Goal: Task Accomplishment & Management: Use online tool/utility

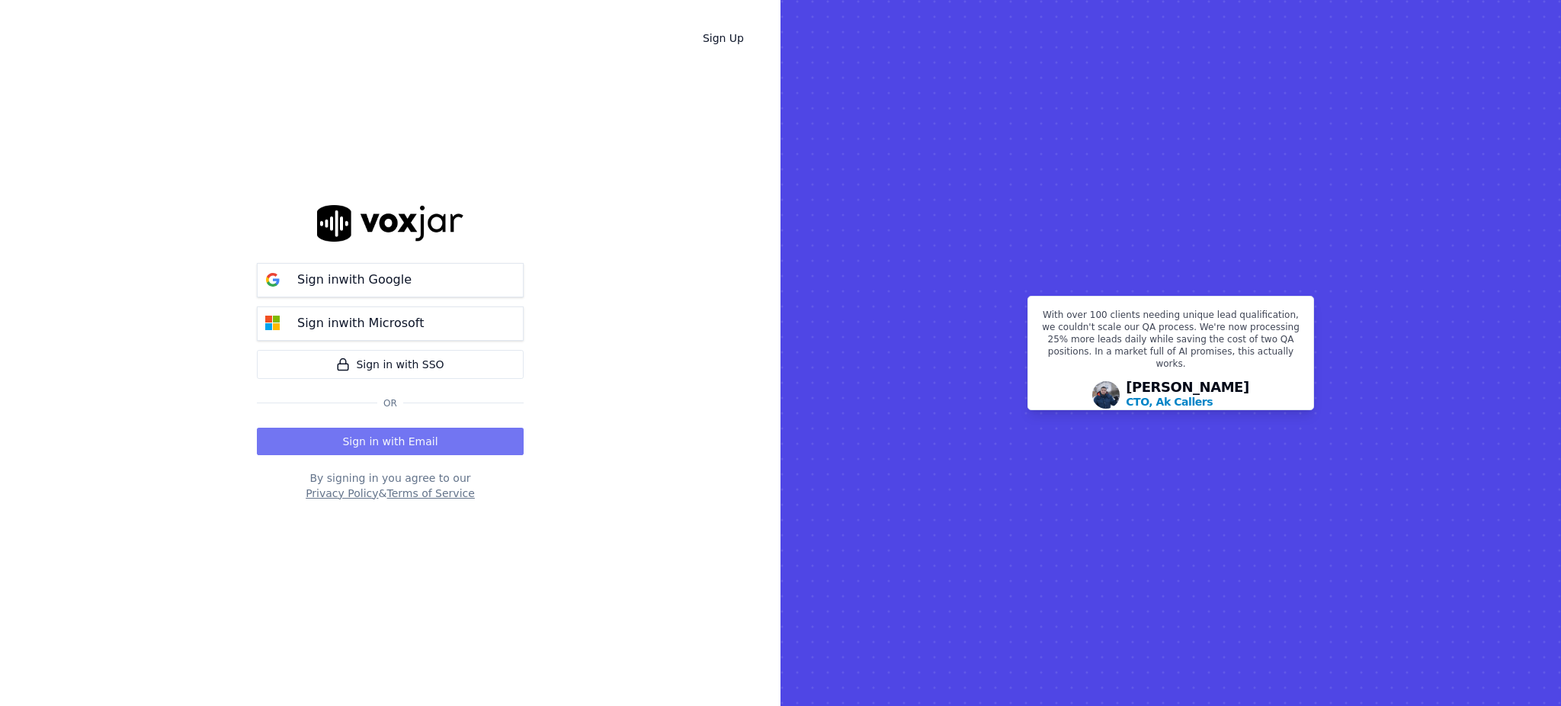
click at [386, 442] on button "Sign in with Email" at bounding box center [390, 441] width 267 height 27
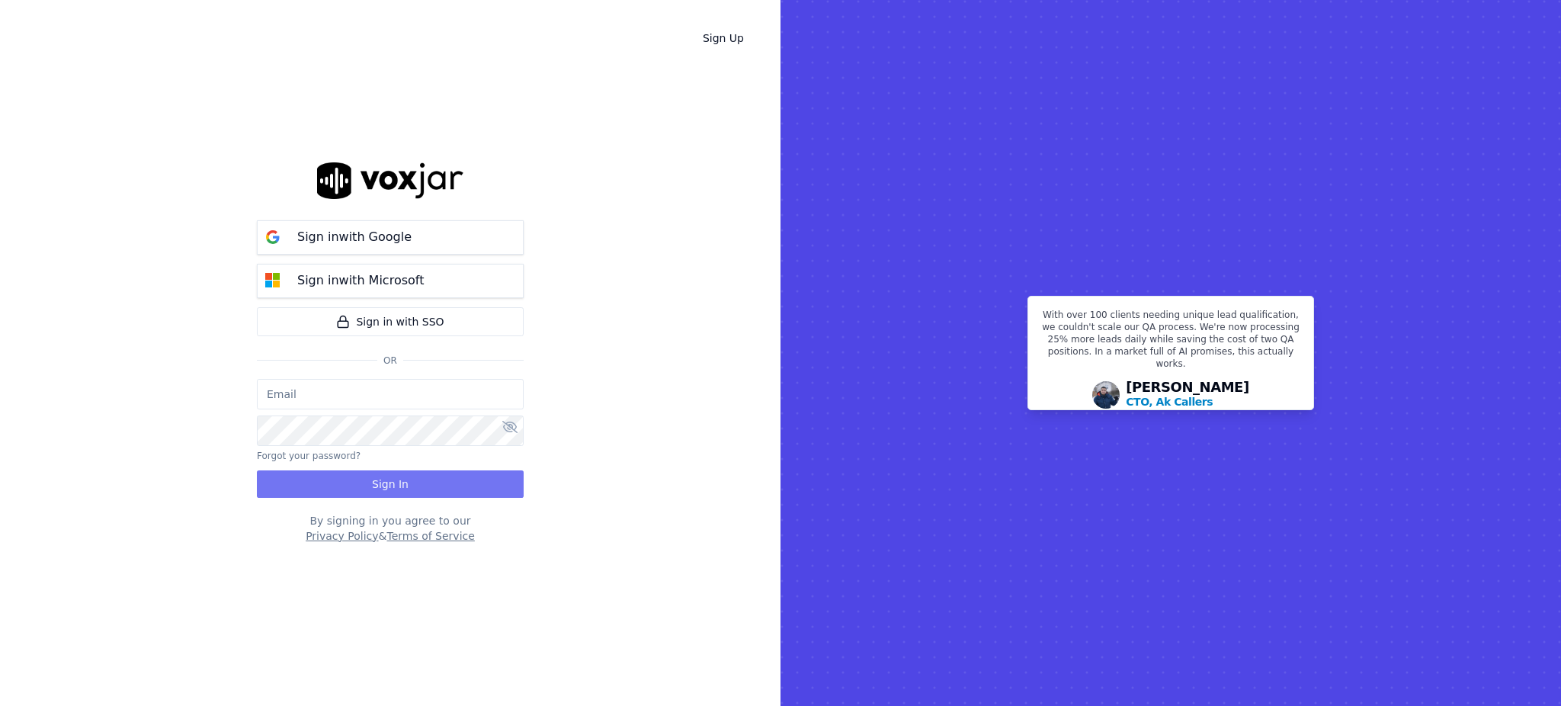
type input "fisqa@newwavepower.net"
click at [385, 481] on button "Sign In" at bounding box center [390, 483] width 267 height 27
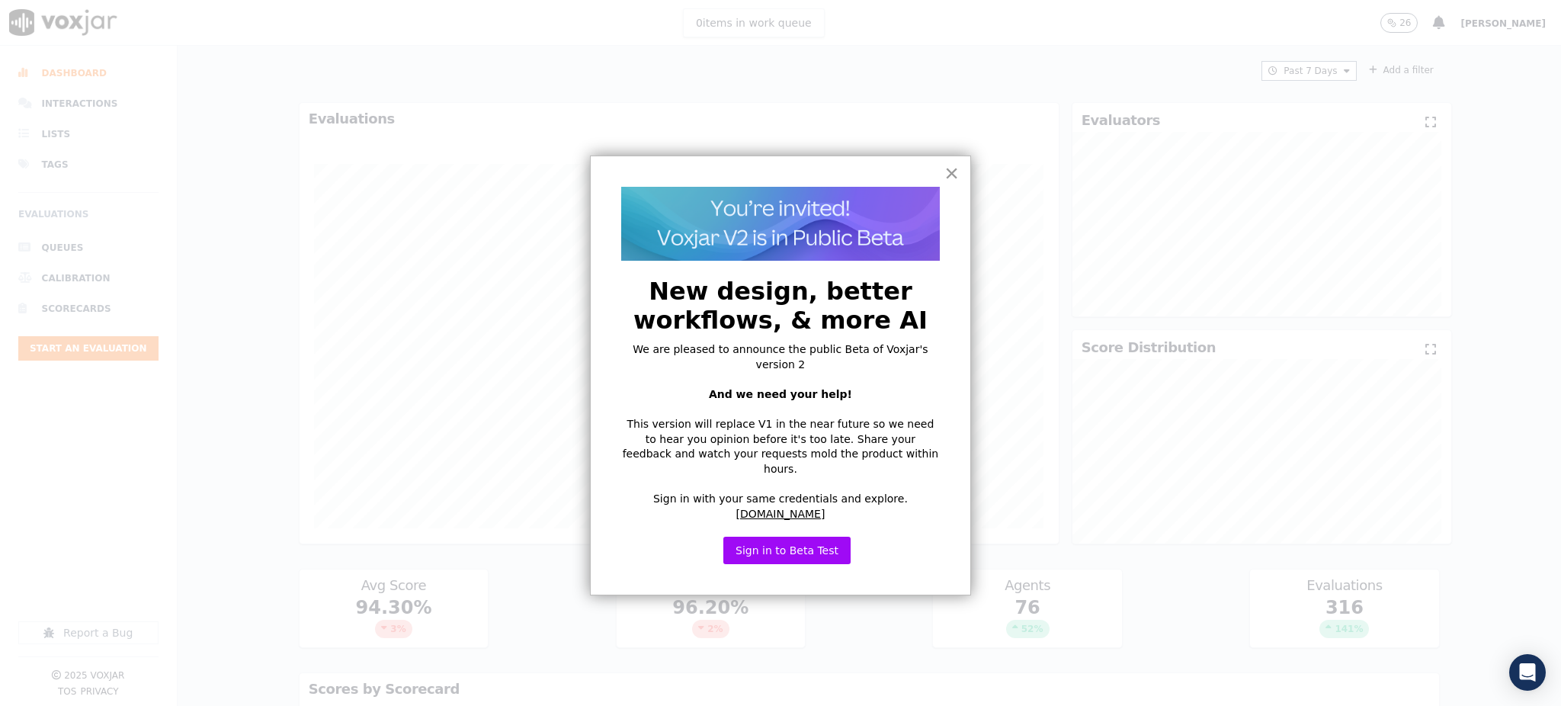
click at [945, 174] on button "×" at bounding box center [951, 173] width 14 height 24
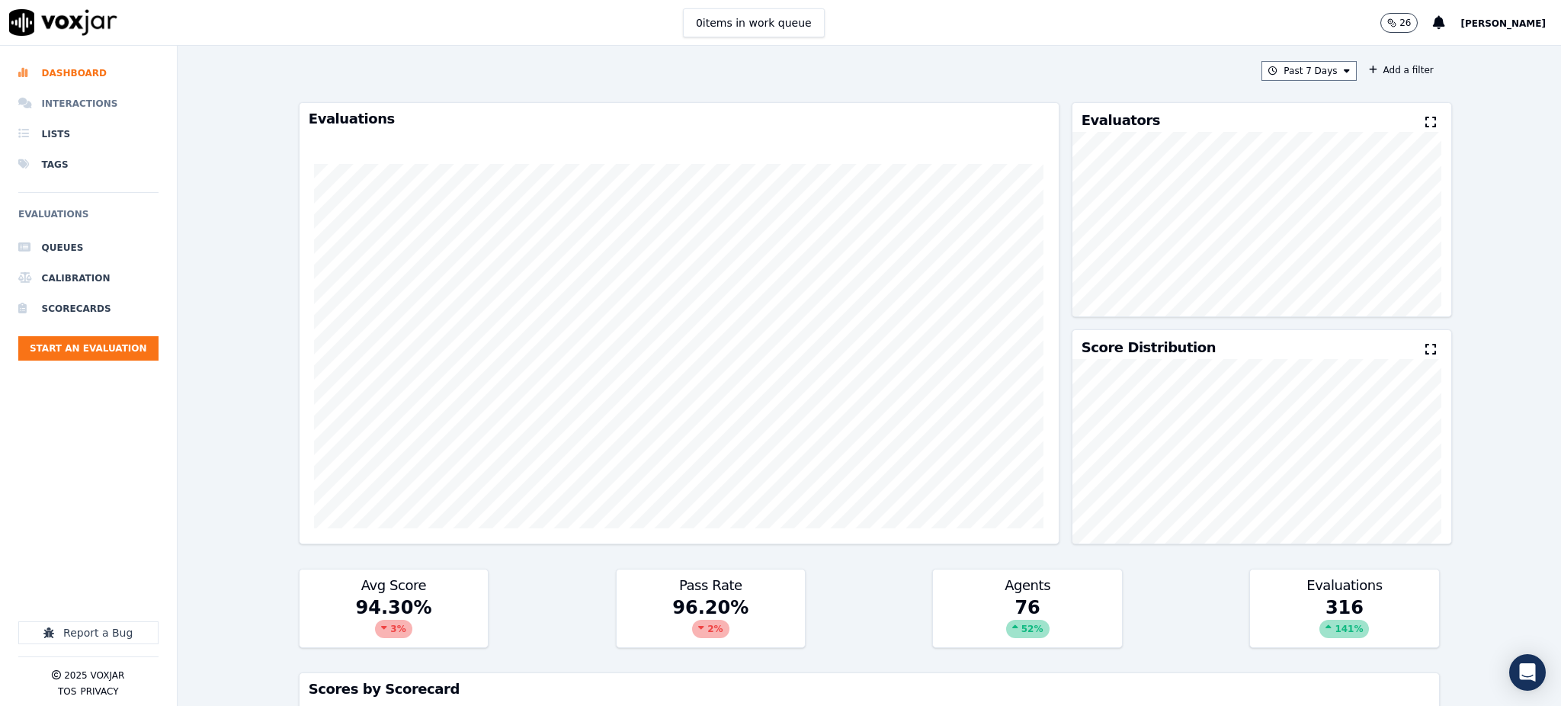
click at [65, 105] on li "Interactions" at bounding box center [88, 103] width 140 height 30
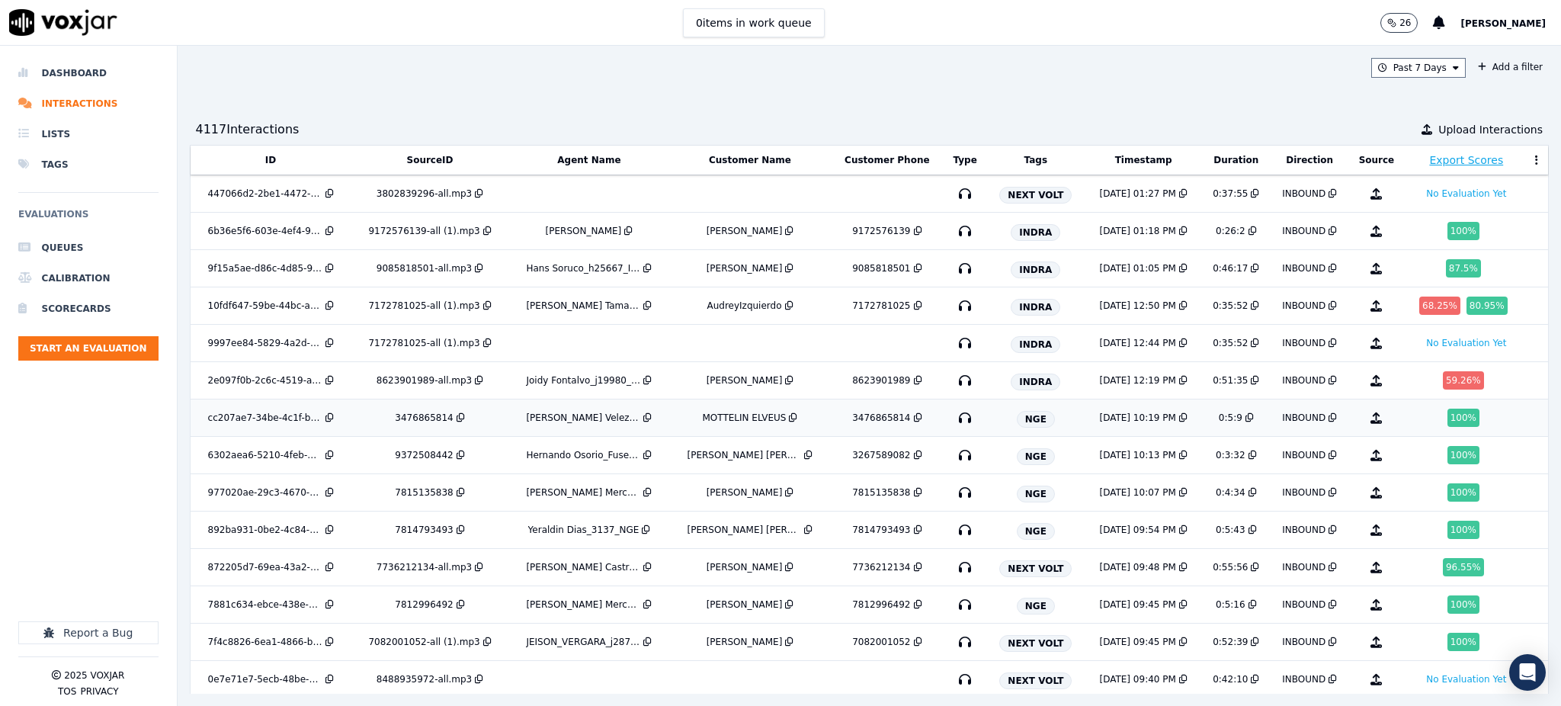
click at [953, 421] on icon "button" at bounding box center [965, 418] width 24 height 24
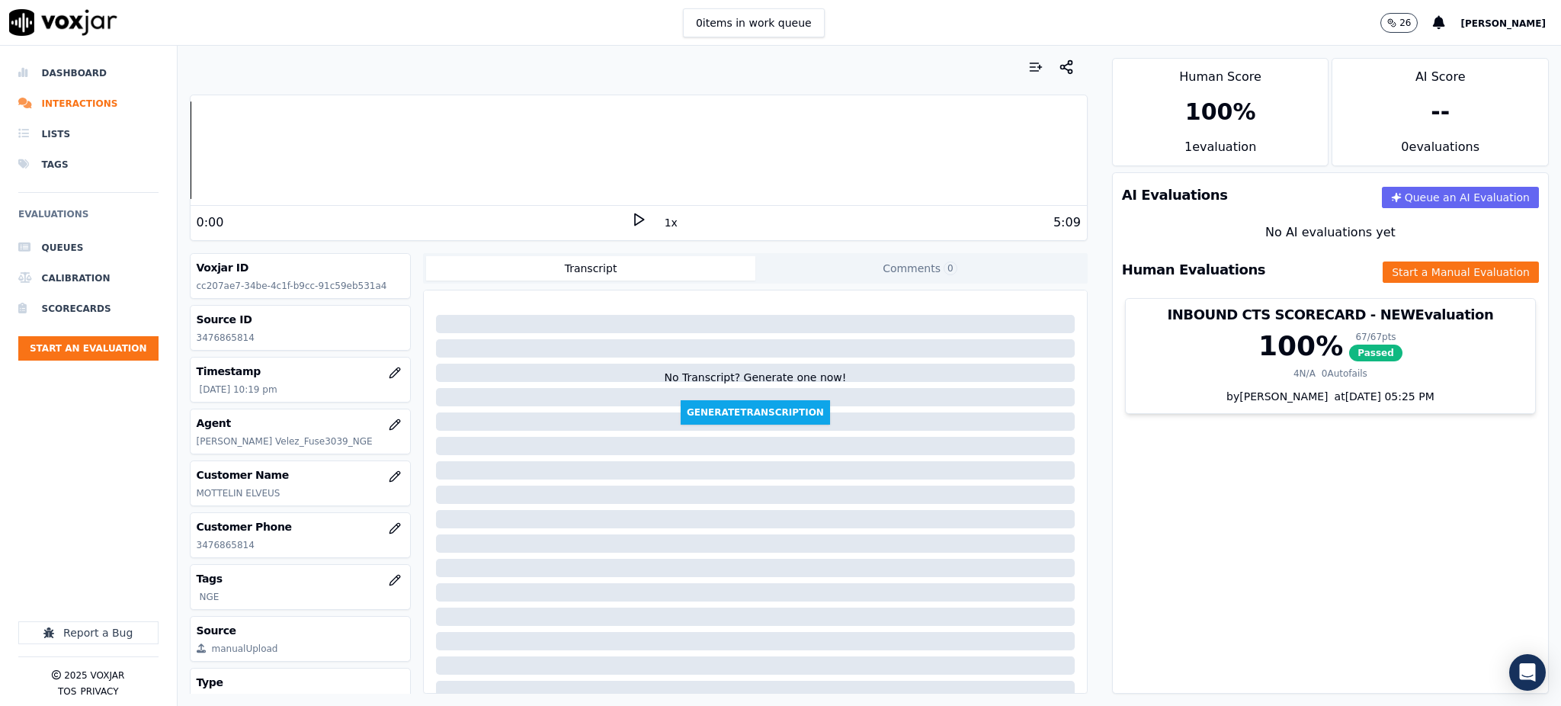
click at [250, 338] on p "3476865814" at bounding box center [301, 338] width 208 height 12
drag, startPoint x: 258, startPoint y: 544, endPoint x: 188, endPoint y: 550, distance: 69.7
click at [190, 550] on div "Customer Phone [PHONE_NUMBER]" at bounding box center [301, 535] width 222 height 46
copy p "3476865814"
click at [631, 217] on icon at bounding box center [638, 219] width 15 height 15
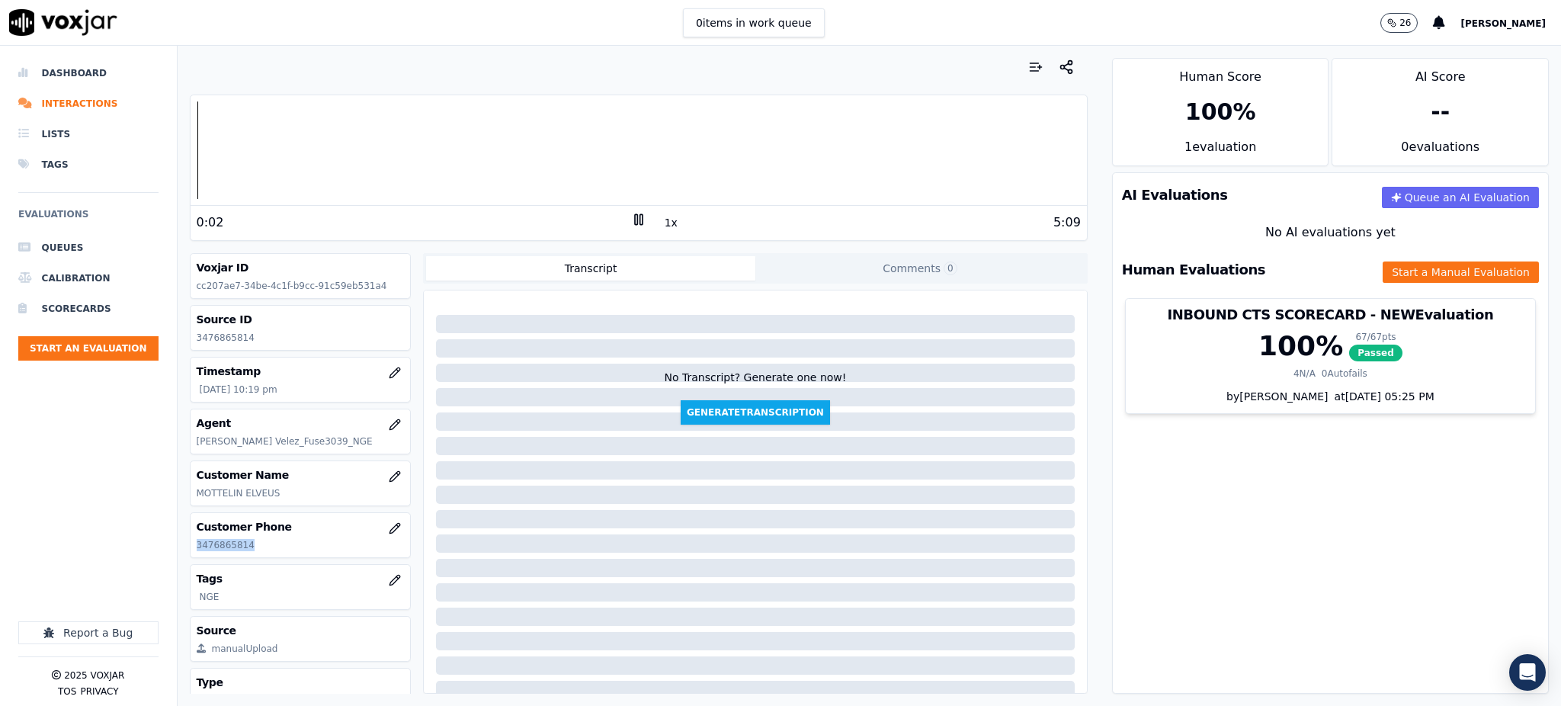
click at [631, 214] on icon at bounding box center [638, 219] width 15 height 15
click at [631, 213] on icon at bounding box center [638, 219] width 15 height 15
copy p "3476865814"
click at [1415, 266] on button "Start a Manual Evaluation" at bounding box center [1461, 271] width 156 height 21
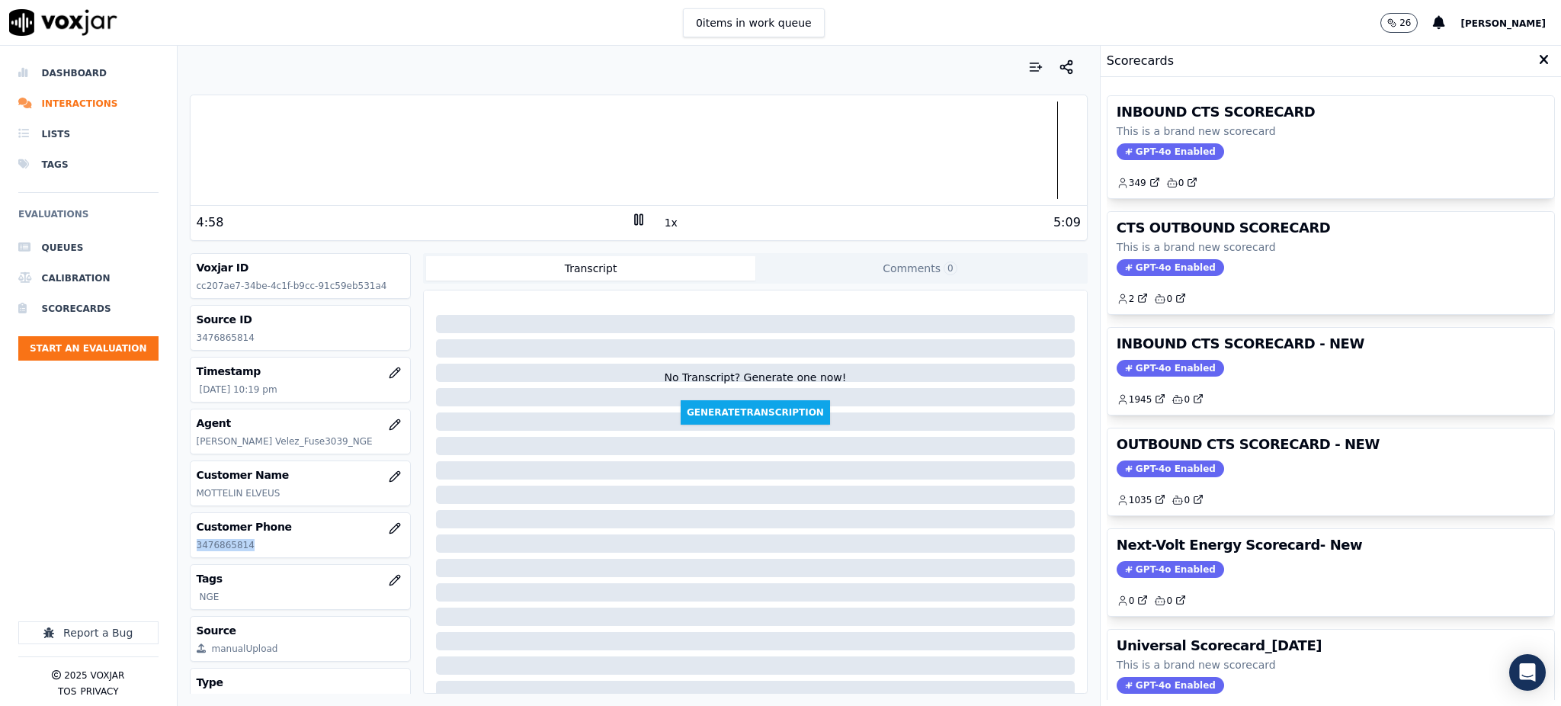
click at [1117, 152] on span "GPT-4o Enabled" at bounding box center [1170, 151] width 107 height 17
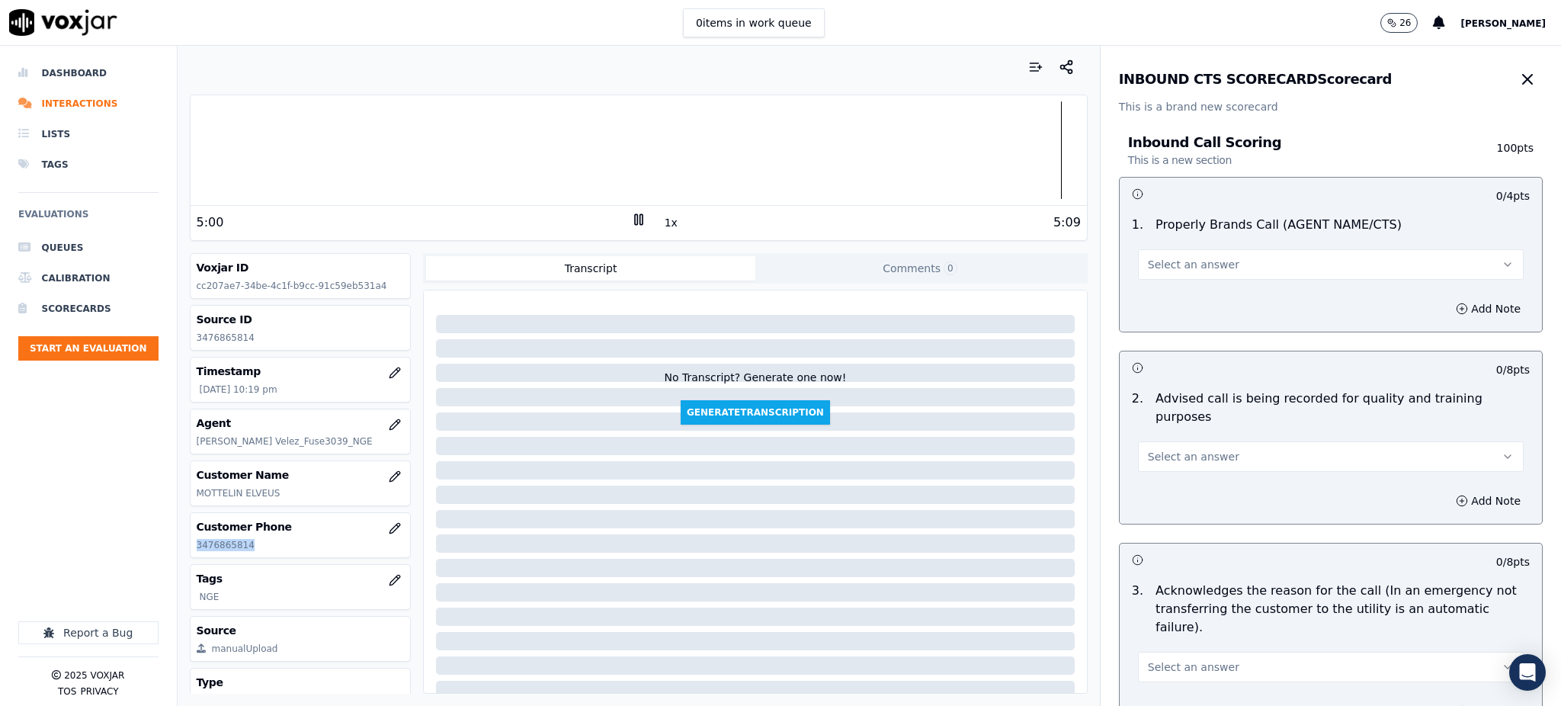
drag, startPoint x: 1156, startPoint y: 263, endPoint x: 1144, endPoint y: 268, distance: 13.0
click at [1155, 263] on span "Select an answer" at bounding box center [1193, 264] width 91 height 15
click at [1143, 302] on div "Yes" at bounding box center [1297, 299] width 352 height 24
drag, startPoint x: 1159, startPoint y: 437, endPoint x: 1159, endPoint y: 454, distance: 17.5
click at [1159, 449] on span "Select an answer" at bounding box center [1193, 456] width 91 height 15
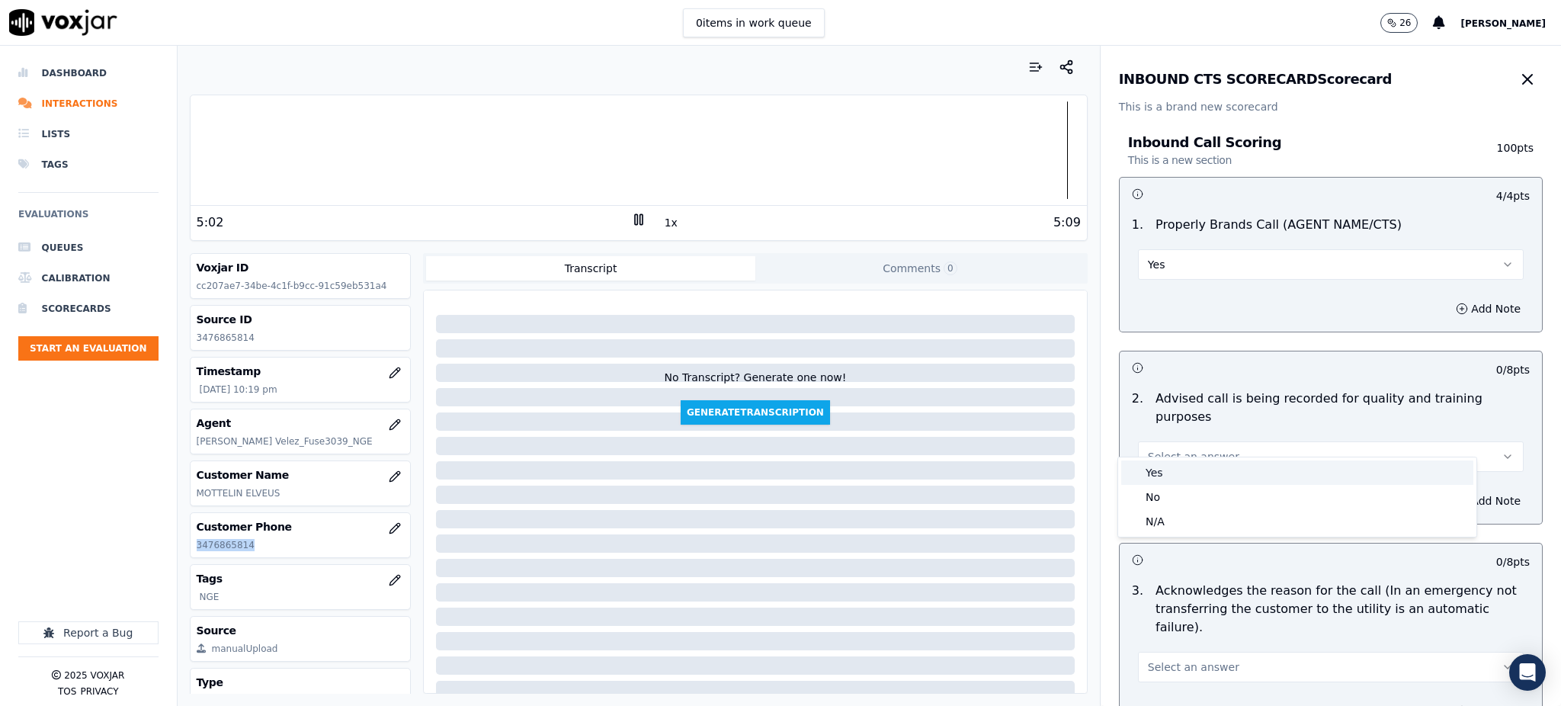
click at [1161, 474] on div "Yes" at bounding box center [1297, 472] width 352 height 24
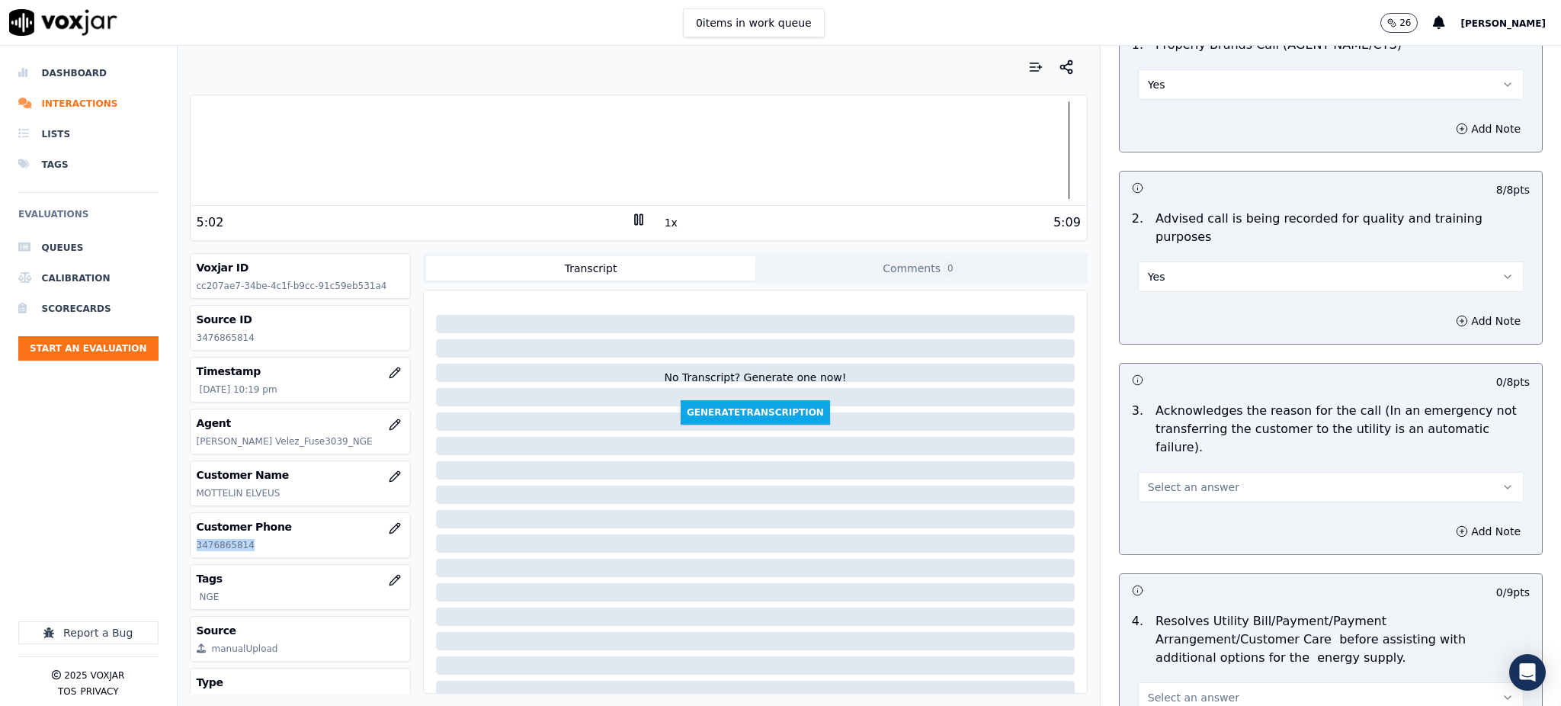
scroll to position [203, 0]
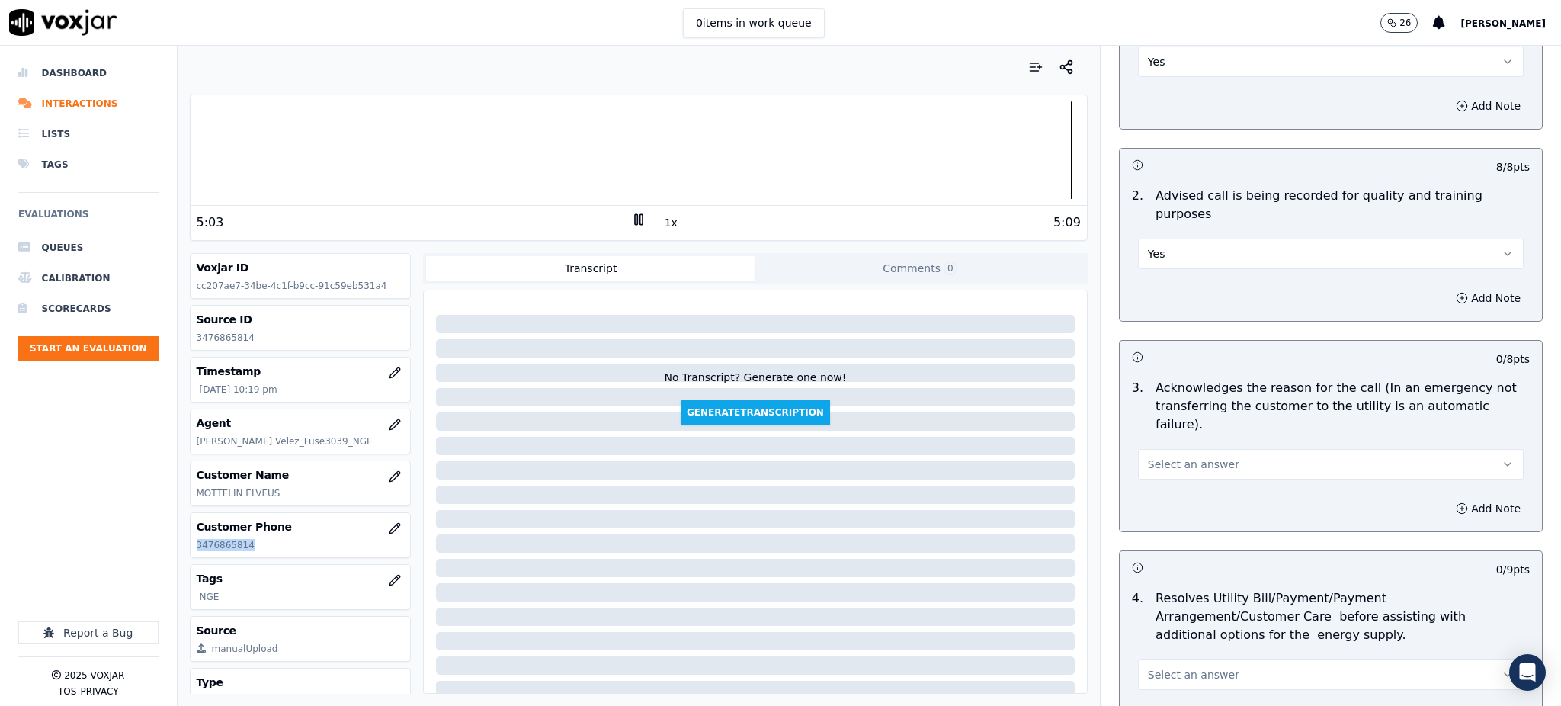
drag, startPoint x: 1175, startPoint y: 425, endPoint x: 1175, endPoint y: 436, distance: 11.4
click at [1175, 457] on span "Select an answer" at bounding box center [1193, 464] width 91 height 15
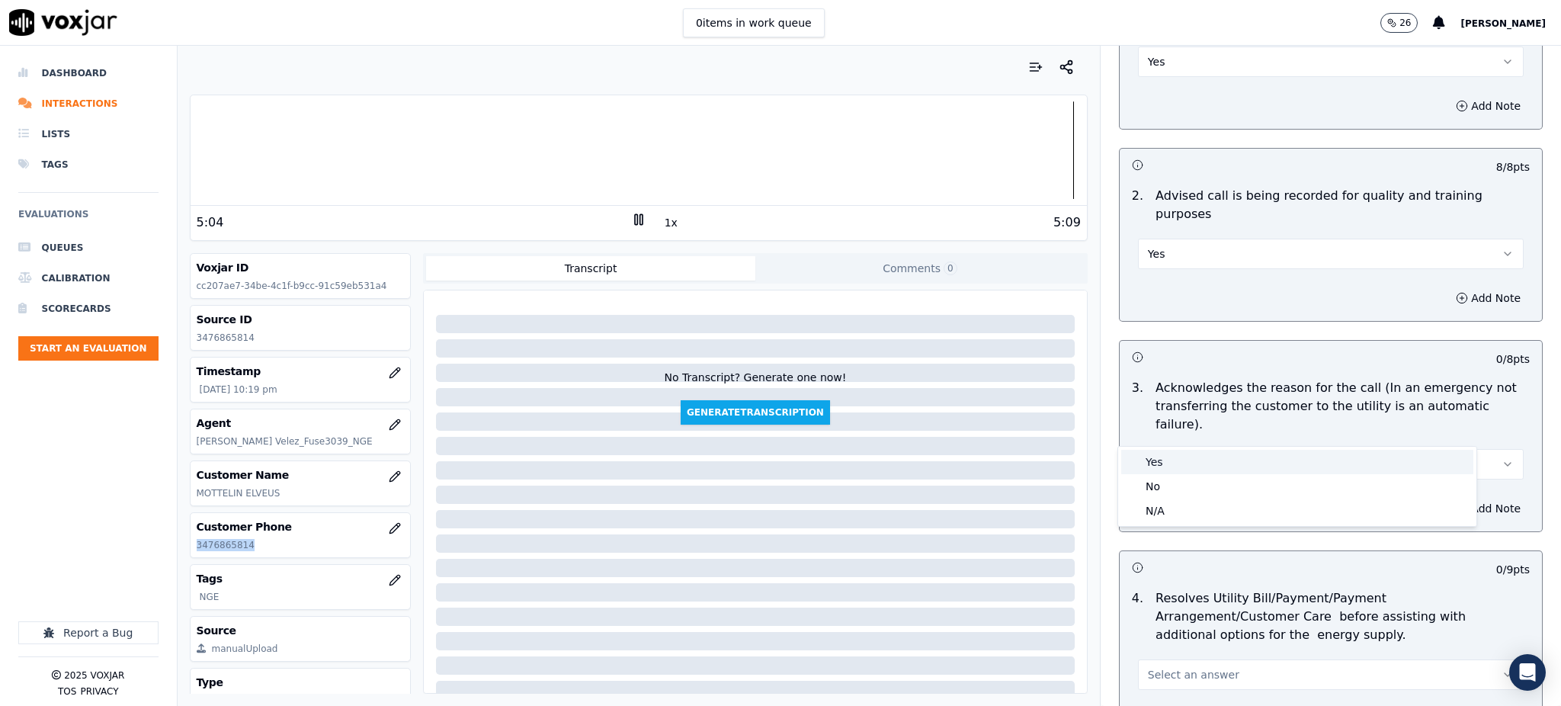
click at [1169, 459] on div "Yes" at bounding box center [1297, 462] width 352 height 24
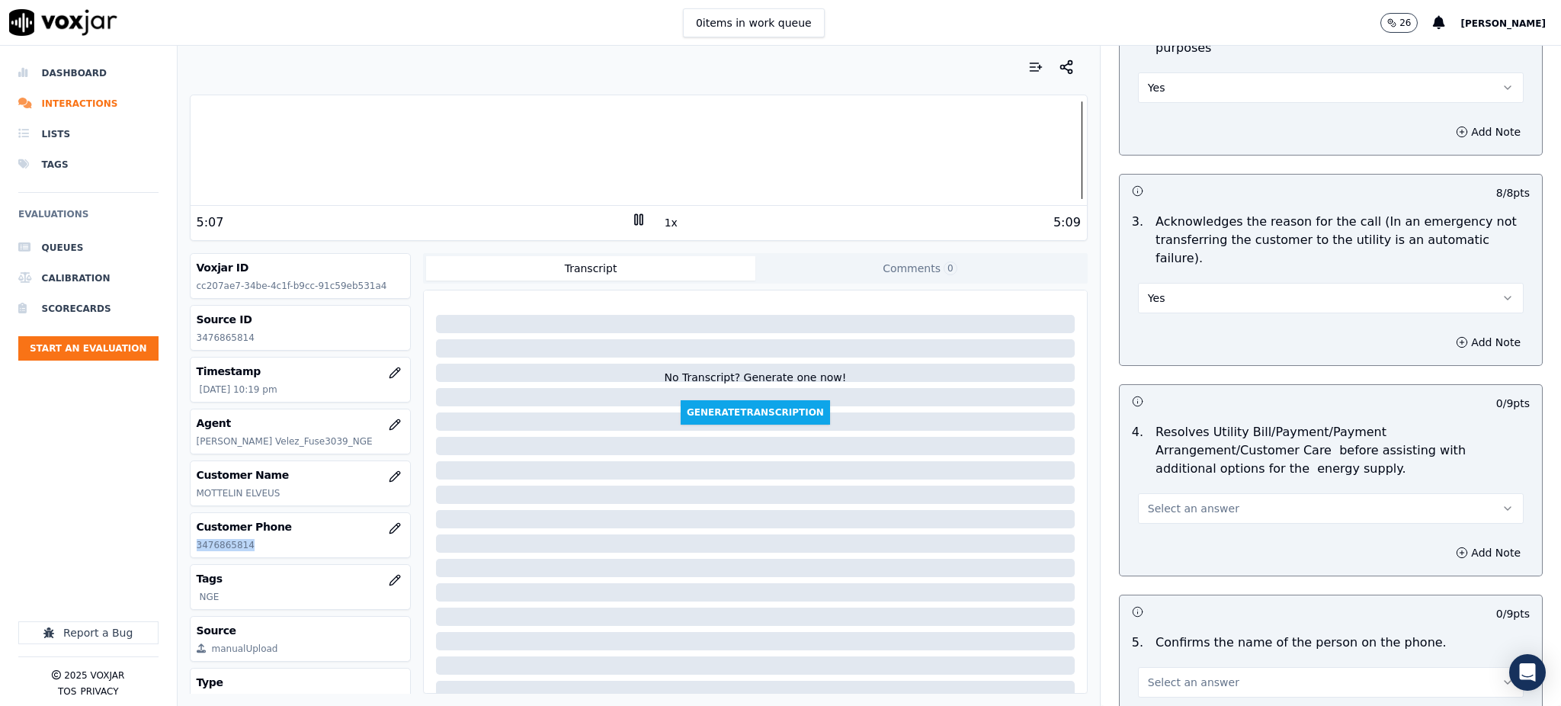
scroll to position [406, 0]
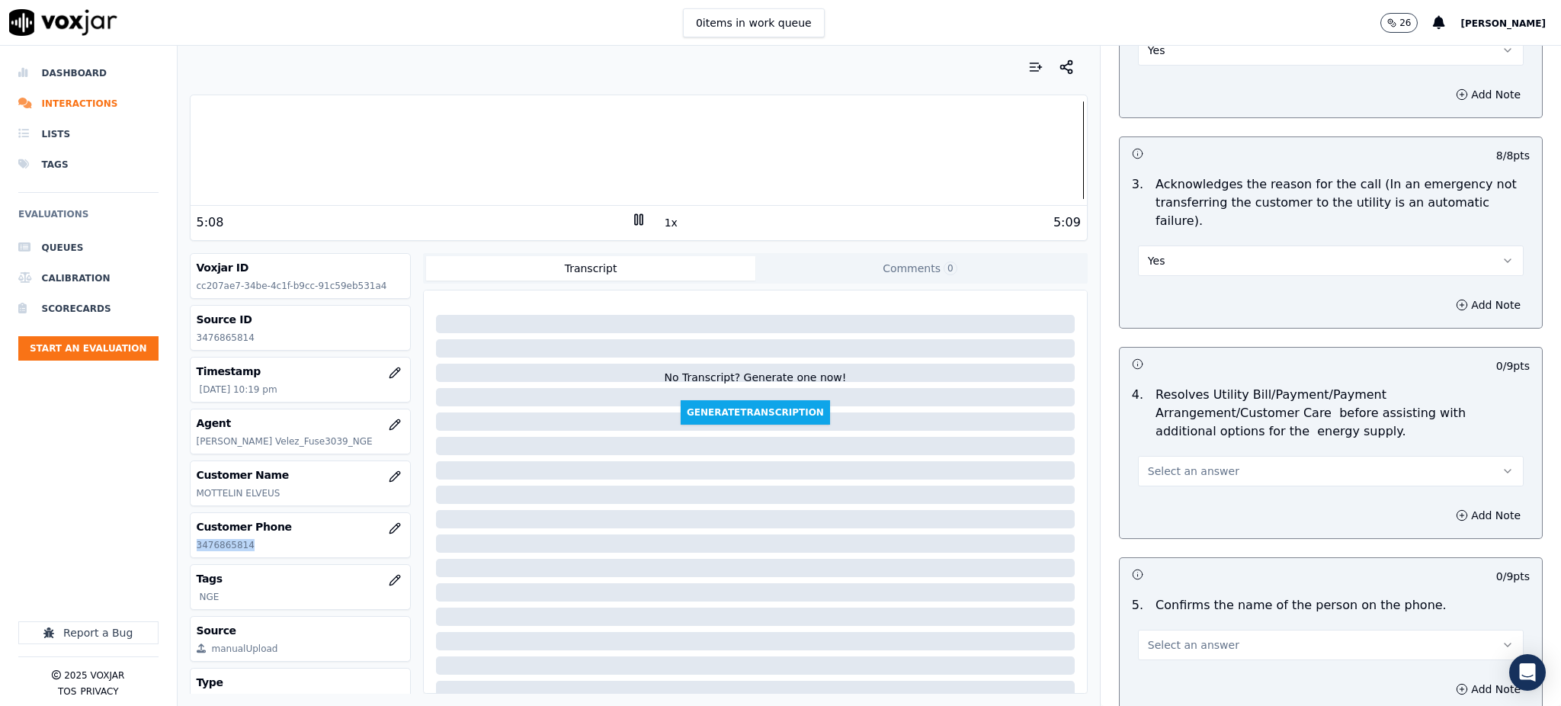
click at [1160, 463] on span "Select an answer" at bounding box center [1193, 470] width 91 height 15
click at [1184, 460] on div "Yes" at bounding box center [1297, 469] width 352 height 24
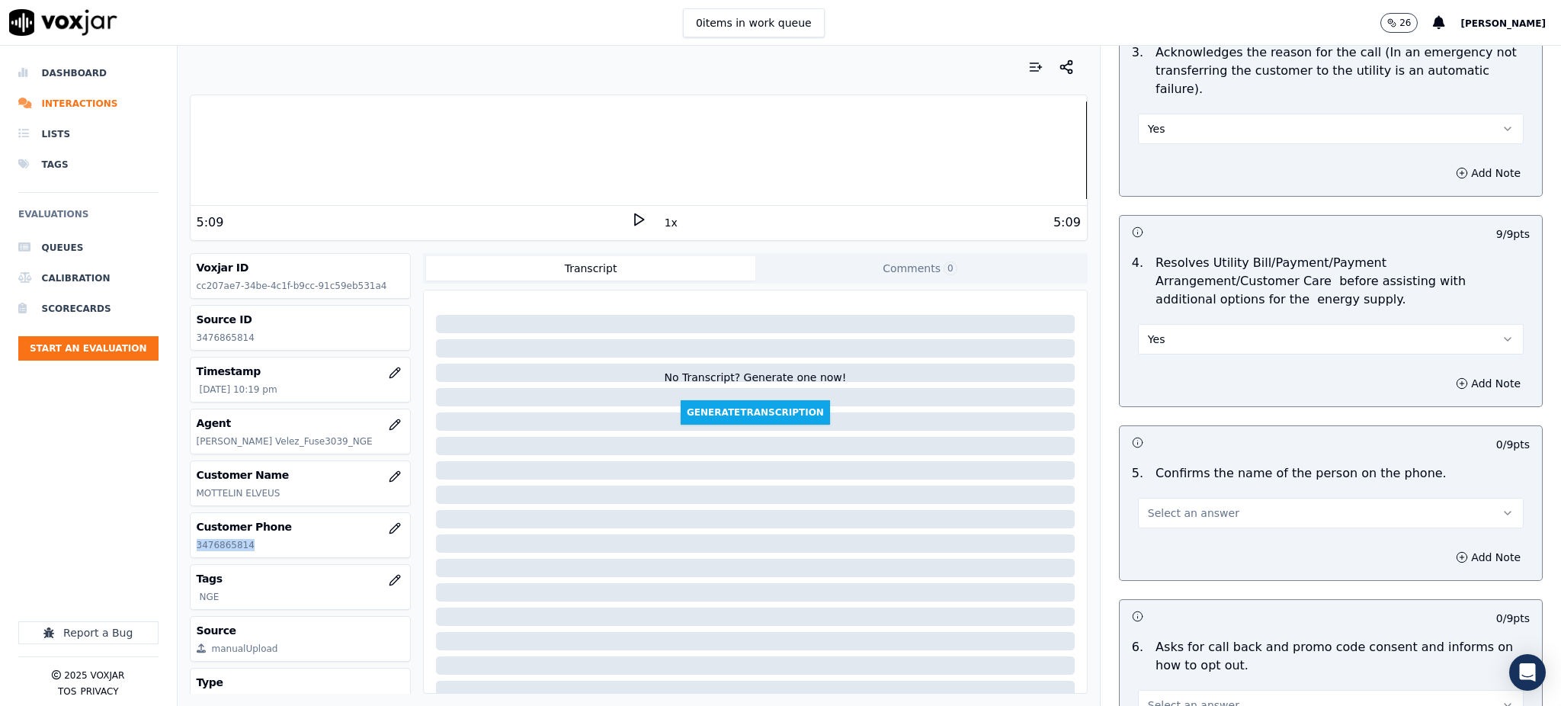
scroll to position [610, 0]
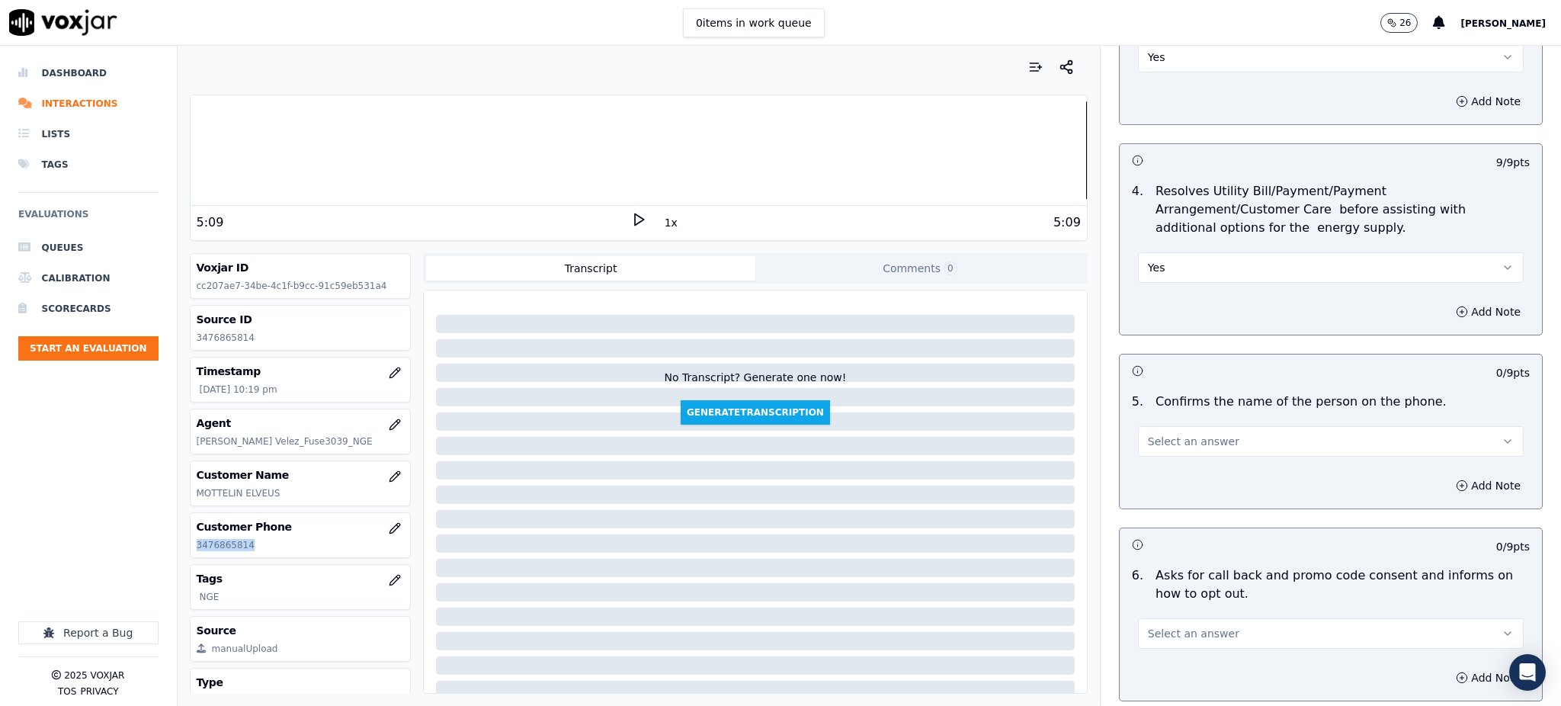
click at [1164, 426] on button "Select an answer" at bounding box center [1331, 441] width 386 height 30
click at [1145, 447] on div "Yes" at bounding box center [1297, 440] width 352 height 24
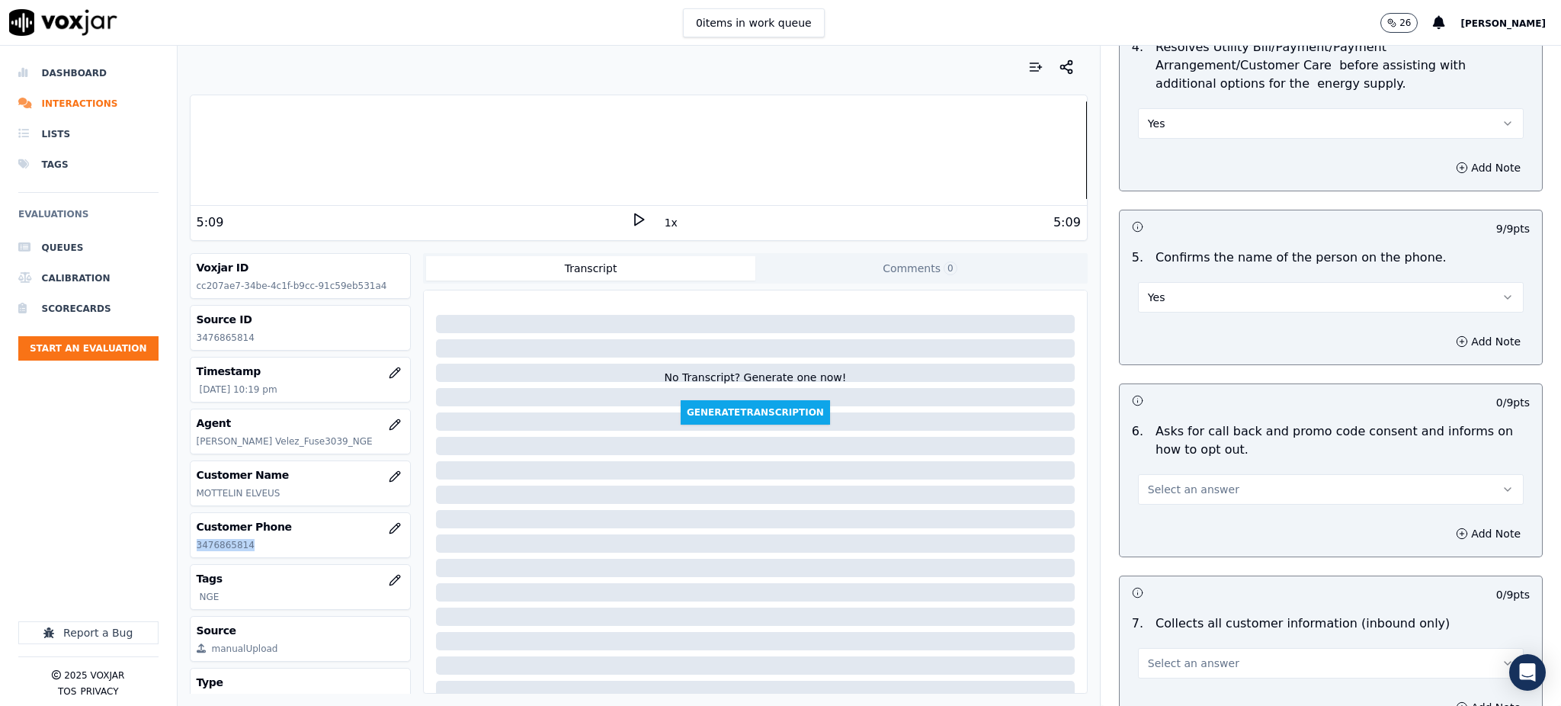
scroll to position [813, 0]
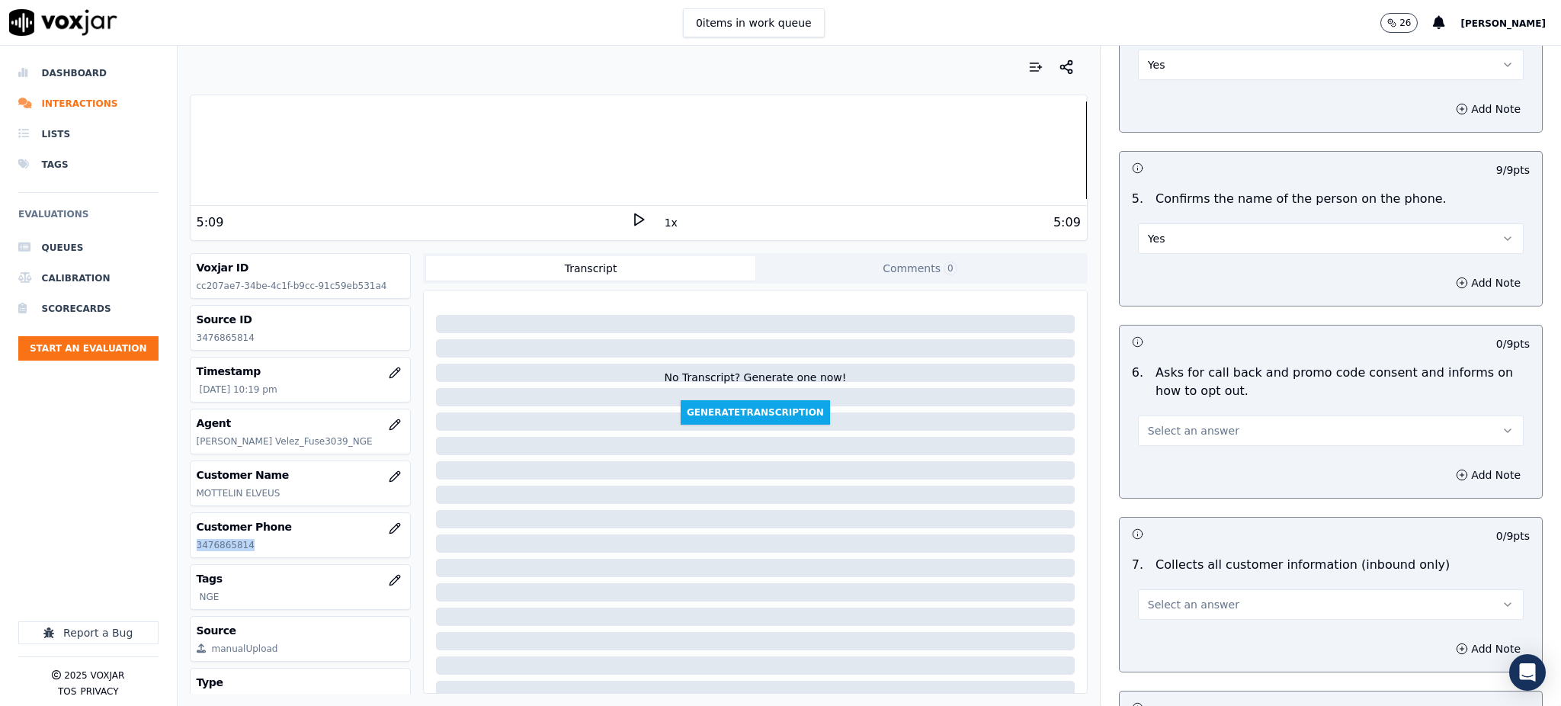
click at [1154, 415] on button "Select an answer" at bounding box center [1331, 430] width 386 height 30
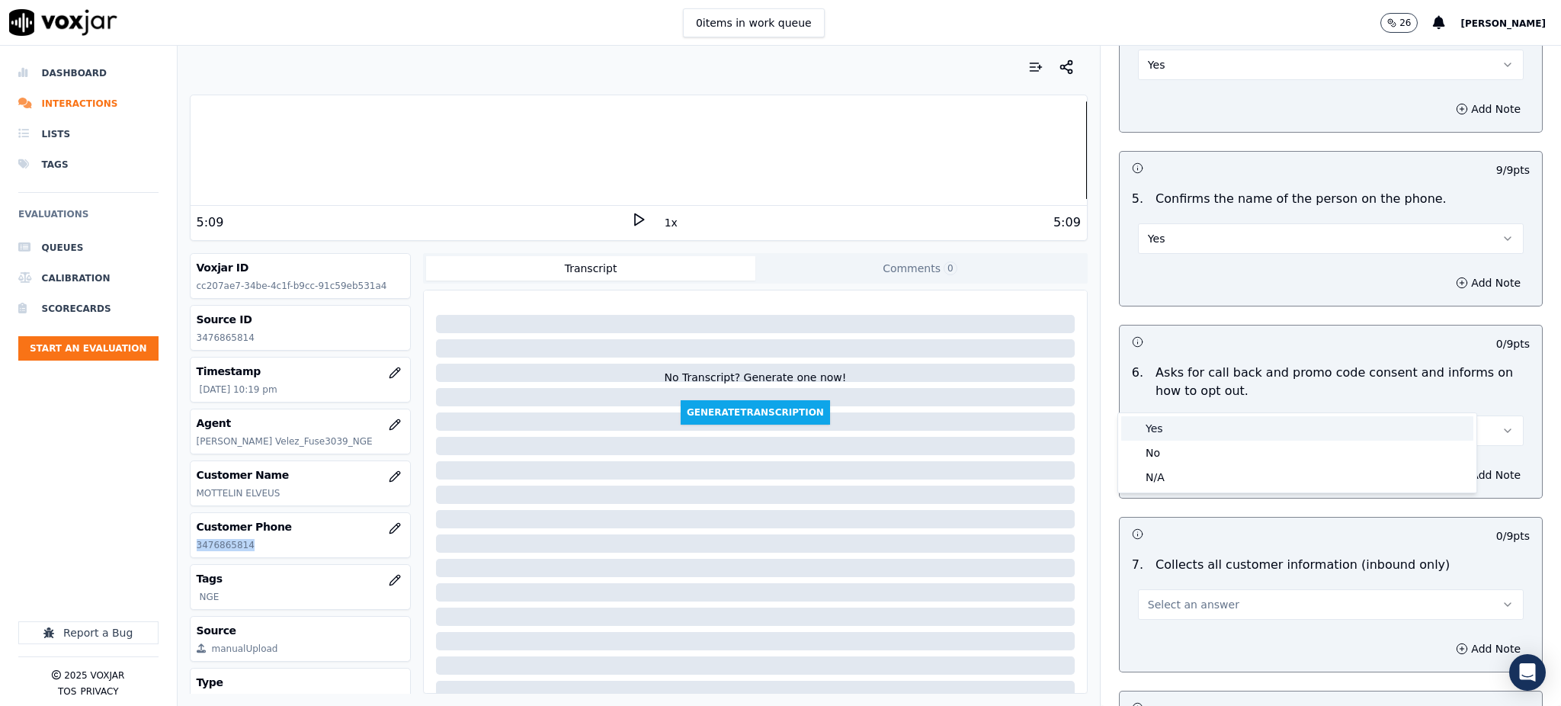
click at [1156, 430] on div "Yes" at bounding box center [1297, 428] width 352 height 24
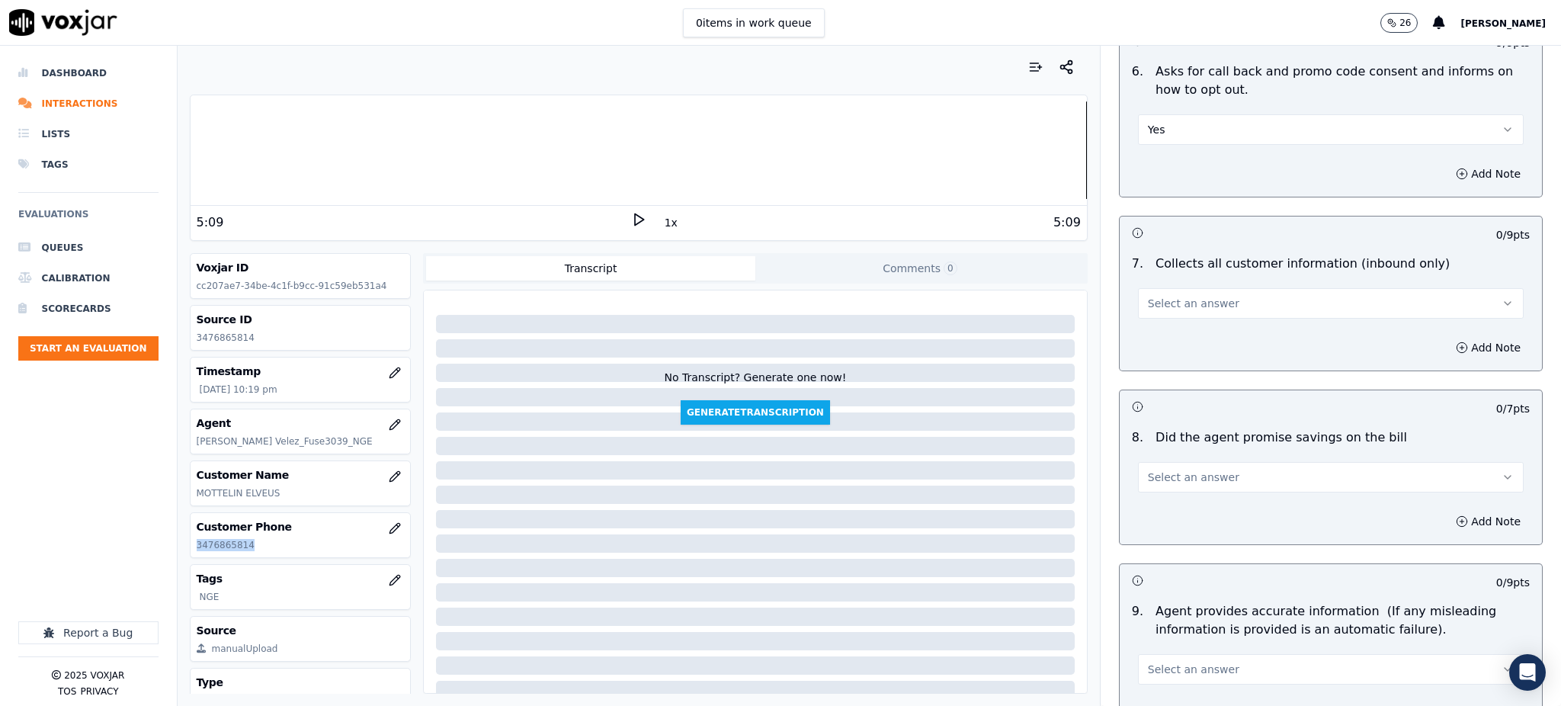
scroll to position [1118, 0]
click at [1161, 292] on span "Select an answer" at bounding box center [1193, 299] width 91 height 15
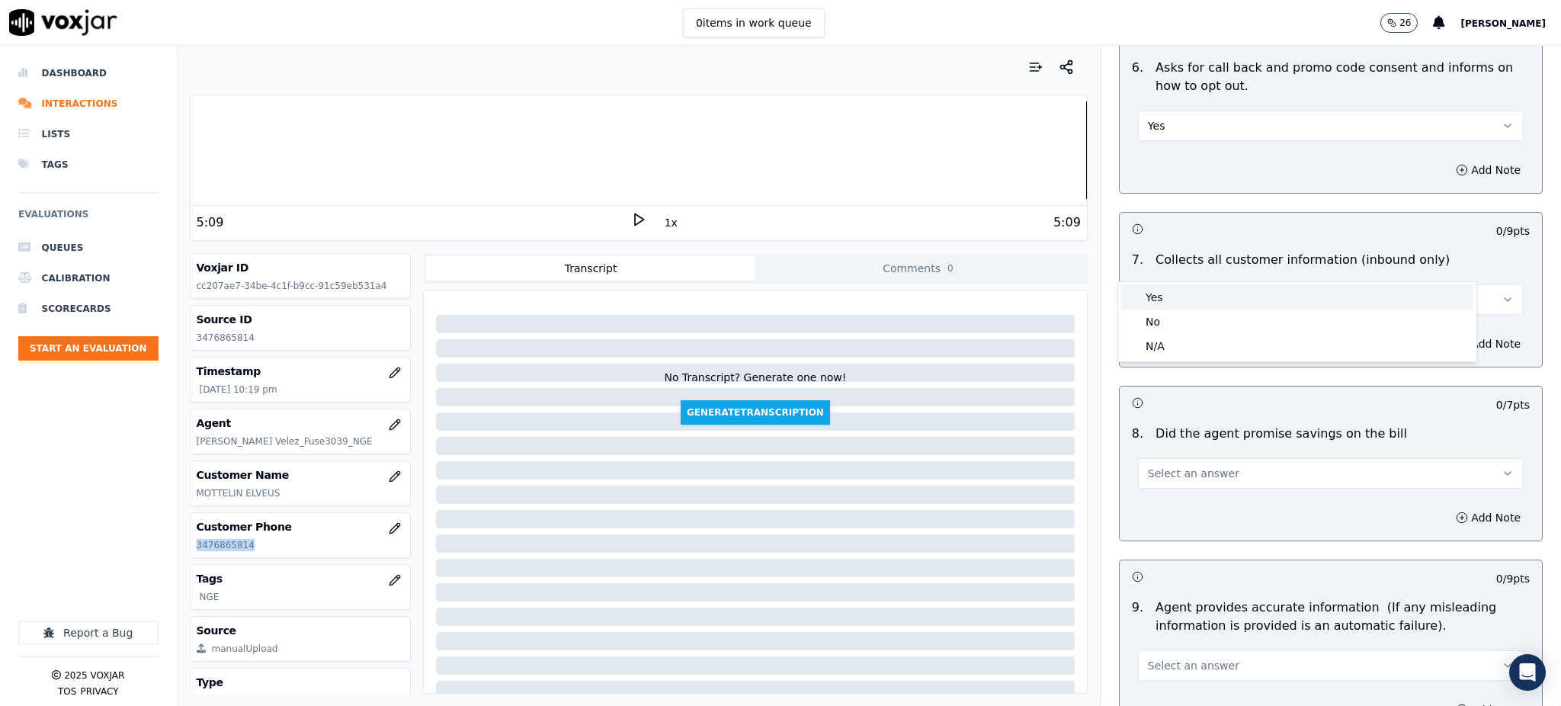
click at [1162, 303] on div "Yes" at bounding box center [1297, 297] width 352 height 24
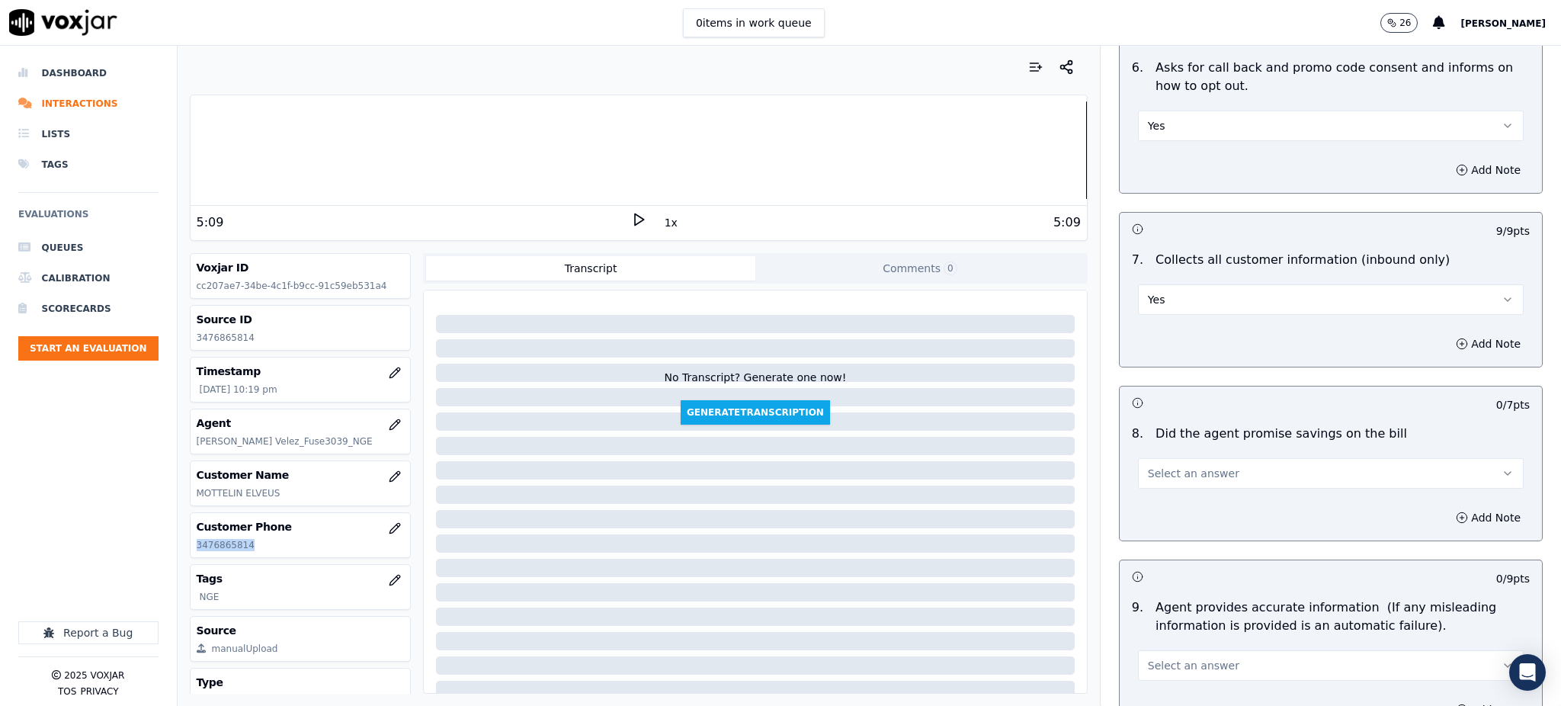
click at [1154, 466] on span "Select an answer" at bounding box center [1193, 473] width 91 height 15
drag, startPoint x: 1157, startPoint y: 460, endPoint x: 1159, endPoint y: 473, distance: 13.0
click at [1157, 463] on div "Yes" at bounding box center [1297, 471] width 352 height 24
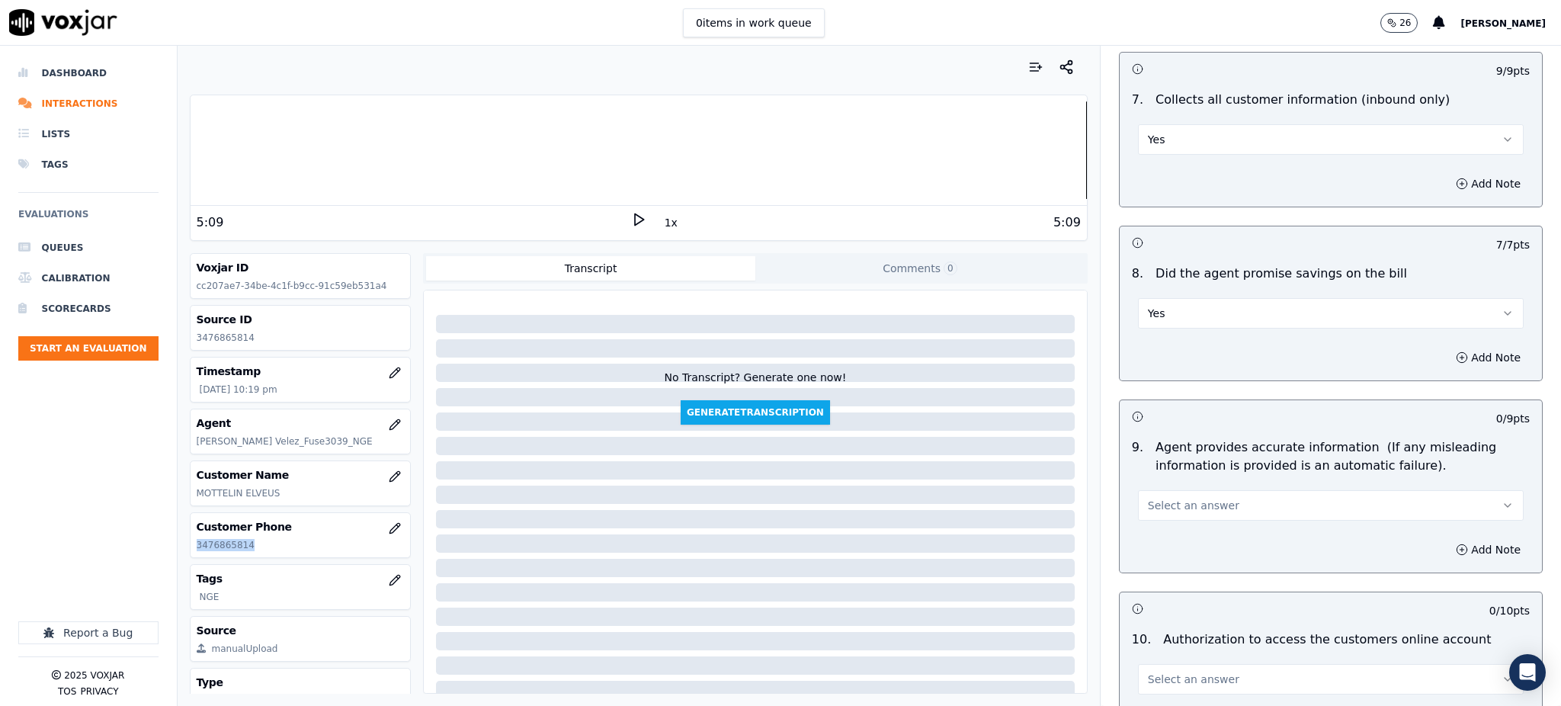
scroll to position [1321, 0]
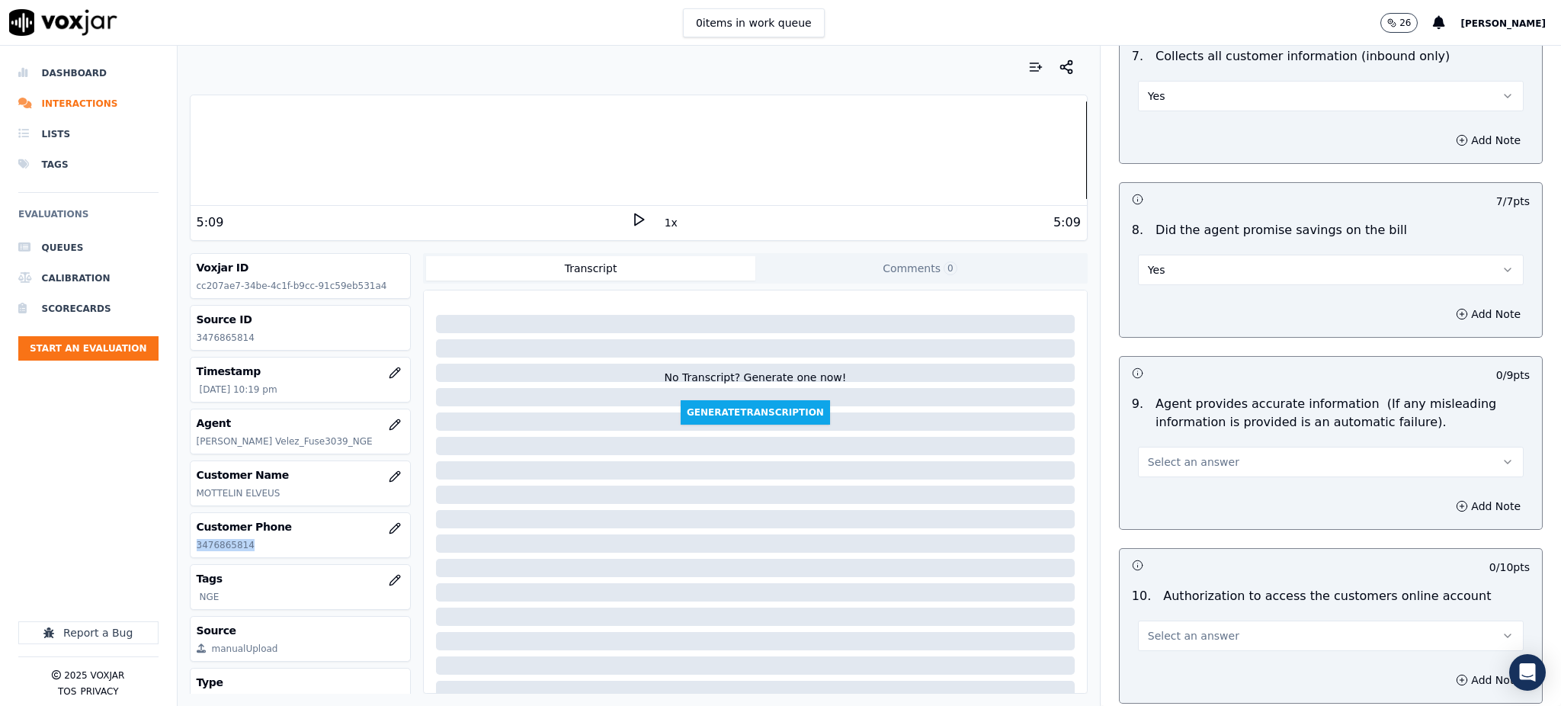
click at [1152, 454] on span "Select an answer" at bounding box center [1193, 461] width 91 height 15
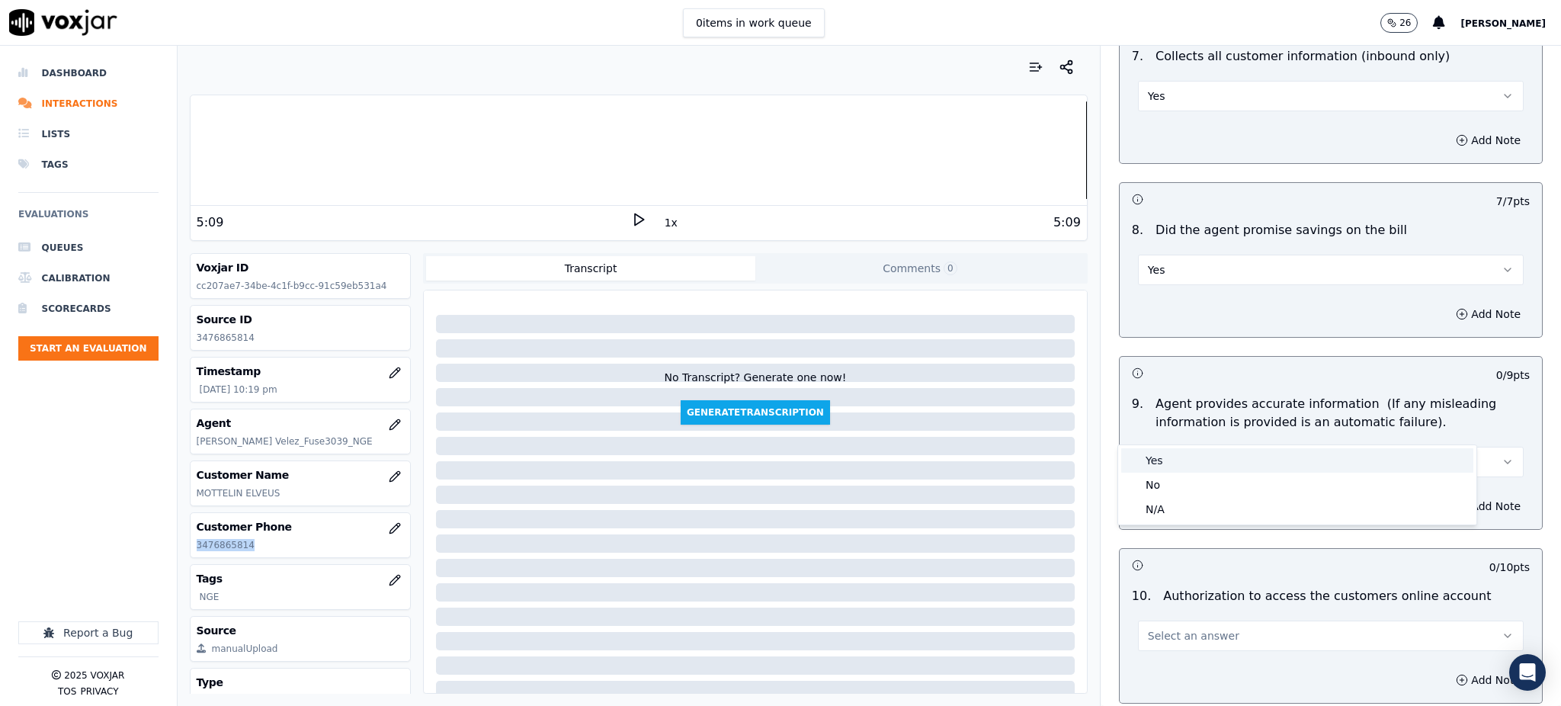
click at [1152, 456] on div "Yes" at bounding box center [1297, 460] width 352 height 24
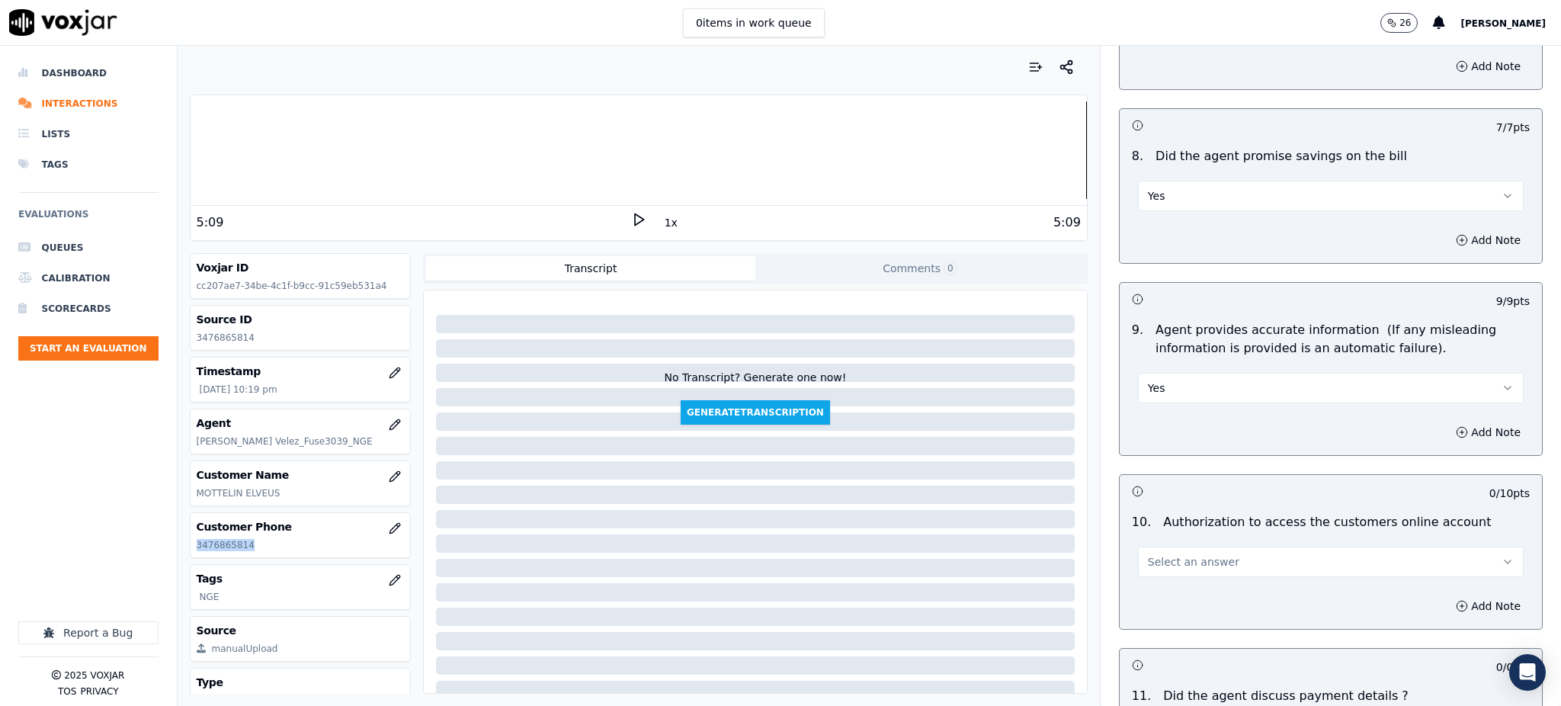
scroll to position [1626, 0]
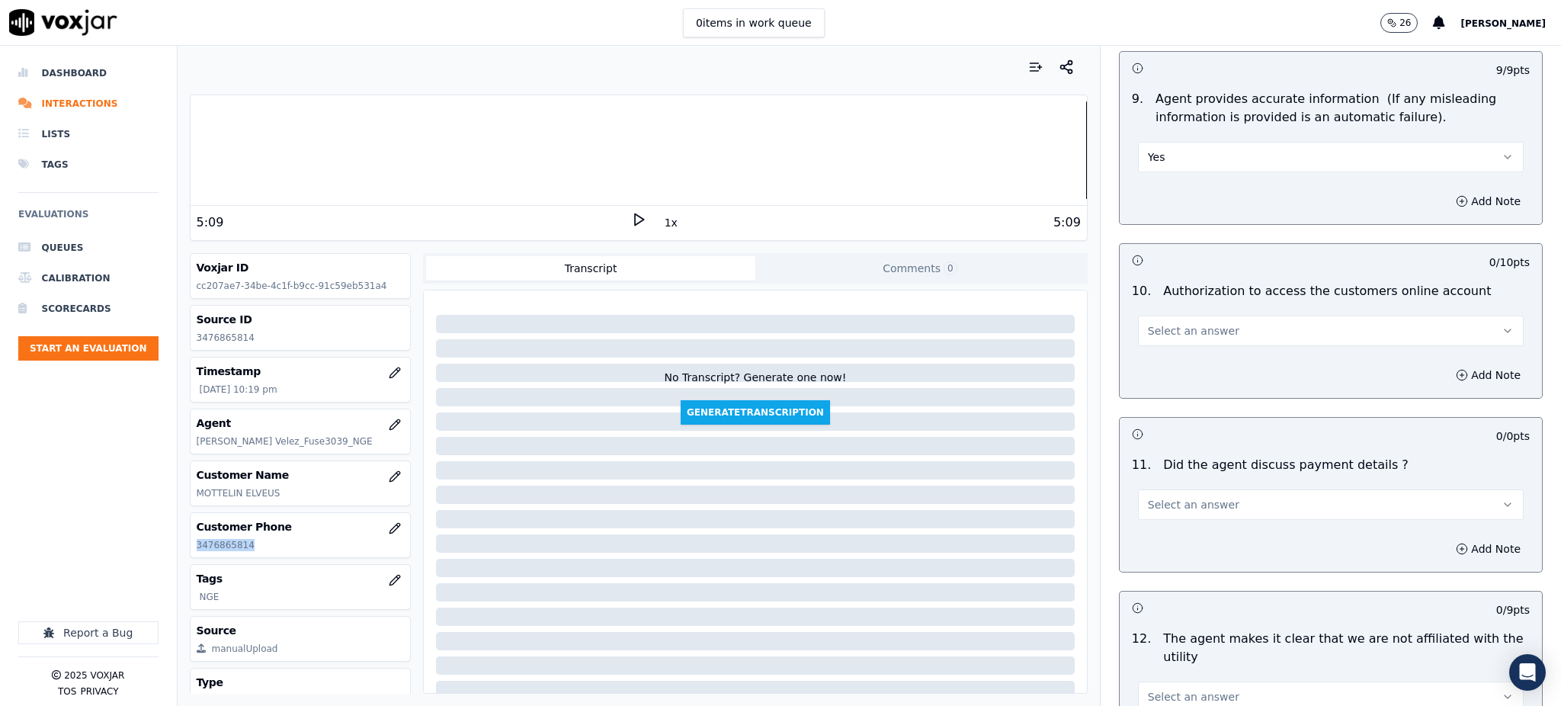
click at [1164, 323] on span "Select an answer" at bounding box center [1193, 330] width 91 height 15
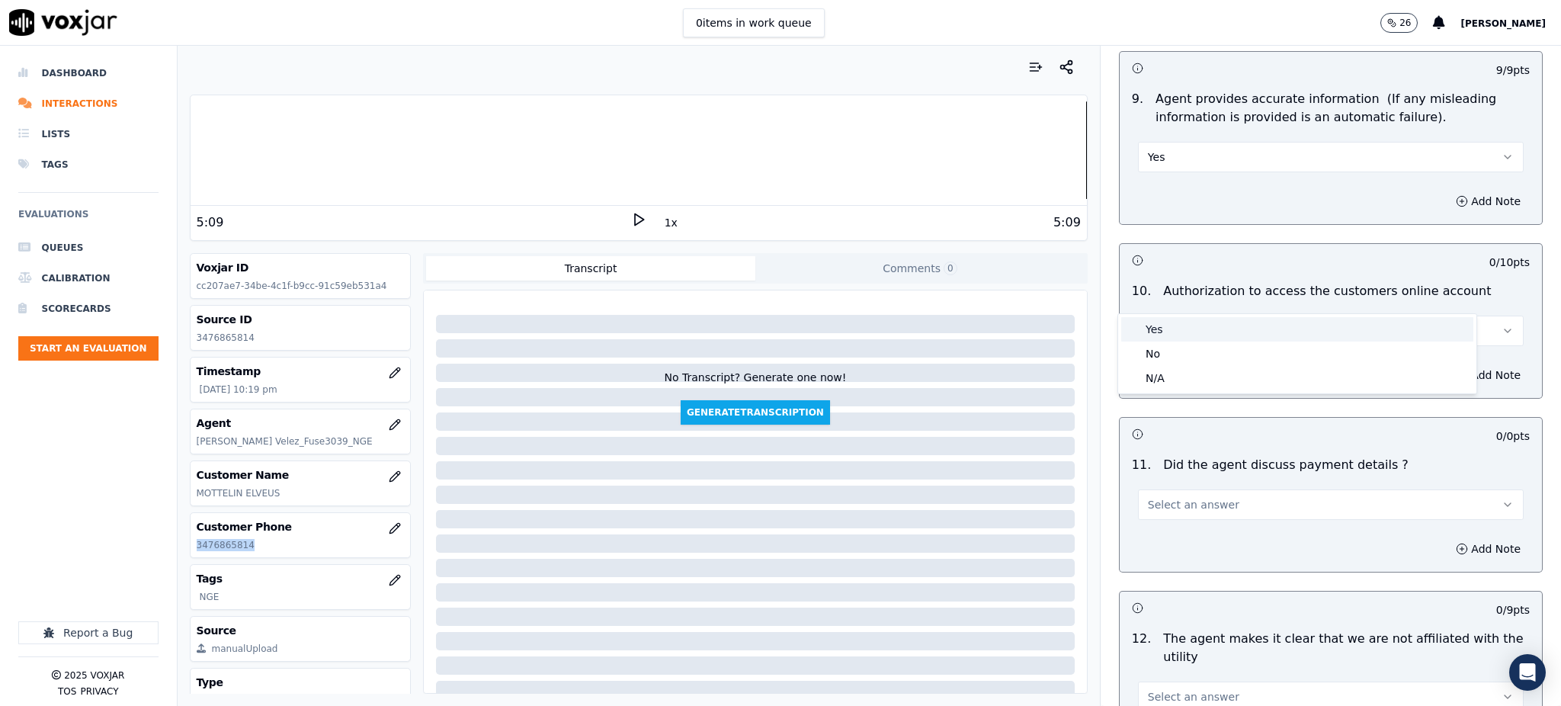
click at [1161, 330] on div "Yes" at bounding box center [1297, 329] width 352 height 24
click at [1156, 497] on span "Select an answer" at bounding box center [1193, 504] width 91 height 15
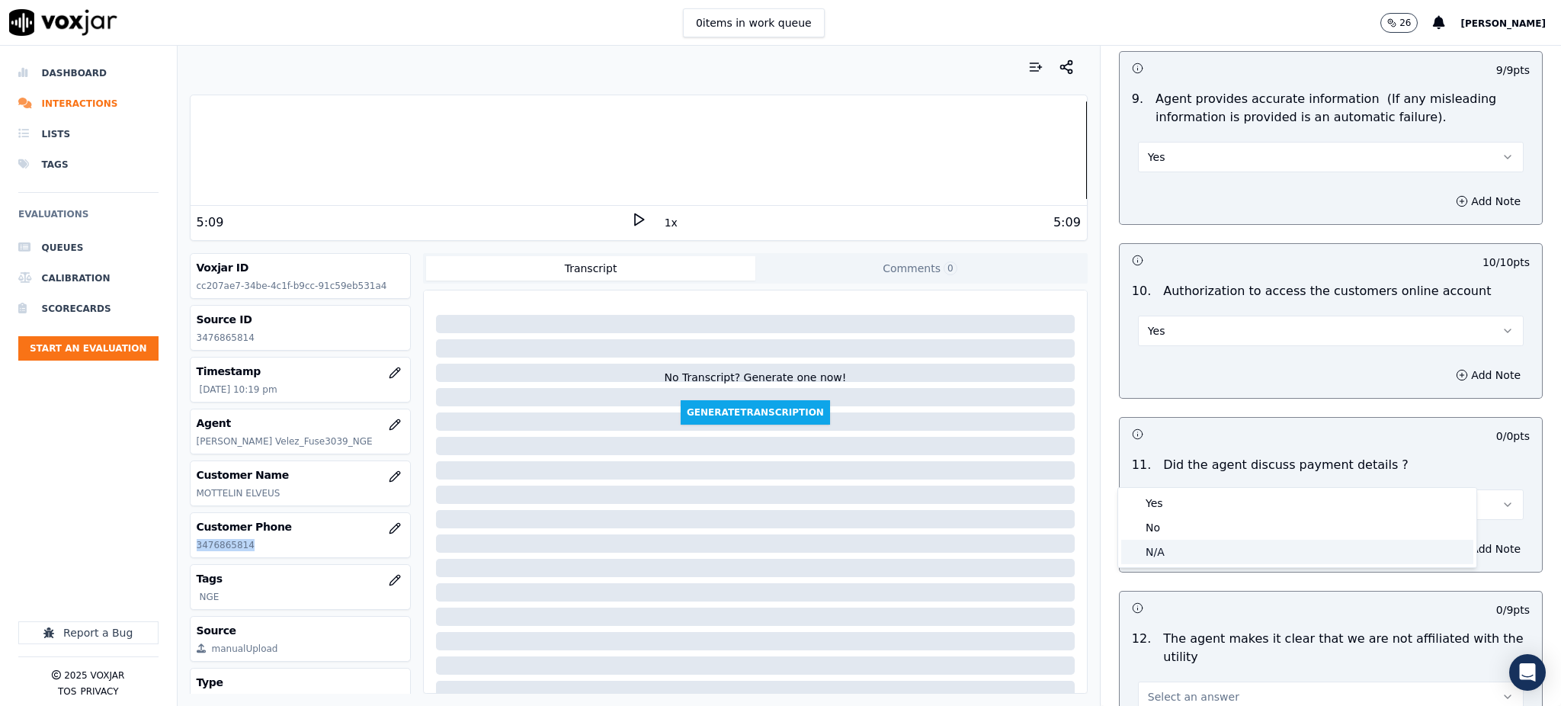
click at [1155, 548] on div "N/A" at bounding box center [1297, 552] width 352 height 24
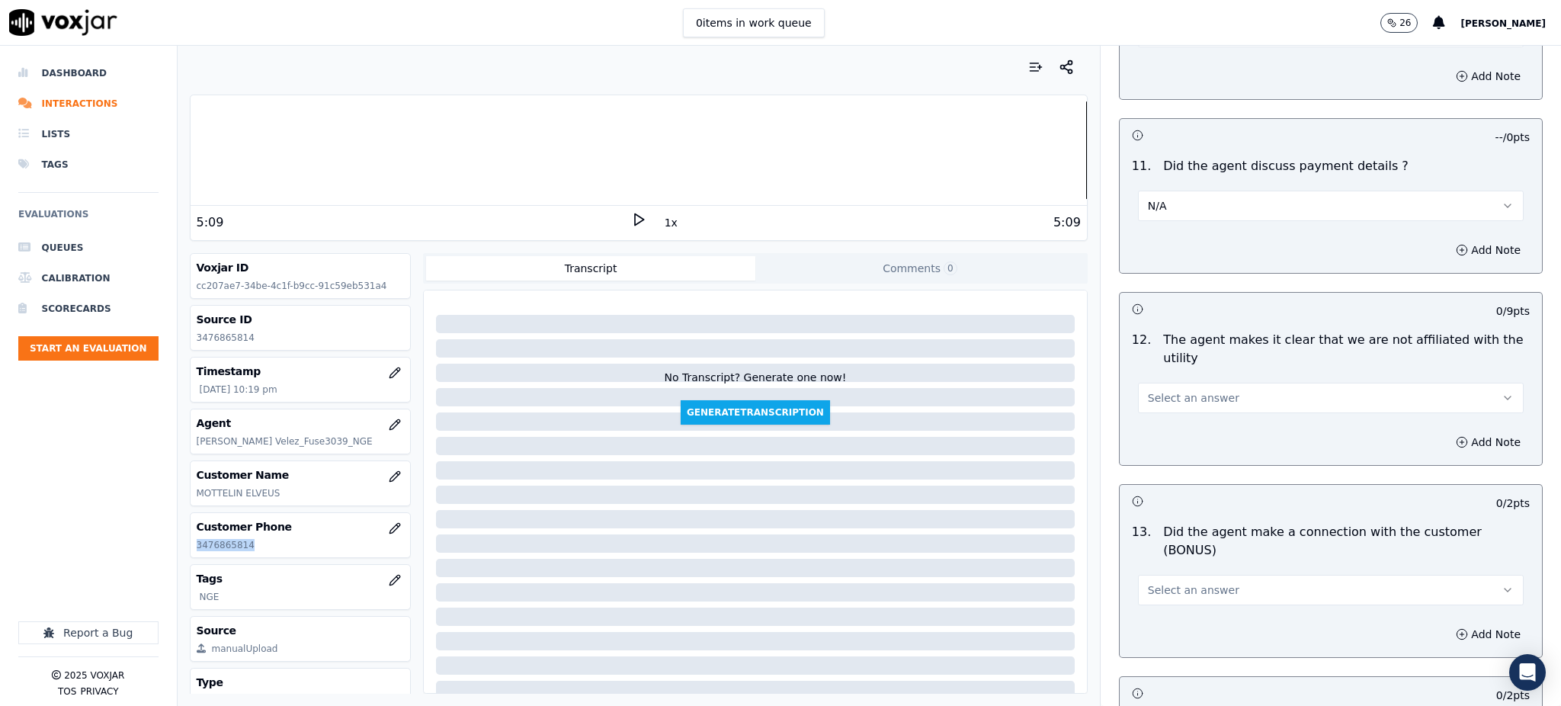
scroll to position [1931, 0]
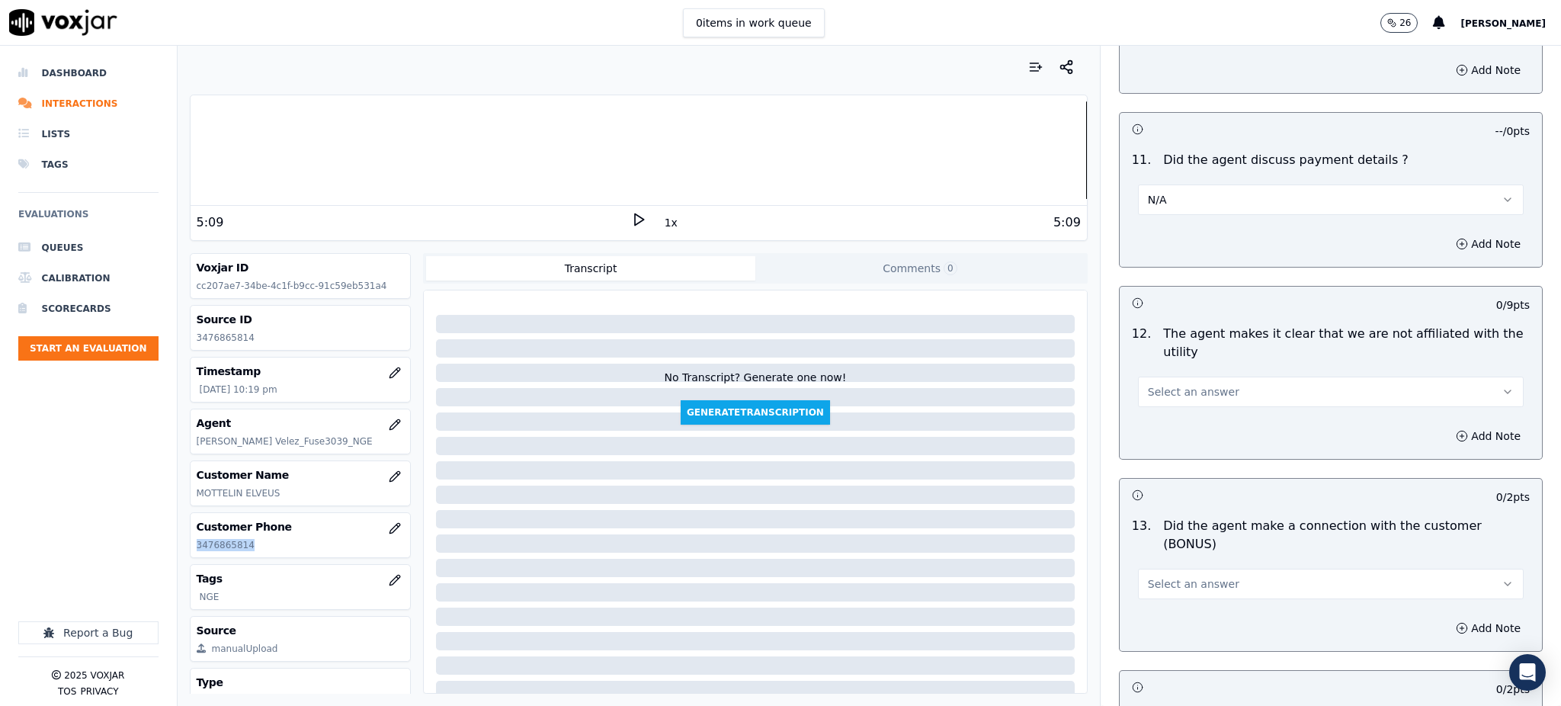
click at [1148, 384] on span "Select an answer" at bounding box center [1193, 391] width 91 height 15
click at [1143, 386] on div "Yes" at bounding box center [1297, 390] width 352 height 24
click at [1148, 576] on span "Select an answer" at bounding box center [1193, 583] width 91 height 15
click at [1145, 561] on div "Yes" at bounding box center [1297, 564] width 352 height 24
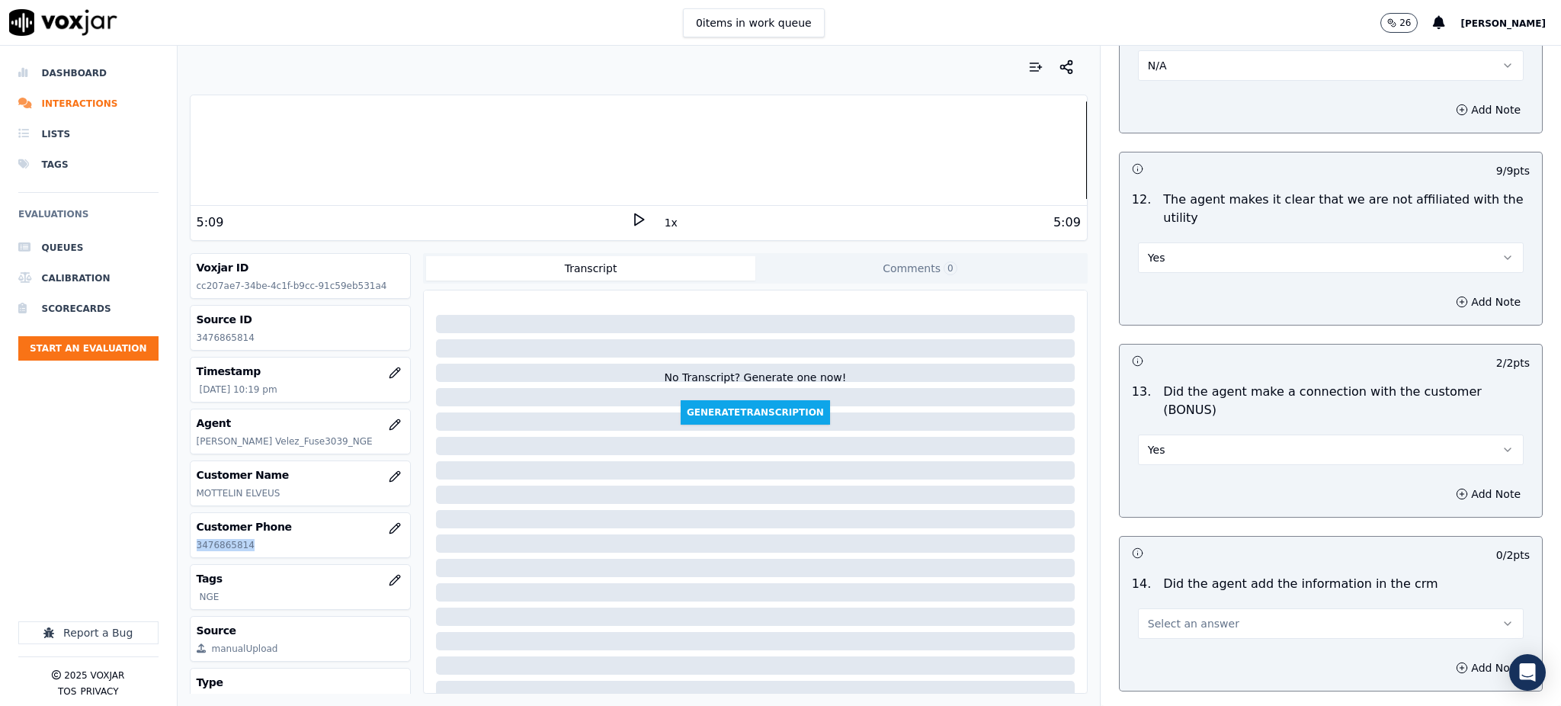
scroll to position [2134, 0]
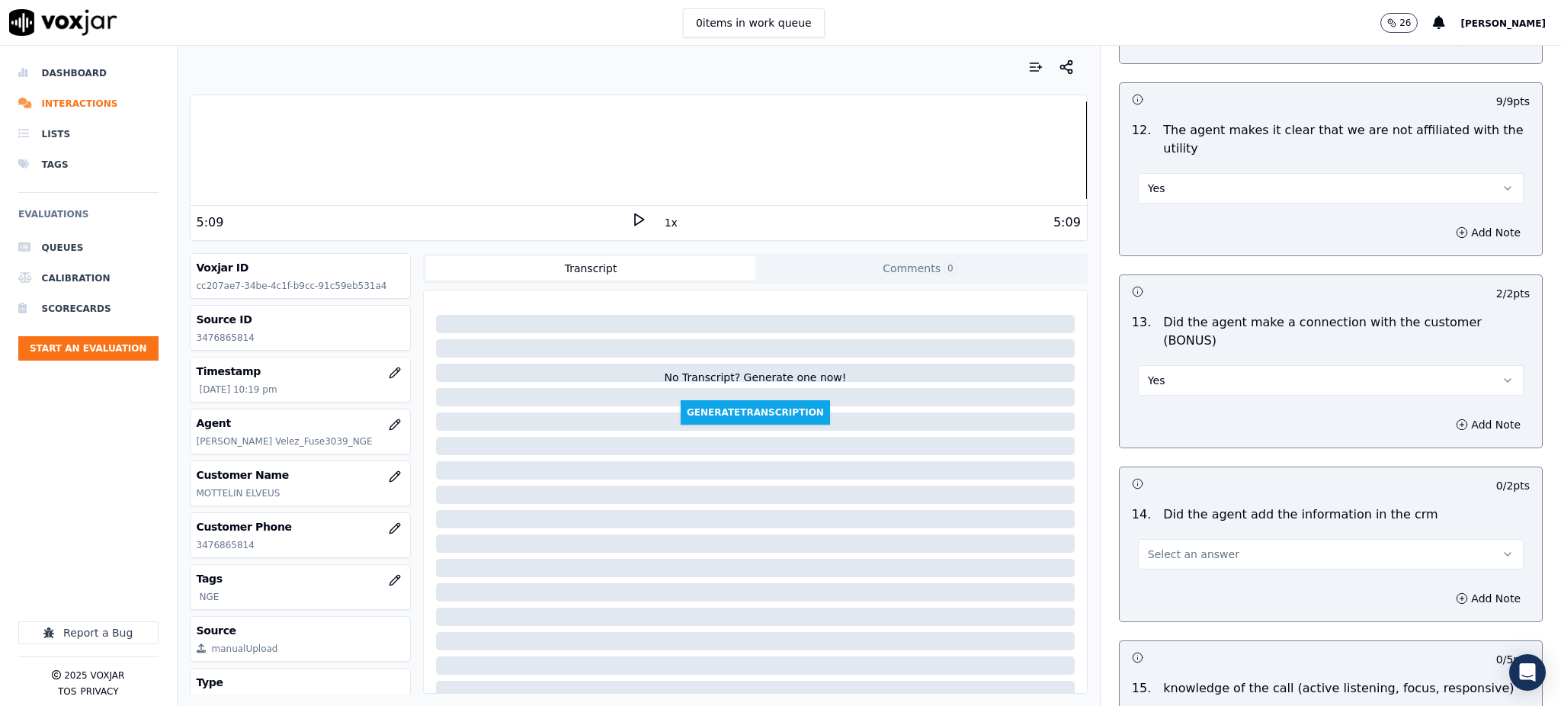
click at [1159, 524] on div "Select an answer" at bounding box center [1331, 547] width 410 height 46
click at [1154, 547] on span "Select an answer" at bounding box center [1193, 554] width 91 height 15
click at [1152, 540] on div "Yes" at bounding box center [1297, 535] width 352 height 24
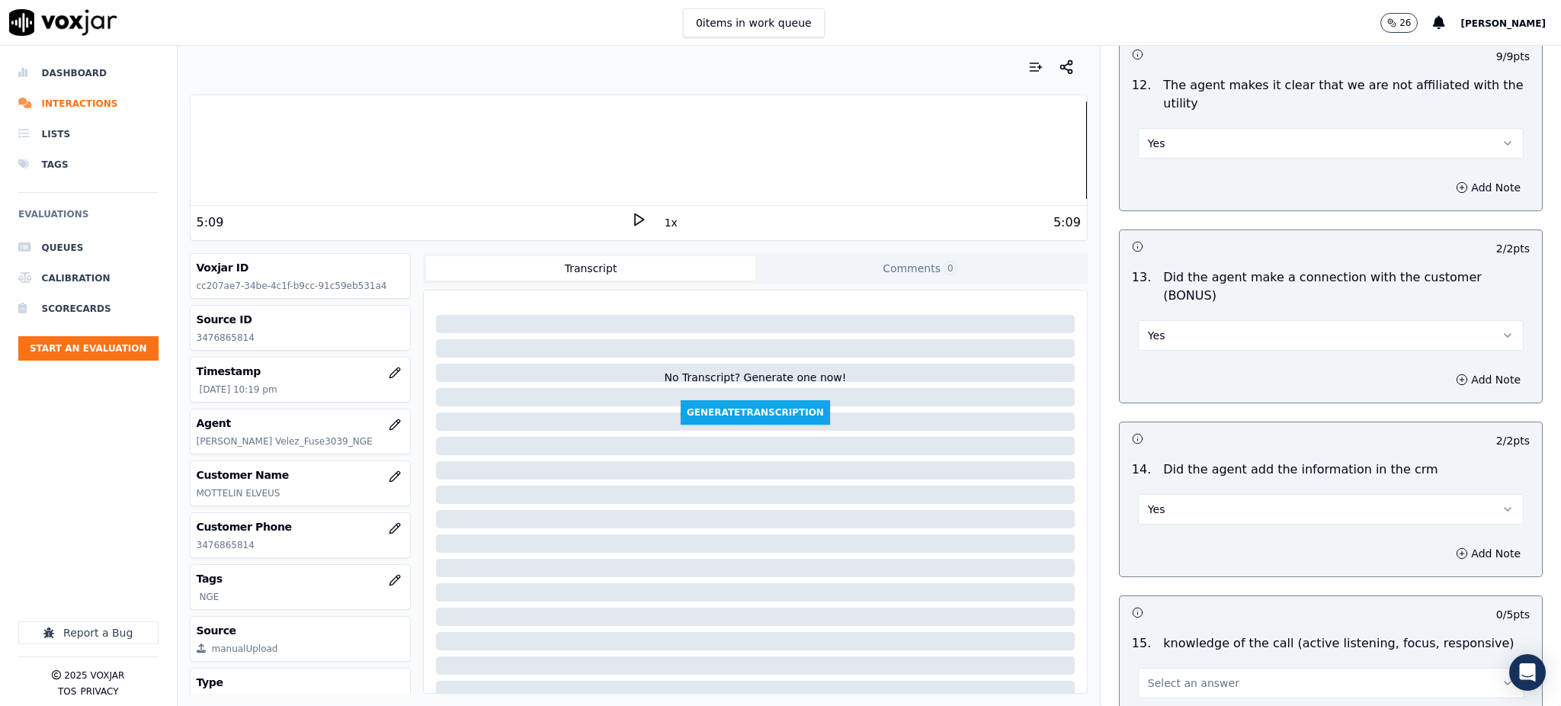
scroll to position [2307, 0]
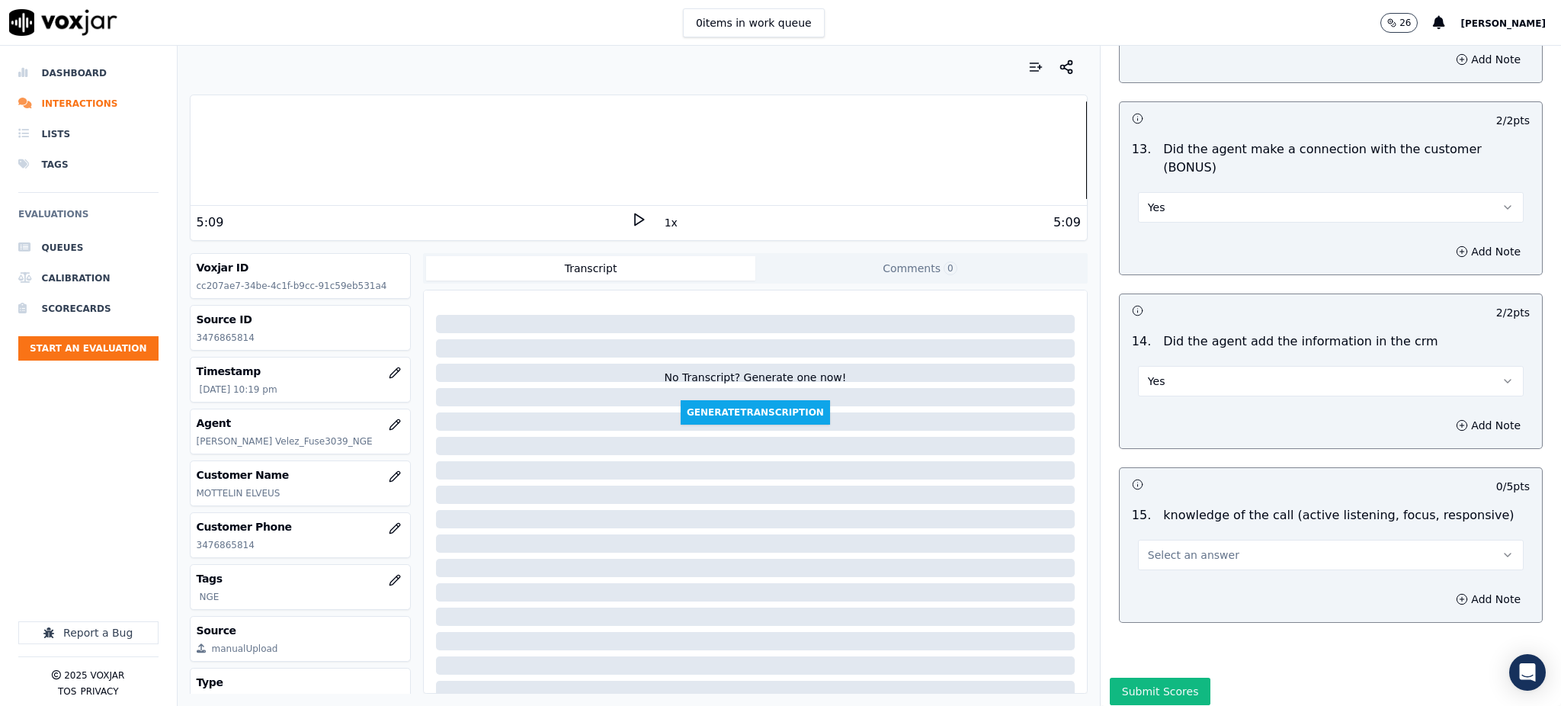
click at [1148, 547] on span "Select an answer" at bounding box center [1193, 554] width 91 height 15
click at [1154, 532] on div "Yes" at bounding box center [1297, 536] width 352 height 24
click at [1154, 678] on button "Submit Scores" at bounding box center [1160, 691] width 101 height 27
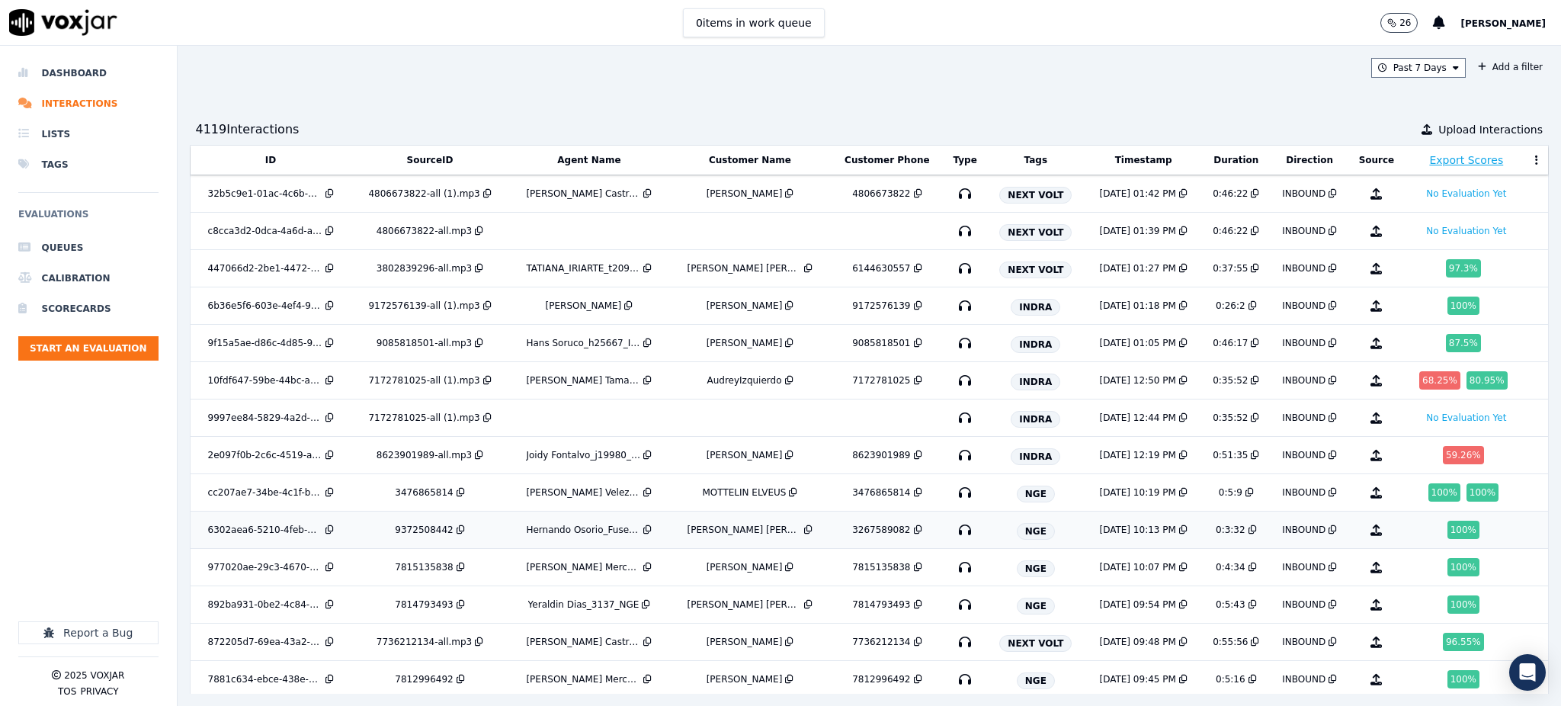
click at [953, 531] on icon "button" at bounding box center [965, 530] width 24 height 24
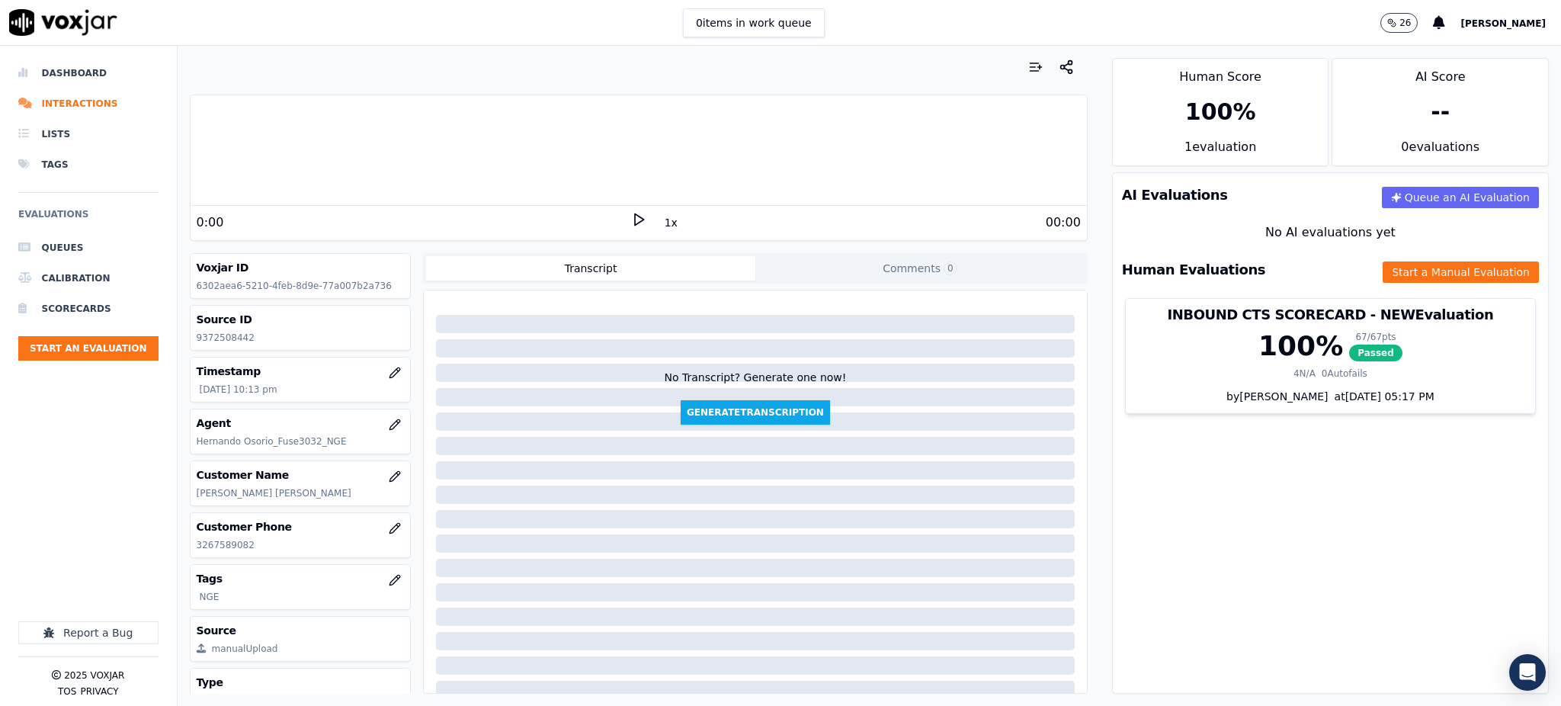
click at [635, 220] on polygon at bounding box center [639, 219] width 9 height 11
click at [618, 223] on div "1:55" at bounding box center [414, 222] width 435 height 18
click at [635, 223] on rect at bounding box center [636, 219] width 2 height 10
click at [631, 214] on icon at bounding box center [638, 219] width 15 height 15
click at [1387, 269] on button "Start a Manual Evaluation" at bounding box center [1461, 271] width 156 height 21
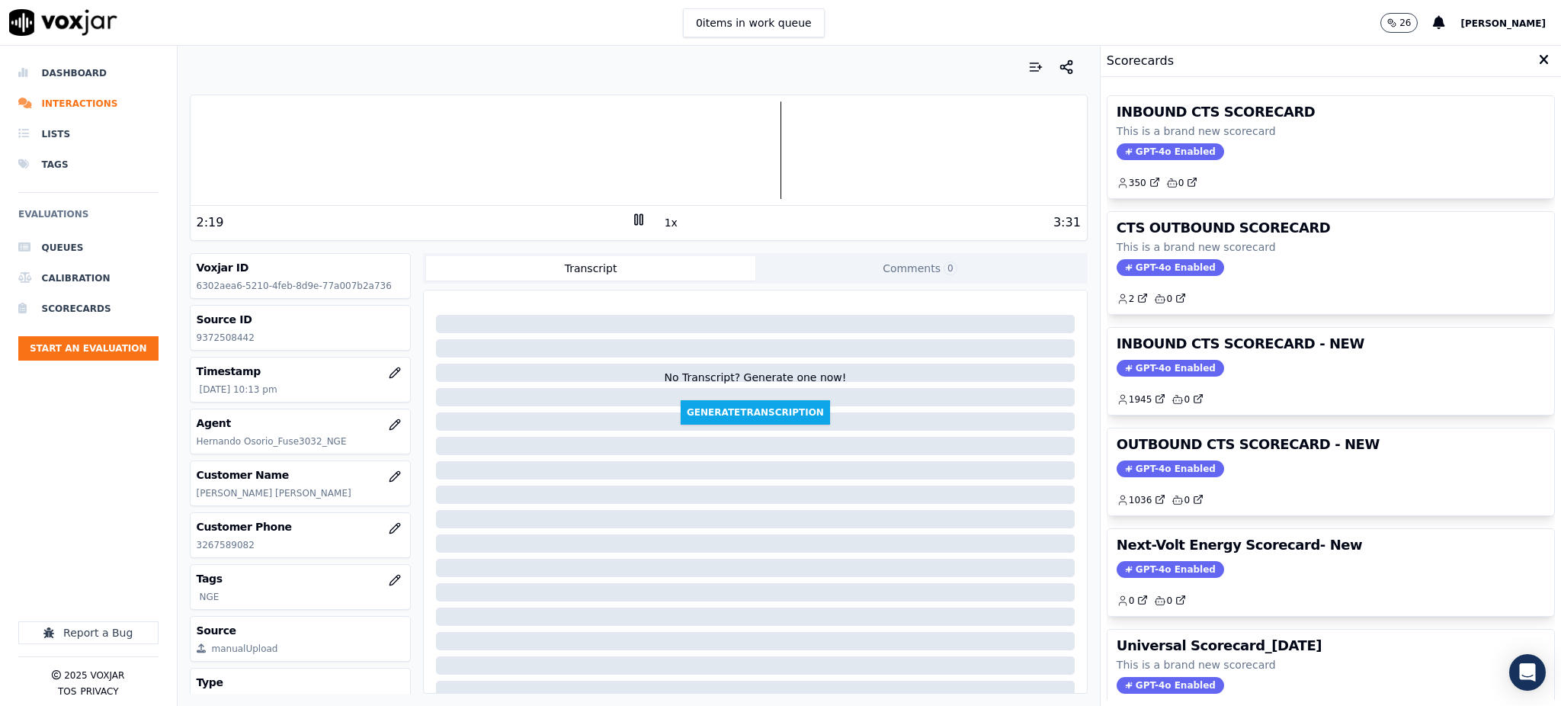
click at [1124, 139] on div "INBOUND CTS SCORECARD This is a brand new scorecard GPT-4o Enabled 350 0" at bounding box center [1331, 147] width 447 height 102
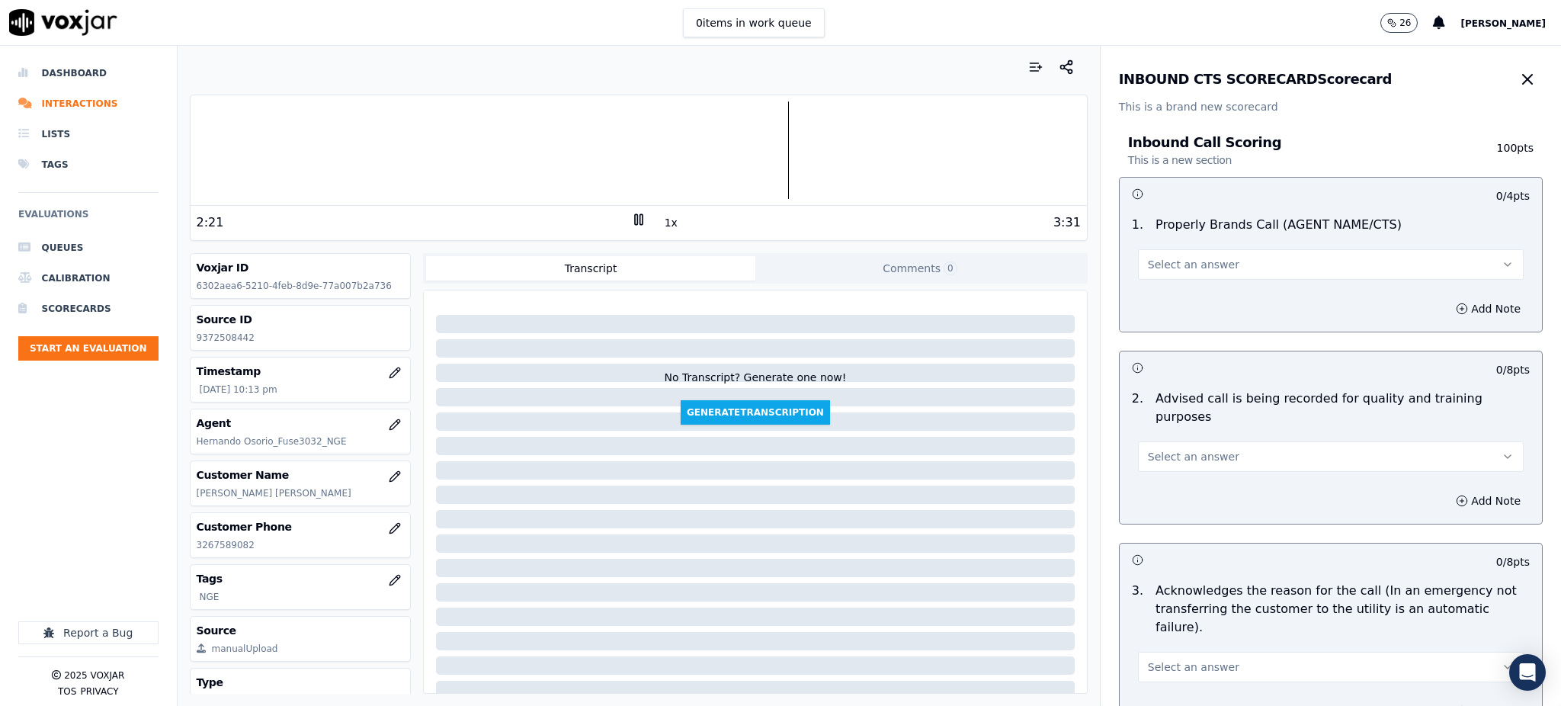
click at [1188, 268] on span "Select an answer" at bounding box center [1193, 264] width 91 height 15
click at [1188, 288] on div "Yes" at bounding box center [1297, 299] width 352 height 24
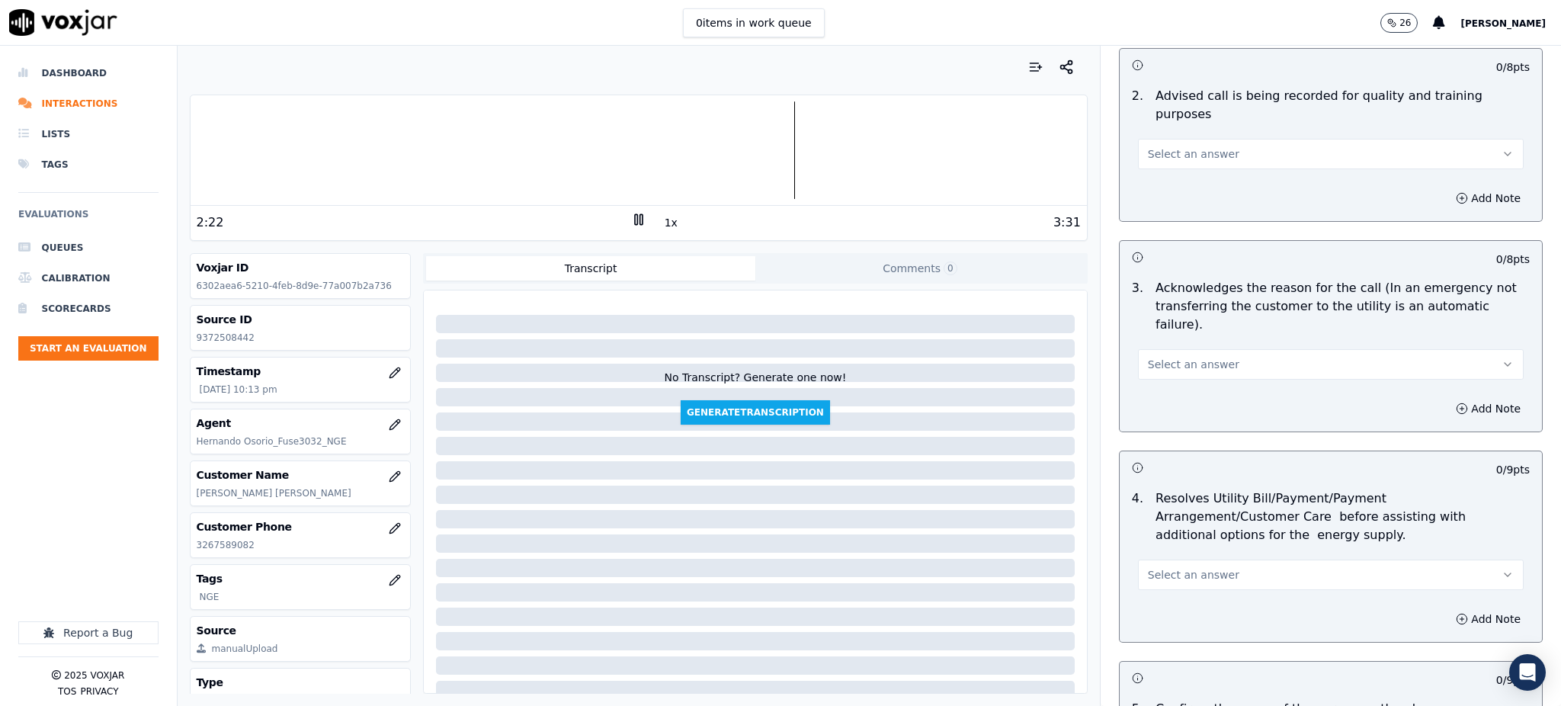
scroll to position [305, 0]
click at [1148, 144] on span "Select an answer" at bounding box center [1193, 151] width 91 height 15
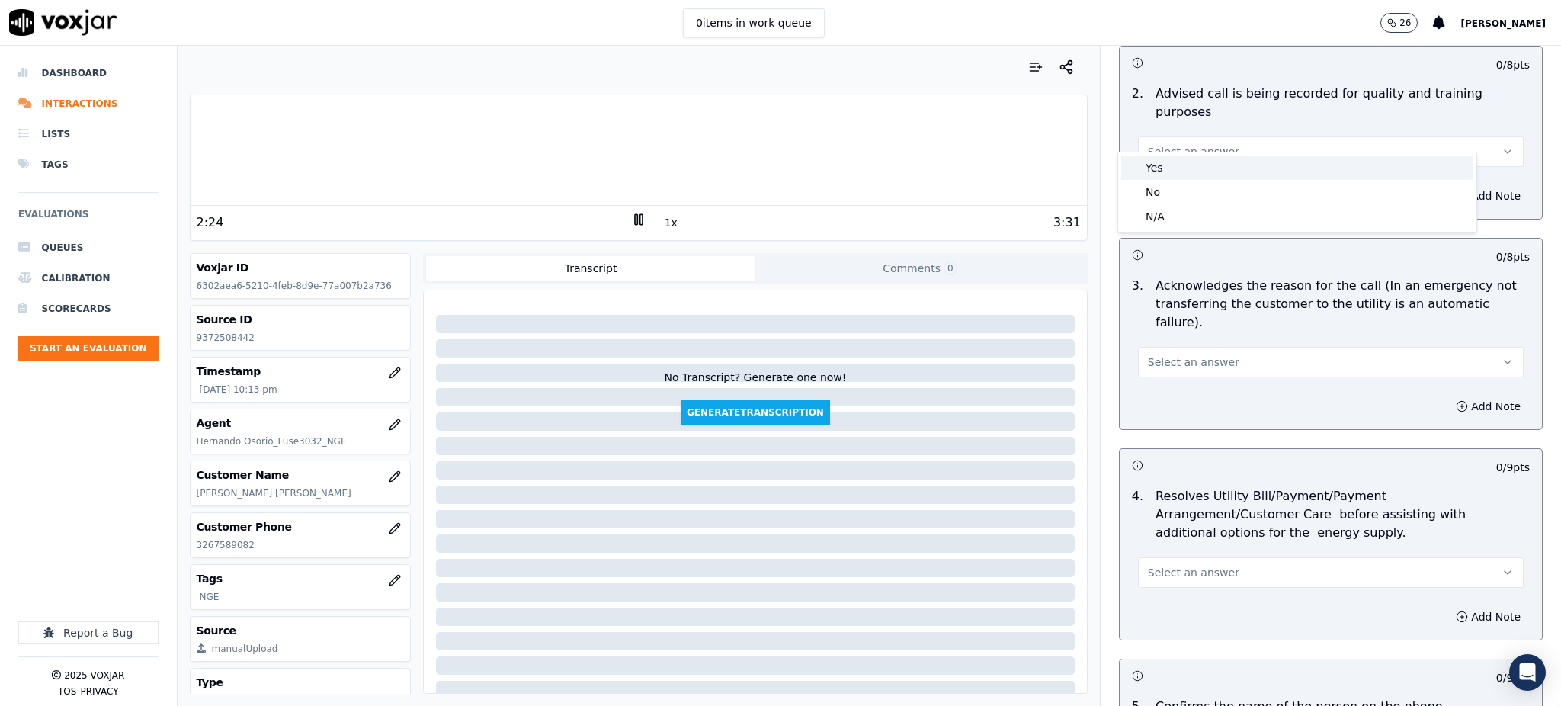
click at [1163, 170] on div "Yes" at bounding box center [1297, 168] width 352 height 24
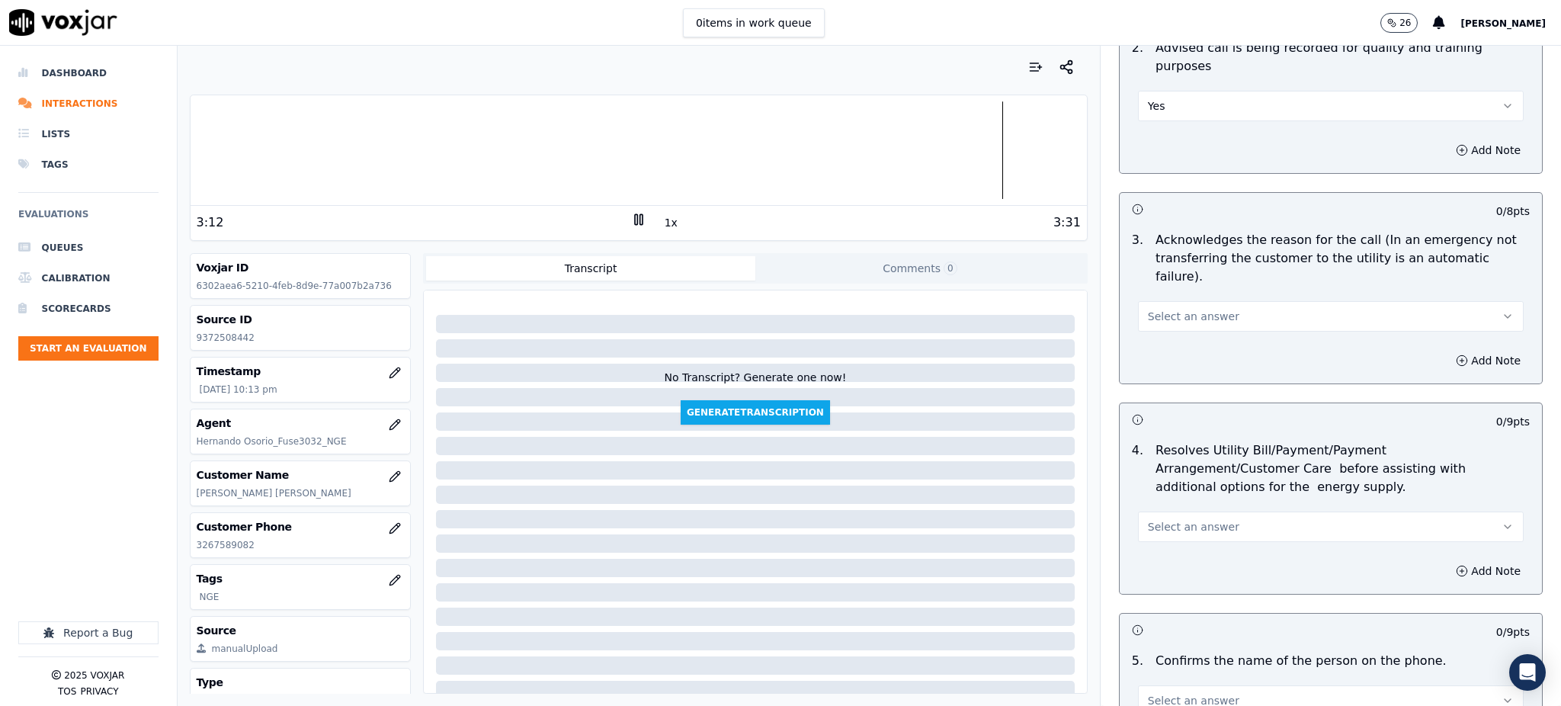
scroll to position [508, 0]
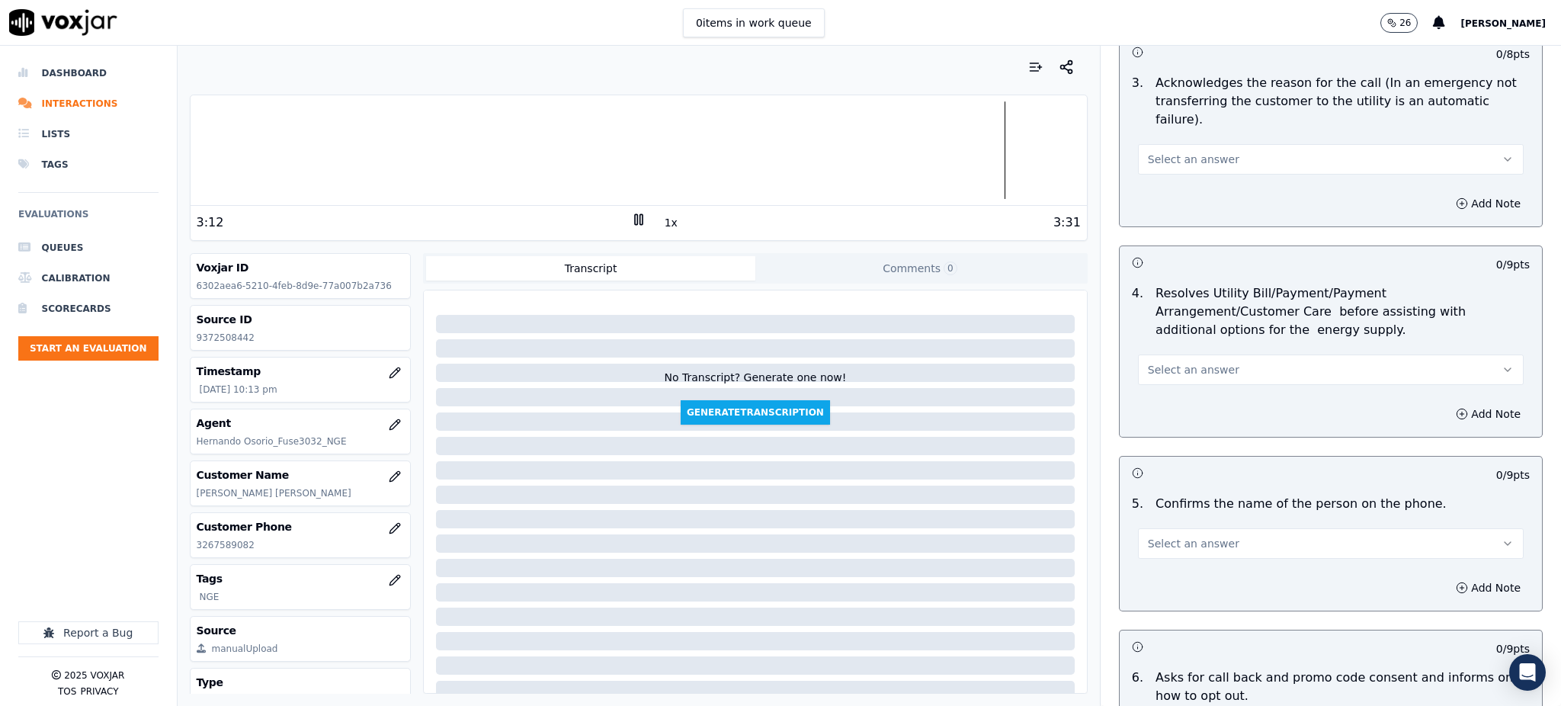
click at [1148, 152] on span "Select an answer" at bounding box center [1193, 159] width 91 height 15
click at [1144, 160] on div "Yes" at bounding box center [1297, 157] width 352 height 24
click at [1147, 354] on button "Select an answer" at bounding box center [1331, 369] width 386 height 30
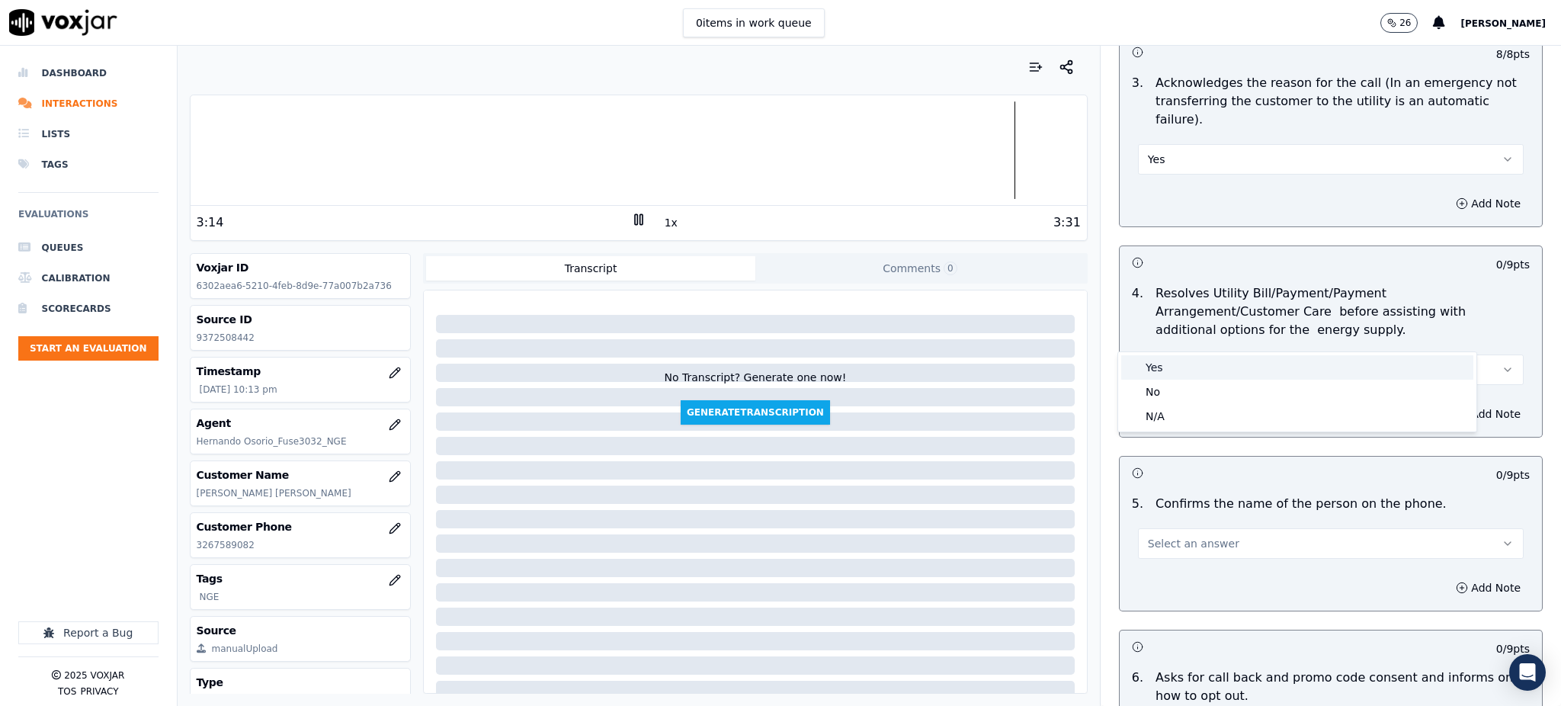
click at [1152, 372] on div "Yes" at bounding box center [1297, 367] width 352 height 24
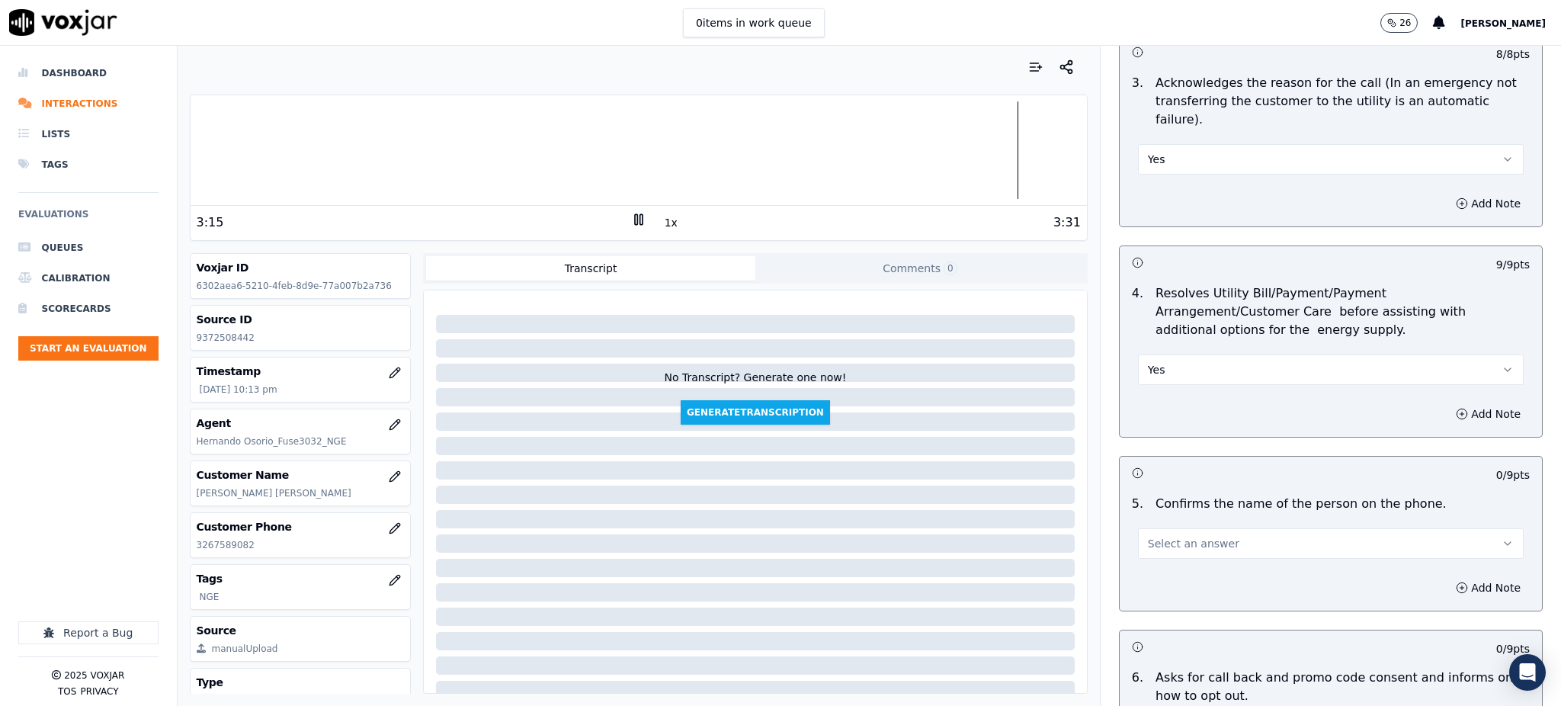
drag, startPoint x: 1154, startPoint y: 496, endPoint x: 1142, endPoint y: 520, distance: 26.6
click at [1154, 528] on button "Select an answer" at bounding box center [1331, 543] width 386 height 30
click at [1157, 537] on div "Yes" at bounding box center [1297, 541] width 352 height 24
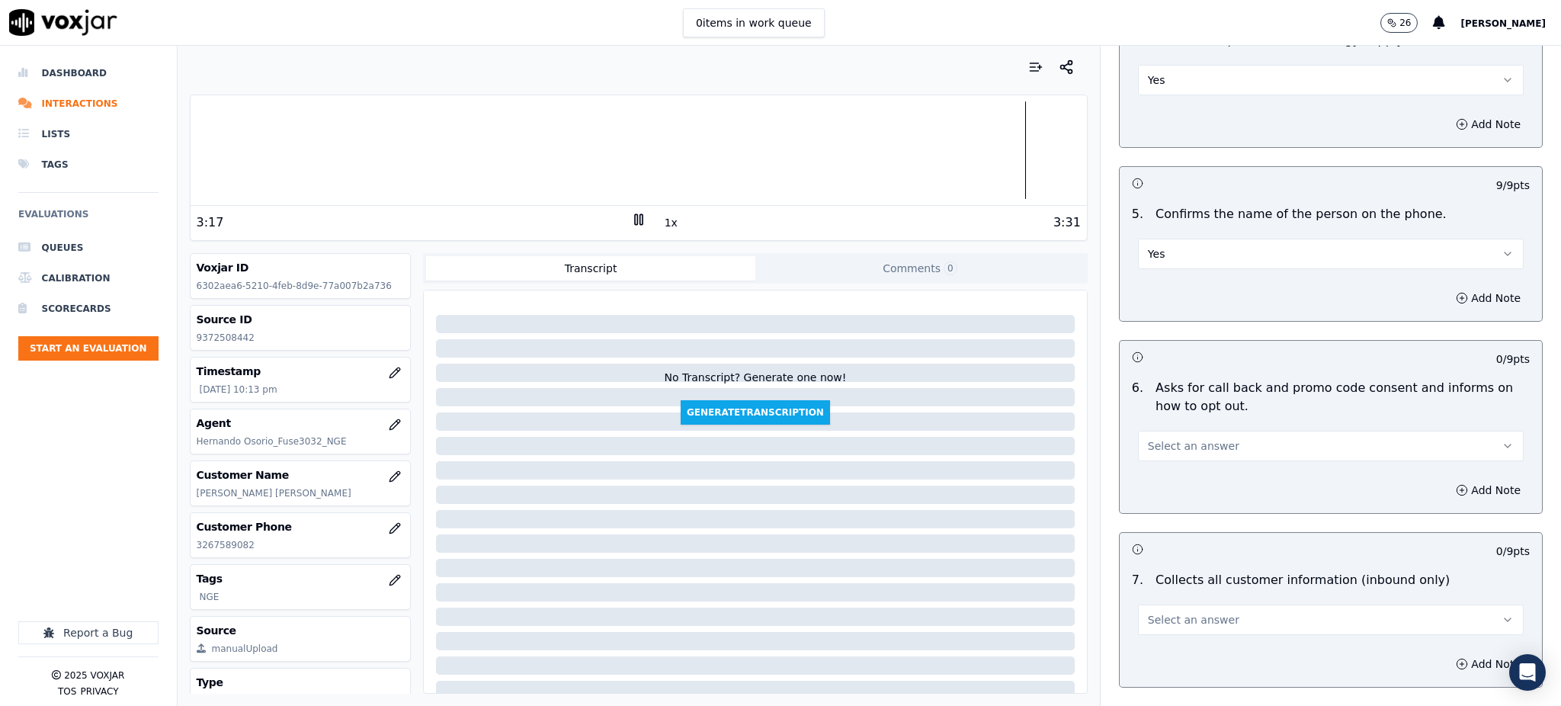
scroll to position [813, 0]
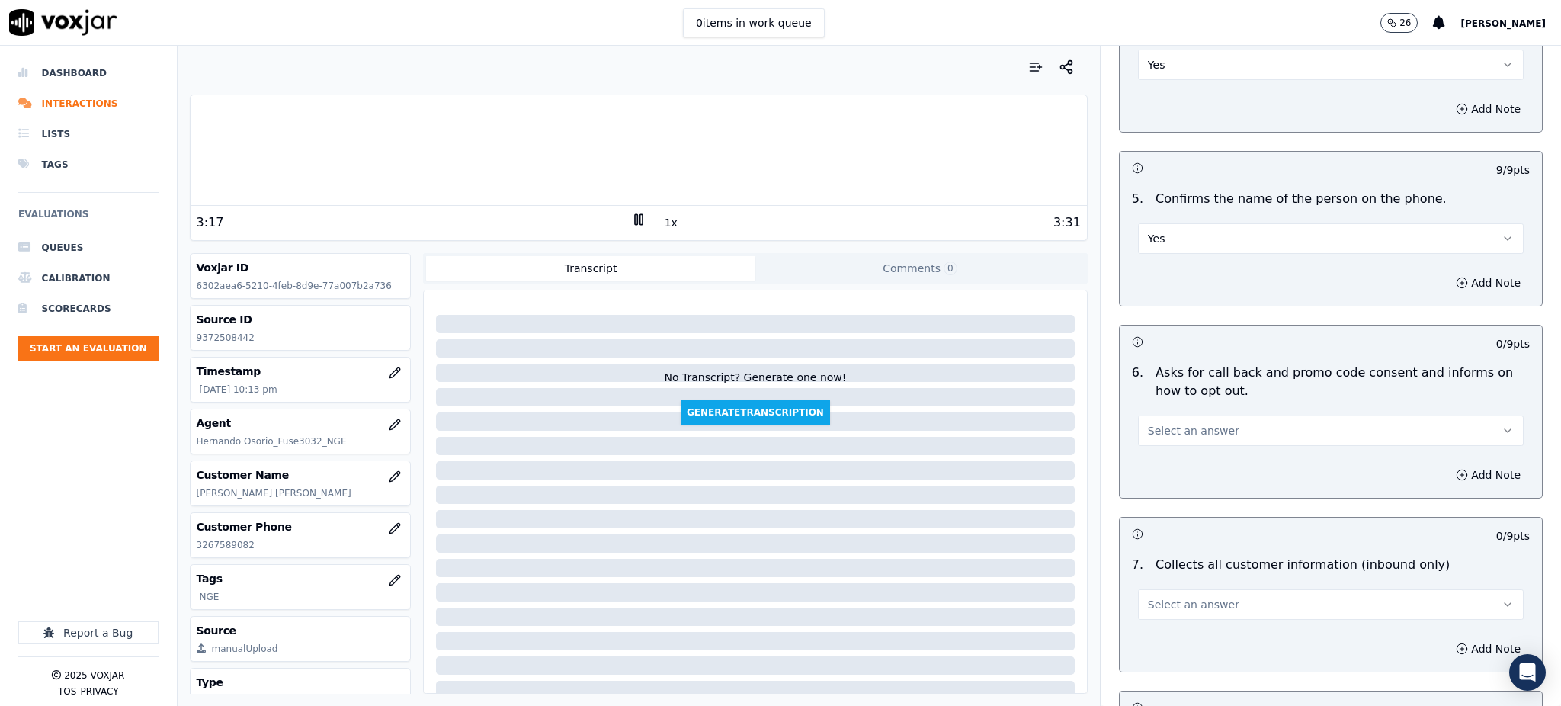
click at [1166, 423] on span "Select an answer" at bounding box center [1193, 430] width 91 height 15
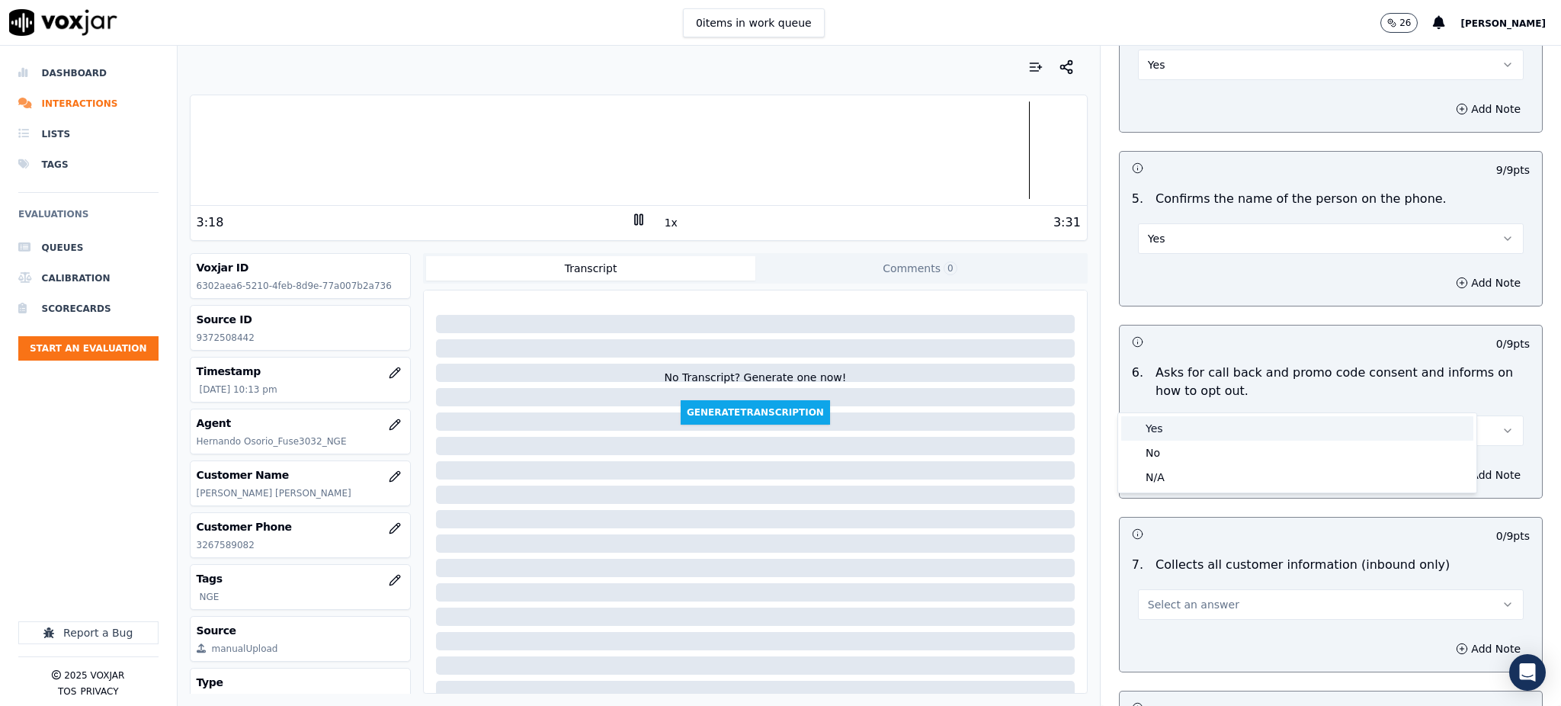
click at [1173, 434] on div "Yes" at bounding box center [1297, 428] width 352 height 24
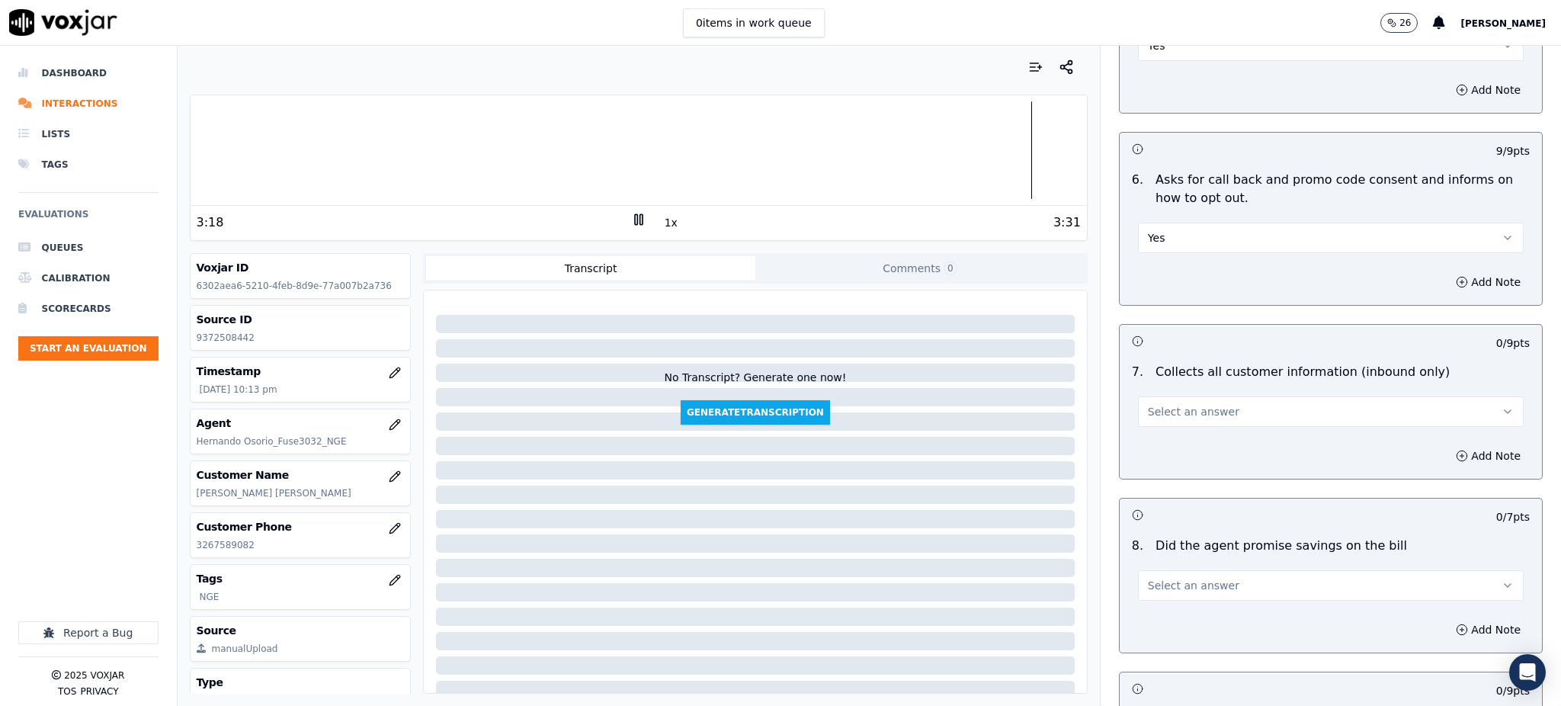
scroll to position [1016, 0]
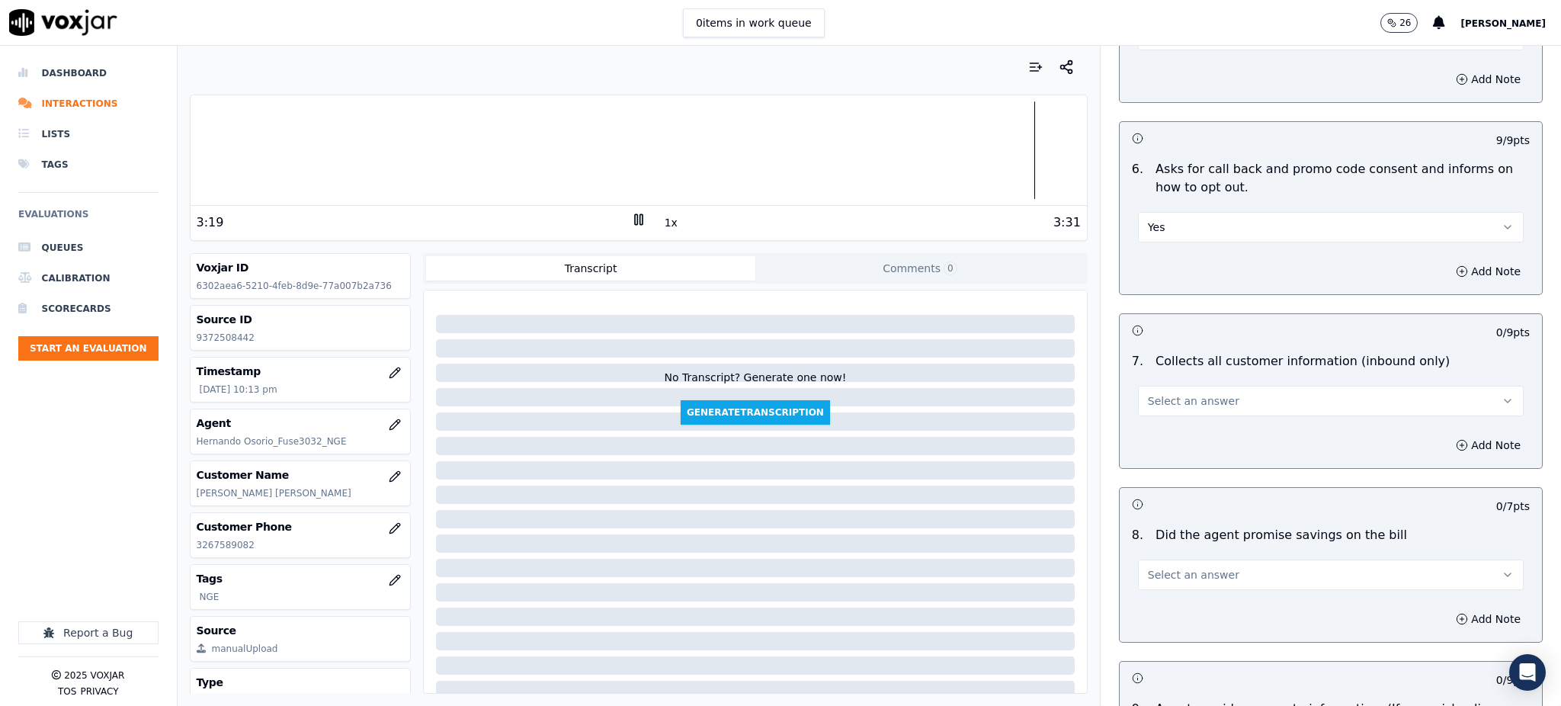
click at [1184, 393] on span "Select an answer" at bounding box center [1193, 400] width 91 height 15
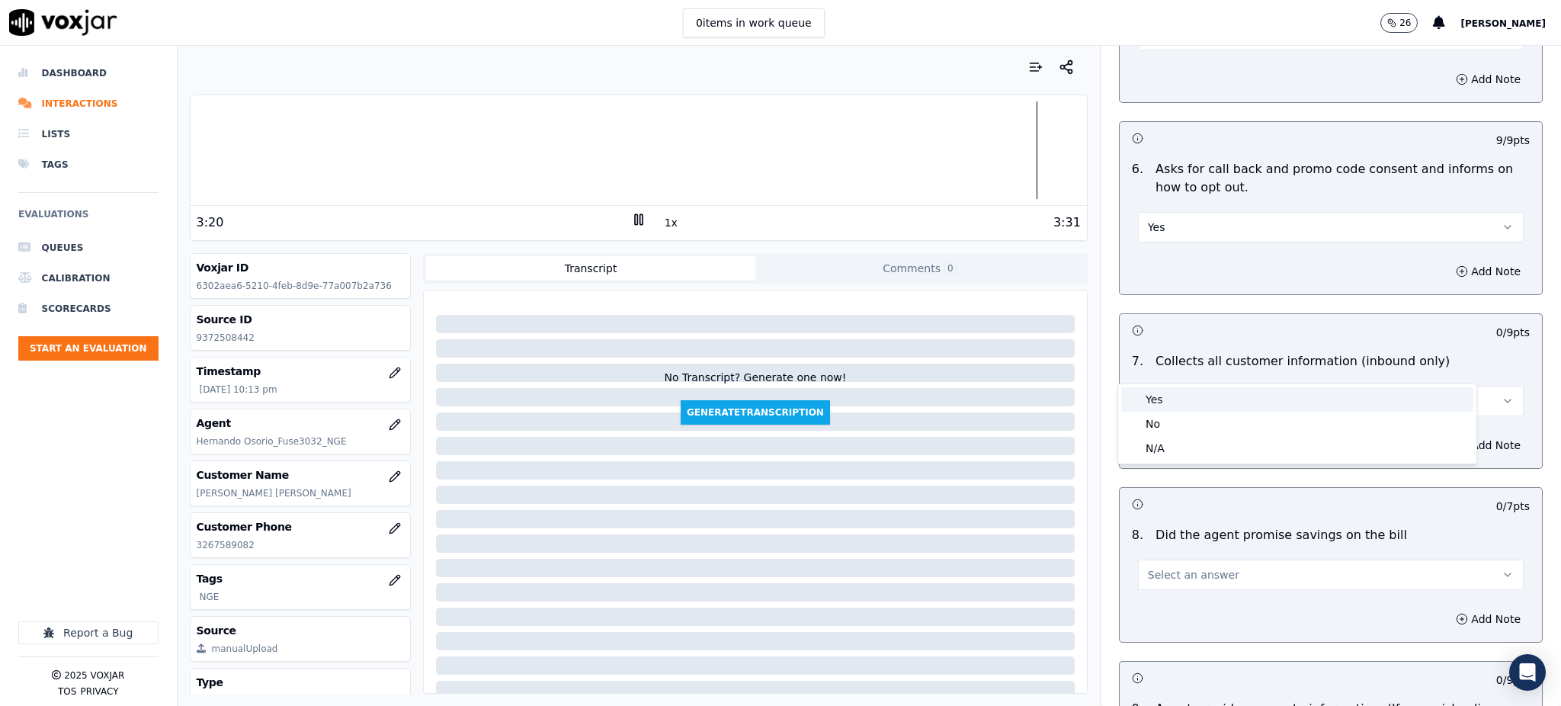
click at [1180, 399] on div "Yes" at bounding box center [1297, 399] width 352 height 24
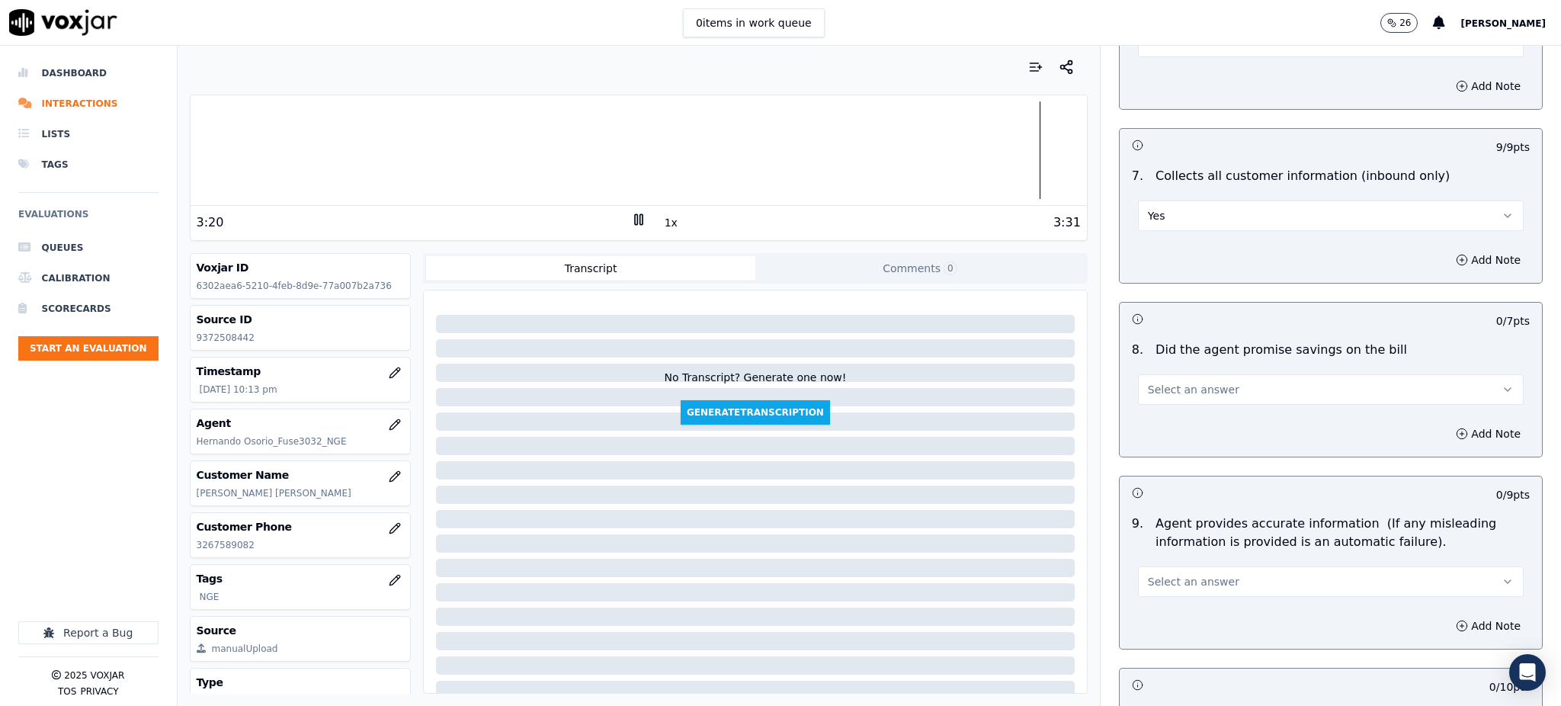
scroll to position [1220, 0]
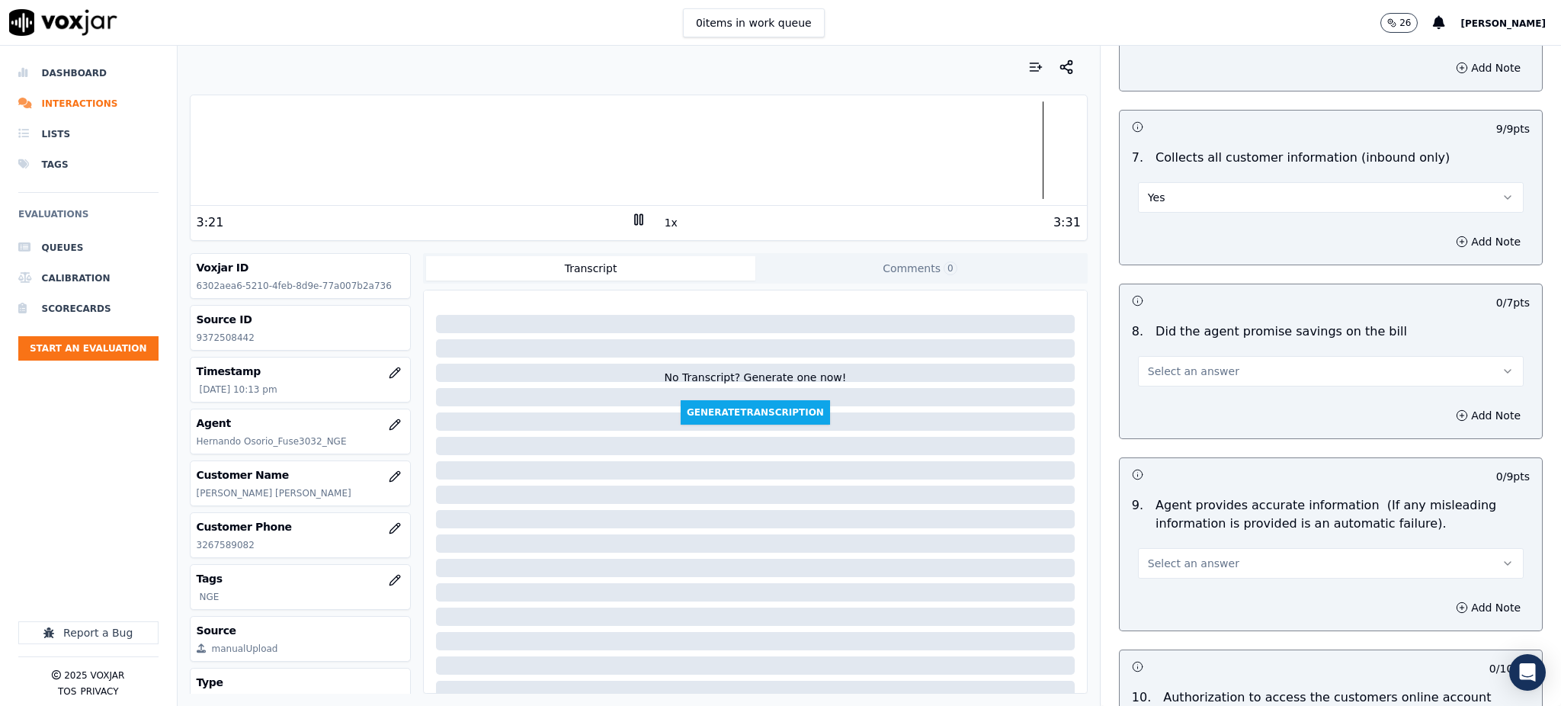
drag, startPoint x: 1168, startPoint y: 342, endPoint x: 1166, endPoint y: 351, distance: 10.0
click at [1168, 356] on button "Select an answer" at bounding box center [1331, 371] width 386 height 30
click at [1166, 380] on div "Yes" at bounding box center [1297, 370] width 352 height 24
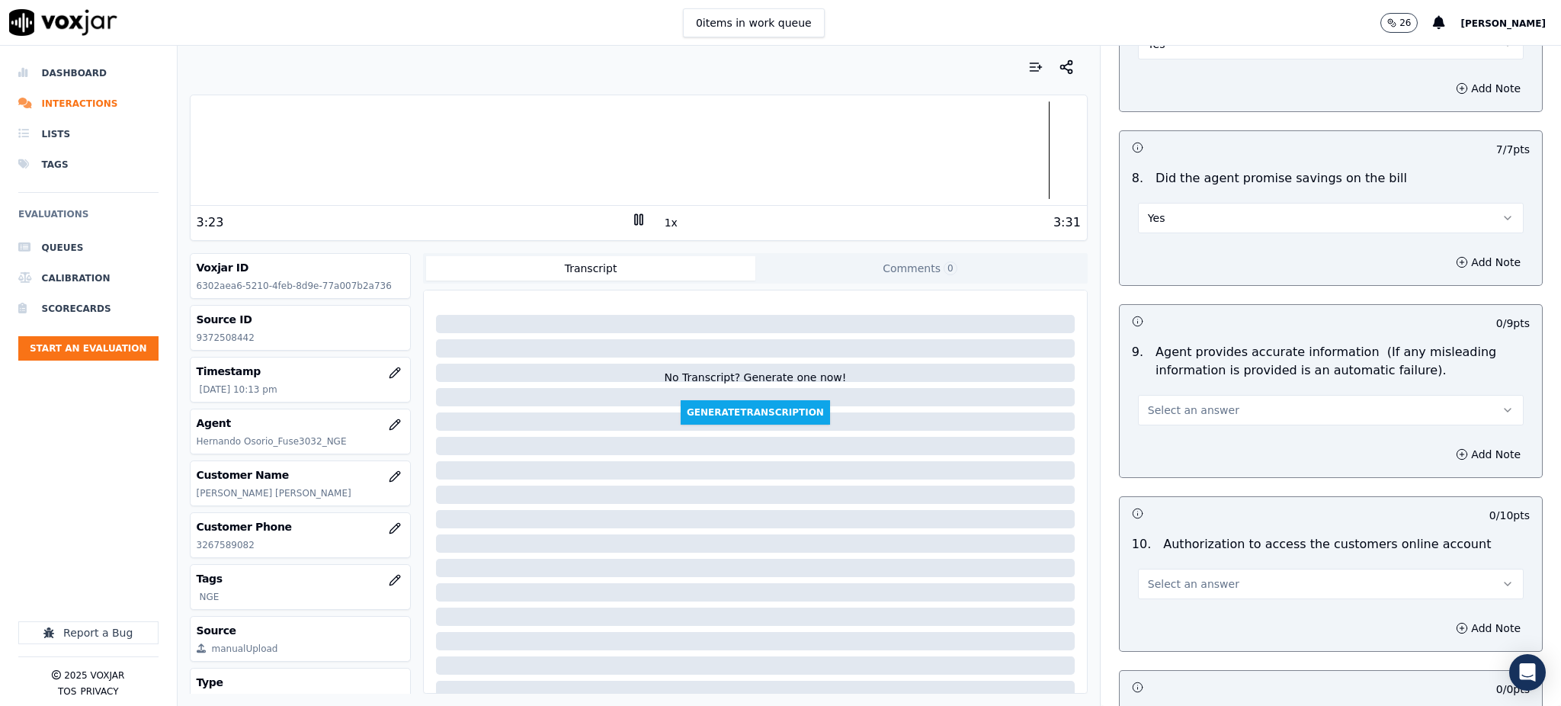
scroll to position [1422, 0]
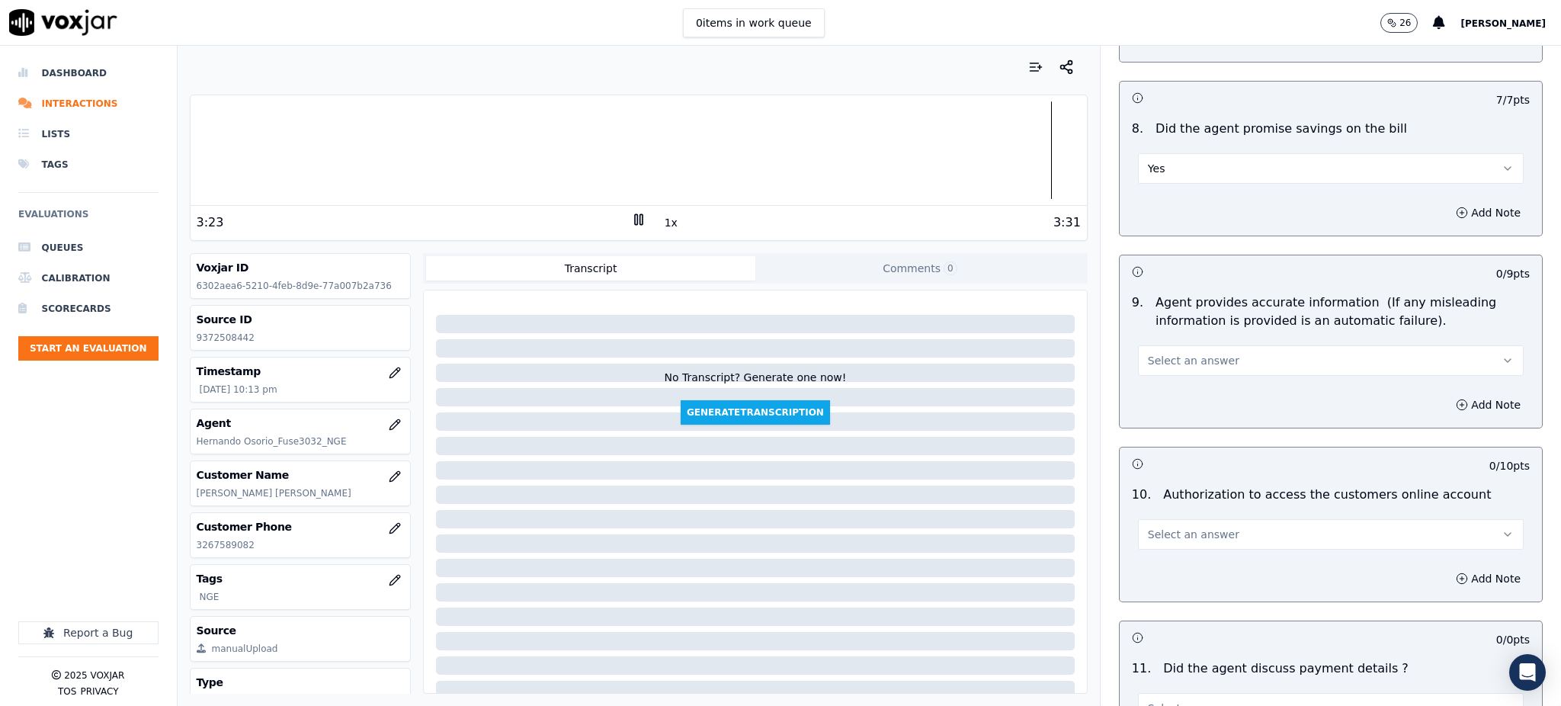
click at [1185, 345] on button "Select an answer" at bounding box center [1331, 360] width 386 height 30
click at [1185, 364] on div "Yes" at bounding box center [1297, 359] width 352 height 24
click at [1162, 519] on button "Select an answer" at bounding box center [1331, 534] width 386 height 30
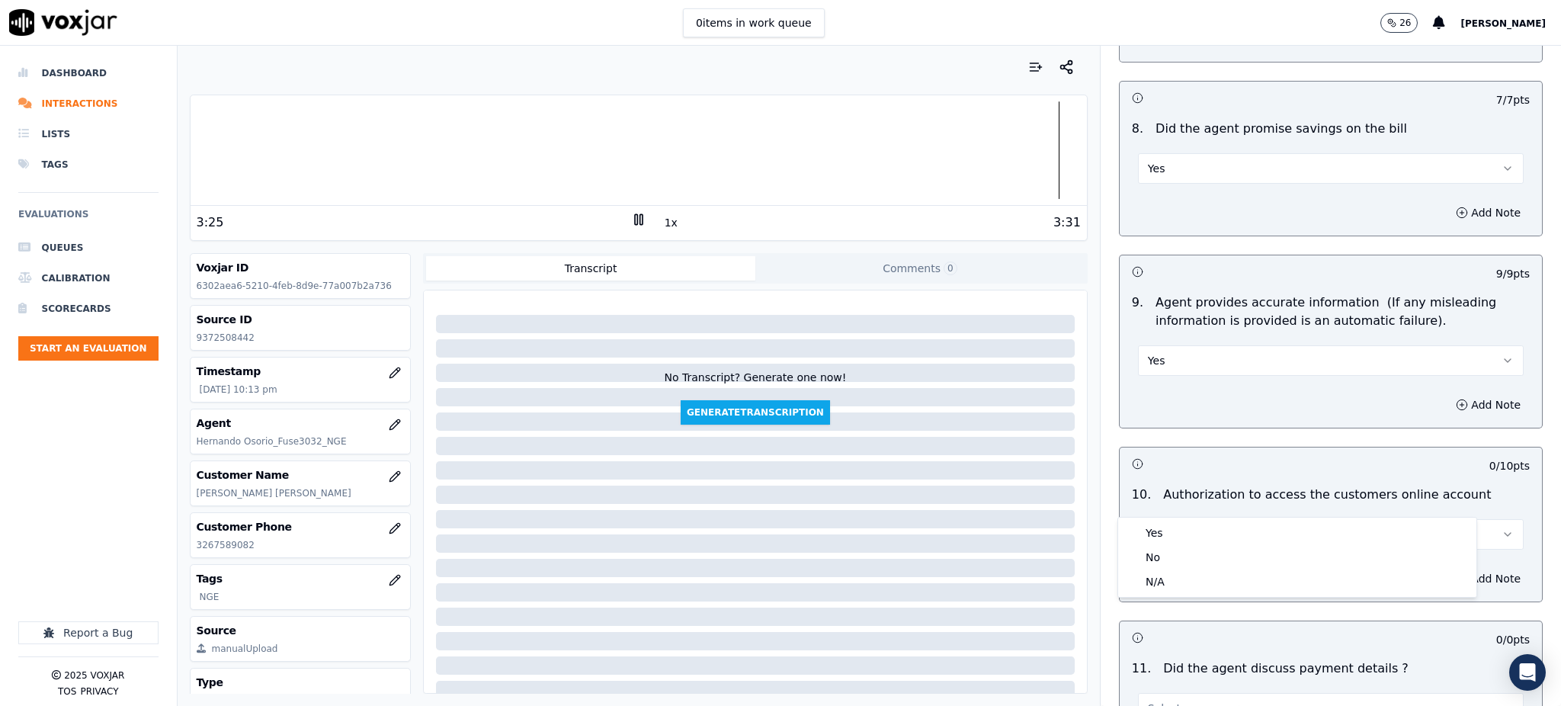
drag, startPoint x: 1160, startPoint y: 519, endPoint x: 1160, endPoint y: 531, distance: 12.2
click at [1160, 522] on div "Yes No N/A" at bounding box center [1297, 557] width 358 height 79
click at [1160, 533] on div "Yes" at bounding box center [1297, 533] width 352 height 24
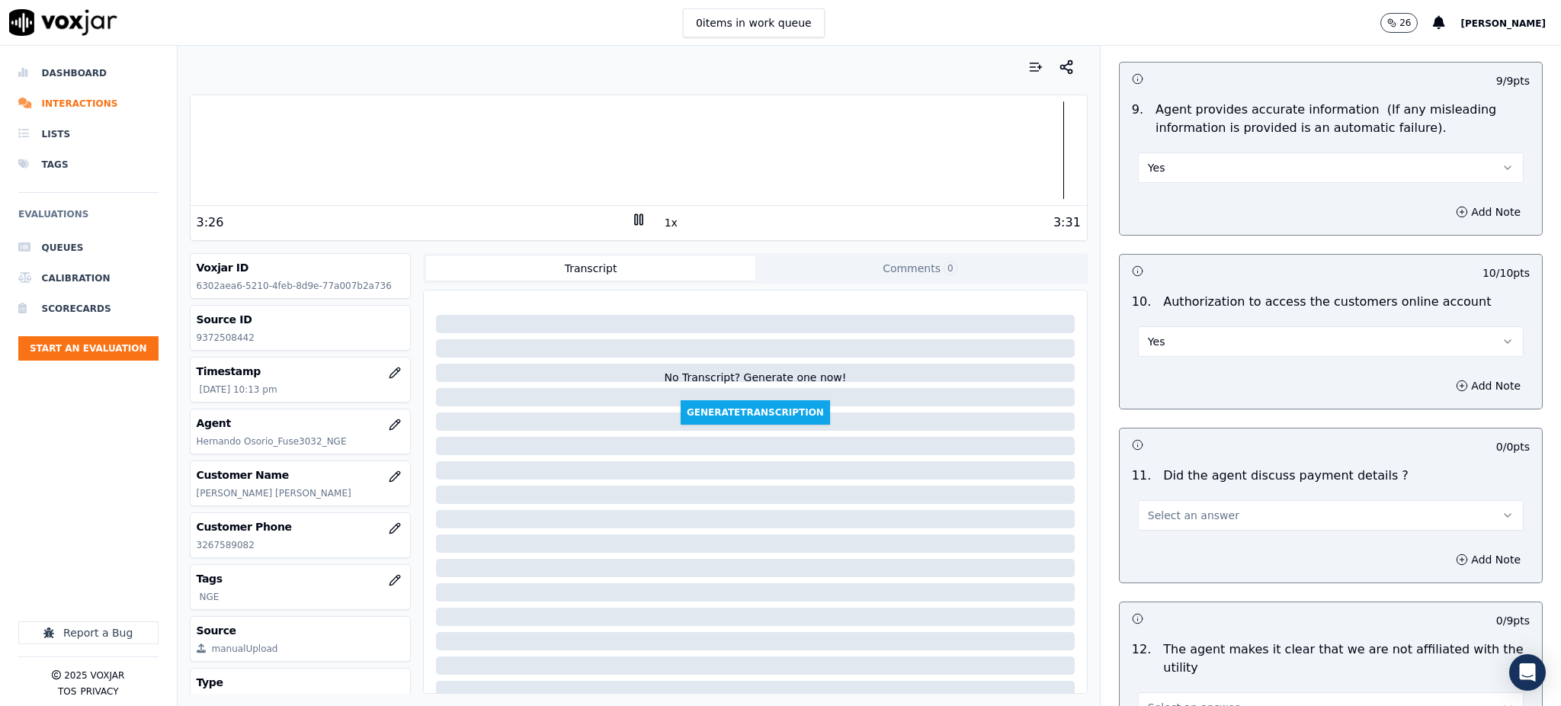
scroll to position [1626, 0]
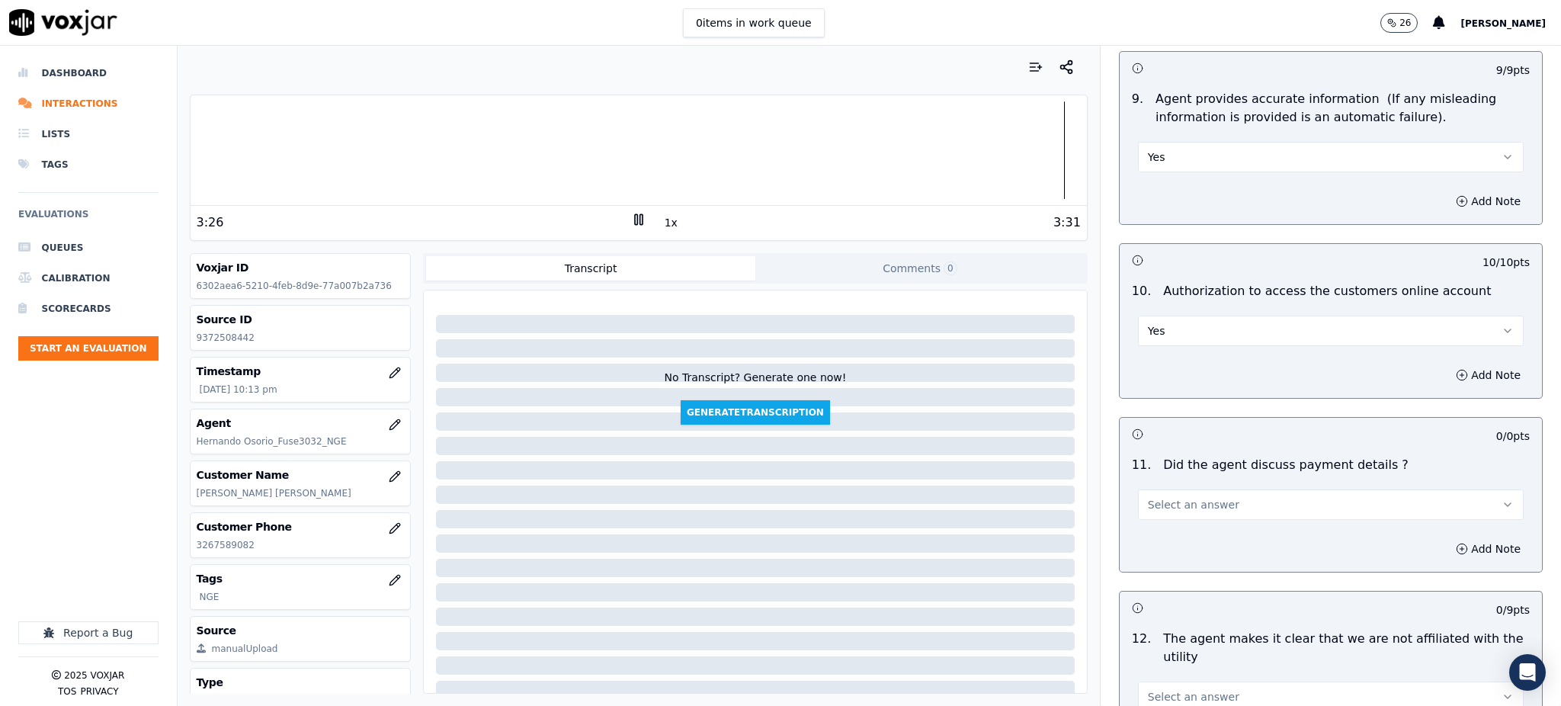
click at [1156, 497] on span "Select an answer" at bounding box center [1193, 504] width 91 height 15
click at [1156, 549] on div "N/A" at bounding box center [1297, 552] width 352 height 24
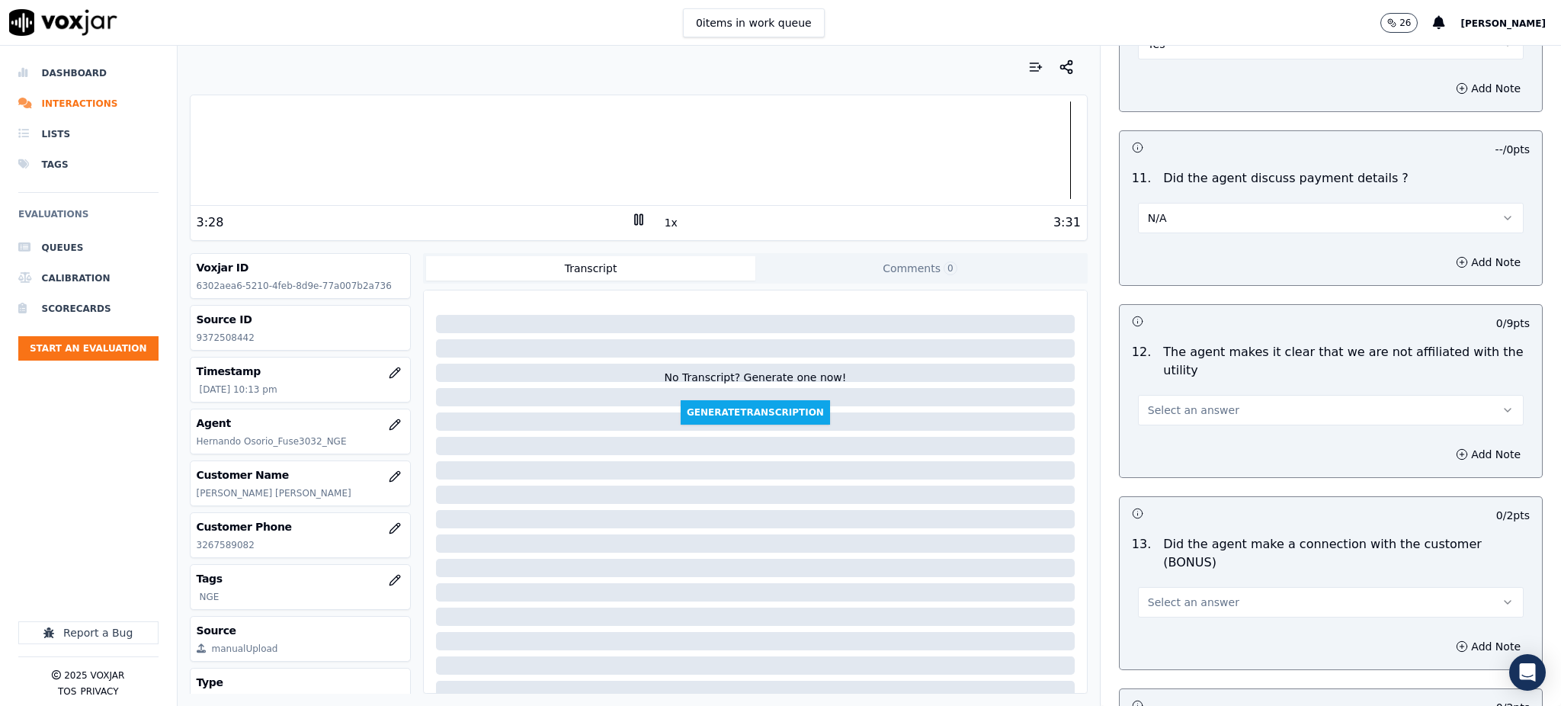
scroll to position [1931, 0]
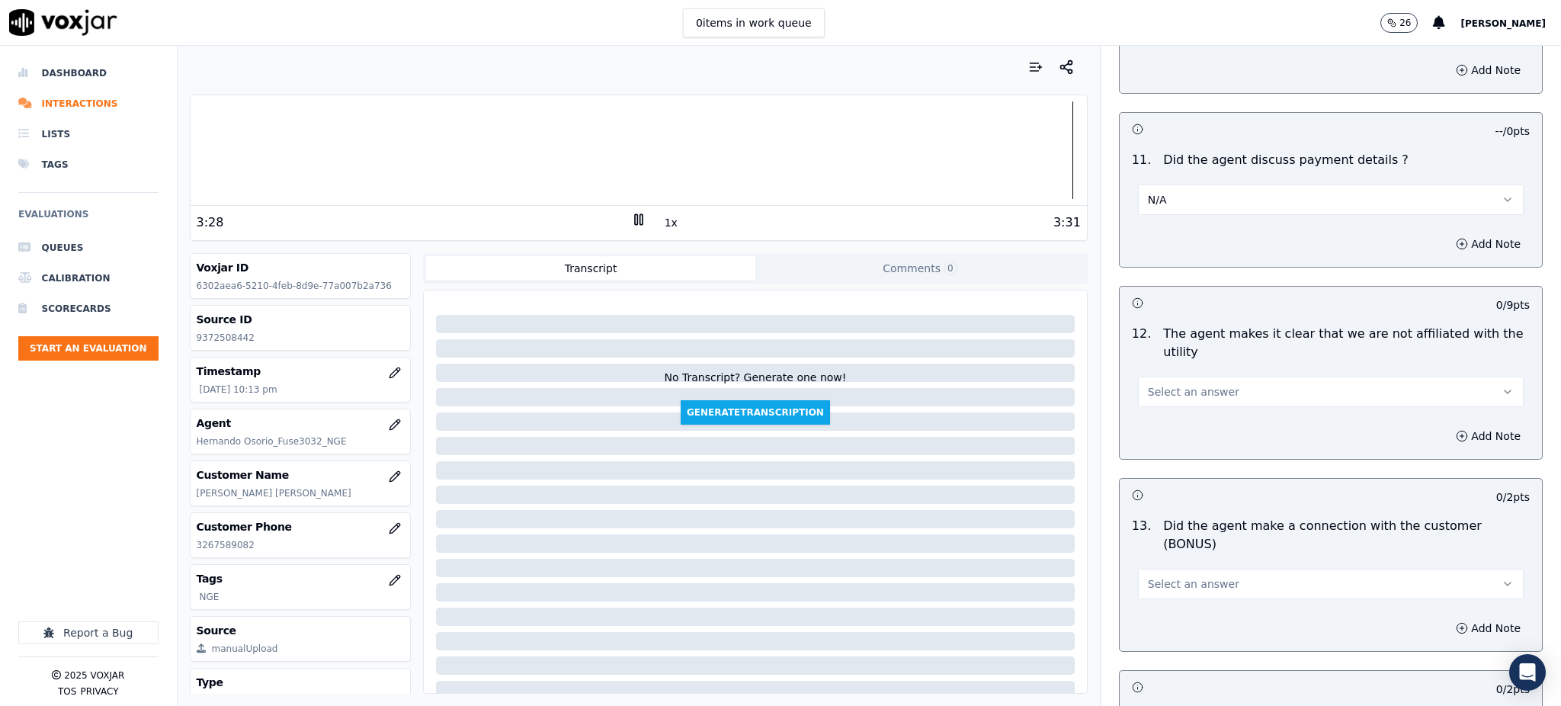
click at [1173, 373] on div "12 . The agent makes it clear that we are not affiliated with the utility Selec…" at bounding box center [1331, 366] width 422 height 95
click at [1187, 384] on span "Select an answer" at bounding box center [1193, 391] width 91 height 15
drag, startPoint x: 1180, startPoint y: 395, endPoint x: 1179, endPoint y: 413, distance: 18.4
click at [1180, 397] on div "Yes" at bounding box center [1297, 390] width 352 height 24
click at [1157, 576] on span "Select an answer" at bounding box center [1193, 583] width 91 height 15
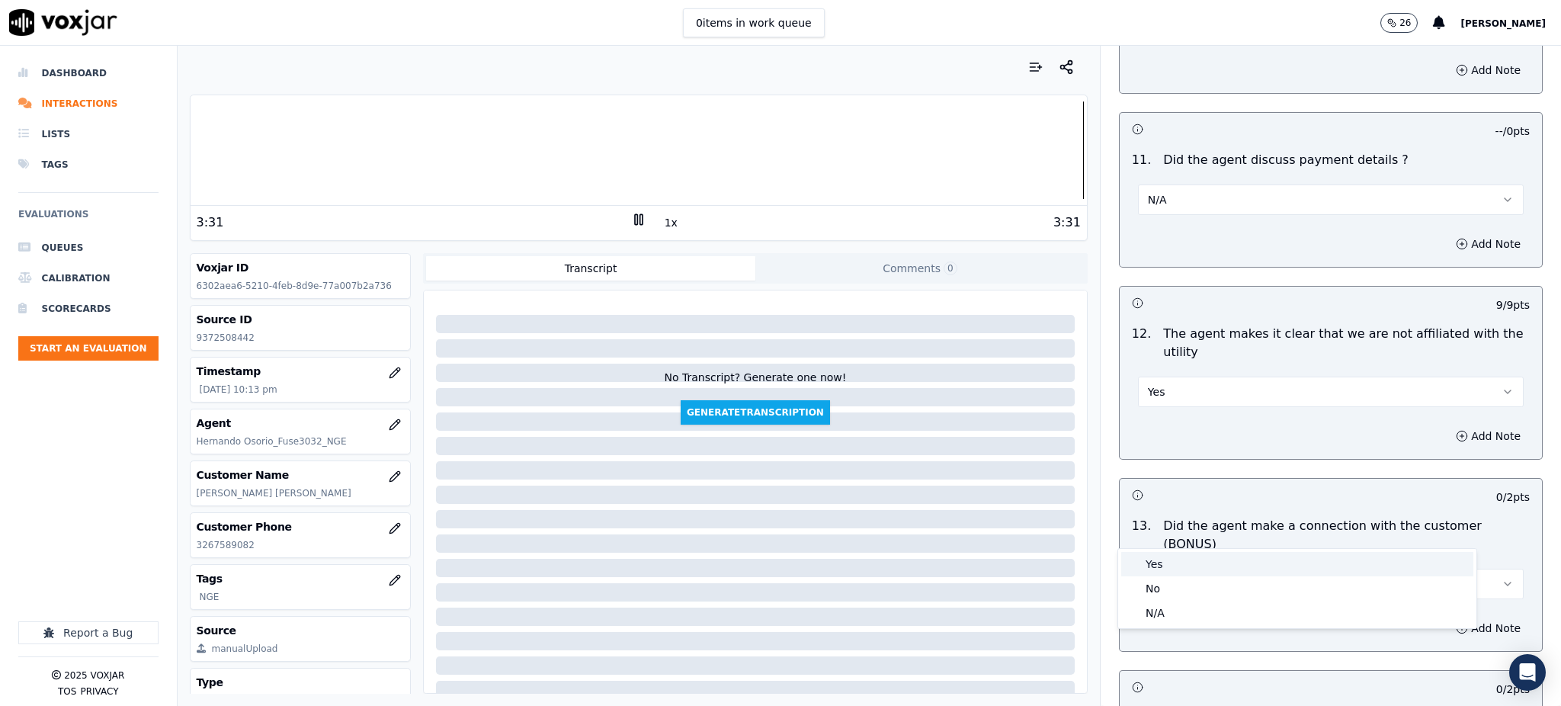
click at [1163, 569] on div "Yes" at bounding box center [1297, 564] width 352 height 24
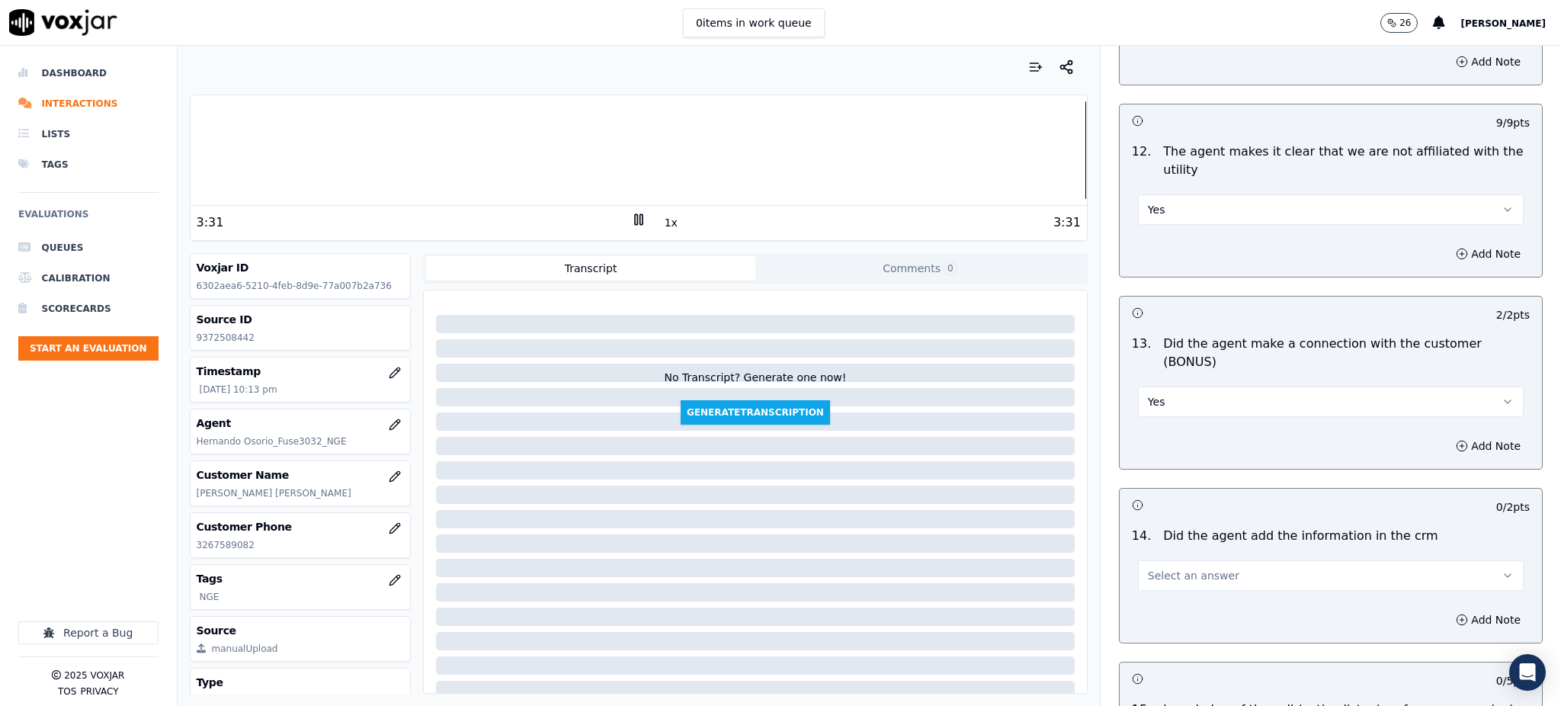
scroll to position [2236, 0]
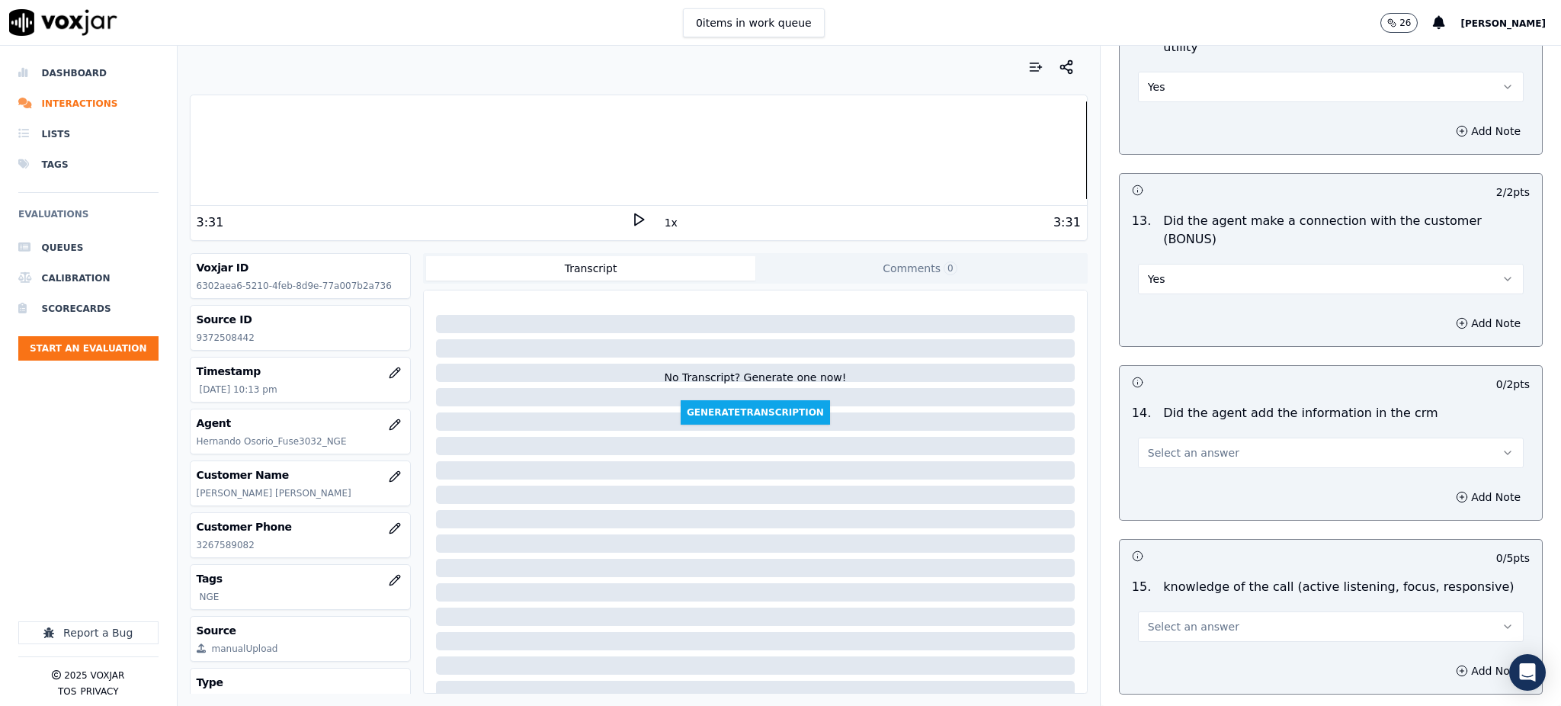
click at [1156, 445] on span "Select an answer" at bounding box center [1193, 452] width 91 height 15
click at [1165, 433] on div "Yes" at bounding box center [1297, 434] width 352 height 24
click at [1148, 619] on span "Select an answer" at bounding box center [1193, 626] width 91 height 15
click at [1153, 605] on div "Yes" at bounding box center [1297, 607] width 352 height 24
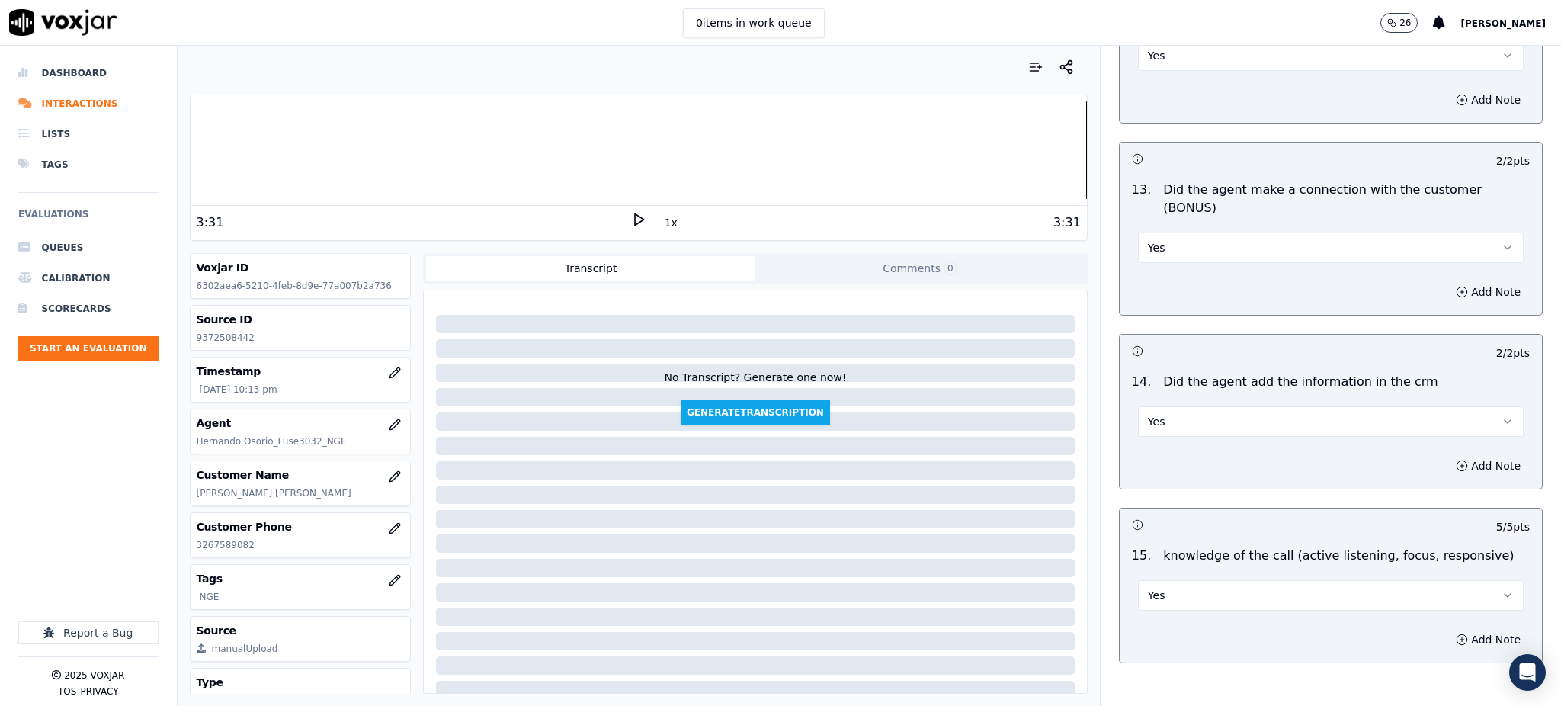
scroll to position [2307, 0]
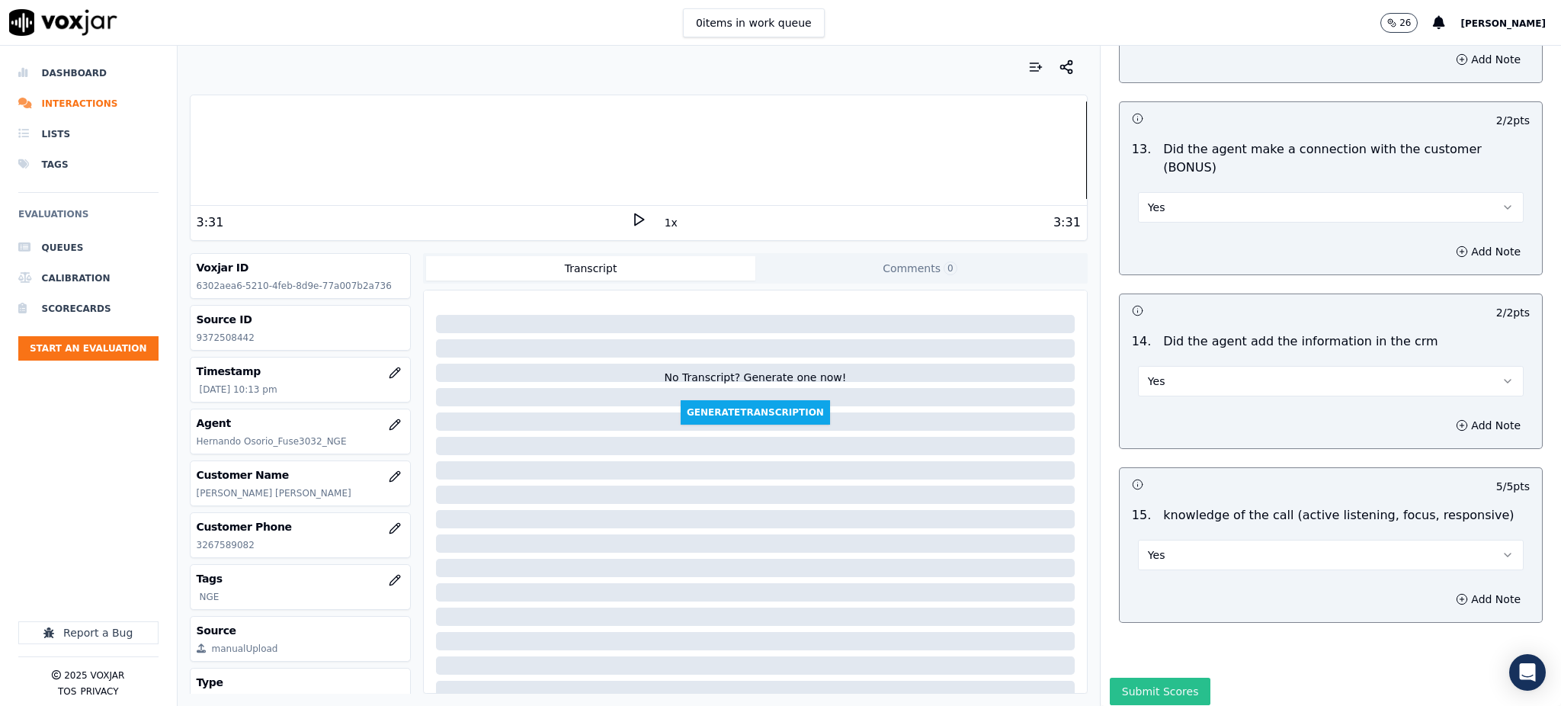
click at [1130, 678] on button "Submit Scores" at bounding box center [1160, 691] width 101 height 27
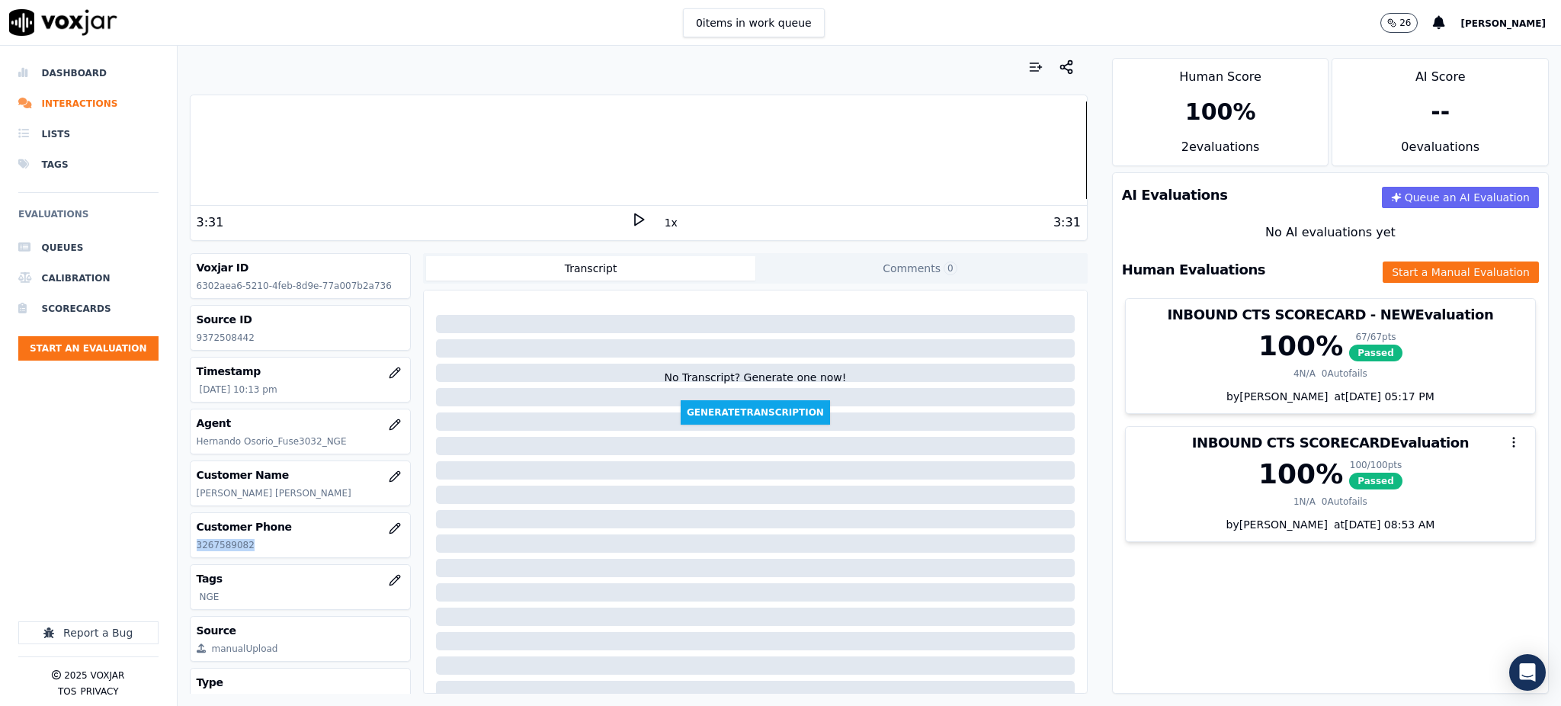
drag, startPoint x: 256, startPoint y: 550, endPoint x: 193, endPoint y: 556, distance: 63.5
click at [193, 556] on div "Customer Phone 3267589082" at bounding box center [301, 535] width 220 height 44
copy p "3267589082"
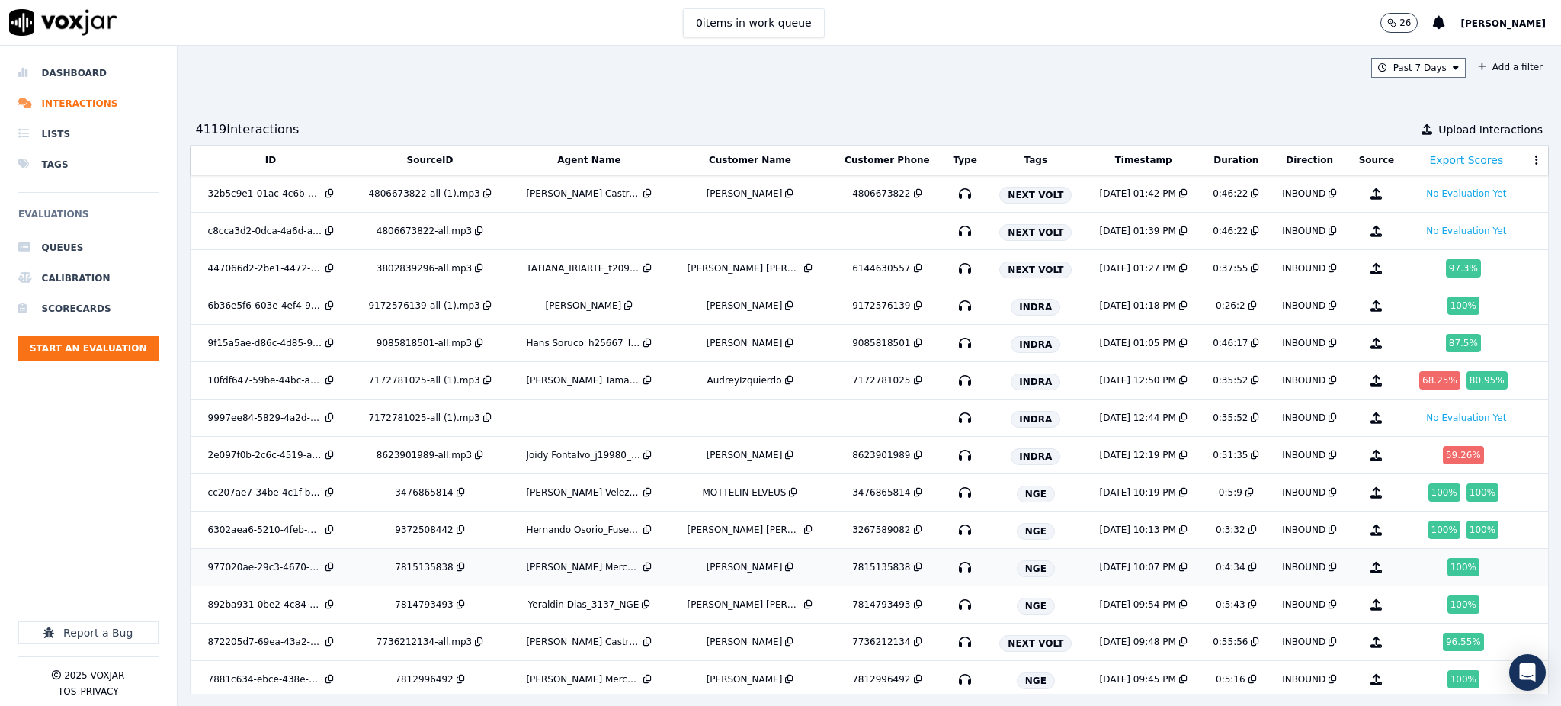
click at [953, 566] on icon "button" at bounding box center [965, 567] width 24 height 24
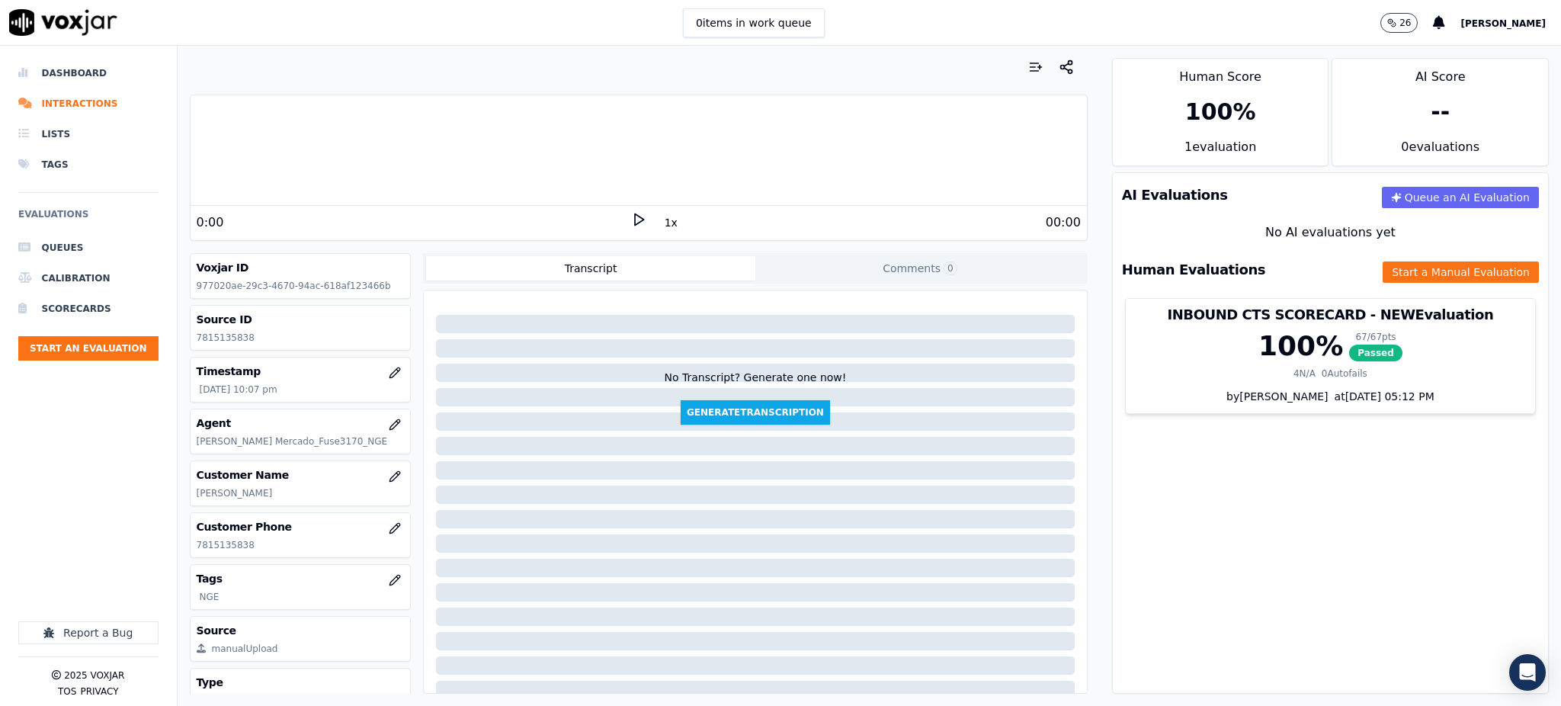
click at [631, 216] on icon at bounding box center [638, 219] width 15 height 15
drag, startPoint x: 246, startPoint y: 546, endPoint x: 185, endPoint y: 547, distance: 61.0
click at [185, 547] on div "Your browser does not support the audio element. 0:00 1x 4:34 Voxjar ID 977020a…" at bounding box center [639, 376] width 922 height 660
copy p "7815135838"
click at [631, 223] on icon at bounding box center [638, 219] width 15 height 15
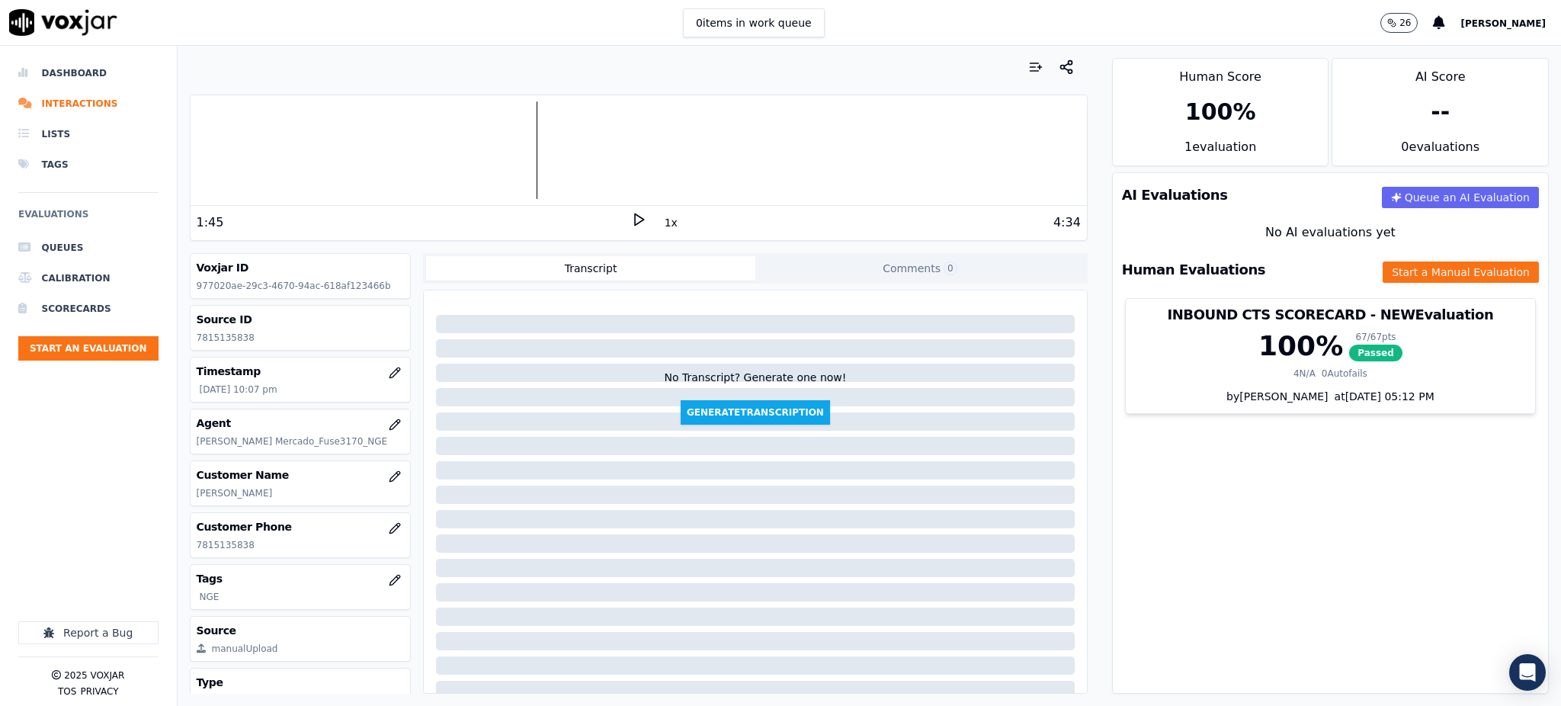
click at [620, 218] on div "1:45 1x 4:34" at bounding box center [639, 222] width 896 height 33
click at [631, 226] on icon at bounding box center [638, 219] width 15 height 15
drag, startPoint x: 213, startPoint y: 545, endPoint x: 184, endPoint y: 543, distance: 29.1
click at [184, 543] on div "Your browser does not support the audio element. 4:34 1x 4:34 Voxjar ID 977020a…" at bounding box center [639, 376] width 922 height 660
copy p "7815135838"
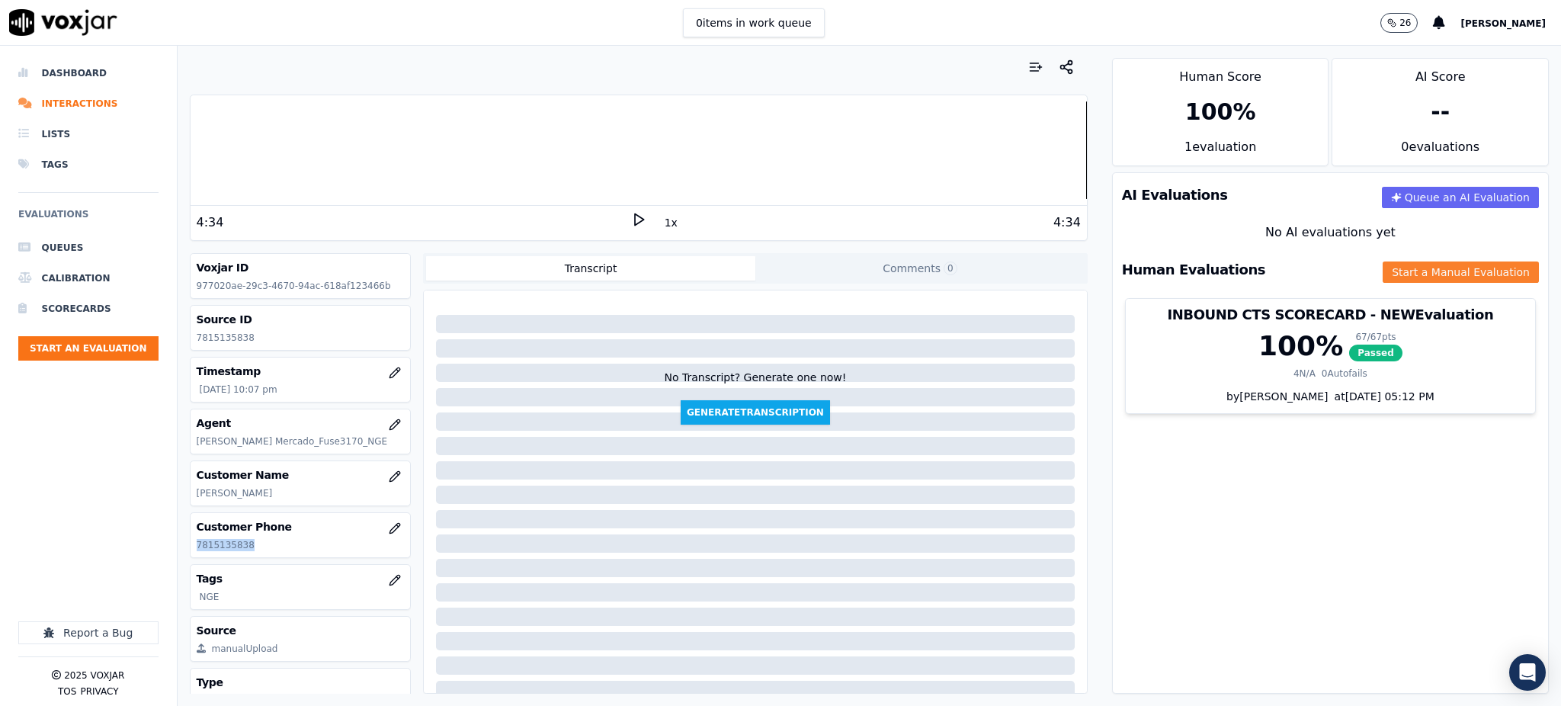
click at [1383, 278] on button "Start a Manual Evaluation" at bounding box center [1461, 271] width 156 height 21
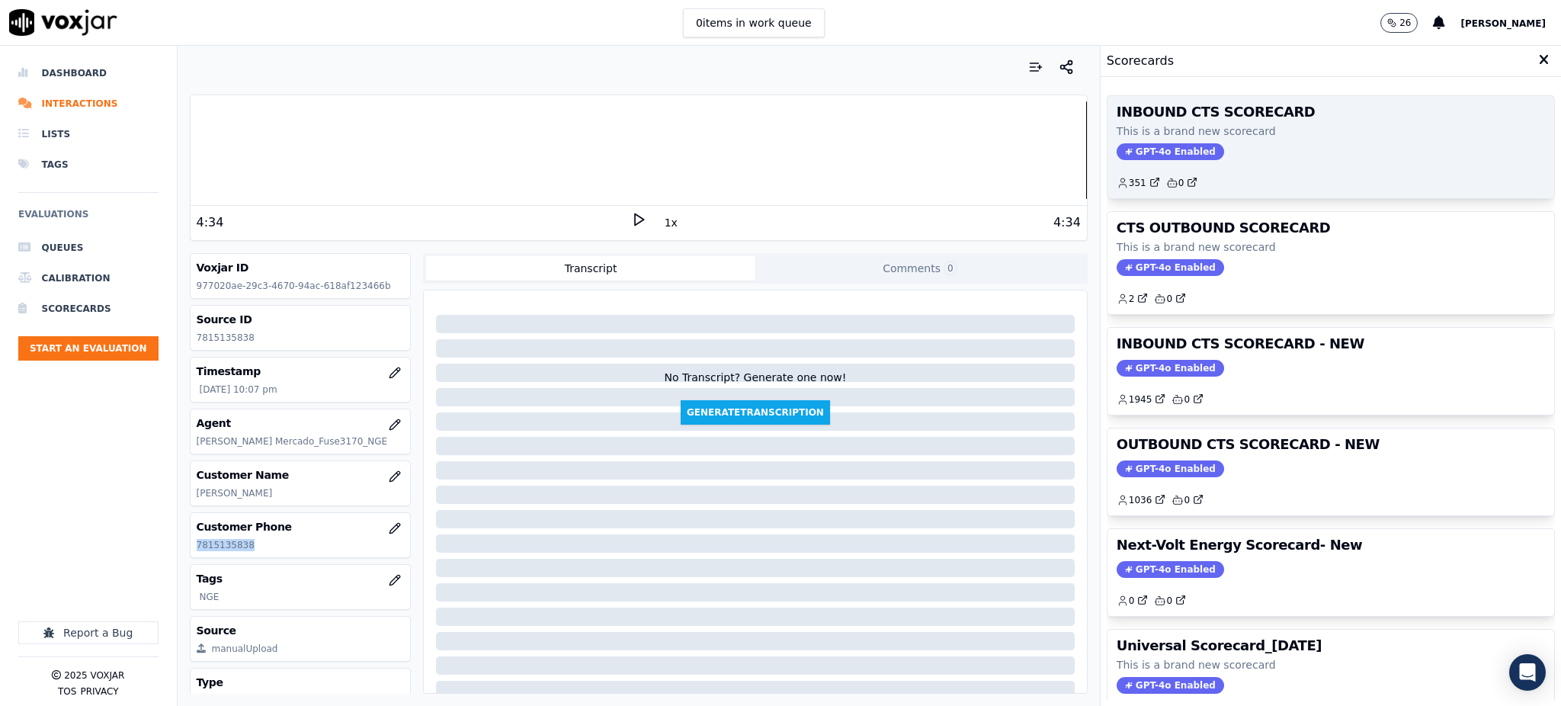
click at [1153, 143] on span "GPT-4o Enabled" at bounding box center [1170, 151] width 107 height 17
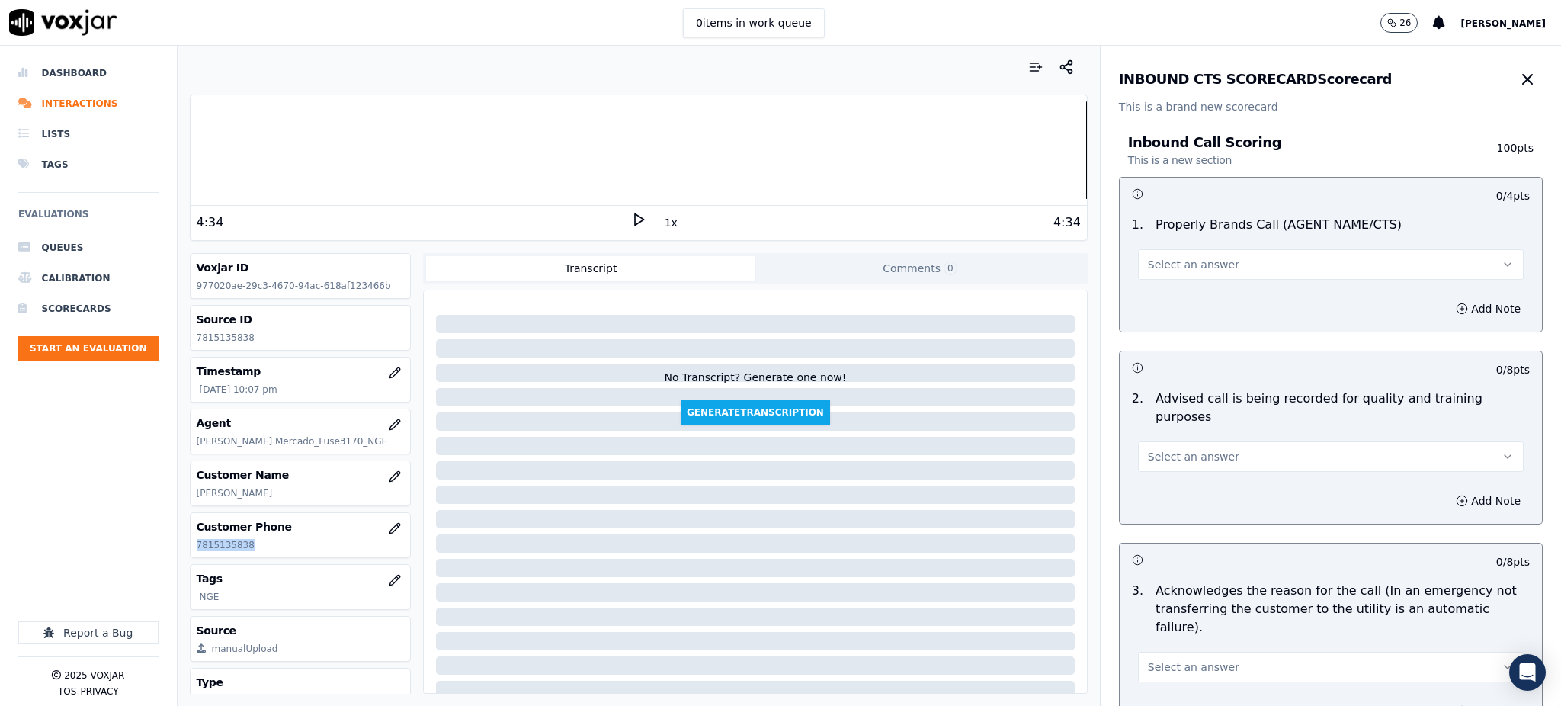
click at [1163, 267] on span "Select an answer" at bounding box center [1193, 264] width 91 height 15
click at [1157, 309] on div "Yes" at bounding box center [1297, 299] width 352 height 24
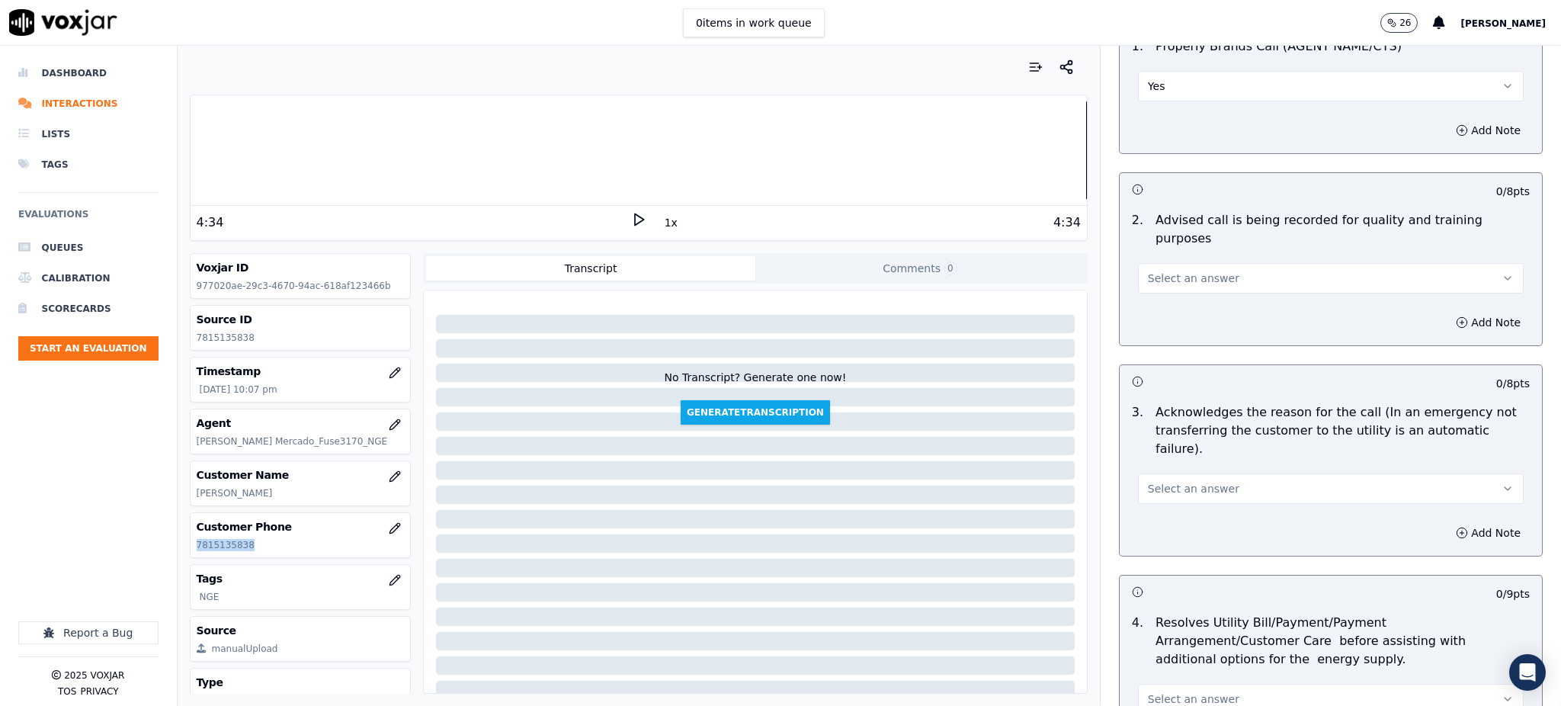
scroll to position [203, 0]
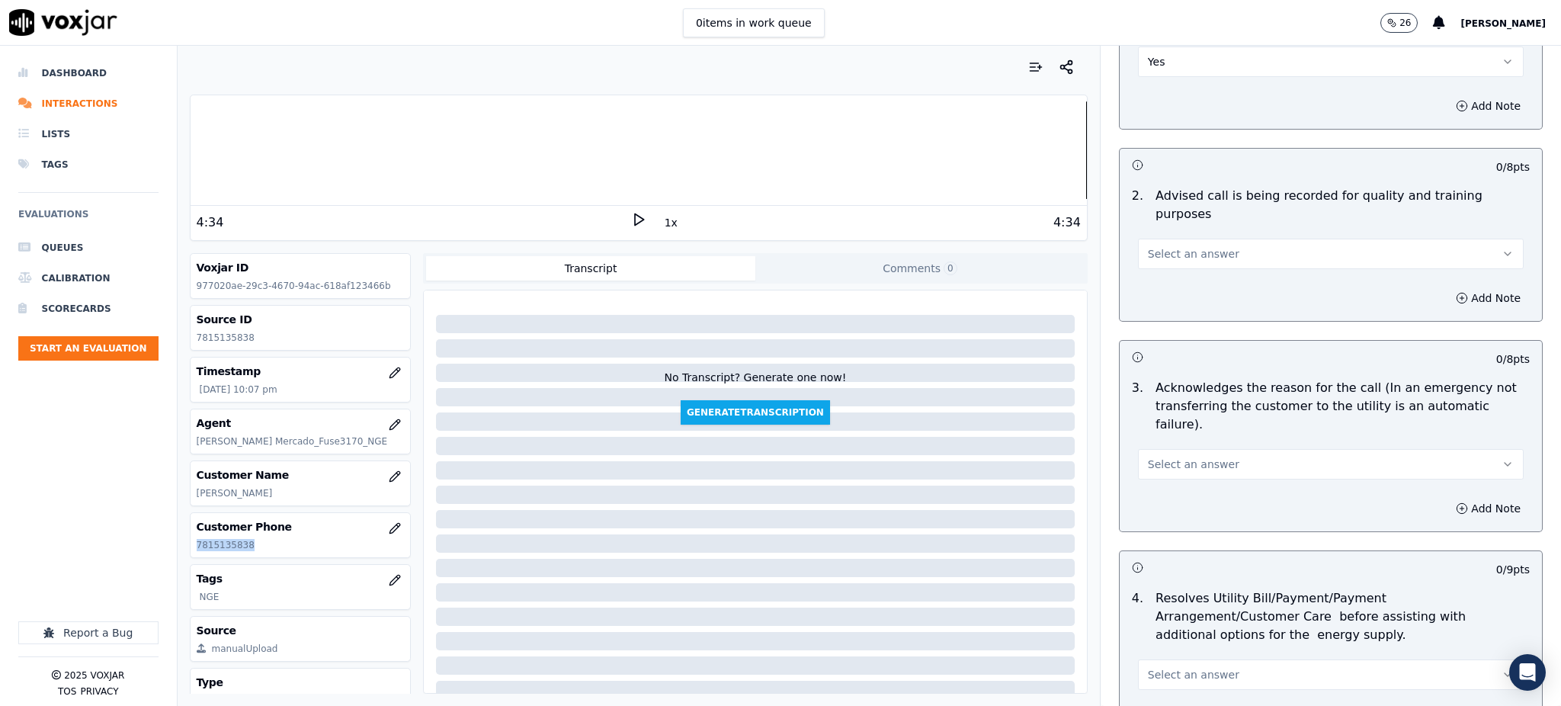
click at [1155, 246] on span "Select an answer" at bounding box center [1193, 253] width 91 height 15
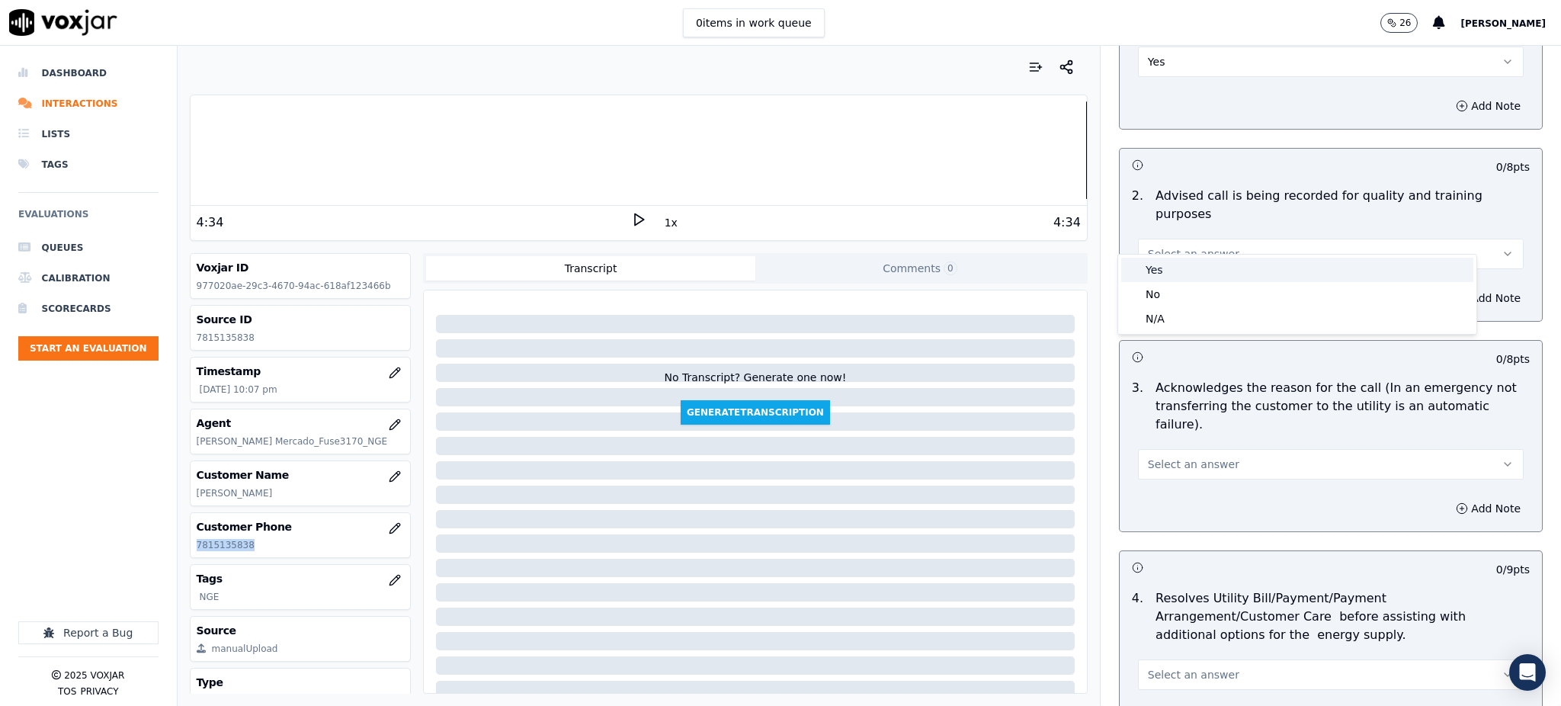
click at [1169, 273] on div "Yes" at bounding box center [1297, 270] width 352 height 24
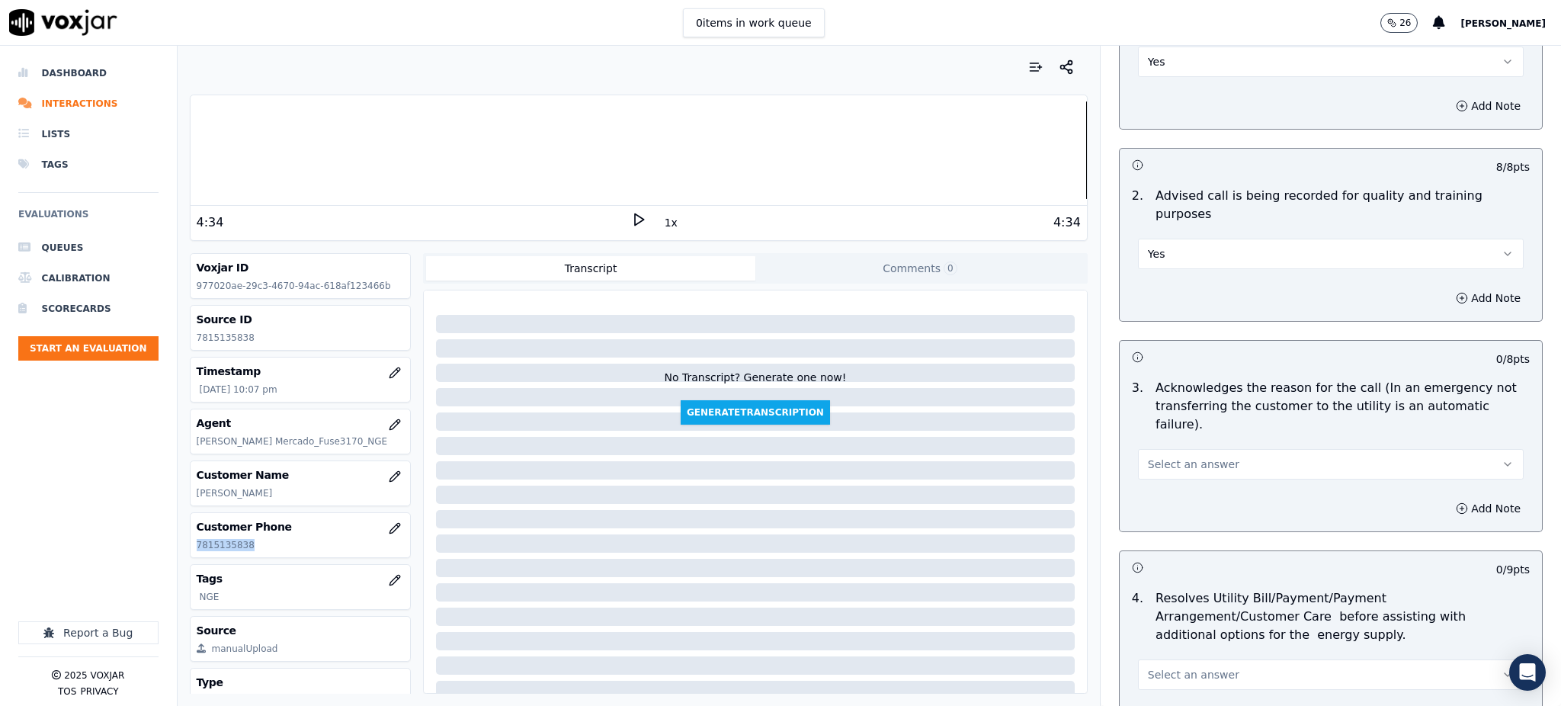
drag, startPoint x: 1155, startPoint y: 431, endPoint x: 1159, endPoint y: 444, distance: 13.5
click at [1156, 457] on span "Select an answer" at bounding box center [1193, 464] width 91 height 15
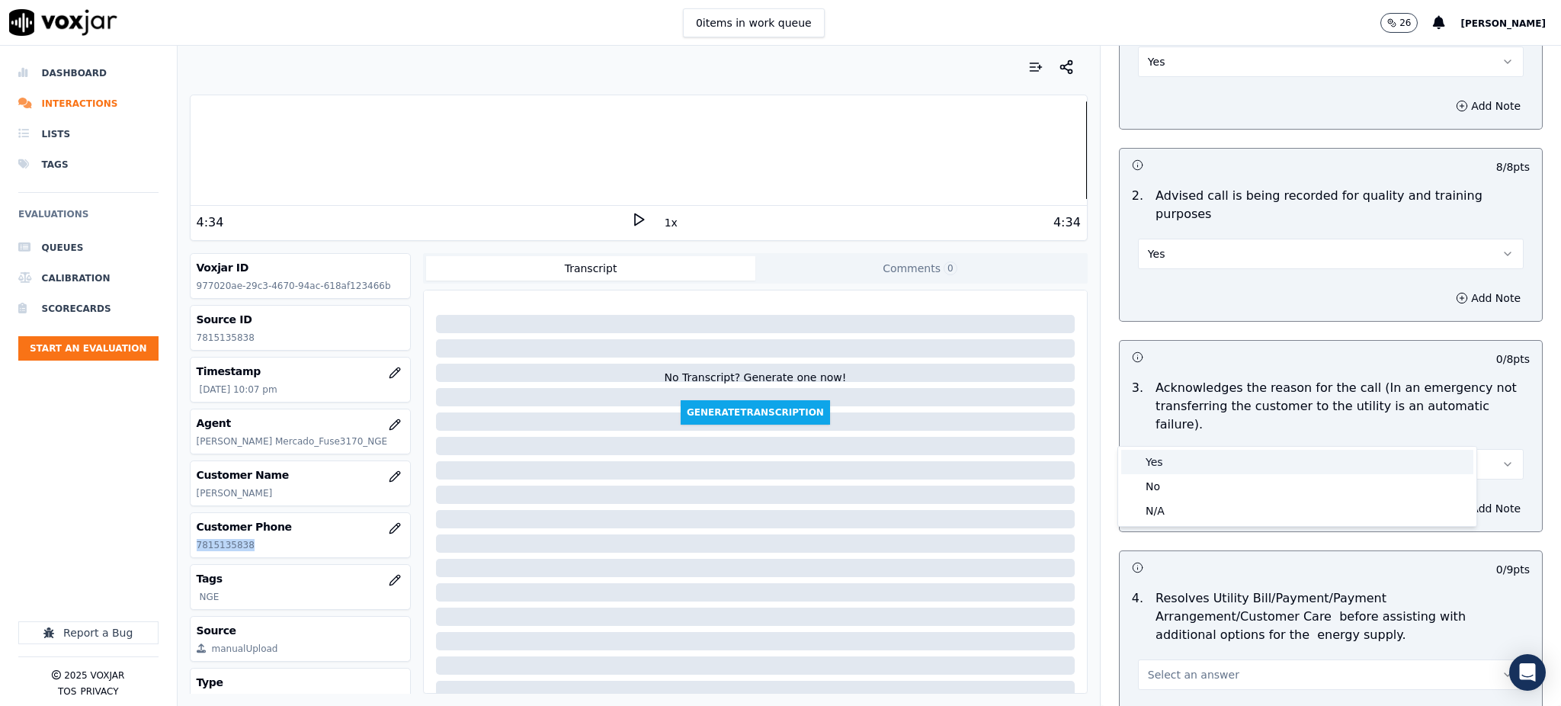
click at [1159, 461] on div "Yes" at bounding box center [1297, 462] width 352 height 24
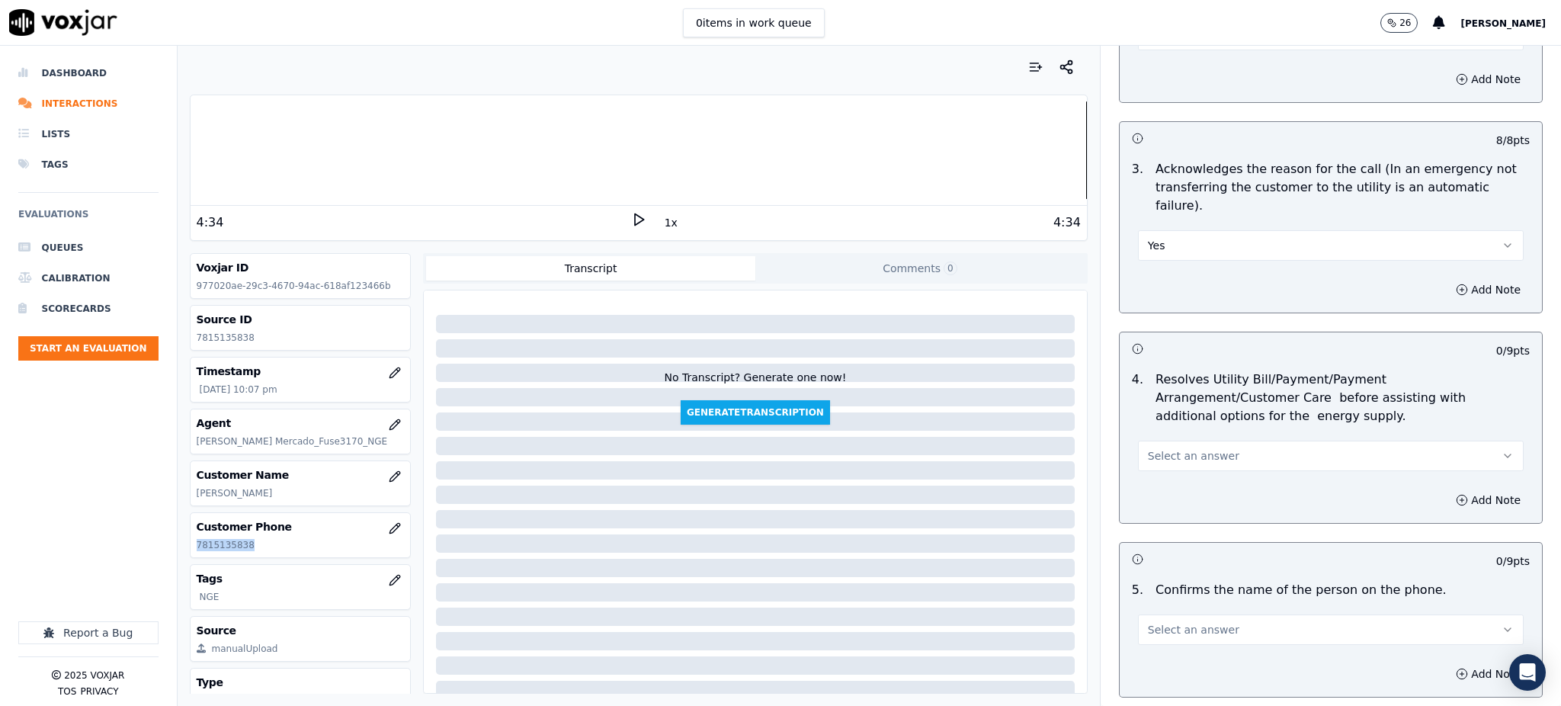
scroll to position [508, 0]
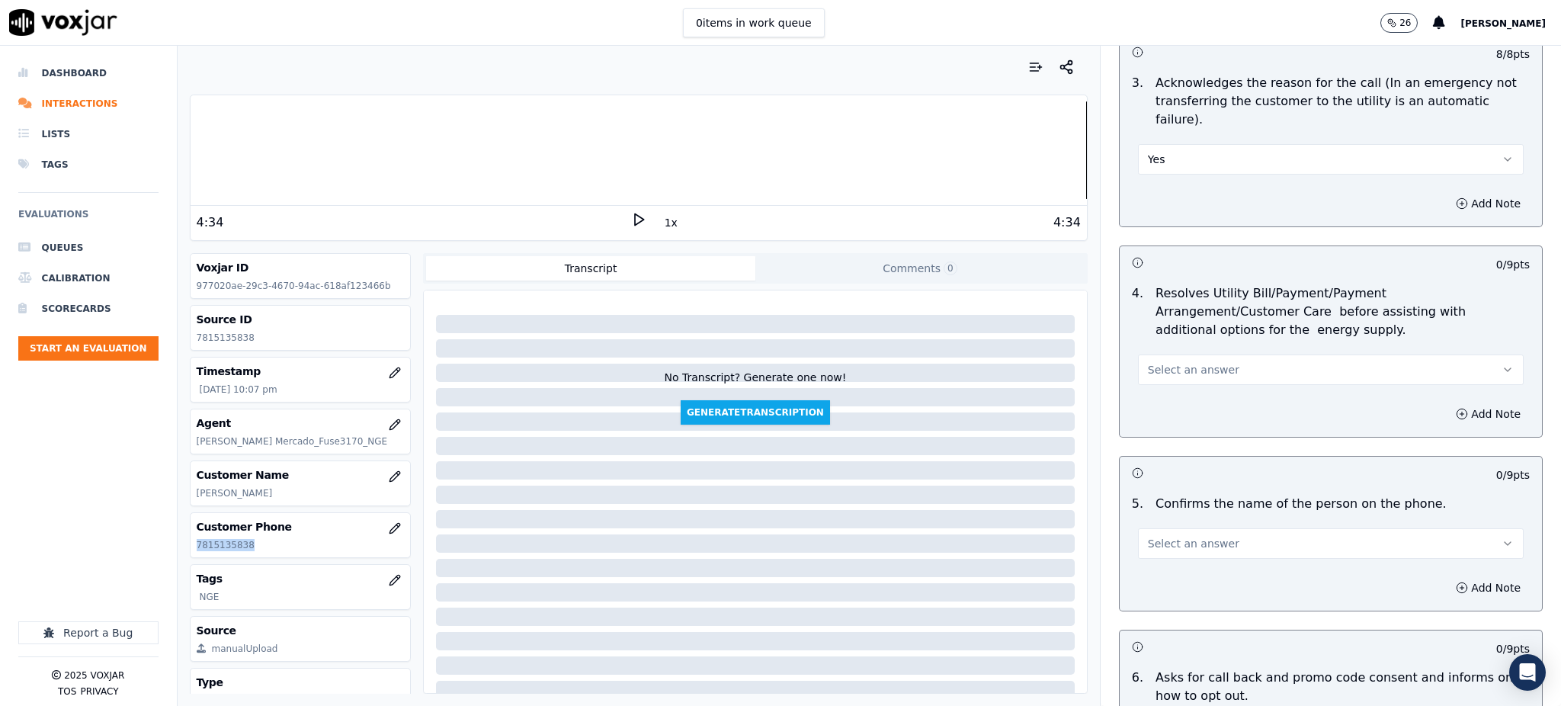
click at [1160, 362] on span "Select an answer" at bounding box center [1193, 369] width 91 height 15
click at [1165, 367] on div "Yes" at bounding box center [1297, 367] width 352 height 24
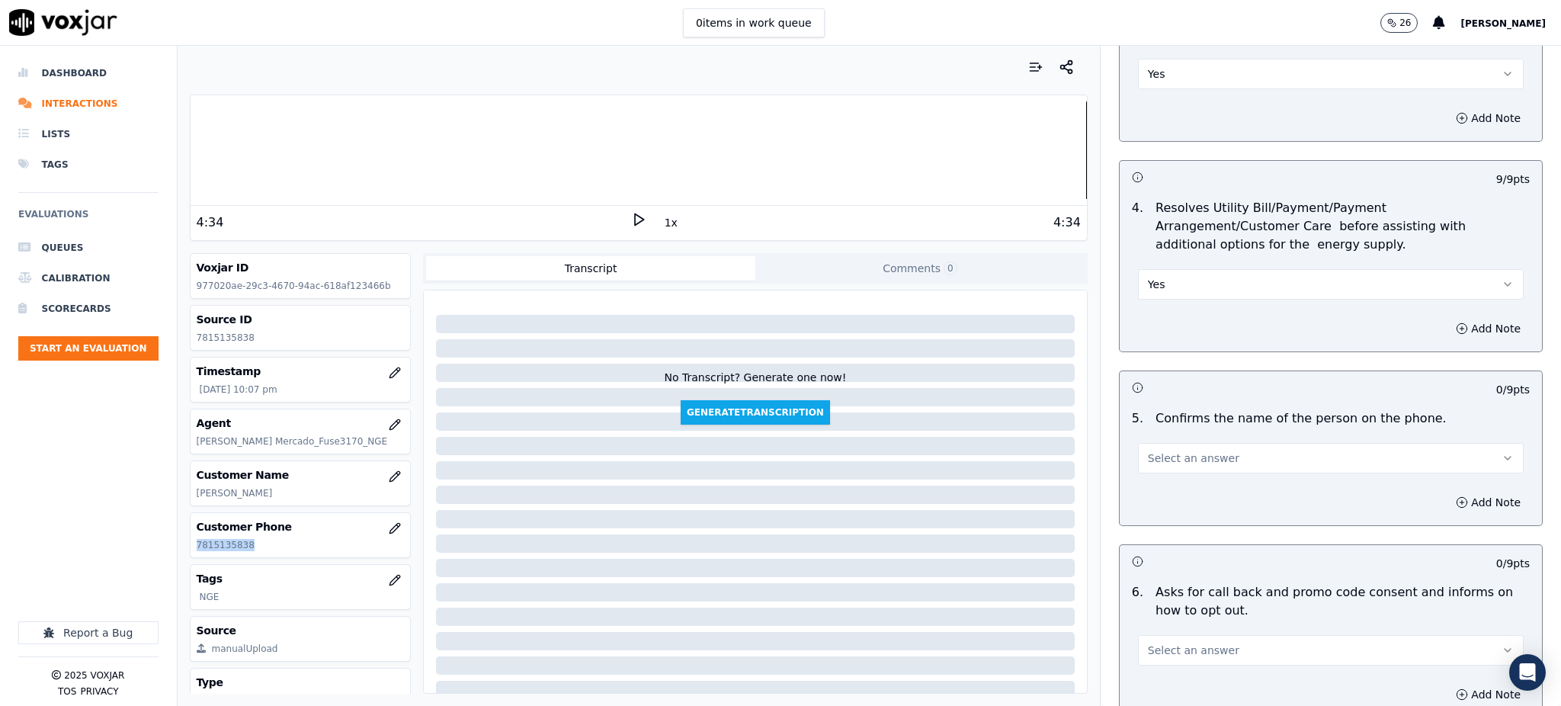
scroll to position [915, 0]
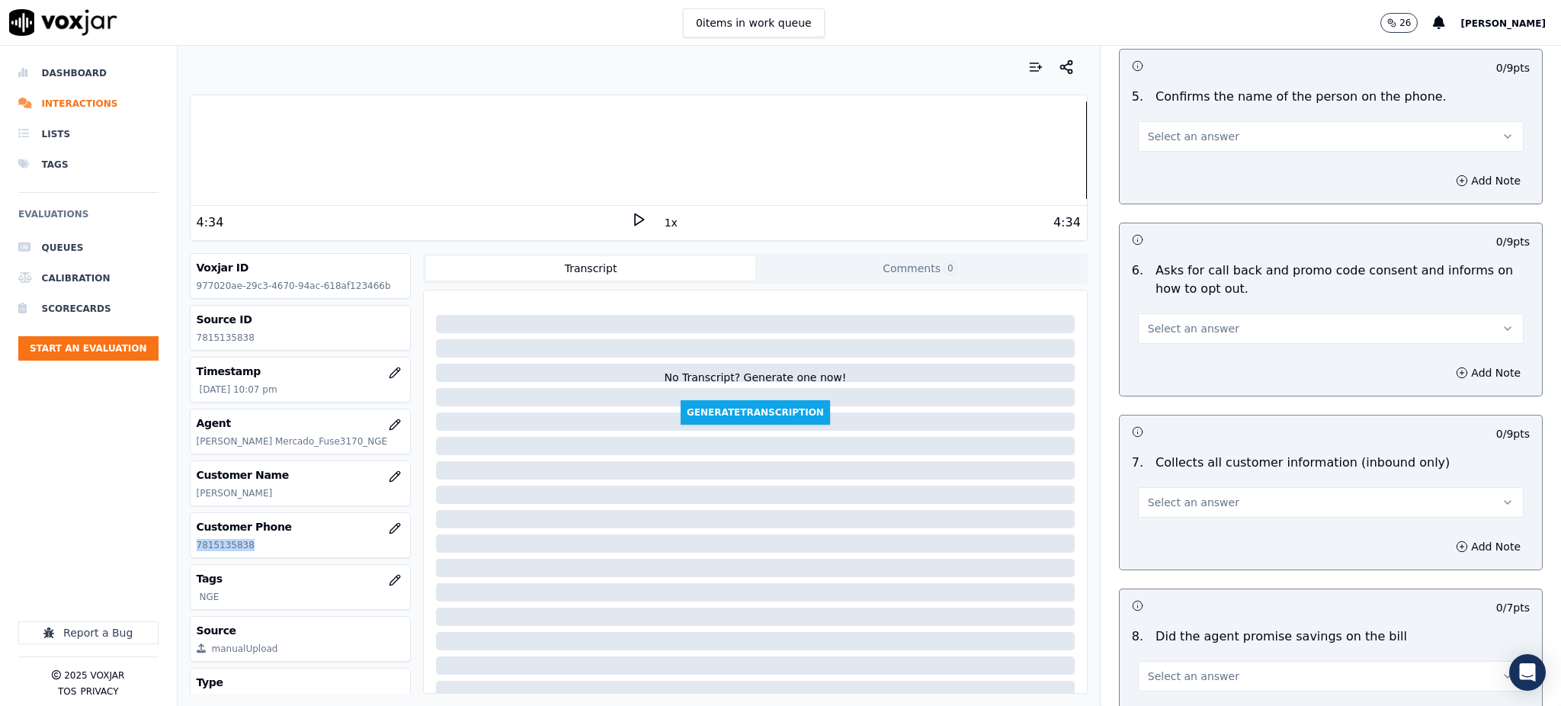
click at [1148, 129] on span "Select an answer" at bounding box center [1193, 136] width 91 height 15
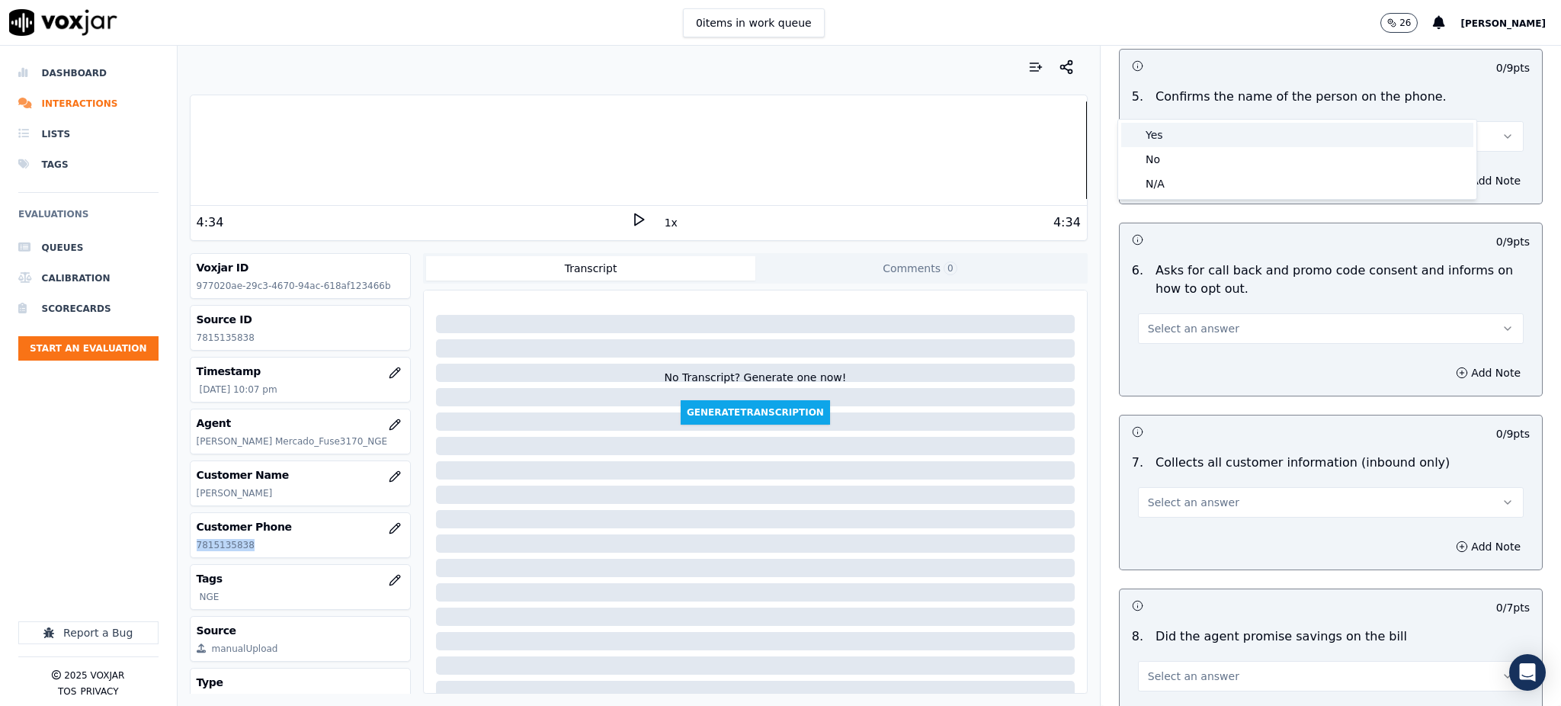
click at [1154, 138] on div "Yes" at bounding box center [1297, 135] width 352 height 24
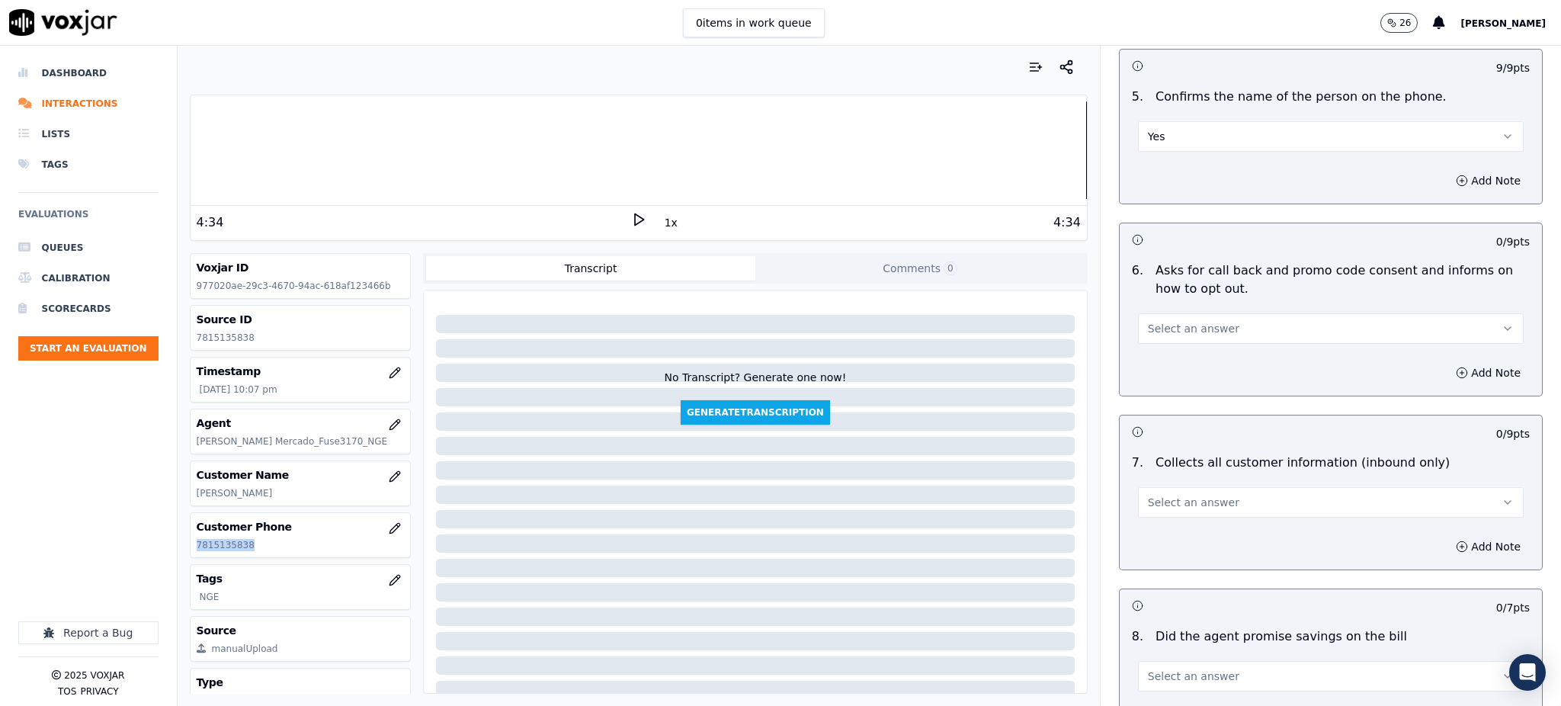
drag, startPoint x: 1167, startPoint y: 287, endPoint x: 1169, endPoint y: 300, distance: 13.2
click at [1169, 321] on span "Select an answer" at bounding box center [1193, 328] width 91 height 15
click at [1164, 330] on div "Yes" at bounding box center [1297, 327] width 352 height 24
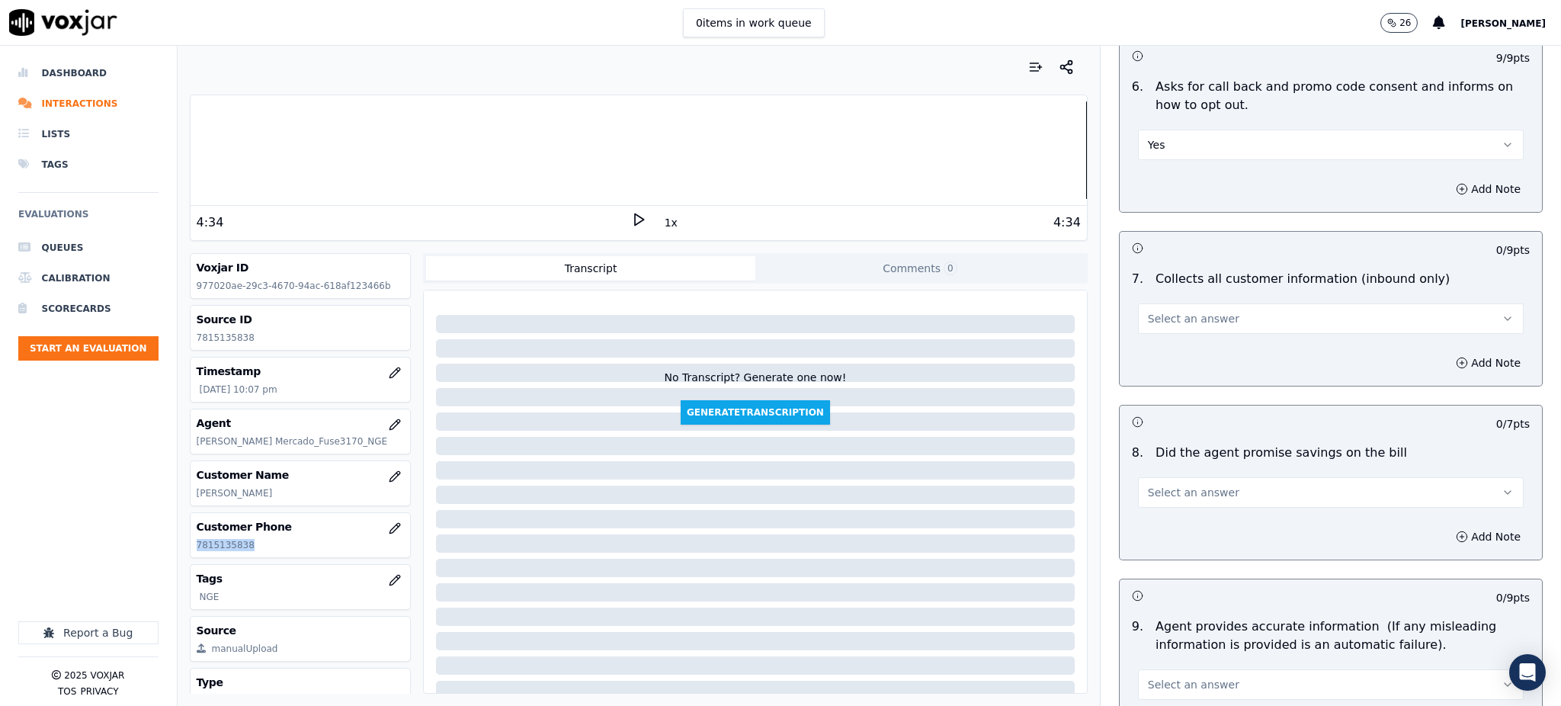
scroll to position [1118, 0]
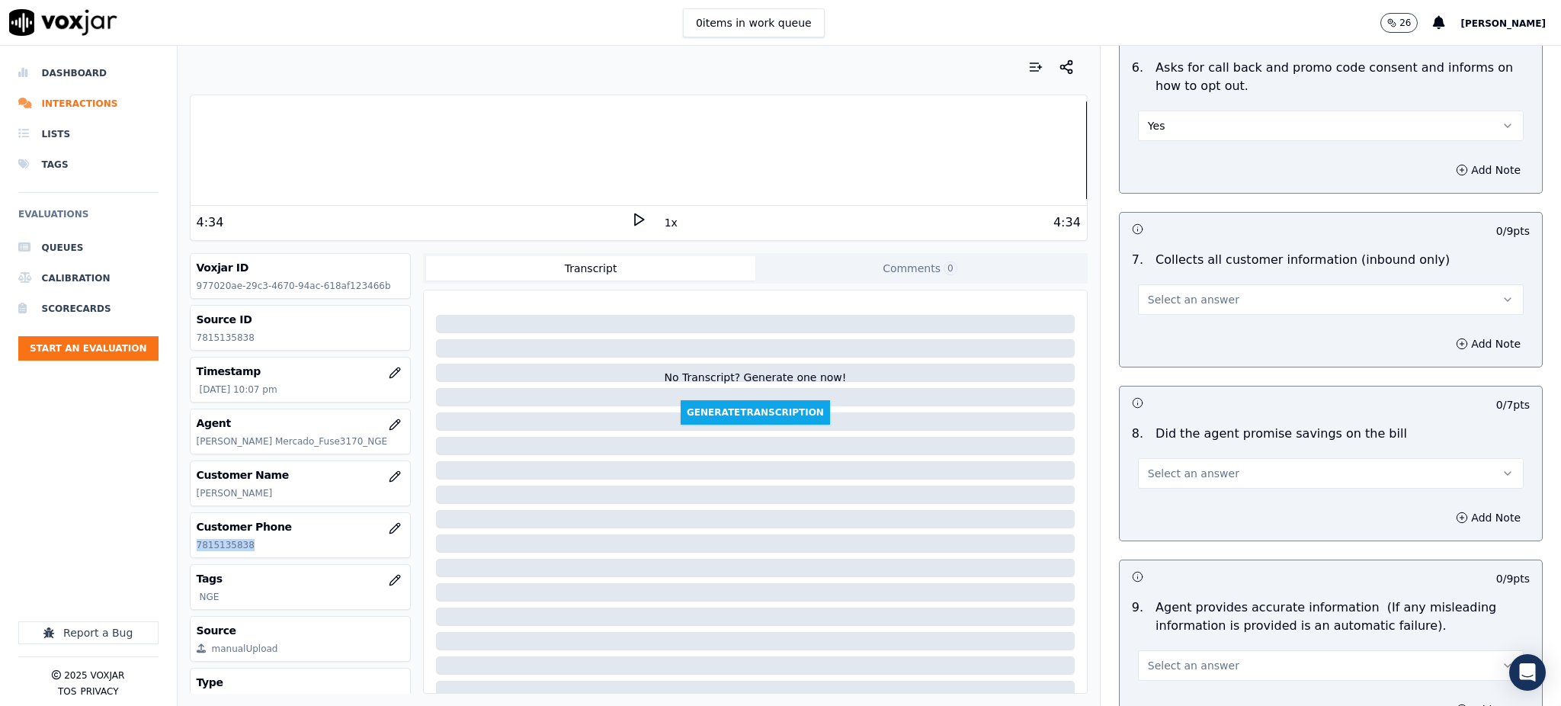
click at [1148, 292] on span "Select an answer" at bounding box center [1193, 299] width 91 height 15
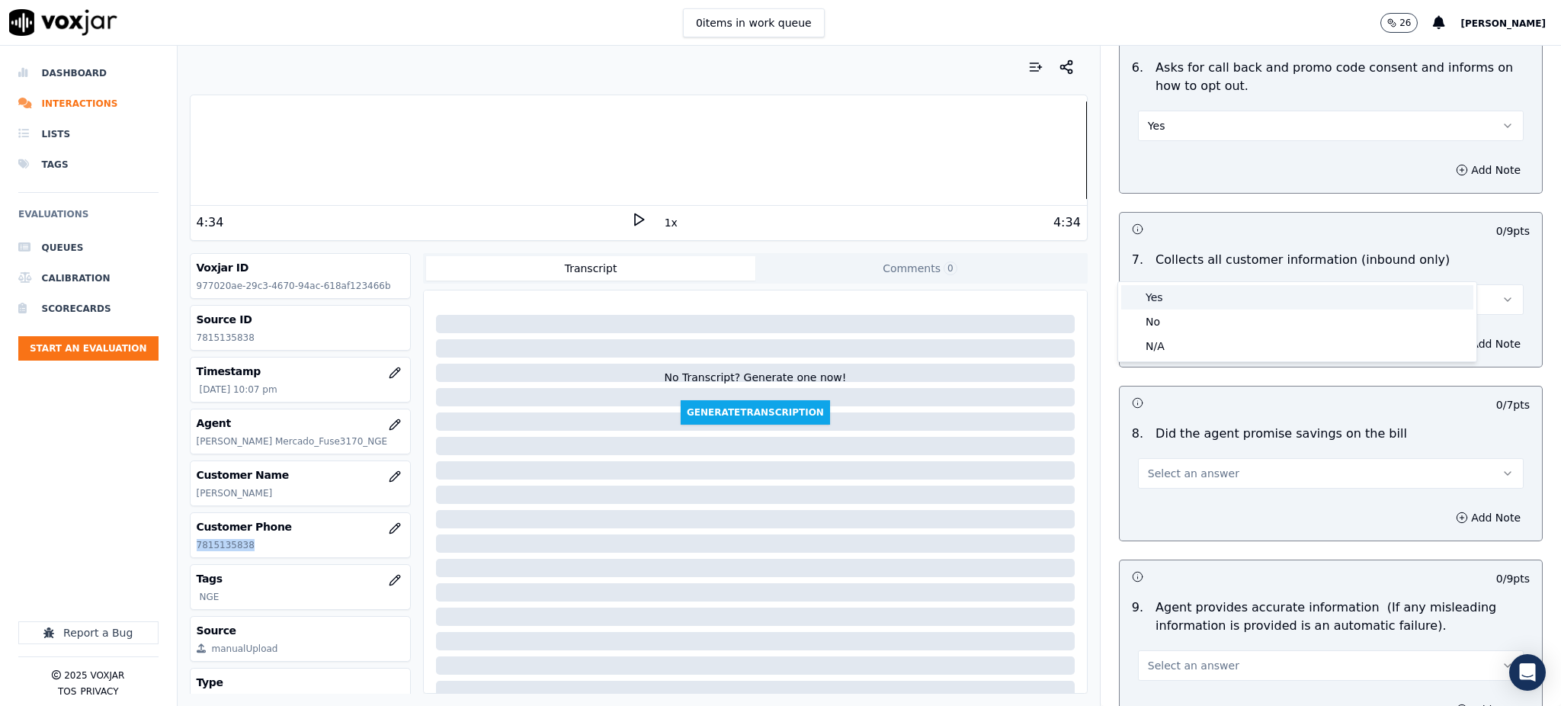
click at [1163, 300] on div "Yes" at bounding box center [1297, 297] width 352 height 24
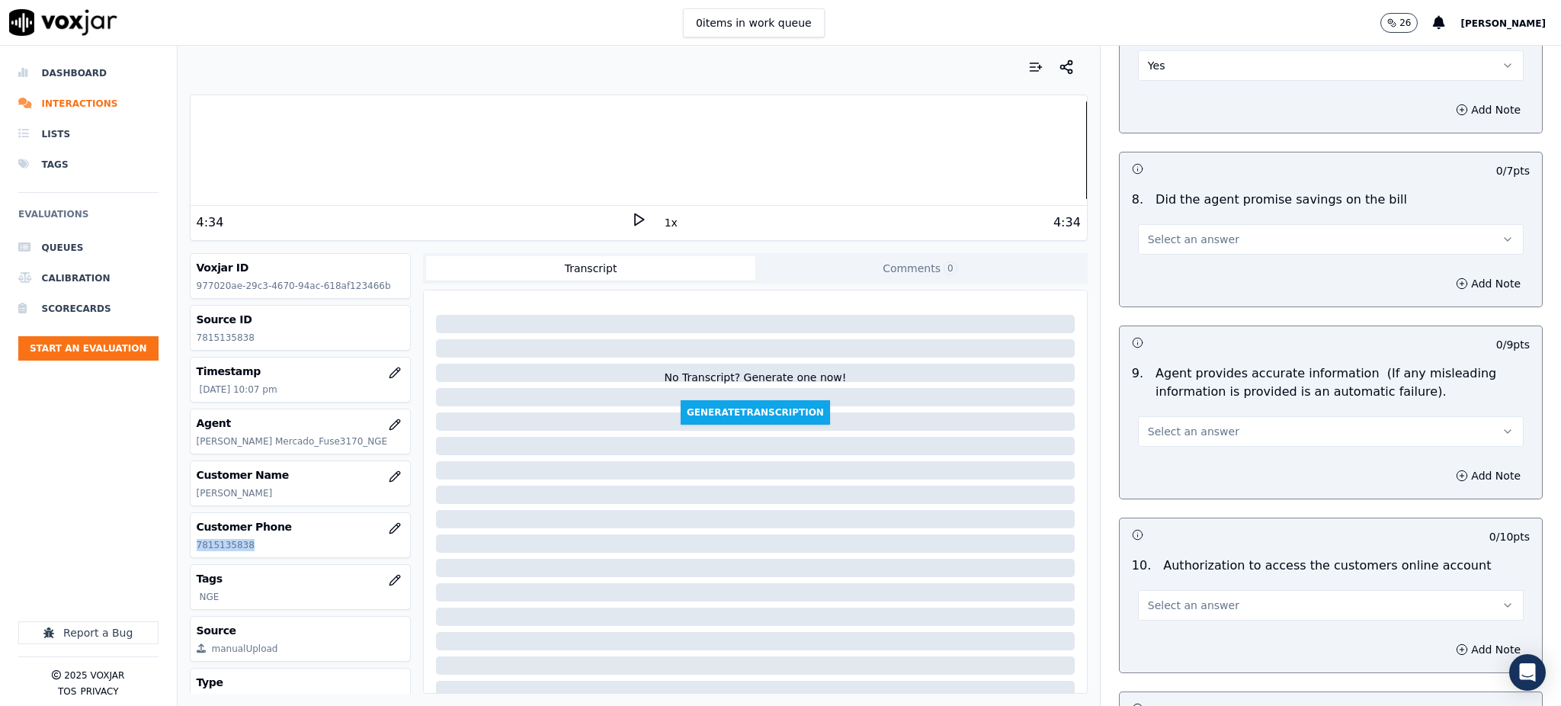
scroll to position [1422, 0]
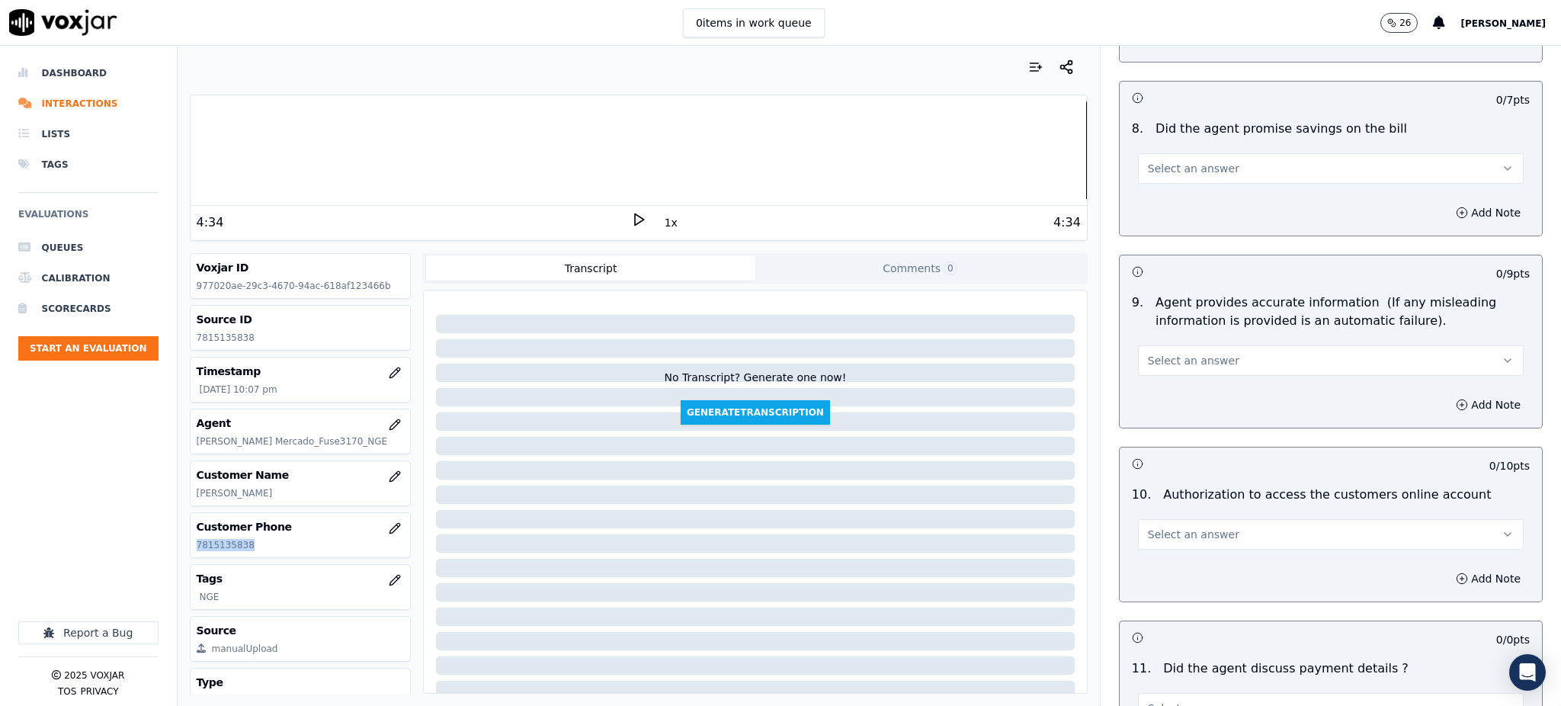
drag, startPoint x: 1143, startPoint y: 131, endPoint x: 1140, endPoint y: 142, distance: 10.9
click at [1148, 161] on span "Select an answer" at bounding box center [1193, 168] width 91 height 15
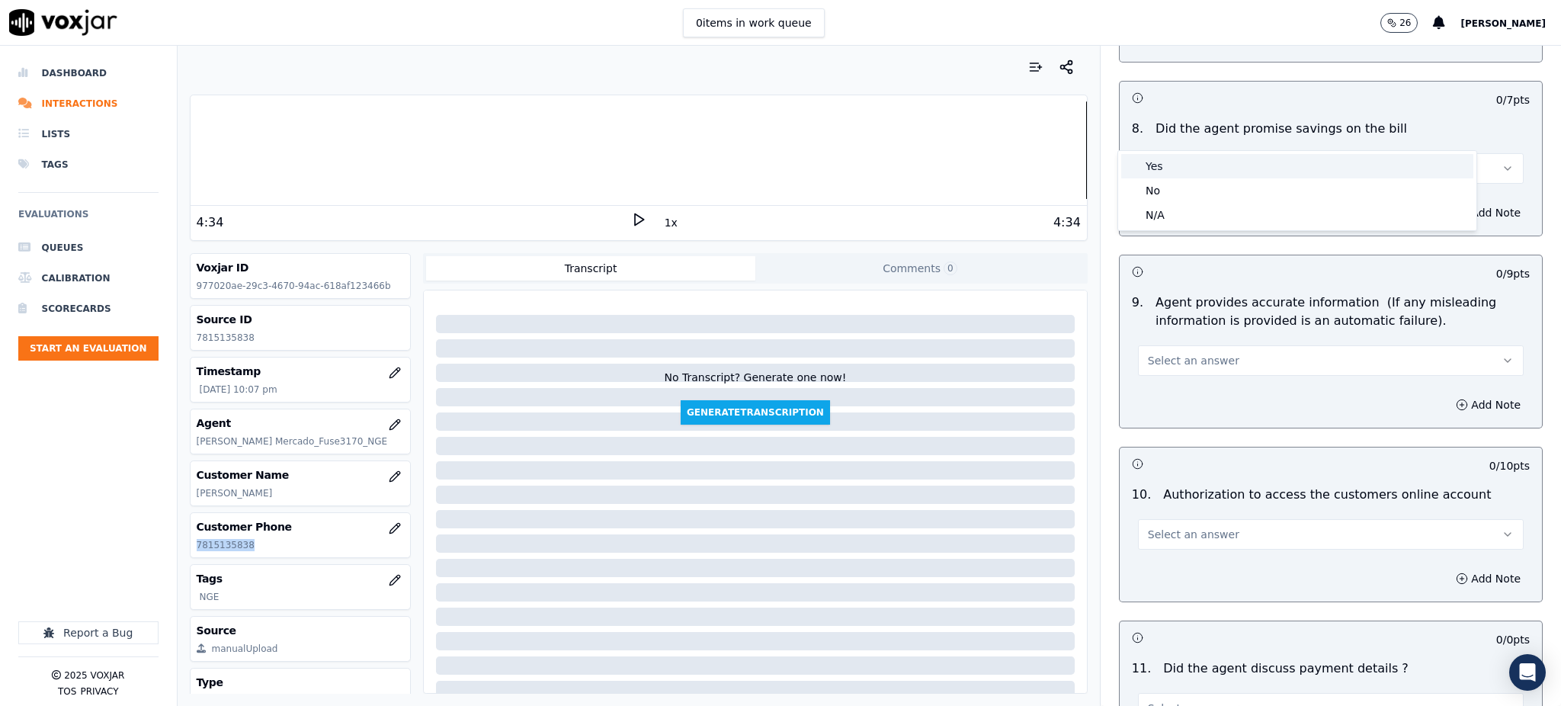
click at [1141, 163] on div "Yes" at bounding box center [1297, 166] width 352 height 24
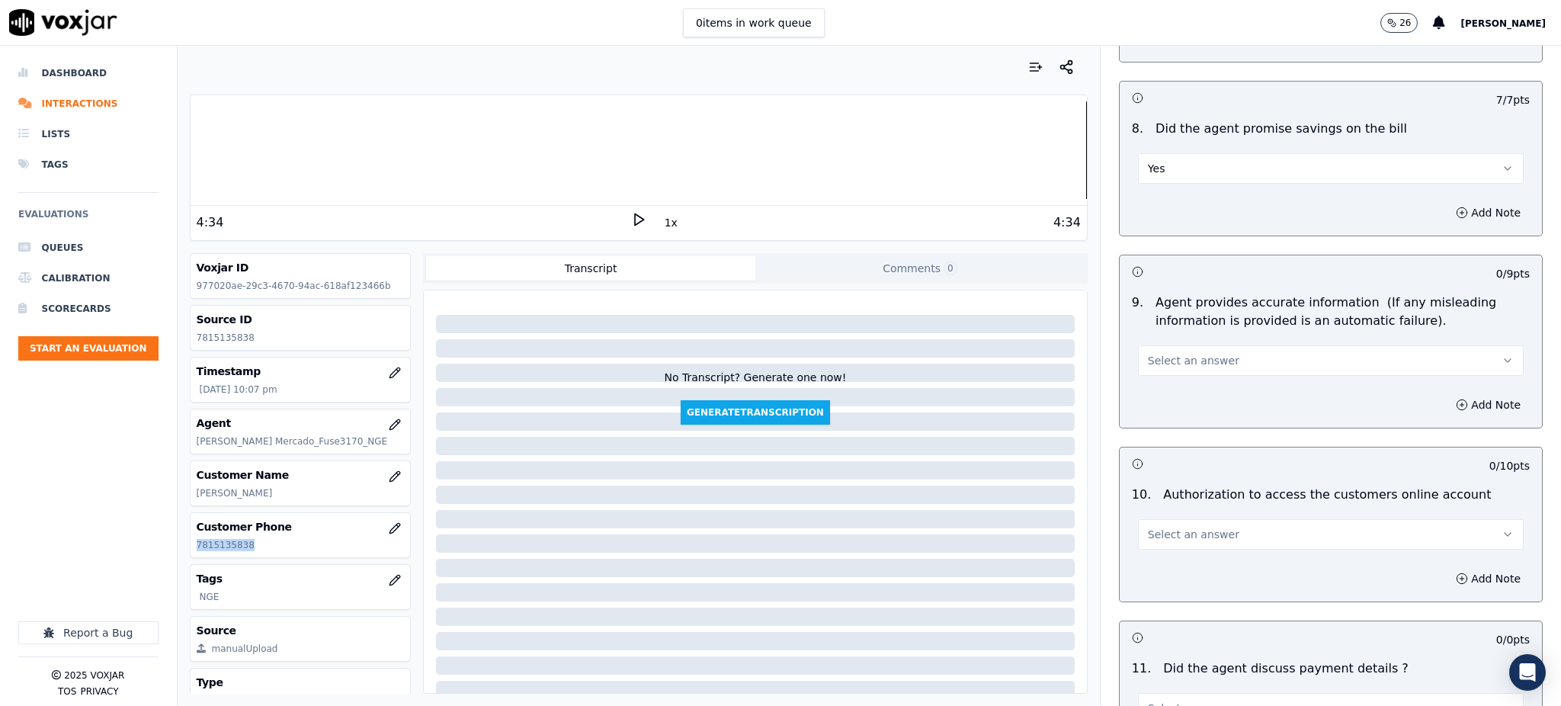
click at [1150, 353] on span "Select an answer" at bounding box center [1193, 360] width 91 height 15
click at [1150, 373] on div "No" at bounding box center [1297, 383] width 352 height 24
click at [1150, 345] on button "No" at bounding box center [1331, 360] width 386 height 30
click at [1137, 357] on span at bounding box center [1132, 359] width 11 height 11
click at [1156, 527] on span "Select an answer" at bounding box center [1193, 534] width 91 height 15
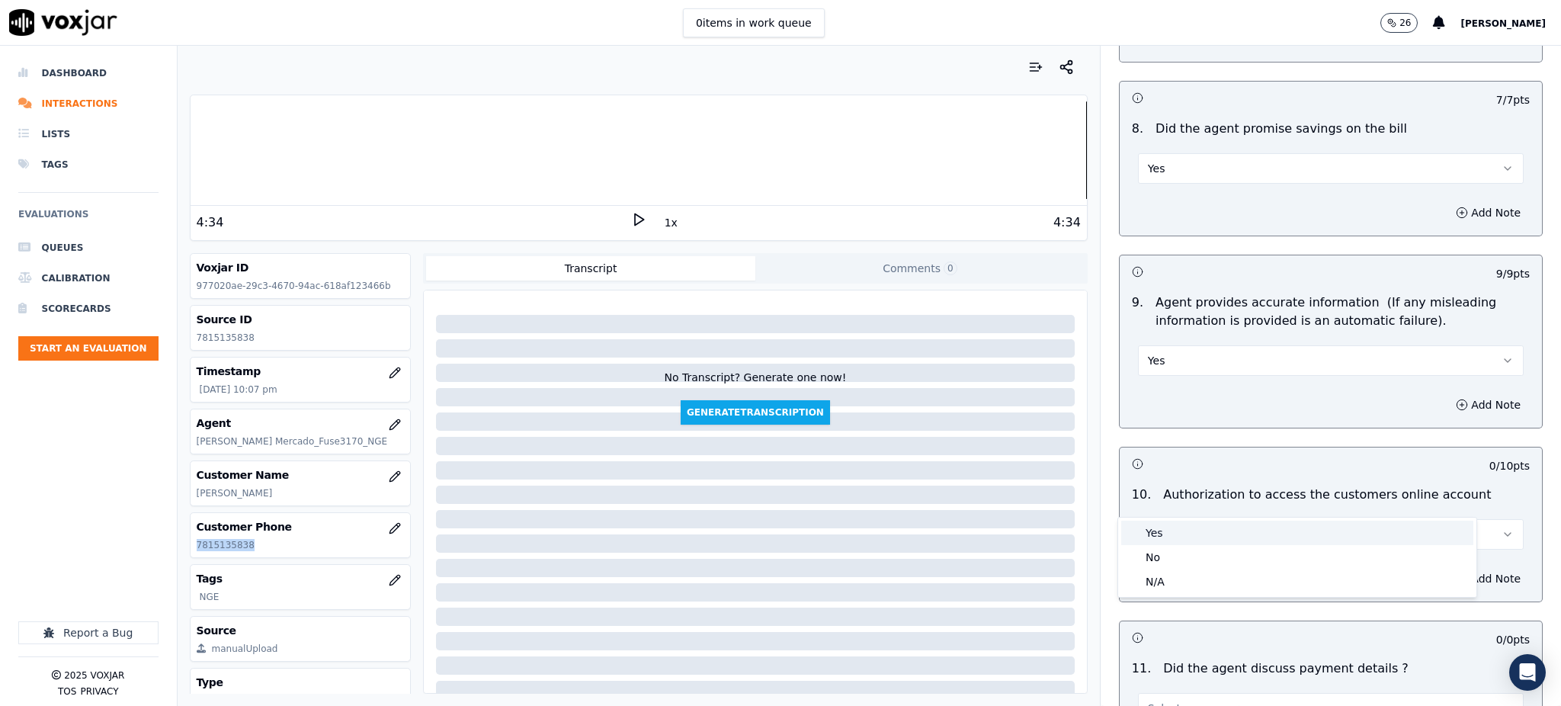
click at [1167, 534] on div "Yes" at bounding box center [1297, 533] width 352 height 24
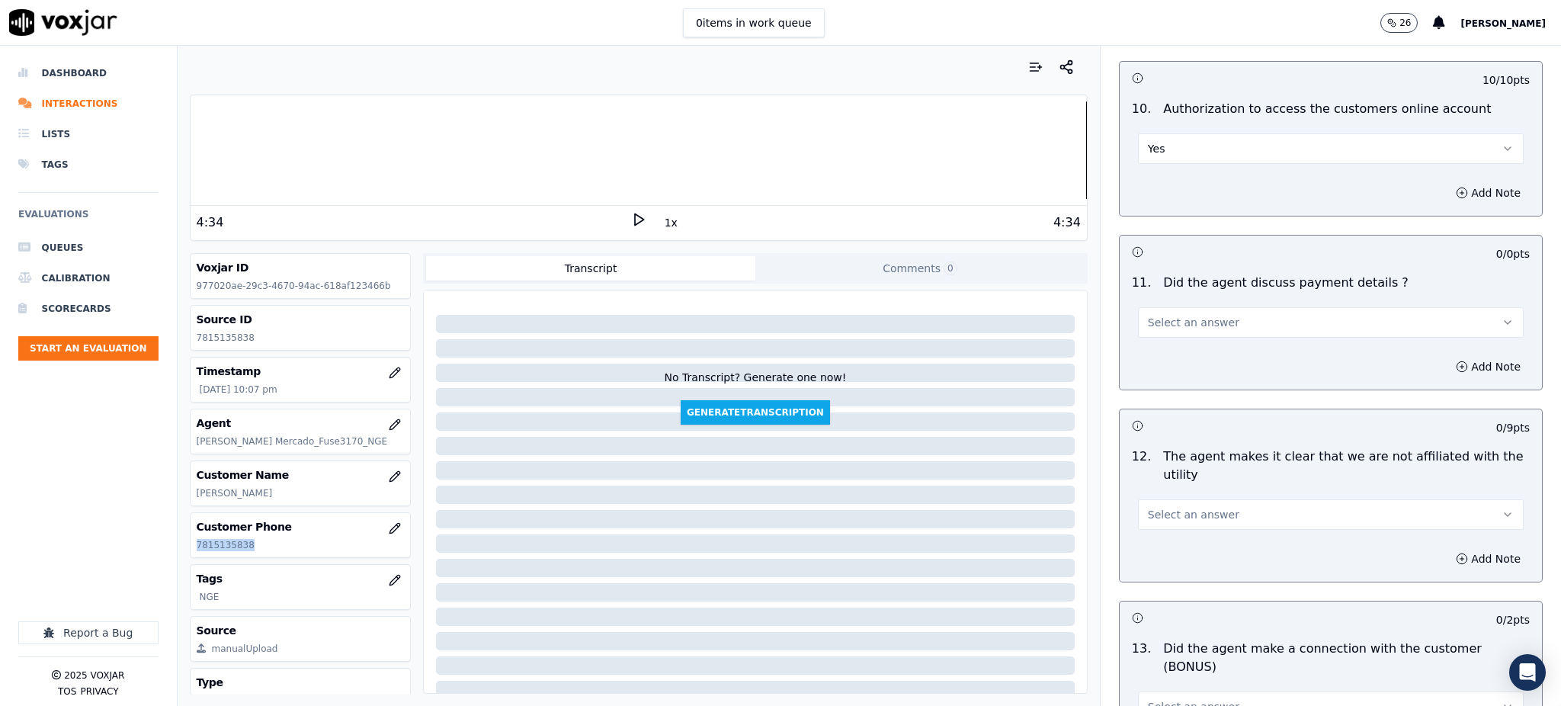
scroll to position [1829, 0]
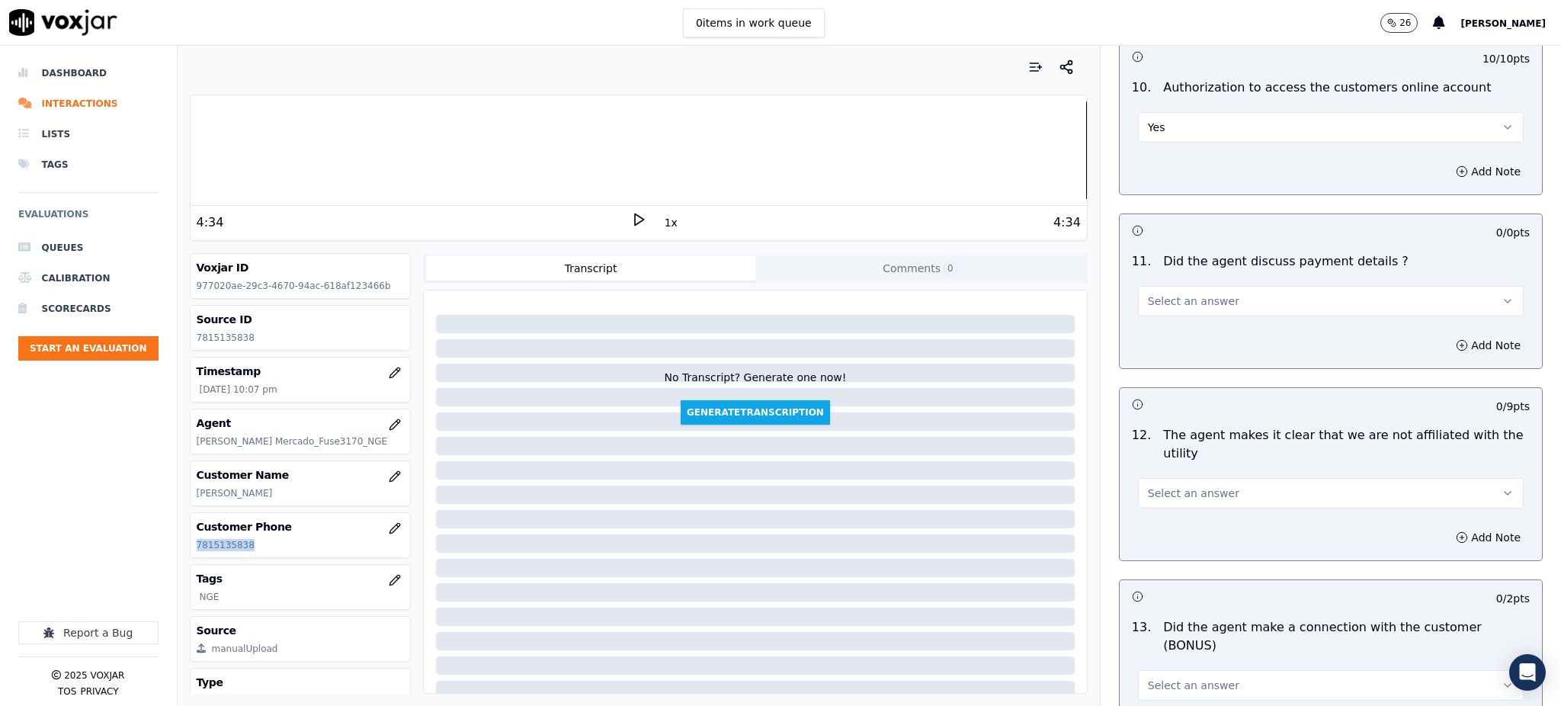
click at [1157, 293] on span "Select an answer" at bounding box center [1193, 300] width 91 height 15
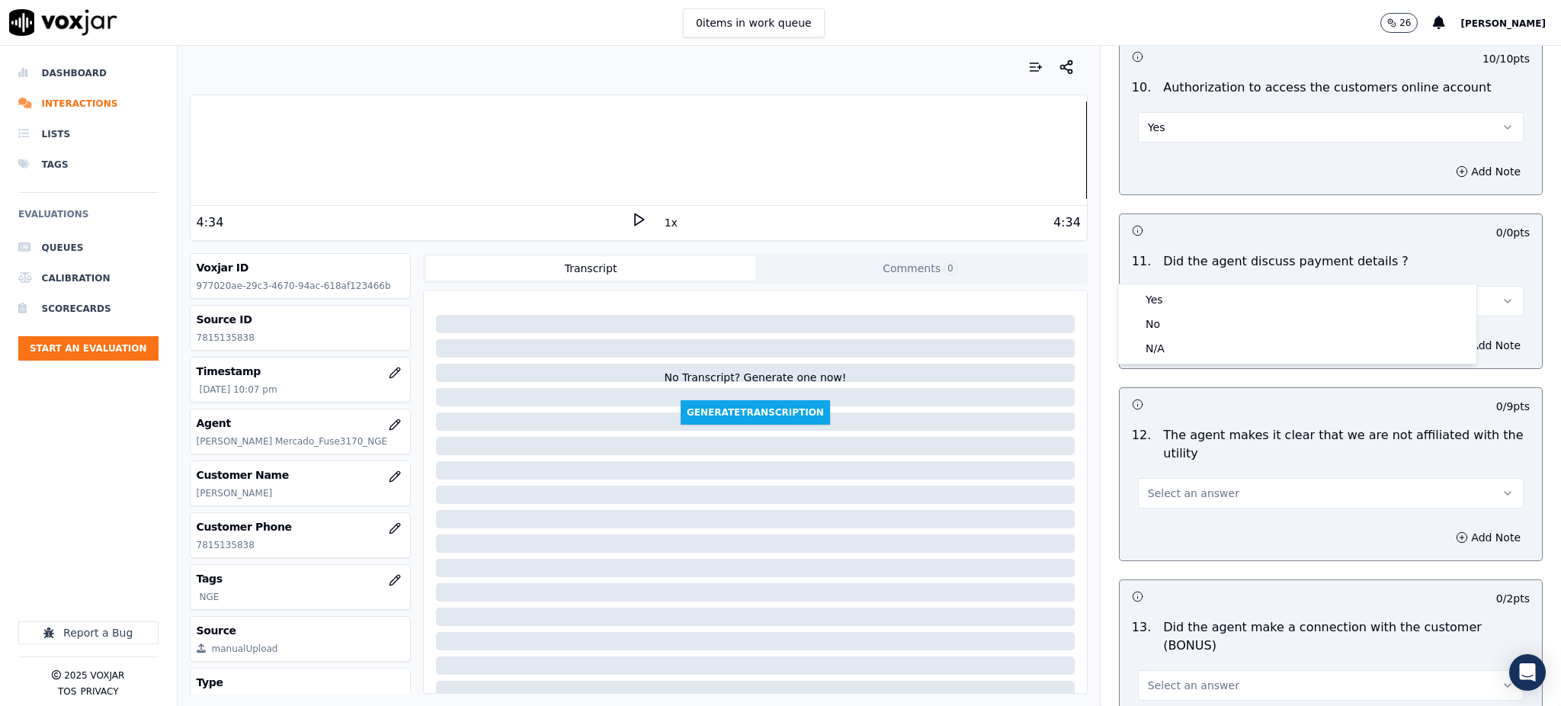
click at [1152, 287] on div "Yes No N/A" at bounding box center [1297, 323] width 358 height 79
click at [1152, 300] on div "Yes" at bounding box center [1297, 299] width 352 height 24
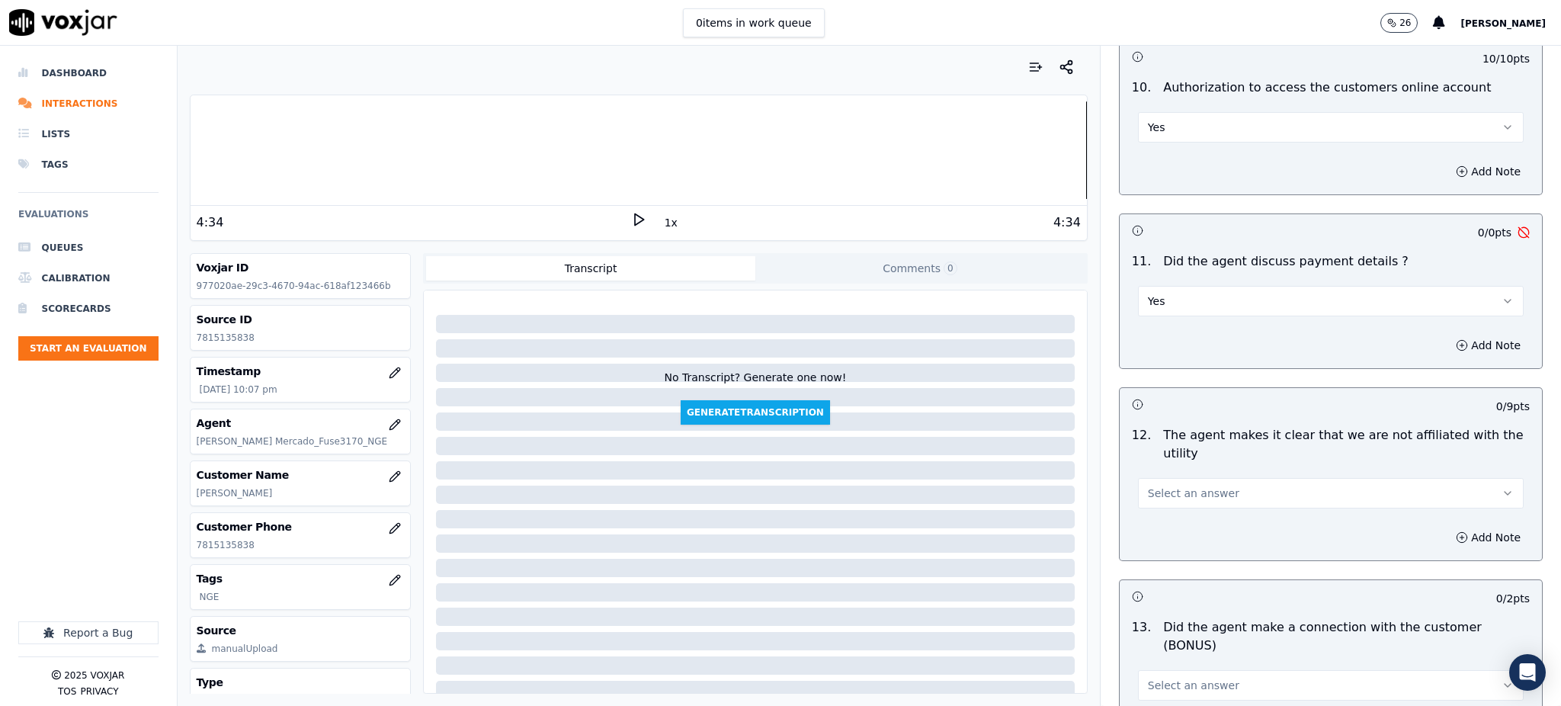
click at [1156, 478] on button "Select an answer" at bounding box center [1331, 493] width 386 height 30
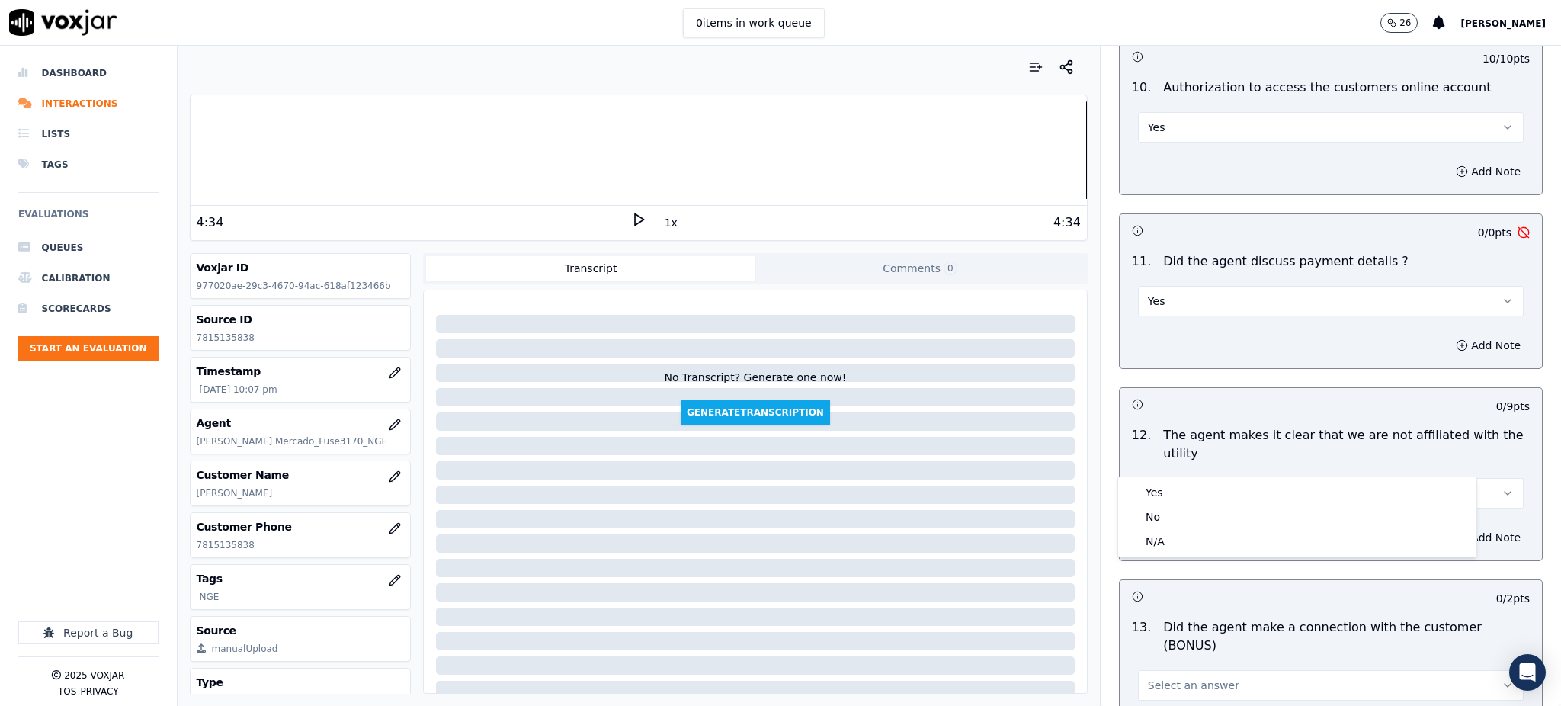
click at [1156, 486] on span "Select an answer" at bounding box center [1193, 493] width 91 height 15
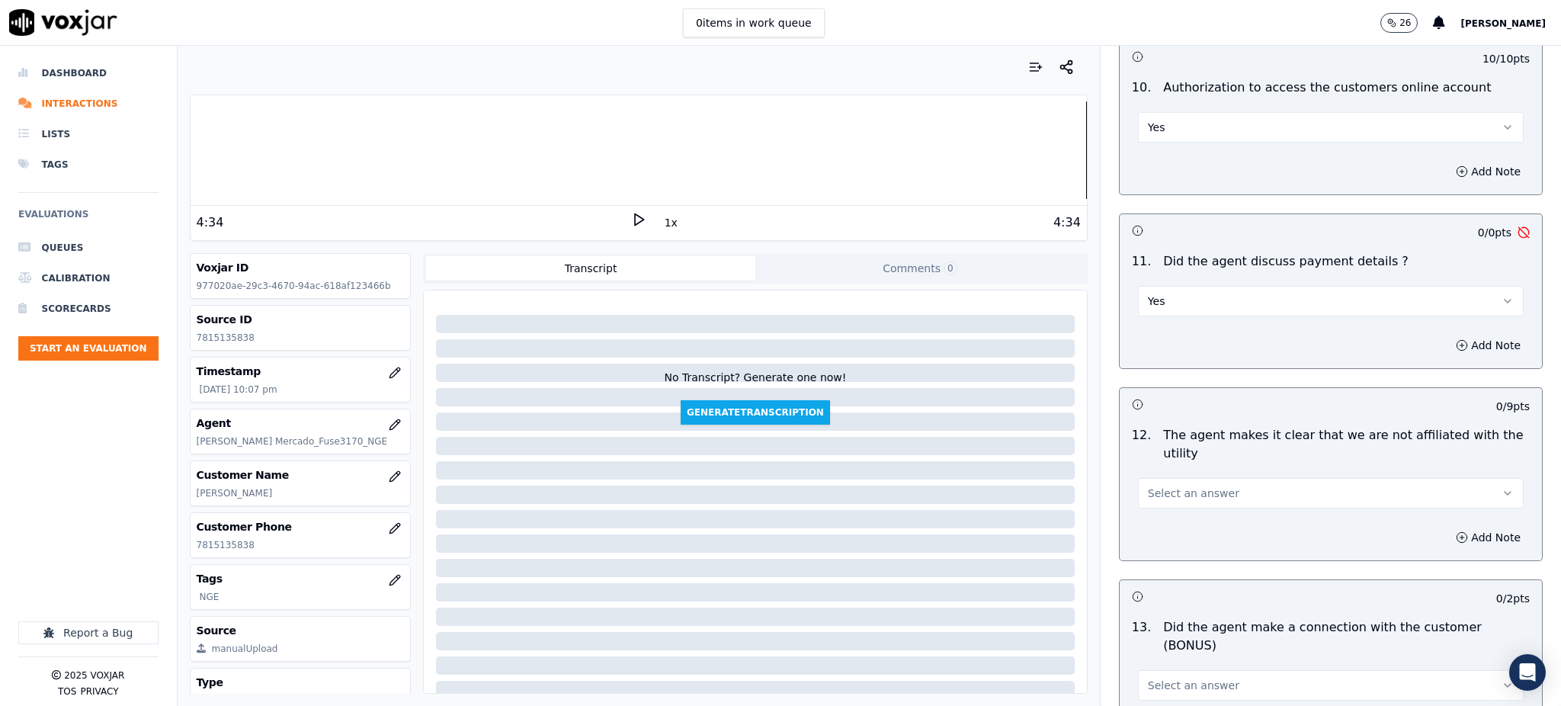
click at [1159, 486] on span "Select an answer" at bounding box center [1193, 493] width 91 height 15
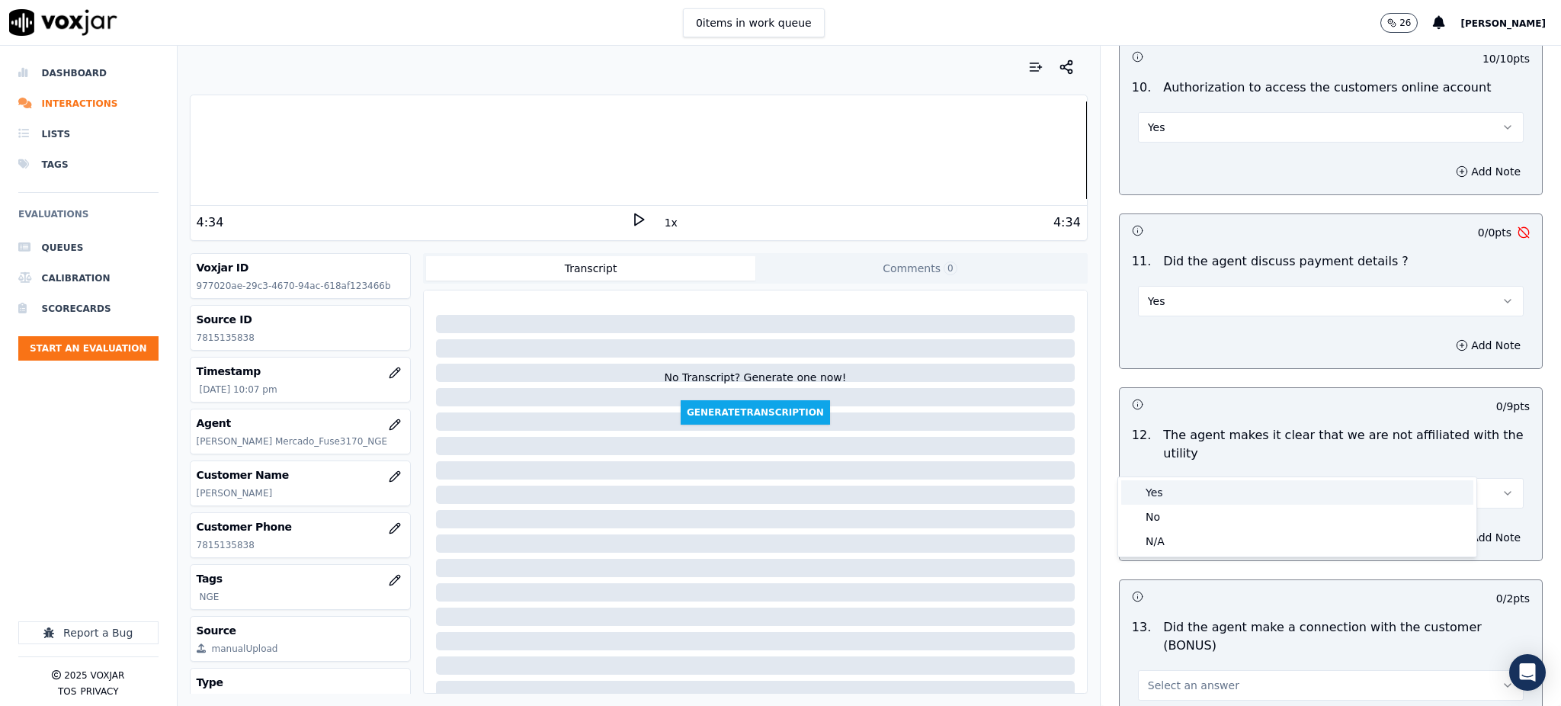
click at [1162, 497] on div "Yes" at bounding box center [1297, 492] width 352 height 24
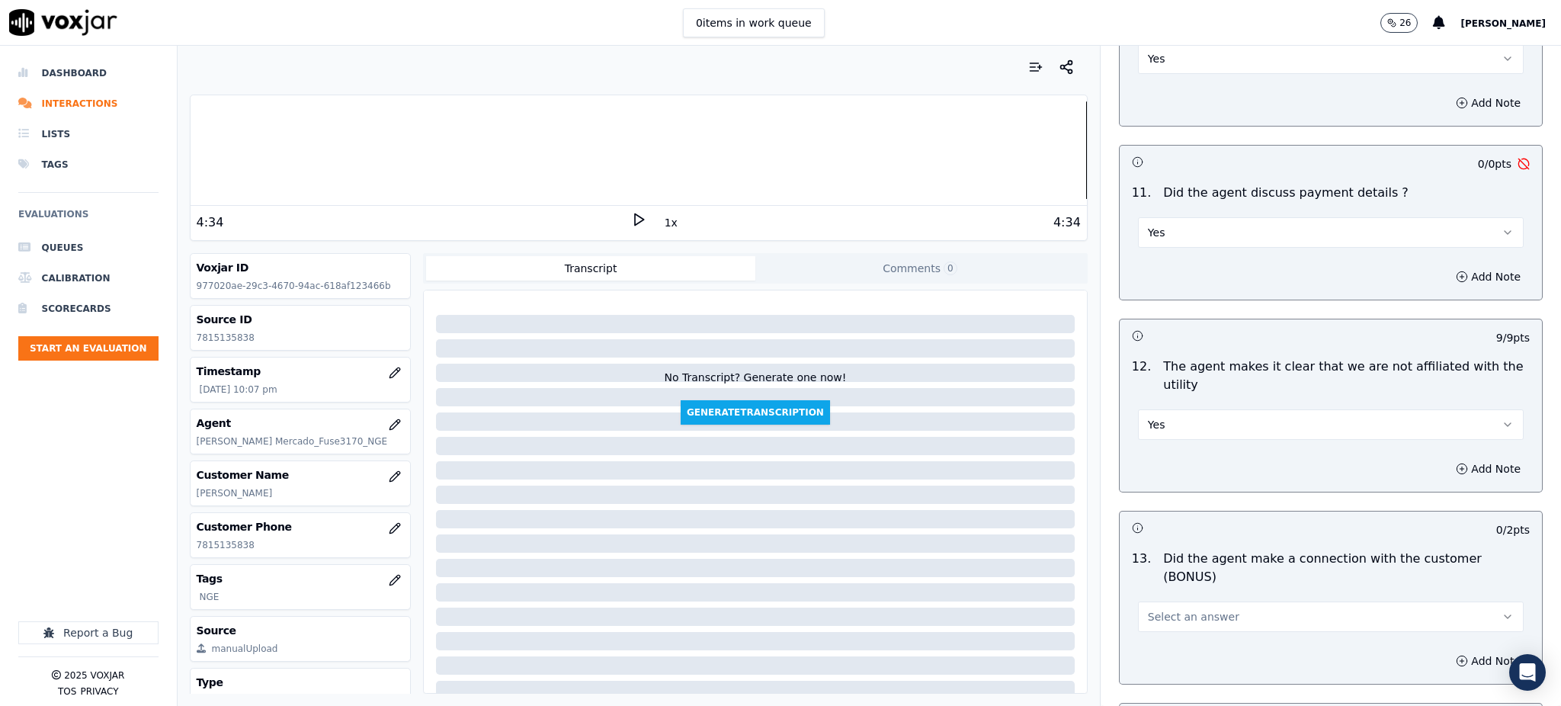
scroll to position [2134, 0]
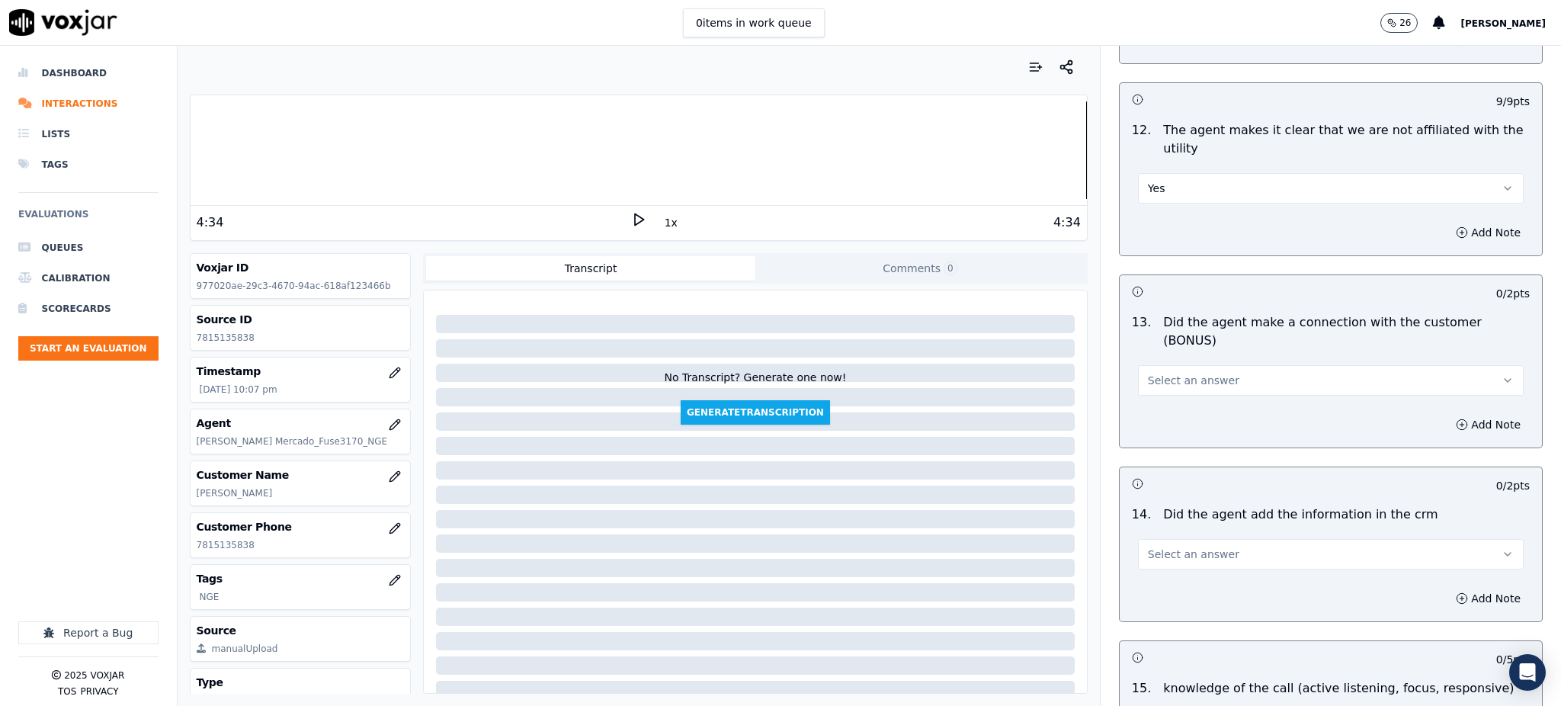
click at [1150, 373] on span "Select an answer" at bounding box center [1193, 380] width 91 height 15
click at [1160, 363] on div "Yes" at bounding box center [1297, 361] width 352 height 24
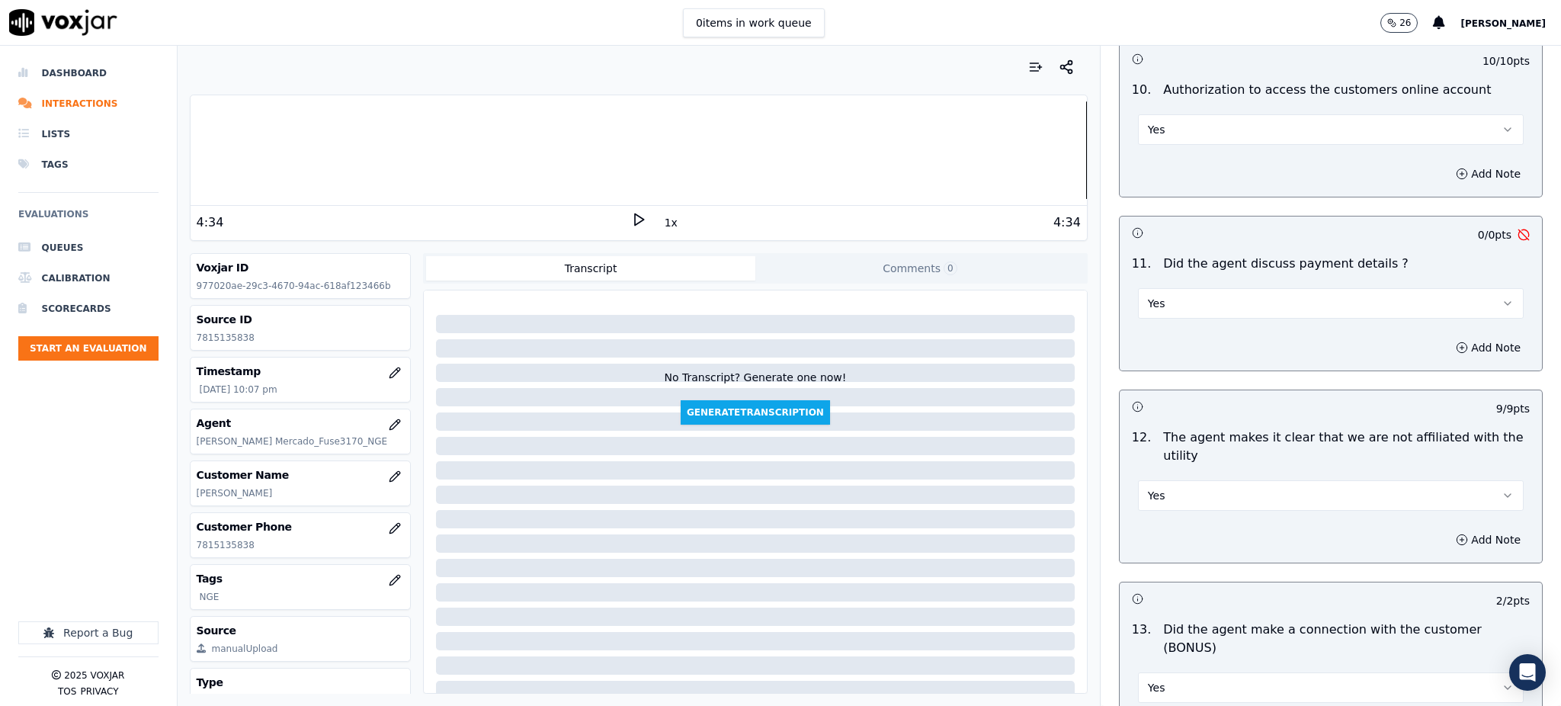
scroll to position [1829, 0]
click at [1149, 286] on button "Yes" at bounding box center [1331, 301] width 386 height 30
click at [1156, 342] on div "N/A" at bounding box center [1297, 348] width 352 height 24
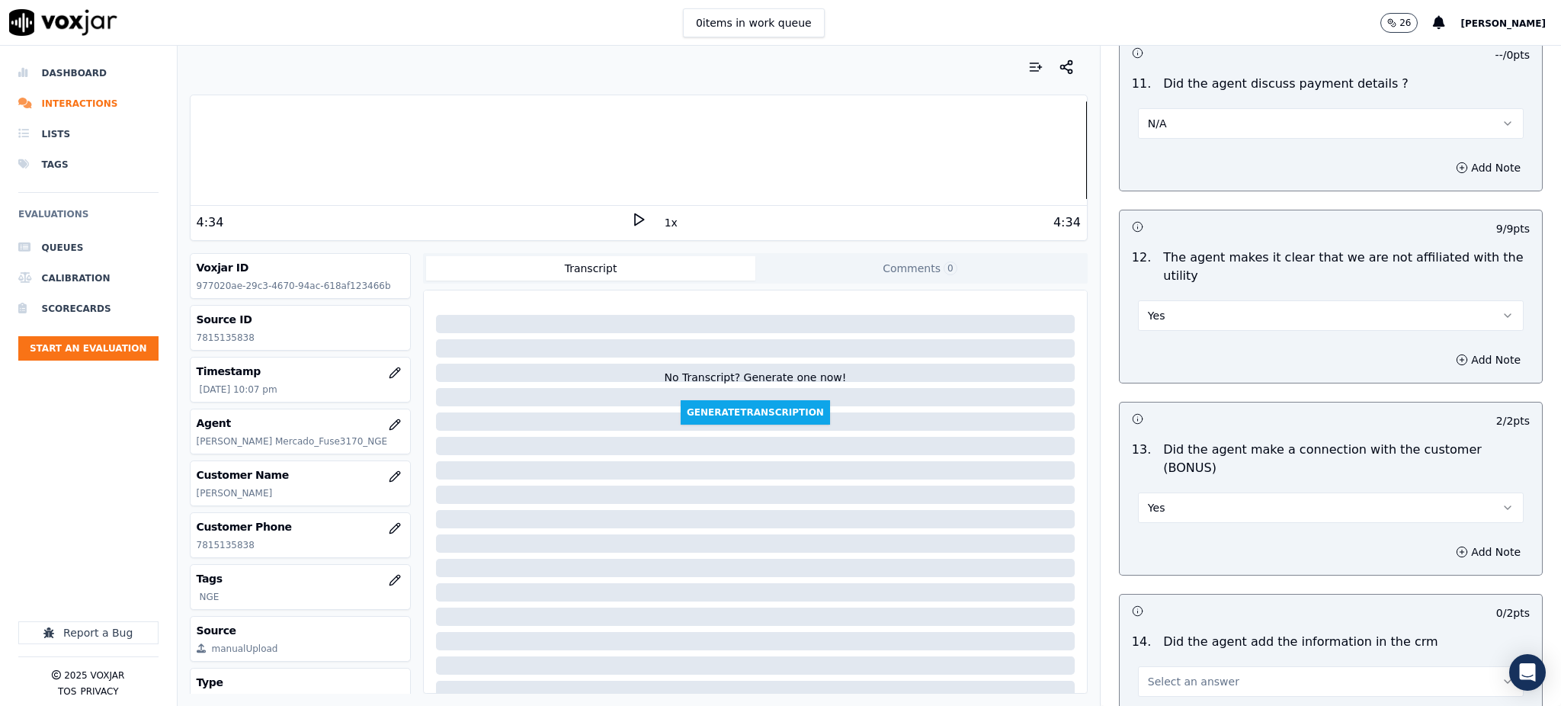
scroll to position [2134, 0]
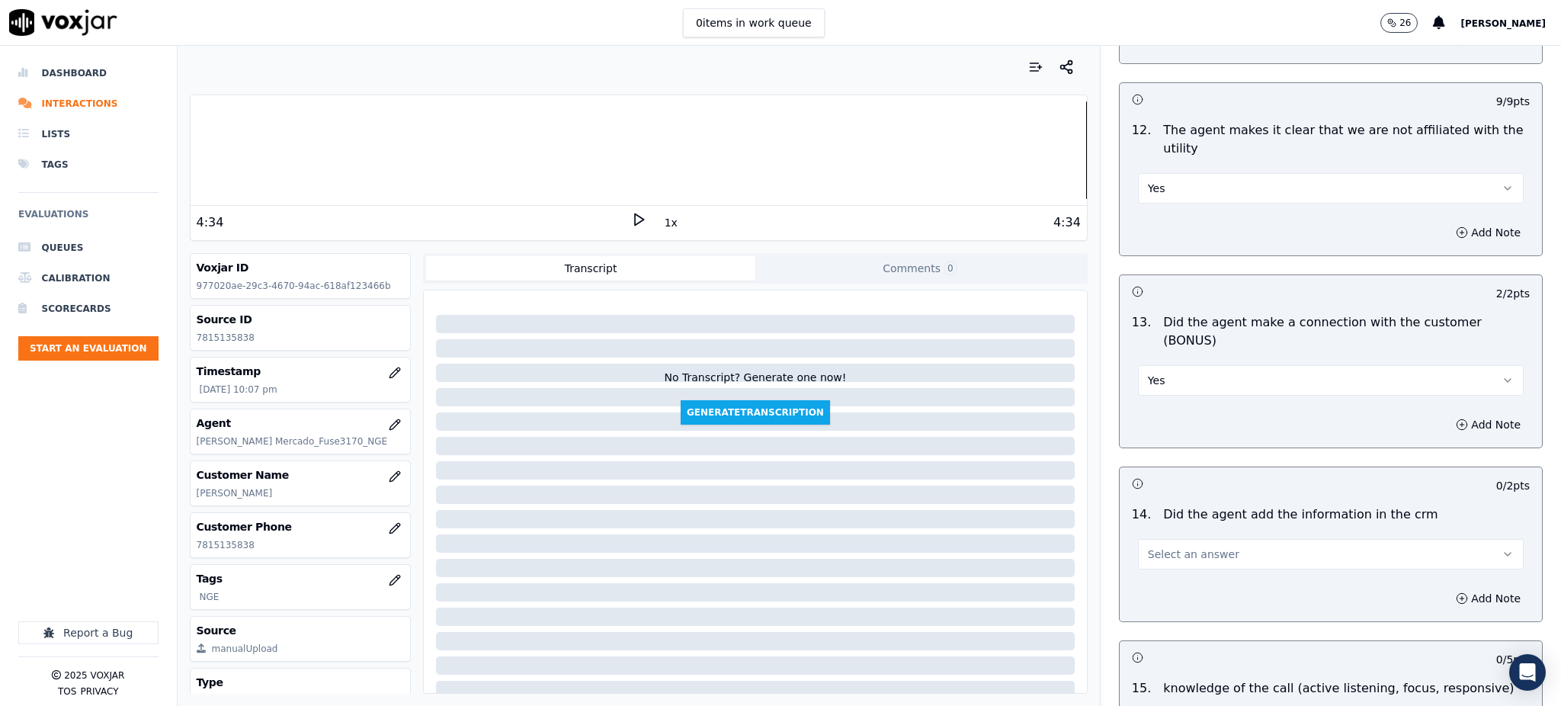
click at [1169, 547] on span "Select an answer" at bounding box center [1193, 554] width 91 height 15
click at [1148, 541] on div "Yes" at bounding box center [1297, 535] width 352 height 24
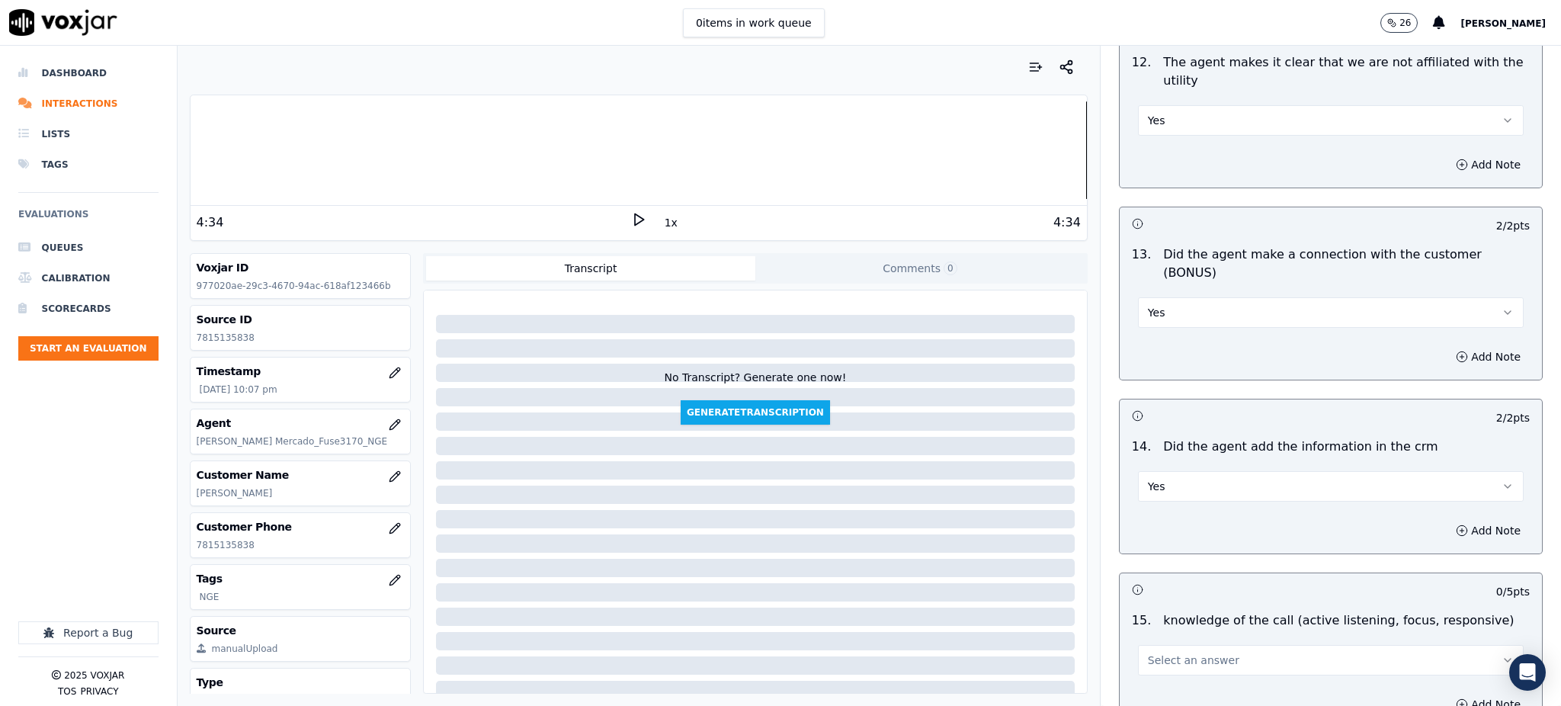
scroll to position [2307, 0]
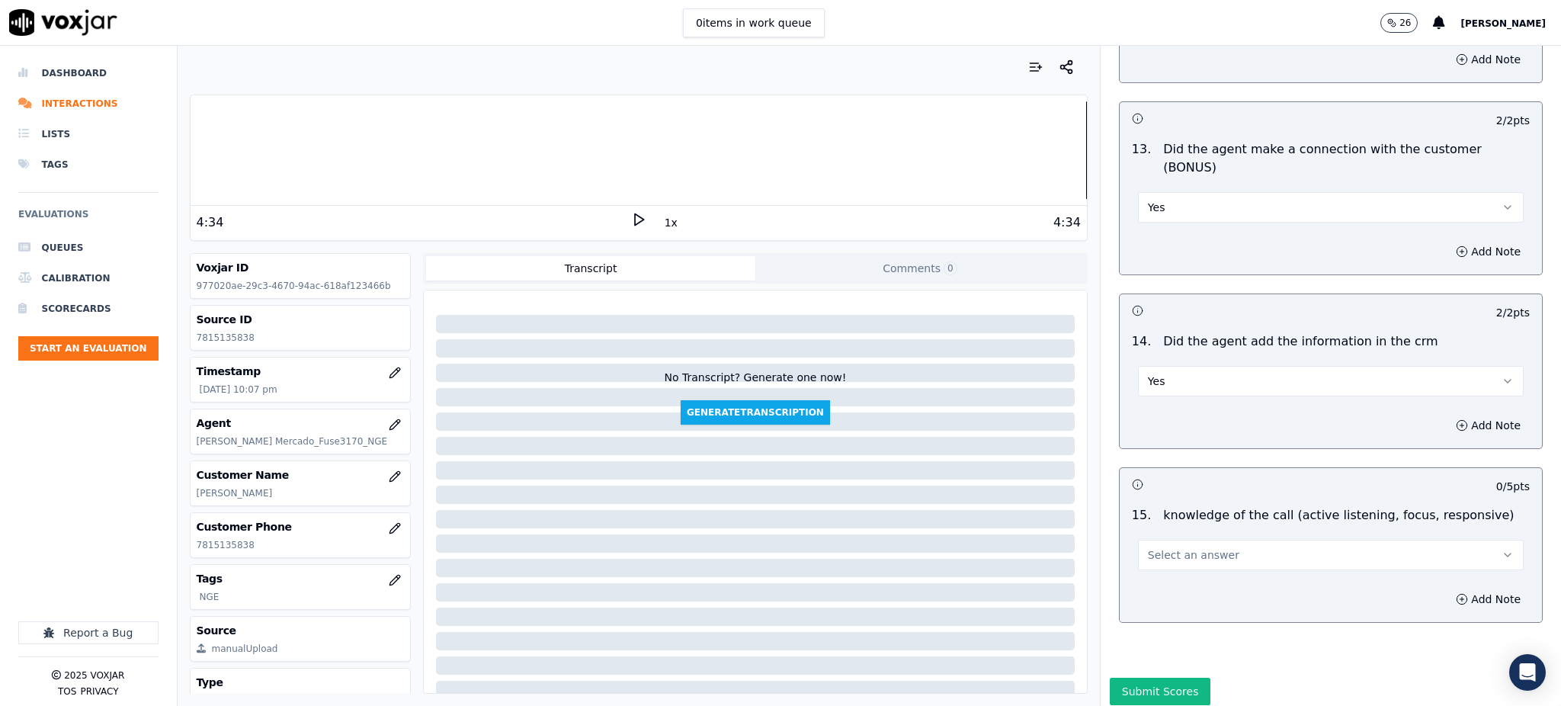
click at [1150, 547] on span "Select an answer" at bounding box center [1193, 554] width 91 height 15
drag, startPoint x: 1159, startPoint y: 544, endPoint x: 1152, endPoint y: 651, distance: 107.8
click at [1159, 544] on div "Yes" at bounding box center [1297, 536] width 352 height 24
click at [1151, 678] on button "Submit Scores" at bounding box center [1160, 691] width 101 height 27
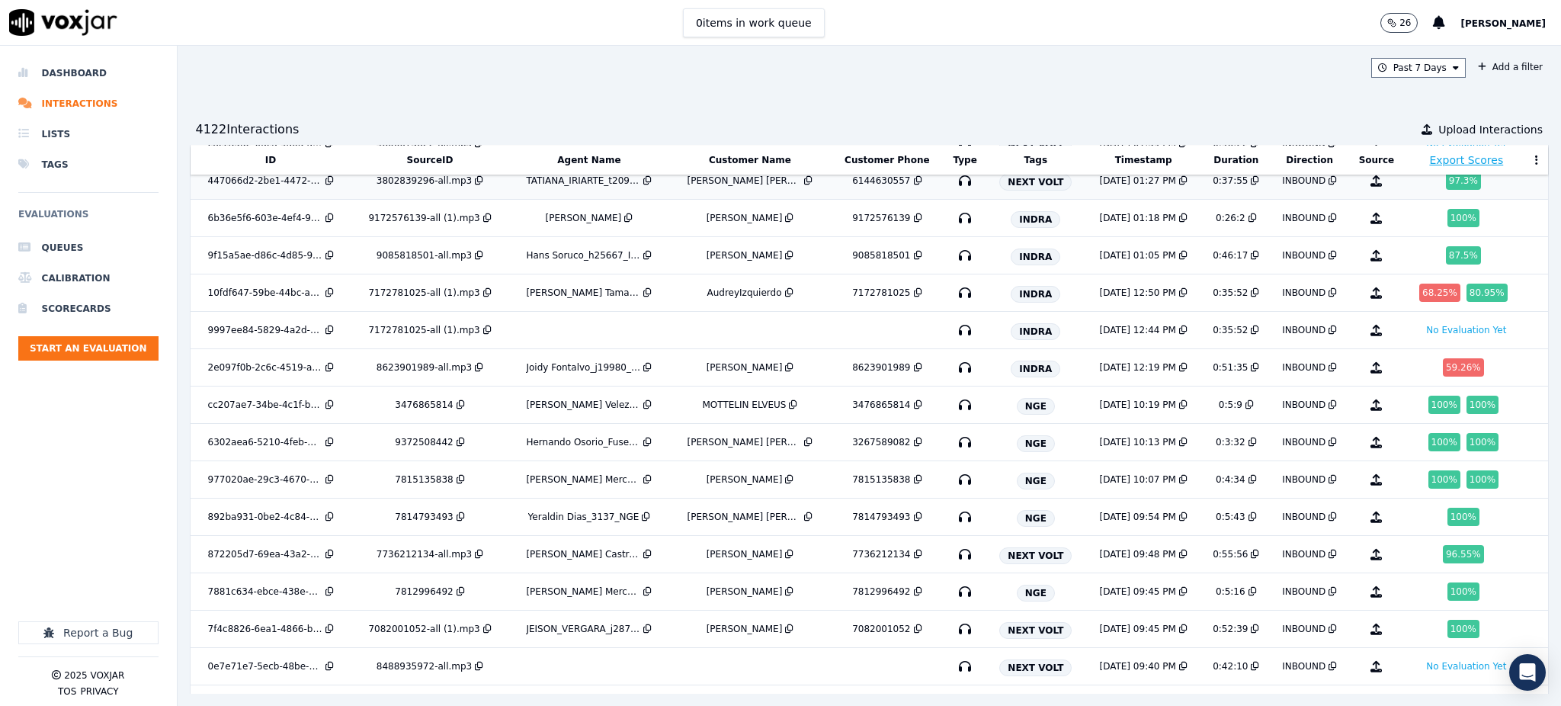
scroll to position [203, 0]
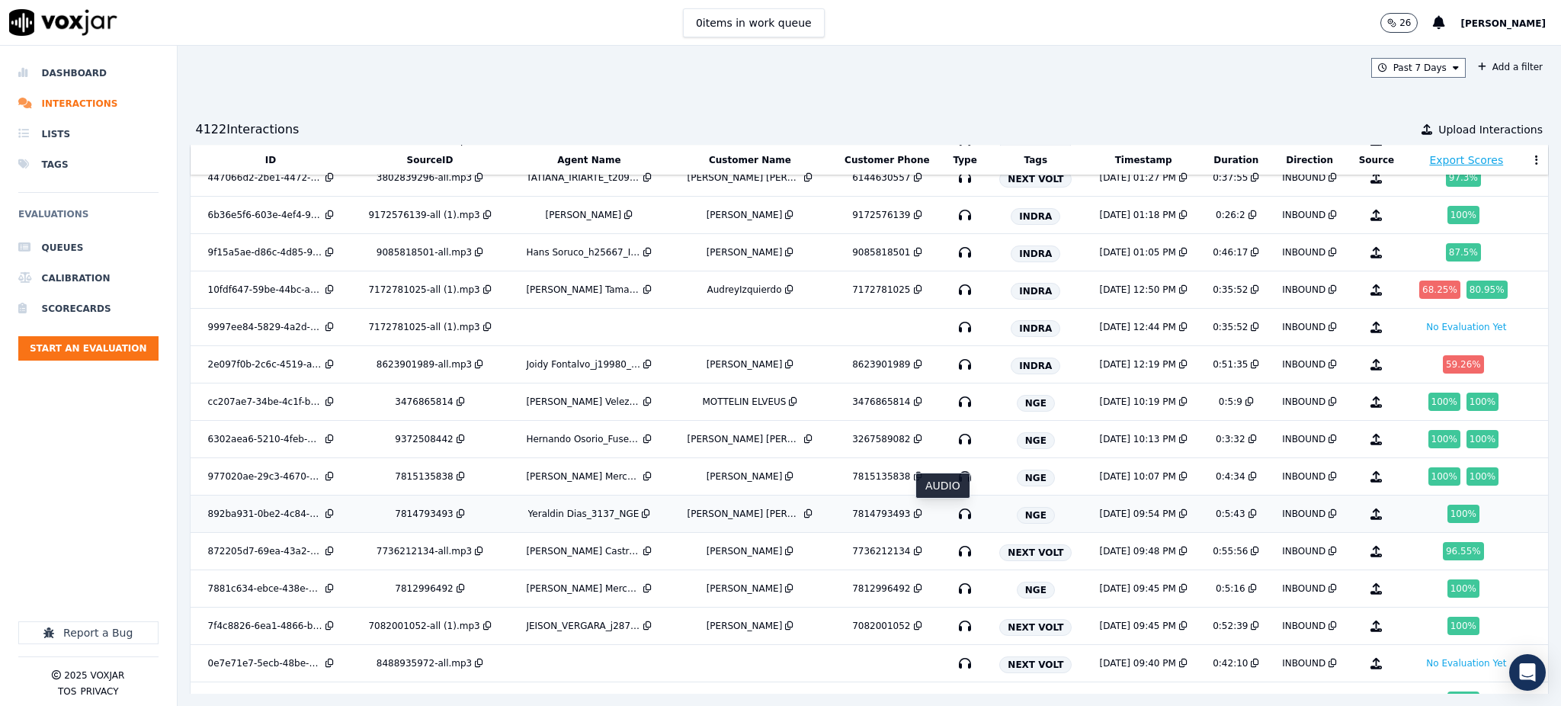
click at [953, 516] on icon "button" at bounding box center [965, 514] width 24 height 24
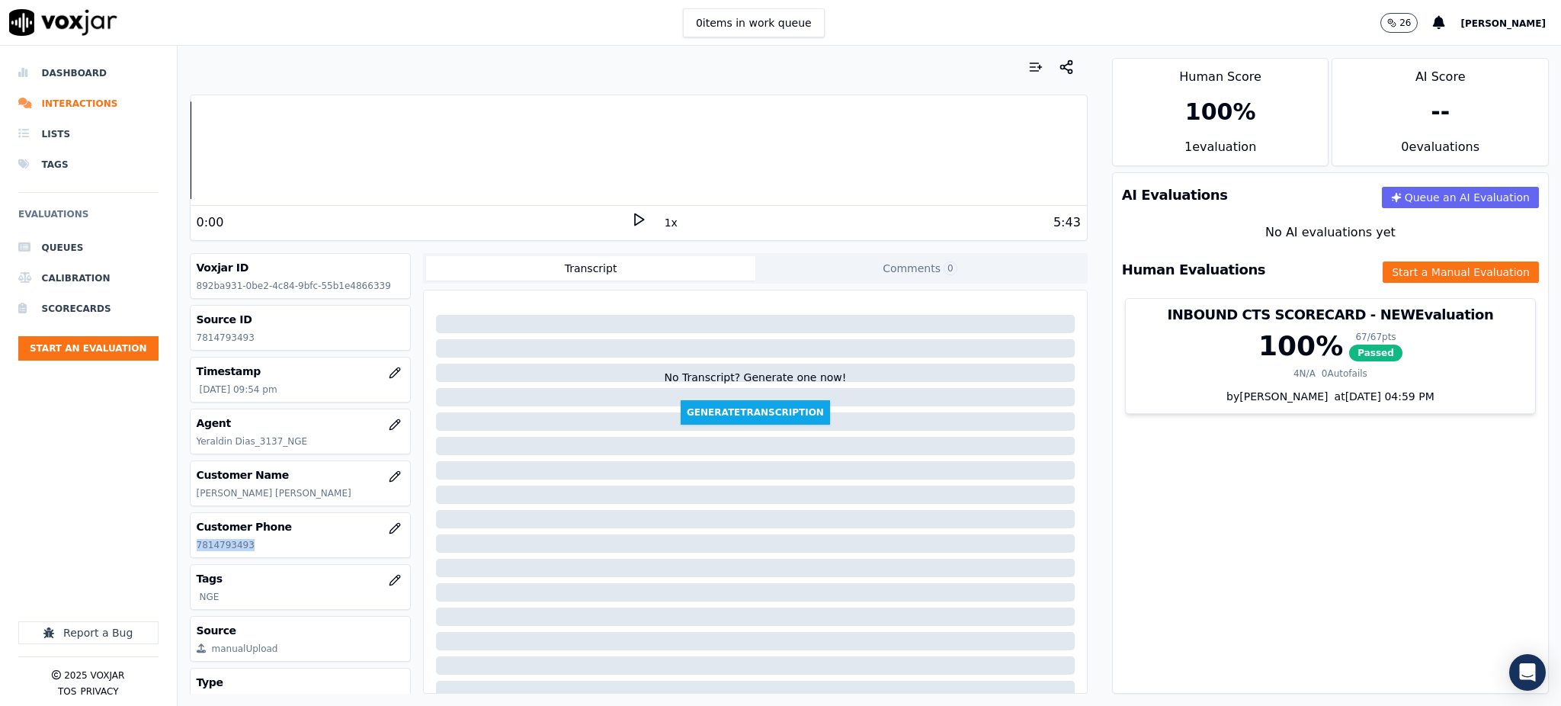
drag, startPoint x: 245, startPoint y: 540, endPoint x: 184, endPoint y: 544, distance: 61.1
click at [184, 544] on div "Your browser does not support the audio element. 0:00 1x 5:43 Voxjar ID 892ba93…" at bounding box center [639, 376] width 922 height 660
copy p "7814793493"
click at [631, 223] on icon at bounding box center [638, 219] width 15 height 15
click at [1410, 272] on button "Start a Manual Evaluation" at bounding box center [1461, 271] width 156 height 21
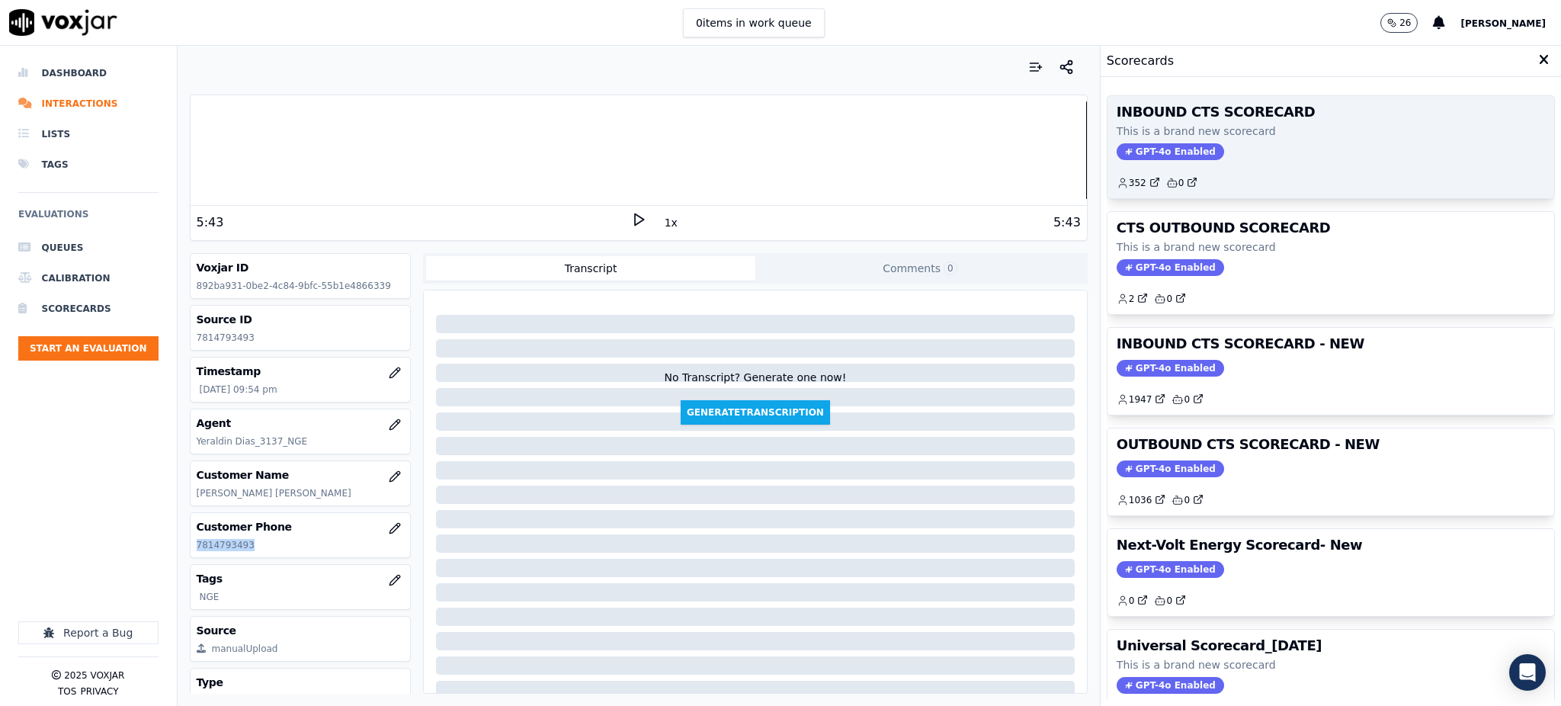
click at [1134, 155] on span "GPT-4o Enabled" at bounding box center [1170, 151] width 107 height 17
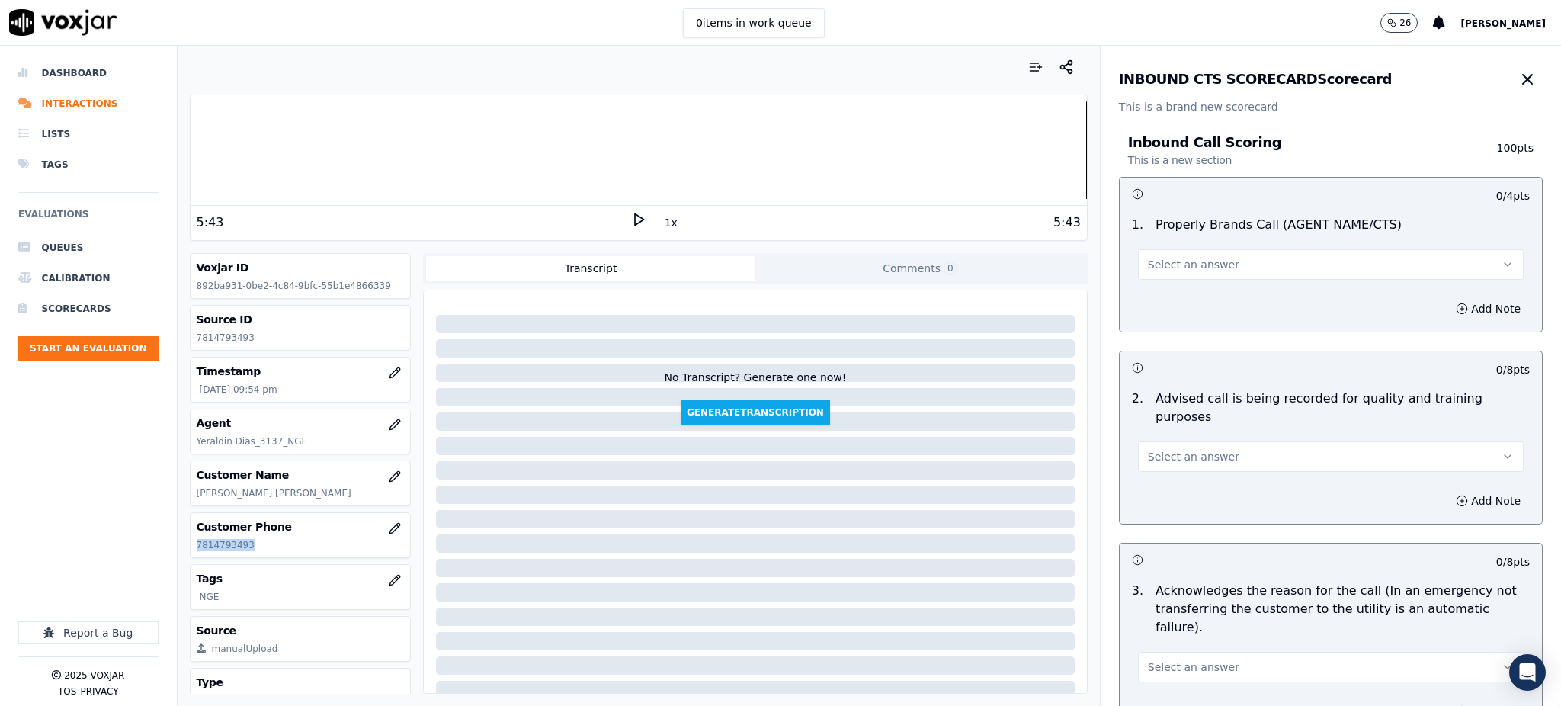
drag, startPoint x: 1146, startPoint y: 258, endPoint x: 1152, endPoint y: 278, distance: 21.3
click at [1148, 259] on span "Select an answer" at bounding box center [1193, 264] width 91 height 15
click at [1150, 293] on div "Yes" at bounding box center [1297, 299] width 352 height 24
click at [1198, 449] on span "Select an answer" at bounding box center [1193, 456] width 91 height 15
click at [1171, 480] on div "Yes" at bounding box center [1297, 472] width 352 height 24
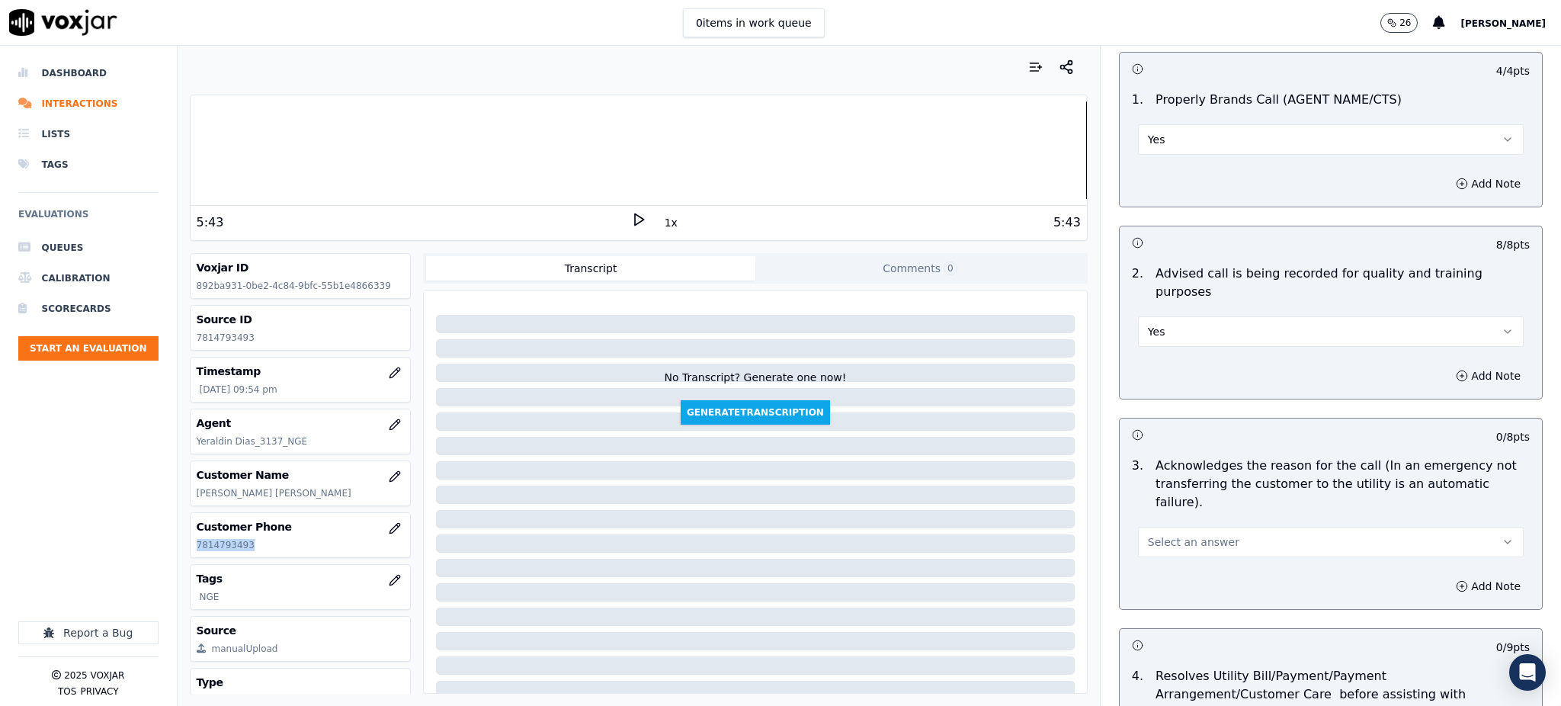
scroll to position [508, 0]
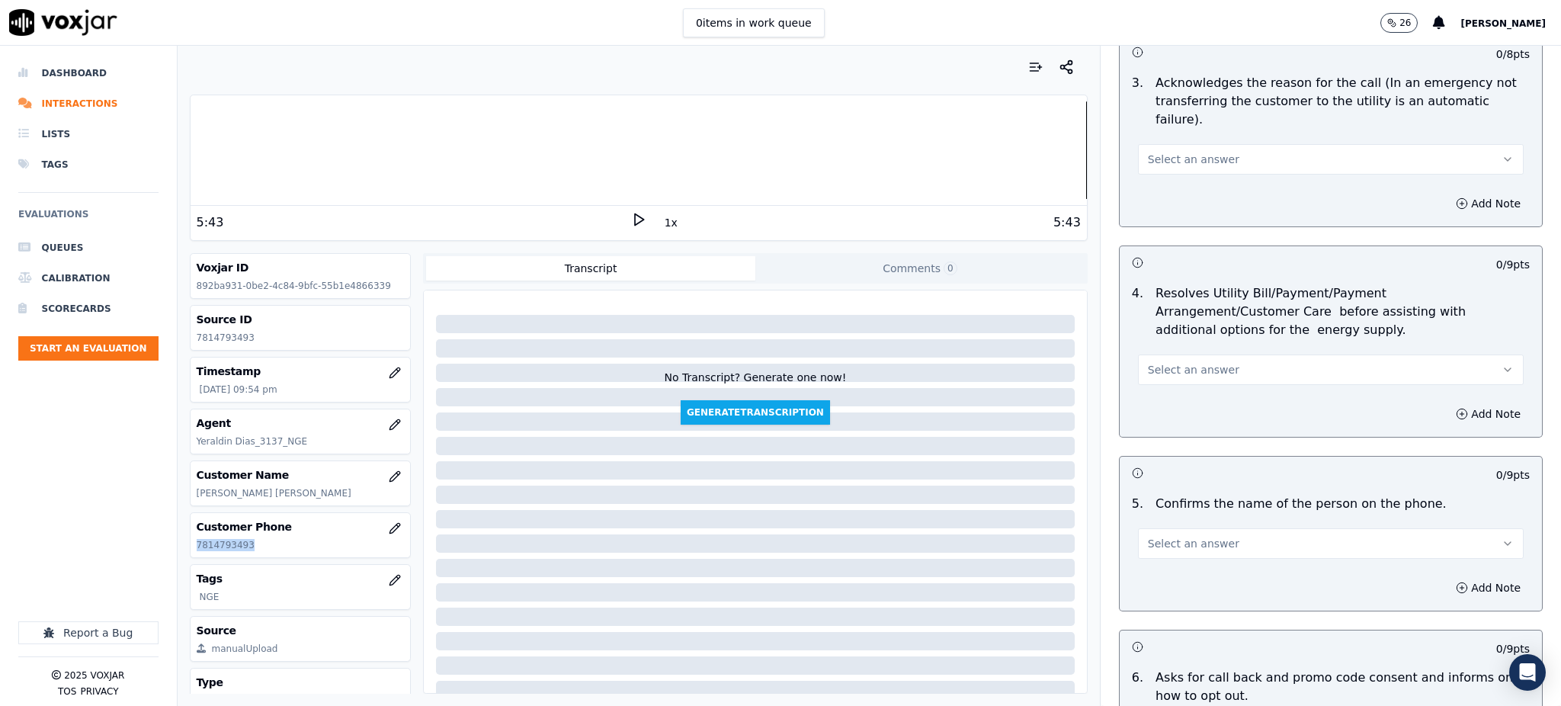
click at [1191, 152] on span "Select an answer" at bounding box center [1193, 159] width 91 height 15
click at [1175, 152] on div "Yes" at bounding box center [1297, 157] width 352 height 24
click at [1188, 362] on span "Select an answer" at bounding box center [1193, 369] width 91 height 15
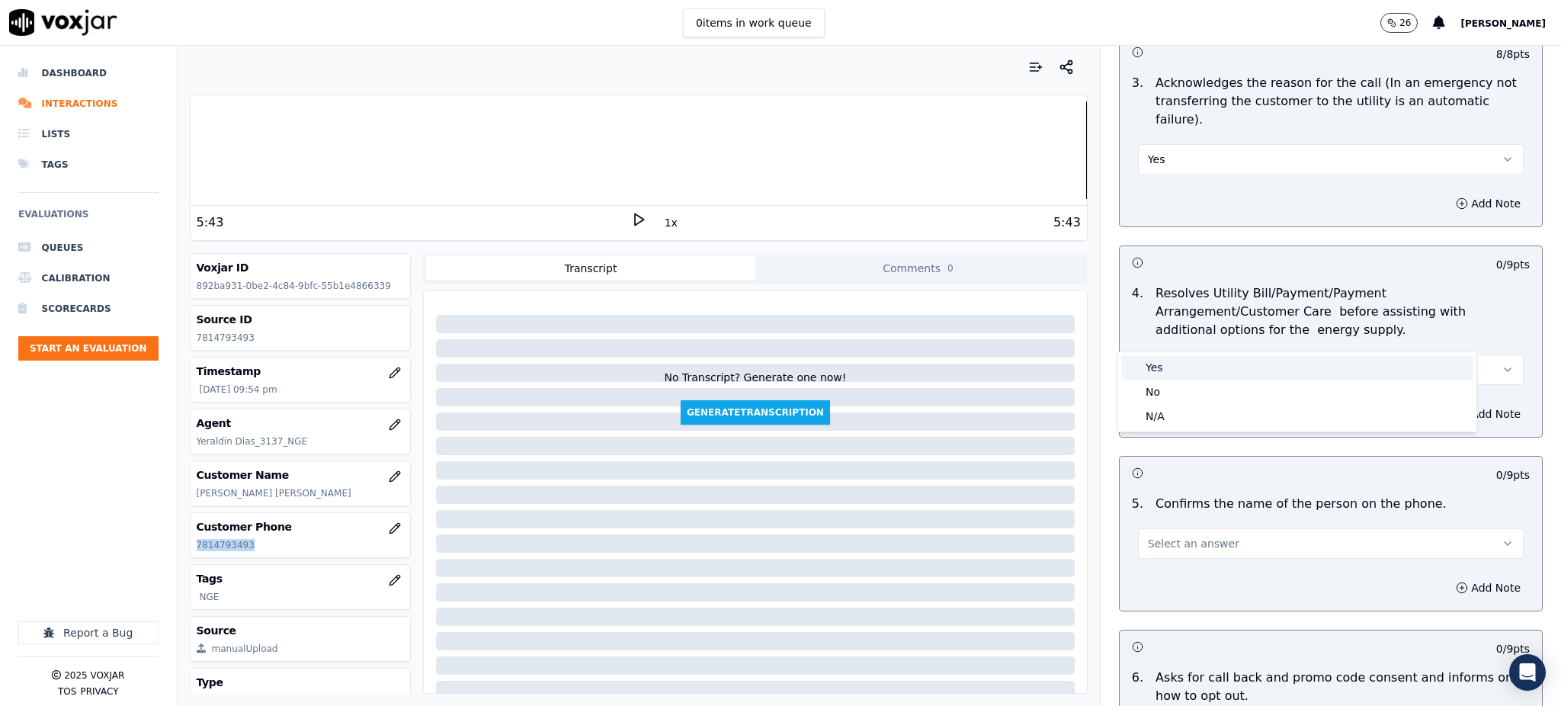
click at [1175, 367] on div "Yes" at bounding box center [1297, 367] width 352 height 24
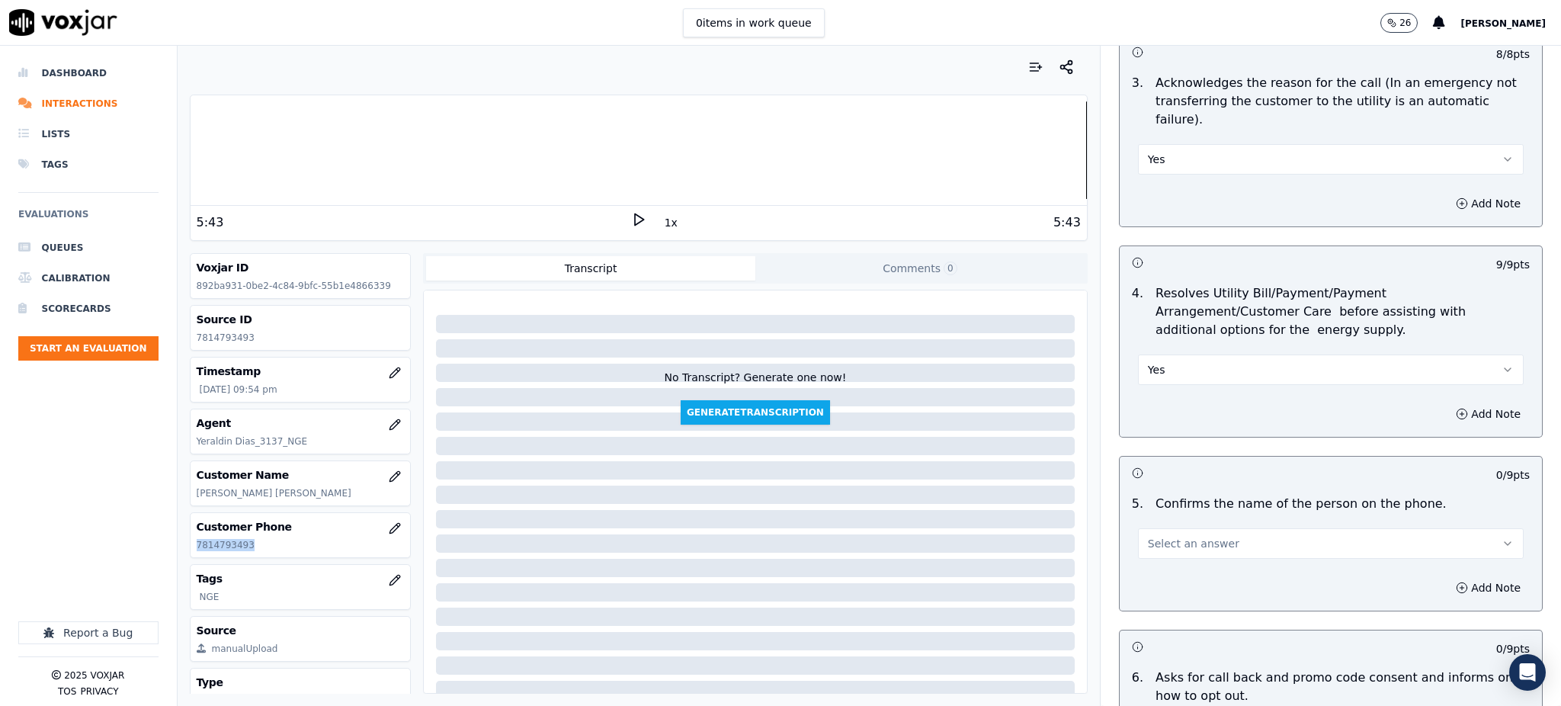
click at [1159, 536] on span "Select an answer" at bounding box center [1193, 543] width 91 height 15
click at [1159, 553] on div "Yes" at bounding box center [1297, 541] width 352 height 24
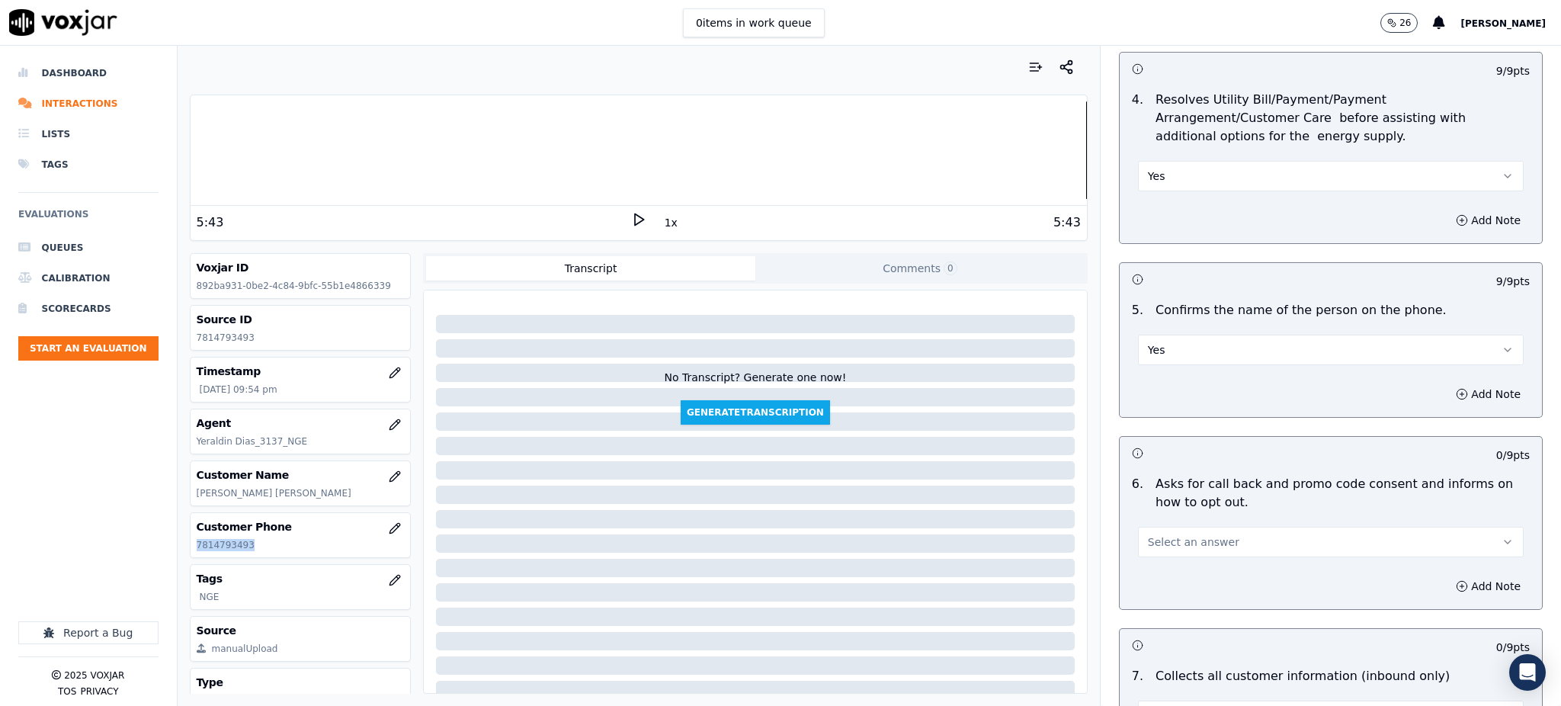
scroll to position [813, 0]
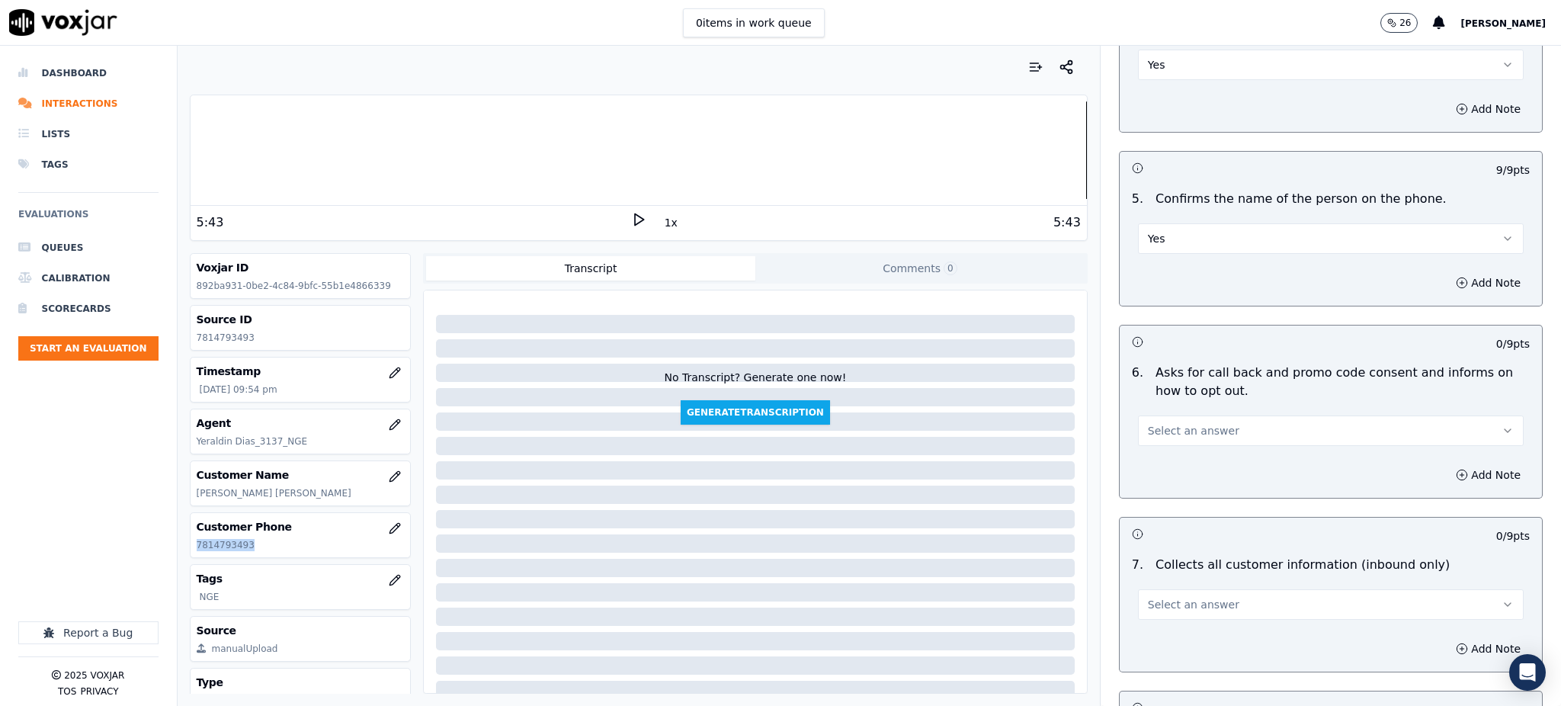
click at [1161, 423] on span "Select an answer" at bounding box center [1193, 430] width 91 height 15
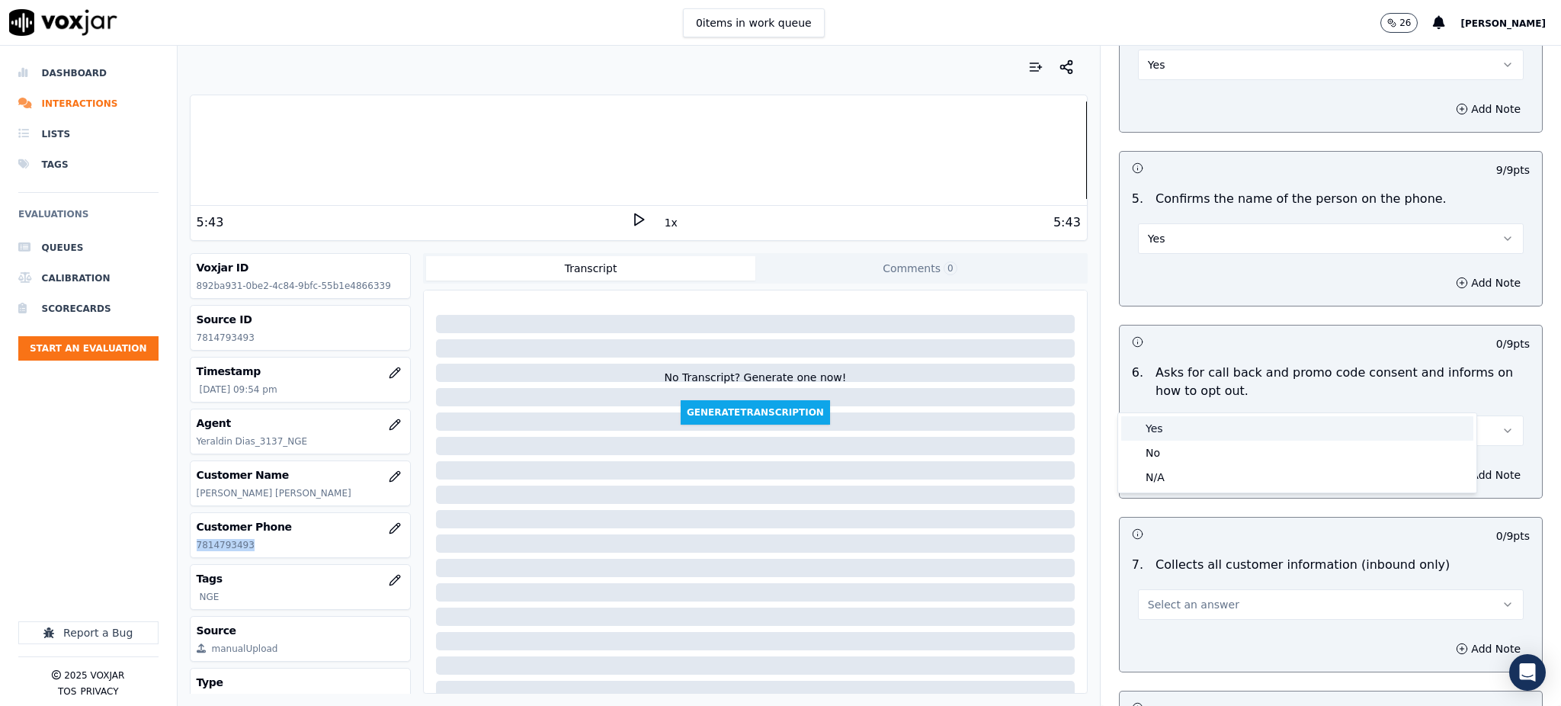
click at [1152, 422] on div "Yes" at bounding box center [1297, 428] width 352 height 24
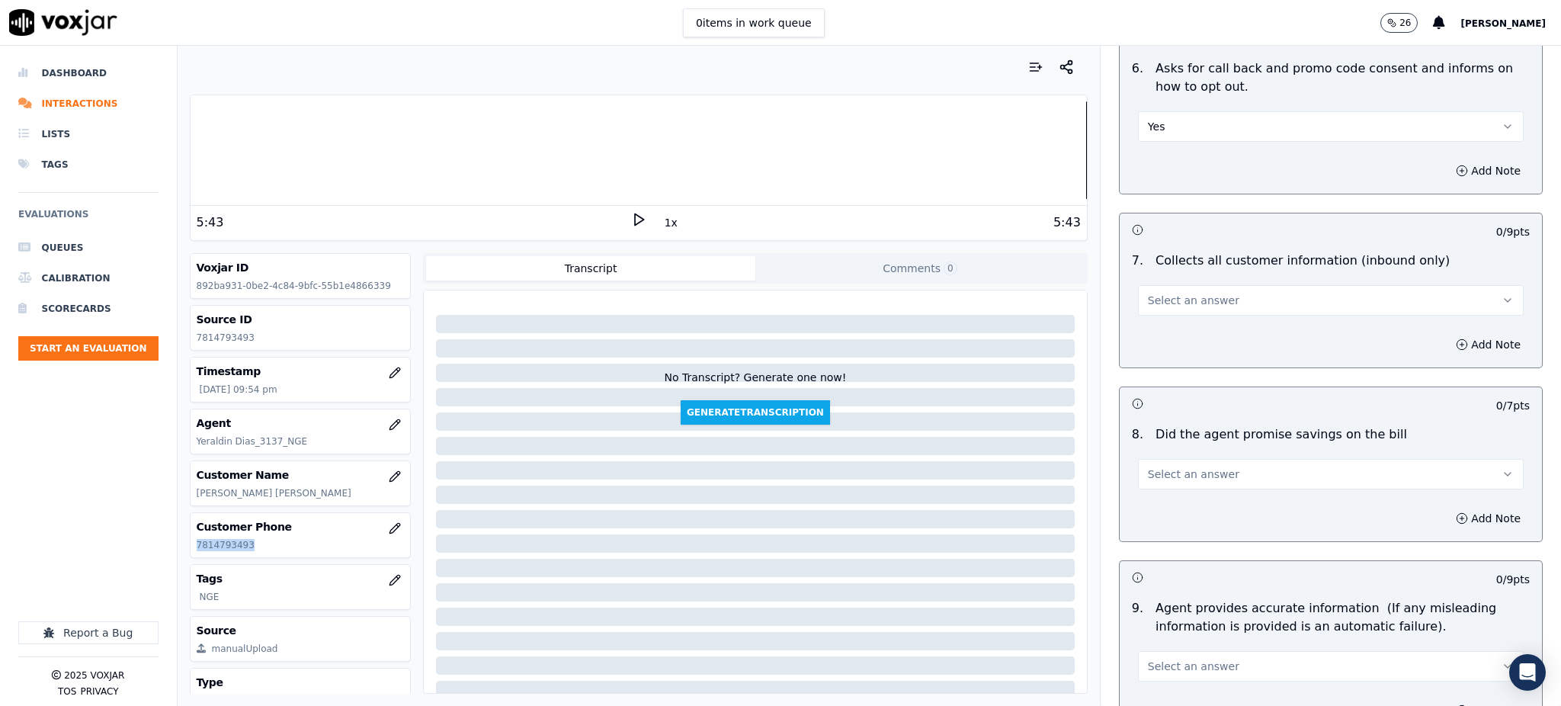
scroll to position [1118, 0]
click at [1148, 292] on span "Select an answer" at bounding box center [1193, 299] width 91 height 15
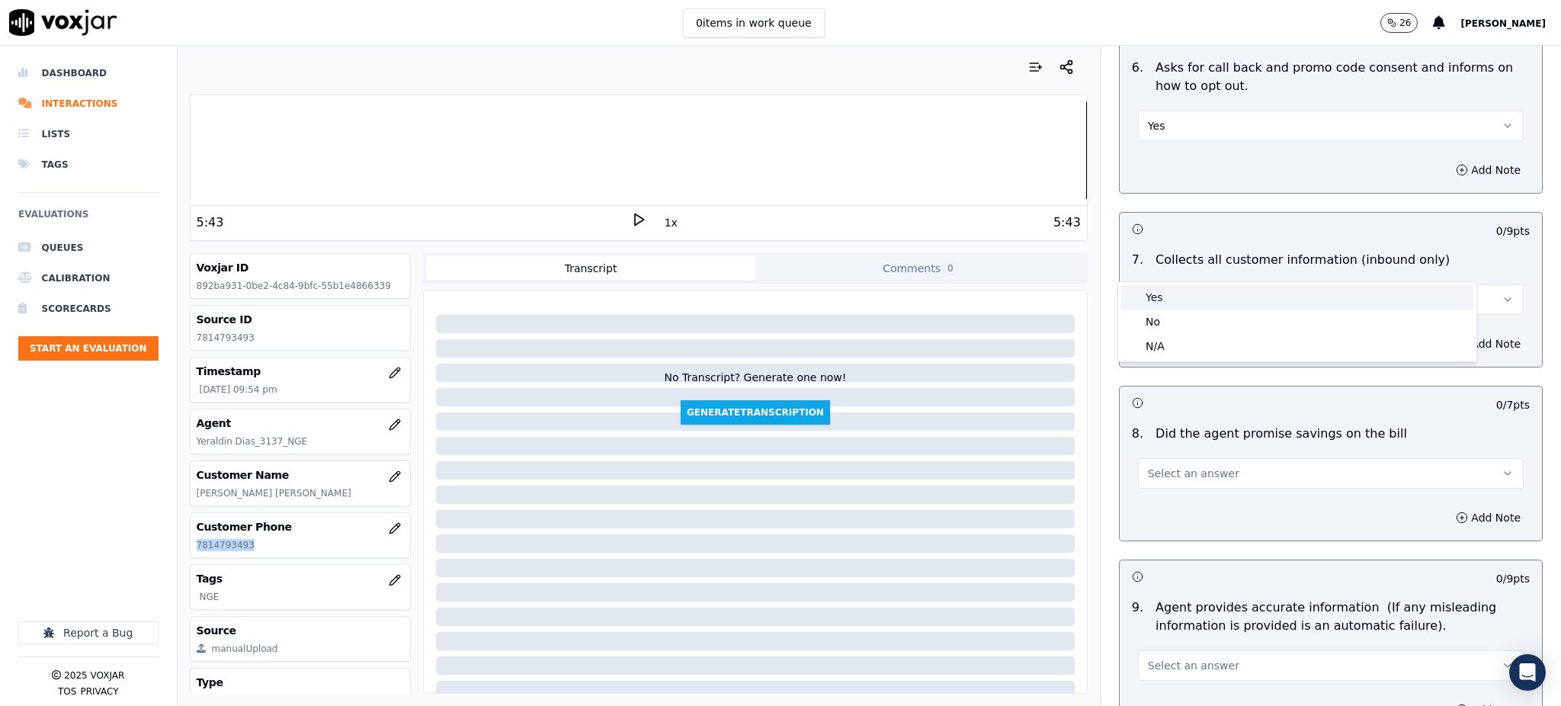
click at [1152, 297] on div "Yes" at bounding box center [1297, 297] width 352 height 24
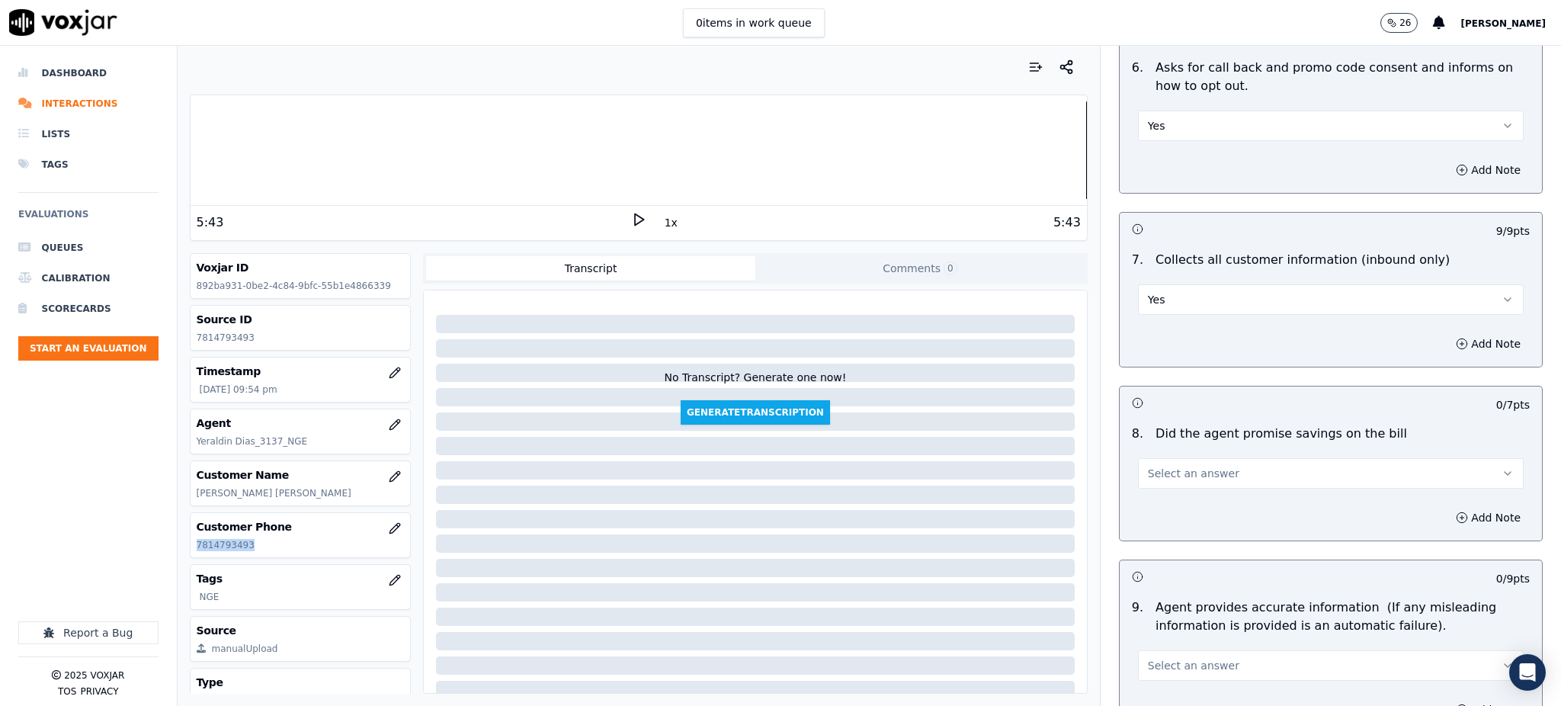
click at [1172, 466] on span "Select an answer" at bounding box center [1193, 473] width 91 height 15
click at [1169, 465] on div "Yes" at bounding box center [1297, 471] width 352 height 24
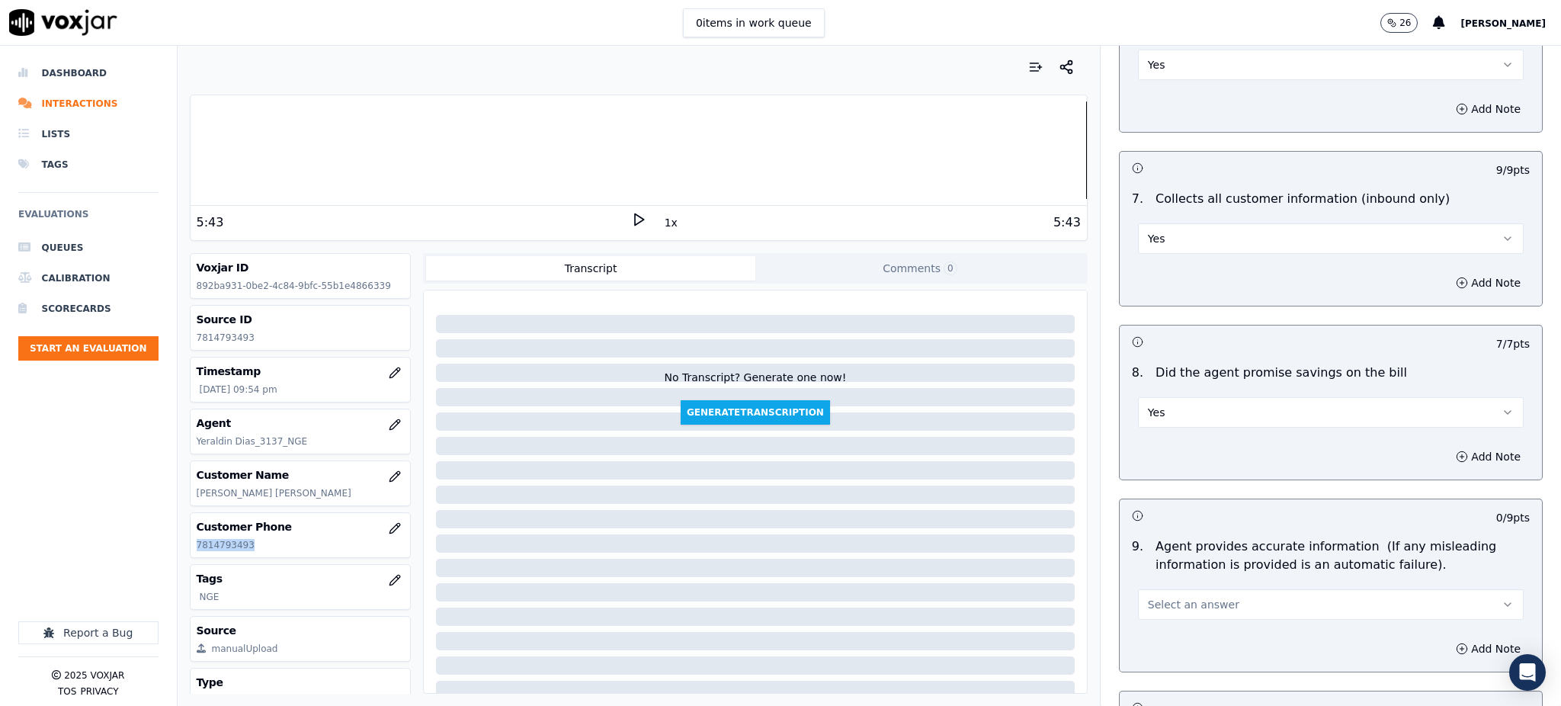
scroll to position [1321, 0]
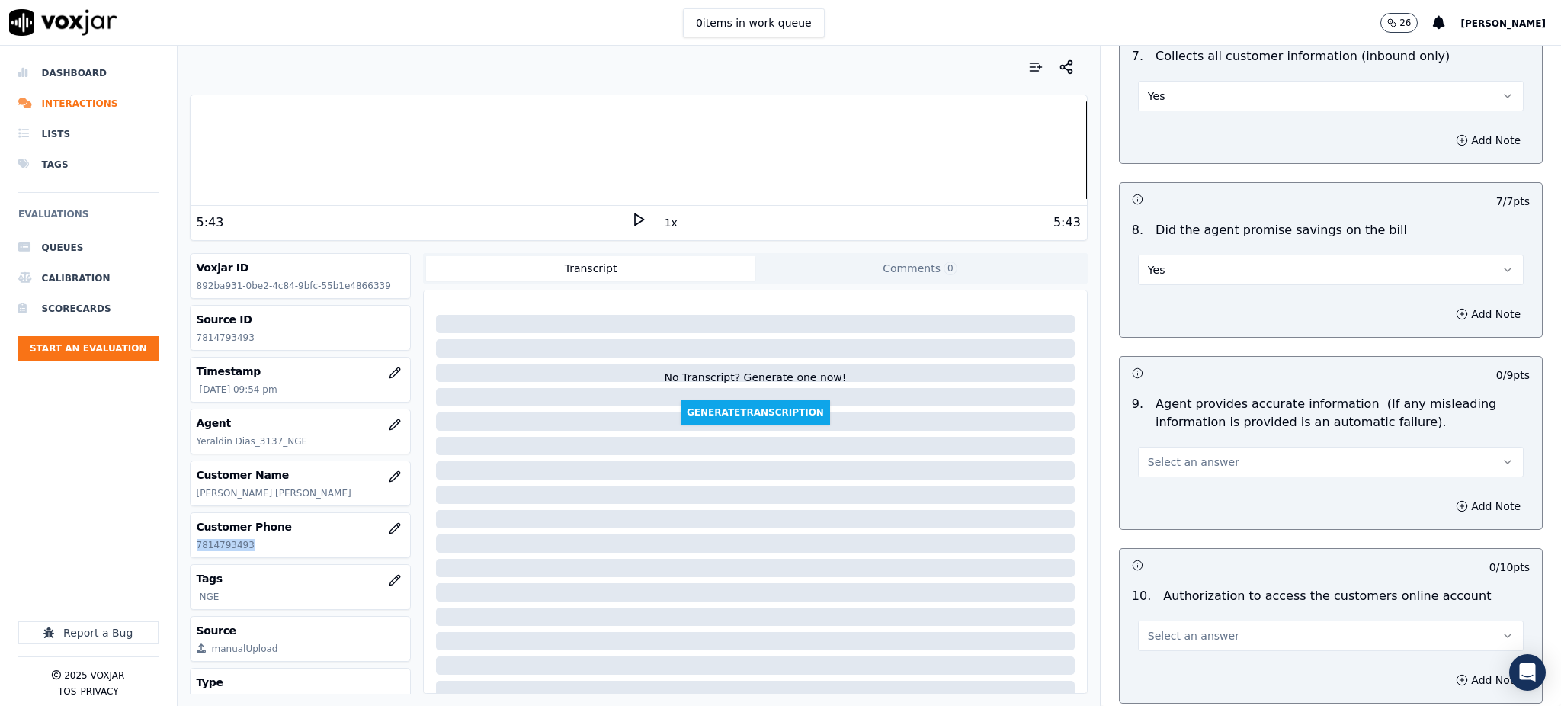
click at [1154, 454] on span "Select an answer" at bounding box center [1193, 461] width 91 height 15
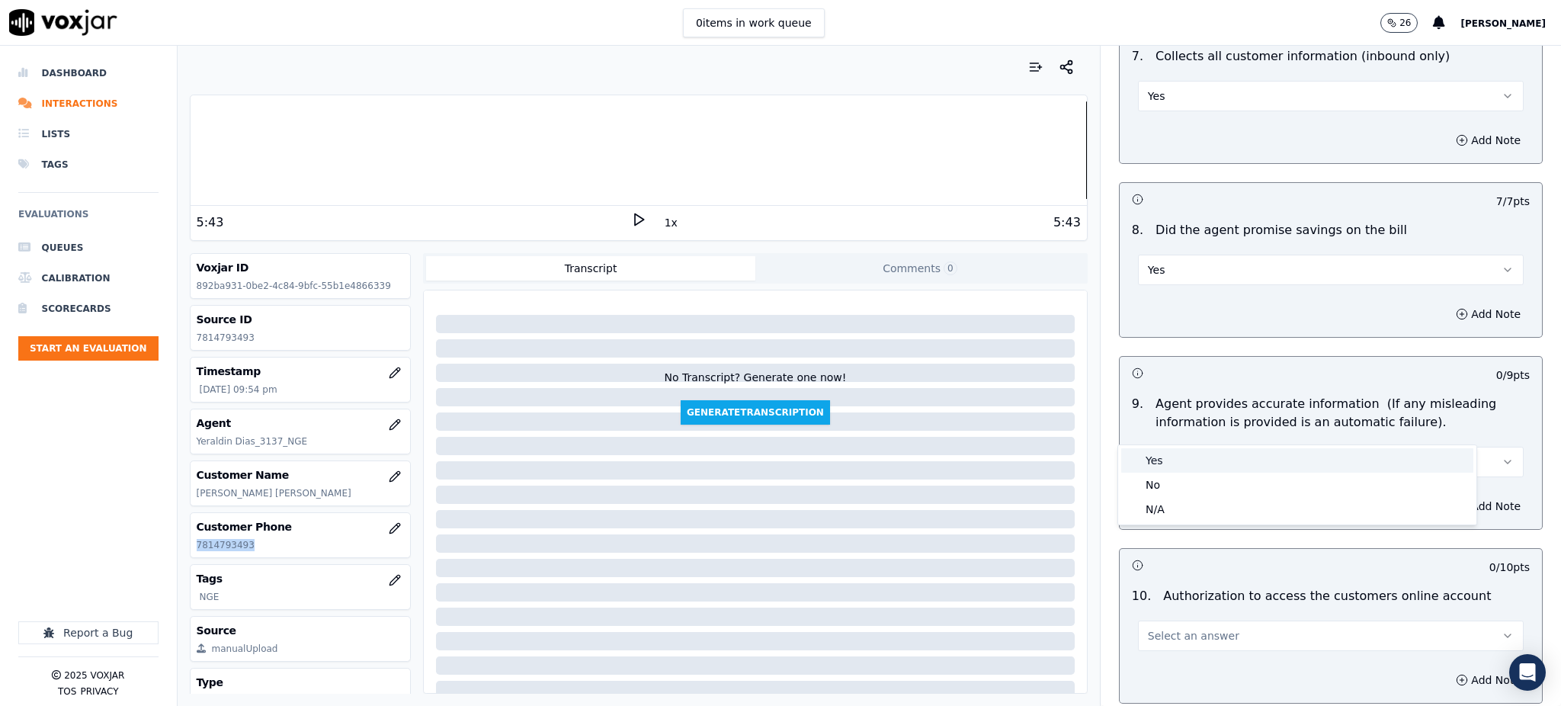
click at [1152, 452] on div "Yes" at bounding box center [1297, 460] width 352 height 24
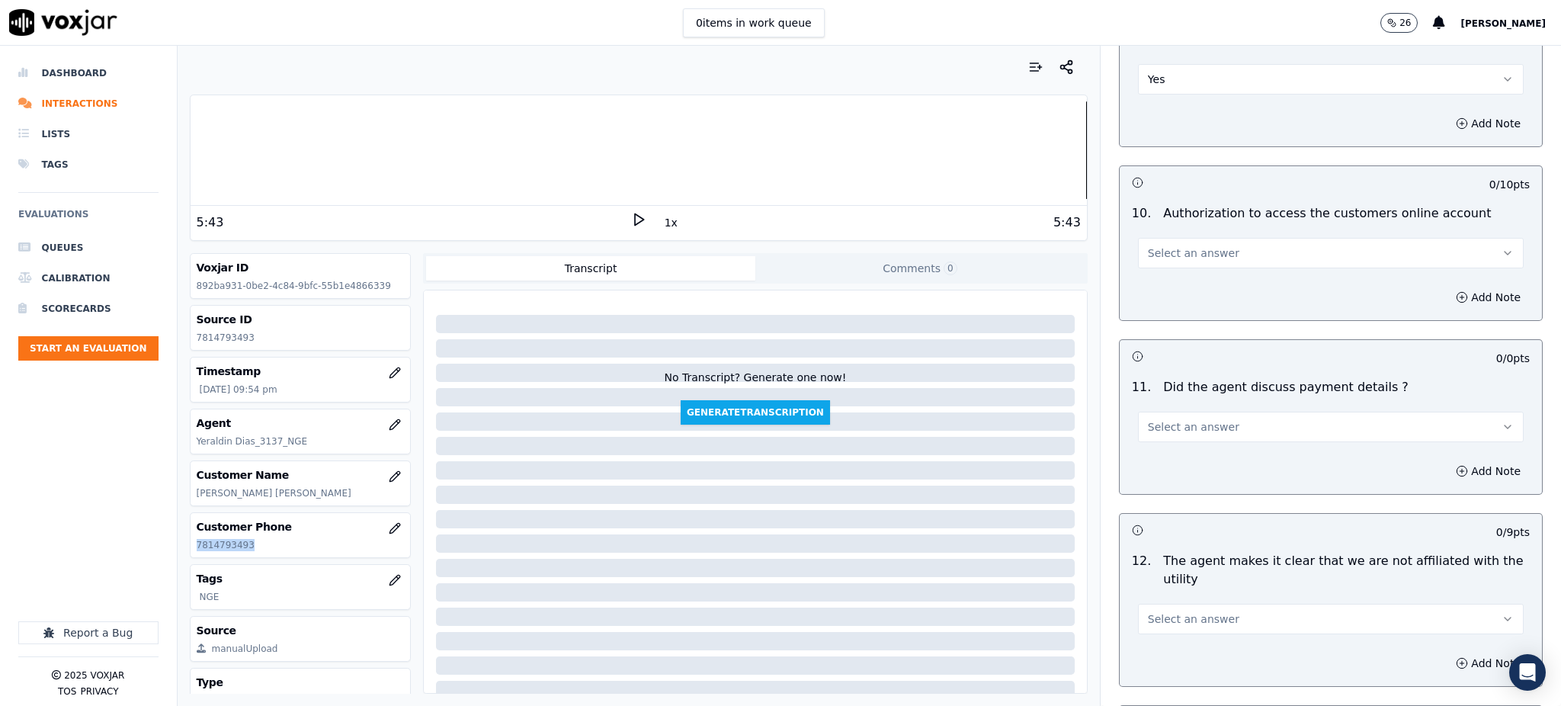
scroll to position [1727, 0]
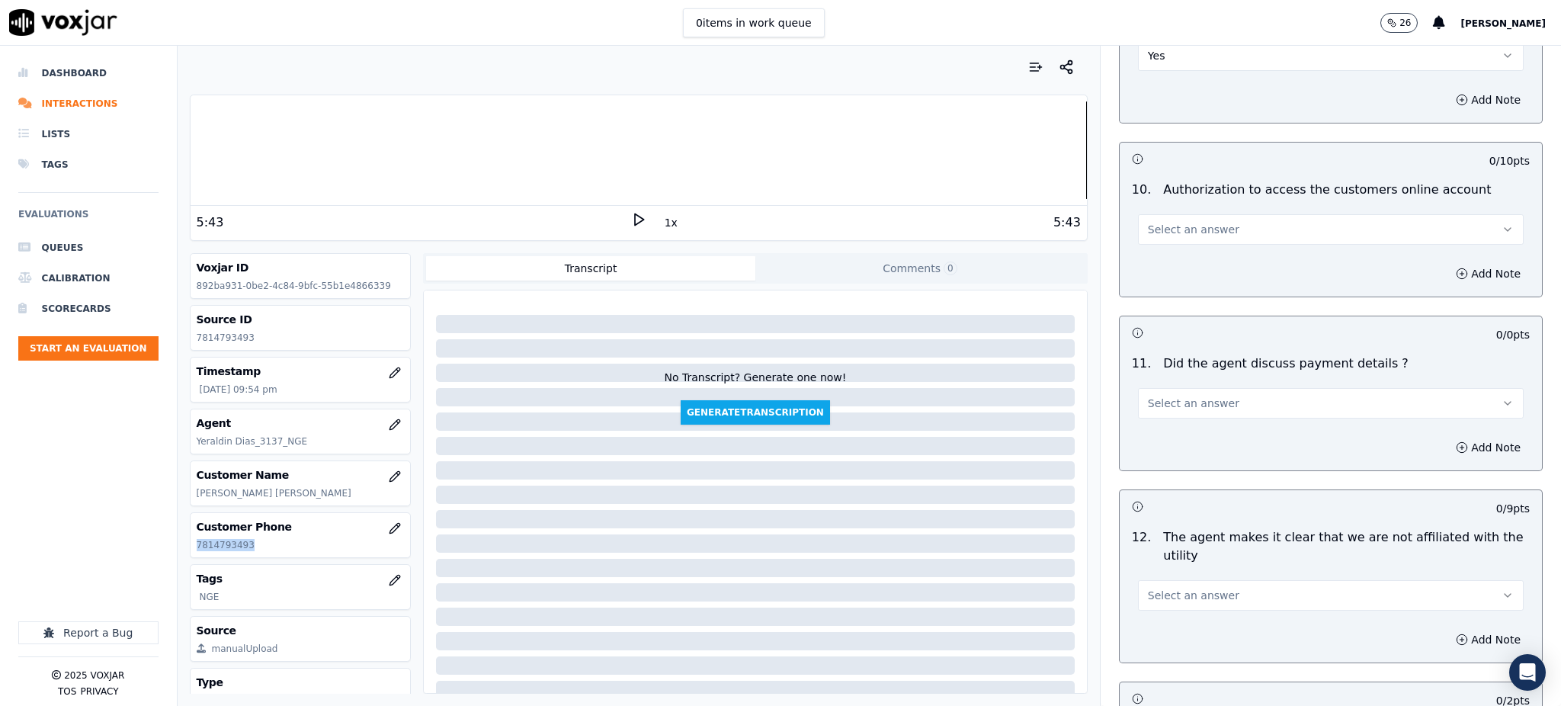
click at [1148, 222] on span "Select an answer" at bounding box center [1193, 229] width 91 height 15
click at [1147, 230] on div "Yes" at bounding box center [1297, 228] width 352 height 24
click at [1166, 396] on span "Select an answer" at bounding box center [1193, 403] width 91 height 15
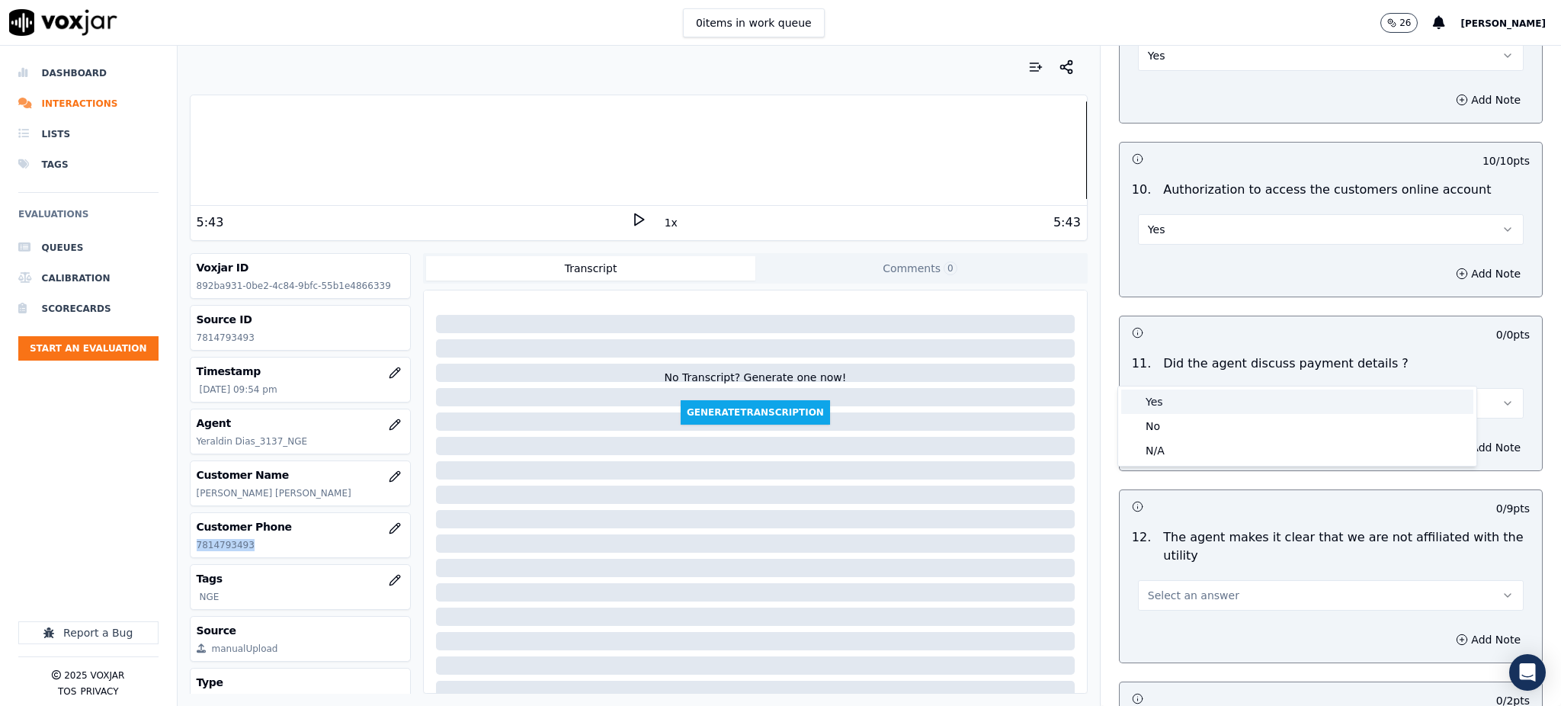
click at [1166, 403] on div "Yes" at bounding box center [1297, 402] width 352 height 24
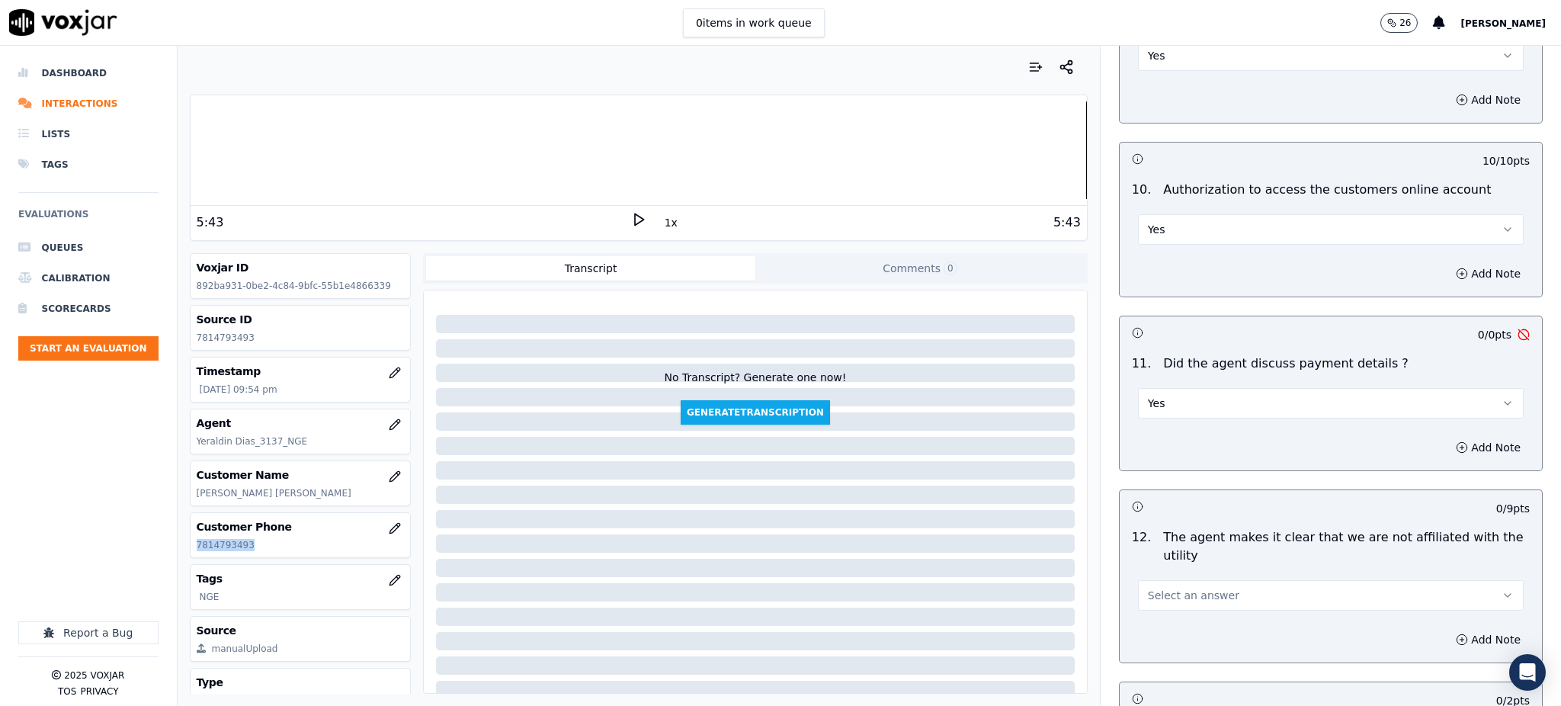
click at [1192, 388] on button "Yes" at bounding box center [1331, 403] width 386 height 30
click at [1173, 448] on div "N/A" at bounding box center [1297, 450] width 352 height 24
click at [1150, 588] on span "Select an answer" at bounding box center [1193, 595] width 91 height 15
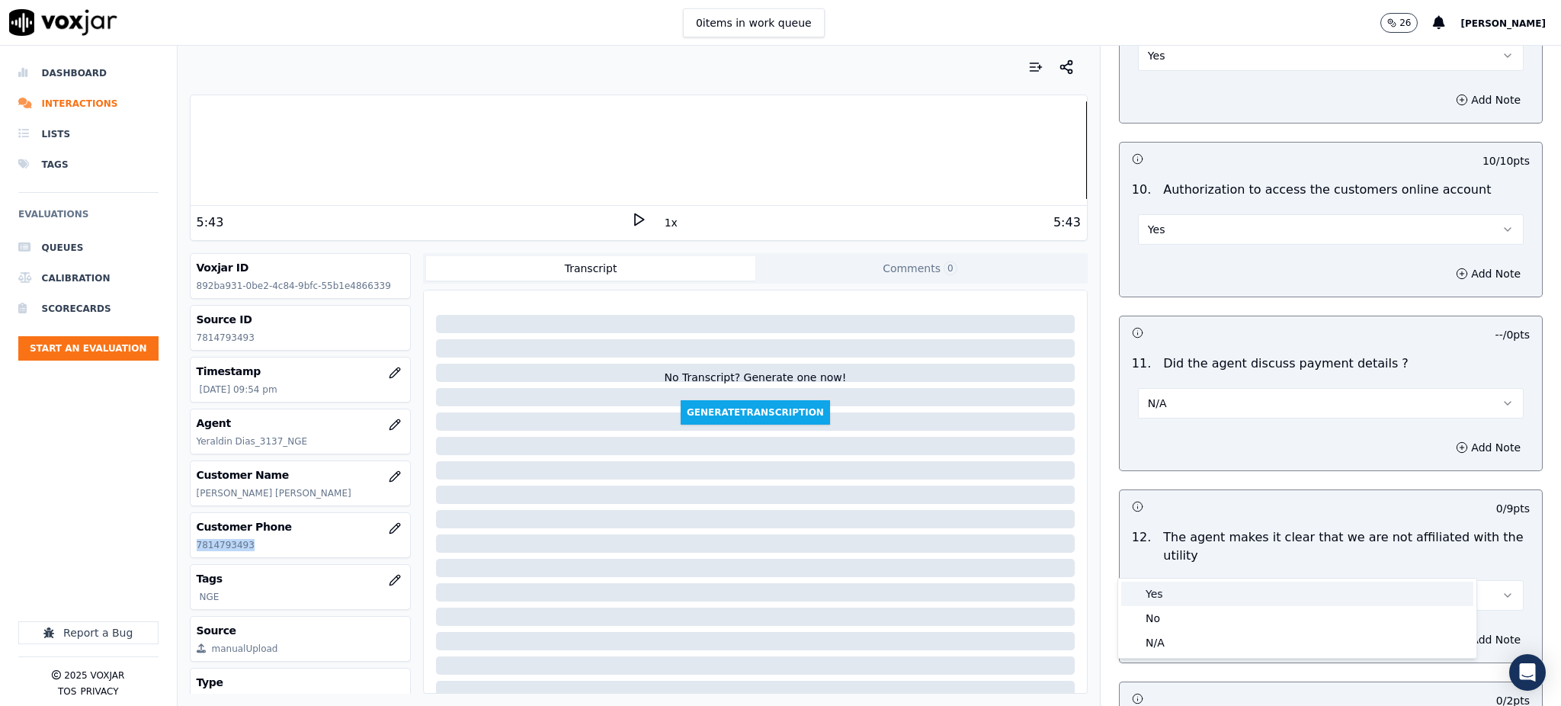
click at [1167, 601] on div "Yes" at bounding box center [1297, 594] width 352 height 24
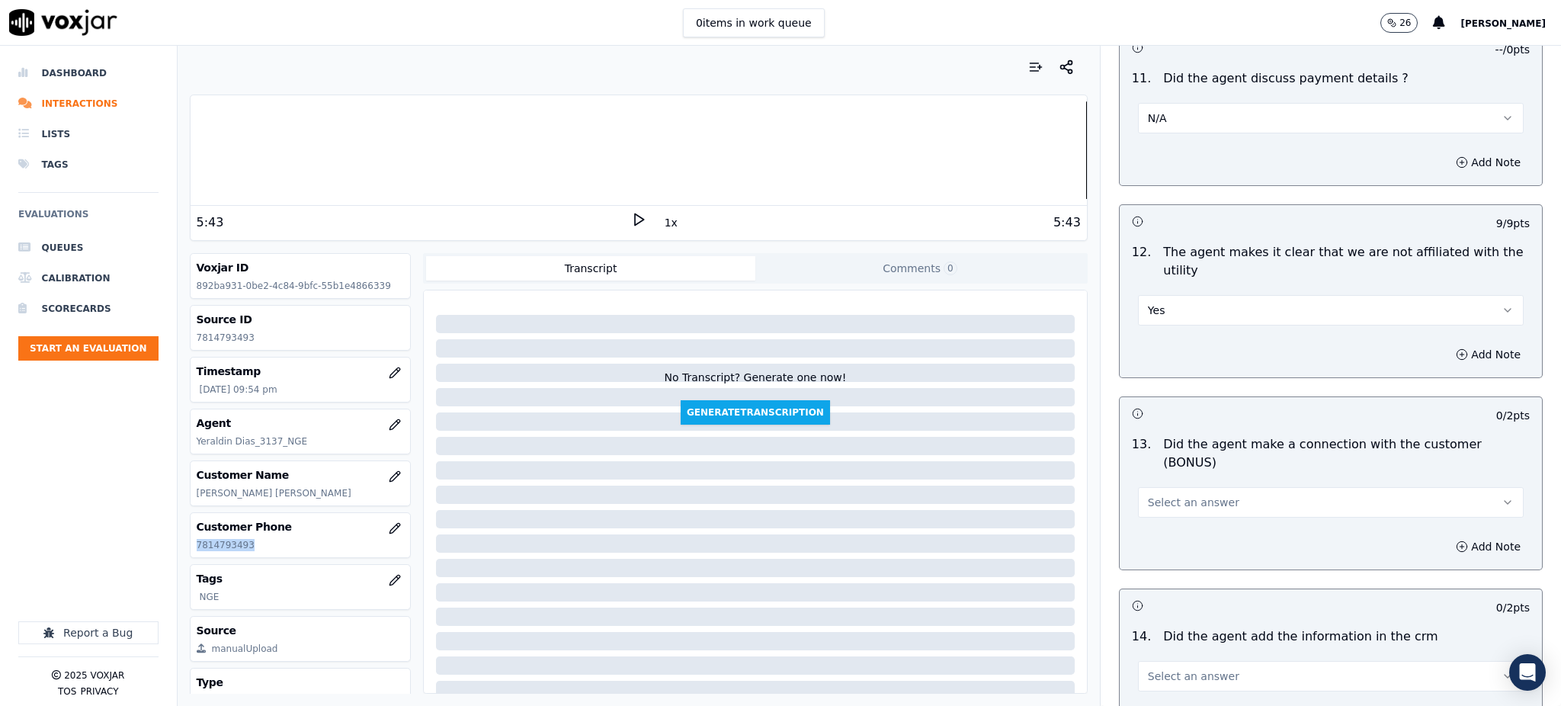
scroll to position [2032, 0]
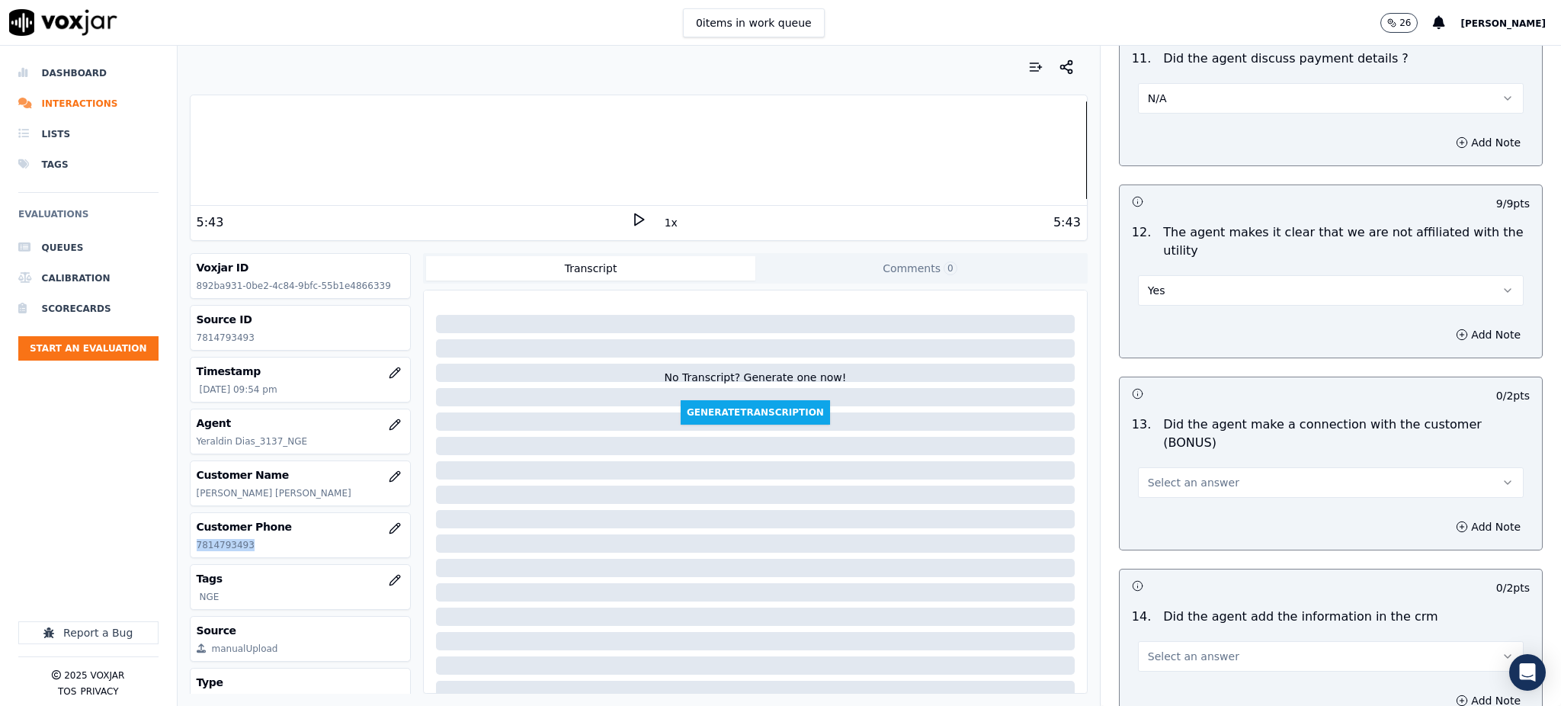
click at [1148, 467] on button "Select an answer" at bounding box center [1331, 482] width 386 height 30
click at [1148, 460] on div "Yes" at bounding box center [1297, 463] width 352 height 24
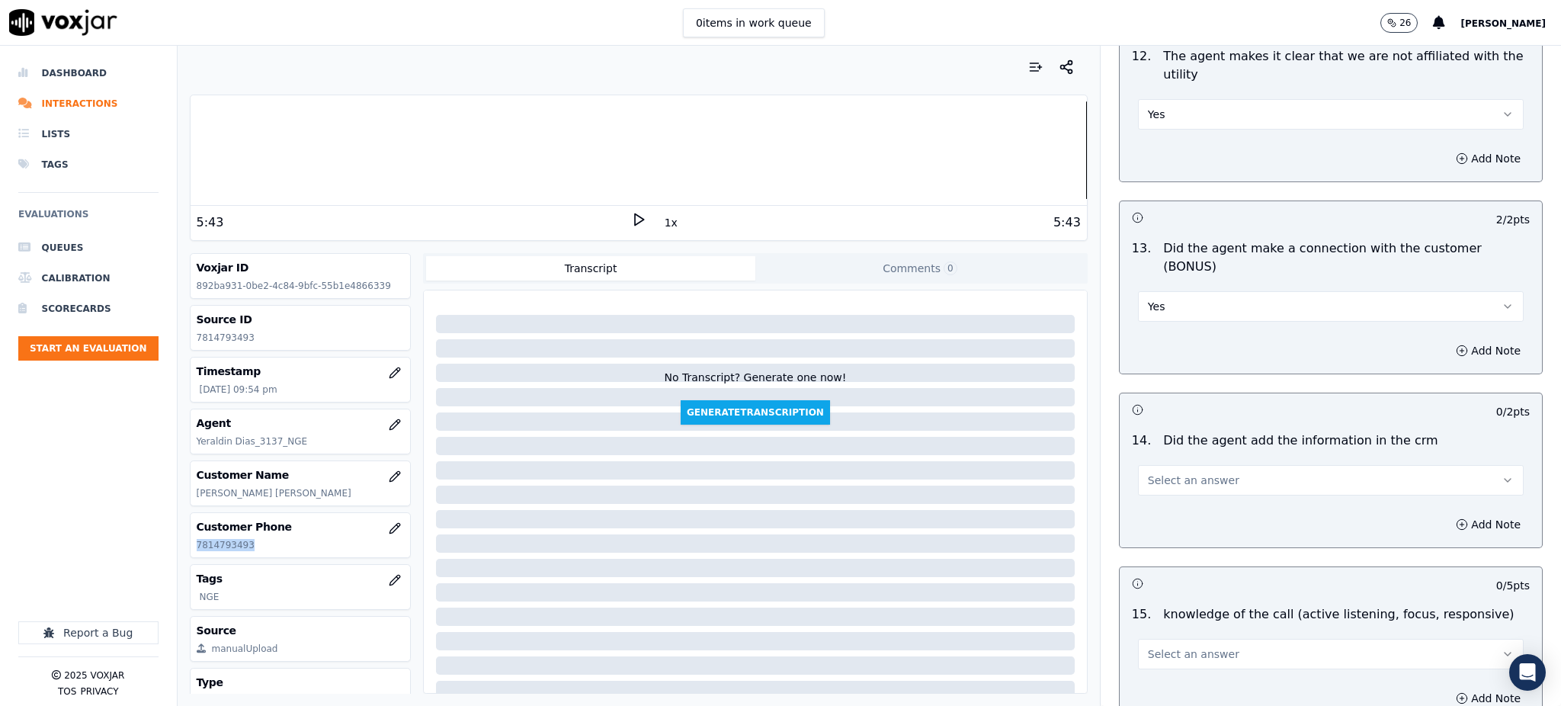
scroll to position [2236, 0]
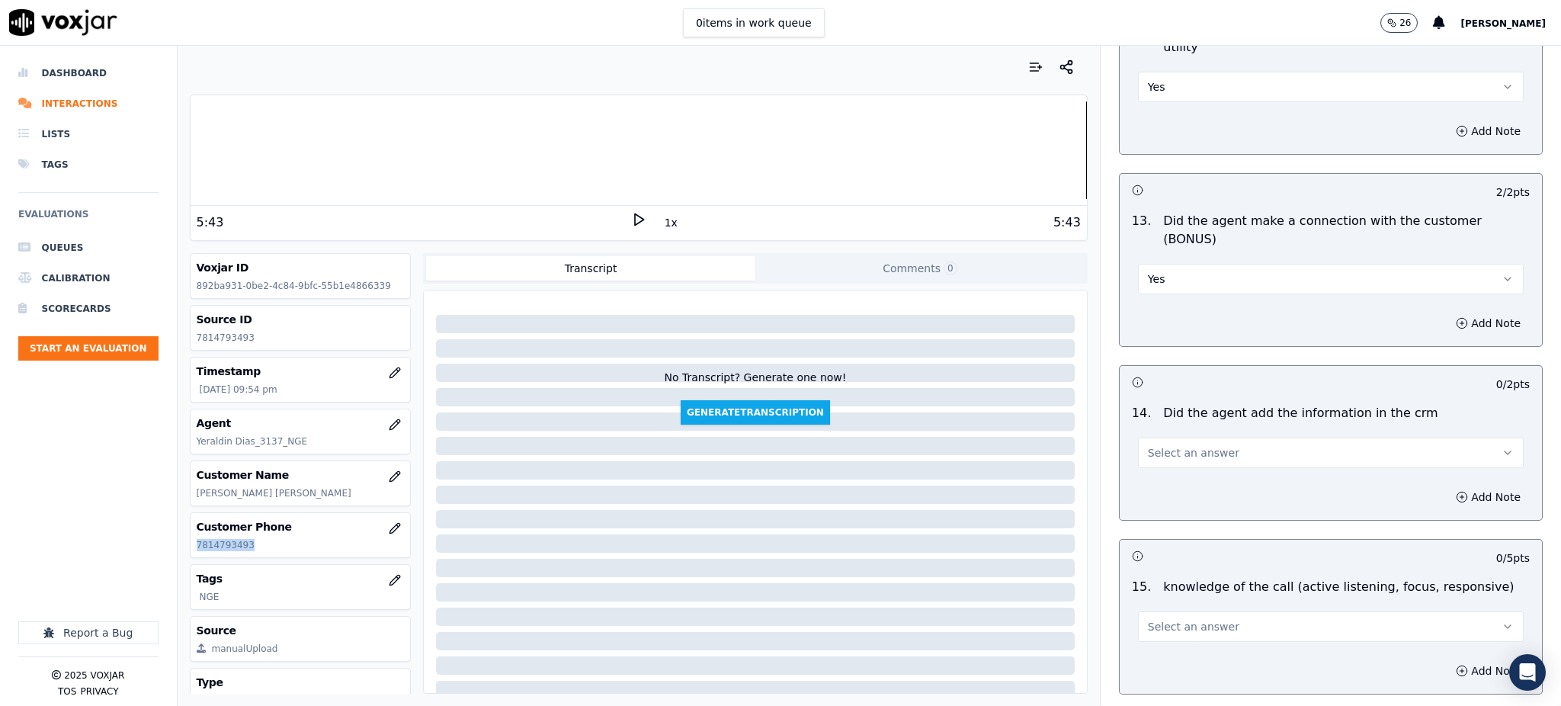
click at [1166, 445] on span "Select an answer" at bounding box center [1193, 452] width 91 height 15
click at [1159, 435] on div "Yes" at bounding box center [1297, 434] width 352 height 24
click at [1157, 619] on span "Select an answer" at bounding box center [1193, 626] width 91 height 15
click at [1157, 608] on div "Yes" at bounding box center [1297, 607] width 352 height 24
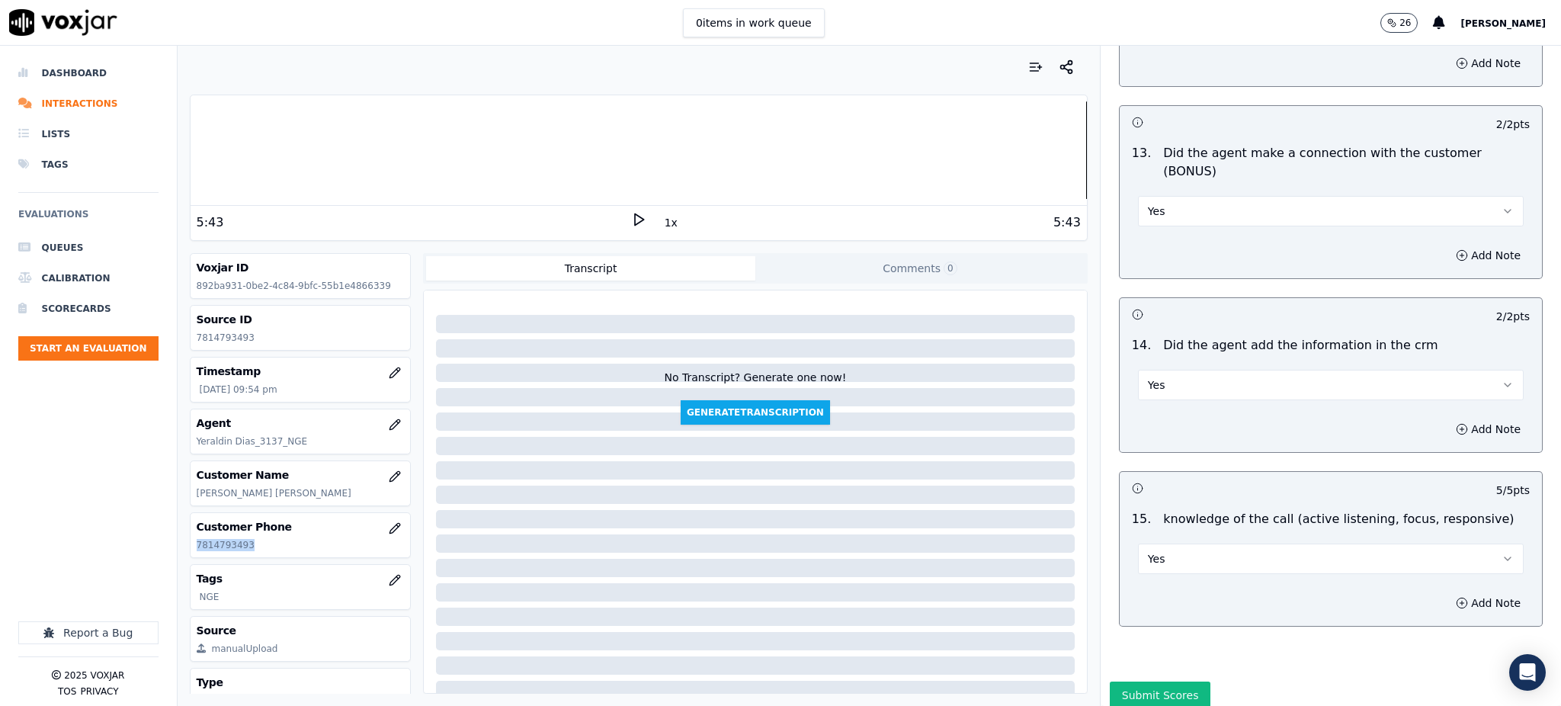
scroll to position [2307, 0]
click at [1135, 678] on button "Submit Scores" at bounding box center [1160, 691] width 101 height 27
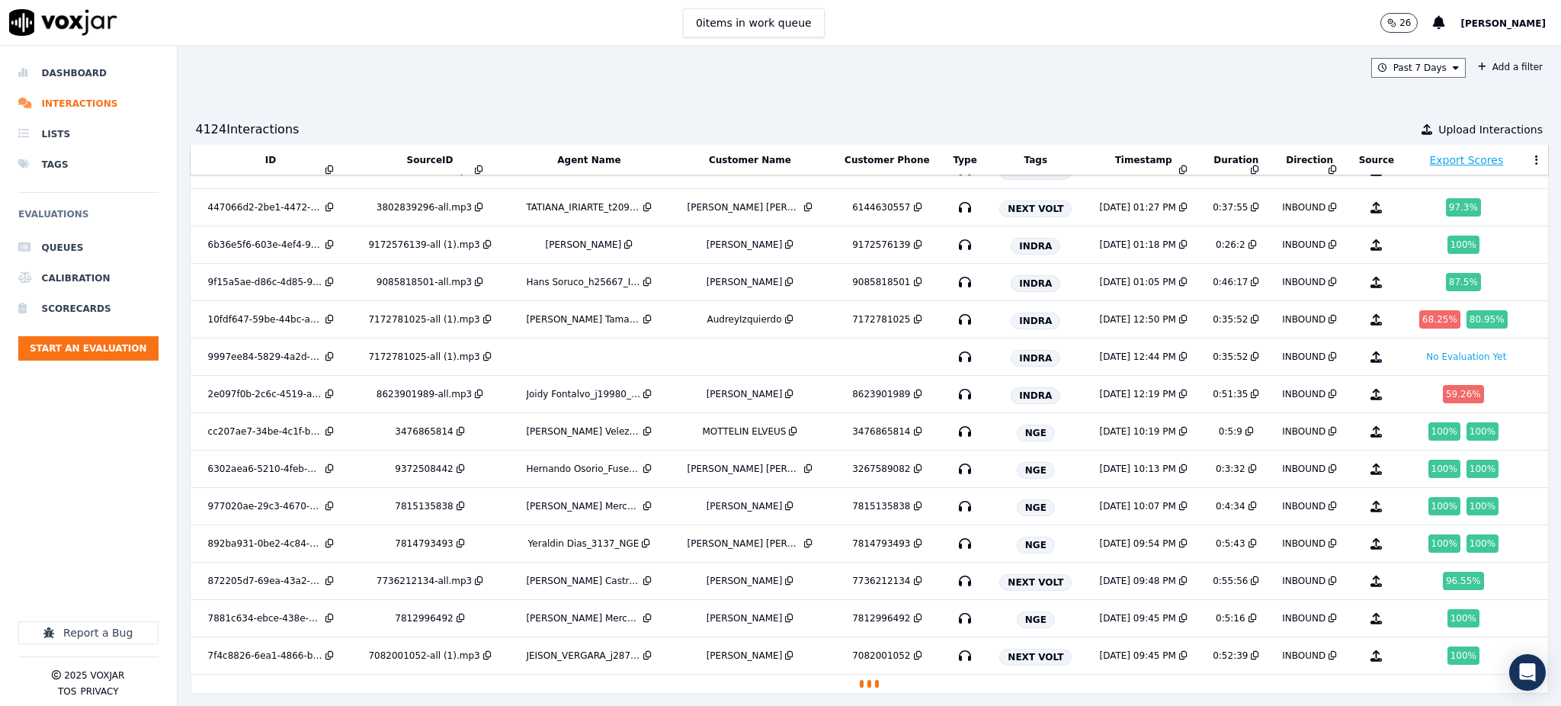
scroll to position [276, 0]
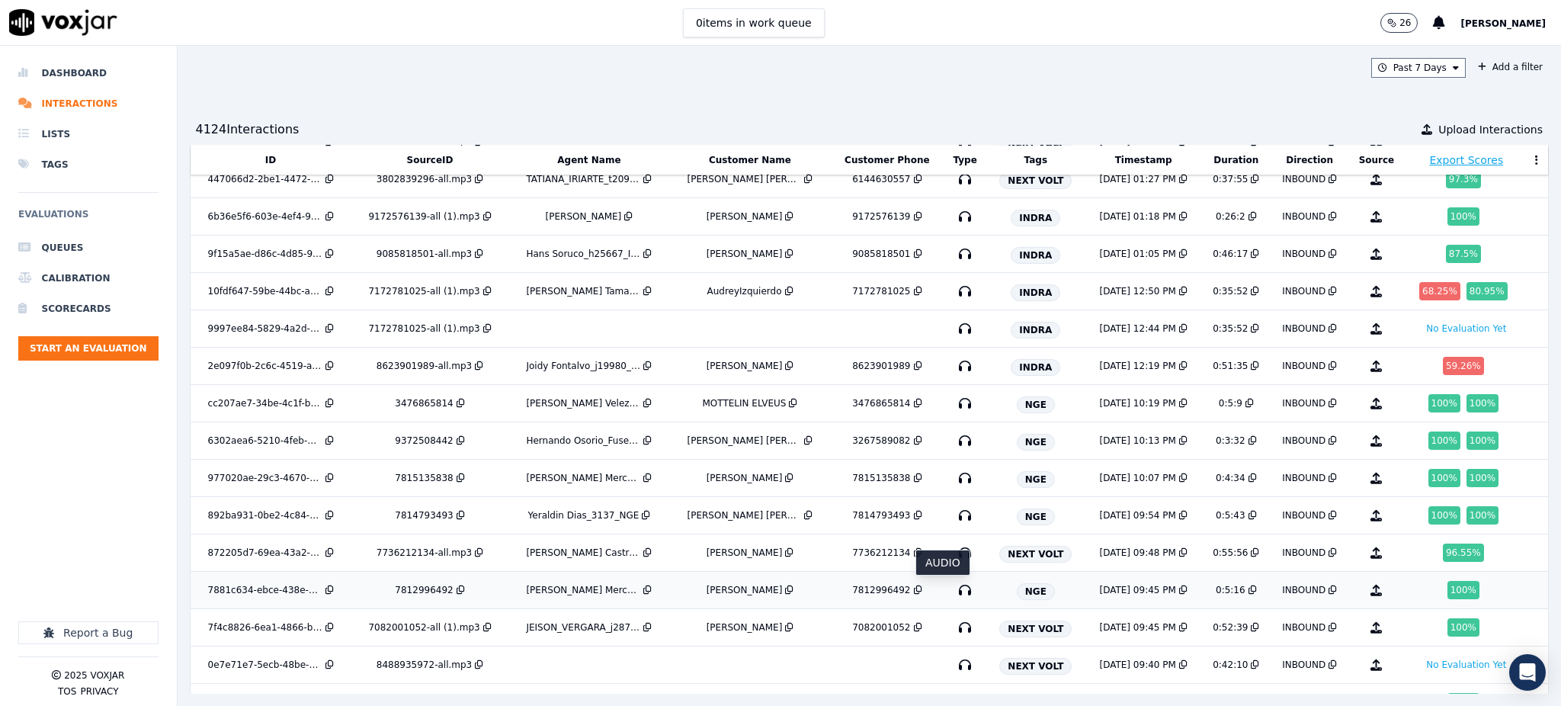
click at [953, 591] on icon "button" at bounding box center [965, 590] width 24 height 24
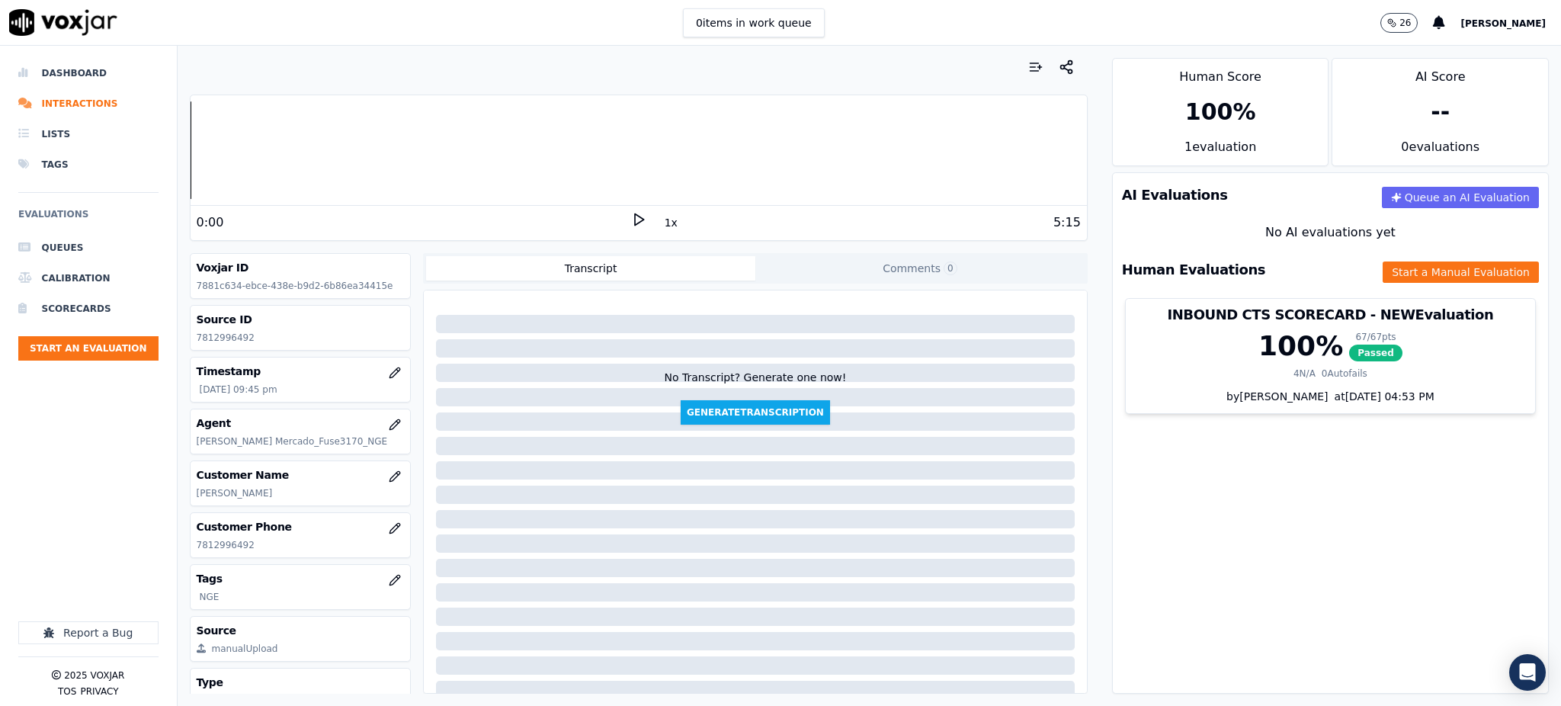
click at [635, 216] on polygon at bounding box center [639, 219] width 9 height 11
drag, startPoint x: 254, startPoint y: 547, endPoint x: 189, endPoint y: 555, distance: 65.2
click at [191, 555] on div "Customer Phone [PHONE_NUMBER]" at bounding box center [301, 535] width 220 height 44
copy p "7812996492"
drag, startPoint x: 1396, startPoint y: 260, endPoint x: 1380, endPoint y: 280, distance: 25.5
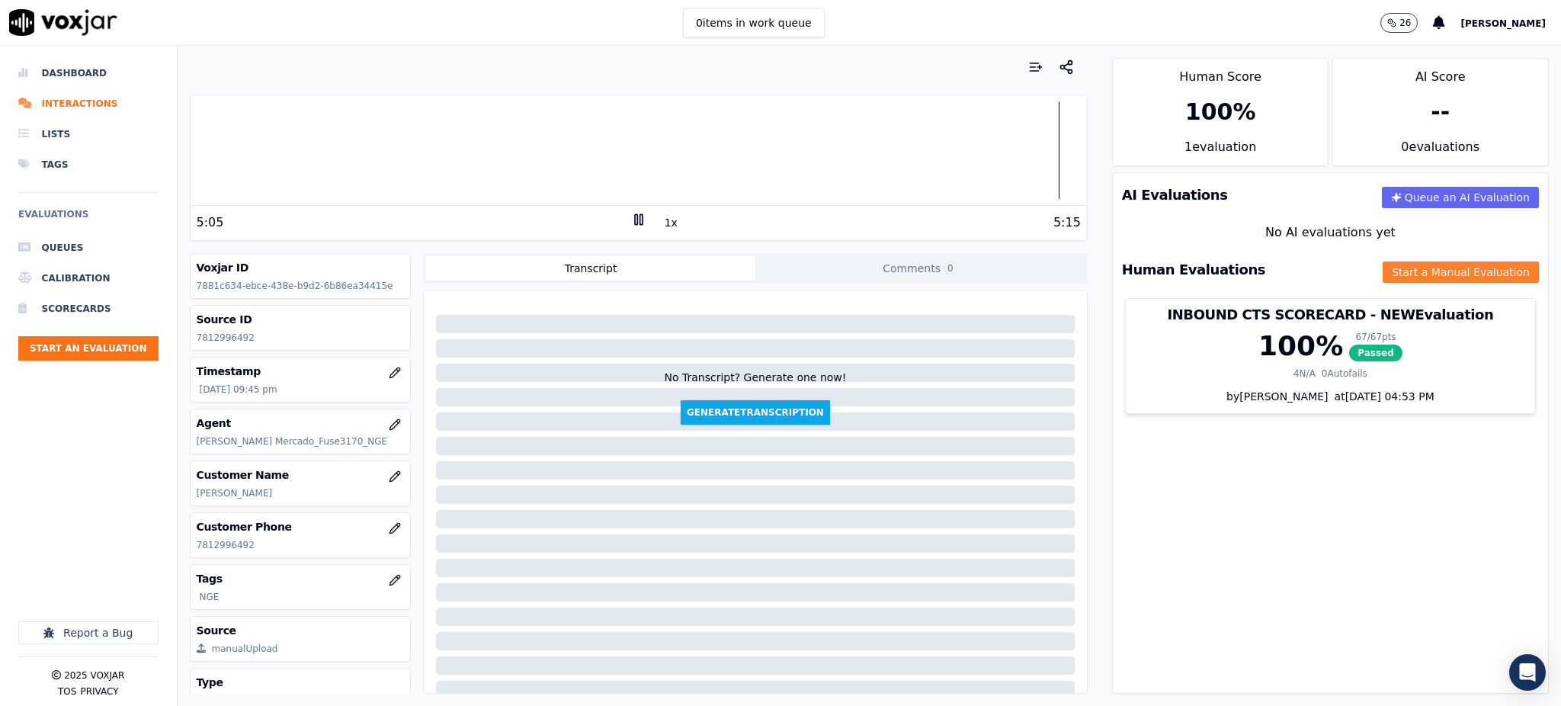
click at [1396, 261] on div "Human Evaluations Start a Manual Evaluation" at bounding box center [1330, 270] width 435 height 44
click at [1383, 273] on button "Start a Manual Evaluation" at bounding box center [1461, 271] width 156 height 21
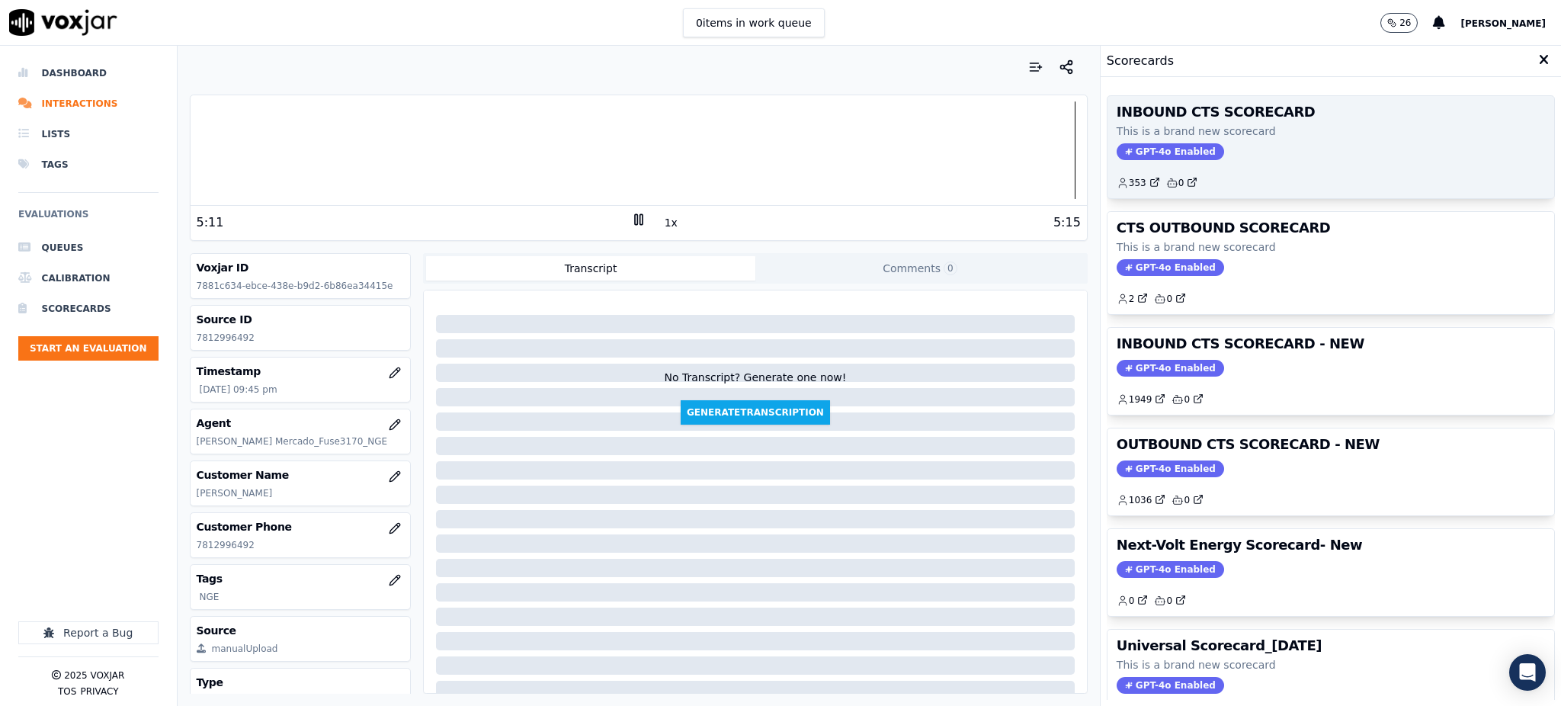
click at [1133, 144] on span "GPT-4o Enabled" at bounding box center [1170, 151] width 107 height 17
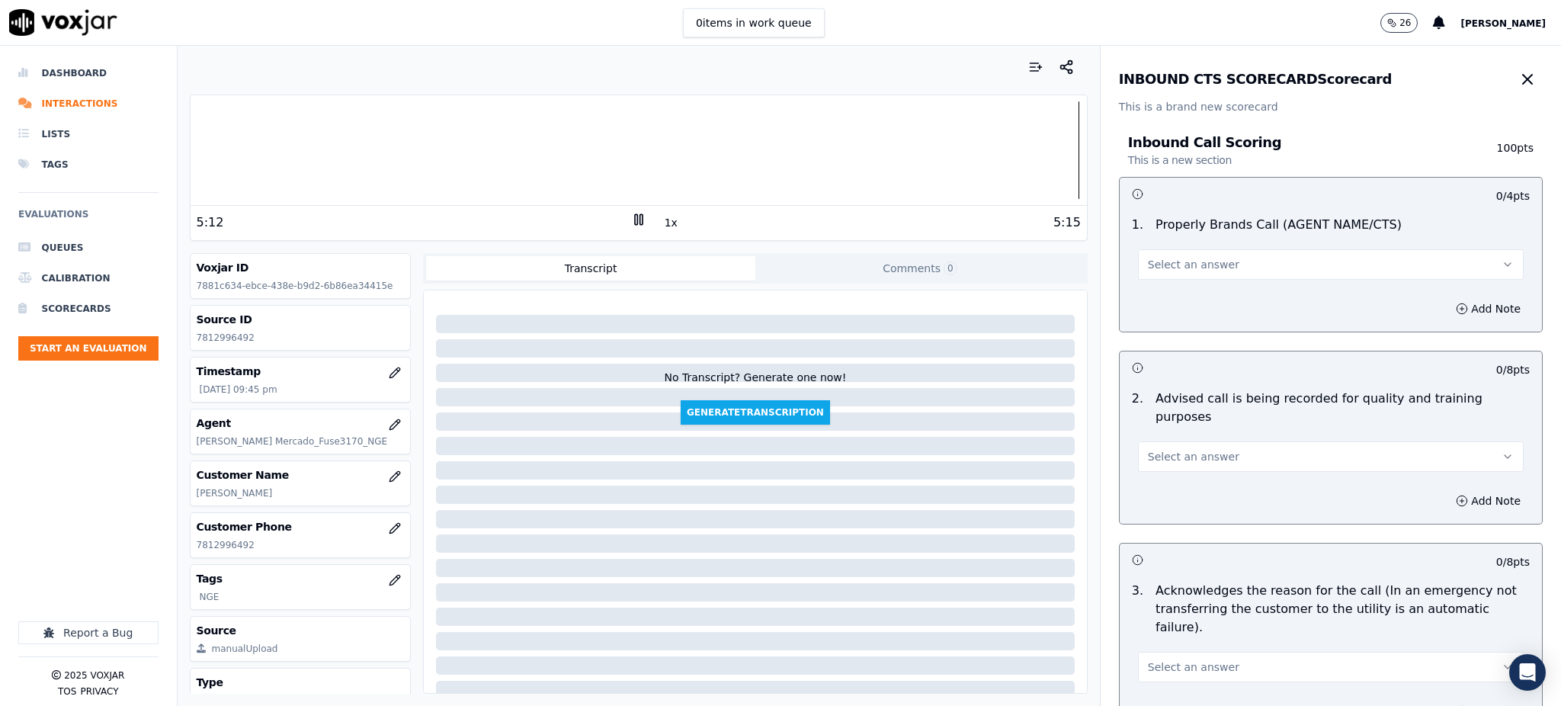
click at [1173, 255] on button "Select an answer" at bounding box center [1331, 264] width 386 height 30
click at [1169, 300] on div "Yes" at bounding box center [1297, 299] width 352 height 24
click at [1168, 449] on button "Select an answer" at bounding box center [1331, 456] width 386 height 30
click at [1162, 481] on div "Yes" at bounding box center [1297, 472] width 352 height 24
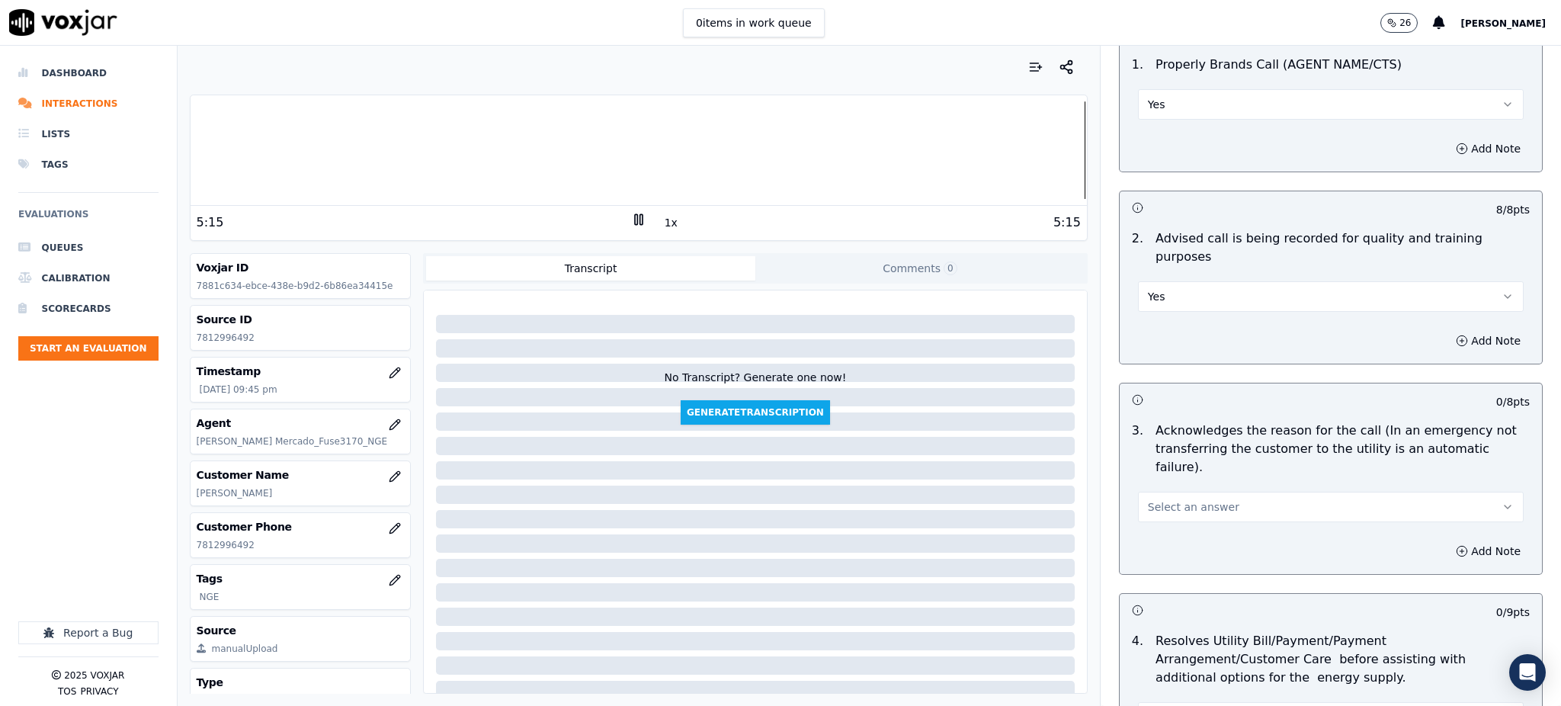
scroll to position [203, 0]
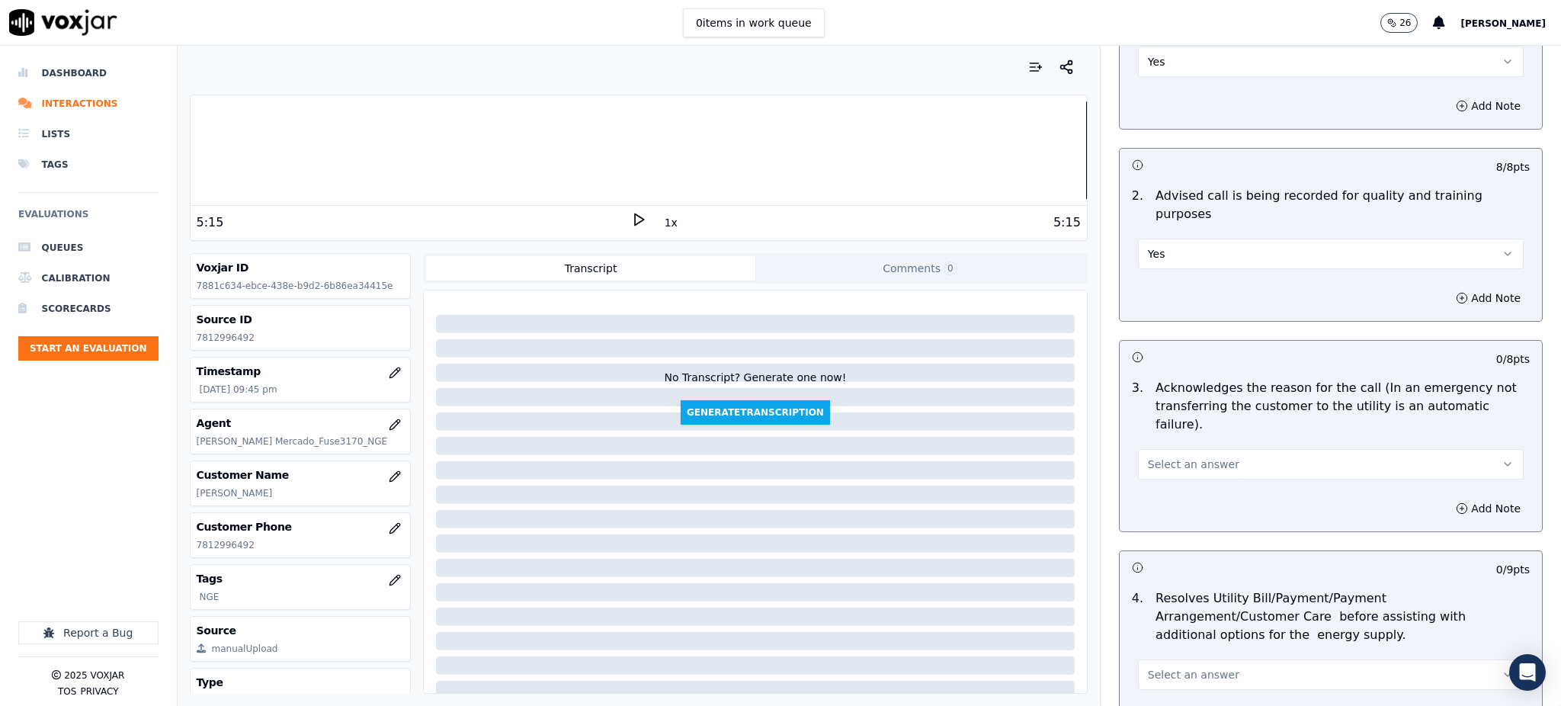
click at [1148, 457] on span "Select an answer" at bounding box center [1193, 464] width 91 height 15
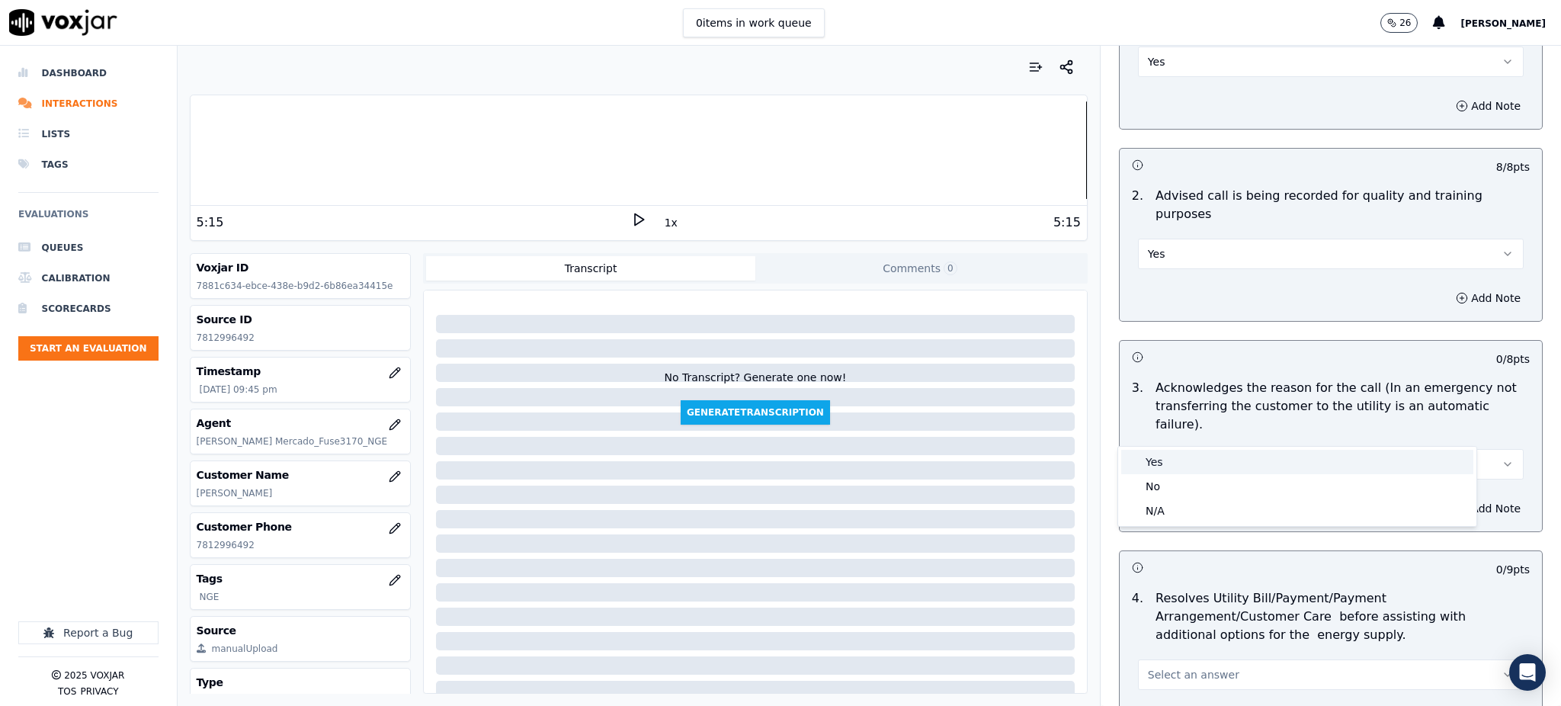
click at [1142, 461] on div "Yes" at bounding box center [1297, 462] width 352 height 24
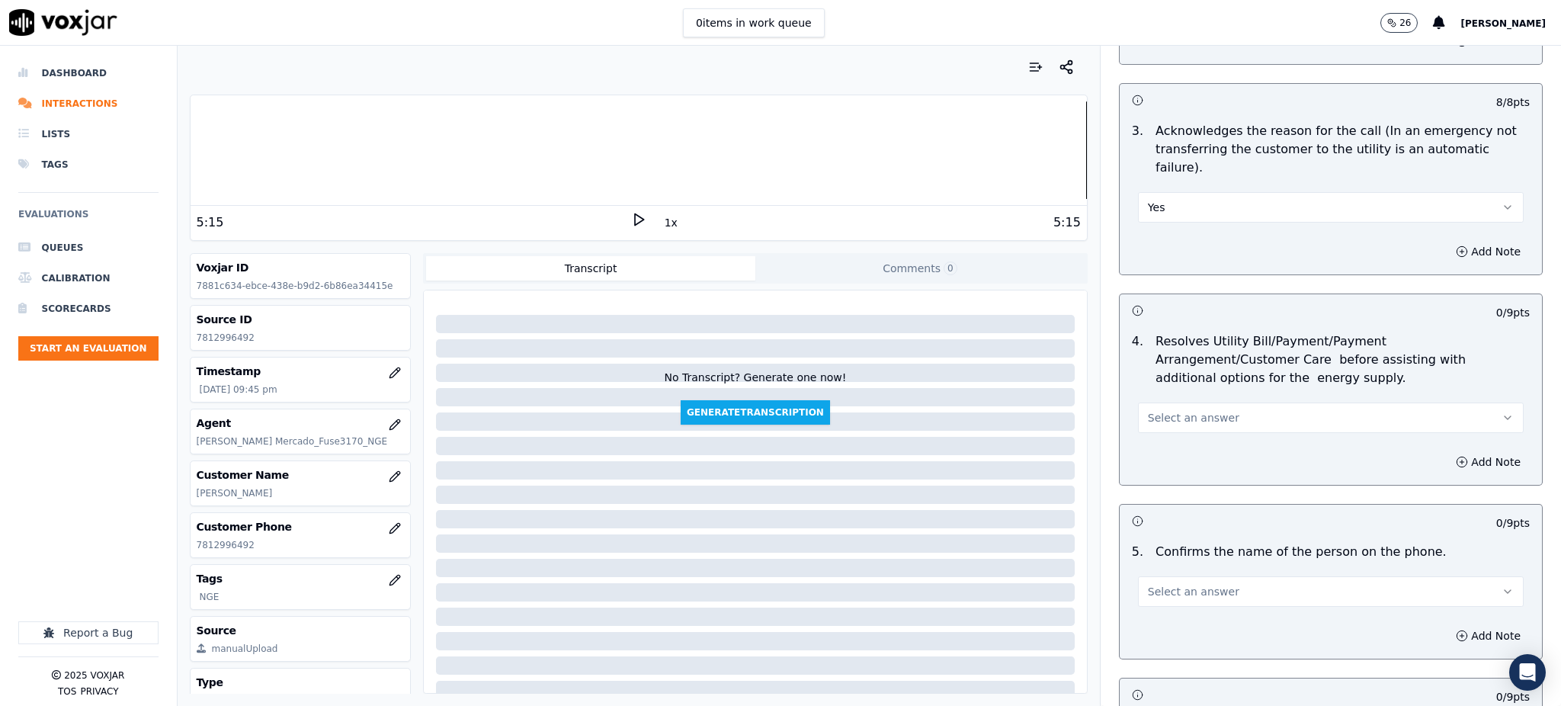
scroll to position [508, 0]
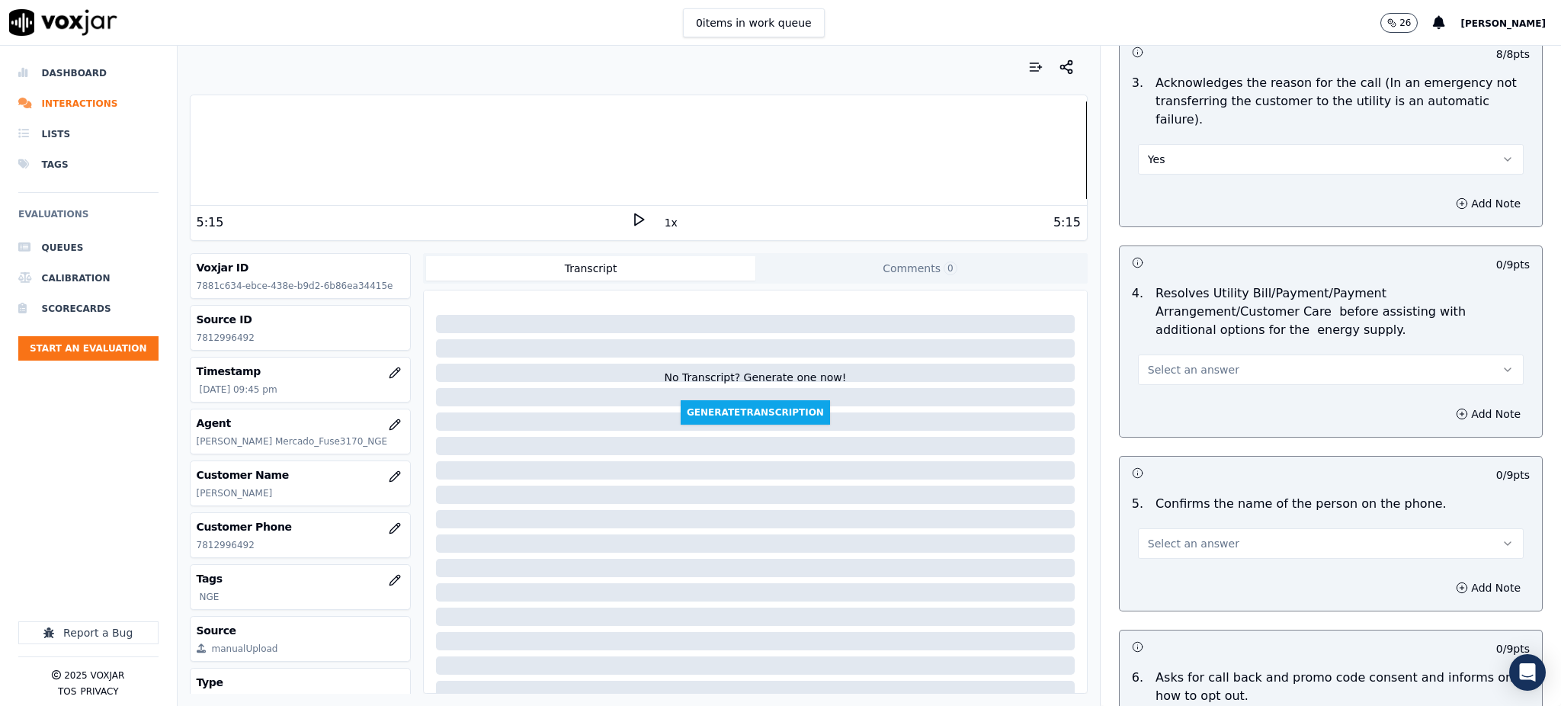
click at [1150, 362] on span "Select an answer" at bounding box center [1193, 369] width 91 height 15
click at [1164, 363] on div "Yes" at bounding box center [1297, 367] width 352 height 24
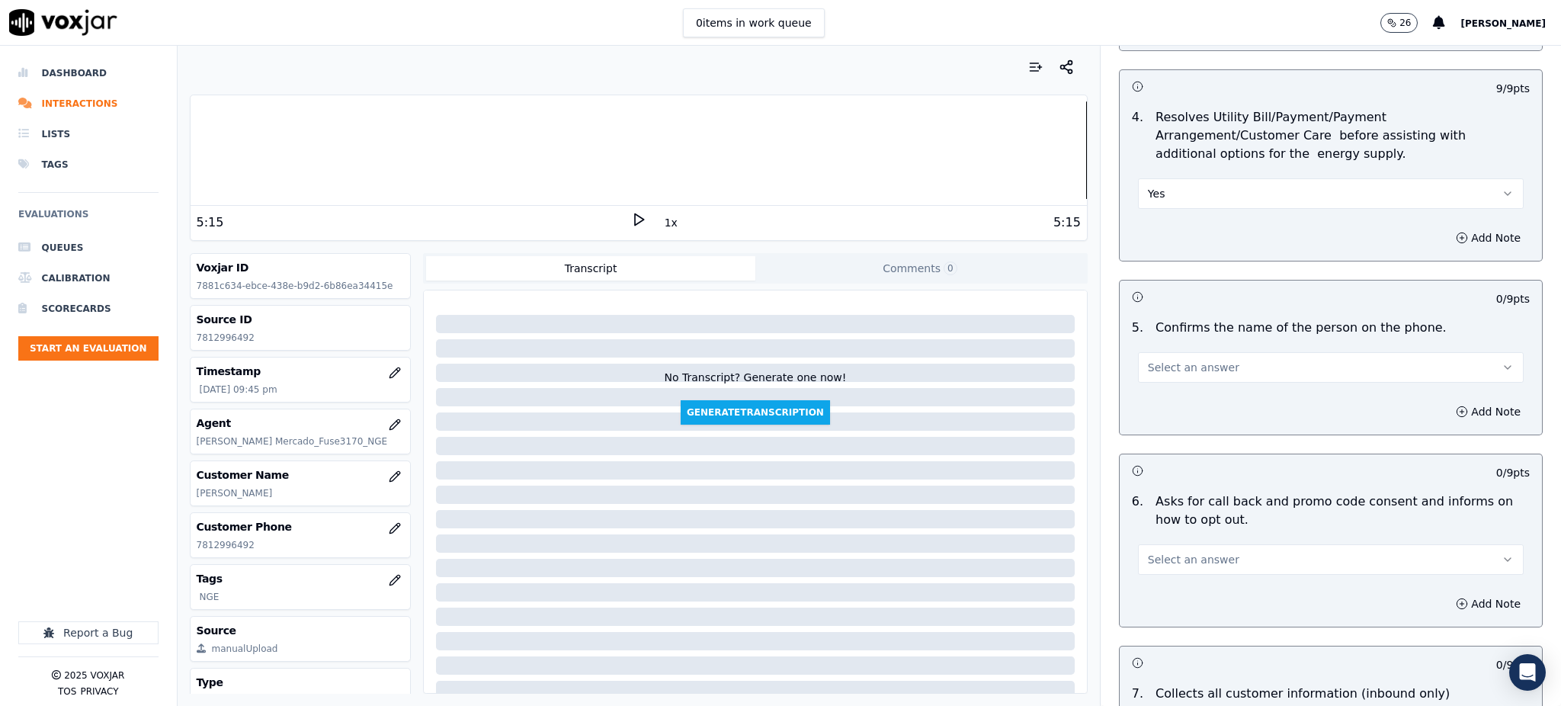
scroll to position [711, 0]
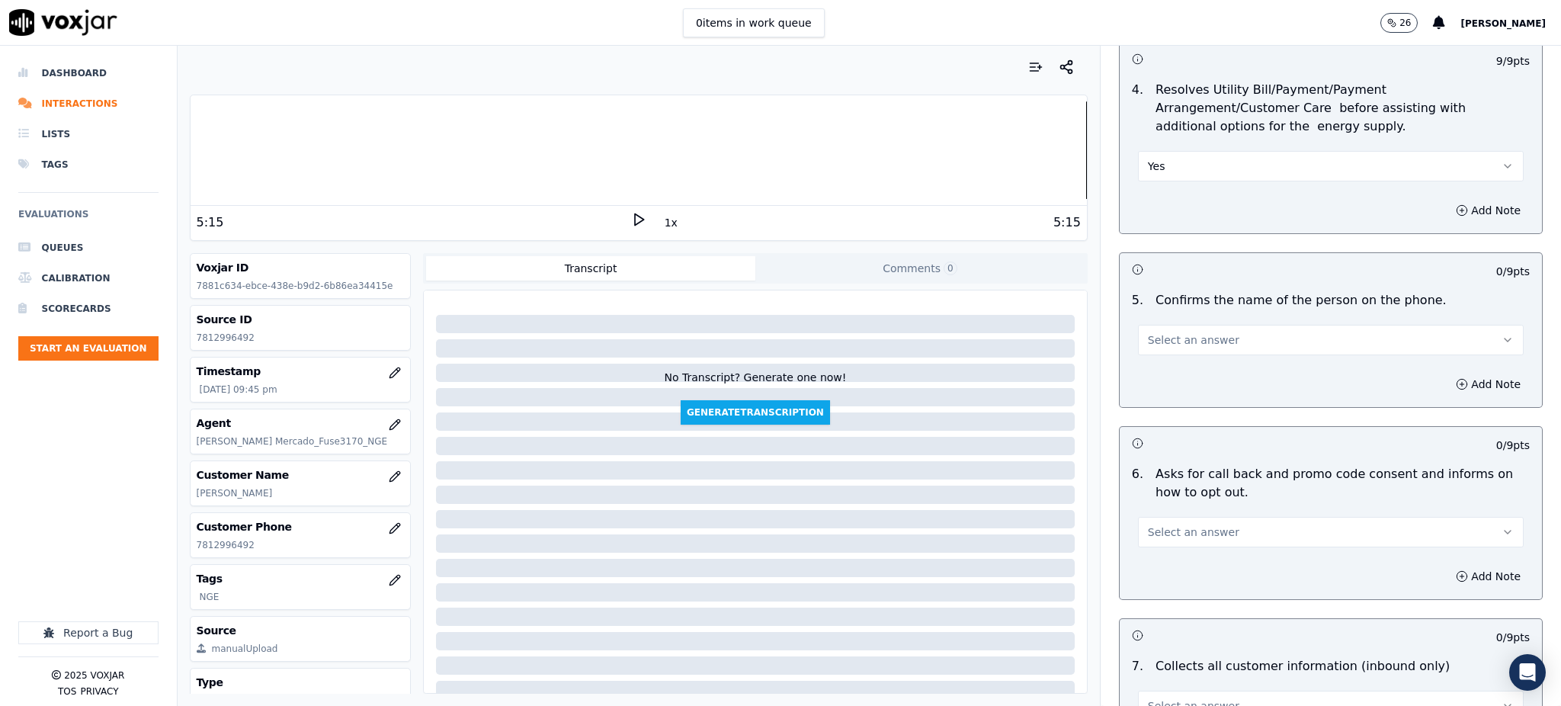
click at [1153, 332] on span "Select an answer" at bounding box center [1193, 339] width 91 height 15
click at [1156, 331] on div "Yes" at bounding box center [1297, 337] width 352 height 24
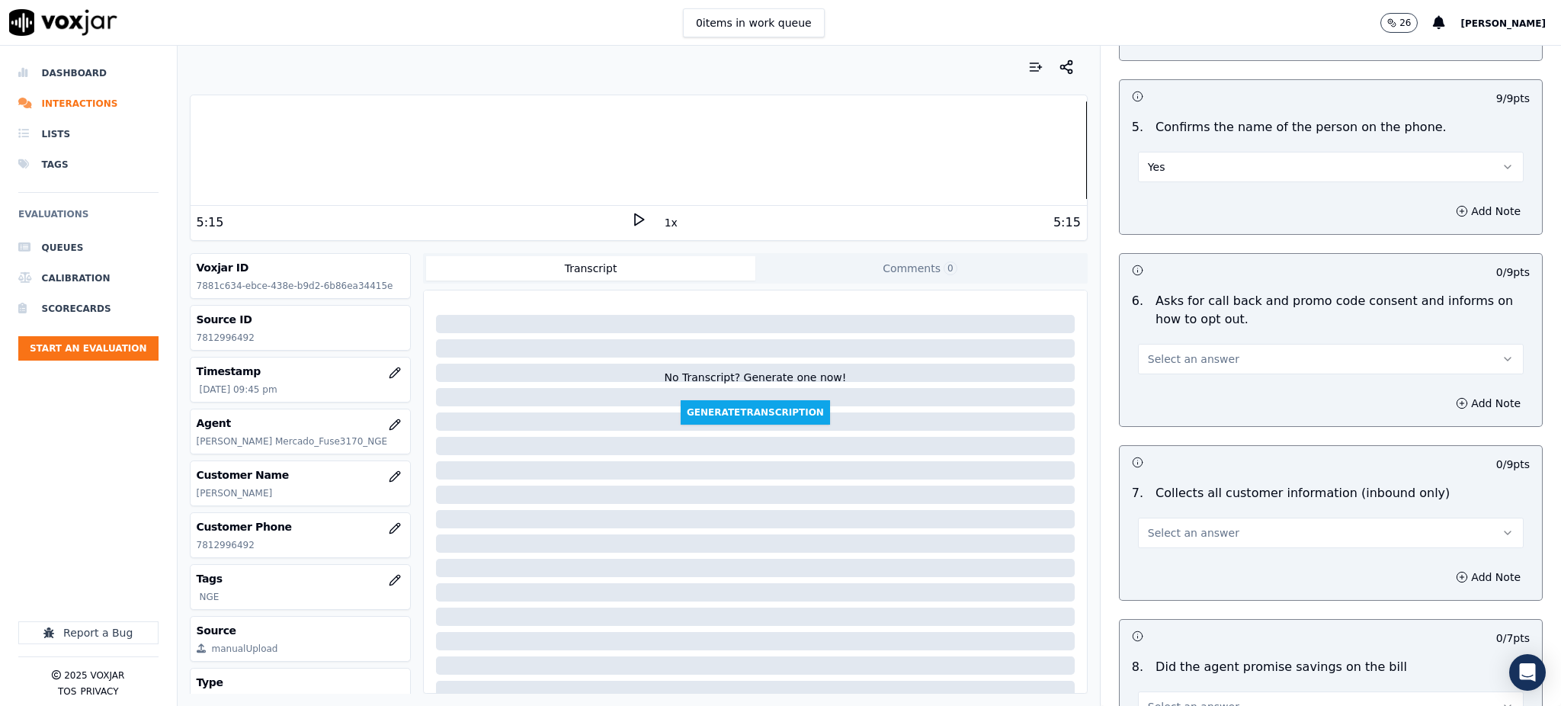
scroll to position [915, 0]
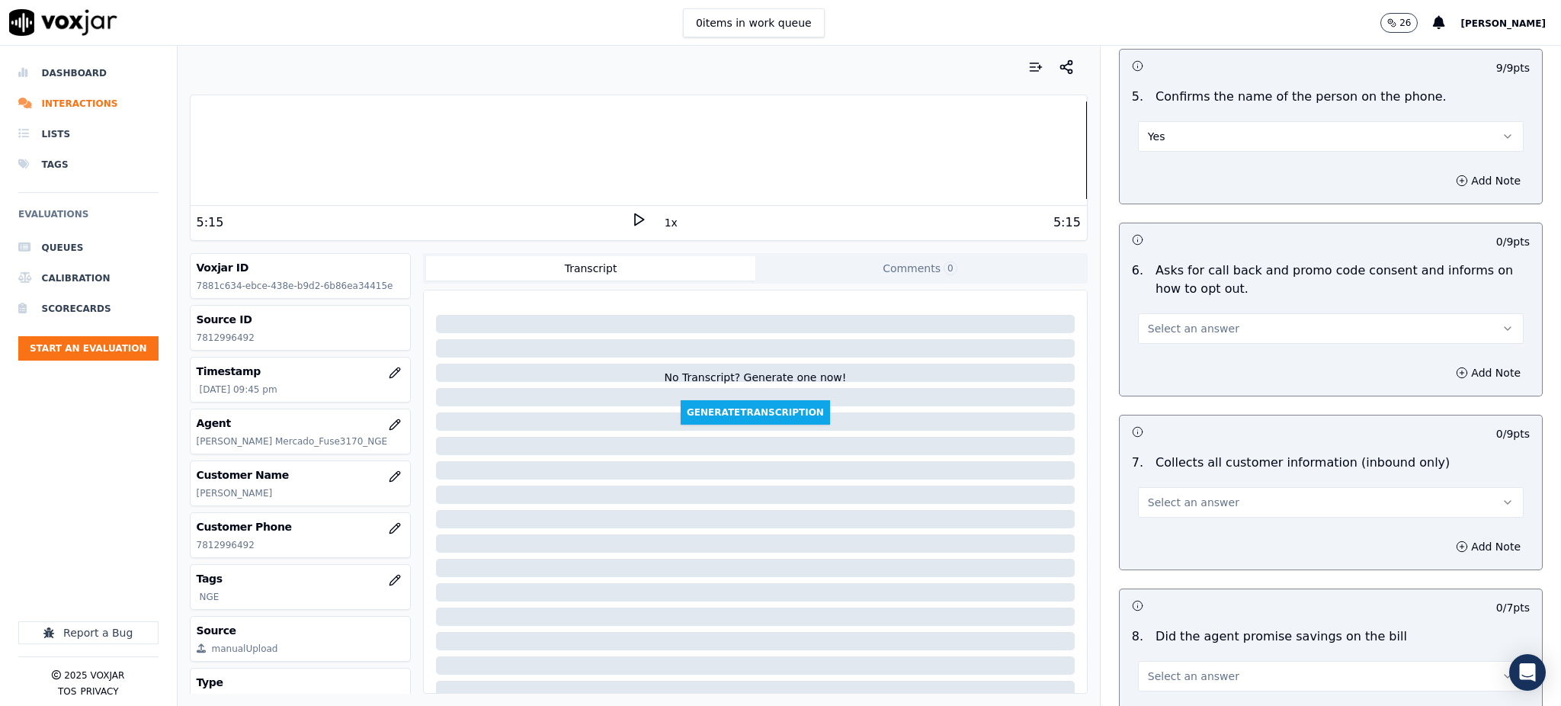
click at [1159, 321] on span "Select an answer" at bounding box center [1193, 328] width 91 height 15
click at [1157, 334] on div "Yes" at bounding box center [1297, 327] width 352 height 24
click at [1153, 495] on span "Select an answer" at bounding box center [1193, 502] width 91 height 15
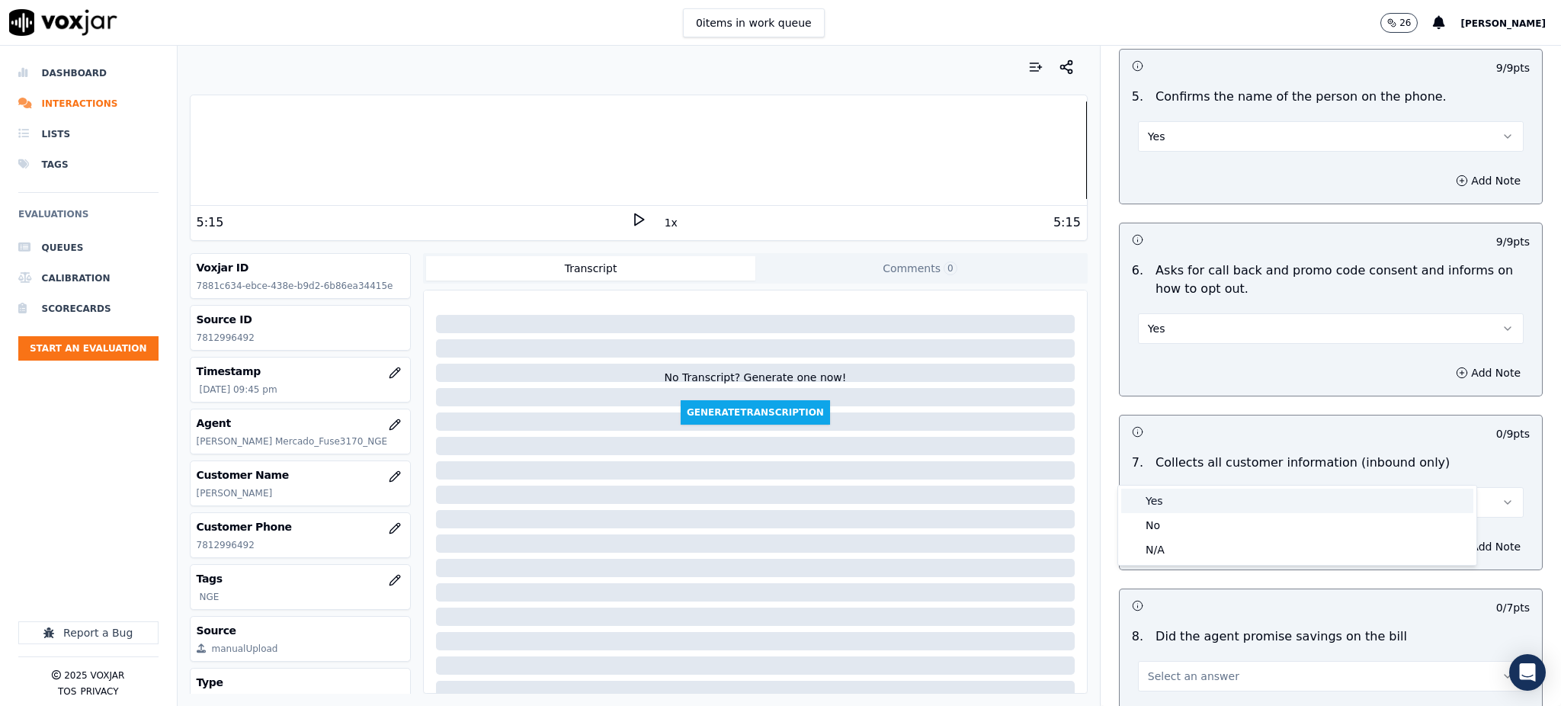
click at [1152, 499] on div "Yes" at bounding box center [1297, 501] width 352 height 24
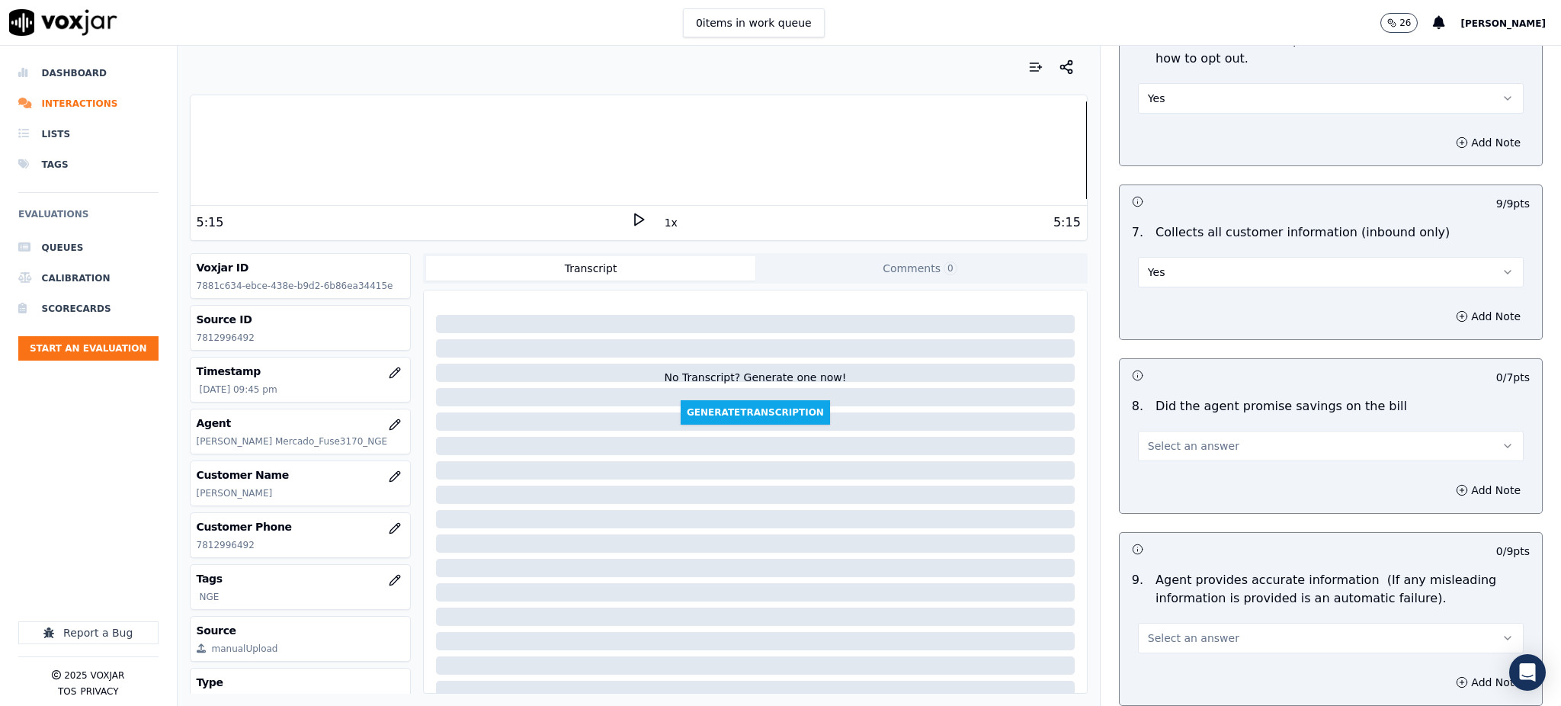
scroll to position [1220, 0]
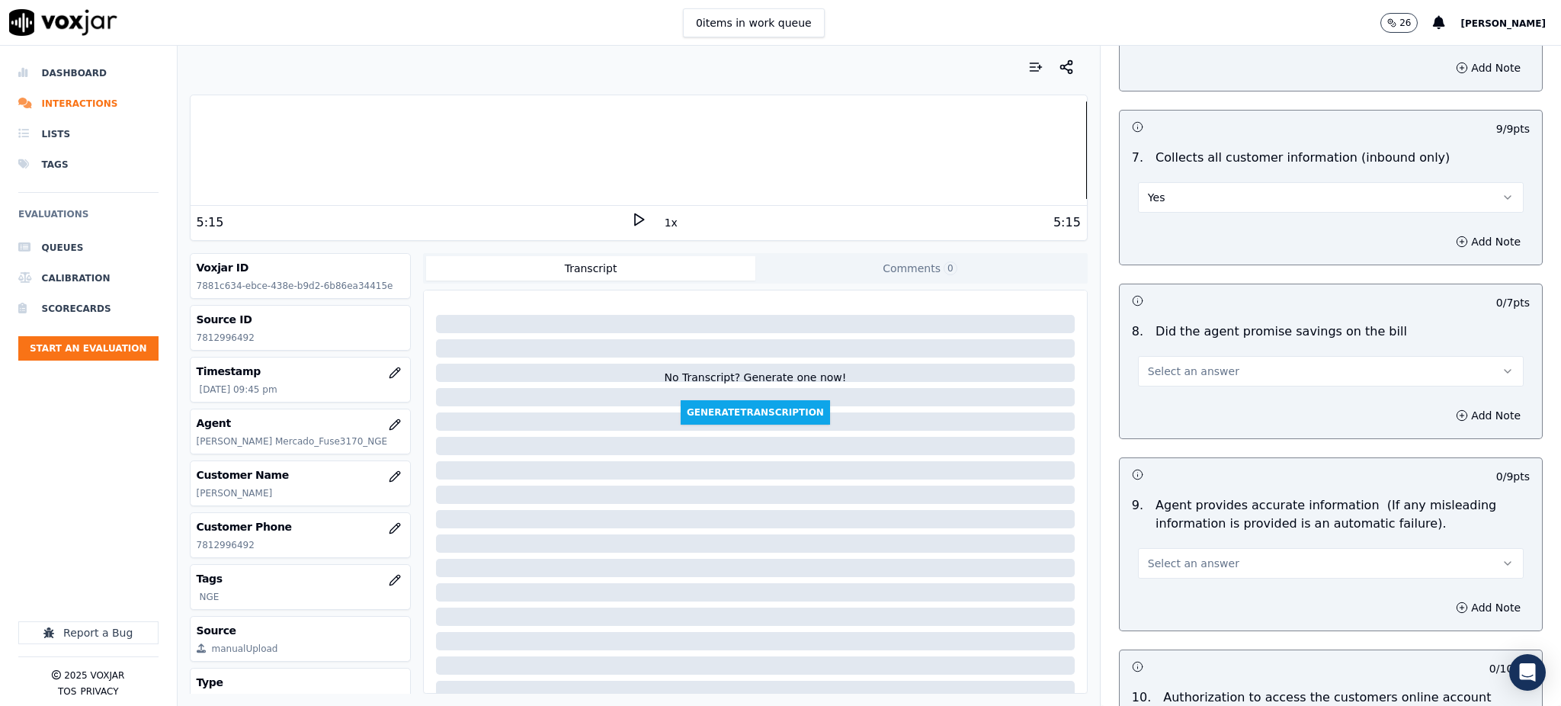
click at [1150, 364] on span "Select an answer" at bounding box center [1193, 371] width 91 height 15
click at [1161, 377] on div "Yes" at bounding box center [1297, 370] width 352 height 24
click at [1153, 548] on button "Select an answer" at bounding box center [1331, 563] width 386 height 30
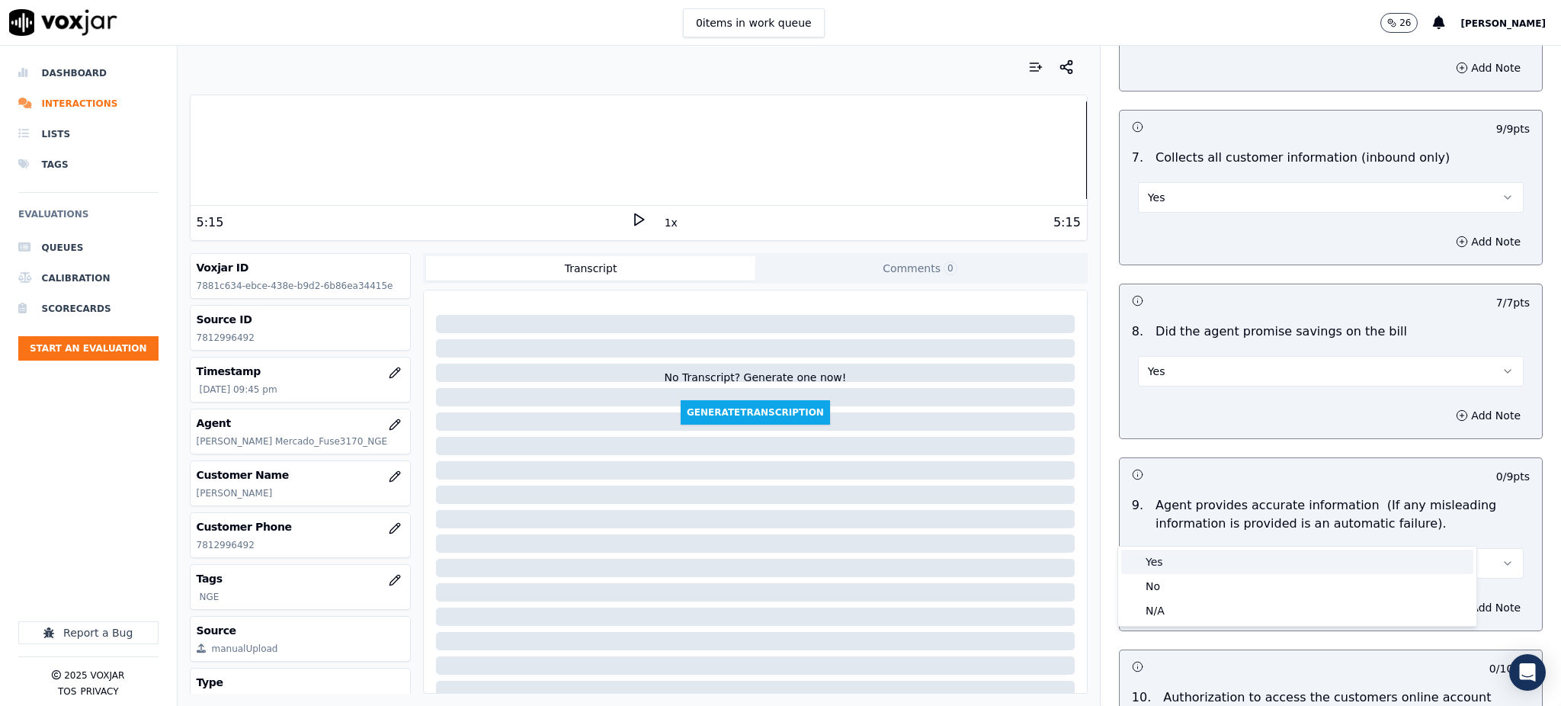
click at [1150, 560] on div "Yes" at bounding box center [1297, 562] width 352 height 24
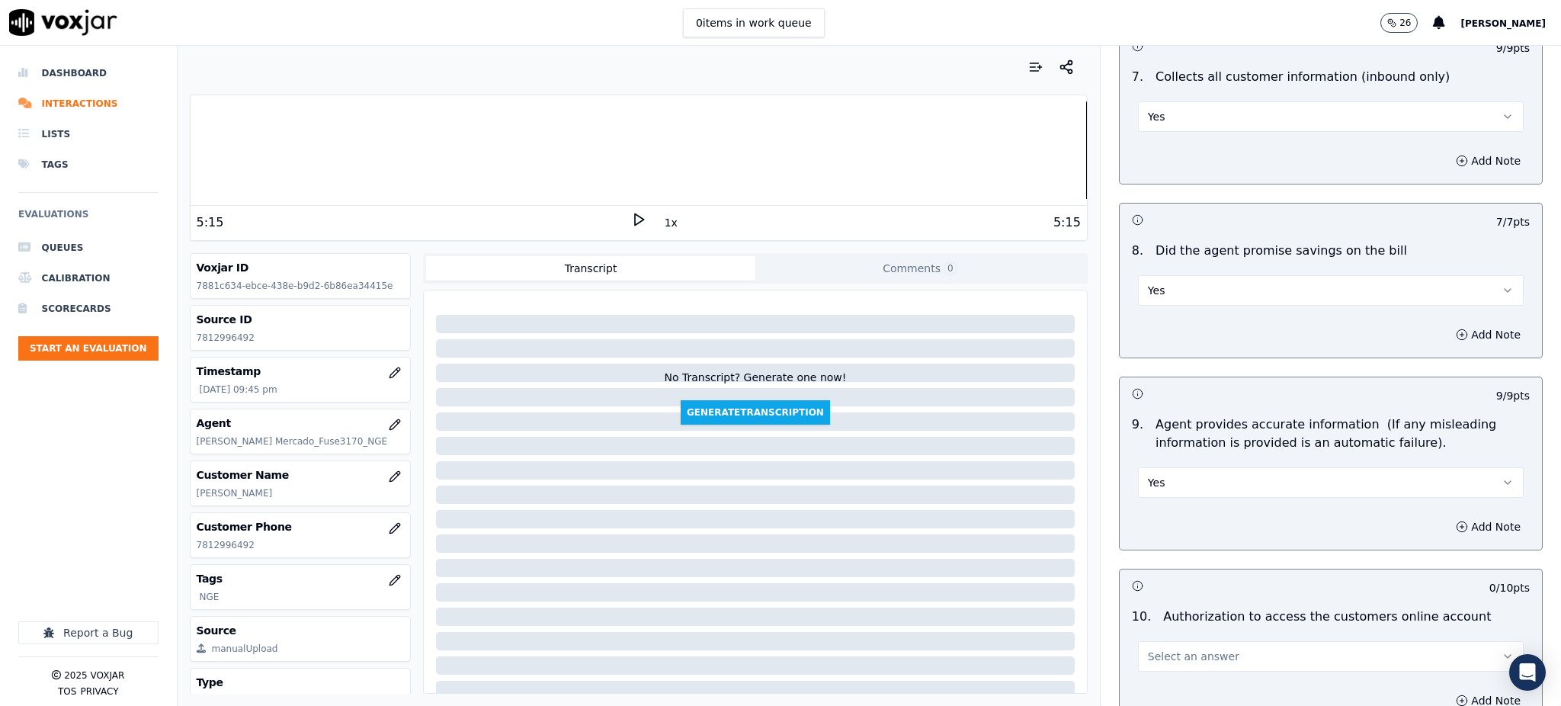
scroll to position [1626, 0]
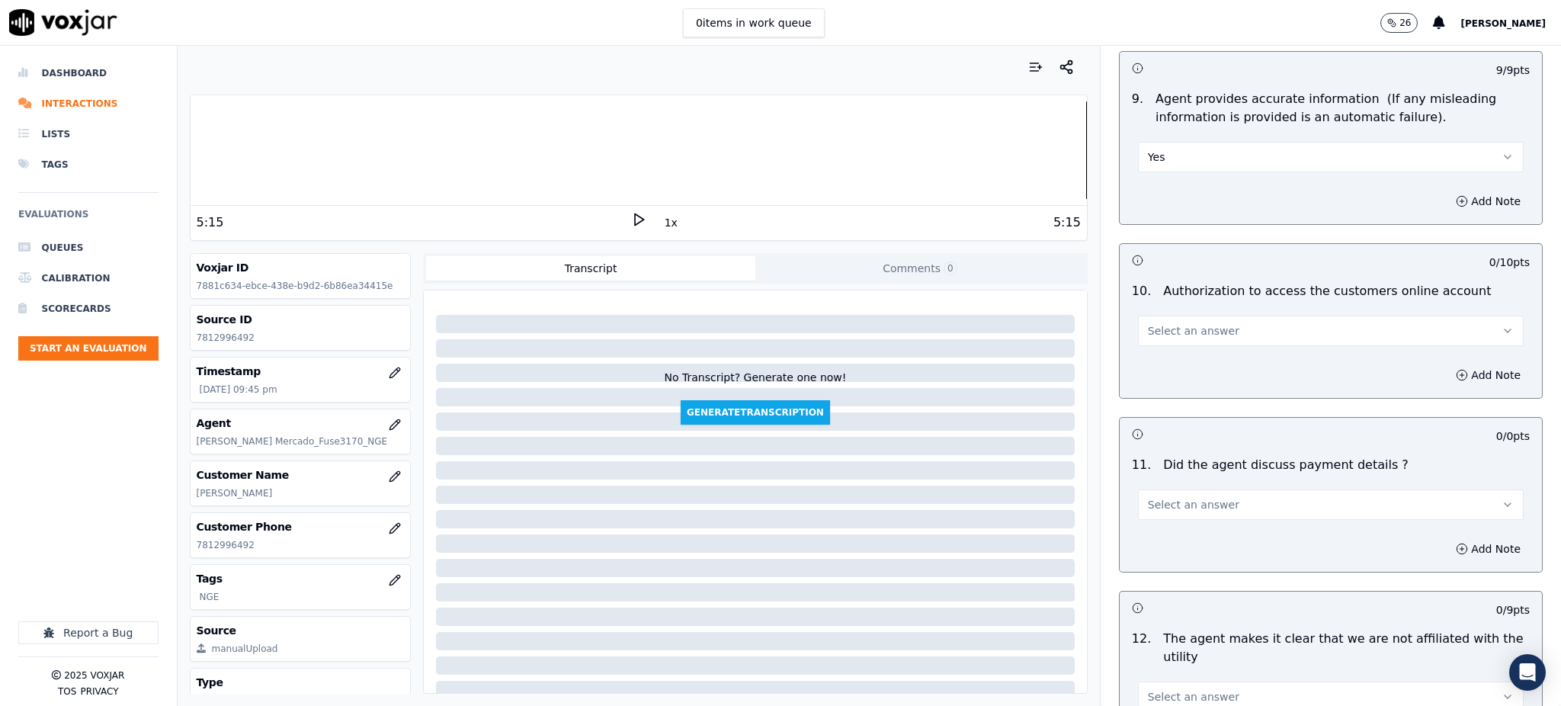
click at [1156, 323] on span "Select an answer" at bounding box center [1193, 330] width 91 height 15
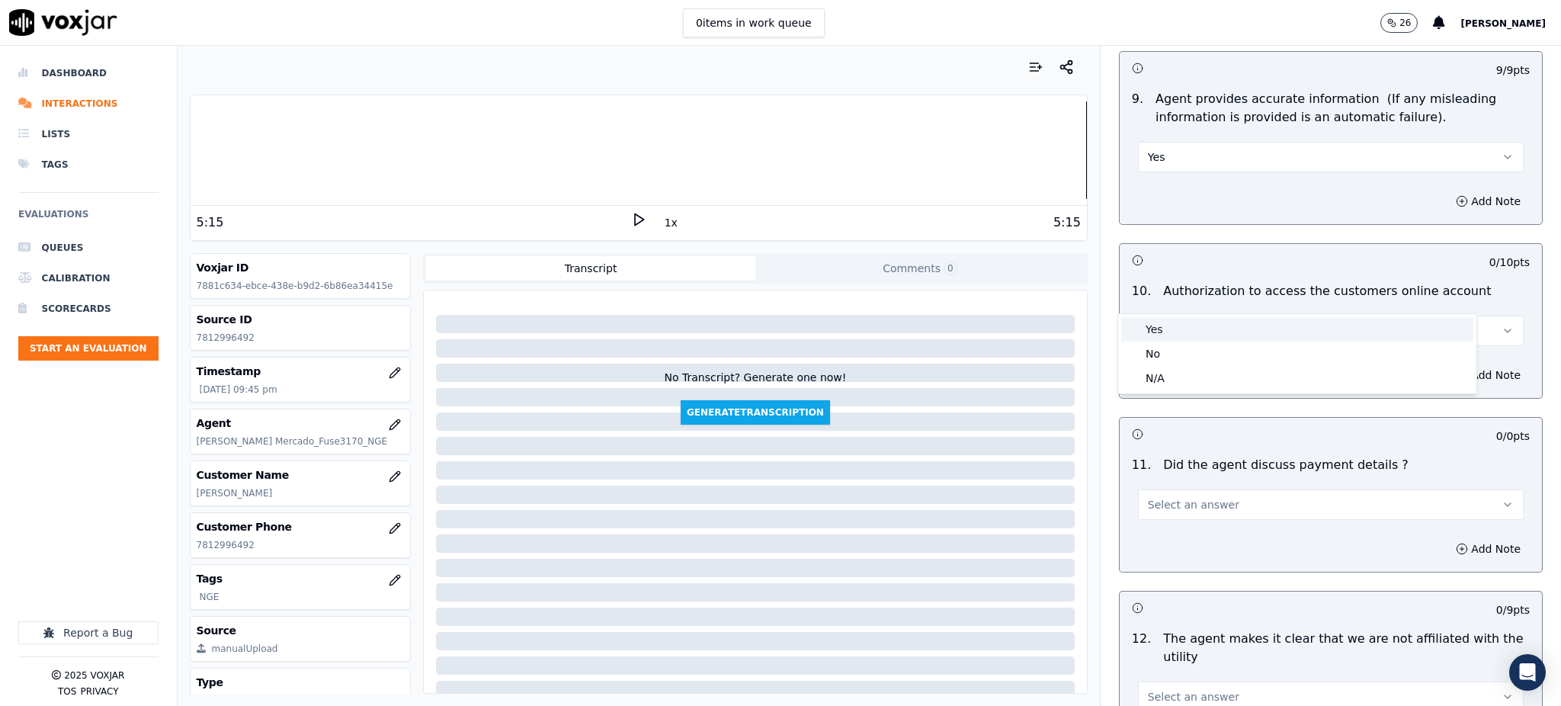
drag, startPoint x: 1159, startPoint y: 328, endPoint x: 1137, endPoint y: 489, distance: 162.5
click at [1159, 329] on div "Yes" at bounding box center [1297, 329] width 352 height 24
click at [1140, 489] on button "Select an answer" at bounding box center [1331, 504] width 386 height 30
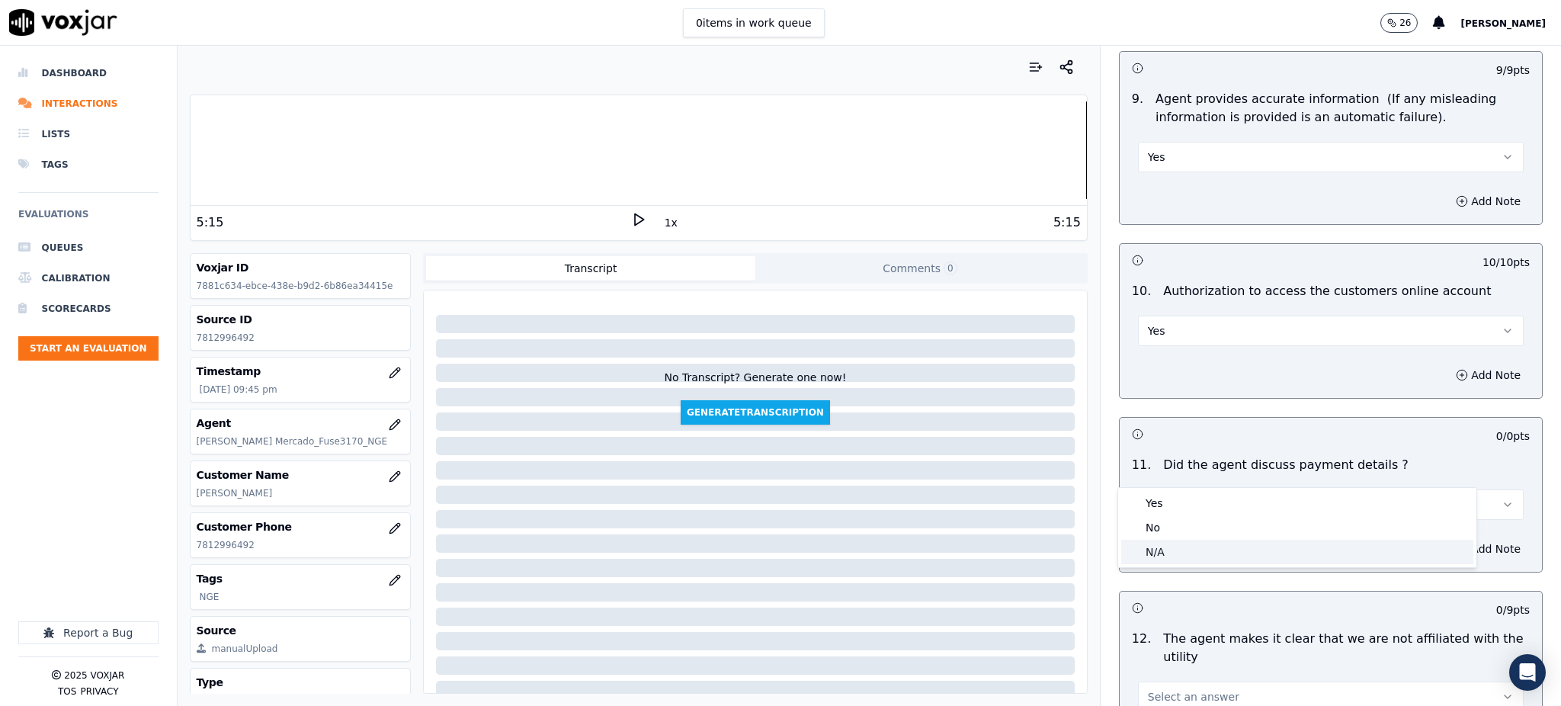
click at [1154, 545] on div "N/A" at bounding box center [1297, 552] width 352 height 24
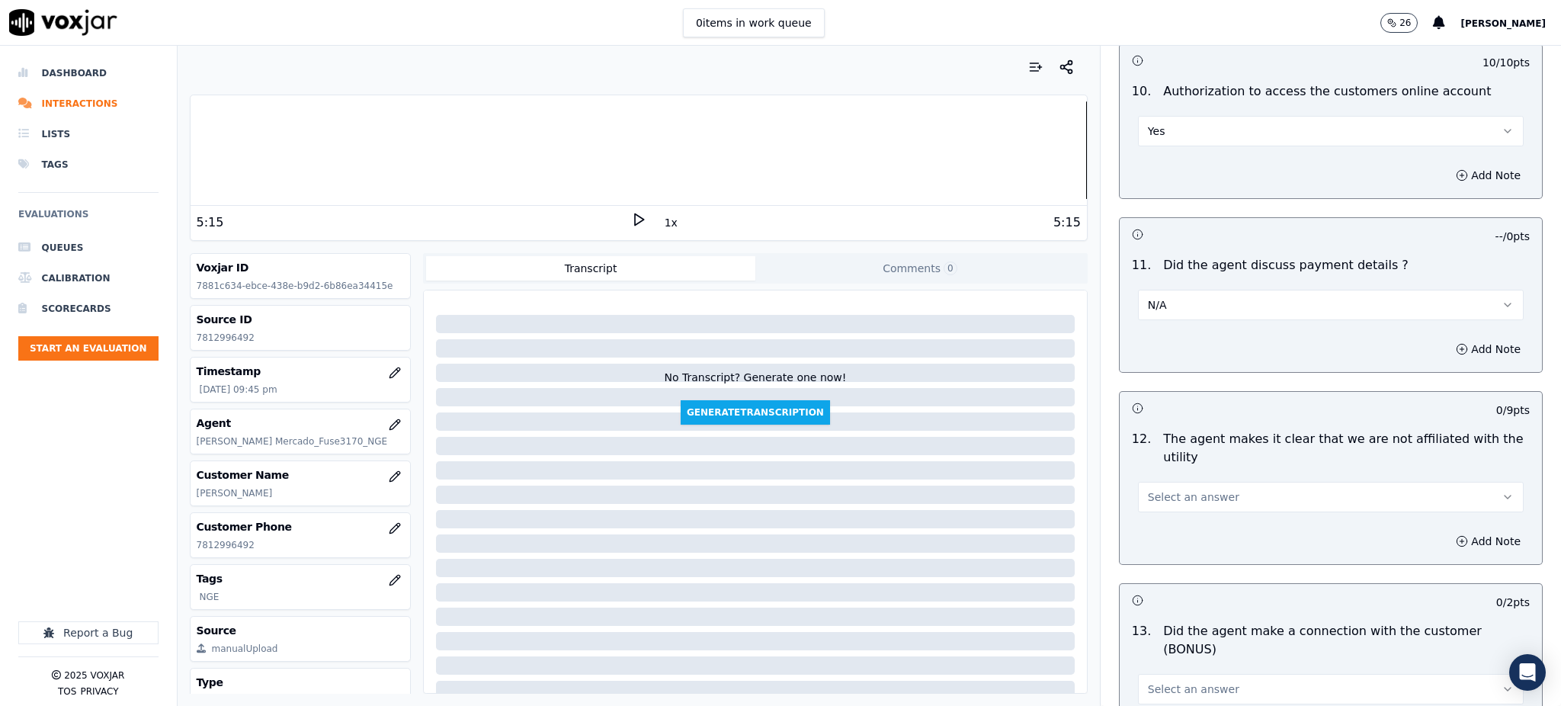
scroll to position [1931, 0]
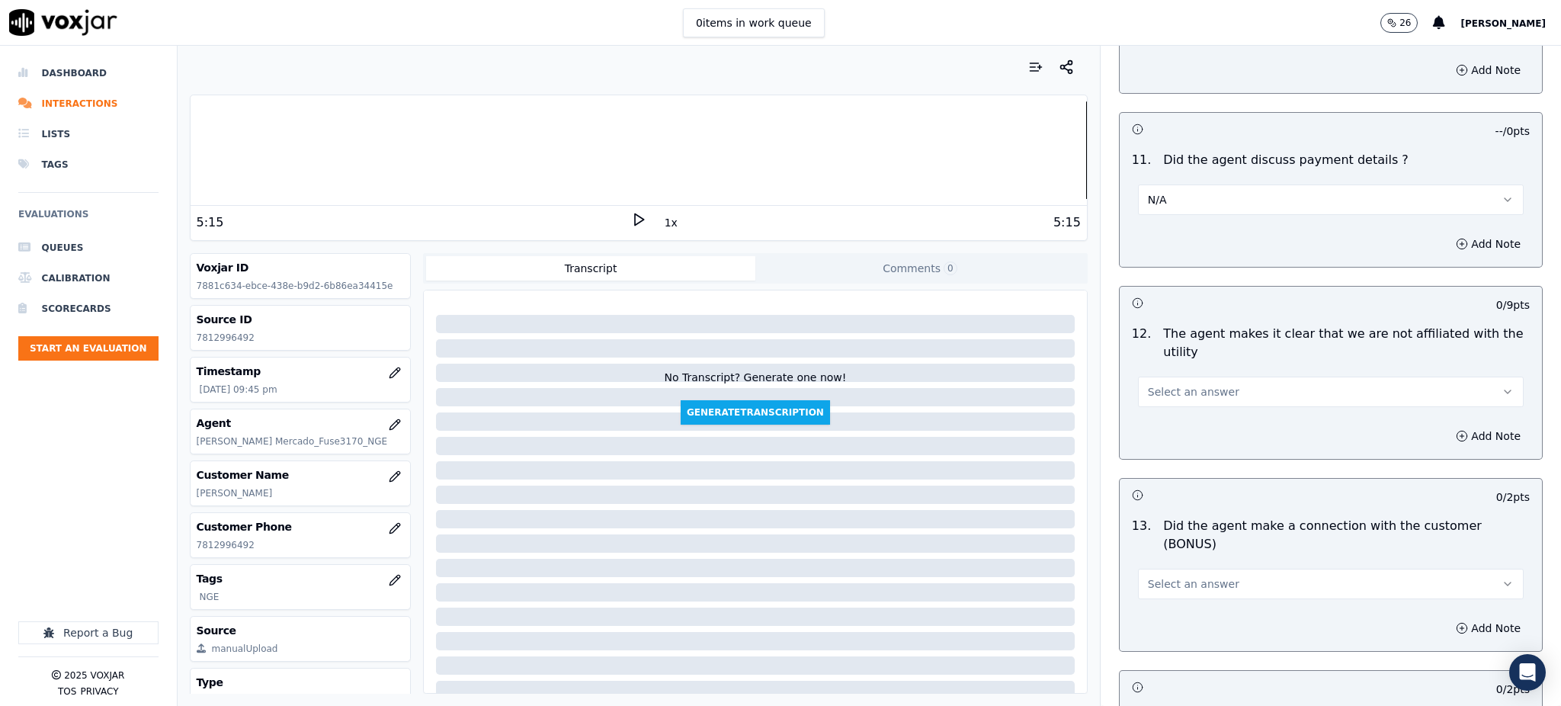
click at [1153, 384] on span "Select an answer" at bounding box center [1193, 391] width 91 height 15
click at [1154, 391] on div "Yes" at bounding box center [1297, 390] width 352 height 24
click at [1154, 576] on span "Select an answer" at bounding box center [1193, 583] width 91 height 15
click at [1156, 553] on div "Yes" at bounding box center [1297, 564] width 352 height 24
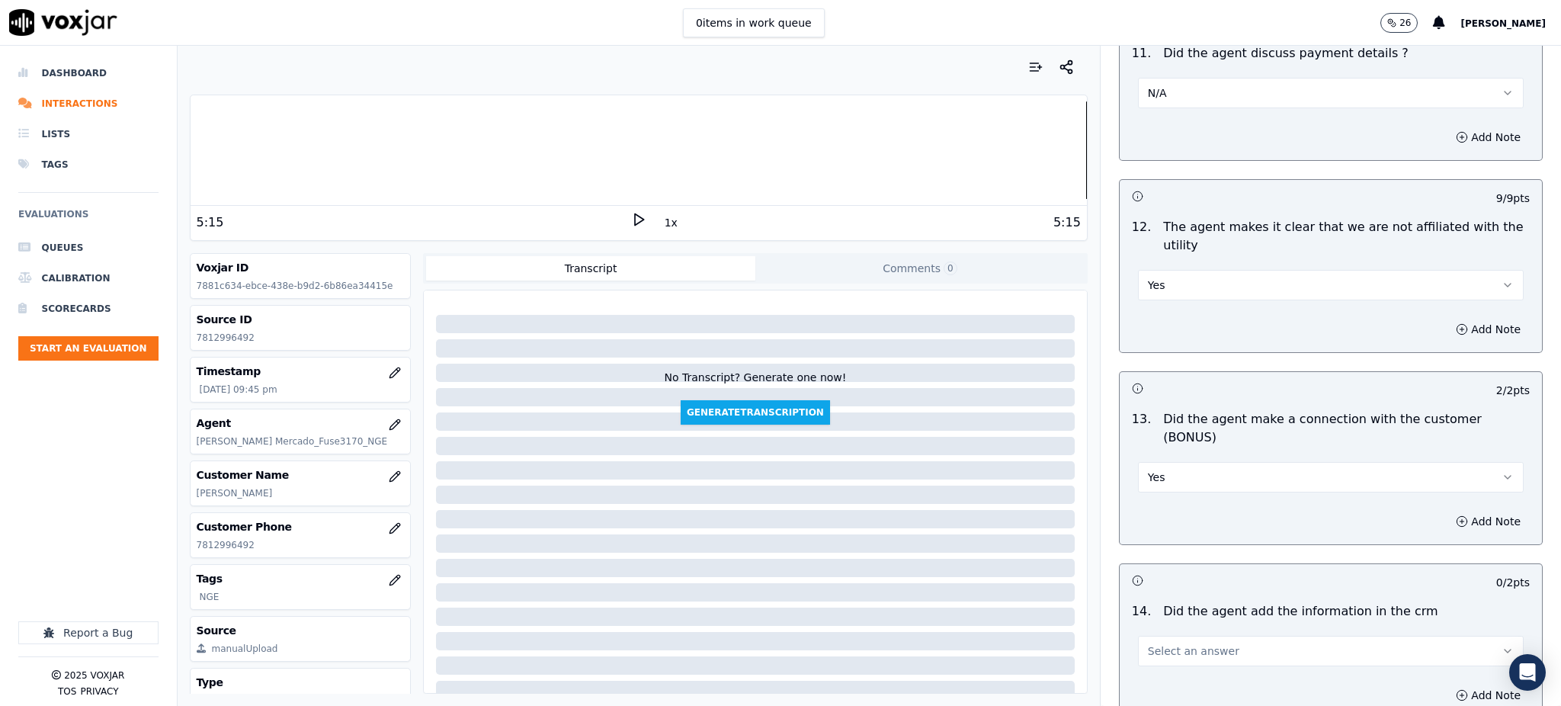
scroll to position [2236, 0]
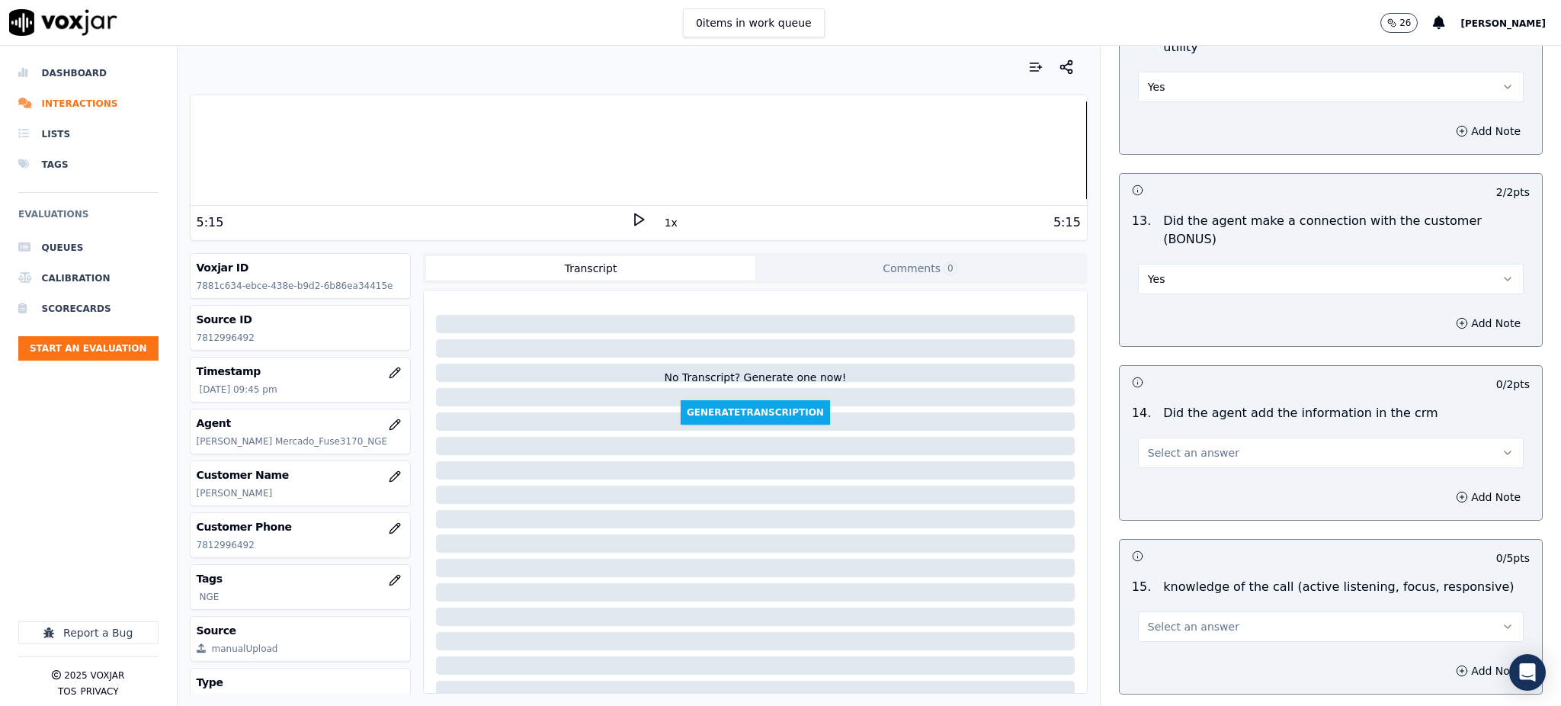
click at [1148, 445] on span "Select an answer" at bounding box center [1193, 452] width 91 height 15
click at [1157, 435] on div "Yes" at bounding box center [1297, 434] width 352 height 24
click at [1162, 608] on div "Select an answer" at bounding box center [1331, 625] width 386 height 34
click at [1164, 619] on span "Select an answer" at bounding box center [1193, 626] width 91 height 15
click at [1162, 596] on div "Yes" at bounding box center [1297, 607] width 352 height 24
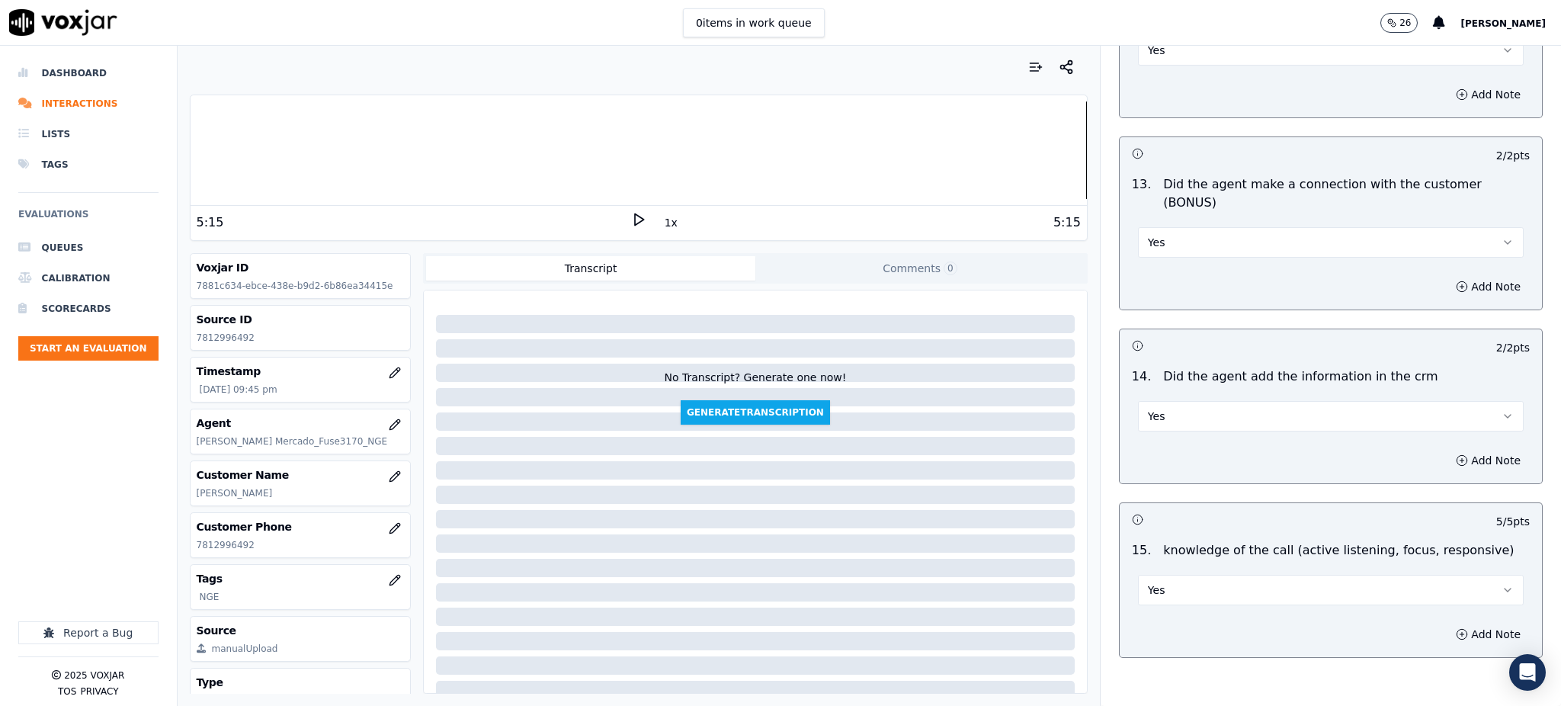
scroll to position [2307, 0]
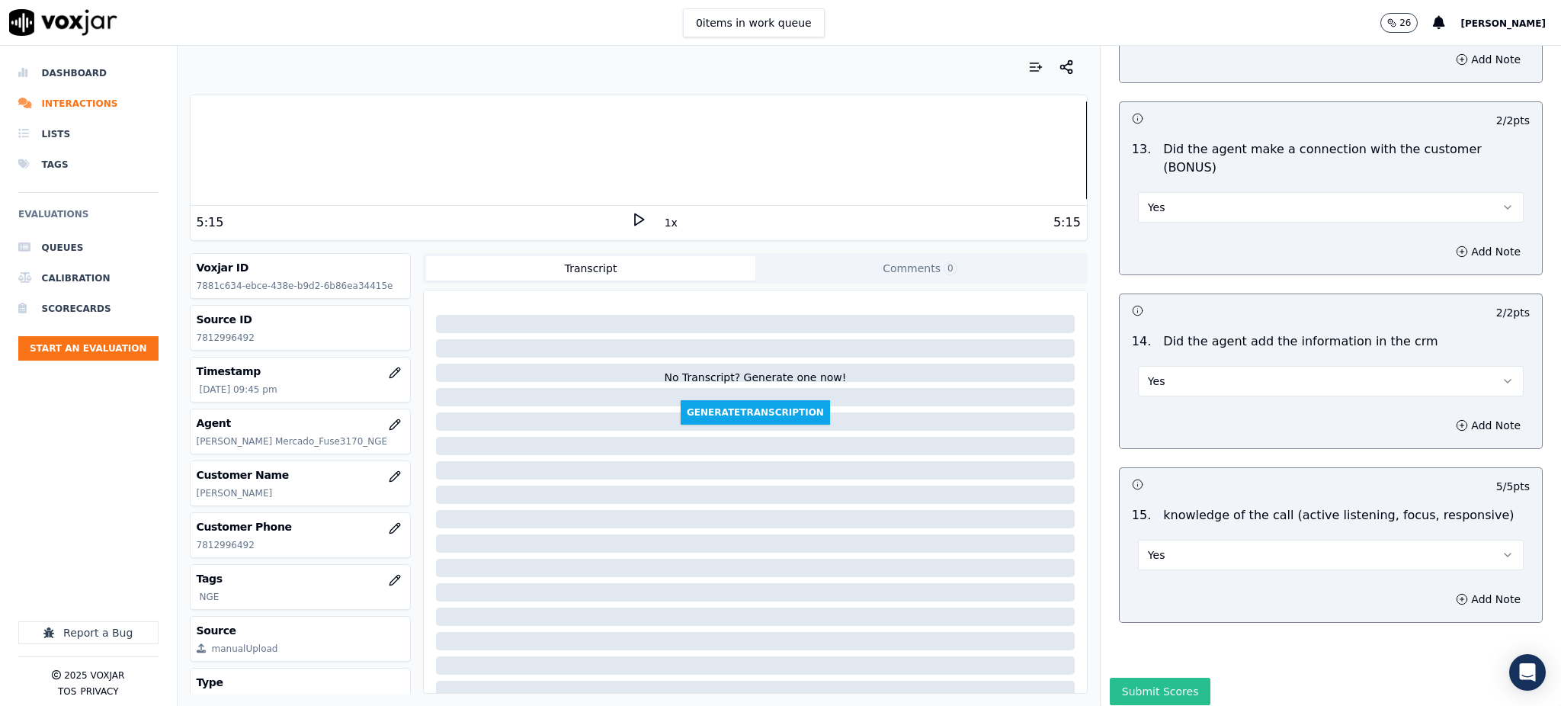
click at [1156, 678] on button "Submit Scores" at bounding box center [1160, 691] width 101 height 27
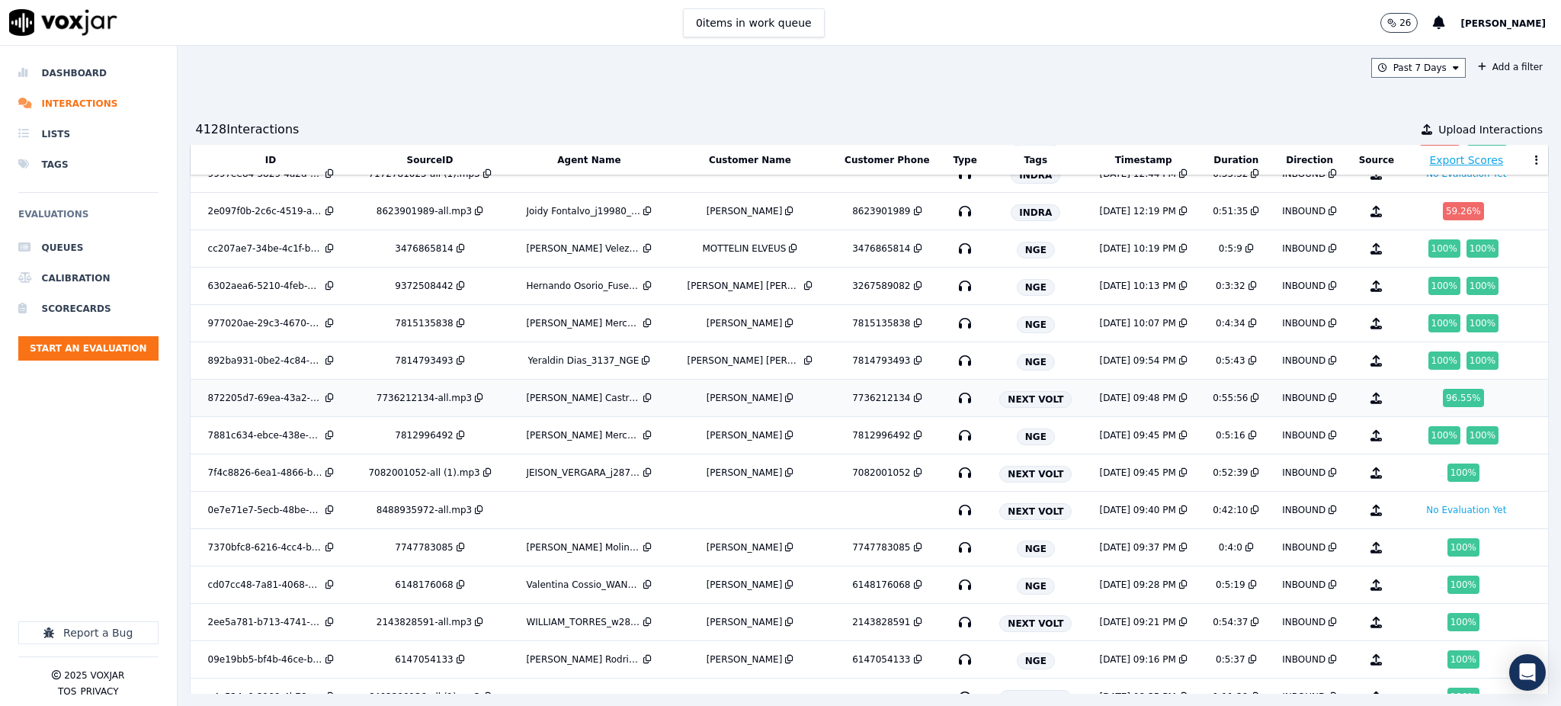
scroll to position [581, 0]
click at [953, 550] on icon "button" at bounding box center [965, 546] width 24 height 24
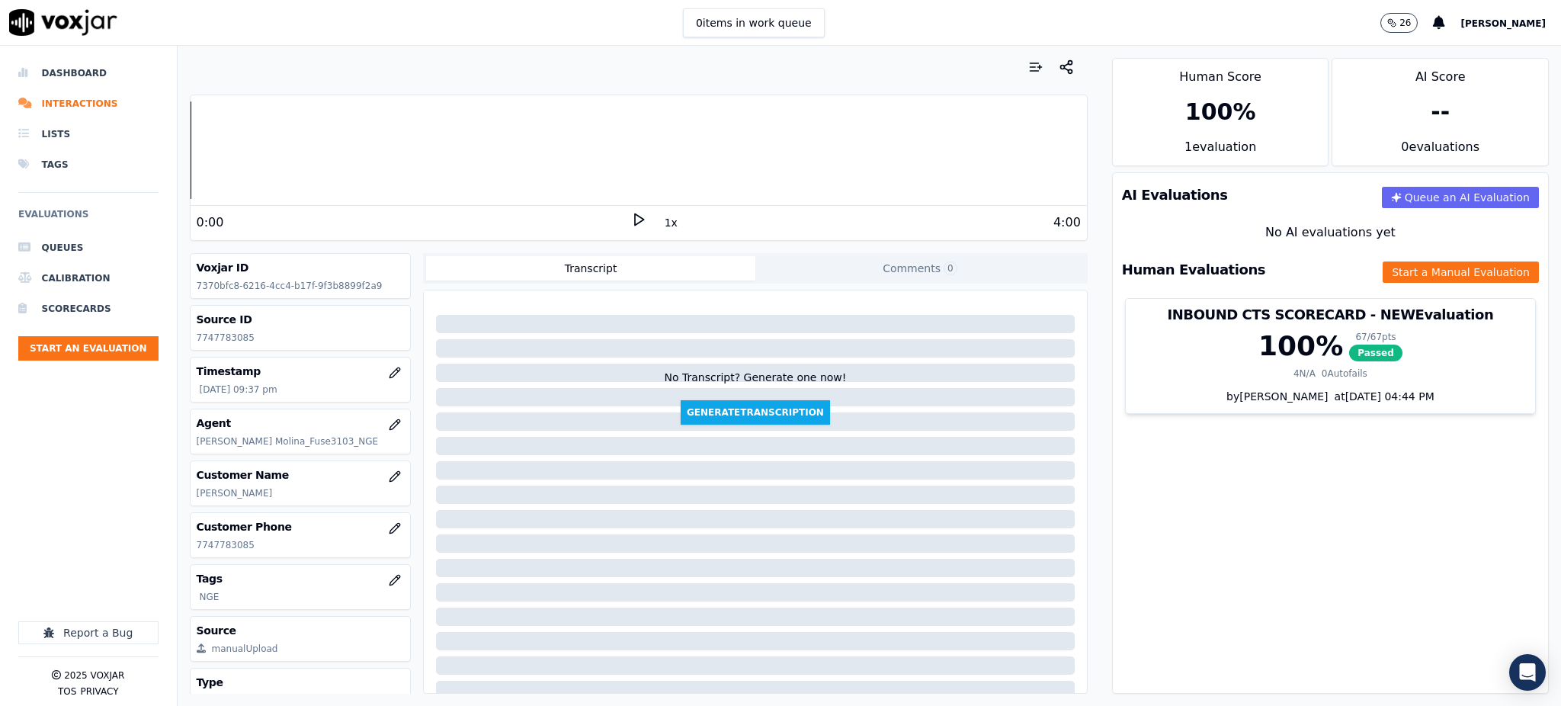
drag, startPoint x: 625, startPoint y: 216, endPoint x: 511, endPoint y: 260, distance: 122.6
click at [631, 217] on icon at bounding box center [638, 219] width 15 height 15
drag, startPoint x: 242, startPoint y: 553, endPoint x: 191, endPoint y: 554, distance: 51.8
click at [191, 554] on div "Customer Phone 7747783085" at bounding box center [301, 535] width 220 height 44
copy p "7747783085"
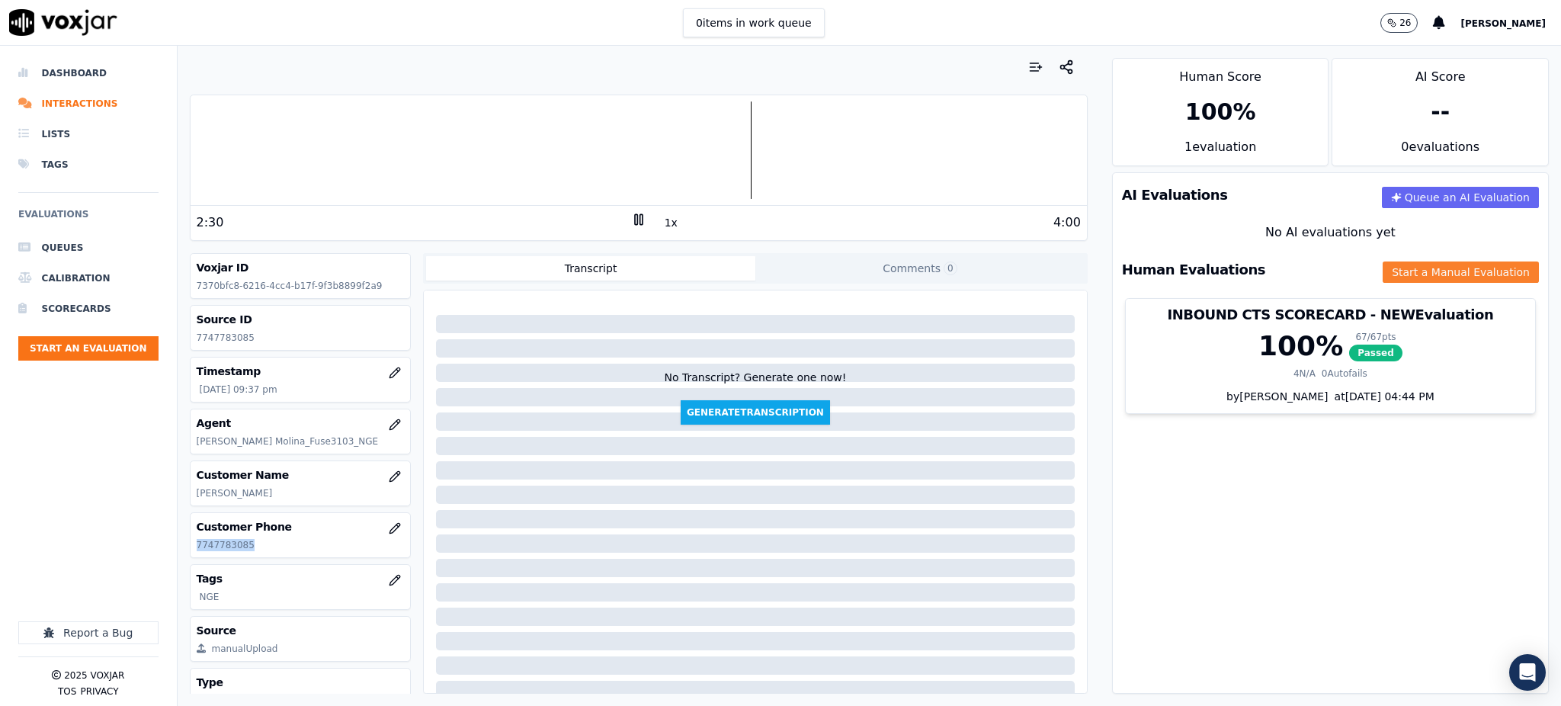
click at [1393, 277] on button "Start a Manual Evaluation" at bounding box center [1461, 271] width 156 height 21
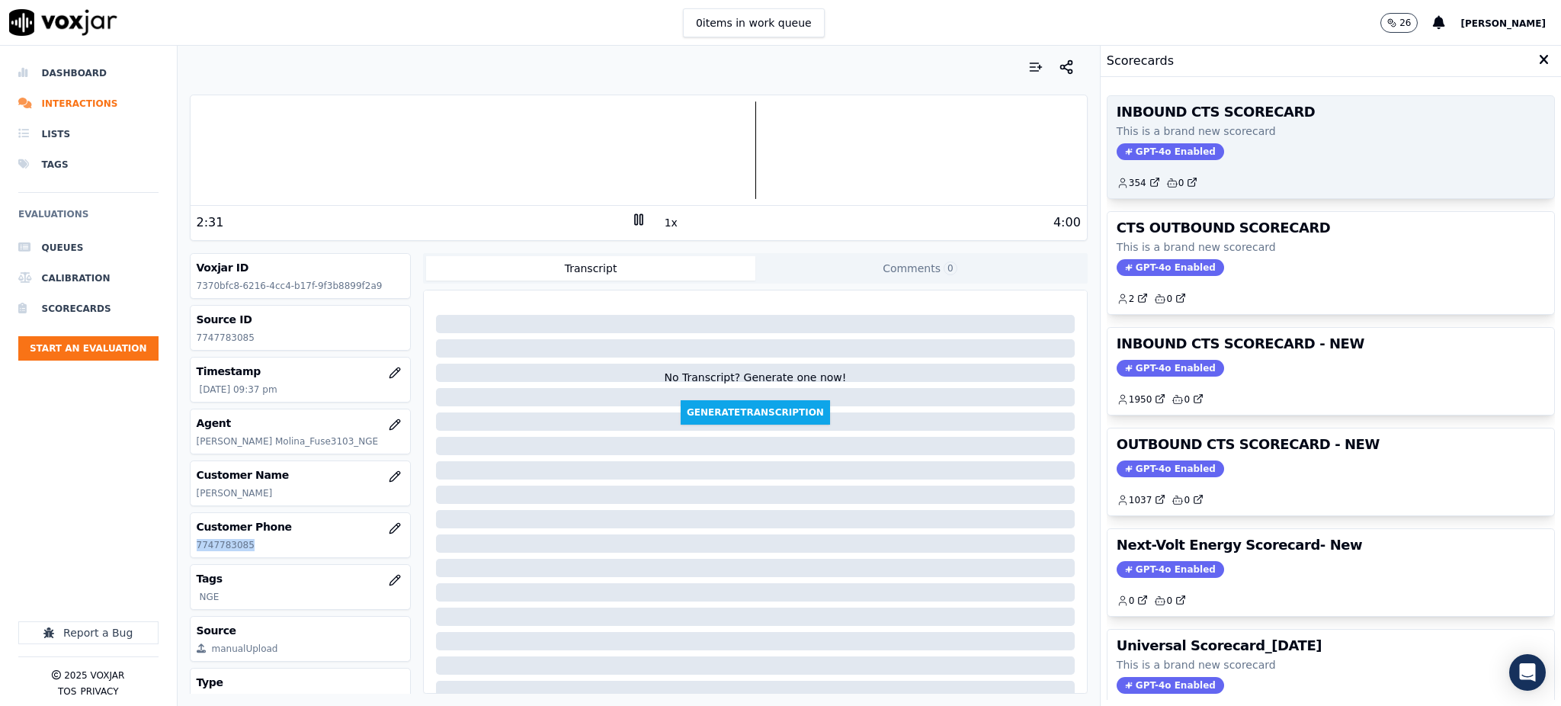
click at [1166, 154] on span "GPT-4o Enabled" at bounding box center [1170, 151] width 107 height 17
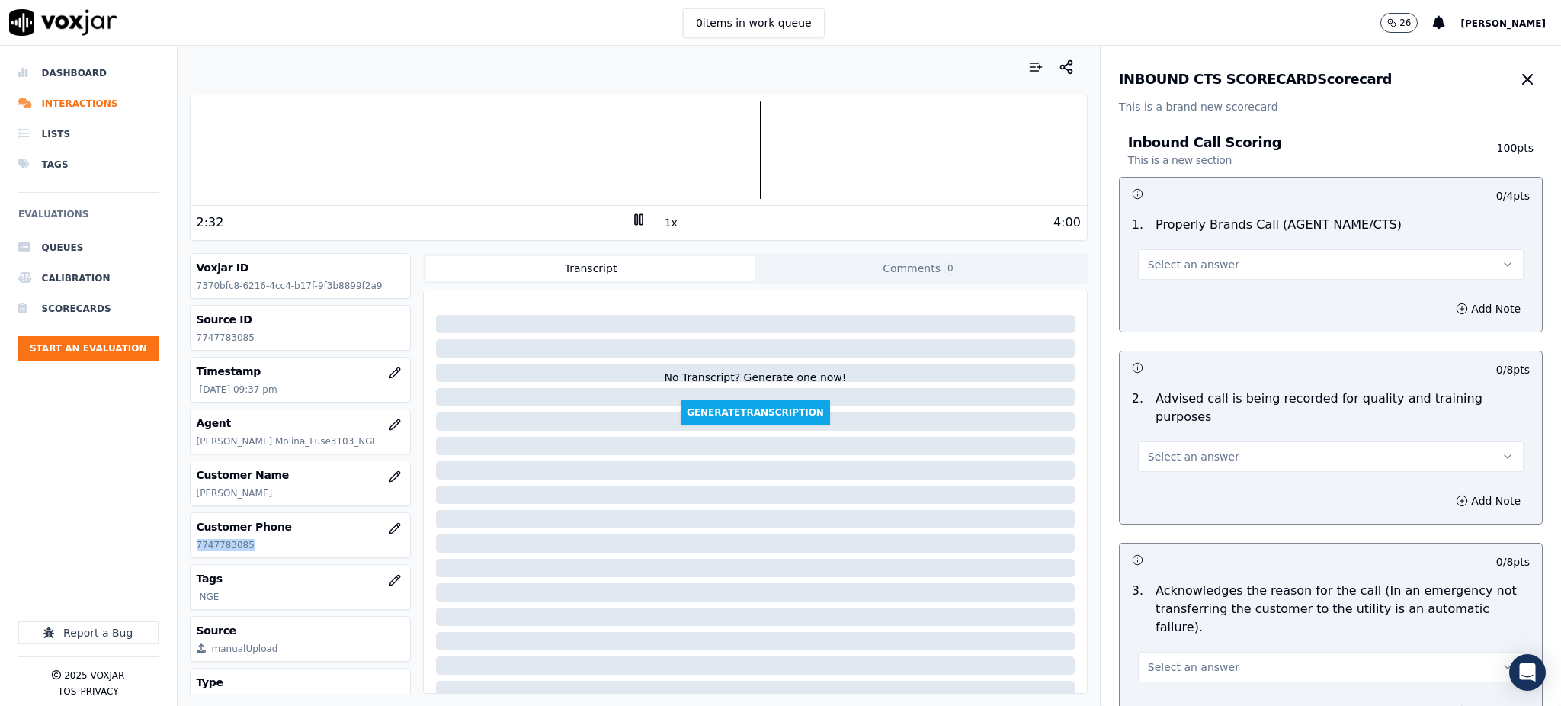
click at [1161, 274] on button "Select an answer" at bounding box center [1331, 264] width 386 height 30
click at [1165, 302] on div "Yes" at bounding box center [1297, 299] width 352 height 24
click at [1176, 441] on button "Select an answer" at bounding box center [1331, 456] width 386 height 30
click at [1172, 469] on div "Yes" at bounding box center [1297, 472] width 352 height 24
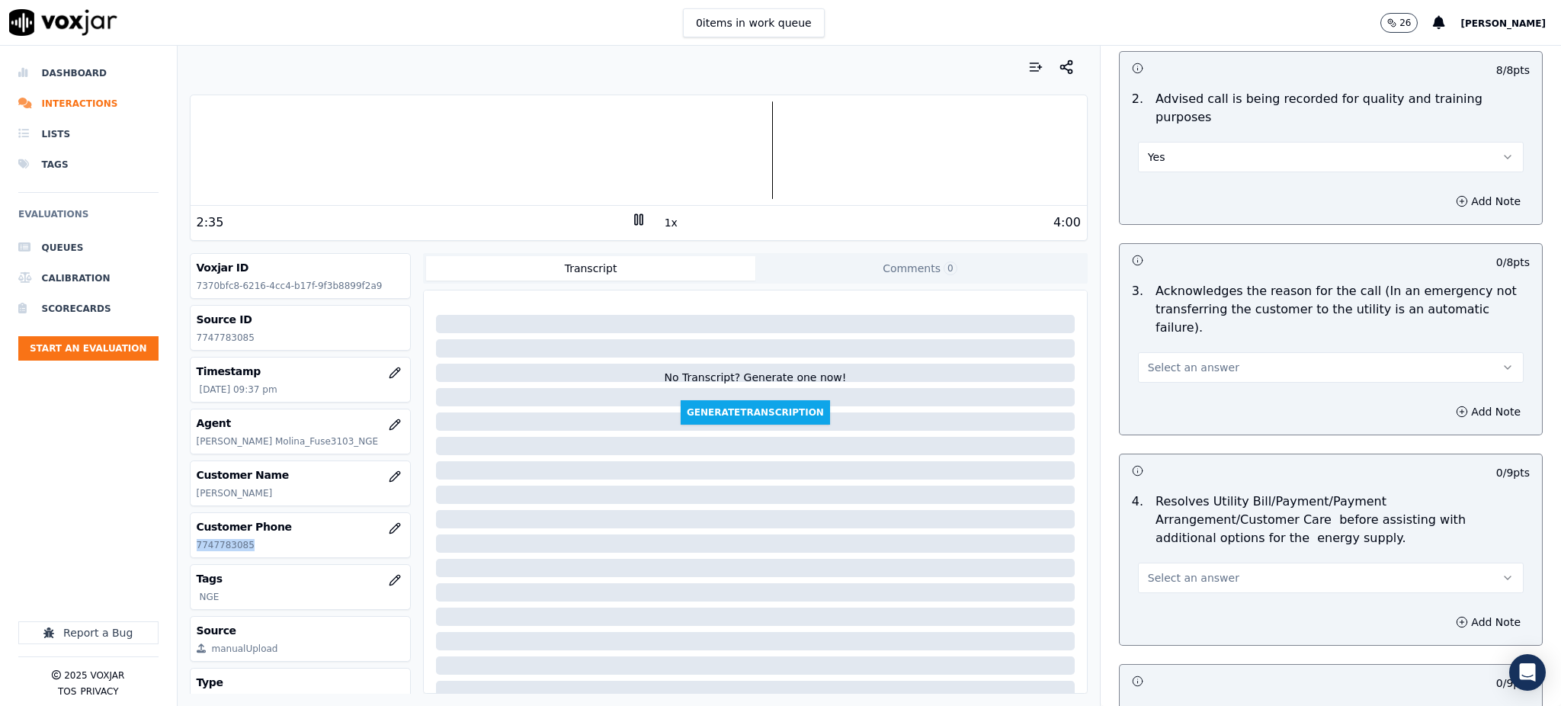
scroll to position [305, 0]
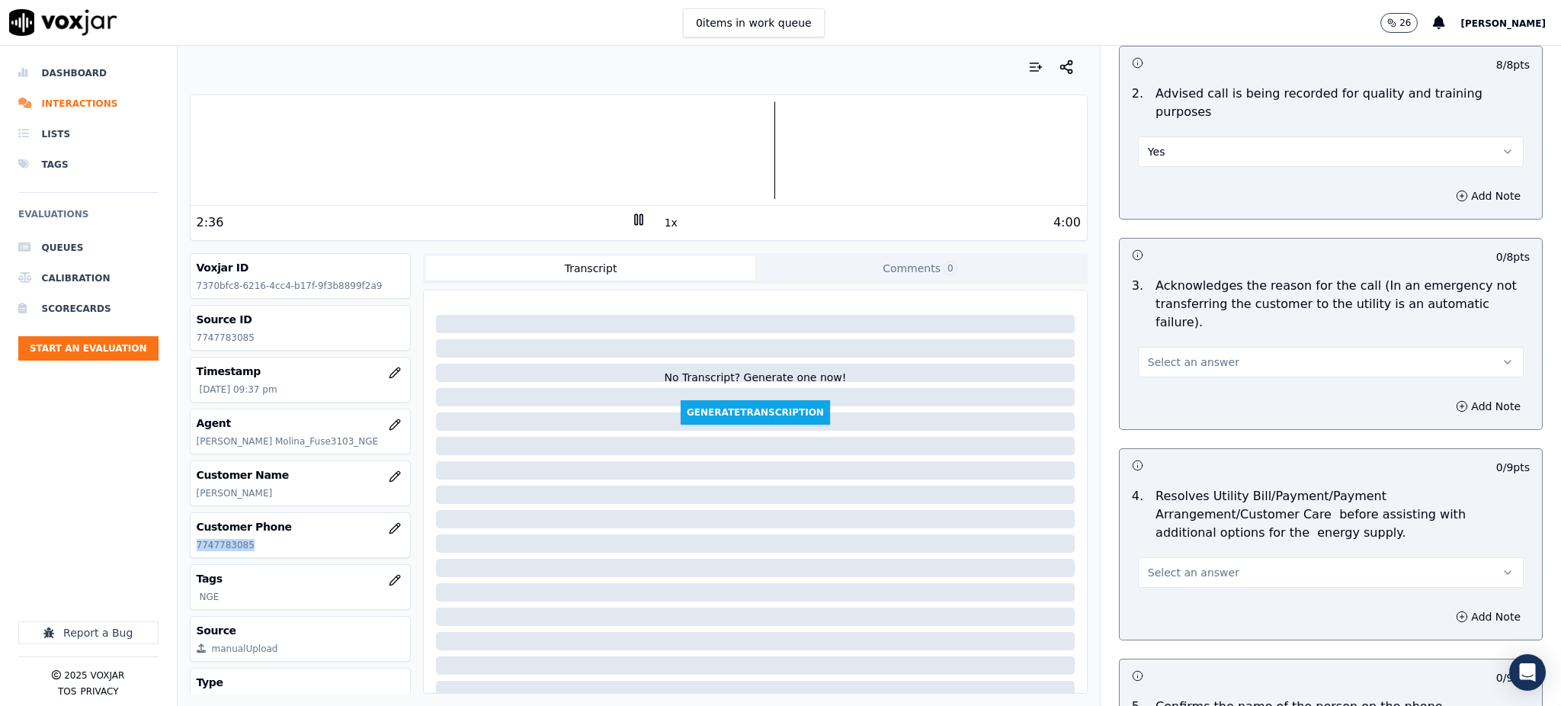
click at [1168, 354] on span "Select an answer" at bounding box center [1193, 361] width 91 height 15
click at [1162, 360] on div "Yes" at bounding box center [1297, 360] width 352 height 24
click at [1156, 565] on span "Select an answer" at bounding box center [1193, 572] width 91 height 15
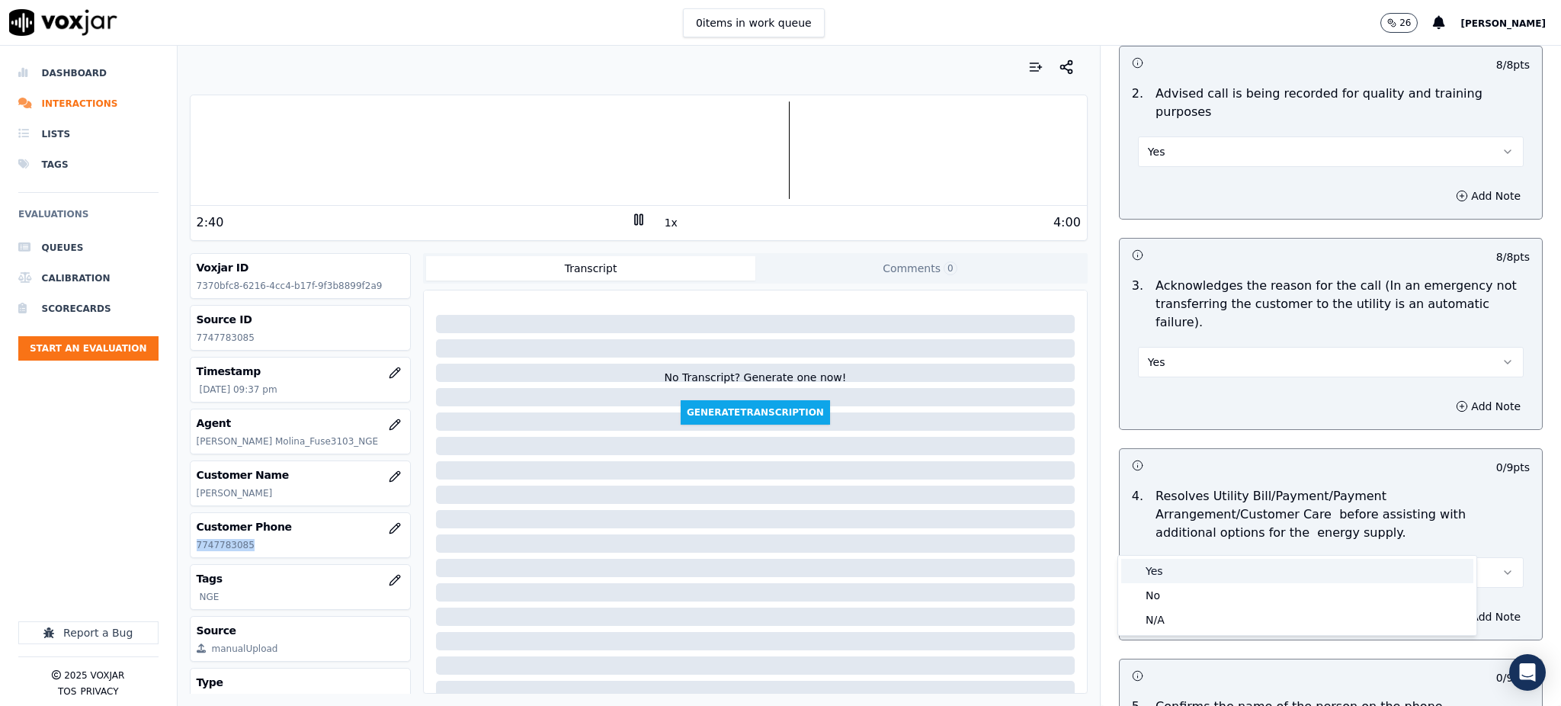
click at [1156, 572] on div "Yes" at bounding box center [1297, 571] width 352 height 24
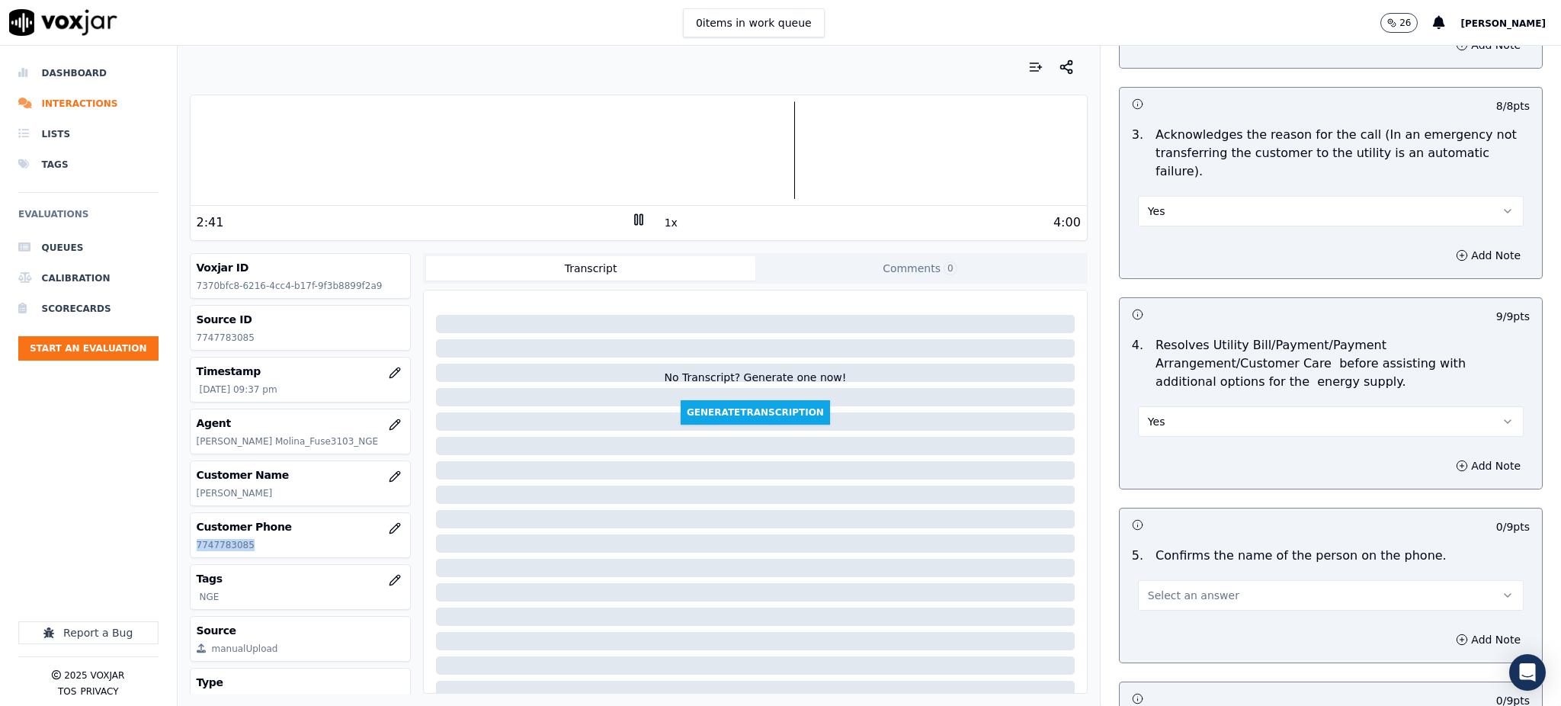
scroll to position [508, 0]
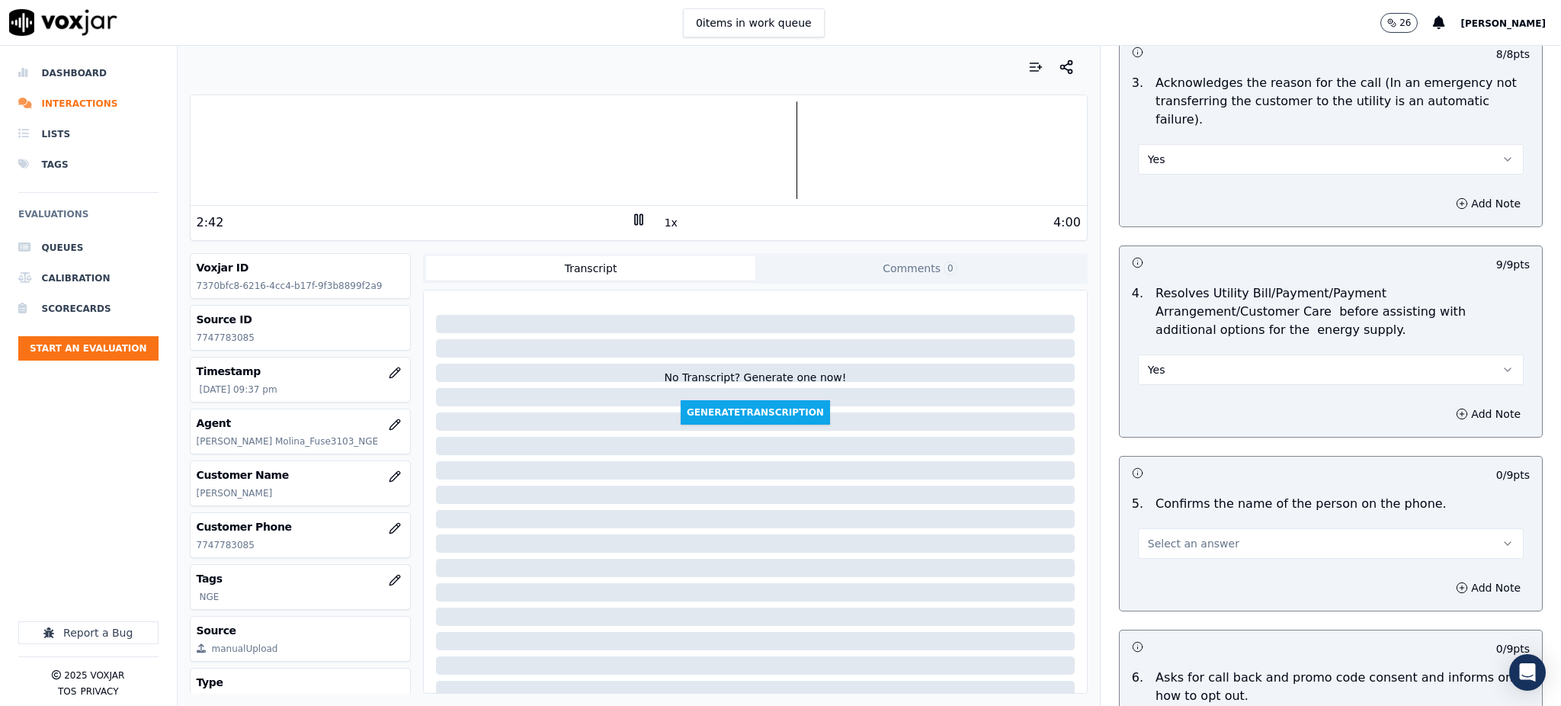
drag, startPoint x: 1136, startPoint y: 528, endPoint x: 1155, endPoint y: 496, distance: 37.3
click at [1136, 524] on div "0 / 9 pts 5 . Confirms the name of the person on the phone. Select an answer Ad…" at bounding box center [1331, 534] width 424 height 156
drag, startPoint x: 1159, startPoint y: 503, endPoint x: 1162, endPoint y: 515, distance: 12.6
click at [1159, 536] on span "Select an answer" at bounding box center [1193, 543] width 91 height 15
click at [1156, 529] on div "Yes" at bounding box center [1297, 541] width 352 height 24
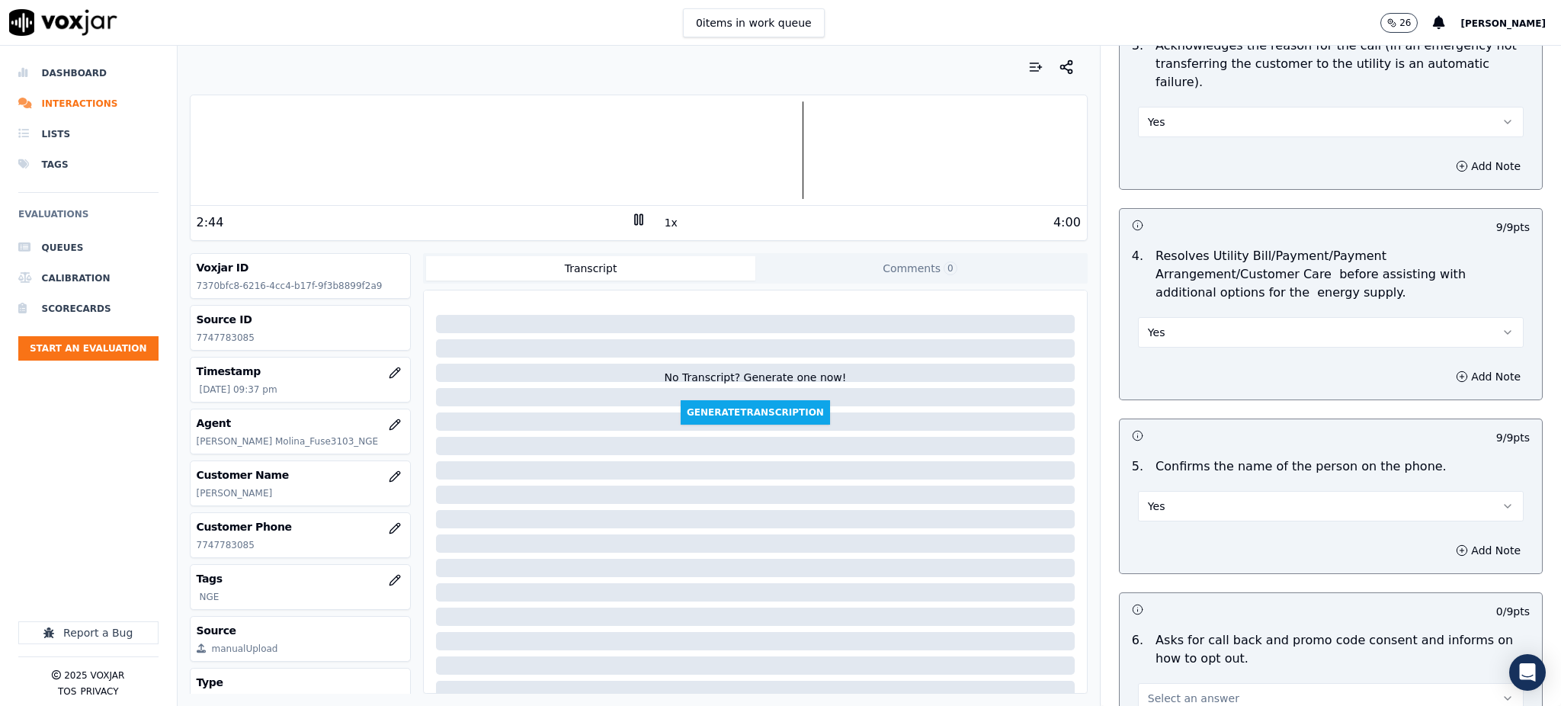
scroll to position [813, 0]
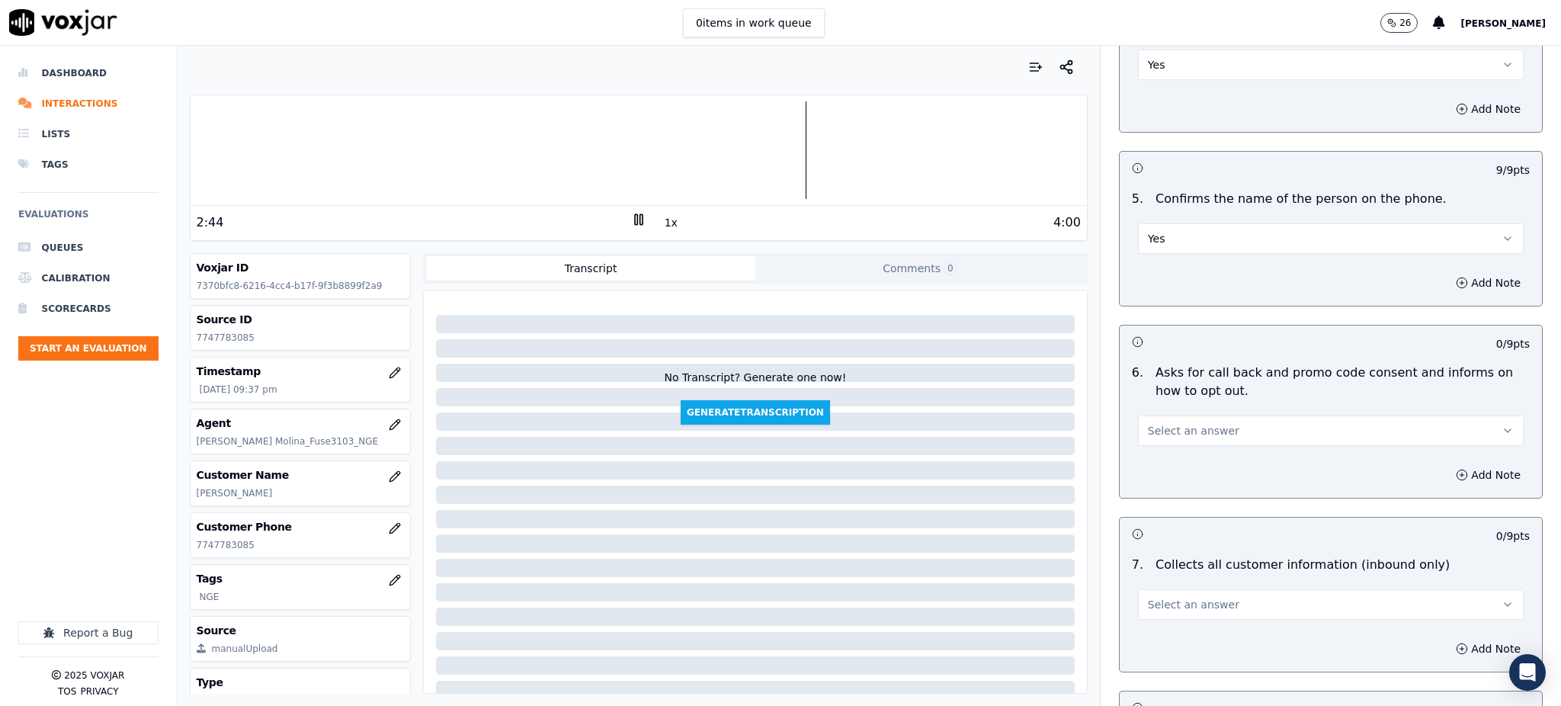
click at [1185, 415] on button "Select an answer" at bounding box center [1331, 430] width 386 height 30
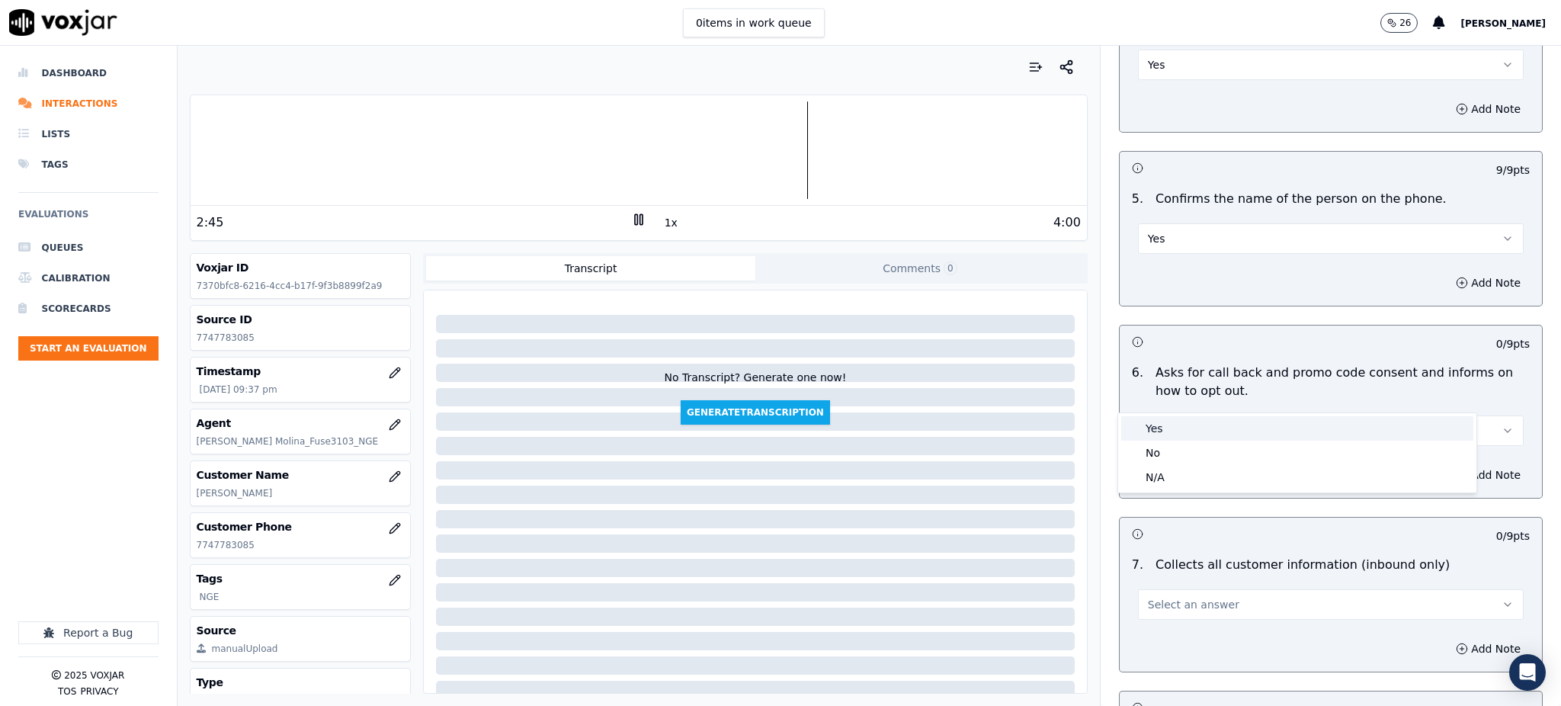
click at [1175, 424] on div "Yes" at bounding box center [1297, 428] width 352 height 24
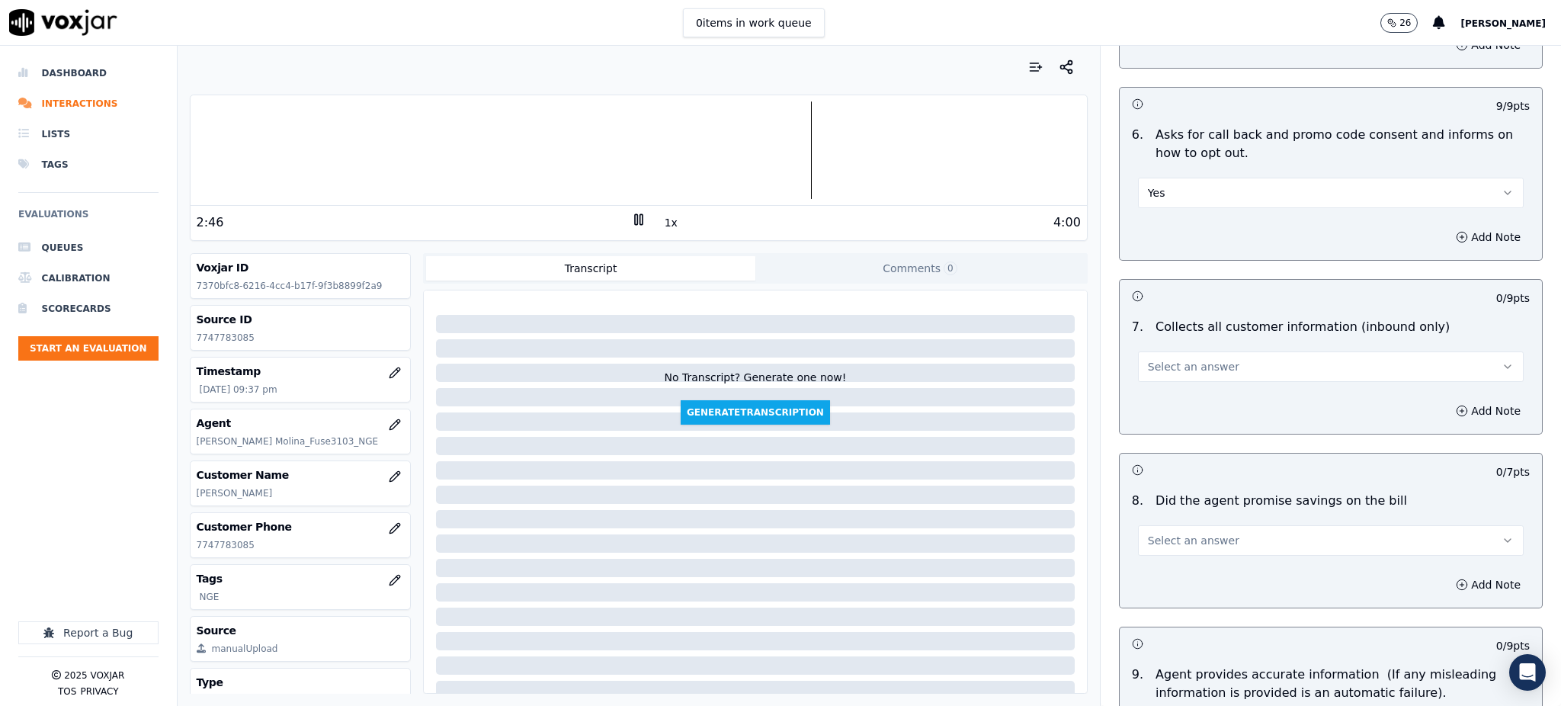
scroll to position [1118, 0]
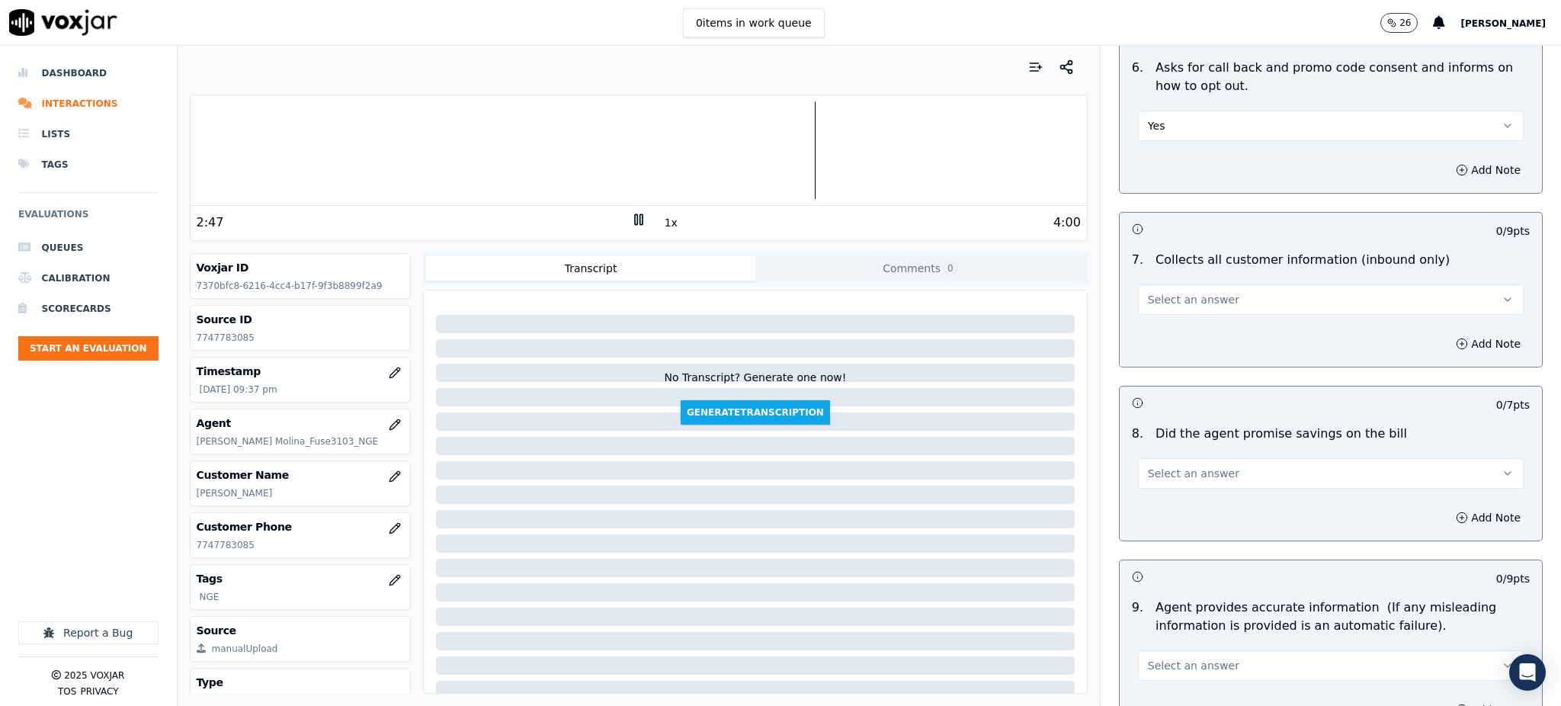
click at [1157, 292] on span "Select an answer" at bounding box center [1193, 299] width 91 height 15
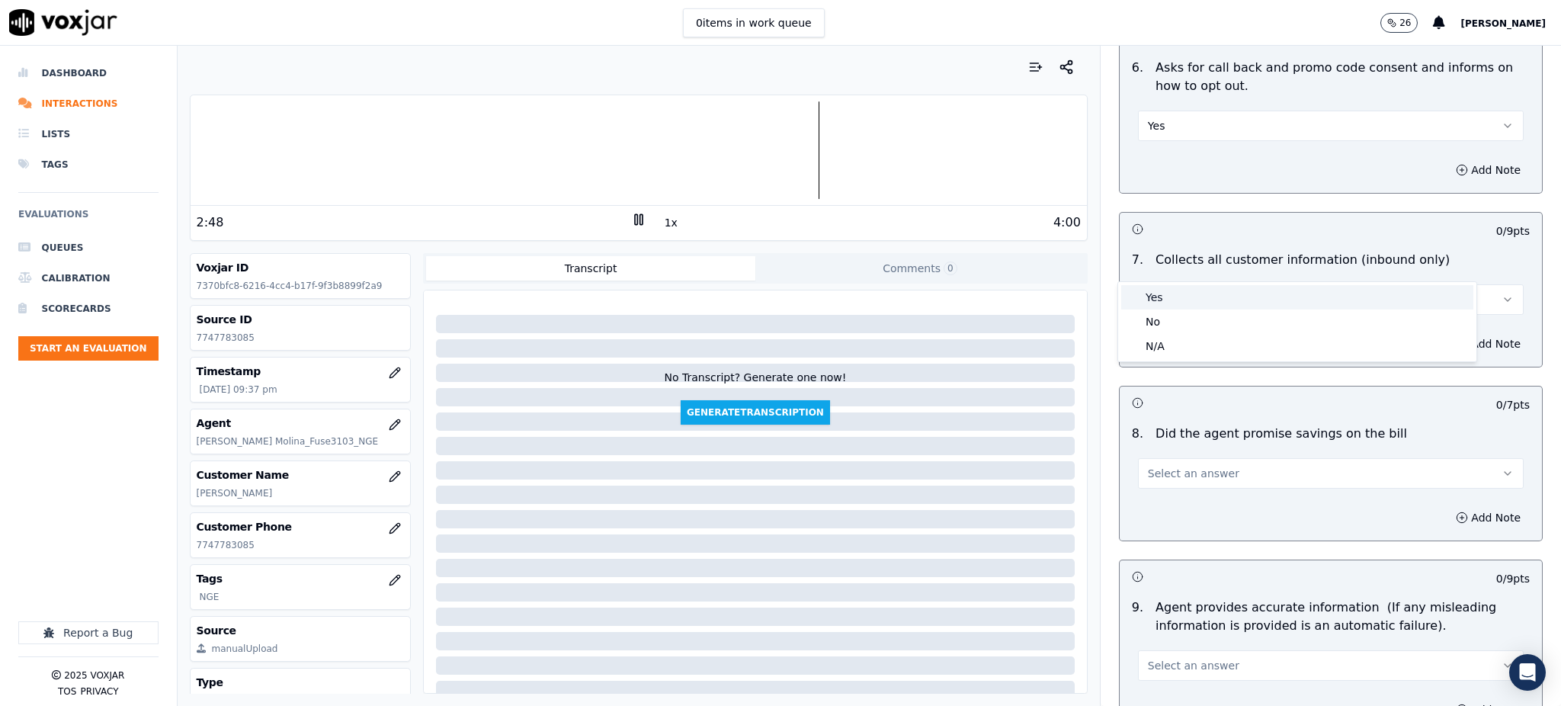
click at [1159, 303] on div "Yes" at bounding box center [1297, 297] width 352 height 24
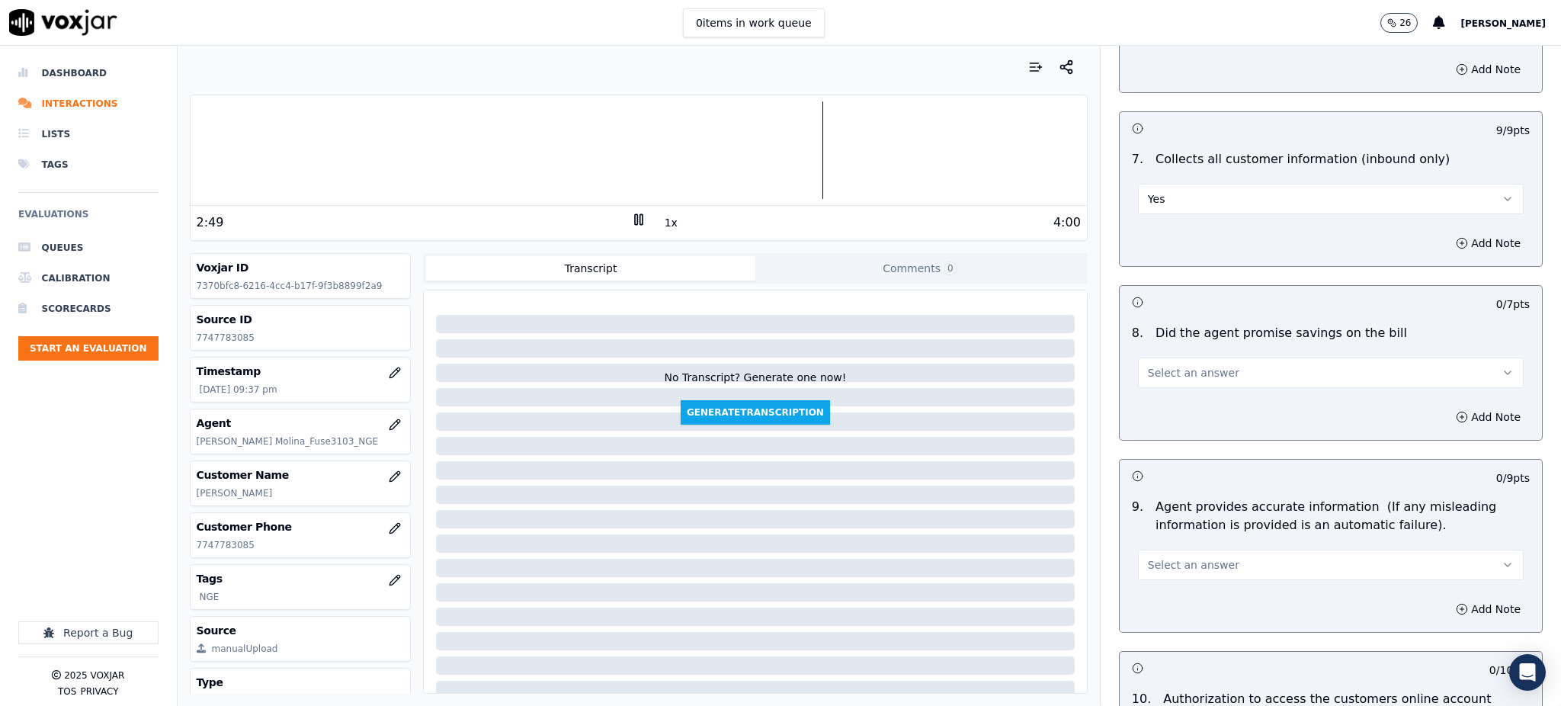
scroll to position [1220, 0]
click at [1159, 356] on button "Select an answer" at bounding box center [1331, 371] width 386 height 30
click at [1191, 370] on div "Yes" at bounding box center [1297, 370] width 352 height 24
click at [1181, 556] on span "Select an answer" at bounding box center [1193, 563] width 91 height 15
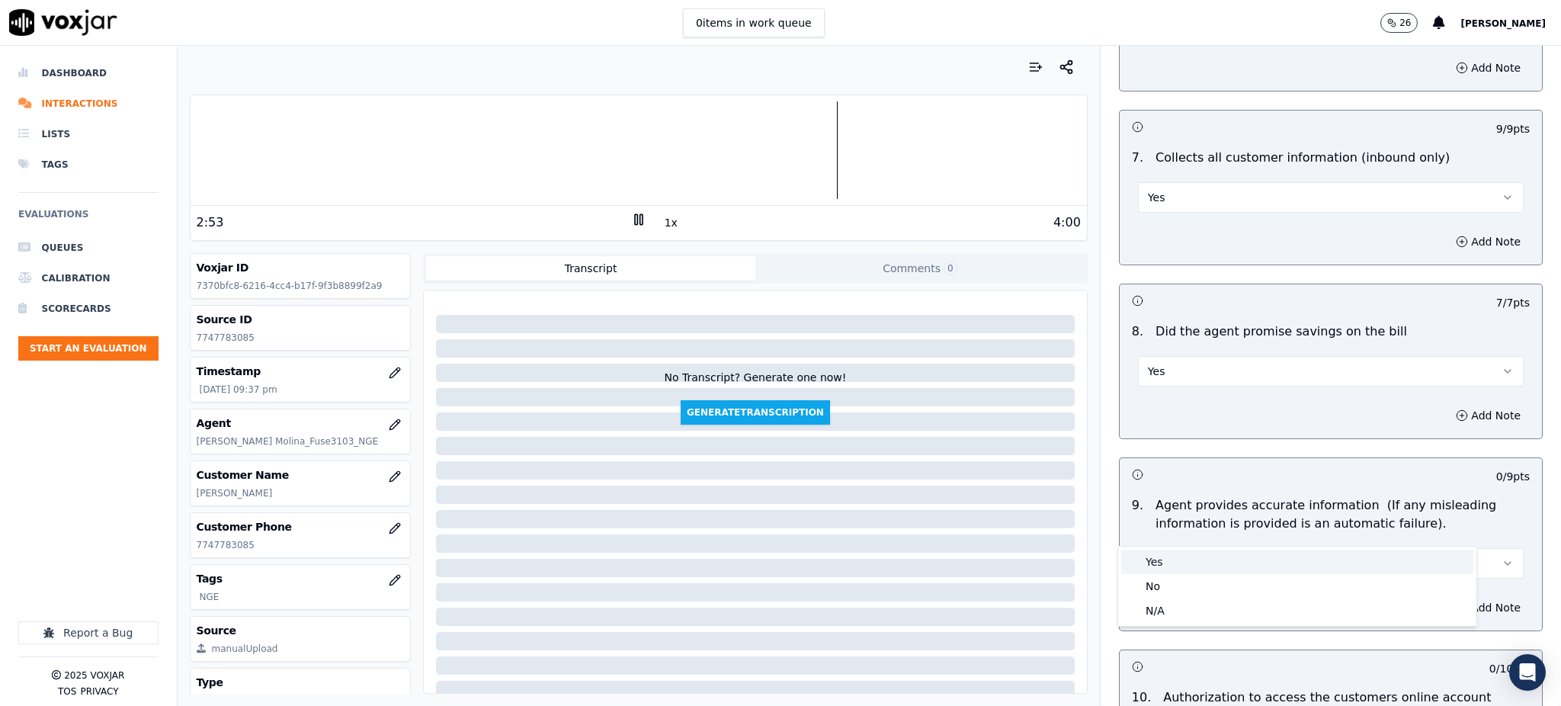
click at [1192, 566] on div "Yes" at bounding box center [1297, 562] width 352 height 24
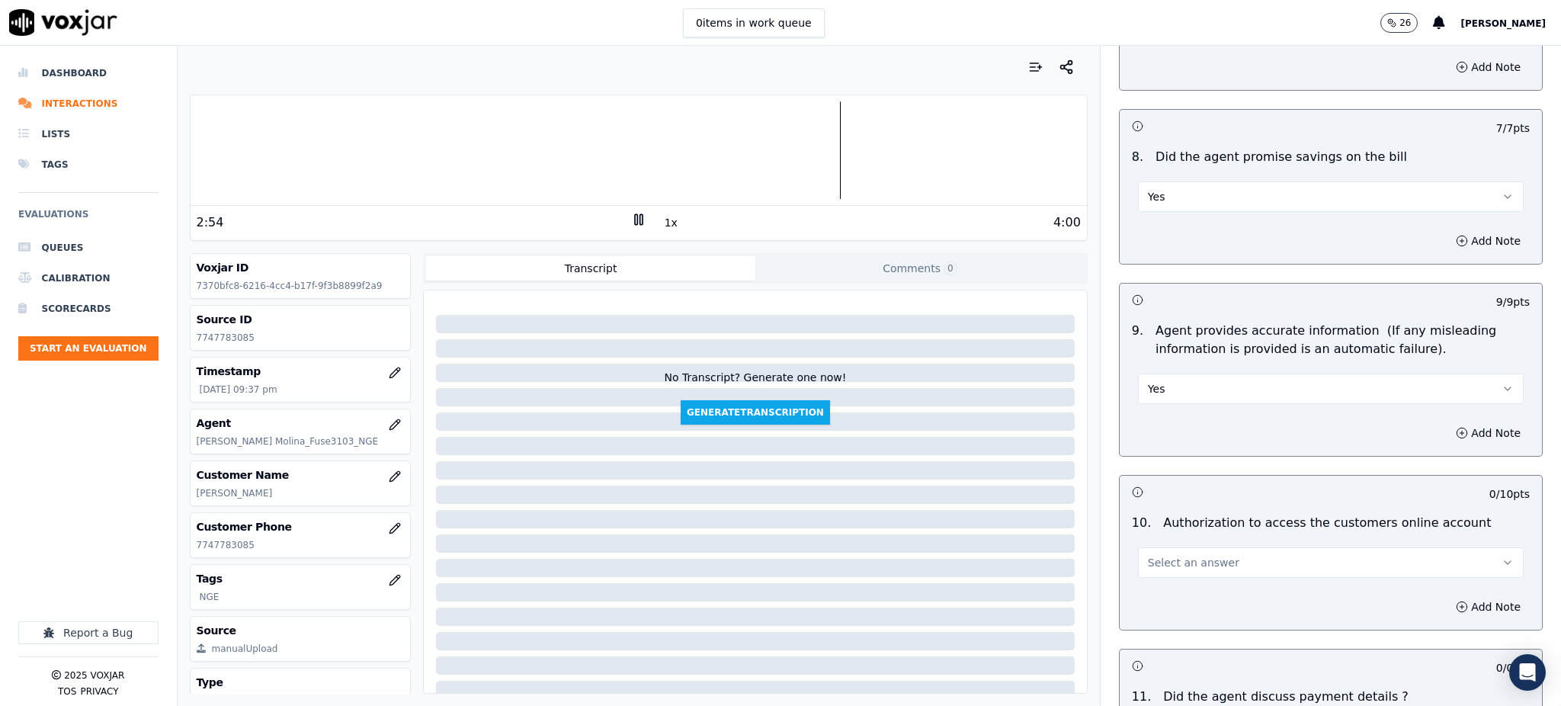
scroll to position [1422, 0]
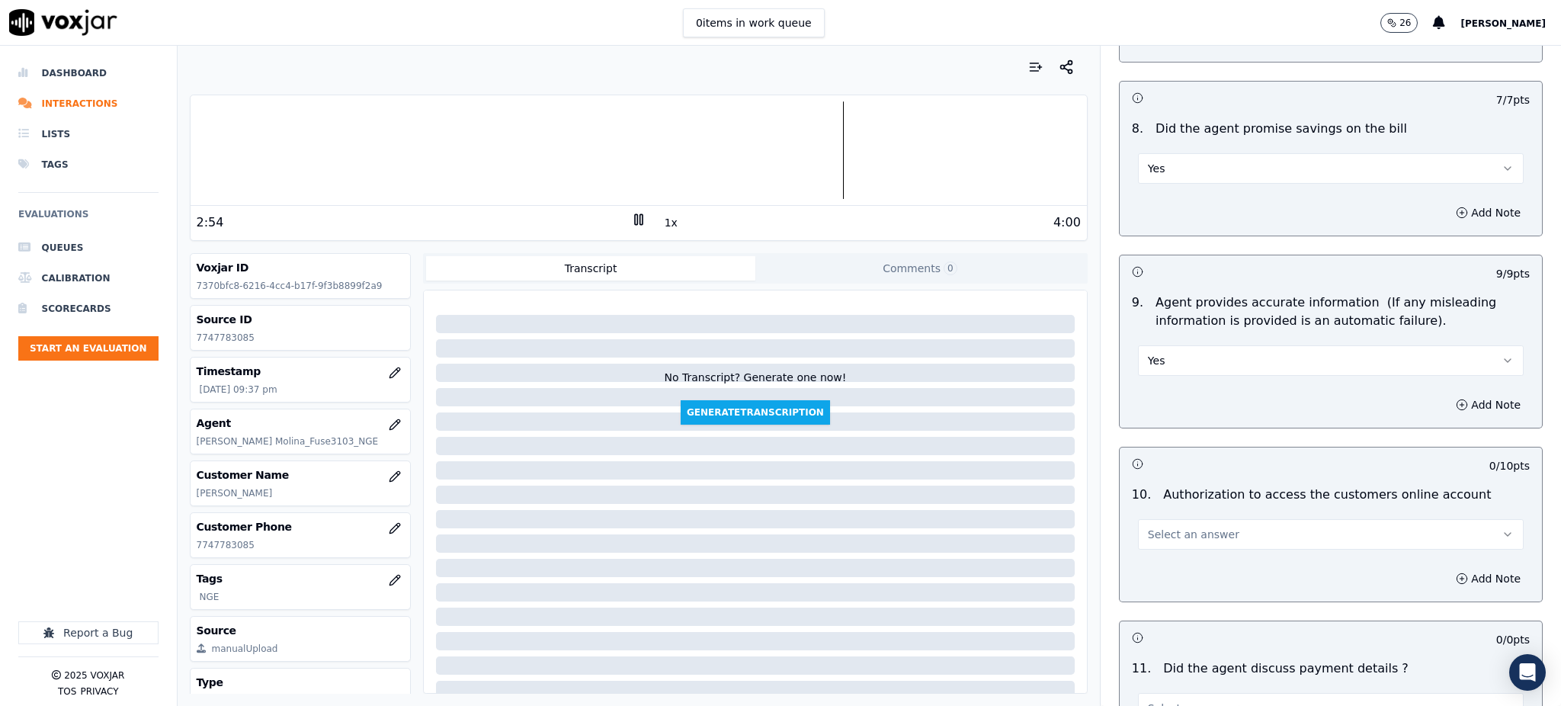
click at [1168, 527] on span "Select an answer" at bounding box center [1193, 534] width 91 height 15
click at [1195, 533] on div "Yes" at bounding box center [1297, 533] width 352 height 24
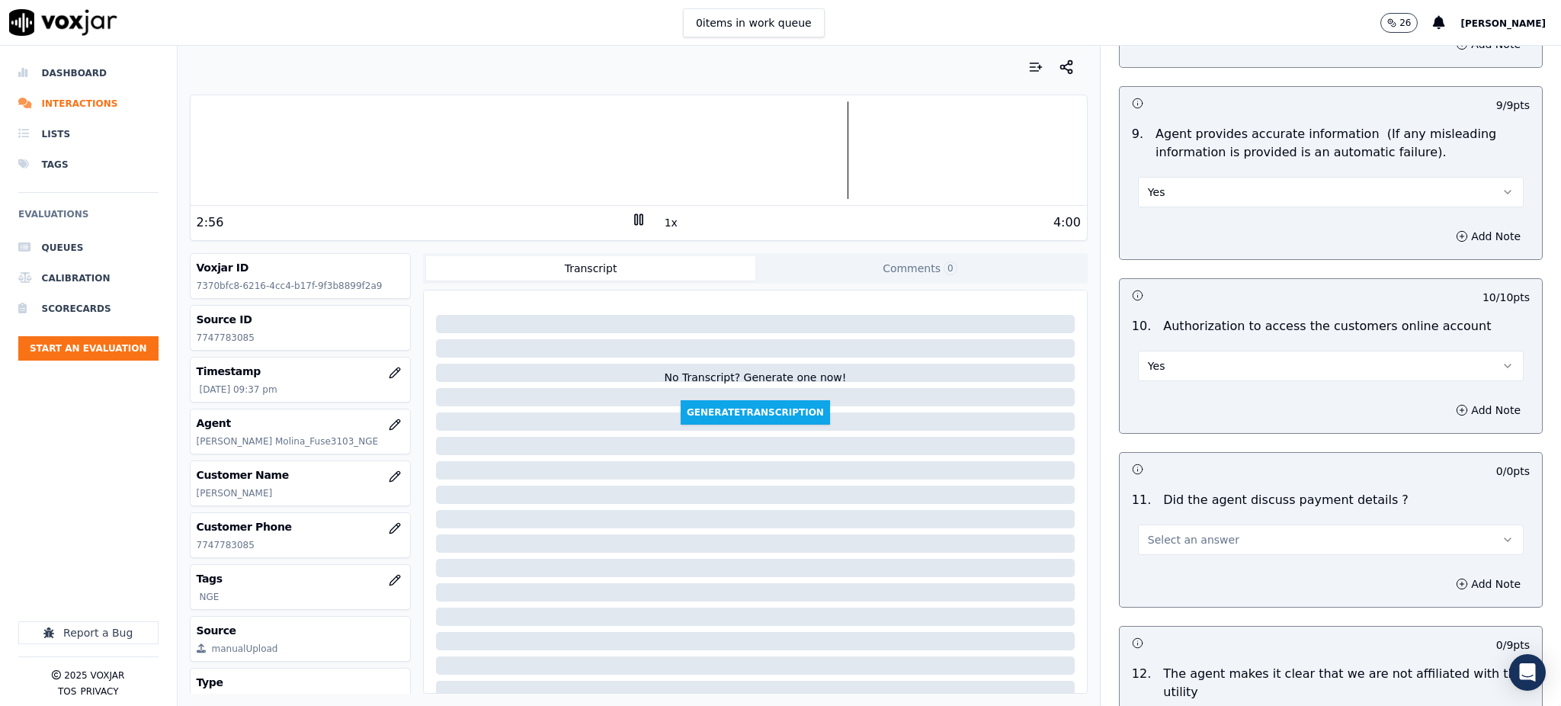
scroll to position [1626, 0]
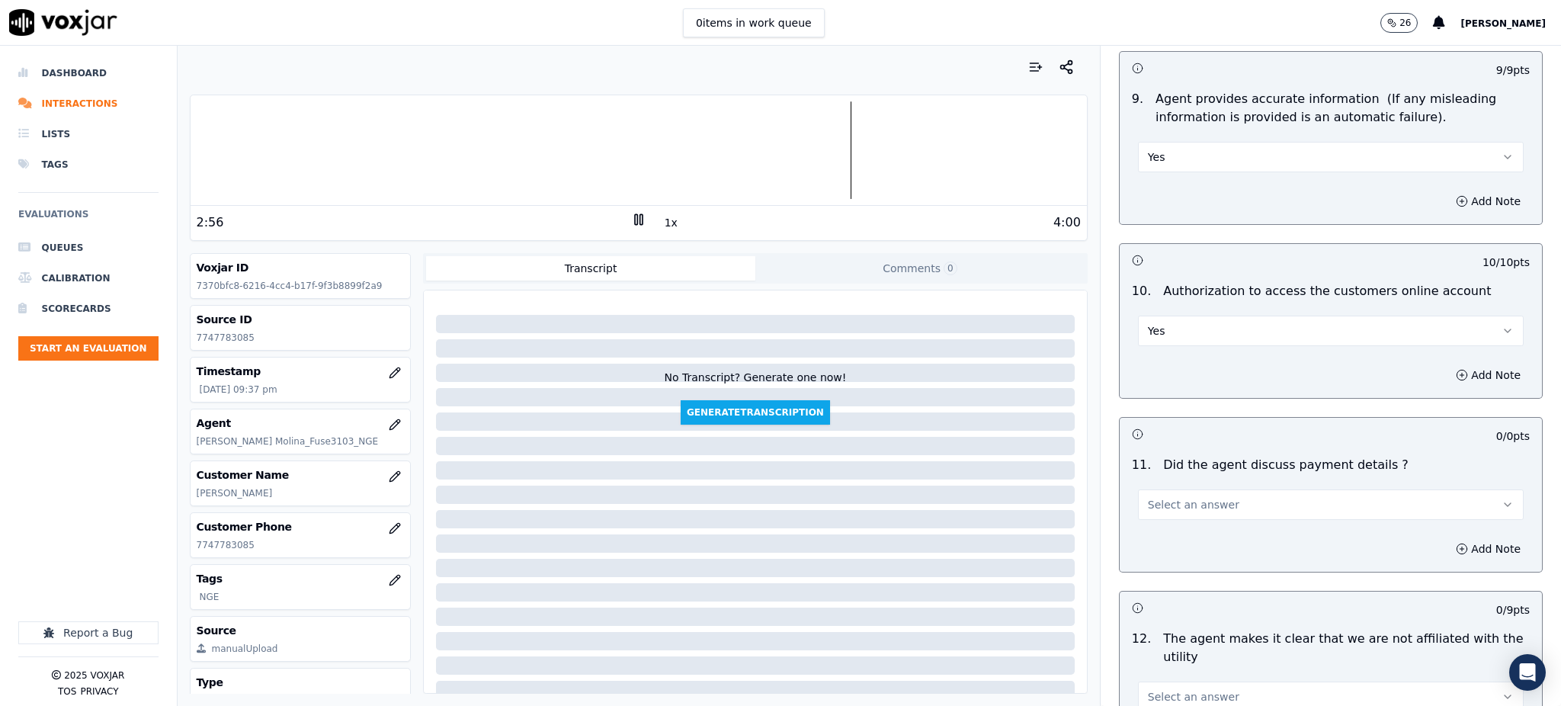
drag, startPoint x: 1194, startPoint y: 460, endPoint x: 1189, endPoint y: 479, distance: 19.6
click at [1194, 497] on span "Select an answer" at bounding box center [1193, 504] width 91 height 15
click at [1185, 559] on div "N/A" at bounding box center [1297, 552] width 352 height 24
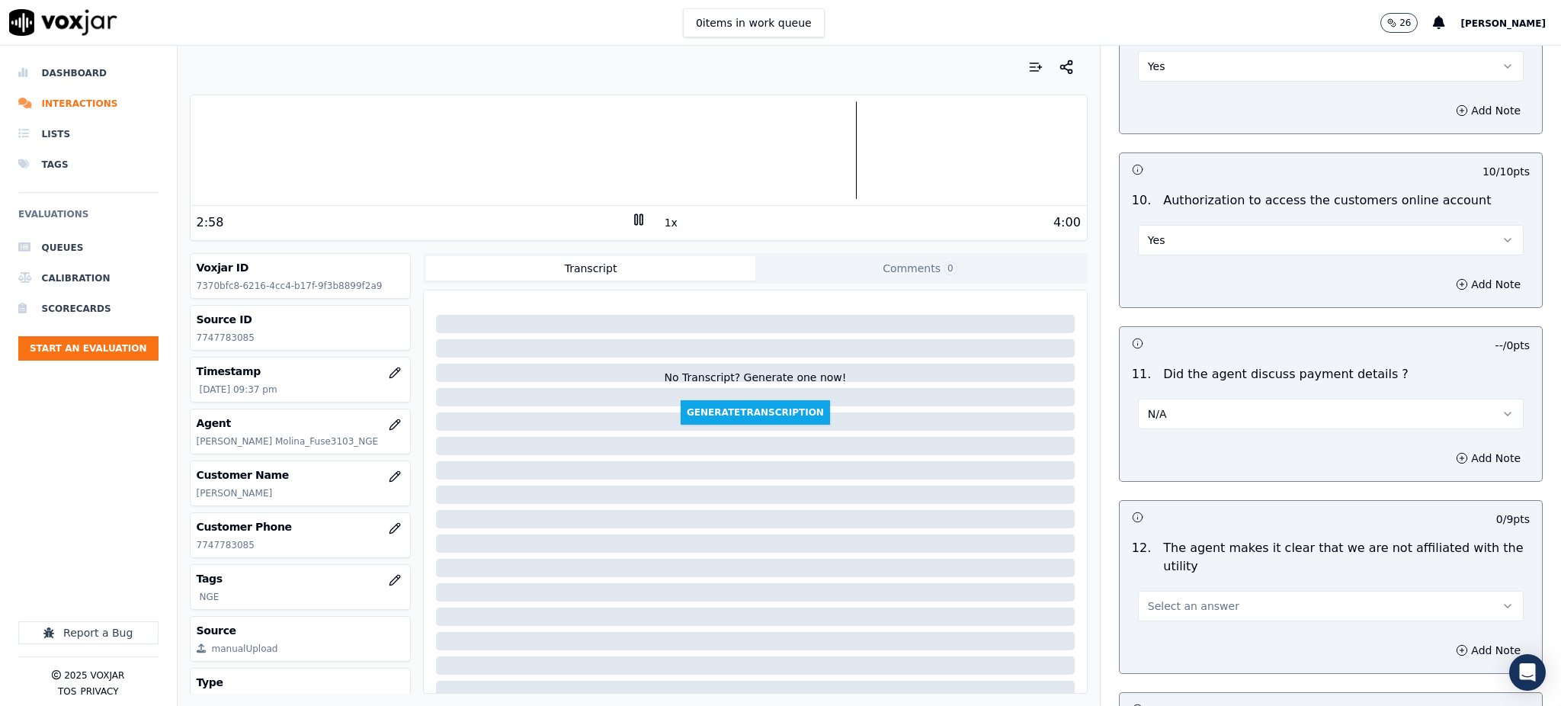
scroll to position [1931, 0]
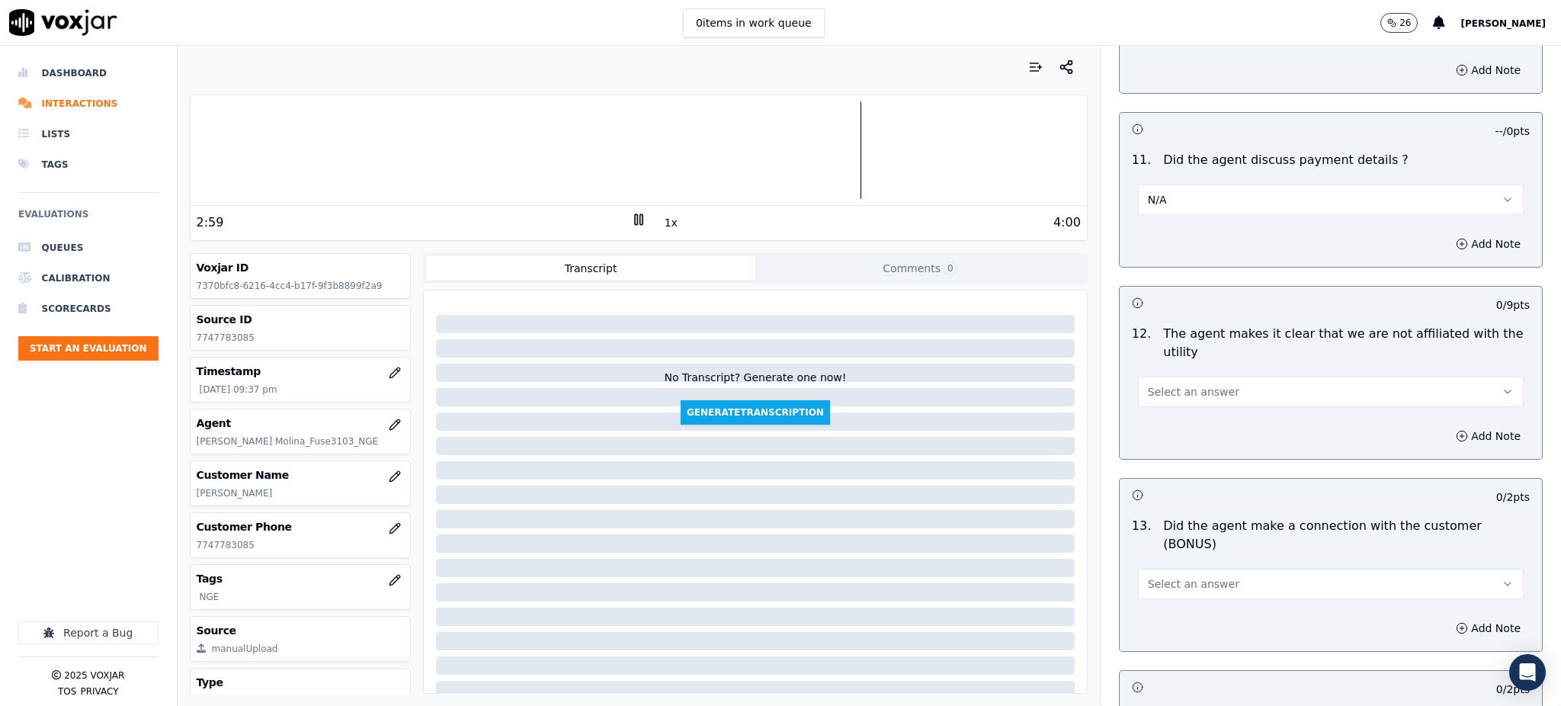
click at [1161, 384] on span "Select an answer" at bounding box center [1193, 391] width 91 height 15
click at [1160, 388] on div "Yes" at bounding box center [1297, 390] width 352 height 24
click at [1148, 569] on button "Select an answer" at bounding box center [1331, 584] width 386 height 30
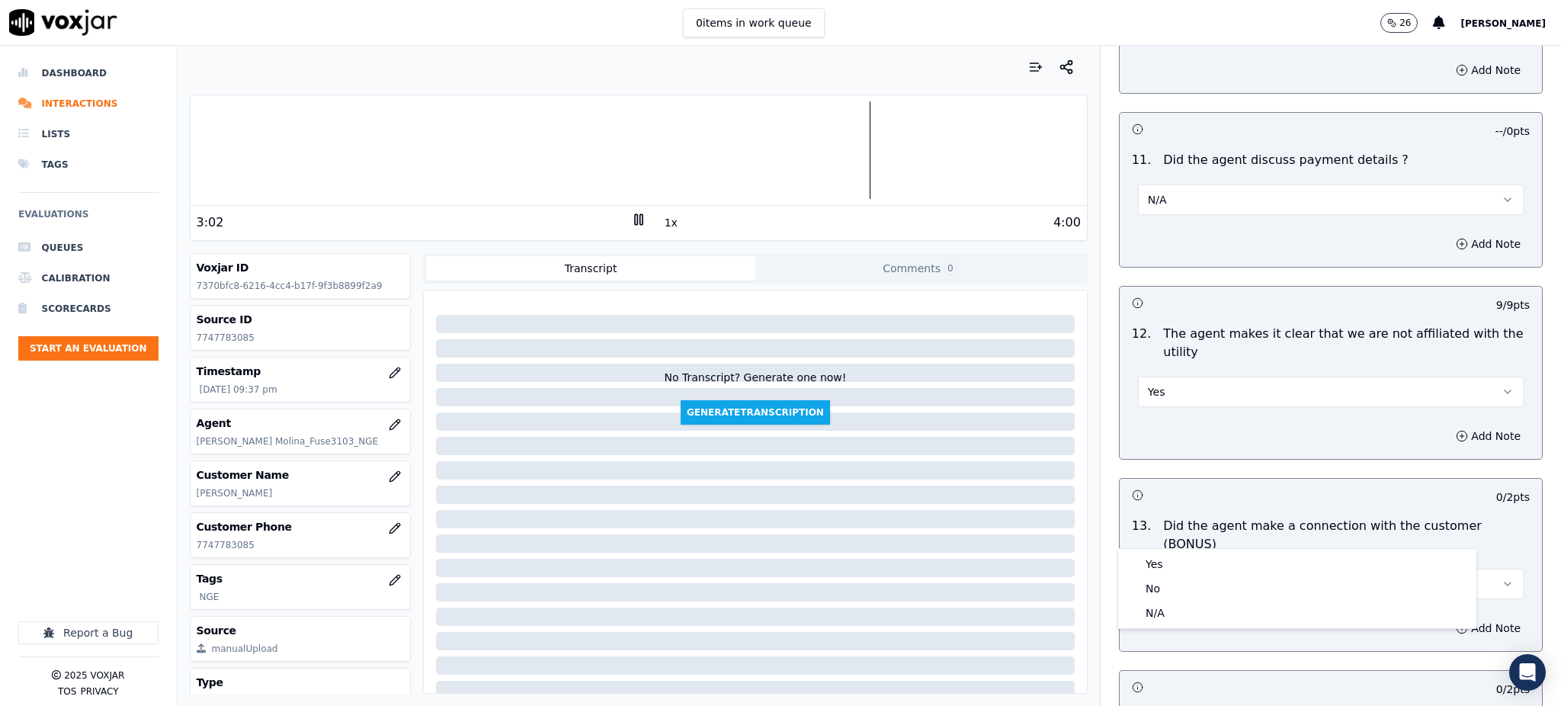
click at [1152, 550] on div "Yes No N/A" at bounding box center [1297, 588] width 358 height 79
click at [1152, 556] on div "Yes" at bounding box center [1297, 564] width 352 height 24
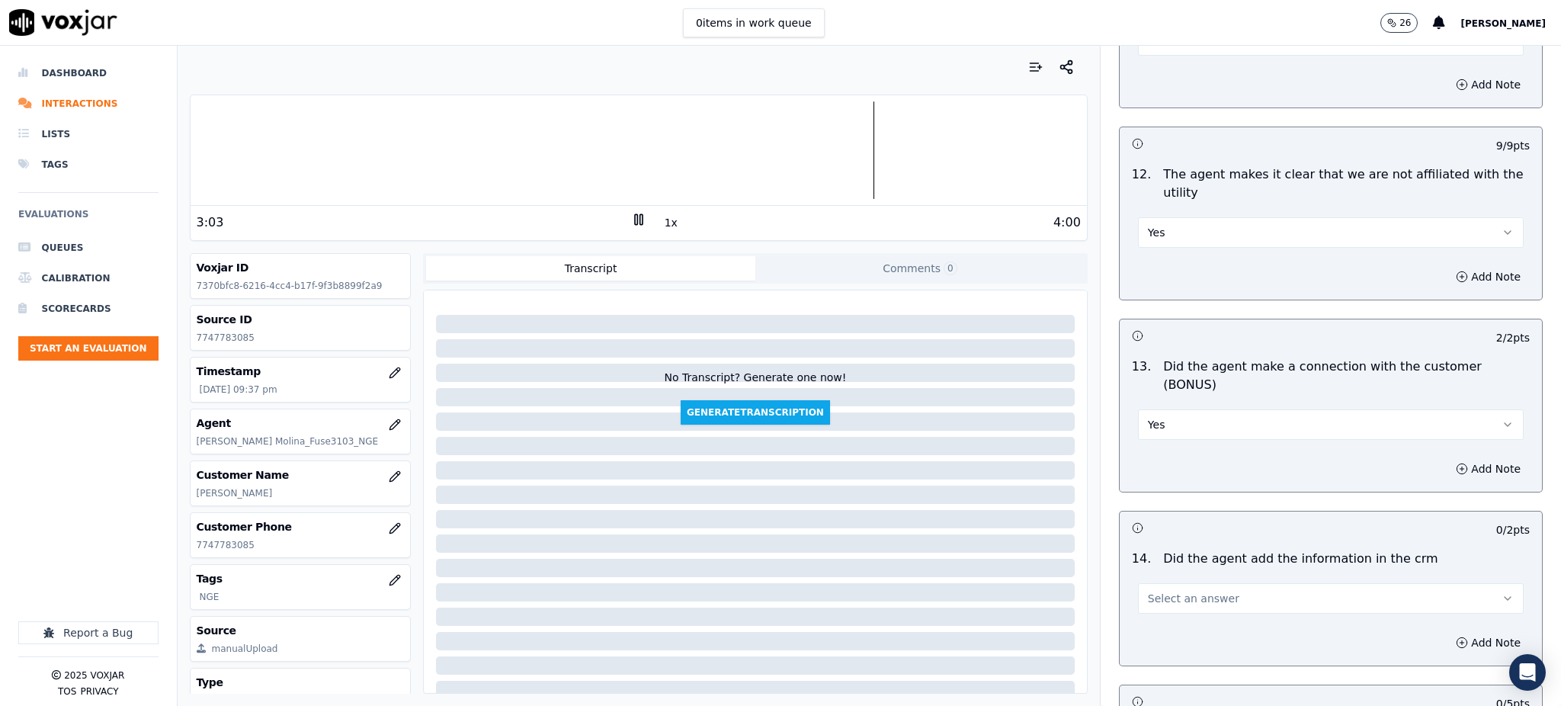
scroll to position [2134, 0]
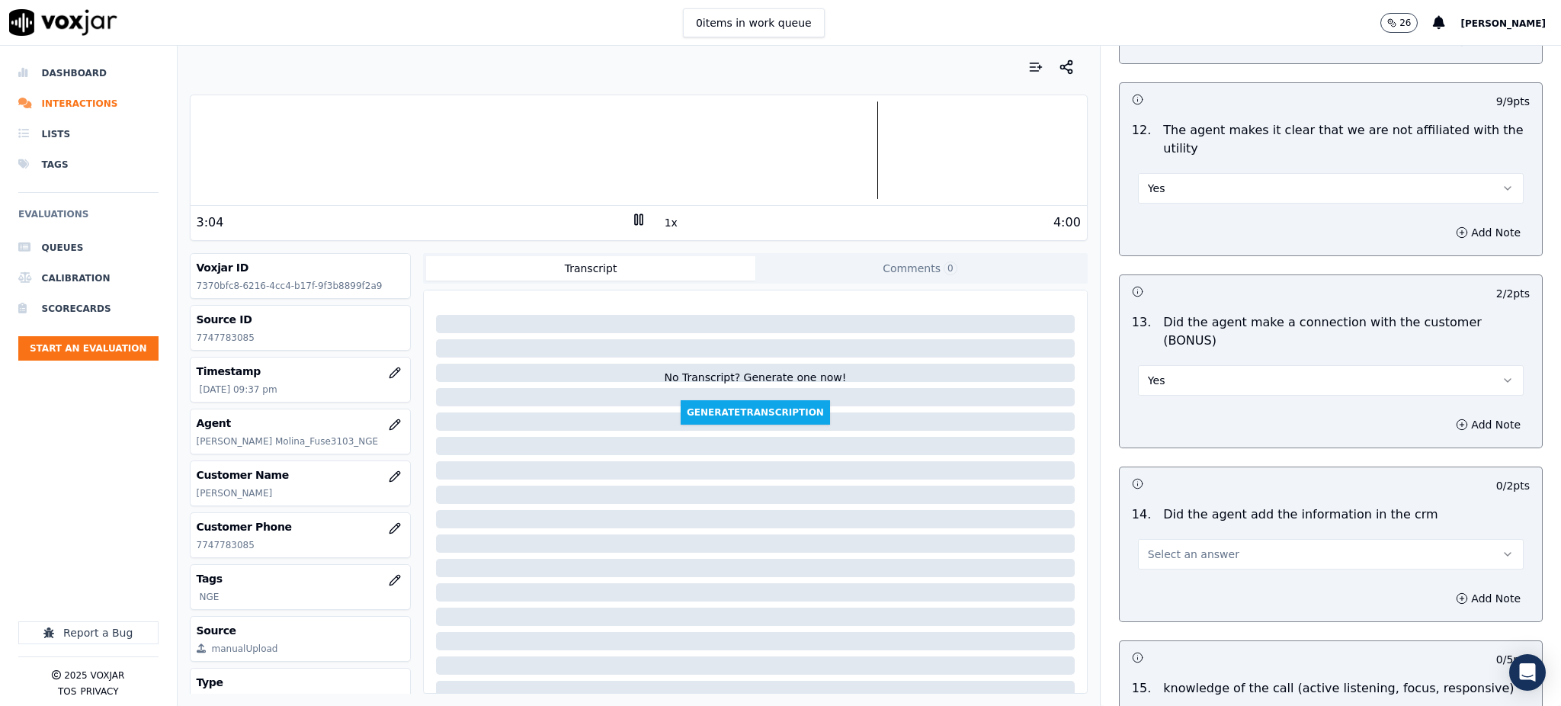
click at [1162, 539] on button "Select an answer" at bounding box center [1331, 554] width 386 height 30
click at [1169, 524] on div "Yes" at bounding box center [1297, 535] width 352 height 24
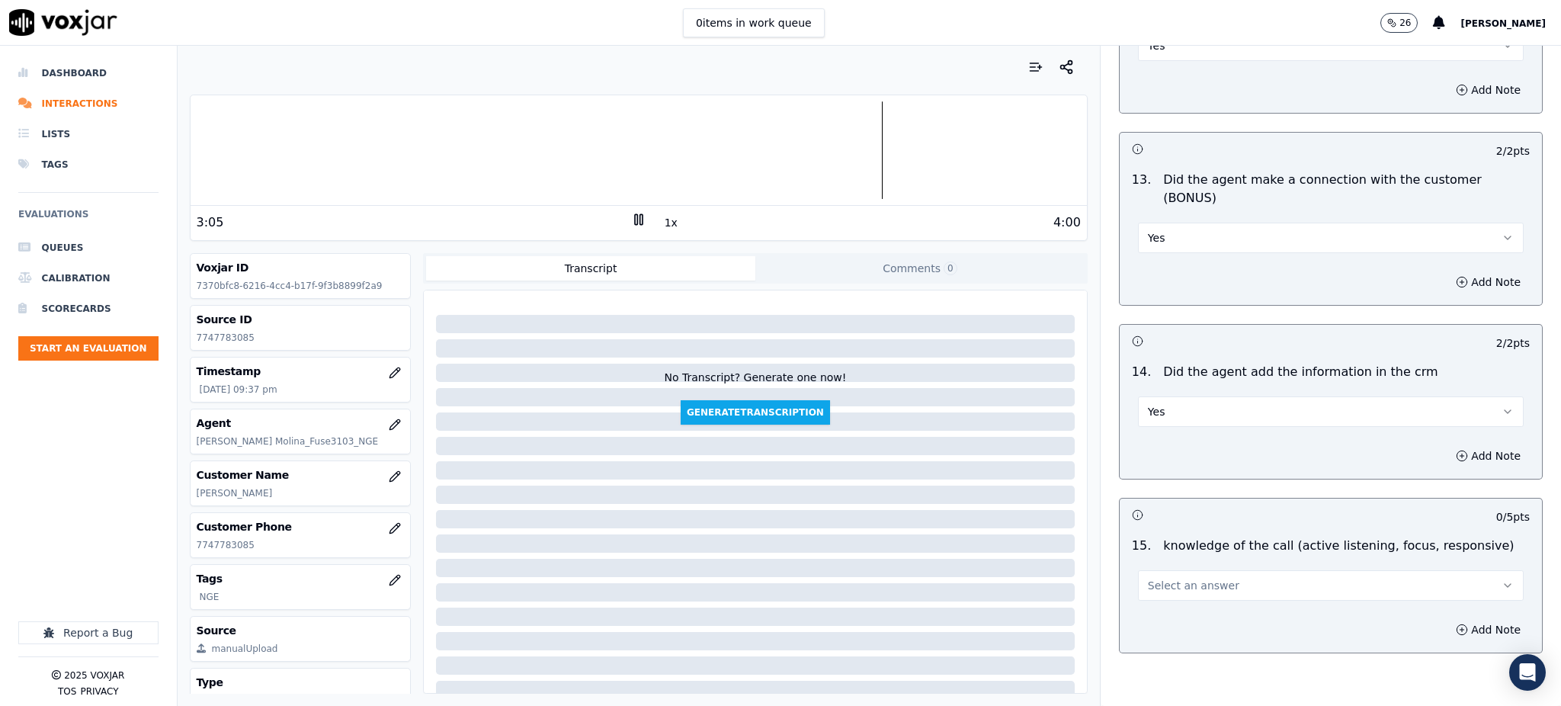
scroll to position [2307, 0]
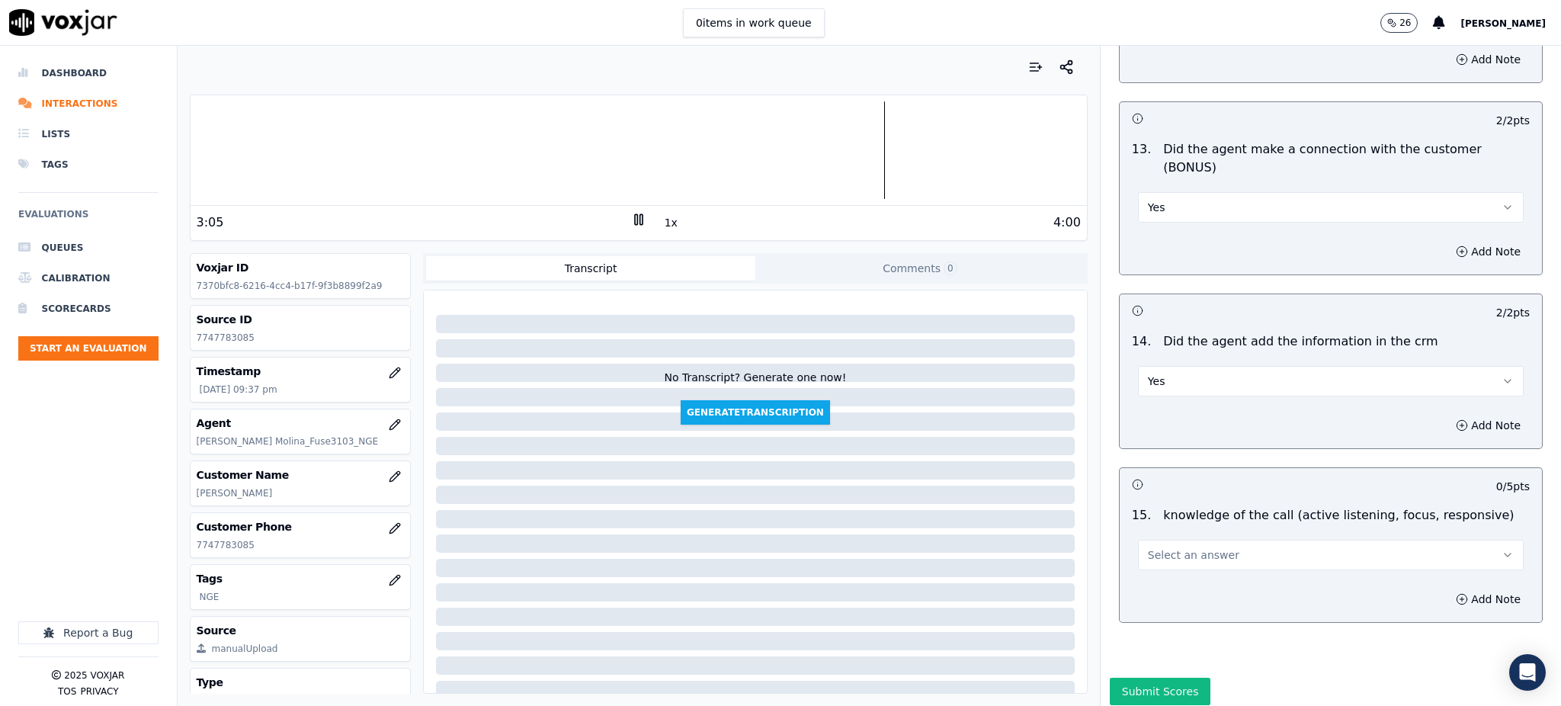
click at [1163, 547] on span "Select an answer" at bounding box center [1193, 554] width 91 height 15
click at [1156, 541] on div "Yes" at bounding box center [1297, 536] width 352 height 24
click at [1142, 678] on button "Submit Scores" at bounding box center [1160, 691] width 101 height 27
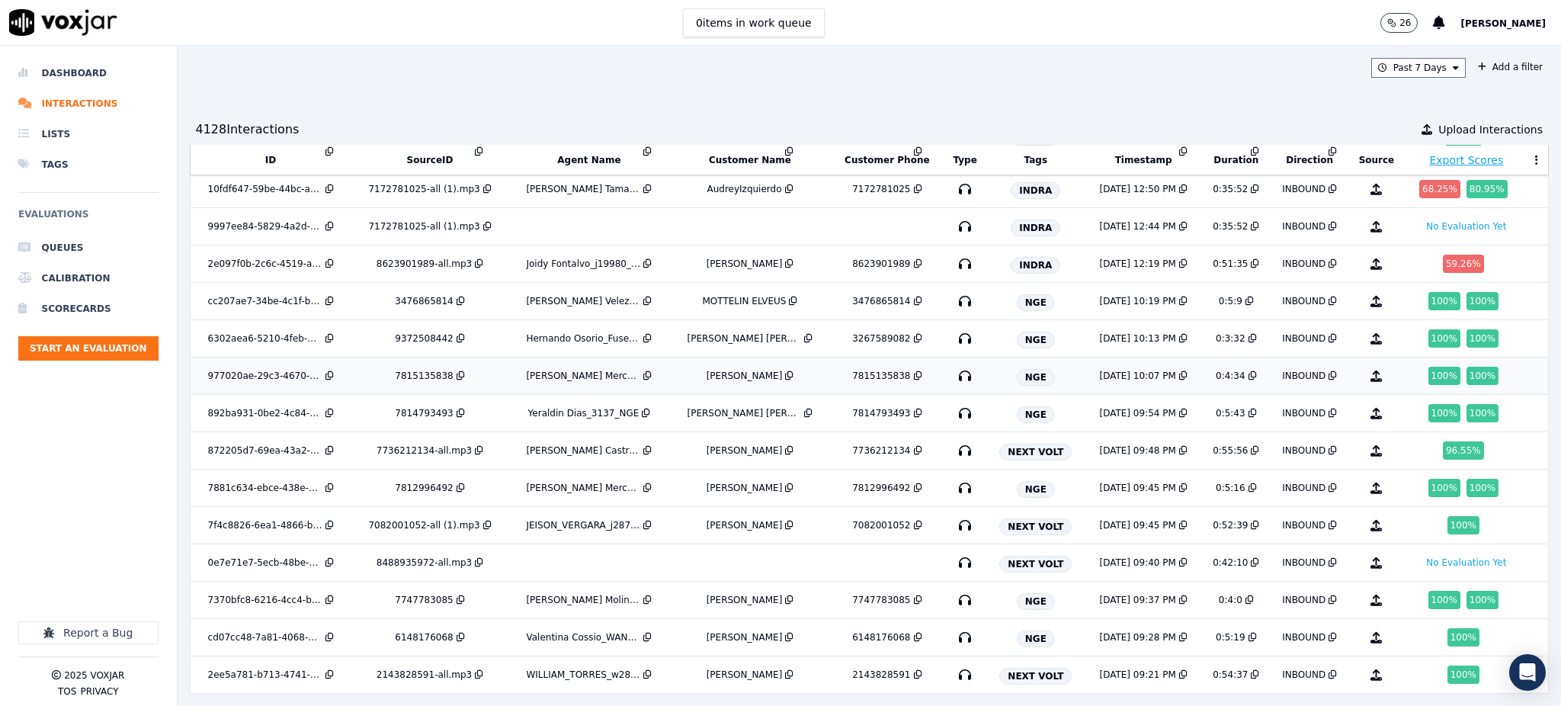
scroll to position [599, 0]
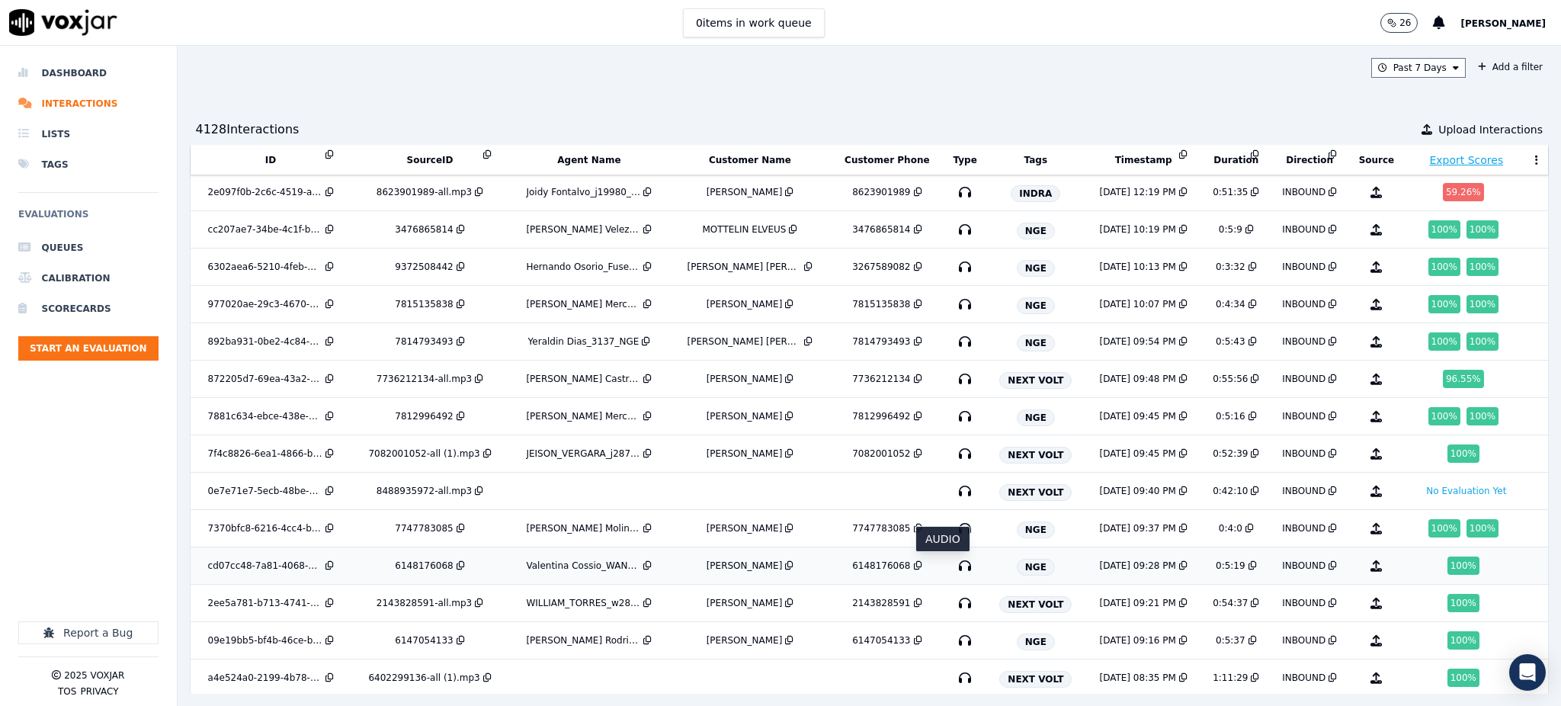
click at [953, 569] on icon "button" at bounding box center [965, 565] width 24 height 24
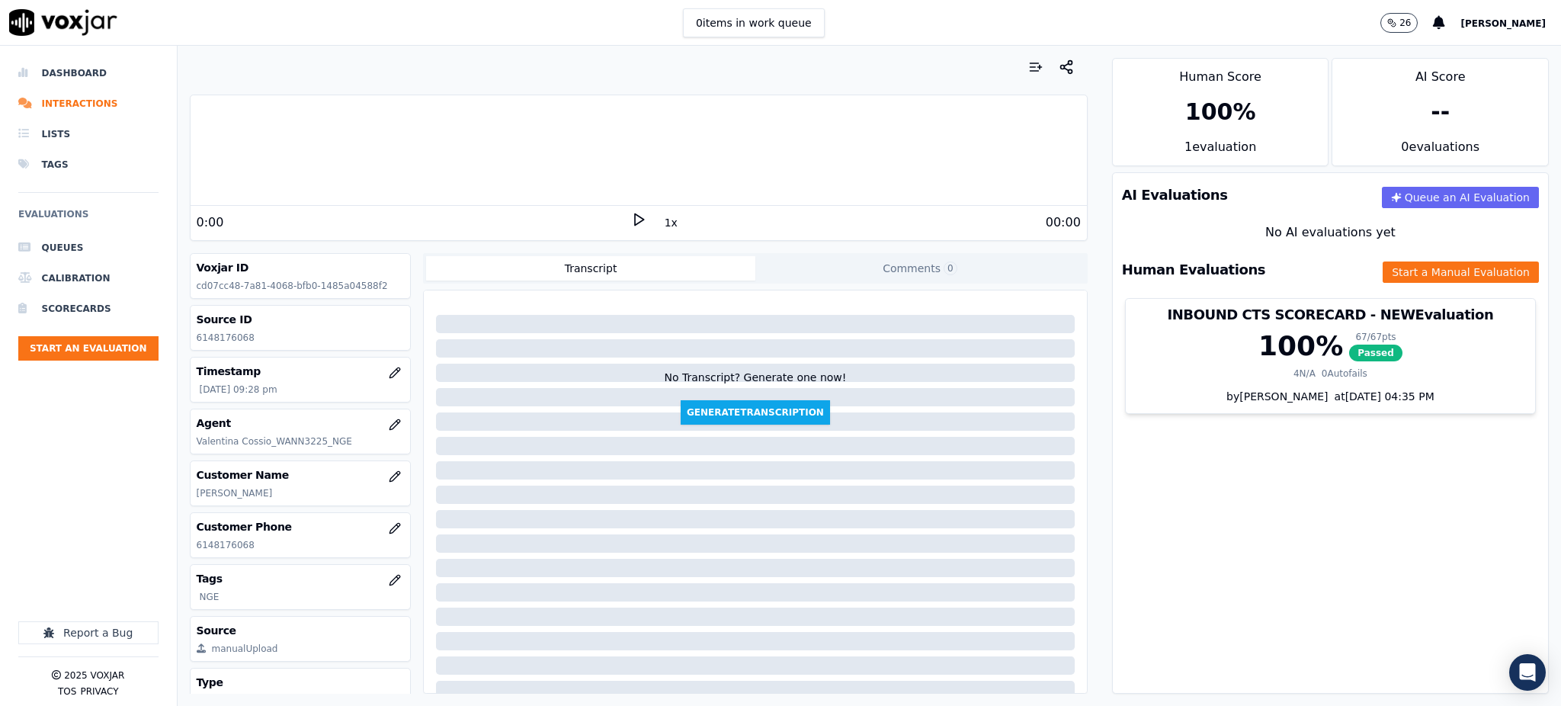
click at [631, 218] on icon at bounding box center [638, 219] width 15 height 15
drag, startPoint x: 263, startPoint y: 544, endPoint x: 174, endPoint y: 552, distance: 89.6
click at [178, 553] on div "Your browser does not support the audio element. 0:00 1x 5:19 Voxjar ID cd07cc4…" at bounding box center [639, 376] width 922 height 660
copy p "6148176068"
click at [634, 220] on icon at bounding box center [638, 219] width 15 height 15
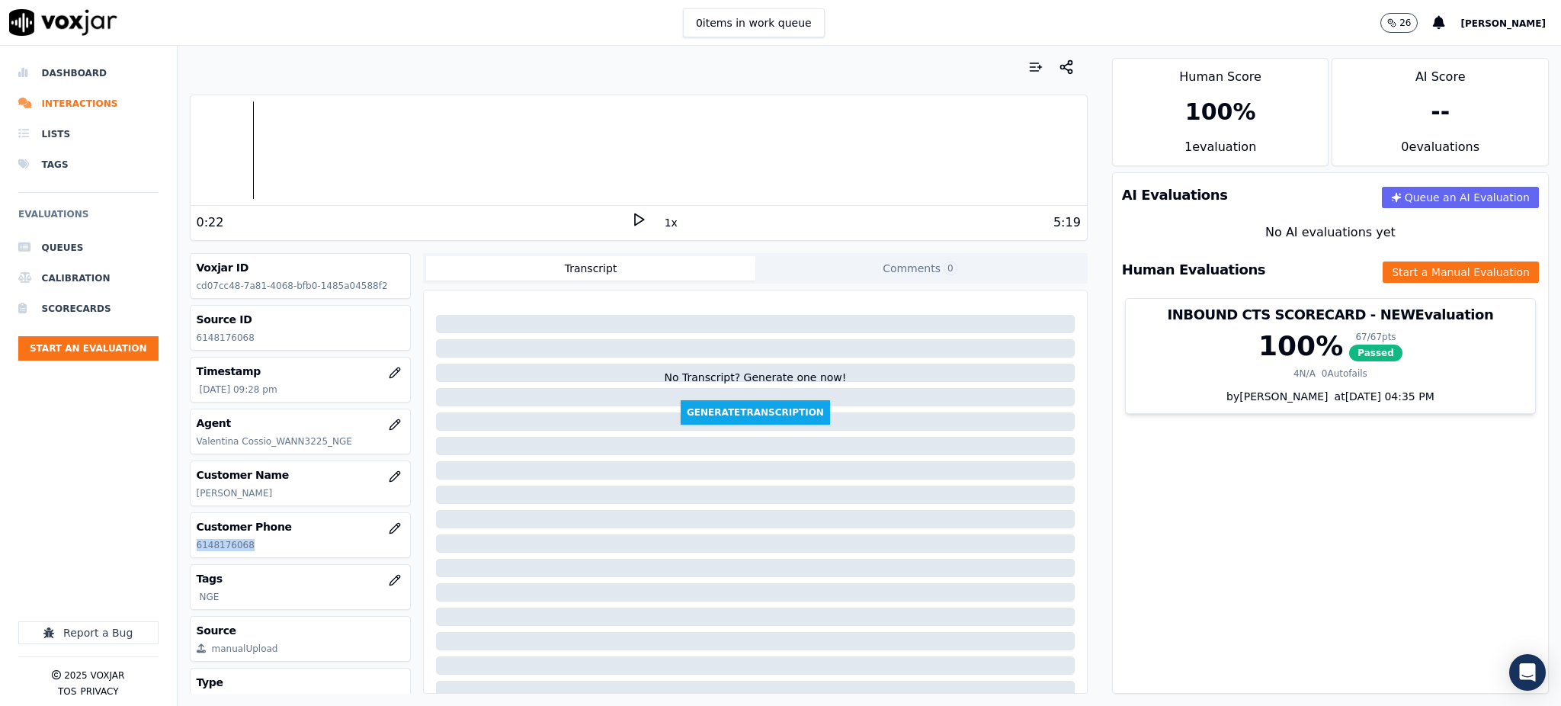
click at [631, 223] on icon at bounding box center [638, 219] width 15 height 15
click at [191, 157] on div at bounding box center [639, 150] width 896 height 98
click at [635, 219] on rect at bounding box center [636, 219] width 2 height 10
click at [635, 216] on polygon at bounding box center [639, 219] width 9 height 11
click at [1383, 275] on button "Start a Manual Evaluation" at bounding box center [1461, 271] width 156 height 21
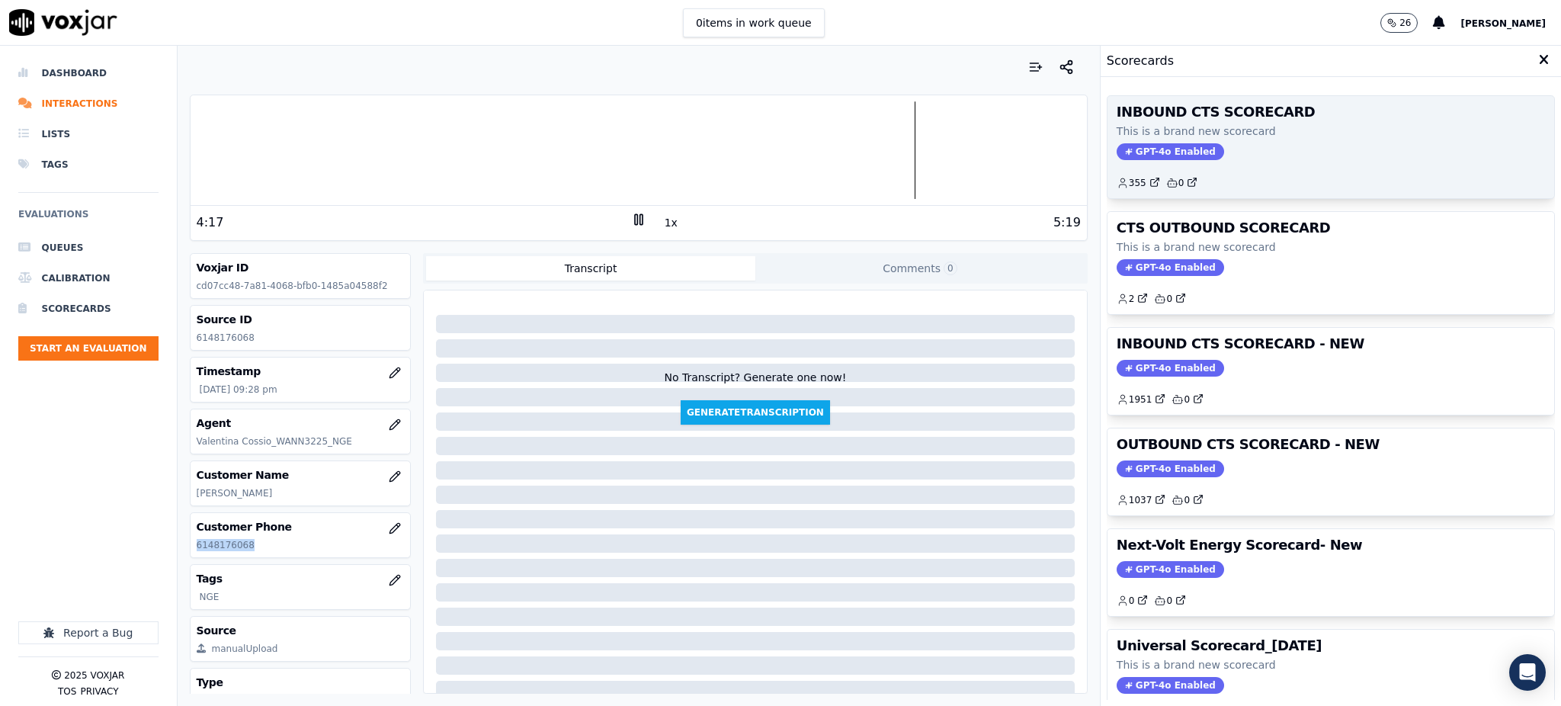
click at [1161, 153] on span "GPT-4o Enabled" at bounding box center [1170, 151] width 107 height 17
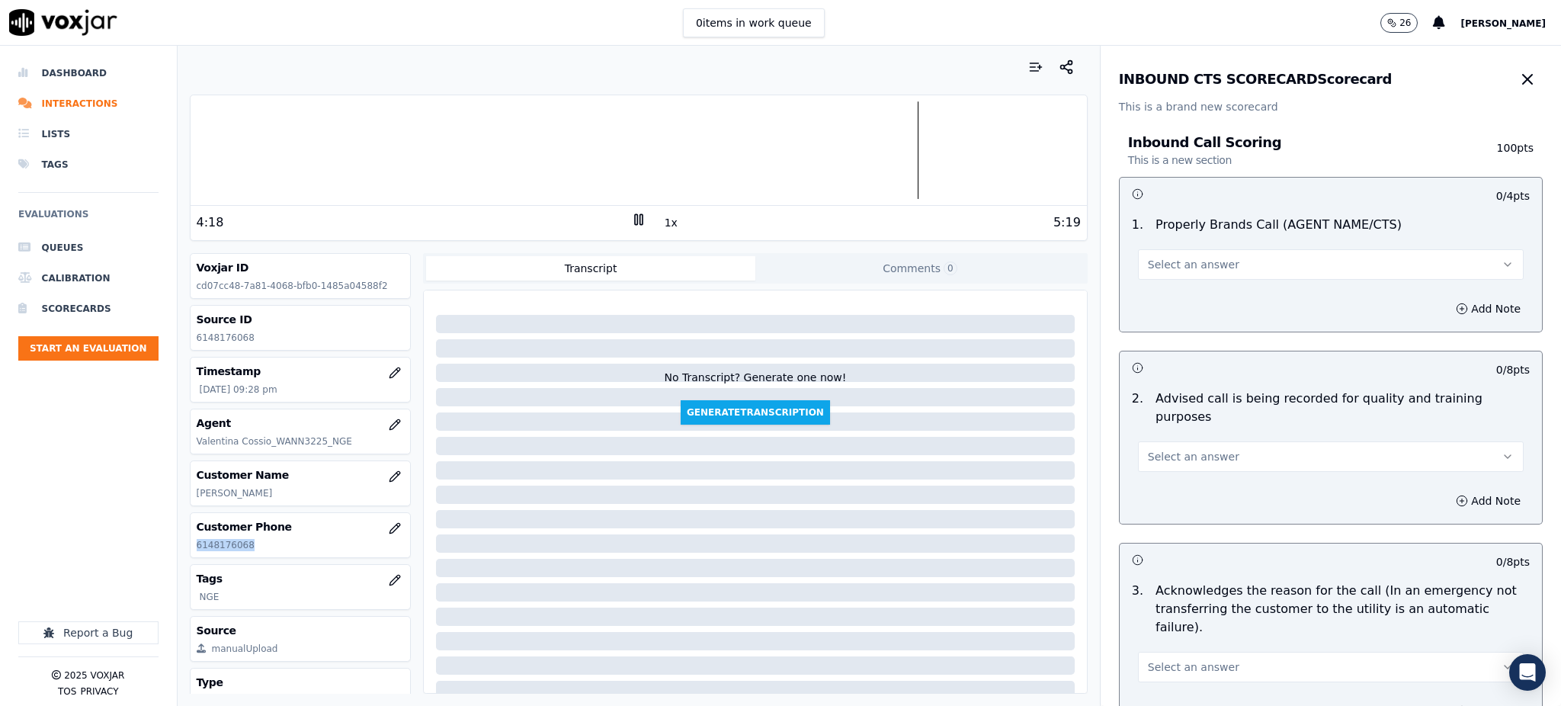
click at [1173, 266] on span "Select an answer" at bounding box center [1193, 264] width 91 height 15
click at [1164, 299] on div "Yes" at bounding box center [1297, 299] width 352 height 24
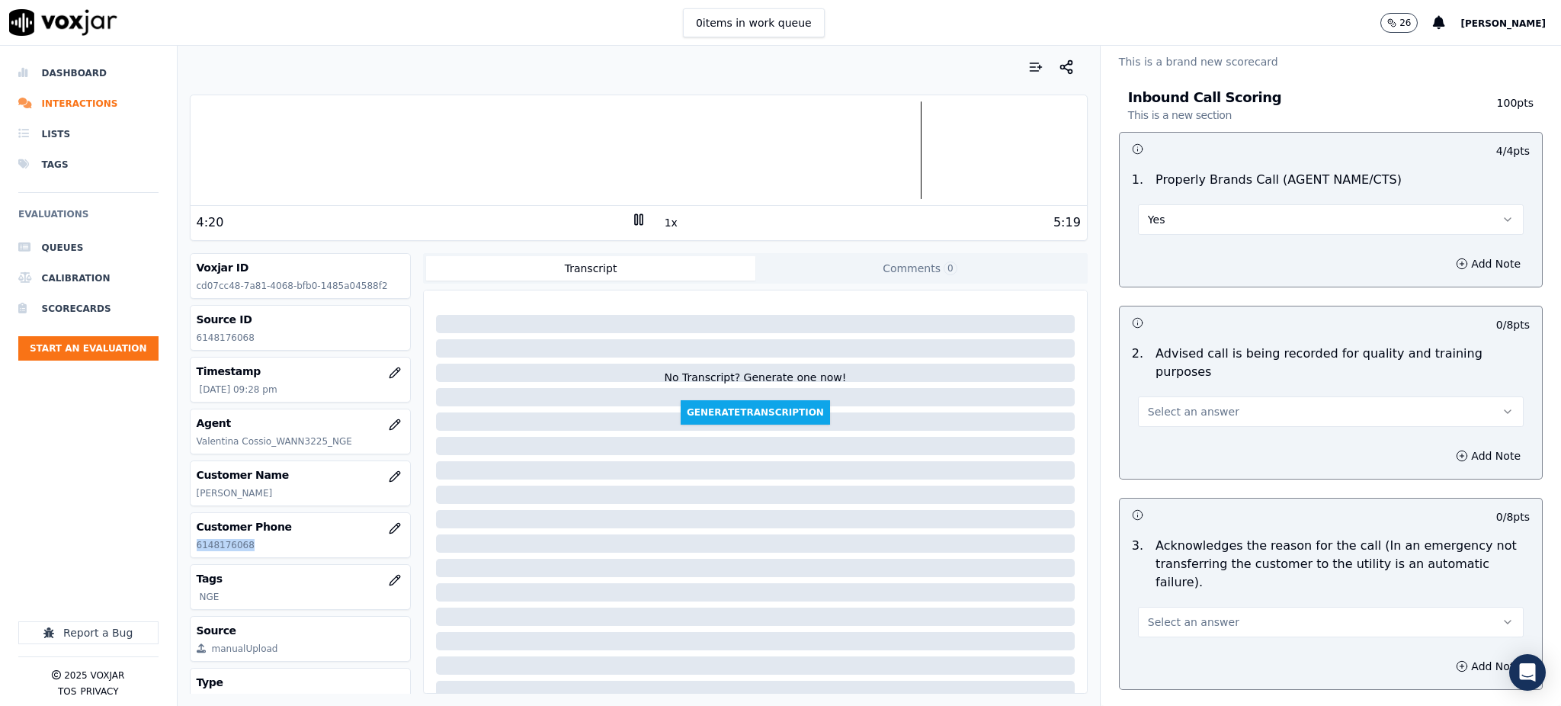
scroll to position [101, 0]
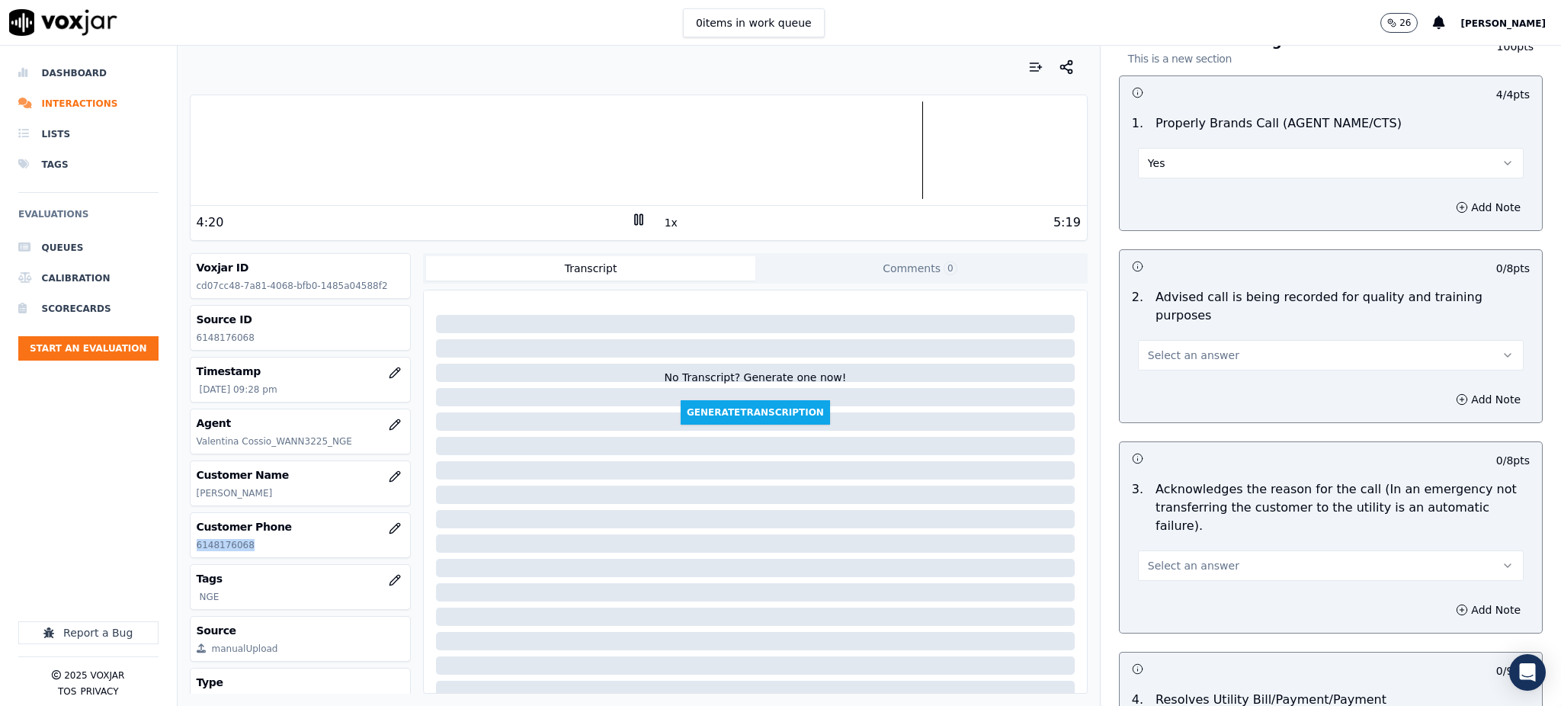
click at [1160, 340] on button "Select an answer" at bounding box center [1331, 355] width 386 height 30
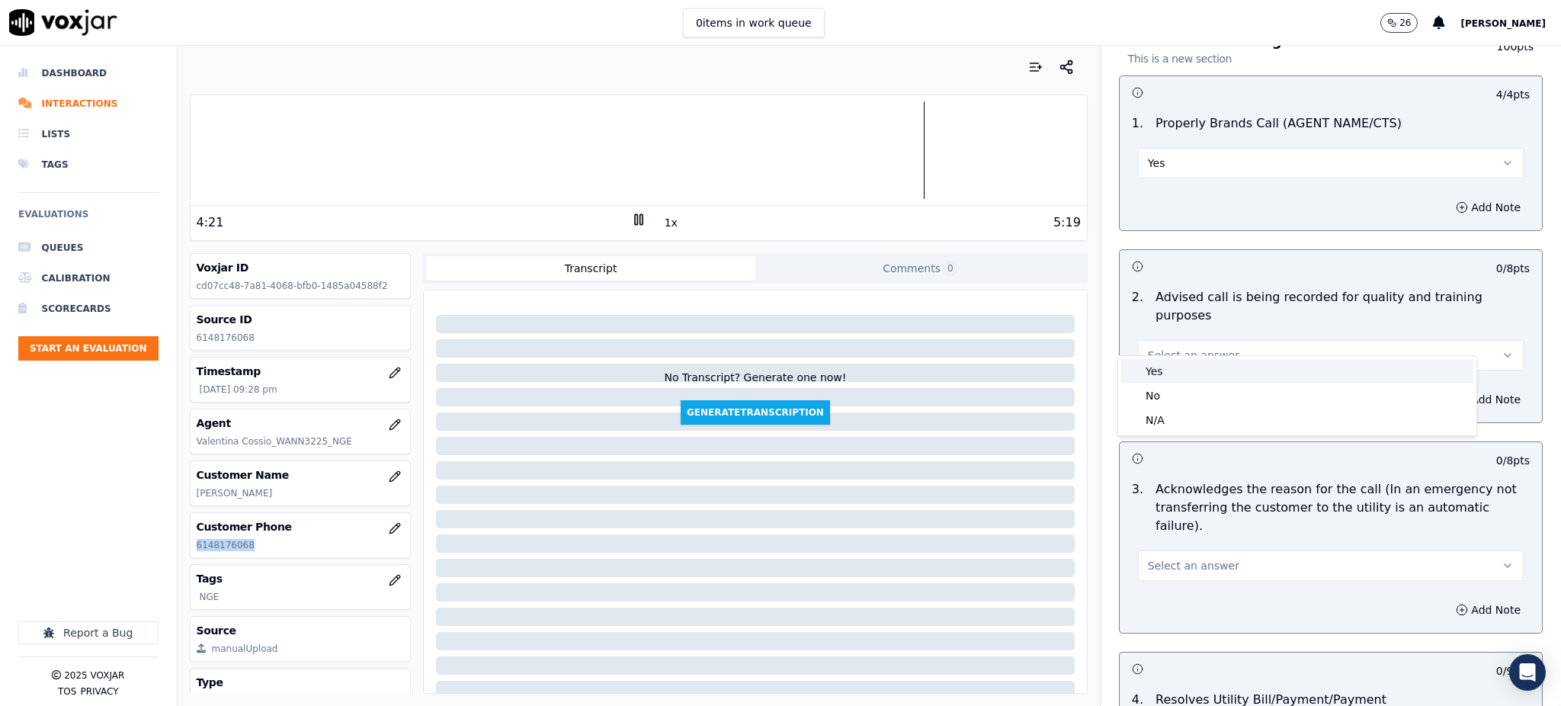
click at [1161, 383] on div "Yes" at bounding box center [1297, 371] width 352 height 24
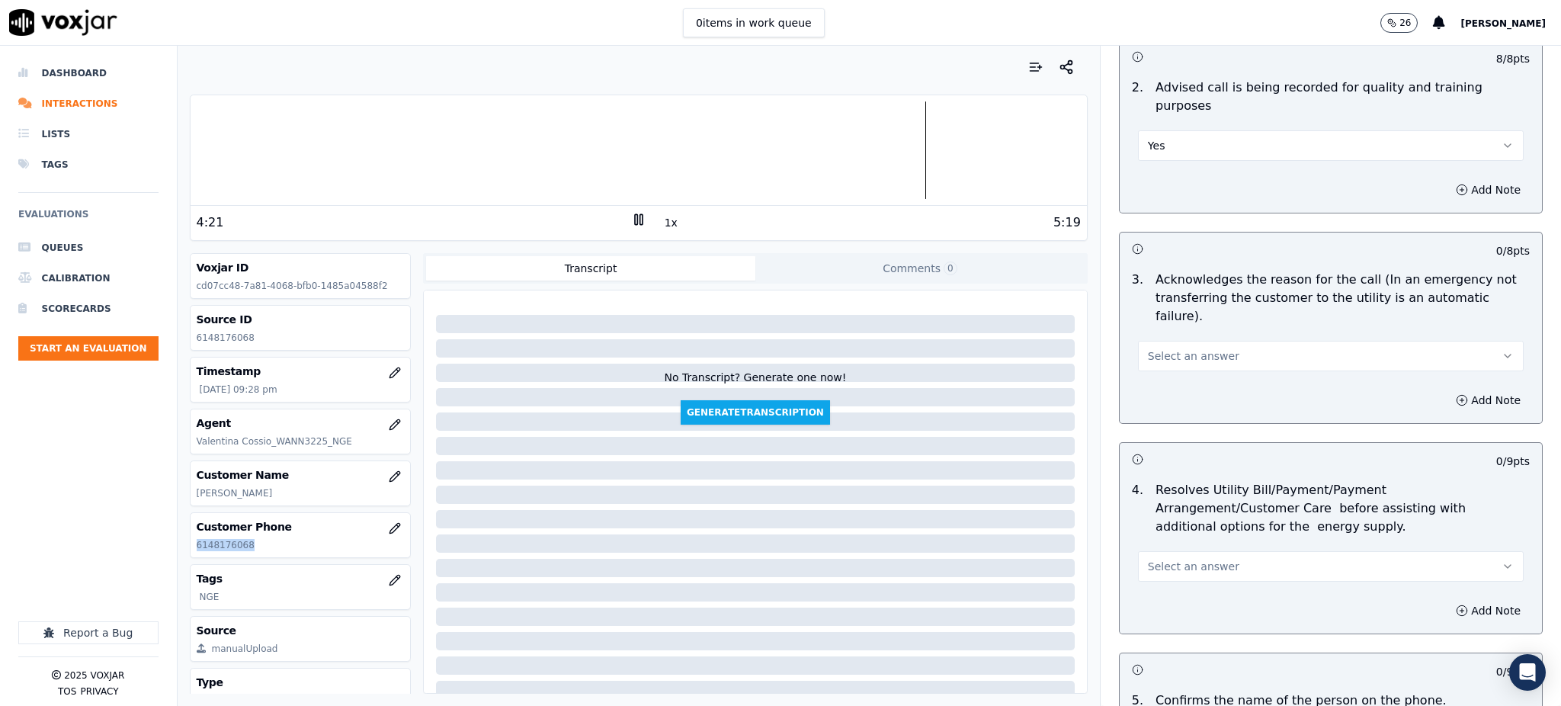
scroll to position [406, 0]
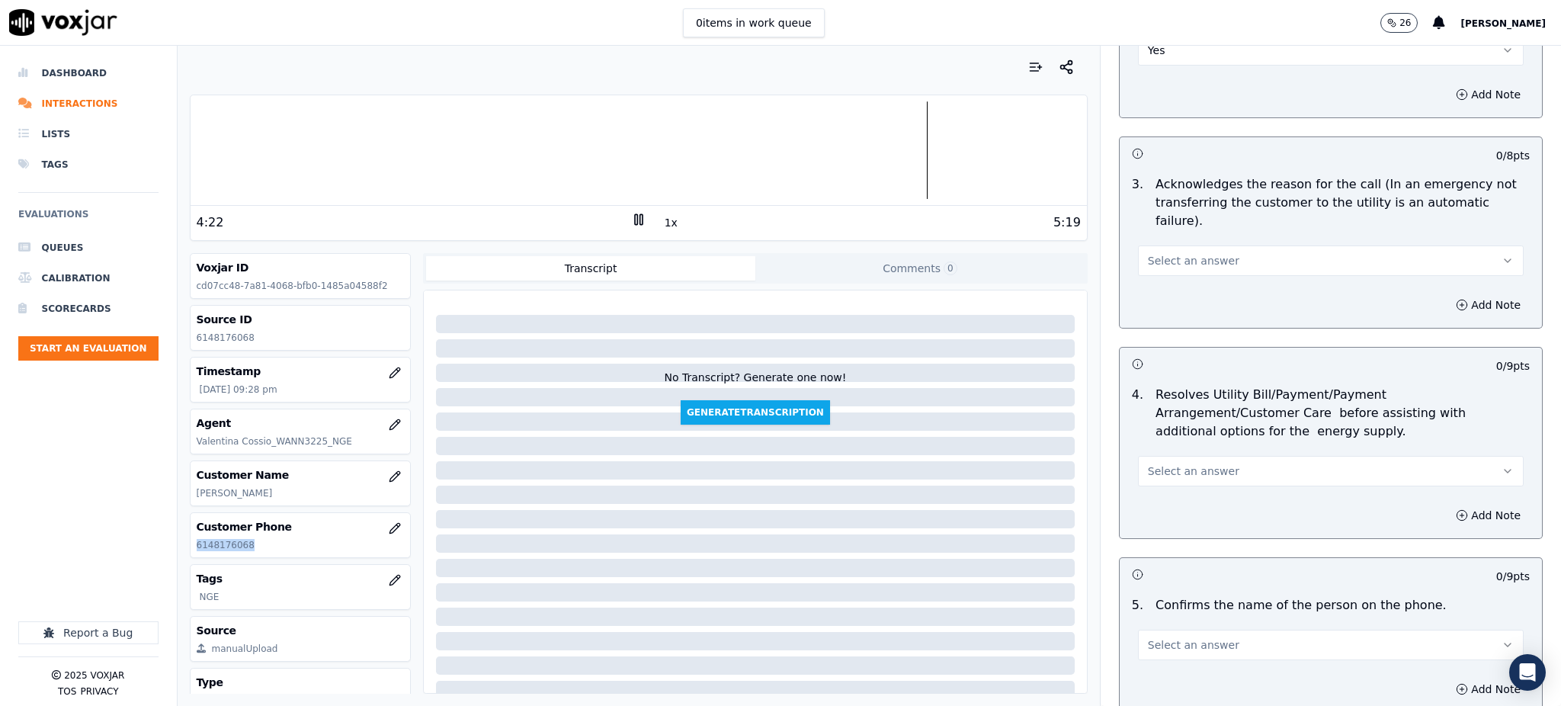
click at [1188, 253] on span "Select an answer" at bounding box center [1193, 260] width 91 height 15
click at [1175, 261] on div "Yes" at bounding box center [1297, 258] width 352 height 24
click at [1172, 463] on span "Select an answer" at bounding box center [1193, 470] width 91 height 15
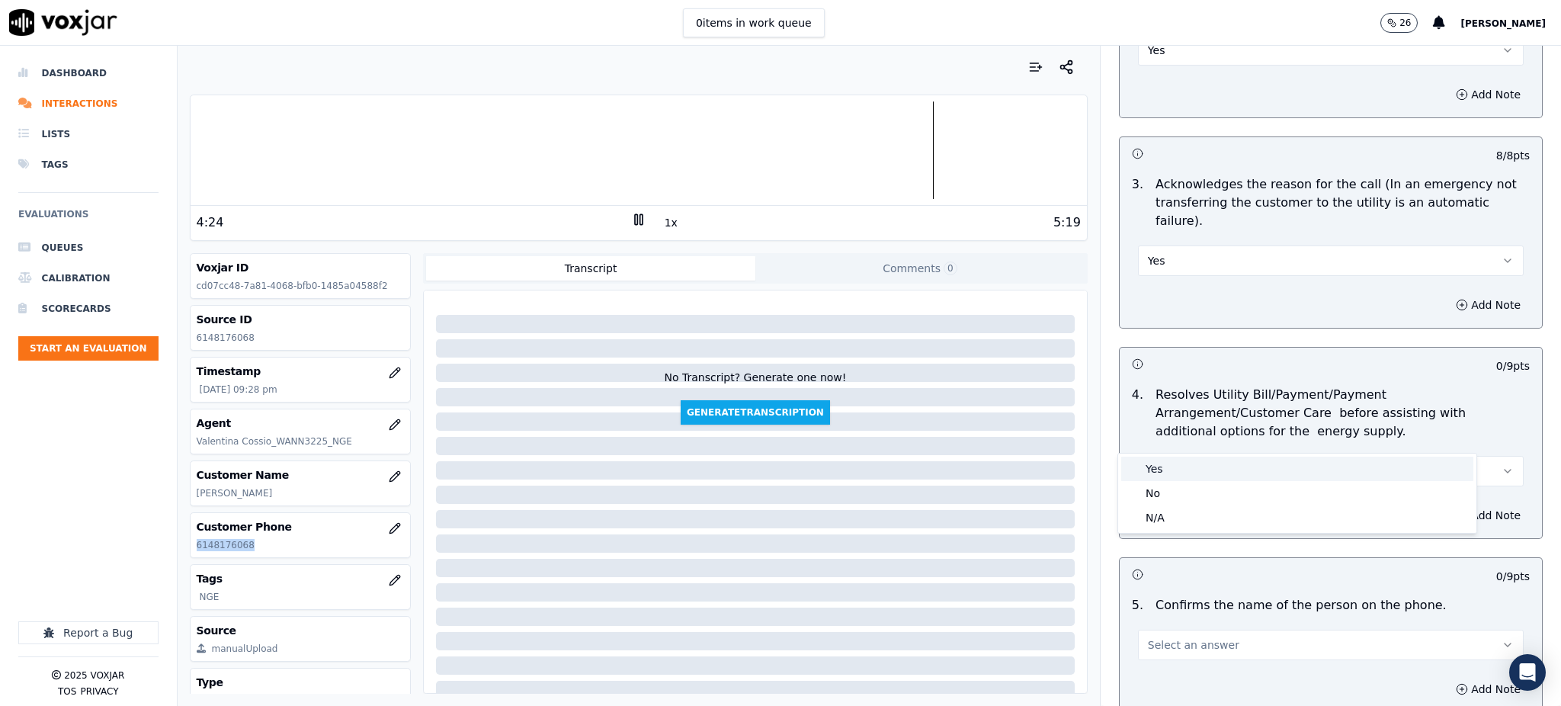
click at [1168, 463] on div "Yes" at bounding box center [1297, 469] width 352 height 24
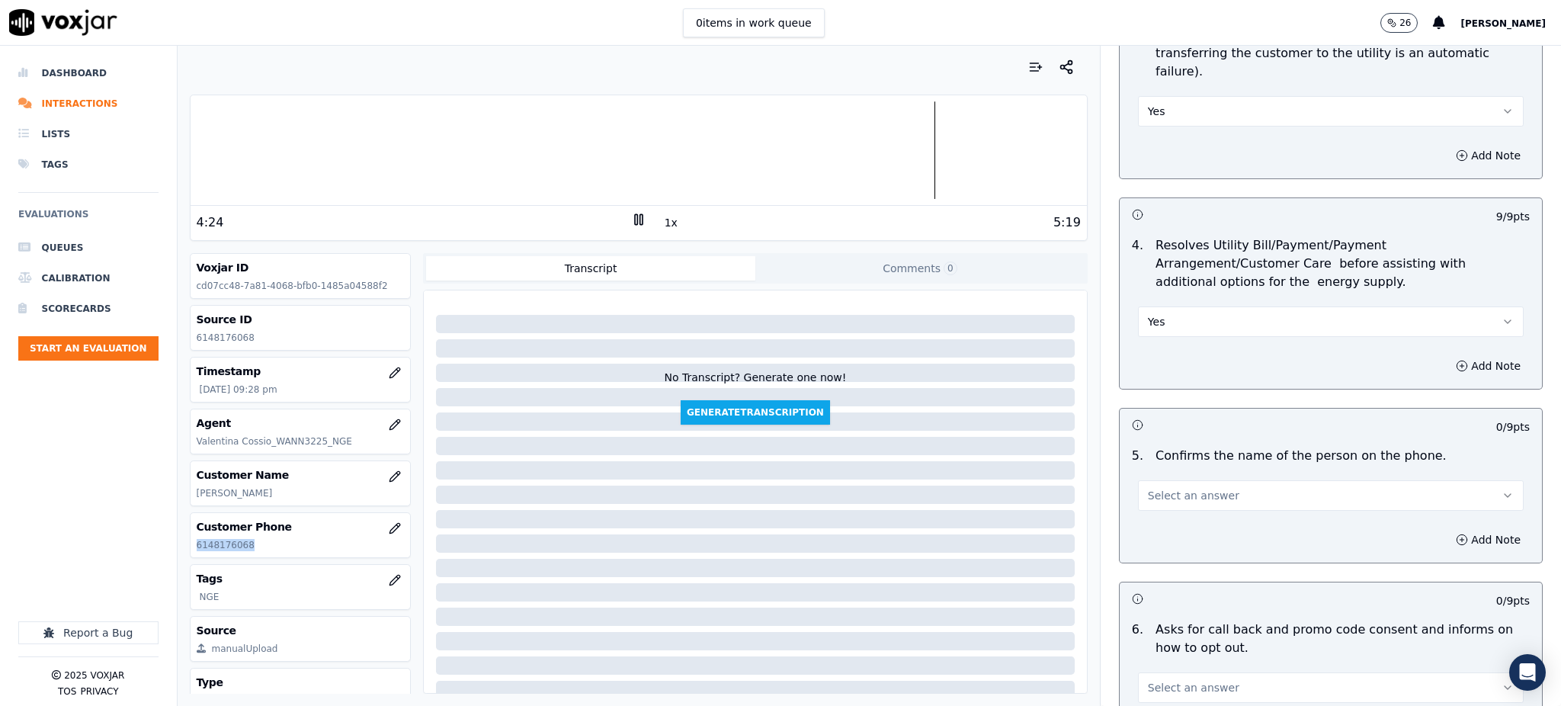
scroll to position [610, 0]
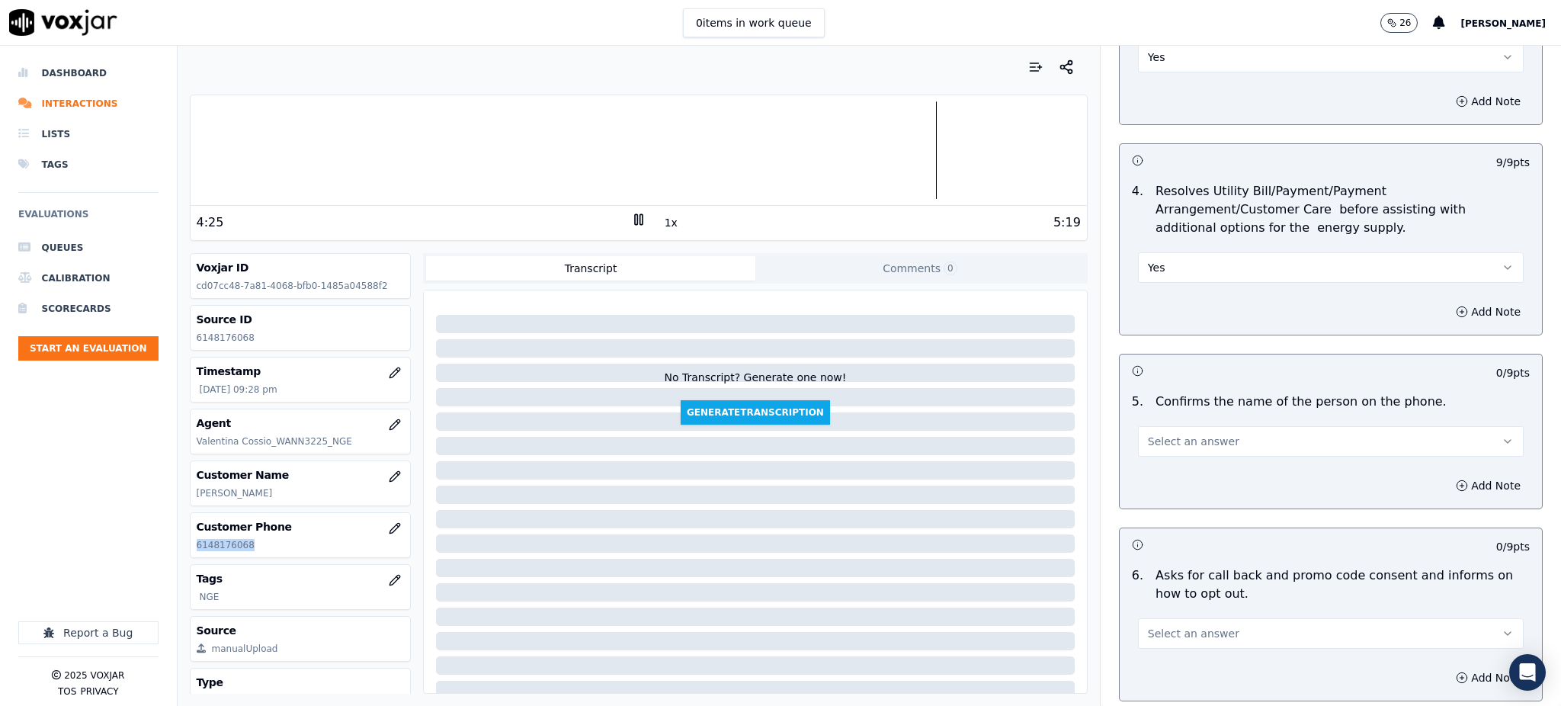
click at [1156, 434] on span "Select an answer" at bounding box center [1193, 441] width 91 height 15
click at [1162, 435] on div "Yes" at bounding box center [1297, 440] width 352 height 24
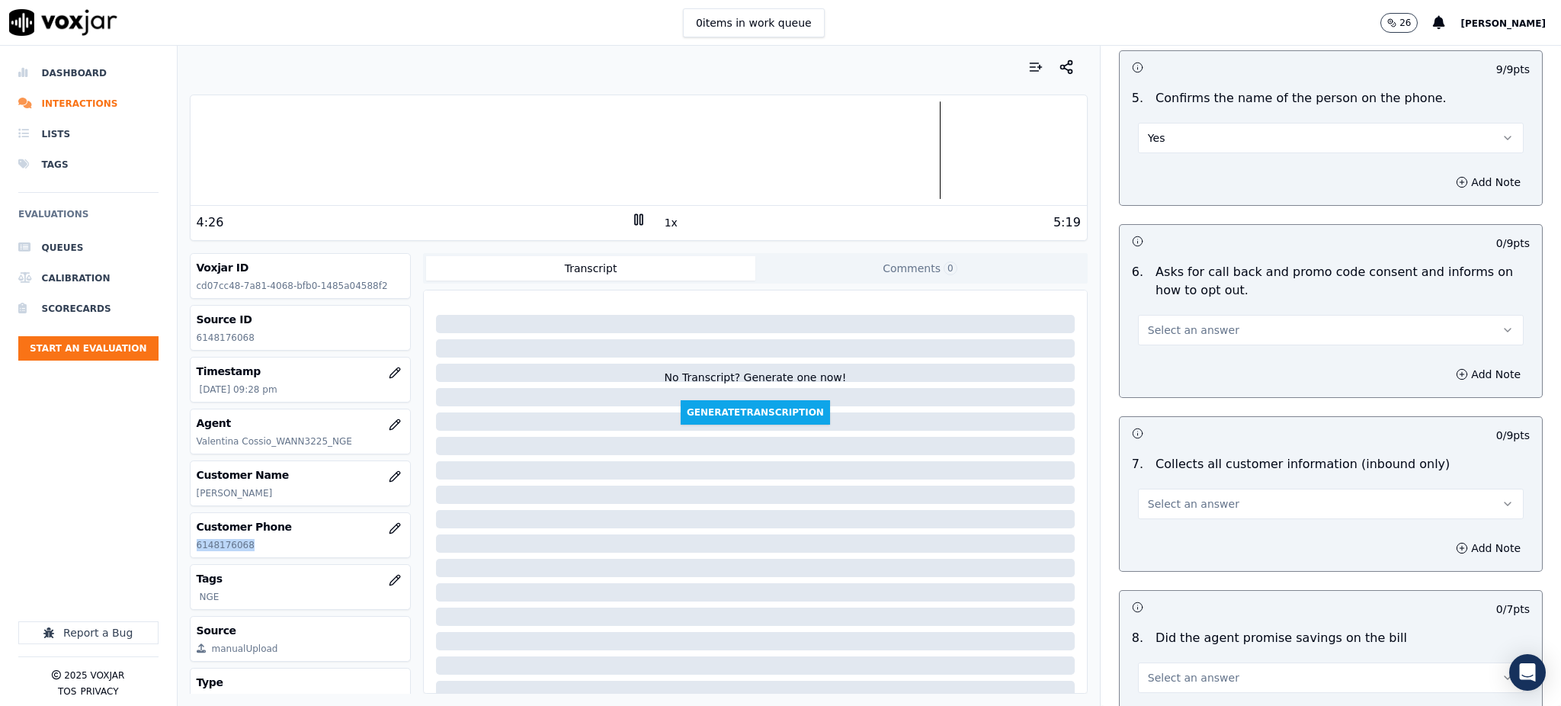
scroll to position [915, 0]
click at [1159, 321] on span "Select an answer" at bounding box center [1193, 328] width 91 height 15
click at [1160, 329] on div "Yes" at bounding box center [1297, 327] width 352 height 24
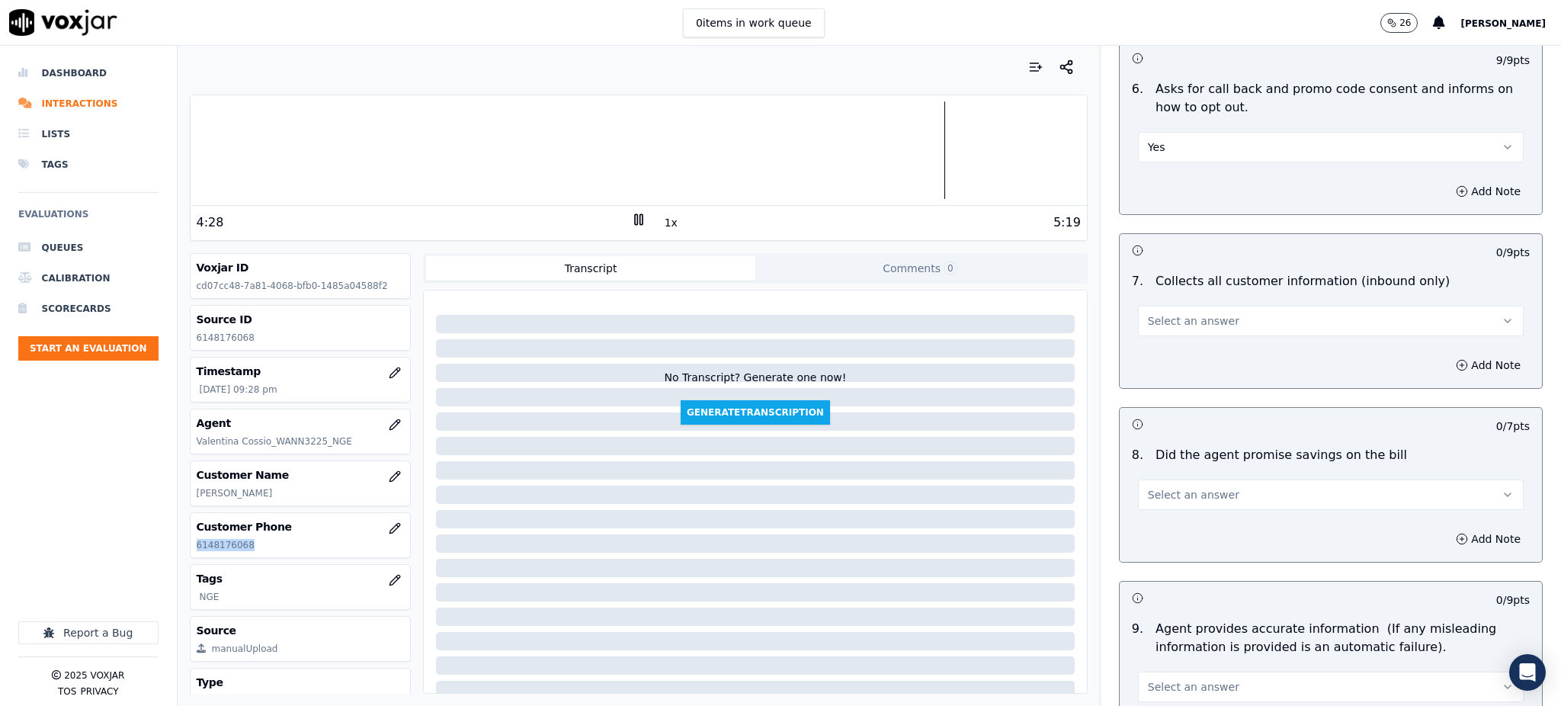
scroll to position [1118, 0]
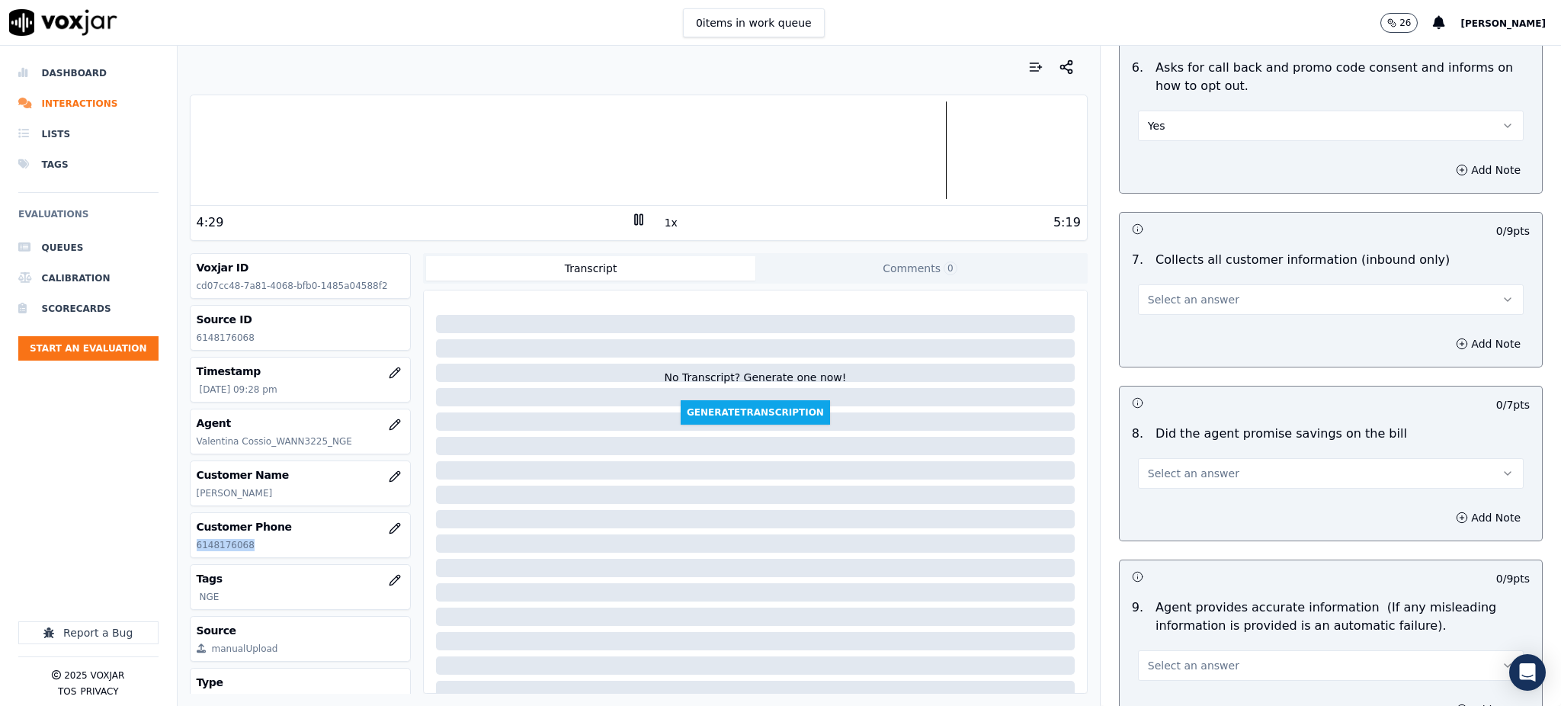
click at [1179, 292] on span "Select an answer" at bounding box center [1193, 299] width 91 height 15
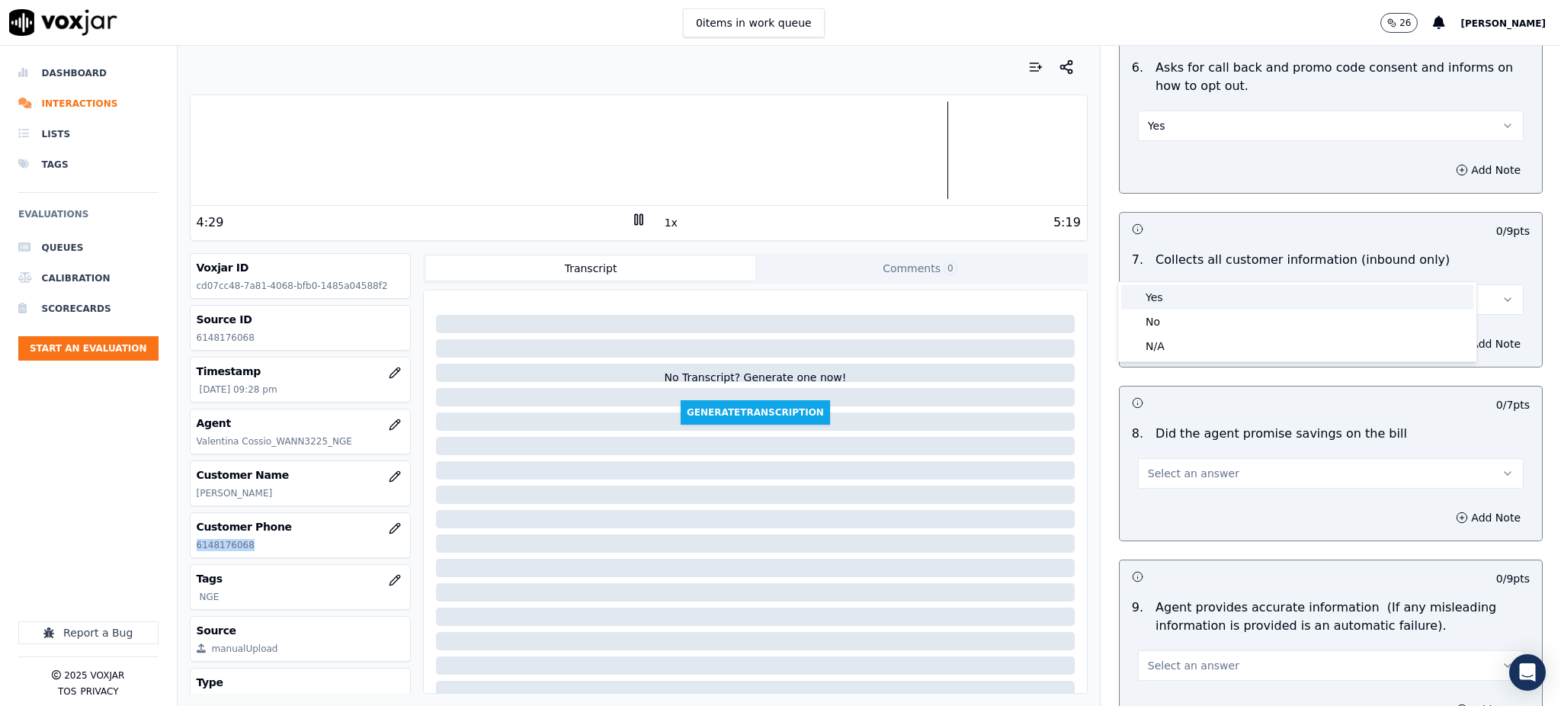
click at [1159, 301] on div "Yes" at bounding box center [1297, 297] width 352 height 24
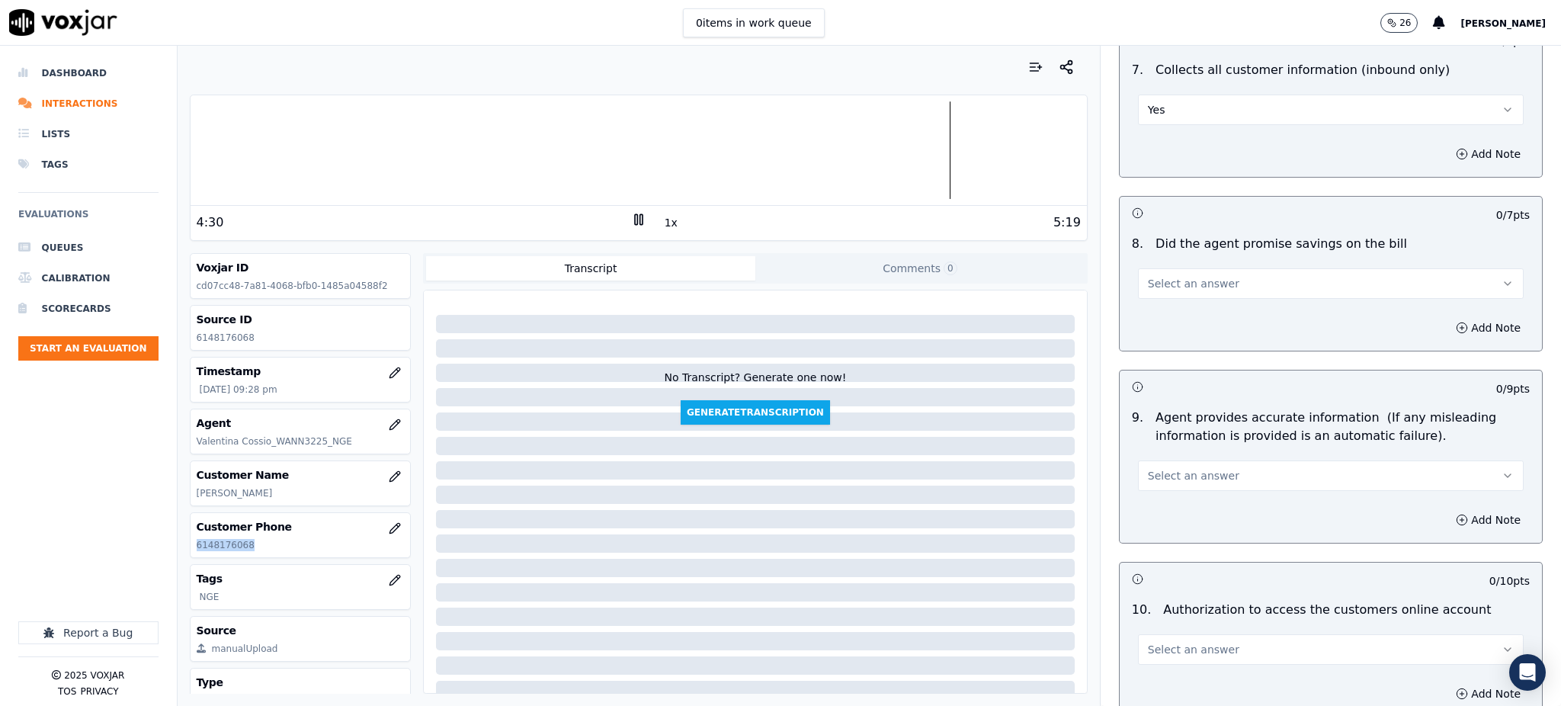
scroll to position [1321, 0]
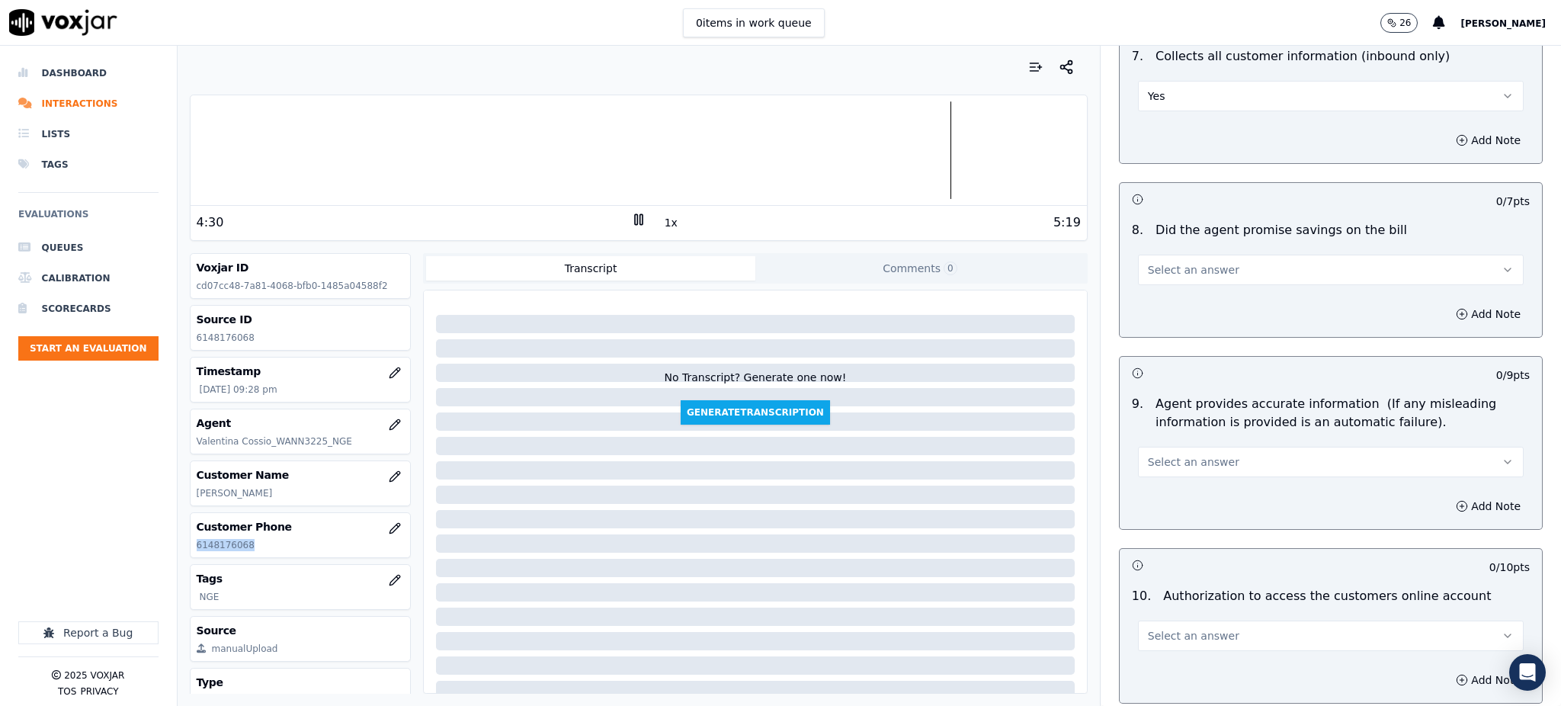
click at [1148, 262] on span "Select an answer" at bounding box center [1193, 269] width 91 height 15
click at [1139, 268] on div "Yes" at bounding box center [1297, 268] width 352 height 24
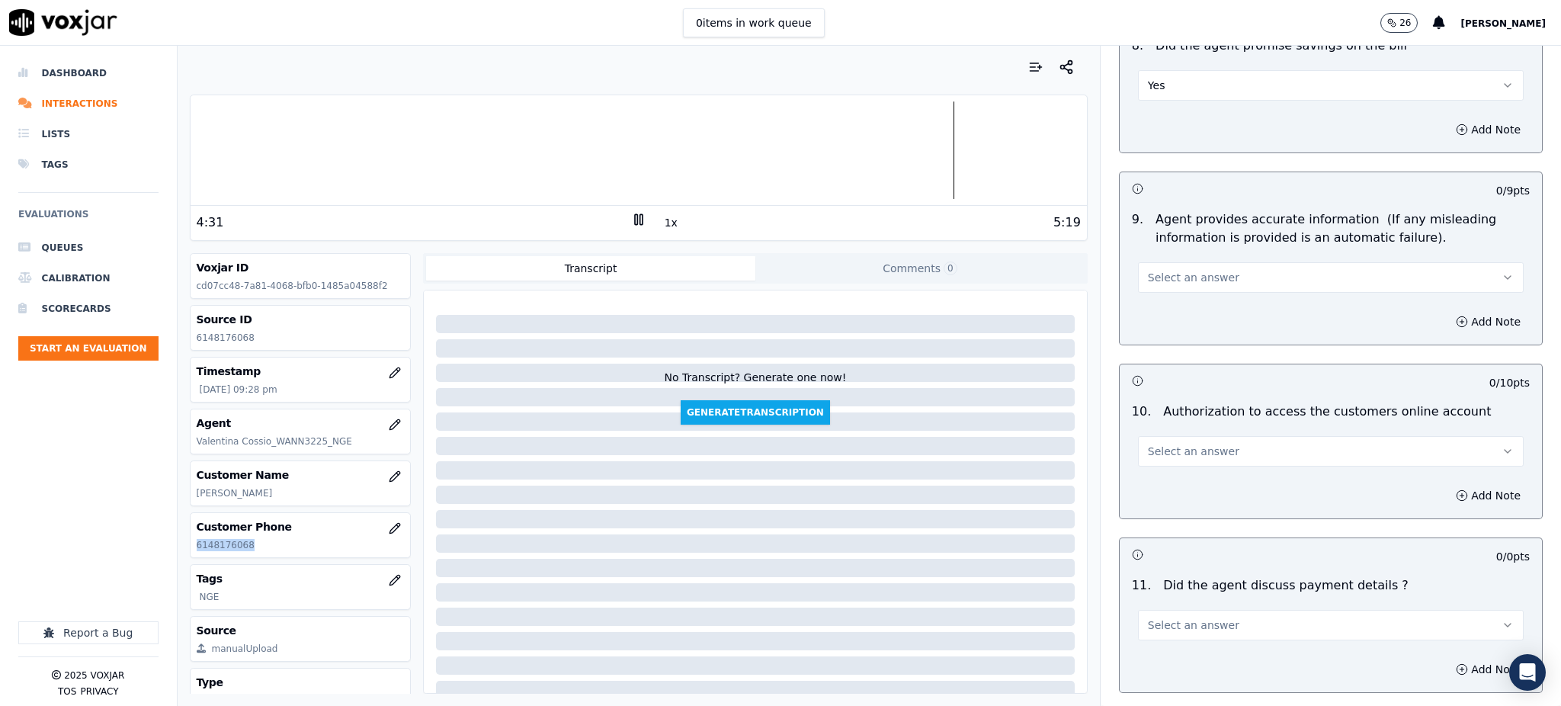
scroll to position [1525, 0]
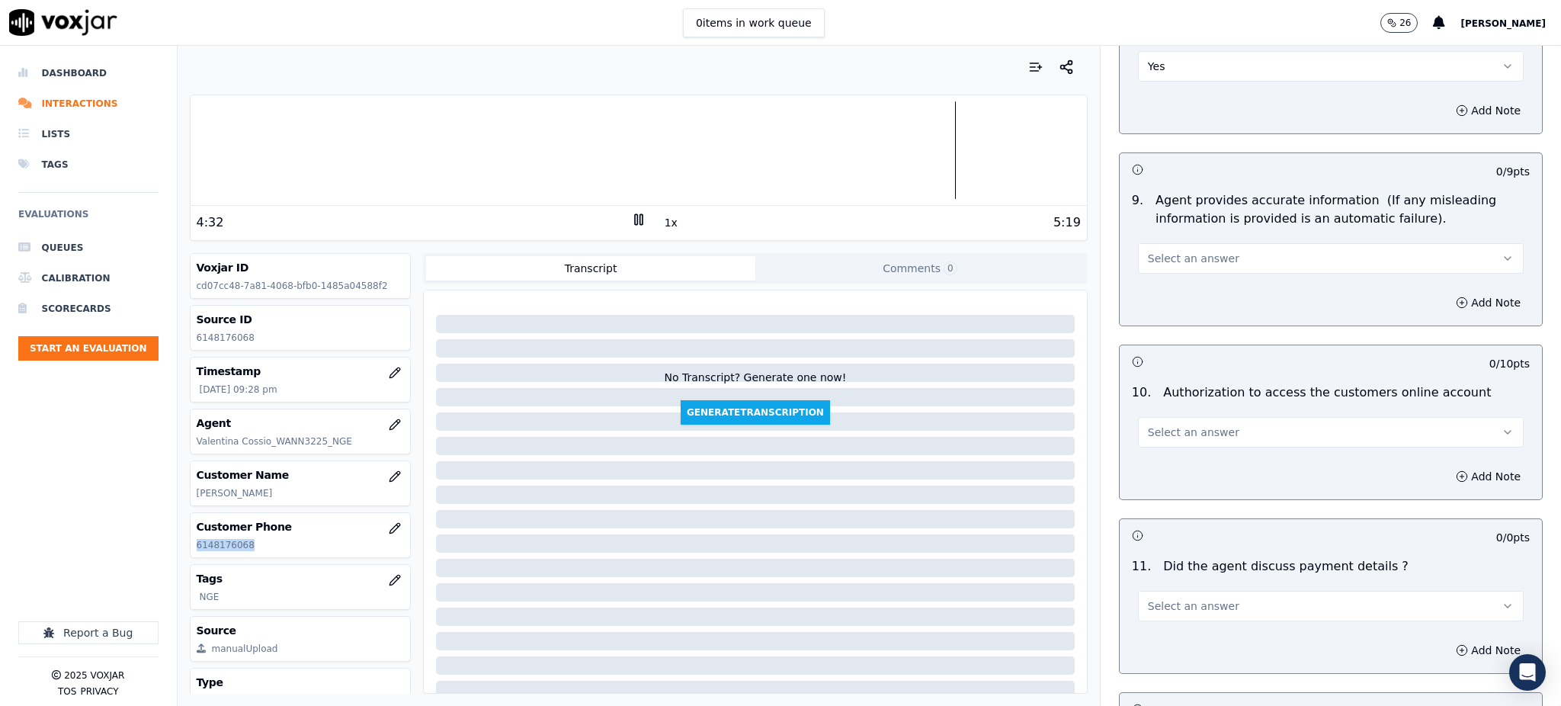
click at [1148, 251] on span "Select an answer" at bounding box center [1193, 258] width 91 height 15
click at [1139, 257] on div "Yes" at bounding box center [1297, 257] width 352 height 24
drag, startPoint x: 1155, startPoint y: 400, endPoint x: 1156, endPoint y: 412, distance: 12.2
click at [1156, 425] on span "Select an answer" at bounding box center [1193, 432] width 91 height 15
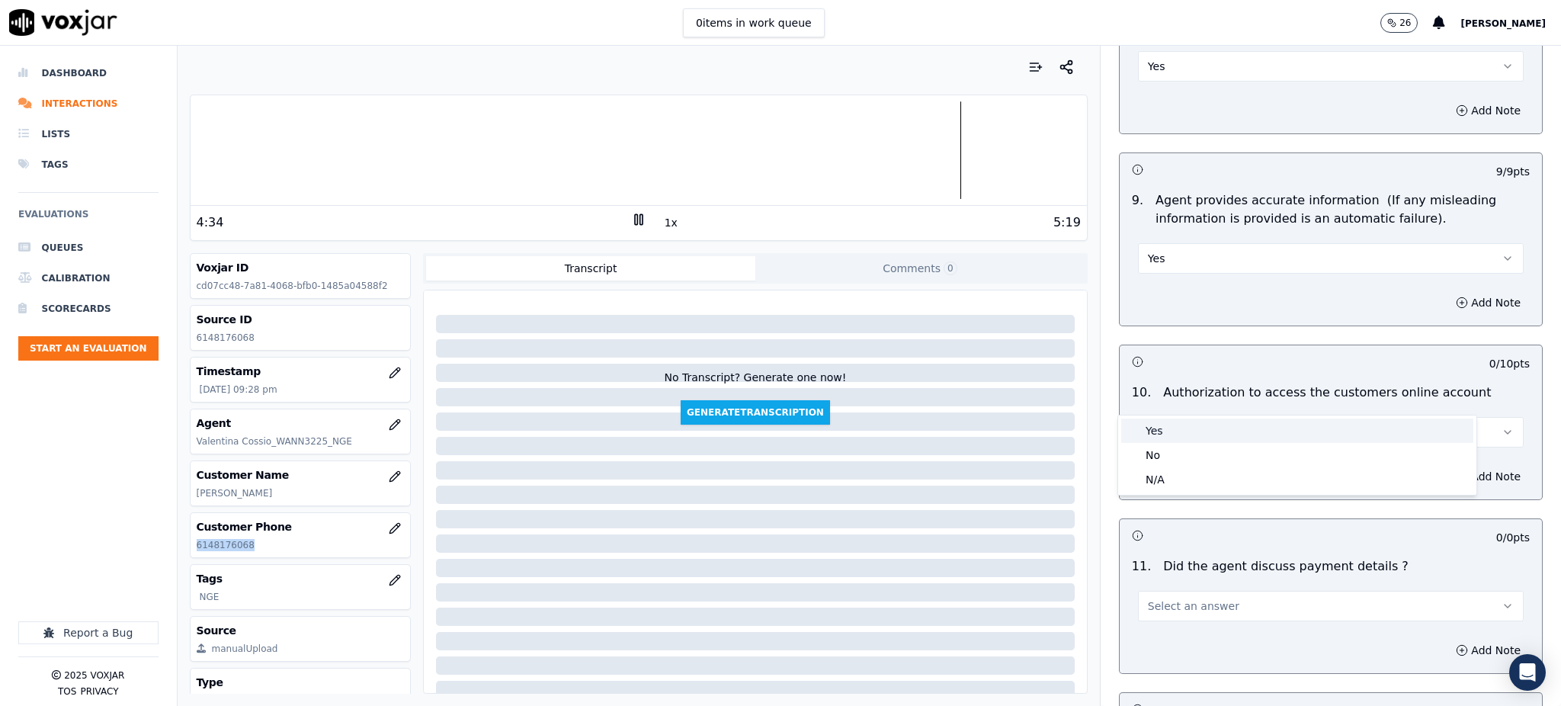
click at [1156, 433] on div "Yes" at bounding box center [1297, 430] width 352 height 24
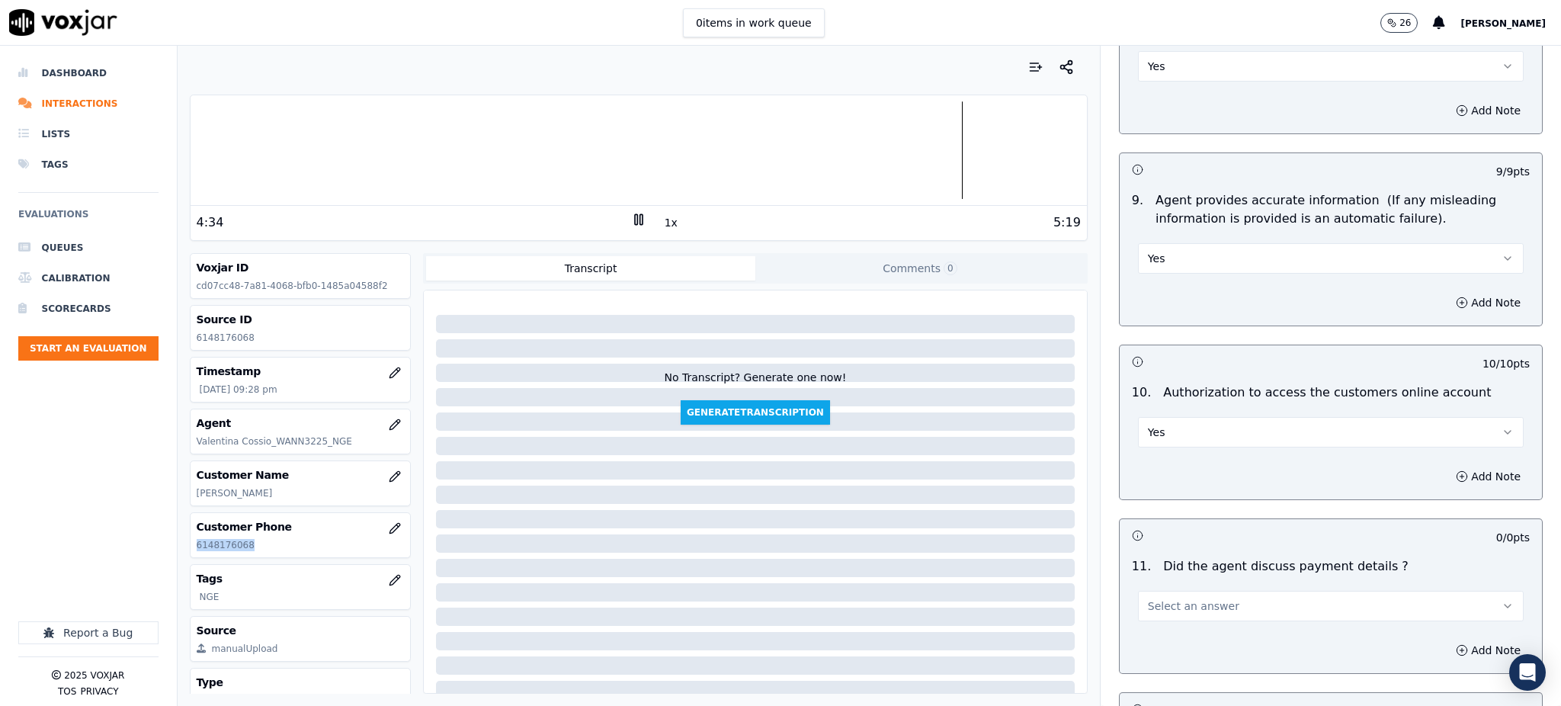
click at [1150, 598] on span "Select an answer" at bounding box center [1193, 605] width 91 height 15
click at [1147, 603] on div "Yes" at bounding box center [1297, 604] width 352 height 24
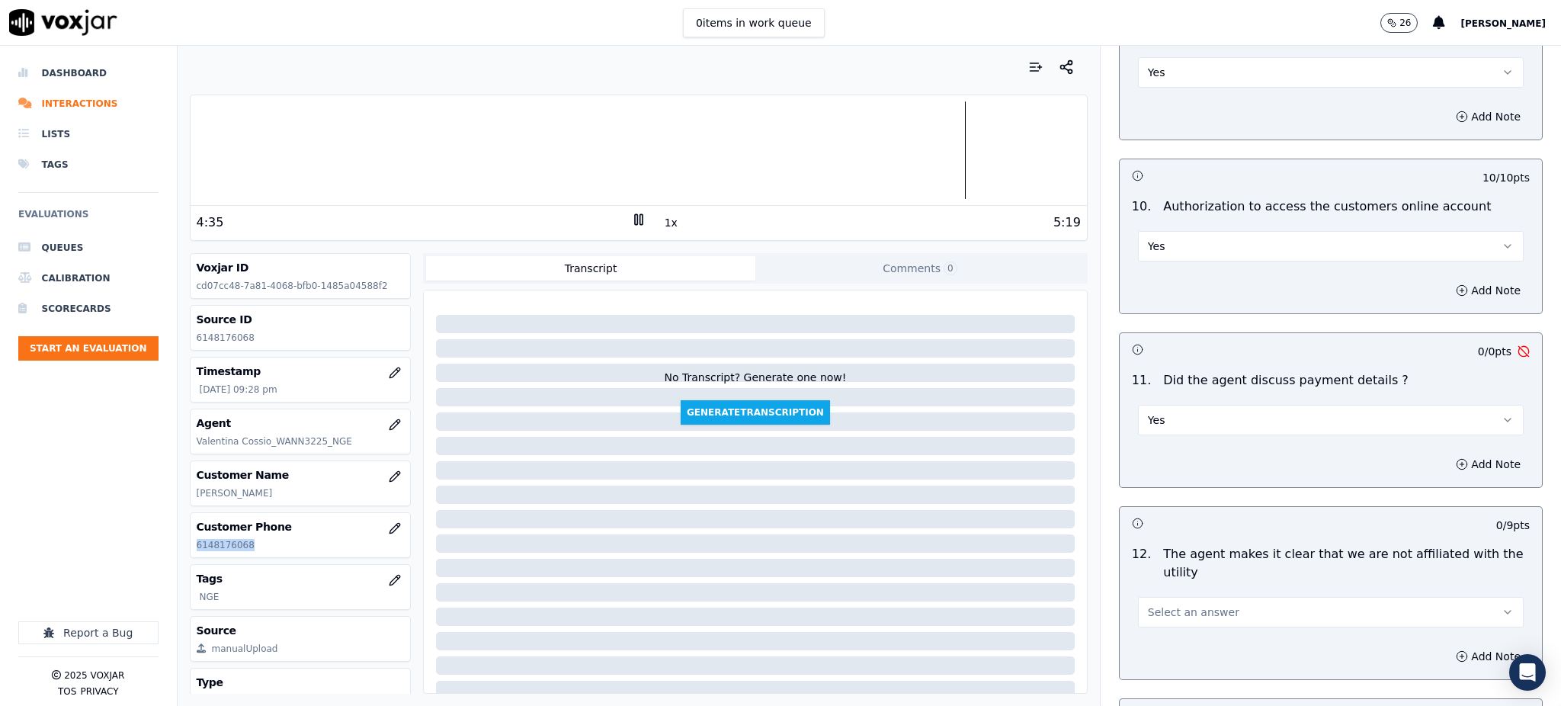
scroll to position [1829, 0]
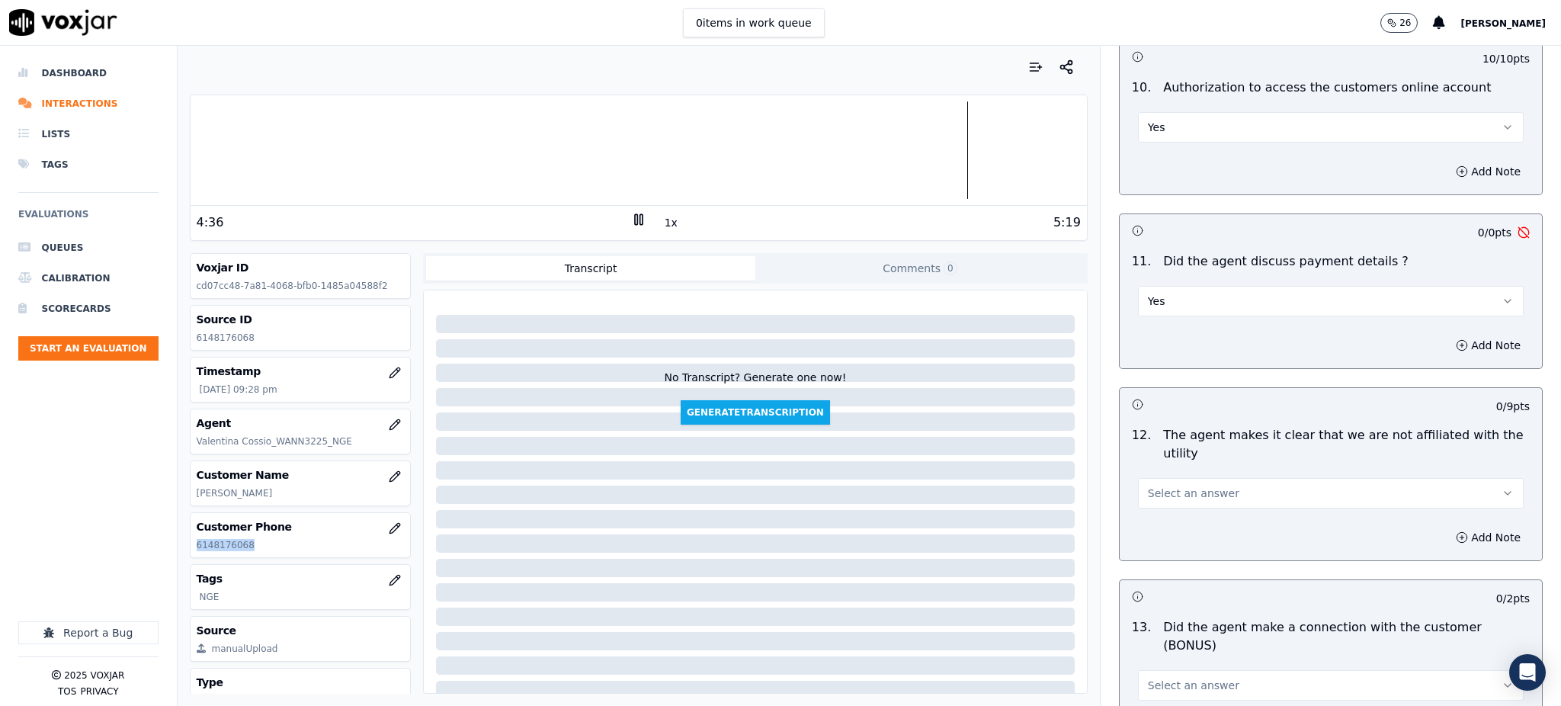
click at [1162, 486] on span "Select an answer" at bounding box center [1193, 493] width 91 height 15
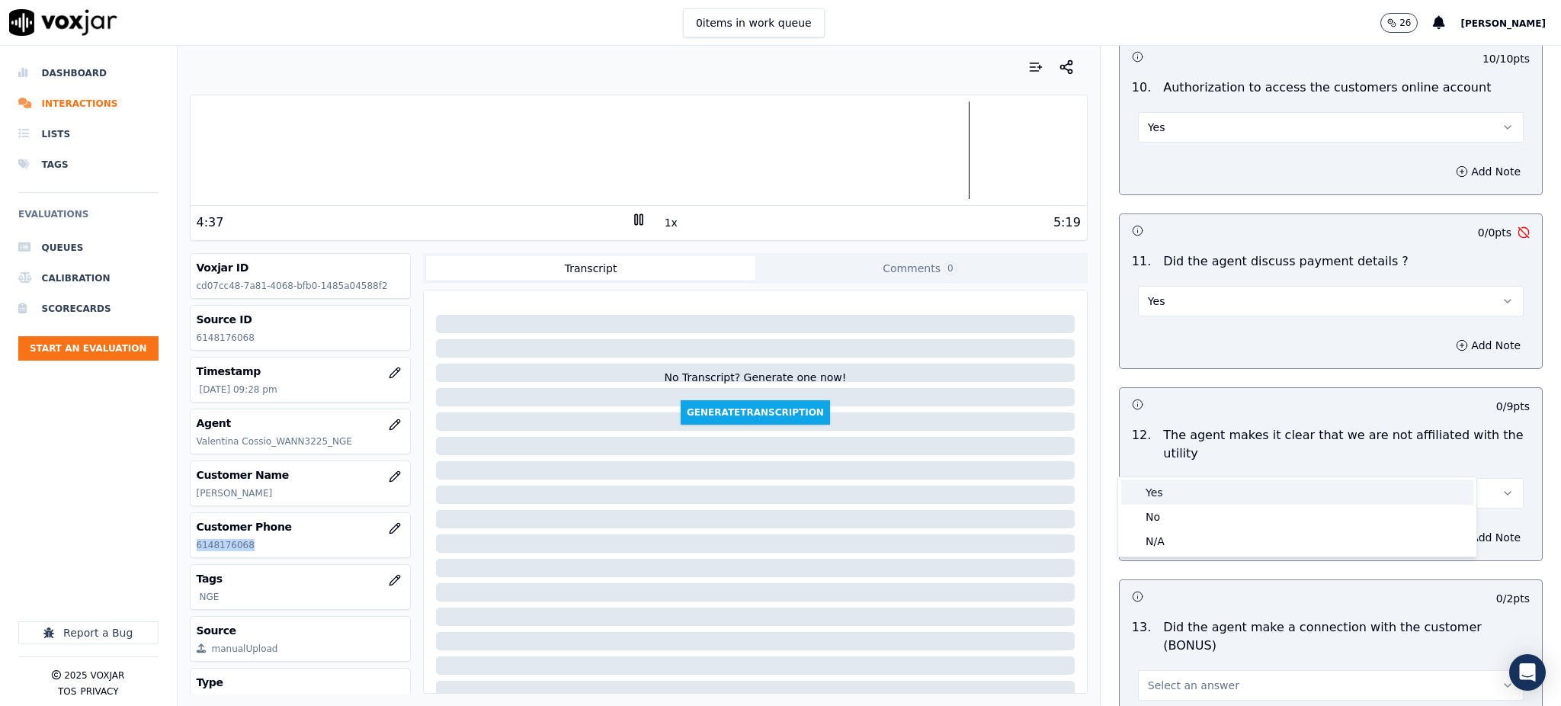
click at [1152, 495] on div "Yes" at bounding box center [1297, 492] width 352 height 24
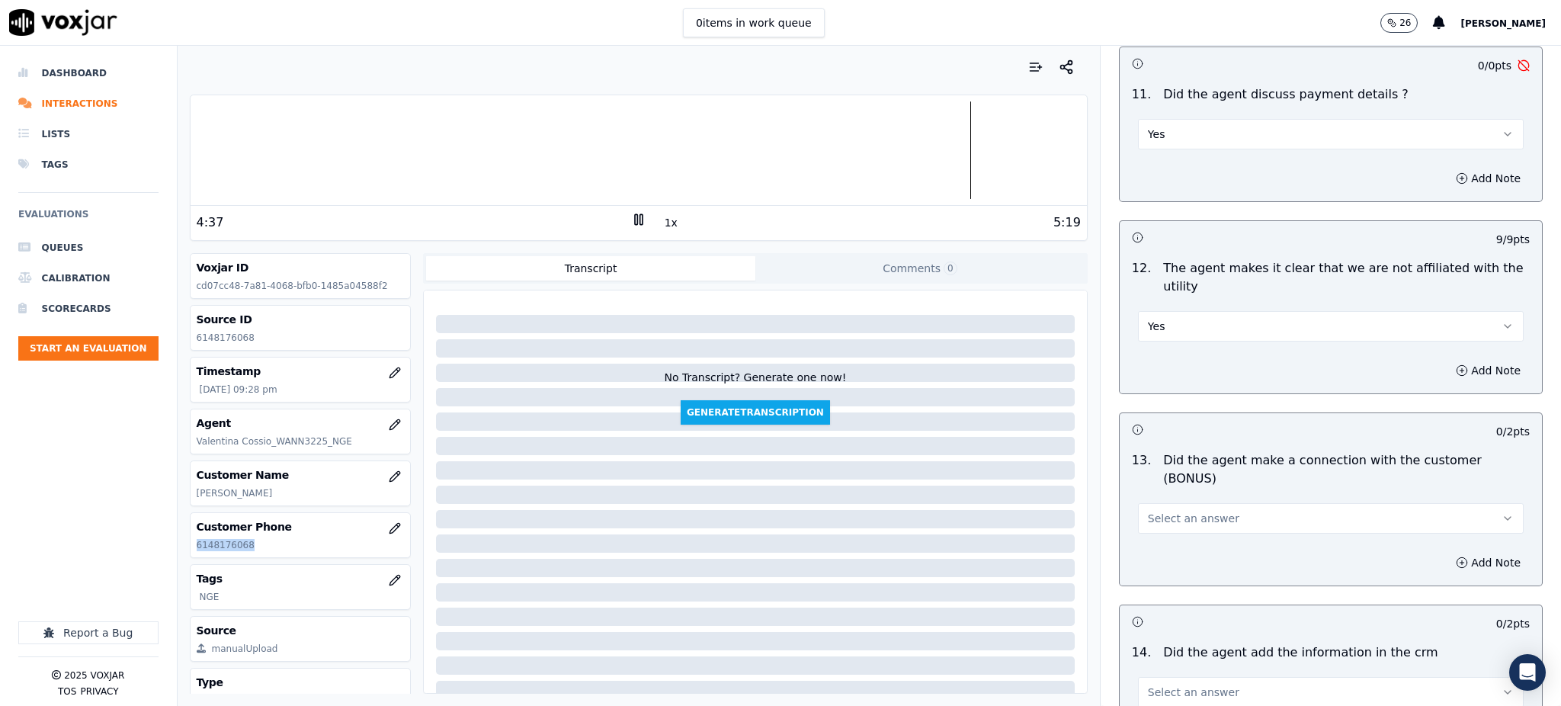
scroll to position [2032, 0]
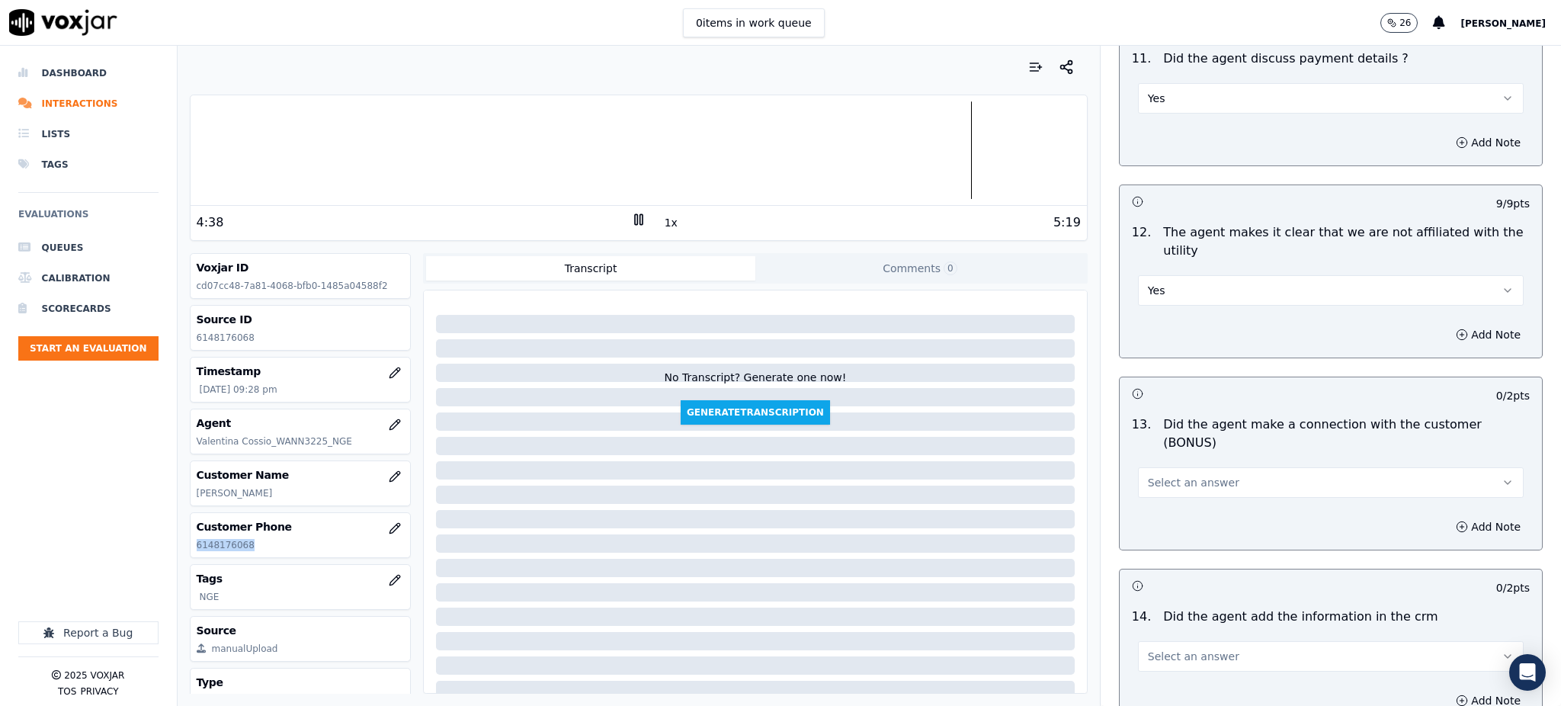
click at [1149, 467] on button "Select an answer" at bounding box center [1331, 482] width 386 height 30
click at [1144, 468] on div "Yes" at bounding box center [1297, 463] width 352 height 24
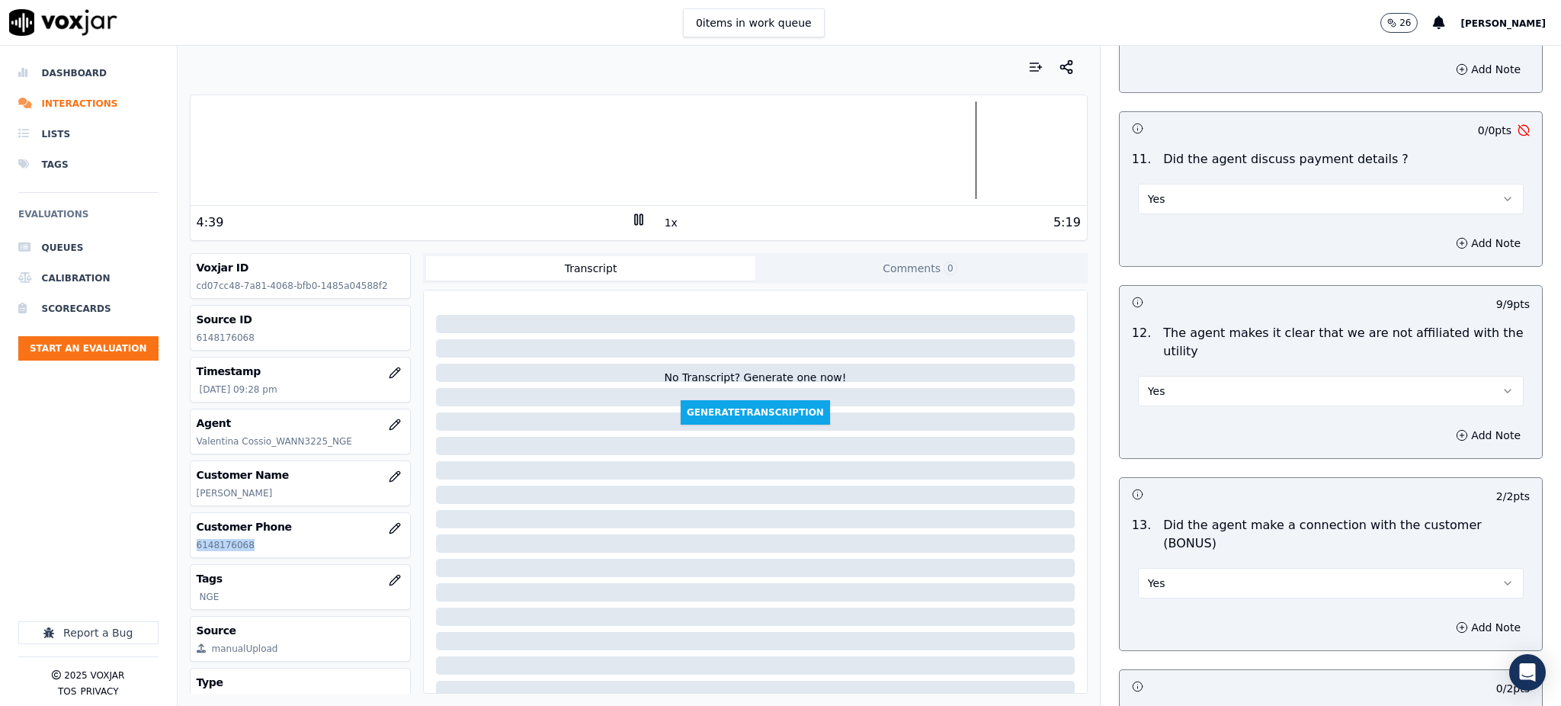
scroll to position [1931, 0]
click at [1150, 184] on button "Yes" at bounding box center [1331, 199] width 386 height 30
click at [1149, 249] on div "N/A" at bounding box center [1297, 247] width 352 height 24
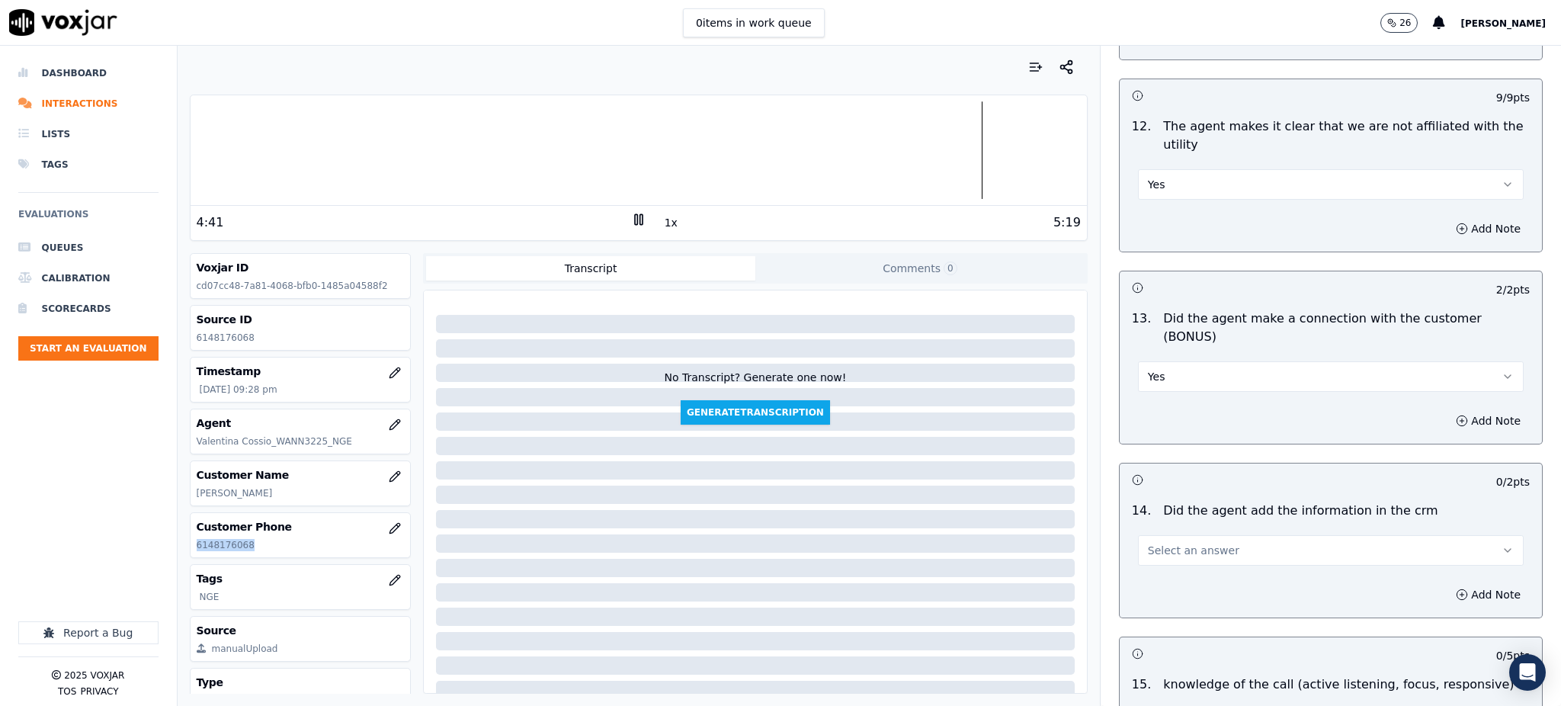
scroll to position [2236, 0]
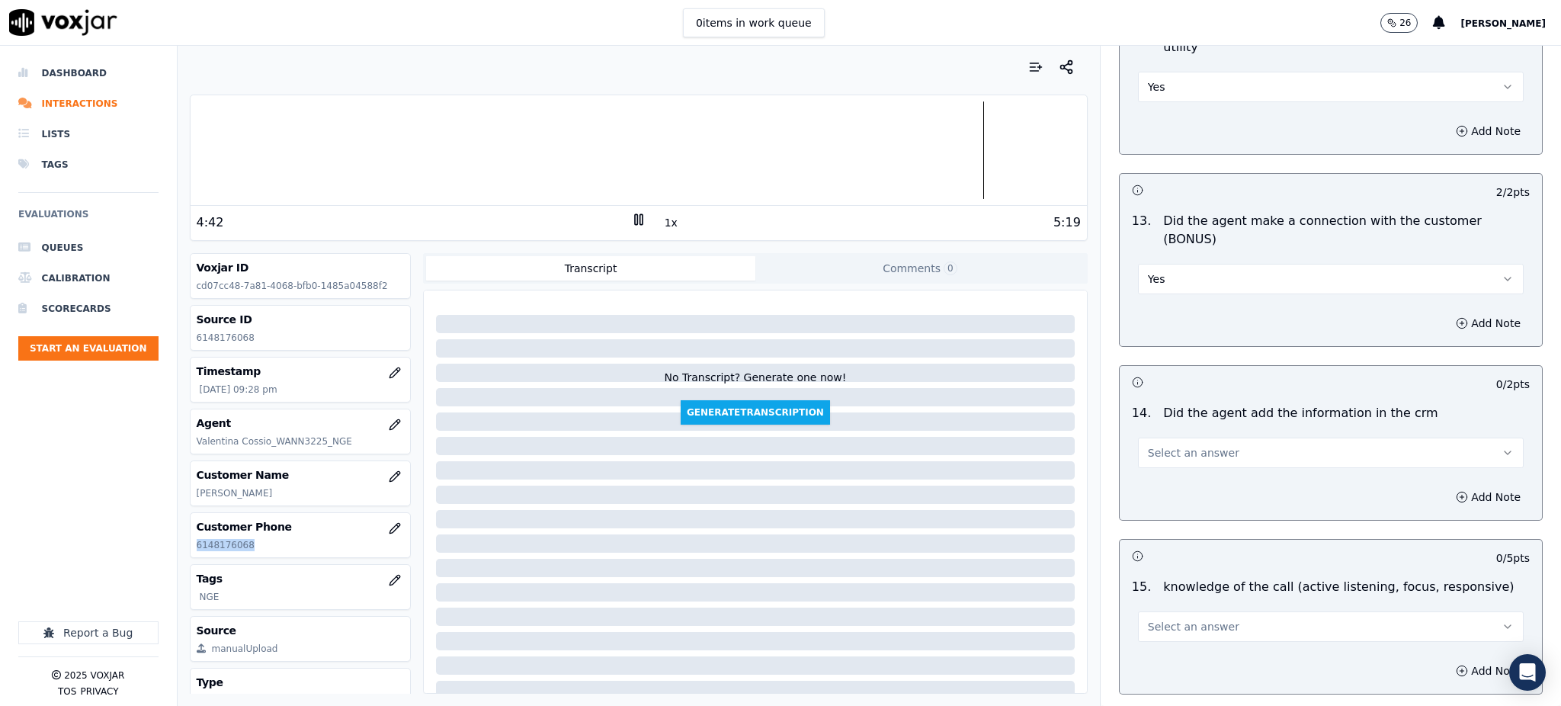
click at [1175, 445] on span "Select an answer" at bounding box center [1193, 452] width 91 height 15
click at [1160, 438] on div "Yes" at bounding box center [1297, 434] width 352 height 24
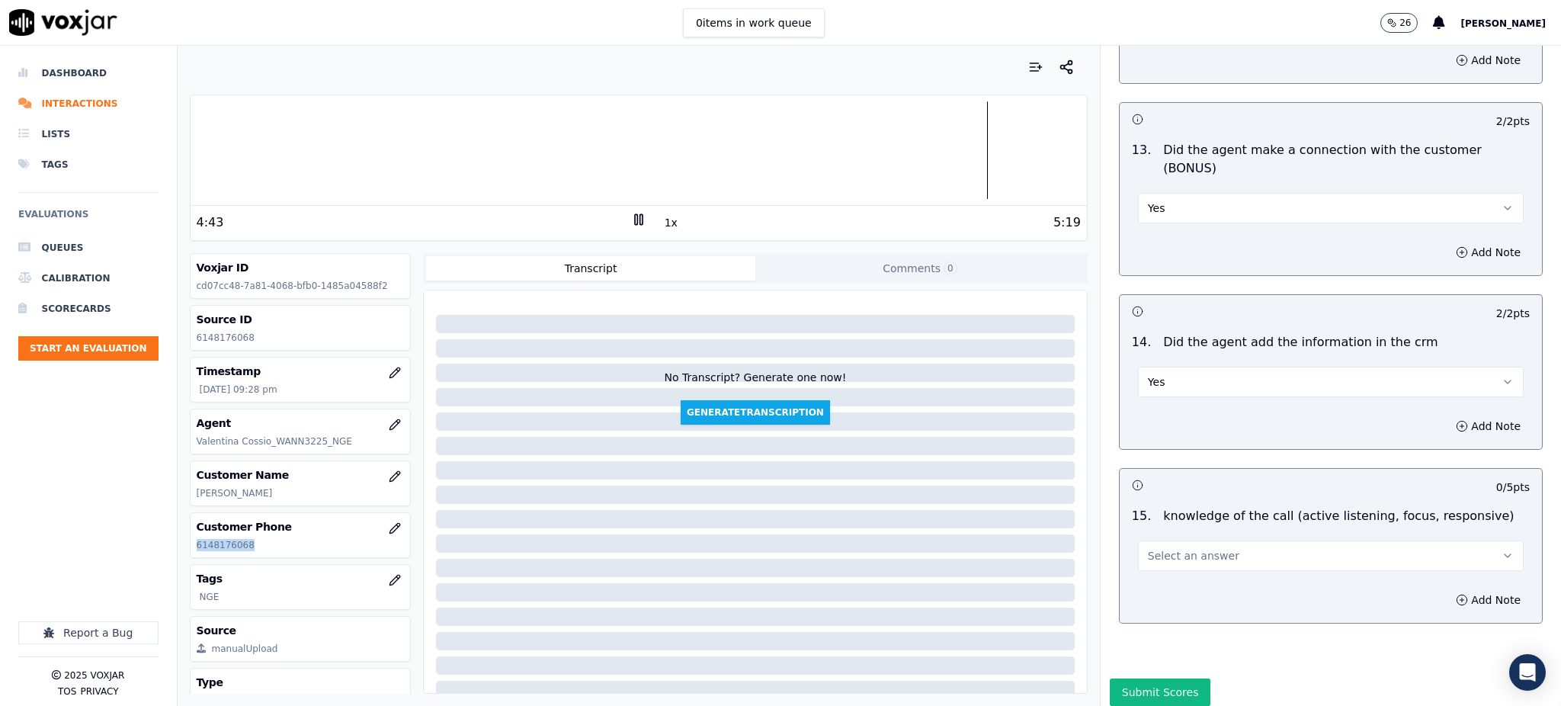
scroll to position [2307, 0]
click at [1148, 547] on span "Select an answer" at bounding box center [1193, 554] width 91 height 15
click at [1155, 536] on div "Yes" at bounding box center [1297, 536] width 352 height 24
click at [1139, 678] on button "Submit Scores" at bounding box center [1160, 691] width 101 height 27
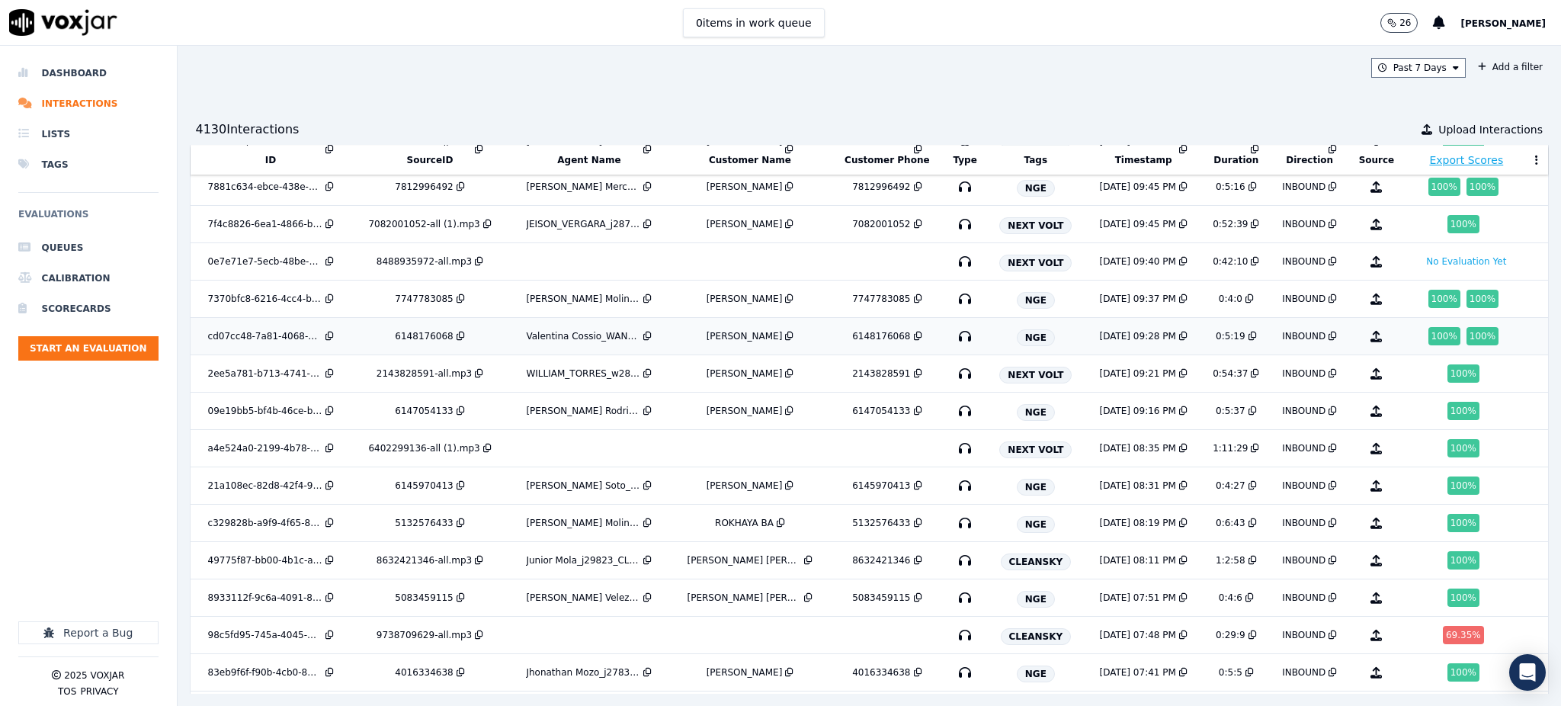
scroll to position [904, 0]
click at [953, 413] on icon "button" at bounding box center [965, 410] width 24 height 24
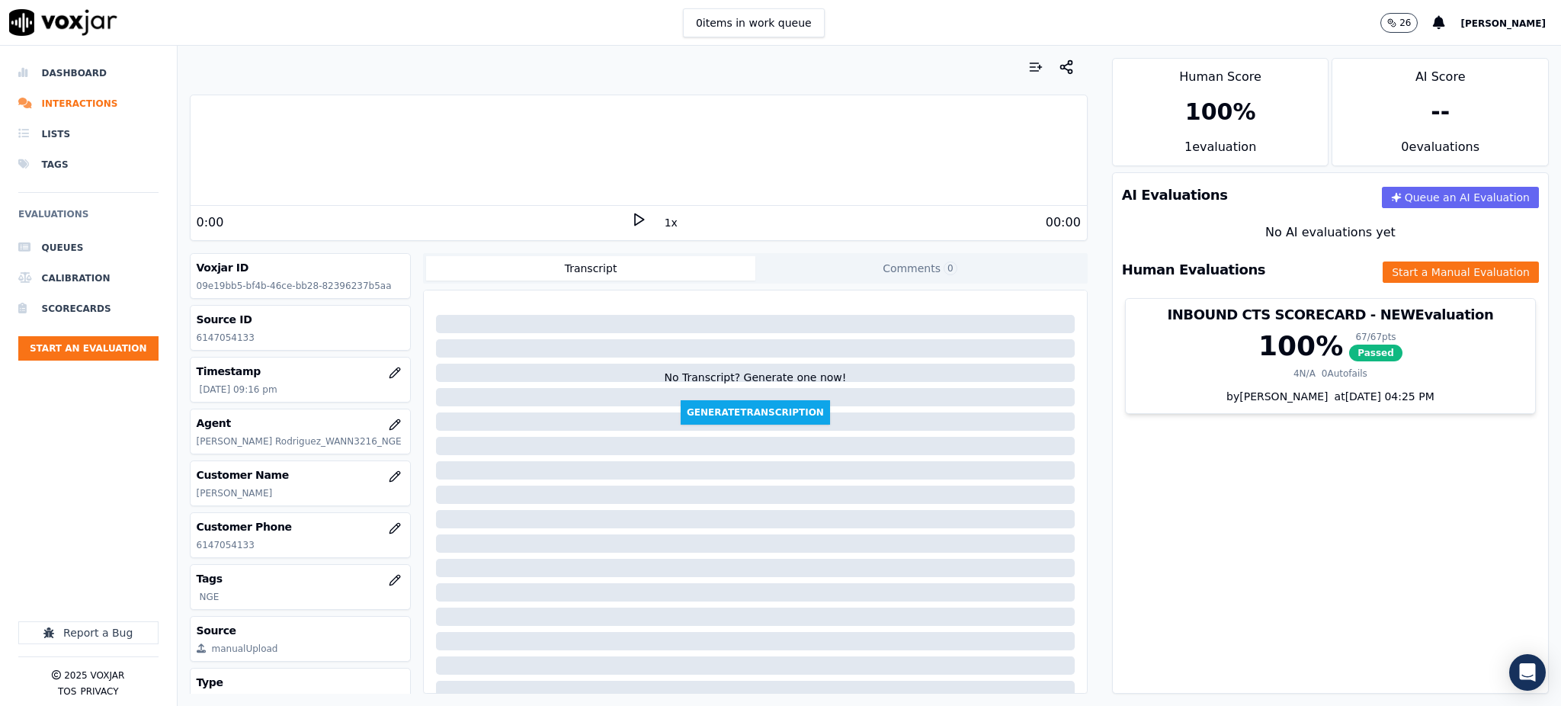
click at [635, 215] on polygon at bounding box center [639, 219] width 9 height 11
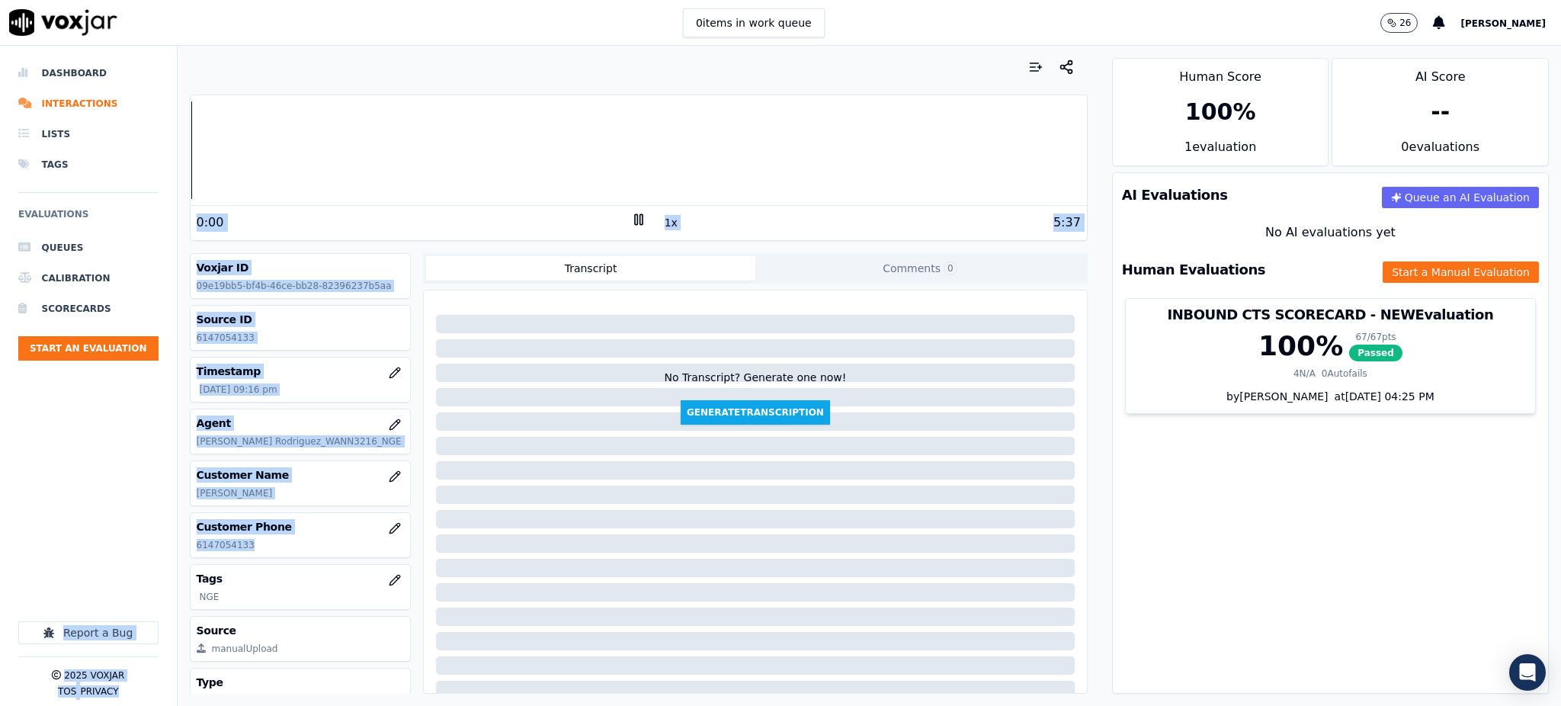
drag, startPoint x: 264, startPoint y: 544, endPoint x: 173, endPoint y: 553, distance: 91.3
click at [173, 553] on div "Dashboard Interactions Lists Tags Evaluations Queues Calibration Scorecards Sta…" at bounding box center [780, 376] width 1561 height 660
click at [300, 559] on div "Voxjar ID 09e19bb5-bf4b-46ce-bb28-82396237b5aa Source ID 6147054133 Timestamp 0…" at bounding box center [301, 473] width 222 height 441
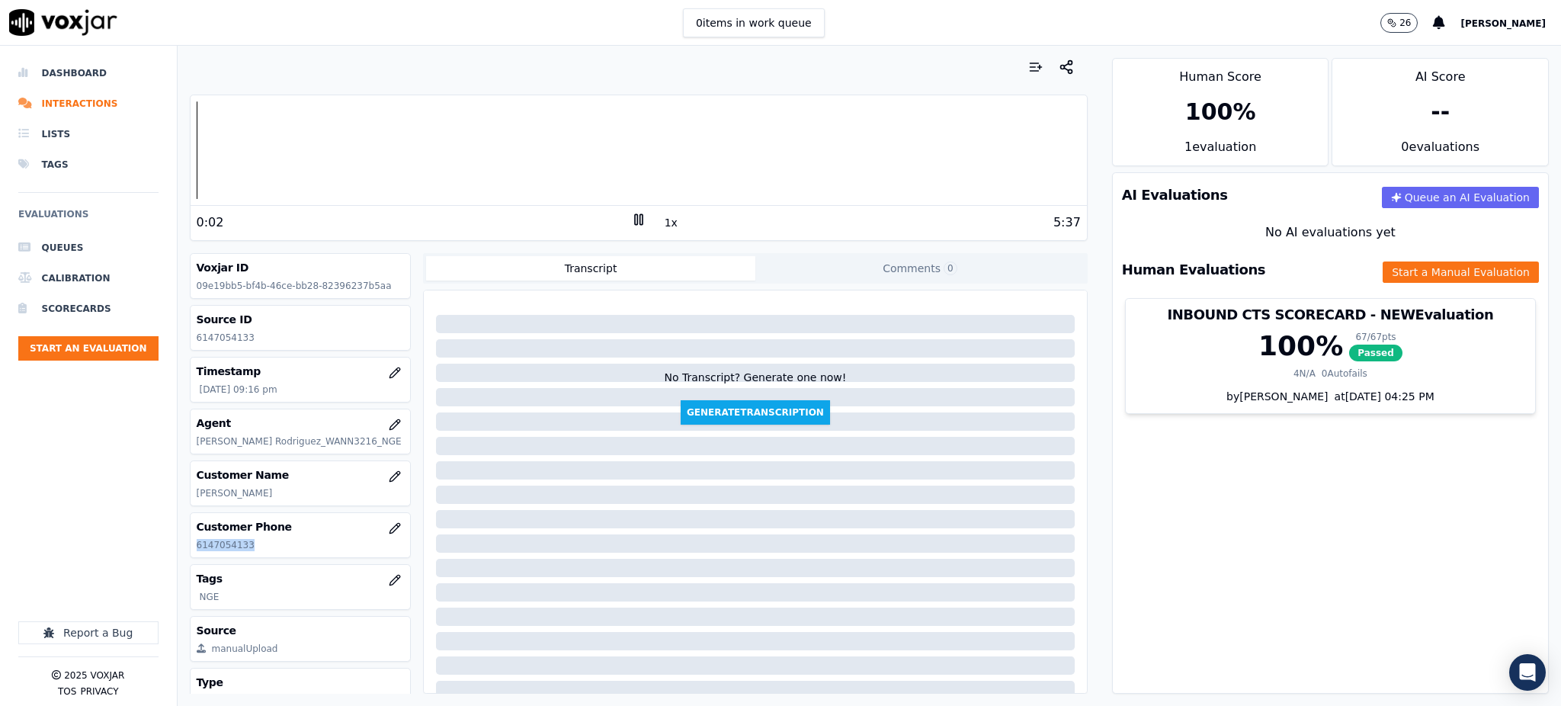
drag, startPoint x: 258, startPoint y: 544, endPoint x: 189, endPoint y: 541, distance: 68.7
click at [191, 549] on div "Customer Phone 6147054133" at bounding box center [301, 535] width 220 height 44
copy p "6147054133"
click at [631, 220] on icon at bounding box center [638, 219] width 15 height 15
click at [444, 165] on div at bounding box center [639, 150] width 896 height 98
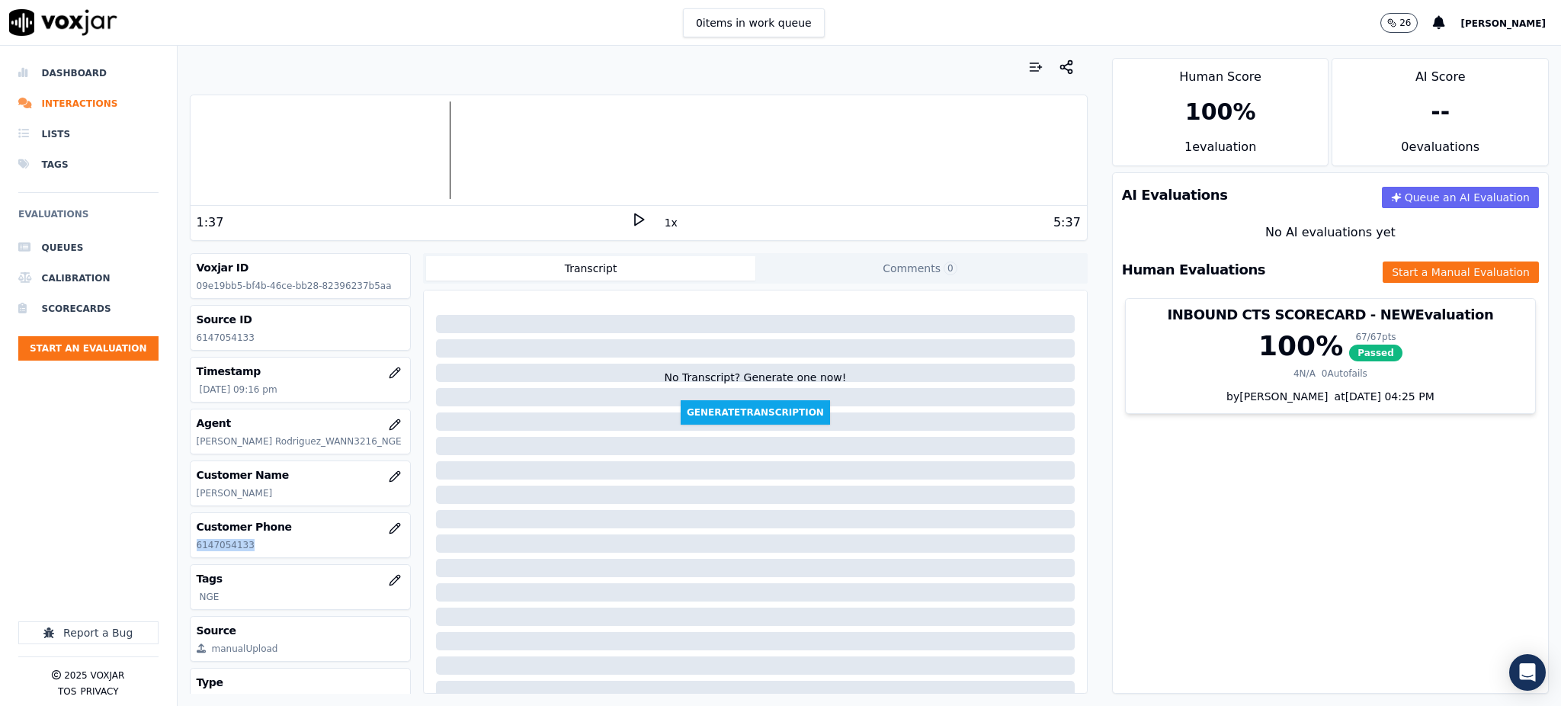
click at [631, 221] on icon at bounding box center [638, 219] width 15 height 15
click at [1383, 277] on button "Start a Manual Evaluation" at bounding box center [1461, 271] width 156 height 21
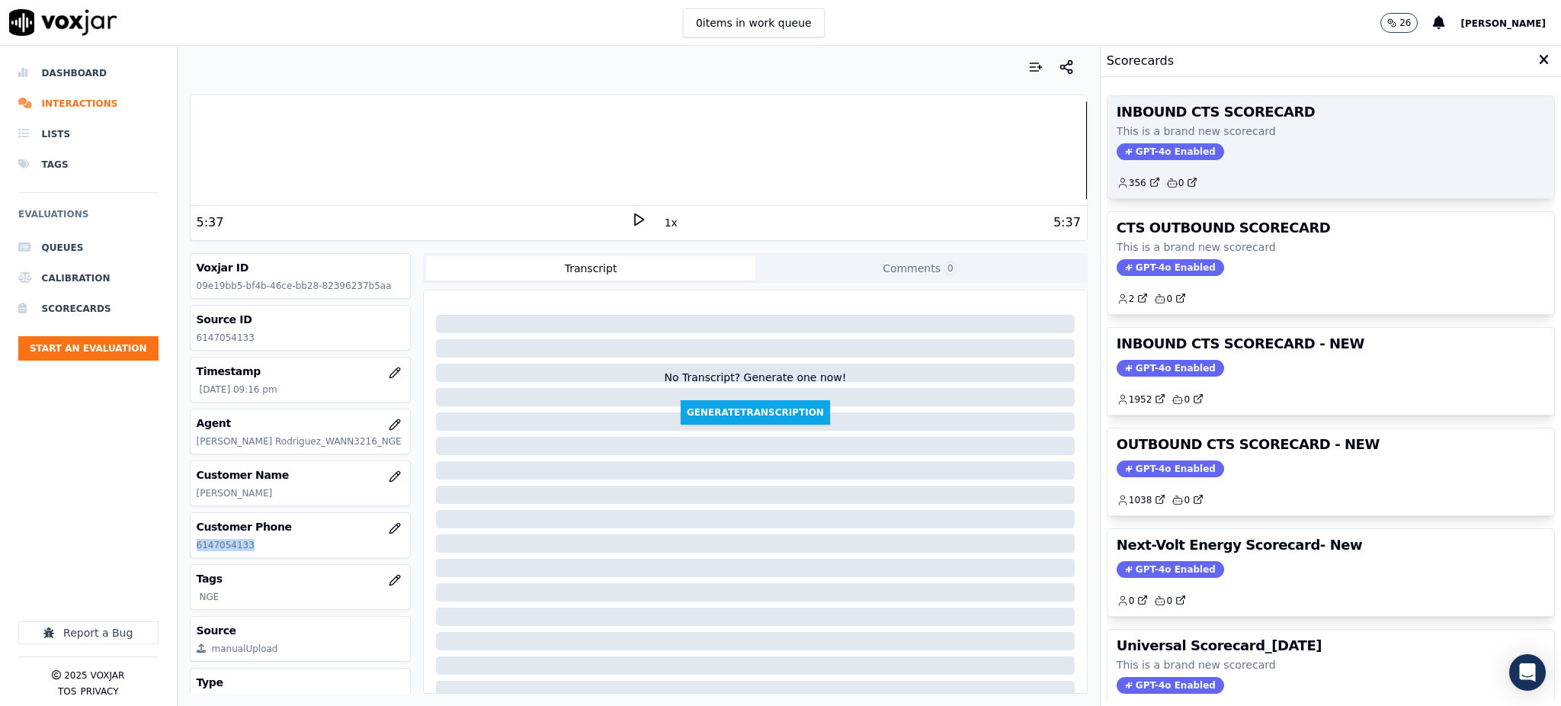
click at [1143, 159] on span "GPT-4o Enabled" at bounding box center [1170, 151] width 107 height 17
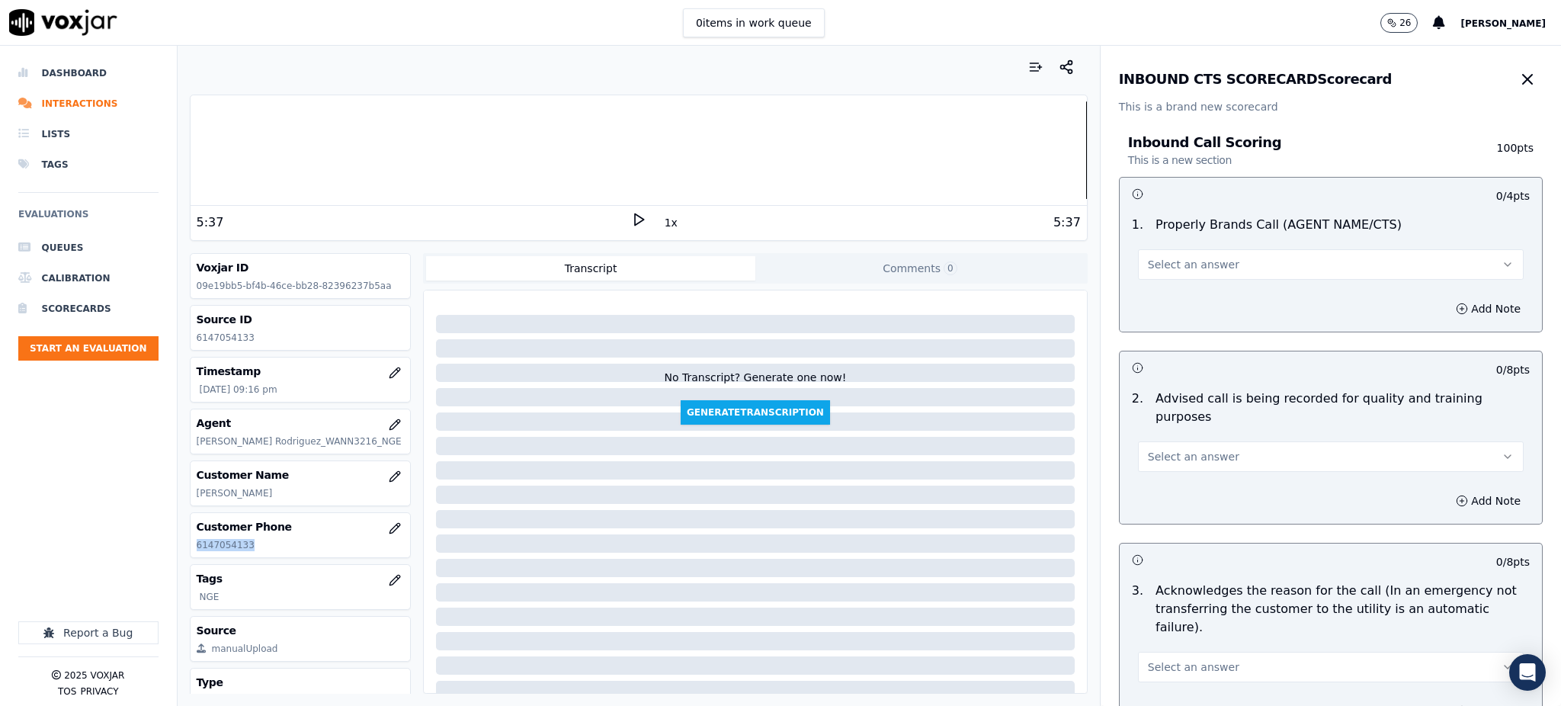
click at [1187, 271] on span "Select an answer" at bounding box center [1193, 264] width 91 height 15
click at [1187, 297] on div "Yes" at bounding box center [1297, 299] width 352 height 24
click at [1181, 449] on span "Select an answer" at bounding box center [1193, 456] width 91 height 15
drag, startPoint x: 1179, startPoint y: 474, endPoint x: 1166, endPoint y: 513, distance: 41.2
click at [1179, 473] on div "Yes" at bounding box center [1297, 472] width 352 height 24
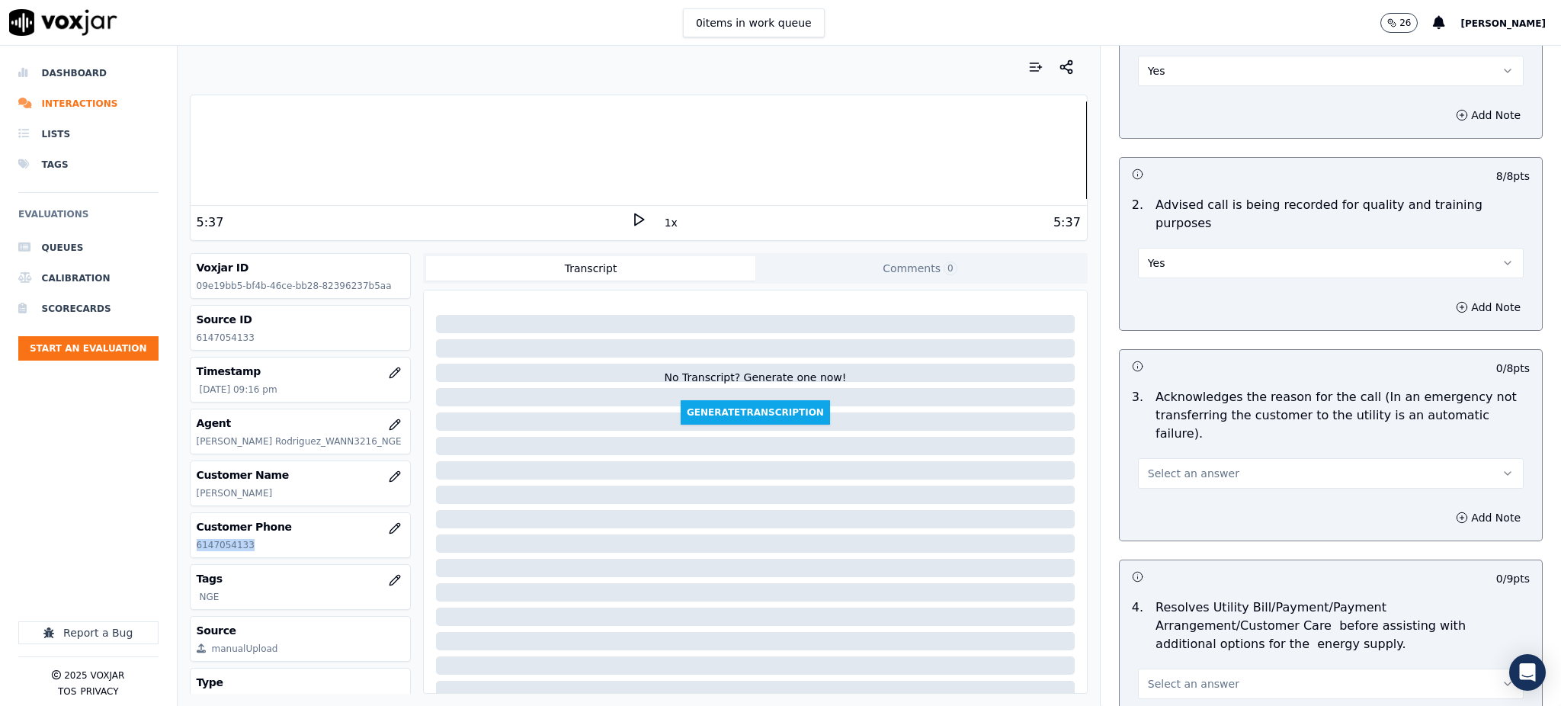
scroll to position [305, 0]
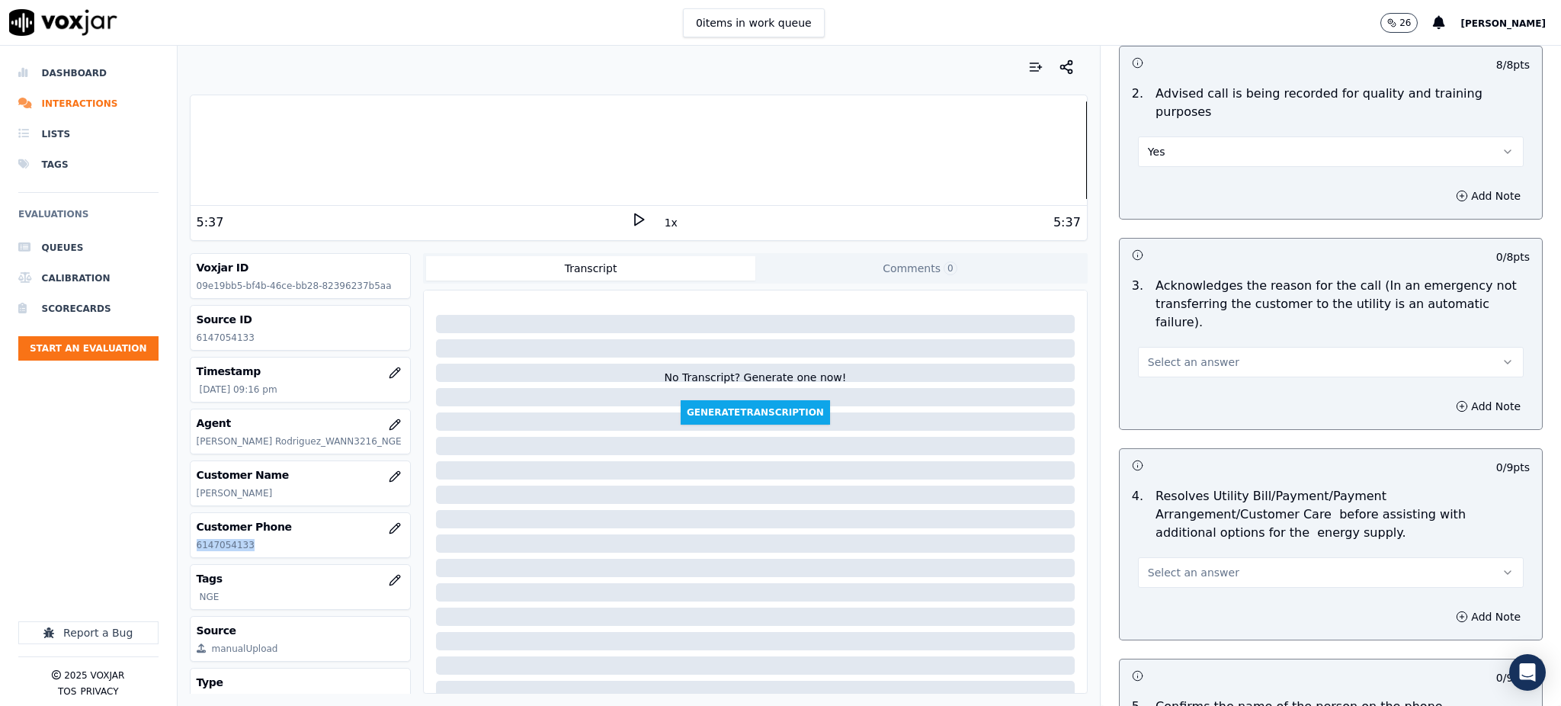
click at [1188, 354] on span "Select an answer" at bounding box center [1193, 361] width 91 height 15
click at [1180, 366] on div "Yes" at bounding box center [1297, 360] width 352 height 24
click at [1148, 565] on span "Select an answer" at bounding box center [1193, 572] width 91 height 15
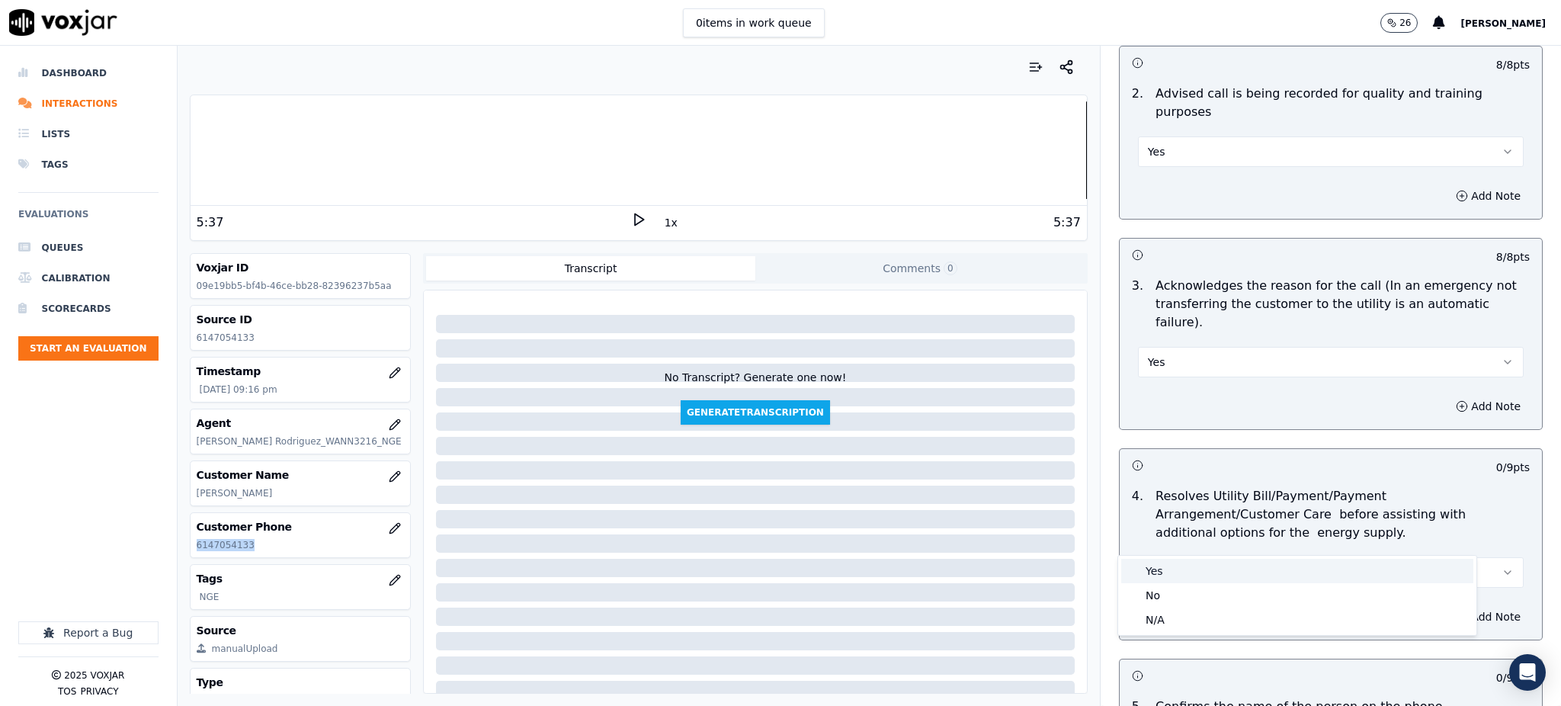
click at [1175, 573] on div "Yes" at bounding box center [1297, 571] width 352 height 24
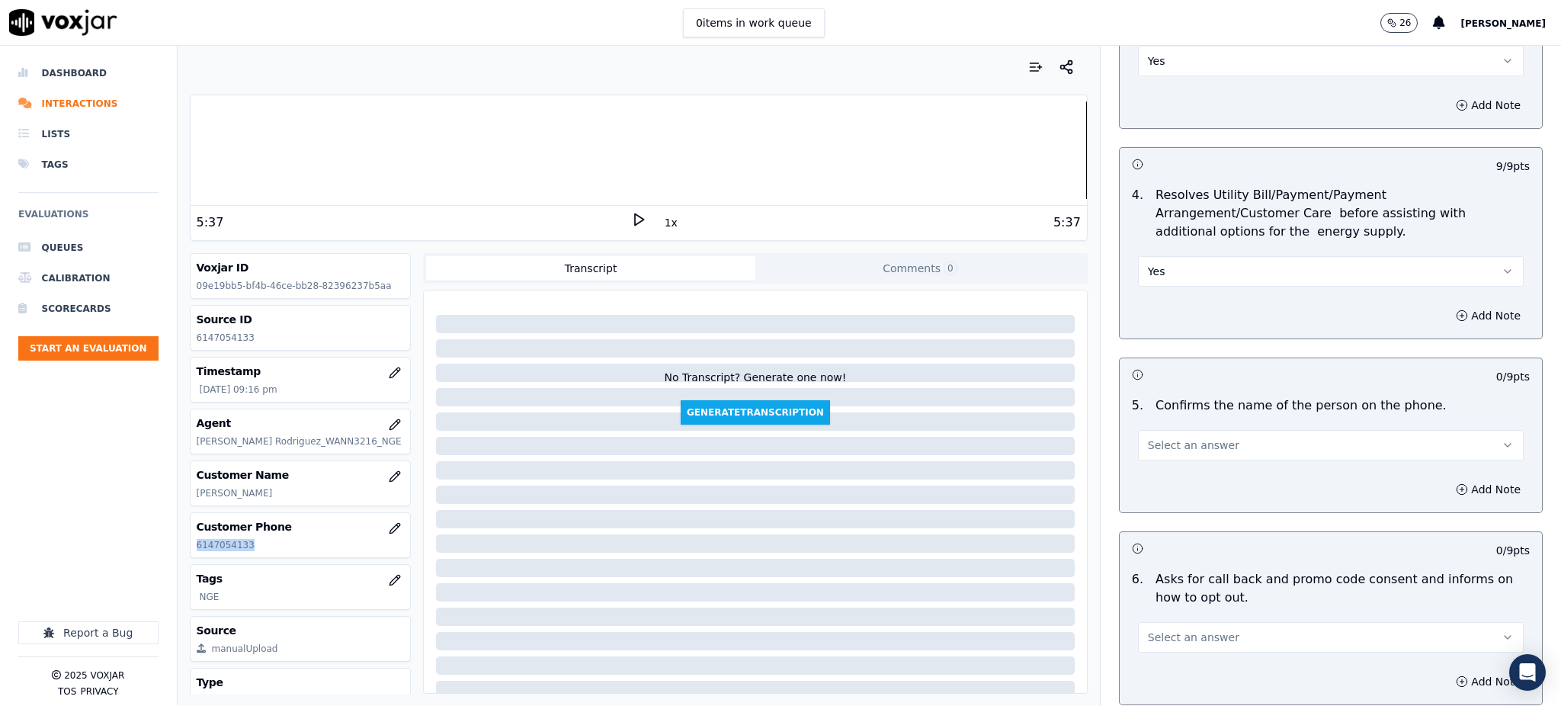
scroll to position [610, 0]
click at [1172, 434] on span "Select an answer" at bounding box center [1193, 441] width 91 height 15
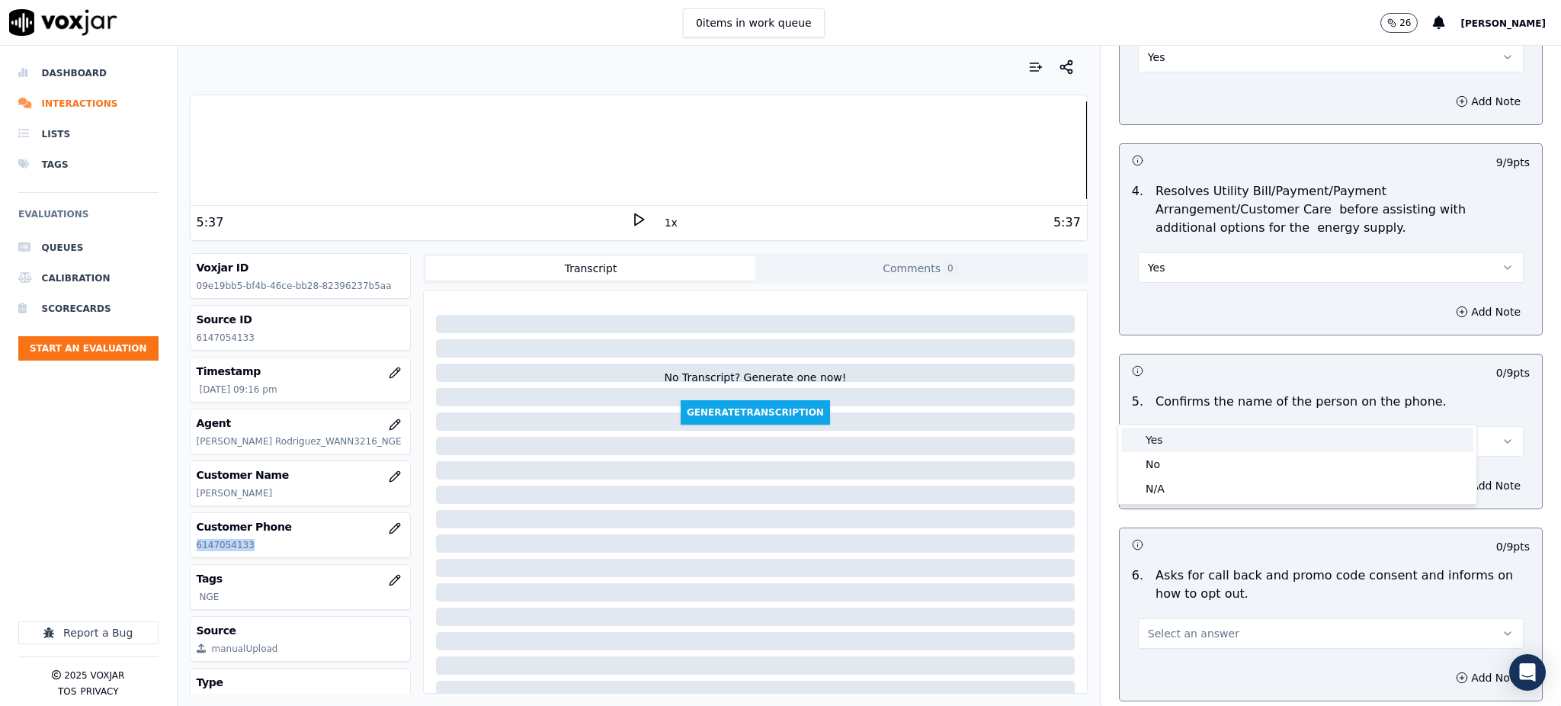
click at [1173, 433] on div "Yes" at bounding box center [1297, 440] width 352 height 24
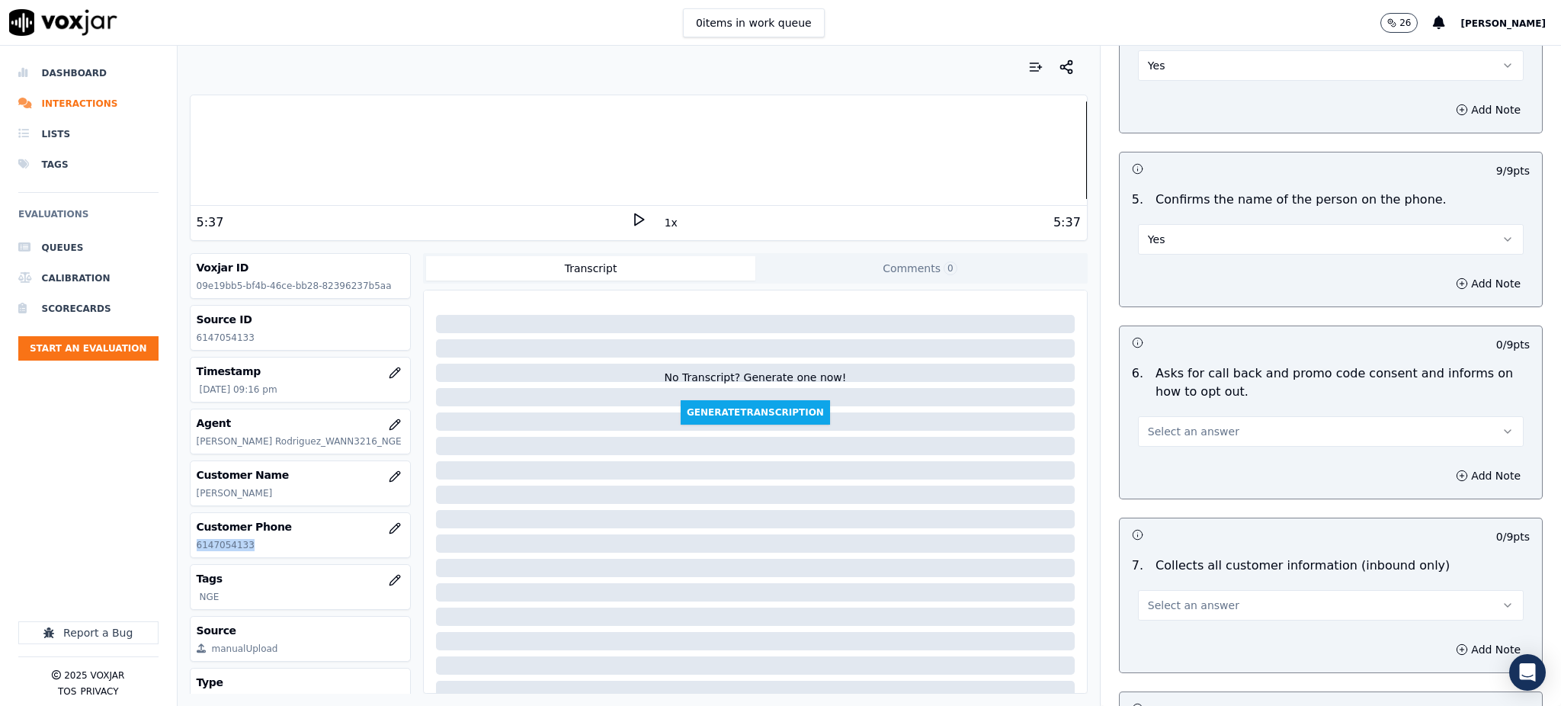
scroll to position [813, 0]
click at [1153, 423] on span "Select an answer" at bounding box center [1193, 430] width 91 height 15
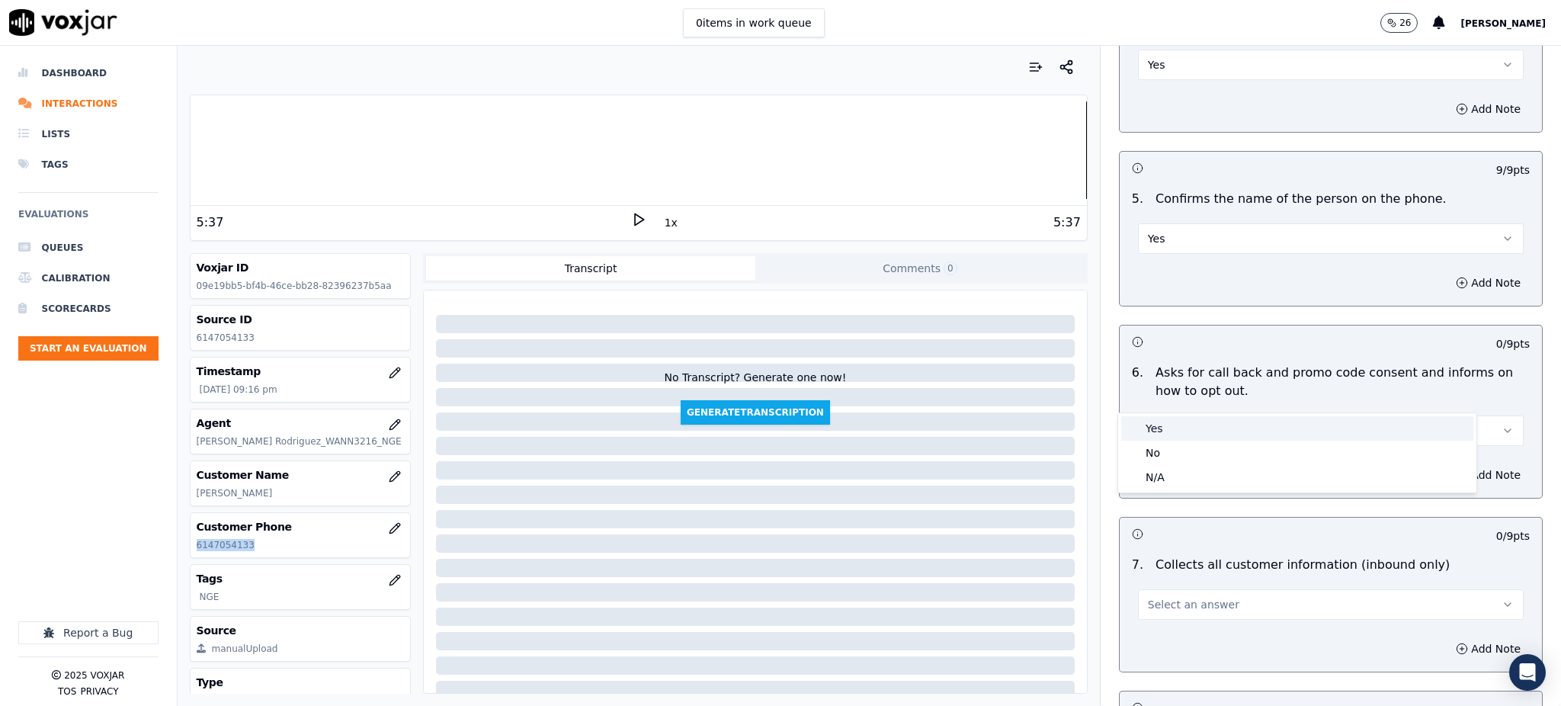
click at [1164, 422] on div "Yes" at bounding box center [1297, 428] width 352 height 24
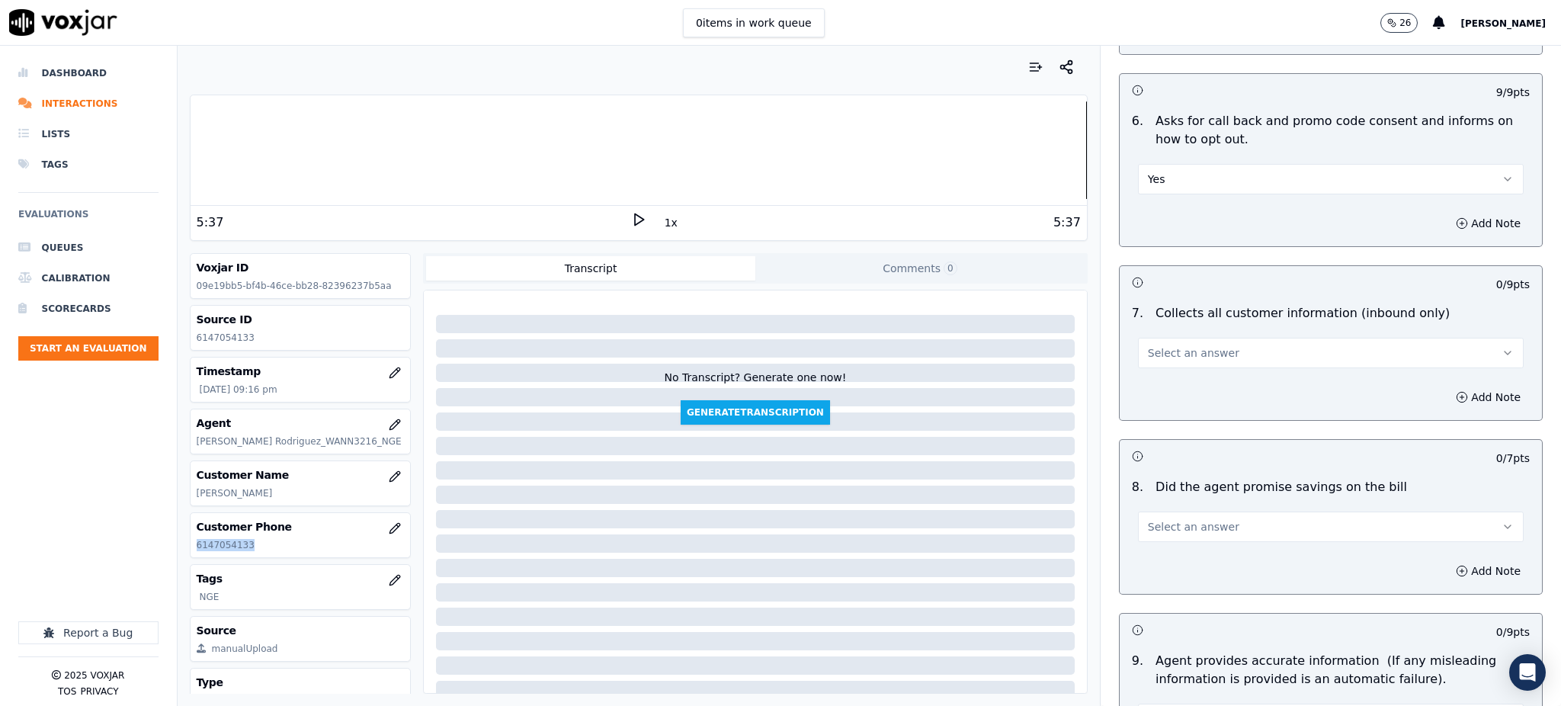
scroll to position [1118, 0]
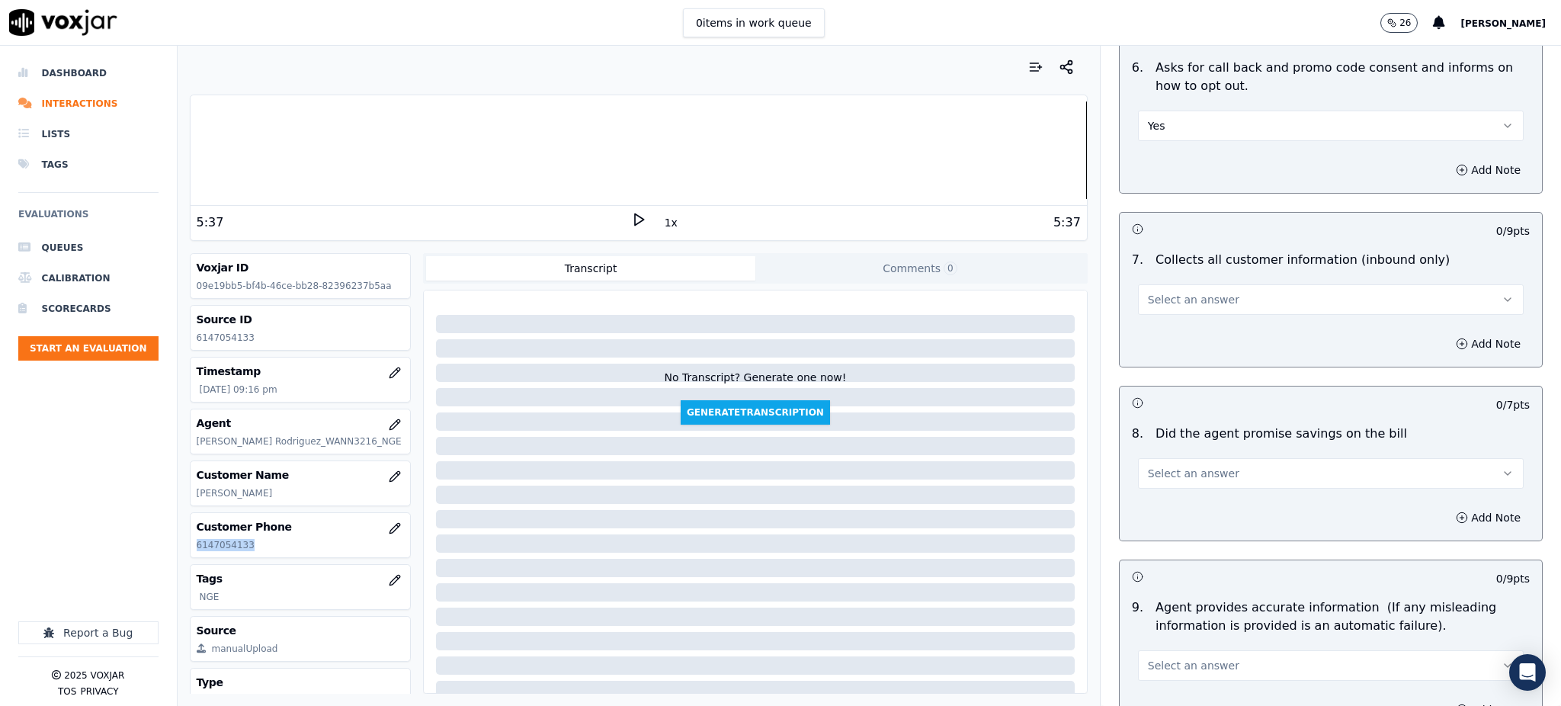
click at [1155, 284] on button "Select an answer" at bounding box center [1331, 299] width 386 height 30
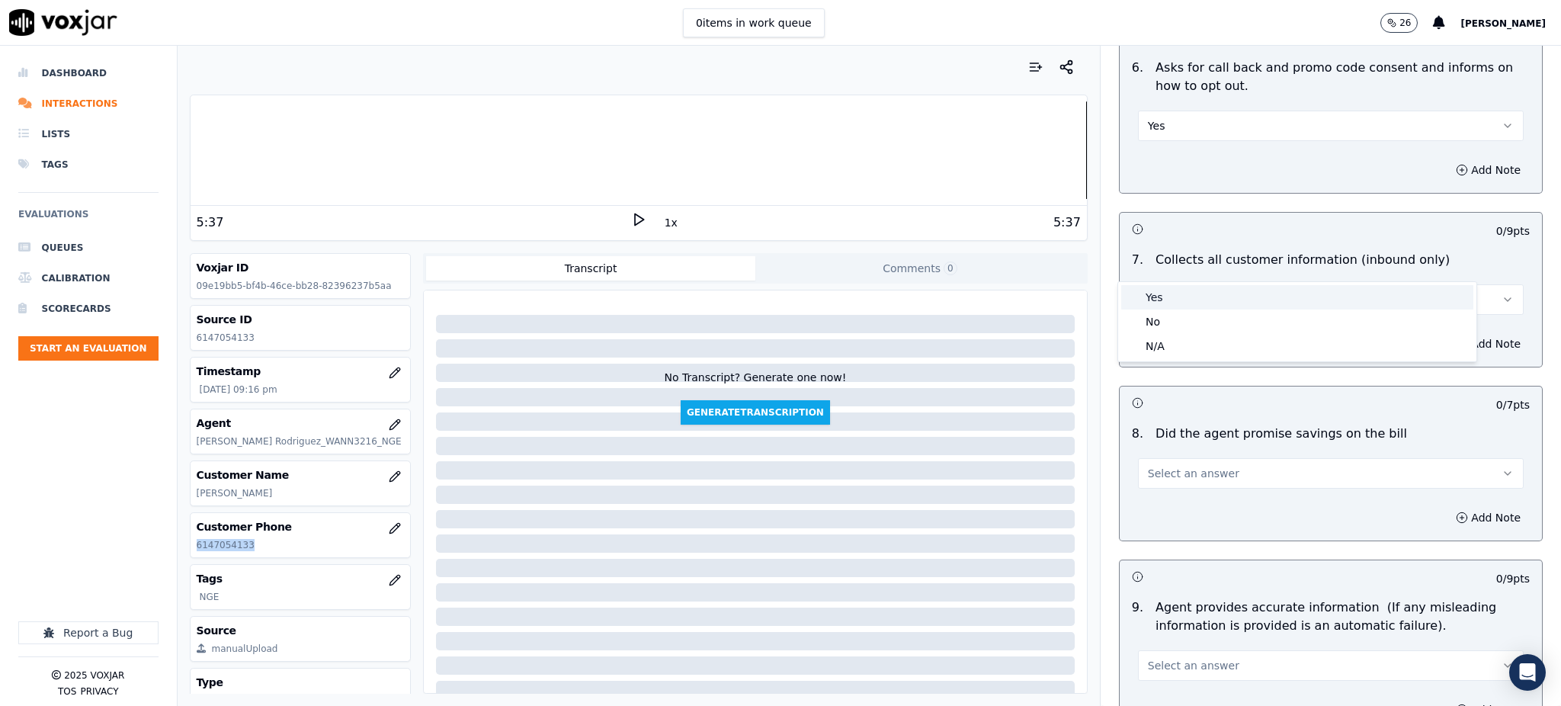
click at [1168, 303] on div "Yes" at bounding box center [1297, 297] width 352 height 24
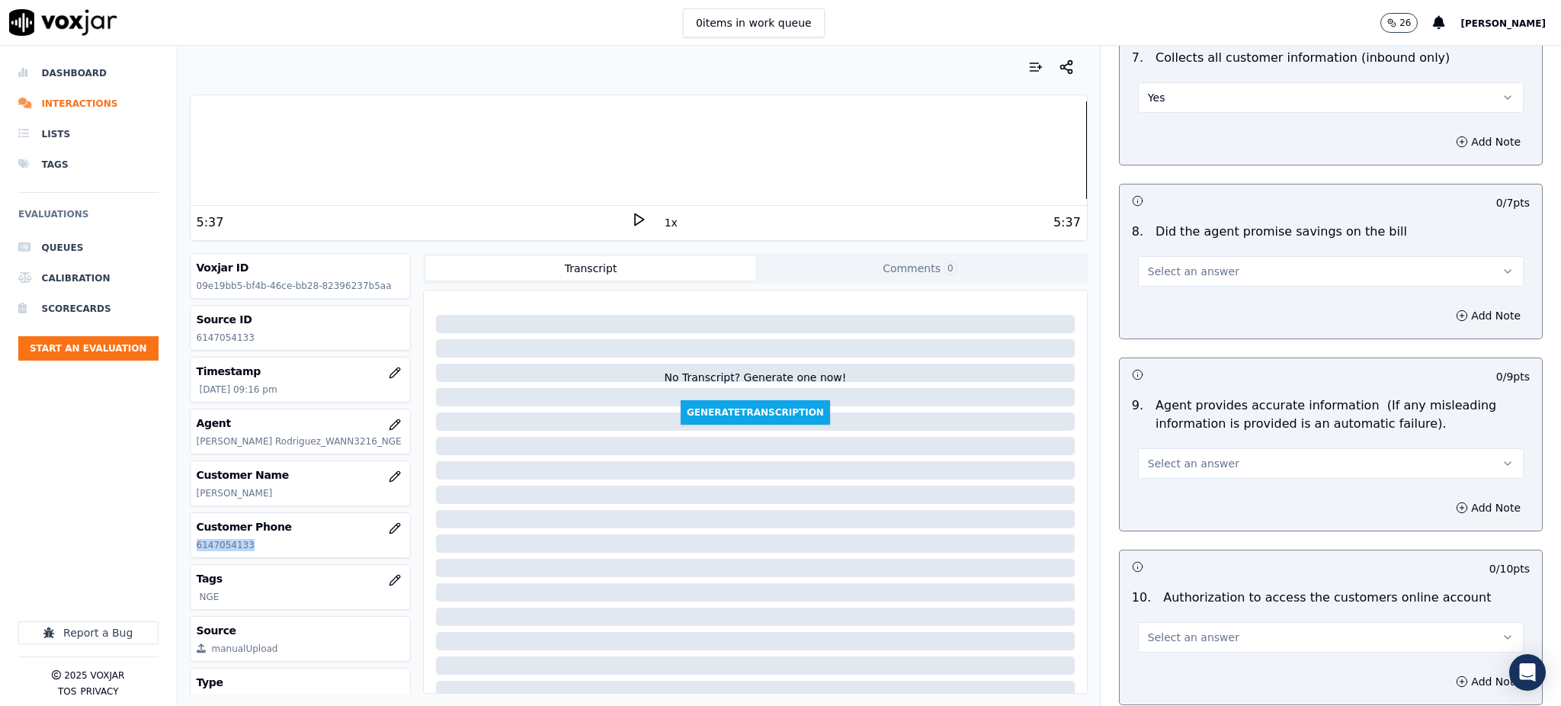
scroll to position [1321, 0]
click at [1148, 262] on span "Select an answer" at bounding box center [1193, 269] width 91 height 15
click at [1153, 264] on div "Yes" at bounding box center [1297, 268] width 352 height 24
click at [1169, 454] on span "Select an answer" at bounding box center [1193, 461] width 91 height 15
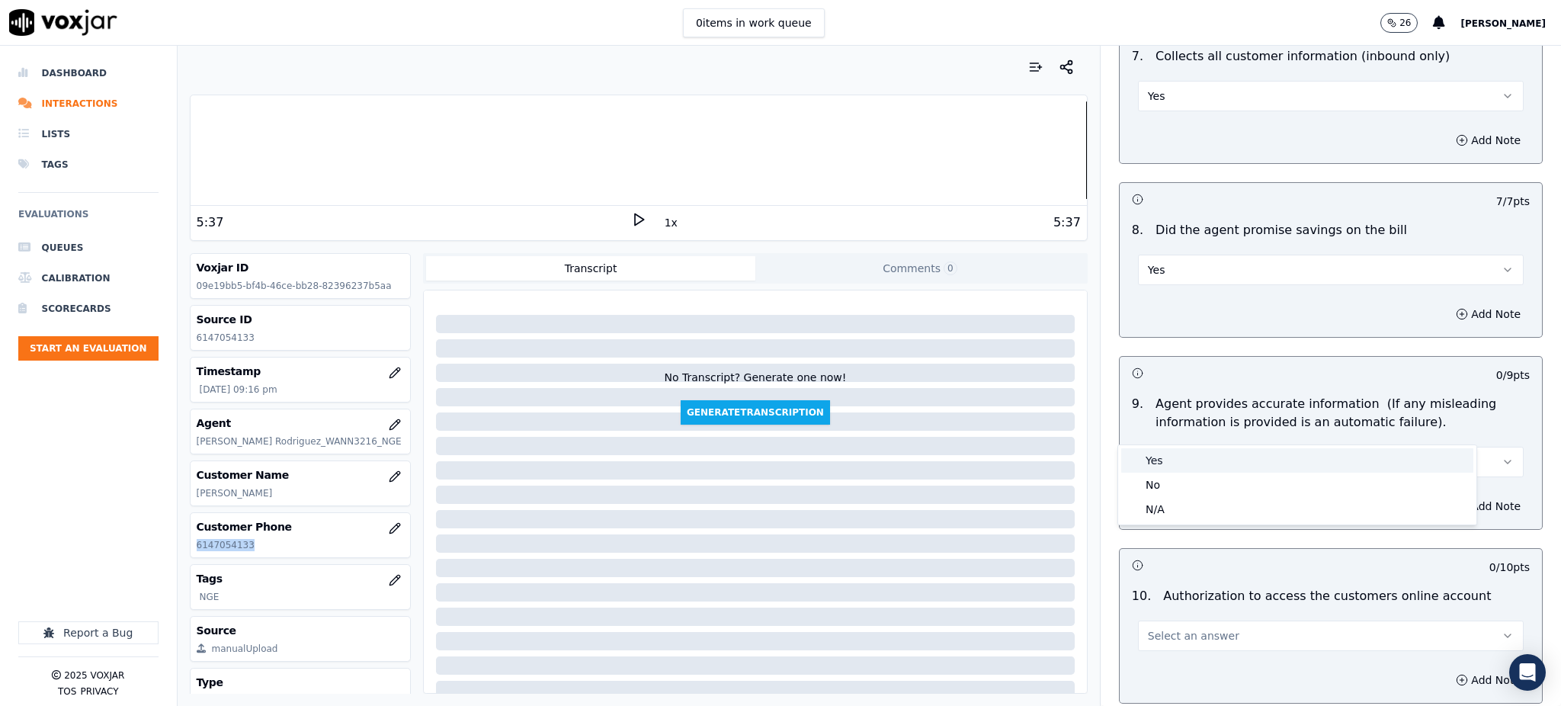
click at [1168, 457] on div "Yes" at bounding box center [1297, 460] width 352 height 24
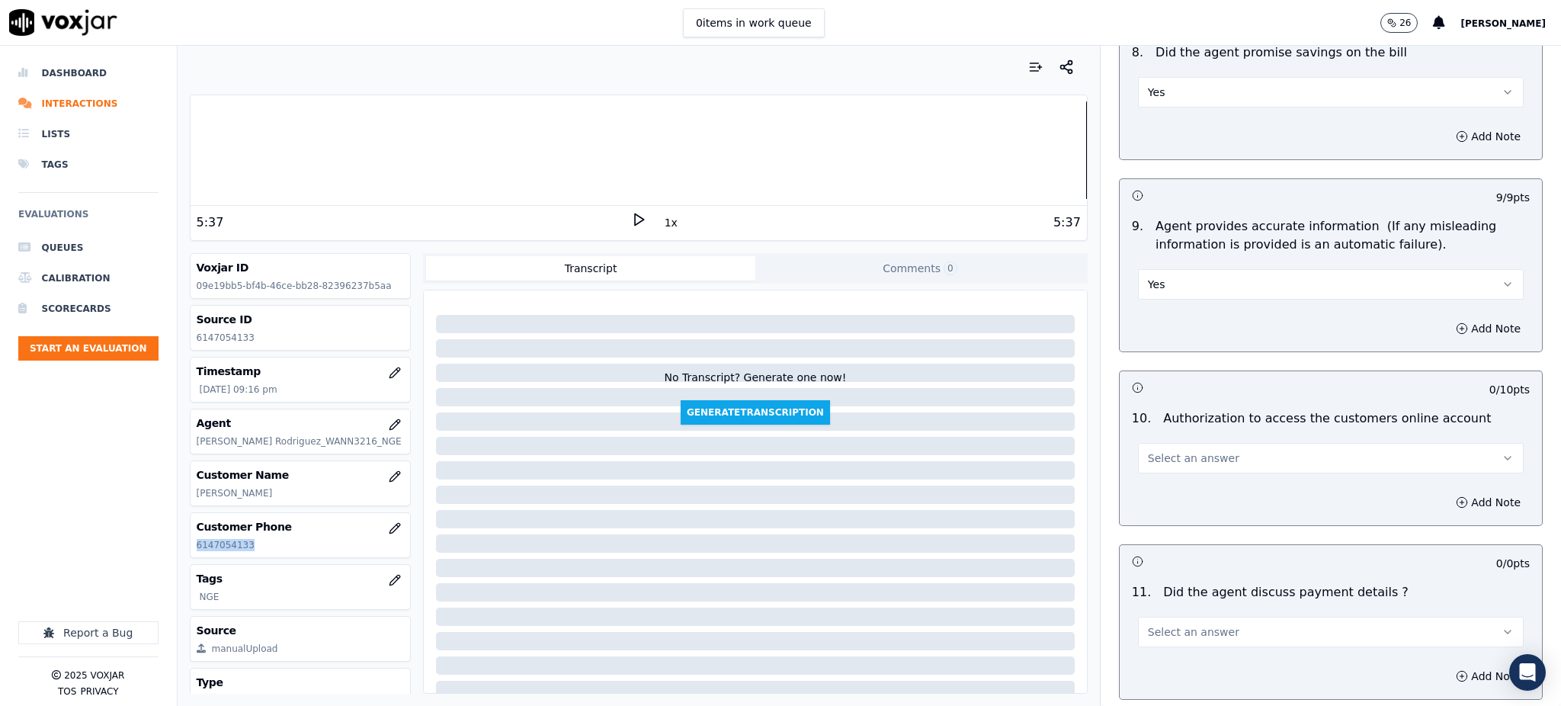
scroll to position [1626, 0]
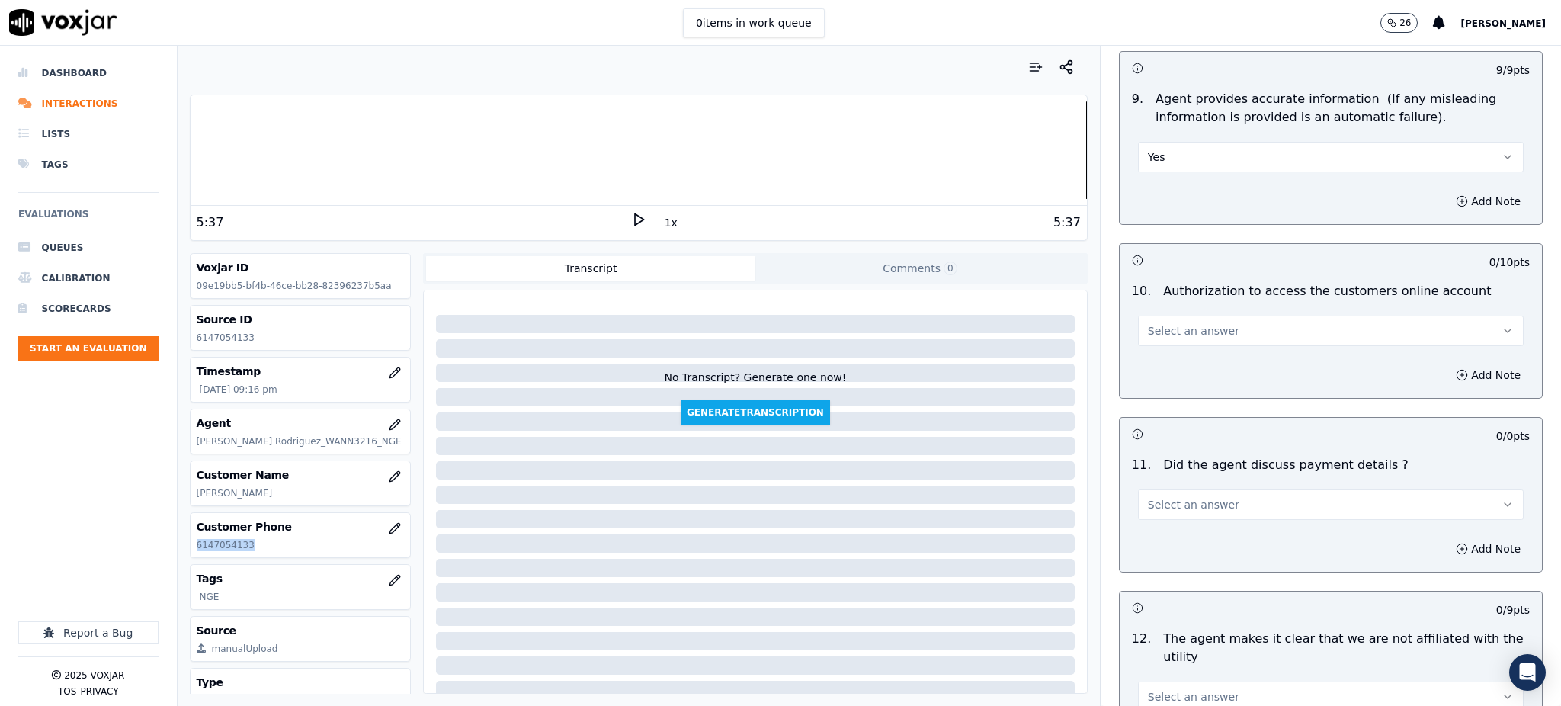
click at [1161, 323] on span "Select an answer" at bounding box center [1193, 330] width 91 height 15
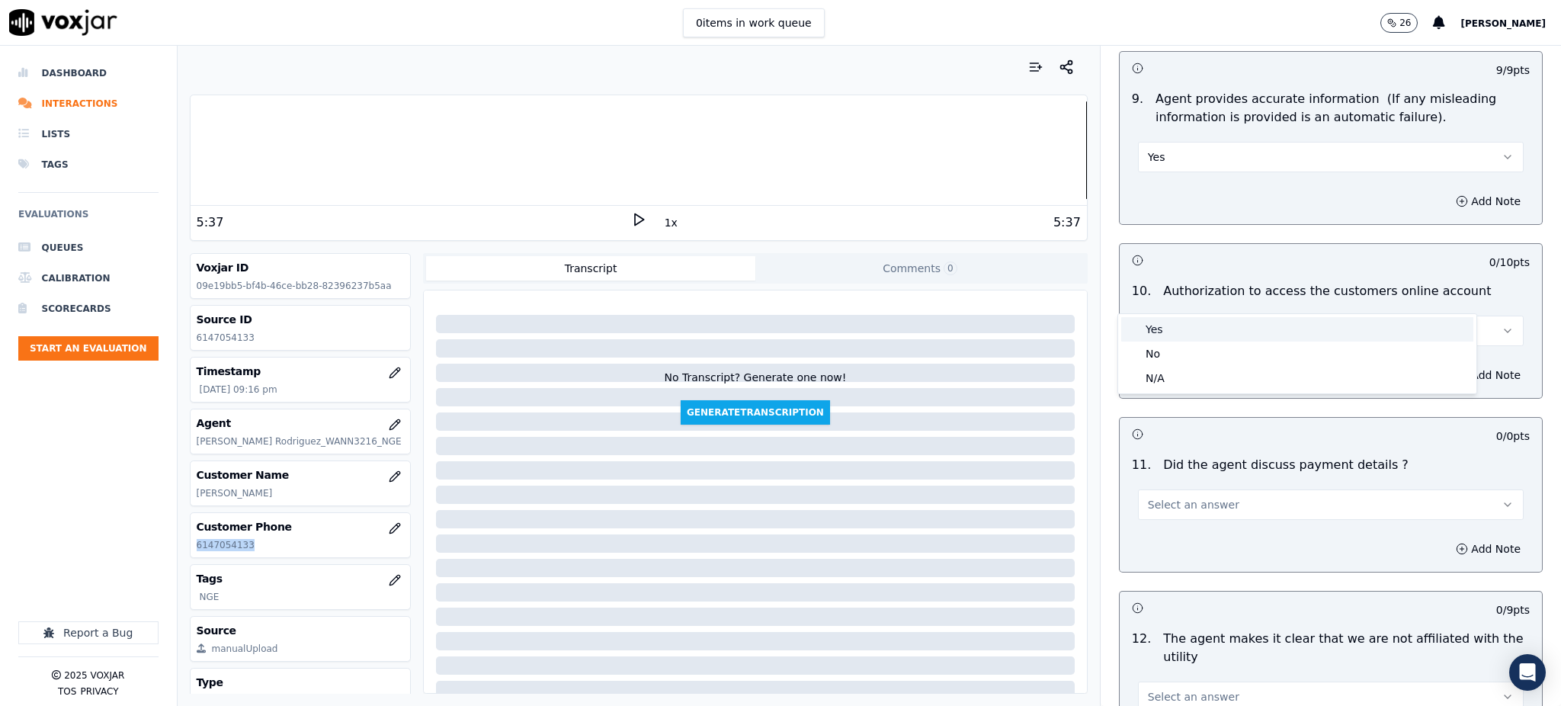
drag, startPoint x: 1162, startPoint y: 322, endPoint x: 1153, endPoint y: 476, distance: 154.3
click at [1162, 323] on div "Yes" at bounding box center [1297, 329] width 352 height 24
click at [1161, 497] on span "Select an answer" at bounding box center [1193, 504] width 91 height 15
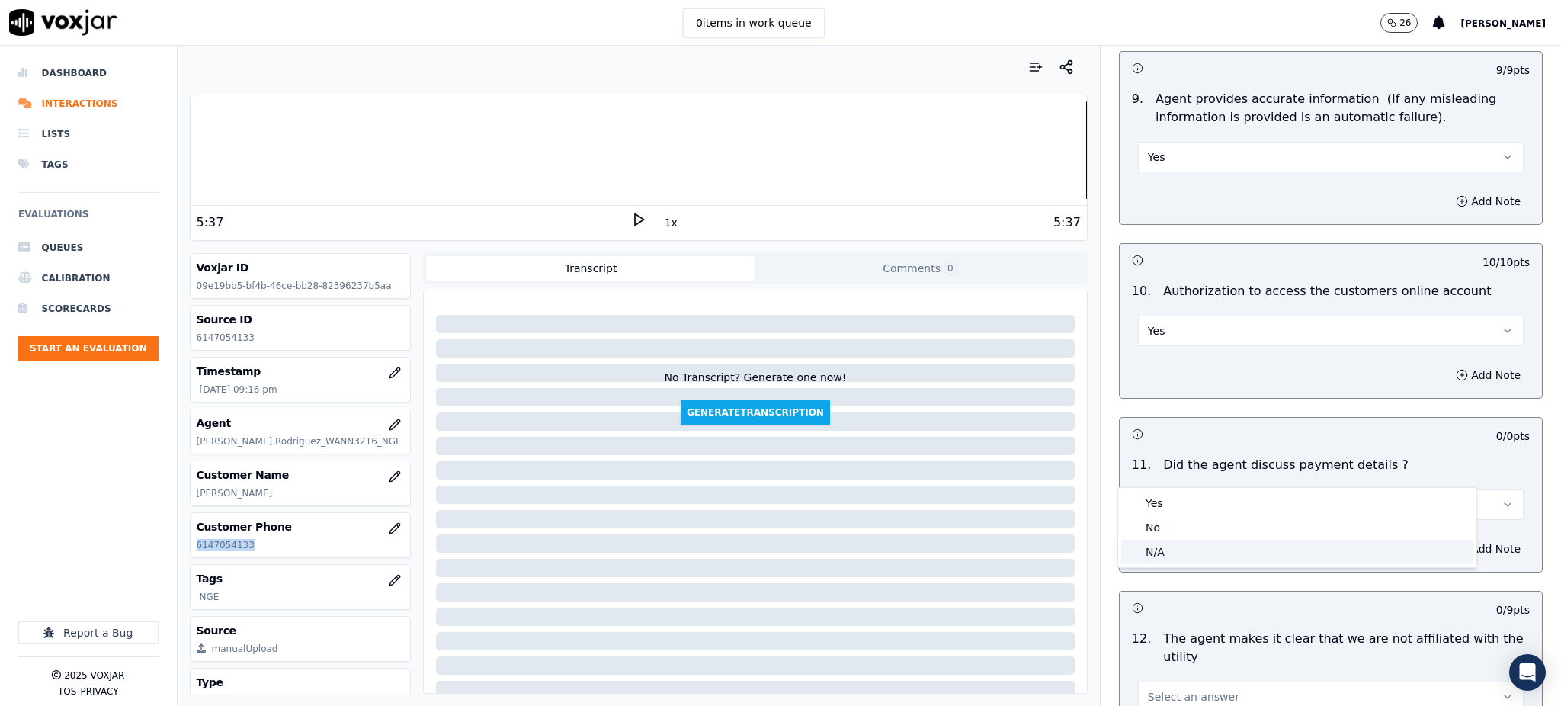
click at [1167, 547] on div "N/A" at bounding box center [1297, 552] width 352 height 24
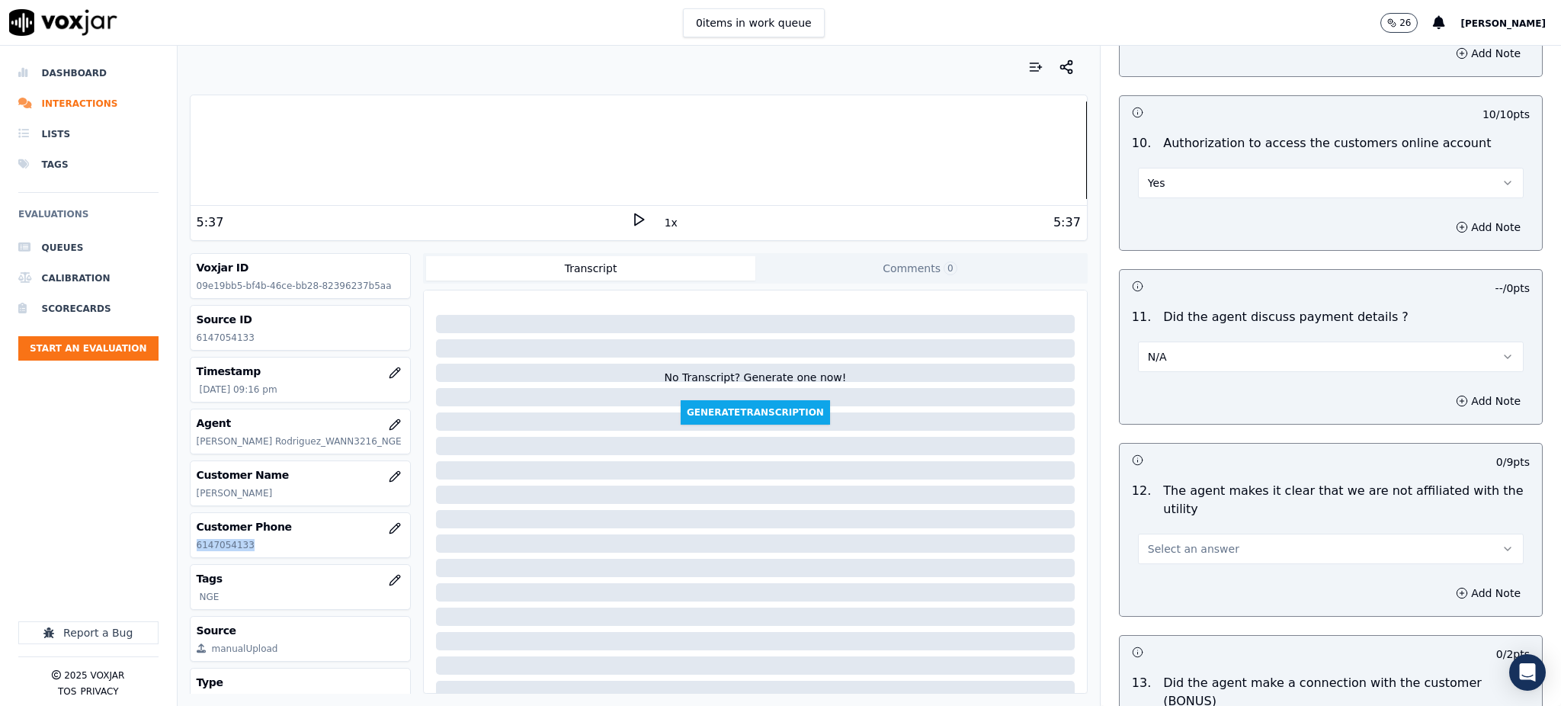
scroll to position [1829, 0]
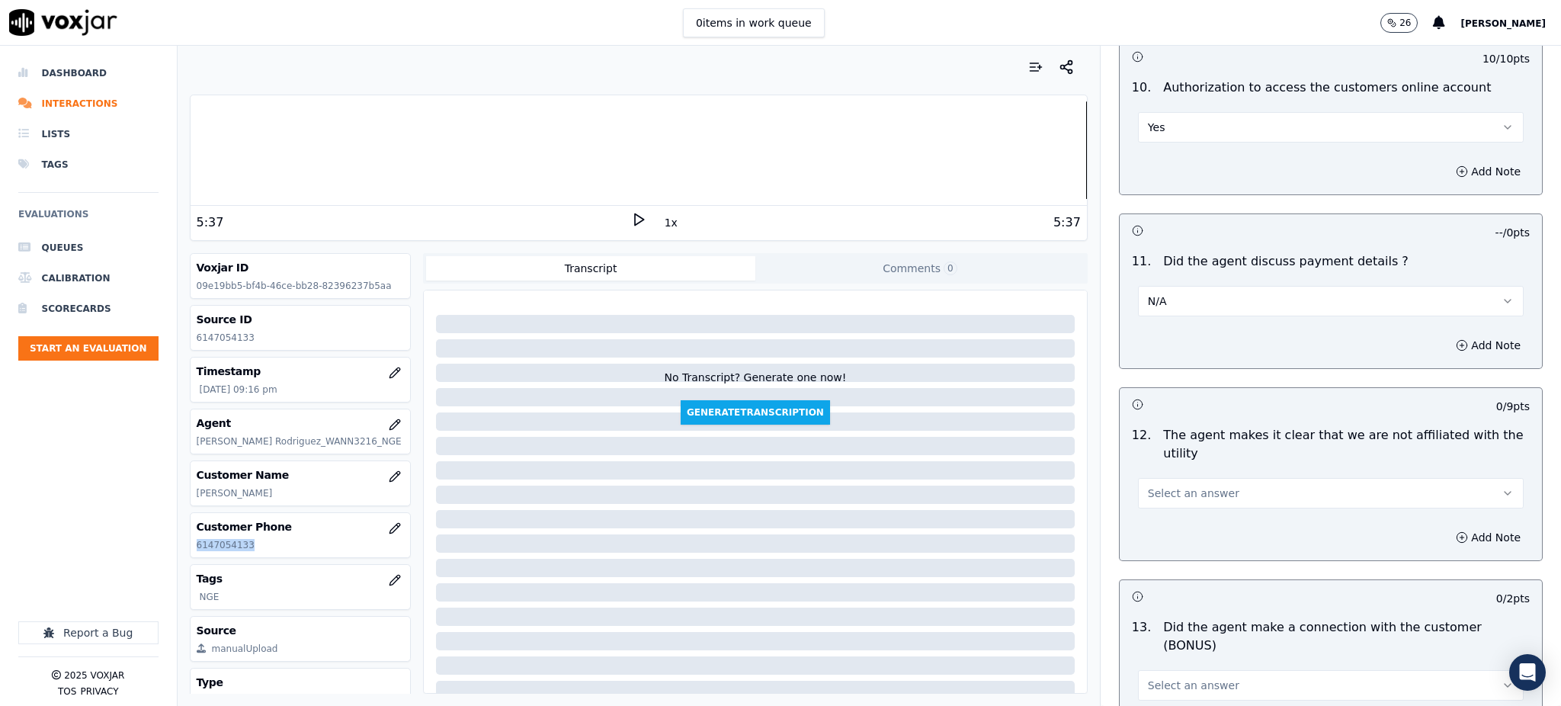
click at [1165, 478] on button "Select an answer" at bounding box center [1331, 493] width 386 height 30
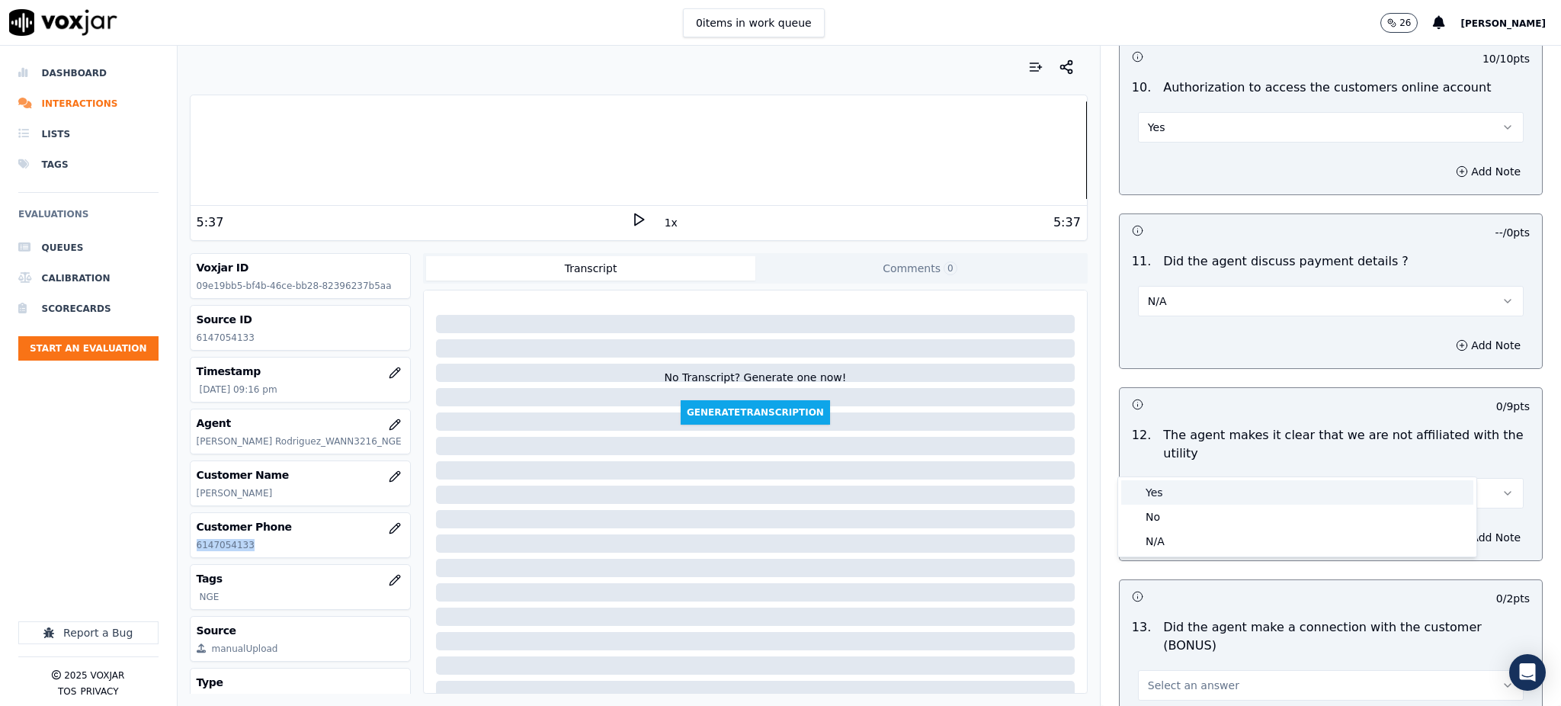
click at [1173, 500] on div "Yes" at bounding box center [1297, 492] width 352 height 24
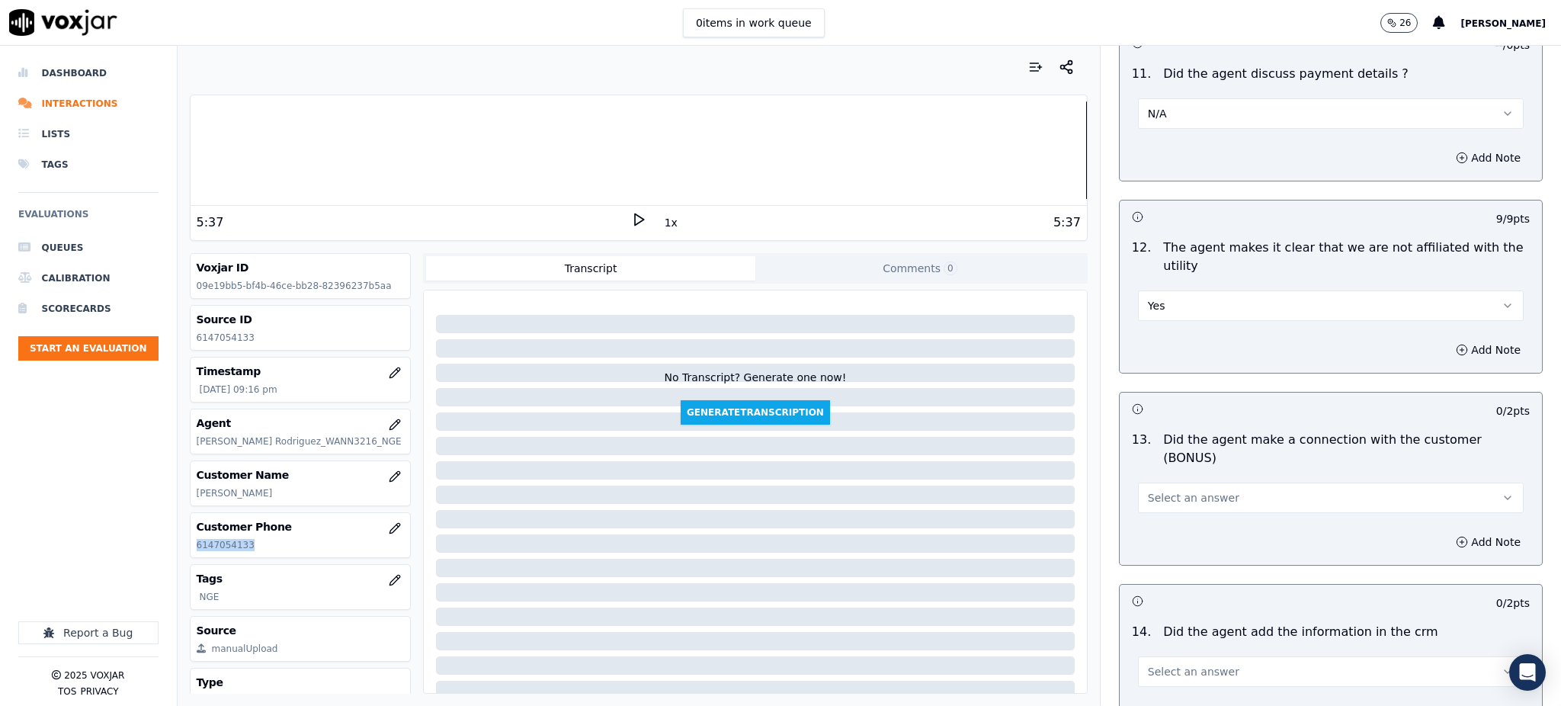
scroll to position [2134, 0]
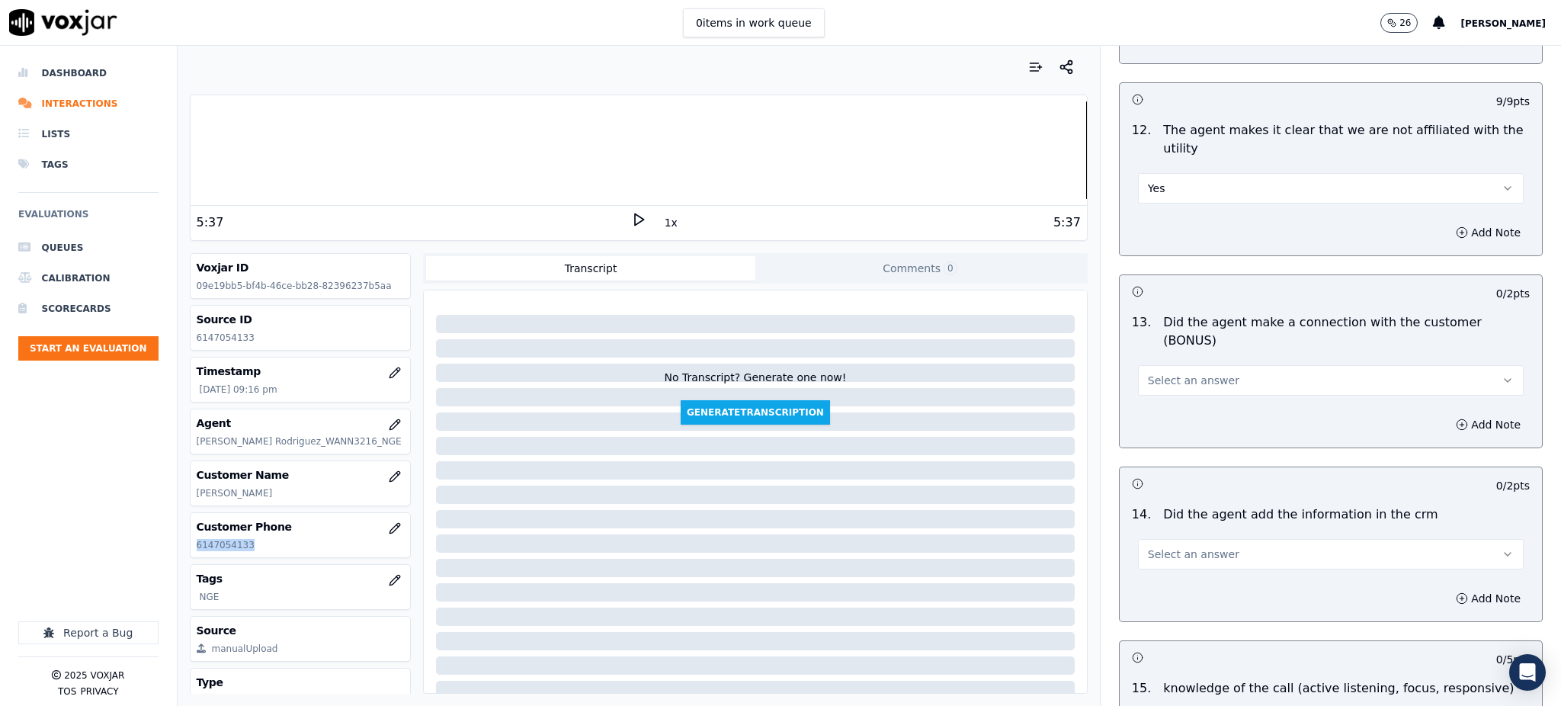
click at [1173, 373] on span "Select an answer" at bounding box center [1193, 380] width 91 height 15
click at [1169, 358] on div "Yes" at bounding box center [1297, 361] width 352 height 24
click at [1141, 539] on button "Select an answer" at bounding box center [1331, 554] width 386 height 30
click at [1155, 528] on div "Yes" at bounding box center [1297, 535] width 352 height 24
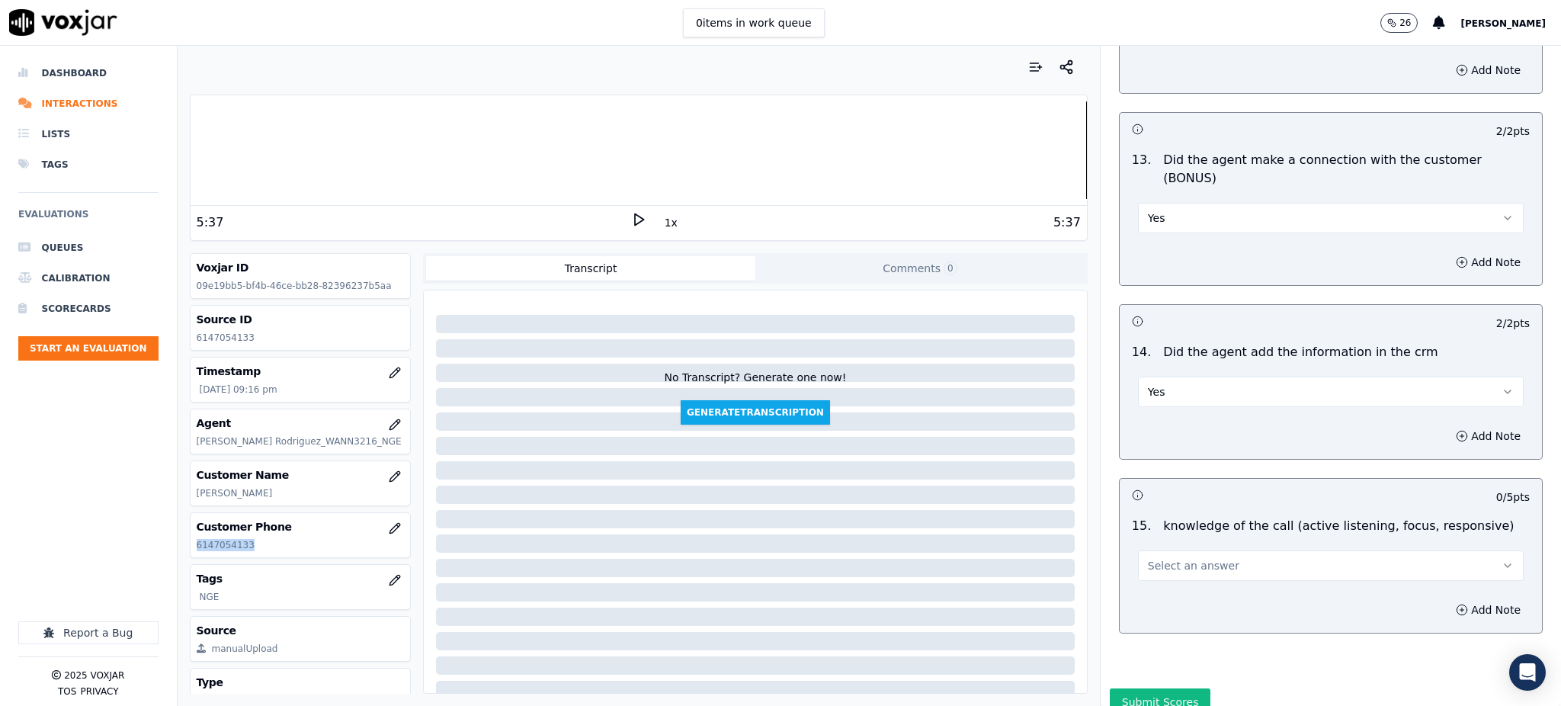
scroll to position [2307, 0]
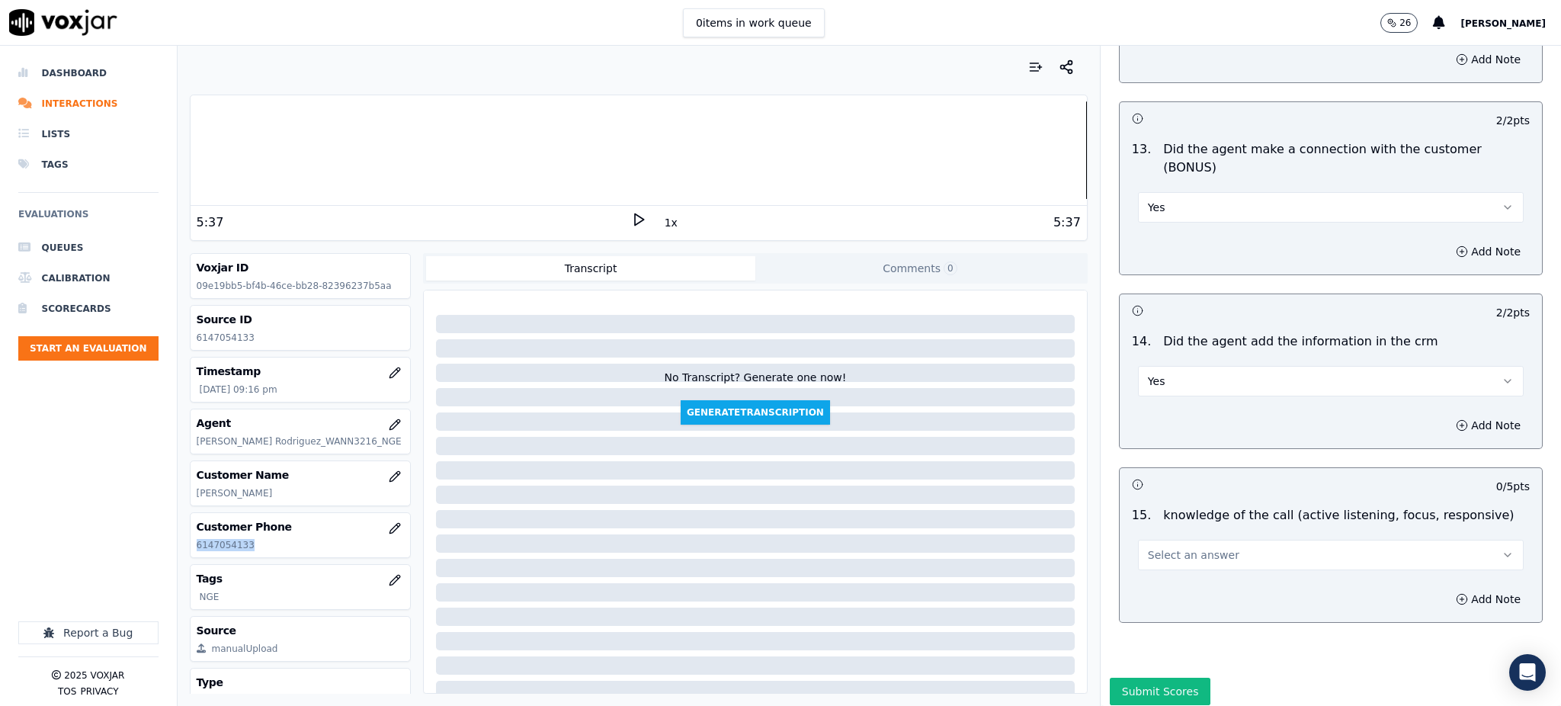
click at [1159, 540] on button "Select an answer" at bounding box center [1331, 555] width 386 height 30
click at [1167, 536] on div "Yes" at bounding box center [1297, 536] width 352 height 24
click at [1143, 678] on button "Submit Scores" at bounding box center [1160, 691] width 101 height 27
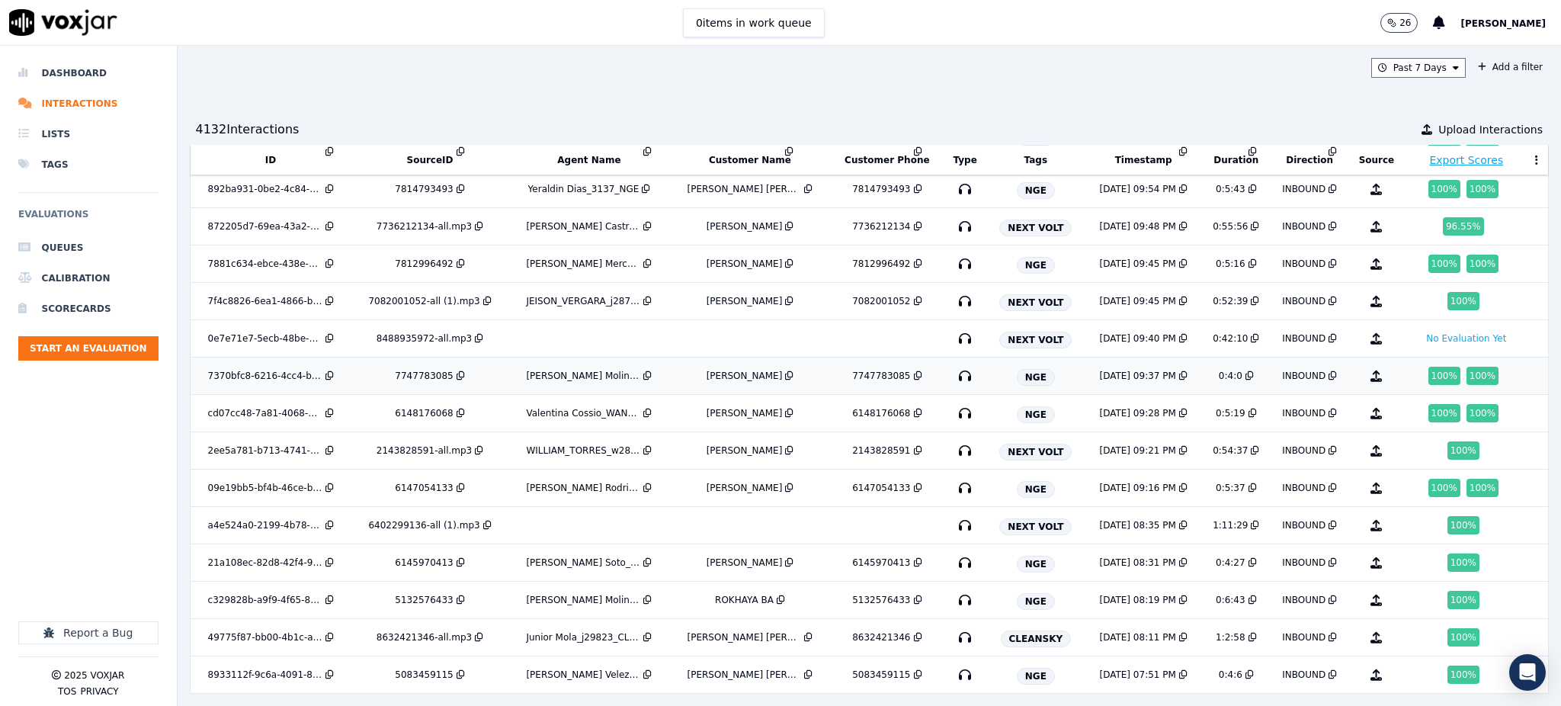
scroll to position [904, 0]
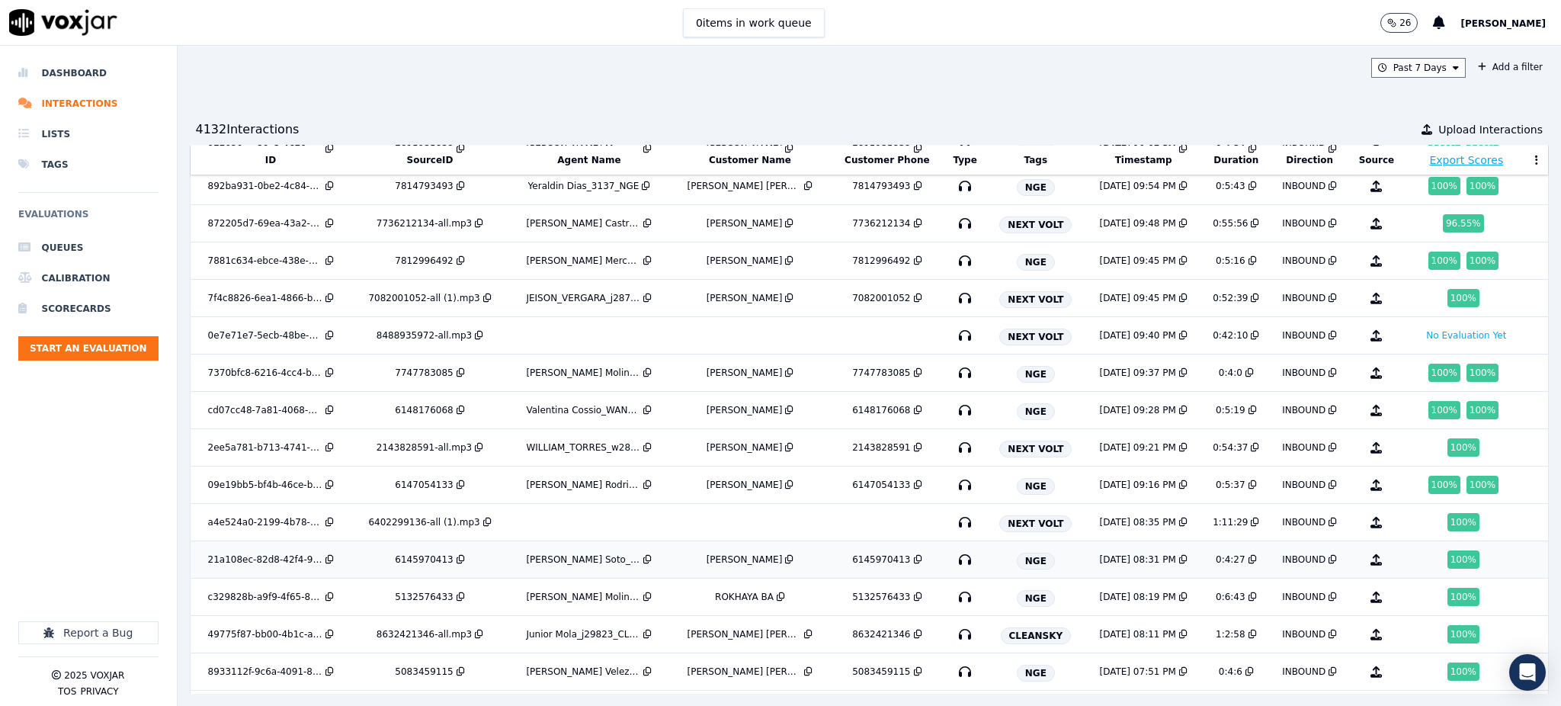
click at [953, 560] on icon "button" at bounding box center [965, 559] width 24 height 24
click at [1017, 598] on span "NGE" at bounding box center [1036, 598] width 38 height 17
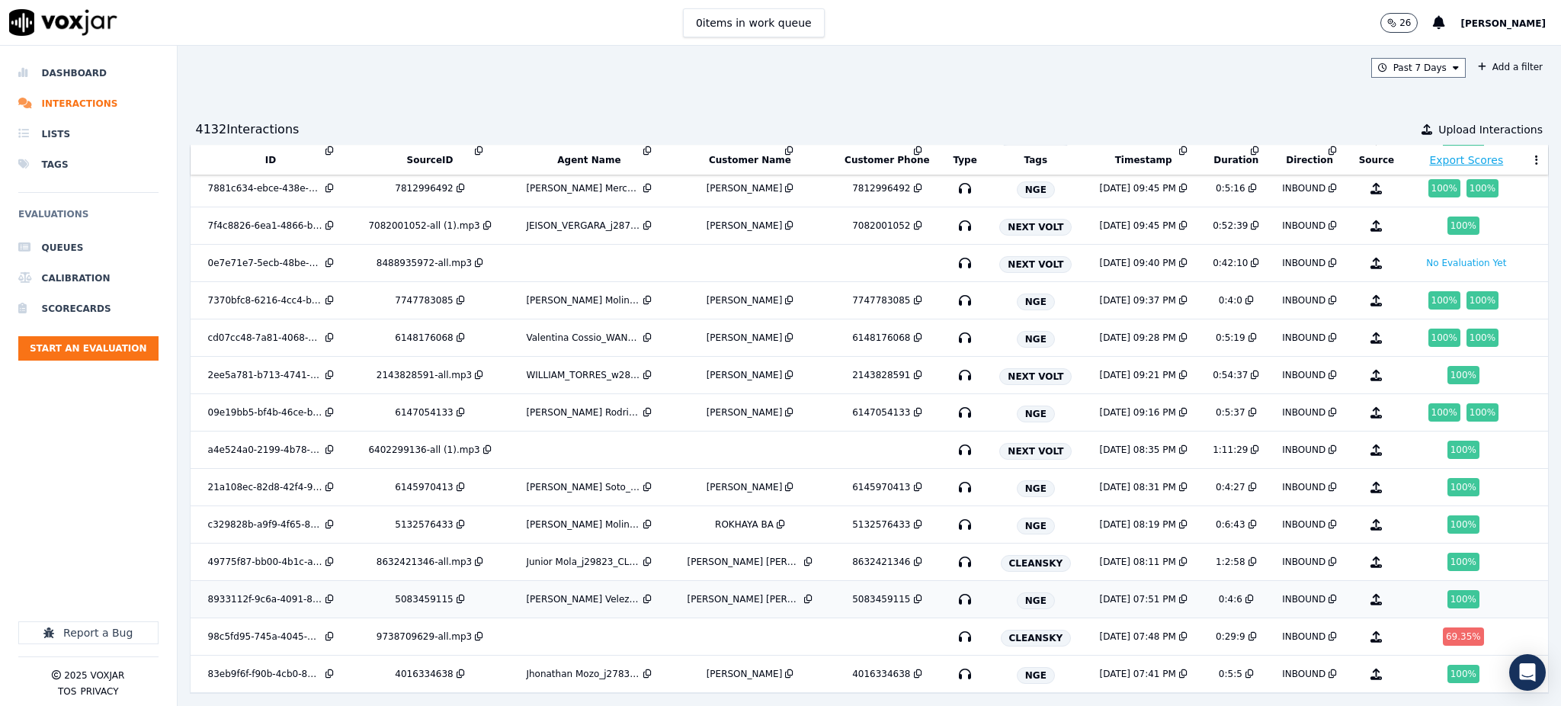
scroll to position [1025, 0]
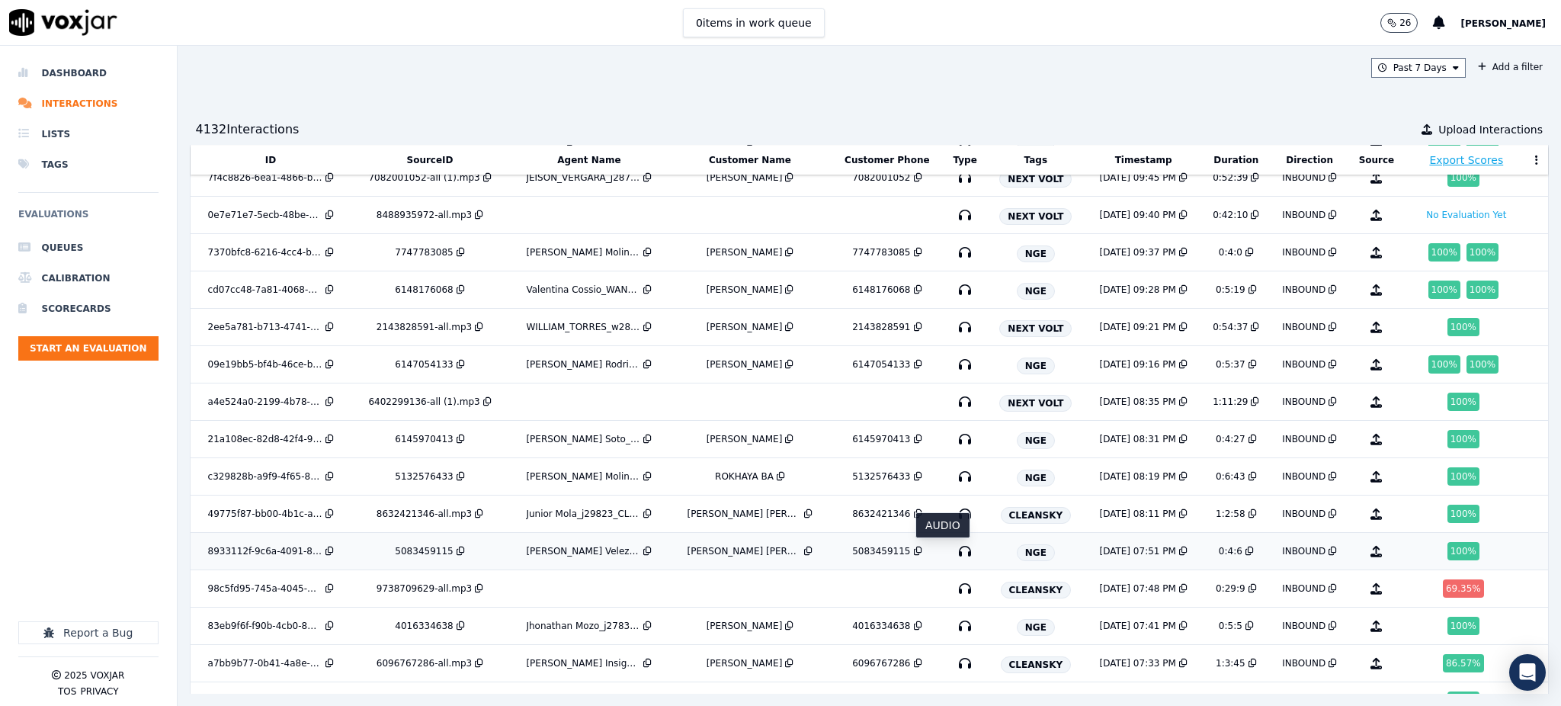
click at [953, 554] on icon "button" at bounding box center [965, 551] width 24 height 24
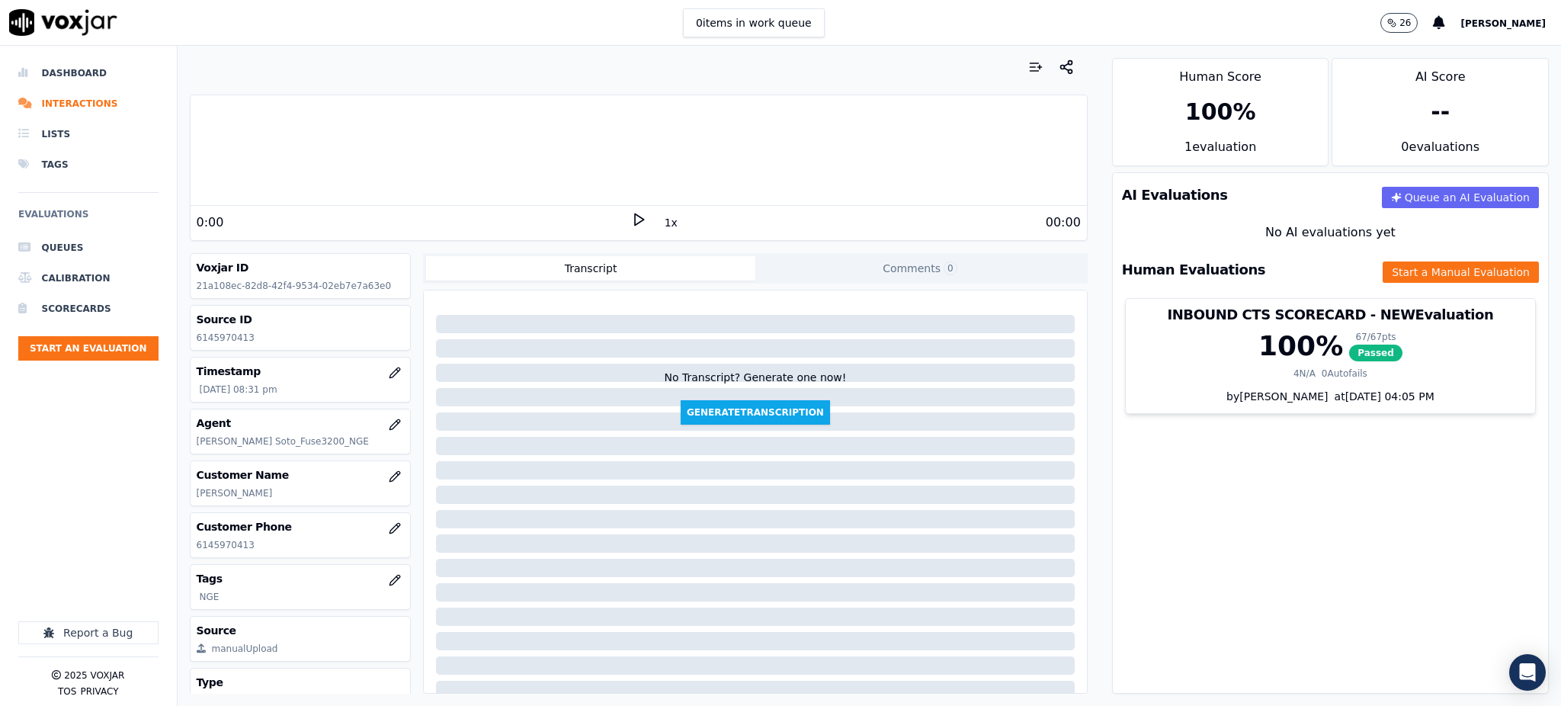
click at [631, 221] on icon at bounding box center [638, 219] width 15 height 15
drag, startPoint x: 260, startPoint y: 546, endPoint x: 180, endPoint y: 557, distance: 80.9
click at [180, 557] on div "Your browser does not support the audio element. 1:44 1x 4:27 Voxjar ID 21a108e…" at bounding box center [639, 376] width 922 height 660
copy p "6145970413"
click at [1413, 272] on button "Start a Manual Evaluation" at bounding box center [1461, 271] width 156 height 21
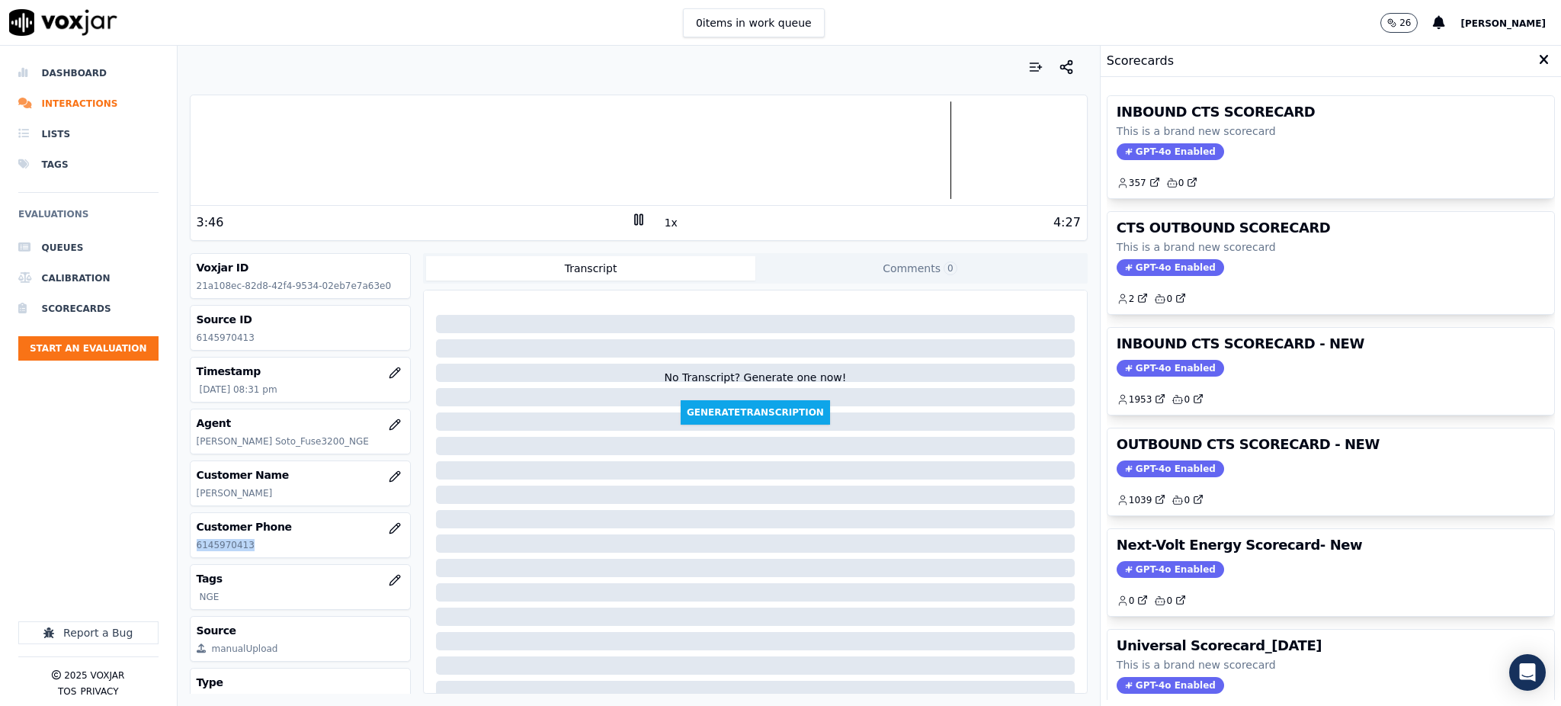
drag, startPoint x: 1113, startPoint y: 147, endPoint x: 1111, endPoint y: 169, distance: 22.2
click at [1117, 149] on span "GPT-4o Enabled" at bounding box center [1170, 151] width 107 height 17
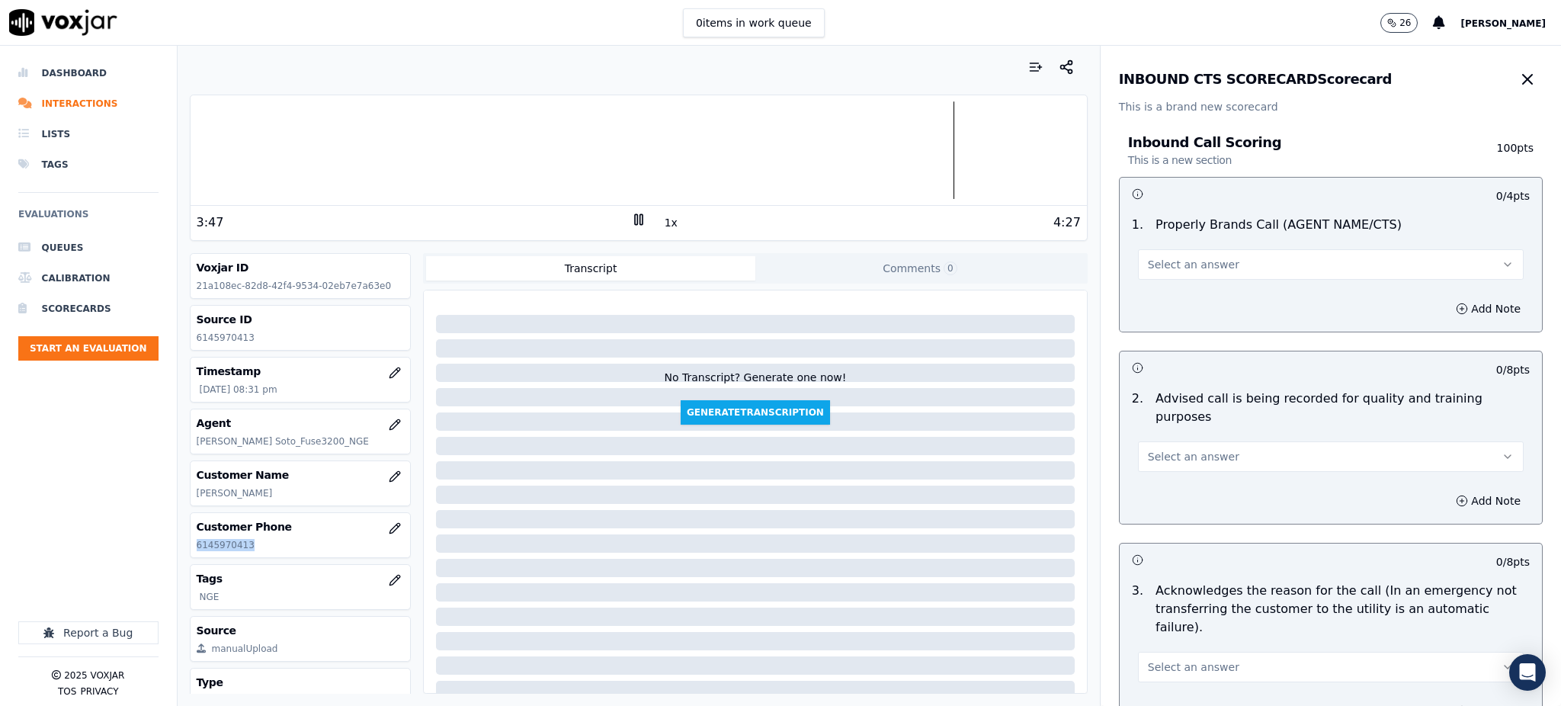
click at [1160, 274] on button "Select an answer" at bounding box center [1331, 264] width 386 height 30
click at [1149, 300] on div "Yes" at bounding box center [1297, 299] width 352 height 24
click at [1148, 449] on span "Select an answer" at bounding box center [1193, 456] width 91 height 15
click at [1146, 480] on div "Yes" at bounding box center [1297, 472] width 352 height 24
click at [1160, 659] on span "Select an answer" at bounding box center [1193, 666] width 91 height 15
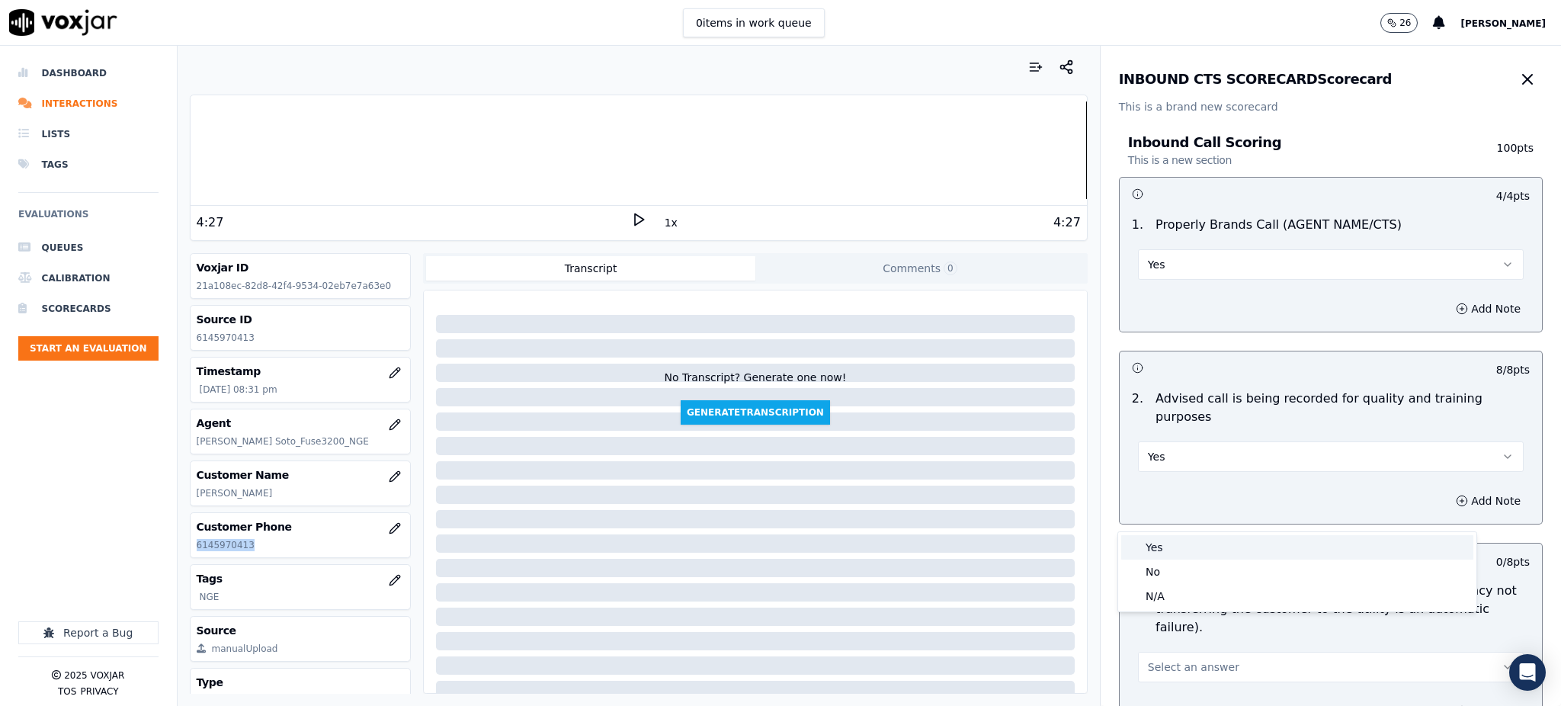
click at [1166, 547] on div "Yes" at bounding box center [1297, 547] width 352 height 24
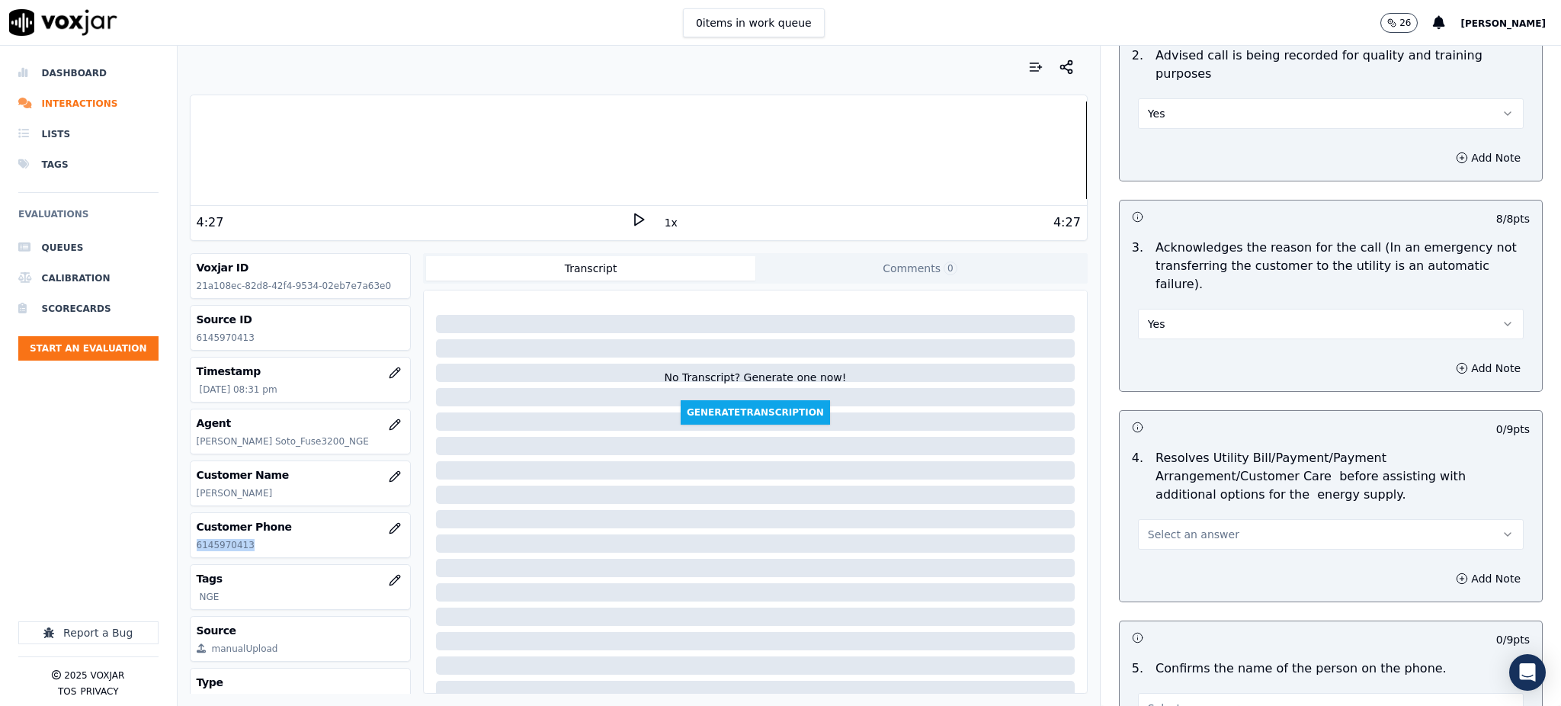
scroll to position [406, 0]
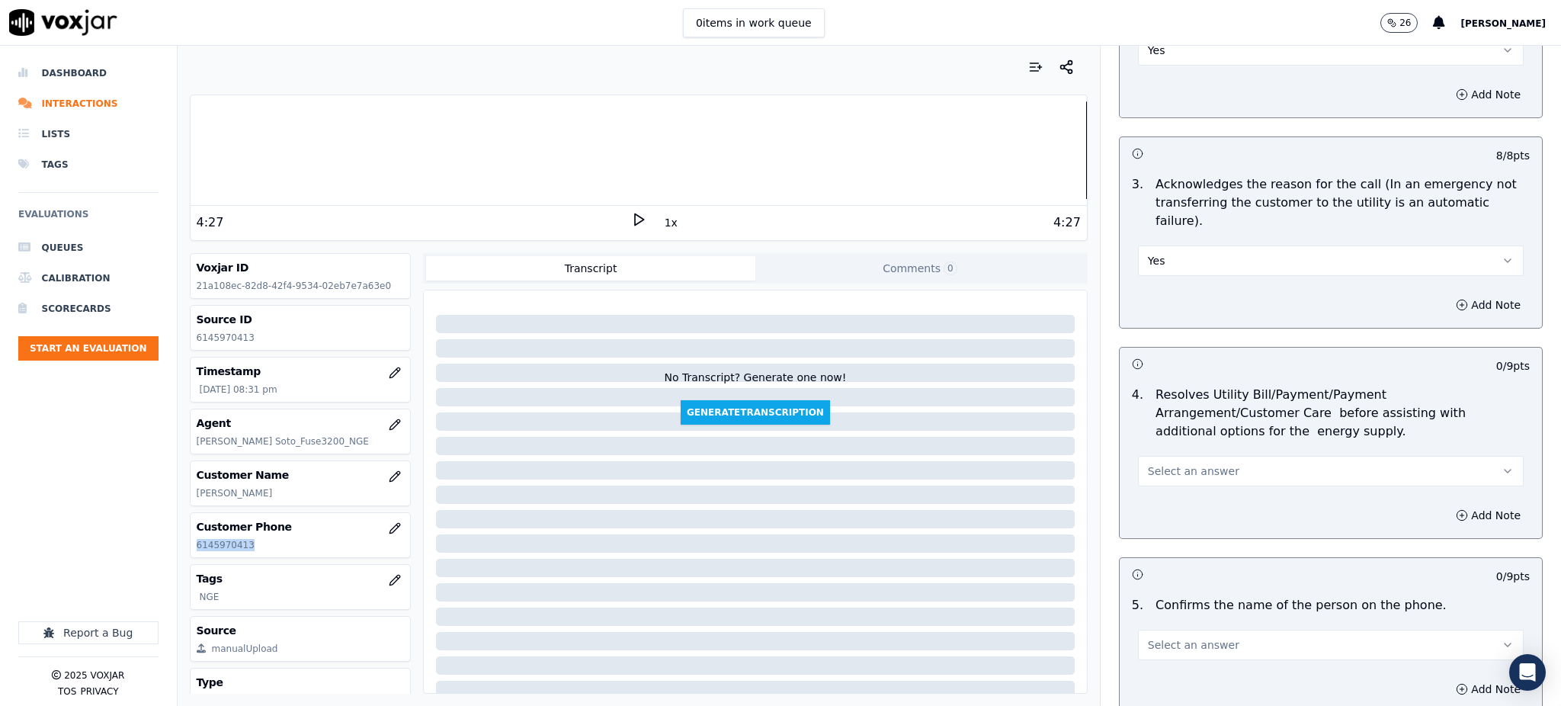
click at [1150, 463] on span "Select an answer" at bounding box center [1193, 470] width 91 height 15
click at [1145, 467] on div "Yes" at bounding box center [1297, 469] width 352 height 24
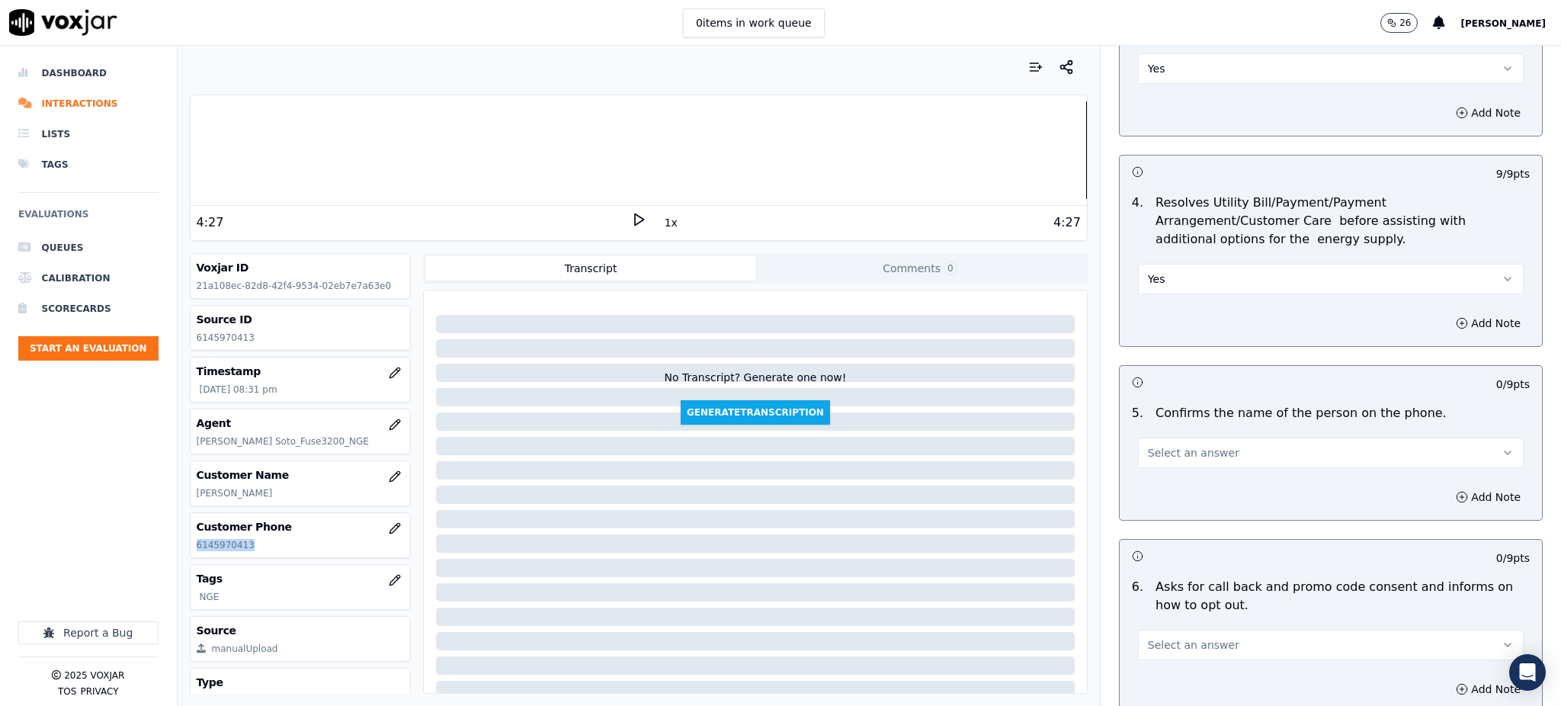
scroll to position [610, 0]
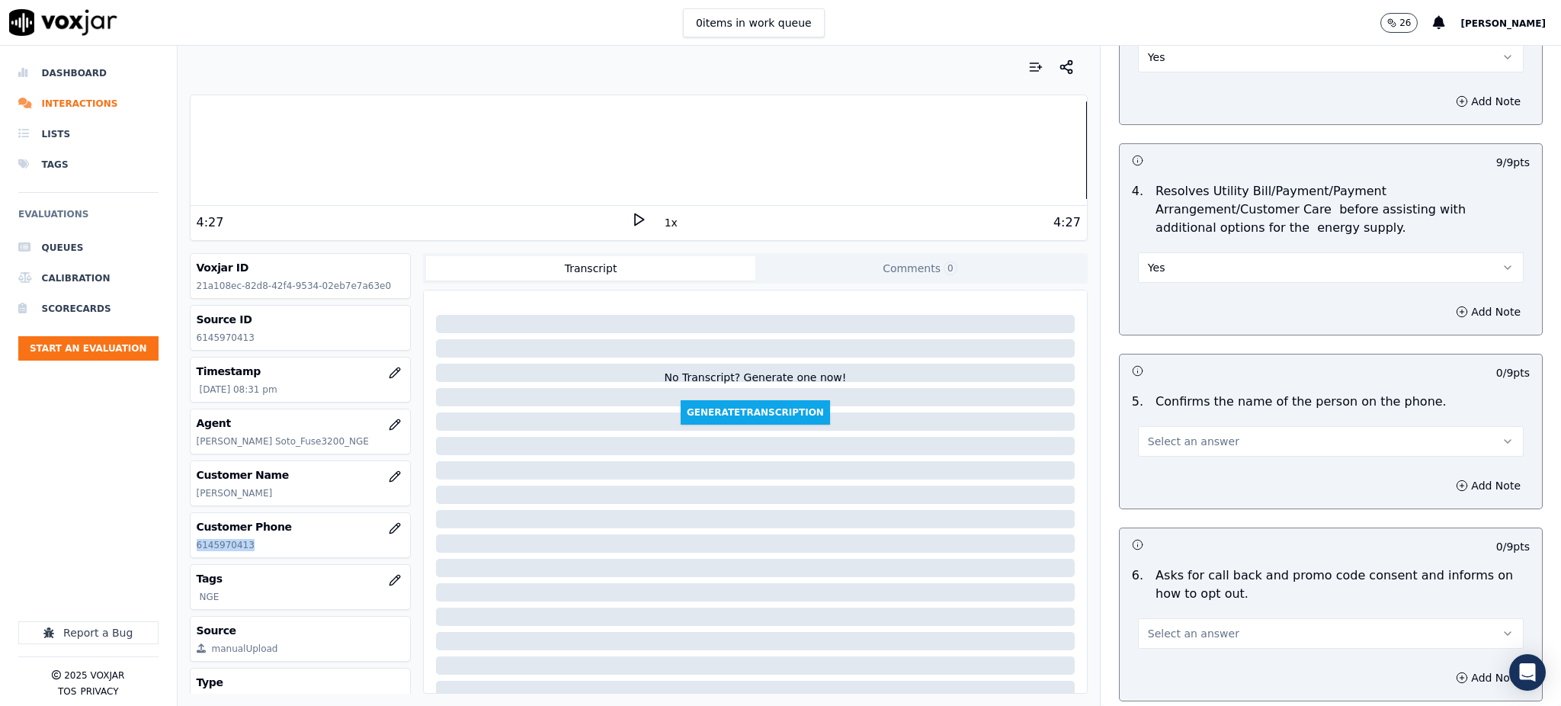
click at [1156, 434] on span "Select an answer" at bounding box center [1193, 441] width 91 height 15
click at [1164, 439] on div "Yes" at bounding box center [1297, 440] width 352 height 24
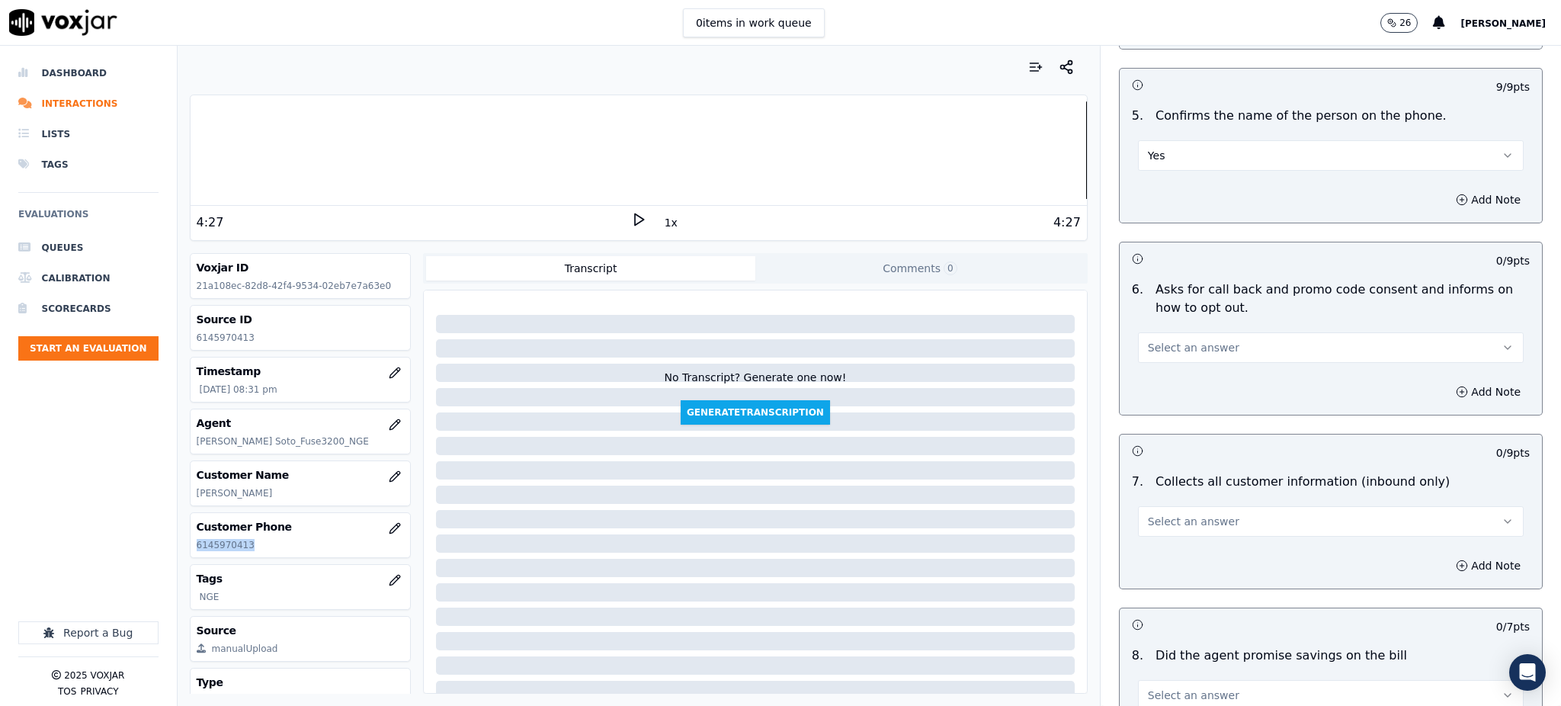
scroll to position [915, 0]
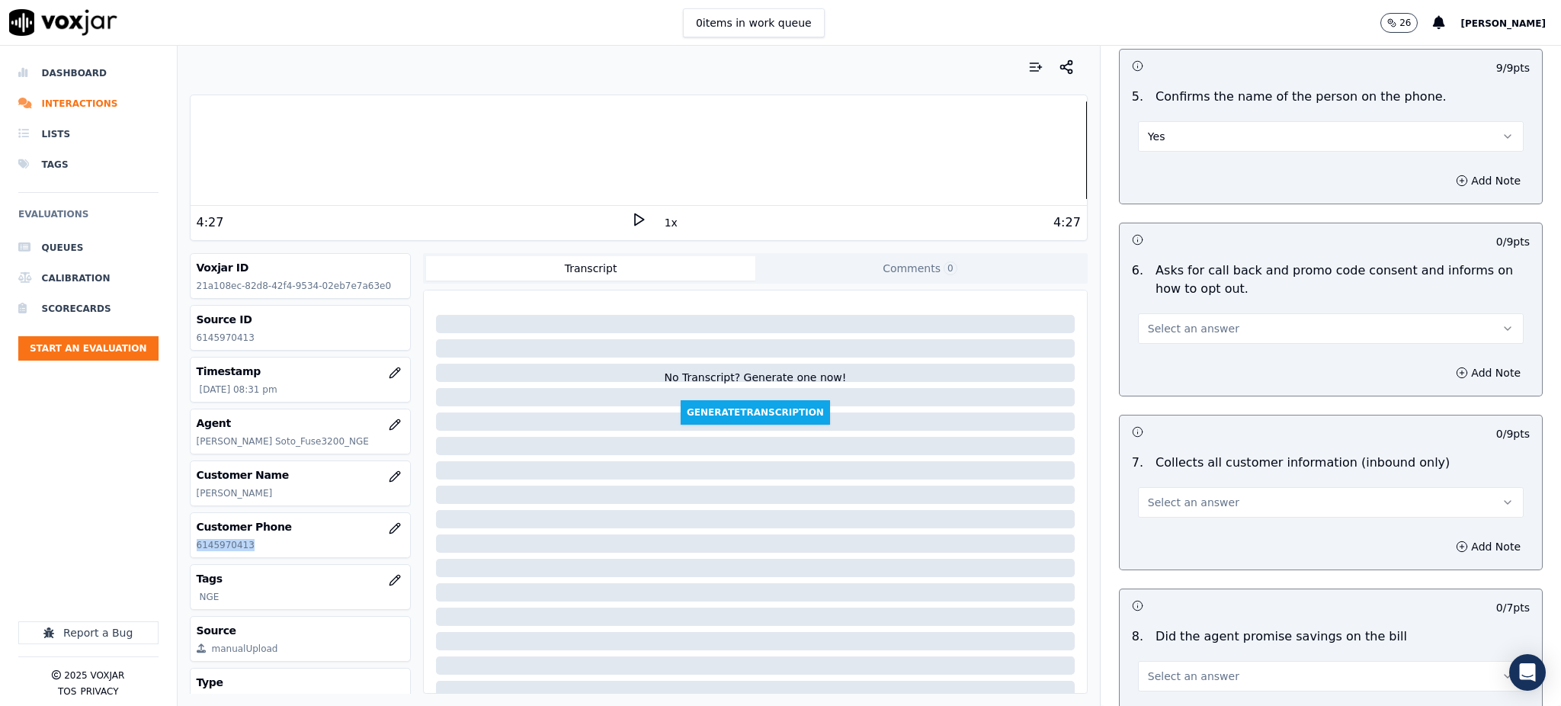
click at [1175, 321] on span "Select an answer" at bounding box center [1193, 328] width 91 height 15
click at [1175, 321] on div "Yes" at bounding box center [1297, 327] width 352 height 24
click at [1156, 495] on span "Select an answer" at bounding box center [1193, 502] width 91 height 15
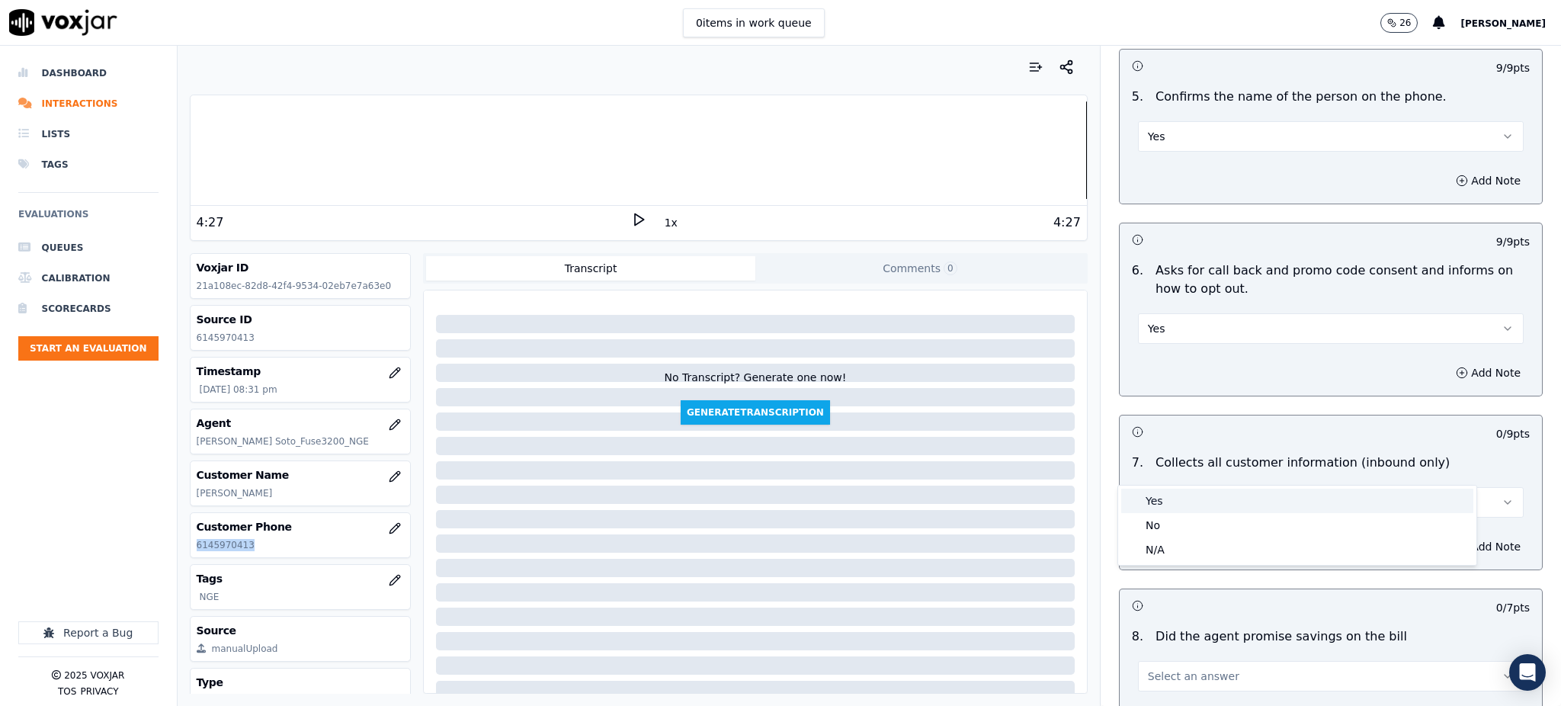
drag, startPoint x: 1154, startPoint y: 500, endPoint x: 1165, endPoint y: 579, distance: 79.2
click at [1154, 501] on div "Yes" at bounding box center [1297, 501] width 352 height 24
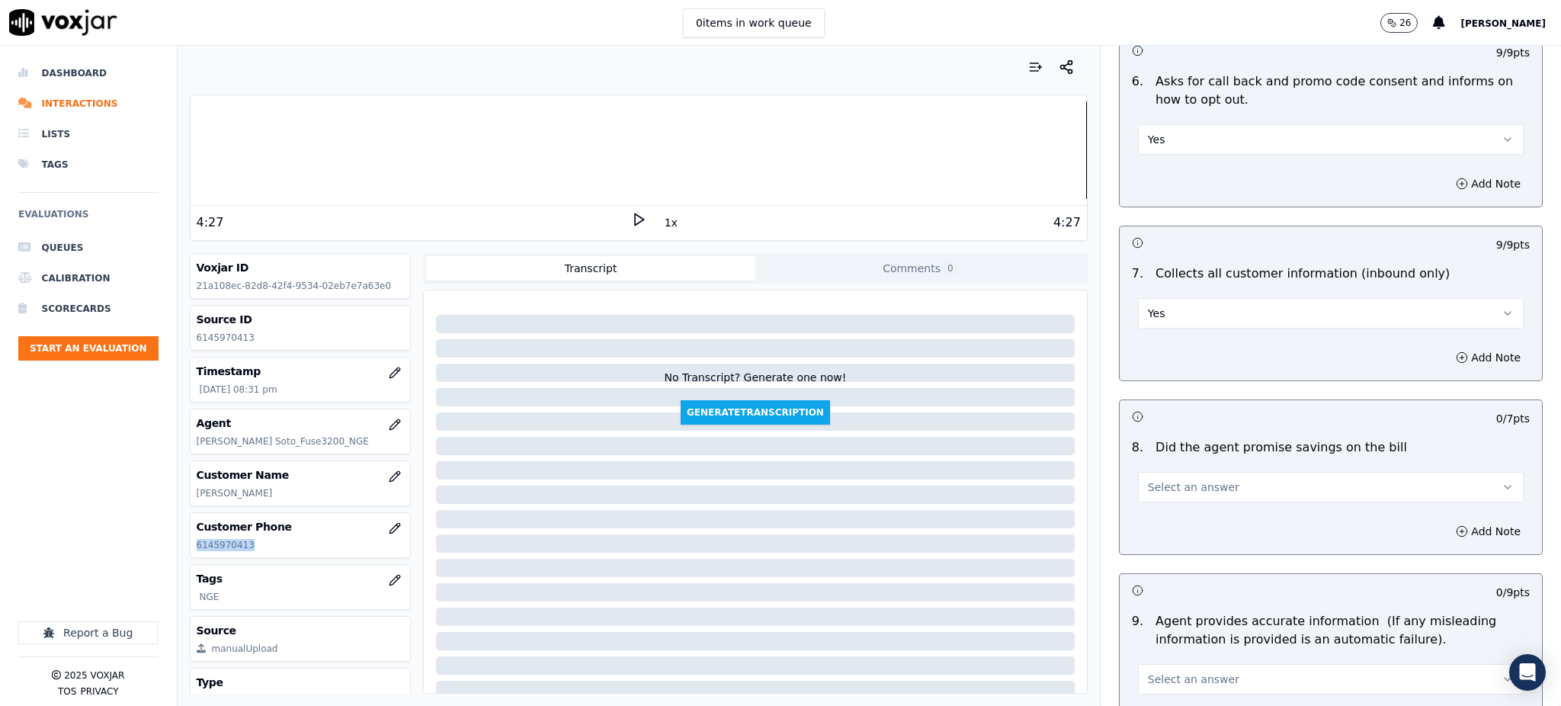
scroll to position [1118, 0]
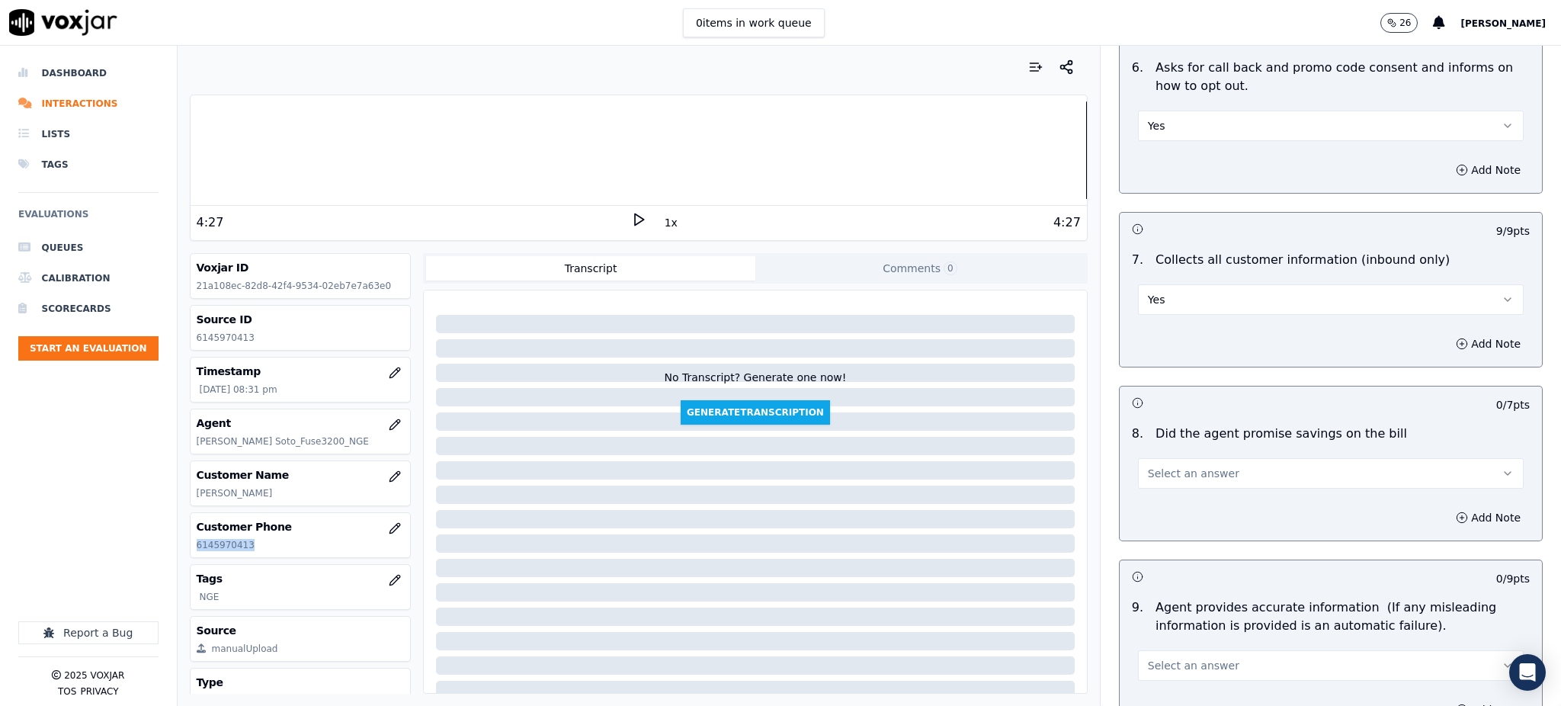
click at [1157, 466] on span "Select an answer" at bounding box center [1193, 473] width 91 height 15
click at [1159, 464] on div "Yes" at bounding box center [1297, 471] width 352 height 24
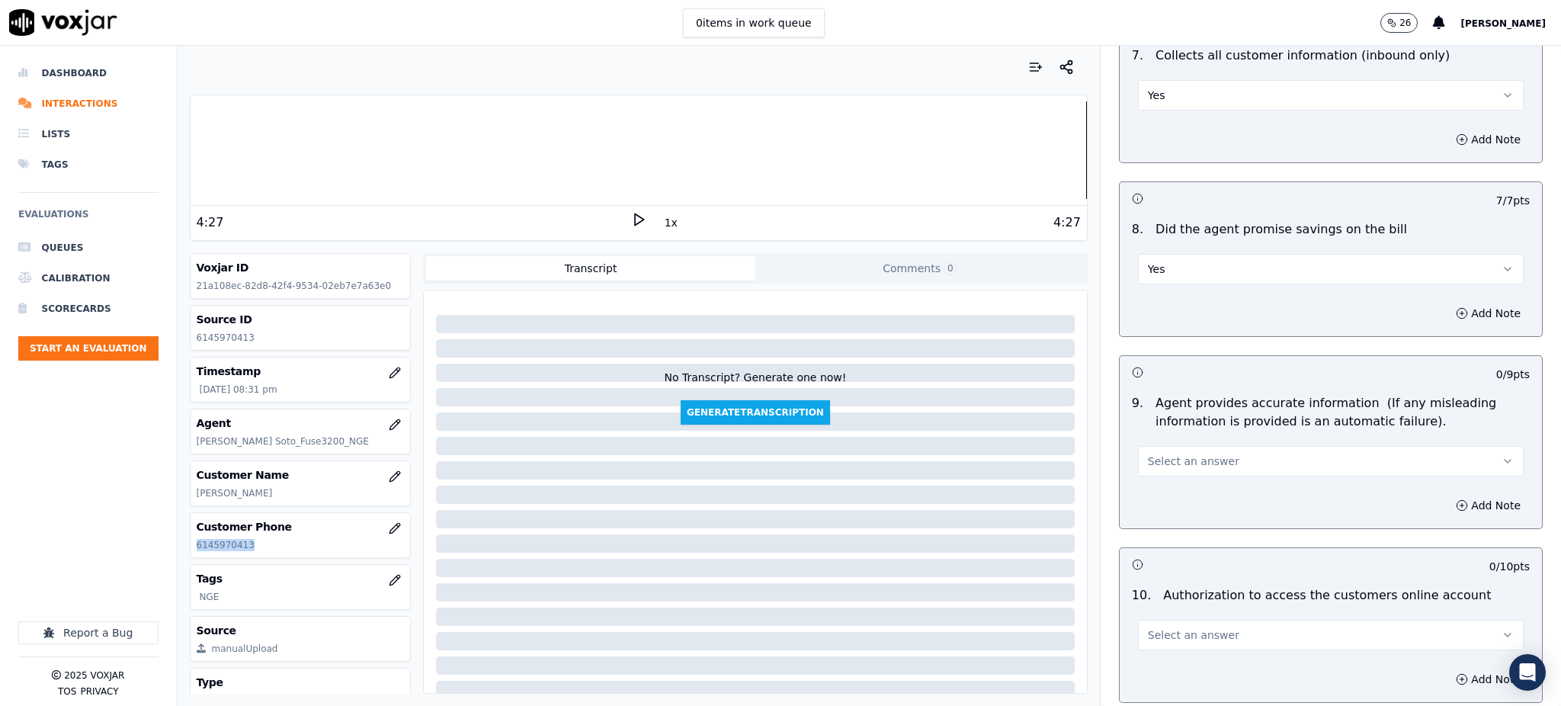
scroll to position [1422, 0]
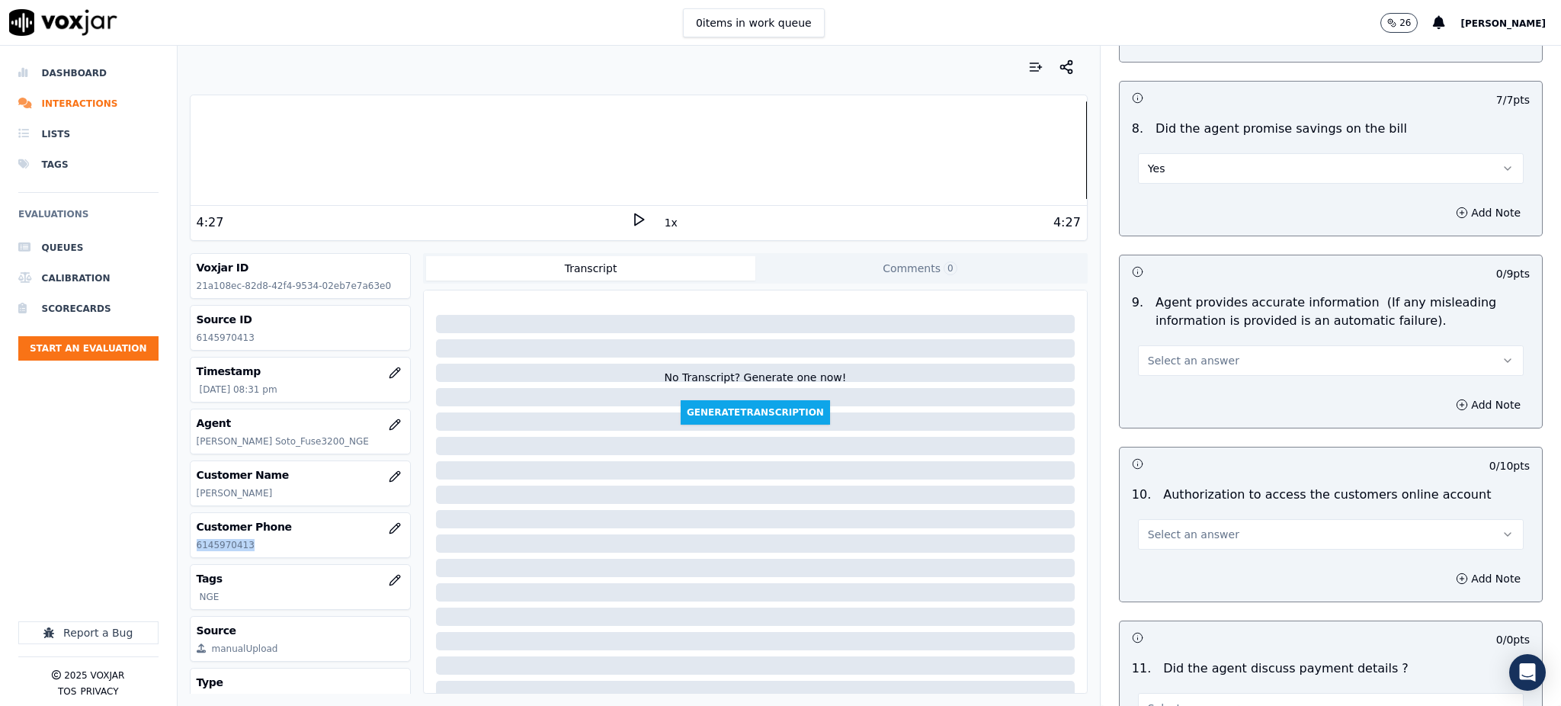
click at [1169, 345] on button "Select an answer" at bounding box center [1331, 360] width 386 height 30
click at [1161, 367] on div "Yes" at bounding box center [1297, 359] width 352 height 24
click at [1150, 527] on span "Select an answer" at bounding box center [1193, 534] width 91 height 15
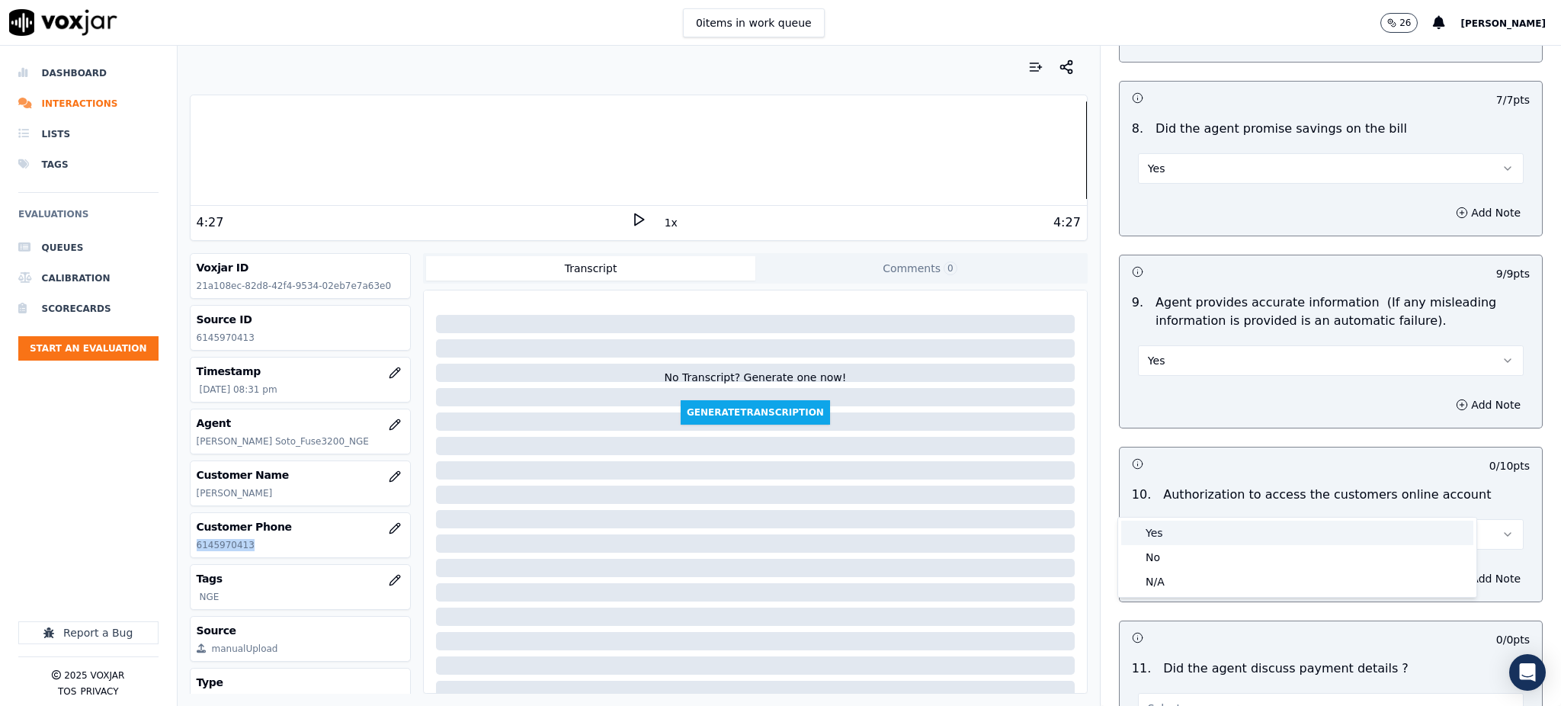
drag, startPoint x: 1153, startPoint y: 530, endPoint x: 1153, endPoint y: 542, distance: 12.2
click at [1153, 530] on div "Yes" at bounding box center [1297, 533] width 352 height 24
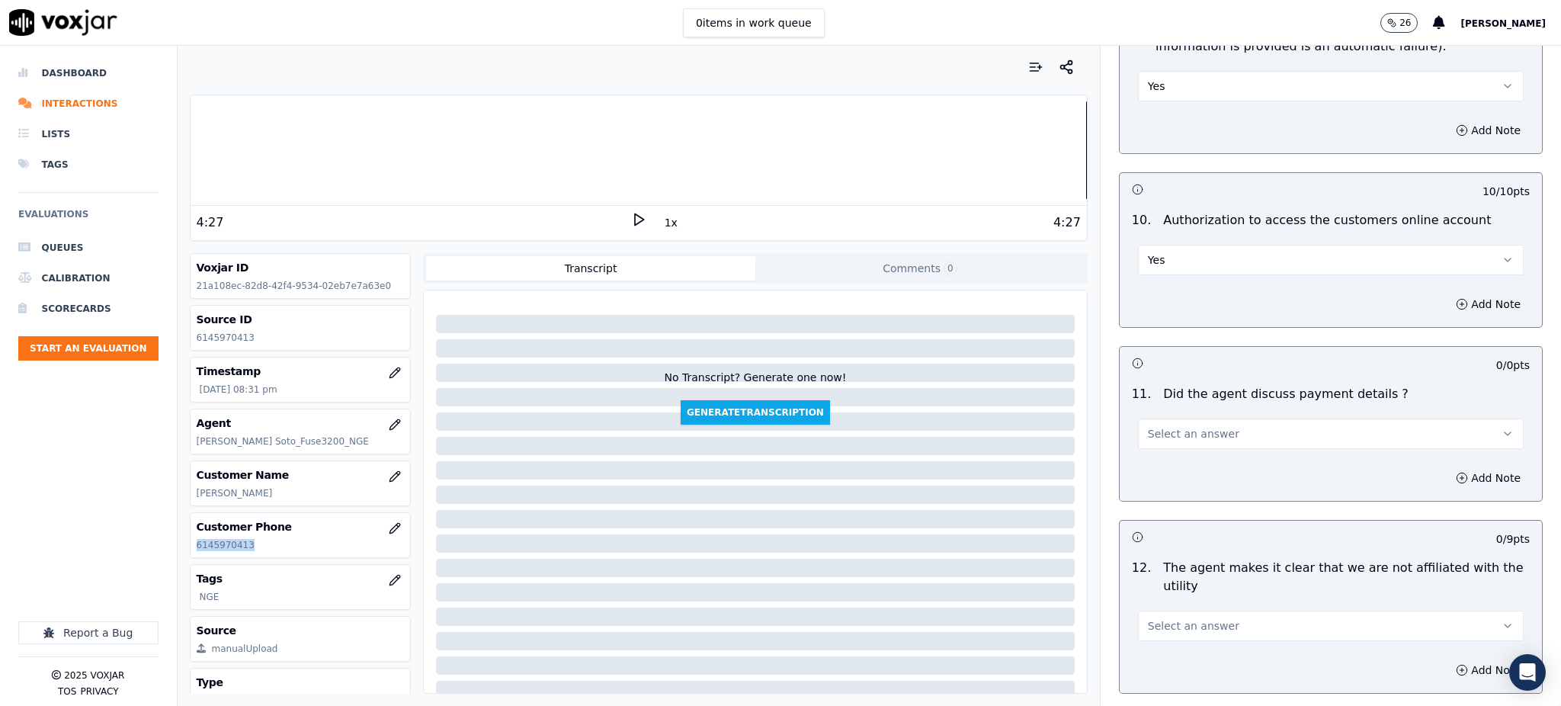
scroll to position [1727, 0]
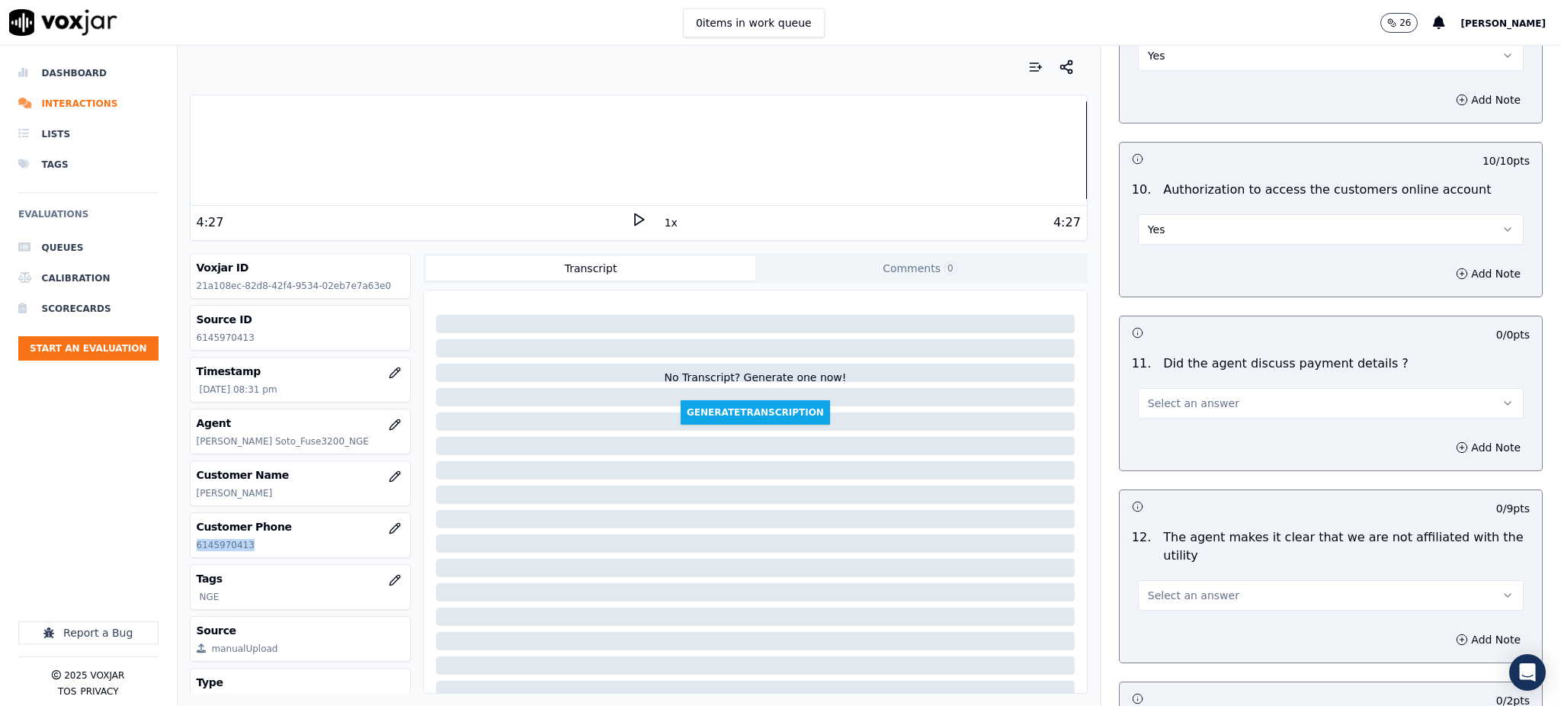
click at [1156, 396] on span "Select an answer" at bounding box center [1193, 403] width 91 height 15
click at [1157, 448] on div "N/A" at bounding box center [1297, 450] width 352 height 24
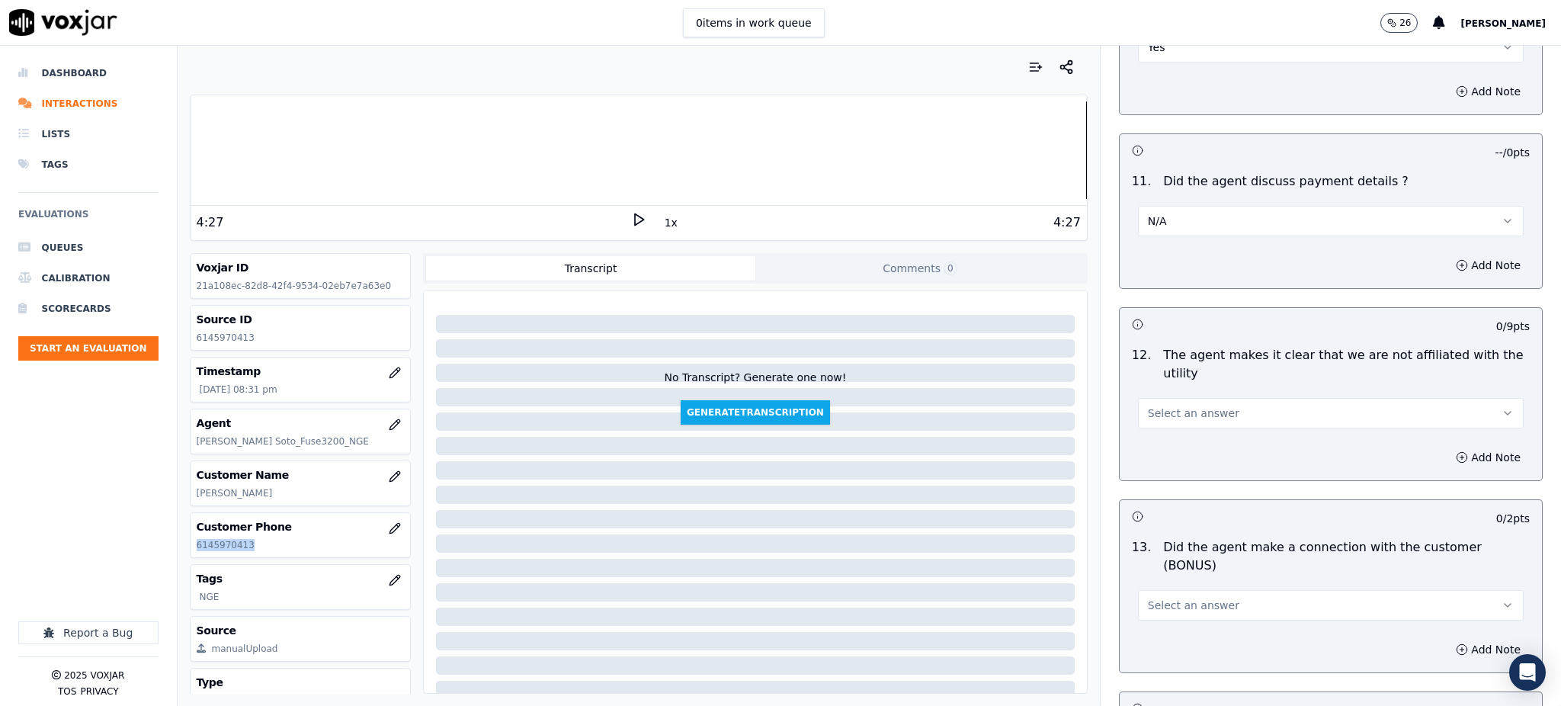
scroll to position [1931, 0]
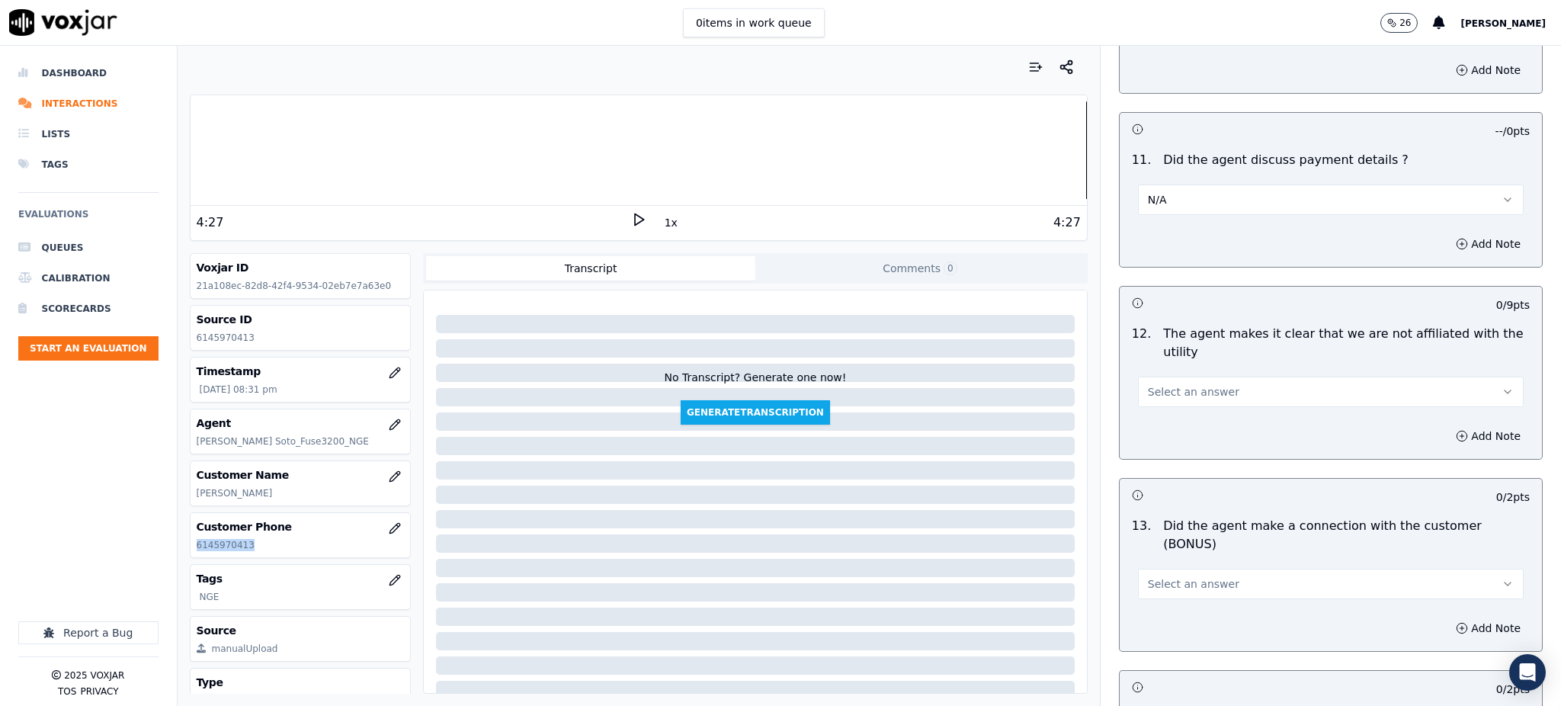
click at [1148, 384] on span "Select an answer" at bounding box center [1193, 391] width 91 height 15
click at [1177, 389] on div "Yes" at bounding box center [1297, 390] width 352 height 24
click at [1161, 576] on span "Select an answer" at bounding box center [1193, 583] width 91 height 15
click at [1166, 556] on div "Yes" at bounding box center [1297, 564] width 352 height 24
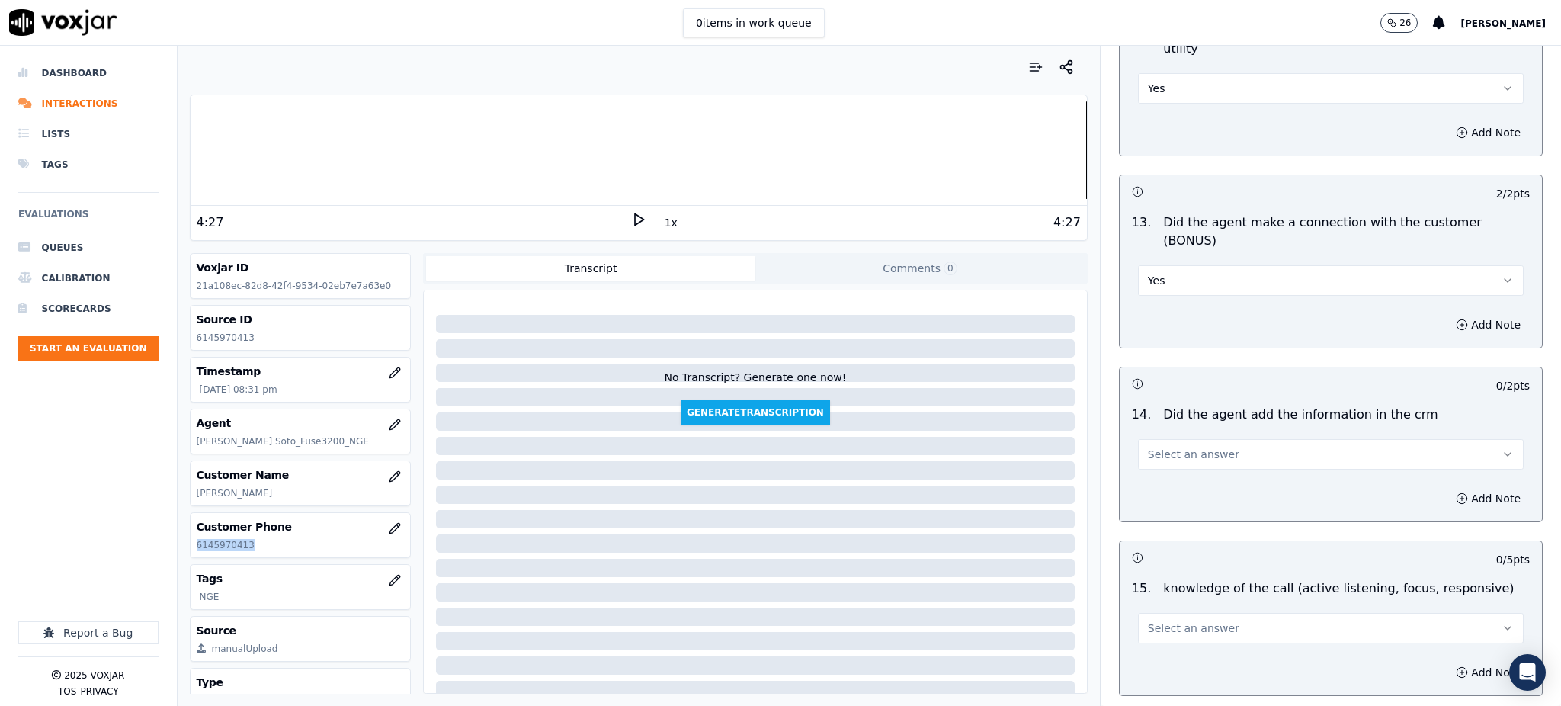
scroll to position [2236, 0]
click at [1155, 445] on span "Select an answer" at bounding box center [1193, 452] width 91 height 15
click at [1153, 424] on div "Yes" at bounding box center [1297, 434] width 352 height 24
click at [1148, 619] on span "Select an answer" at bounding box center [1193, 626] width 91 height 15
click at [1140, 602] on div "Yes" at bounding box center [1297, 607] width 352 height 24
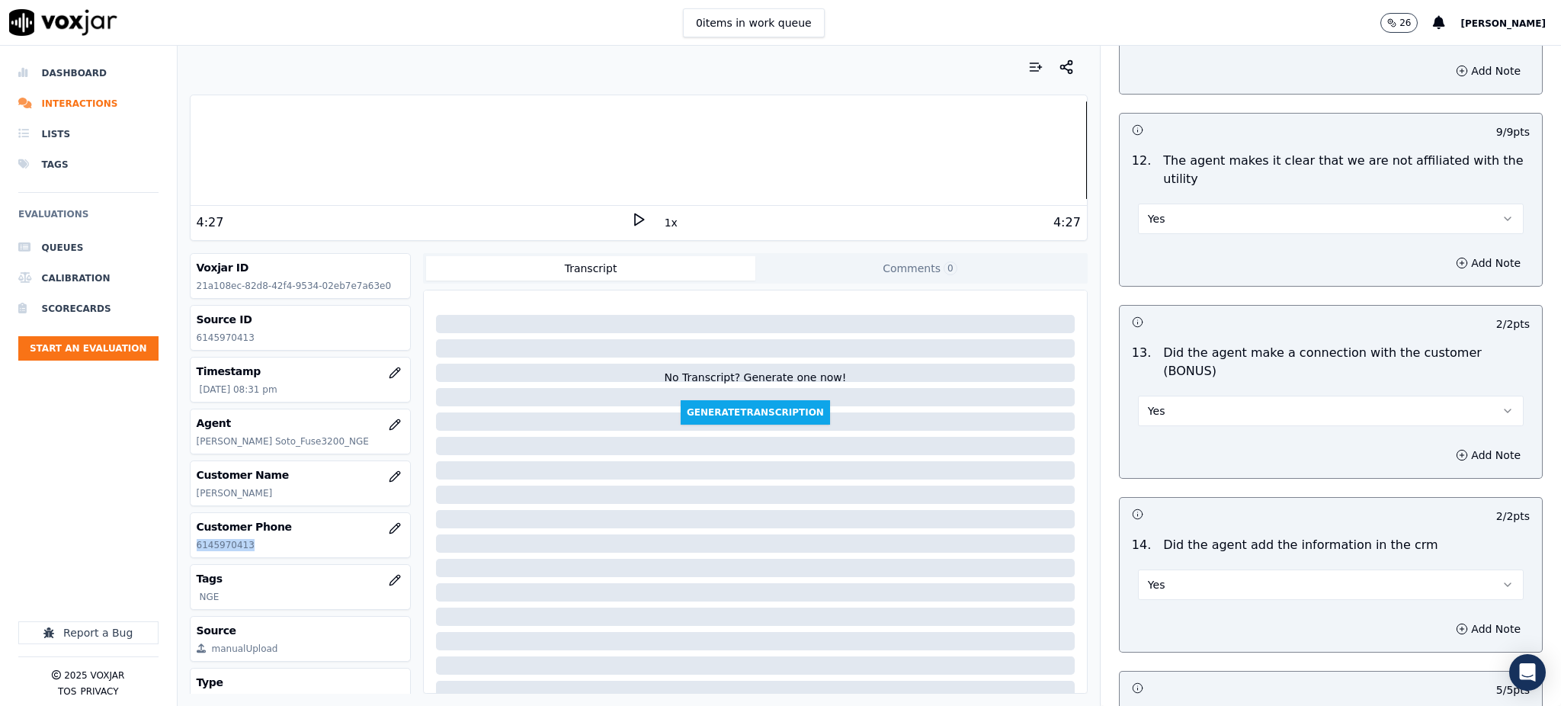
scroll to position [2307, 0]
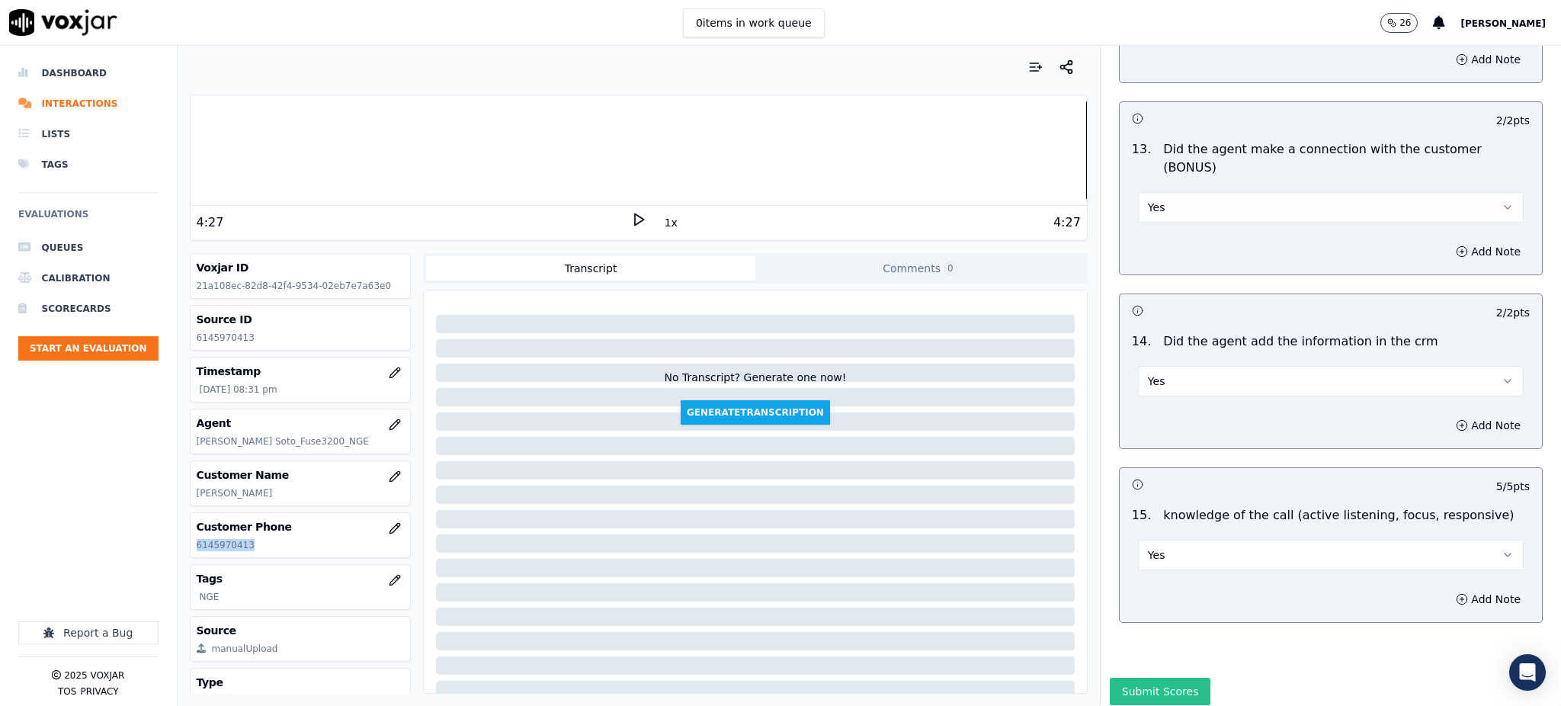
click at [1137, 678] on button "Submit Scores" at bounding box center [1160, 691] width 101 height 27
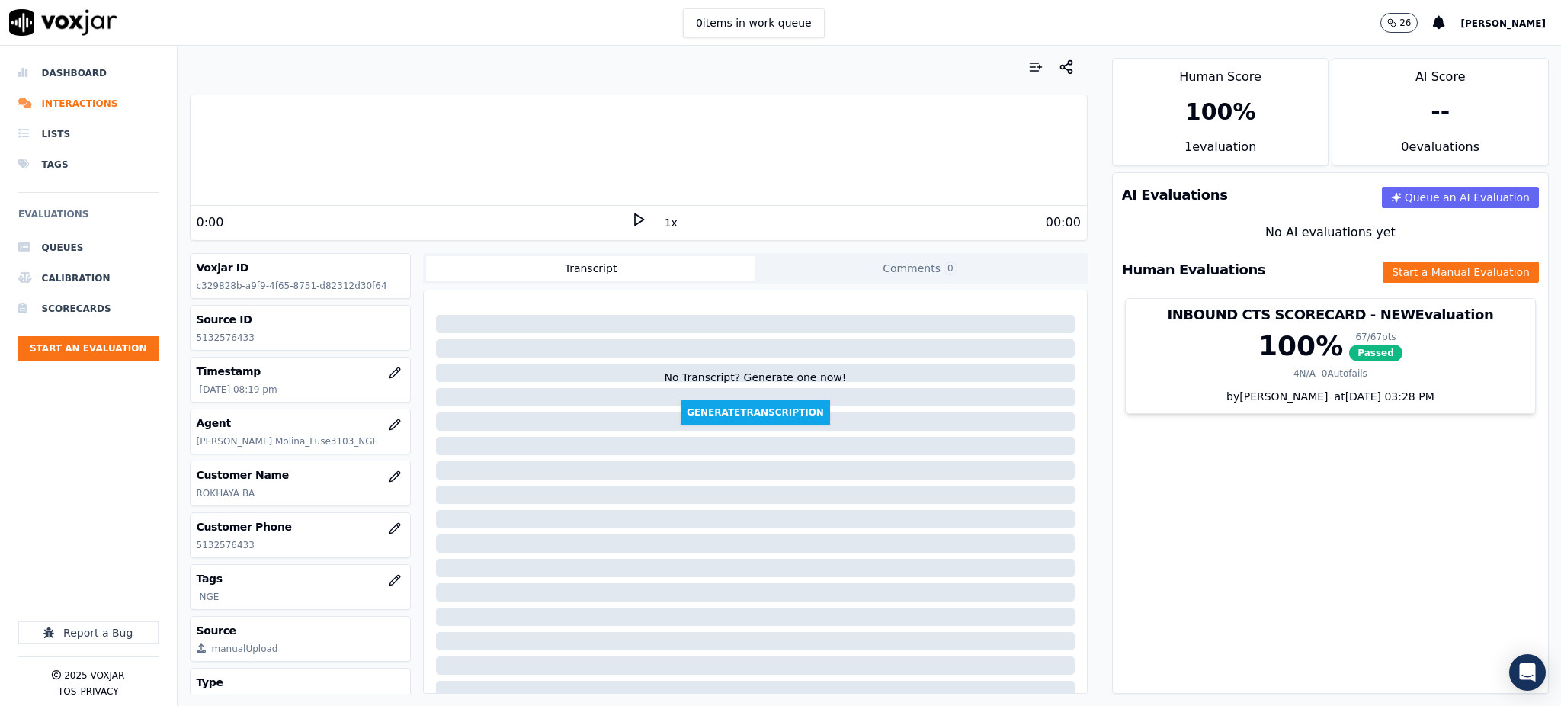
click at [631, 217] on icon at bounding box center [638, 219] width 15 height 15
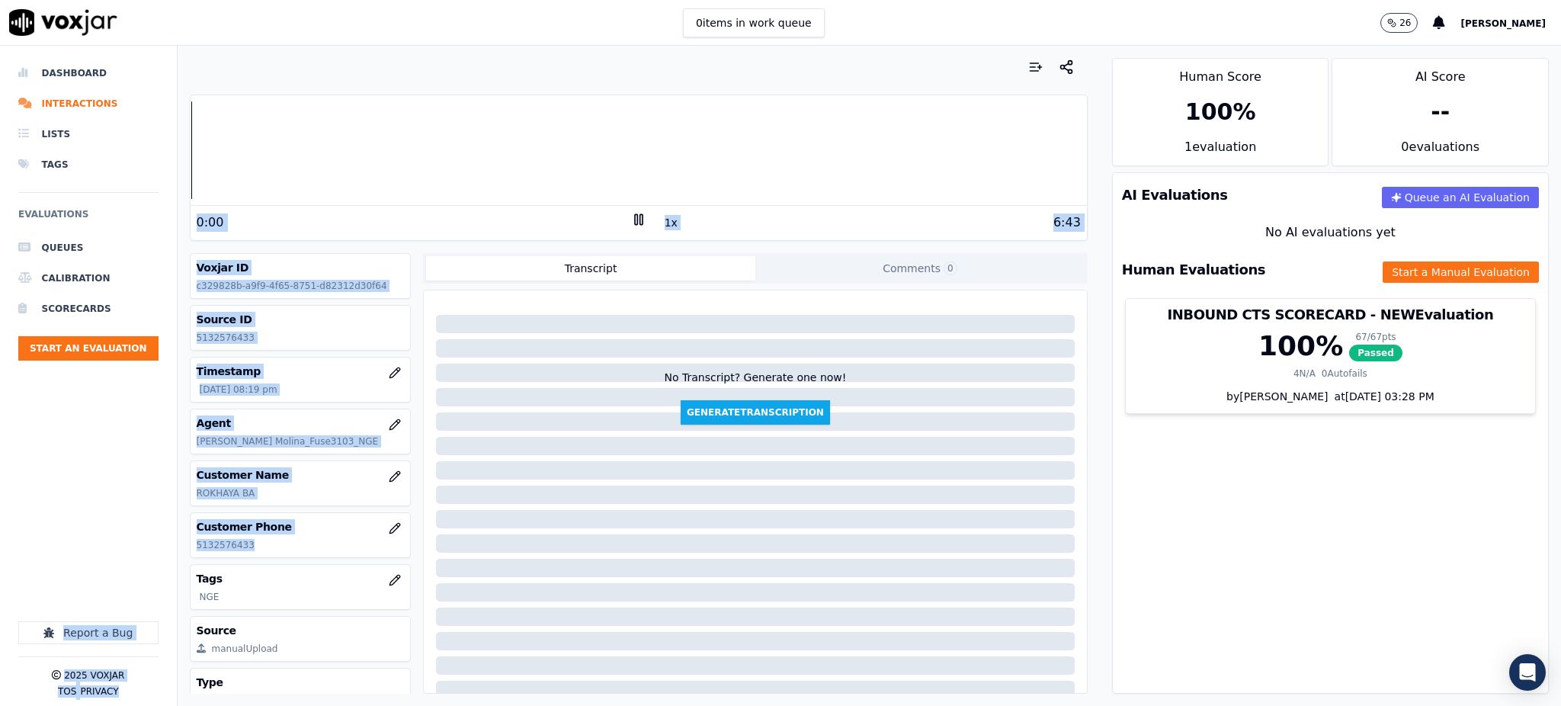
drag, startPoint x: 248, startPoint y: 542, endPoint x: 175, endPoint y: 557, distance: 74.0
click at [175, 557] on div "Dashboard Interactions Lists Tags Evaluations Queues Calibration Scorecards Sta…" at bounding box center [780, 376] width 1561 height 660
click at [247, 536] on div "Customer Phone [PHONE_NUMBER]" at bounding box center [301, 535] width 220 height 44
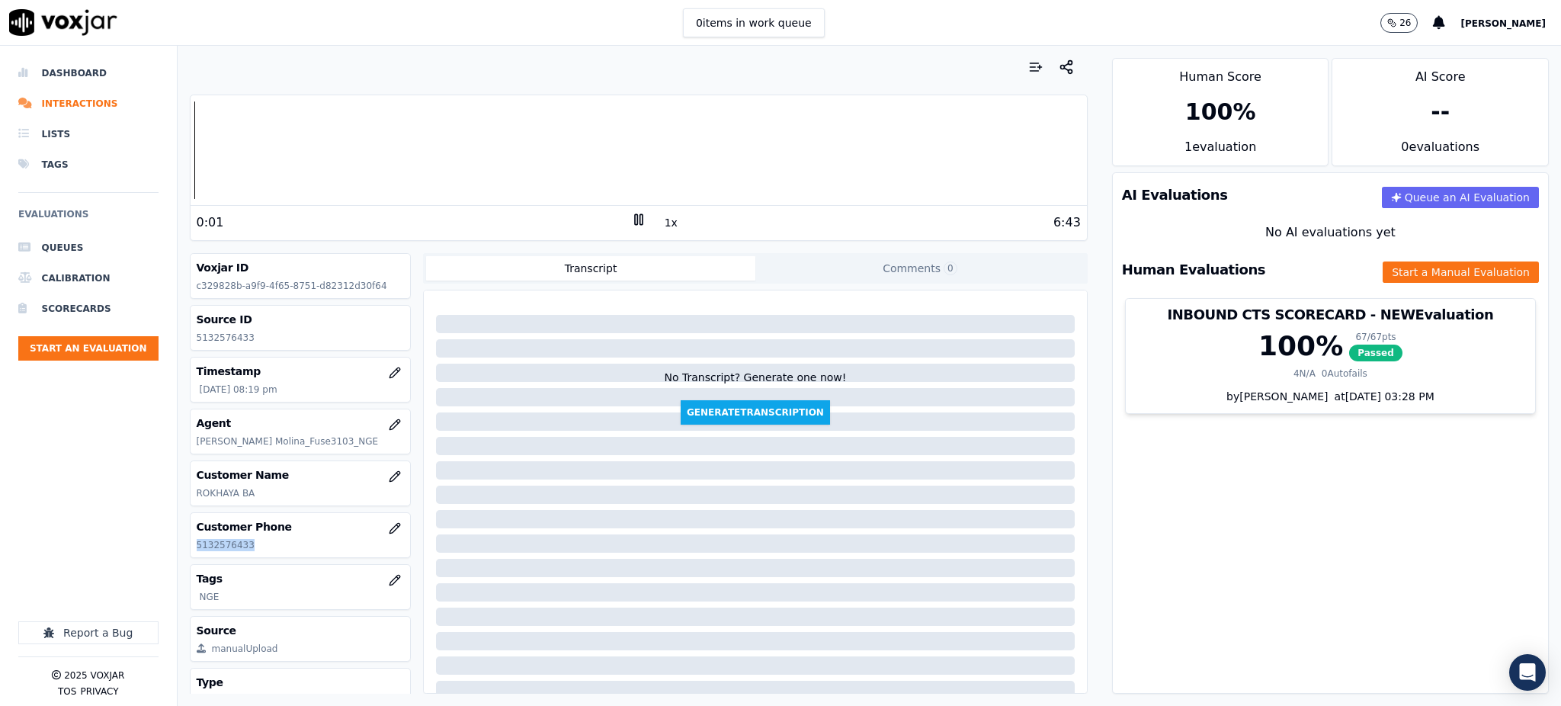
drag, startPoint x: 252, startPoint y: 547, endPoint x: 194, endPoint y: 553, distance: 58.3
click at [194, 553] on div "Customer Phone [PHONE_NUMBER]" at bounding box center [301, 535] width 220 height 44
copy p "5132576433"
drag, startPoint x: 249, startPoint y: 542, endPoint x: 190, endPoint y: 545, distance: 58.8
click at [191, 545] on div "Customer Phone [PHONE_NUMBER]" at bounding box center [301, 535] width 220 height 44
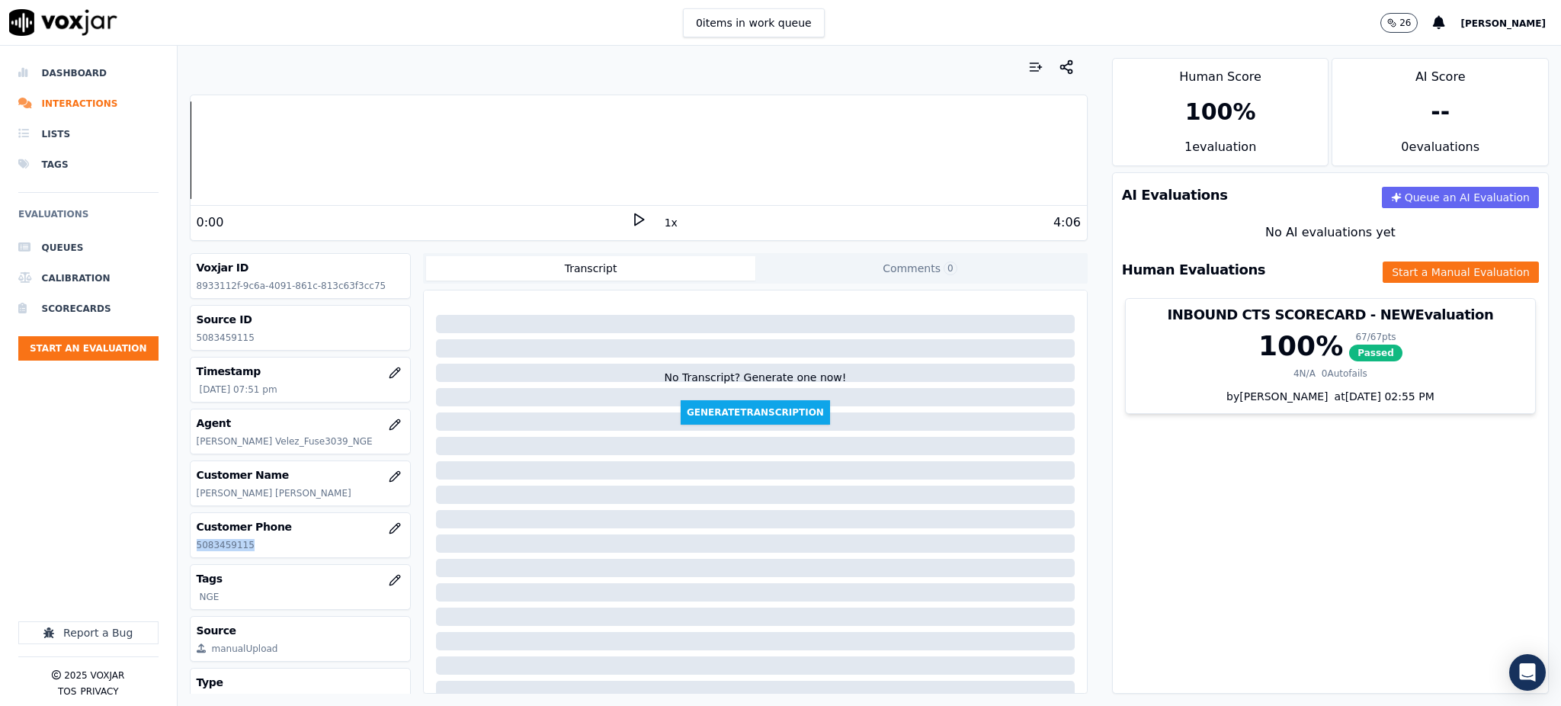
copy p "5083459115"
click at [631, 218] on icon at bounding box center [638, 219] width 15 height 15
copy p "5083459115"
click at [1422, 265] on button "Start a Manual Evaluation" at bounding box center [1461, 271] width 156 height 21
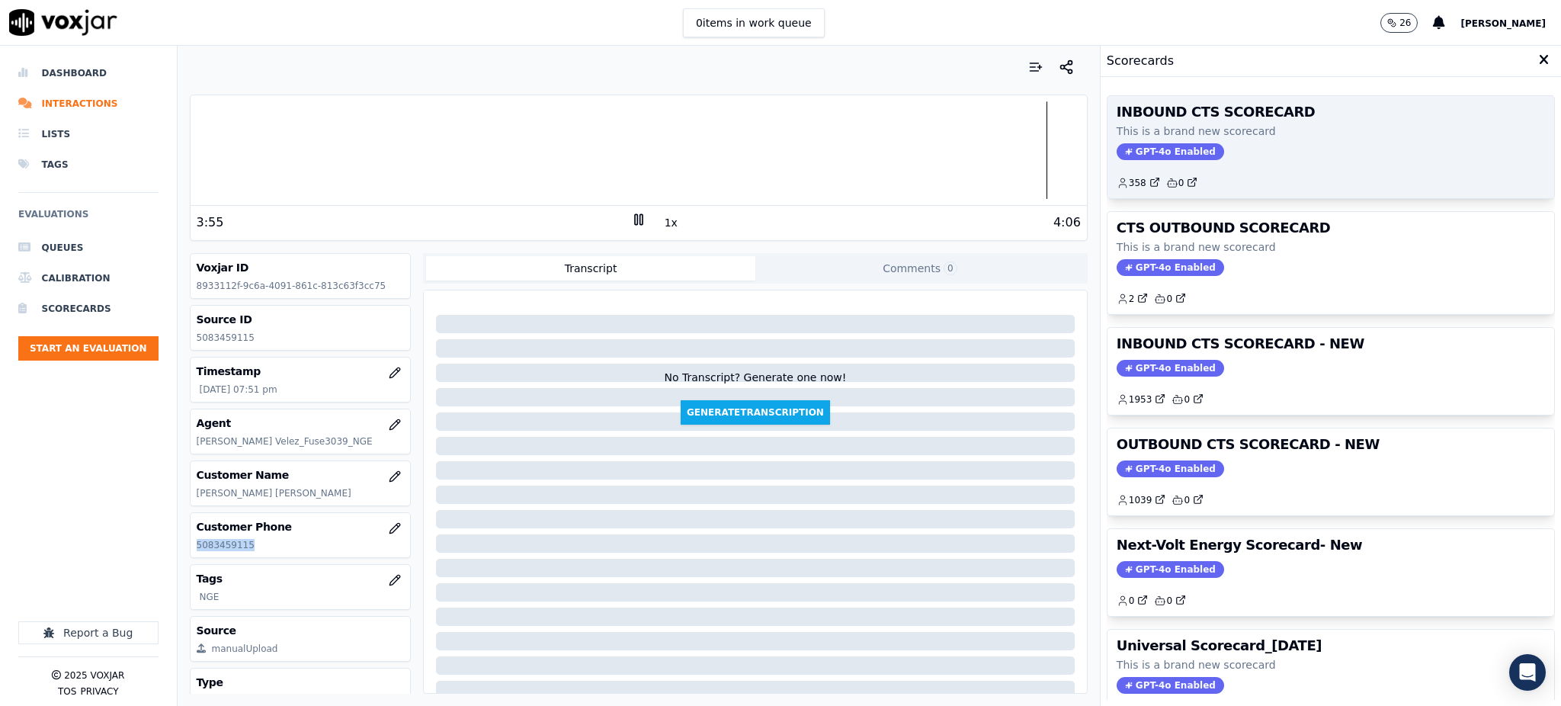
click at [1125, 155] on icon at bounding box center [1129, 152] width 8 height 8
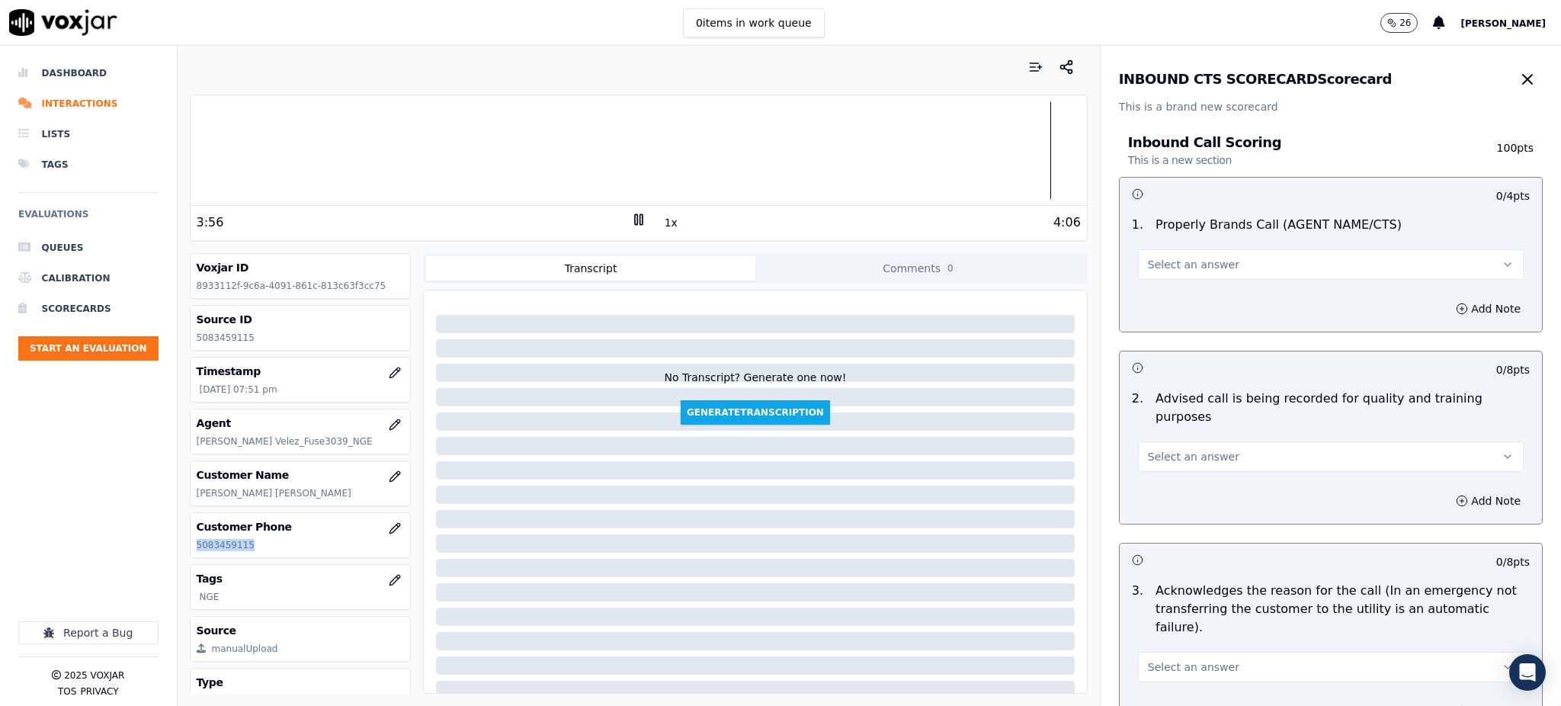
click at [1150, 273] on button "Select an answer" at bounding box center [1331, 264] width 386 height 30
drag, startPoint x: 1153, startPoint y: 300, endPoint x: 1139, endPoint y: 396, distance: 97.1
click at [1153, 302] on div "Yes" at bounding box center [1297, 299] width 352 height 24
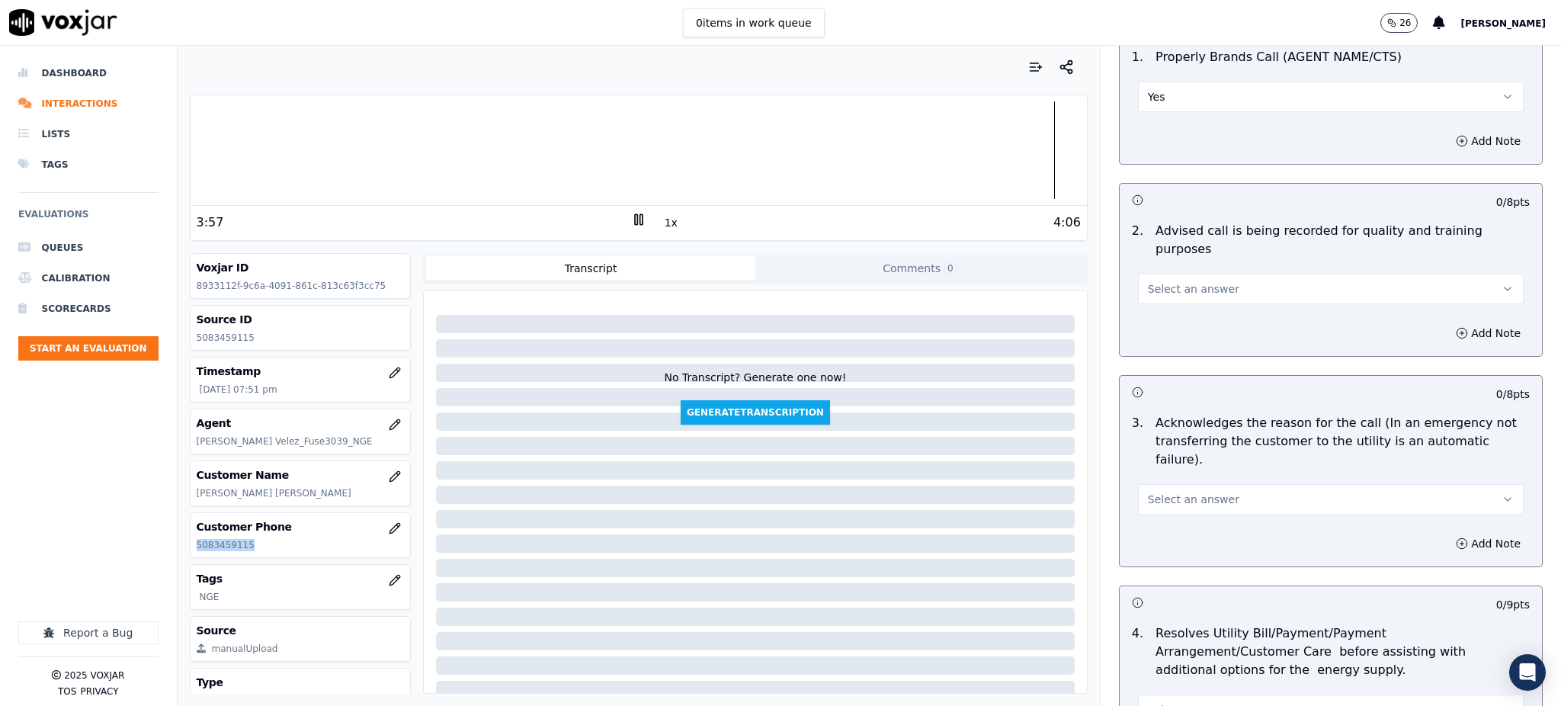
scroll to position [203, 0]
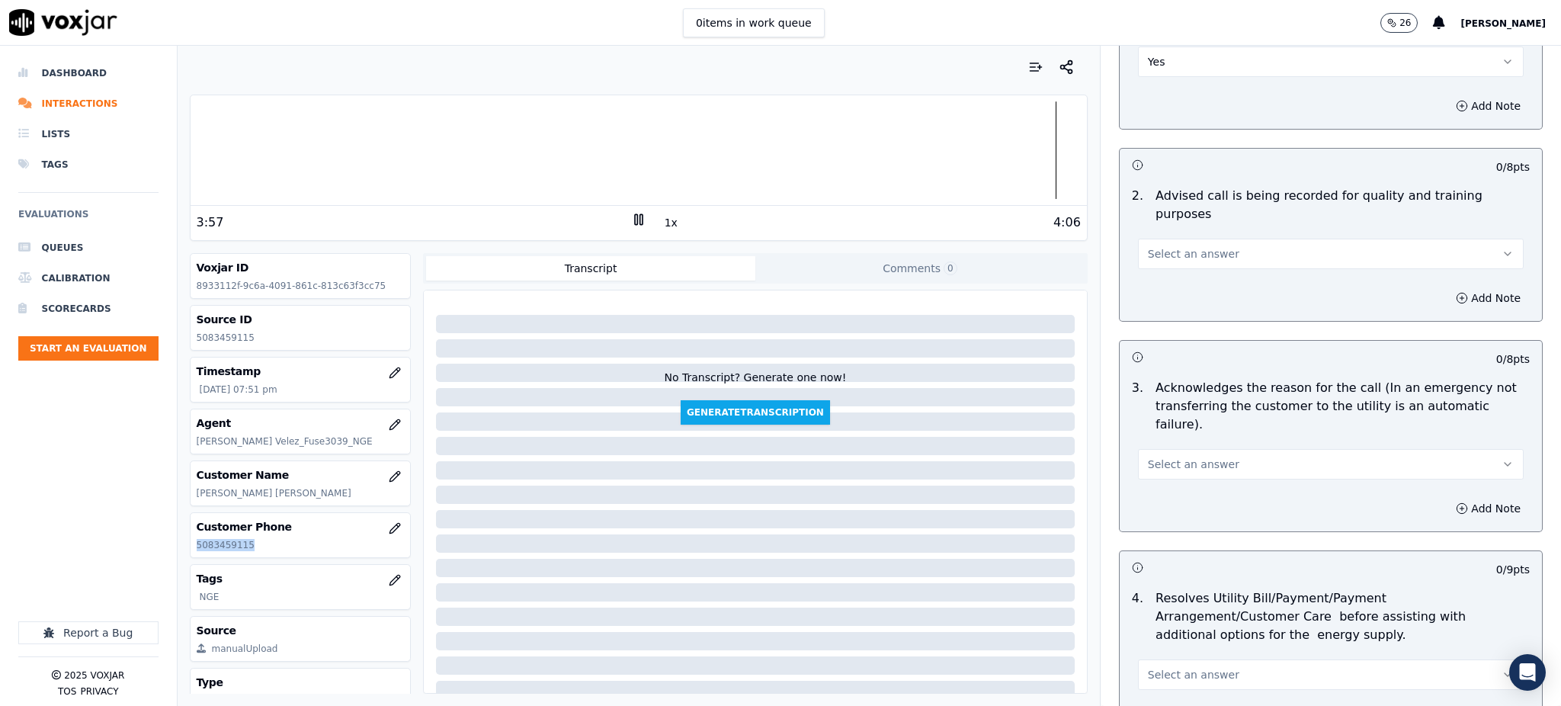
click at [1148, 246] on span "Select an answer" at bounding box center [1193, 253] width 91 height 15
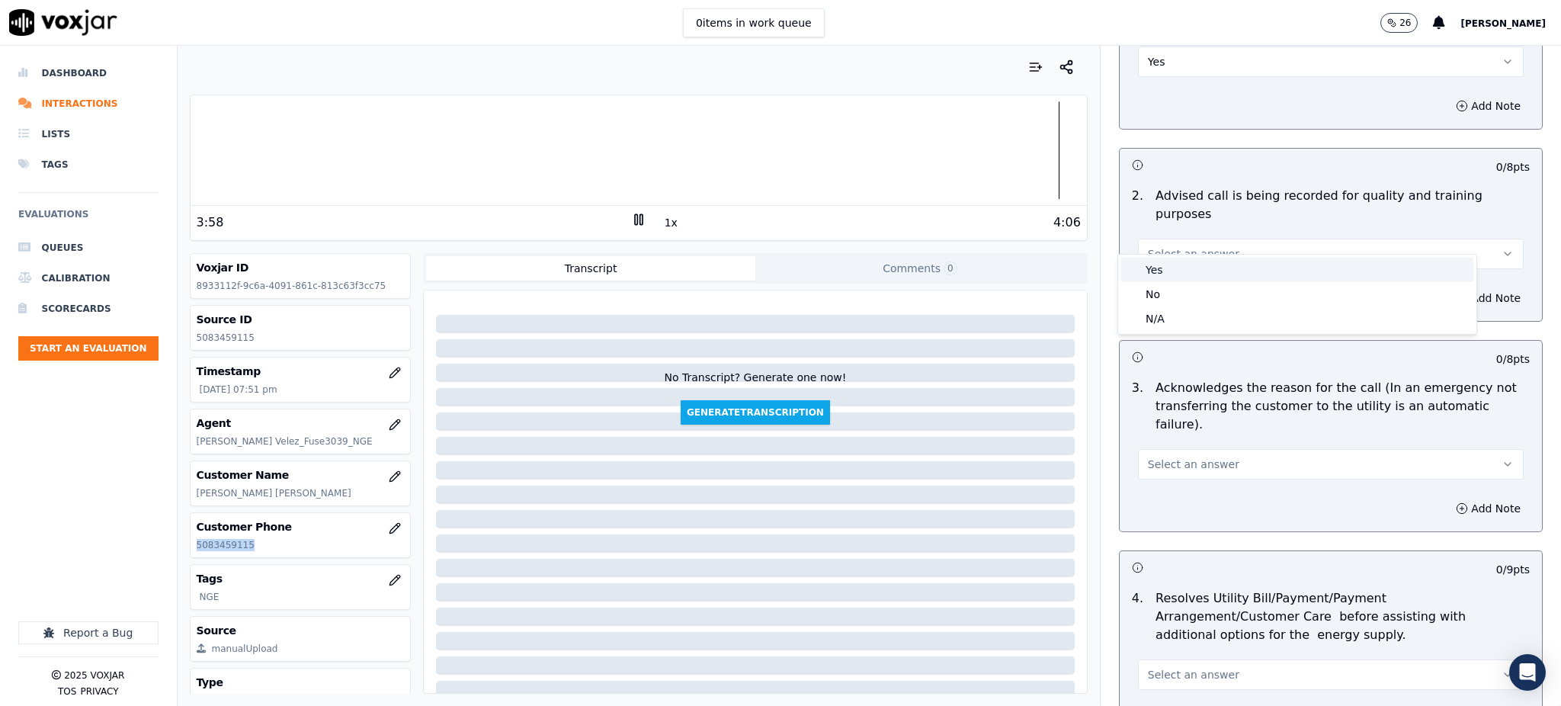
click at [1159, 267] on div "Yes" at bounding box center [1297, 270] width 352 height 24
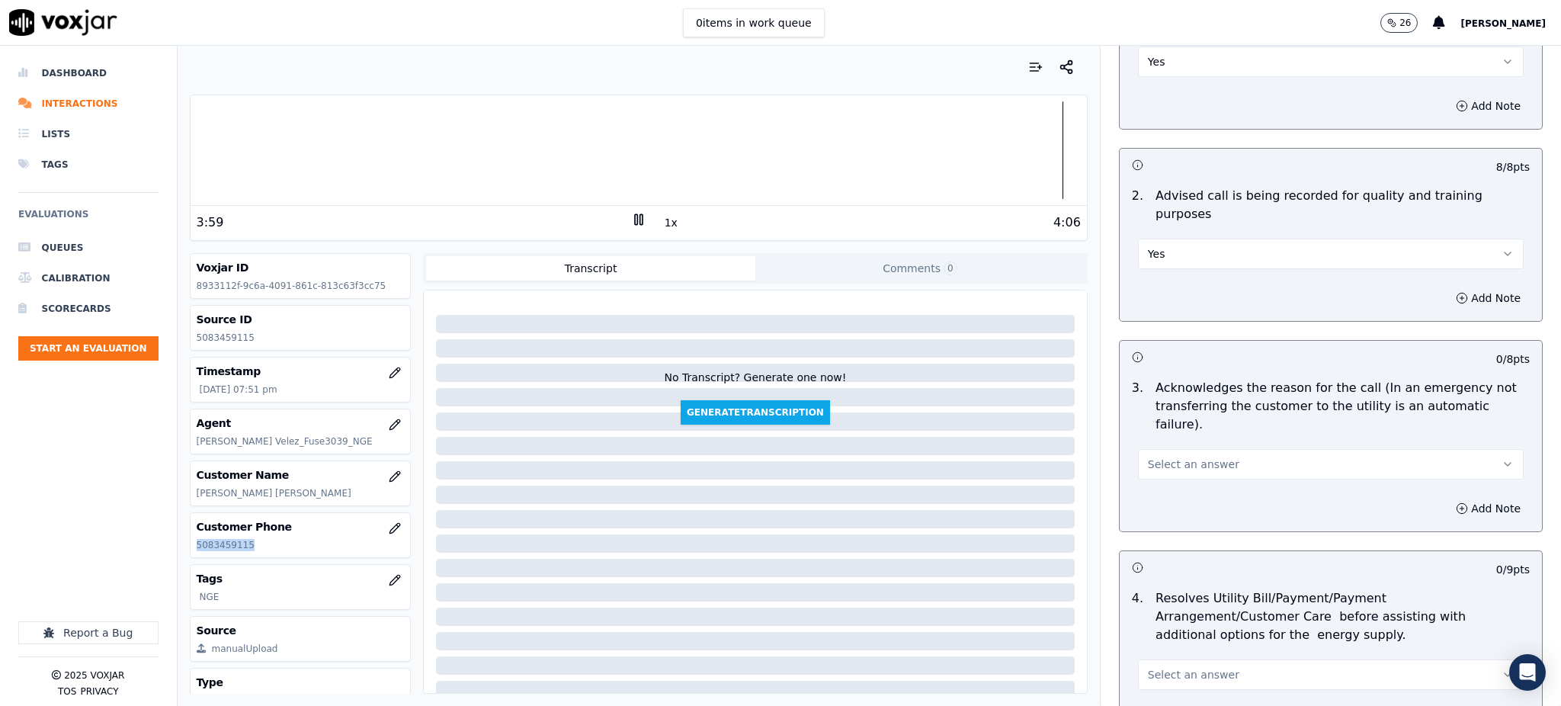
click at [1198, 449] on button "Select an answer" at bounding box center [1331, 464] width 386 height 30
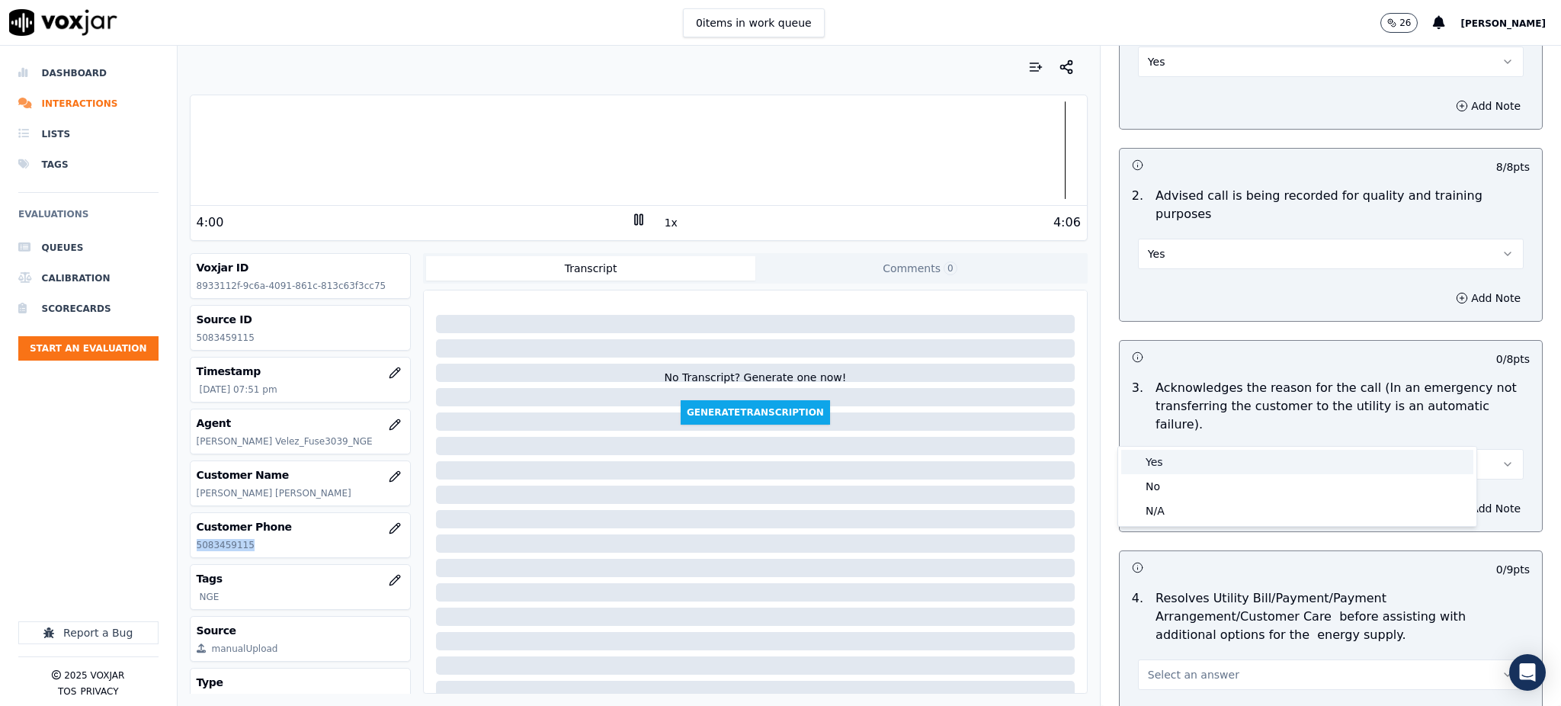
click at [1162, 460] on div "Yes" at bounding box center [1297, 462] width 352 height 24
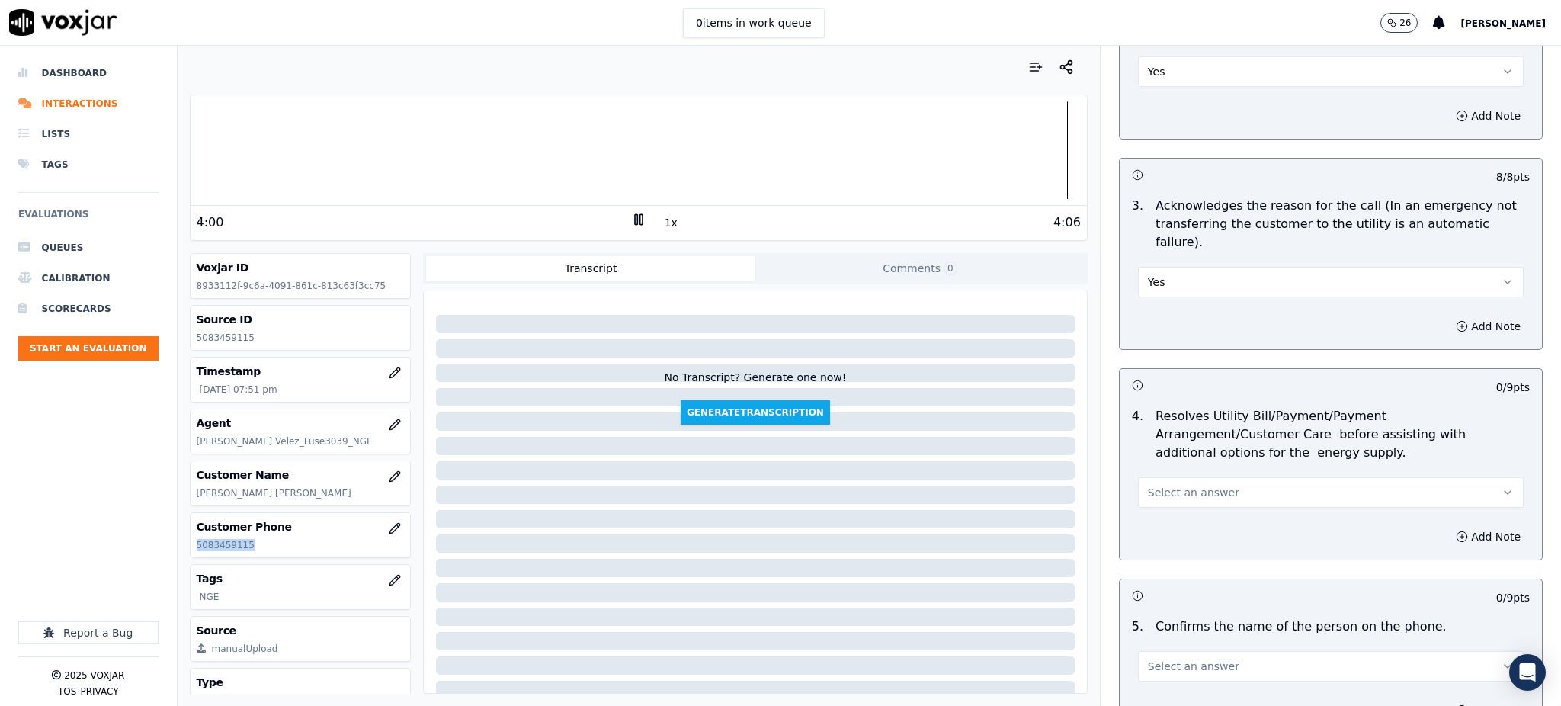
scroll to position [406, 0]
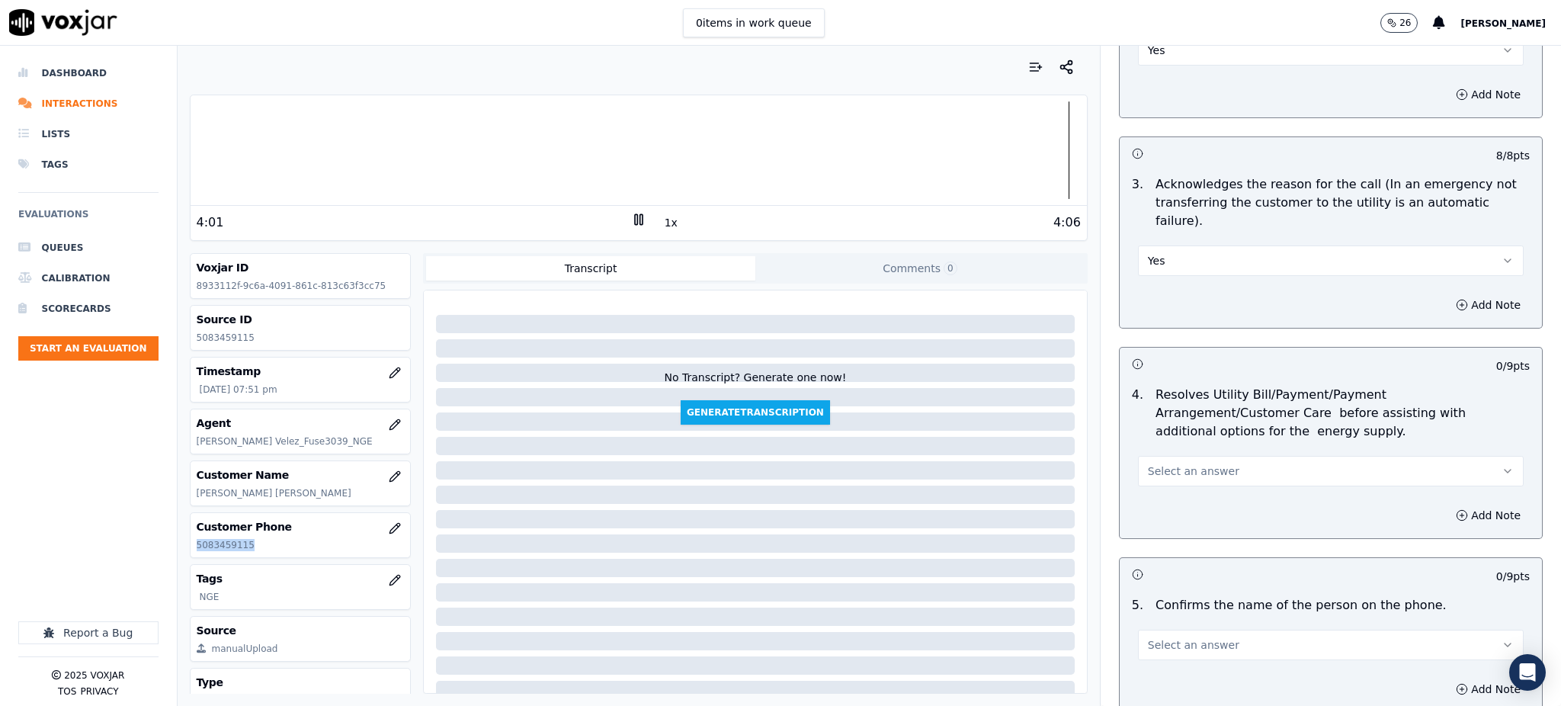
click at [1151, 456] on button "Select an answer" at bounding box center [1331, 471] width 386 height 30
click at [1163, 464] on div "Yes" at bounding box center [1297, 469] width 352 height 24
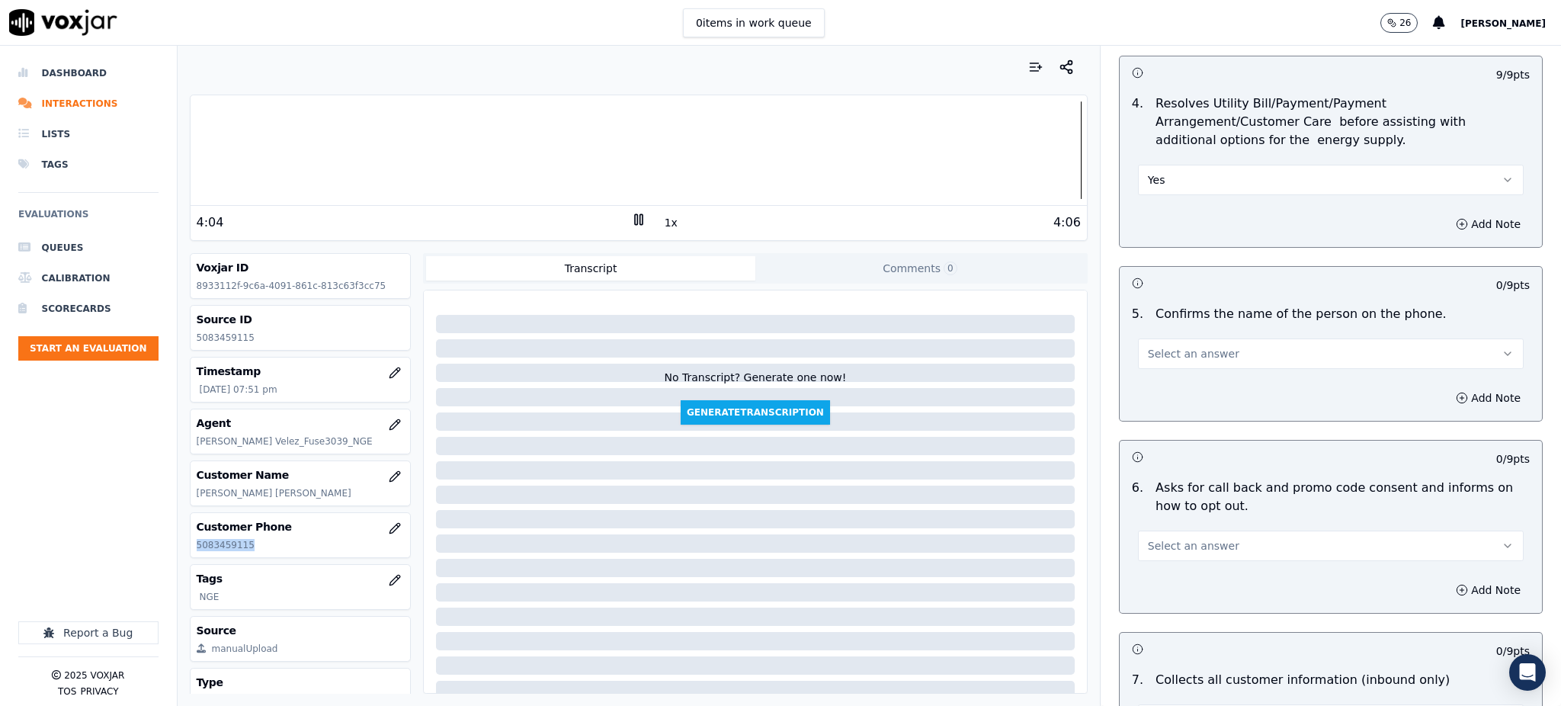
scroll to position [711, 0]
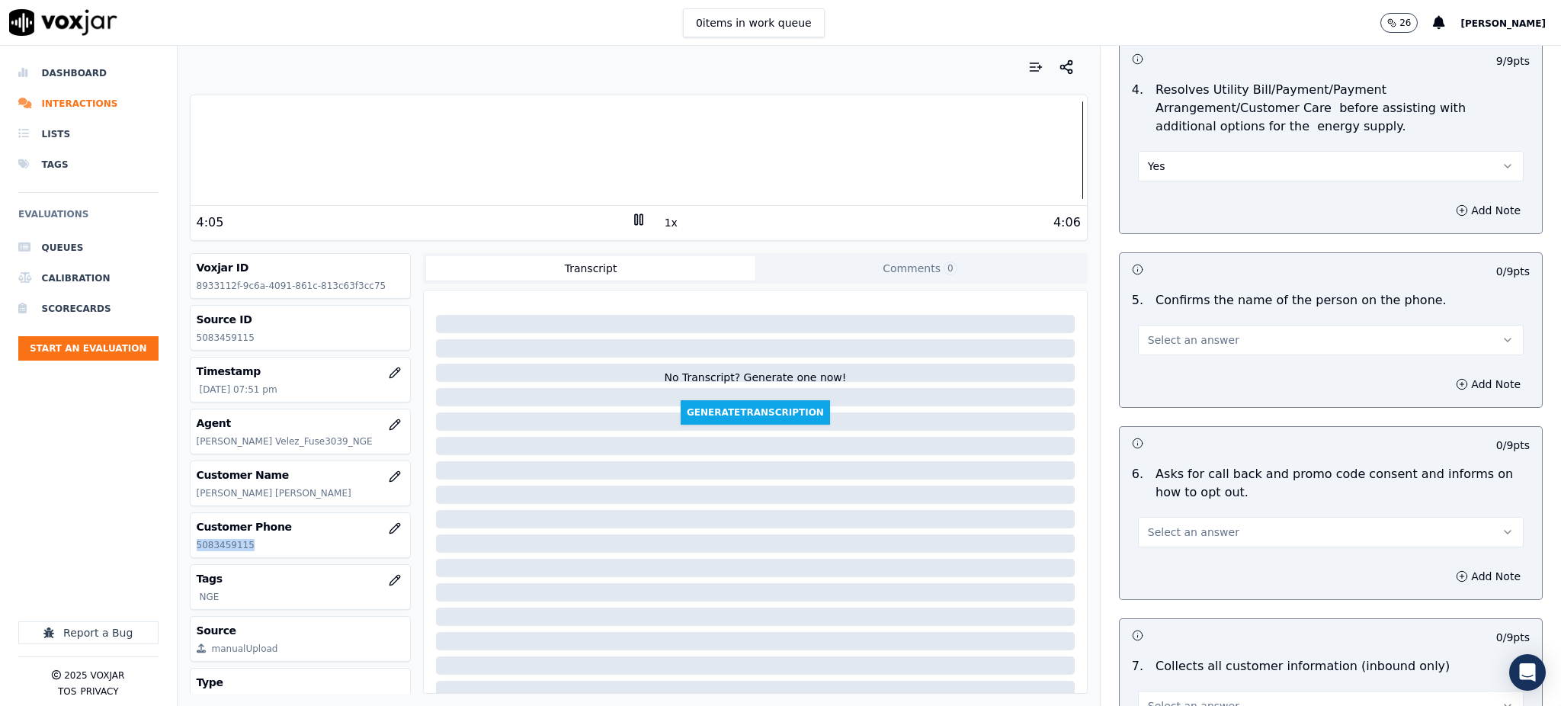
click at [1148, 332] on span "Select an answer" at bounding box center [1193, 339] width 91 height 15
drag, startPoint x: 1148, startPoint y: 333, endPoint x: 1151, endPoint y: 370, distance: 36.7
click at [1149, 333] on div "Yes" at bounding box center [1297, 337] width 352 height 24
click at [1154, 524] on span "Select an answer" at bounding box center [1193, 531] width 91 height 15
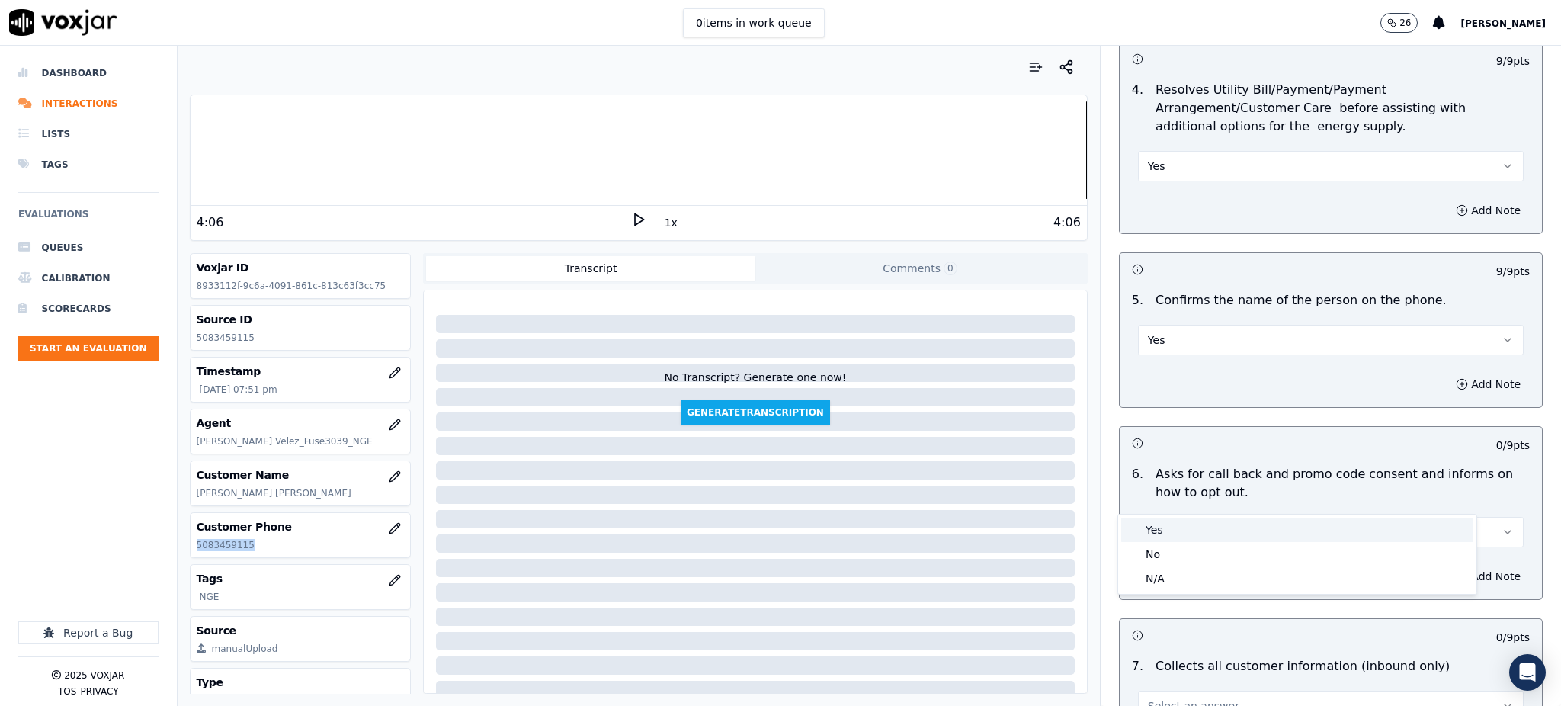
click at [1157, 528] on div "Yes" at bounding box center [1297, 530] width 352 height 24
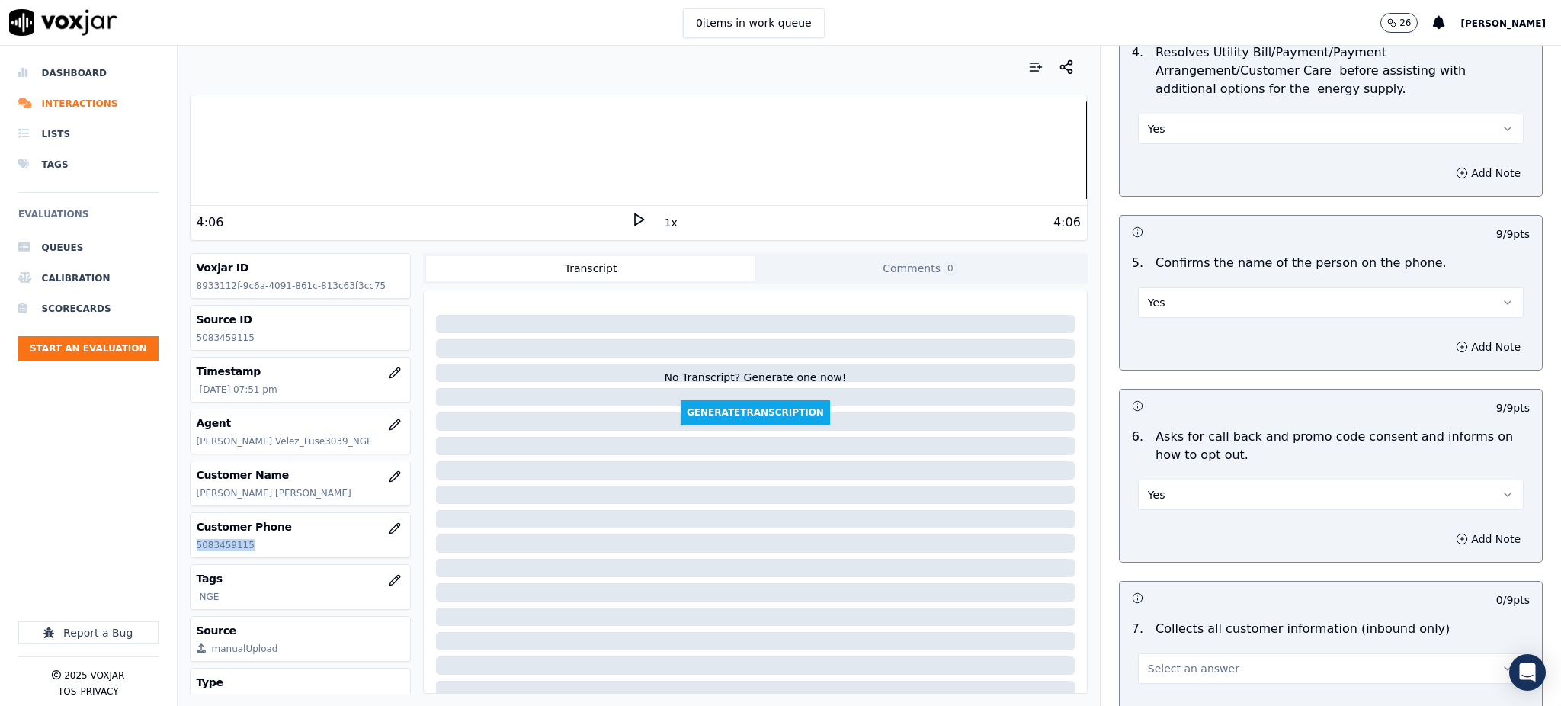
scroll to position [915, 0]
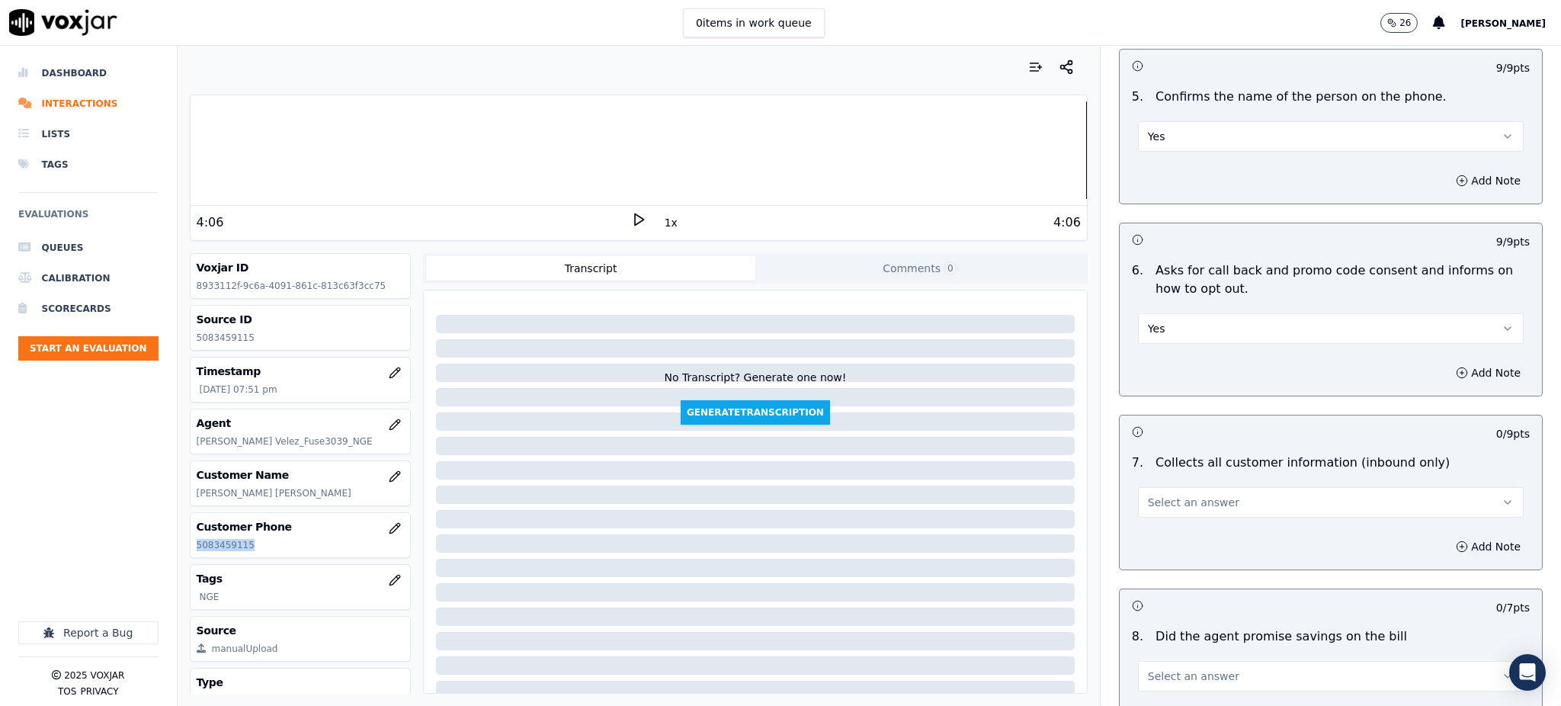
click at [1148, 495] on span "Select an answer" at bounding box center [1193, 502] width 91 height 15
drag, startPoint x: 1144, startPoint y: 498, endPoint x: 1146, endPoint y: 544, distance: 46.6
click at [1145, 499] on div "Yes" at bounding box center [1297, 501] width 352 height 24
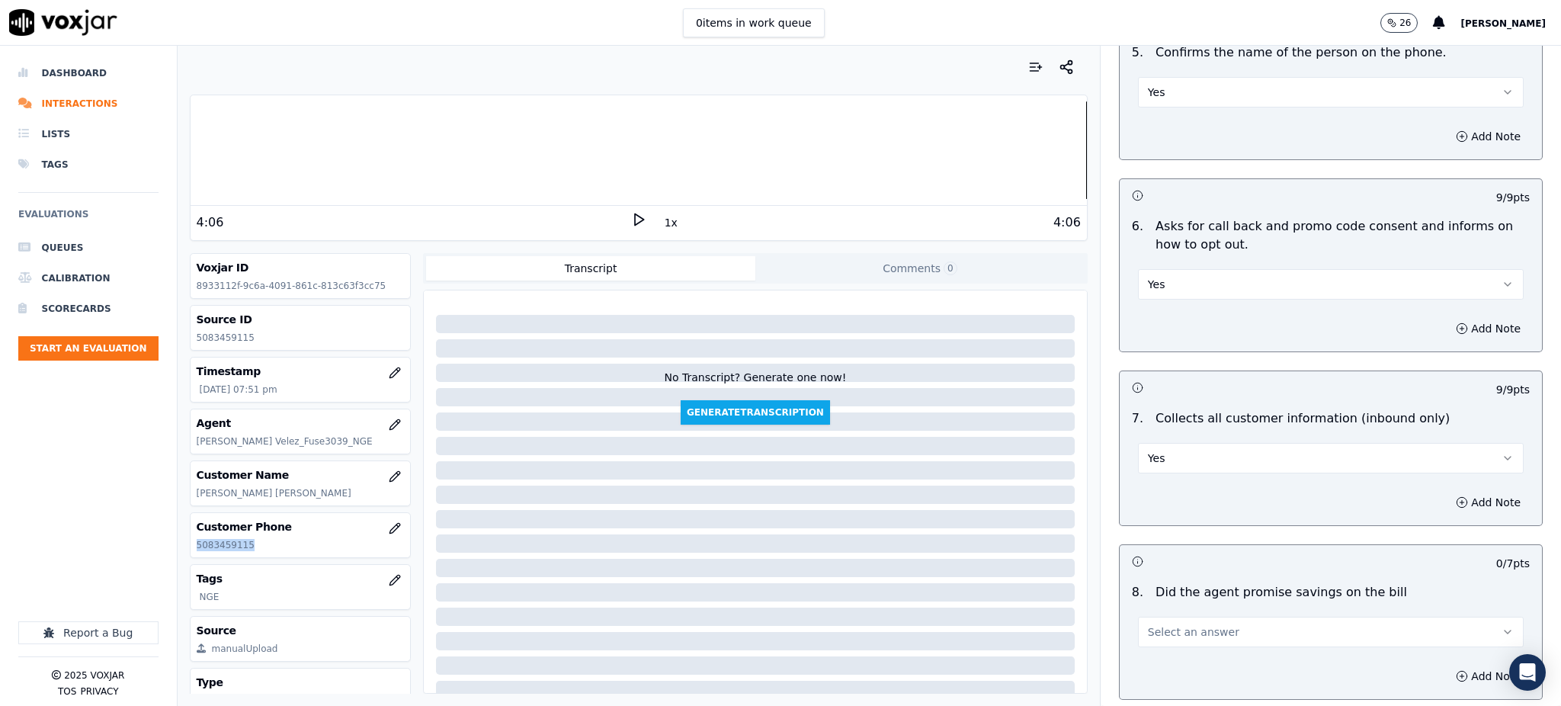
scroll to position [1118, 0]
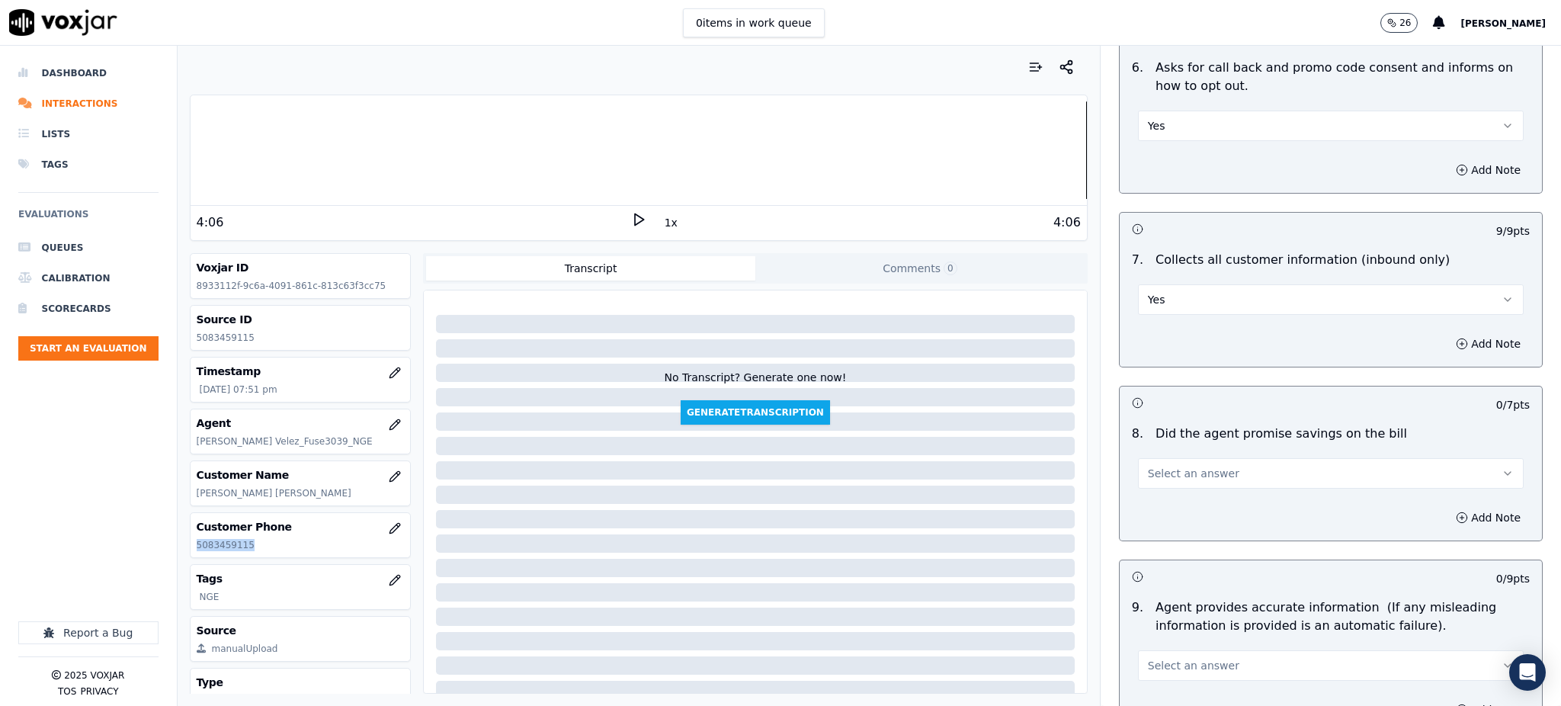
click at [1163, 466] on span "Select an answer" at bounding box center [1193, 473] width 91 height 15
click at [1160, 460] on div "Yes" at bounding box center [1297, 471] width 352 height 24
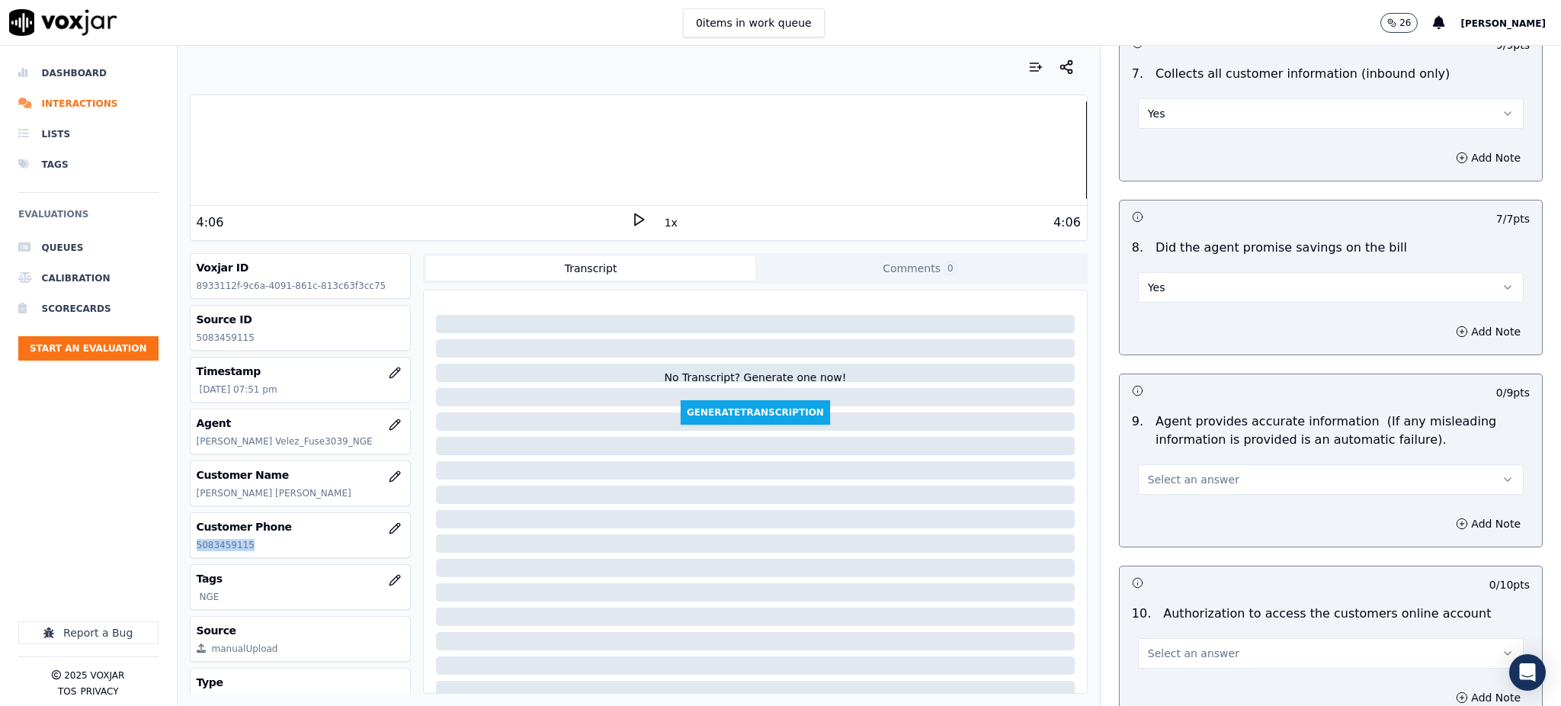
scroll to position [1321, 0]
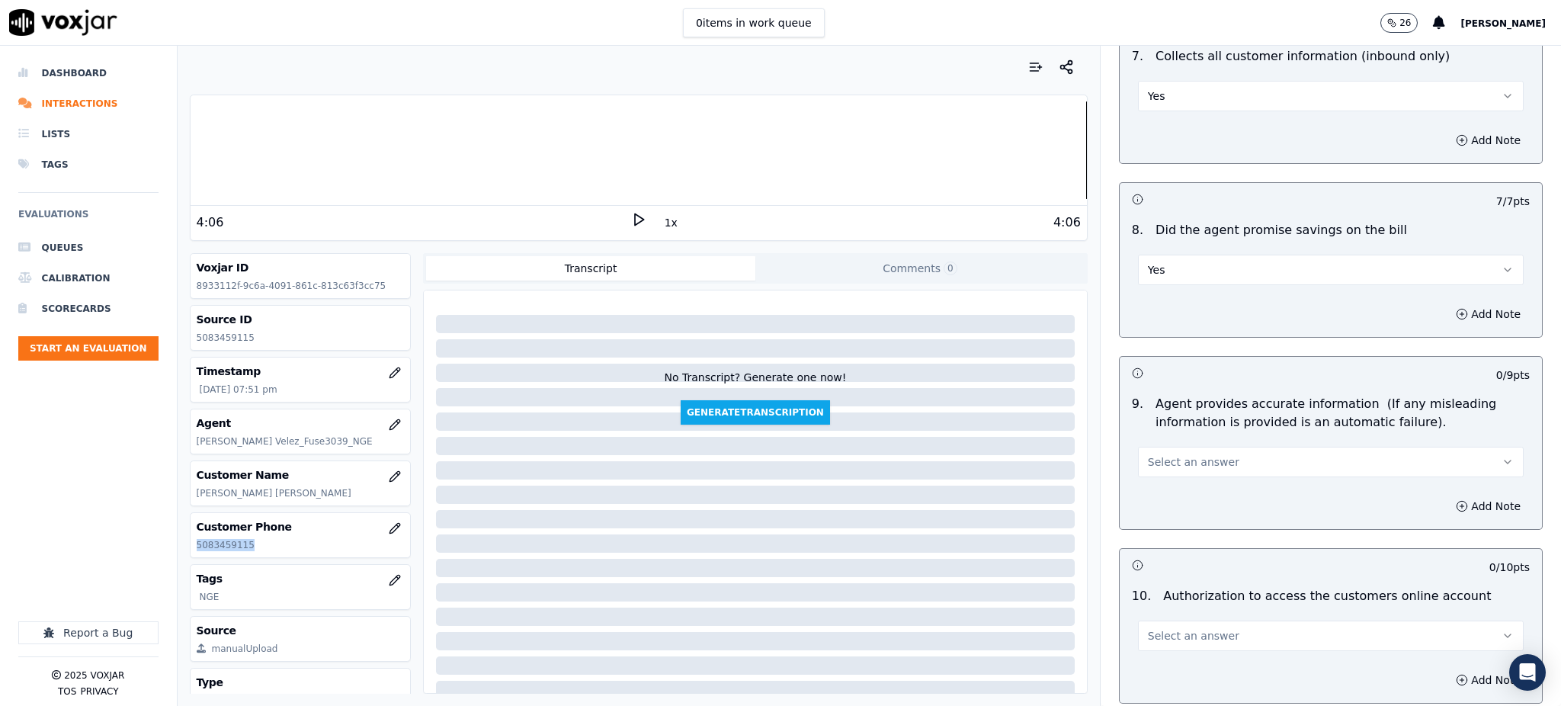
click at [1148, 454] on span "Select an answer" at bounding box center [1193, 461] width 91 height 15
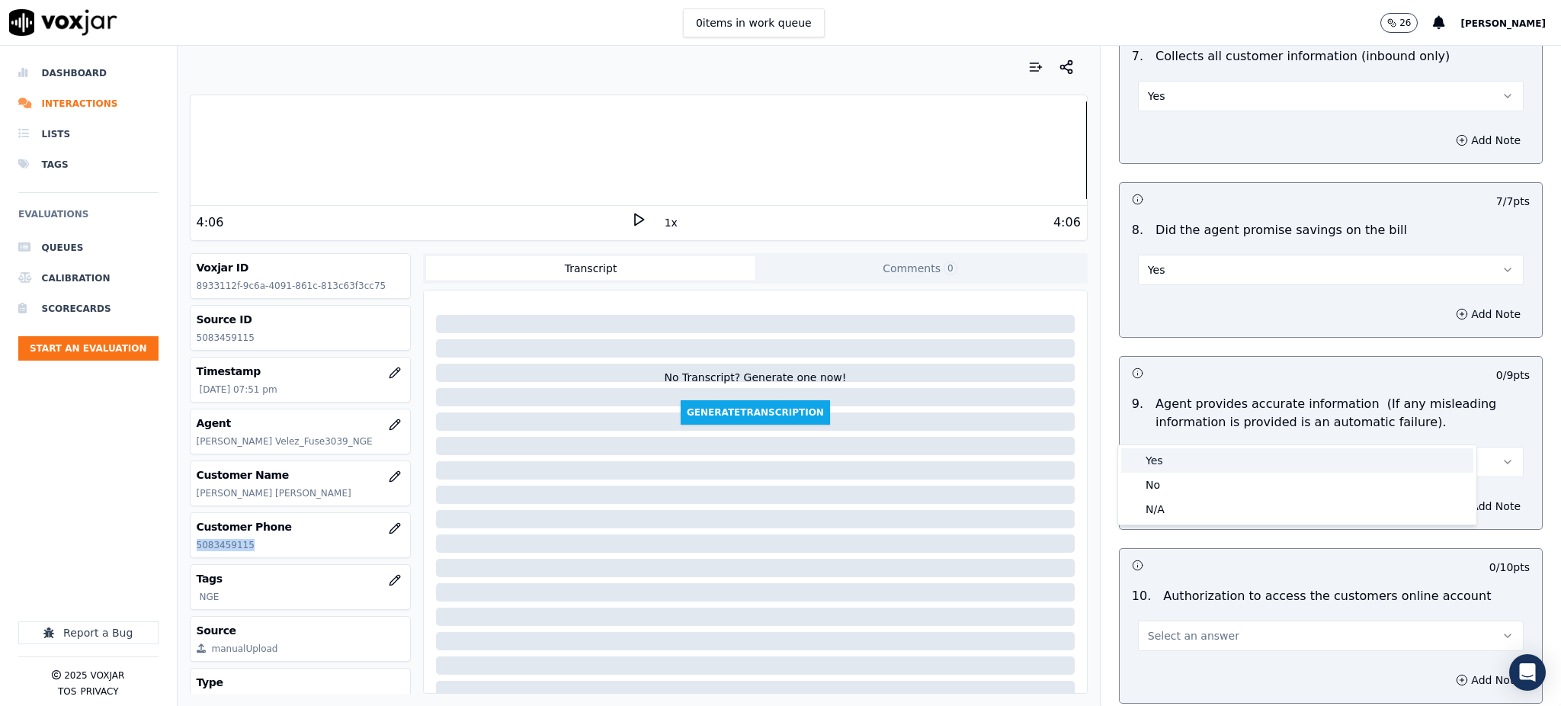
drag, startPoint x: 1149, startPoint y: 457, endPoint x: 1145, endPoint y: 559, distance: 102.2
click at [1149, 457] on div "Yes" at bounding box center [1297, 460] width 352 height 24
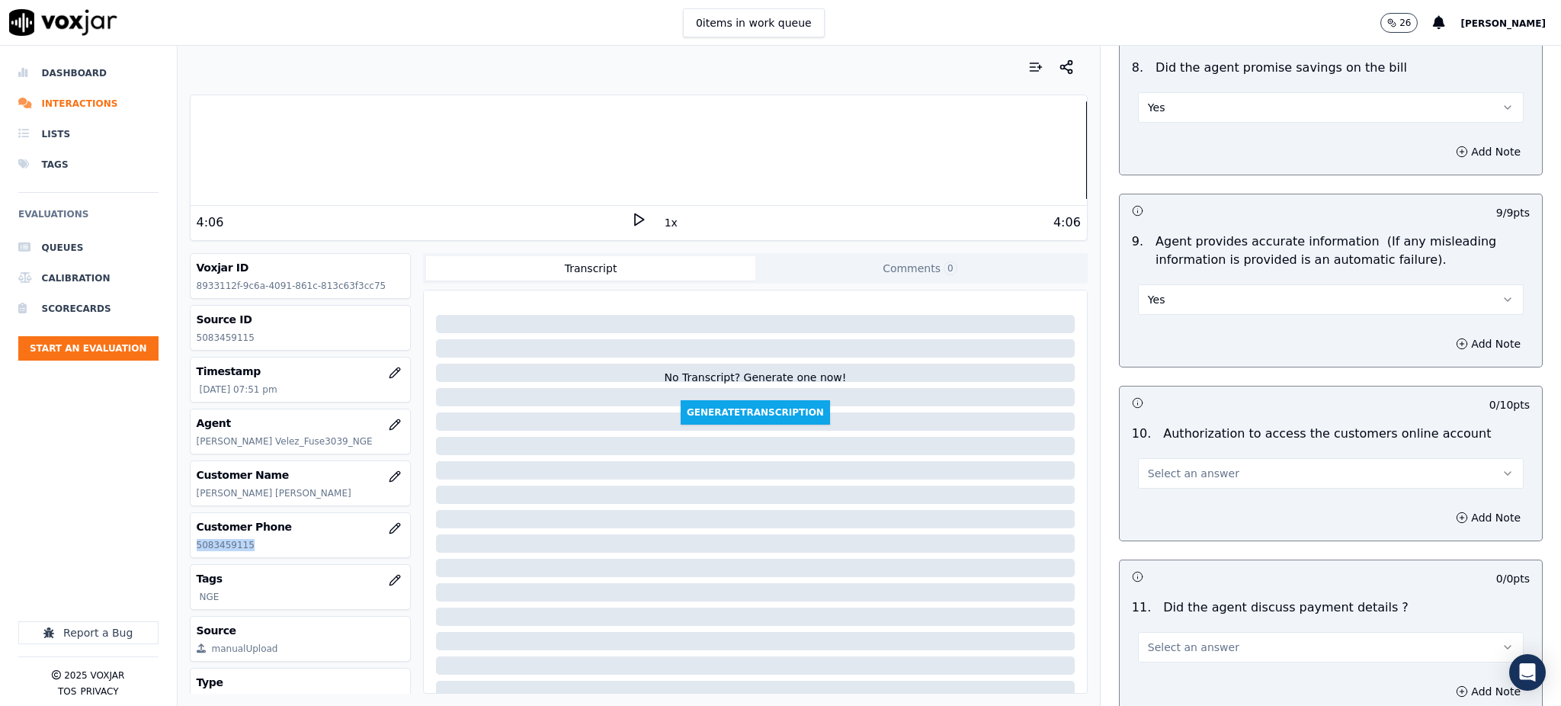
scroll to position [1525, 0]
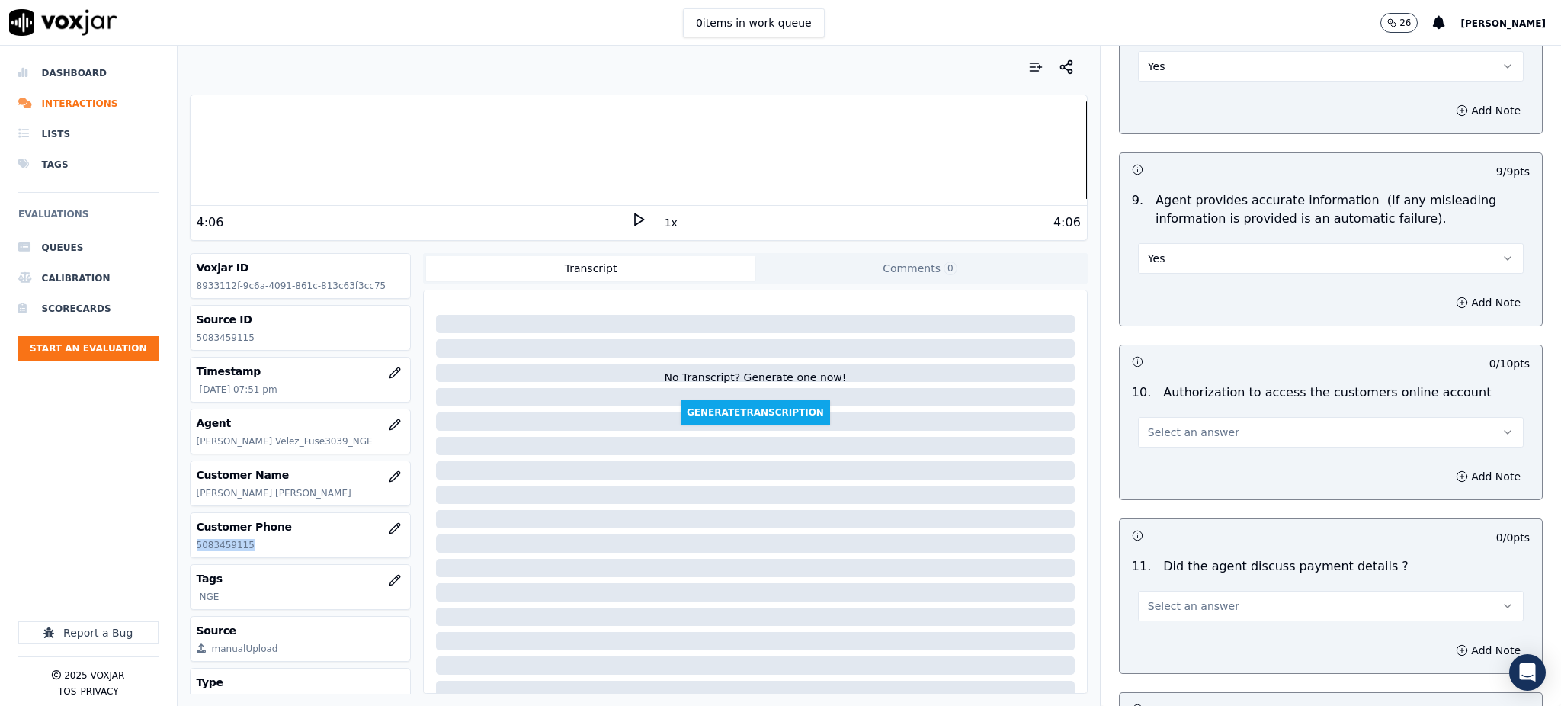
click at [1151, 417] on button "Select an answer" at bounding box center [1331, 432] width 386 height 30
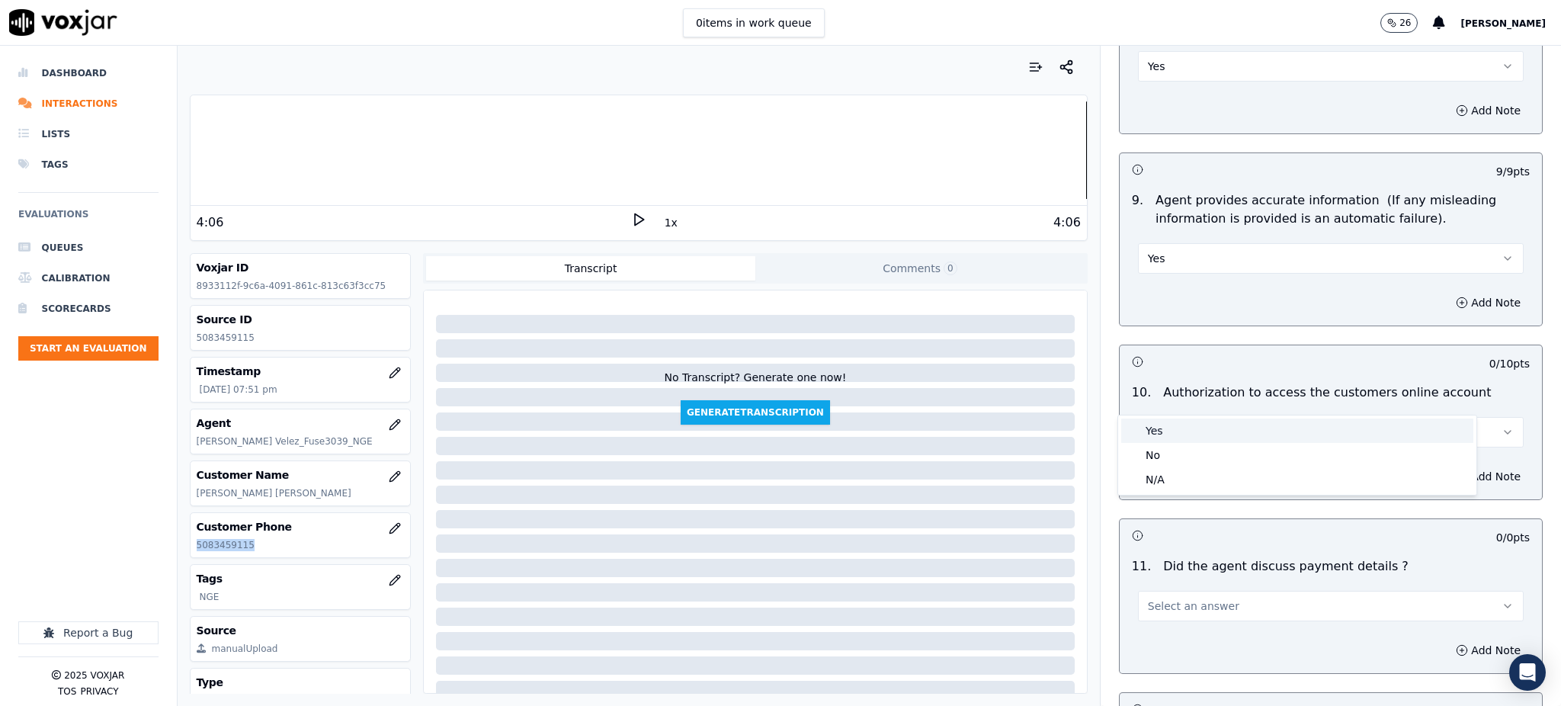
click at [1157, 430] on div "Yes" at bounding box center [1297, 430] width 352 height 24
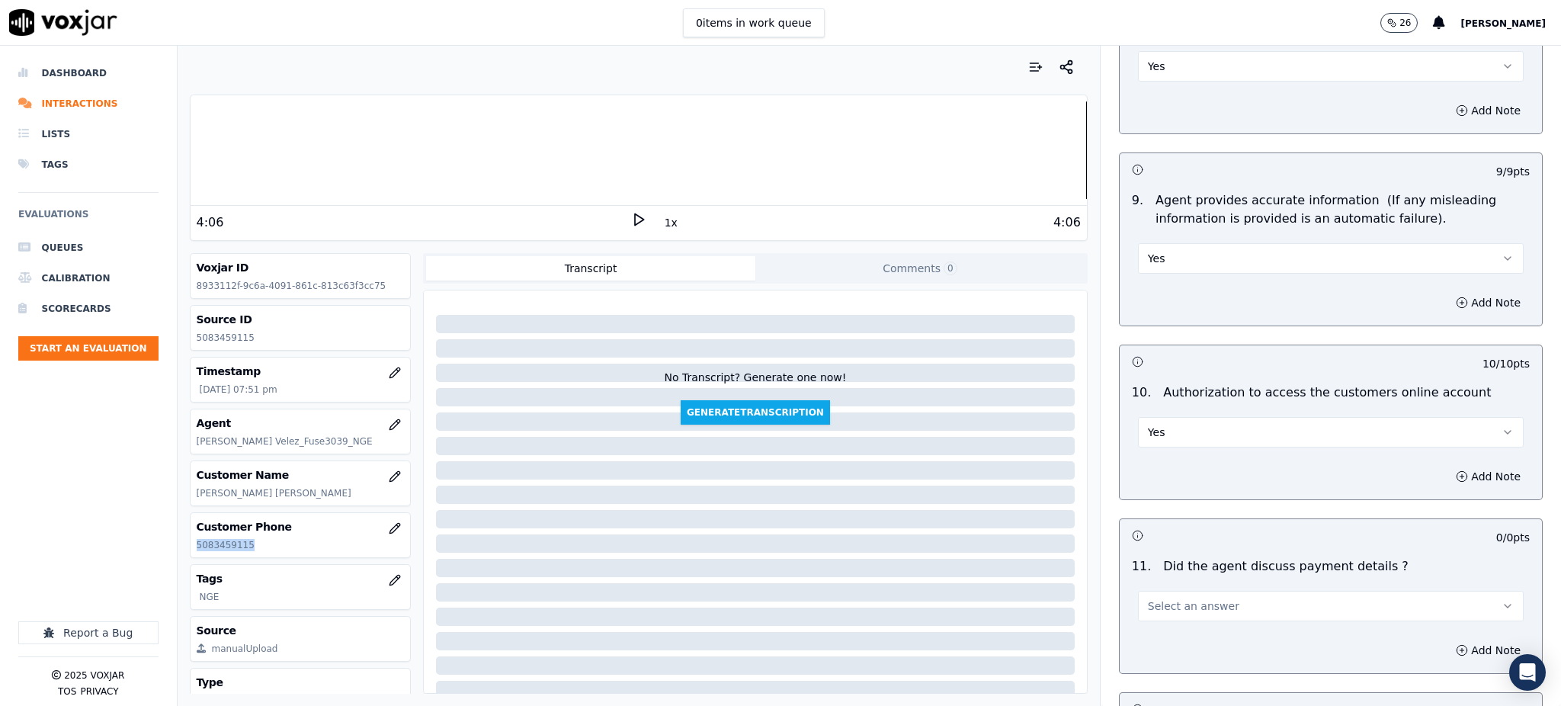
click at [1168, 598] on span "Select an answer" at bounding box center [1193, 605] width 91 height 15
click at [1159, 652] on div "N/A" at bounding box center [1297, 653] width 352 height 24
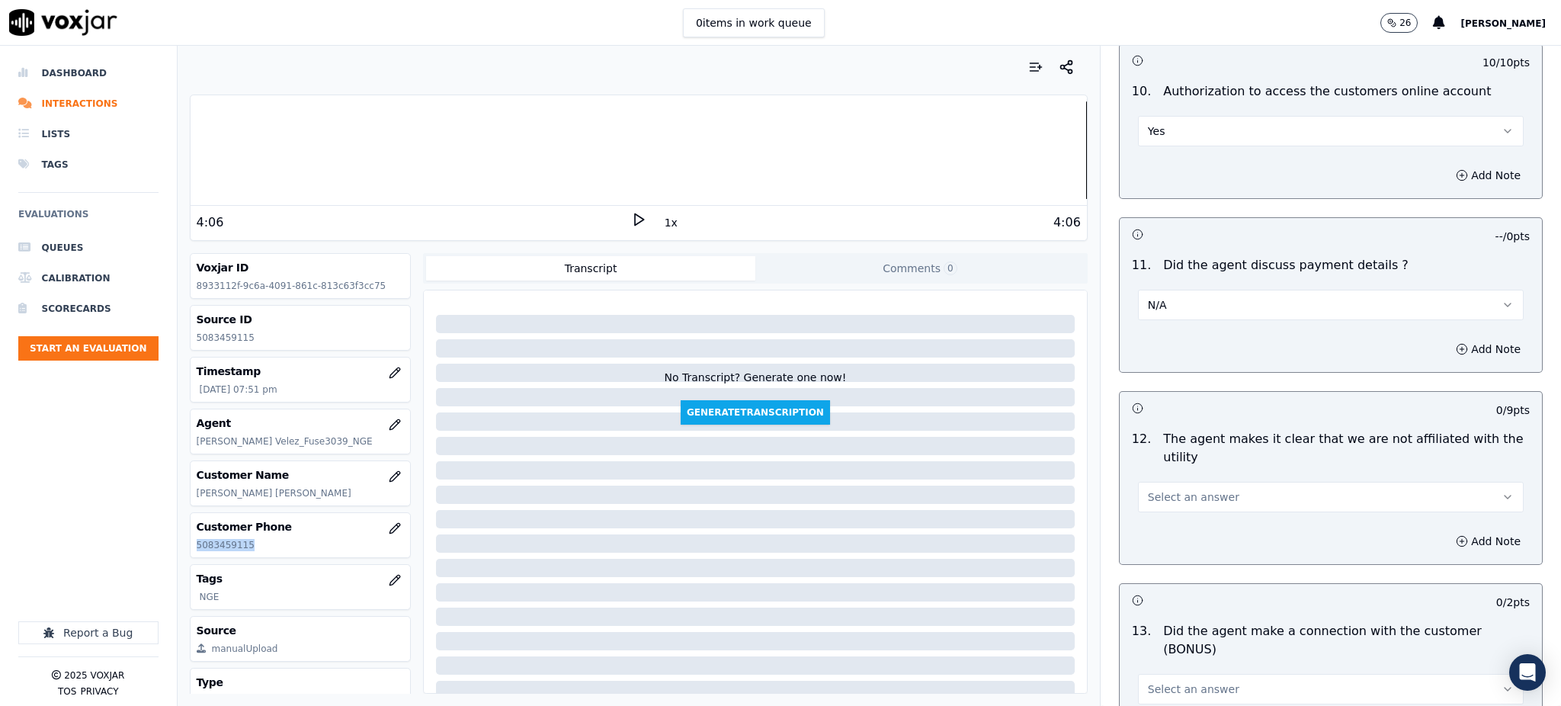
scroll to position [1829, 0]
click at [1160, 486] on span "Select an answer" at bounding box center [1193, 493] width 91 height 15
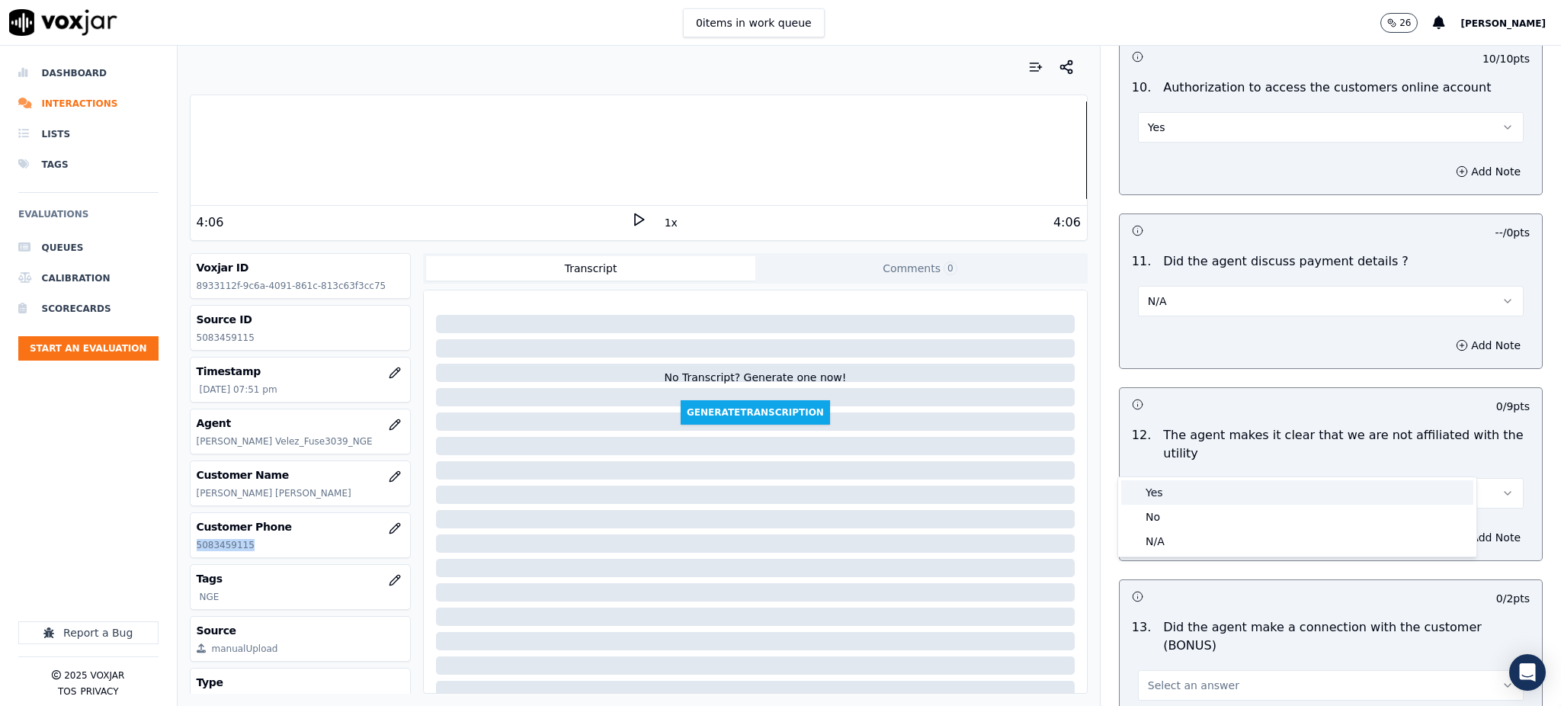
click at [1180, 496] on div "Yes" at bounding box center [1297, 492] width 352 height 24
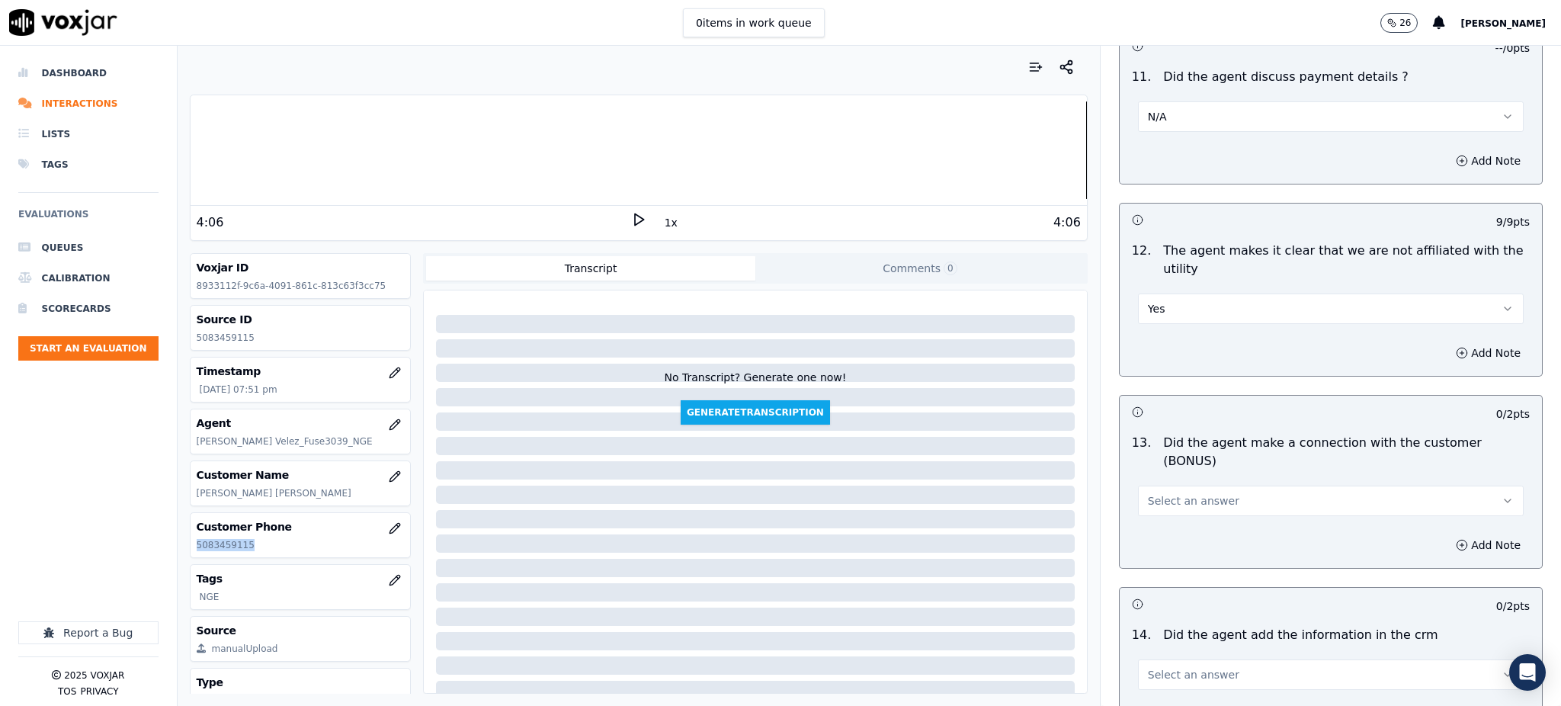
scroll to position [2032, 0]
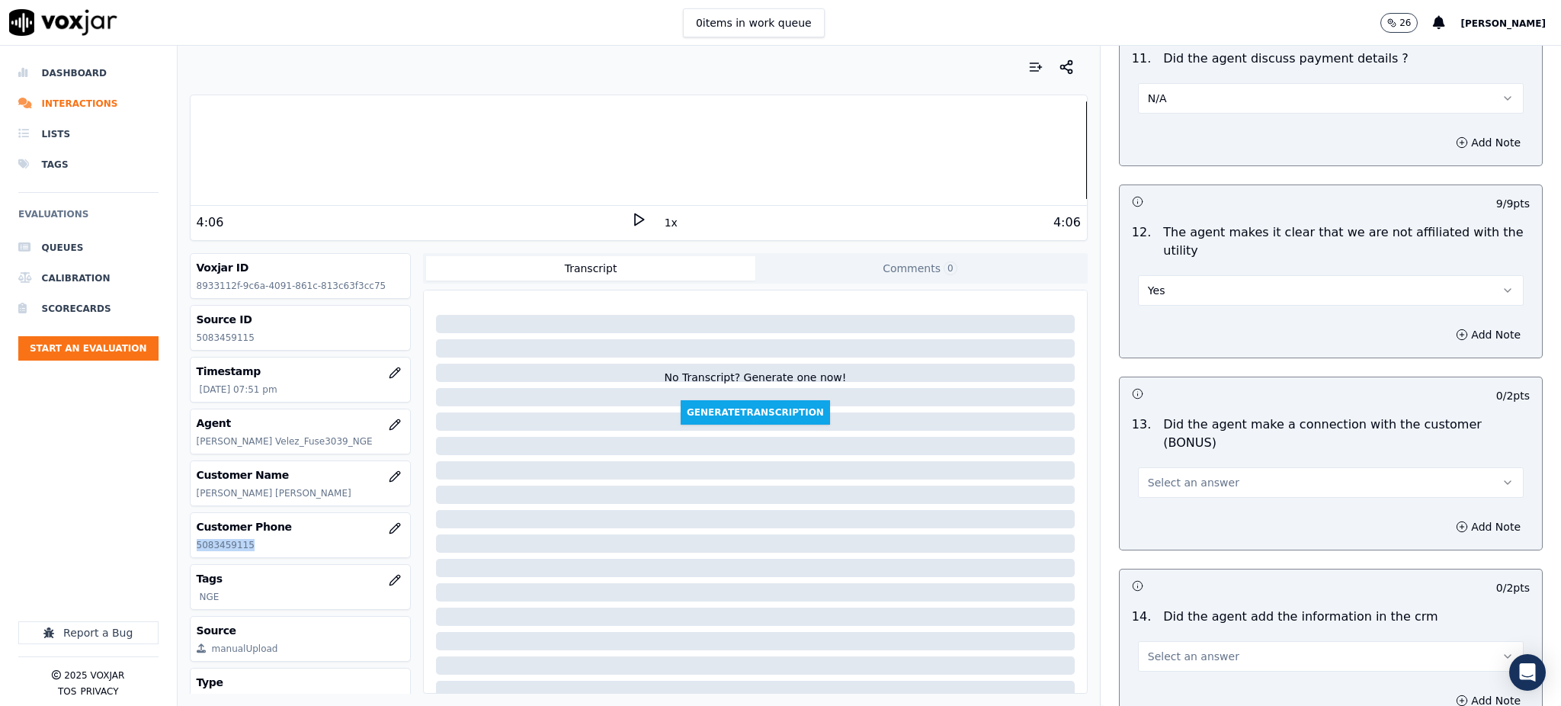
click at [1157, 475] on span "Select an answer" at bounding box center [1193, 482] width 91 height 15
click at [1151, 467] on div "Yes" at bounding box center [1297, 463] width 352 height 24
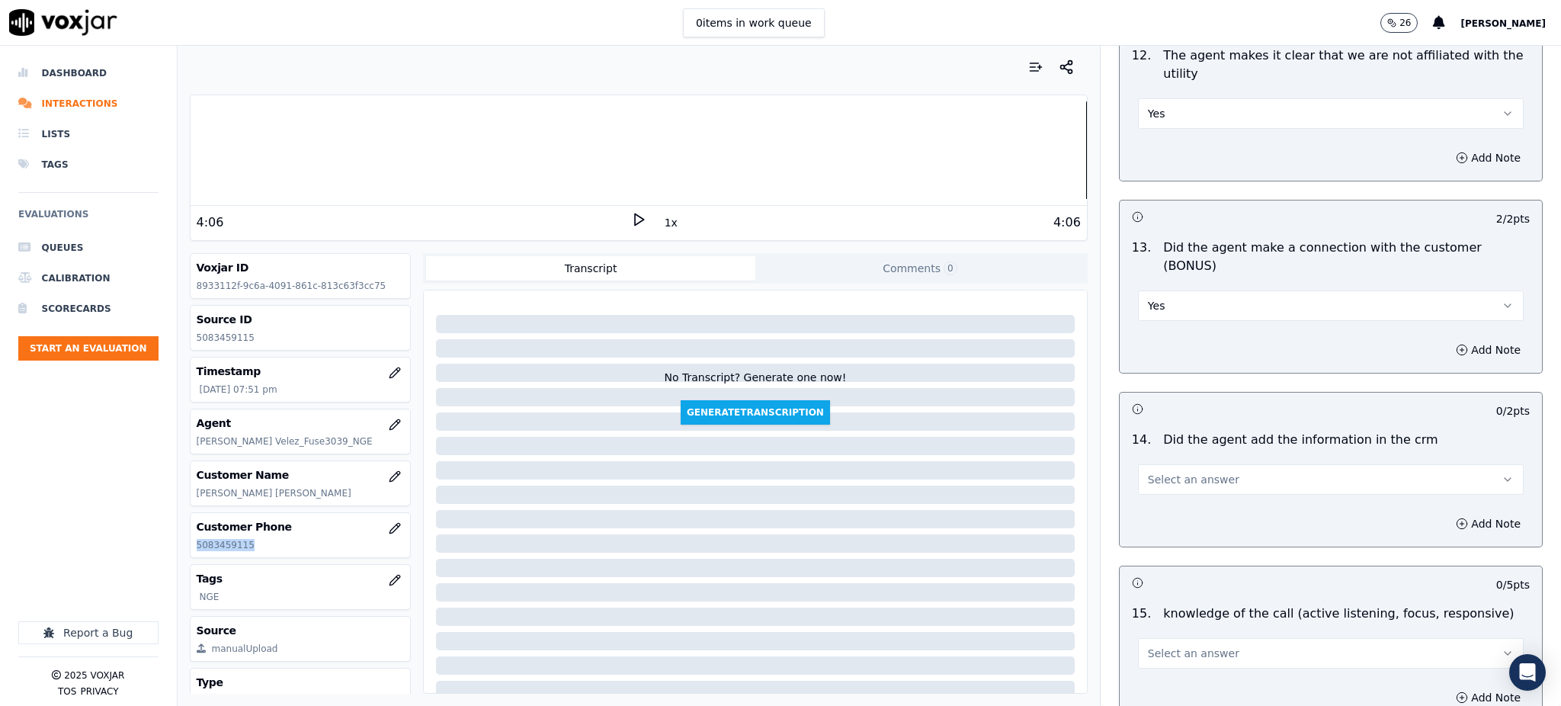
scroll to position [2236, 0]
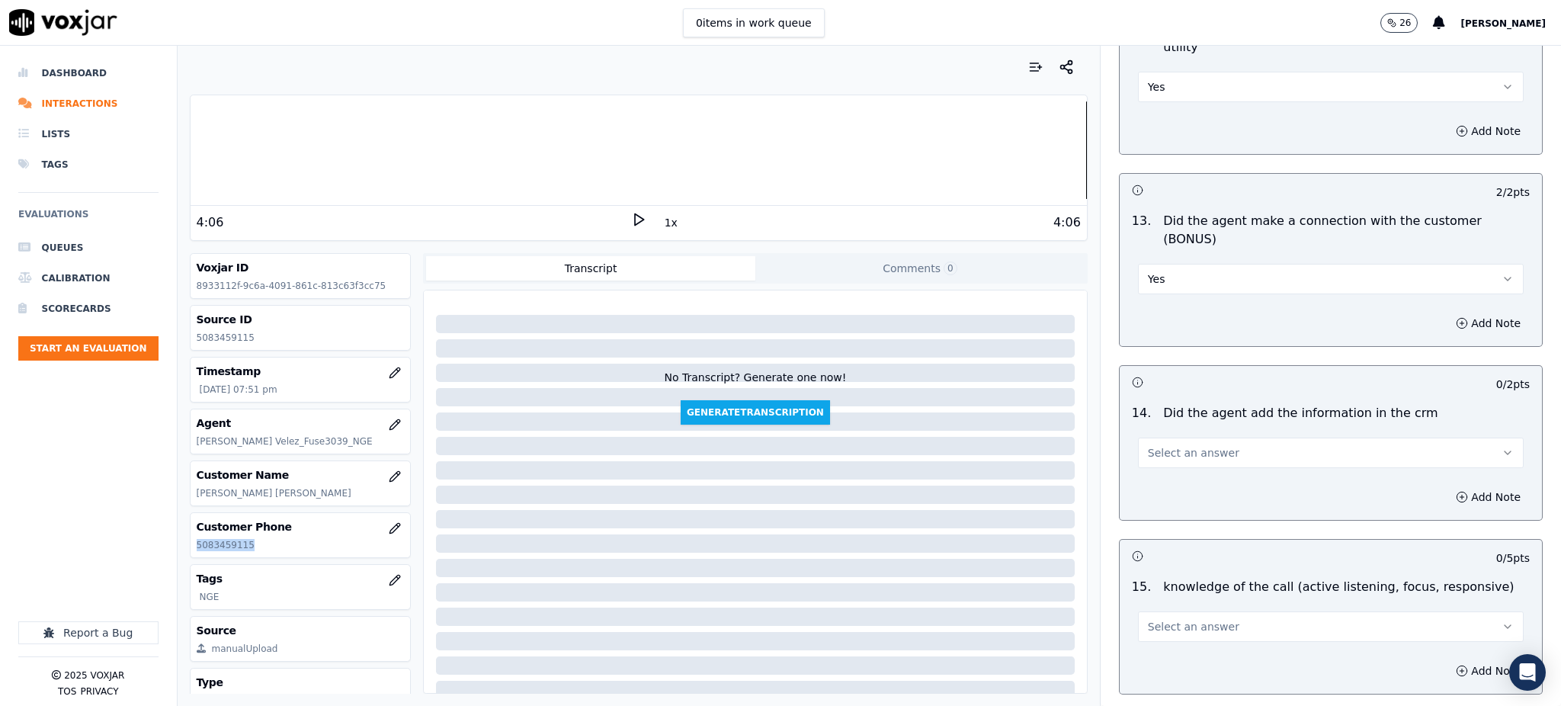
click at [1148, 445] on span "Select an answer" at bounding box center [1193, 452] width 91 height 15
click at [1153, 436] on div "Yes" at bounding box center [1297, 434] width 352 height 24
click at [1165, 611] on button "Select an answer" at bounding box center [1331, 626] width 386 height 30
click at [1169, 606] on div "Yes" at bounding box center [1297, 607] width 352 height 24
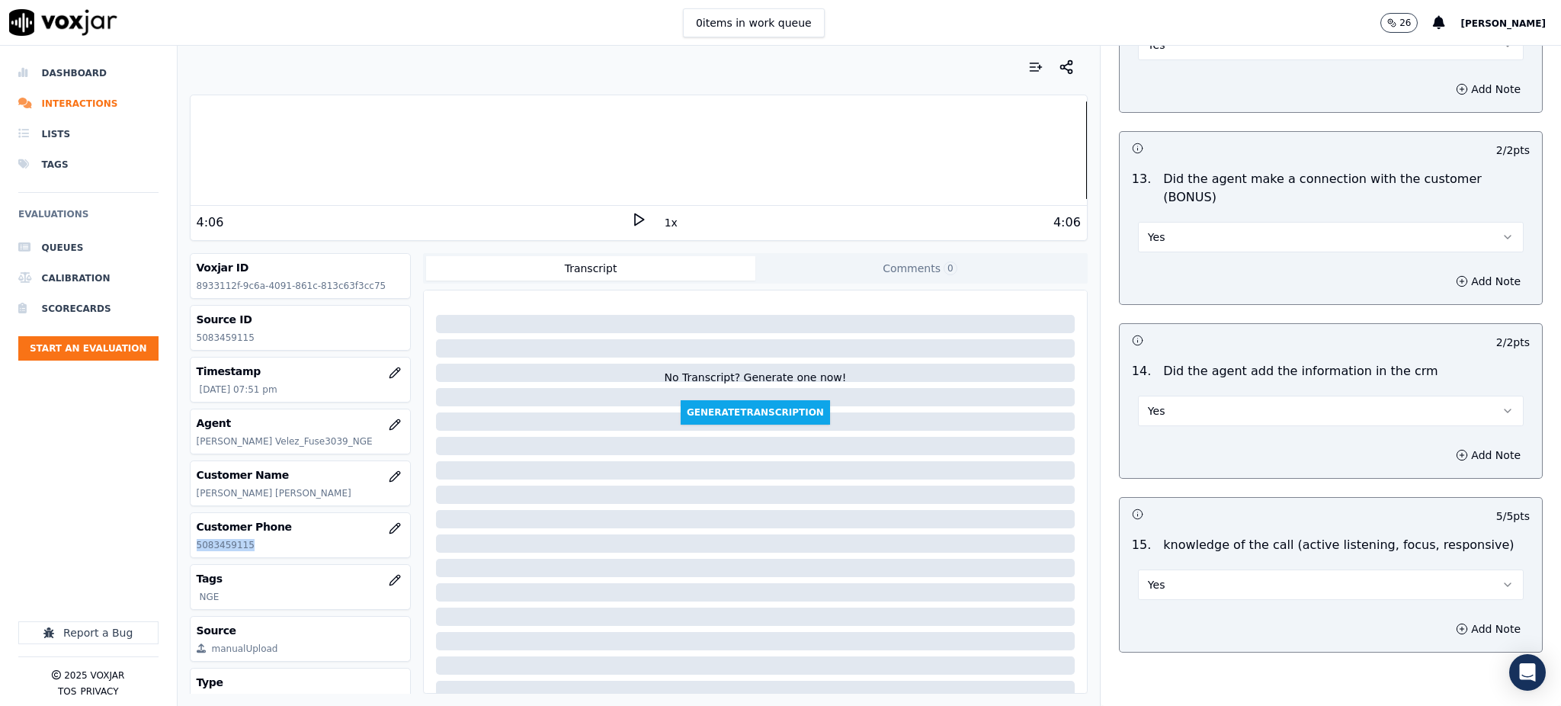
scroll to position [2307, 0]
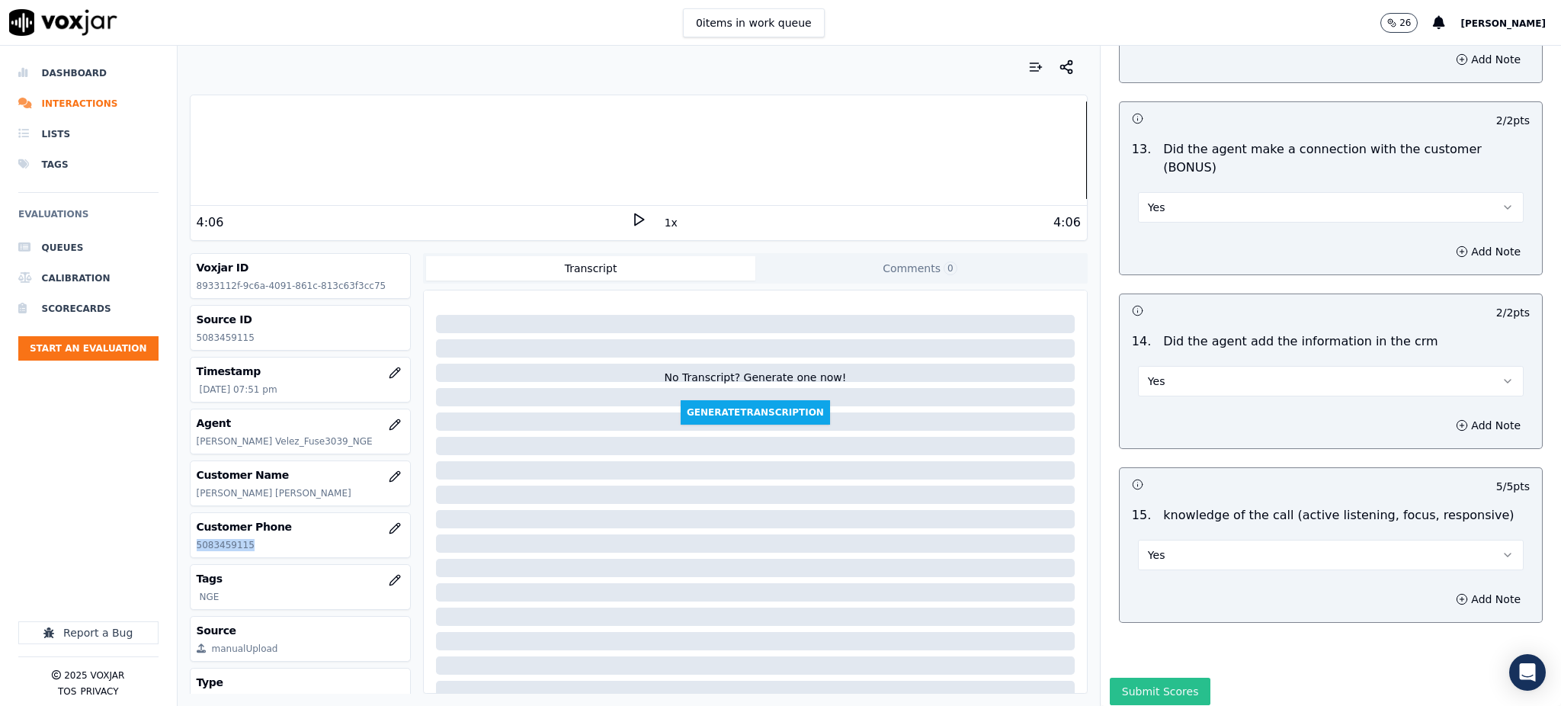
click at [1135, 678] on button "Submit Scores" at bounding box center [1160, 691] width 101 height 27
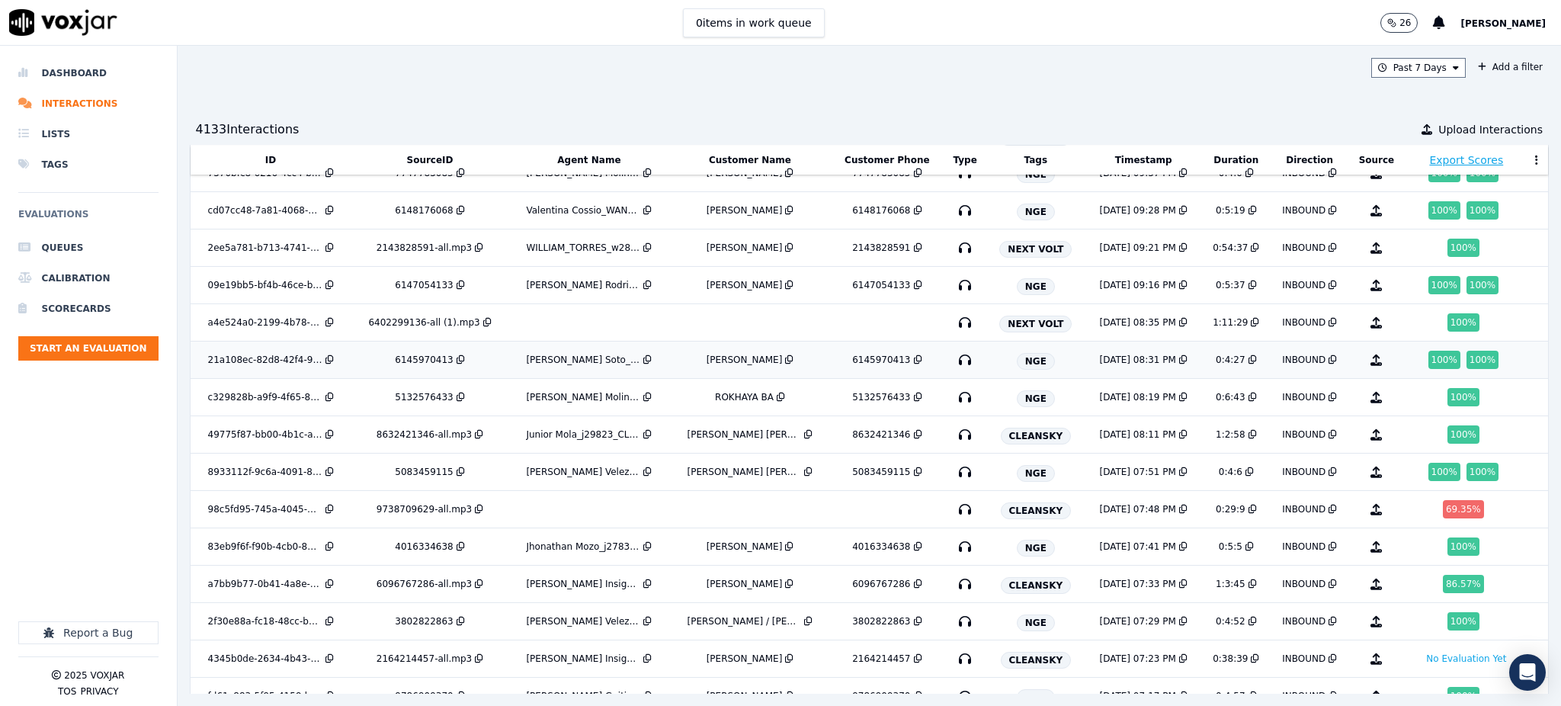
scroll to position [1143, 0]
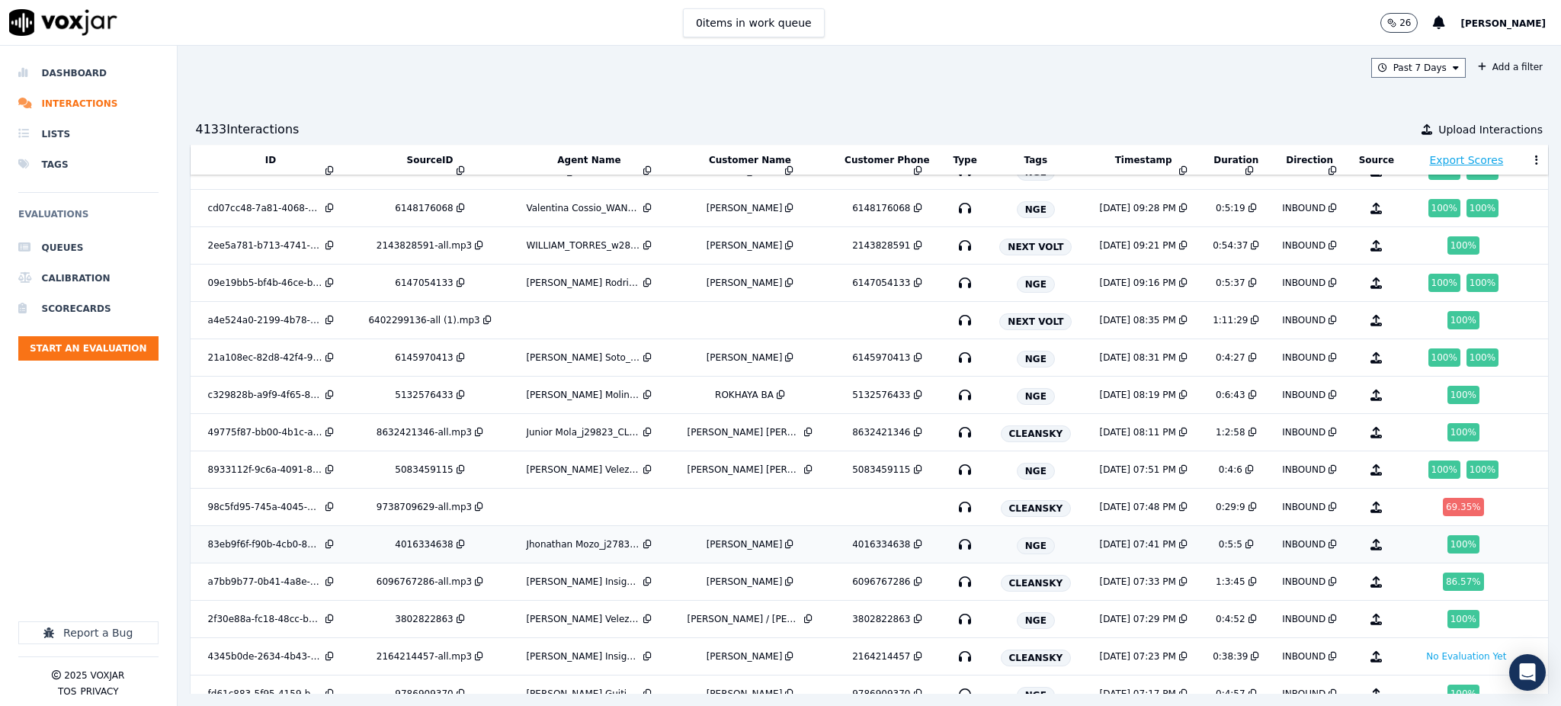
click at [953, 541] on icon "button" at bounding box center [965, 544] width 24 height 24
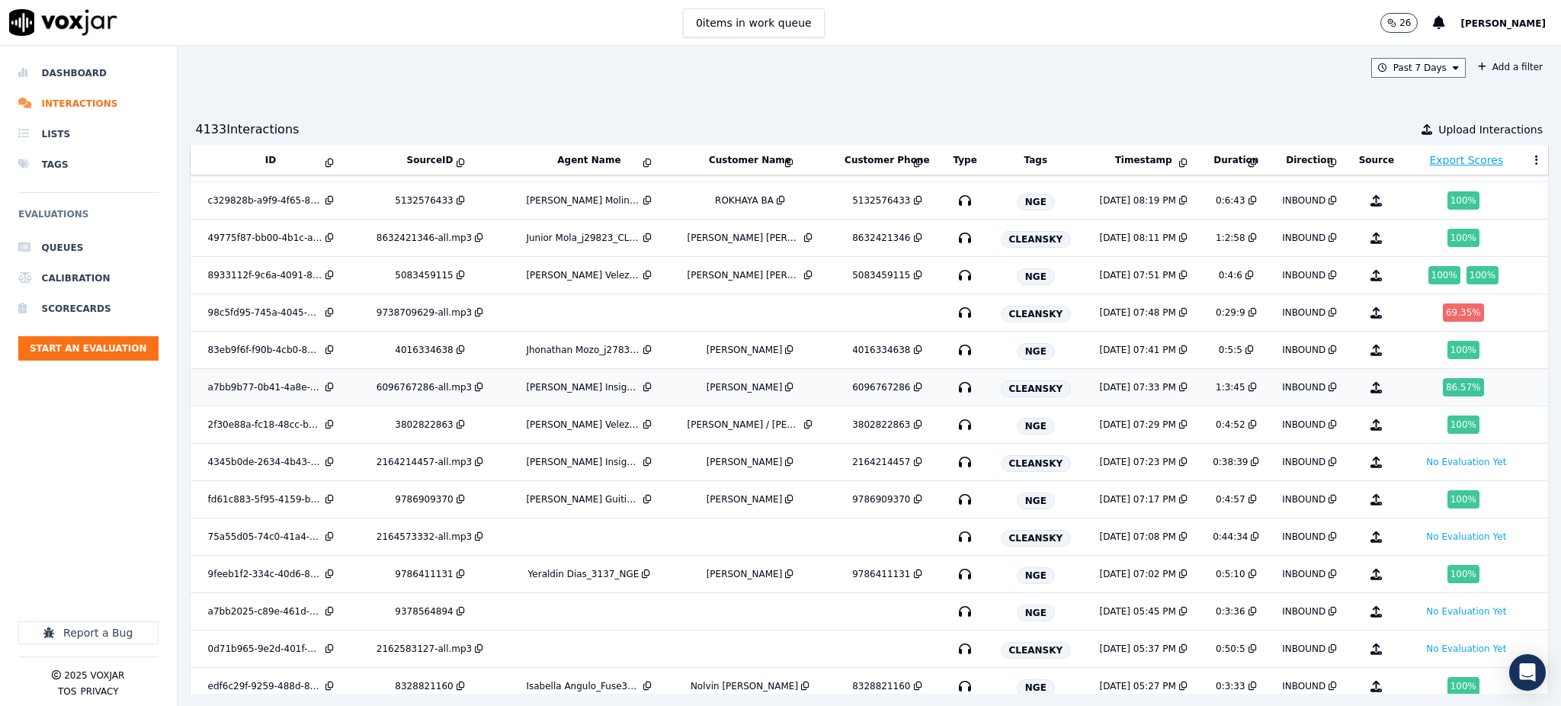
scroll to position [1347, 0]
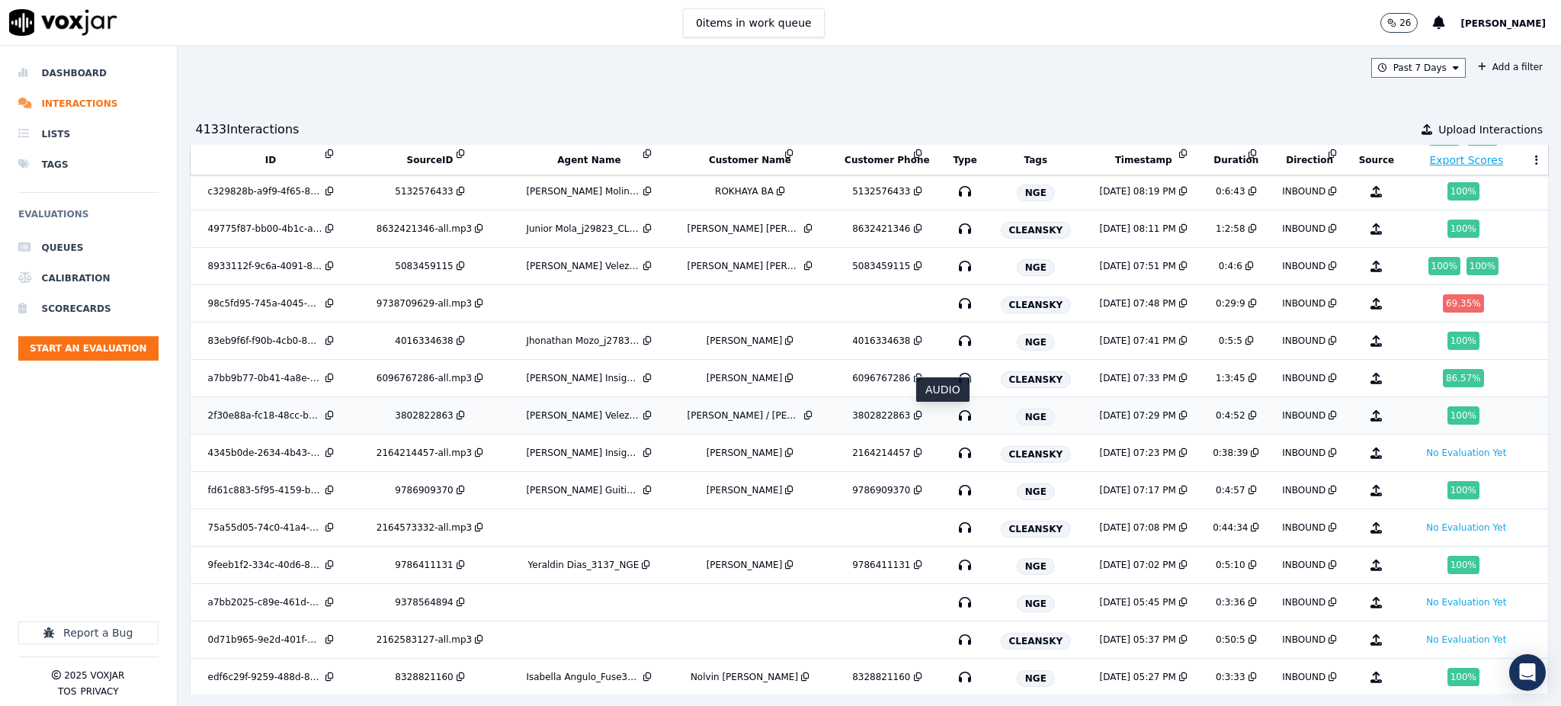
click at [953, 416] on icon "button" at bounding box center [965, 415] width 24 height 24
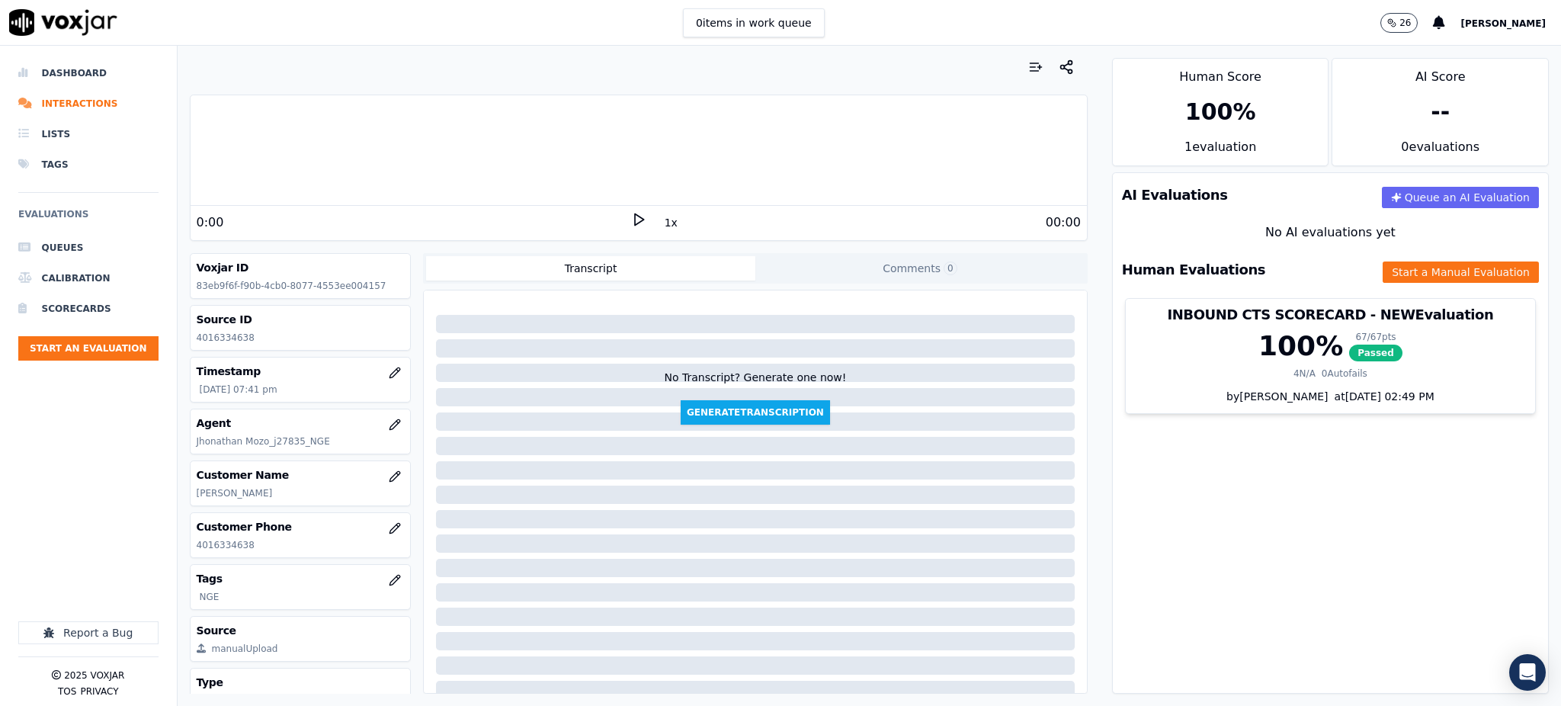
drag, startPoint x: 622, startPoint y: 216, endPoint x: 371, endPoint y: 438, distance: 335.3
click at [631, 216] on icon at bounding box center [638, 219] width 15 height 15
drag, startPoint x: 271, startPoint y: 540, endPoint x: 194, endPoint y: 556, distance: 78.8
click at [194, 556] on div "Customer Phone [PHONE_NUMBER]" at bounding box center [301, 535] width 220 height 44
copy p "4016334638"
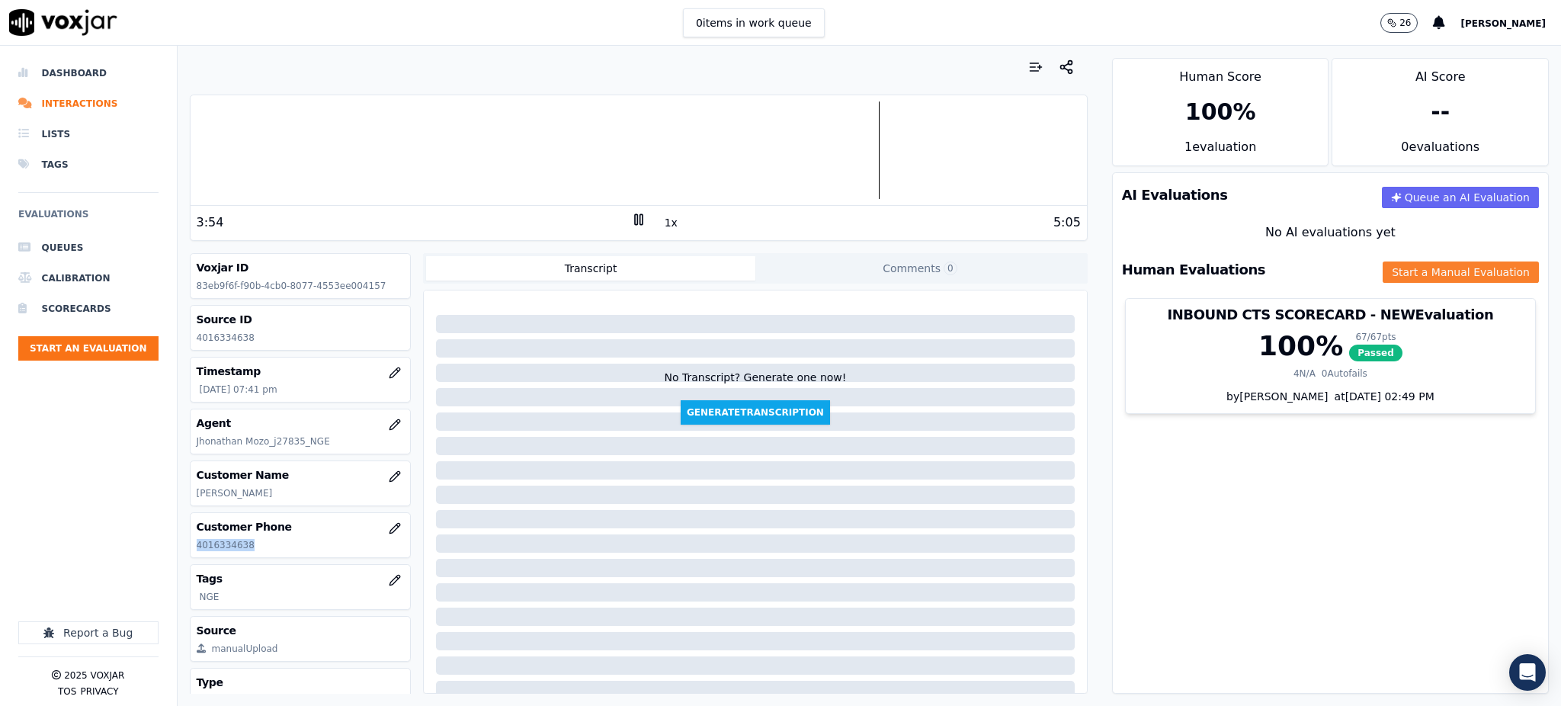
click at [1383, 277] on button "Start a Manual Evaluation" at bounding box center [1461, 271] width 156 height 21
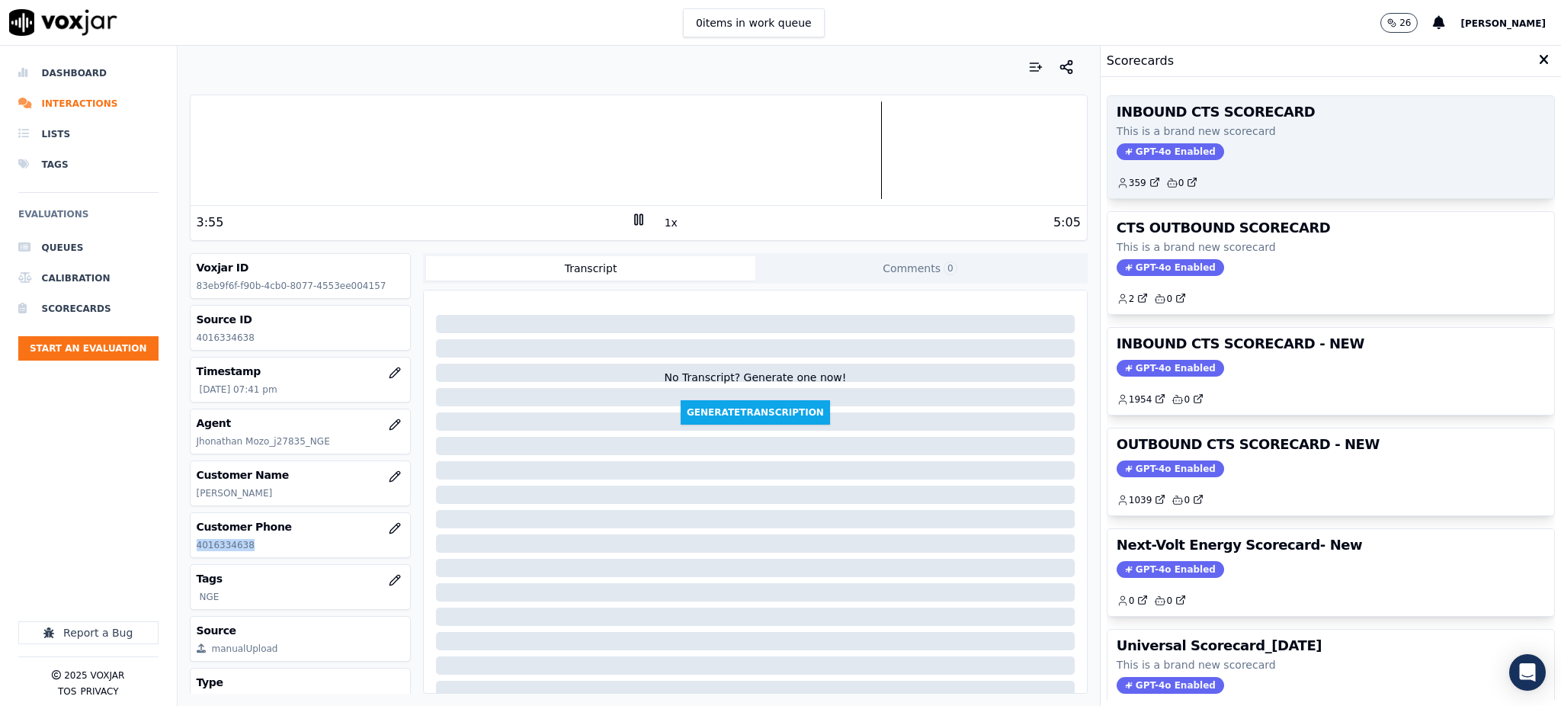
click at [1160, 146] on span "GPT-4o Enabled" at bounding box center [1170, 151] width 107 height 17
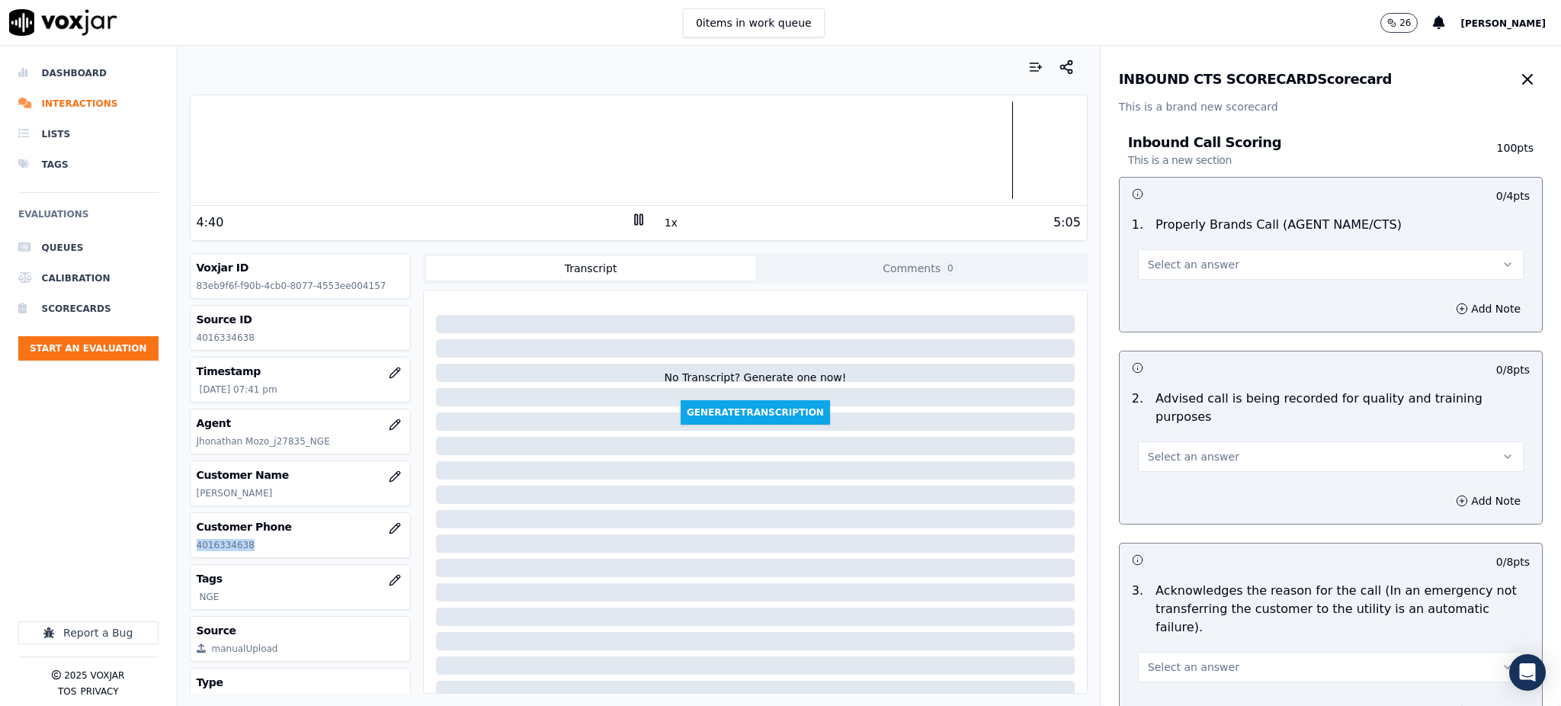
click at [1172, 265] on span "Select an answer" at bounding box center [1193, 264] width 91 height 15
click at [1160, 297] on div "Yes" at bounding box center [1297, 299] width 352 height 24
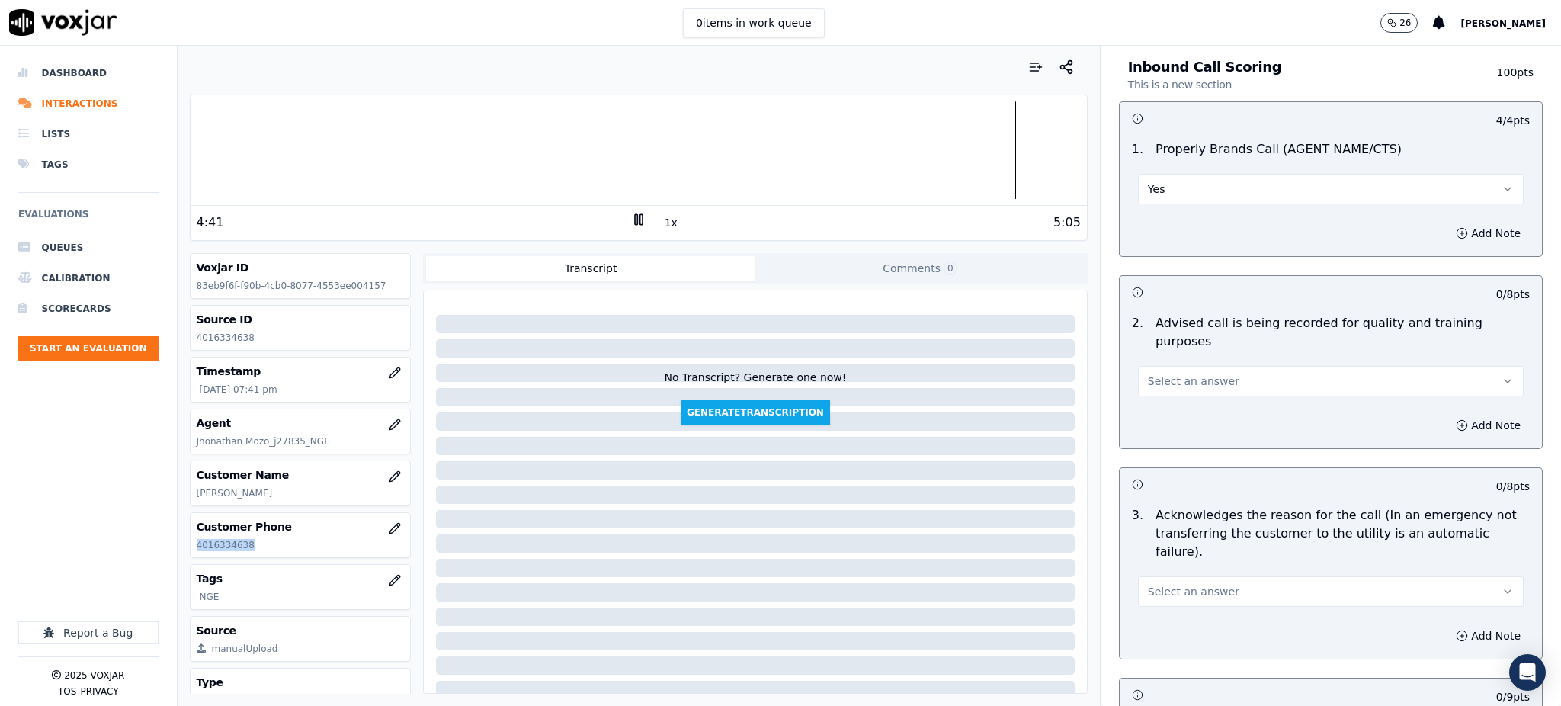
scroll to position [305, 0]
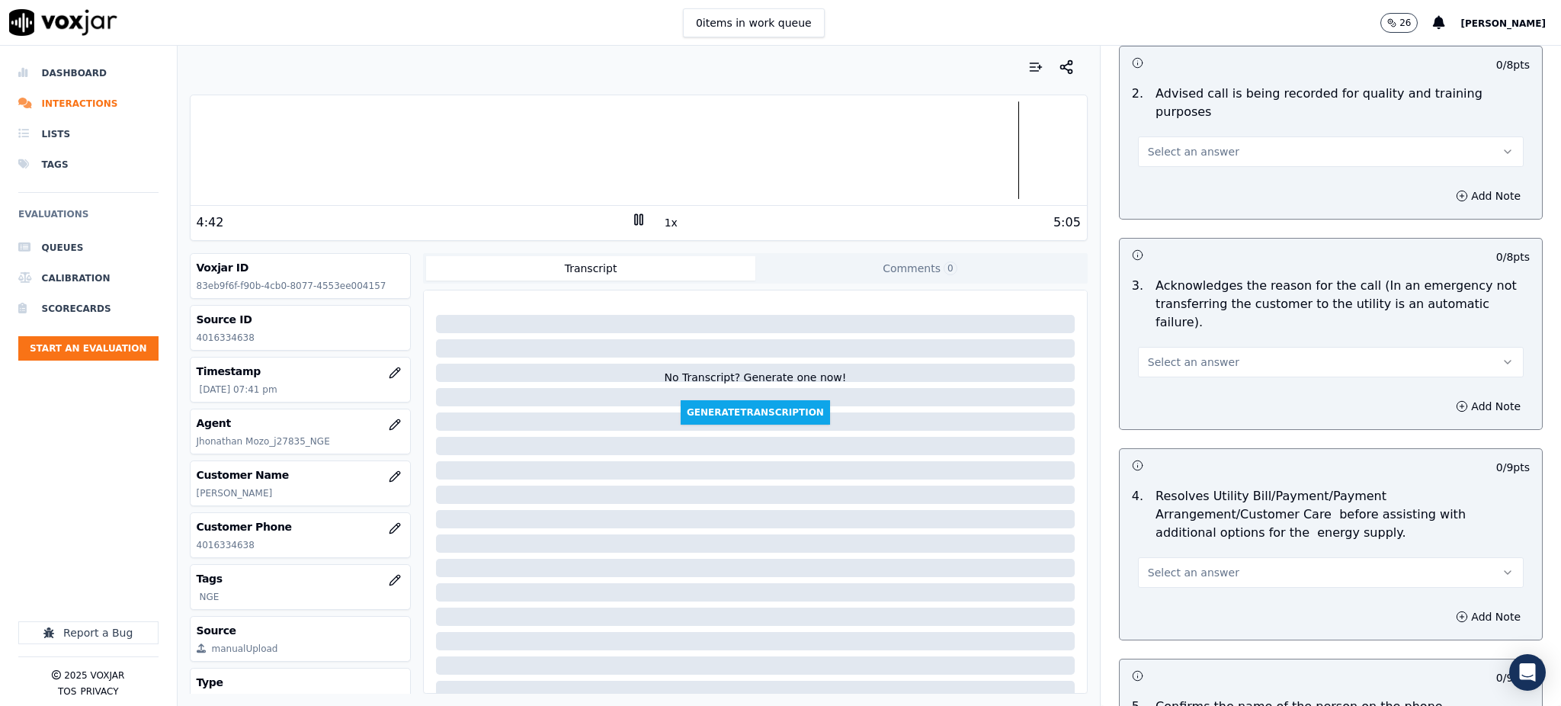
drag, startPoint x: 1156, startPoint y: 150, endPoint x: 1162, endPoint y: 139, distance: 12.7
click at [1156, 146] on div "2 . Advised call is being recorded for quality and training purposes Select an …" at bounding box center [1331, 126] width 422 height 95
click at [1163, 144] on span "Select an answer" at bounding box center [1193, 151] width 91 height 15
click at [1171, 168] on div "Yes" at bounding box center [1297, 168] width 352 height 24
click at [1180, 354] on span "Select an answer" at bounding box center [1193, 361] width 91 height 15
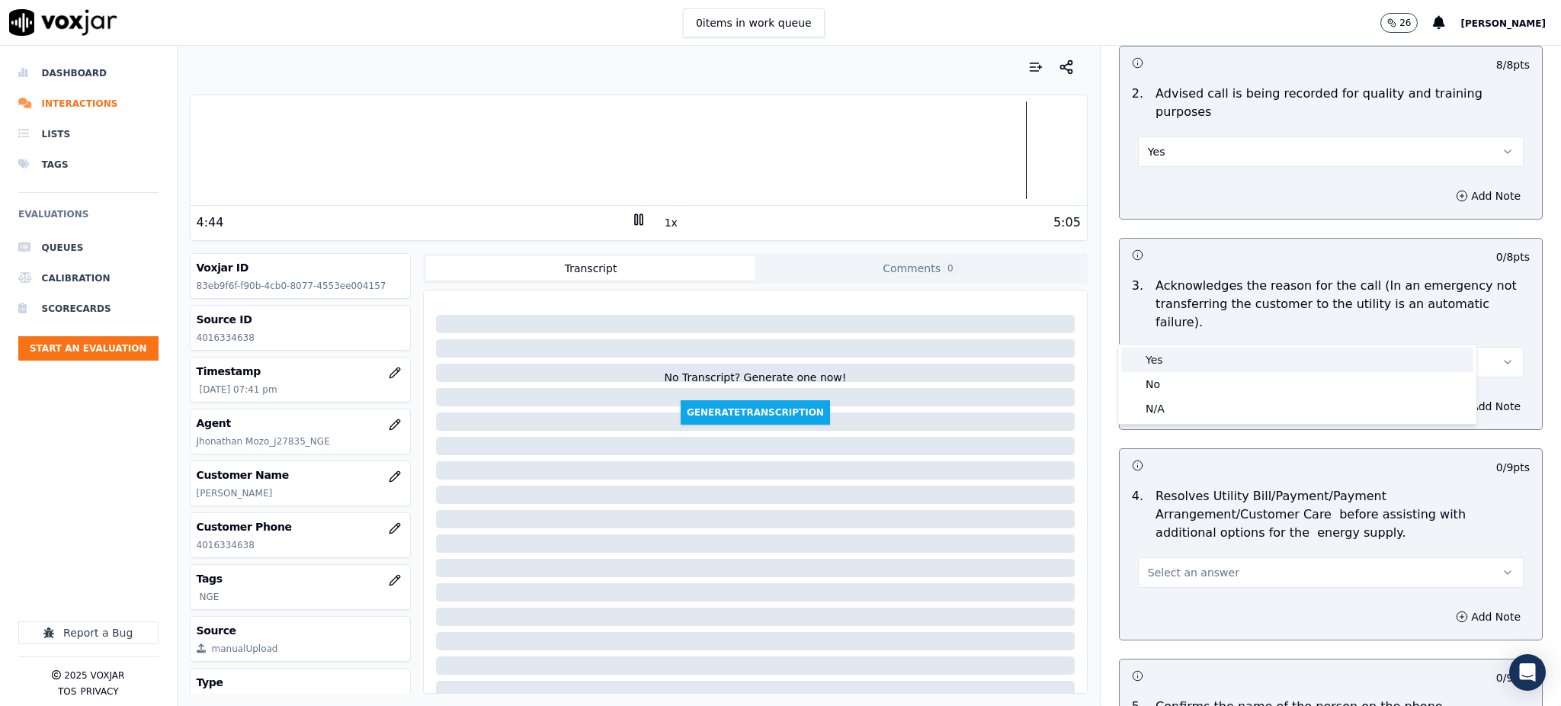
drag, startPoint x: 1174, startPoint y: 359, endPoint x: 1129, endPoint y: 443, distance: 95.2
click at [1173, 359] on div "Yes" at bounding box center [1297, 360] width 352 height 24
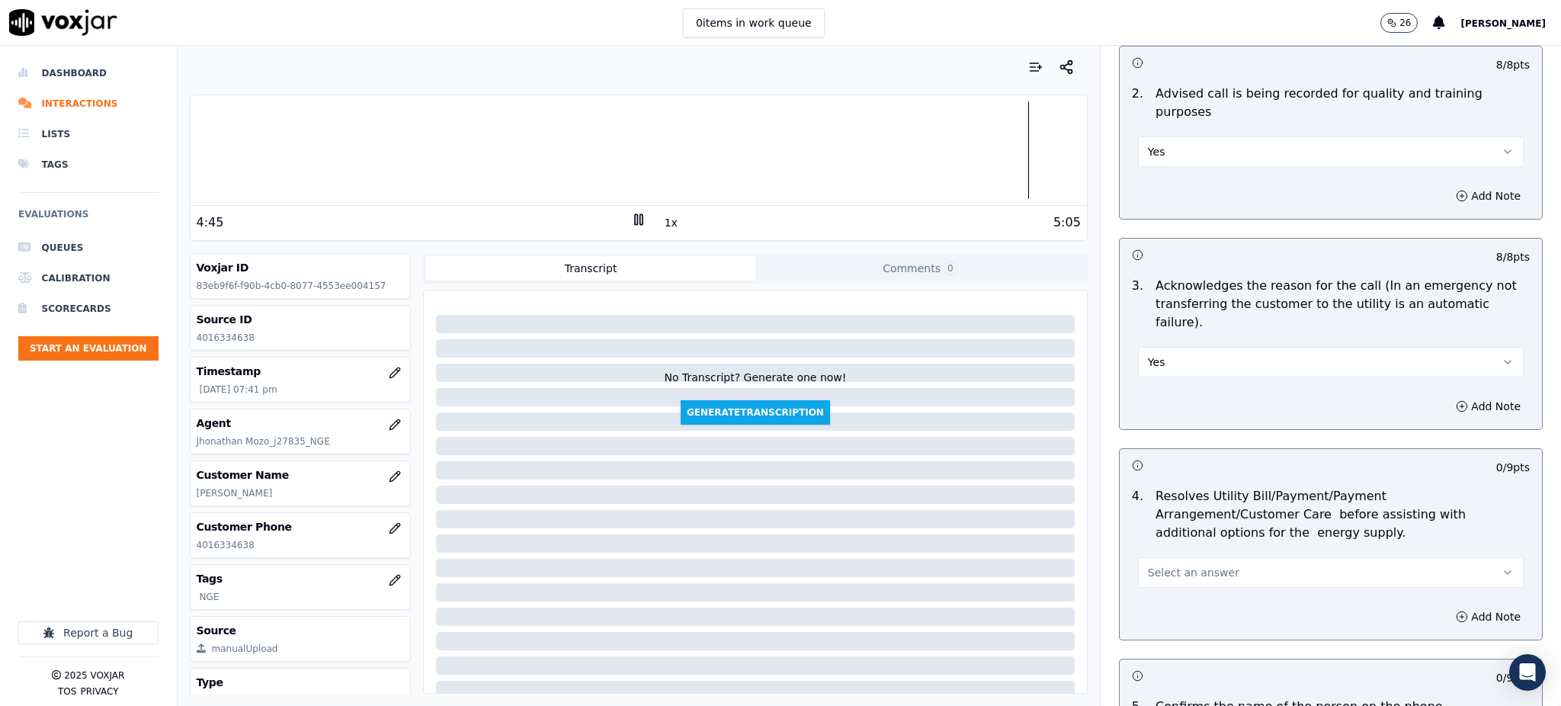
click at [1198, 565] on span "Select an answer" at bounding box center [1193, 572] width 91 height 15
click at [1162, 575] on div "Yes" at bounding box center [1297, 571] width 352 height 24
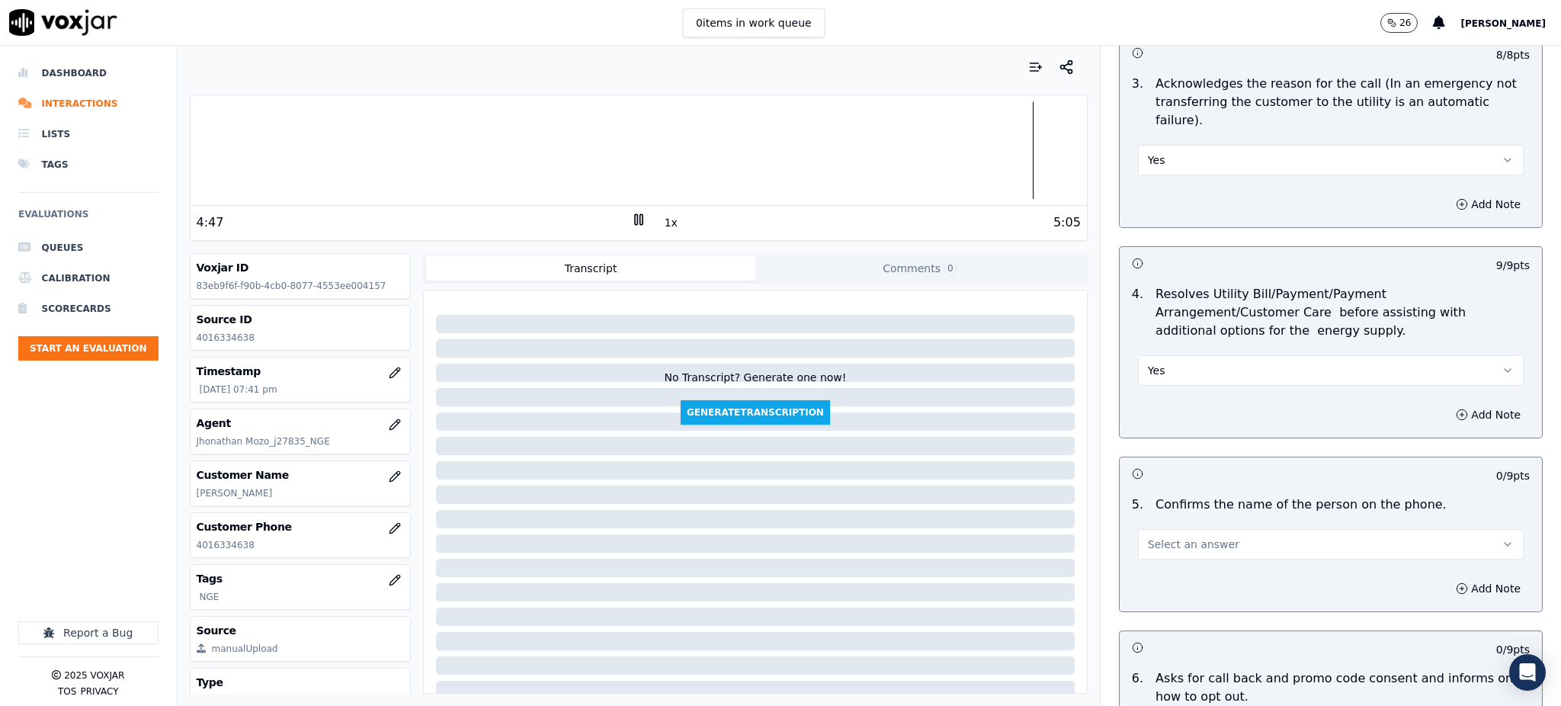
scroll to position [508, 0]
click at [1148, 536] on span "Select an answer" at bounding box center [1193, 543] width 91 height 15
click at [1144, 541] on div "Yes" at bounding box center [1297, 541] width 352 height 24
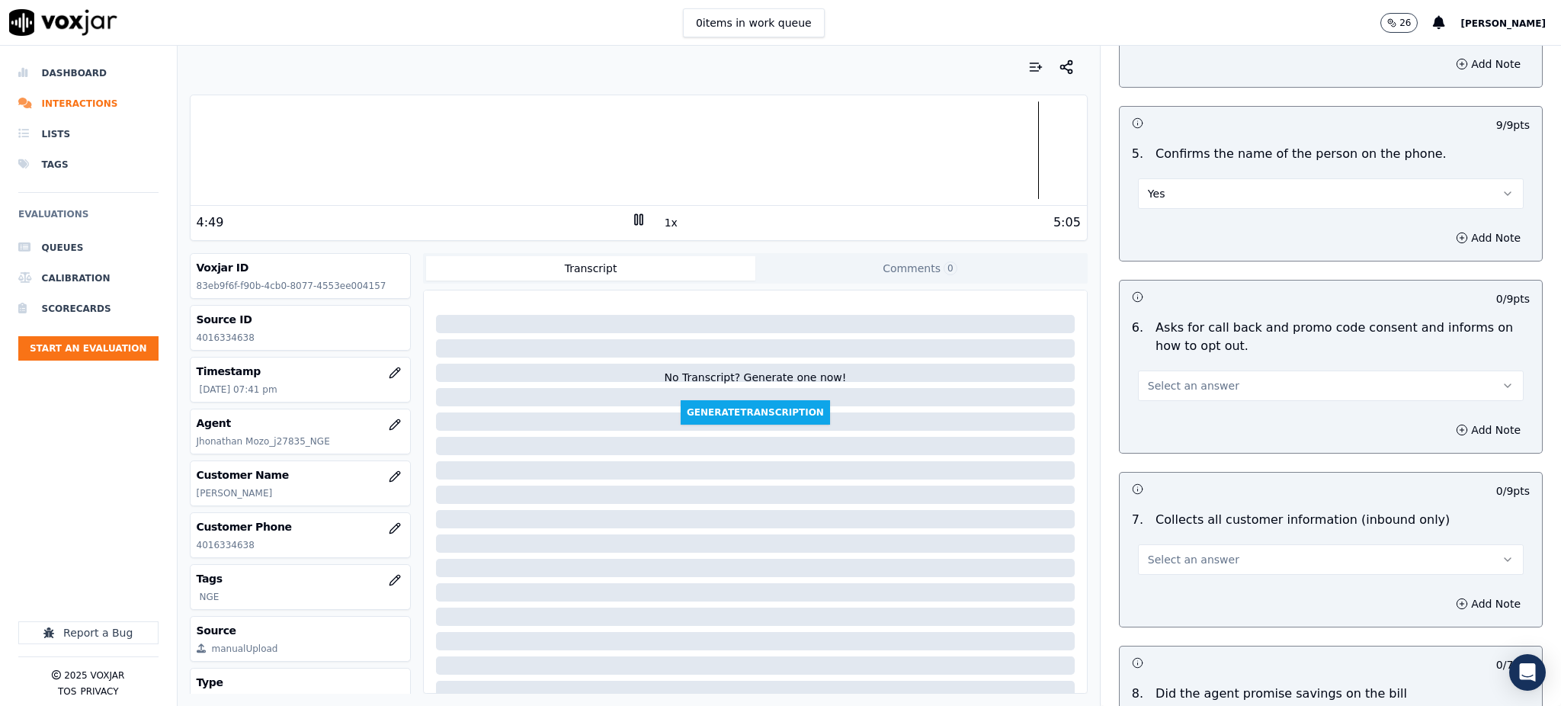
scroll to position [915, 0]
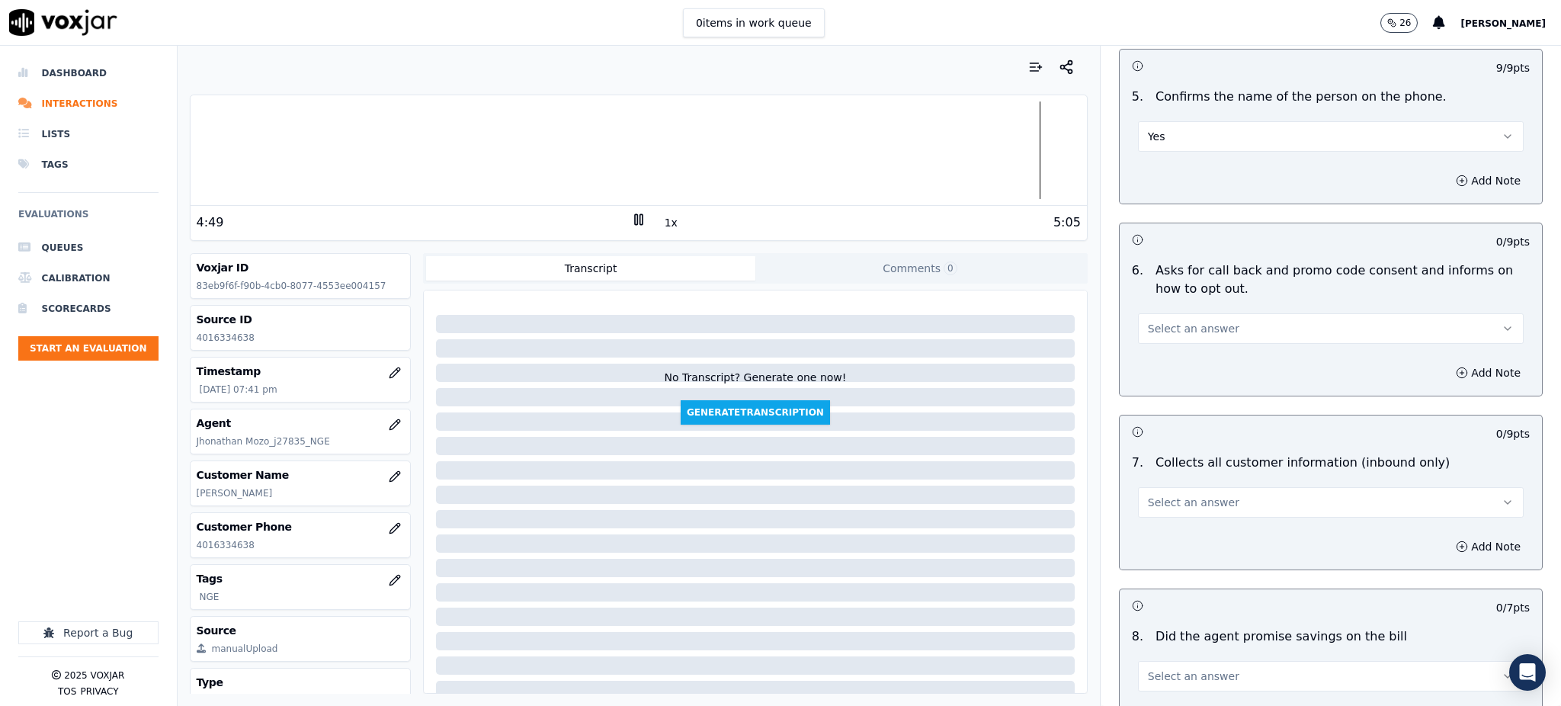
click at [1148, 321] on span "Select an answer" at bounding box center [1193, 328] width 91 height 15
click at [1169, 321] on div "Yes" at bounding box center [1297, 327] width 352 height 24
click at [1141, 487] on button "Select an answer" at bounding box center [1331, 502] width 386 height 30
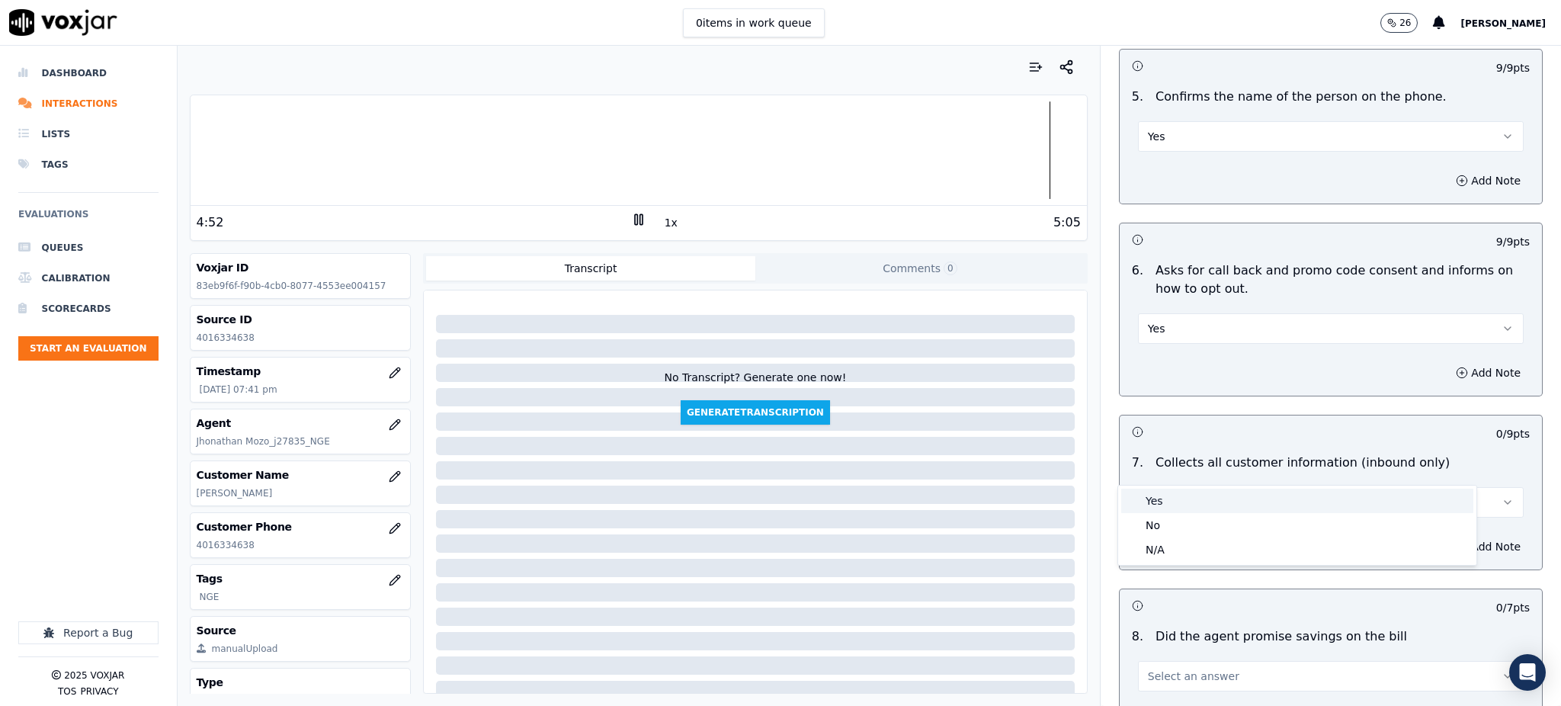
drag, startPoint x: 1174, startPoint y: 495, endPoint x: 1173, endPoint y: 524, distance: 28.2
click at [1174, 497] on div "Yes" at bounding box center [1297, 501] width 352 height 24
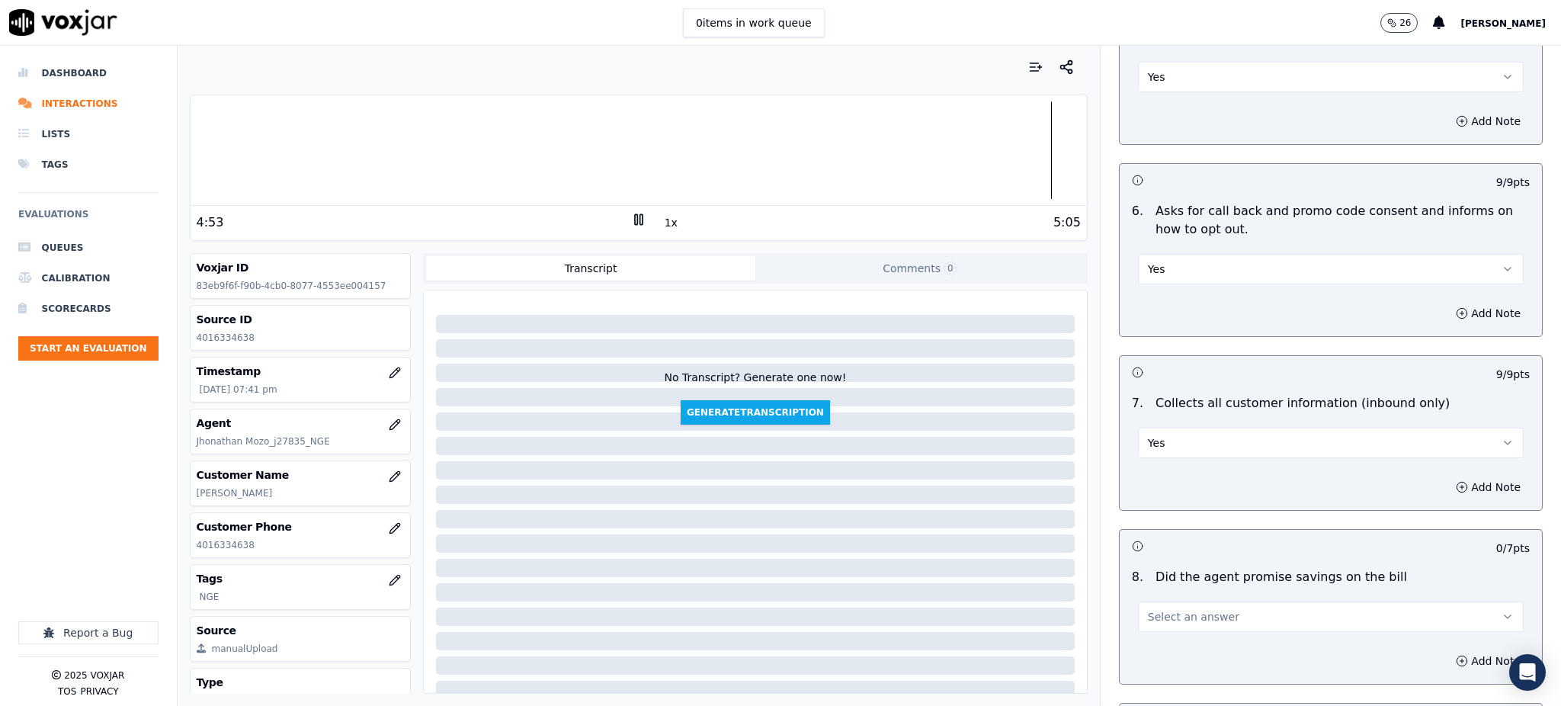
scroll to position [1118, 0]
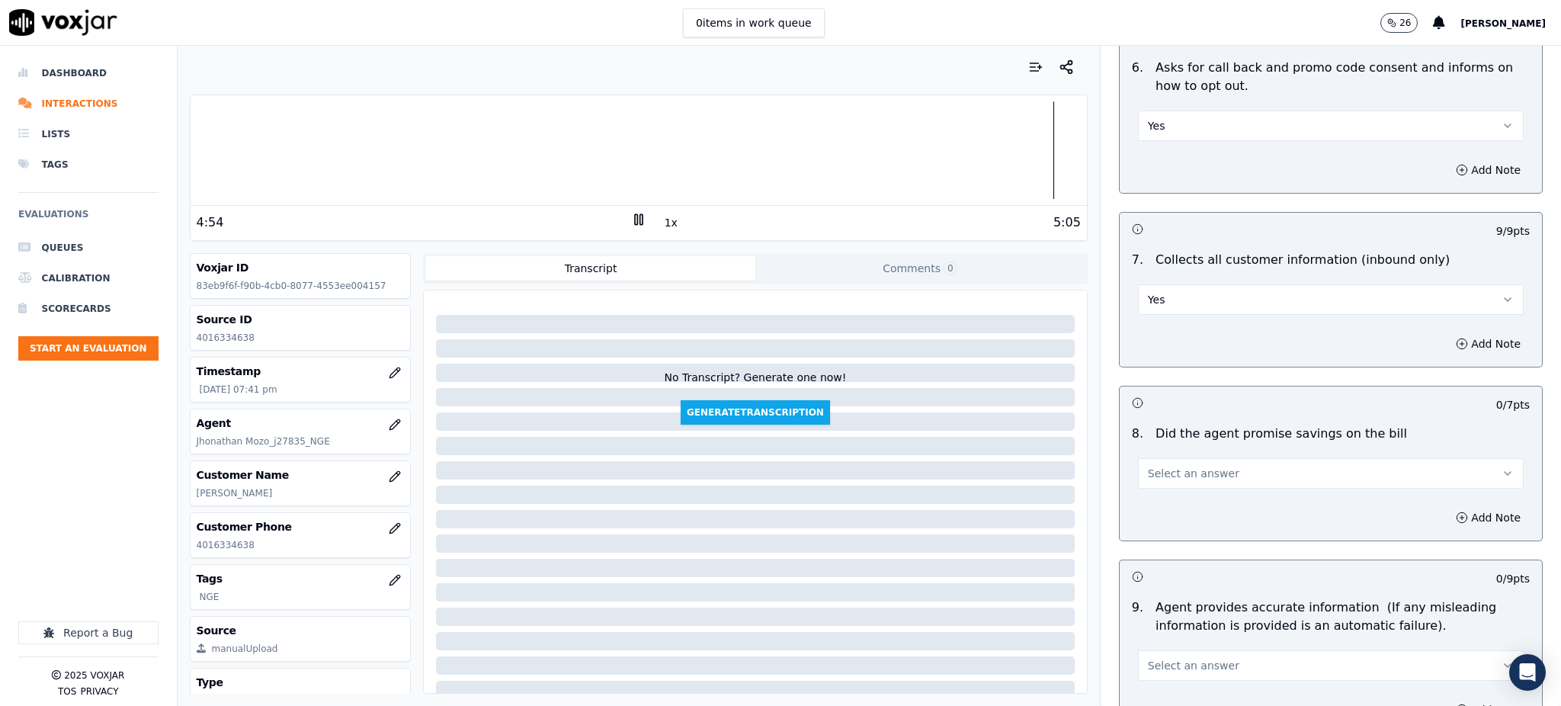
click at [1177, 466] on span "Select an answer" at bounding box center [1193, 473] width 91 height 15
click at [1172, 468] on div "Yes" at bounding box center [1297, 471] width 352 height 24
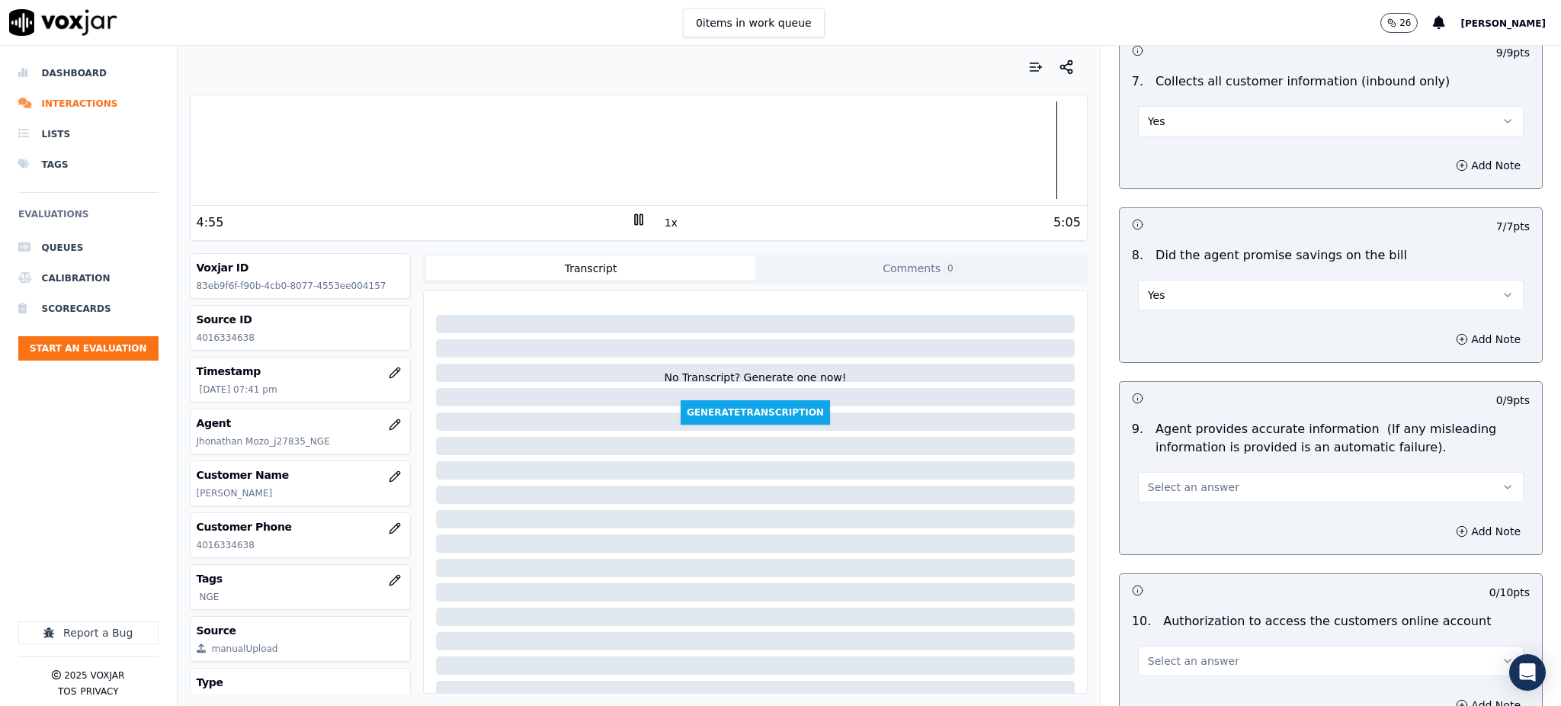
scroll to position [1321, 0]
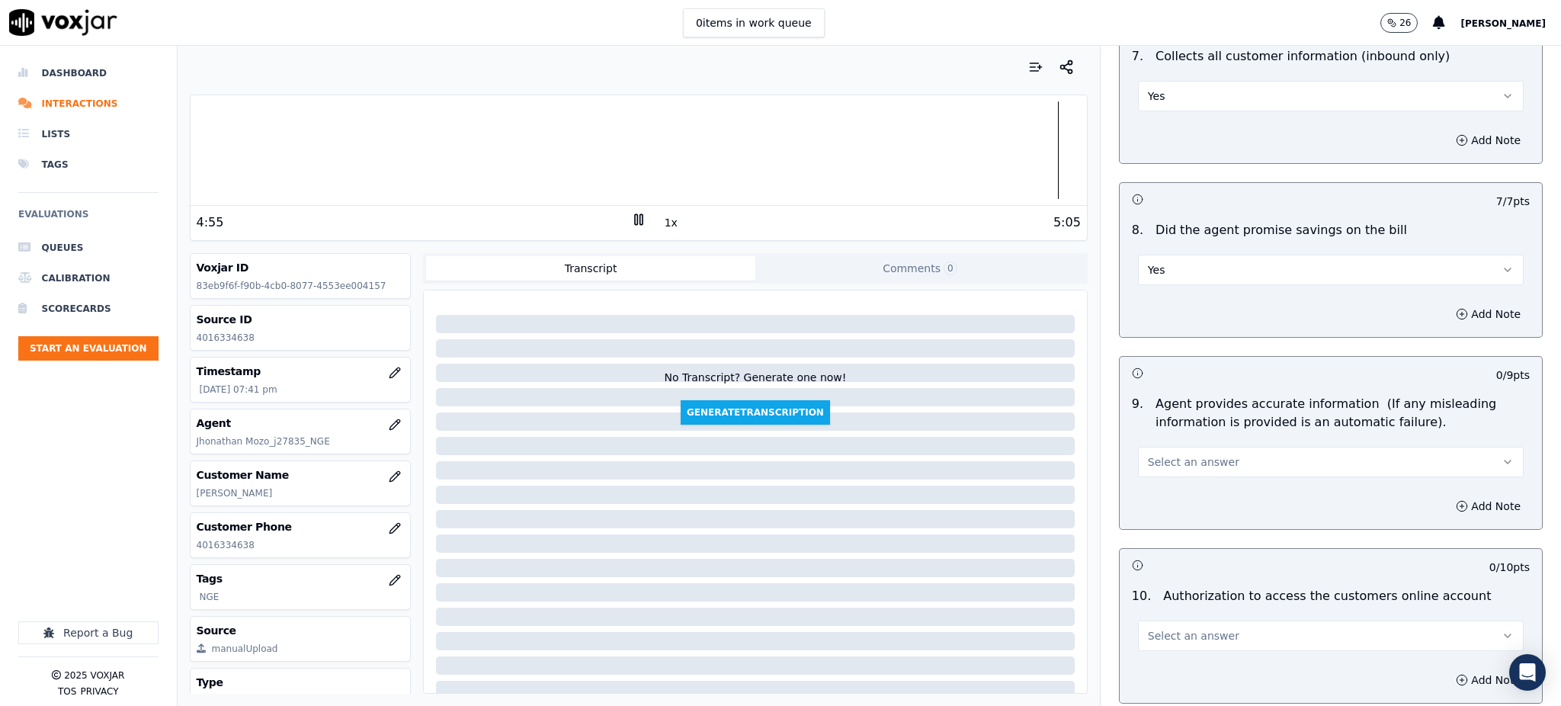
click at [1184, 454] on span "Select an answer" at bounding box center [1193, 461] width 91 height 15
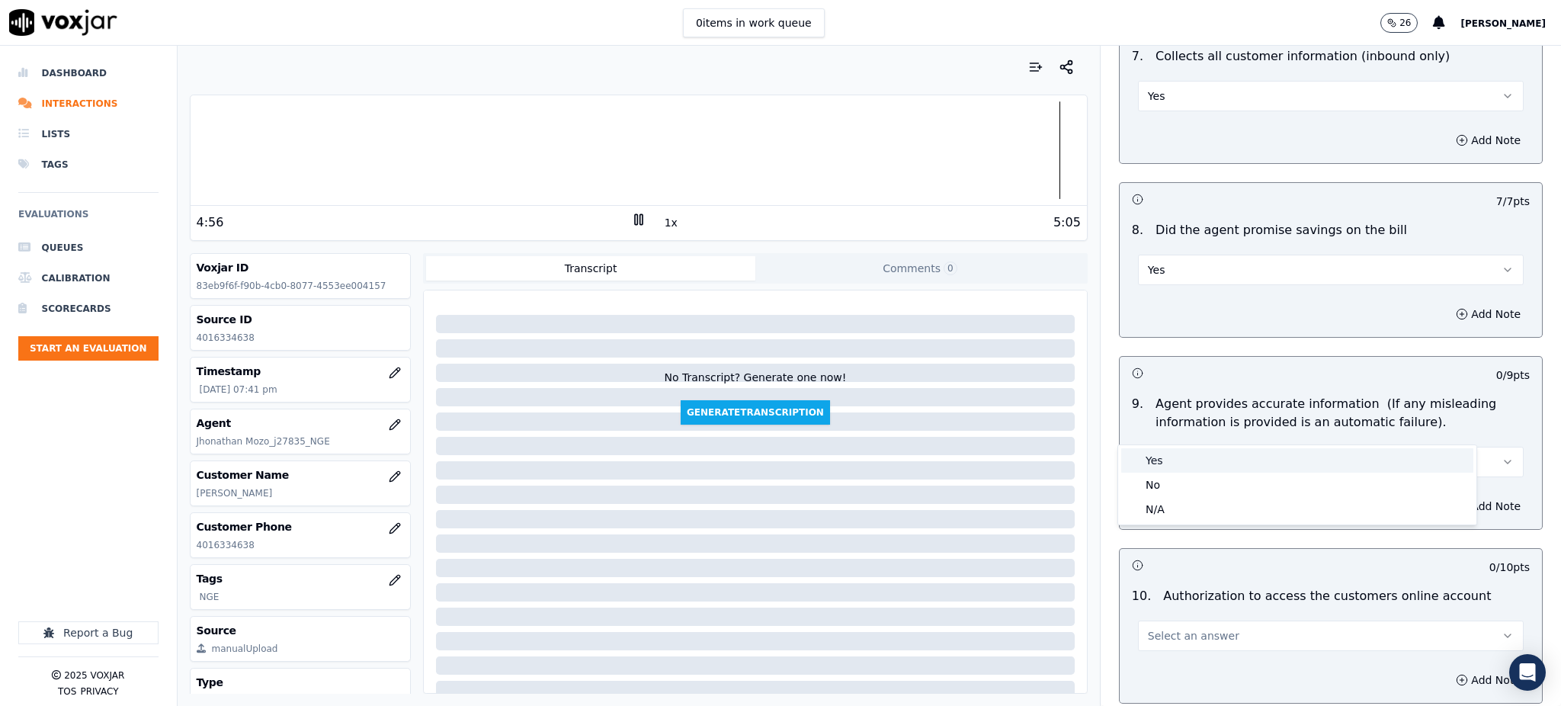
click at [1183, 458] on div "Yes" at bounding box center [1297, 460] width 352 height 24
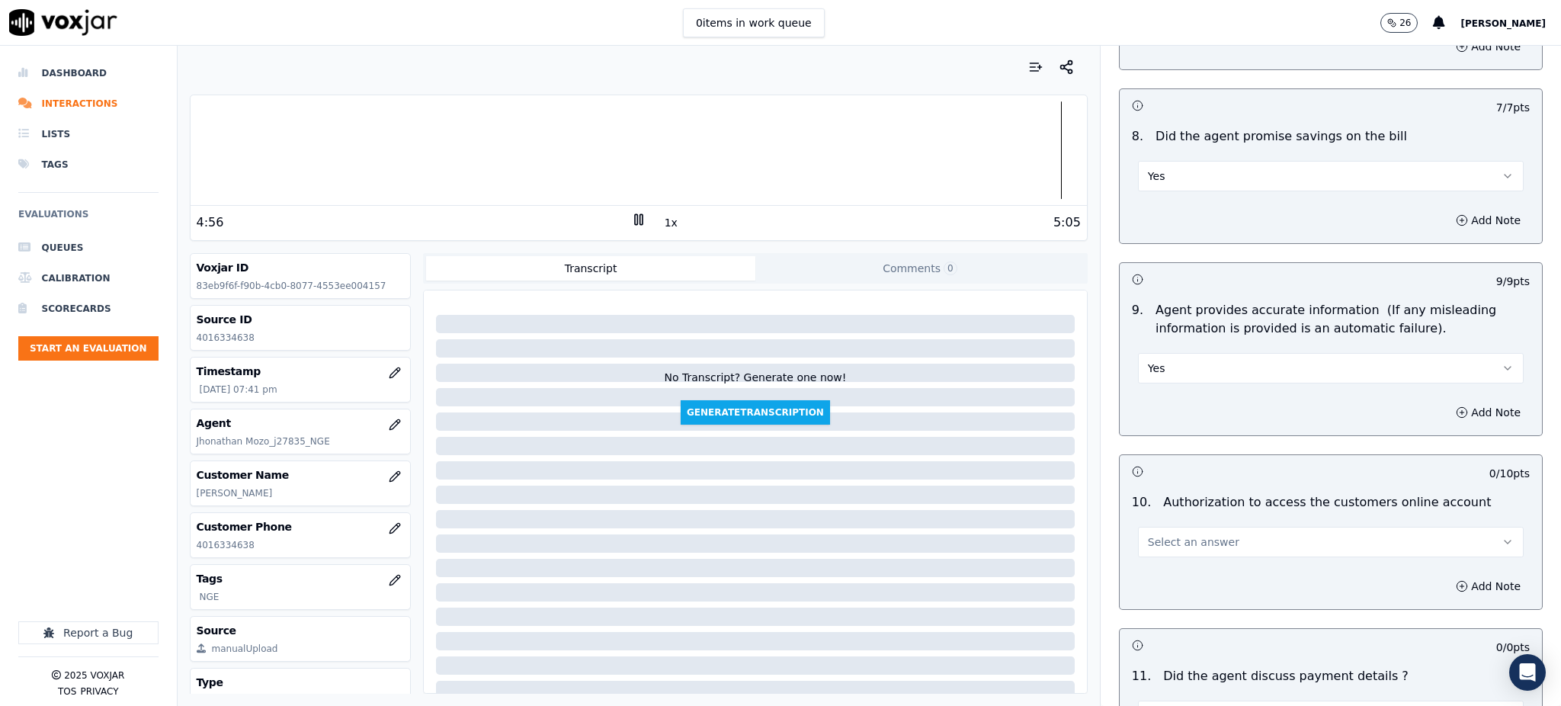
scroll to position [1626, 0]
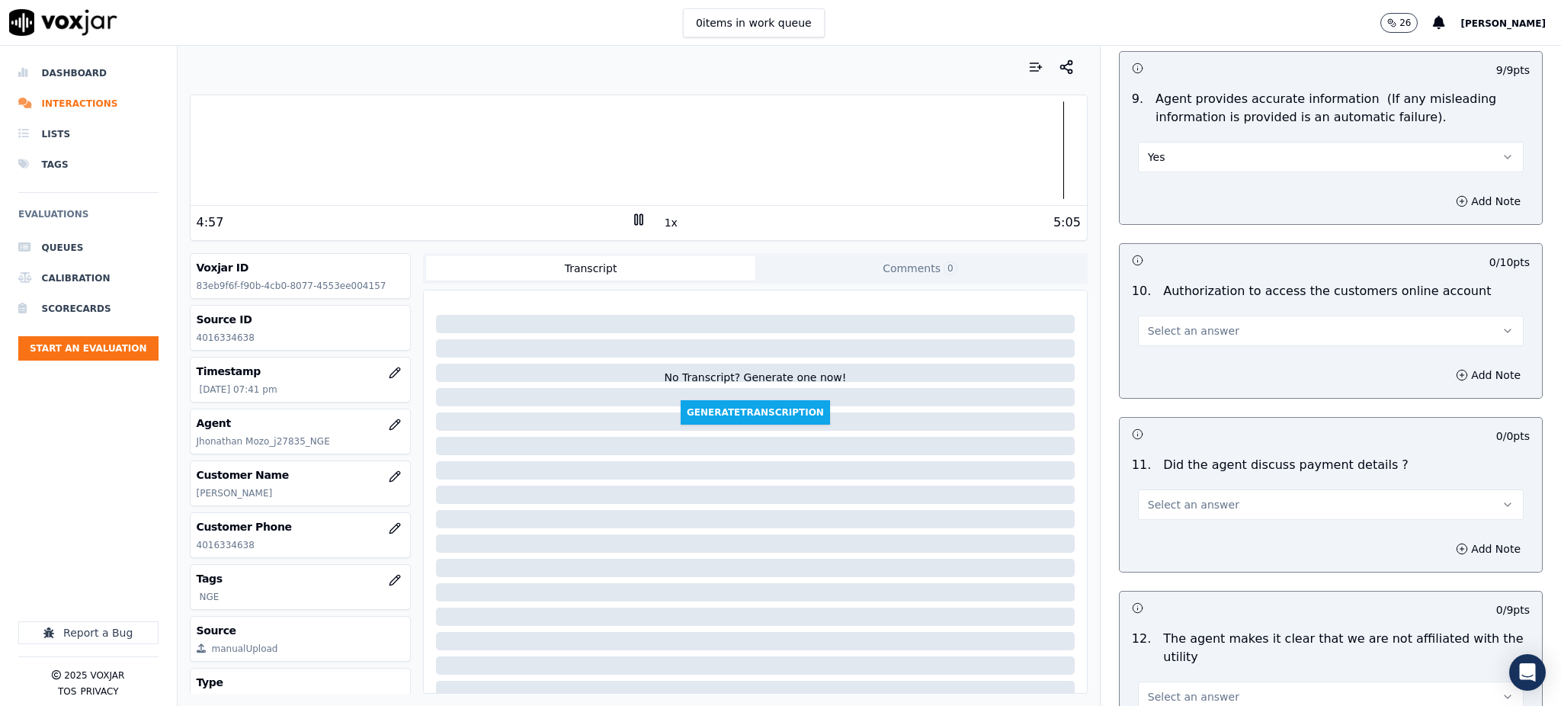
click at [1188, 323] on span "Select an answer" at bounding box center [1193, 330] width 91 height 15
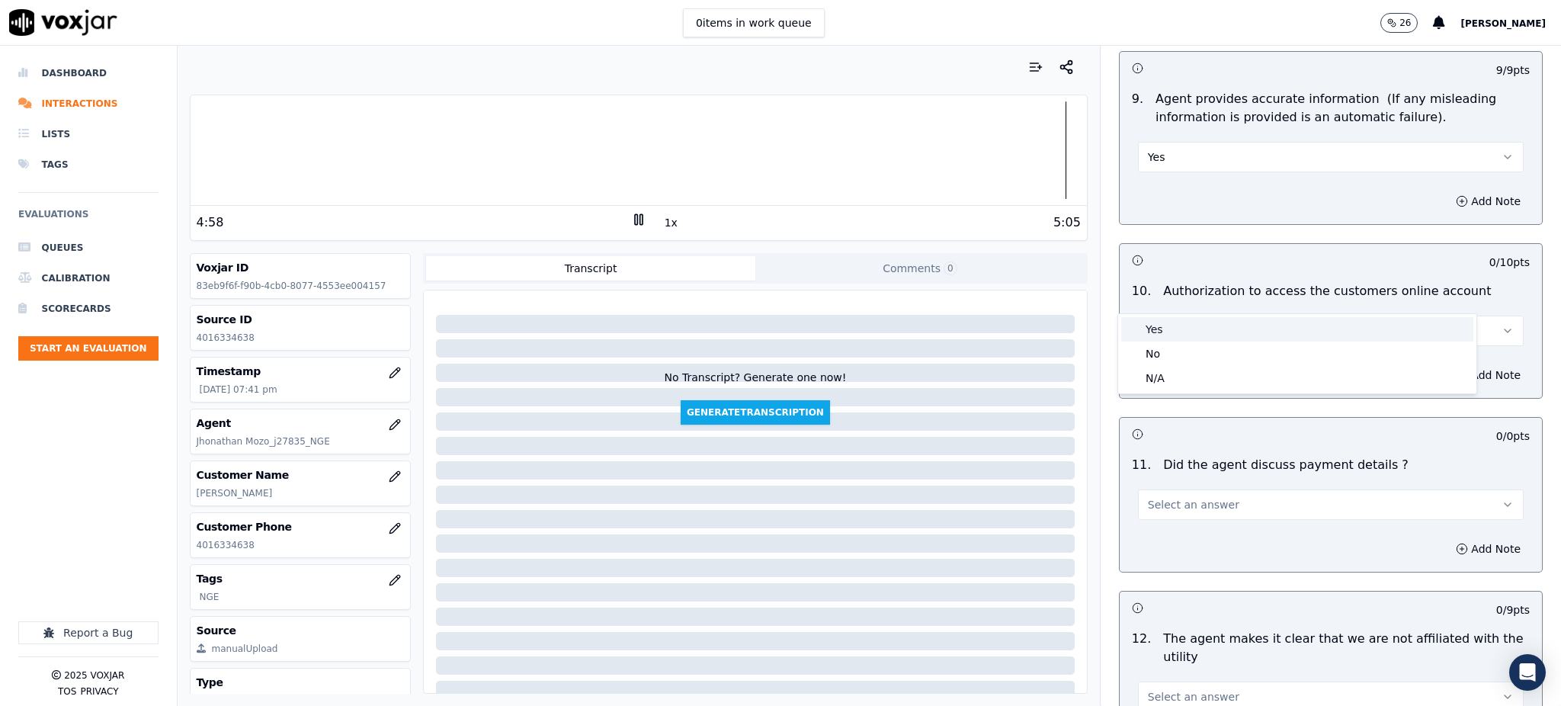
click at [1174, 329] on div "Yes" at bounding box center [1297, 329] width 352 height 24
click at [1148, 497] on span "Select an answer" at bounding box center [1193, 504] width 91 height 15
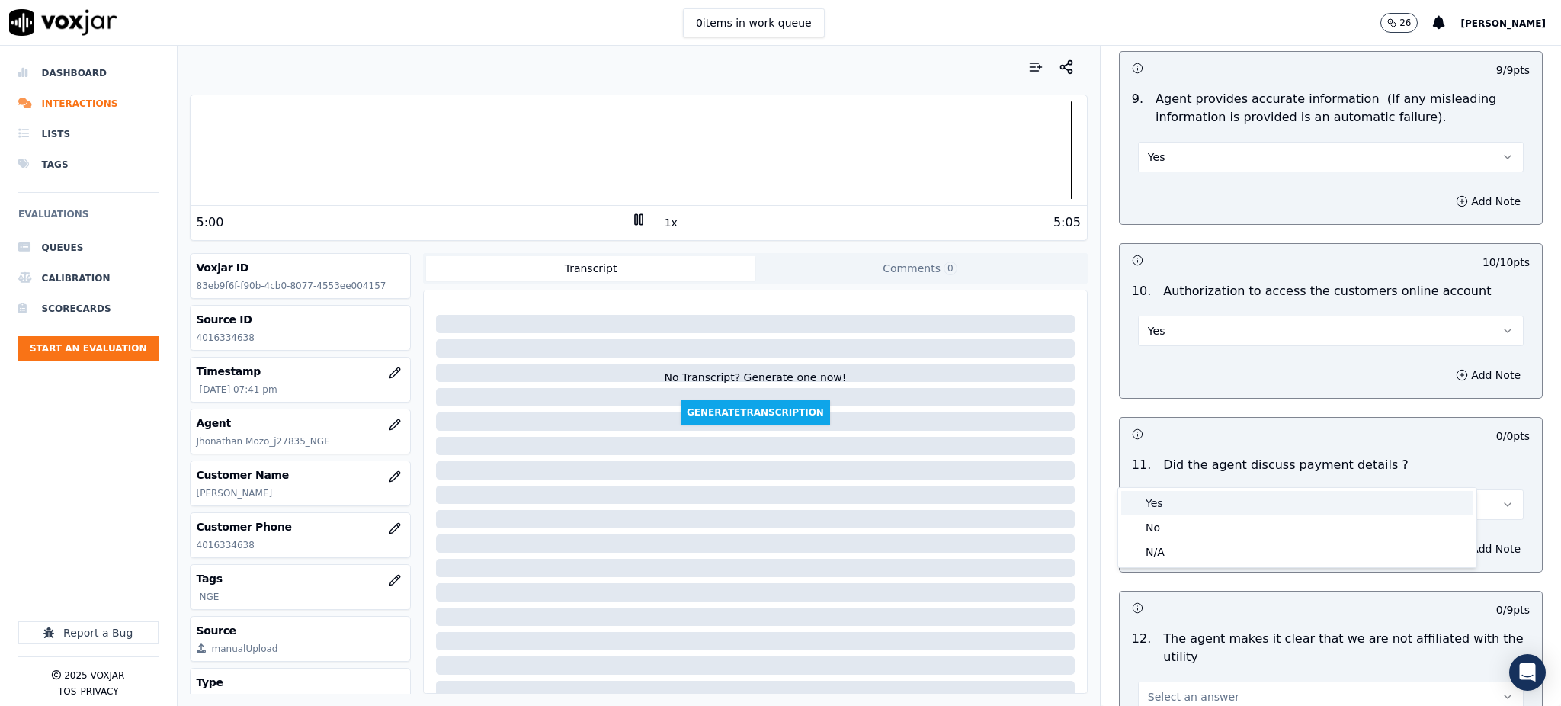
click at [1143, 502] on div "Yes" at bounding box center [1297, 503] width 352 height 24
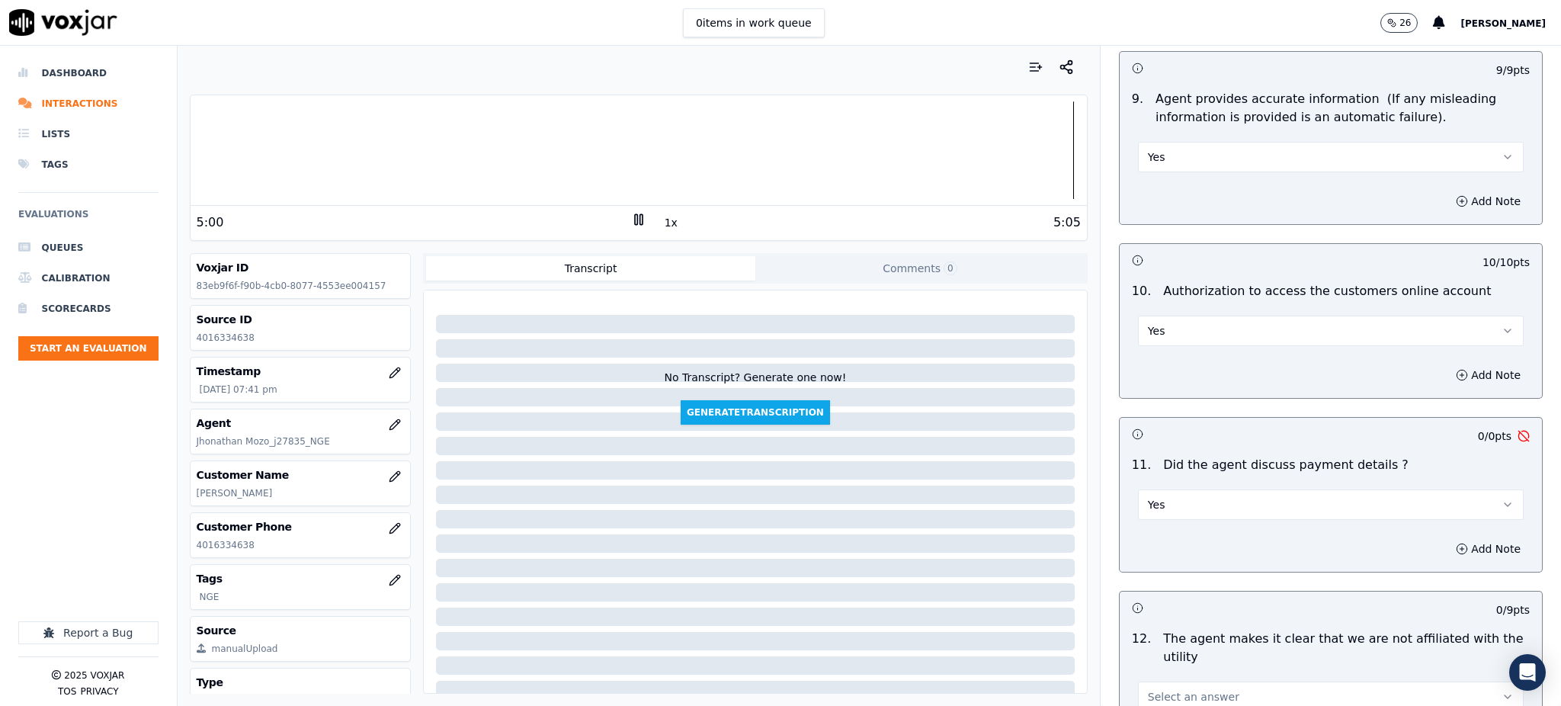
click at [1167, 489] on button "Yes" at bounding box center [1331, 504] width 386 height 30
click at [1162, 557] on div "N/A" at bounding box center [1297, 552] width 352 height 24
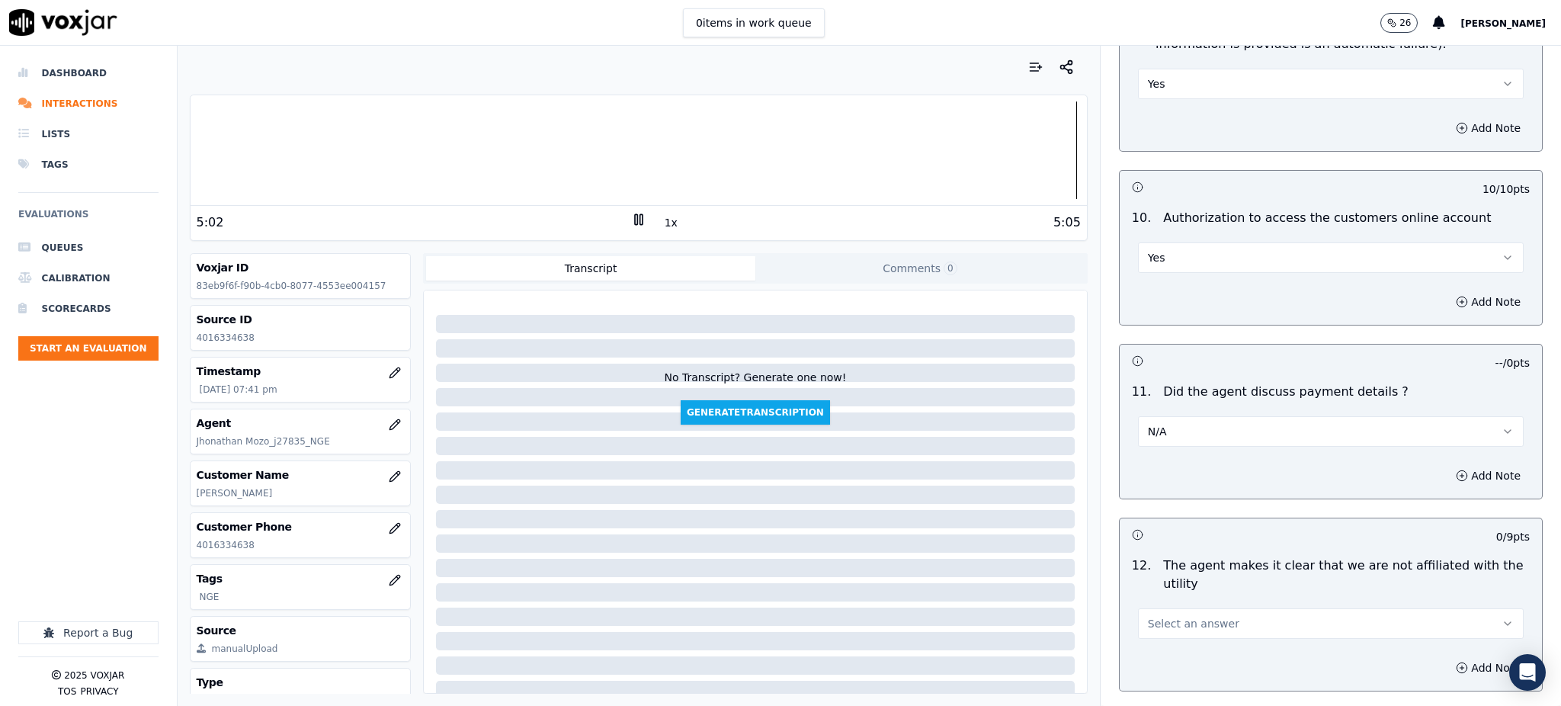
scroll to position [1931, 0]
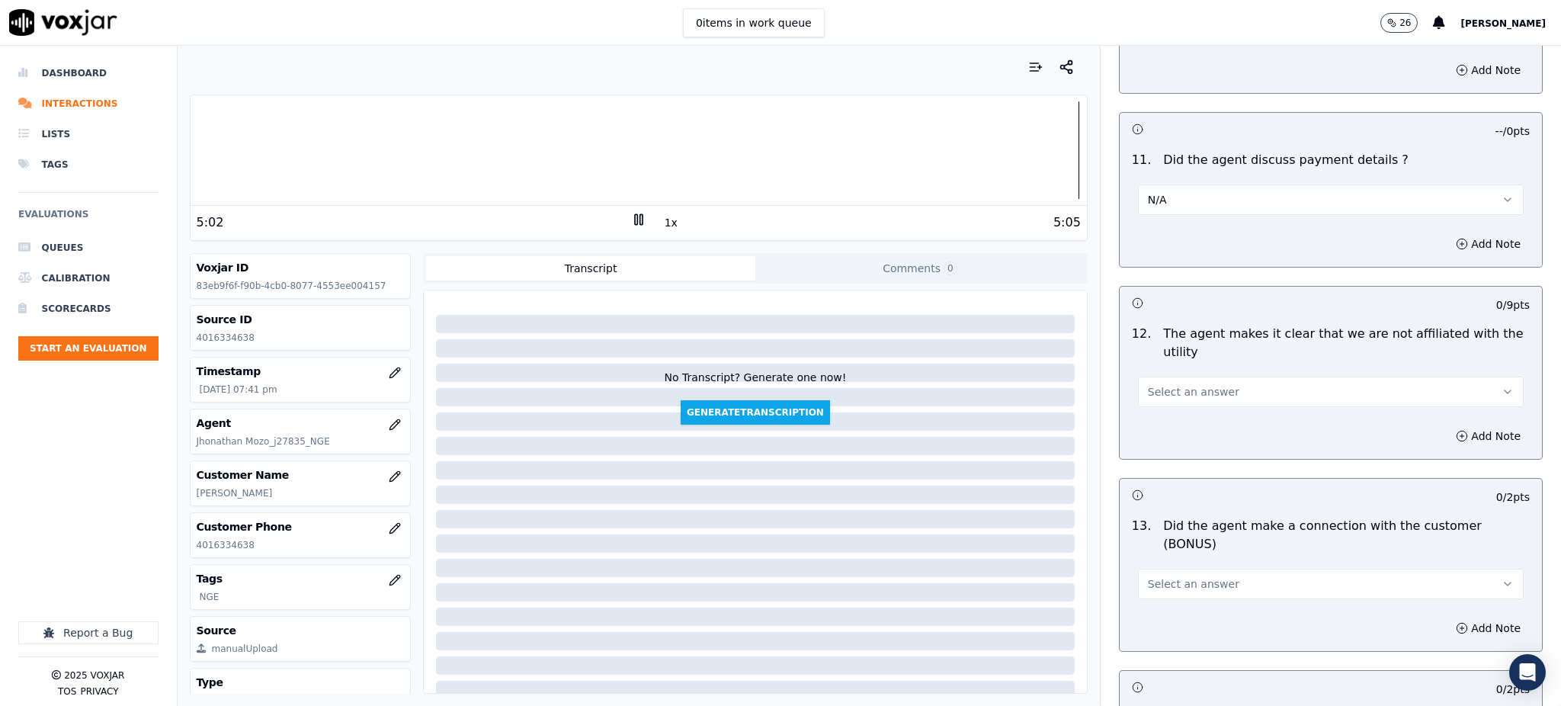
click at [1166, 384] on span "Select an answer" at bounding box center [1193, 391] width 91 height 15
drag, startPoint x: 1163, startPoint y: 387, endPoint x: 1157, endPoint y: 444, distance: 57.5
click at [1163, 388] on div "Yes" at bounding box center [1297, 390] width 352 height 24
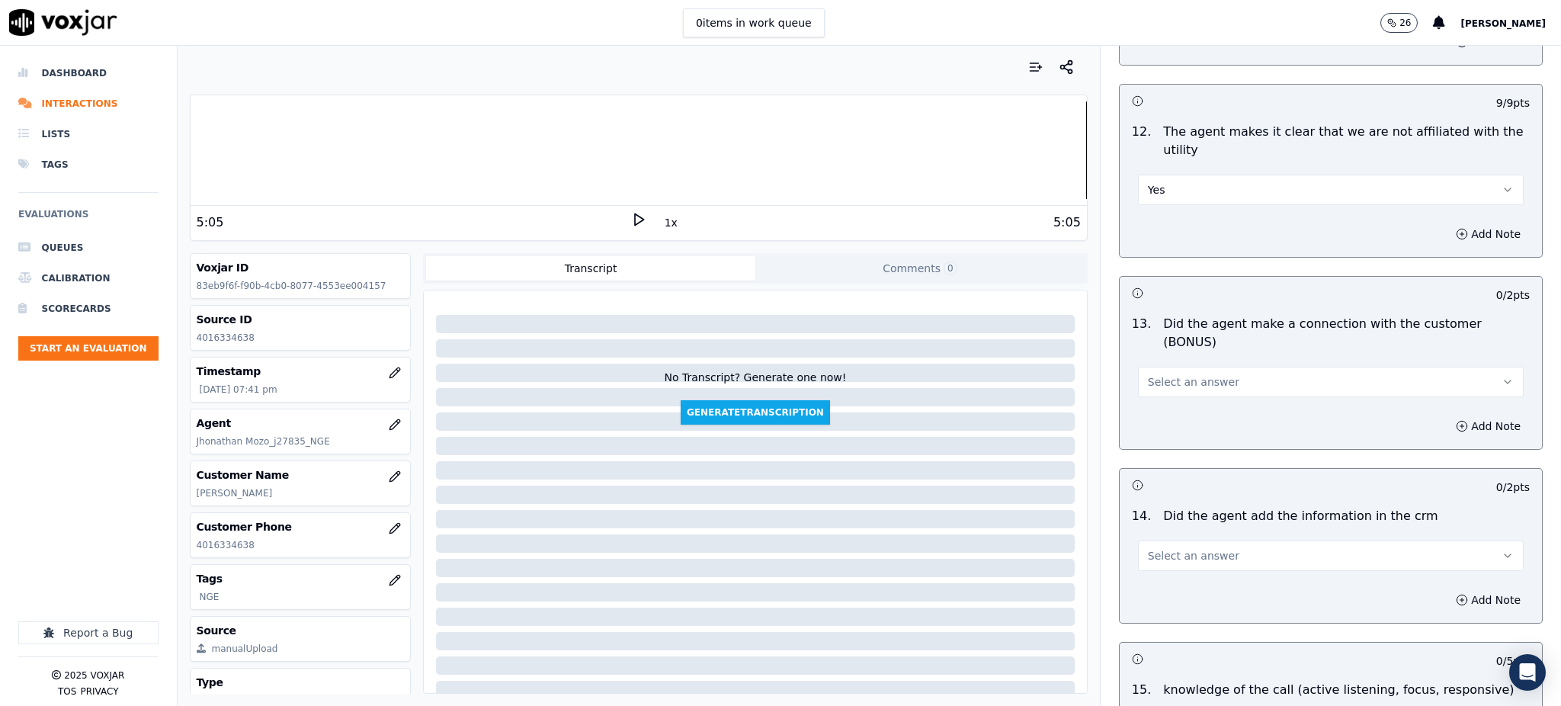
scroll to position [2134, 0]
click at [1153, 373] on span "Select an answer" at bounding box center [1193, 380] width 91 height 15
click at [1156, 362] on div "Yes" at bounding box center [1297, 361] width 352 height 24
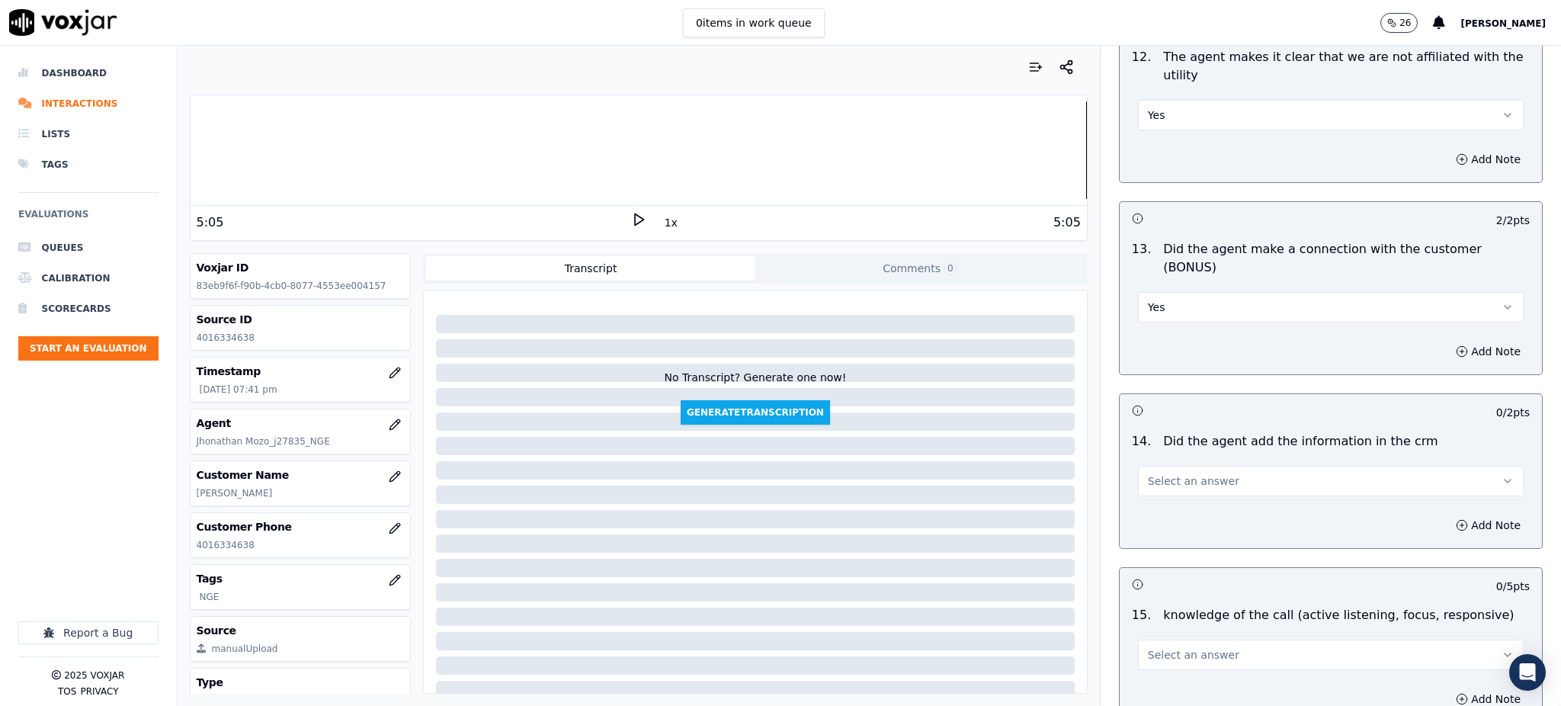
scroll to position [2307, 0]
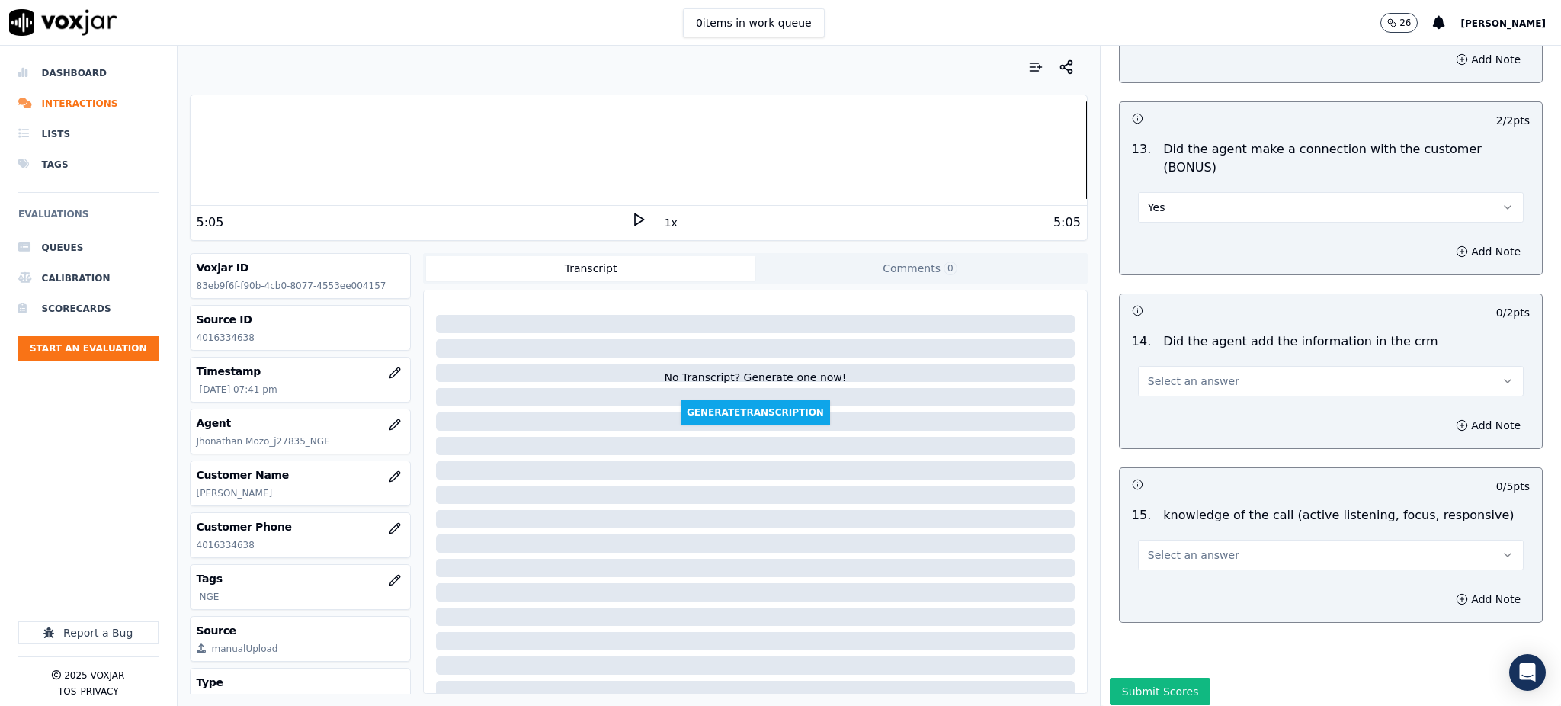
click at [1166, 374] on span "Select an answer" at bounding box center [1193, 381] width 91 height 15
click at [1168, 359] on div "Yes" at bounding box center [1297, 362] width 352 height 24
click at [1148, 547] on span "Select an answer" at bounding box center [1193, 554] width 91 height 15
click at [1148, 528] on div "Yes" at bounding box center [1297, 536] width 352 height 24
click at [1121, 678] on button "Submit Scores" at bounding box center [1160, 691] width 101 height 27
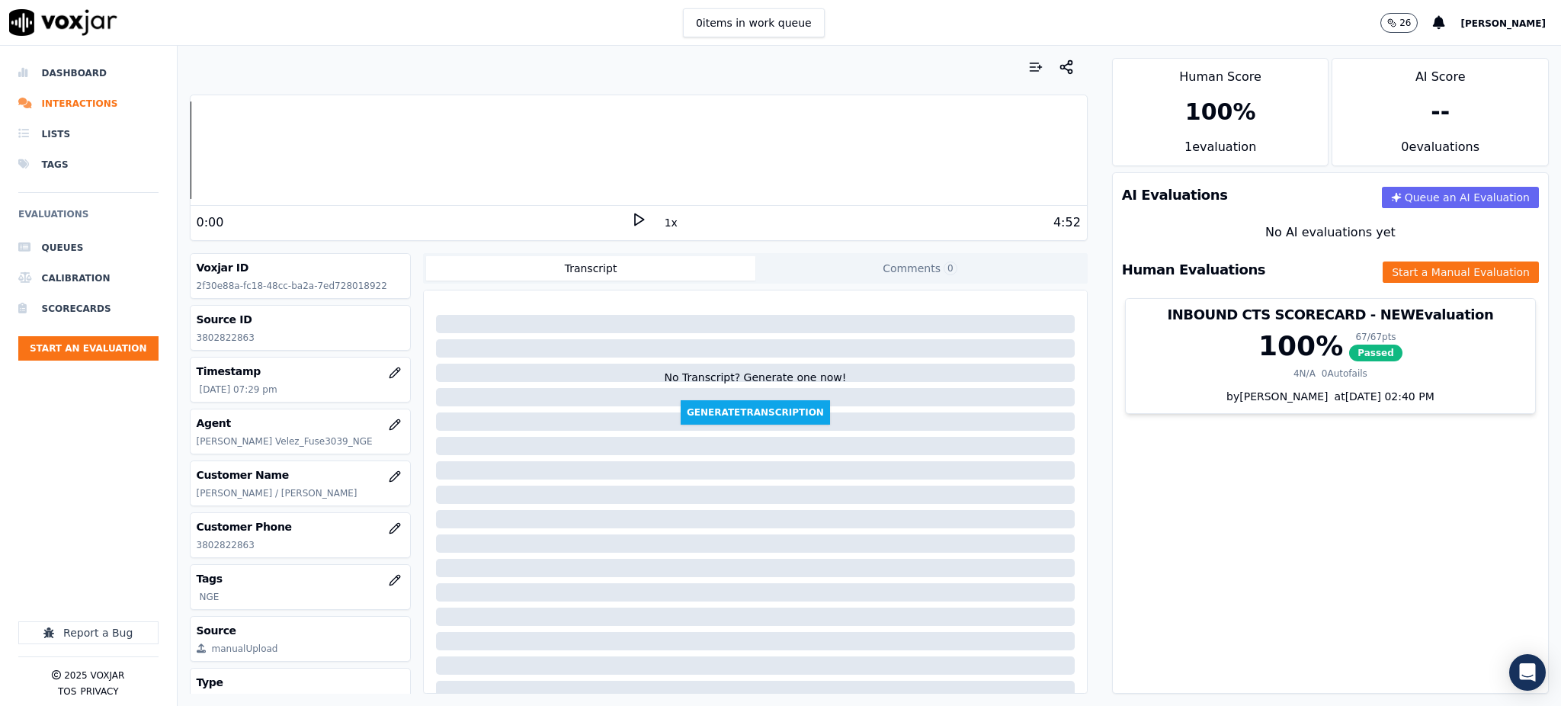
click at [631, 219] on icon at bounding box center [638, 219] width 15 height 15
drag, startPoint x: 216, startPoint y: 569, endPoint x: 197, endPoint y: 574, distance: 19.8
click at [197, 574] on div "Voxjar ID 2f30e88a-fc18-48cc-ba2a-7ed728018922 Source ID 3802822863 Timestamp 0…" at bounding box center [301, 473] width 222 height 441
click at [228, 551] on p "3802822863" at bounding box center [301, 545] width 208 height 12
drag, startPoint x: 245, startPoint y: 559, endPoint x: 194, endPoint y: 563, distance: 52.0
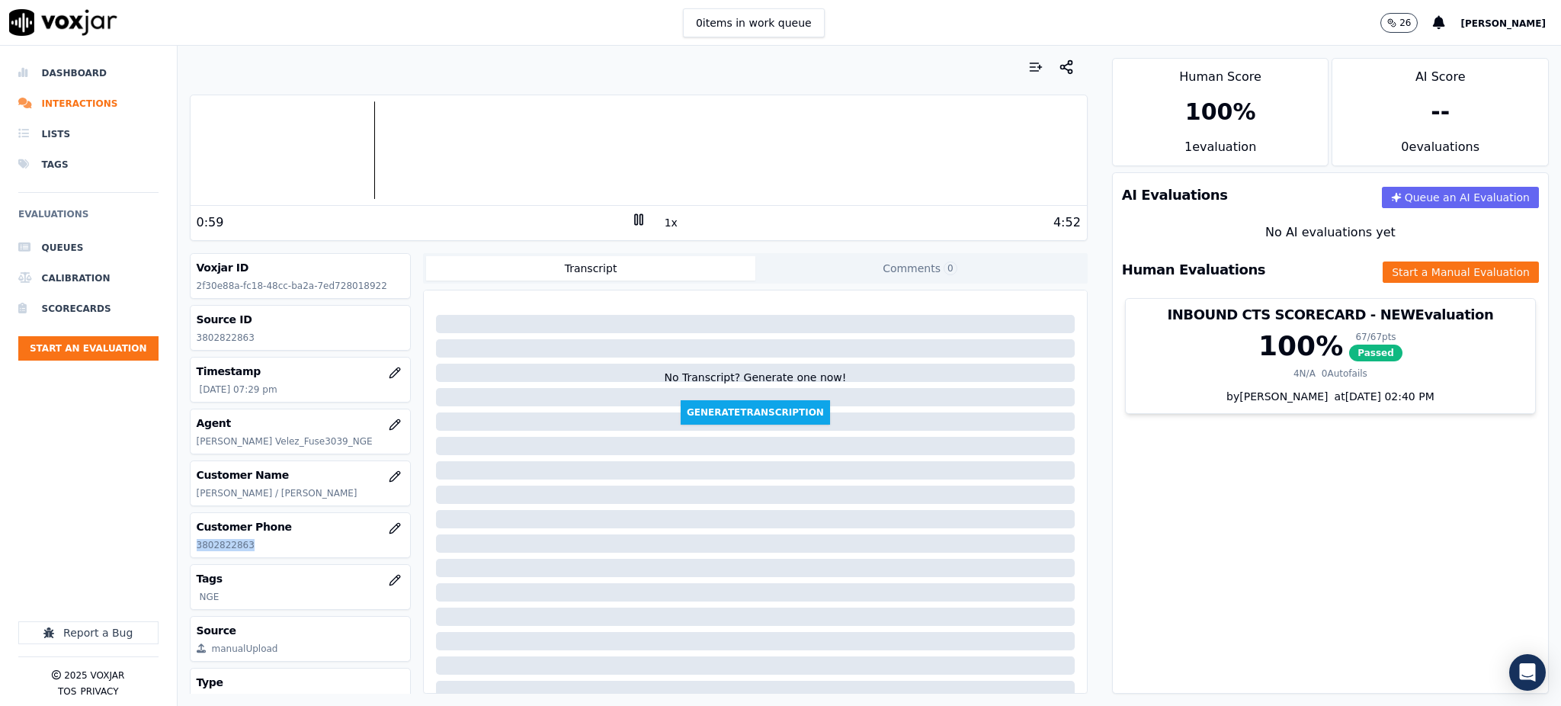
click at [194, 557] on div "Customer Phone 3802822863" at bounding box center [301, 535] width 220 height 44
copy p "3802822863"
click at [1393, 278] on button "Start a Manual Evaluation" at bounding box center [1461, 271] width 156 height 21
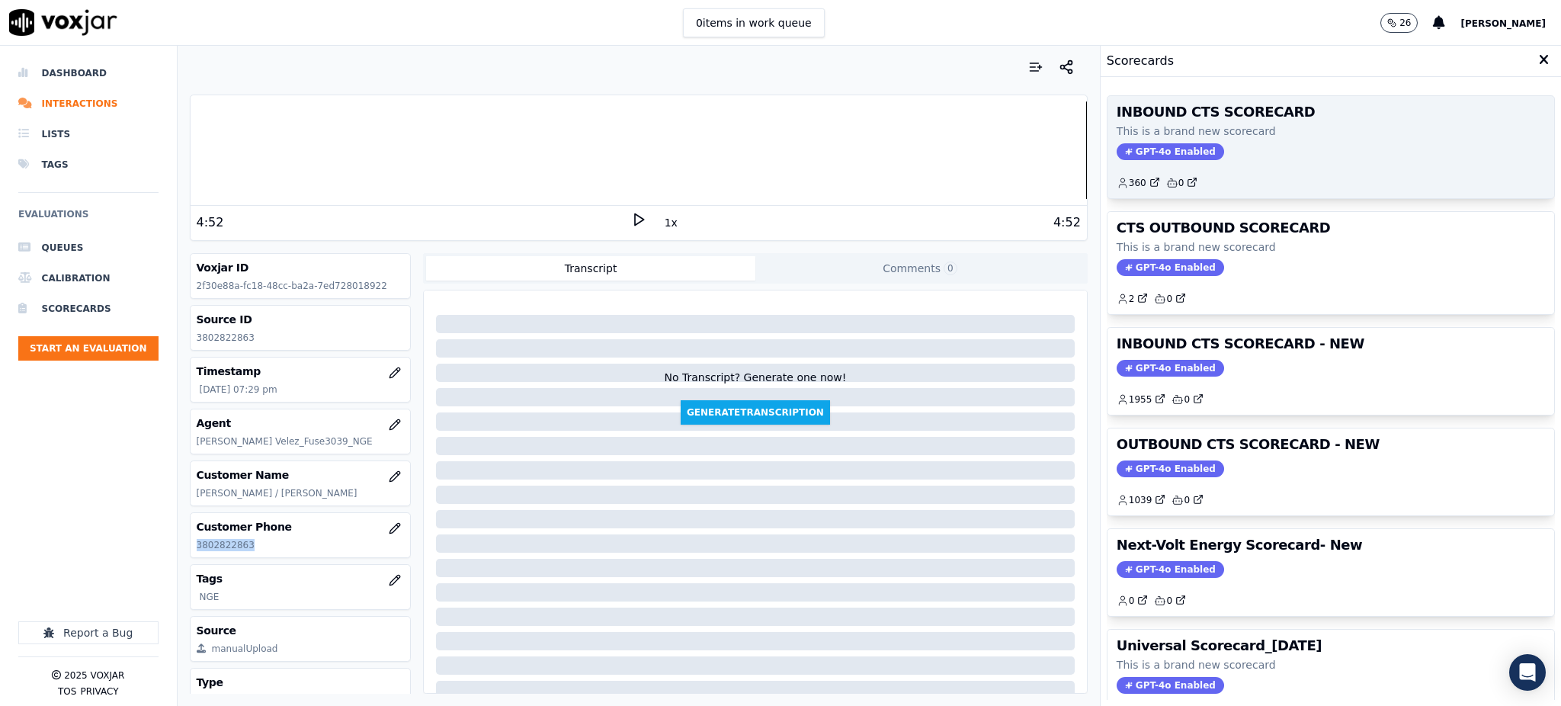
click at [1136, 152] on span "GPT-4o Enabled" at bounding box center [1170, 151] width 107 height 17
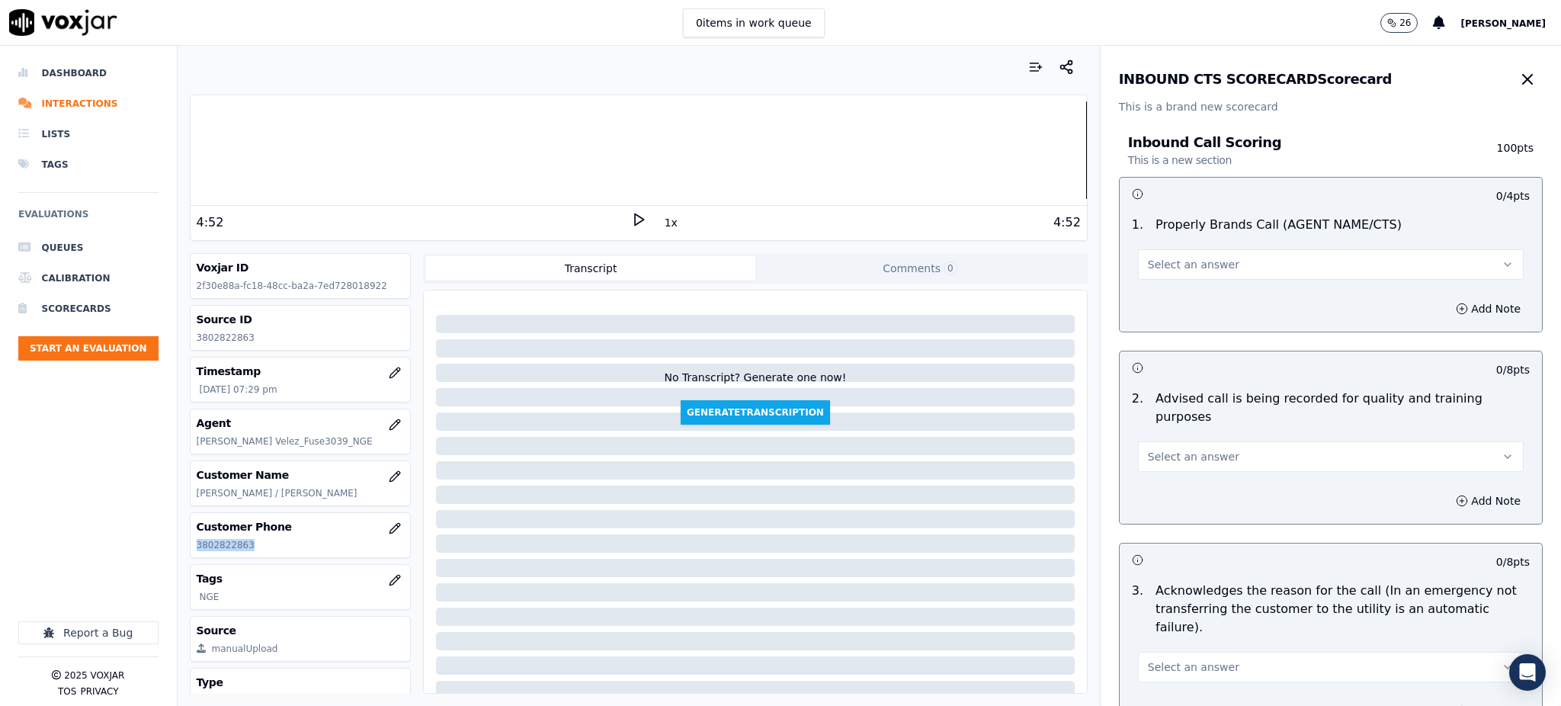
click at [1179, 255] on button "Select an answer" at bounding box center [1331, 264] width 386 height 30
click at [1187, 304] on div "Yes" at bounding box center [1297, 299] width 352 height 24
click at [1148, 449] on span "Select an answer" at bounding box center [1193, 456] width 91 height 15
click at [1156, 479] on div "Yes" at bounding box center [1297, 472] width 352 height 24
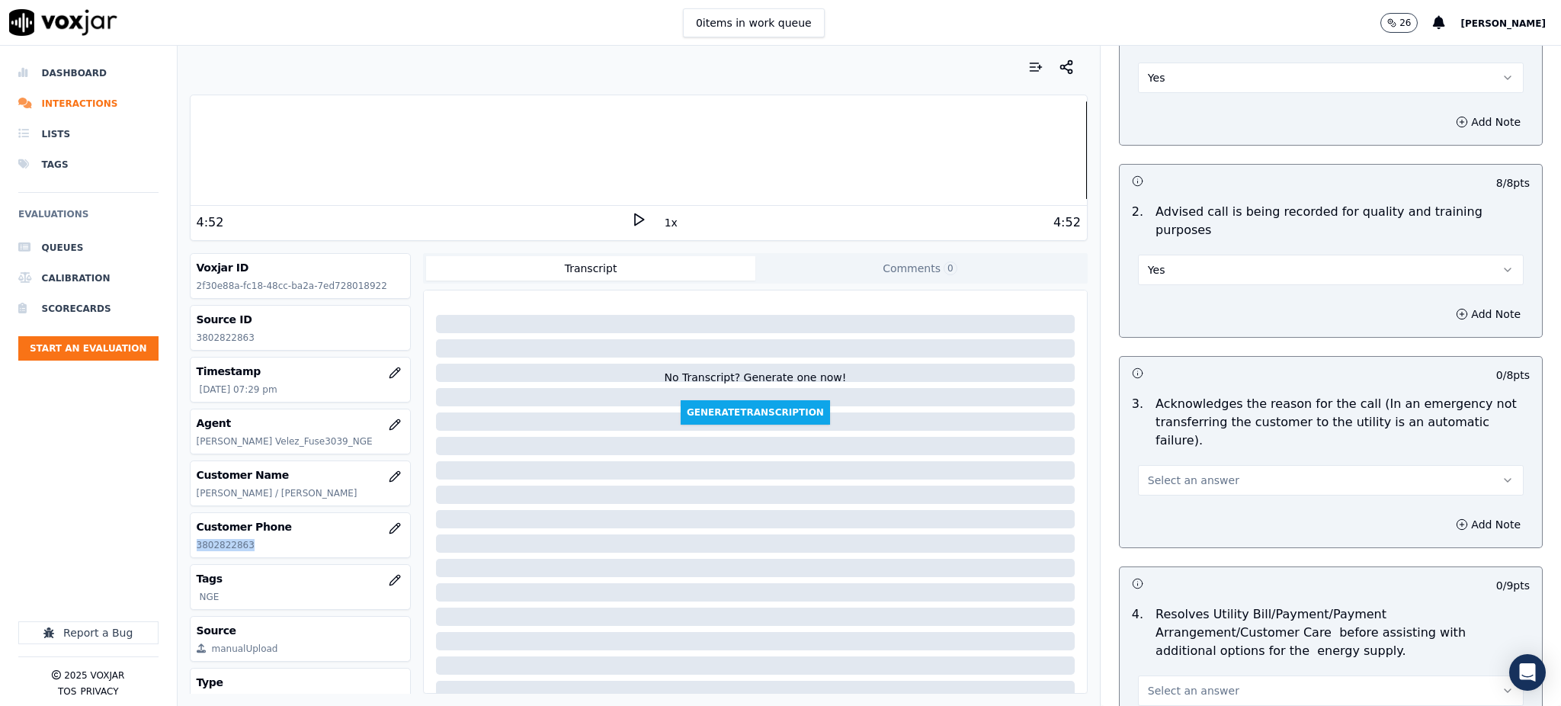
scroll to position [203, 0]
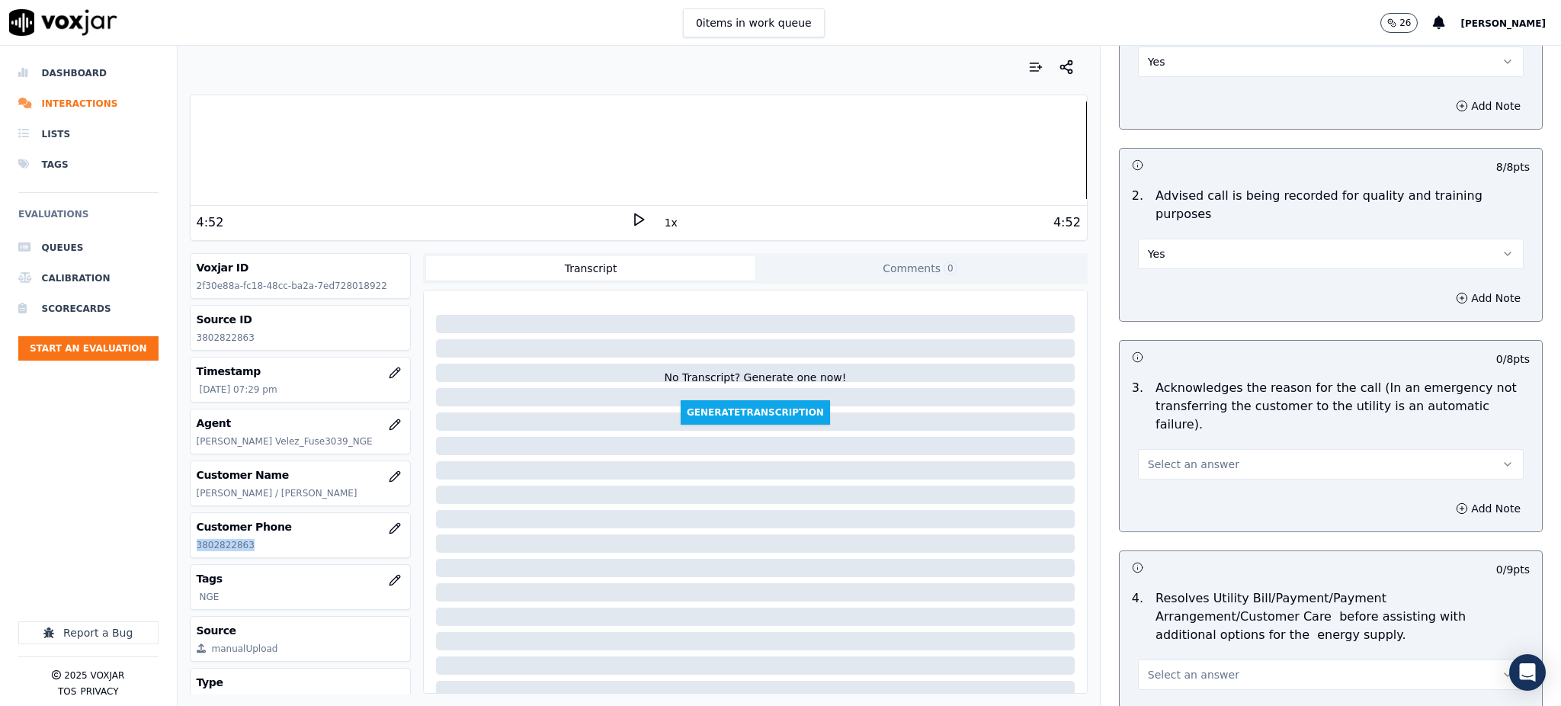
click at [1163, 449] on button "Select an answer" at bounding box center [1331, 464] width 386 height 30
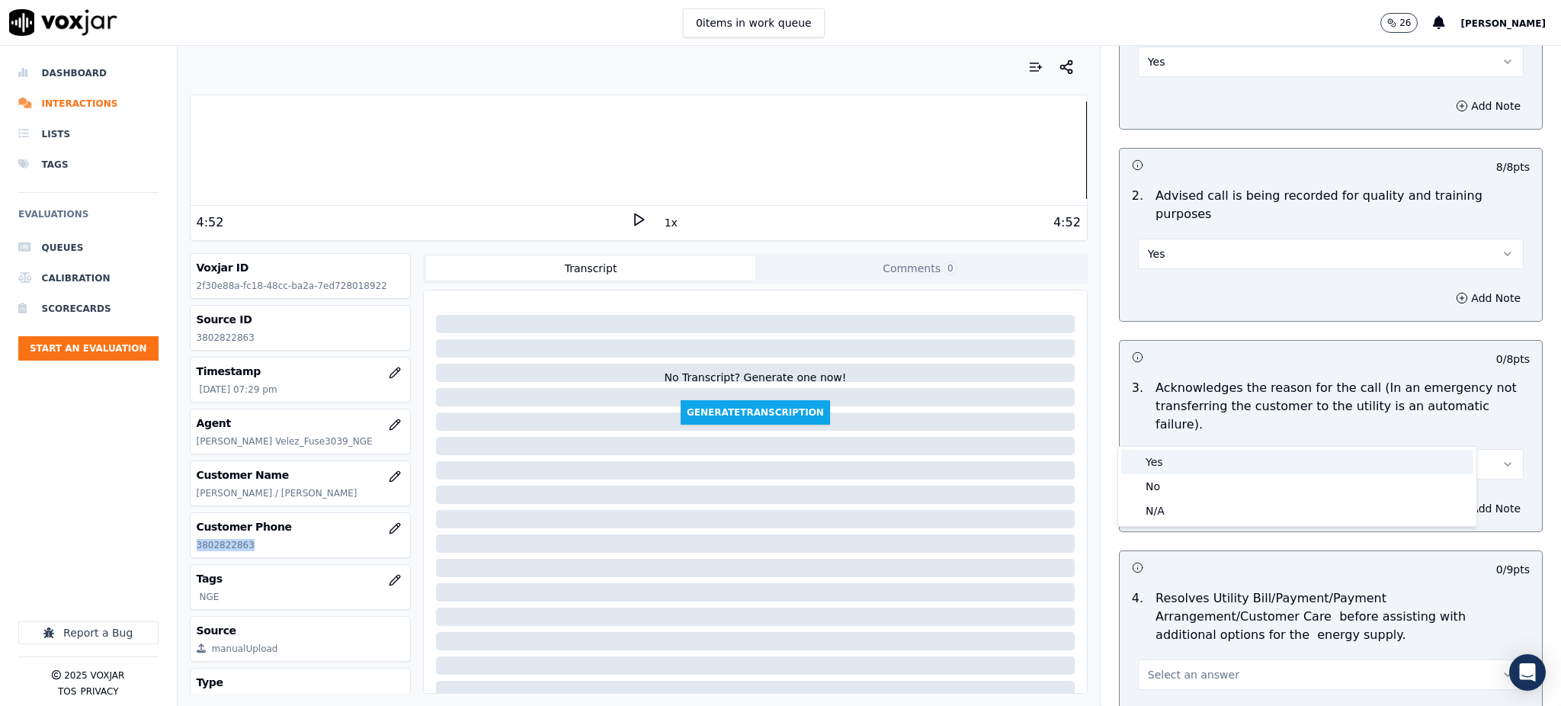
click at [1172, 463] on div "Yes" at bounding box center [1297, 462] width 352 height 24
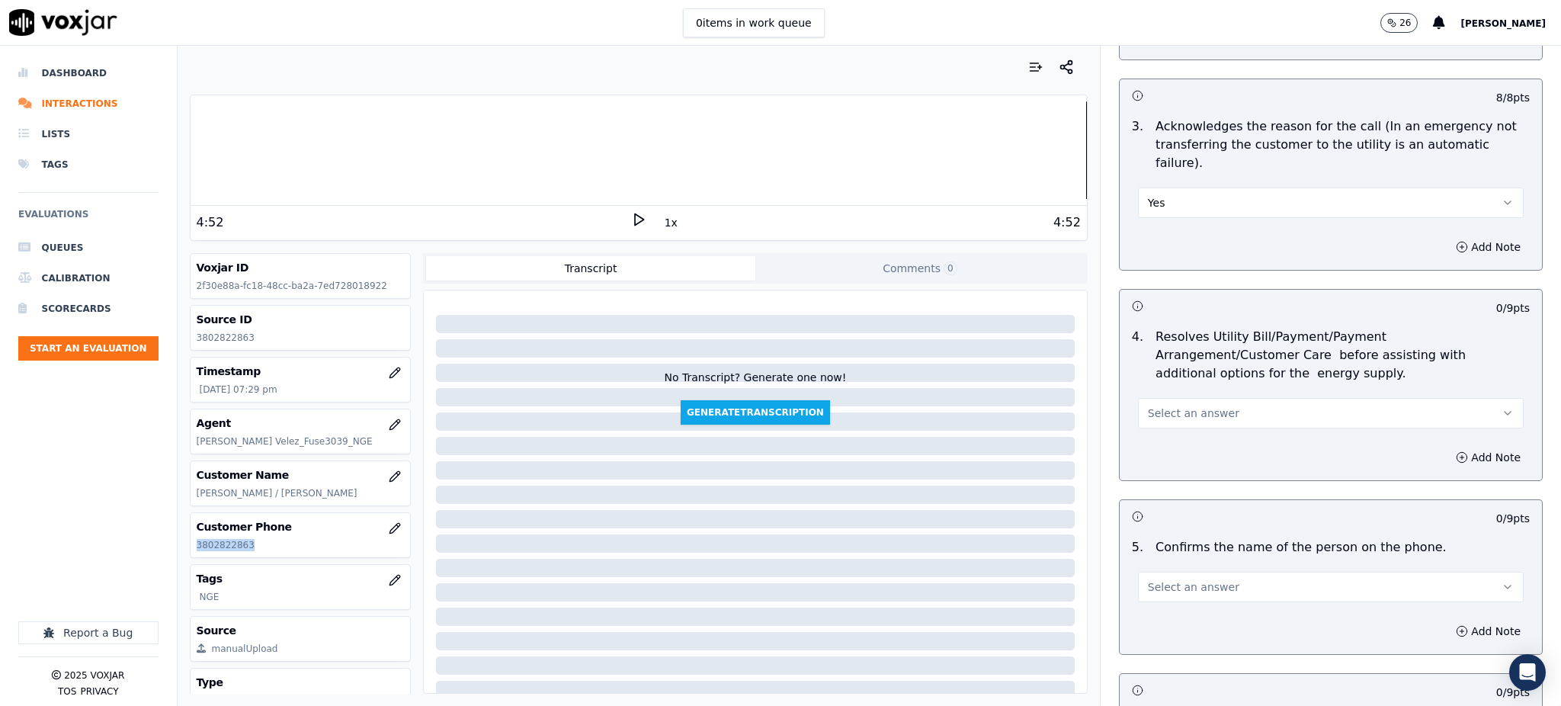
scroll to position [508, 0]
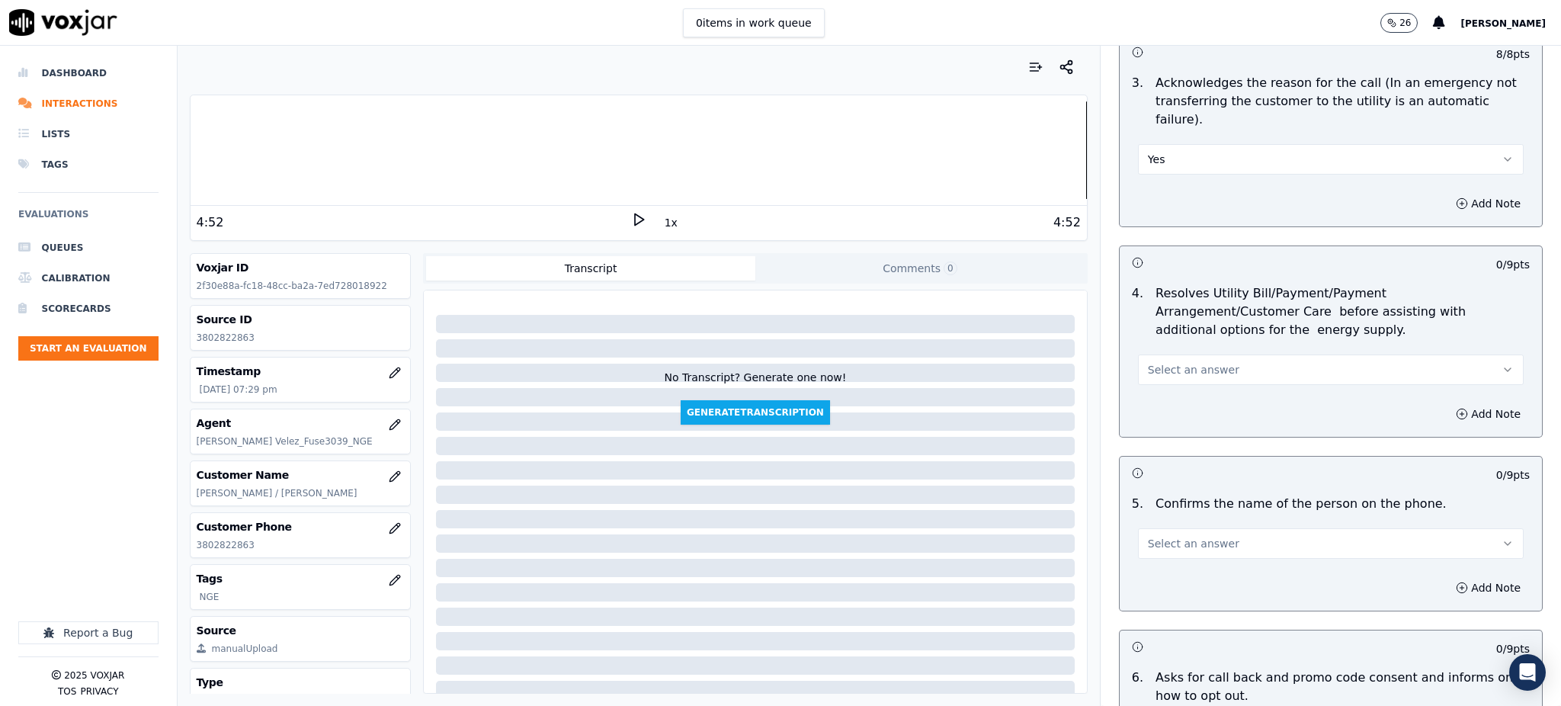
click at [1173, 351] on div "Select an answer" at bounding box center [1331, 368] width 386 height 34
click at [1185, 354] on button "Select an answer" at bounding box center [1331, 369] width 386 height 30
click at [1171, 370] on div "Yes" at bounding box center [1297, 367] width 352 height 24
click at [1161, 536] on span "Select an answer" at bounding box center [1193, 543] width 91 height 15
drag, startPoint x: 1166, startPoint y: 543, endPoint x: 1131, endPoint y: 619, distance: 83.9
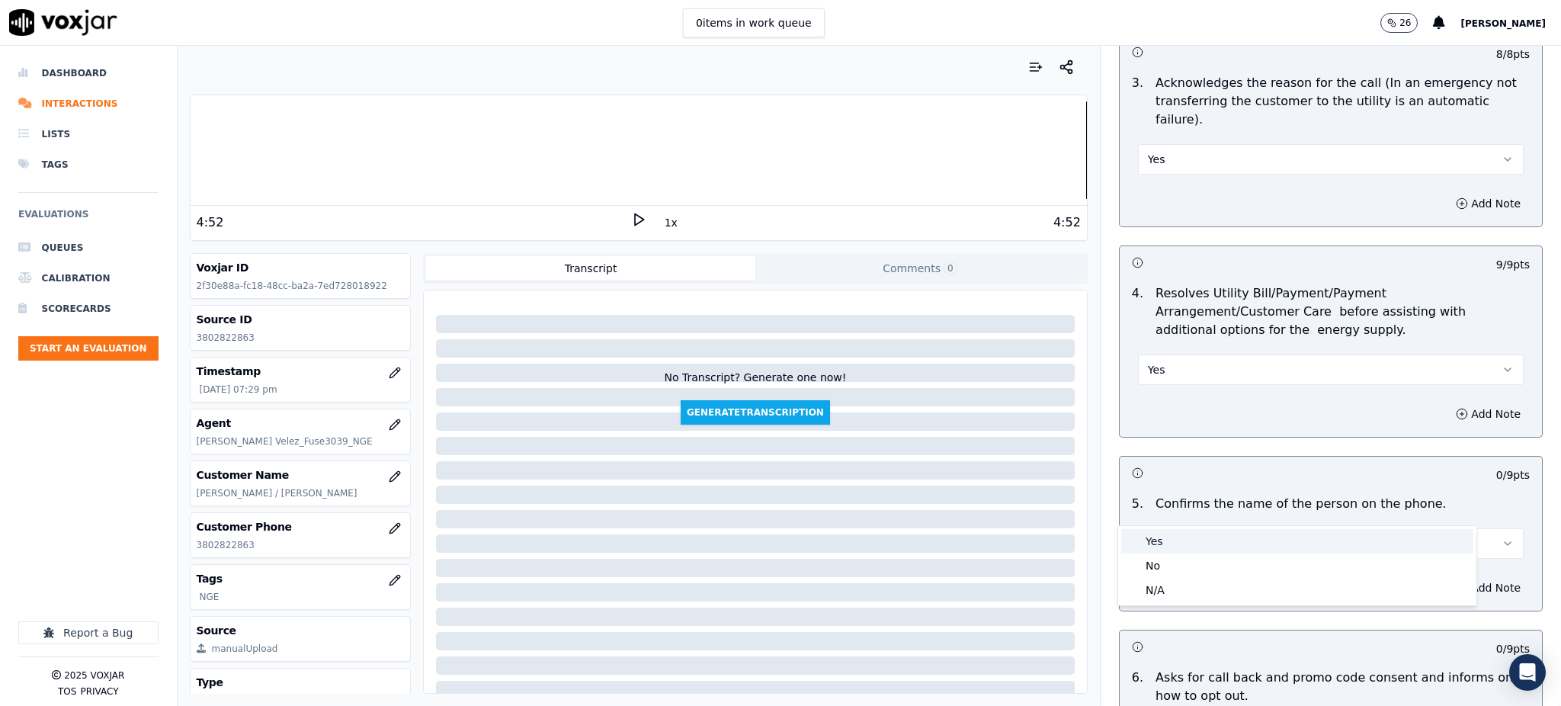
click at [1166, 544] on div "Yes" at bounding box center [1297, 541] width 352 height 24
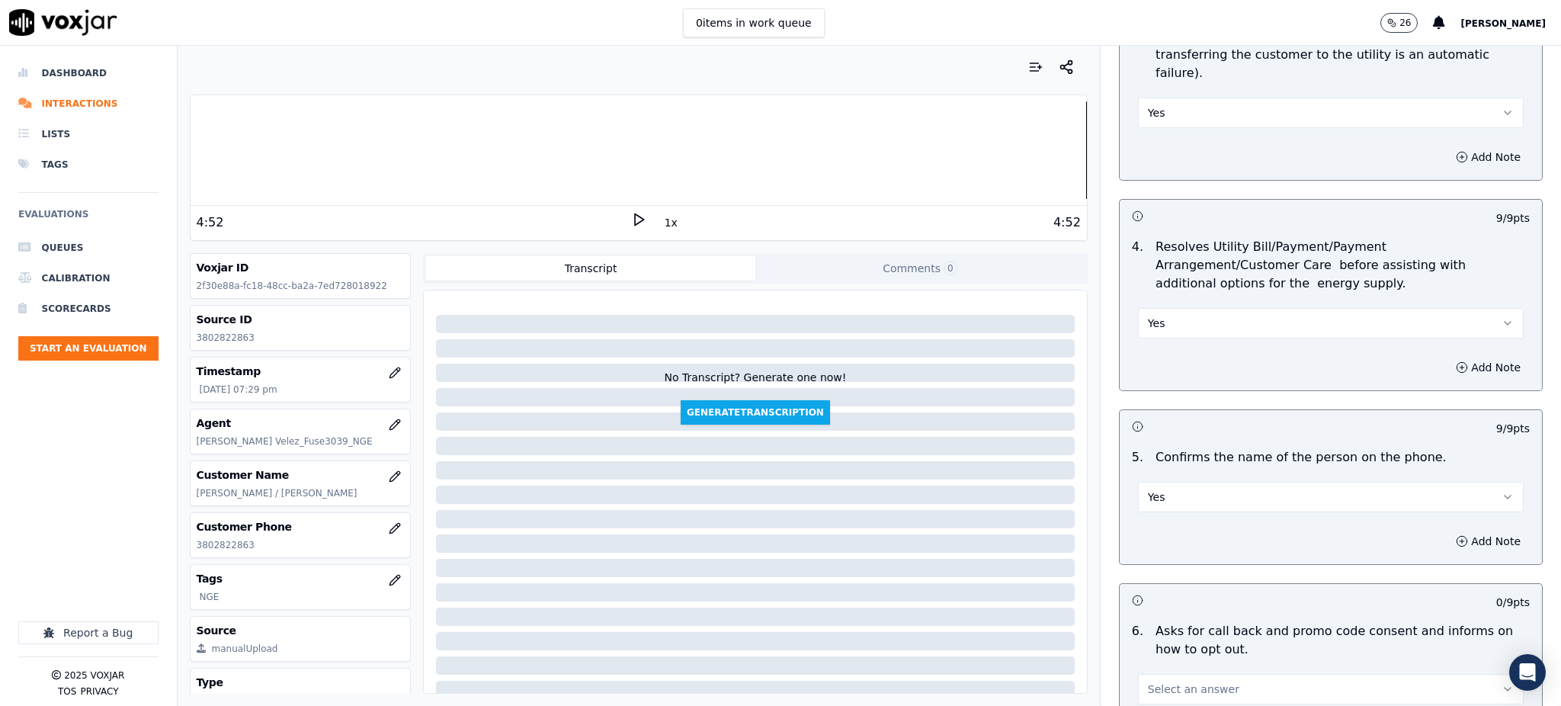
scroll to position [813, 0]
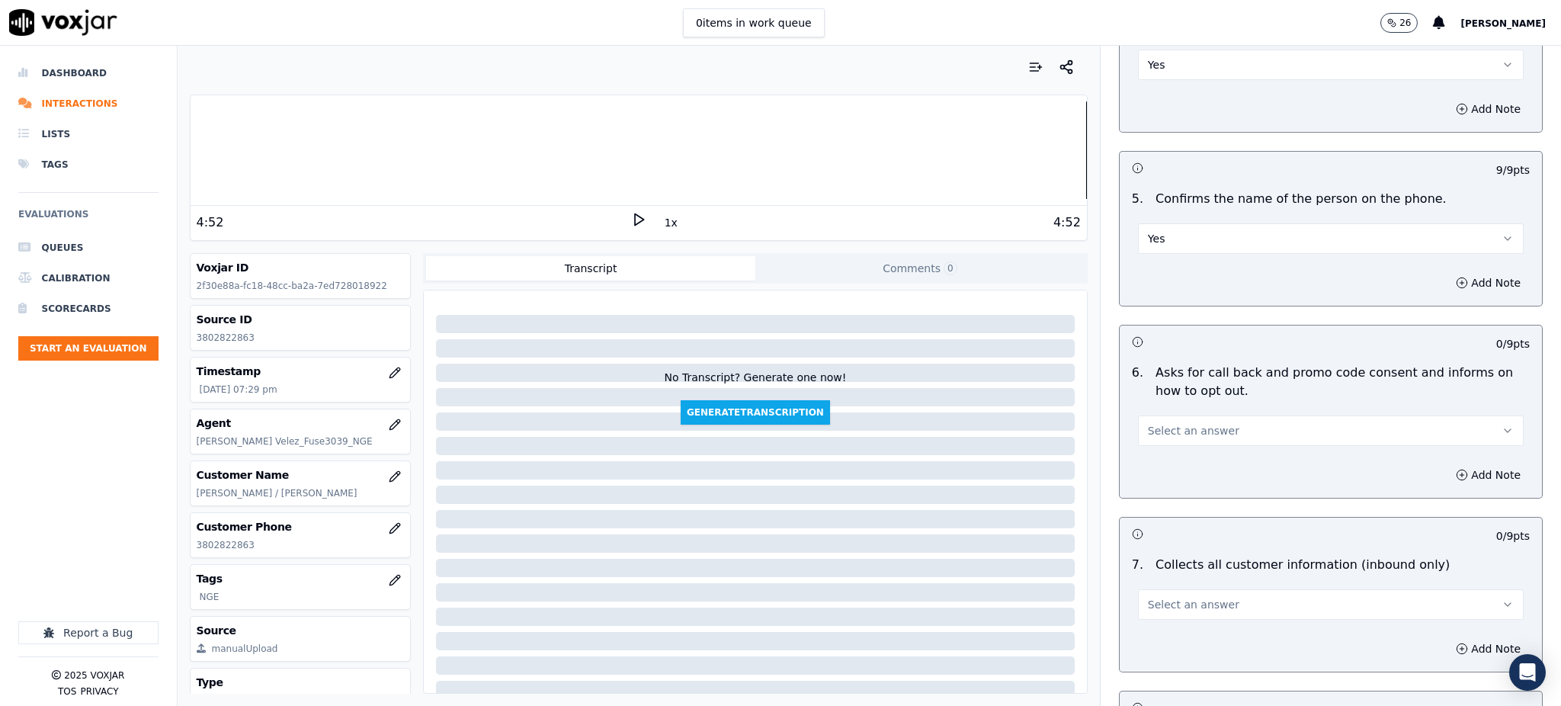
click at [1148, 423] on span "Select an answer" at bounding box center [1193, 430] width 91 height 15
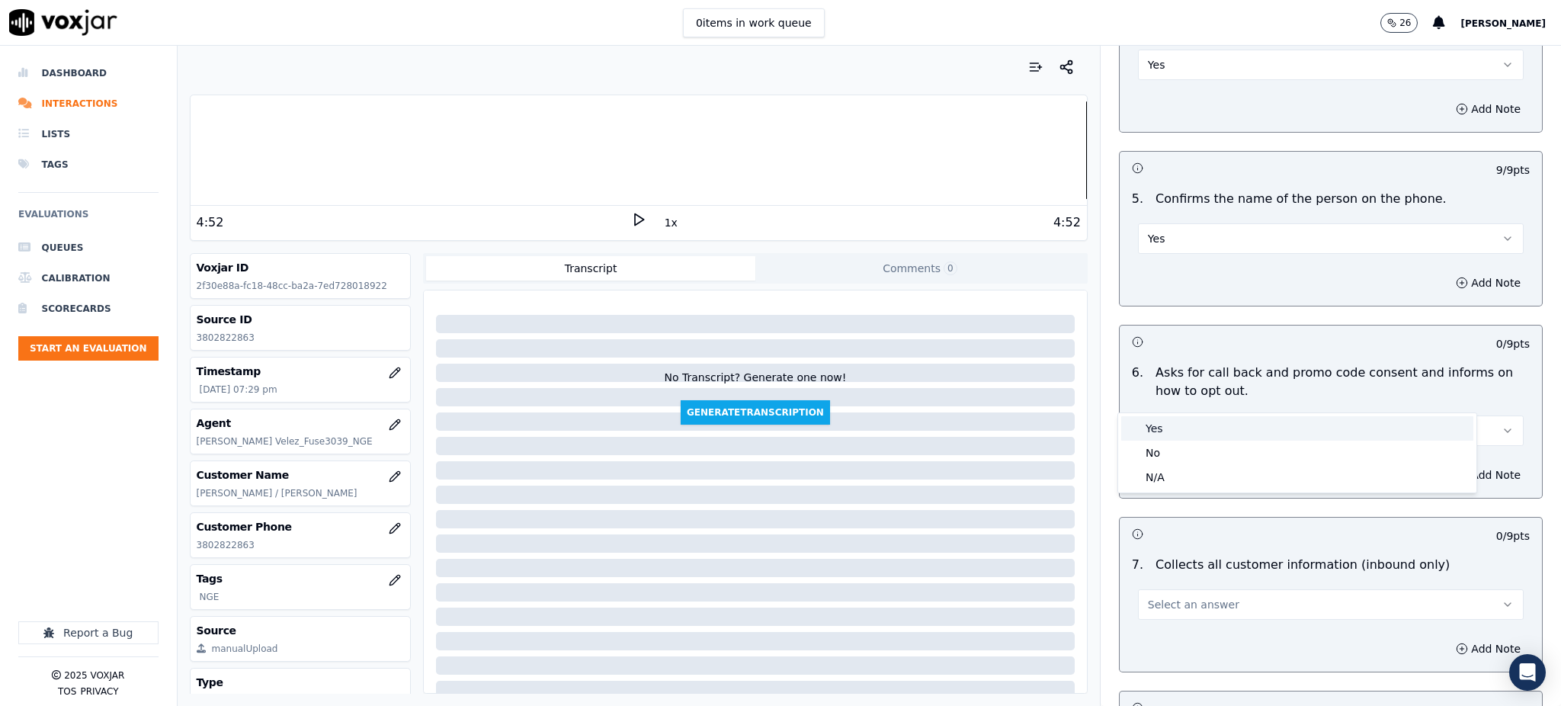
click at [1156, 426] on div "Yes" at bounding box center [1297, 428] width 352 height 24
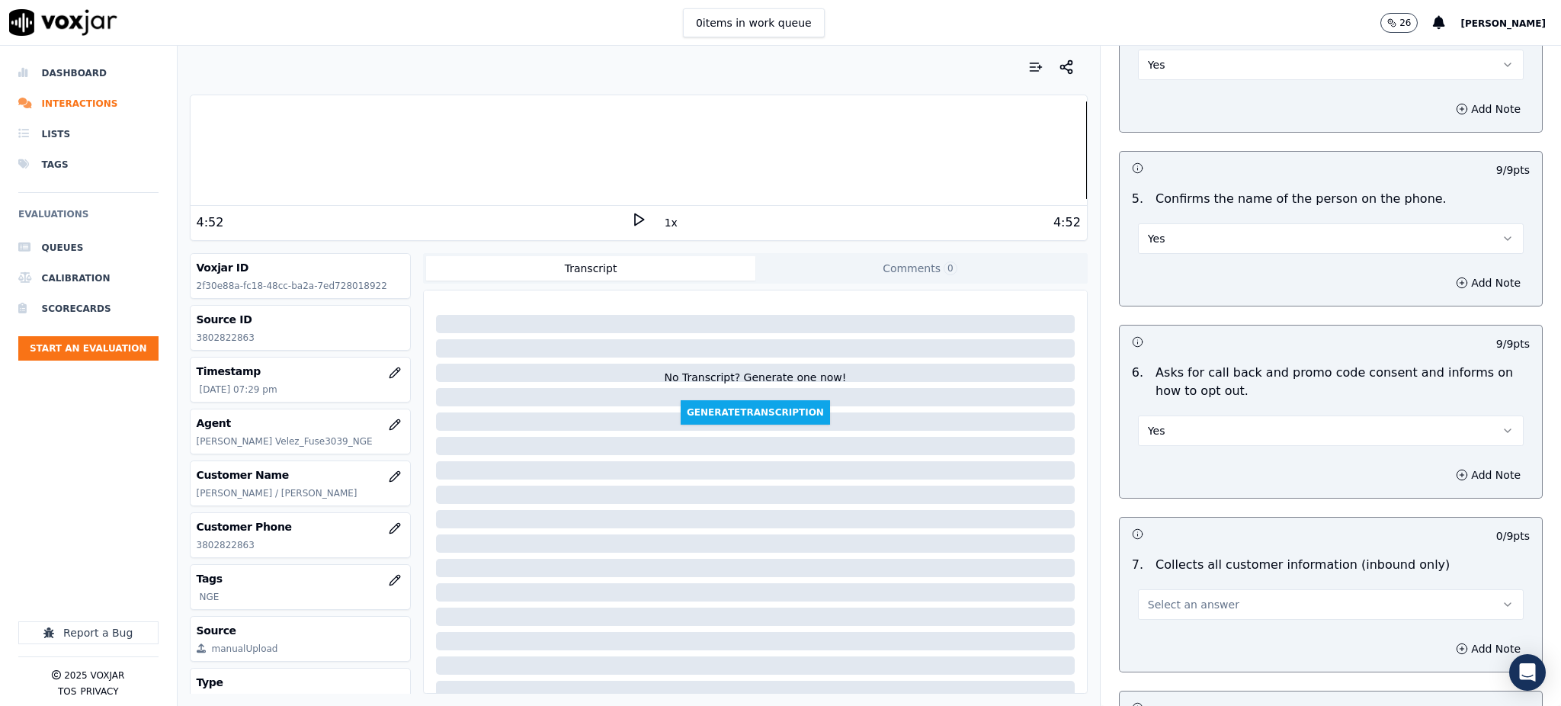
click at [1175, 597] on span "Select an answer" at bounding box center [1193, 604] width 91 height 15
click at [1162, 604] on div "Yes" at bounding box center [1297, 602] width 352 height 24
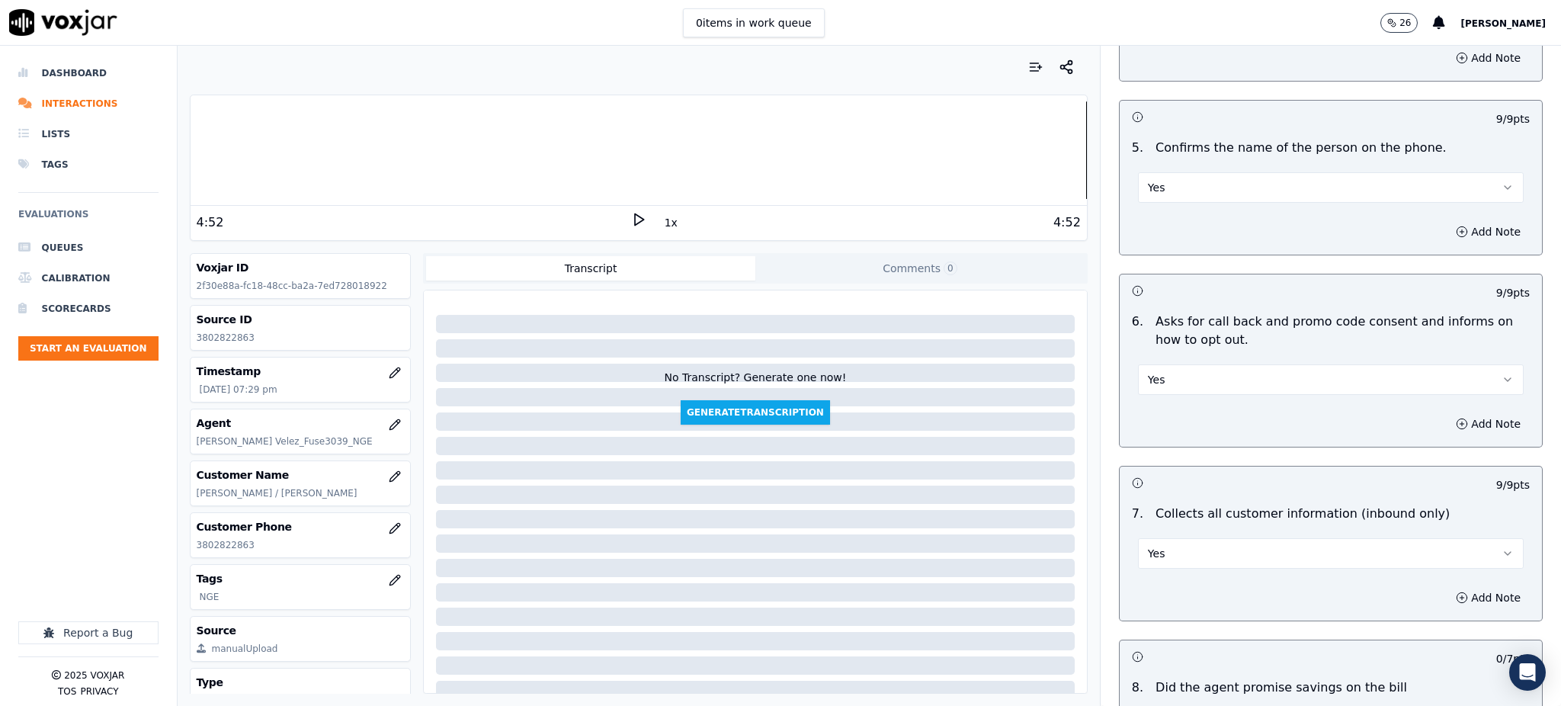
scroll to position [1118, 0]
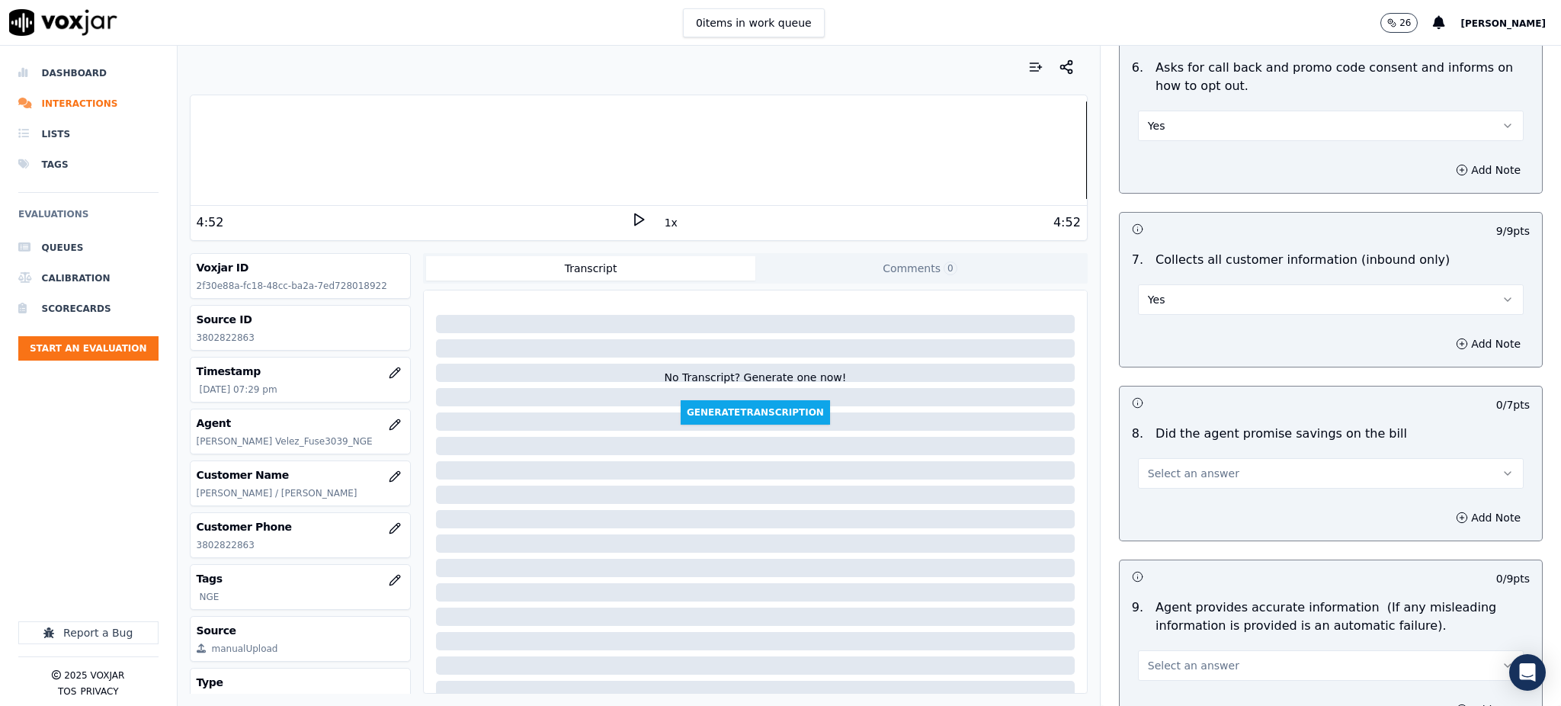
click at [1153, 455] on div "Select an answer" at bounding box center [1331, 472] width 386 height 34
click at [1157, 458] on button "Select an answer" at bounding box center [1331, 473] width 386 height 30
click at [1155, 472] on div "Yes" at bounding box center [1297, 471] width 352 height 24
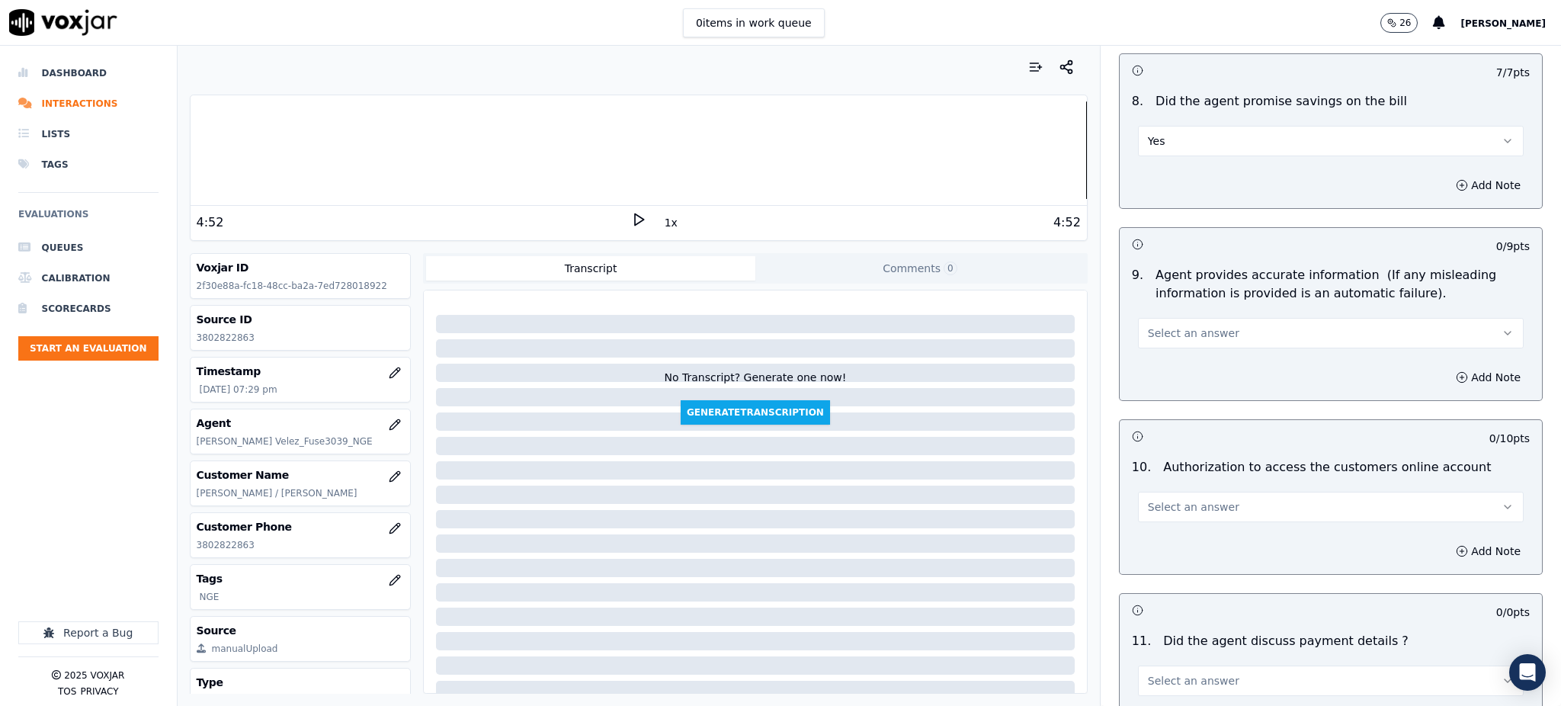
scroll to position [1525, 0]
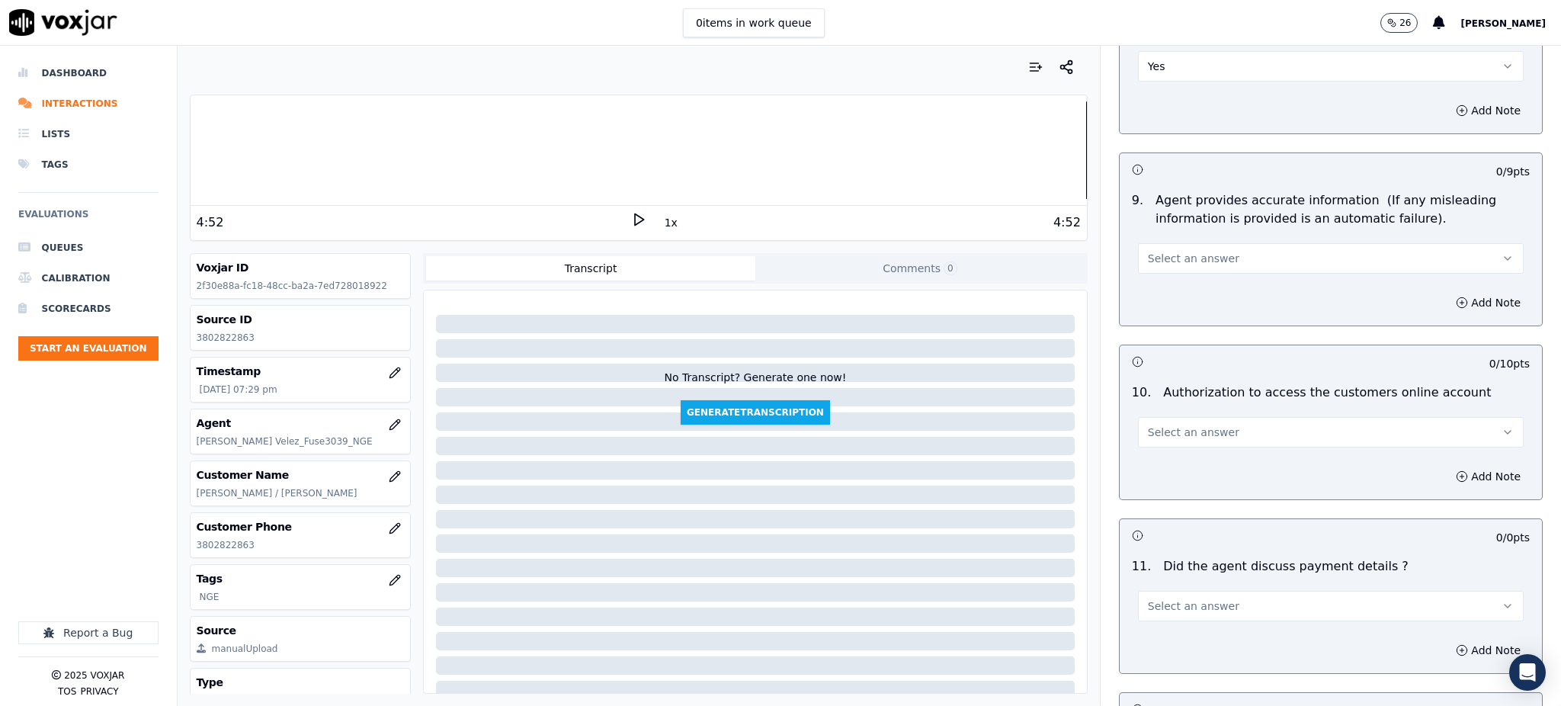
click at [1148, 251] on span "Select an answer" at bounding box center [1193, 258] width 91 height 15
drag, startPoint x: 1153, startPoint y: 255, endPoint x: 1156, endPoint y: 318, distance: 63.3
click at [1153, 255] on div "Yes" at bounding box center [1297, 257] width 352 height 24
click at [1152, 425] on span "Select an answer" at bounding box center [1193, 432] width 91 height 15
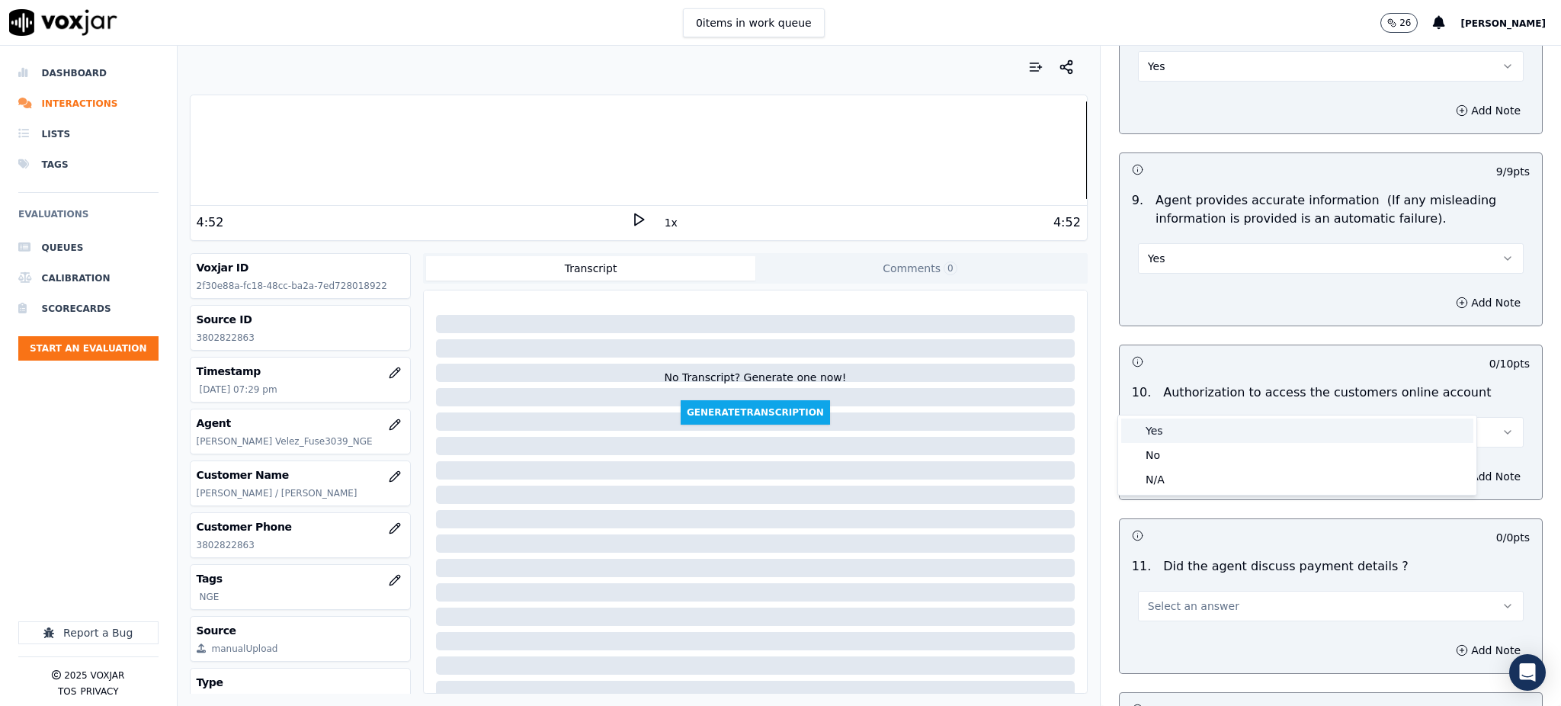
click at [1146, 422] on div "Yes" at bounding box center [1297, 430] width 352 height 24
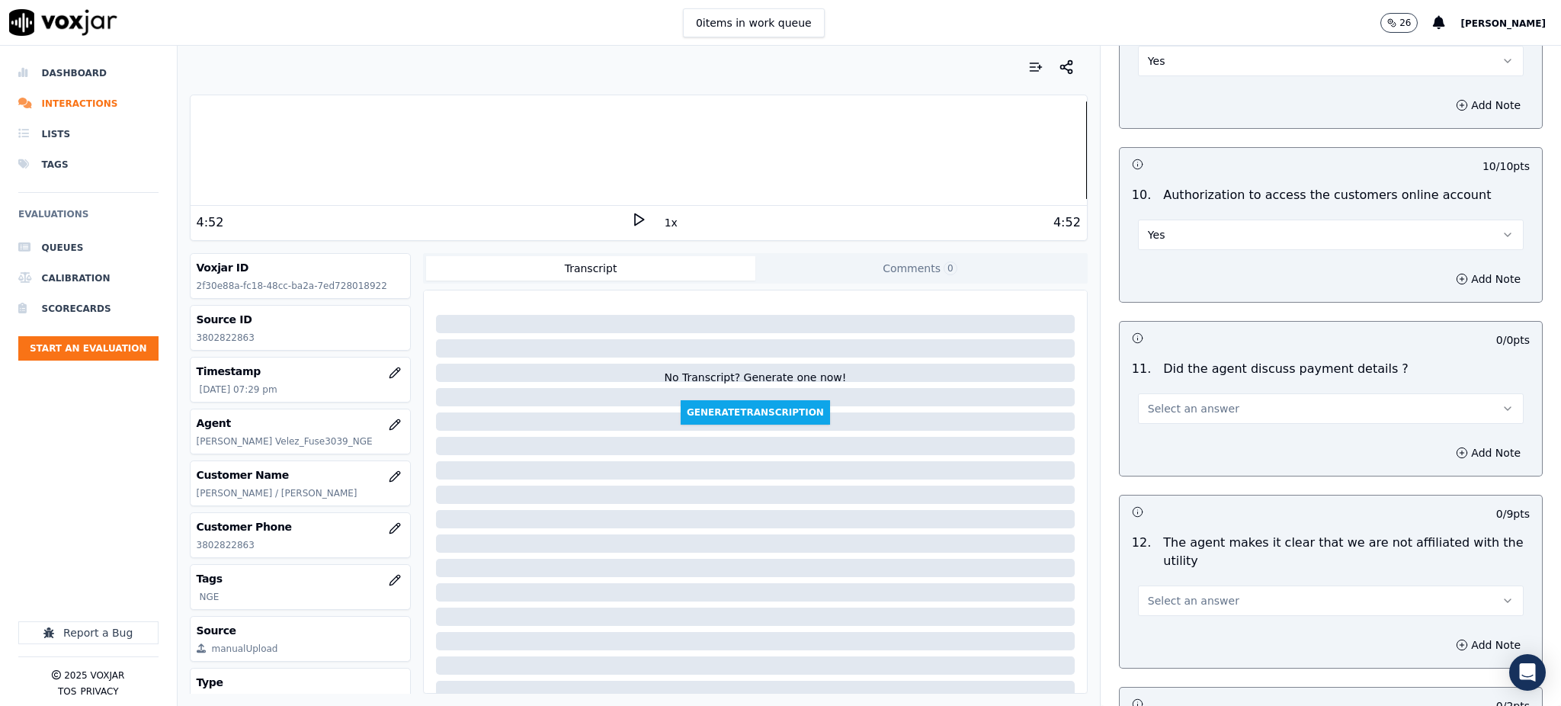
scroll to position [1727, 0]
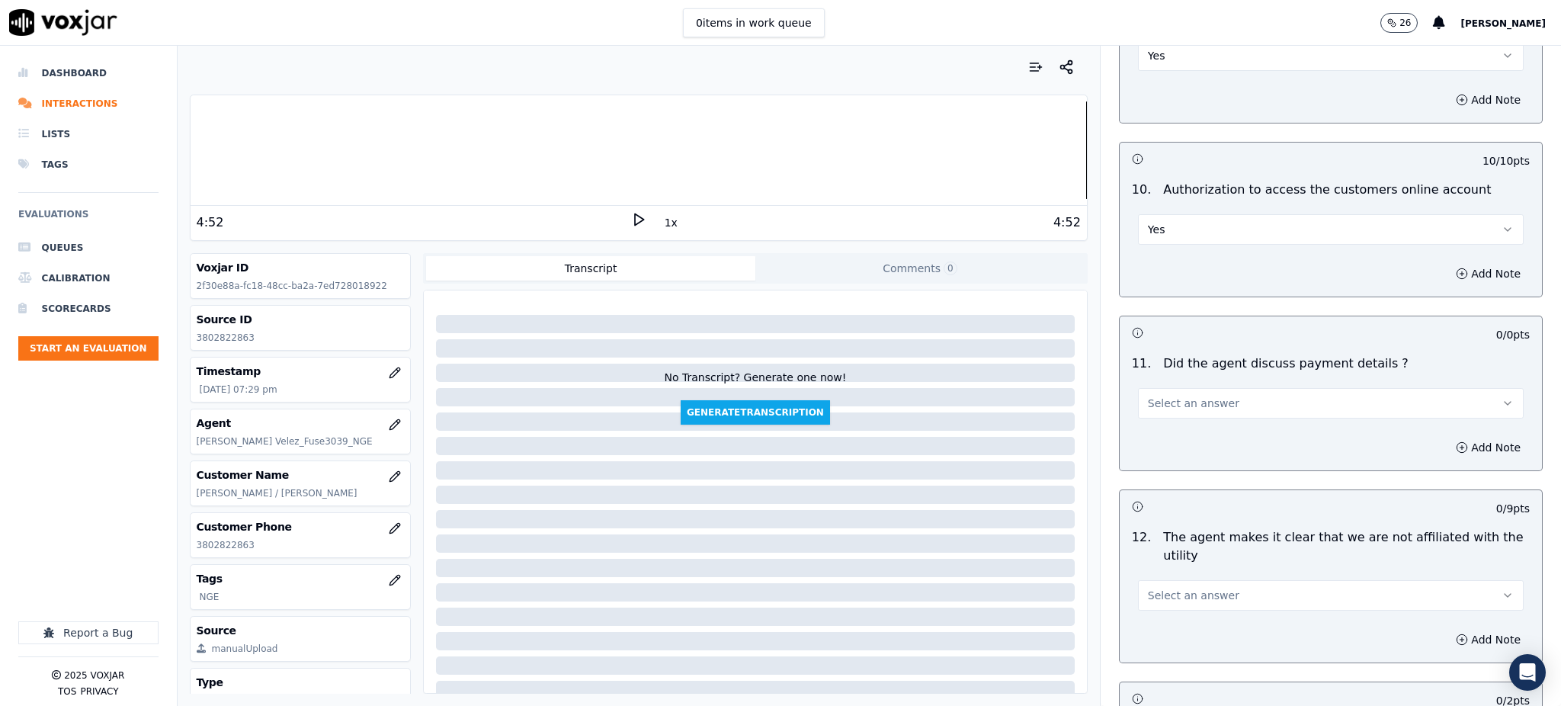
drag, startPoint x: 1165, startPoint y: 357, endPoint x: 1168, endPoint y: 377, distance: 20.8
click at [1165, 388] on button "Select an answer" at bounding box center [1331, 403] width 386 height 30
click at [1175, 447] on div "N/A" at bounding box center [1297, 450] width 352 height 24
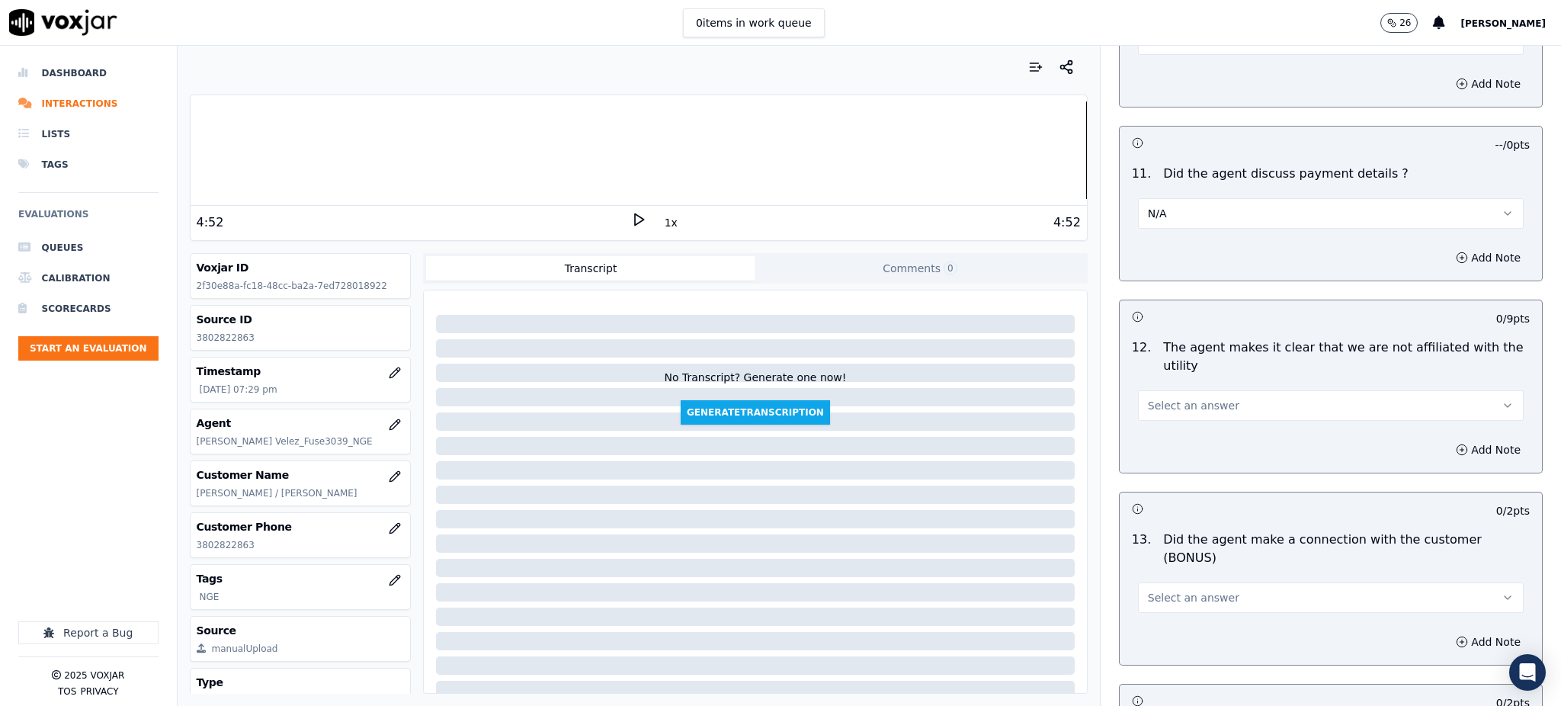
scroll to position [1931, 0]
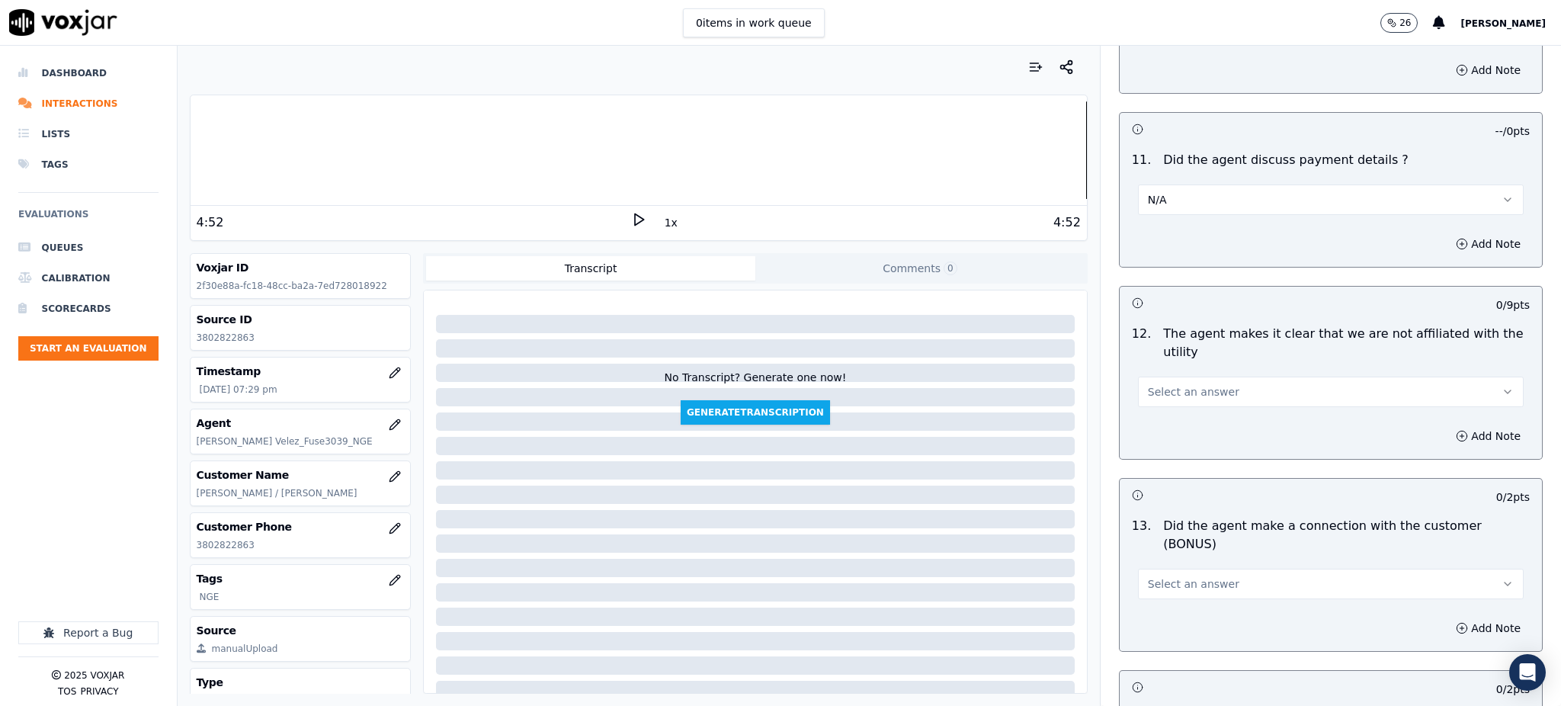
click at [1162, 377] on button "Select an answer" at bounding box center [1331, 392] width 386 height 30
click at [1172, 383] on div "Yes" at bounding box center [1297, 390] width 352 height 24
click at [1172, 576] on span "Select an answer" at bounding box center [1193, 583] width 91 height 15
click at [1166, 558] on div "Yes" at bounding box center [1297, 564] width 352 height 24
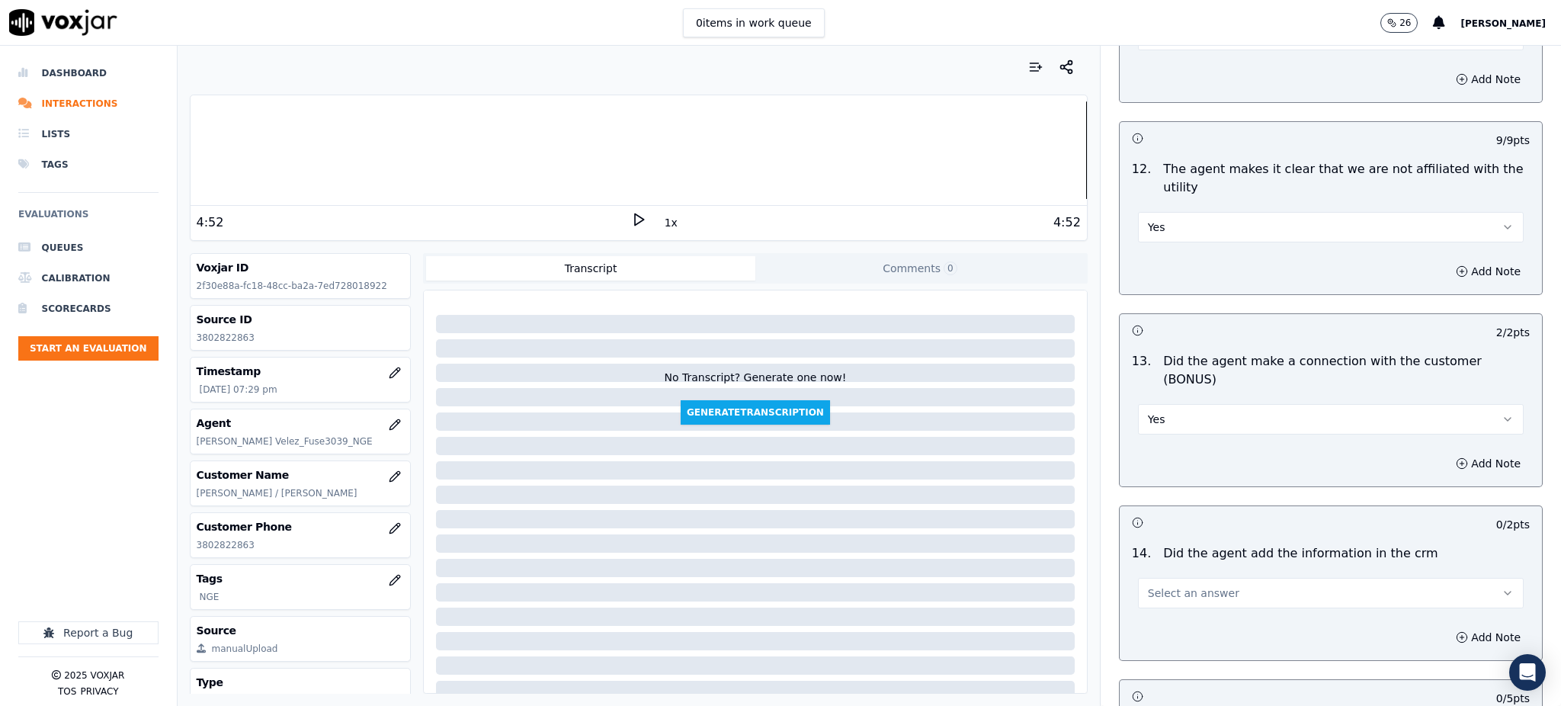
scroll to position [2236, 0]
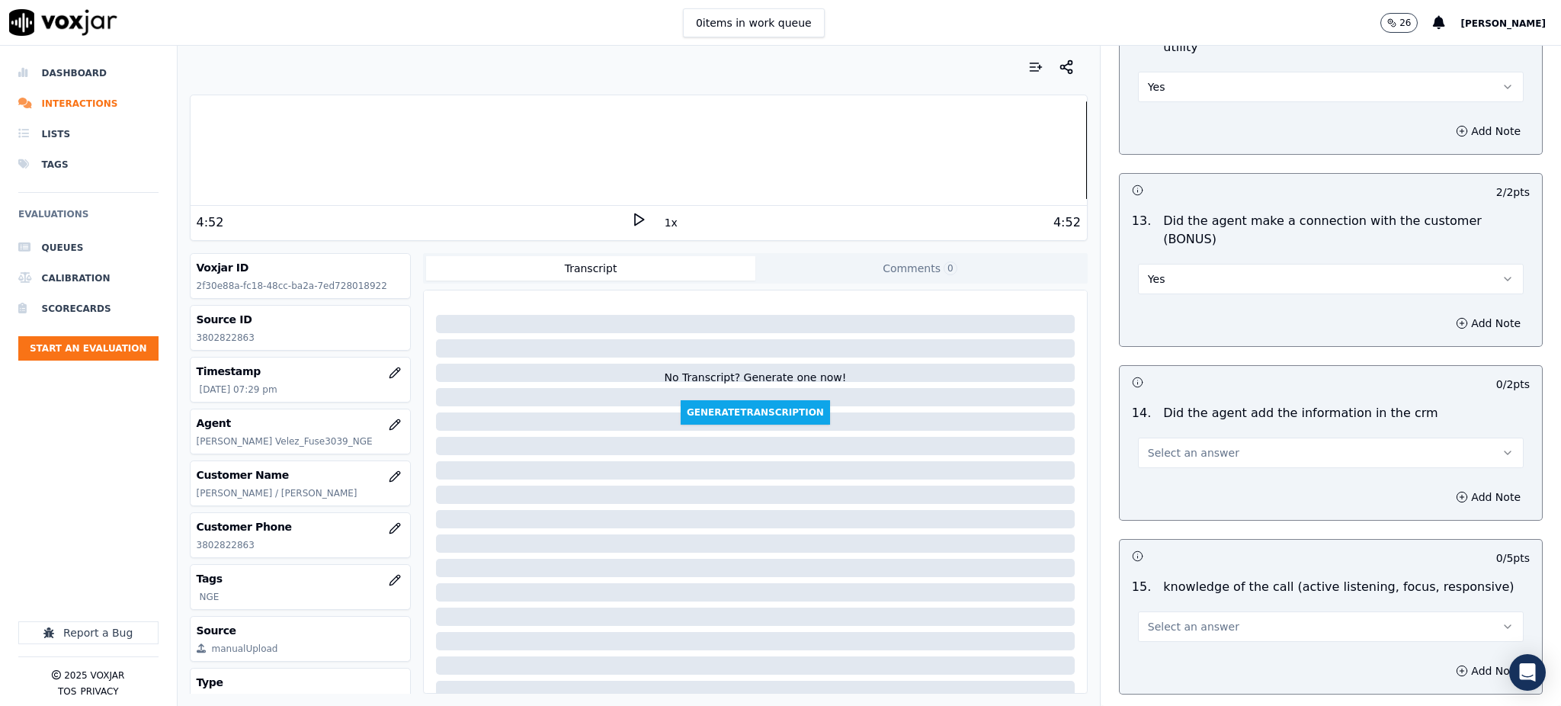
click at [1148, 445] on span "Select an answer" at bounding box center [1193, 452] width 91 height 15
click at [1147, 437] on div "Yes" at bounding box center [1297, 434] width 352 height 24
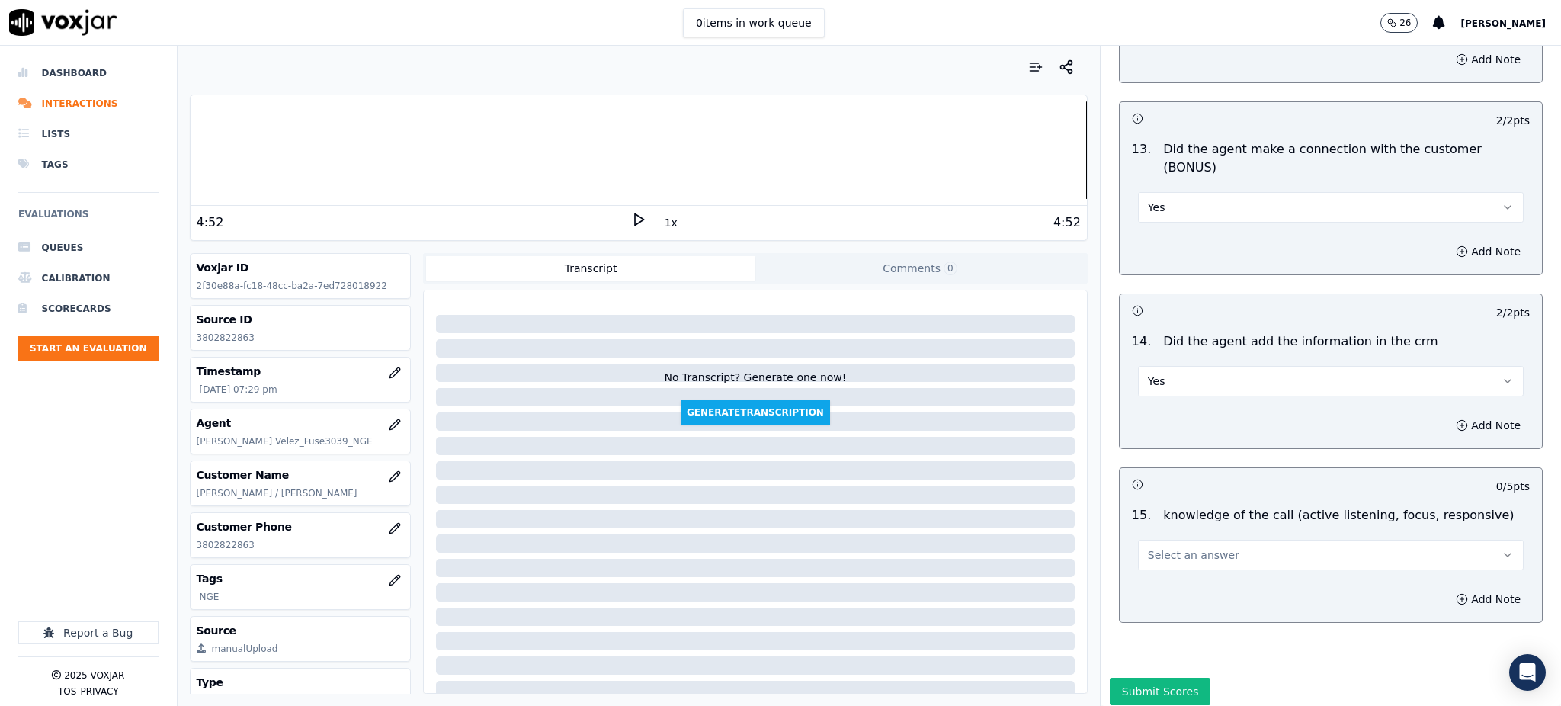
click at [1154, 547] on span "Select an answer" at bounding box center [1193, 554] width 91 height 15
click at [1164, 540] on div "Yes" at bounding box center [1297, 536] width 352 height 24
click at [1152, 678] on button "Submit Scores" at bounding box center [1160, 691] width 101 height 27
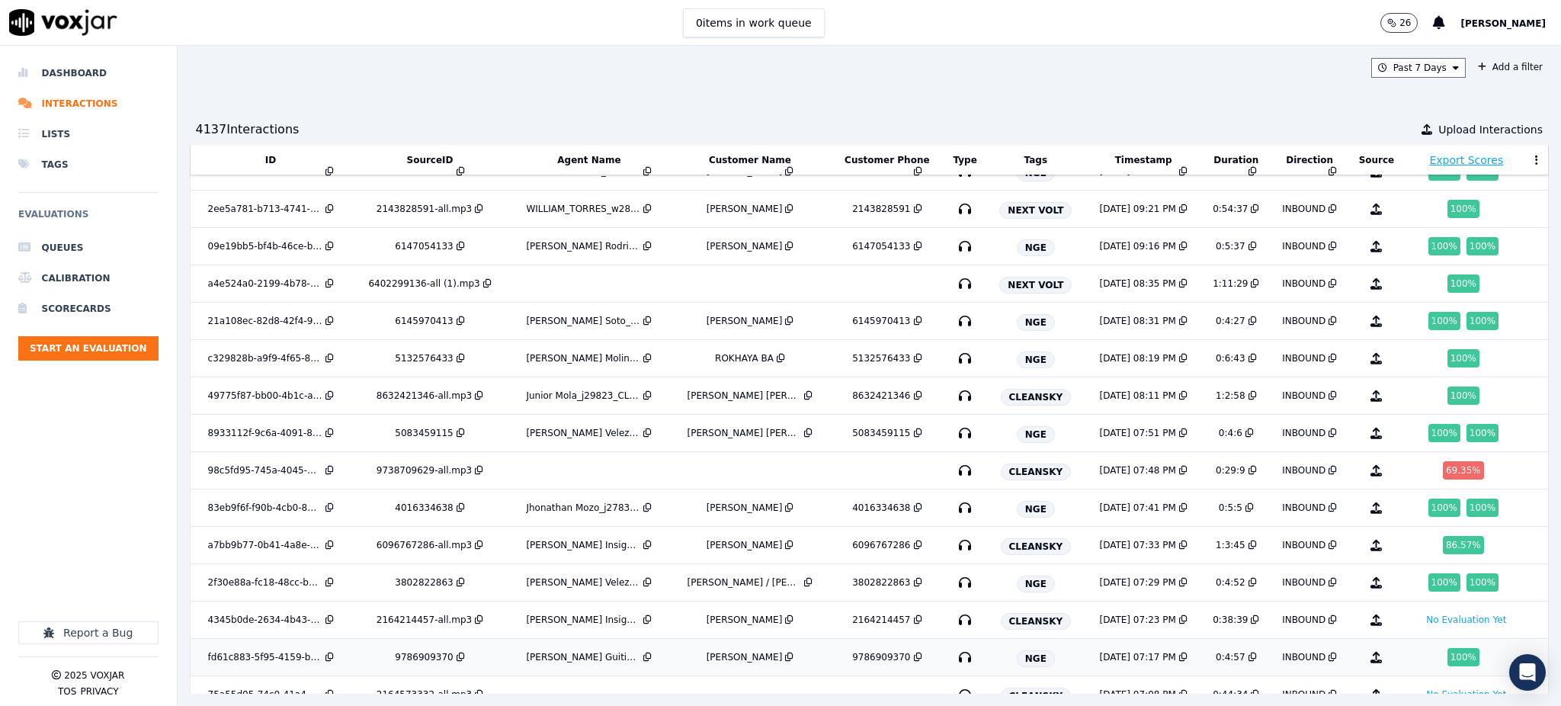
scroll to position [1431, 0]
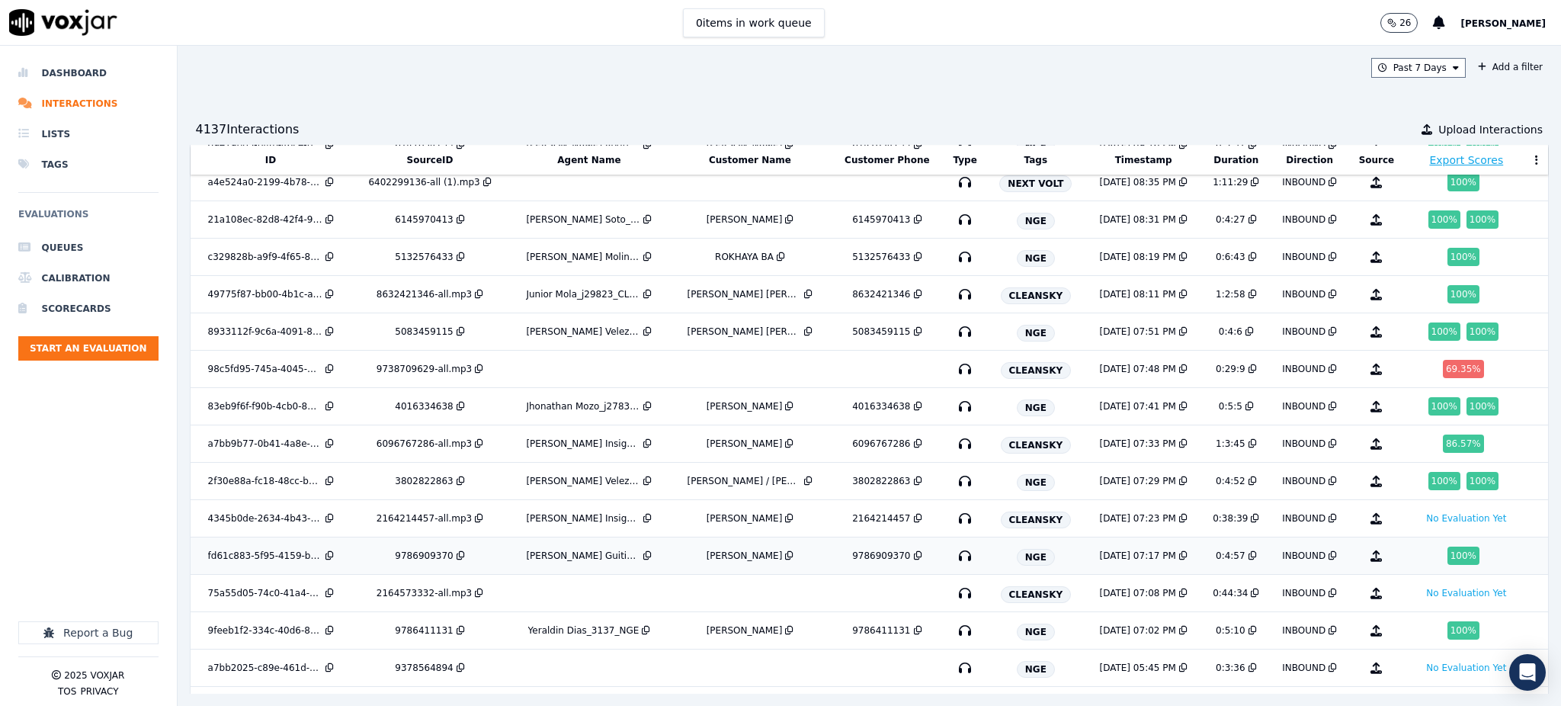
click at [953, 557] on icon "button" at bounding box center [965, 556] width 24 height 24
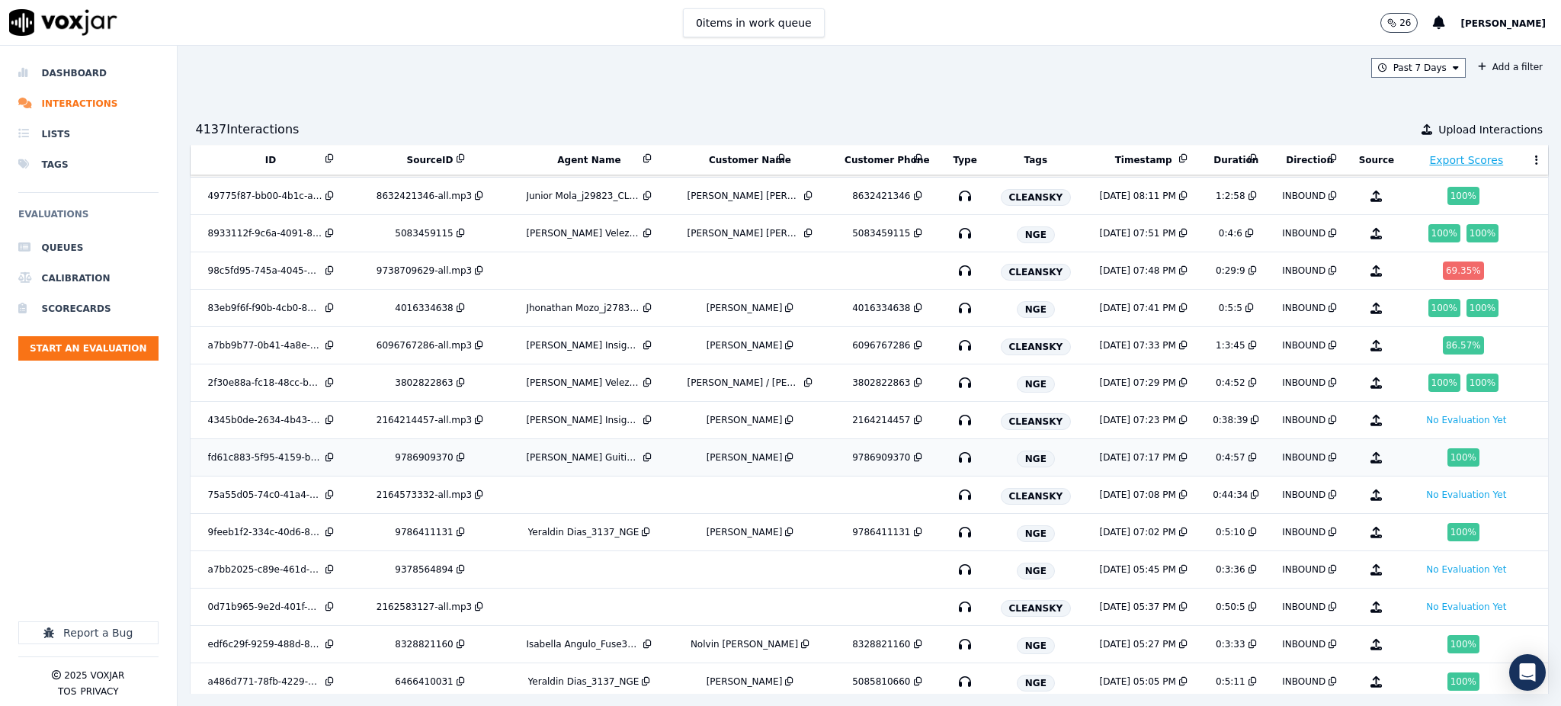
scroll to position [1532, 0]
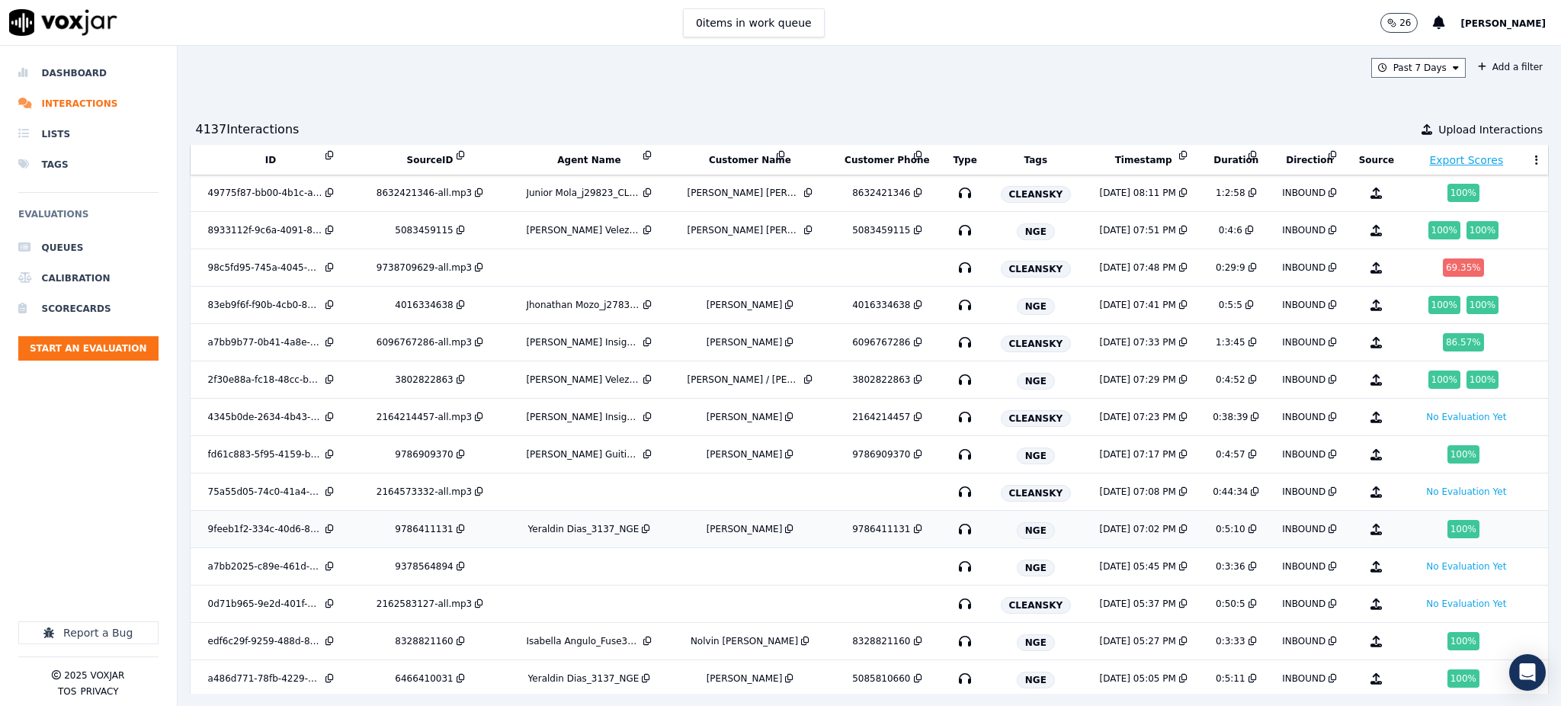
click at [953, 531] on icon "button" at bounding box center [965, 529] width 24 height 24
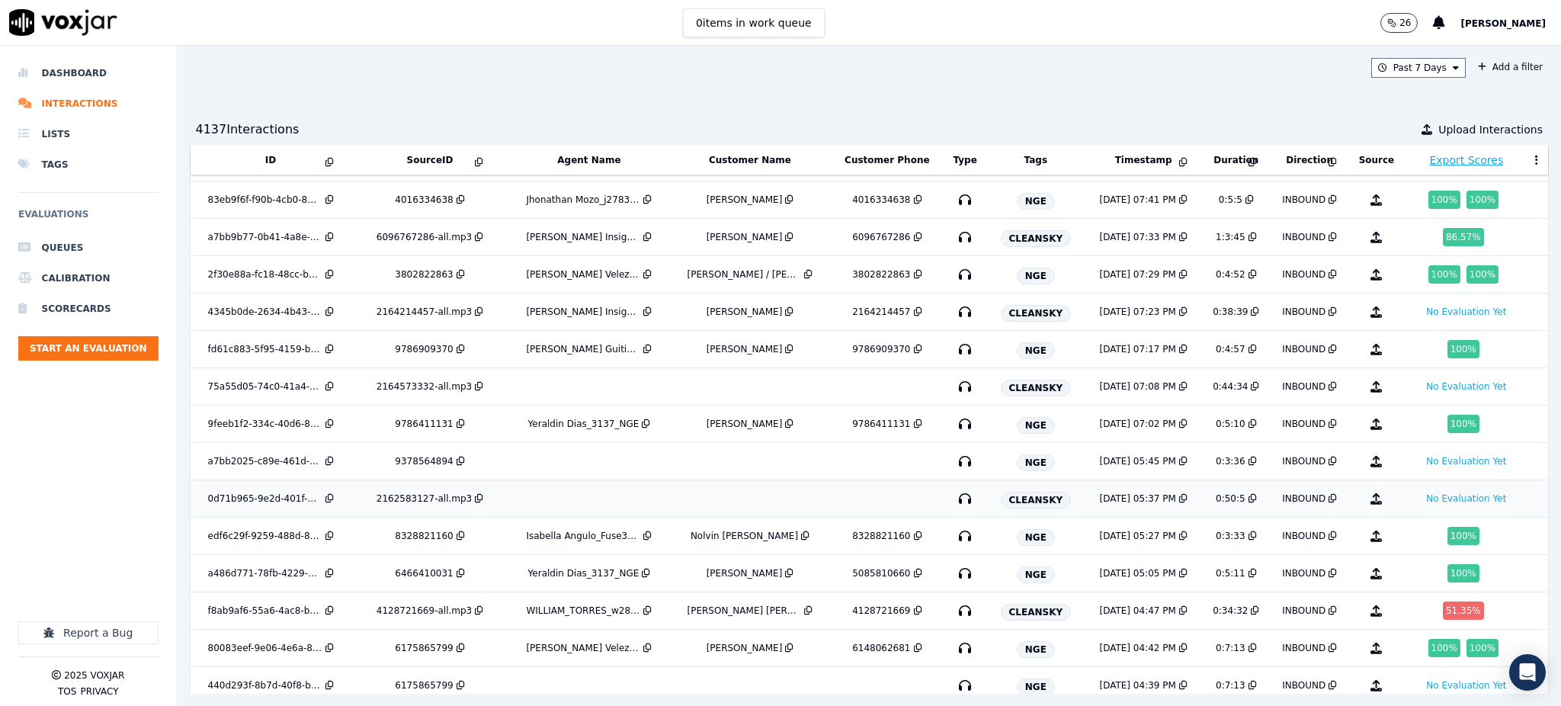
scroll to position [1736, 0]
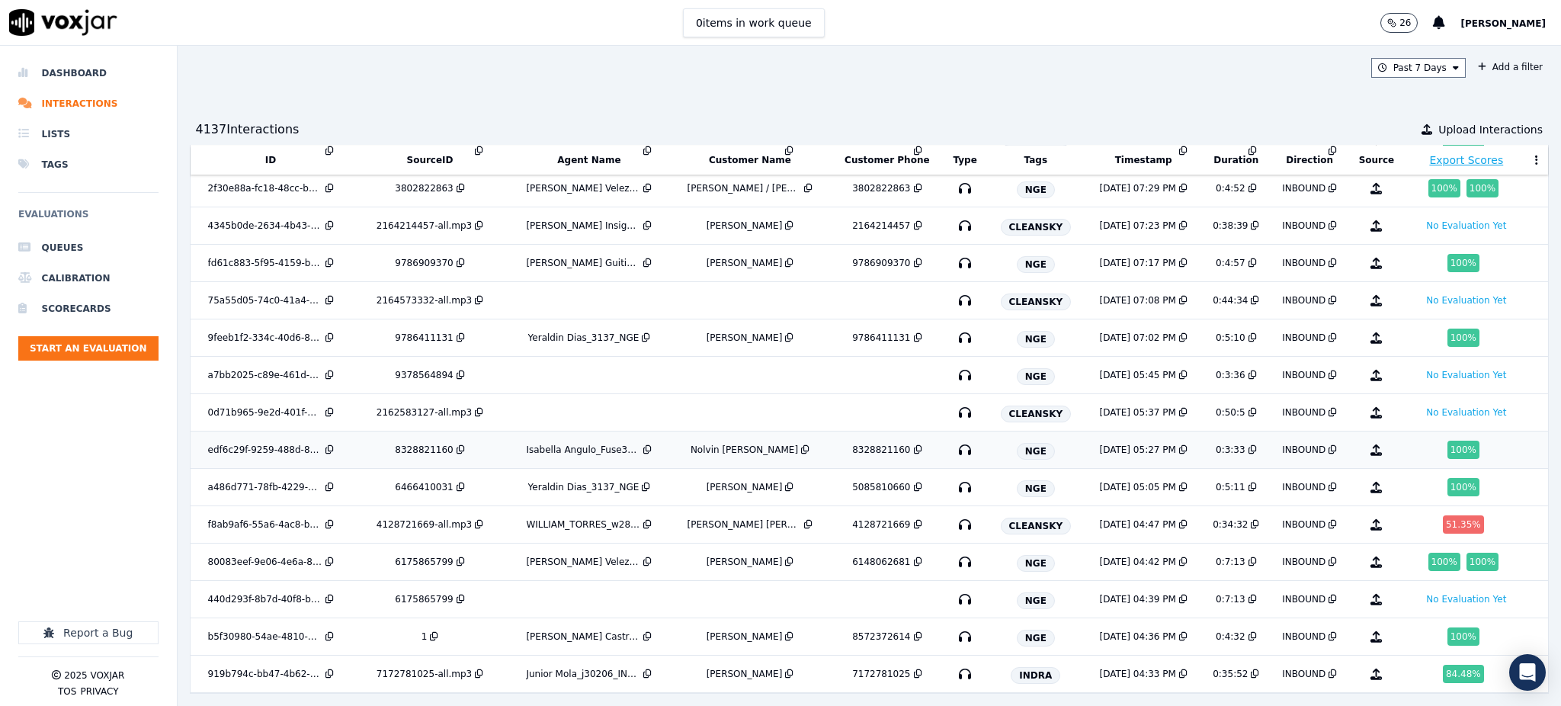
click at [953, 442] on icon "button" at bounding box center [965, 450] width 24 height 24
click at [953, 479] on icon "button" at bounding box center [965, 487] width 24 height 24
click at [953, 552] on icon "button" at bounding box center [965, 562] width 24 height 24
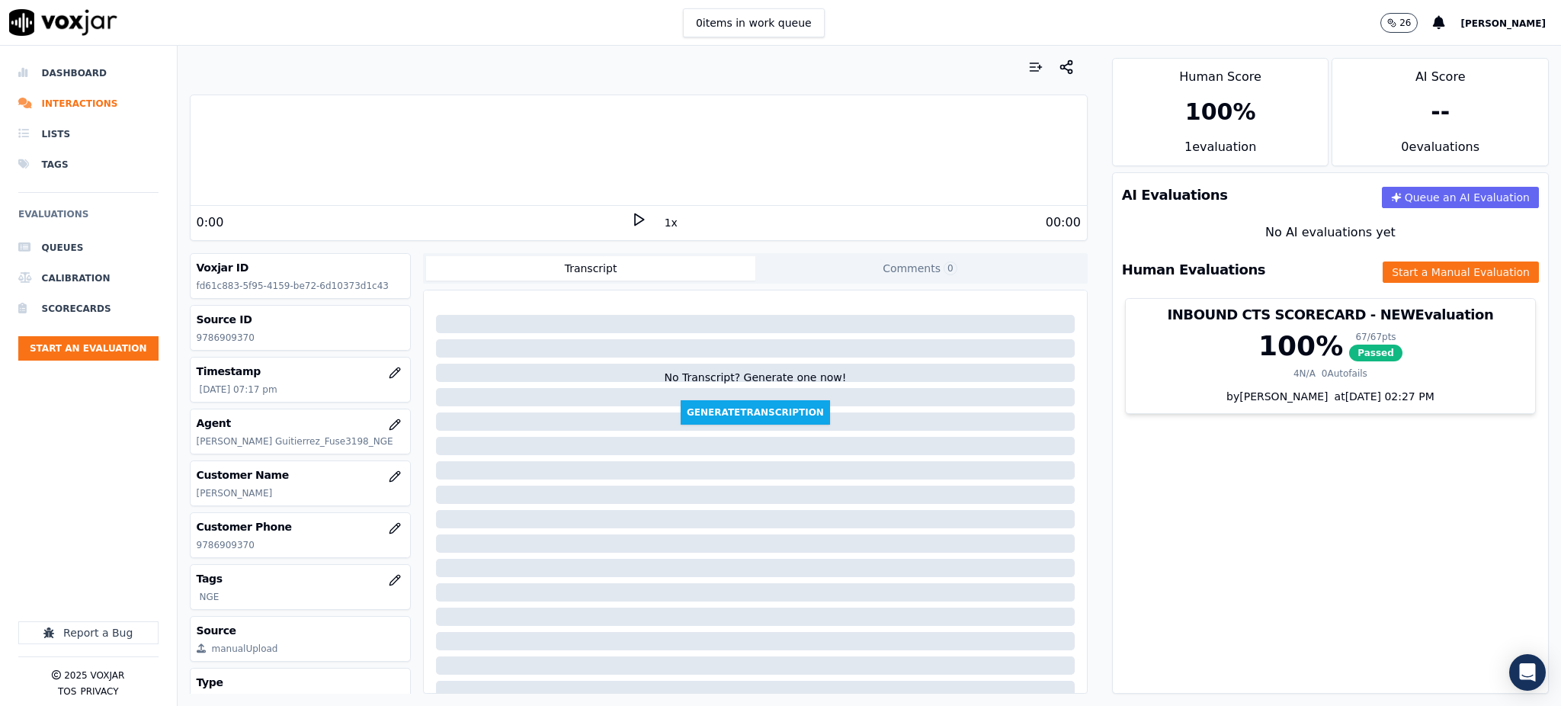
click at [635, 216] on polygon at bounding box center [639, 219] width 9 height 11
click at [185, 554] on div "Your browser does not support the audio element. 0:00 1x 4:57 Voxjar ID fd61c88…" at bounding box center [639, 376] width 922 height 660
copy p "9786909370"
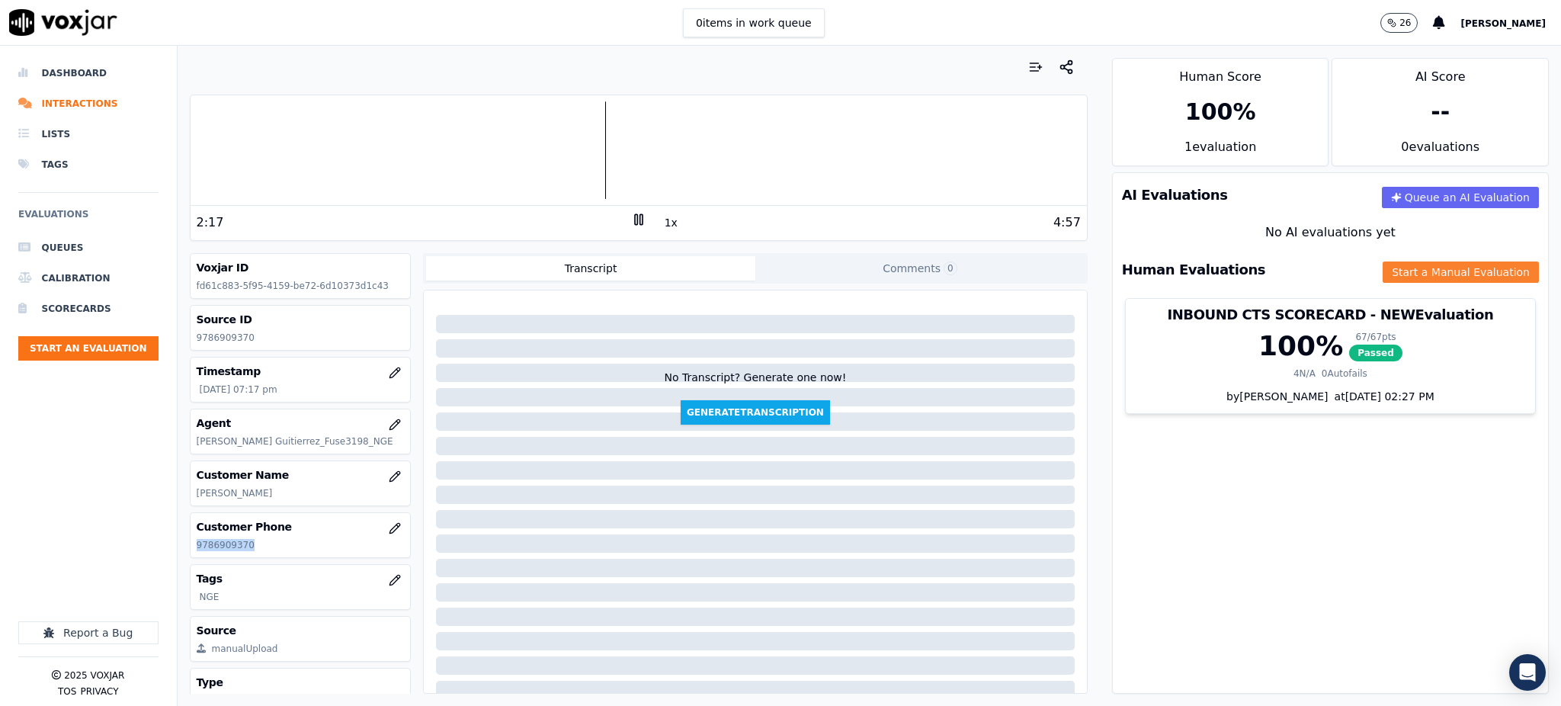
click at [1383, 276] on button "Start a Manual Evaluation" at bounding box center [1461, 271] width 156 height 21
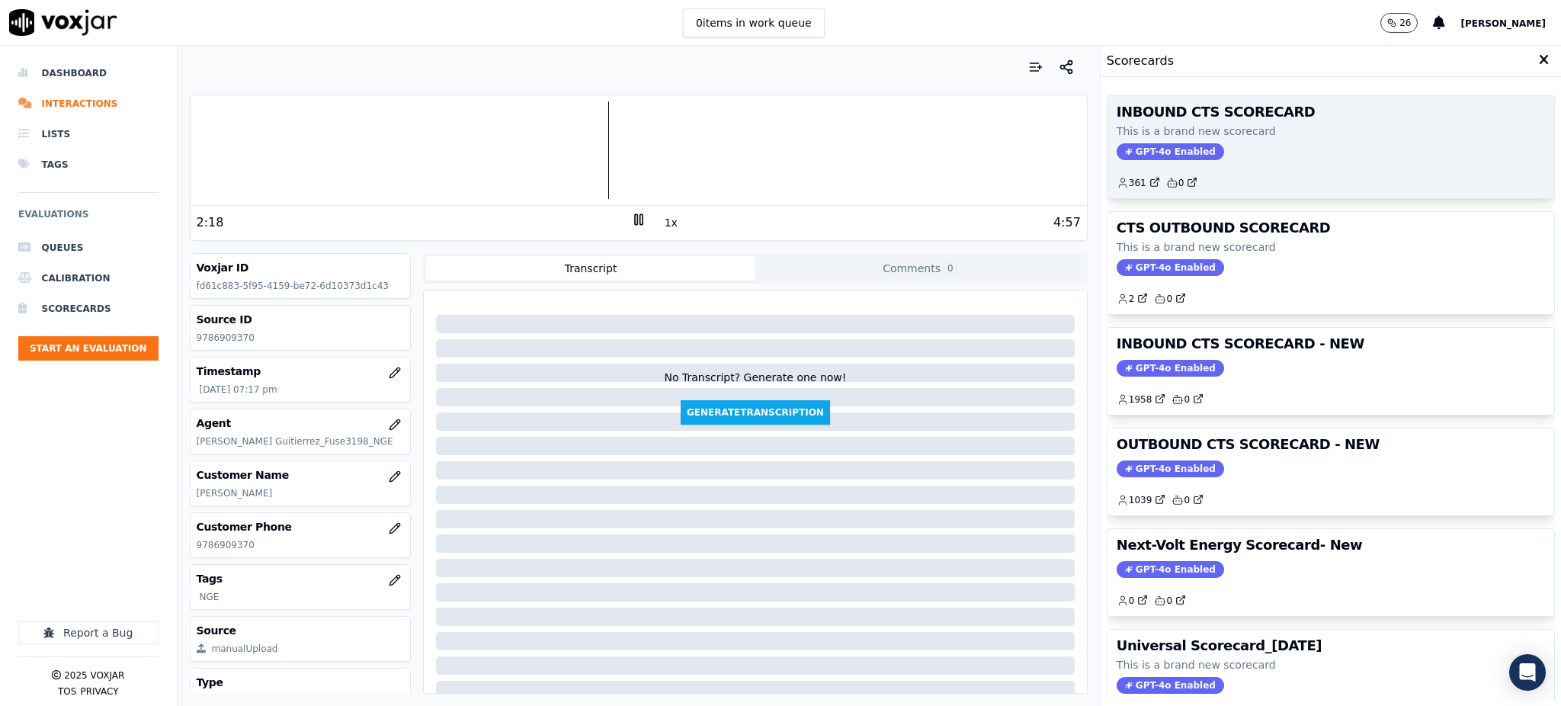
click at [1152, 142] on div "INBOUND CTS SCORECARD This is a brand new scorecard GPT-4o Enabled 361 0" at bounding box center [1331, 147] width 447 height 102
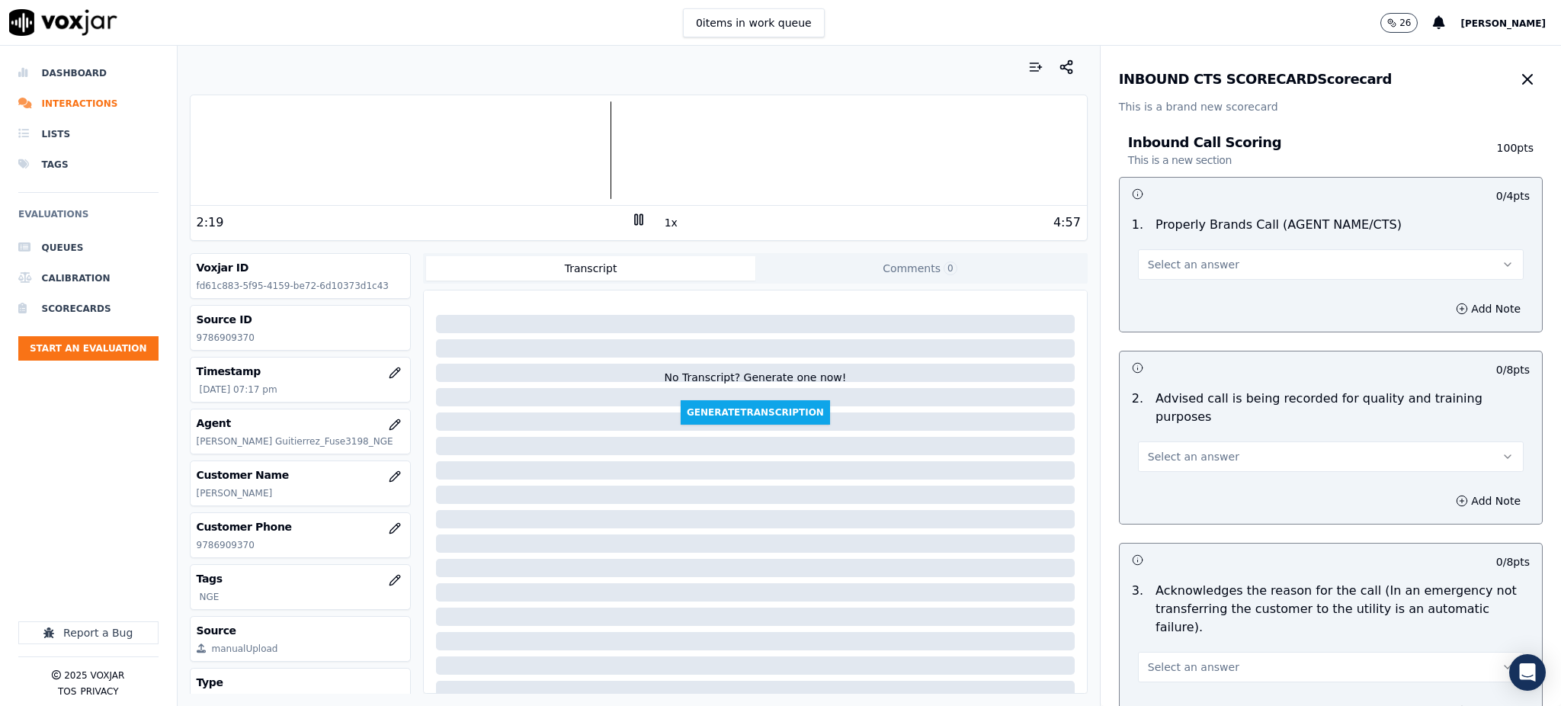
click at [1153, 268] on span "Select an answer" at bounding box center [1193, 264] width 91 height 15
click at [1163, 297] on div "Yes" at bounding box center [1297, 299] width 352 height 24
click at [1167, 449] on span "Select an answer" at bounding box center [1193, 456] width 91 height 15
click at [1180, 472] on div "Yes" at bounding box center [1297, 472] width 352 height 24
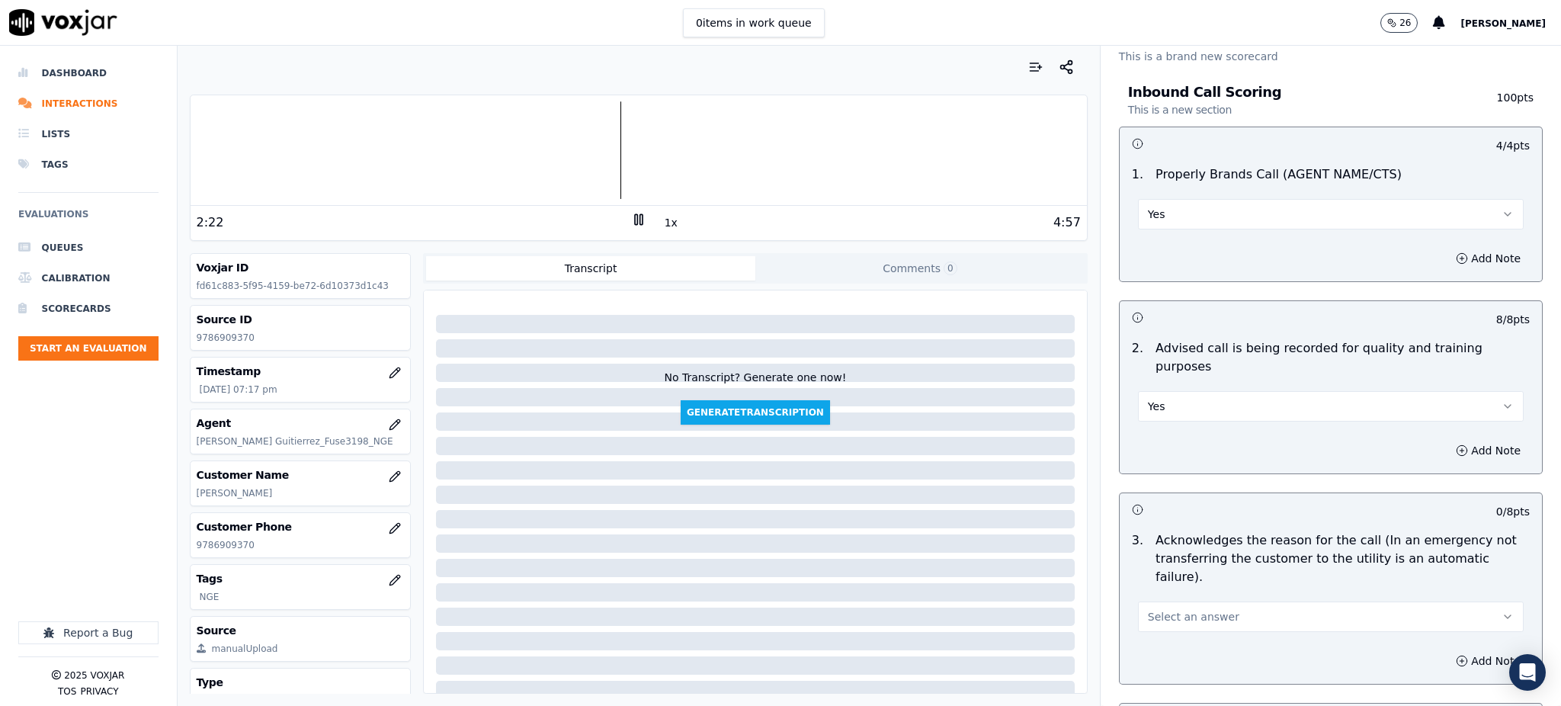
scroll to position [305, 0]
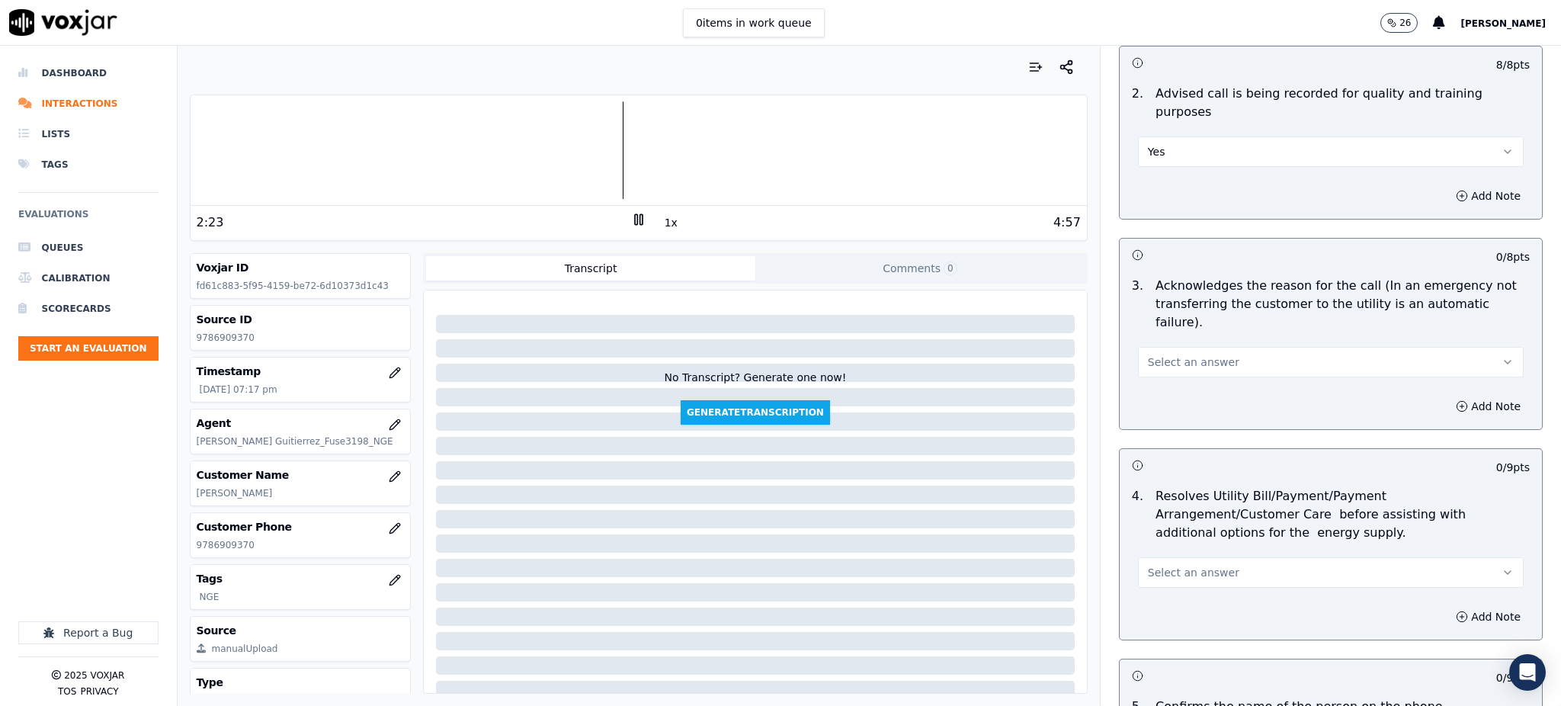
click at [1175, 354] on span "Select an answer" at bounding box center [1193, 361] width 91 height 15
click at [1172, 358] on div "Yes" at bounding box center [1297, 360] width 352 height 24
click at [1156, 565] on span "Select an answer" at bounding box center [1193, 572] width 91 height 15
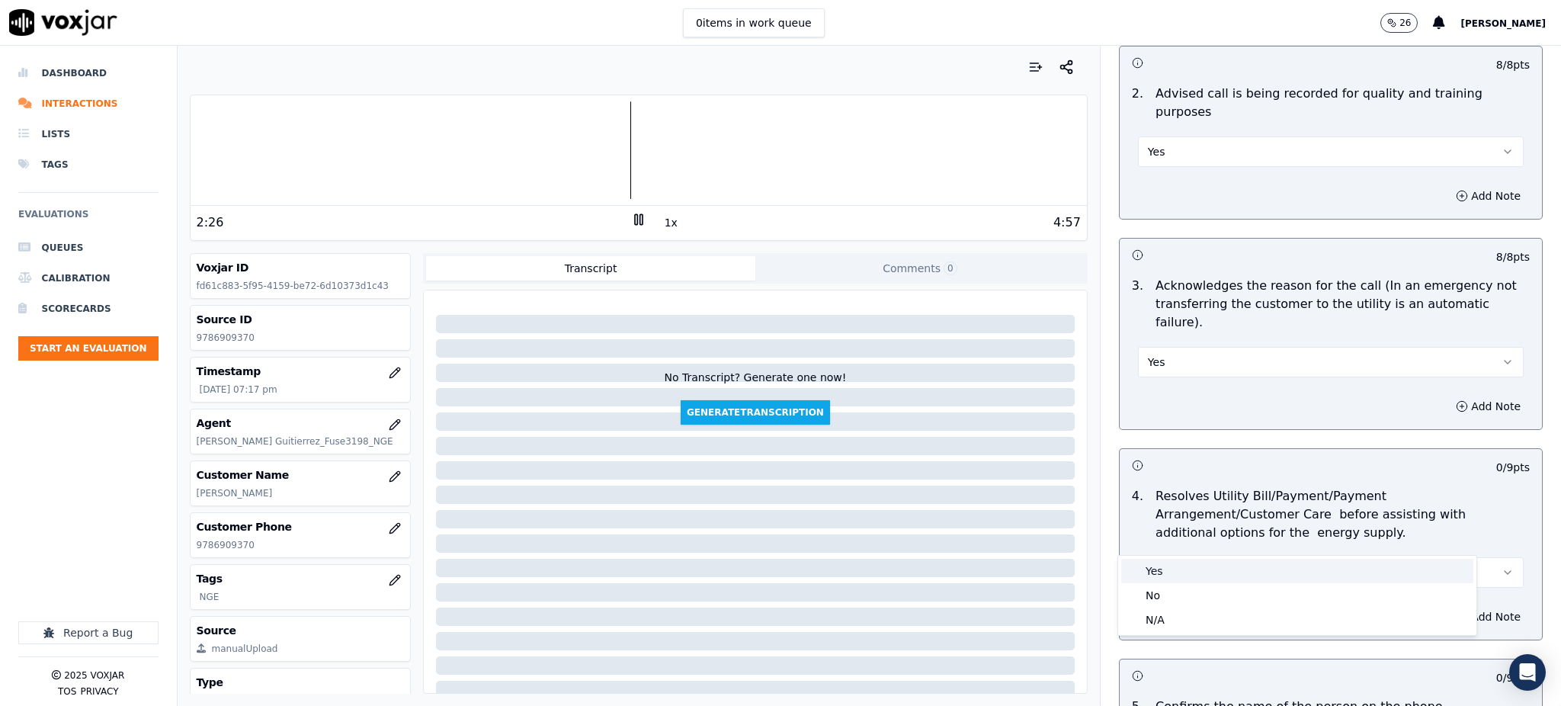
click at [1148, 572] on div "Yes" at bounding box center [1297, 571] width 352 height 24
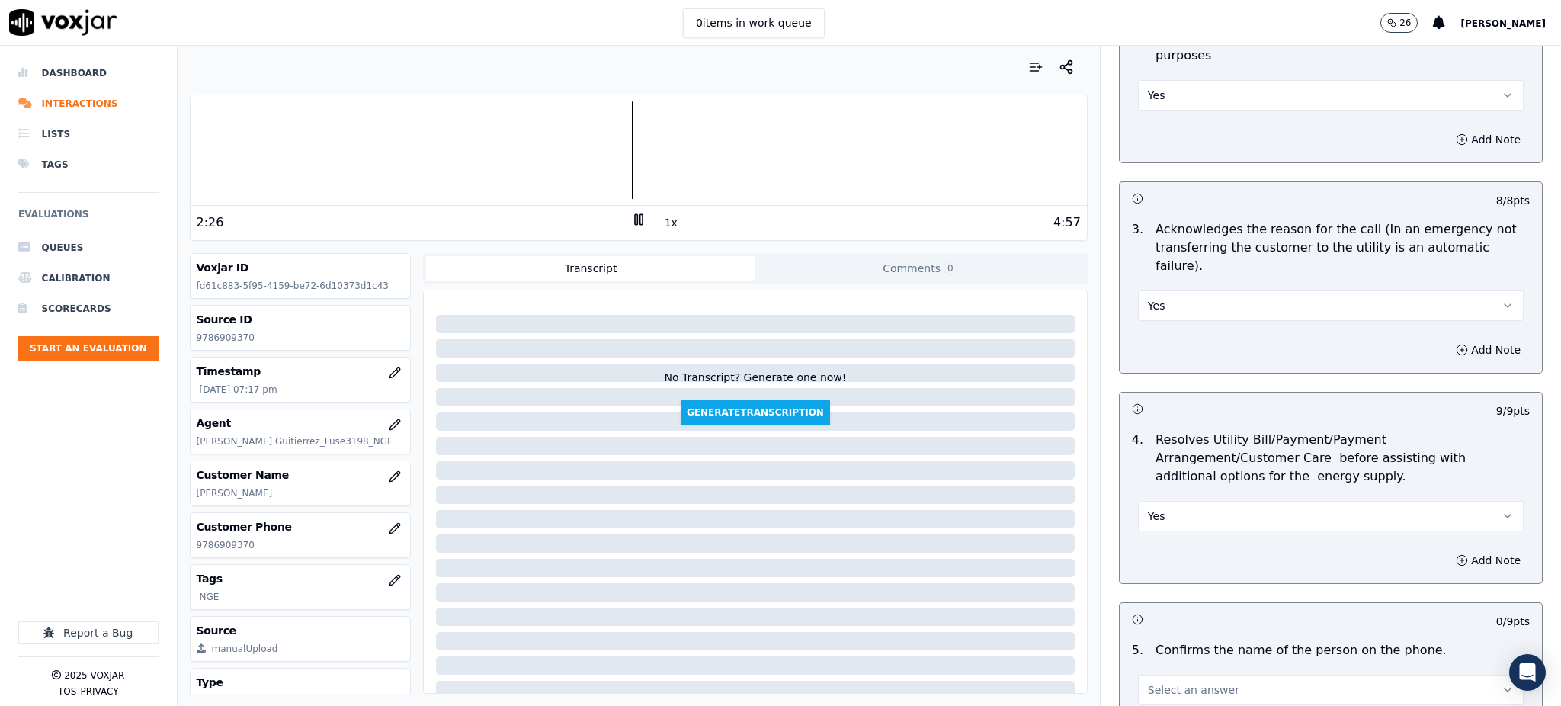
scroll to position [610, 0]
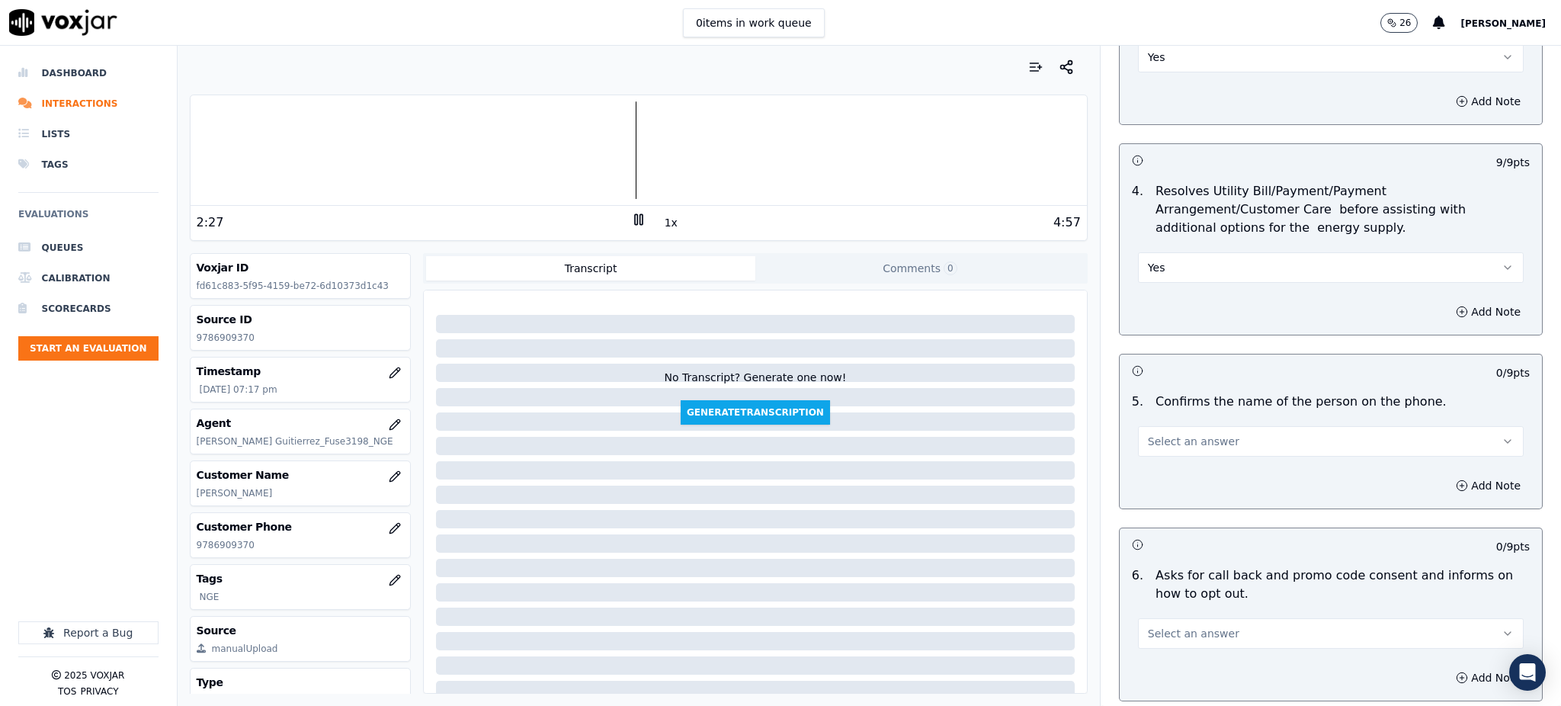
click at [1138, 426] on button "Select an answer" at bounding box center [1331, 441] width 386 height 30
click at [1159, 438] on div "Yes" at bounding box center [1297, 440] width 352 height 24
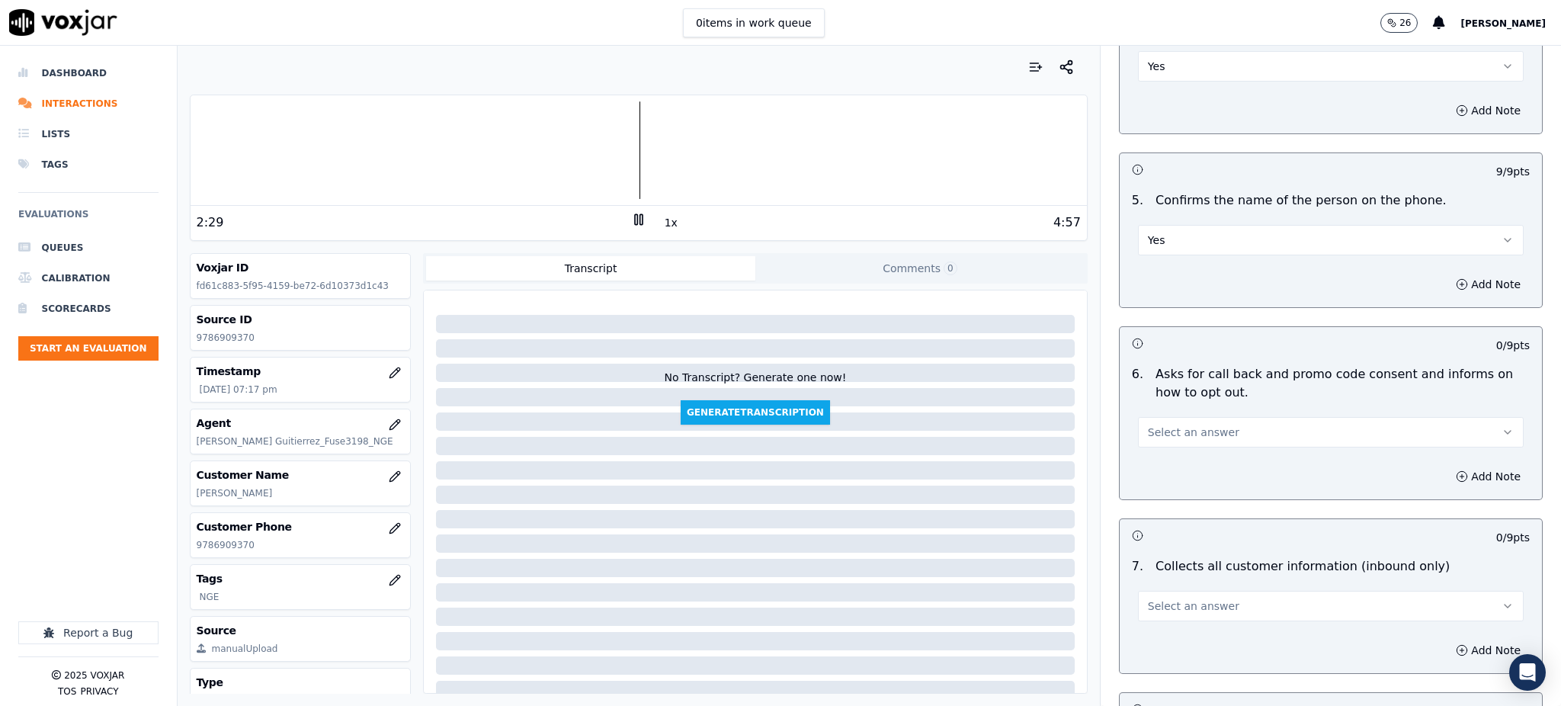
scroll to position [813, 0]
click at [1172, 423] on span "Select an answer" at bounding box center [1193, 430] width 91 height 15
click at [1179, 444] on div "No" at bounding box center [1297, 453] width 352 height 24
click at [1169, 415] on button "No" at bounding box center [1331, 430] width 386 height 30
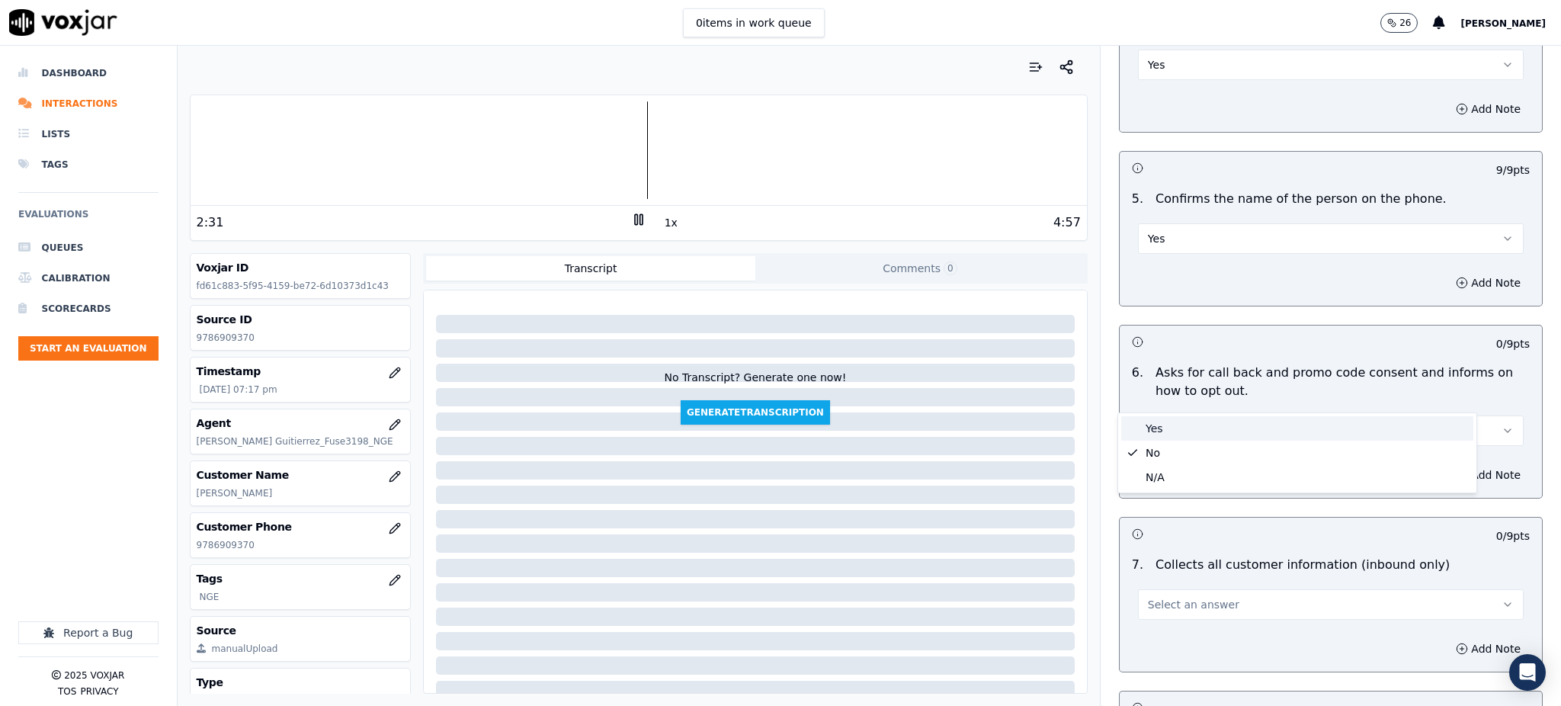
drag, startPoint x: 1153, startPoint y: 422, endPoint x: 1149, endPoint y: 519, distance: 97.6
click at [1153, 424] on div "Yes" at bounding box center [1297, 428] width 352 height 24
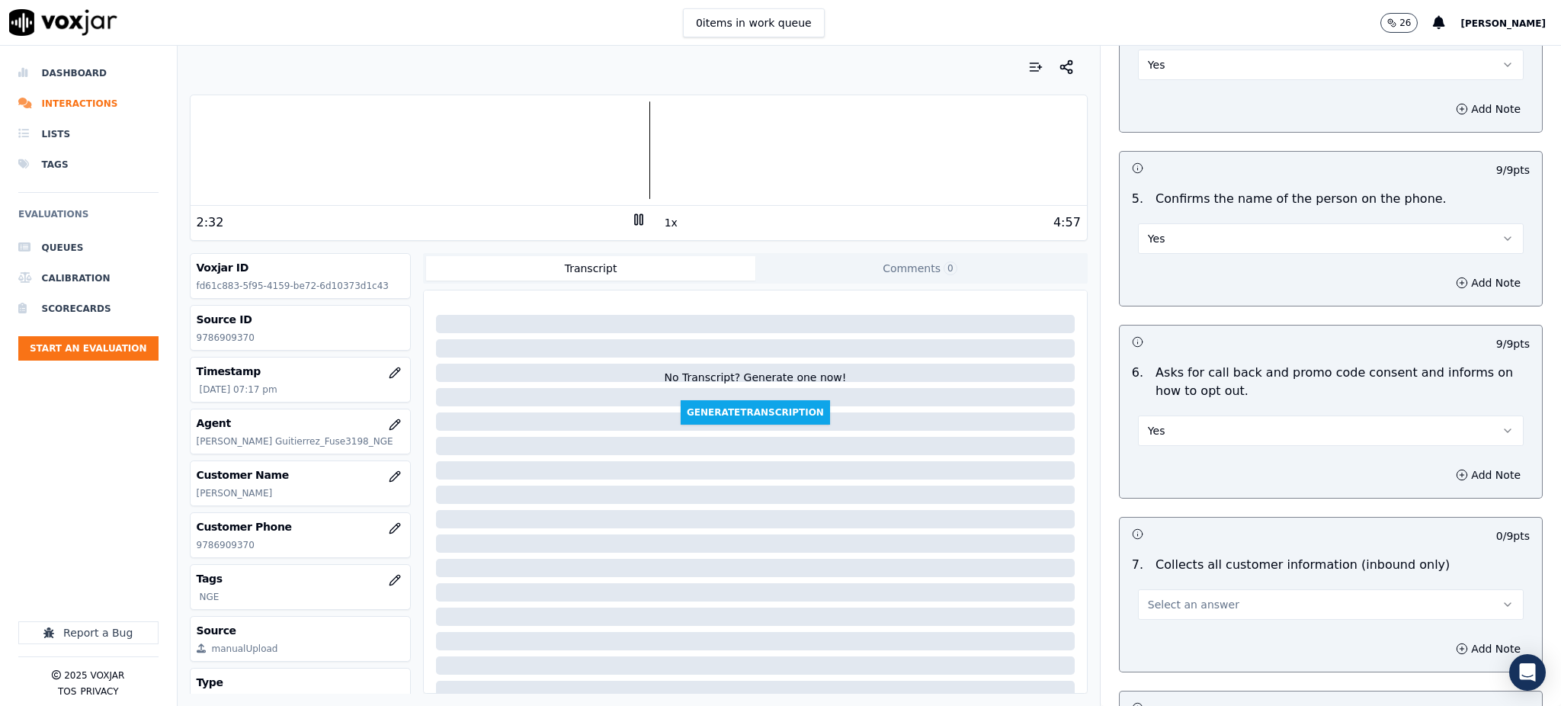
click at [1159, 589] on button "Select an answer" at bounding box center [1331, 604] width 386 height 30
click at [1152, 599] on div "Yes" at bounding box center [1297, 602] width 352 height 24
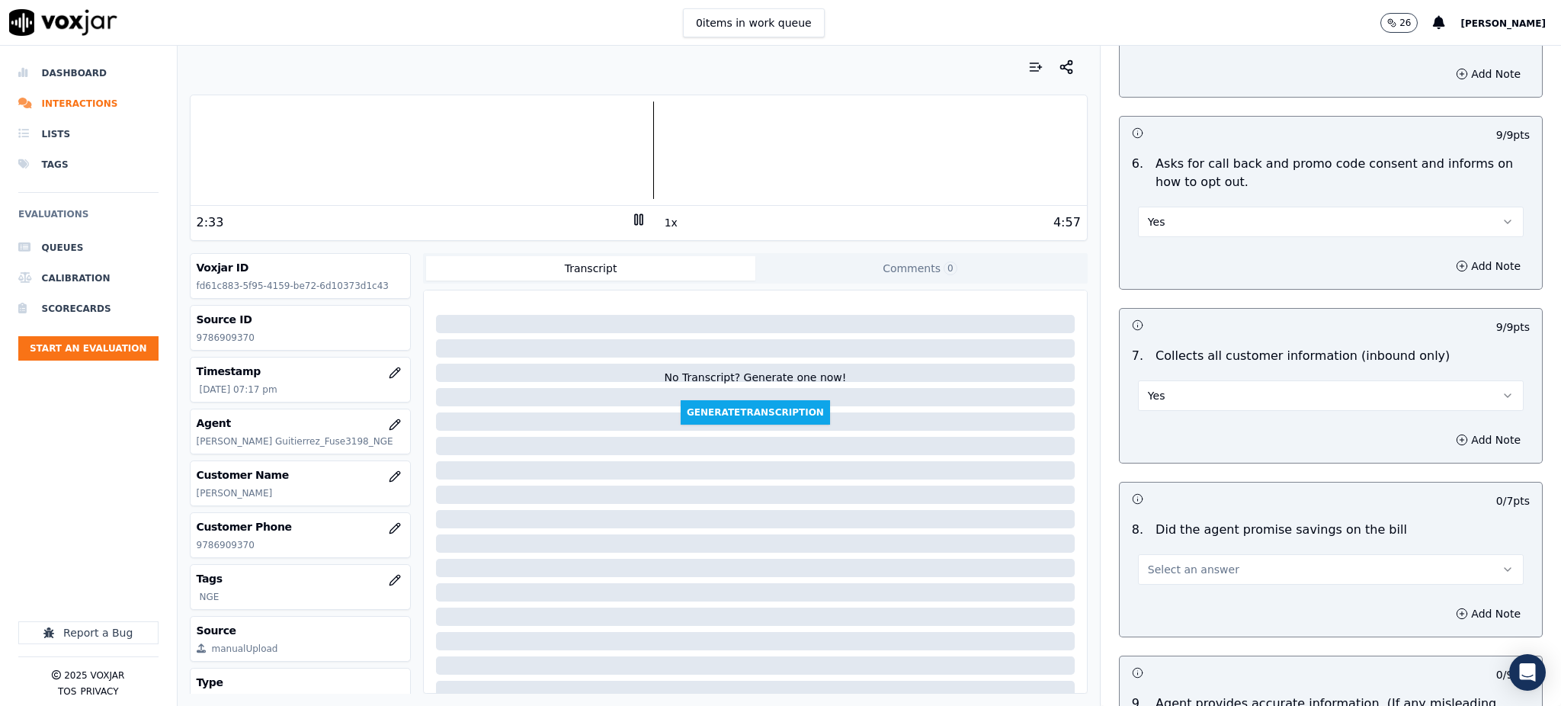
scroll to position [1118, 0]
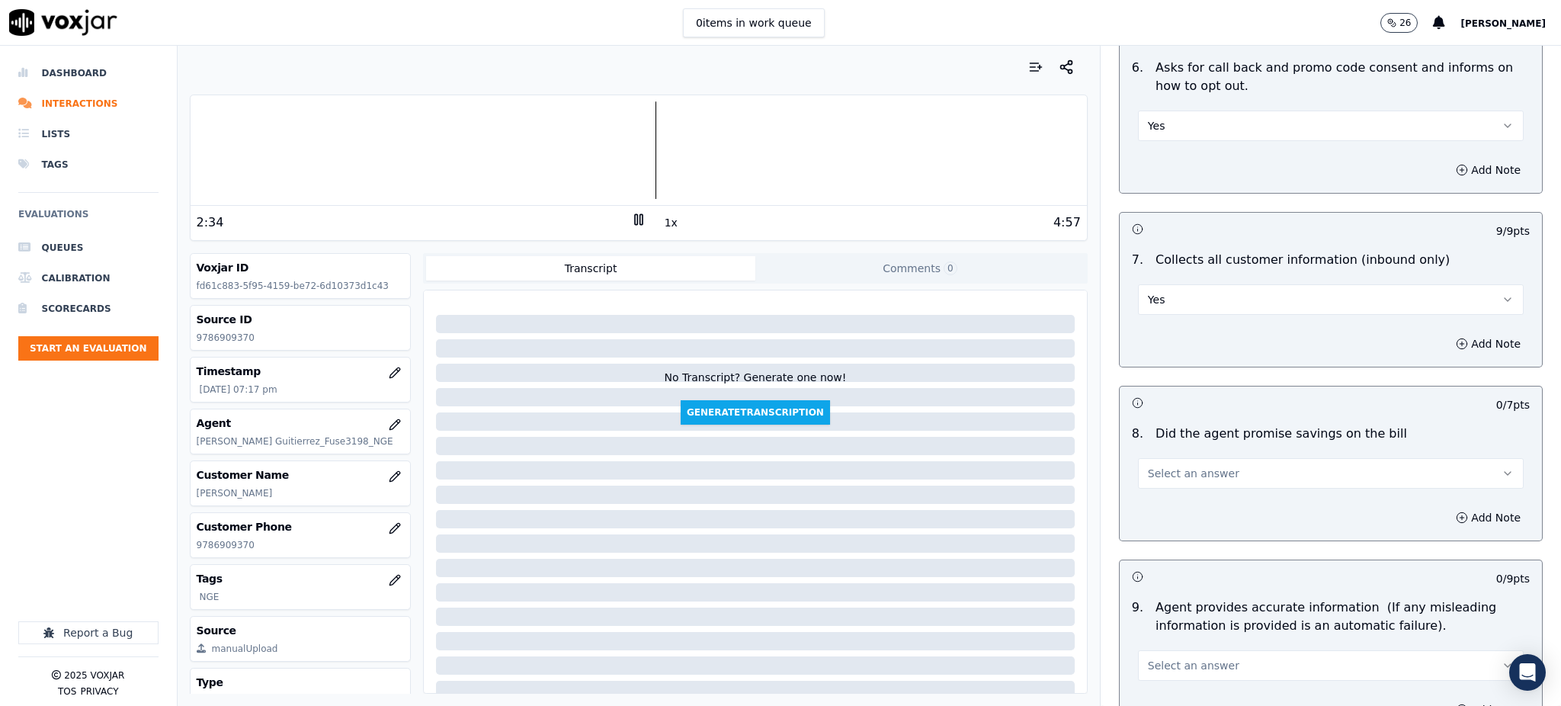
click at [1156, 466] on span "Select an answer" at bounding box center [1193, 473] width 91 height 15
click at [1166, 474] on div "Yes" at bounding box center [1297, 471] width 352 height 24
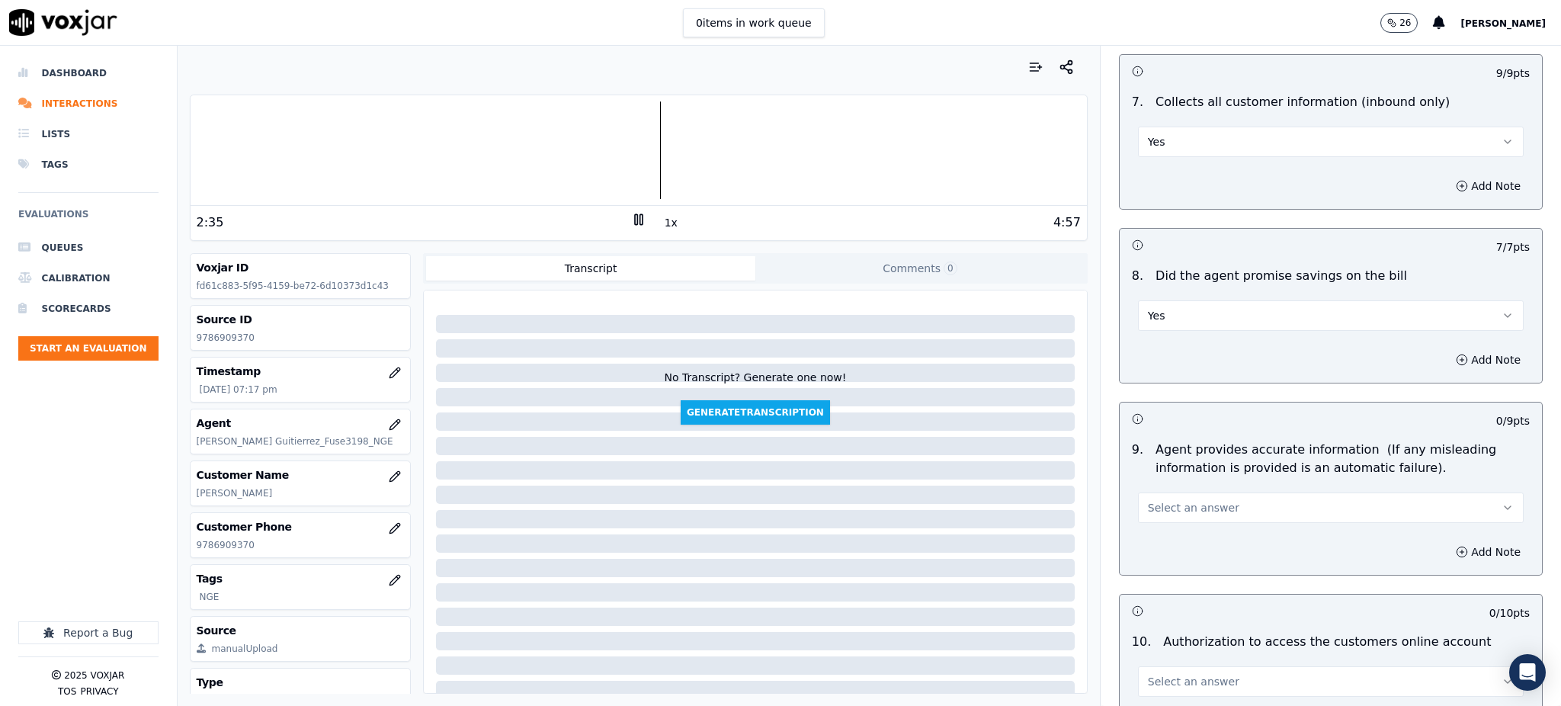
scroll to position [1321, 0]
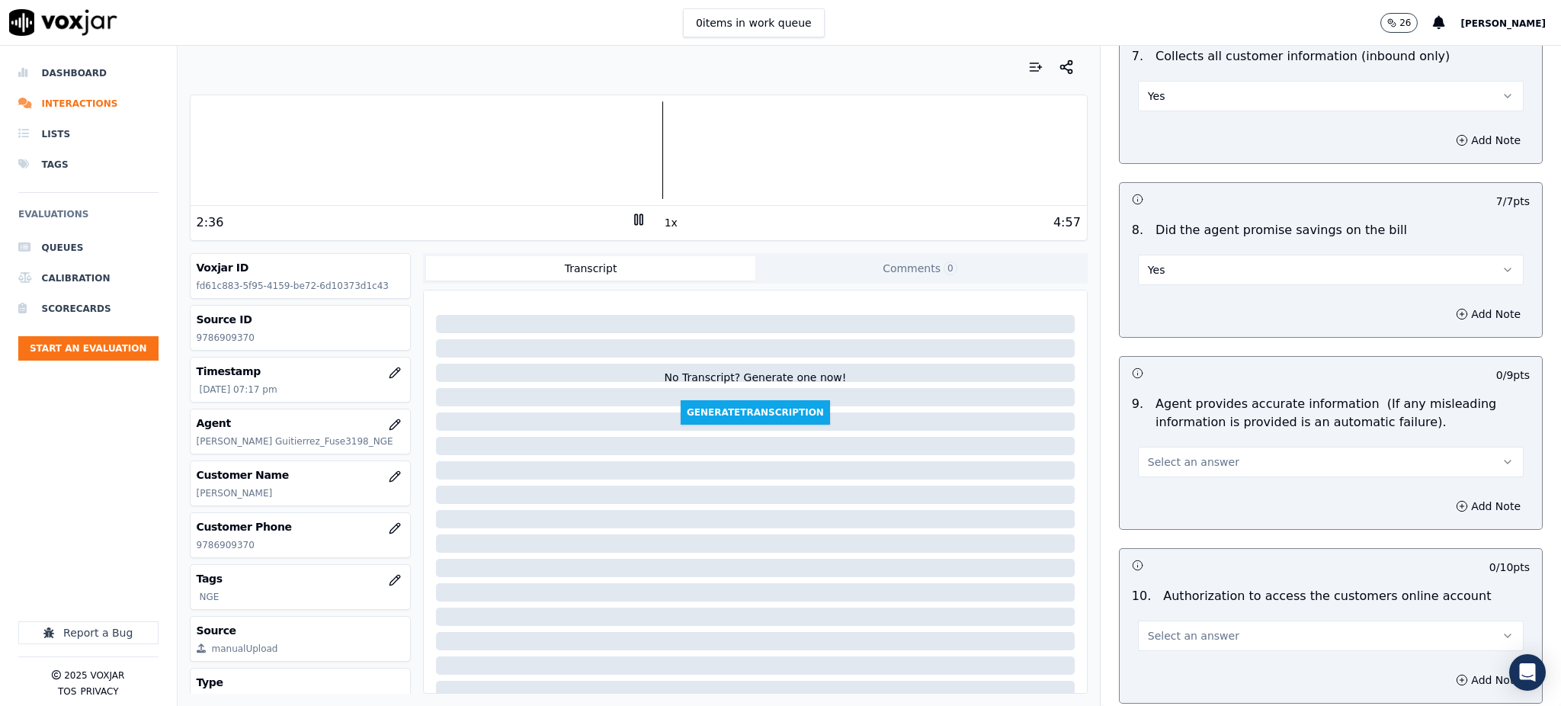
click at [1155, 454] on span "Select an answer" at bounding box center [1193, 461] width 91 height 15
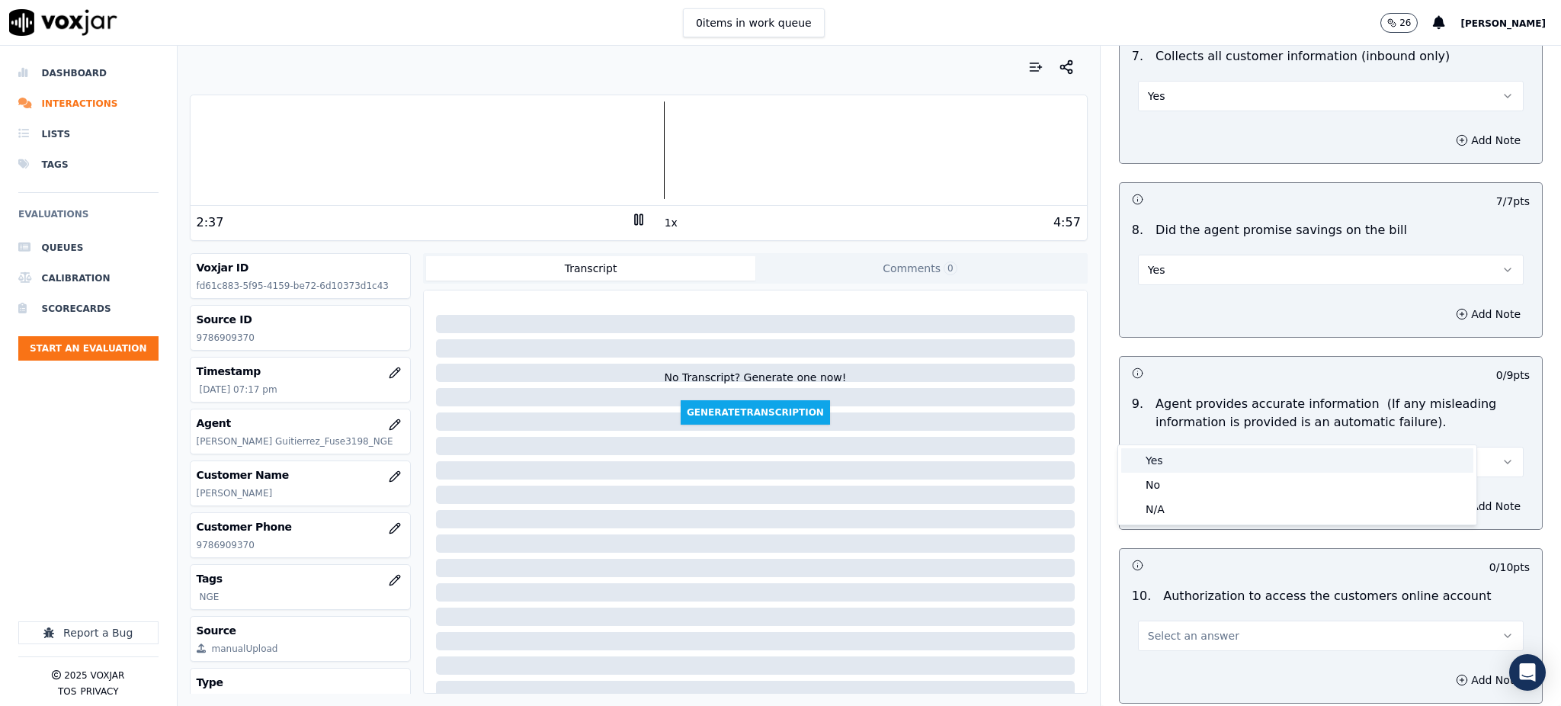
click at [1160, 467] on div "Yes" at bounding box center [1297, 460] width 352 height 24
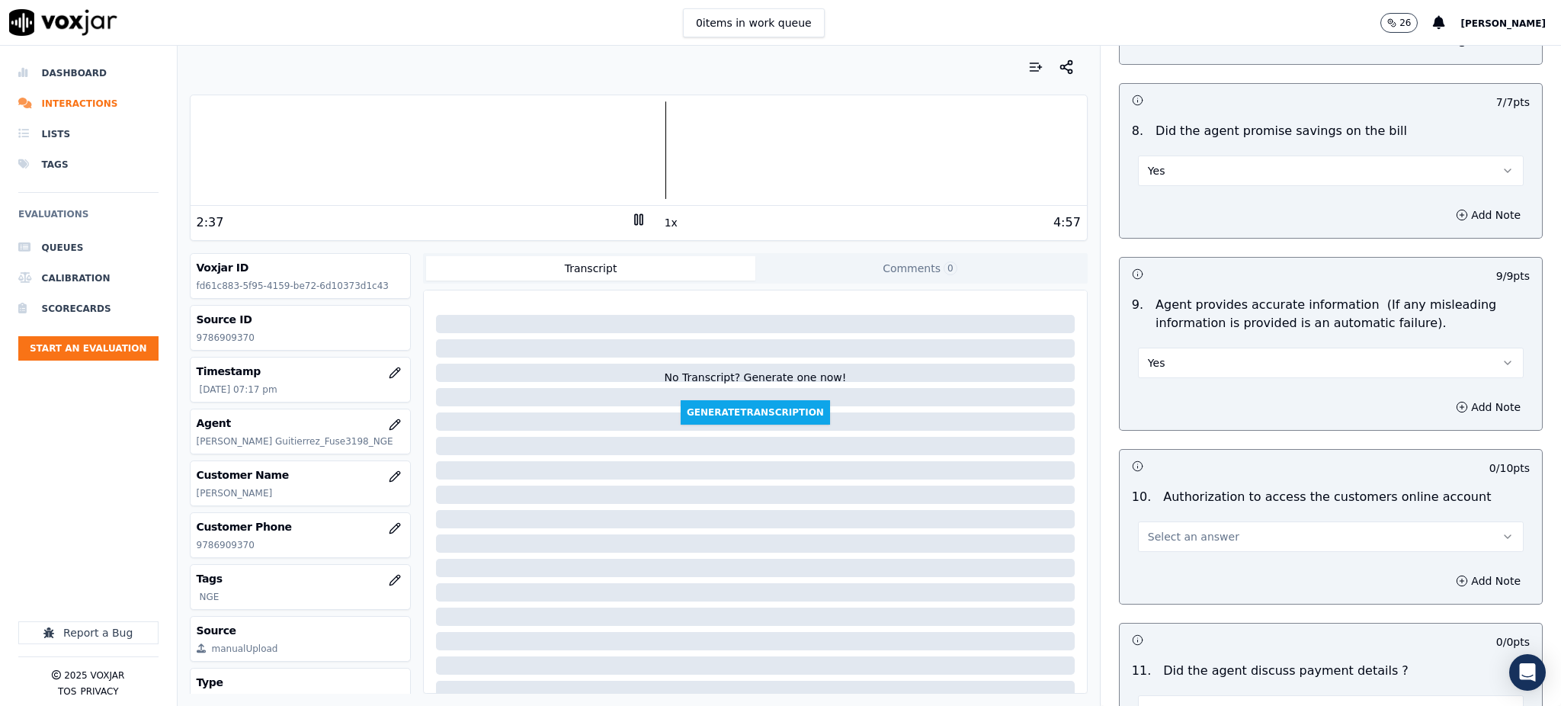
scroll to position [1422, 0]
click at [1148, 527] on span "Select an answer" at bounding box center [1193, 534] width 91 height 15
click at [1143, 531] on div "Yes" at bounding box center [1297, 533] width 352 height 24
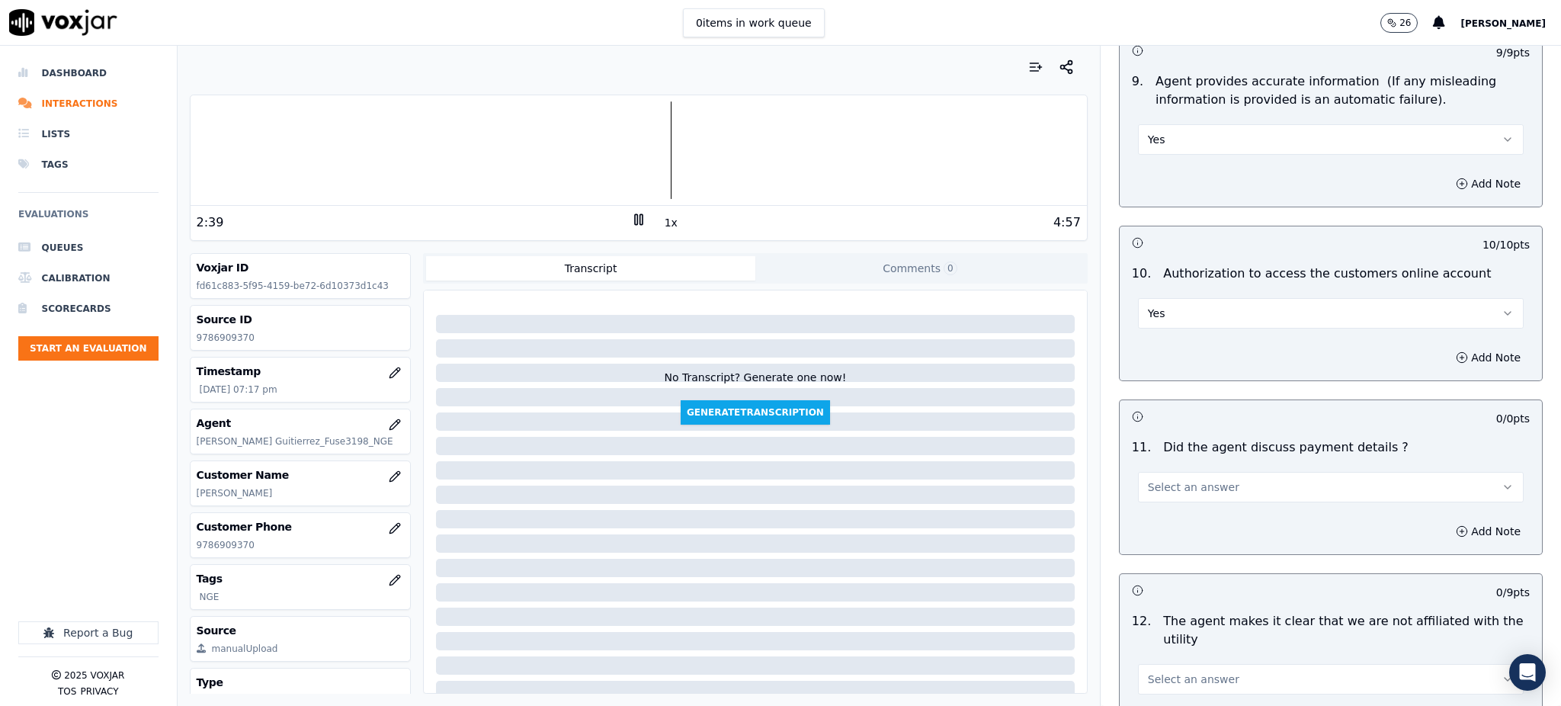
scroll to position [1727, 0]
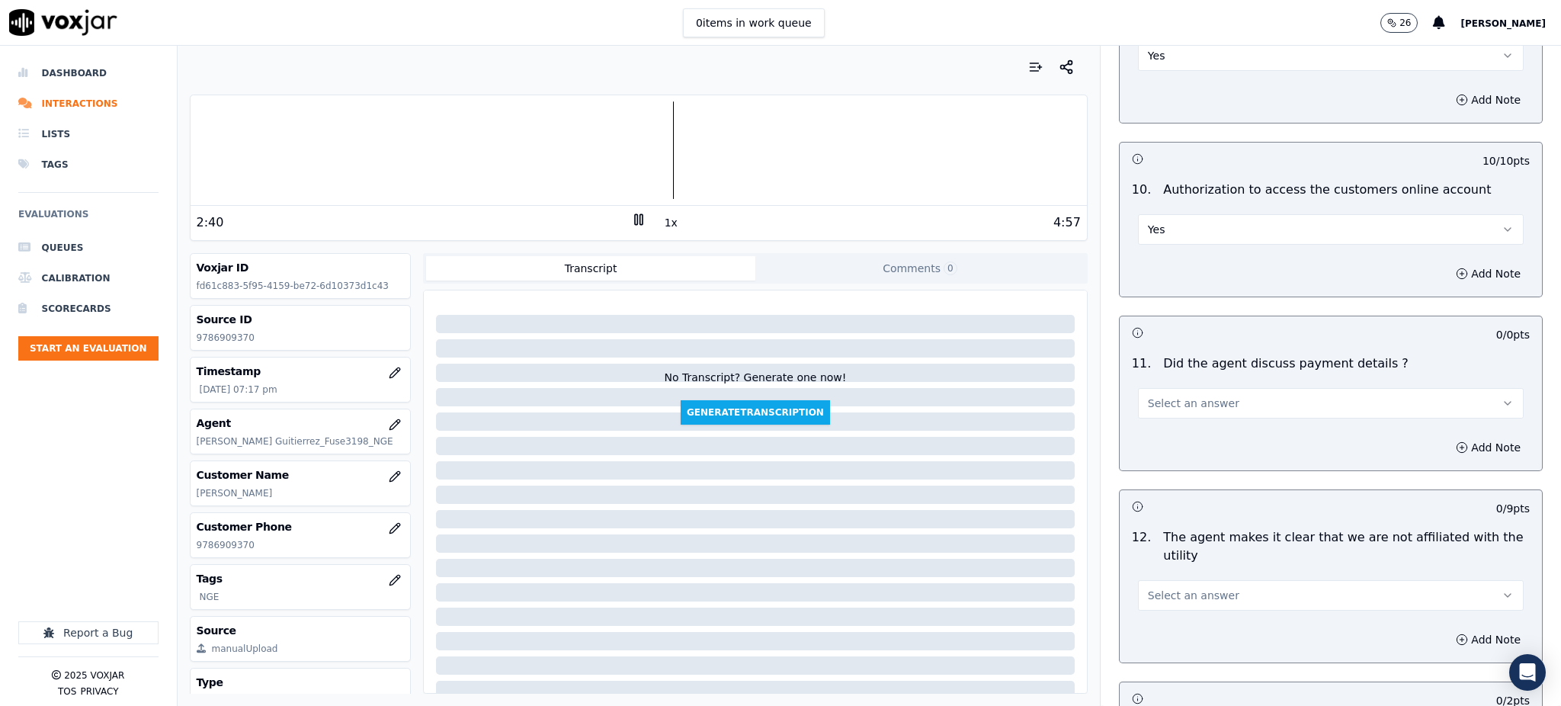
click at [1156, 396] on span "Select an answer" at bounding box center [1193, 403] width 91 height 15
click at [1165, 453] on div "N/A" at bounding box center [1297, 450] width 352 height 24
drag, startPoint x: 1175, startPoint y: 547, endPoint x: 1166, endPoint y: 576, distance: 30.2
click at [1175, 580] on button "Select an answer" at bounding box center [1331, 595] width 386 height 30
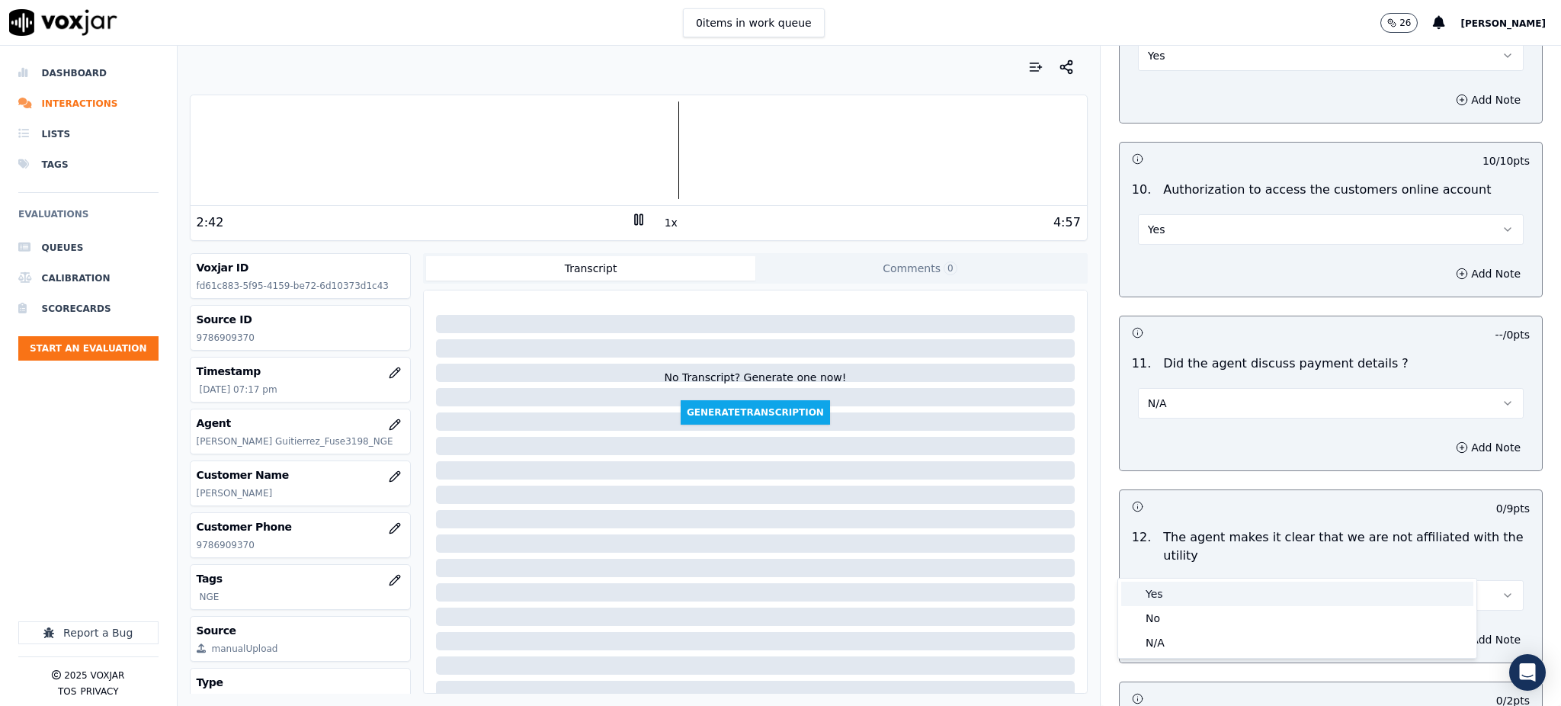
click at [1159, 589] on div "Yes" at bounding box center [1297, 594] width 352 height 24
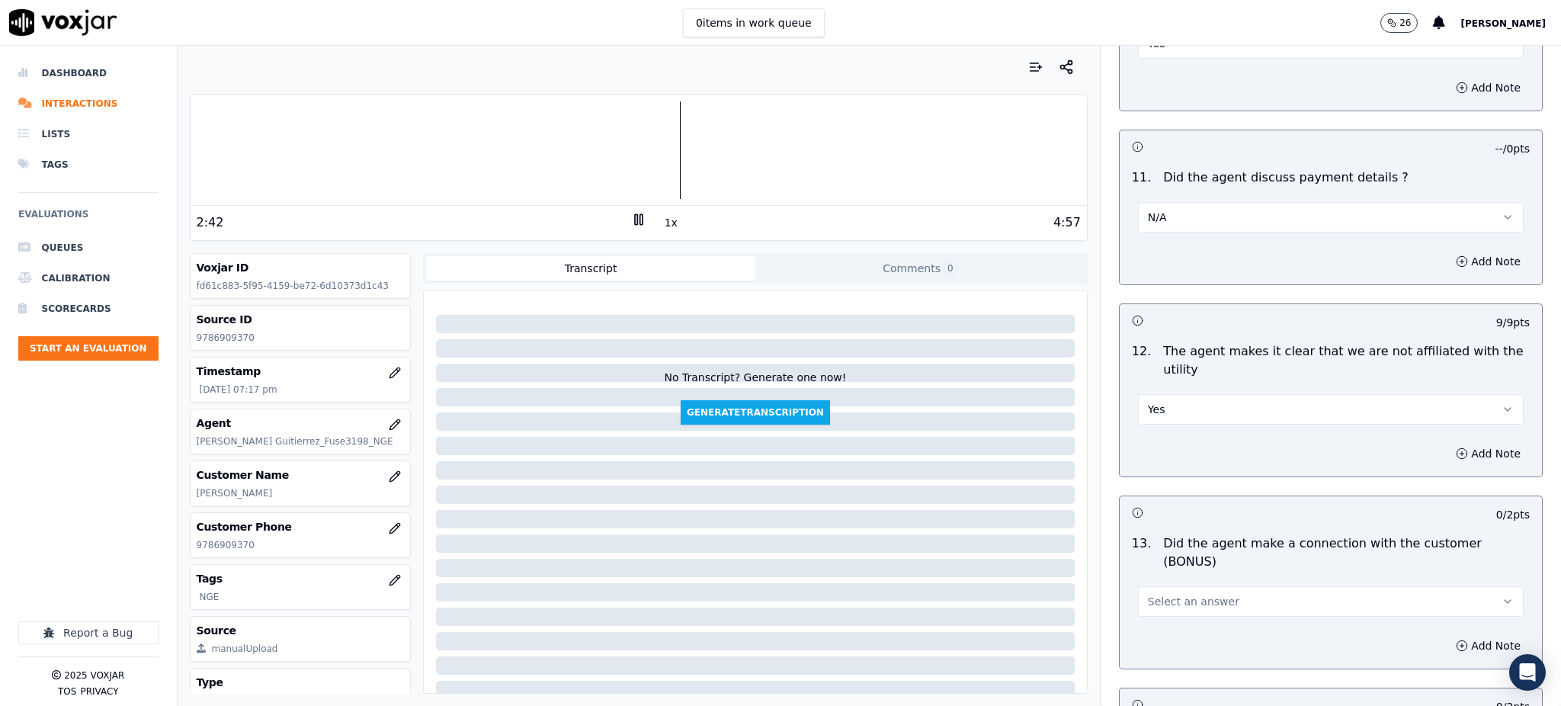
scroll to position [1931, 0]
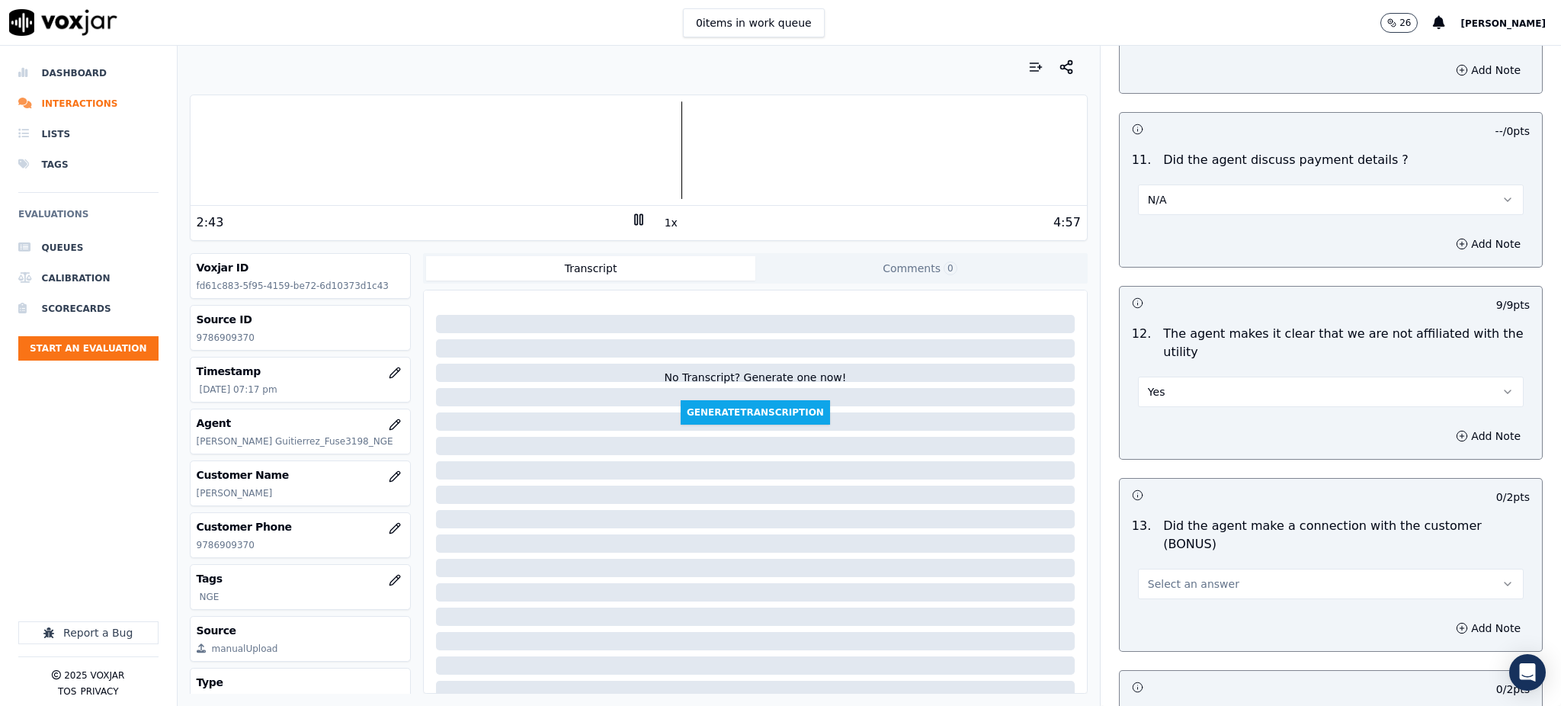
click at [1160, 576] on span "Select an answer" at bounding box center [1193, 583] width 91 height 15
click at [1161, 562] on div "Yes" at bounding box center [1297, 564] width 352 height 24
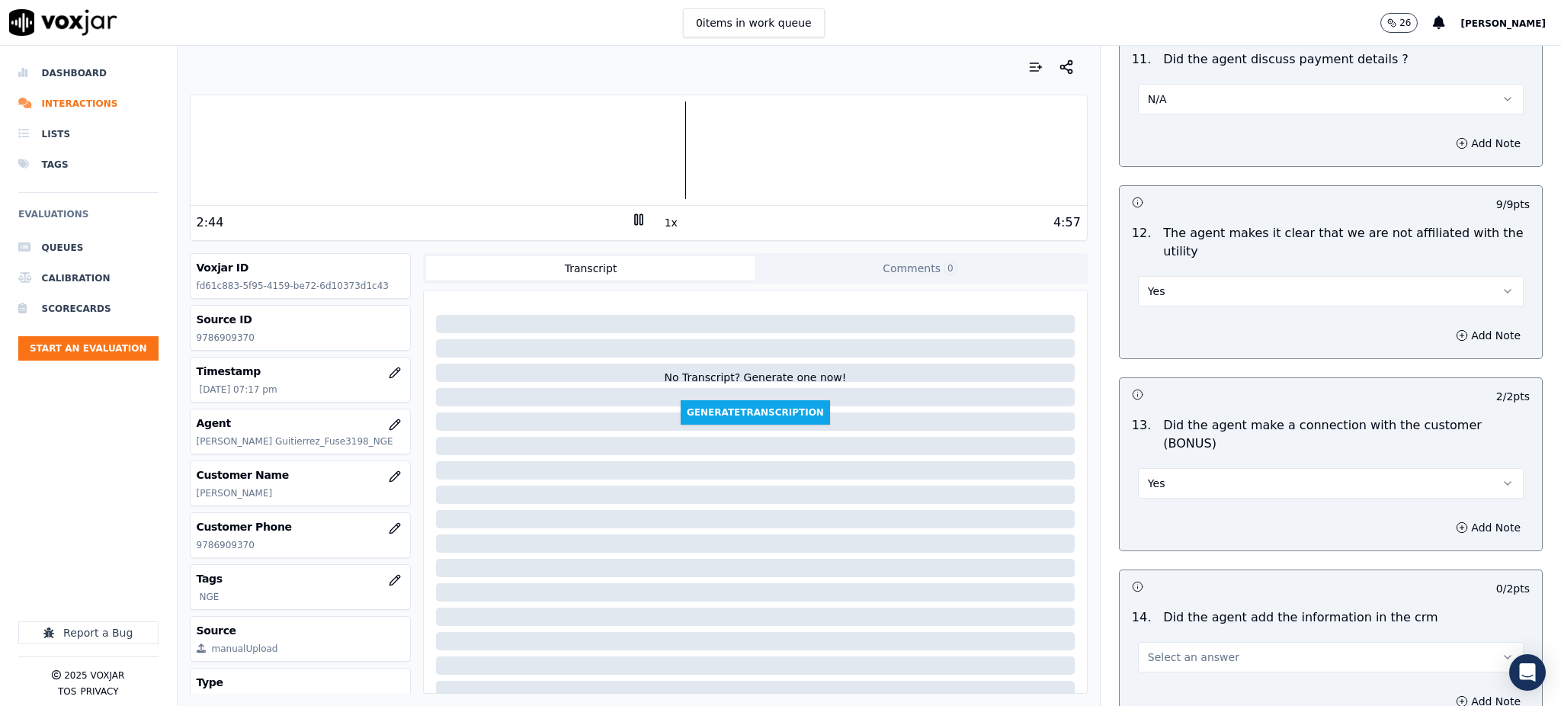
scroll to position [2236, 0]
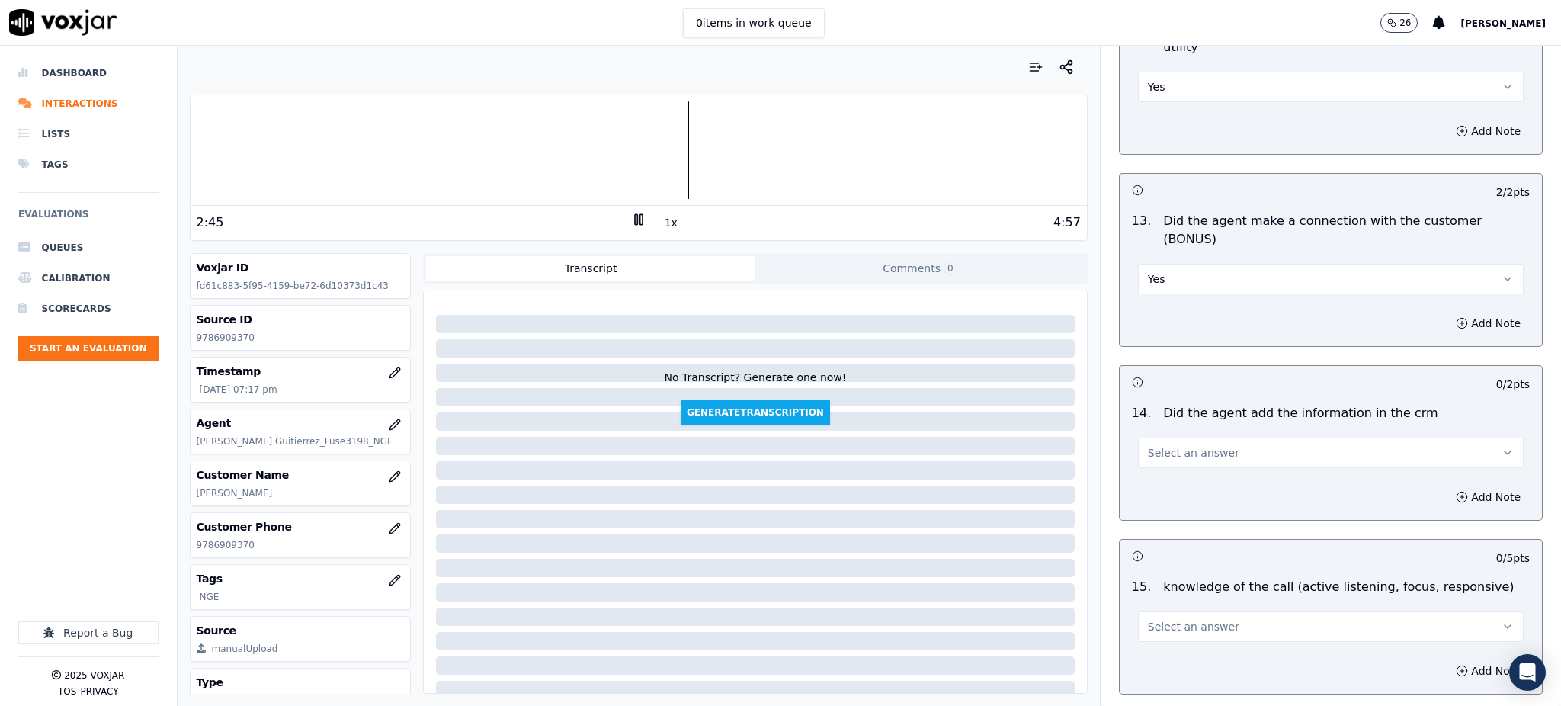
click at [1148, 445] on span "Select an answer" at bounding box center [1193, 452] width 91 height 15
click at [1156, 435] on div "Yes" at bounding box center [1297, 434] width 352 height 24
click at [1163, 619] on span "Select an answer" at bounding box center [1193, 626] width 91 height 15
click at [1169, 613] on div "Yes" at bounding box center [1297, 607] width 352 height 24
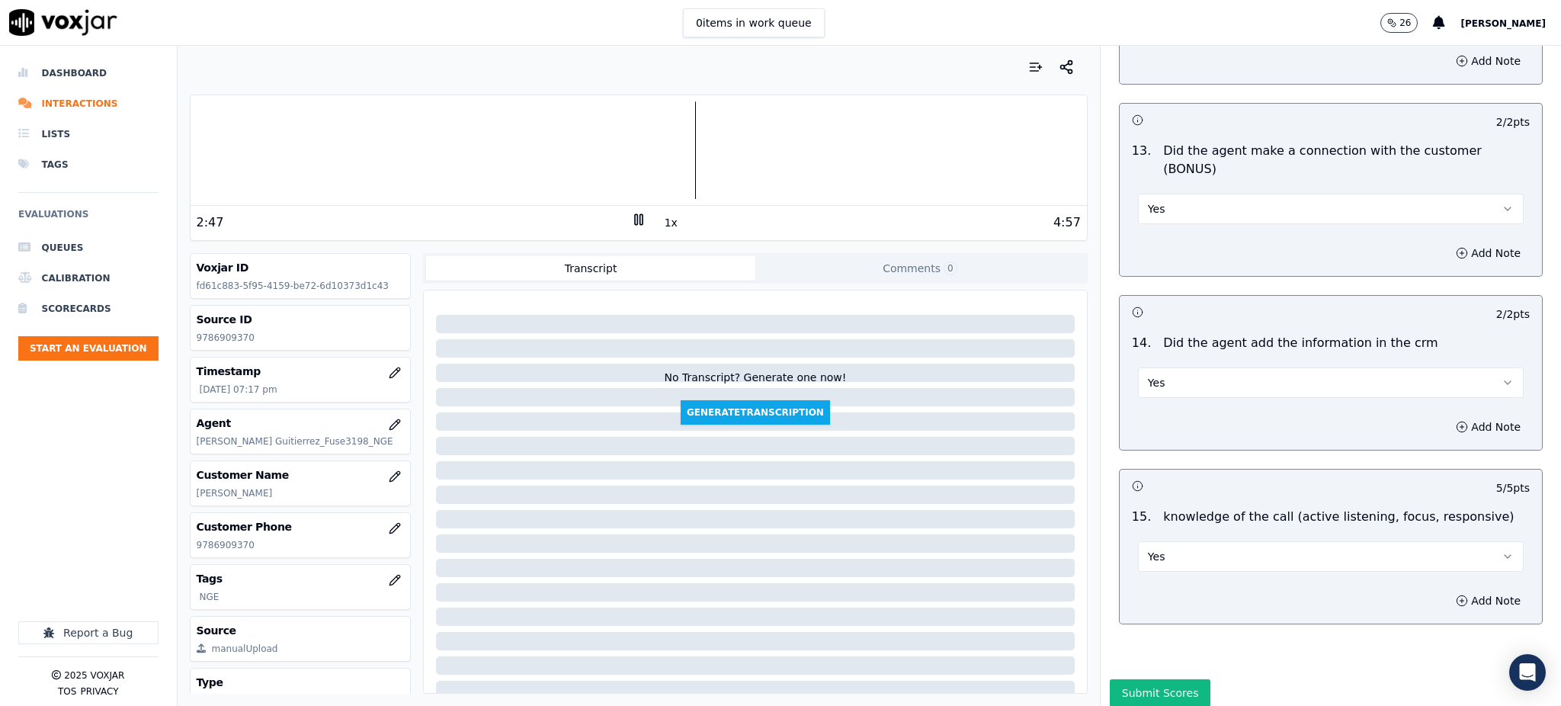
scroll to position [2307, 0]
click at [1143, 678] on button "Submit Scores" at bounding box center [1160, 691] width 101 height 27
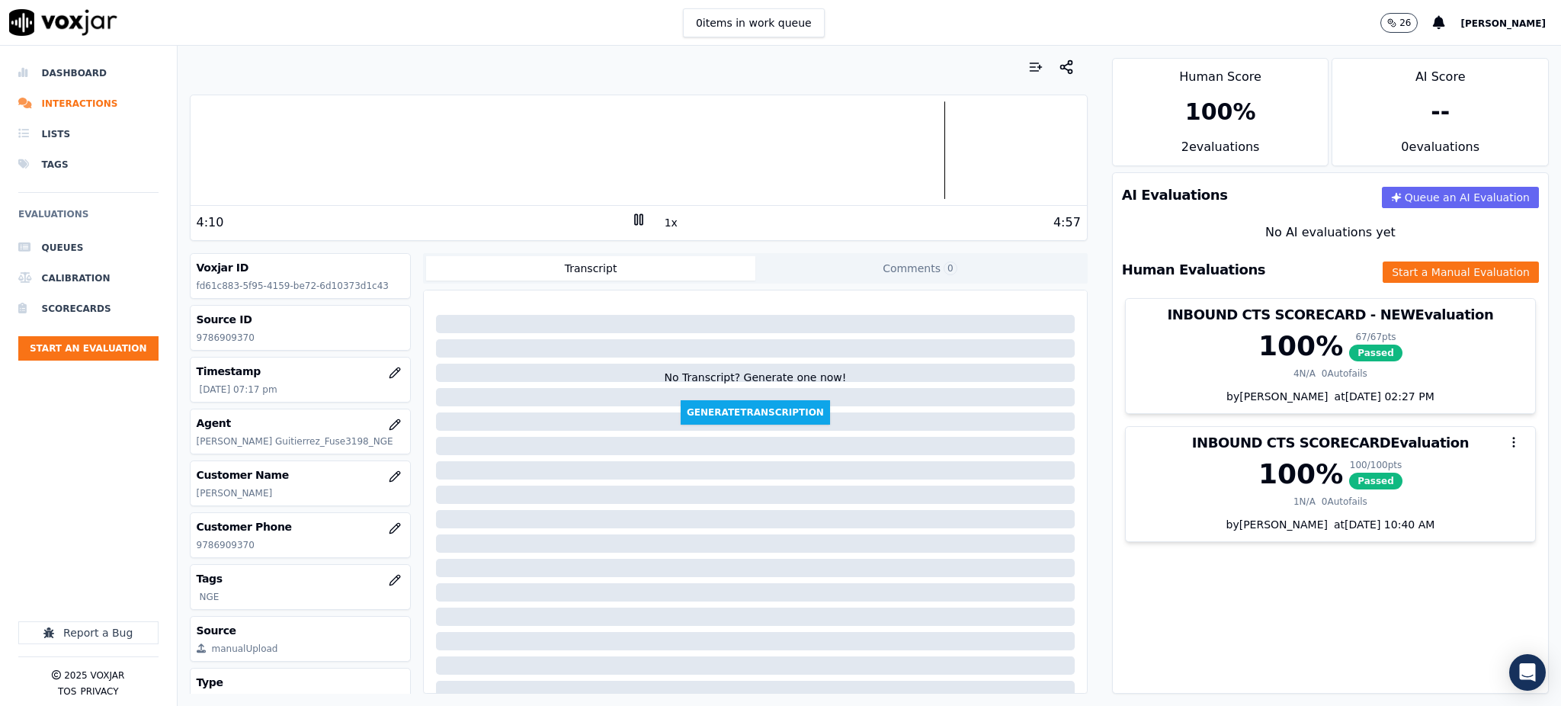
click at [631, 216] on icon at bounding box center [638, 219] width 15 height 15
click at [631, 218] on icon at bounding box center [638, 219] width 15 height 15
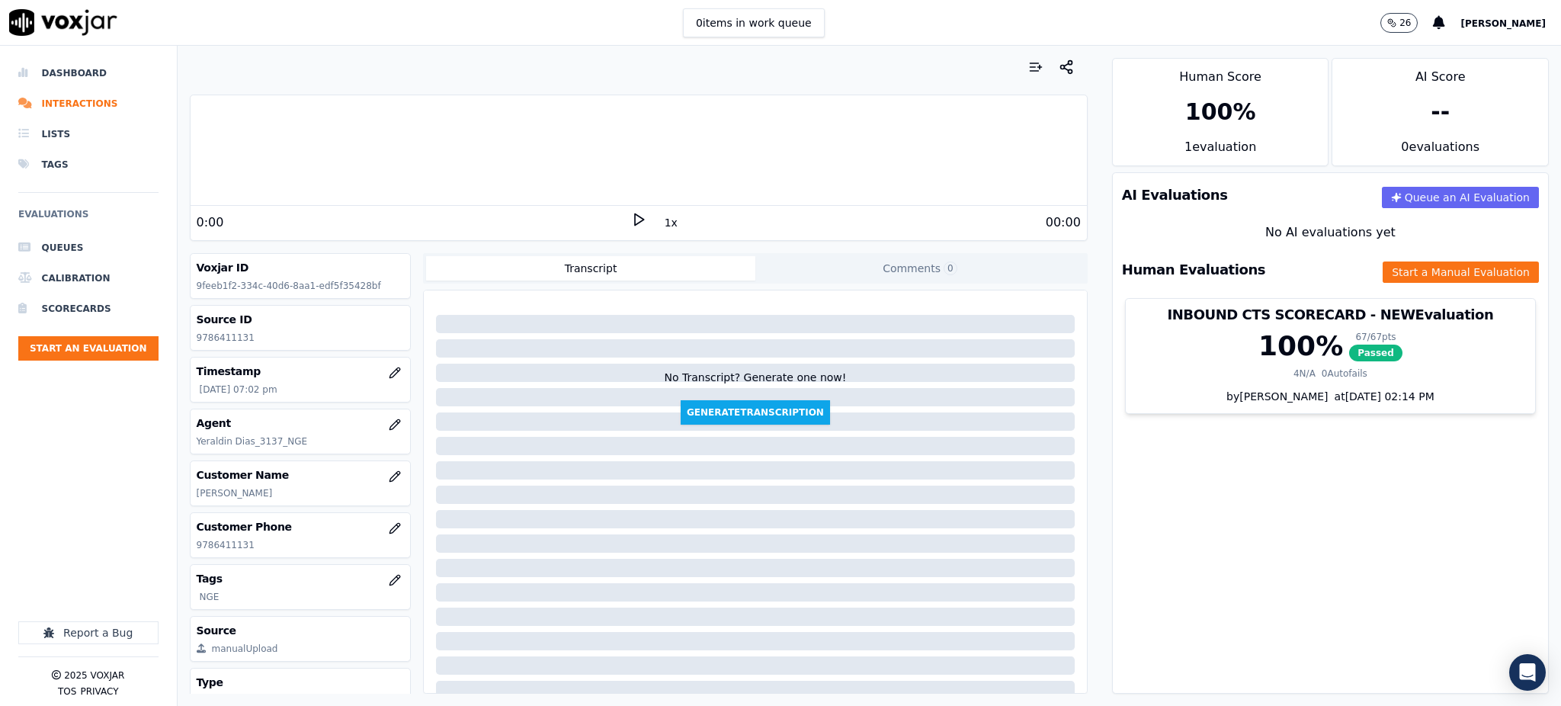
click at [631, 216] on icon at bounding box center [638, 219] width 15 height 15
drag, startPoint x: 252, startPoint y: 544, endPoint x: 197, endPoint y: 531, distance: 57.3
click at [195, 545] on div "Customer Phone 9786411131" at bounding box center [301, 535] width 220 height 44
copy p "9786411131"
click at [632, 225] on icon at bounding box center [638, 219] width 15 height 15
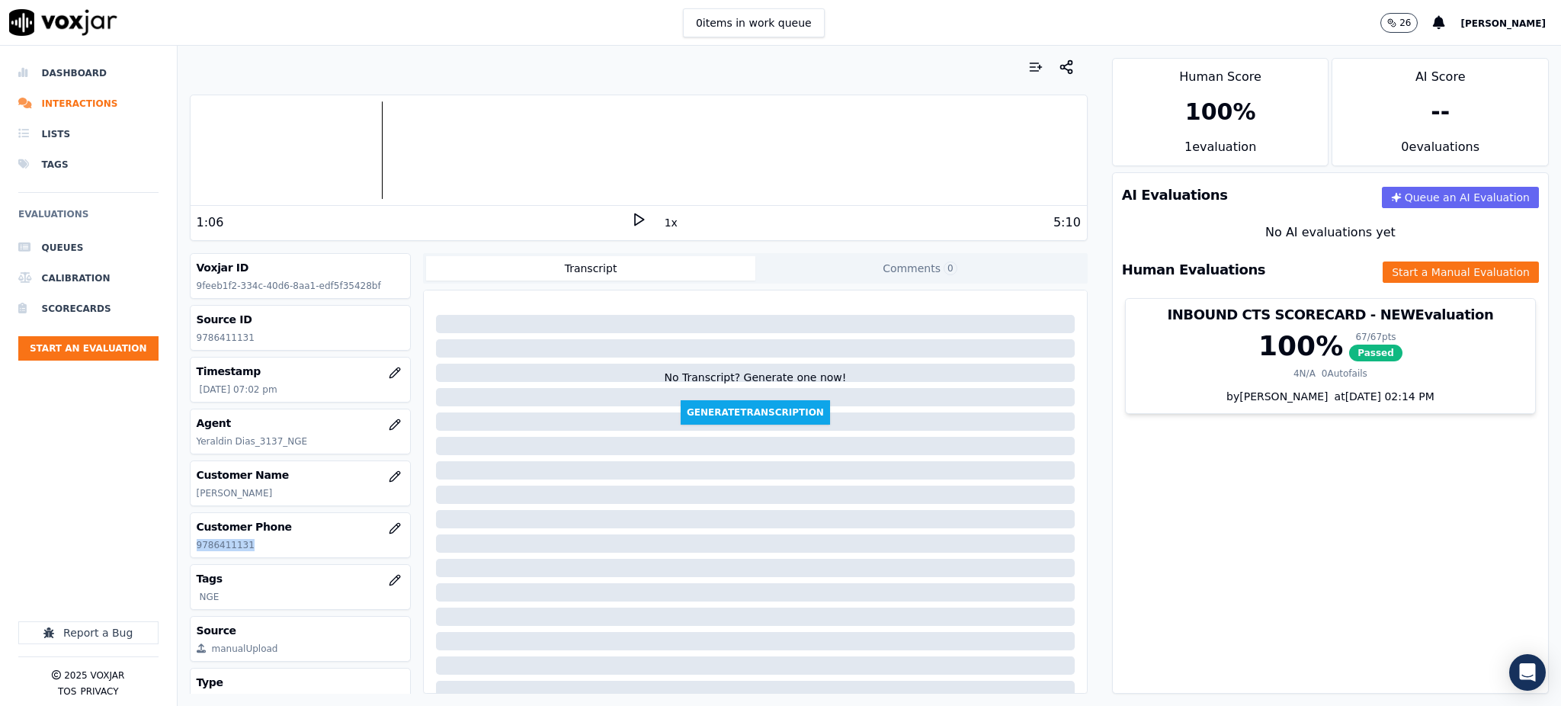
click at [631, 216] on icon at bounding box center [638, 219] width 15 height 15
click at [1423, 277] on button "Start a Manual Evaluation" at bounding box center [1461, 271] width 156 height 21
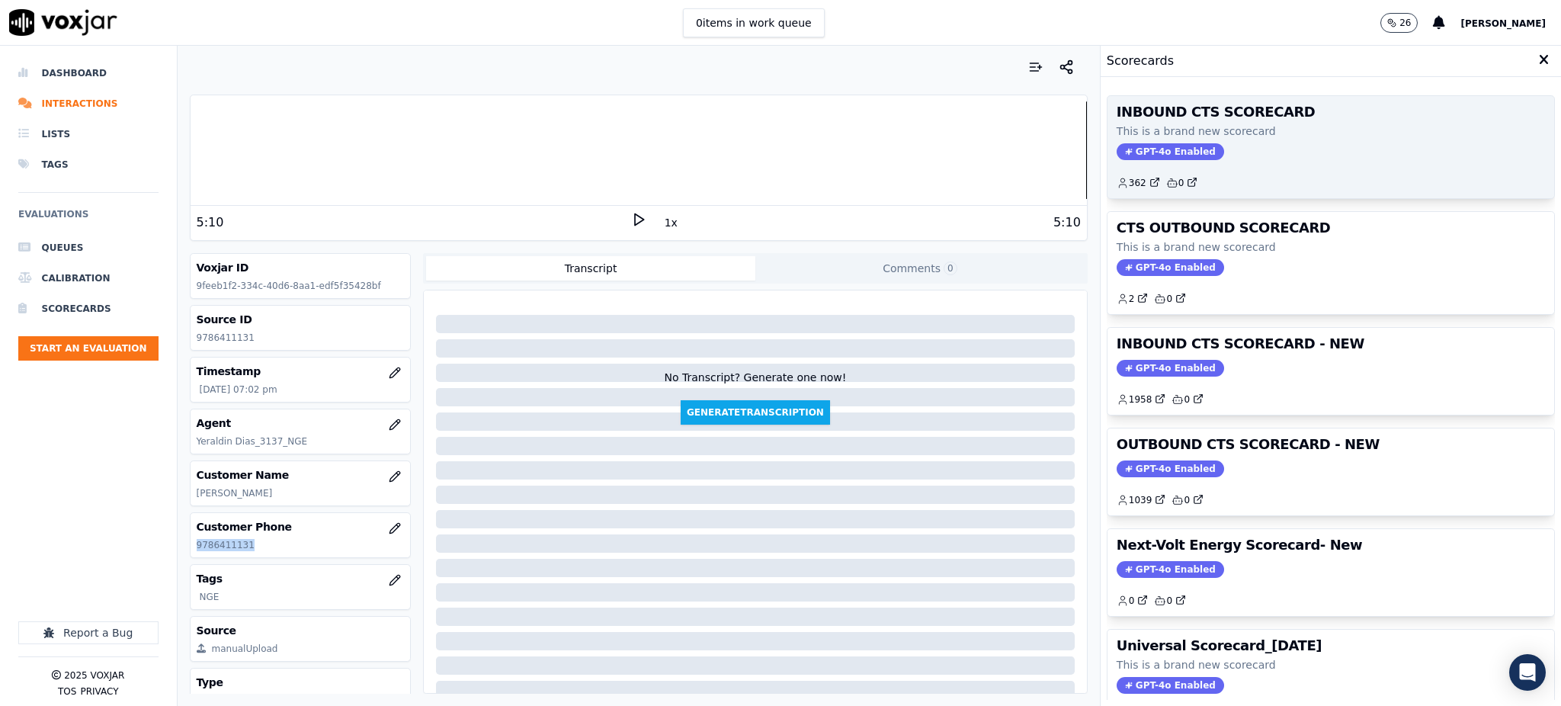
click at [1148, 153] on span "GPT-4o Enabled" at bounding box center [1170, 151] width 107 height 17
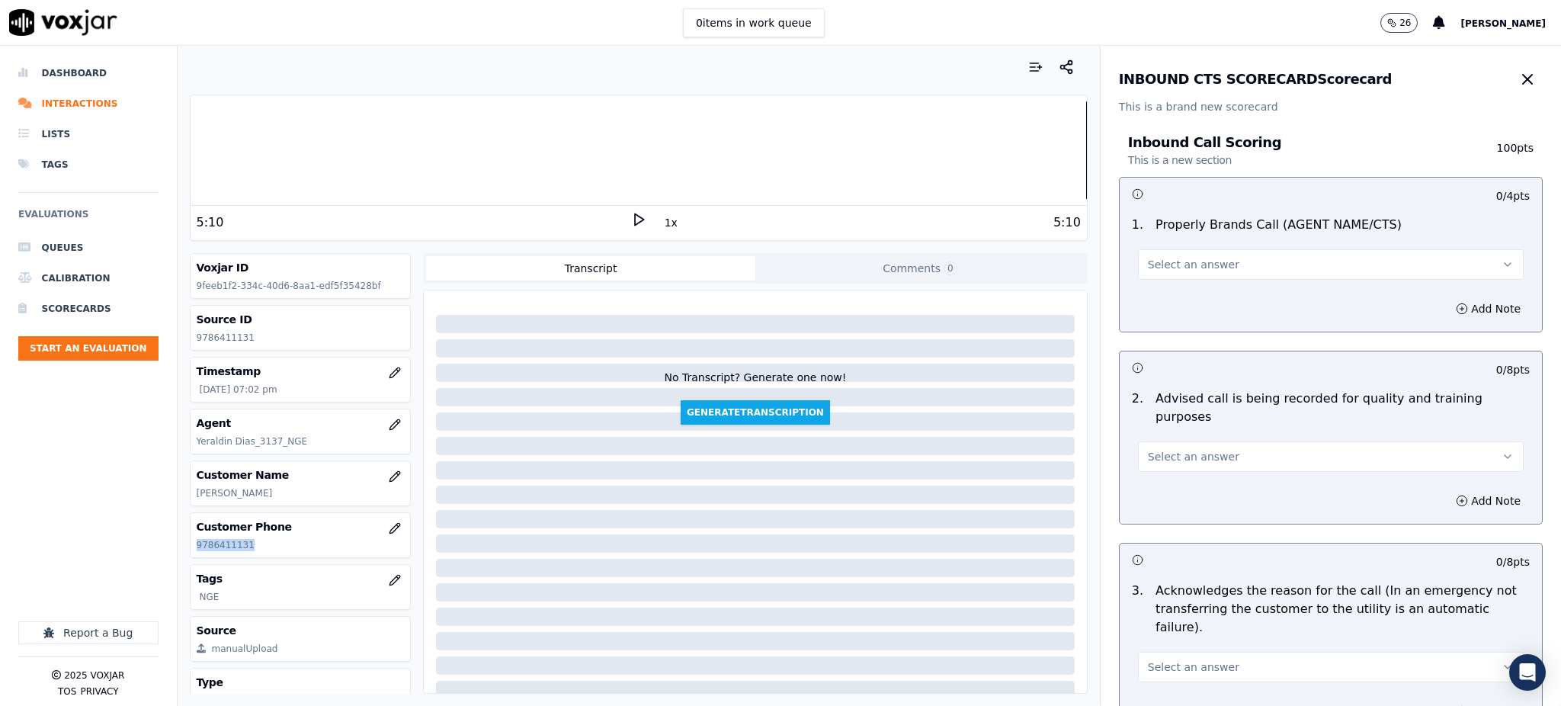
click at [1156, 259] on span "Select an answer" at bounding box center [1193, 264] width 91 height 15
click at [1167, 299] on div "Yes" at bounding box center [1297, 299] width 352 height 24
click at [1166, 449] on span "Select an answer" at bounding box center [1193, 456] width 91 height 15
click at [1179, 470] on div "Yes" at bounding box center [1297, 472] width 352 height 24
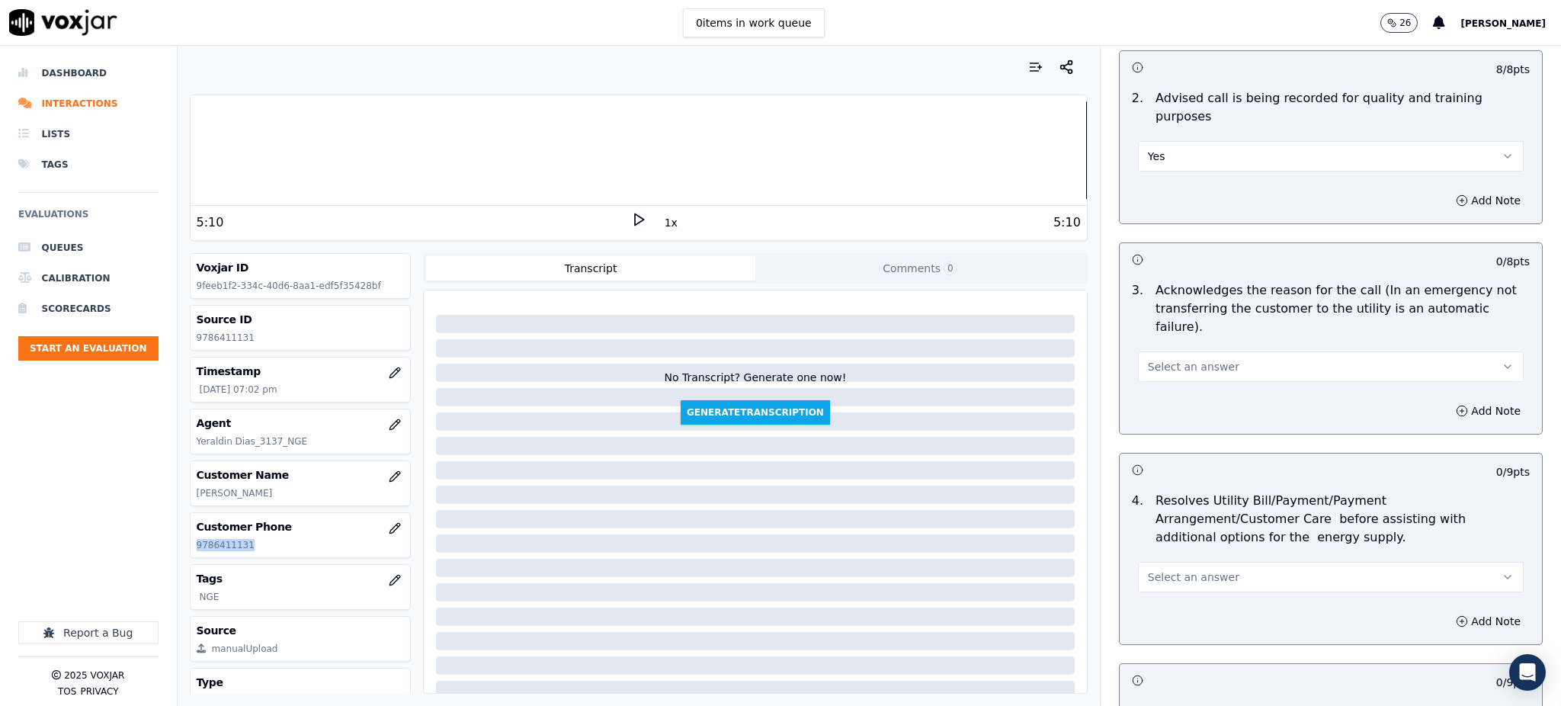
scroll to position [305, 0]
click at [1181, 354] on span "Select an answer" at bounding box center [1193, 361] width 91 height 15
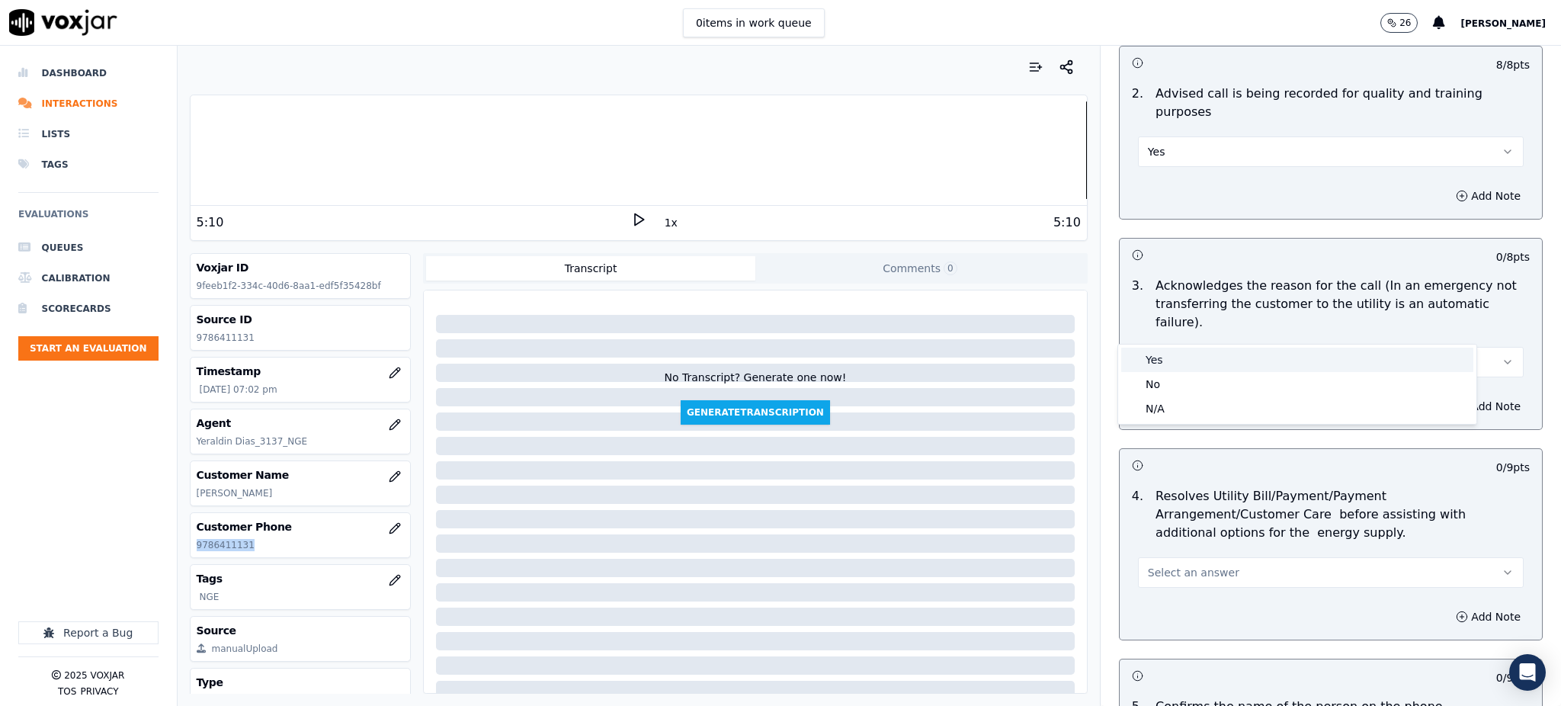
click at [1174, 358] on div "Yes" at bounding box center [1297, 360] width 352 height 24
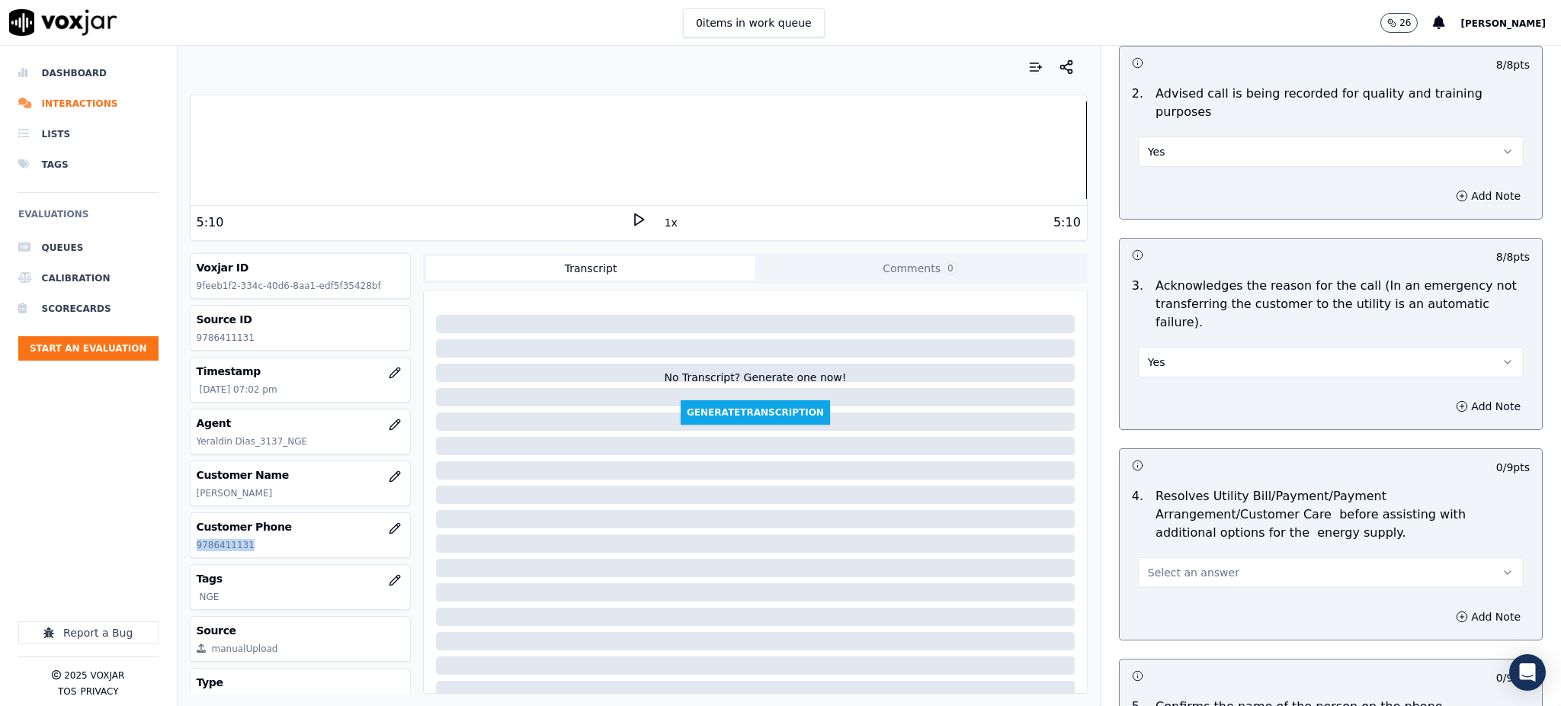
click at [1150, 565] on span "Select an answer" at bounding box center [1193, 572] width 91 height 15
click at [1155, 578] on div "Yes" at bounding box center [1297, 571] width 352 height 24
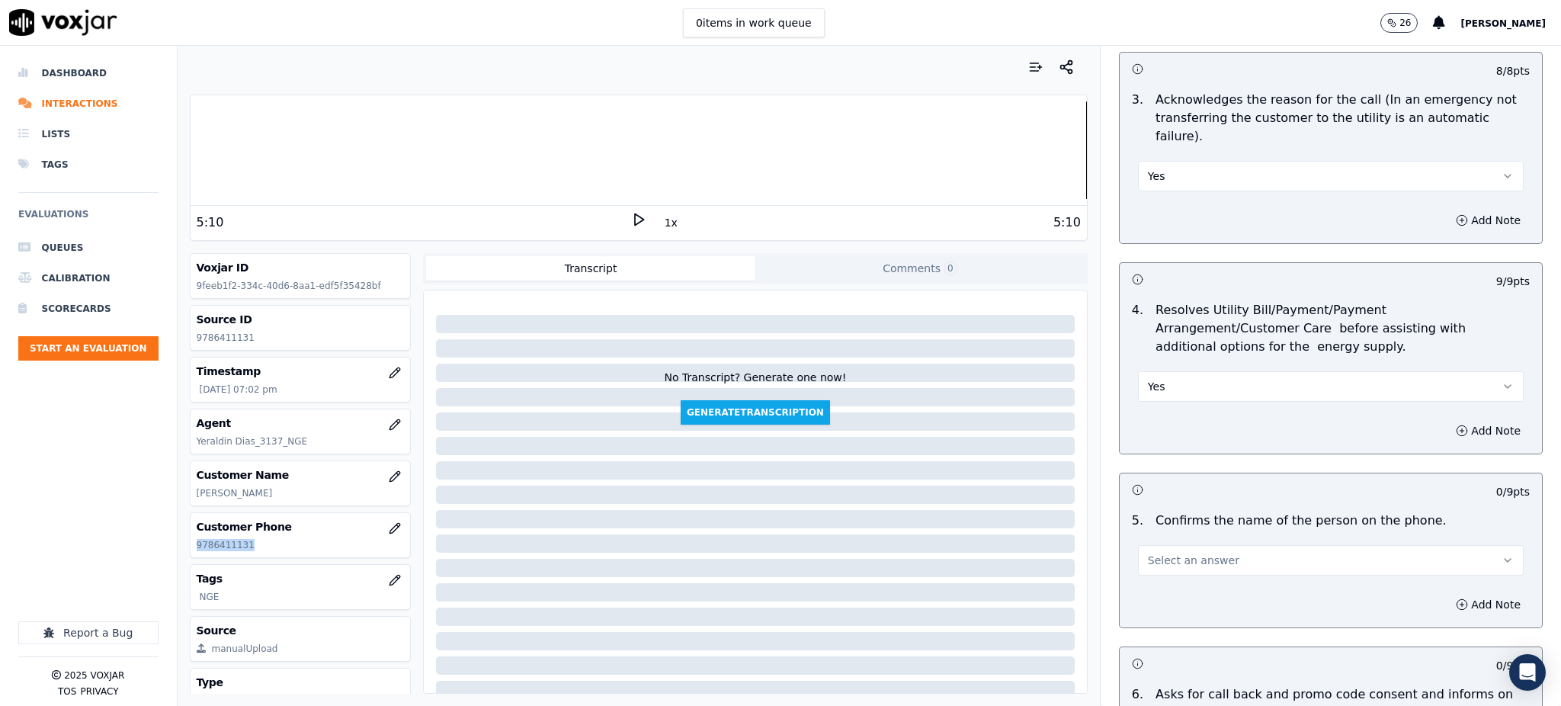
scroll to position [508, 0]
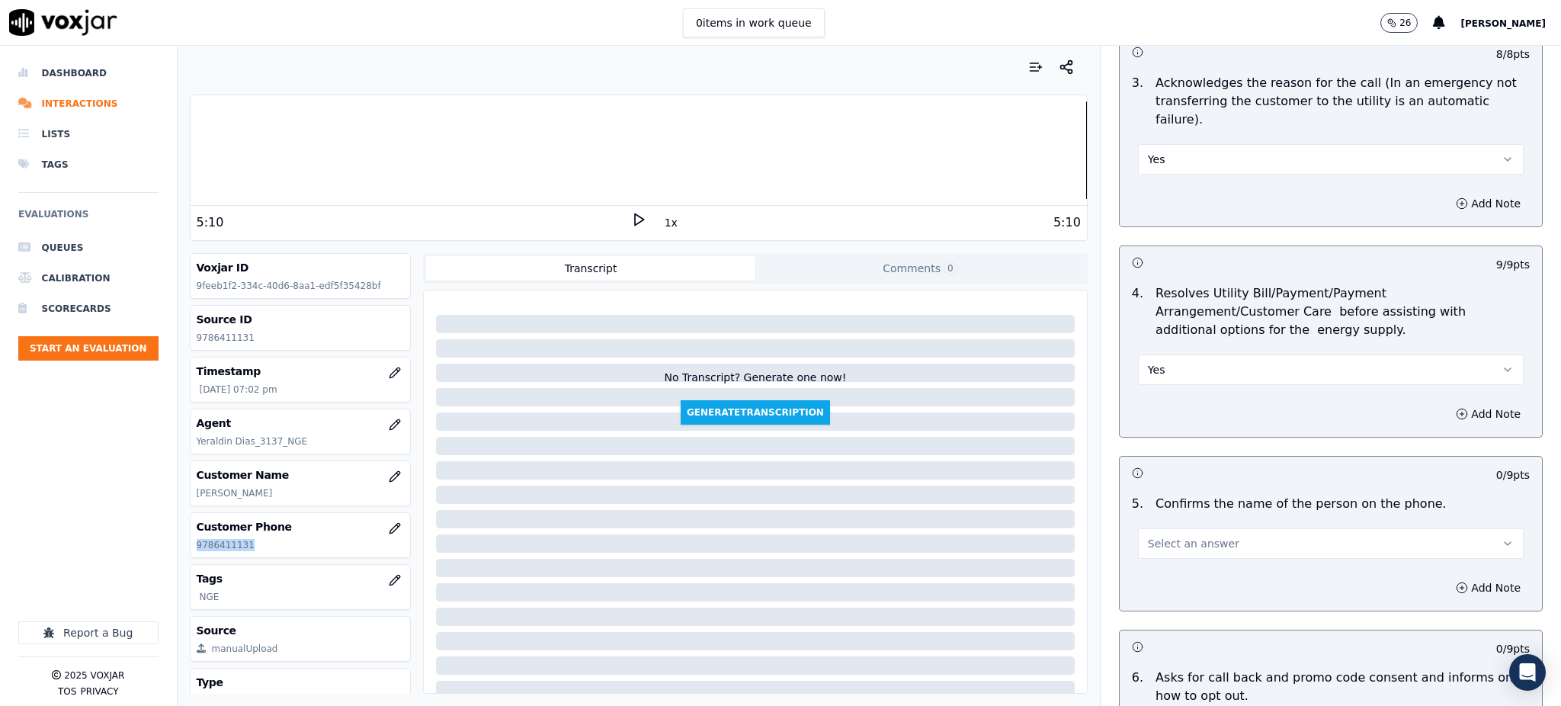
click at [1162, 536] on span "Select an answer" at bounding box center [1193, 543] width 91 height 15
click at [1169, 547] on div "Yes" at bounding box center [1297, 541] width 352 height 24
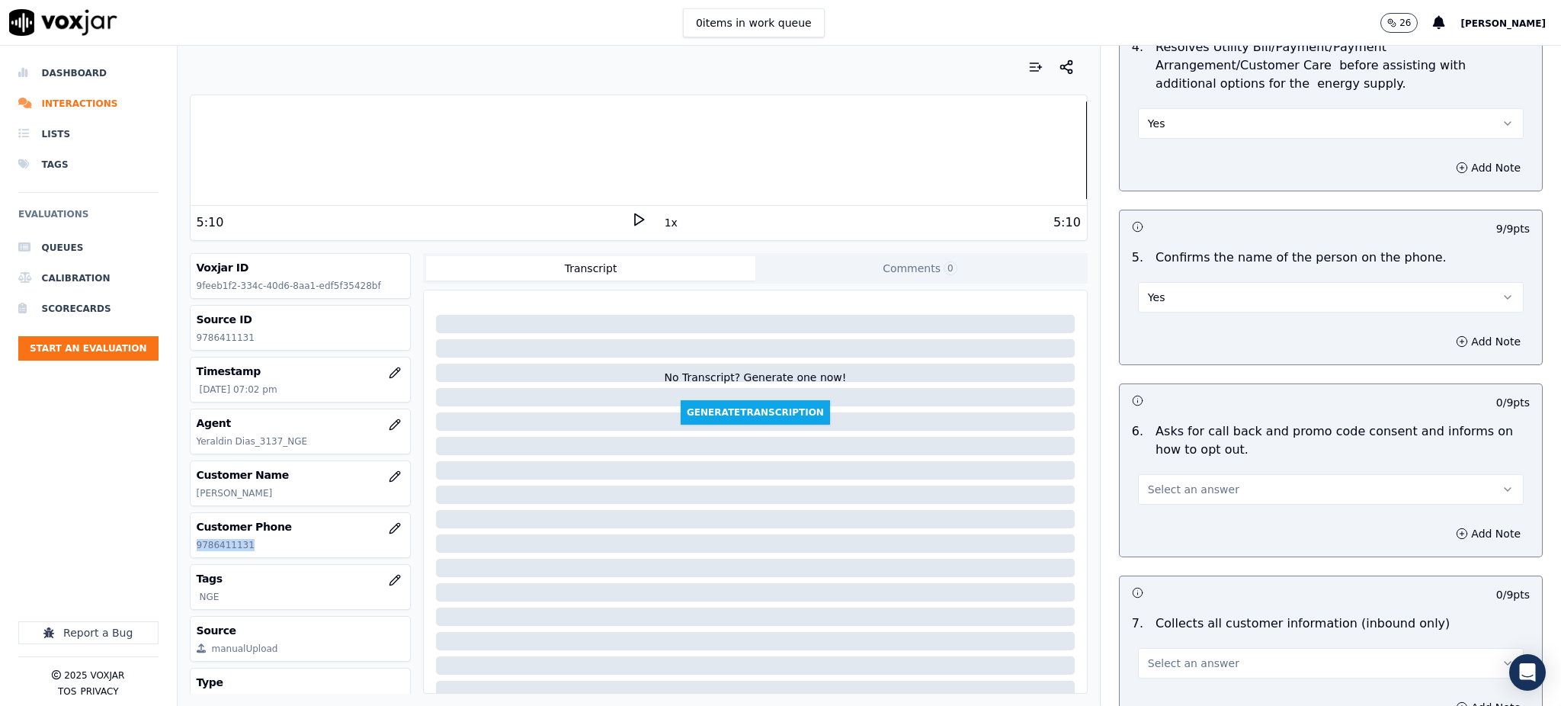
scroll to position [813, 0]
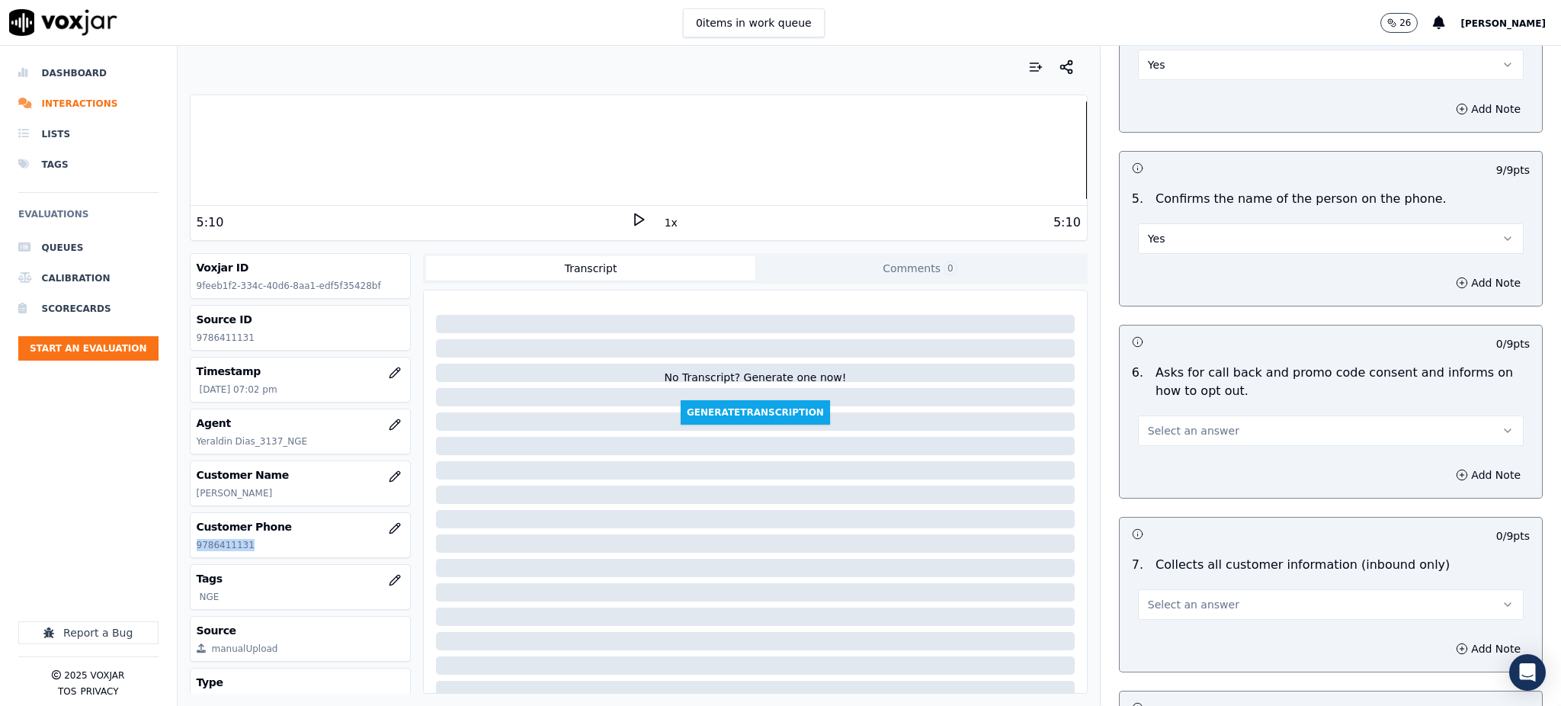
click at [1156, 423] on span "Select an answer" at bounding box center [1193, 430] width 91 height 15
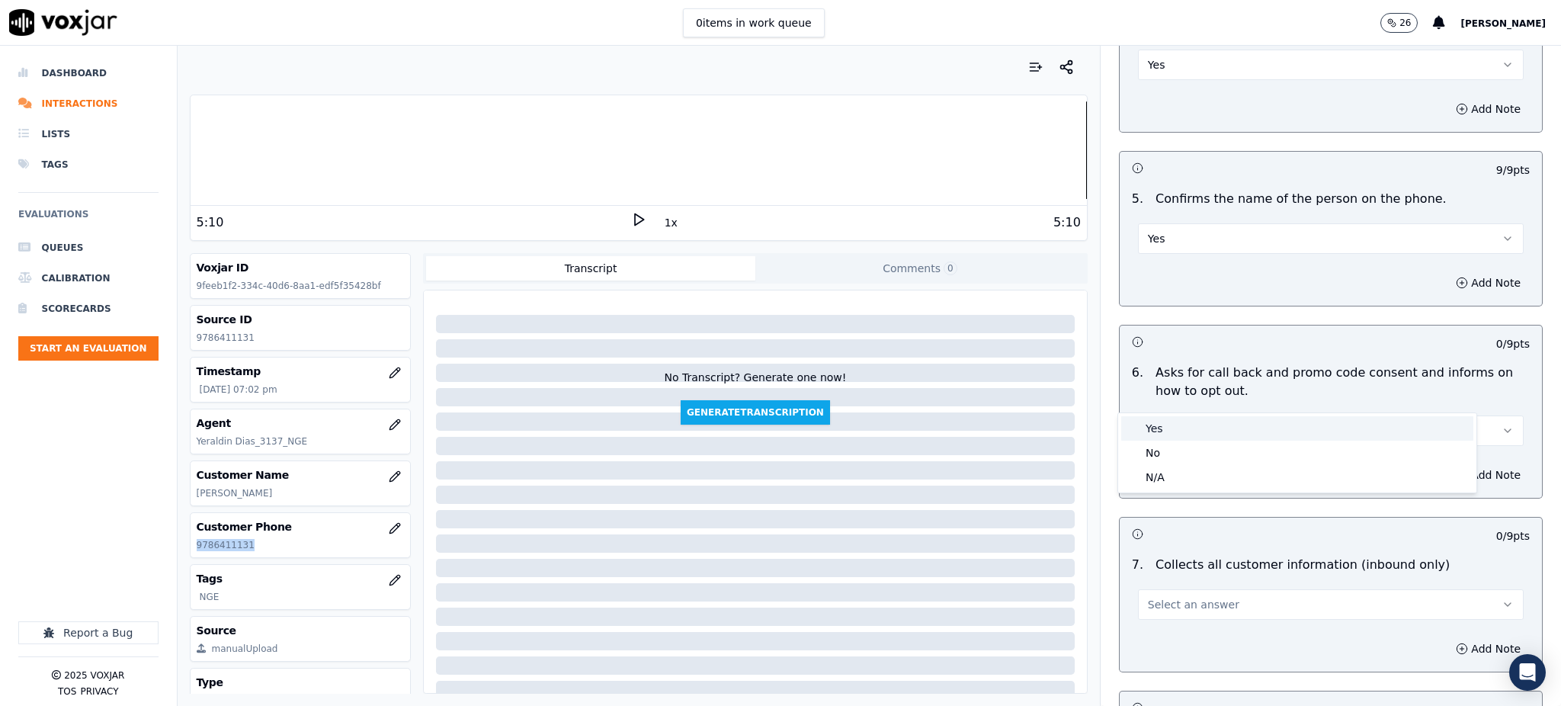
click at [1167, 435] on div "Yes" at bounding box center [1297, 428] width 352 height 24
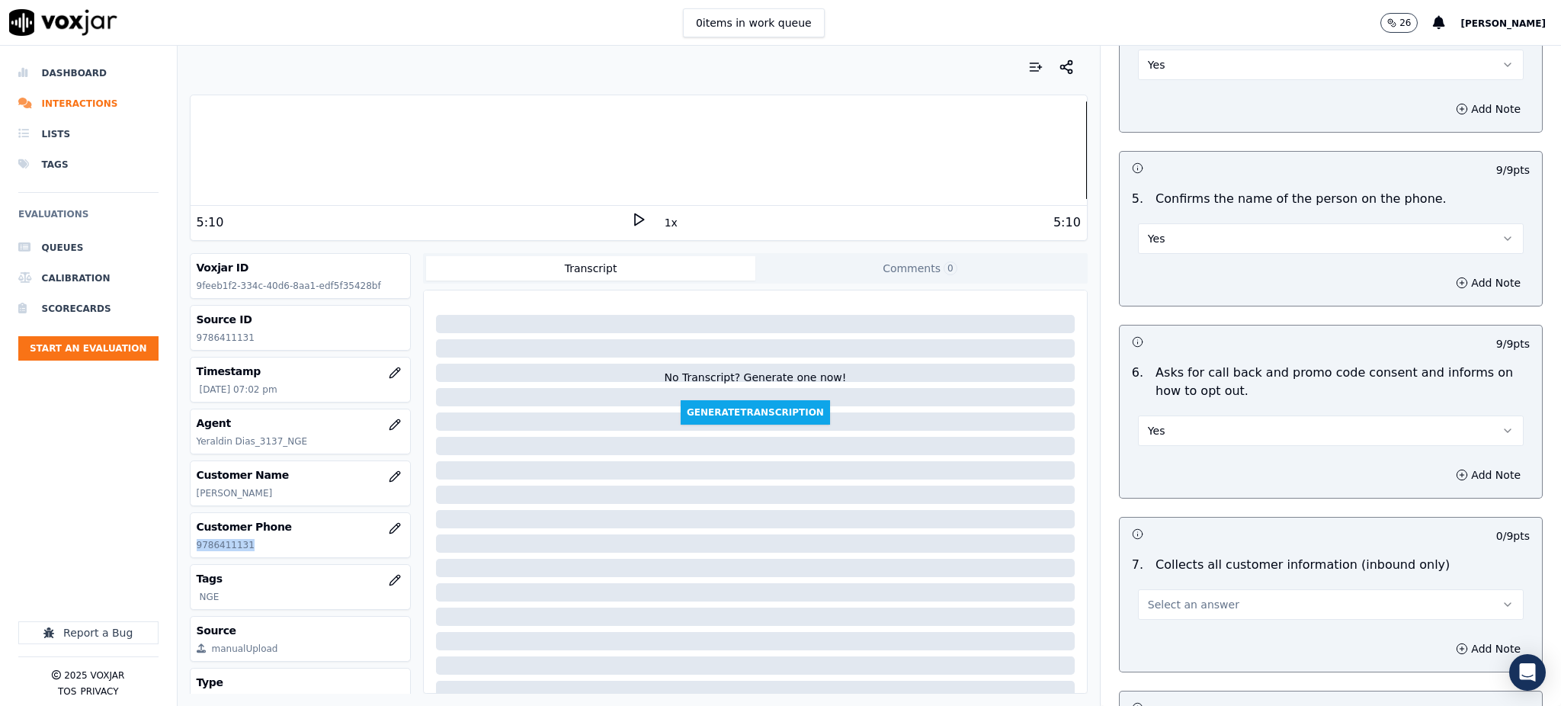
click at [1157, 597] on span "Select an answer" at bounding box center [1193, 604] width 91 height 15
click at [1157, 594] on div "Yes" at bounding box center [1297, 602] width 352 height 24
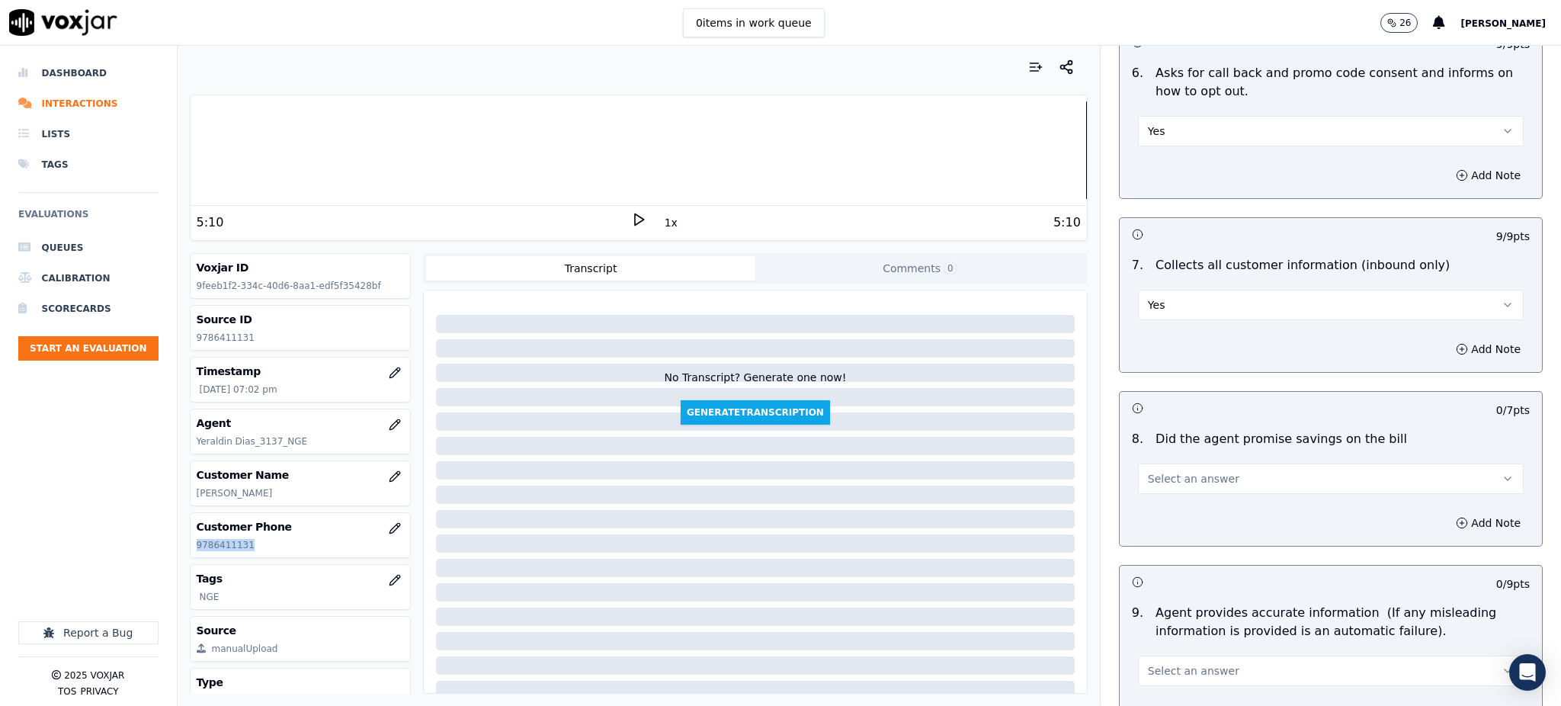
scroll to position [1118, 0]
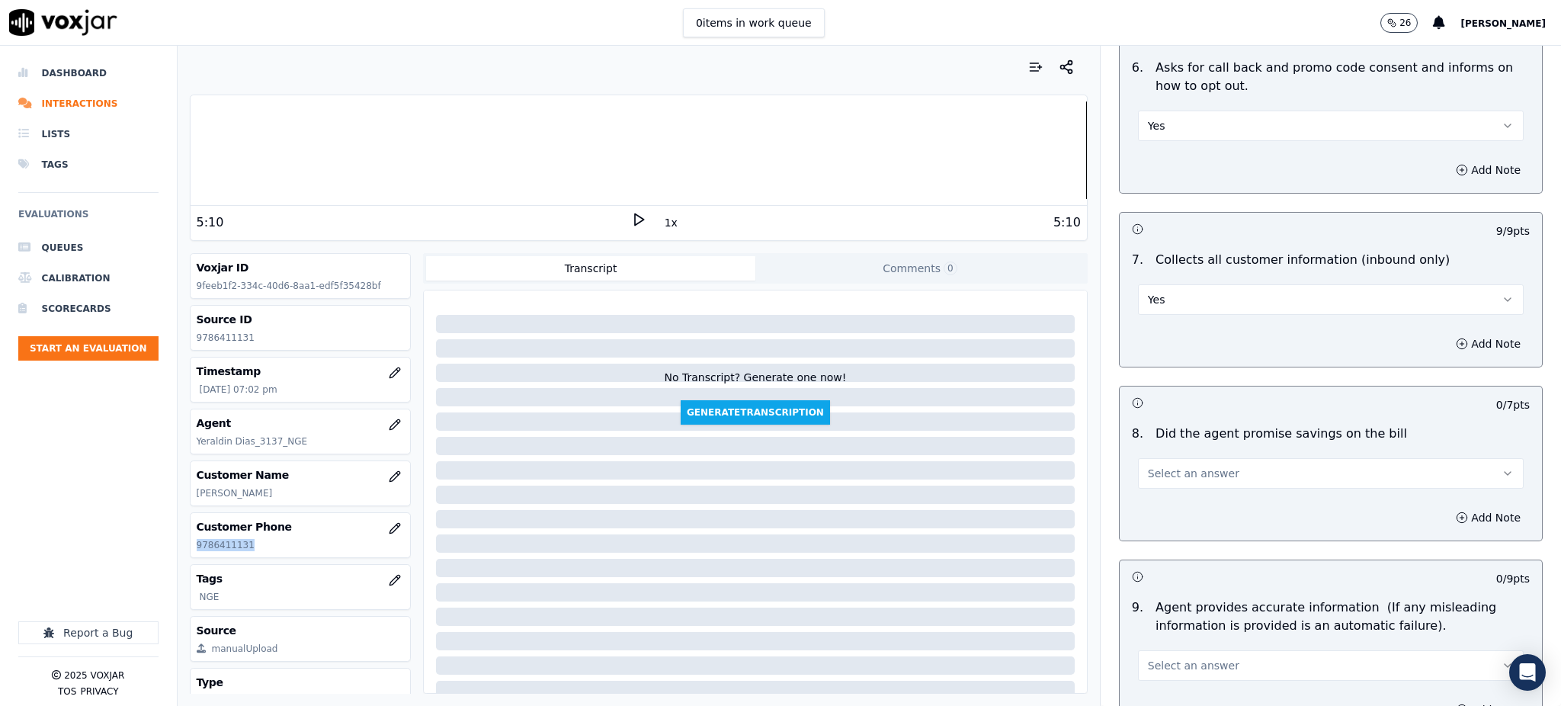
click at [1154, 458] on button "Select an answer" at bounding box center [1331, 473] width 386 height 30
click at [1159, 473] on div "Yes" at bounding box center [1297, 471] width 352 height 24
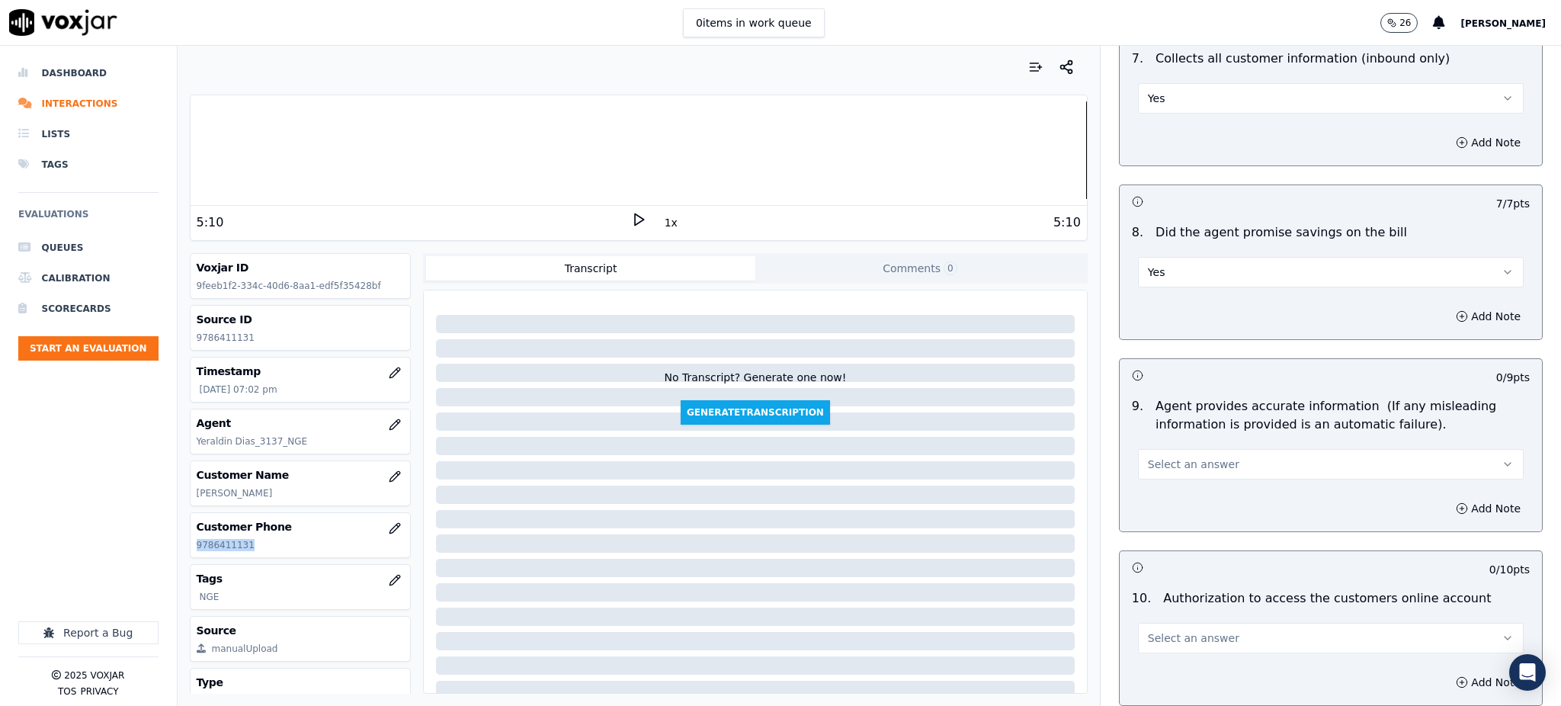
scroll to position [1321, 0]
click at [1162, 454] on span "Select an answer" at bounding box center [1193, 461] width 91 height 15
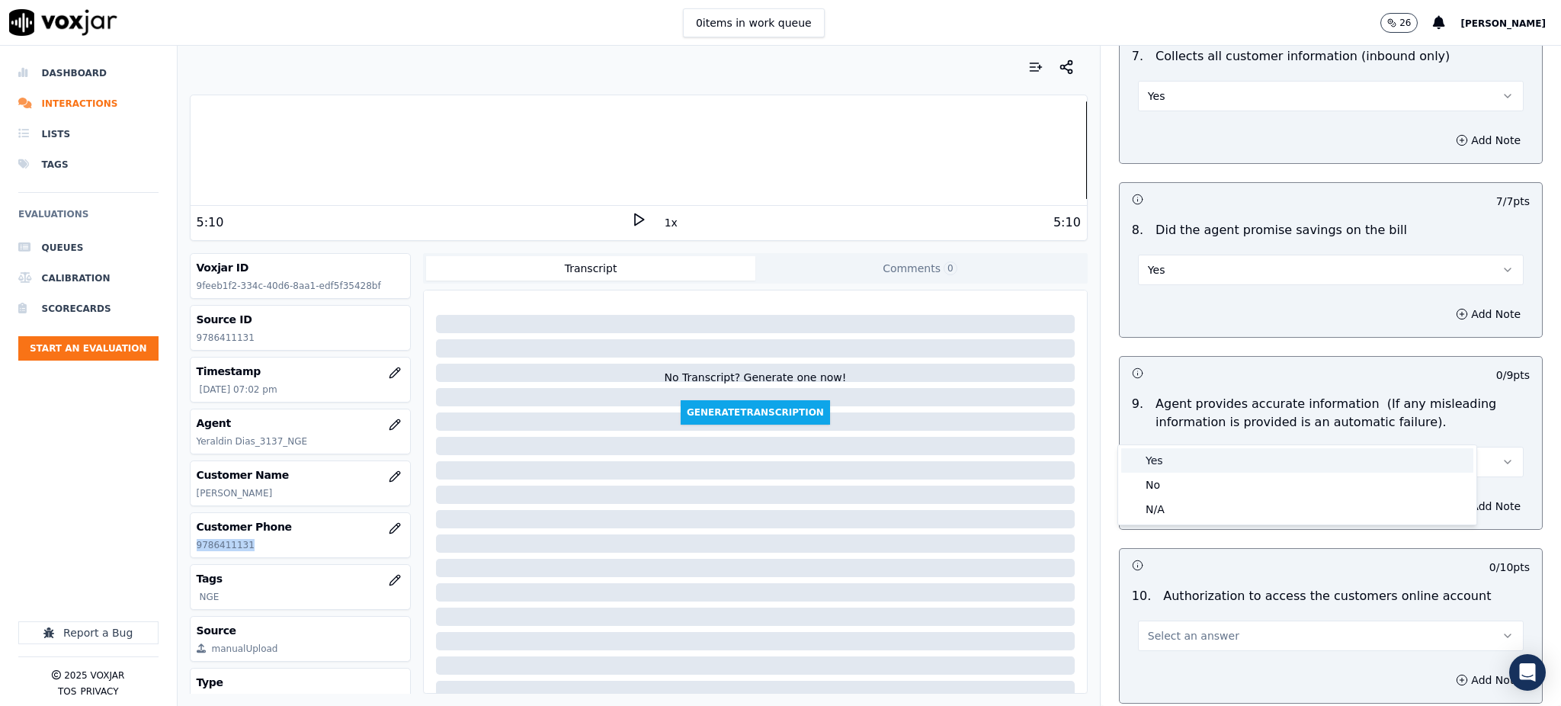
click at [1169, 457] on div "Yes" at bounding box center [1297, 460] width 352 height 24
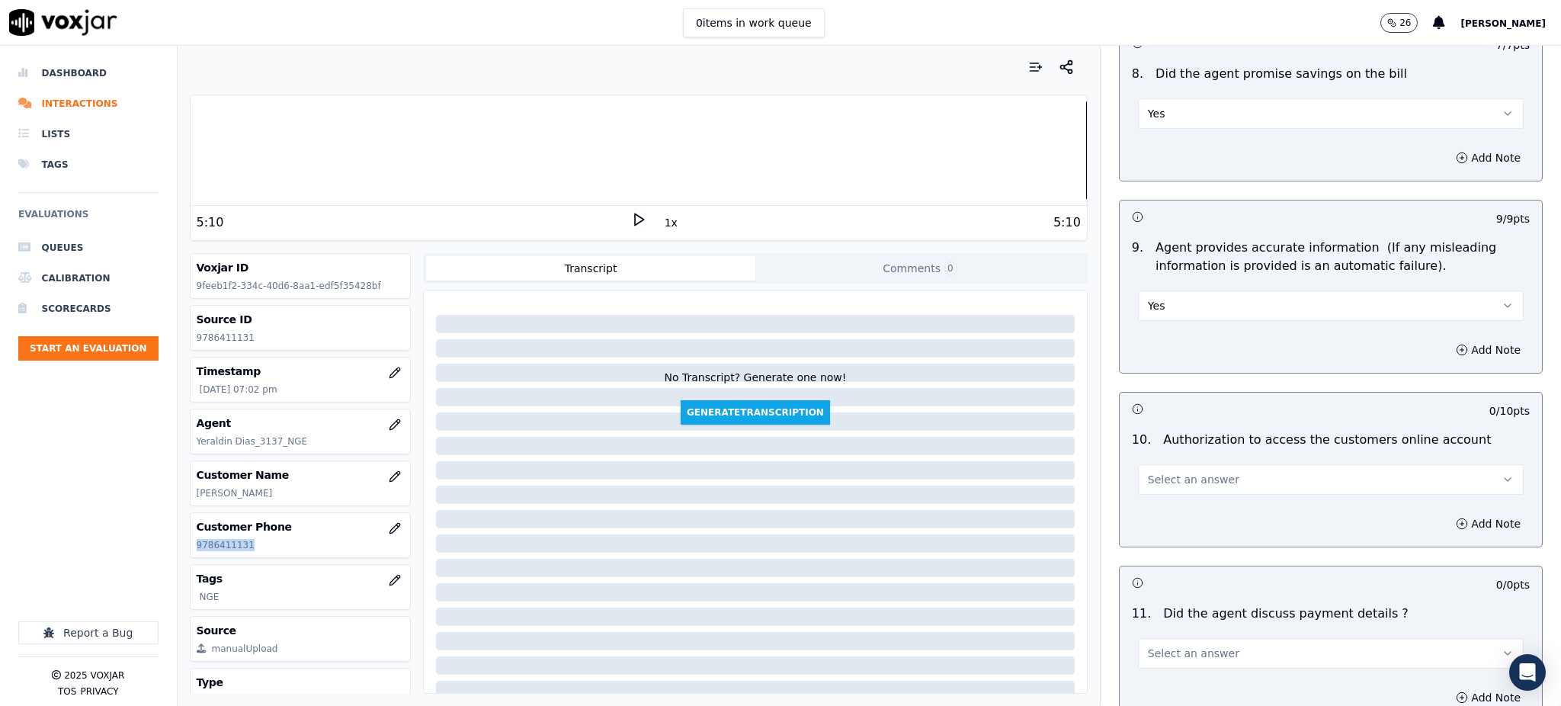
scroll to position [1525, 0]
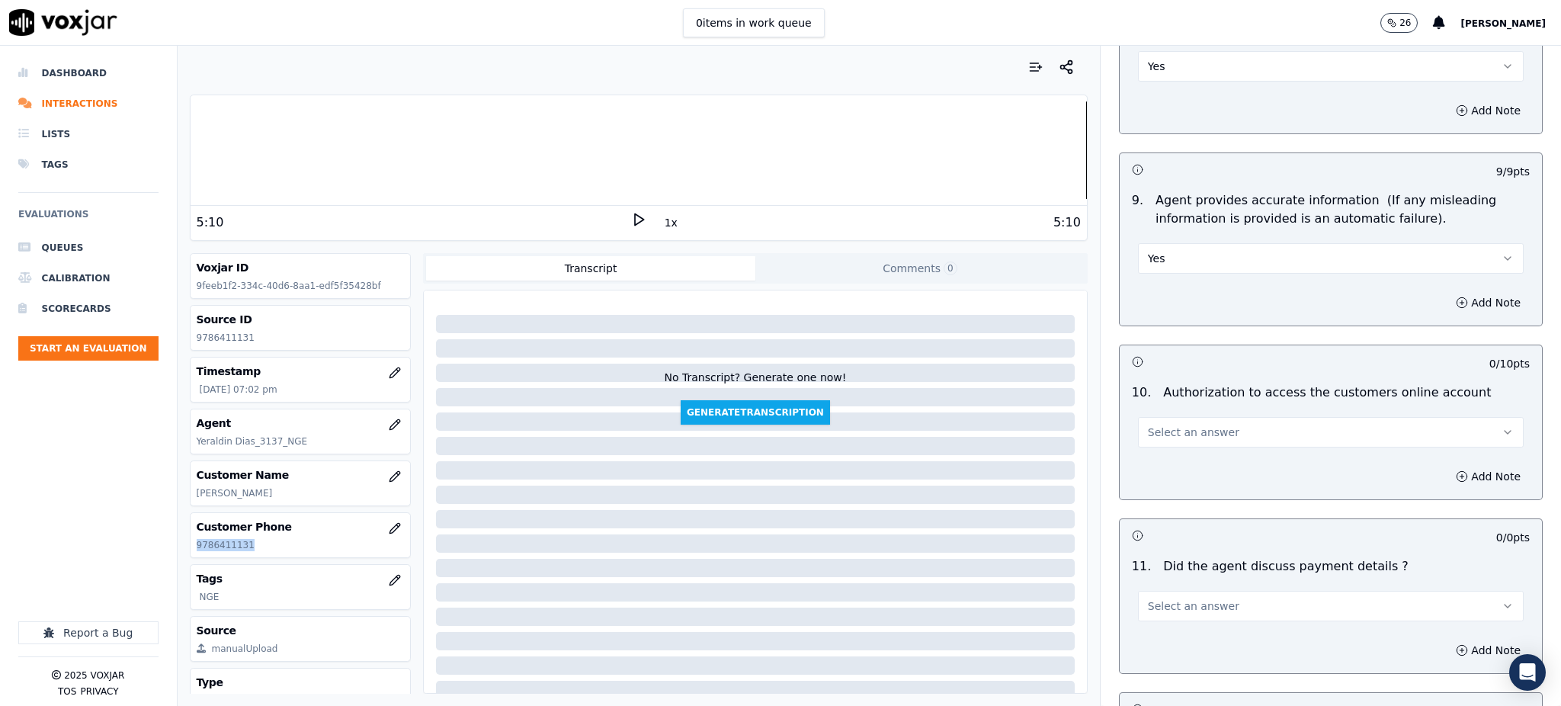
click at [1161, 425] on span "Select an answer" at bounding box center [1193, 432] width 91 height 15
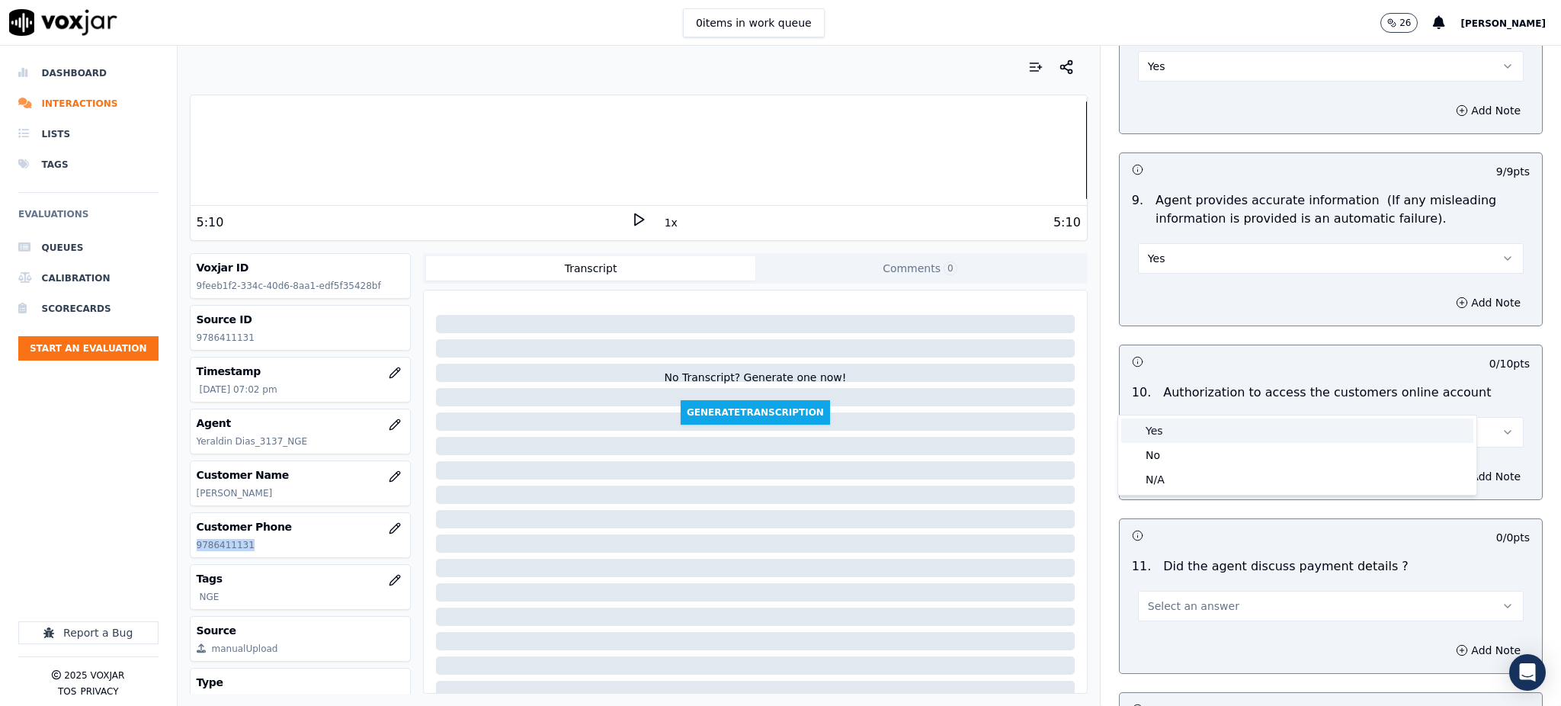
click at [1159, 431] on div "Yes" at bounding box center [1297, 430] width 352 height 24
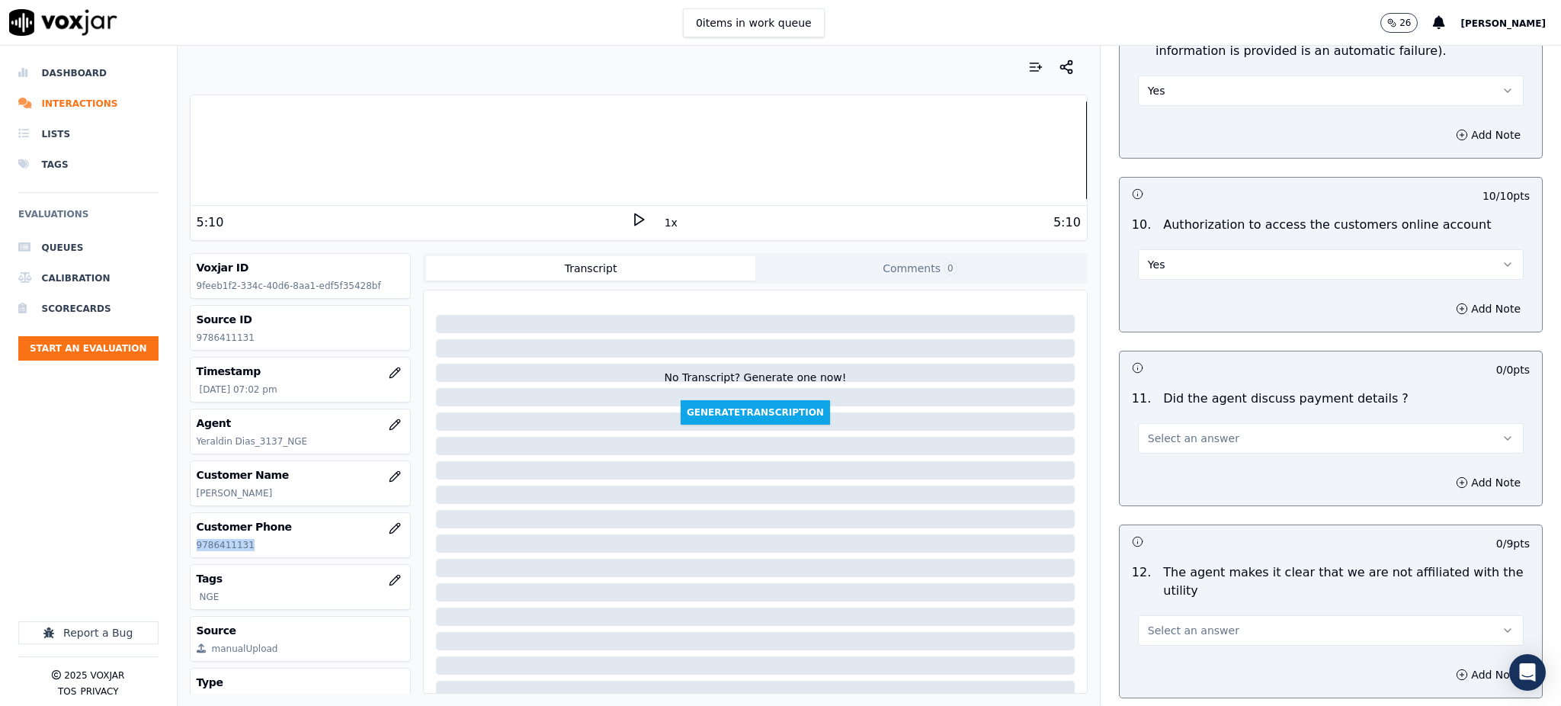
scroll to position [1727, 0]
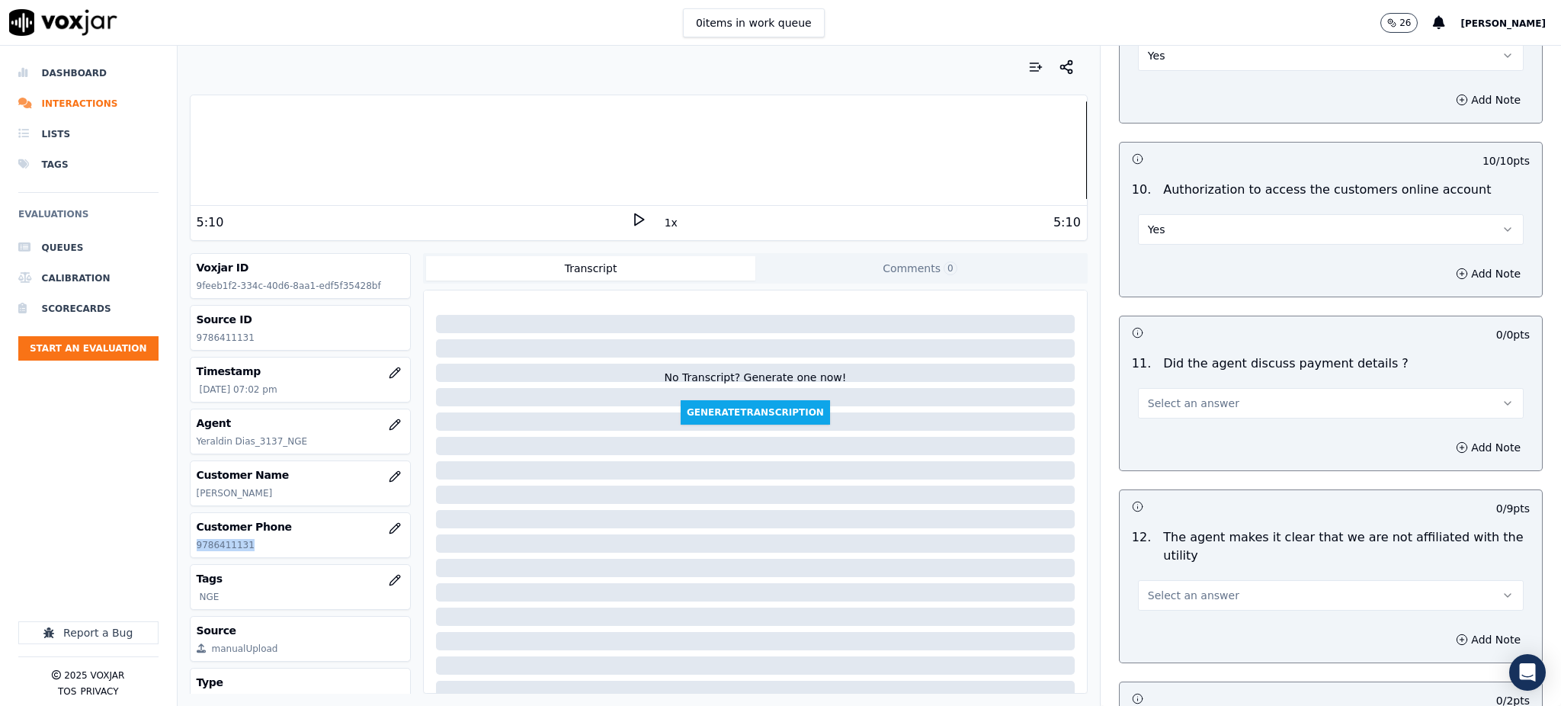
click at [1162, 396] on span "Select an answer" at bounding box center [1193, 403] width 91 height 15
click at [1154, 450] on div "N/A" at bounding box center [1297, 450] width 352 height 24
click at [1148, 588] on span "Select an answer" at bounding box center [1193, 595] width 91 height 15
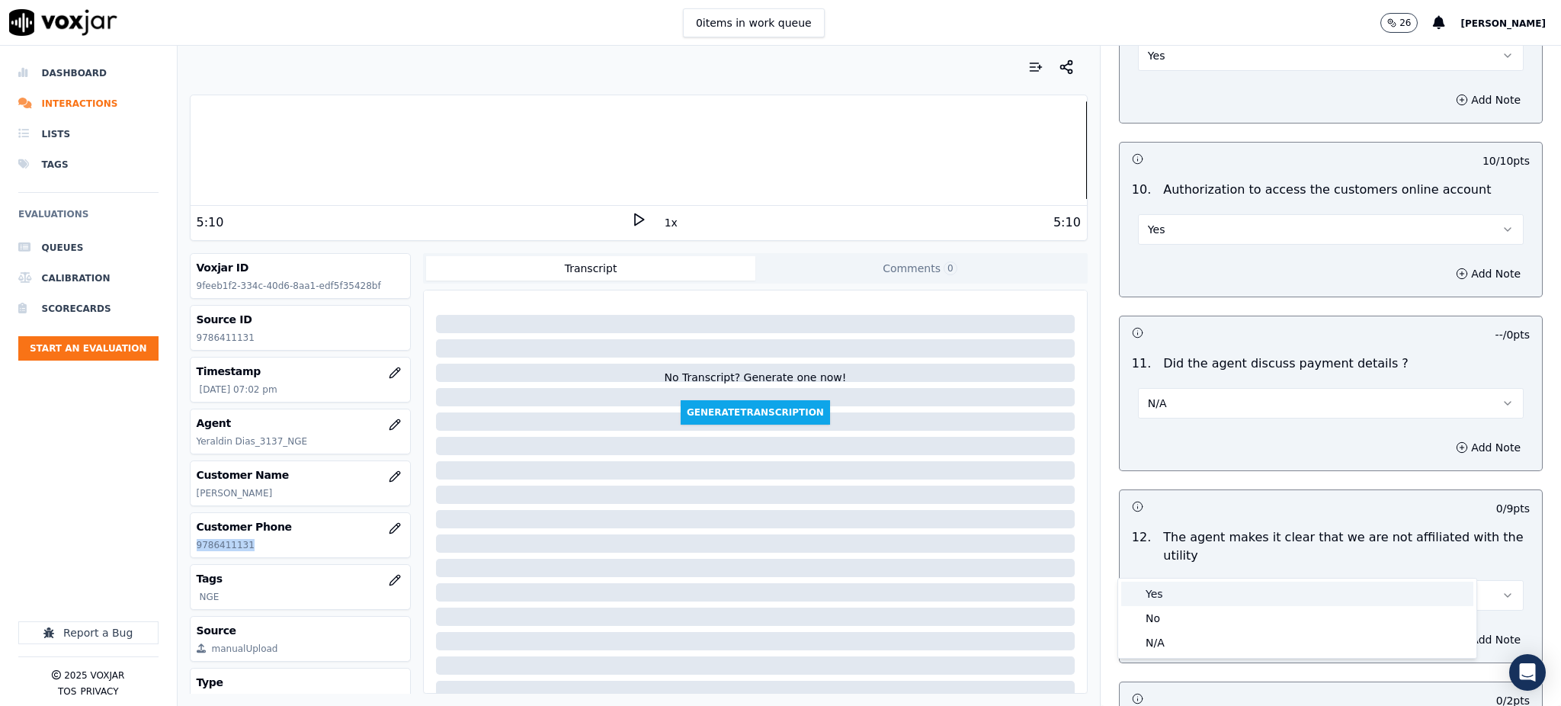
click at [1151, 601] on div "Yes" at bounding box center [1297, 594] width 352 height 24
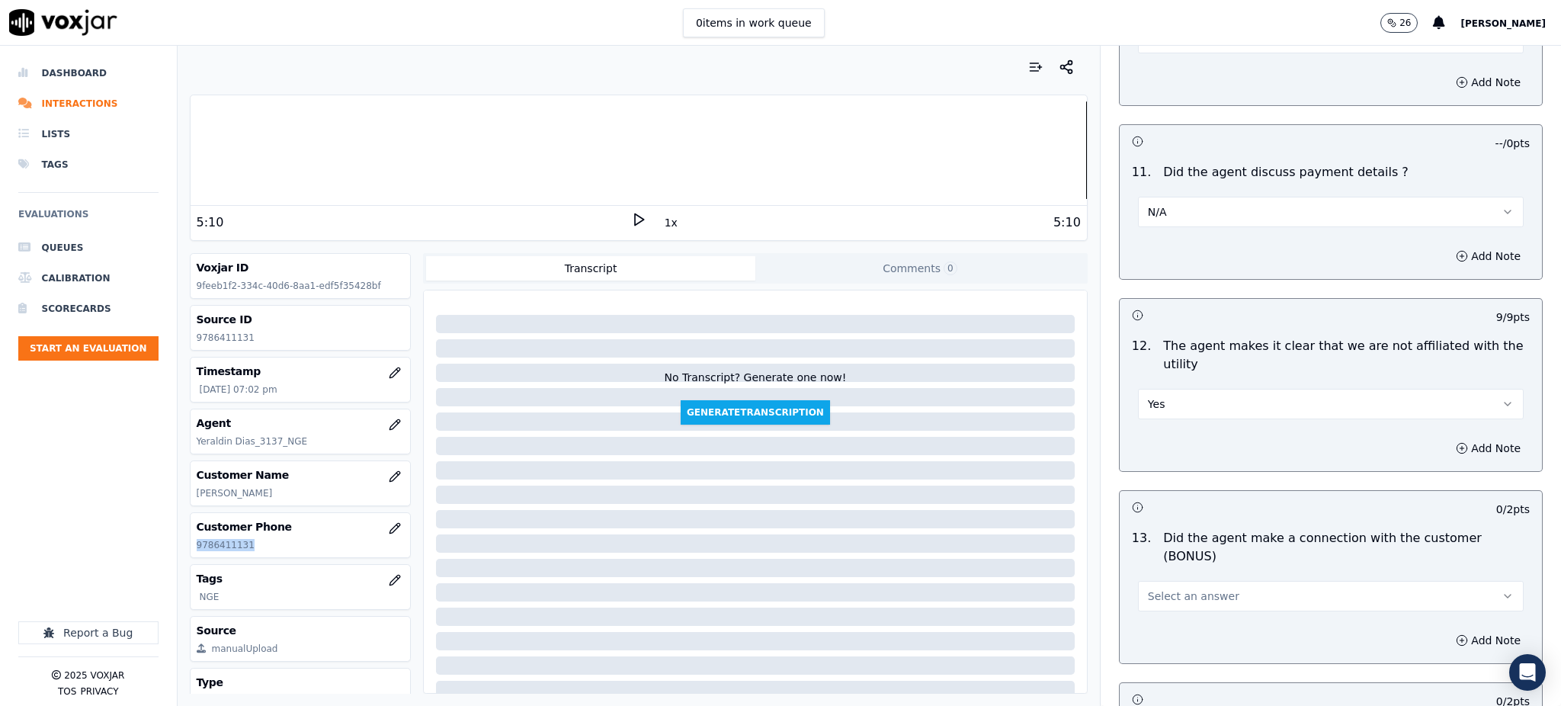
scroll to position [1931, 0]
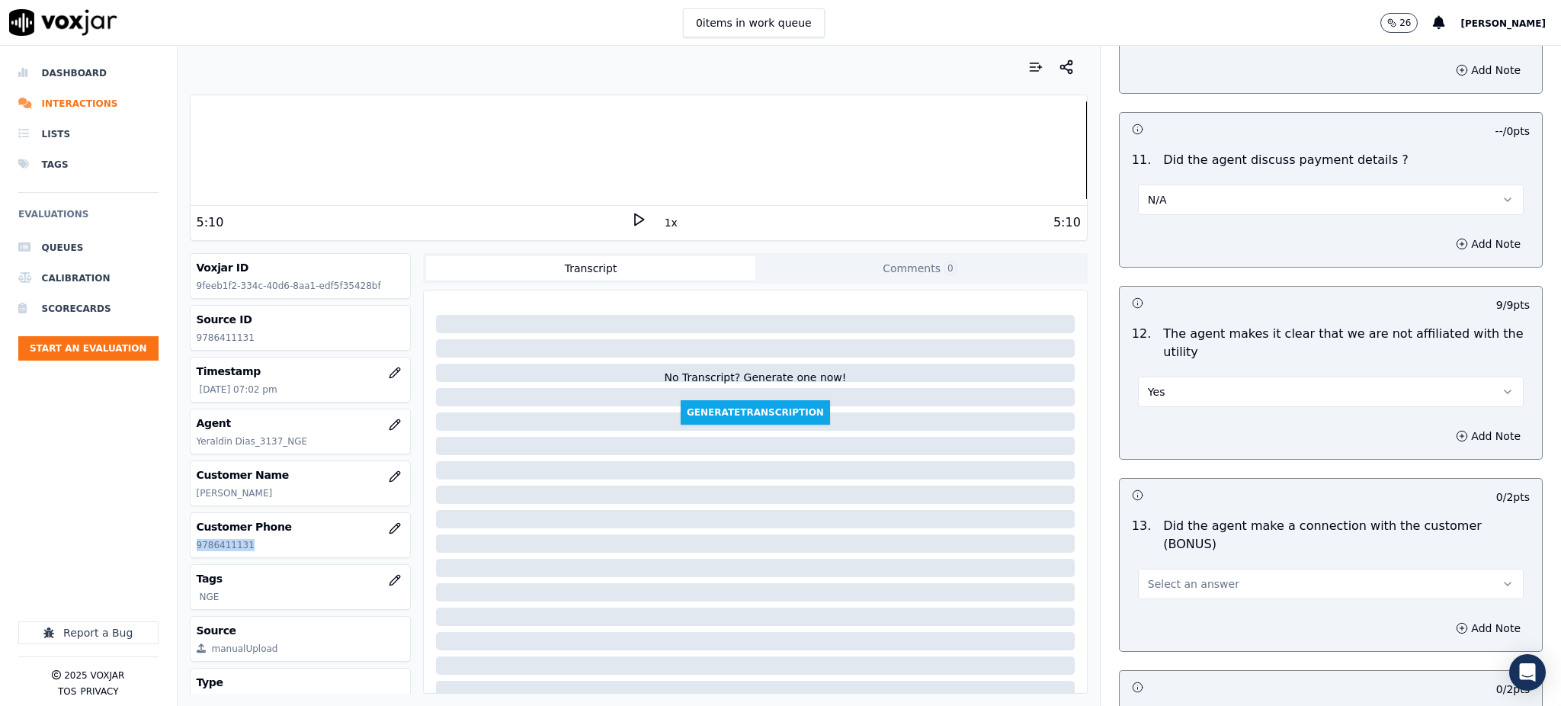
click at [1174, 576] on span "Select an answer" at bounding box center [1193, 583] width 91 height 15
click at [1174, 568] on div "Yes" at bounding box center [1297, 564] width 352 height 24
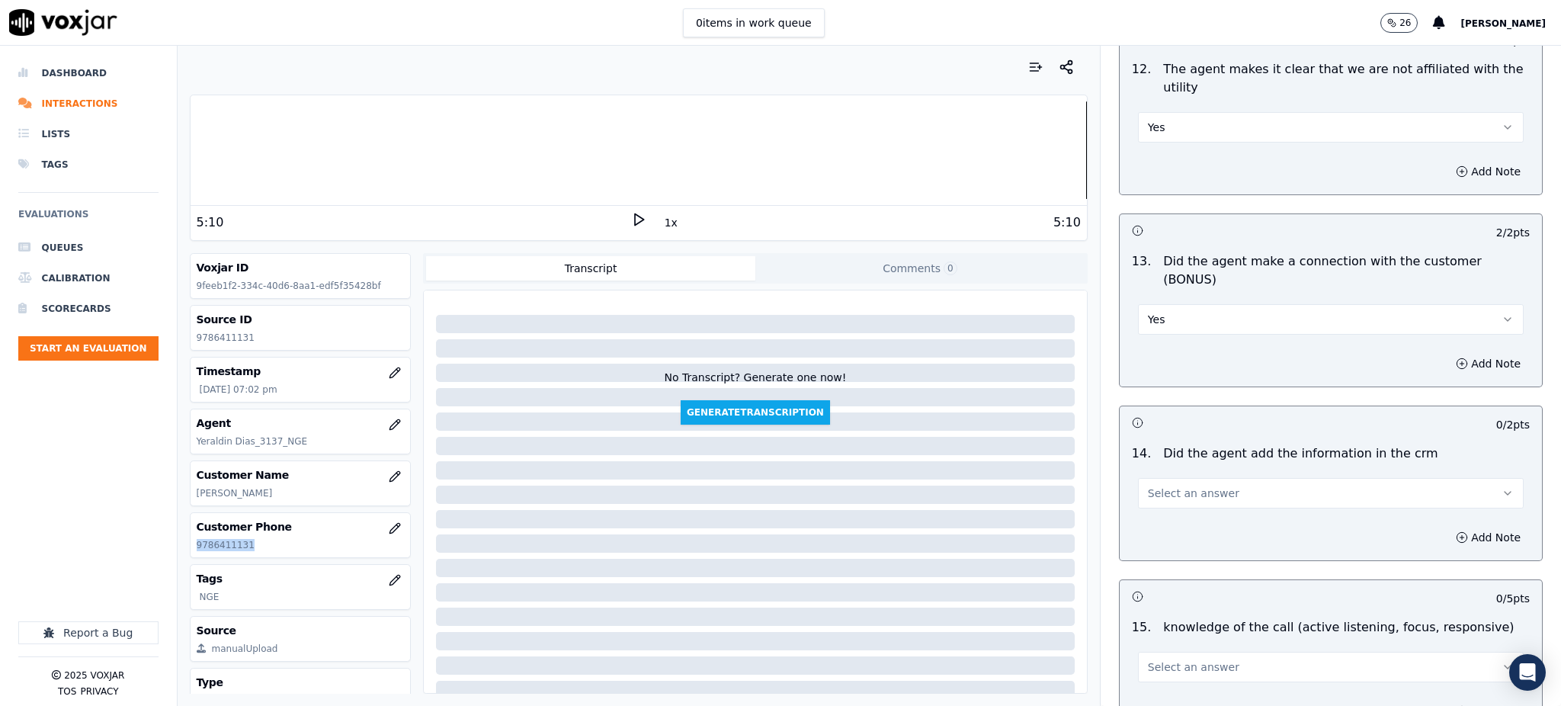
scroll to position [2236, 0]
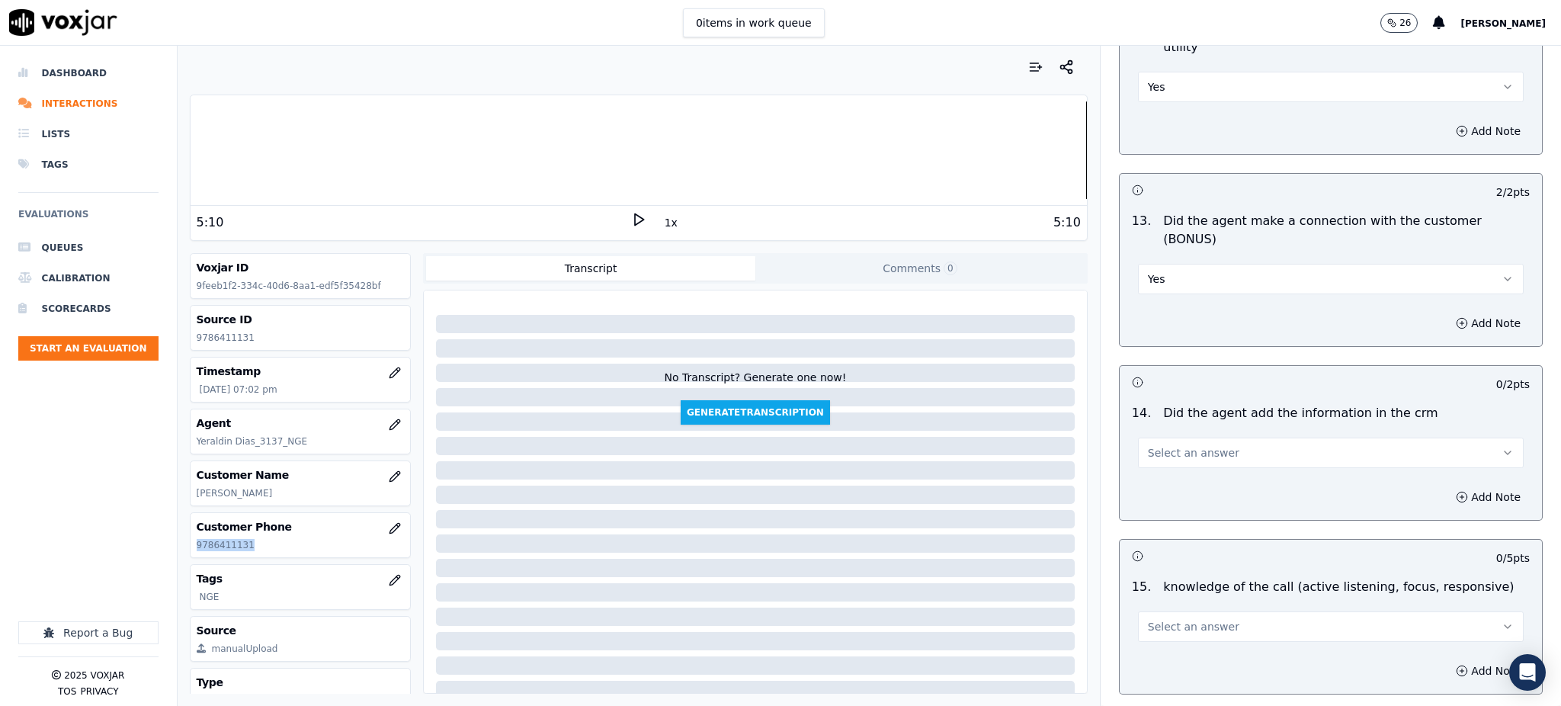
click at [1172, 445] on span "Select an answer" at bounding box center [1193, 452] width 91 height 15
click at [1178, 438] on div "Yes" at bounding box center [1297, 434] width 352 height 24
click at [1164, 619] on span "Select an answer" at bounding box center [1193, 626] width 91 height 15
click at [1161, 605] on div "Yes" at bounding box center [1297, 607] width 352 height 24
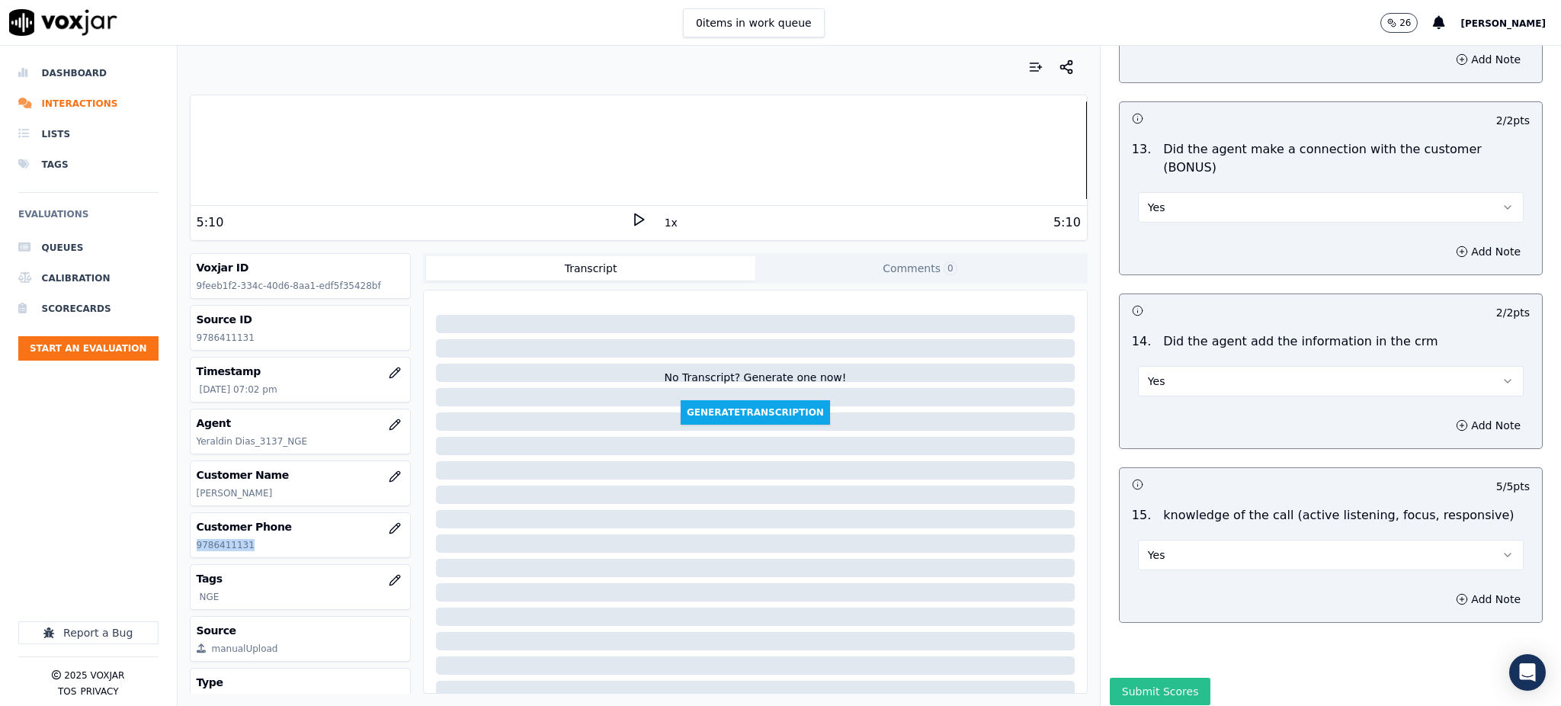
click at [1144, 678] on button "Submit Scores" at bounding box center [1160, 691] width 101 height 27
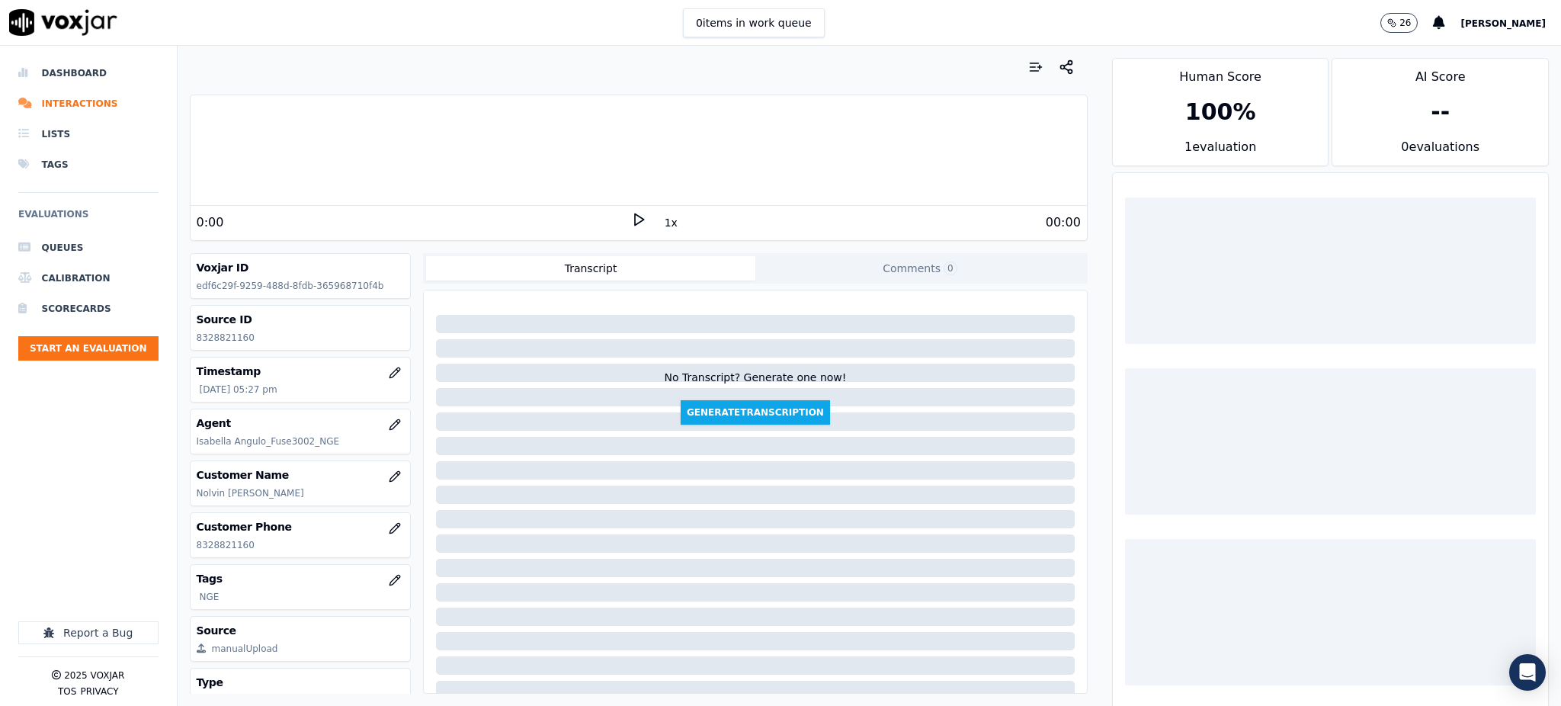
click at [631, 223] on icon at bounding box center [638, 219] width 15 height 15
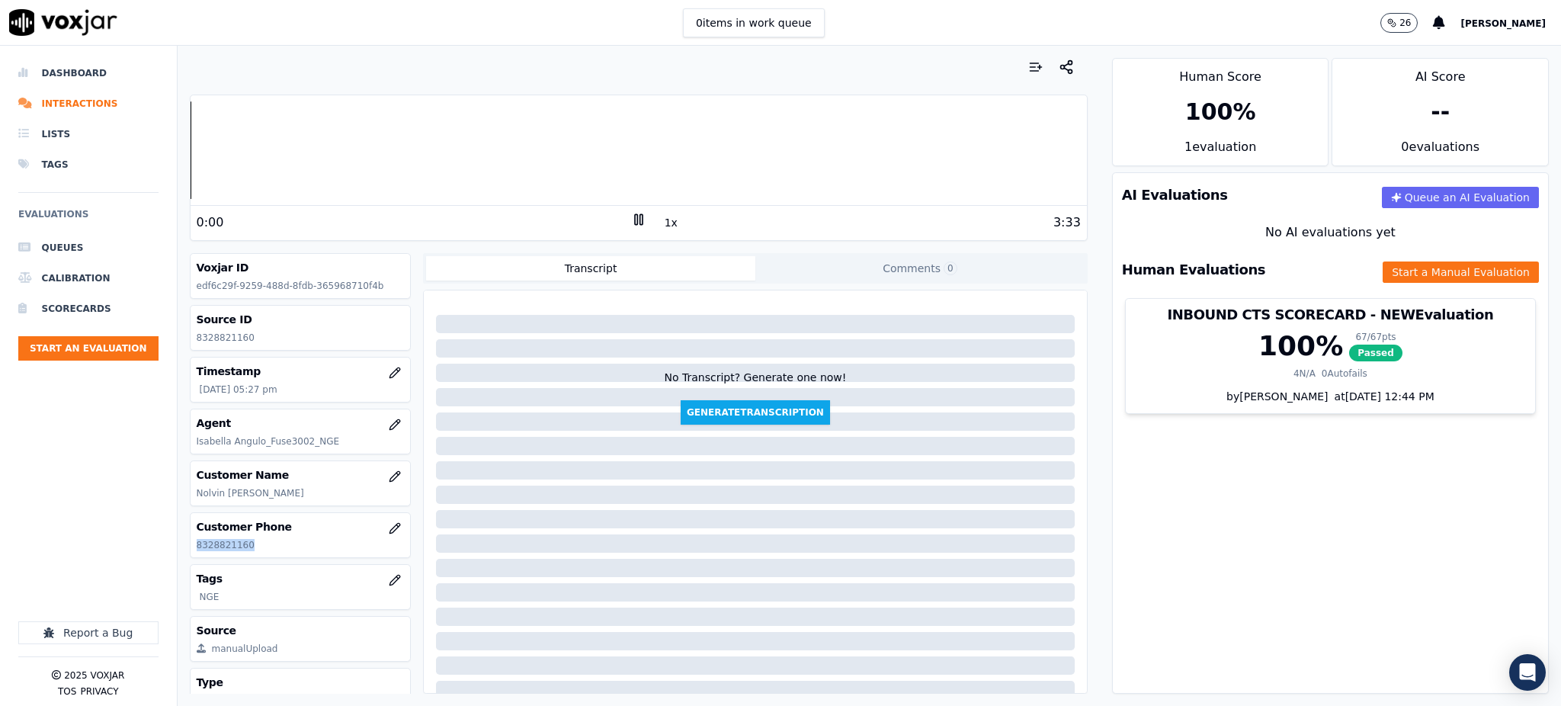
drag, startPoint x: 258, startPoint y: 549, endPoint x: 181, endPoint y: 546, distance: 77.1
click at [181, 546] on div "Your browser does not support the audio element. 0:00 1x 3:33 Voxjar ID edf6c29…" at bounding box center [639, 376] width 922 height 660
copy p "8328821160"
drag, startPoint x: 1235, startPoint y: 479, endPoint x: 1130, endPoint y: 441, distance: 112.2
click at [1233, 479] on div "AI Evaluations Queue an AI Evaluation No AI evaluations yet Human Evaluations S…" at bounding box center [1330, 432] width 437 height 521
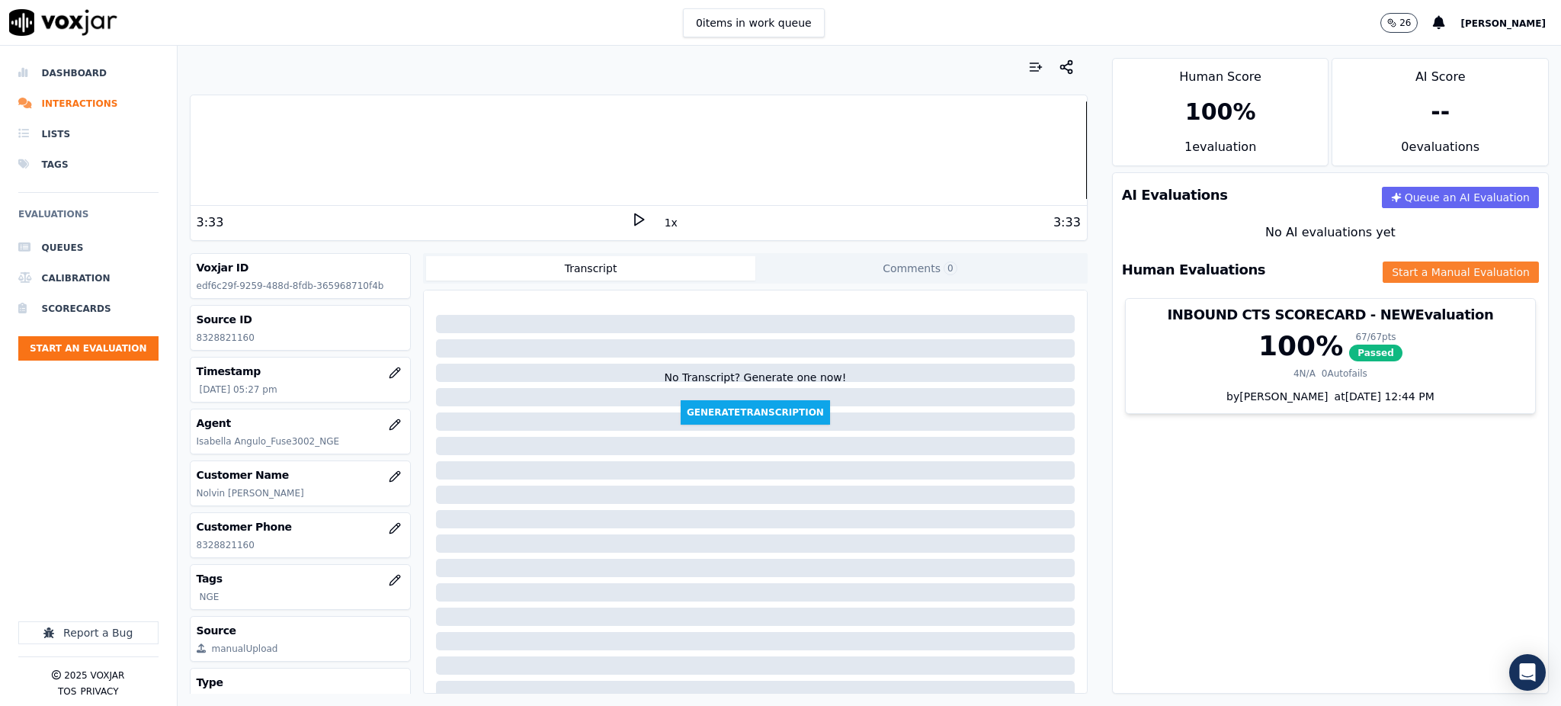
click at [1383, 272] on button "Start a Manual Evaluation" at bounding box center [1461, 271] width 156 height 21
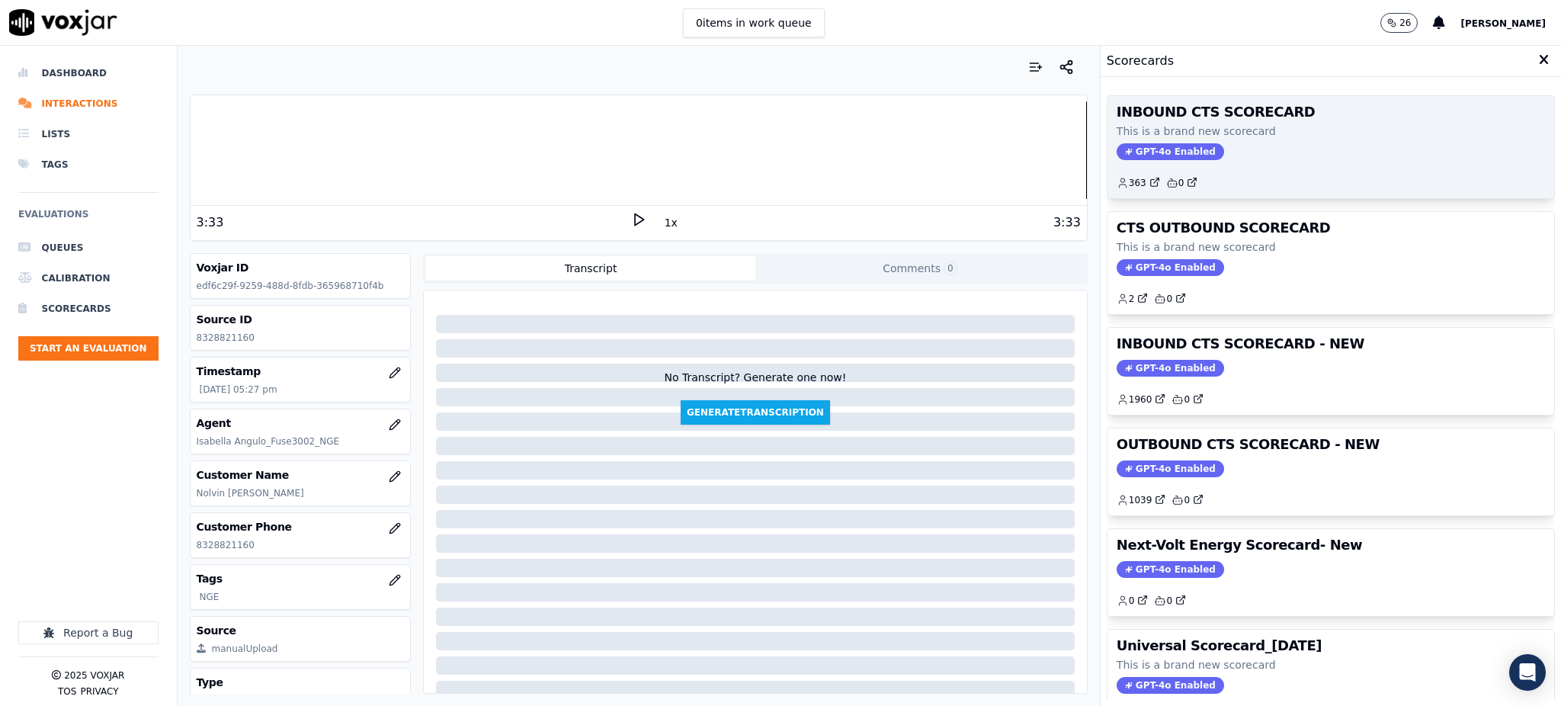
click at [1151, 152] on span "GPT-4o Enabled" at bounding box center [1170, 151] width 107 height 17
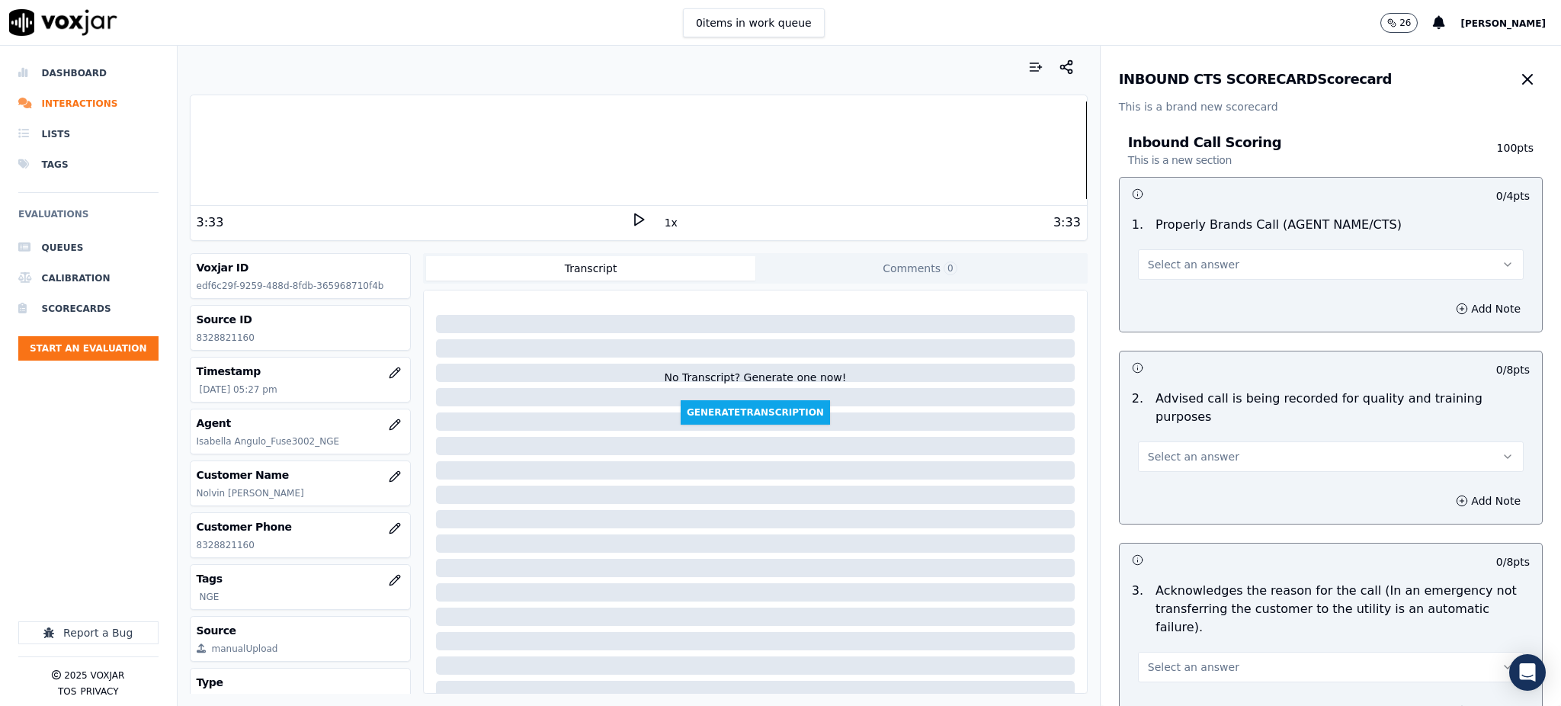
click at [1252, 262] on button "Select an answer" at bounding box center [1331, 264] width 386 height 30
drag, startPoint x: 1193, startPoint y: 294, endPoint x: 1190, endPoint y: 370, distance: 76.3
click at [1192, 294] on div "Yes" at bounding box center [1297, 299] width 352 height 24
click at [1174, 449] on span "Select an answer" at bounding box center [1193, 456] width 91 height 15
drag, startPoint x: 1166, startPoint y: 467, endPoint x: 1157, endPoint y: 518, distance: 51.9
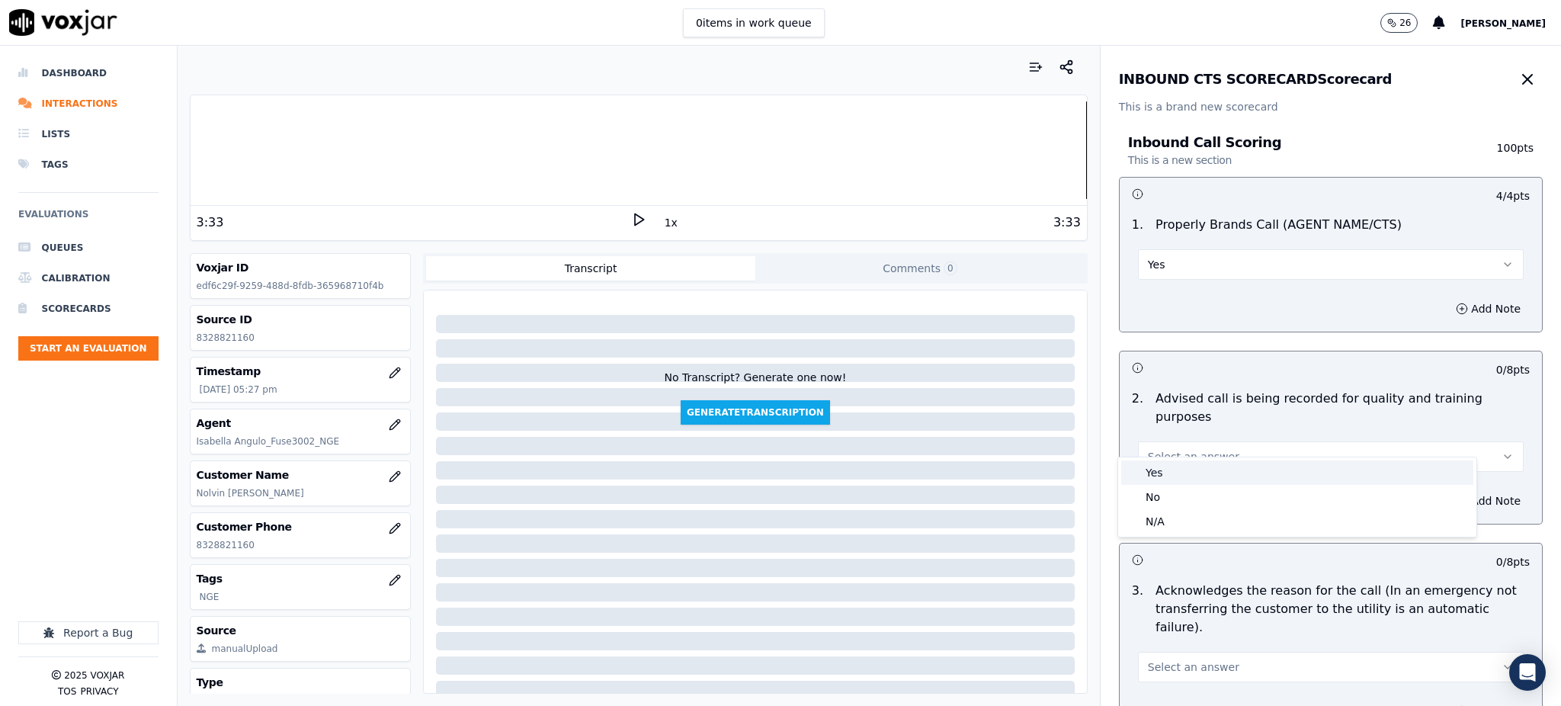
click at [1166, 467] on div "Yes" at bounding box center [1297, 472] width 352 height 24
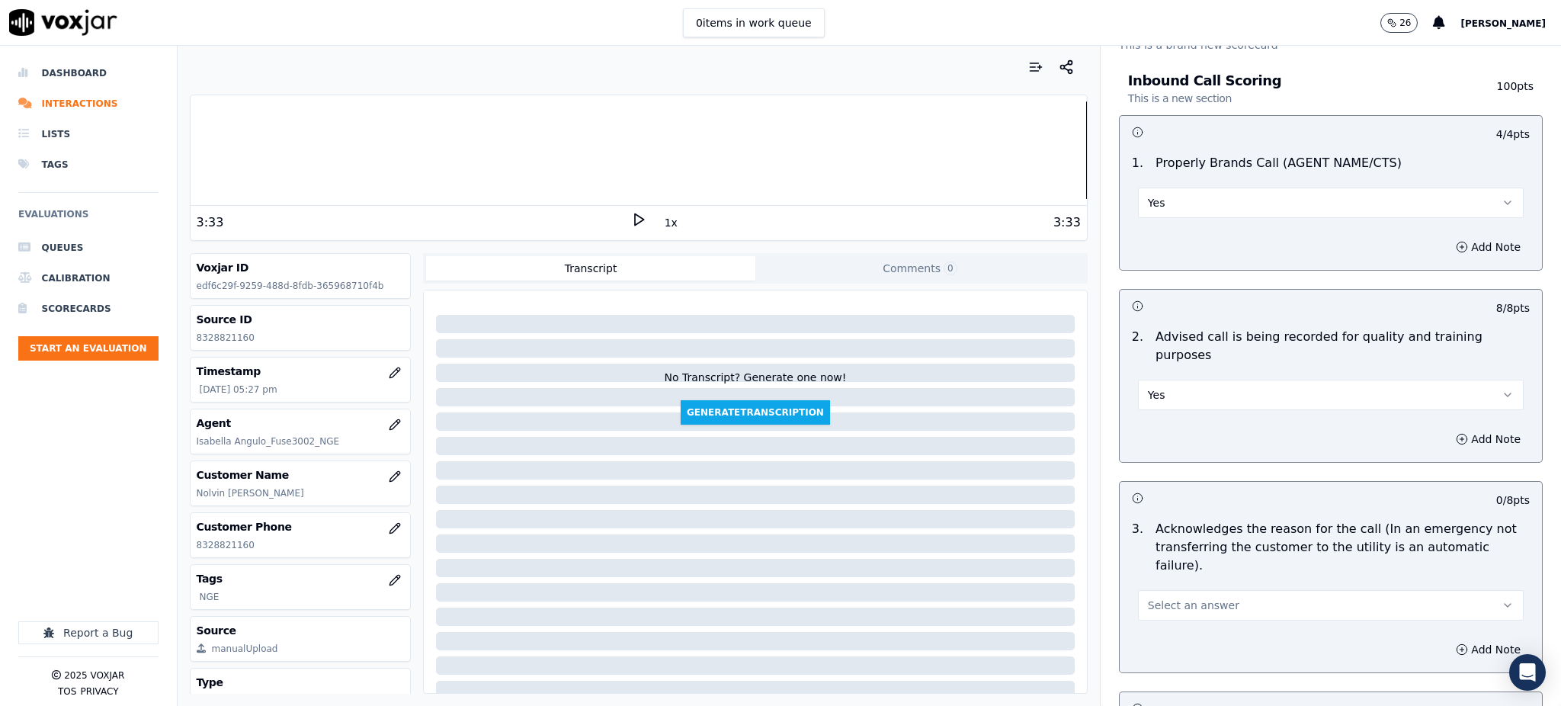
scroll to position [305, 0]
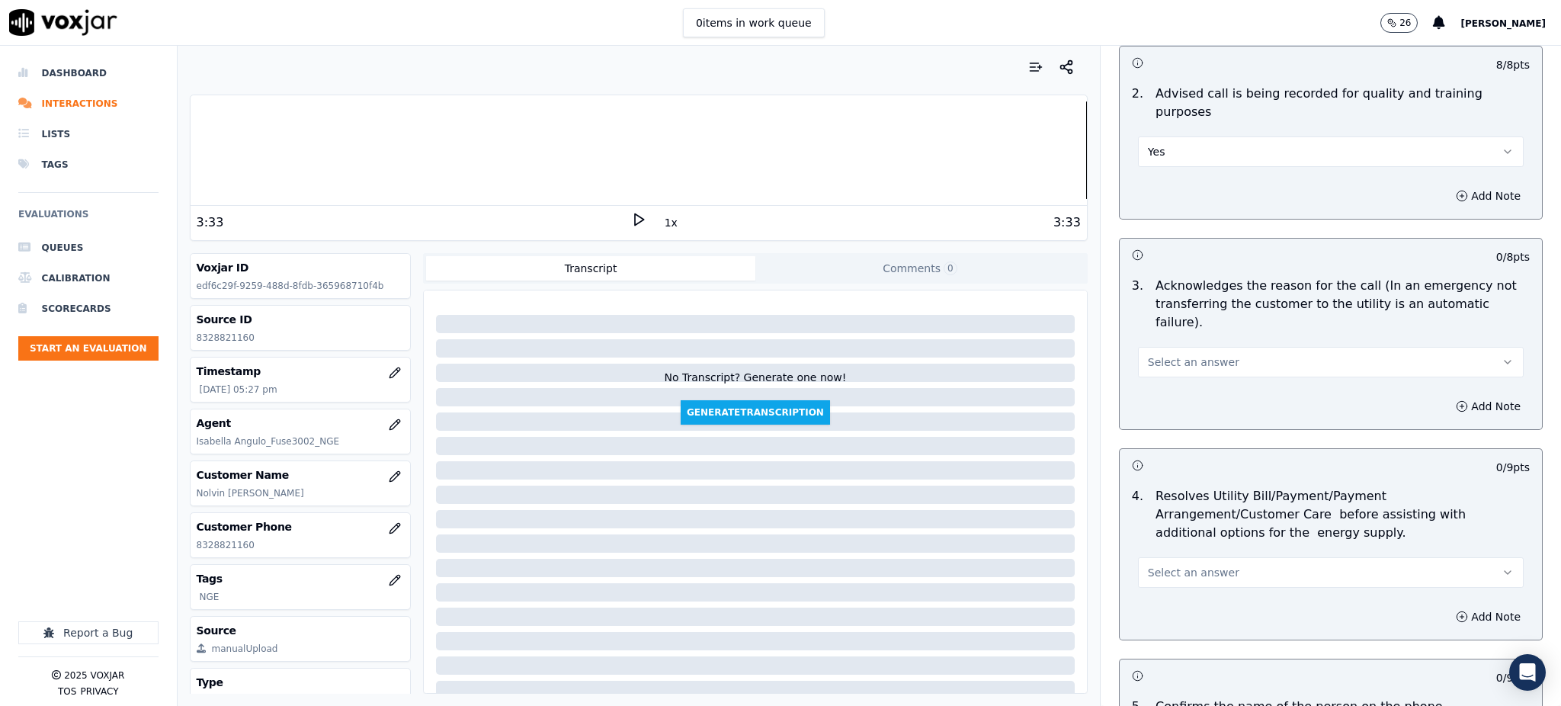
click at [1179, 354] on span "Select an answer" at bounding box center [1193, 361] width 91 height 15
click at [1174, 353] on div "Yes" at bounding box center [1297, 360] width 352 height 24
click at [1180, 565] on span "Select an answer" at bounding box center [1193, 572] width 91 height 15
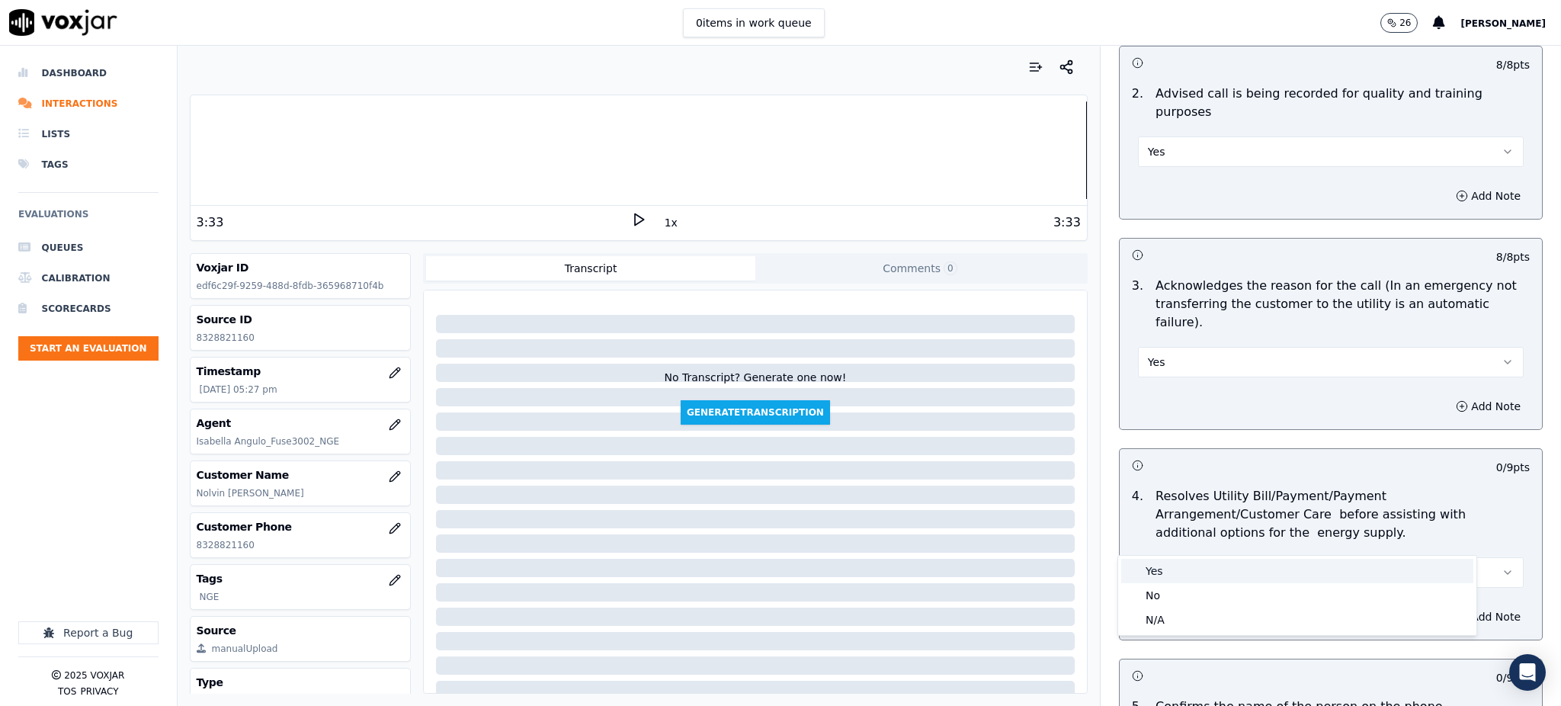
click at [1180, 574] on div "Yes" at bounding box center [1297, 571] width 352 height 24
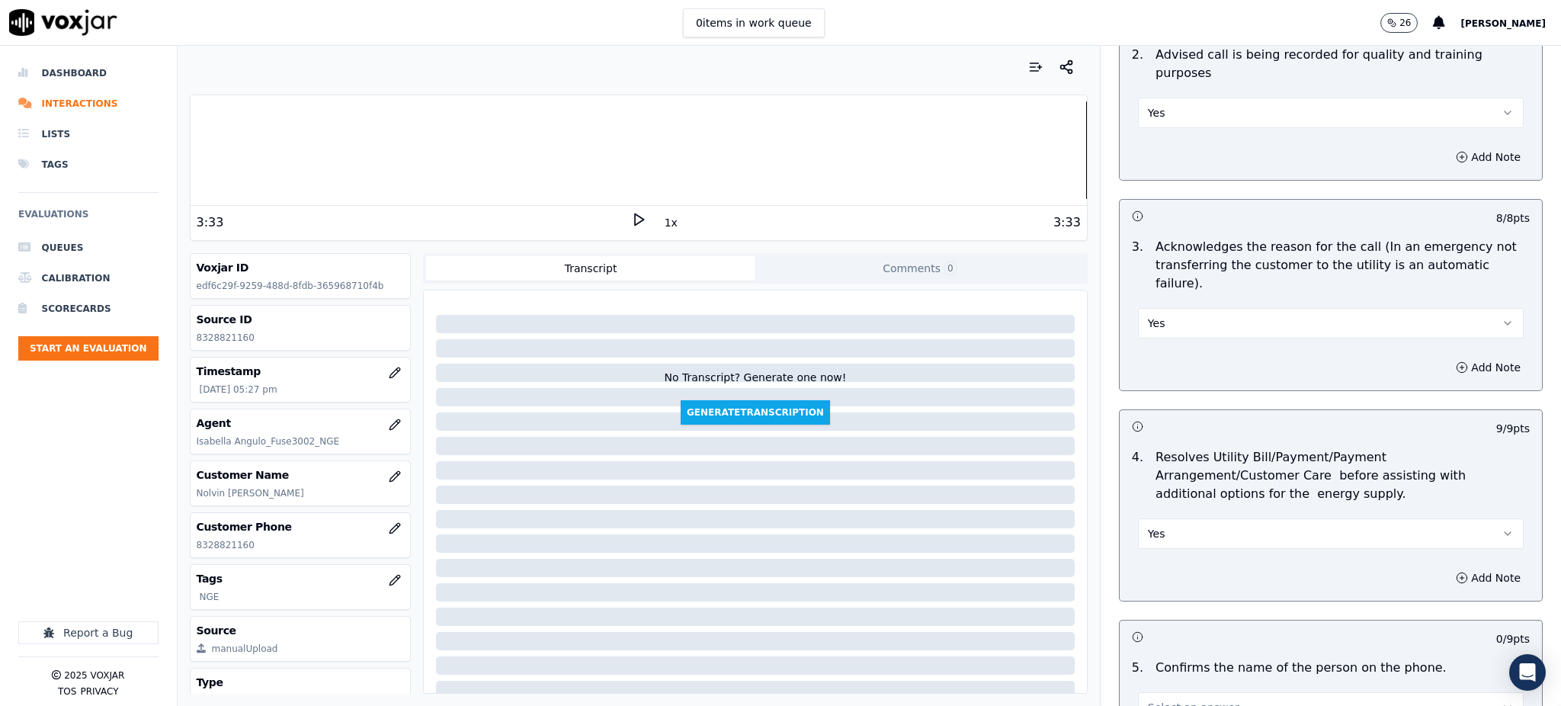
scroll to position [508, 0]
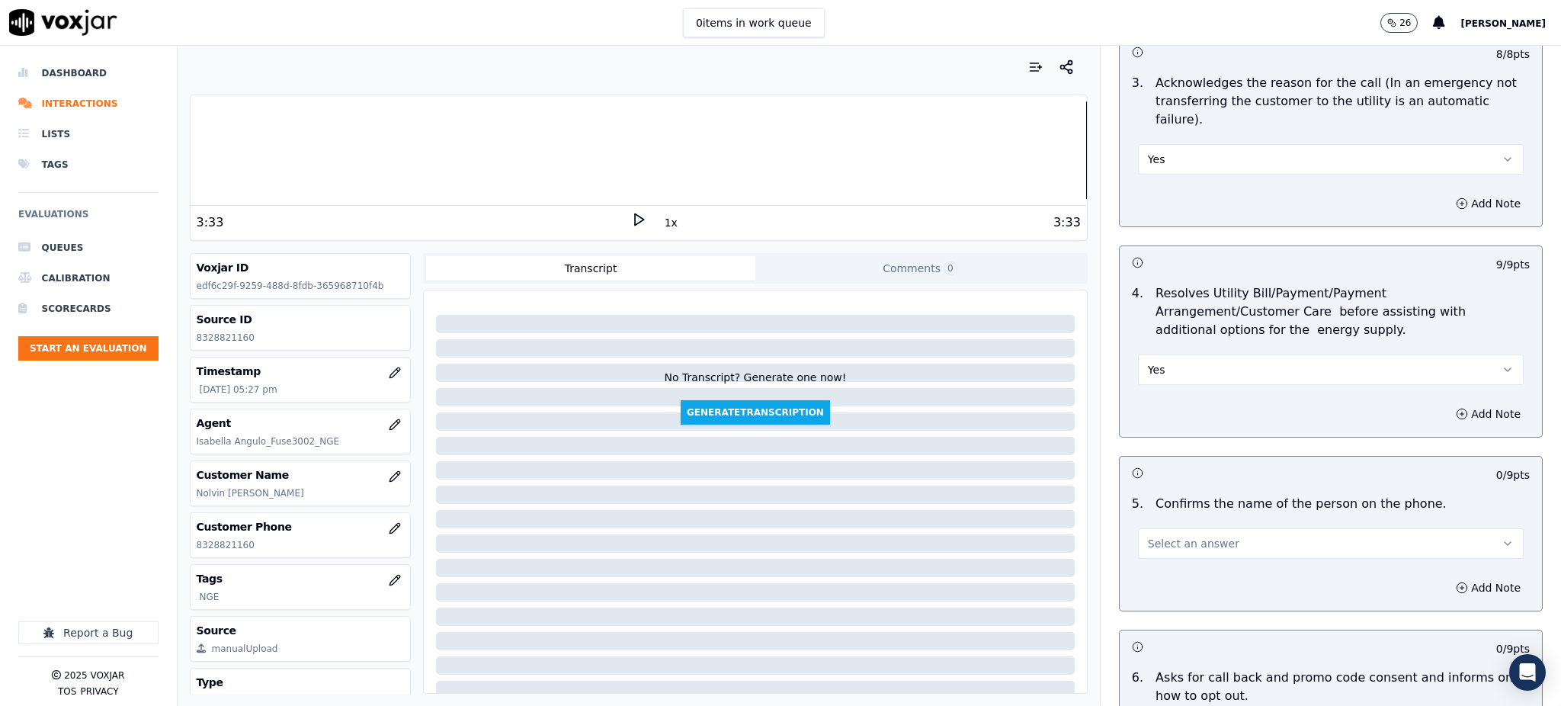
click at [1177, 536] on span "Select an answer" at bounding box center [1193, 543] width 91 height 15
click at [1177, 542] on div "Yes" at bounding box center [1297, 541] width 352 height 24
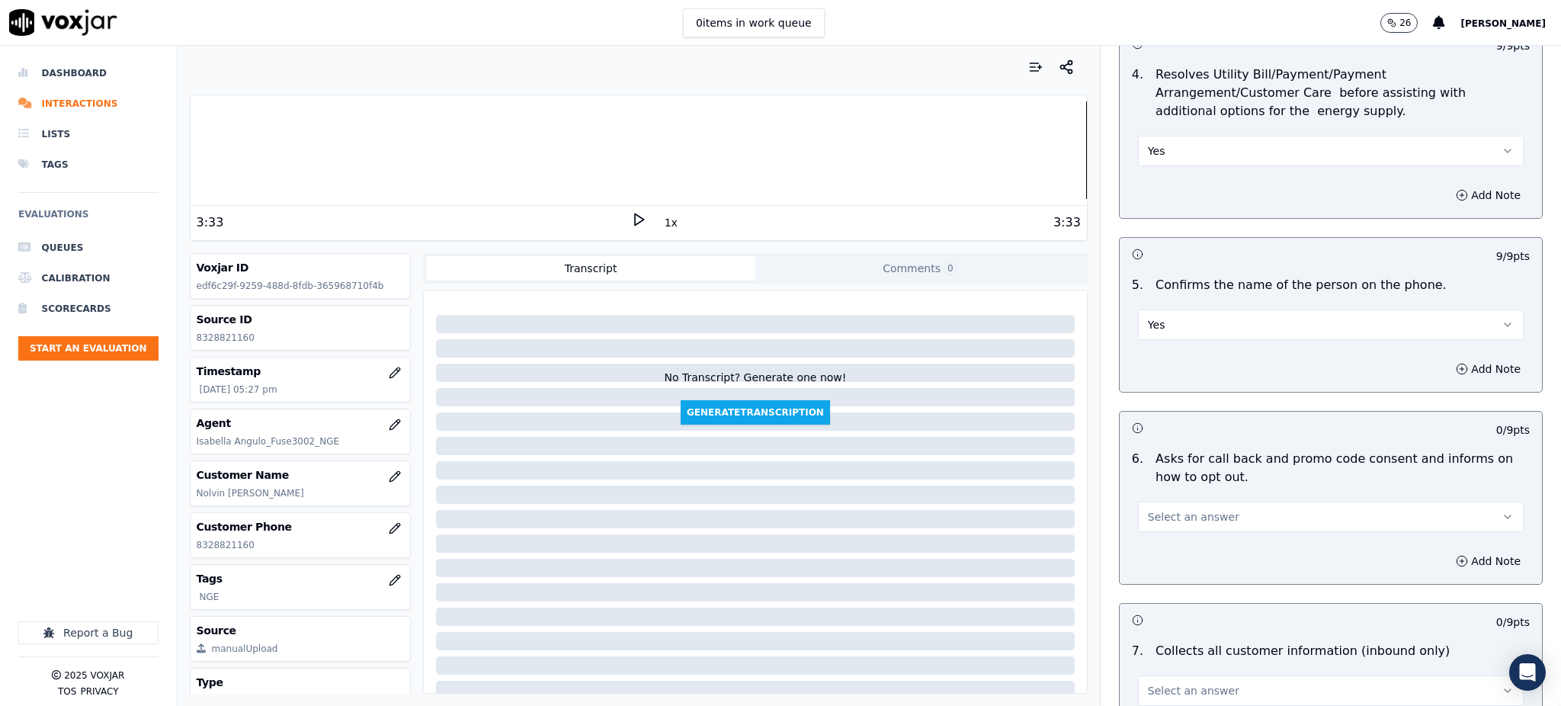
scroll to position [813, 0]
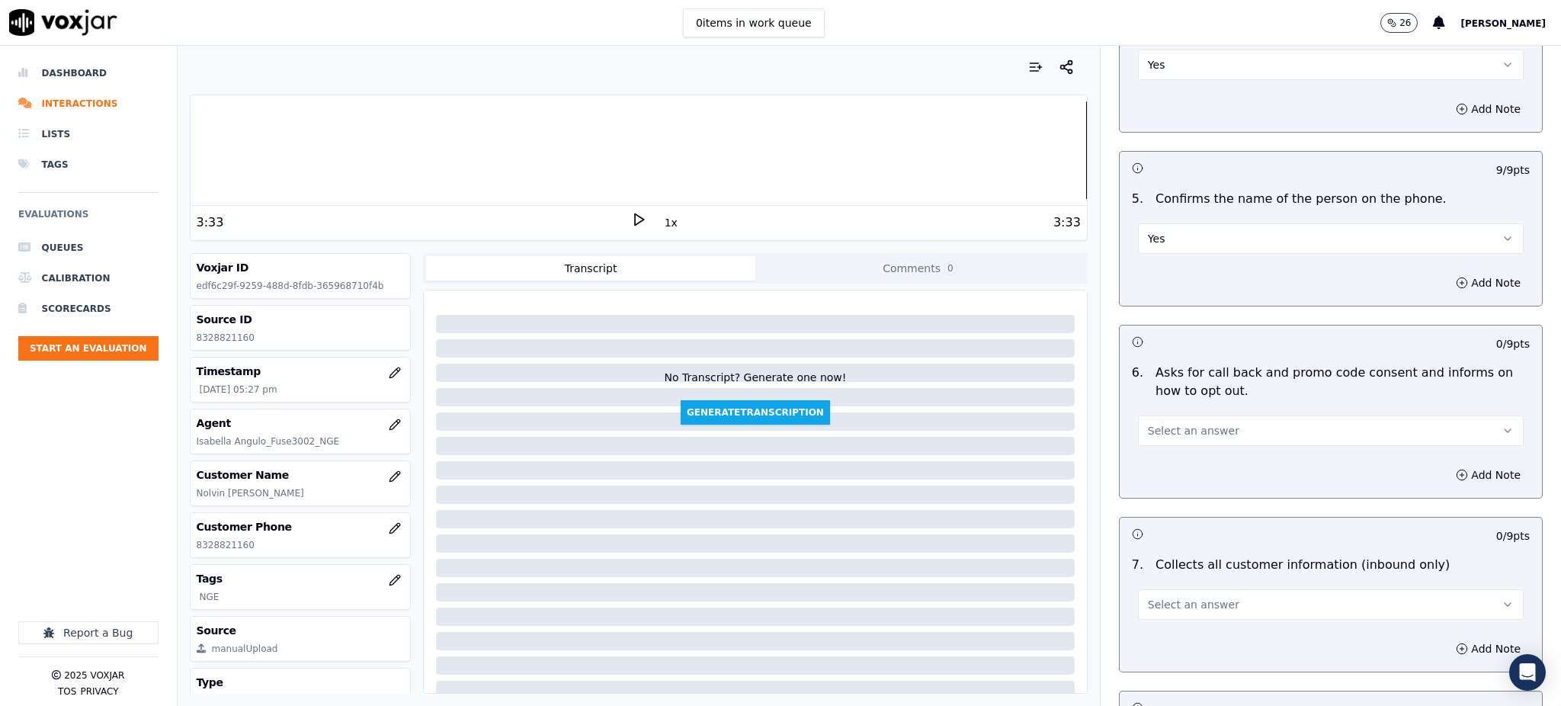
click at [1150, 423] on span "Select an answer" at bounding box center [1193, 430] width 91 height 15
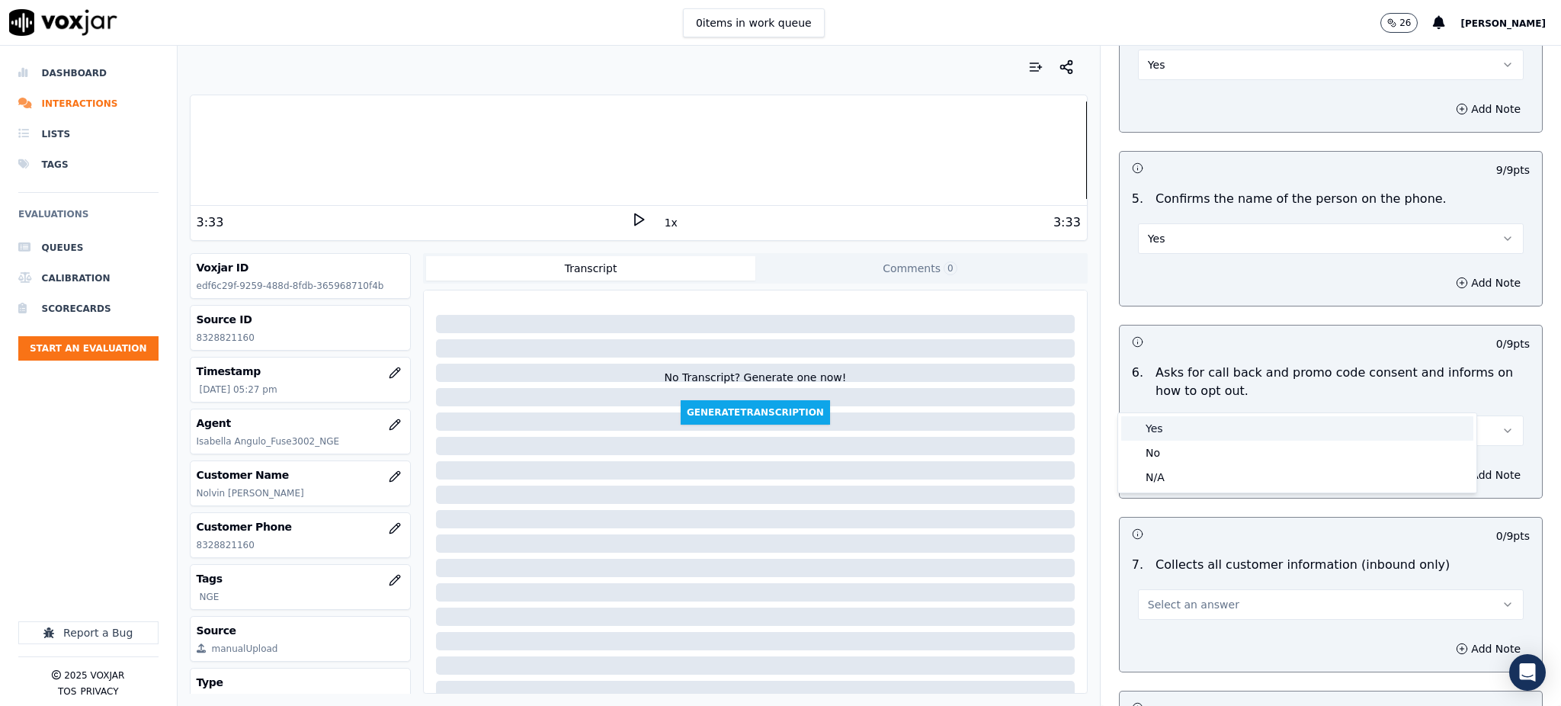
click at [1162, 427] on div "Yes" at bounding box center [1297, 428] width 352 height 24
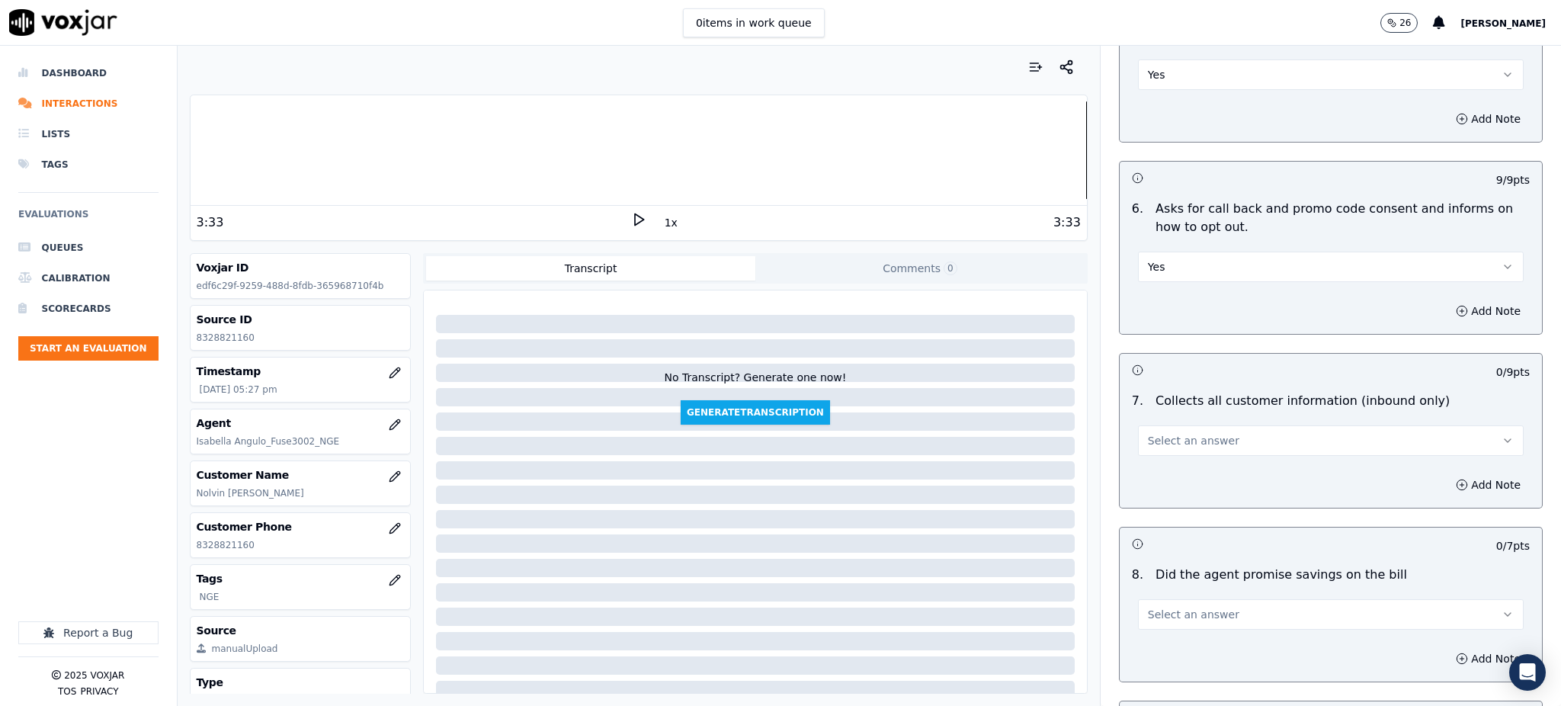
scroll to position [1016, 0]
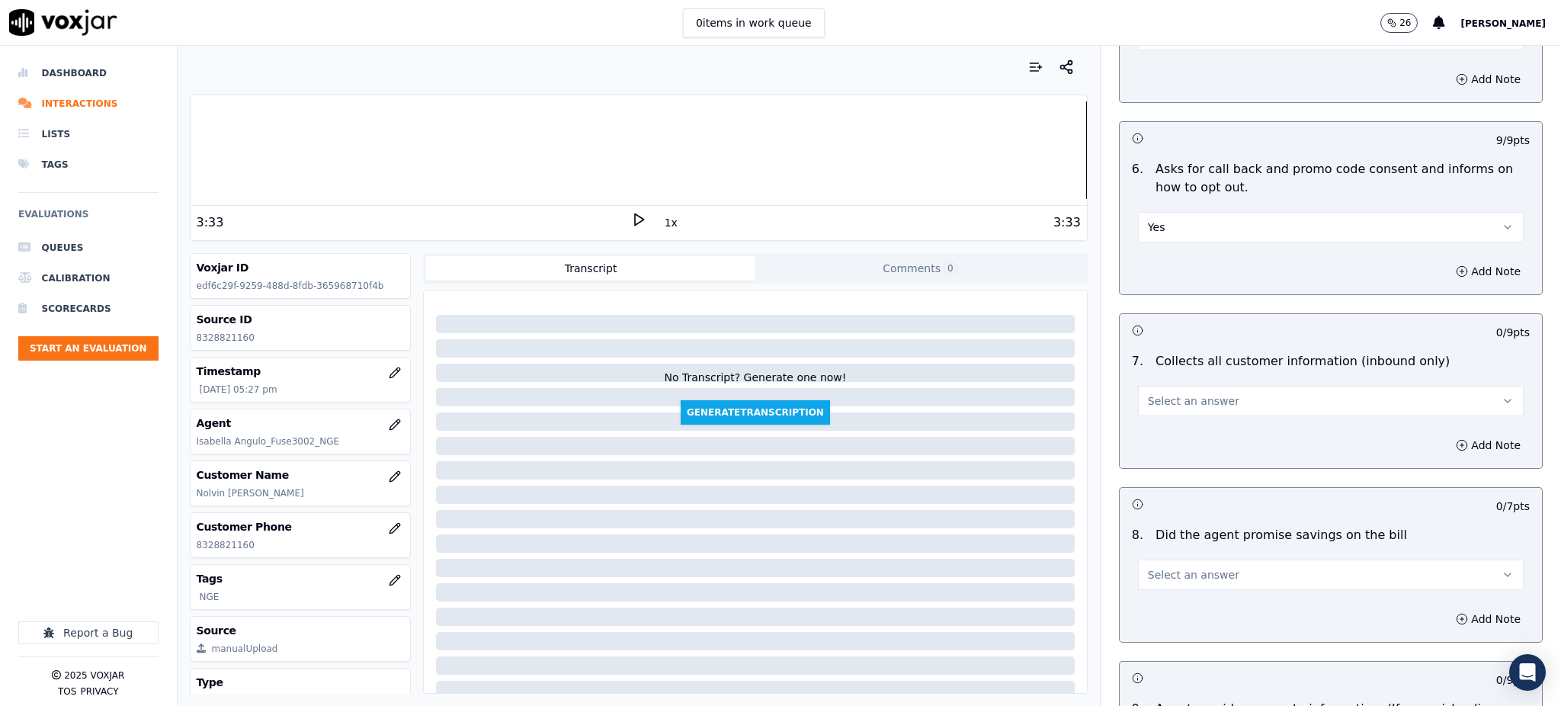
click at [1152, 393] on span "Select an answer" at bounding box center [1193, 400] width 91 height 15
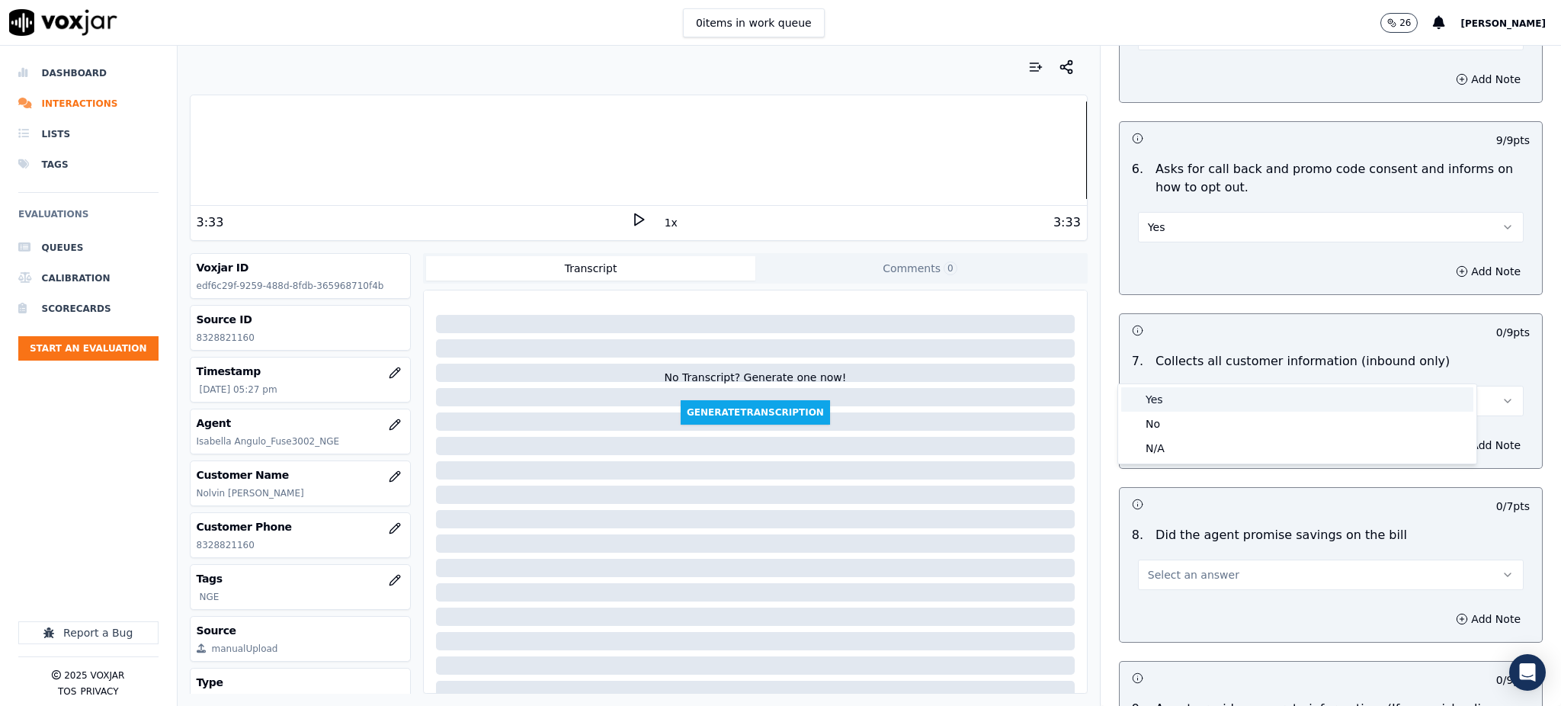
click at [1162, 402] on div "Yes" at bounding box center [1297, 399] width 352 height 24
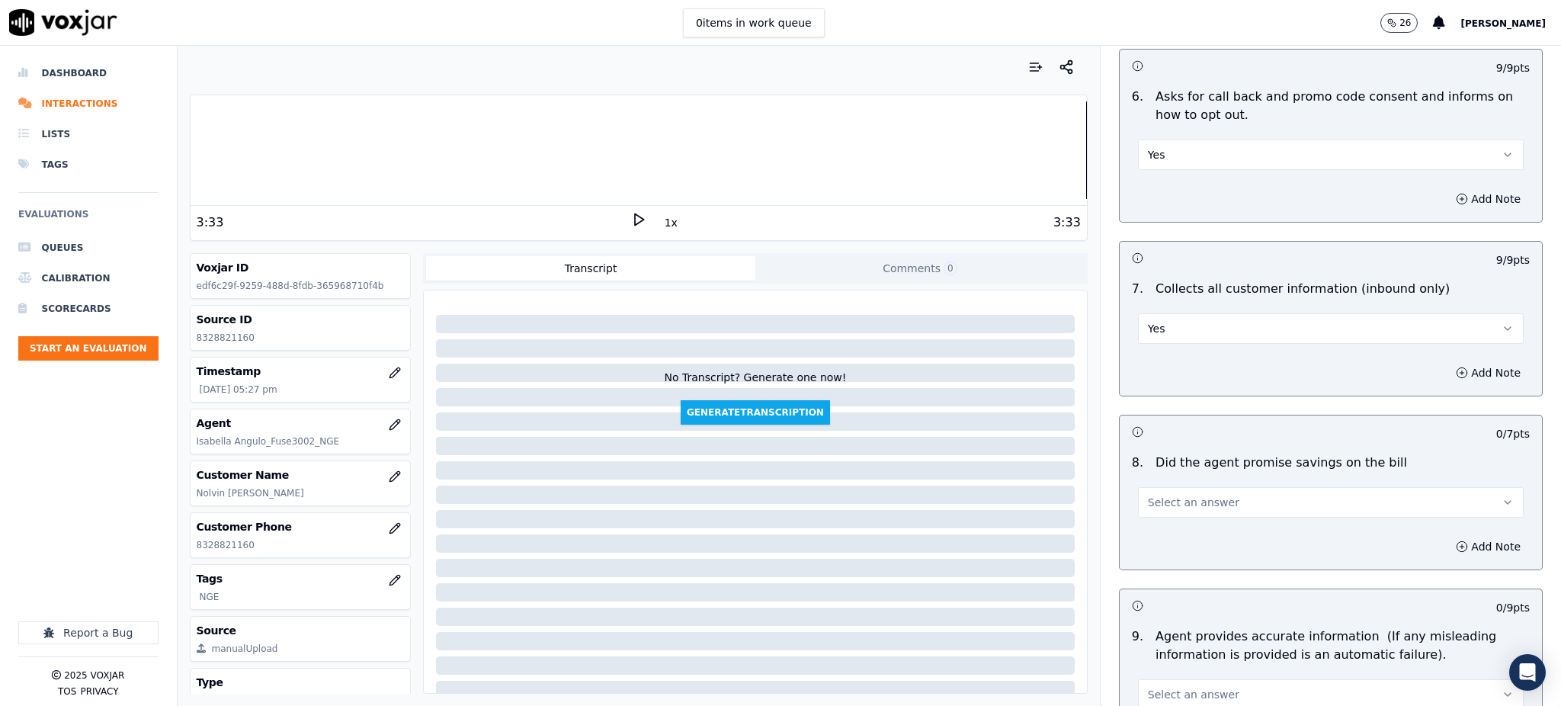
scroll to position [1220, 0]
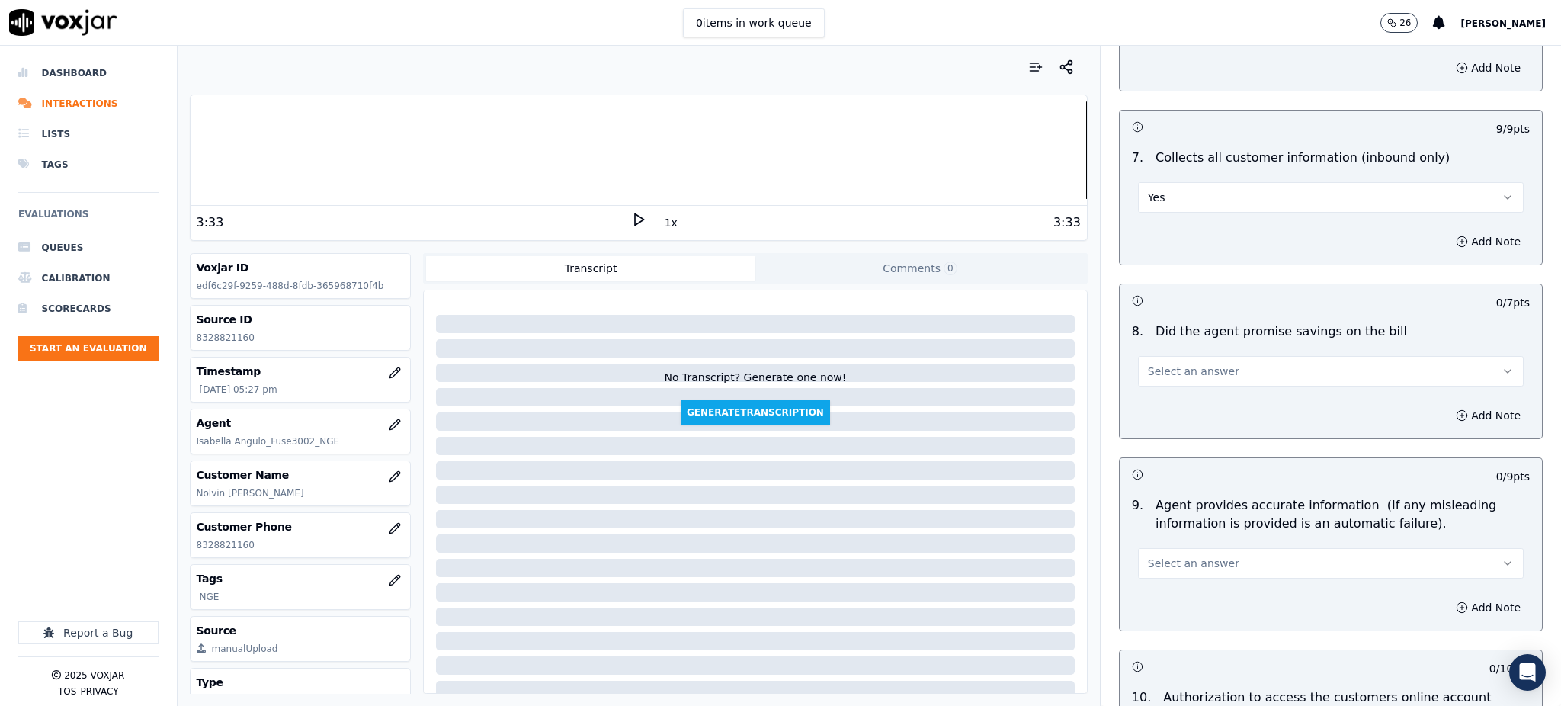
drag, startPoint x: 1157, startPoint y: 327, endPoint x: 1157, endPoint y: 346, distance: 19.1
click at [1157, 364] on span "Select an answer" at bounding box center [1193, 371] width 91 height 15
click at [1162, 371] on div "Yes" at bounding box center [1297, 370] width 352 height 24
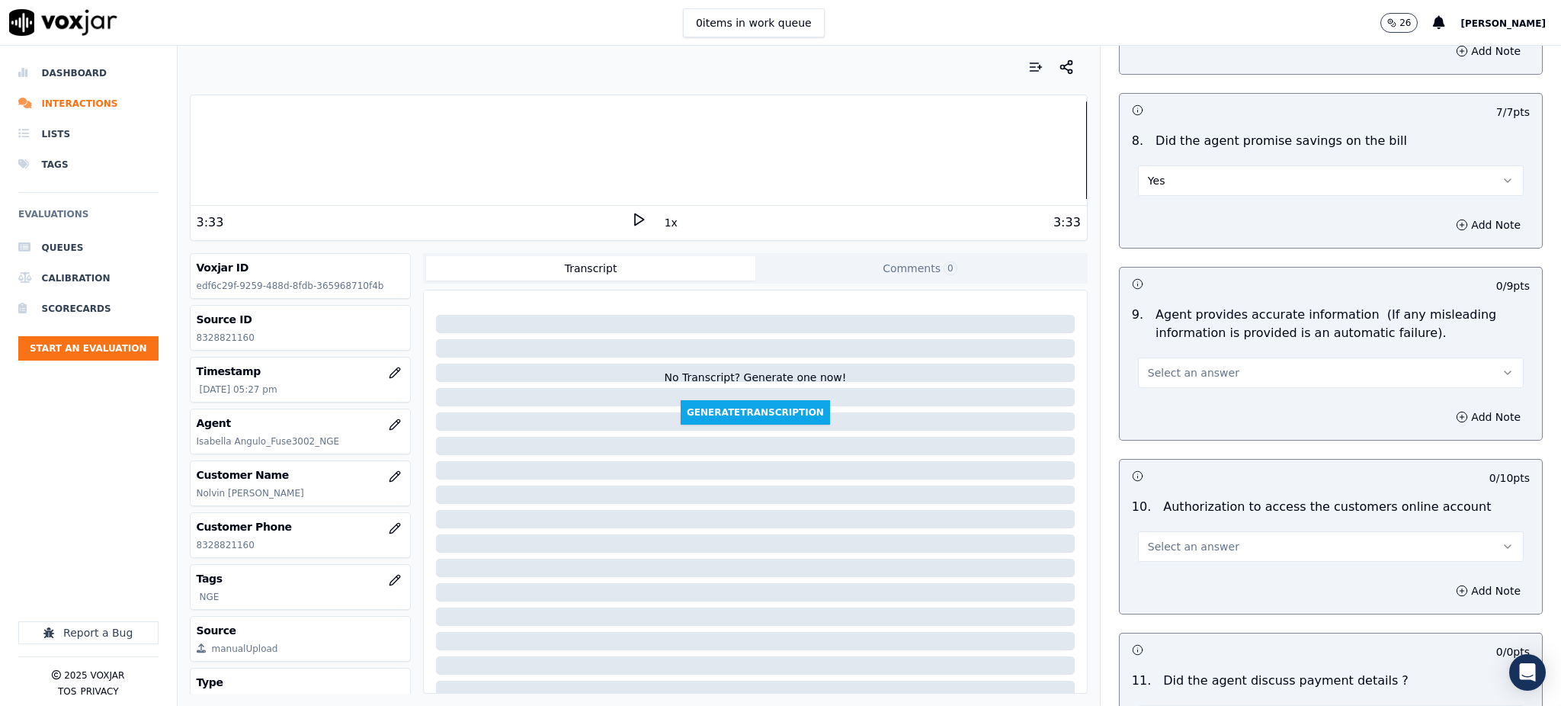
scroll to position [1422, 0]
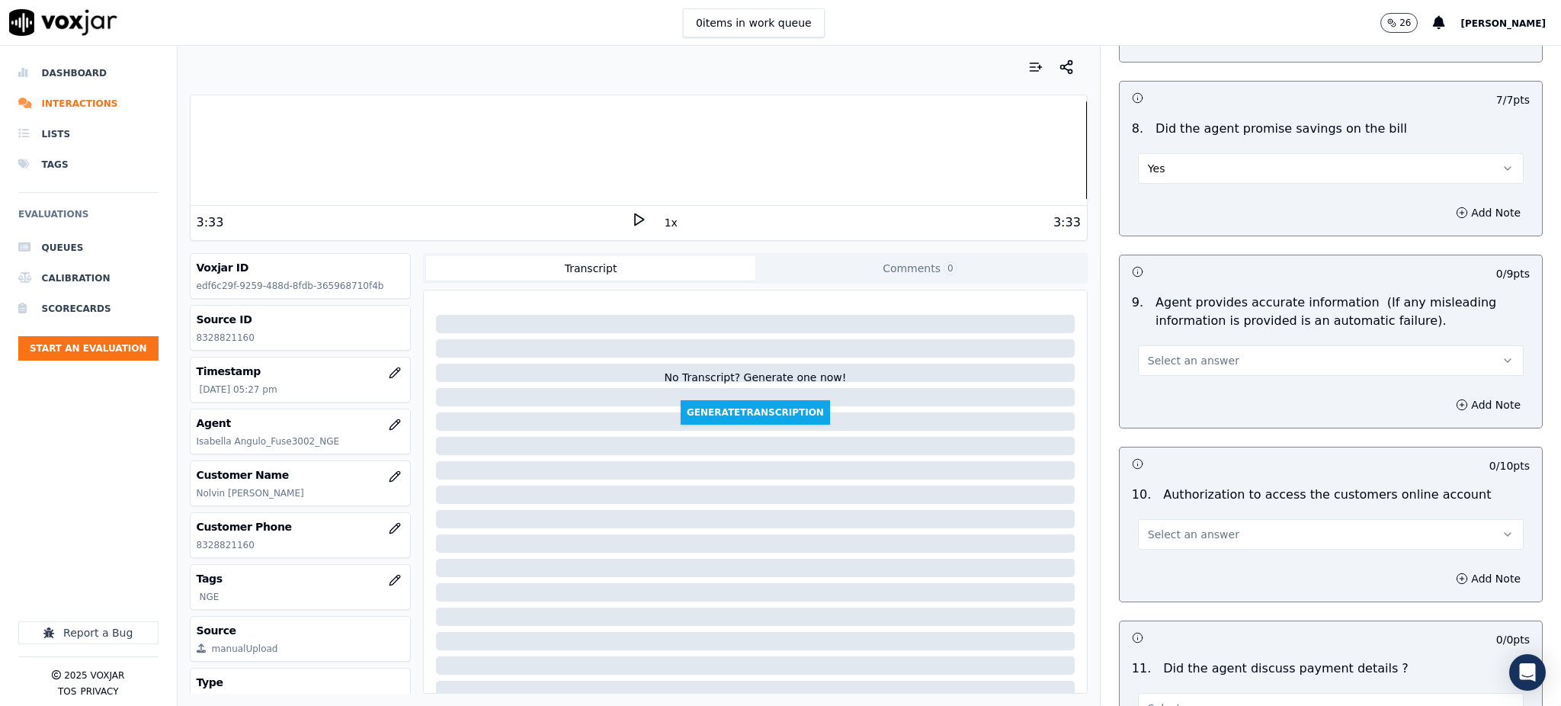
drag, startPoint x: 1188, startPoint y: 313, endPoint x: 1175, endPoint y: 327, distance: 19.4
click at [1188, 345] on button "Select an answer" at bounding box center [1331, 360] width 386 height 30
click at [1156, 357] on div "Yes" at bounding box center [1297, 359] width 352 height 24
click at [1175, 527] on span "Select an answer" at bounding box center [1193, 534] width 91 height 15
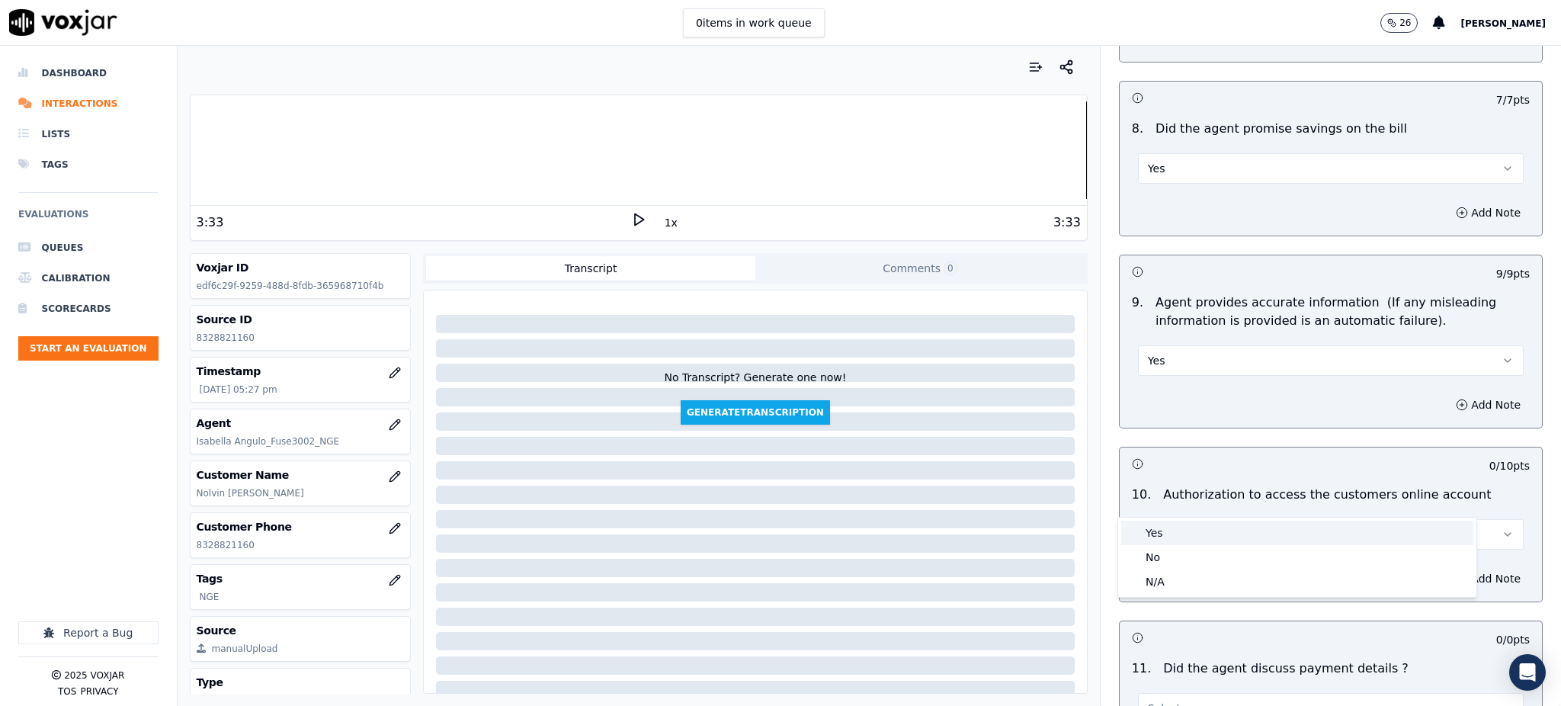
drag, startPoint x: 1184, startPoint y: 520, endPoint x: 1179, endPoint y: 532, distance: 13.3
click at [1184, 521] on div "Yes" at bounding box center [1297, 533] width 352 height 24
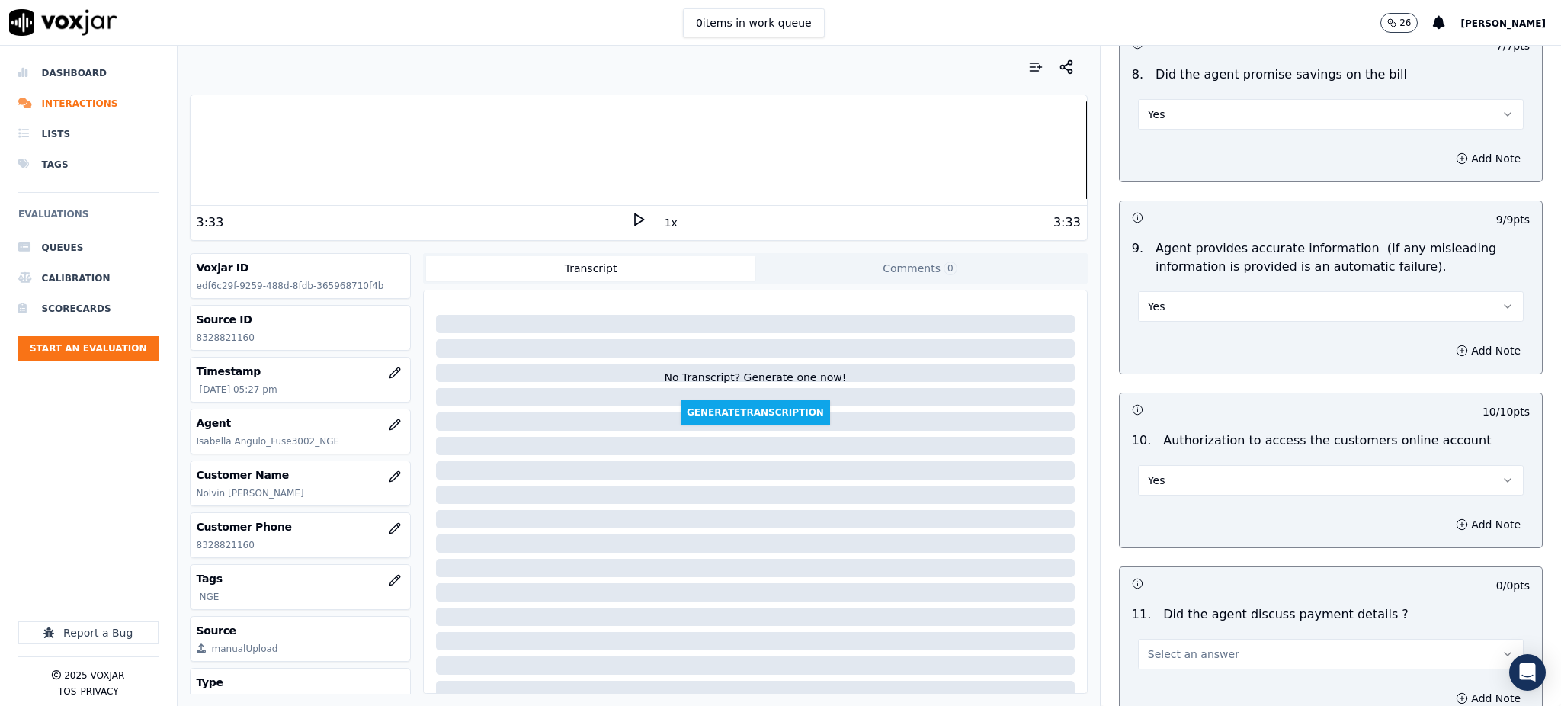
scroll to position [1727, 0]
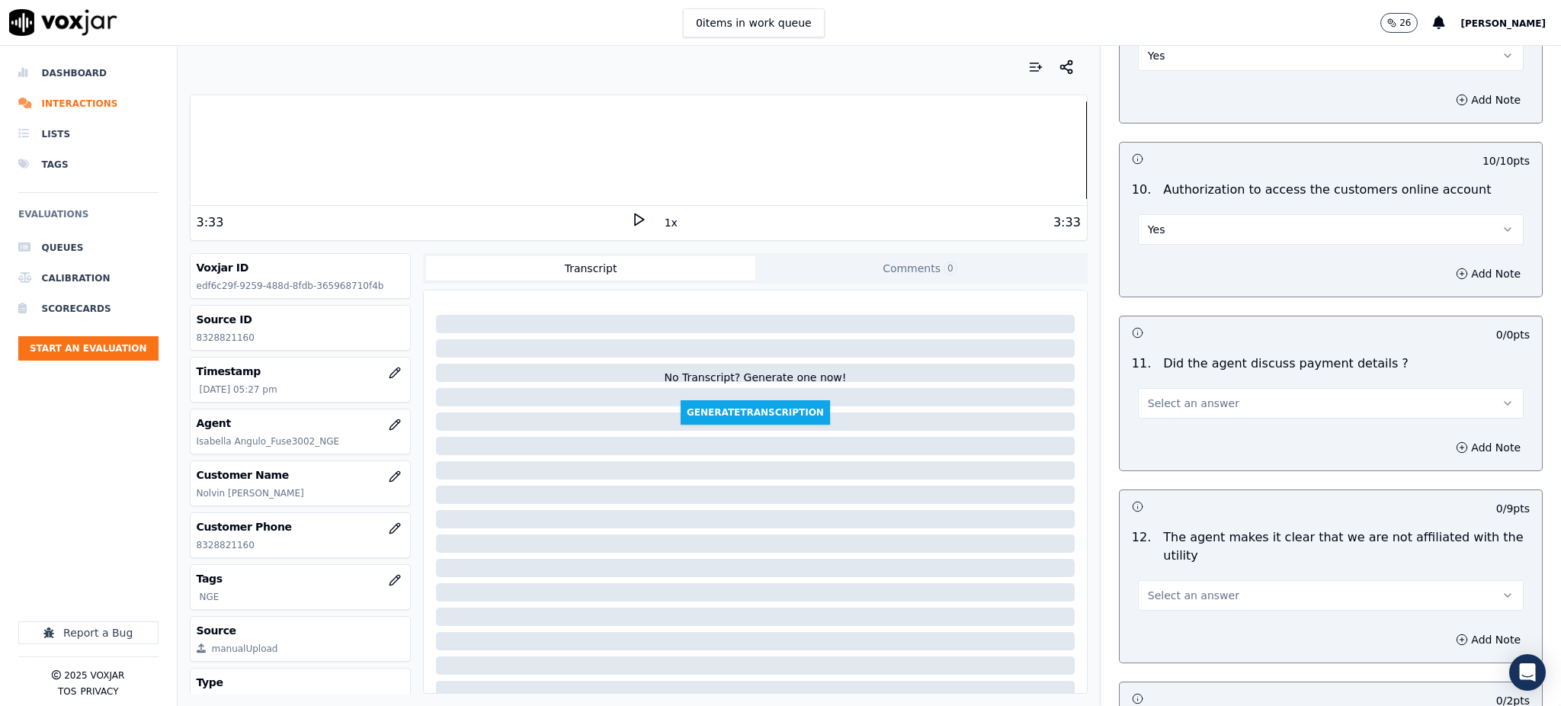
click at [1159, 396] on span "Select an answer" at bounding box center [1193, 403] width 91 height 15
click at [1155, 453] on div "N/A" at bounding box center [1297, 450] width 352 height 24
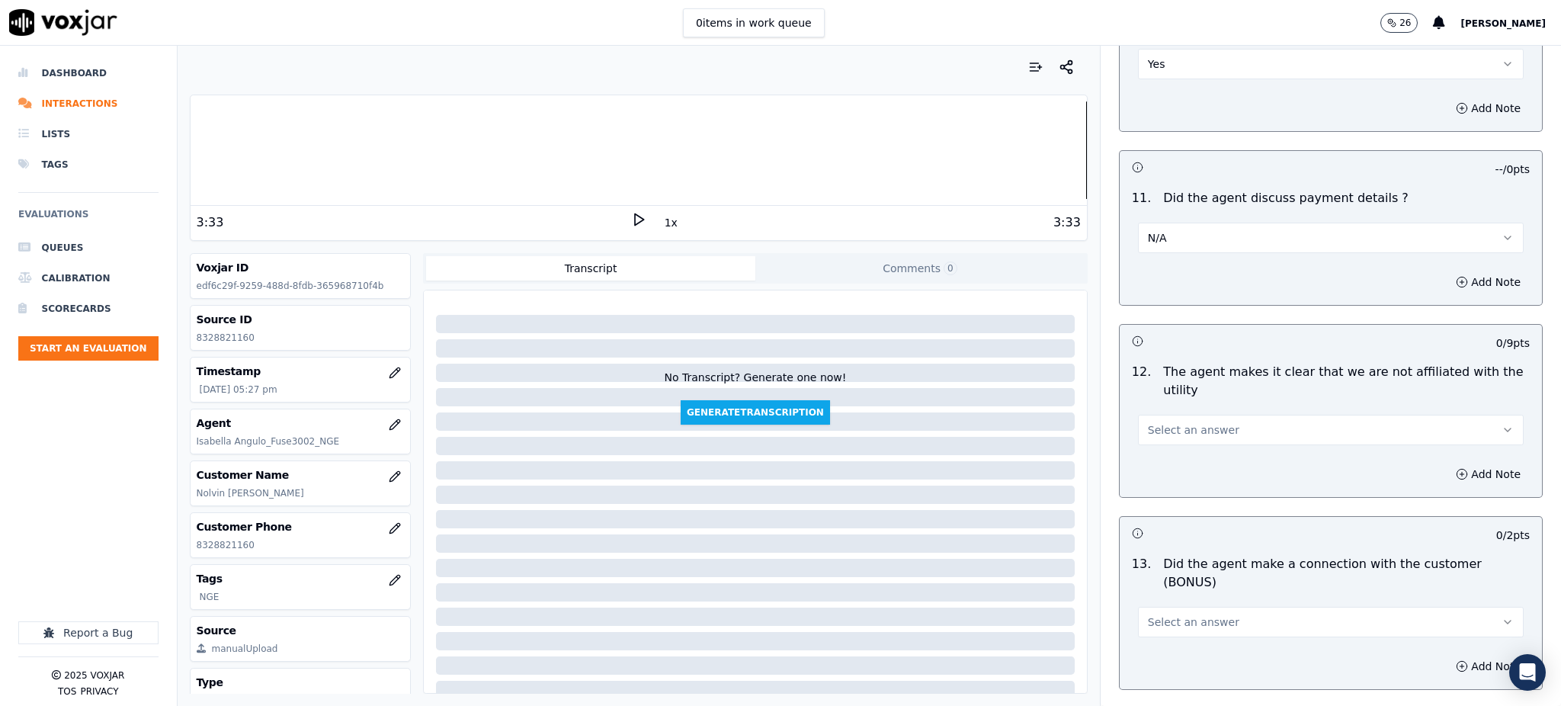
scroll to position [1931, 0]
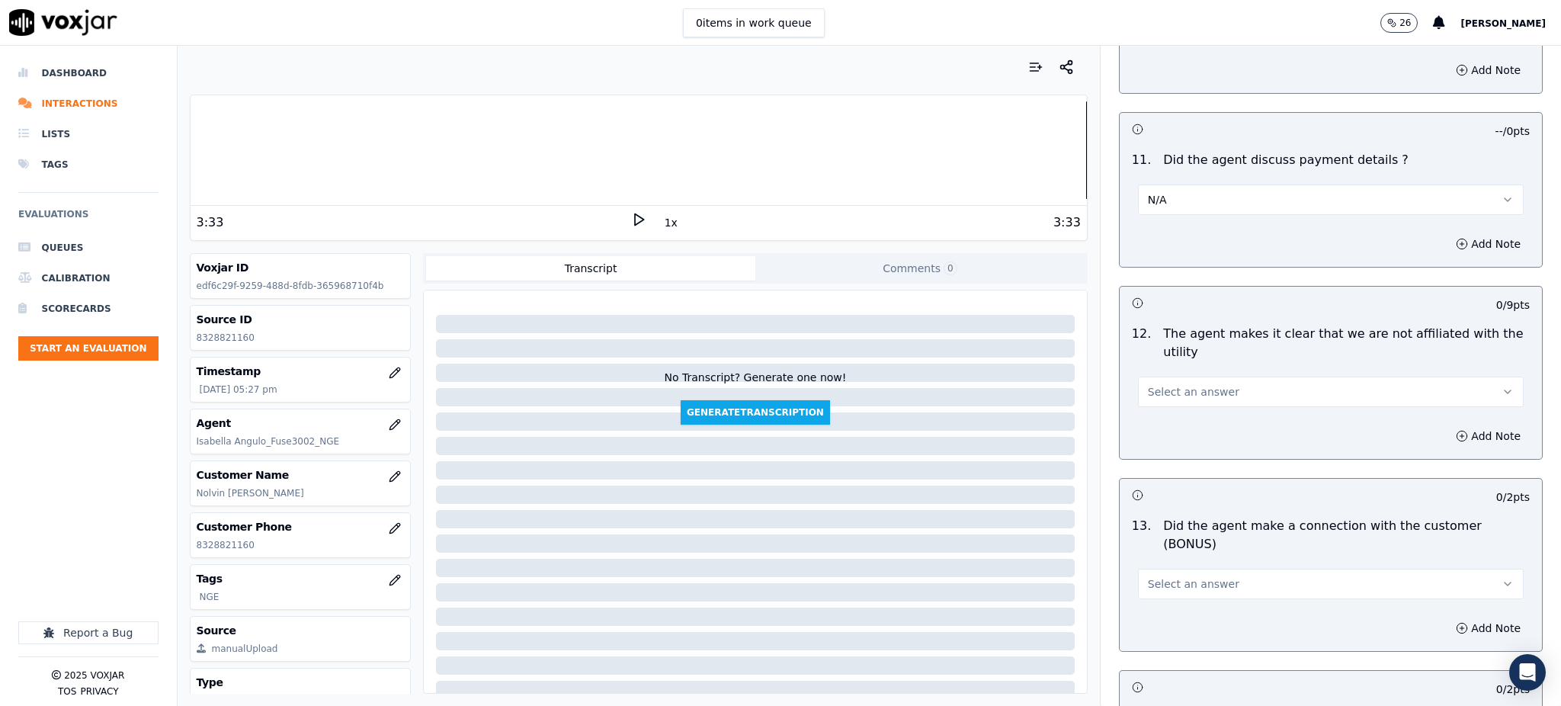
click at [1168, 384] on span "Select an answer" at bounding box center [1193, 391] width 91 height 15
click at [1175, 394] on div "Yes" at bounding box center [1297, 390] width 352 height 24
click at [1159, 576] on span "Select an answer" at bounding box center [1193, 583] width 91 height 15
click at [1179, 565] on div "Yes" at bounding box center [1297, 564] width 352 height 24
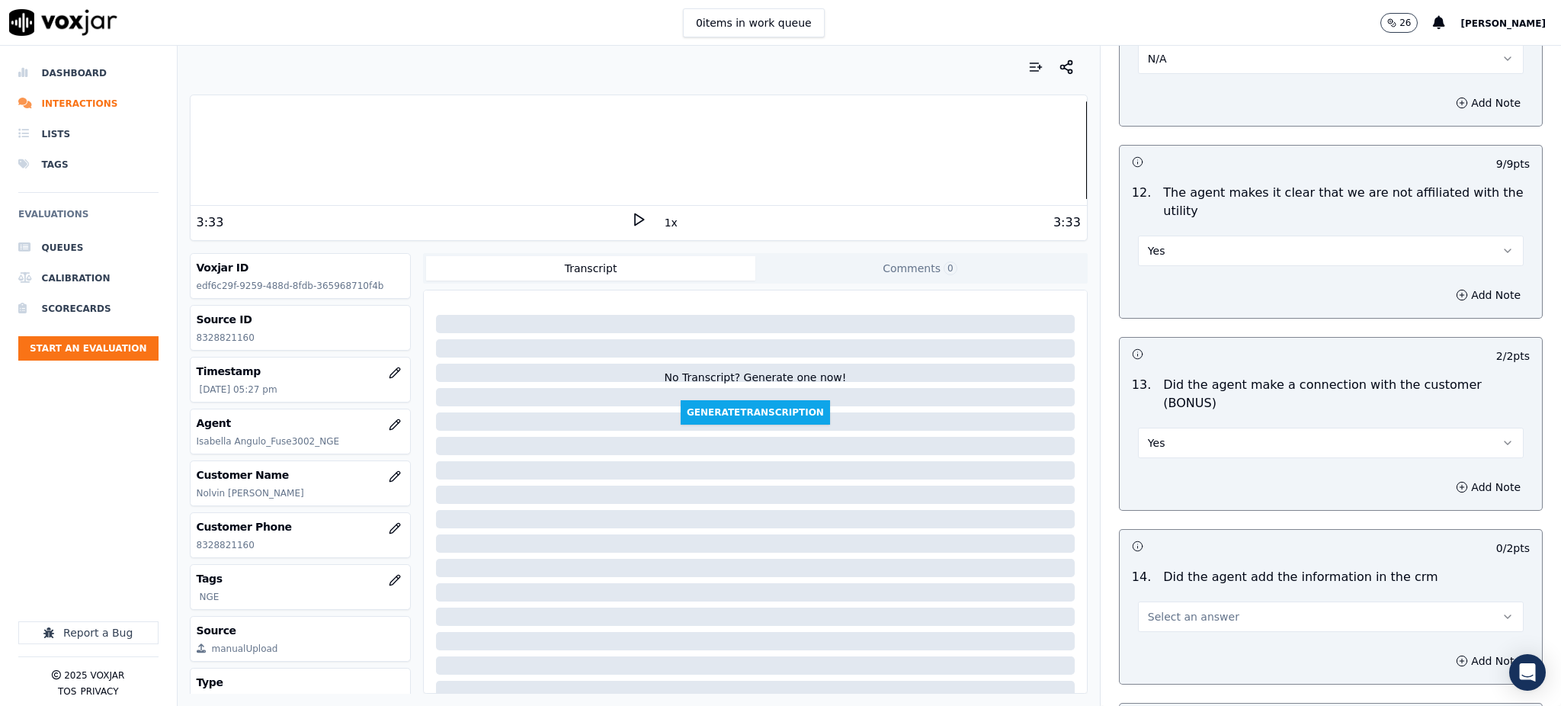
scroll to position [2134, 0]
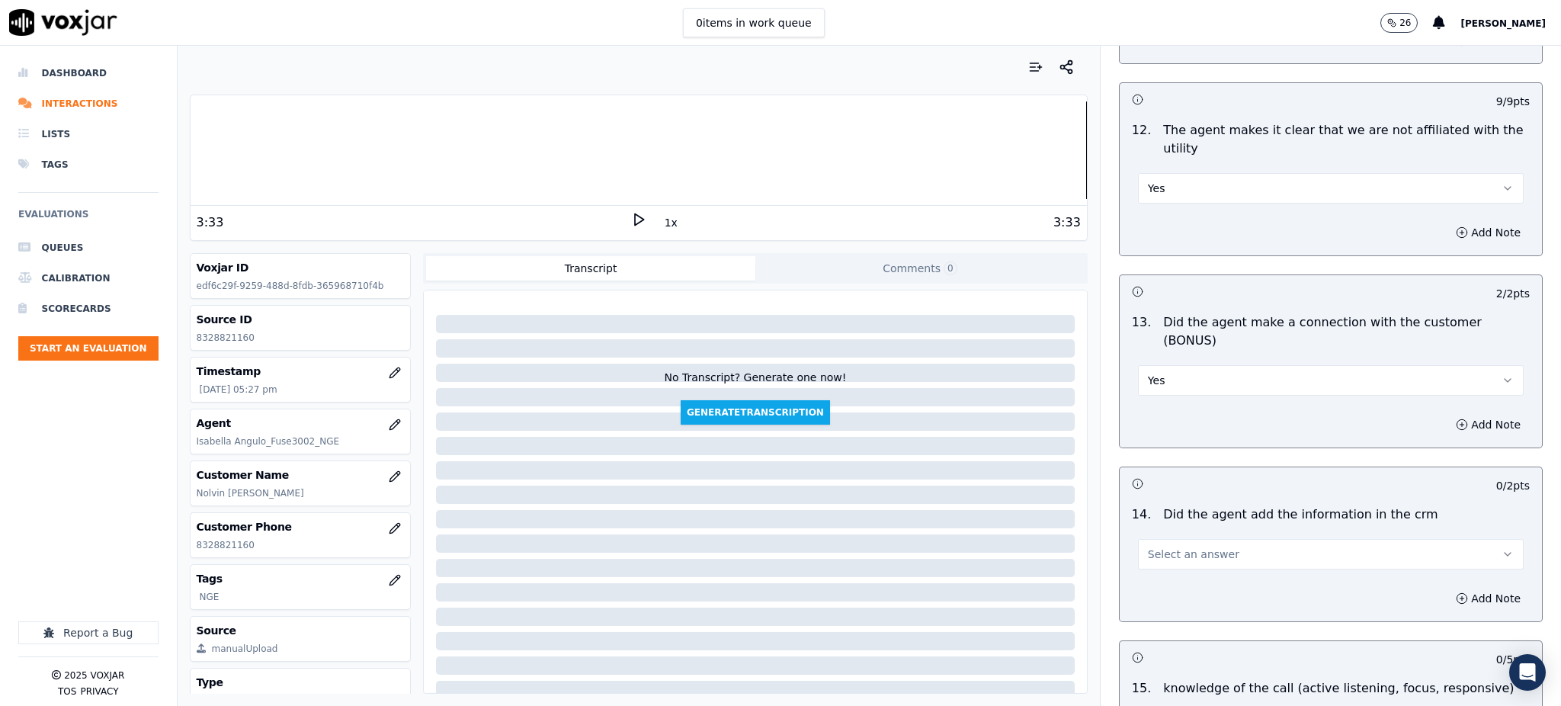
drag, startPoint x: 1164, startPoint y: 498, endPoint x: 1162, endPoint y: 508, distance: 10.8
click at [1163, 547] on span "Select an answer" at bounding box center [1193, 554] width 91 height 15
click at [1169, 536] on div "Yes" at bounding box center [1297, 535] width 352 height 24
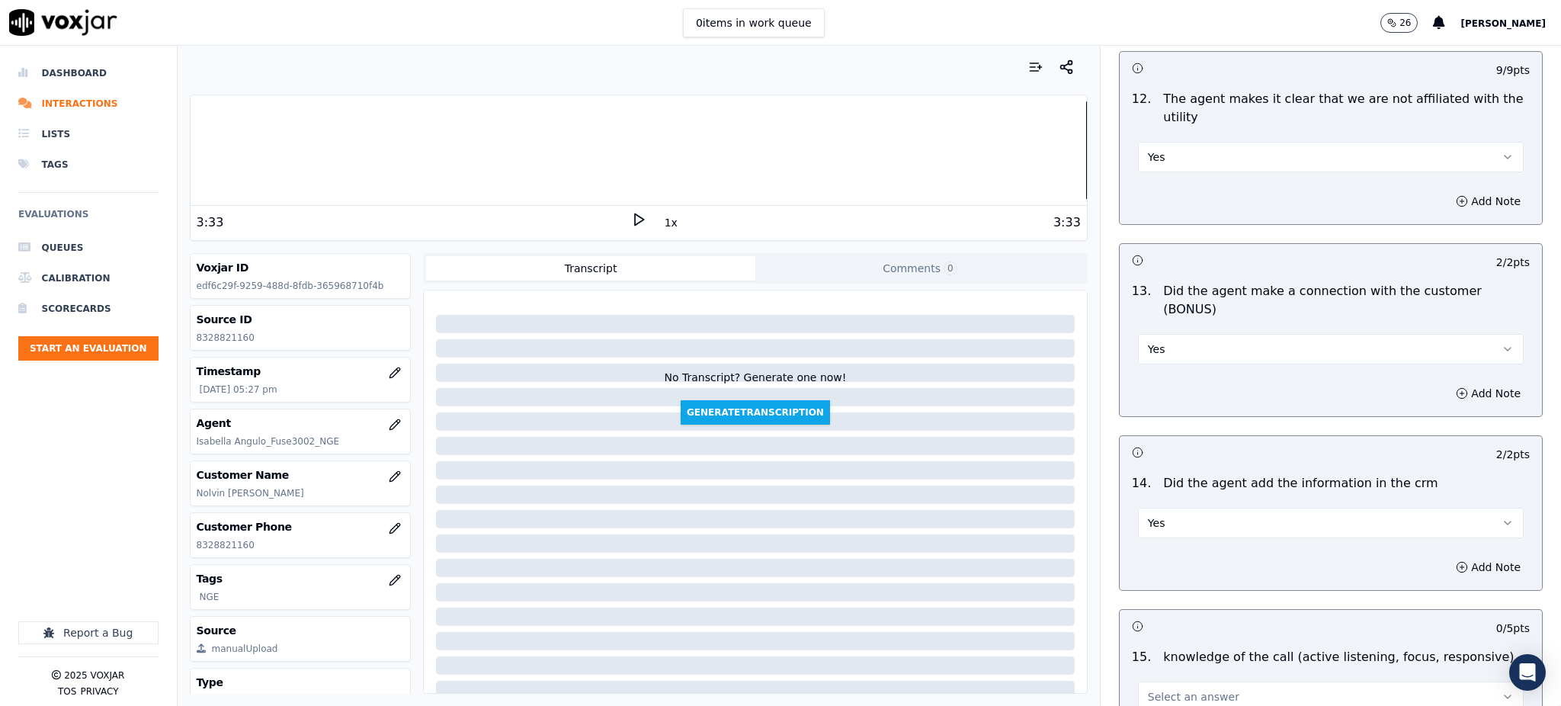
scroll to position [2307, 0]
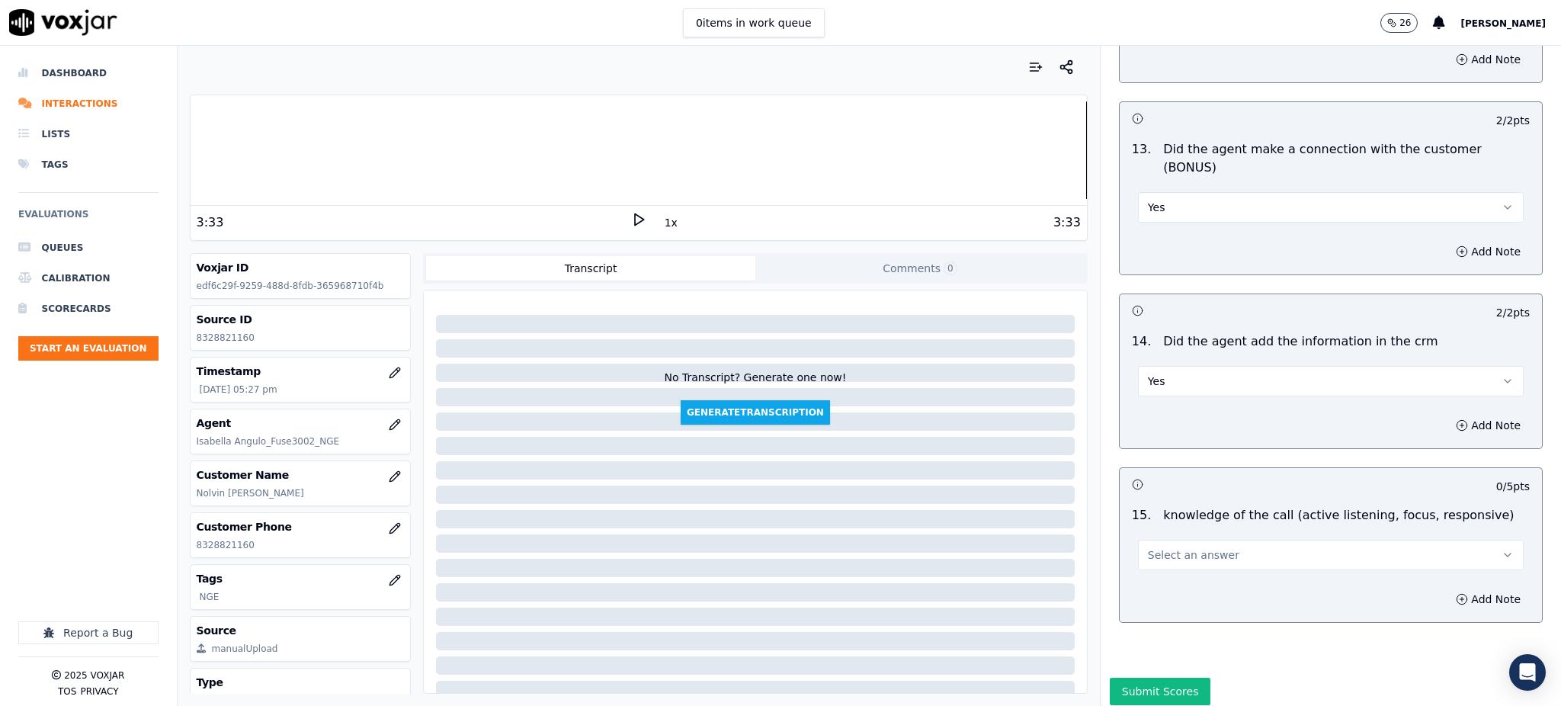
click at [1166, 547] on span "Select an answer" at bounding box center [1193, 554] width 91 height 15
drag, startPoint x: 1150, startPoint y: 526, endPoint x: 1137, endPoint y: 615, distance: 90.0
click at [1149, 528] on div "Yes" at bounding box center [1297, 536] width 352 height 24
click at [1136, 678] on button "Submit Scores" at bounding box center [1160, 691] width 101 height 27
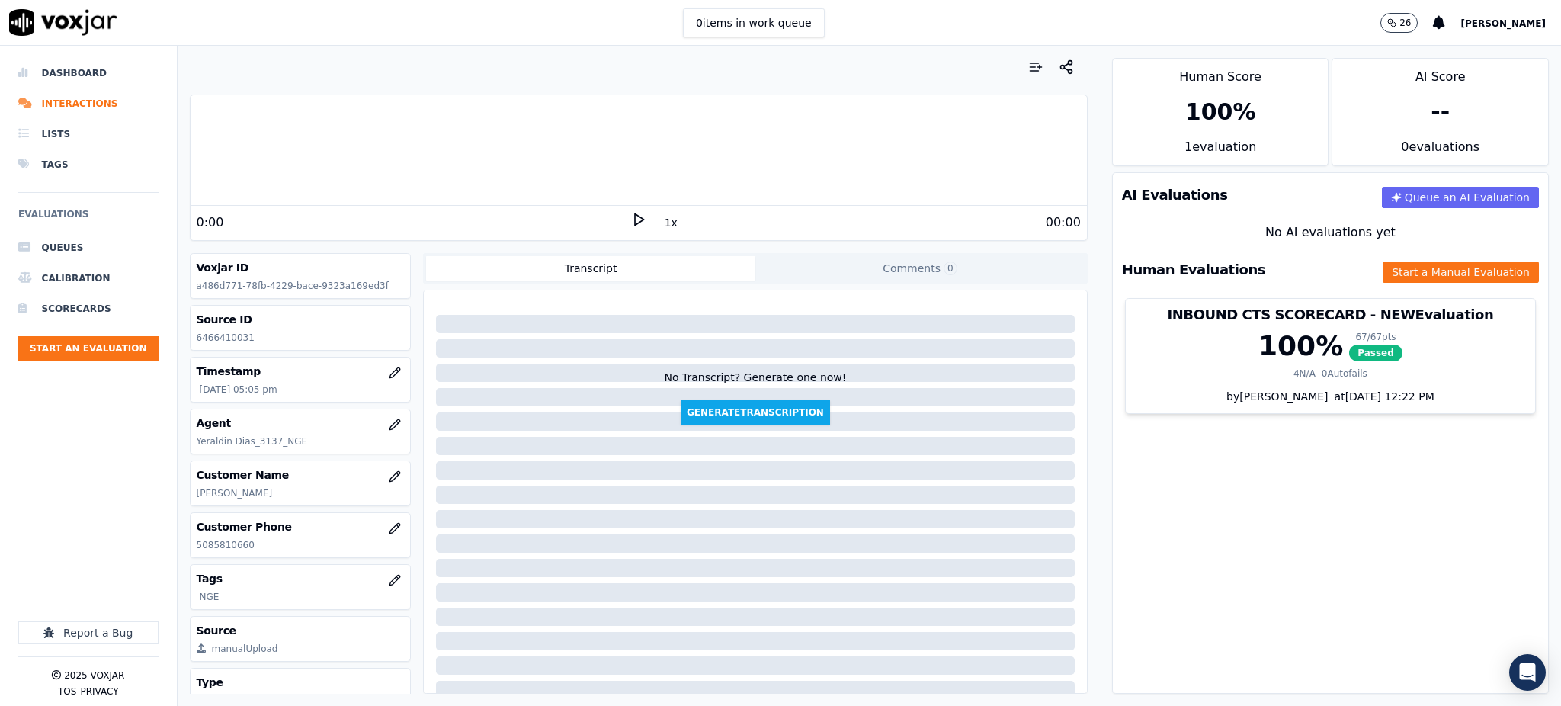
click at [631, 217] on icon at bounding box center [638, 219] width 15 height 15
drag, startPoint x: 246, startPoint y: 545, endPoint x: 195, endPoint y: 546, distance: 51.1
click at [195, 546] on div "Customer Phone 5085810660" at bounding box center [301, 535] width 220 height 44
copy p "5085810660"
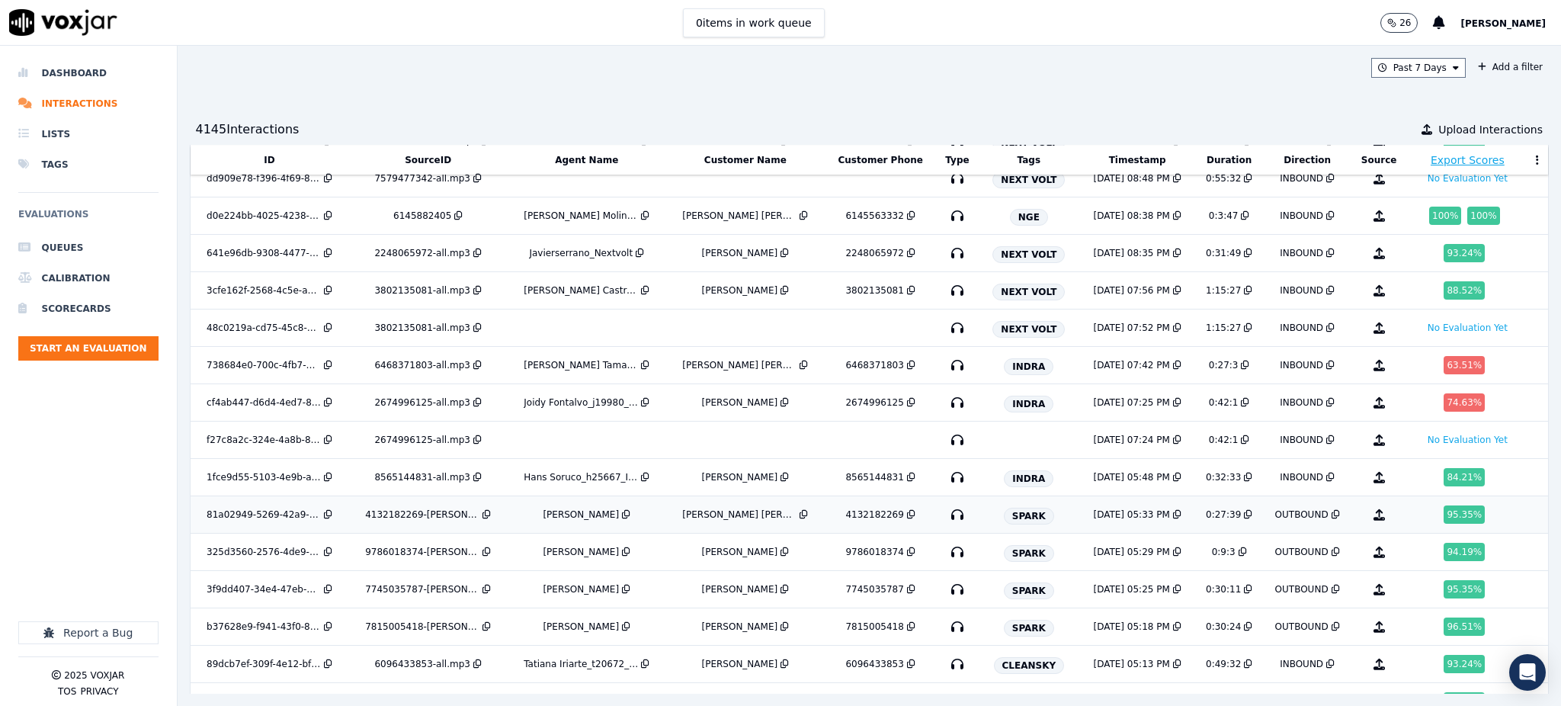
scroll to position [4136, 0]
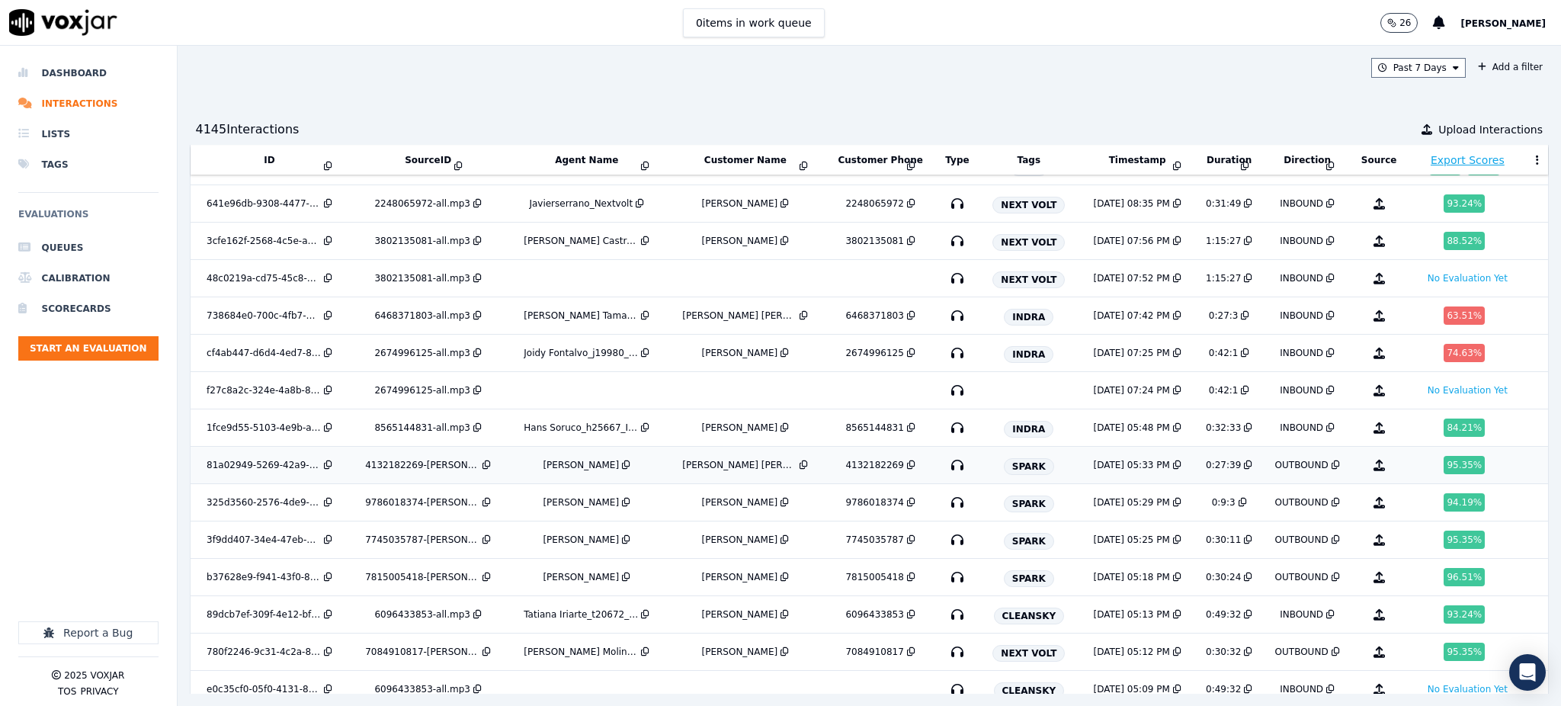
click at [945, 465] on icon "button" at bounding box center [957, 465] width 24 height 24
click at [945, 508] on icon "button" at bounding box center [957, 502] width 24 height 24
click at [945, 544] on icon "button" at bounding box center [957, 540] width 24 height 24
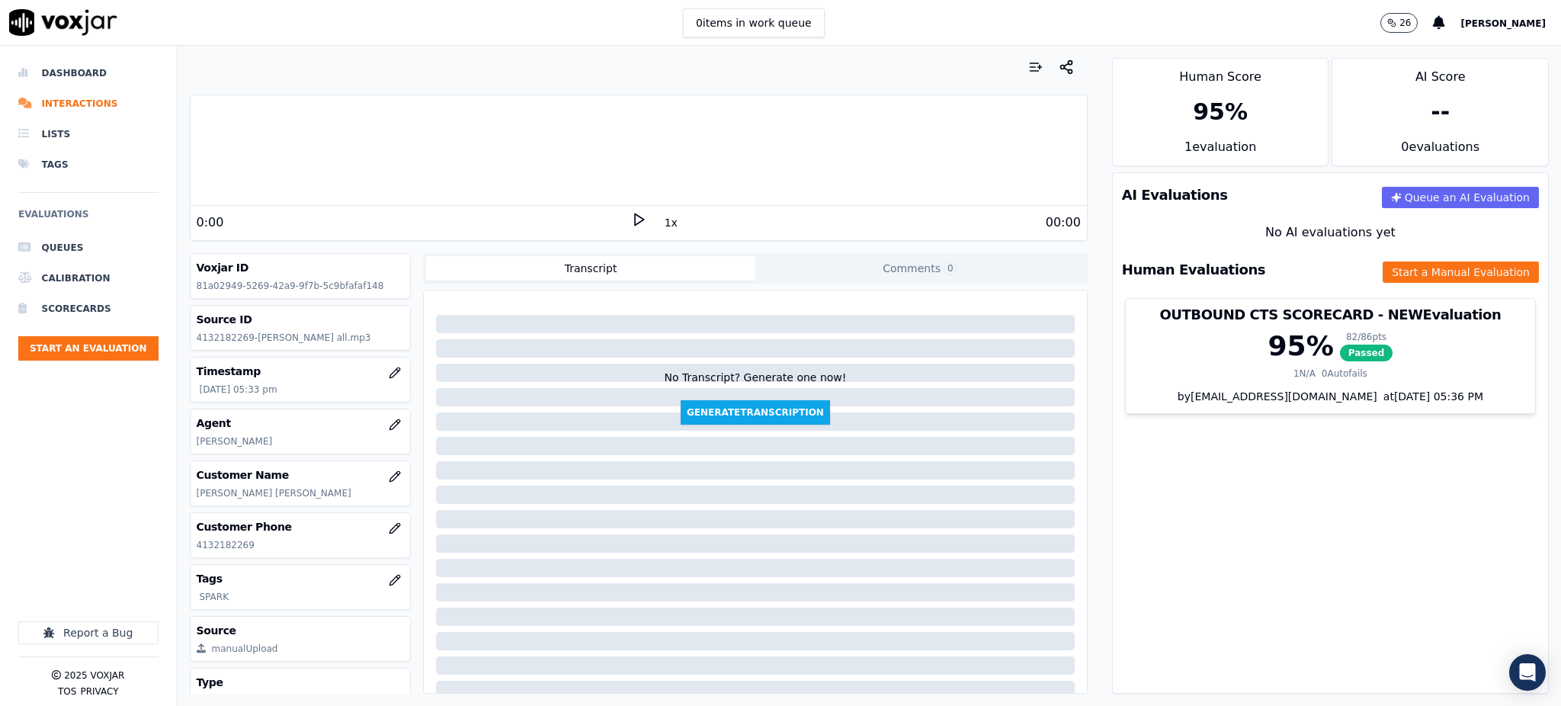
click at [614, 217] on div "0:00" at bounding box center [414, 222] width 435 height 18
click at [631, 218] on icon at bounding box center [638, 219] width 15 height 15
click at [631, 212] on icon at bounding box center [638, 219] width 15 height 15
click at [631, 215] on icon at bounding box center [638, 219] width 15 height 15
click at [407, 155] on div at bounding box center [639, 150] width 896 height 98
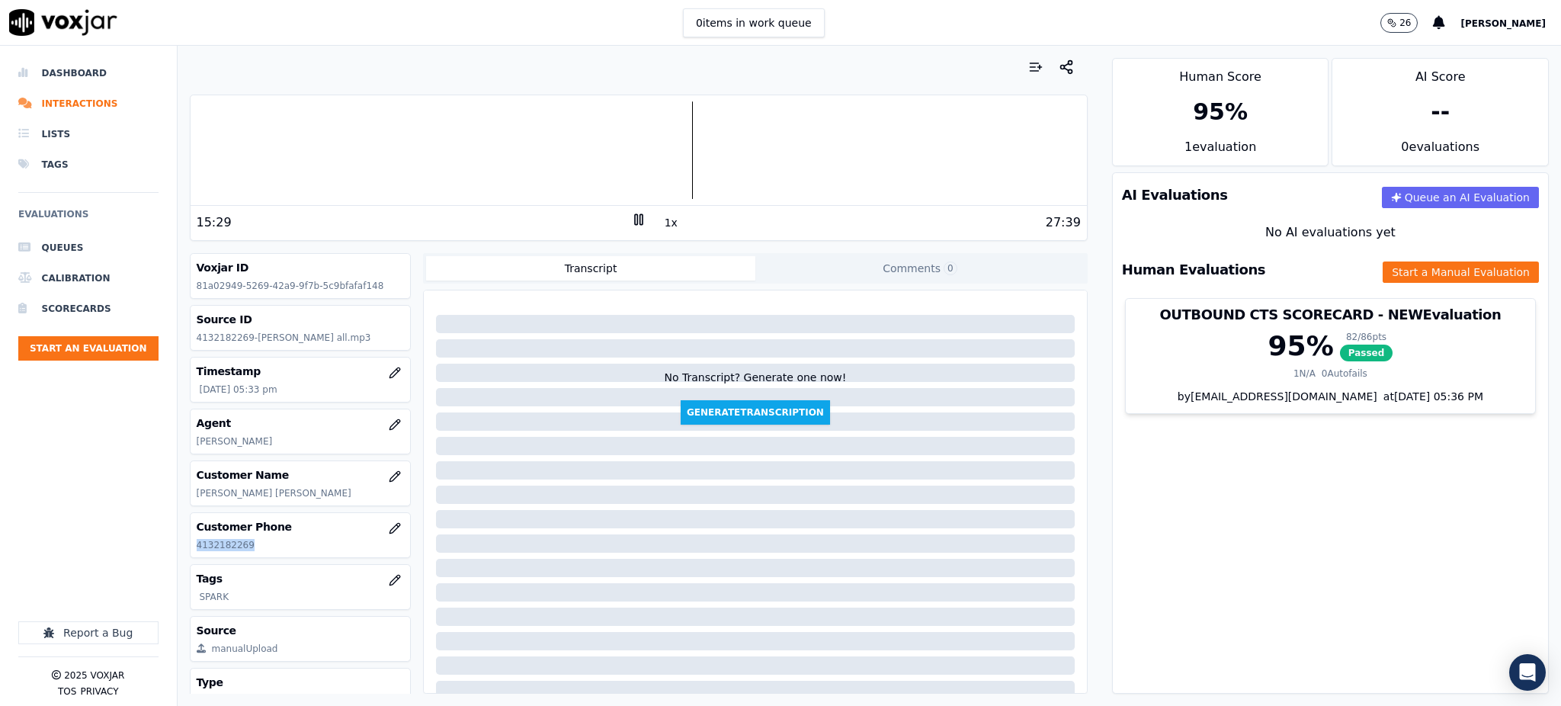
drag, startPoint x: 261, startPoint y: 550, endPoint x: 184, endPoint y: 559, distance: 77.5
click at [184, 559] on div "Your browser does not support the audio element. 15:29 1x 27:39 Voxjar ID 81a02…" at bounding box center [639, 376] width 922 height 660
copy p "4132182269"
click at [1422, 277] on button "Start a Manual Evaluation" at bounding box center [1461, 271] width 156 height 21
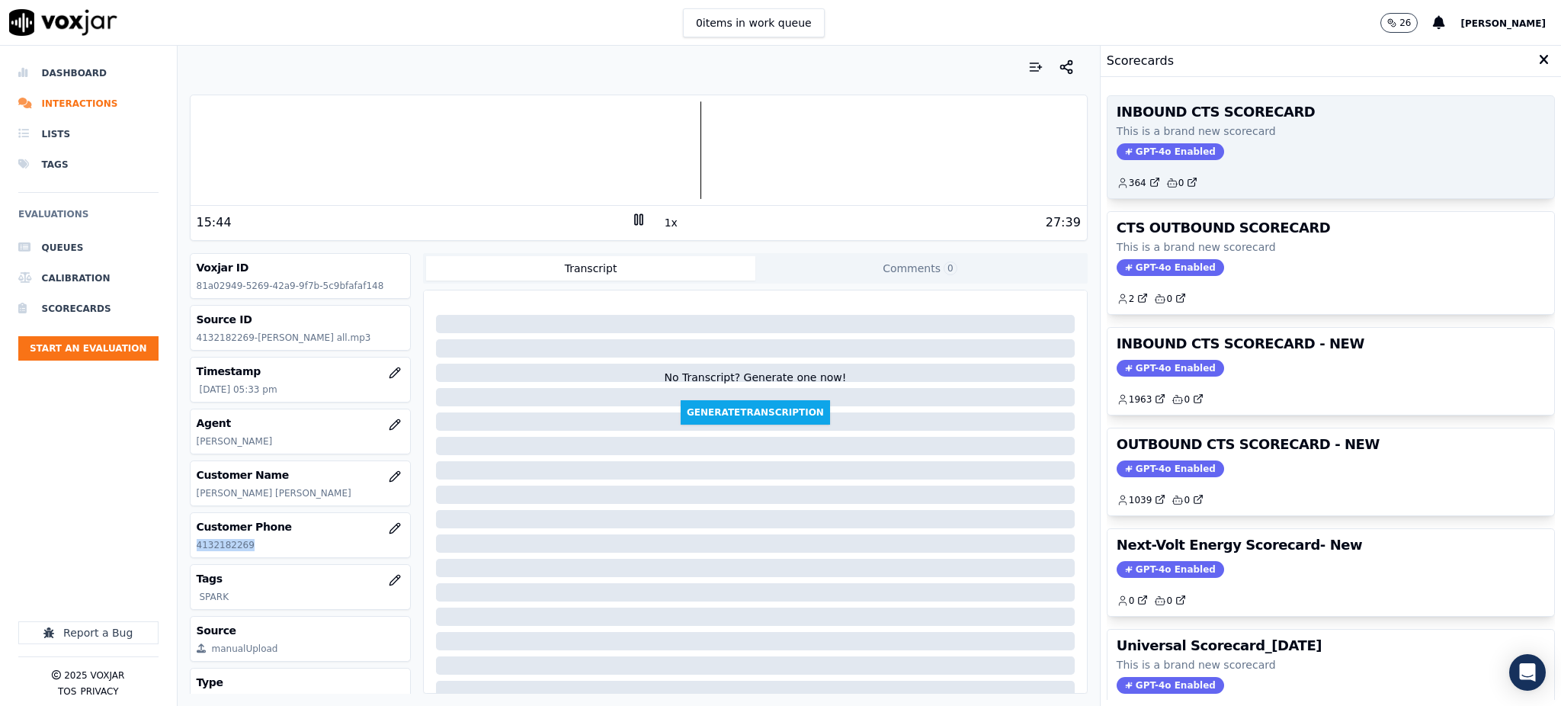
click at [1164, 148] on span "GPT-4o Enabled" at bounding box center [1170, 151] width 107 height 17
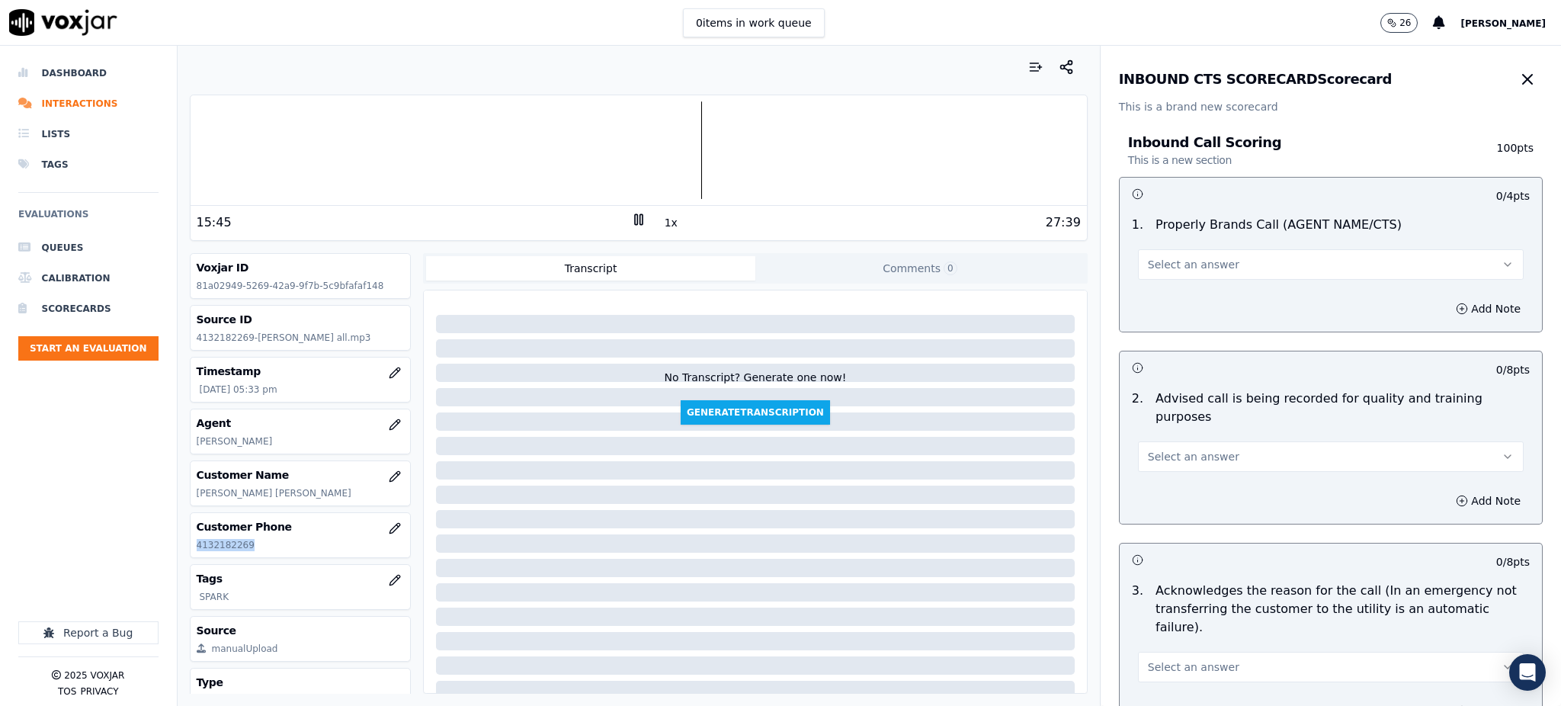
click at [1148, 260] on span "Select an answer" at bounding box center [1193, 264] width 91 height 15
click at [1156, 290] on div "Yes" at bounding box center [1297, 299] width 352 height 24
click at [1178, 441] on button "Select an answer" at bounding box center [1331, 456] width 386 height 30
click at [1175, 469] on div "Yes" at bounding box center [1297, 472] width 352 height 24
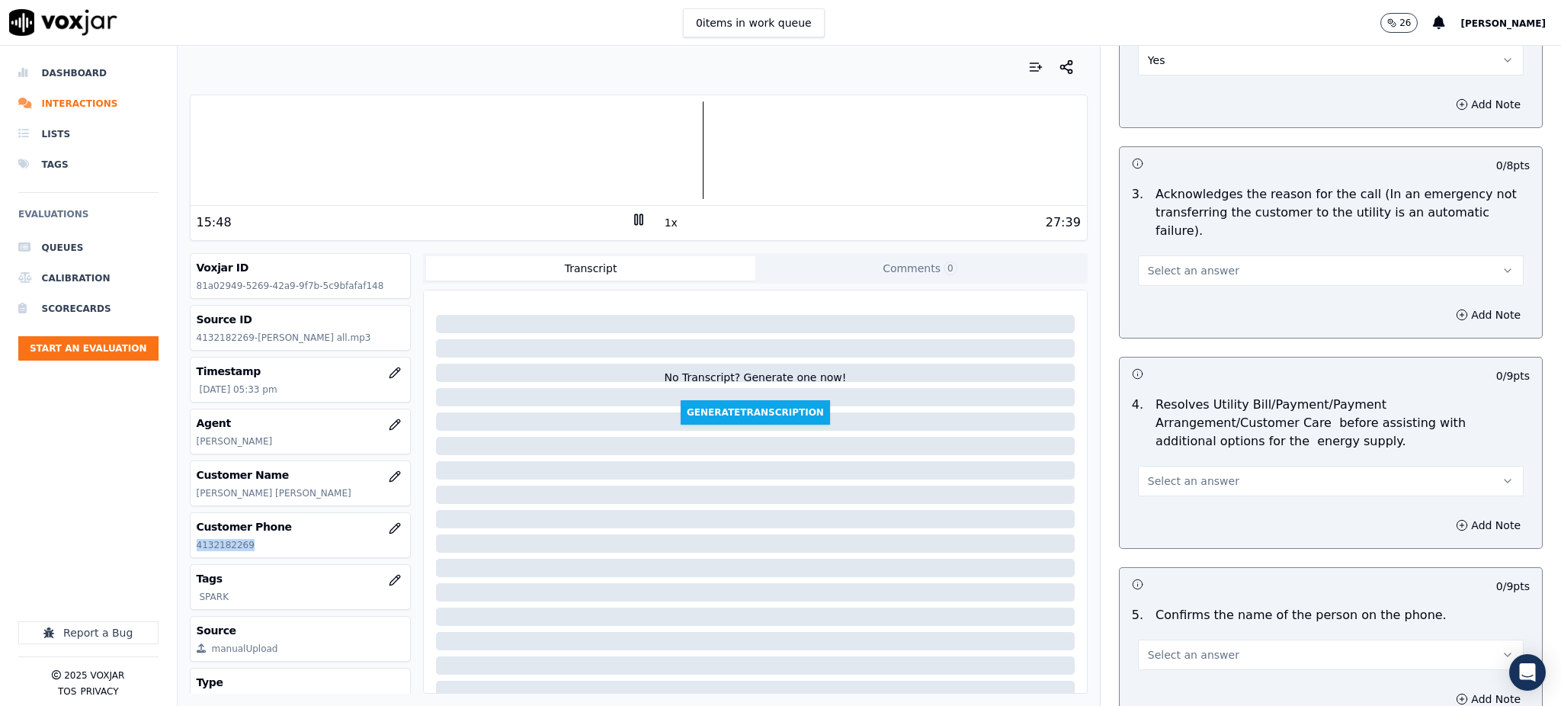
scroll to position [406, 0]
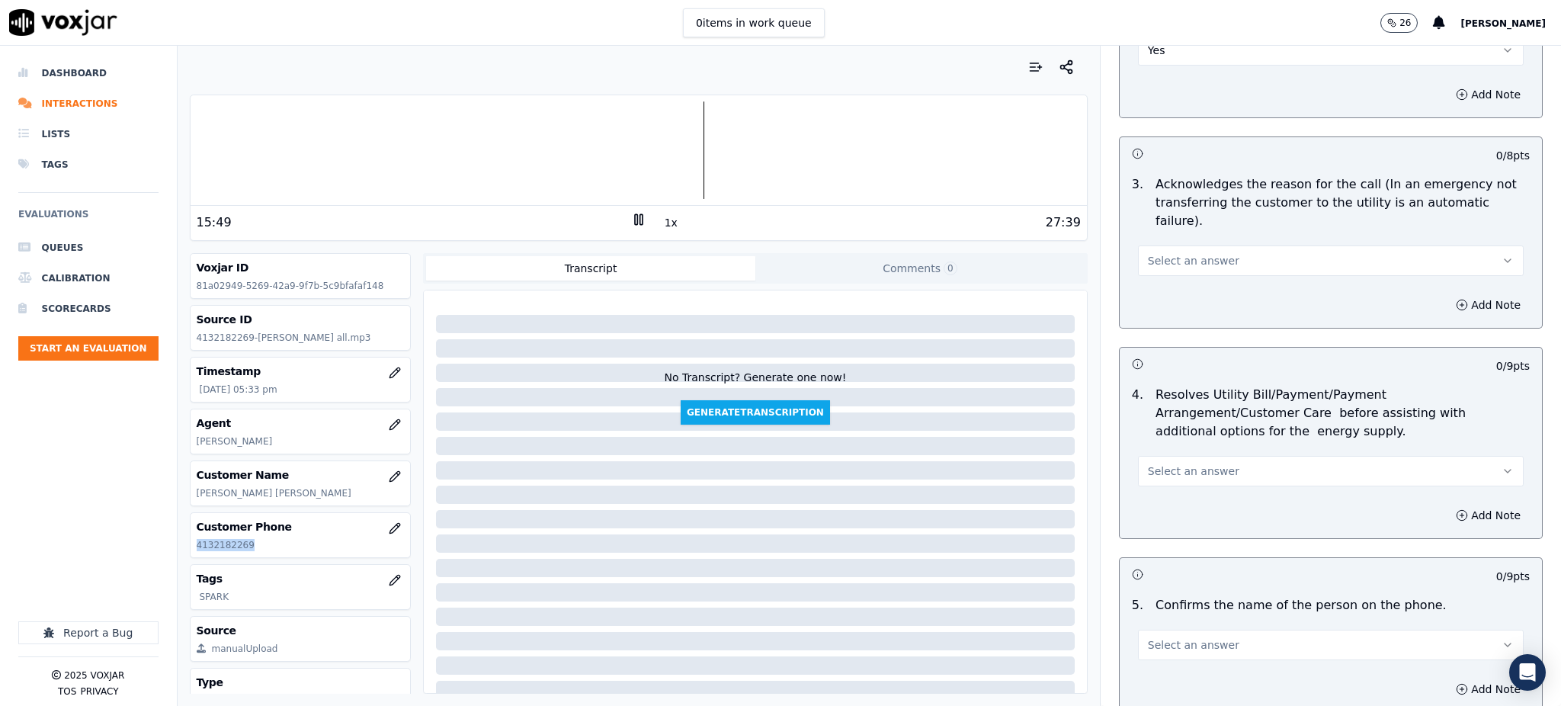
click at [1178, 253] on span "Select an answer" at bounding box center [1193, 260] width 91 height 15
click at [1164, 262] on div "Yes" at bounding box center [1297, 258] width 352 height 24
click at [1150, 463] on span "Select an answer" at bounding box center [1193, 470] width 91 height 15
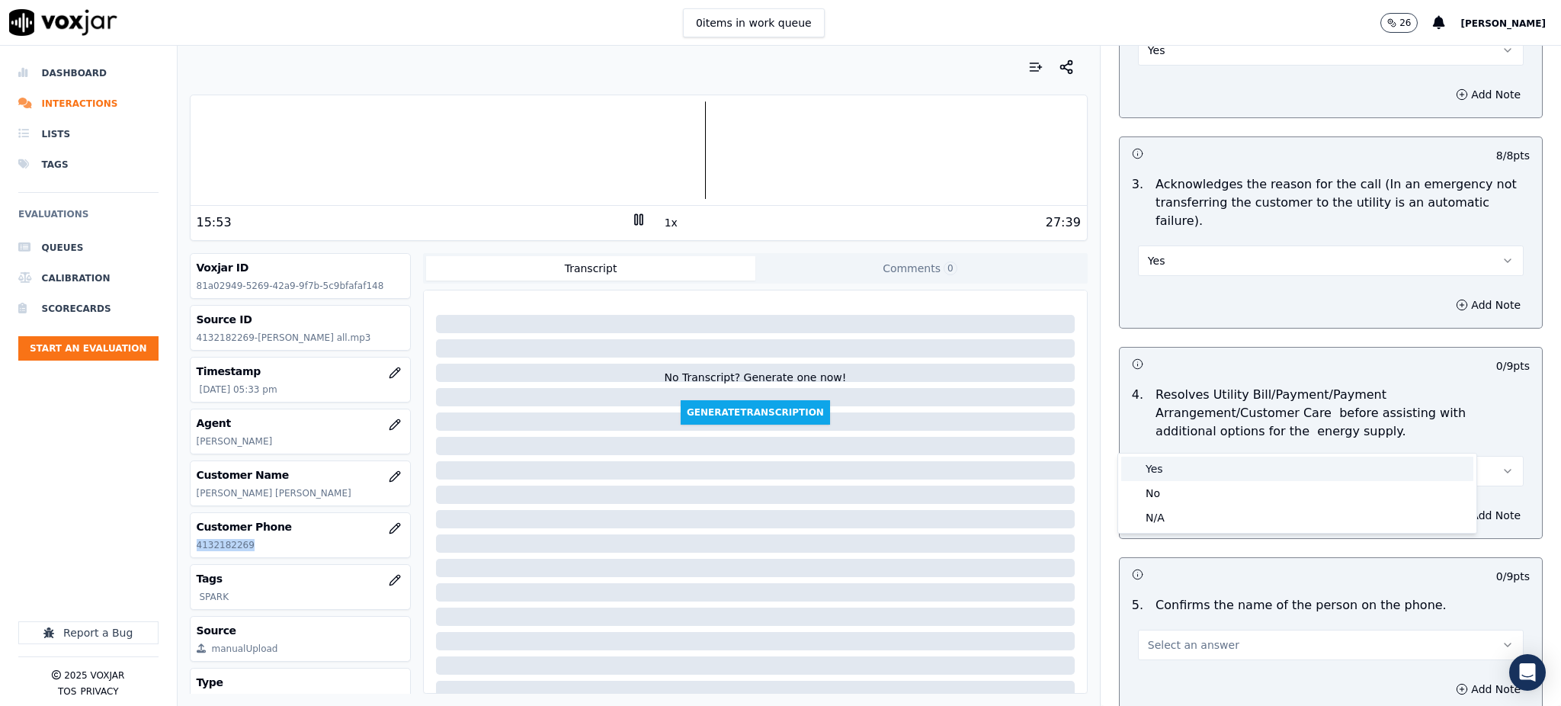
click at [1156, 460] on div "Yes" at bounding box center [1297, 469] width 352 height 24
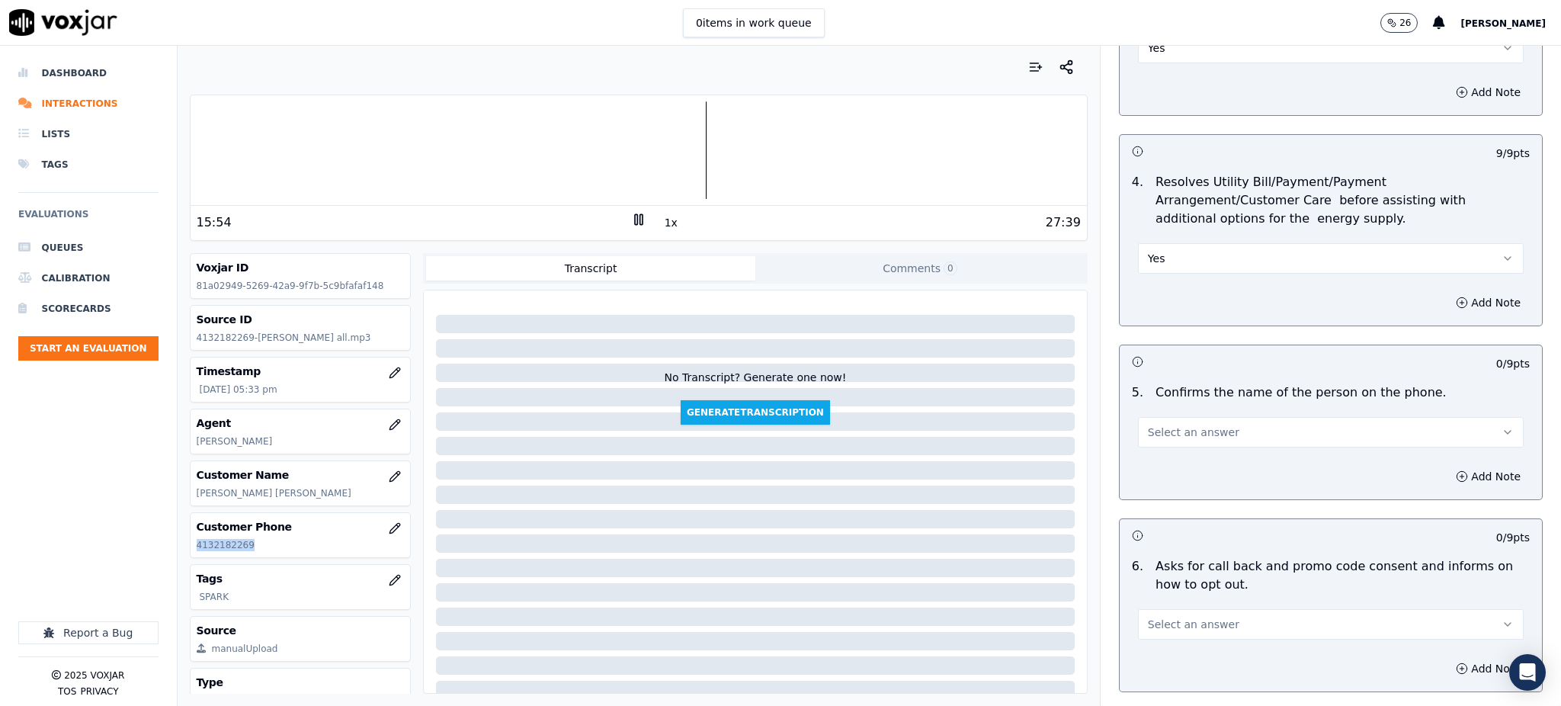
scroll to position [711, 0]
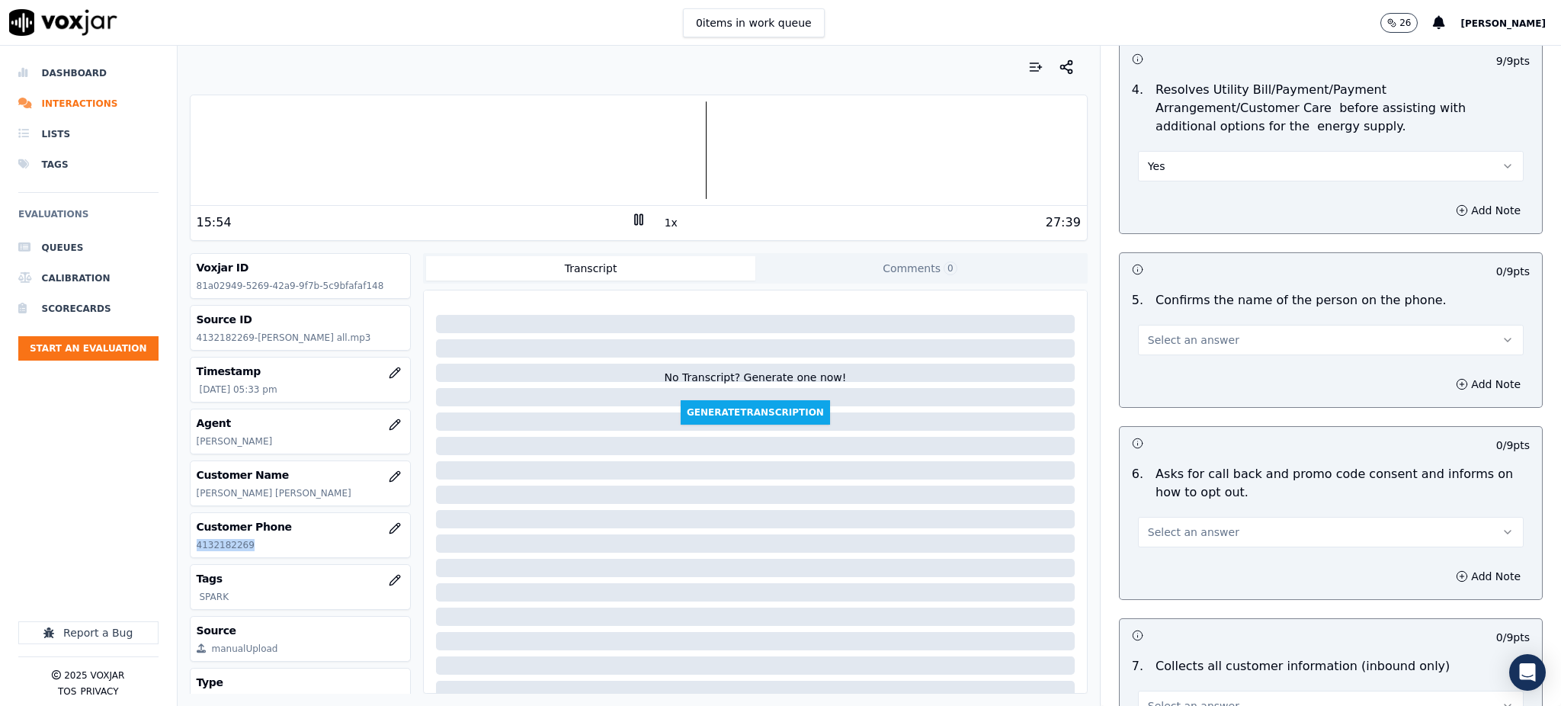
click at [1148, 332] on span "Select an answer" at bounding box center [1193, 339] width 91 height 15
click at [1157, 336] on div "Yes" at bounding box center [1297, 337] width 352 height 24
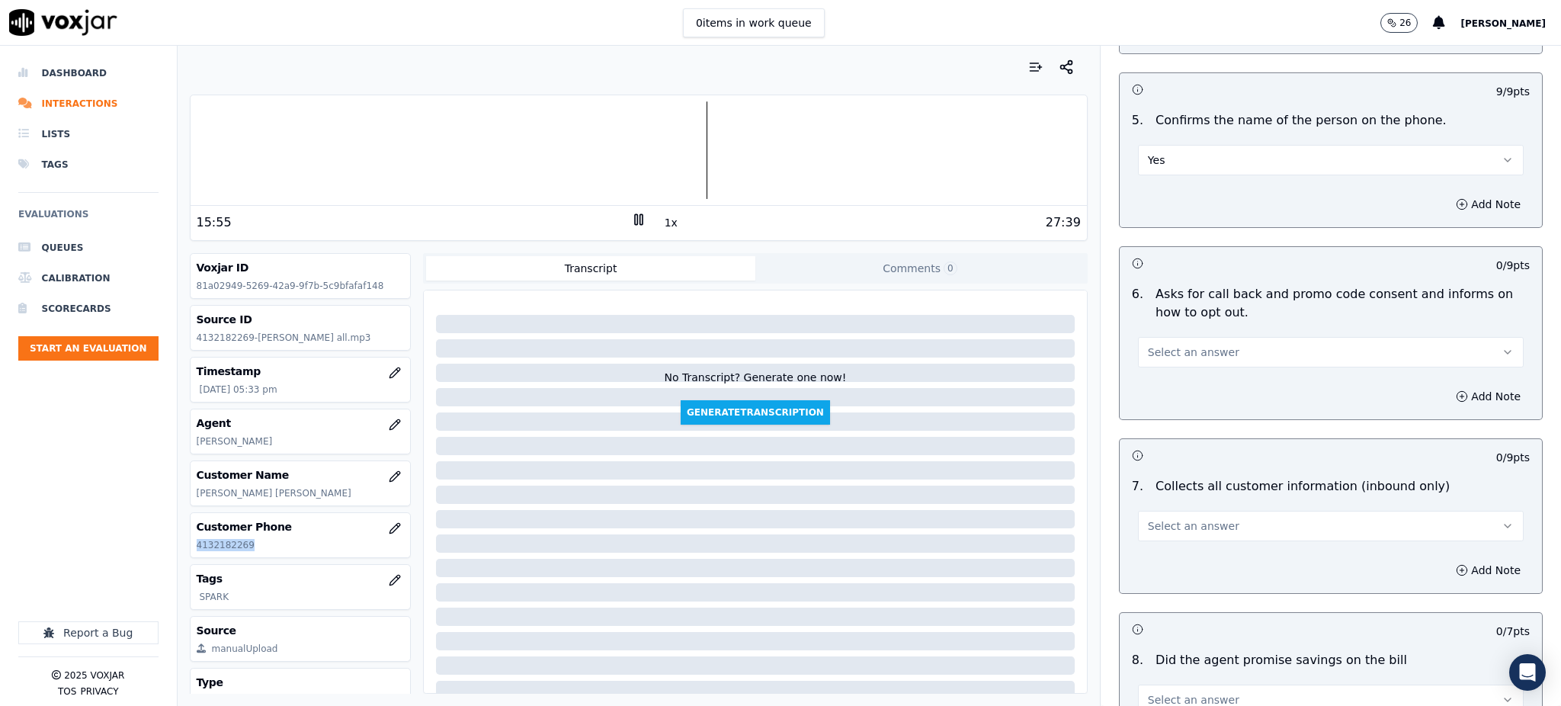
scroll to position [915, 0]
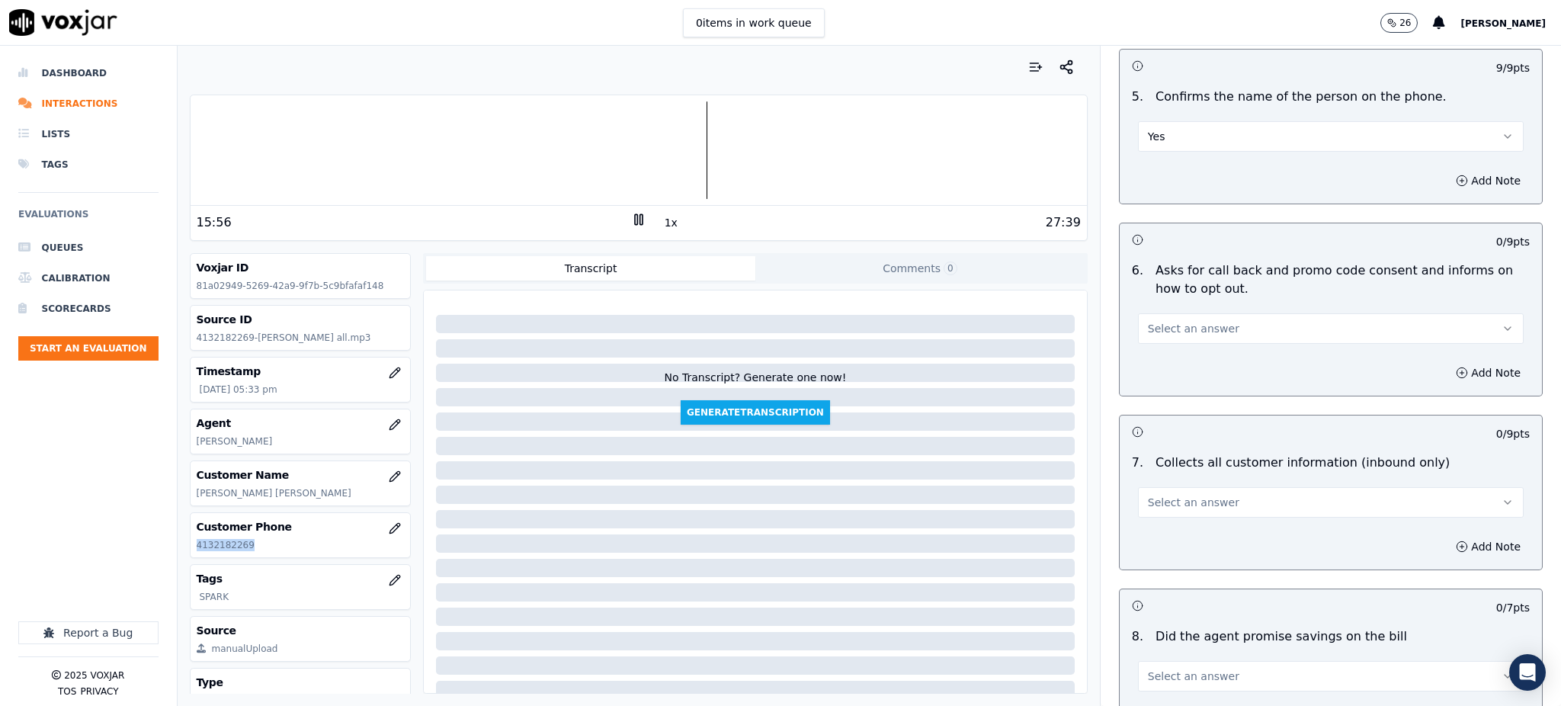
click at [1161, 313] on button "Select an answer" at bounding box center [1331, 328] width 386 height 30
click at [1137, 328] on span at bounding box center [1132, 327] width 11 height 11
click at [1153, 495] on span "Select an answer" at bounding box center [1193, 502] width 91 height 15
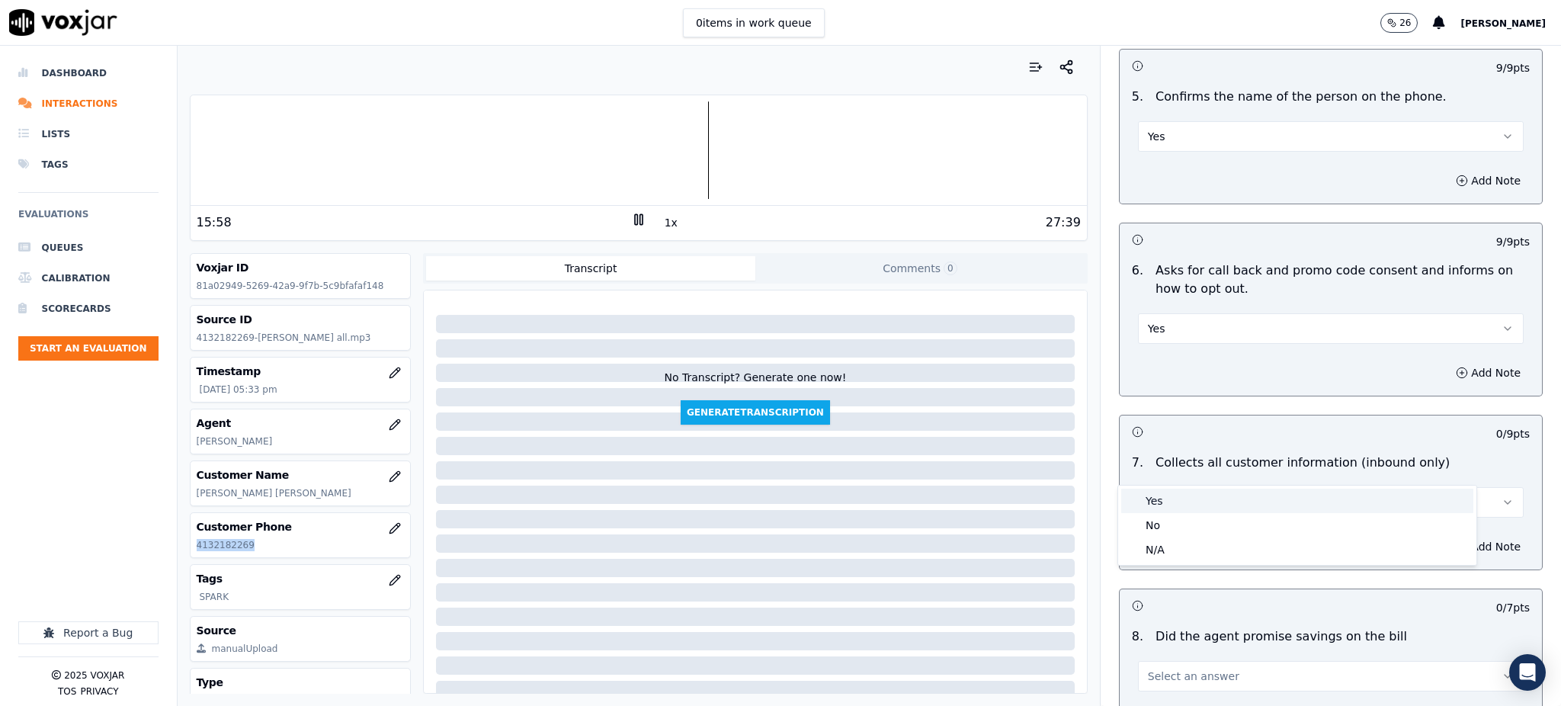
click at [1153, 501] on div "Yes" at bounding box center [1297, 501] width 352 height 24
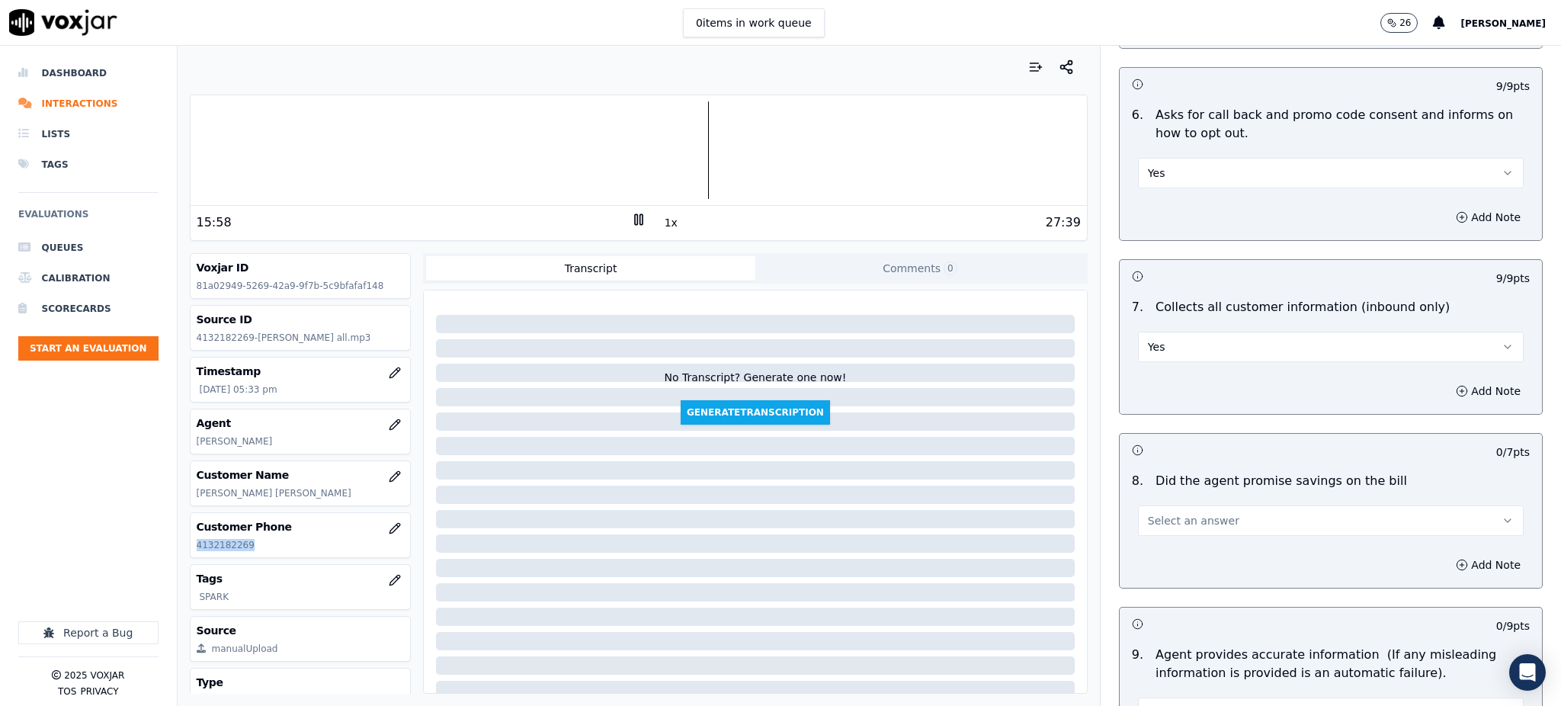
scroll to position [1220, 0]
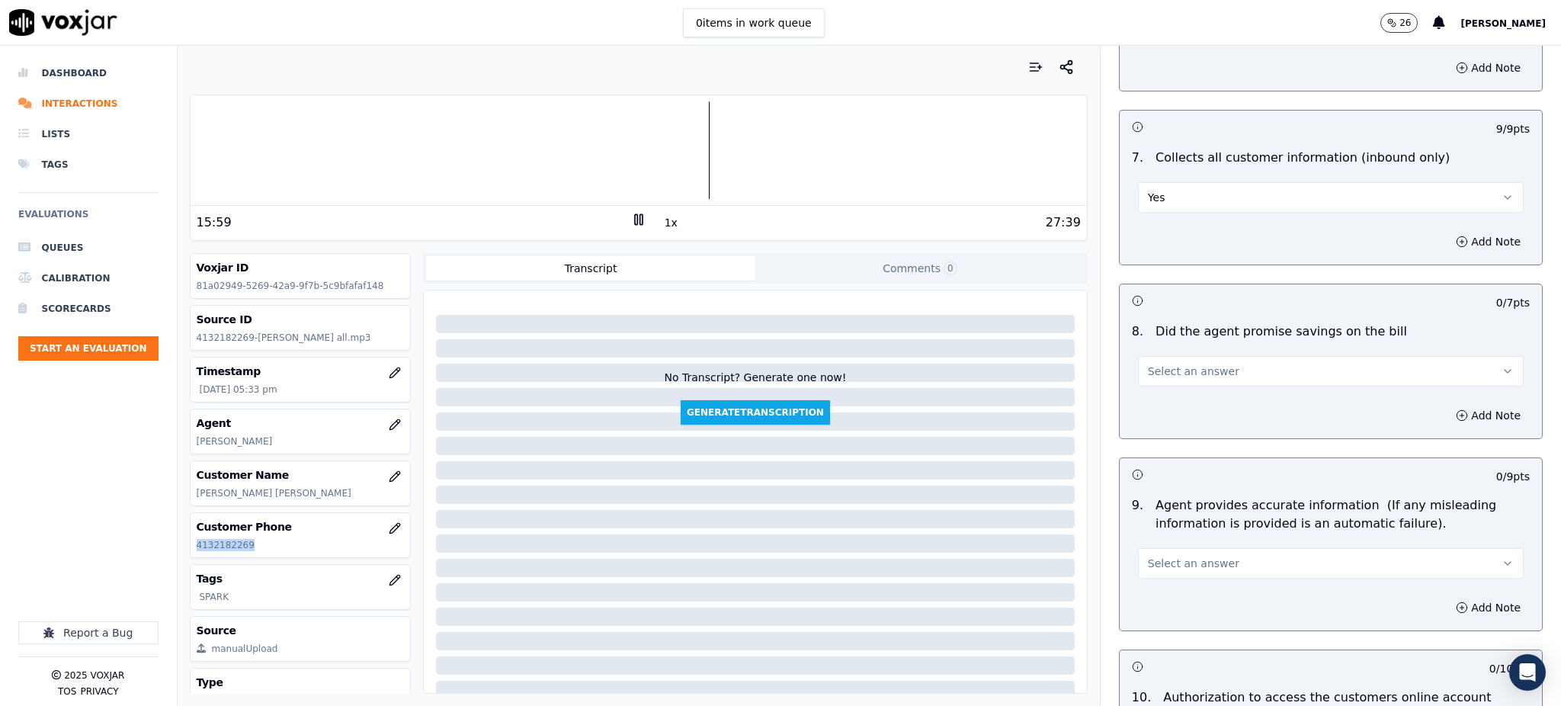
click at [1159, 364] on span "Select an answer" at bounding box center [1193, 371] width 91 height 15
click at [1156, 374] on div "Yes" at bounding box center [1297, 370] width 352 height 24
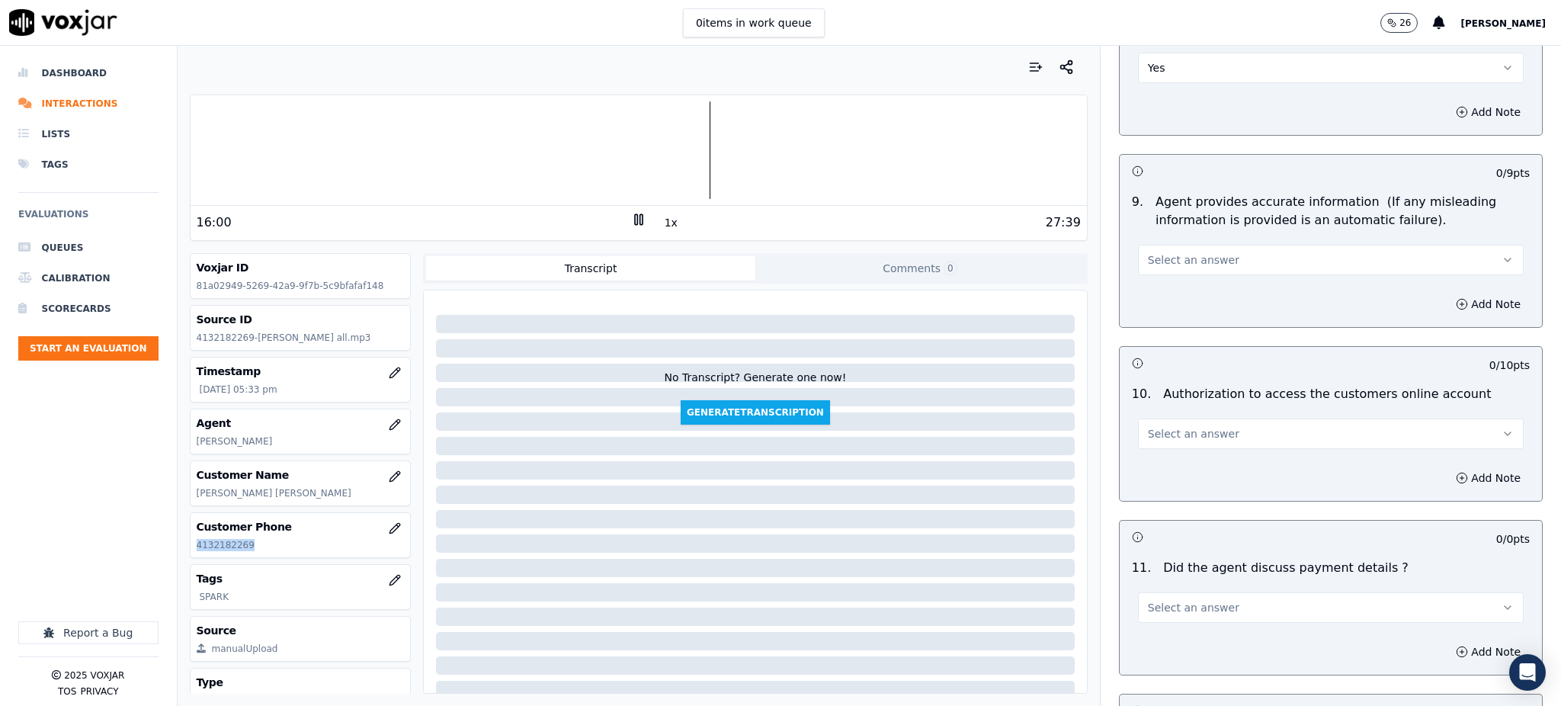
scroll to position [1525, 0]
click at [1173, 251] on span "Select an answer" at bounding box center [1193, 258] width 91 height 15
click at [1171, 263] on div "Yes" at bounding box center [1297, 257] width 352 height 24
click at [1150, 425] on span "Select an answer" at bounding box center [1193, 432] width 91 height 15
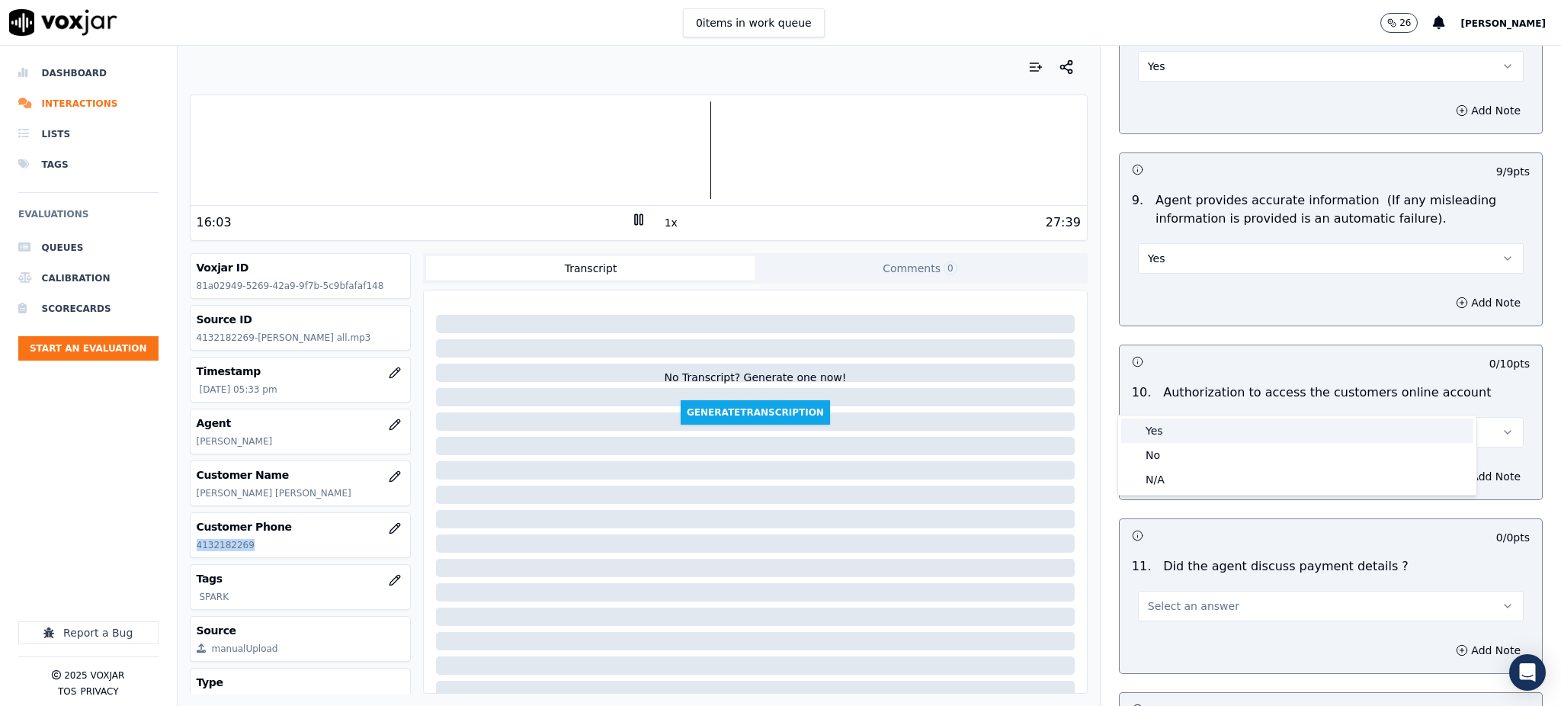
drag, startPoint x: 1162, startPoint y: 419, endPoint x: 1159, endPoint y: 502, distance: 82.4
click at [1162, 420] on div "Yes" at bounding box center [1297, 430] width 352 height 24
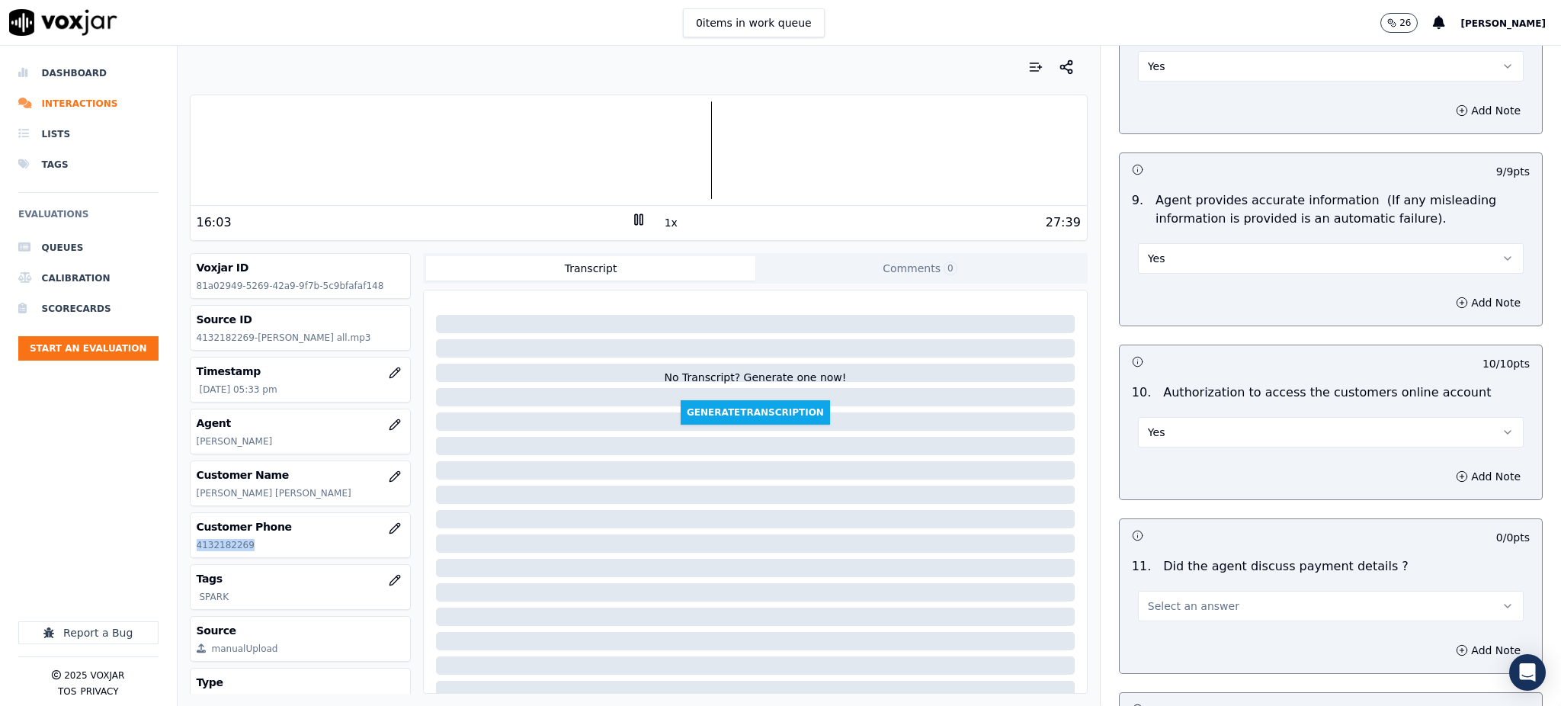
click at [1159, 598] on span "Select an answer" at bounding box center [1193, 605] width 91 height 15
click at [1166, 652] on div "N/A" at bounding box center [1297, 653] width 352 height 24
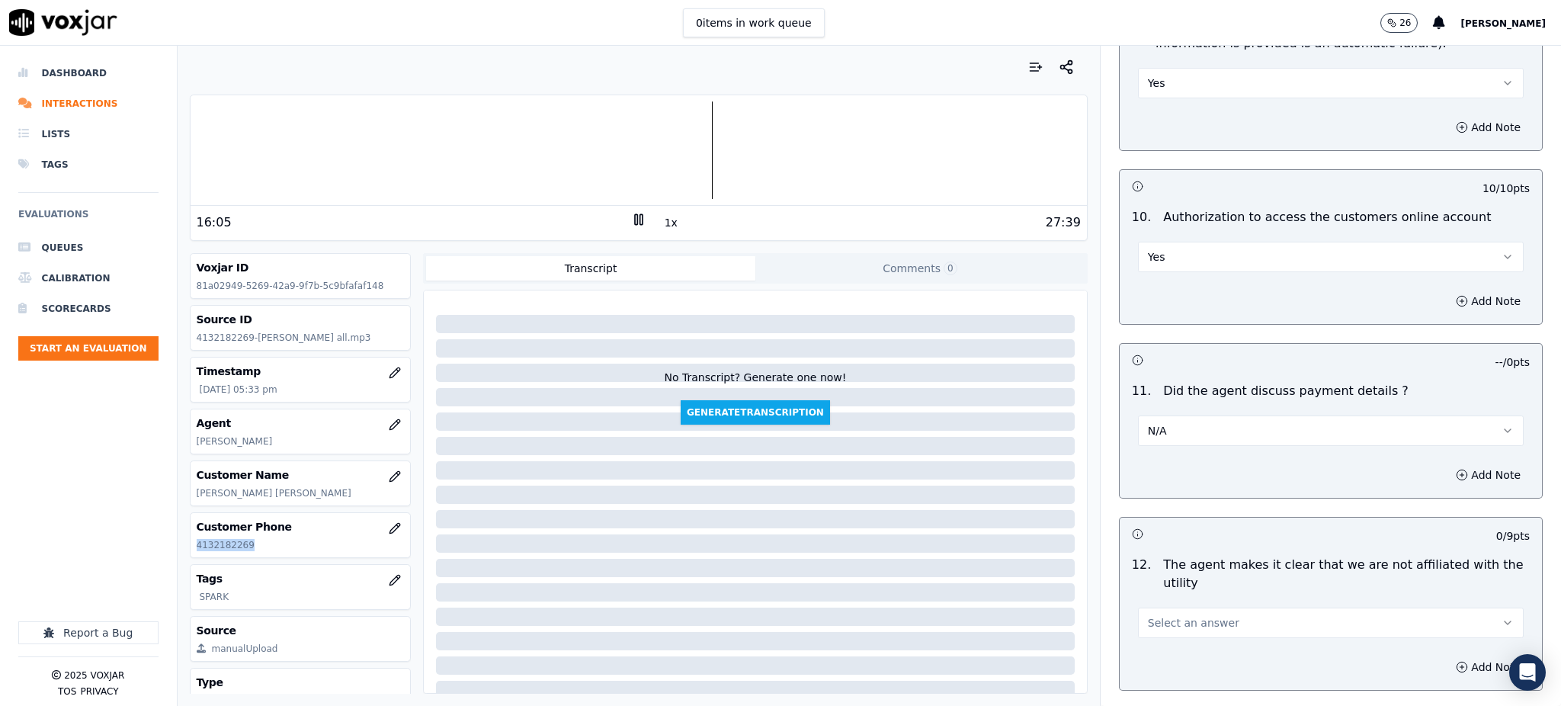
scroll to position [1829, 0]
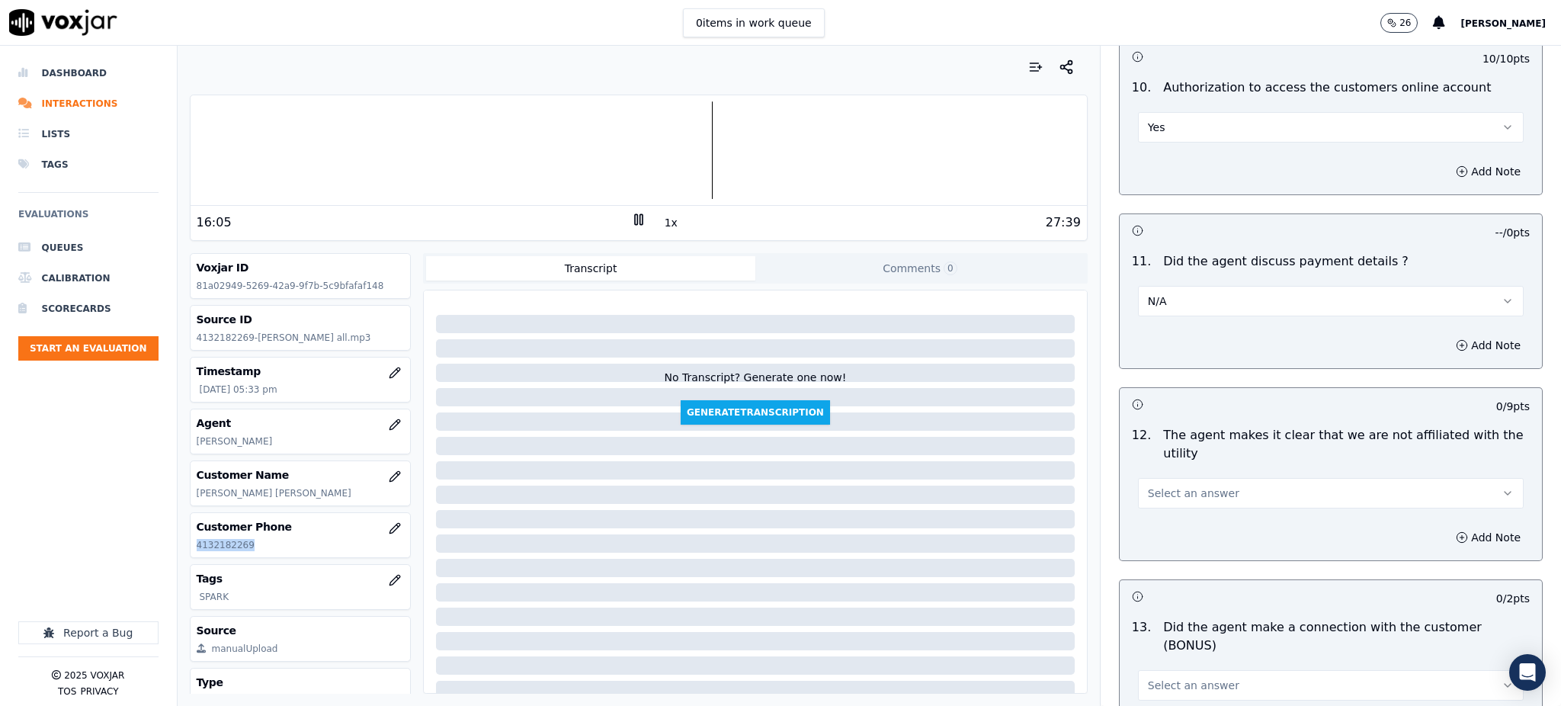
click at [1162, 486] on span "Select an answer" at bounding box center [1193, 493] width 91 height 15
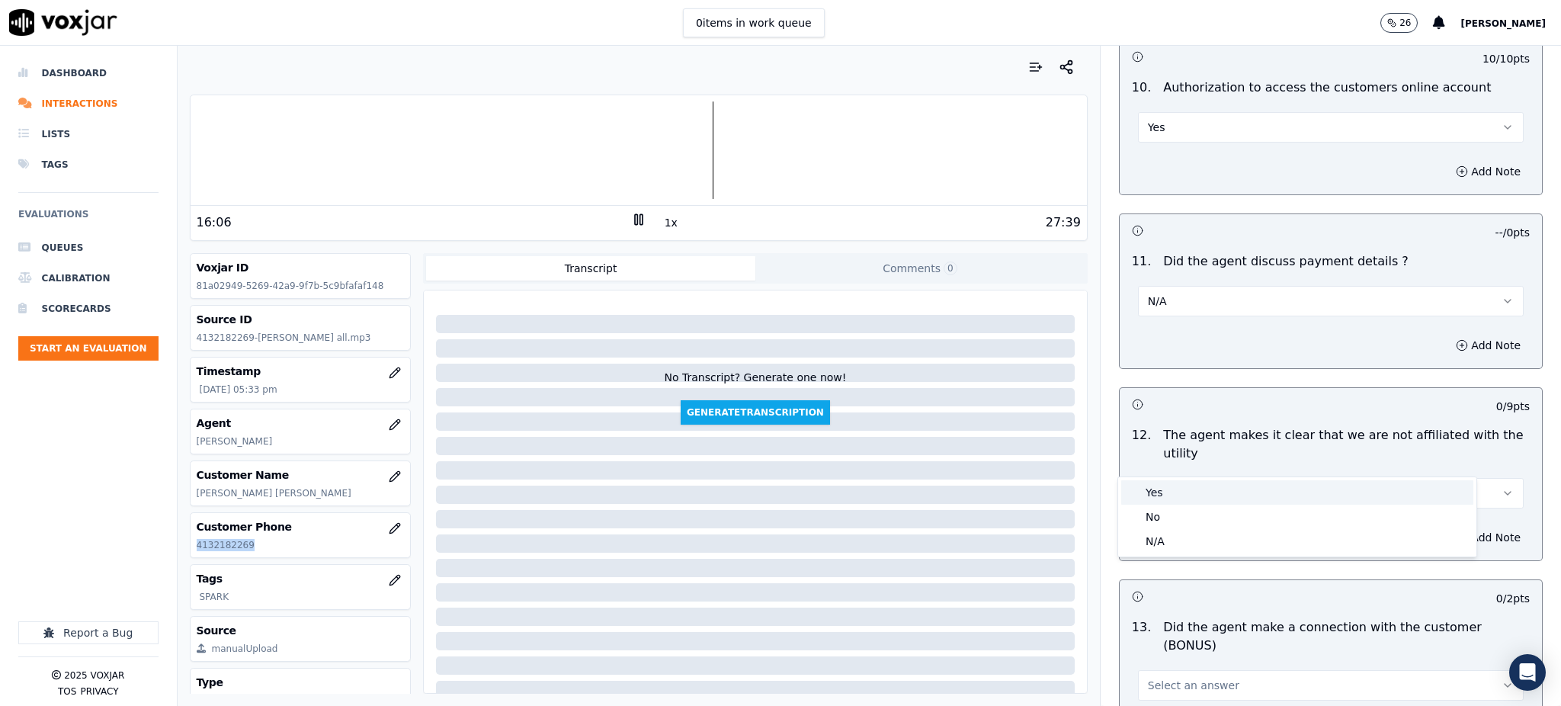
click at [1160, 487] on div "Yes" at bounding box center [1297, 492] width 352 height 24
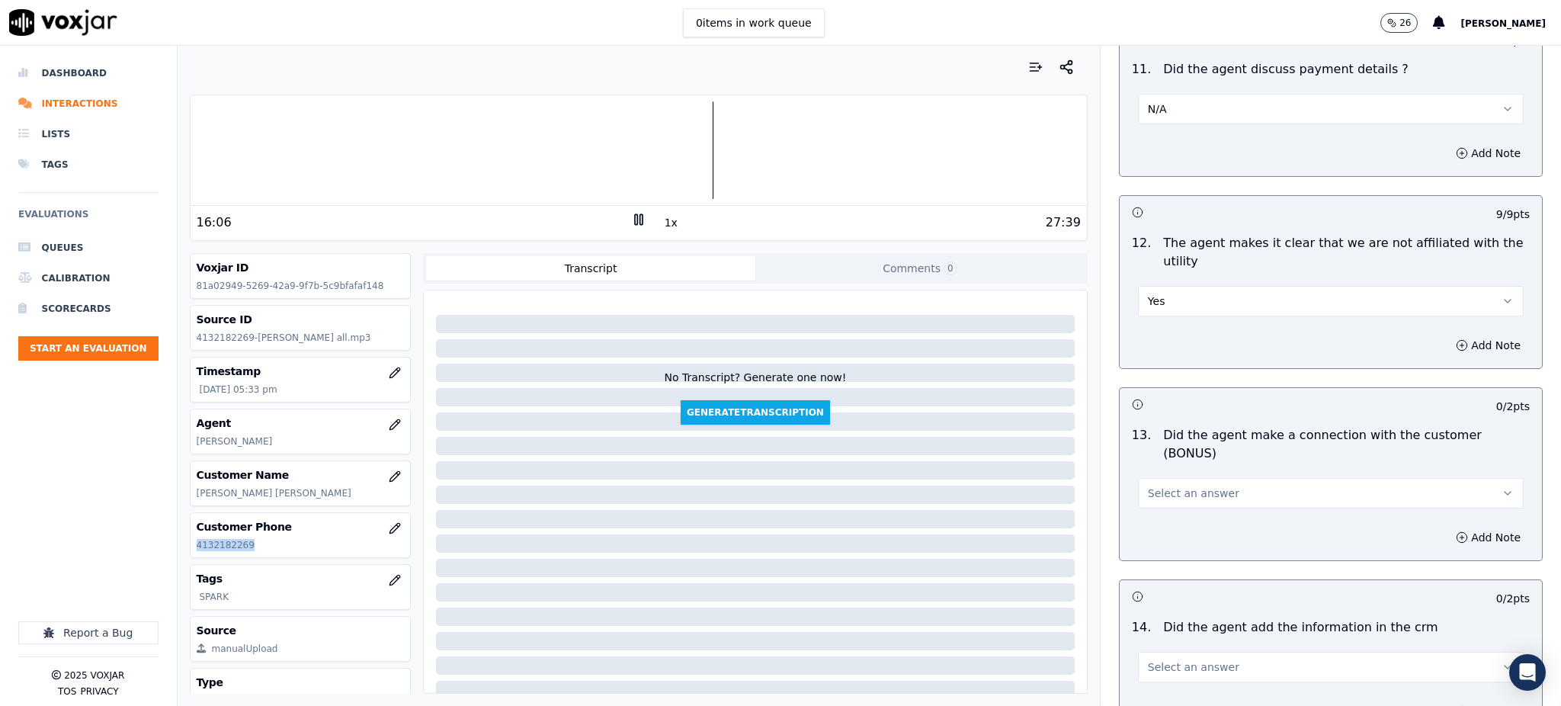
scroll to position [2134, 0]
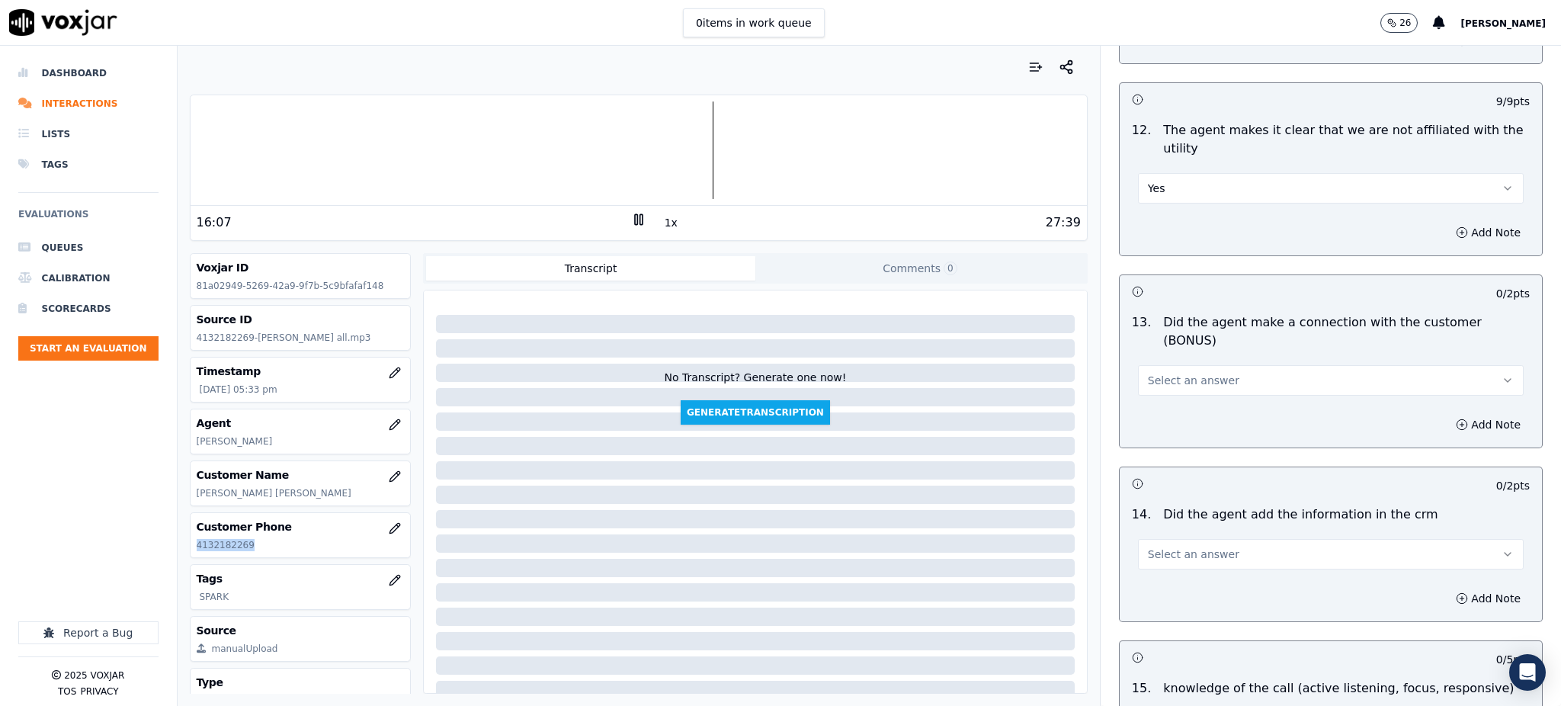
click at [1180, 373] on span "Select an answer" at bounding box center [1193, 380] width 91 height 15
click at [1147, 365] on div "Yes" at bounding box center [1297, 361] width 352 height 24
click at [1149, 539] on button "Select an answer" at bounding box center [1331, 554] width 386 height 30
click at [1147, 535] on div "Yes" at bounding box center [1297, 535] width 352 height 24
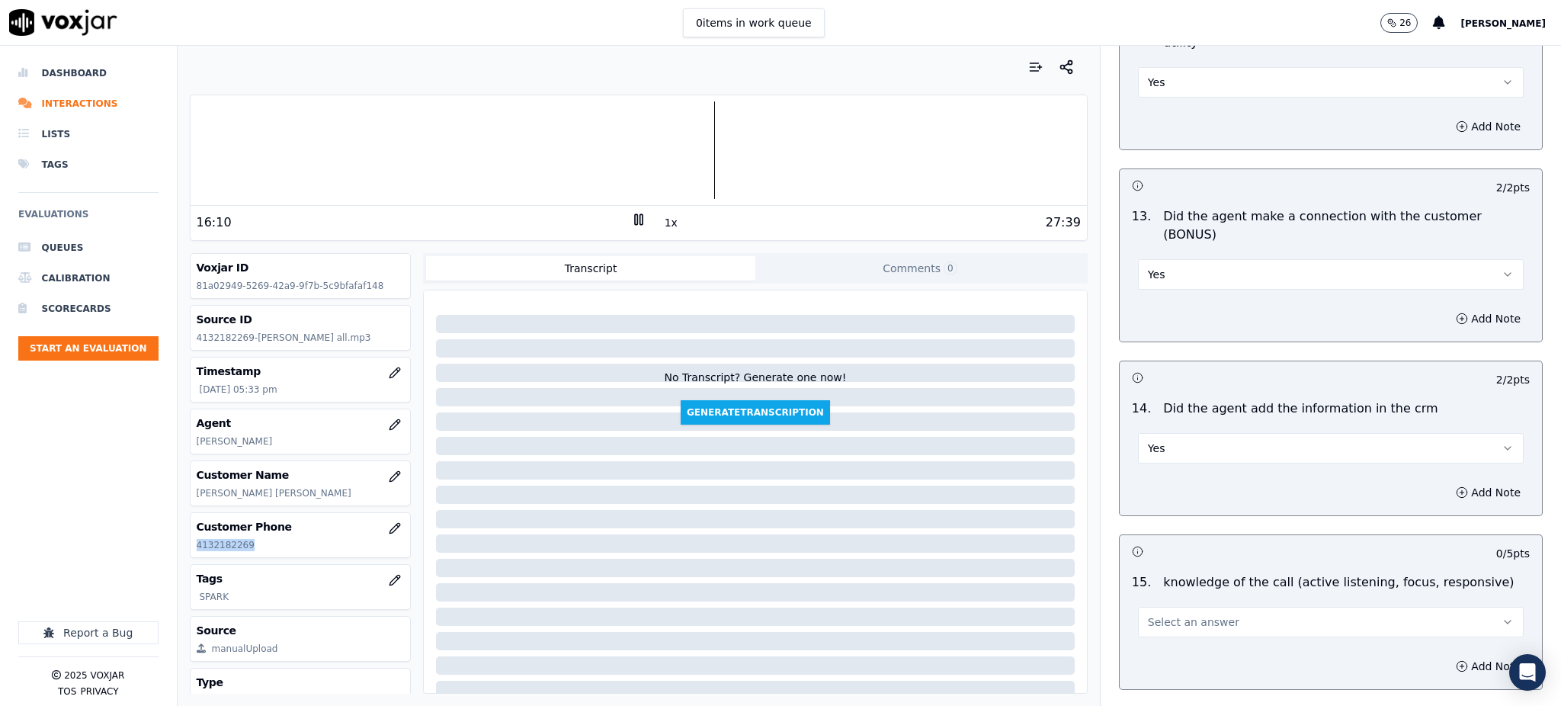
scroll to position [2307, 0]
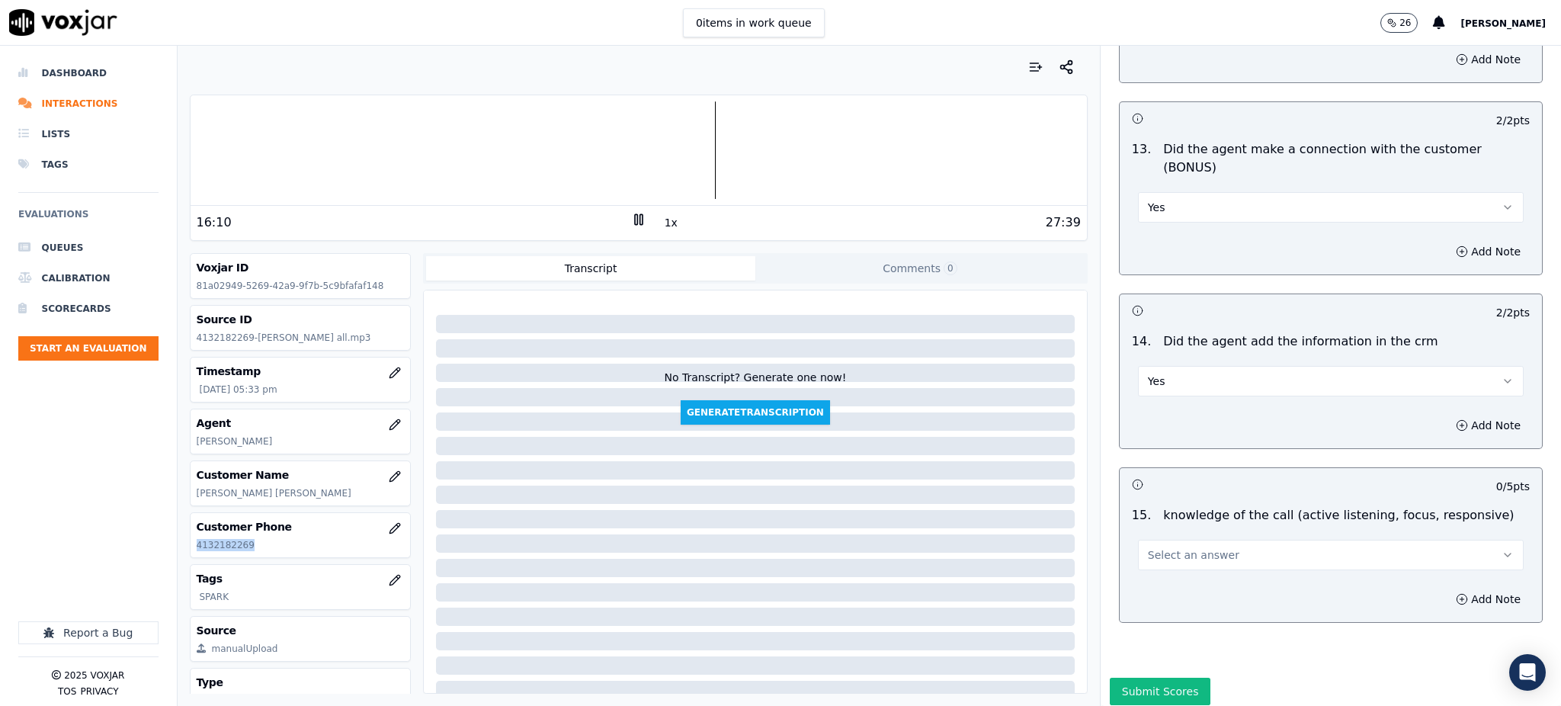
click at [1149, 547] on span "Select an answer" at bounding box center [1193, 554] width 91 height 15
click at [1152, 540] on div "Yes" at bounding box center [1297, 536] width 352 height 24
drag, startPoint x: 1146, startPoint y: 637, endPoint x: 1162, endPoint y: 614, distance: 28.1
click at [1145, 678] on button "Submit Scores" at bounding box center [1160, 691] width 101 height 27
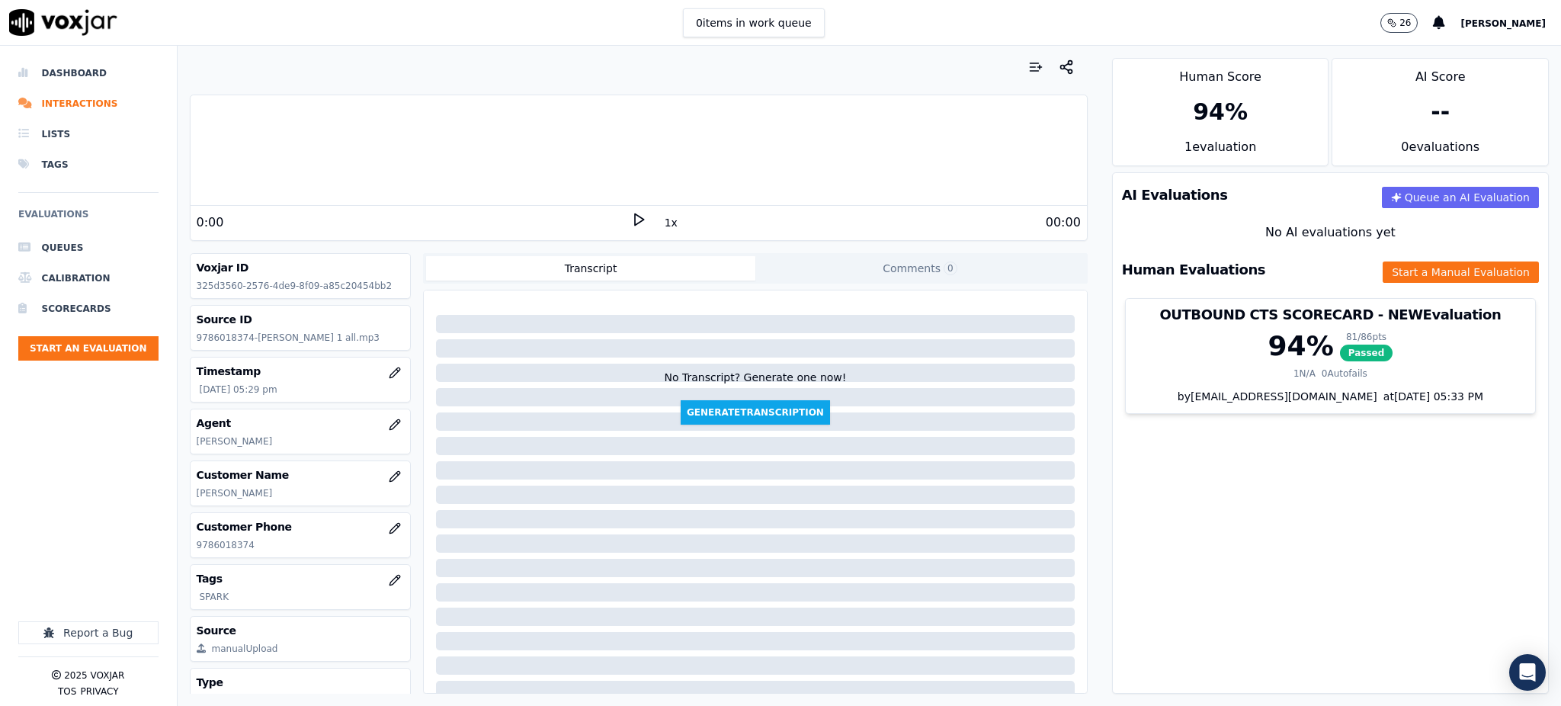
drag, startPoint x: 629, startPoint y: 217, endPoint x: 641, endPoint y: 225, distance: 14.4
click at [631, 219] on icon at bounding box center [638, 219] width 15 height 15
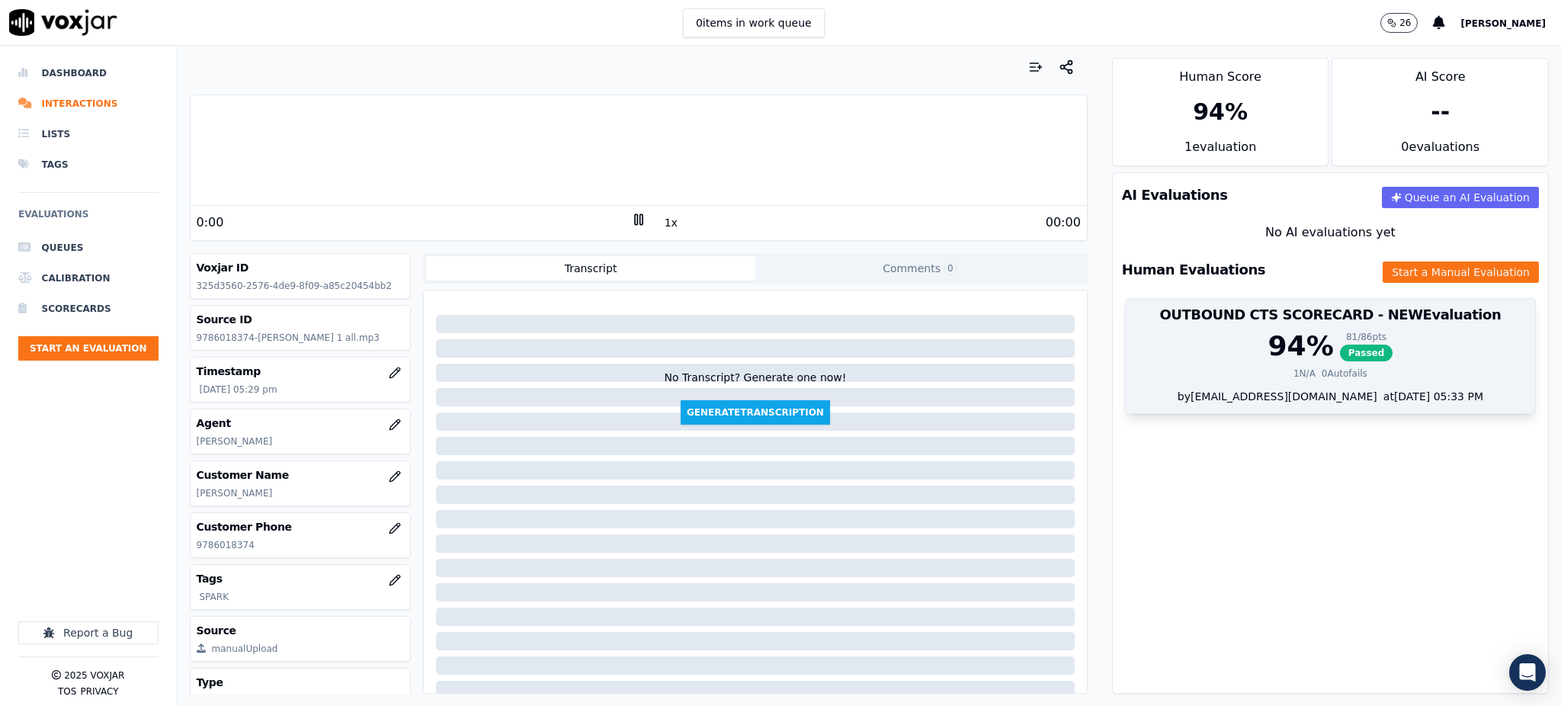
click at [1340, 351] on span "Passed" at bounding box center [1366, 353] width 53 height 17
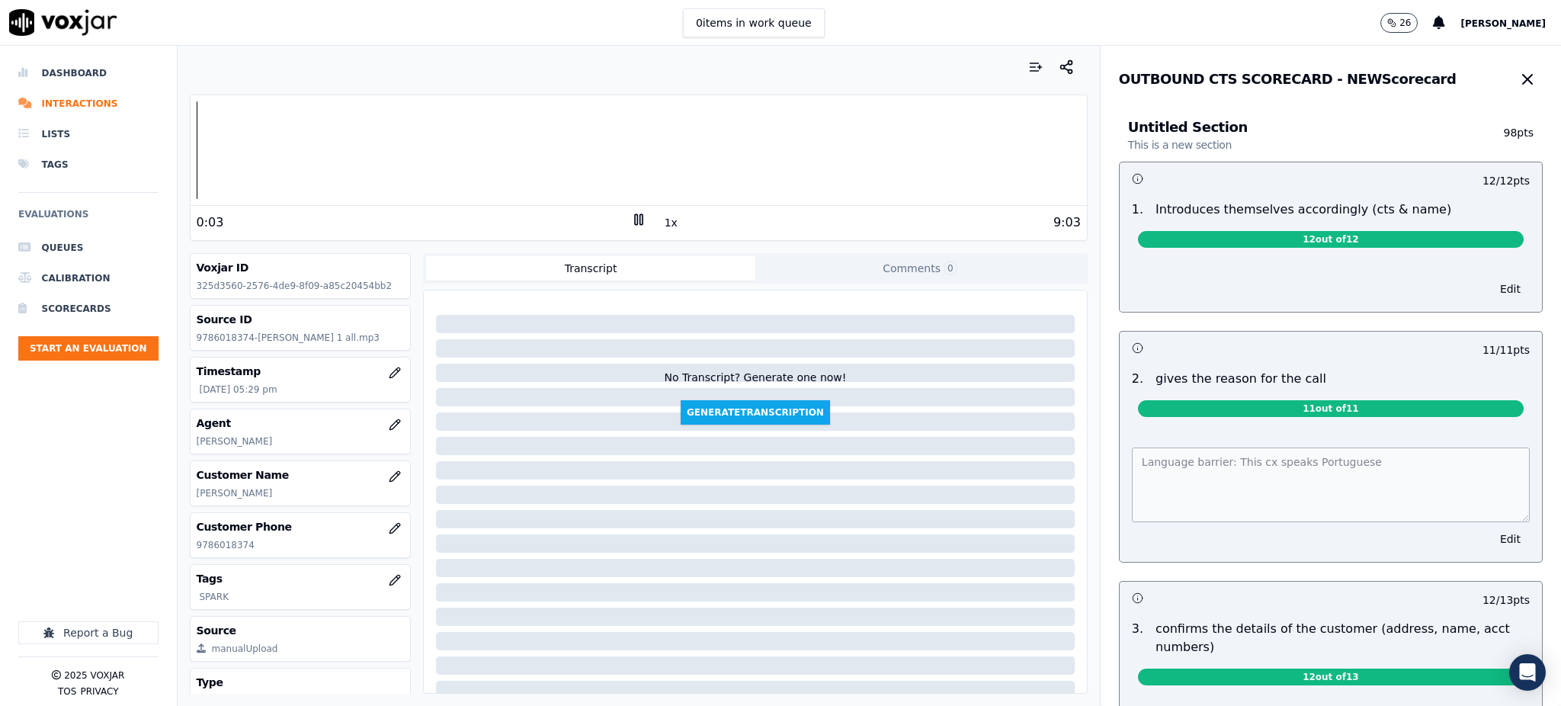
click at [1120, 470] on div "Language barrier: This cx speaks Portuguese Edit" at bounding box center [1331, 495] width 422 height 133
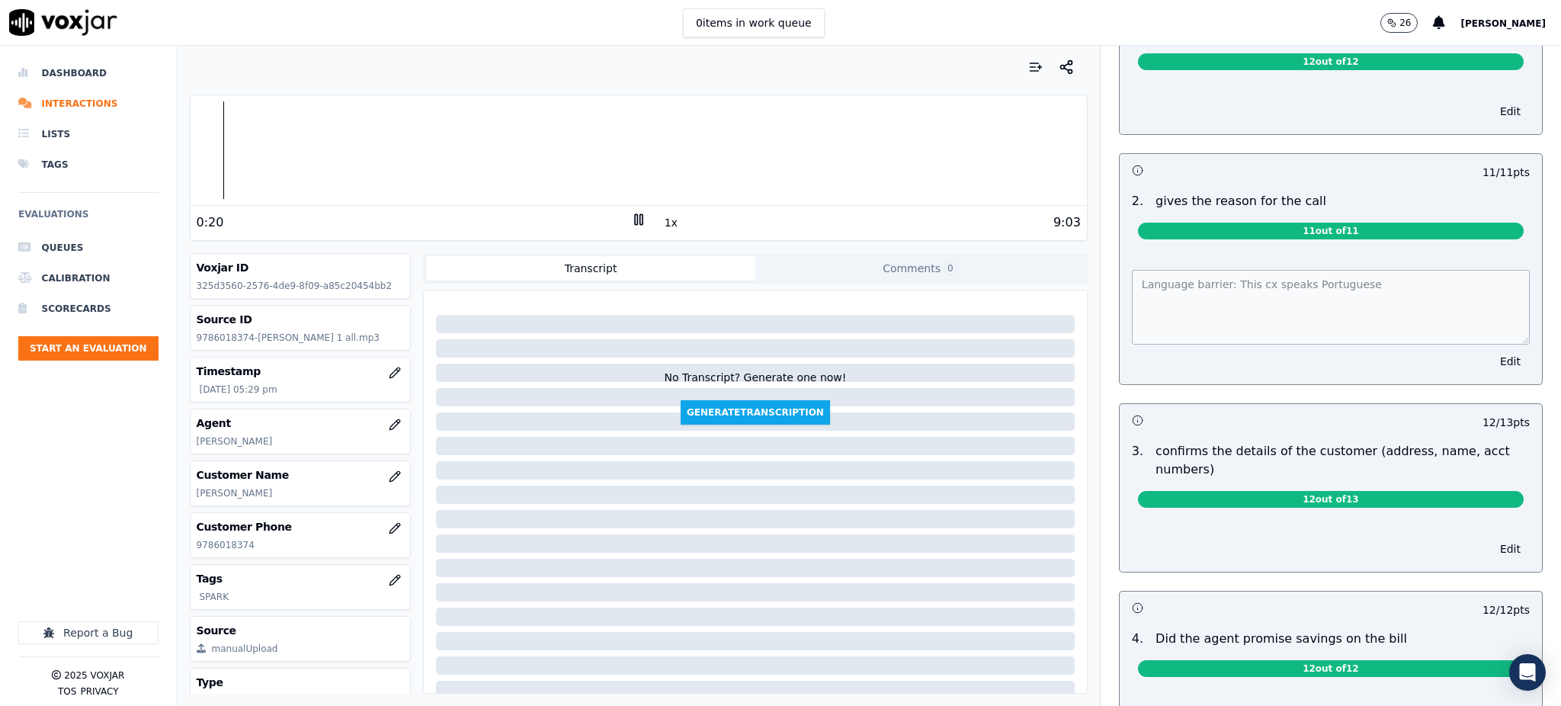
scroll to position [93, 0]
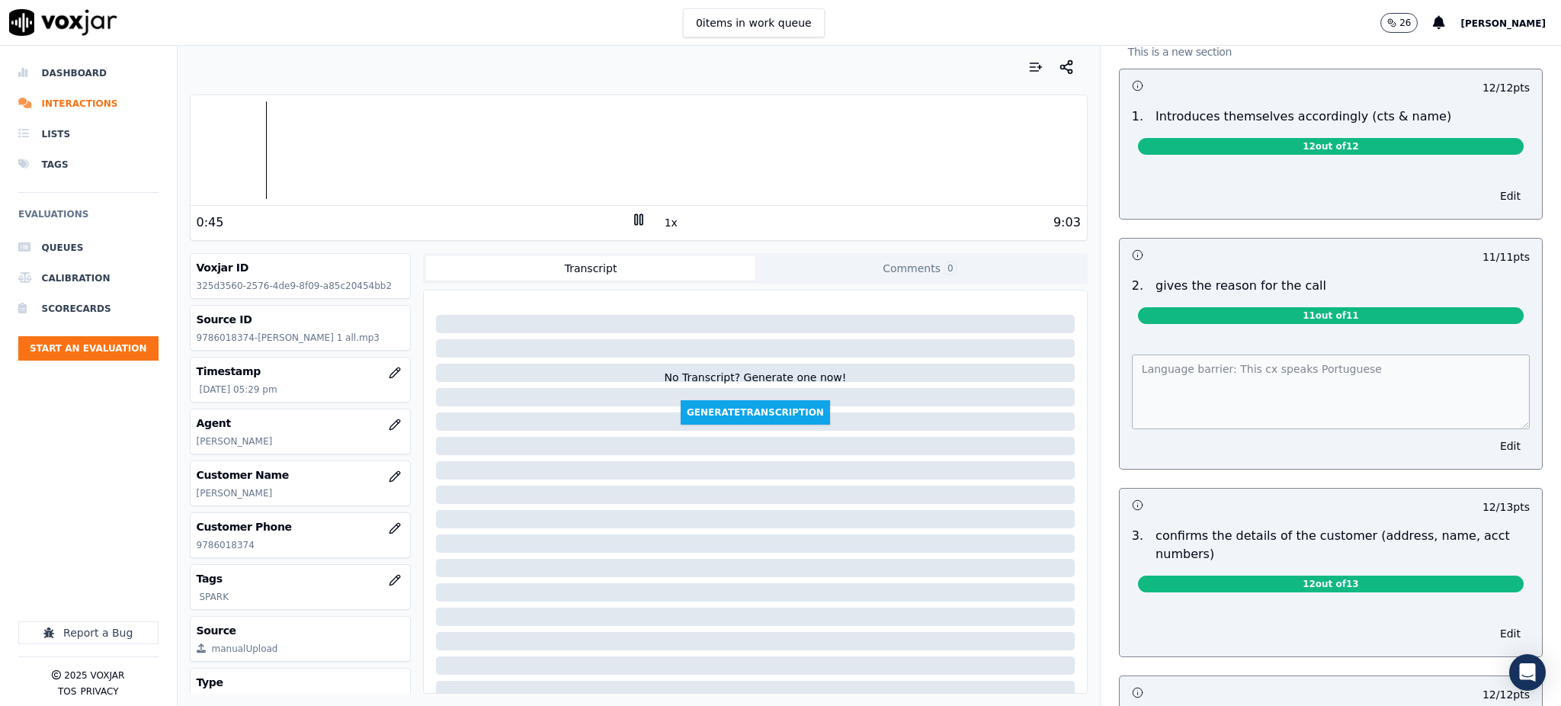
click at [631, 221] on icon at bounding box center [638, 219] width 15 height 15
click at [518, 155] on div at bounding box center [639, 150] width 896 height 98
click at [514, 152] on div at bounding box center [639, 150] width 896 height 98
click at [631, 213] on icon at bounding box center [638, 219] width 15 height 15
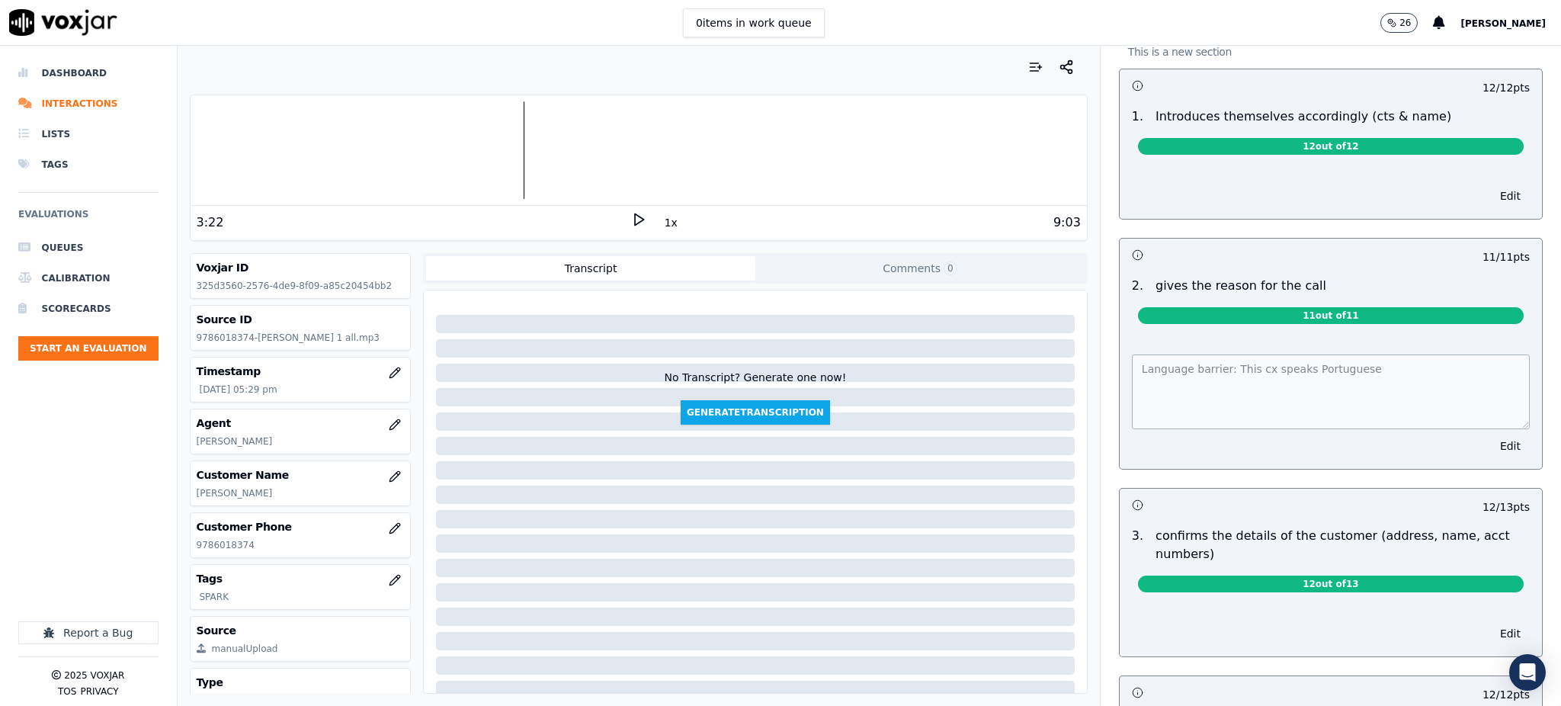
click at [631, 216] on icon at bounding box center [638, 219] width 15 height 15
click at [631, 215] on icon at bounding box center [638, 219] width 15 height 15
click at [631, 220] on icon at bounding box center [638, 219] width 15 height 15
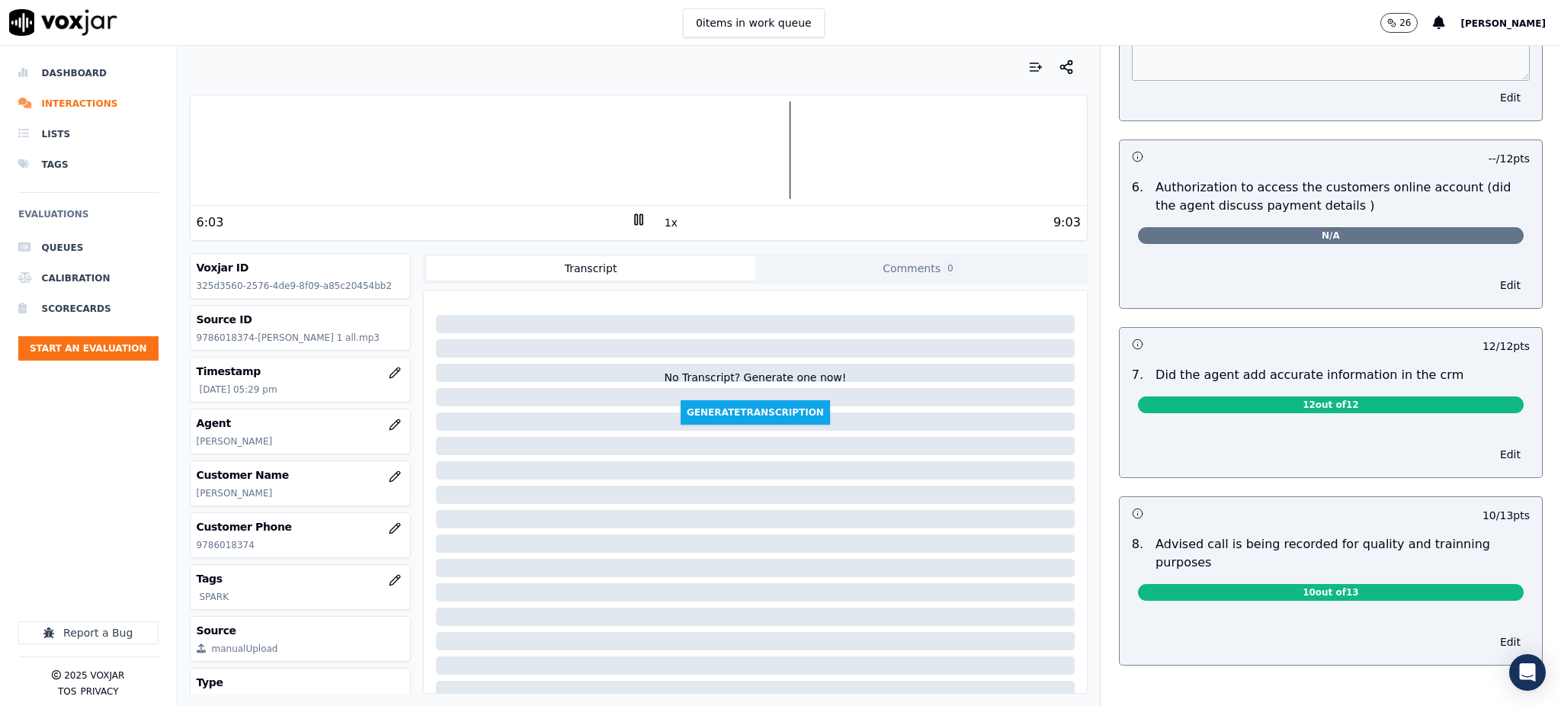
scroll to position [1110, 0]
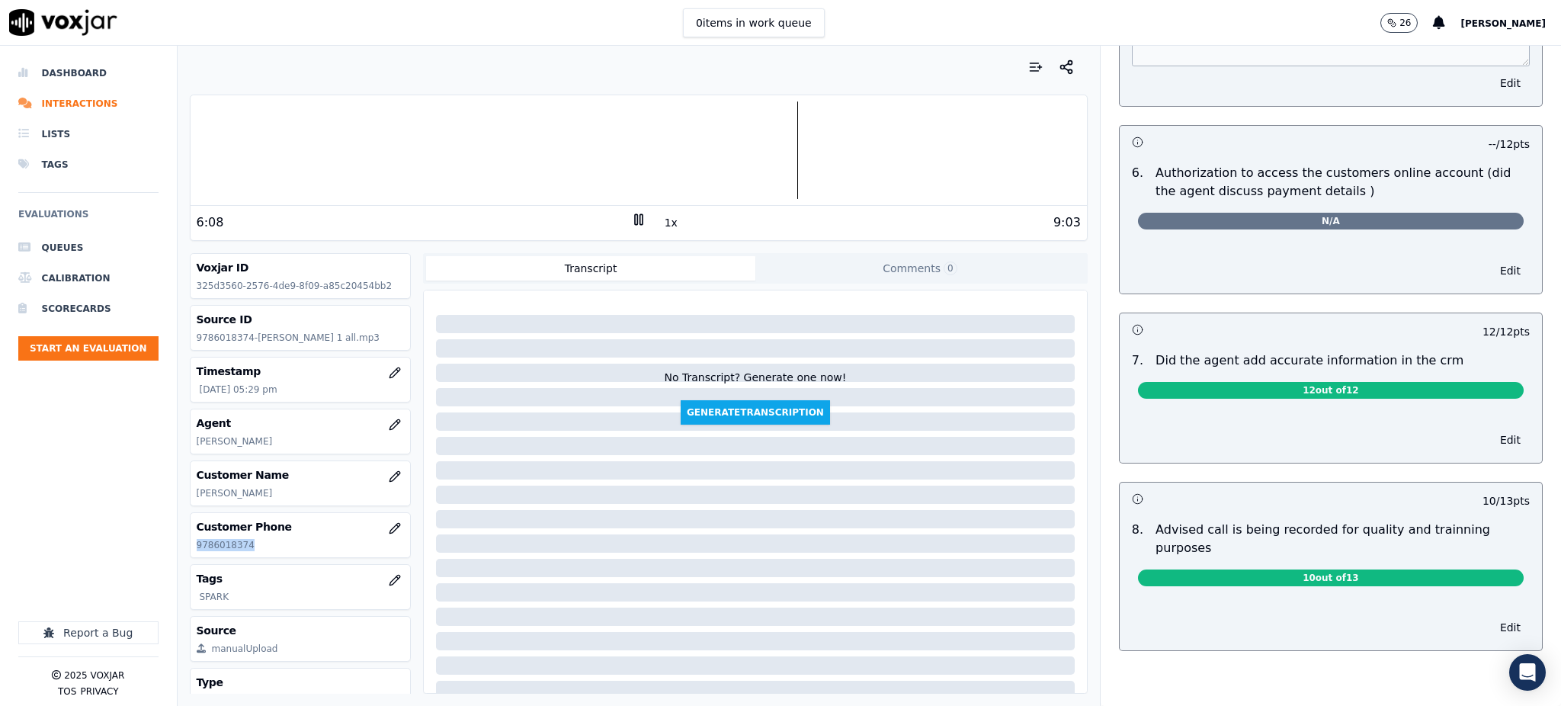
drag, startPoint x: 252, startPoint y: 542, endPoint x: 192, endPoint y: 546, distance: 59.6
click at [192, 546] on div "Customer Phone [PHONE_NUMBER]" at bounding box center [301, 535] width 220 height 44
copy p "9786018374"
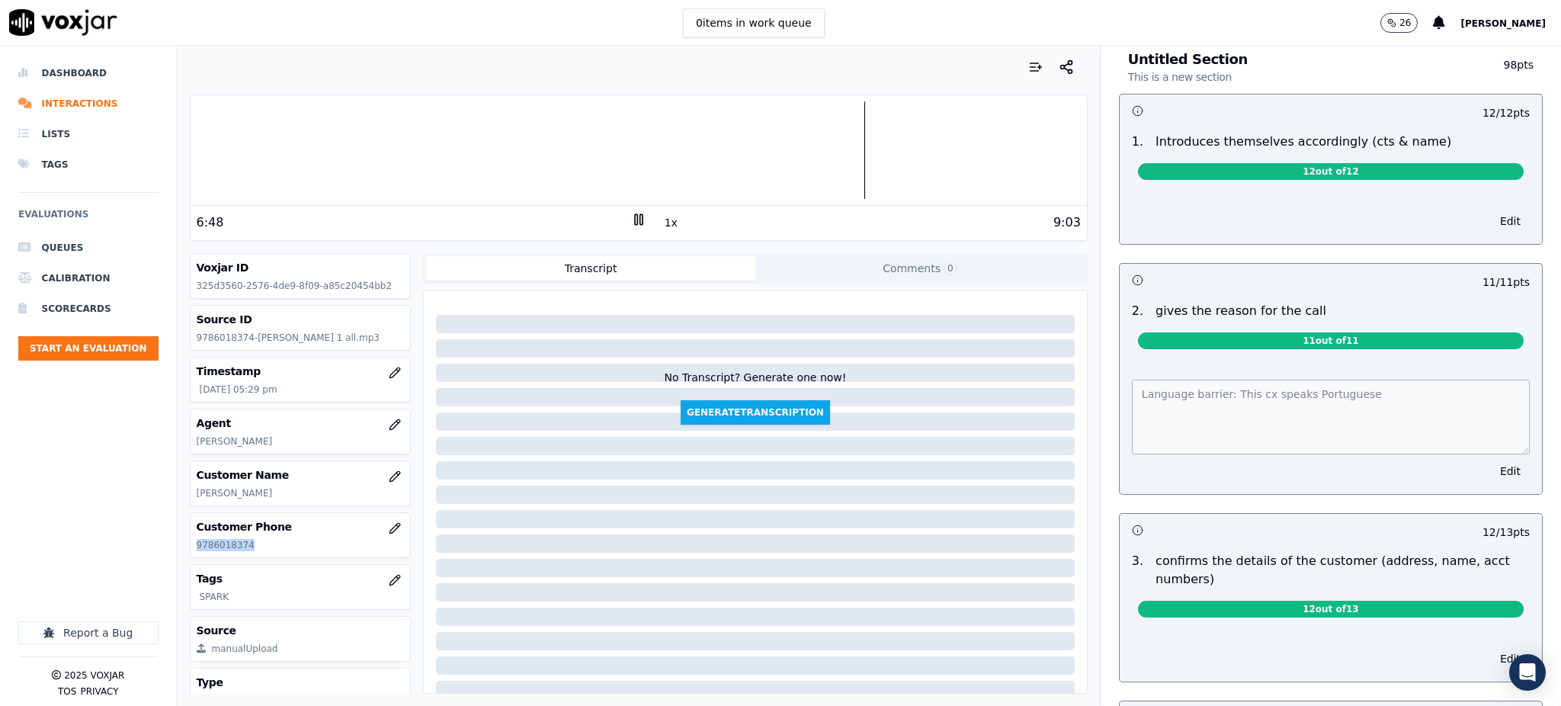
scroll to position [0, 0]
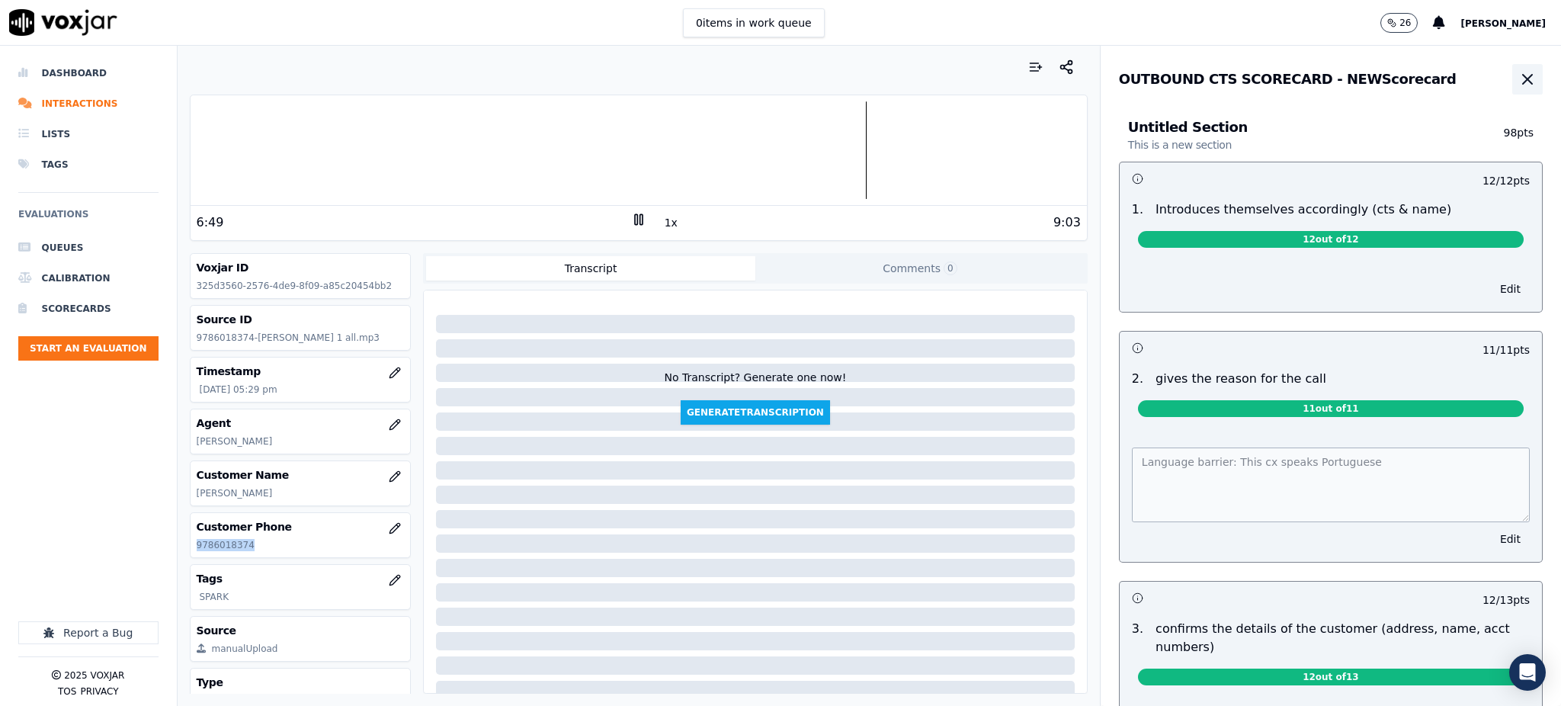
click at [1518, 77] on icon "button" at bounding box center [1527, 79] width 18 height 18
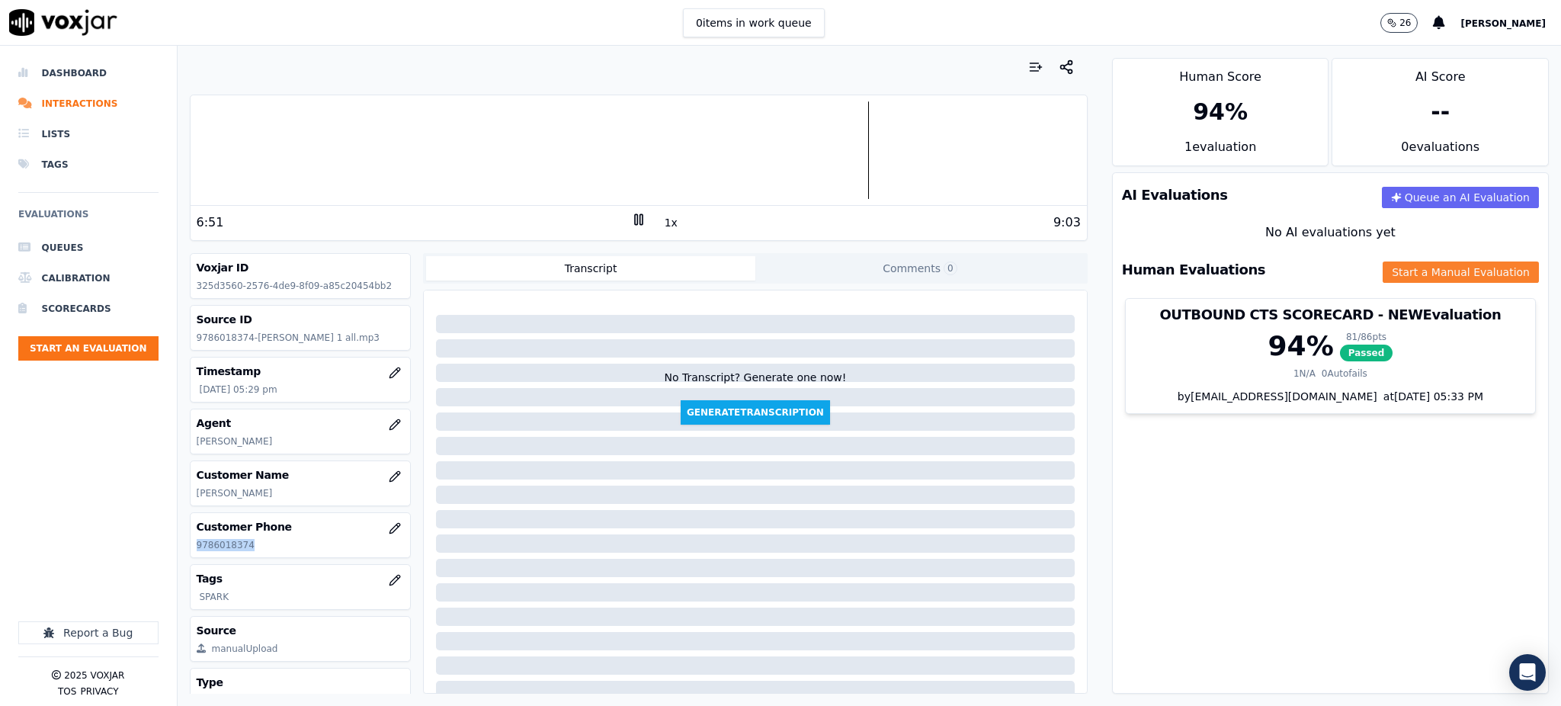
click at [1383, 274] on button "Start a Manual Evaluation" at bounding box center [1461, 271] width 156 height 21
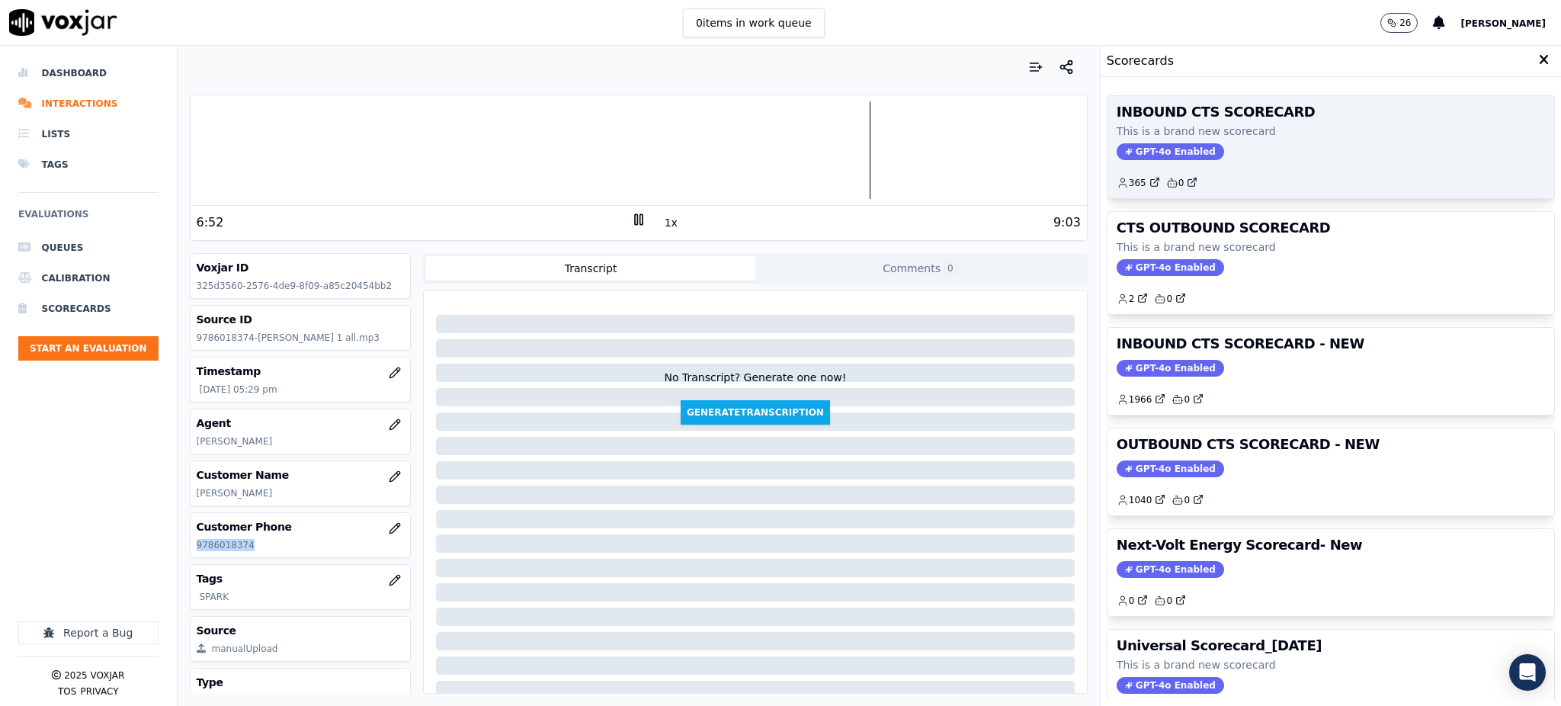
click at [1153, 155] on span "GPT-4o Enabled" at bounding box center [1170, 151] width 107 height 17
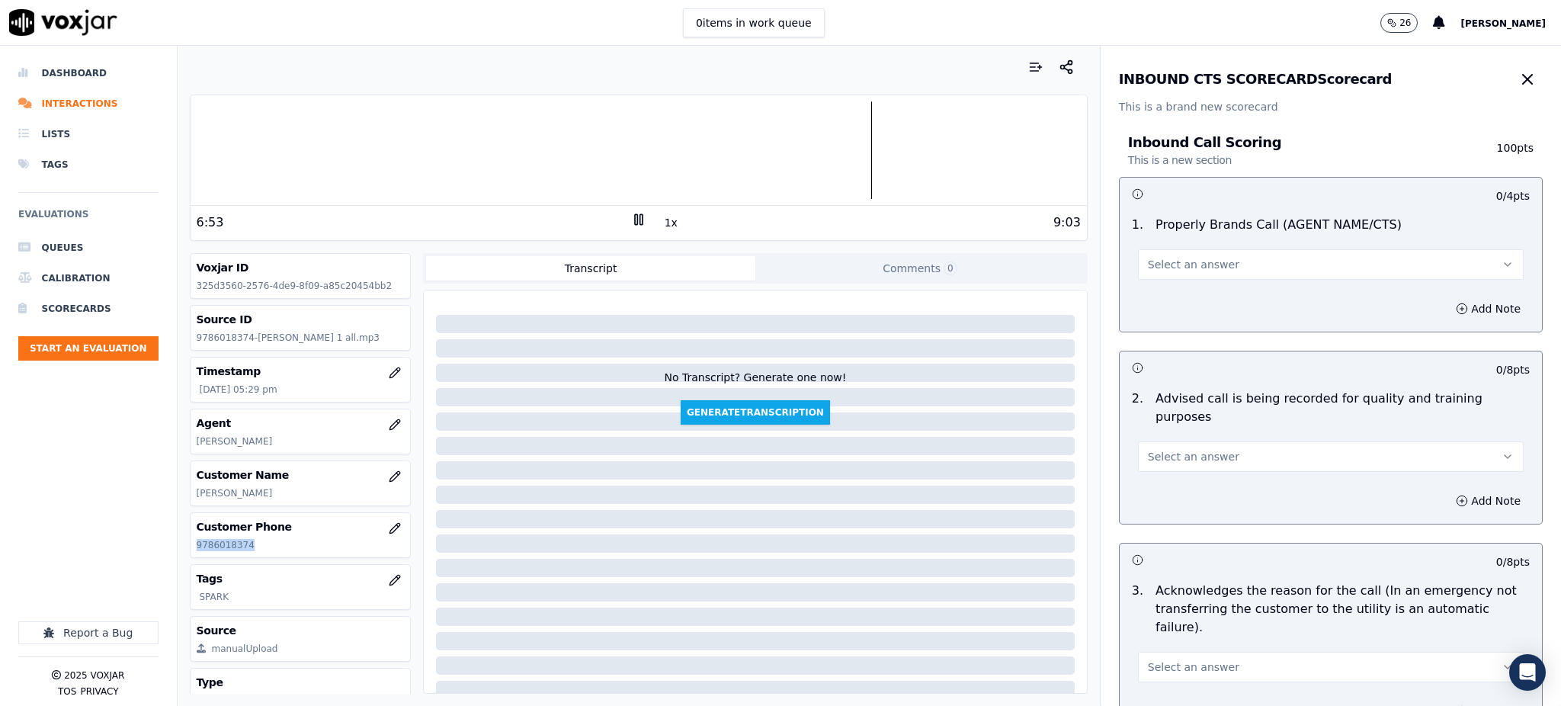
click at [1164, 261] on span "Select an answer" at bounding box center [1193, 264] width 91 height 15
click at [1166, 303] on div "Yes" at bounding box center [1297, 299] width 352 height 24
click at [1148, 449] on span "Select an answer" at bounding box center [1193, 456] width 91 height 15
click at [1156, 465] on div "Yes" at bounding box center [1297, 472] width 352 height 24
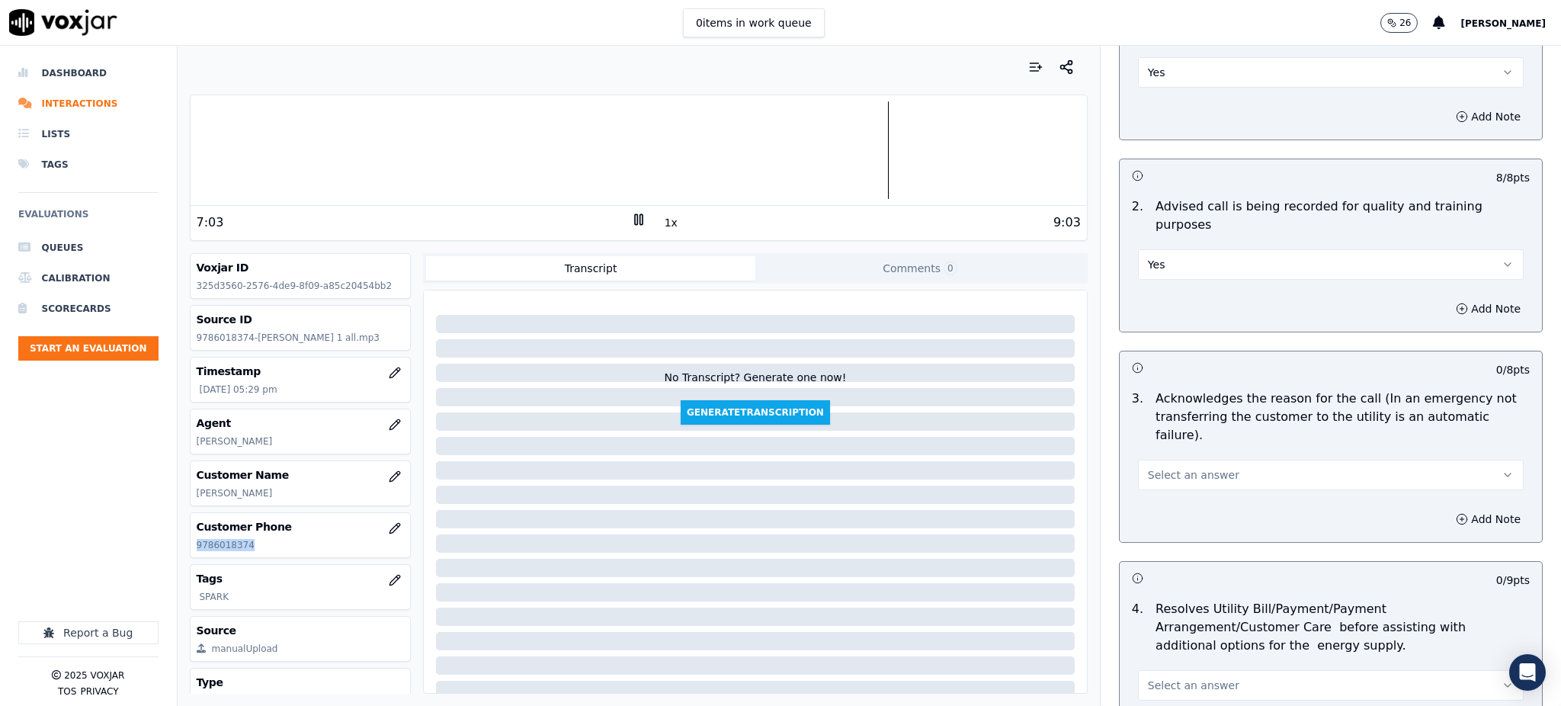
scroll to position [203, 0]
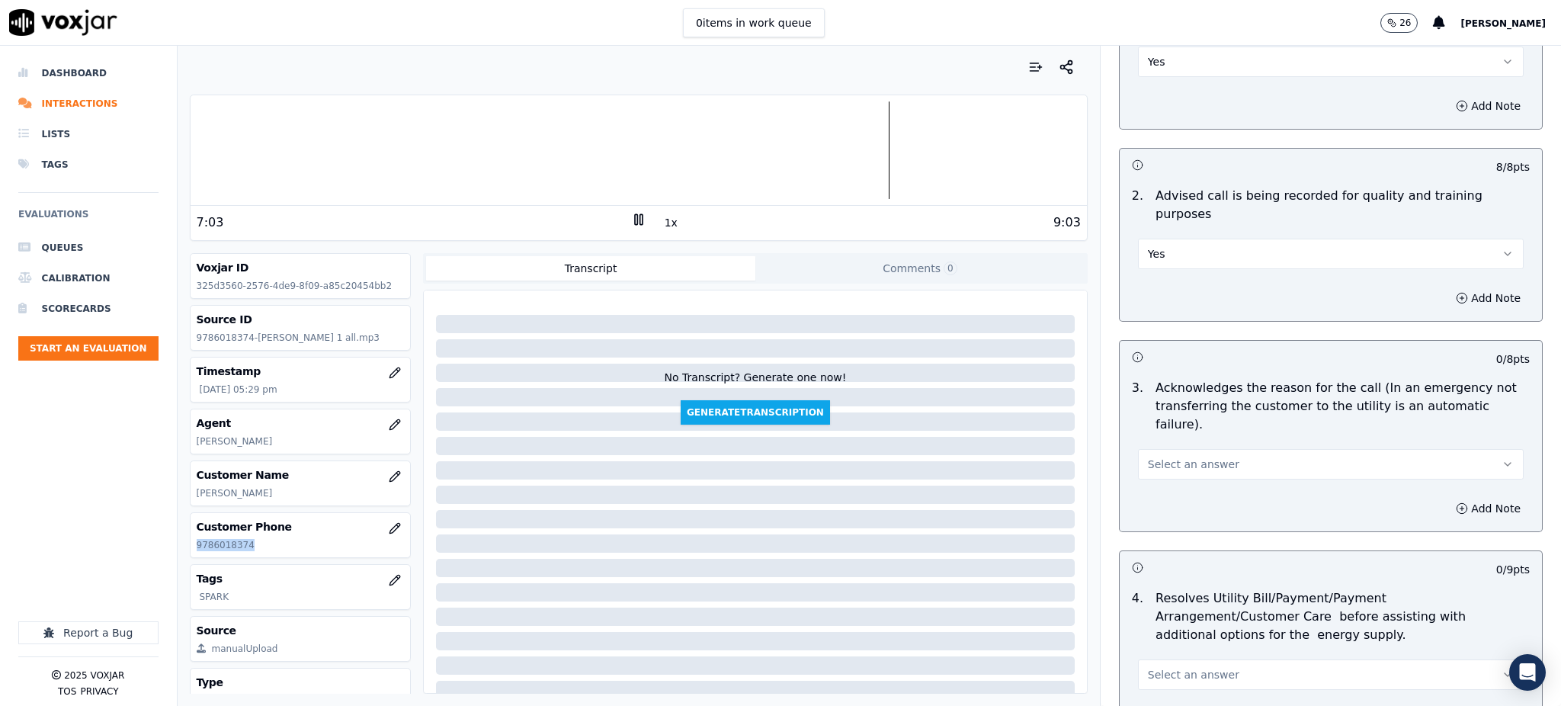
click at [1166, 449] on button "Select an answer" at bounding box center [1331, 464] width 386 height 30
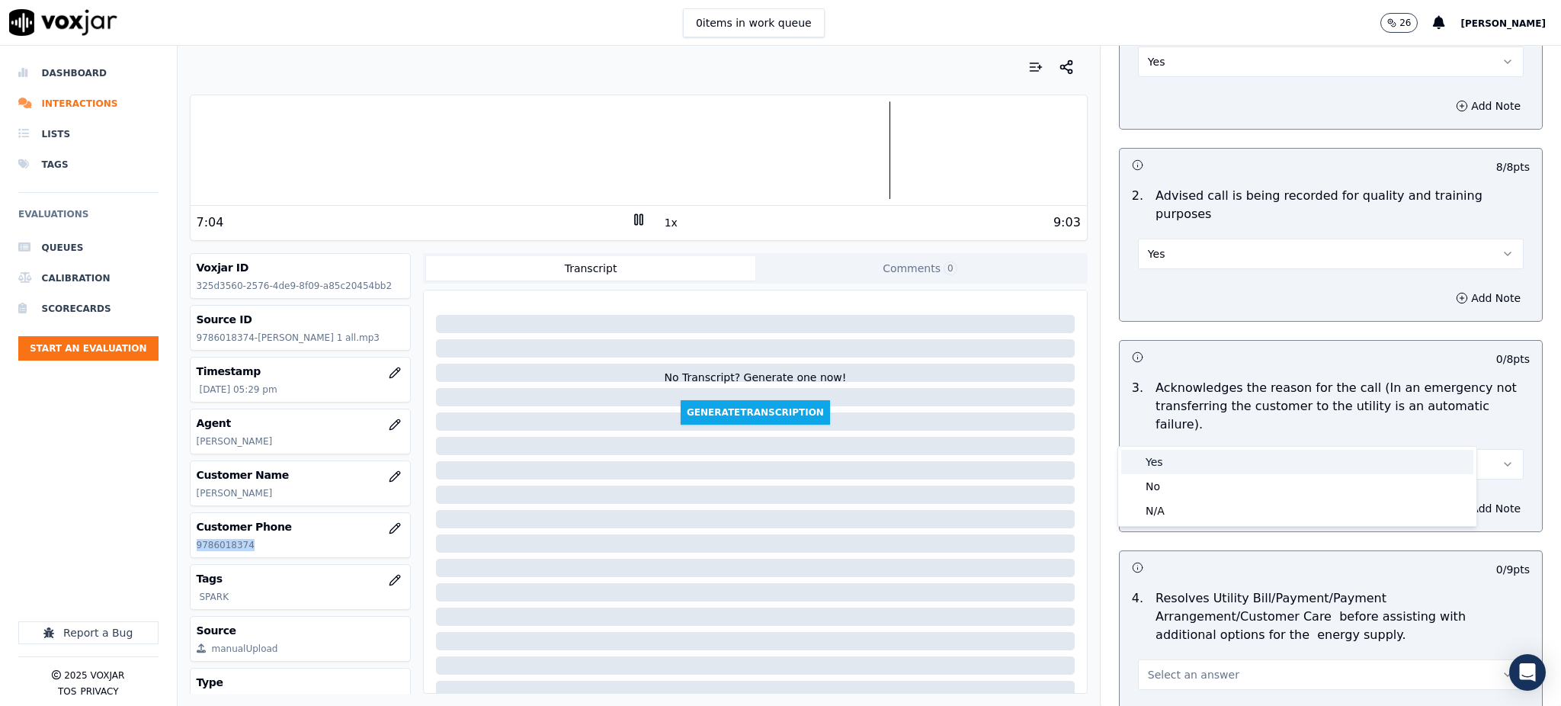
click at [1166, 464] on div "Yes" at bounding box center [1297, 462] width 352 height 24
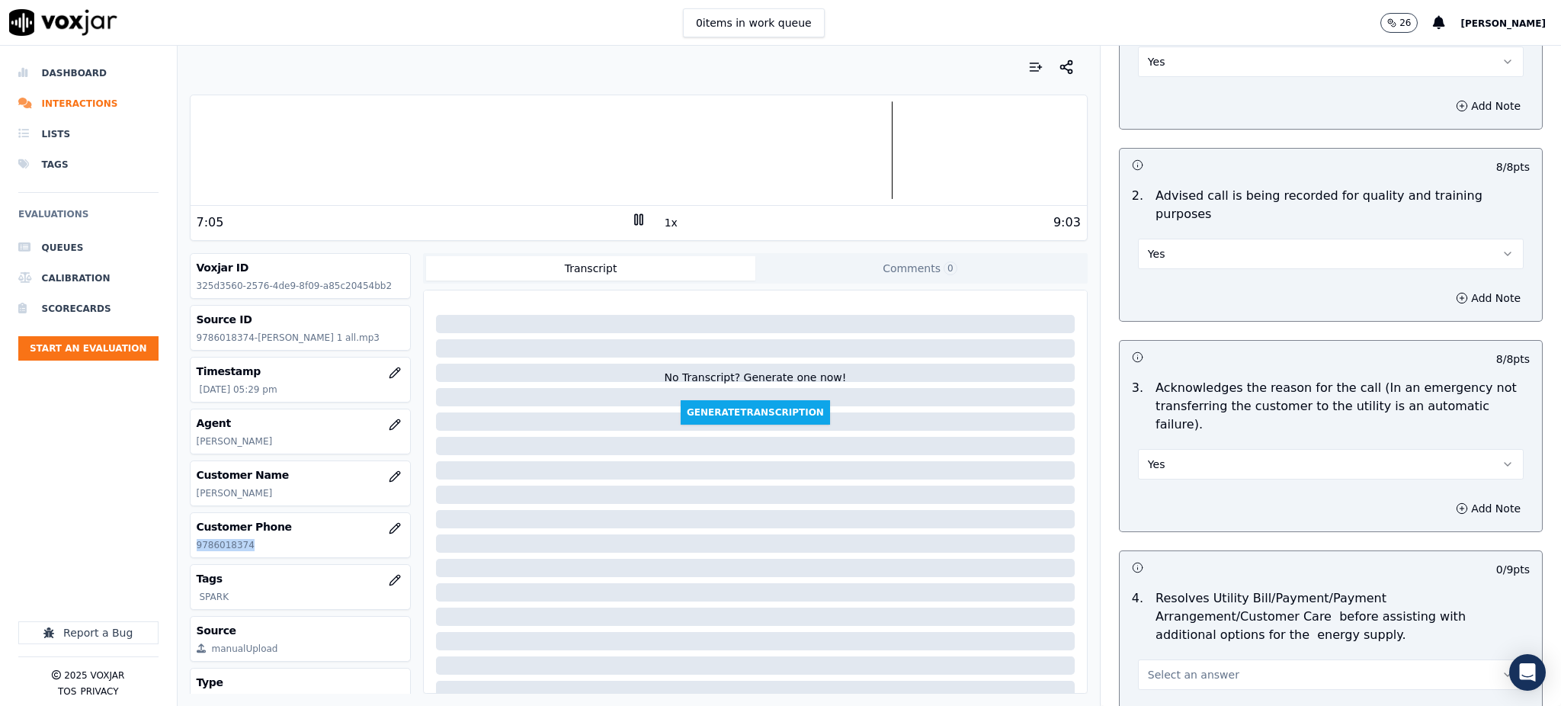
click at [1155, 667] on span "Select an answer" at bounding box center [1193, 674] width 91 height 15
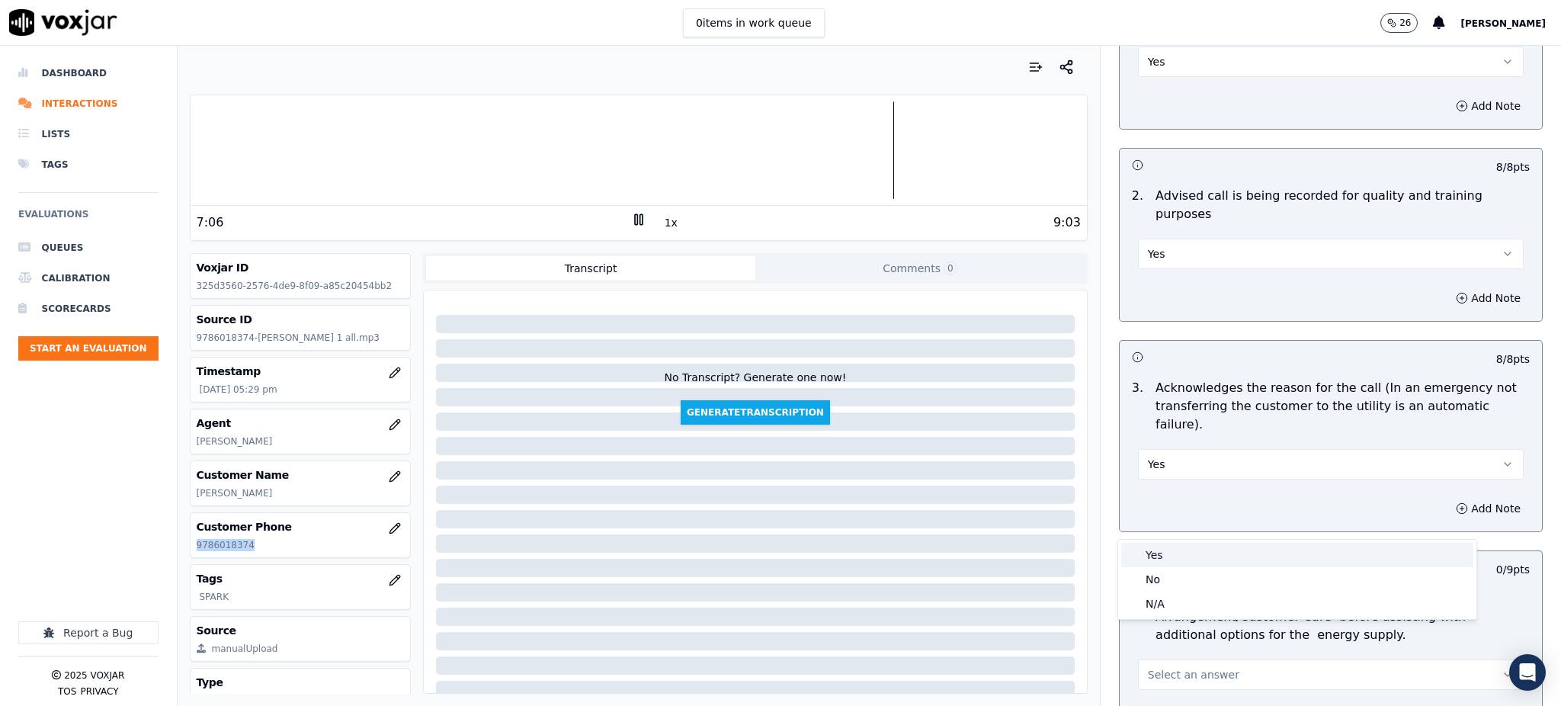
click at [1177, 559] on div "Yes" at bounding box center [1297, 555] width 352 height 24
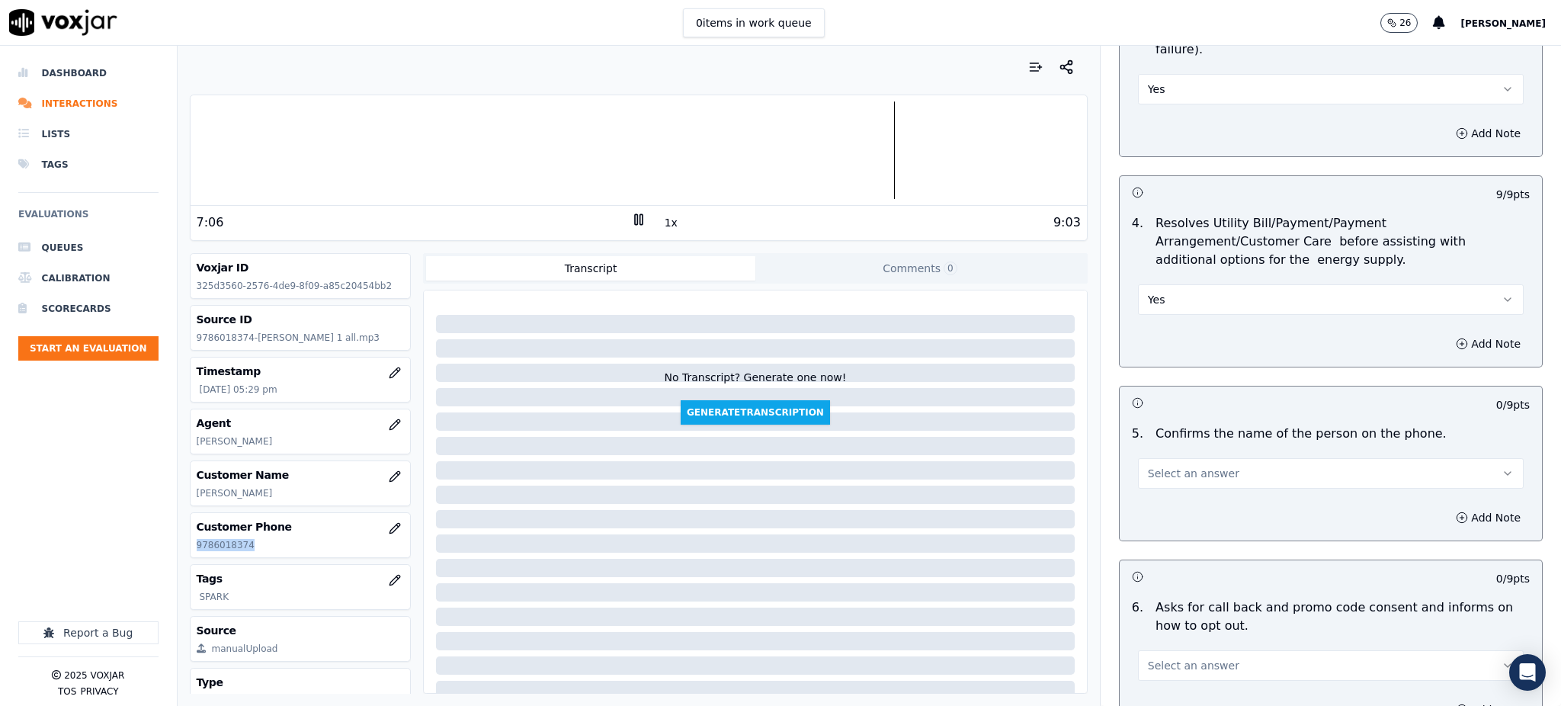
scroll to position [610, 0]
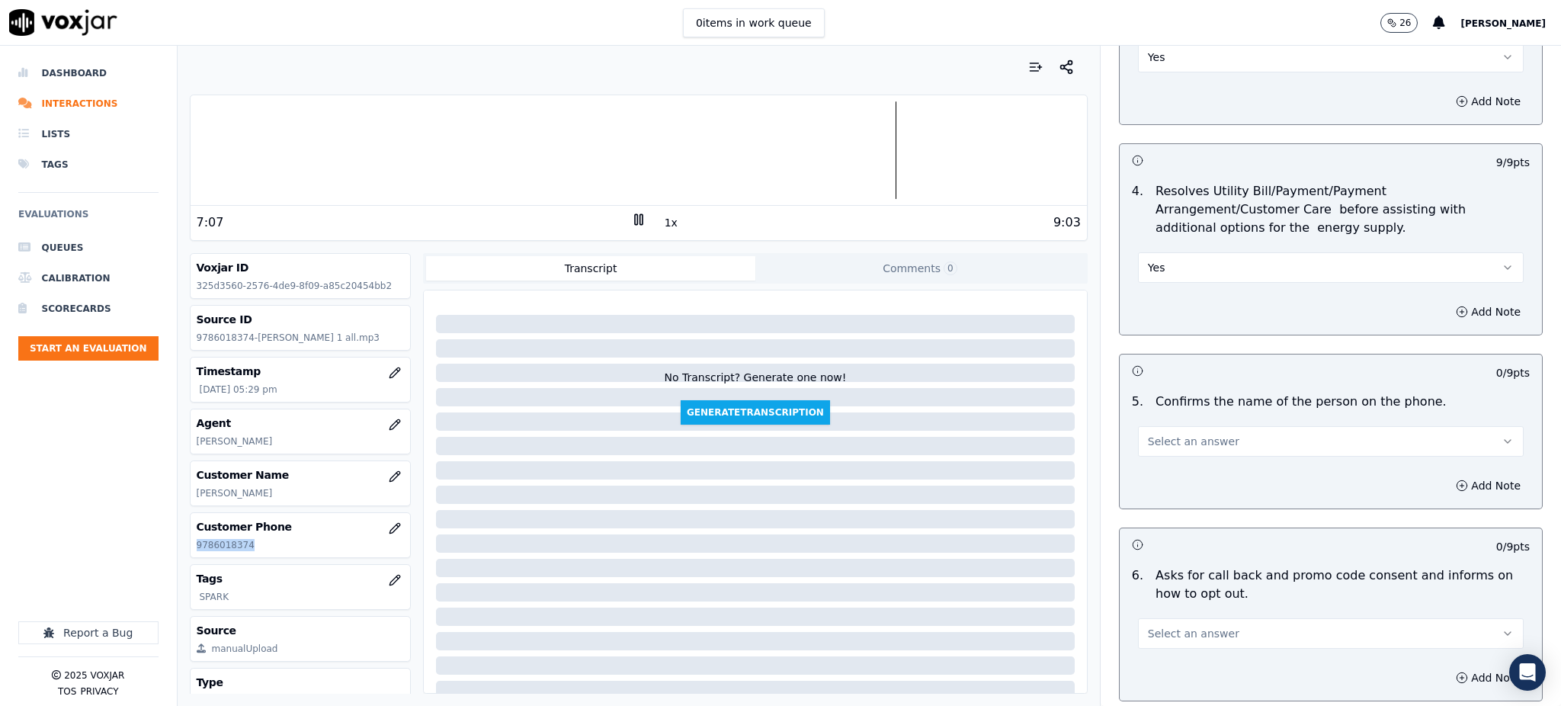
click at [1154, 426] on button "Select an answer" at bounding box center [1331, 441] width 386 height 30
click at [1166, 444] on div "Yes" at bounding box center [1297, 440] width 352 height 24
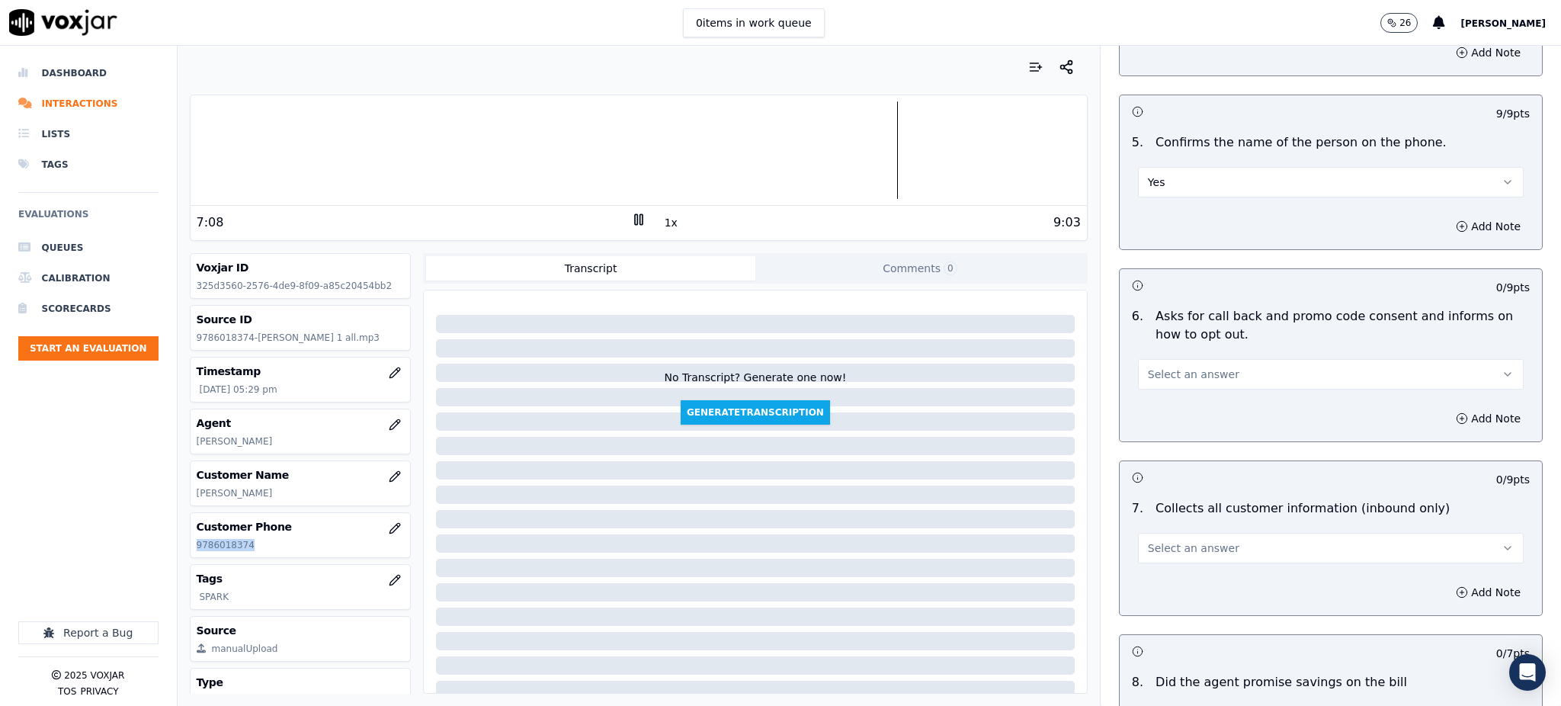
scroll to position [915, 0]
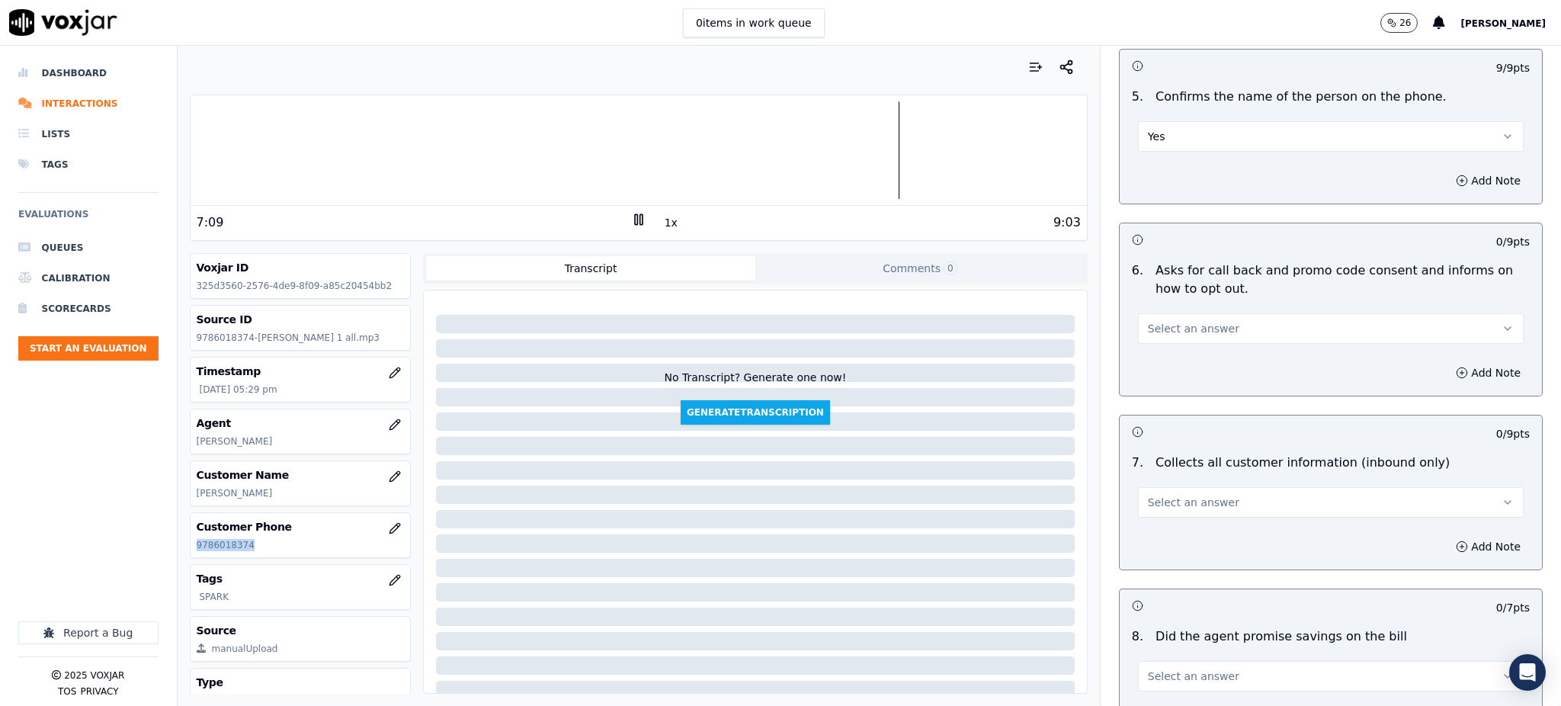
click at [1138, 313] on button "Select an answer" at bounding box center [1331, 328] width 386 height 30
click at [1177, 335] on div "Yes" at bounding box center [1297, 327] width 352 height 24
click at [1148, 495] on span "Select an answer" at bounding box center [1193, 502] width 91 height 15
click at [1181, 513] on div "No" at bounding box center [1297, 525] width 352 height 24
click at [1163, 487] on button "No" at bounding box center [1331, 502] width 386 height 30
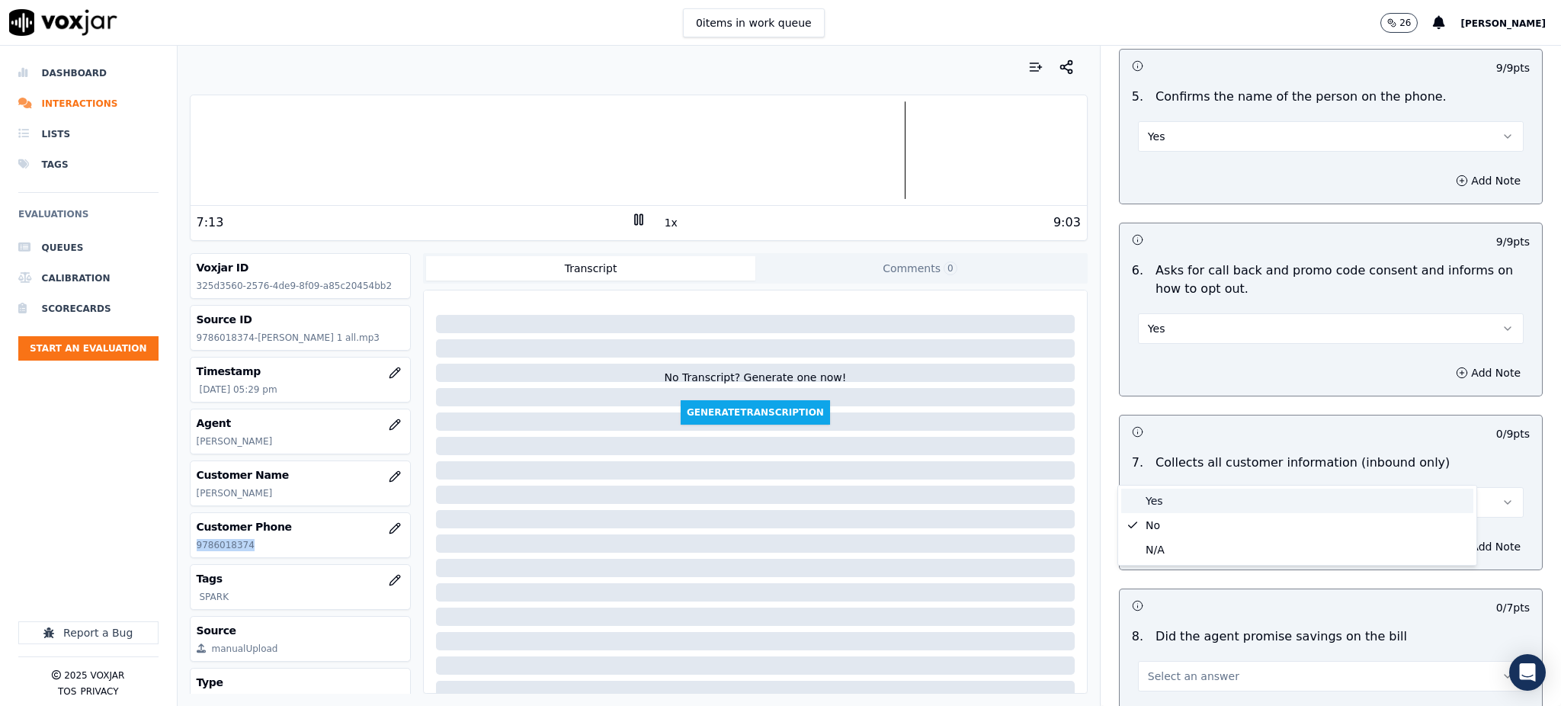
drag, startPoint x: 1160, startPoint y: 504, endPoint x: 1150, endPoint y: 544, distance: 41.8
click at [1160, 504] on div "Yes" at bounding box center [1297, 501] width 352 height 24
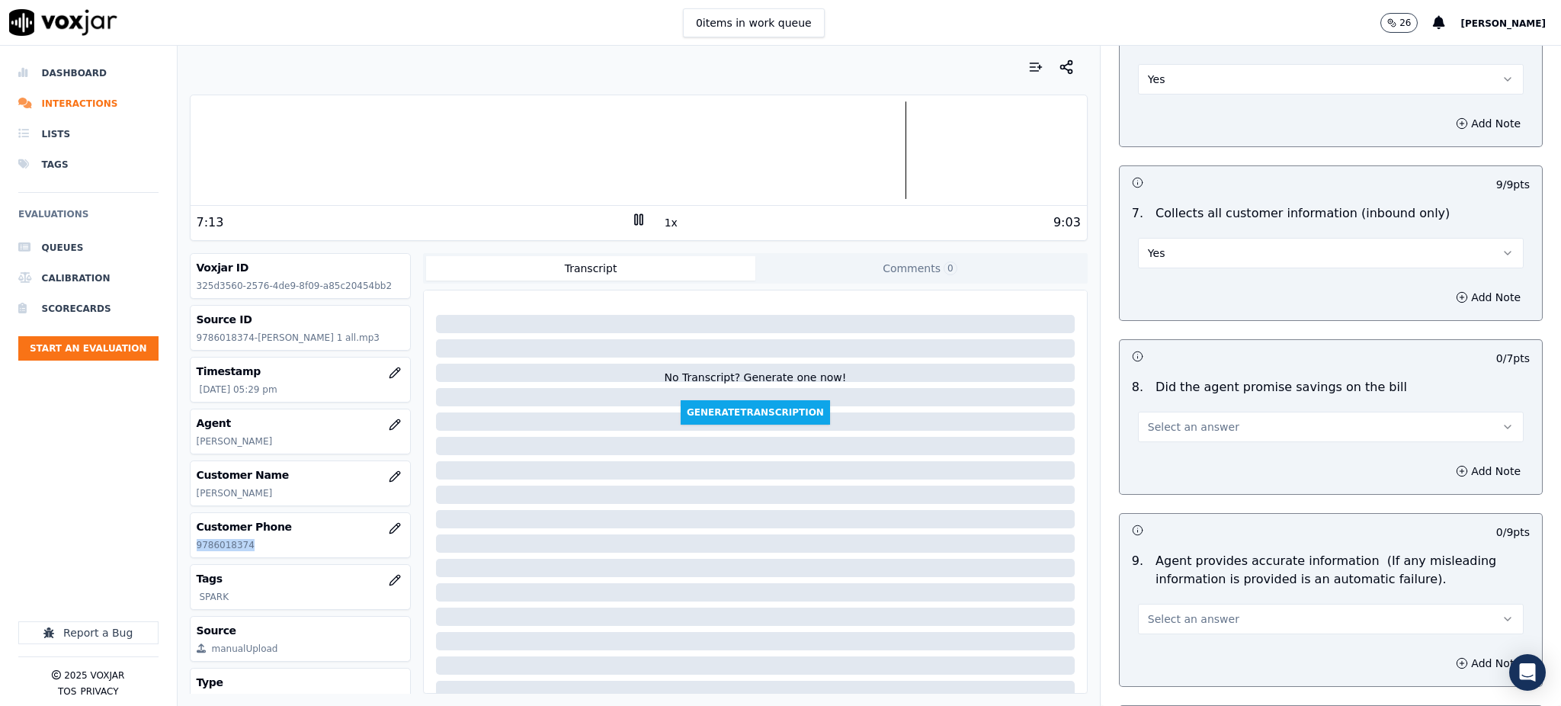
scroll to position [1220, 0]
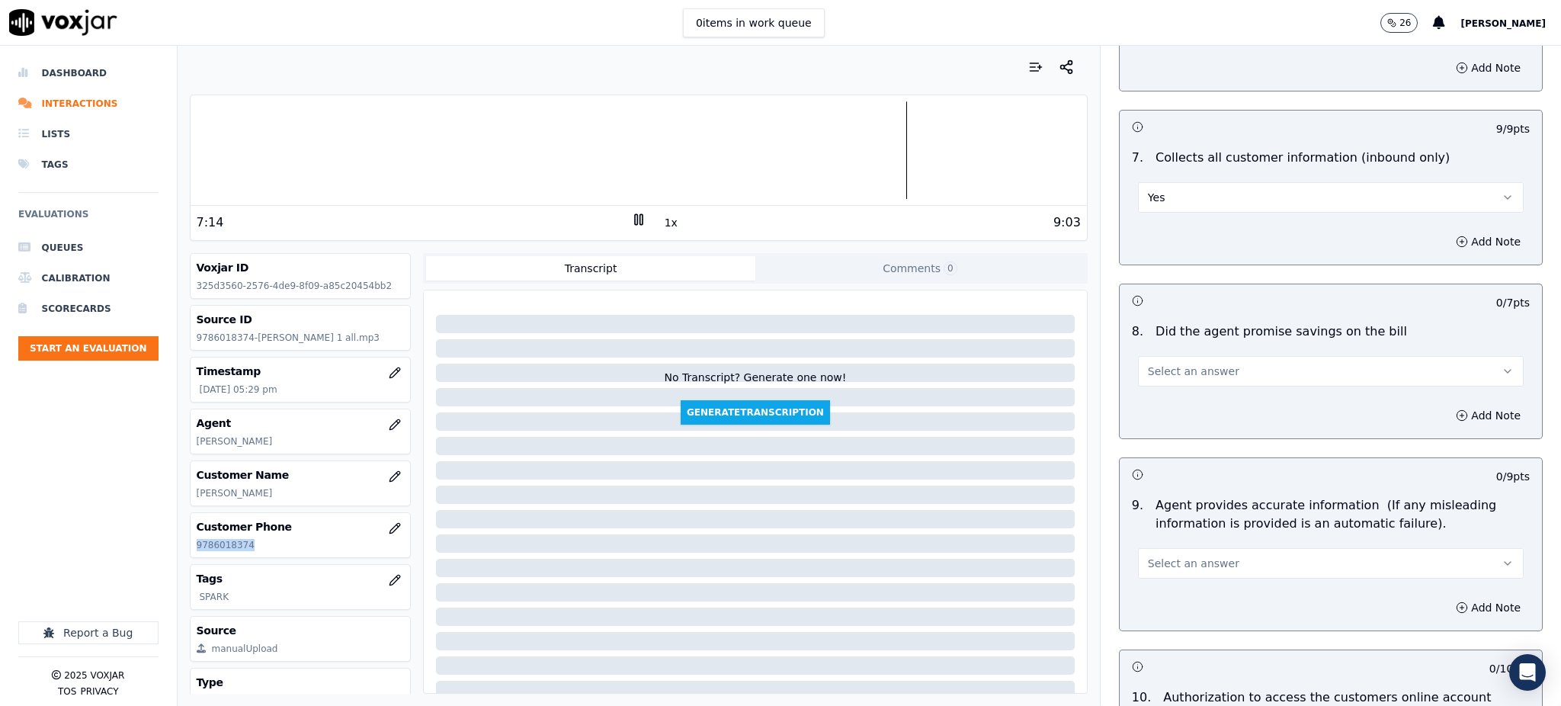
click at [1148, 364] on span "Select an answer" at bounding box center [1193, 371] width 91 height 15
click at [1152, 372] on div "Yes" at bounding box center [1297, 370] width 352 height 24
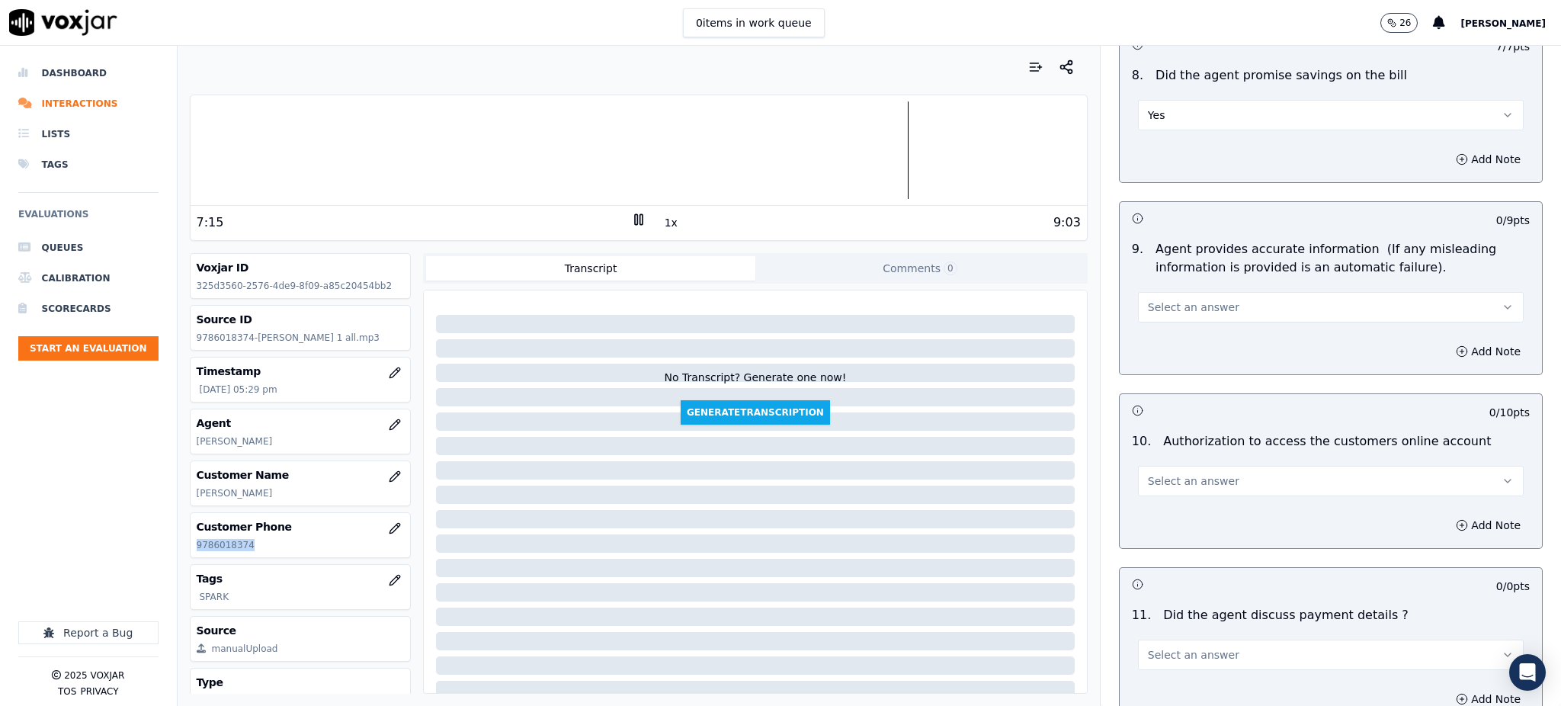
scroll to position [1525, 0]
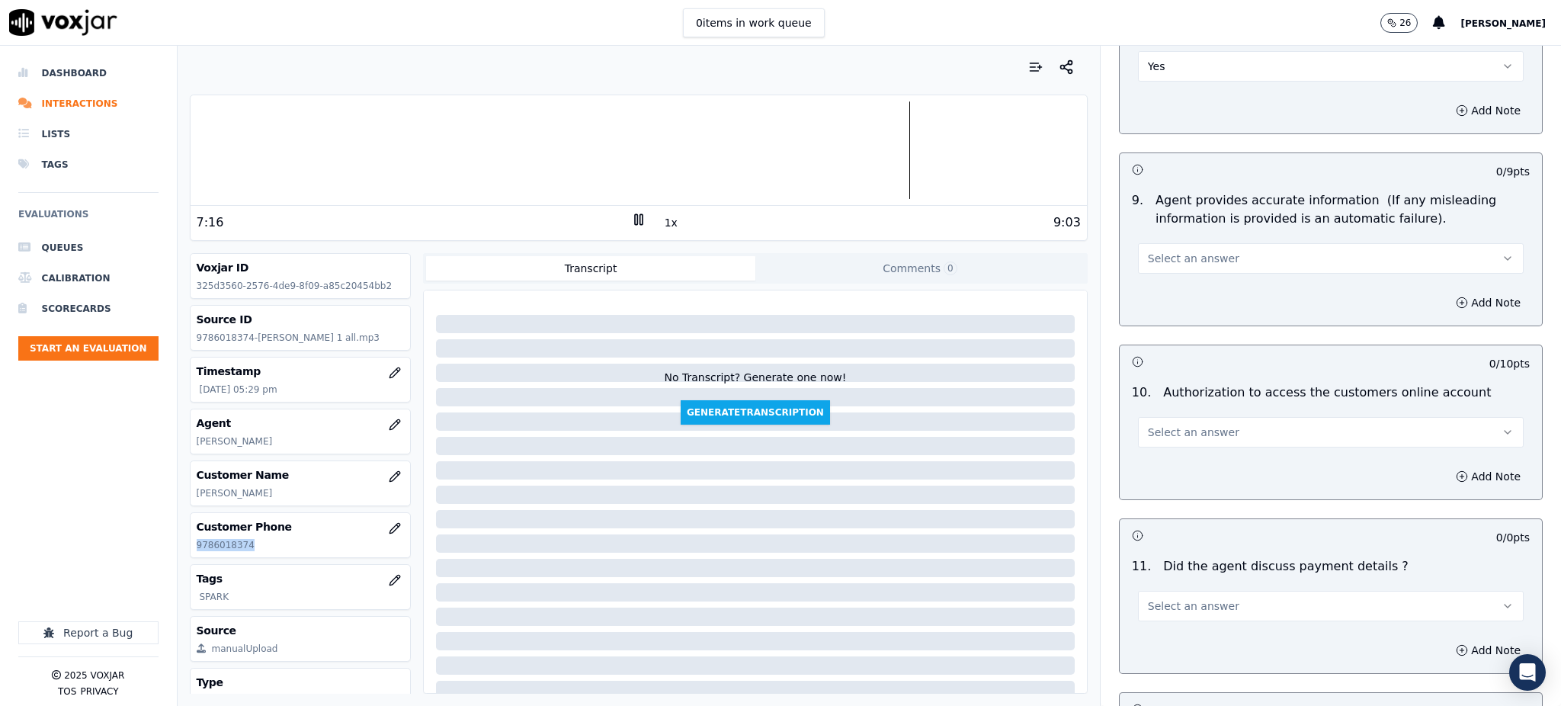
click at [1183, 251] on span "Select an answer" at bounding box center [1193, 258] width 91 height 15
drag, startPoint x: 1169, startPoint y: 255, endPoint x: 1128, endPoint y: 374, distance: 125.8
click at [1169, 255] on div "Yes" at bounding box center [1297, 257] width 352 height 24
click at [1148, 425] on span "Select an answer" at bounding box center [1193, 432] width 91 height 15
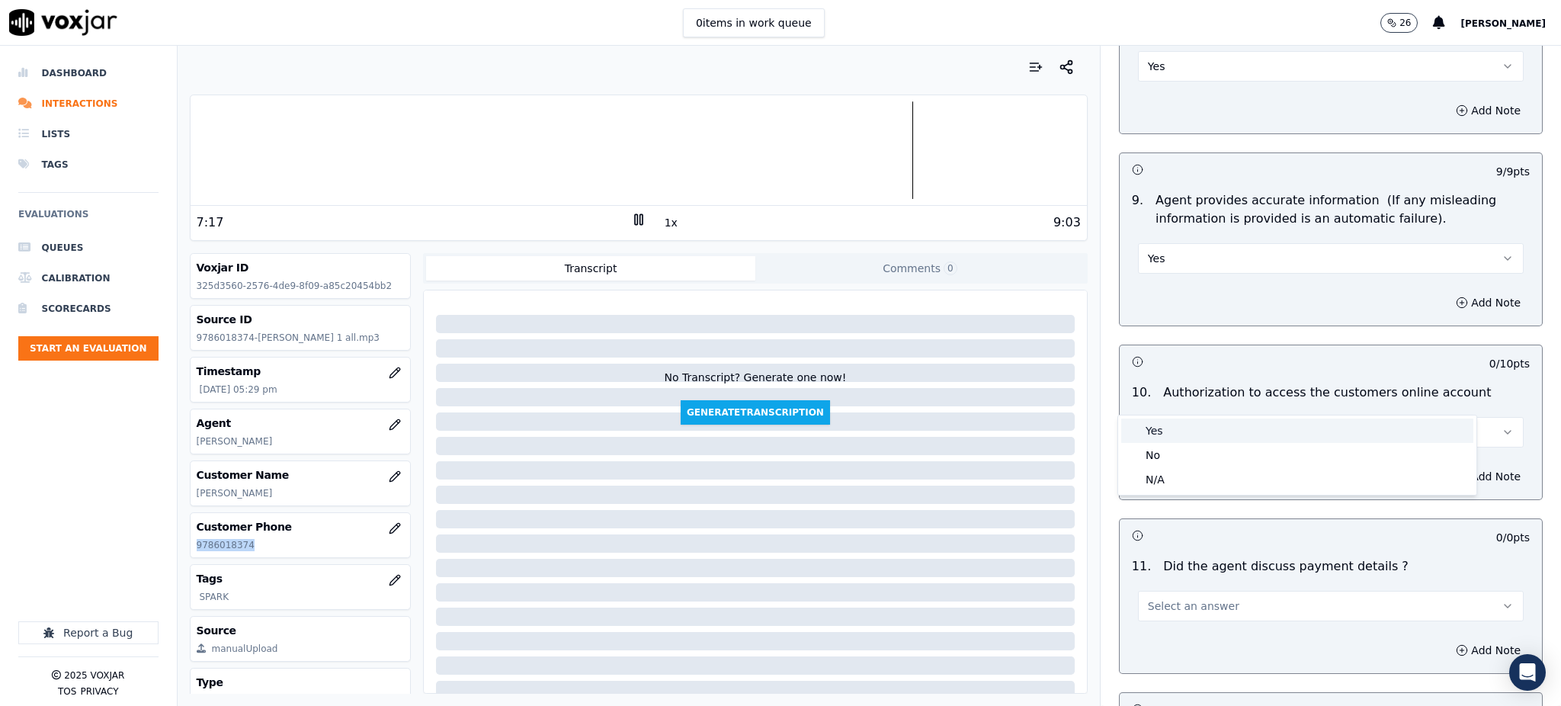
click at [1144, 425] on div "Yes" at bounding box center [1297, 430] width 352 height 24
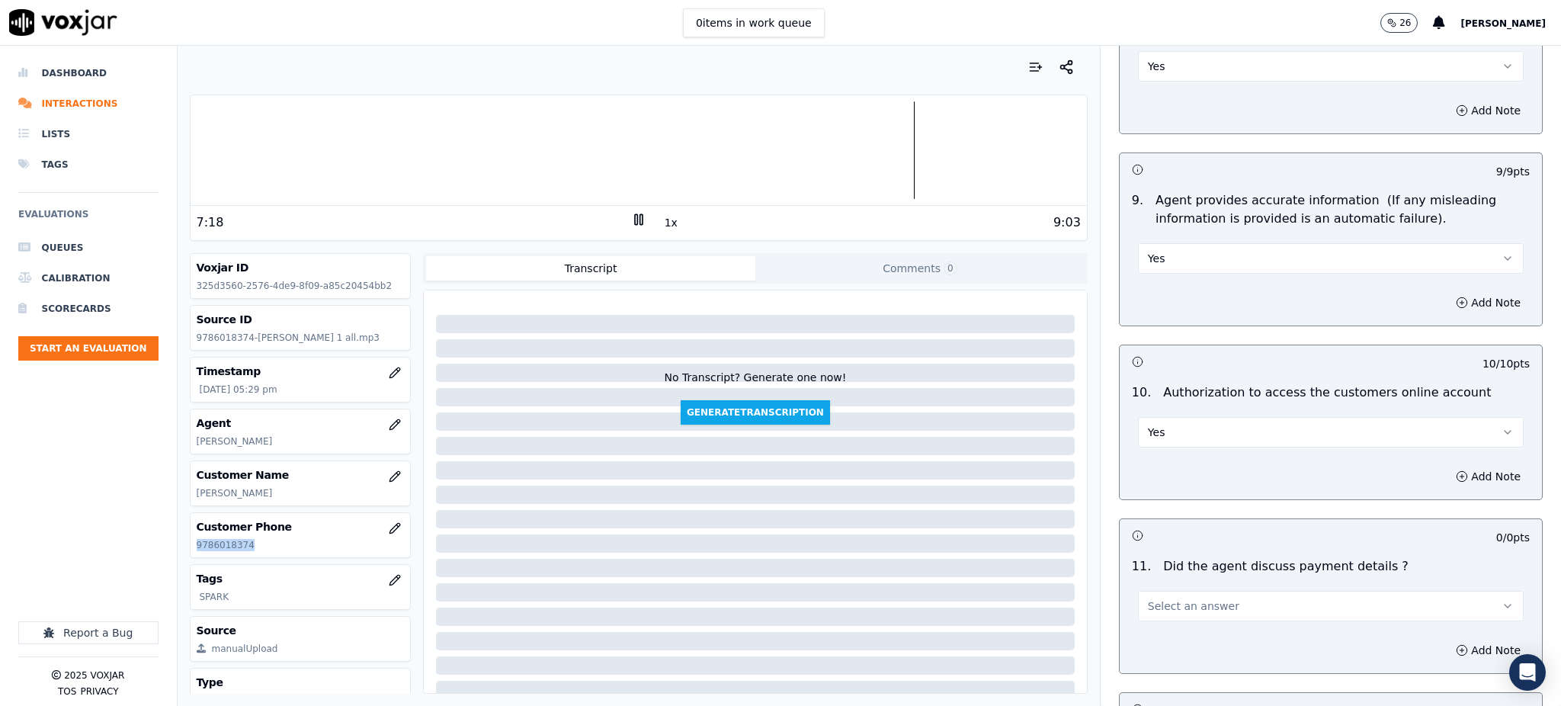
click at [1165, 598] on span "Select an answer" at bounding box center [1193, 605] width 91 height 15
click at [1171, 655] on div "N/A" at bounding box center [1297, 653] width 352 height 24
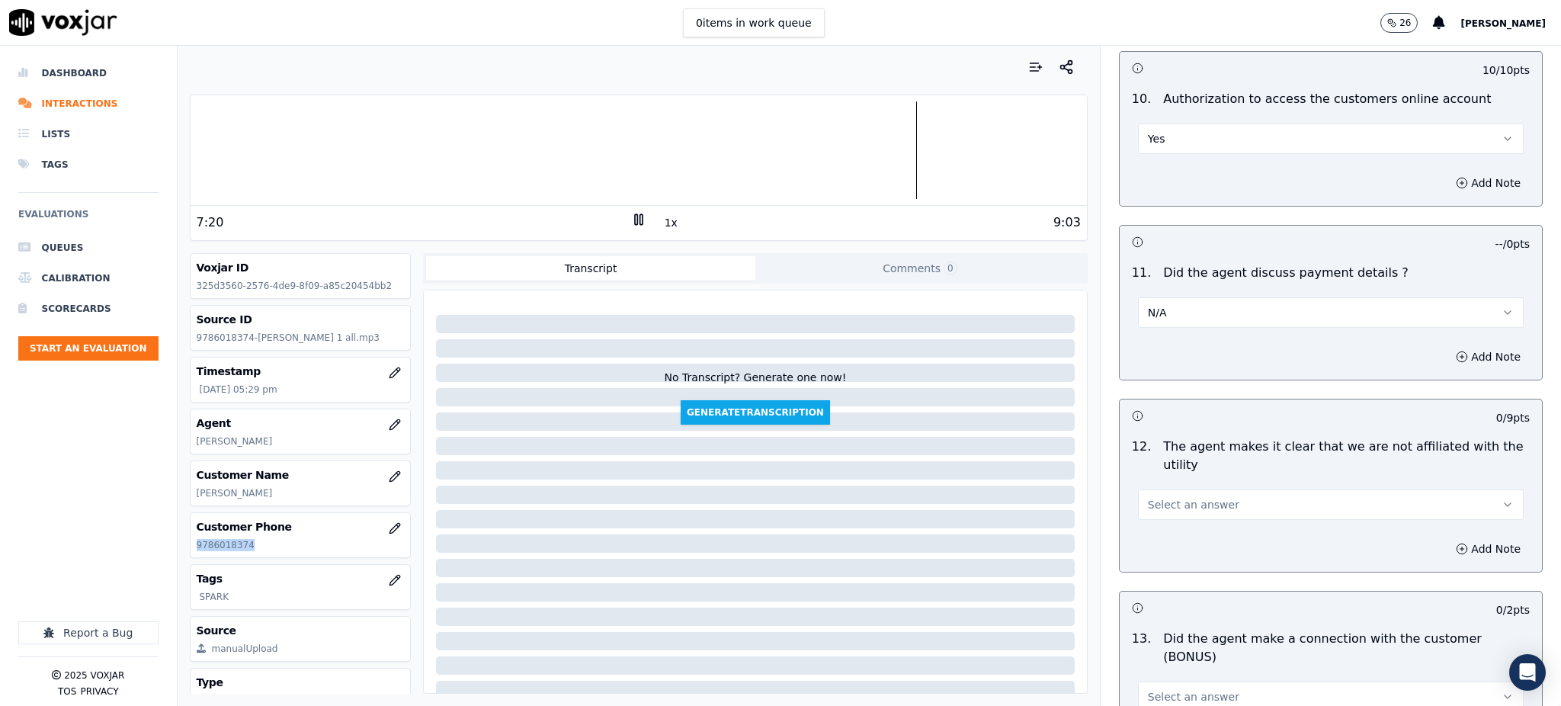
scroll to position [1931, 0]
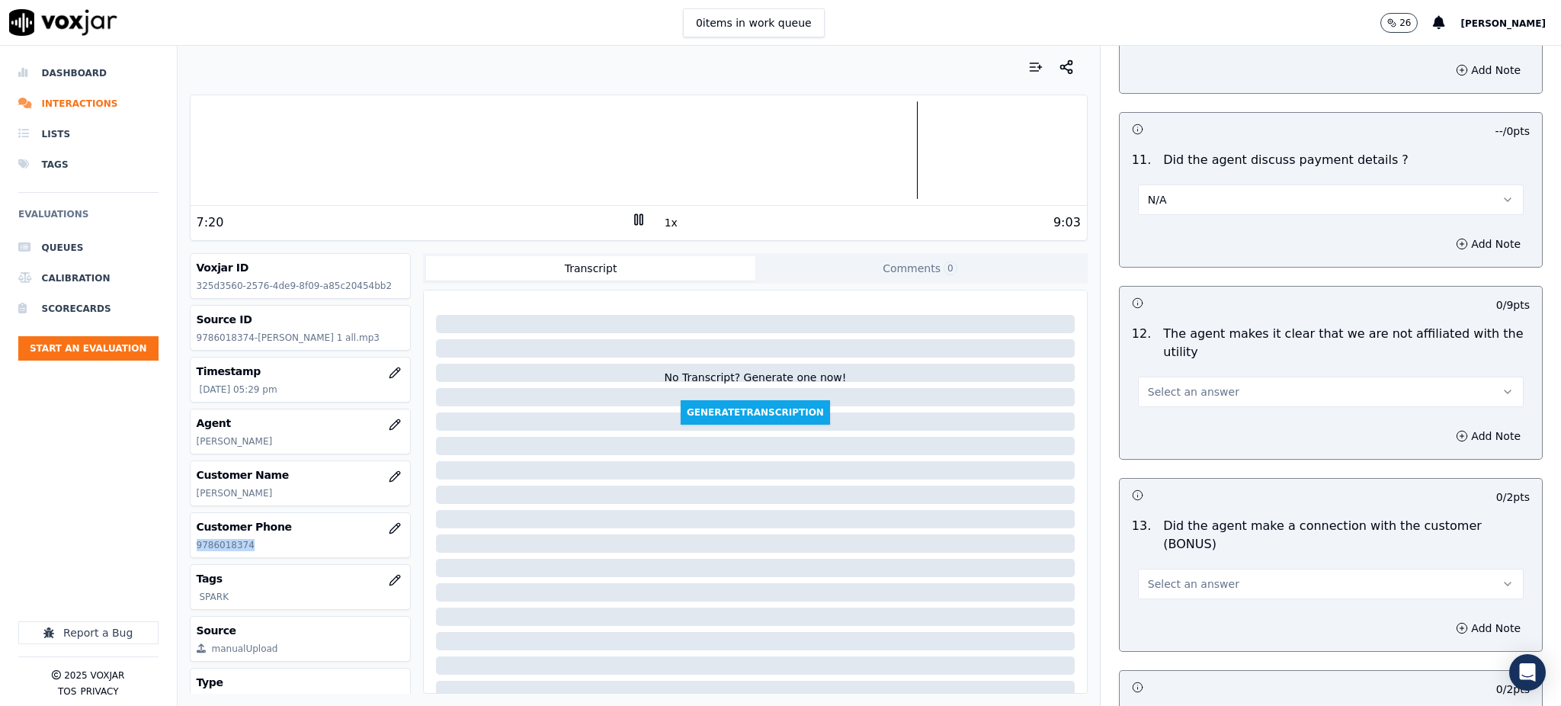
click at [1166, 384] on span "Select an answer" at bounding box center [1193, 391] width 91 height 15
click at [1164, 385] on div "Yes" at bounding box center [1297, 390] width 352 height 24
click at [1153, 576] on span "Select an answer" at bounding box center [1193, 583] width 91 height 15
click at [1165, 572] on div "Yes" at bounding box center [1297, 564] width 352 height 24
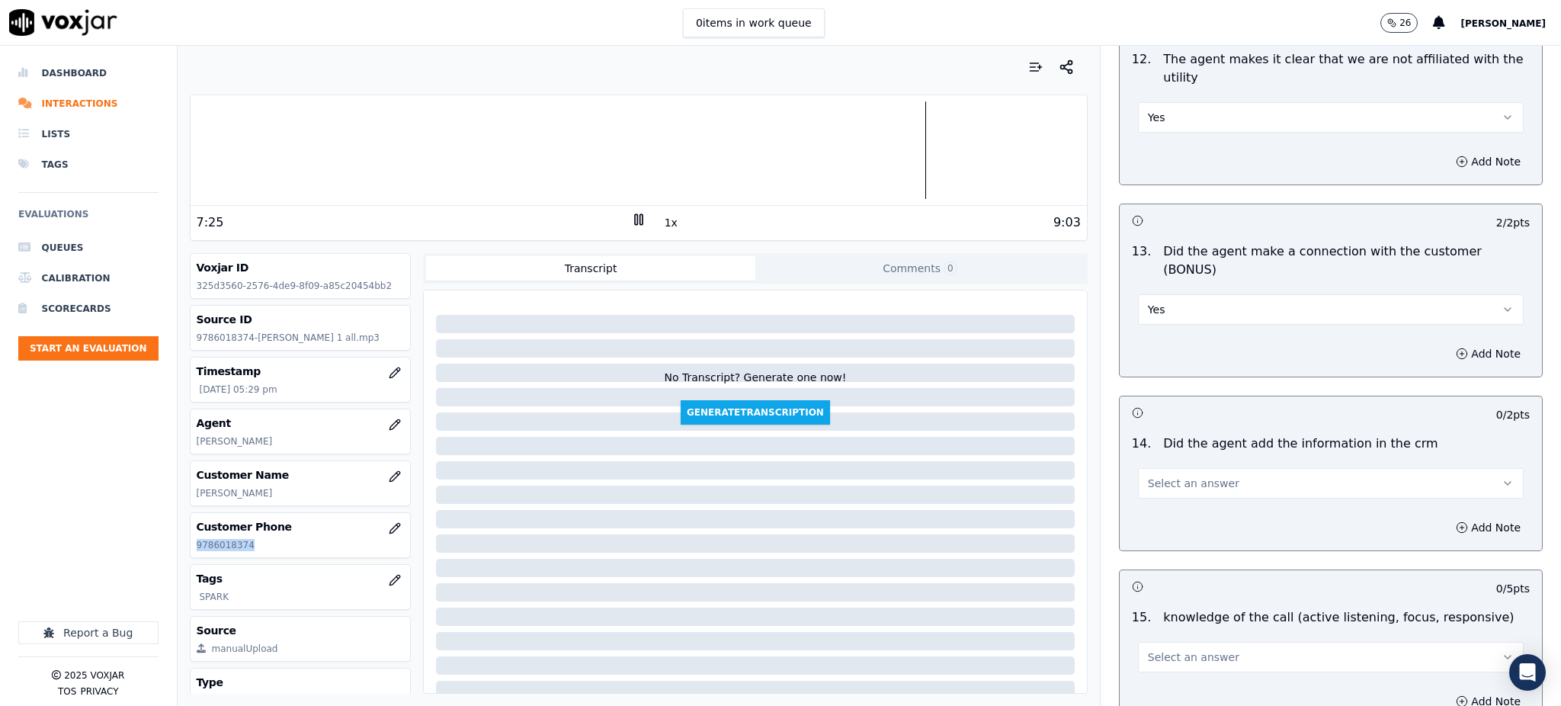
scroll to position [2236, 0]
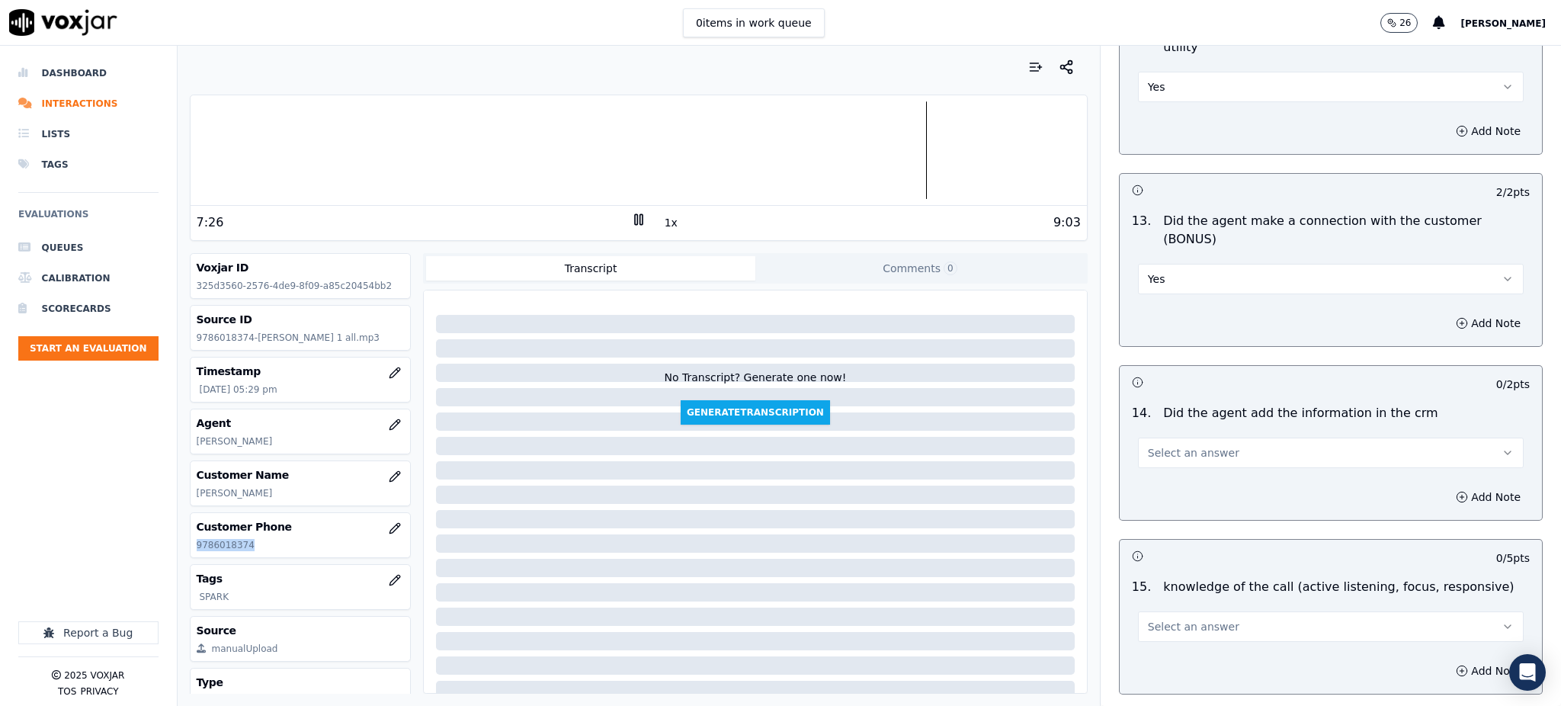
click at [1148, 445] on span "Select an answer" at bounding box center [1193, 452] width 91 height 15
click at [1145, 425] on div "Yes" at bounding box center [1297, 434] width 352 height 24
click at [1153, 619] on span "Select an answer" at bounding box center [1193, 626] width 91 height 15
click at [1150, 610] on div "Yes" at bounding box center [1297, 607] width 352 height 24
click at [1204, 611] on button "Yes" at bounding box center [1331, 626] width 386 height 30
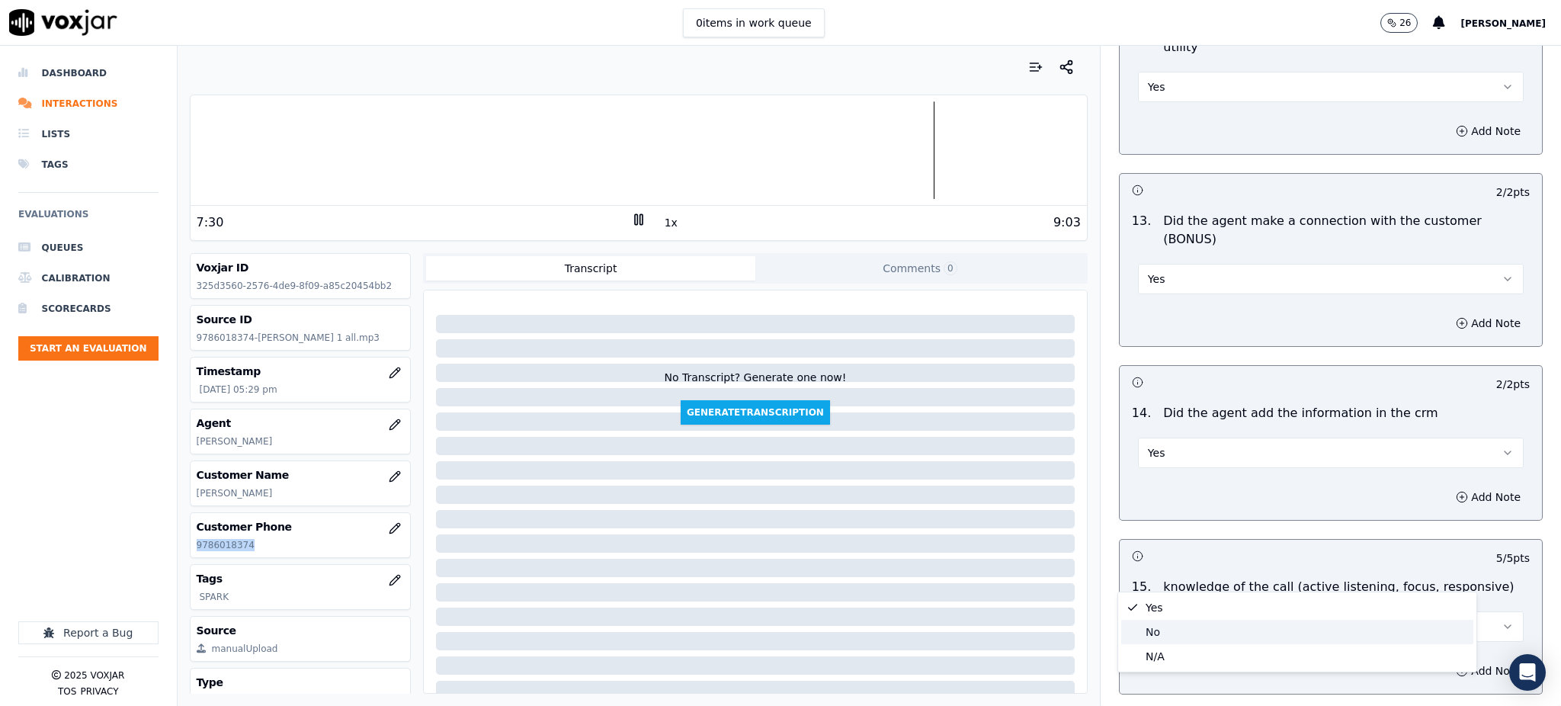
click at [1159, 630] on div "No" at bounding box center [1297, 632] width 352 height 24
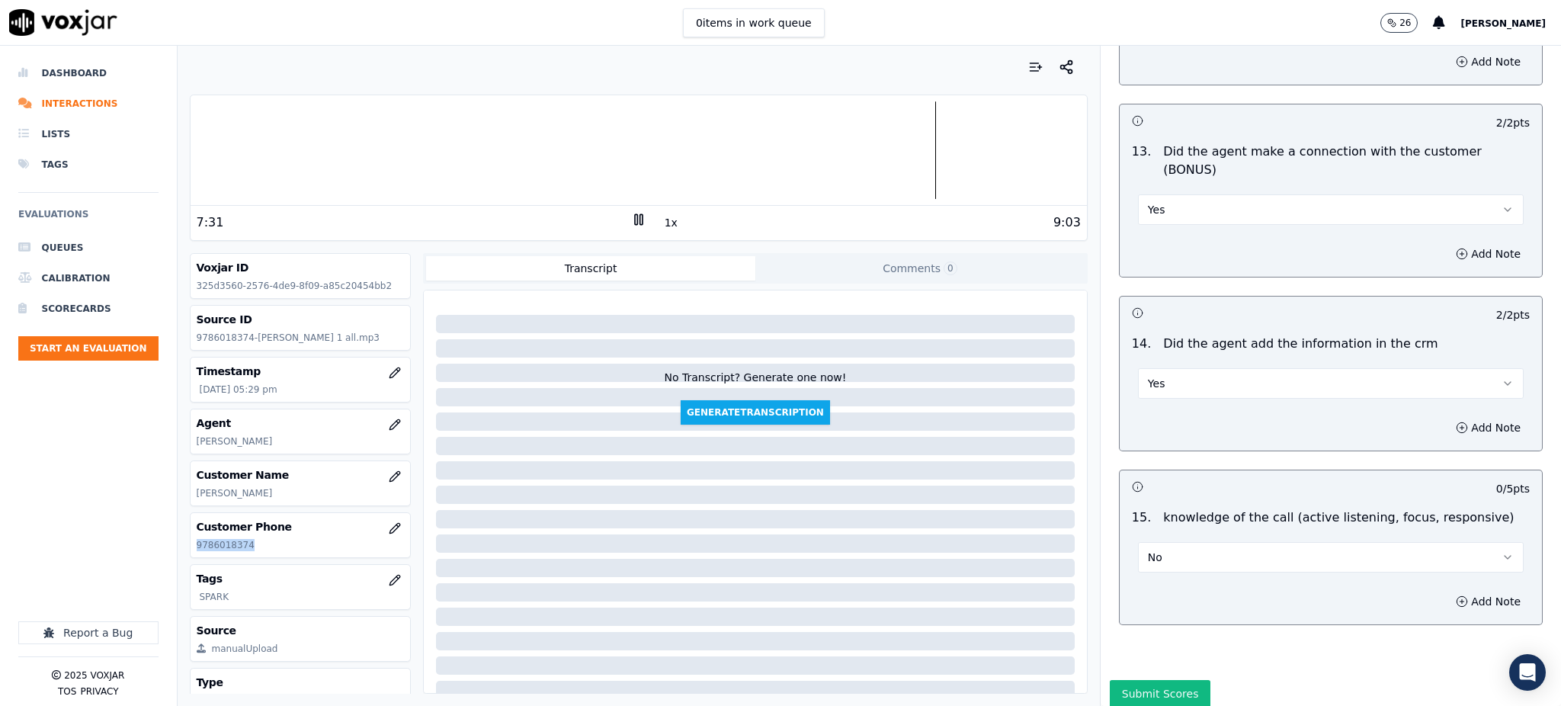
scroll to position [2307, 0]
click at [1447, 588] on button "Add Note" at bounding box center [1488, 598] width 83 height 21
click at [1192, 616] on textarea at bounding box center [1331, 653] width 398 height 75
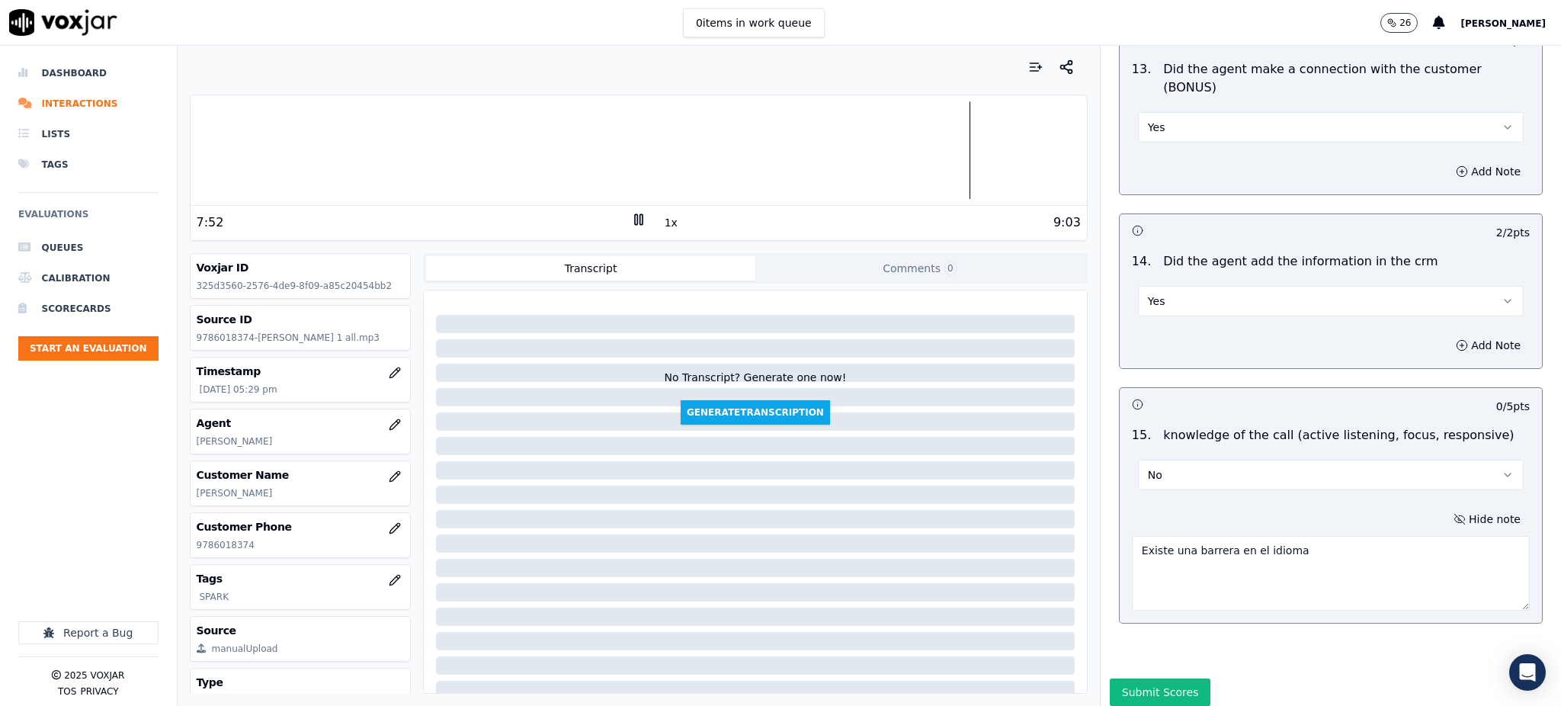
scroll to position [2388, 0]
type textarea "Existe una barrera en el idioma"
click at [1167, 678] on button "Submit Scores" at bounding box center [1160, 691] width 101 height 27
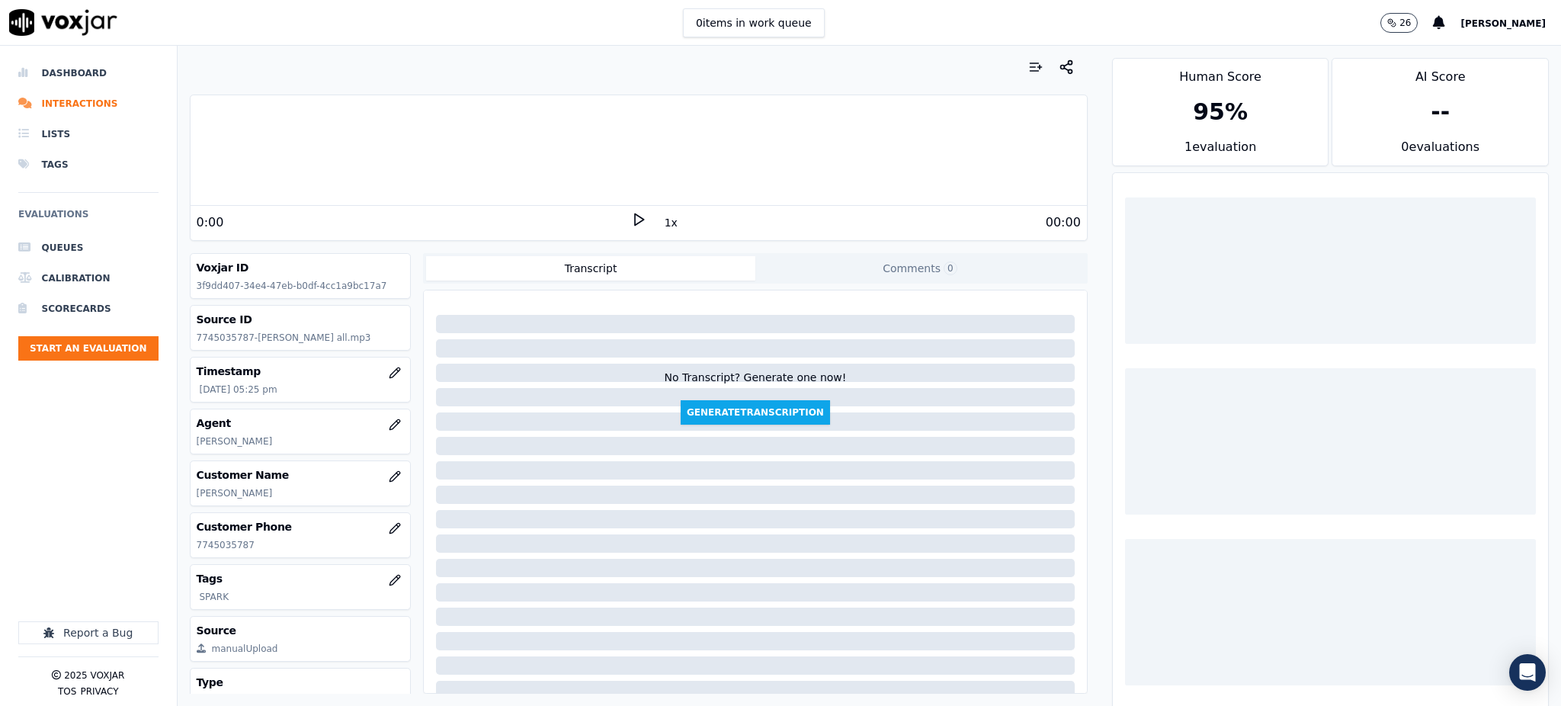
click at [631, 217] on icon at bounding box center [638, 219] width 15 height 15
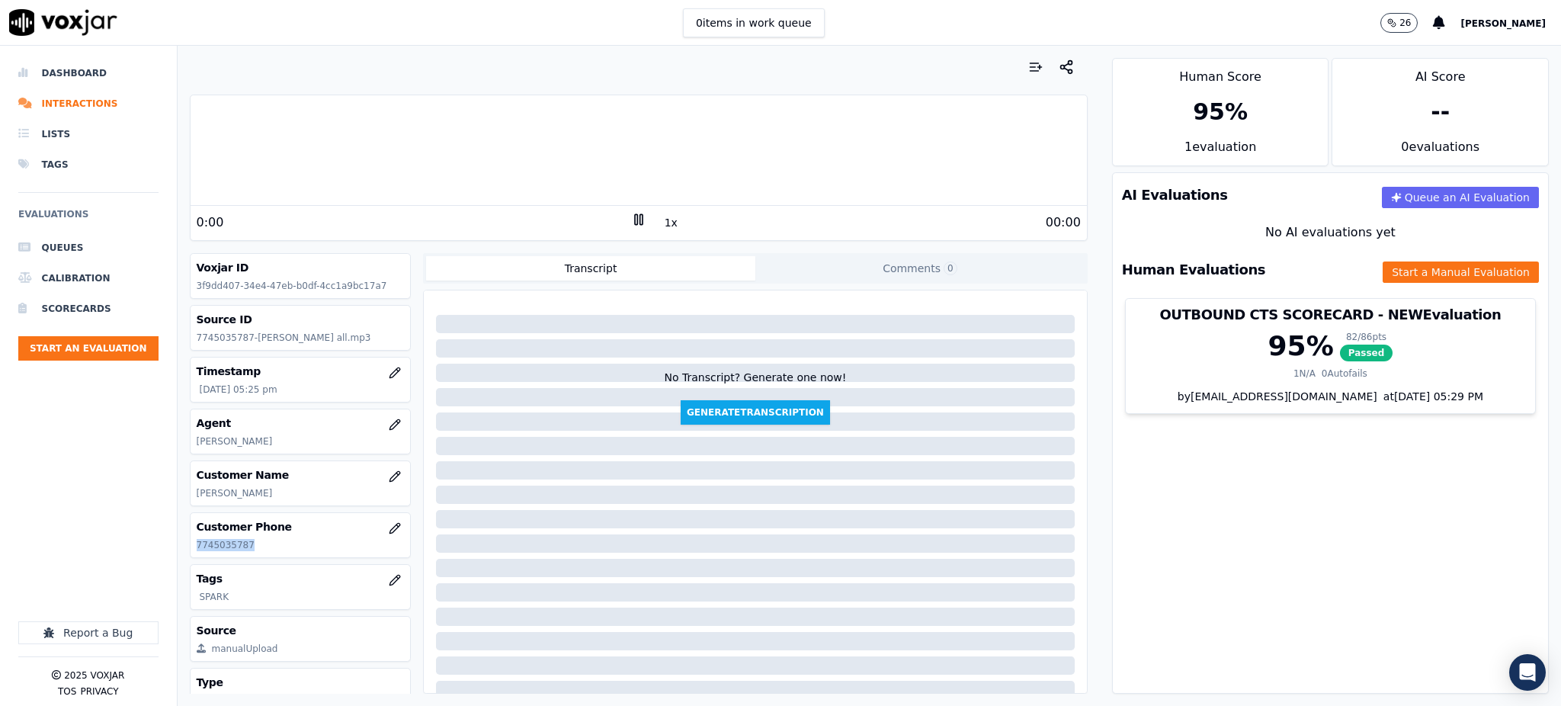
drag, startPoint x: 259, startPoint y: 550, endPoint x: 190, endPoint y: 556, distance: 69.6
click at [191, 556] on div "Customer Phone [PHONE_NUMBER]" at bounding box center [301, 535] width 220 height 44
copy p "7745035787"
click at [631, 221] on icon at bounding box center [638, 219] width 15 height 15
click at [633, 223] on icon at bounding box center [638, 219] width 15 height 15
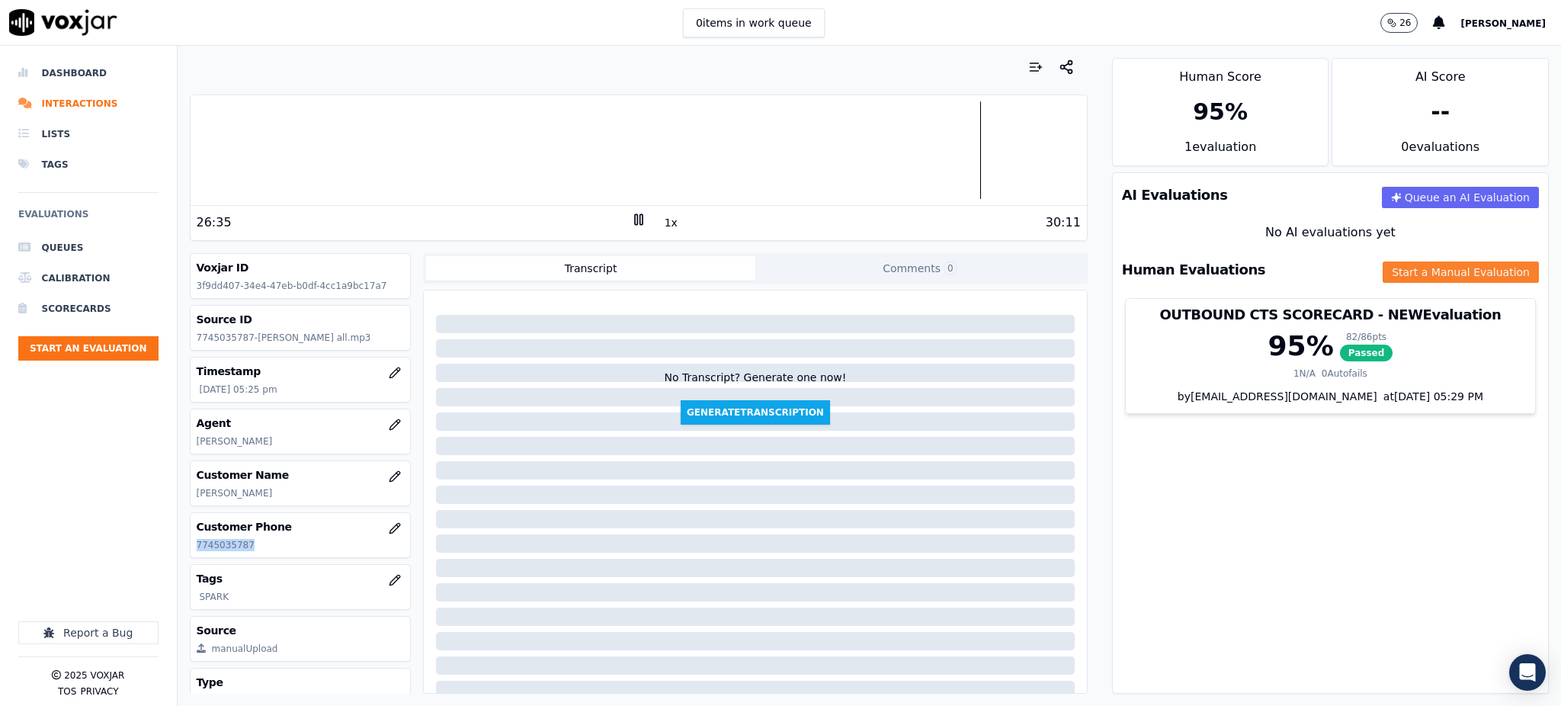
click at [1383, 274] on button "Start a Manual Evaluation" at bounding box center [1461, 271] width 156 height 21
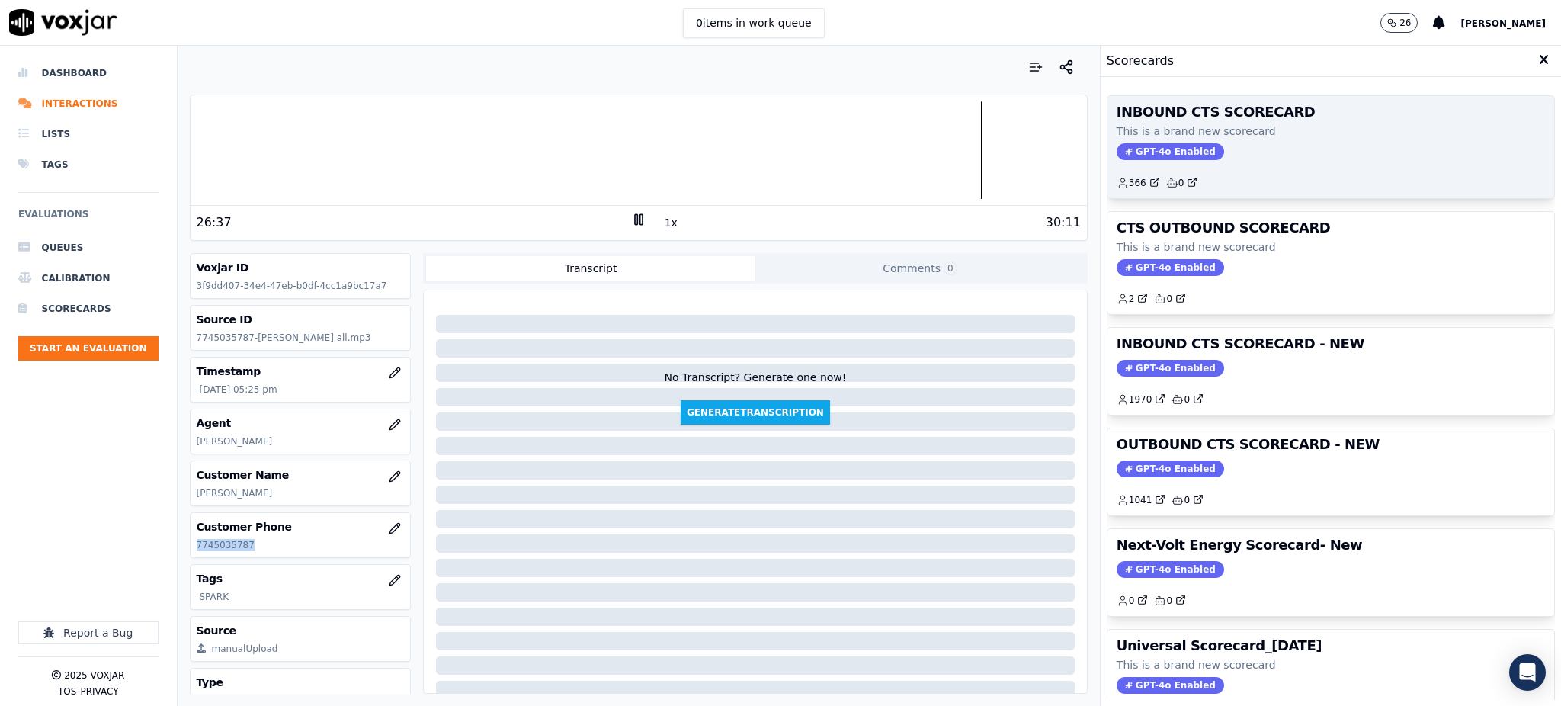
click at [1137, 143] on span "GPT-4o Enabled" at bounding box center [1170, 151] width 107 height 17
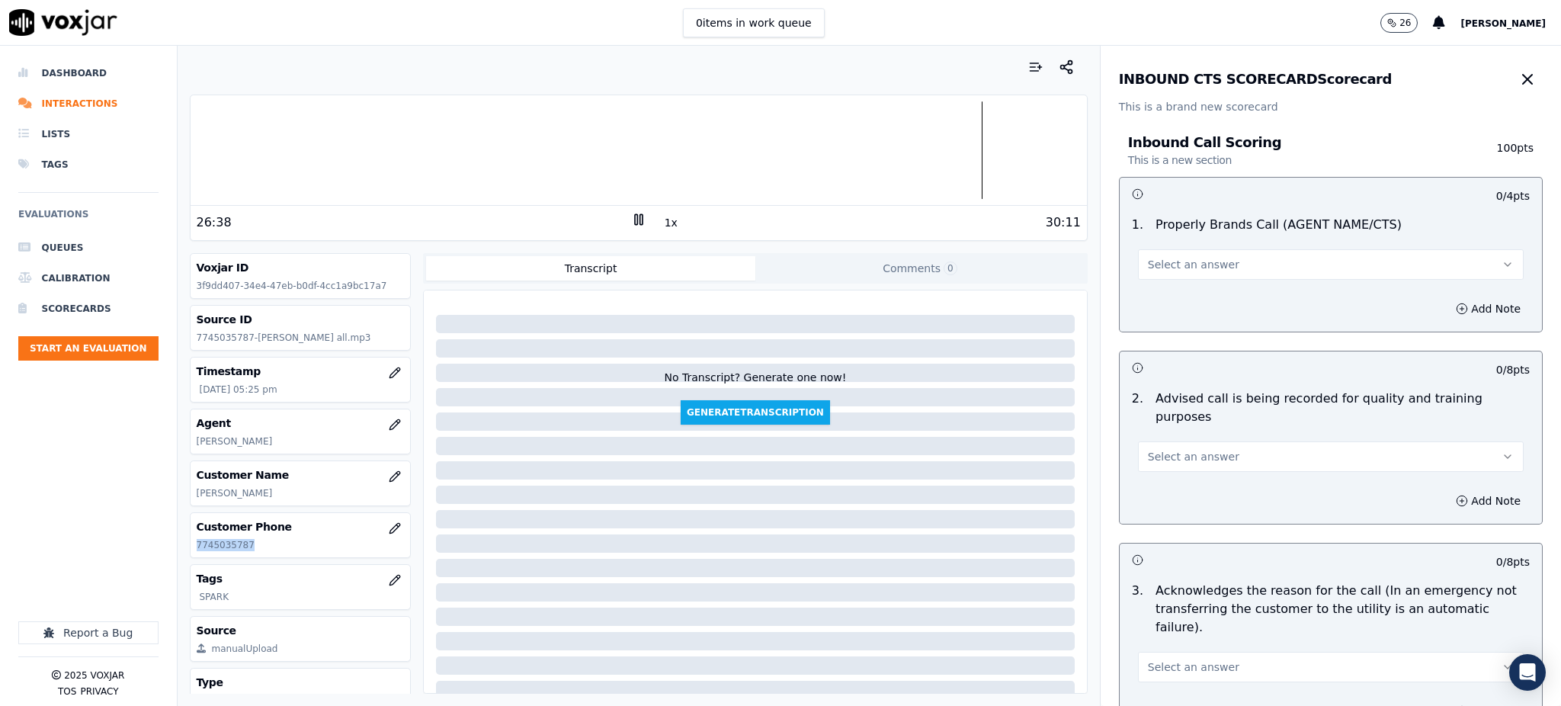
click at [1148, 255] on button "Select an answer" at bounding box center [1331, 264] width 386 height 30
click at [1156, 298] on div "Yes" at bounding box center [1297, 299] width 352 height 24
click at [1177, 449] on span "Select an answer" at bounding box center [1193, 456] width 91 height 15
click at [1178, 479] on div "Yes" at bounding box center [1297, 472] width 352 height 24
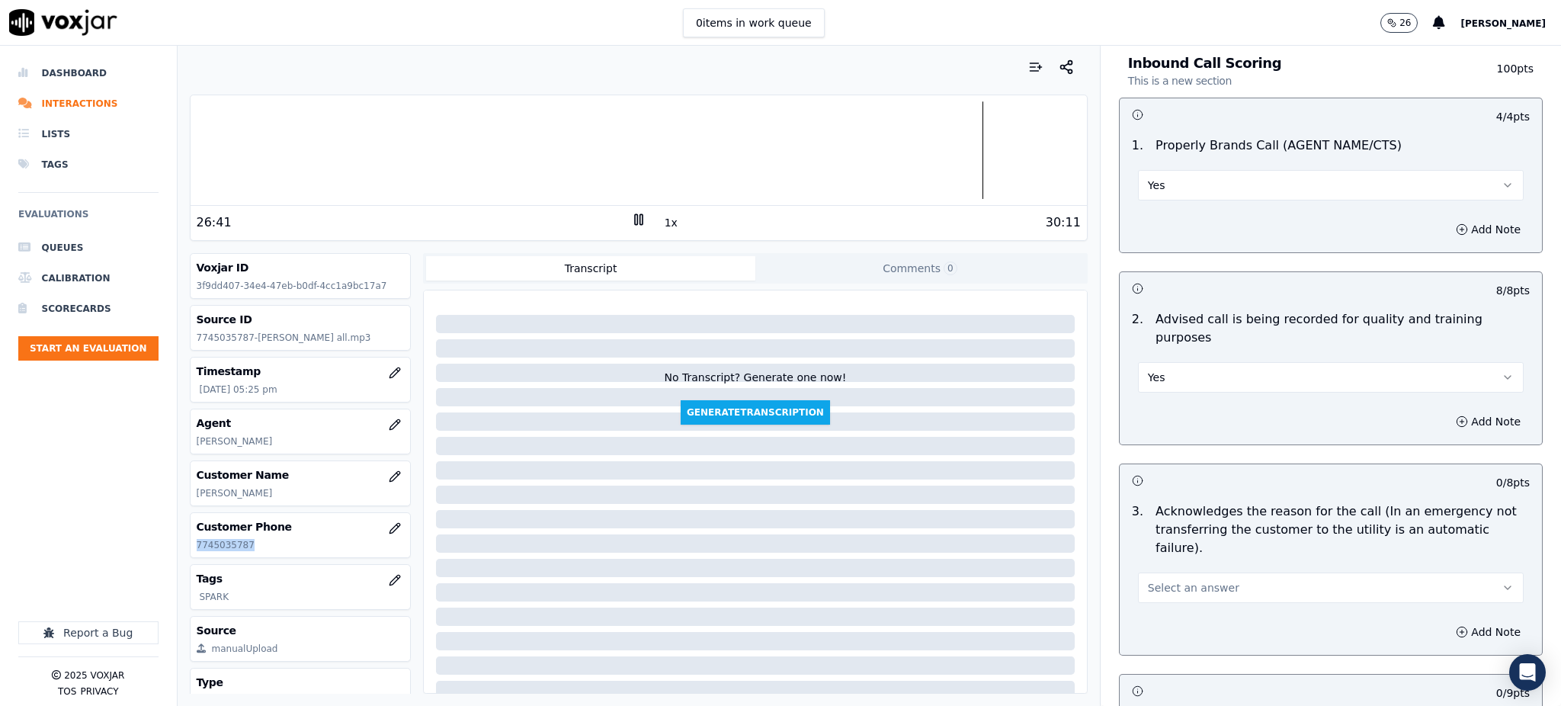
scroll to position [305, 0]
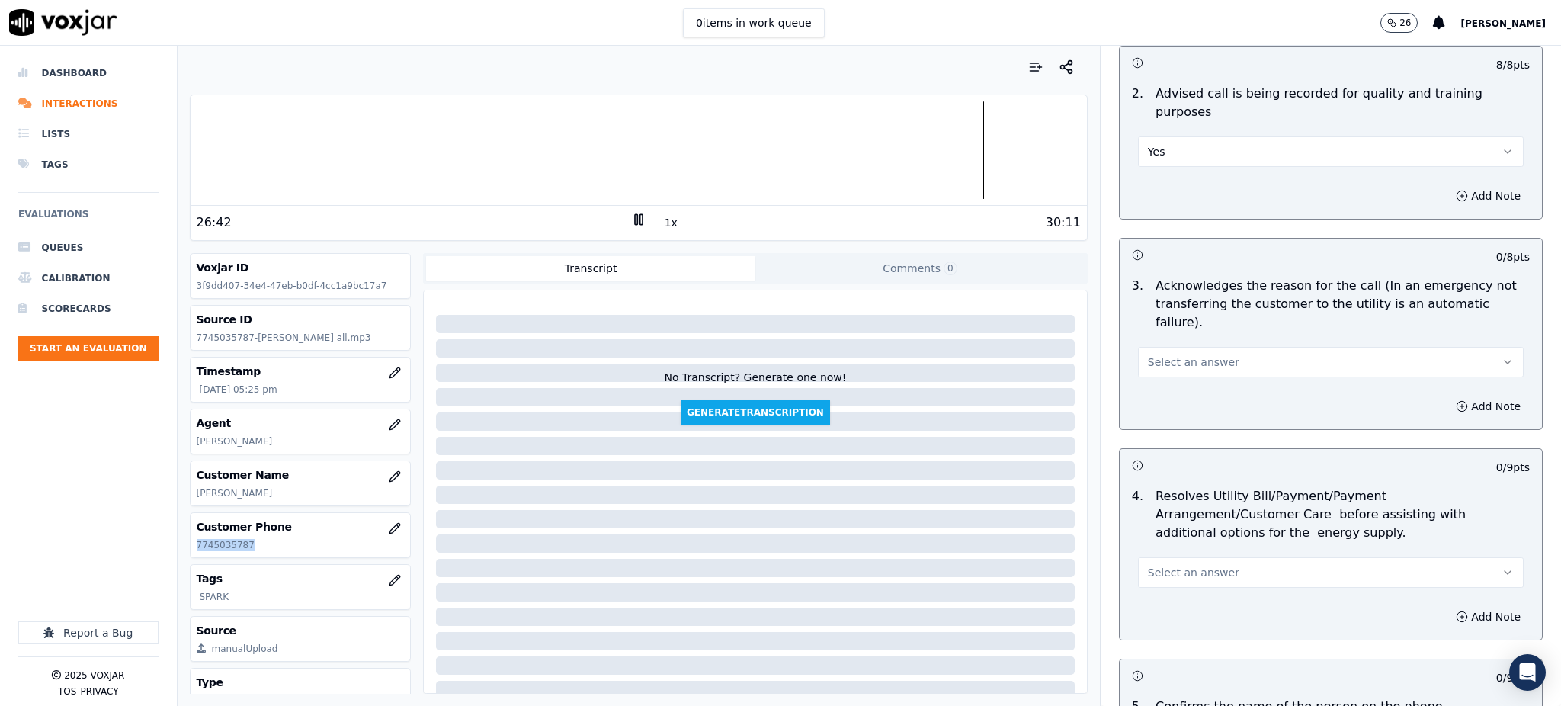
click at [1153, 354] on span "Select an answer" at bounding box center [1193, 361] width 91 height 15
click at [1160, 363] on div "Yes" at bounding box center [1297, 360] width 352 height 24
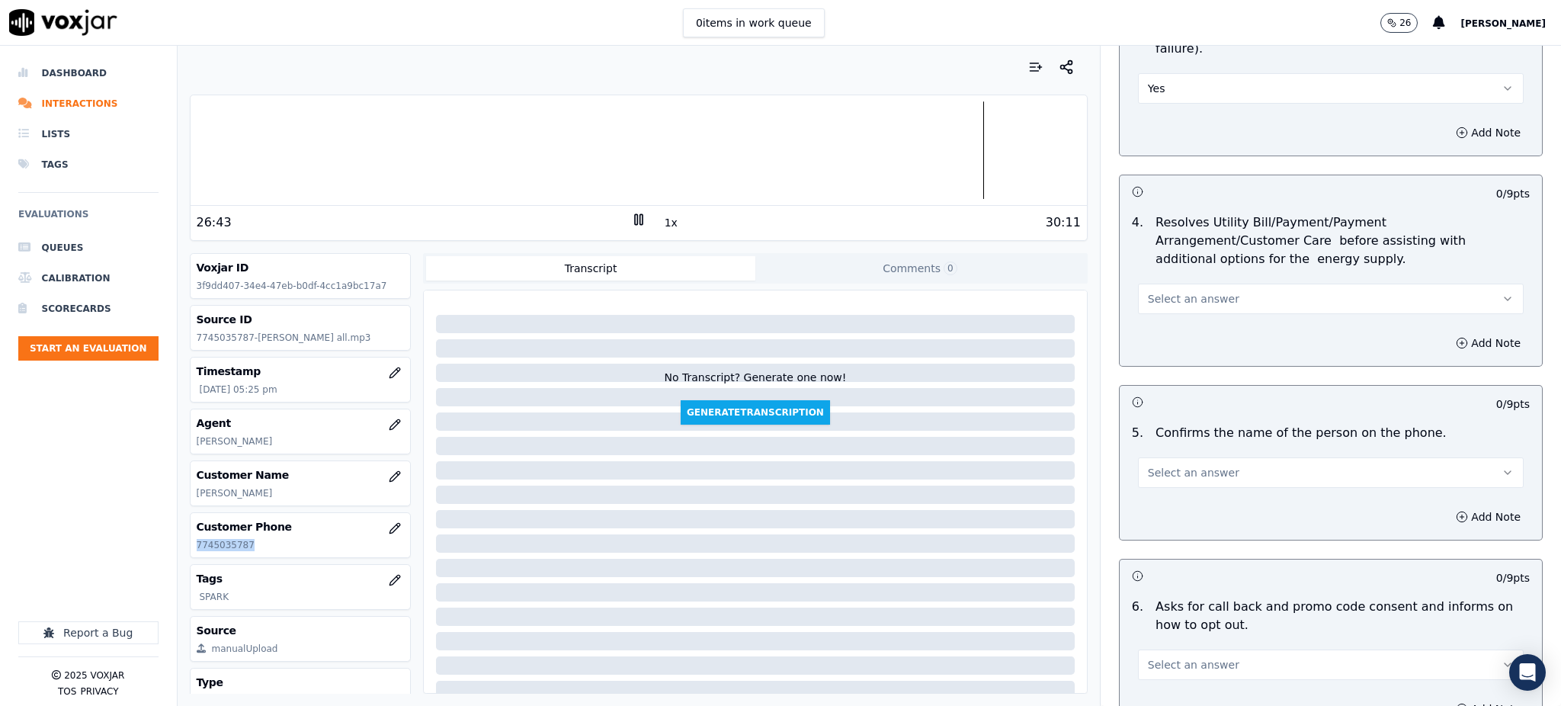
scroll to position [610, 0]
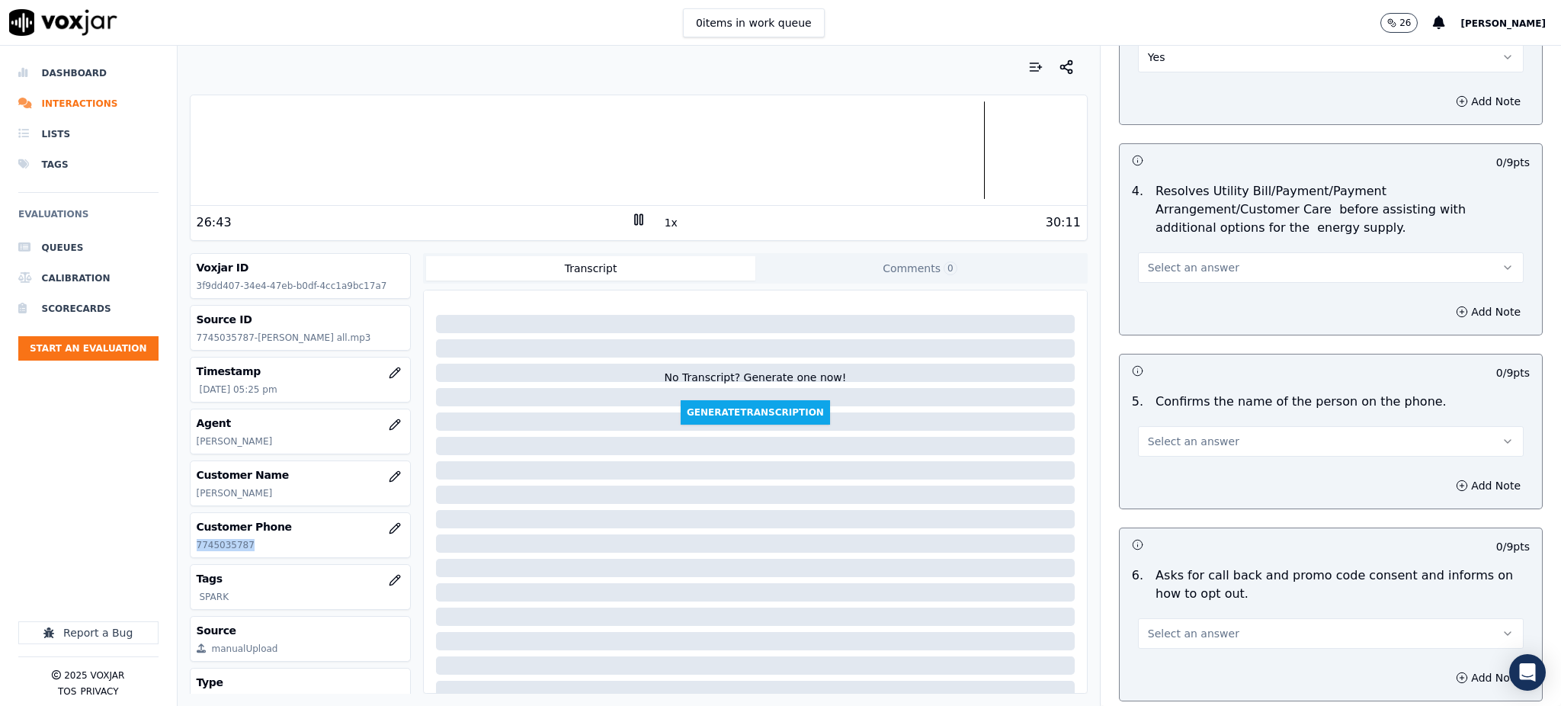
click at [1172, 260] on span "Select an answer" at bounding box center [1193, 267] width 91 height 15
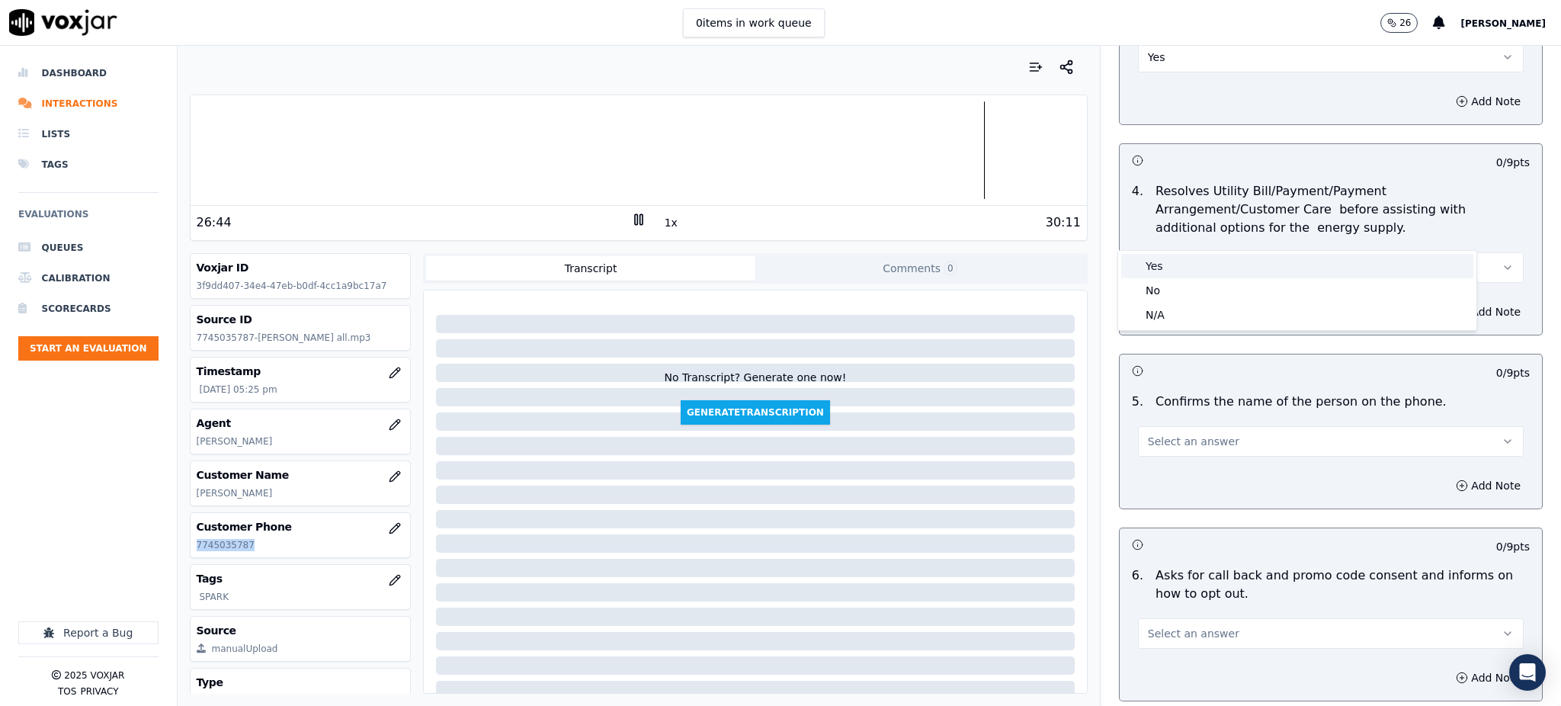
click at [1179, 265] on div "Yes" at bounding box center [1297, 266] width 352 height 24
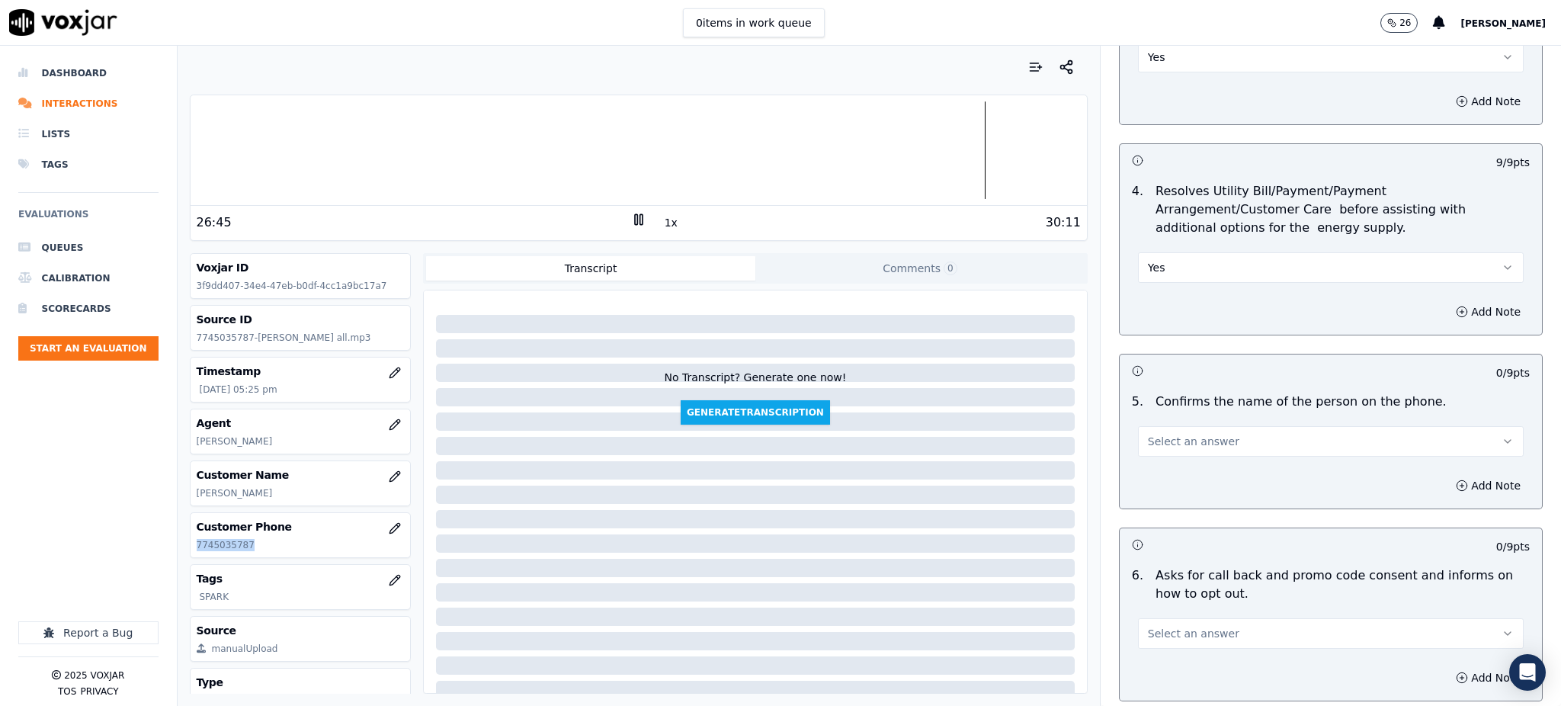
drag, startPoint x: 1153, startPoint y: 403, endPoint x: 1156, endPoint y: 416, distance: 13.2
click at [1154, 434] on span "Select an answer" at bounding box center [1193, 441] width 91 height 15
click at [1166, 446] on div "Yes" at bounding box center [1297, 440] width 352 height 24
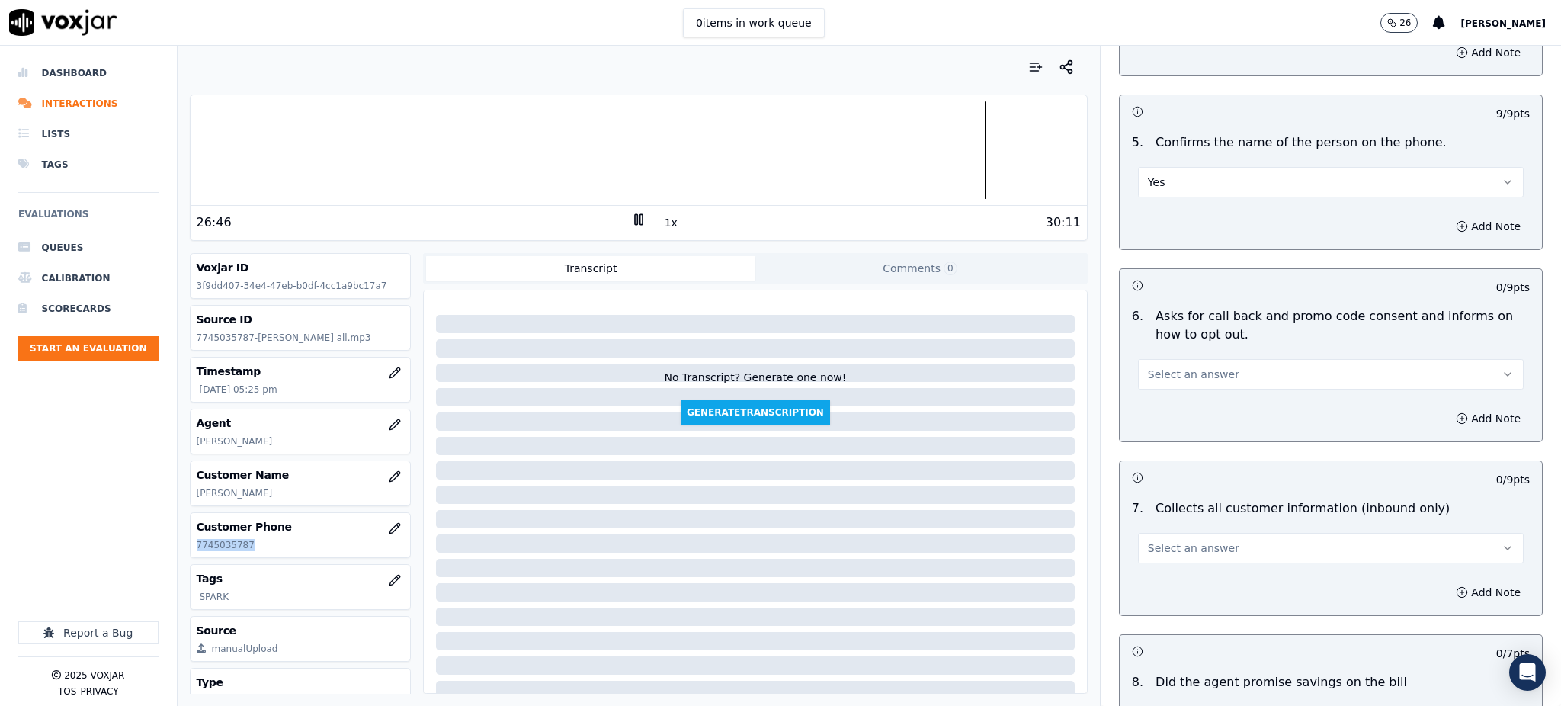
scroll to position [915, 0]
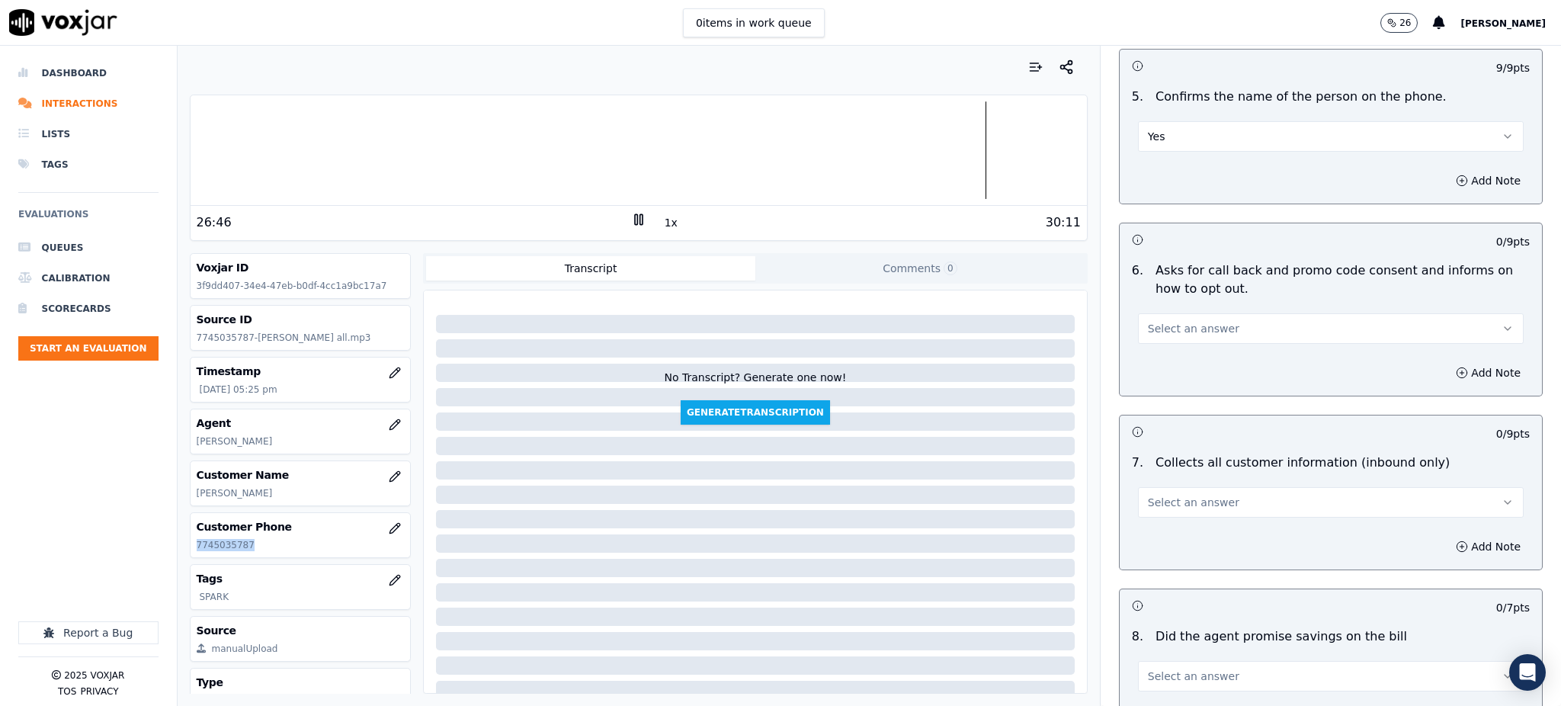
click at [1152, 313] on button "Select an answer" at bounding box center [1331, 328] width 386 height 30
click at [1159, 335] on div "Yes" at bounding box center [1297, 327] width 352 height 24
click at [1200, 487] on button "Select an answer" at bounding box center [1331, 502] width 386 height 30
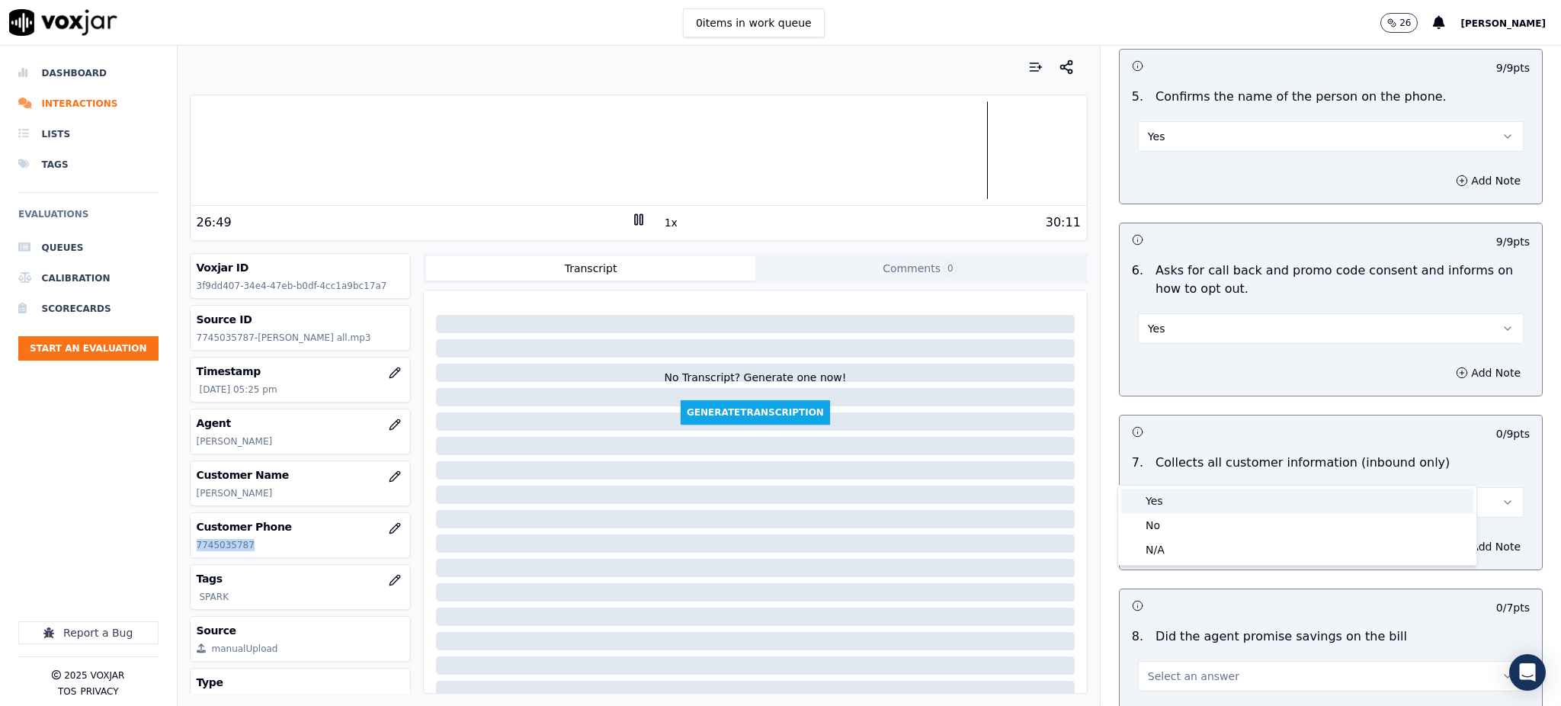
click at [1162, 510] on div "Yes" at bounding box center [1297, 501] width 352 height 24
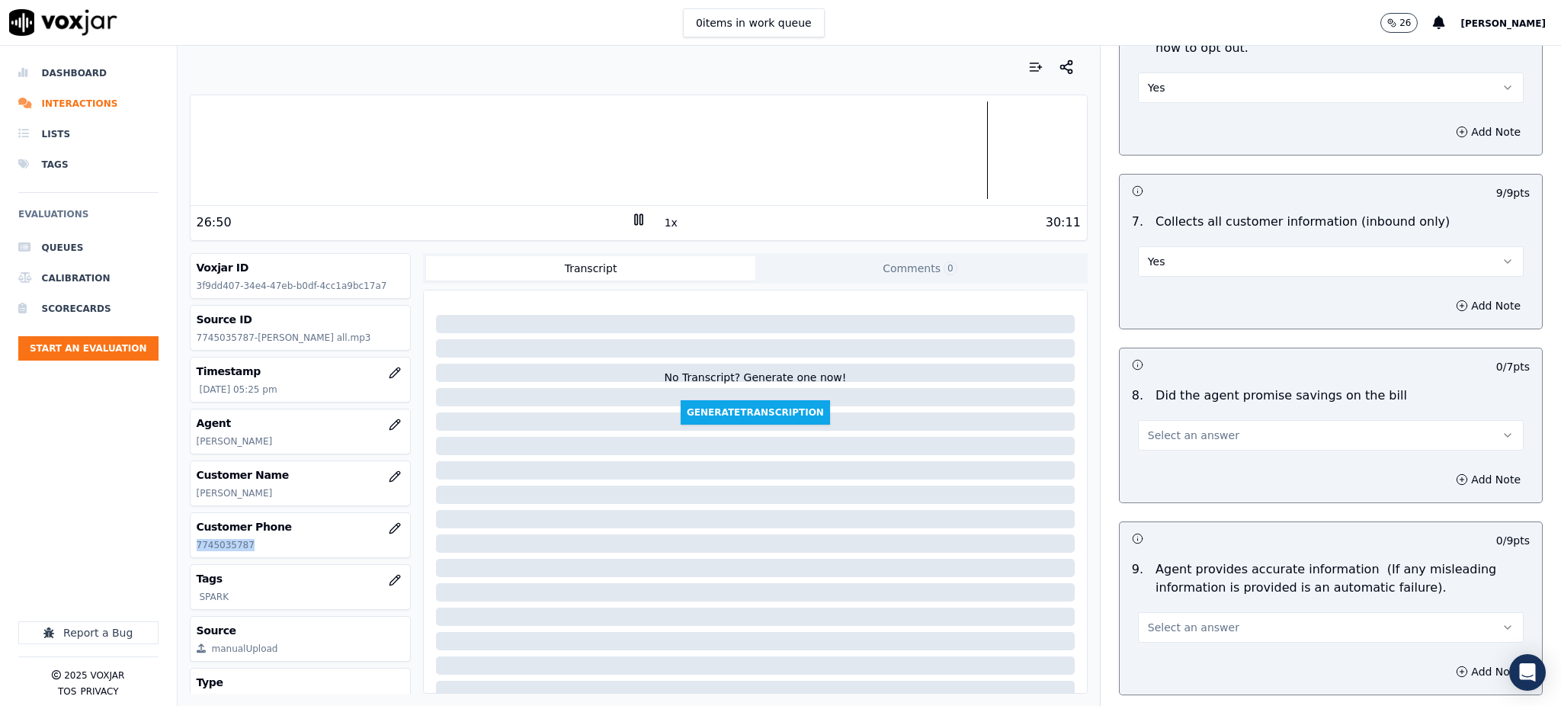
scroll to position [1220, 0]
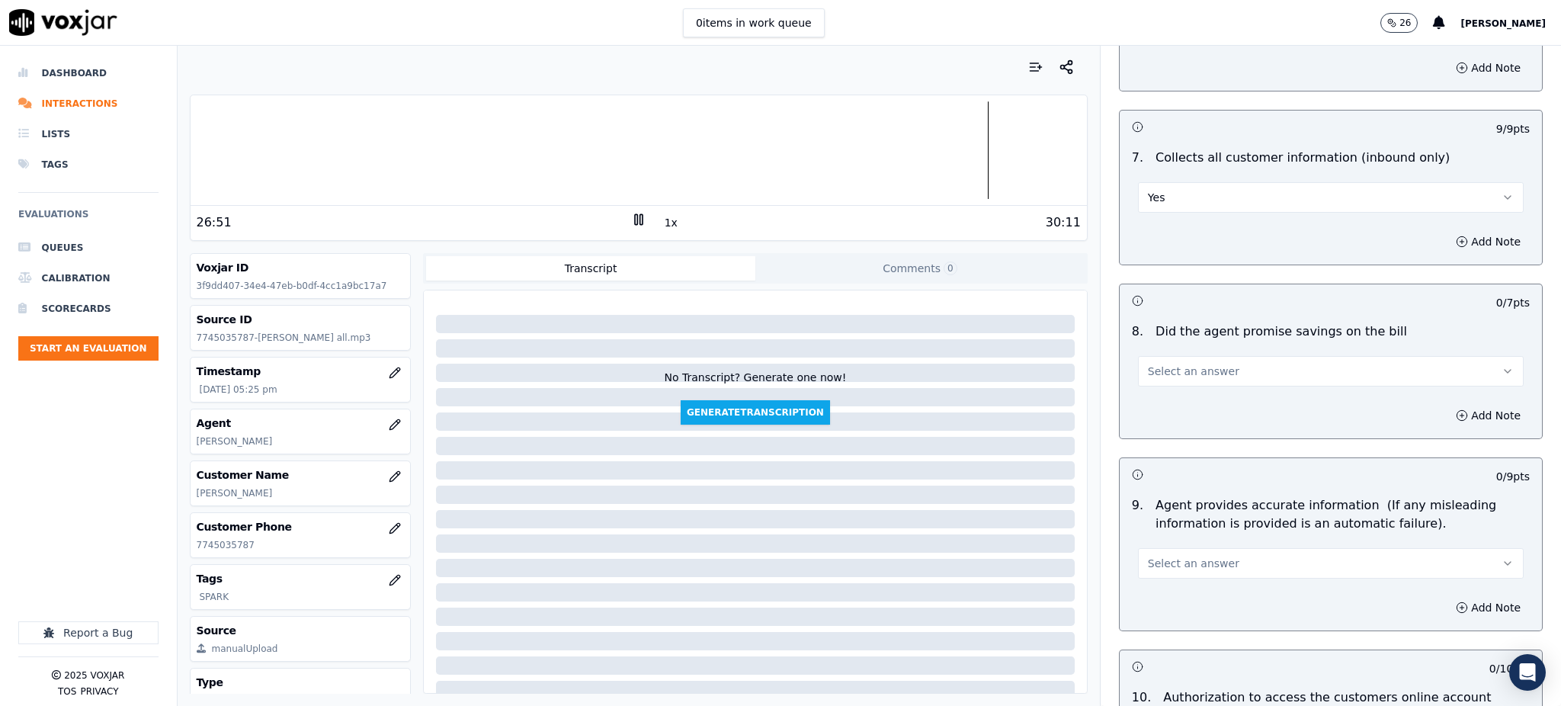
drag, startPoint x: 1166, startPoint y: 313, endPoint x: 1166, endPoint y: 322, distance: 9.1
click at [1166, 341] on div "Select an answer" at bounding box center [1331, 364] width 410 height 46
drag, startPoint x: 1166, startPoint y: 322, endPoint x: 1164, endPoint y: 346, distance: 23.7
click at [1166, 356] on button "Select an answer" at bounding box center [1331, 371] width 386 height 30
click at [1161, 377] on div "Yes" at bounding box center [1297, 370] width 352 height 24
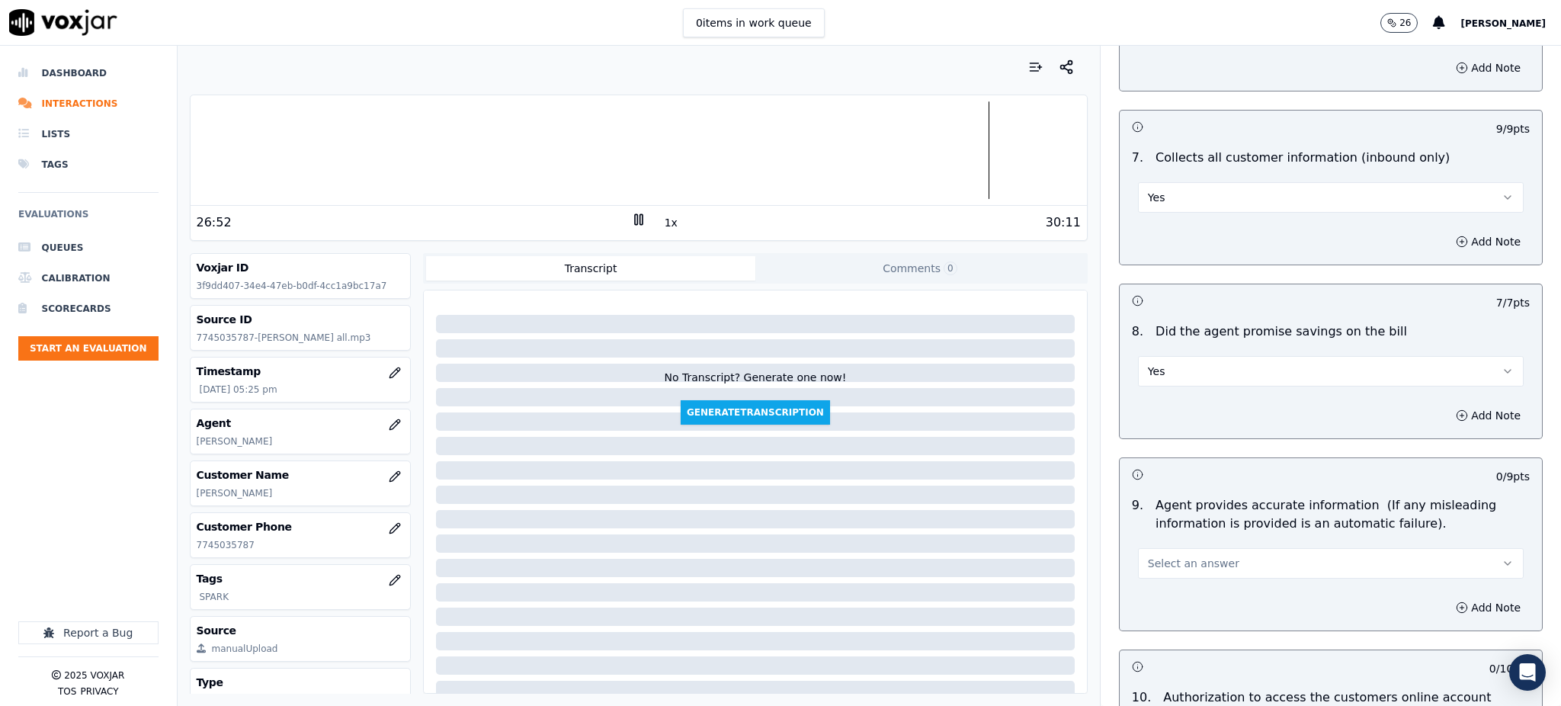
click at [1148, 556] on span "Select an answer" at bounding box center [1193, 563] width 91 height 15
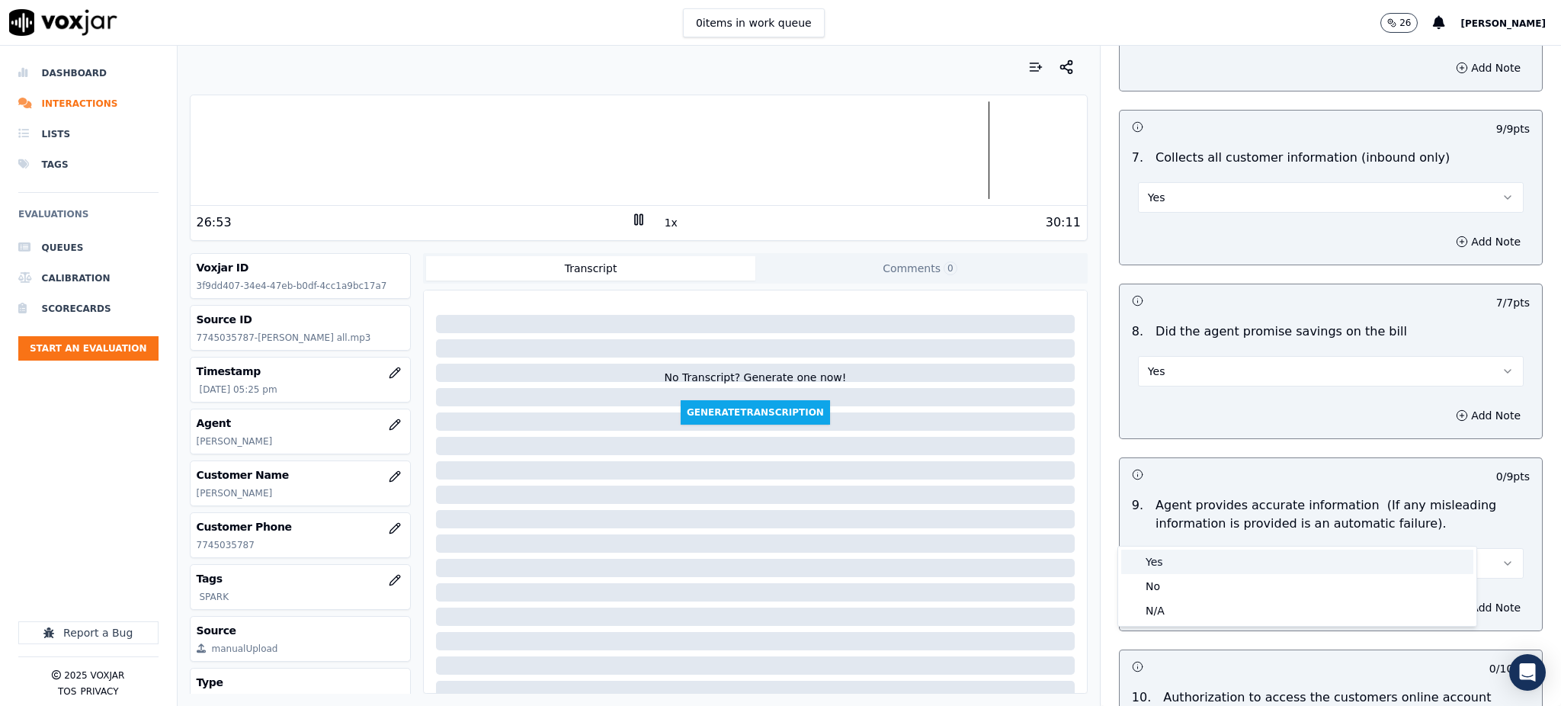
click at [1166, 562] on div "Yes" at bounding box center [1297, 562] width 352 height 24
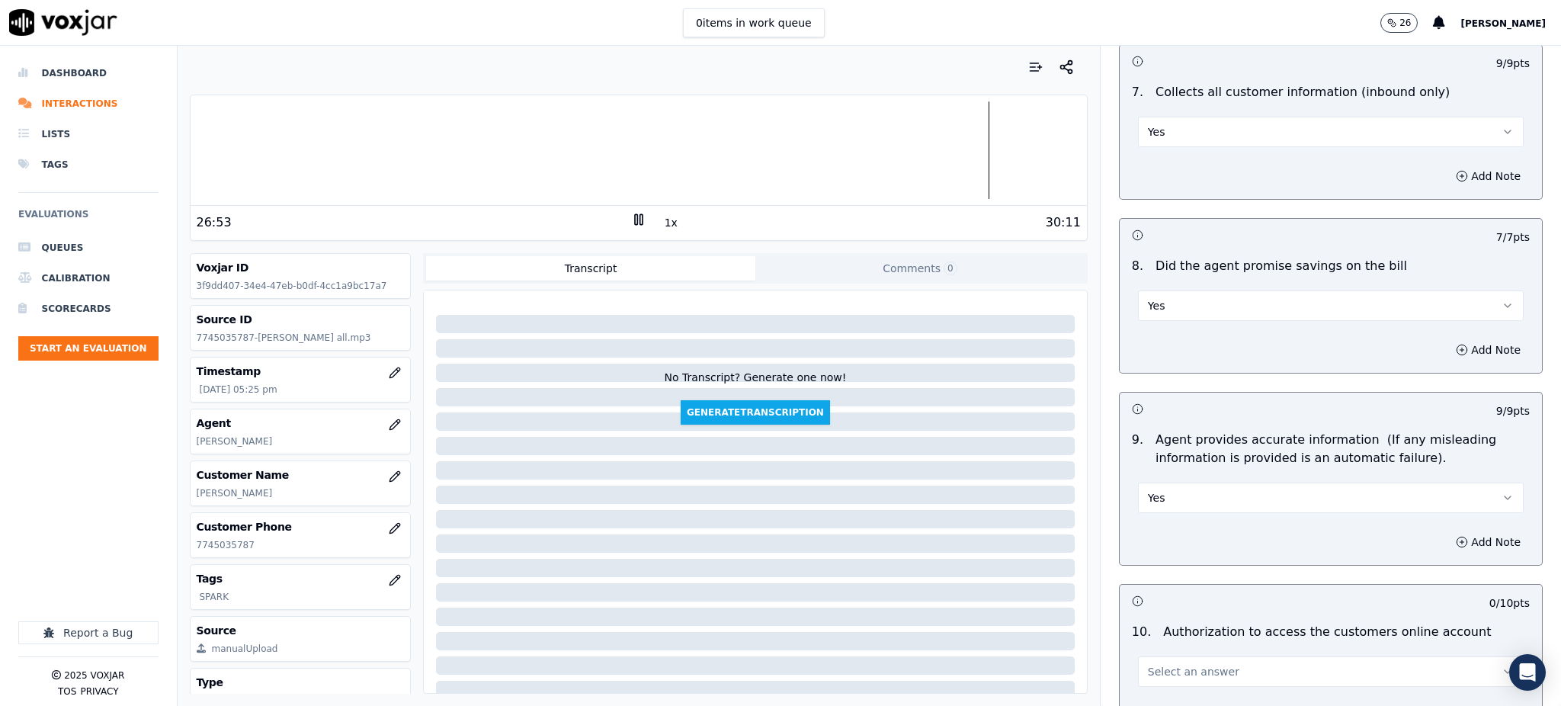
scroll to position [1525, 0]
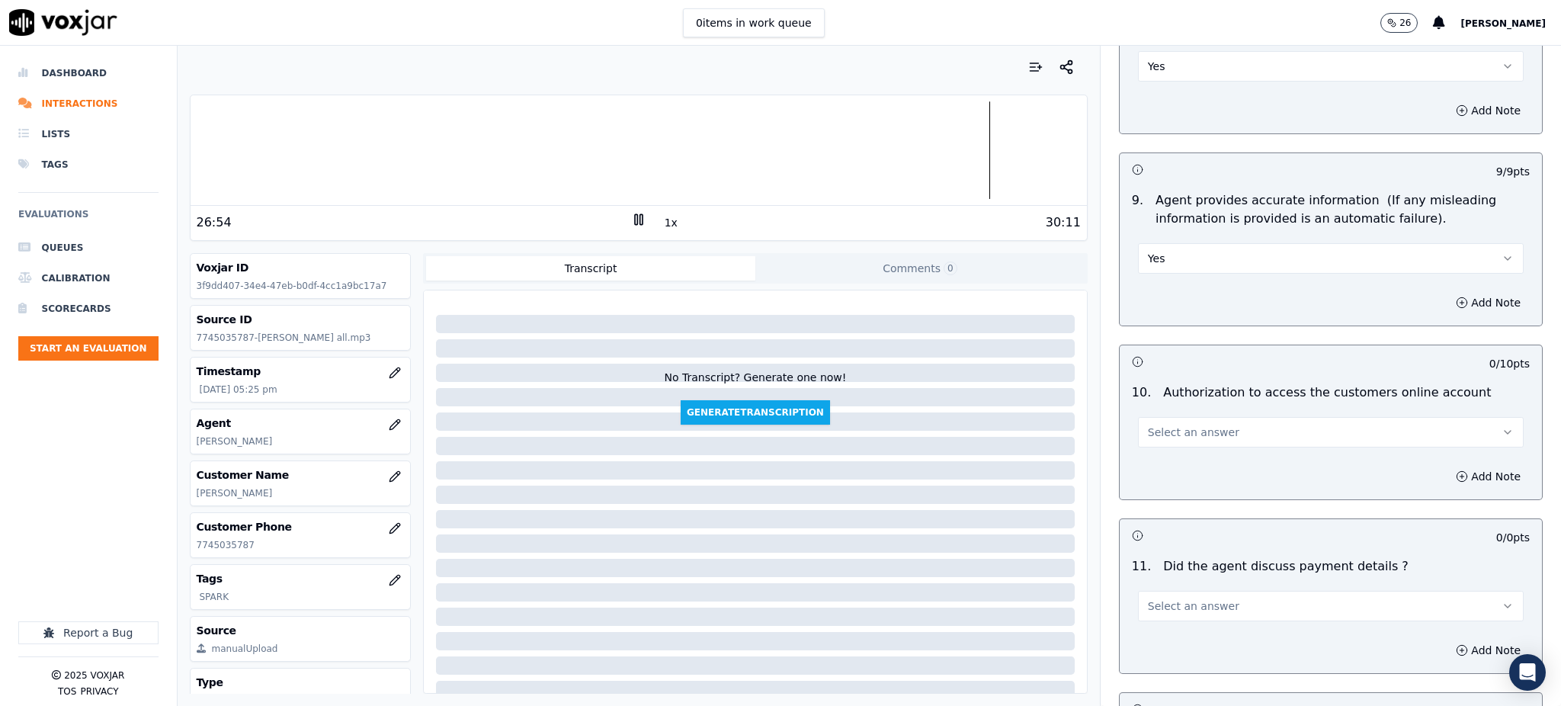
click at [1161, 425] on span "Select an answer" at bounding box center [1193, 432] width 91 height 15
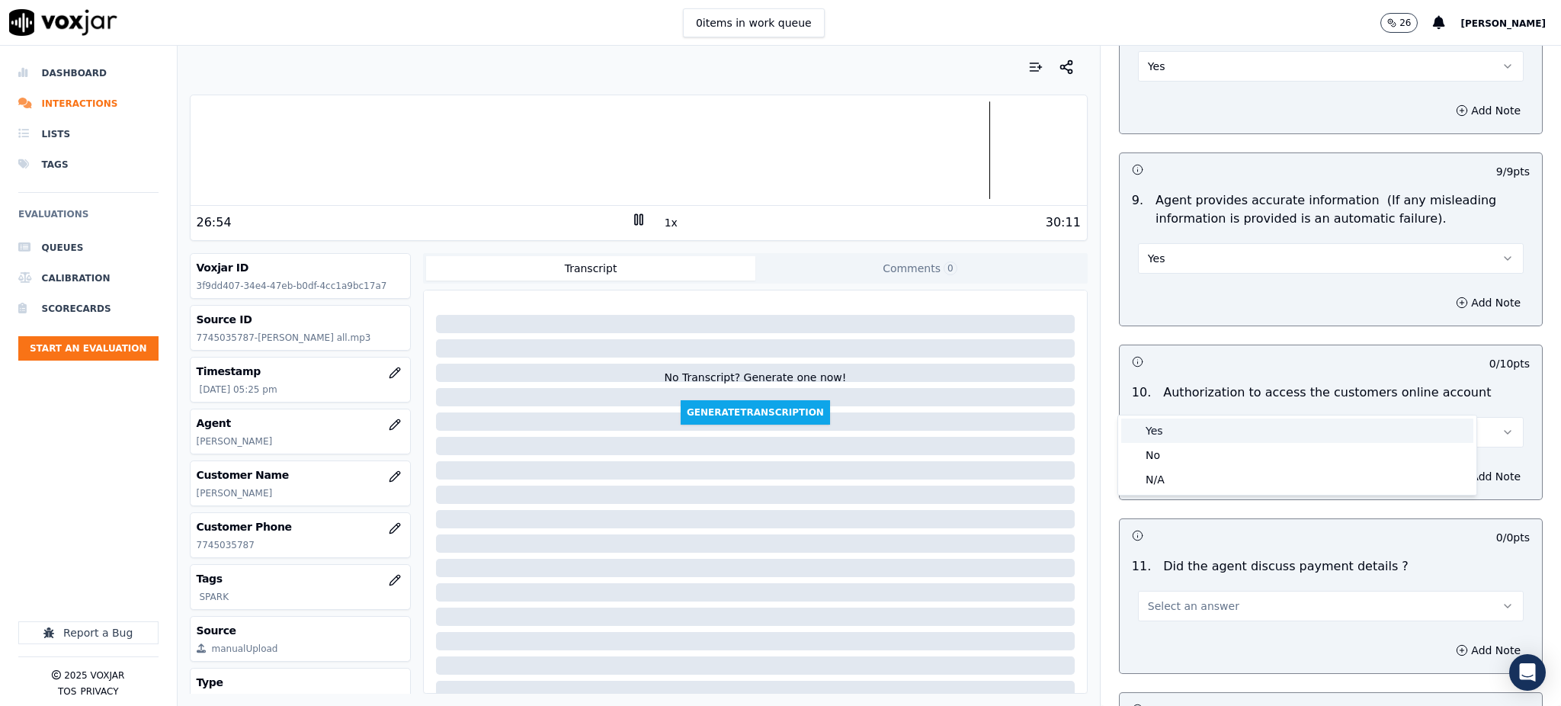
drag, startPoint x: 1155, startPoint y: 424, endPoint x: 1157, endPoint y: 500, distance: 76.3
click at [1155, 425] on div "Yes" at bounding box center [1297, 430] width 352 height 24
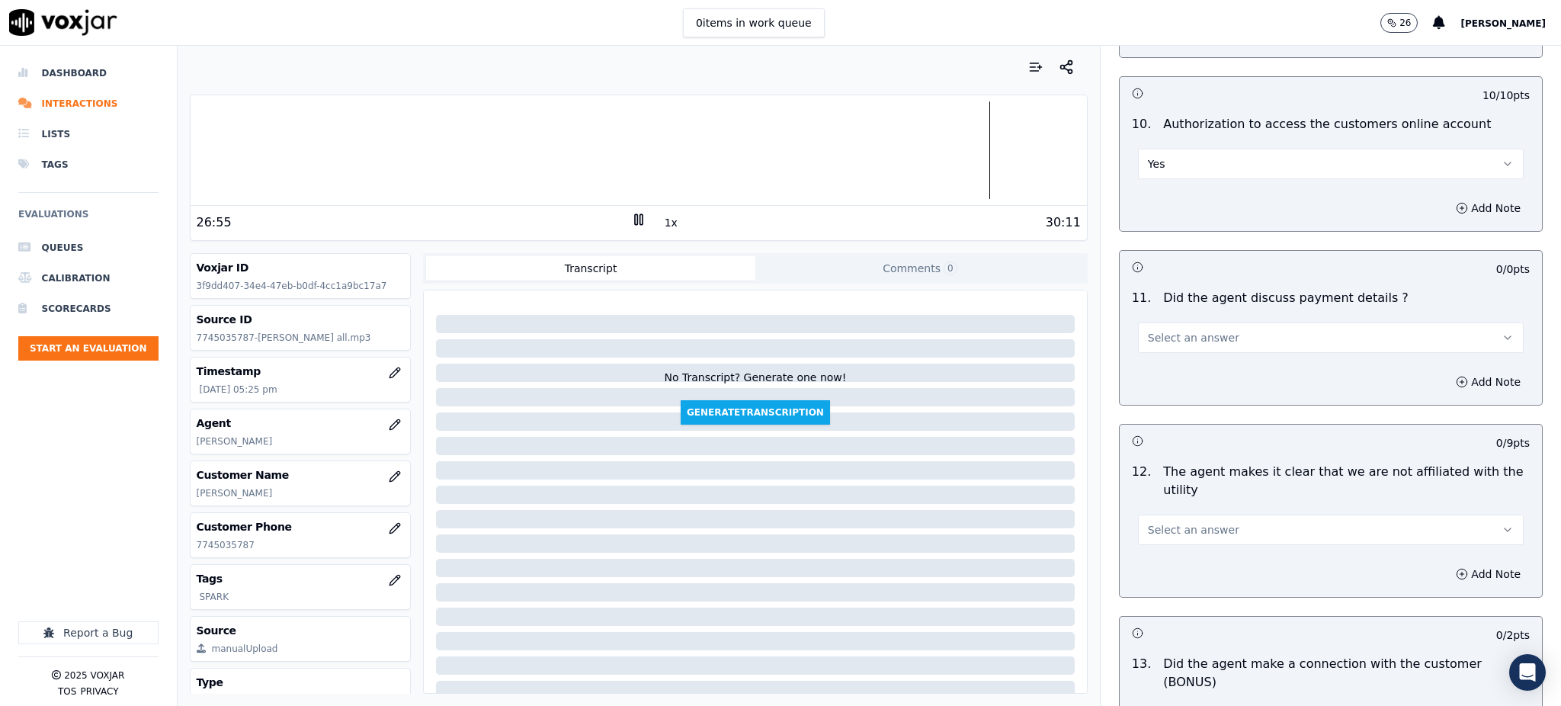
scroll to position [1829, 0]
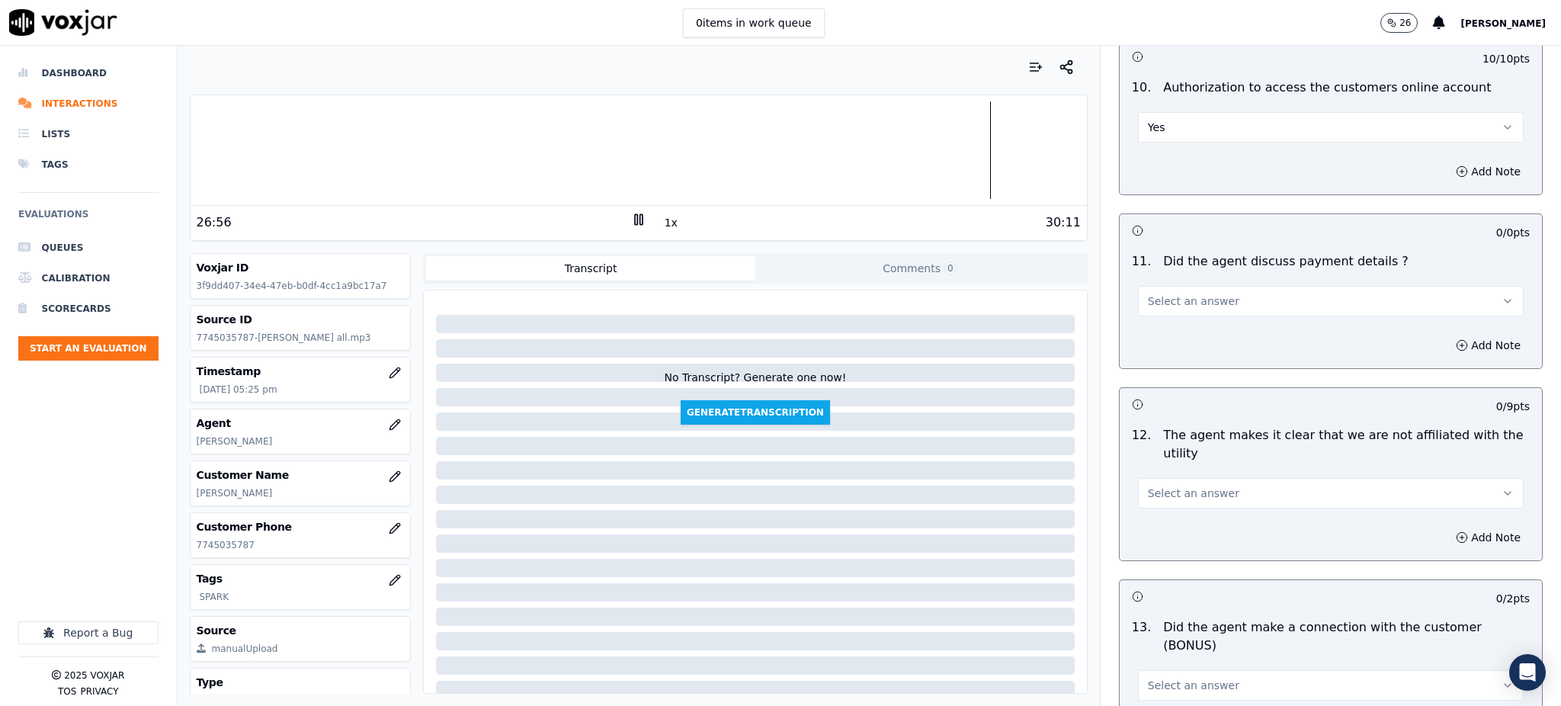
click at [1166, 293] on span "Select an answer" at bounding box center [1193, 300] width 91 height 15
click at [1176, 340] on div "N/A" at bounding box center [1297, 348] width 352 height 24
click at [1168, 486] on span "Select an answer" at bounding box center [1193, 493] width 91 height 15
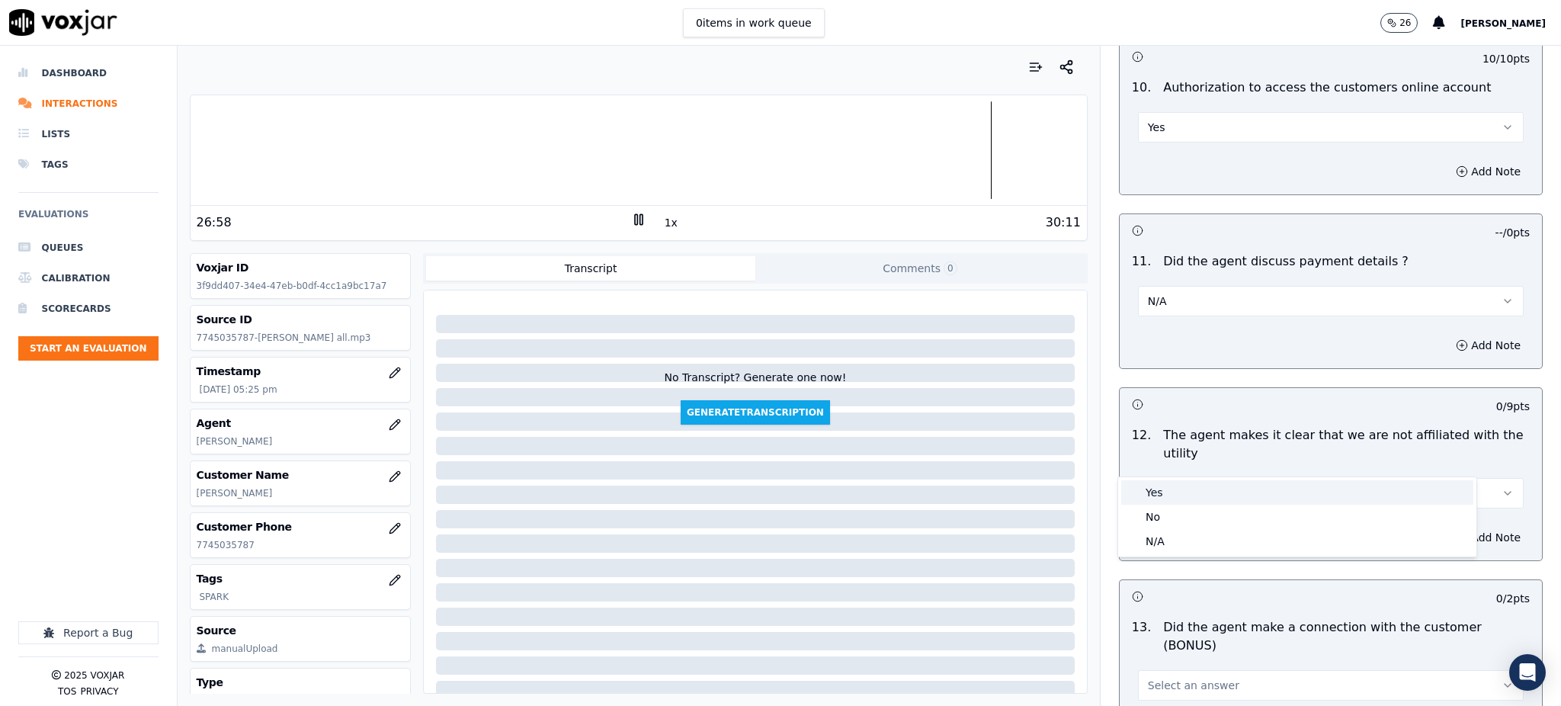
click at [1168, 489] on div "Yes" at bounding box center [1297, 492] width 352 height 24
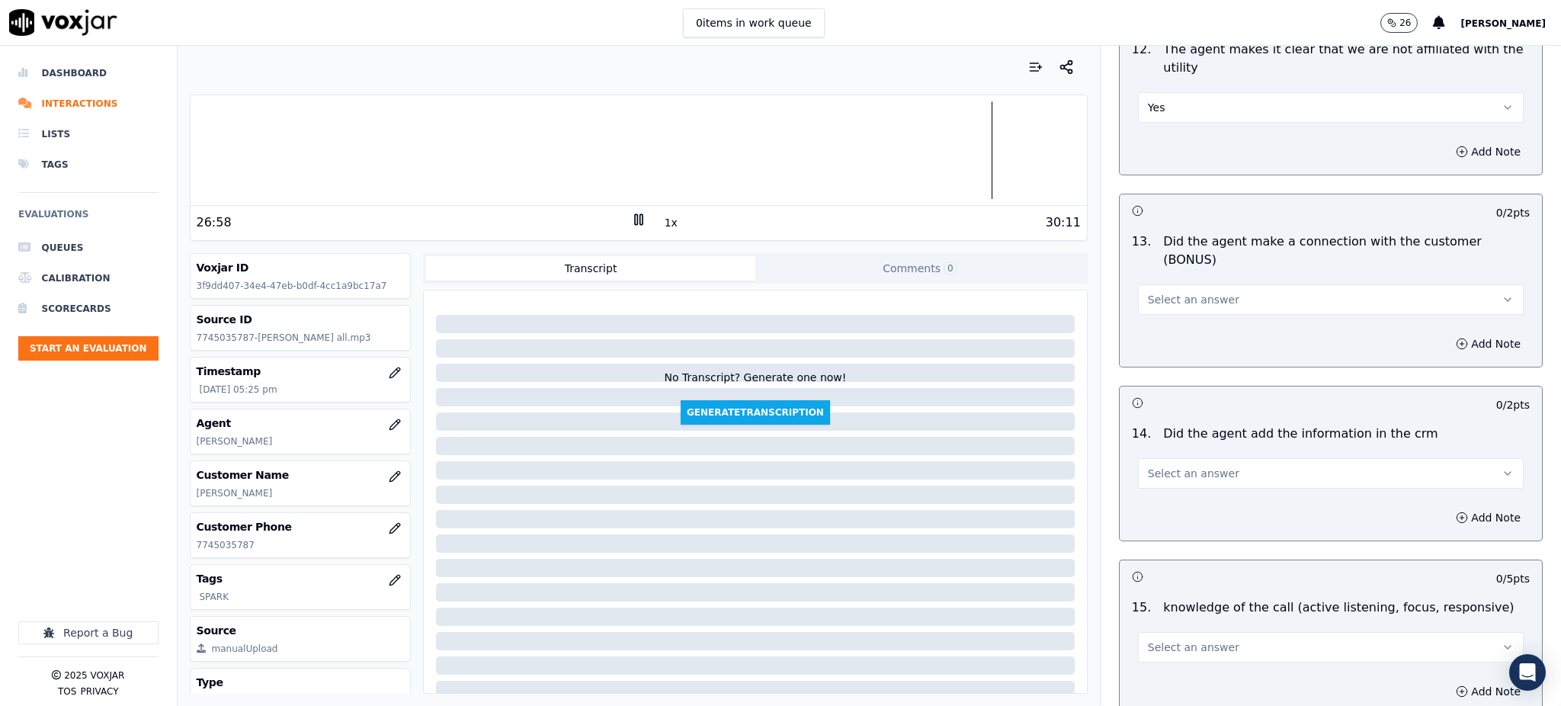
scroll to position [2236, 0]
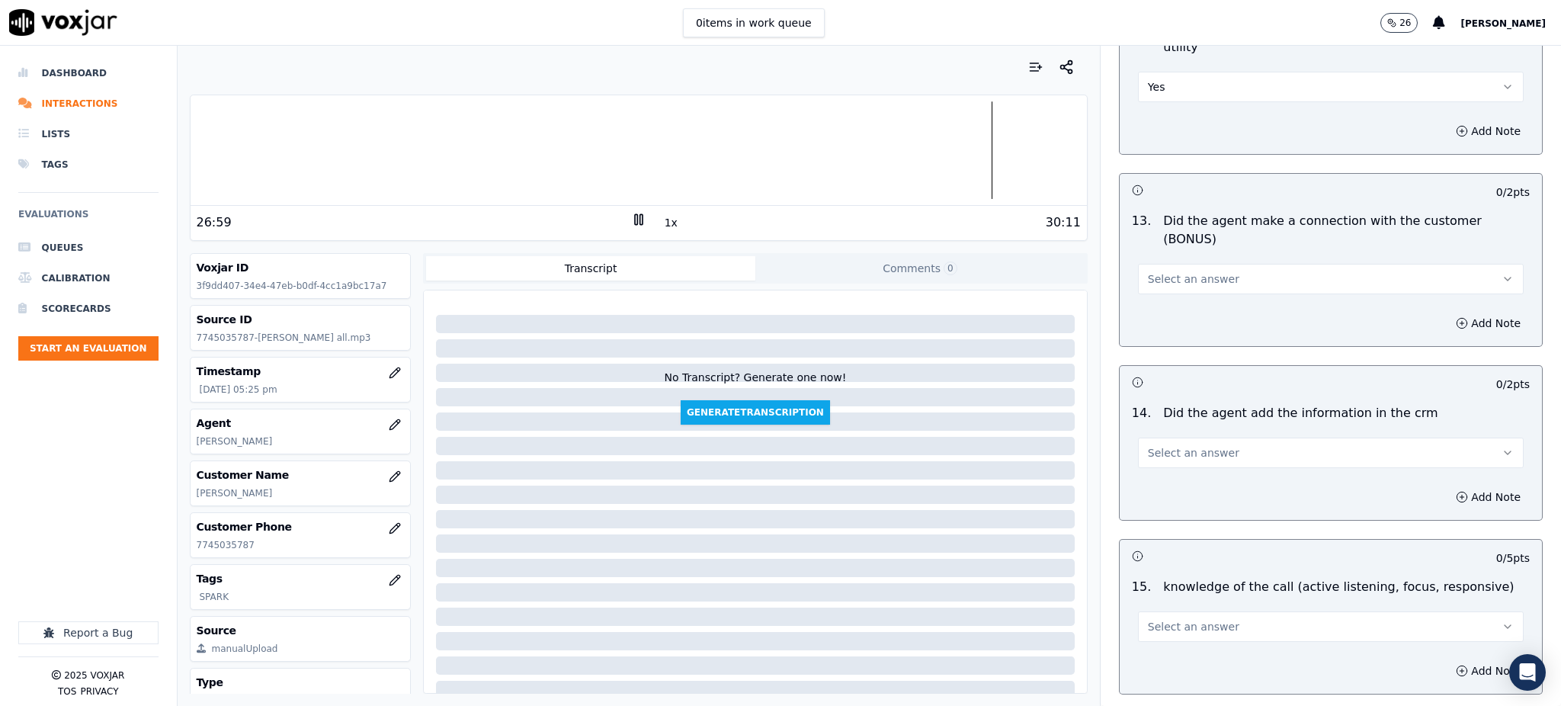
drag, startPoint x: 1160, startPoint y: 229, endPoint x: 1159, endPoint y: 238, distance: 8.4
click at [1160, 271] on span "Select an answer" at bounding box center [1193, 278] width 91 height 15
click at [1154, 261] on div "Yes" at bounding box center [1297, 259] width 352 height 24
click at [1155, 438] on button "Select an answer" at bounding box center [1331, 453] width 386 height 30
click at [1161, 428] on div "Yes" at bounding box center [1297, 434] width 352 height 24
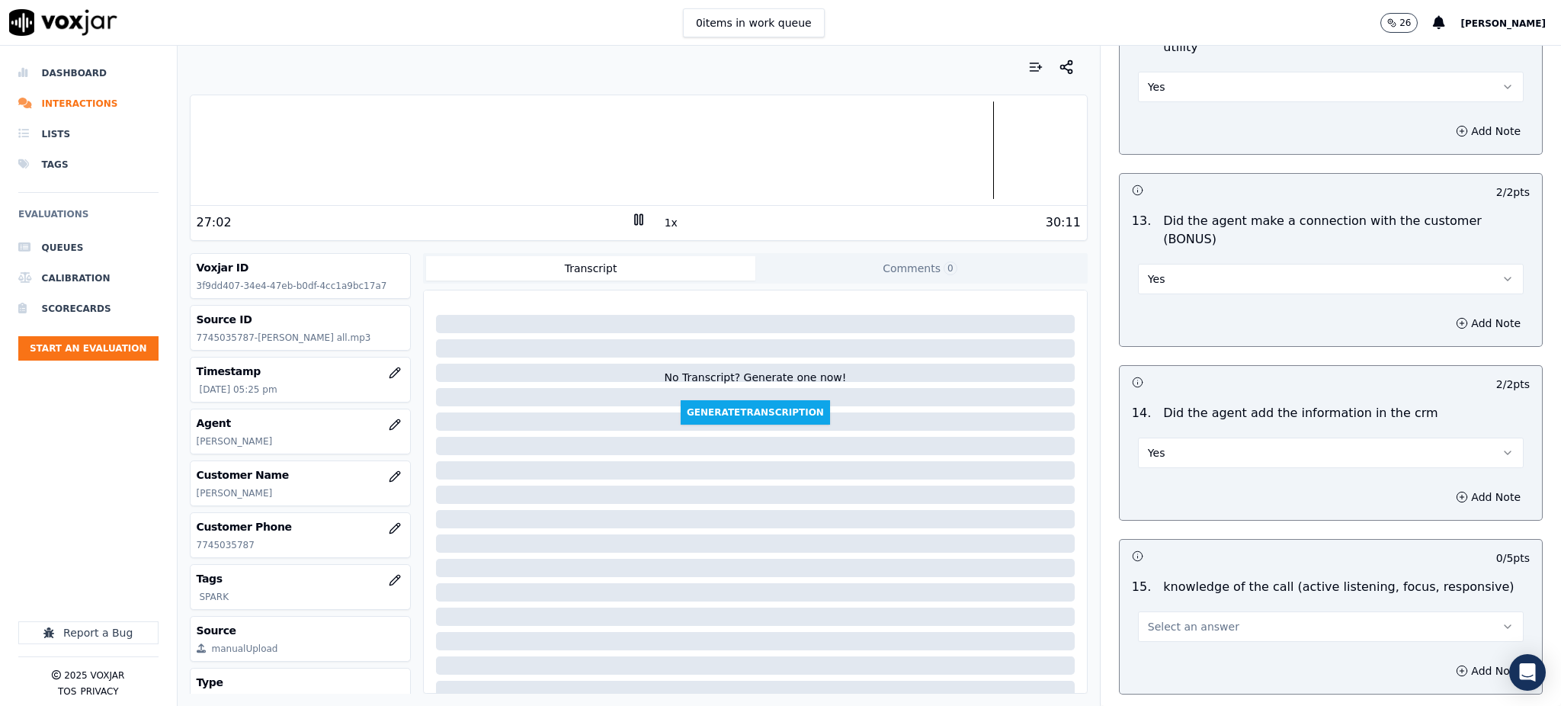
click at [1156, 619] on span "Select an answer" at bounding box center [1193, 626] width 91 height 15
click at [1162, 605] on div "Yes" at bounding box center [1297, 607] width 352 height 24
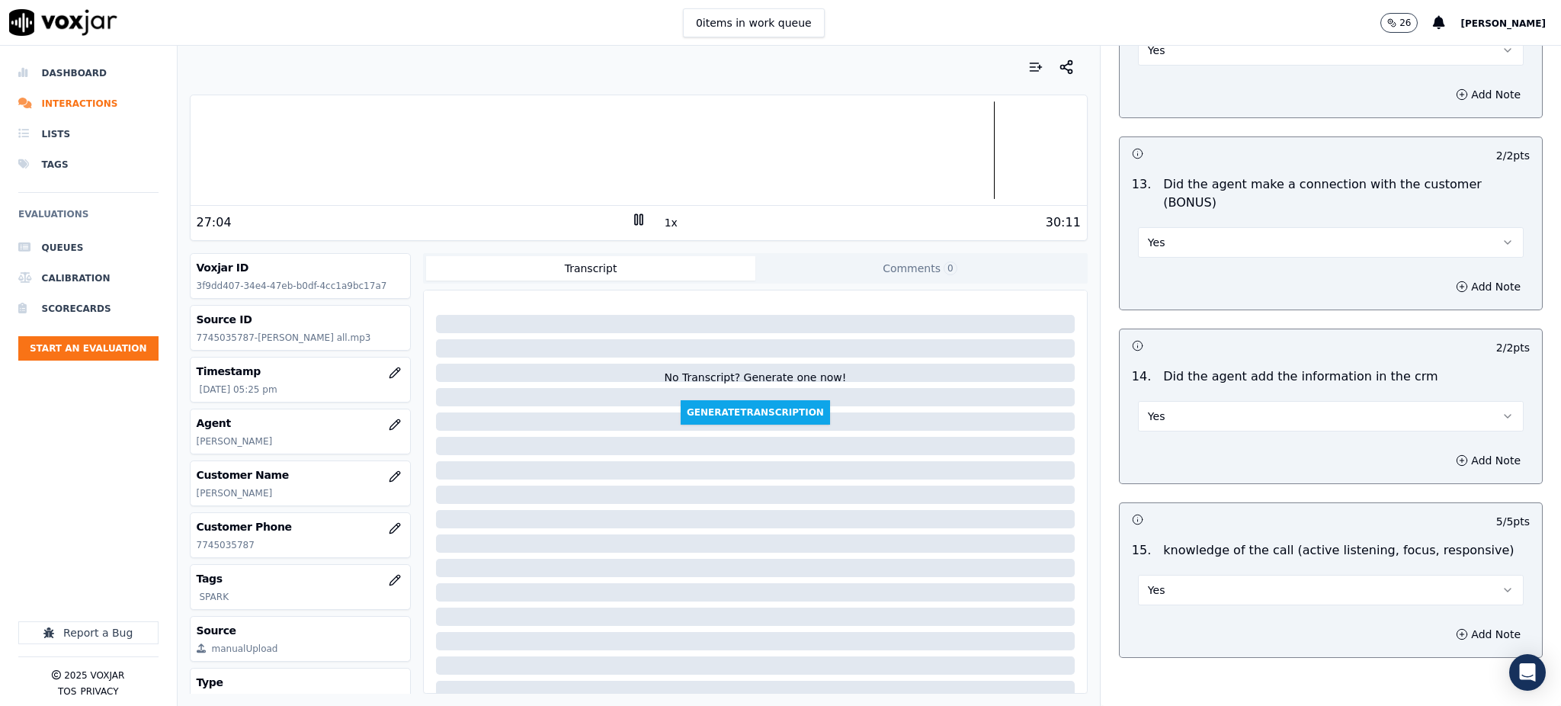
scroll to position [2307, 0]
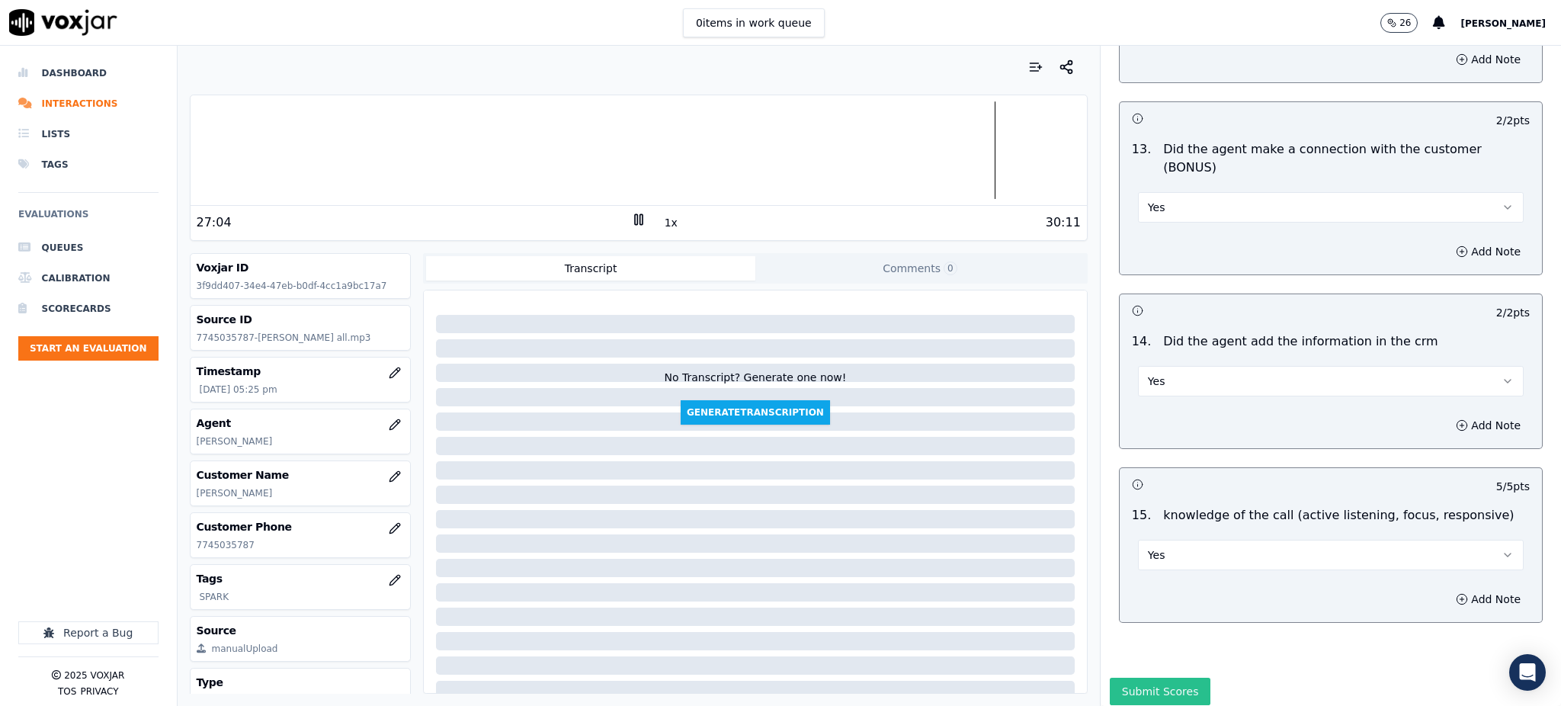
click at [1155, 678] on button "Submit Scores" at bounding box center [1160, 691] width 101 height 27
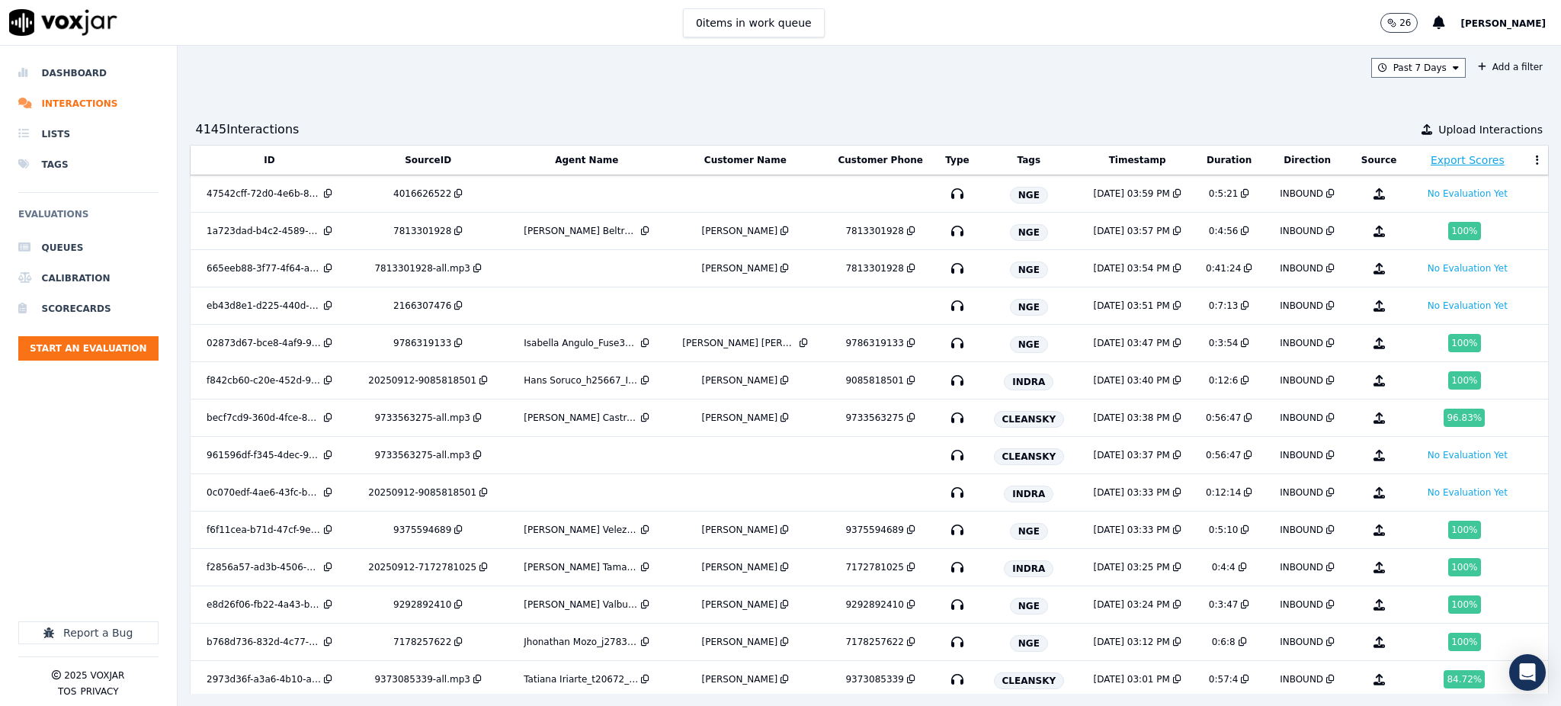
scroll to position [4136, 0]
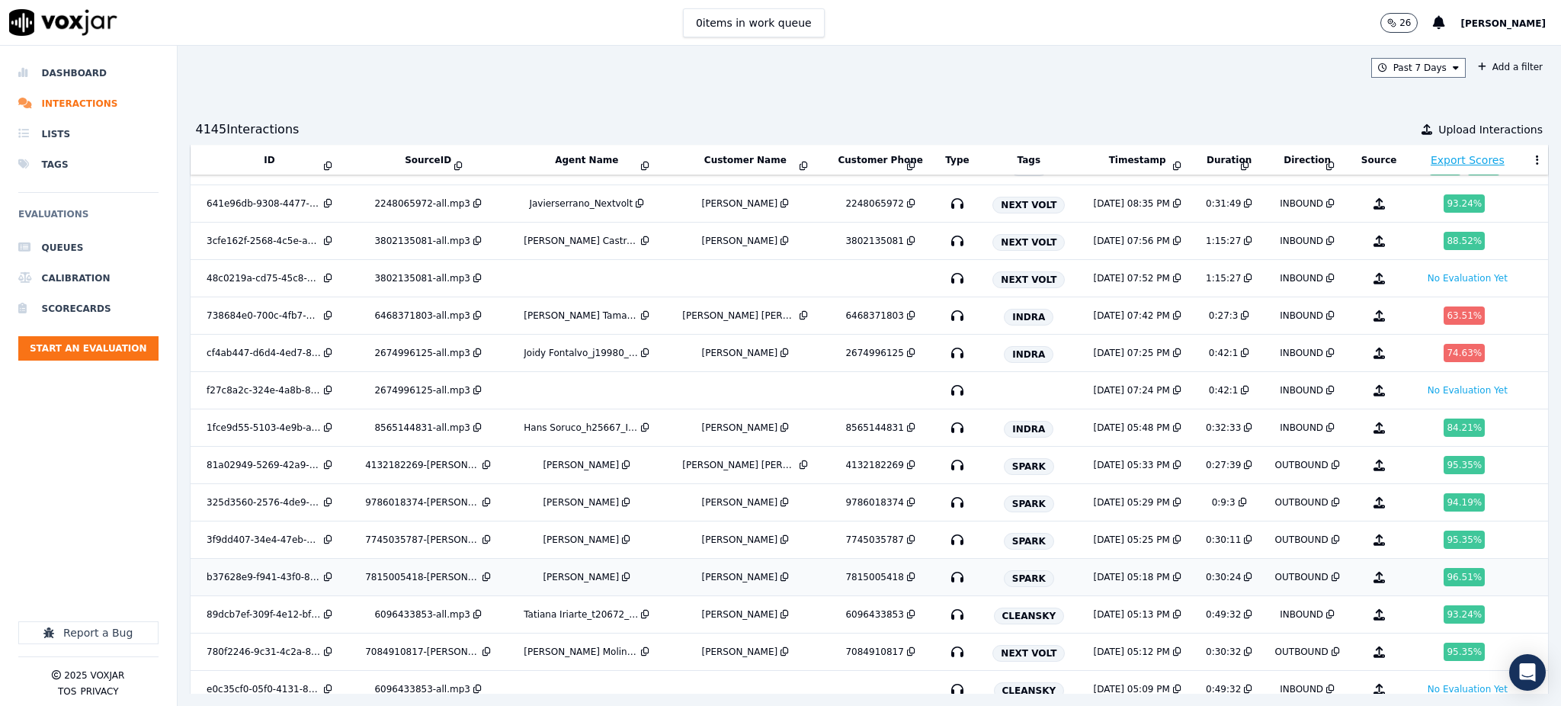
click at [945, 587] on icon "button" at bounding box center [957, 577] width 24 height 24
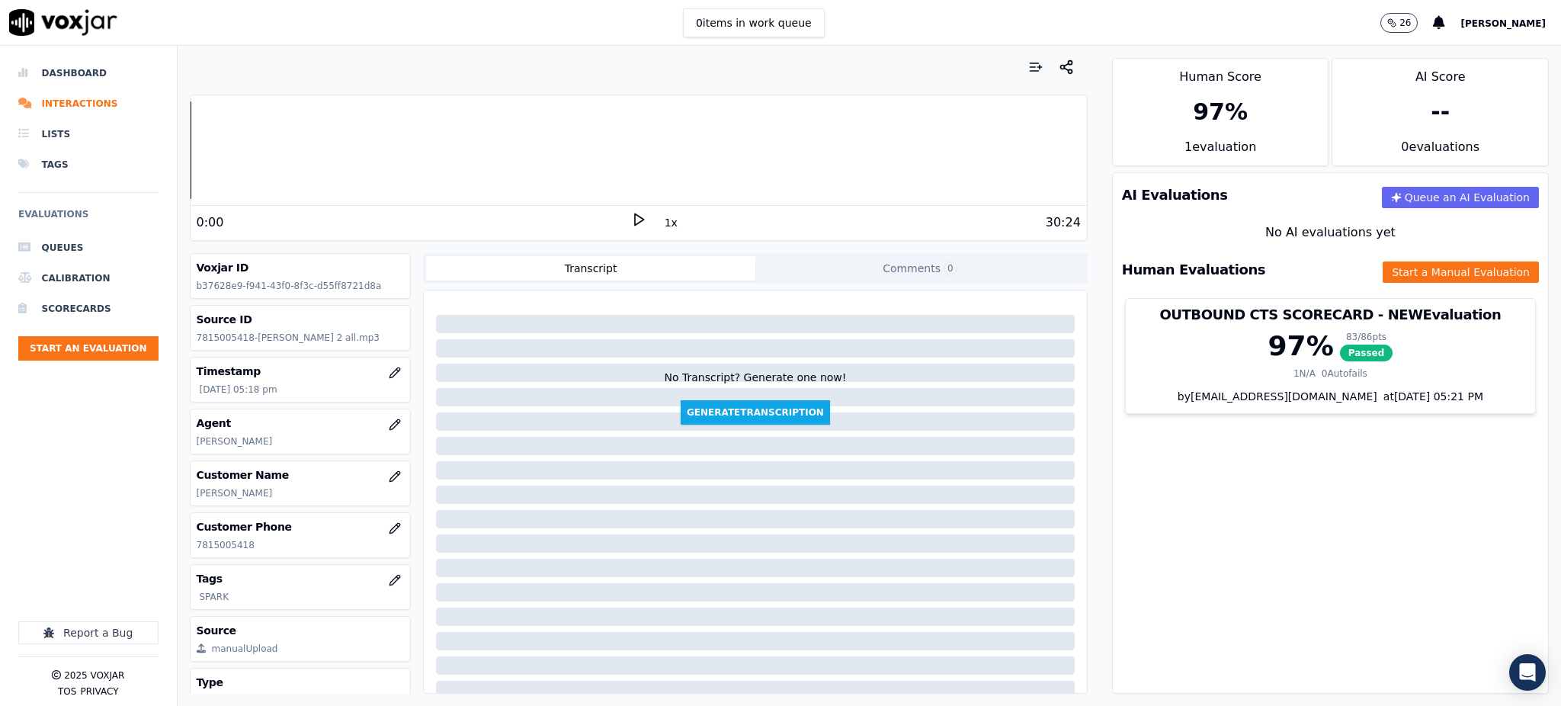
click at [631, 219] on icon at bounding box center [638, 219] width 15 height 15
drag, startPoint x: 267, startPoint y: 549, endPoint x: 194, endPoint y: 550, distance: 73.2
click at [194, 550] on div "Customer Phone [PHONE_NUMBER]" at bounding box center [301, 535] width 220 height 44
copy p "7815005418"
click at [631, 221] on icon at bounding box center [638, 219] width 15 height 15
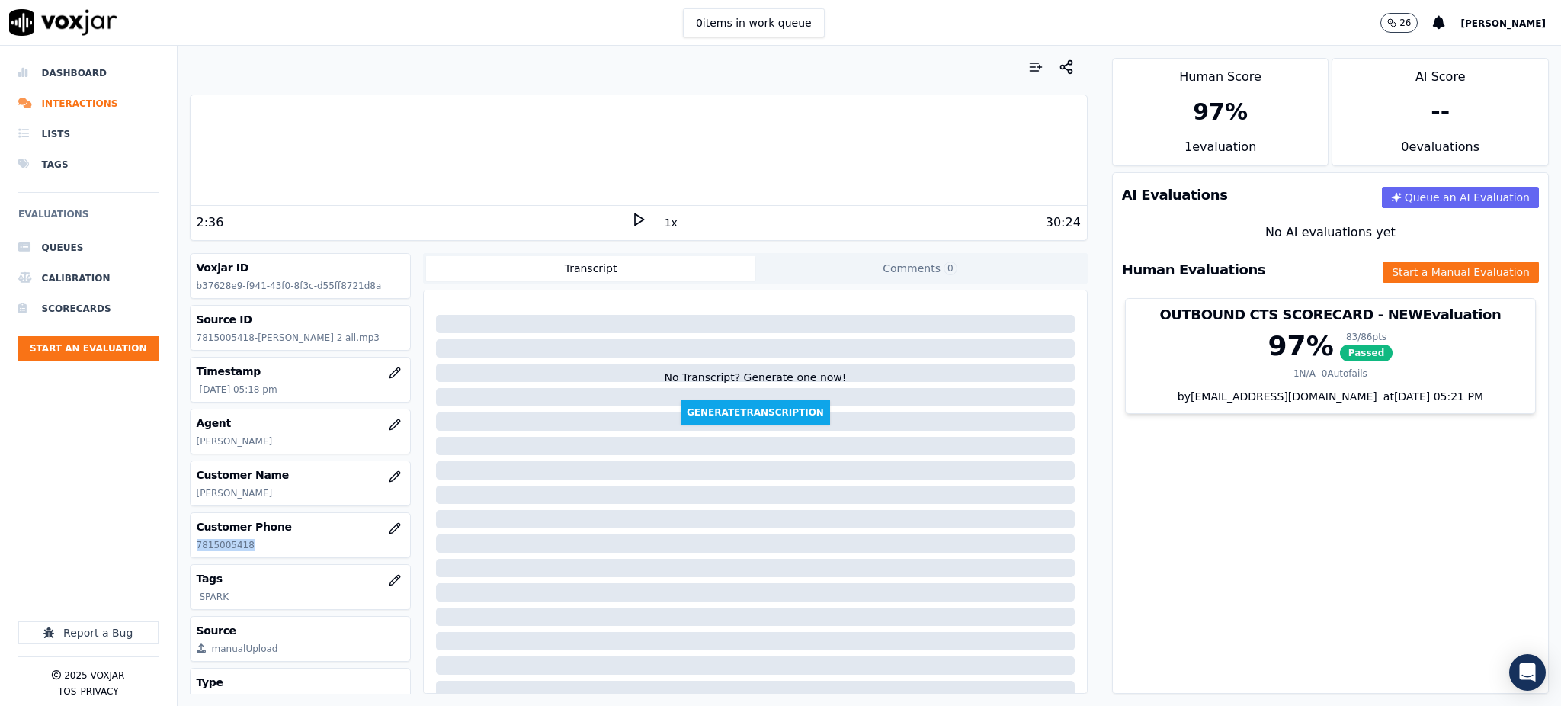
click at [632, 216] on icon at bounding box center [638, 219] width 15 height 15
click at [631, 216] on icon at bounding box center [638, 219] width 15 height 15
click at [631, 227] on div "1x" at bounding box center [638, 222] width 15 height 21
drag, startPoint x: 630, startPoint y: 210, endPoint x: 629, endPoint y: 223, distance: 12.3
click at [630, 213] on div "15:17 1x 30:24" at bounding box center [639, 222] width 896 height 33
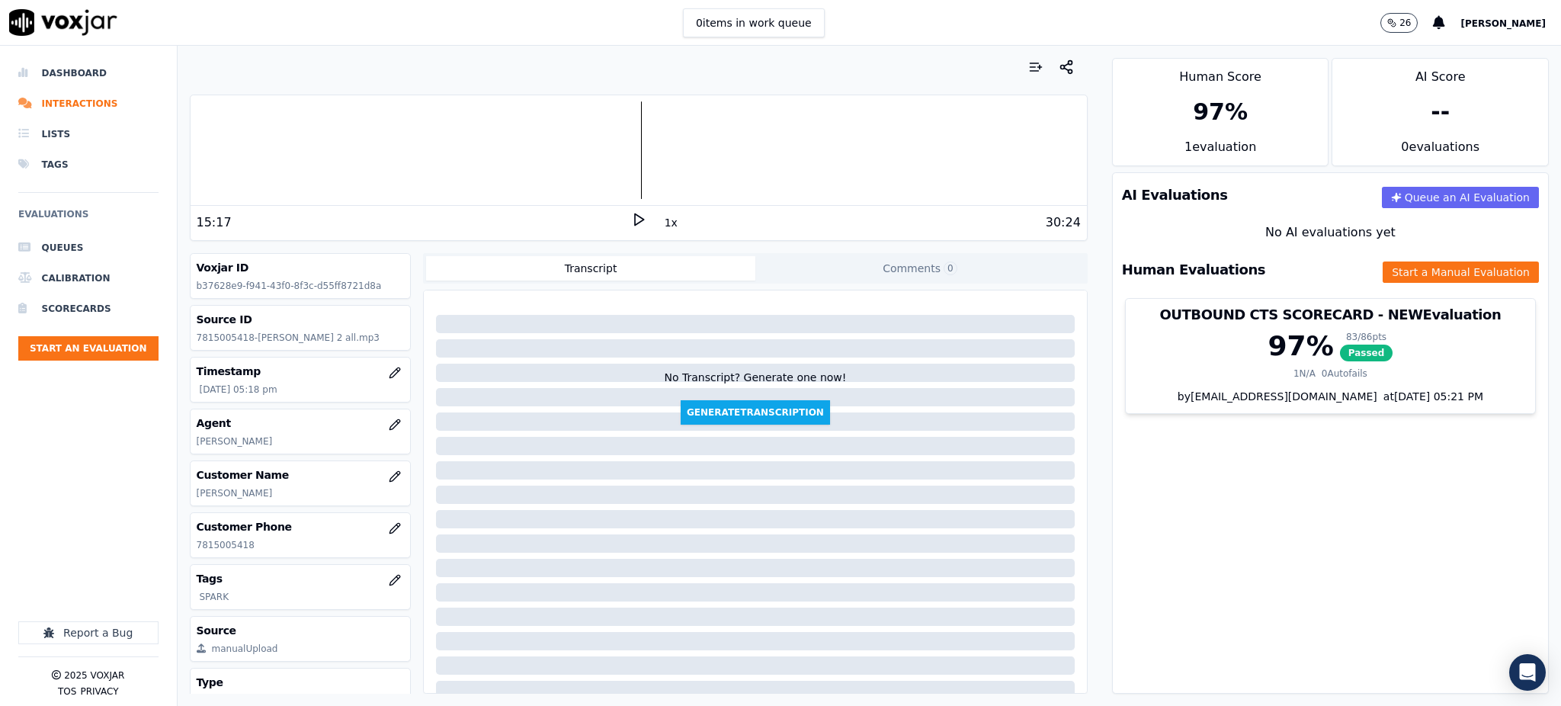
click at [631, 216] on icon at bounding box center [638, 219] width 15 height 15
click at [1431, 280] on button "Start a Manual Evaluation" at bounding box center [1461, 271] width 156 height 21
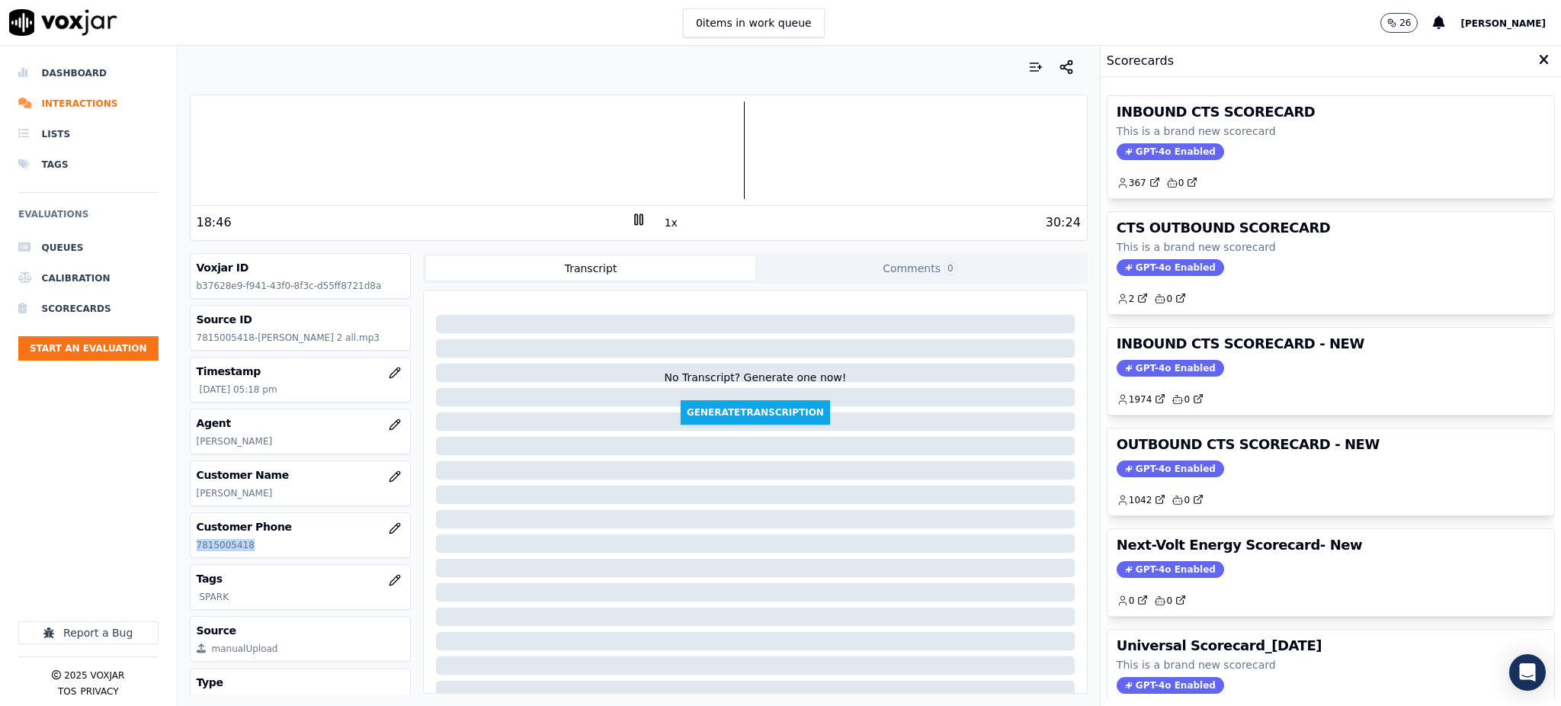
drag, startPoint x: 272, startPoint y: 542, endPoint x: 192, endPoint y: 550, distance: 80.4
click at [192, 550] on div "Customer Phone 7815005418" at bounding box center [301, 535] width 220 height 44
copy p "7815005418"
drag, startPoint x: 1018, startPoint y: 269, endPoint x: 957, endPoint y: 270, distance: 61.0
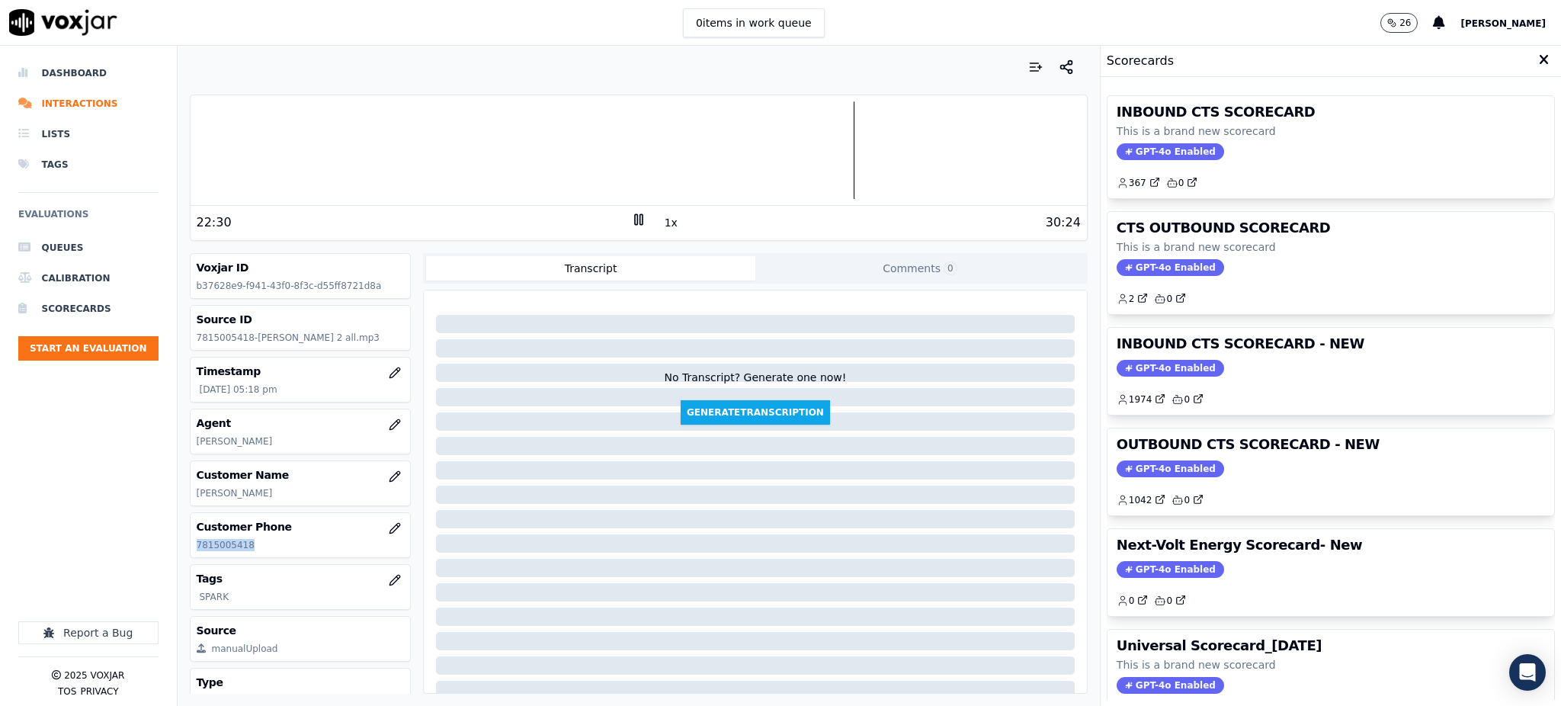
click at [1018, 269] on button "Comments 0" at bounding box center [919, 268] width 329 height 24
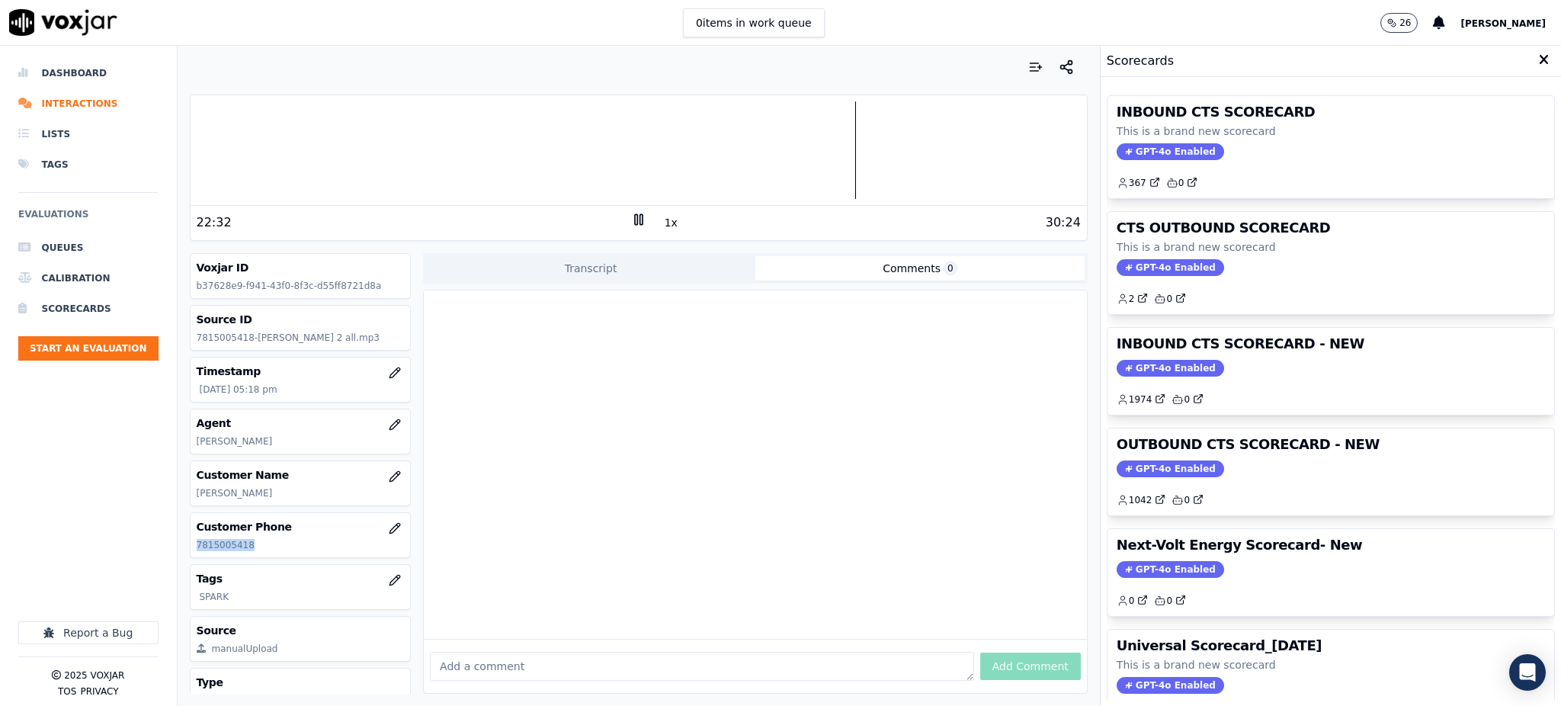
click at [633, 217] on icon at bounding box center [638, 219] width 15 height 15
click at [635, 216] on polygon at bounding box center [639, 219] width 9 height 11
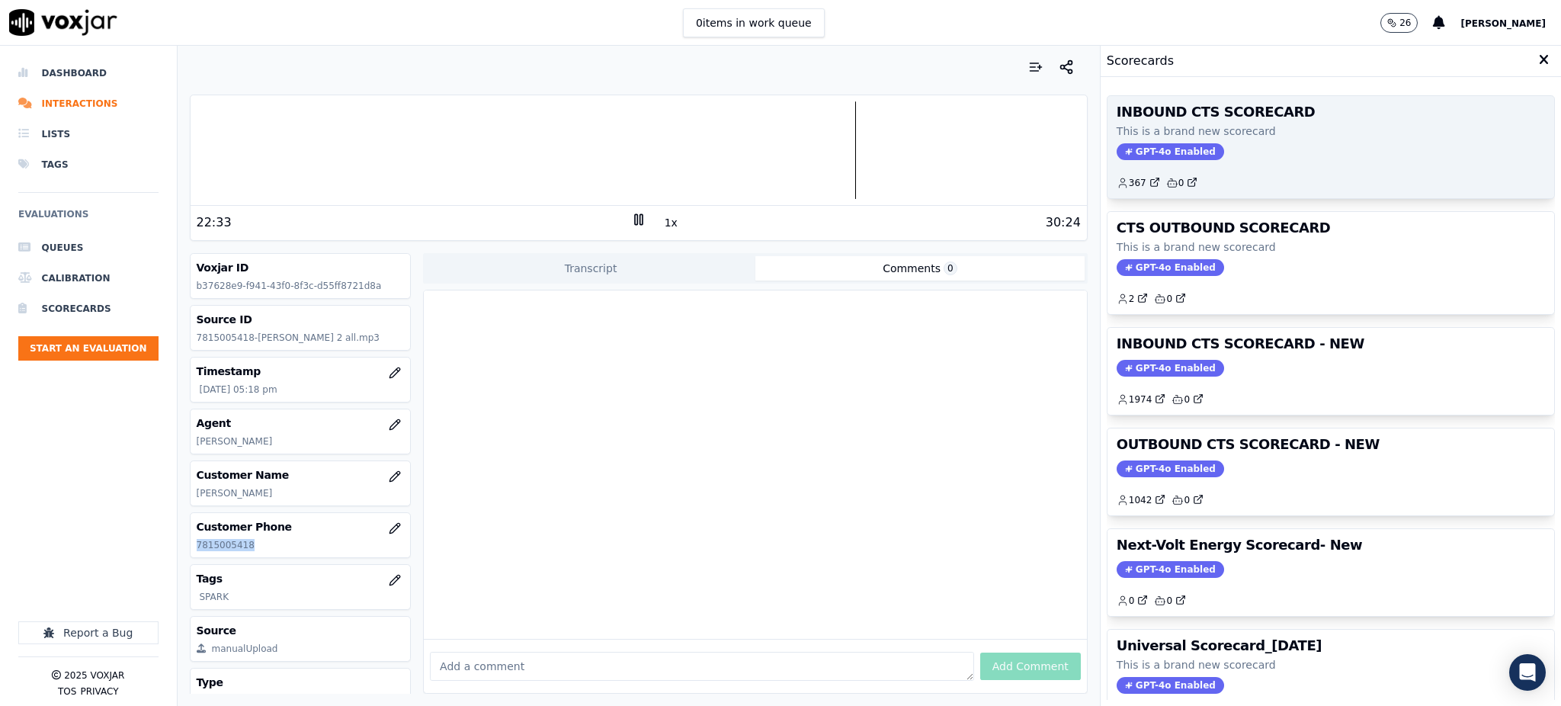
click at [1173, 152] on span "GPT-4o Enabled" at bounding box center [1170, 151] width 107 height 17
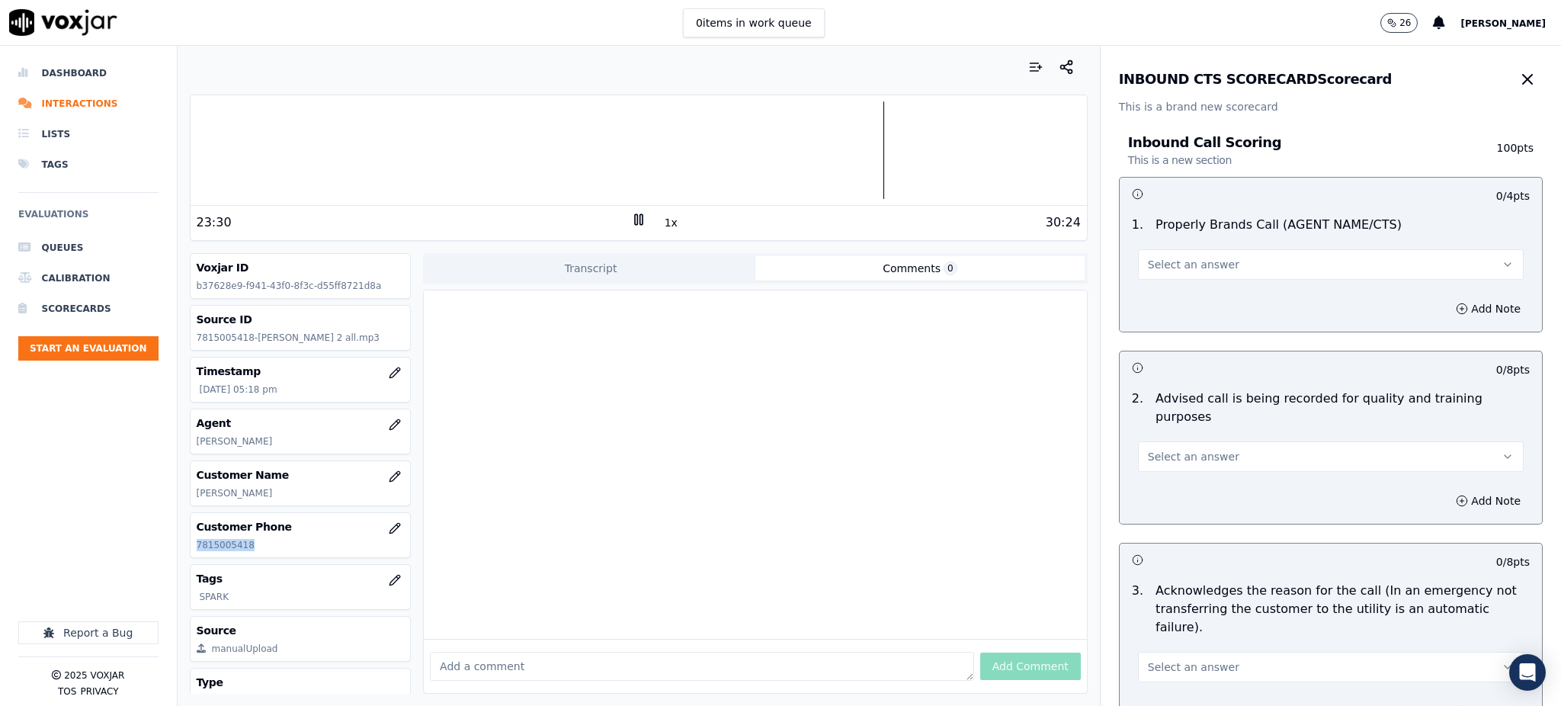
click at [1160, 257] on span "Select an answer" at bounding box center [1193, 264] width 91 height 15
click at [1169, 298] on div "Yes" at bounding box center [1297, 299] width 352 height 24
click at [1150, 449] on span "Select an answer" at bounding box center [1193, 456] width 91 height 15
click at [1147, 467] on div "Yes" at bounding box center [1297, 472] width 352 height 24
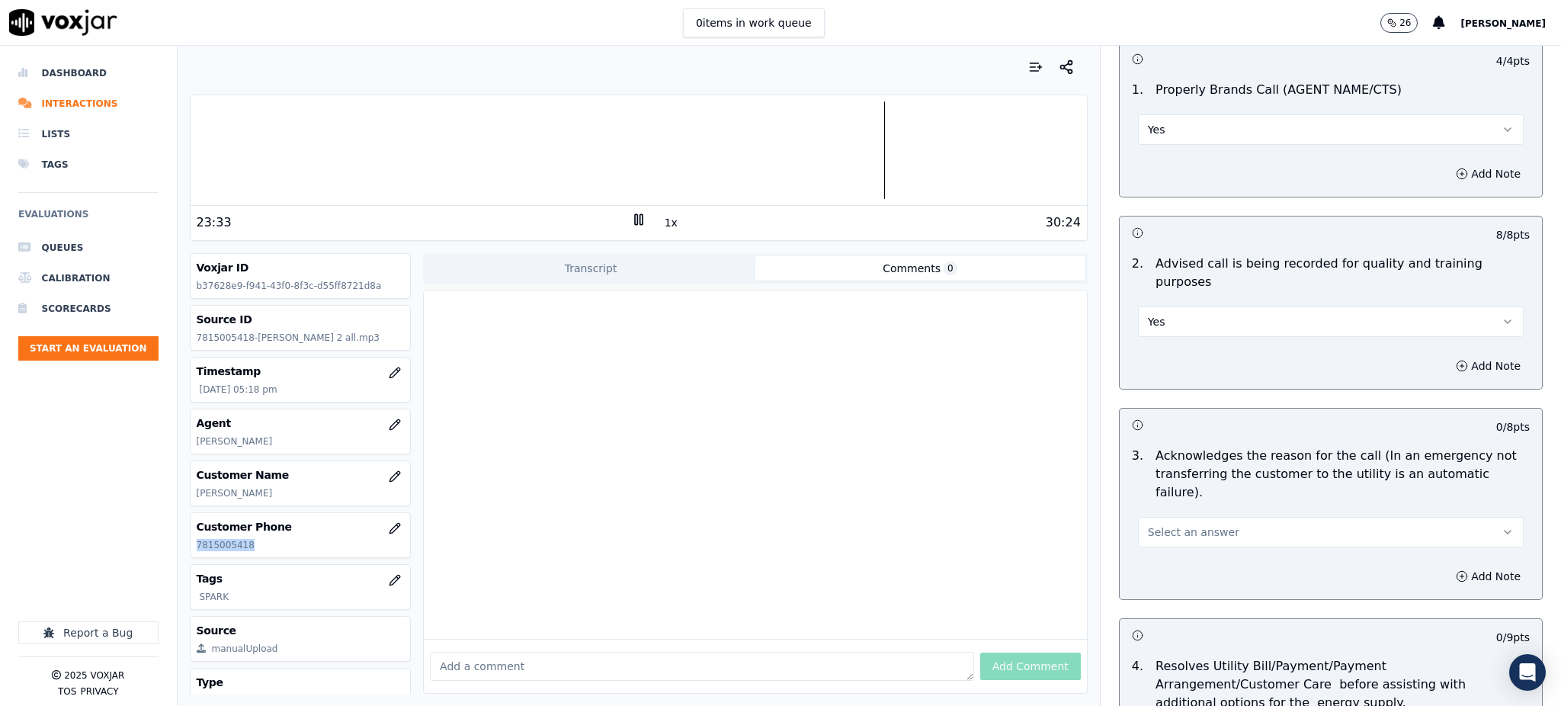
scroll to position [203, 0]
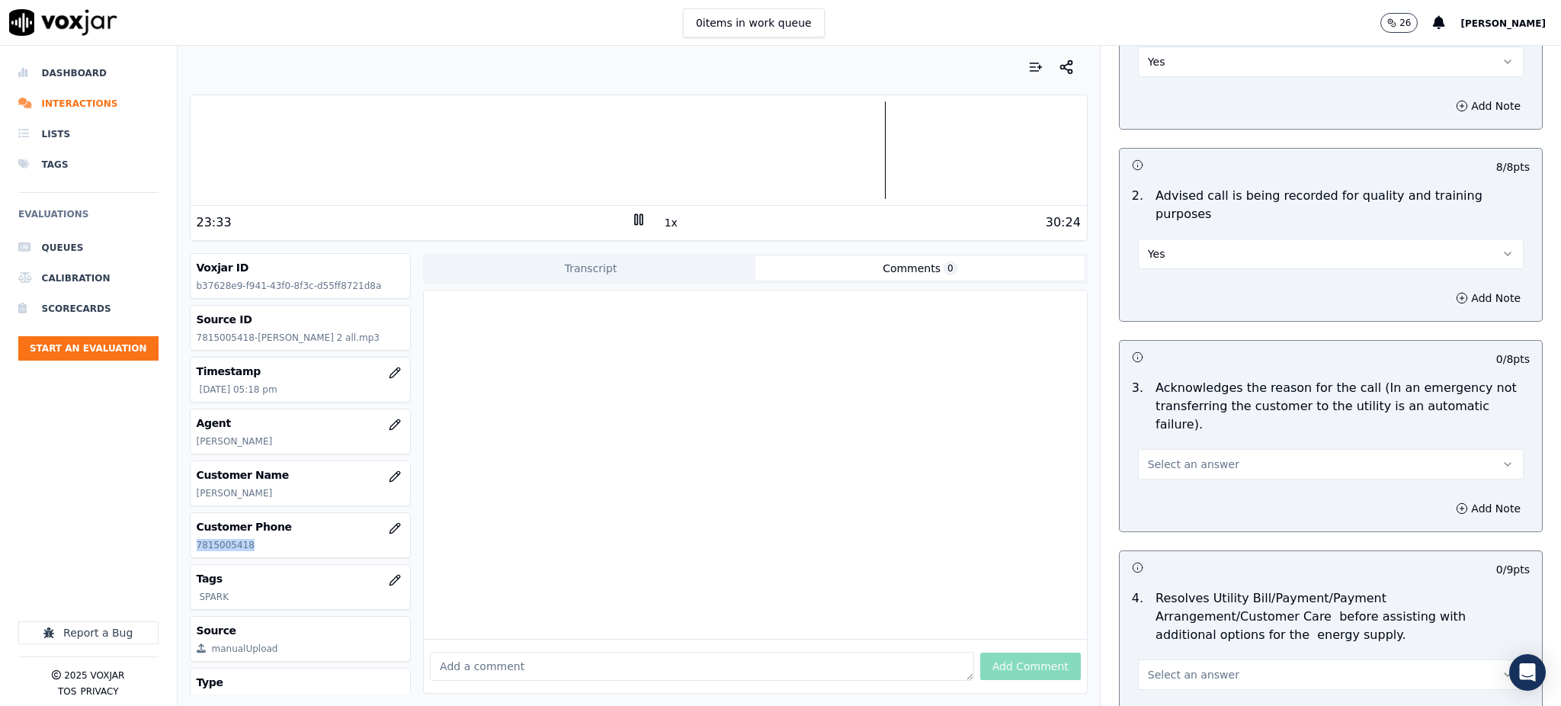
click at [1150, 457] on span "Select an answer" at bounding box center [1193, 464] width 91 height 15
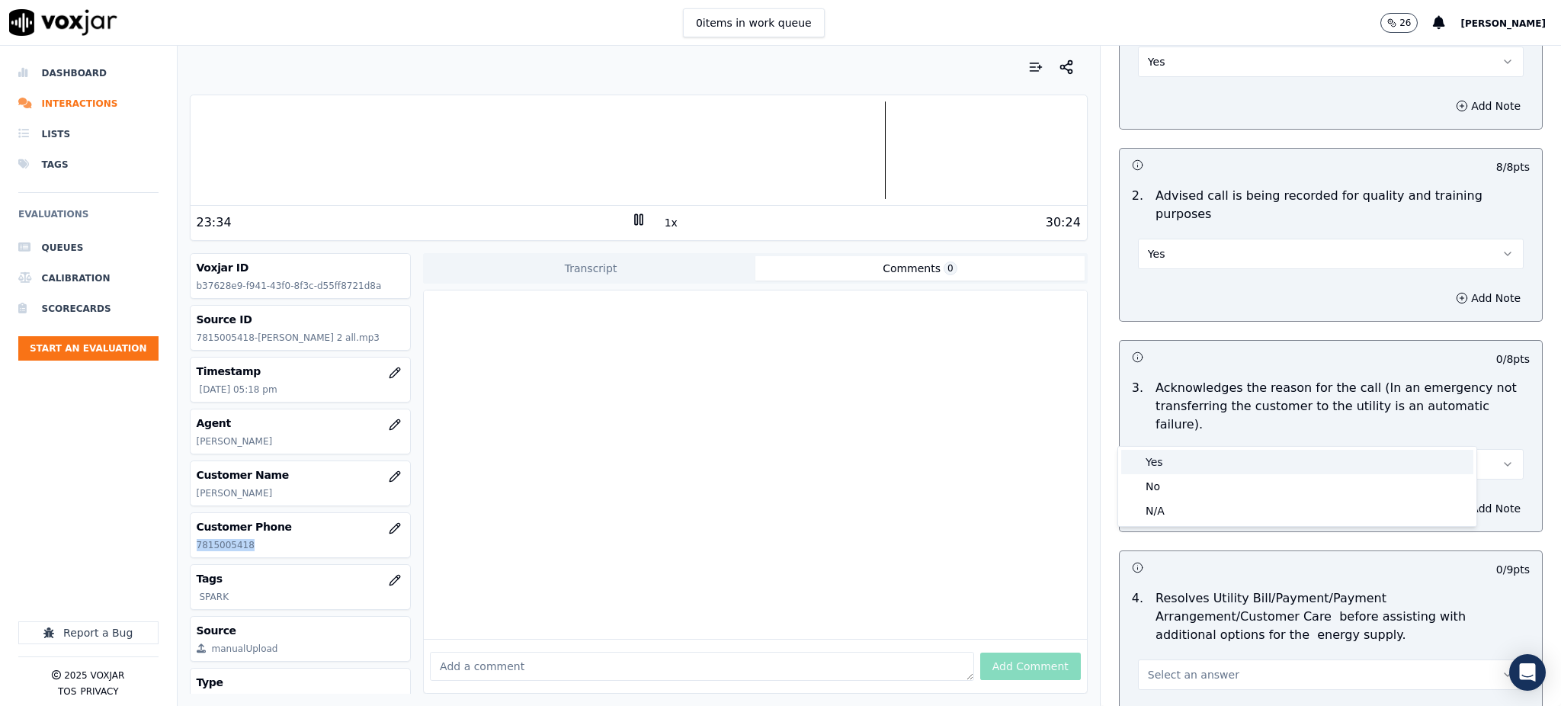
click at [1154, 457] on div "Yes" at bounding box center [1297, 462] width 352 height 24
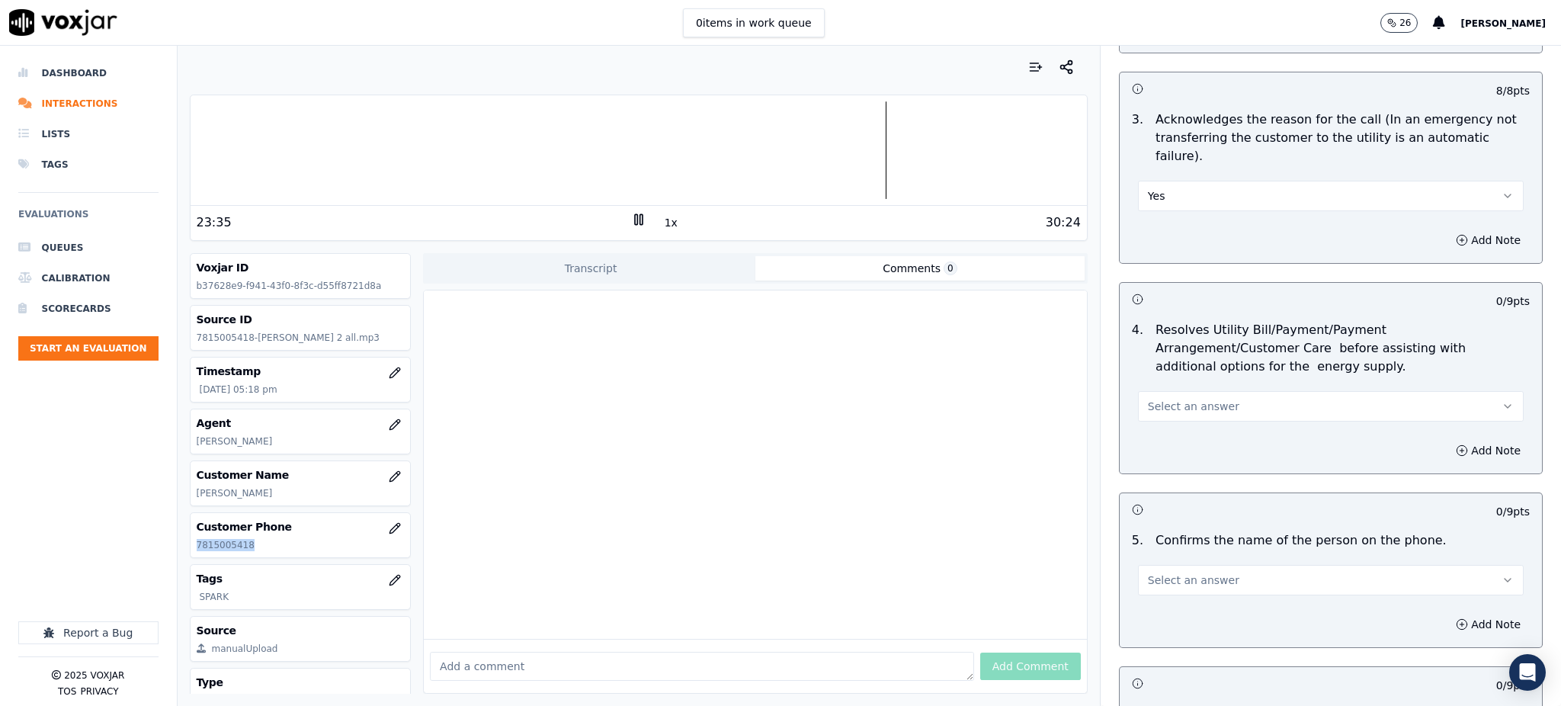
scroll to position [508, 0]
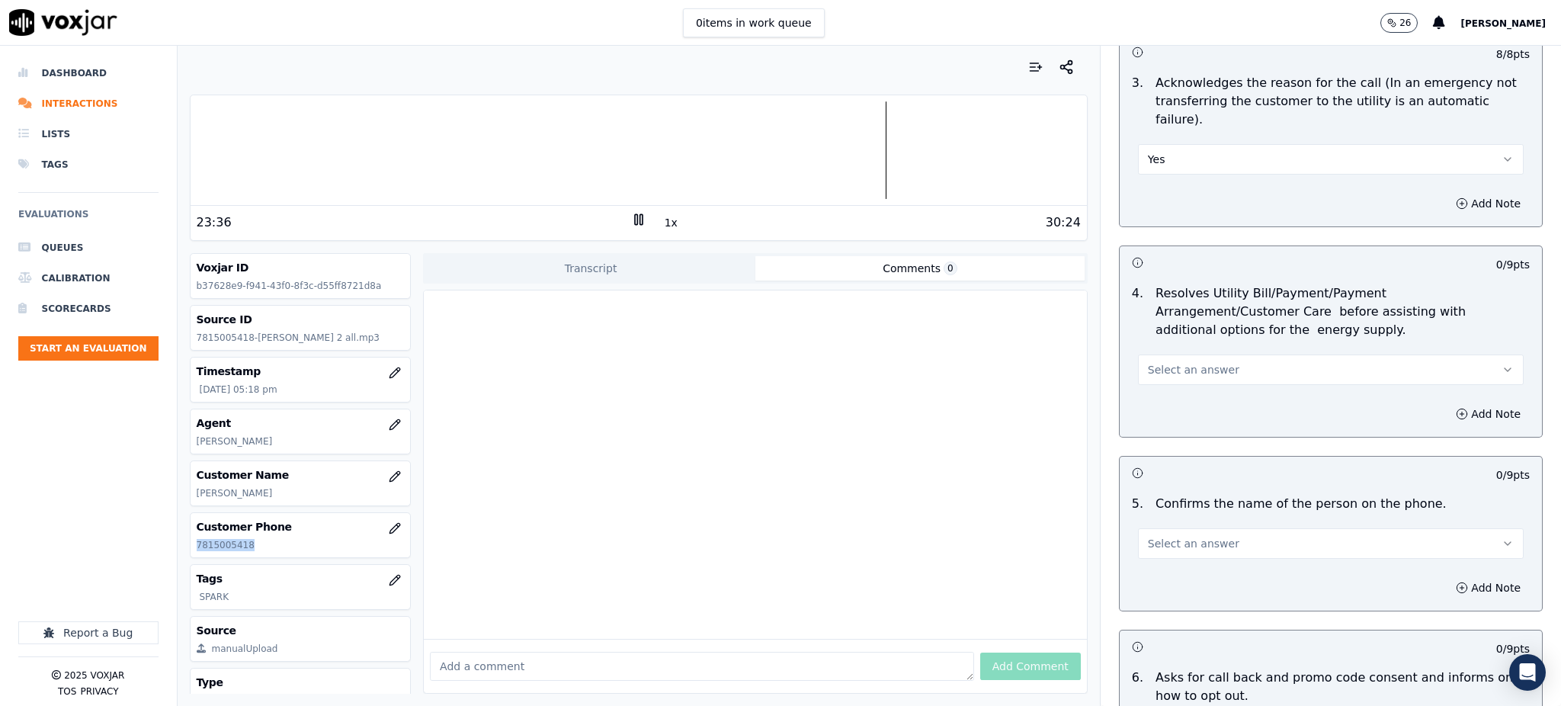
click at [1150, 362] on span "Select an answer" at bounding box center [1193, 369] width 91 height 15
drag, startPoint x: 1159, startPoint y: 359, endPoint x: 1136, endPoint y: 445, distance: 89.1
click at [1159, 360] on div "Yes" at bounding box center [1297, 367] width 352 height 24
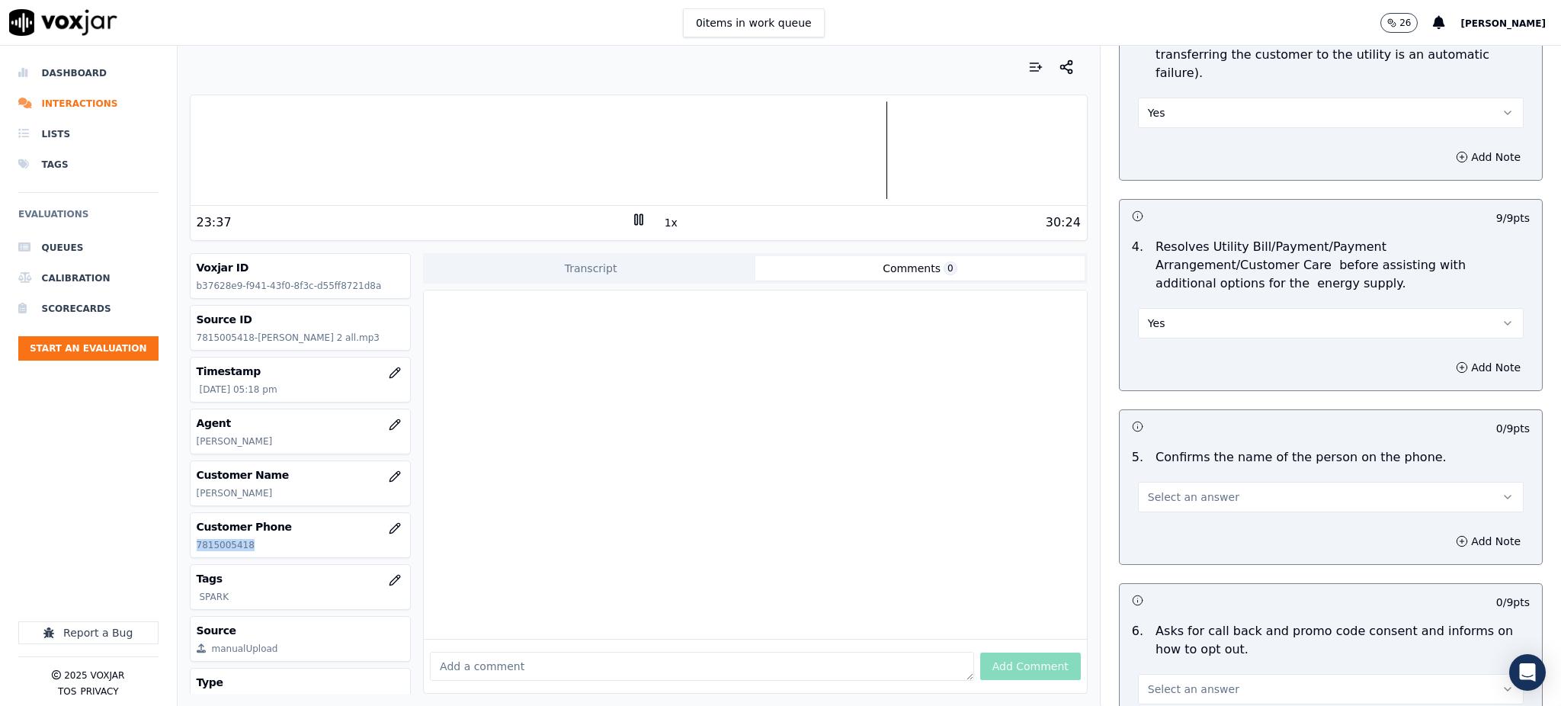
scroll to position [711, 0]
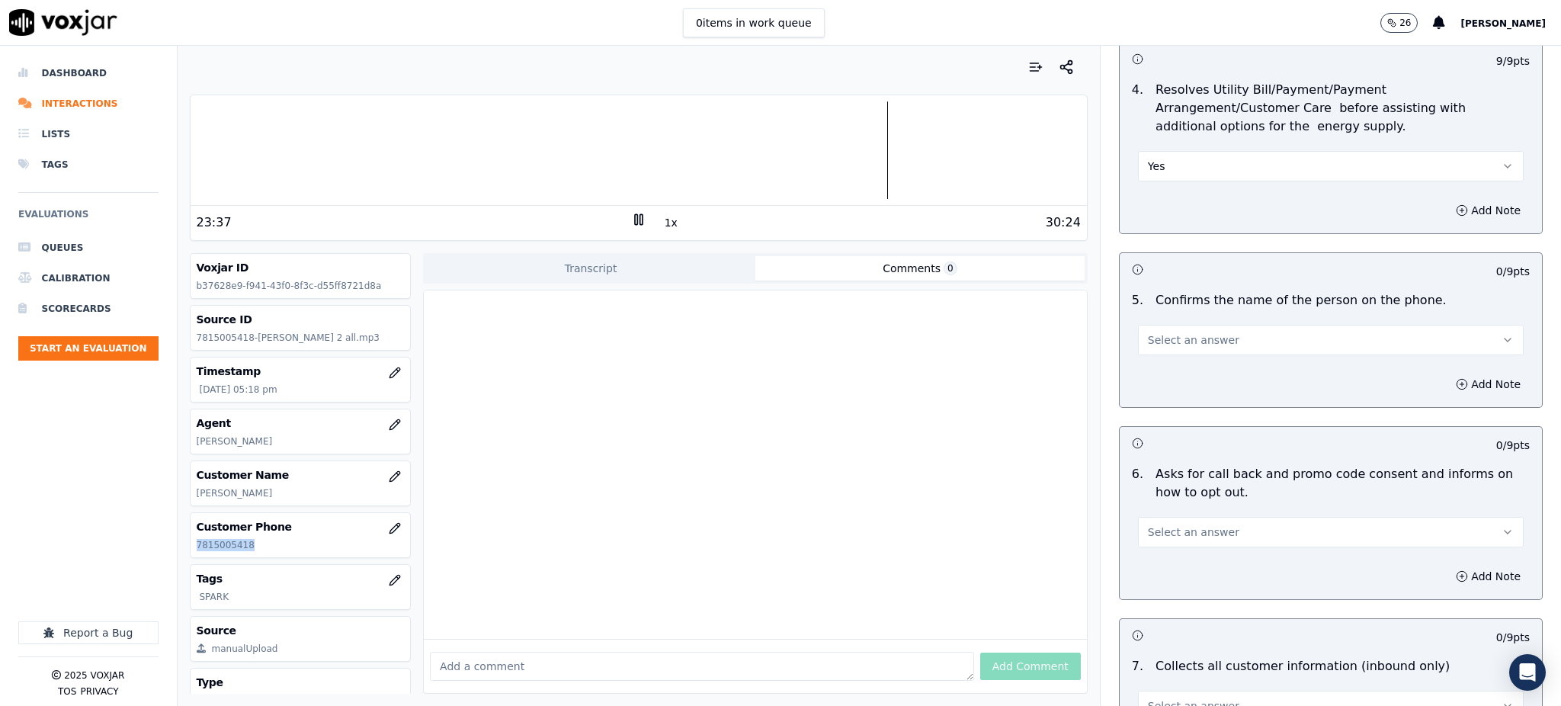
click at [1148, 332] on span "Select an answer" at bounding box center [1193, 339] width 91 height 15
click at [1142, 334] on div "Yes" at bounding box center [1297, 337] width 352 height 24
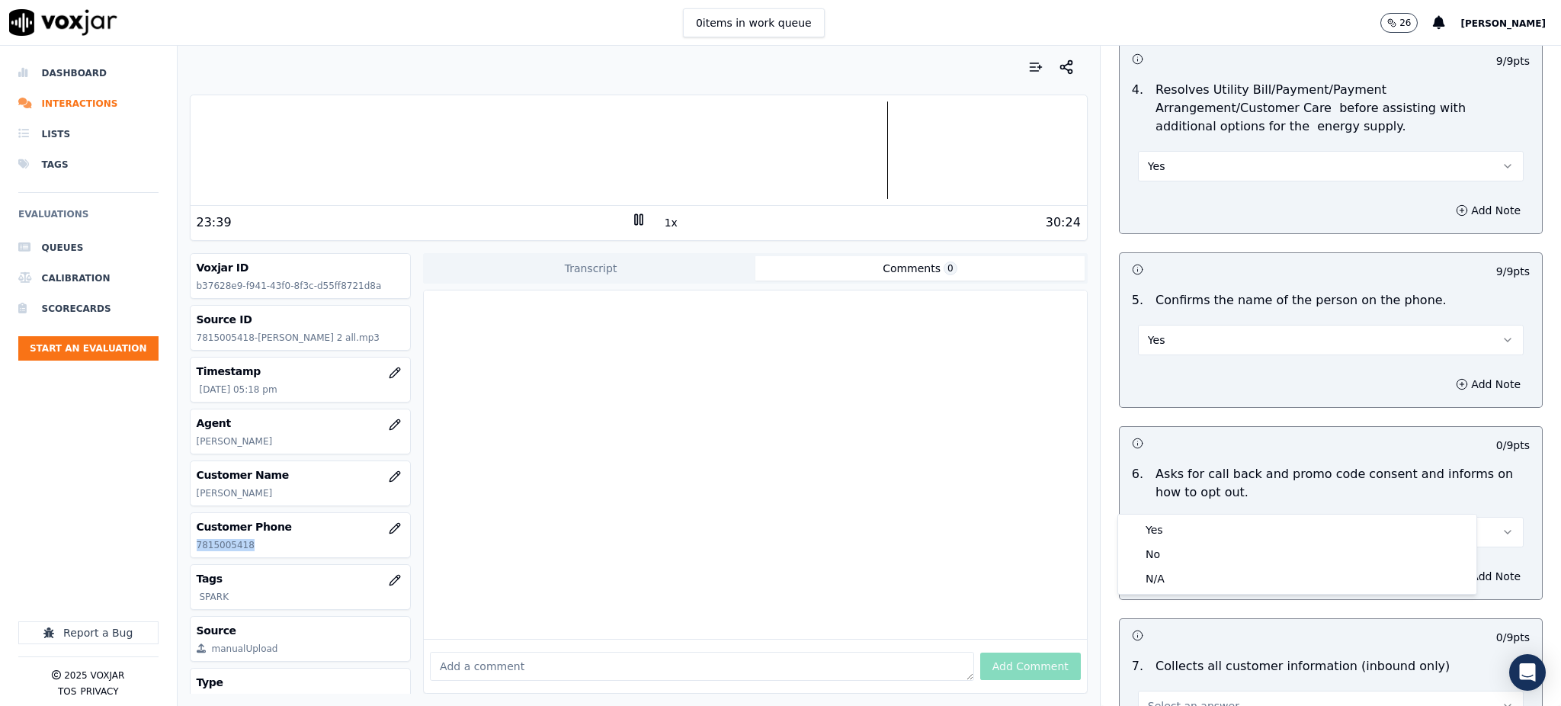
click at [1159, 524] on span "Select an answer" at bounding box center [1193, 531] width 91 height 15
click at [1157, 524] on div "Yes" at bounding box center [1297, 530] width 352 height 24
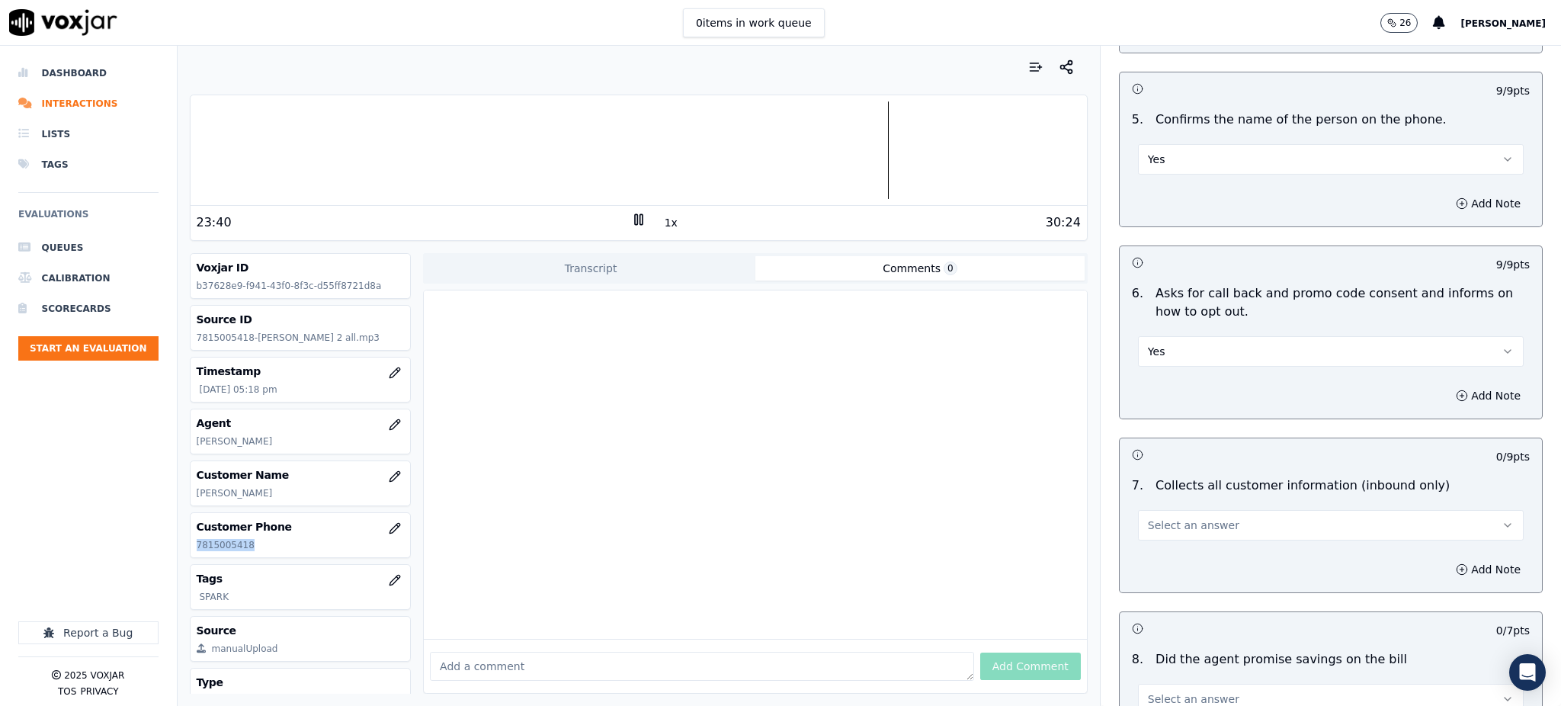
scroll to position [915, 0]
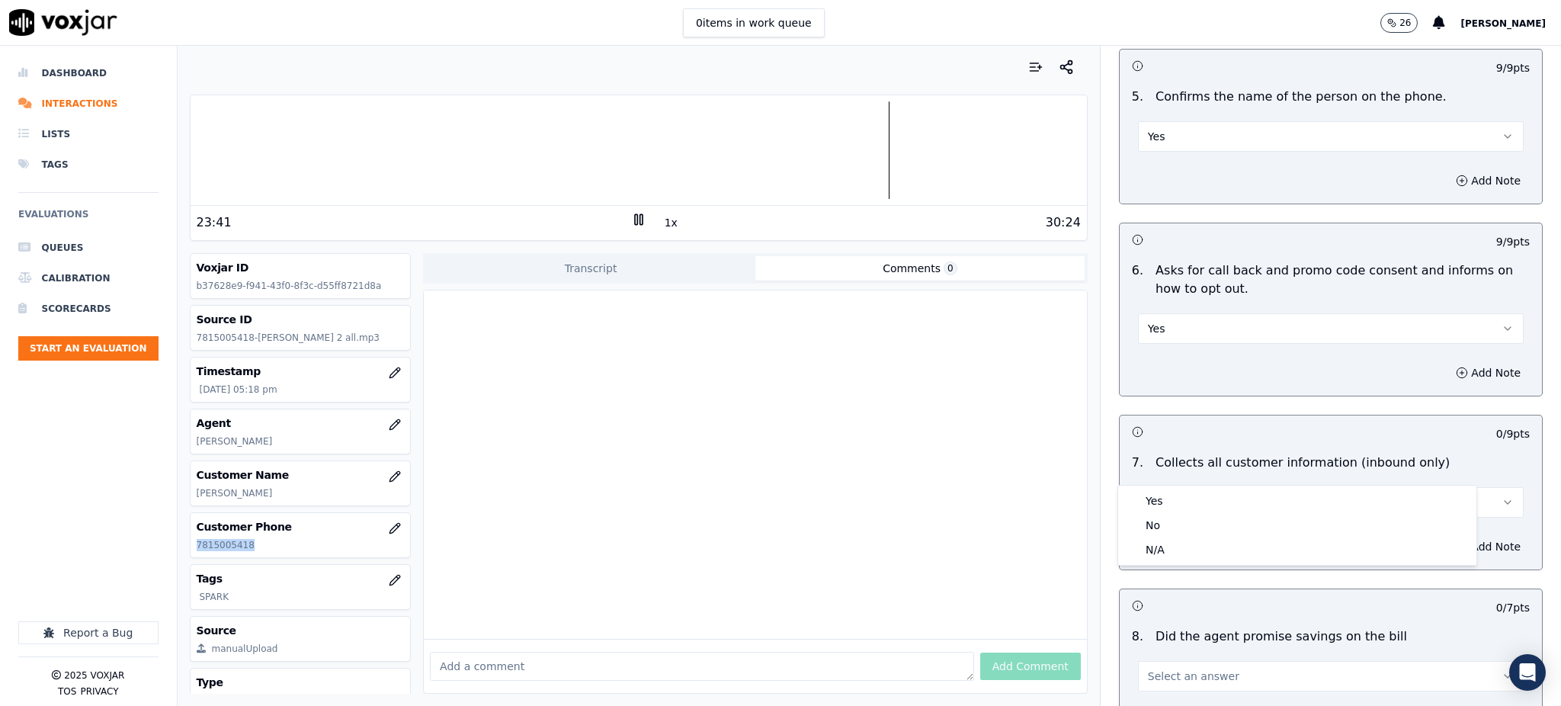
click at [1149, 495] on span "Select an answer" at bounding box center [1193, 502] width 91 height 15
click at [1149, 493] on div "Yes" at bounding box center [1297, 501] width 352 height 24
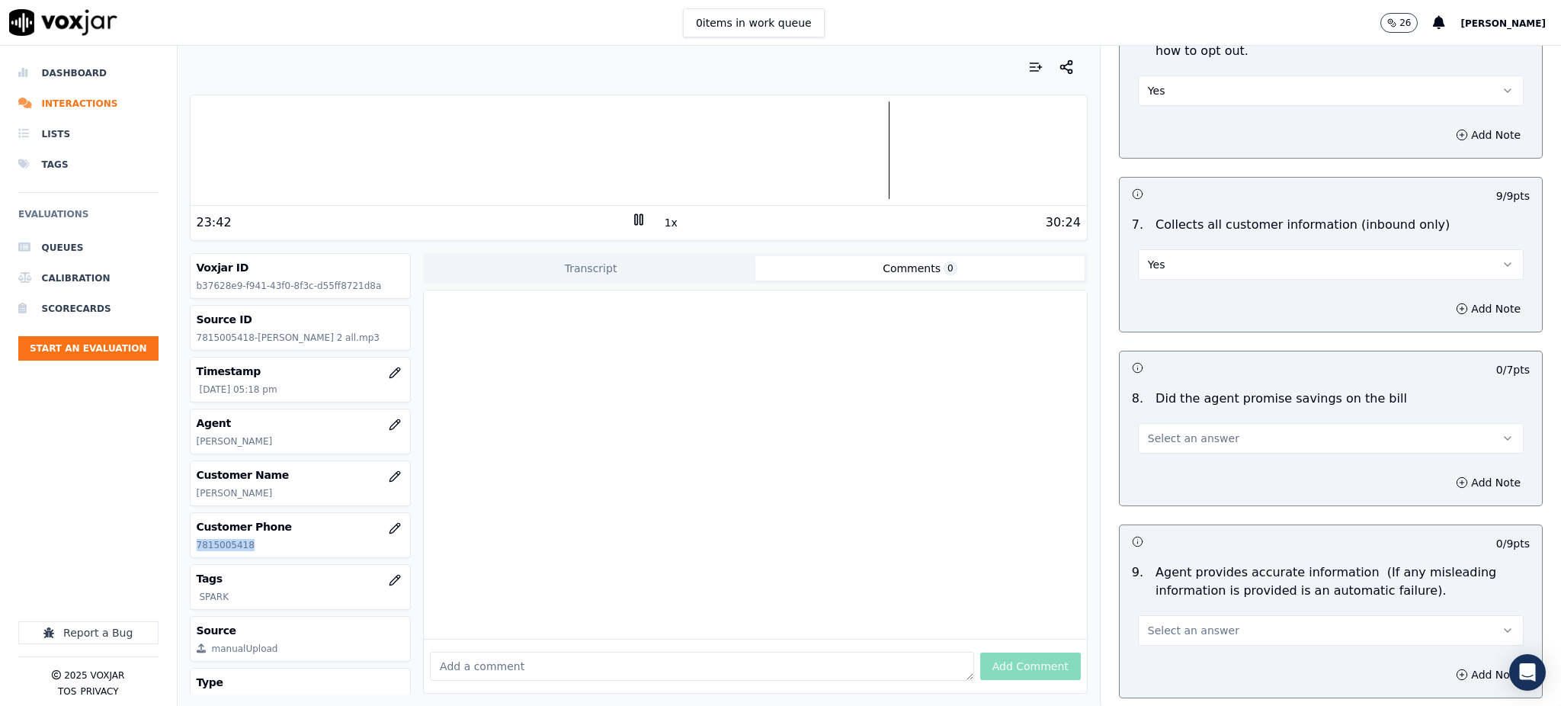
scroll to position [1220, 0]
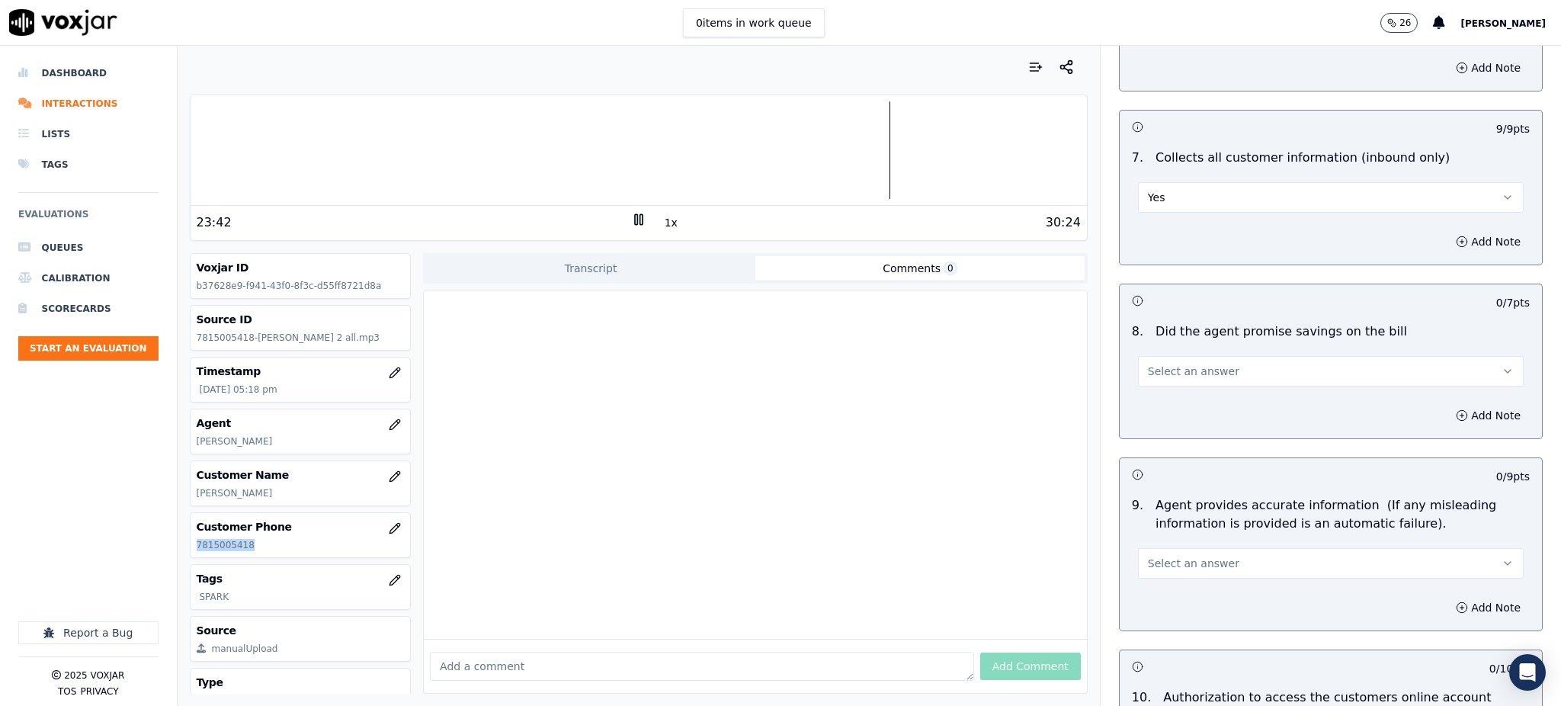
click at [1153, 364] on span "Select an answer" at bounding box center [1193, 371] width 91 height 15
click at [1153, 372] on div "Yes" at bounding box center [1297, 370] width 352 height 24
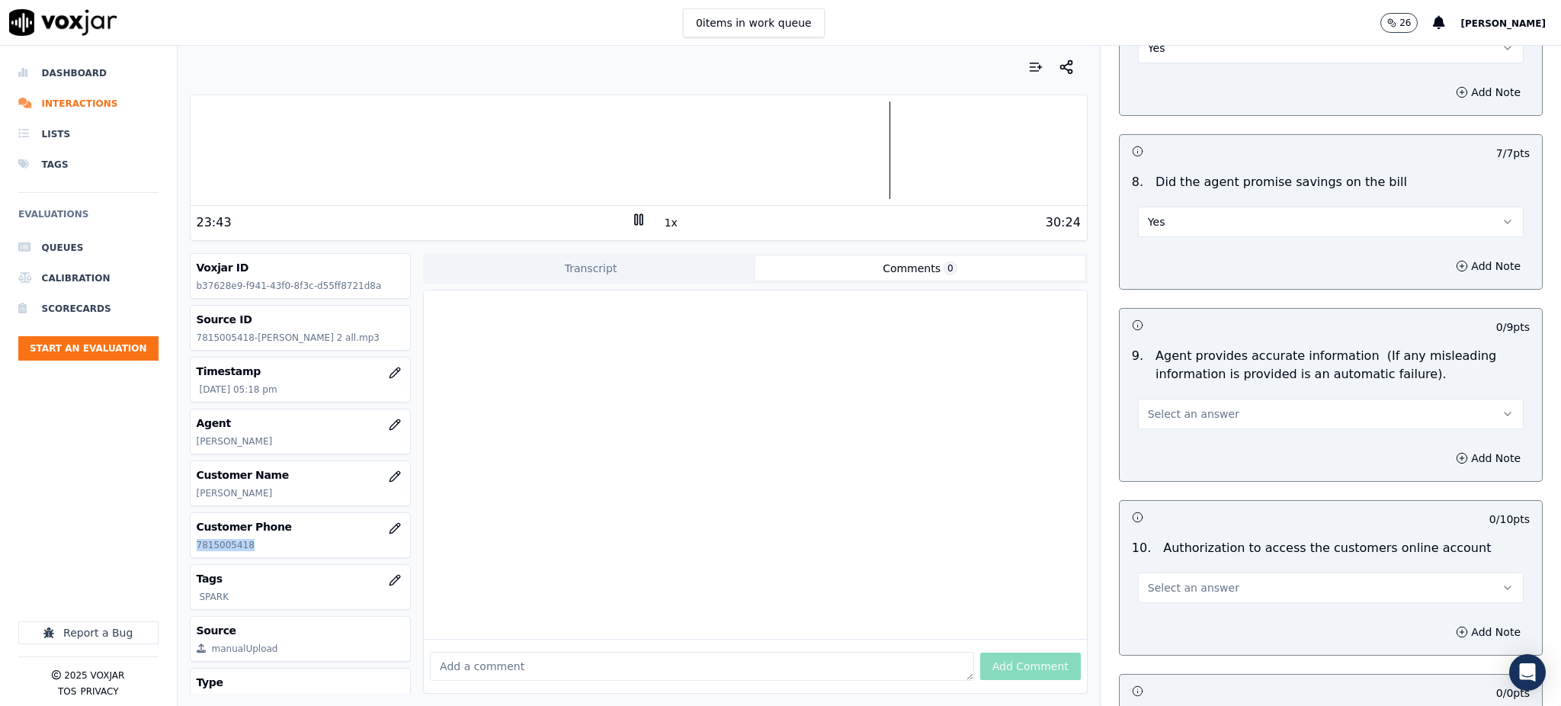
scroll to position [1422, 0]
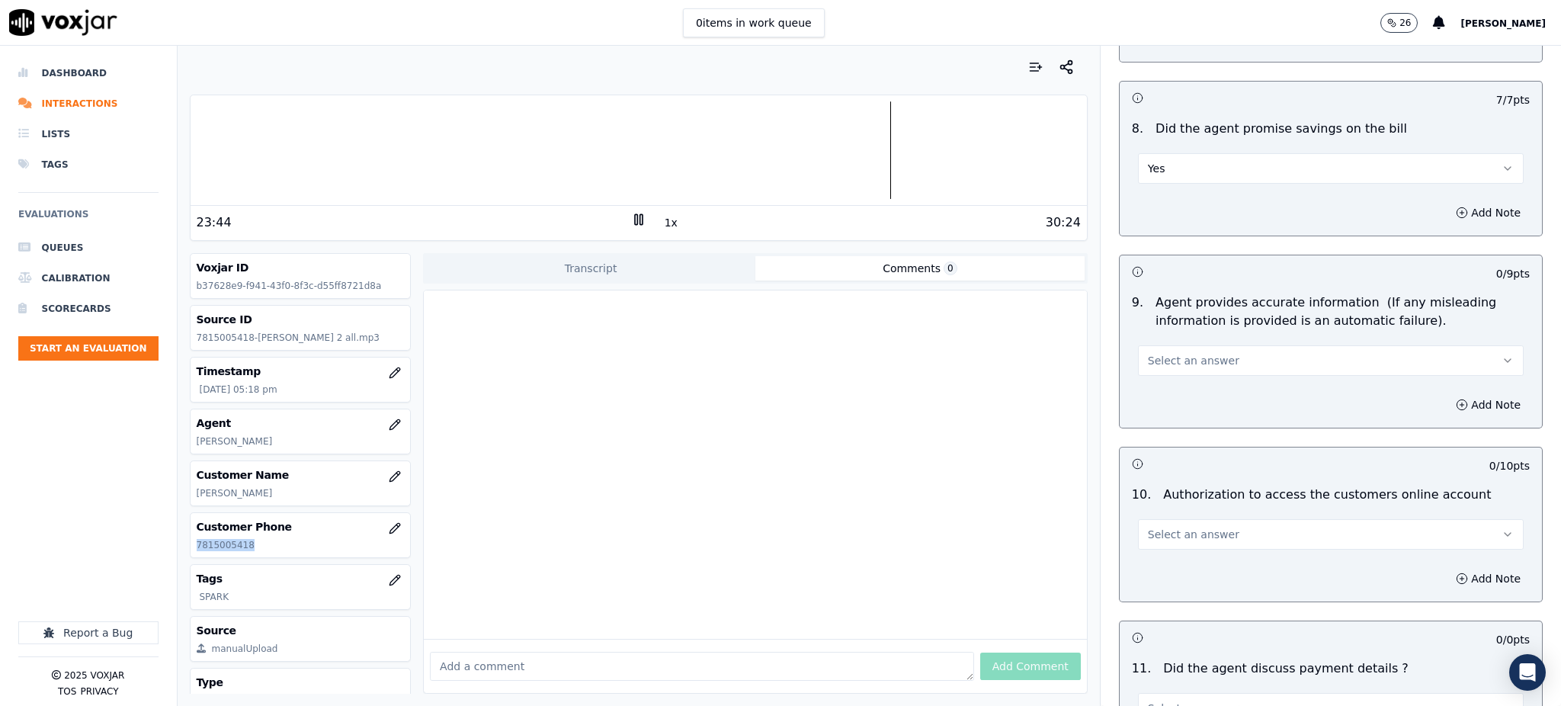
click at [1156, 353] on span "Select an answer" at bounding box center [1193, 360] width 91 height 15
click at [1159, 362] on div "Yes" at bounding box center [1297, 359] width 352 height 24
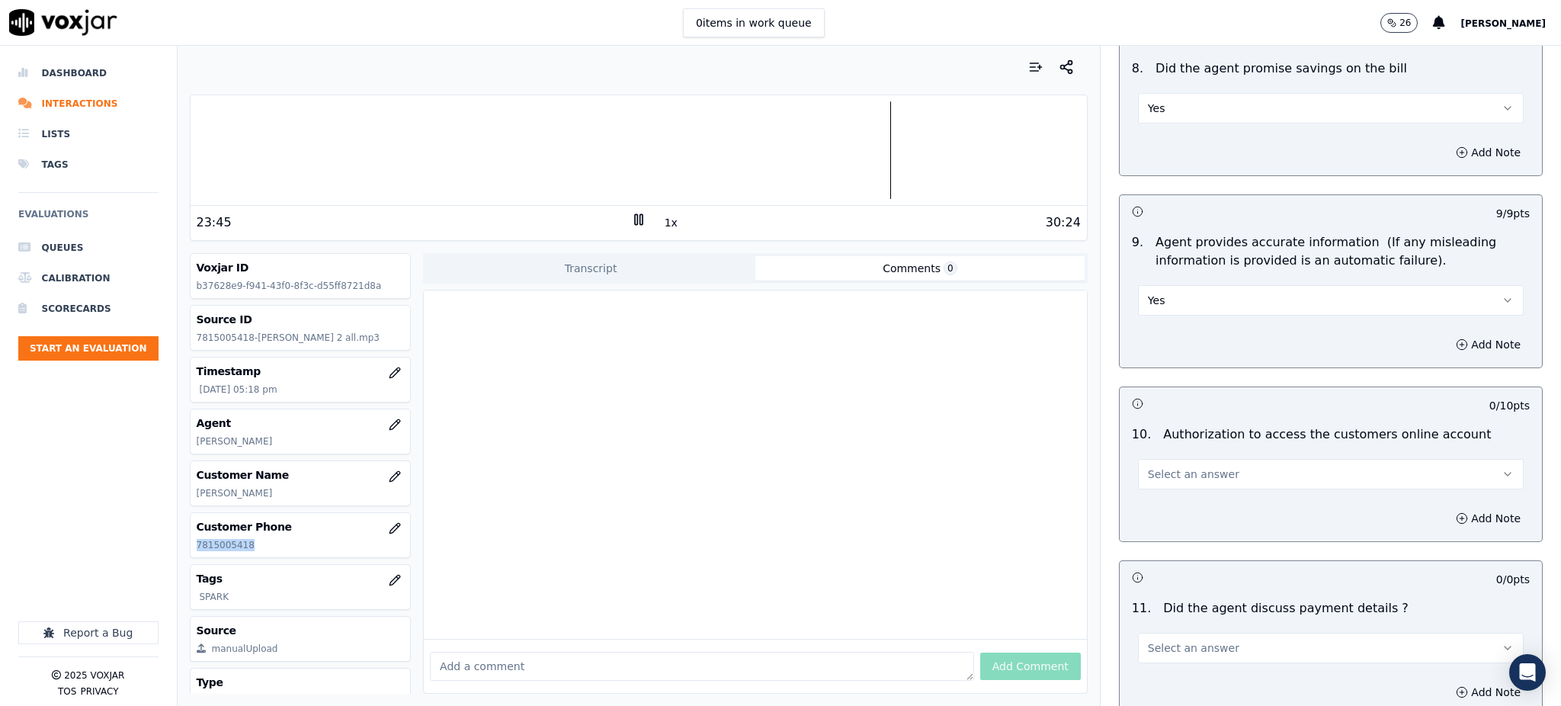
scroll to position [1626, 0]
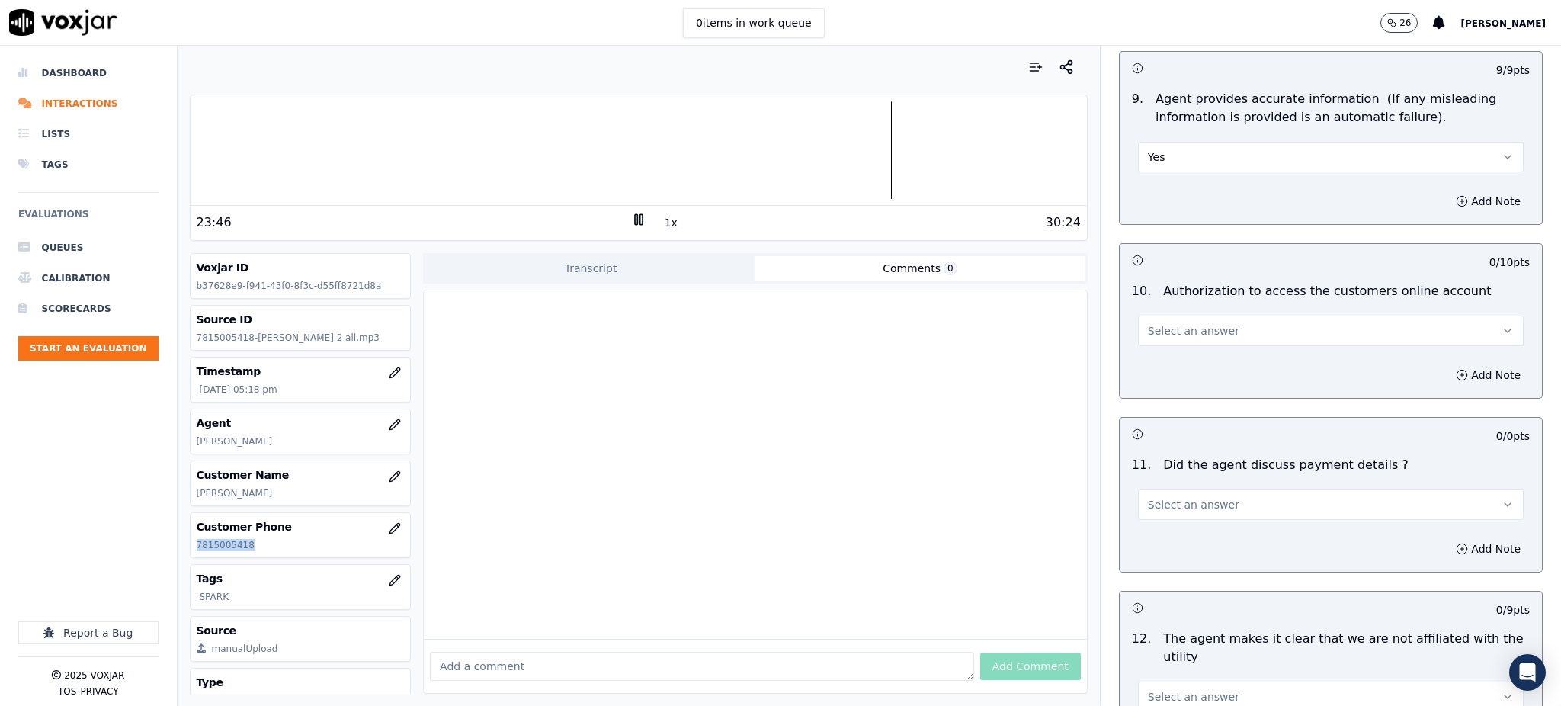
click at [1148, 323] on span "Select an answer" at bounding box center [1193, 330] width 91 height 15
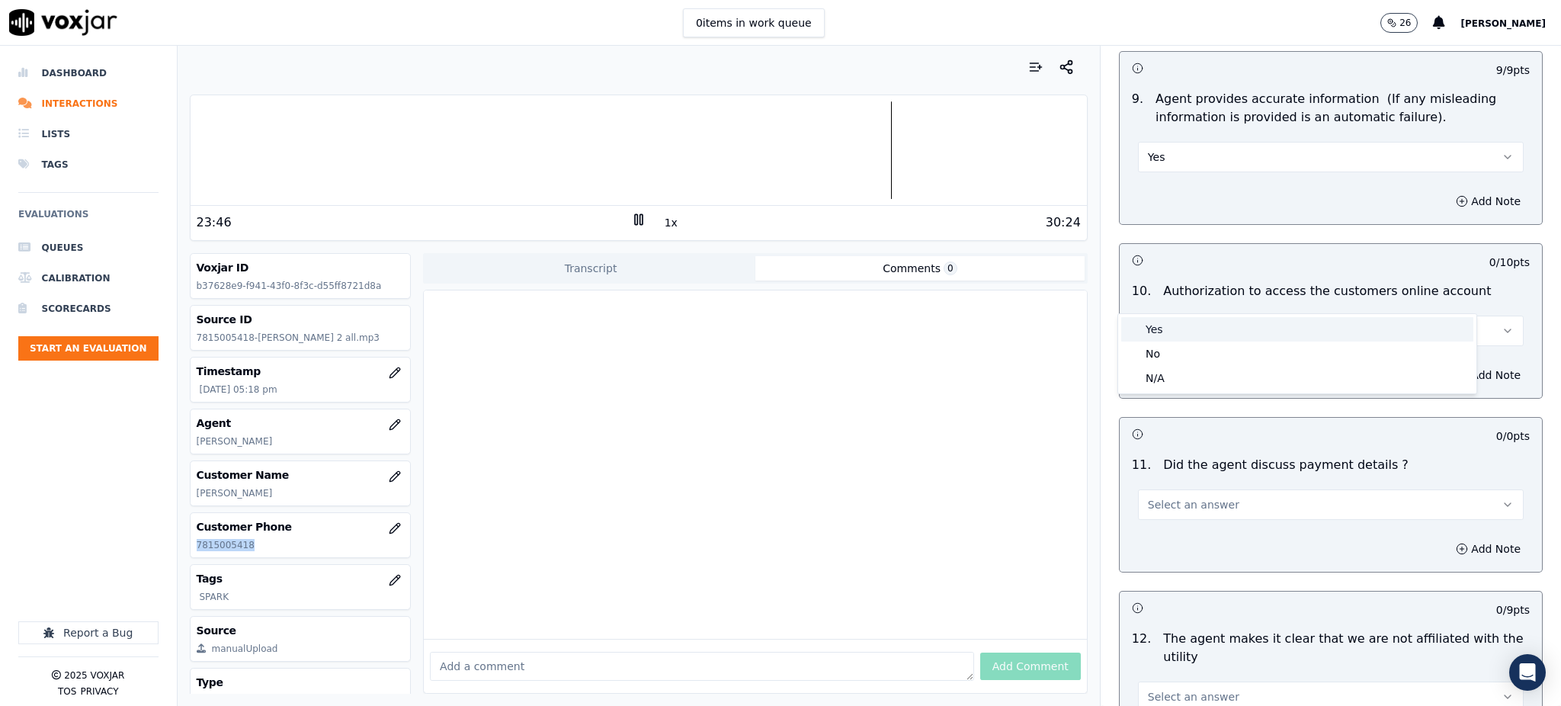
click at [1145, 333] on div "Yes" at bounding box center [1297, 329] width 352 height 24
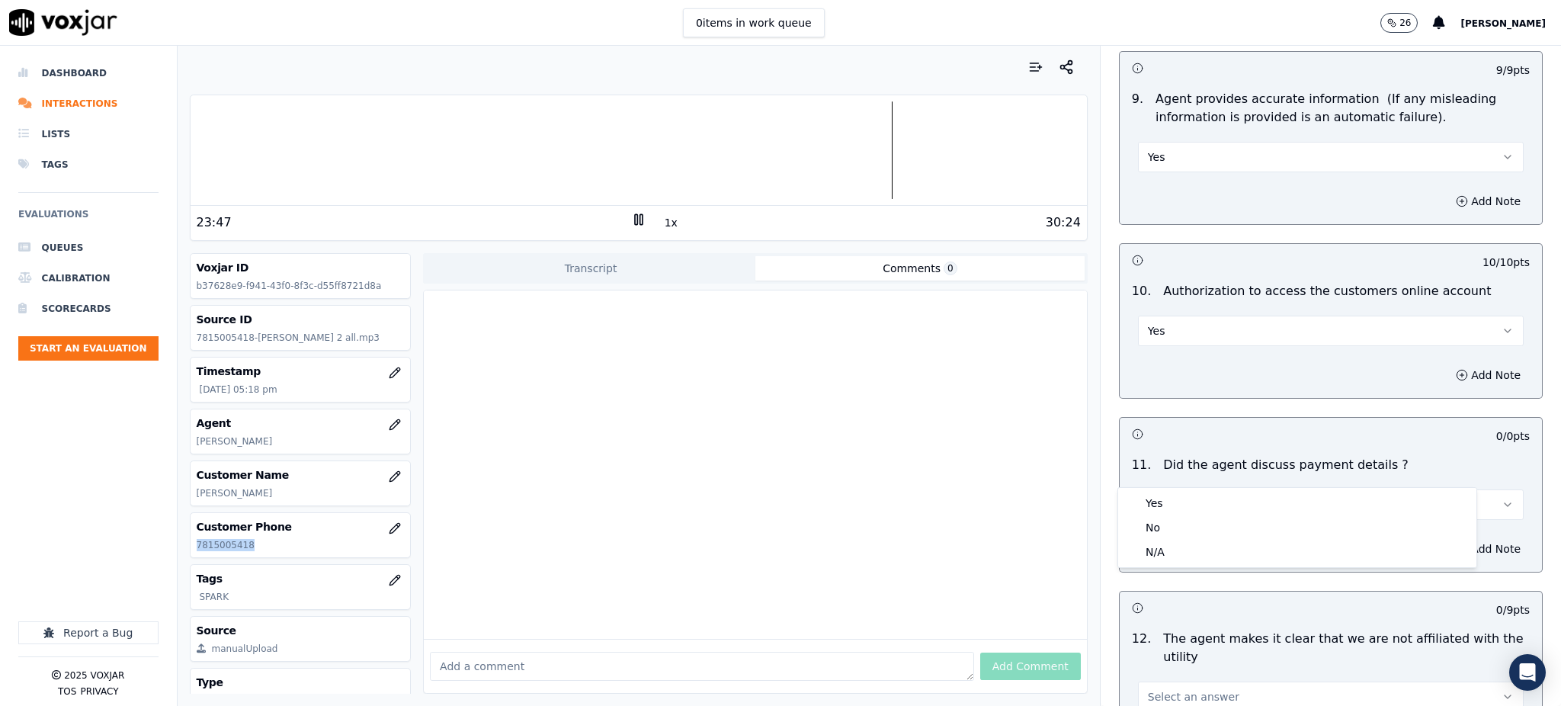
click at [1166, 497] on span "Select an answer" at bounding box center [1193, 504] width 91 height 15
click at [1162, 553] on div "N/A" at bounding box center [1297, 552] width 352 height 24
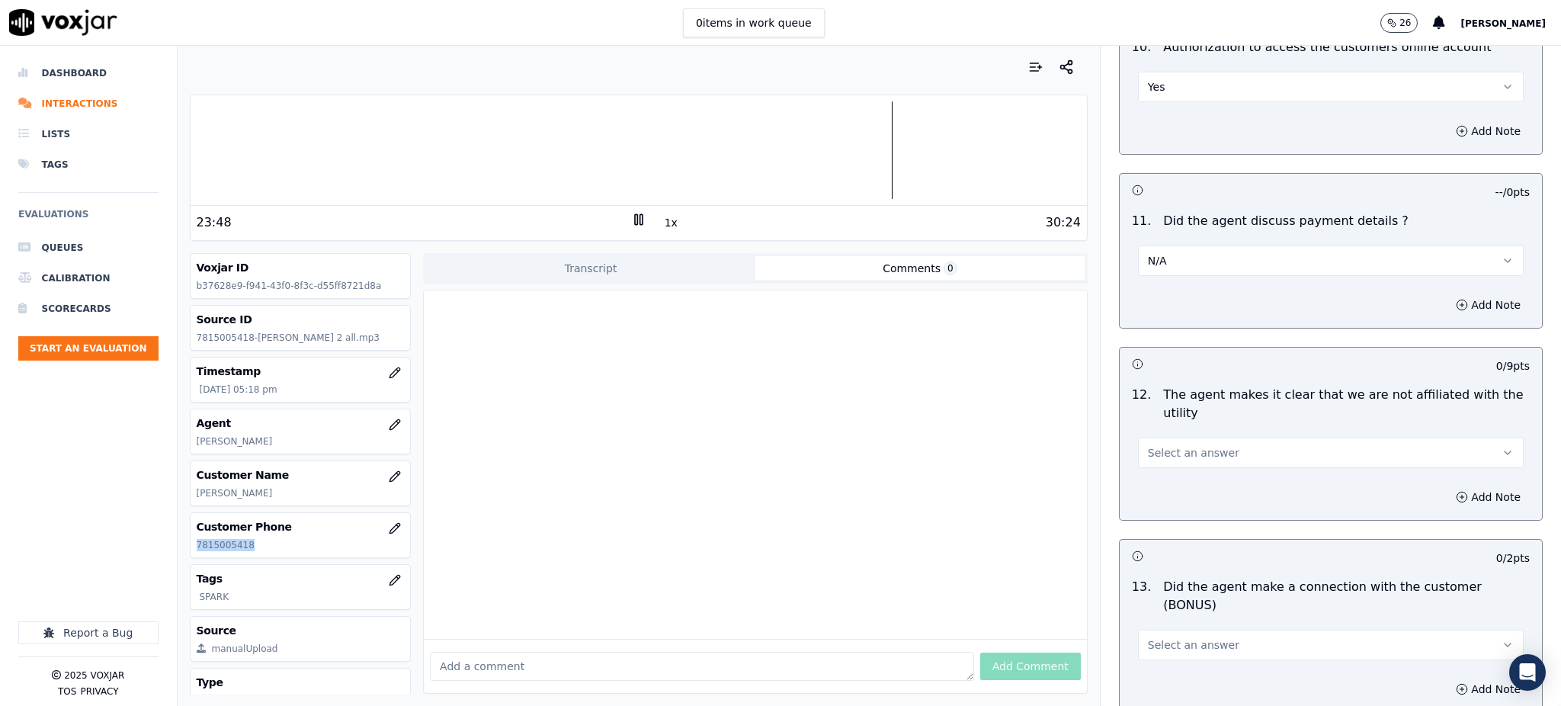
scroll to position [1931, 0]
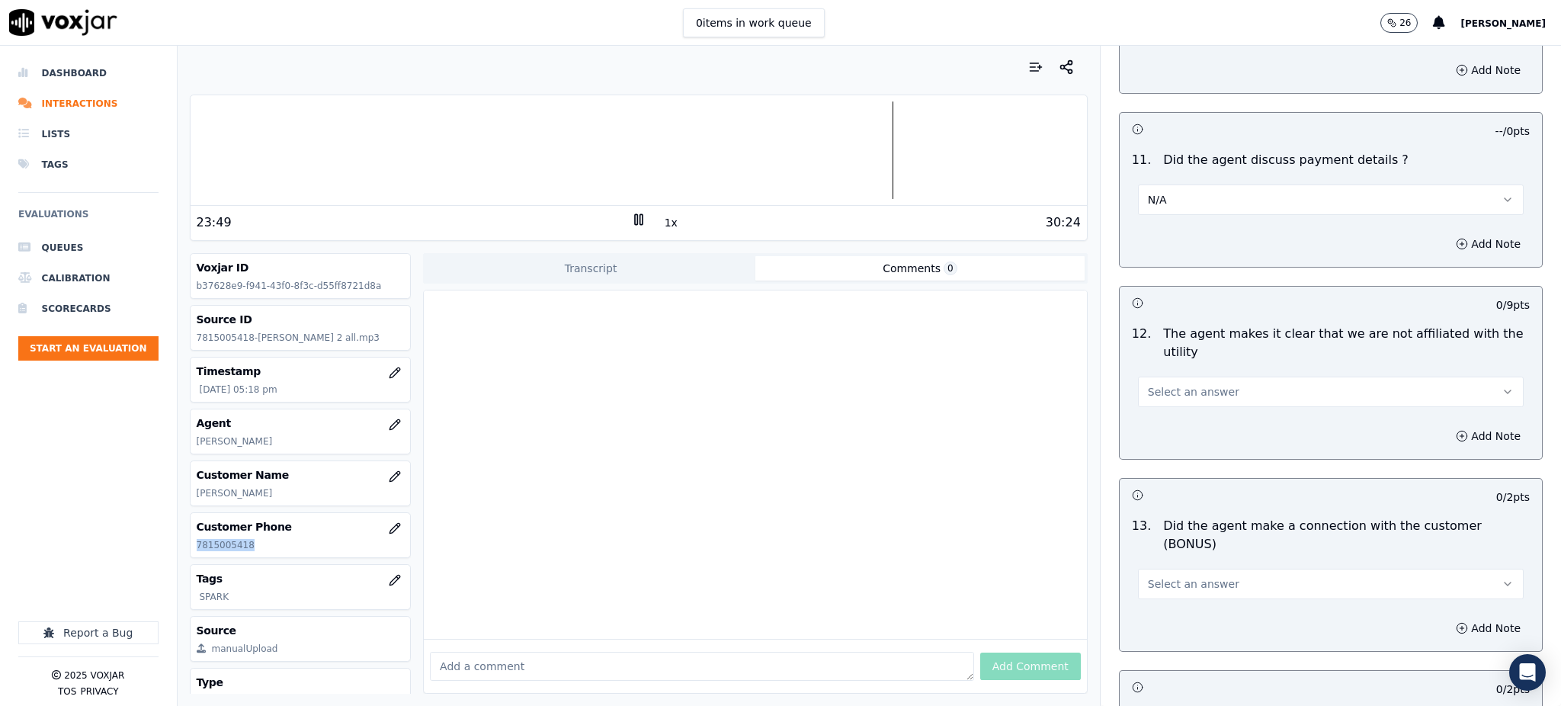
click at [1164, 384] on span "Select an answer" at bounding box center [1193, 391] width 91 height 15
click at [1168, 395] on div "Yes" at bounding box center [1297, 390] width 352 height 24
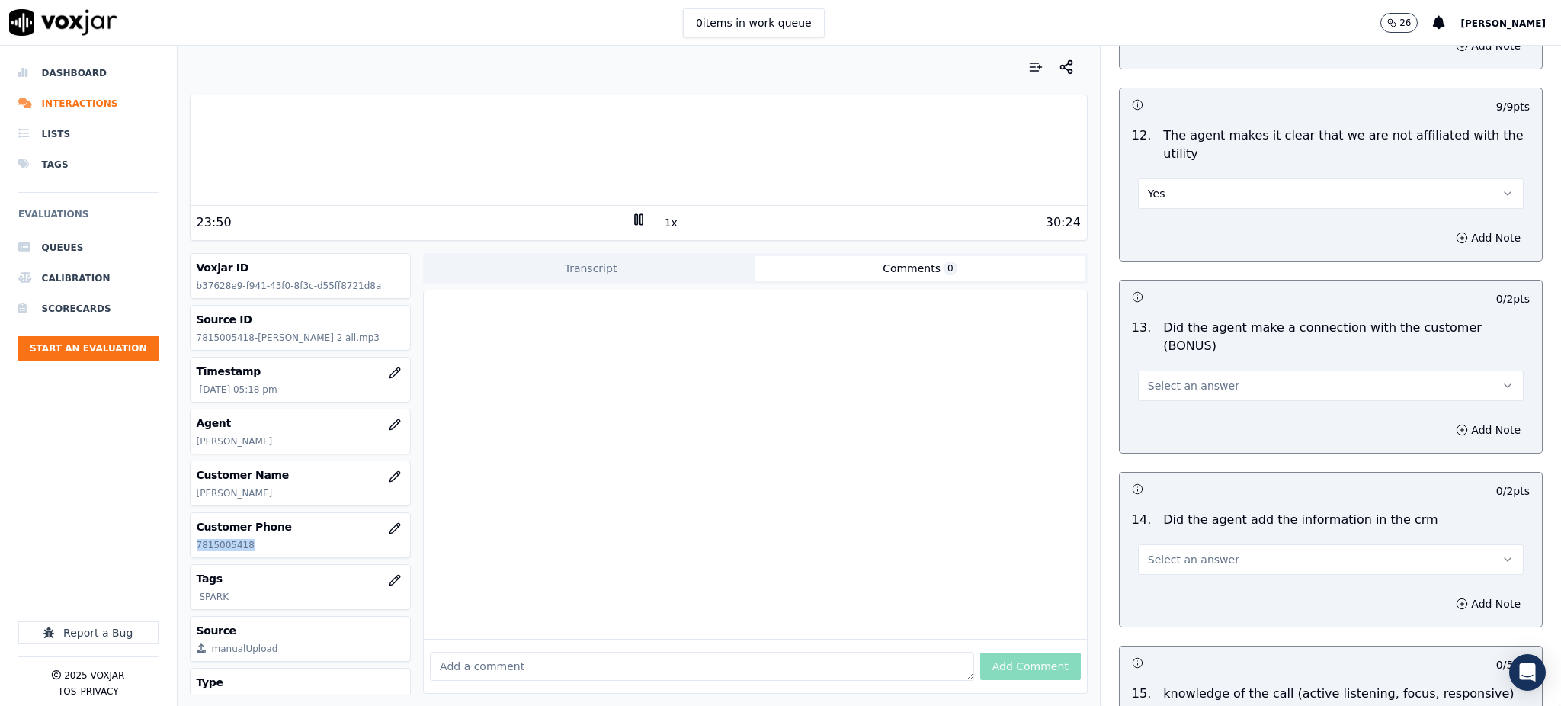
scroll to position [2134, 0]
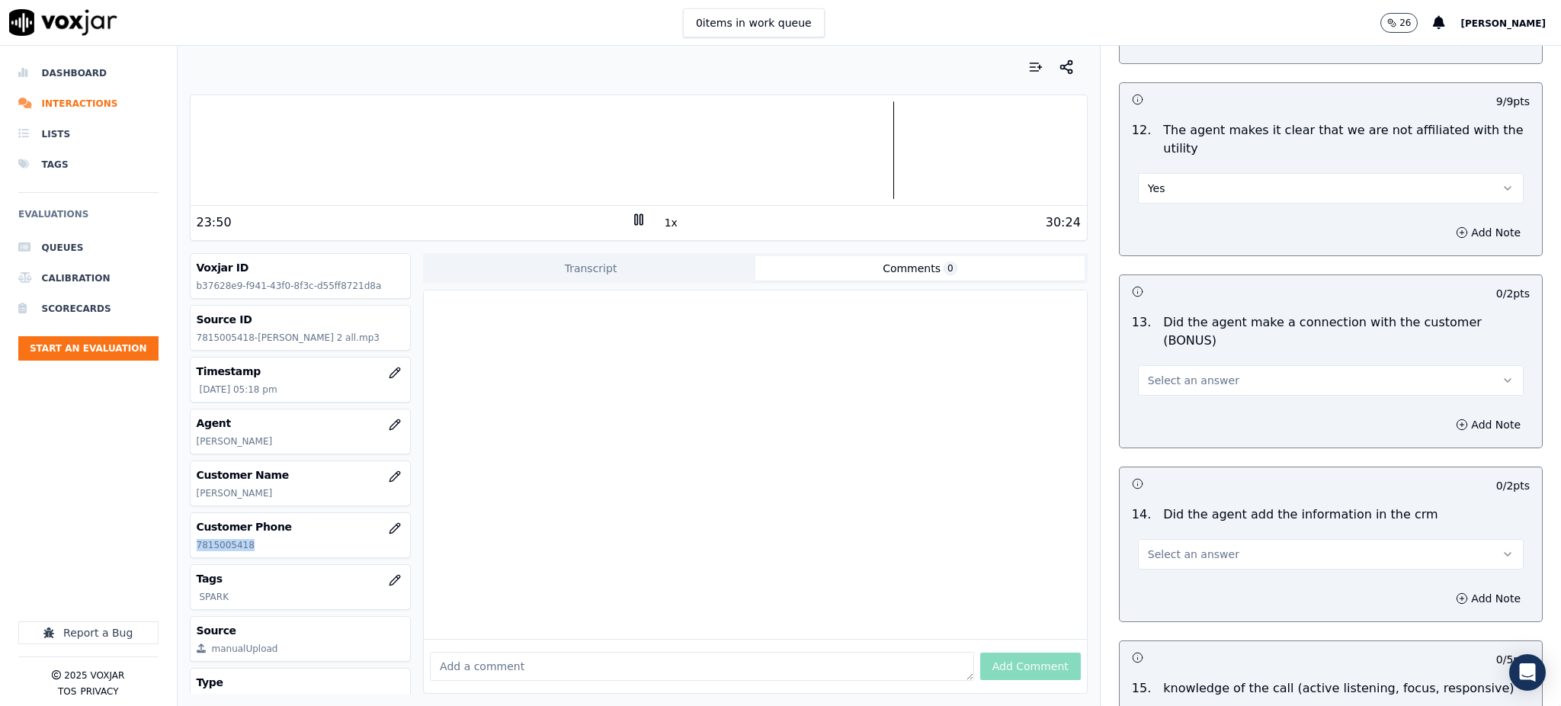
click at [1157, 373] on span "Select an answer" at bounding box center [1193, 380] width 91 height 15
drag, startPoint x: 1166, startPoint y: 355, endPoint x: 1154, endPoint y: 494, distance: 139.2
click at [1166, 358] on div "Yes" at bounding box center [1297, 361] width 352 height 24
drag, startPoint x: 1162, startPoint y: 496, endPoint x: 1159, endPoint y: 508, distance: 12.6
click at [1162, 547] on span "Select an answer" at bounding box center [1193, 554] width 91 height 15
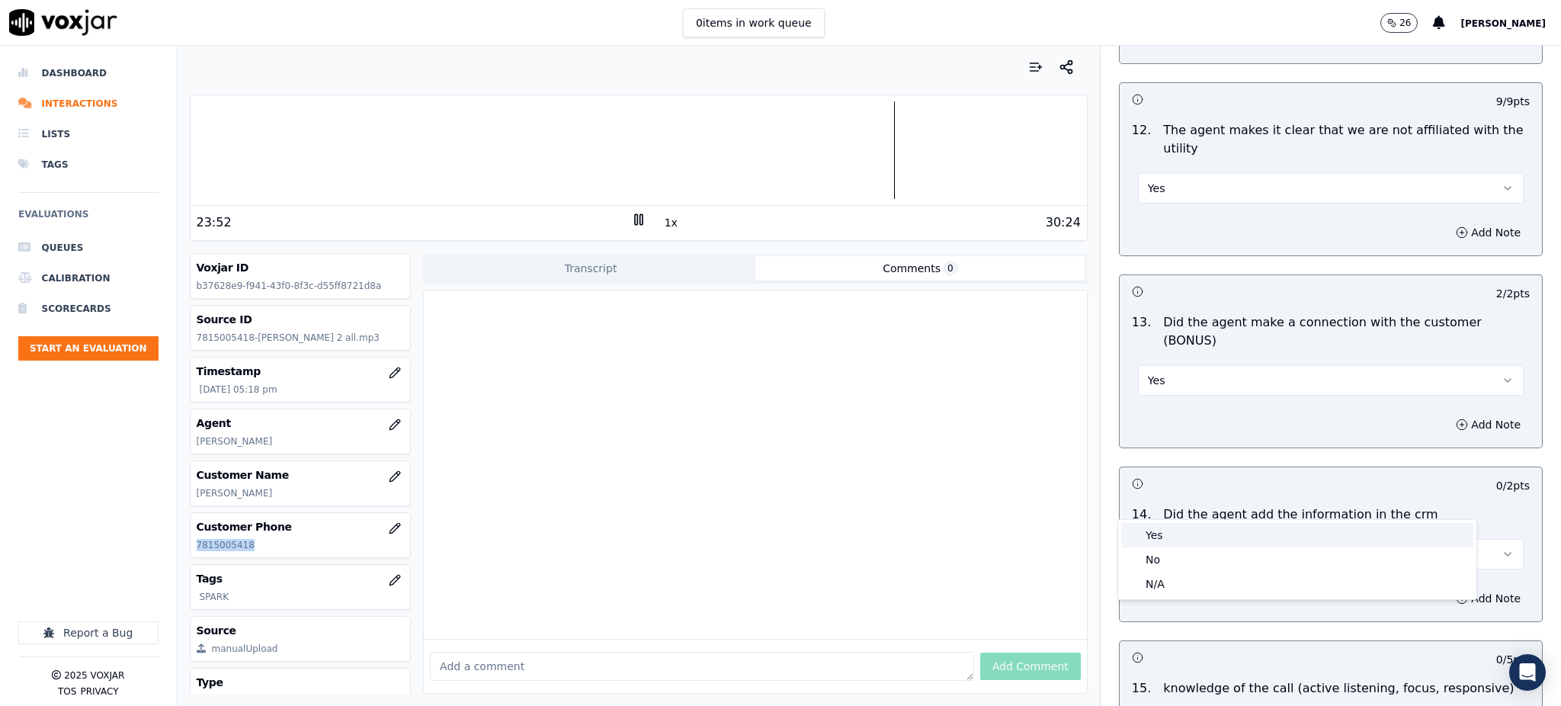
click at [1155, 533] on div "Yes" at bounding box center [1297, 535] width 352 height 24
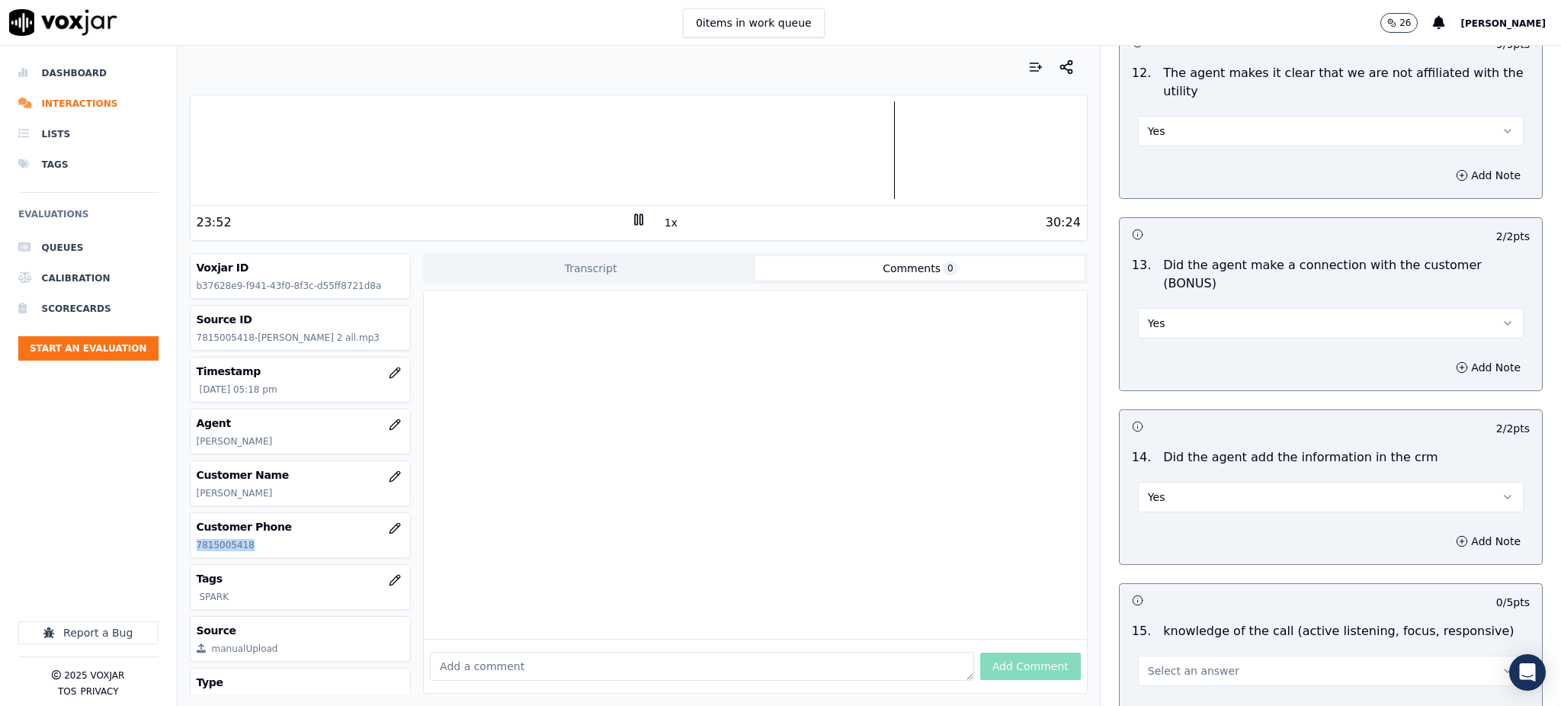
scroll to position [2307, 0]
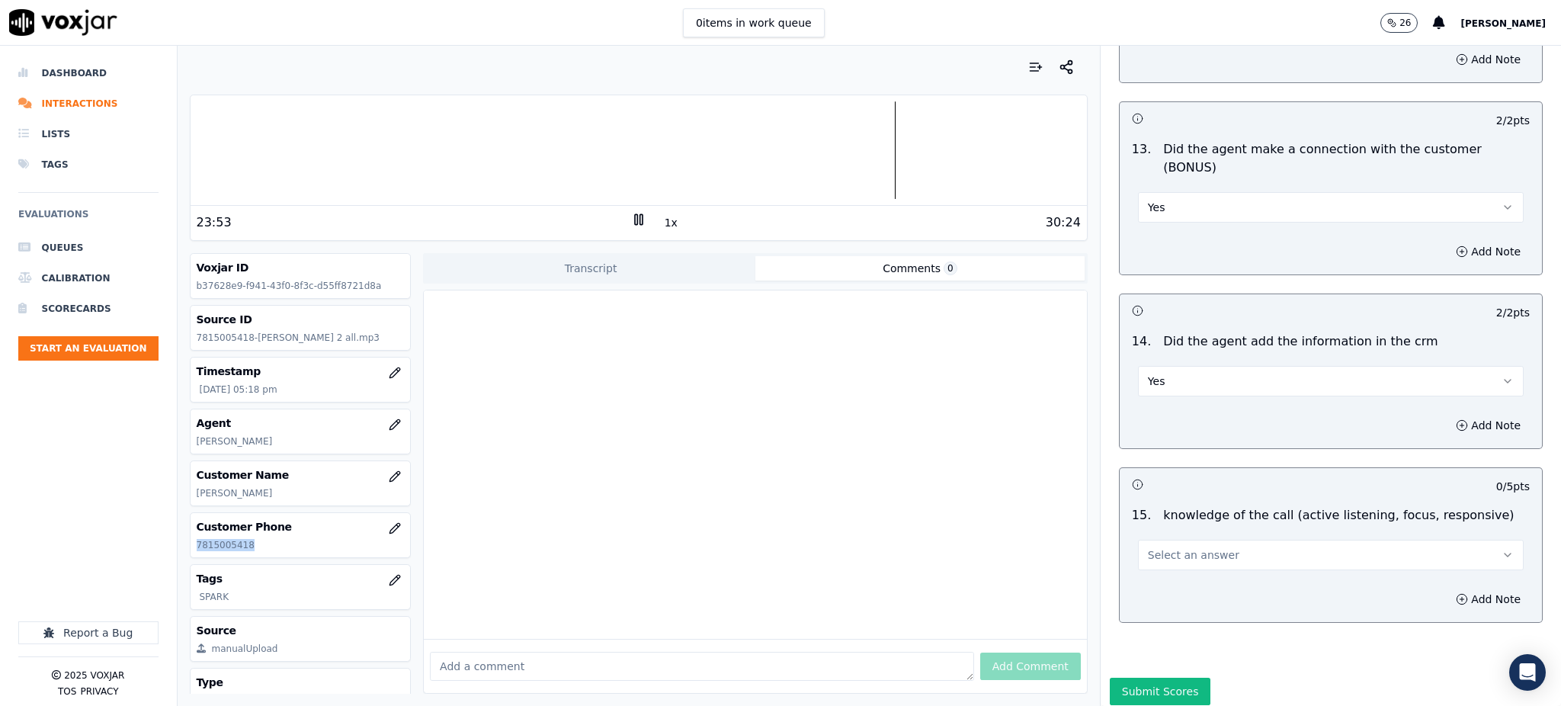
click at [1175, 540] on button "Select an answer" at bounding box center [1331, 555] width 386 height 30
click at [1175, 523] on div "Yes No N/A" at bounding box center [1297, 560] width 358 height 79
click at [1172, 534] on div "Yes" at bounding box center [1297, 536] width 352 height 24
click at [1142, 678] on button "Submit Scores" at bounding box center [1160, 691] width 101 height 27
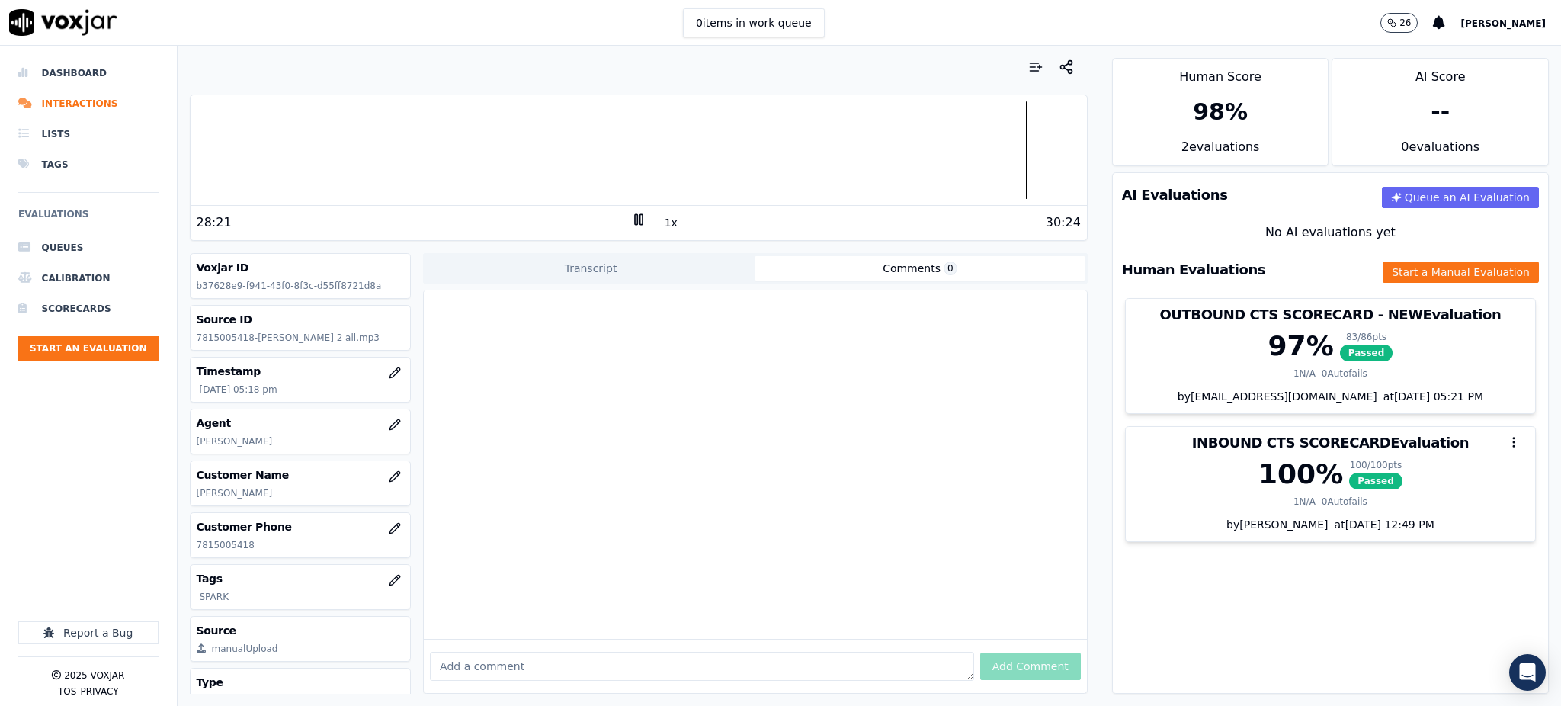
click at [1003, 176] on div at bounding box center [639, 150] width 896 height 98
click at [1000, 175] on div at bounding box center [639, 150] width 896 height 98
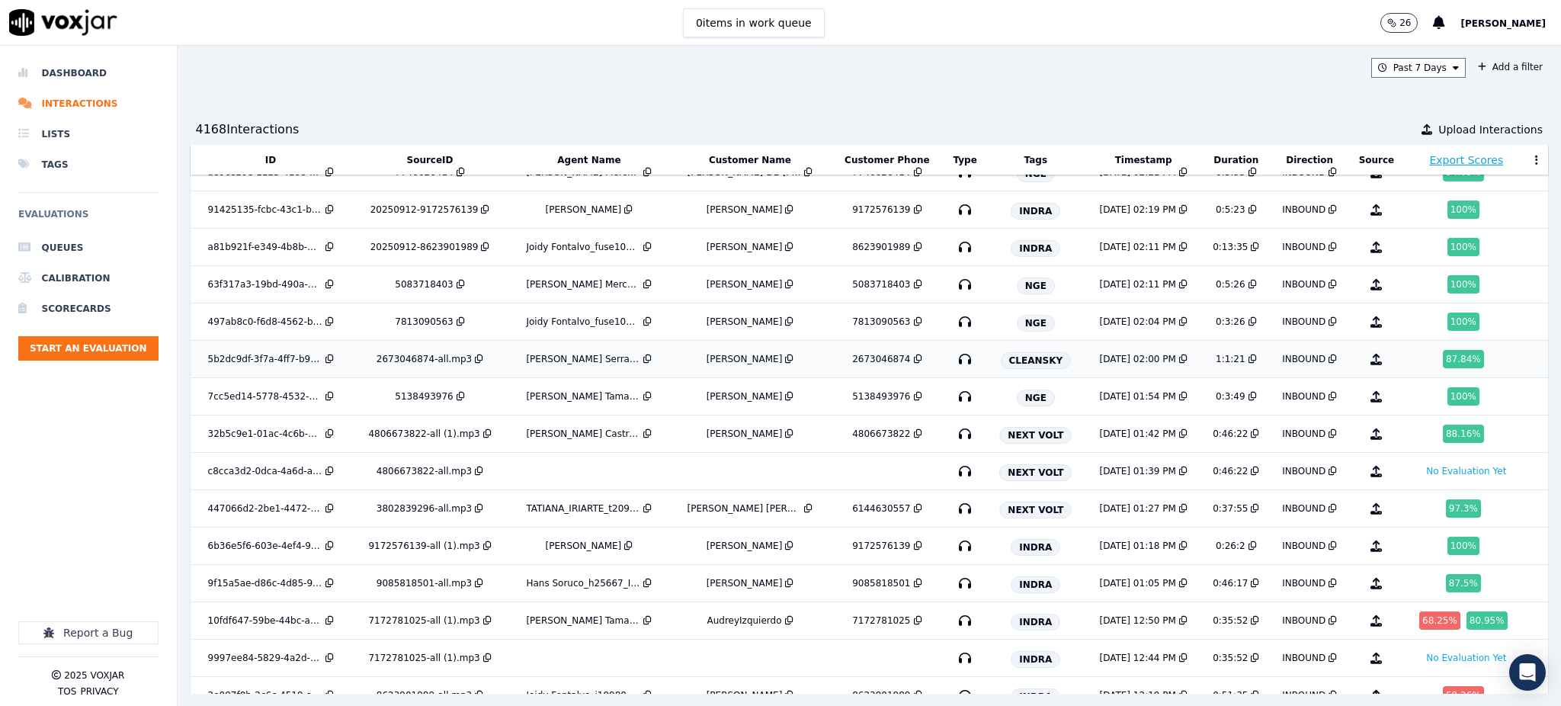
scroll to position [1551, 0]
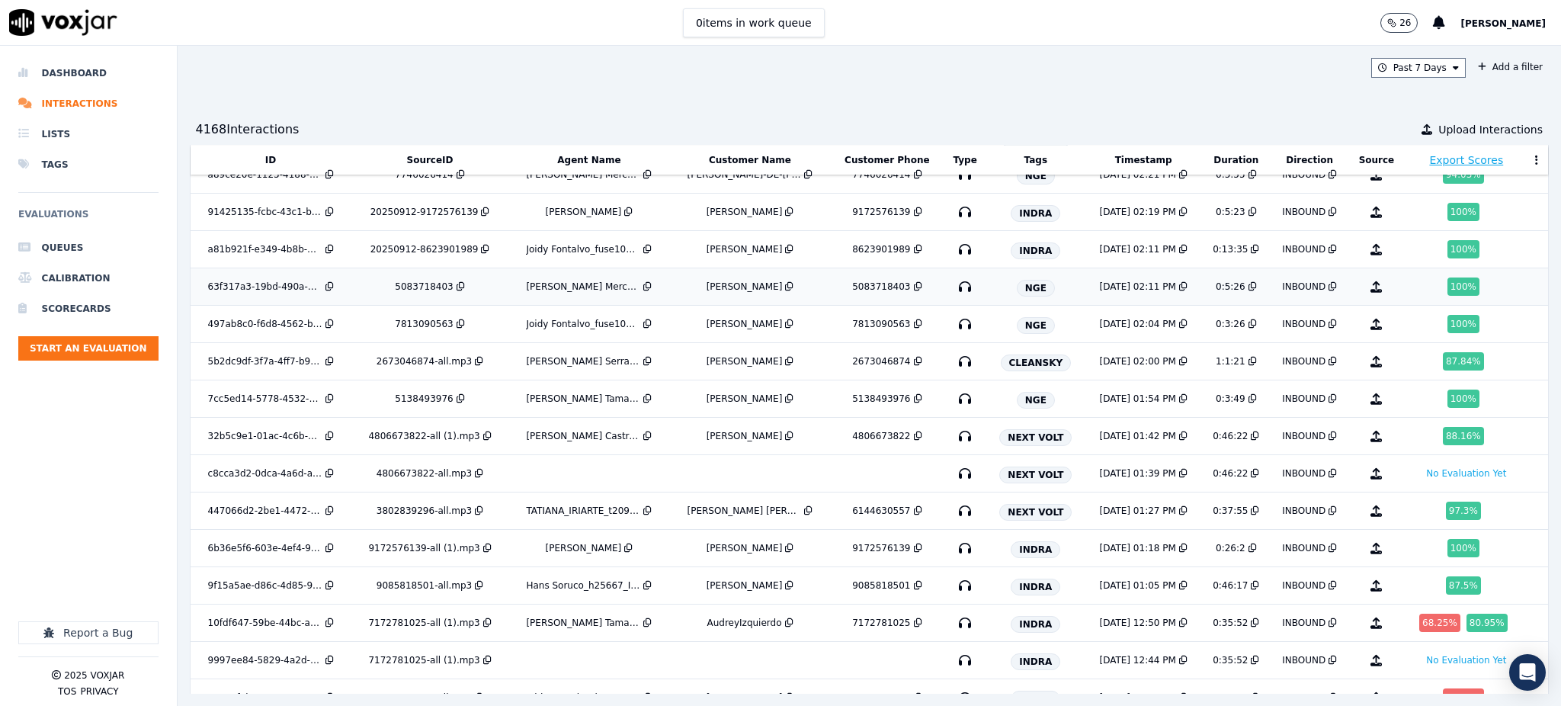
click at [953, 292] on icon "button" at bounding box center [965, 286] width 24 height 24
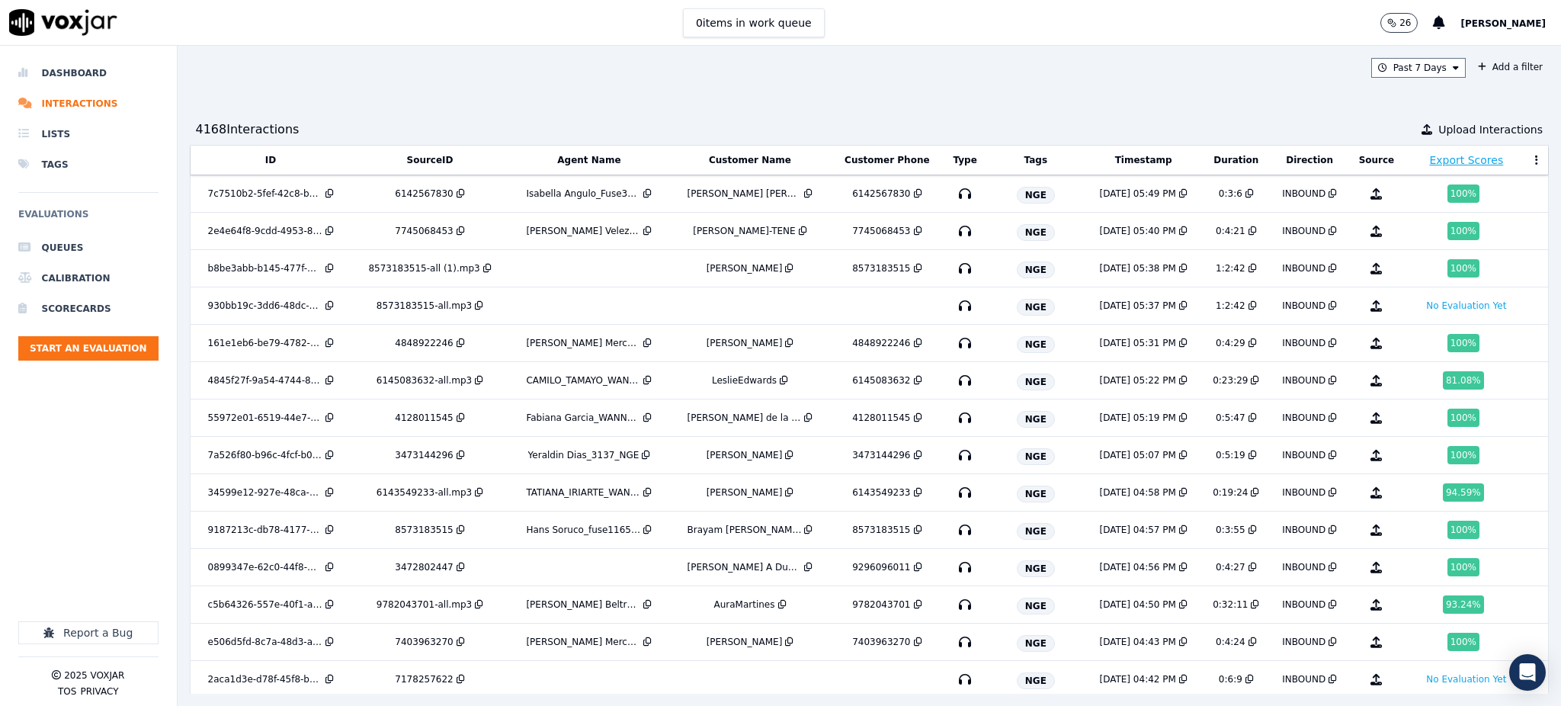
scroll to position [1551, 0]
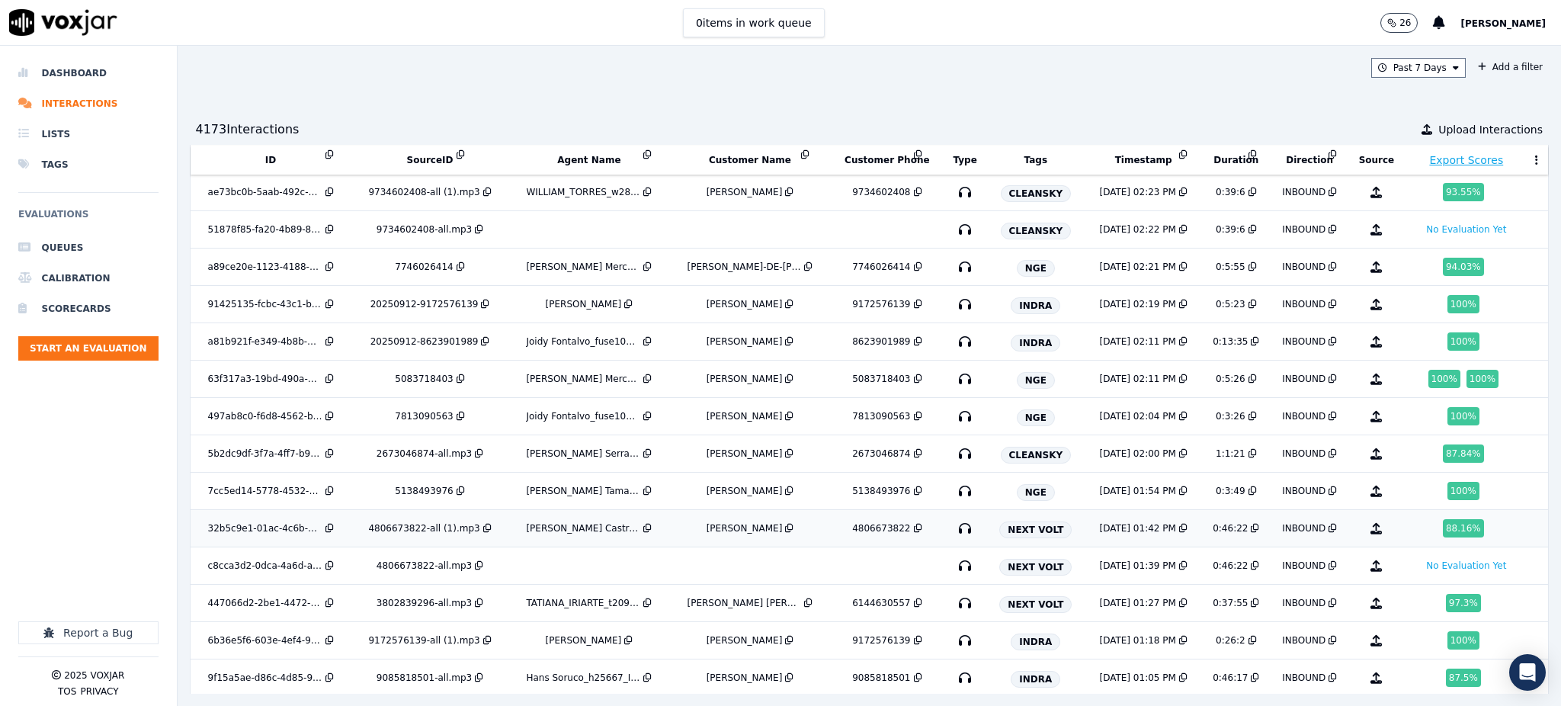
scroll to position [1366, 0]
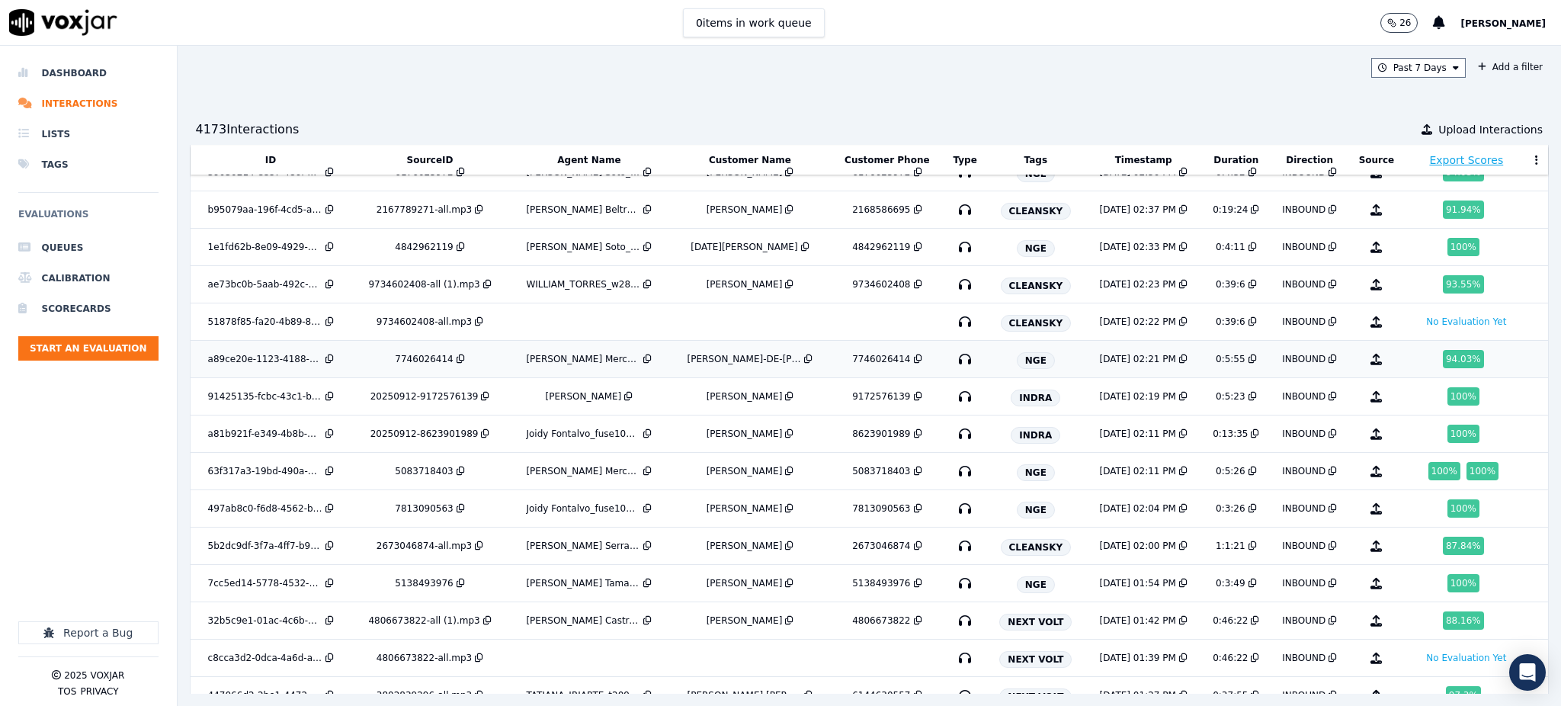
click at [953, 364] on icon "button" at bounding box center [965, 359] width 24 height 24
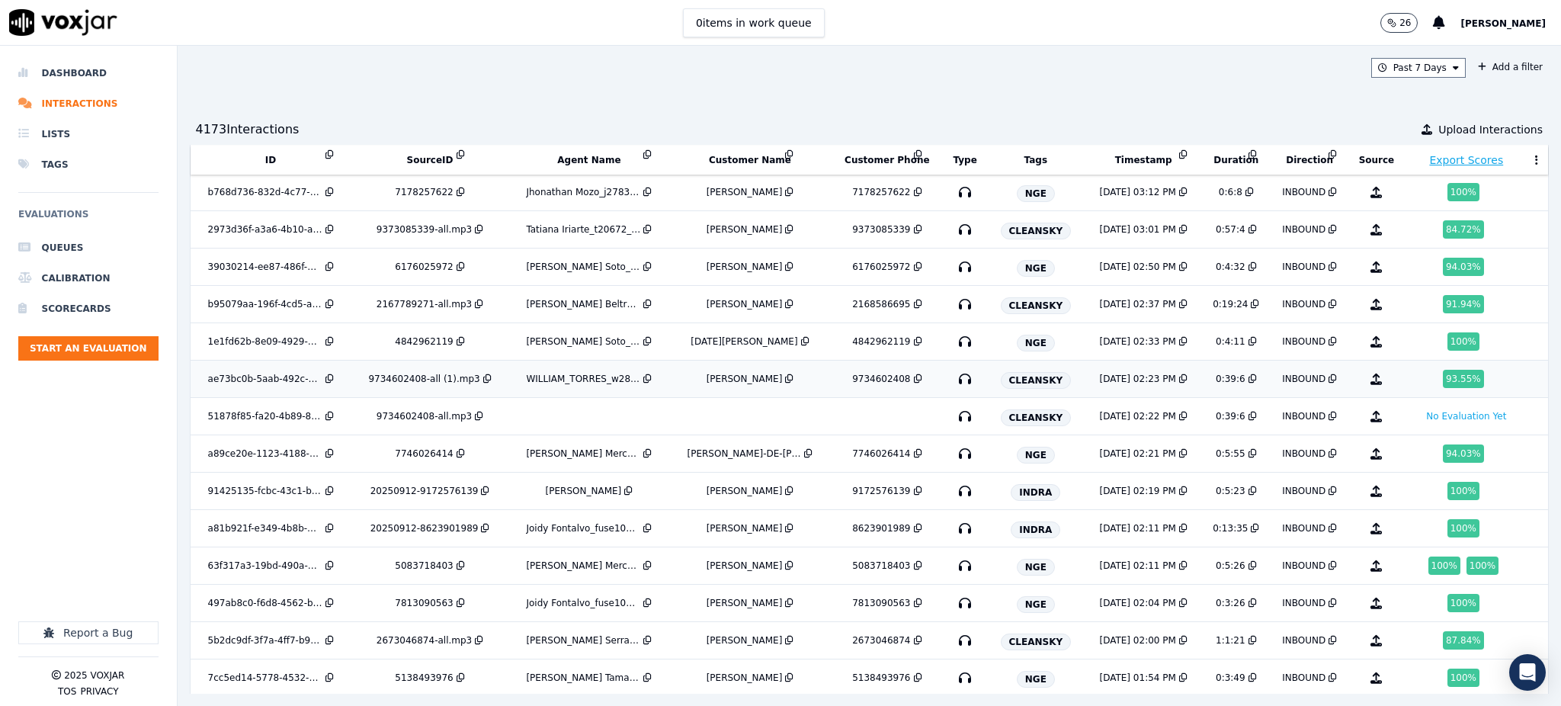
scroll to position [1264, 0]
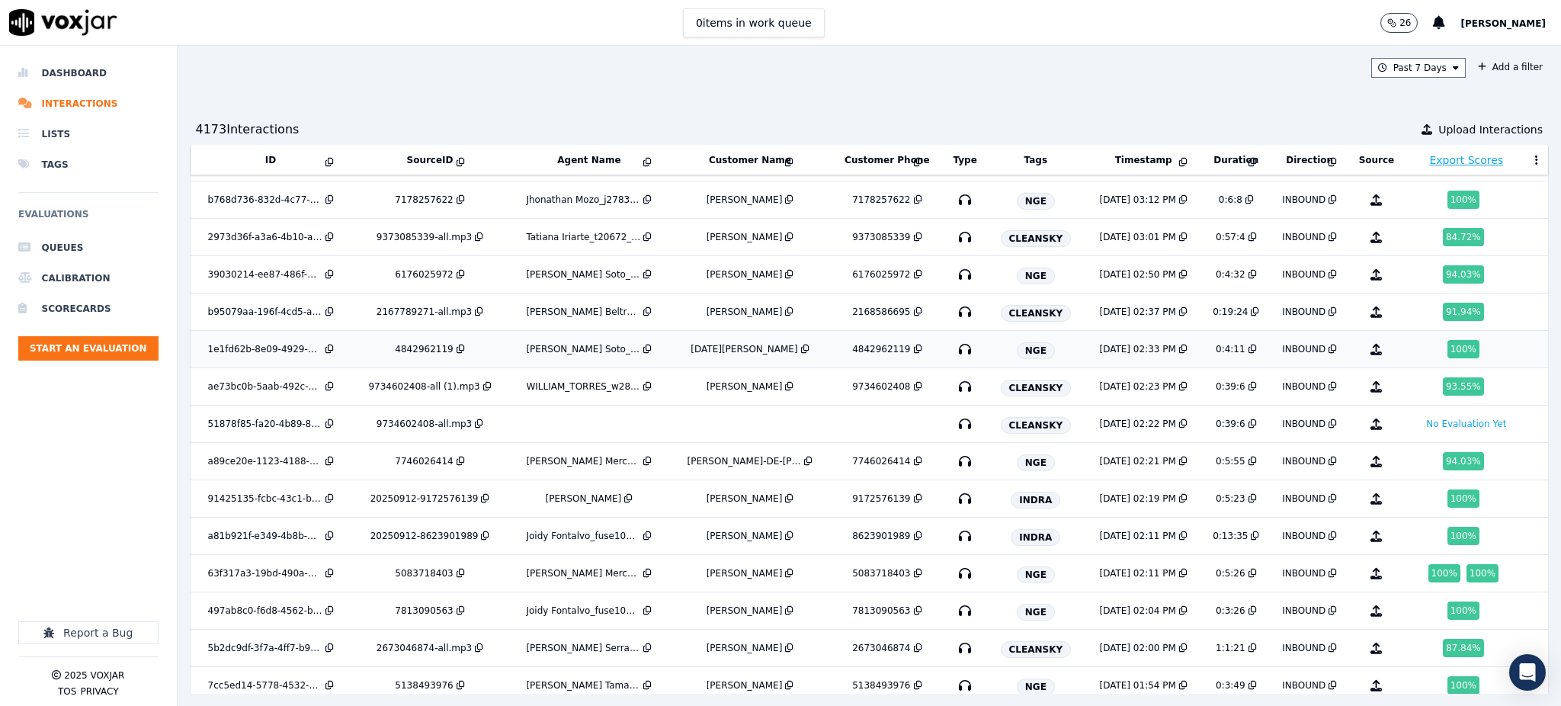
click at [953, 348] on icon "button" at bounding box center [965, 349] width 24 height 24
click at [953, 273] on icon "button" at bounding box center [965, 274] width 24 height 24
click at [953, 196] on icon "button" at bounding box center [965, 200] width 24 height 24
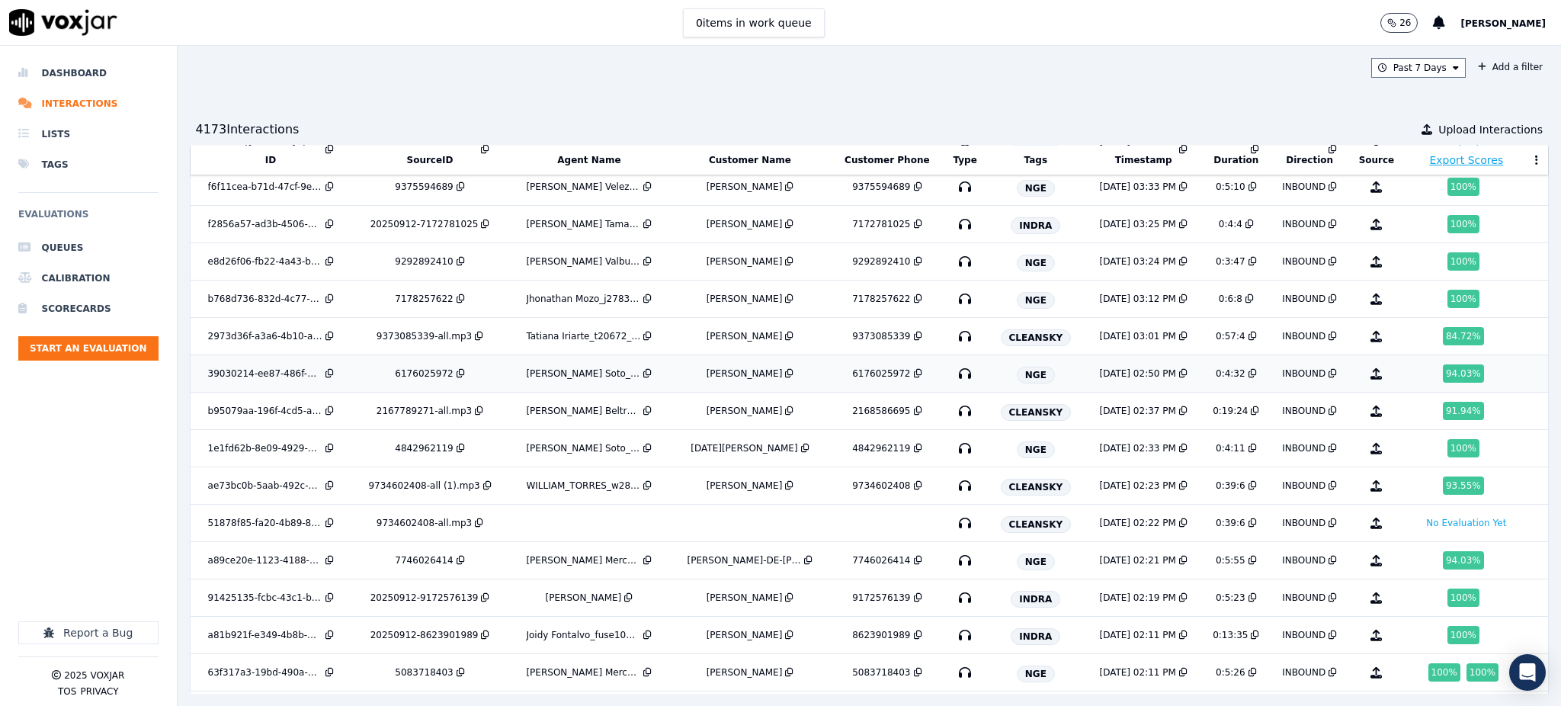
scroll to position [1162, 0]
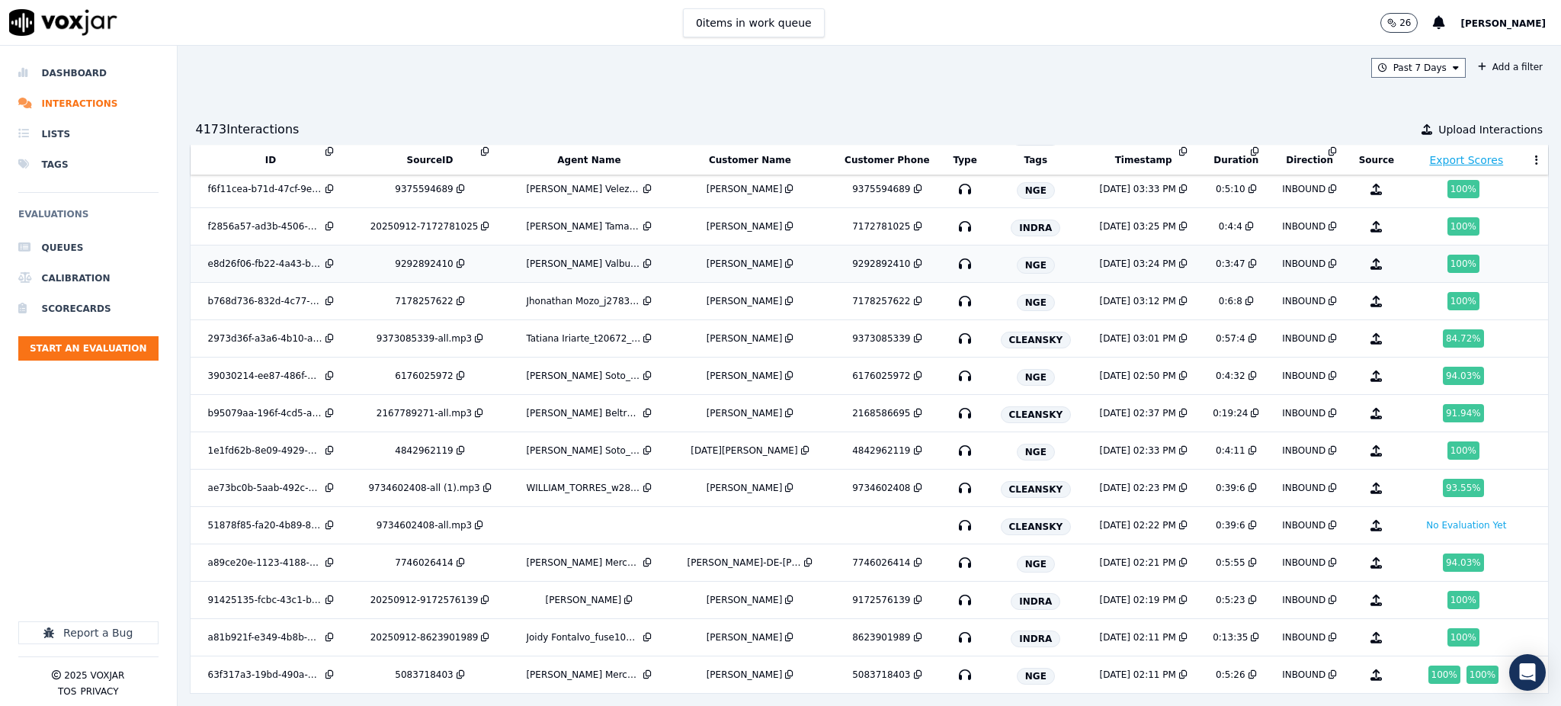
click at [954, 263] on td at bounding box center [965, 263] width 43 height 37
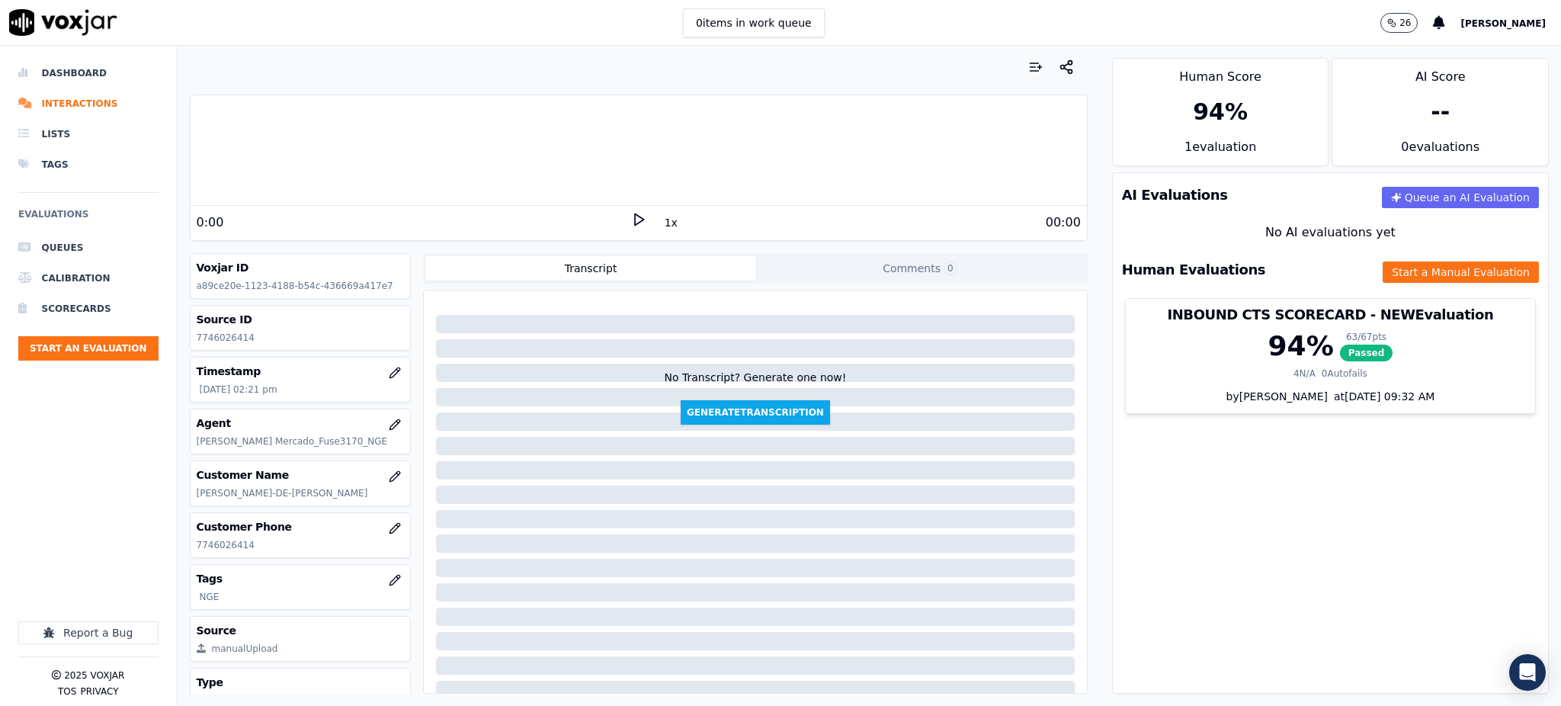
click at [631, 218] on icon at bounding box center [638, 219] width 15 height 15
drag, startPoint x: 251, startPoint y: 544, endPoint x: 184, endPoint y: 547, distance: 67.2
click at [184, 547] on div "Your browser does not support the audio element. 0:05 1x 5:55 Voxjar ID a89ce20…" at bounding box center [639, 376] width 922 height 660
copy p "7746026414"
click at [1405, 267] on button "Start a Manual Evaluation" at bounding box center [1461, 271] width 156 height 21
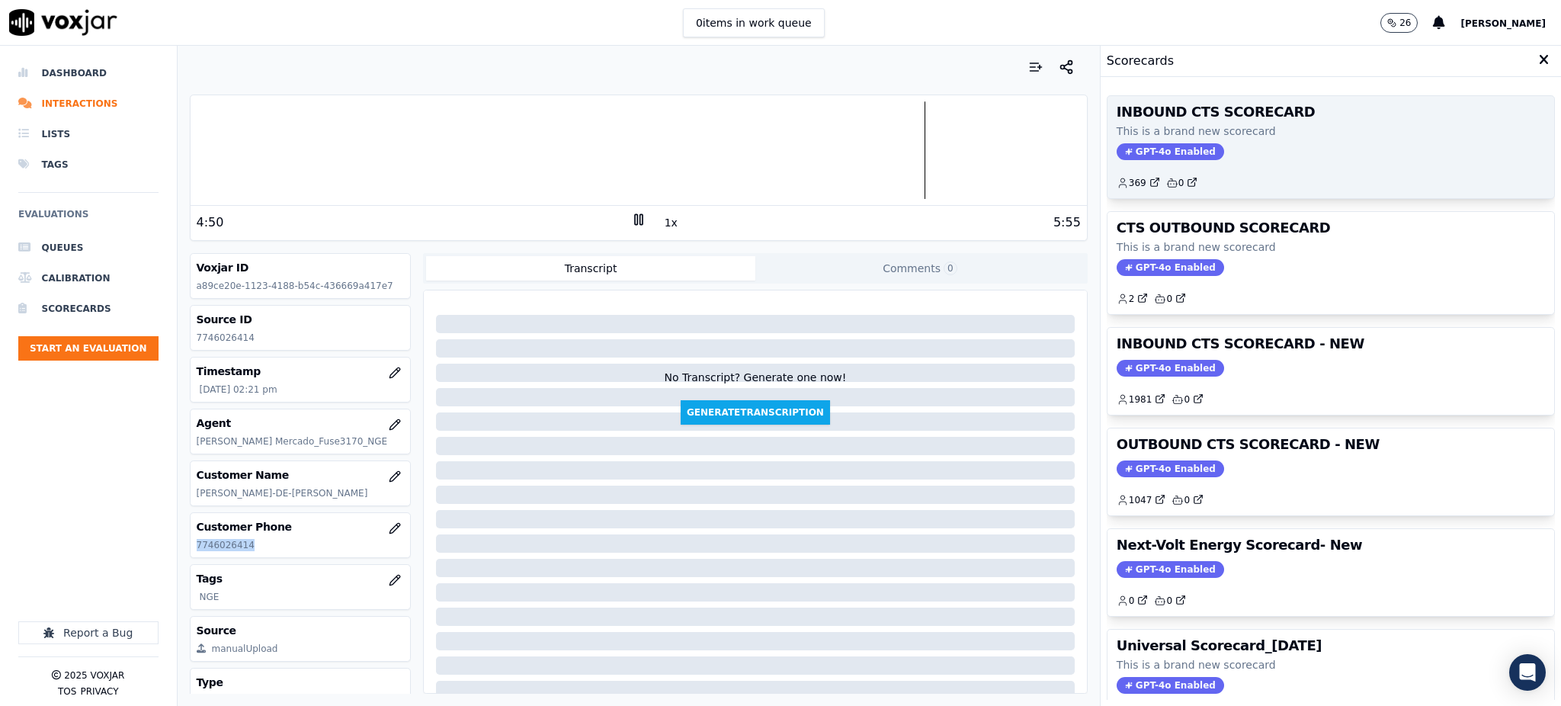
click at [1147, 158] on span "GPT-4o Enabled" at bounding box center [1170, 151] width 107 height 17
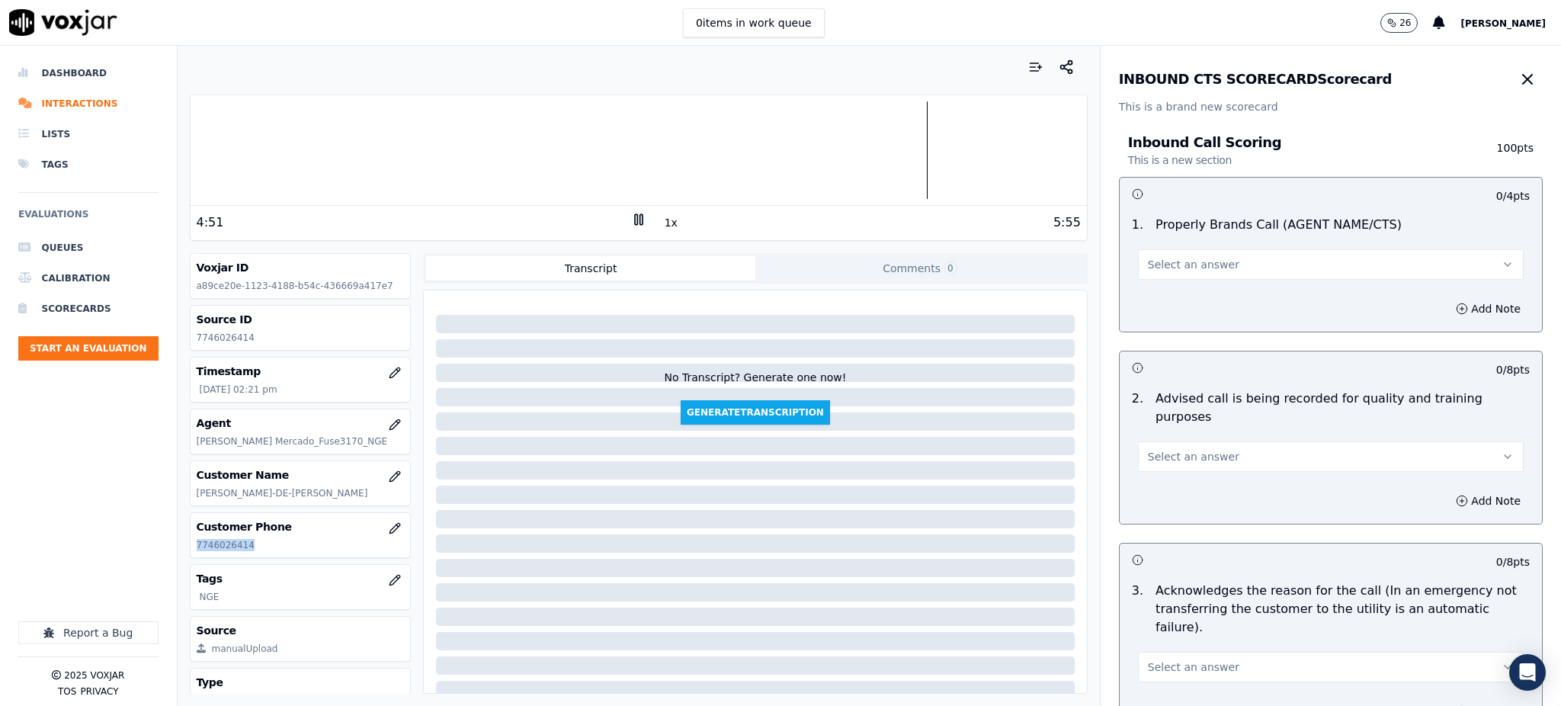
click at [1175, 268] on span "Select an answer" at bounding box center [1193, 264] width 91 height 15
click at [1179, 302] on div "Yes" at bounding box center [1297, 299] width 352 height 24
click at [1172, 449] on span "Select an answer" at bounding box center [1193, 456] width 91 height 15
click at [1172, 464] on div "Yes" at bounding box center [1297, 472] width 352 height 24
click at [1179, 652] on button "Select an answer" at bounding box center [1331, 667] width 386 height 30
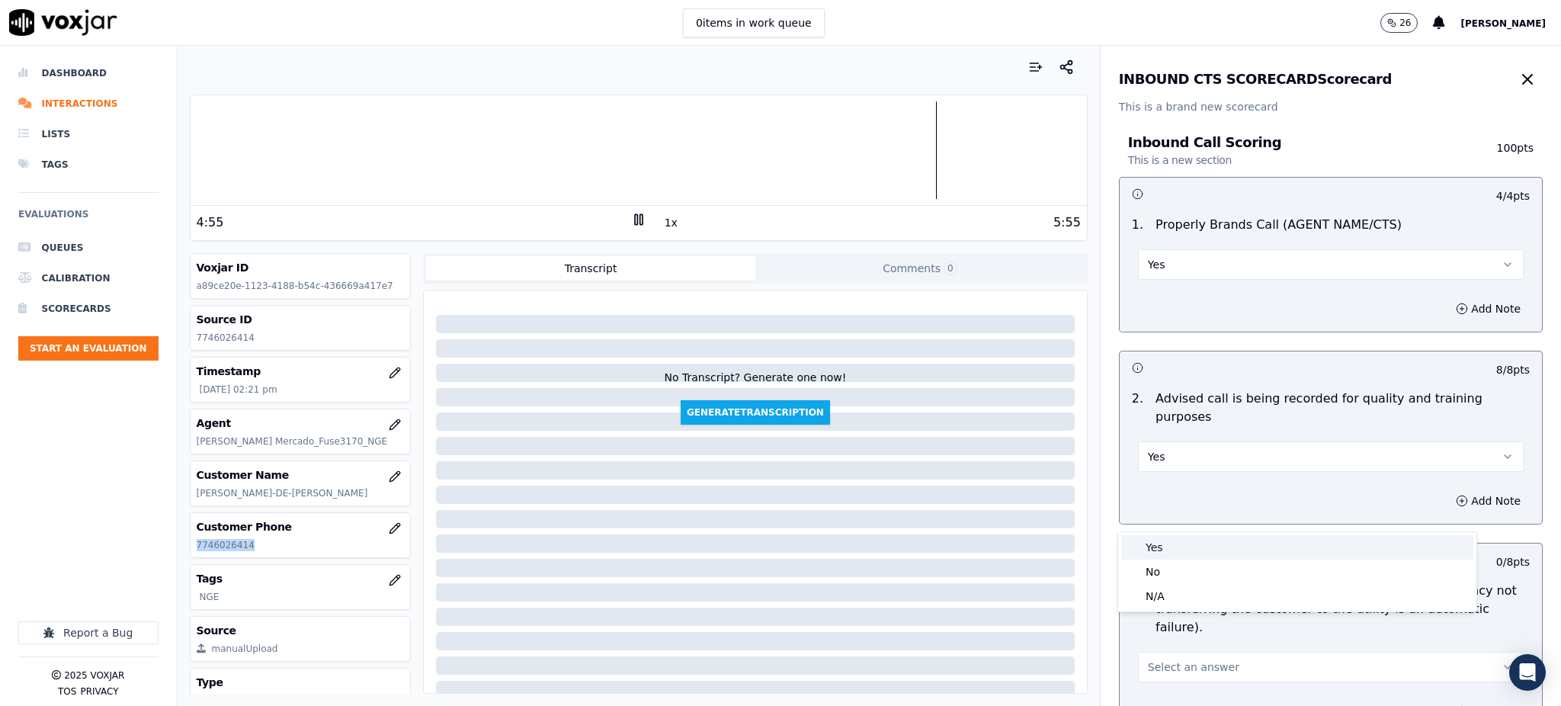
click at [1176, 544] on div "Yes" at bounding box center [1297, 547] width 352 height 24
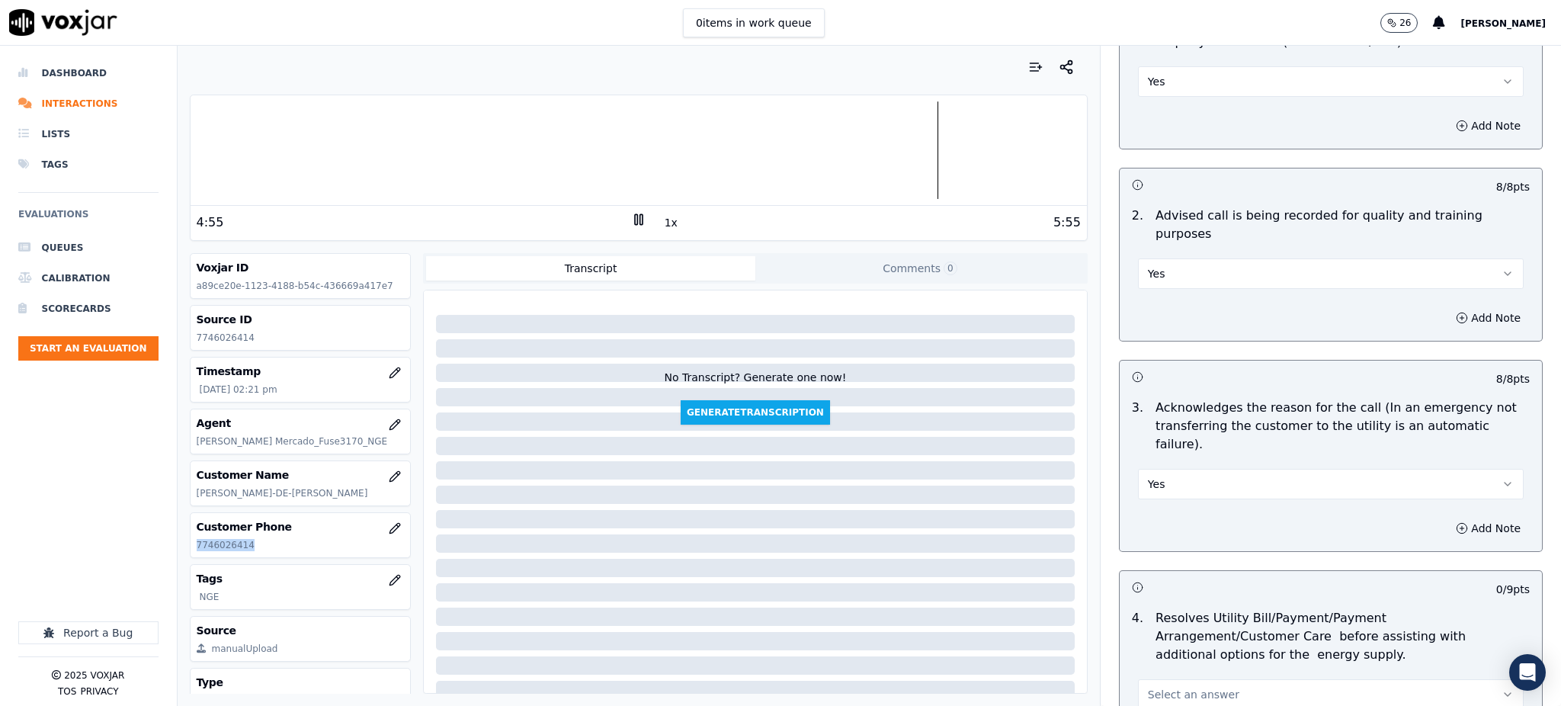
scroll to position [305, 0]
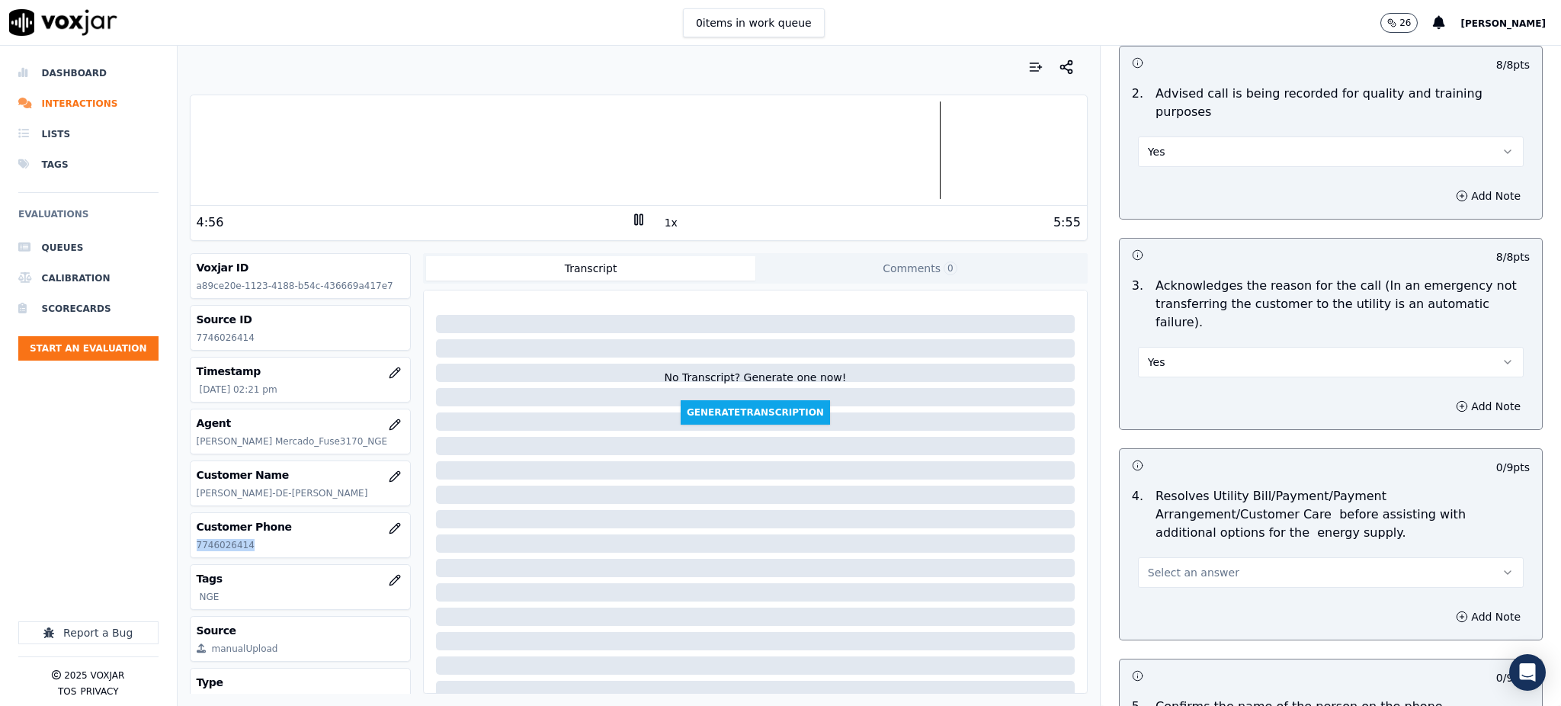
click at [1164, 565] on span "Select an answer" at bounding box center [1193, 572] width 91 height 15
click at [1169, 566] on div "Yes" at bounding box center [1297, 571] width 352 height 24
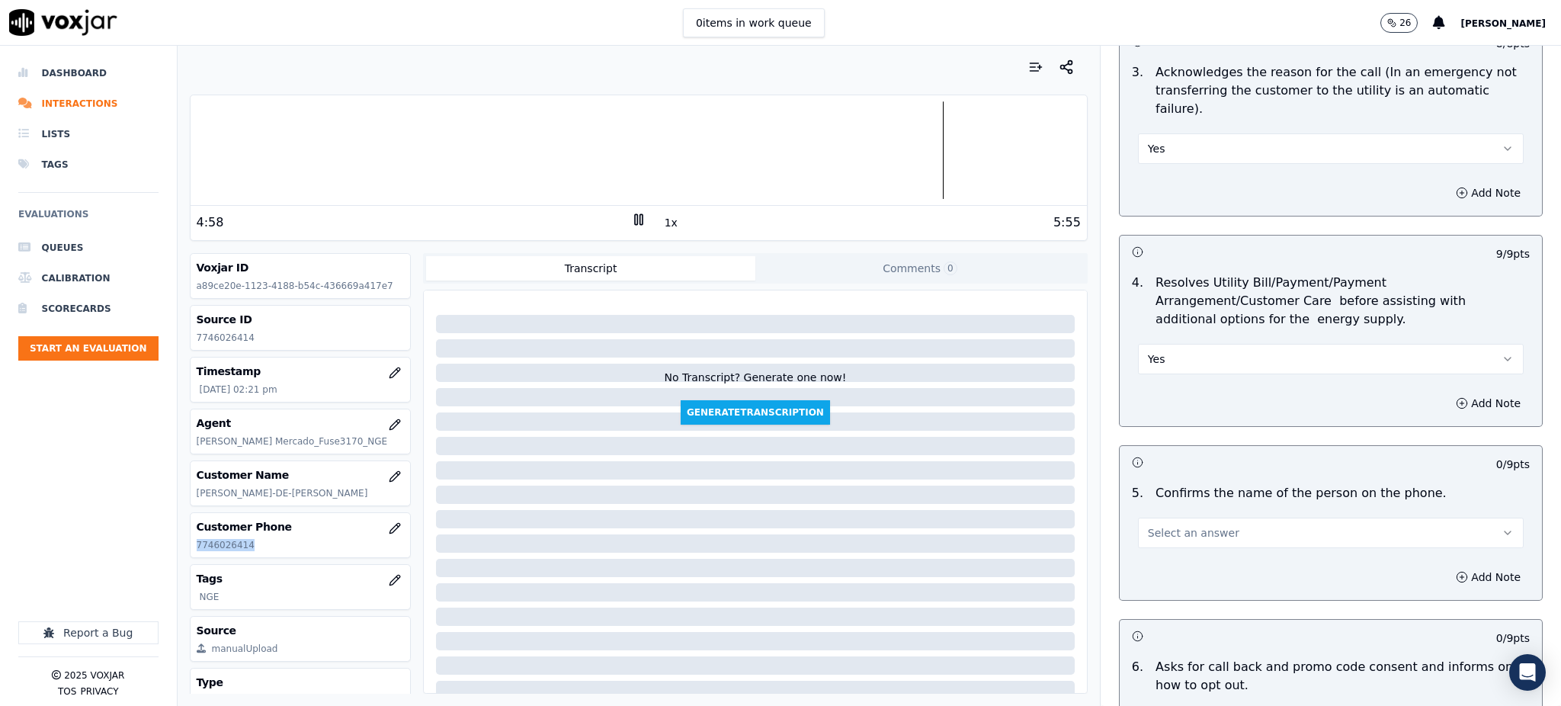
scroll to position [610, 0]
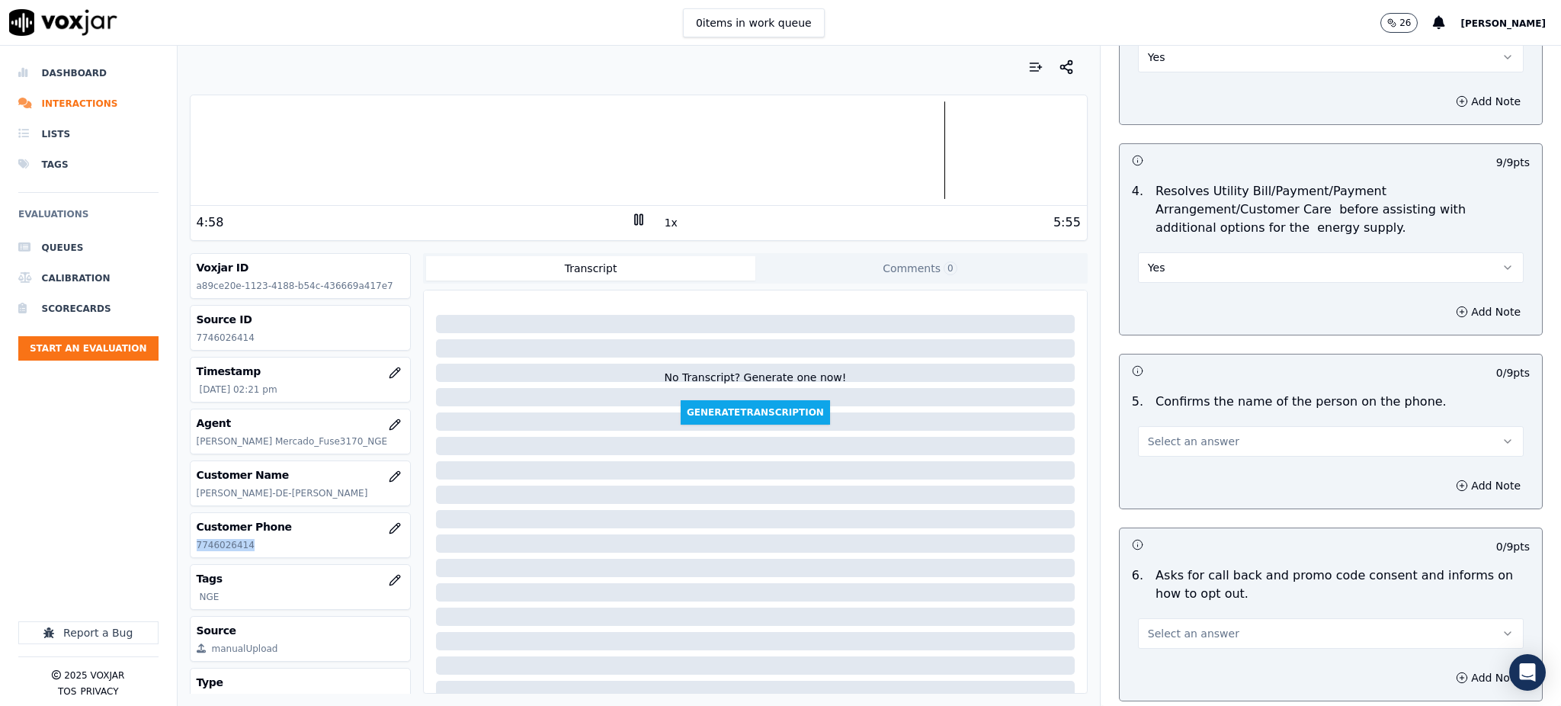
click at [1162, 434] on span "Select an answer" at bounding box center [1193, 441] width 91 height 15
click at [1201, 431] on div "Yes" at bounding box center [1297, 440] width 352 height 24
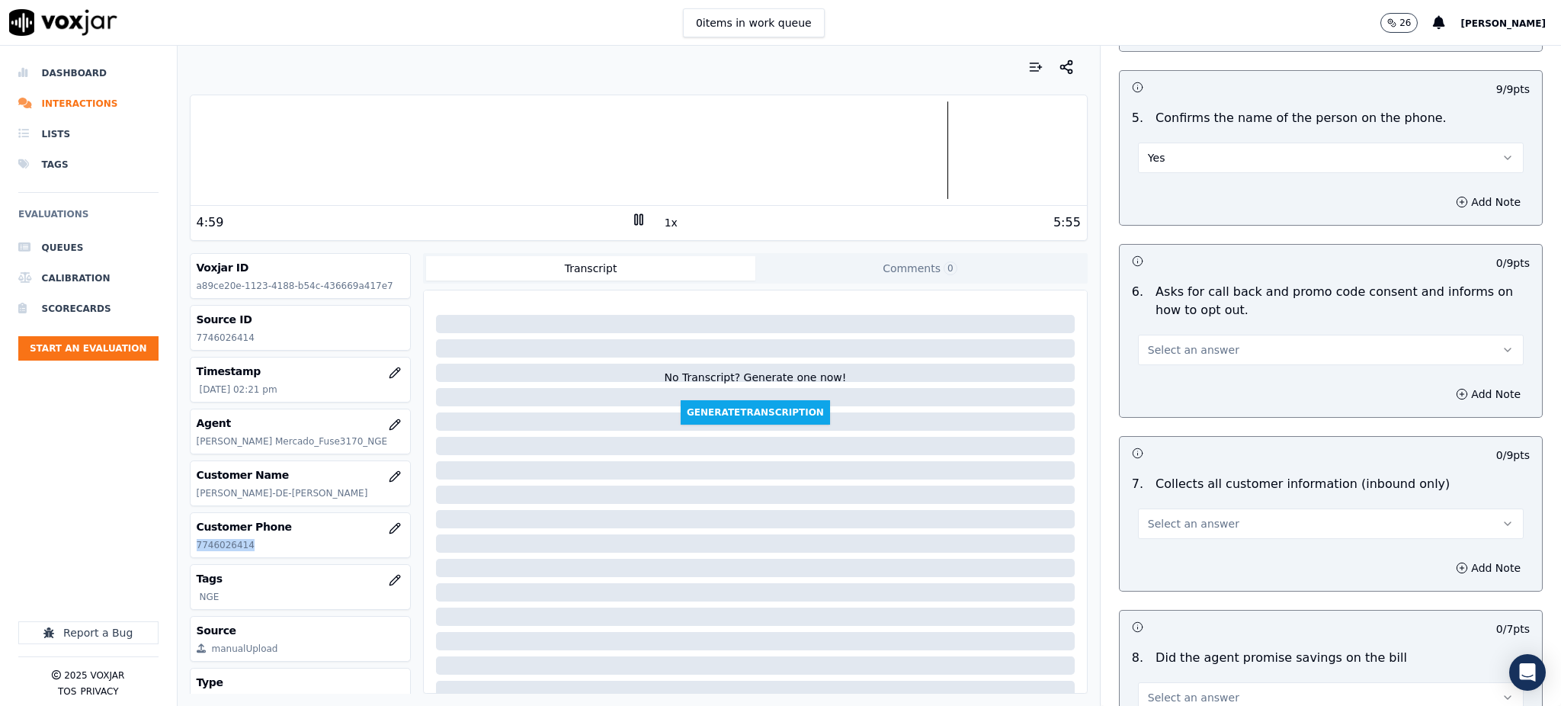
scroll to position [915, 0]
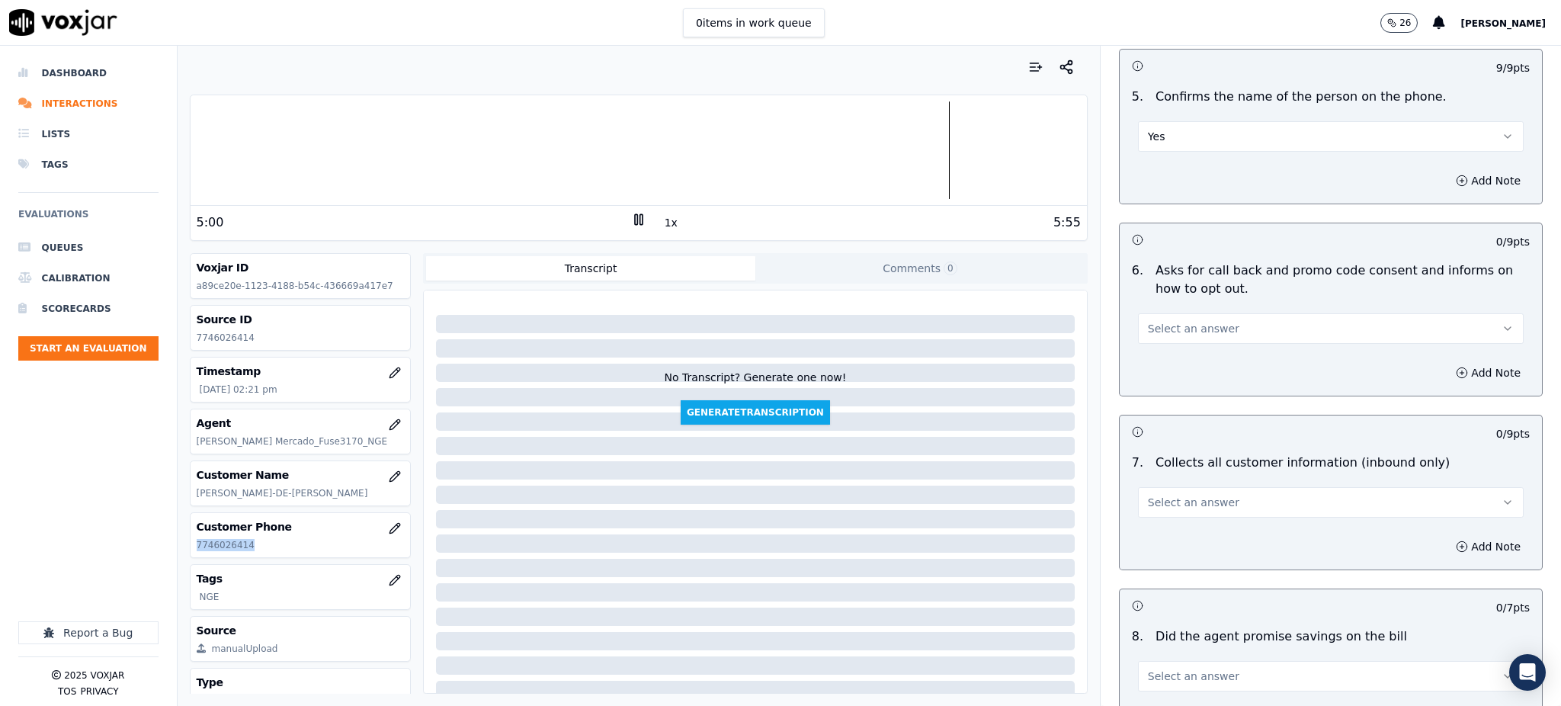
drag, startPoint x: 1210, startPoint y: 297, endPoint x: 1205, endPoint y: 304, distance: 8.9
click at [1209, 313] on button "Select an answer" at bounding box center [1331, 328] width 386 height 30
drag, startPoint x: 1175, startPoint y: 326, endPoint x: 1166, endPoint y: 468, distance: 142.1
click at [1175, 328] on div "Yes" at bounding box center [1297, 327] width 352 height 24
click at [1182, 487] on button "Select an answer" at bounding box center [1331, 502] width 386 height 30
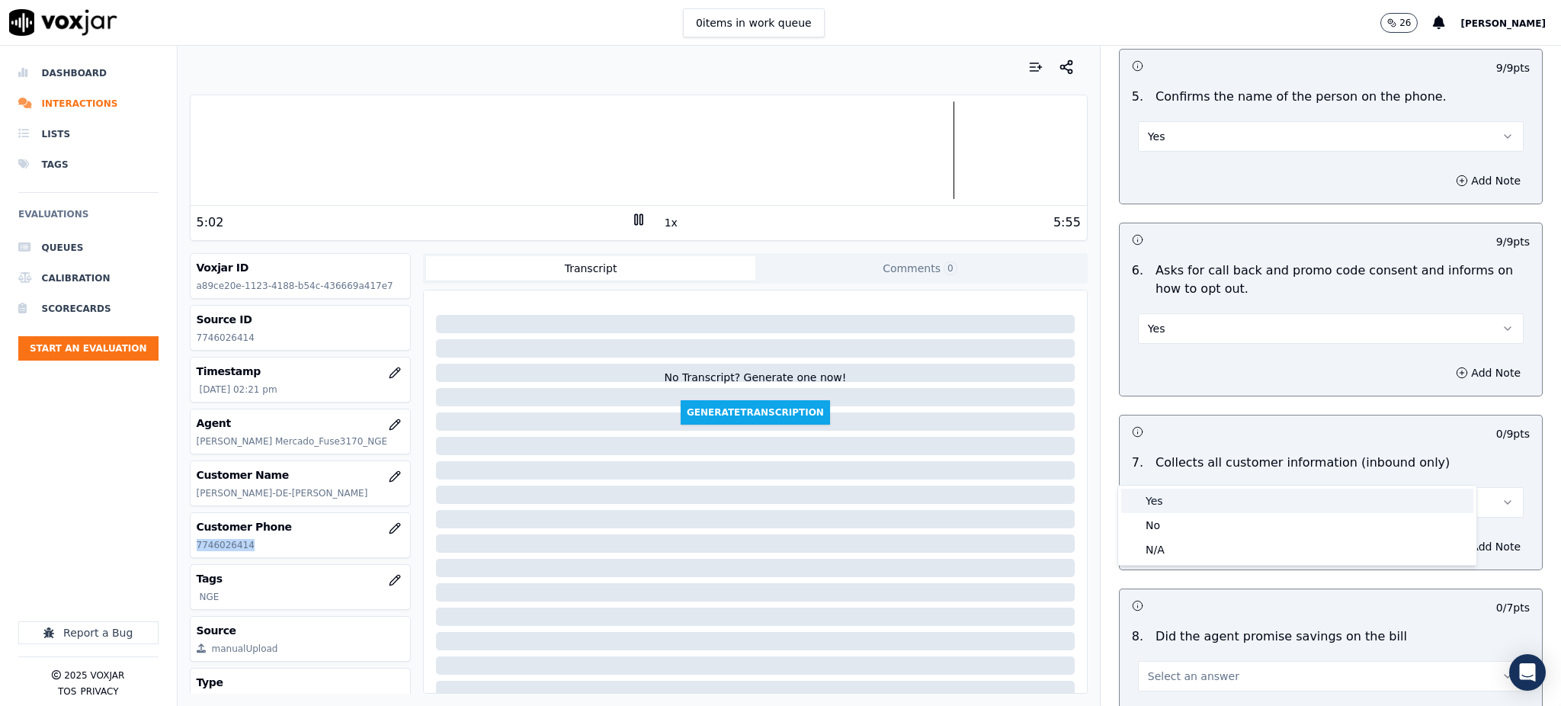
click at [1195, 505] on div "Yes" at bounding box center [1297, 501] width 352 height 24
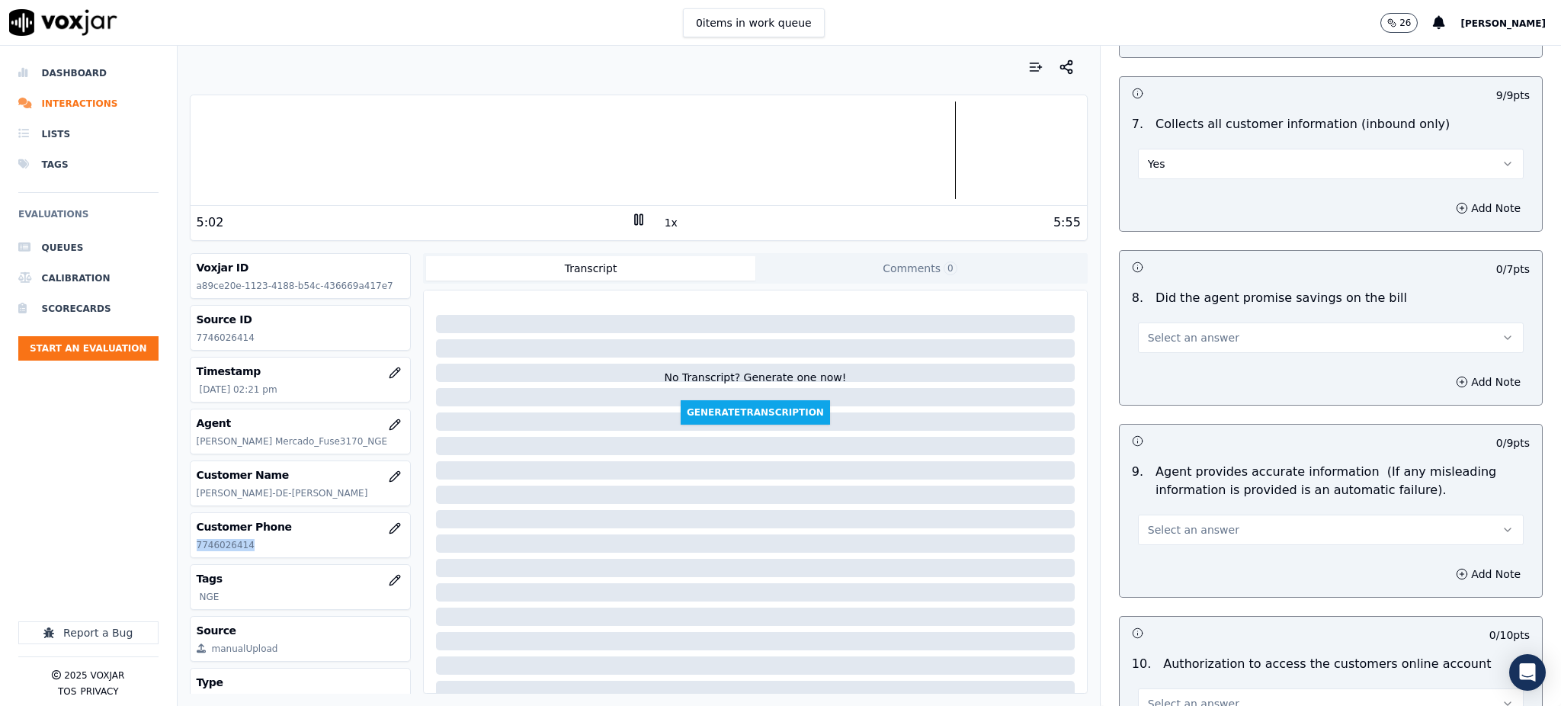
scroll to position [1321, 0]
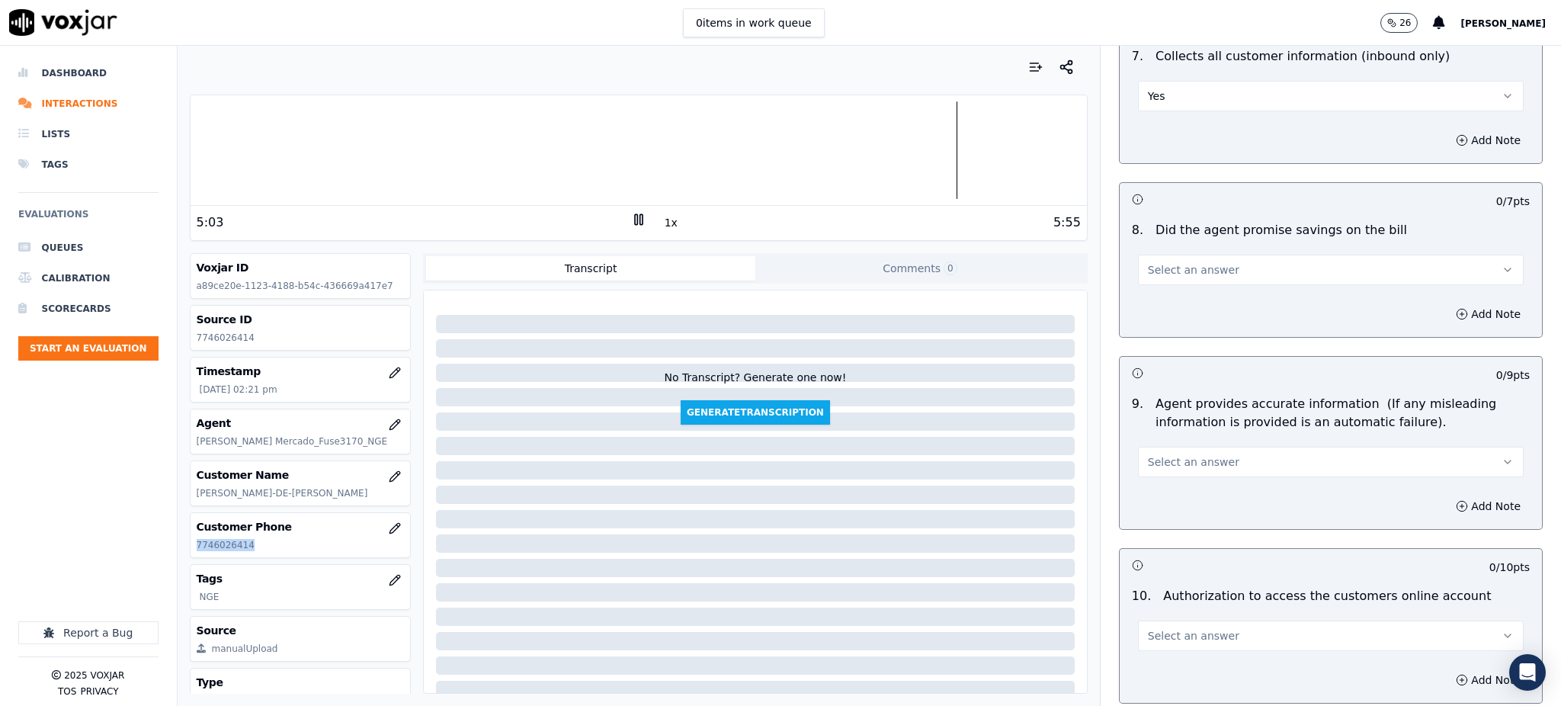
click at [1148, 262] on span "Select an answer" at bounding box center [1193, 269] width 91 height 15
click at [1175, 272] on div "Yes" at bounding box center [1297, 268] width 352 height 24
click at [1157, 454] on span "Select an answer" at bounding box center [1193, 461] width 91 height 15
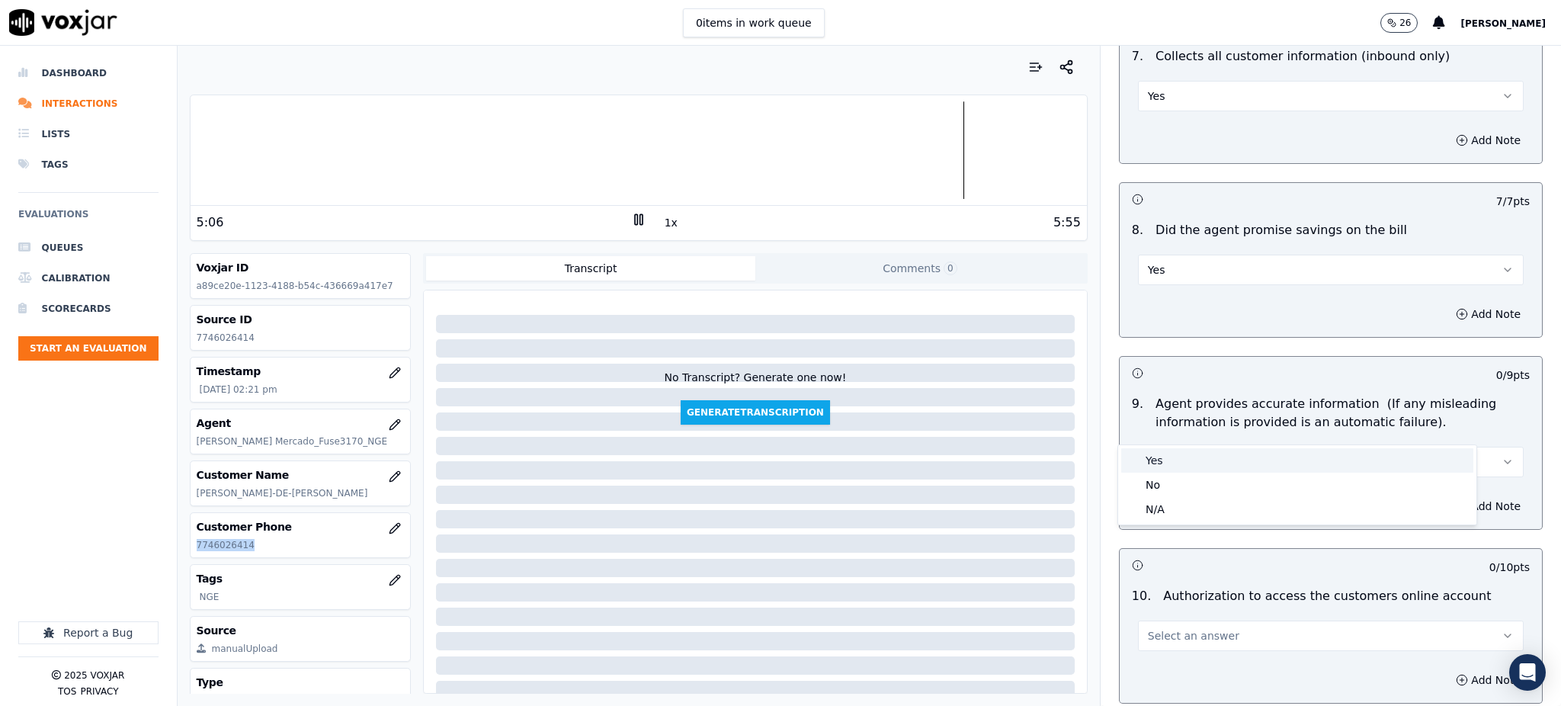
click at [1167, 463] on div "Yes" at bounding box center [1297, 460] width 352 height 24
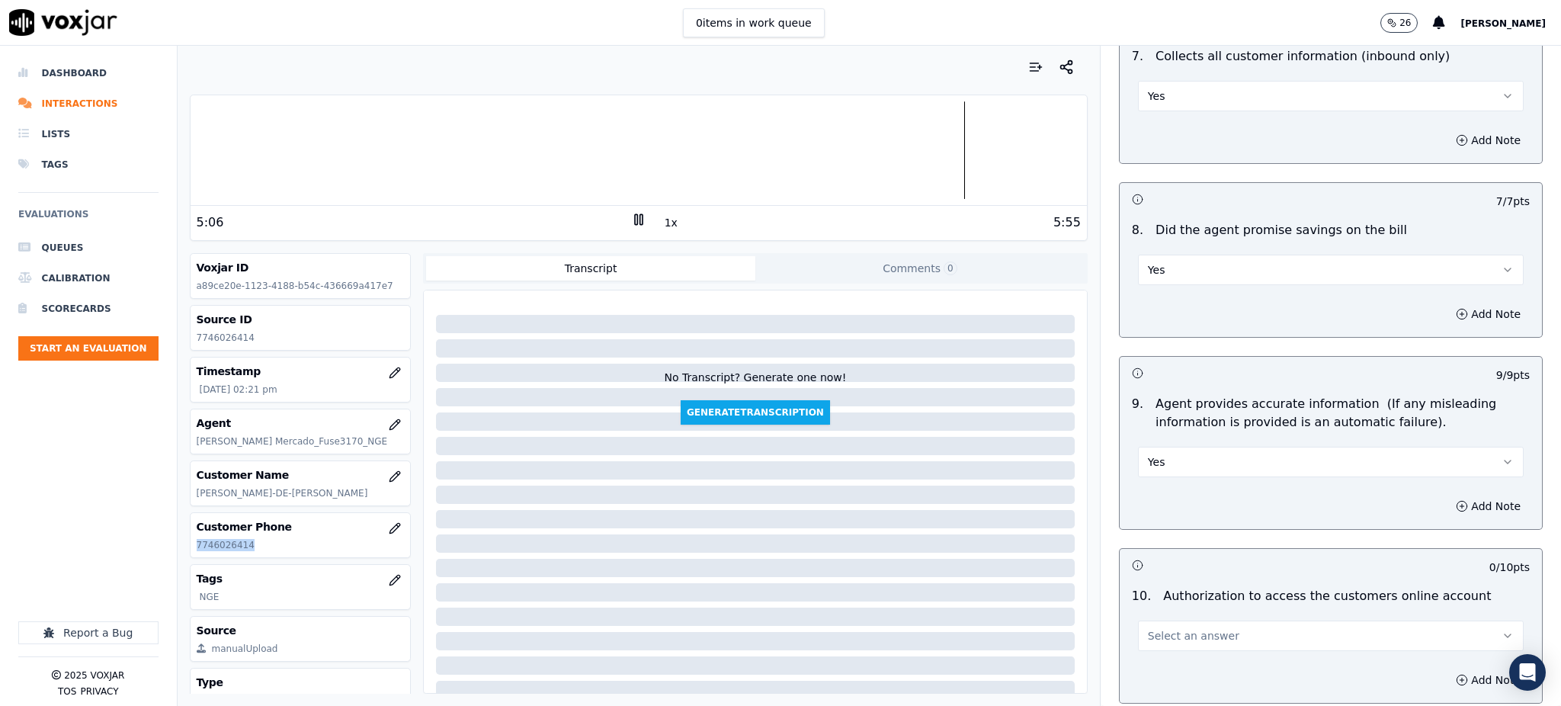
click at [1150, 628] on span "Select an answer" at bounding box center [1193, 635] width 91 height 15
click at [1165, 621] on div "Yes No N/A" at bounding box center [1297, 658] width 358 height 79
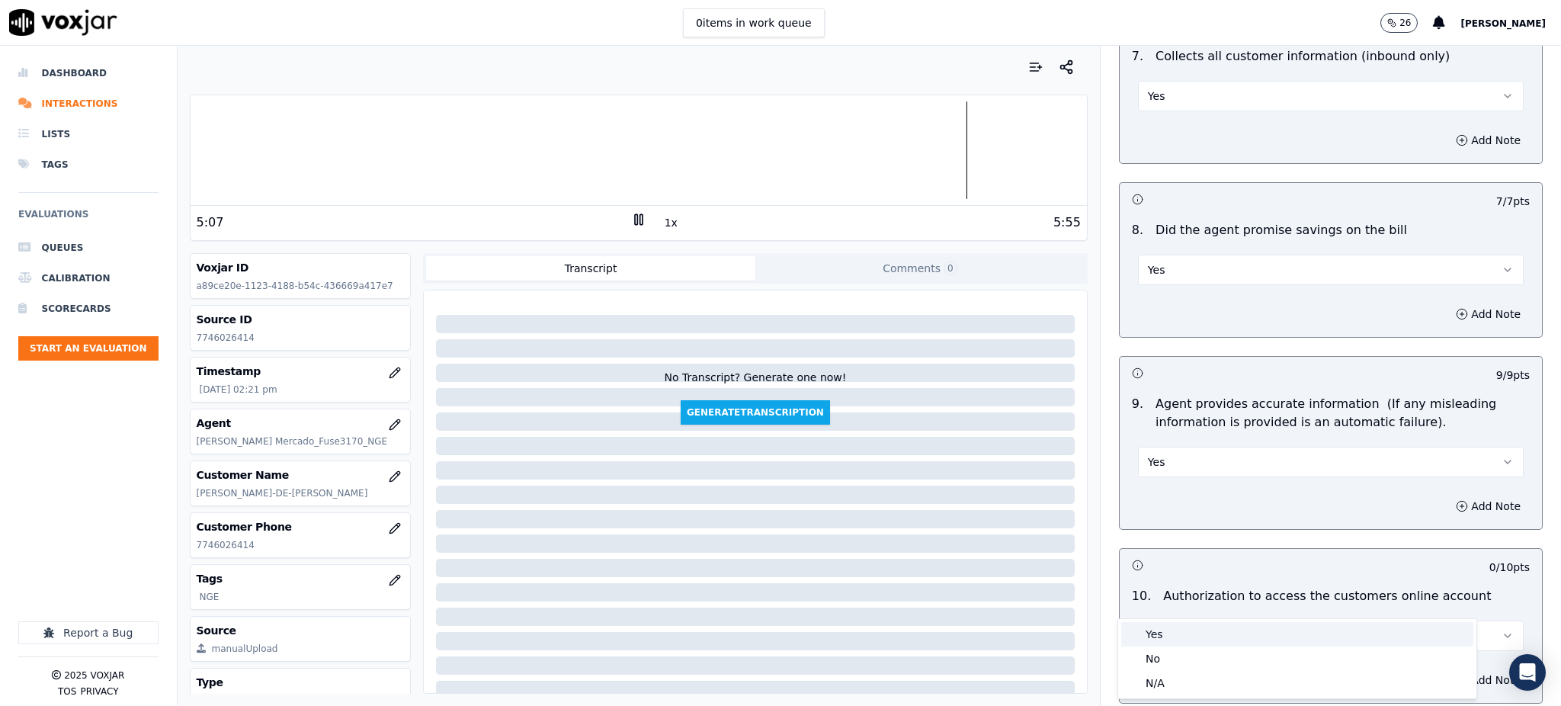
click at [1165, 626] on div "Yes" at bounding box center [1297, 634] width 352 height 24
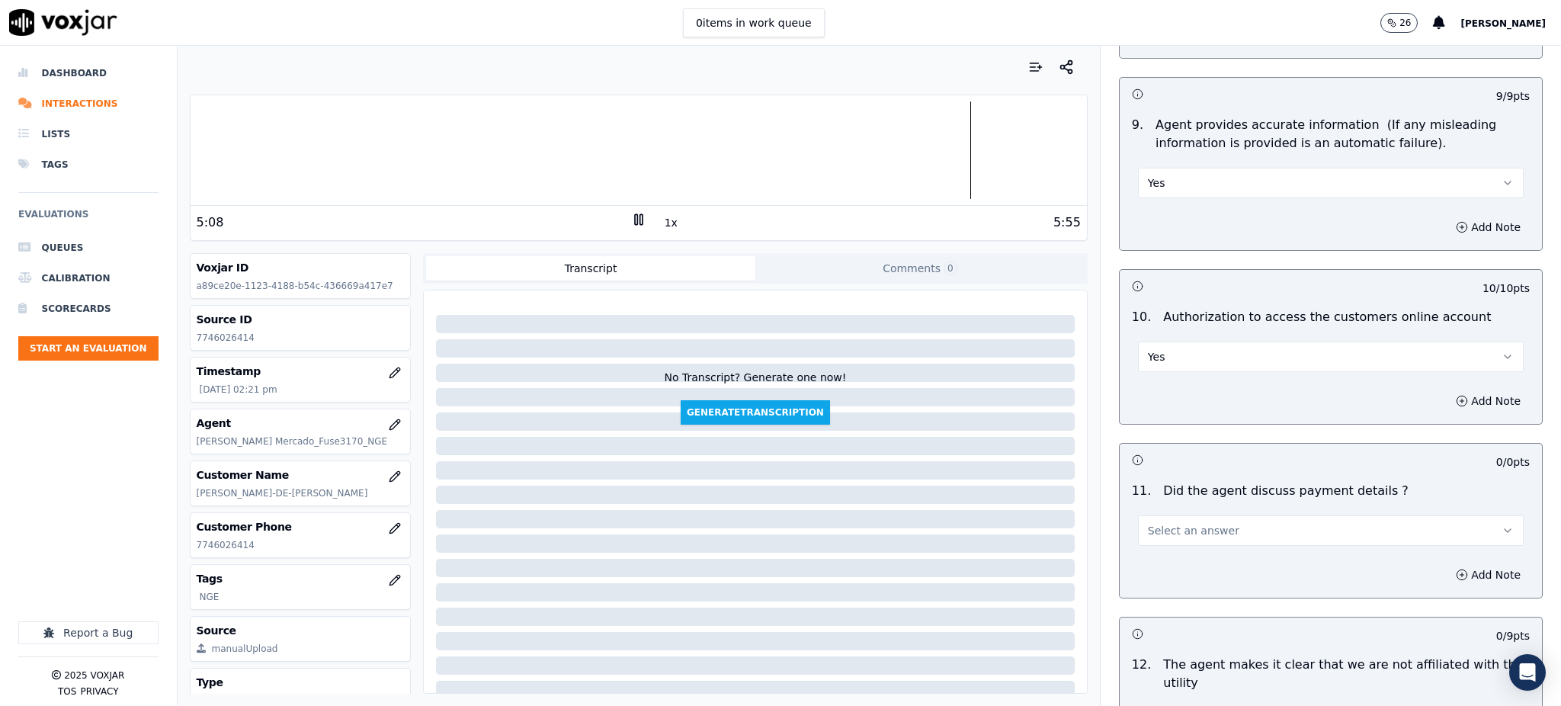
scroll to position [1727, 0]
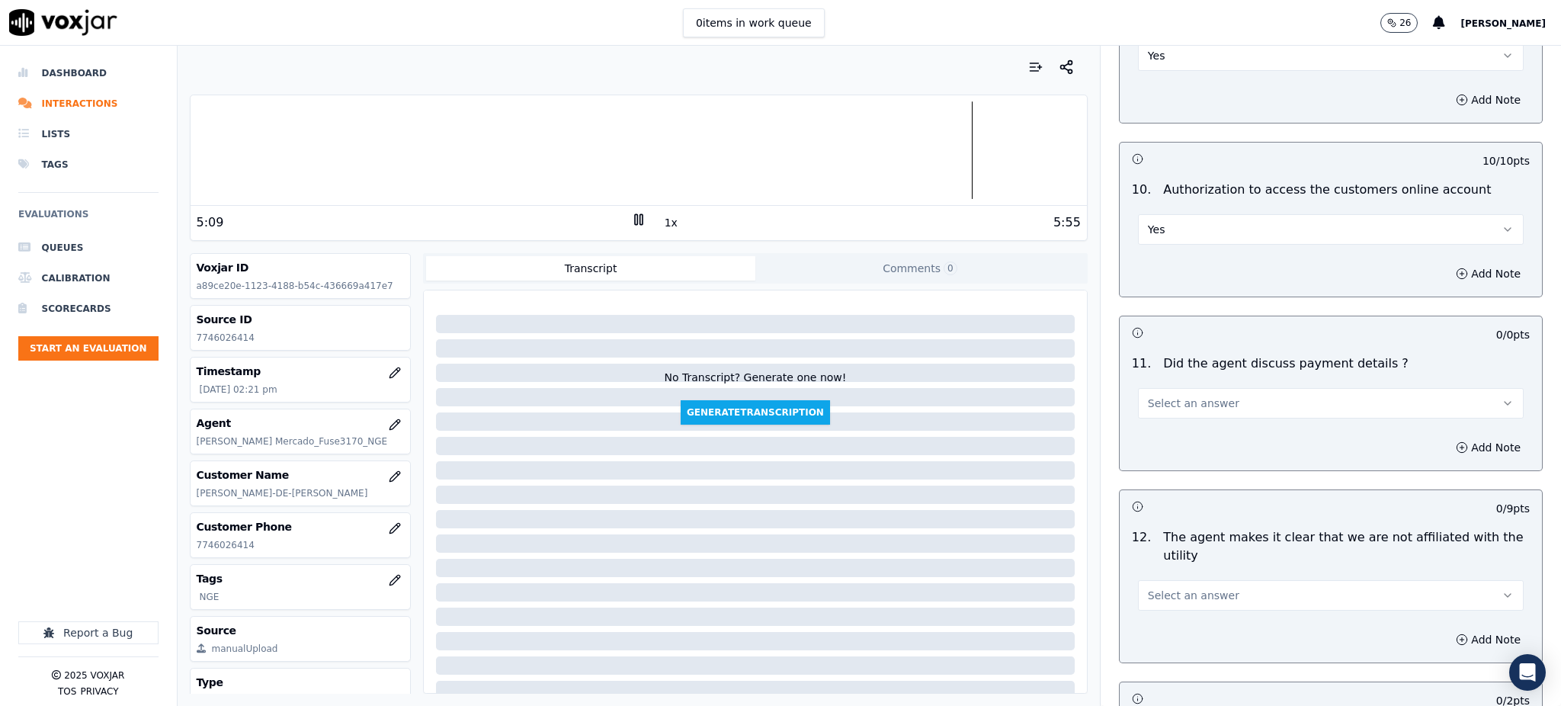
click at [1175, 396] on span "Select an answer" at bounding box center [1193, 403] width 91 height 15
click at [1160, 460] on div "N/A" at bounding box center [1297, 450] width 352 height 24
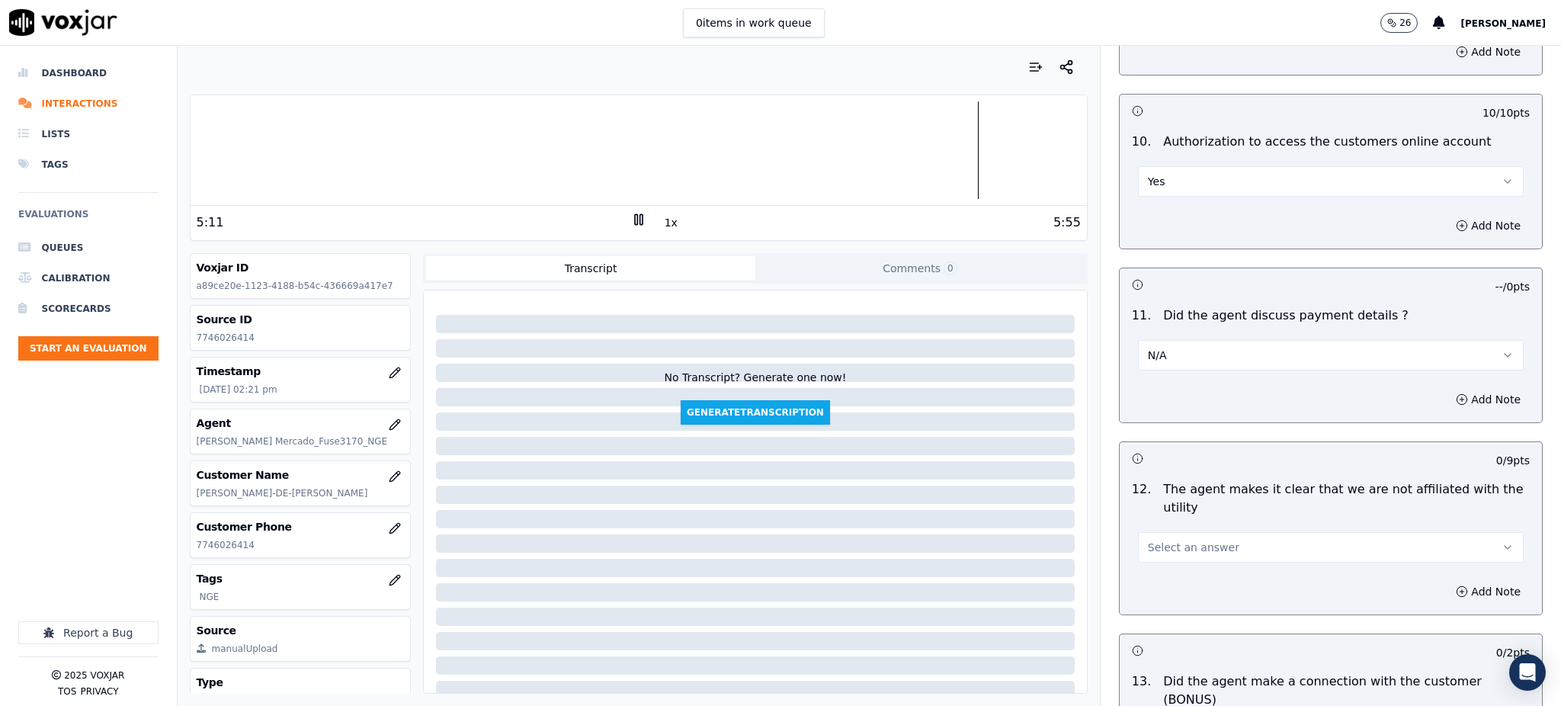
scroll to position [1931, 0]
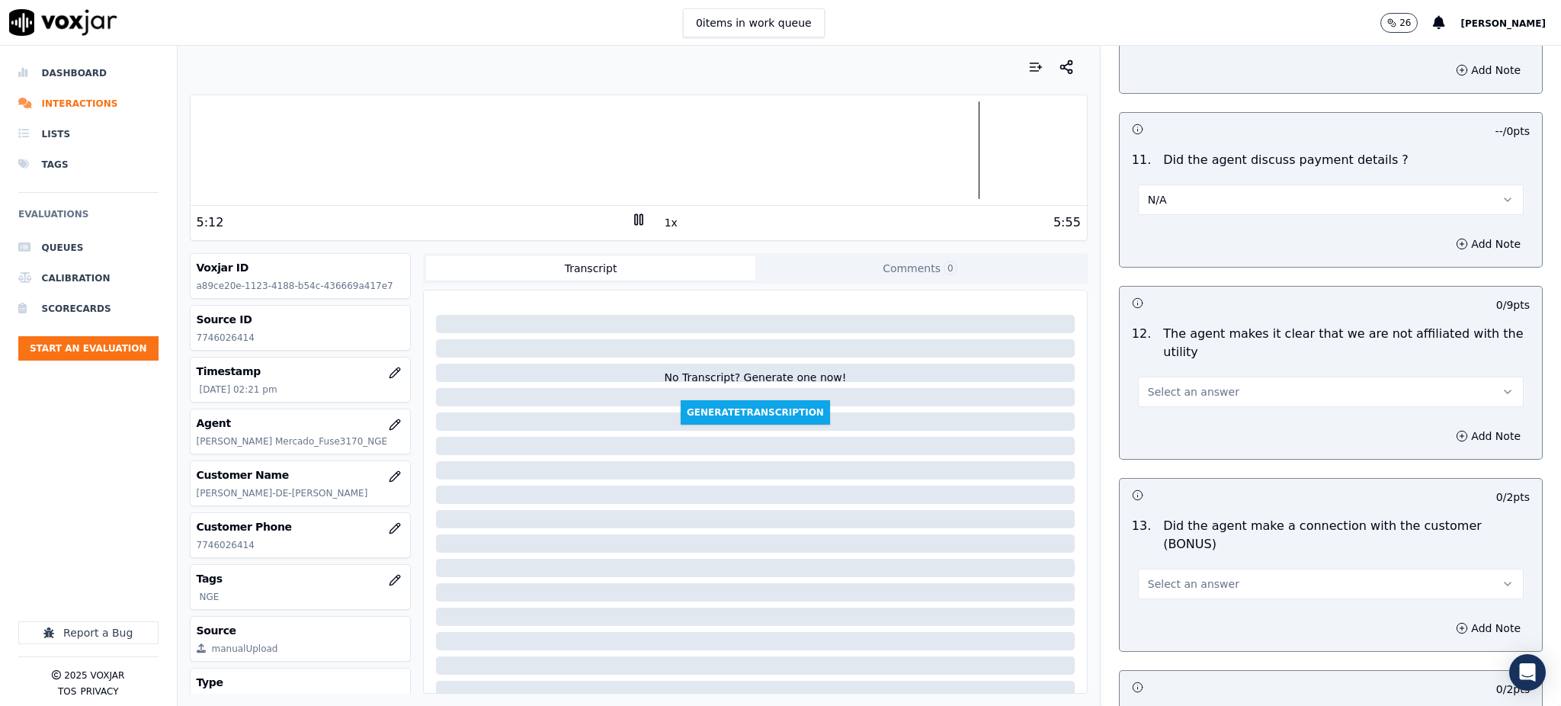
click at [1164, 377] on button "Select an answer" at bounding box center [1331, 392] width 386 height 30
click at [1175, 388] on div "Yes" at bounding box center [1297, 390] width 352 height 24
click at [1148, 569] on button "Select an answer" at bounding box center [1331, 584] width 386 height 30
click at [1162, 567] on div "Yes" at bounding box center [1297, 564] width 352 height 24
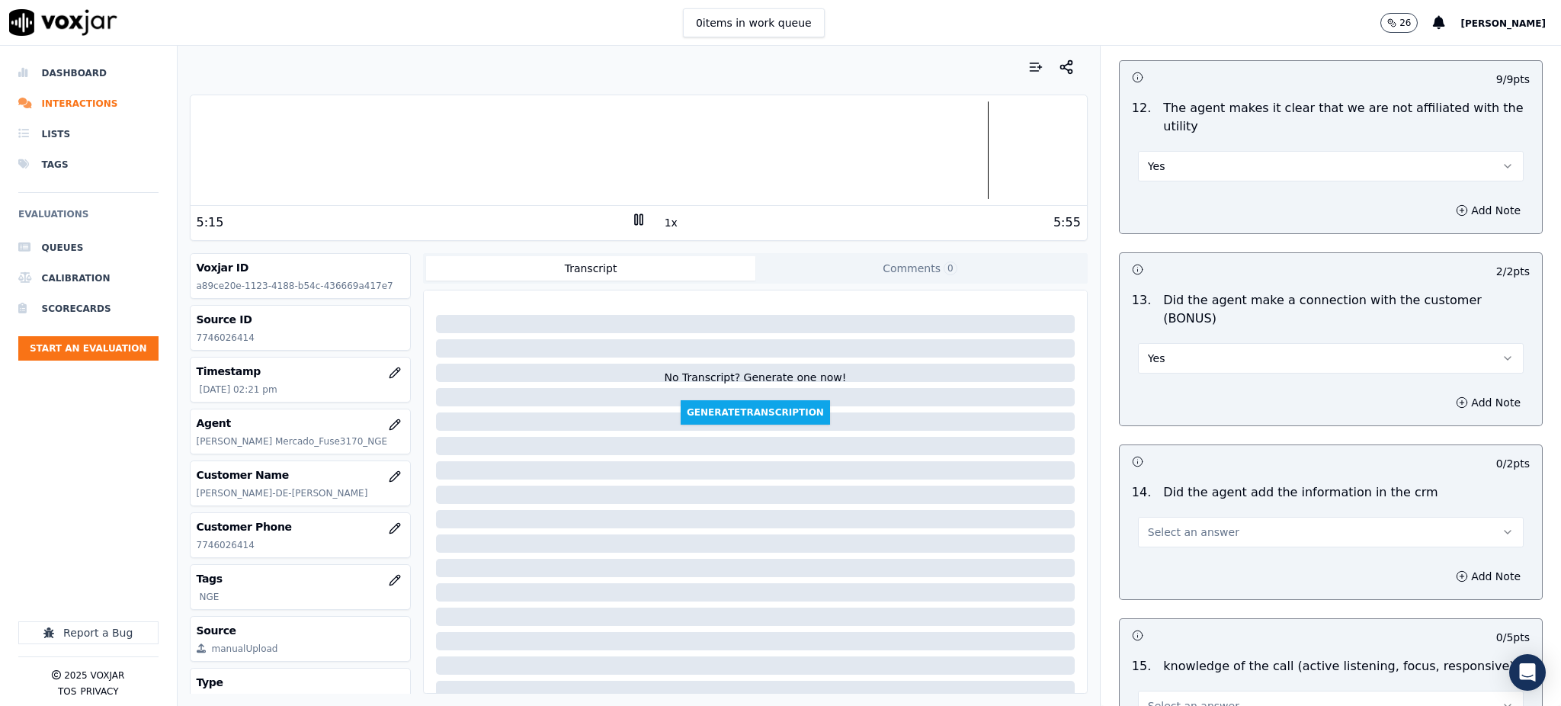
scroll to position [2236, 0]
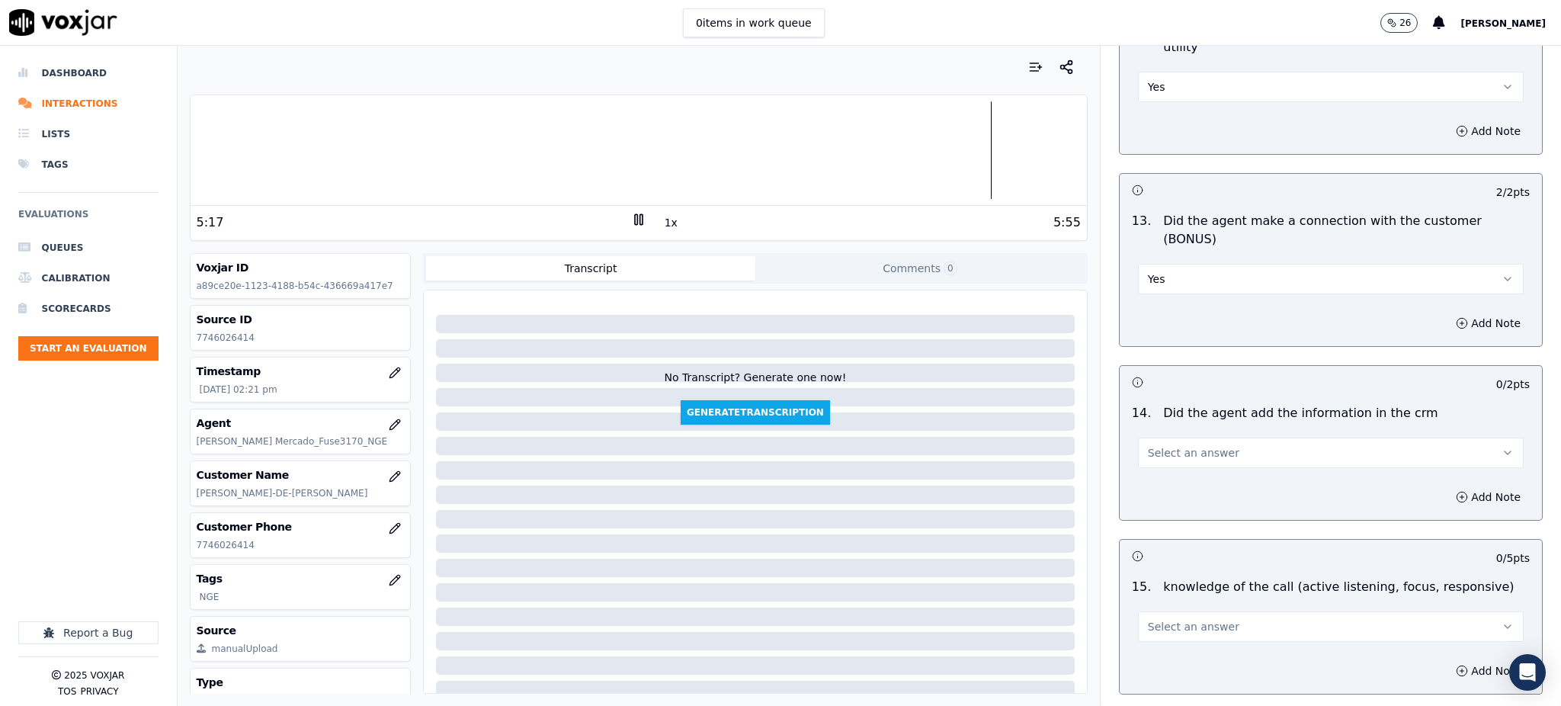
click at [1150, 445] on span "Select an answer" at bounding box center [1193, 452] width 91 height 15
click at [1162, 440] on div "Yes" at bounding box center [1297, 434] width 352 height 24
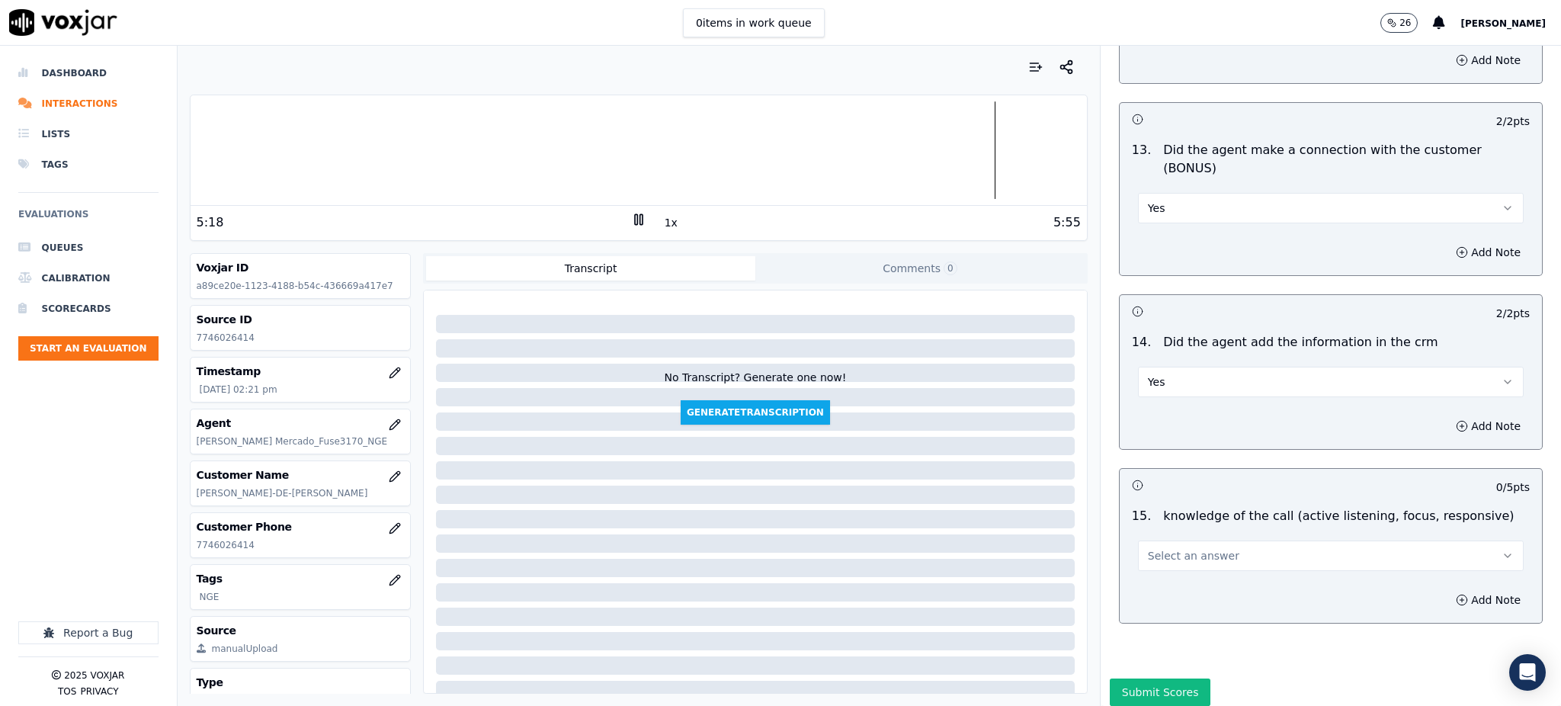
scroll to position [2307, 0]
click at [1148, 547] on span "Select an answer" at bounding box center [1193, 554] width 91 height 15
click at [1154, 544] on div "Yes" at bounding box center [1297, 536] width 352 height 24
click at [1143, 678] on button "Submit Scores" at bounding box center [1160, 691] width 101 height 27
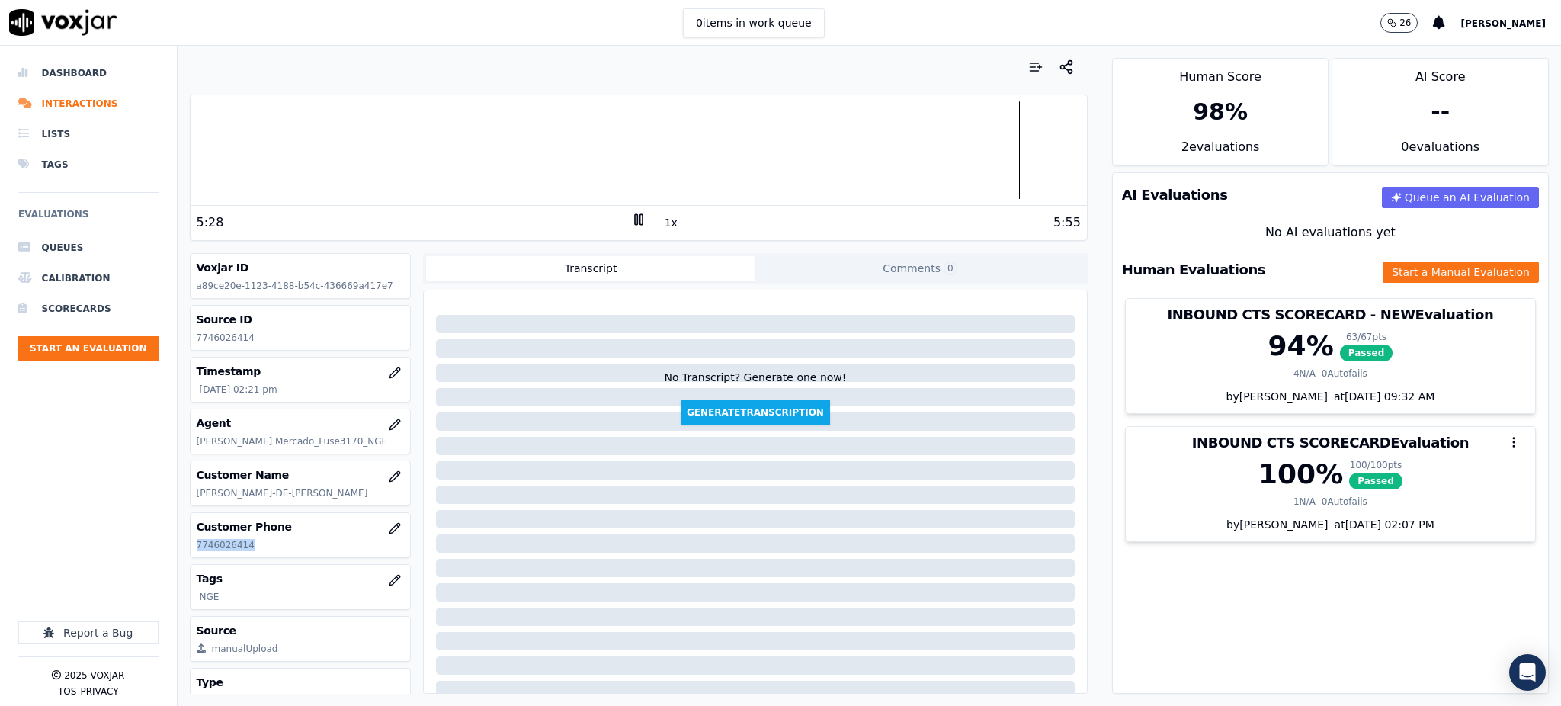
drag, startPoint x: 260, startPoint y: 548, endPoint x: 194, endPoint y: 557, distance: 66.9
click at [194, 557] on div "Customer Phone 7746026414" at bounding box center [301, 535] width 220 height 44
copy p "7746026414"
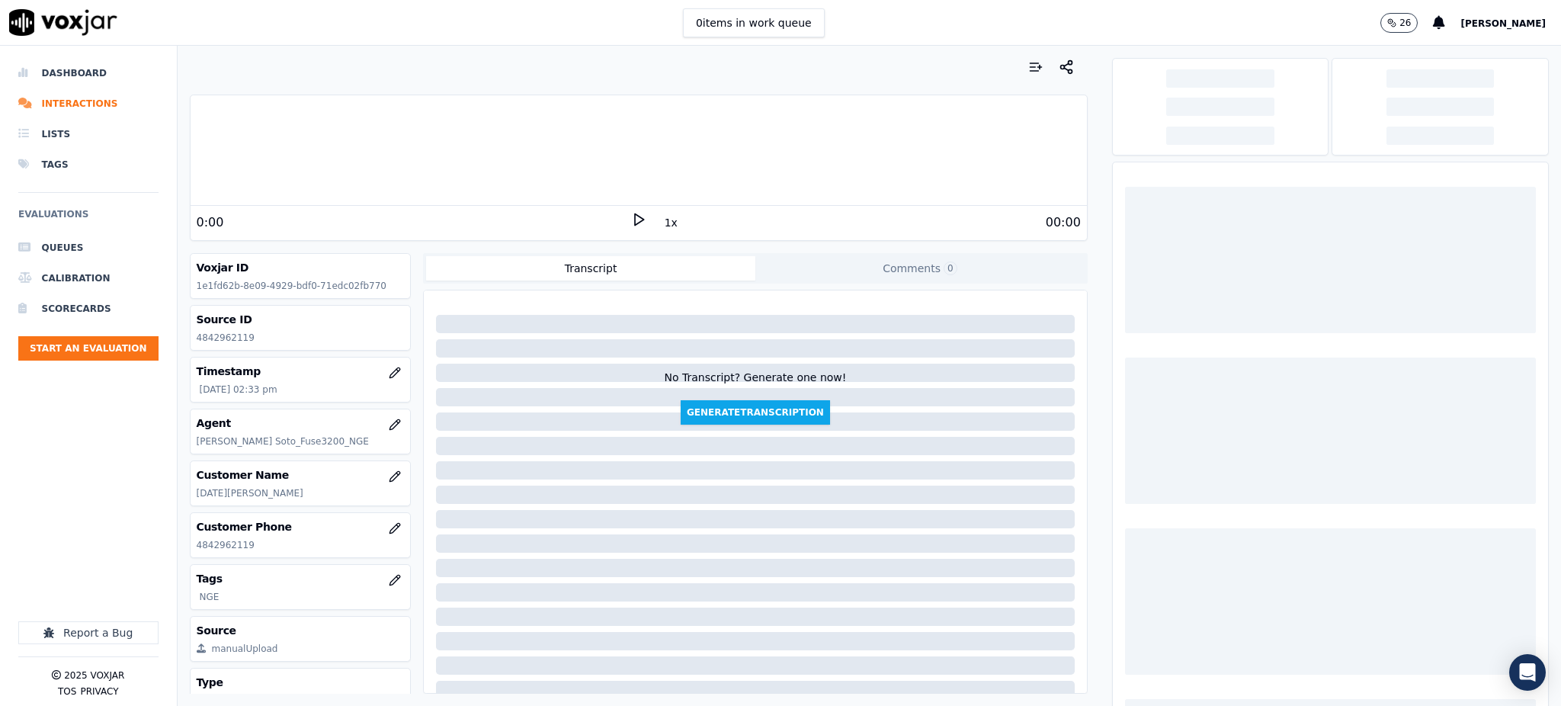
click at [631, 220] on icon at bounding box center [638, 219] width 15 height 15
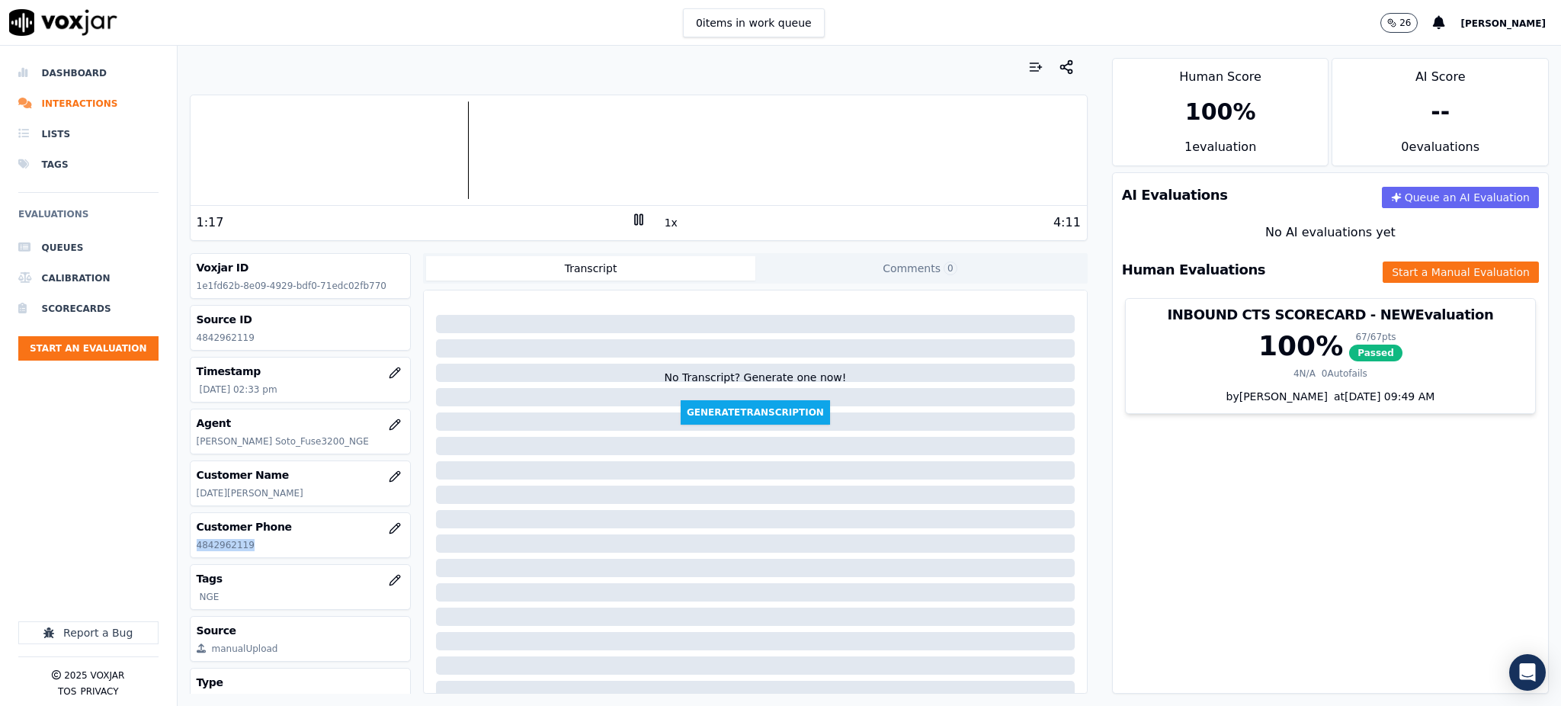
drag, startPoint x: 262, startPoint y: 540, endPoint x: 186, endPoint y: 558, distance: 78.2
click at [186, 558] on div "Your browser does not support the audio element. 1:17 1x 4:11 Voxjar ID 1e1fd62…" at bounding box center [639, 376] width 922 height 660
copy p "4842962119"
click at [1425, 276] on button "Start a Manual Evaluation" at bounding box center [1461, 271] width 156 height 21
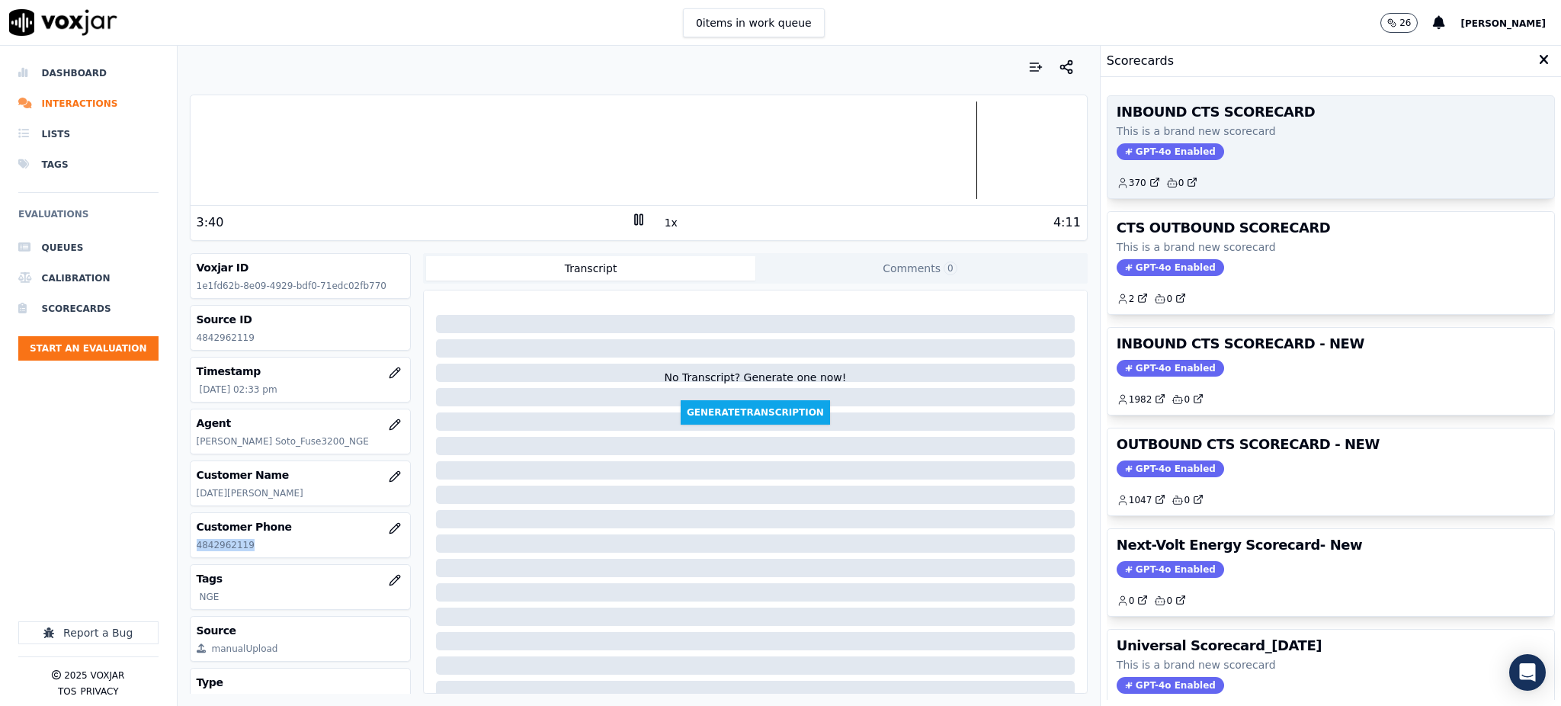
click at [1151, 151] on span "GPT-4o Enabled" at bounding box center [1170, 151] width 107 height 17
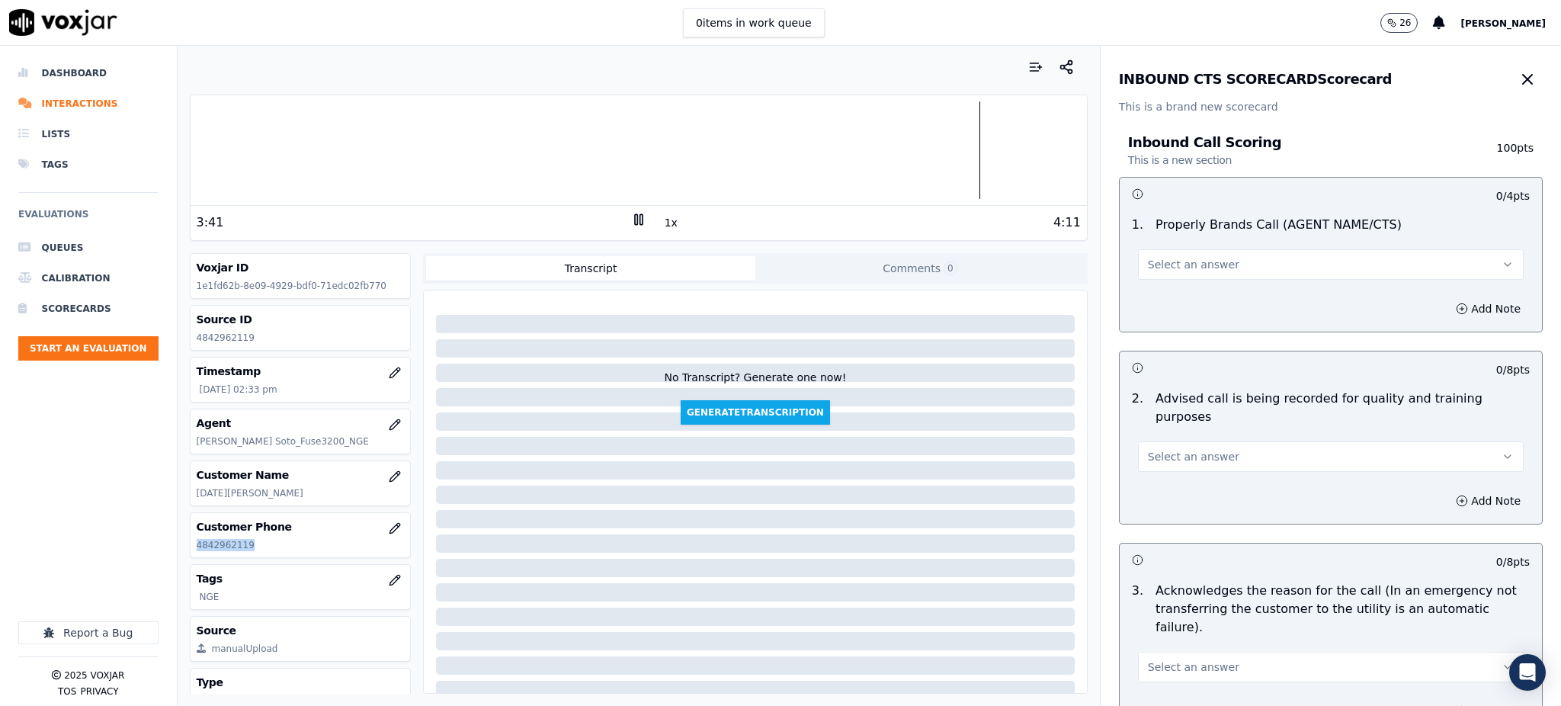
click at [1204, 252] on button "Select an answer" at bounding box center [1331, 264] width 386 height 30
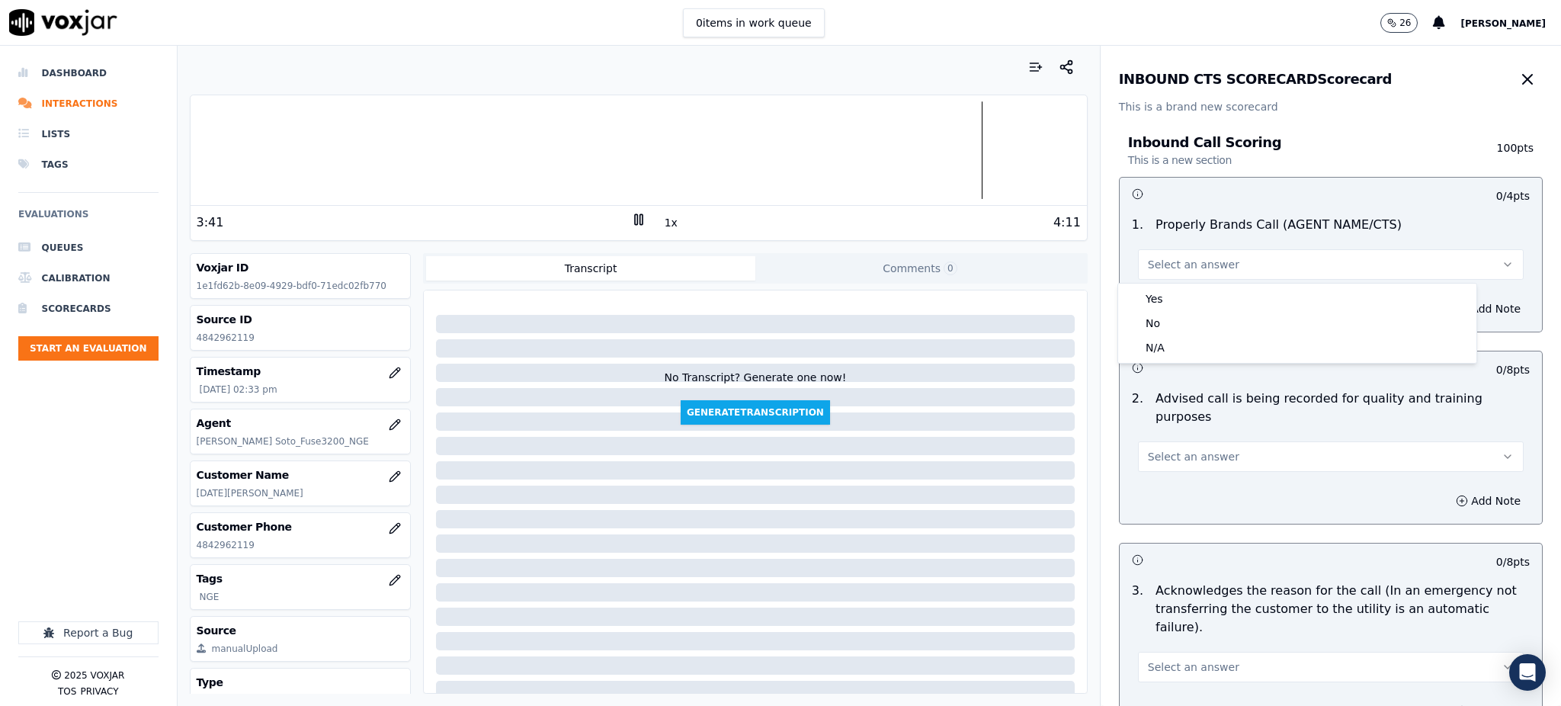
click at [1206, 284] on div "Yes No N/A" at bounding box center [1297, 323] width 358 height 79
click at [1207, 291] on div "Yes" at bounding box center [1297, 299] width 352 height 24
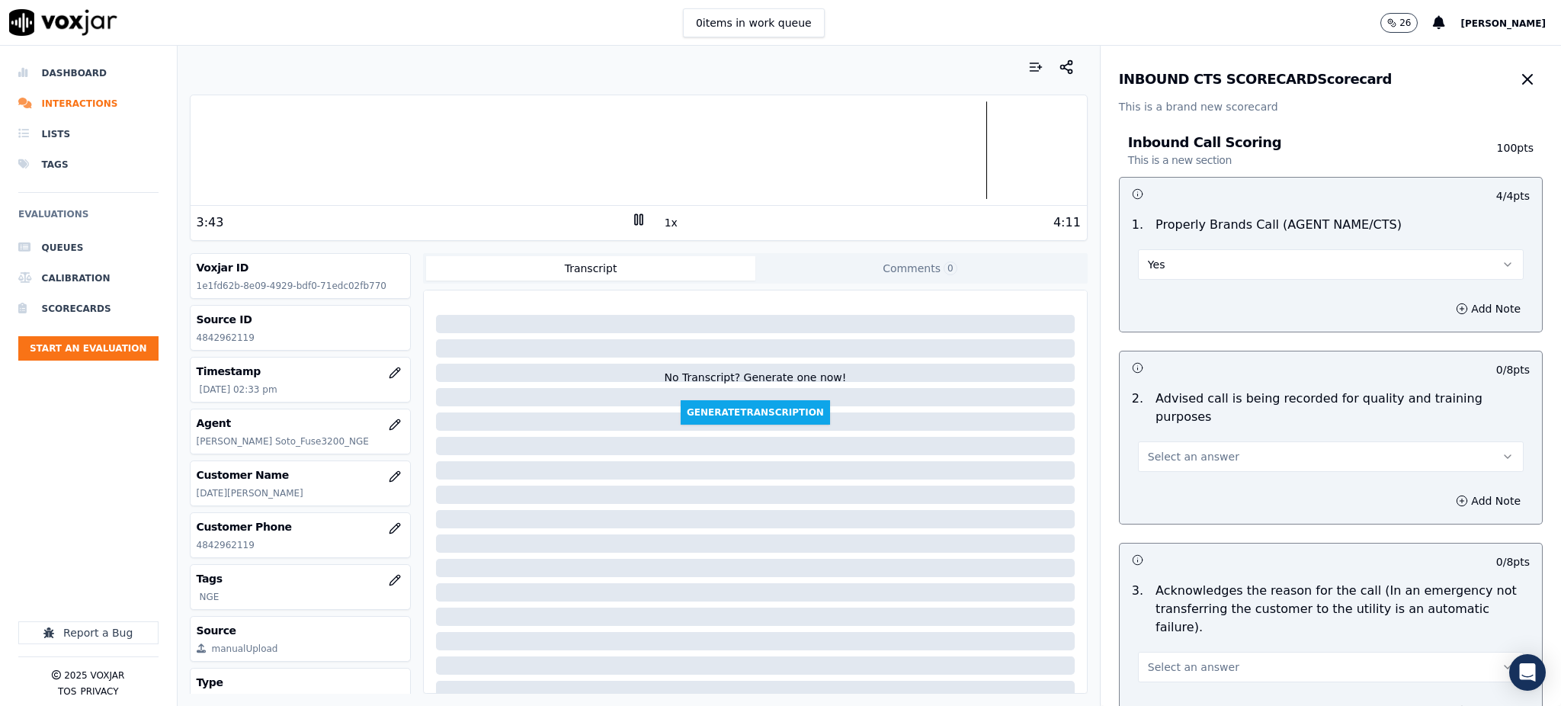
click at [1191, 449] on button "Select an answer" at bounding box center [1331, 456] width 386 height 30
drag, startPoint x: 1189, startPoint y: 470, endPoint x: 1179, endPoint y: 472, distance: 10.2
click at [1188, 469] on div "Yes" at bounding box center [1297, 472] width 352 height 24
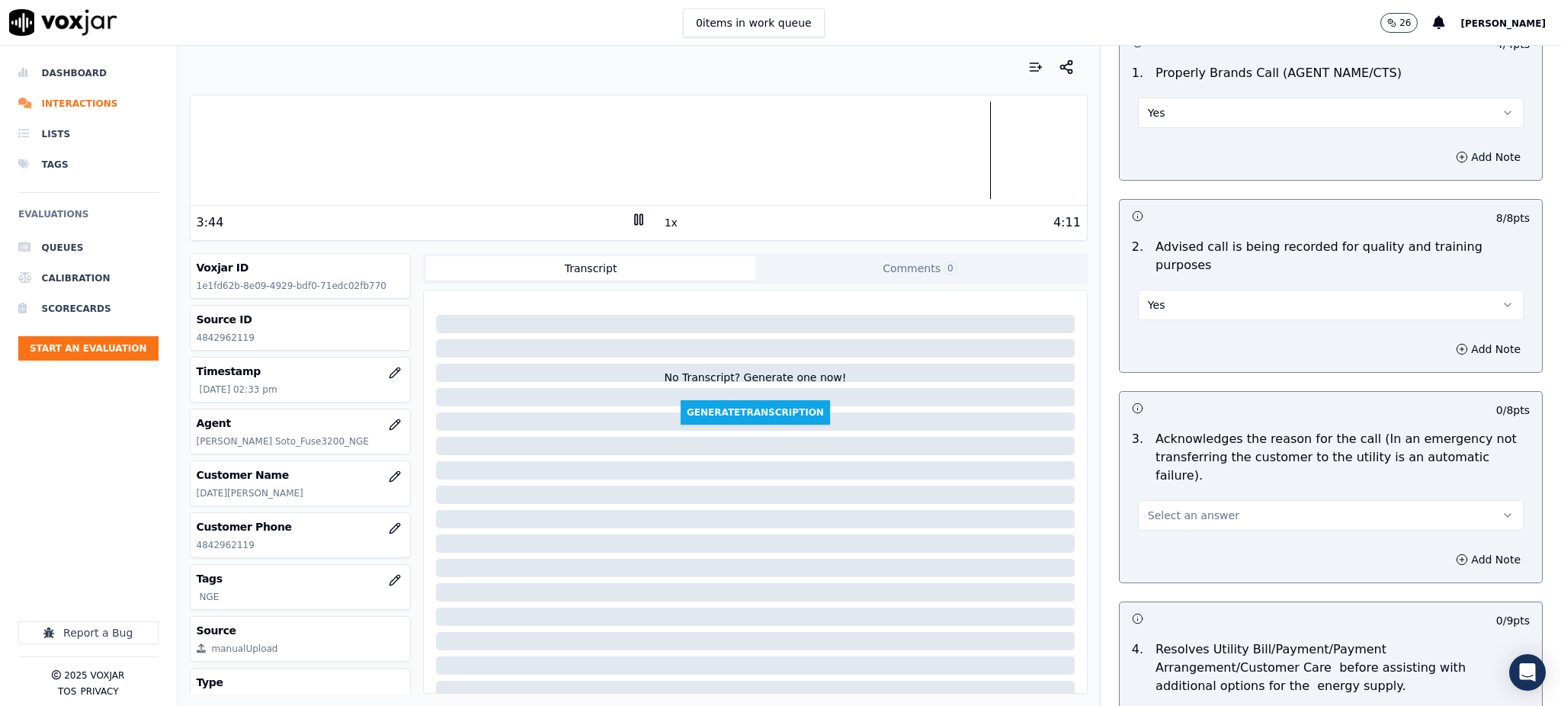
scroll to position [508, 0]
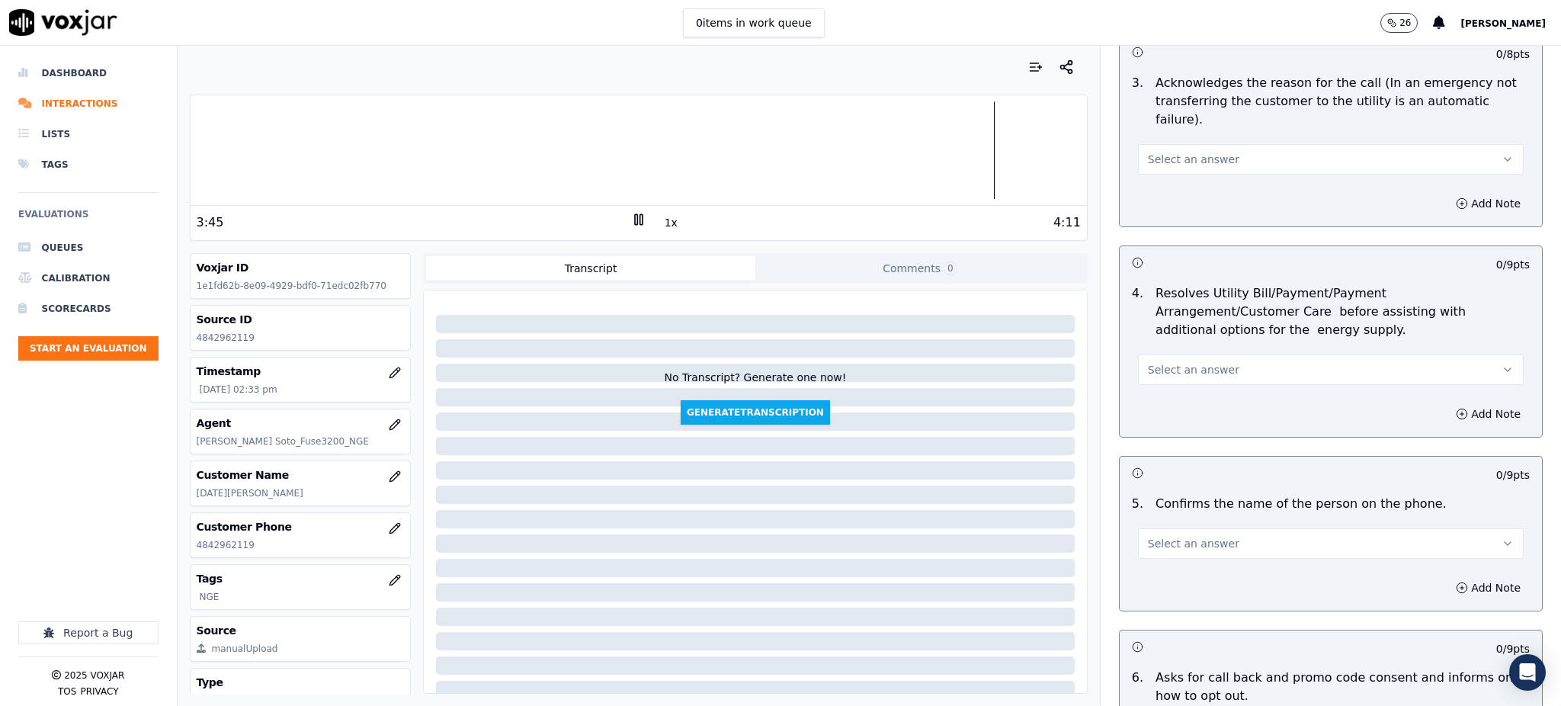
click at [1148, 152] on span "Select an answer" at bounding box center [1193, 159] width 91 height 15
click at [1143, 160] on div "Yes" at bounding box center [1297, 157] width 352 height 24
click at [1160, 362] on span "Select an answer" at bounding box center [1193, 369] width 91 height 15
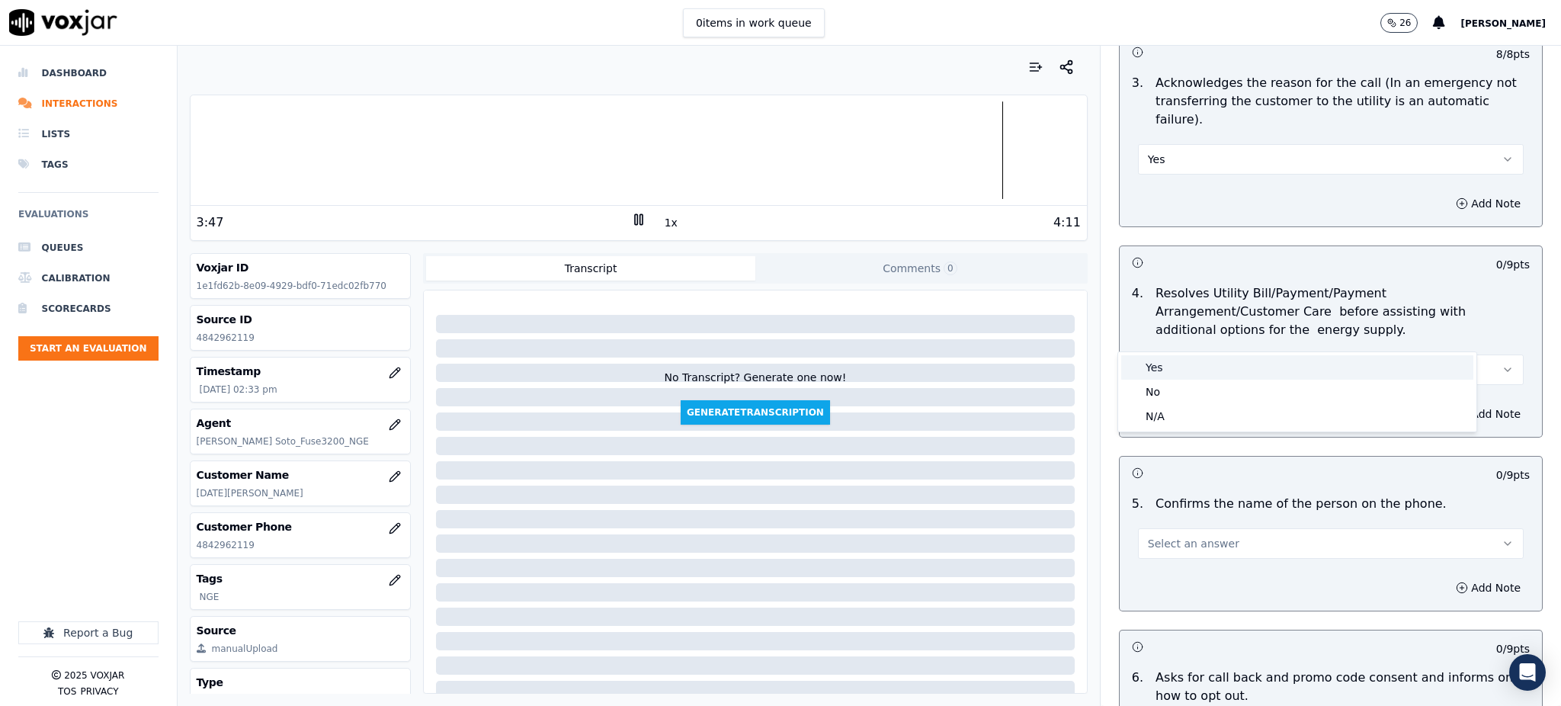
drag, startPoint x: 1157, startPoint y: 365, endPoint x: 1151, endPoint y: 435, distance: 70.4
click at [1159, 366] on div "Yes" at bounding box center [1297, 367] width 352 height 24
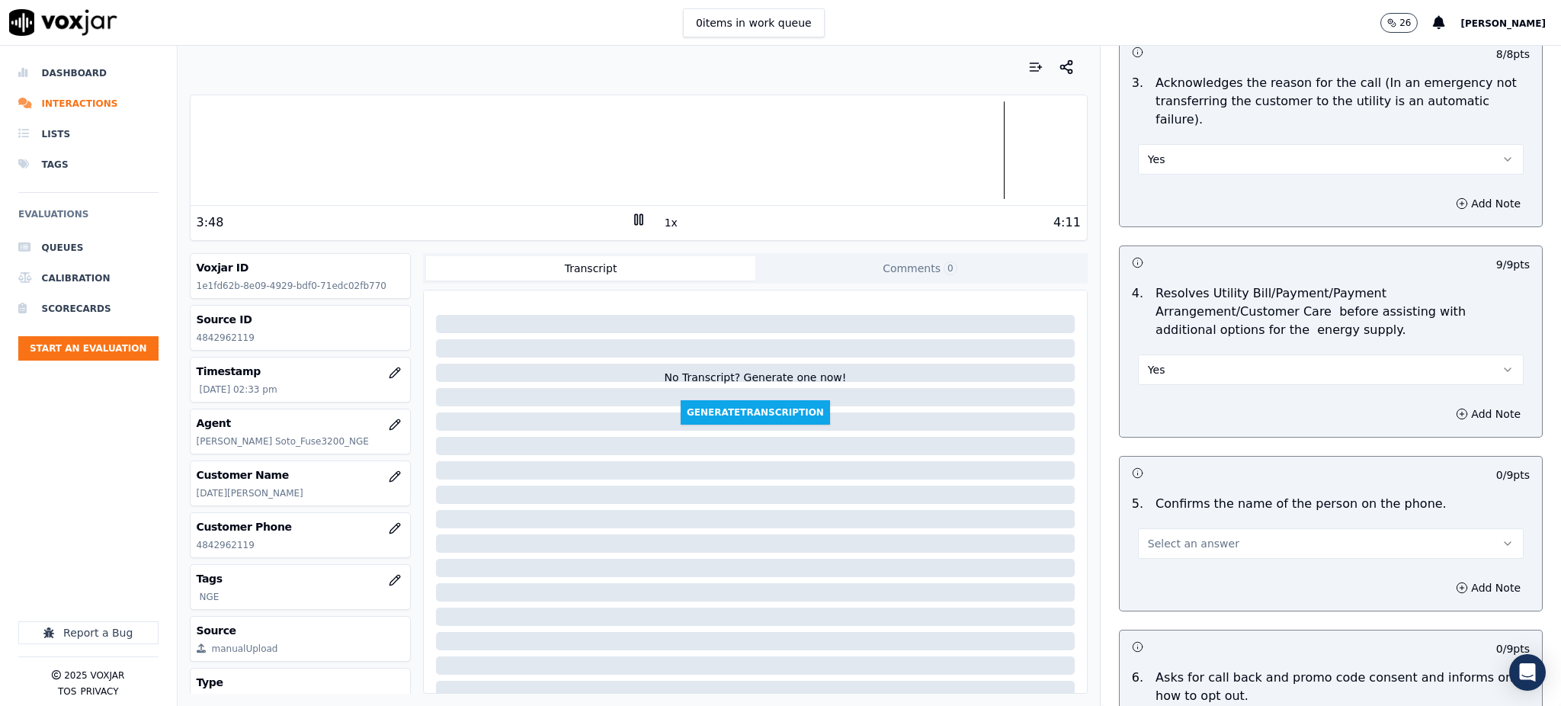
click at [1155, 536] on span "Select an answer" at bounding box center [1193, 543] width 91 height 15
click at [1157, 541] on div "Yes" at bounding box center [1297, 541] width 352 height 24
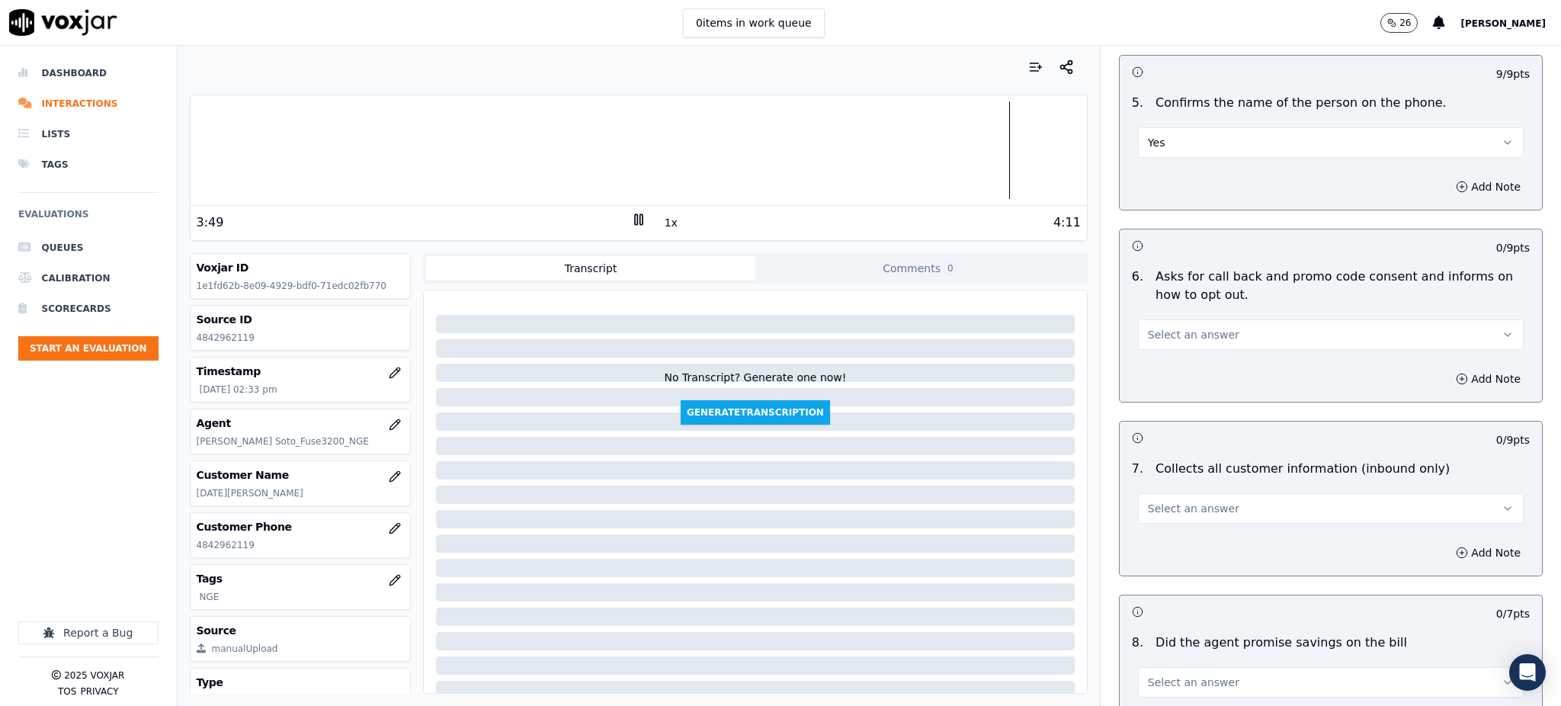
scroll to position [915, 0]
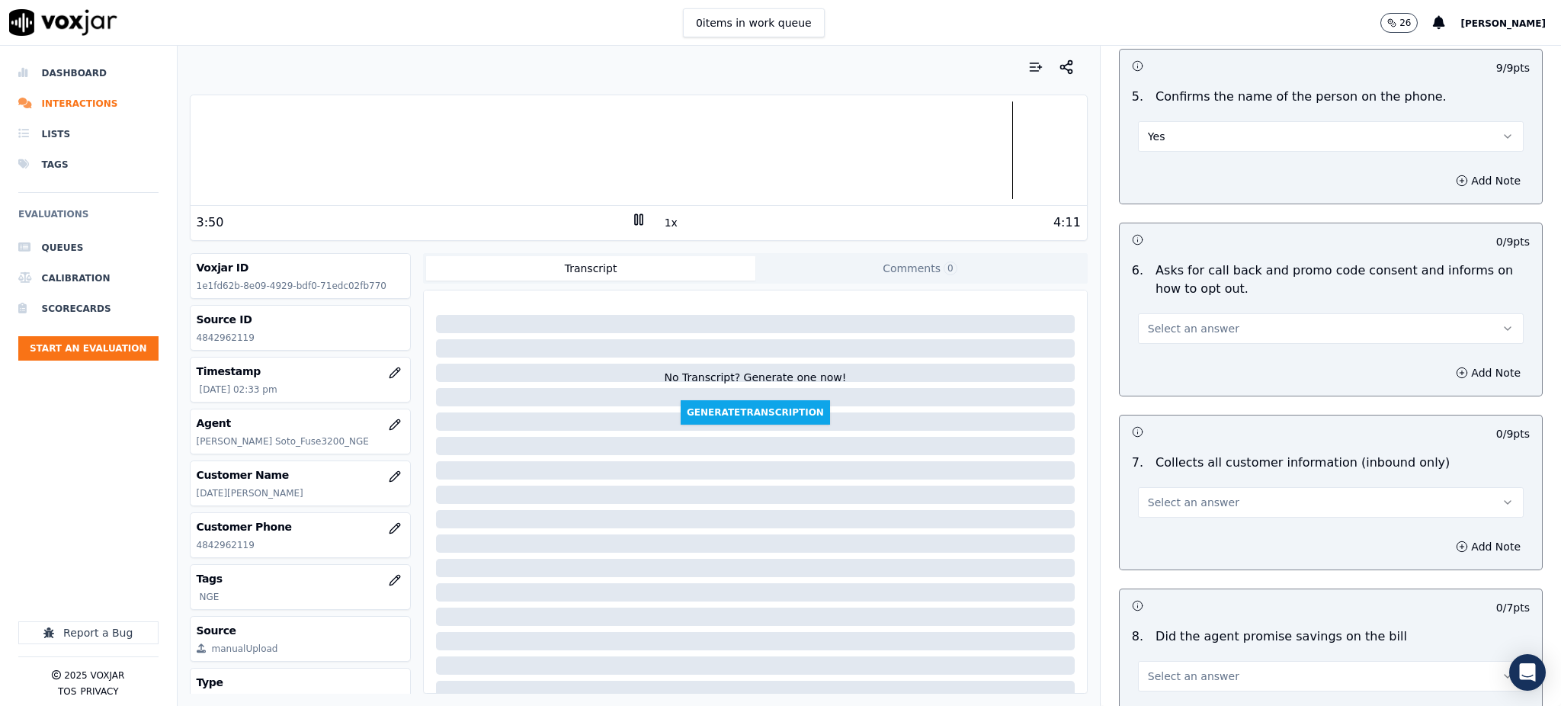
click at [1152, 321] on span "Select an answer" at bounding box center [1193, 328] width 91 height 15
drag, startPoint x: 1153, startPoint y: 333, endPoint x: 1149, endPoint y: 427, distance: 93.9
click at [1153, 334] on div "Yes" at bounding box center [1297, 327] width 352 height 24
click at [1149, 495] on span "Select an answer" at bounding box center [1193, 502] width 91 height 15
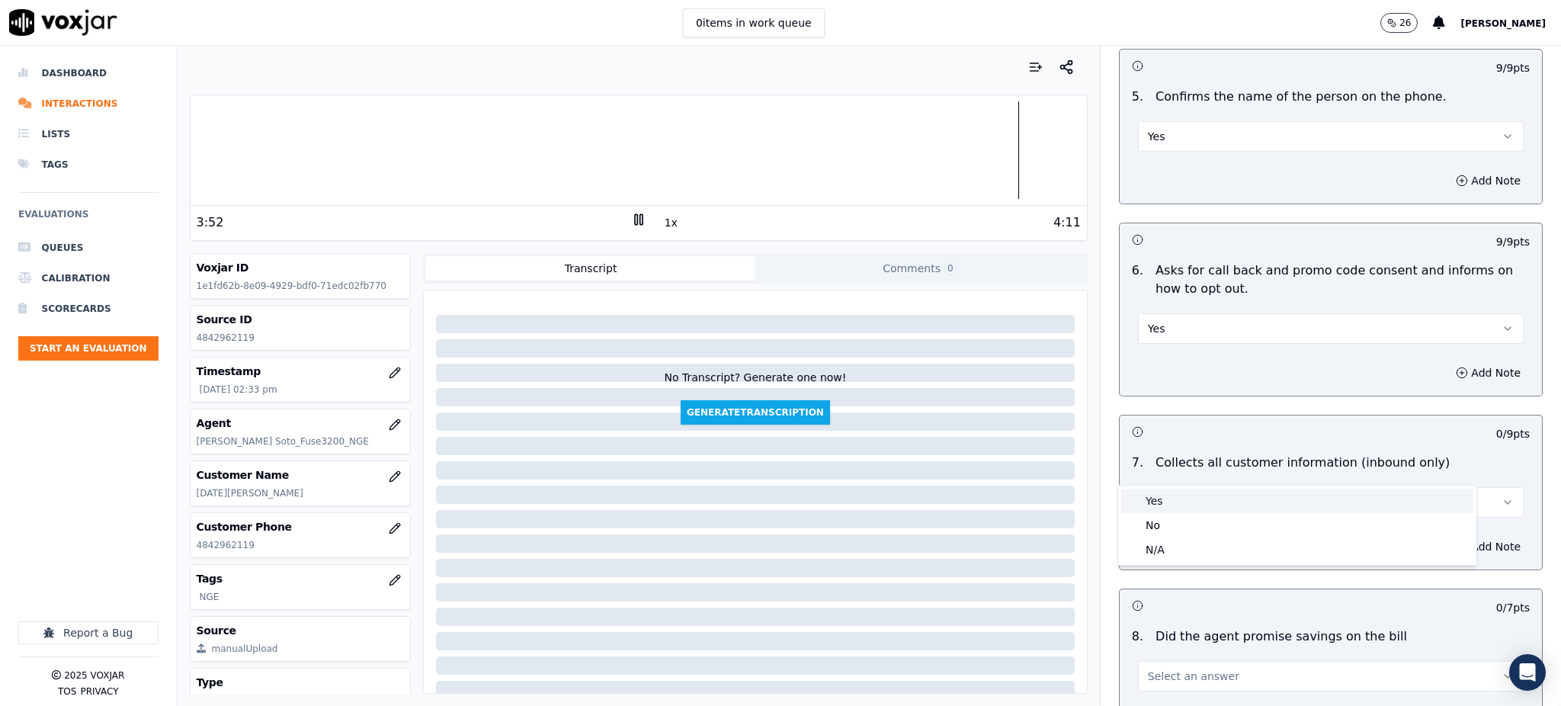
click at [1149, 498] on div "Yes" at bounding box center [1297, 501] width 352 height 24
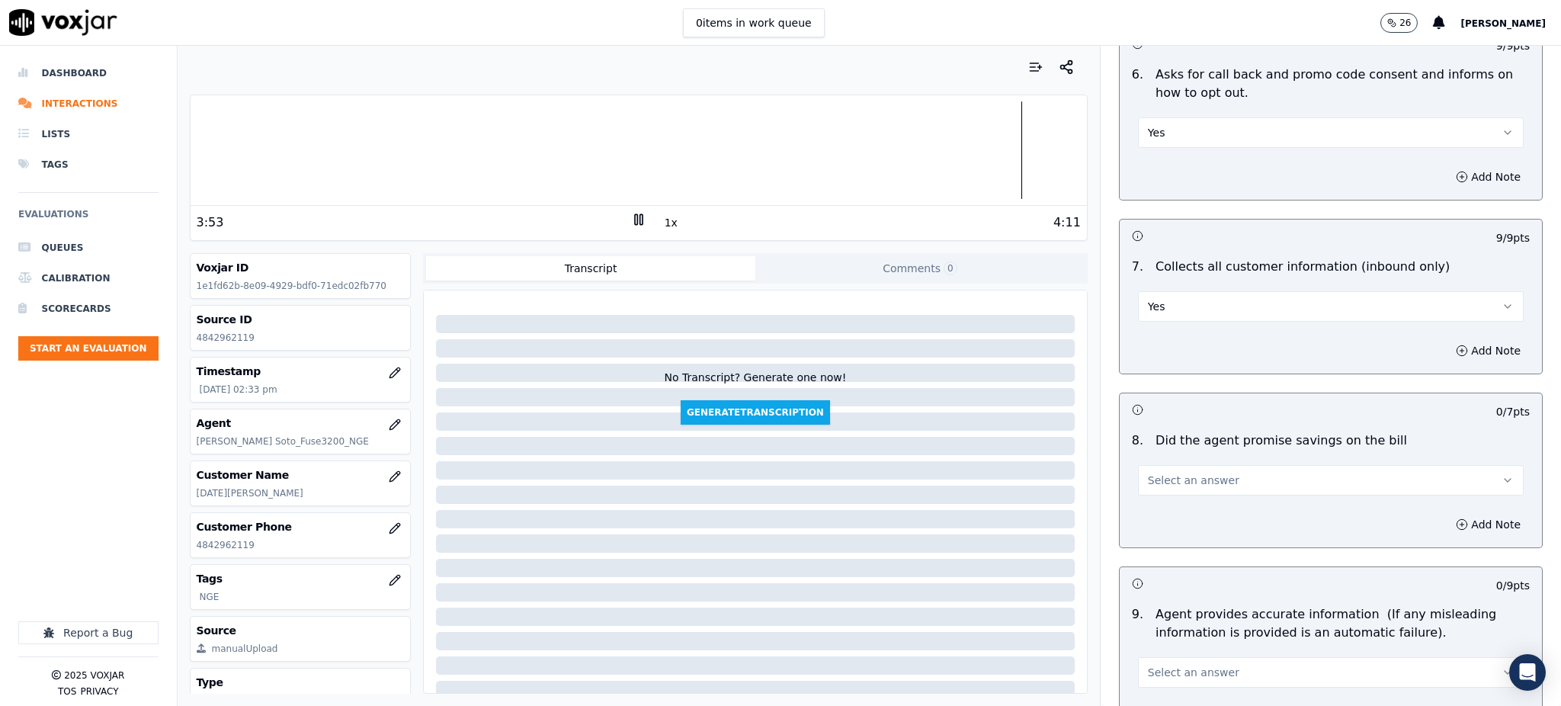
scroll to position [1118, 0]
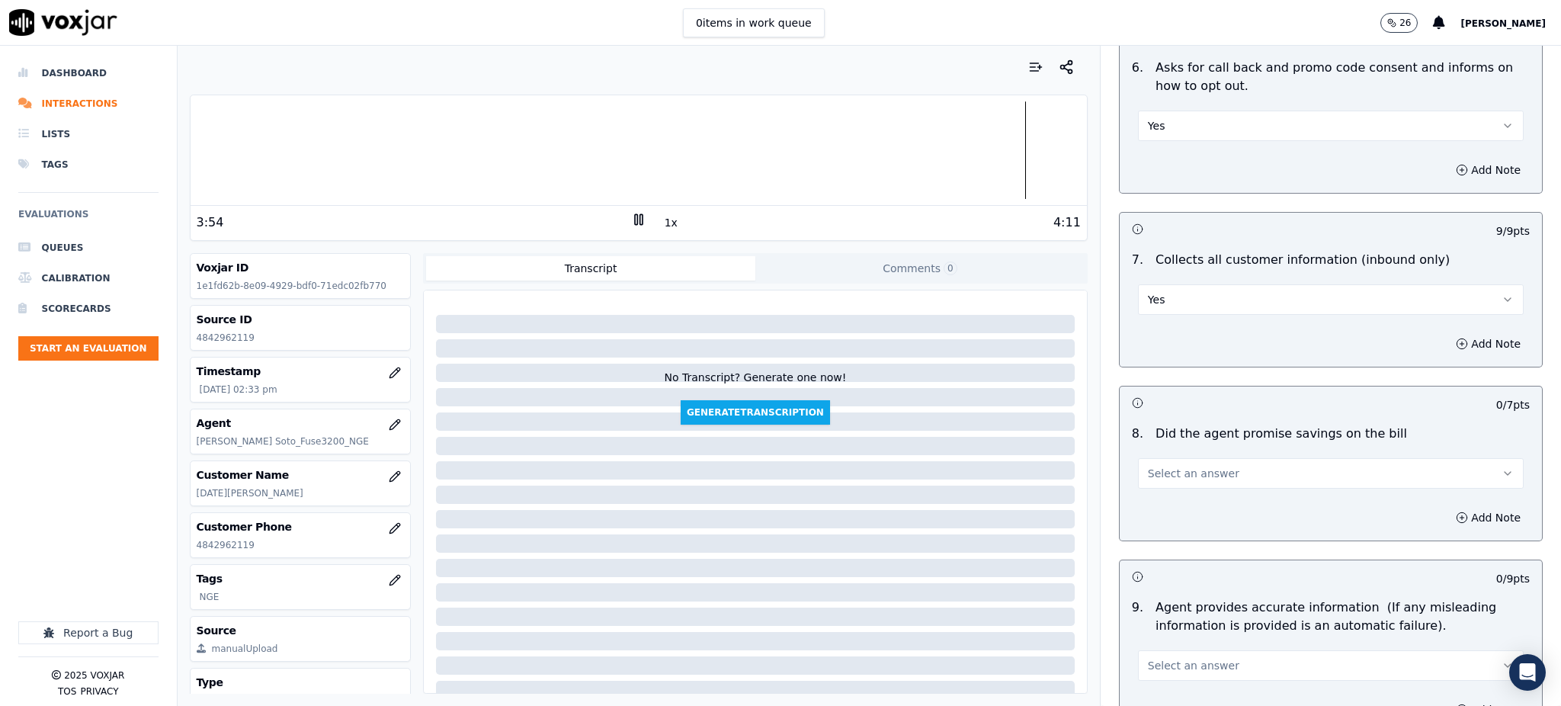
drag, startPoint x: 1154, startPoint y: 426, endPoint x: 1155, endPoint y: 438, distance: 12.2
click at [1155, 458] on button "Select an answer" at bounding box center [1331, 473] width 386 height 30
click at [1155, 467] on div "Yes" at bounding box center [1297, 471] width 352 height 24
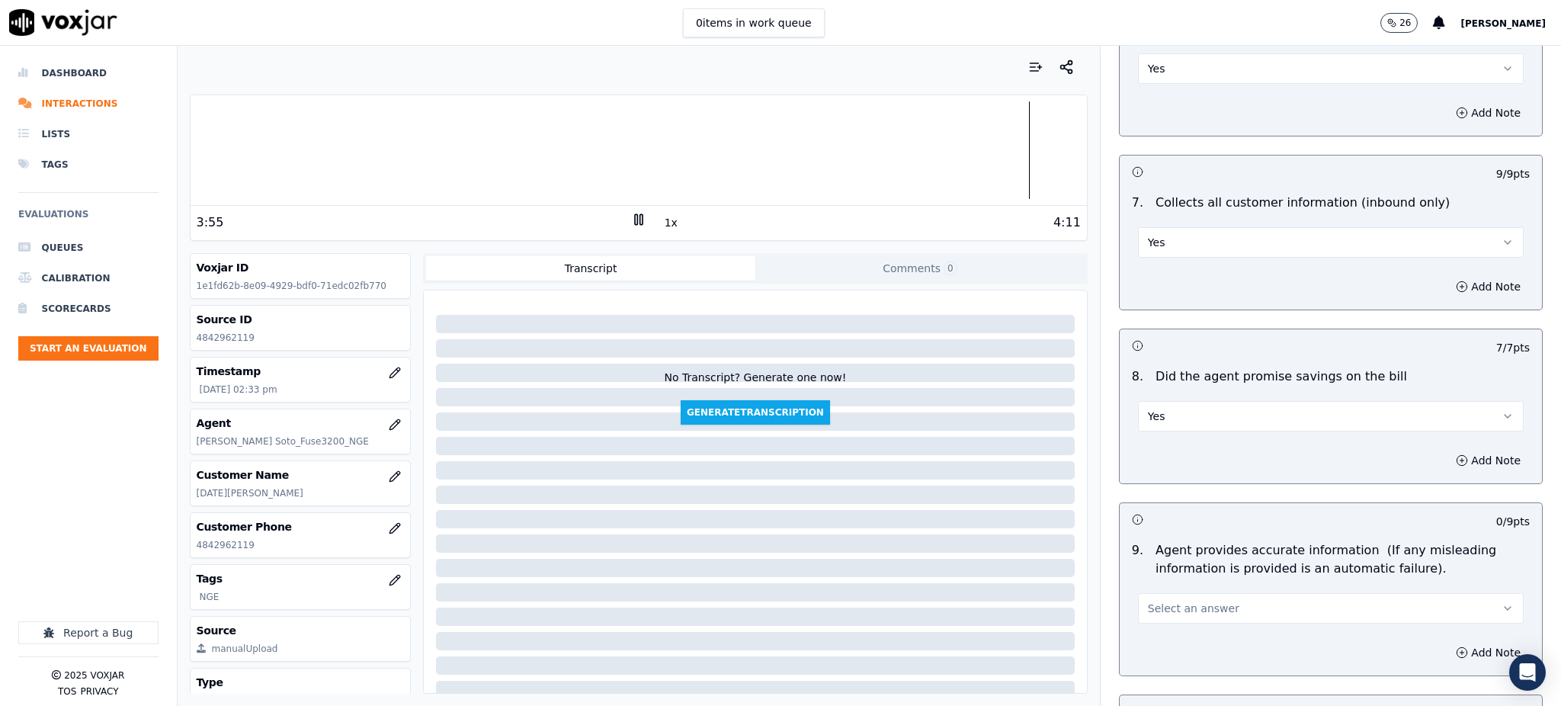
scroll to position [1321, 0]
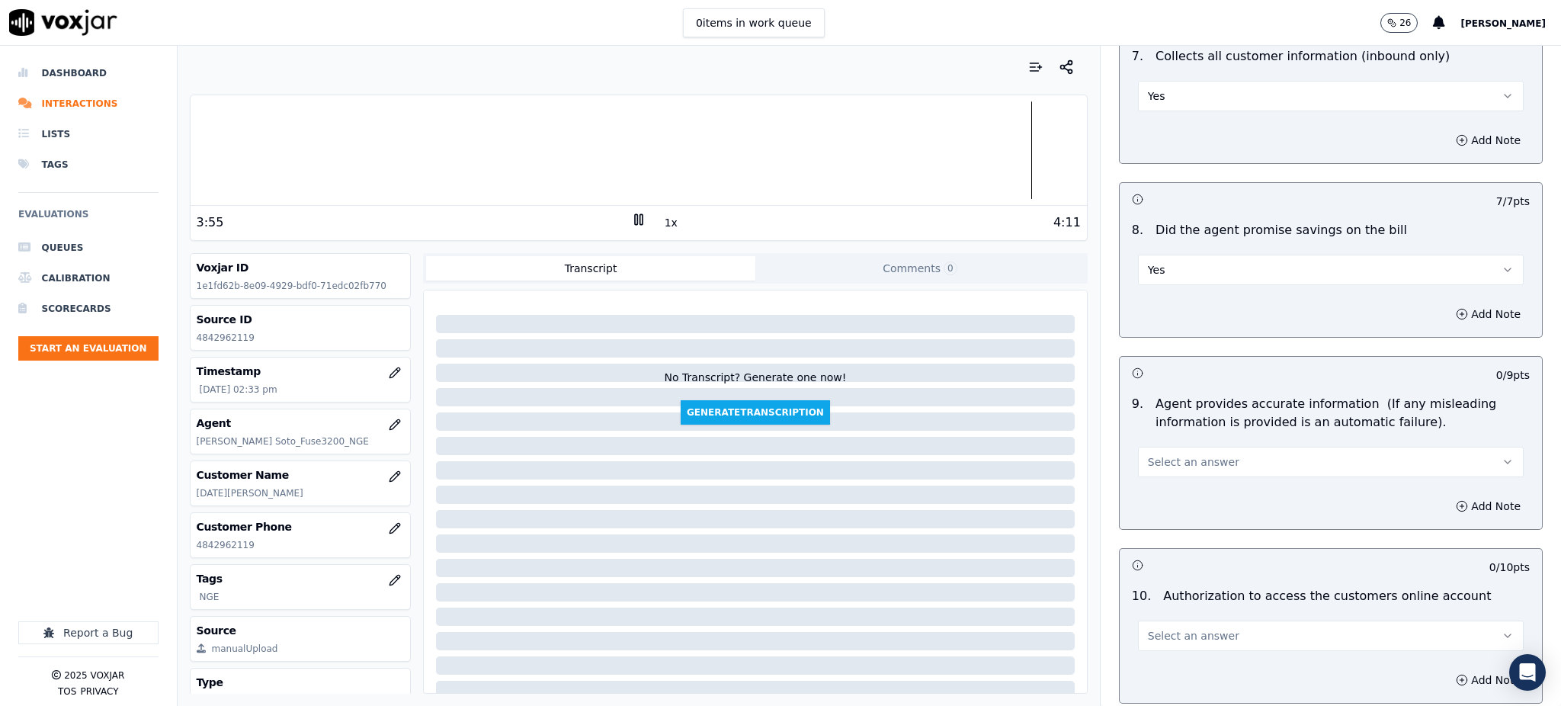
click at [1163, 454] on span "Select an answer" at bounding box center [1193, 461] width 91 height 15
click at [1162, 473] on div "No" at bounding box center [1297, 485] width 352 height 24
click at [1156, 447] on button "No" at bounding box center [1331, 462] width 386 height 30
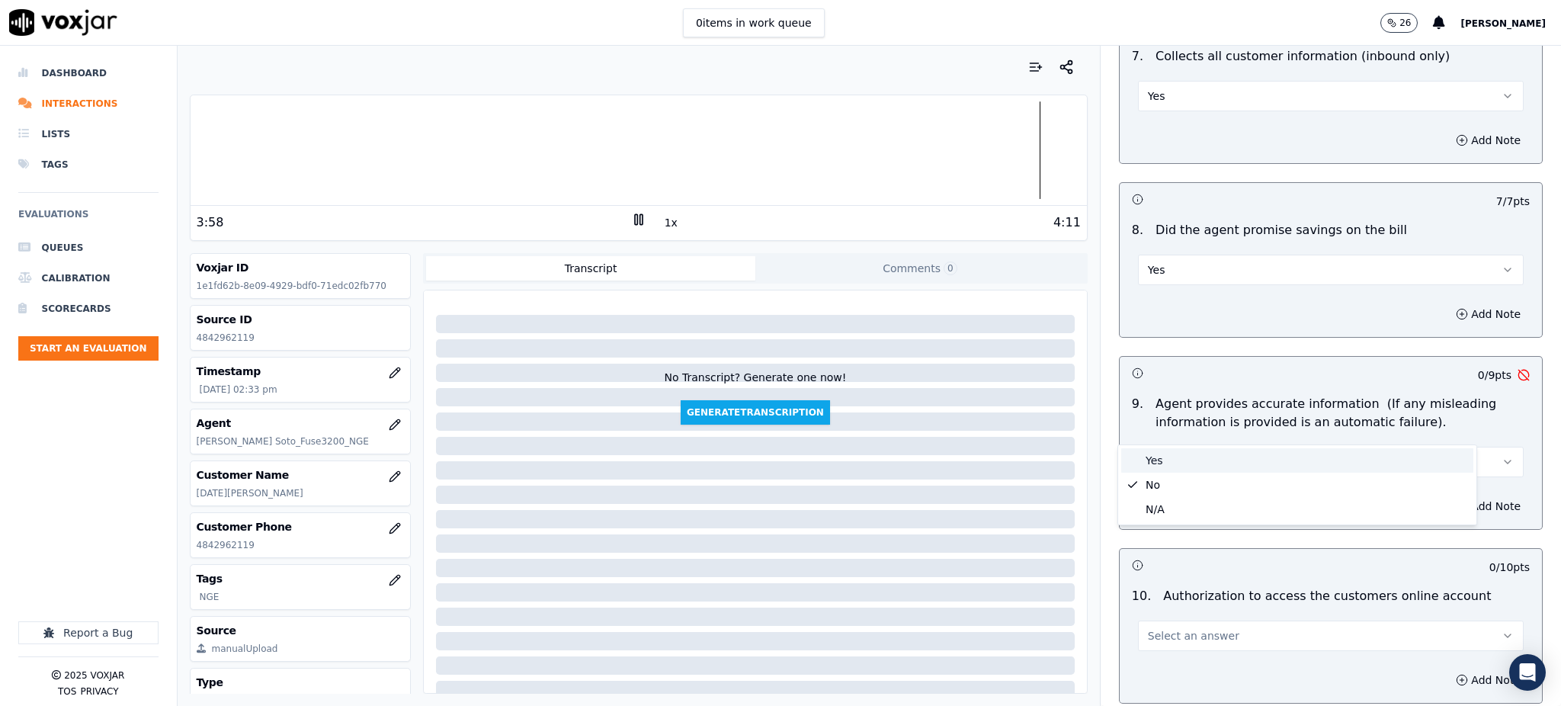
click at [1153, 471] on div "Yes" at bounding box center [1297, 460] width 352 height 24
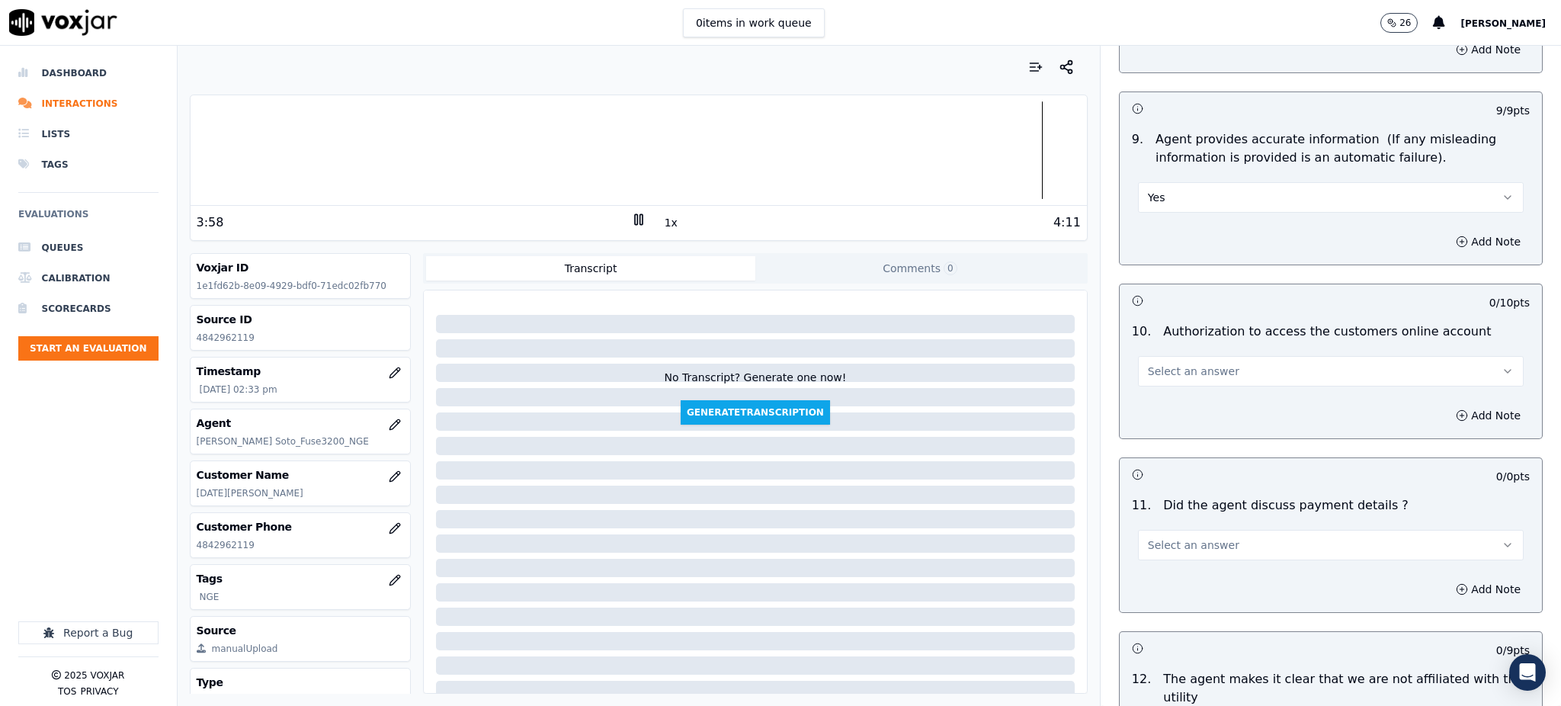
scroll to position [1626, 0]
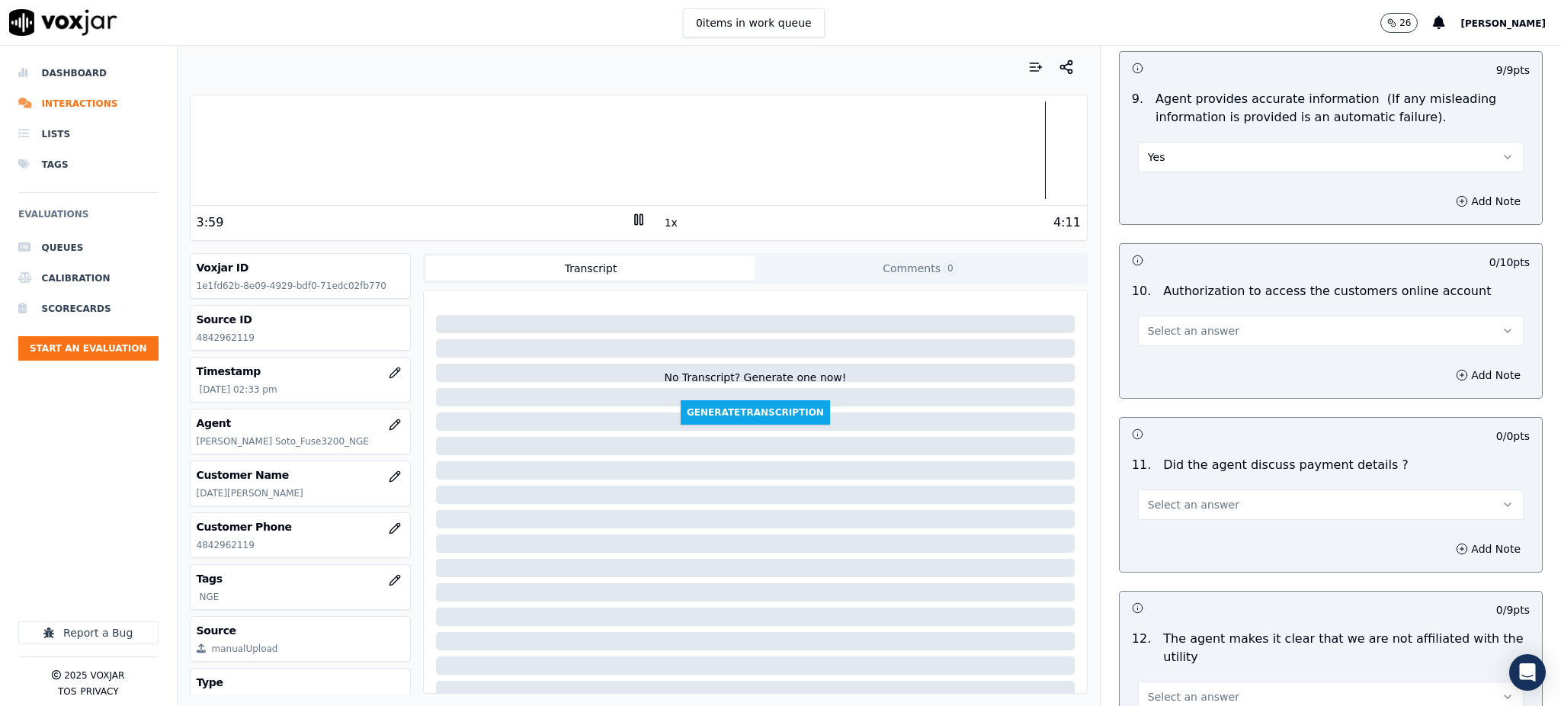
click at [1149, 323] on span "Select an answer" at bounding box center [1193, 330] width 91 height 15
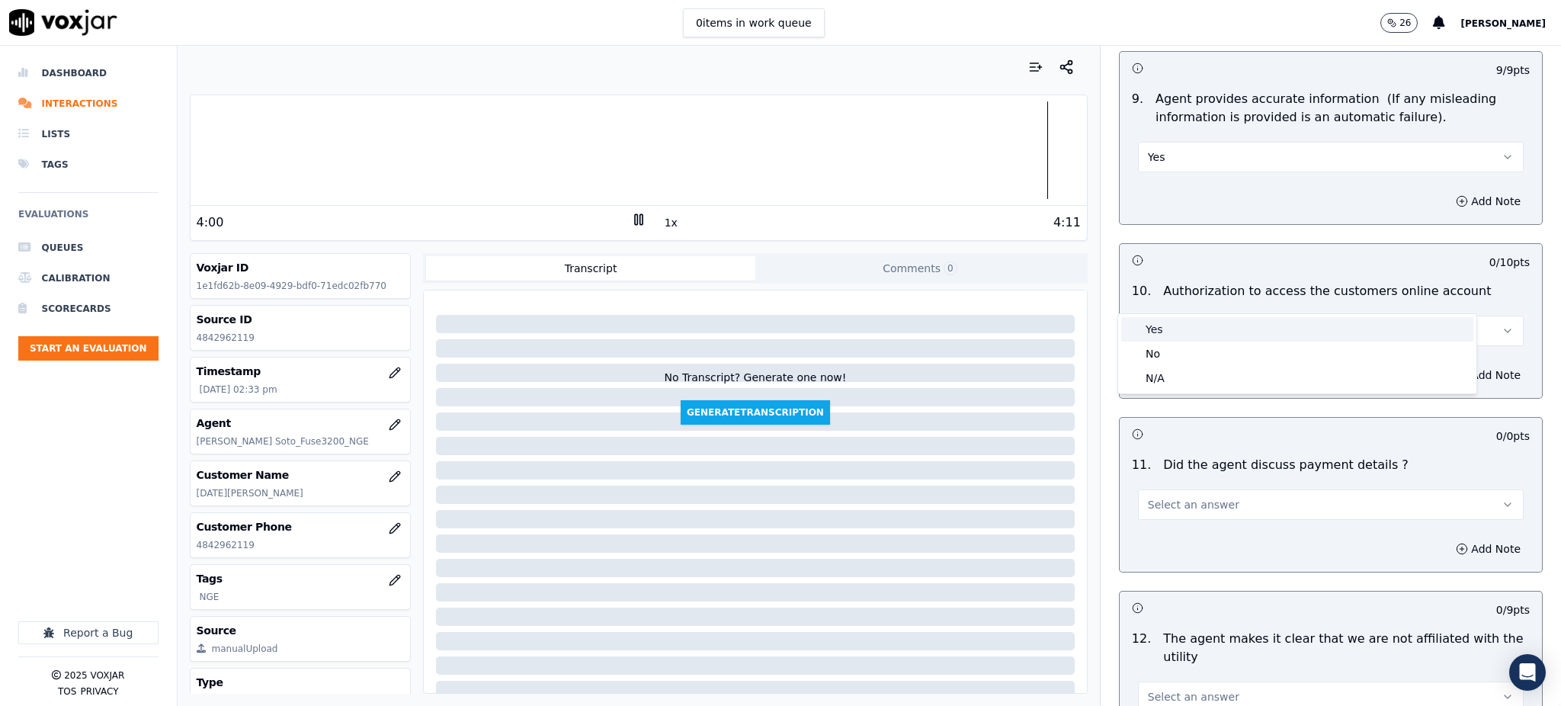
click at [1149, 328] on div "Yes" at bounding box center [1297, 329] width 352 height 24
click at [1148, 497] on span "Select an answer" at bounding box center [1193, 504] width 91 height 15
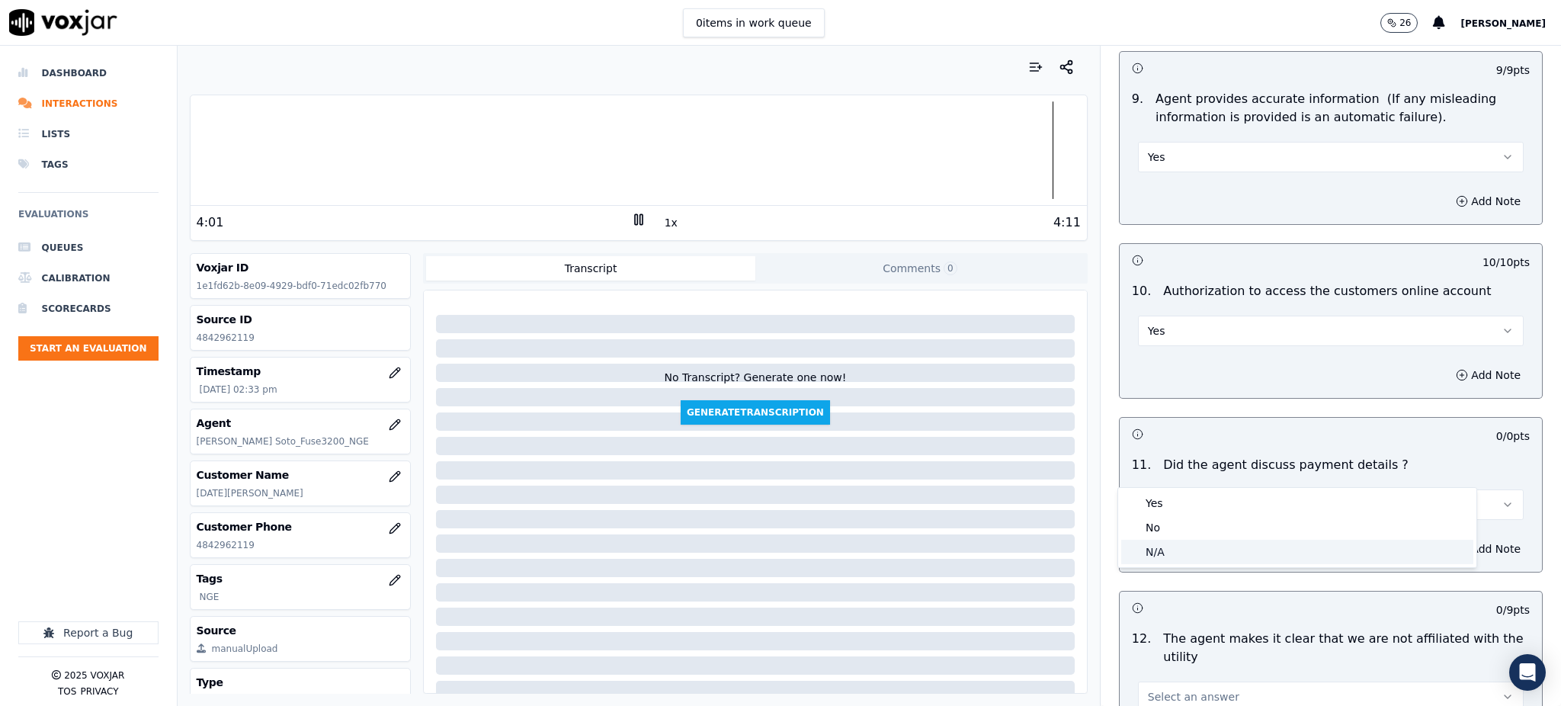
click at [1163, 552] on div "N/A" at bounding box center [1297, 552] width 352 height 24
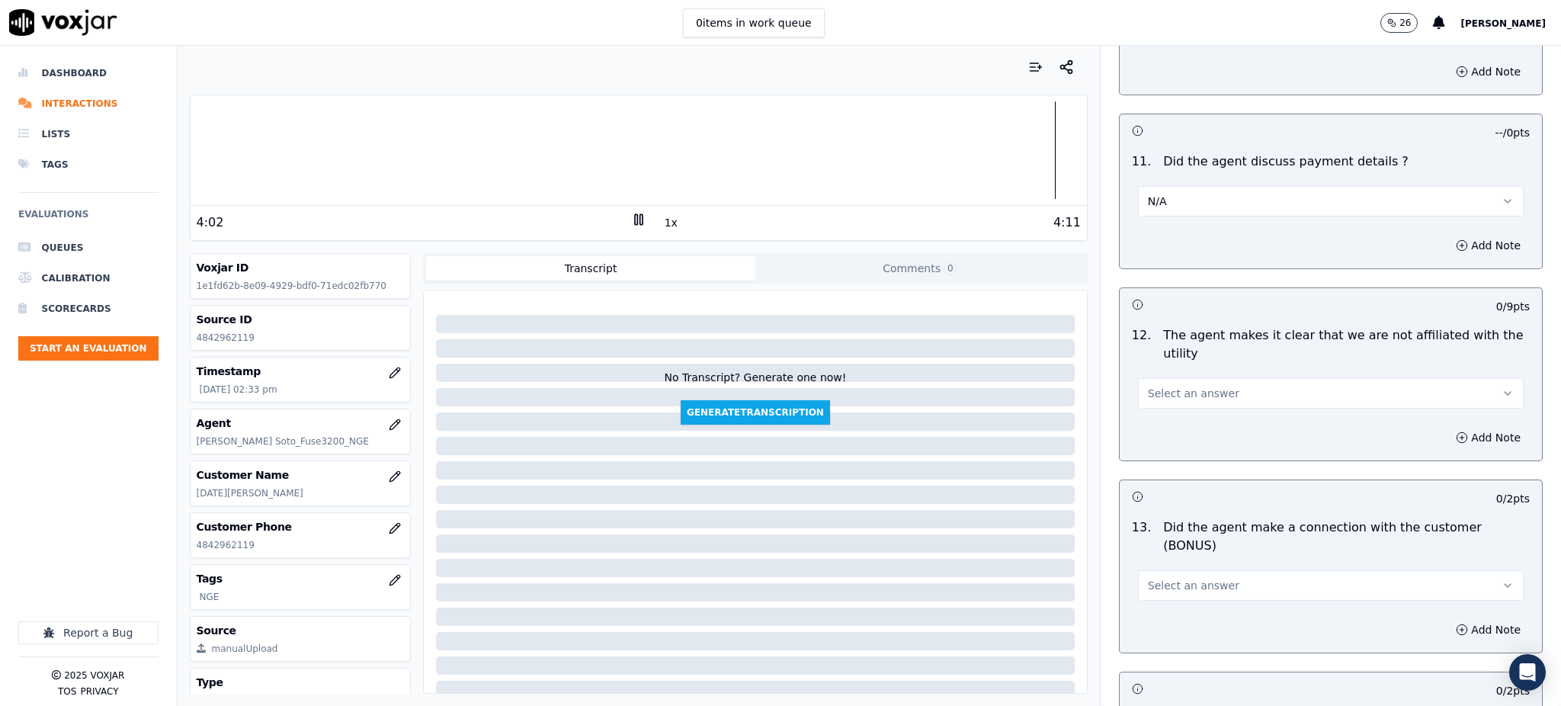
scroll to position [1931, 0]
click at [1152, 384] on span "Select an answer" at bounding box center [1193, 391] width 91 height 15
drag, startPoint x: 1161, startPoint y: 406, endPoint x: 1163, endPoint y: 398, distance: 8.0
click at [1163, 404] on div "No" at bounding box center [1297, 414] width 352 height 24
click at [1149, 377] on button "No" at bounding box center [1331, 392] width 386 height 30
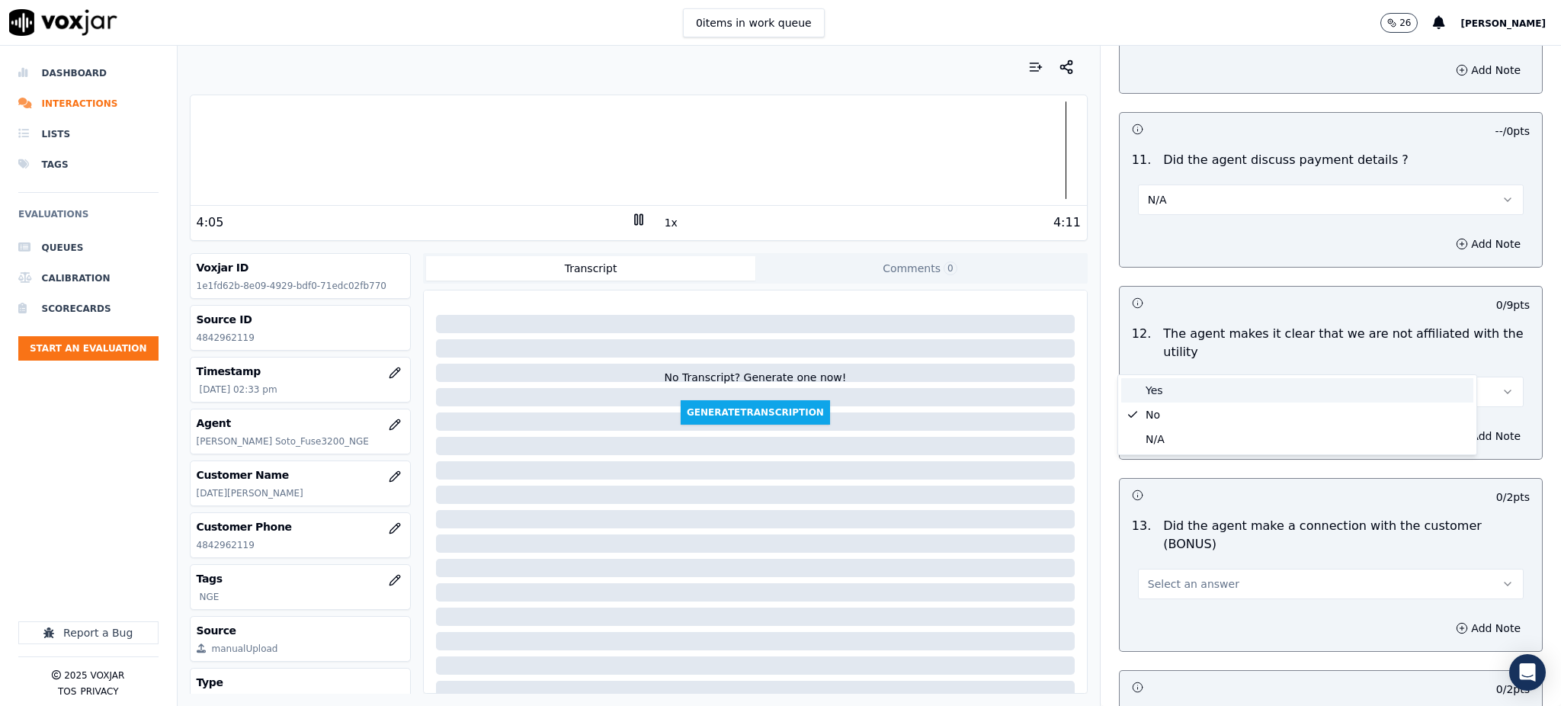
click at [1155, 396] on div "Yes" at bounding box center [1297, 390] width 352 height 24
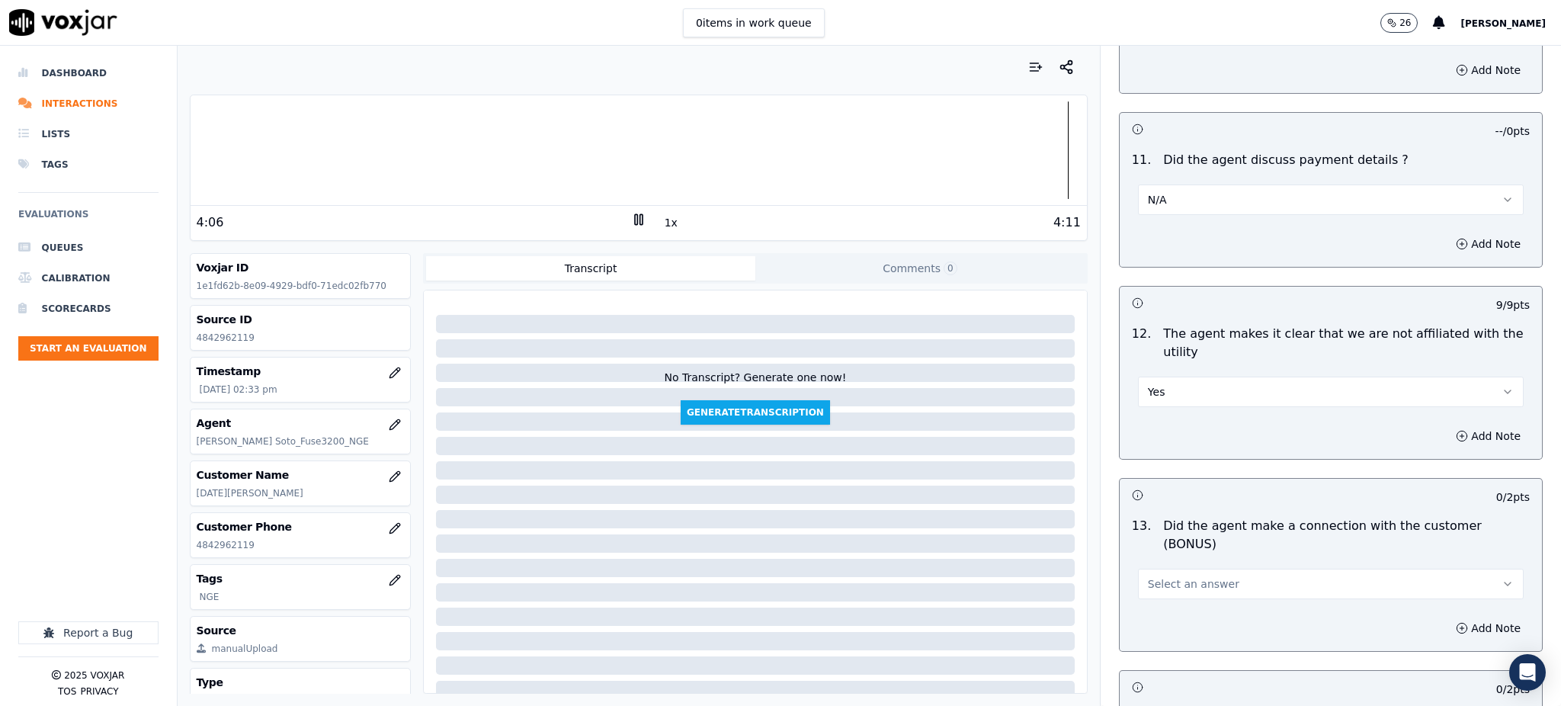
click at [1171, 576] on span "Select an answer" at bounding box center [1193, 583] width 91 height 15
click at [1167, 555] on div "Yes" at bounding box center [1297, 564] width 352 height 24
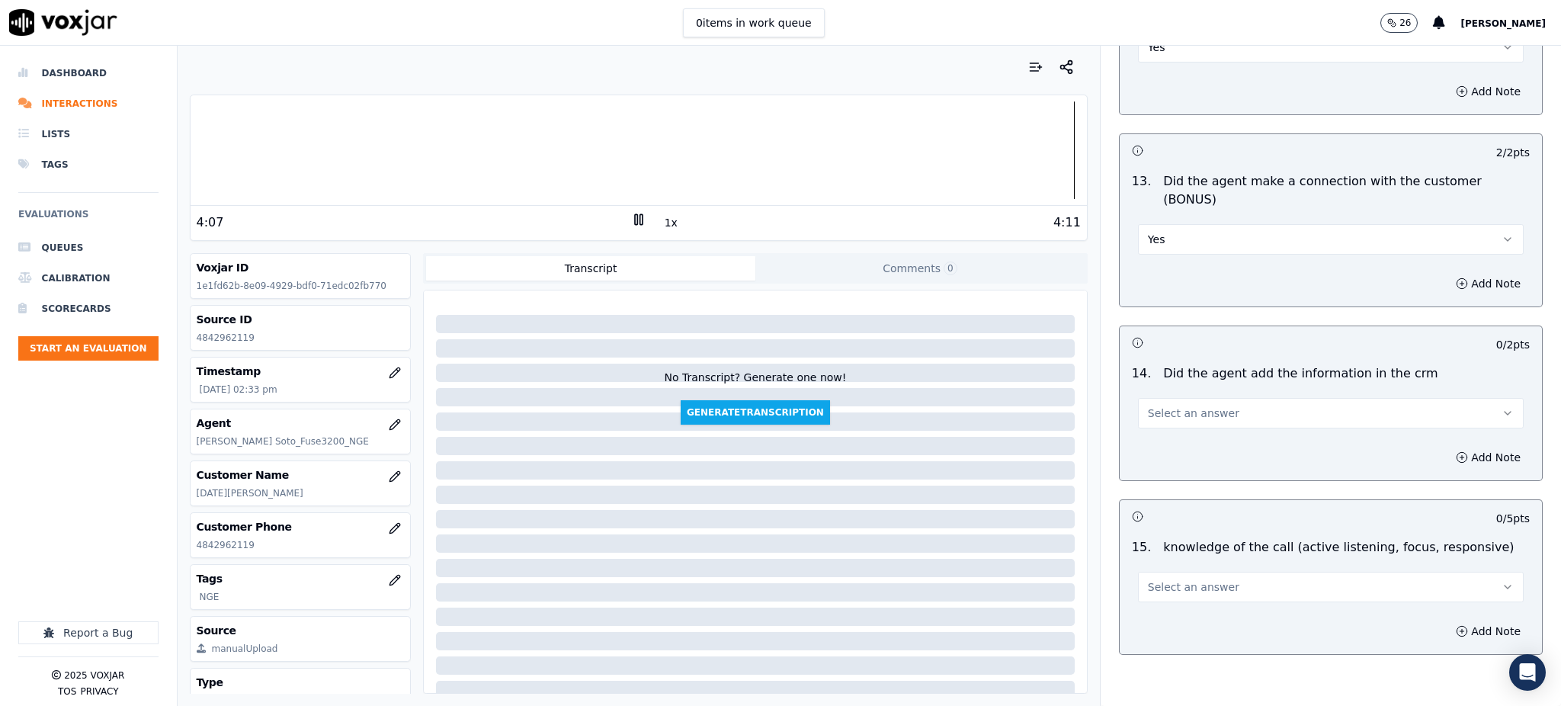
scroll to position [2307, 0]
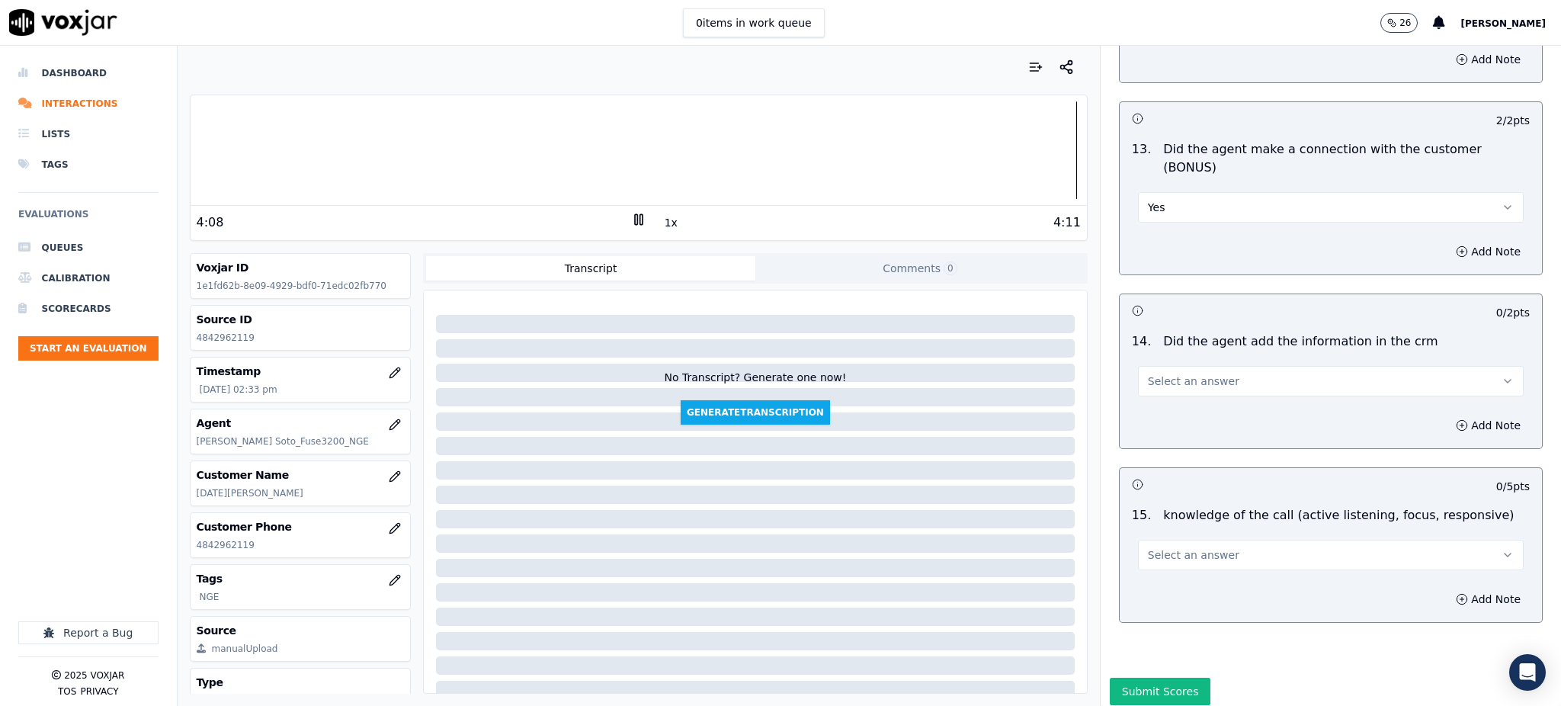
click at [1175, 374] on span "Select an answer" at bounding box center [1193, 381] width 91 height 15
click at [1172, 360] on div "Yes" at bounding box center [1297, 362] width 352 height 24
click at [1148, 547] on span "Select an answer" at bounding box center [1193, 554] width 91 height 15
click at [1155, 544] on div "Yes" at bounding box center [1297, 536] width 352 height 24
drag, startPoint x: 1147, startPoint y: 641, endPoint x: 1133, endPoint y: 622, distance: 23.9
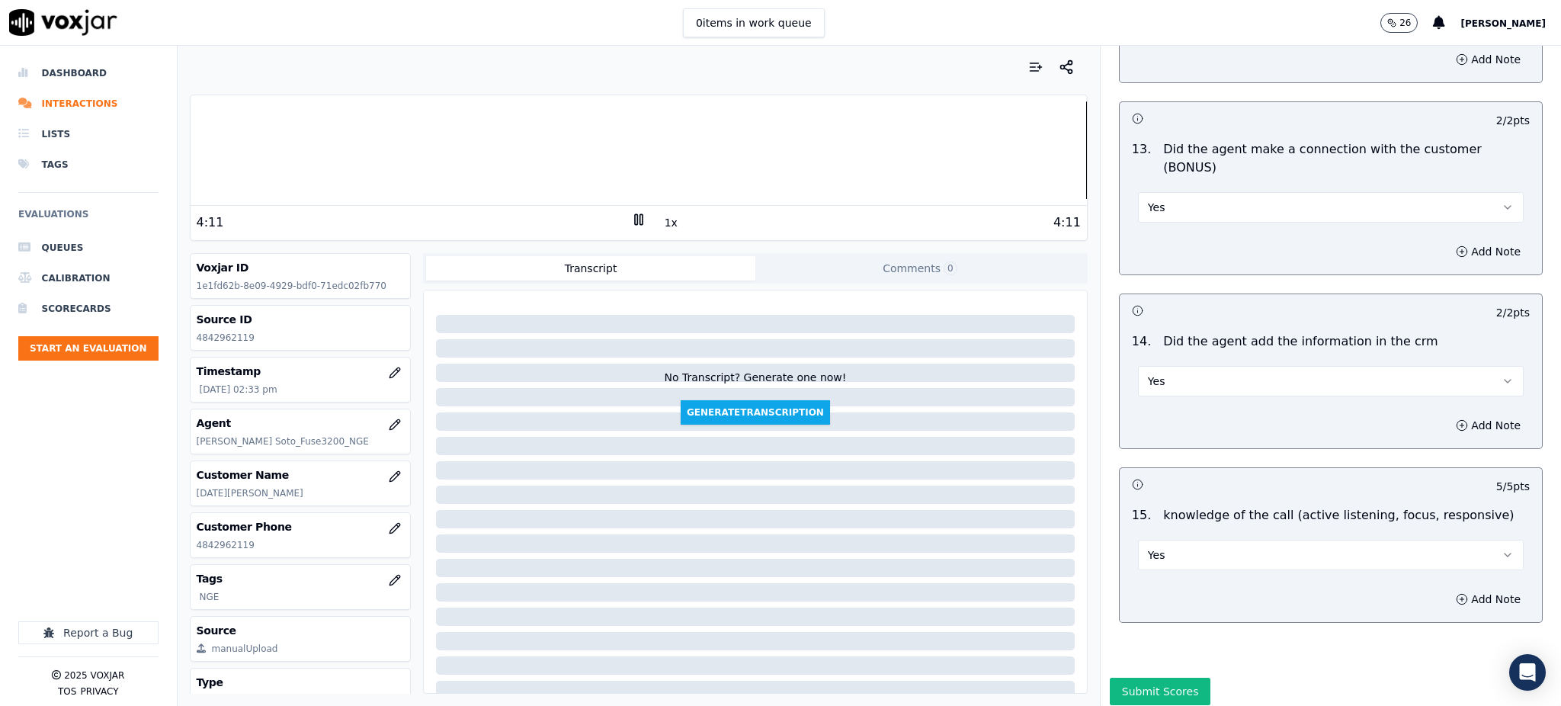
click at [1146, 678] on button "Submit Scores" at bounding box center [1160, 691] width 101 height 27
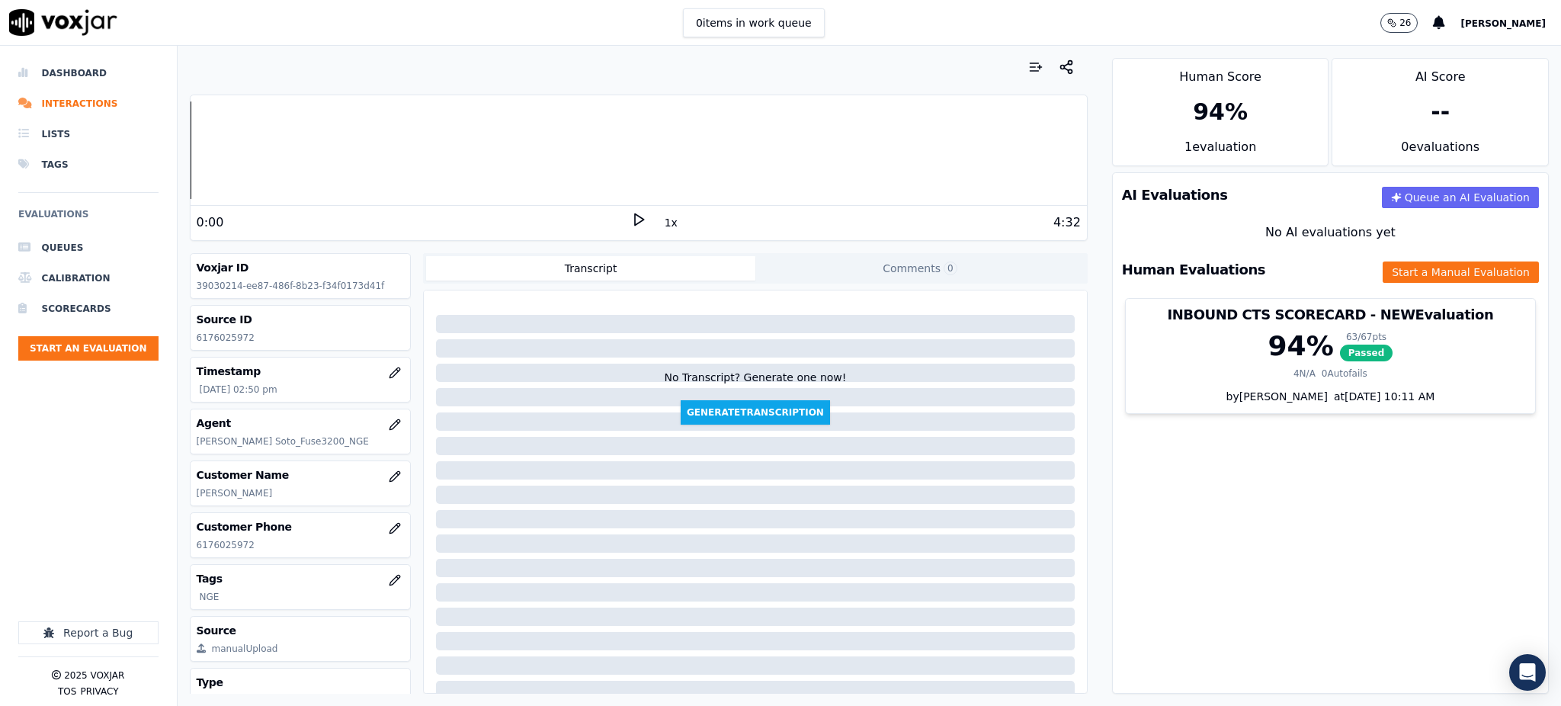
click at [631, 221] on icon at bounding box center [638, 219] width 15 height 15
drag, startPoint x: 271, startPoint y: 547, endPoint x: 177, endPoint y: 550, distance: 94.6
click at [178, 550] on div "Your browser does not support the audio element. 0:03 1x 4:32 Voxjar ID 3903021…" at bounding box center [639, 376] width 922 height 660
copy p "6176025972"
click at [634, 216] on icon at bounding box center [638, 219] width 15 height 15
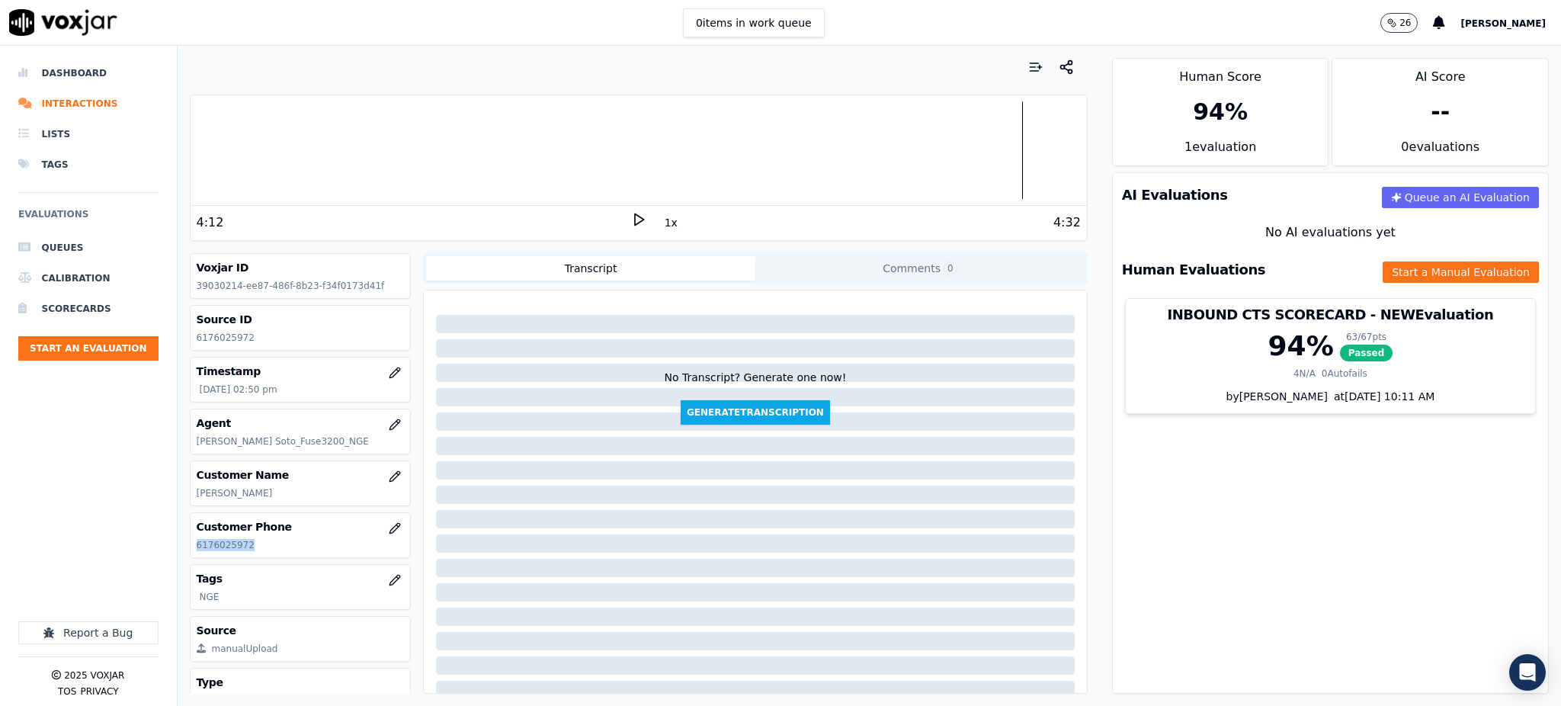
click at [631, 219] on icon at bounding box center [638, 219] width 15 height 15
copy p "6176025972"
click at [1396, 269] on button "Start a Manual Evaluation" at bounding box center [1461, 271] width 156 height 21
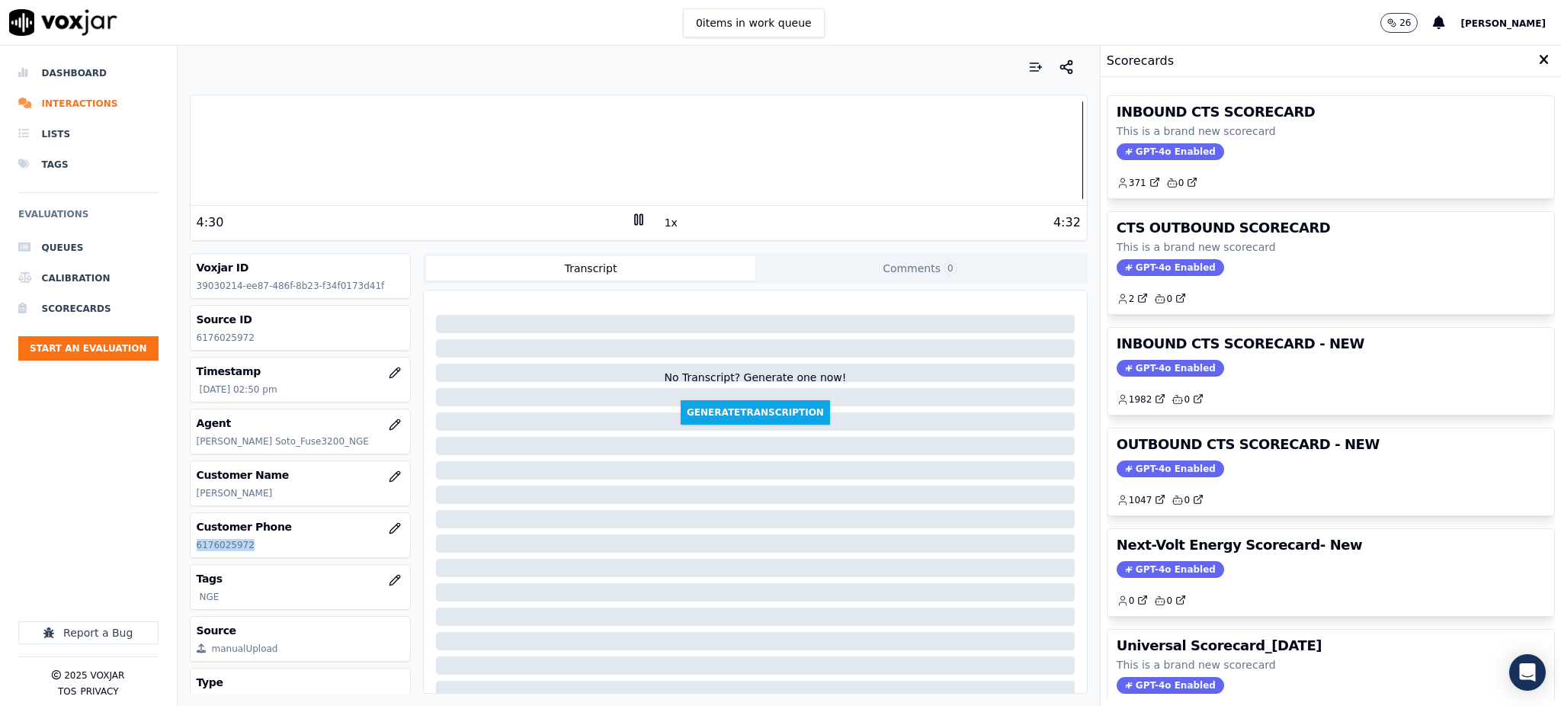
drag, startPoint x: 1137, startPoint y: 155, endPoint x: 1108, endPoint y: 200, distance: 53.9
click at [1137, 156] on span "GPT-4o Enabled" at bounding box center [1170, 151] width 107 height 17
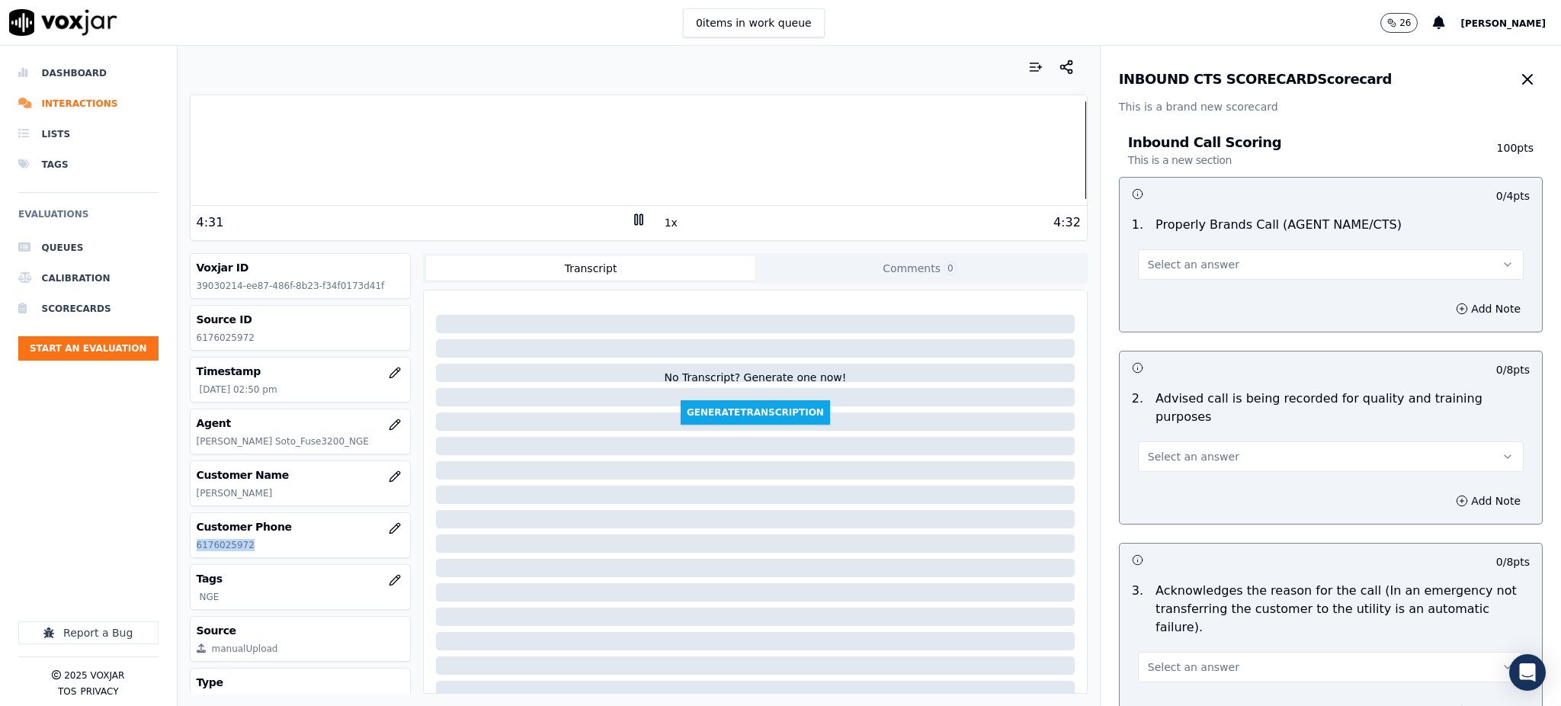
click at [1162, 268] on span "Select an answer" at bounding box center [1193, 264] width 91 height 15
click at [1157, 306] on div "Yes" at bounding box center [1297, 299] width 352 height 24
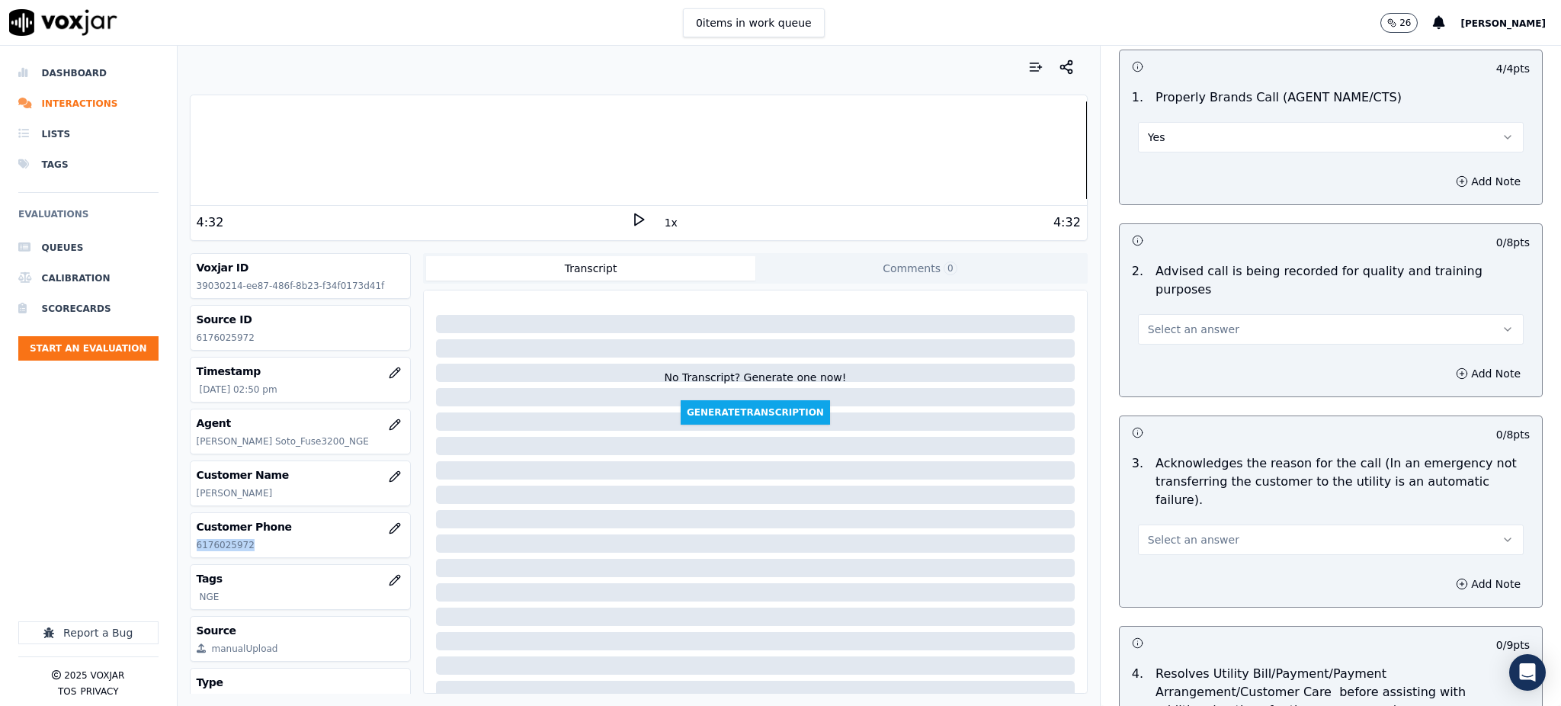
scroll to position [203, 0]
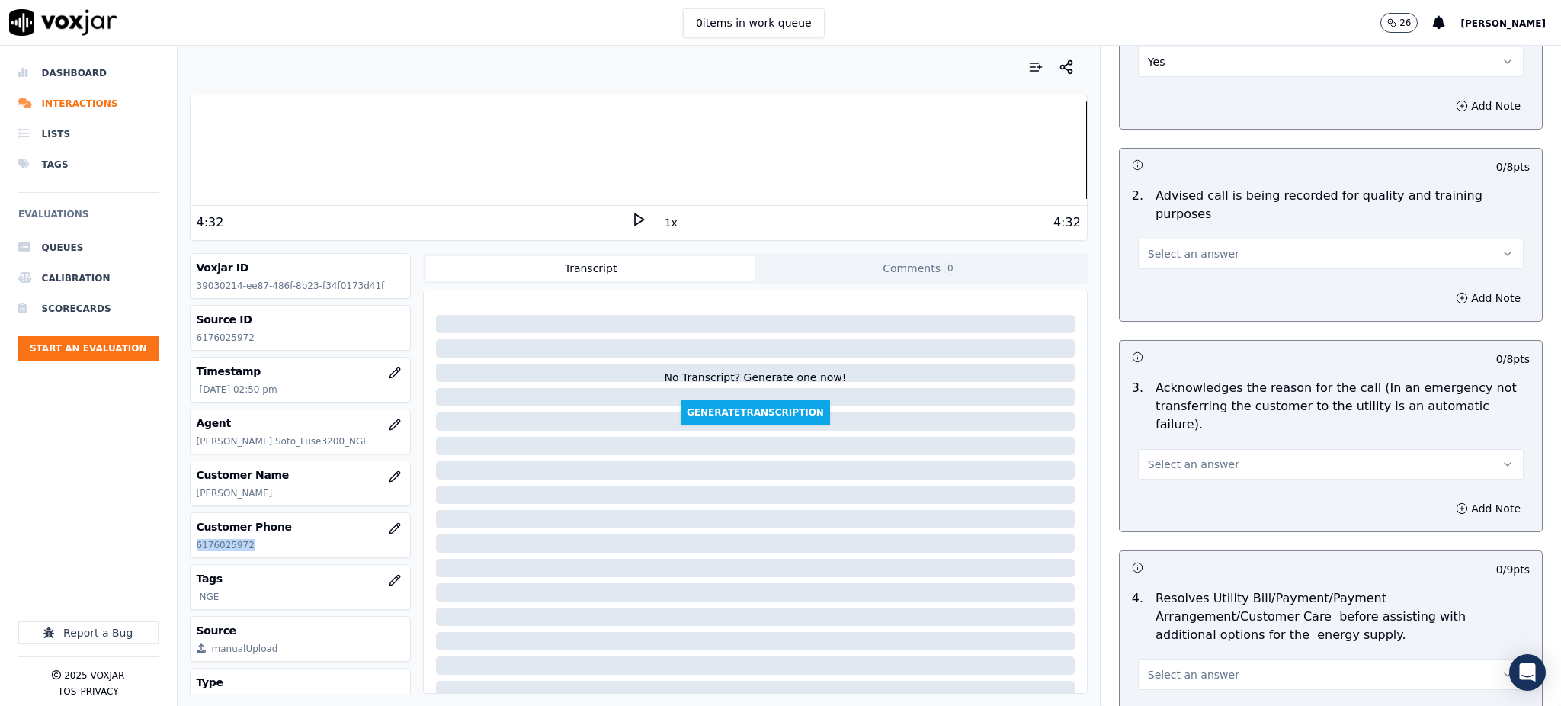
click at [1162, 246] on span "Select an answer" at bounding box center [1193, 253] width 91 height 15
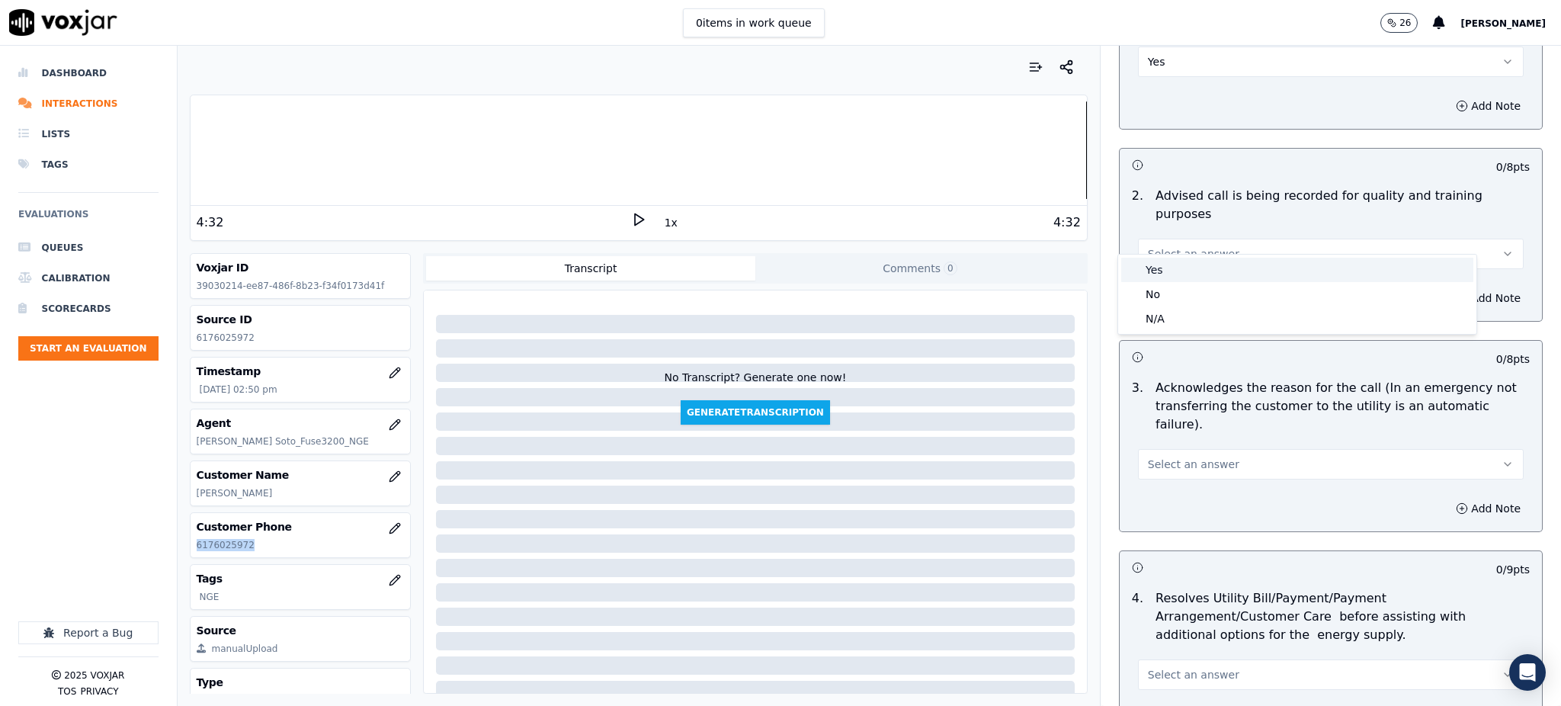
click at [1166, 268] on div "Yes" at bounding box center [1297, 270] width 352 height 24
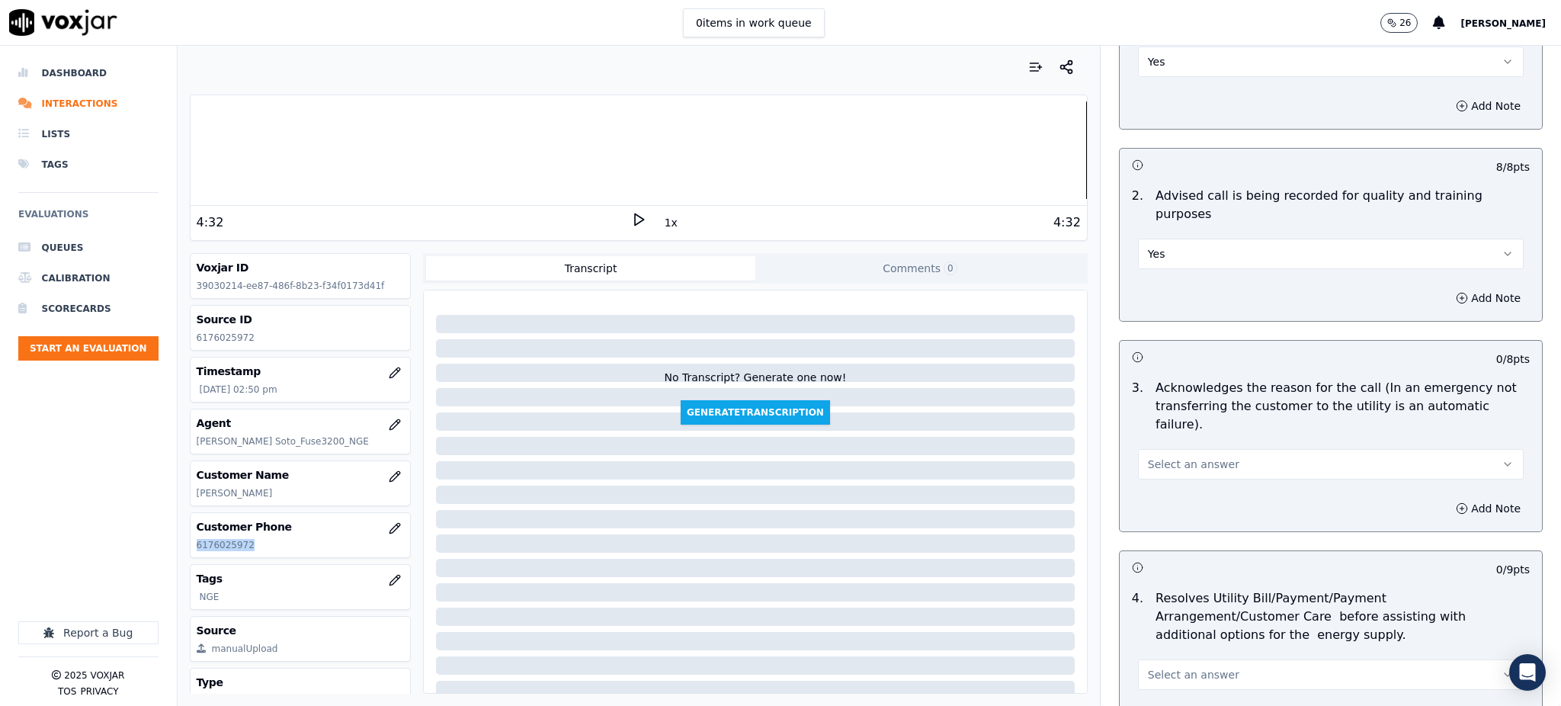
click at [1179, 457] on span "Select an answer" at bounding box center [1193, 464] width 91 height 15
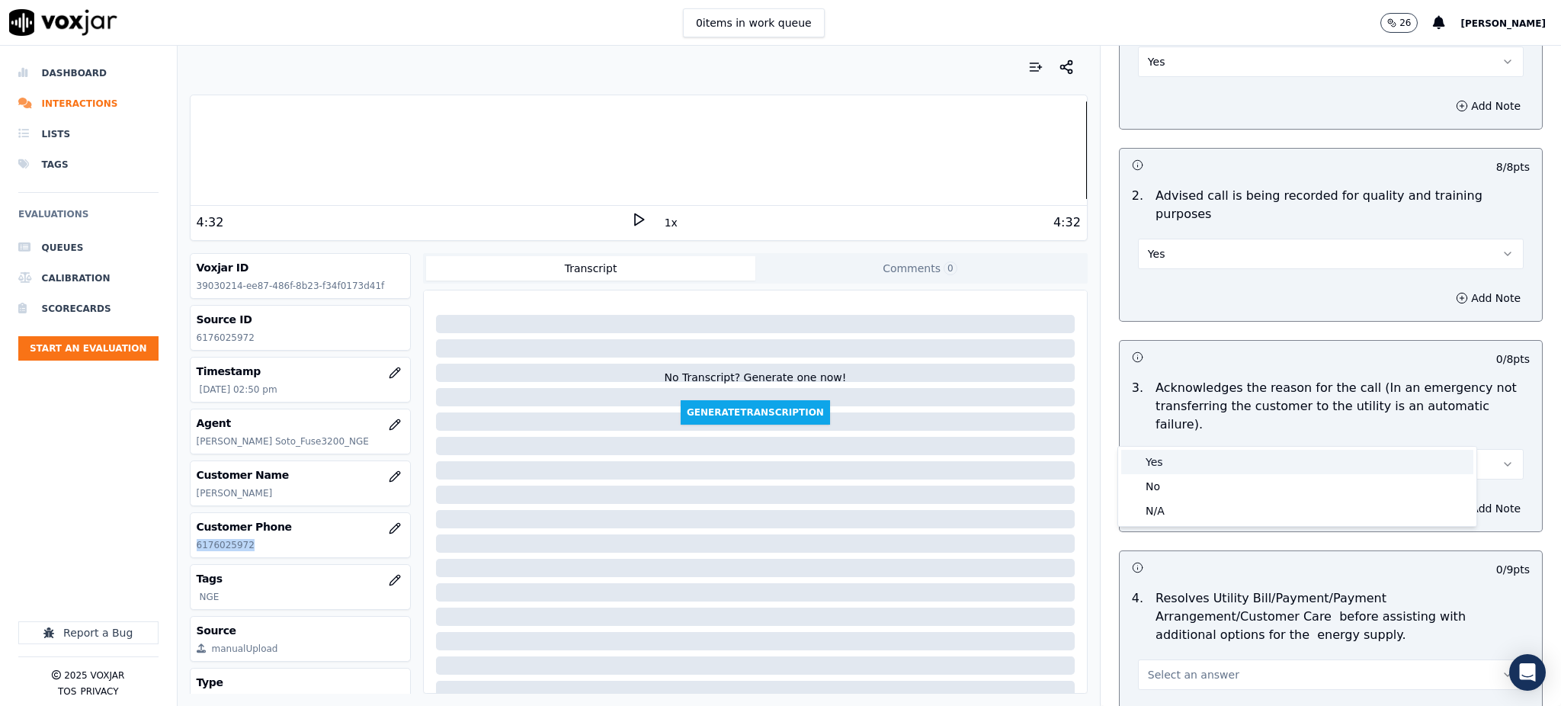
click at [1180, 460] on div "Yes" at bounding box center [1297, 462] width 352 height 24
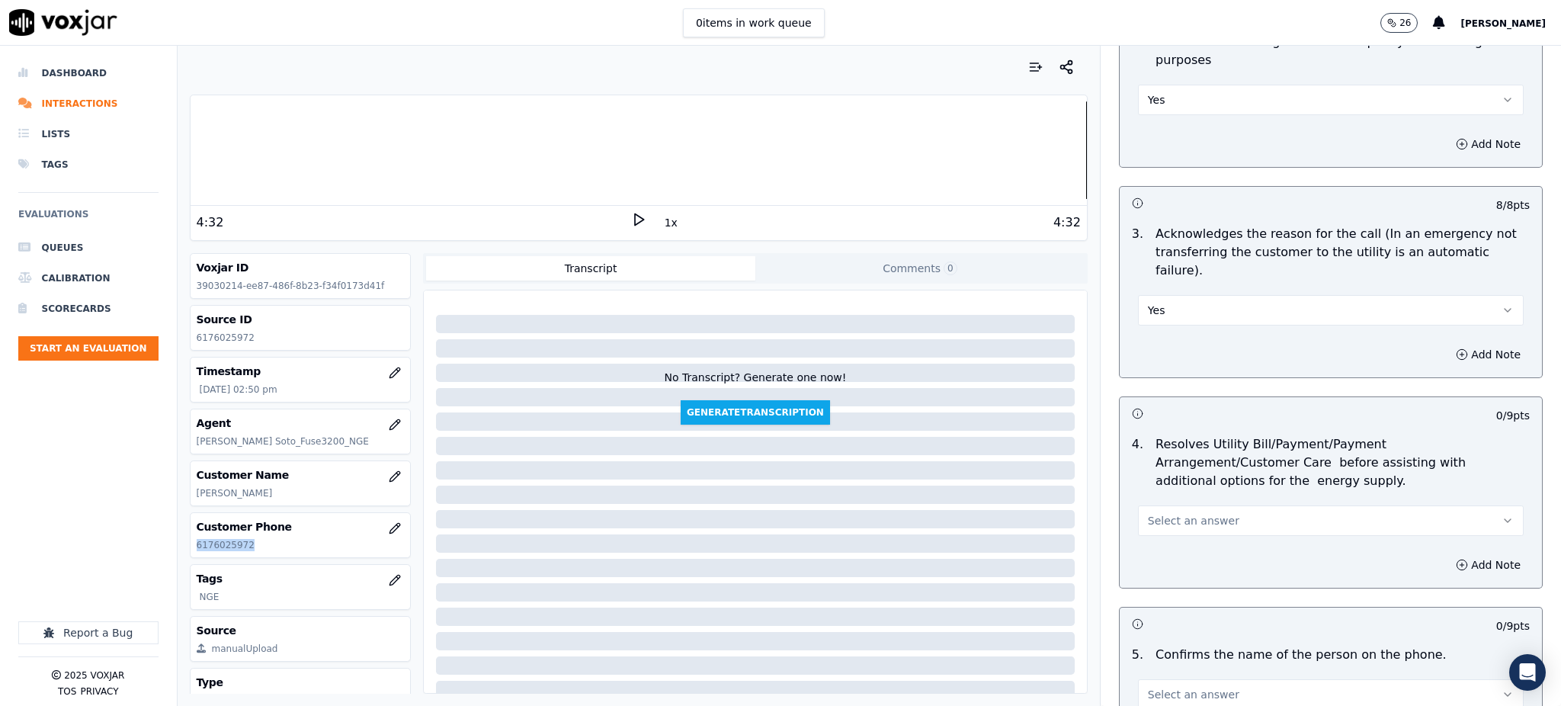
scroll to position [508, 0]
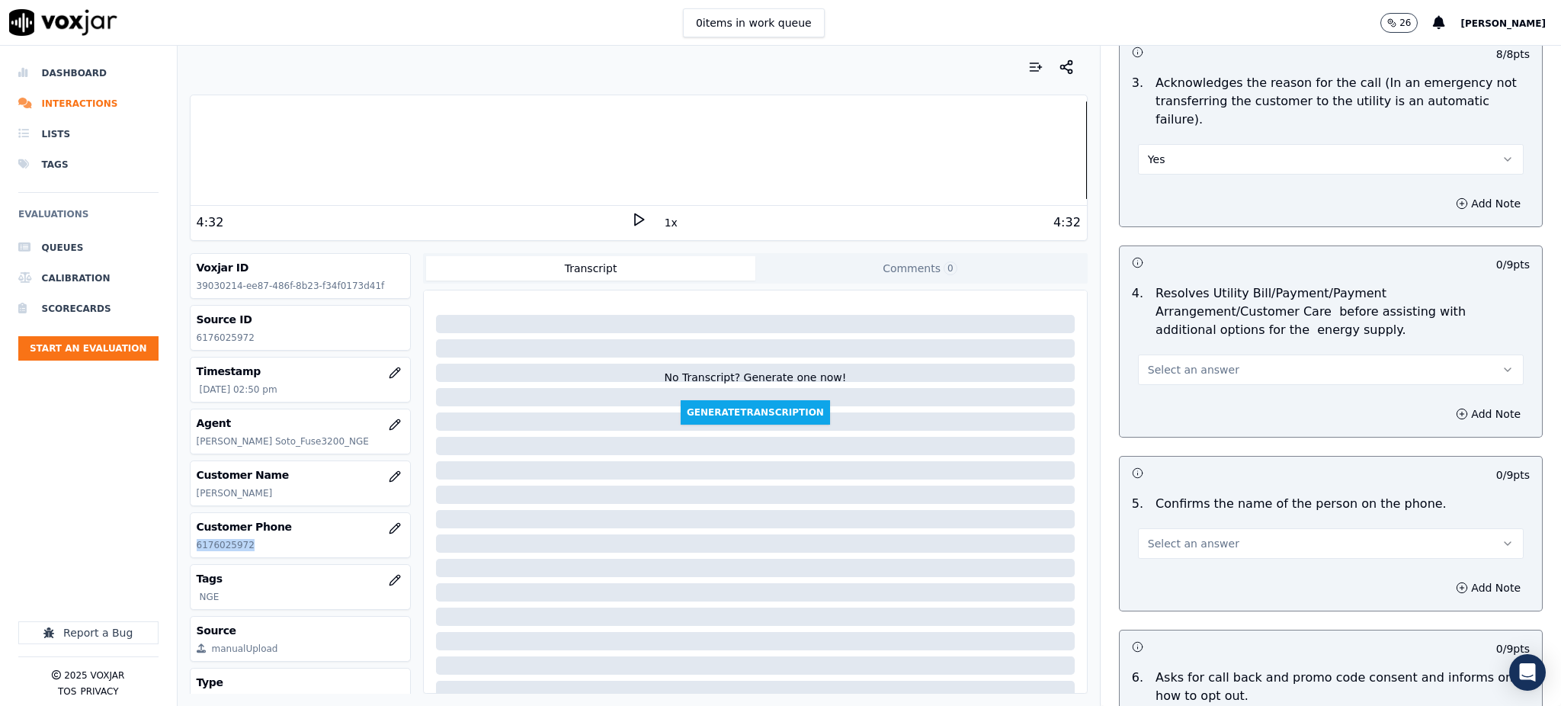
click at [1159, 354] on button "Select an answer" at bounding box center [1331, 369] width 386 height 30
click at [1155, 377] on div "Yes" at bounding box center [1297, 367] width 352 height 24
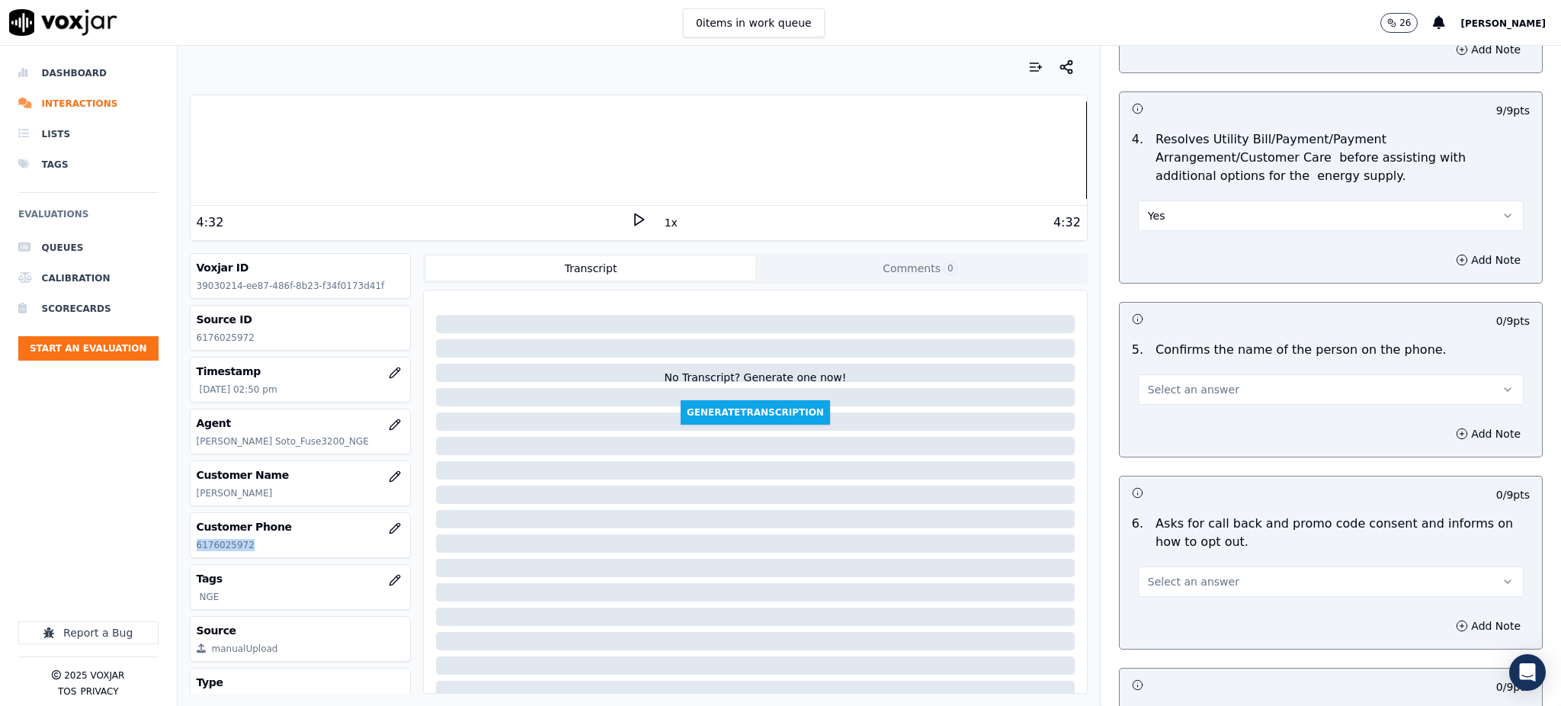
scroll to position [711, 0]
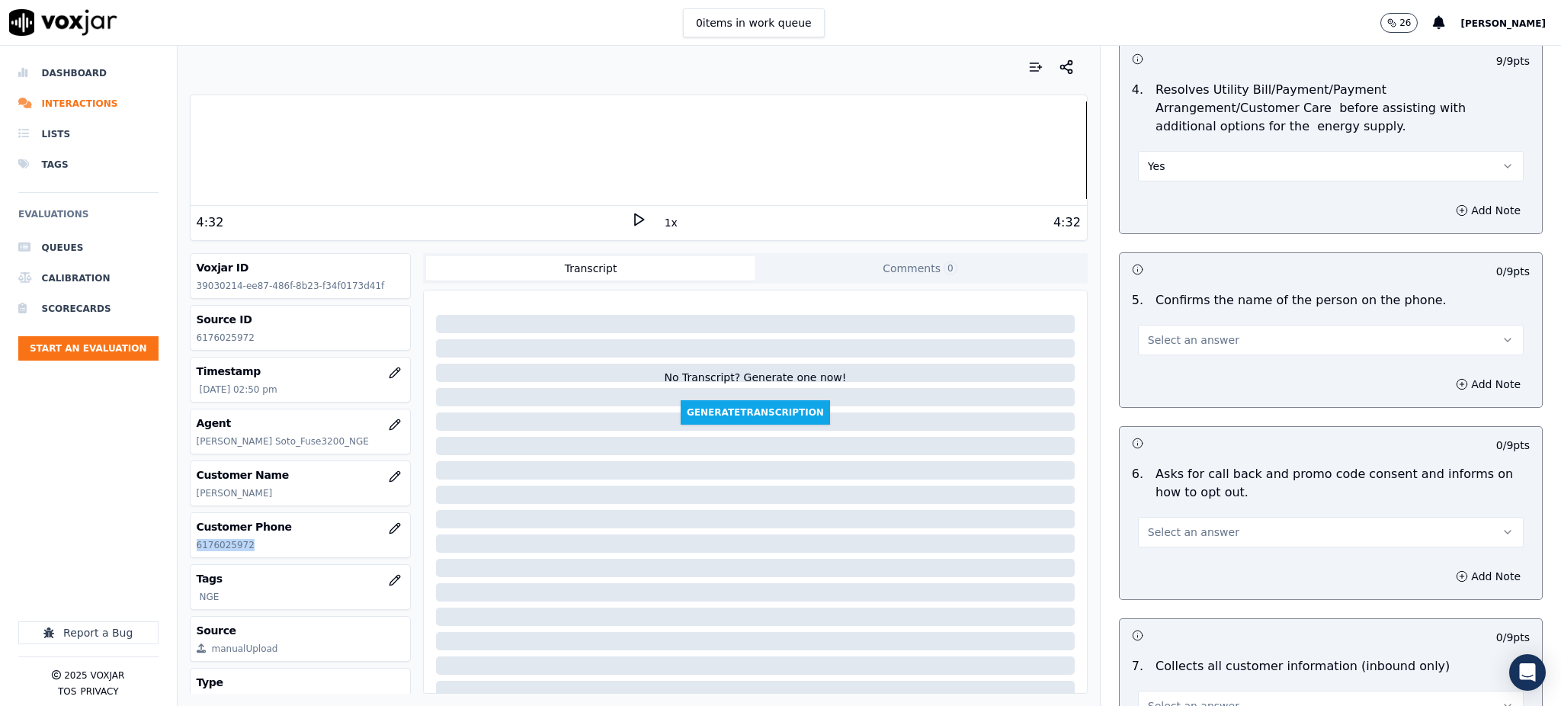
click at [1172, 332] on span "Select an answer" at bounding box center [1193, 339] width 91 height 15
click at [1156, 321] on body "0 items in work queue 26 [PERSON_NAME] Dashboard Interactions Lists Tags Evalua…" at bounding box center [780, 353] width 1561 height 706
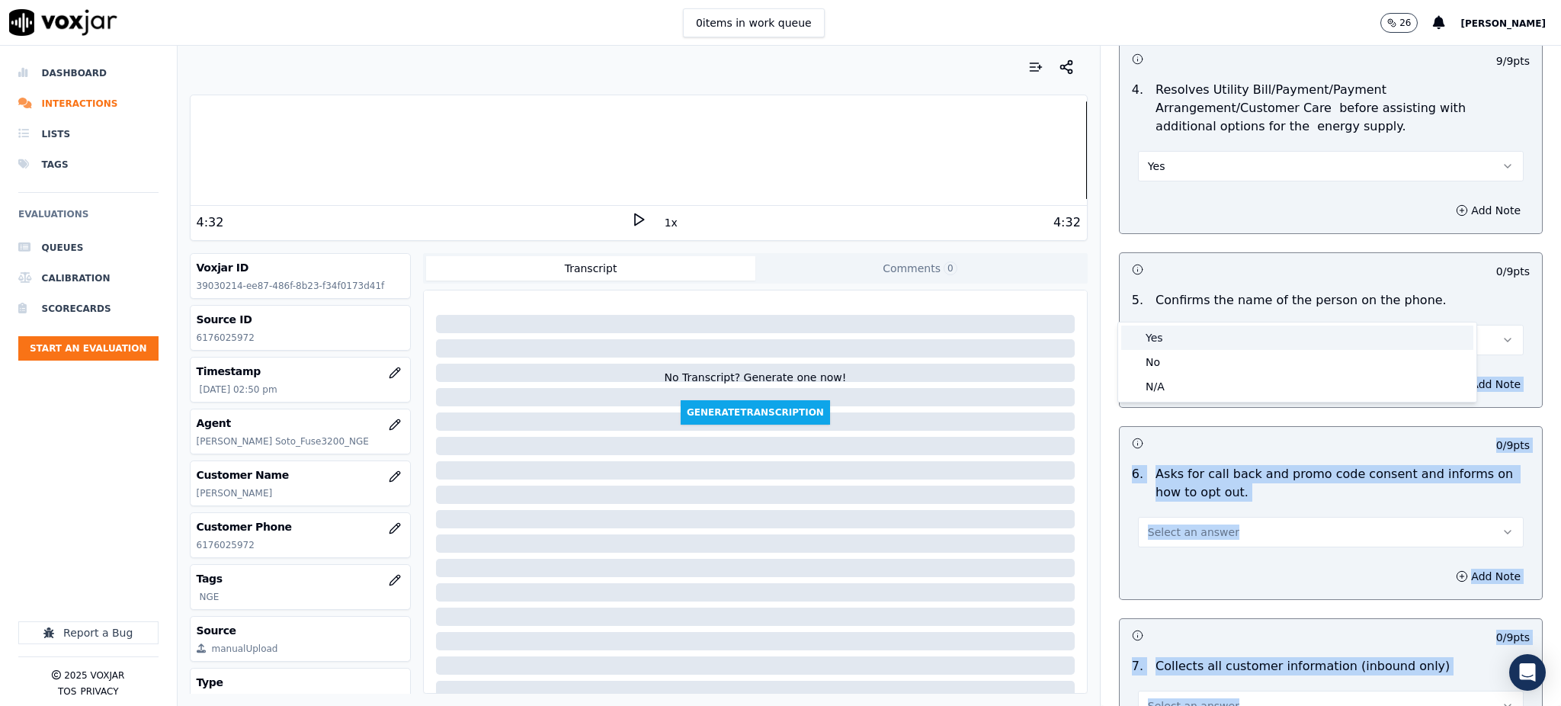
click at [1154, 342] on div "Yes" at bounding box center [1297, 337] width 352 height 24
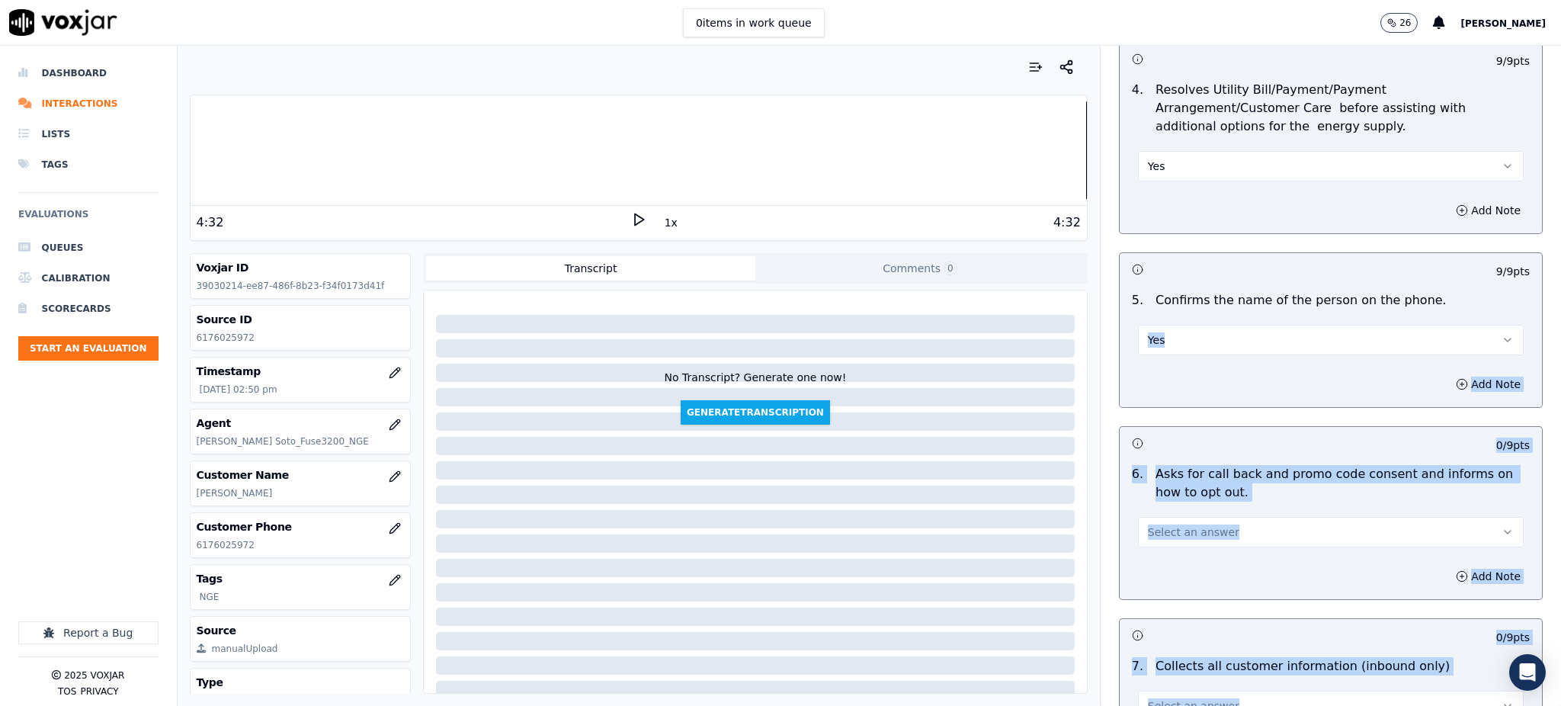
click at [1234, 517] on button "Select an answer" at bounding box center [1331, 532] width 386 height 30
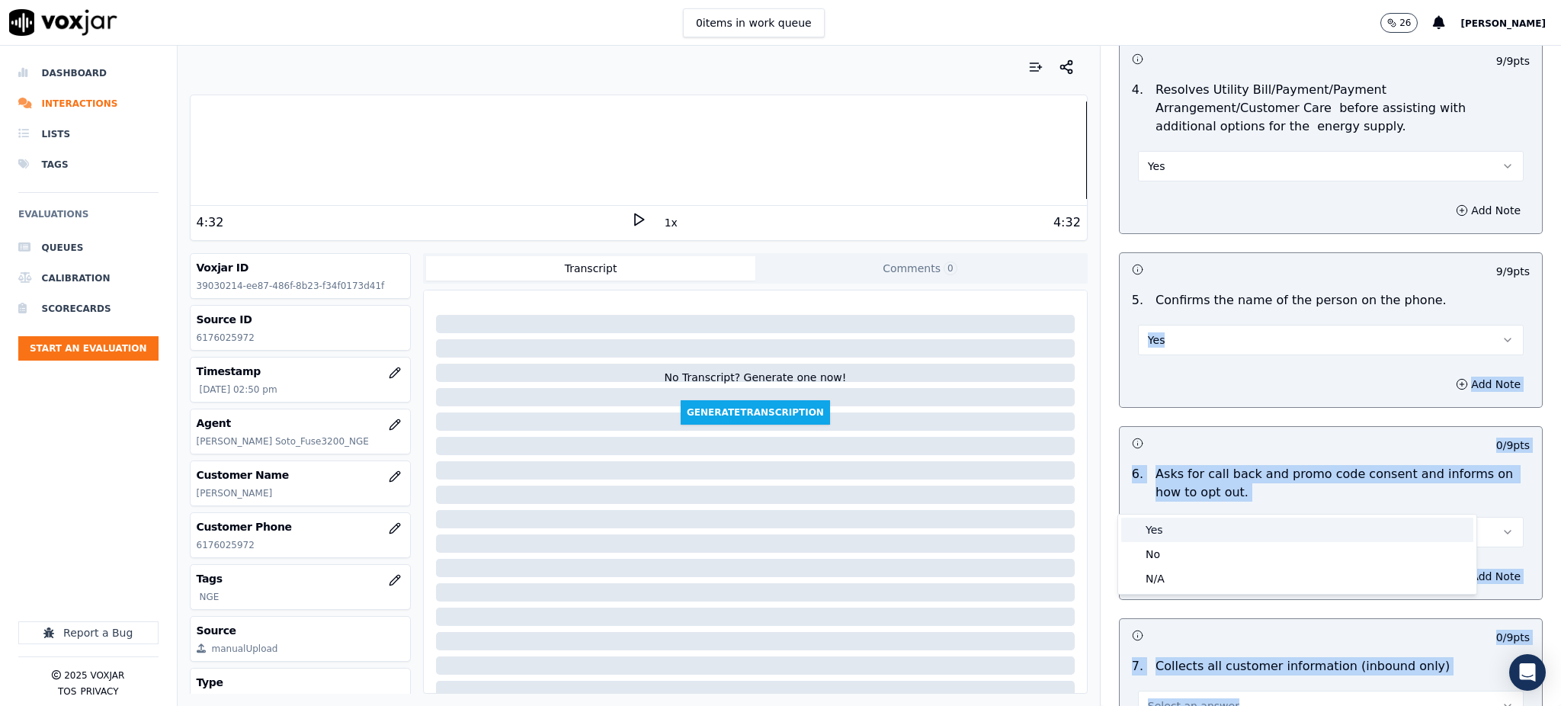
click at [1180, 518] on div "Yes" at bounding box center [1297, 530] width 352 height 24
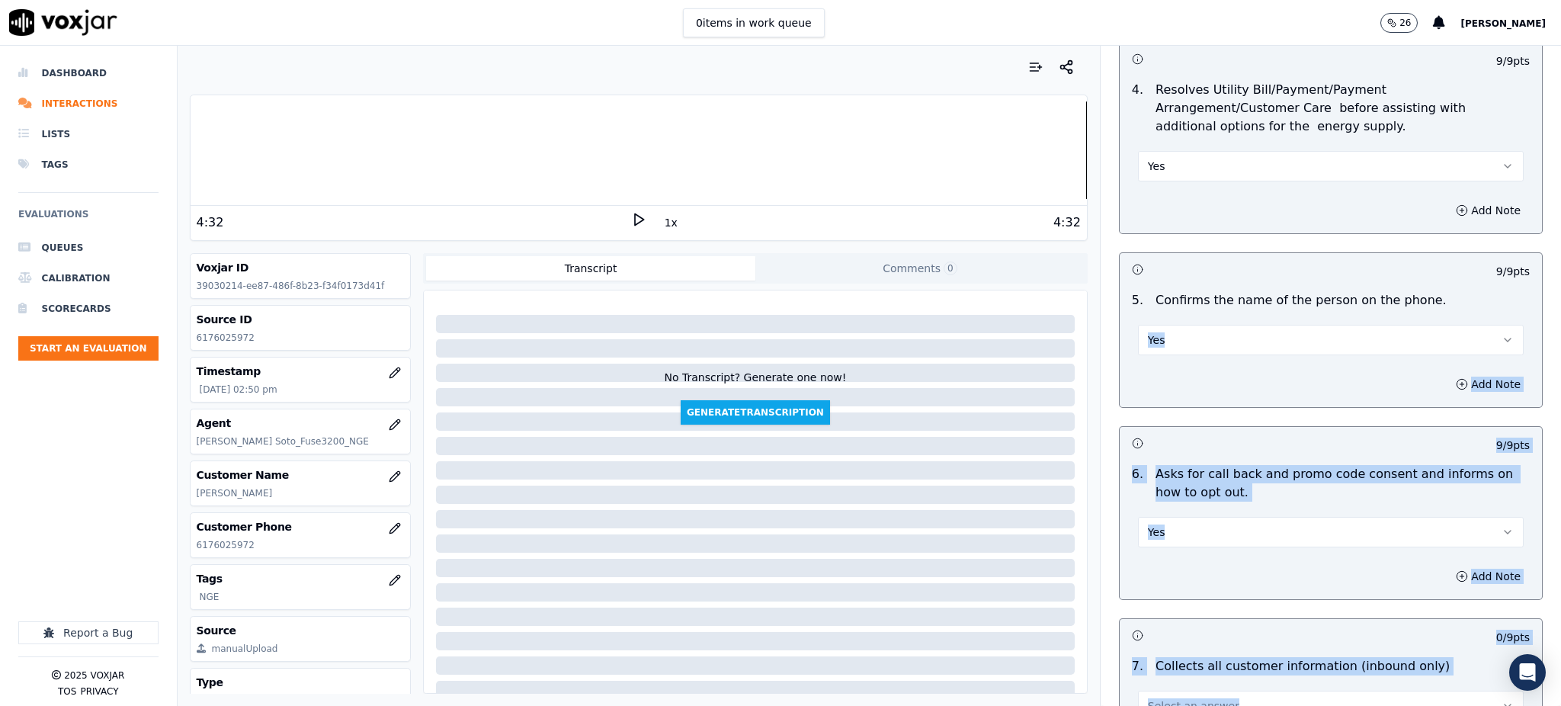
click at [1220, 433] on h3 at bounding box center [1231, 443] width 199 height 20
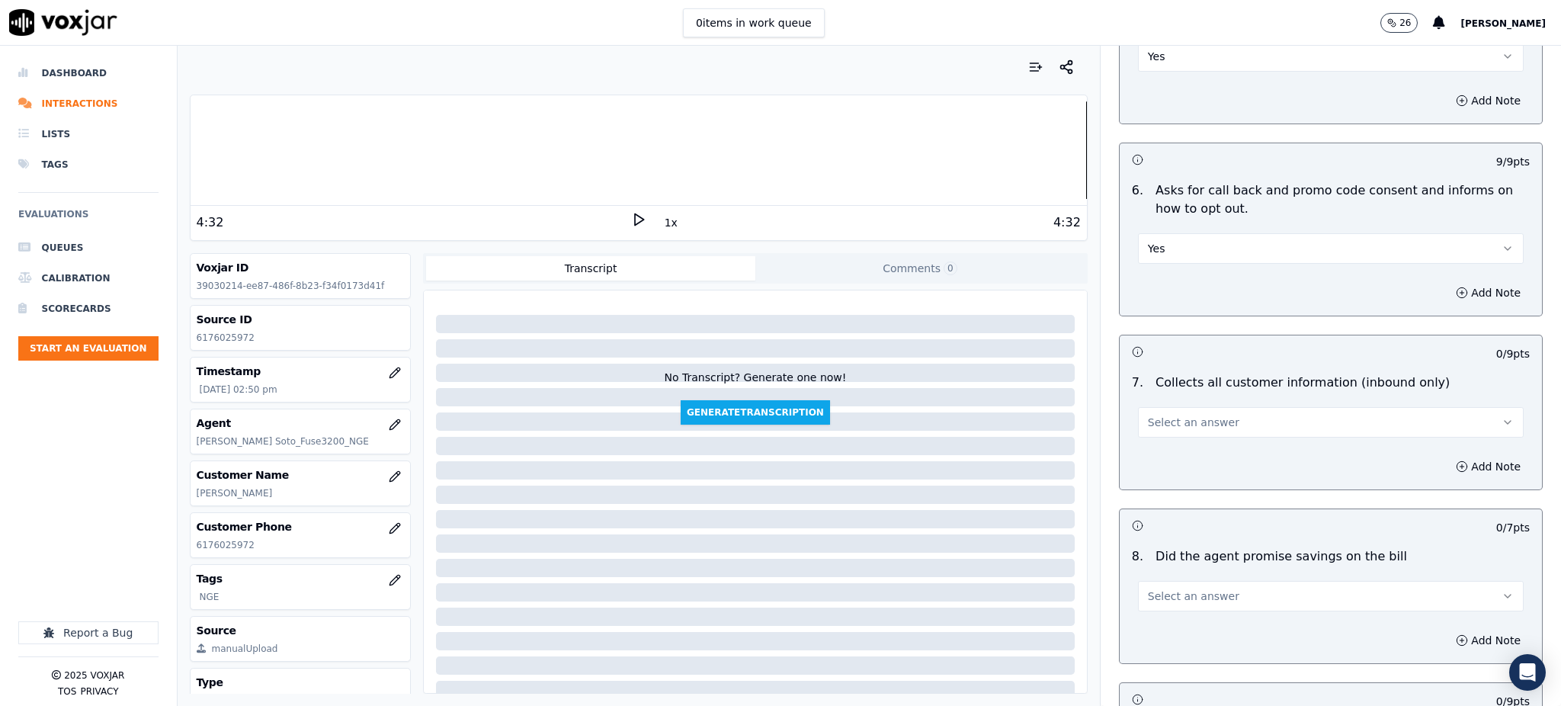
scroll to position [1016, 0]
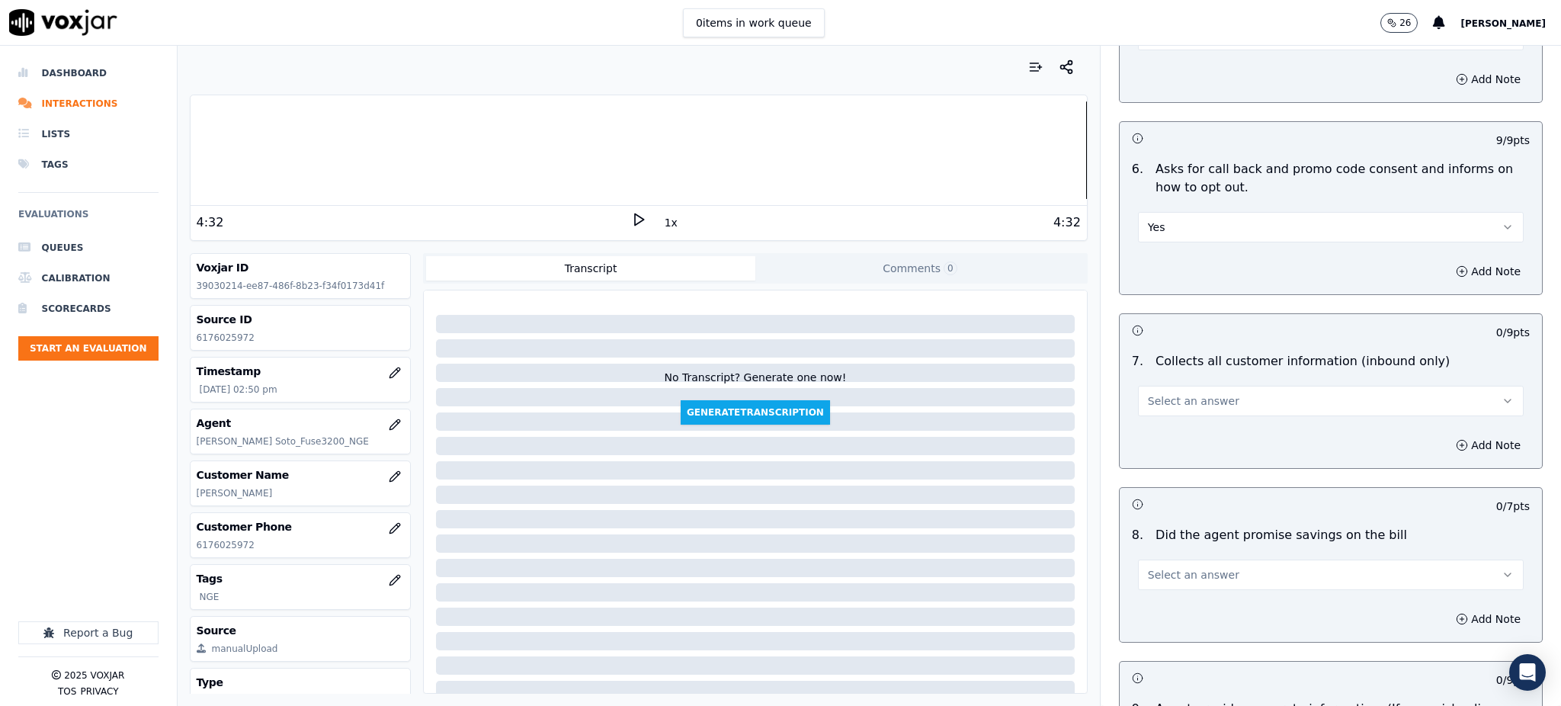
click at [1154, 393] on span "Select an answer" at bounding box center [1193, 400] width 91 height 15
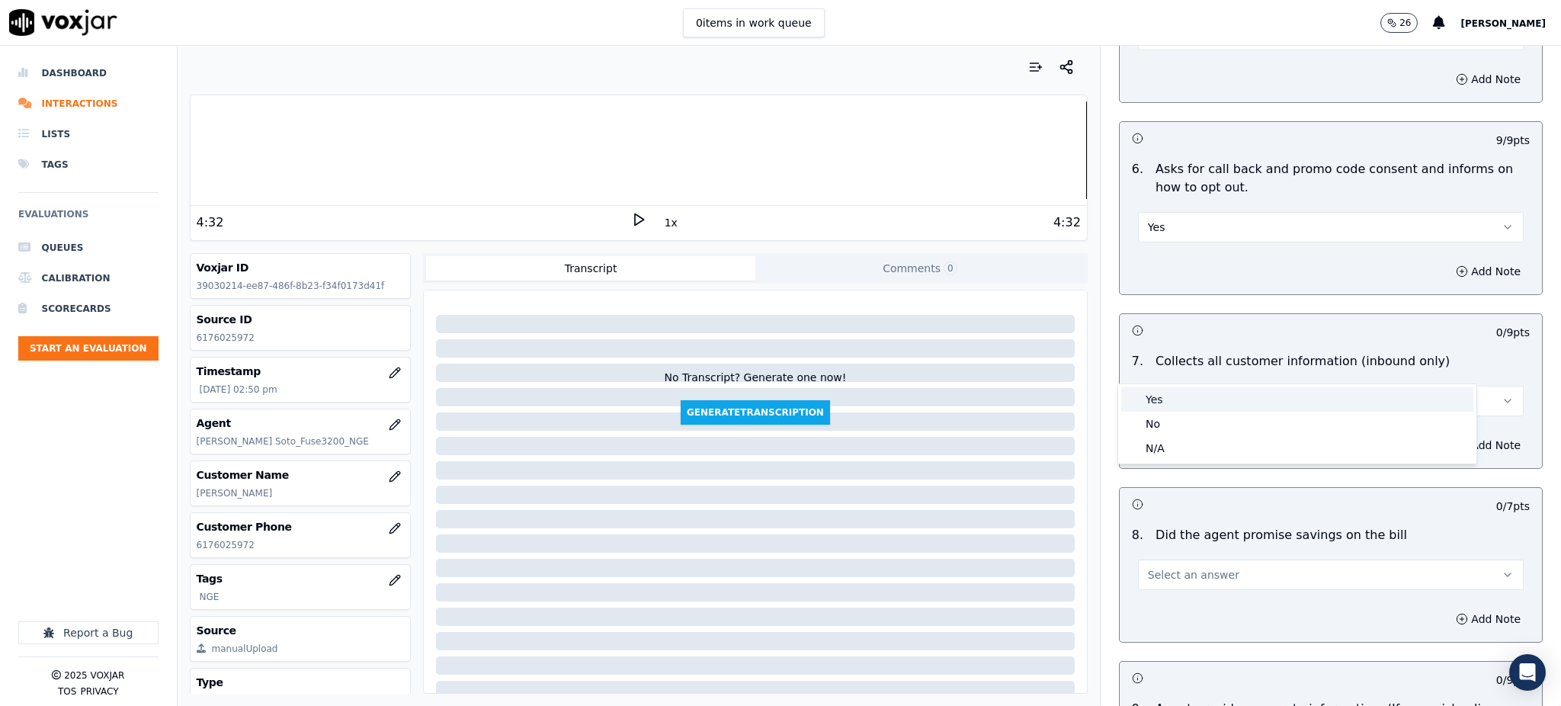
click at [1155, 398] on div "Yes" at bounding box center [1297, 399] width 352 height 24
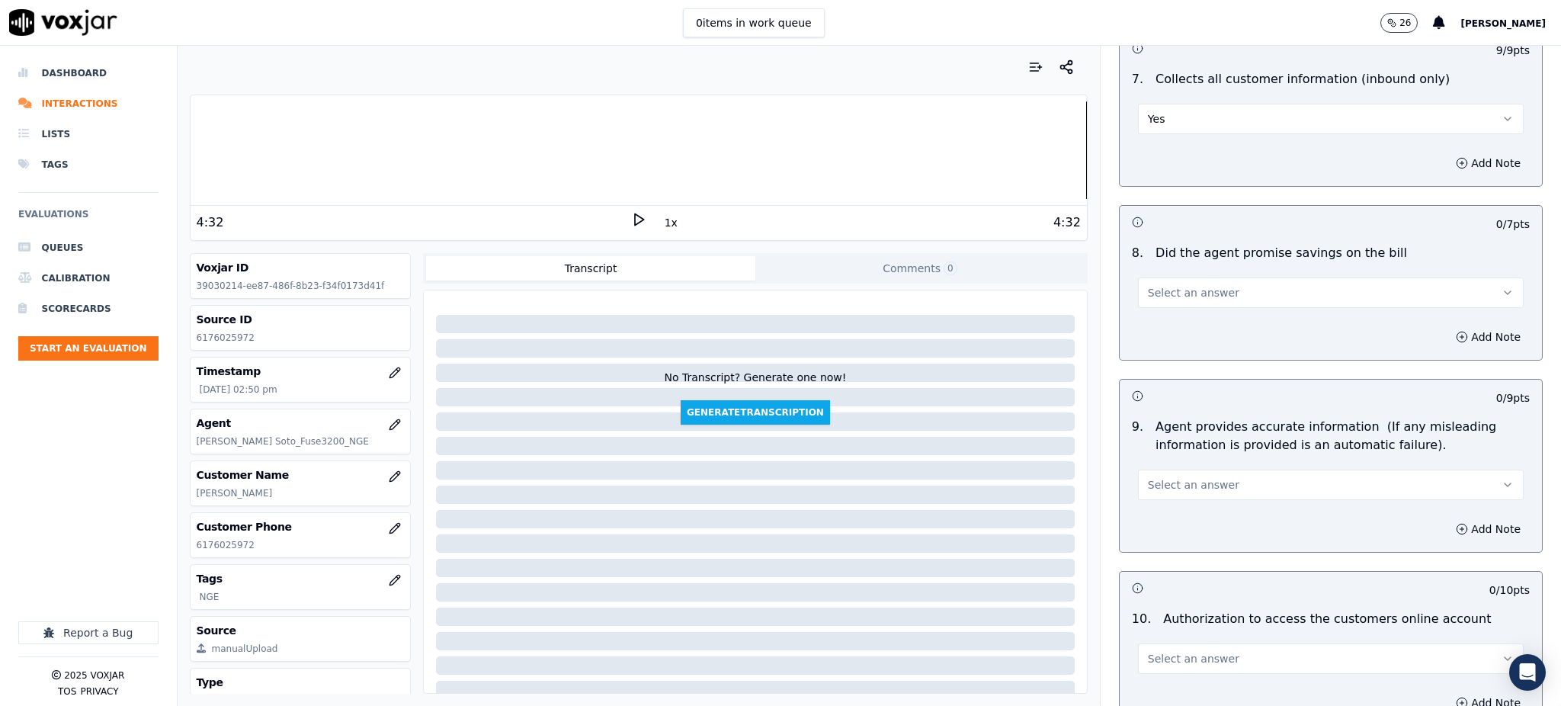
scroll to position [1321, 0]
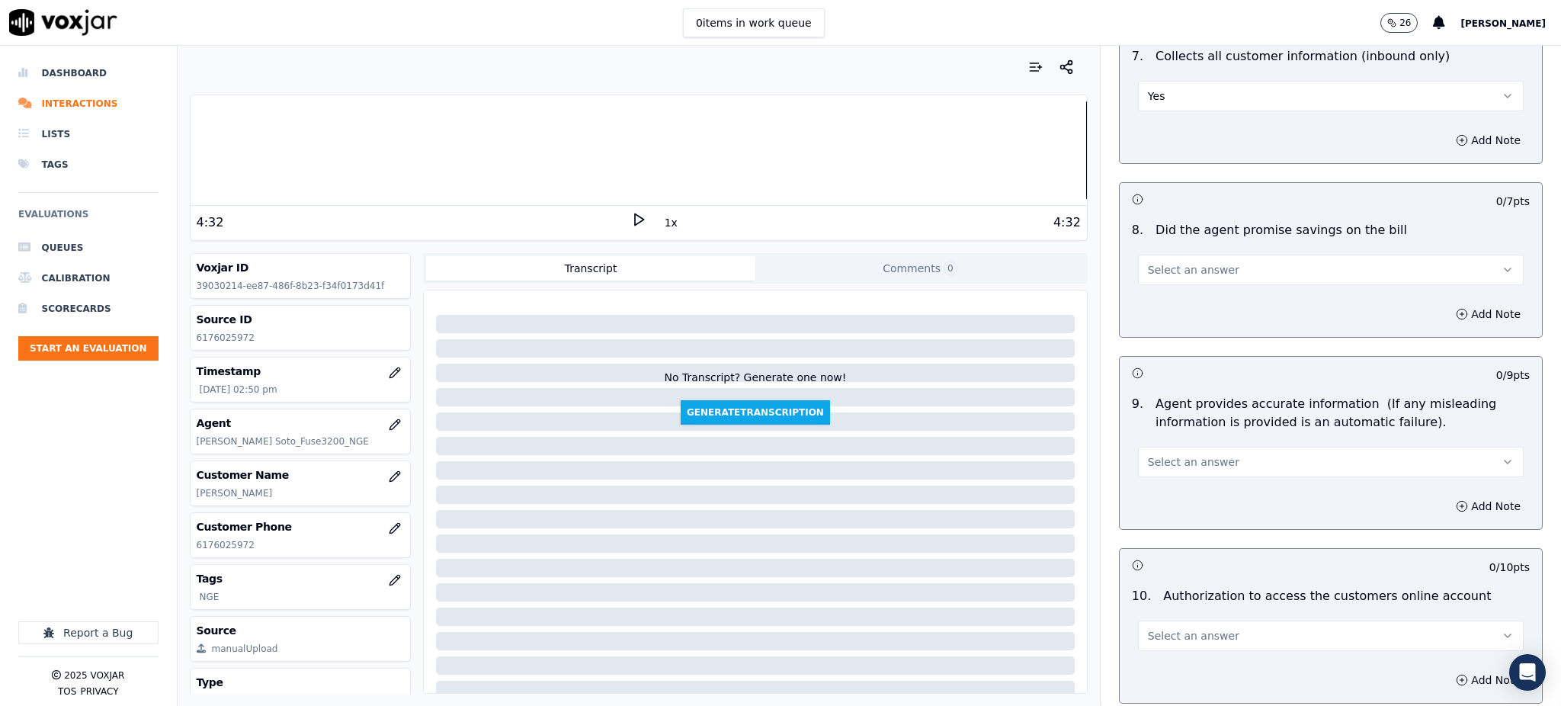
click at [1148, 262] on span "Select an answer" at bounding box center [1193, 269] width 91 height 15
click at [1148, 274] on div "Yes" at bounding box center [1297, 268] width 352 height 24
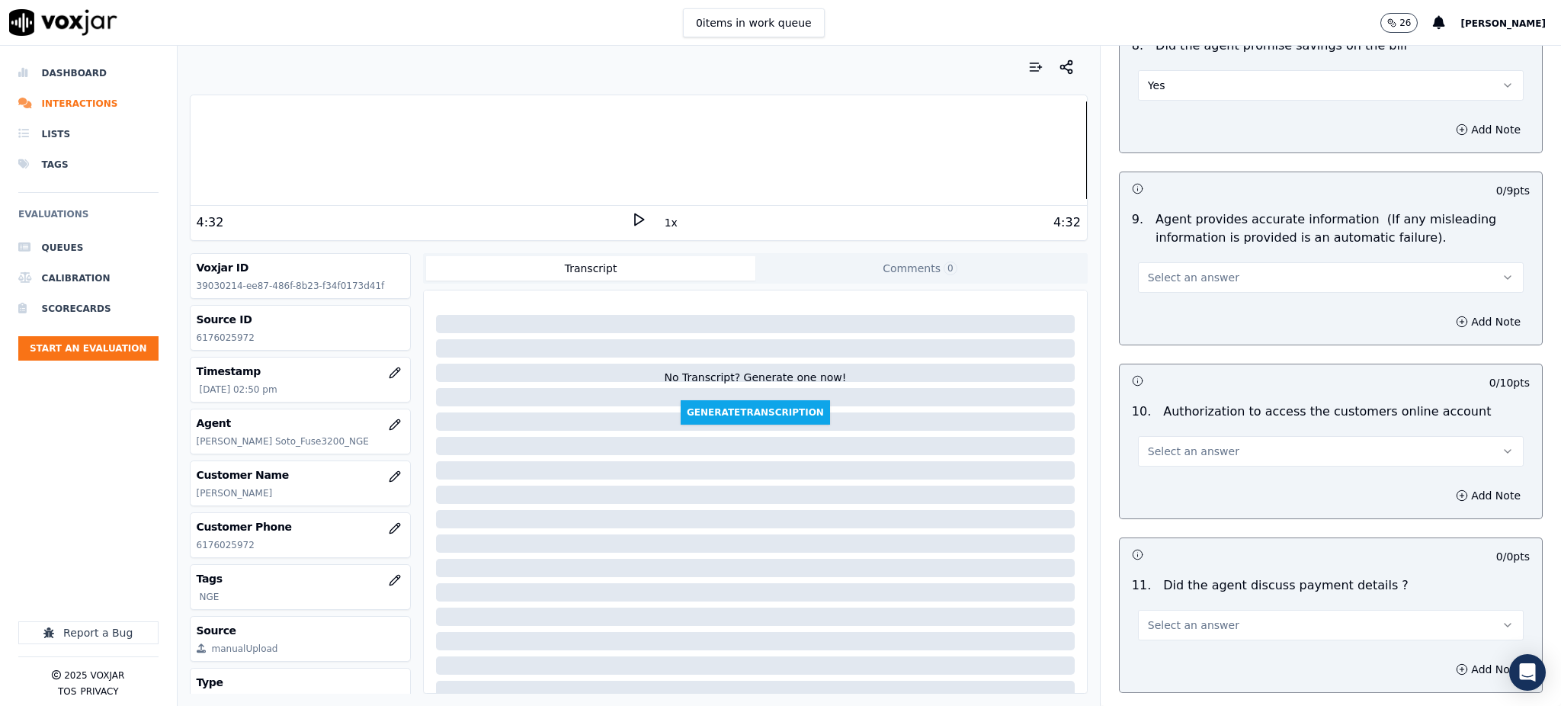
scroll to position [1525, 0]
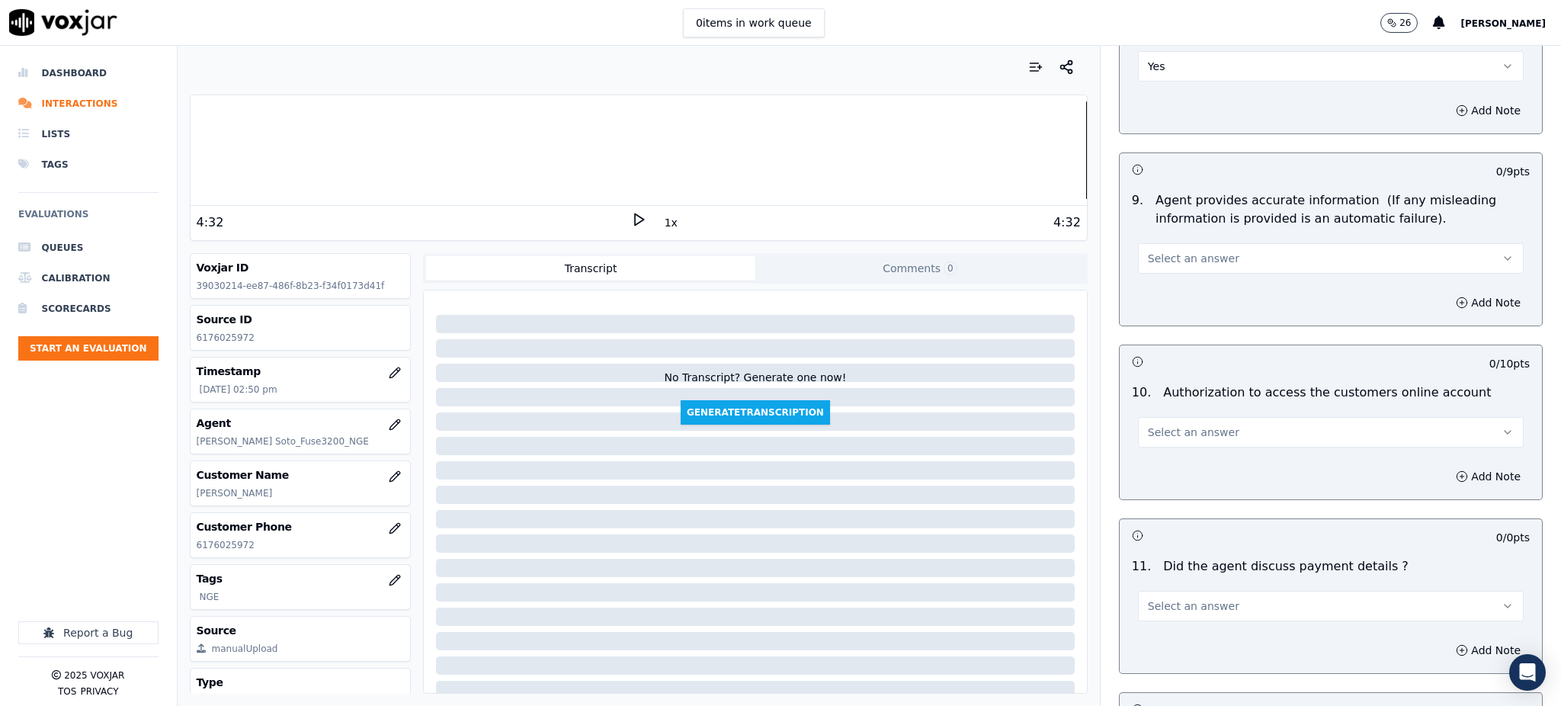
click at [1153, 251] on span "Select an answer" at bounding box center [1193, 258] width 91 height 15
click at [1157, 269] on div "No" at bounding box center [1297, 281] width 352 height 24
click at [1143, 243] on button "No" at bounding box center [1331, 258] width 386 height 30
click at [1154, 258] on div "Yes" at bounding box center [1297, 257] width 352 height 24
click at [1140, 417] on button "Select an answer" at bounding box center [1331, 432] width 386 height 30
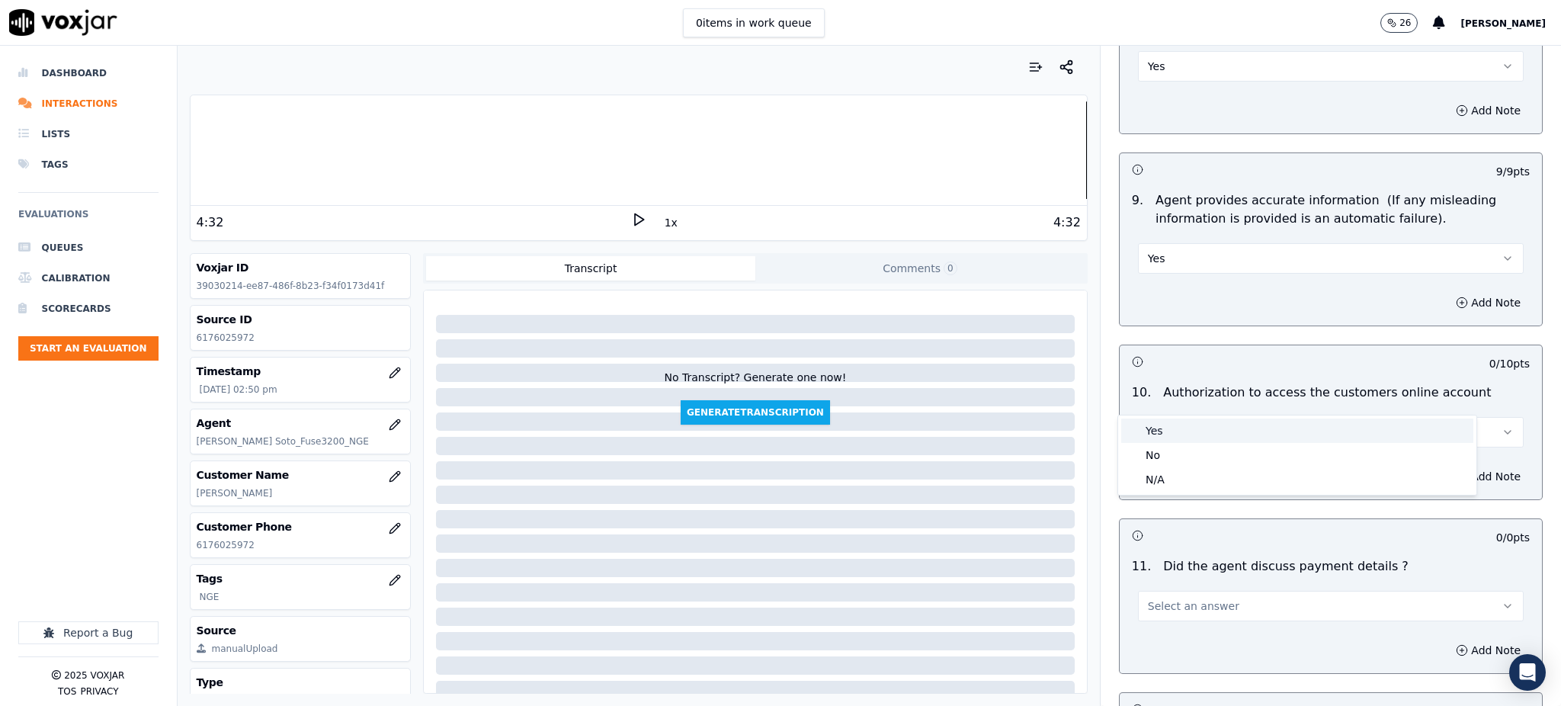
click at [1148, 428] on div "Yes" at bounding box center [1297, 430] width 352 height 24
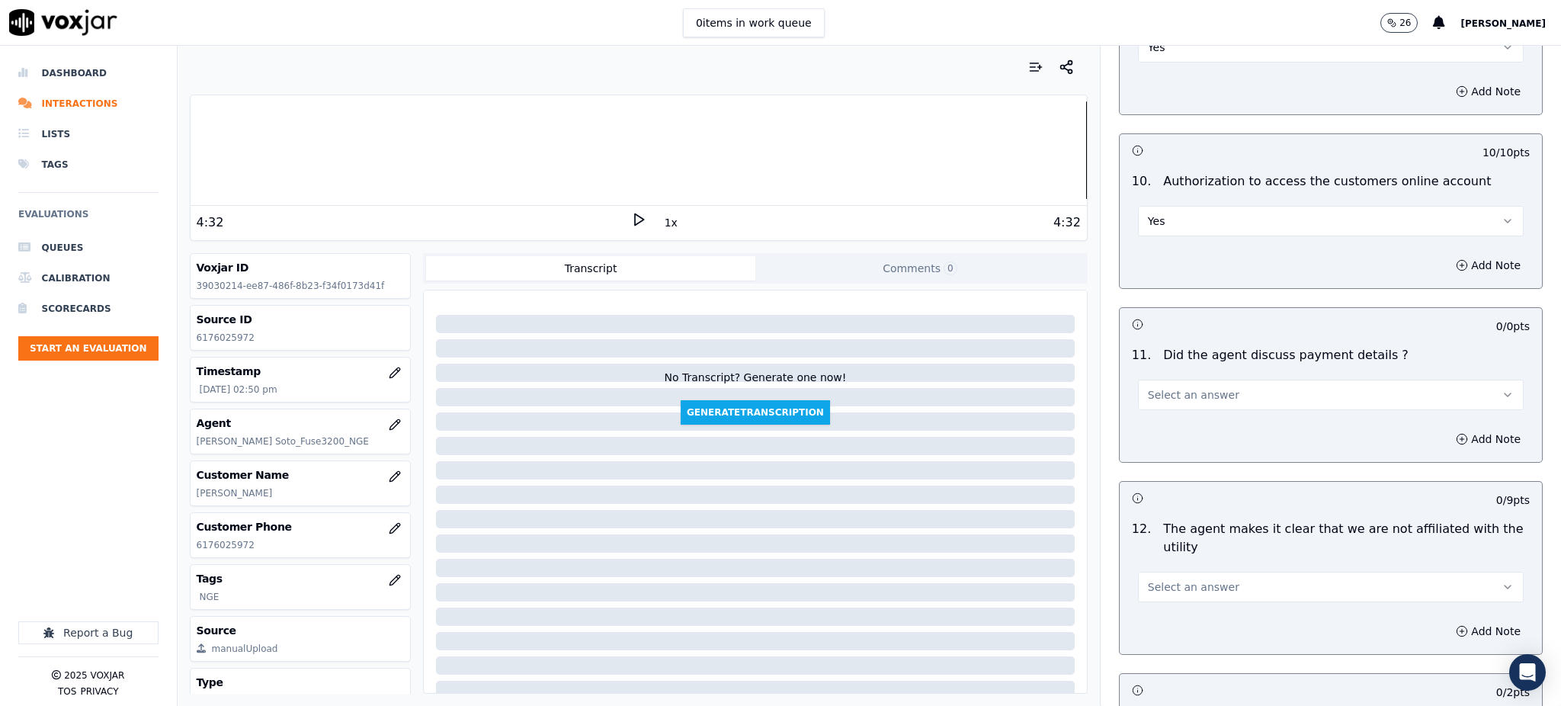
scroll to position [1829, 0]
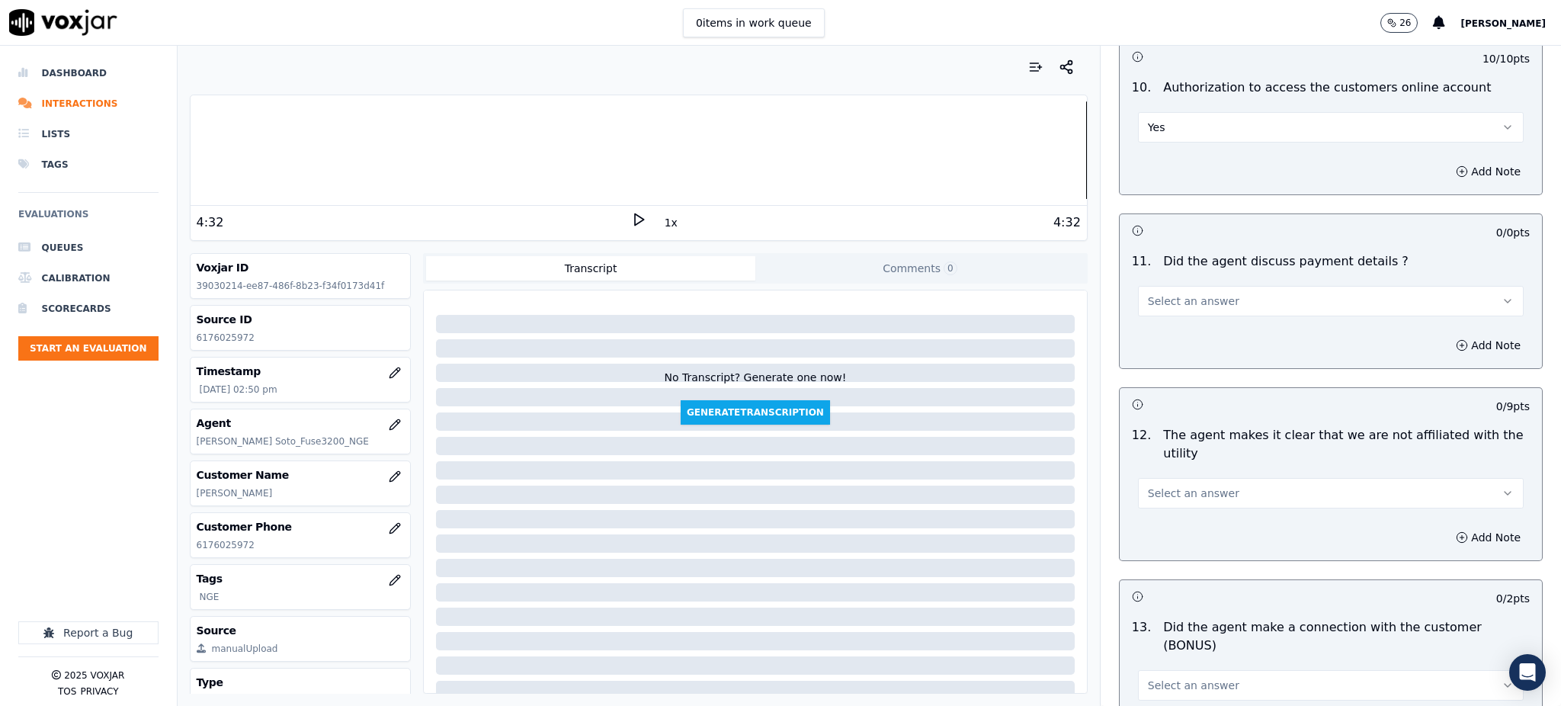
click at [1153, 293] on span "Select an answer" at bounding box center [1193, 300] width 91 height 15
click at [1165, 345] on div "N/A" at bounding box center [1297, 348] width 352 height 24
click at [1163, 486] on span "Select an answer" at bounding box center [1193, 493] width 91 height 15
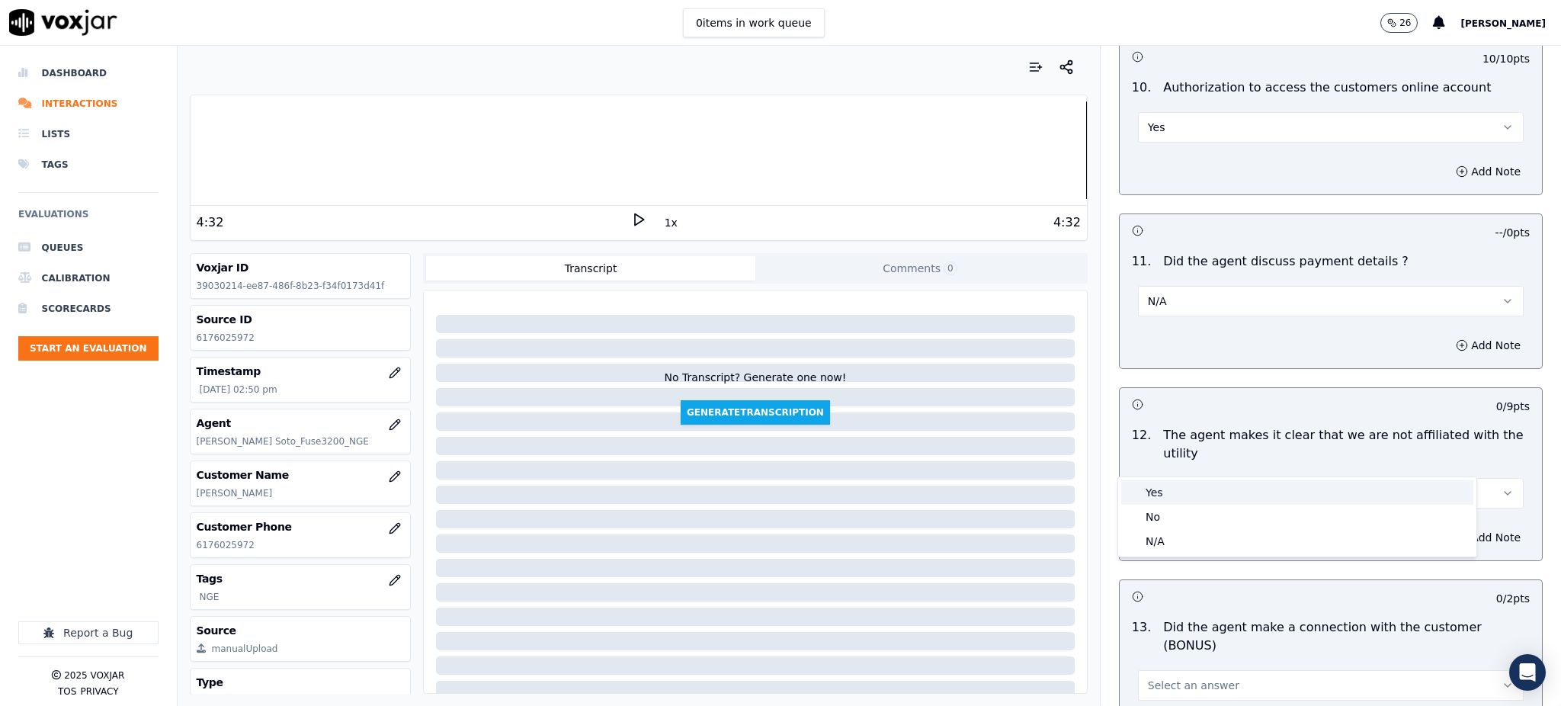
click at [1169, 483] on div "Yes" at bounding box center [1297, 492] width 352 height 24
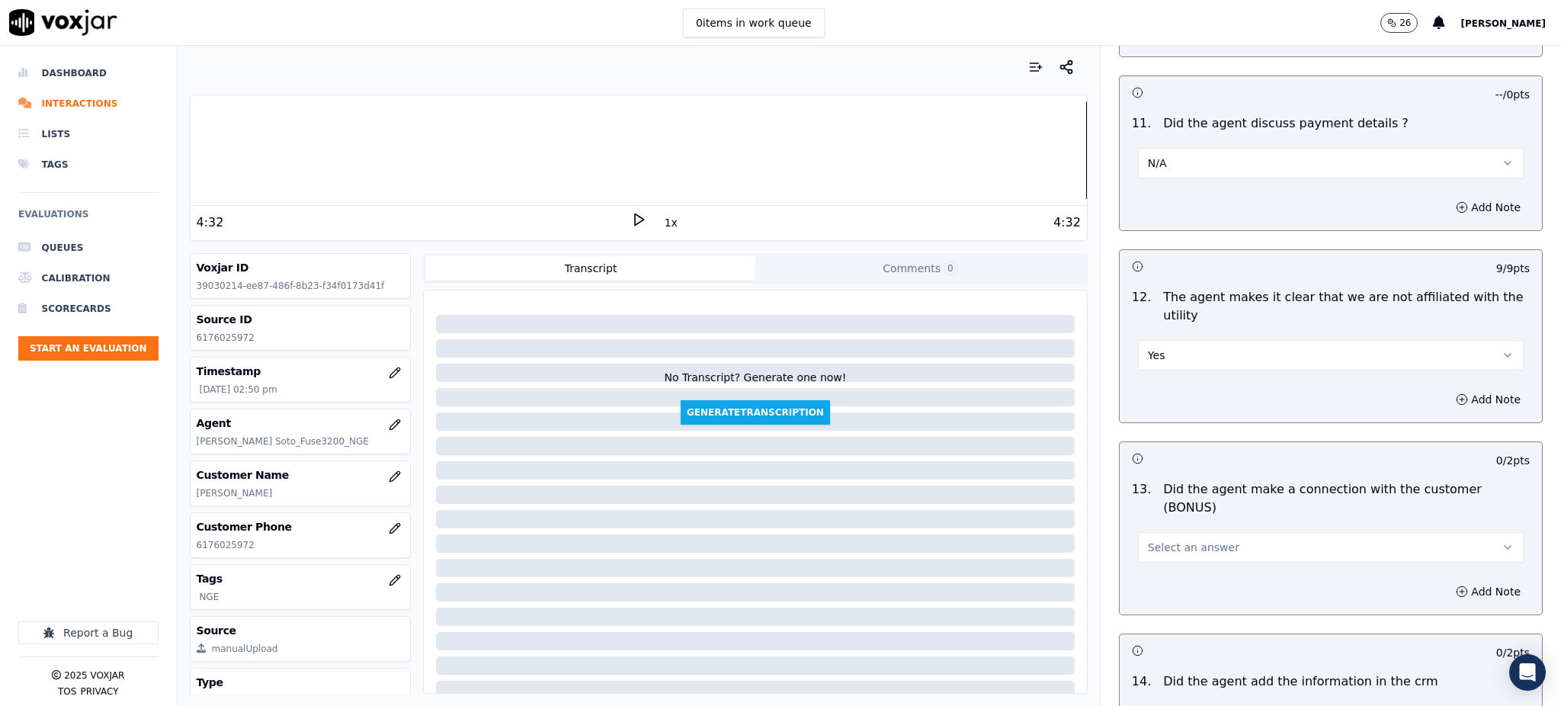
scroll to position [2032, 0]
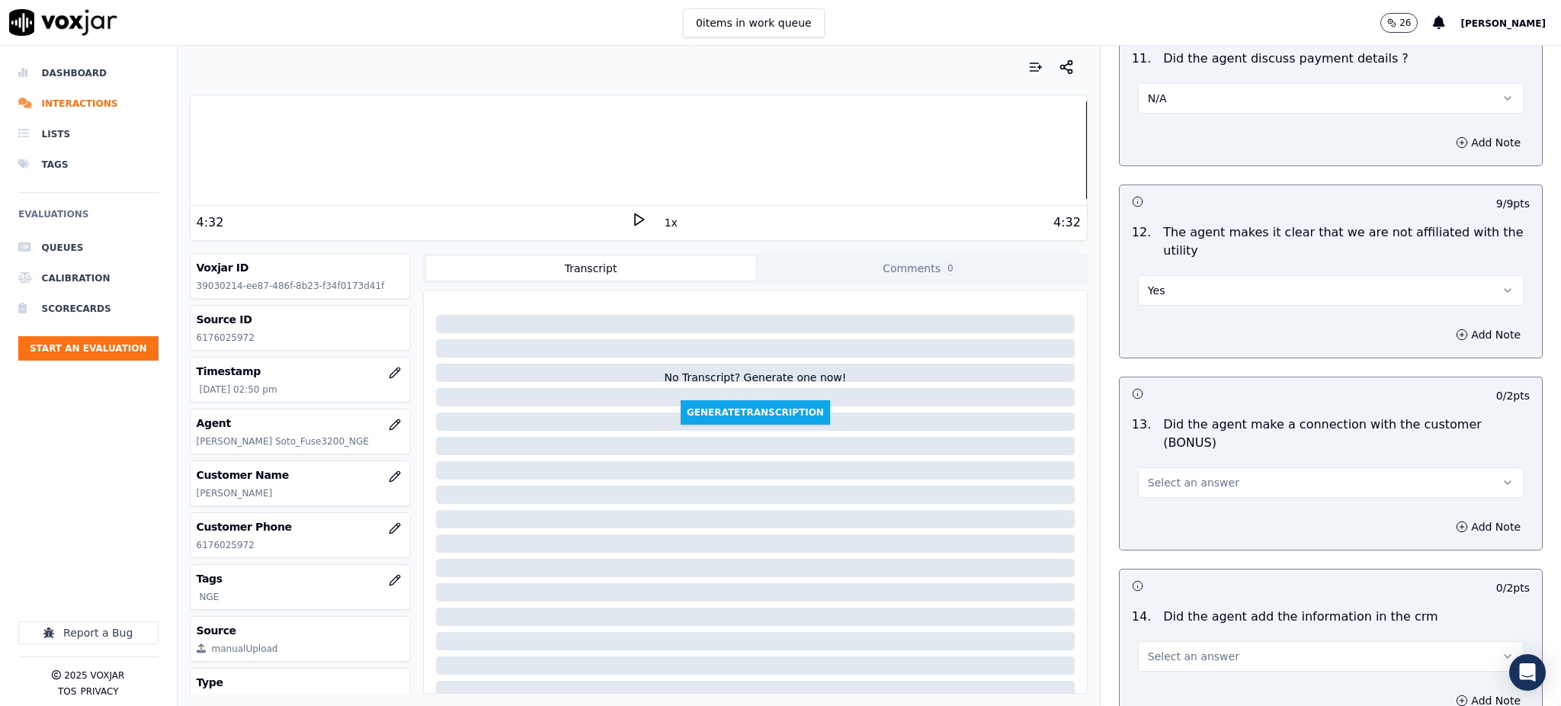
click at [1154, 467] on button "Select an answer" at bounding box center [1331, 482] width 386 height 30
click at [1165, 462] on div "Yes" at bounding box center [1297, 463] width 352 height 24
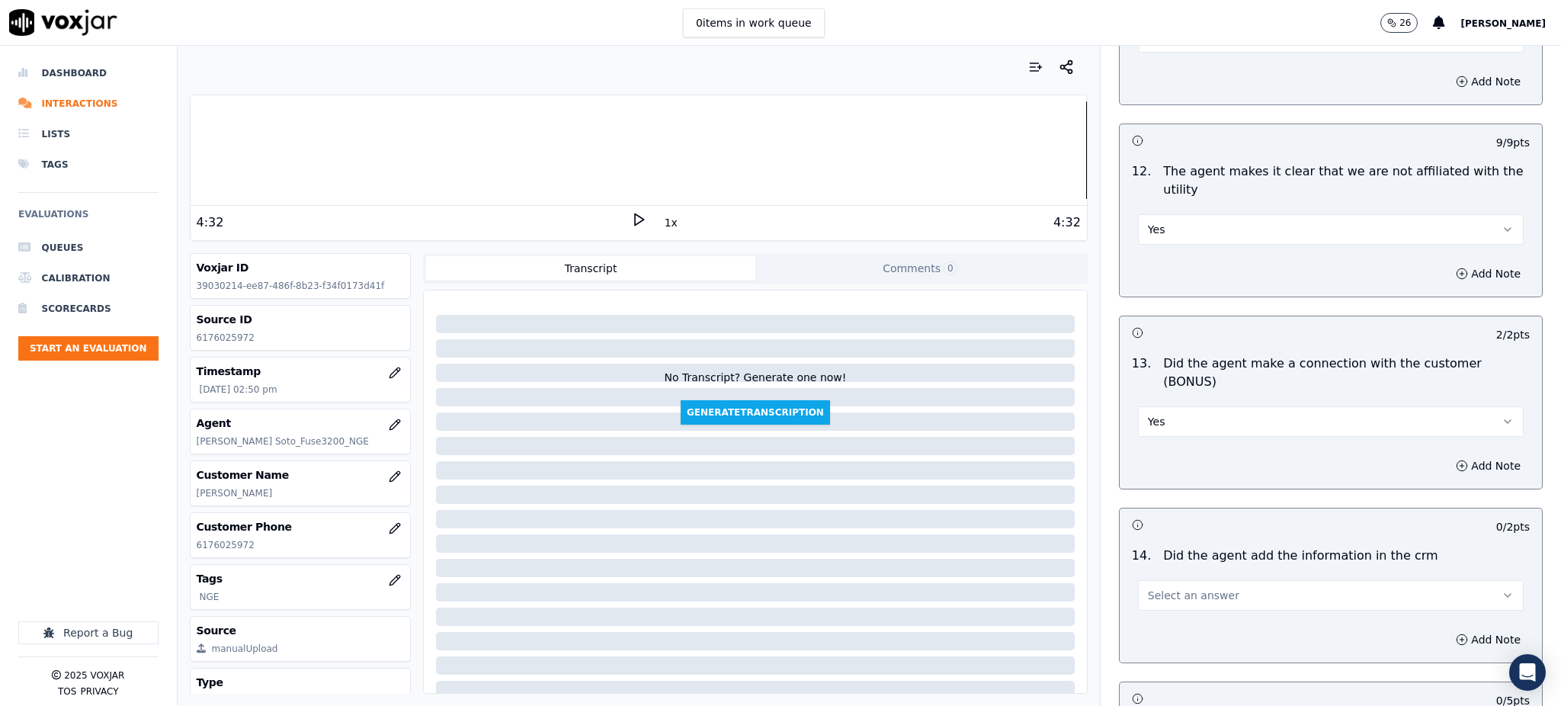
scroll to position [2307, 0]
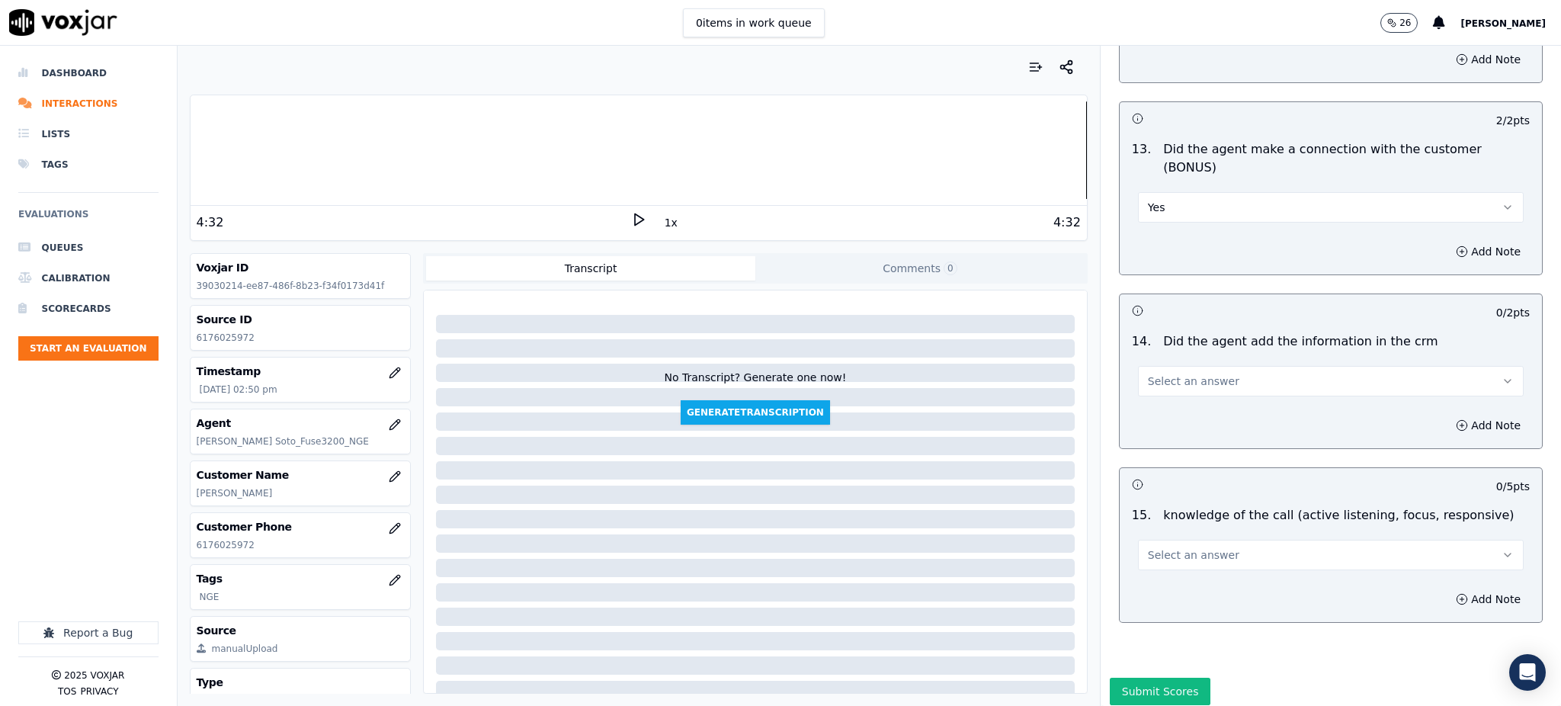
click at [1184, 374] on span "Select an answer" at bounding box center [1193, 381] width 91 height 15
click at [1184, 363] on div "Yes" at bounding box center [1297, 362] width 352 height 24
click at [1169, 547] on span "Select an answer" at bounding box center [1193, 554] width 91 height 15
click at [1160, 529] on div "Yes" at bounding box center [1297, 536] width 352 height 24
click at [1125, 678] on button "Submit Scores" at bounding box center [1160, 691] width 101 height 27
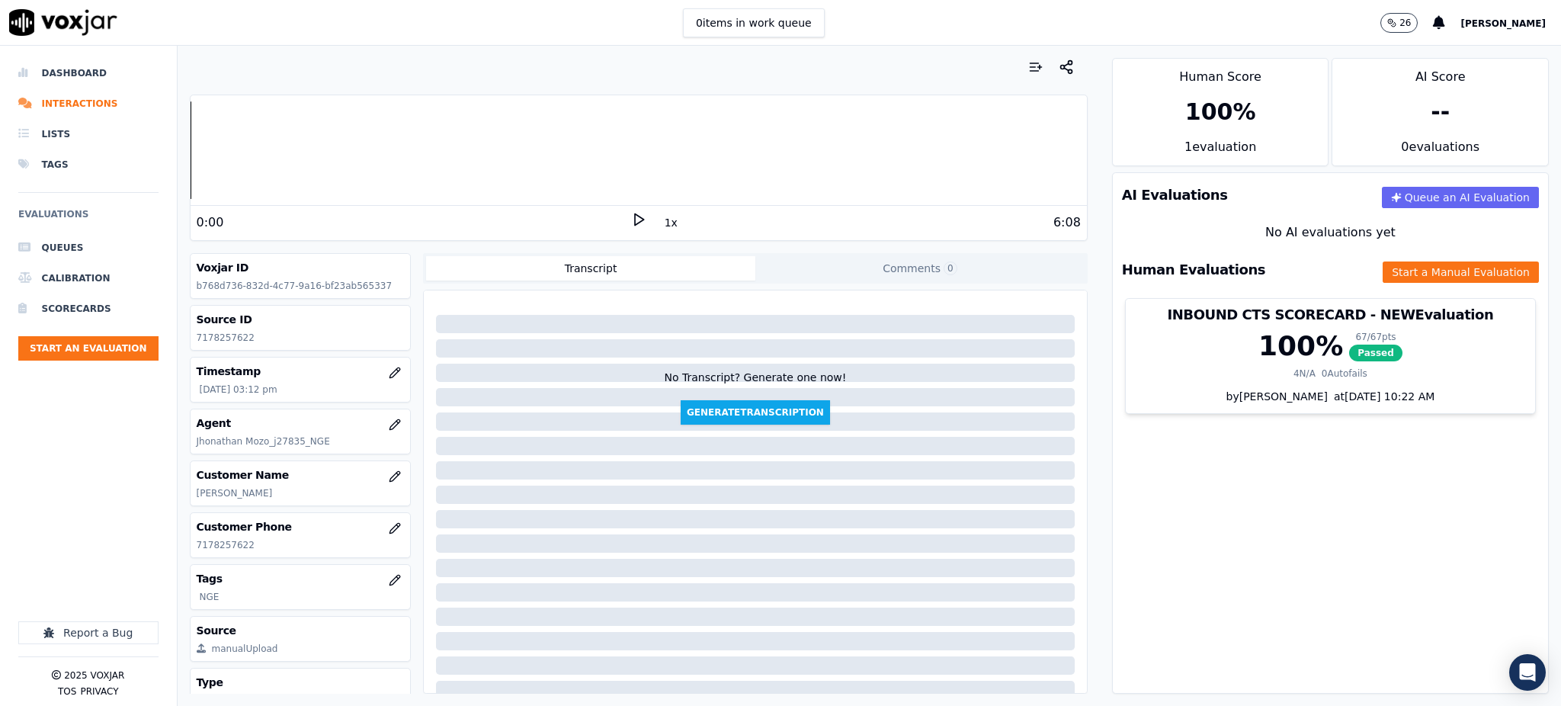
click at [631, 218] on icon at bounding box center [638, 219] width 15 height 15
click at [635, 213] on icon at bounding box center [638, 219] width 15 height 15
click at [631, 218] on icon at bounding box center [638, 219] width 15 height 15
click at [1383, 272] on button "Start a Manual Evaluation" at bounding box center [1461, 271] width 156 height 21
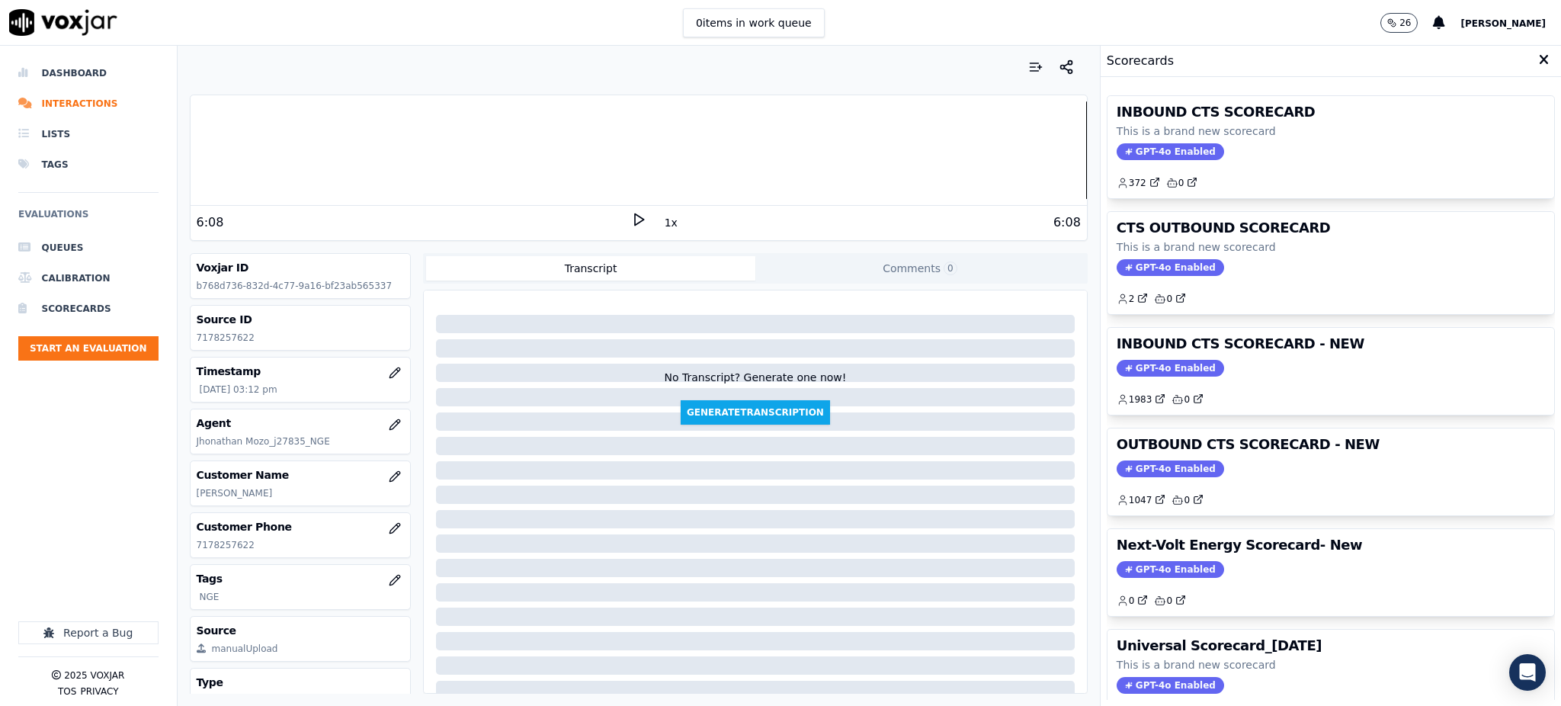
drag, startPoint x: 1159, startPoint y: 154, endPoint x: 1155, endPoint y: 141, distance: 13.5
click at [1157, 150] on span "GPT-4o Enabled" at bounding box center [1170, 151] width 107 height 17
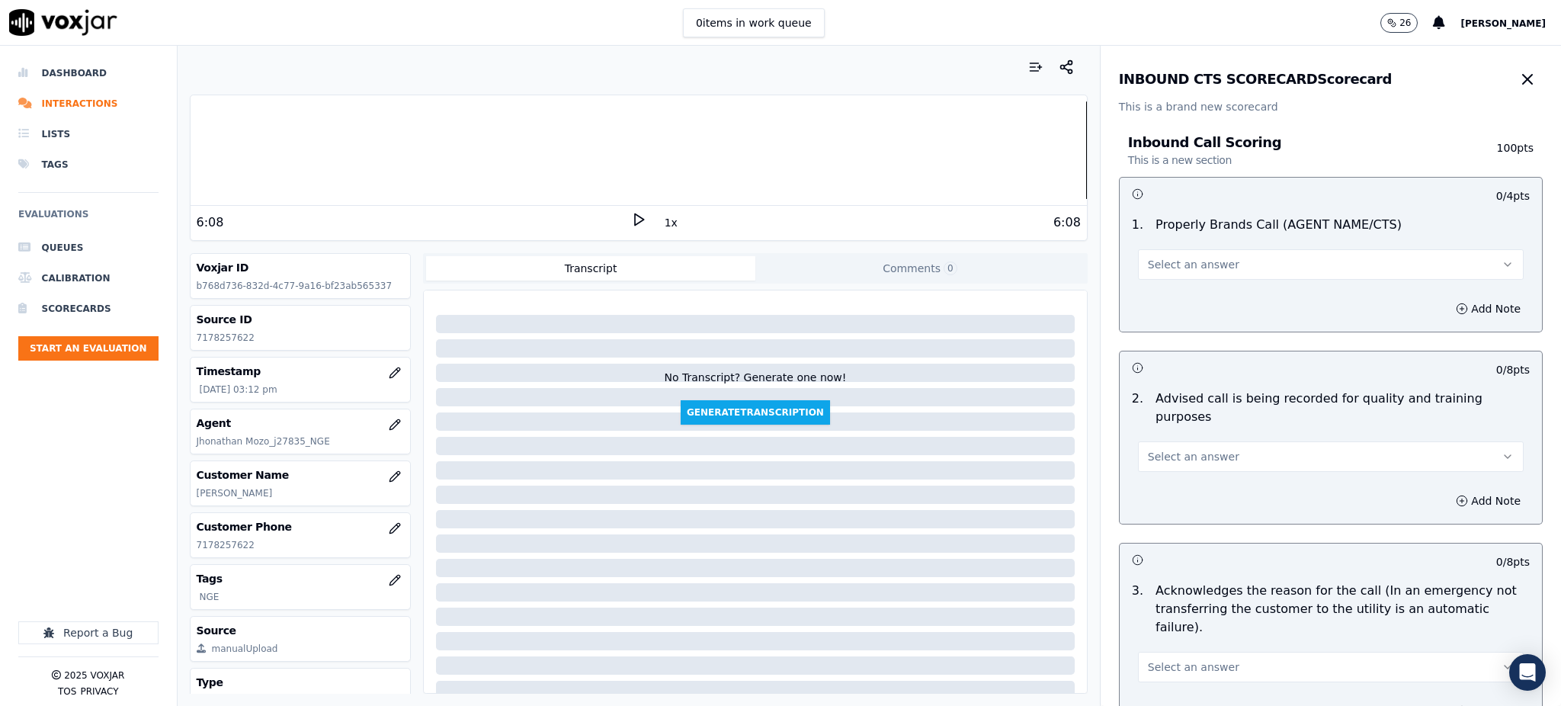
click at [1151, 259] on span "Select an answer" at bounding box center [1193, 264] width 91 height 15
click at [1143, 300] on div "Yes" at bounding box center [1297, 299] width 352 height 24
click at [1149, 449] on span "Select an answer" at bounding box center [1193, 456] width 91 height 15
click at [1150, 465] on div "Yes" at bounding box center [1297, 472] width 352 height 24
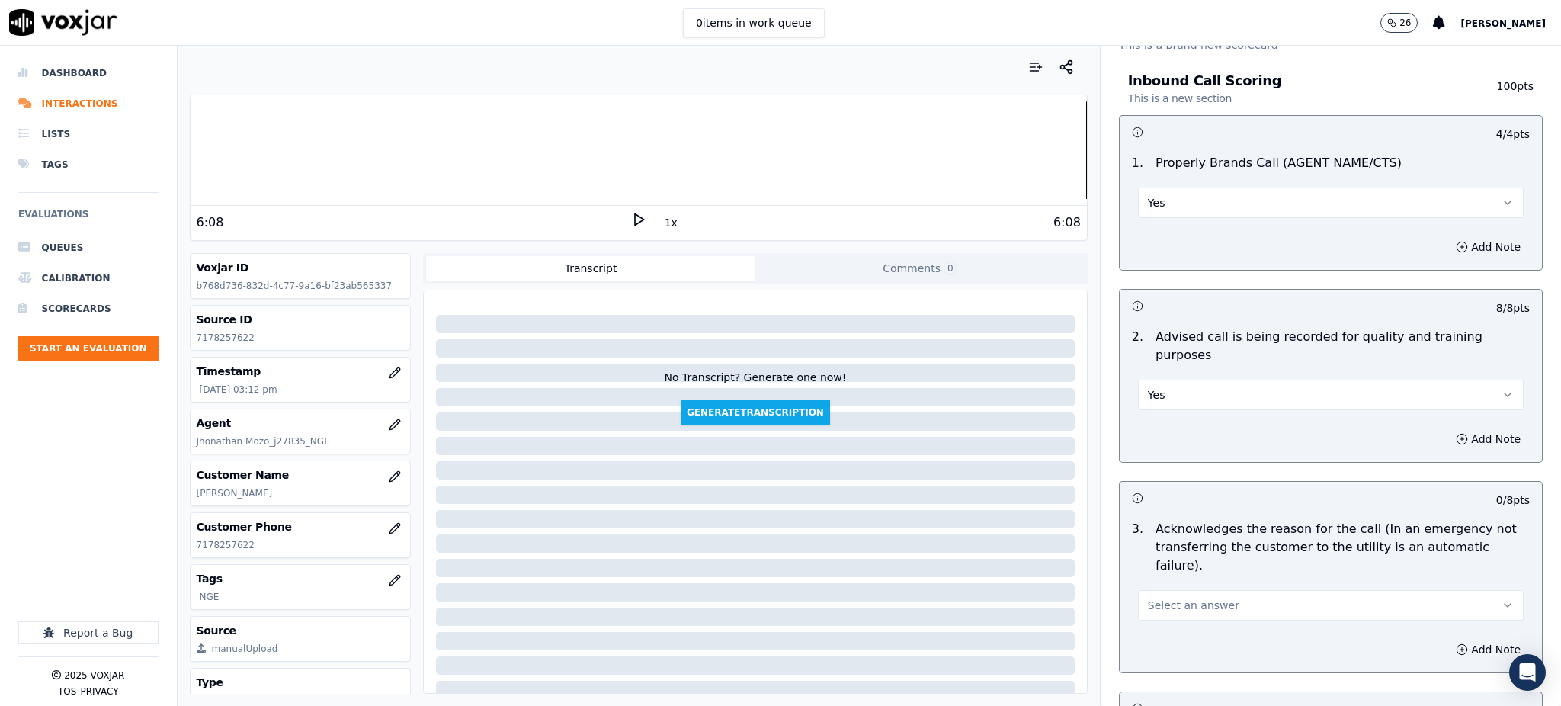
scroll to position [203, 0]
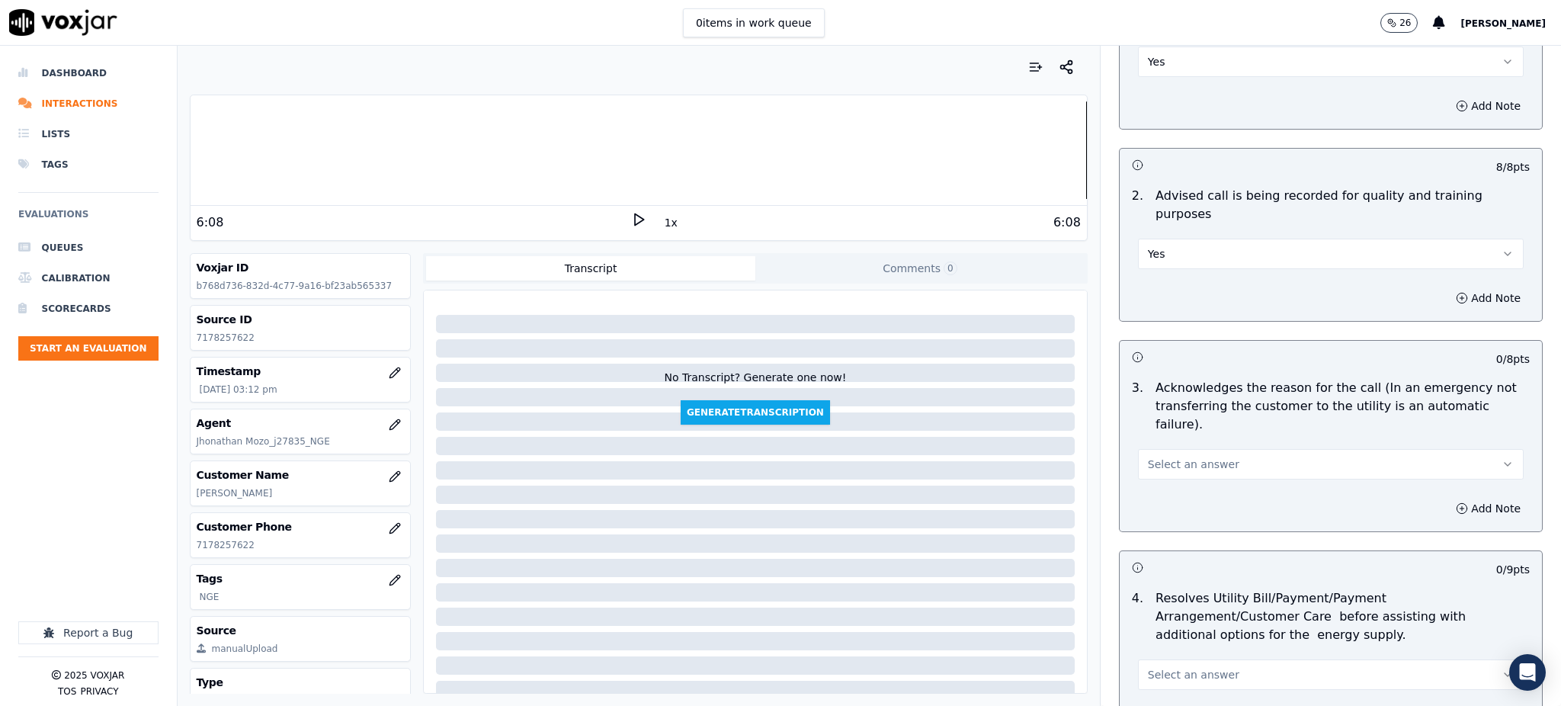
click at [1147, 449] on button "Select an answer" at bounding box center [1331, 464] width 386 height 30
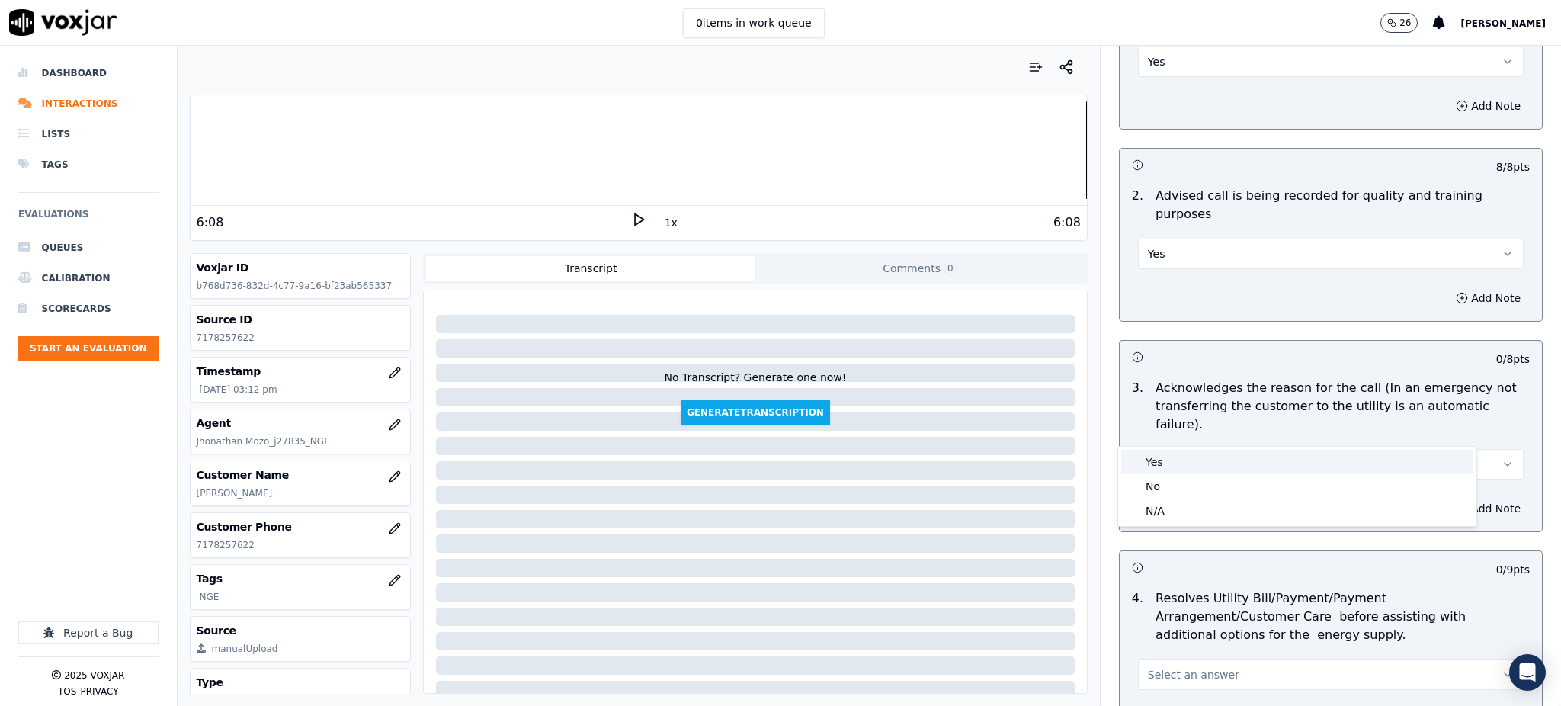
click at [1141, 465] on div "Yes" at bounding box center [1297, 462] width 352 height 24
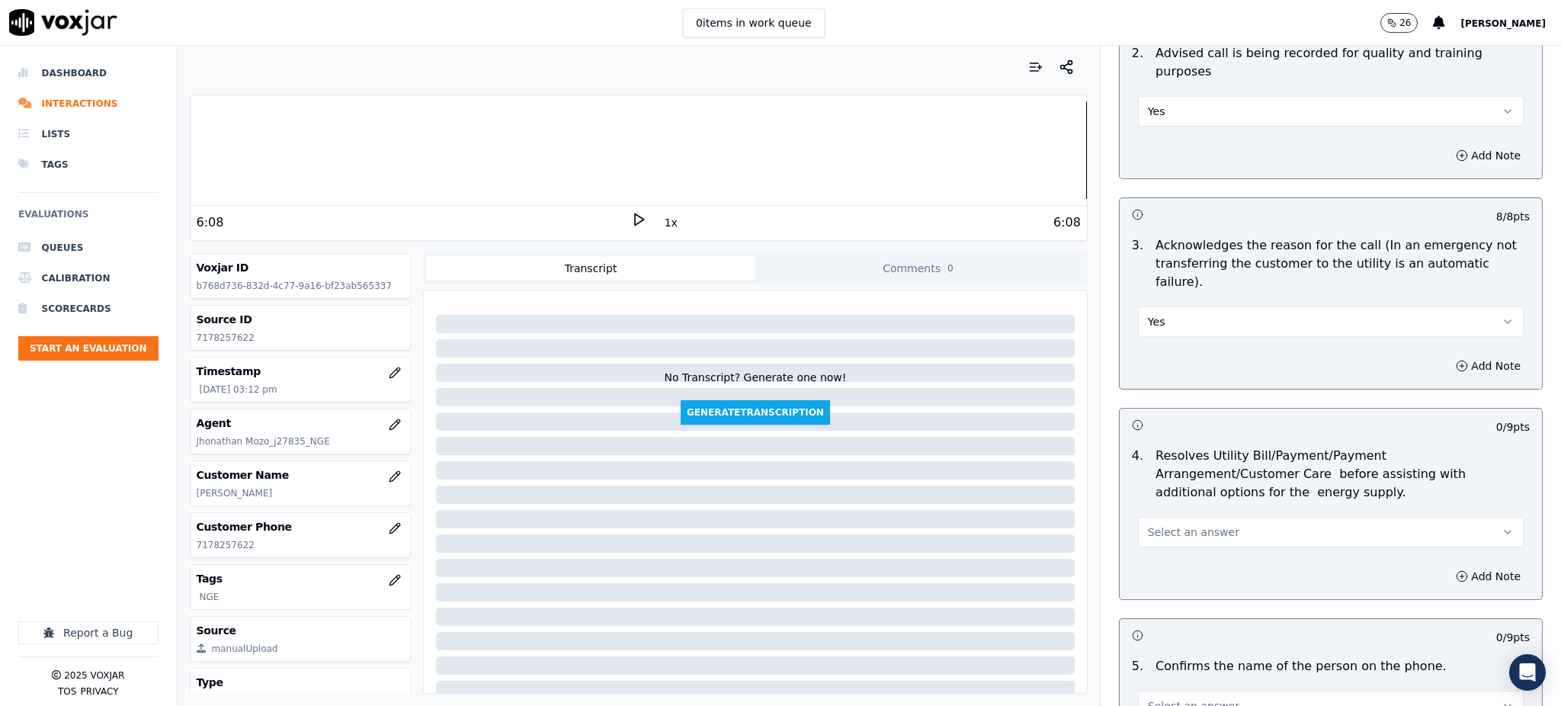
scroll to position [406, 0]
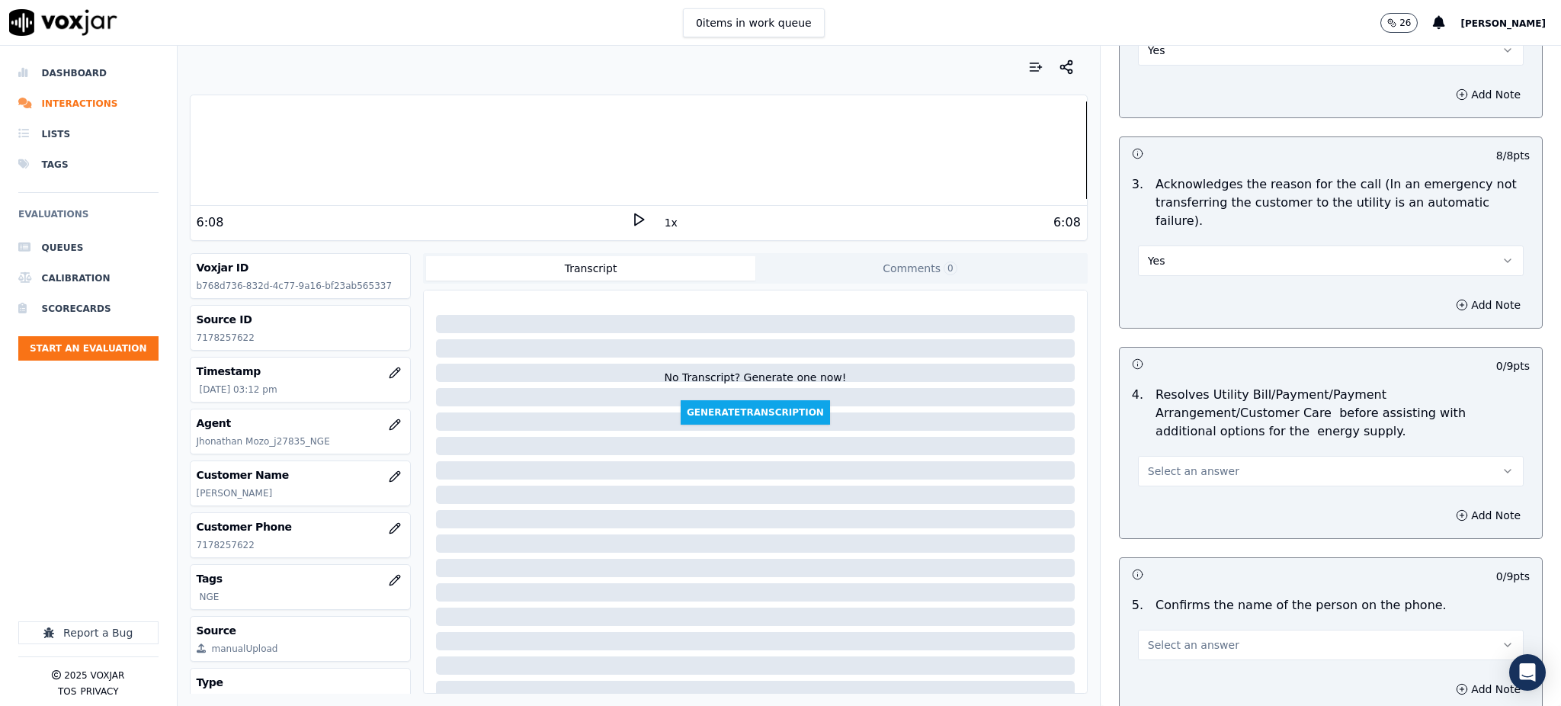
click at [1162, 463] on span "Select an answer" at bounding box center [1193, 470] width 91 height 15
click at [1150, 470] on div "Yes" at bounding box center [1297, 469] width 352 height 24
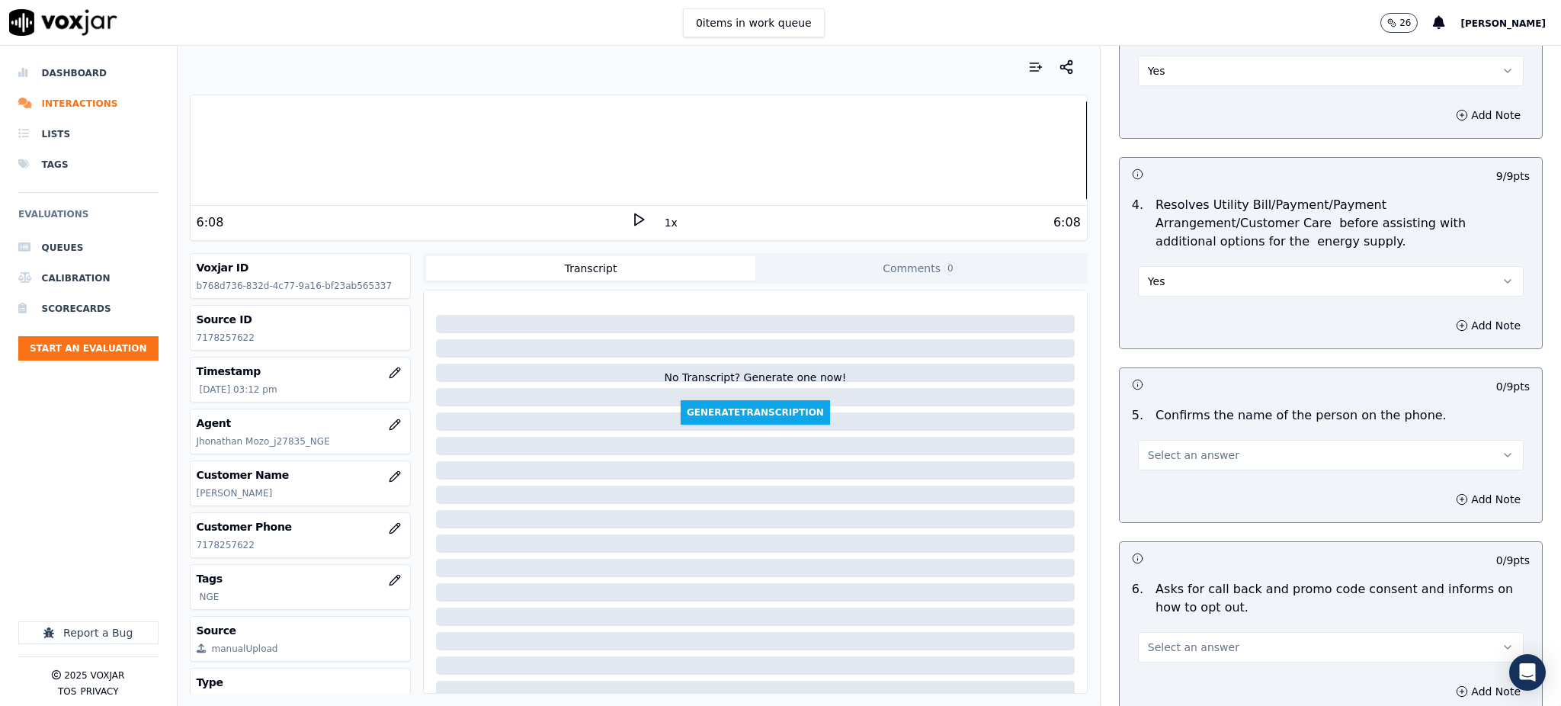
scroll to position [610, 0]
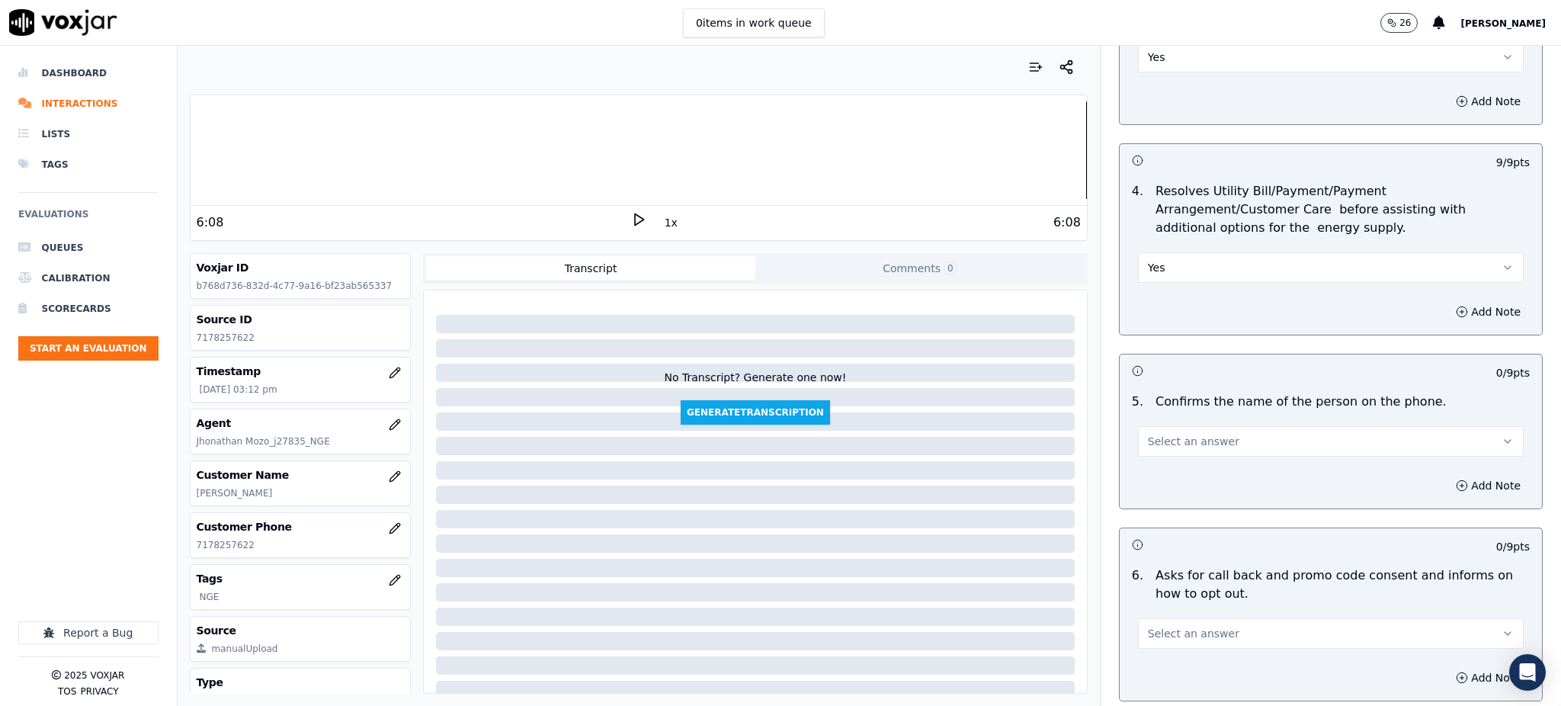
click at [1167, 434] on span "Select an answer" at bounding box center [1193, 441] width 91 height 15
click at [1166, 439] on div "Yes" at bounding box center [1297, 440] width 352 height 24
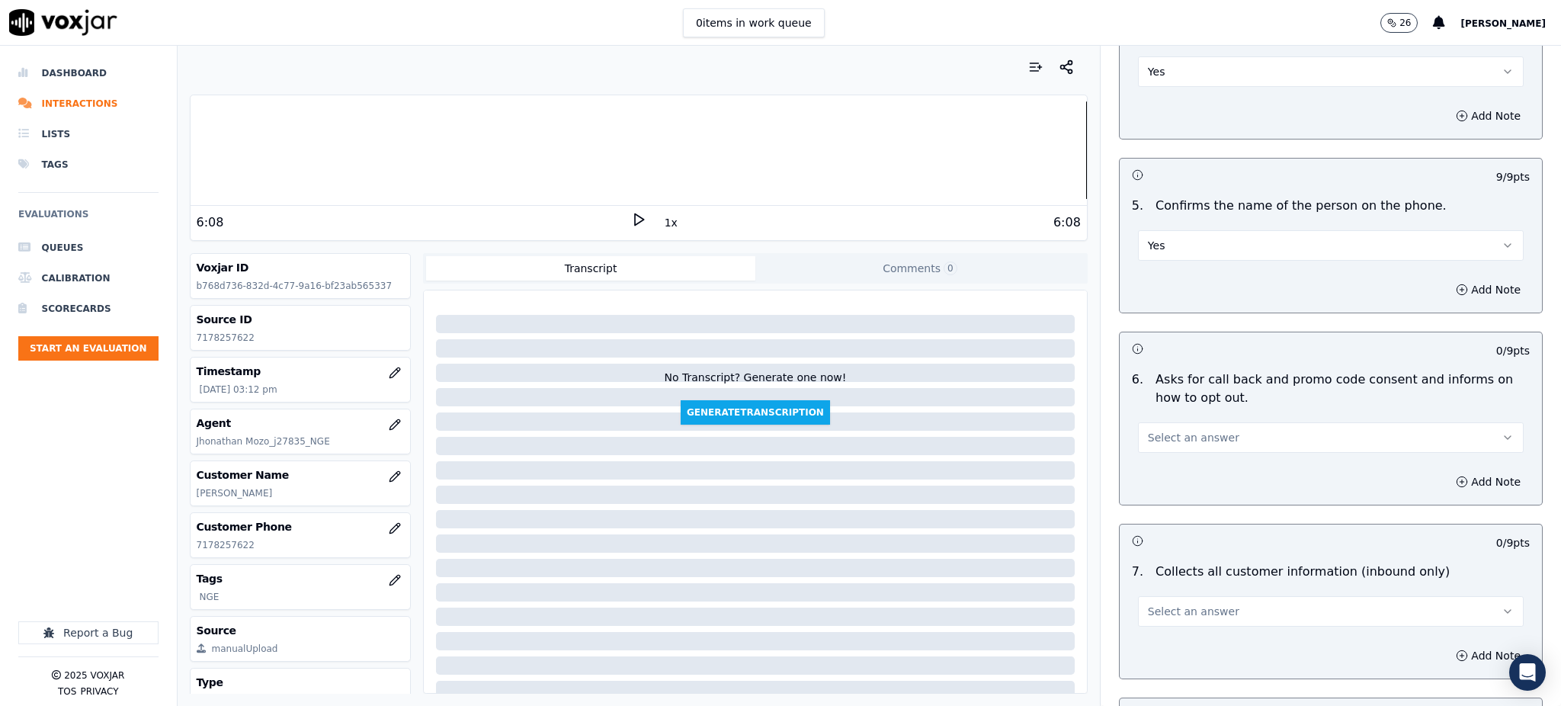
scroll to position [813, 0]
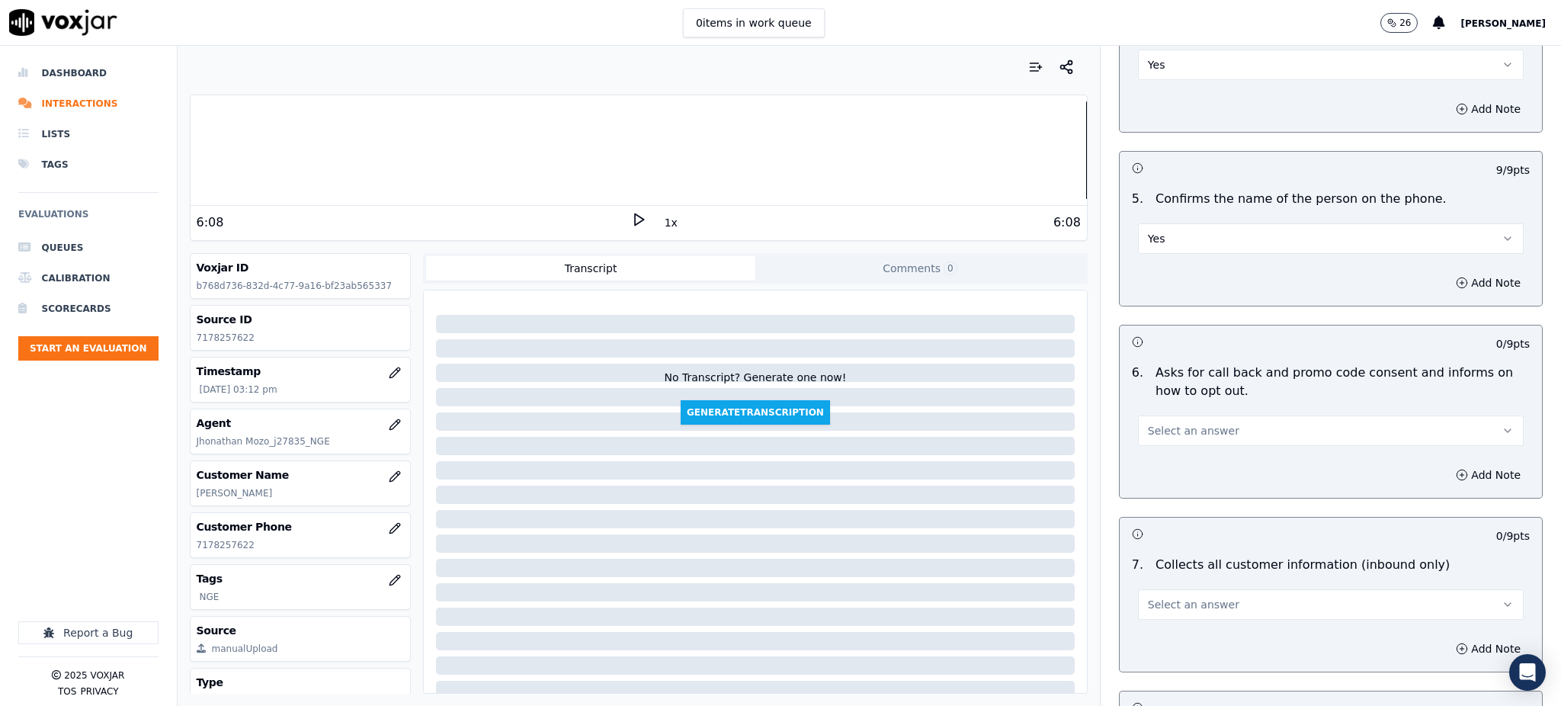
click at [1169, 423] on span "Select an answer" at bounding box center [1193, 430] width 91 height 15
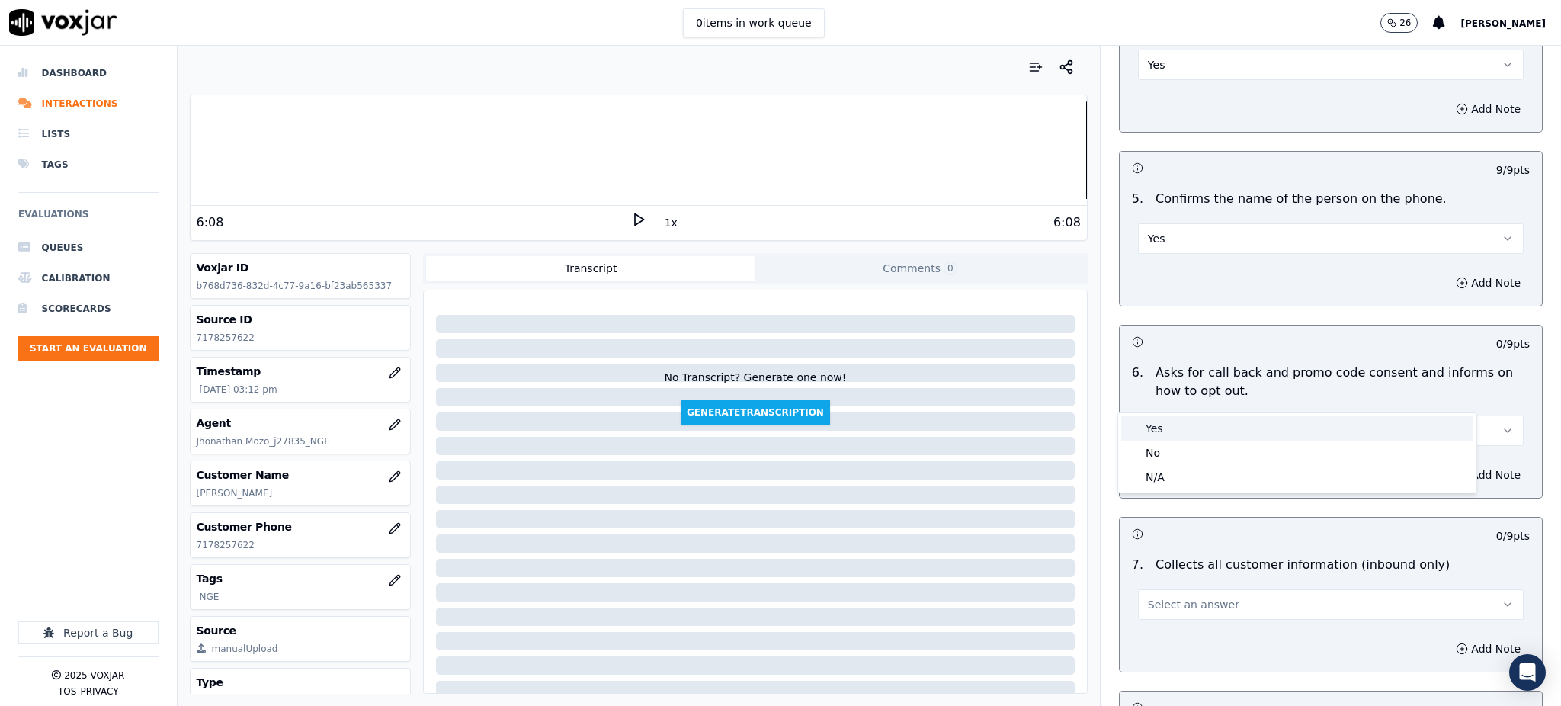
click at [1164, 425] on div "Yes" at bounding box center [1297, 428] width 352 height 24
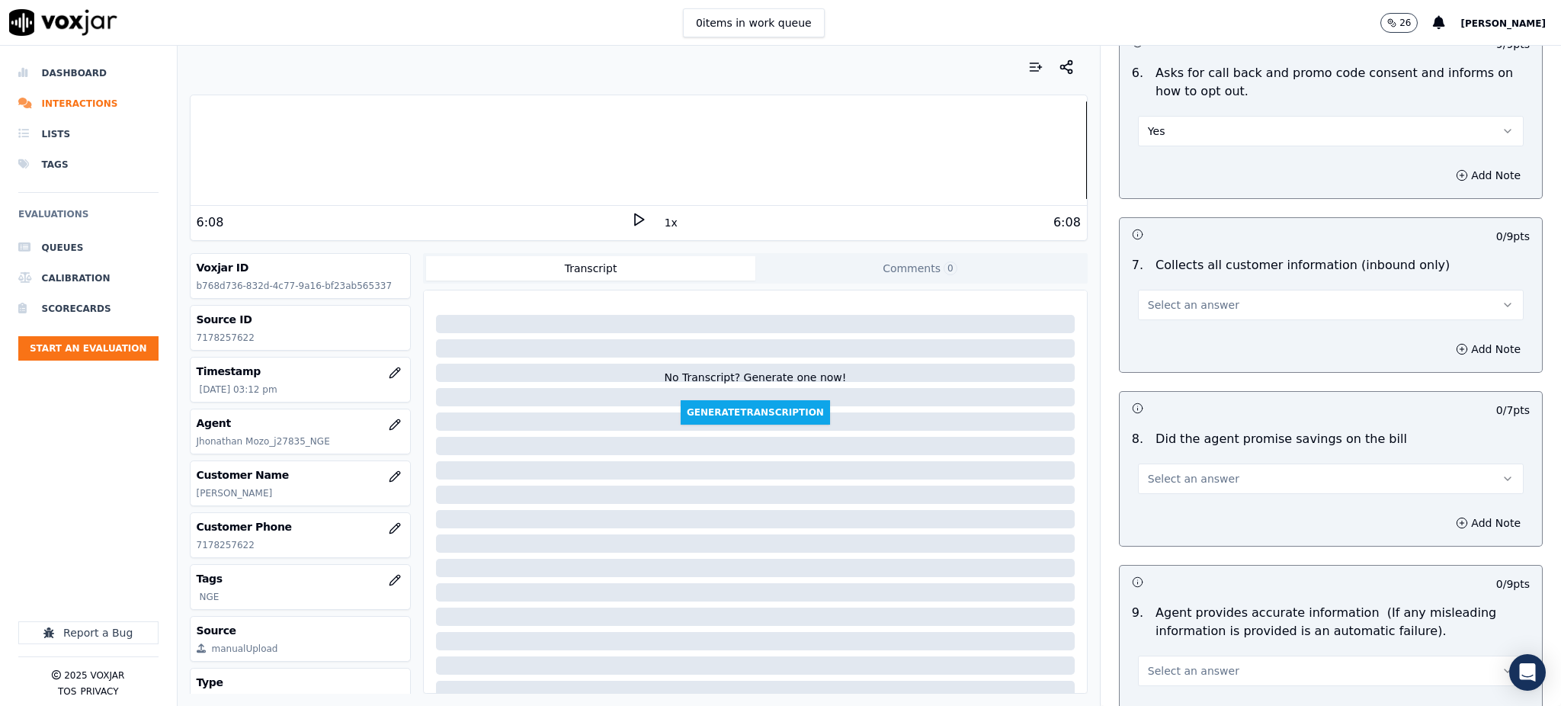
scroll to position [1118, 0]
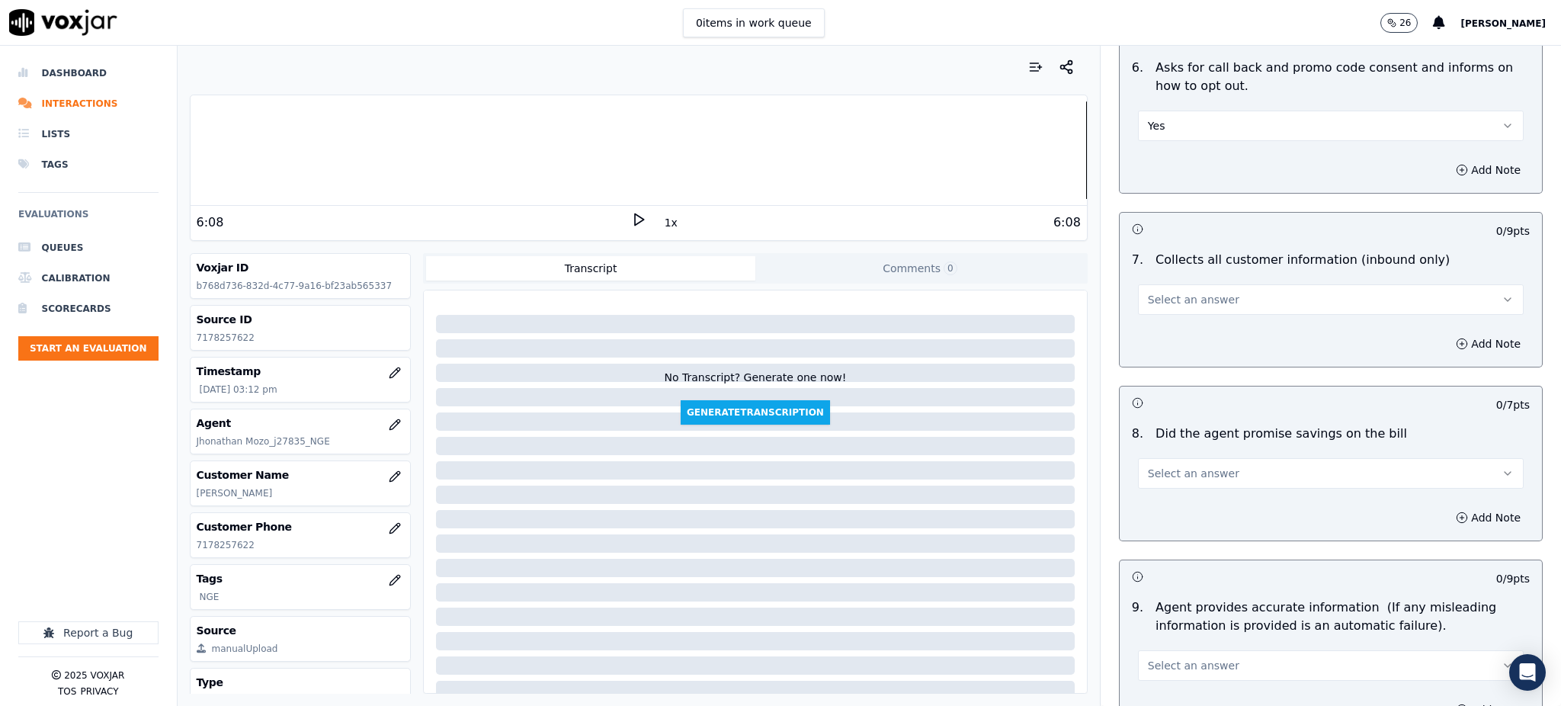
click at [1153, 284] on button "Select an answer" at bounding box center [1331, 299] width 386 height 30
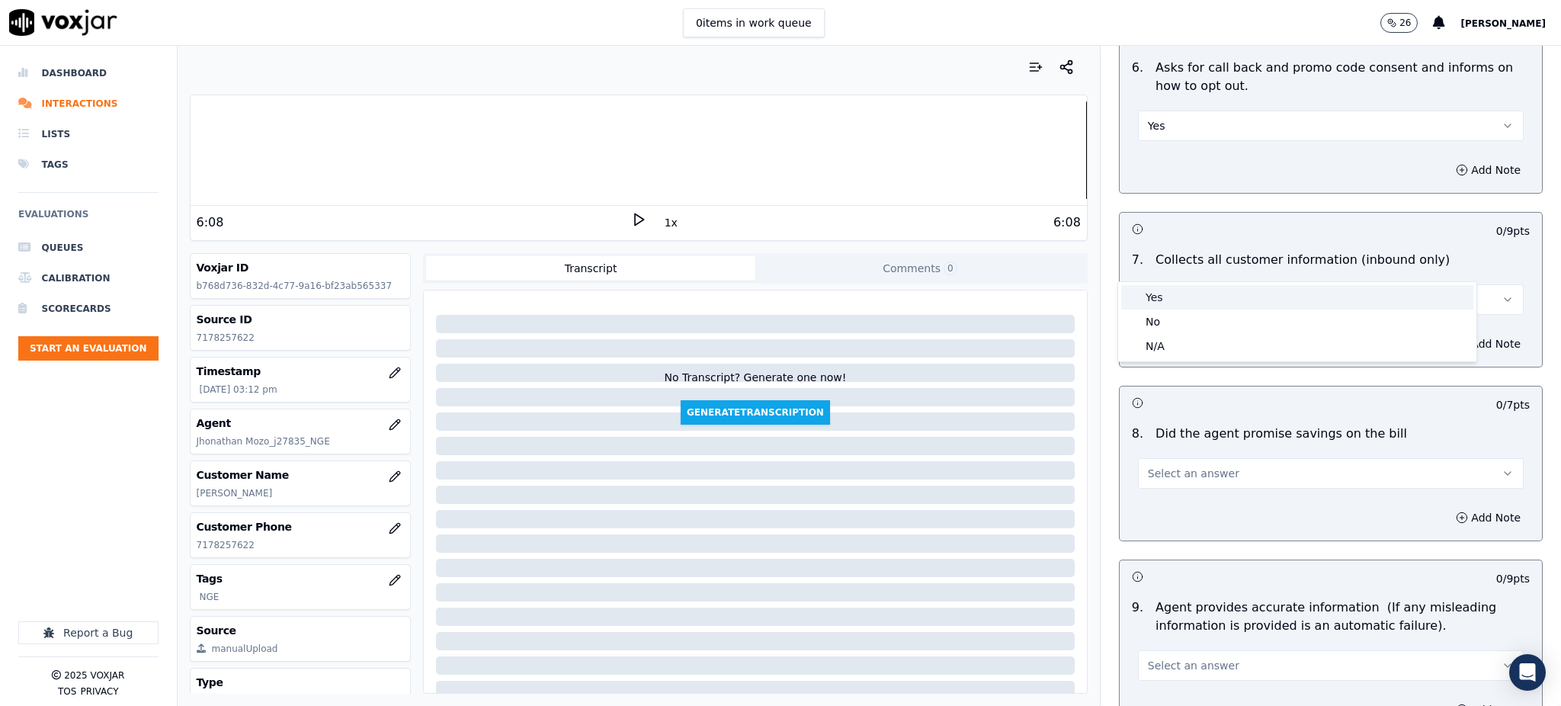
click at [1151, 297] on div "Yes" at bounding box center [1297, 297] width 352 height 24
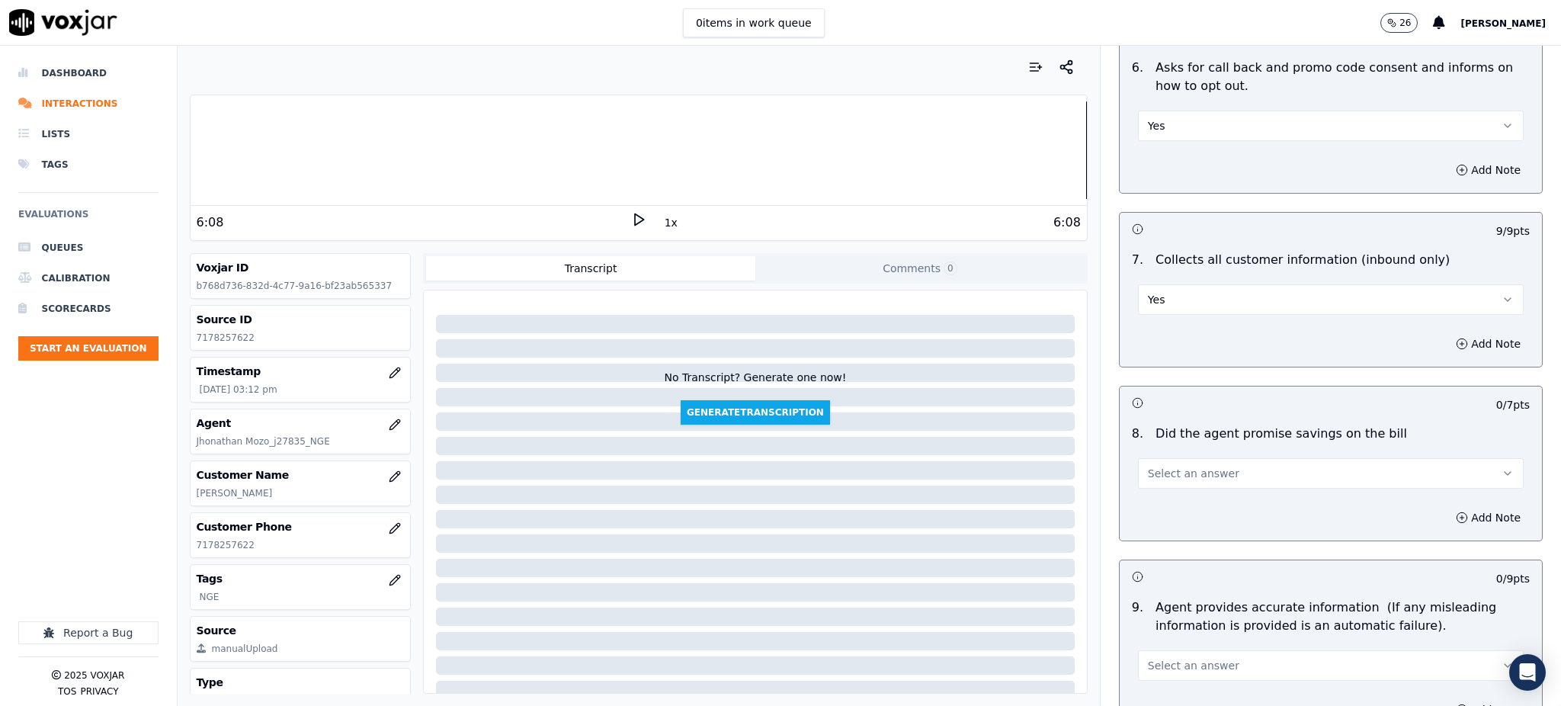
click at [1148, 466] on span "Select an answer" at bounding box center [1193, 473] width 91 height 15
click at [1153, 472] on div "Yes" at bounding box center [1297, 471] width 352 height 24
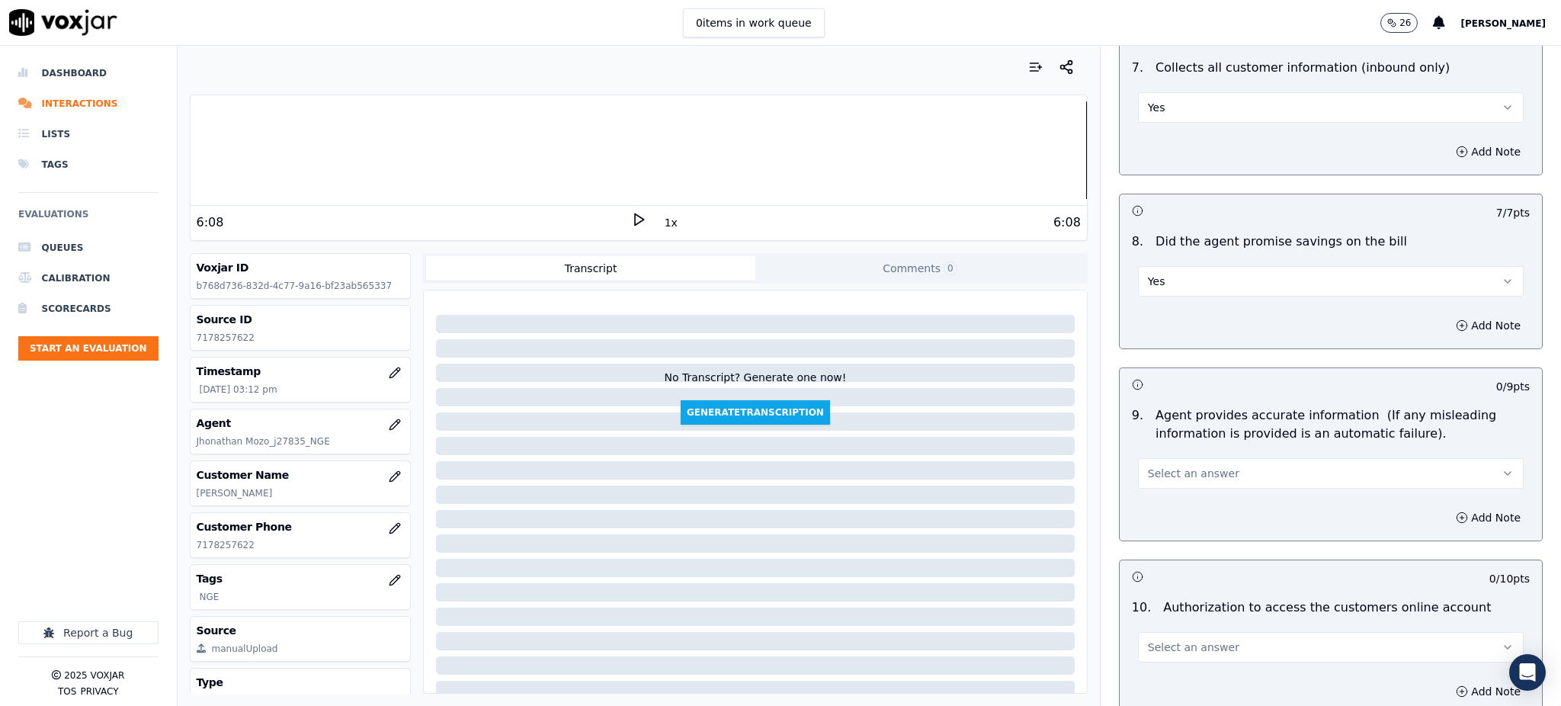
scroll to position [1321, 0]
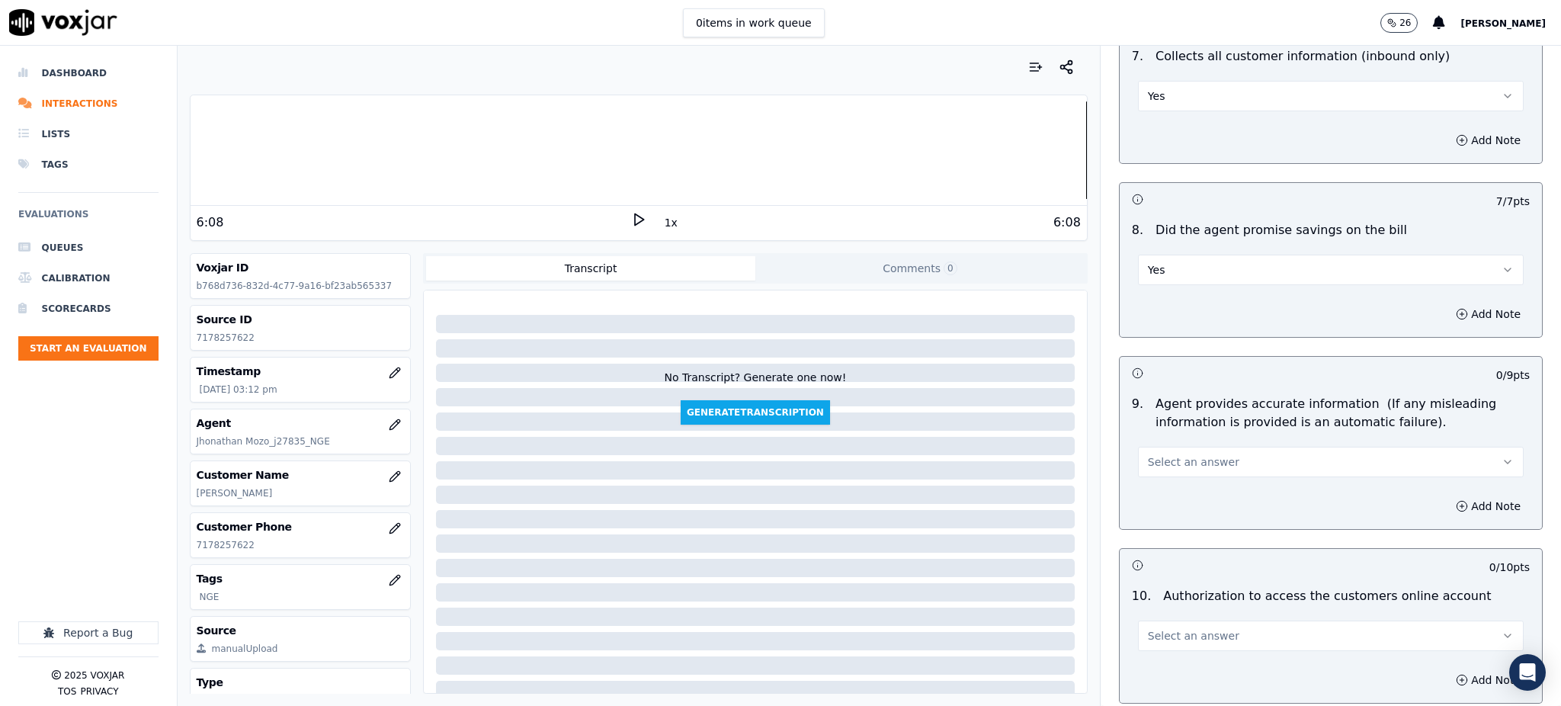
click at [1159, 447] on button "Select an answer" at bounding box center [1331, 462] width 386 height 30
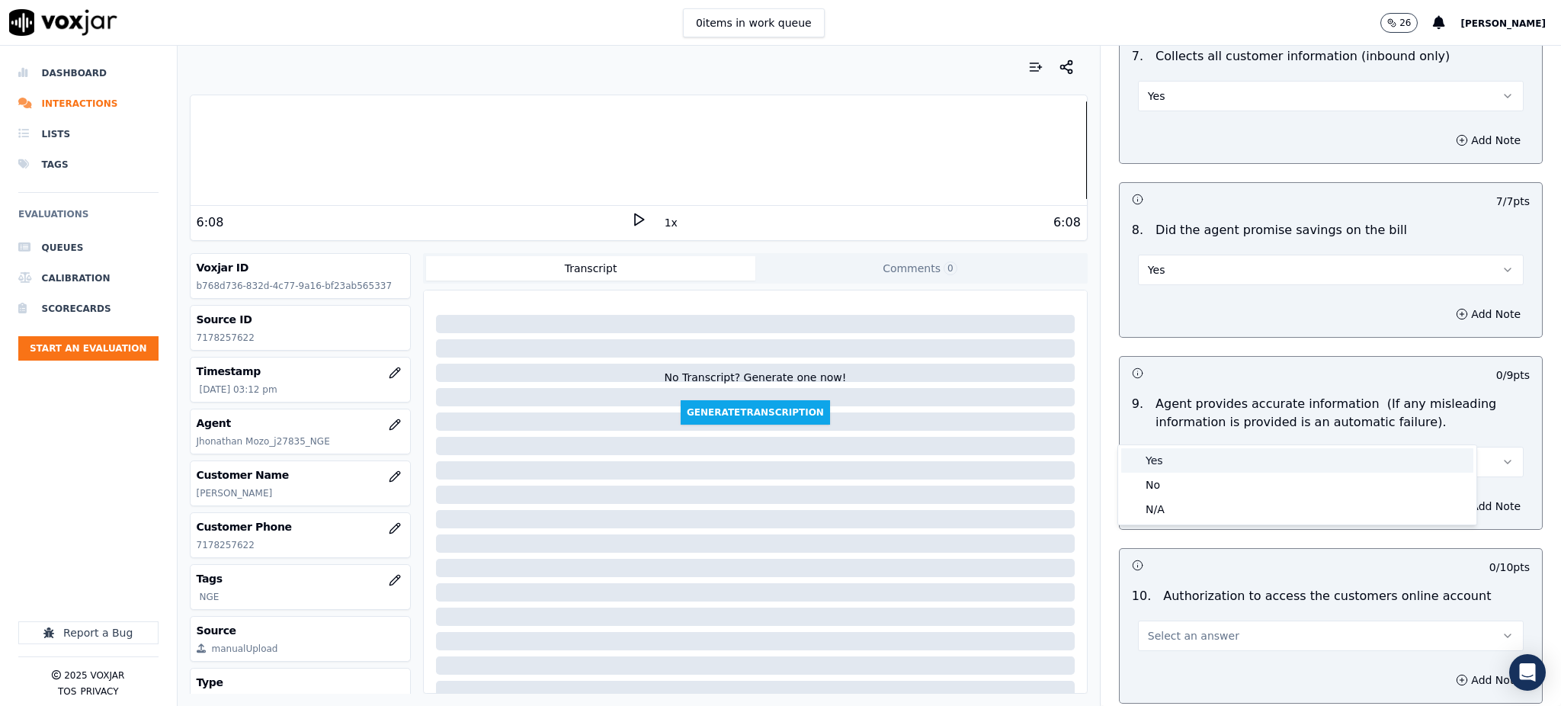
click at [1159, 460] on div "Yes" at bounding box center [1297, 460] width 352 height 24
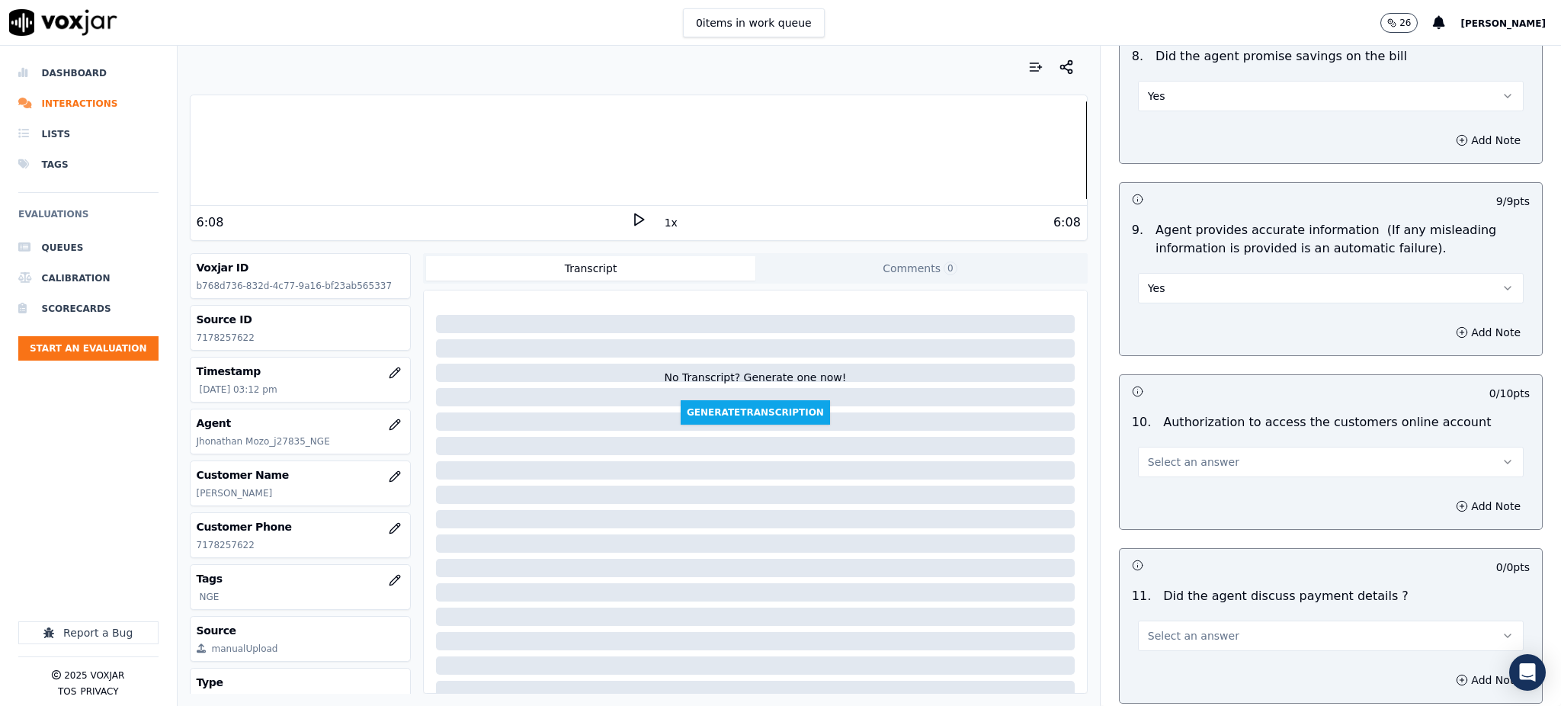
scroll to position [1525, 0]
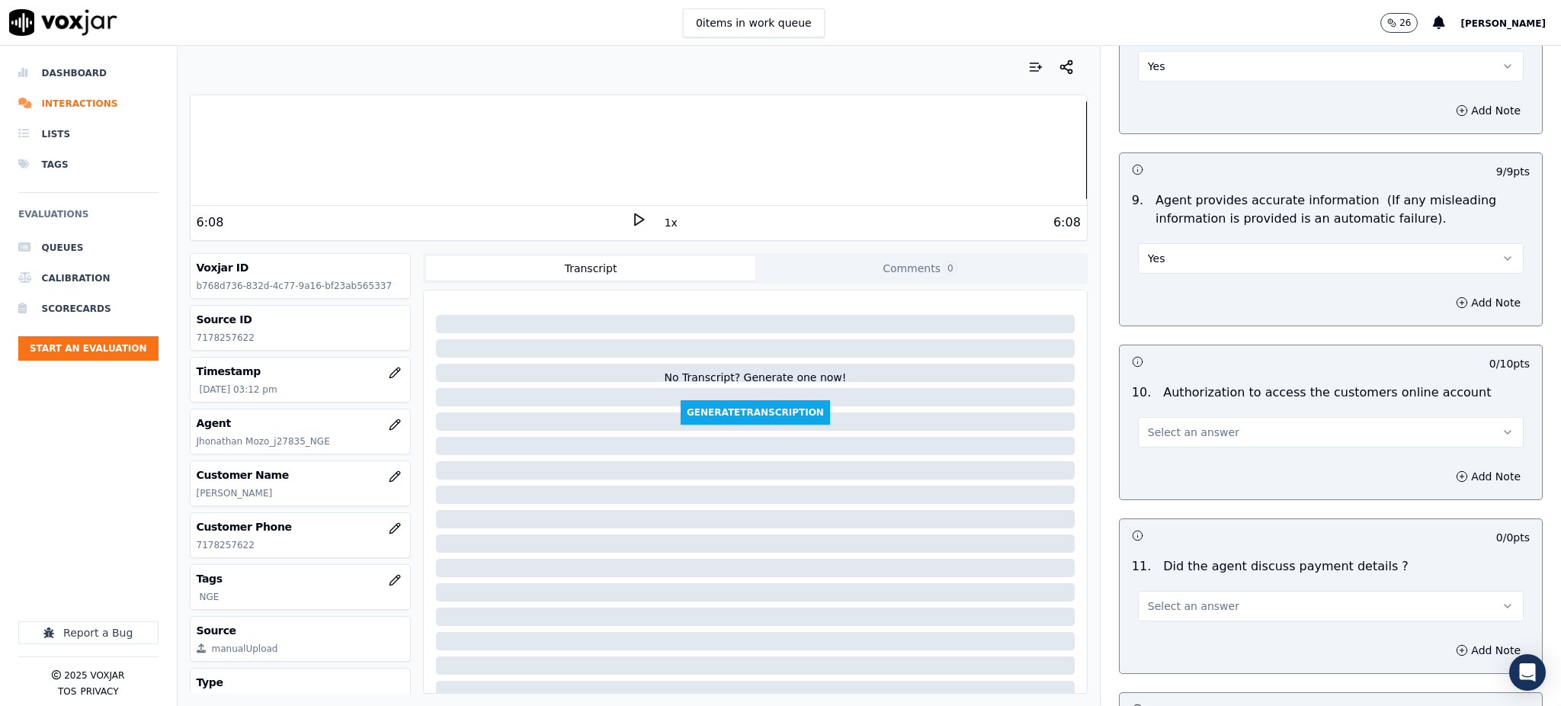
click at [1163, 425] on span "Select an answer" at bounding box center [1193, 432] width 91 height 15
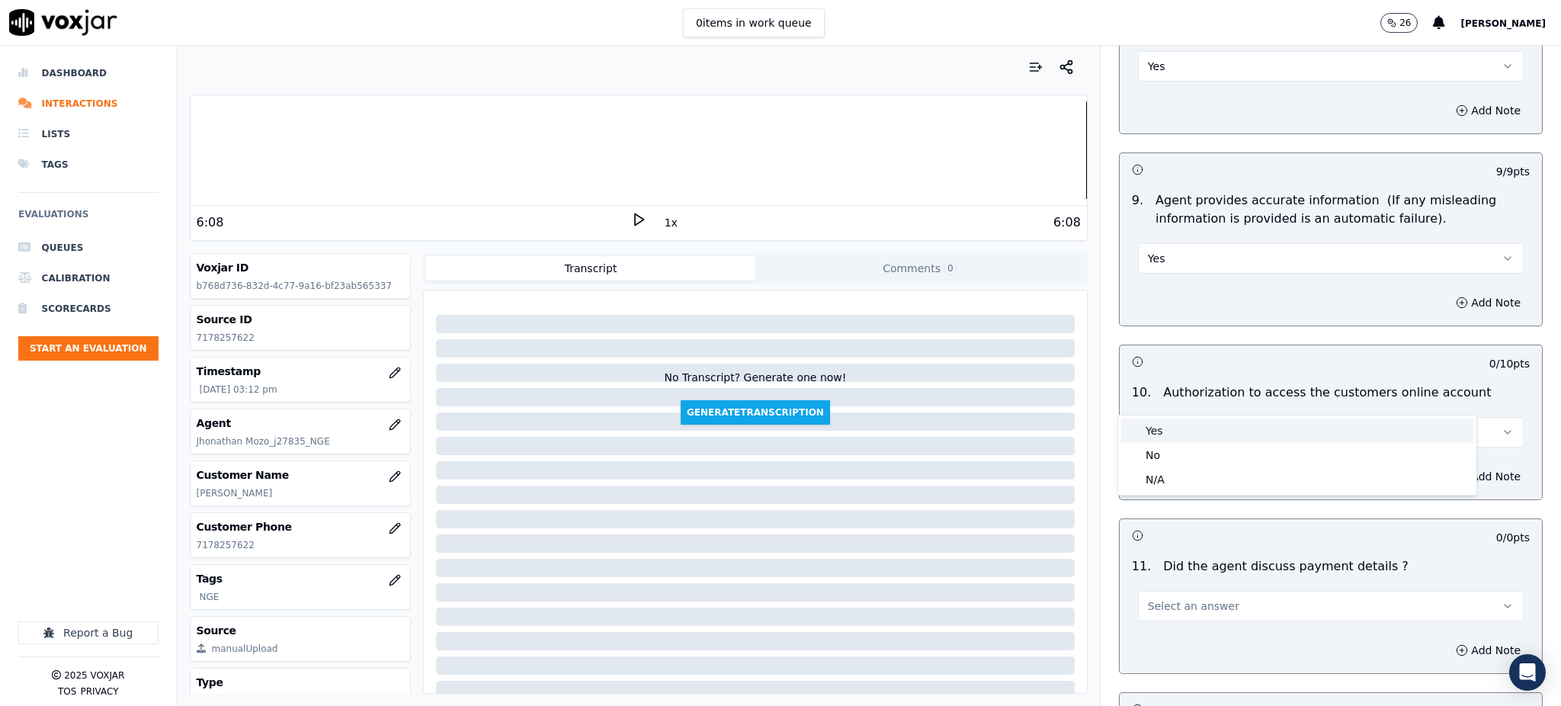
click at [1159, 428] on div "Yes" at bounding box center [1297, 430] width 352 height 24
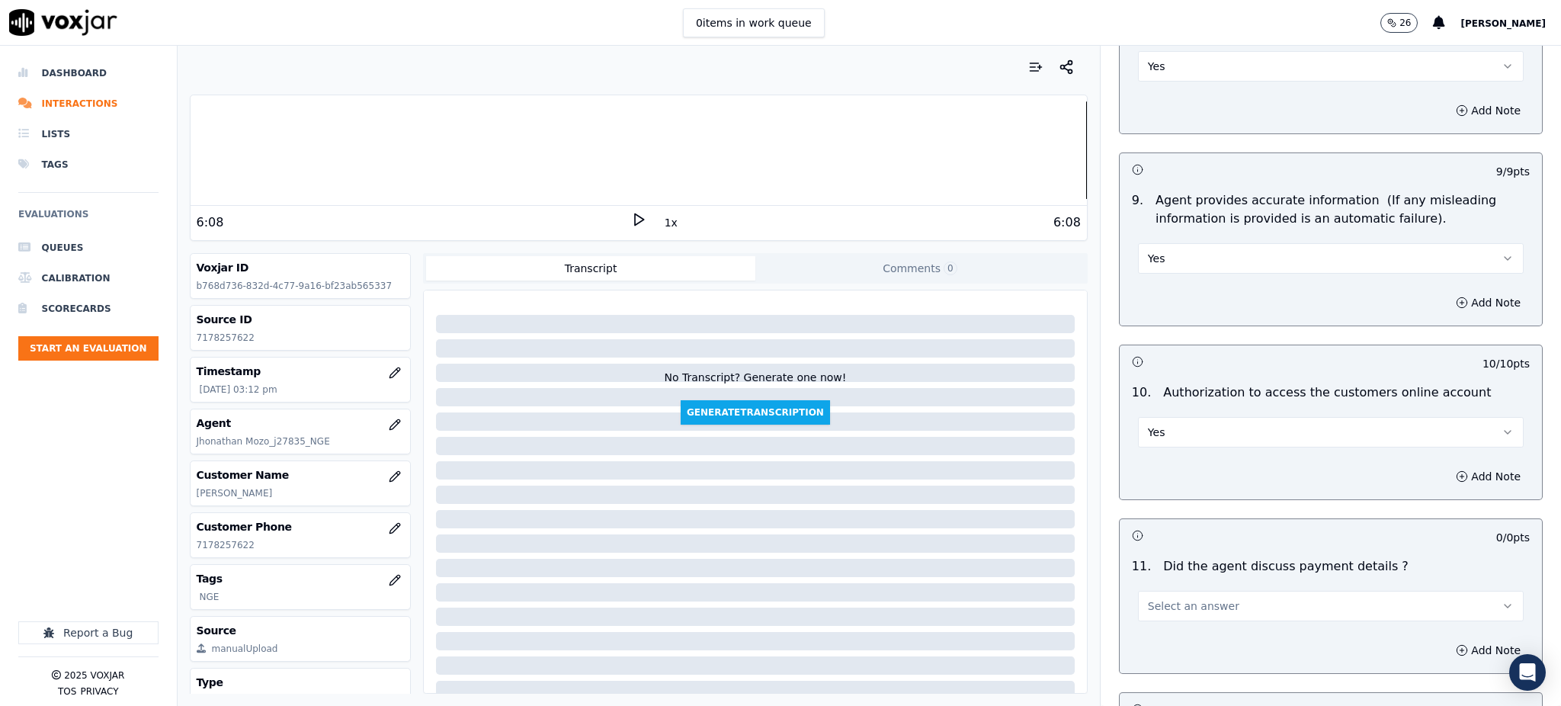
click at [1174, 598] on span "Select an answer" at bounding box center [1193, 605] width 91 height 15
click at [1157, 660] on div "N/A" at bounding box center [1297, 653] width 352 height 24
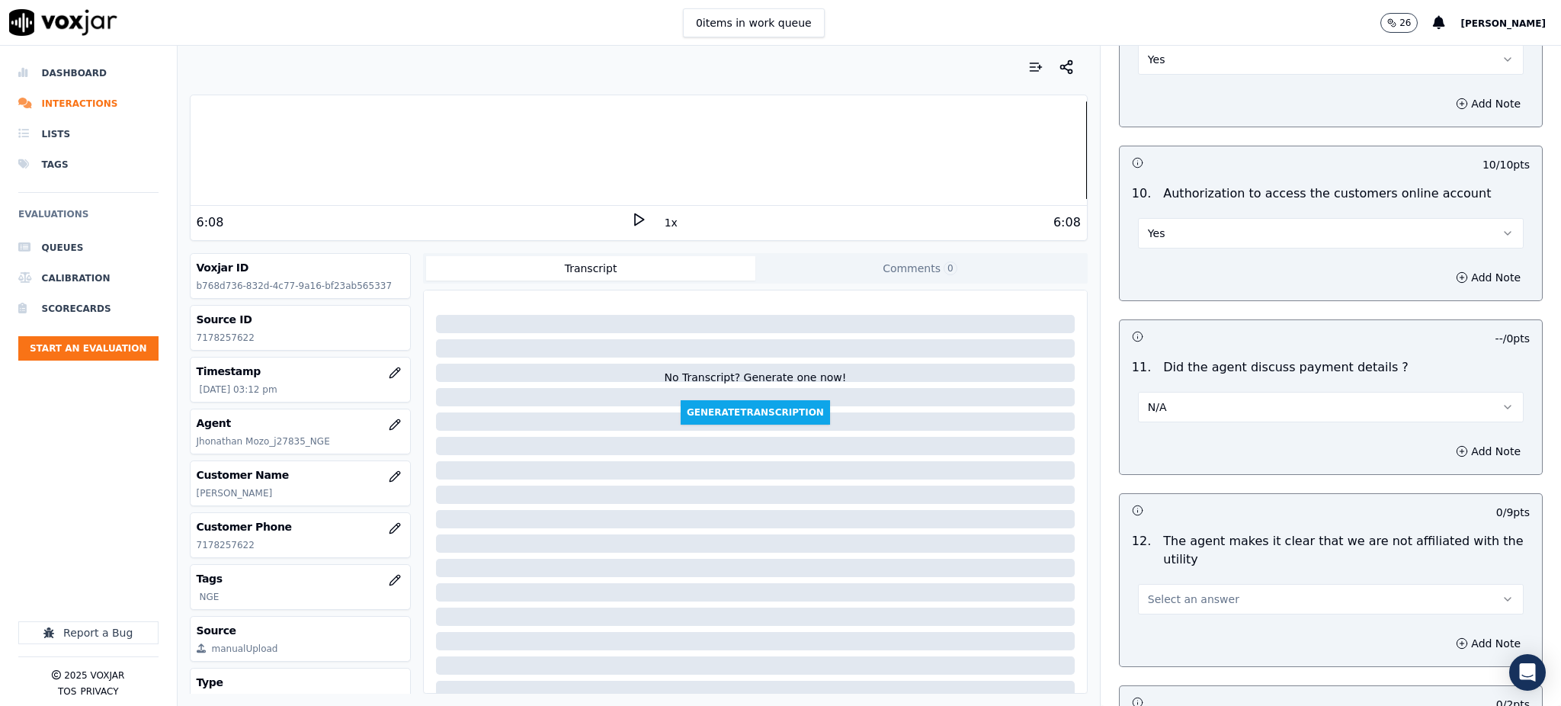
scroll to position [1931, 0]
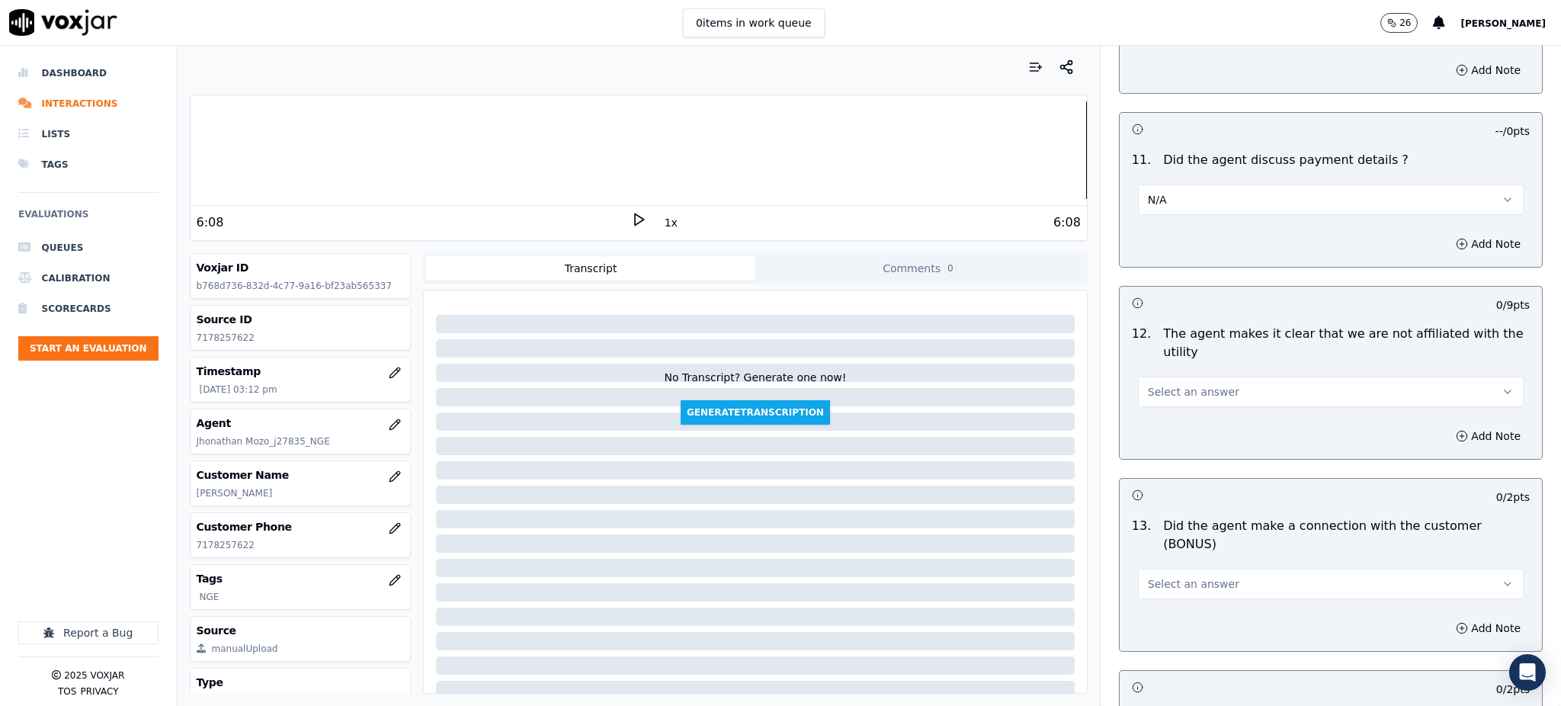
click at [1154, 377] on button "Select an answer" at bounding box center [1331, 392] width 386 height 30
click at [1172, 386] on div "Yes" at bounding box center [1297, 390] width 352 height 24
click at [1149, 576] on span "Select an answer" at bounding box center [1193, 583] width 91 height 15
drag, startPoint x: 1152, startPoint y: 548, endPoint x: 1153, endPoint y: 556, distance: 7.8
click at [1153, 556] on div "Yes No N/A" at bounding box center [1297, 588] width 358 height 79
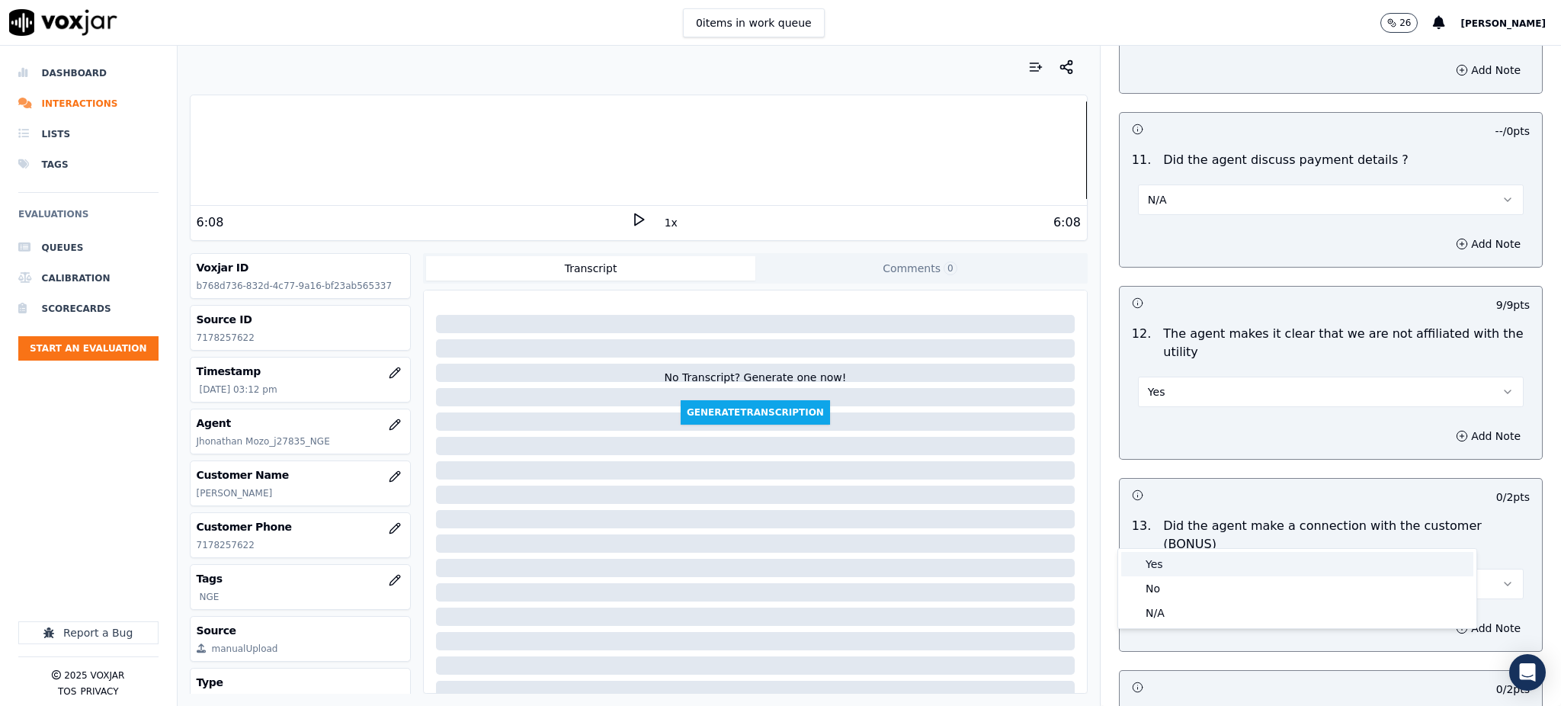
click at [1153, 556] on div "Yes" at bounding box center [1297, 564] width 352 height 24
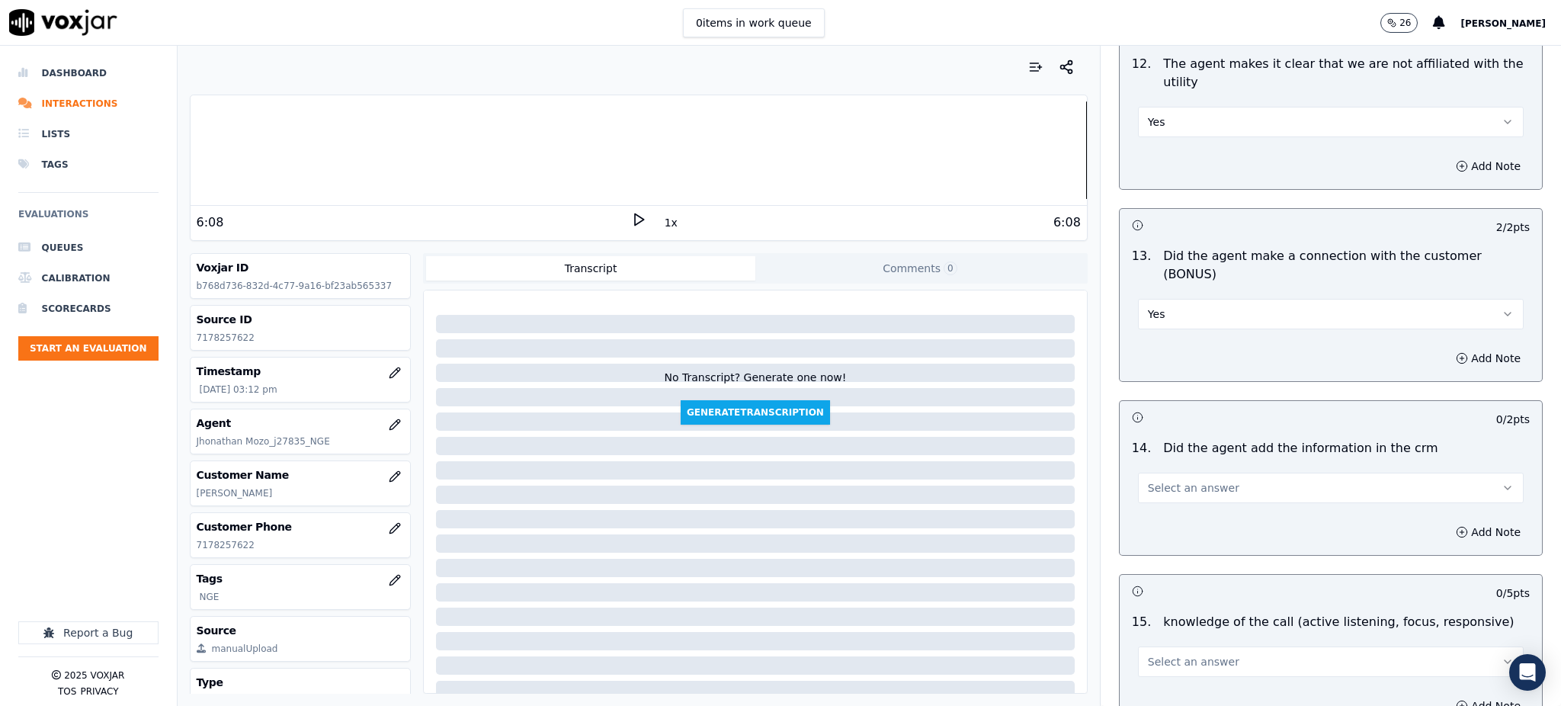
scroll to position [2236, 0]
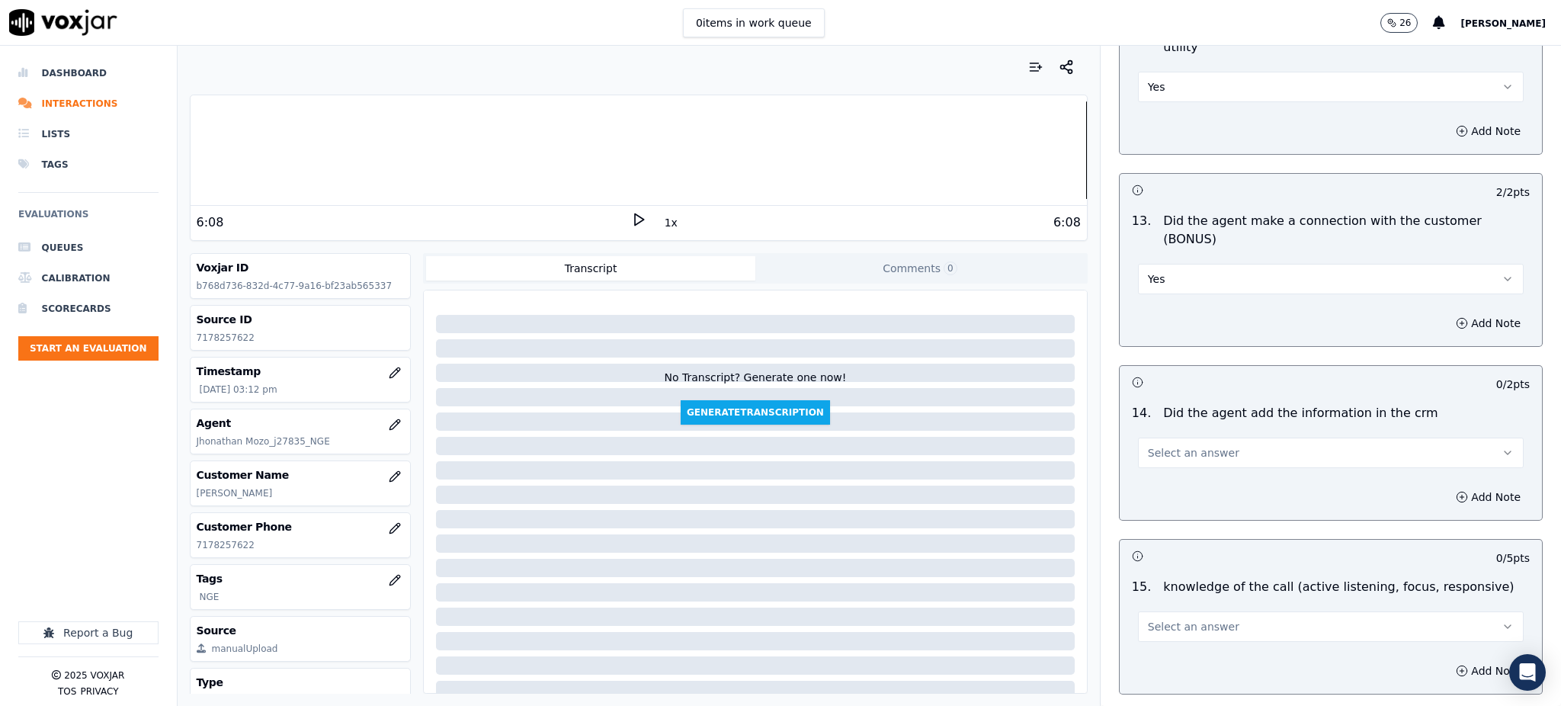
click at [1150, 438] on button "Select an answer" at bounding box center [1331, 453] width 386 height 30
click at [1165, 428] on div "Yes" at bounding box center [1297, 434] width 352 height 24
click at [1153, 619] on span "Select an answer" at bounding box center [1193, 626] width 91 height 15
click at [1159, 601] on div "Yes" at bounding box center [1297, 607] width 352 height 24
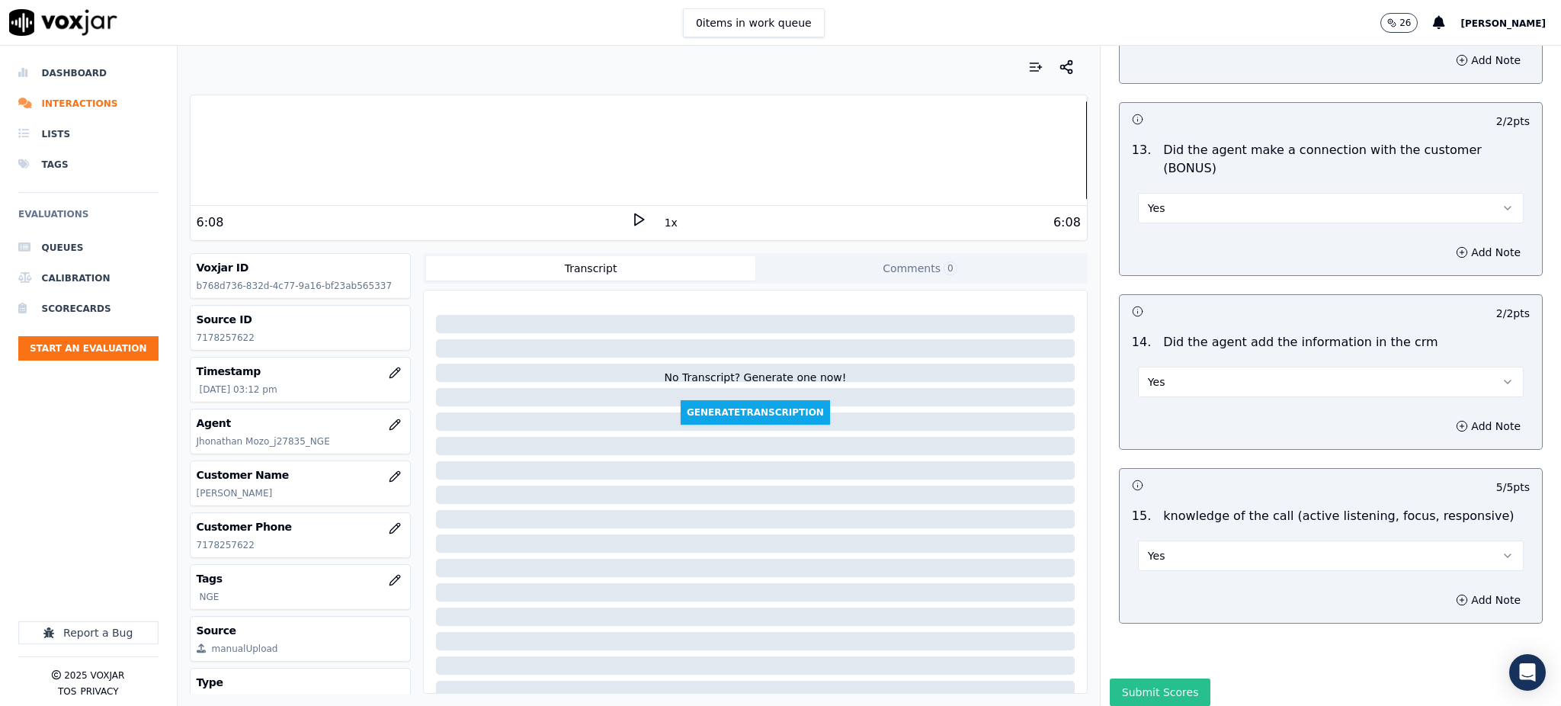
scroll to position [2307, 0]
click at [1159, 678] on button "Submit Scores" at bounding box center [1160, 691] width 101 height 27
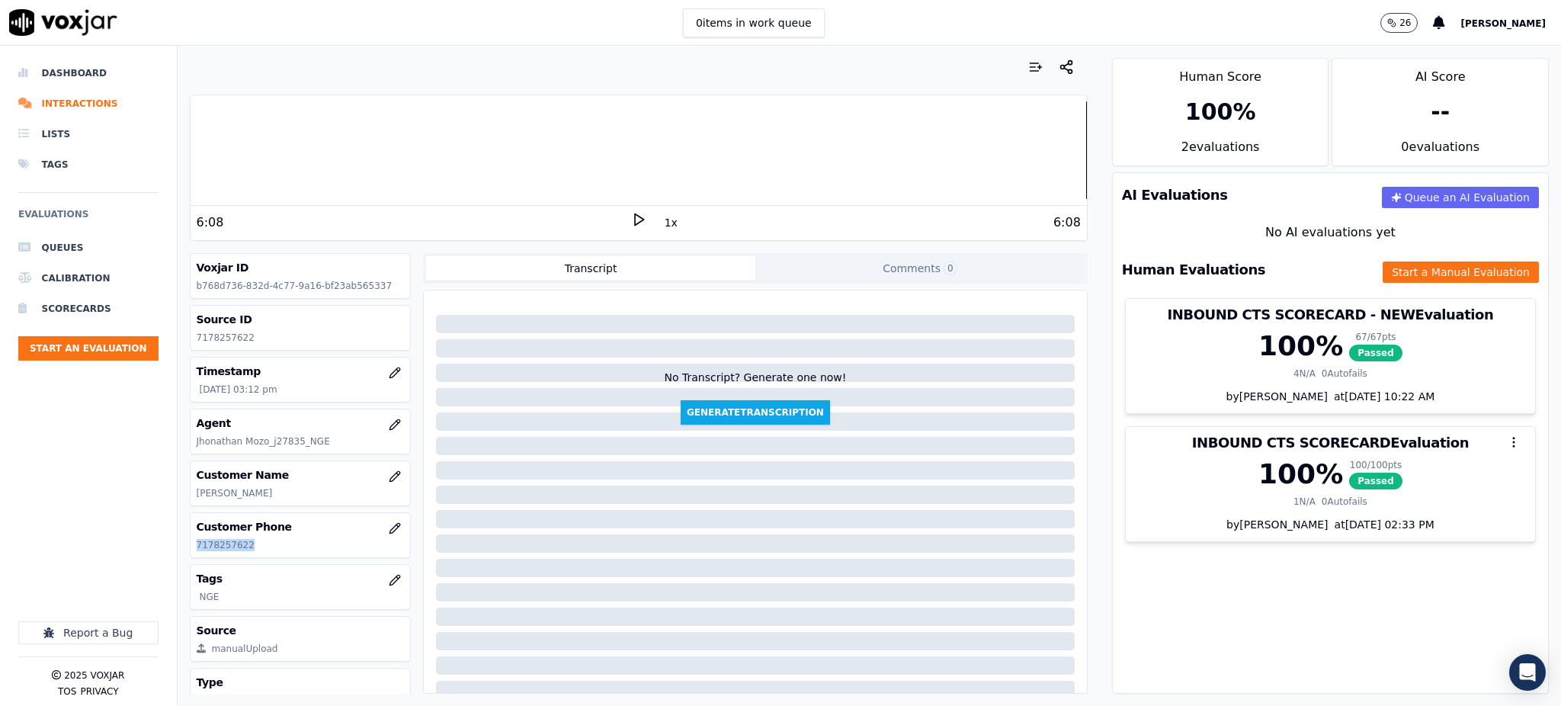
drag, startPoint x: 222, startPoint y: 545, endPoint x: 194, endPoint y: 548, distance: 28.4
click at [194, 548] on div "Customer Phone 7178257622" at bounding box center [301, 535] width 220 height 44
copy p "7178257622"
click at [631, 217] on icon at bounding box center [638, 219] width 15 height 15
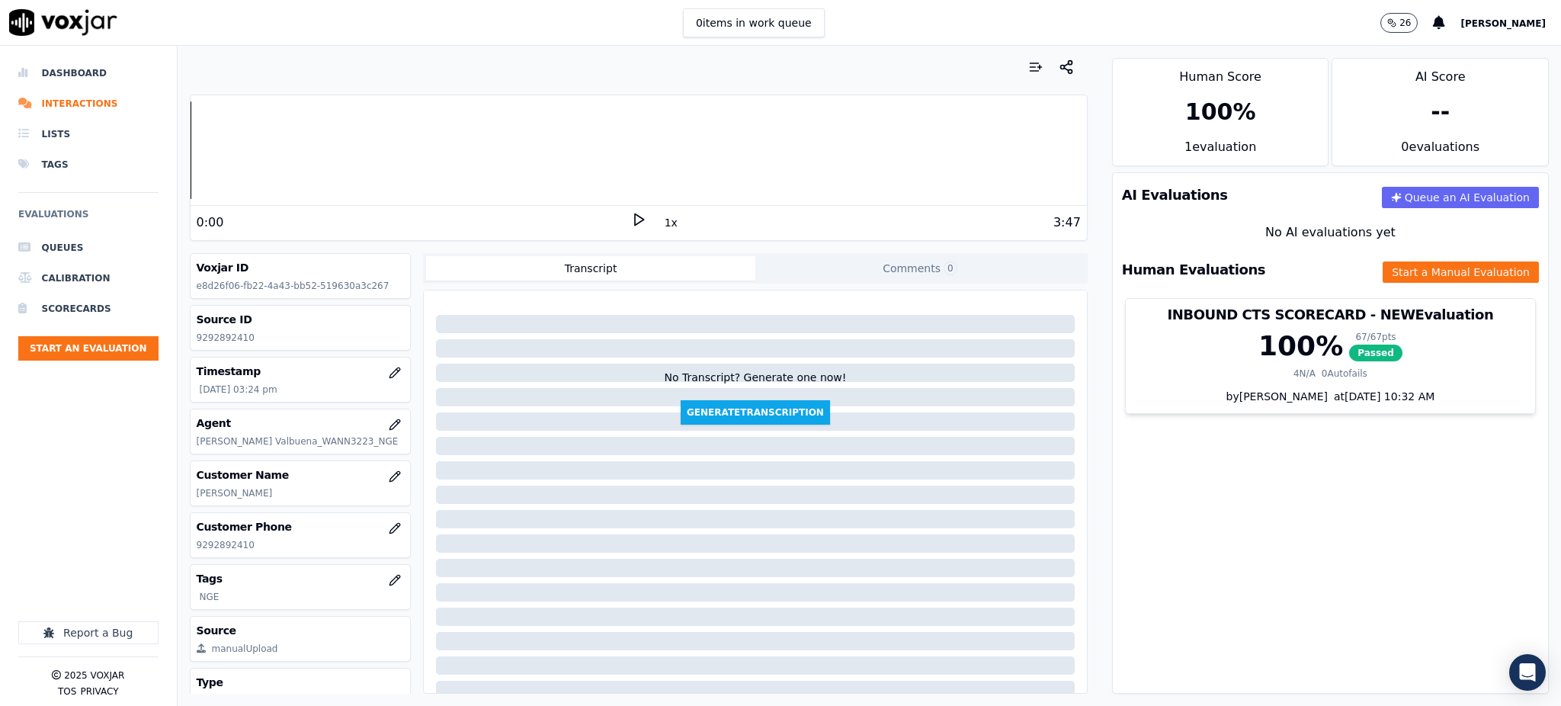
click at [631, 224] on icon at bounding box center [638, 219] width 15 height 15
drag, startPoint x: 260, startPoint y: 554, endPoint x: 185, endPoint y: 550, distance: 74.8
click at [185, 550] on div "Your browser does not support the audio element. 3:47 1x 3:47 Voxjar ID e8d26f0…" at bounding box center [639, 376] width 922 height 660
copy p "9292892410"
click at [1384, 274] on button "Start a Manual Evaluation" at bounding box center [1461, 271] width 156 height 21
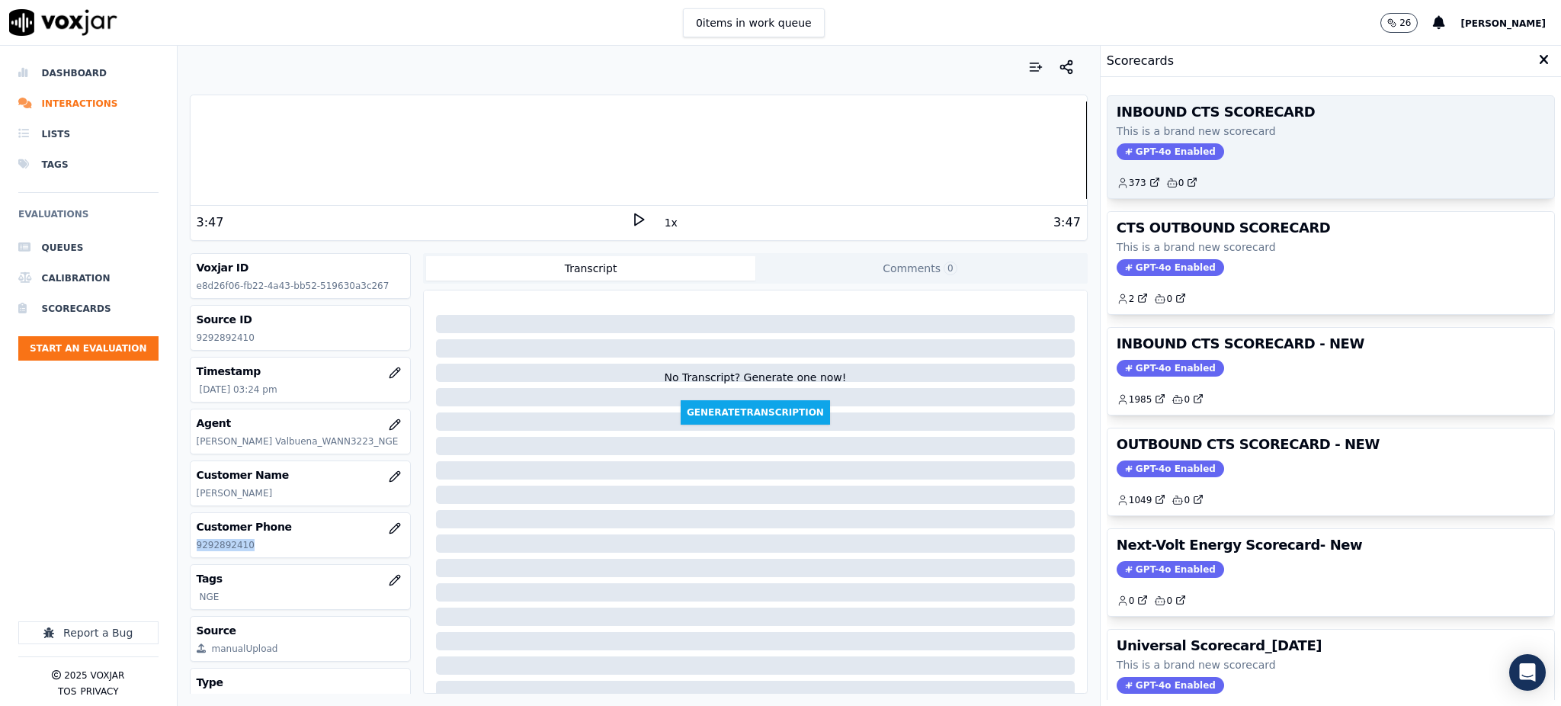
click at [1137, 153] on span "GPT-4o Enabled" at bounding box center [1170, 151] width 107 height 17
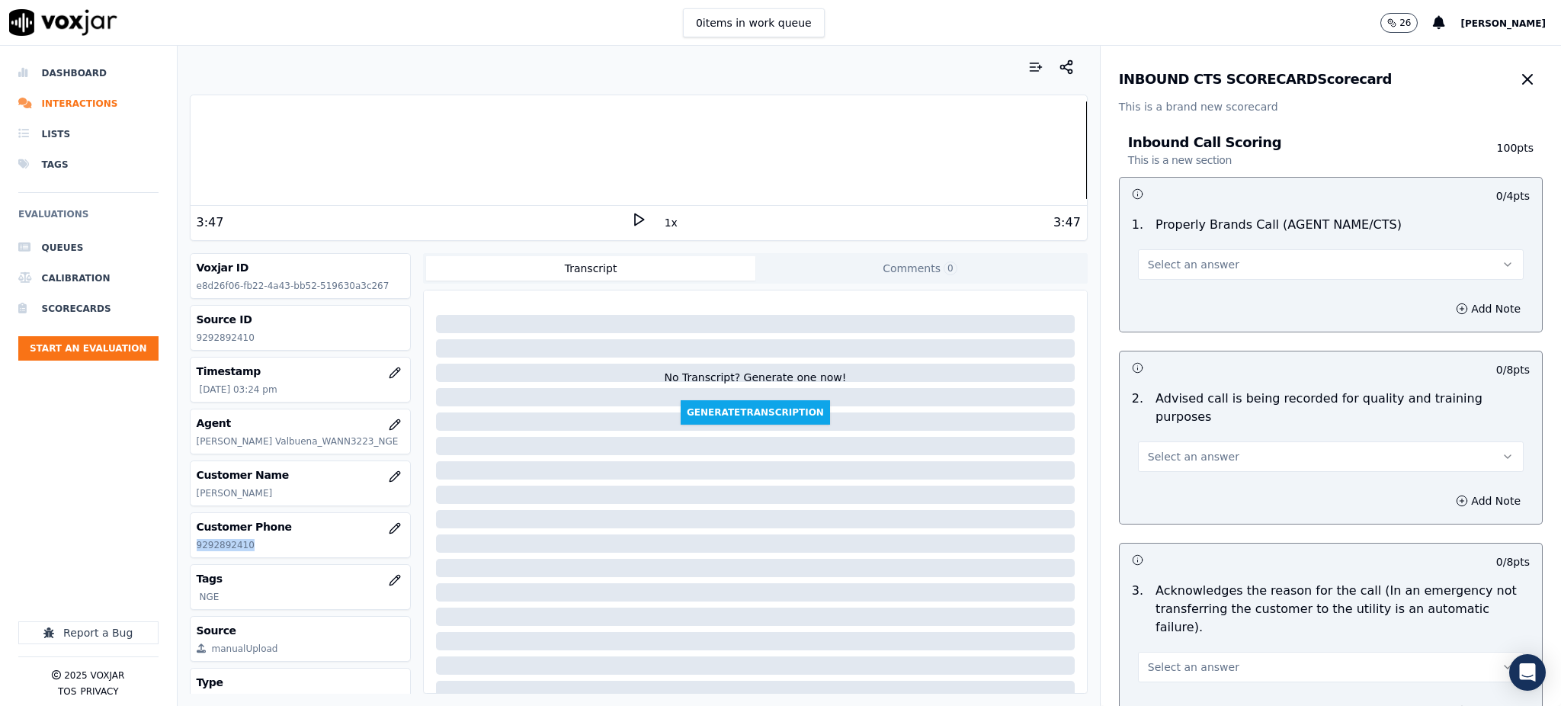
click at [1161, 277] on button "Select an answer" at bounding box center [1331, 264] width 386 height 30
click at [1162, 304] on div "Yes" at bounding box center [1297, 299] width 352 height 24
click at [1160, 449] on span "Select an answer" at bounding box center [1193, 456] width 91 height 15
click at [1159, 473] on div "Yes" at bounding box center [1297, 472] width 352 height 24
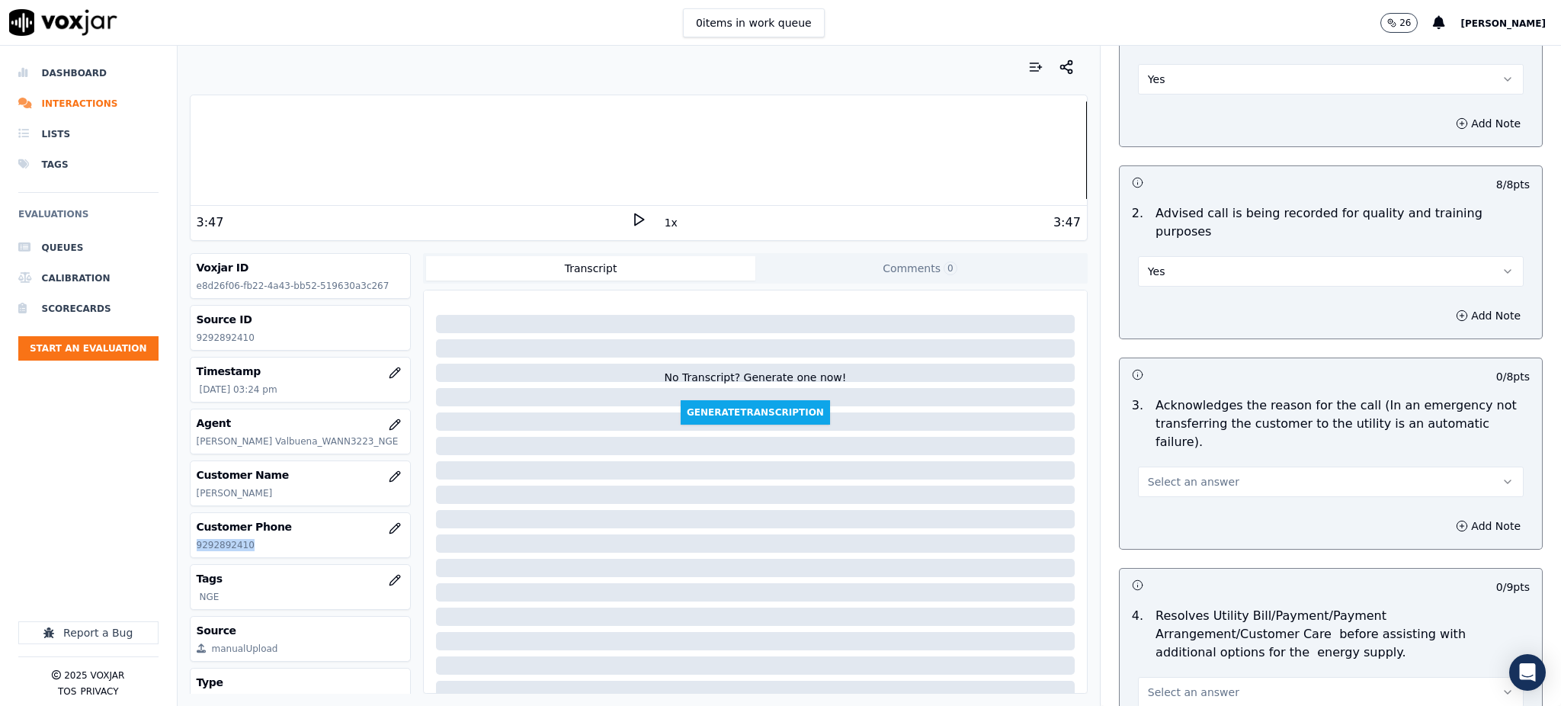
scroll to position [203, 0]
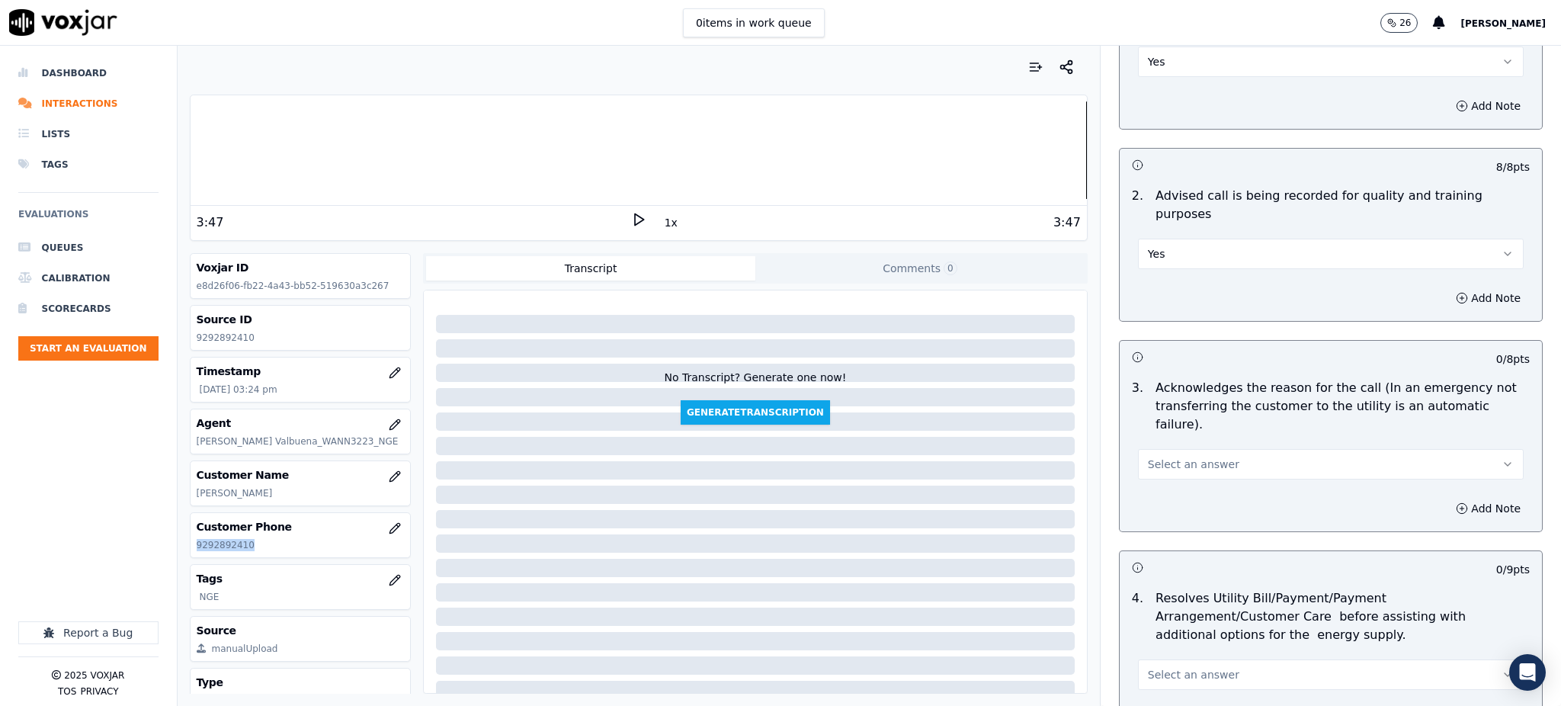
click at [1160, 457] on span "Select an answer" at bounding box center [1193, 464] width 91 height 15
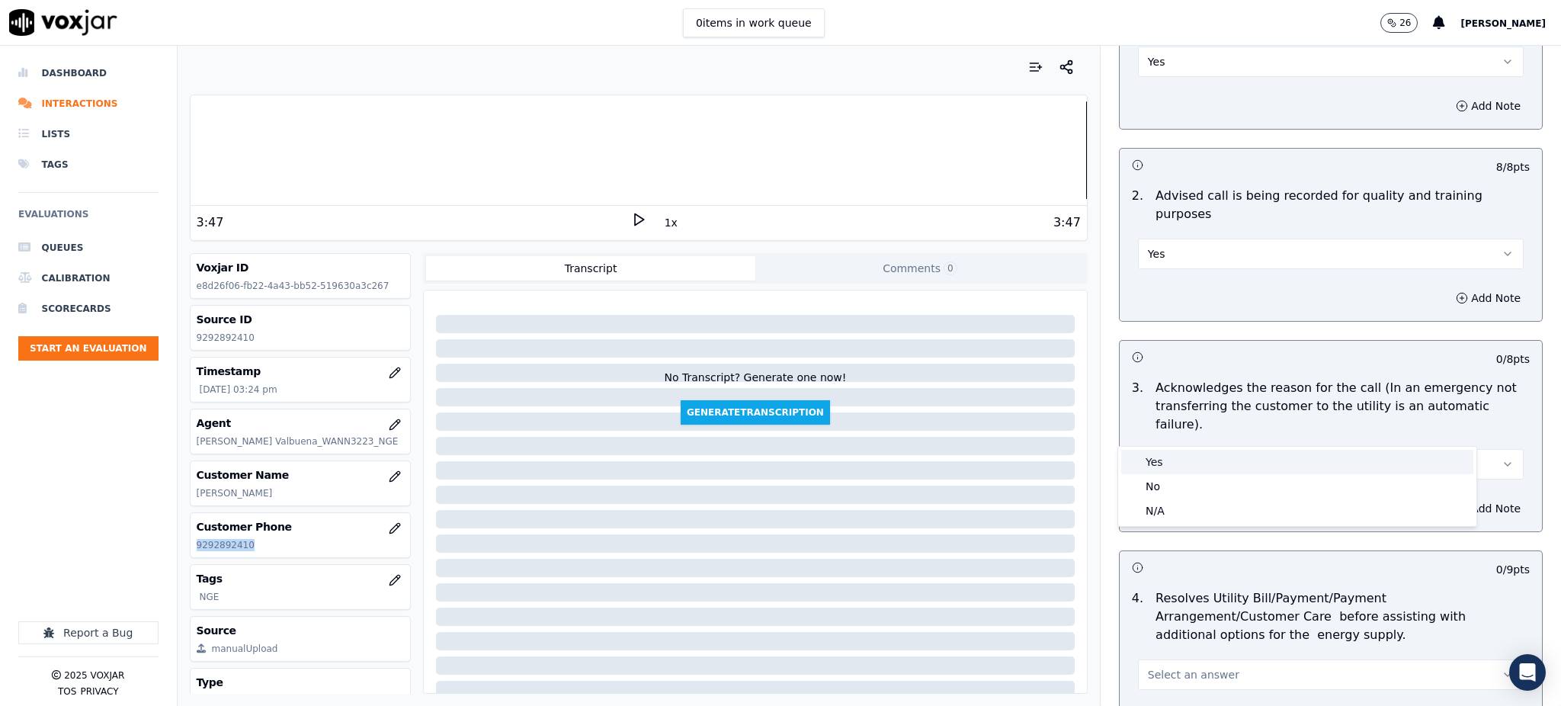
click at [1165, 458] on div "Yes" at bounding box center [1297, 462] width 352 height 24
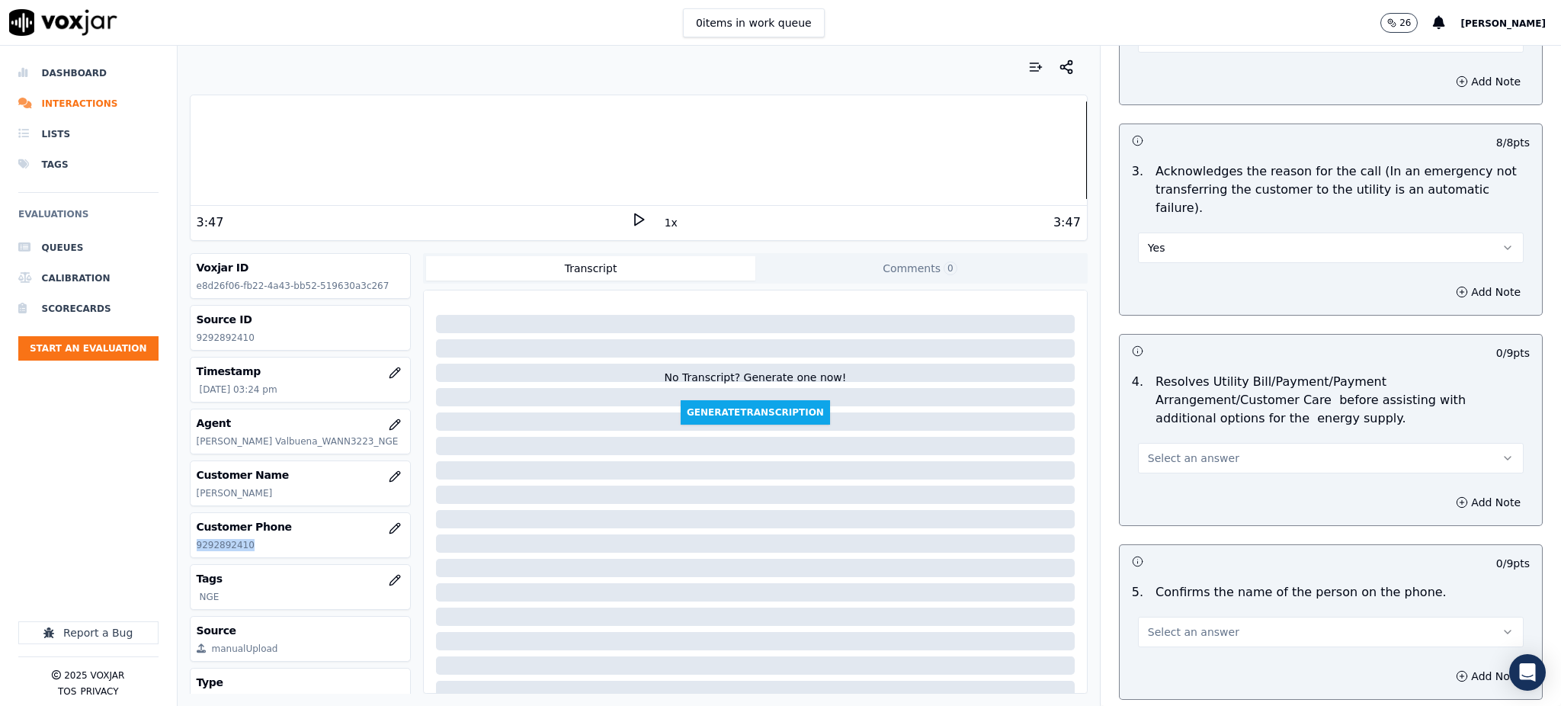
scroll to position [610, 0]
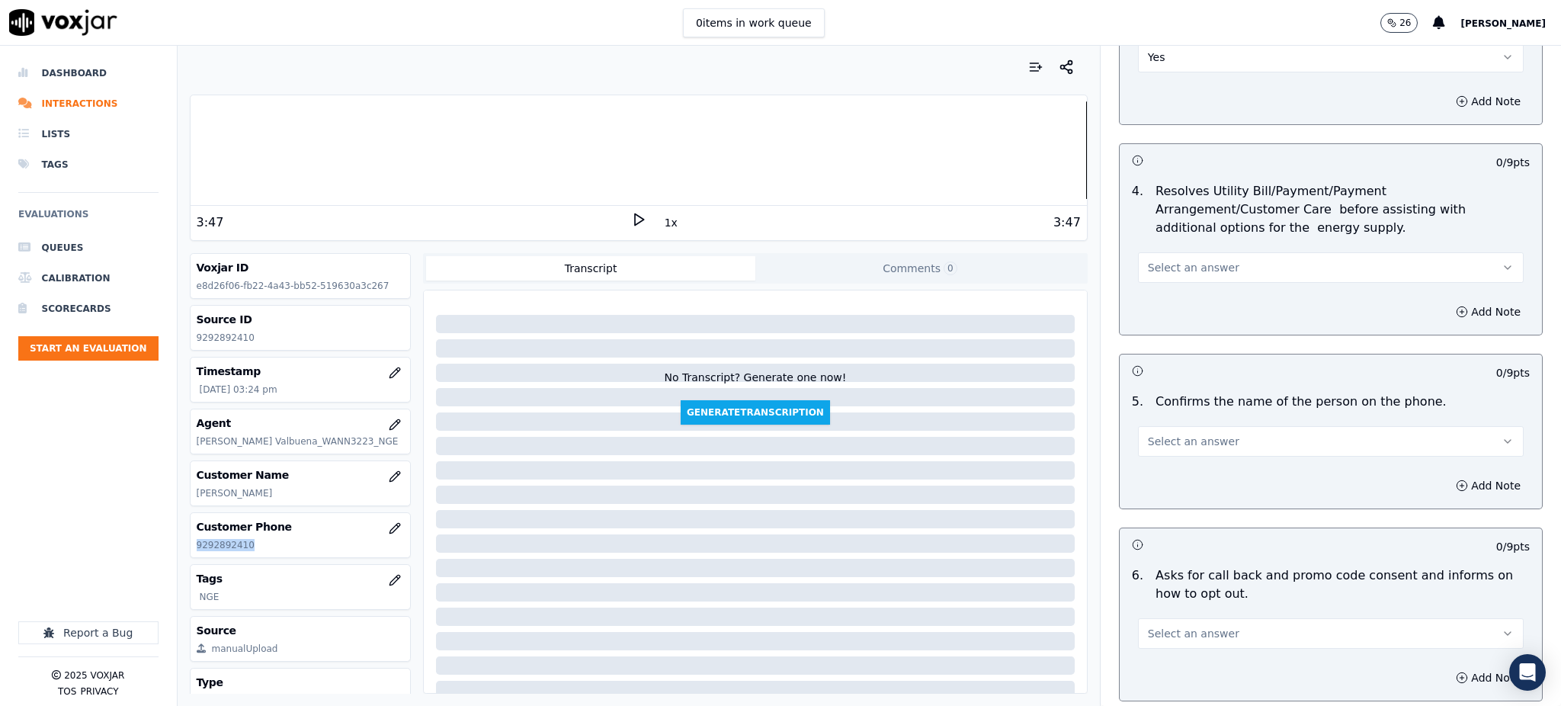
click at [1148, 260] on span "Select an answer" at bounding box center [1193, 267] width 91 height 15
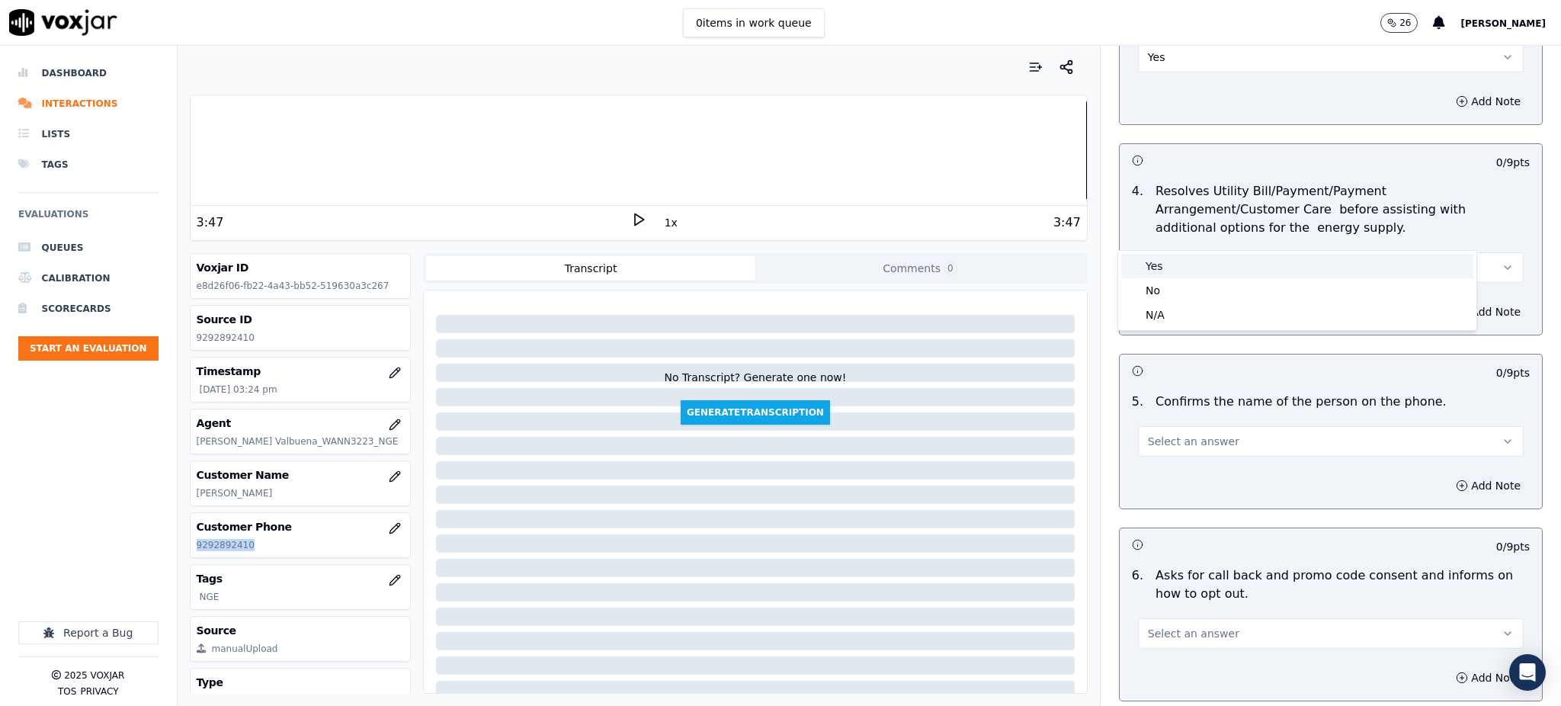
click at [1148, 268] on div "Yes" at bounding box center [1297, 266] width 352 height 24
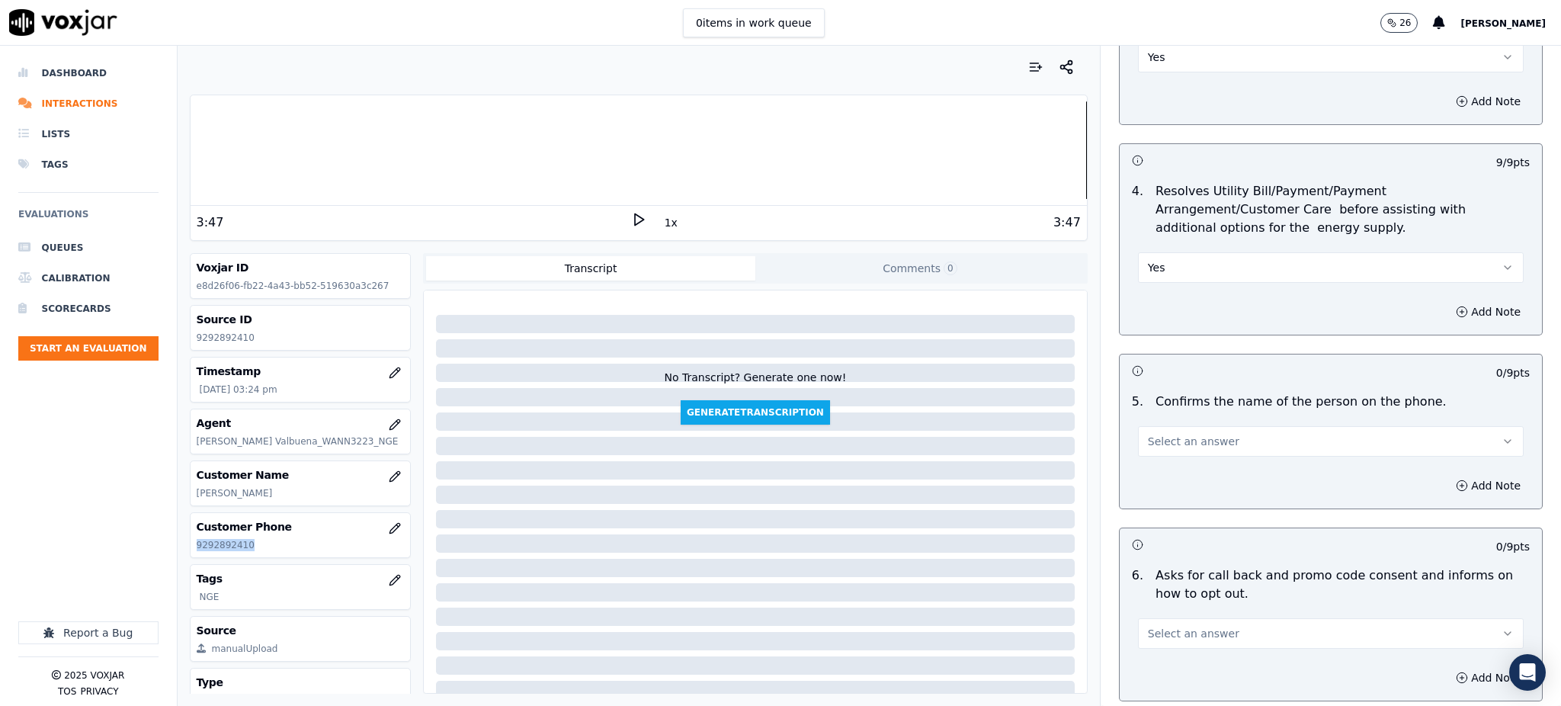
click at [1148, 434] on span "Select an answer" at bounding box center [1193, 441] width 91 height 15
click at [1151, 444] on div "Yes" at bounding box center [1297, 440] width 352 height 24
click at [1159, 626] on span "Select an answer" at bounding box center [1193, 633] width 91 height 15
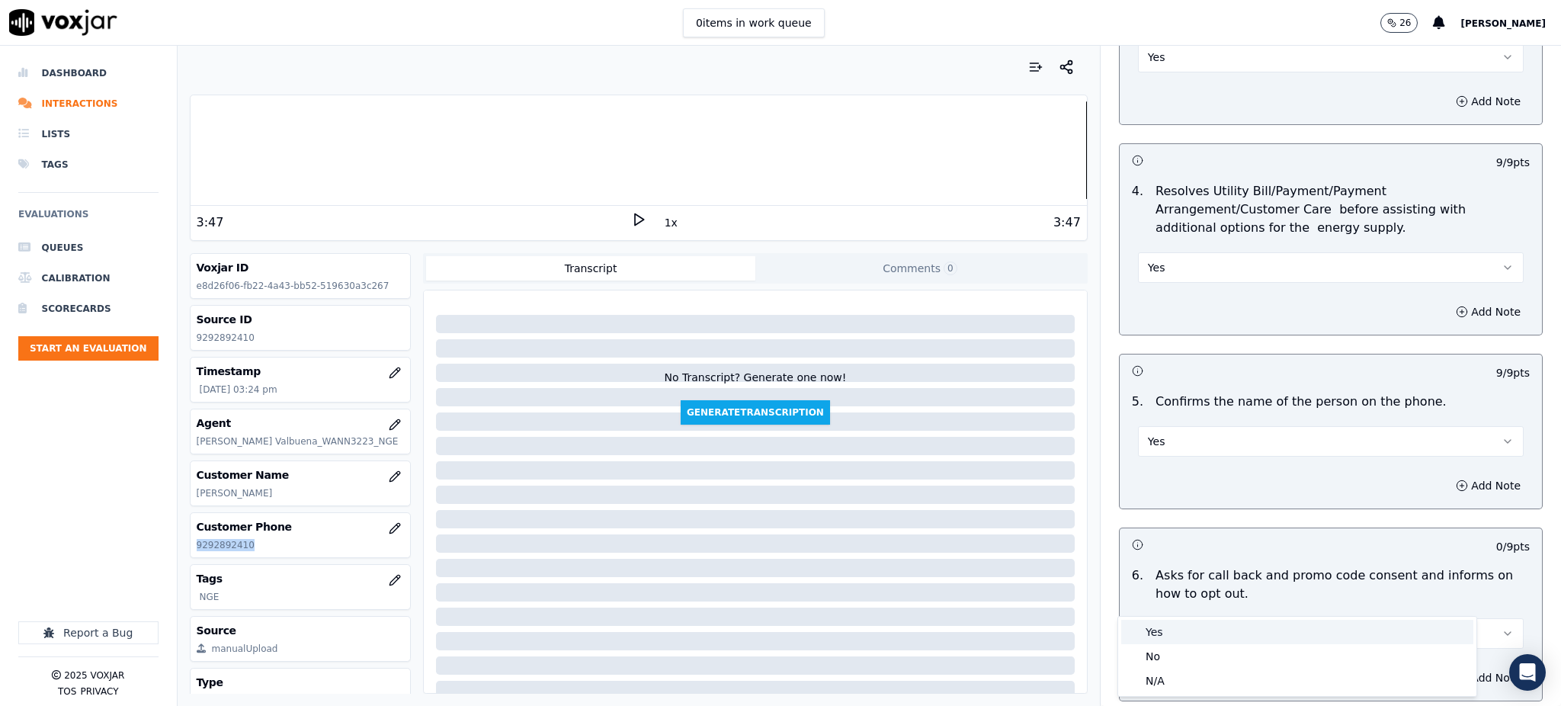
click at [1159, 628] on div "Yes" at bounding box center [1297, 632] width 352 height 24
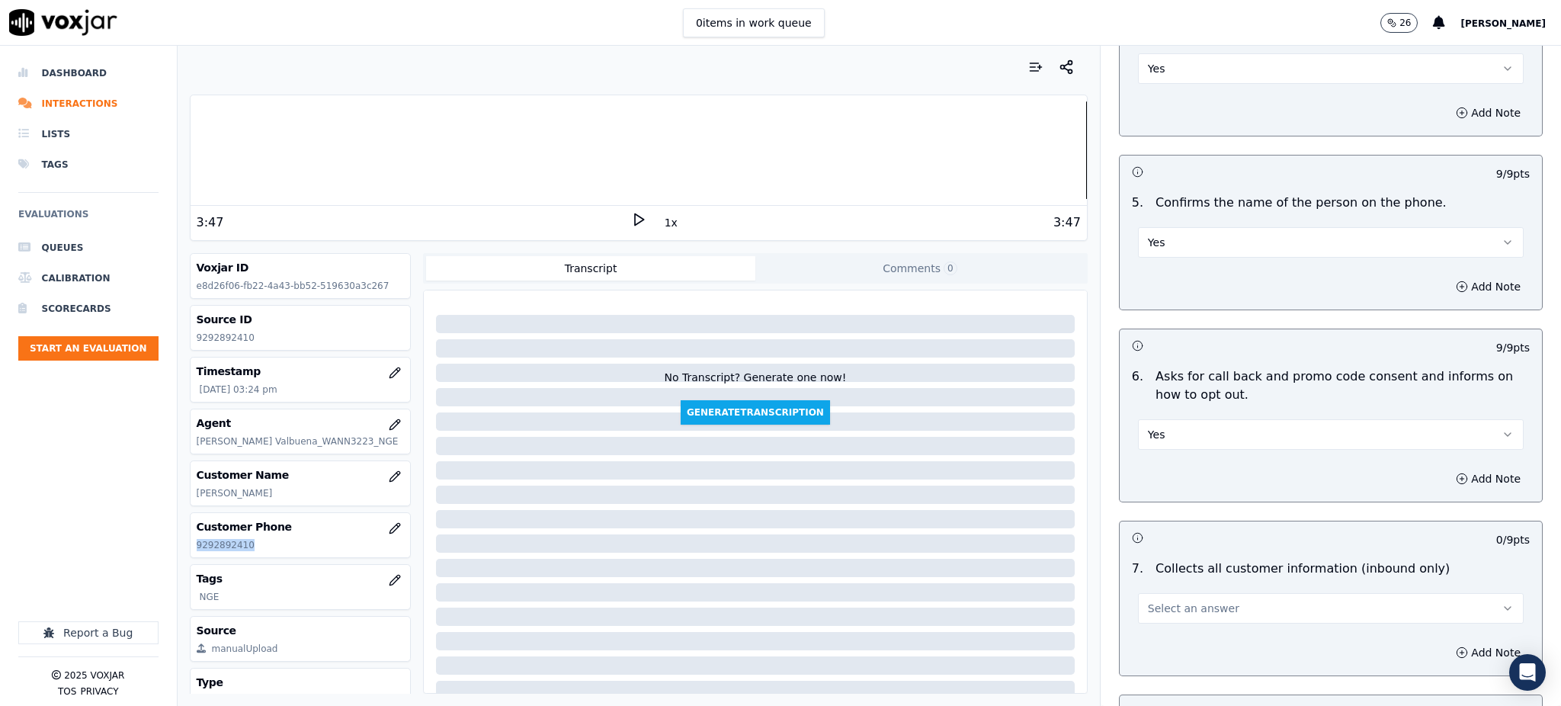
scroll to position [813, 0]
click at [1155, 597] on span "Select an answer" at bounding box center [1193, 604] width 91 height 15
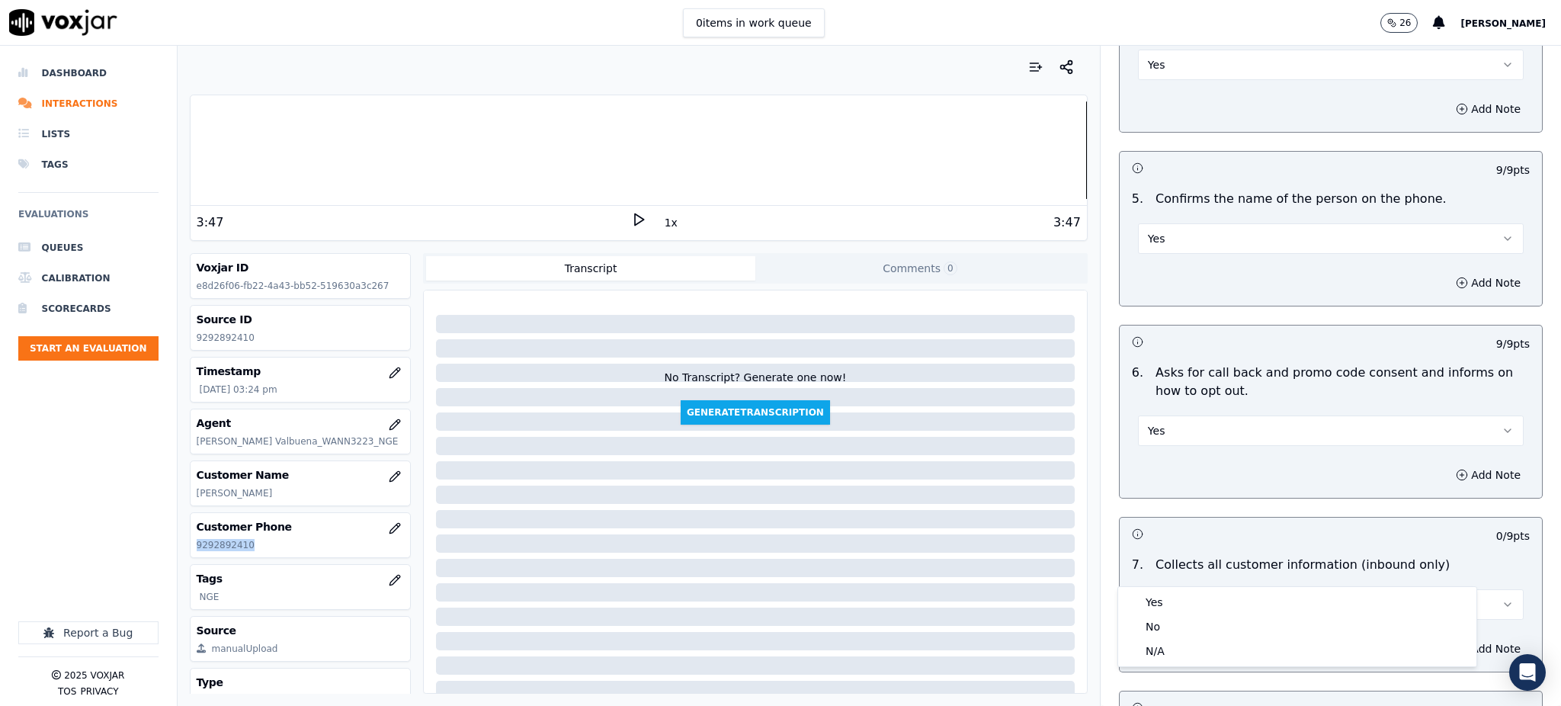
click at [1161, 585] on div "7 . Collects all customer information (inbound only) Select an answer" at bounding box center [1331, 588] width 422 height 76
click at [1161, 626] on div "Add Note" at bounding box center [1331, 649] width 422 height 46
click at [1157, 597] on span "Select an answer" at bounding box center [1193, 604] width 91 height 15
click at [1155, 603] on div "Yes" at bounding box center [1297, 602] width 352 height 24
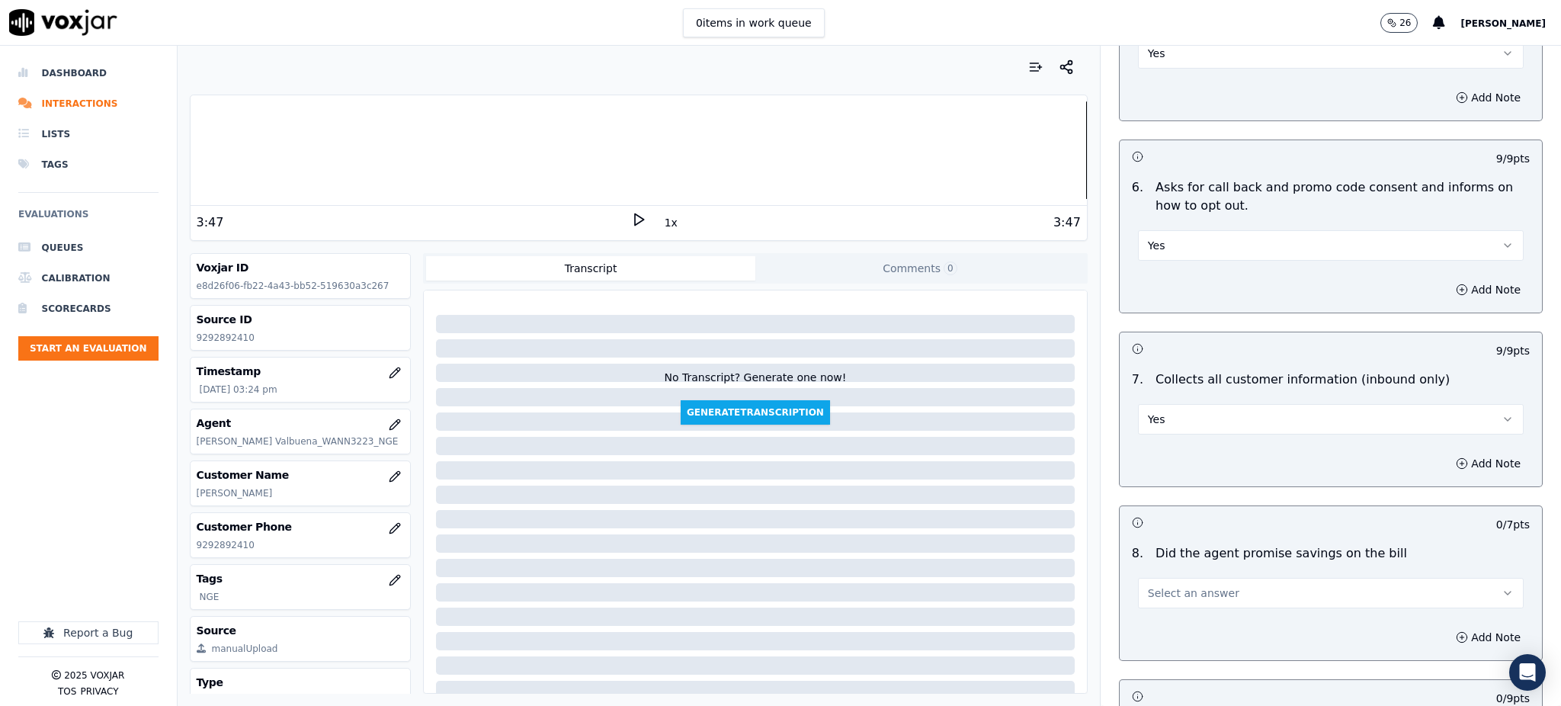
scroll to position [1016, 0]
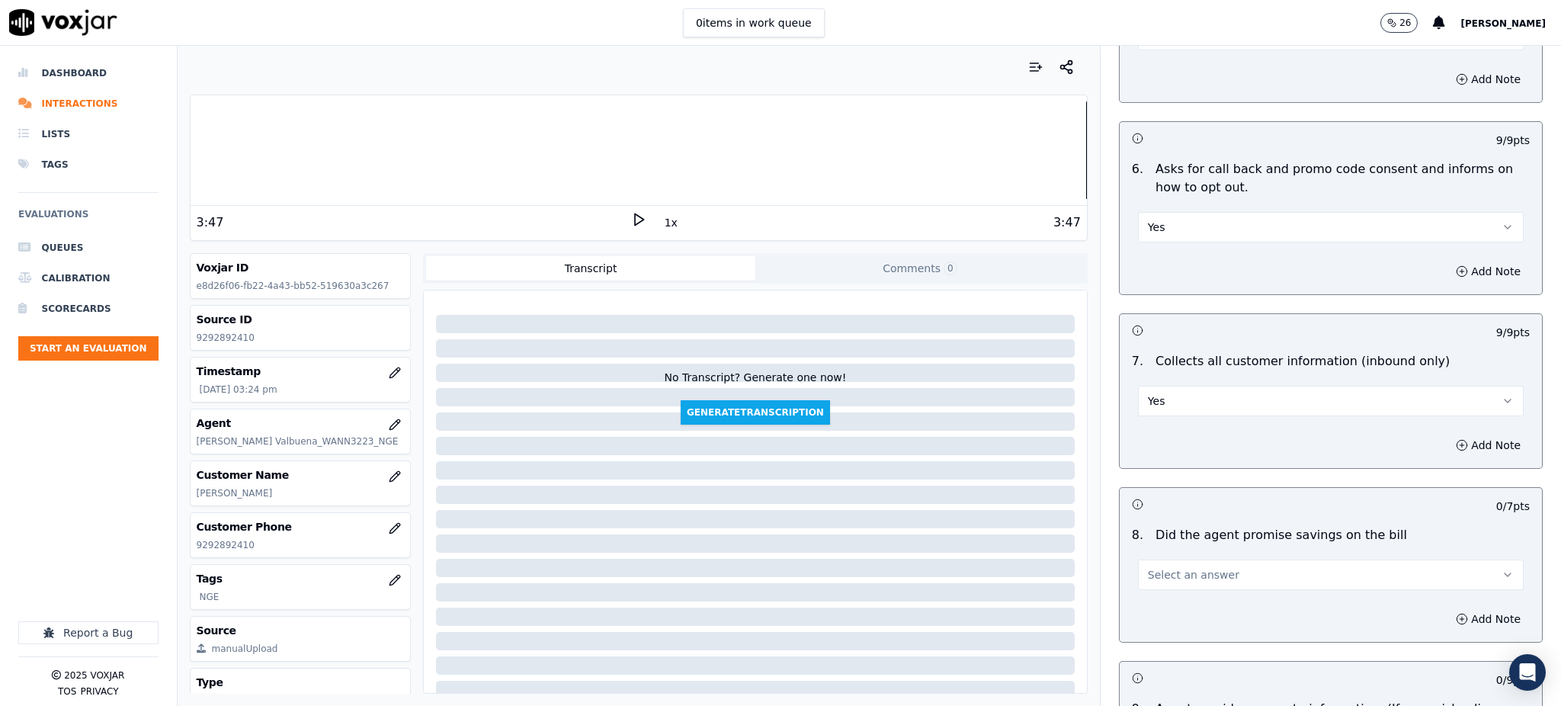
click at [1149, 560] on button "Select an answer" at bounding box center [1331, 575] width 386 height 30
click at [1162, 581] on div "Yes" at bounding box center [1297, 573] width 352 height 24
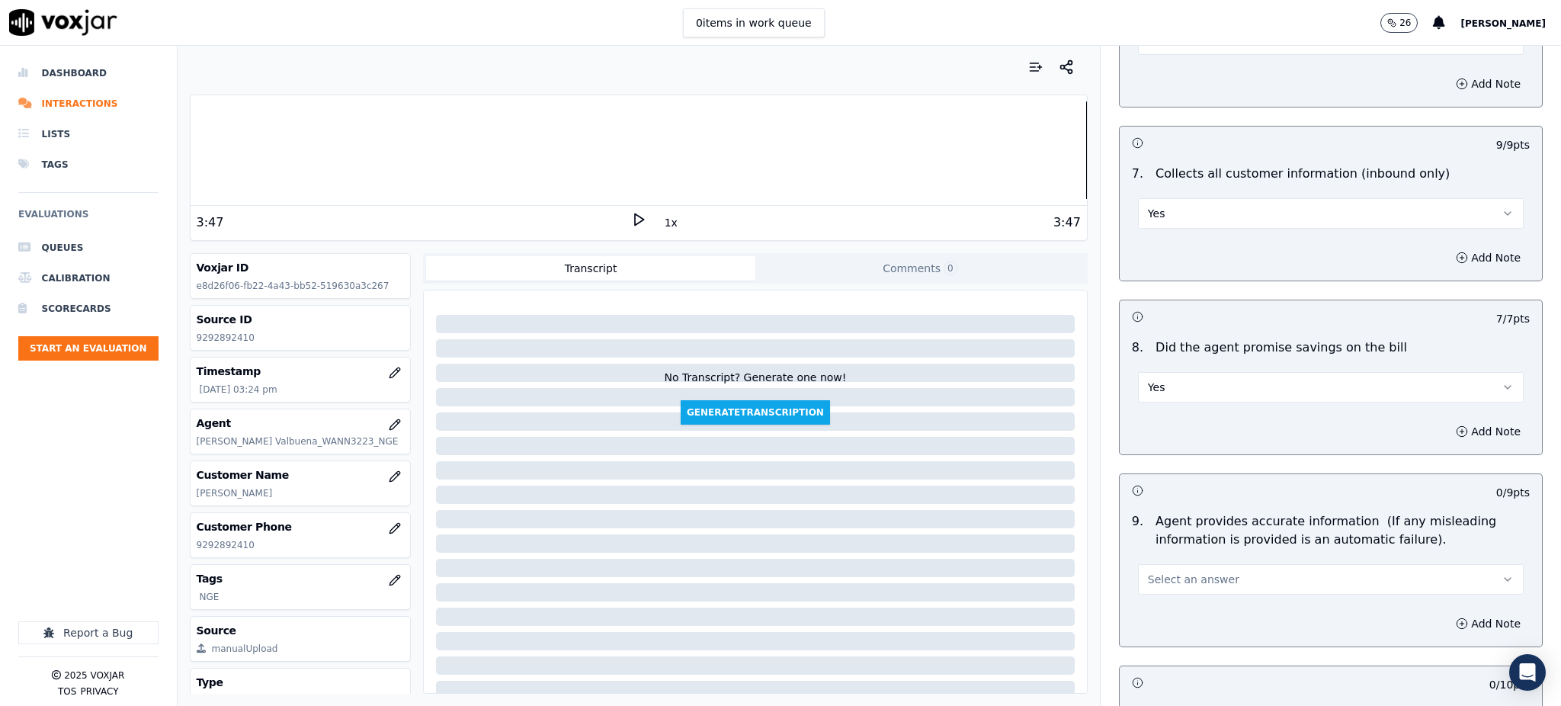
scroll to position [1321, 0]
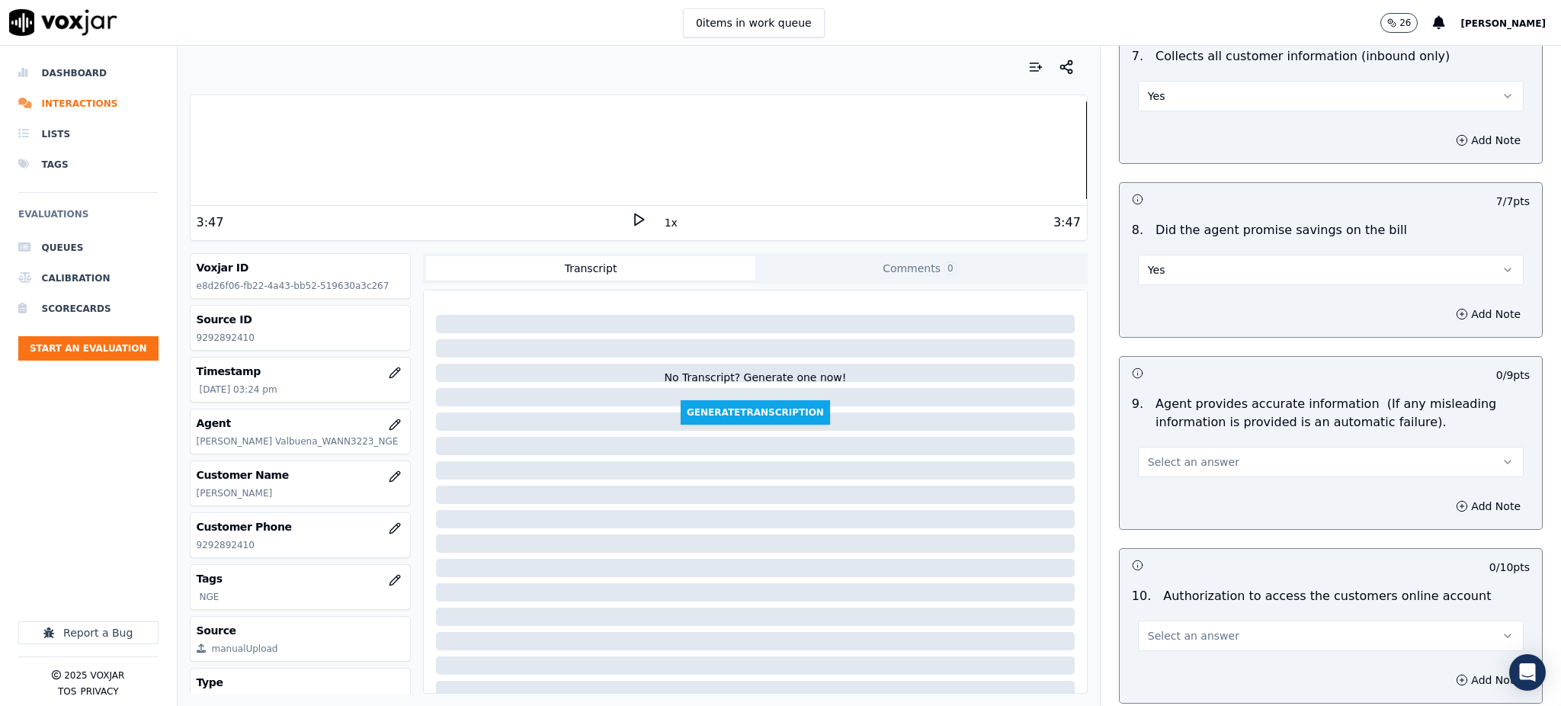
click at [1151, 454] on span "Select an answer" at bounding box center [1193, 461] width 91 height 15
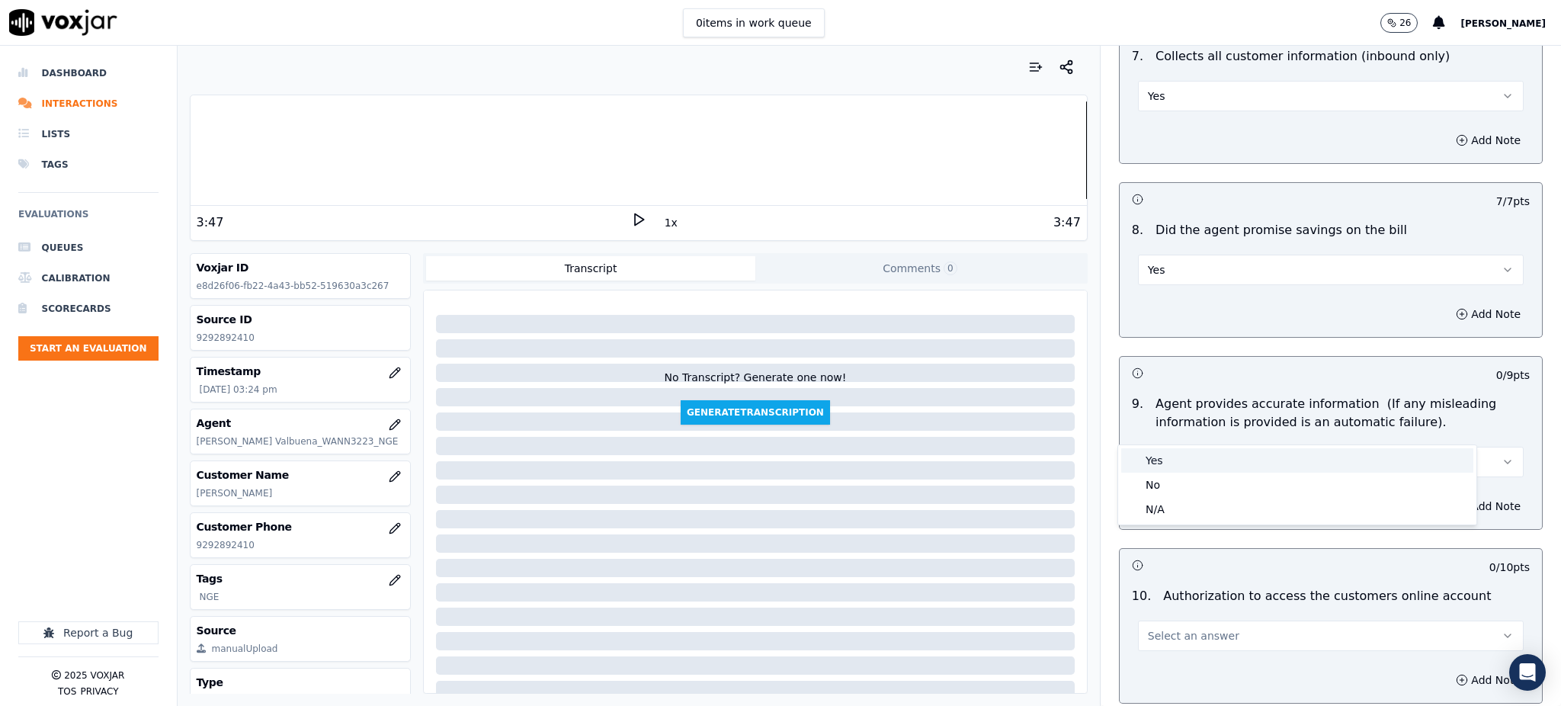
click at [1156, 457] on div "Yes" at bounding box center [1297, 460] width 352 height 24
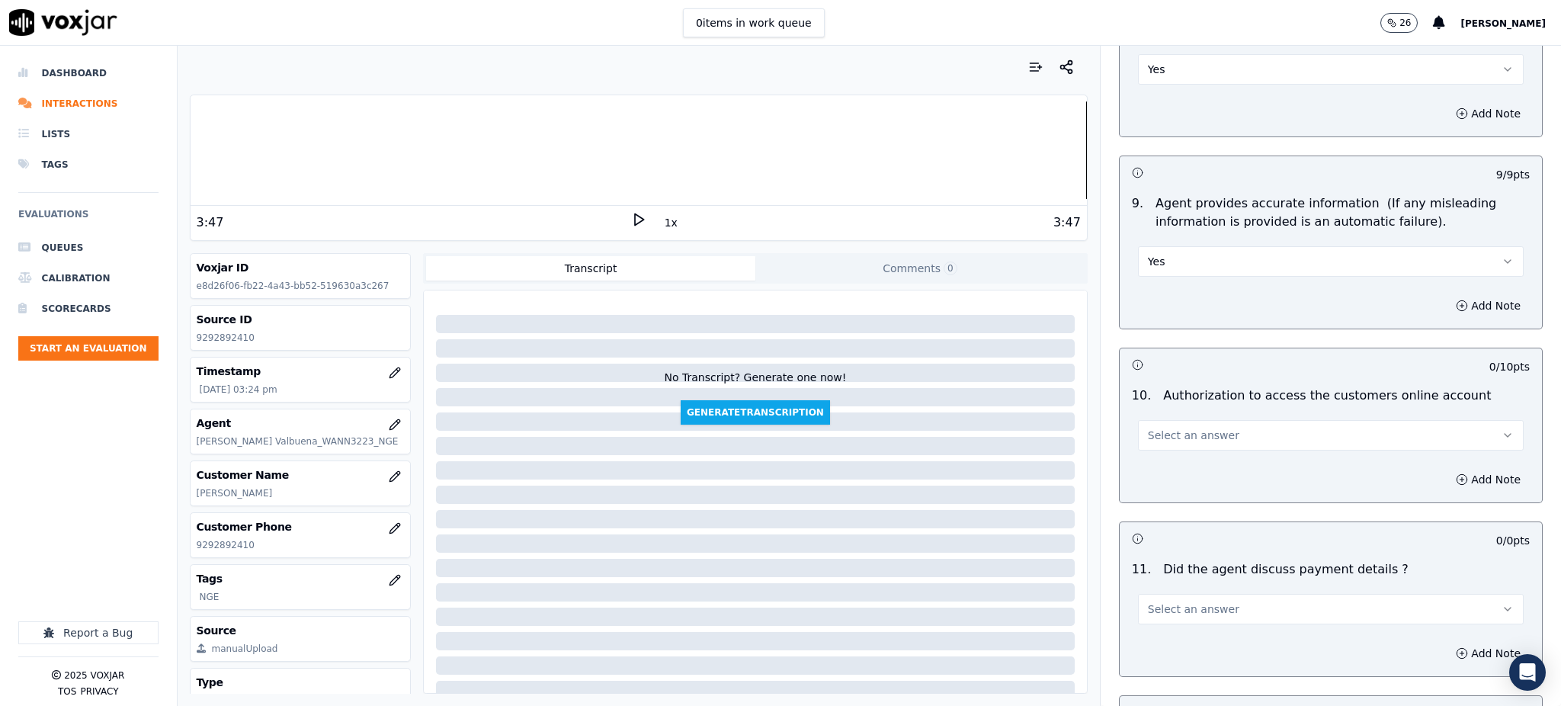
scroll to position [1525, 0]
click at [1148, 425] on span "Select an answer" at bounding box center [1193, 432] width 91 height 15
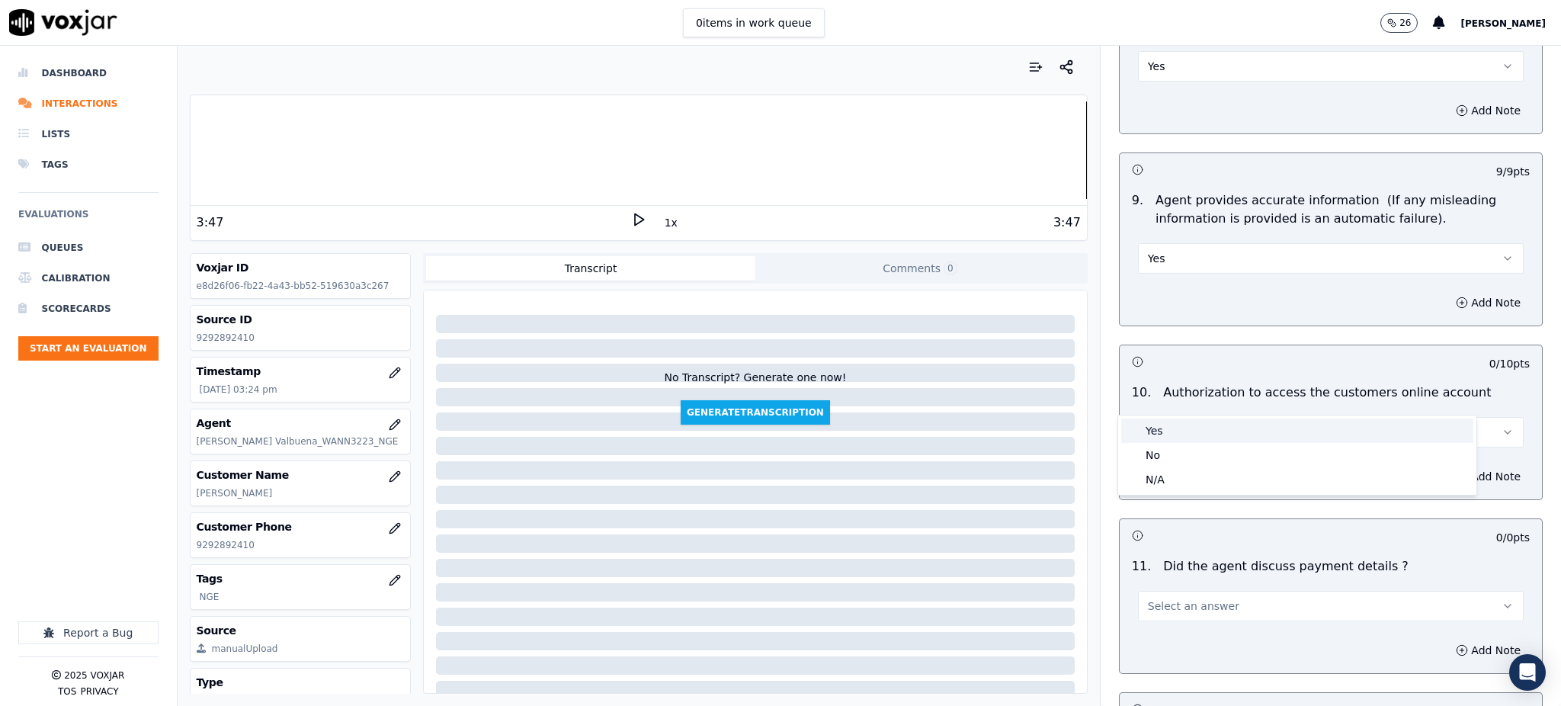
click at [1146, 423] on div "Yes" at bounding box center [1297, 430] width 352 height 24
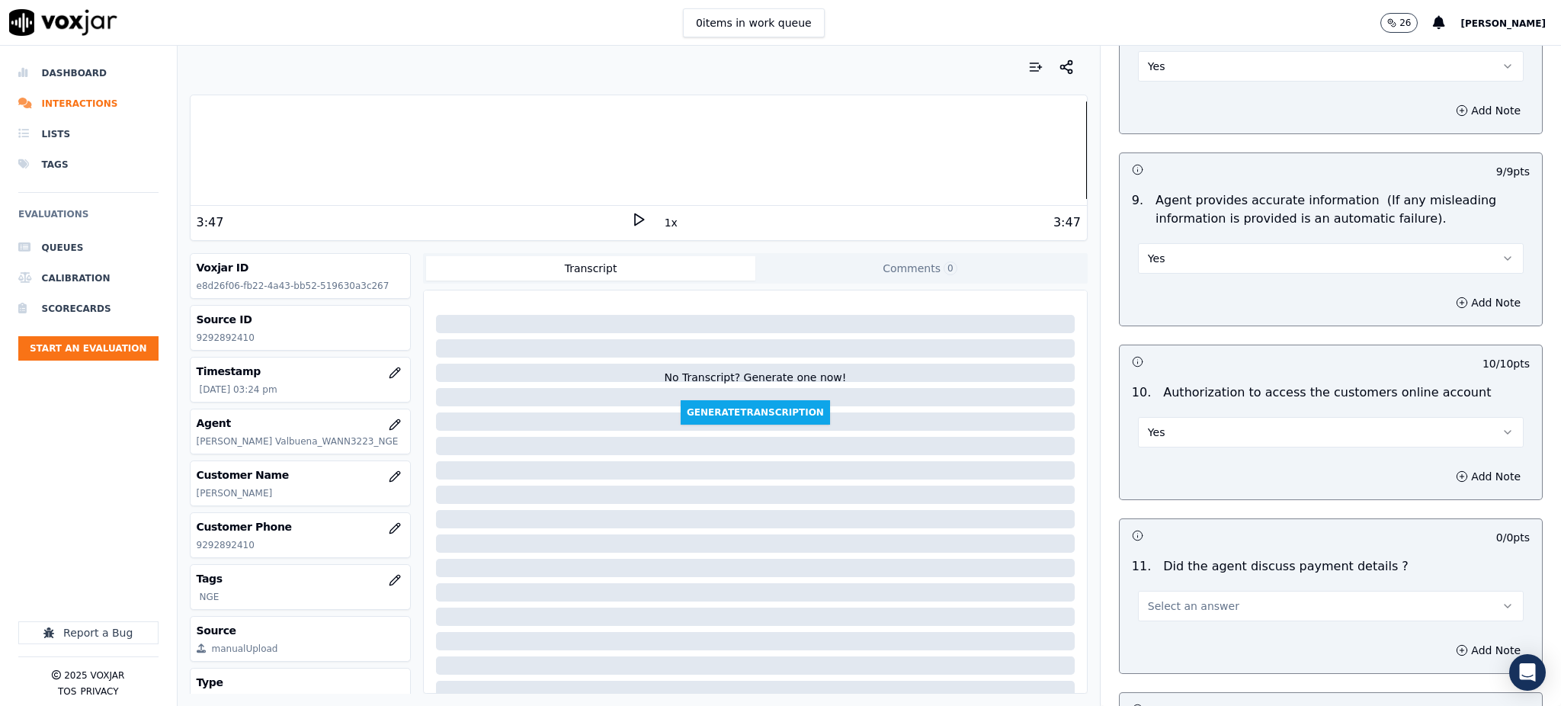
drag, startPoint x: 1185, startPoint y: 571, endPoint x: 1176, endPoint y: 585, distance: 16.1
click at [1184, 598] on span "Select an answer" at bounding box center [1193, 605] width 91 height 15
click at [1163, 651] on div "N/A" at bounding box center [1297, 653] width 352 height 24
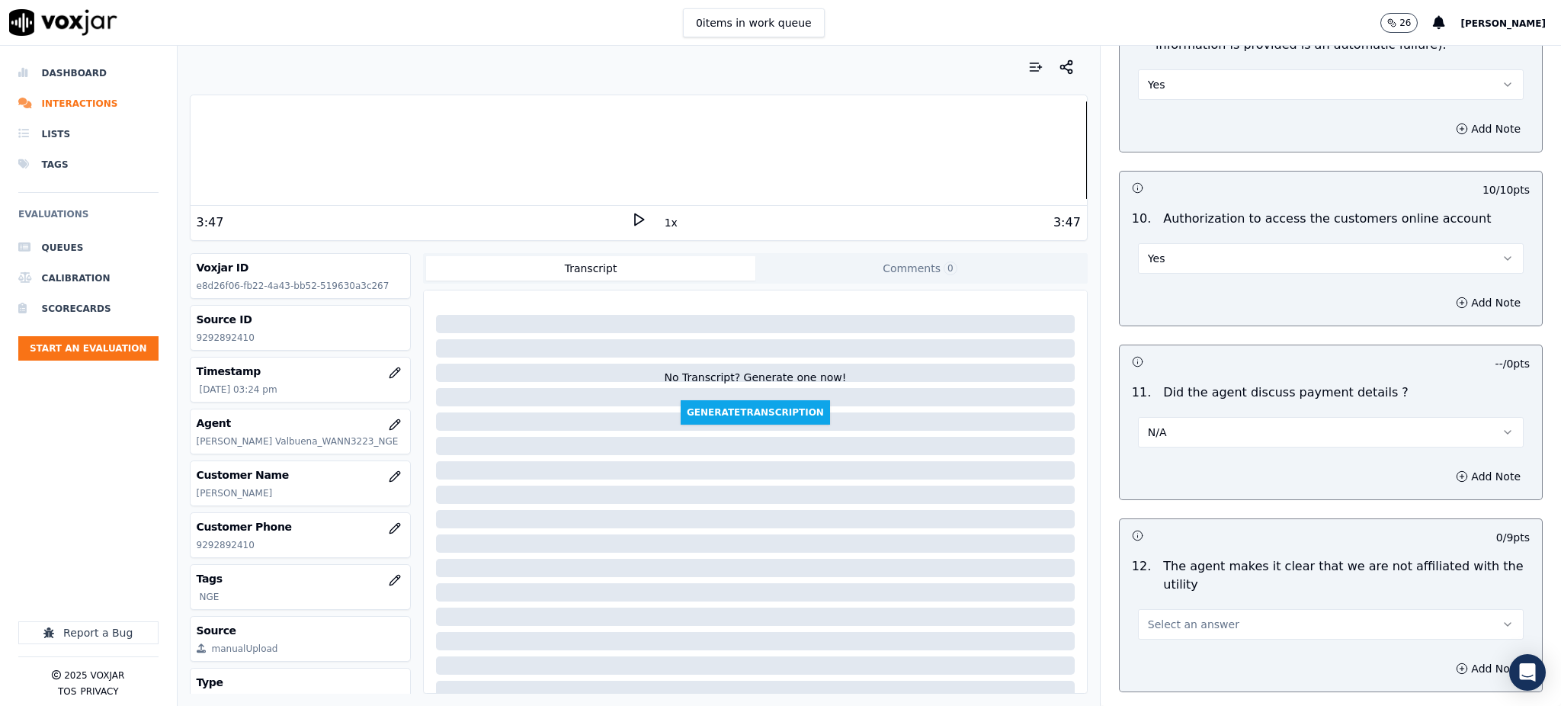
scroll to position [1829, 0]
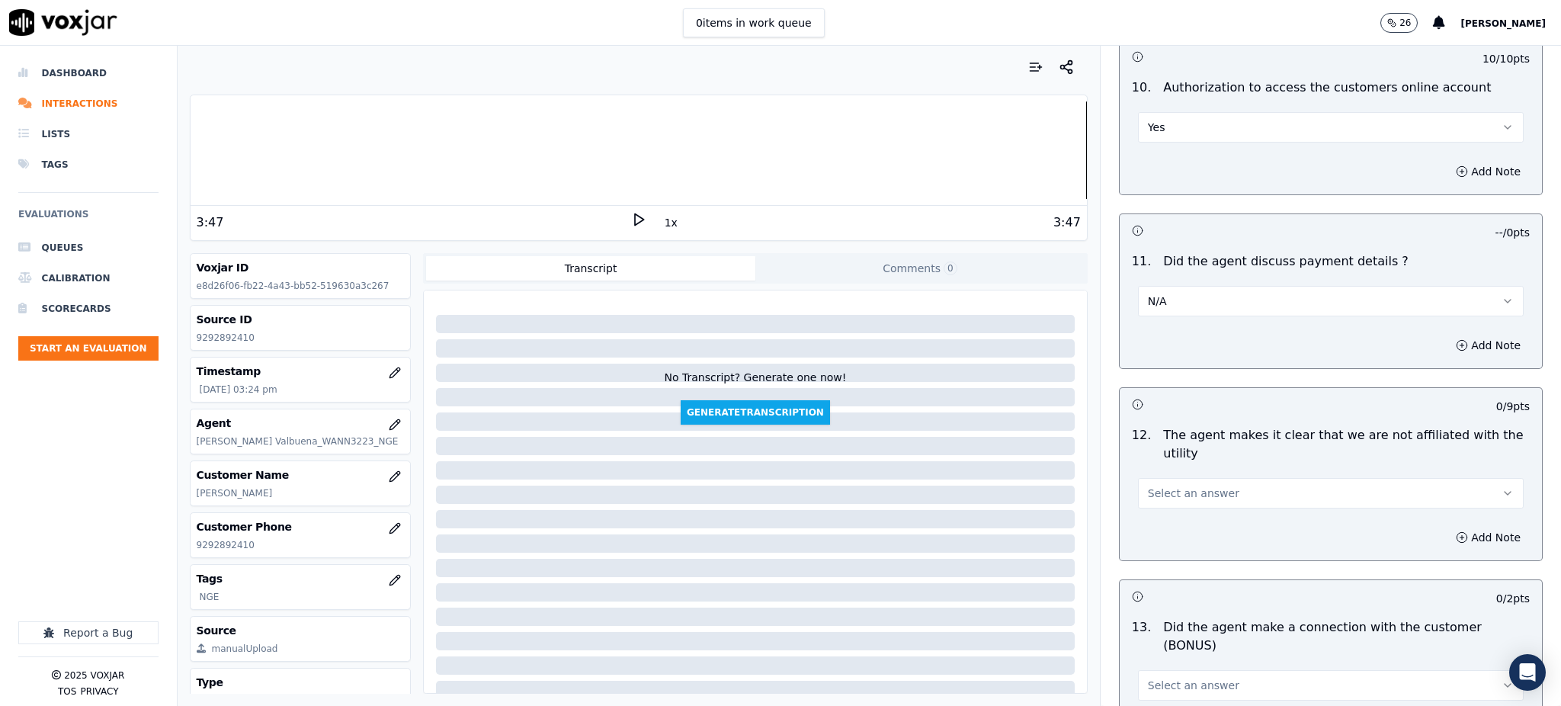
click at [1138, 478] on button "Select an answer" at bounding box center [1331, 493] width 386 height 30
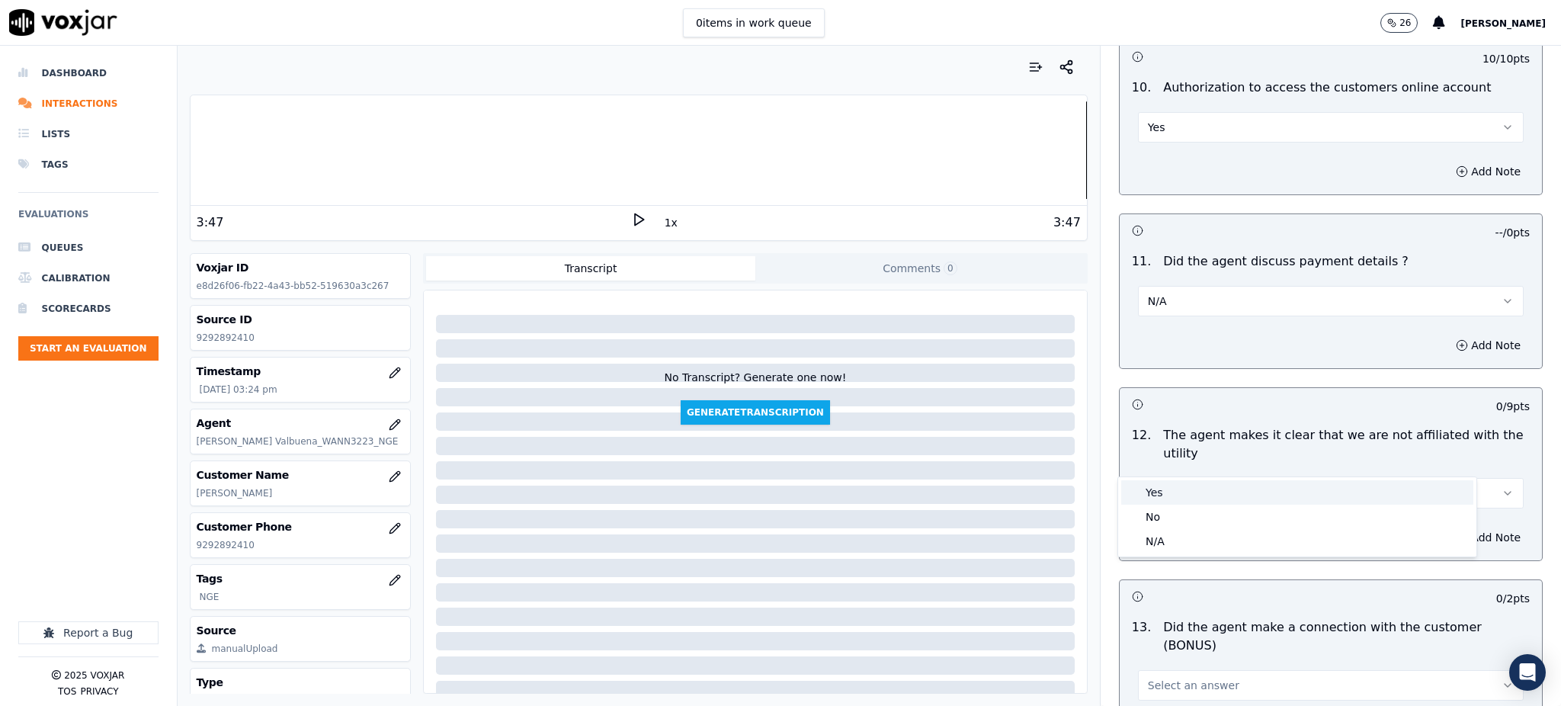
click at [1145, 492] on div "Yes" at bounding box center [1297, 492] width 352 height 24
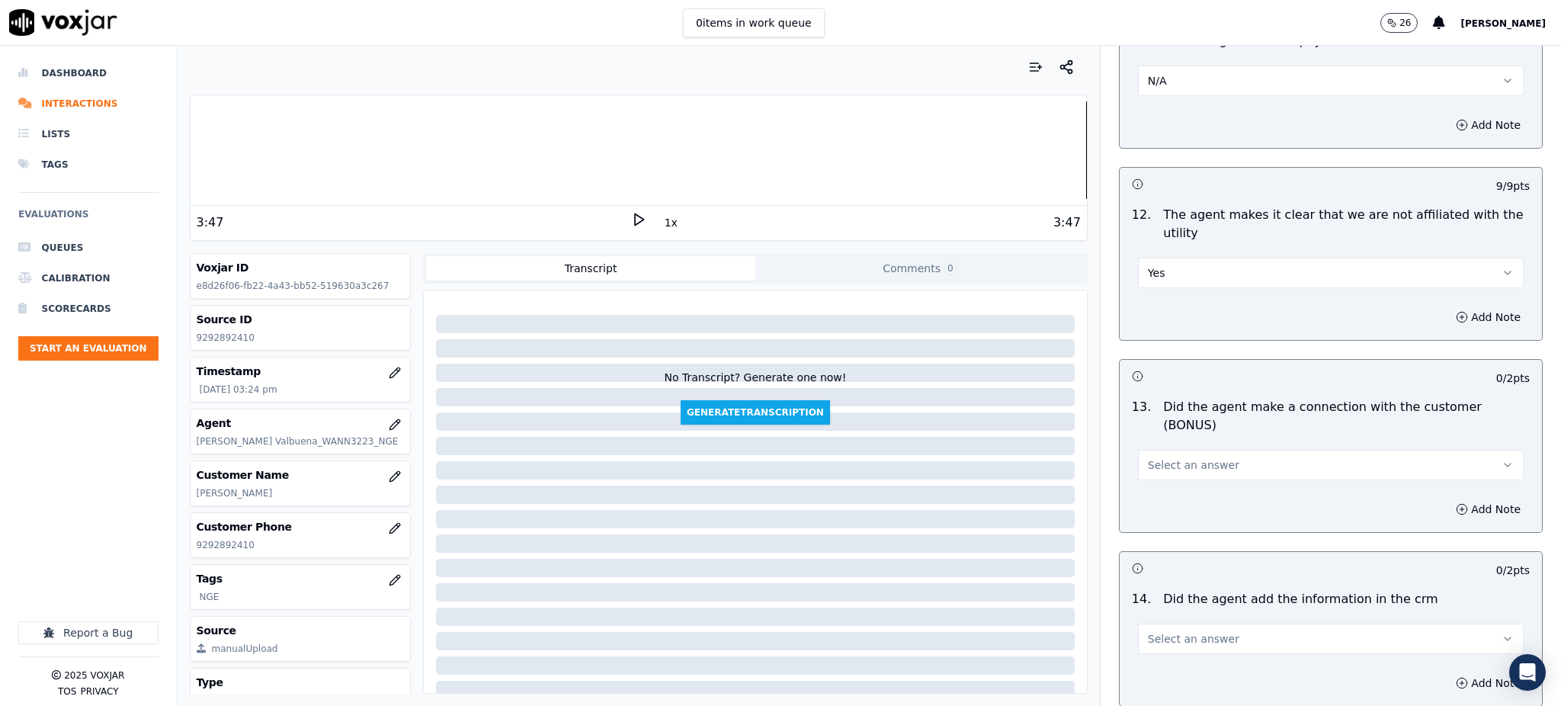
scroll to position [2134, 0]
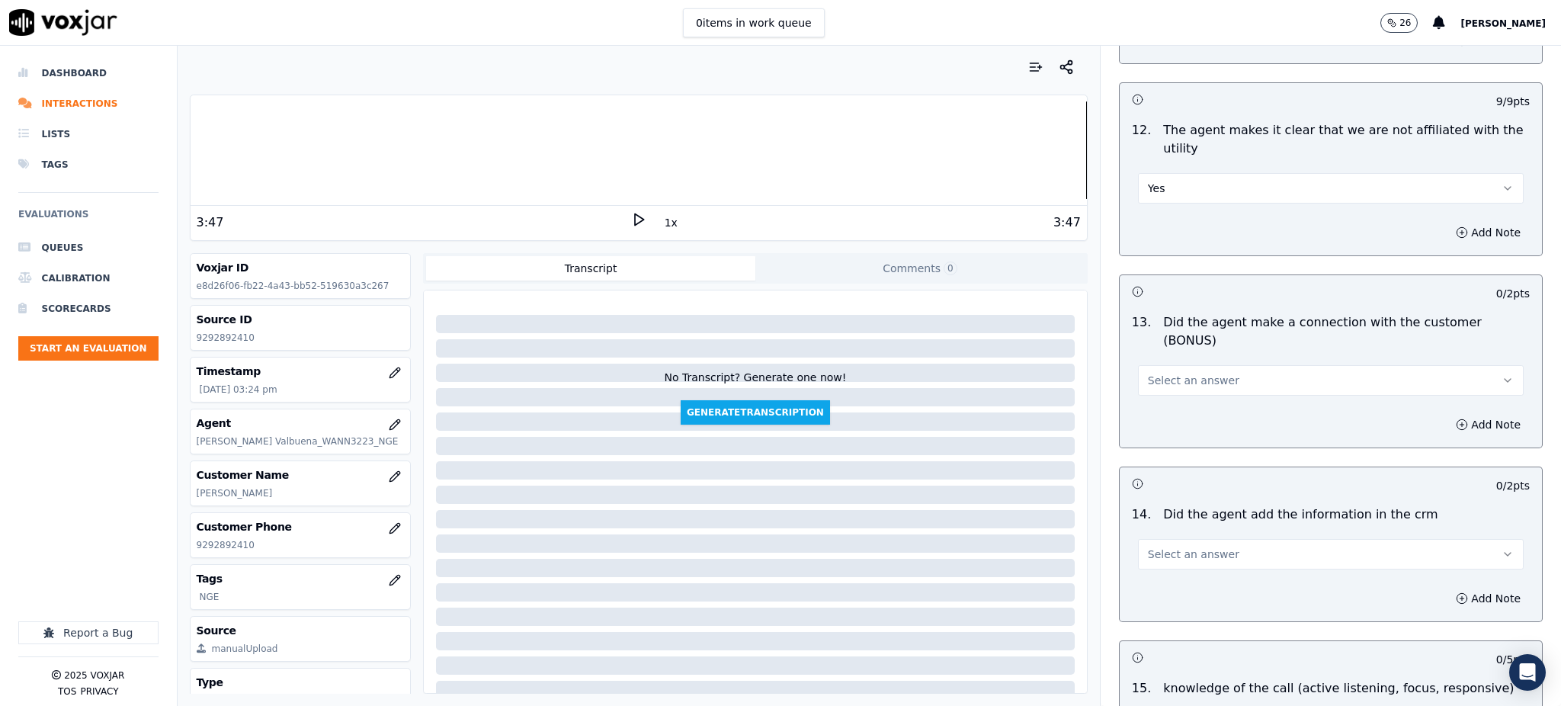
click at [1179, 373] on span "Select an answer" at bounding box center [1193, 380] width 91 height 15
click at [1174, 364] on div "Yes" at bounding box center [1297, 361] width 352 height 24
click at [1150, 539] on button "Select an answer" at bounding box center [1331, 554] width 386 height 30
click at [1164, 540] on div "Yes" at bounding box center [1297, 535] width 352 height 24
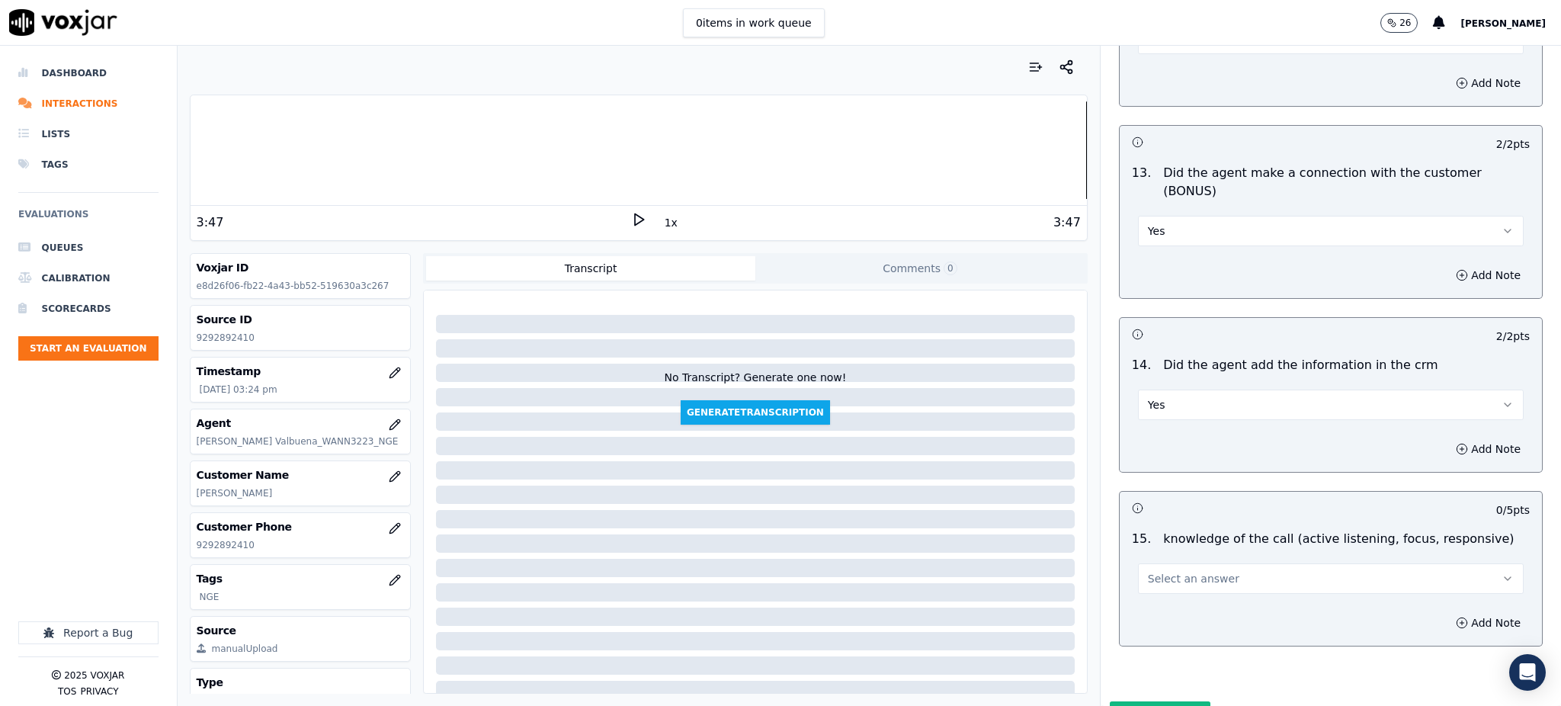
scroll to position [2307, 0]
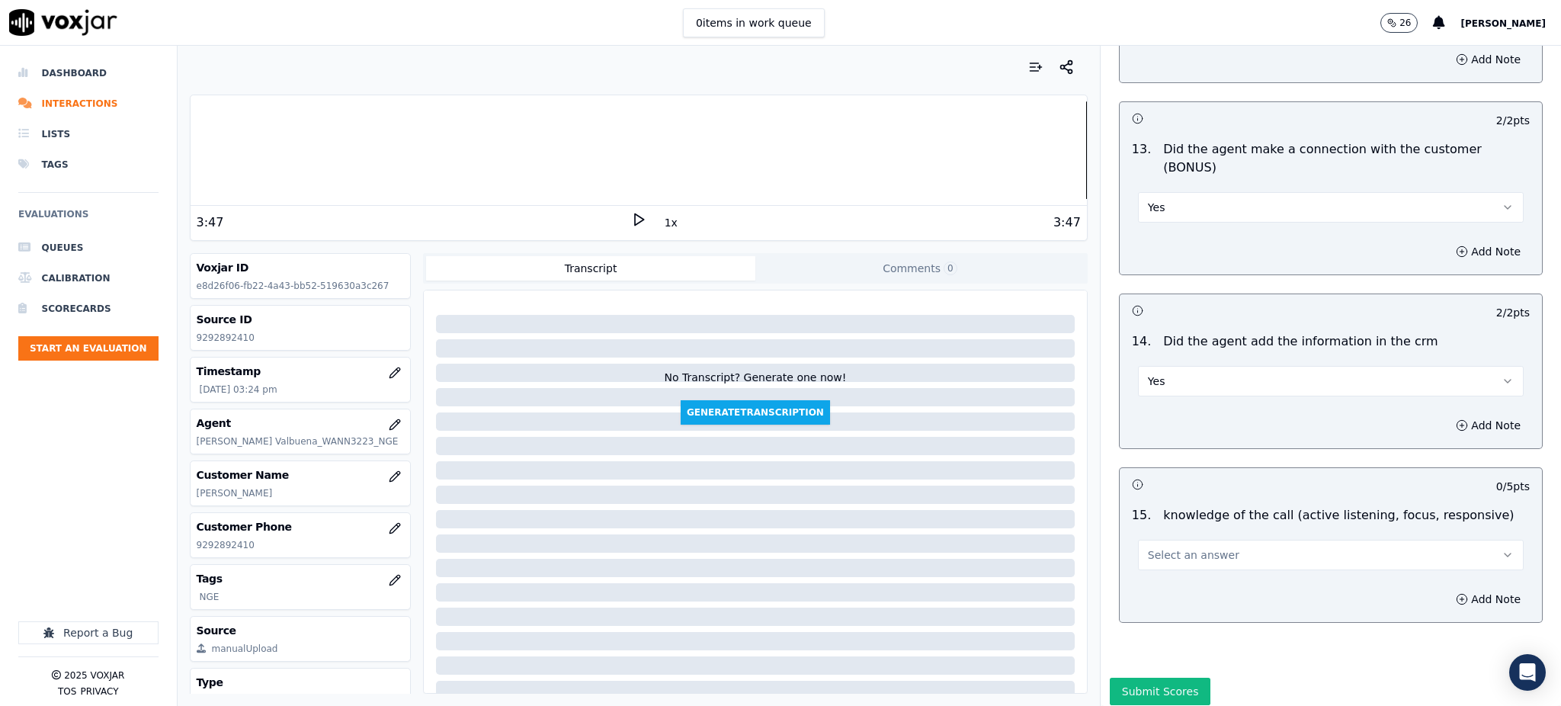
click at [1160, 540] on button "Select an answer" at bounding box center [1331, 555] width 386 height 30
click at [1159, 537] on div "Yes" at bounding box center [1297, 536] width 352 height 24
click at [1149, 678] on button "Submit Scores" at bounding box center [1160, 691] width 101 height 27
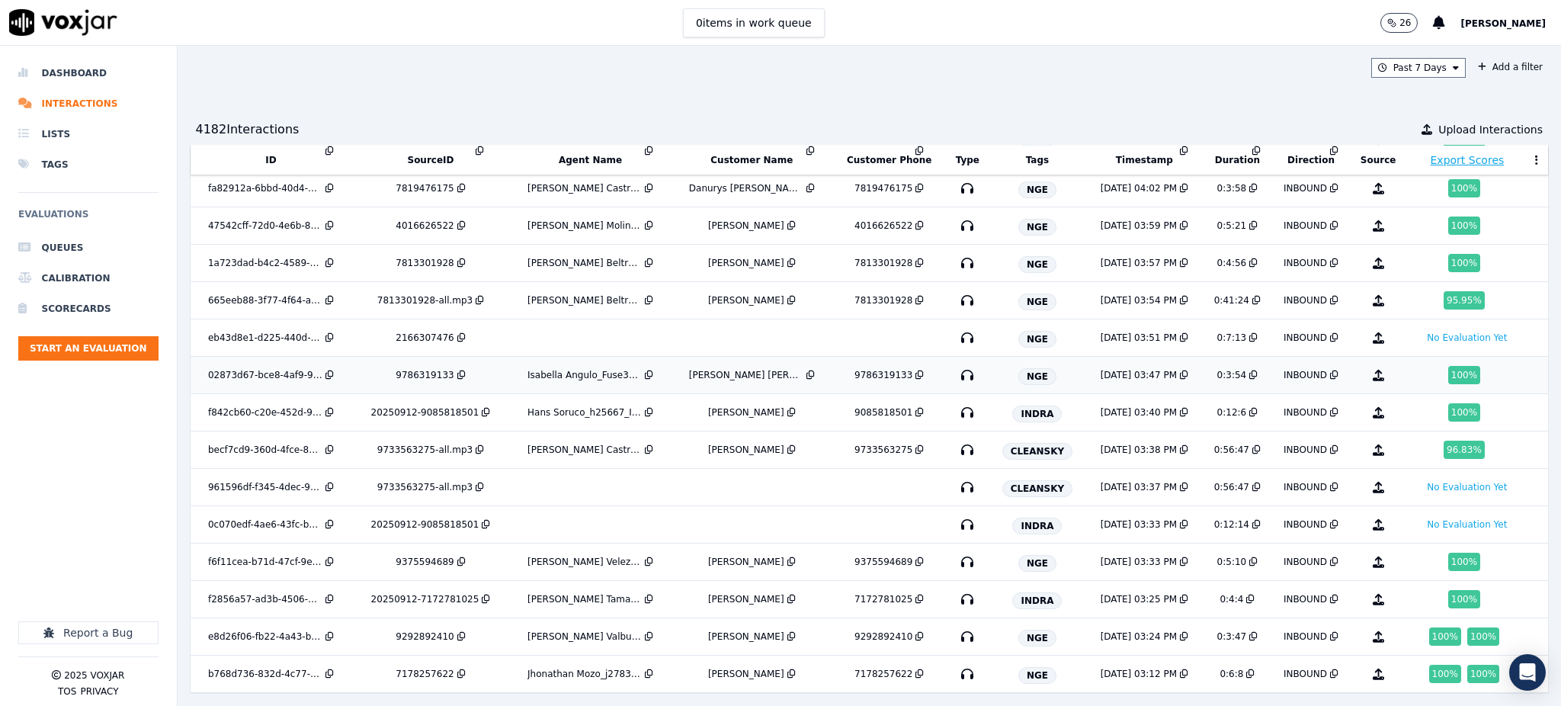
scroll to position [1025, 0]
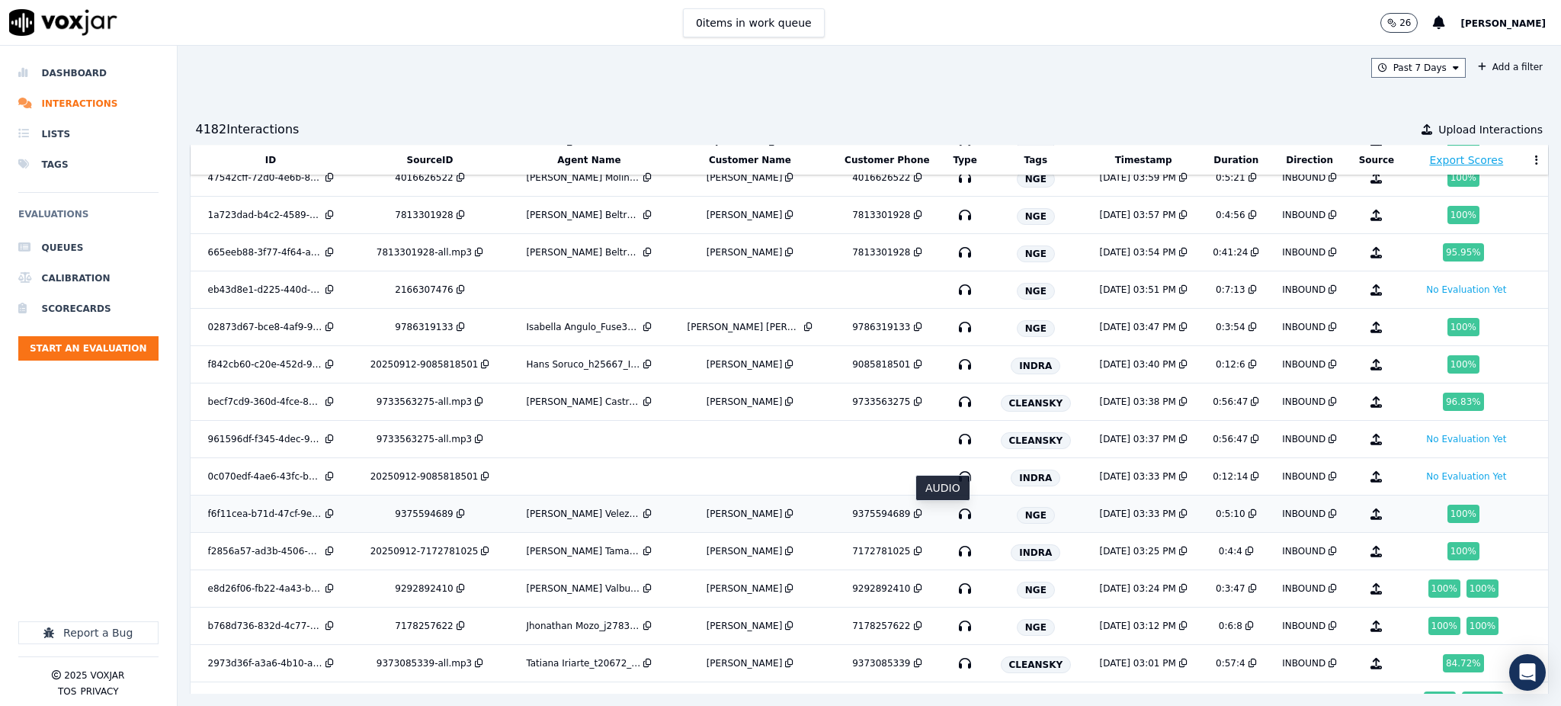
click at [953, 518] on icon "button" at bounding box center [965, 514] width 24 height 24
click at [914, 592] on icon at bounding box center [918, 588] width 8 height 9
click at [901, 518] on div "9375594689" at bounding box center [887, 514] width 101 height 12
click at [953, 325] on icon "button" at bounding box center [965, 327] width 24 height 24
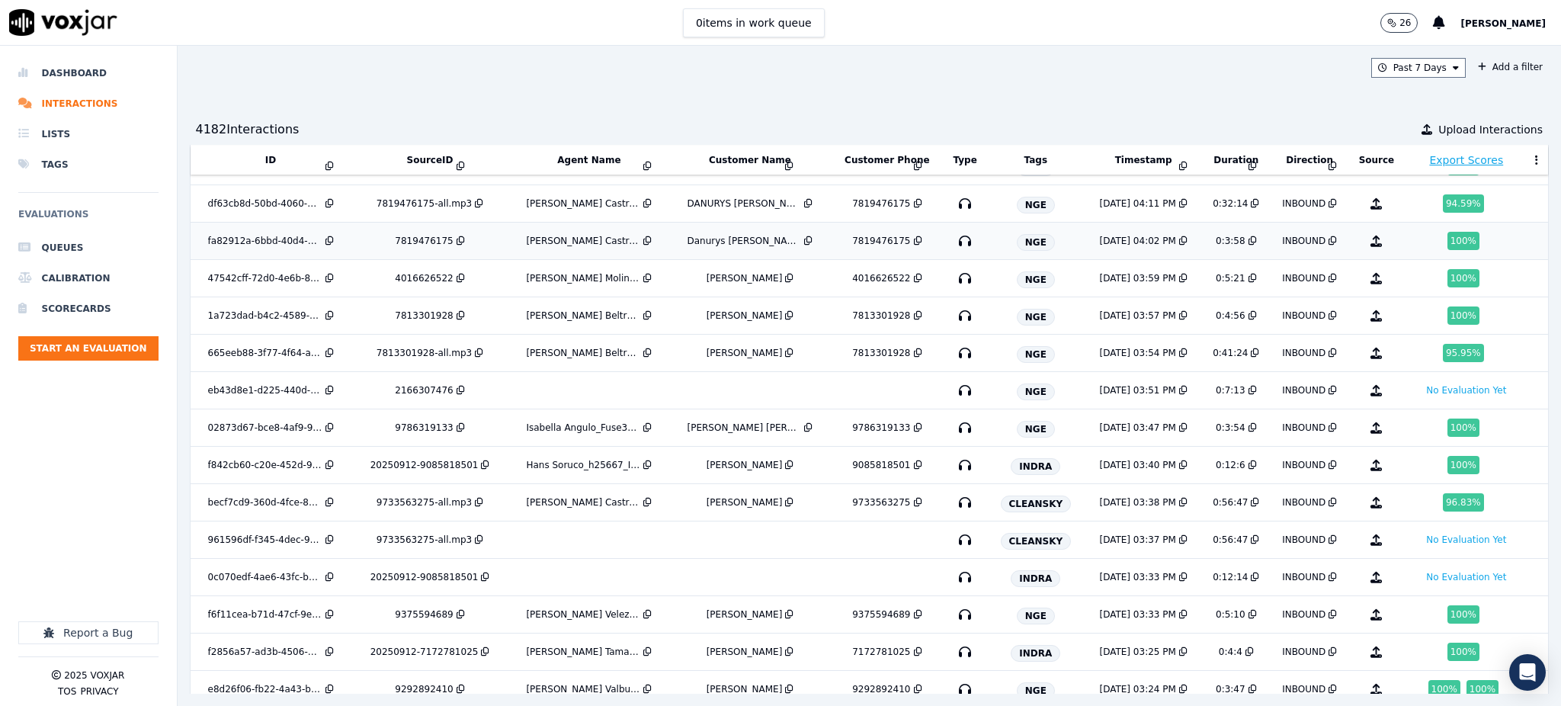
scroll to position [922, 0]
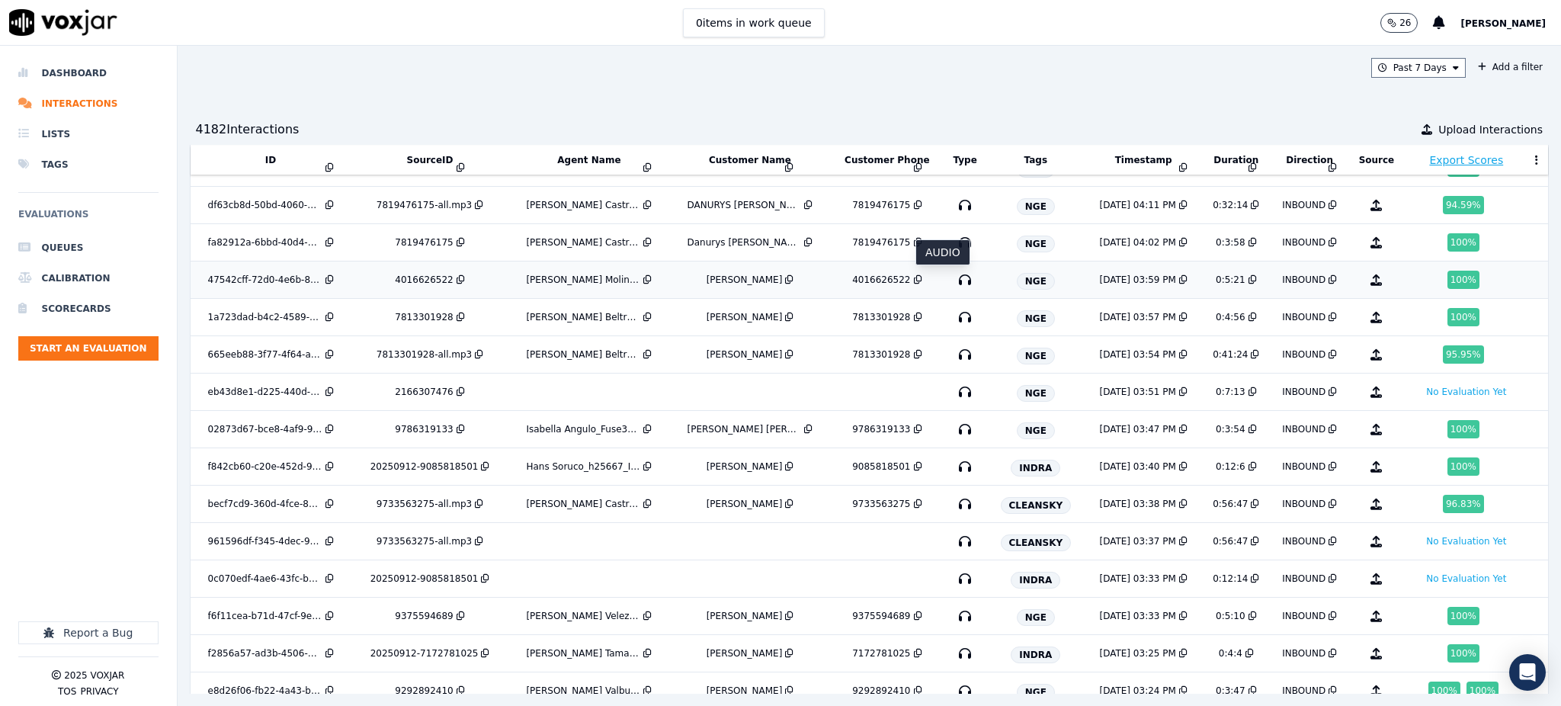
click at [953, 278] on icon "button" at bounding box center [965, 280] width 24 height 24
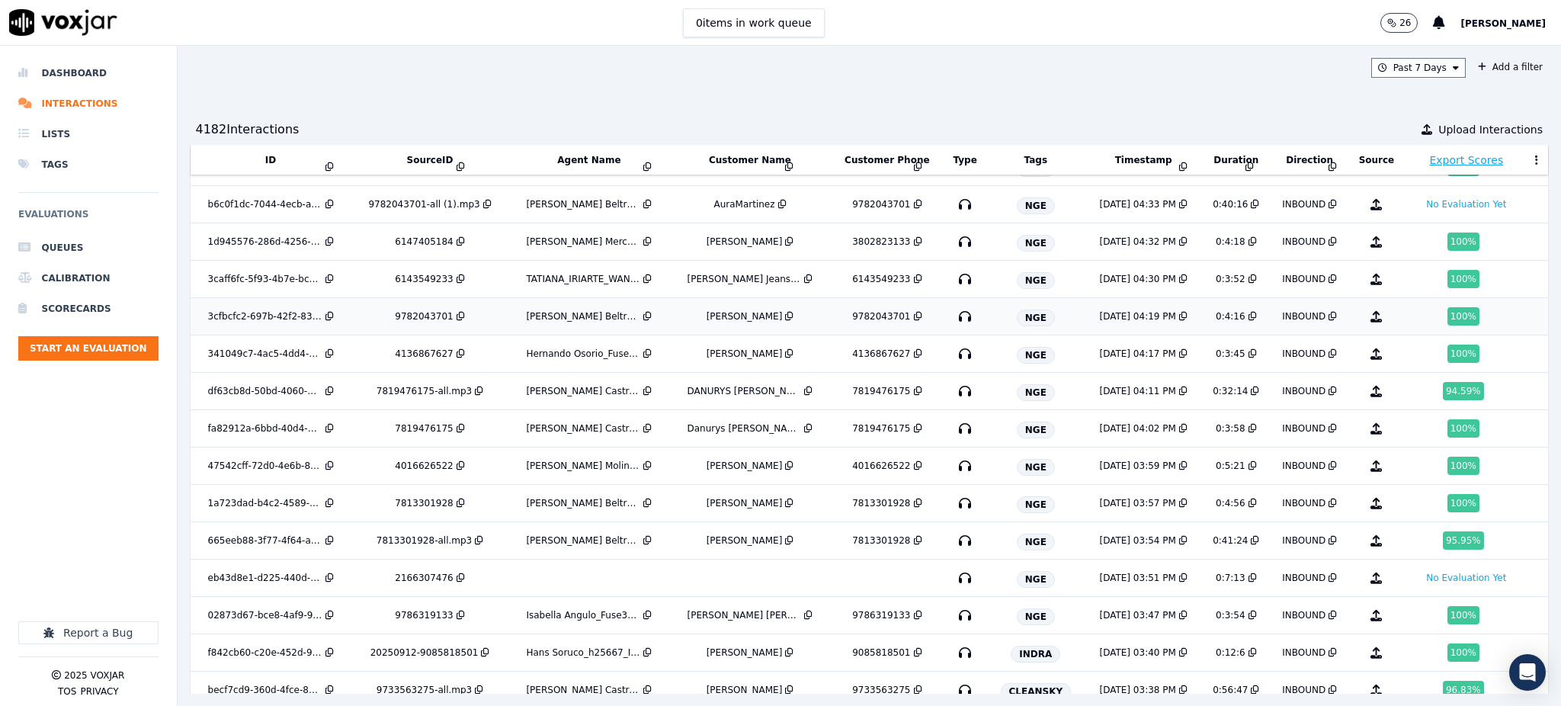
scroll to position [720, 0]
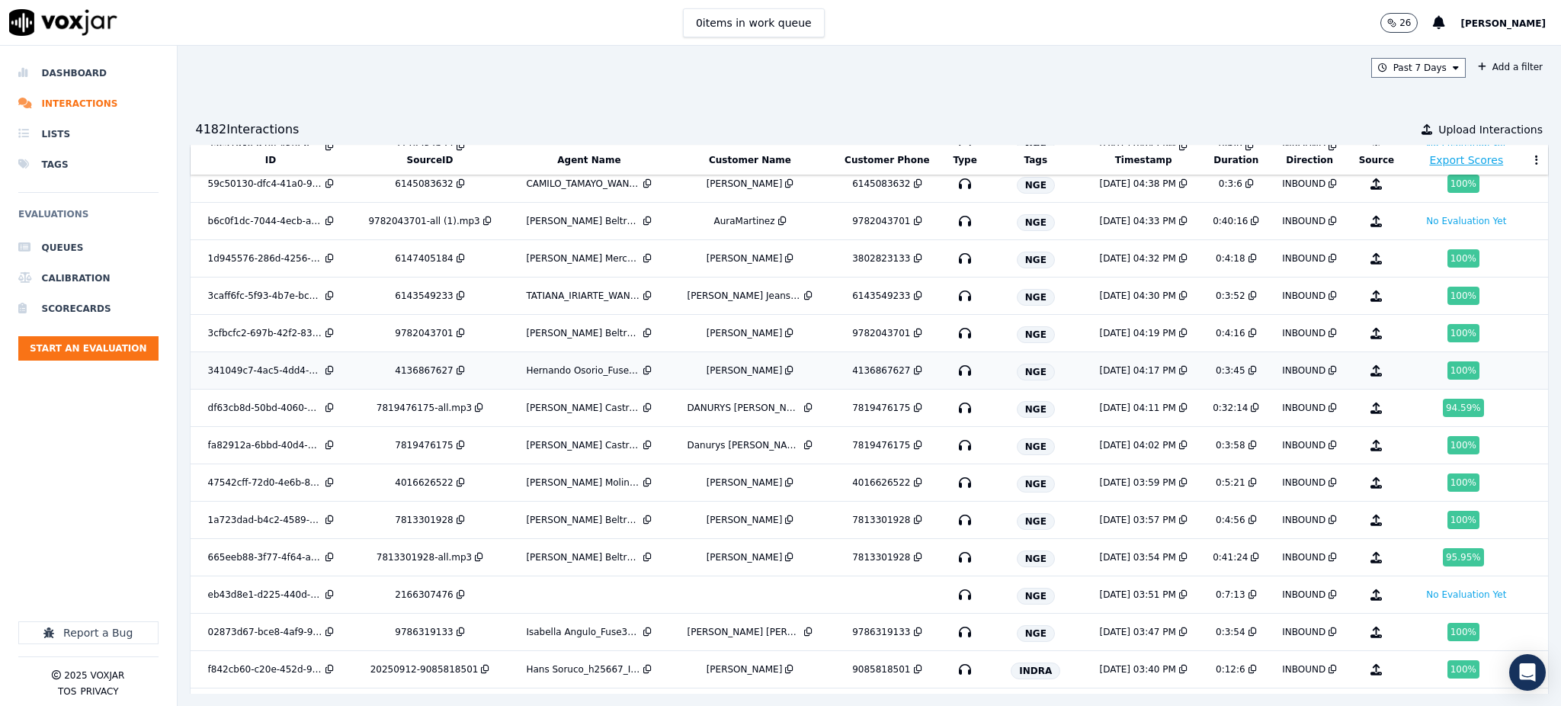
click at [953, 371] on icon "button" at bounding box center [965, 370] width 24 height 24
click at [953, 266] on icon "button" at bounding box center [965, 258] width 24 height 24
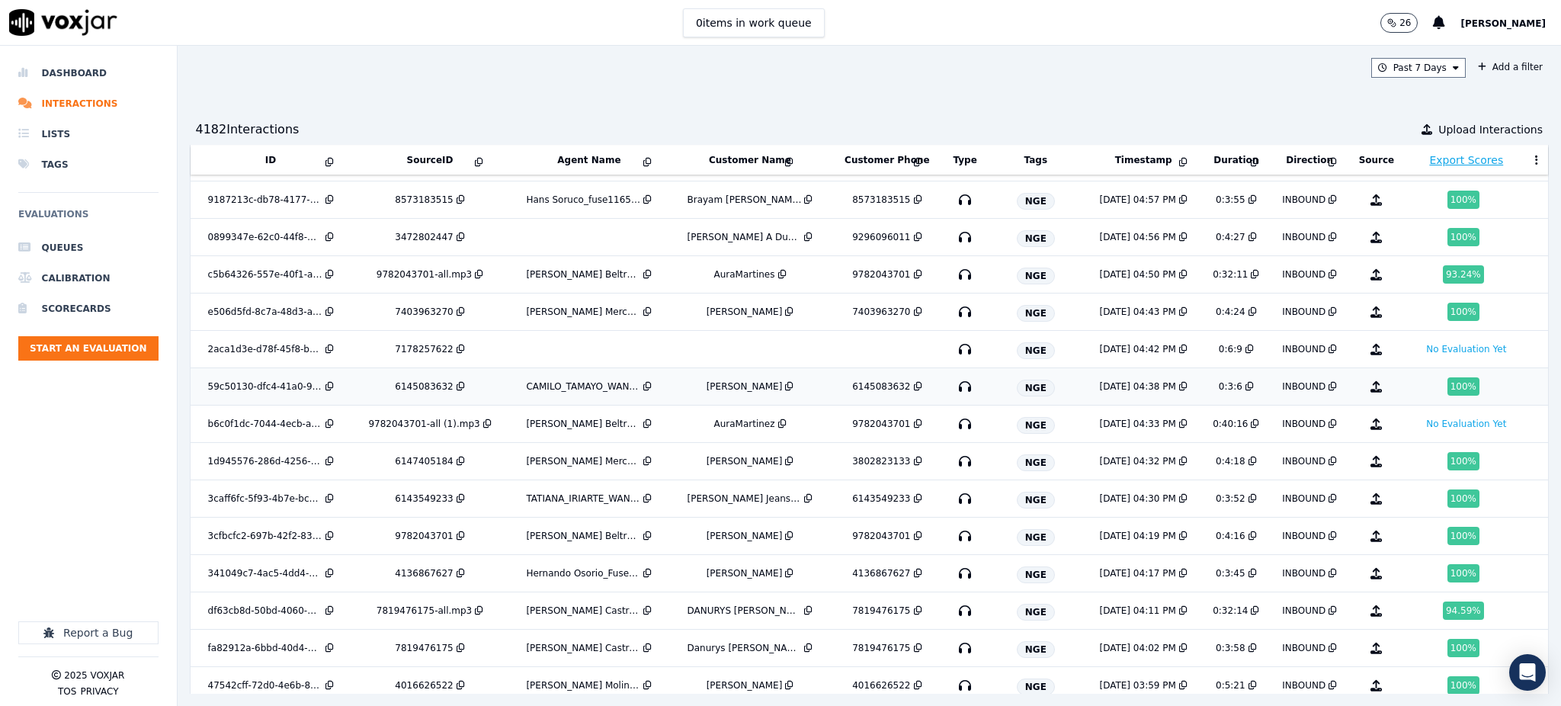
scroll to position [516, 0]
click at [953, 314] on icon "button" at bounding box center [965, 312] width 24 height 24
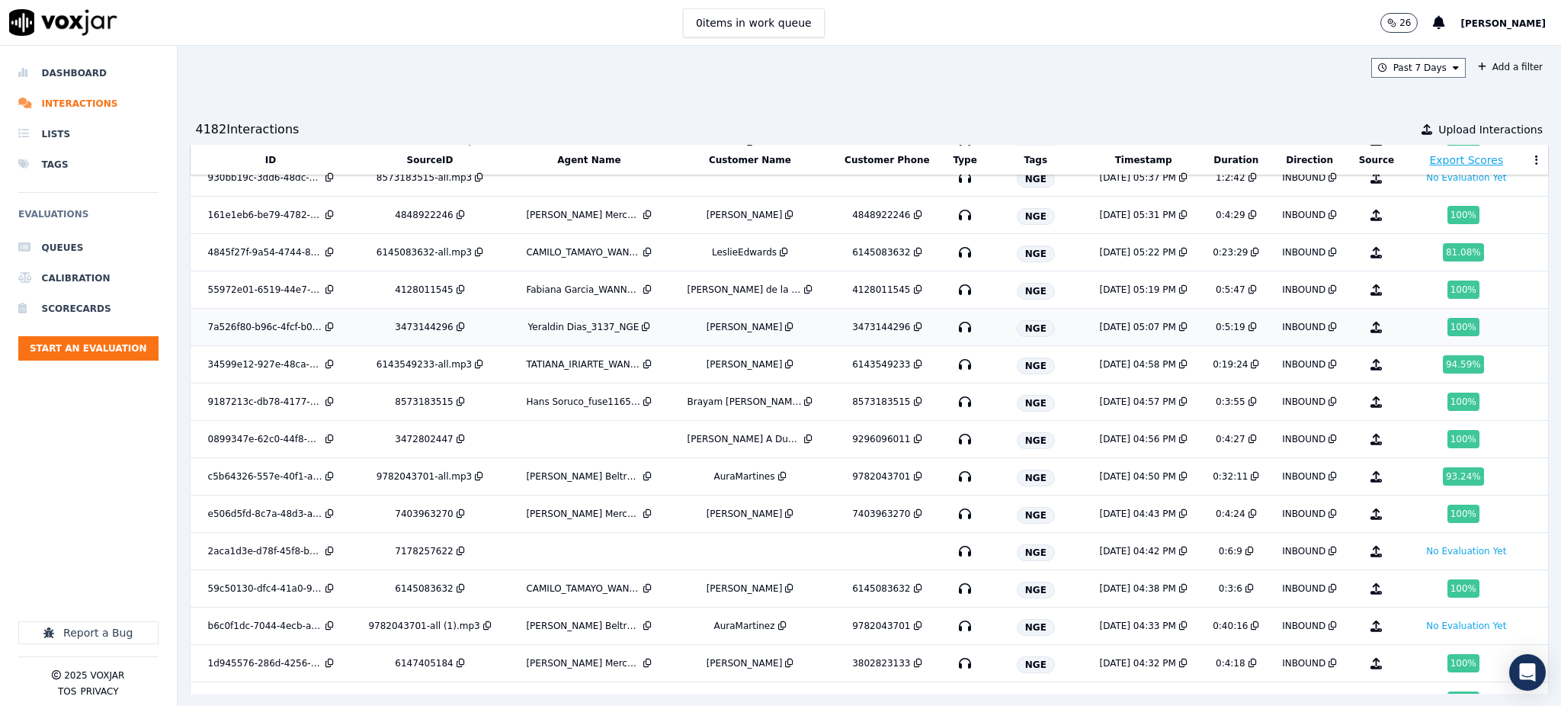
scroll to position [313, 0]
click at [953, 330] on icon "button" at bounding box center [965, 329] width 24 height 24
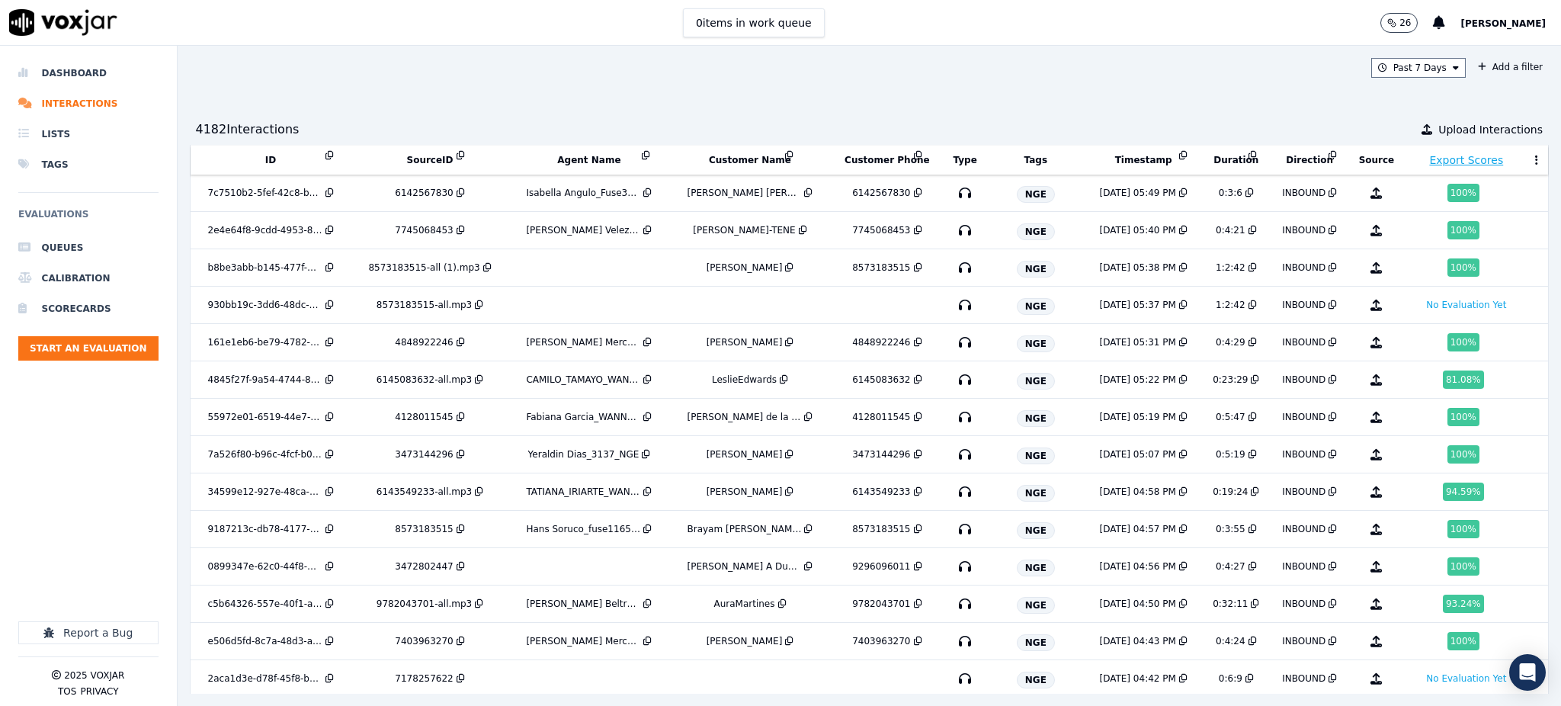
scroll to position [0, 0]
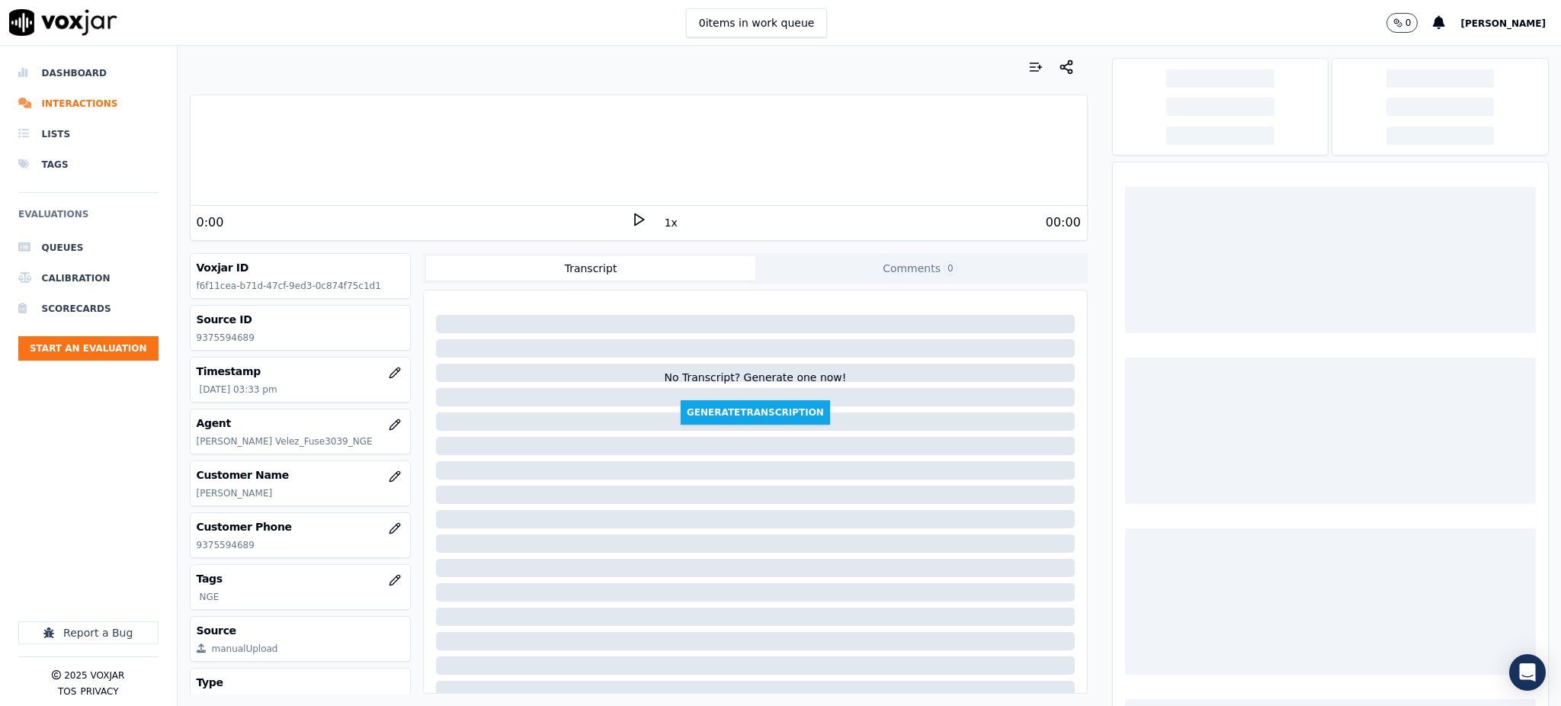
click at [635, 214] on polygon at bounding box center [639, 219] width 9 height 11
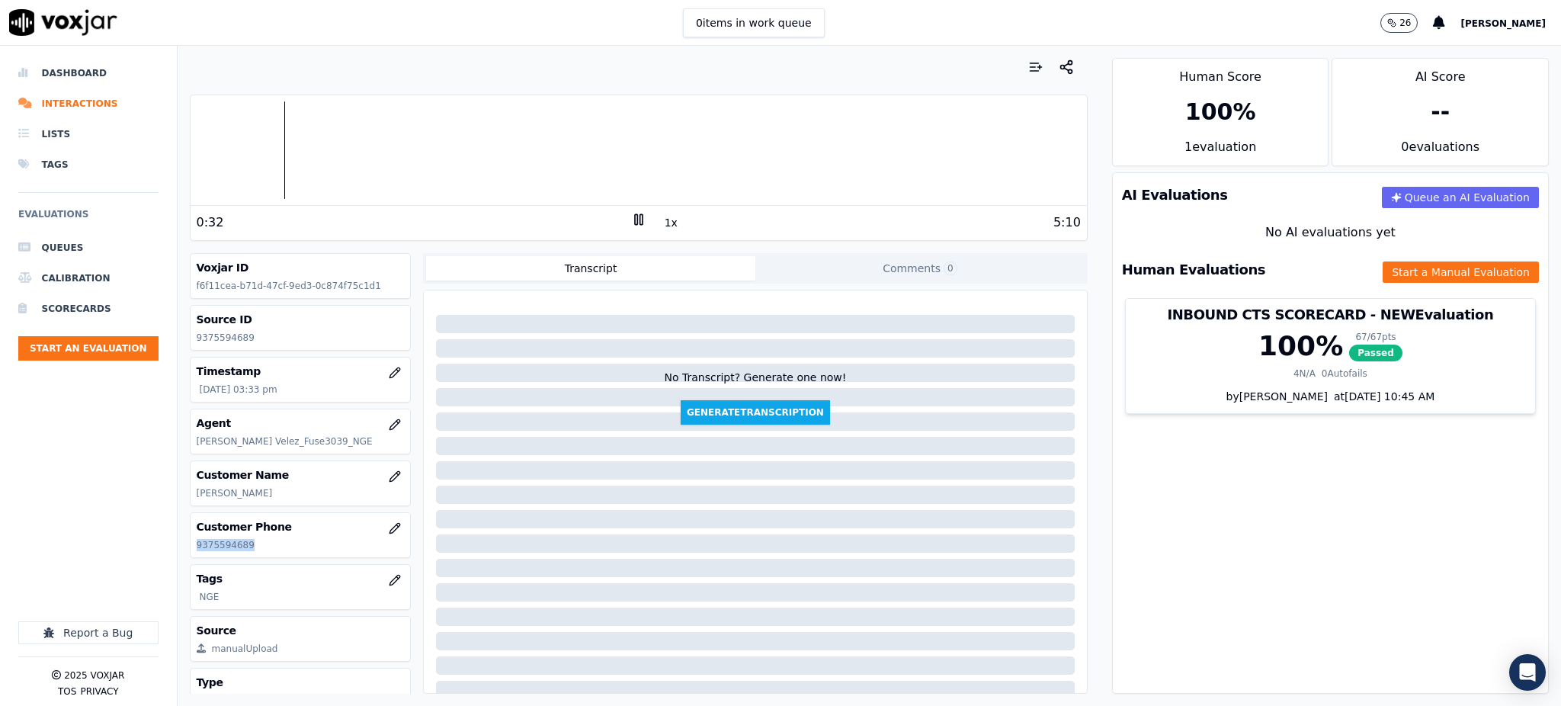
drag, startPoint x: 249, startPoint y: 537, endPoint x: 194, endPoint y: 544, distance: 55.3
click at [194, 544] on div "Customer Phone [PHONE_NUMBER]" at bounding box center [301, 535] width 220 height 44
copy p "9375594689"
click at [1406, 268] on button "Start a Manual Evaluation" at bounding box center [1461, 271] width 156 height 21
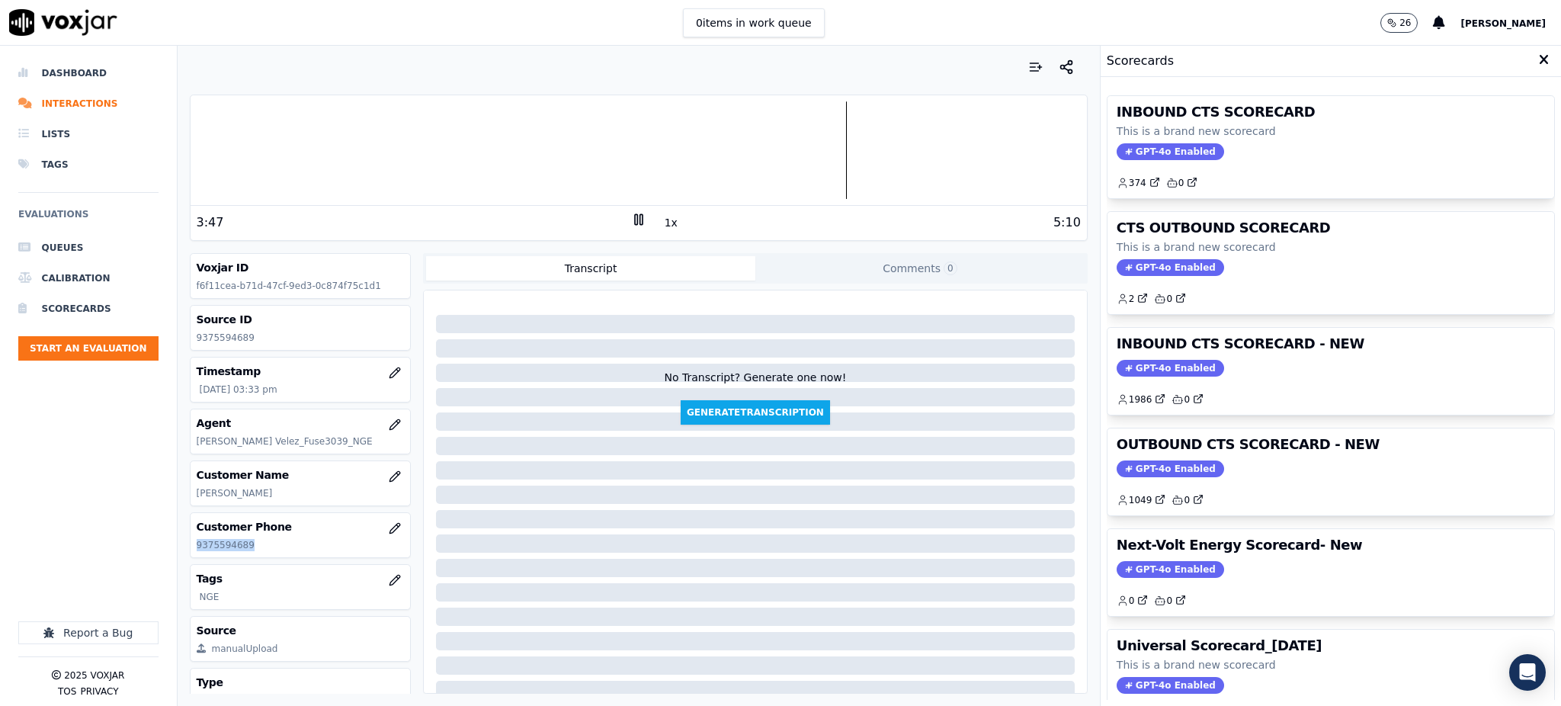
click at [1153, 157] on span "GPT-4o Enabled" at bounding box center [1170, 151] width 107 height 17
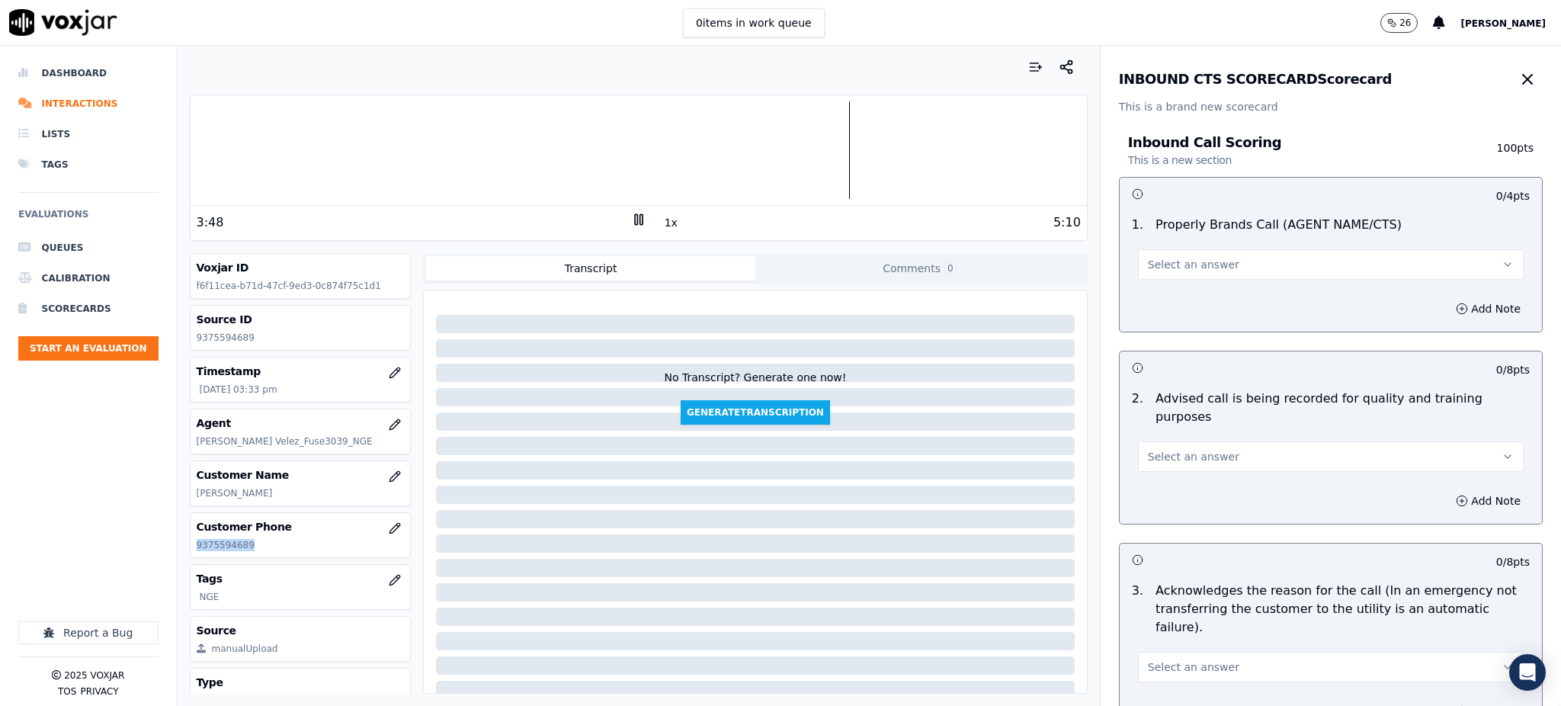
click at [1179, 257] on span "Select an answer" at bounding box center [1193, 264] width 91 height 15
click at [1192, 297] on div "Yes" at bounding box center [1297, 299] width 352 height 24
click at [1148, 449] on span "Select an answer" at bounding box center [1193, 456] width 91 height 15
click at [1156, 475] on div "Yes" at bounding box center [1297, 472] width 352 height 24
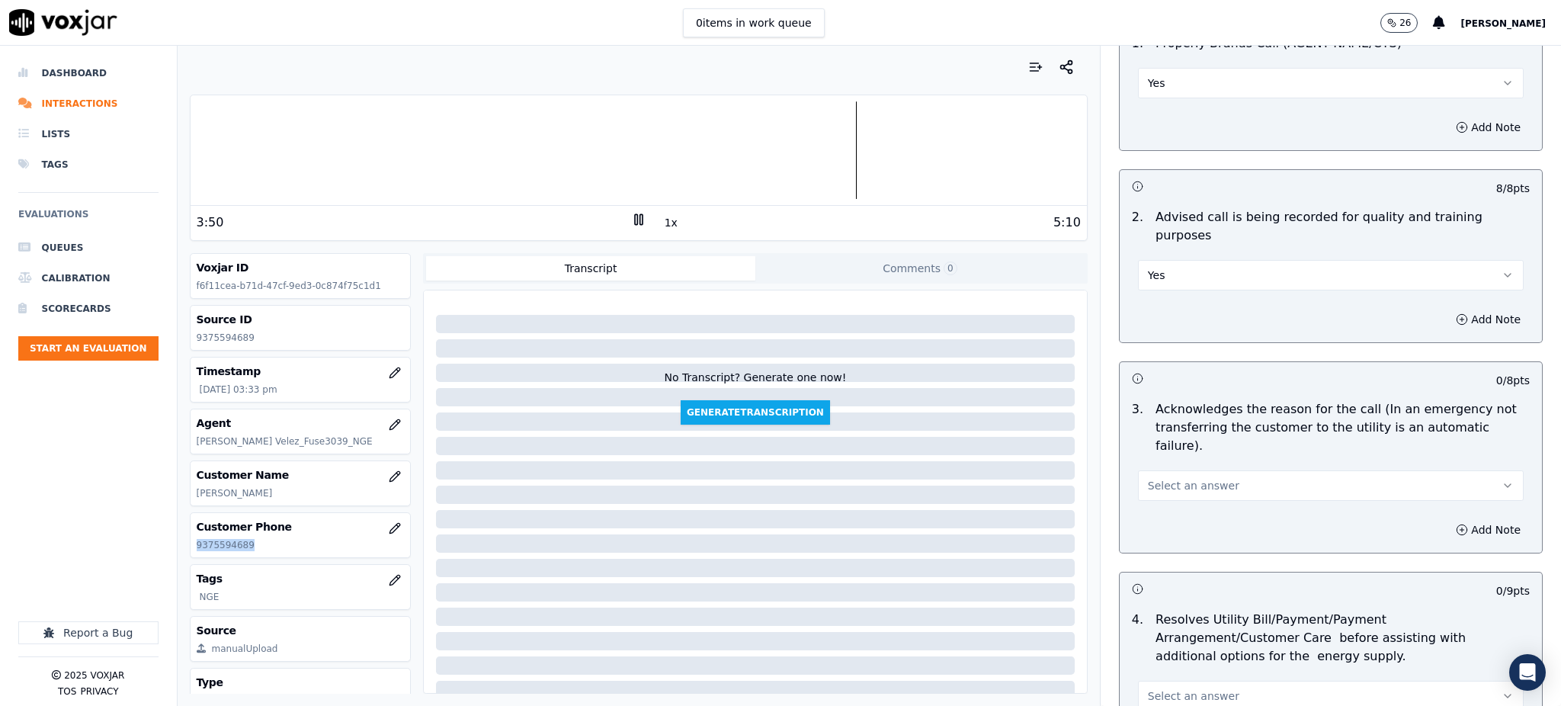
scroll to position [203, 0]
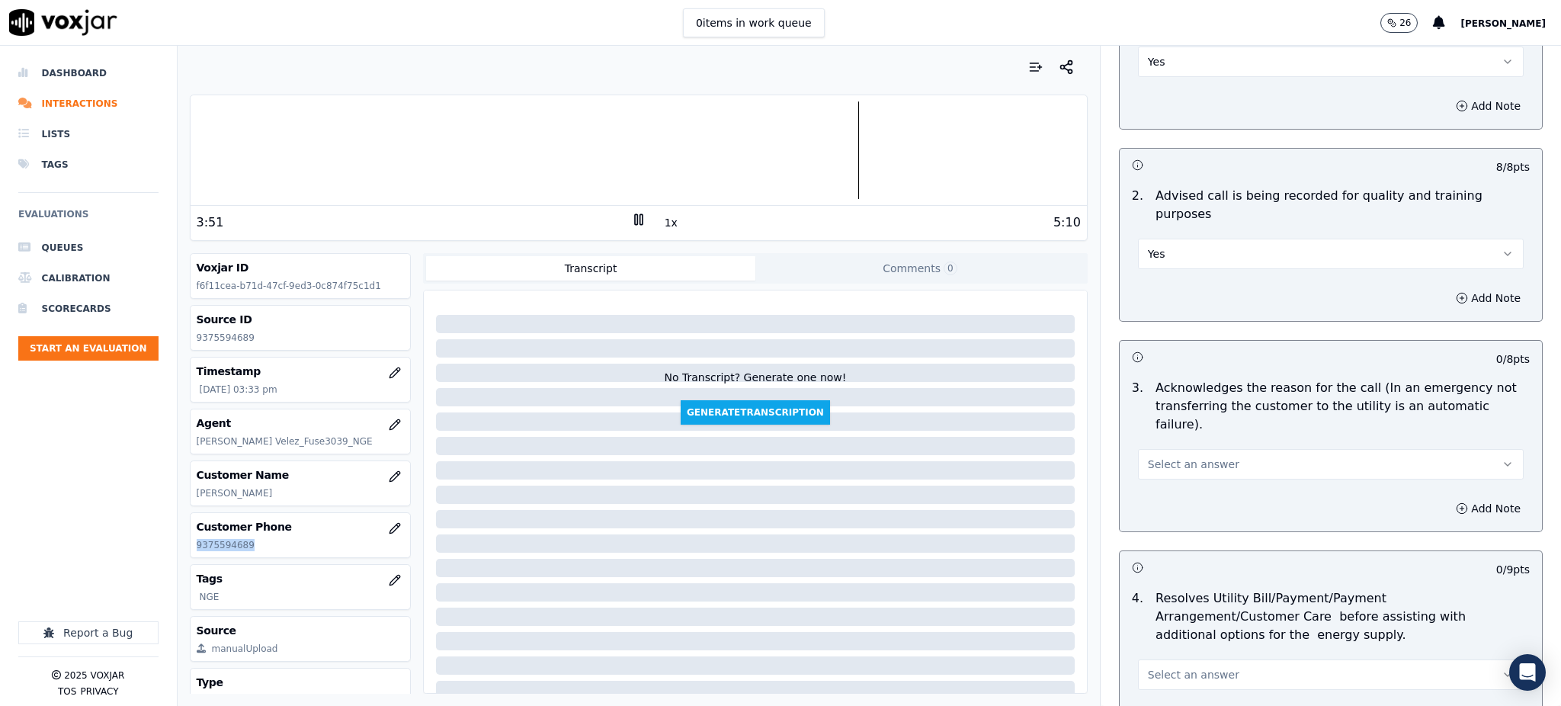
click at [1159, 457] on span "Select an answer" at bounding box center [1193, 464] width 91 height 15
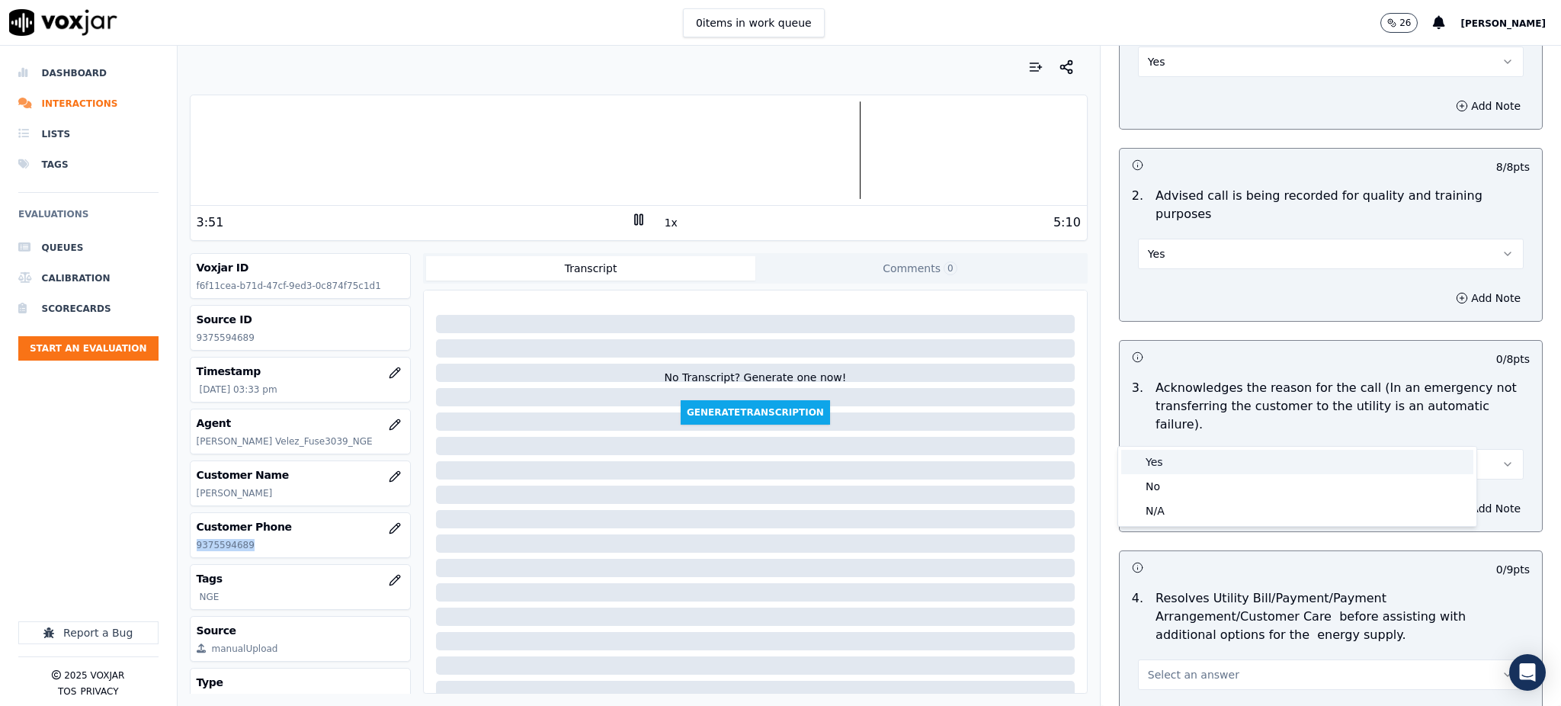
click at [1157, 455] on div "Yes" at bounding box center [1297, 462] width 352 height 24
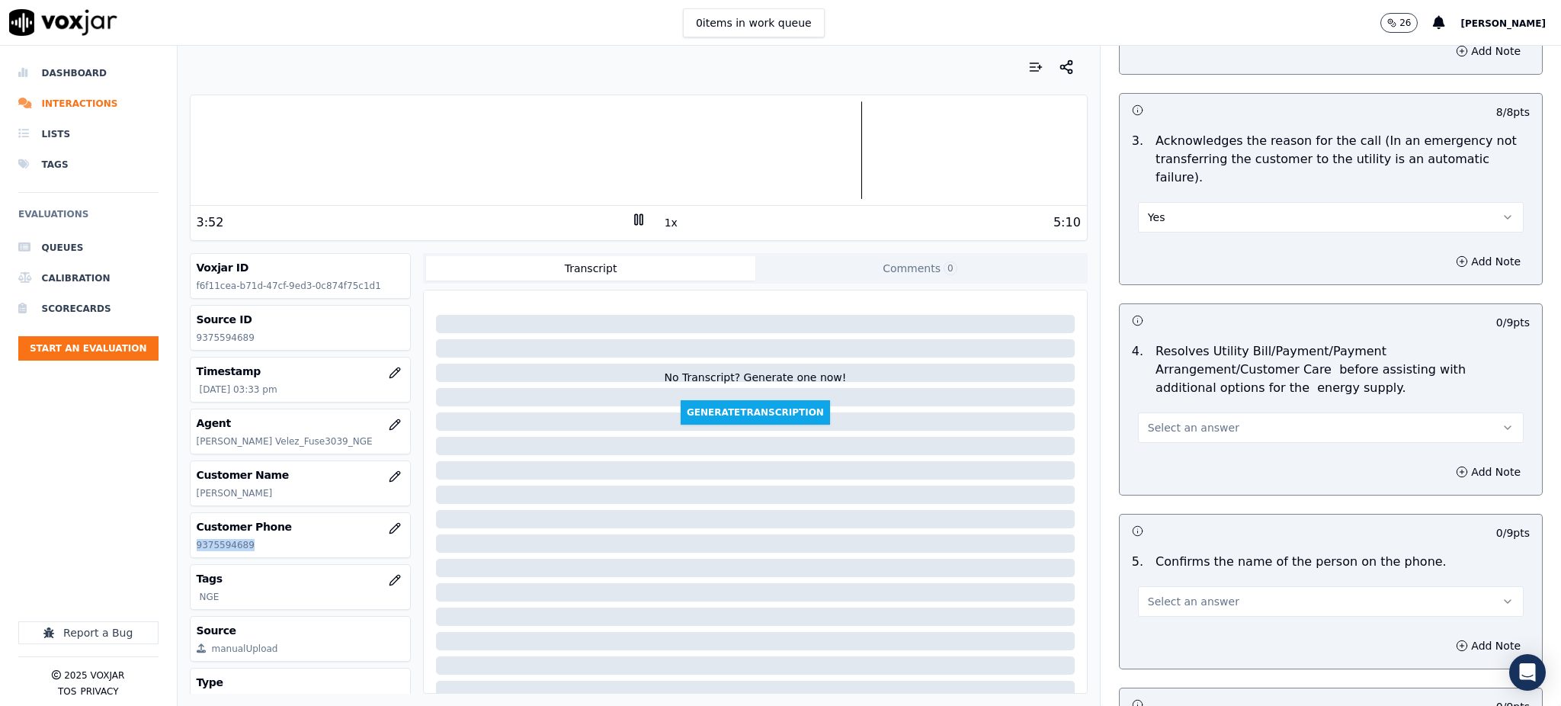
scroll to position [508, 0]
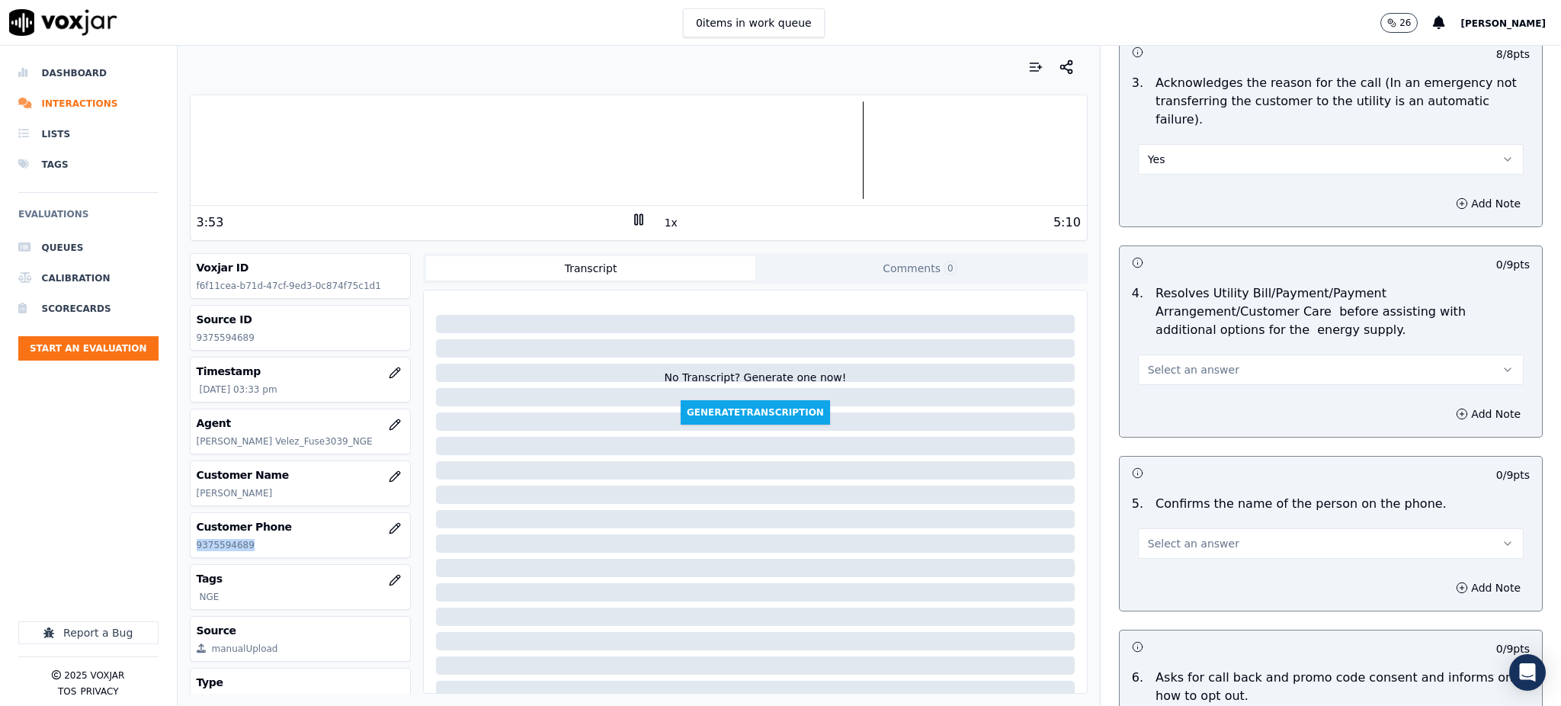
click at [1166, 362] on span "Select an answer" at bounding box center [1193, 369] width 91 height 15
click at [1175, 358] on div "Yes" at bounding box center [1297, 367] width 352 height 24
click at [1162, 536] on span "Select an answer" at bounding box center [1193, 543] width 91 height 15
click at [1162, 543] on div "Yes" at bounding box center [1297, 541] width 352 height 24
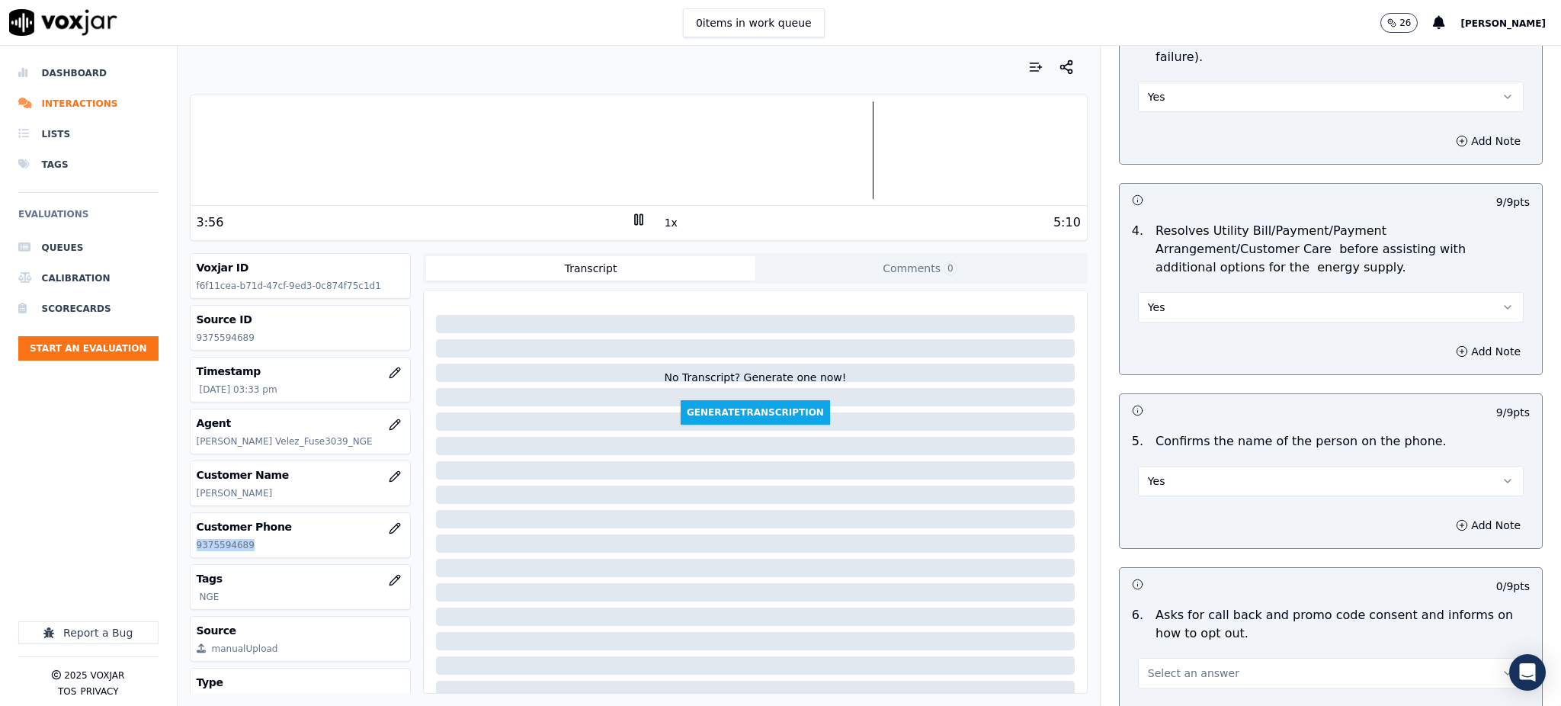
scroll to position [915, 0]
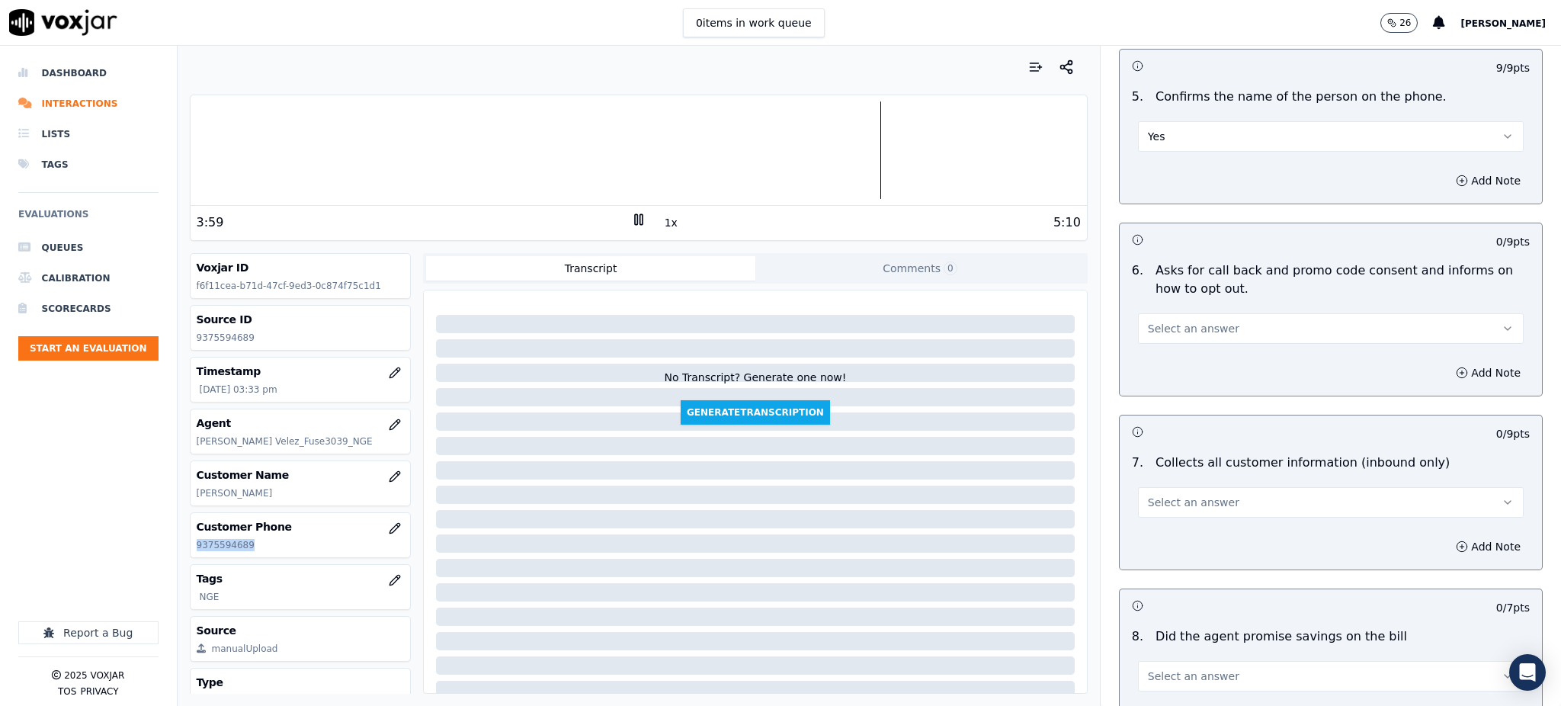
click at [1173, 313] on button "Select an answer" at bounding box center [1331, 328] width 386 height 30
click at [1169, 329] on div "Yes" at bounding box center [1297, 327] width 352 height 24
click at [1149, 495] on span "Select an answer" at bounding box center [1193, 502] width 91 height 15
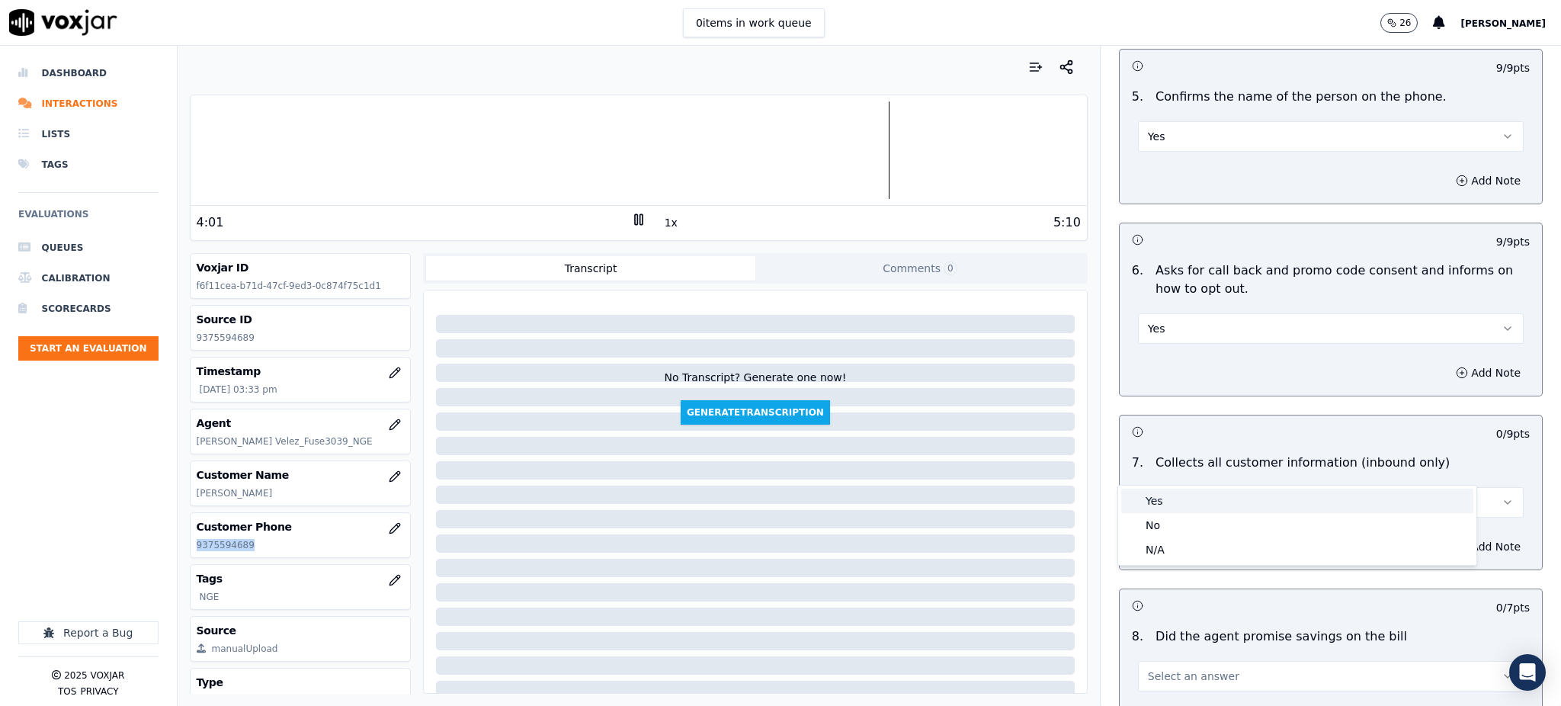
click at [1160, 503] on div "Yes" at bounding box center [1297, 501] width 352 height 24
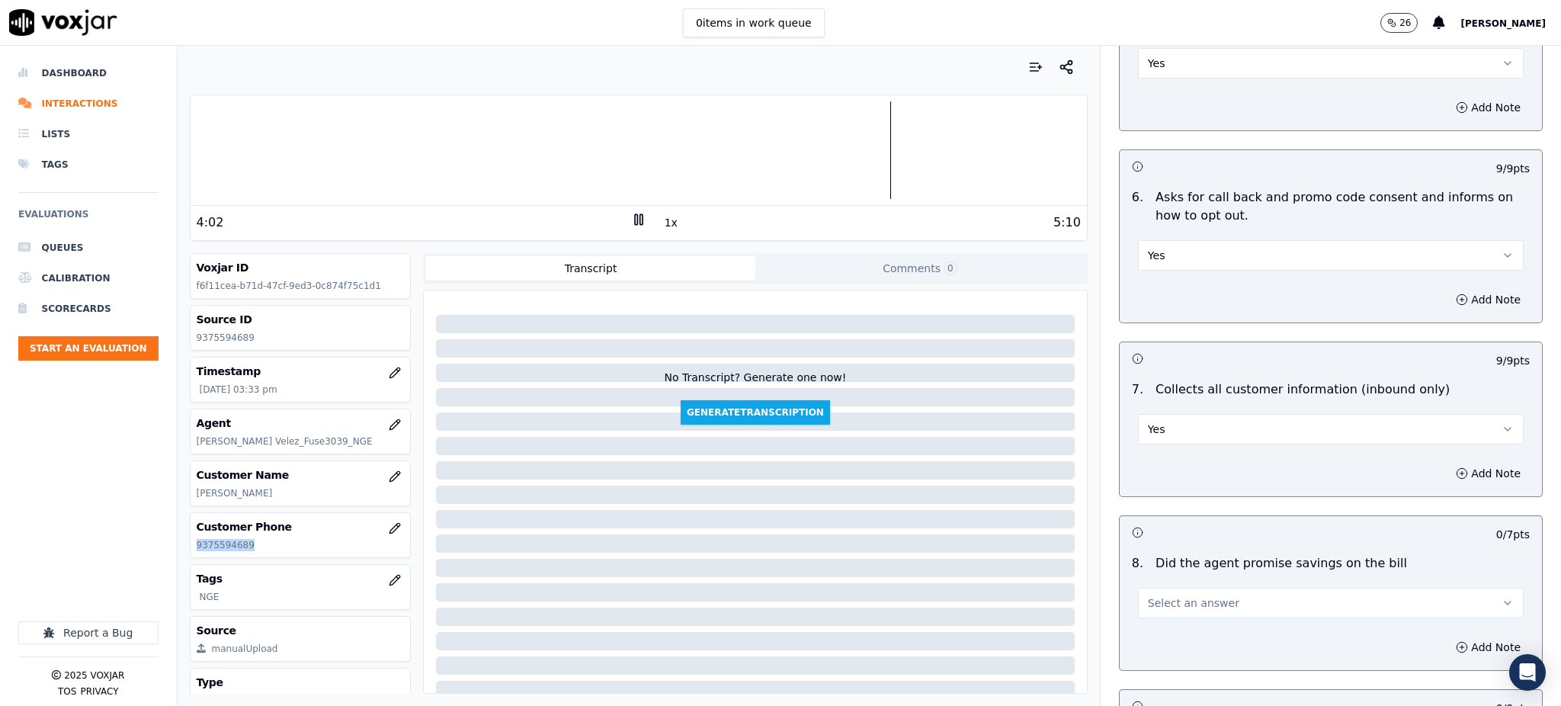
scroll to position [1220, 0]
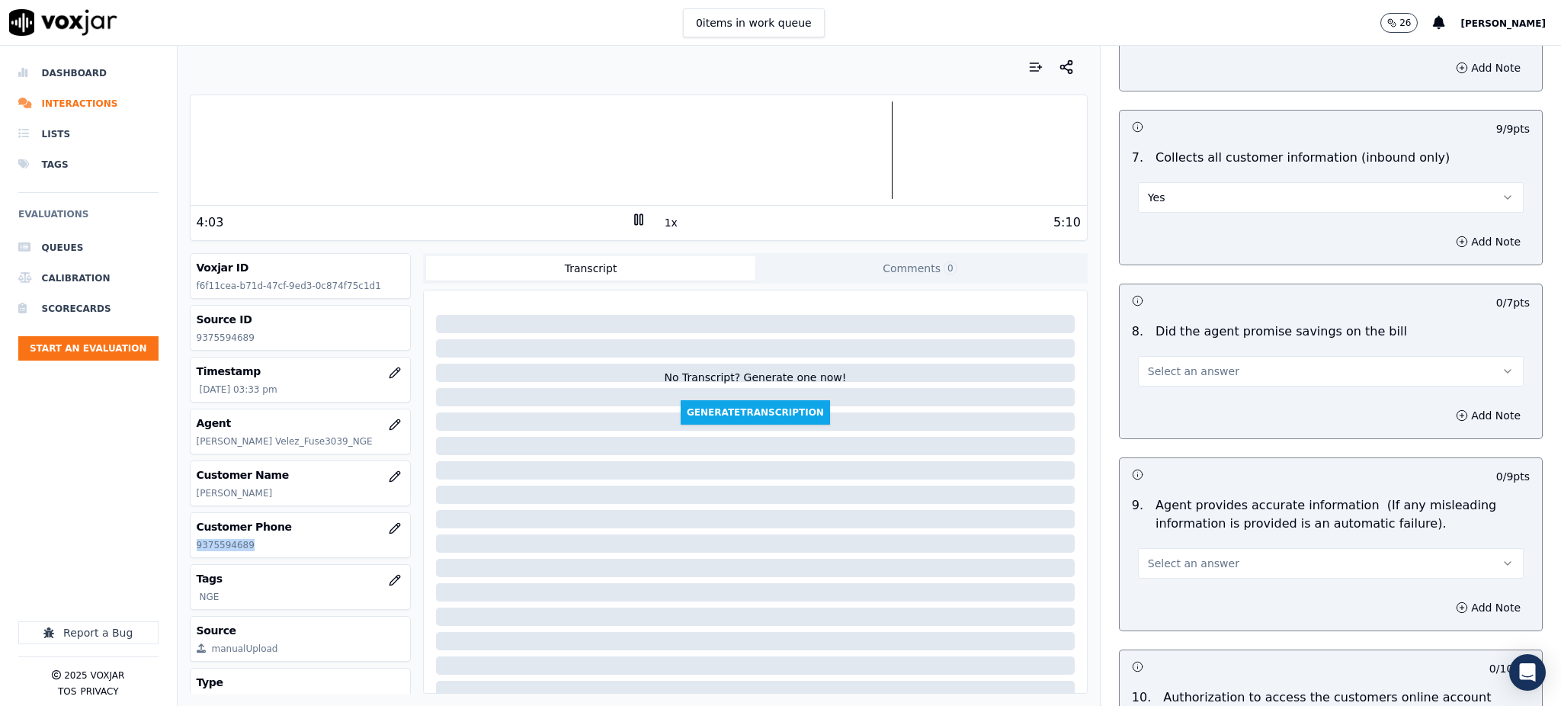
click at [1148, 364] on span "Select an answer" at bounding box center [1193, 371] width 91 height 15
click at [1149, 374] on div "Yes" at bounding box center [1297, 370] width 352 height 24
click at [1154, 556] on span "Select an answer" at bounding box center [1193, 563] width 91 height 15
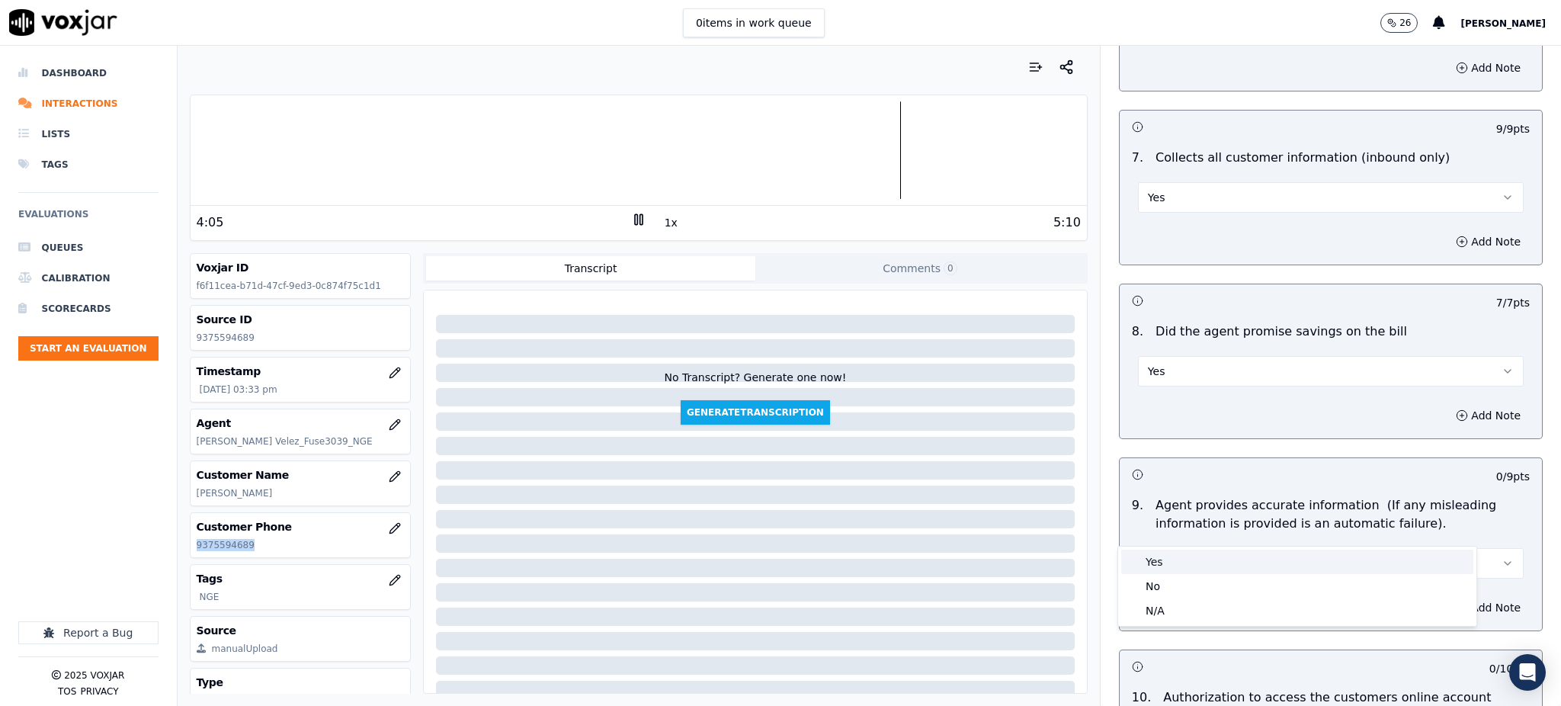
click at [1163, 561] on div "Yes" at bounding box center [1297, 562] width 352 height 24
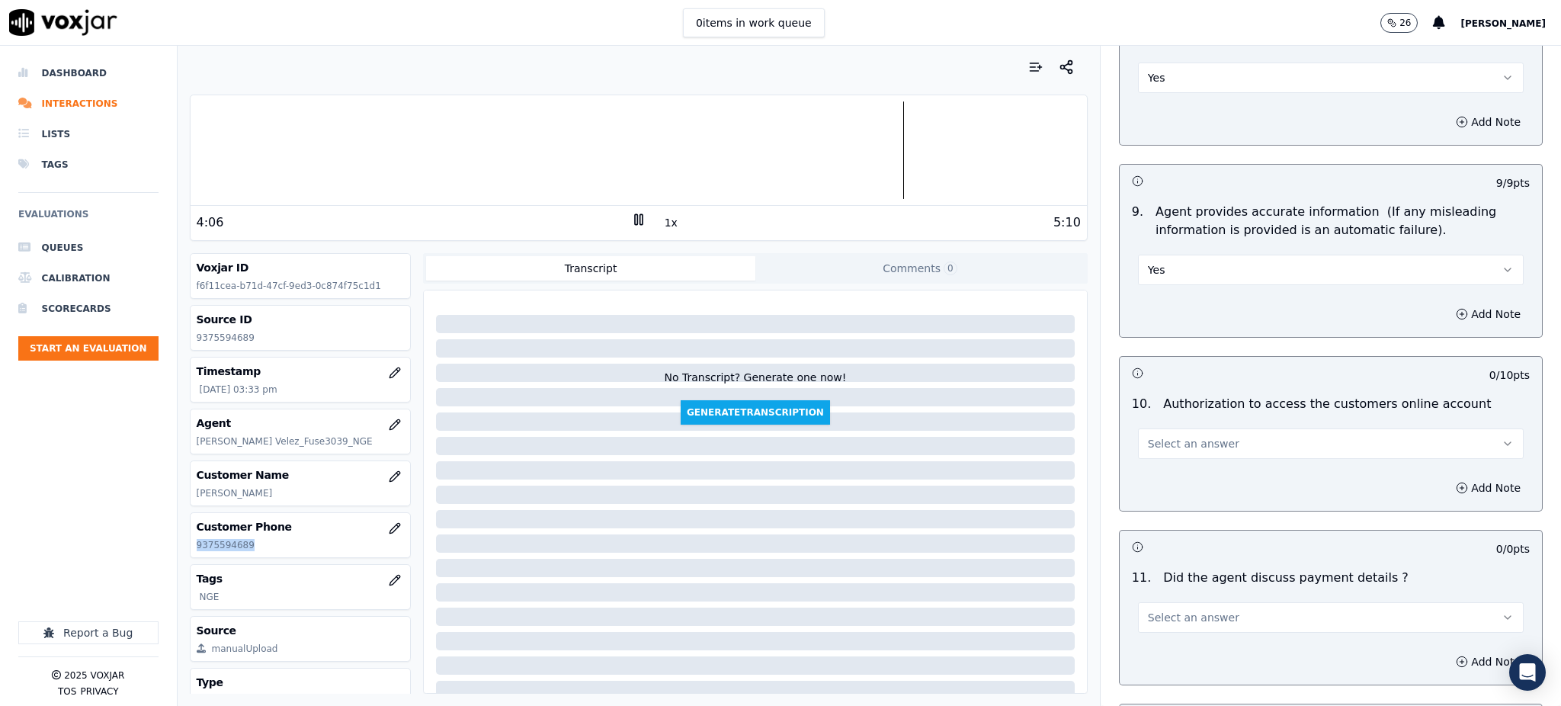
scroll to position [1525, 0]
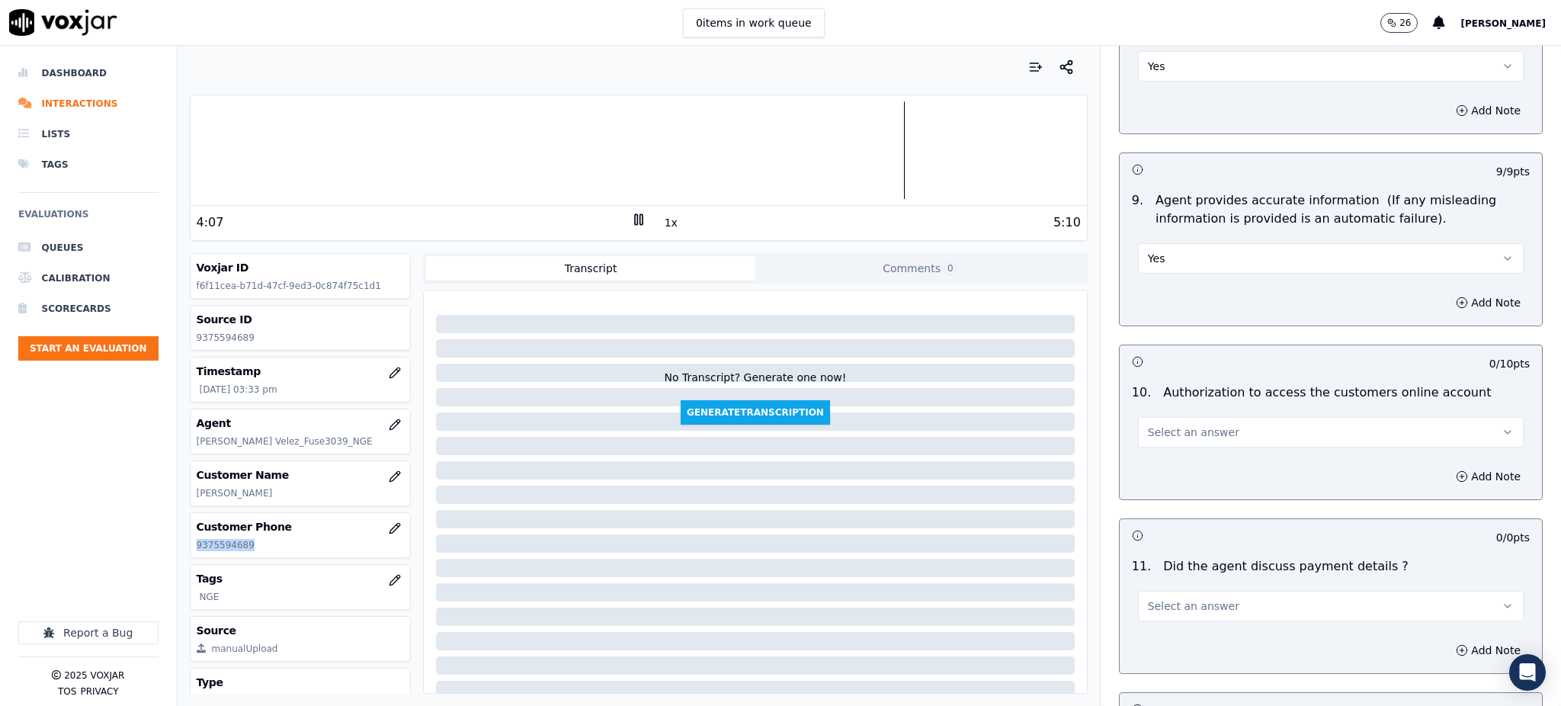
click at [1148, 425] on span "Select an answer" at bounding box center [1193, 432] width 91 height 15
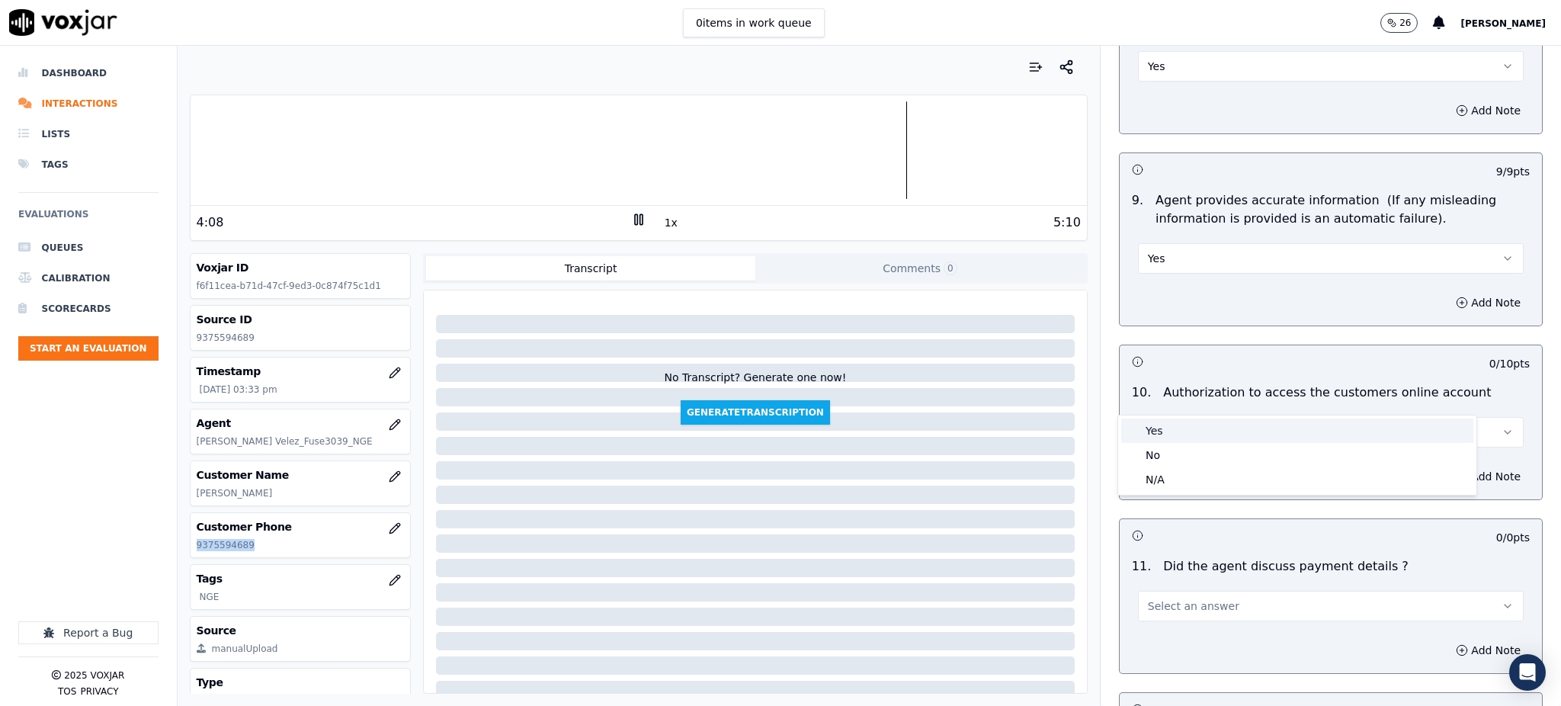
drag, startPoint x: 1148, startPoint y: 431, endPoint x: 1161, endPoint y: 511, distance: 81.1
click at [1149, 431] on div "Yes" at bounding box center [1297, 430] width 352 height 24
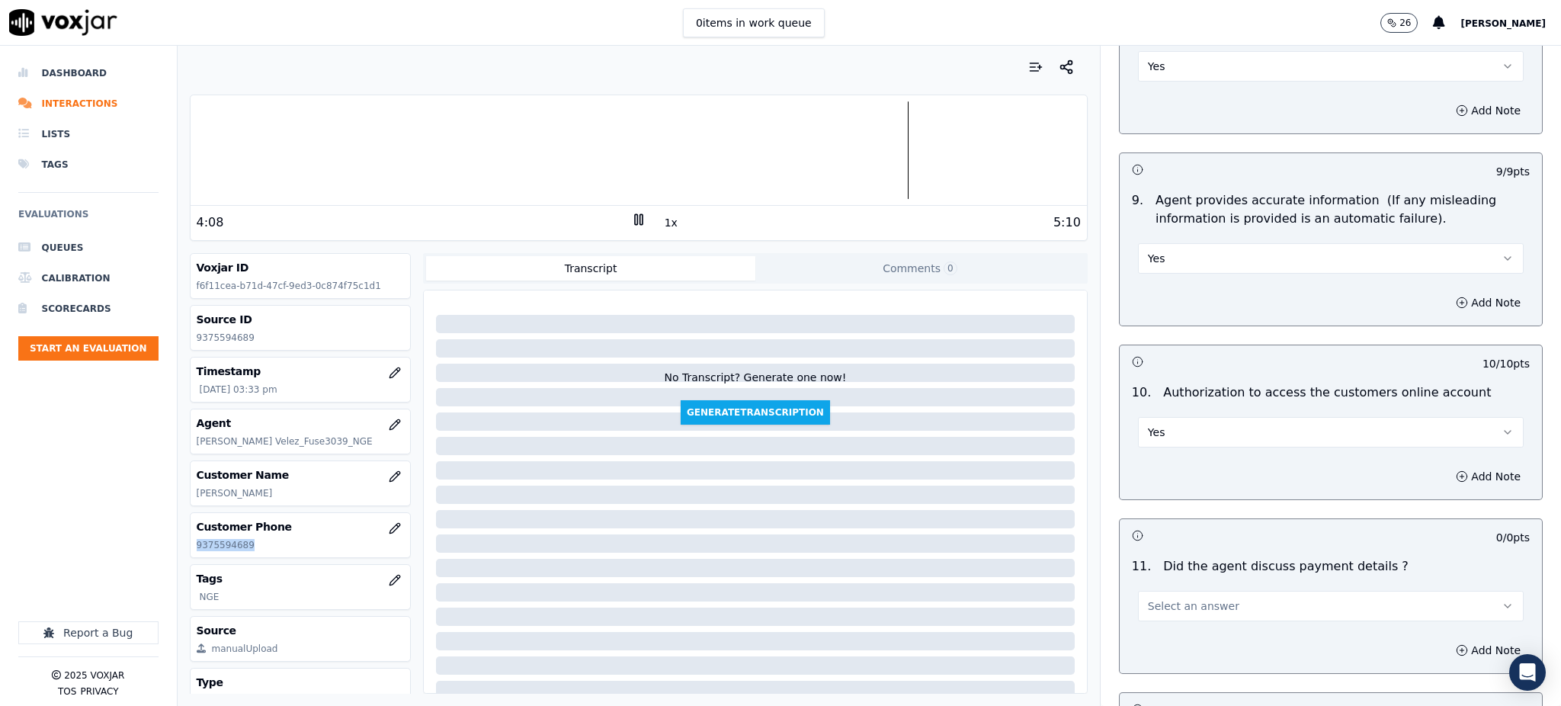
click at [1156, 598] on span "Select an answer" at bounding box center [1193, 605] width 91 height 15
click at [1161, 652] on div "N/A" at bounding box center [1297, 653] width 352 height 24
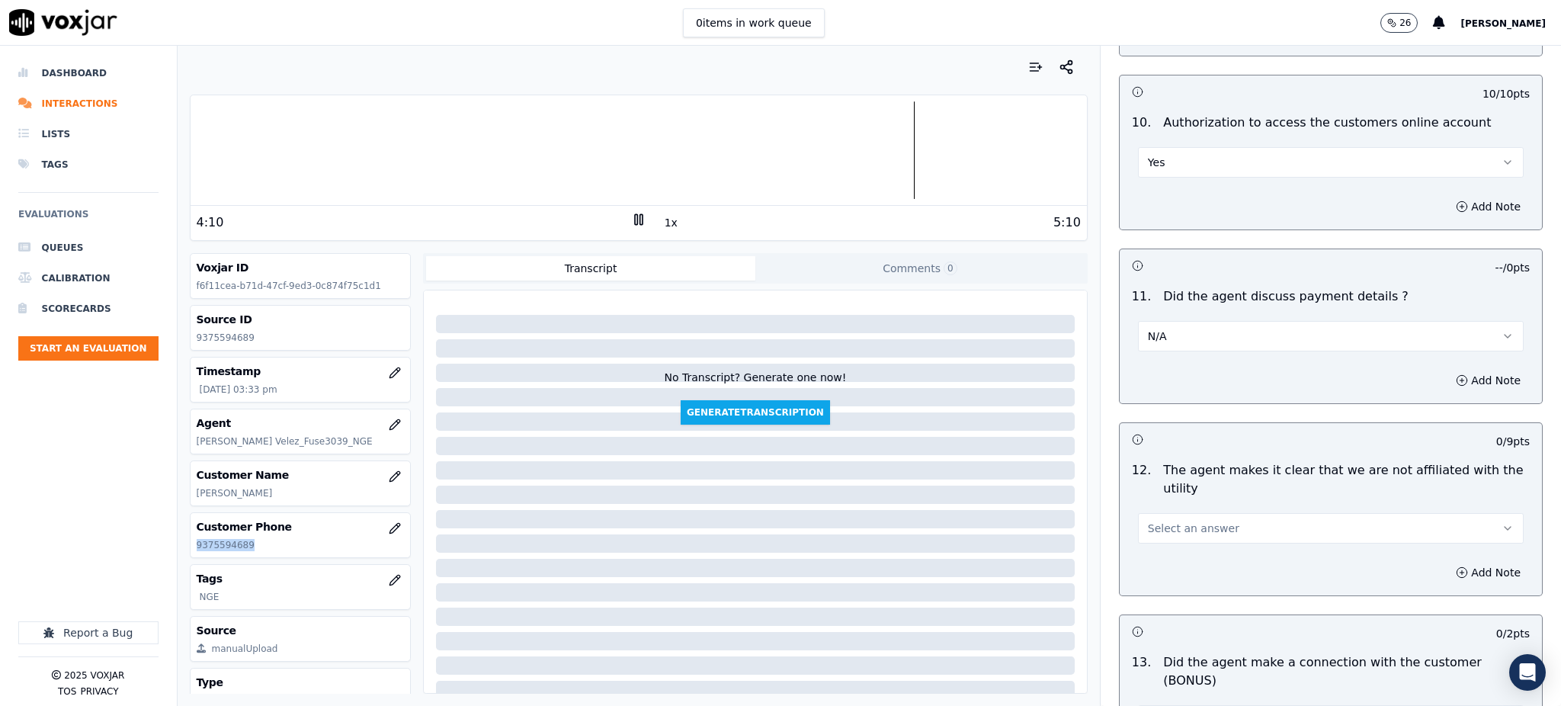
scroll to position [1931, 0]
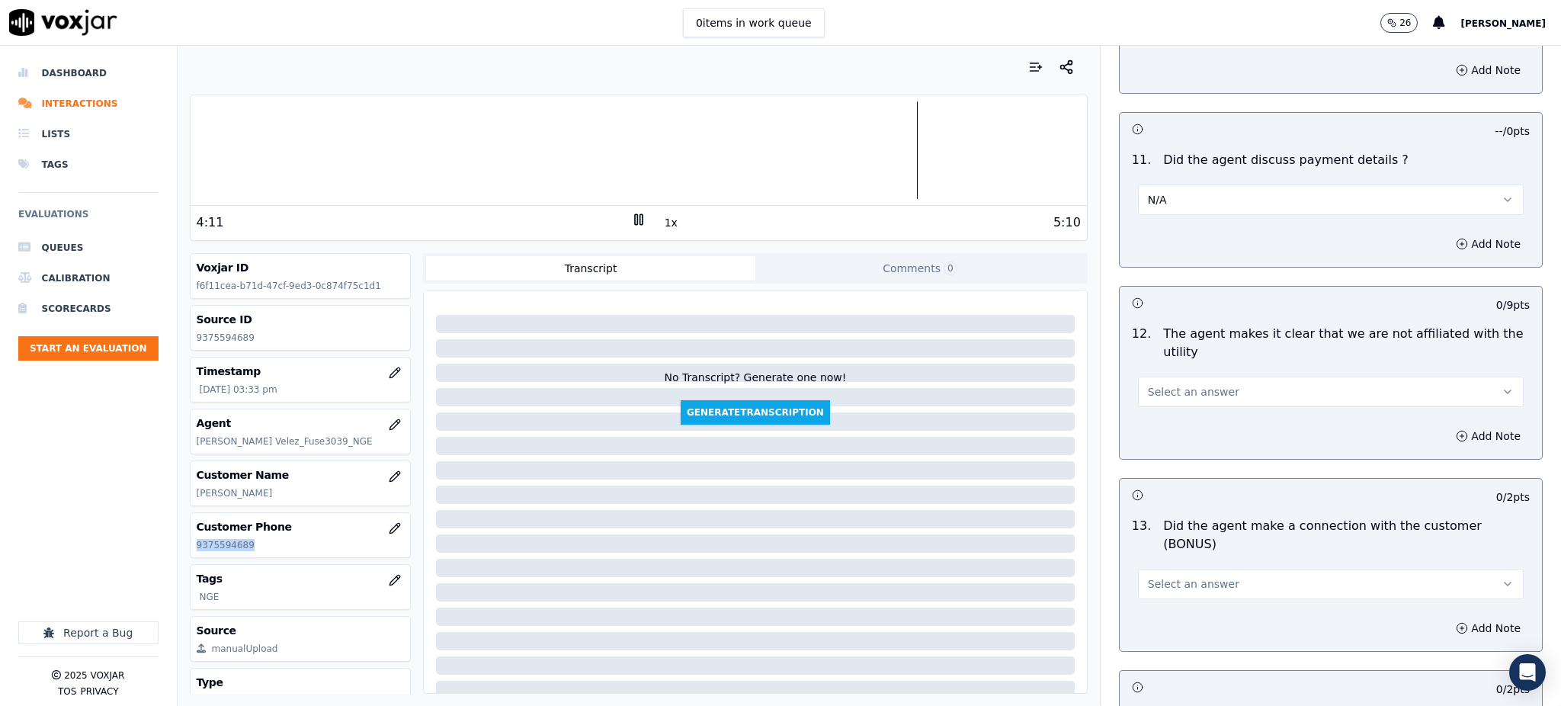
click at [1148, 384] on span "Select an answer" at bounding box center [1193, 391] width 91 height 15
click at [1153, 378] on div "Yes" at bounding box center [1297, 390] width 352 height 24
click at [1150, 569] on button "Select an answer" at bounding box center [1331, 584] width 386 height 30
click at [1155, 567] on div "Yes" at bounding box center [1297, 564] width 352 height 24
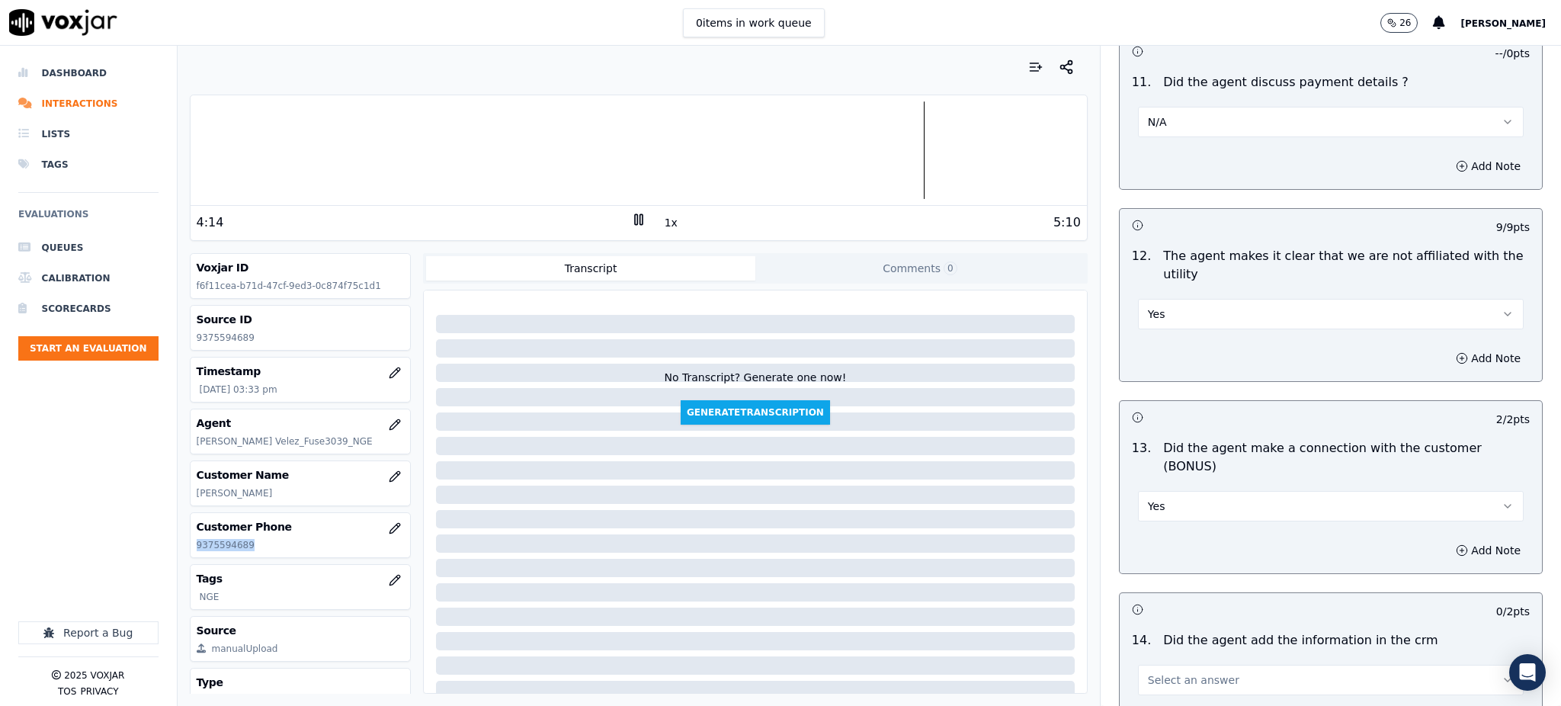
scroll to position [2236, 0]
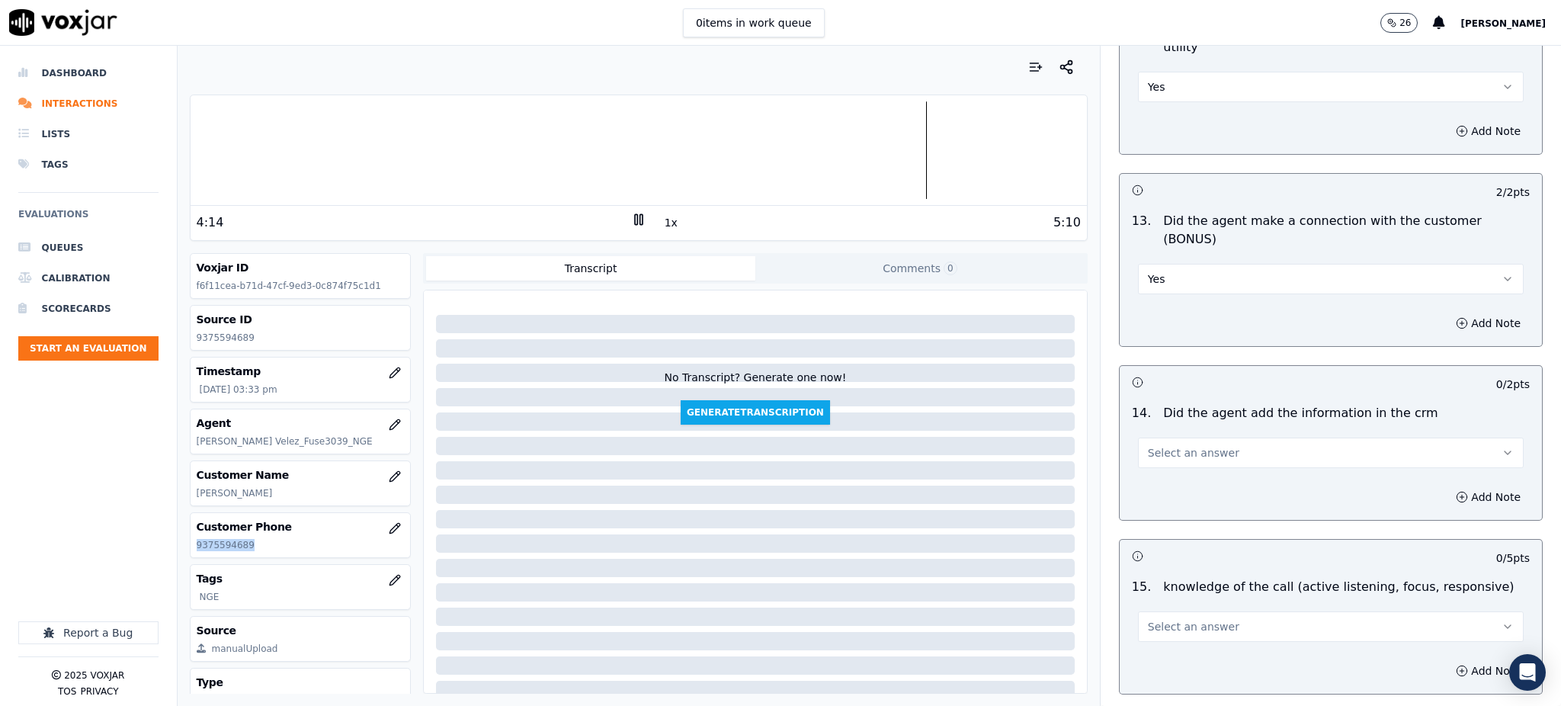
click at [1148, 445] on span "Select an answer" at bounding box center [1193, 452] width 91 height 15
click at [1157, 442] on div "Yes" at bounding box center [1297, 434] width 352 height 24
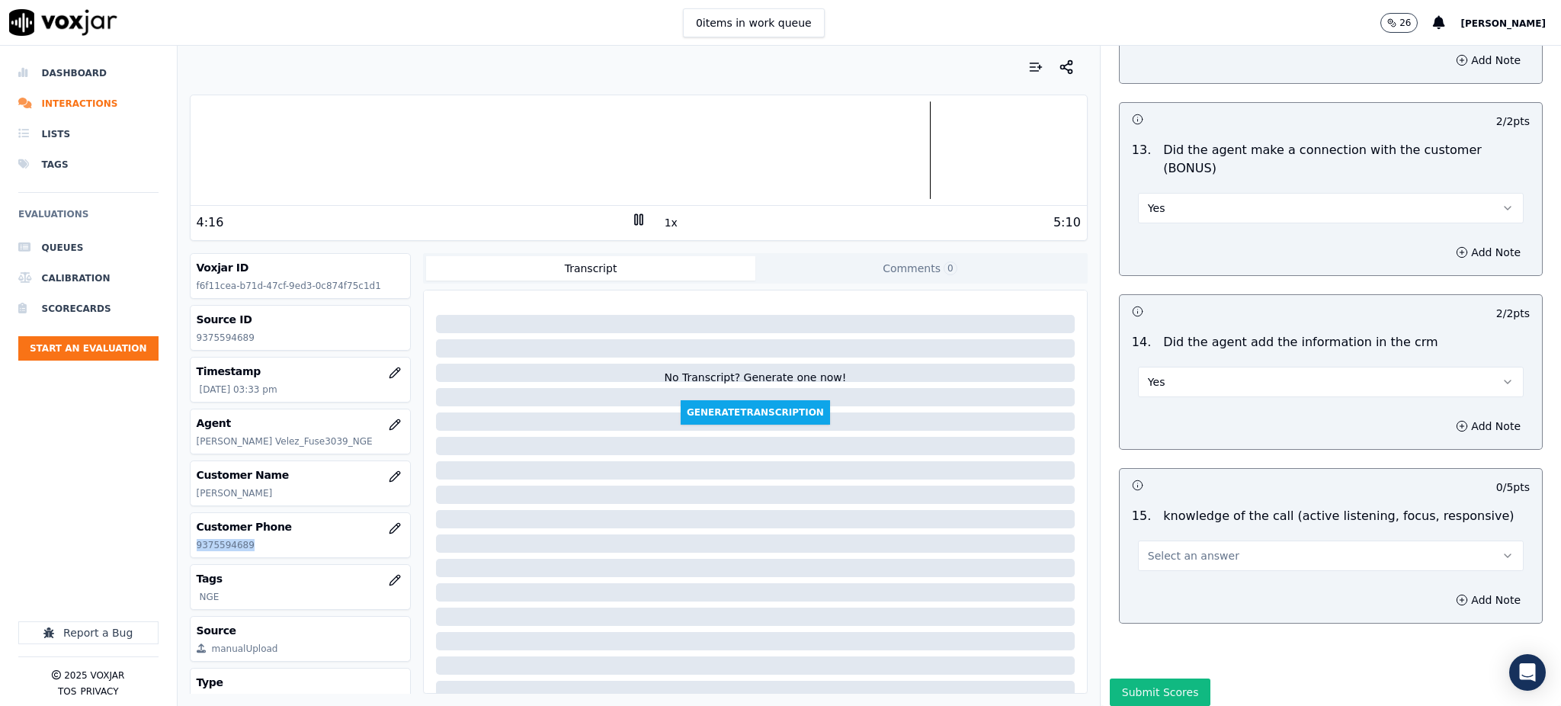
scroll to position [2307, 0]
click at [1169, 547] on span "Select an answer" at bounding box center [1193, 554] width 91 height 15
click at [1159, 535] on div "Yes" at bounding box center [1297, 536] width 352 height 24
click at [1124, 678] on button "Submit Scores" at bounding box center [1160, 691] width 101 height 27
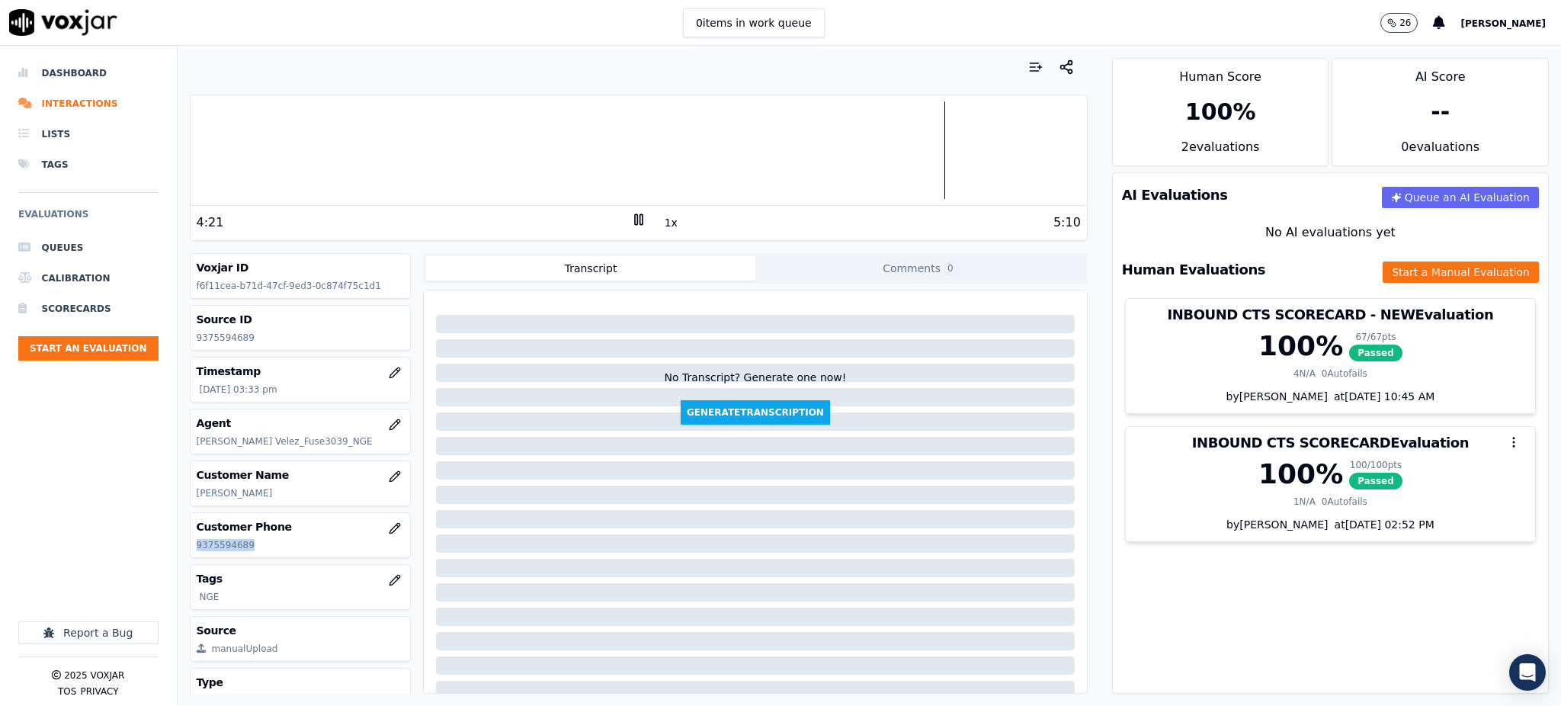
copy p "9375594689"
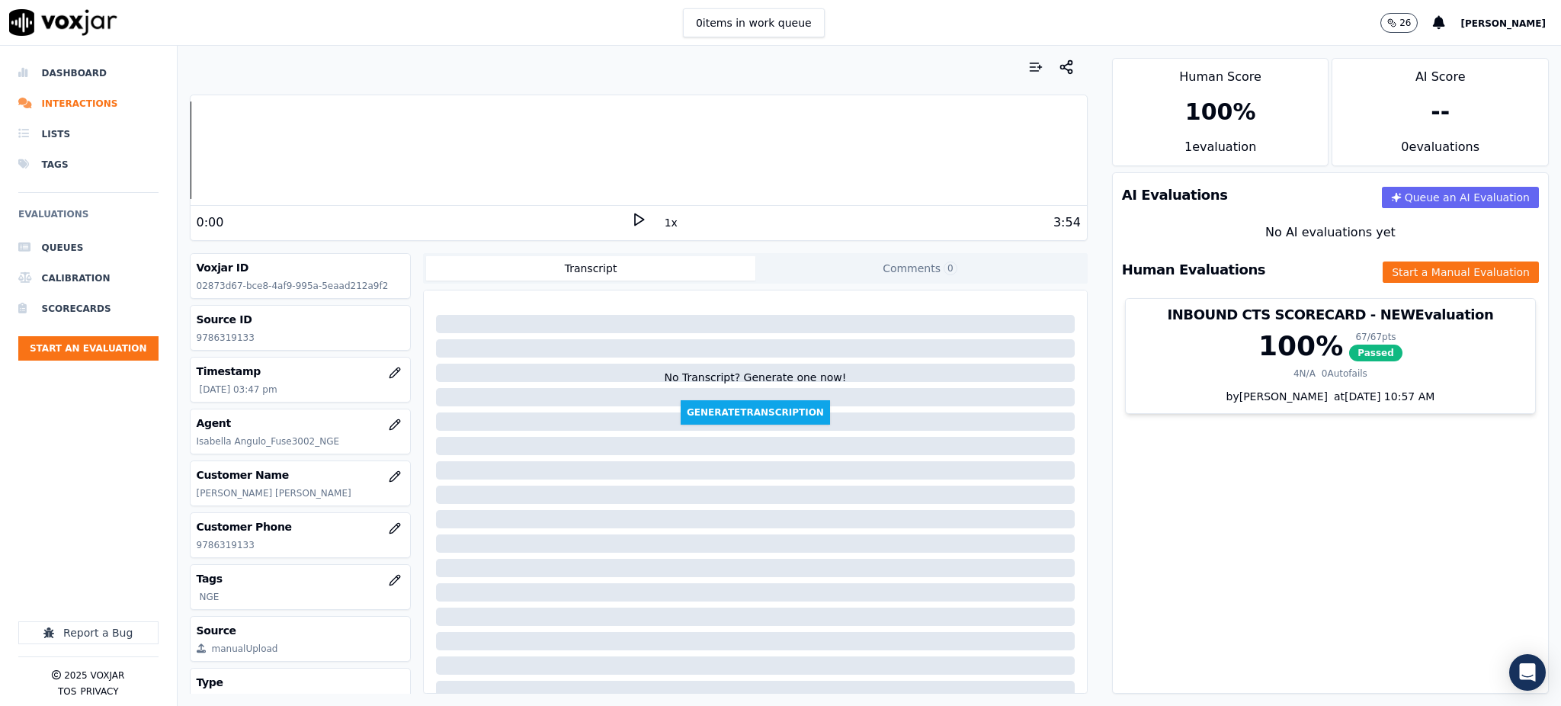
click at [631, 224] on icon at bounding box center [638, 219] width 15 height 15
drag, startPoint x: 255, startPoint y: 546, endPoint x: 191, endPoint y: 544, distance: 64.1
click at [191, 544] on div "Customer Phone 9786319133" at bounding box center [301, 535] width 220 height 44
copy p "9786319133"
click at [1383, 268] on button "Start a Manual Evaluation" at bounding box center [1461, 271] width 156 height 21
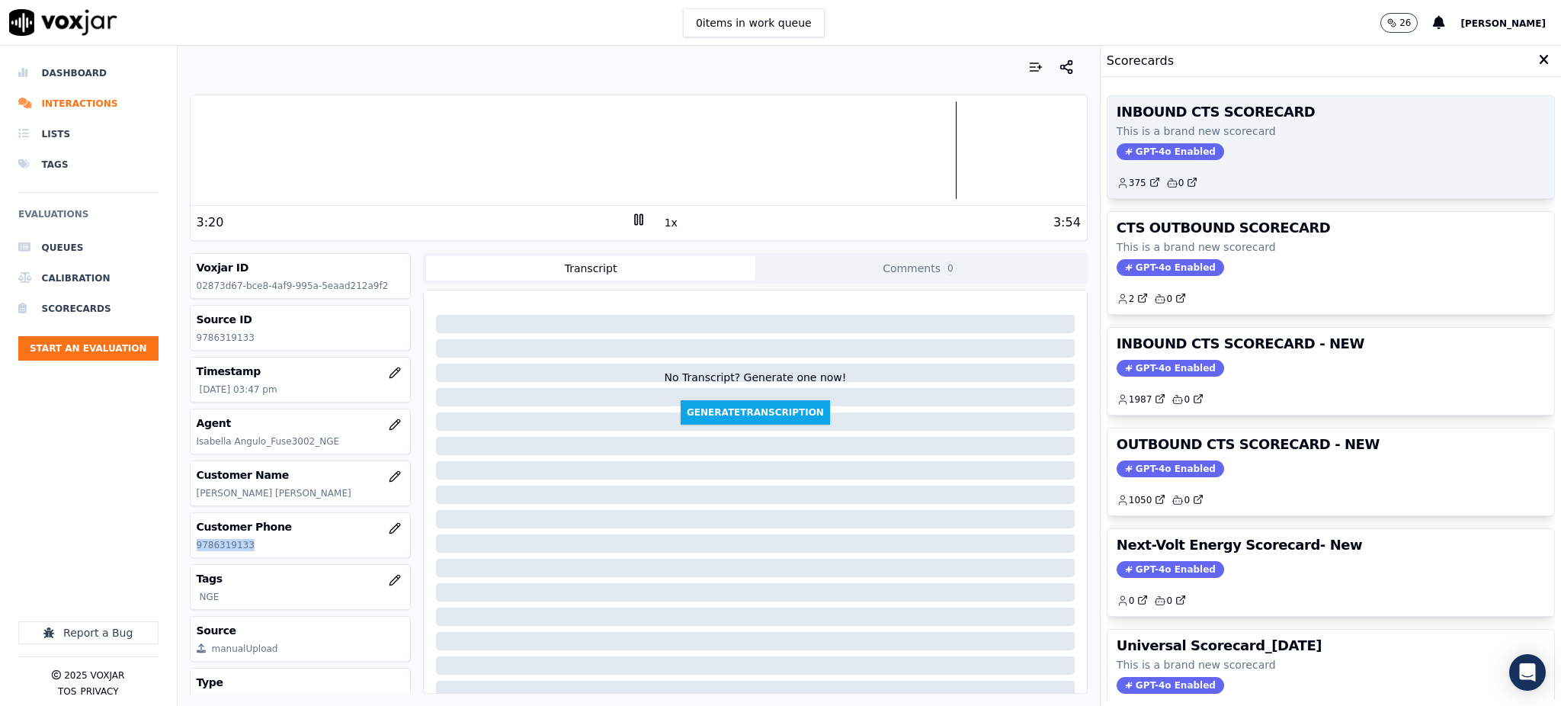
click at [1117, 145] on span "GPT-4o Enabled" at bounding box center [1170, 151] width 107 height 17
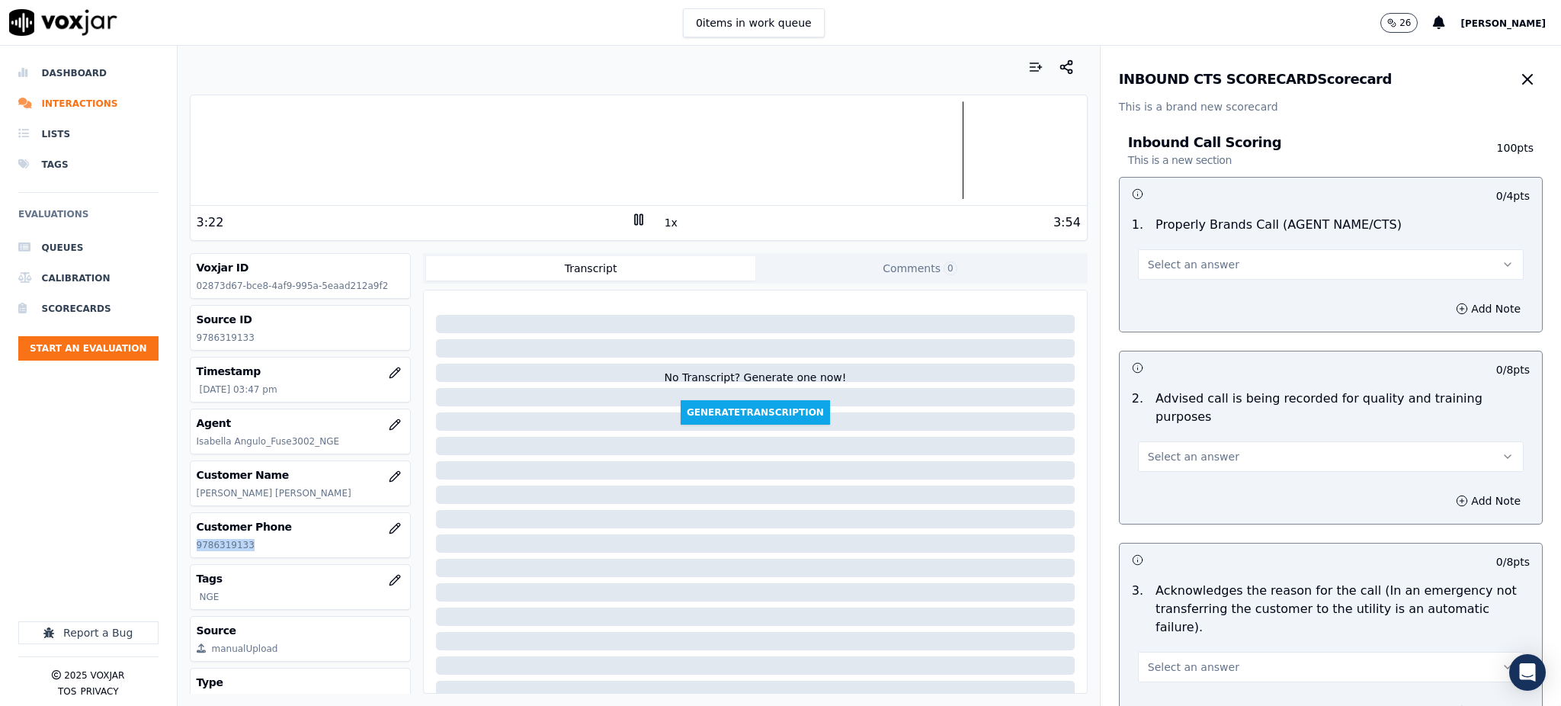
click at [1149, 261] on span "Select an answer" at bounding box center [1193, 264] width 91 height 15
click at [1162, 290] on div "Yes" at bounding box center [1297, 299] width 352 height 24
click at [1188, 449] on span "Select an answer" at bounding box center [1193, 456] width 91 height 15
click at [1174, 476] on div "Yes" at bounding box center [1297, 472] width 352 height 24
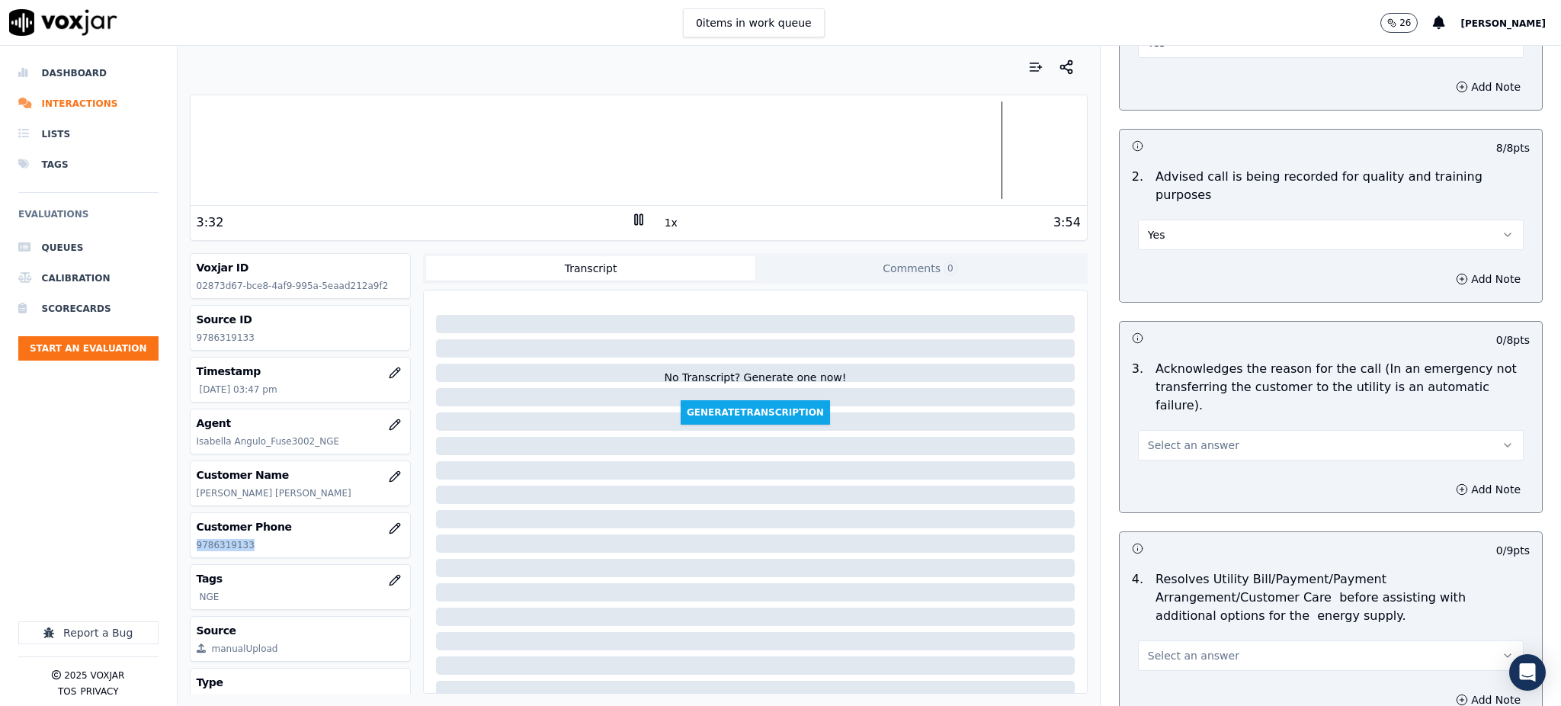
scroll to position [305, 0]
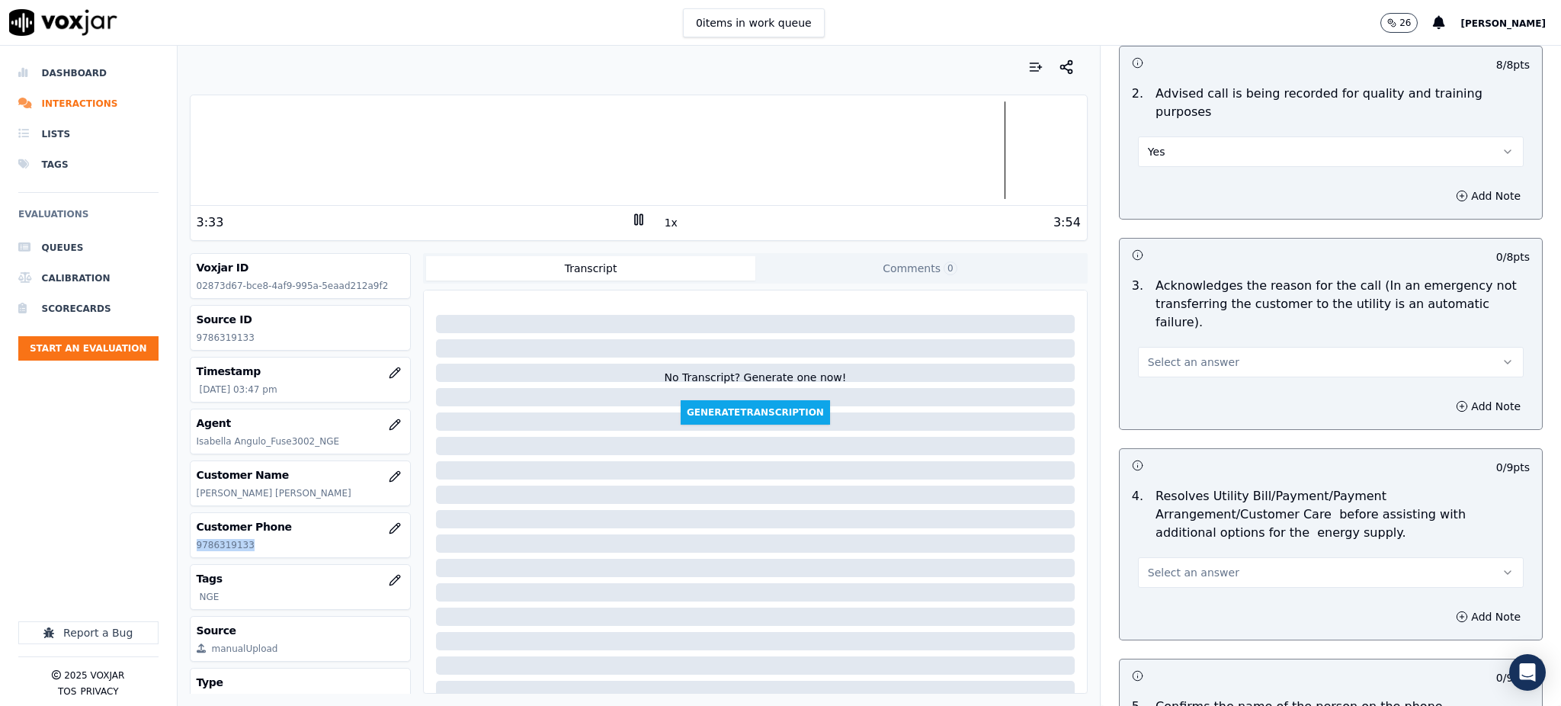
click at [1182, 347] on button "Select an answer" at bounding box center [1331, 362] width 386 height 30
click at [1169, 373] on div "No" at bounding box center [1297, 384] width 352 height 24
click at [1156, 347] on button "No" at bounding box center [1331, 362] width 386 height 30
click at [1155, 358] on div "Yes" at bounding box center [1297, 360] width 352 height 24
click at [1162, 565] on span "Select an answer" at bounding box center [1193, 572] width 91 height 15
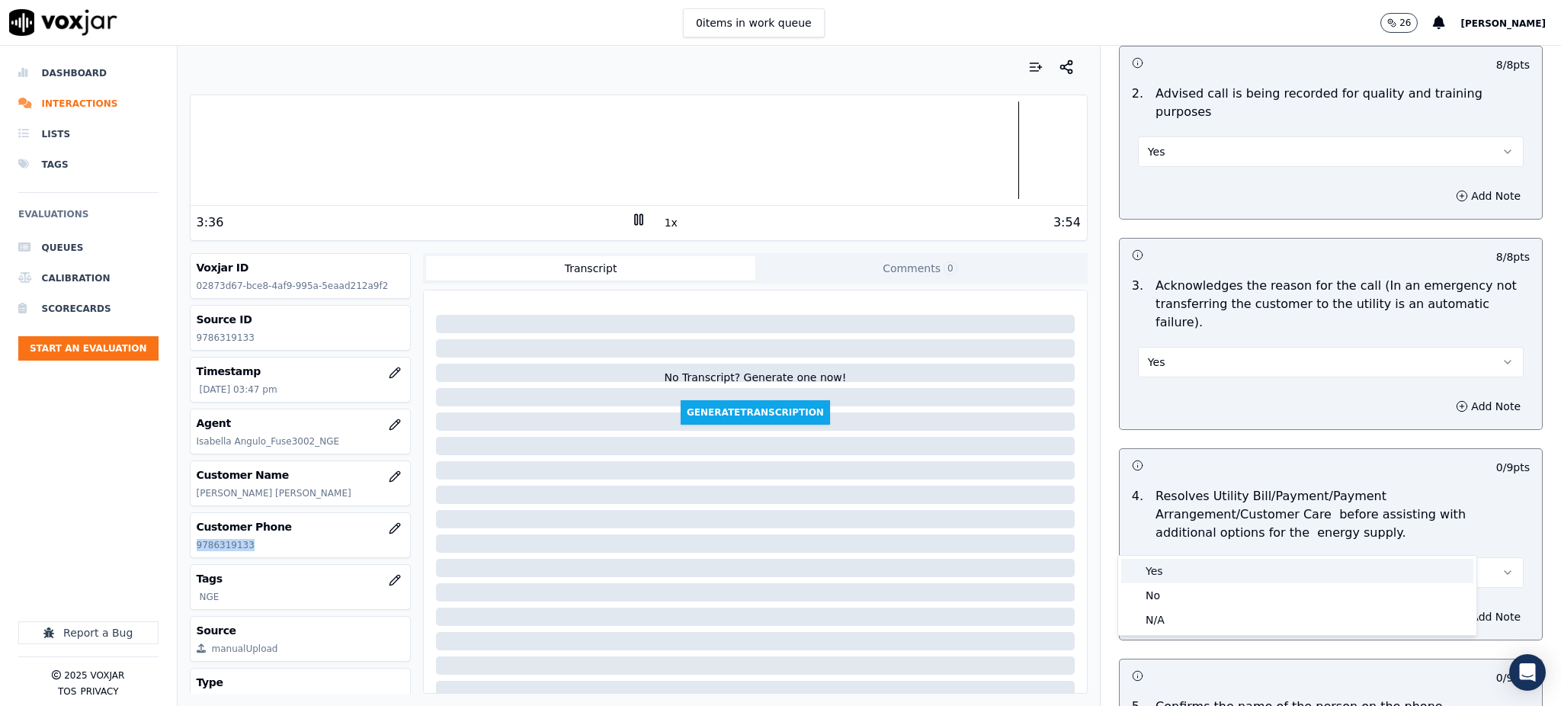
click at [1146, 569] on div "Yes" at bounding box center [1297, 571] width 352 height 24
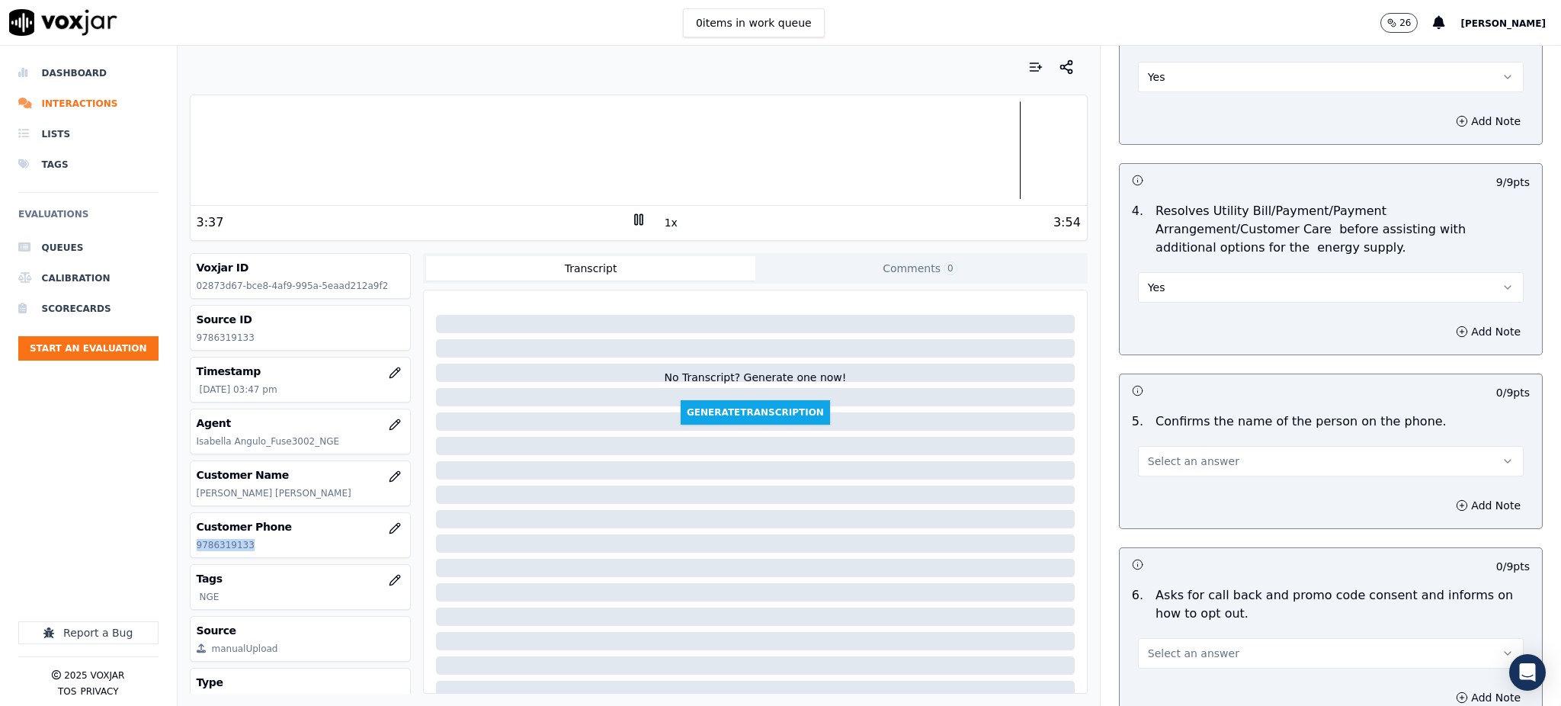
scroll to position [610, 0]
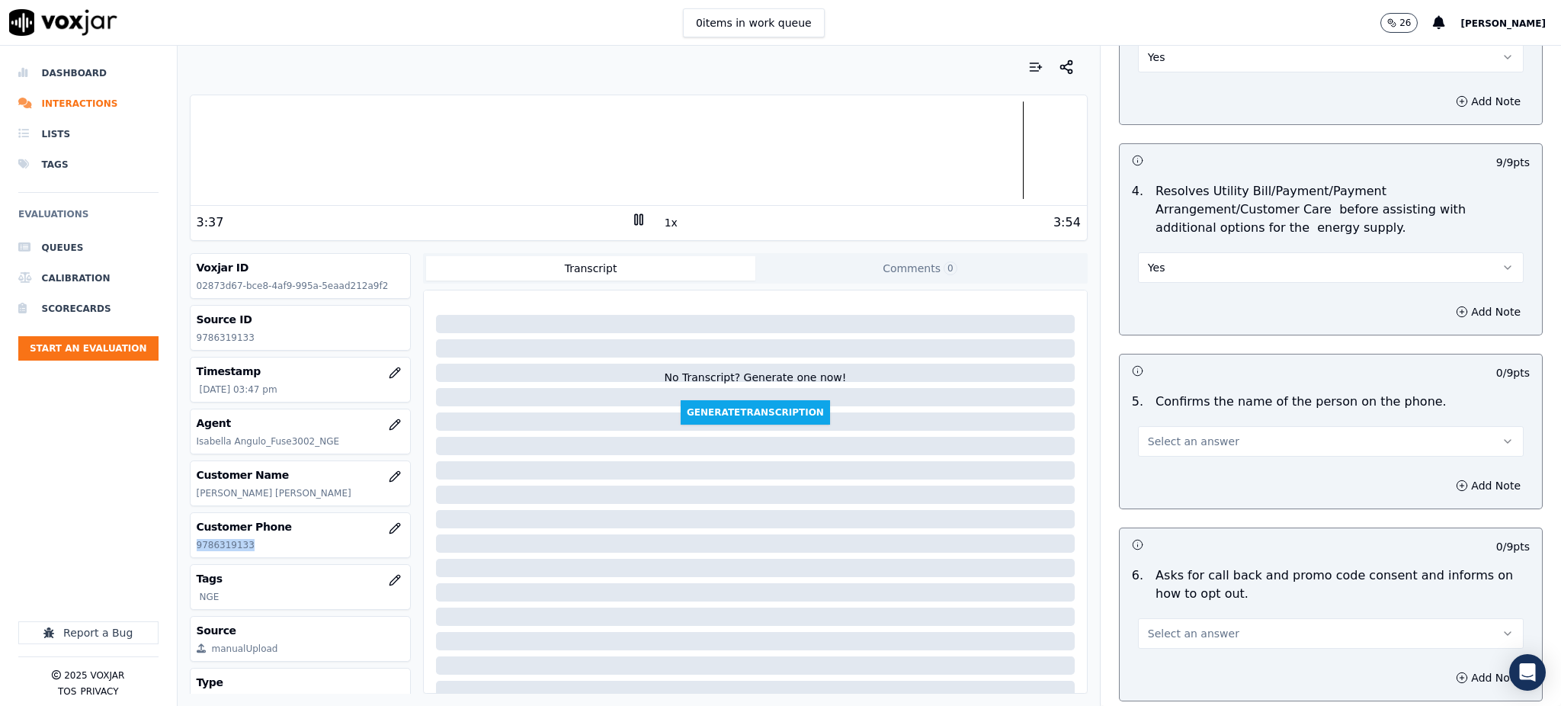
click at [1148, 434] on span "Select an answer" at bounding box center [1193, 441] width 91 height 15
click at [1148, 428] on div "Yes" at bounding box center [1297, 440] width 352 height 24
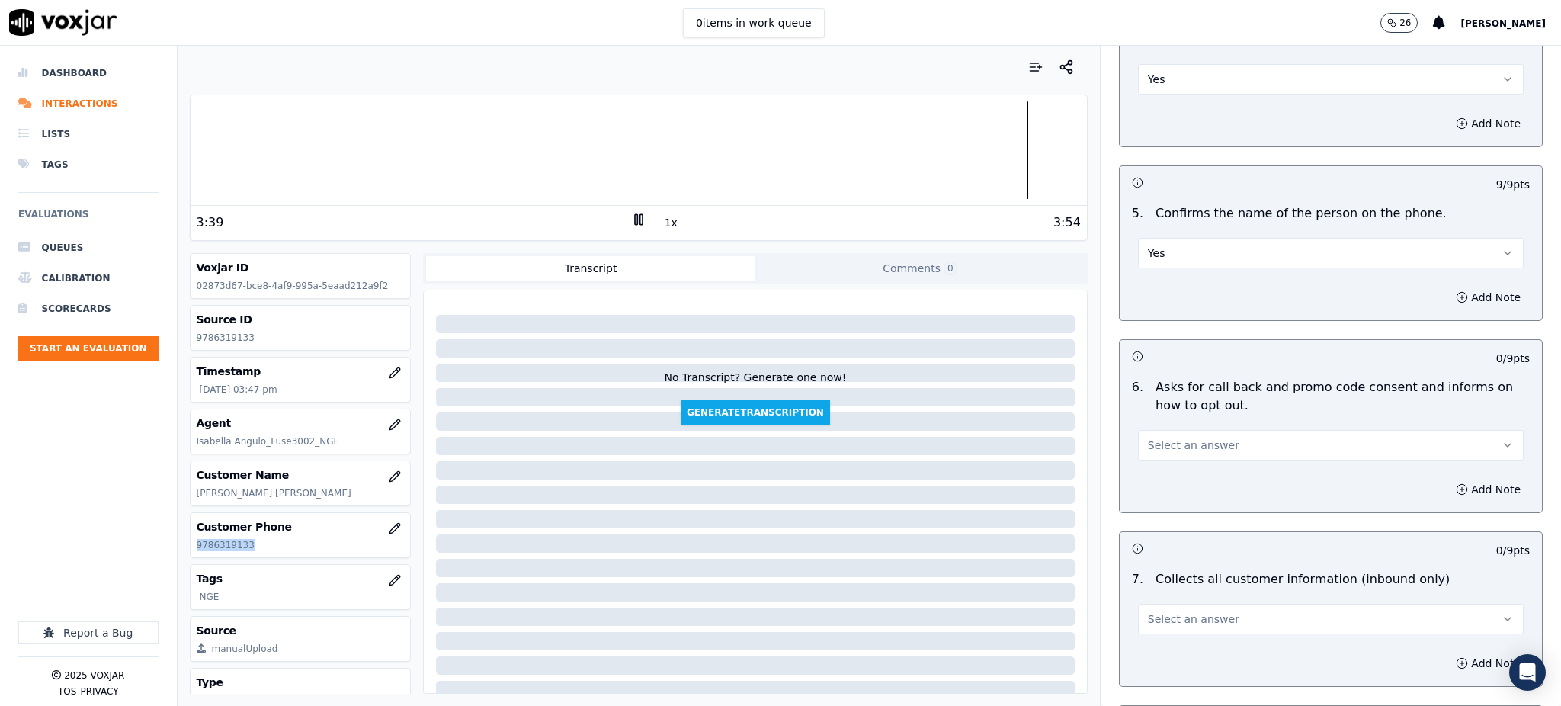
scroll to position [915, 0]
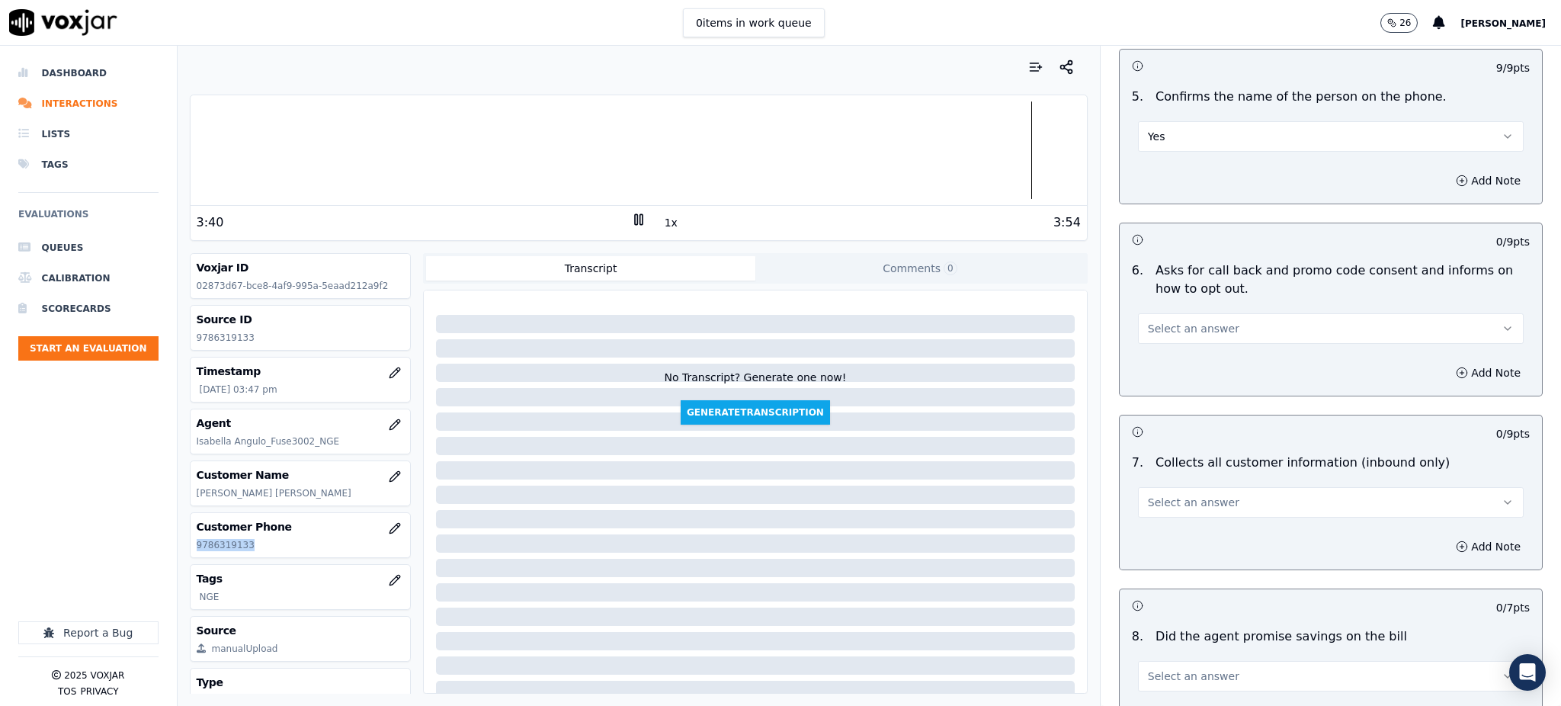
click at [1159, 313] on button "Select an answer" at bounding box center [1331, 328] width 386 height 30
click at [1159, 329] on div "Yes" at bounding box center [1297, 327] width 352 height 24
drag, startPoint x: 1169, startPoint y: 457, endPoint x: 1161, endPoint y: 482, distance: 25.8
click at [1169, 487] on button "Select an answer" at bounding box center [1331, 502] width 386 height 30
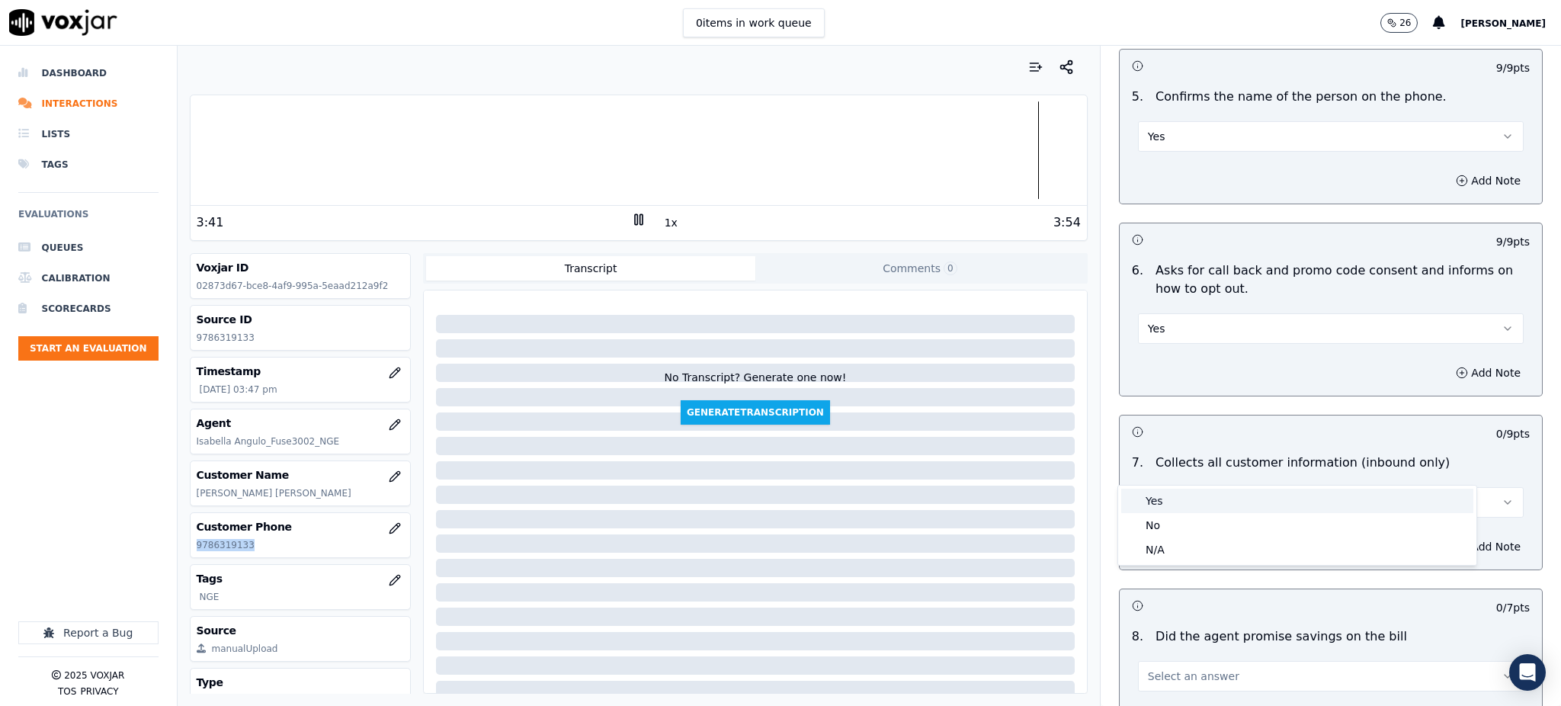
click at [1159, 492] on div "Yes" at bounding box center [1297, 501] width 352 height 24
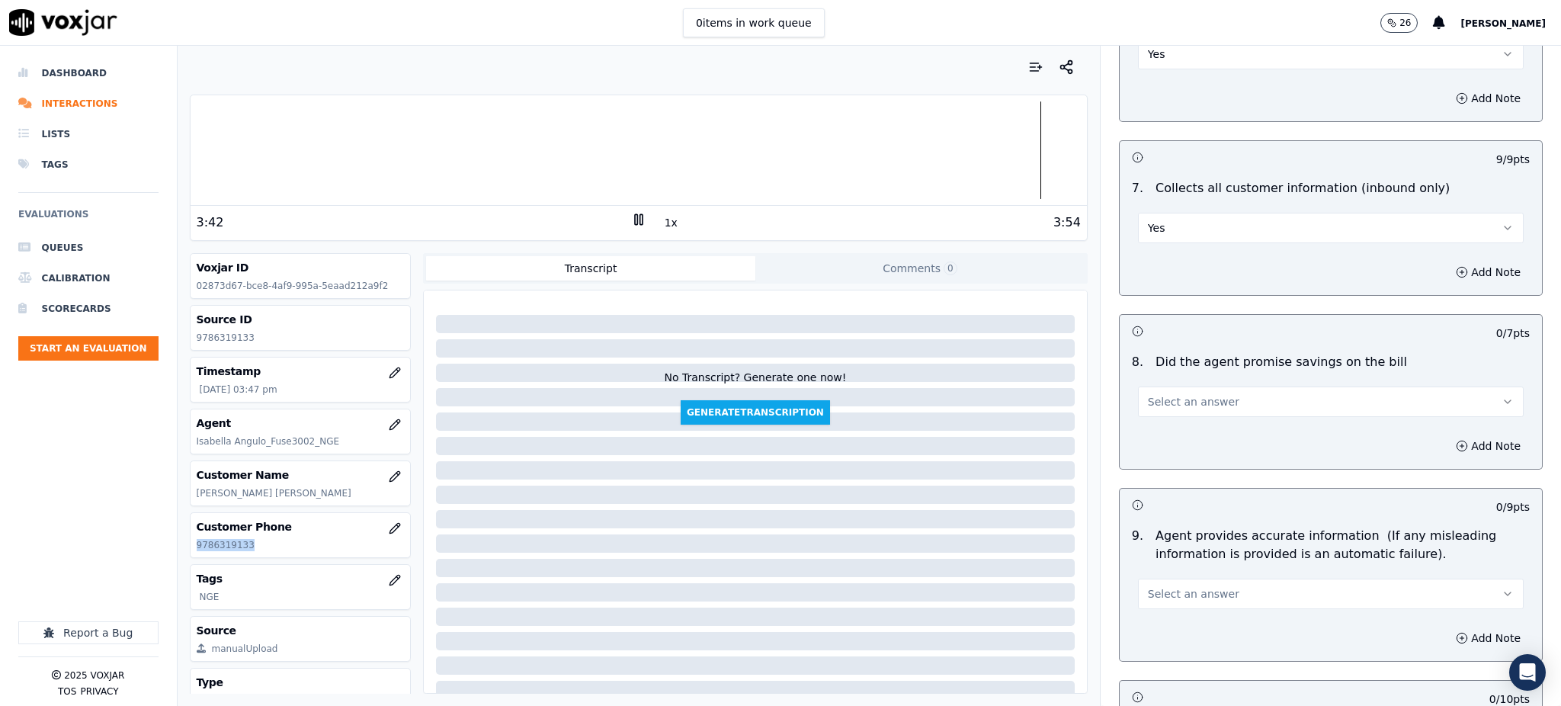
scroll to position [1220, 0]
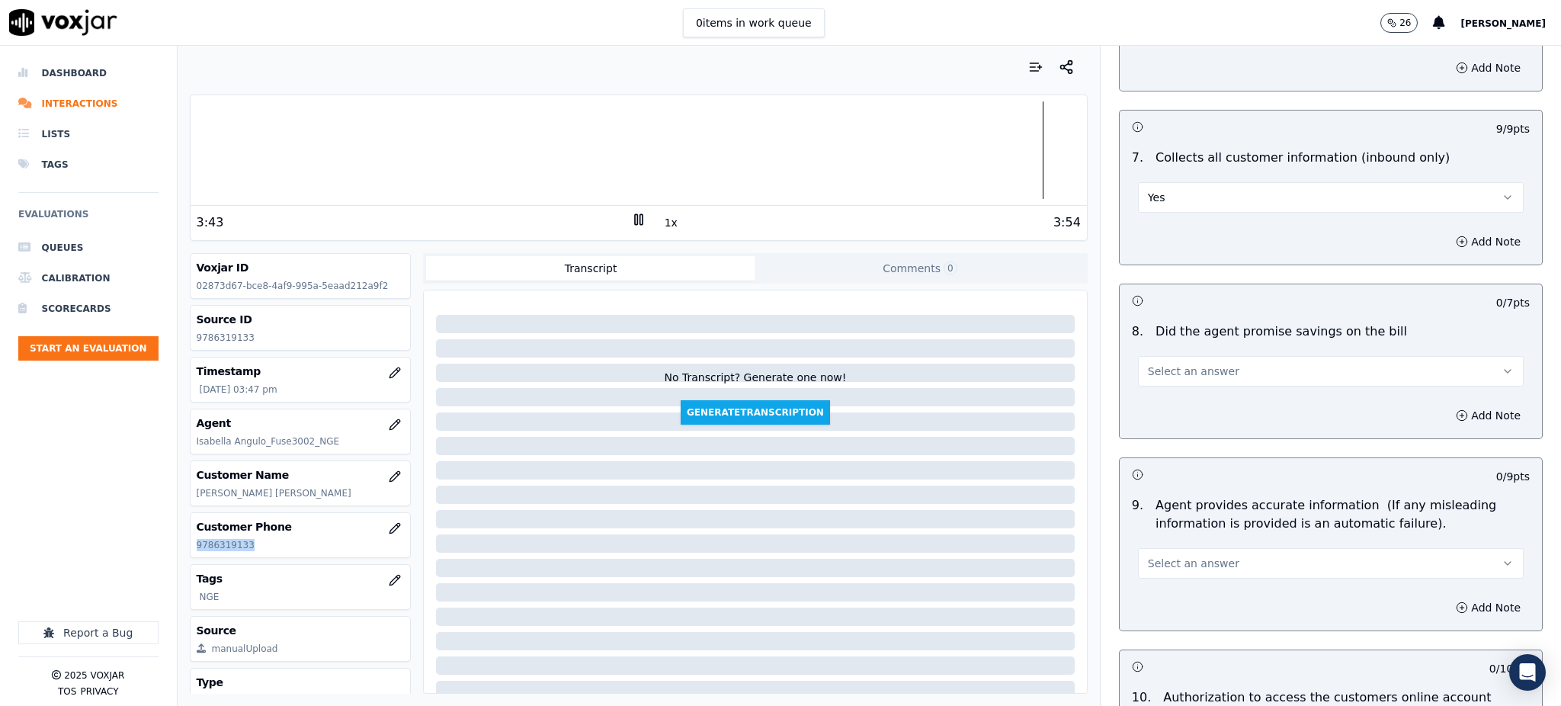
click at [1148, 364] on span "Select an answer" at bounding box center [1193, 371] width 91 height 15
click at [1169, 371] on div "Yes" at bounding box center [1297, 370] width 352 height 24
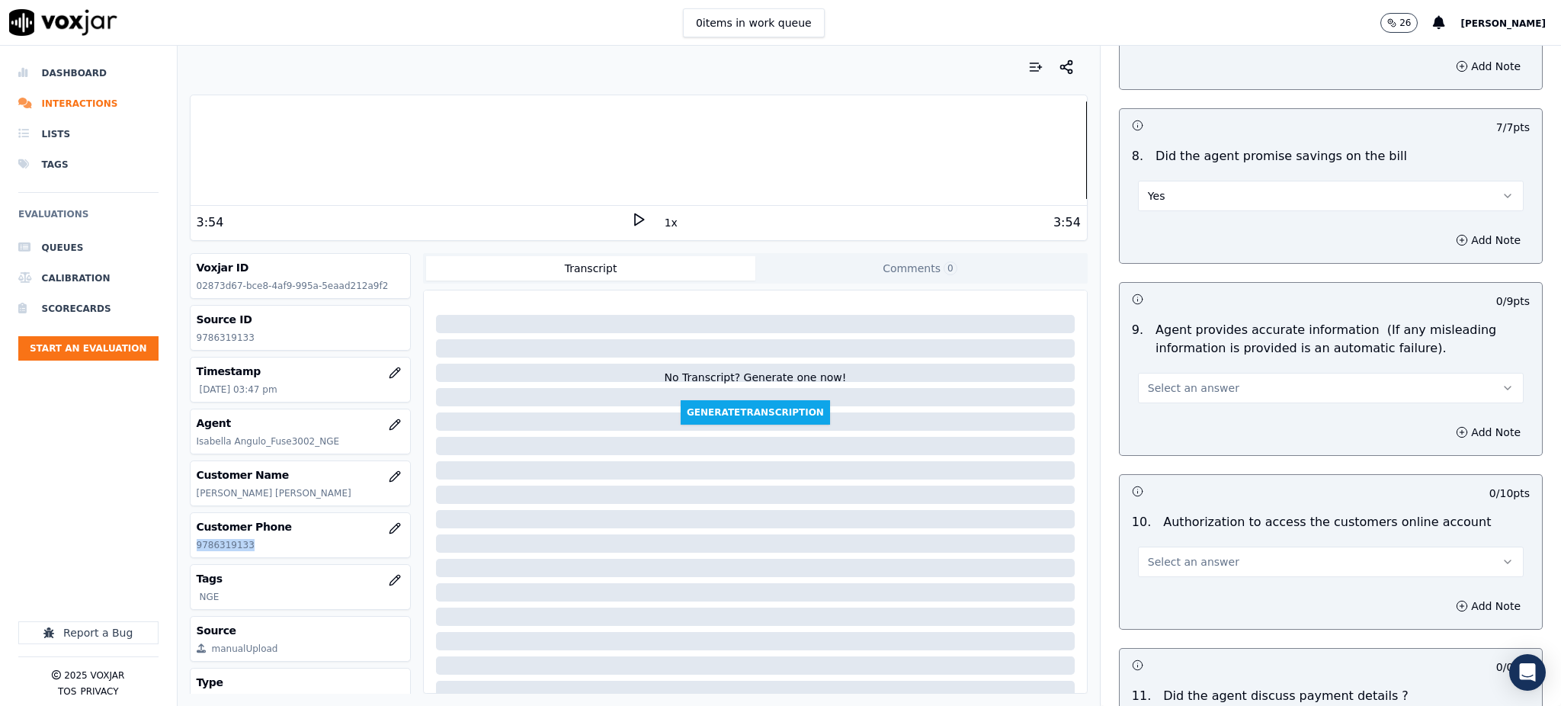
scroll to position [1393, 0]
drag, startPoint x: 1169, startPoint y: 348, endPoint x: 1169, endPoint y: 359, distance: 10.7
click at [1169, 383] on span "Select an answer" at bounding box center [1193, 390] width 91 height 15
click at [1178, 386] on div "Yes" at bounding box center [1297, 389] width 352 height 24
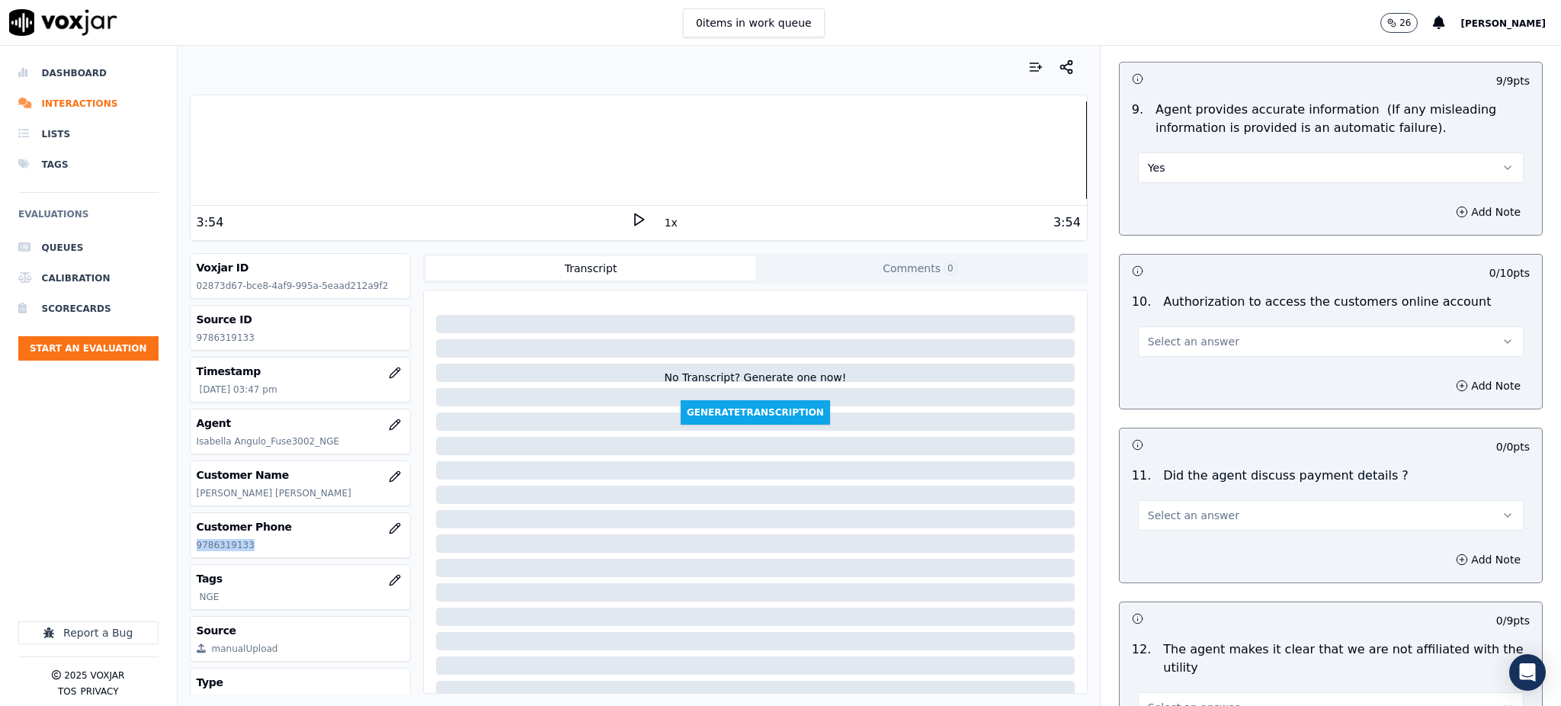
scroll to position [1698, 0]
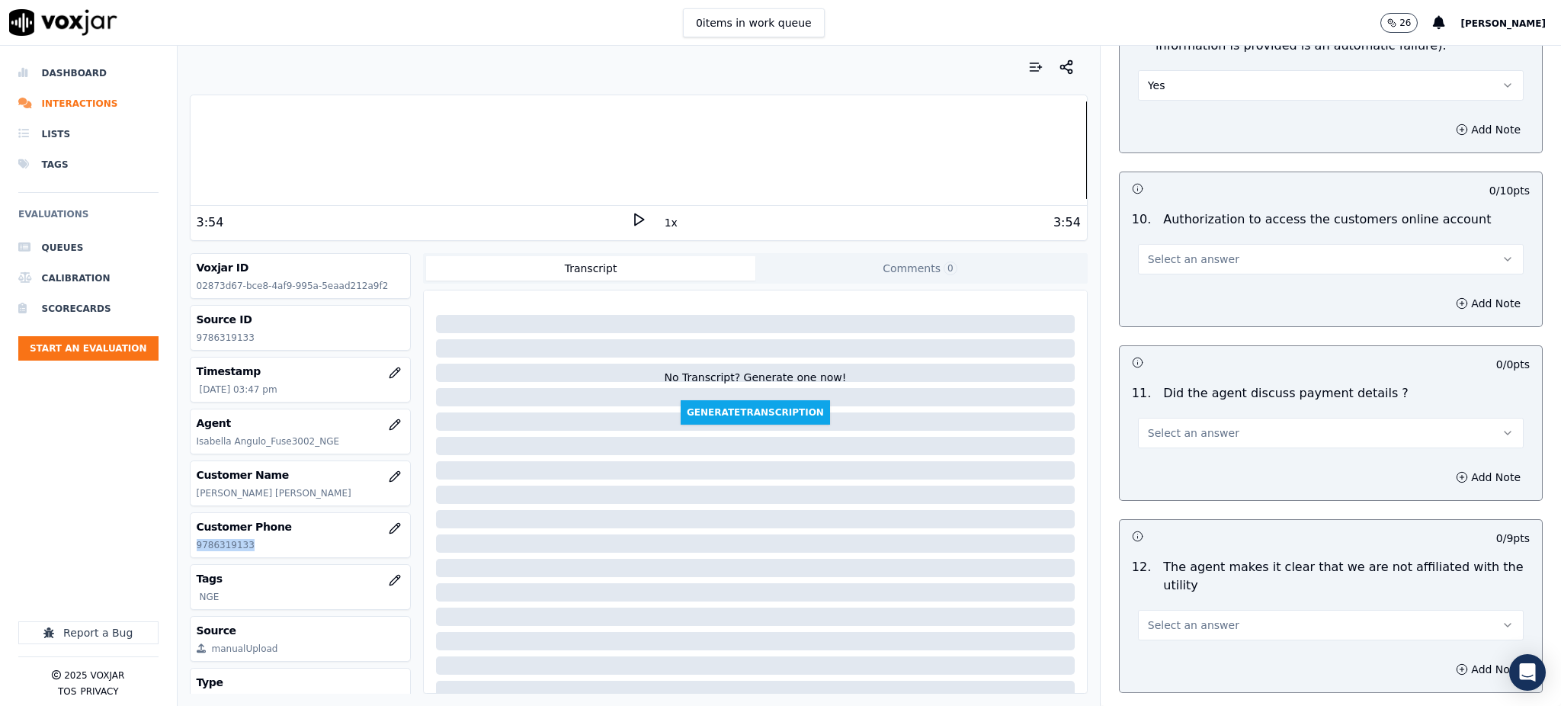
click at [1172, 252] on span "Select an answer" at bounding box center [1193, 259] width 91 height 15
click at [1167, 257] on div "Yes" at bounding box center [1297, 257] width 352 height 24
click at [1159, 425] on span "Select an answer" at bounding box center [1193, 432] width 91 height 15
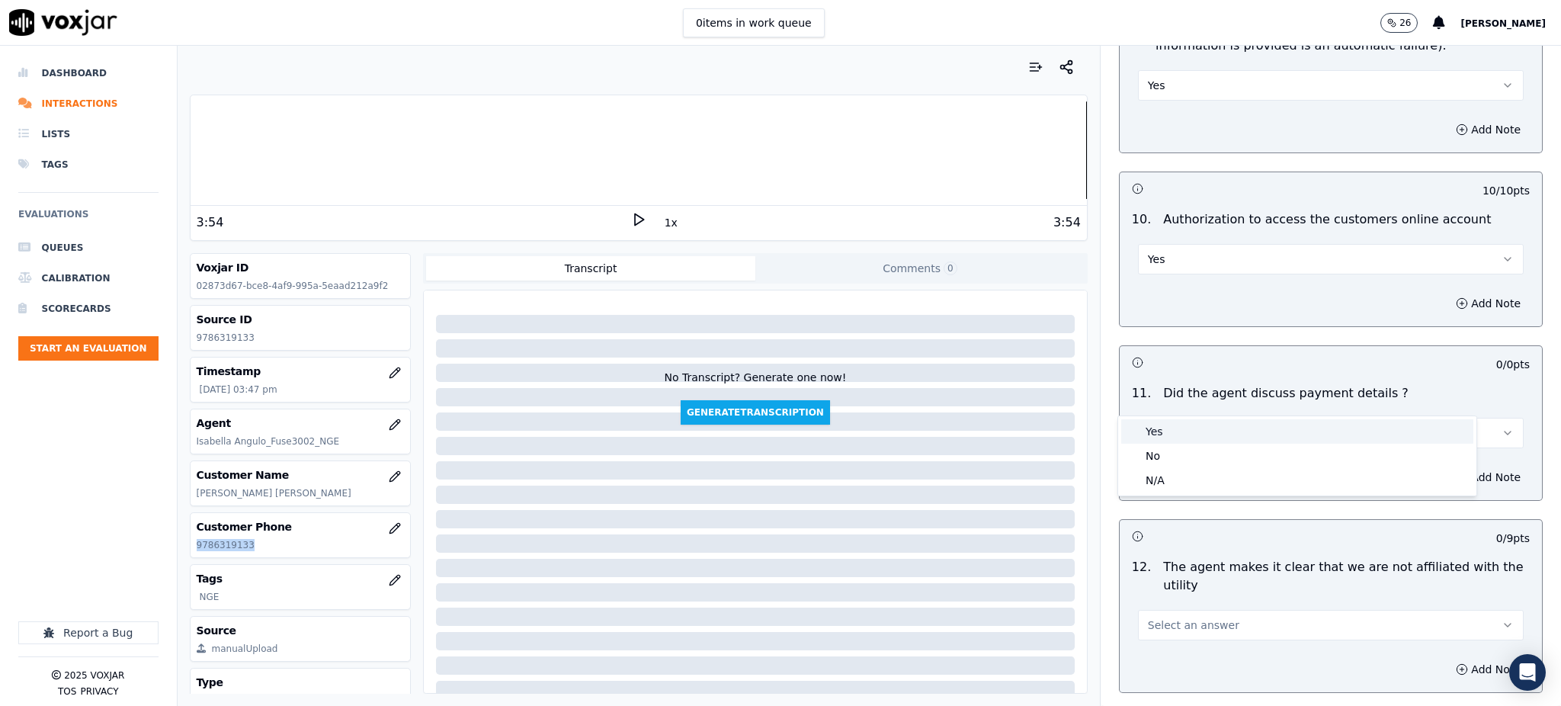
drag, startPoint x: 1154, startPoint y: 434, endPoint x: 1157, endPoint y: 535, distance: 101.4
click at [1154, 435] on div "Yes" at bounding box center [1297, 431] width 352 height 24
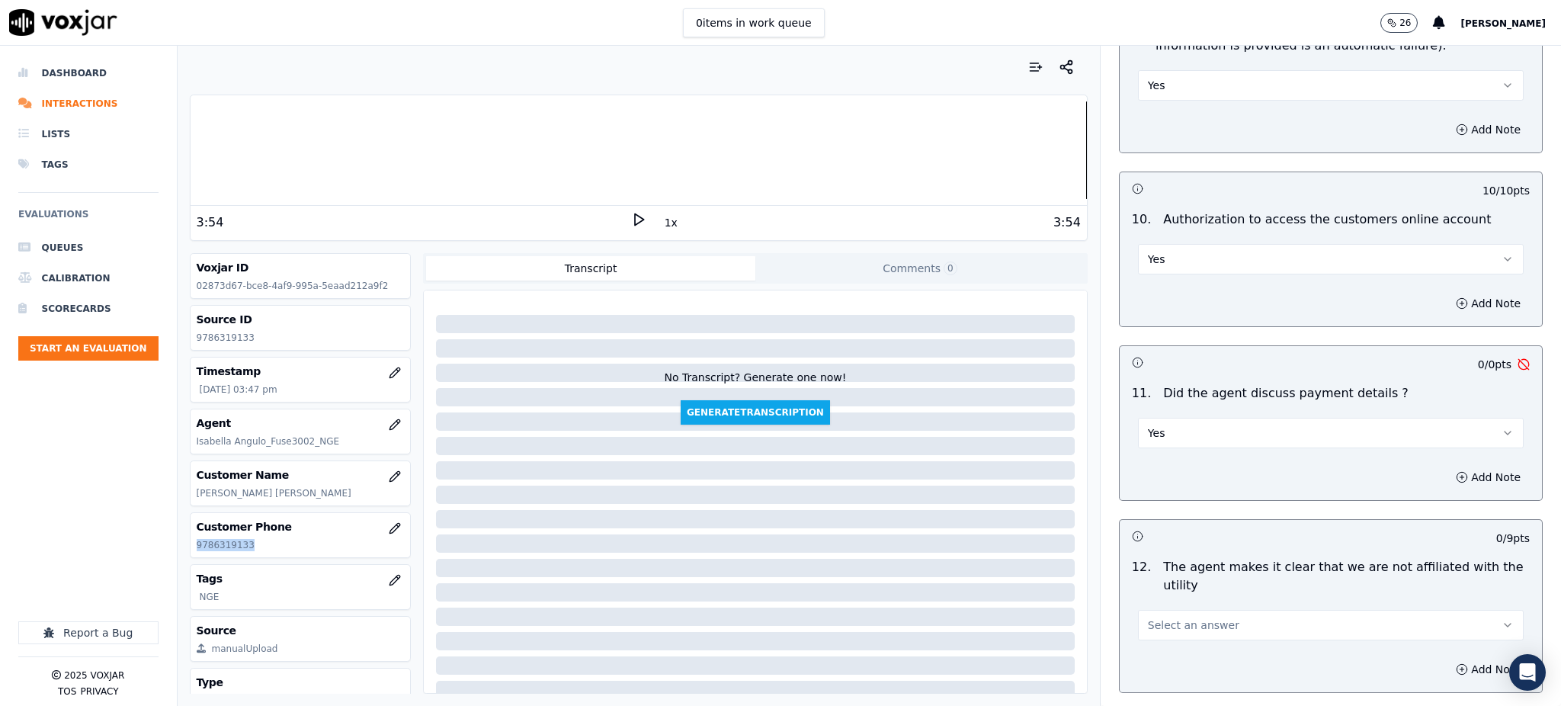
click at [1159, 617] on span "Select an answer" at bounding box center [1193, 624] width 91 height 15
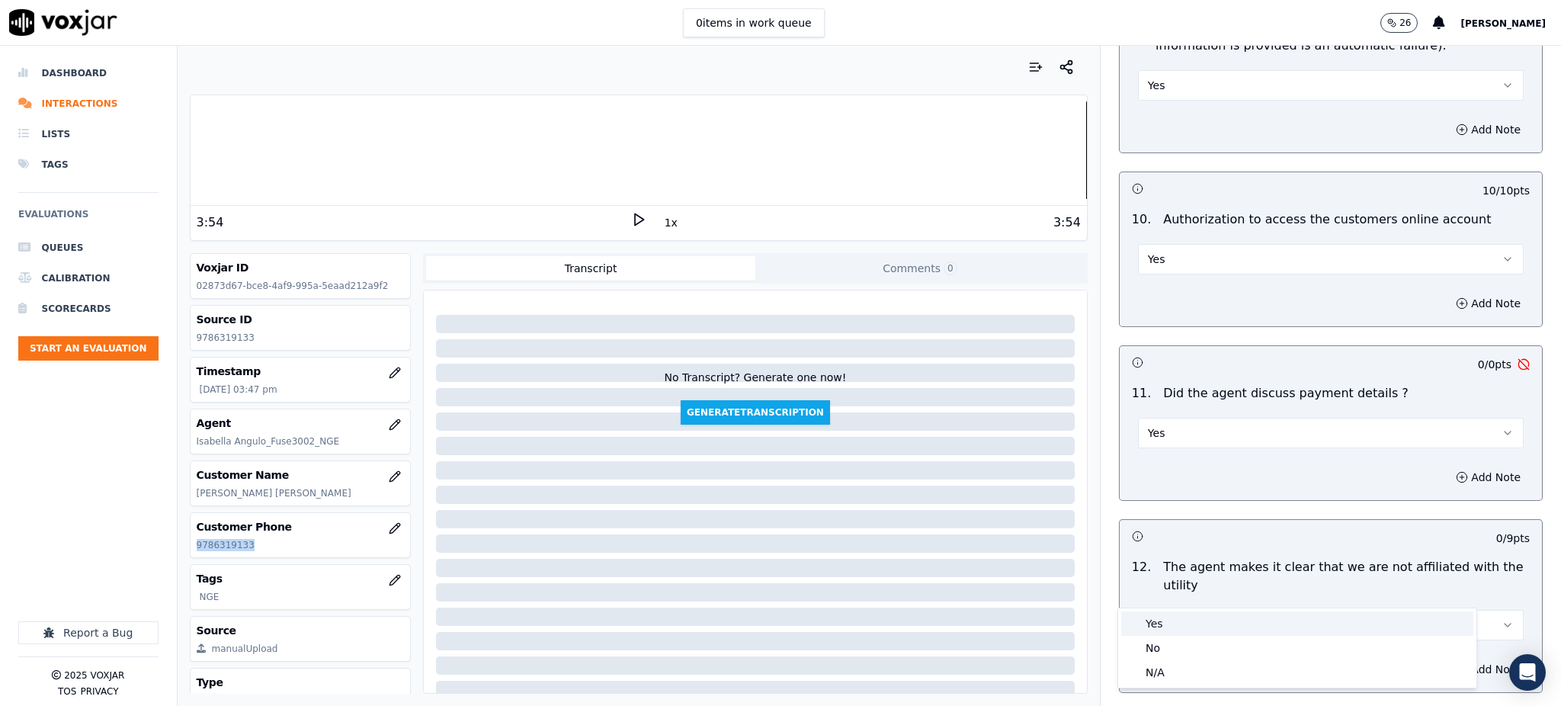
click at [1159, 624] on div "Yes" at bounding box center [1297, 623] width 352 height 24
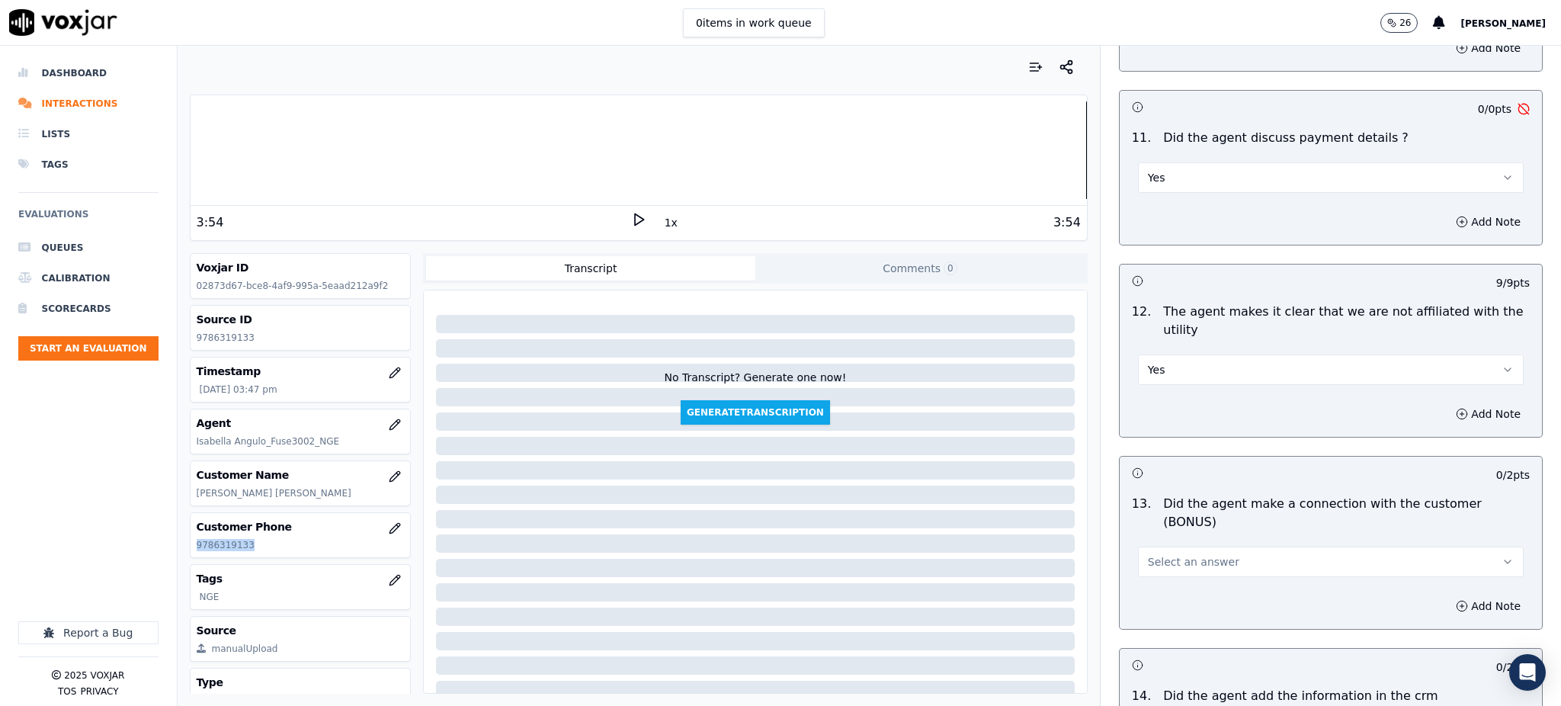
scroll to position [2003, 0]
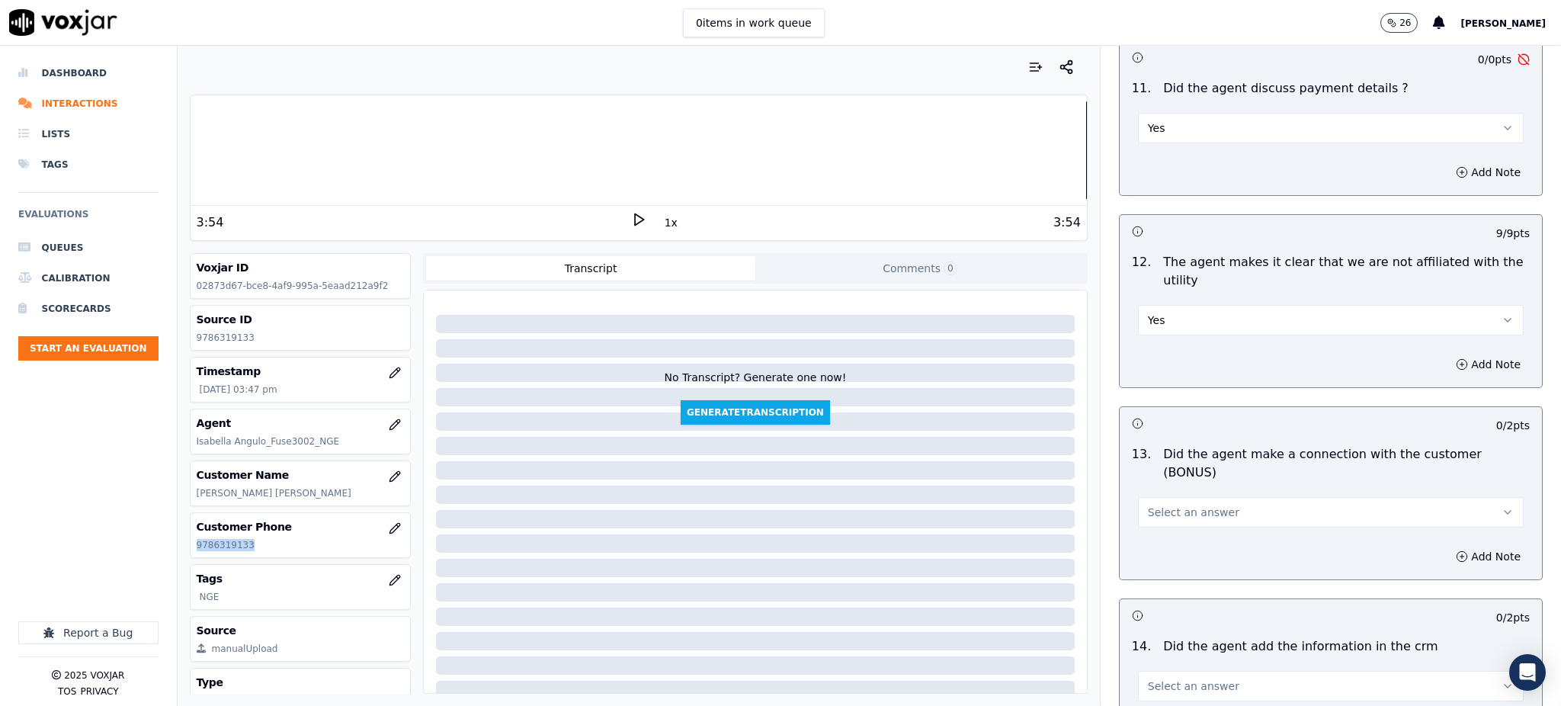
click at [1148, 505] on span "Select an answer" at bounding box center [1193, 512] width 91 height 15
click at [1155, 498] on div "Yes" at bounding box center [1297, 493] width 352 height 24
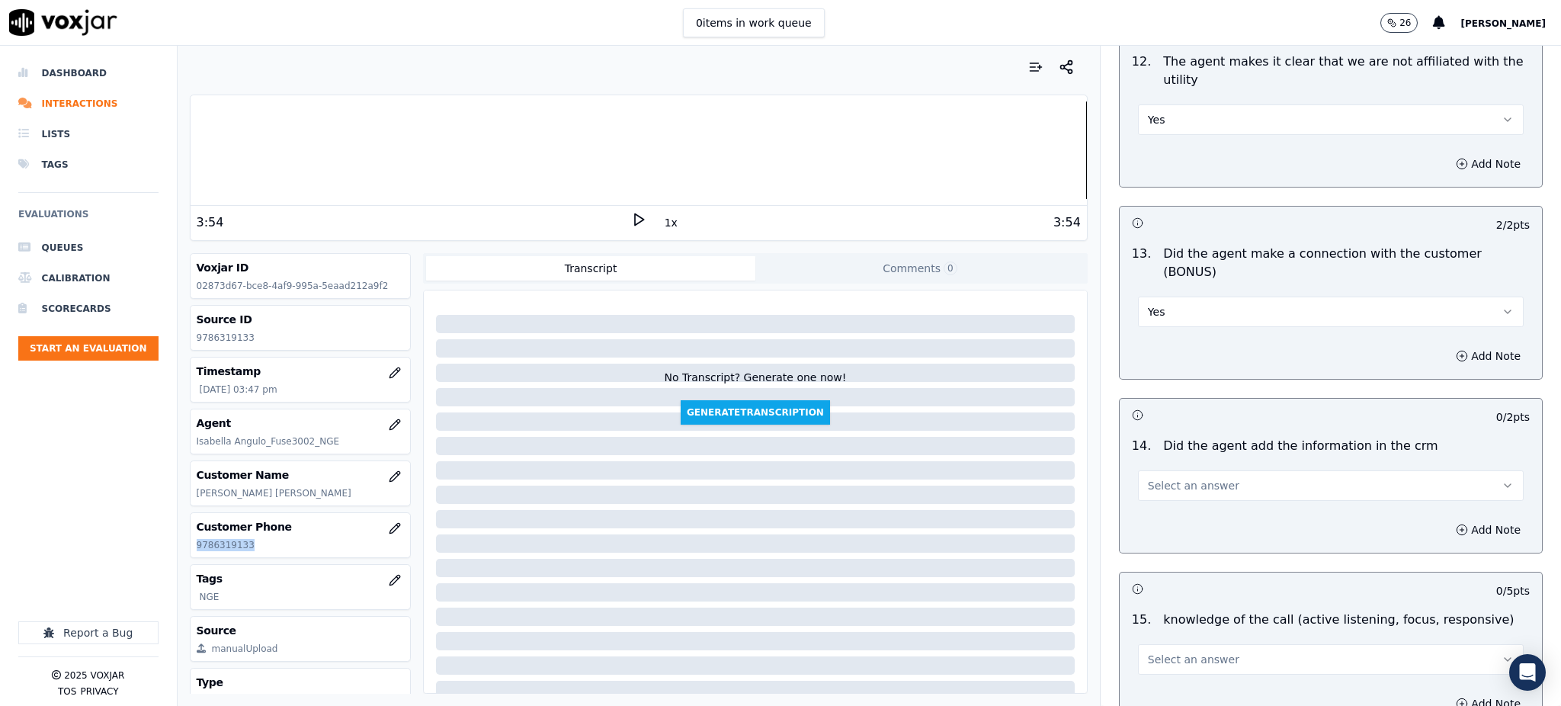
scroll to position [2205, 0]
click at [1146, 453] on div "Select an answer" at bounding box center [1331, 476] width 410 height 46
click at [1148, 476] on span "Select an answer" at bounding box center [1193, 483] width 91 height 15
click at [1164, 467] on div "Yes" at bounding box center [1297, 463] width 352 height 24
click at [1175, 649] on span "Select an answer" at bounding box center [1193, 656] width 91 height 15
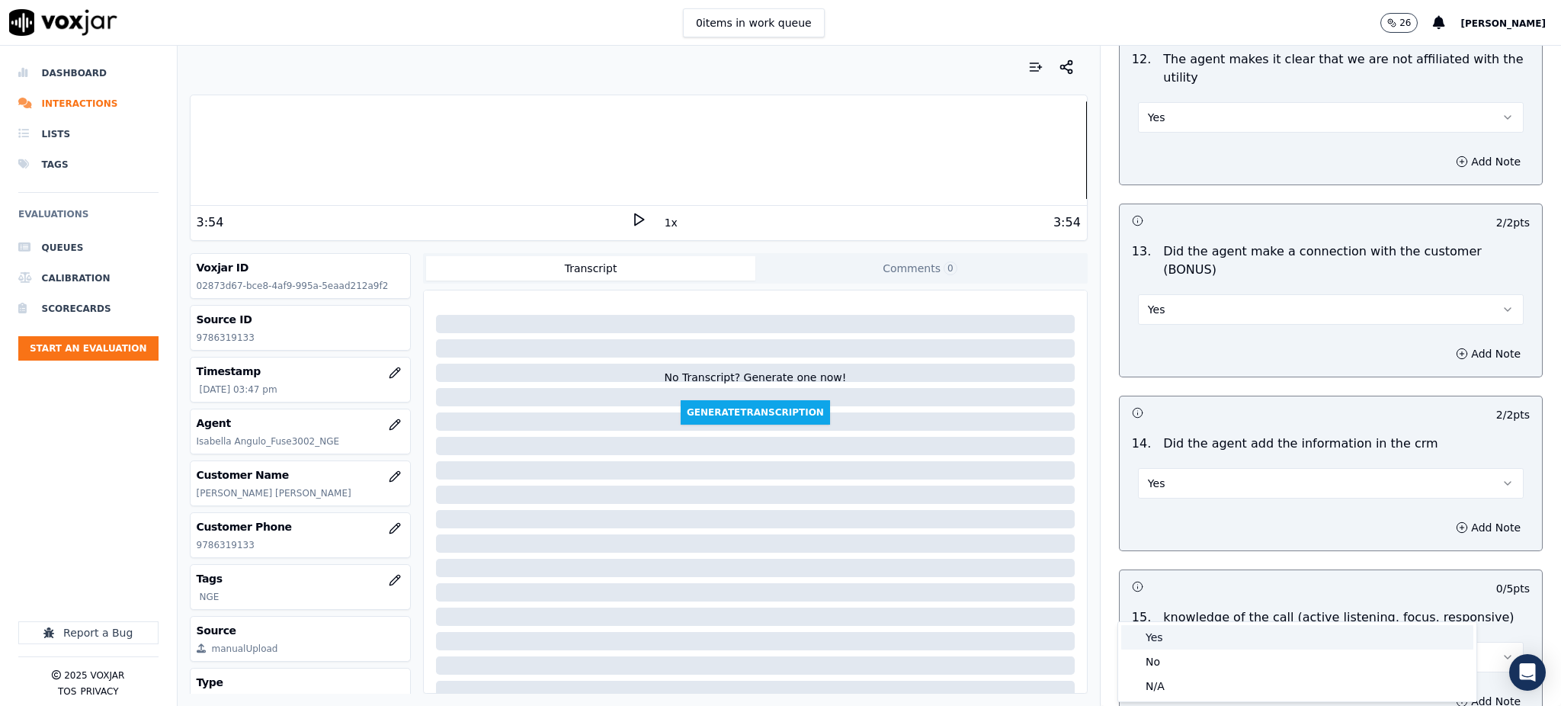
click at [1159, 630] on div "Yes" at bounding box center [1297, 637] width 352 height 24
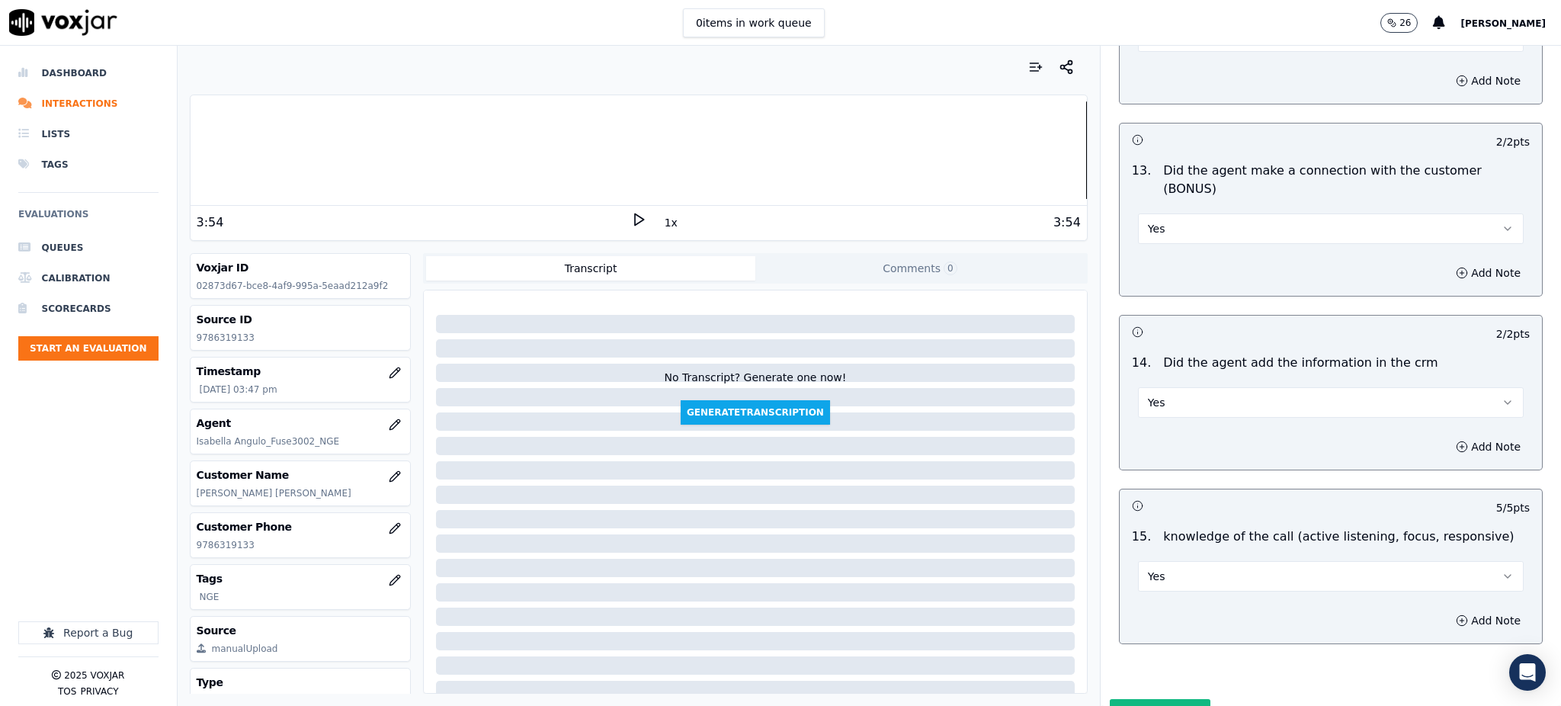
scroll to position [2307, 0]
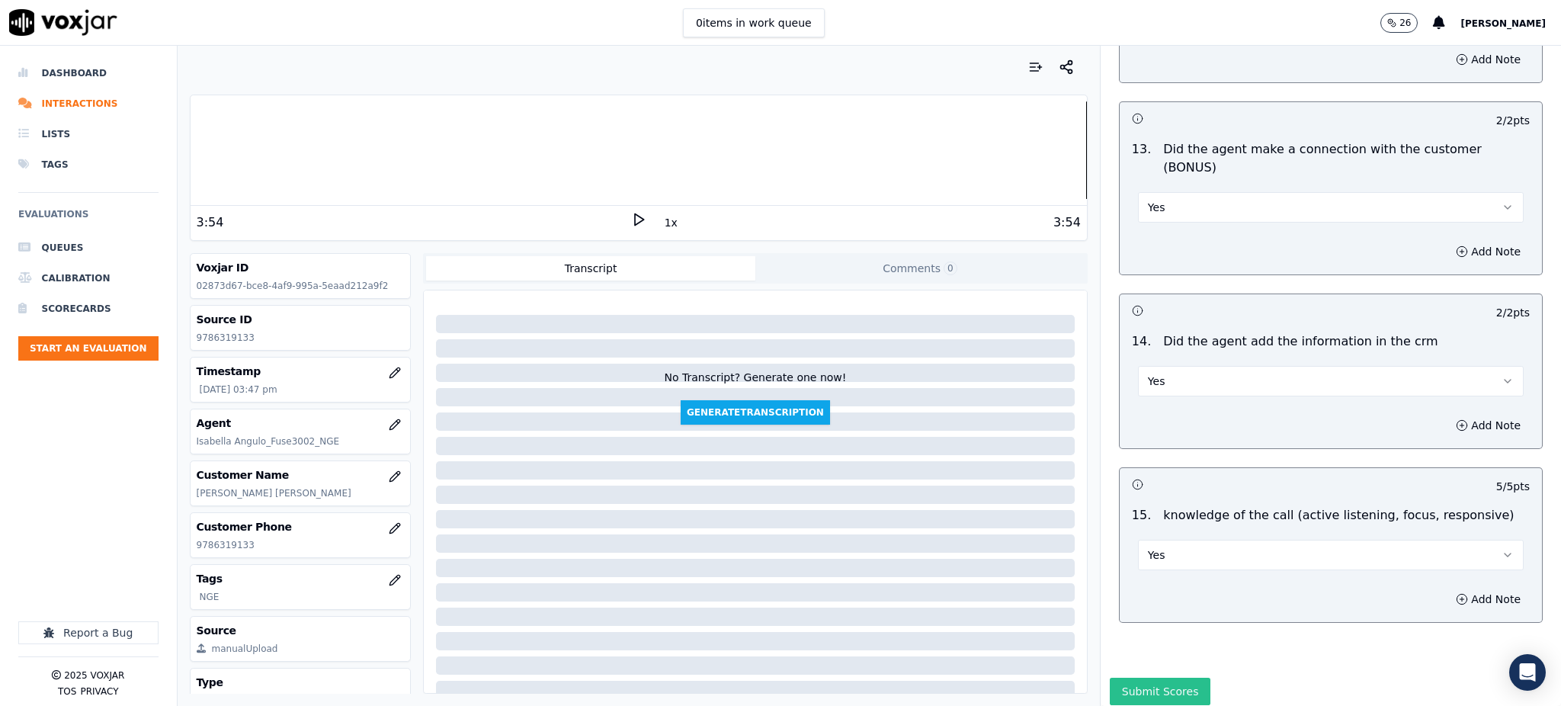
click at [1143, 678] on button "Submit Scores" at bounding box center [1160, 691] width 101 height 27
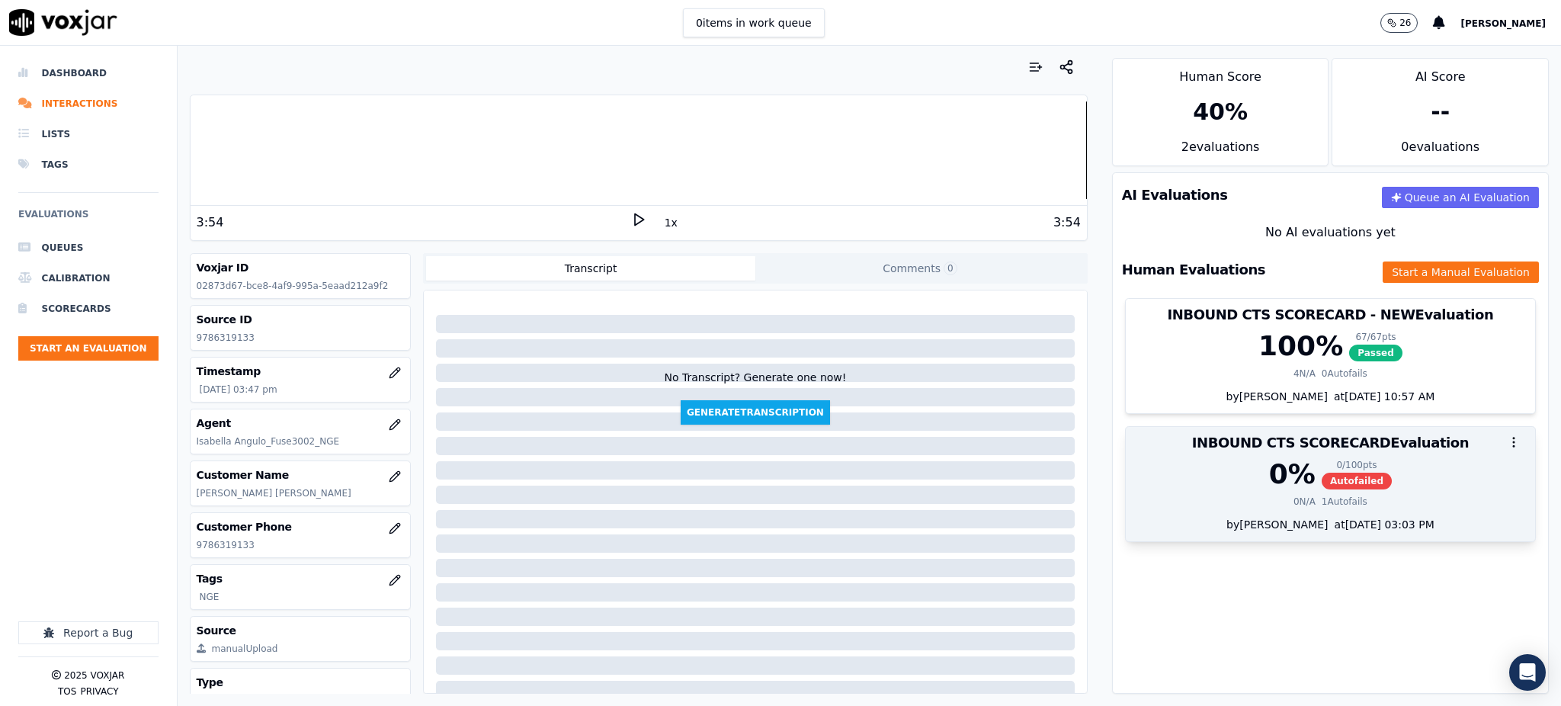
click at [1322, 484] on span "Autofailed" at bounding box center [1357, 481] width 70 height 17
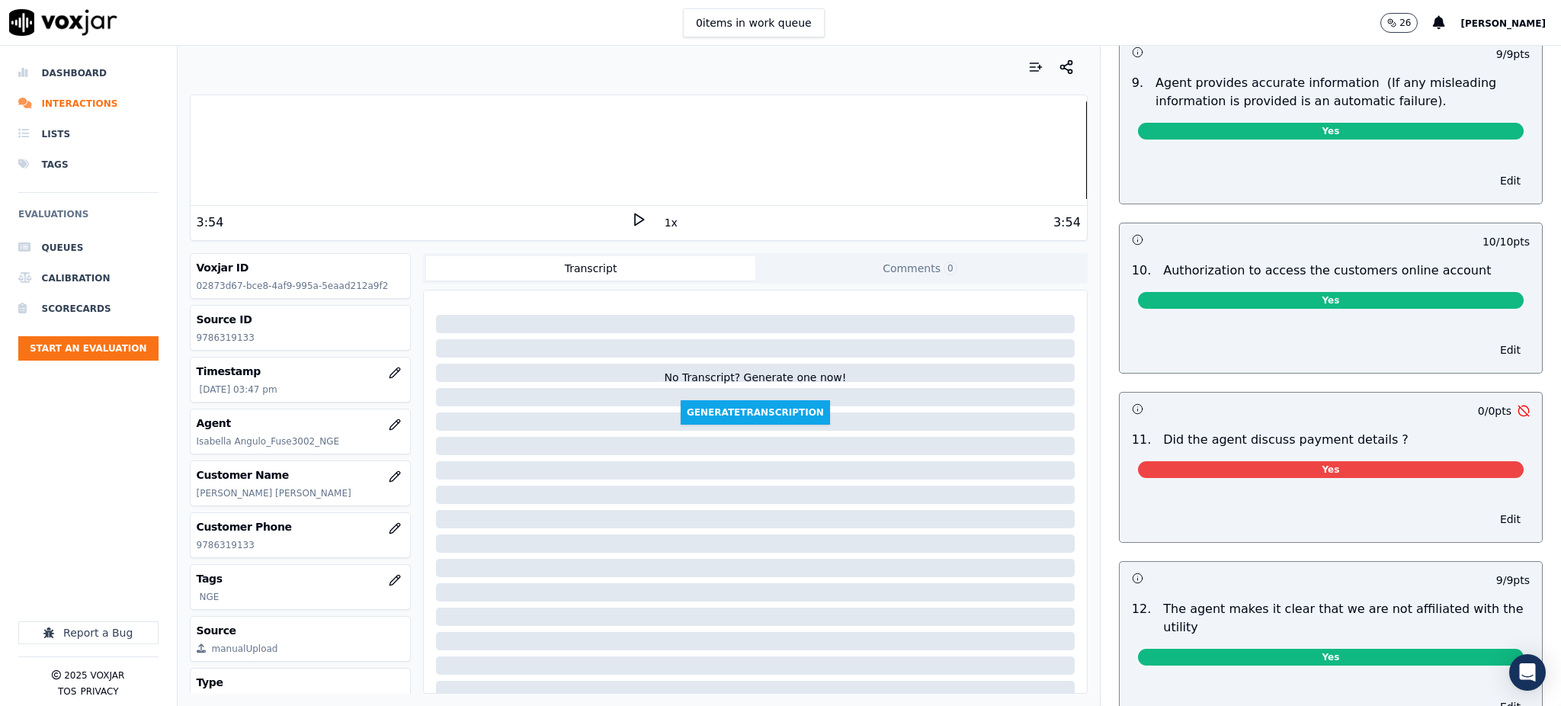
scroll to position [1727, 0]
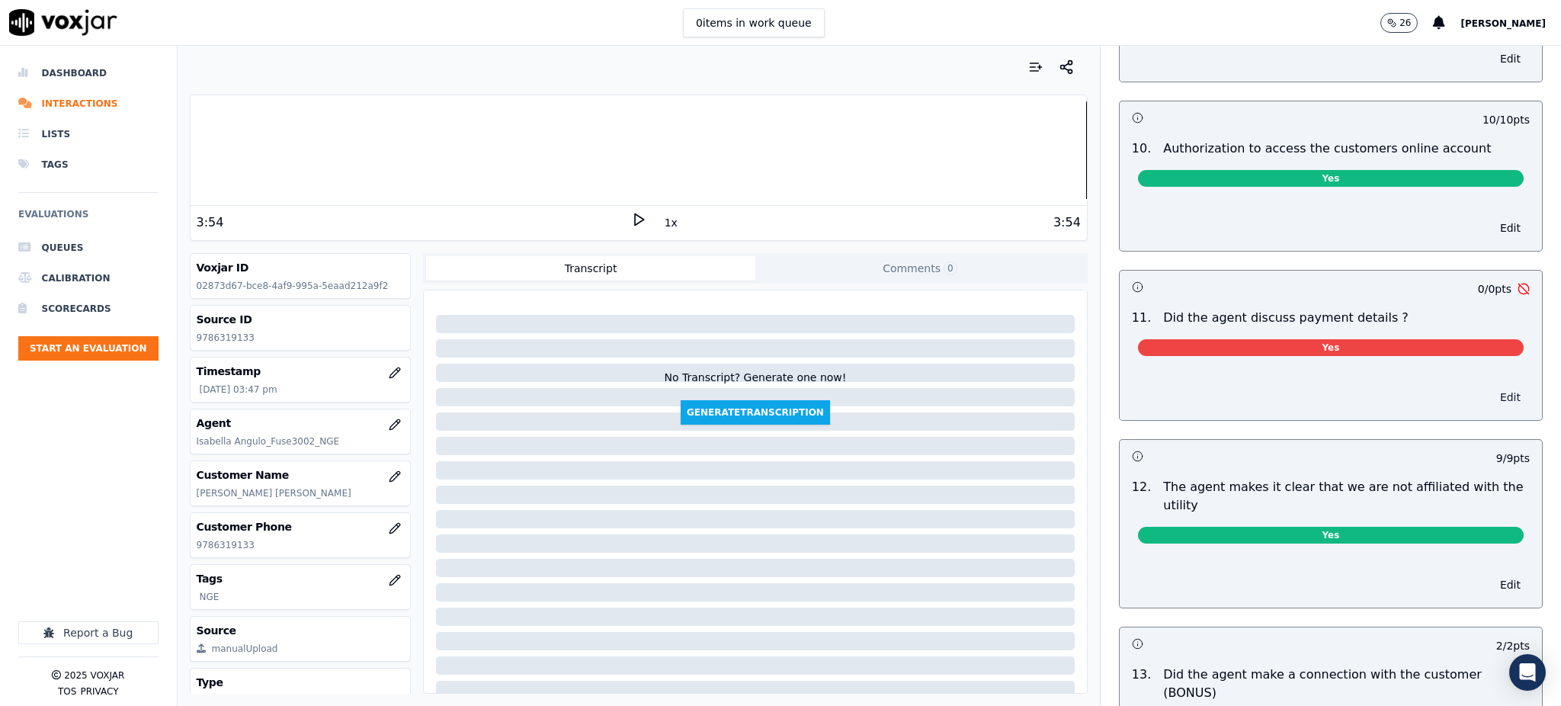
click at [1491, 386] on button "Edit" at bounding box center [1510, 396] width 39 height 21
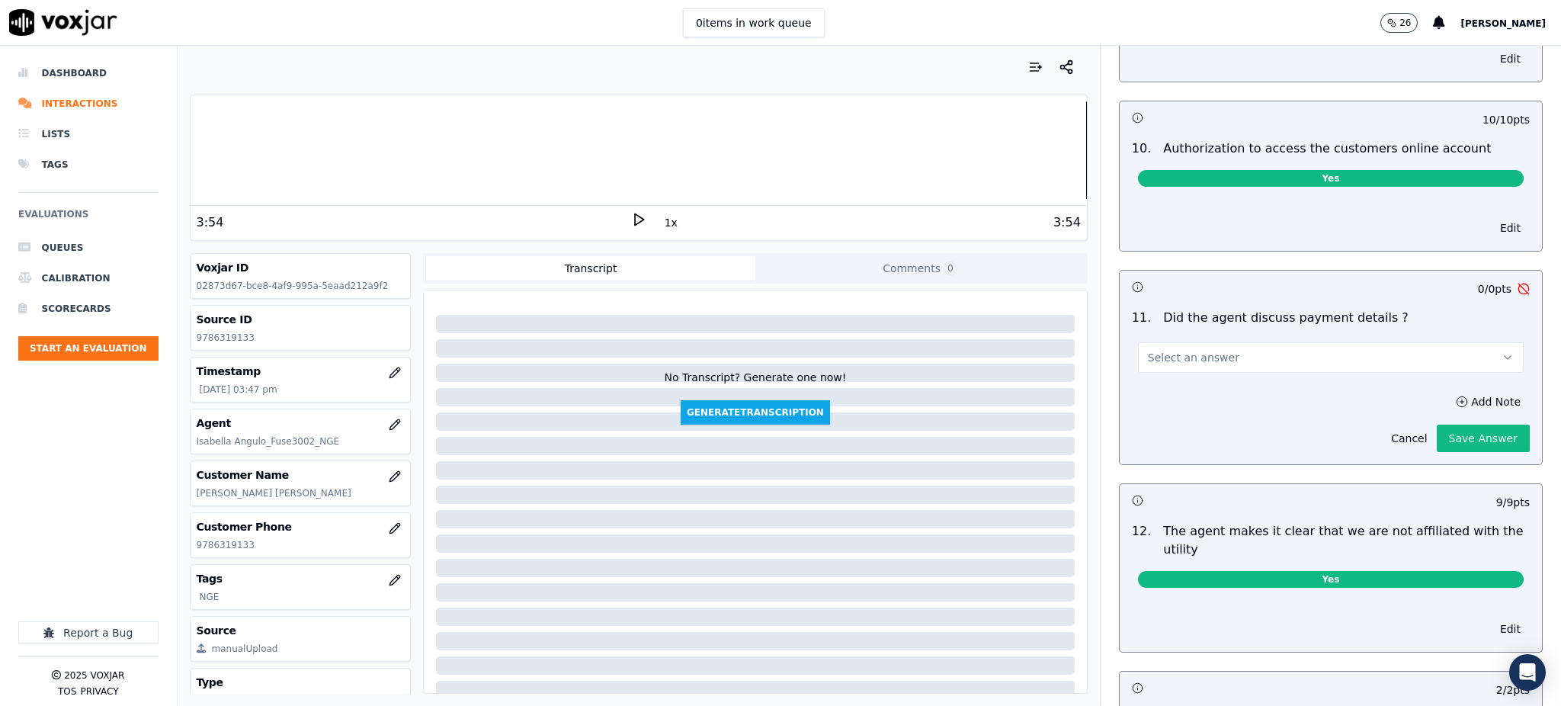
click at [1179, 350] on span "Select an answer" at bounding box center [1193, 357] width 91 height 15
click at [1181, 418] on div "N/A" at bounding box center [1297, 405] width 352 height 24
click at [1437, 425] on button "Save Answer" at bounding box center [1483, 438] width 93 height 27
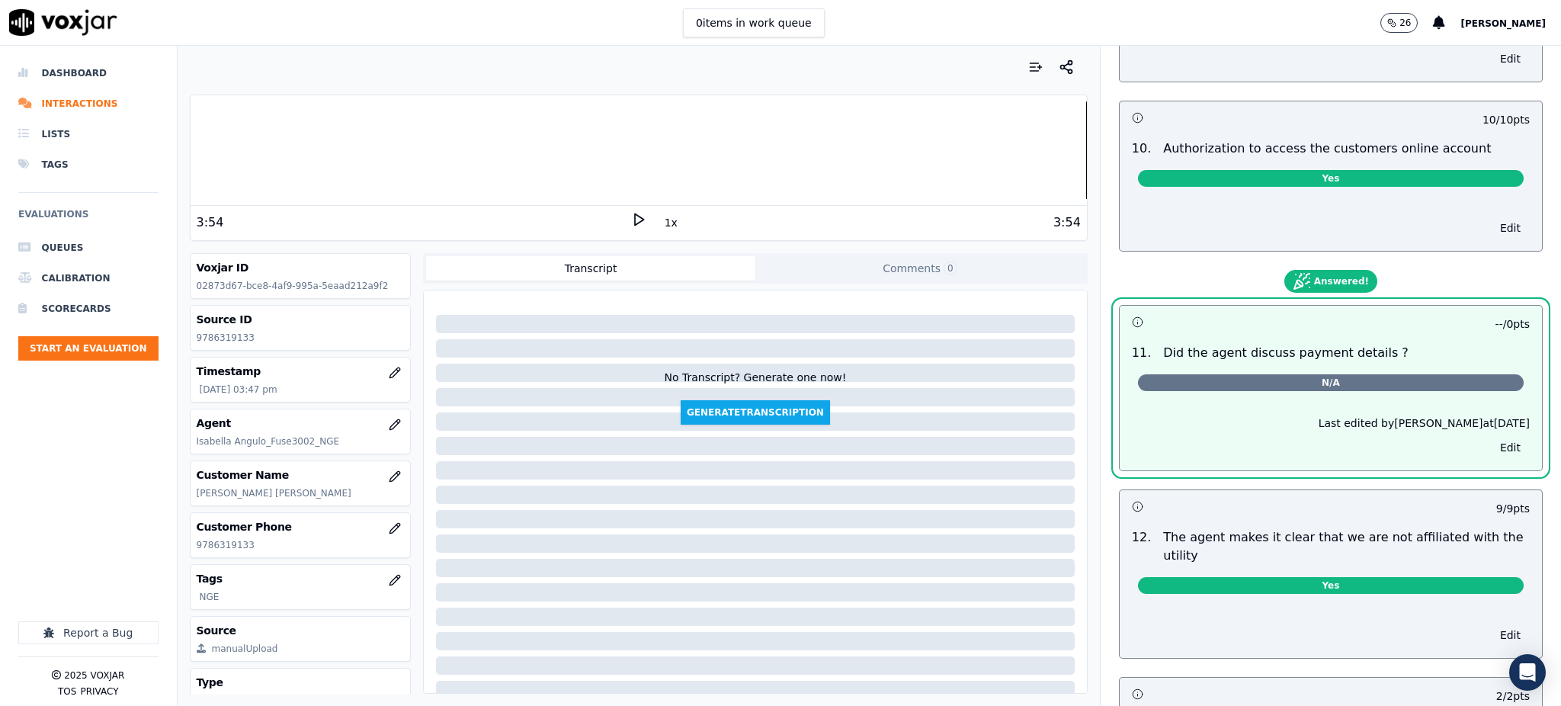
scroll to position [0, 0]
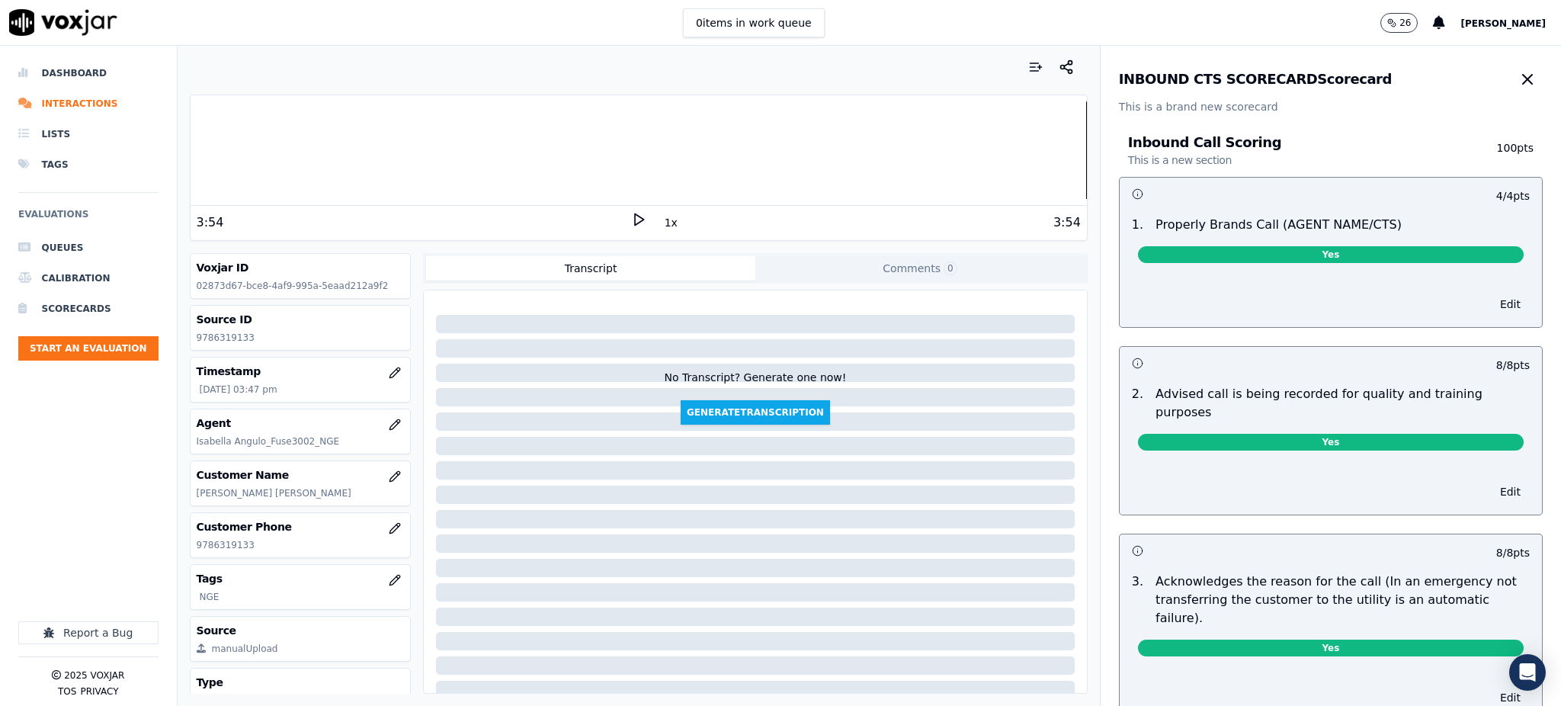
drag, startPoint x: 1467, startPoint y: 81, endPoint x: 1474, endPoint y: 78, distance: 8.2
click at [1512, 80] on button "button" at bounding box center [1527, 79] width 30 height 30
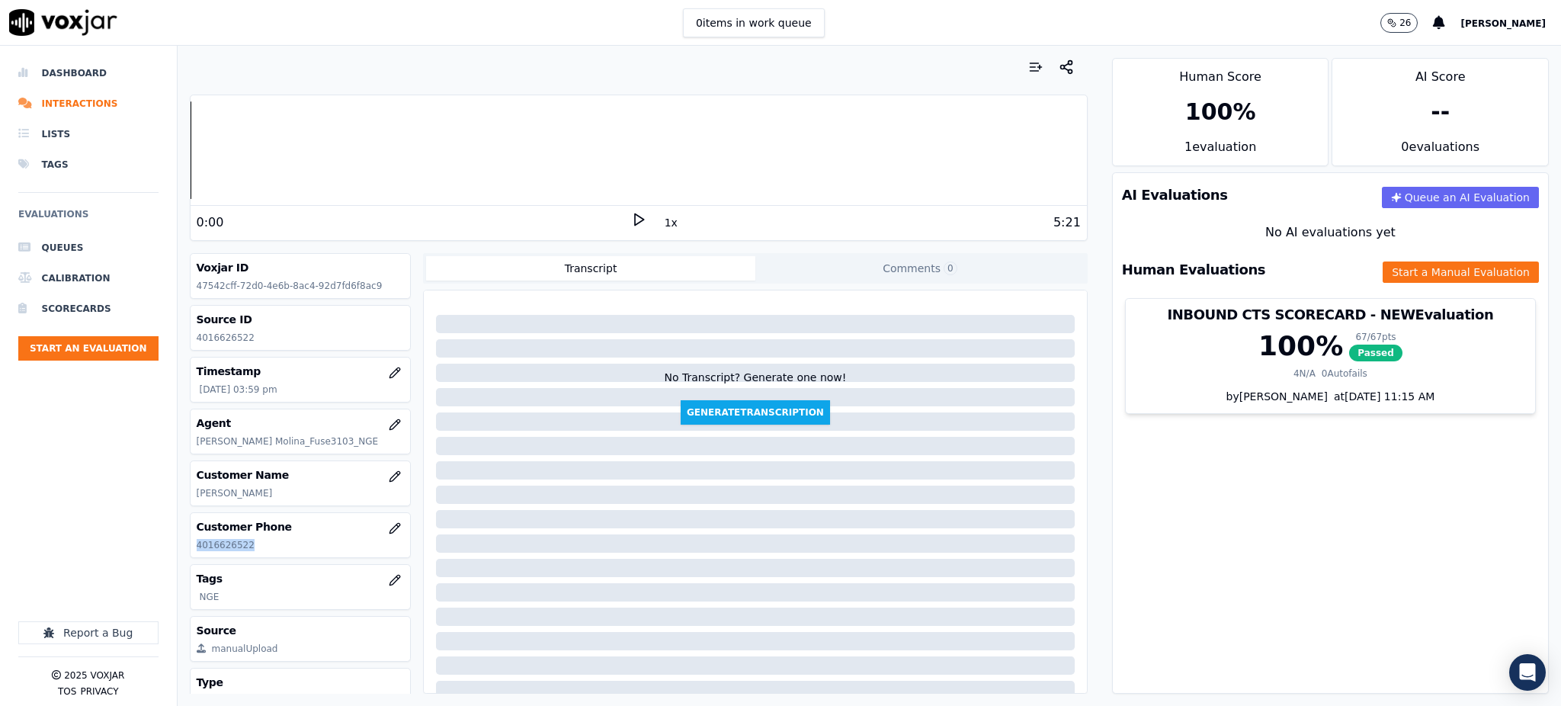
drag, startPoint x: 248, startPoint y: 541, endPoint x: 185, endPoint y: 548, distance: 62.9
click at [185, 548] on div "Your browser does not support the audio element. 0:00 1x 5:21 Voxjar ID 47542cf…" at bounding box center [639, 376] width 922 height 660
copy p "4016626522"
click at [631, 216] on icon at bounding box center [638, 219] width 15 height 15
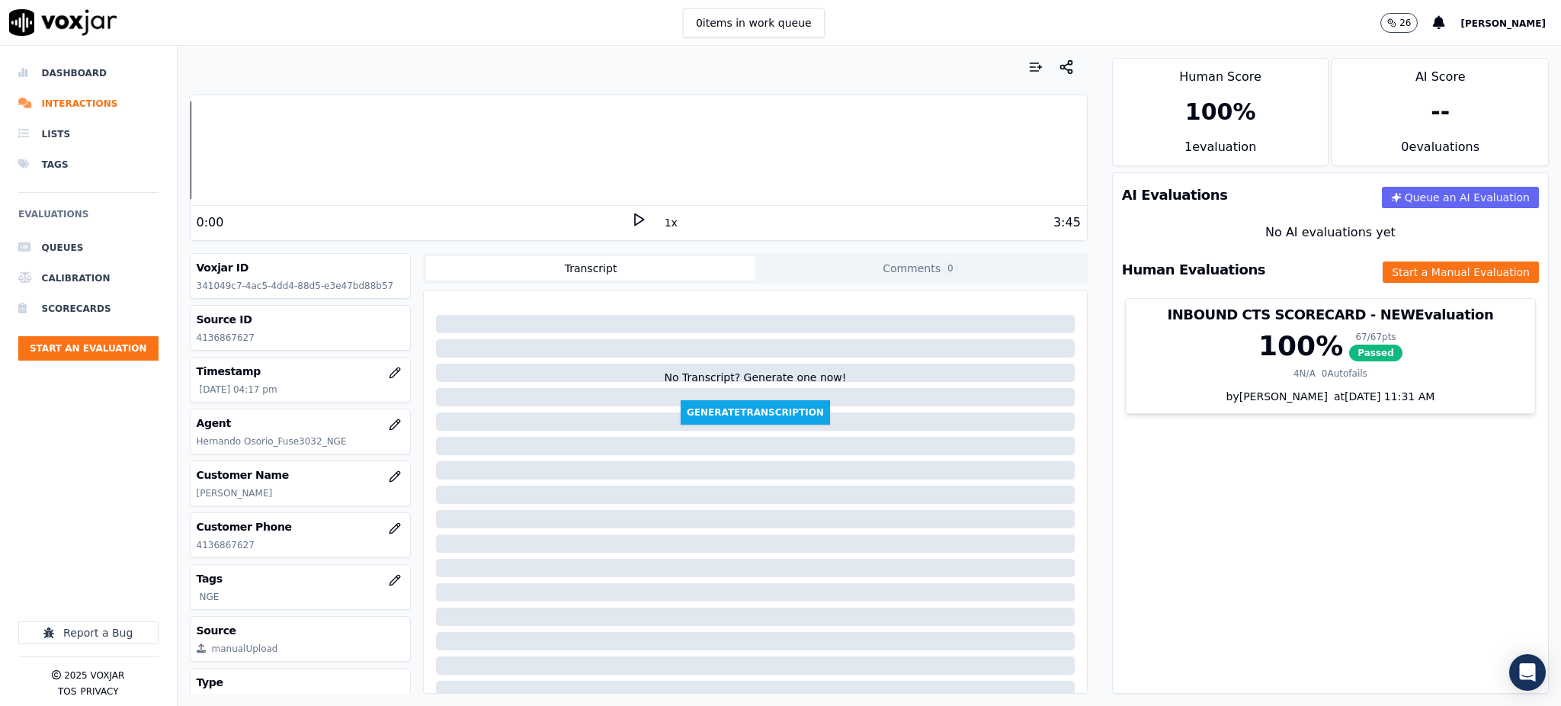
click at [619, 218] on div "0:00" at bounding box center [414, 222] width 435 height 18
drag, startPoint x: 630, startPoint y: 218, endPoint x: 615, endPoint y: 210, distance: 17.0
click at [631, 217] on icon at bounding box center [638, 219] width 15 height 15
drag, startPoint x: 258, startPoint y: 543, endPoint x: 192, endPoint y: 558, distance: 68.0
click at [192, 558] on div "Customer Phone [PHONE_NUMBER]" at bounding box center [301, 535] width 222 height 46
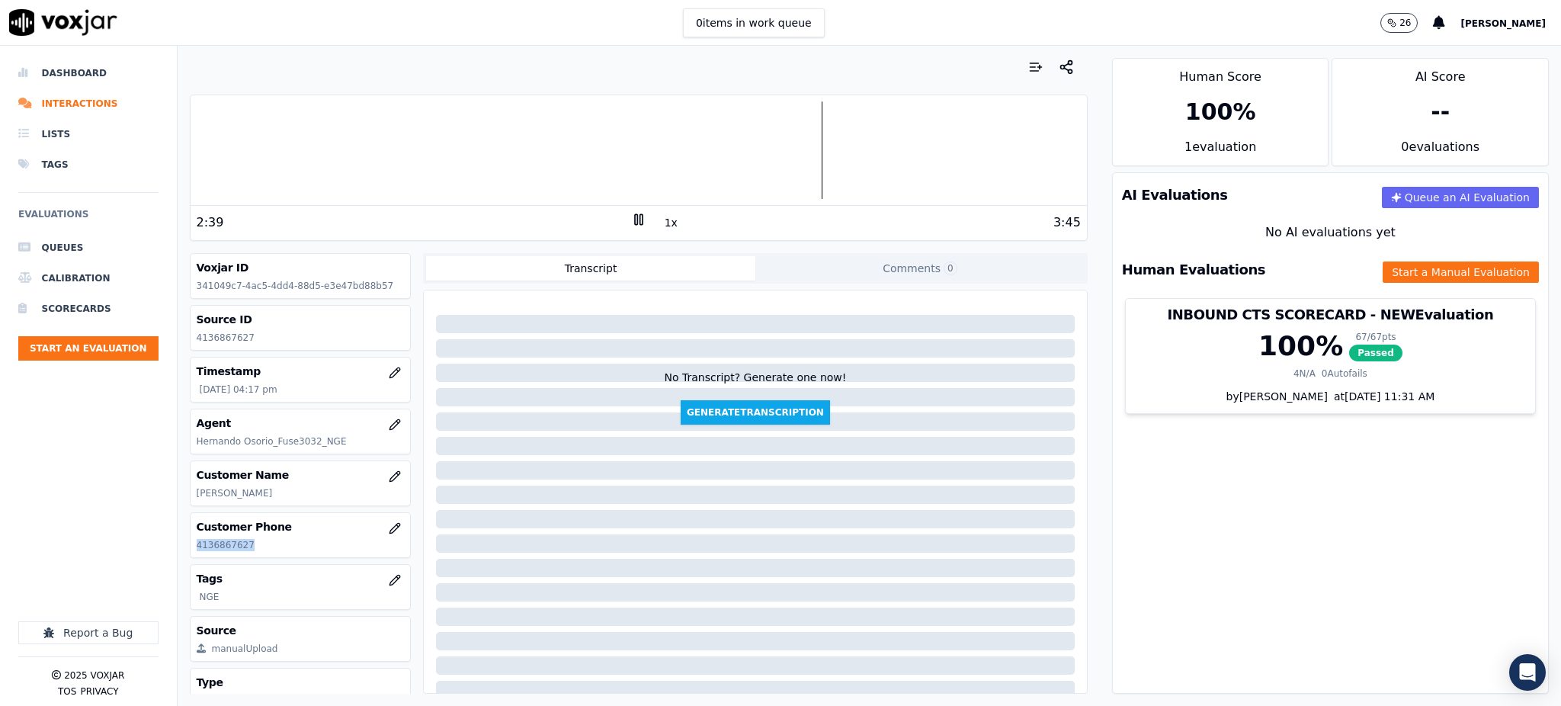
copy p "4136867627"
click at [1404, 268] on button "Start a Manual Evaluation" at bounding box center [1461, 271] width 156 height 21
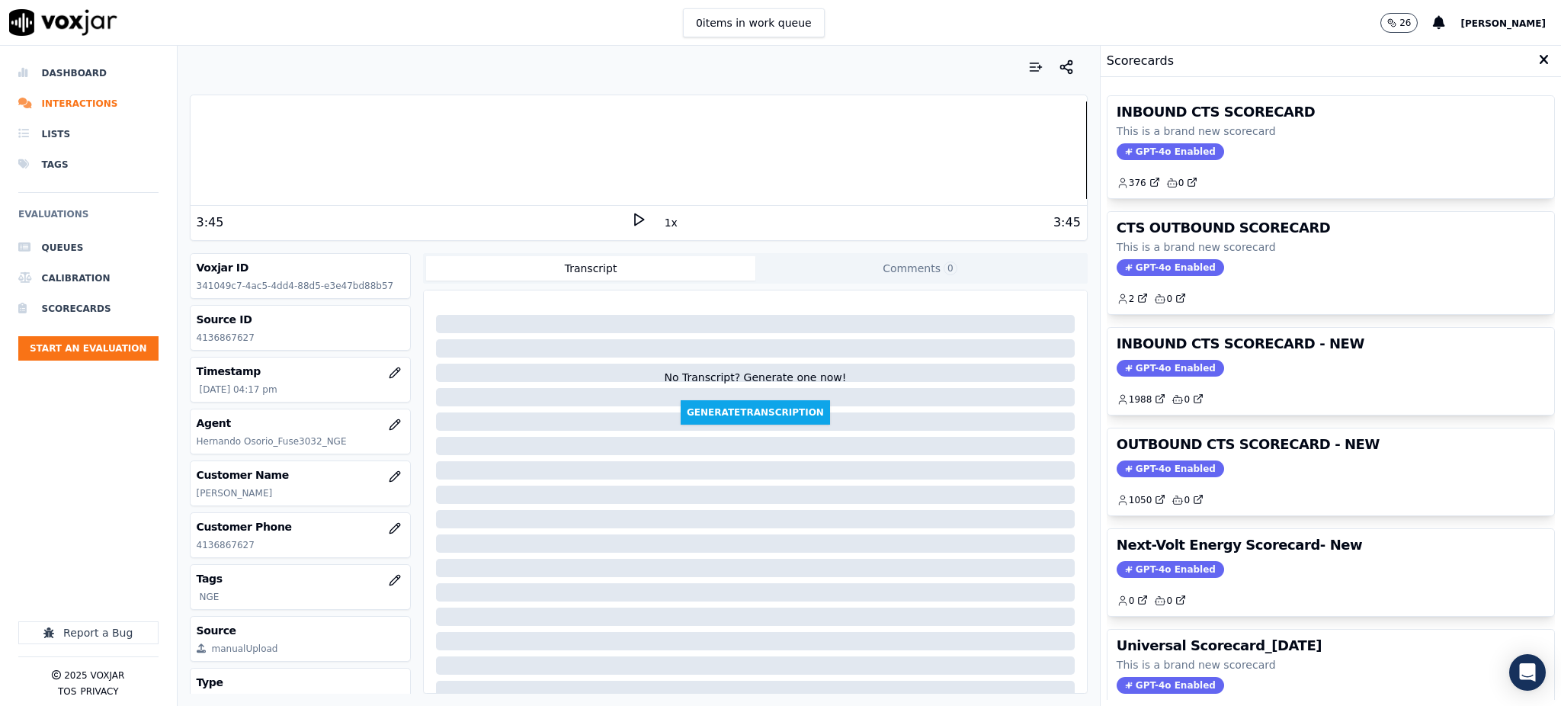
drag, startPoint x: 1137, startPoint y: 126, endPoint x: 1140, endPoint y: 149, distance: 23.9
click at [1137, 129] on p "This is a brand new scorecard" at bounding box center [1331, 130] width 428 height 15
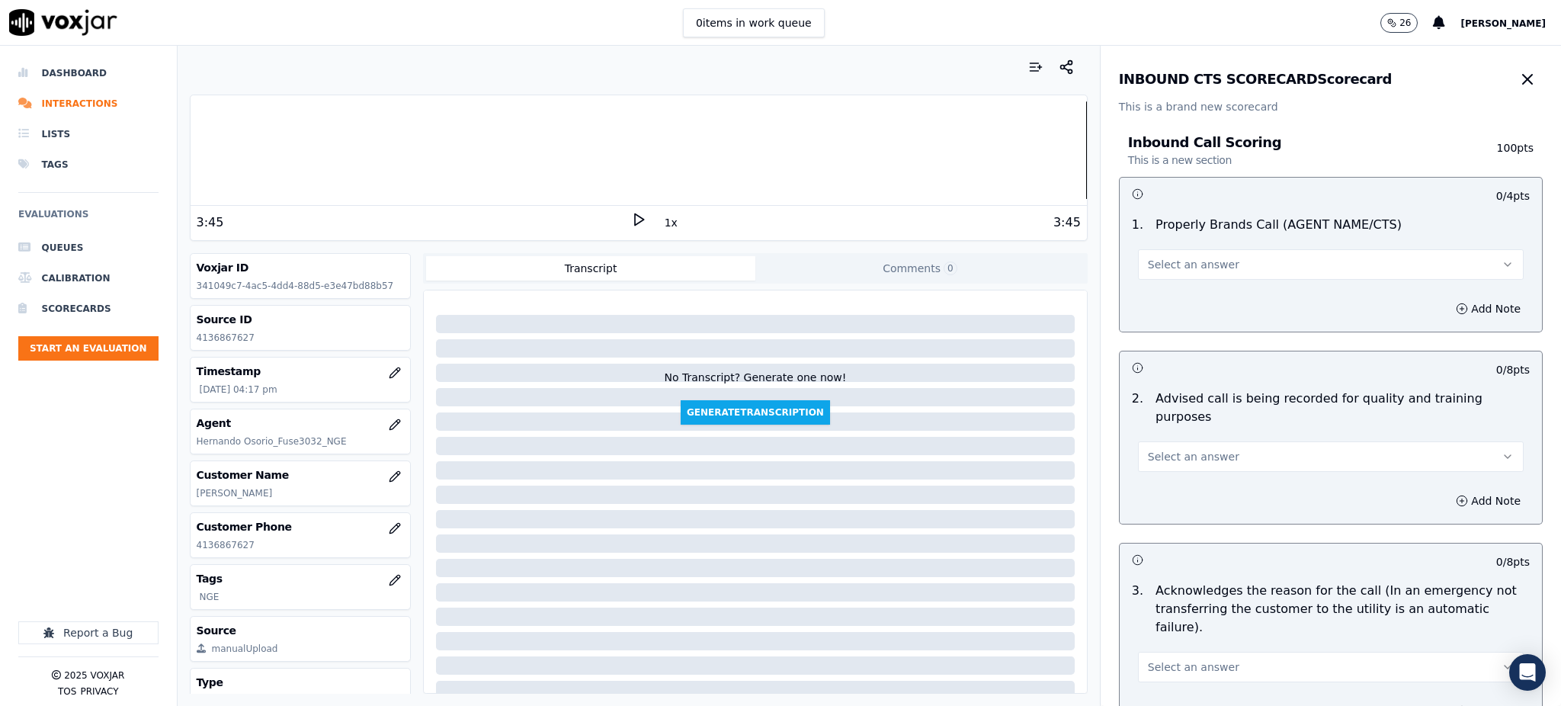
click at [1167, 262] on span "Select an answer" at bounding box center [1193, 264] width 91 height 15
click at [1163, 300] on div "Yes" at bounding box center [1297, 299] width 352 height 24
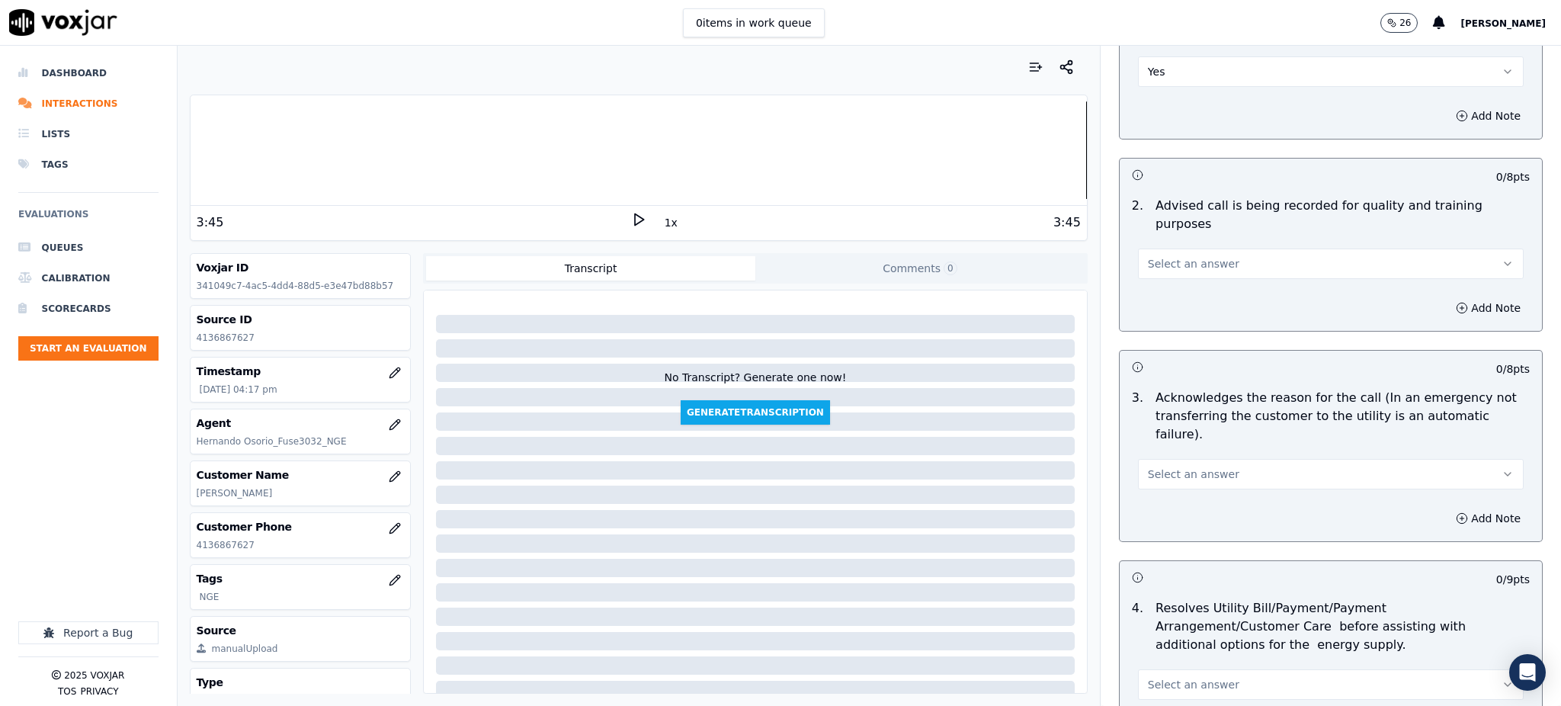
scroll to position [203, 0]
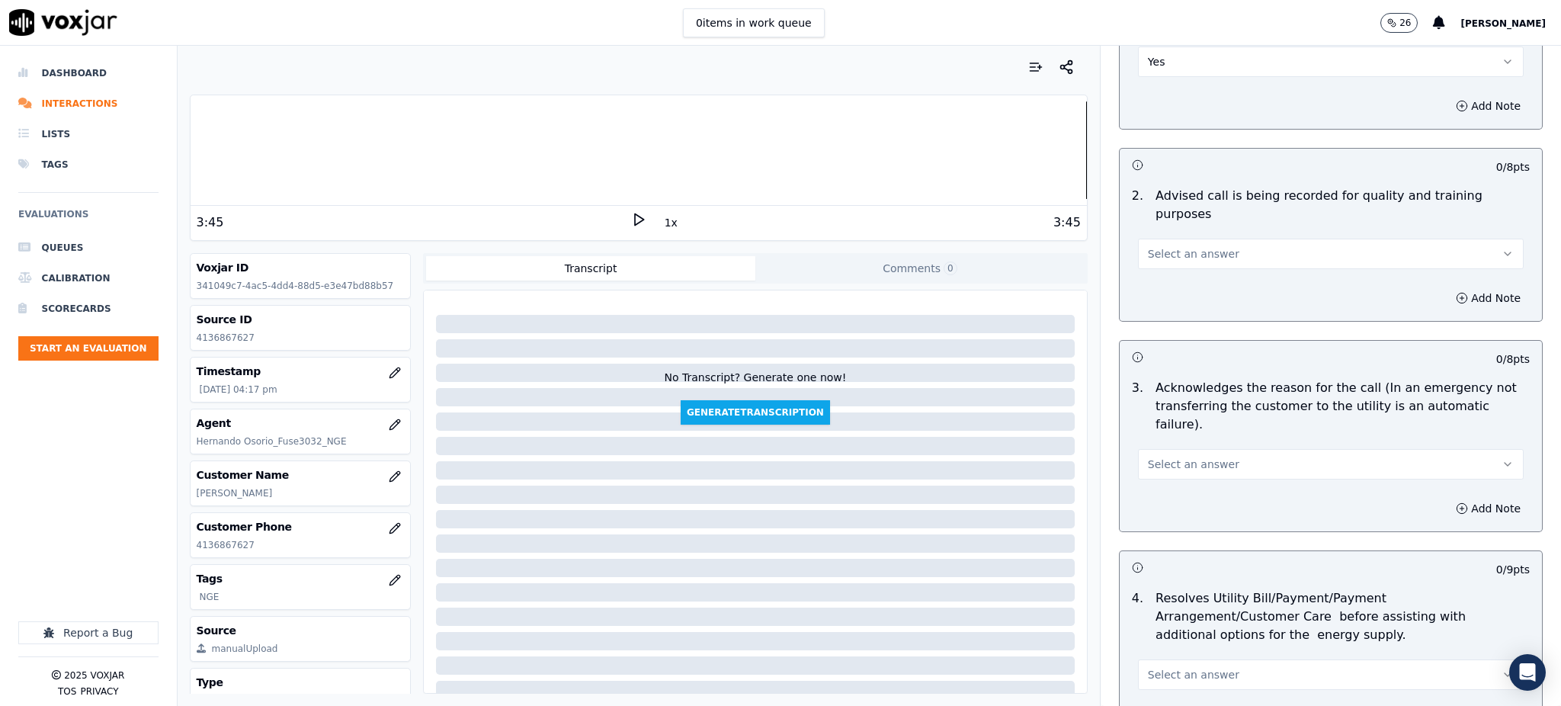
click at [1156, 246] on span "Select an answer" at bounding box center [1193, 253] width 91 height 15
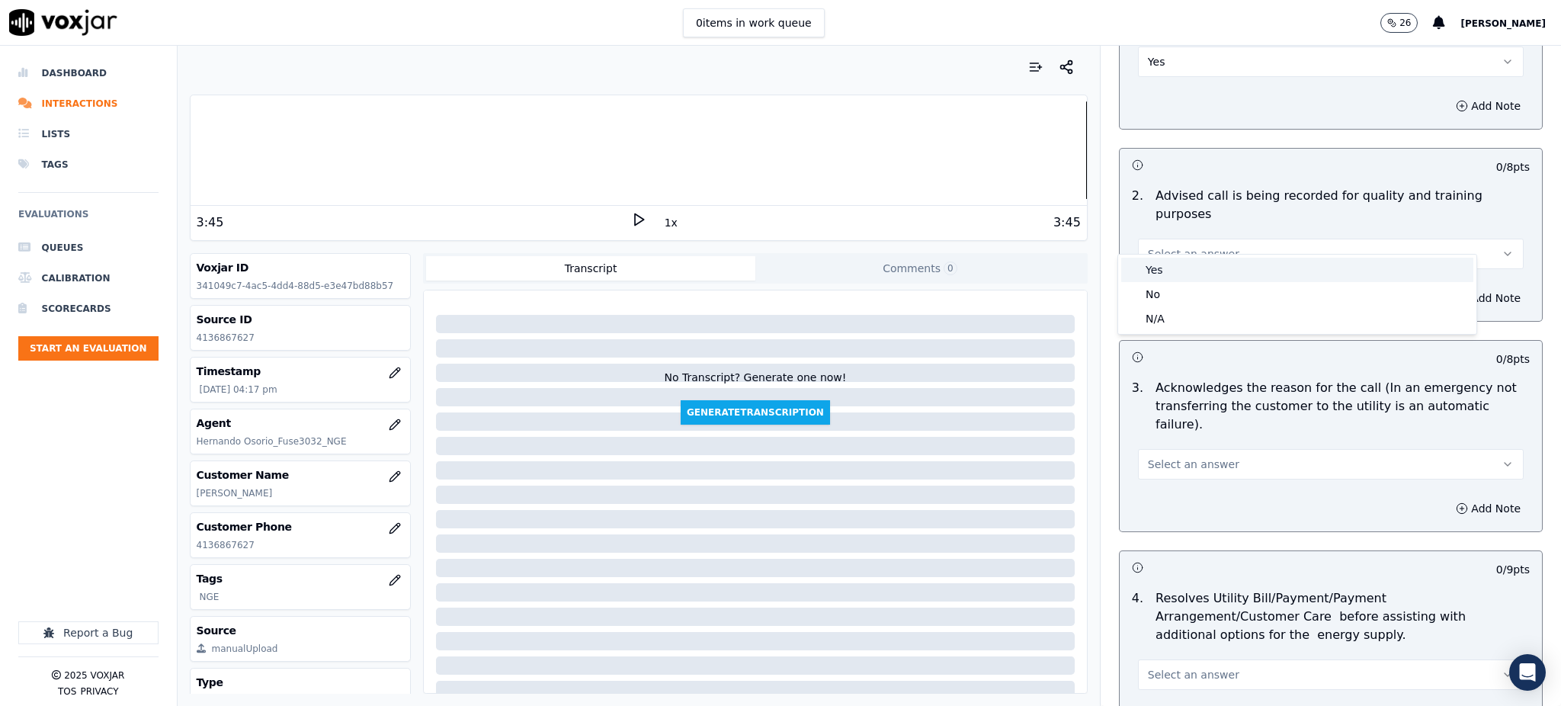
drag, startPoint x: 1151, startPoint y: 266, endPoint x: 1154, endPoint y: 281, distance: 14.8
click at [1152, 265] on div "Yes" at bounding box center [1297, 270] width 352 height 24
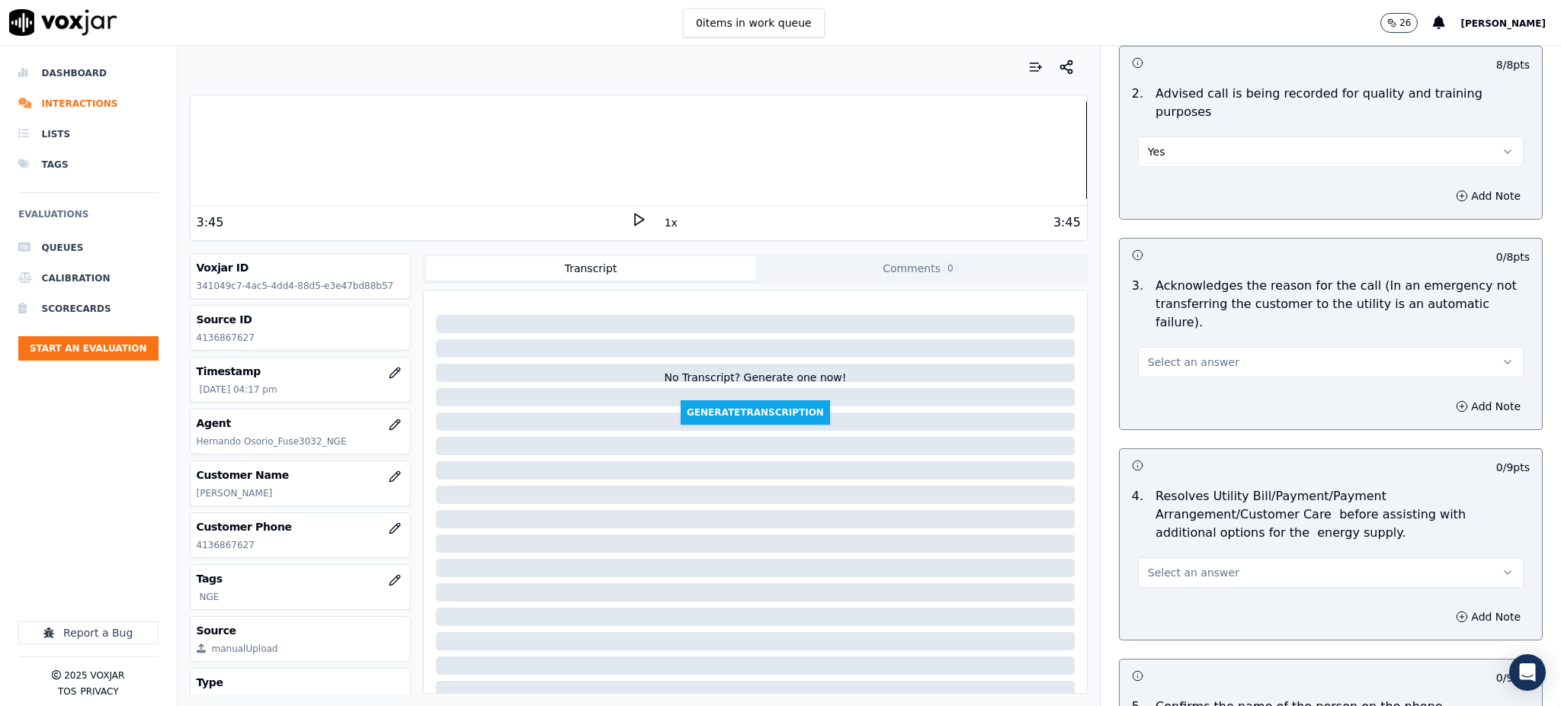
scroll to position [406, 0]
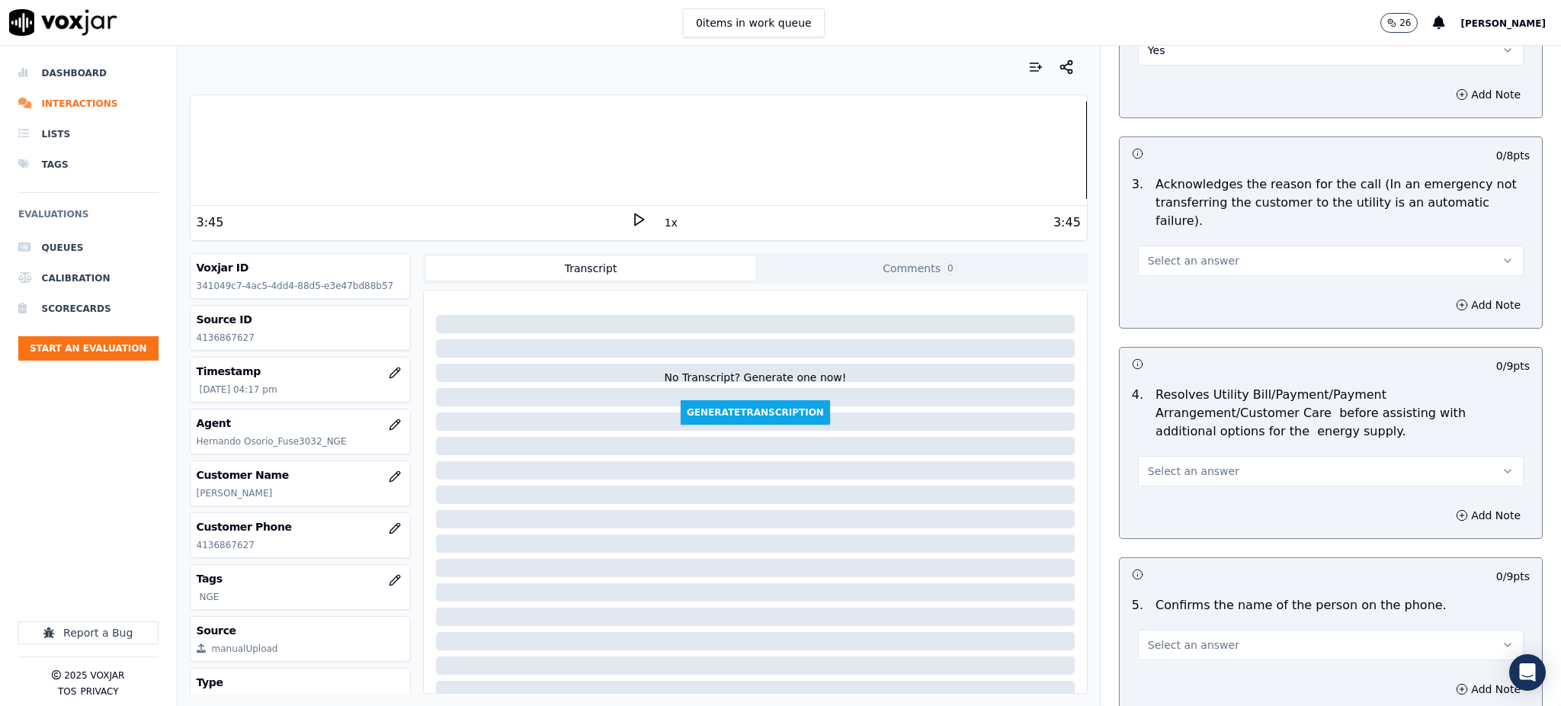
click at [1153, 245] on button "Select an answer" at bounding box center [1331, 260] width 386 height 30
click at [1159, 255] on div "Yes" at bounding box center [1297, 258] width 352 height 24
click at [1165, 463] on span "Select an answer" at bounding box center [1193, 470] width 91 height 15
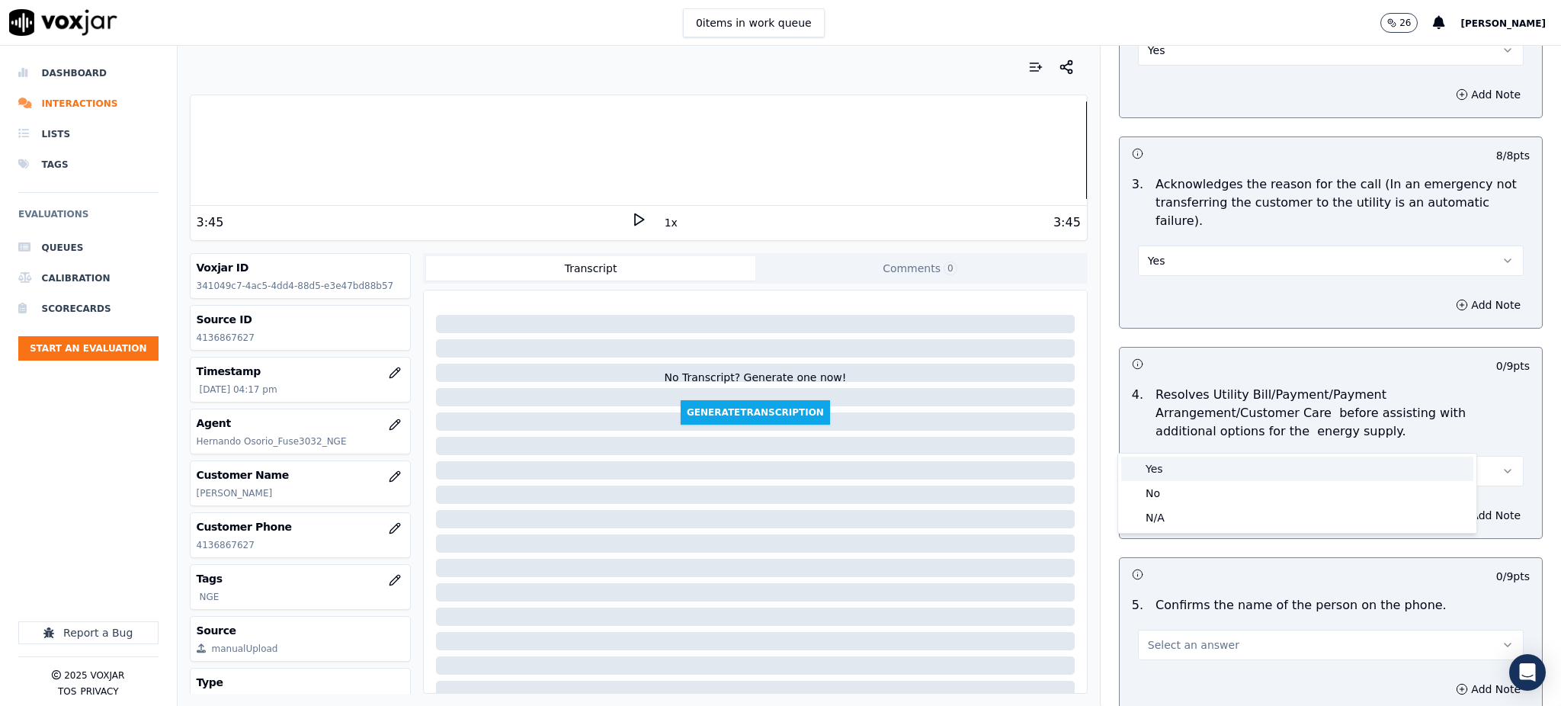
click at [1173, 463] on div "Yes" at bounding box center [1297, 469] width 352 height 24
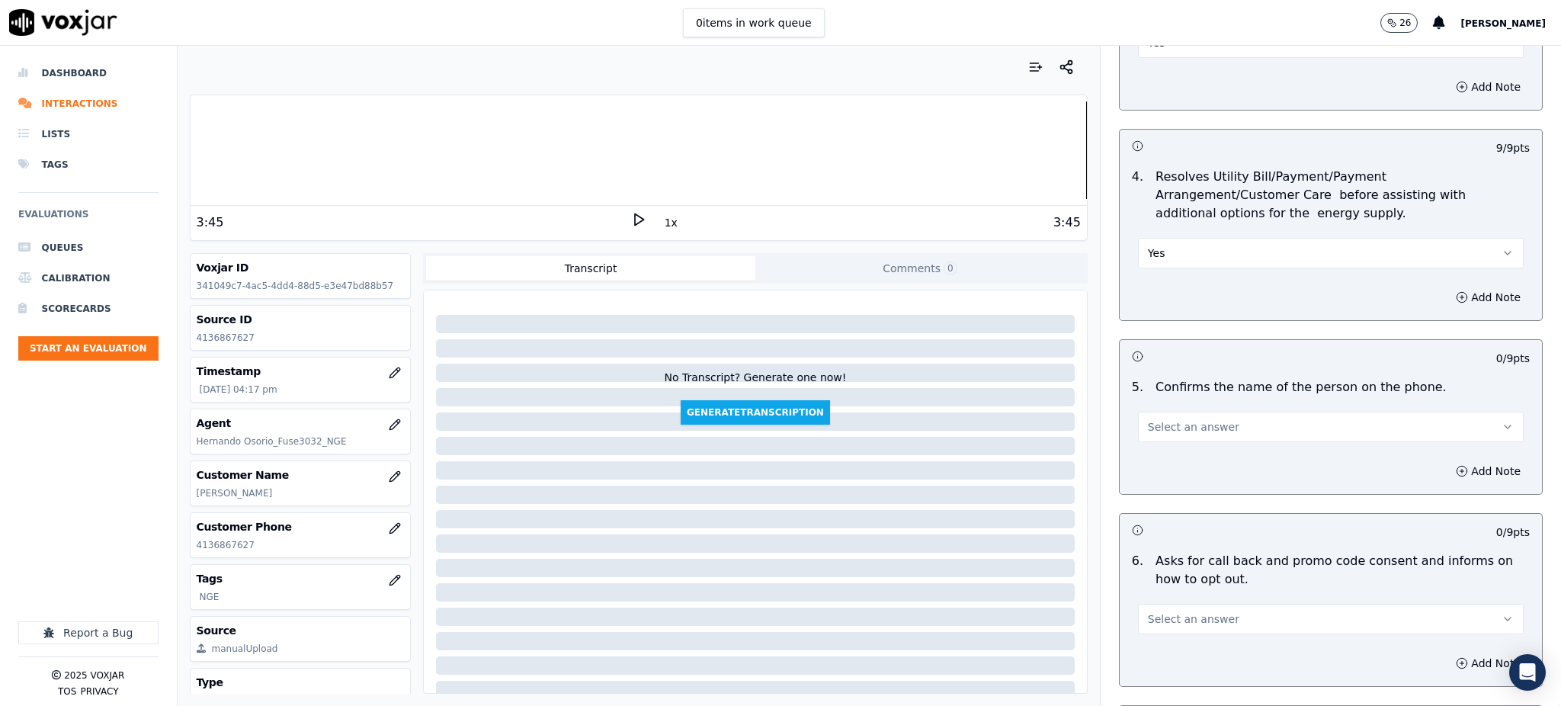
scroll to position [711, 0]
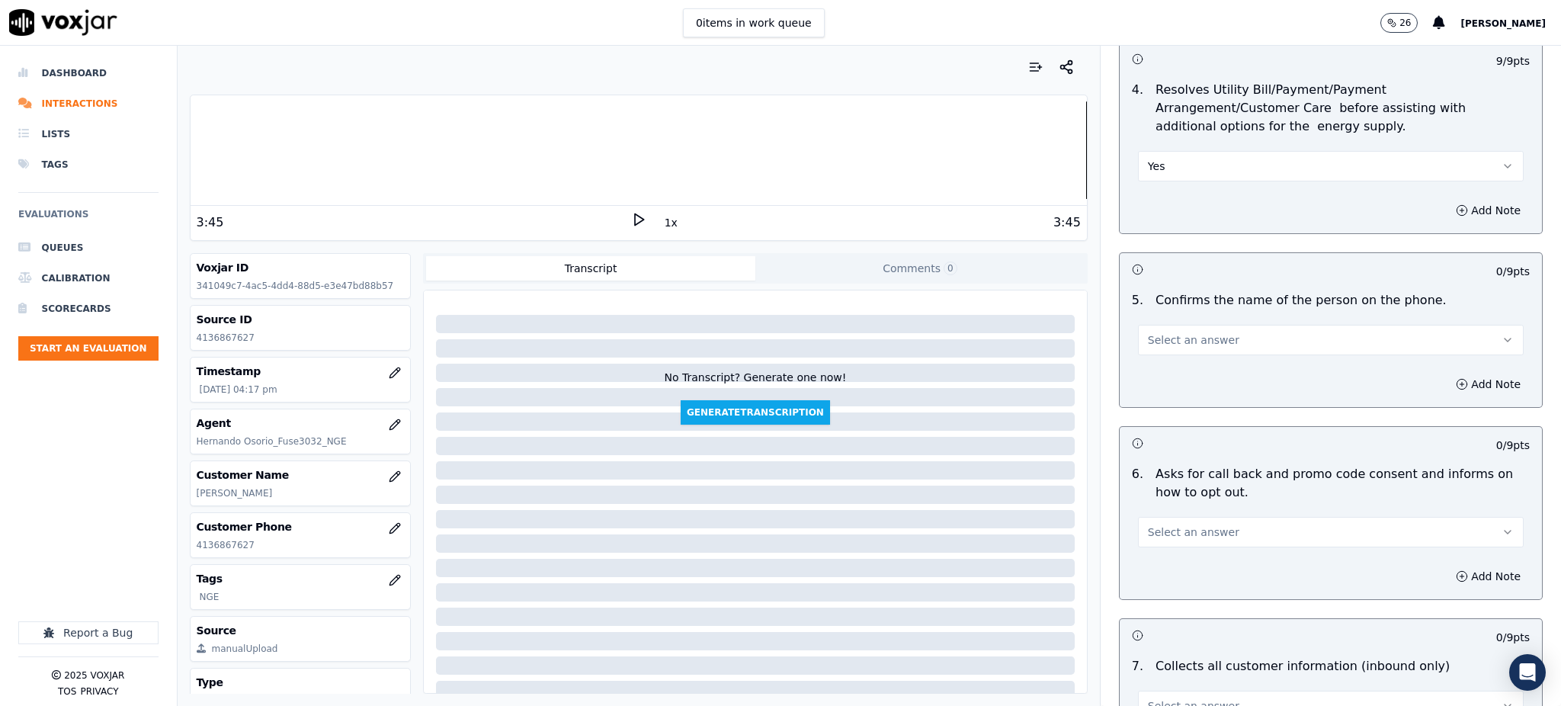
click at [1160, 325] on button "Select an answer" at bounding box center [1331, 340] width 386 height 30
click at [1150, 342] on div "Yes" at bounding box center [1297, 337] width 352 height 24
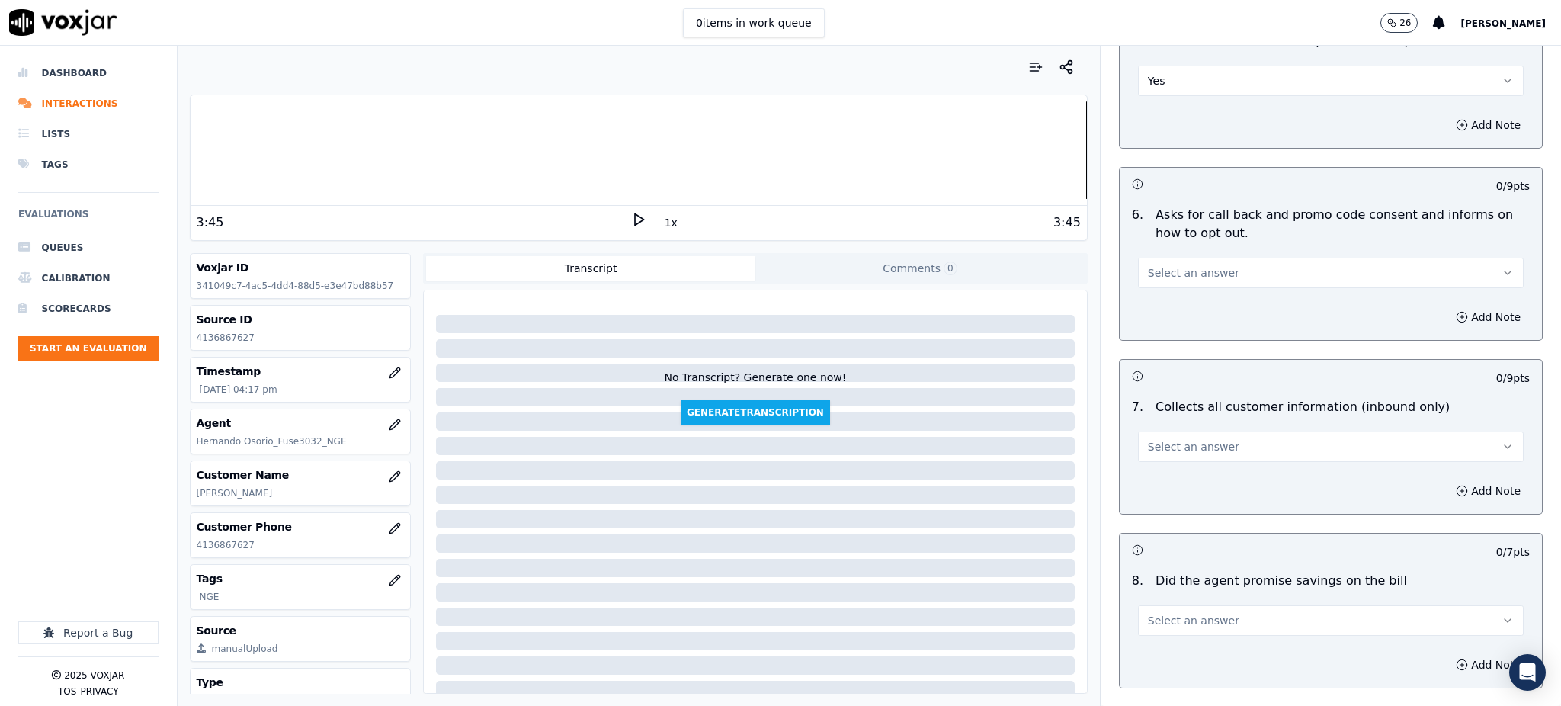
scroll to position [1016, 0]
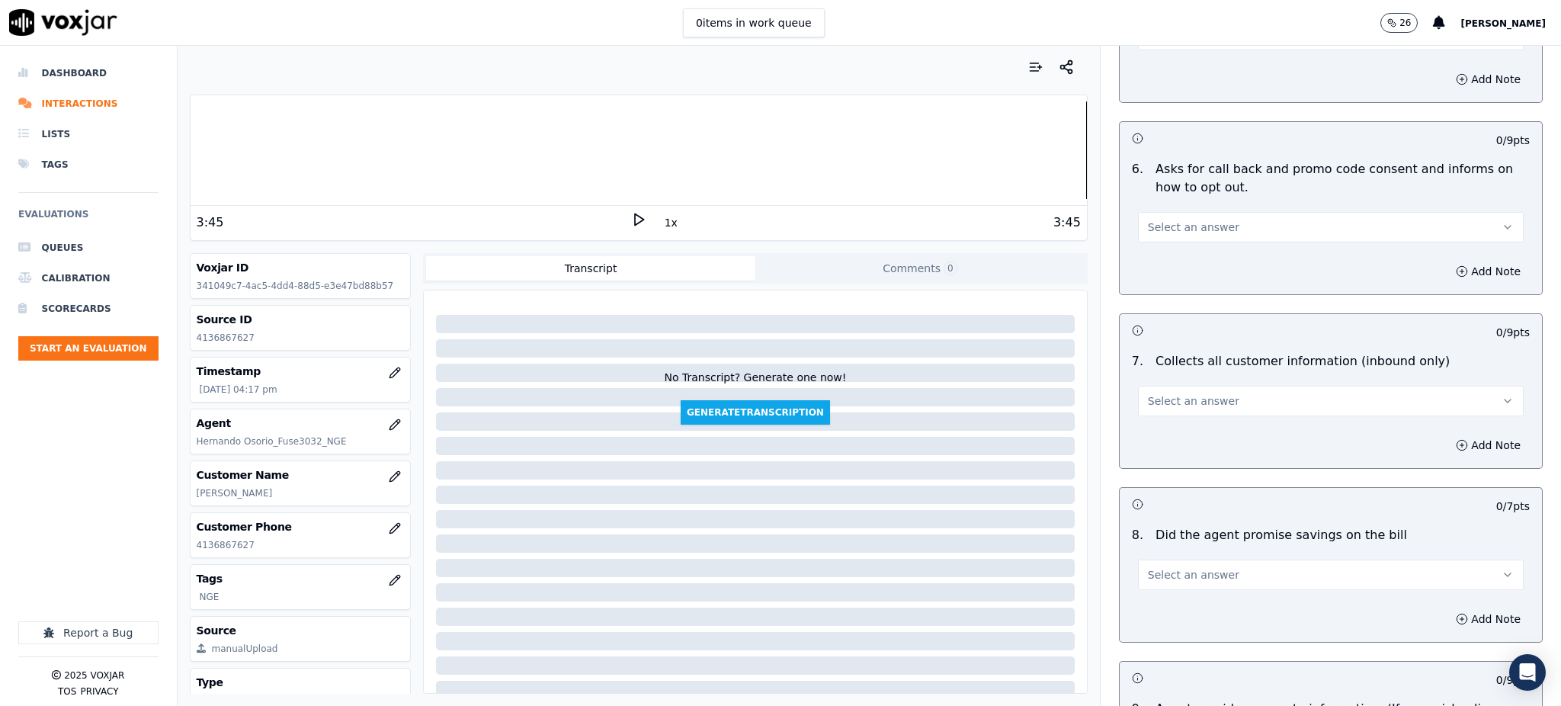
click at [1155, 220] on span "Select an answer" at bounding box center [1193, 227] width 91 height 15
click at [1153, 229] on div "Yes" at bounding box center [1297, 225] width 352 height 24
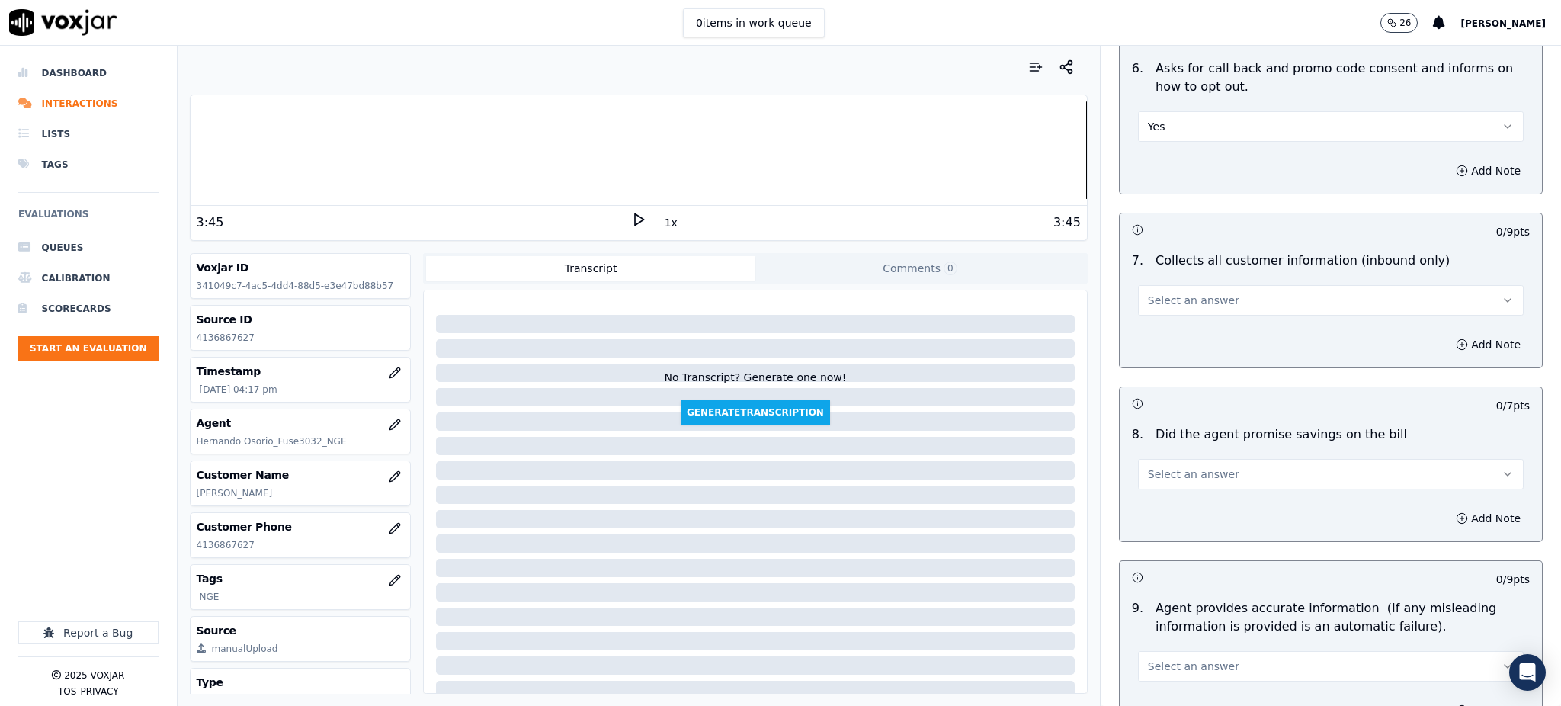
scroll to position [1118, 0]
click at [1163, 292] on span "Select an answer" at bounding box center [1193, 299] width 91 height 15
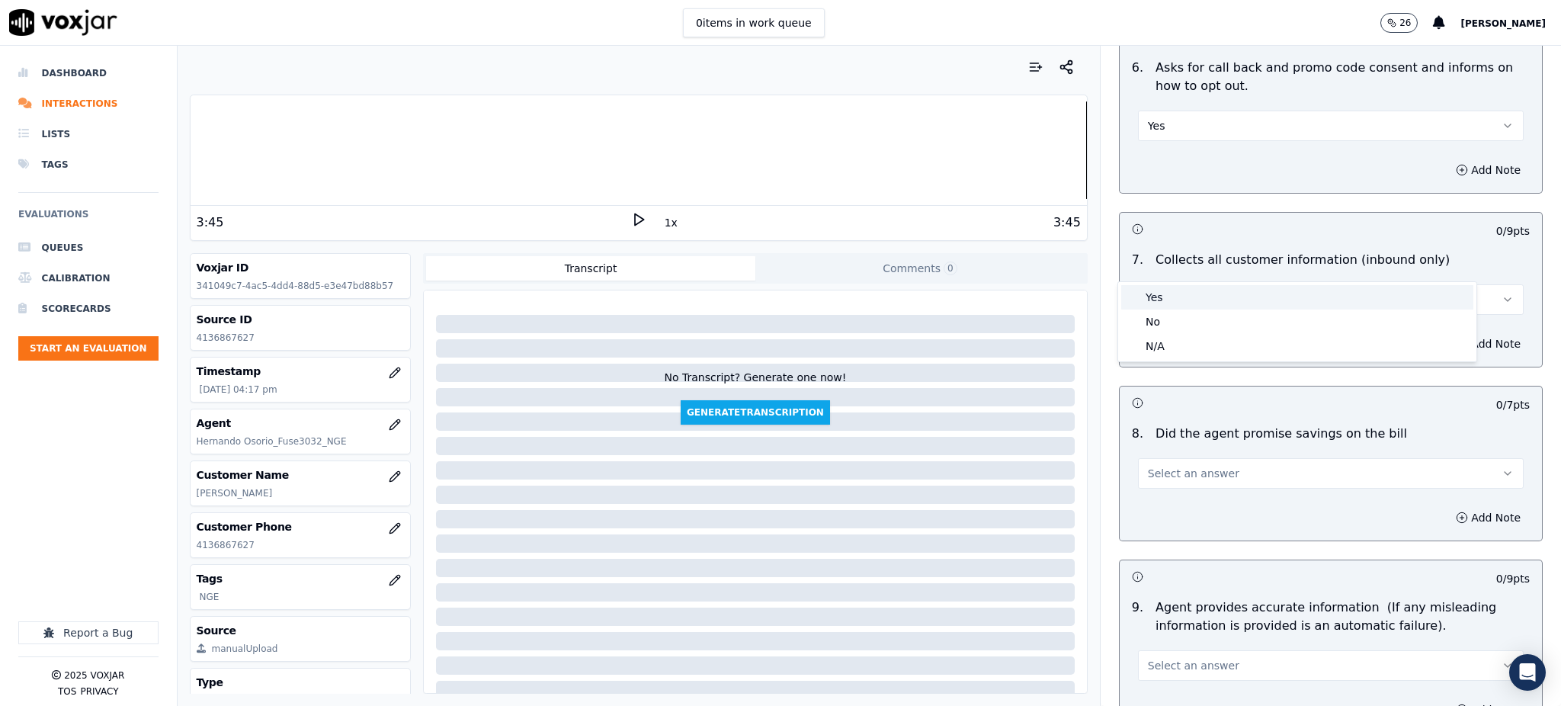
click at [1144, 304] on div "Yes" at bounding box center [1297, 297] width 352 height 24
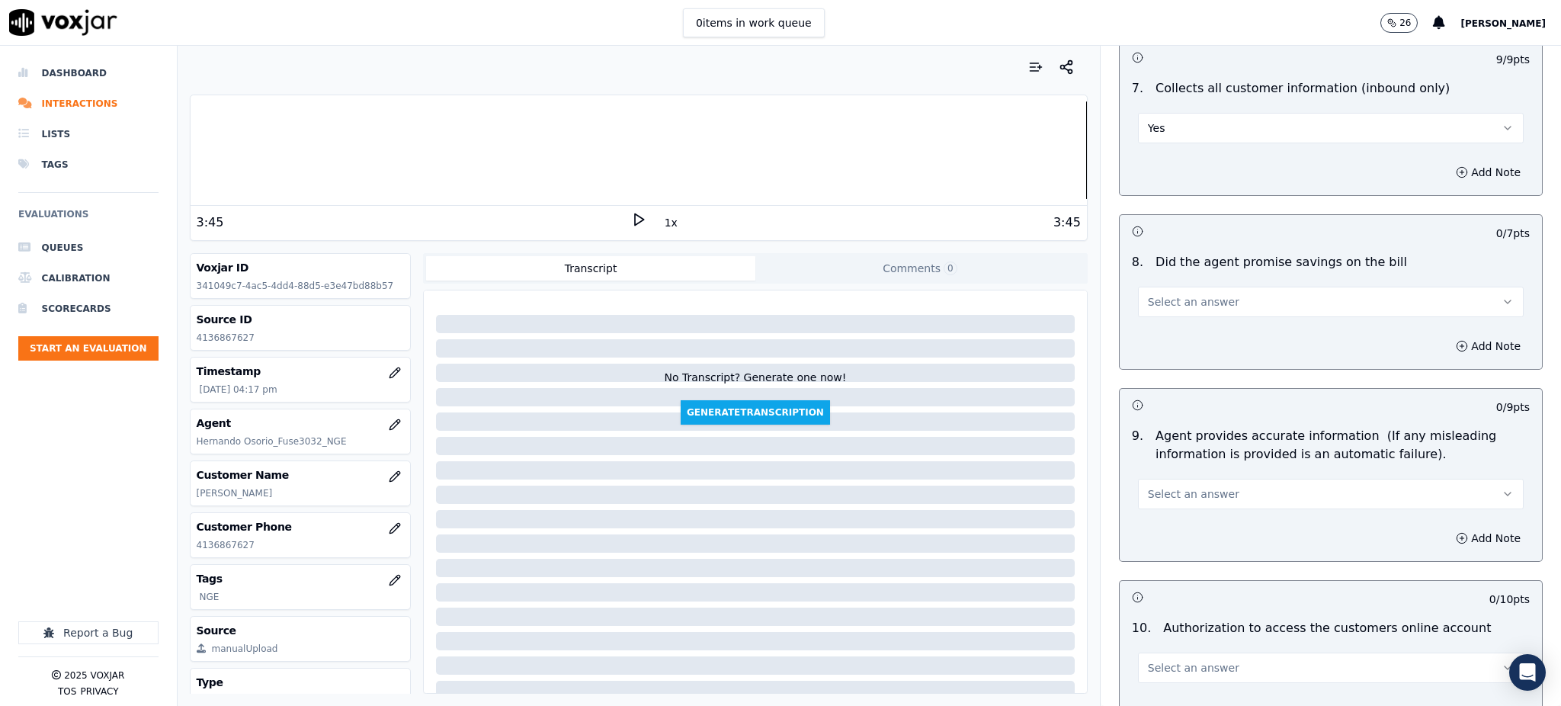
scroll to position [1321, 0]
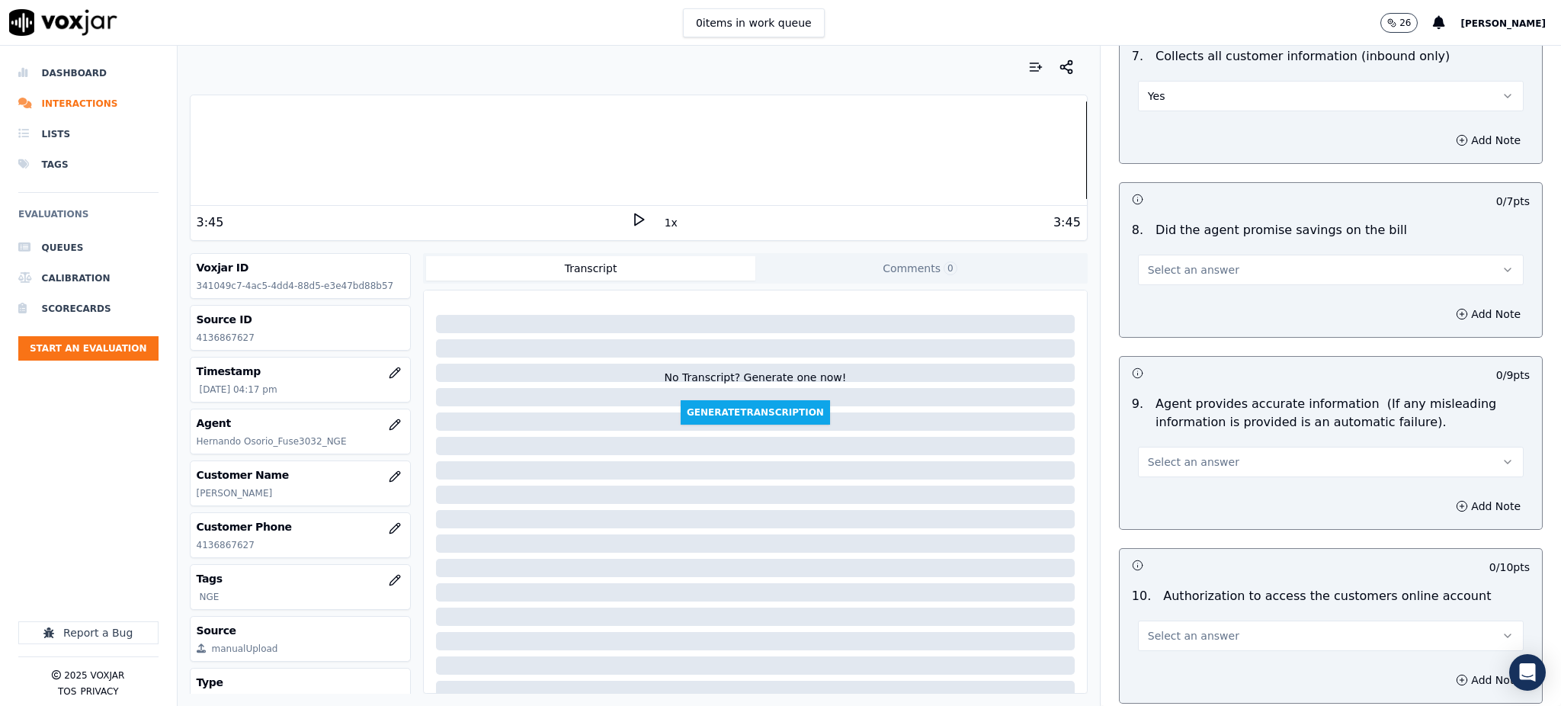
click at [1148, 262] on span "Select an answer" at bounding box center [1193, 269] width 91 height 15
click at [1157, 267] on div "Yes" at bounding box center [1297, 268] width 352 height 24
click at [1163, 454] on span "Select an answer" at bounding box center [1193, 461] width 91 height 15
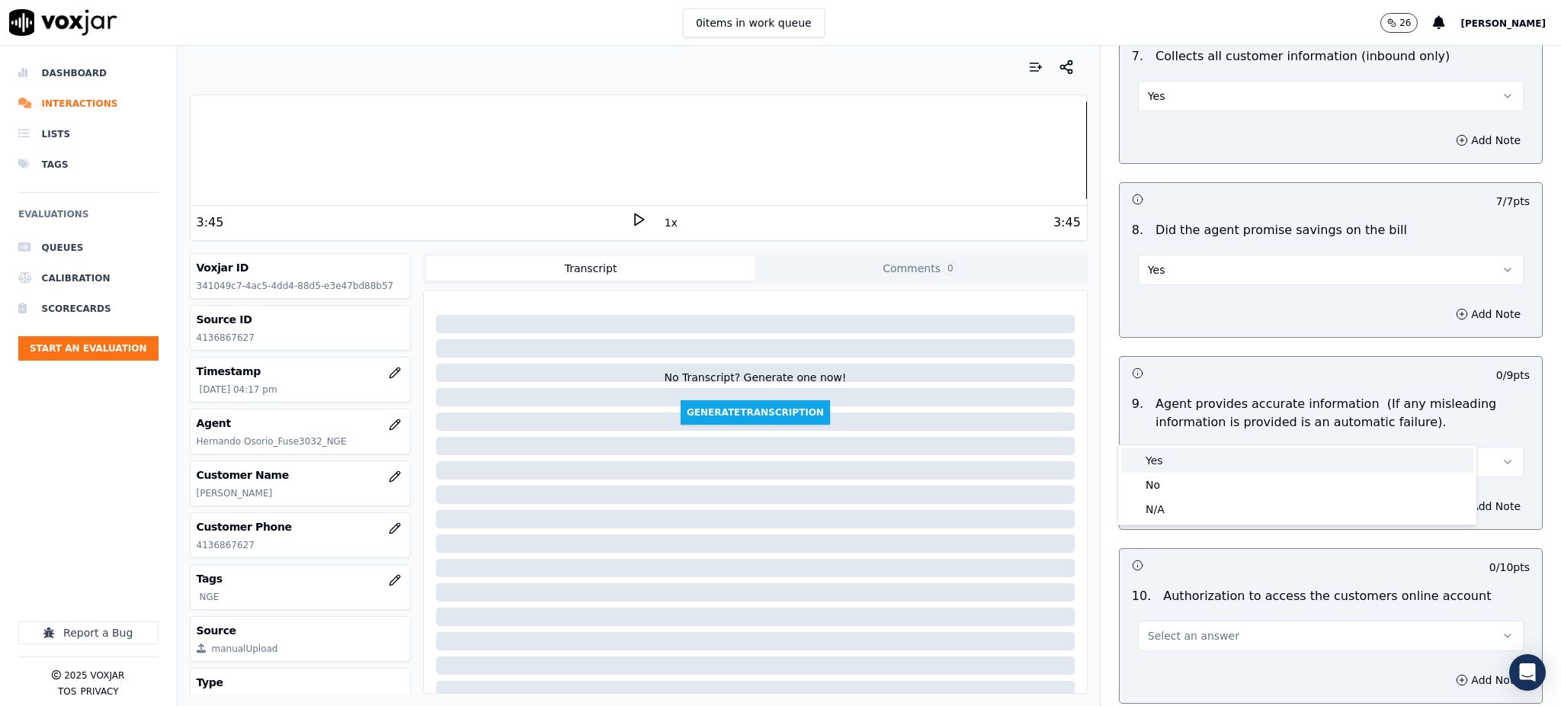
click at [1181, 461] on div "Yes" at bounding box center [1297, 460] width 352 height 24
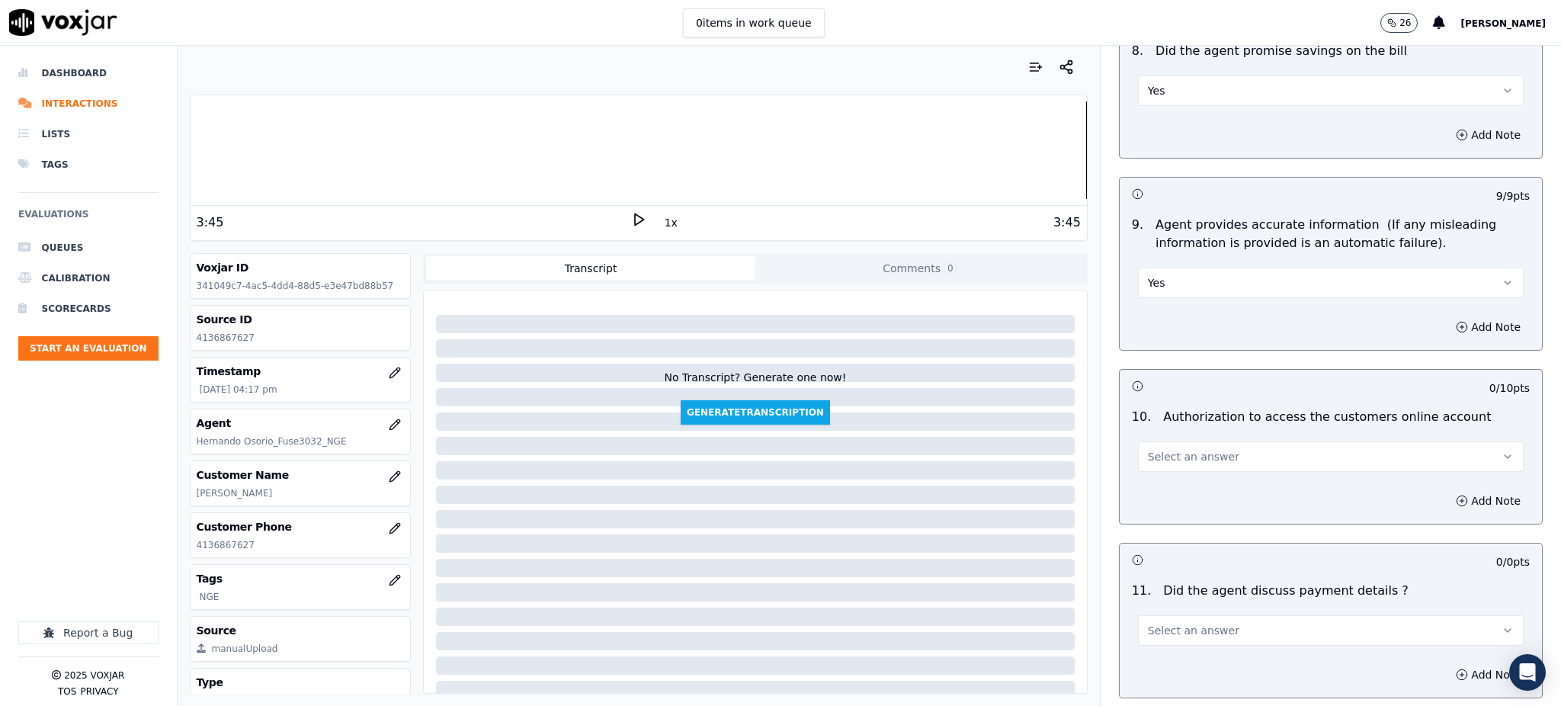
scroll to position [1525, 0]
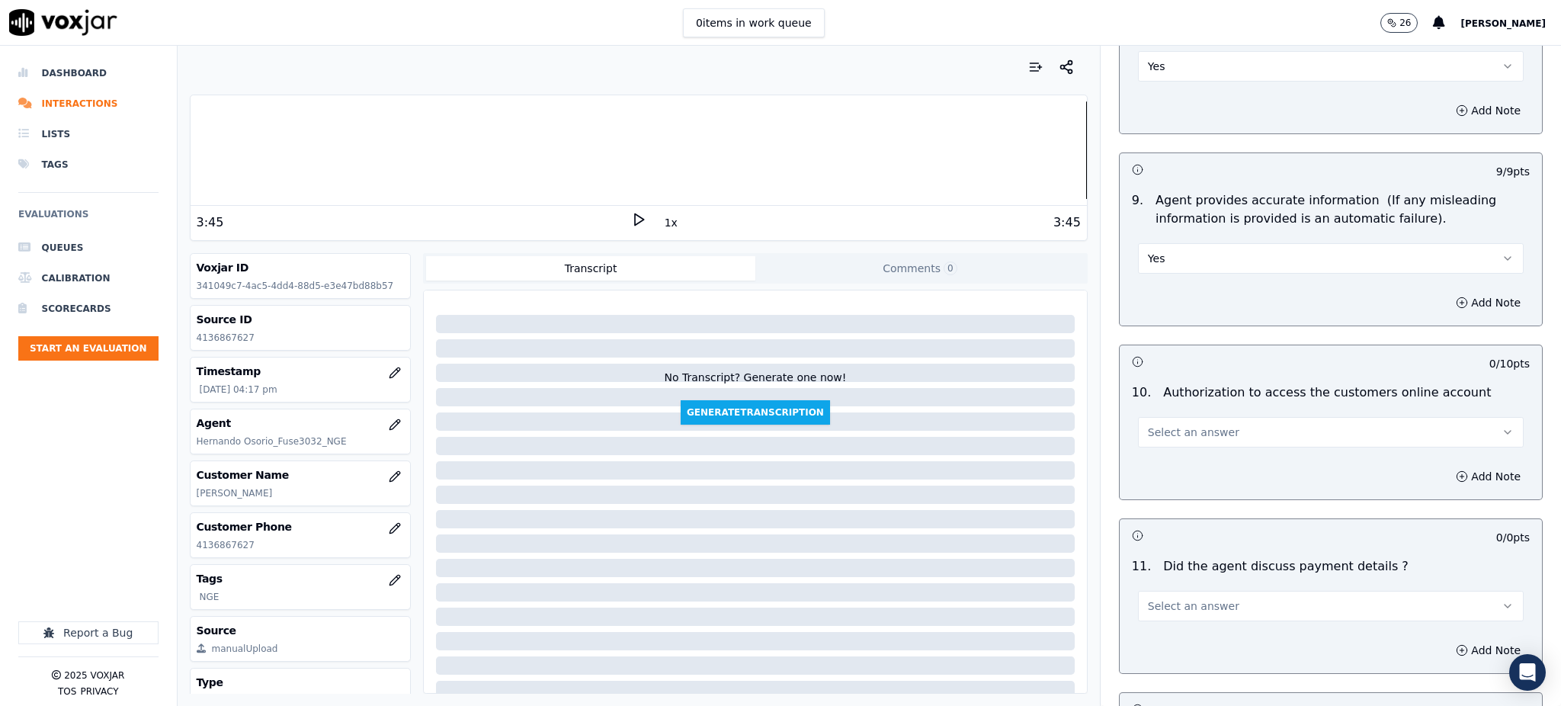
click at [1156, 425] on span "Select an answer" at bounding box center [1193, 432] width 91 height 15
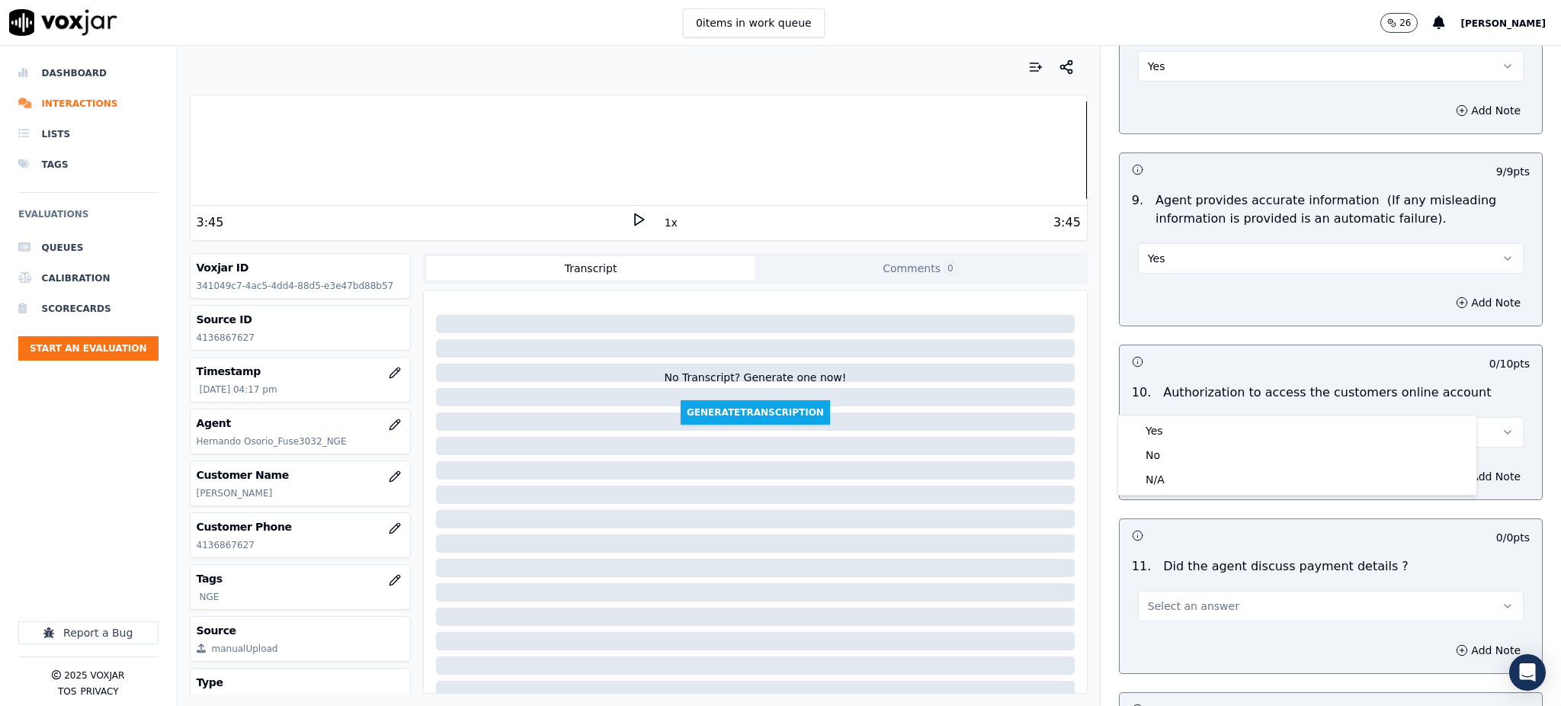
drag, startPoint x: 1159, startPoint y: 416, endPoint x: 1159, endPoint y: 427, distance: 10.7
click at [1159, 426] on div "Yes No N/A" at bounding box center [1297, 454] width 358 height 79
click at [1159, 427] on div "Yes" at bounding box center [1297, 430] width 352 height 24
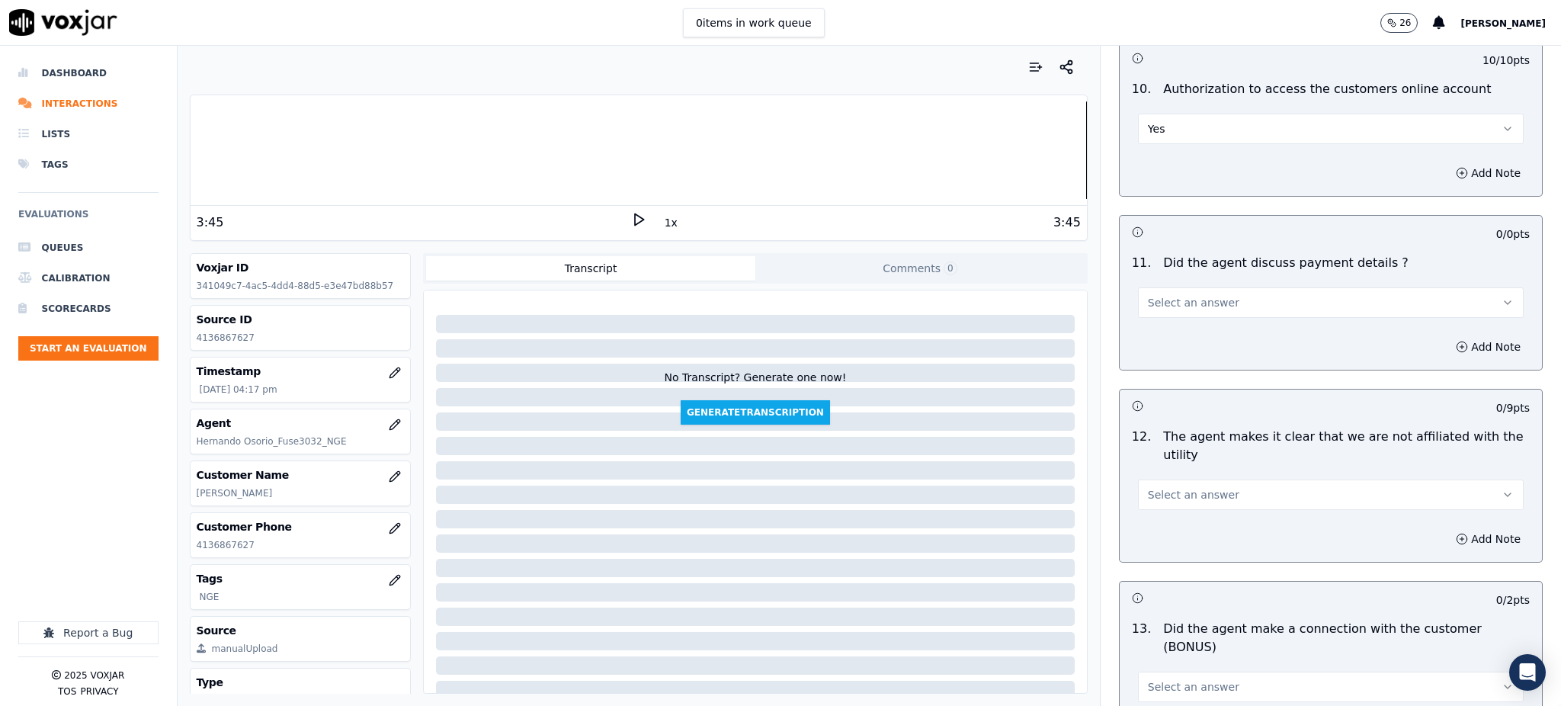
scroll to position [1829, 0]
click at [1148, 293] on span "Select an answer" at bounding box center [1193, 300] width 91 height 15
click at [1155, 351] on div "N/A" at bounding box center [1297, 348] width 352 height 24
click at [1159, 486] on span "Select an answer" at bounding box center [1193, 493] width 91 height 15
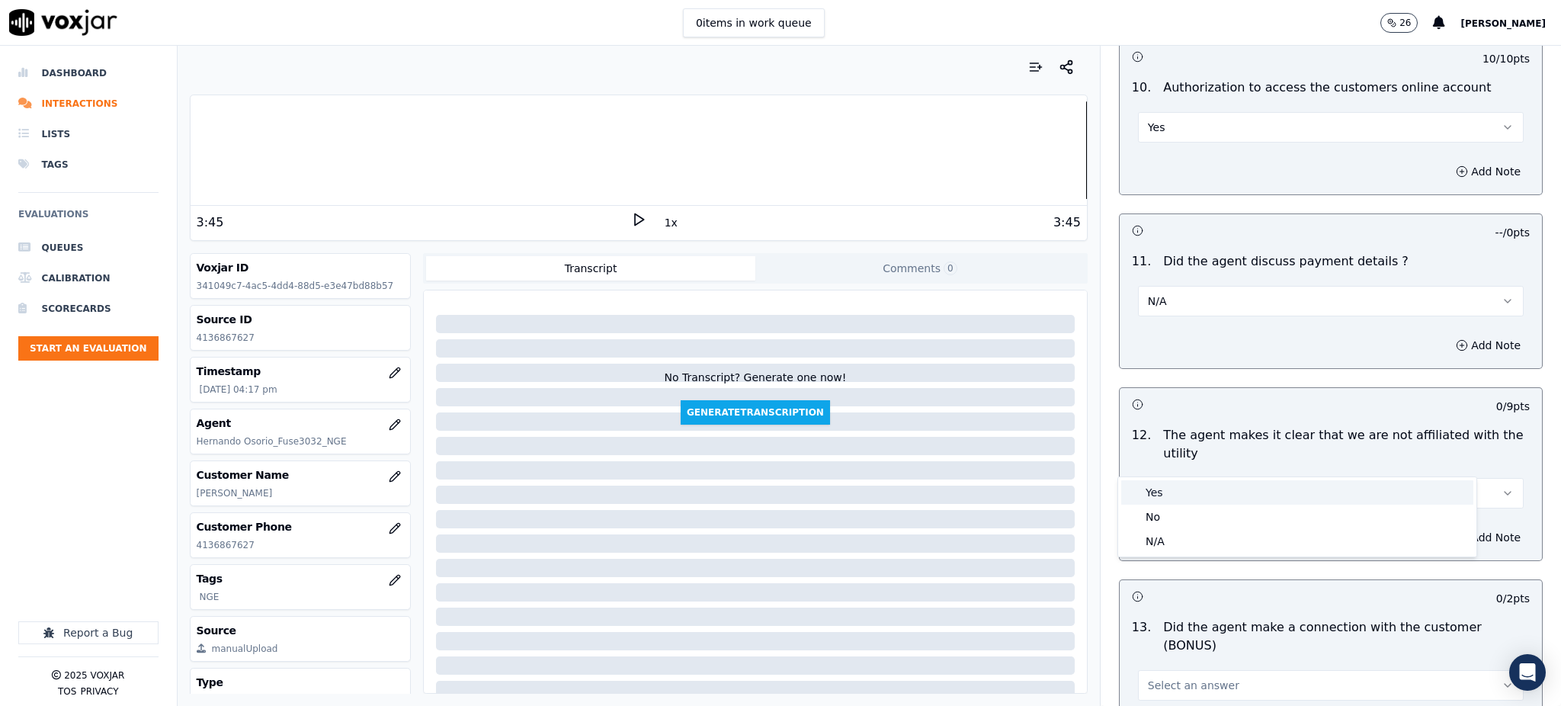
click at [1174, 494] on div "Yes" at bounding box center [1297, 492] width 352 height 24
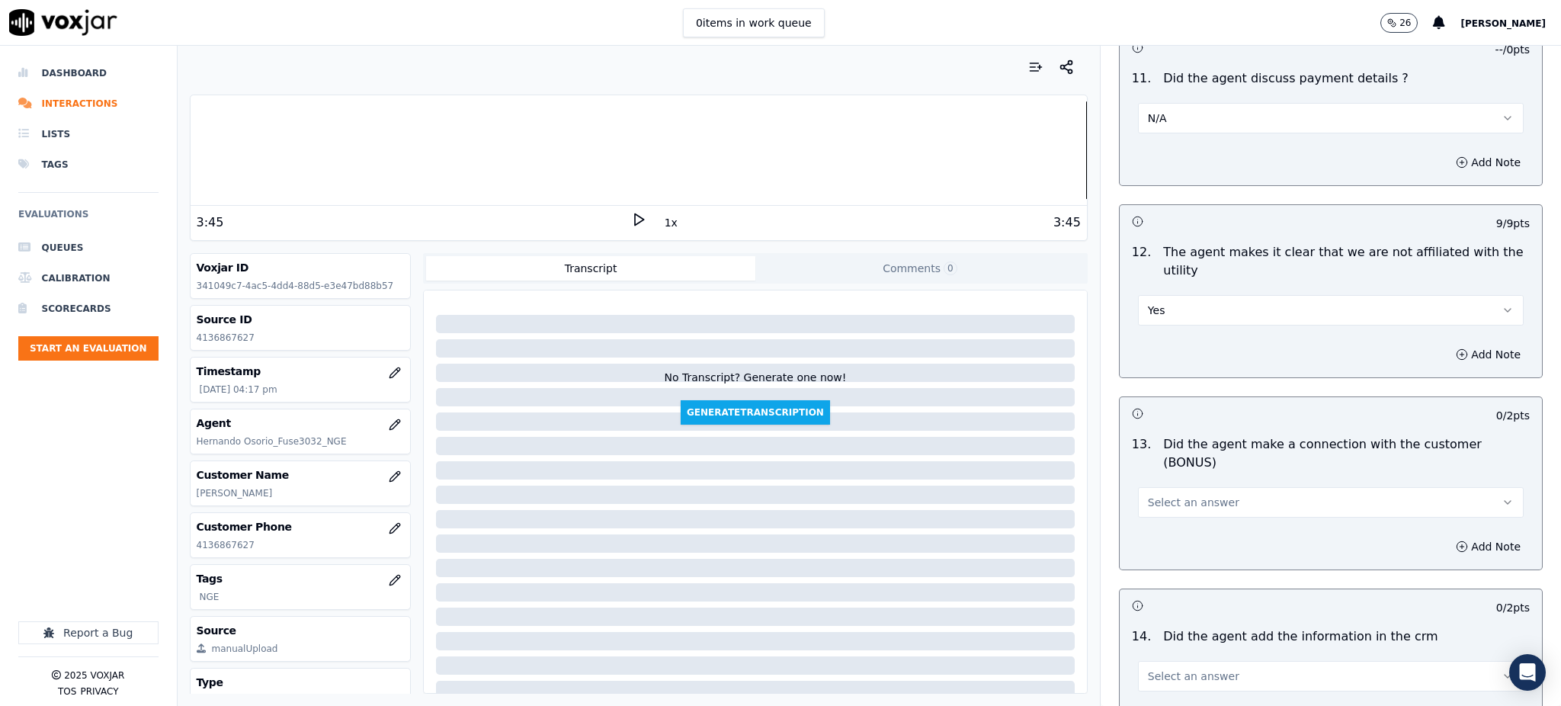
scroll to position [2032, 0]
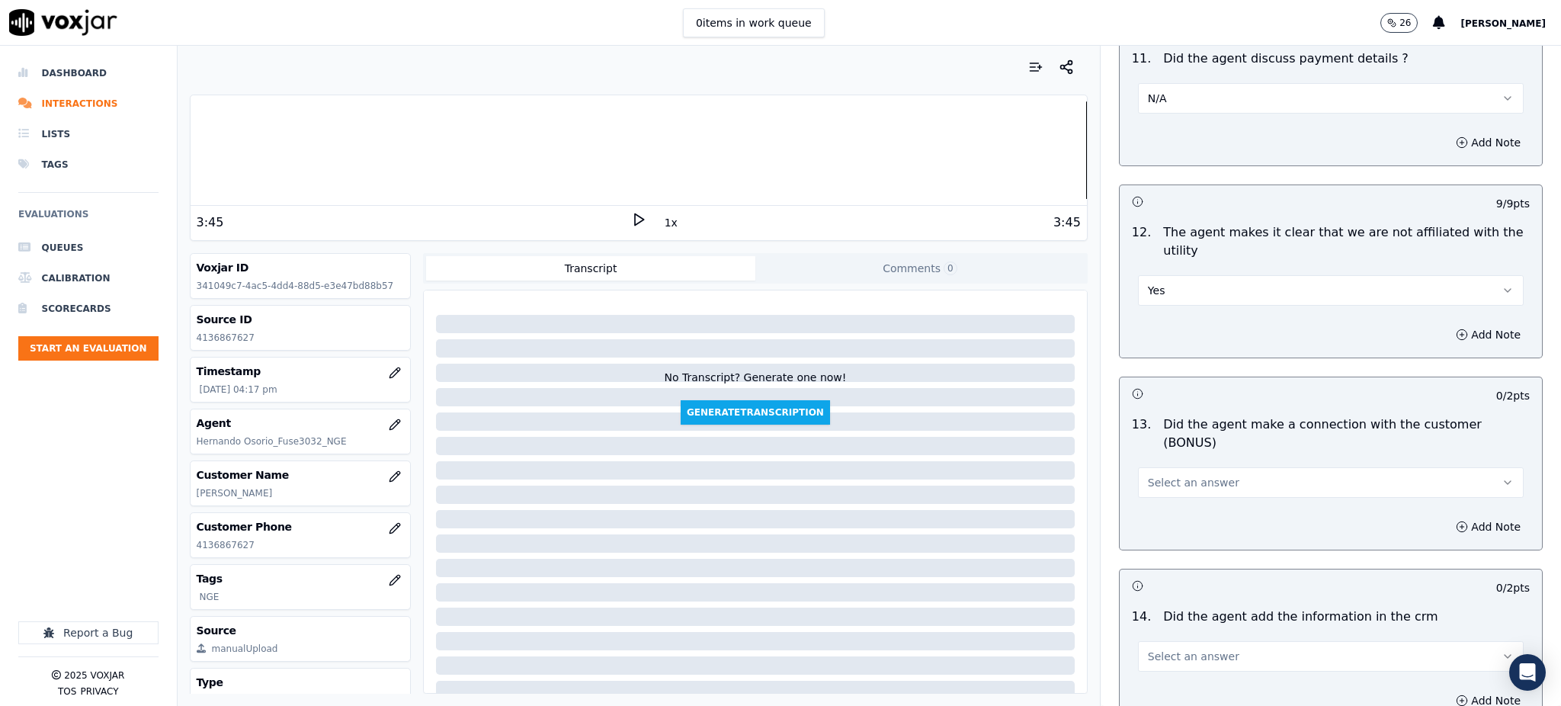
click at [1148, 475] on span "Select an answer" at bounding box center [1193, 482] width 91 height 15
click at [1163, 460] on div "Yes" at bounding box center [1297, 463] width 352 height 24
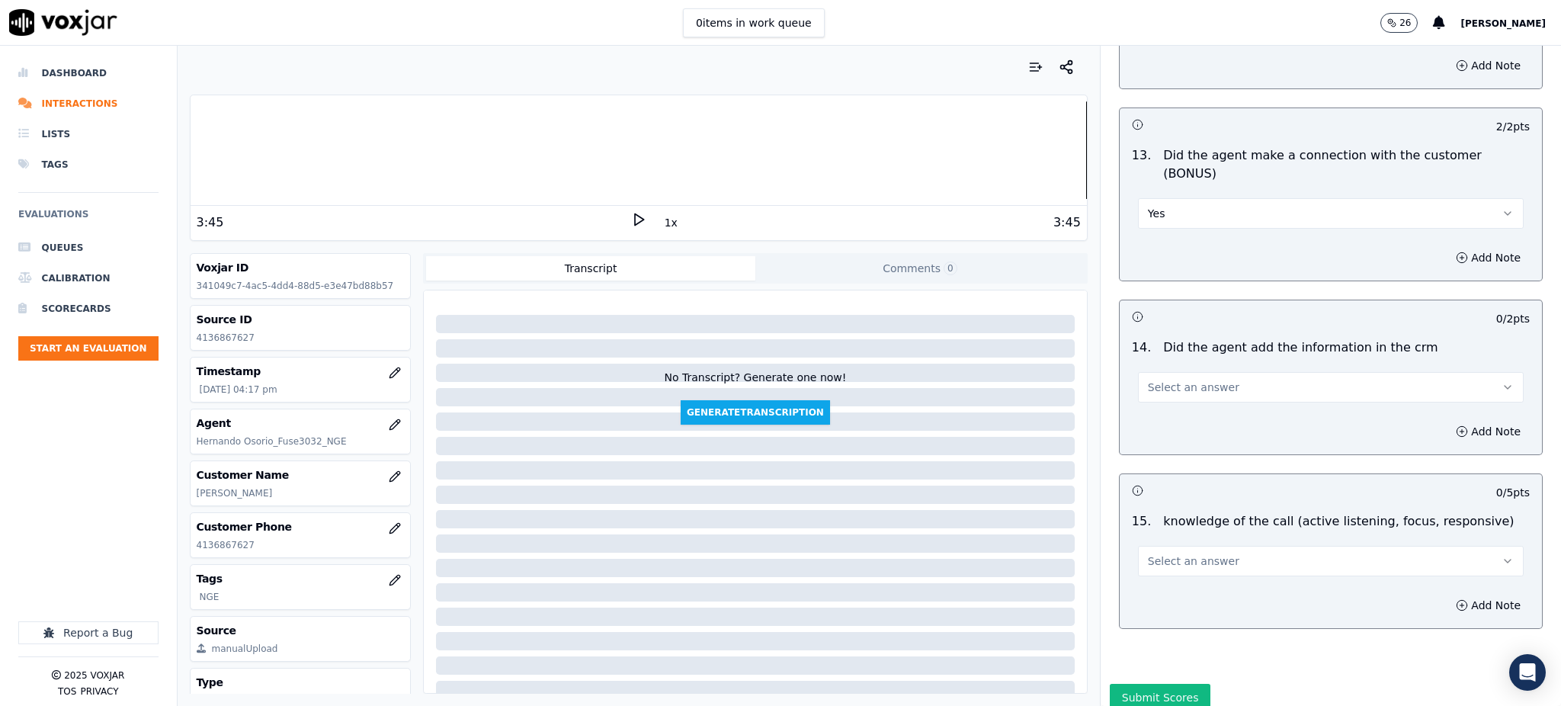
scroll to position [2307, 0]
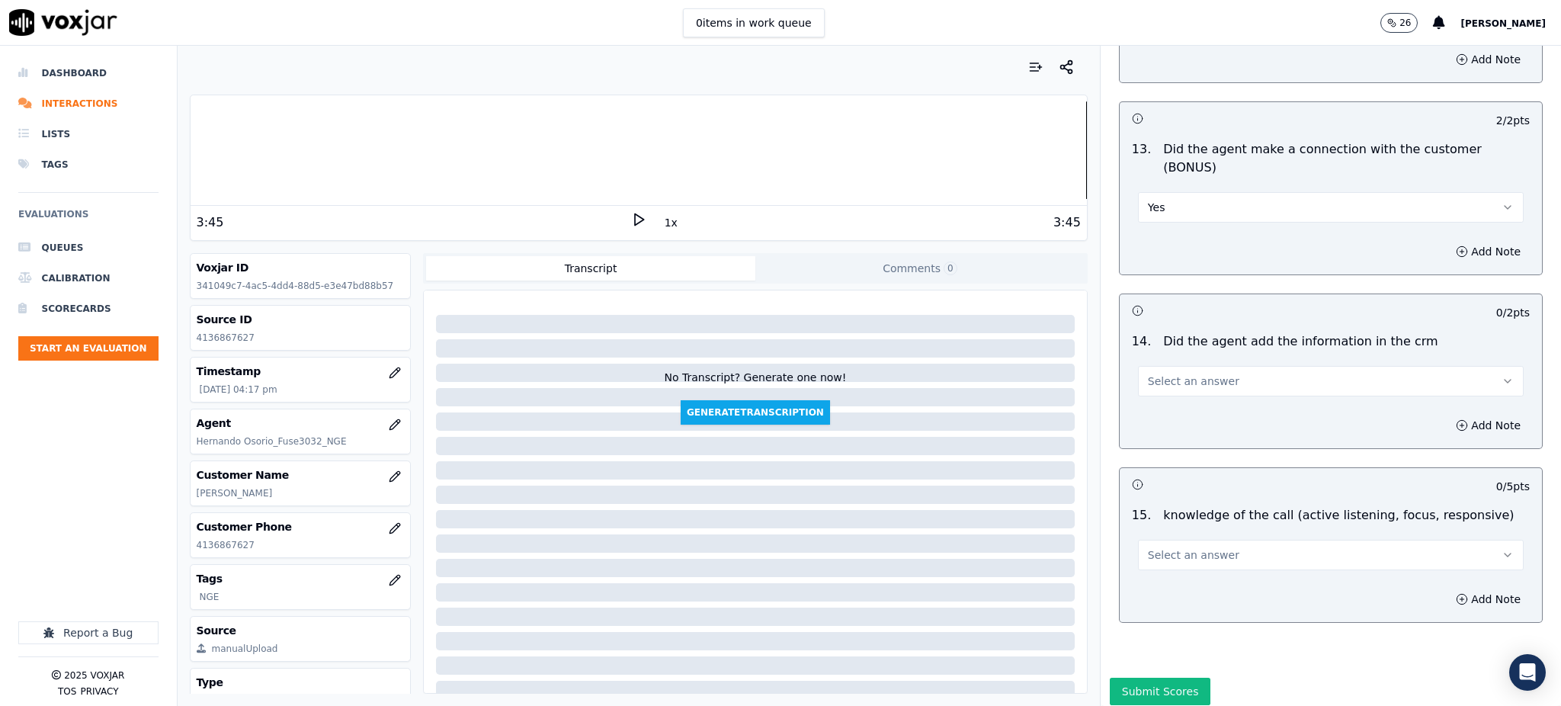
click at [1166, 374] on span "Select an answer" at bounding box center [1193, 381] width 91 height 15
click at [1146, 367] on div "Yes" at bounding box center [1297, 362] width 352 height 24
click at [1164, 540] on button "Select an answer" at bounding box center [1331, 555] width 386 height 30
click at [1153, 543] on div "Yes" at bounding box center [1297, 536] width 352 height 24
click at [1160, 678] on button "Submit Scores" at bounding box center [1160, 691] width 101 height 27
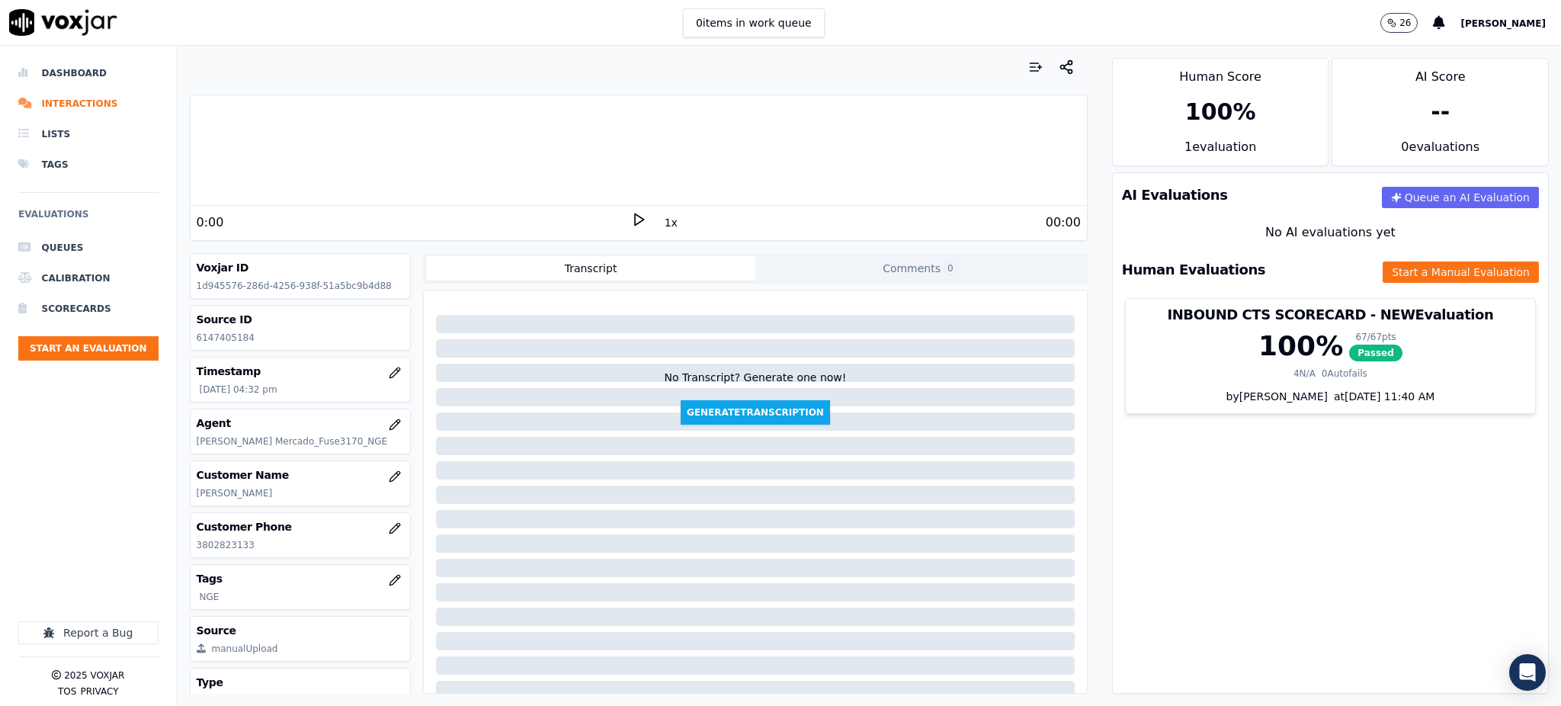
click at [635, 215] on icon at bounding box center [638, 219] width 15 height 15
drag, startPoint x: 265, startPoint y: 540, endPoint x: 194, endPoint y: 549, distance: 72.2
click at [196, 556] on div "Customer Phone [PHONE_NUMBER]" at bounding box center [301, 535] width 220 height 44
copy p "3802823133"
click at [631, 216] on icon at bounding box center [638, 219] width 15 height 15
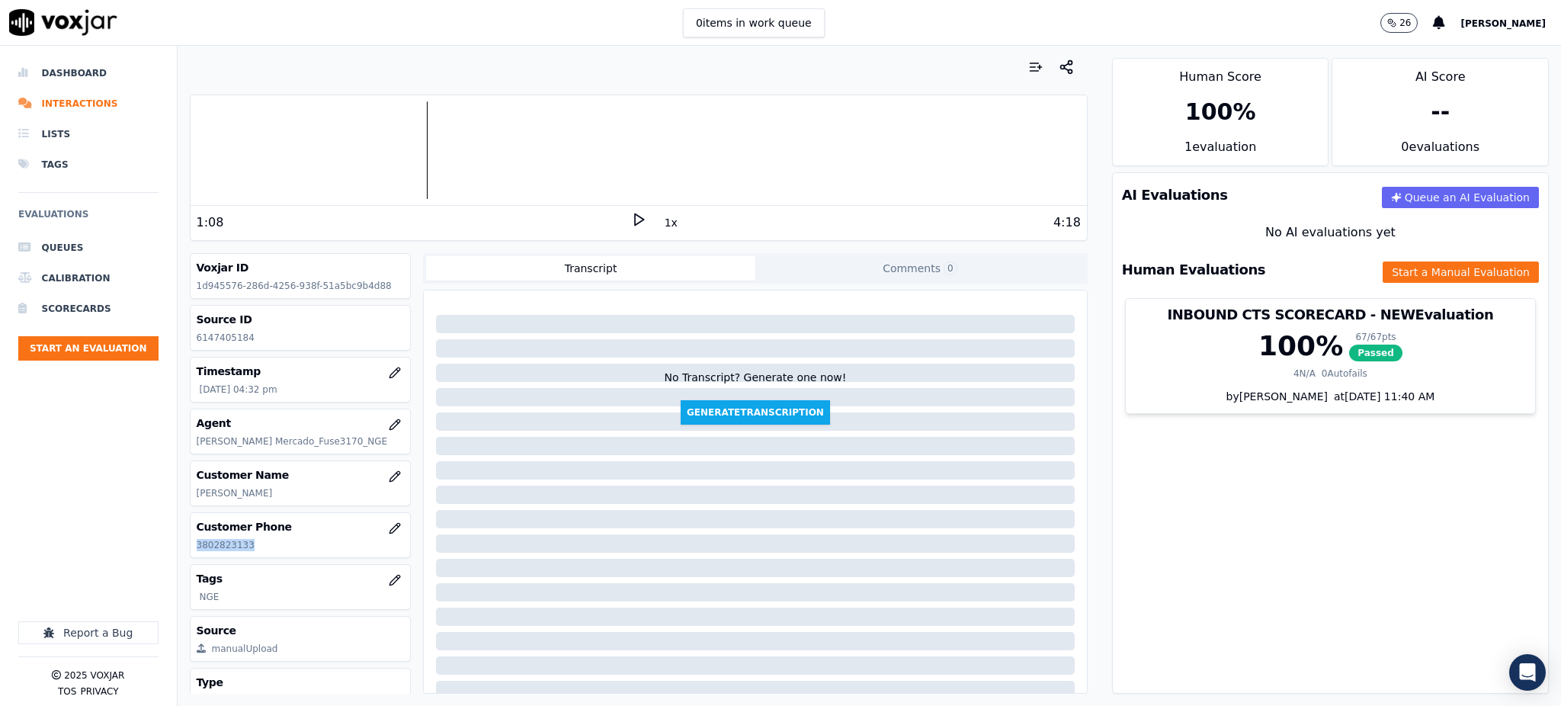
click at [631, 216] on icon at bounding box center [638, 219] width 15 height 15
copy p "3802823133"
click at [1383, 270] on button "Start a Manual Evaluation" at bounding box center [1461, 271] width 156 height 21
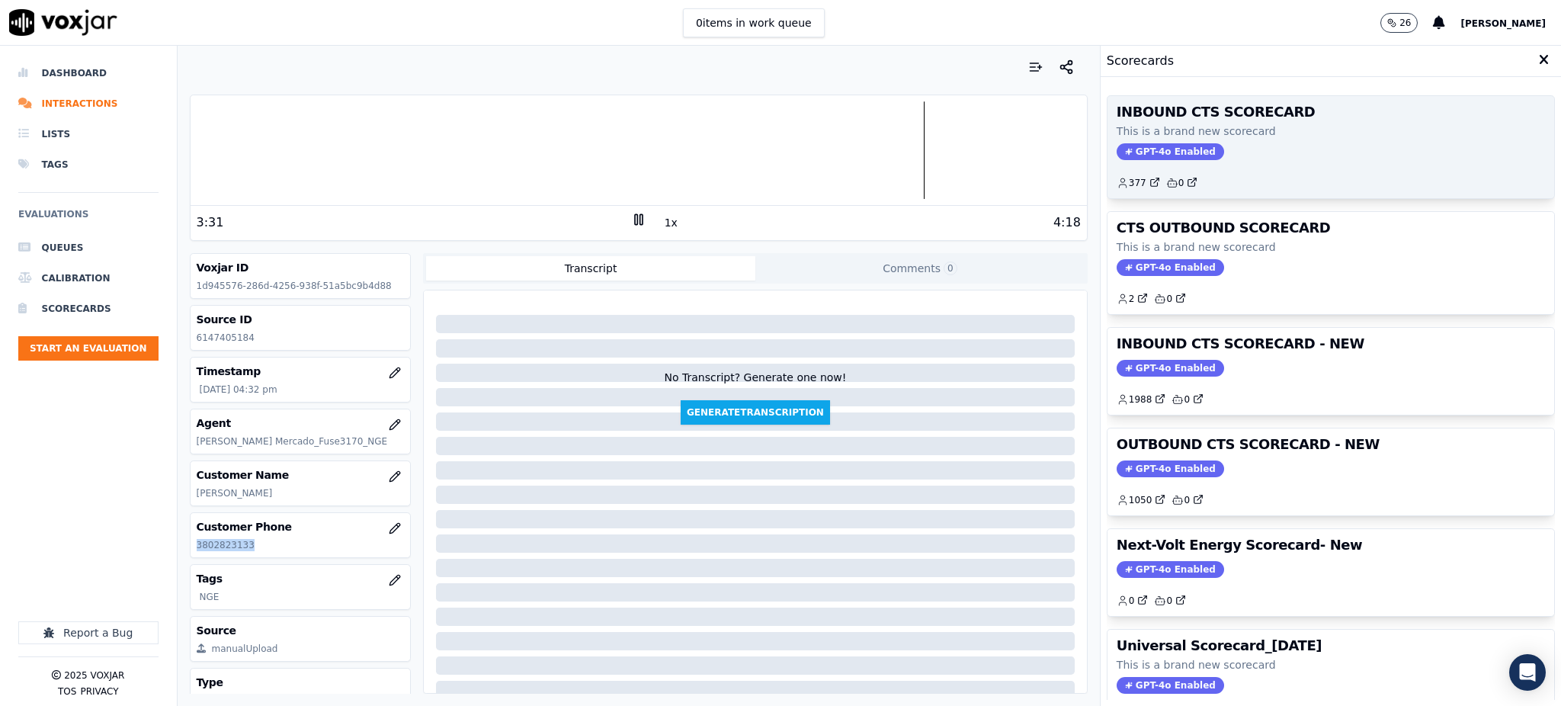
click at [1163, 150] on span "GPT-4o Enabled" at bounding box center [1170, 151] width 107 height 17
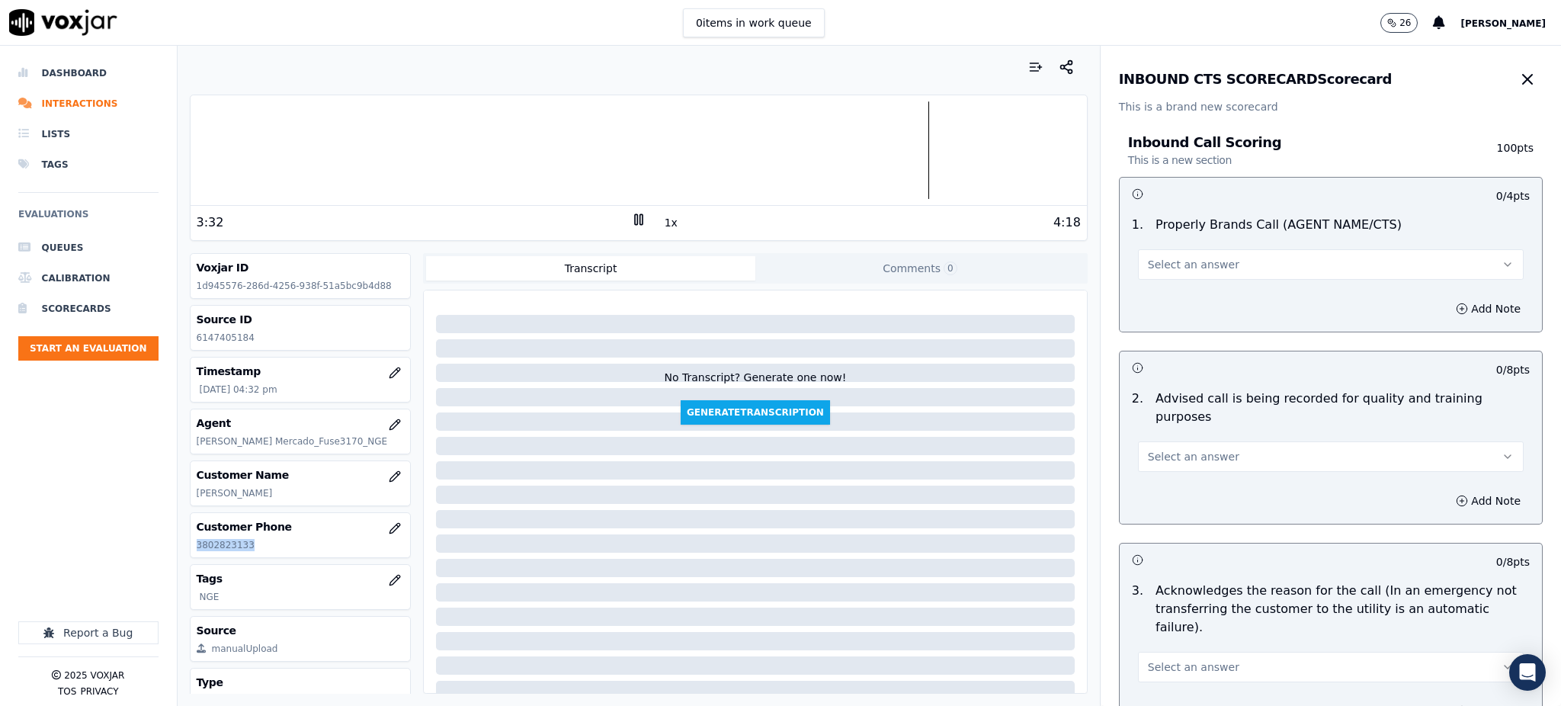
click at [1148, 269] on span "Select an answer" at bounding box center [1193, 264] width 91 height 15
click at [1172, 288] on div "Yes" at bounding box center [1297, 299] width 352 height 24
click at [1154, 449] on span "Select an answer" at bounding box center [1193, 456] width 91 height 15
click at [1164, 470] on div "Yes" at bounding box center [1297, 472] width 352 height 24
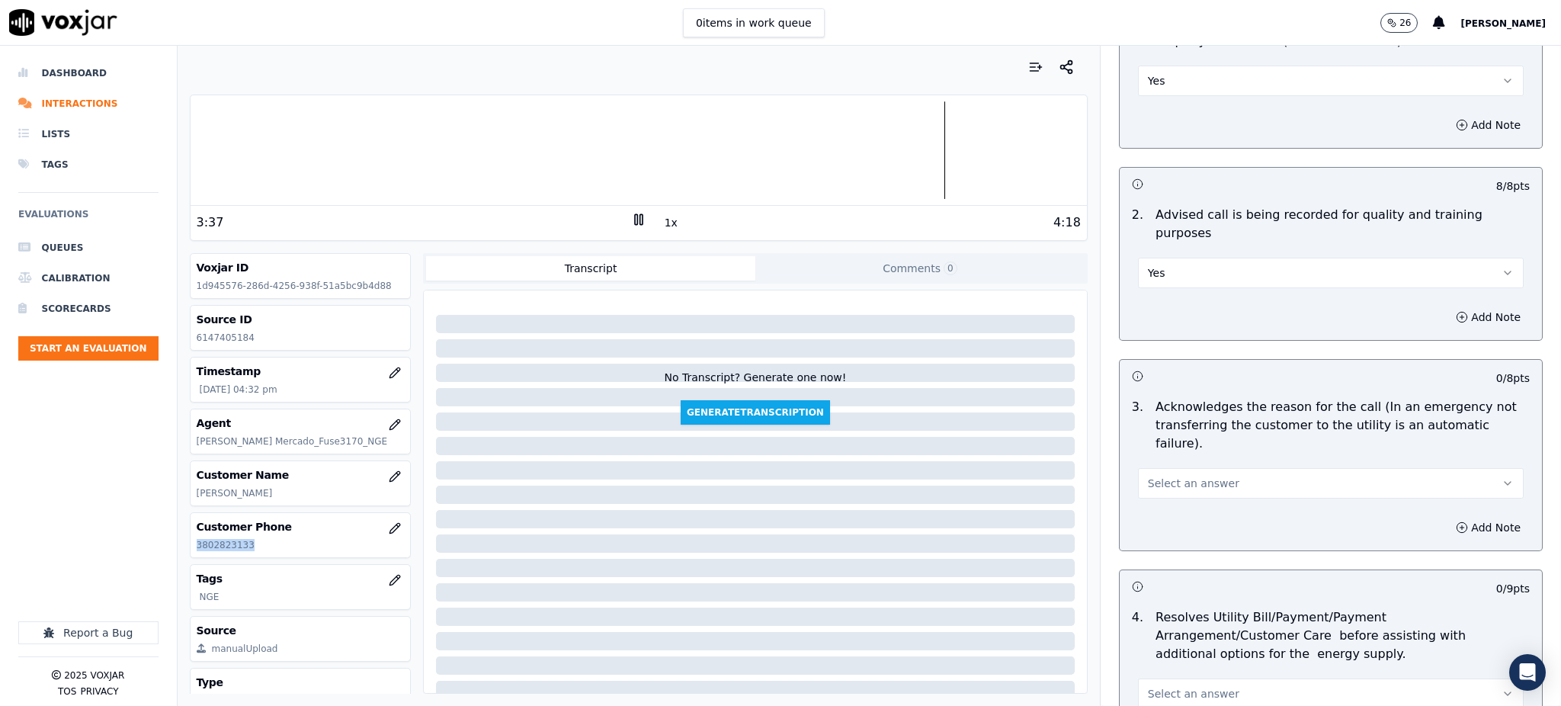
scroll to position [203, 0]
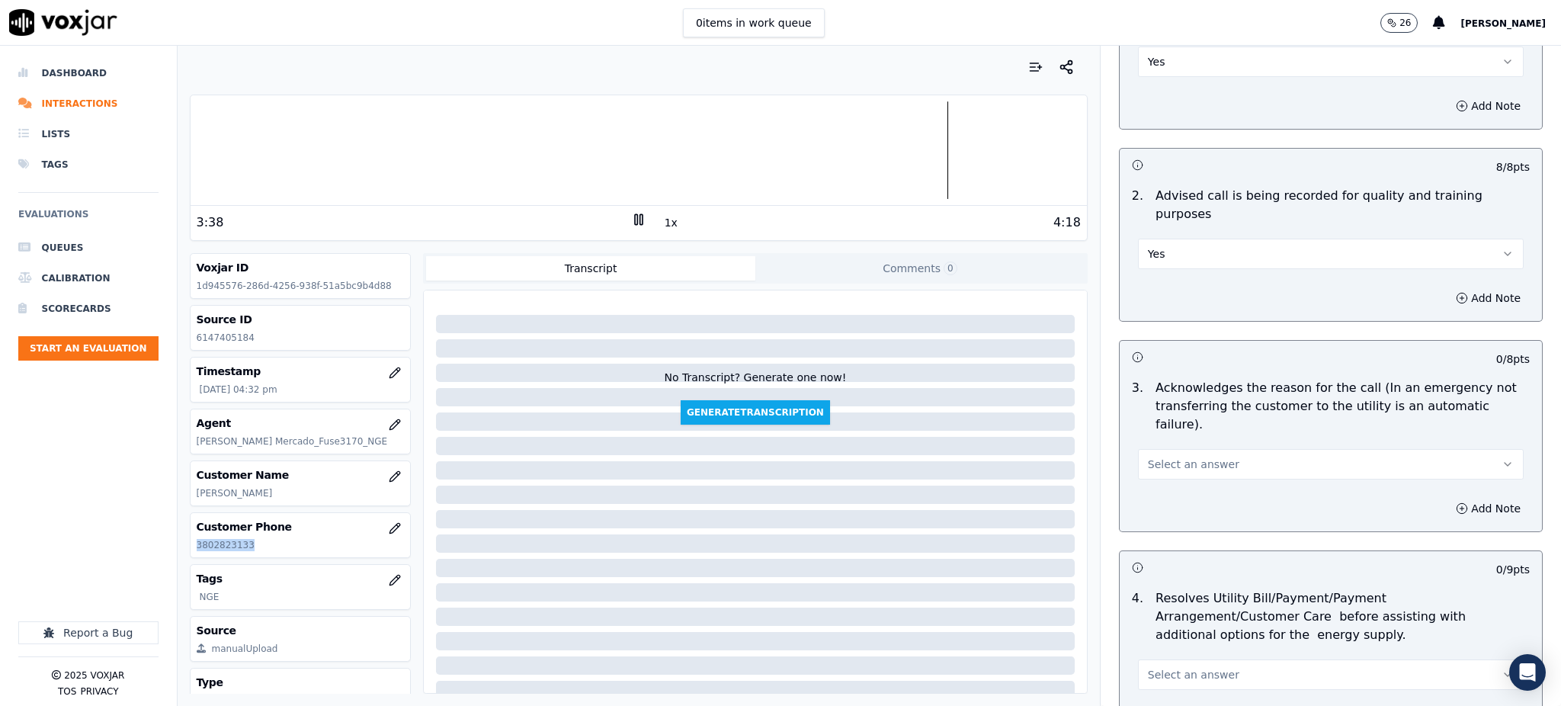
click at [1148, 457] on span "Select an answer" at bounding box center [1193, 464] width 91 height 15
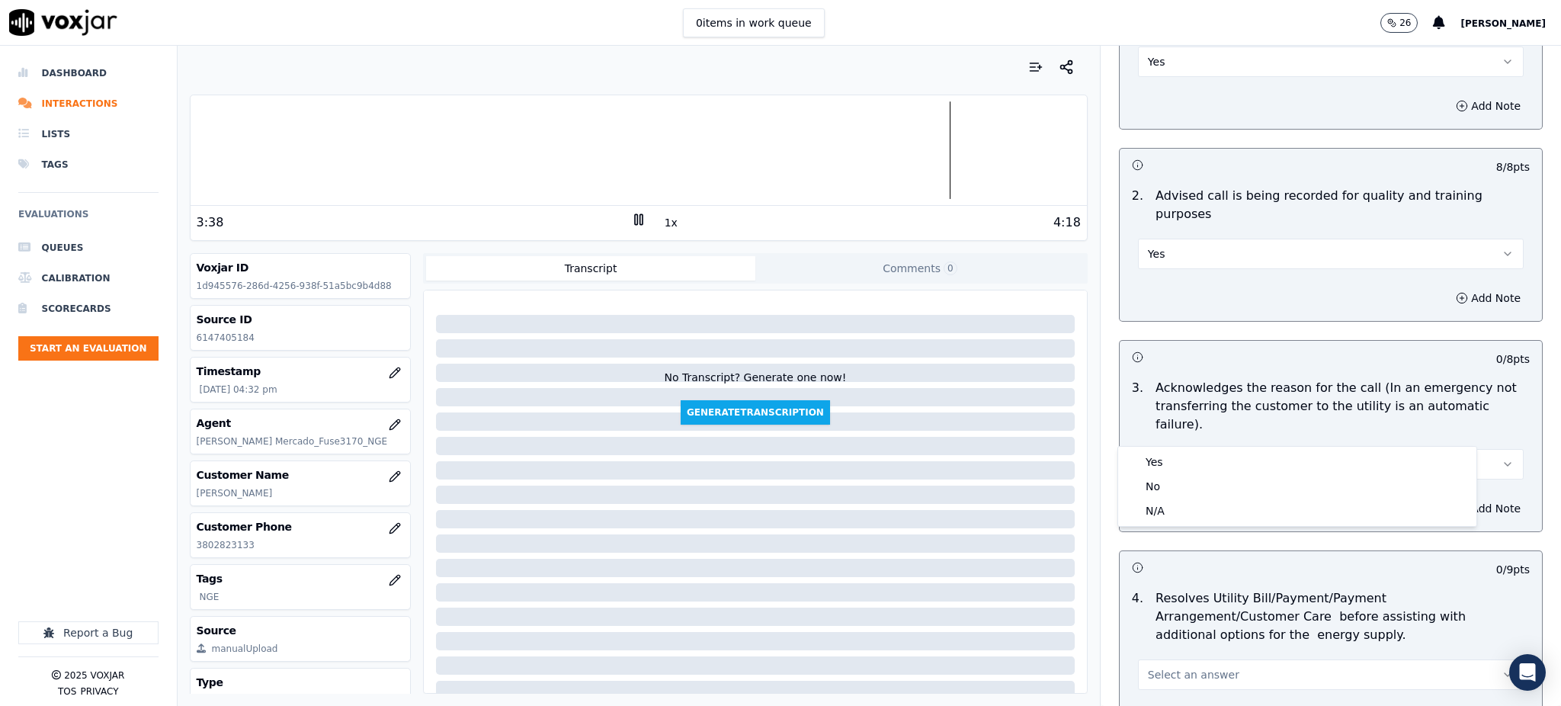
click at [1147, 448] on div "Yes No N/A" at bounding box center [1297, 486] width 358 height 79
click at [1162, 456] on div "Yes" at bounding box center [1297, 462] width 352 height 24
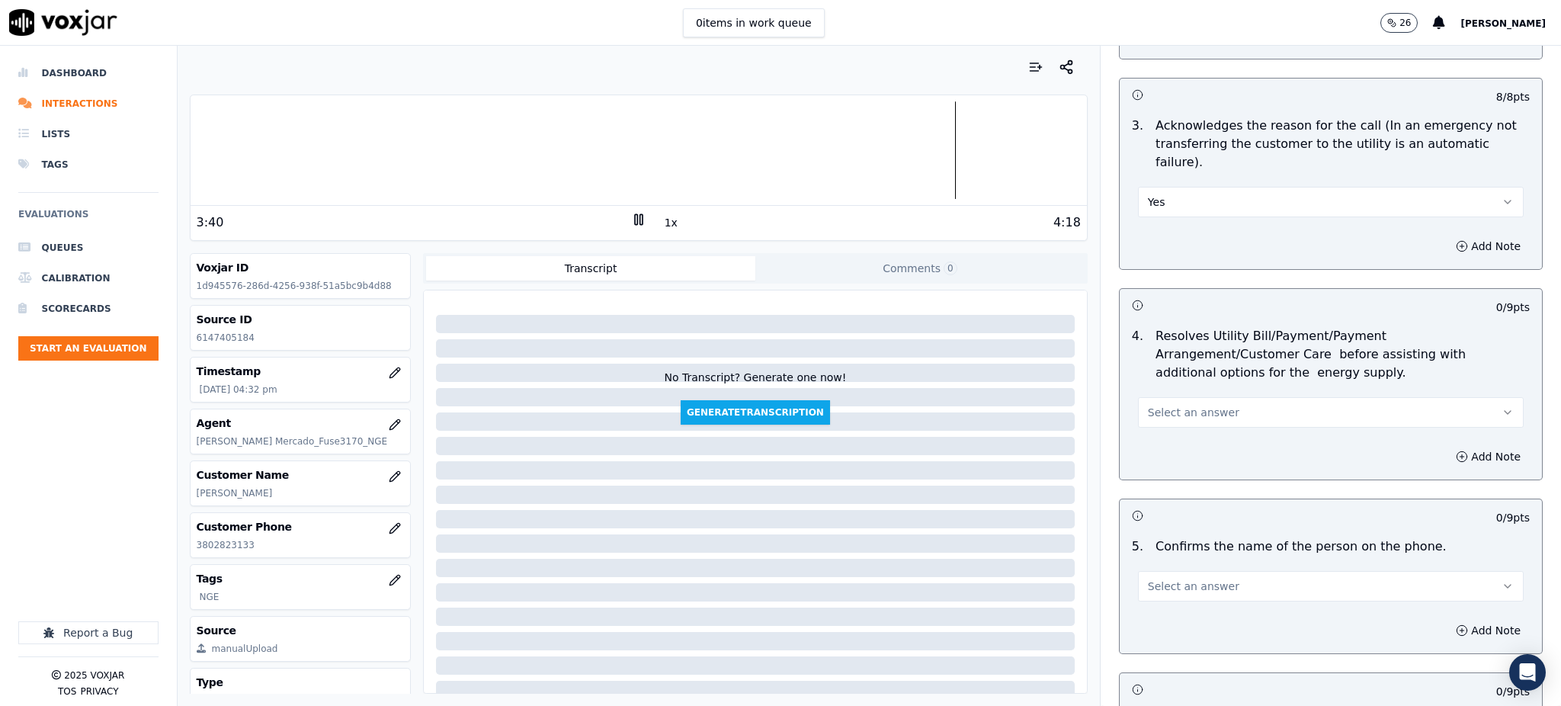
scroll to position [508, 0]
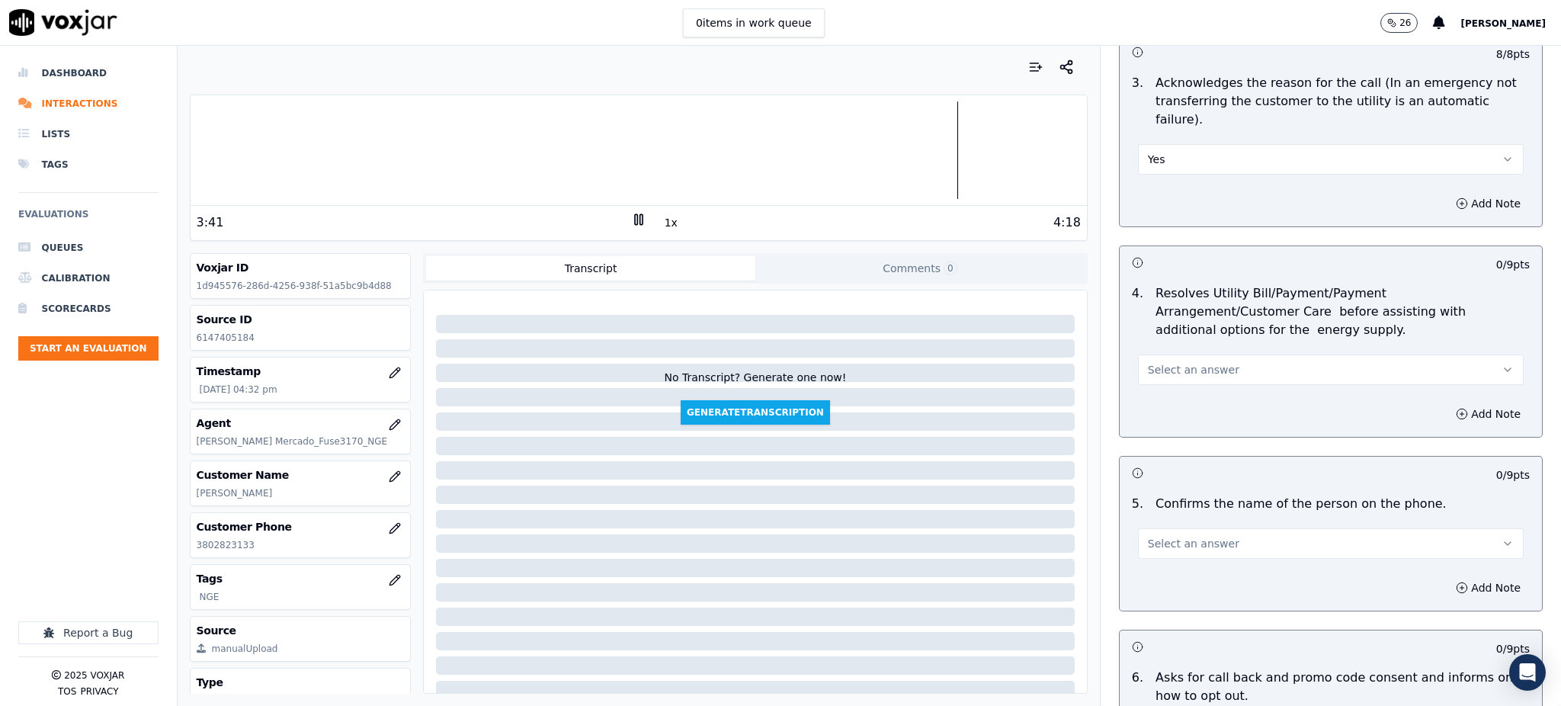
click at [1162, 362] on span "Select an answer" at bounding box center [1193, 369] width 91 height 15
click at [1163, 358] on div "Yes" at bounding box center [1297, 367] width 352 height 24
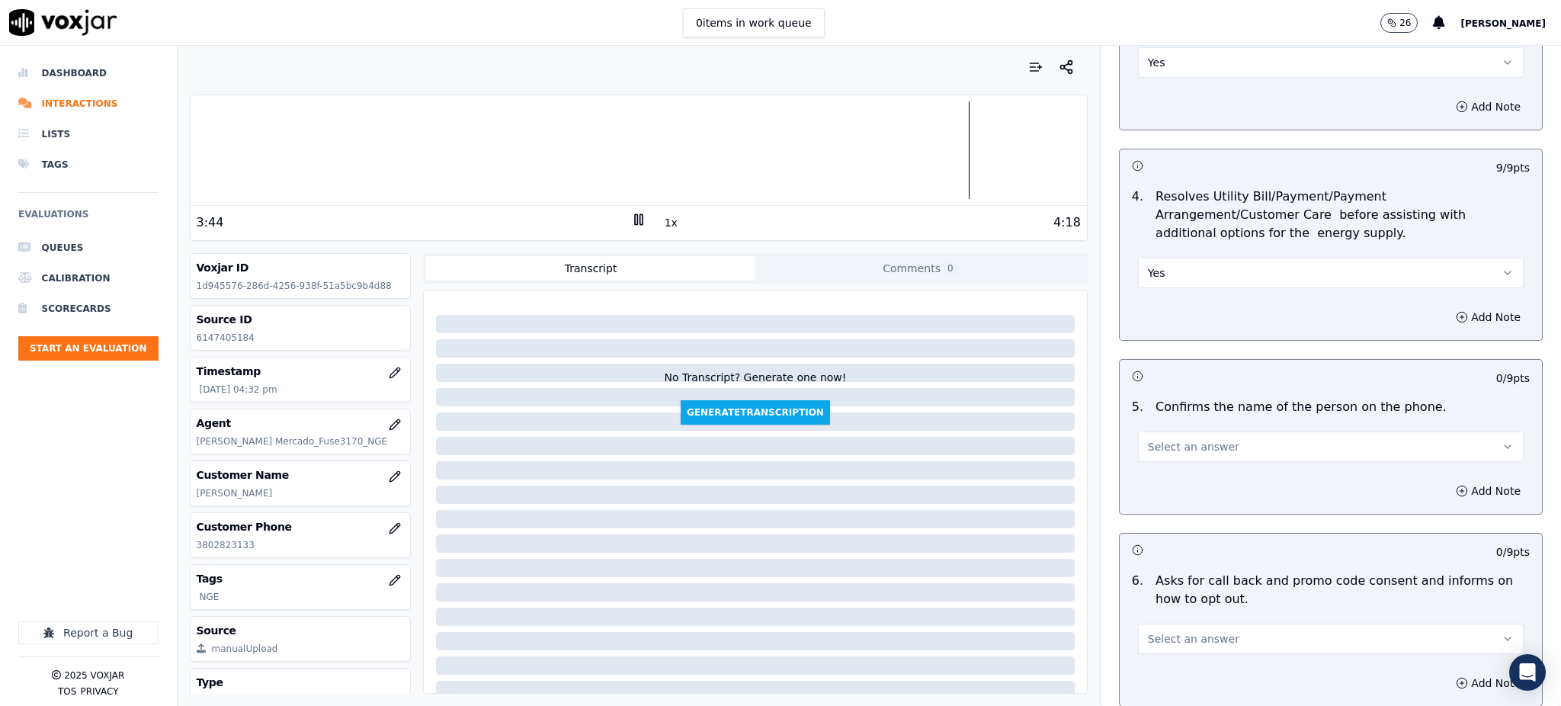
scroll to position [610, 0]
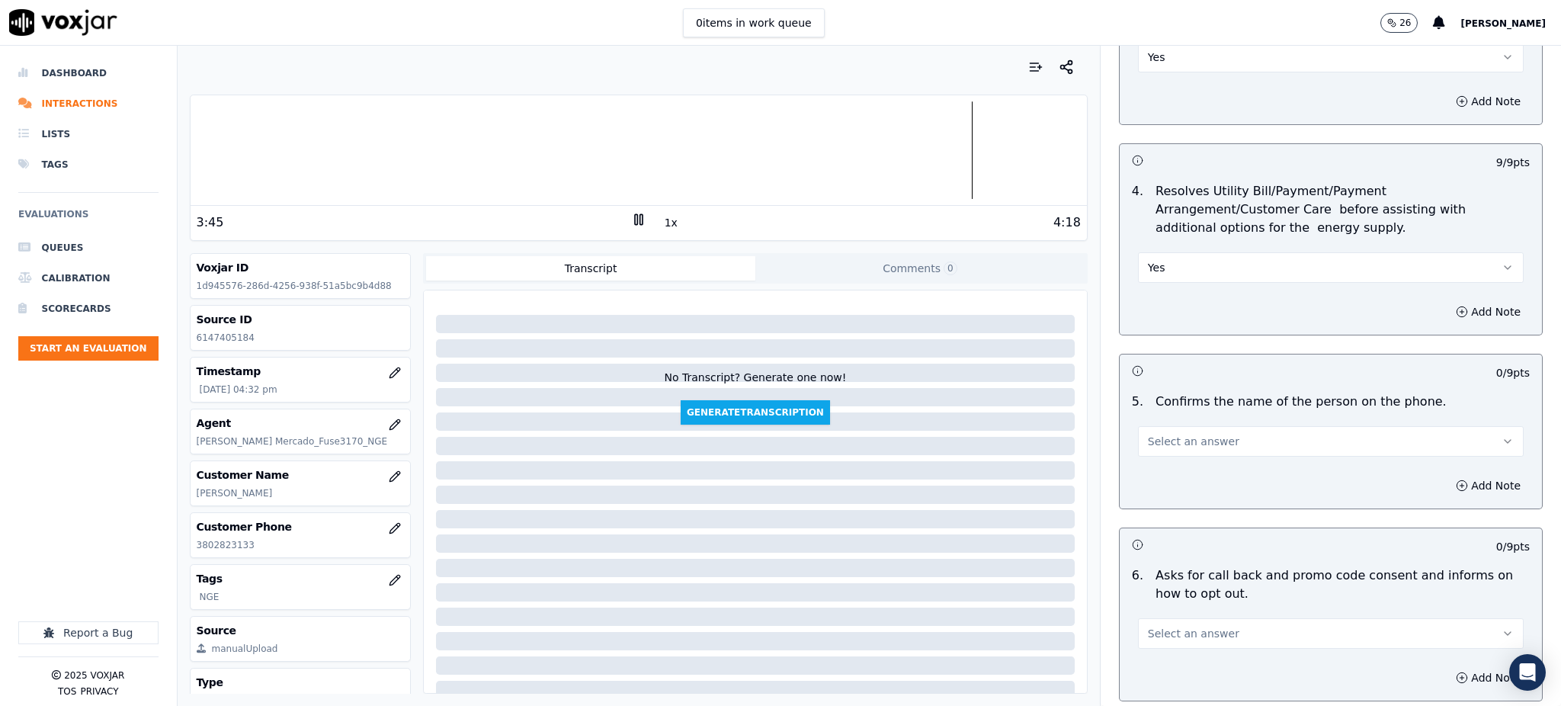
click at [1153, 421] on div "5 . Confirms the name of the person on the phone. Select an answer" at bounding box center [1331, 424] width 422 height 76
click at [1153, 434] on span "Select an answer" at bounding box center [1193, 441] width 91 height 15
click at [1147, 445] on div "Yes" at bounding box center [1297, 440] width 352 height 24
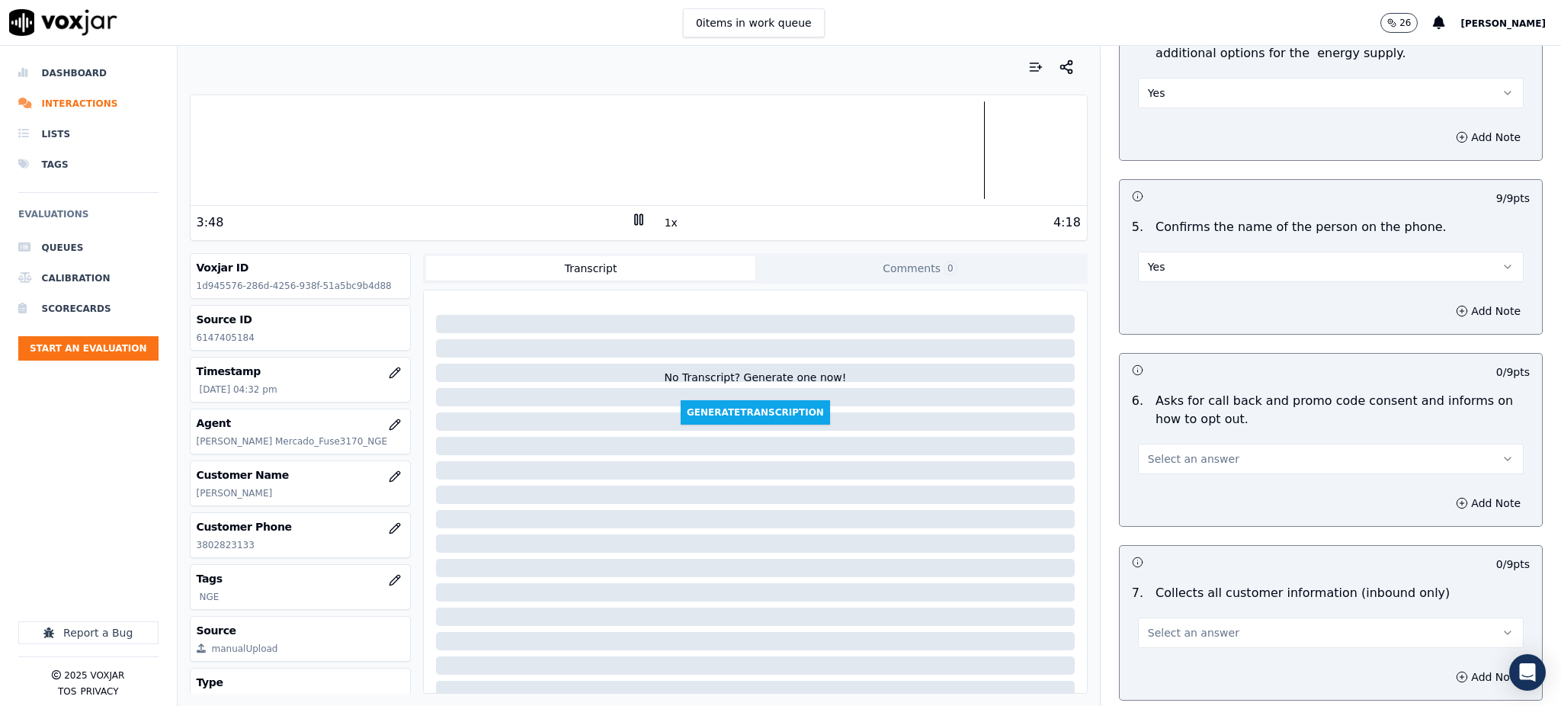
scroll to position [813, 0]
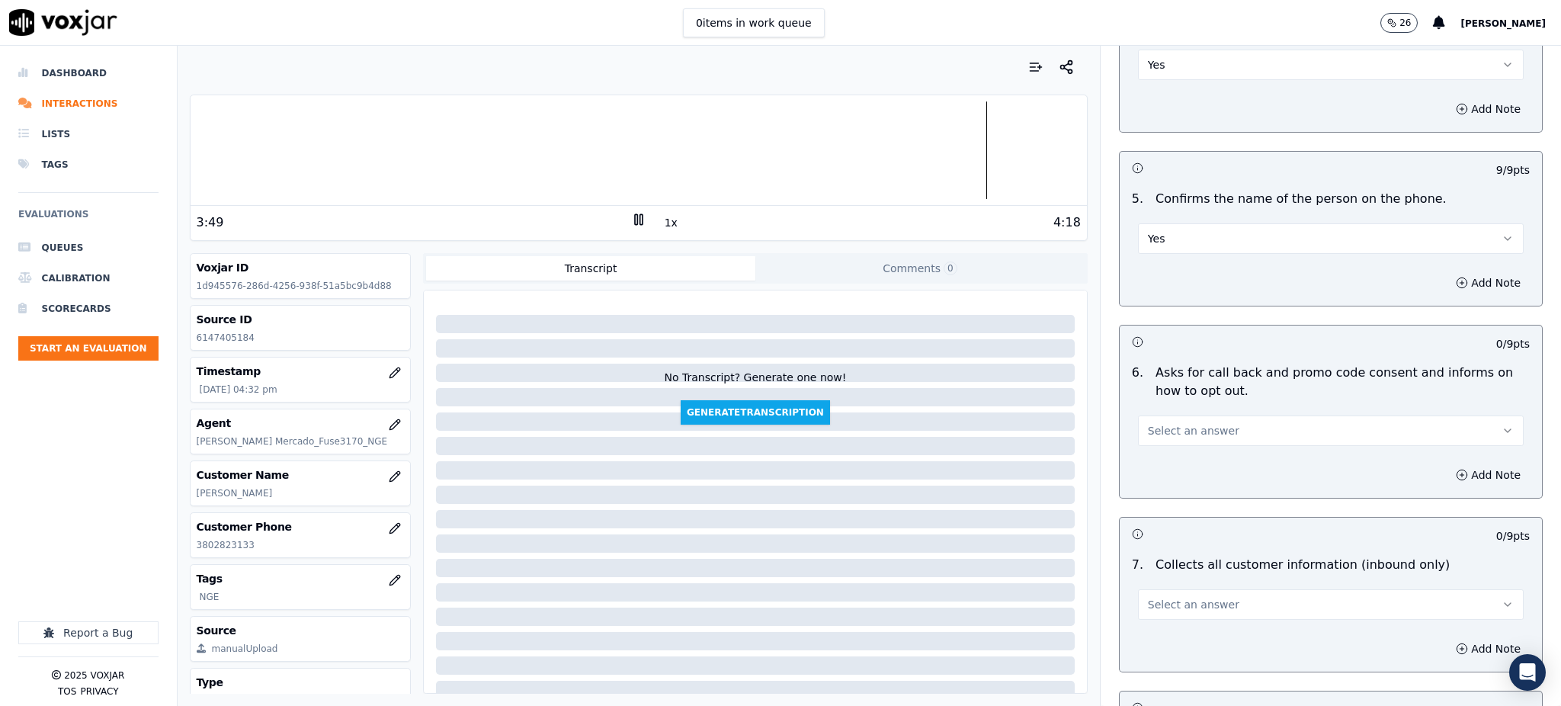
click at [1169, 423] on span "Select an answer" at bounding box center [1193, 430] width 91 height 15
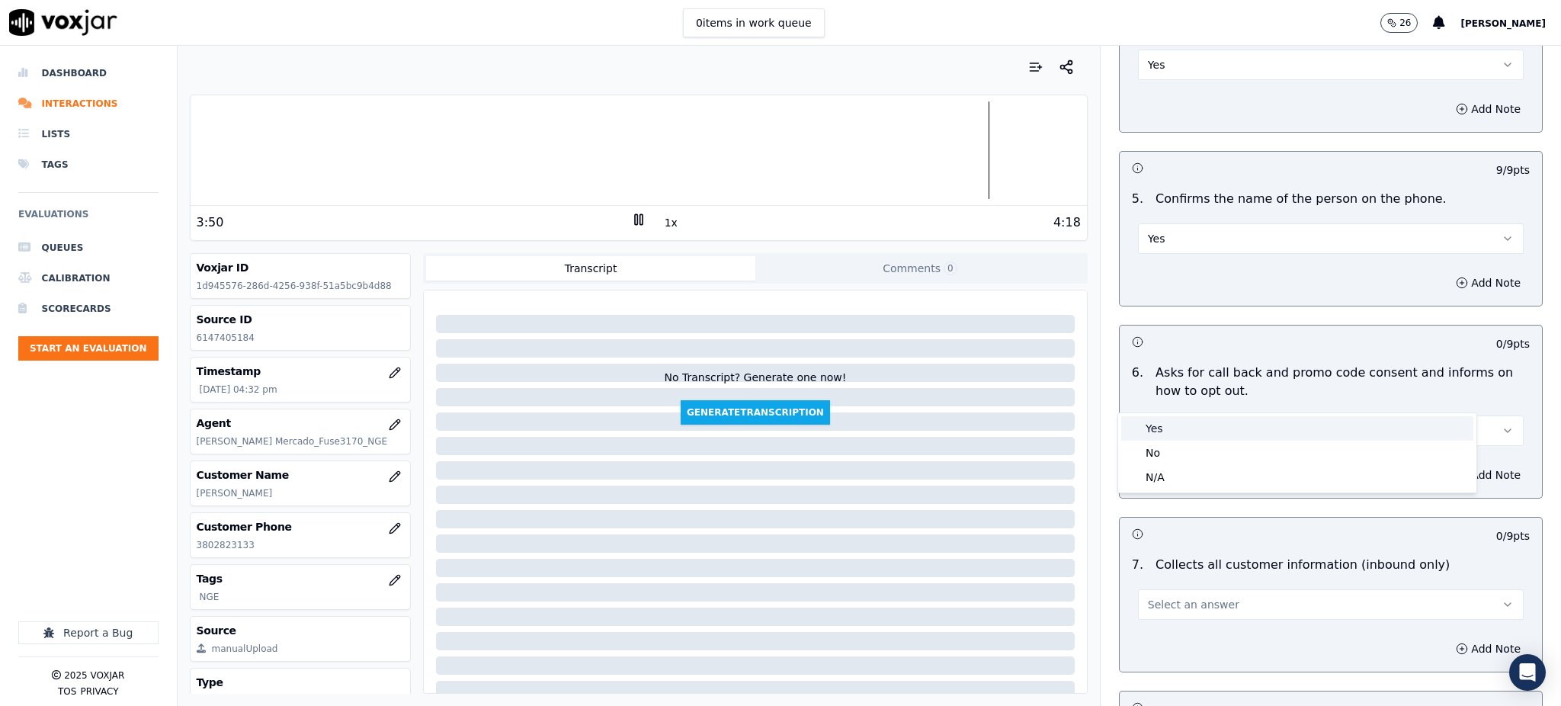
click at [1171, 419] on div "Yes" at bounding box center [1297, 428] width 352 height 24
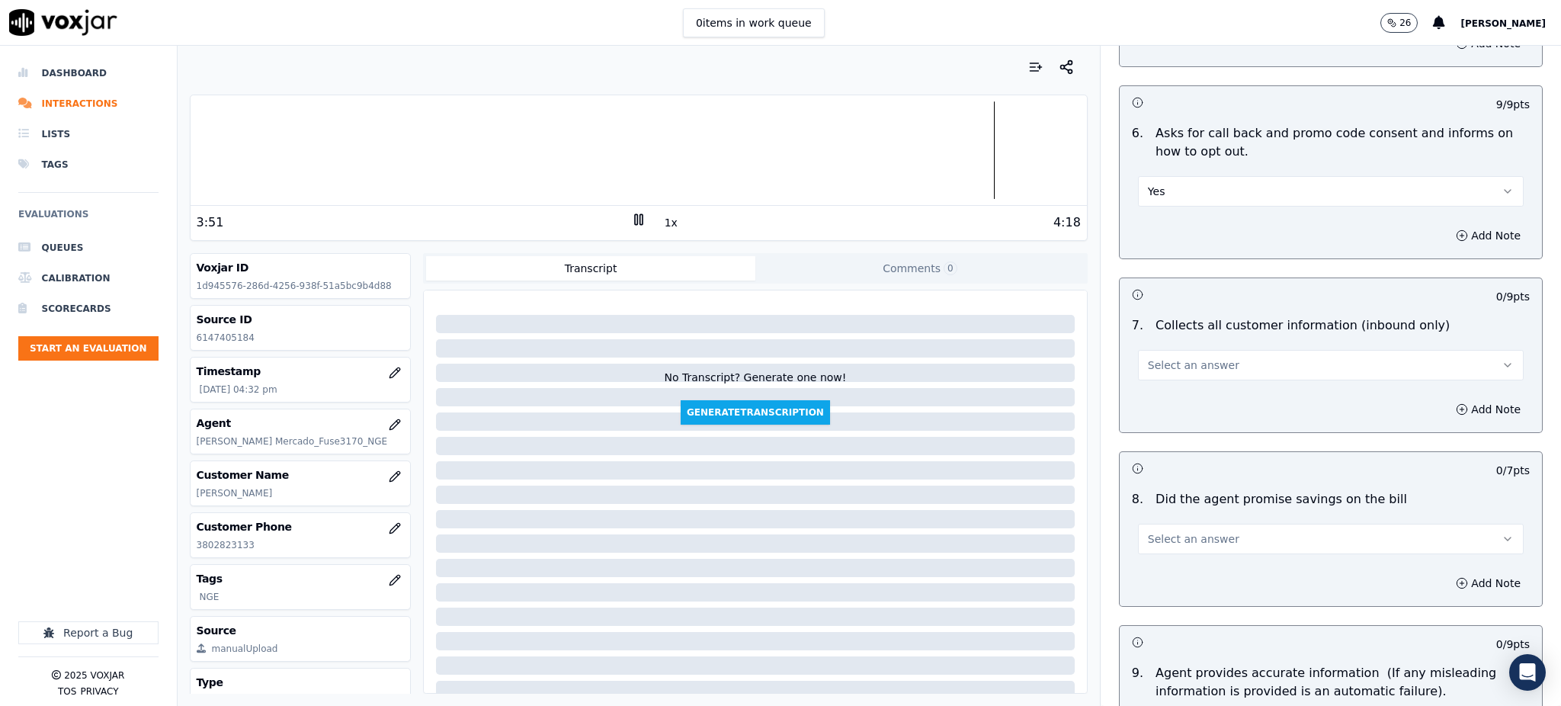
scroll to position [1118, 0]
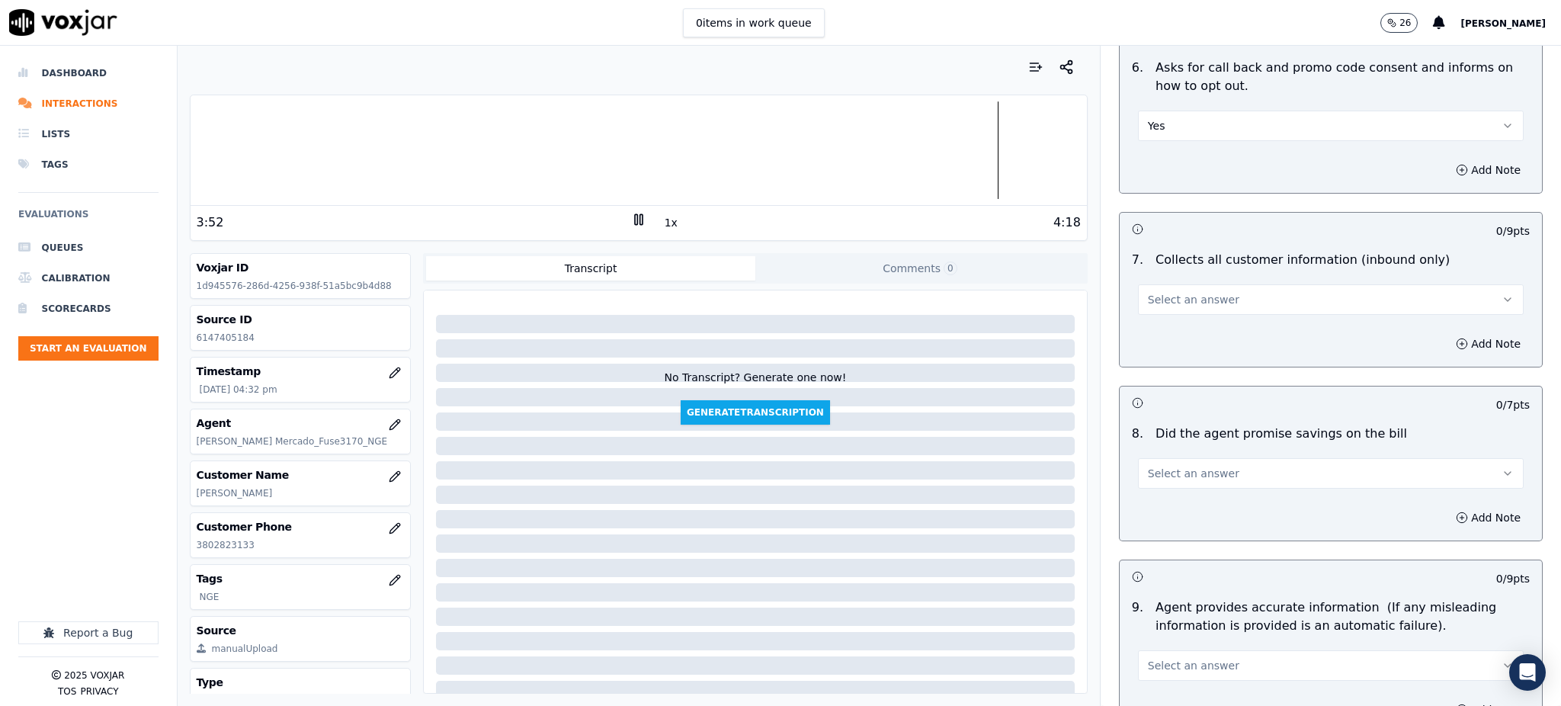
click at [1155, 292] on span "Select an answer" at bounding box center [1193, 299] width 91 height 15
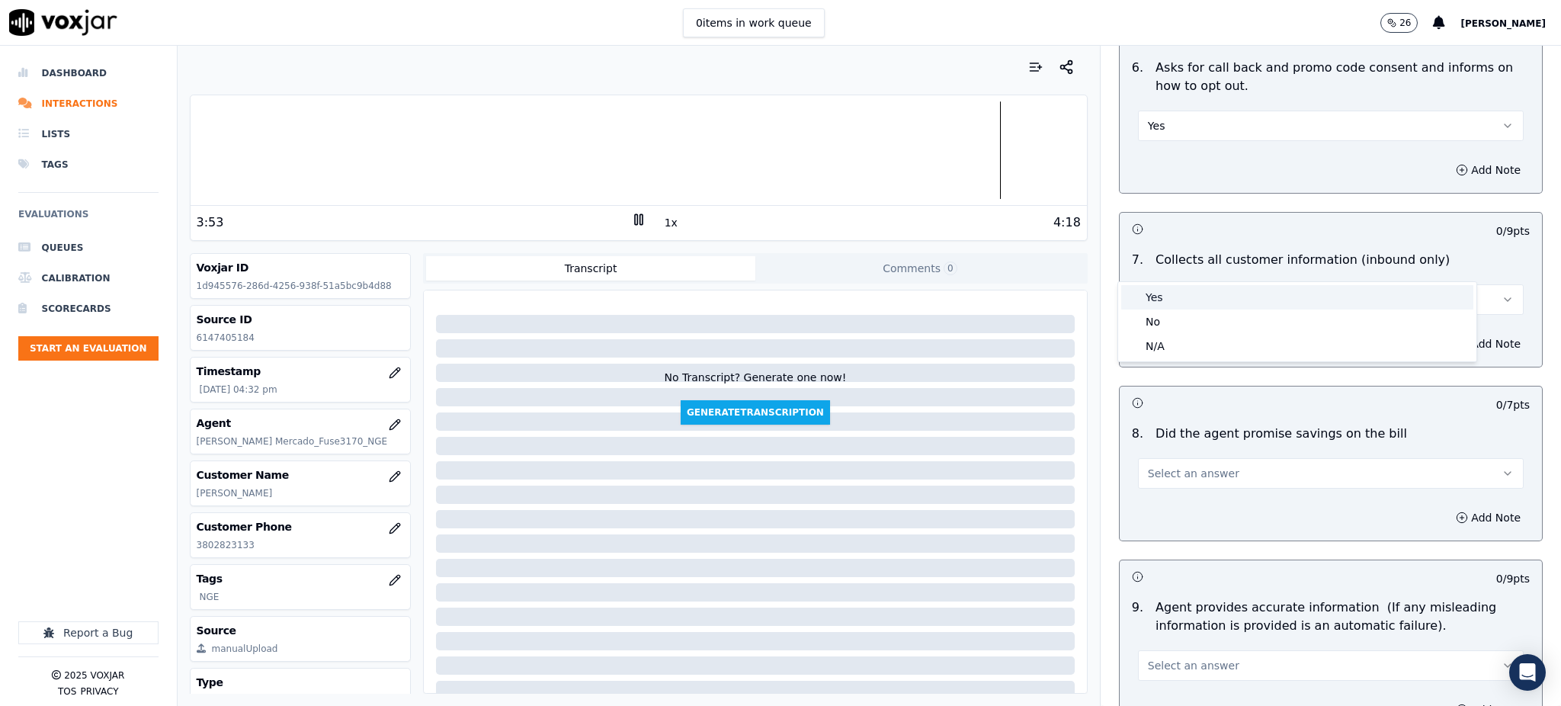
drag, startPoint x: 1166, startPoint y: 300, endPoint x: 1147, endPoint y: 396, distance: 97.9
click at [1167, 302] on div "Yes" at bounding box center [1297, 297] width 352 height 24
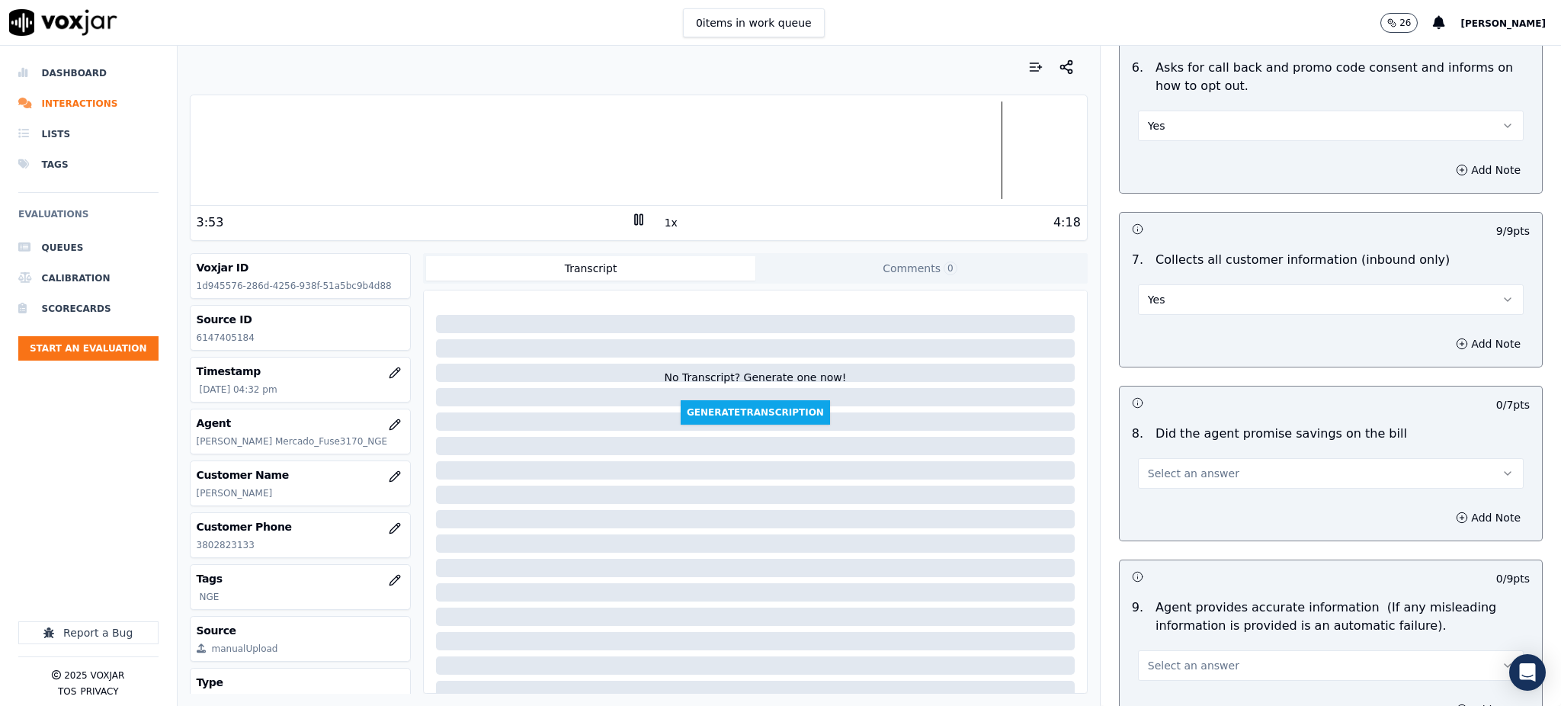
click at [1148, 466] on span "Select an answer" at bounding box center [1193, 473] width 91 height 15
click at [1160, 462] on div "Yes" at bounding box center [1297, 471] width 352 height 24
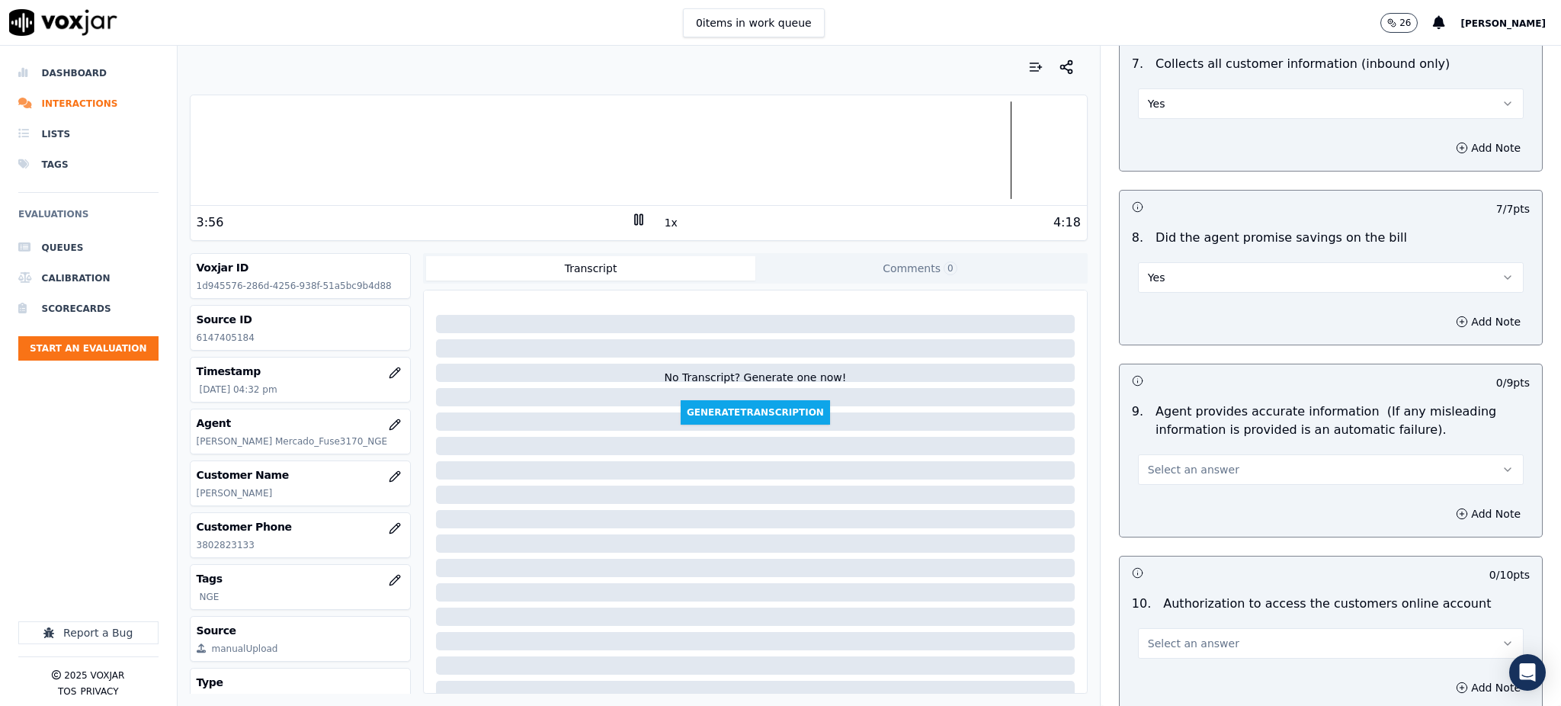
scroll to position [1321, 0]
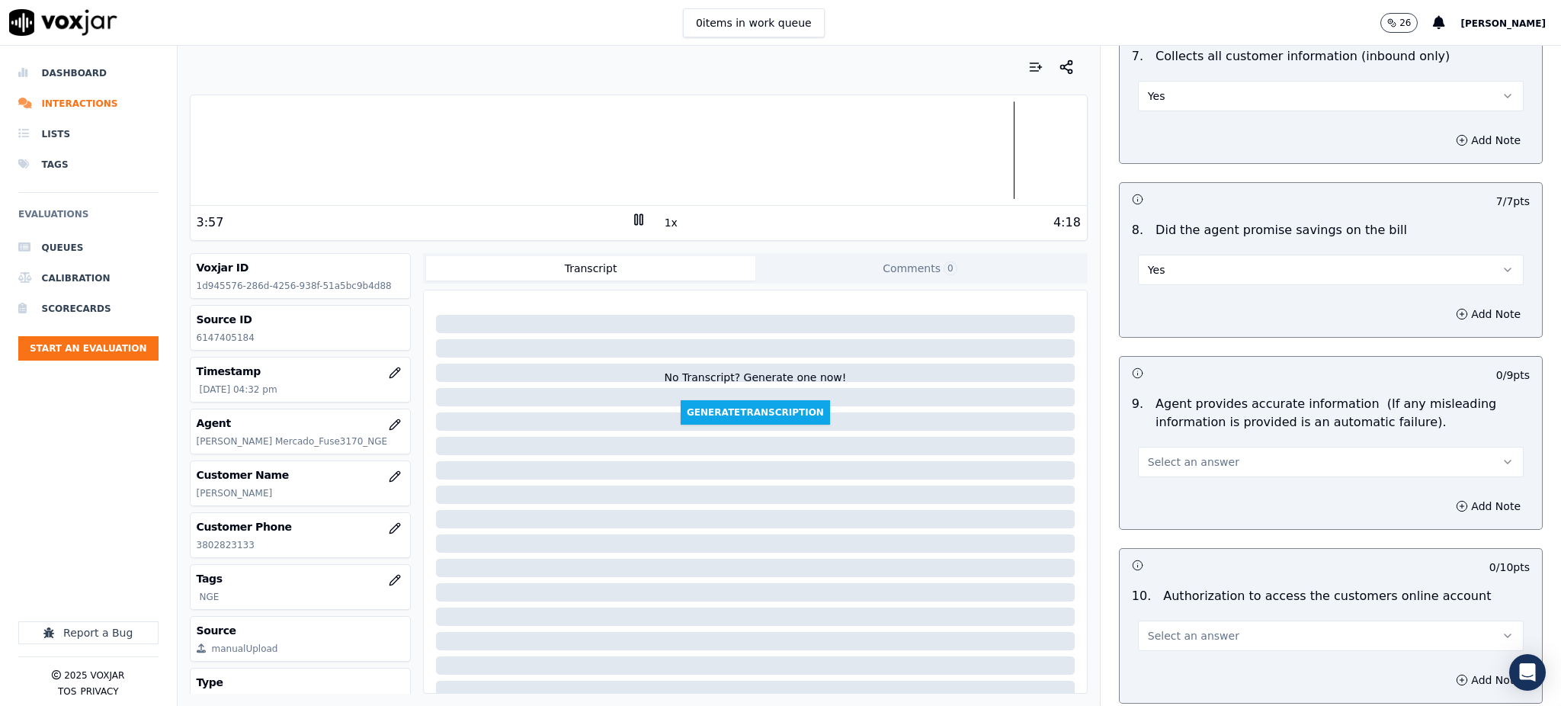
click at [1148, 454] on span "Select an answer" at bounding box center [1193, 461] width 91 height 15
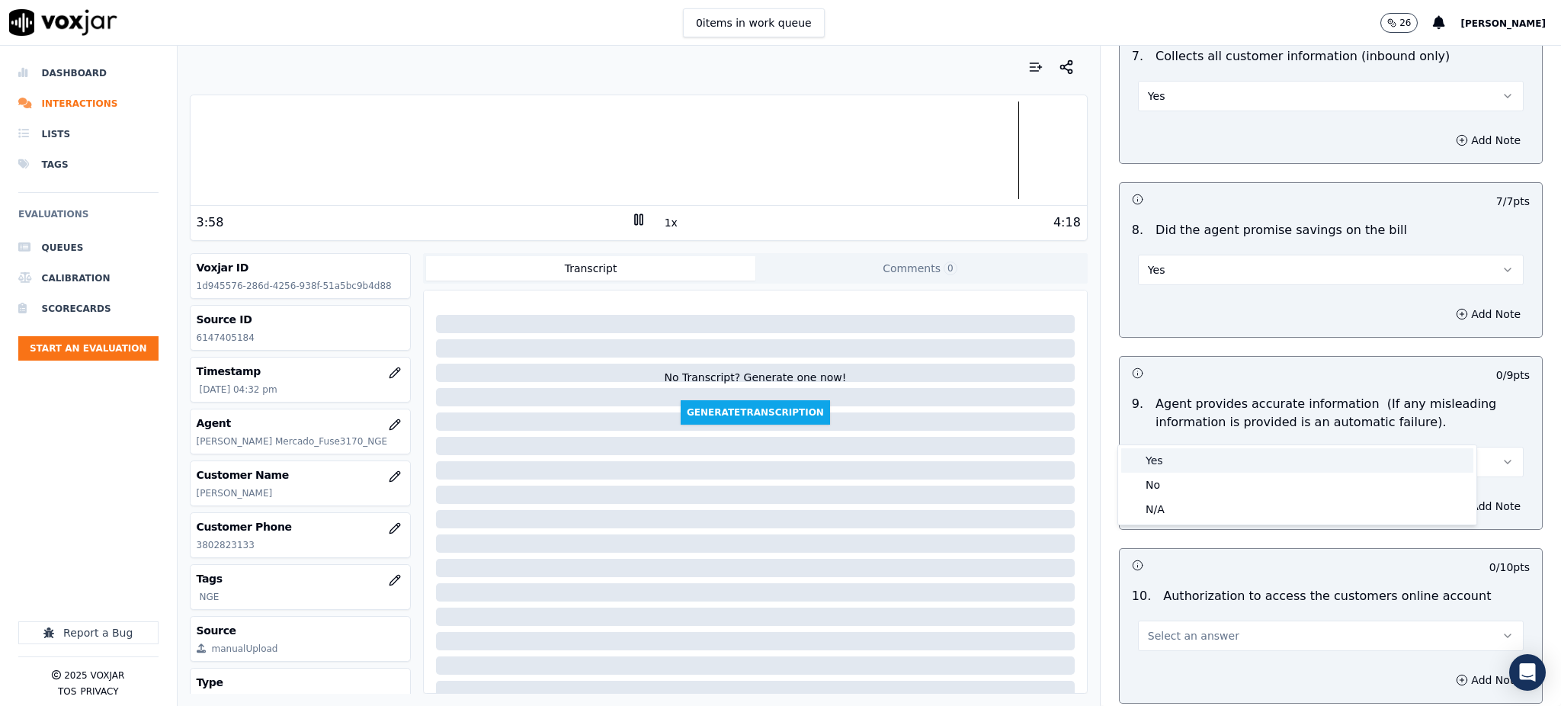
click at [1175, 470] on div "Yes No N/A" at bounding box center [1297, 484] width 358 height 79
click at [1174, 464] on div "Yes" at bounding box center [1297, 460] width 352 height 24
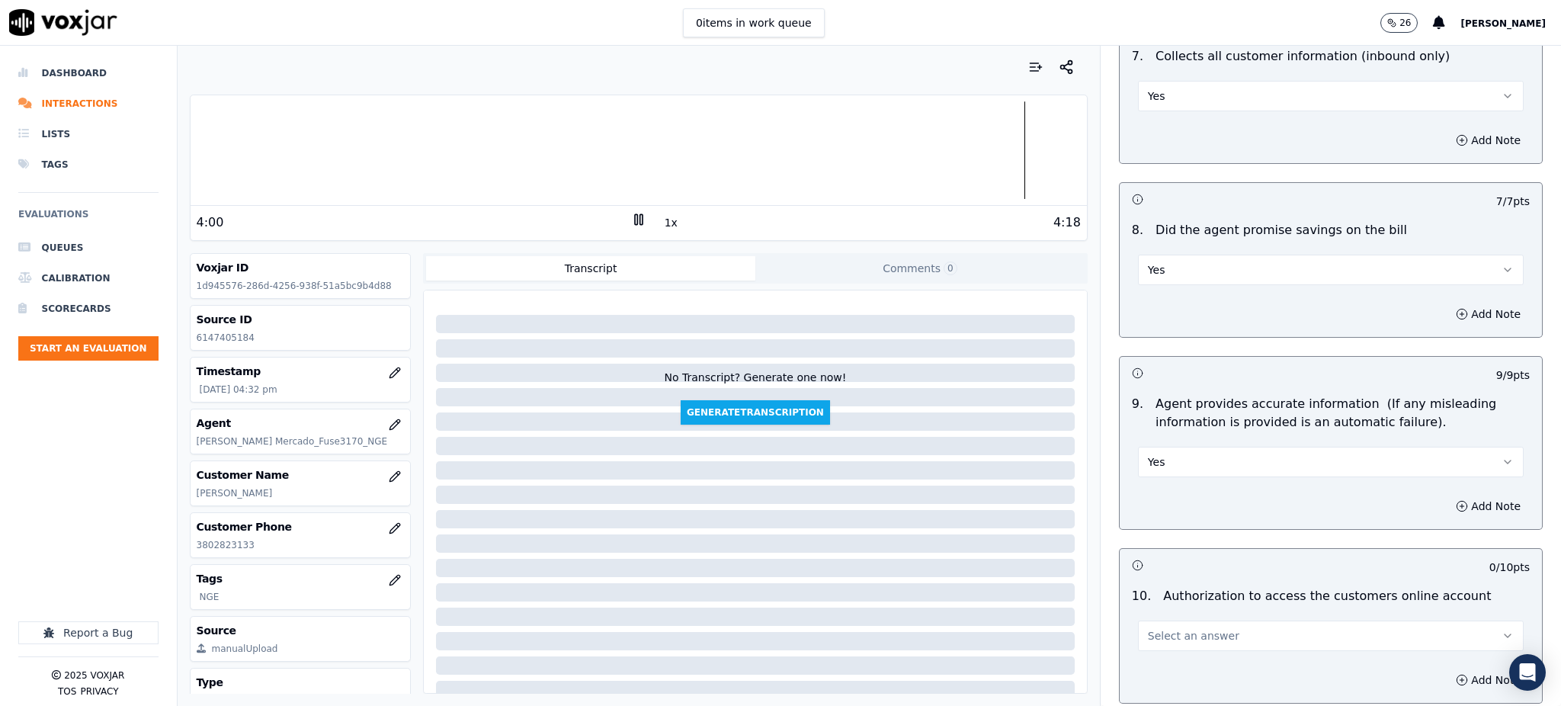
click at [1163, 628] on span "Select an answer" at bounding box center [1193, 635] width 91 height 15
click at [1166, 630] on div "Yes" at bounding box center [1297, 634] width 352 height 24
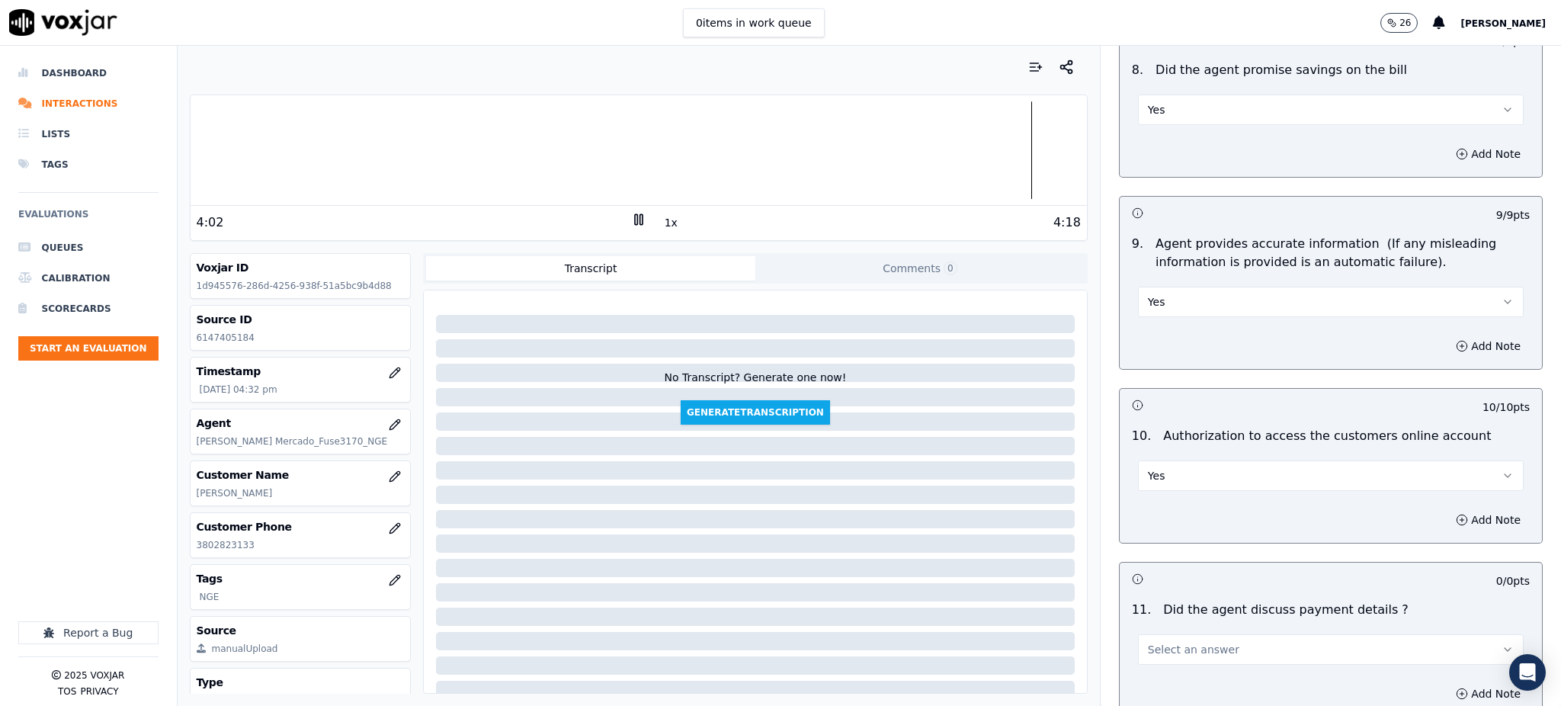
scroll to position [1727, 0]
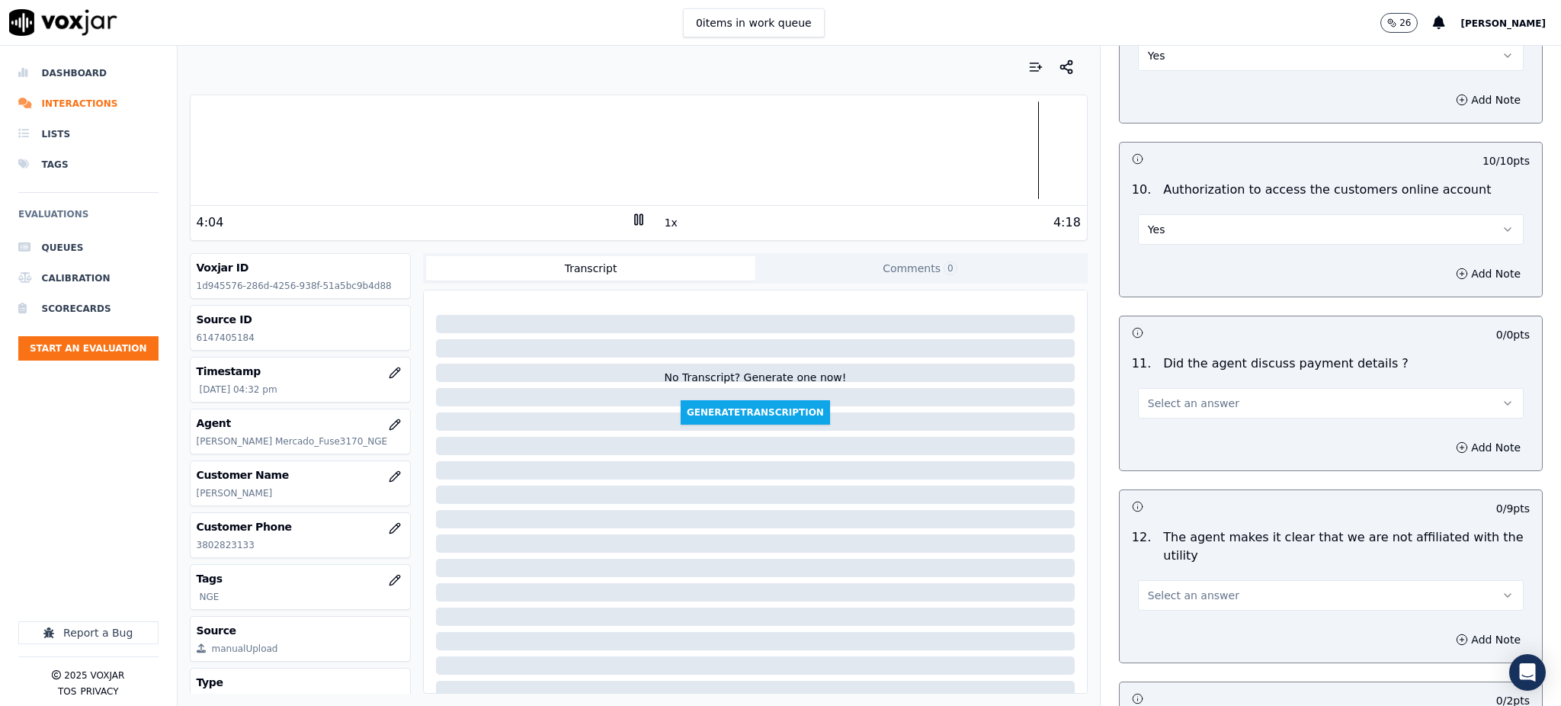
click at [1148, 396] on span "Select an answer" at bounding box center [1193, 403] width 91 height 15
click at [1153, 407] on div "Yes" at bounding box center [1297, 402] width 352 height 24
click at [1164, 588] on span "Select an answer" at bounding box center [1193, 595] width 91 height 15
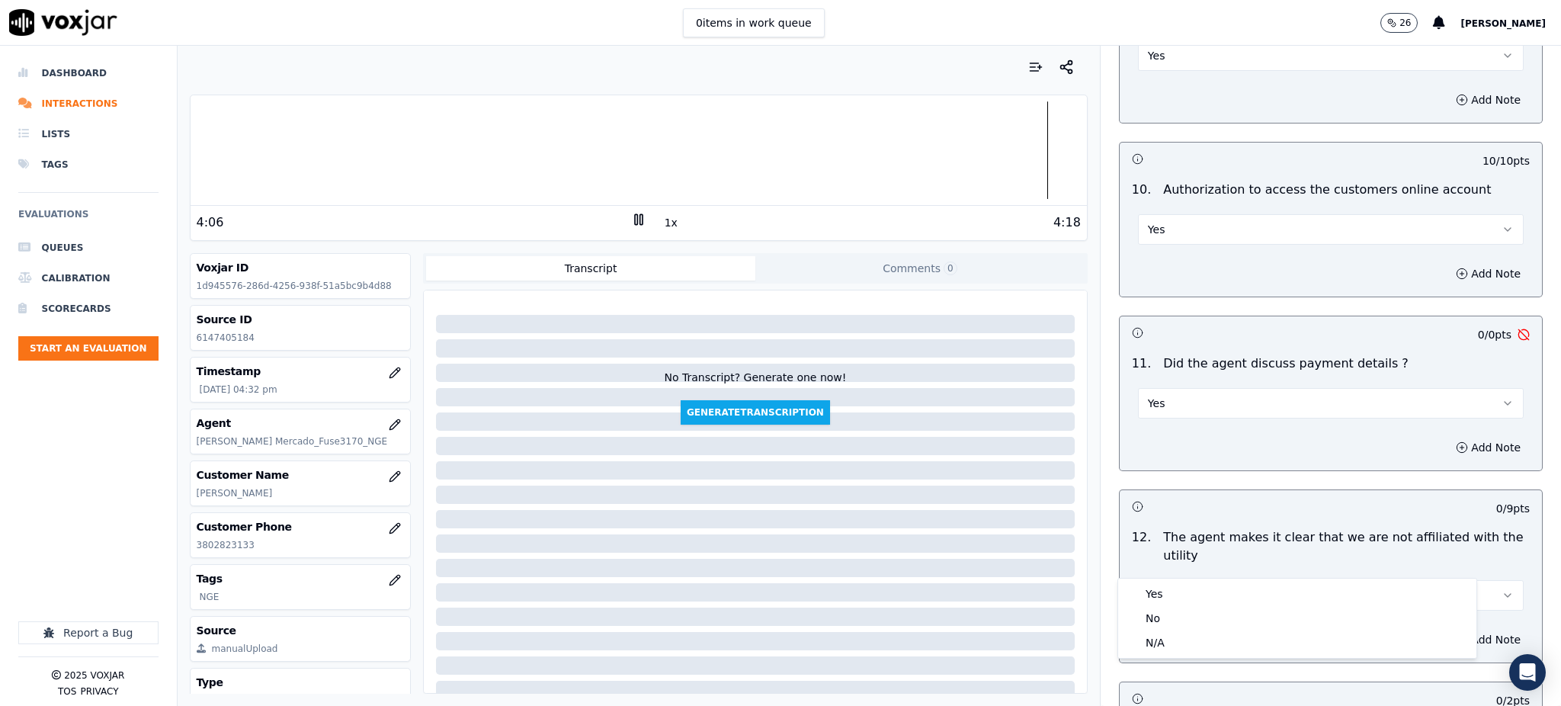
click at [1159, 576] on div "12 . The agent makes it clear that we are not affiliated with the utility Selec…" at bounding box center [1331, 569] width 422 height 95
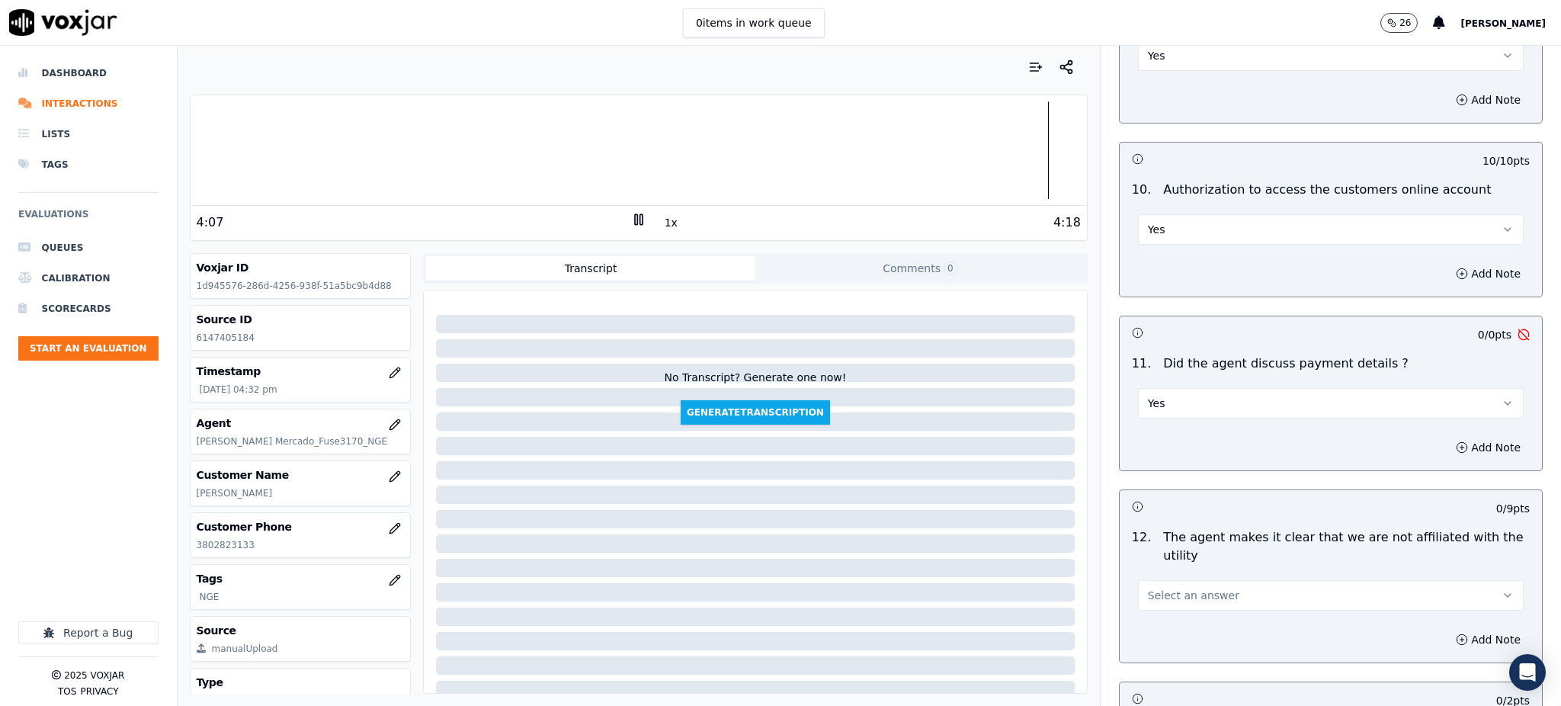
click at [1160, 617] on div "Add Note" at bounding box center [1331, 640] width 422 height 46
click at [1167, 588] on span "Select an answer" at bounding box center [1193, 595] width 91 height 15
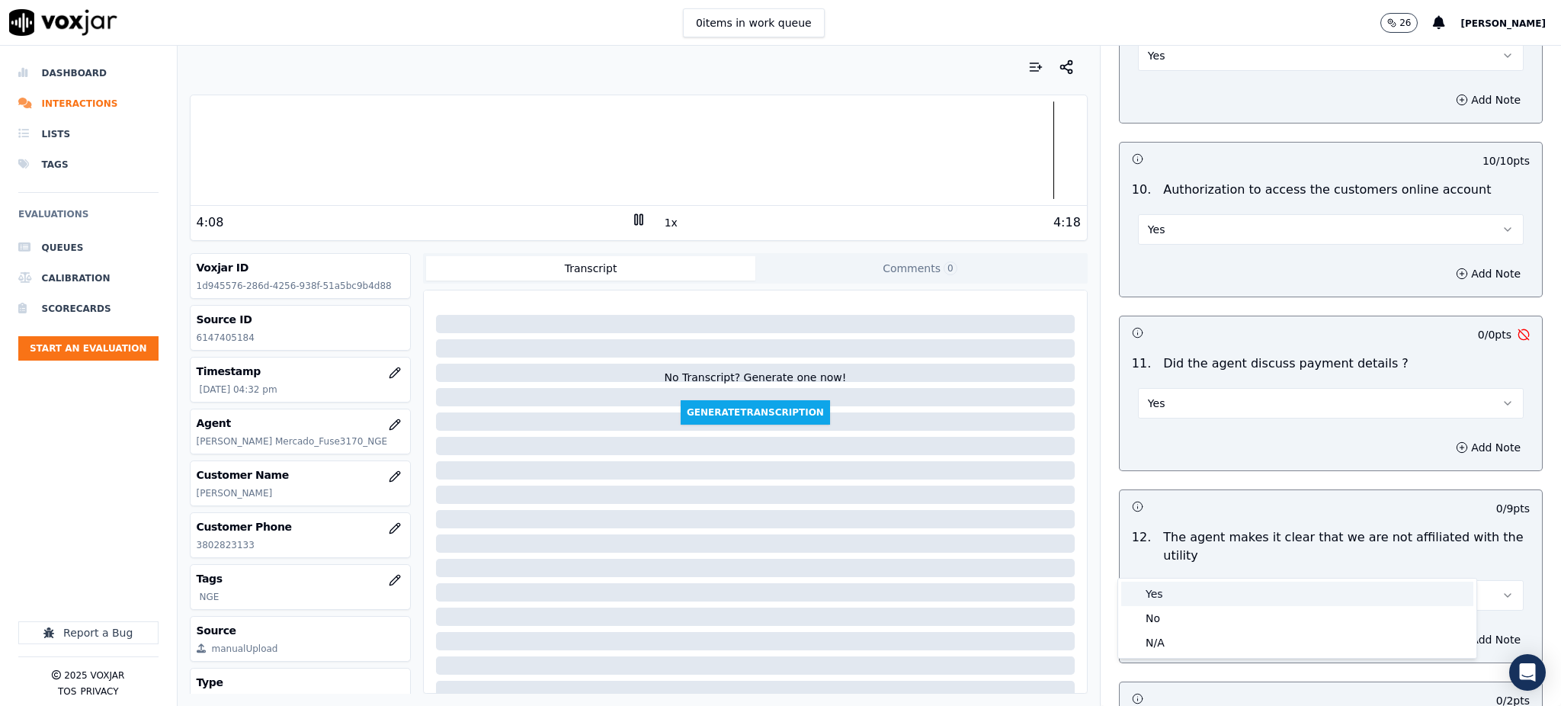
click at [1159, 592] on div "Yes" at bounding box center [1297, 594] width 352 height 24
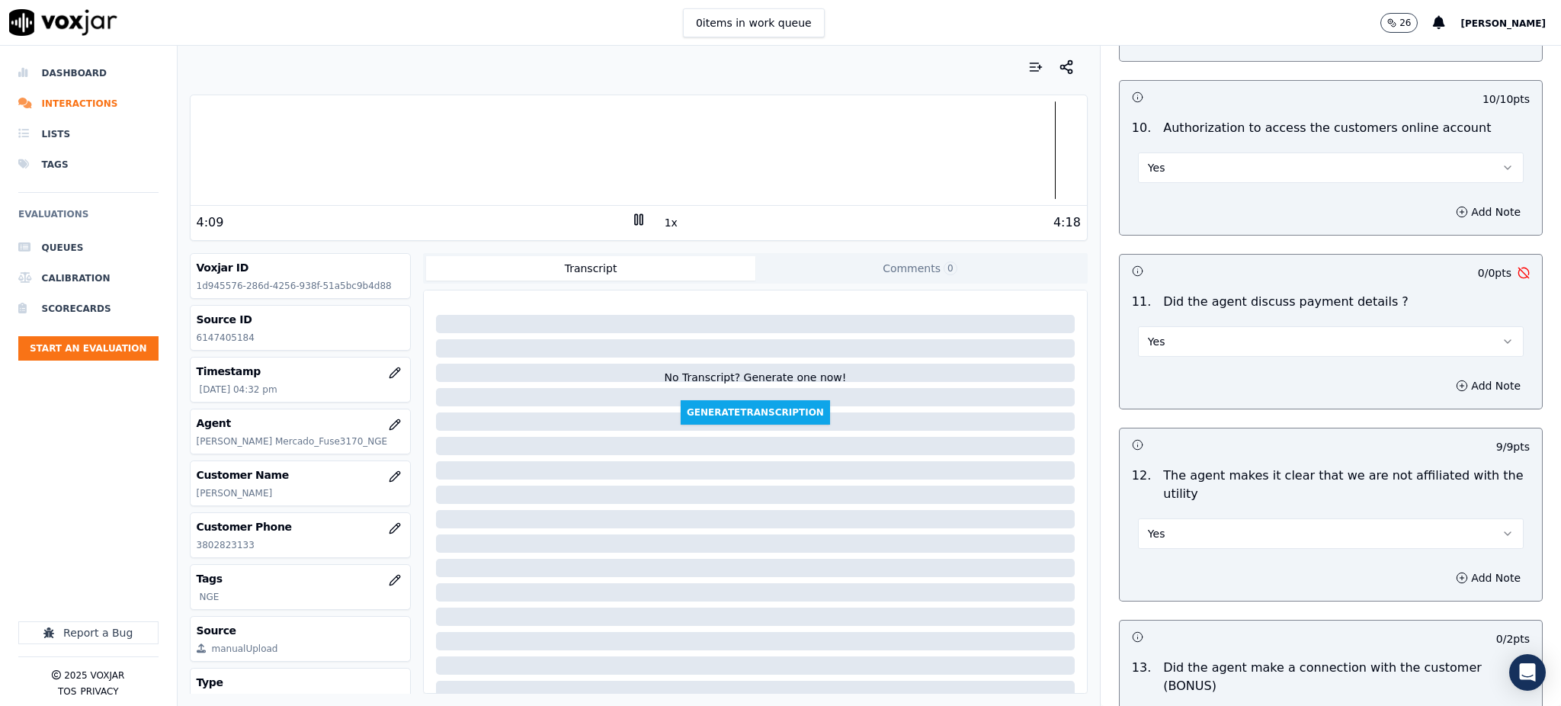
scroll to position [2032, 0]
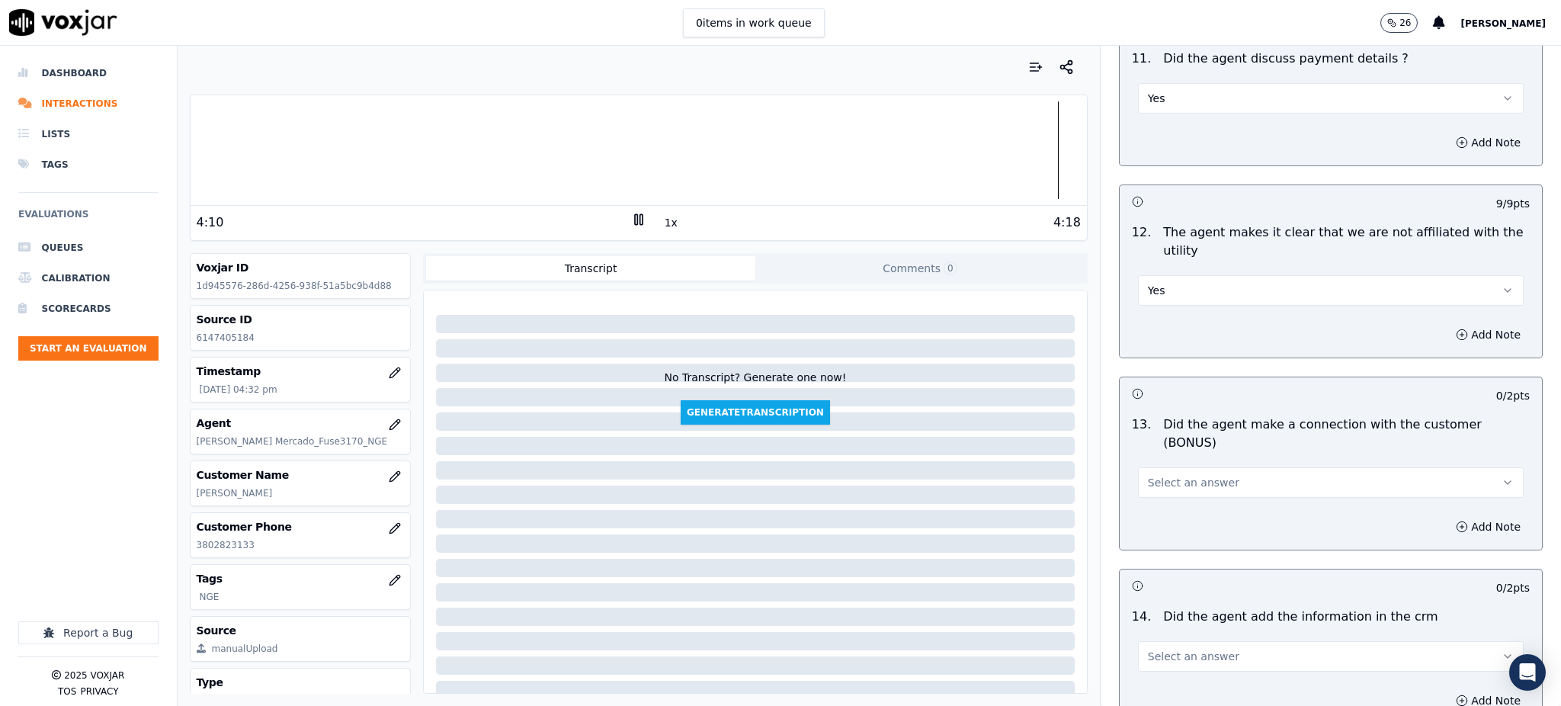
click at [1151, 475] on span "Select an answer" at bounding box center [1193, 482] width 91 height 15
click at [1169, 457] on div "Yes" at bounding box center [1297, 463] width 352 height 24
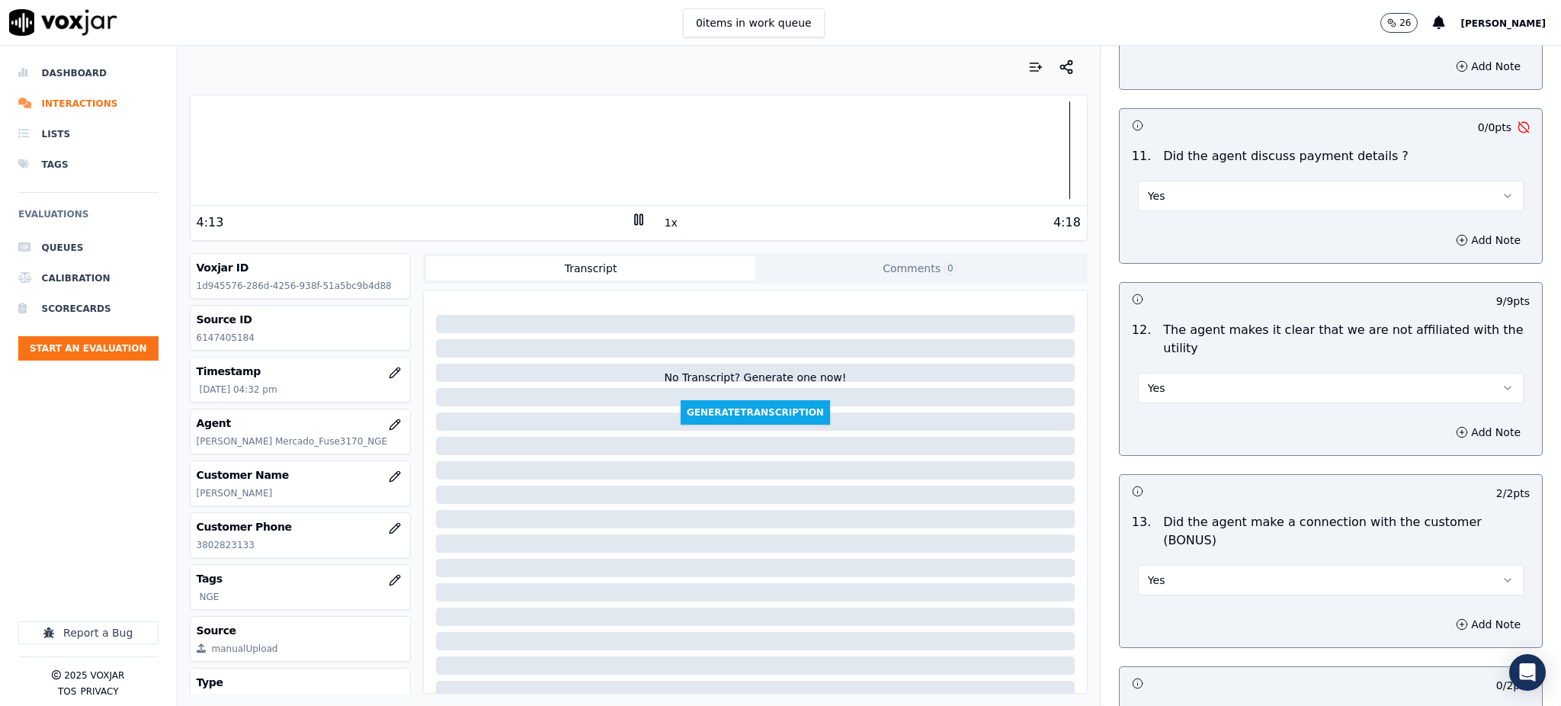
scroll to position [1931, 0]
drag, startPoint x: 1281, startPoint y: 156, endPoint x: 1270, endPoint y: 177, distance: 23.9
click at [1283, 184] on button "Yes" at bounding box center [1331, 199] width 386 height 30
click at [1177, 252] on div "N/A" at bounding box center [1297, 247] width 352 height 24
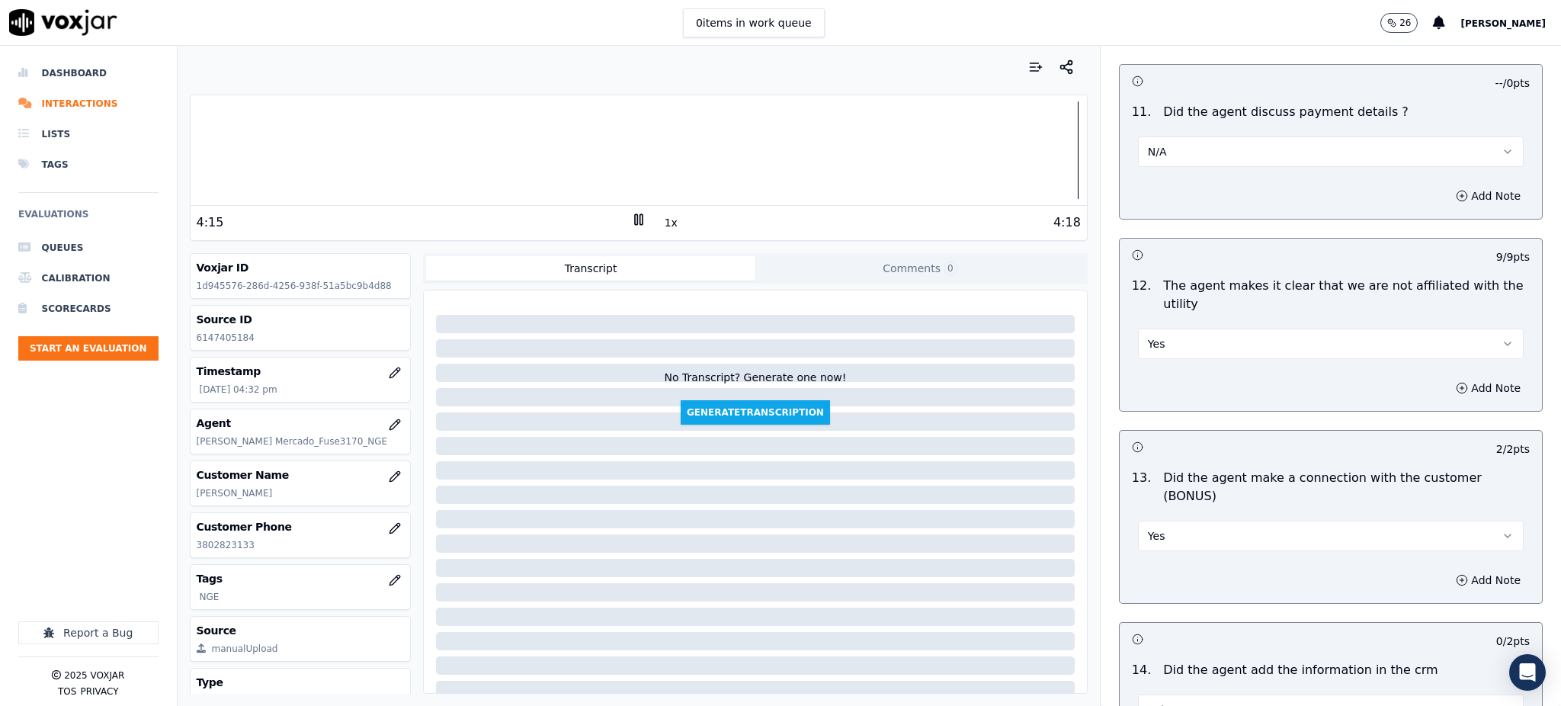
scroll to position [2134, 0]
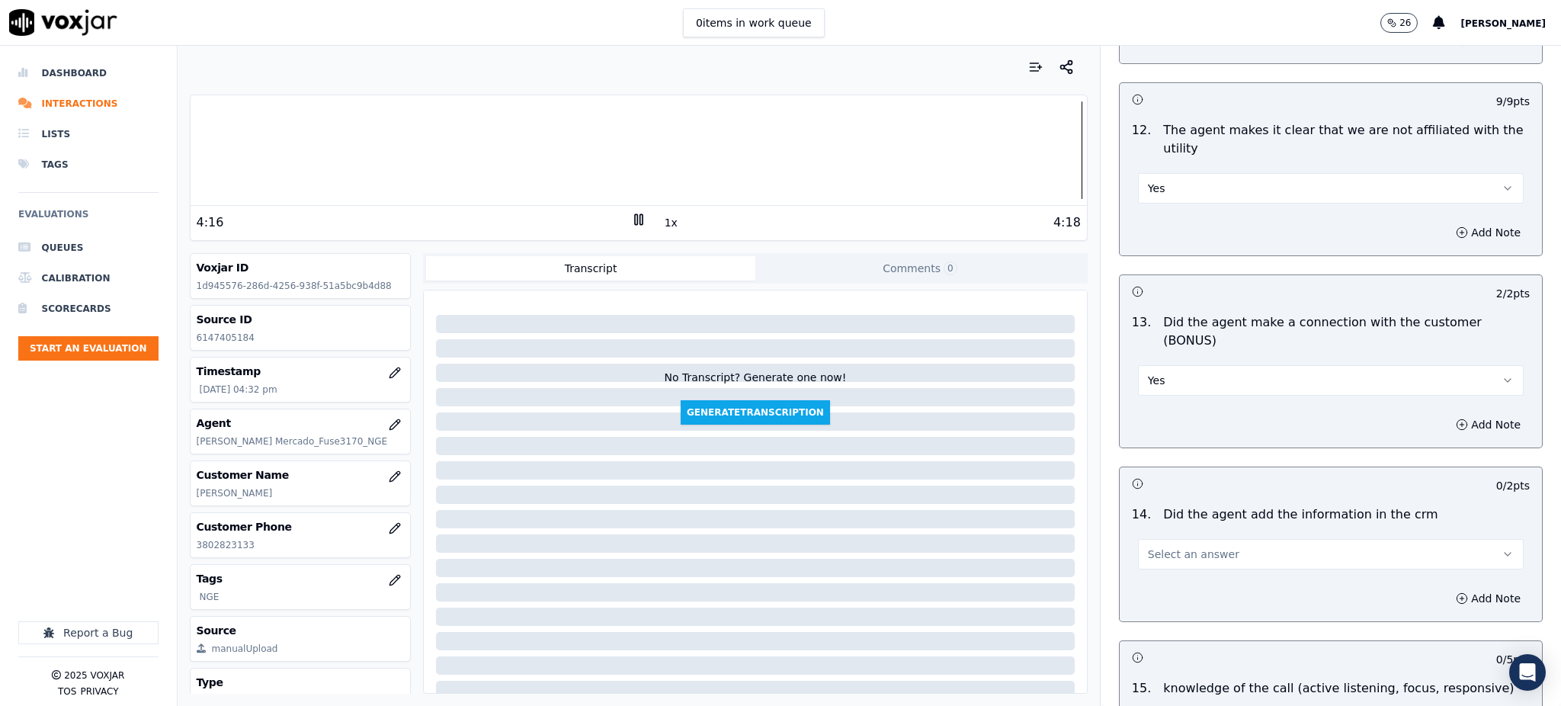
click at [1165, 547] on span "Select an answer" at bounding box center [1193, 554] width 91 height 15
click at [1164, 528] on div "Yes" at bounding box center [1297, 535] width 352 height 24
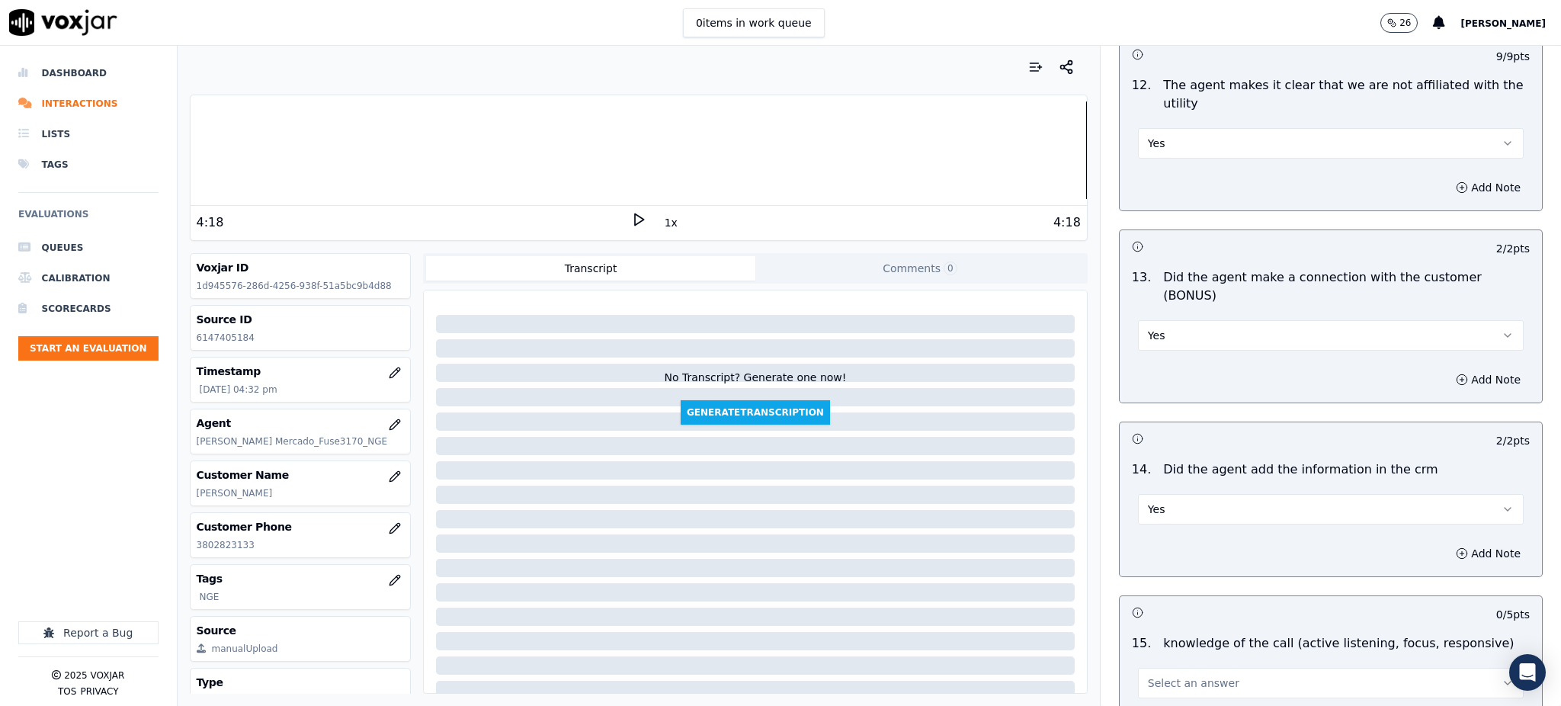
scroll to position [2307, 0]
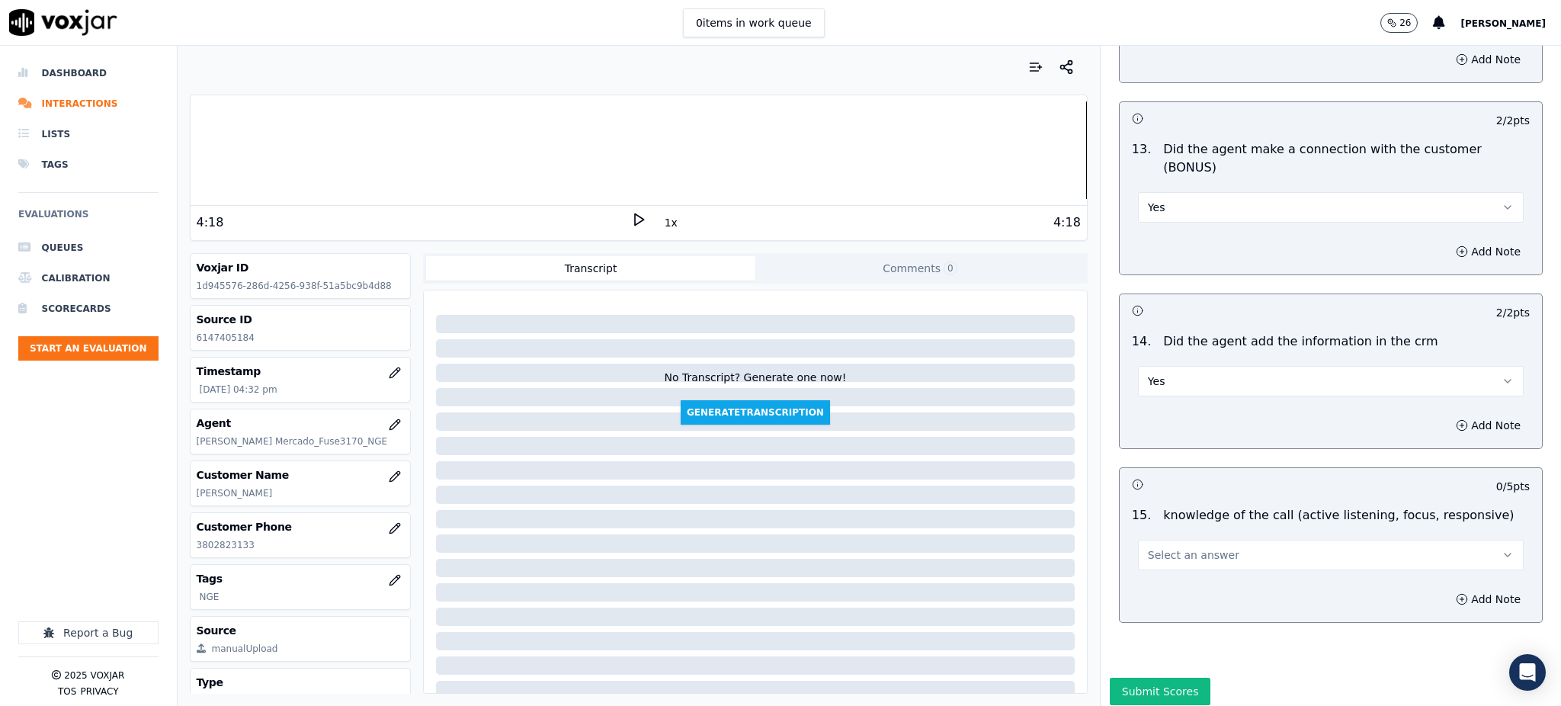
click at [1155, 524] on div "Select an answer" at bounding box center [1331, 547] width 410 height 46
click at [1154, 547] on span "Select an answer" at bounding box center [1193, 554] width 91 height 15
click at [1151, 531] on div "Yes" at bounding box center [1297, 536] width 352 height 24
click at [1144, 678] on button "Submit Scores" at bounding box center [1160, 691] width 101 height 27
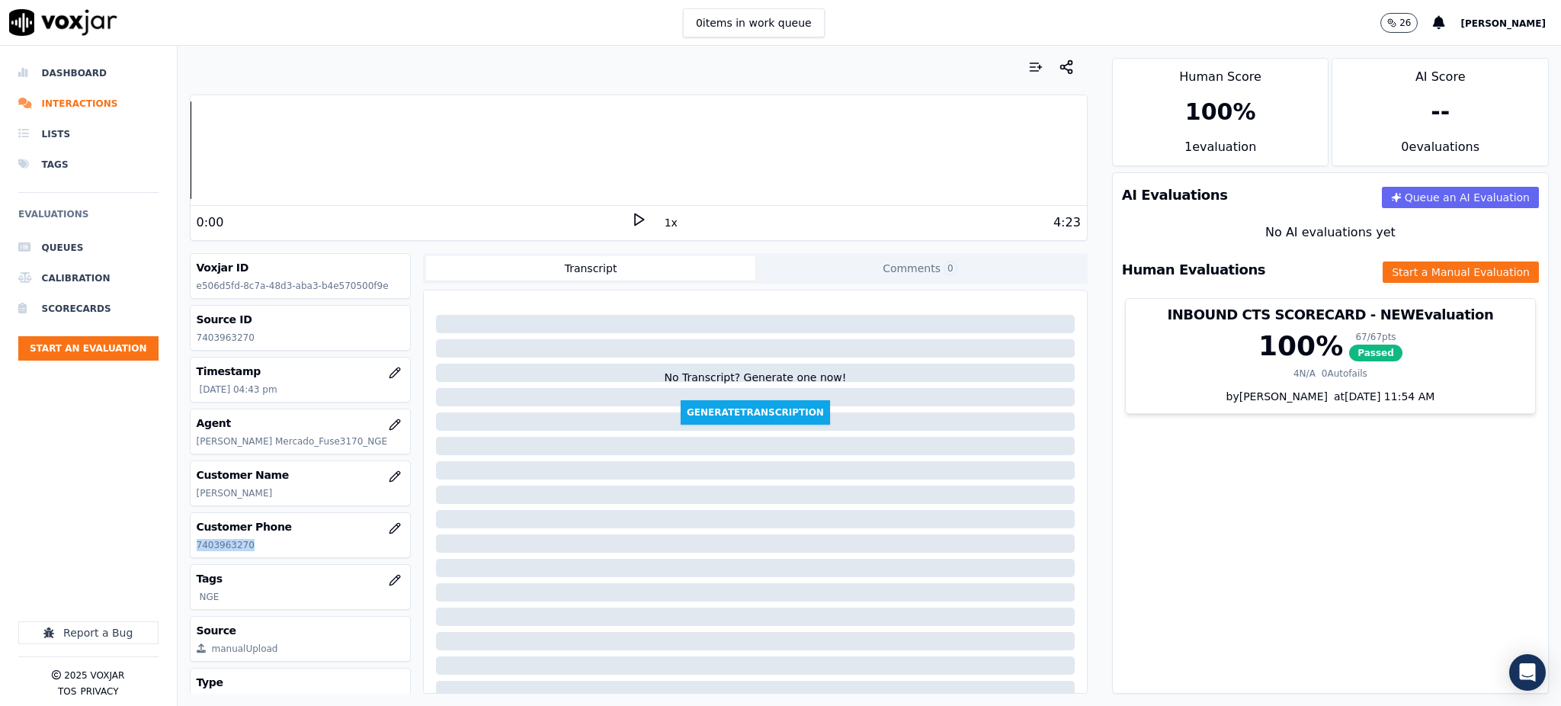
click at [178, 545] on div "Your browser does not support the audio element. 0:00 1x 4:23 Voxjar ID e506d5f…" at bounding box center [639, 376] width 922 height 660
copy p "7403963270"
click at [631, 218] on icon at bounding box center [638, 219] width 15 height 15
click at [283, 165] on div at bounding box center [639, 150] width 896 height 98
click at [1411, 265] on button "Start a Manual Evaluation" at bounding box center [1461, 271] width 156 height 21
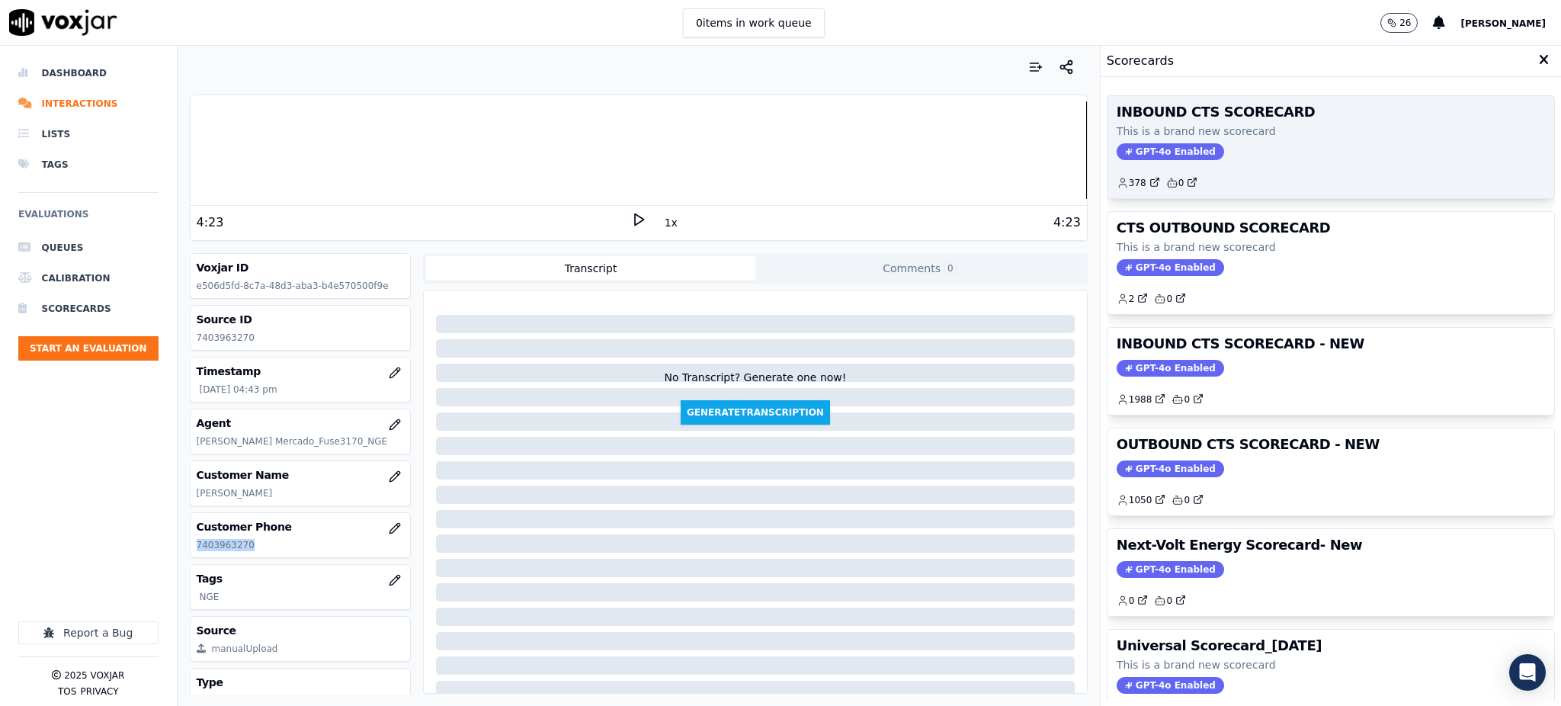
click at [1140, 154] on span "GPT-4o Enabled" at bounding box center [1170, 151] width 107 height 17
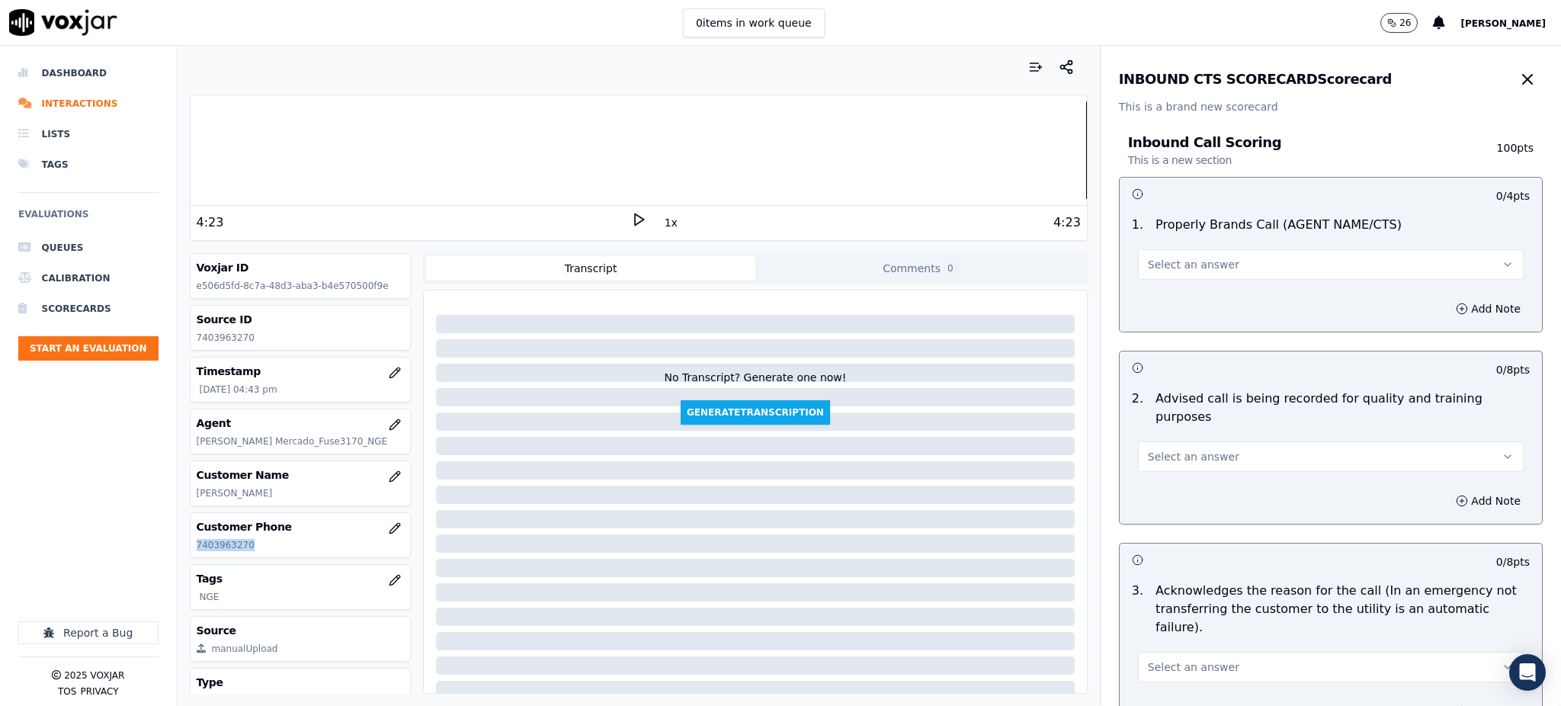
click at [1201, 263] on span "Select an answer" at bounding box center [1193, 264] width 91 height 15
click at [1156, 300] on div "Yes" at bounding box center [1297, 299] width 352 height 24
click at [1155, 441] on button "Select an answer" at bounding box center [1331, 456] width 386 height 30
click at [1162, 471] on div "Yes" at bounding box center [1297, 472] width 352 height 24
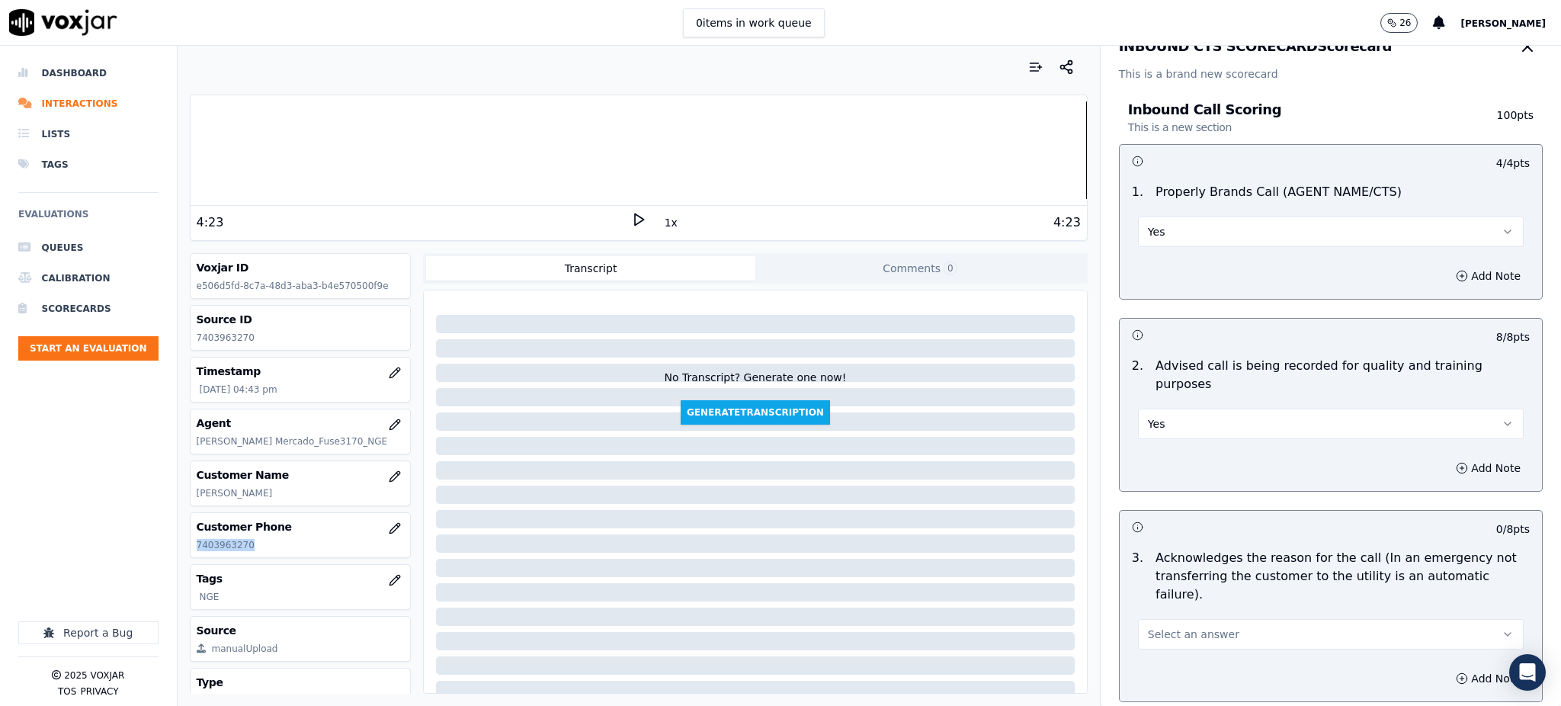
scroll to position [203, 0]
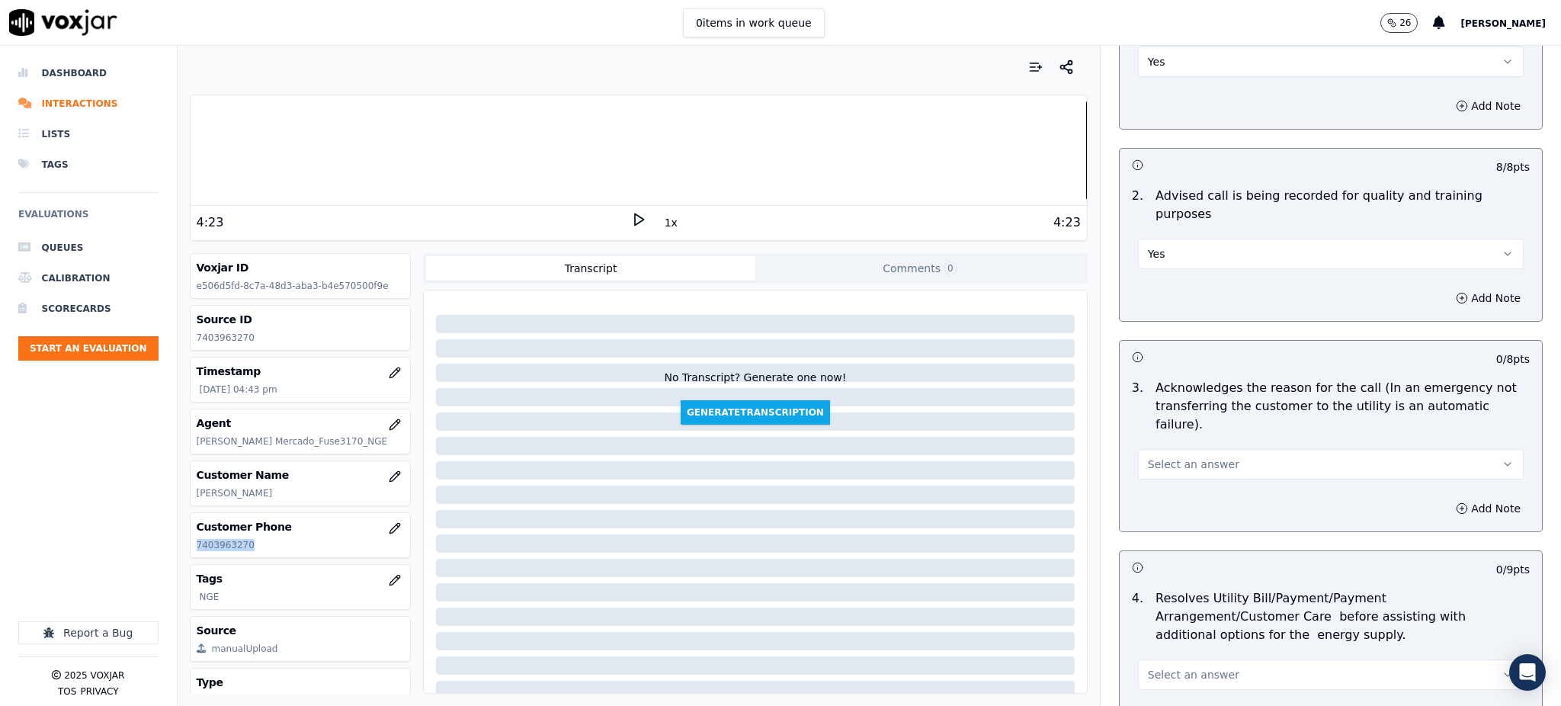
click at [1148, 457] on span "Select an answer" at bounding box center [1193, 464] width 91 height 15
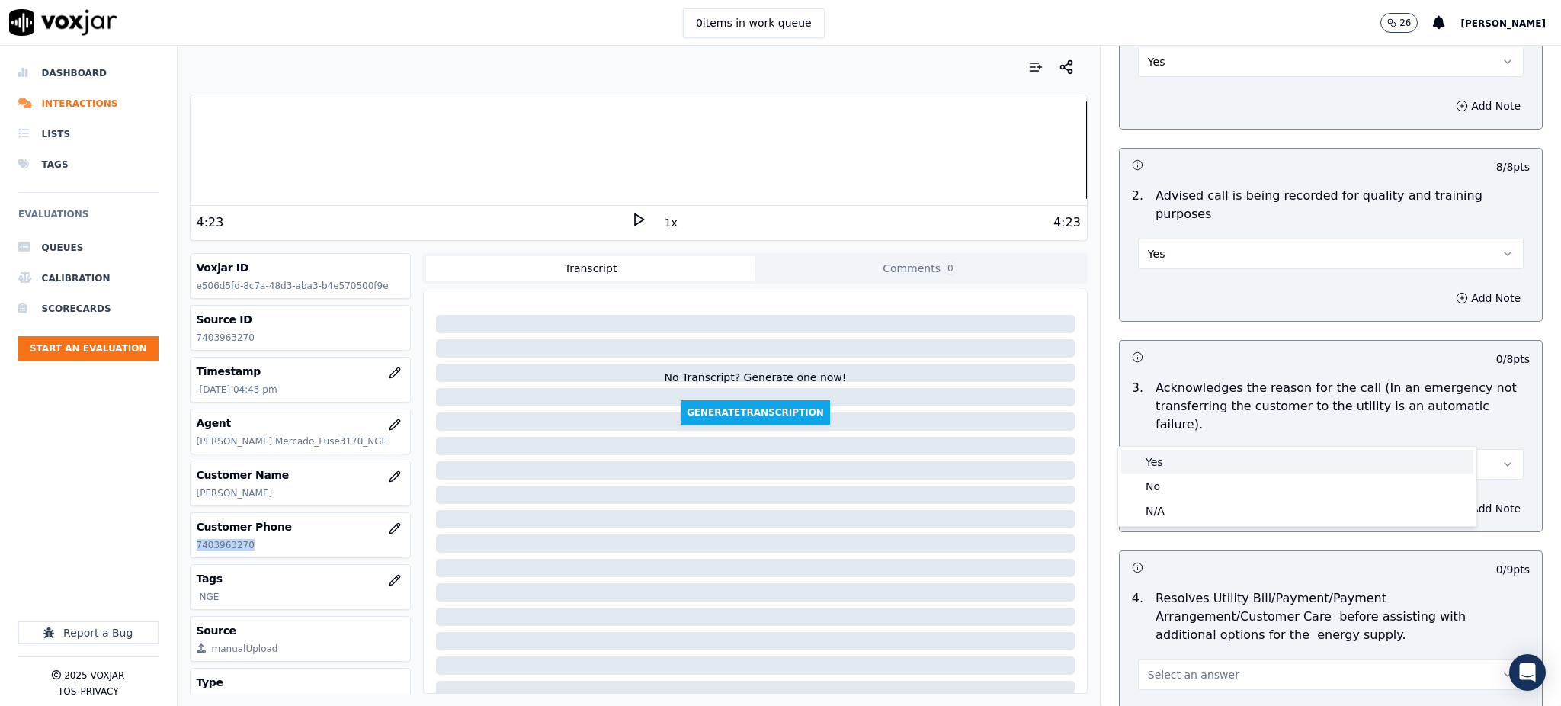
click at [1161, 455] on div "Yes" at bounding box center [1297, 462] width 352 height 24
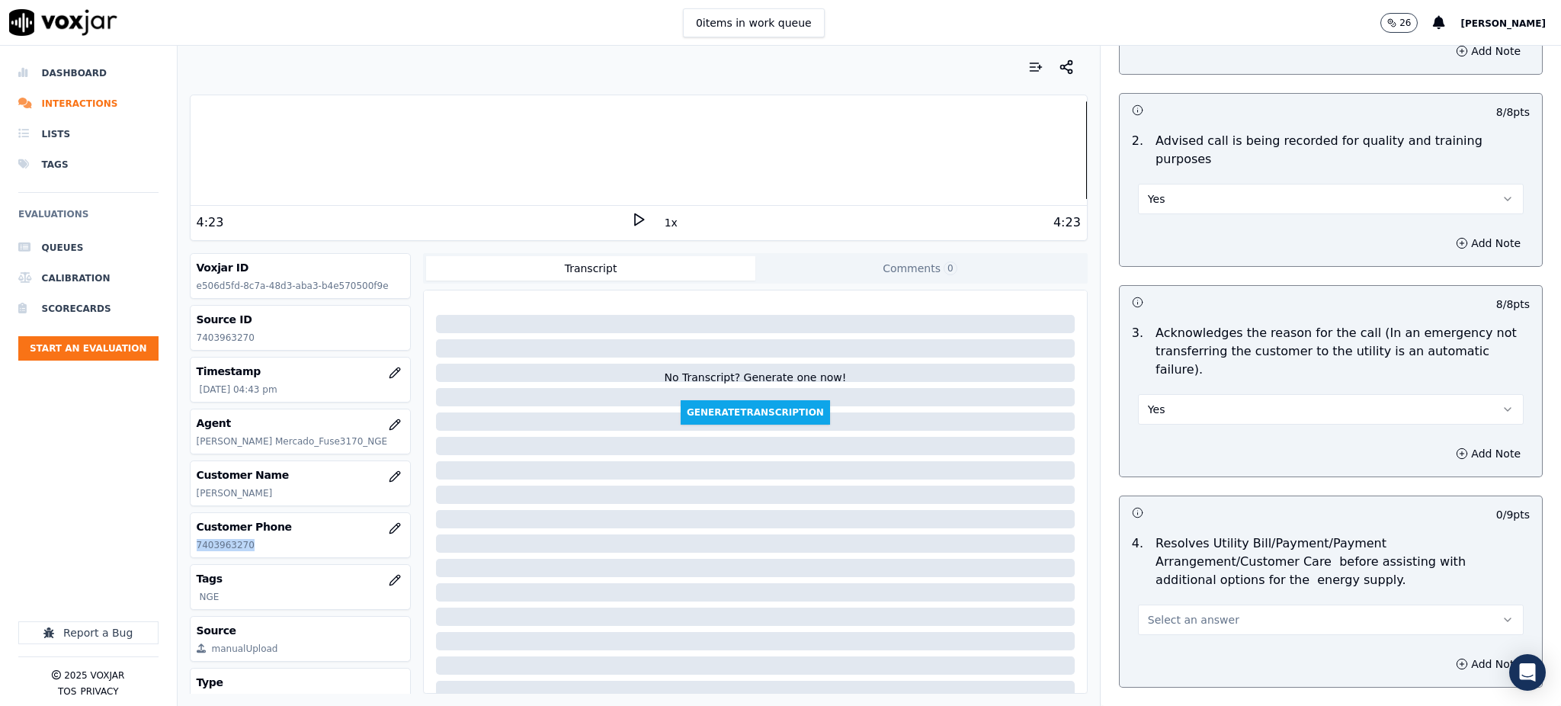
scroll to position [406, 0]
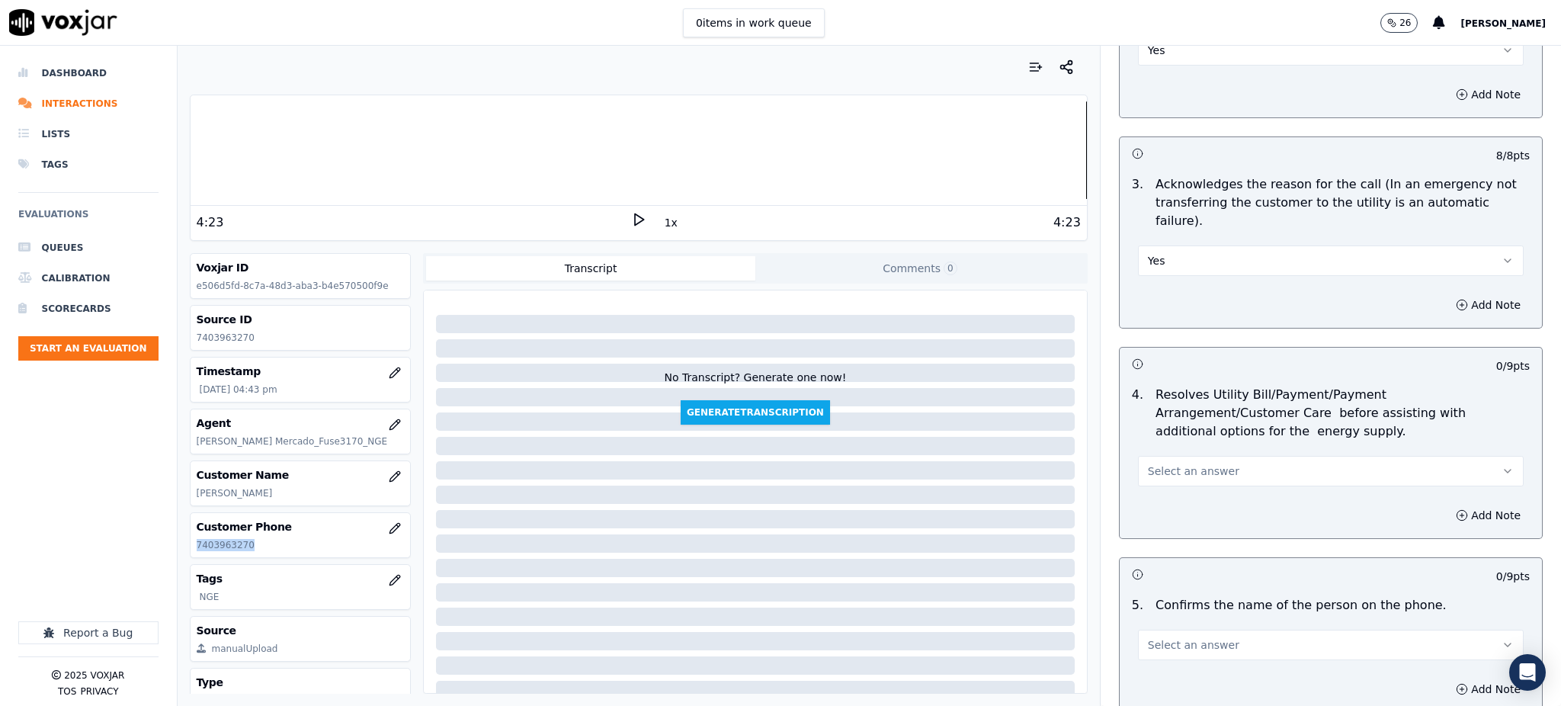
click at [1148, 463] on span "Select an answer" at bounding box center [1193, 470] width 91 height 15
click at [1159, 475] on div "Yes" at bounding box center [1297, 469] width 352 height 24
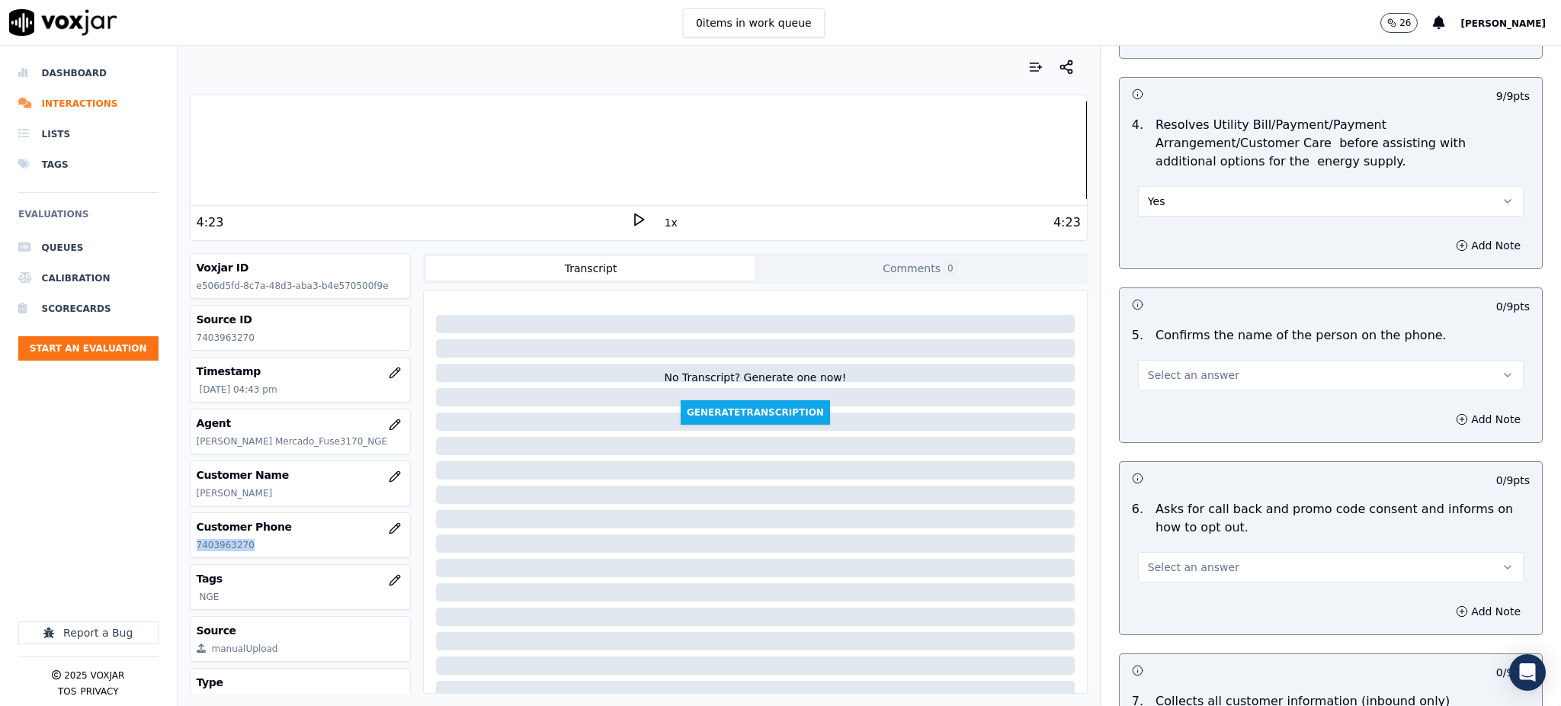
scroll to position [813, 0]
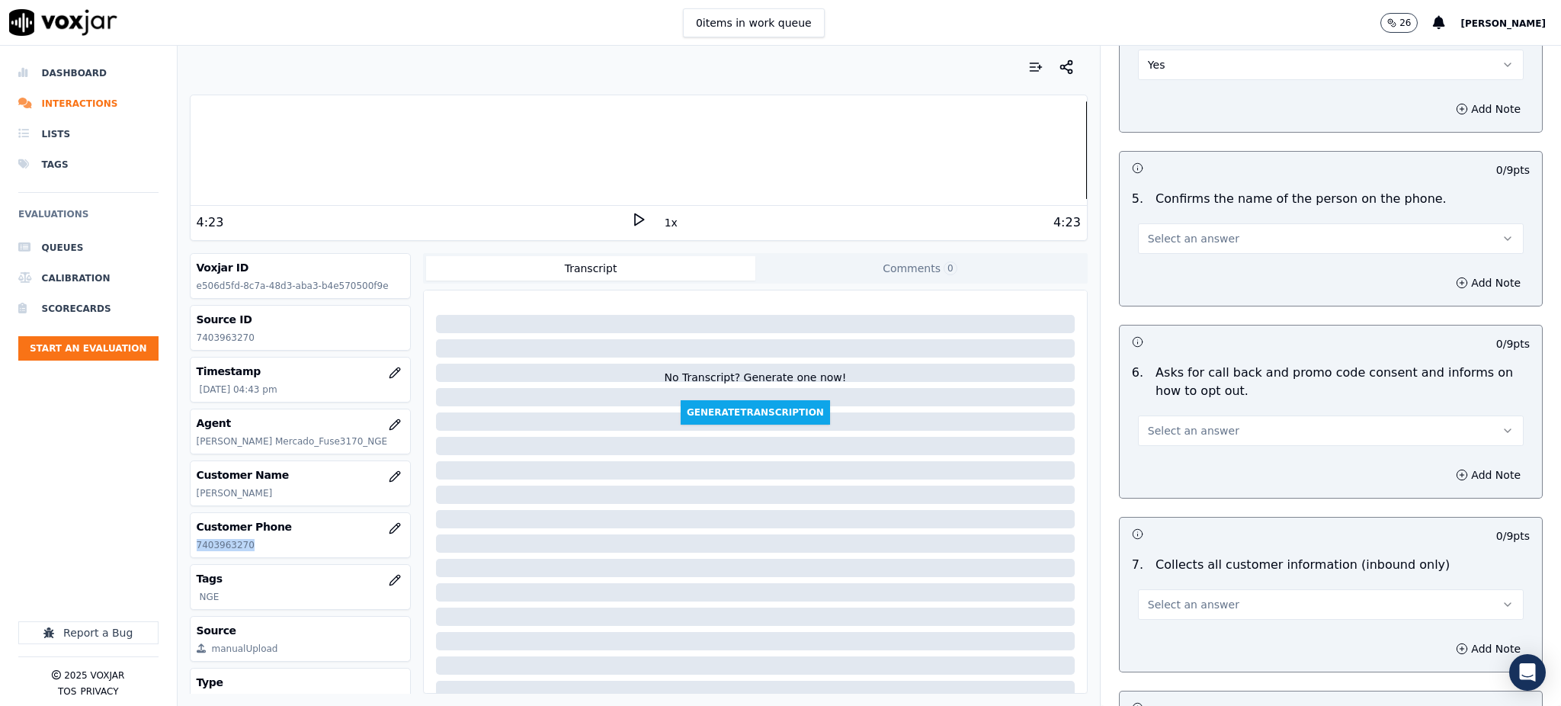
click at [1152, 231] on span "Select an answer" at bounding box center [1193, 238] width 91 height 15
click at [1152, 244] on div "Yes" at bounding box center [1297, 236] width 352 height 24
click at [1156, 423] on span "Select an answer" at bounding box center [1193, 430] width 91 height 15
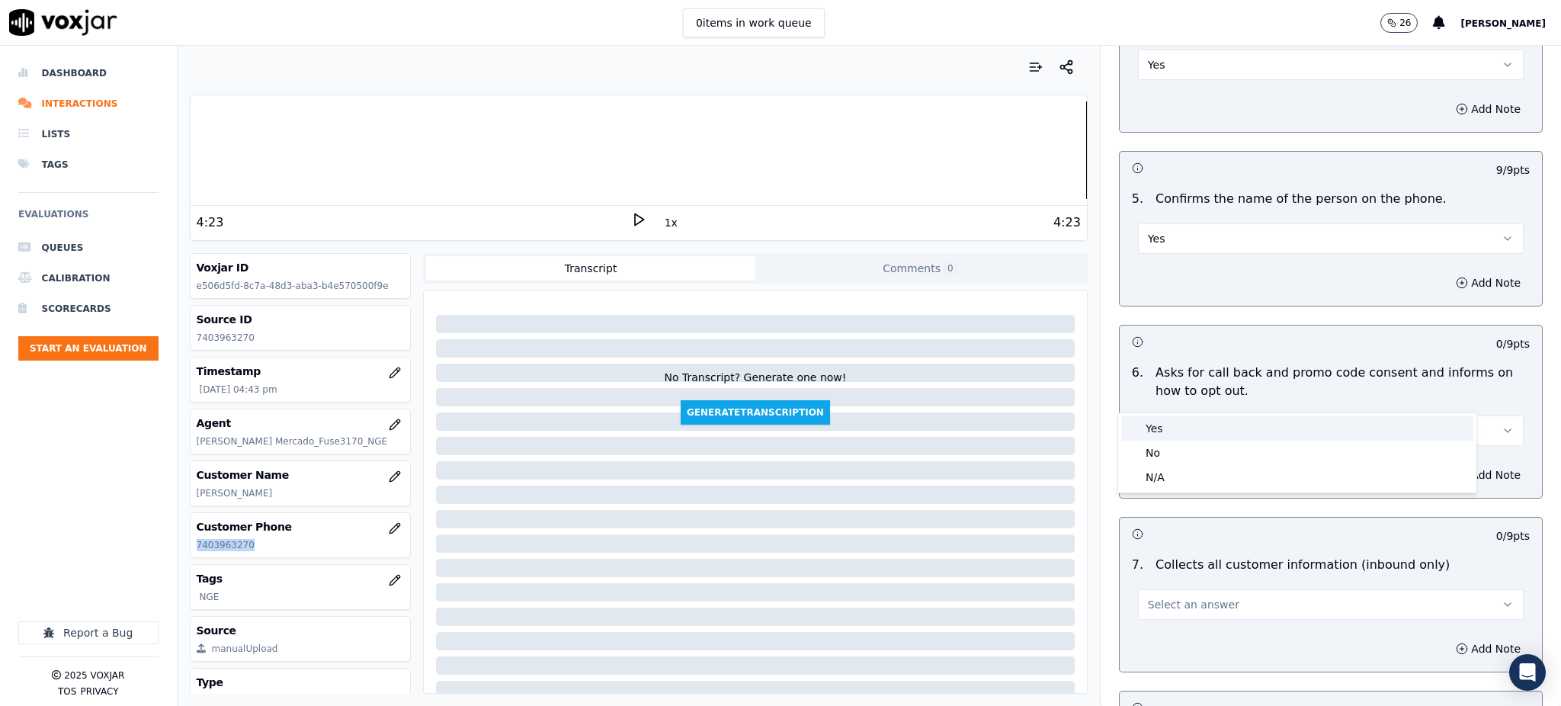
click at [1156, 431] on div "Yes" at bounding box center [1297, 428] width 352 height 24
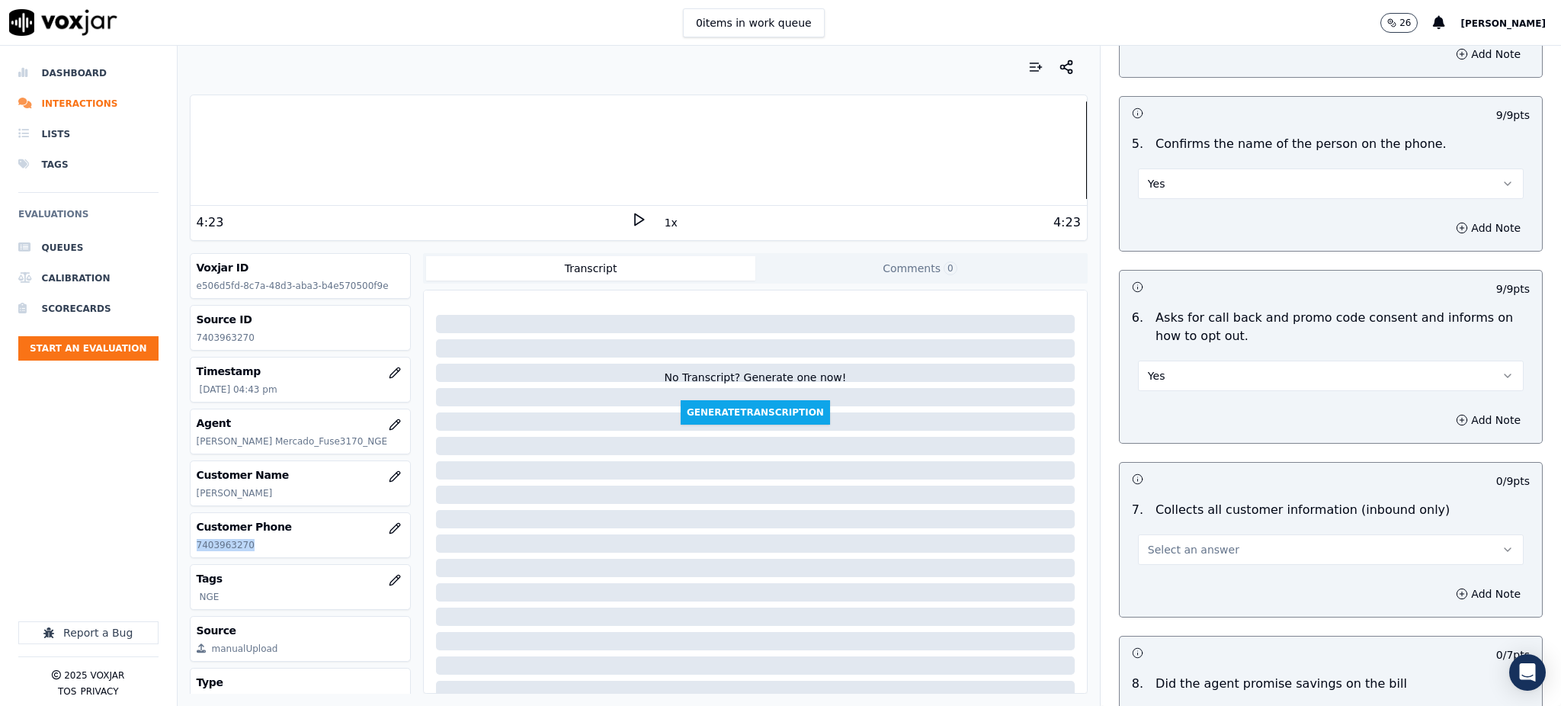
scroll to position [1016, 0]
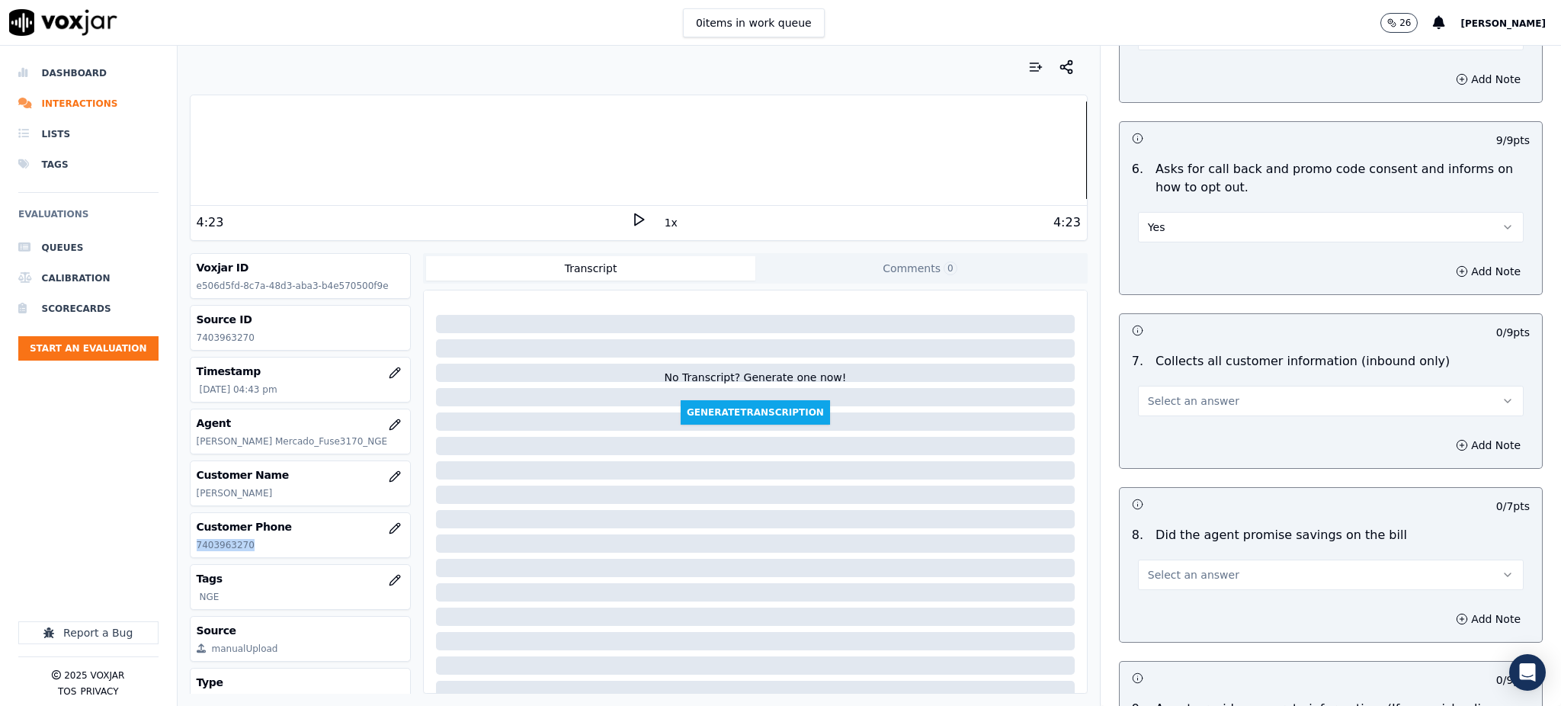
click at [1148, 393] on span "Select an answer" at bounding box center [1193, 400] width 91 height 15
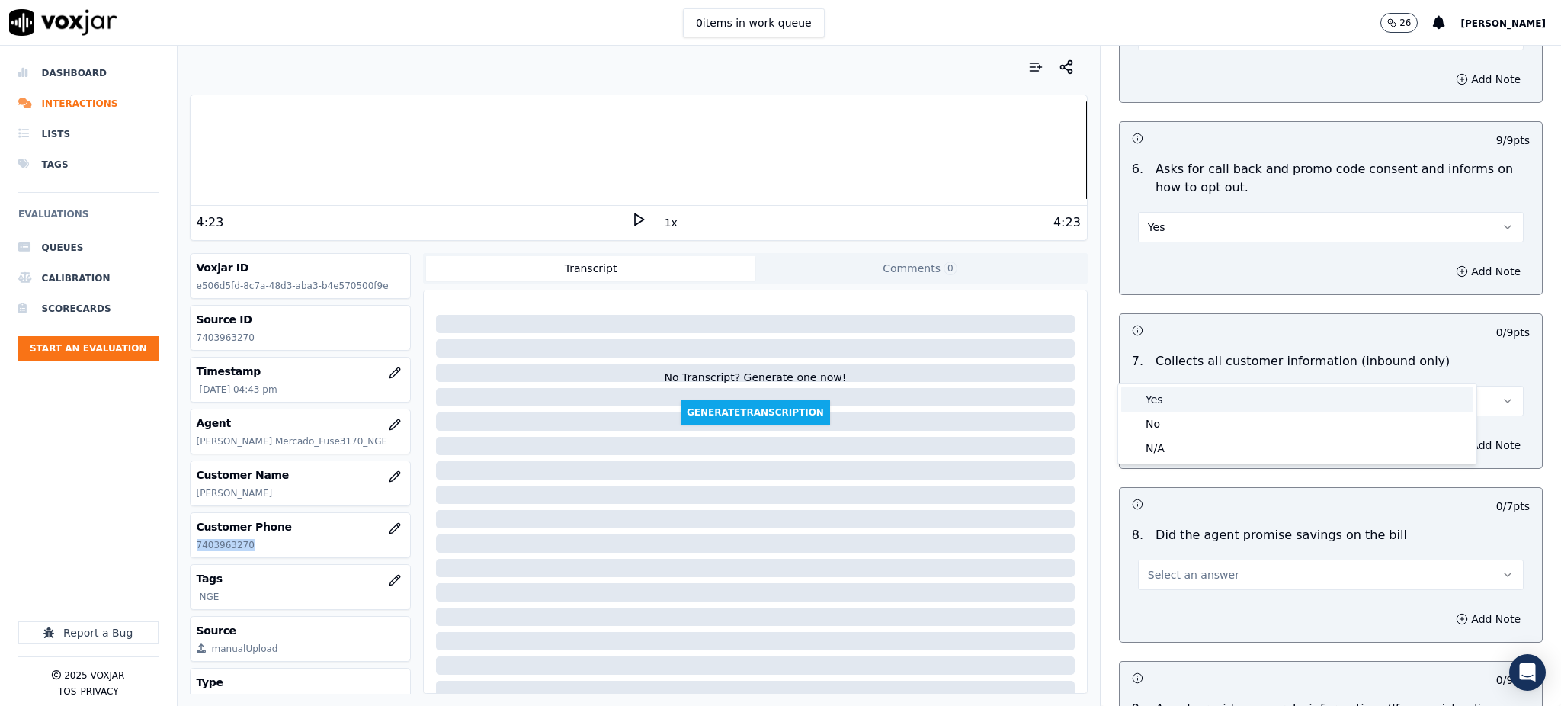
click at [1152, 409] on div "Yes" at bounding box center [1297, 399] width 352 height 24
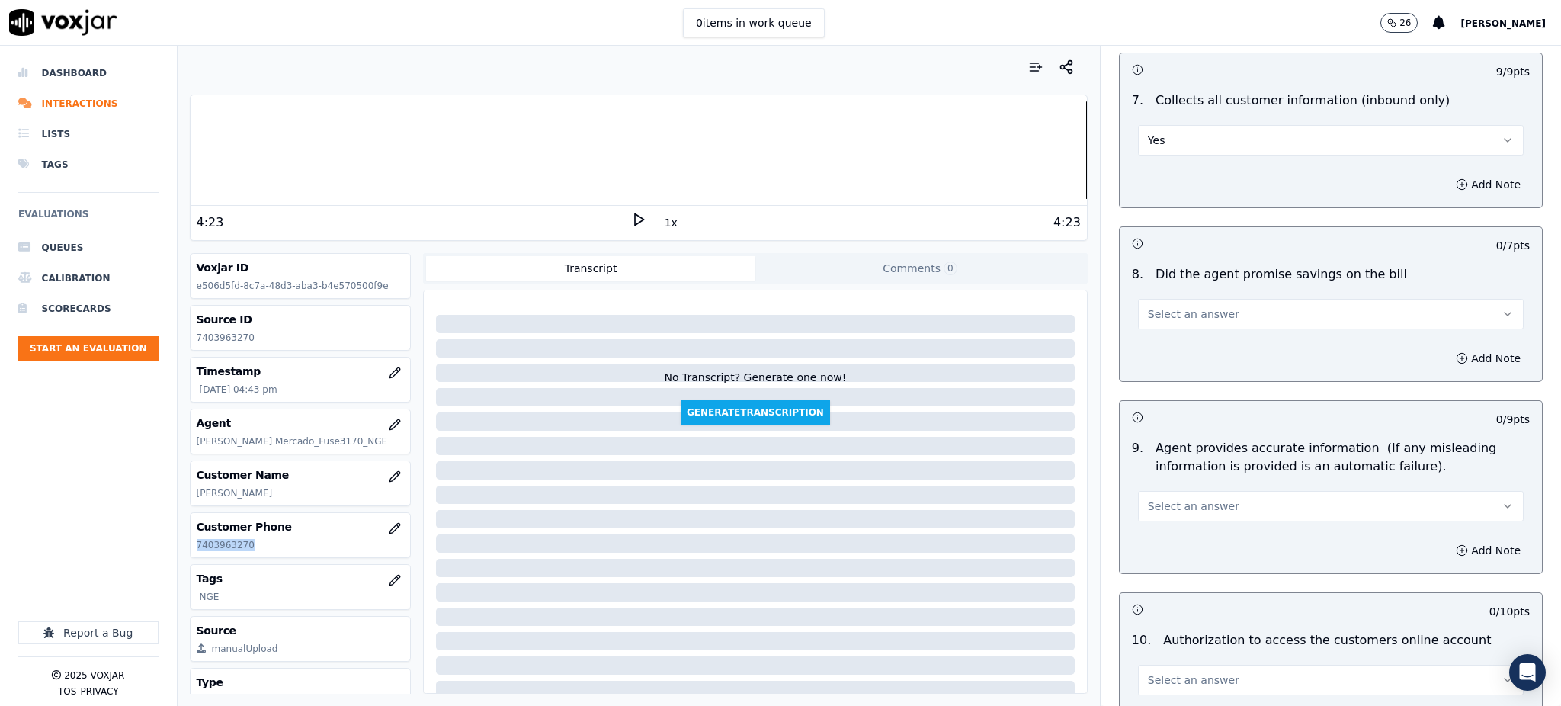
scroll to position [1321, 0]
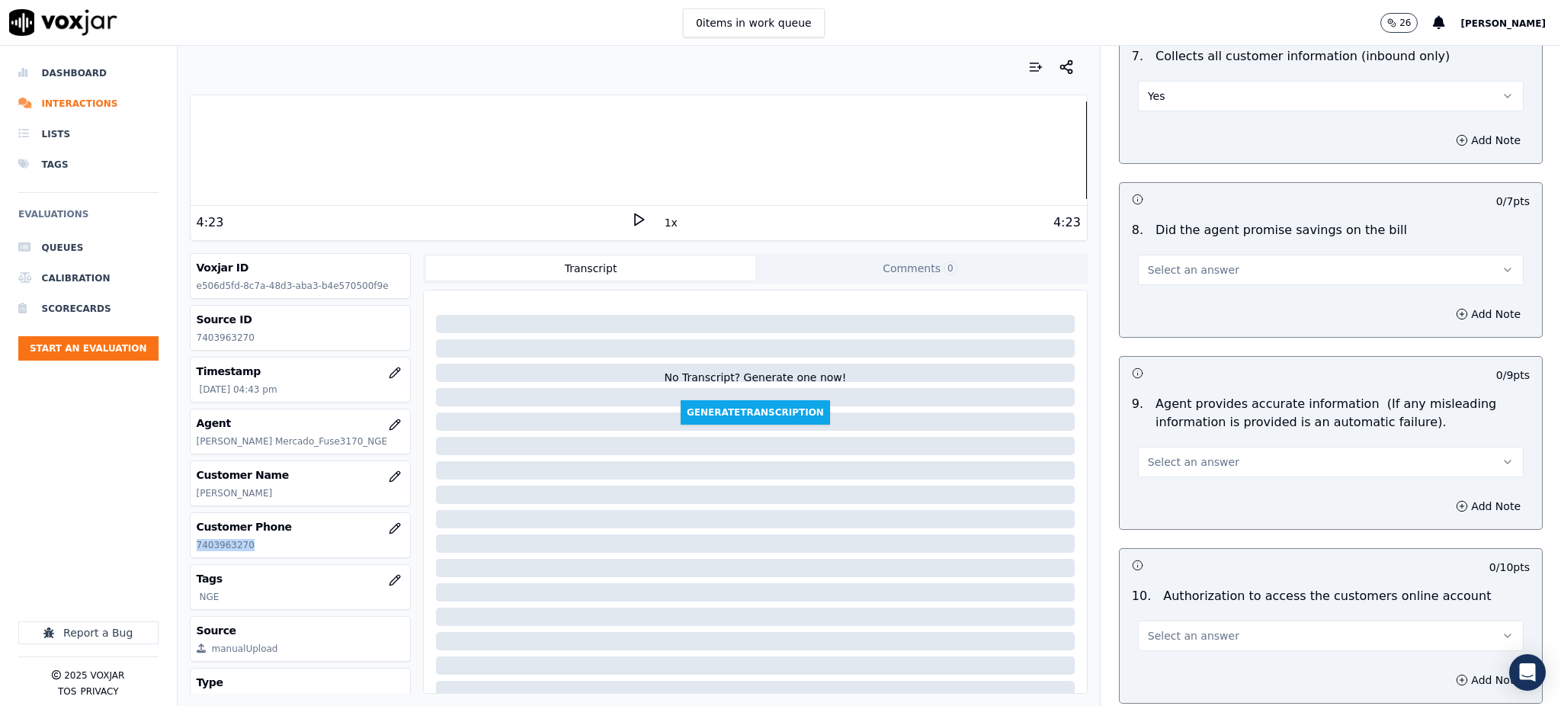
click at [1152, 262] on span "Select an answer" at bounding box center [1193, 269] width 91 height 15
click at [1166, 274] on div "Yes" at bounding box center [1297, 268] width 352 height 24
click at [1180, 454] on span "Select an answer" at bounding box center [1193, 461] width 91 height 15
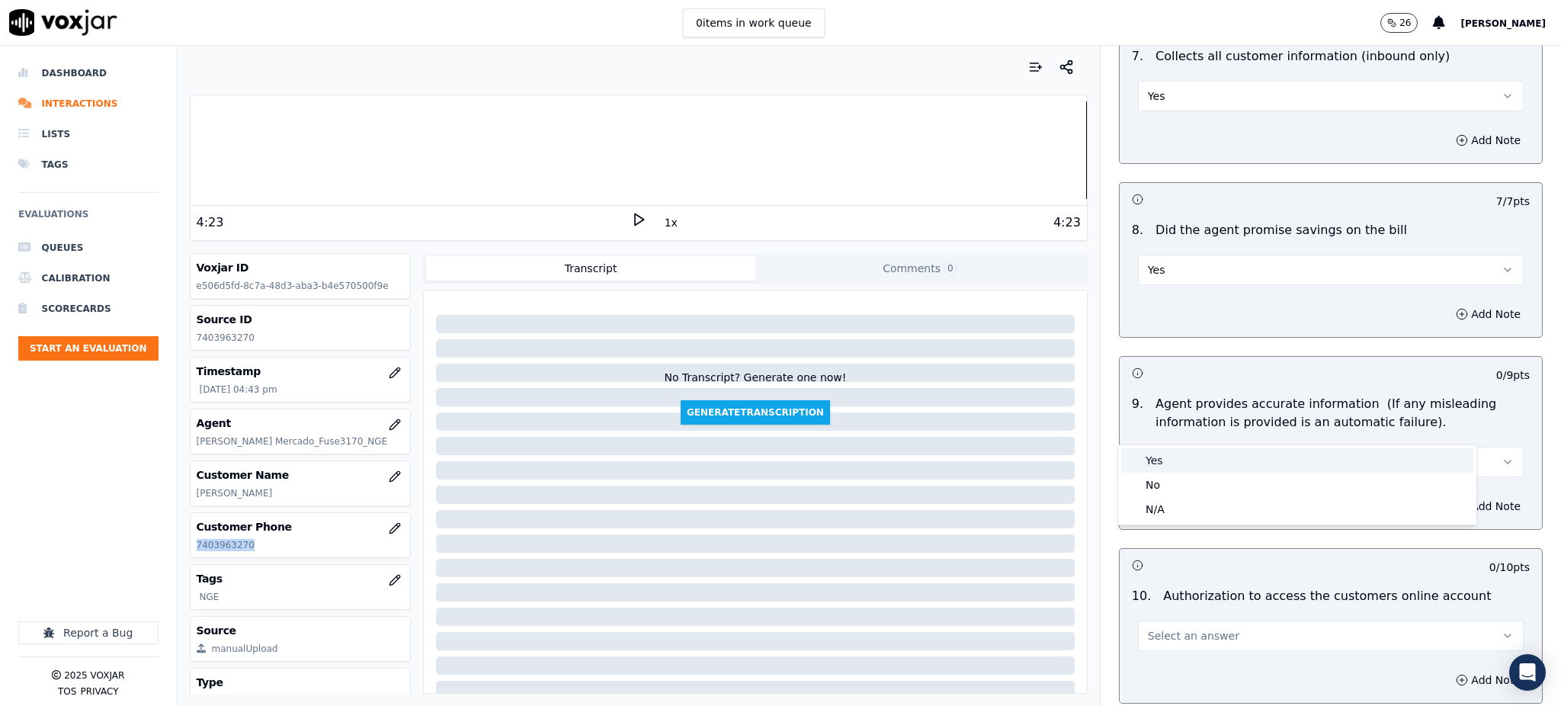
click at [1163, 469] on div "Yes" at bounding box center [1297, 460] width 352 height 24
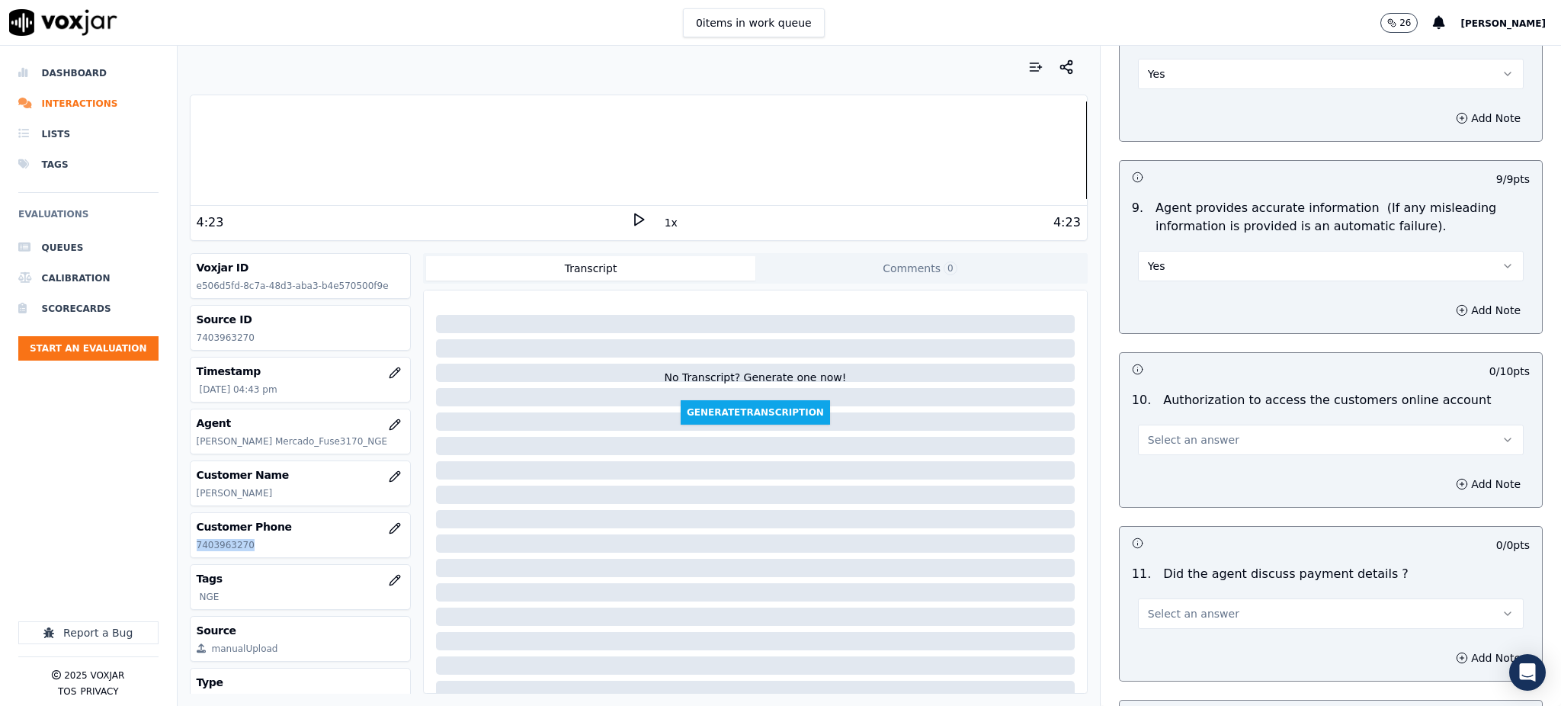
scroll to position [1525, 0]
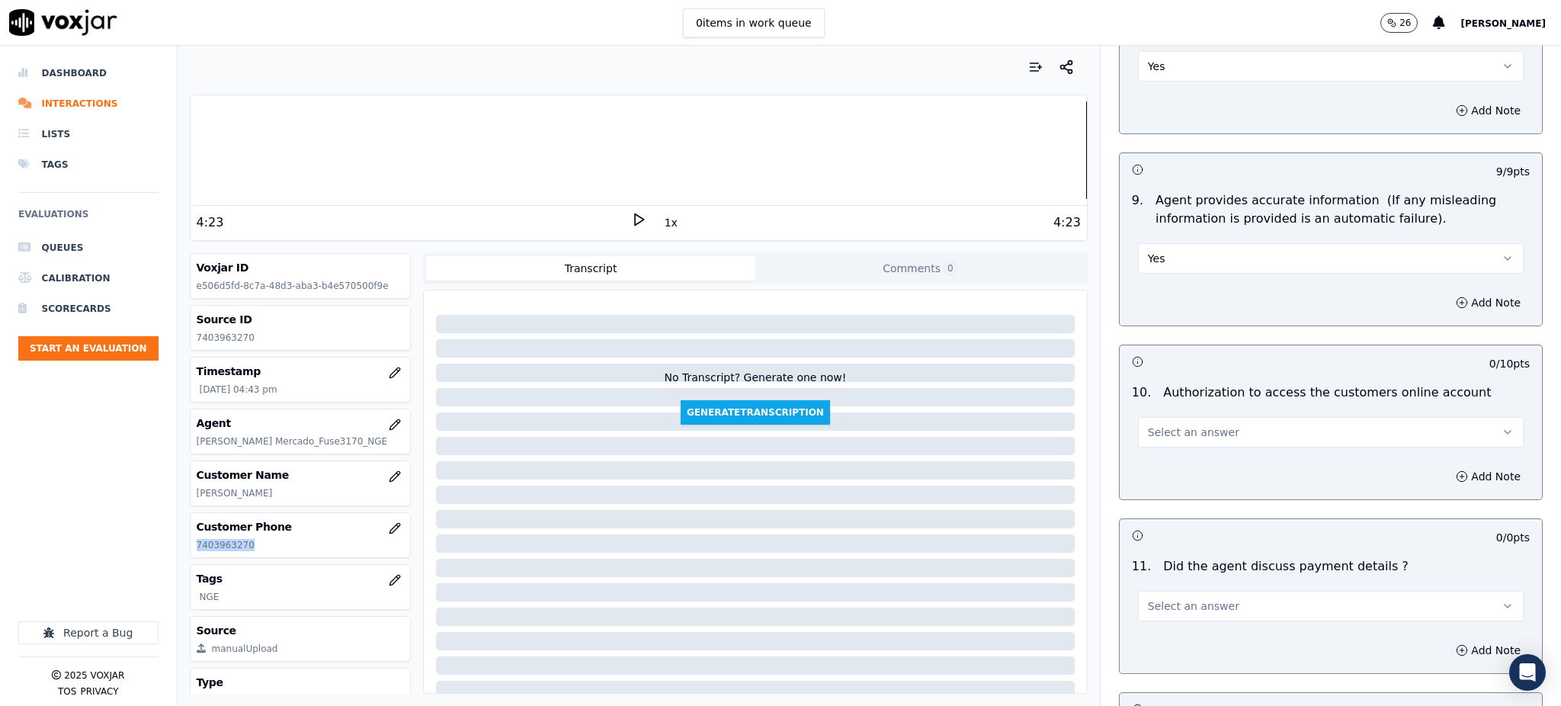
click at [1161, 425] on span "Select an answer" at bounding box center [1193, 432] width 91 height 15
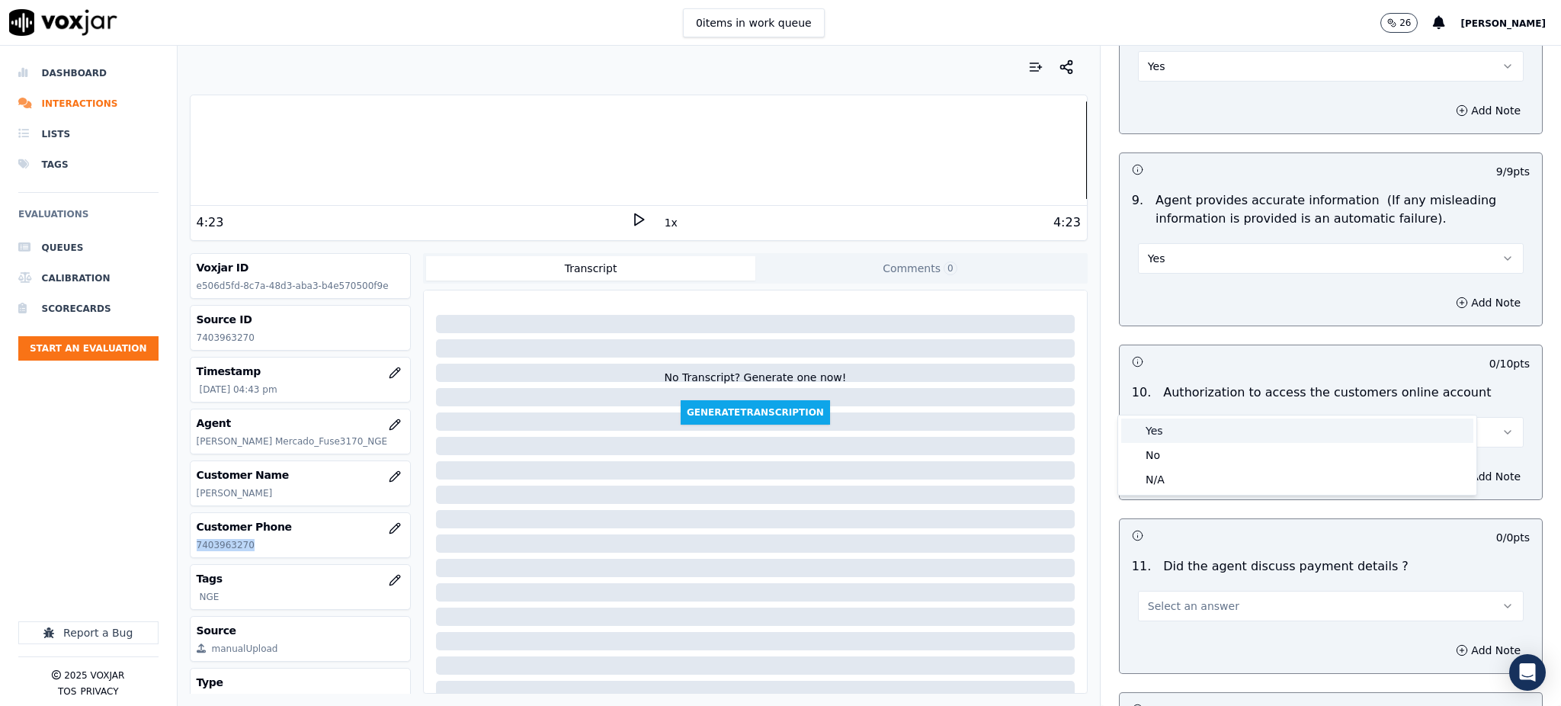
click at [1162, 433] on div "Yes" at bounding box center [1297, 430] width 352 height 24
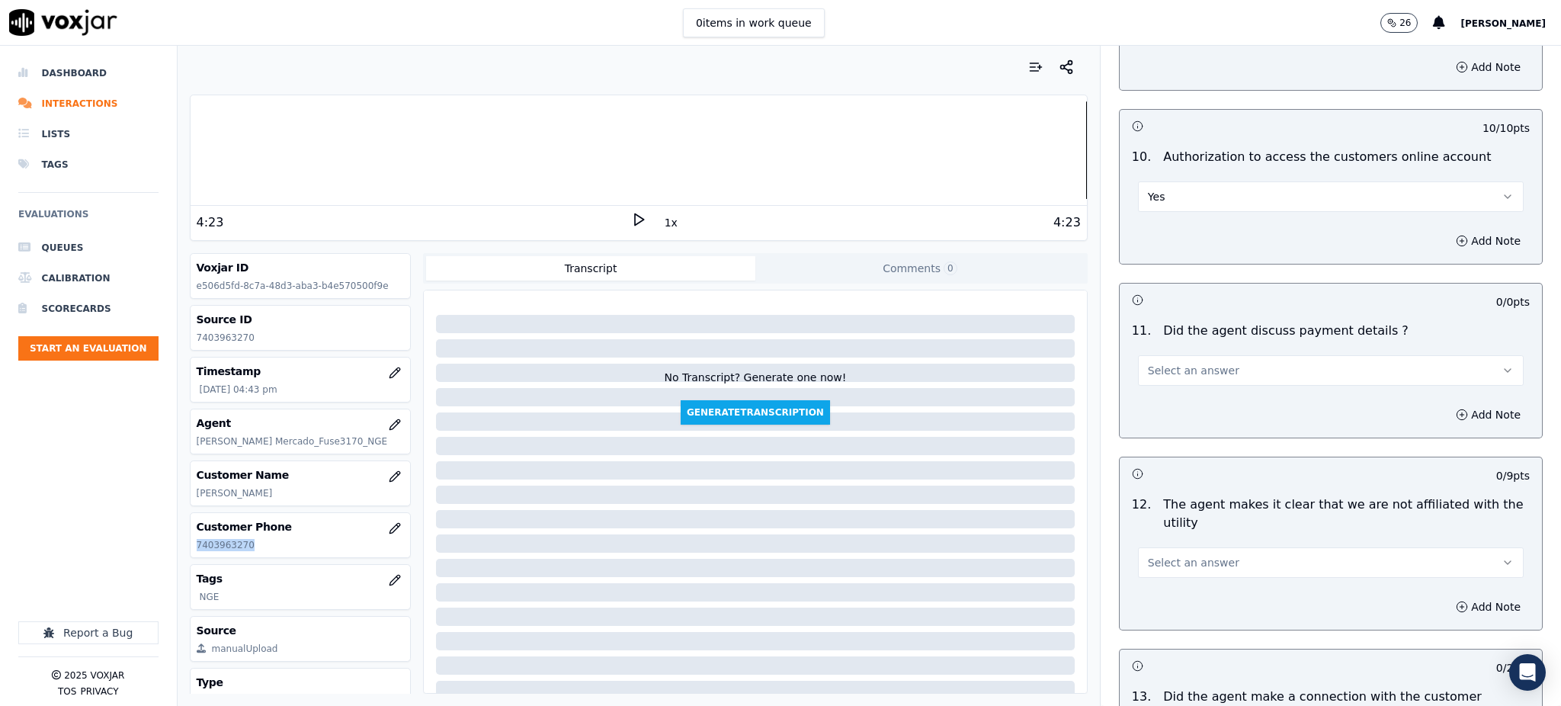
scroll to position [1829, 0]
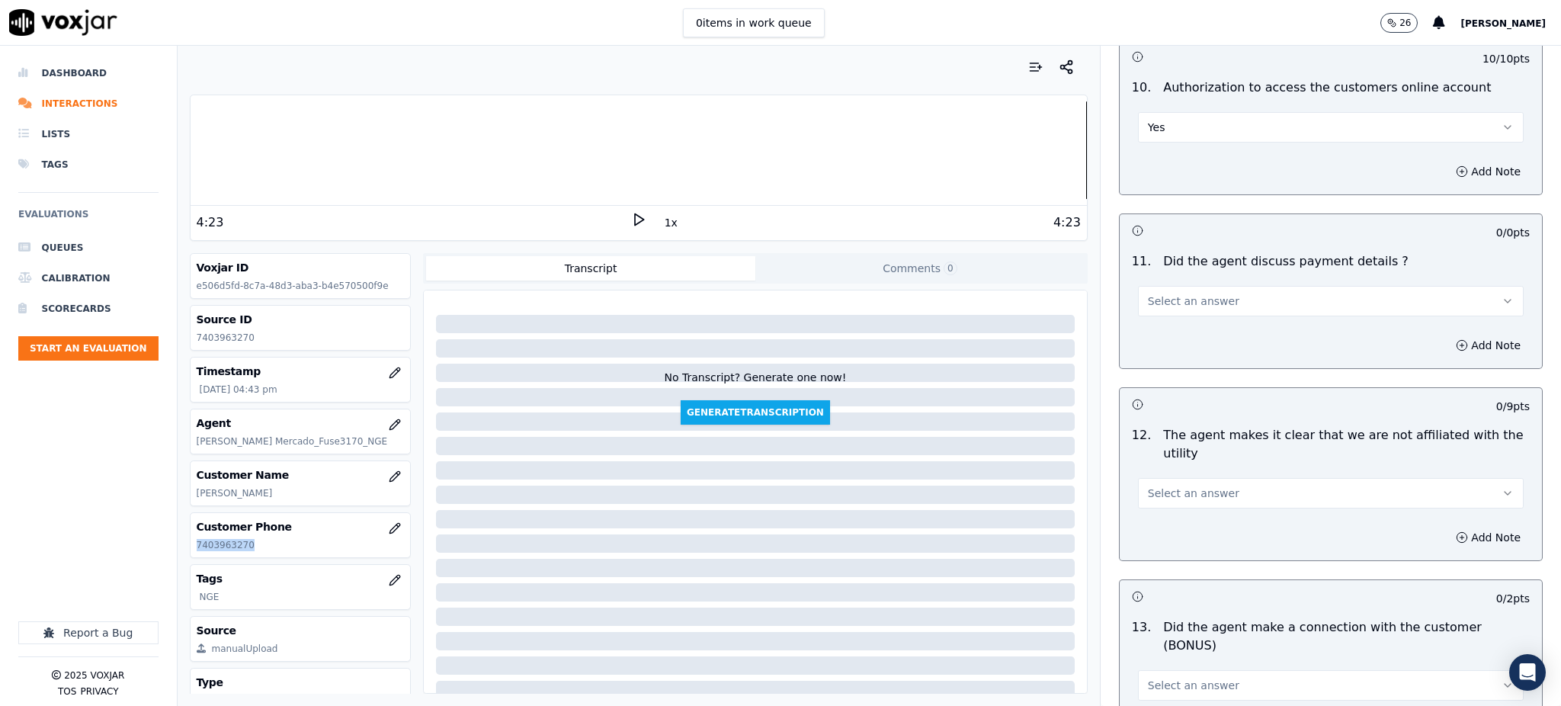
drag, startPoint x: 1139, startPoint y: 261, endPoint x: 1140, endPoint y: 277, distance: 16.1
click at [1148, 293] on span "Select an answer" at bounding box center [1193, 300] width 91 height 15
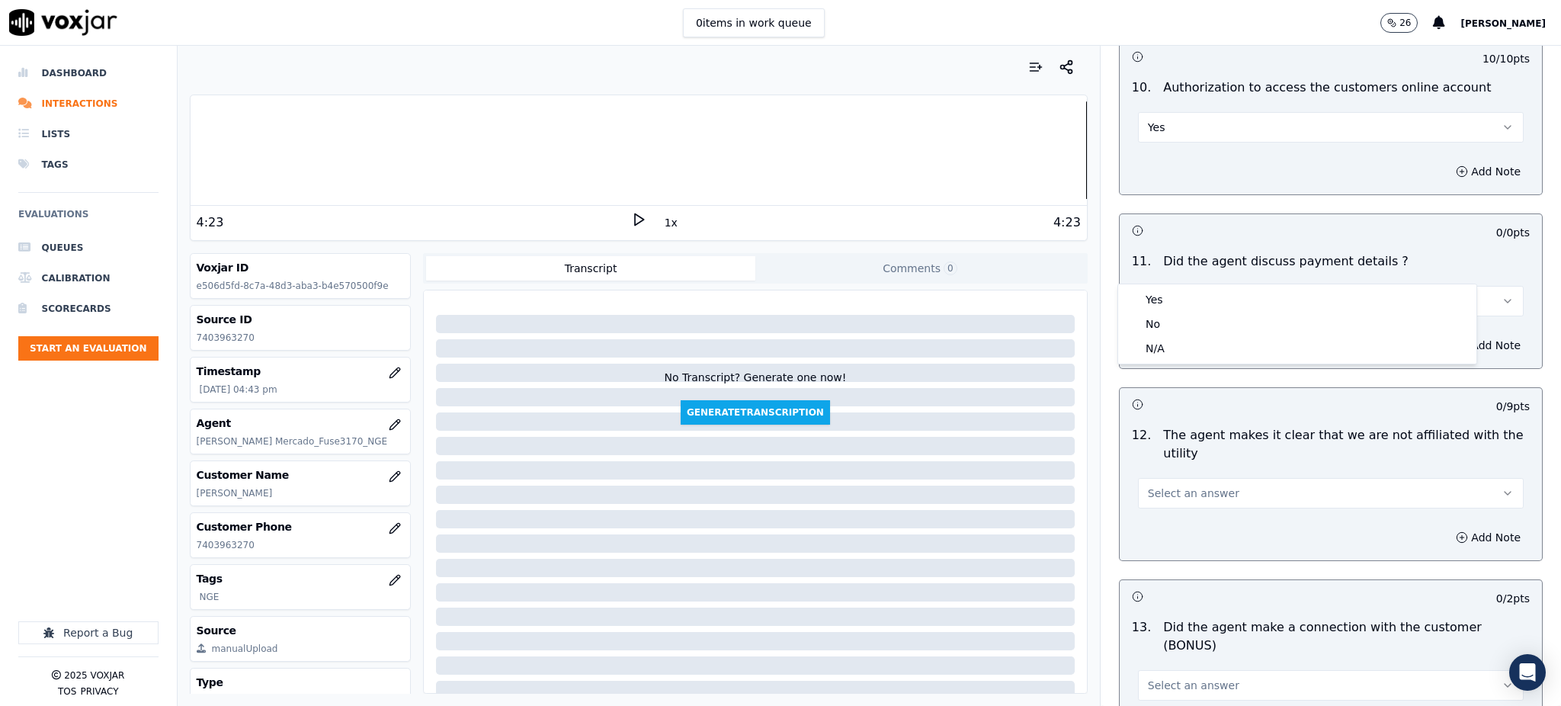
click at [1147, 361] on div "Yes No N/A" at bounding box center [1297, 323] width 358 height 79
click at [1147, 351] on div "N/A" at bounding box center [1297, 348] width 352 height 24
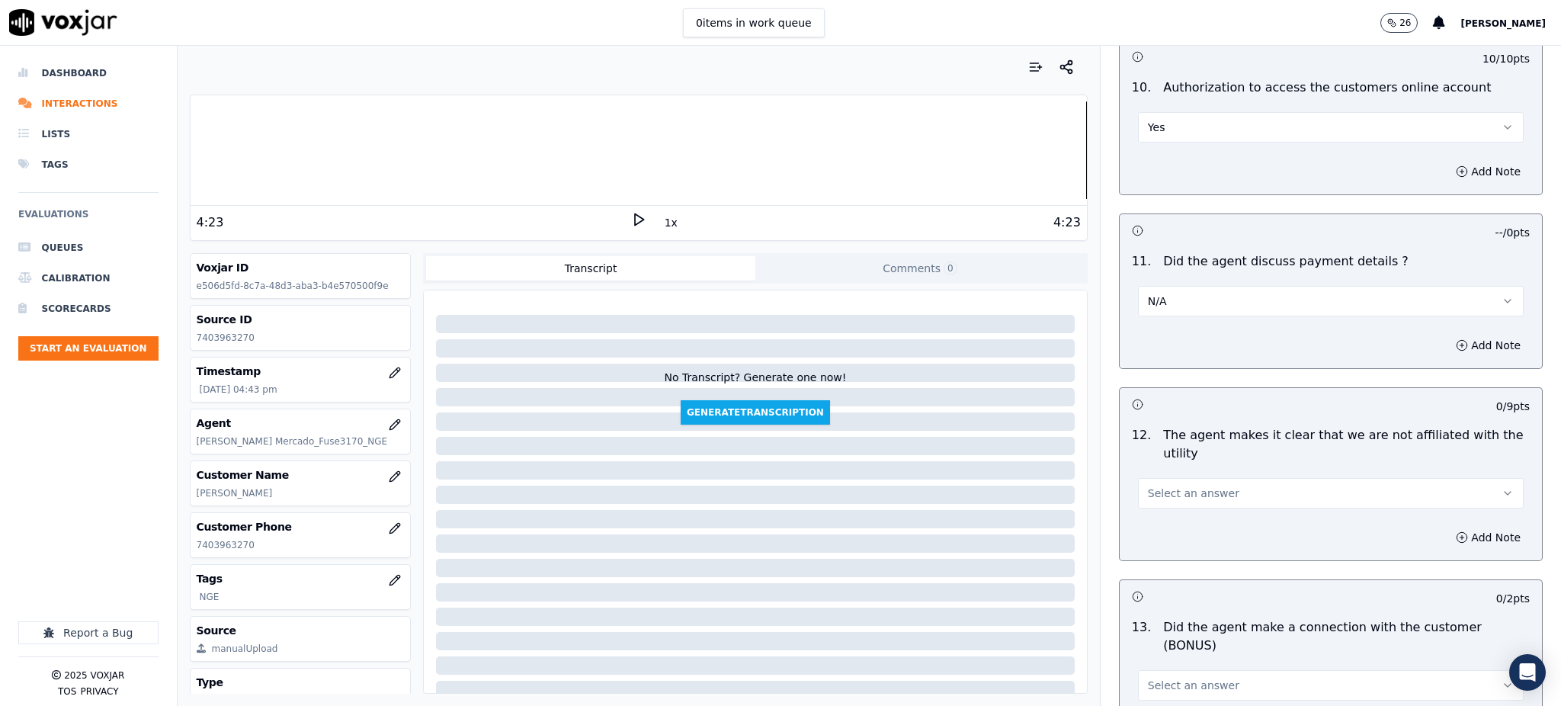
drag, startPoint x: 1139, startPoint y: 454, endPoint x: 1150, endPoint y: 473, distance: 21.8
click at [1148, 486] on span "Select an answer" at bounding box center [1193, 493] width 91 height 15
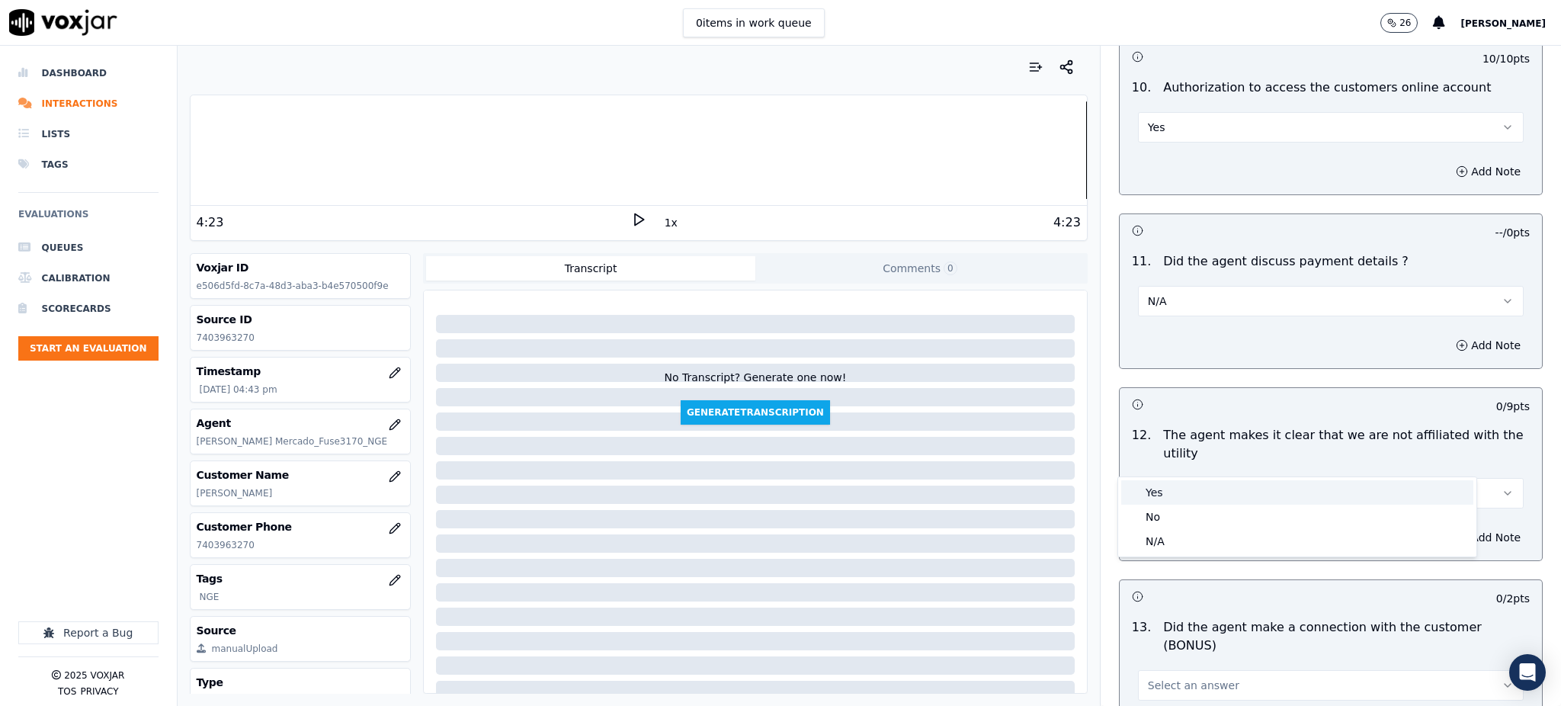
click at [1155, 492] on div "Yes" at bounding box center [1297, 492] width 352 height 24
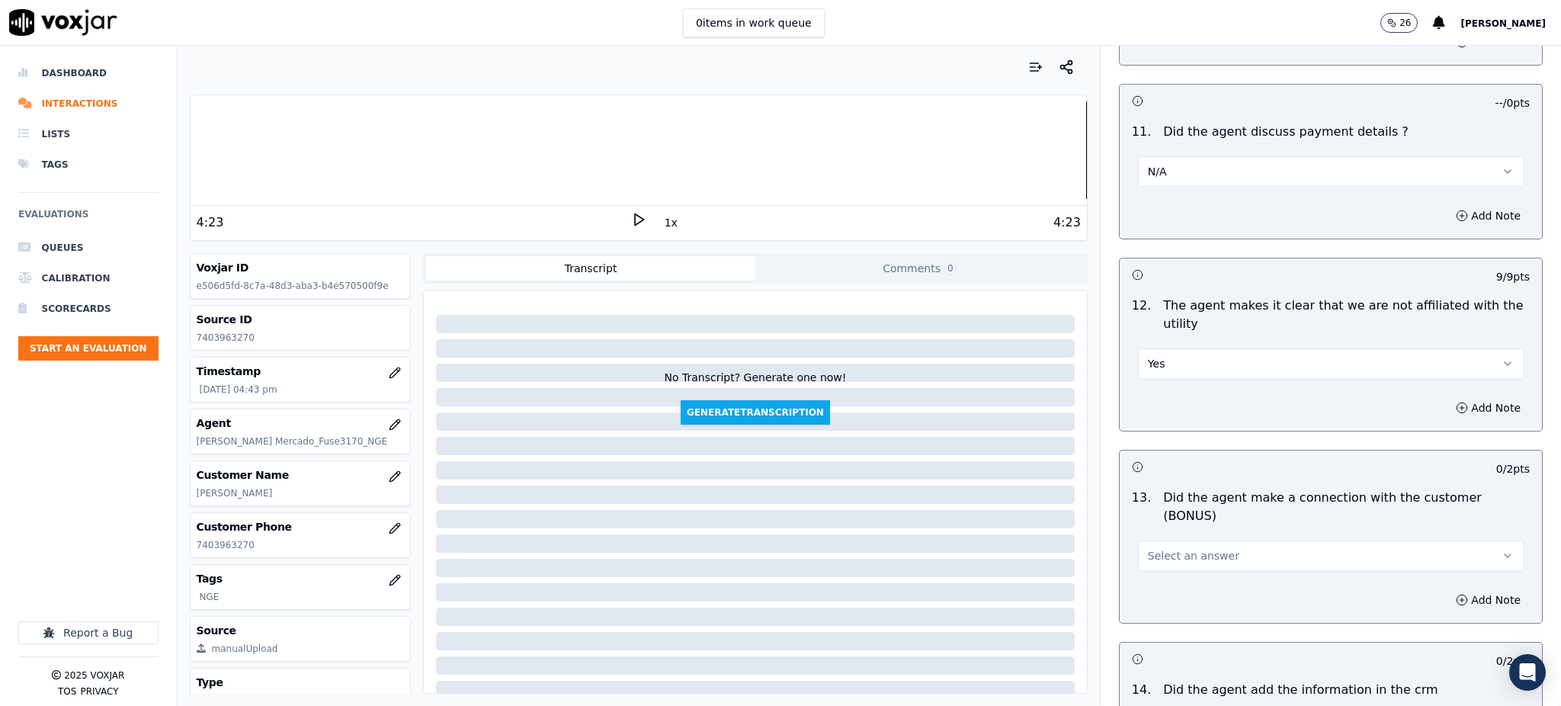
scroll to position [2032, 0]
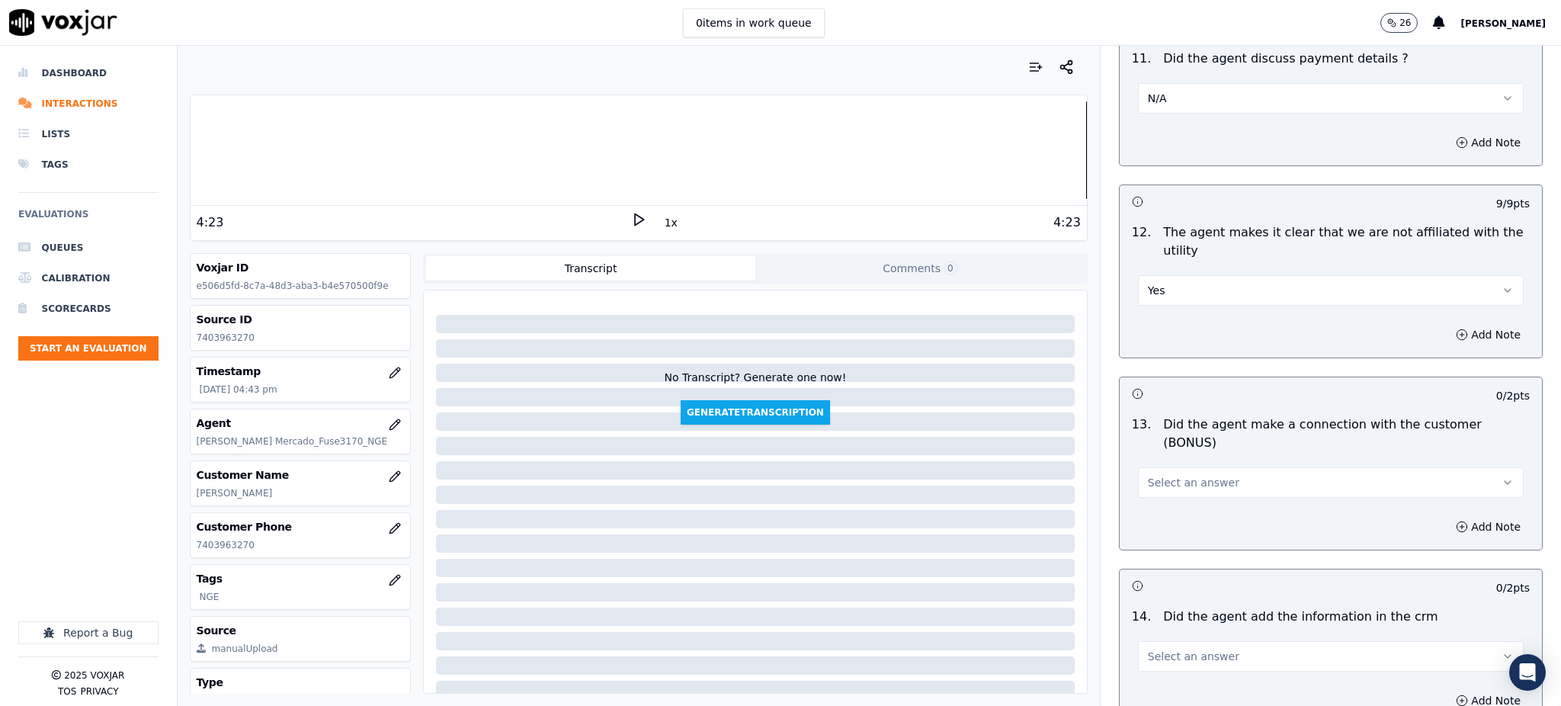
click at [1148, 475] on span "Select an answer" at bounding box center [1193, 482] width 91 height 15
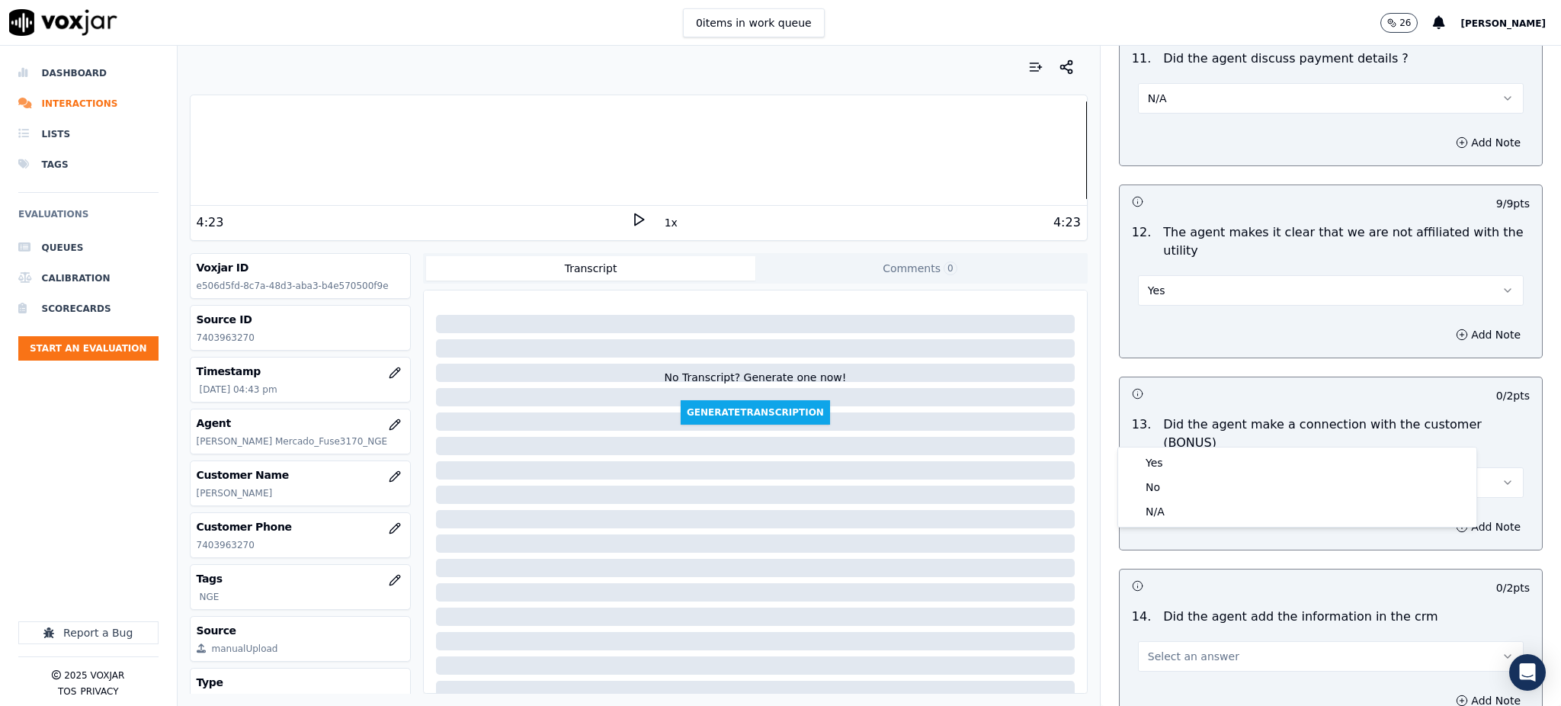
click at [1143, 447] on div "Yes No N/A" at bounding box center [1297, 486] width 358 height 79
click at [1145, 457] on div "Yes" at bounding box center [1297, 463] width 352 height 24
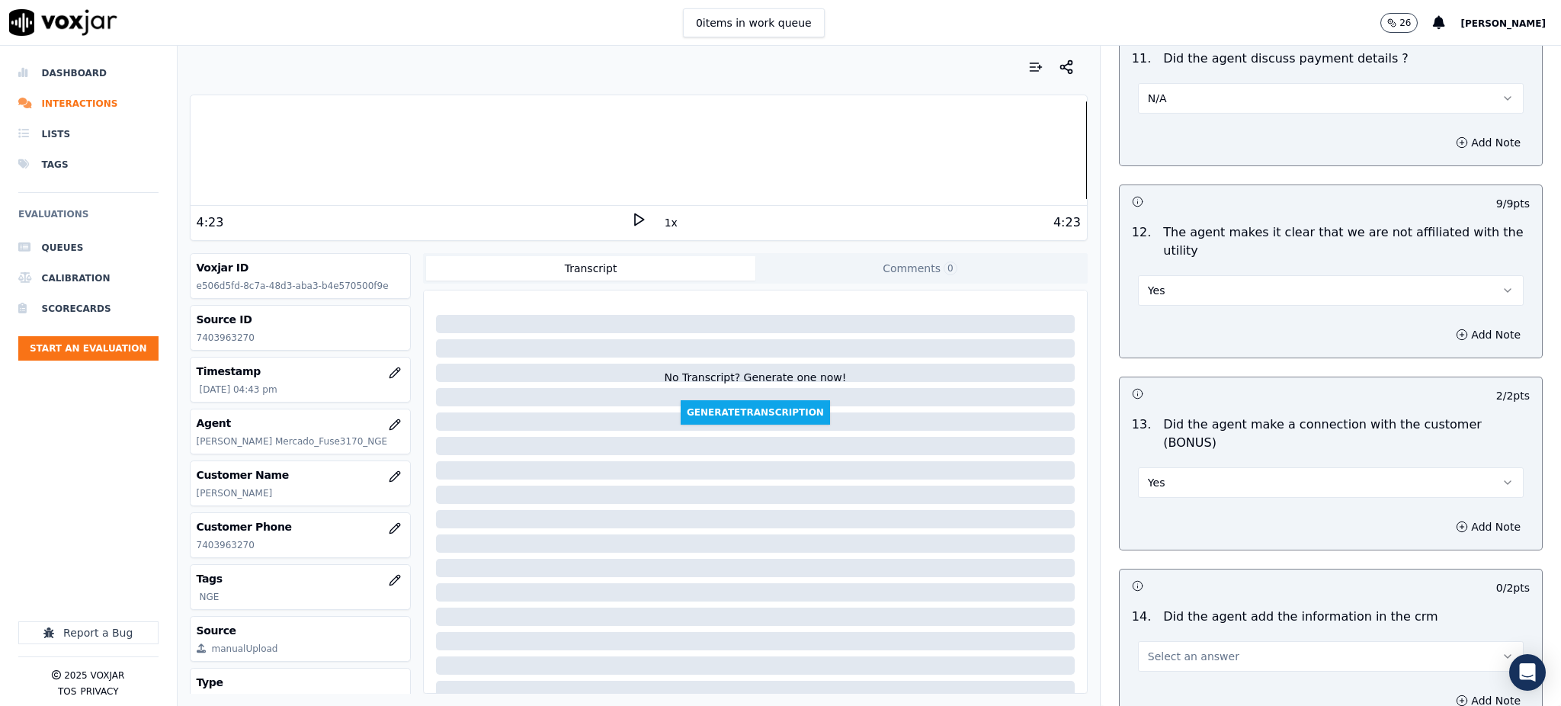
click at [1182, 649] on span "Select an answer" at bounding box center [1193, 656] width 91 height 15
click at [1144, 634] on div "Yes" at bounding box center [1297, 636] width 352 height 24
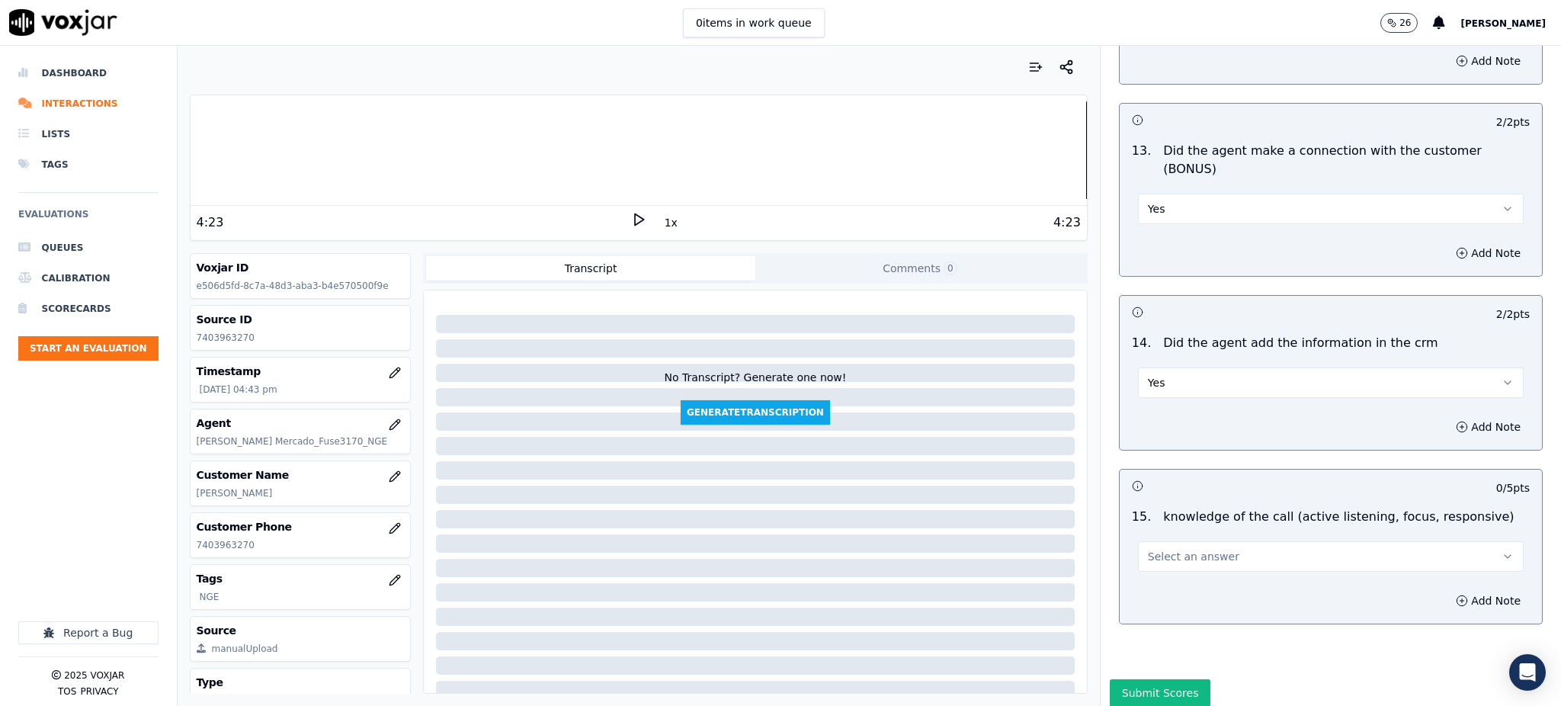
scroll to position [2307, 0]
click at [1156, 547] on span "Select an answer" at bounding box center [1193, 554] width 91 height 15
click at [1159, 524] on div "Yes" at bounding box center [1297, 536] width 352 height 24
click at [1144, 678] on button "Submit Scores" at bounding box center [1160, 691] width 101 height 27
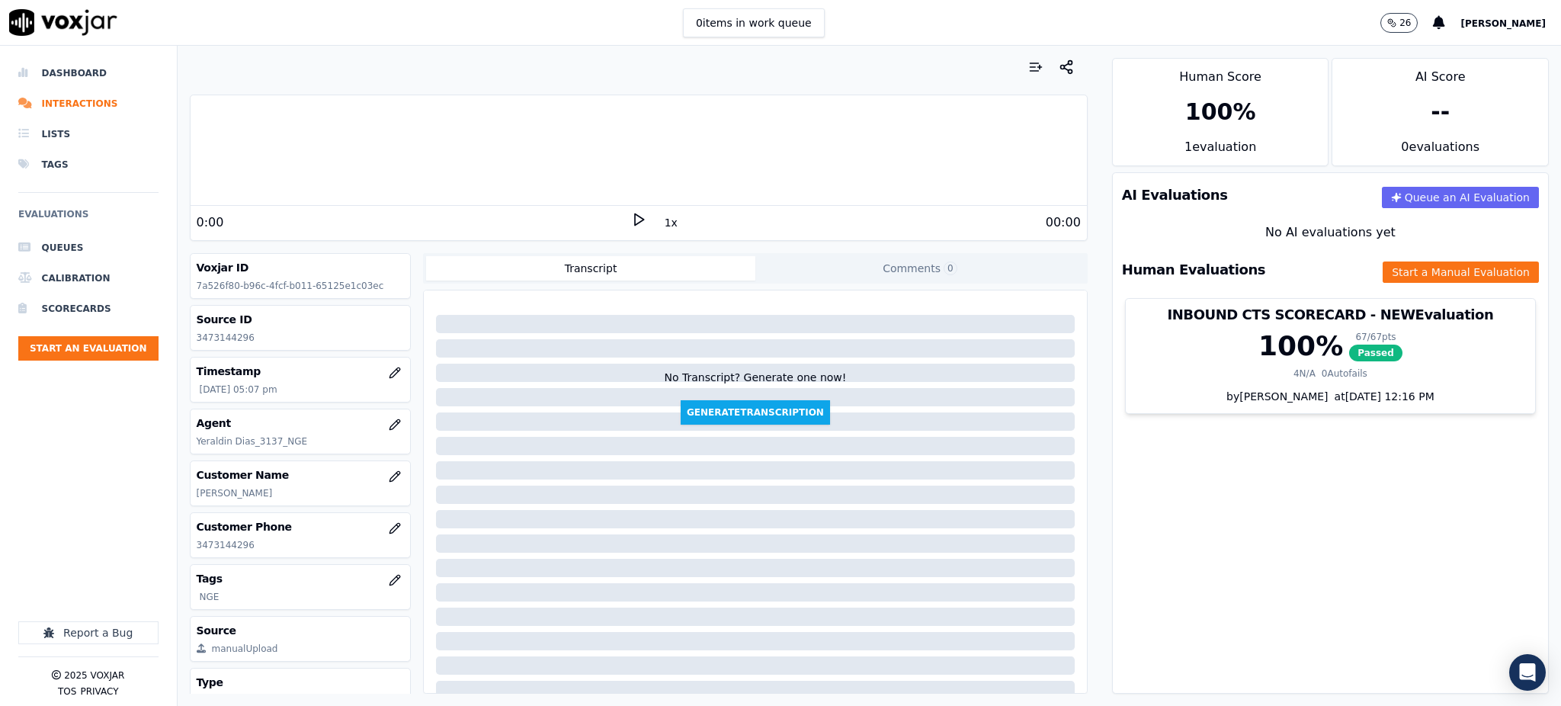
click at [631, 214] on icon at bounding box center [638, 219] width 15 height 15
drag, startPoint x: 244, startPoint y: 545, endPoint x: 183, endPoint y: 543, distance: 61.0
click at [183, 543] on div "Your browser does not support the audio element. 0:00 1x 5:19 Voxjar ID 7a526f8…" at bounding box center [639, 376] width 922 height 660
copy p "3473144296"
click at [631, 220] on icon at bounding box center [638, 219] width 15 height 15
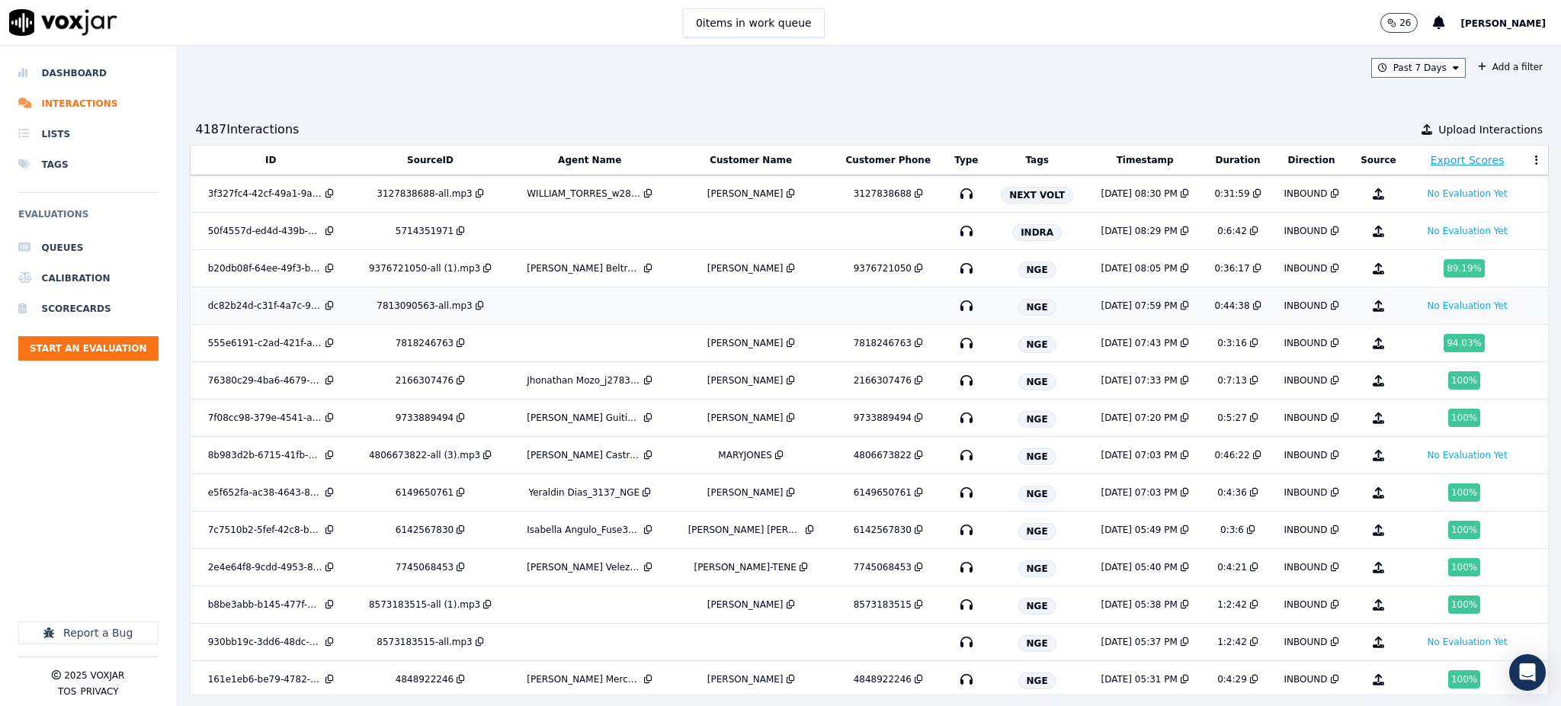
click at [954, 306] on icon "button" at bounding box center [966, 305] width 24 height 24
click at [954, 451] on icon "button" at bounding box center [966, 455] width 24 height 24
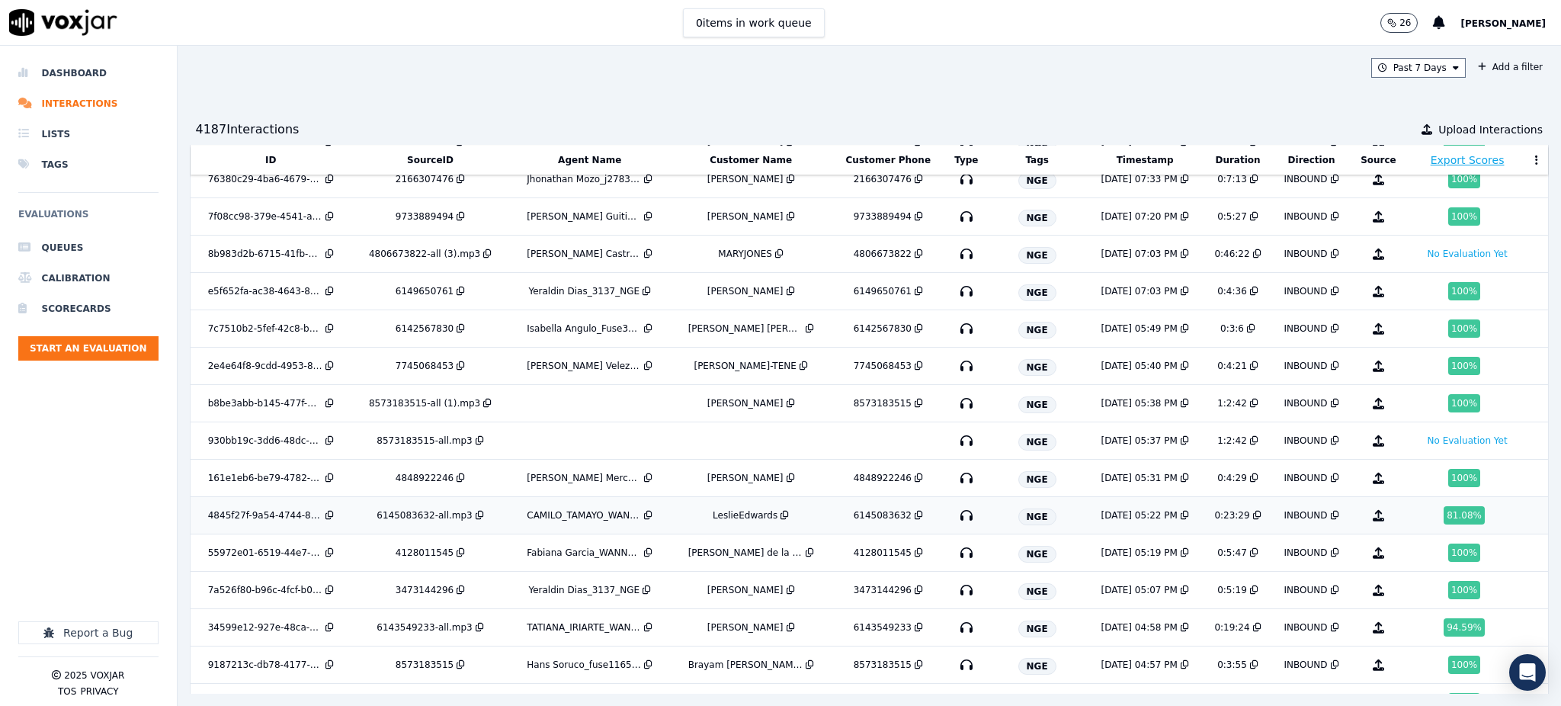
scroll to position [203, 0]
click at [954, 438] on icon "button" at bounding box center [966, 439] width 24 height 24
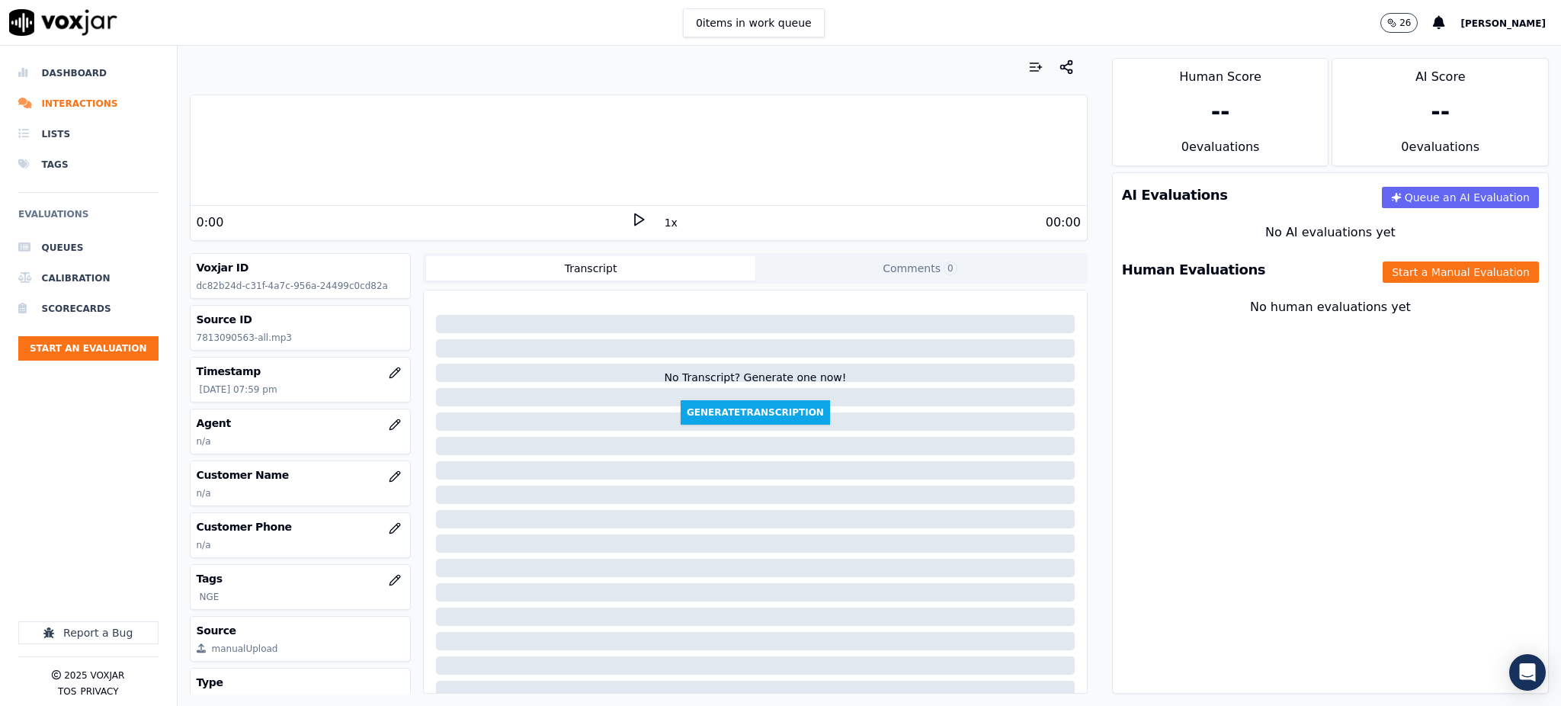
click at [631, 221] on icon at bounding box center [638, 219] width 15 height 15
click at [631, 223] on icon at bounding box center [638, 219] width 15 height 15
click at [631, 213] on icon at bounding box center [638, 219] width 15 height 15
click at [631, 224] on icon at bounding box center [638, 219] width 15 height 15
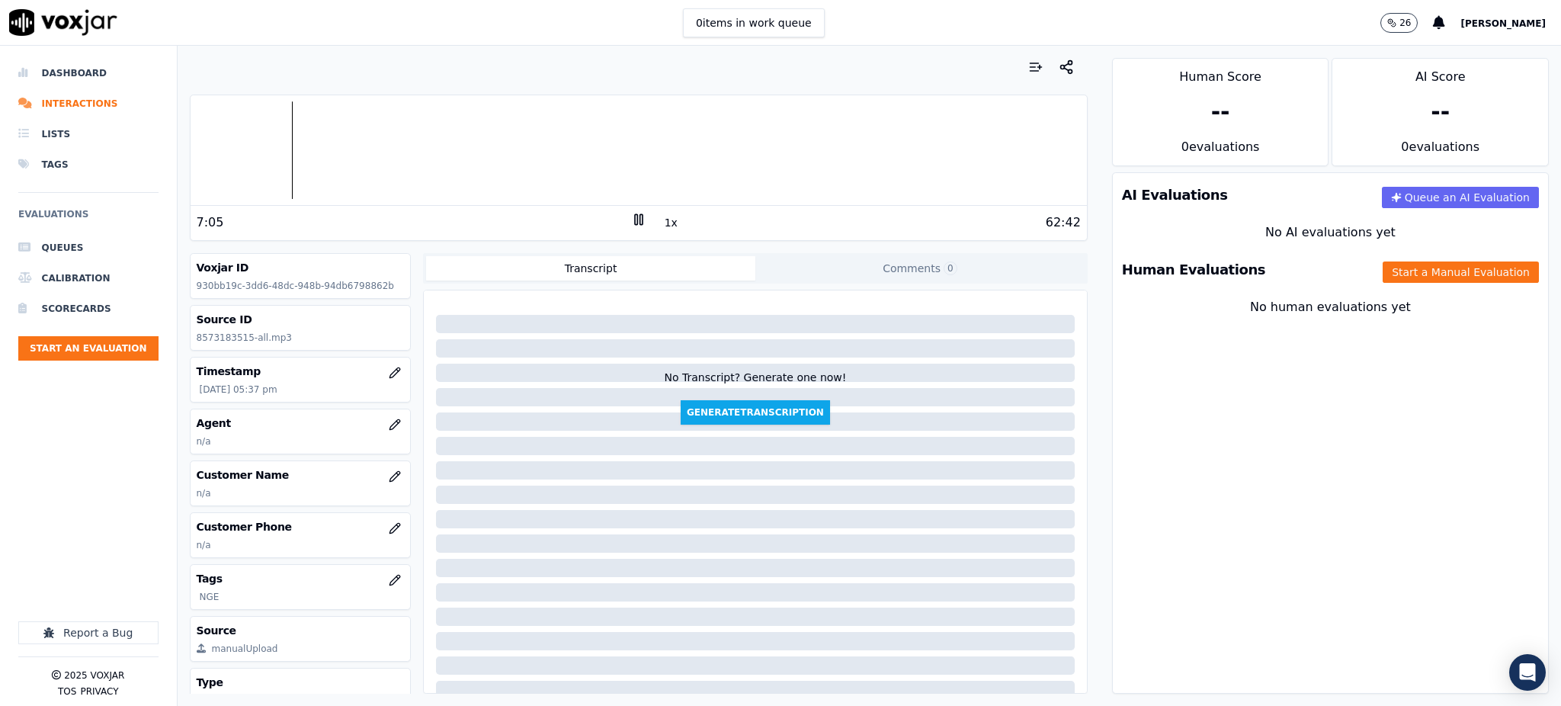
click at [635, 216] on rect at bounding box center [636, 219] width 2 height 10
click at [635, 217] on polygon at bounding box center [639, 219] width 9 height 11
click at [640, 214] on rect at bounding box center [641, 219] width 2 height 10
click at [631, 217] on icon at bounding box center [638, 219] width 15 height 15
drag, startPoint x: 242, startPoint y: 335, endPoint x: 188, endPoint y: 340, distance: 55.1
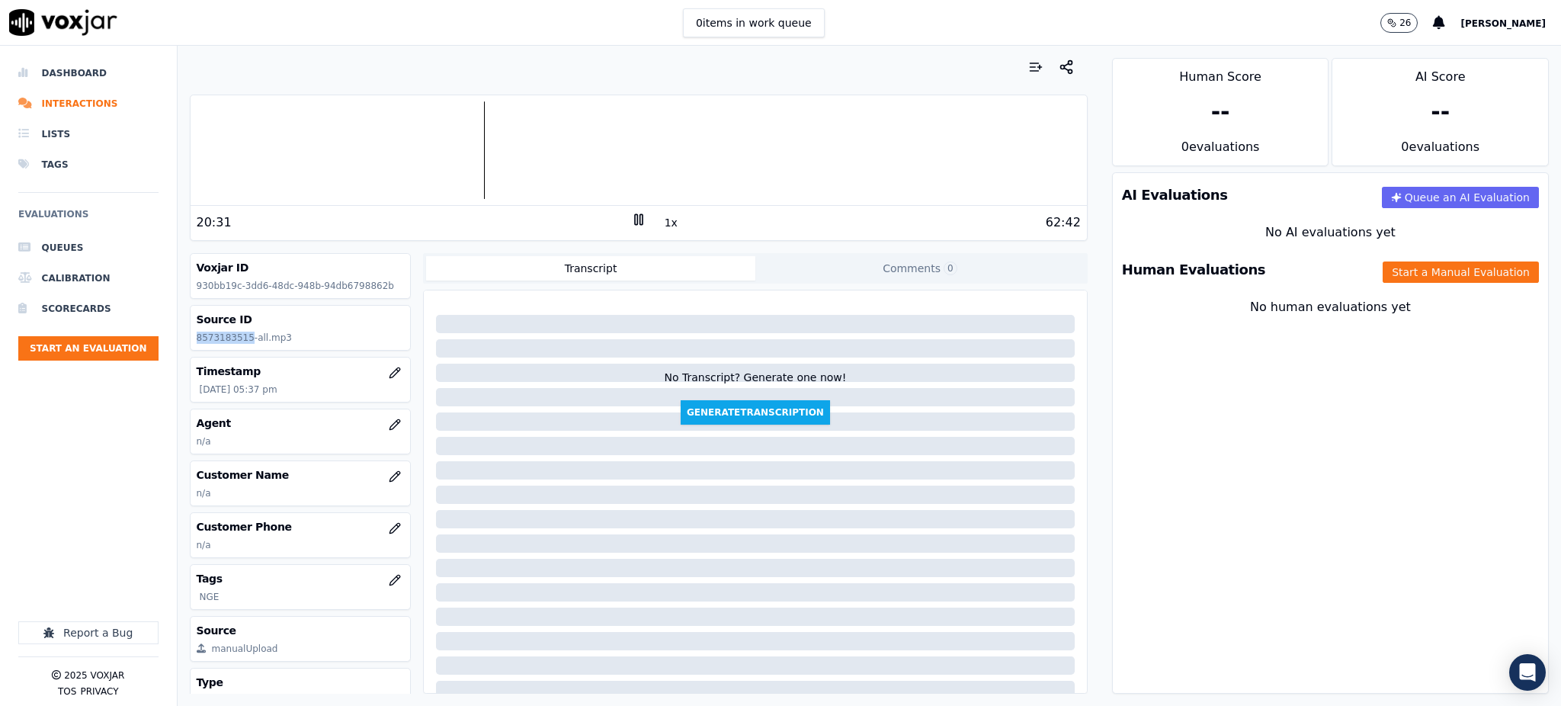
click at [188, 340] on div "Your browser does not support the audio element. 20:31 1x 62:42 Voxjar ID 930bb…" at bounding box center [639, 376] width 922 height 660
copy p "8573183515"
drag, startPoint x: 630, startPoint y: 203, endPoint x: 629, endPoint y: 219, distance: 16.1
click at [630, 204] on div "Your browser does not support the audio element." at bounding box center [639, 150] width 896 height 111
click at [635, 214] on rect at bounding box center [636, 219] width 2 height 10
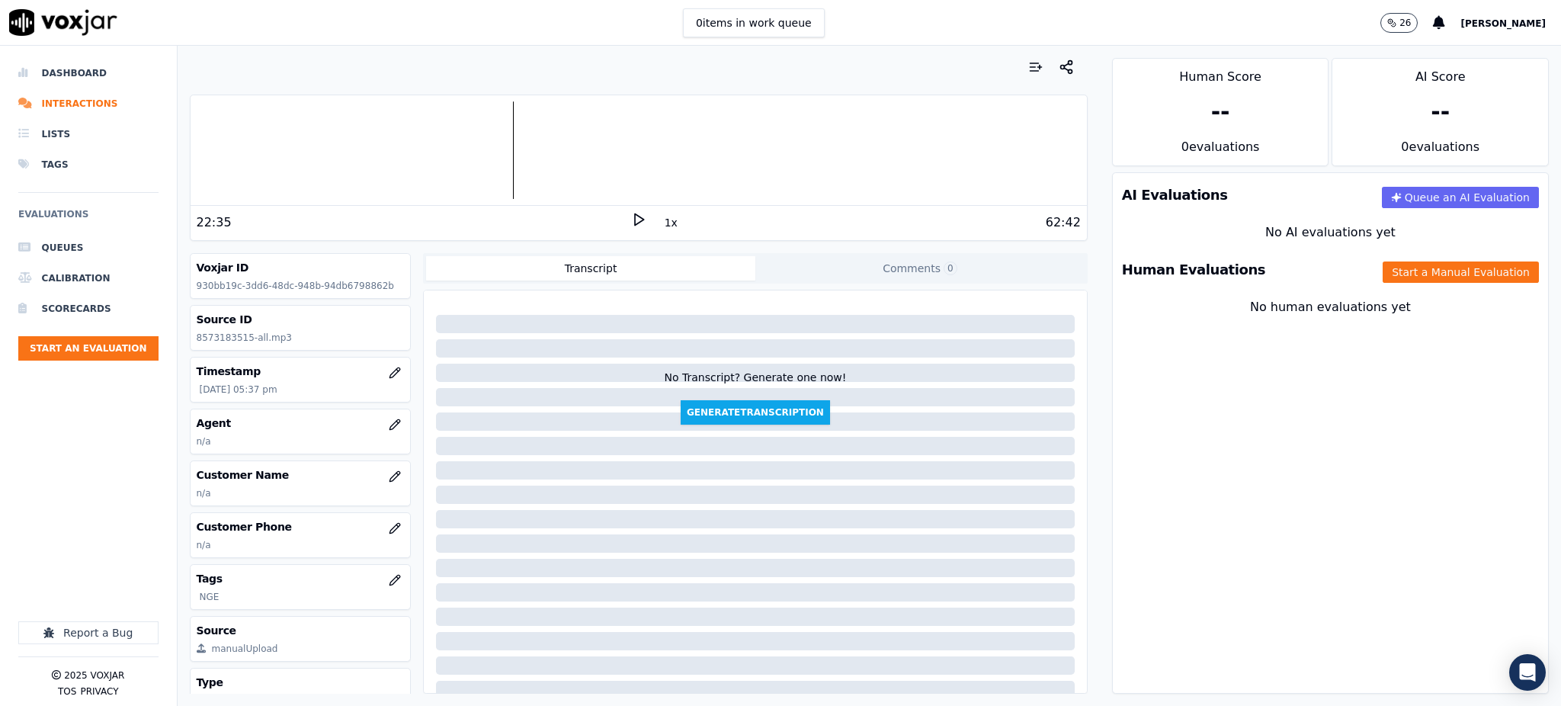
click at [631, 220] on icon at bounding box center [638, 219] width 15 height 15
click at [634, 220] on icon at bounding box center [638, 219] width 15 height 15
click at [634, 218] on icon at bounding box center [638, 219] width 15 height 15
click at [380, 430] on button "button" at bounding box center [395, 424] width 30 height 30
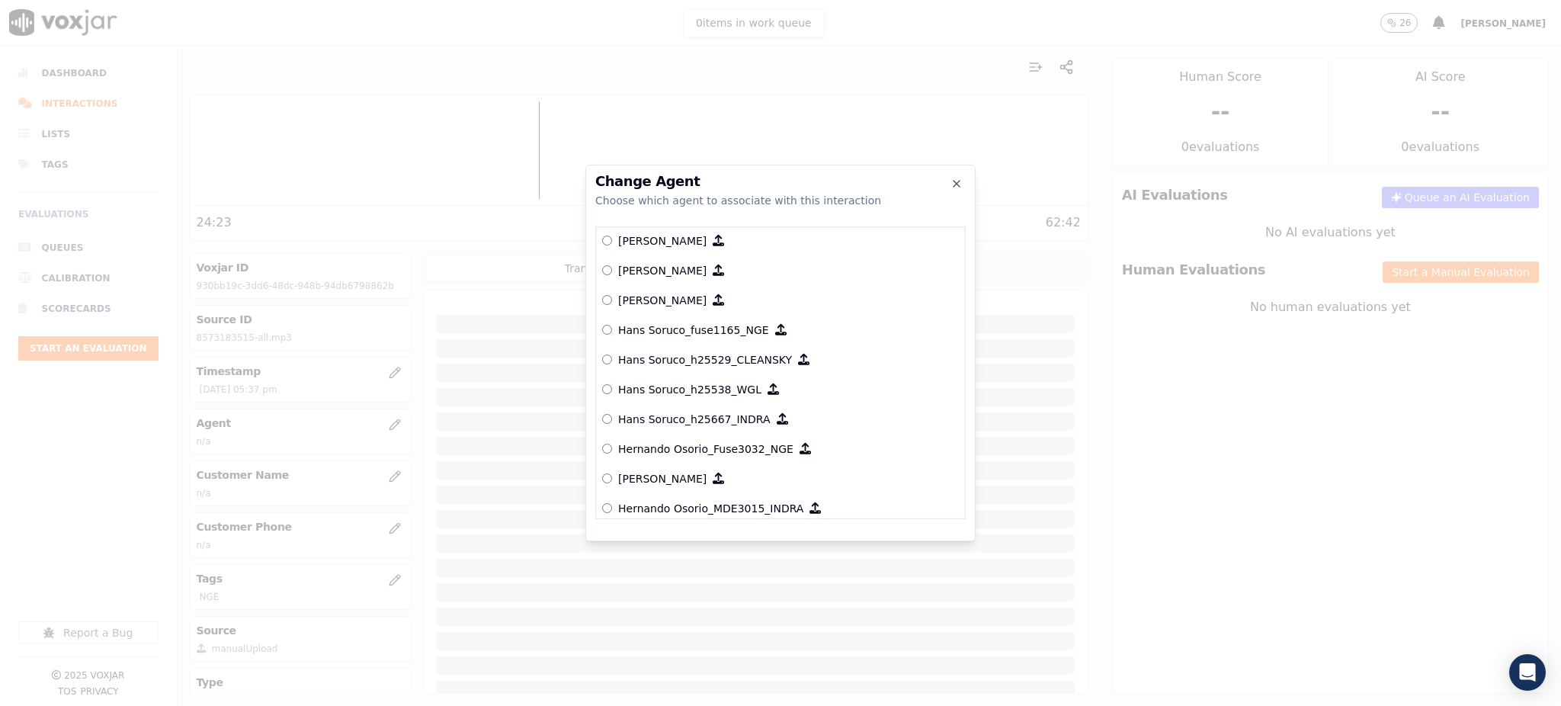
scroll to position [3319, 0]
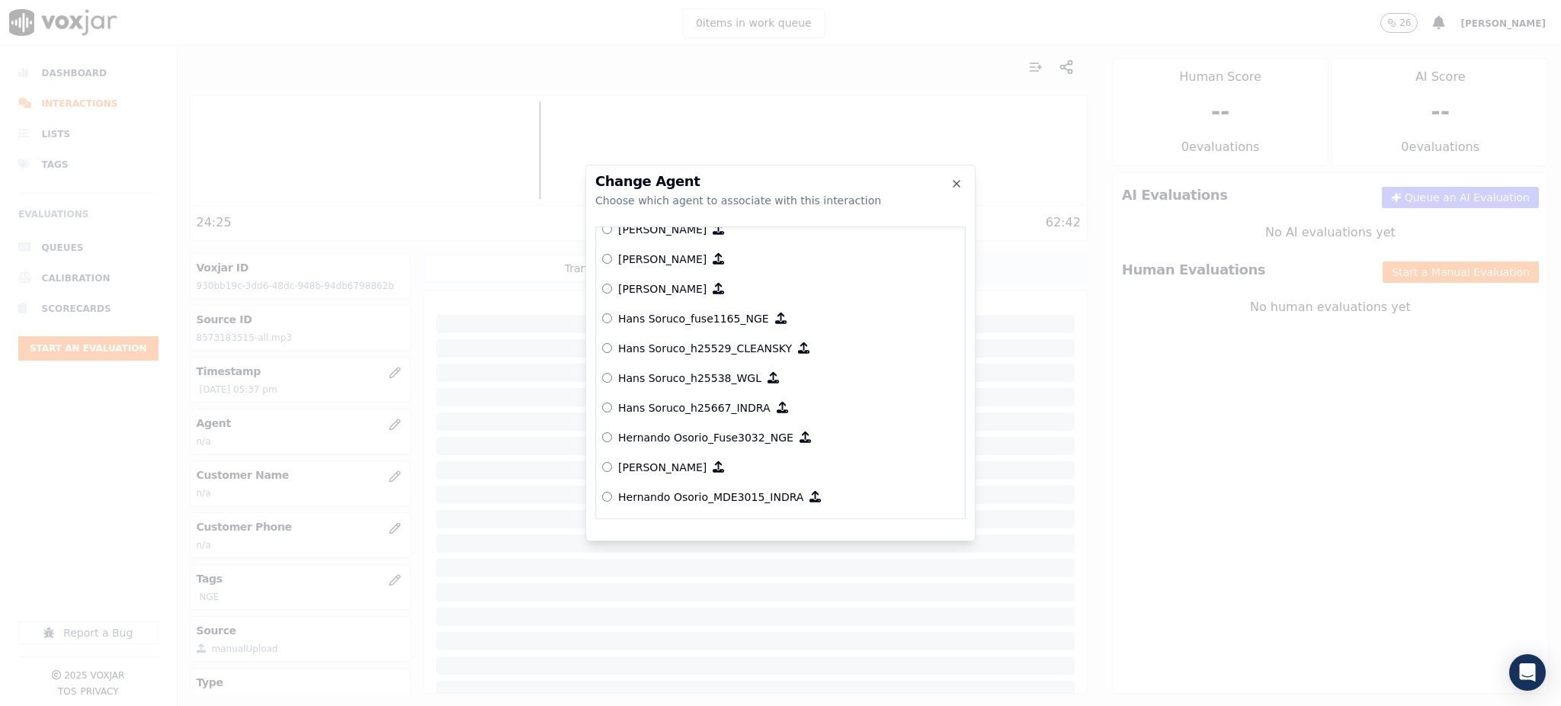
click at [733, 322] on p "Hans Soruco_fuse1165_NGE" at bounding box center [693, 318] width 151 height 15
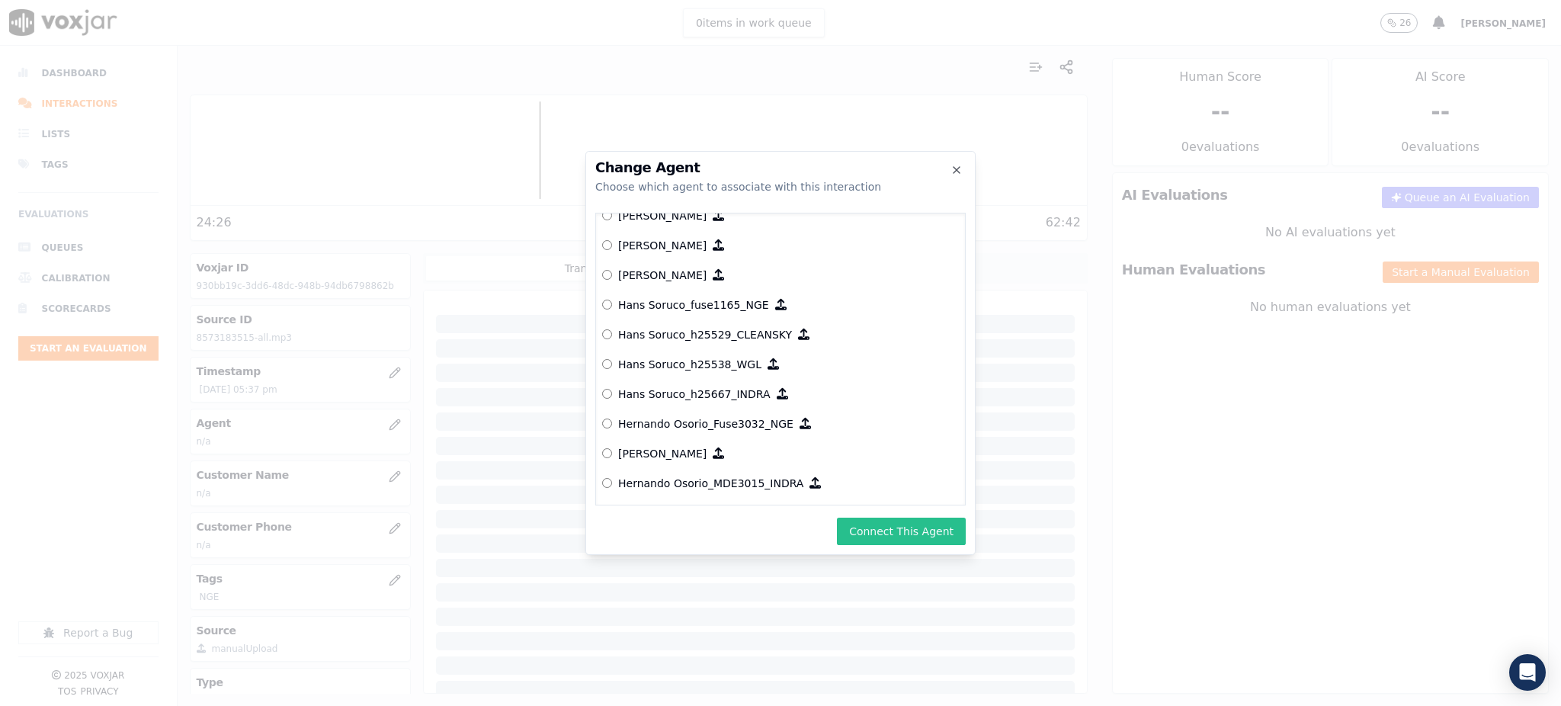
click at [890, 538] on button "Connect This Agent" at bounding box center [901, 531] width 129 height 27
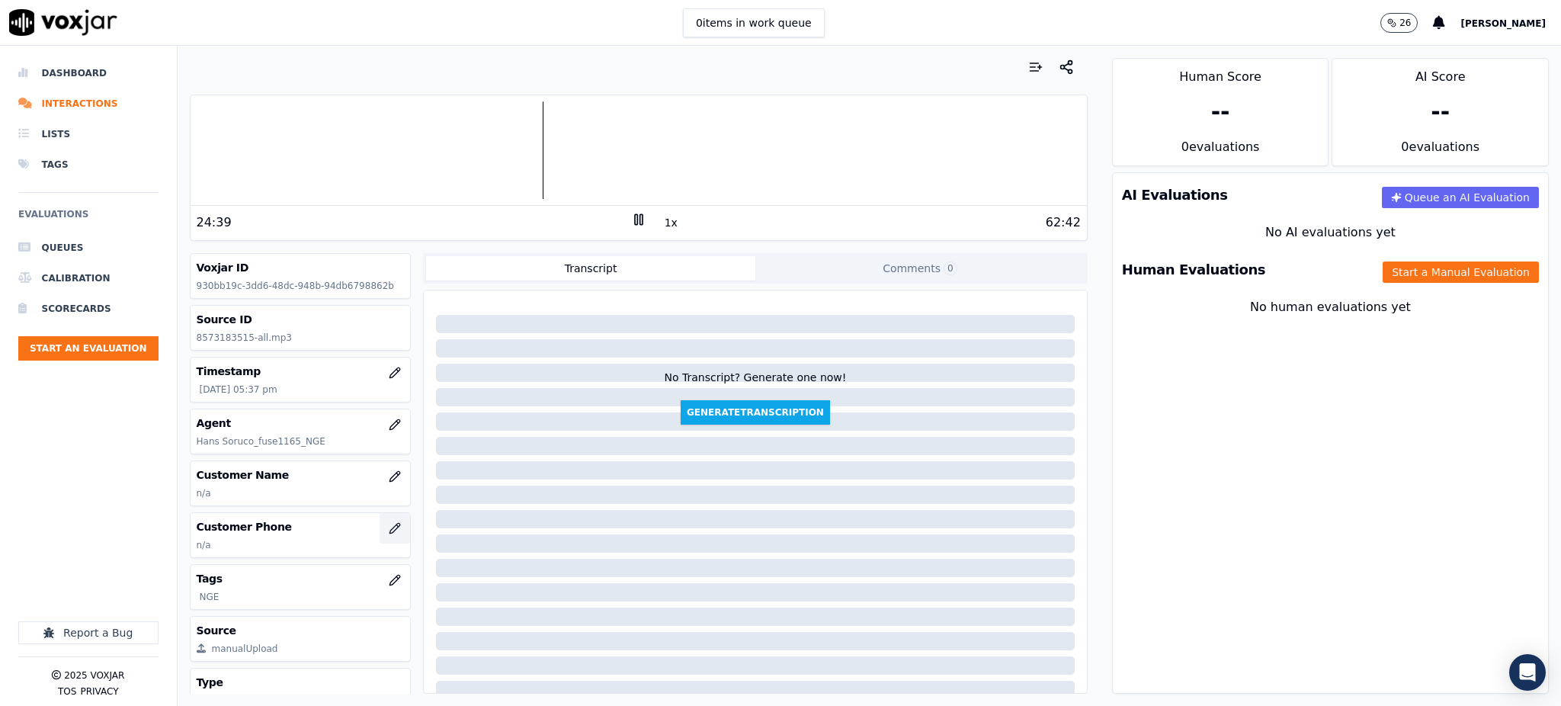
click at [390, 529] on icon "button" at bounding box center [395, 528] width 10 height 10
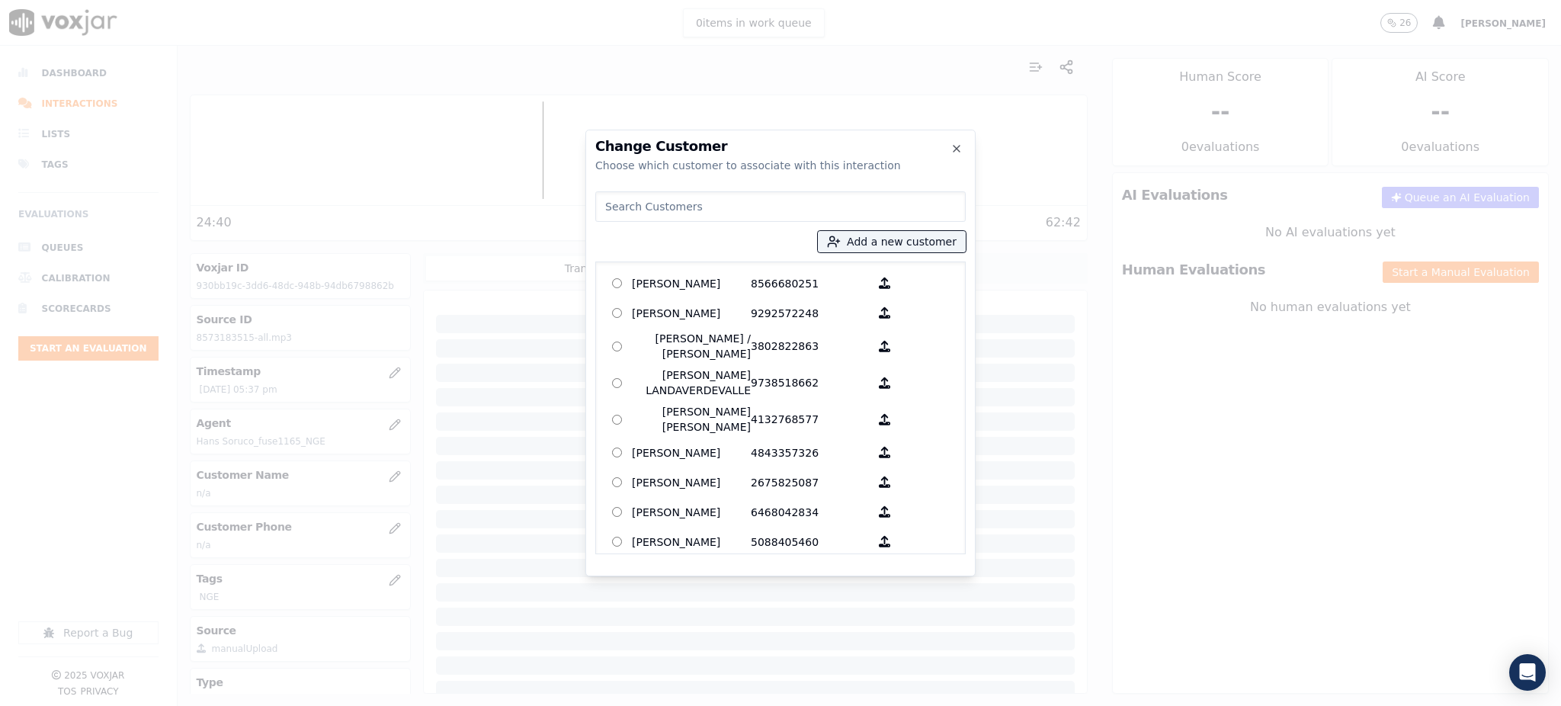
paste input "8573183515"
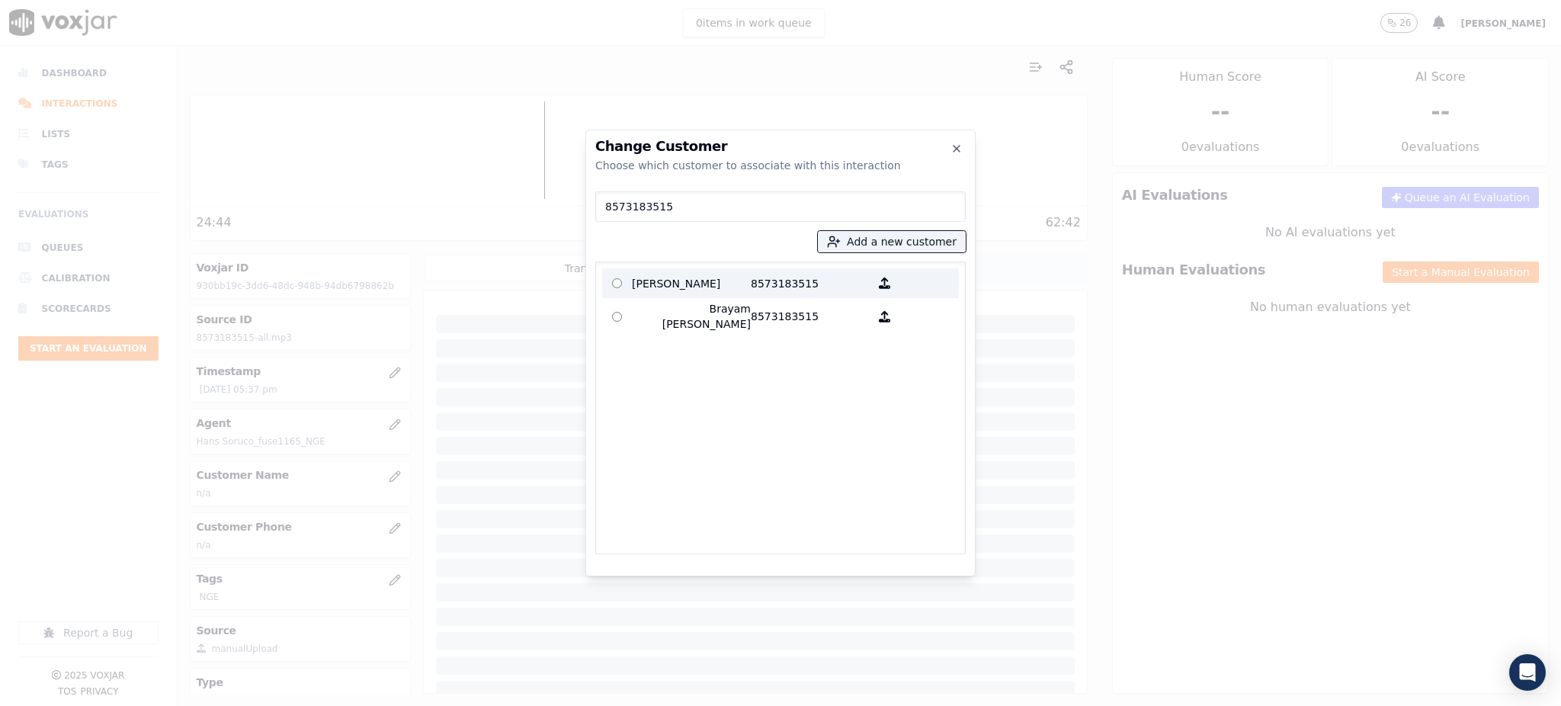
type input "8573183515"
click at [776, 290] on p "8573183515" at bounding box center [810, 283] width 119 height 24
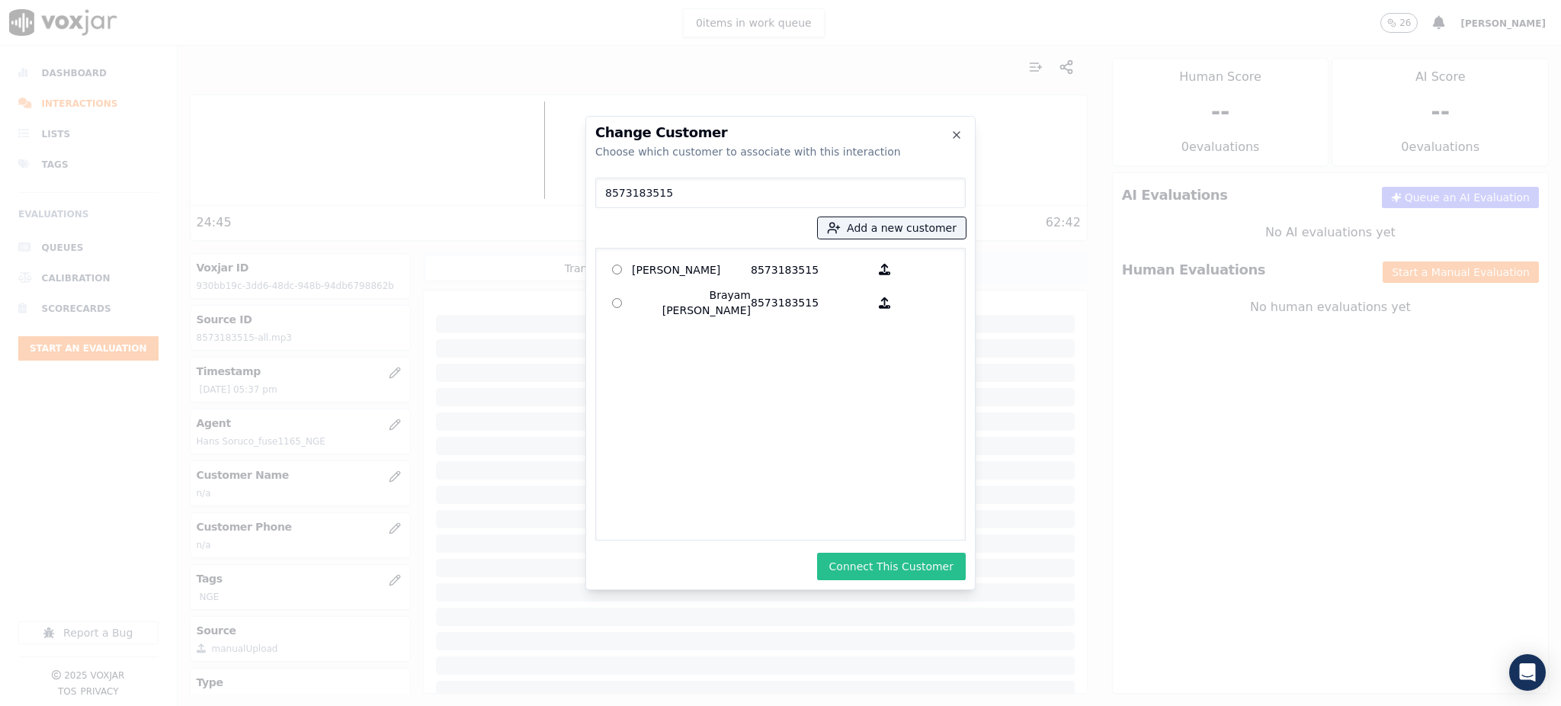
click at [888, 568] on button "Connect This Customer" at bounding box center [891, 566] width 149 height 27
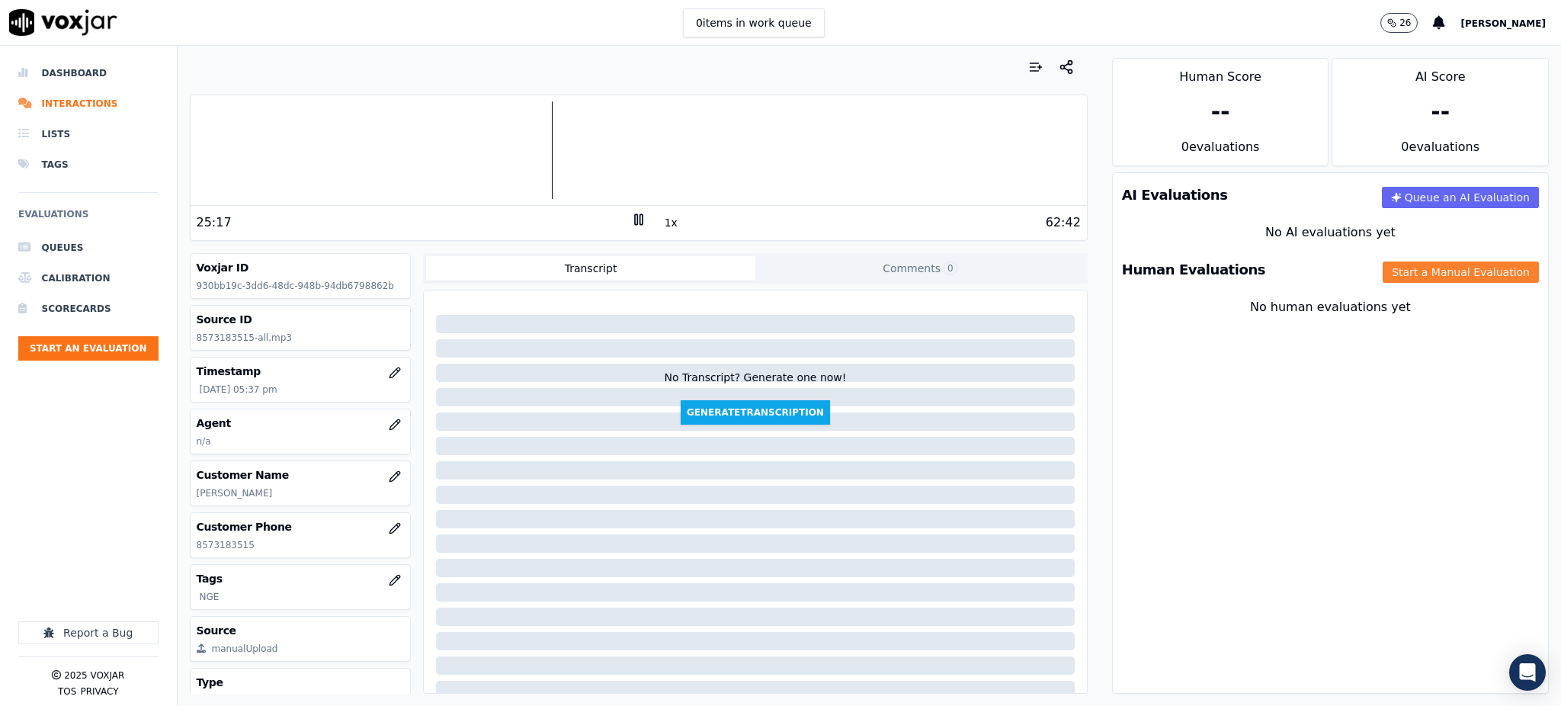
click at [1383, 265] on button "Start a Manual Evaluation" at bounding box center [1461, 271] width 156 height 21
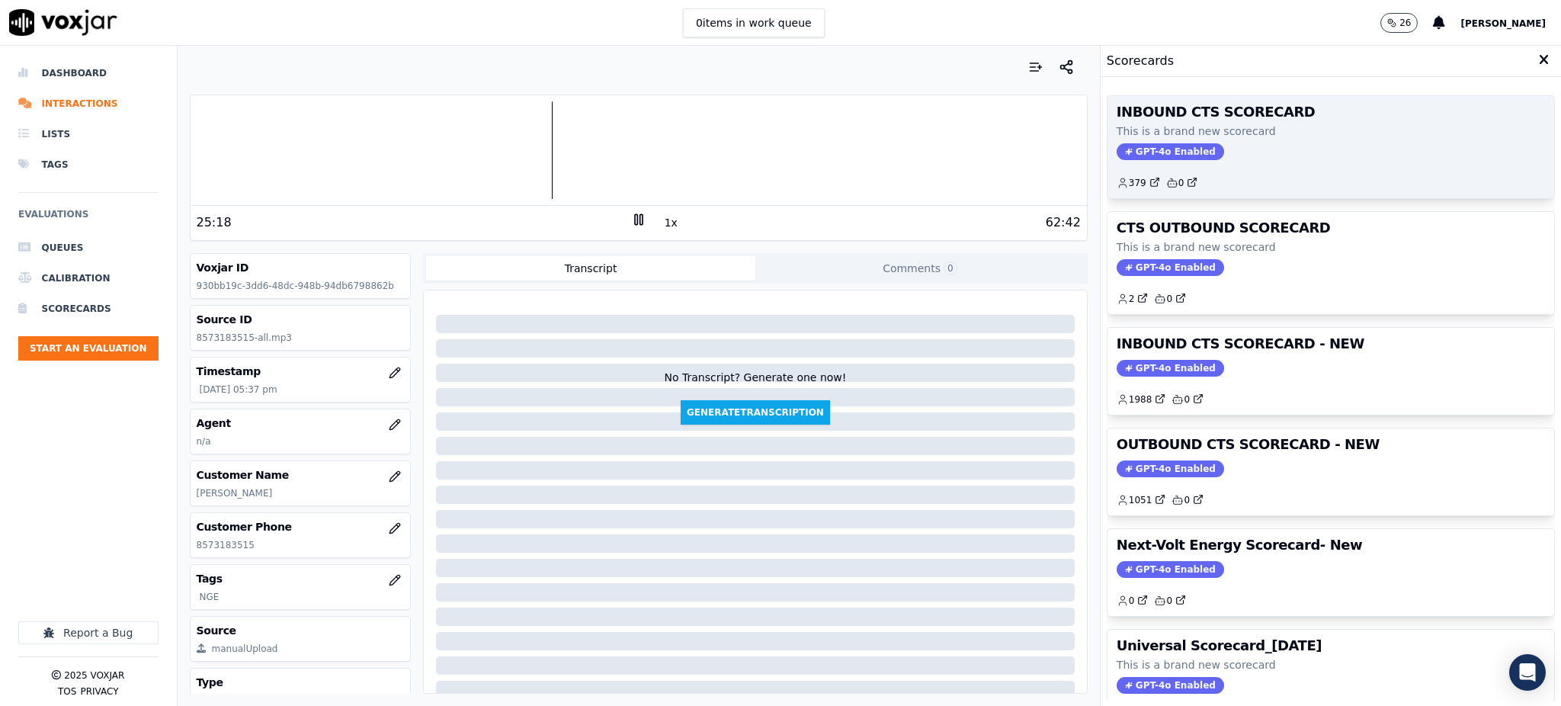
click at [1162, 154] on span "GPT-4o Enabled" at bounding box center [1170, 151] width 107 height 17
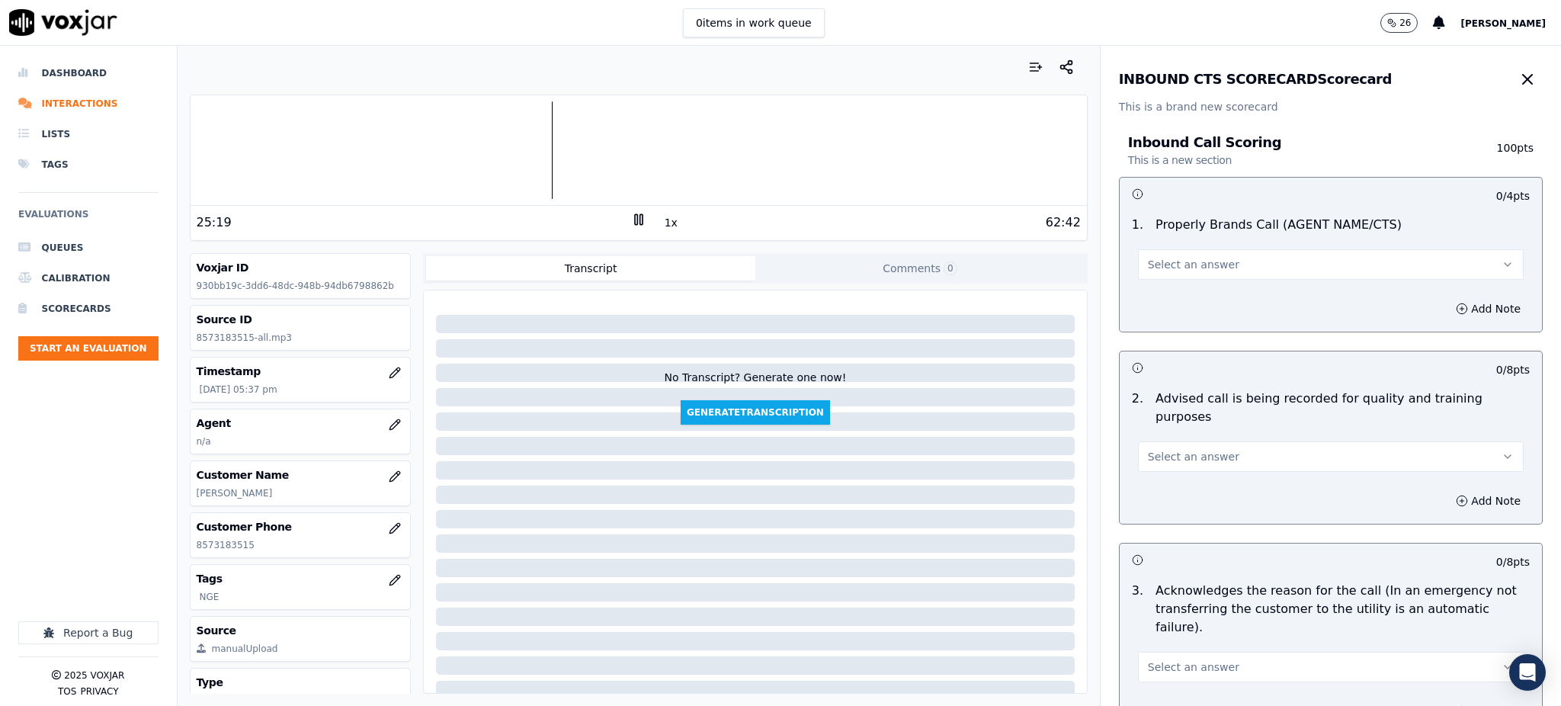
click at [1162, 253] on button "Select an answer" at bounding box center [1331, 264] width 386 height 30
click at [1160, 293] on div "Yes" at bounding box center [1297, 299] width 352 height 24
click at [1175, 449] on span "Select an answer" at bounding box center [1193, 456] width 91 height 15
click at [1177, 468] on div "Yes" at bounding box center [1297, 472] width 352 height 24
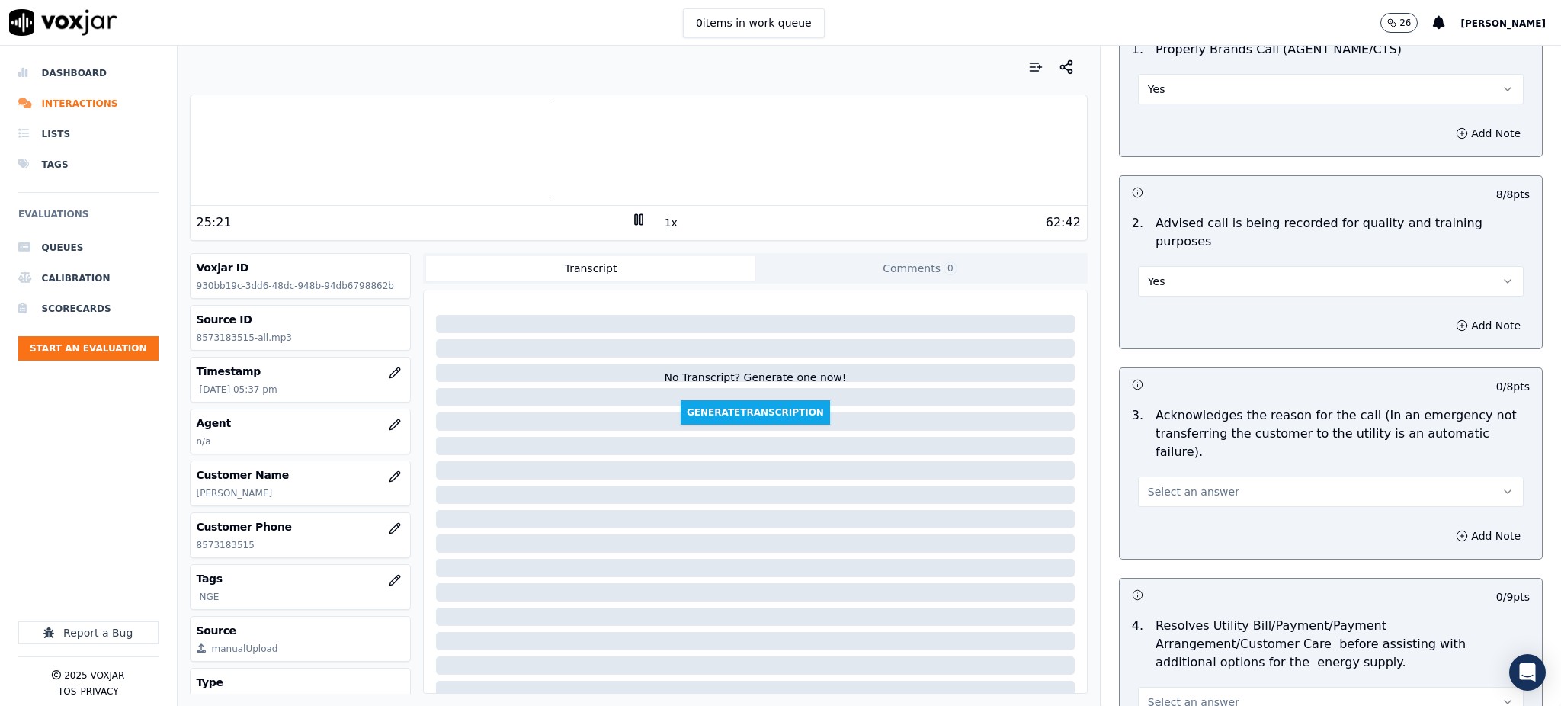
scroll to position [203, 0]
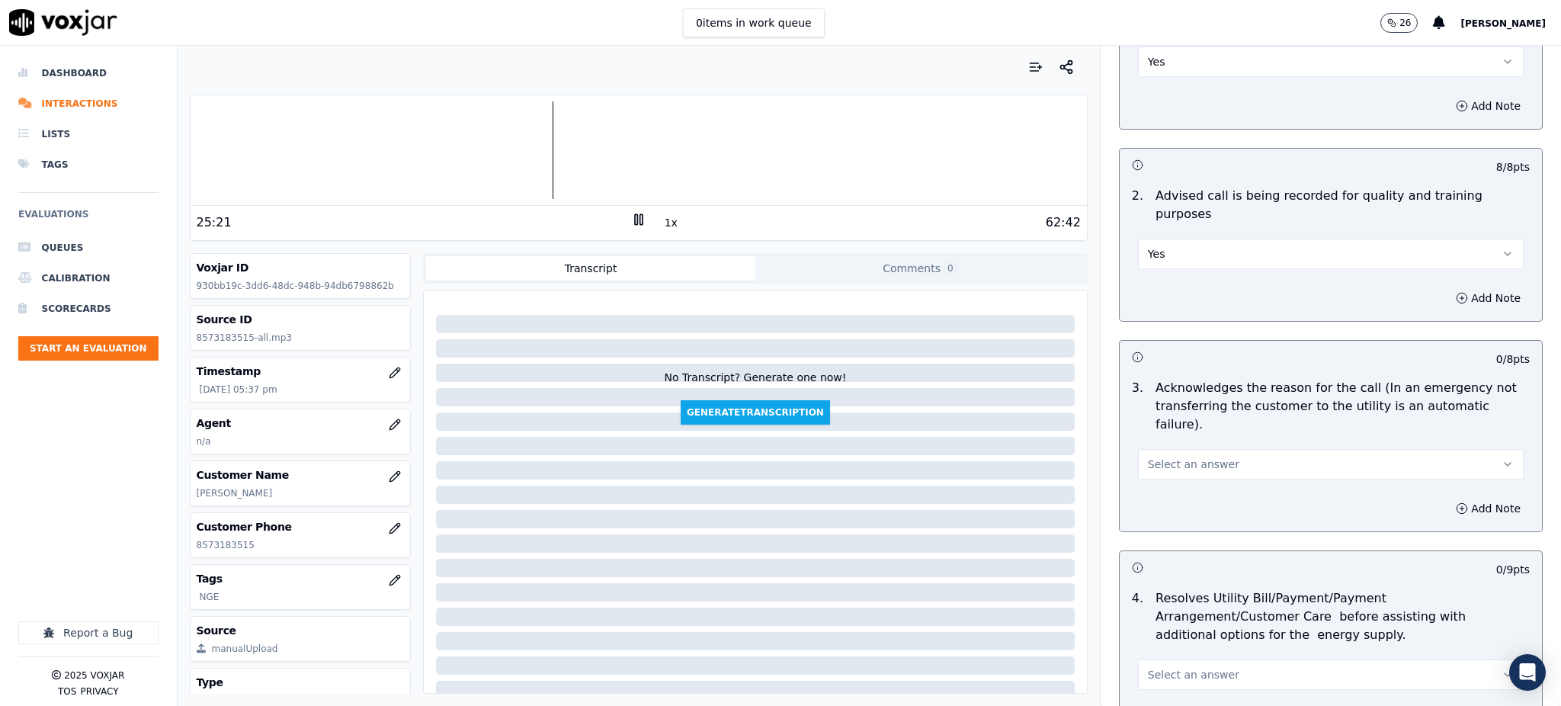
click at [1138, 446] on div "Select an answer" at bounding box center [1331, 463] width 386 height 34
click at [1156, 449] on button "Select an answer" at bounding box center [1331, 464] width 386 height 30
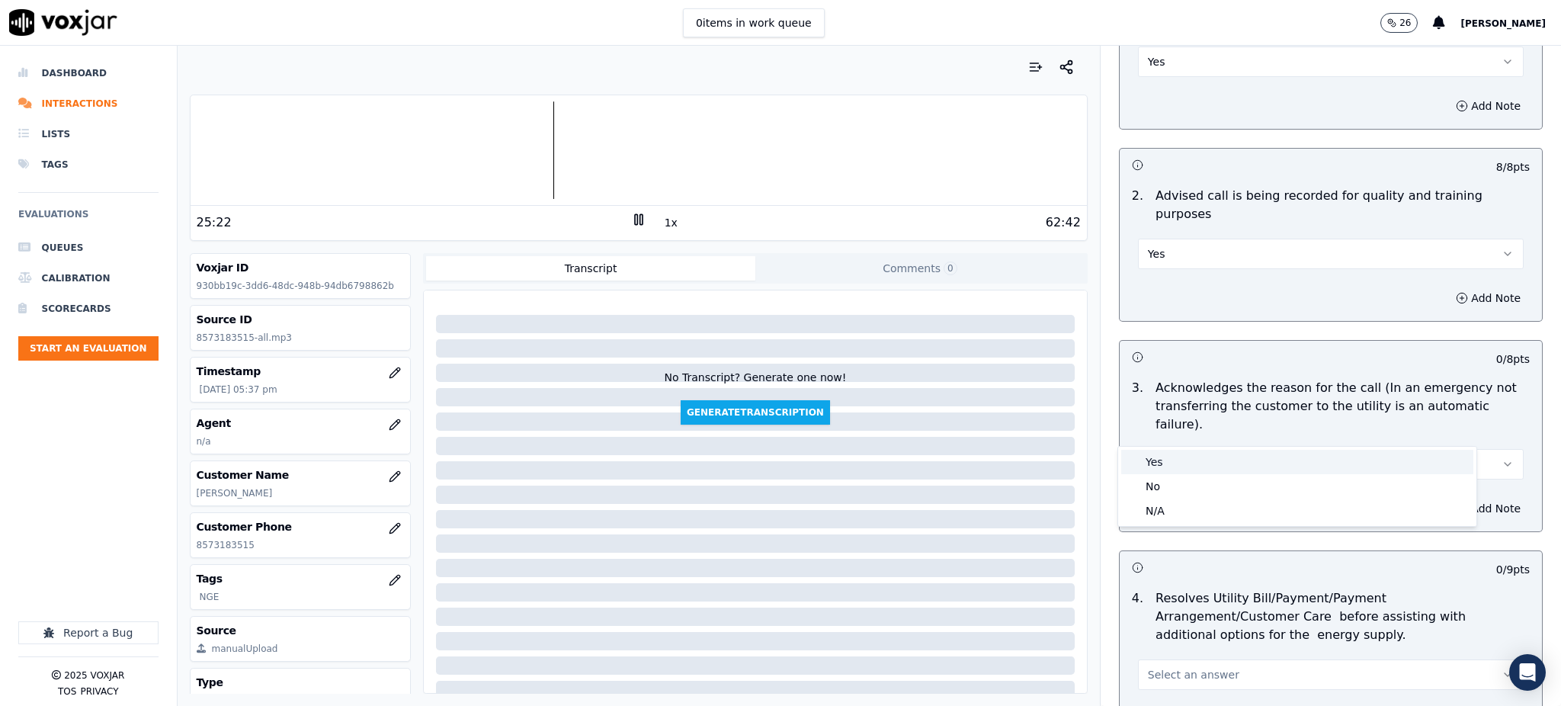
drag, startPoint x: 1171, startPoint y: 456, endPoint x: 1172, endPoint y: 571, distance: 115.1
click at [1171, 457] on div "Yes" at bounding box center [1297, 462] width 352 height 24
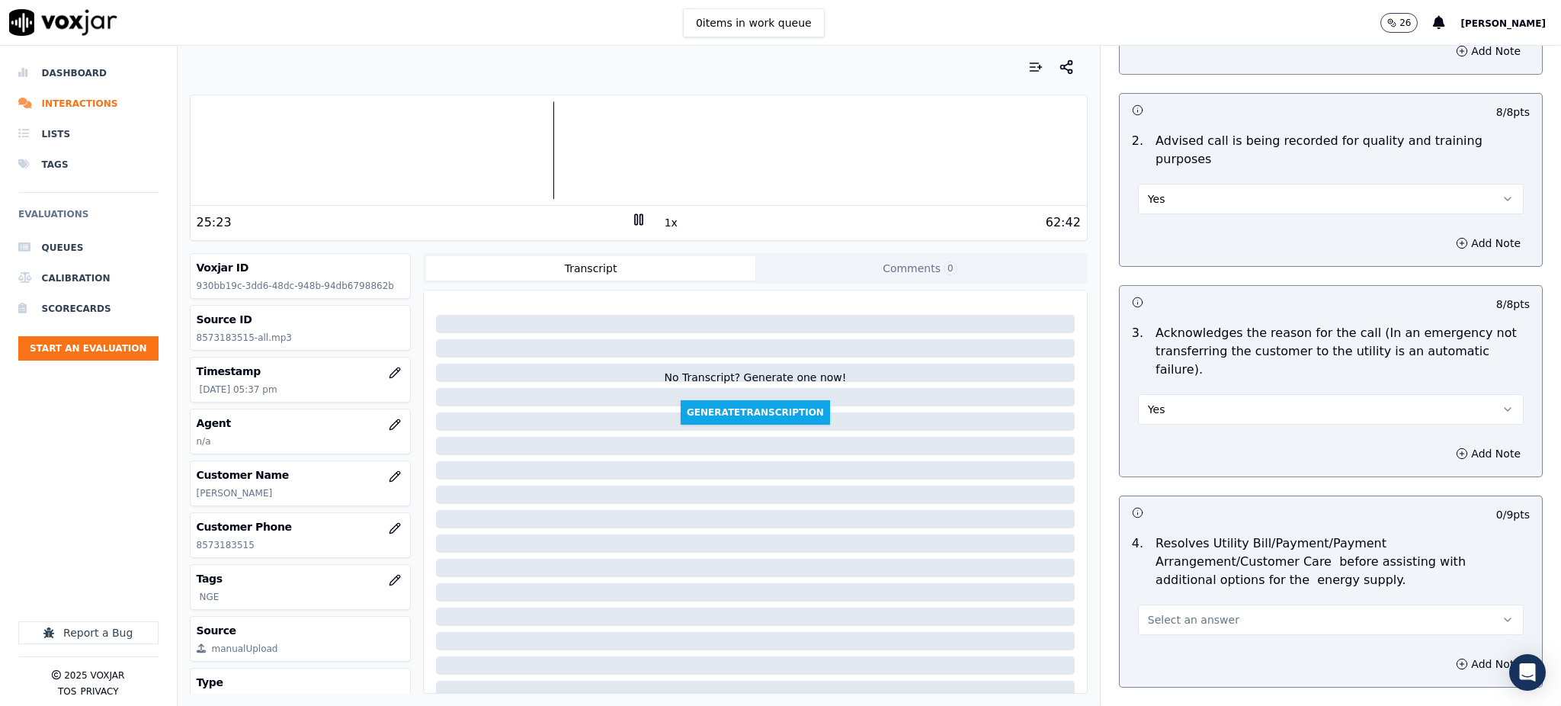
scroll to position [508, 0]
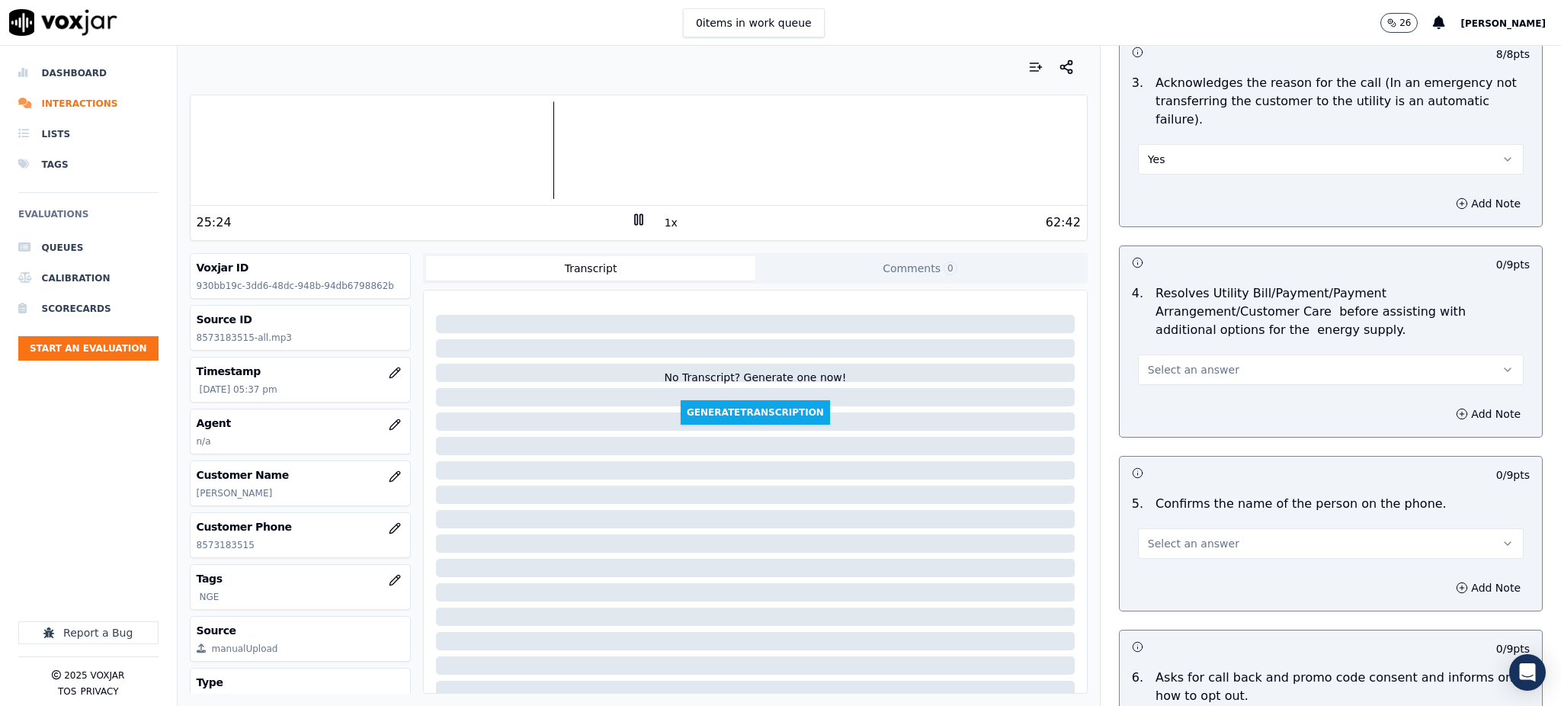
click at [1166, 362] on span "Select an answer" at bounding box center [1193, 369] width 91 height 15
click at [1171, 364] on div "Yes" at bounding box center [1297, 367] width 352 height 24
click at [1162, 536] on span "Select an answer" at bounding box center [1193, 543] width 91 height 15
click at [1168, 530] on div "Yes" at bounding box center [1297, 541] width 352 height 24
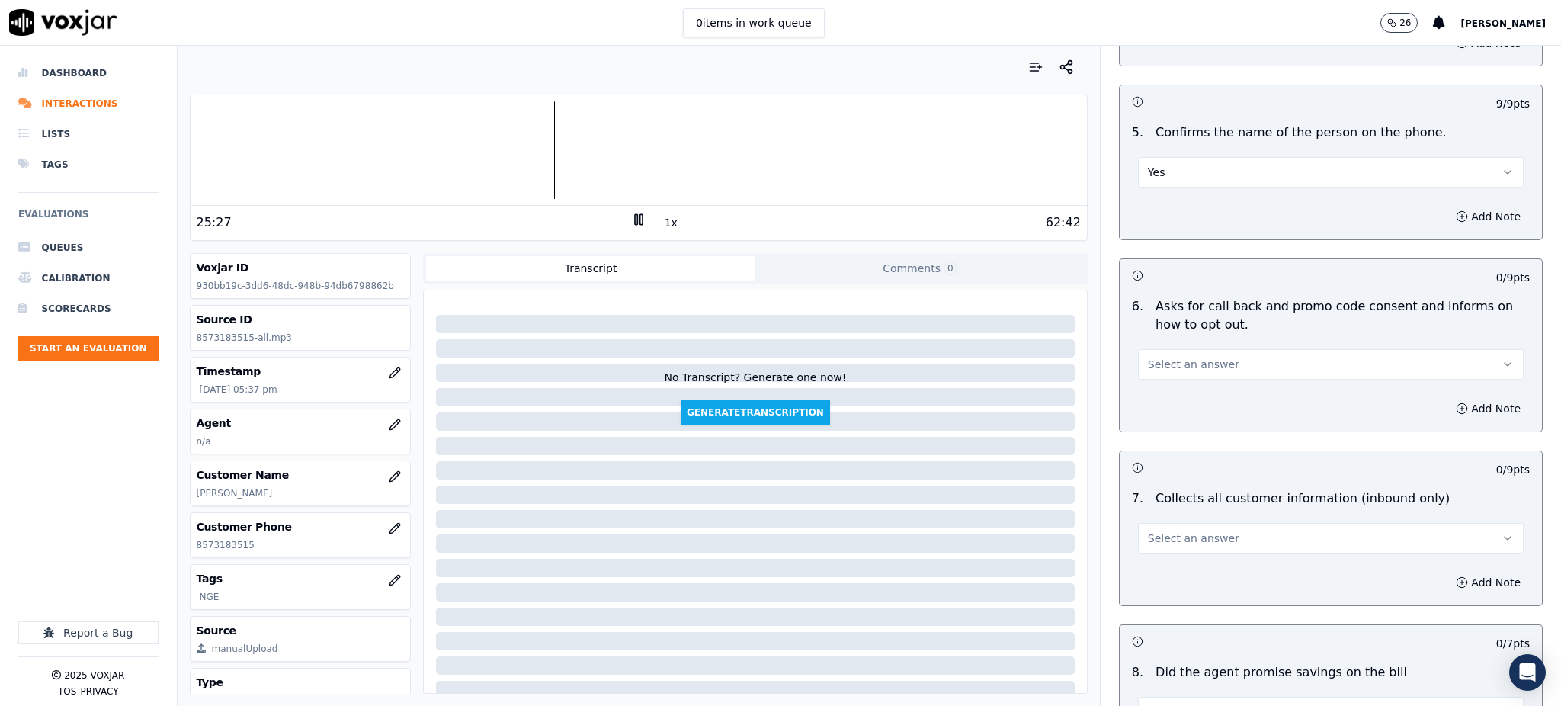
scroll to position [915, 0]
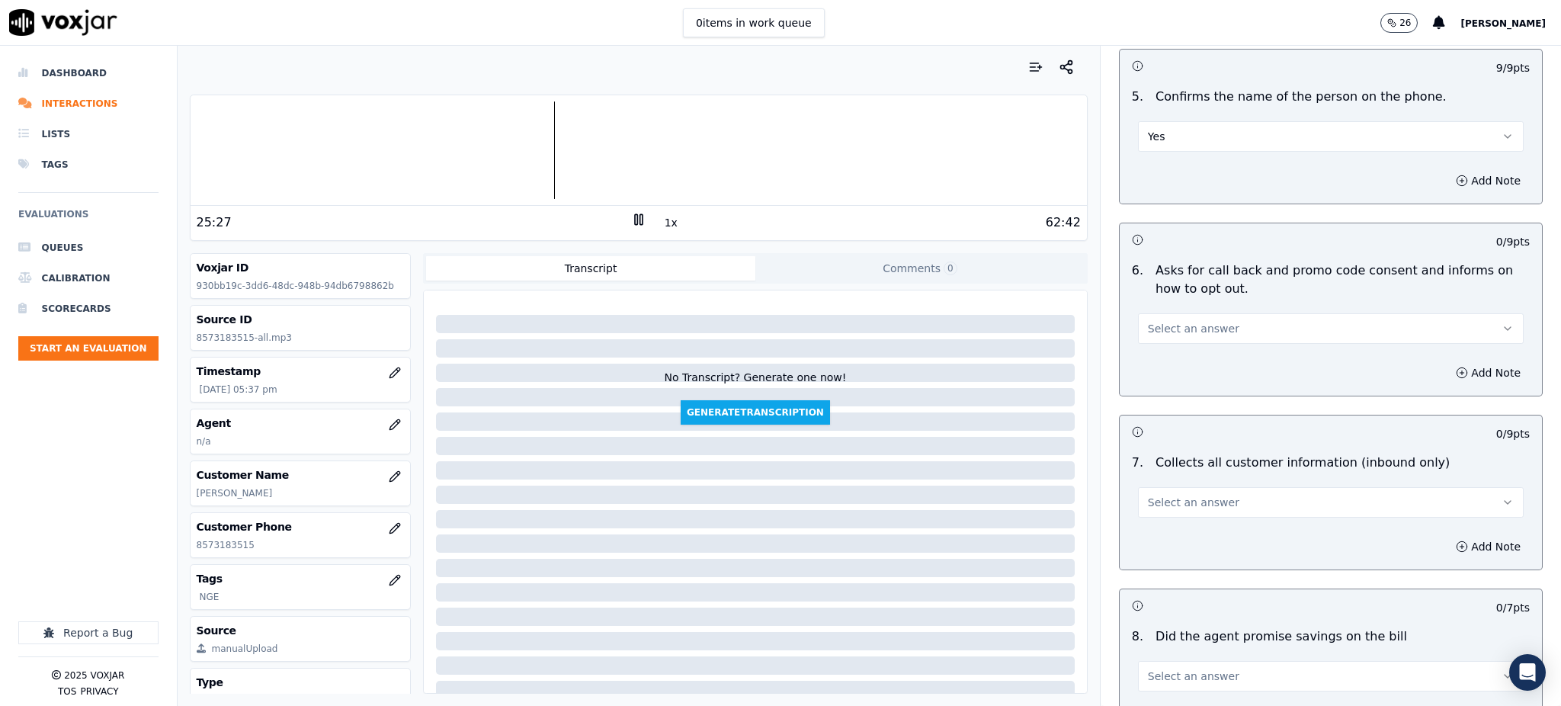
click at [1149, 313] on button "Select an answer" at bounding box center [1331, 328] width 386 height 30
drag, startPoint x: 1169, startPoint y: 322, endPoint x: 1166, endPoint y: 442, distance: 120.5
click at [1171, 323] on div "Yes" at bounding box center [1297, 327] width 352 height 24
click at [1173, 487] on button "Select an answer" at bounding box center [1331, 502] width 386 height 30
click at [1159, 514] on div "No" at bounding box center [1297, 525] width 352 height 24
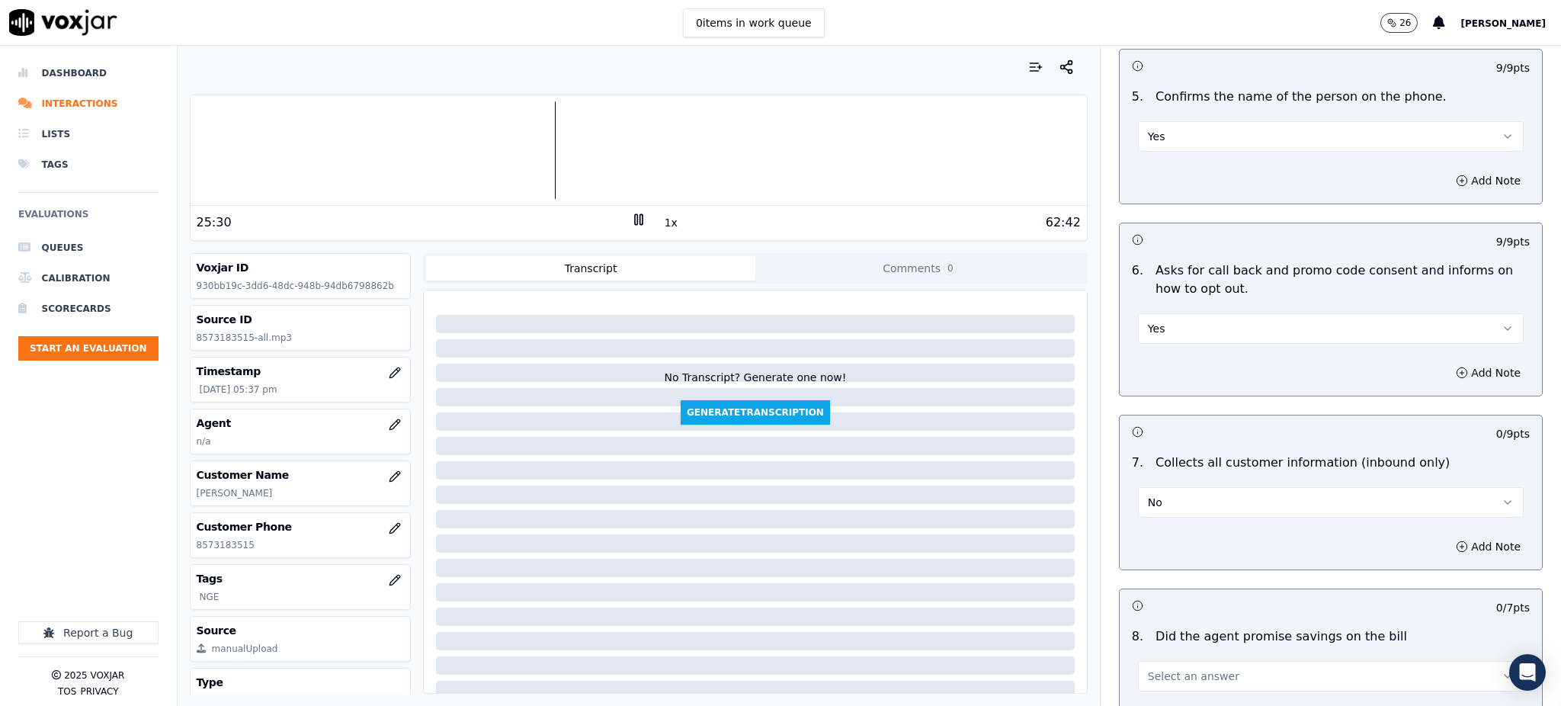
click at [1160, 483] on div "7 . Collects all customer information (inbound only) No" at bounding box center [1331, 485] width 422 height 76
click at [1159, 487] on button "No" at bounding box center [1331, 502] width 386 height 30
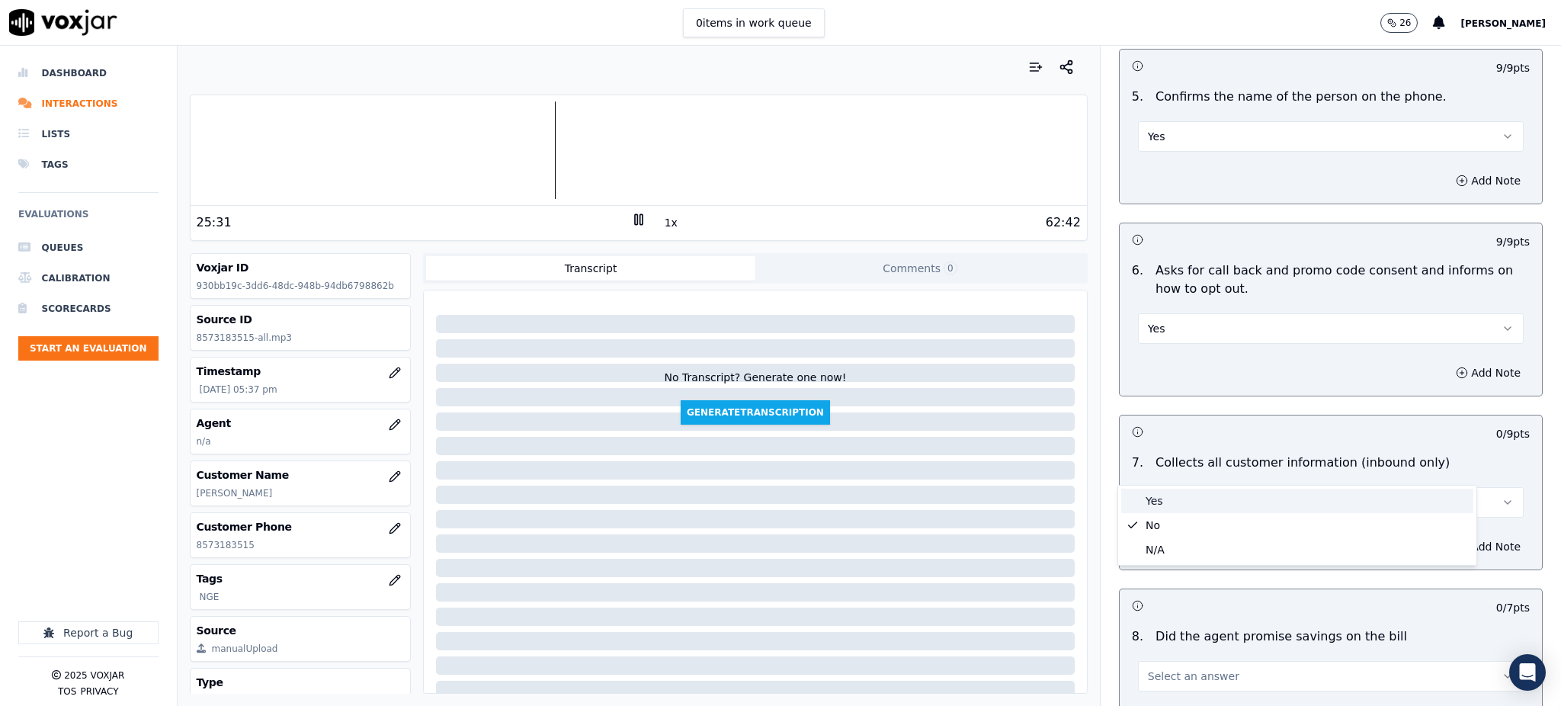
click at [1162, 499] on div "Yes" at bounding box center [1297, 501] width 352 height 24
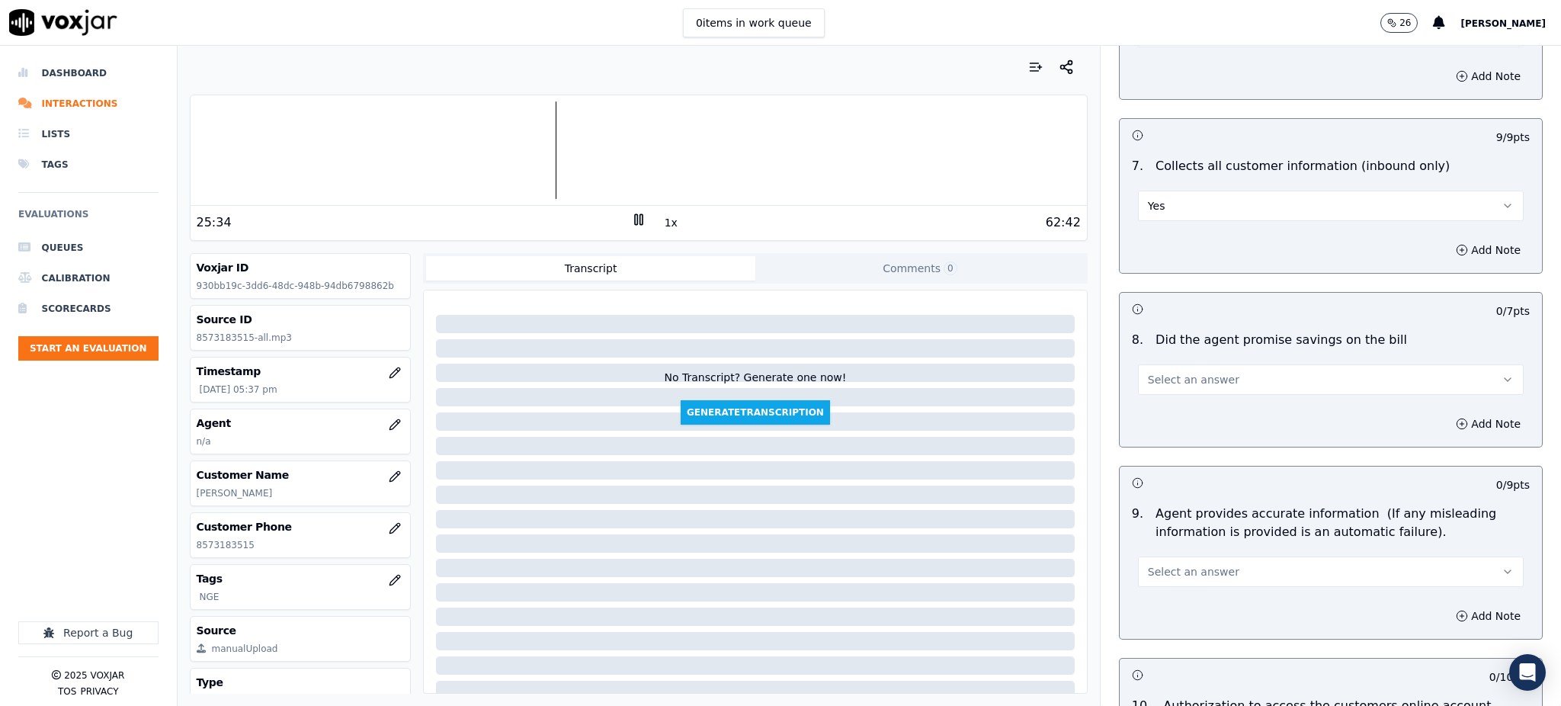
scroll to position [1220, 0]
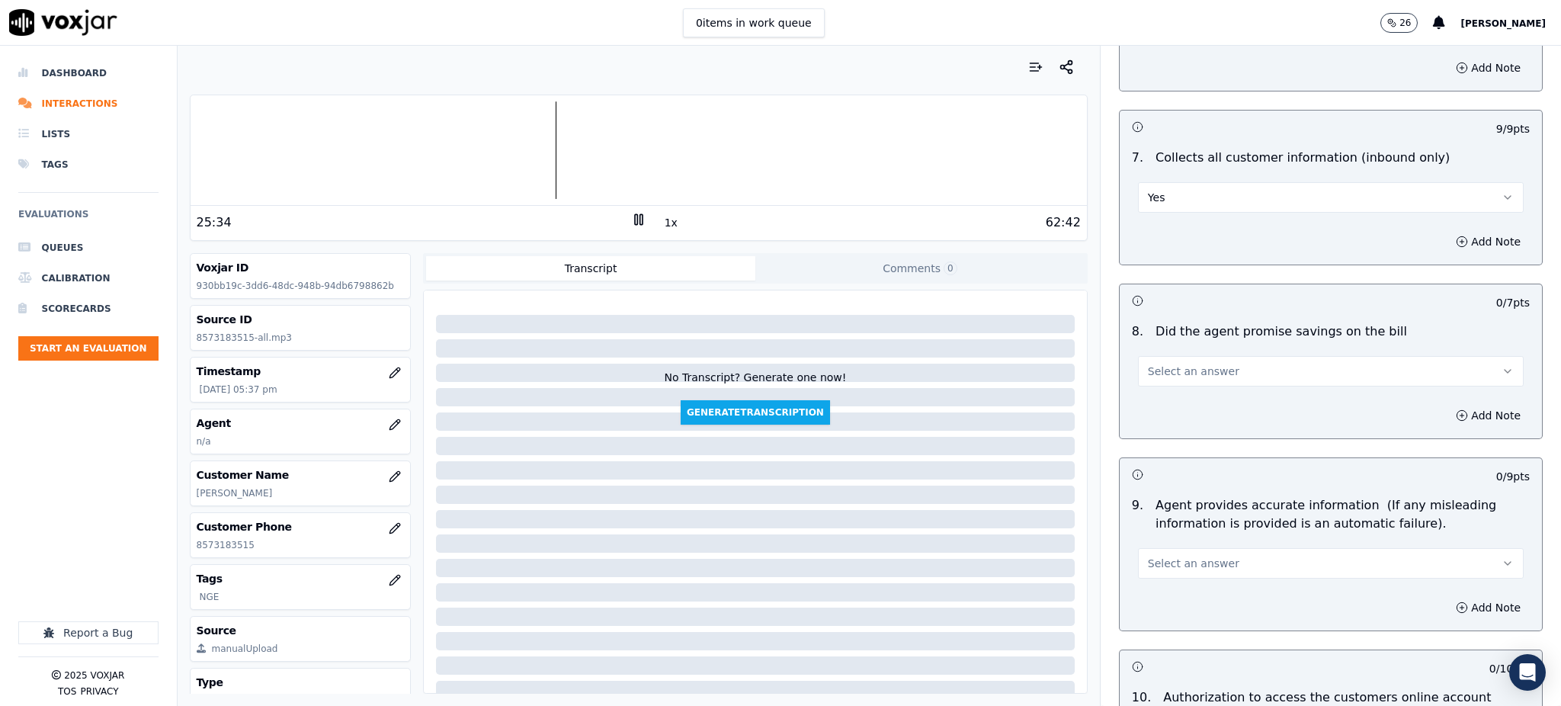
click at [1169, 356] on button "Select an answer" at bounding box center [1331, 371] width 386 height 30
click at [1169, 364] on span "Select an answer" at bounding box center [1193, 371] width 91 height 15
click at [1172, 364] on span "Select an answer" at bounding box center [1193, 371] width 91 height 15
click at [1163, 370] on div "Yes" at bounding box center [1297, 370] width 352 height 24
click at [1148, 556] on span "Select an answer" at bounding box center [1193, 563] width 91 height 15
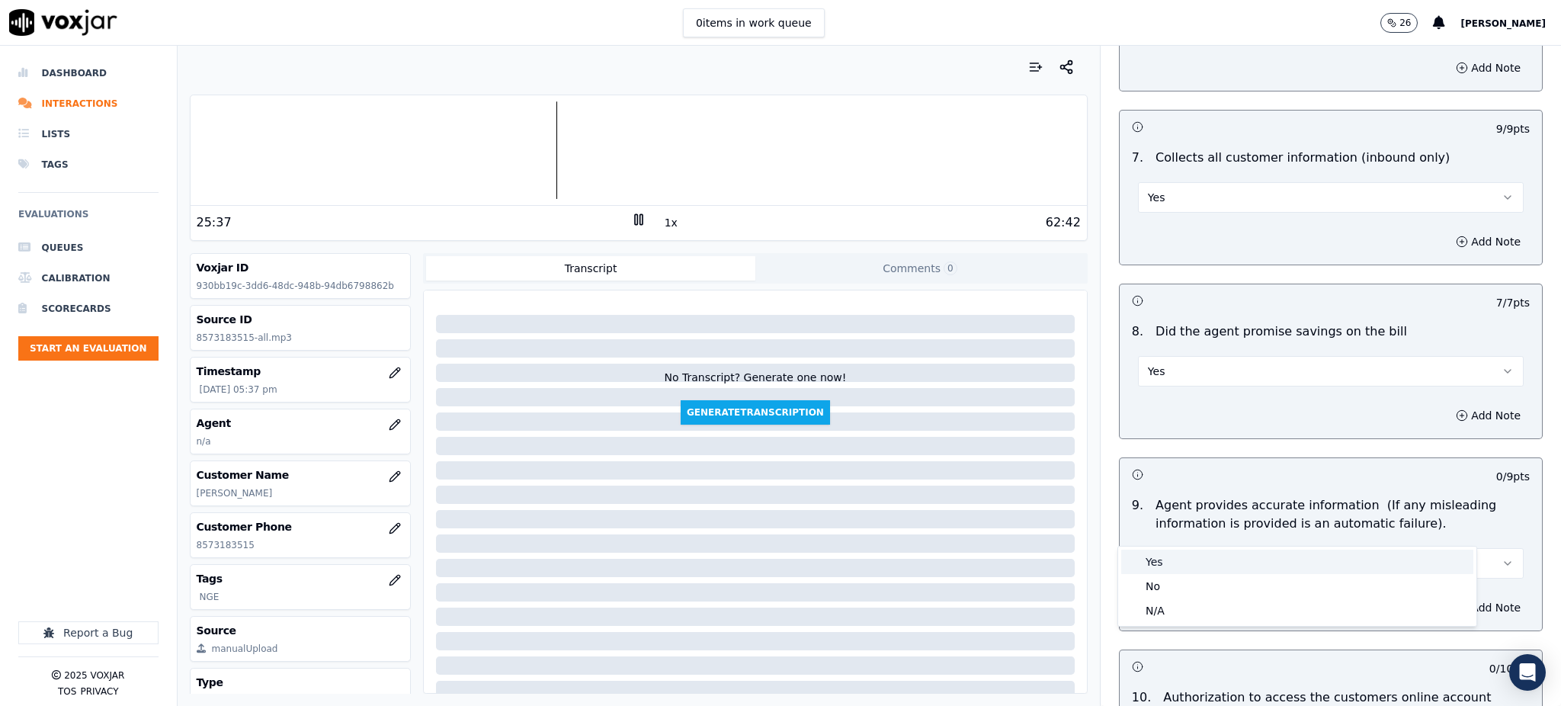
click at [1161, 560] on div "Yes" at bounding box center [1297, 562] width 352 height 24
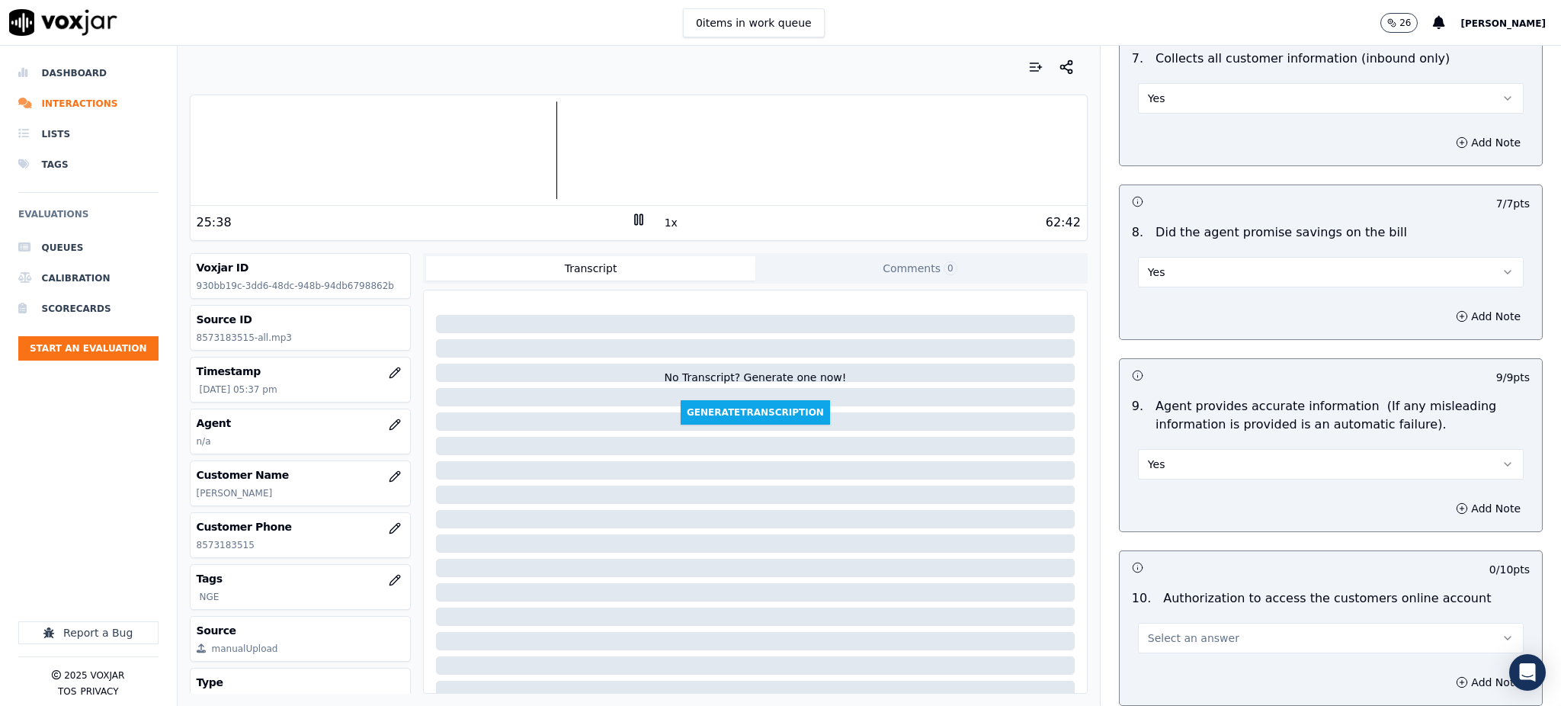
scroll to position [1321, 0]
click at [1173, 628] on span "Select an answer" at bounding box center [1193, 635] width 91 height 15
click at [1155, 628] on div "Yes" at bounding box center [1297, 634] width 352 height 24
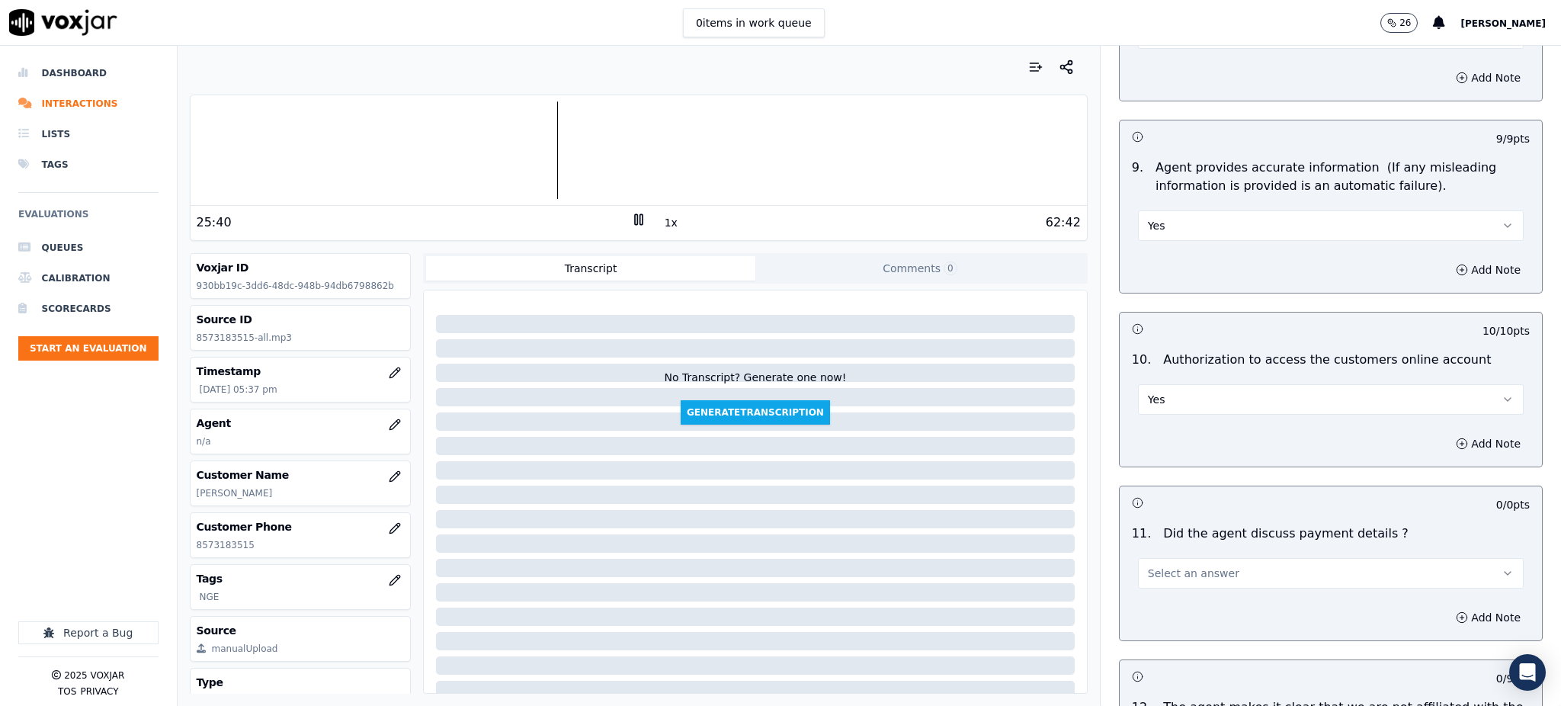
scroll to position [1727, 0]
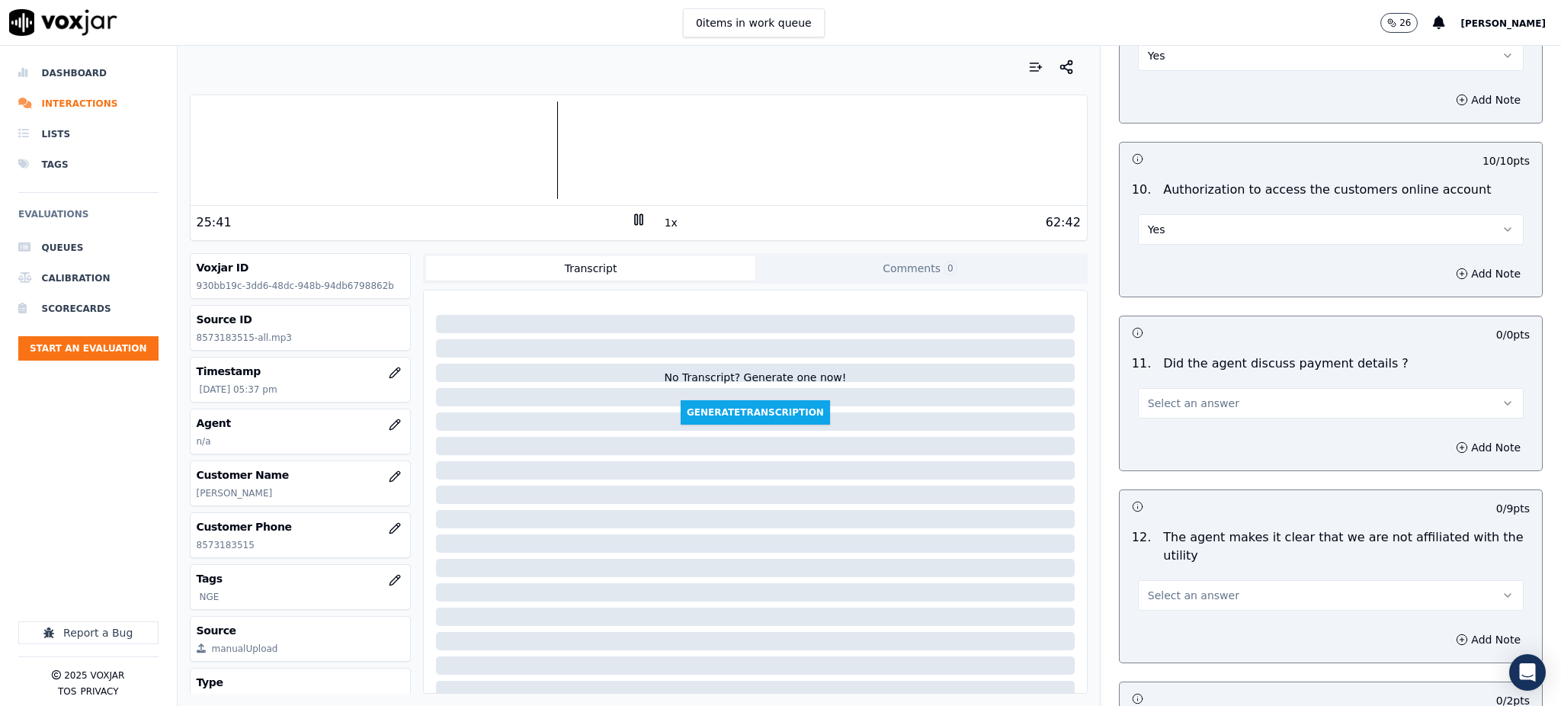
click at [1179, 396] on span "Select an answer" at bounding box center [1193, 403] width 91 height 15
click at [1177, 396] on div "Yes" at bounding box center [1297, 402] width 352 height 24
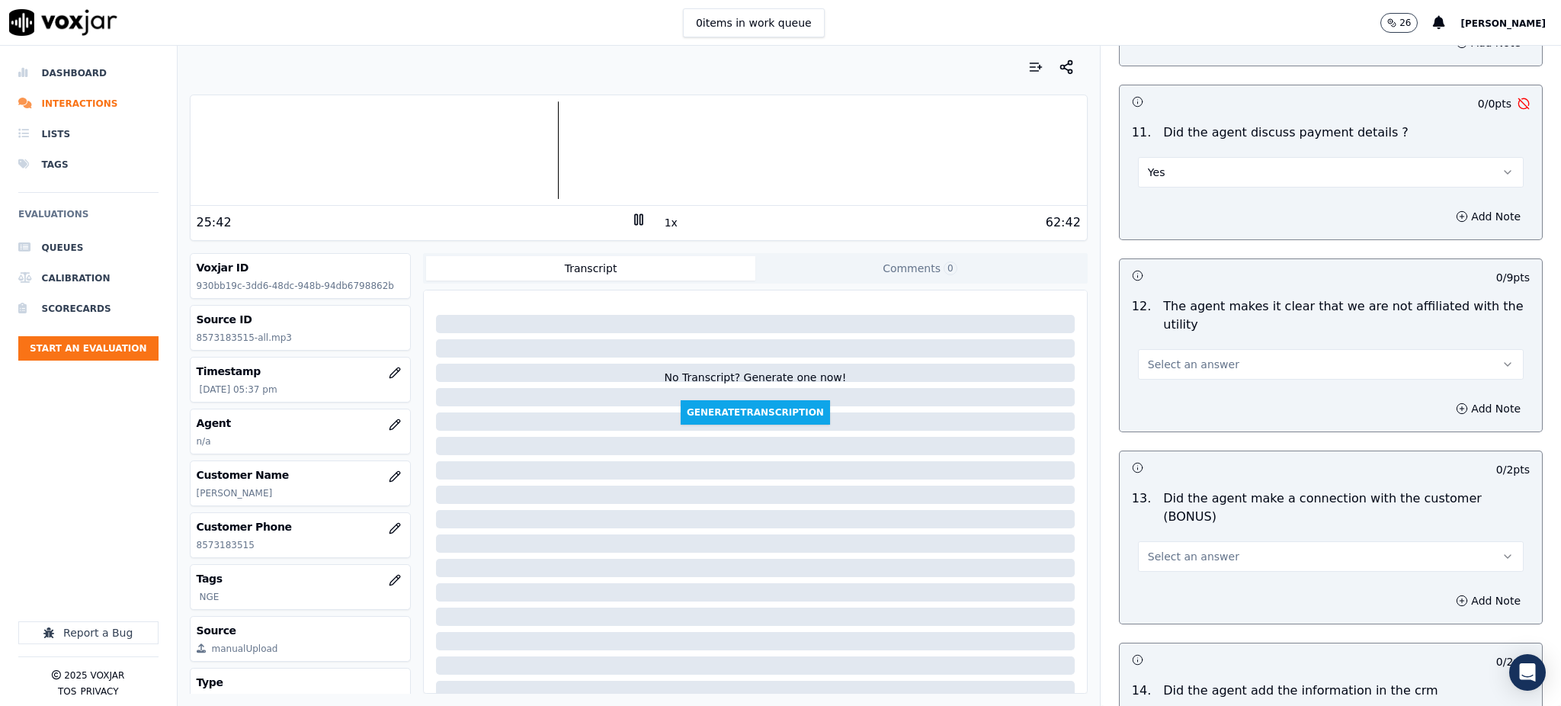
scroll to position [2032, 0]
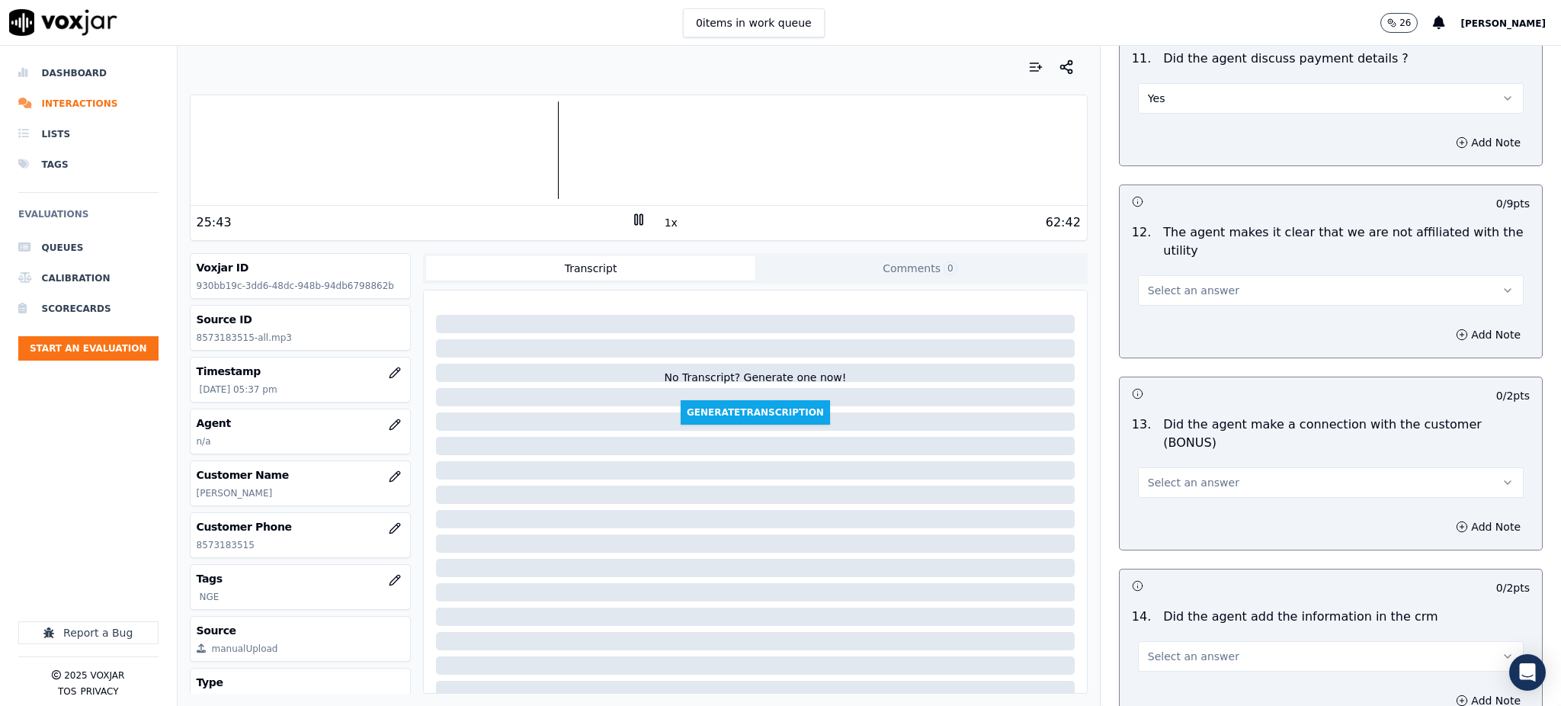
click at [1178, 283] on span "Select an answer" at bounding box center [1193, 290] width 91 height 15
click at [1168, 293] on div "Yes" at bounding box center [1297, 289] width 352 height 24
click at [1148, 475] on span "Select an answer" at bounding box center [1193, 482] width 91 height 15
click at [1154, 470] on div "Yes" at bounding box center [1297, 463] width 352 height 24
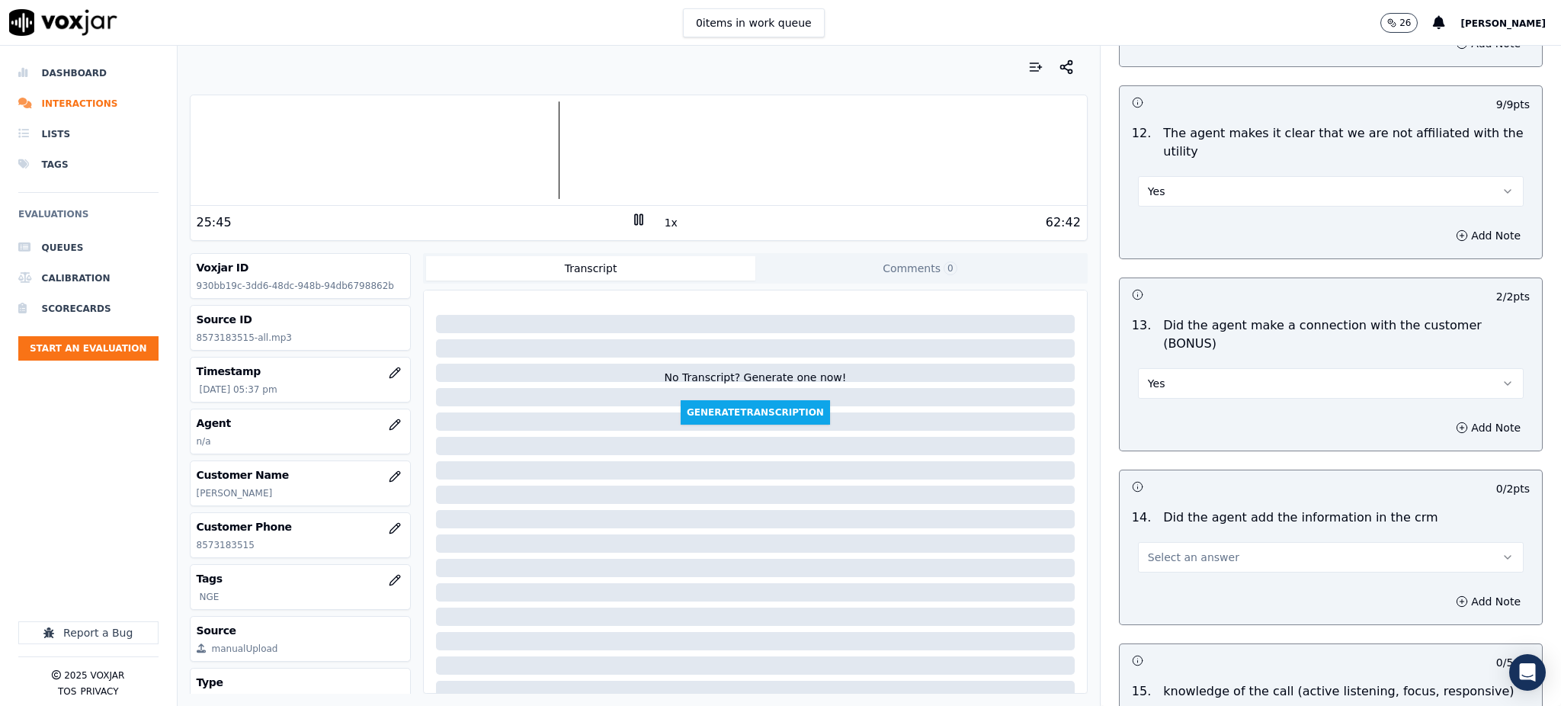
scroll to position [2134, 0]
click at [1160, 539] on button "Select an answer" at bounding box center [1331, 554] width 386 height 30
click at [1166, 538] on div "Yes" at bounding box center [1297, 535] width 352 height 24
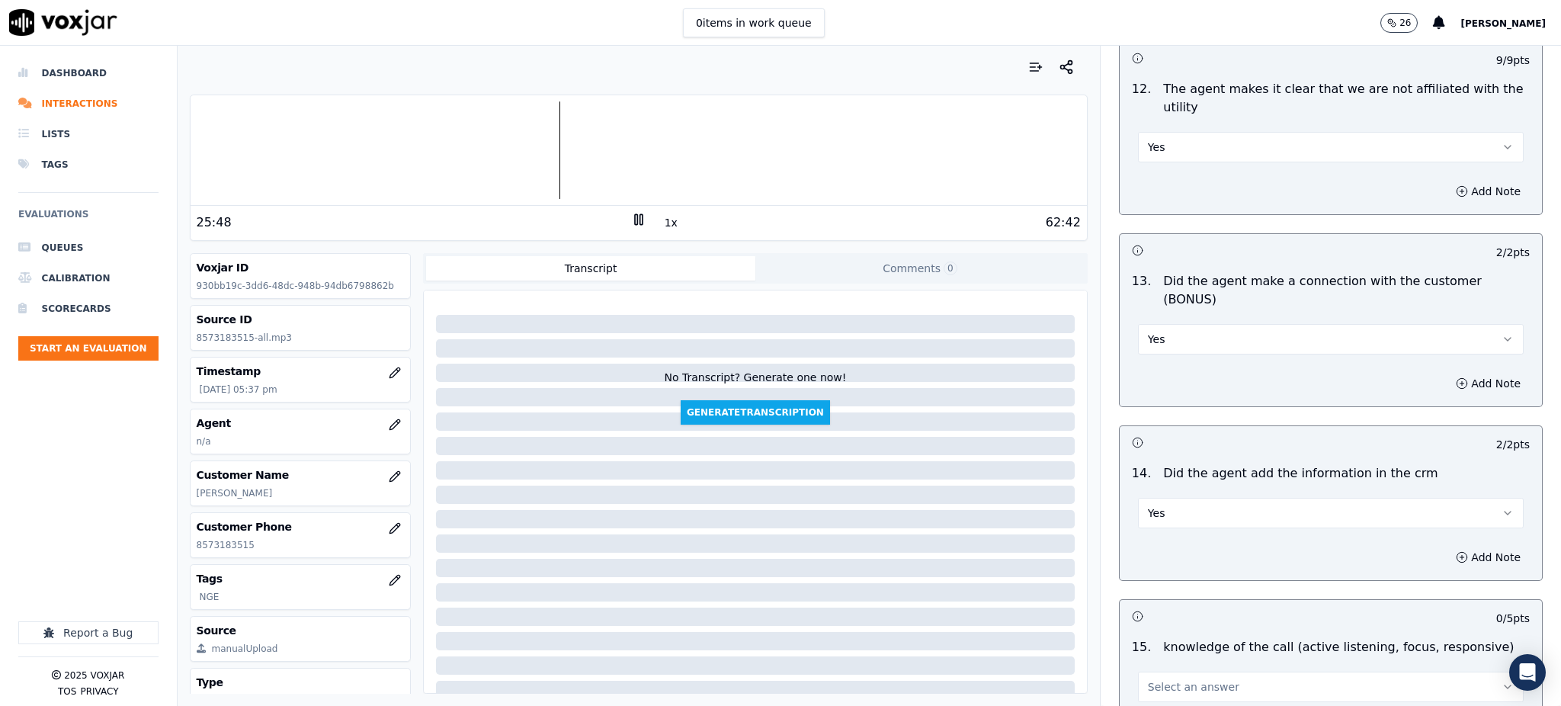
scroll to position [2307, 0]
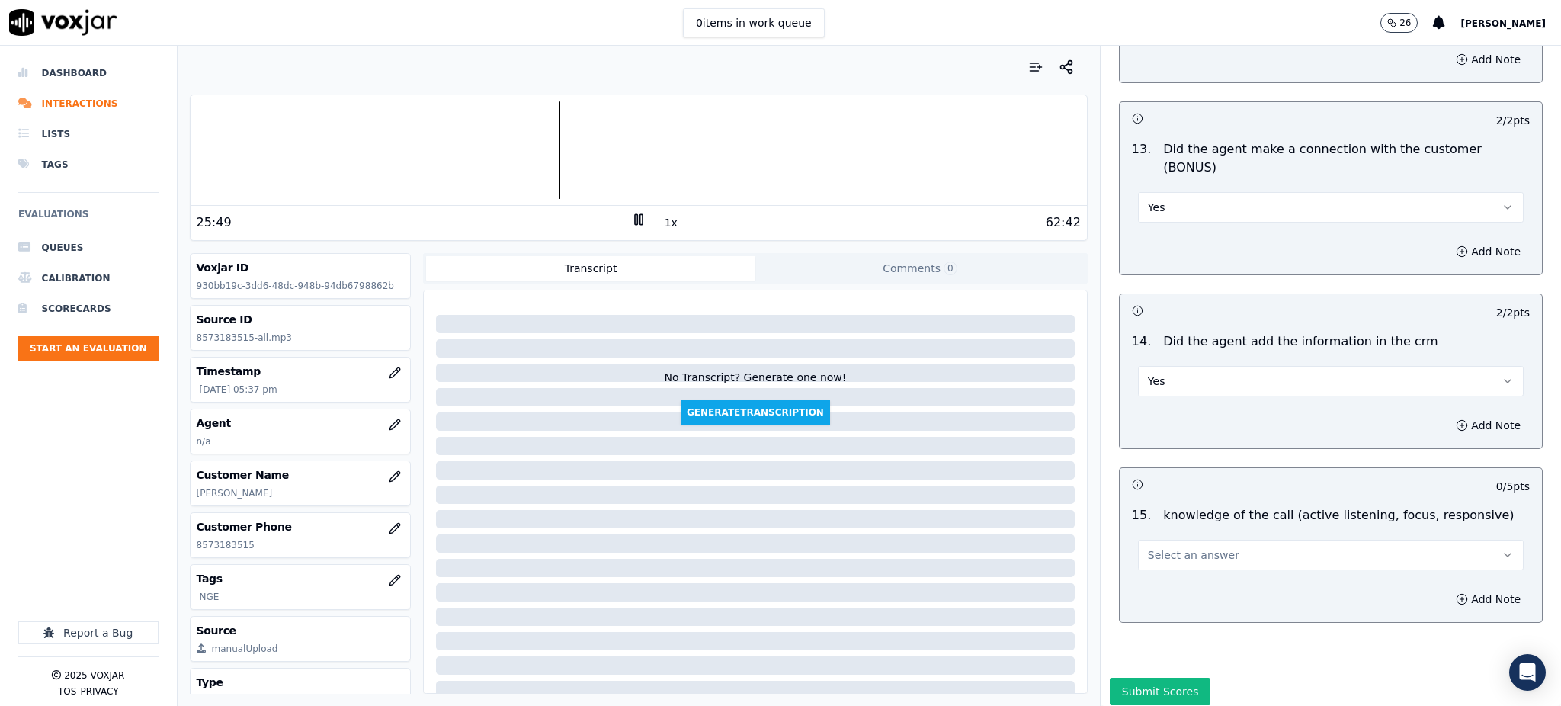
click at [1159, 547] on span "Select an answer" at bounding box center [1193, 554] width 91 height 15
click at [1156, 533] on div "Yes" at bounding box center [1297, 536] width 352 height 24
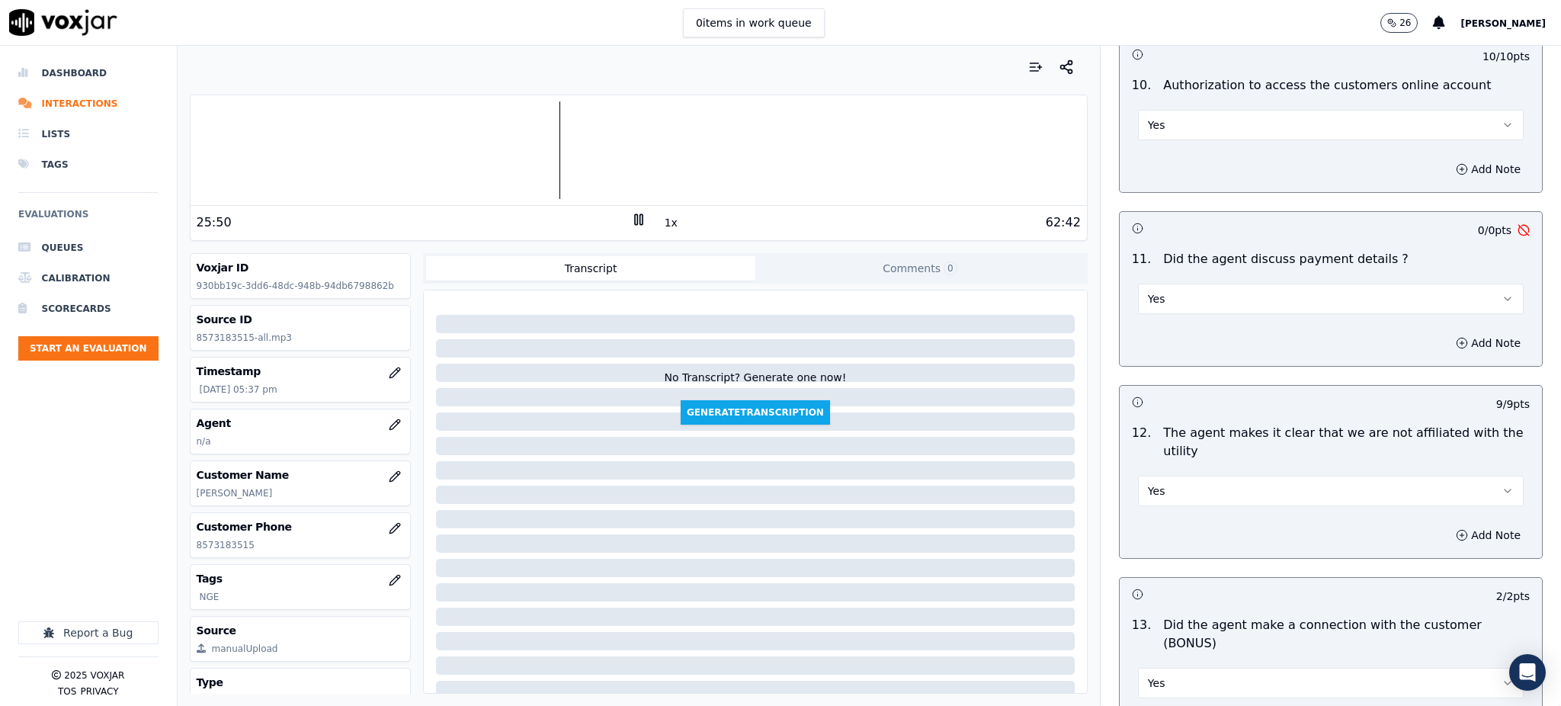
scroll to position [1799, 0]
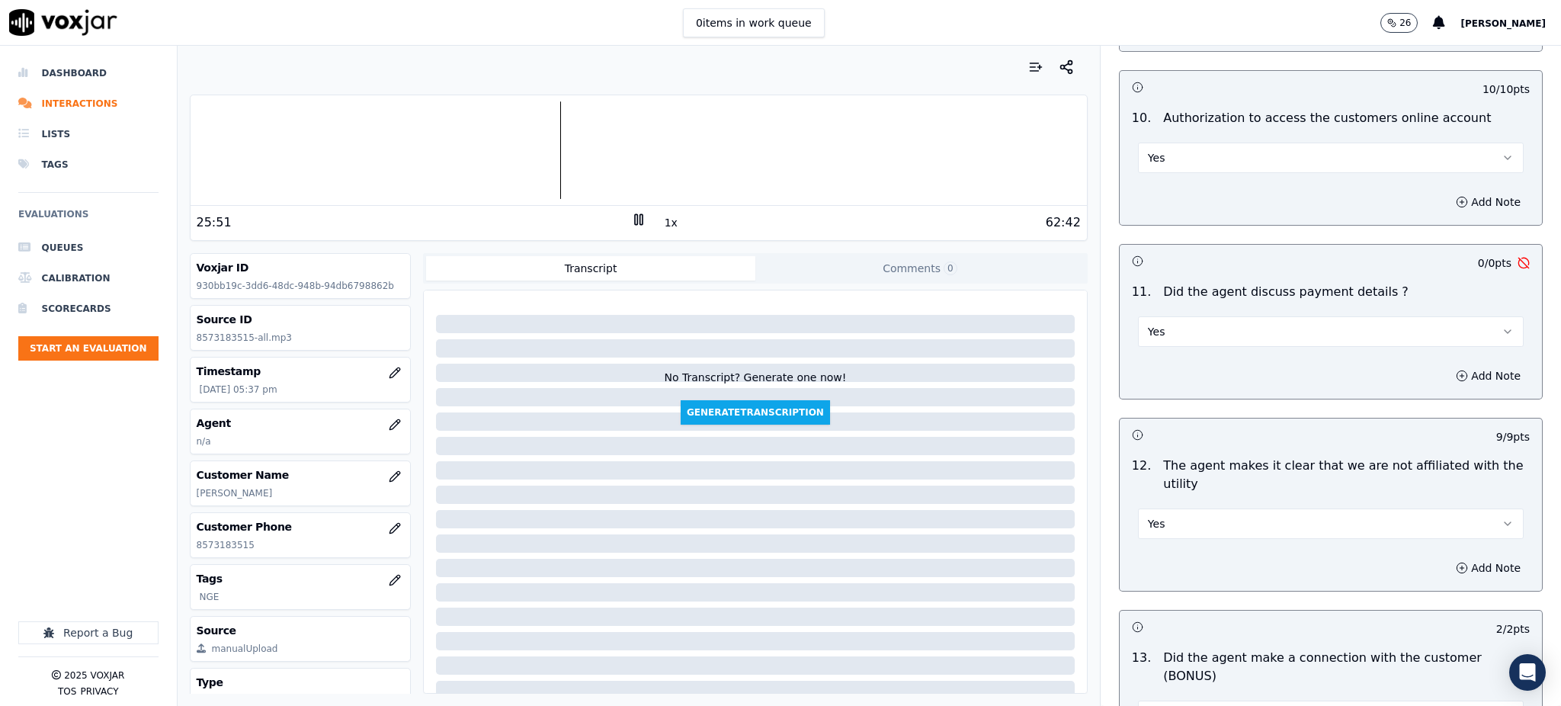
click at [1168, 316] on button "Yes" at bounding box center [1331, 331] width 386 height 30
click at [1145, 382] on div "N/A" at bounding box center [1297, 379] width 352 height 24
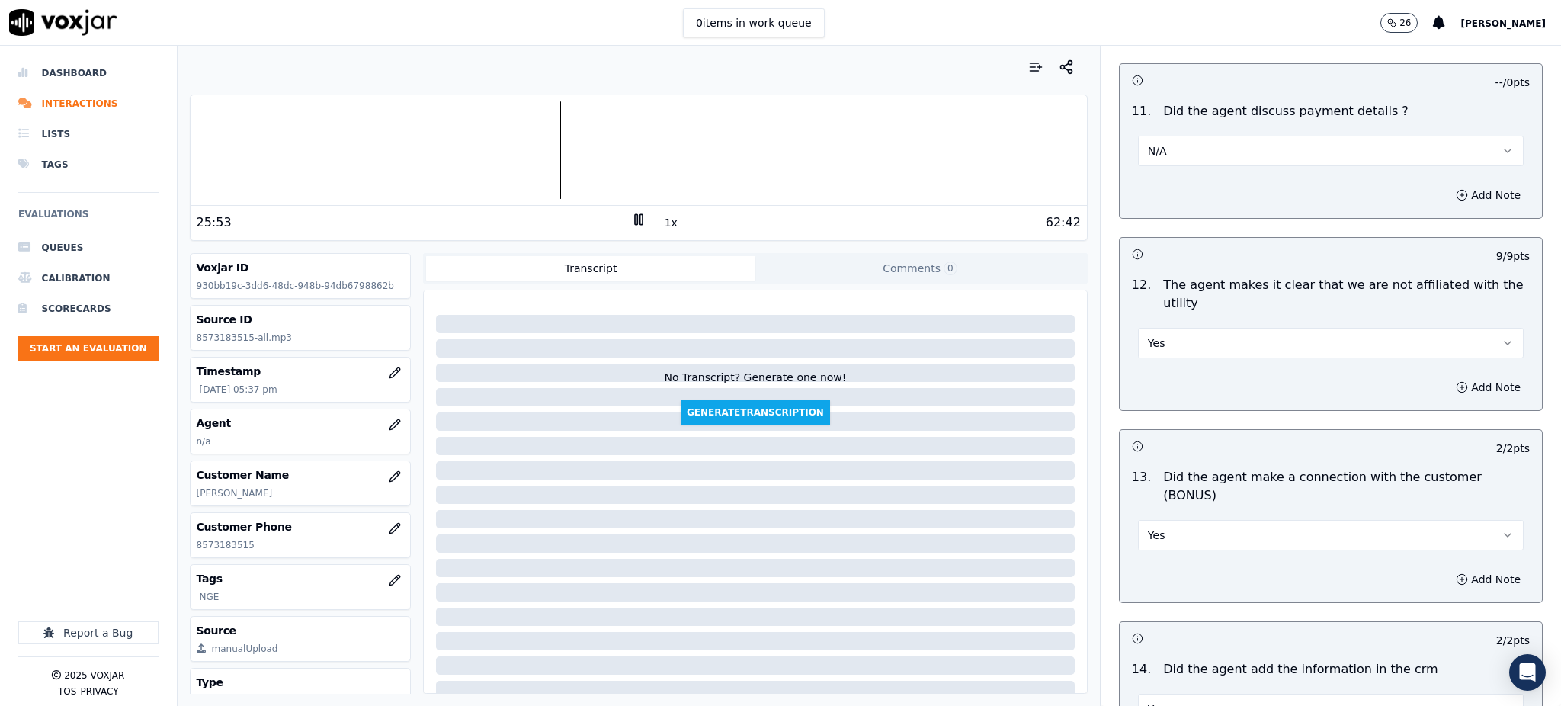
scroll to position [2307, 0]
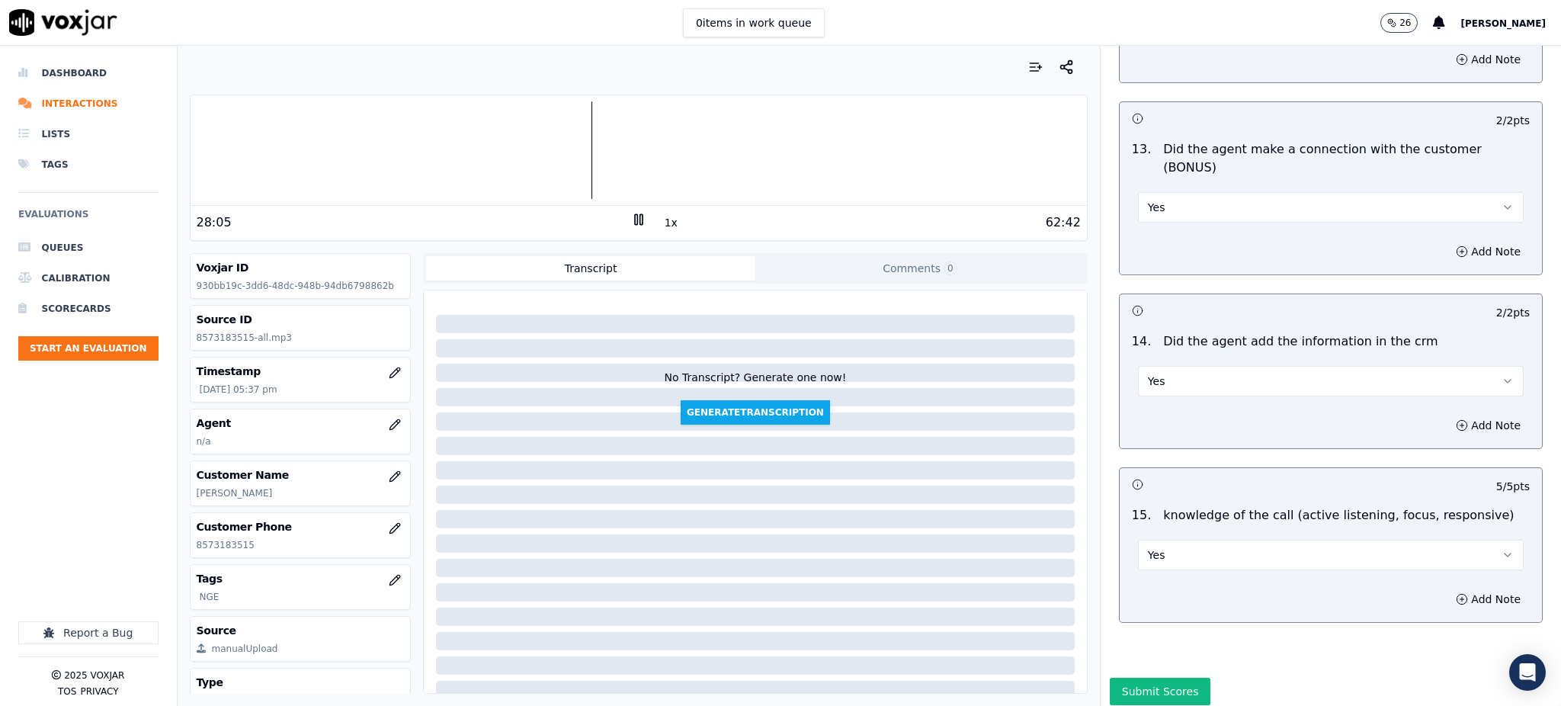
click at [631, 220] on icon at bounding box center [638, 219] width 15 height 15
click at [635, 214] on polygon at bounding box center [639, 219] width 9 height 11
click at [1145, 678] on button "Submit Scores" at bounding box center [1160, 691] width 101 height 27
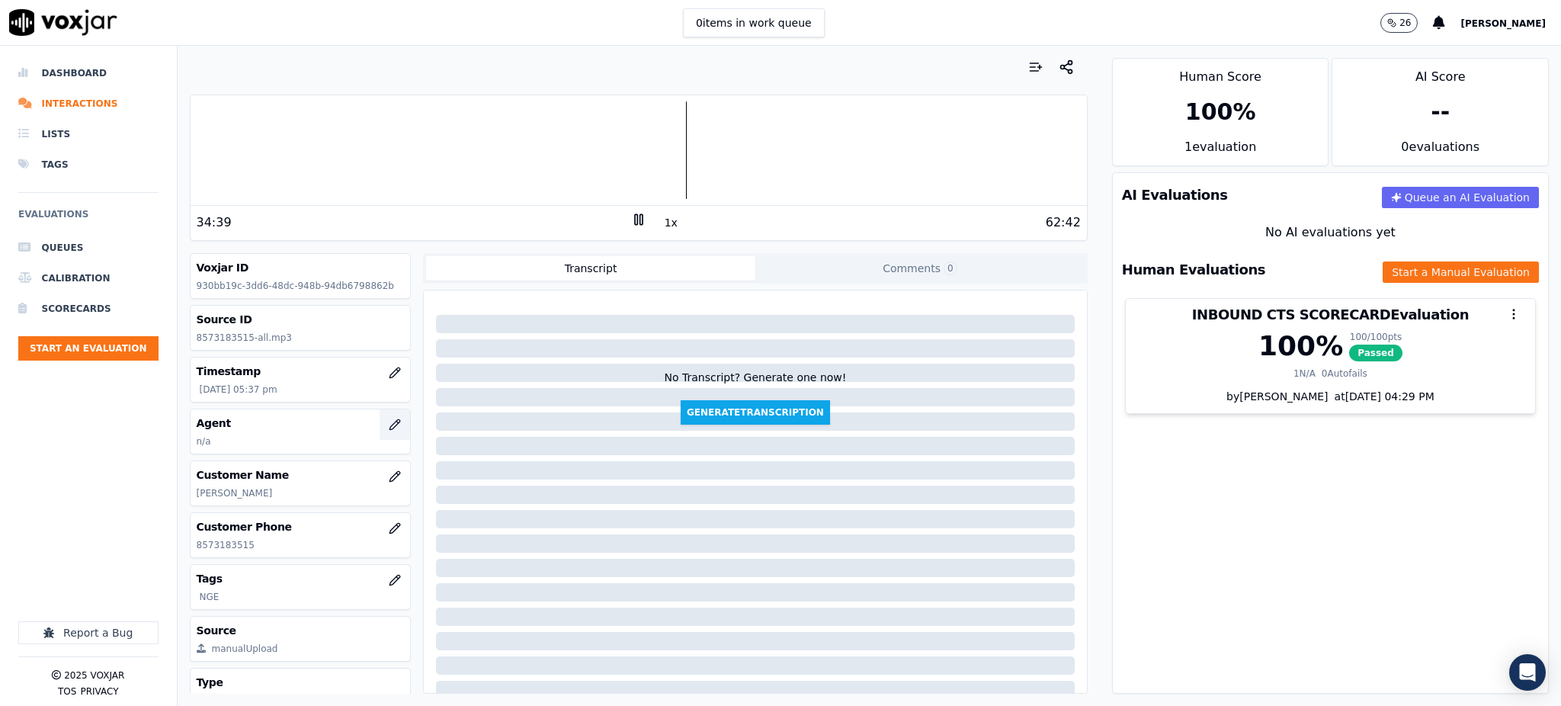
click at [389, 425] on icon "button" at bounding box center [395, 424] width 12 height 12
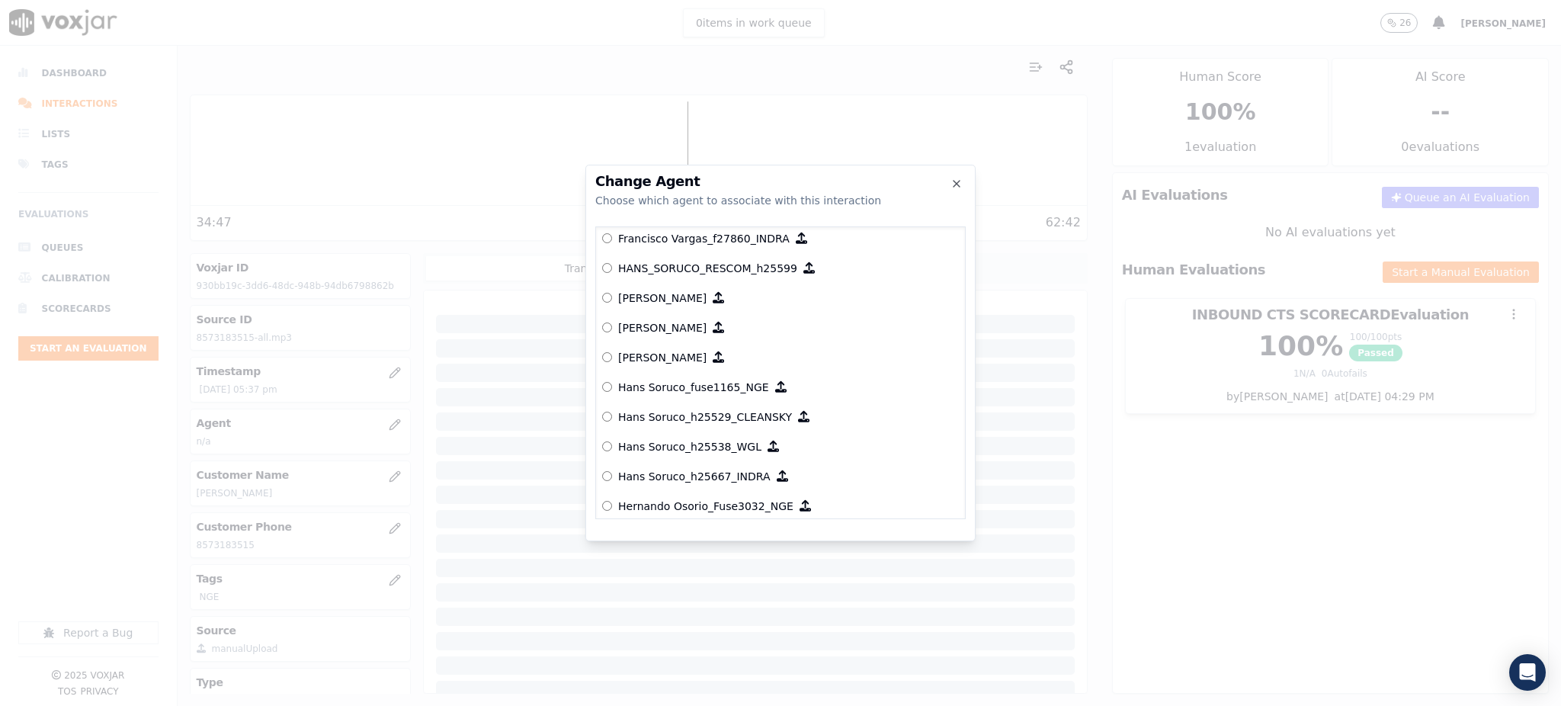
scroll to position [3354, 0]
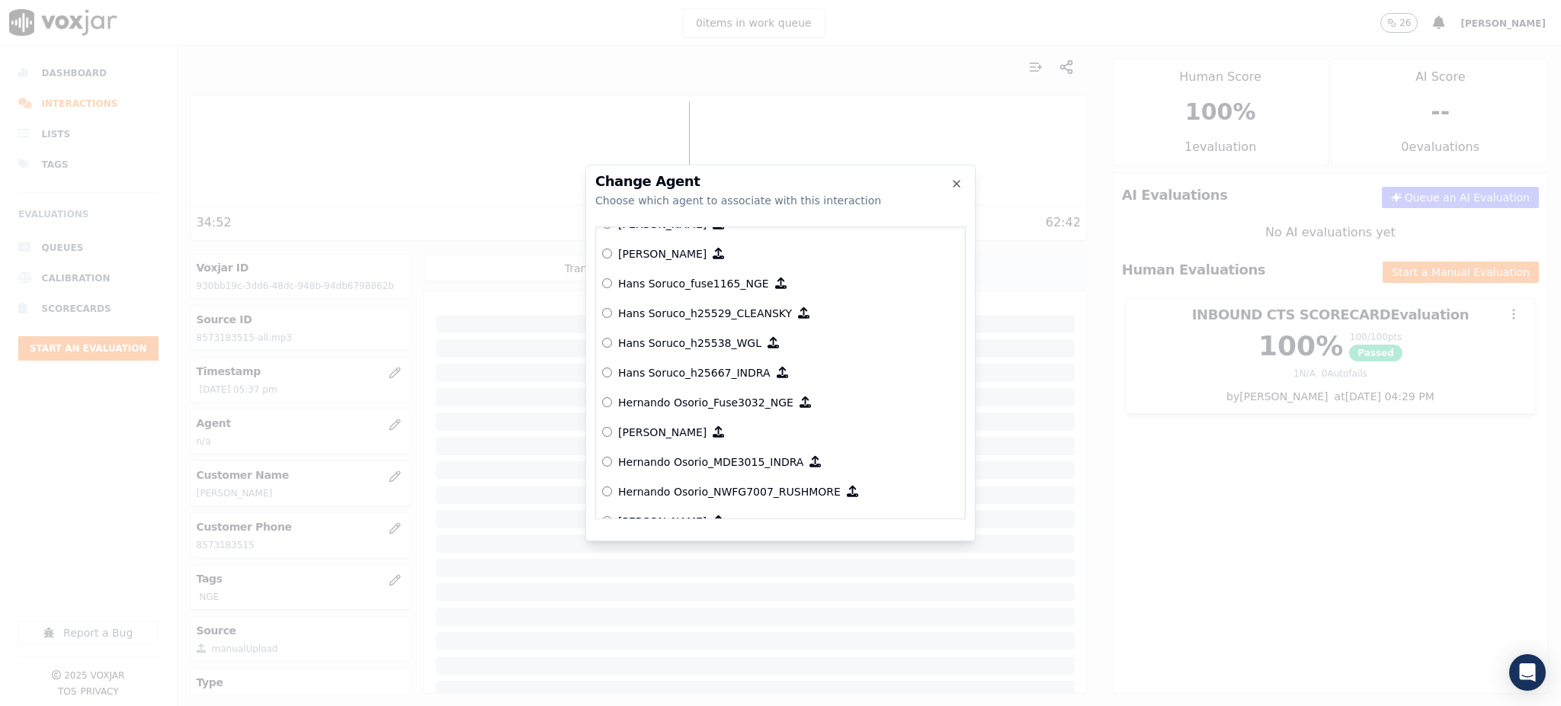
click at [696, 280] on p "Hans Soruco_fuse1165_NGE" at bounding box center [693, 283] width 151 height 15
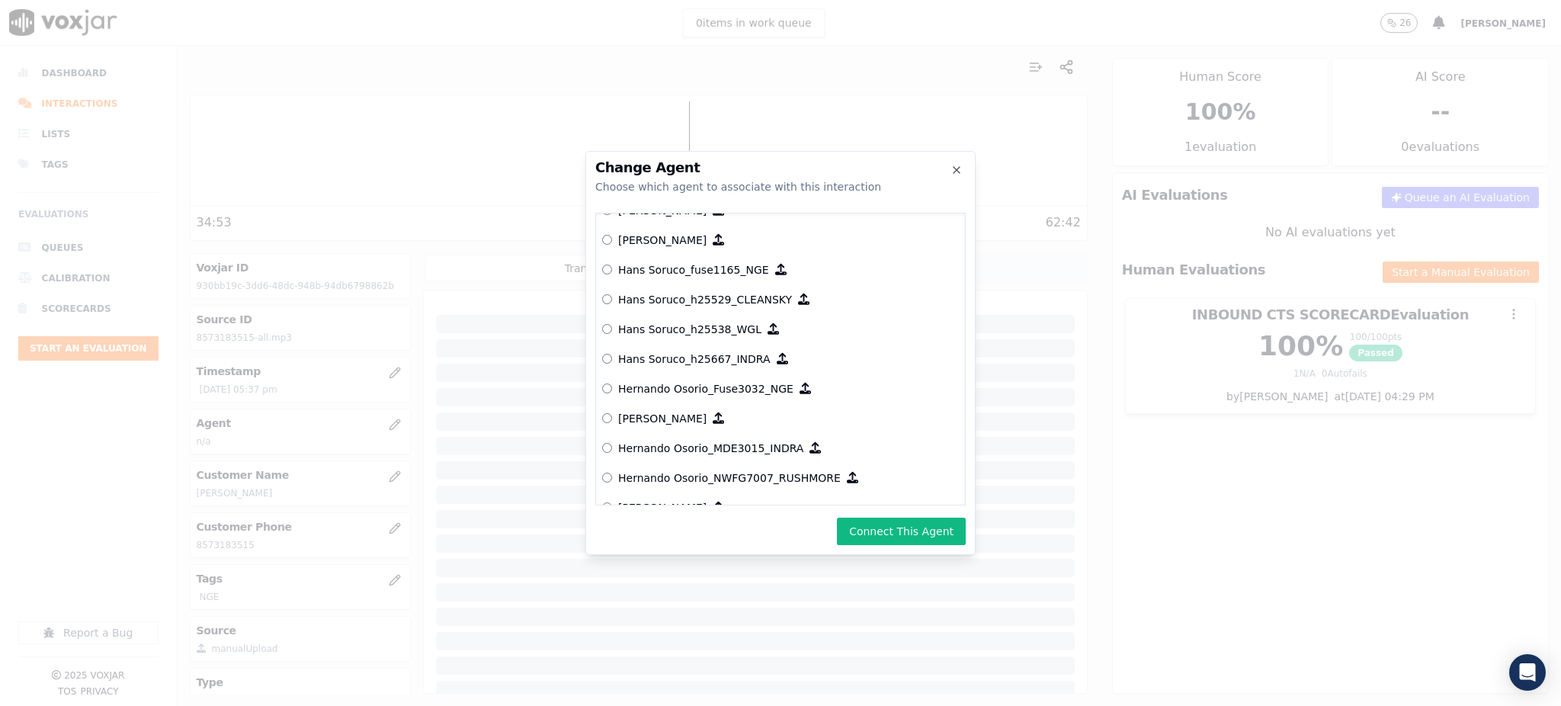
click at [884, 533] on button "Connect This Agent" at bounding box center [901, 531] width 129 height 27
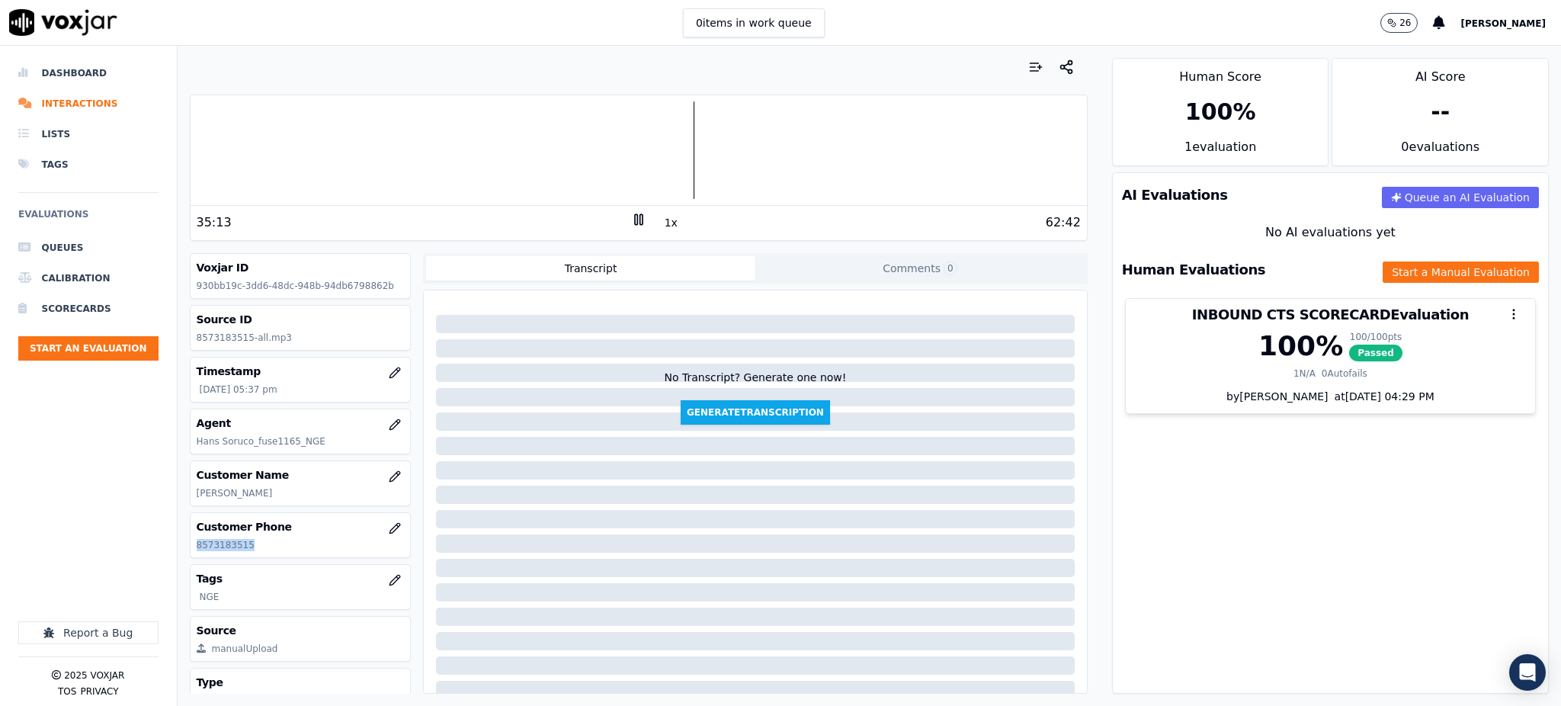
drag, startPoint x: 262, startPoint y: 547, endPoint x: 197, endPoint y: 553, distance: 65.8
click at [197, 553] on div "Customer Phone [PHONE_NUMBER]" at bounding box center [301, 535] width 220 height 44
copy p "8573183515"
click at [631, 223] on icon at bounding box center [638, 219] width 15 height 15
click at [631, 219] on icon at bounding box center [638, 219] width 15 height 15
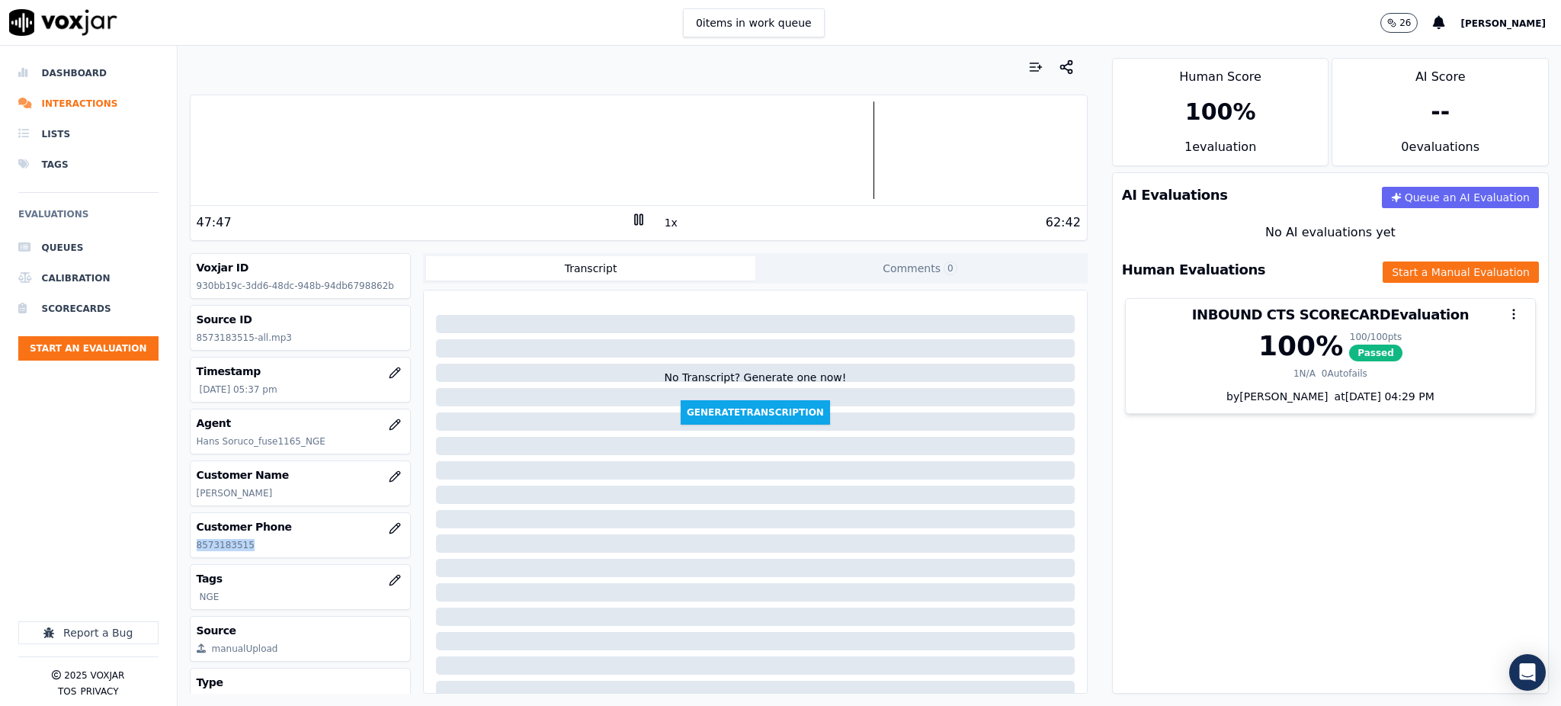
click at [635, 219] on rect at bounding box center [636, 219] width 2 height 10
click at [631, 216] on icon at bounding box center [638, 219] width 15 height 15
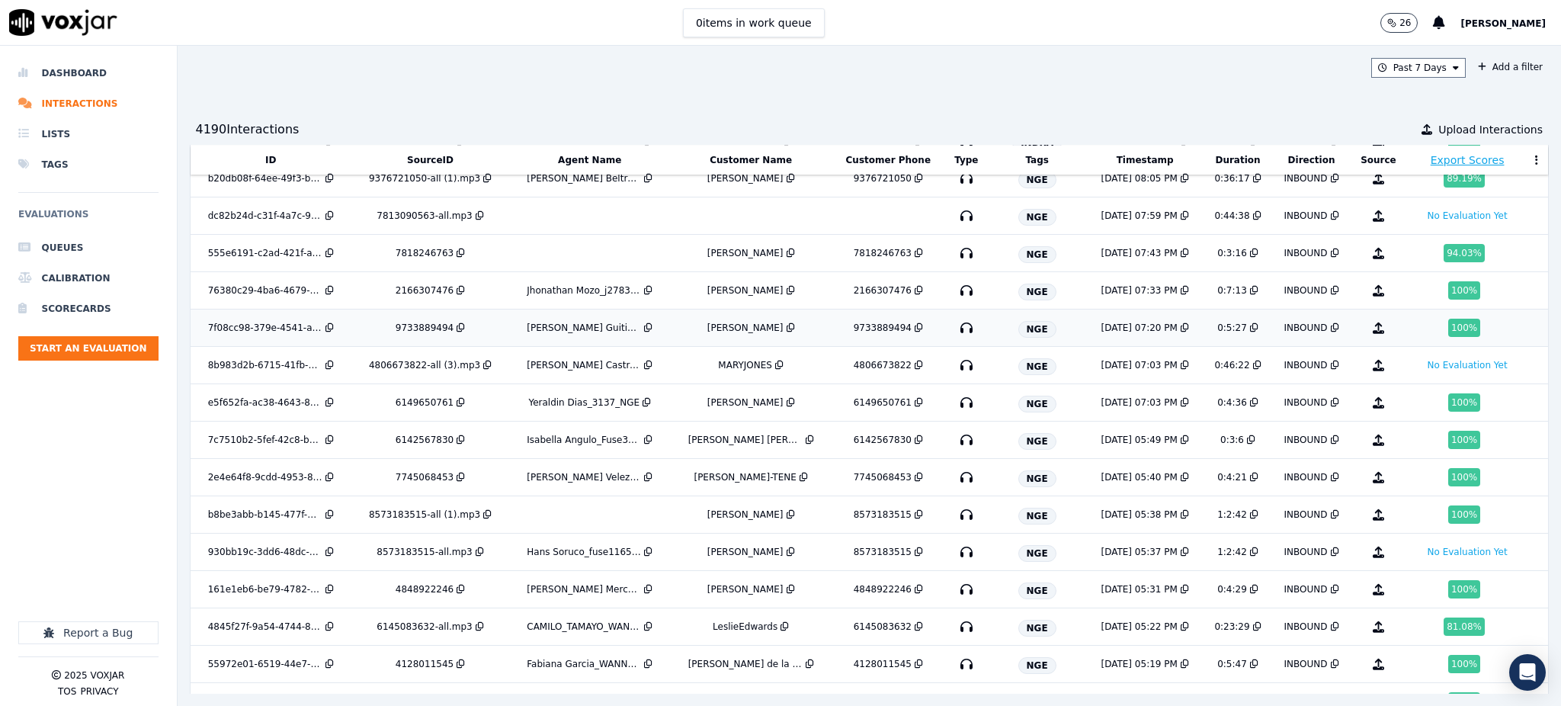
scroll to position [203, 0]
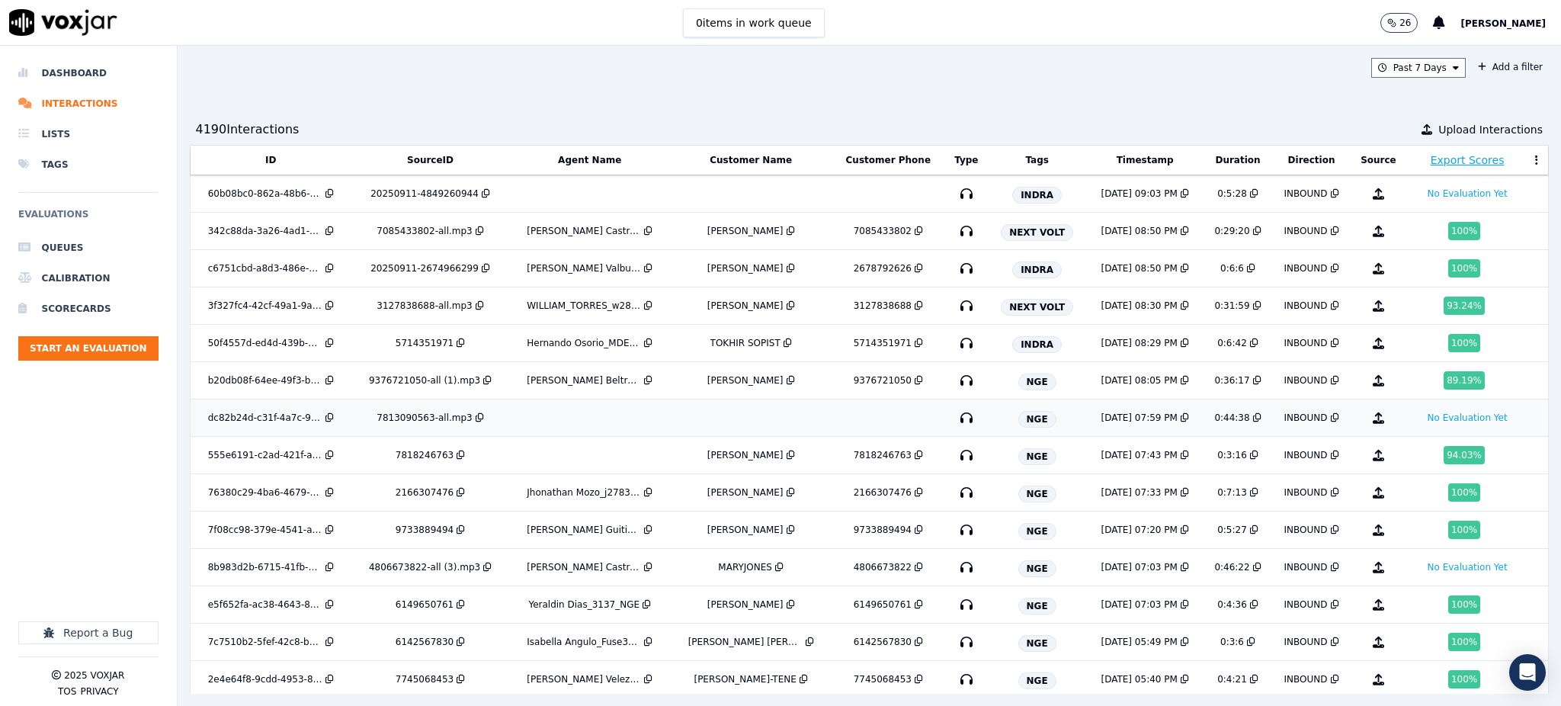
scroll to position [203, 0]
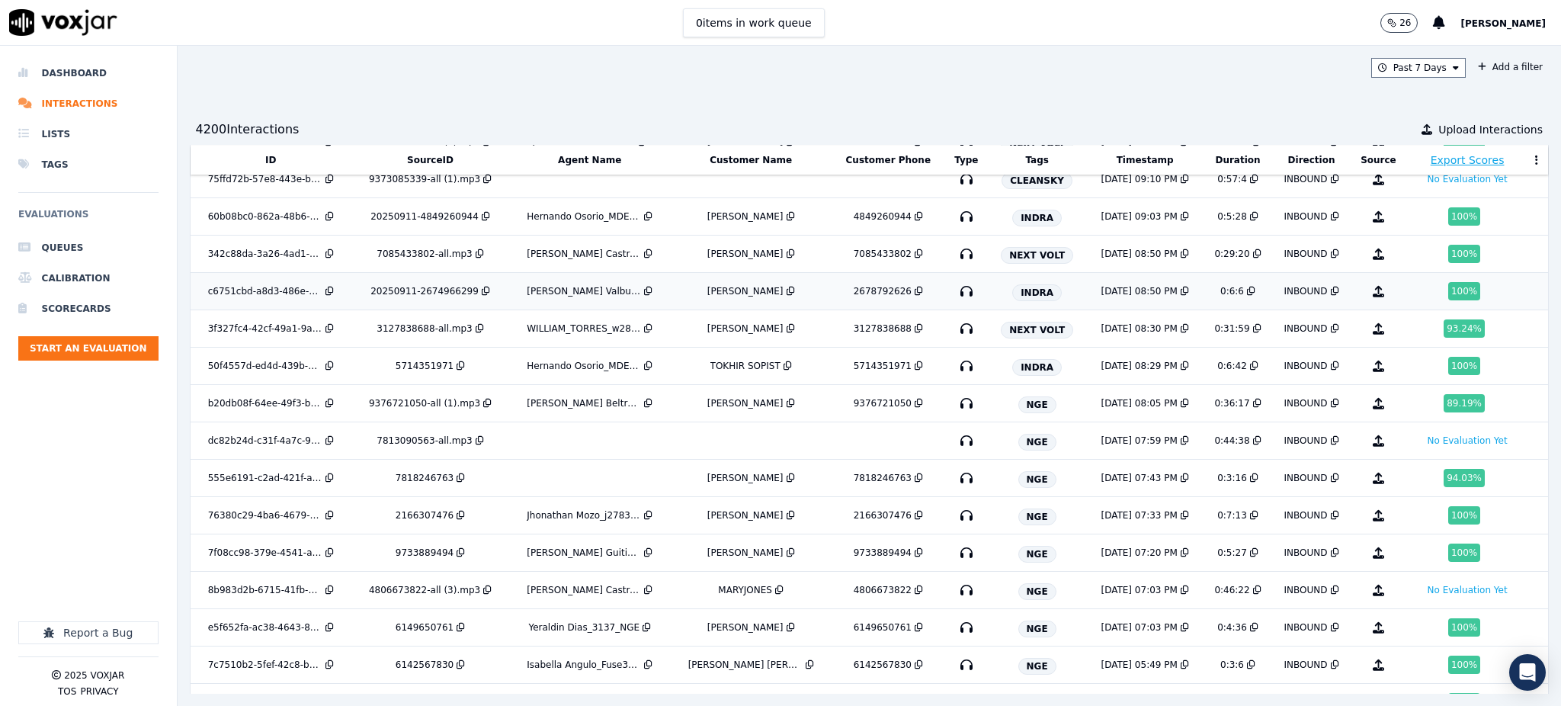
scroll to position [203, 0]
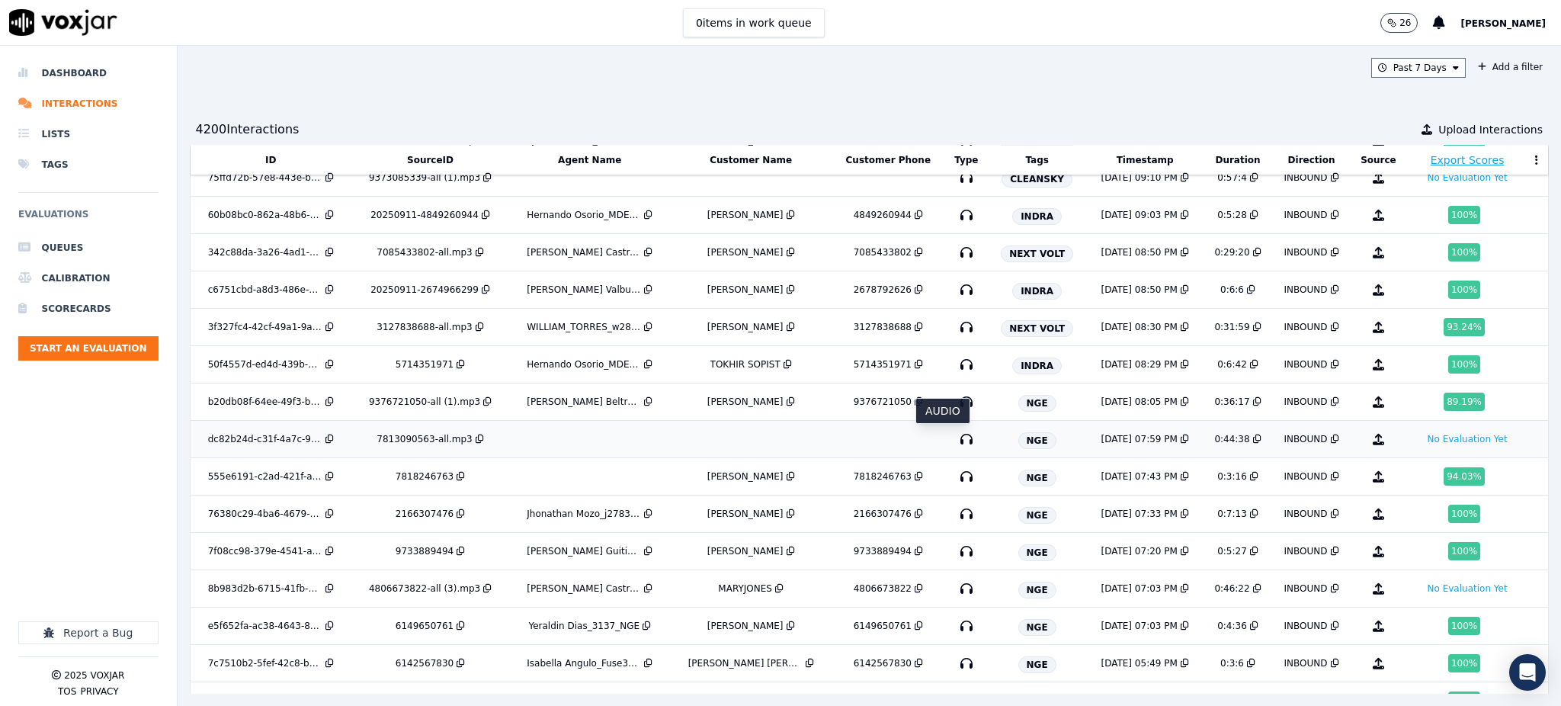
click at [954, 441] on icon "button" at bounding box center [966, 439] width 24 height 24
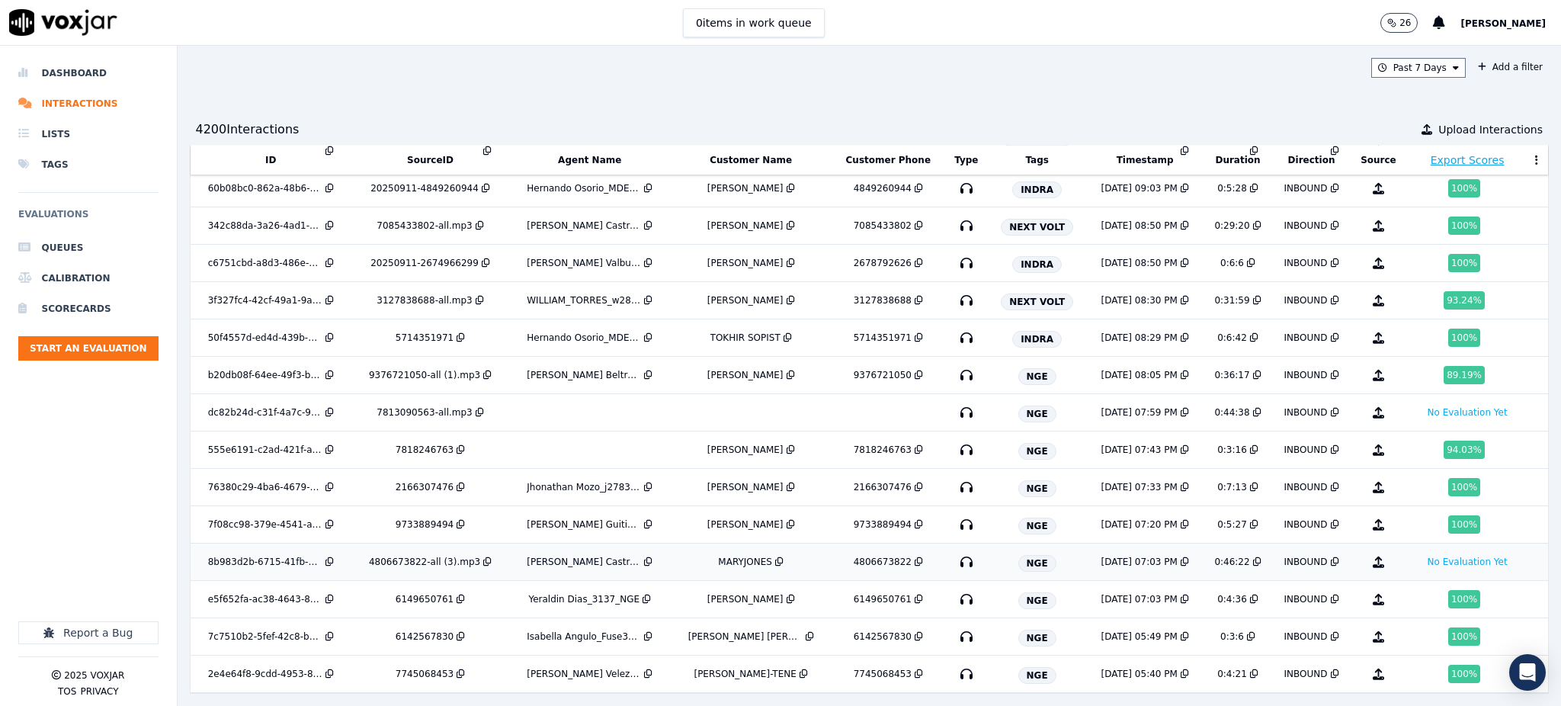
scroll to position [276, 0]
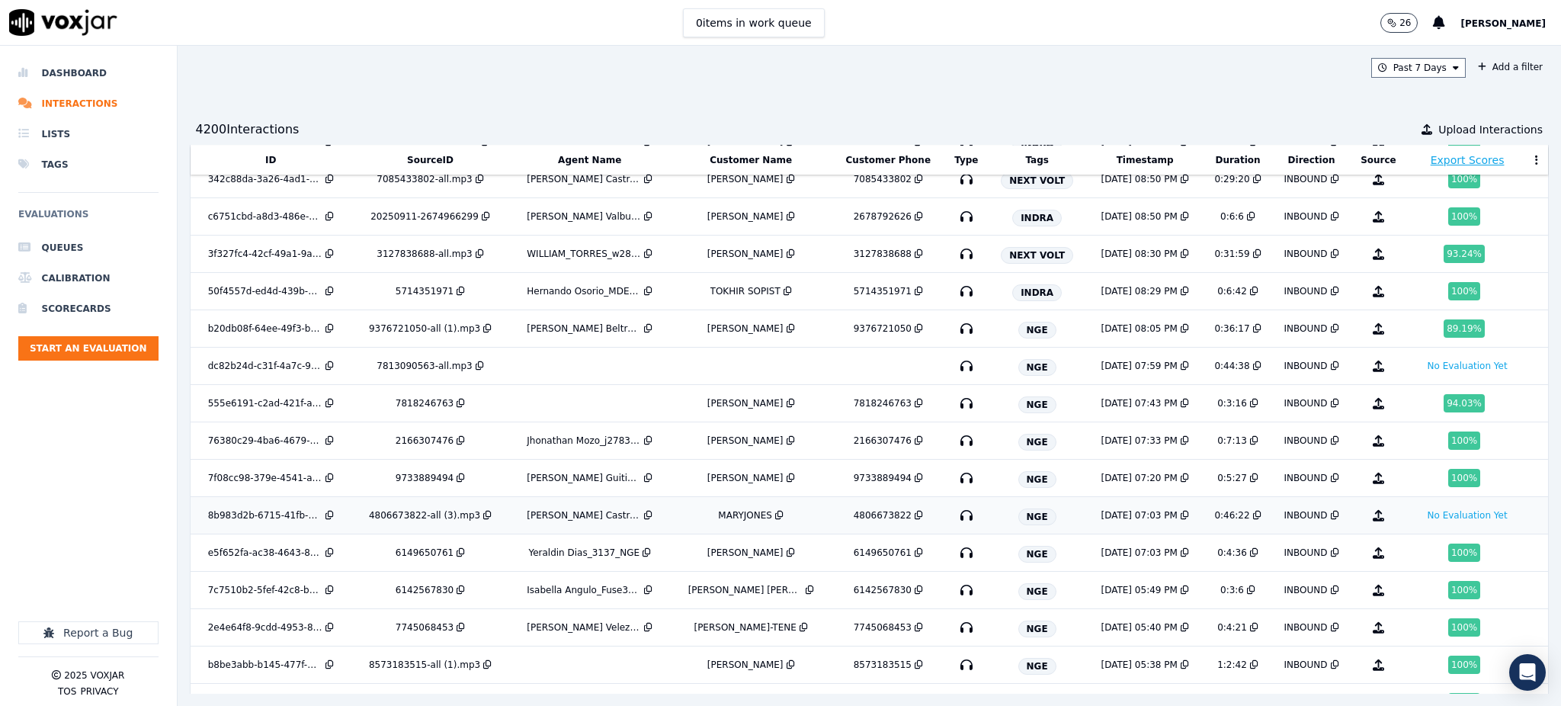
click at [954, 515] on icon "button" at bounding box center [966, 515] width 24 height 24
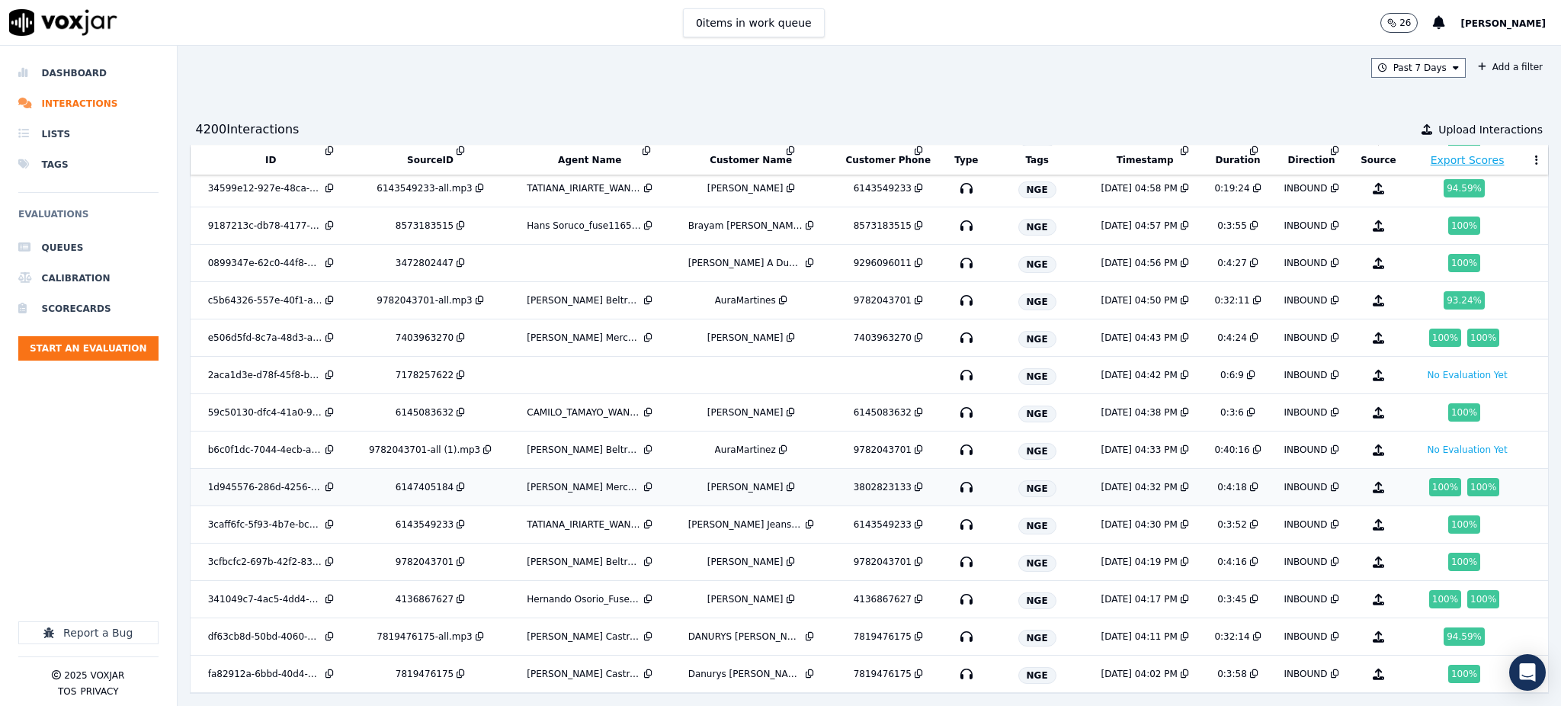
scroll to position [988, 0]
click at [954, 367] on icon "button" at bounding box center [966, 375] width 24 height 24
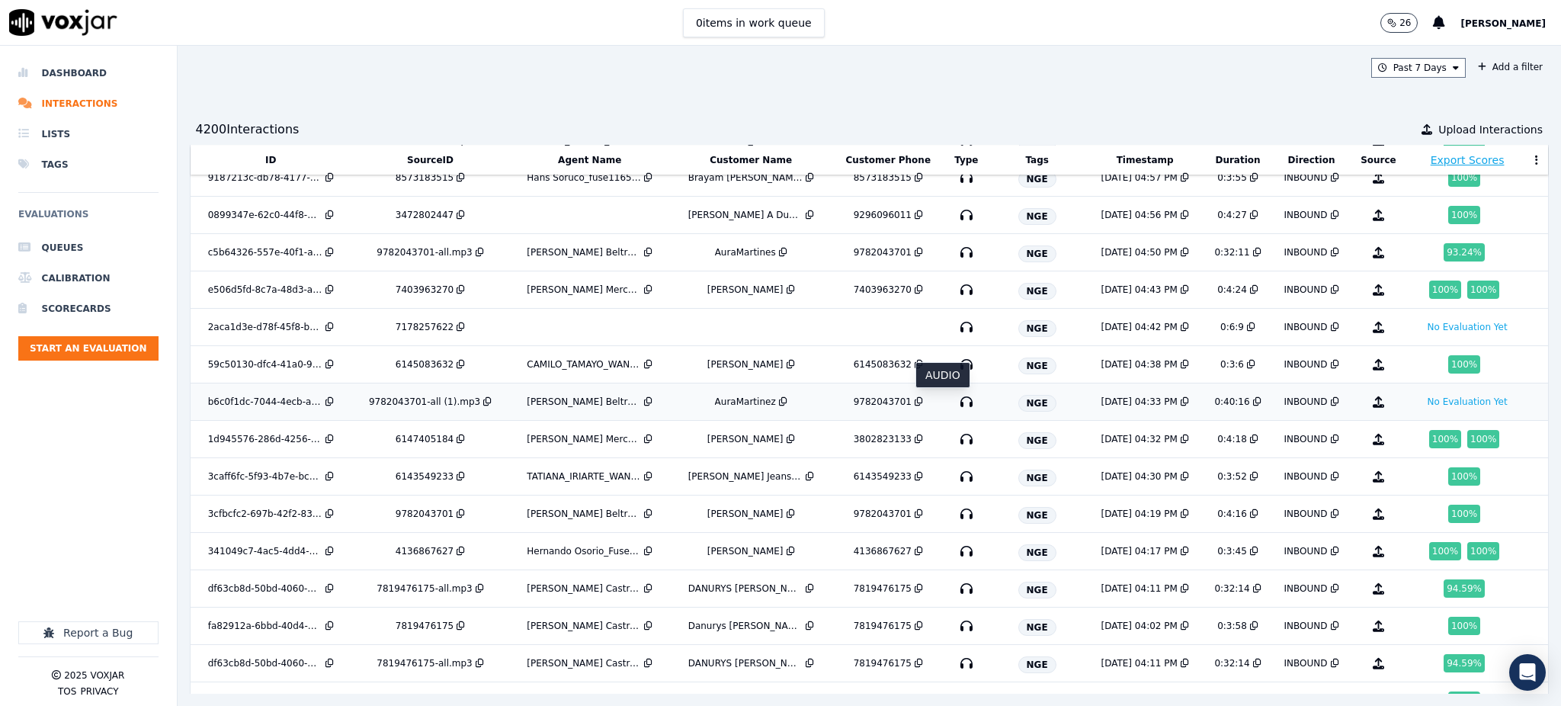
click at [954, 403] on icon "button" at bounding box center [966, 402] width 24 height 24
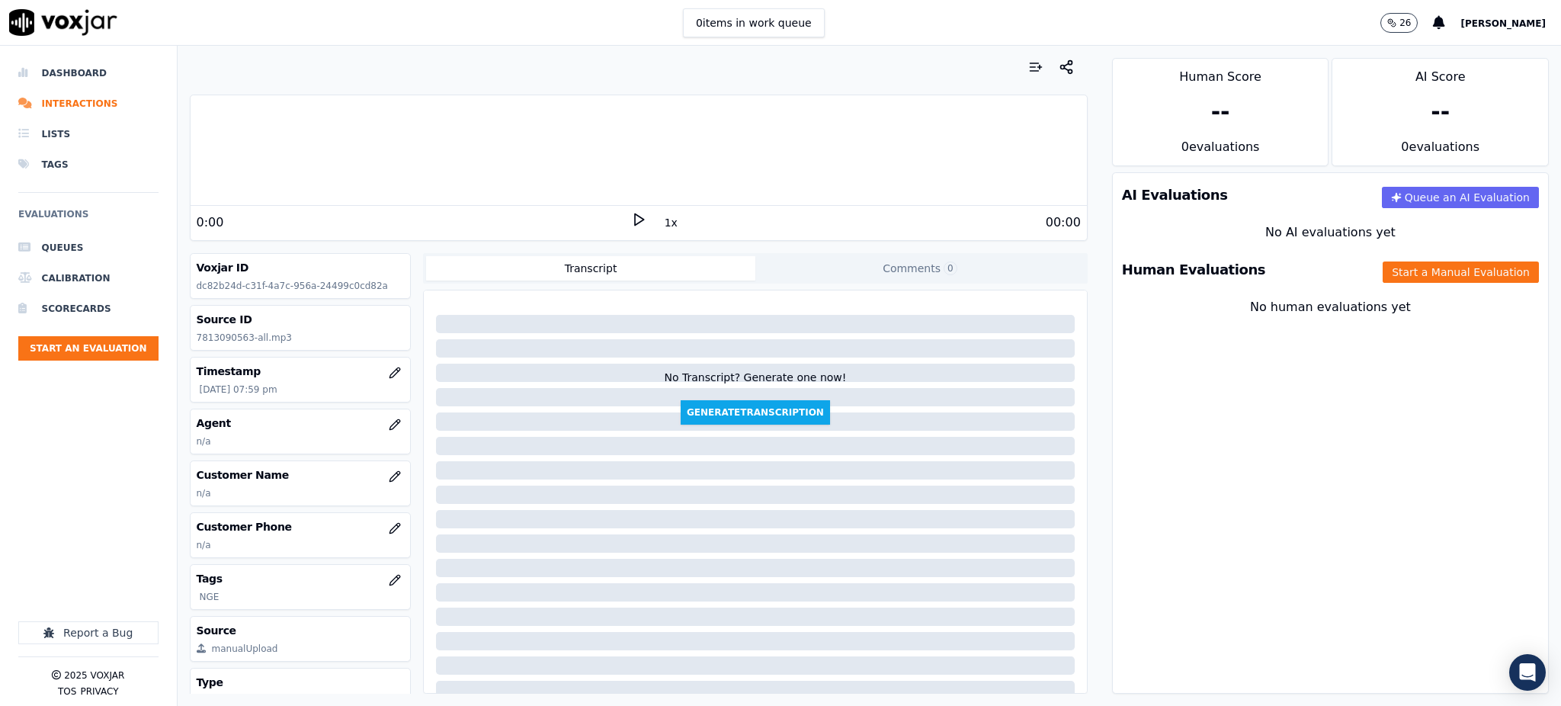
click at [631, 216] on icon at bounding box center [638, 219] width 15 height 15
click at [631, 224] on icon at bounding box center [638, 219] width 15 height 15
click at [627, 211] on div "0:00 1x 00:00" at bounding box center [639, 222] width 896 height 33
click at [632, 216] on icon at bounding box center [638, 219] width 15 height 15
drag, startPoint x: 251, startPoint y: 341, endPoint x: 181, endPoint y: 337, distance: 69.5
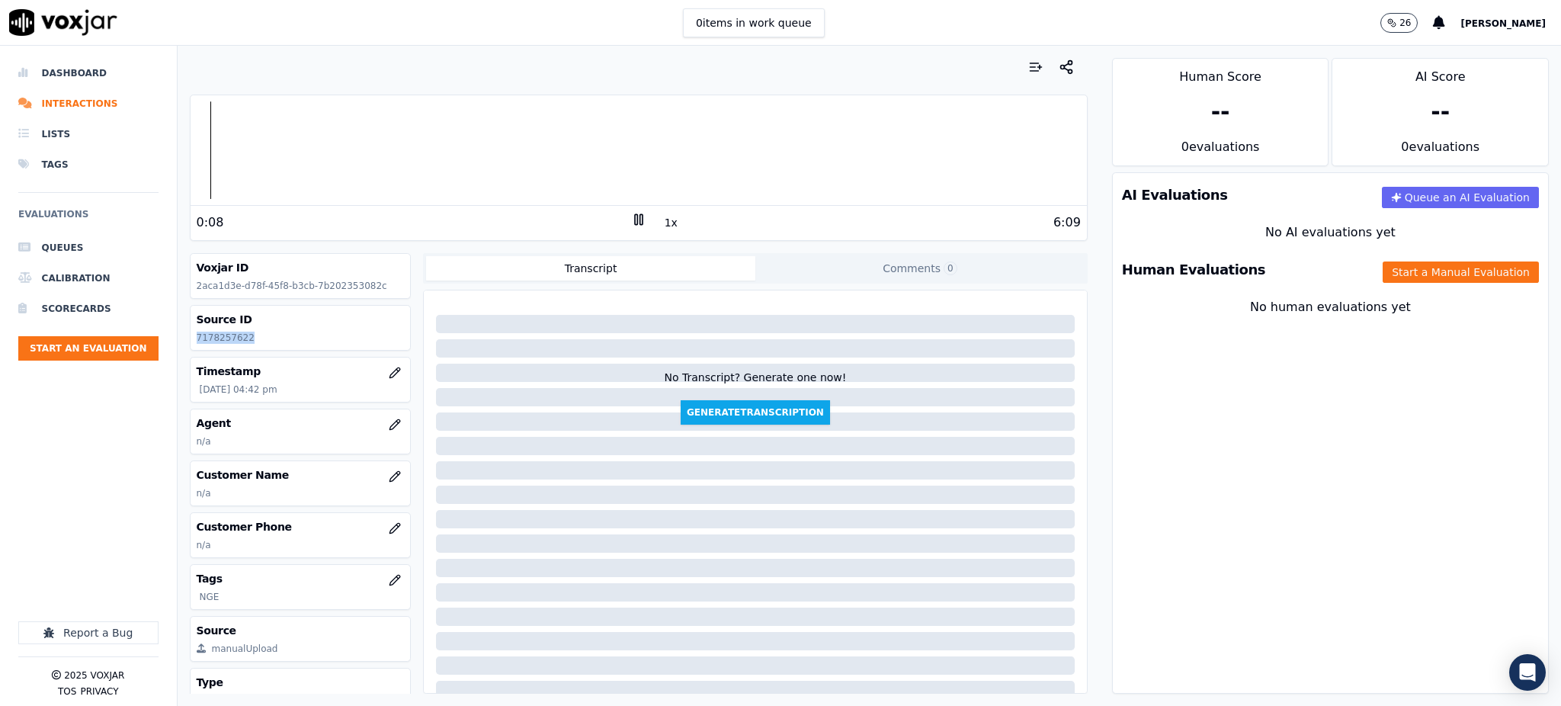
click at [181, 337] on div "Your browser does not support the audio element. 0:08 1x 6:09 Voxjar ID 2aca1d3…" at bounding box center [639, 376] width 922 height 660
copy p "7178257622"
click at [389, 531] on icon "button" at bounding box center [395, 528] width 12 height 12
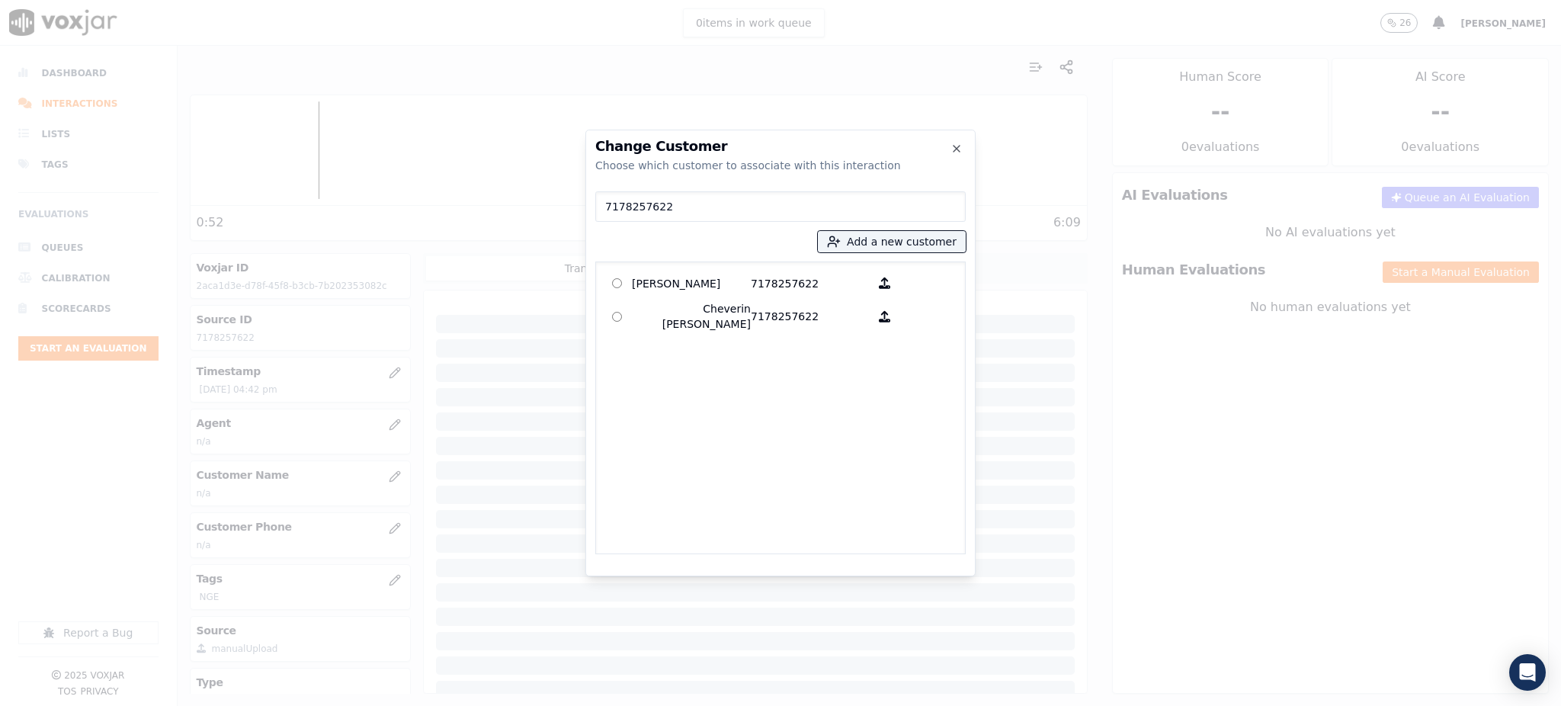
type input "7178257622"
click at [703, 289] on p "[PERSON_NAME]" at bounding box center [691, 283] width 119 height 24
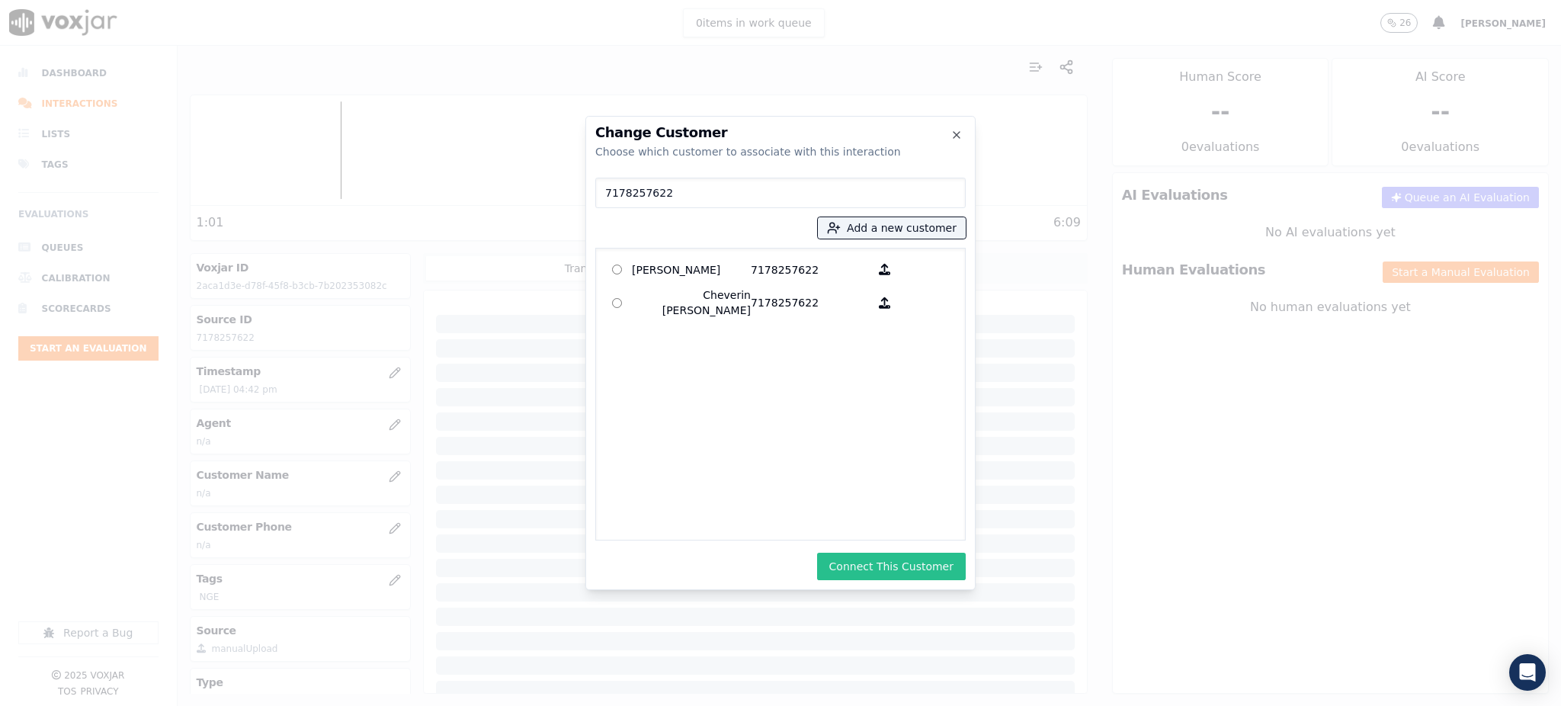
click at [901, 568] on button "Connect This Customer" at bounding box center [891, 566] width 149 height 27
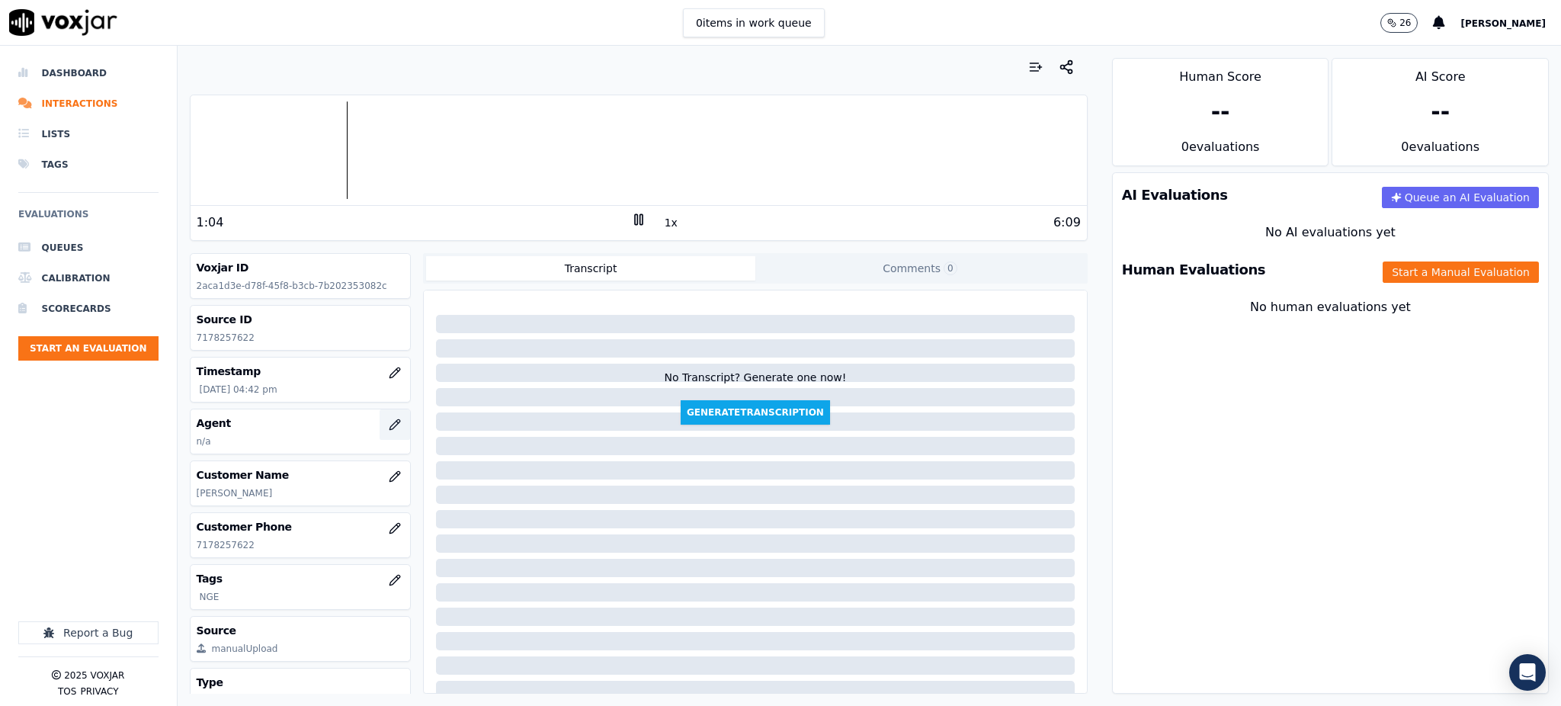
click at [396, 422] on icon "button" at bounding box center [397, 422] width 2 height 2
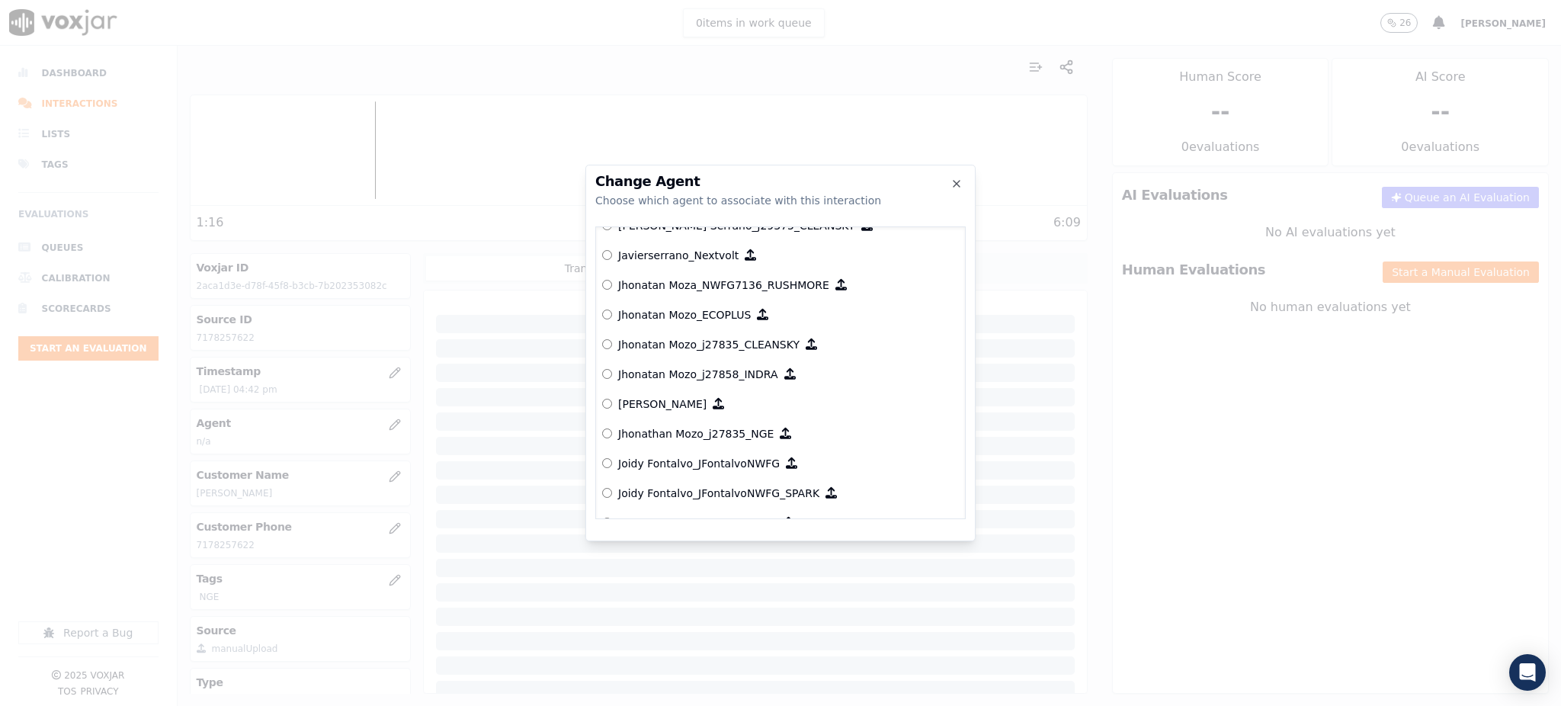
scroll to position [4099, 0]
click at [726, 431] on p "Jhonathan Mozo_j27835_NGE" at bounding box center [696, 430] width 156 height 15
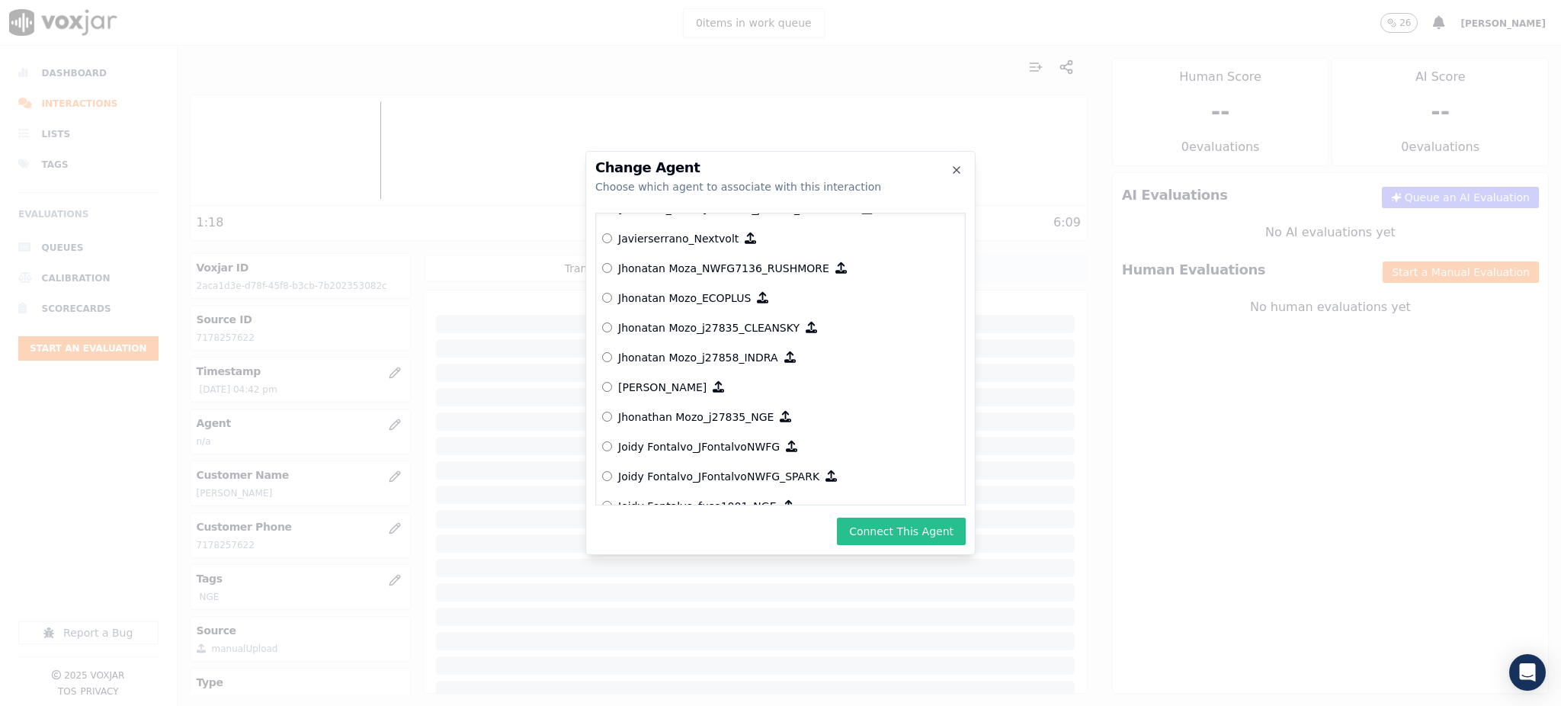
click at [883, 534] on button "Connect This Agent" at bounding box center [901, 531] width 129 height 27
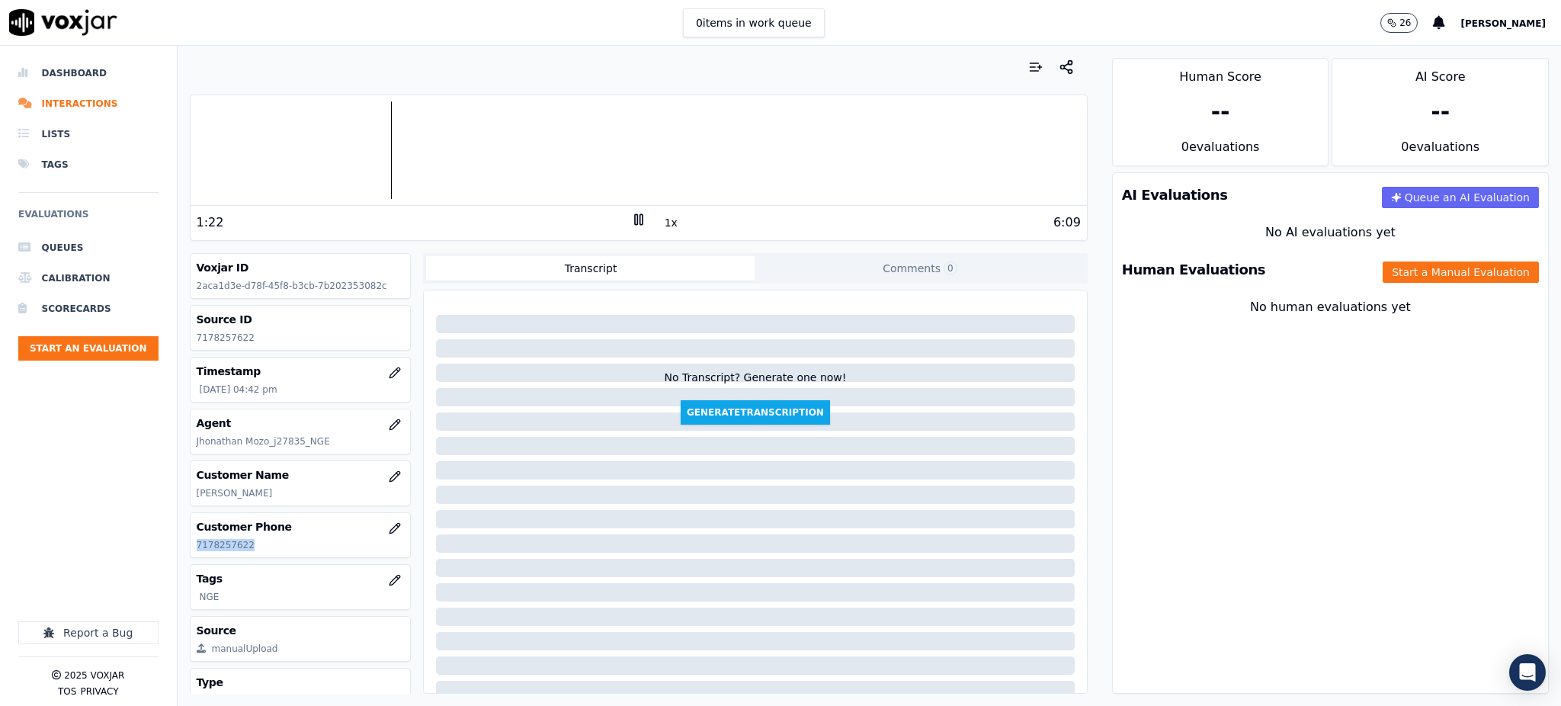
drag, startPoint x: 279, startPoint y: 546, endPoint x: 181, endPoint y: 556, distance: 98.9
click at [181, 556] on div "Your browser does not support the audio element. 1:22 1x 6:09 Voxjar ID 2aca1d3…" at bounding box center [639, 376] width 922 height 660
copy p "7178257622"
click at [1416, 278] on button "Start a Manual Evaluation" at bounding box center [1461, 271] width 156 height 21
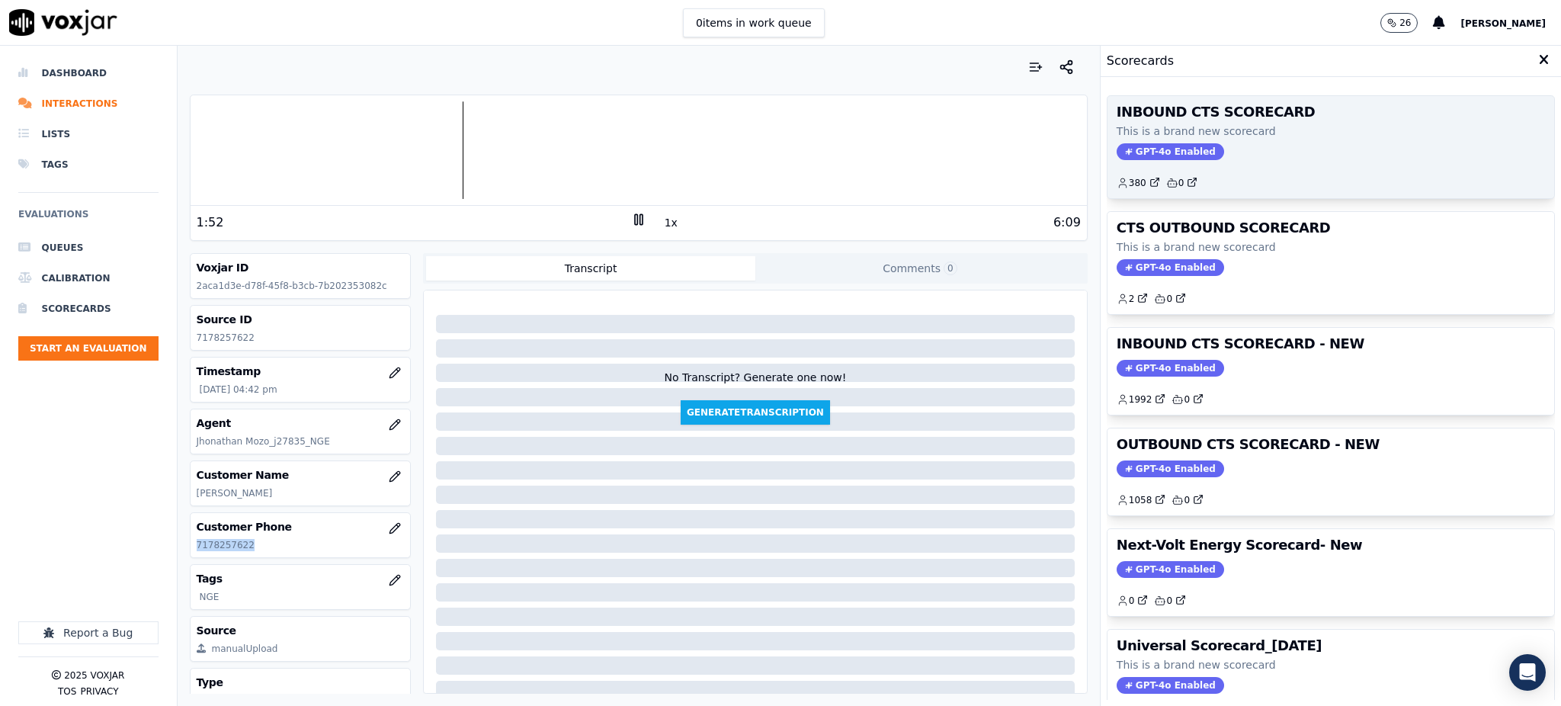
click at [1151, 147] on span "GPT-4o Enabled" at bounding box center [1170, 151] width 107 height 17
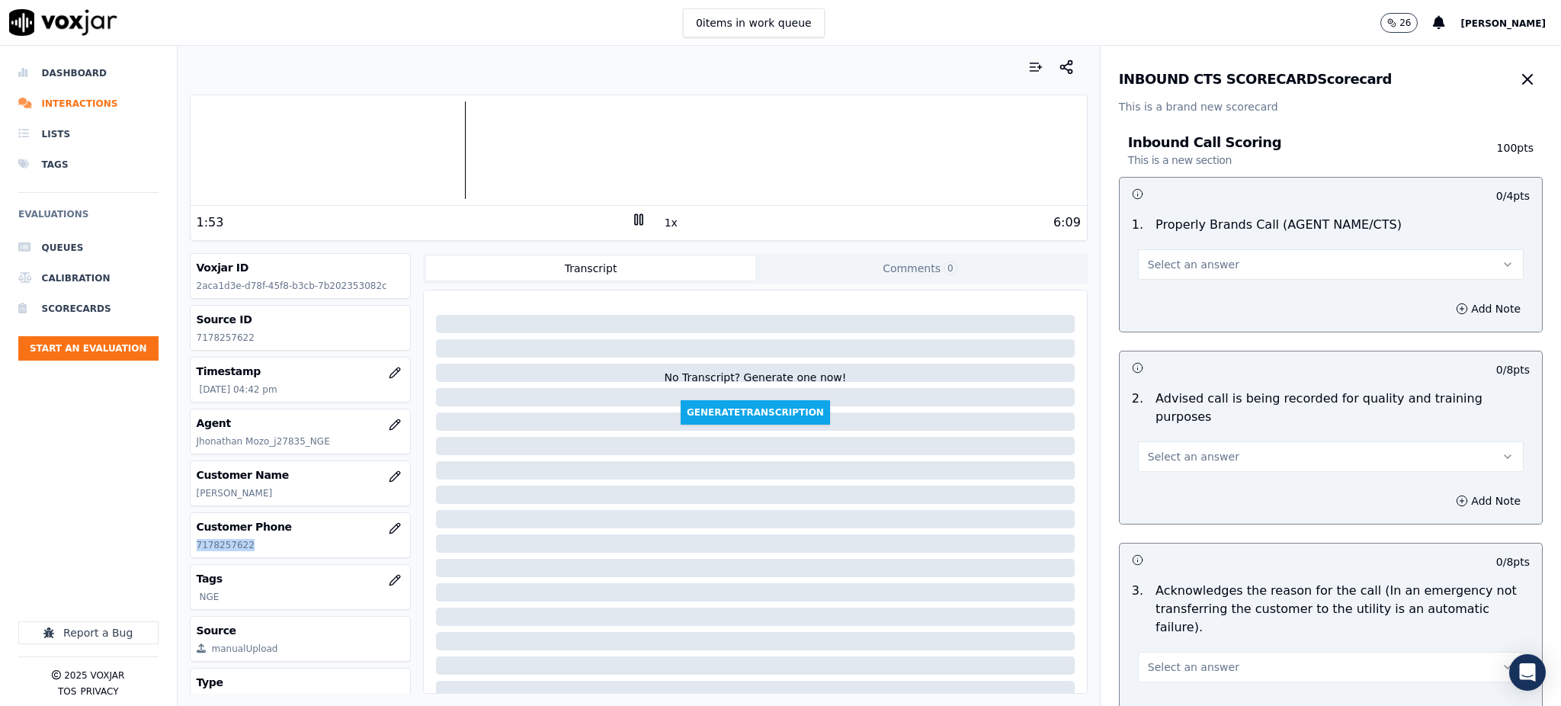
click at [1176, 261] on span "Select an answer" at bounding box center [1193, 264] width 91 height 15
click at [1169, 300] on div "Yes" at bounding box center [1297, 299] width 352 height 24
click at [1156, 449] on span "Select an answer" at bounding box center [1193, 456] width 91 height 15
drag, startPoint x: 1171, startPoint y: 474, endPoint x: 1165, endPoint y: 495, distance: 22.2
click at [1169, 473] on div "Yes" at bounding box center [1297, 472] width 352 height 24
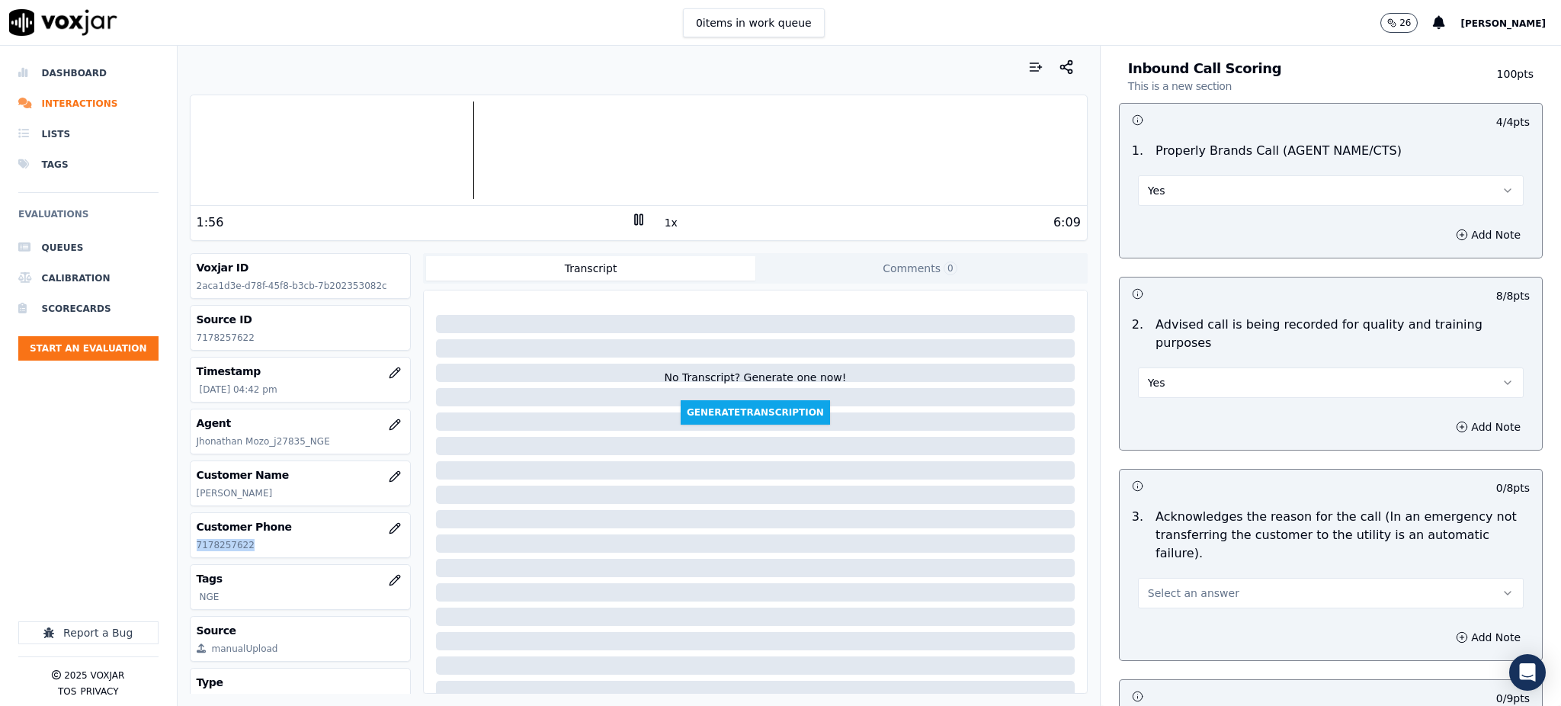
scroll to position [203, 0]
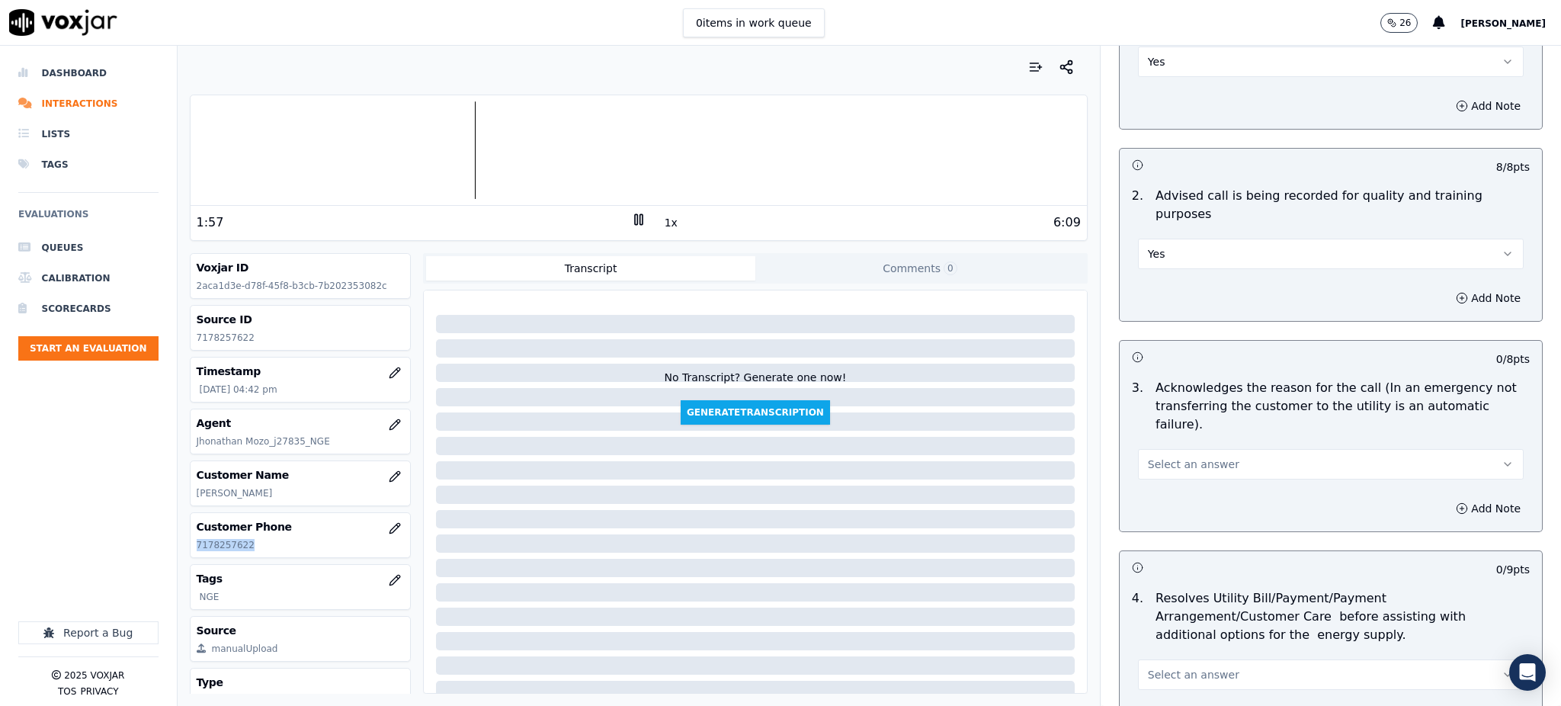
drag, startPoint x: 1172, startPoint y: 412, endPoint x: 1172, endPoint y: 438, distance: 25.2
click at [1172, 449] on button "Select an answer" at bounding box center [1331, 464] width 386 height 30
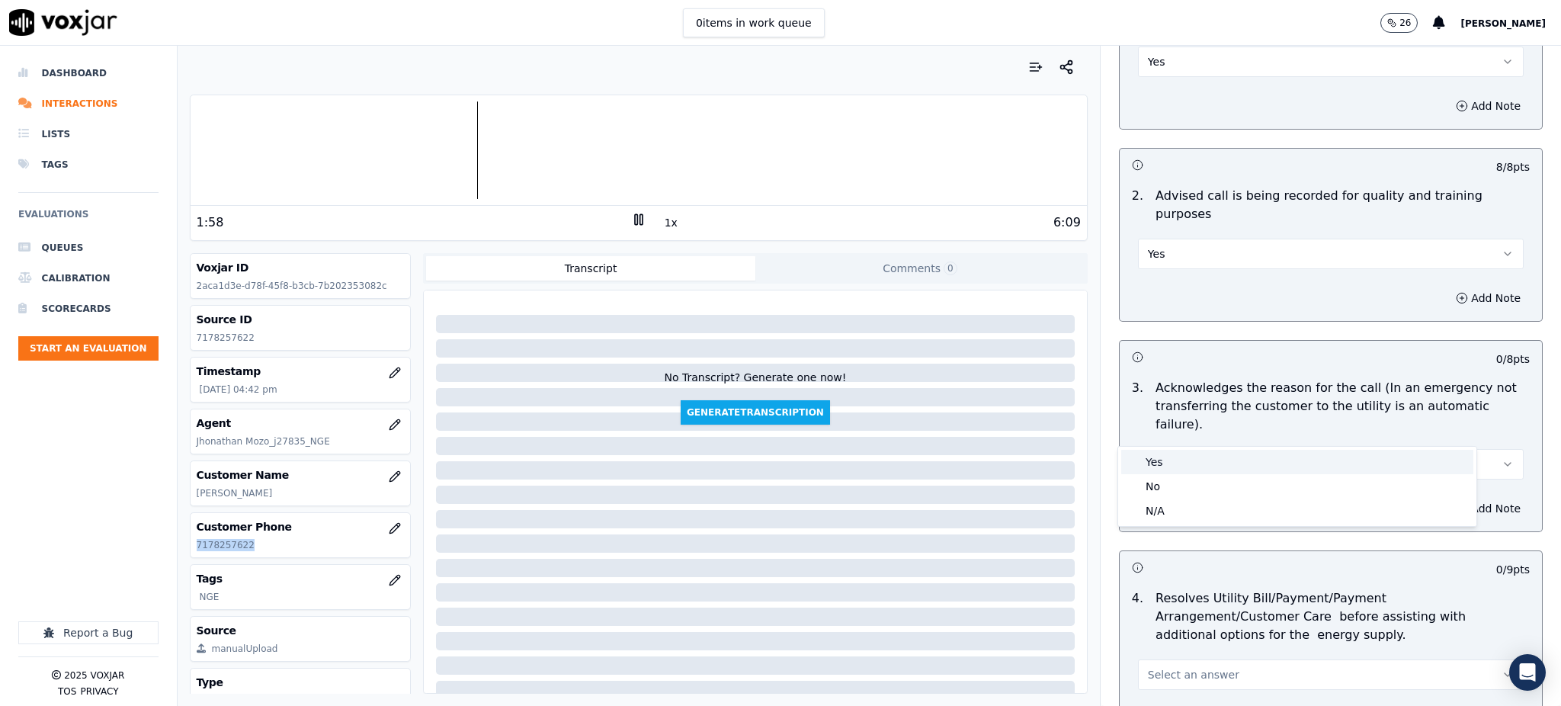
click at [1189, 467] on div "Yes" at bounding box center [1297, 462] width 352 height 24
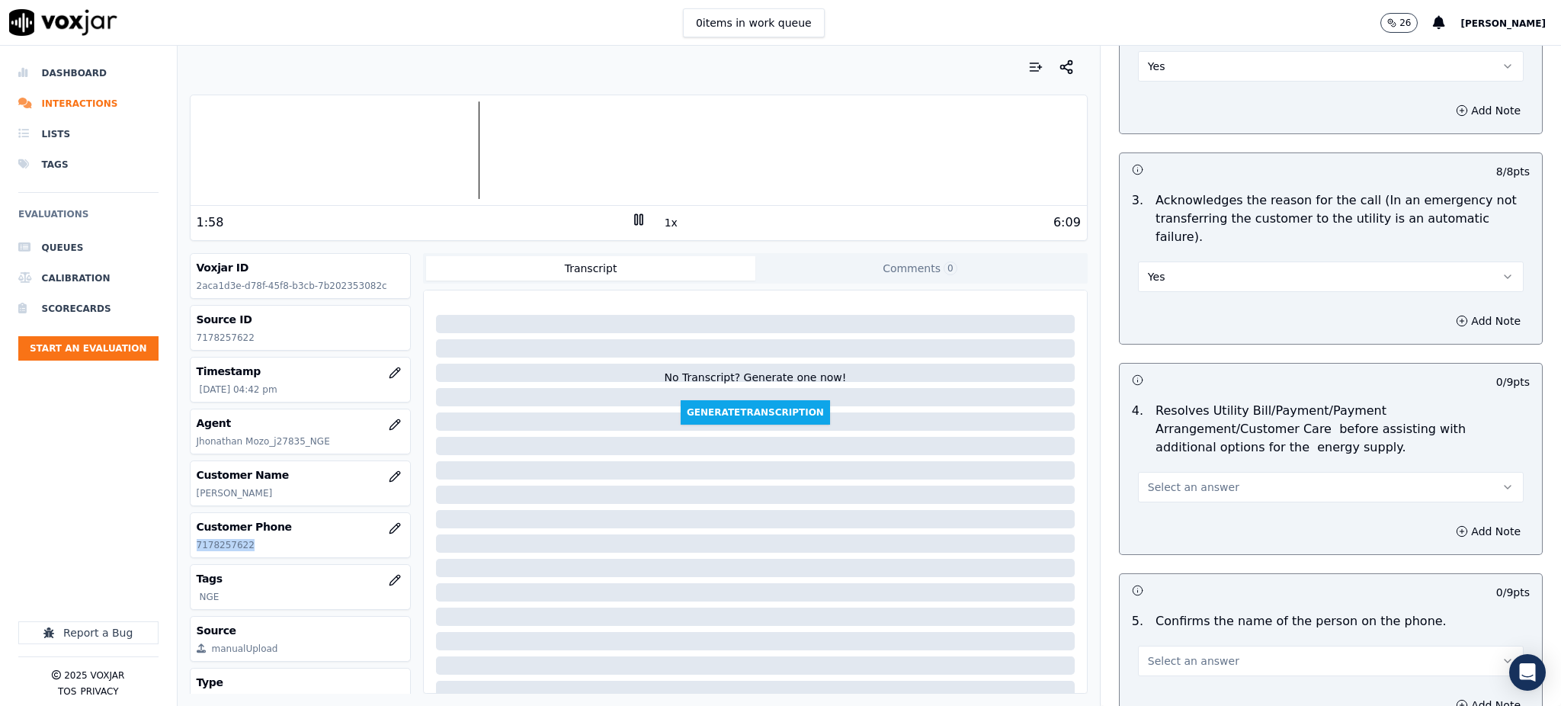
scroll to position [406, 0]
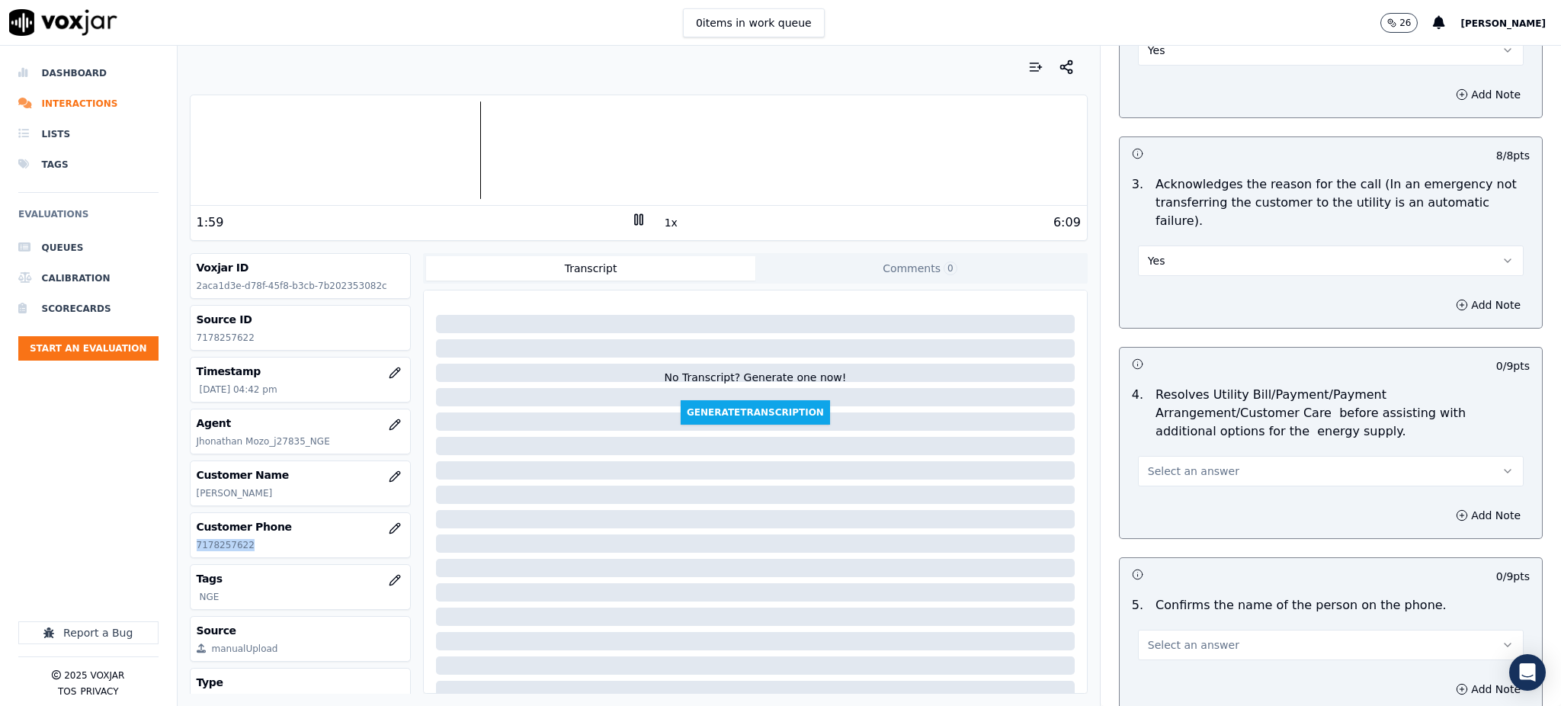
click at [1156, 463] on span "Select an answer" at bounding box center [1193, 470] width 91 height 15
click at [1162, 473] on div "Yes" at bounding box center [1297, 469] width 352 height 24
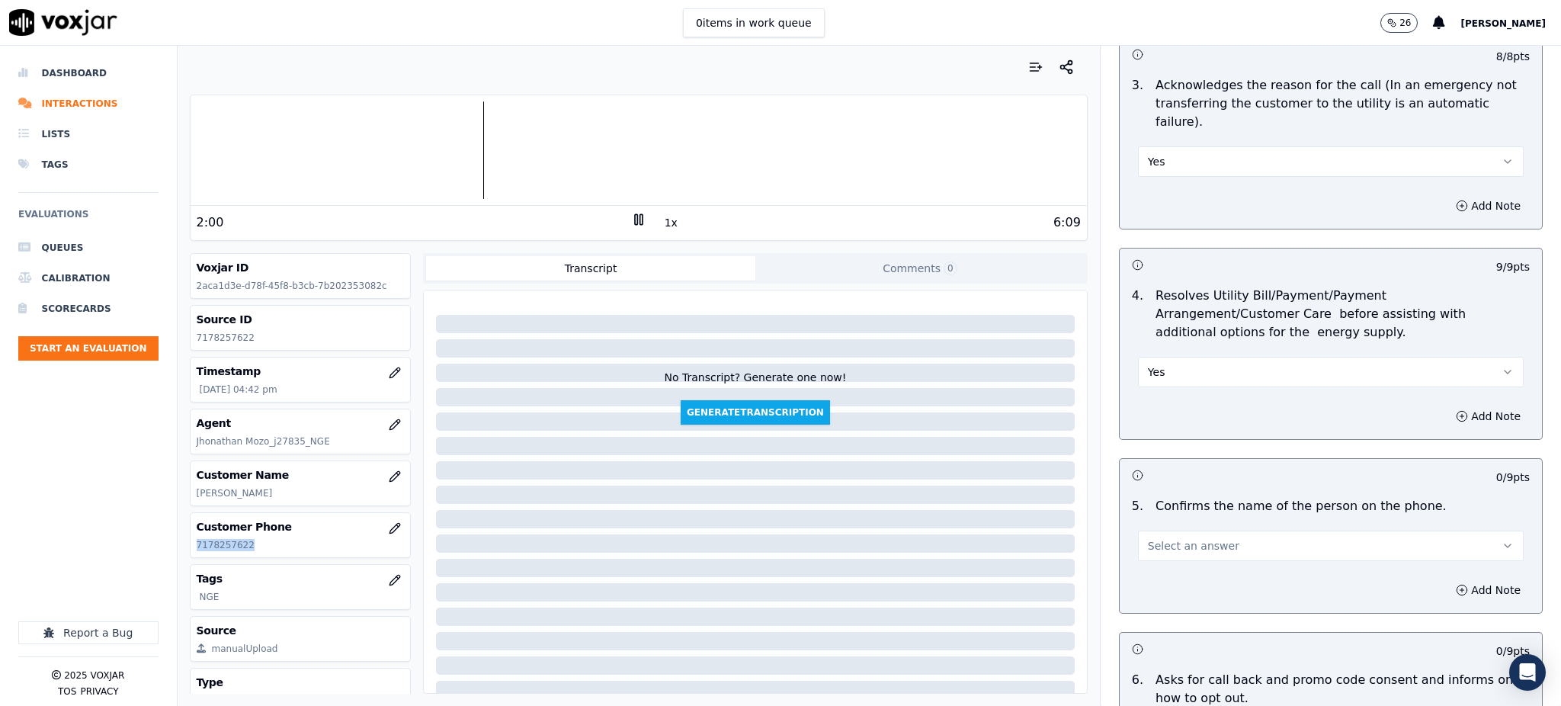
scroll to position [508, 0]
drag, startPoint x: 1149, startPoint y: 498, endPoint x: 1154, endPoint y: 522, distance: 25.0
click at [1149, 528] on button "Select an answer" at bounding box center [1331, 543] width 386 height 30
click at [1166, 541] on div "Yes" at bounding box center [1297, 541] width 352 height 24
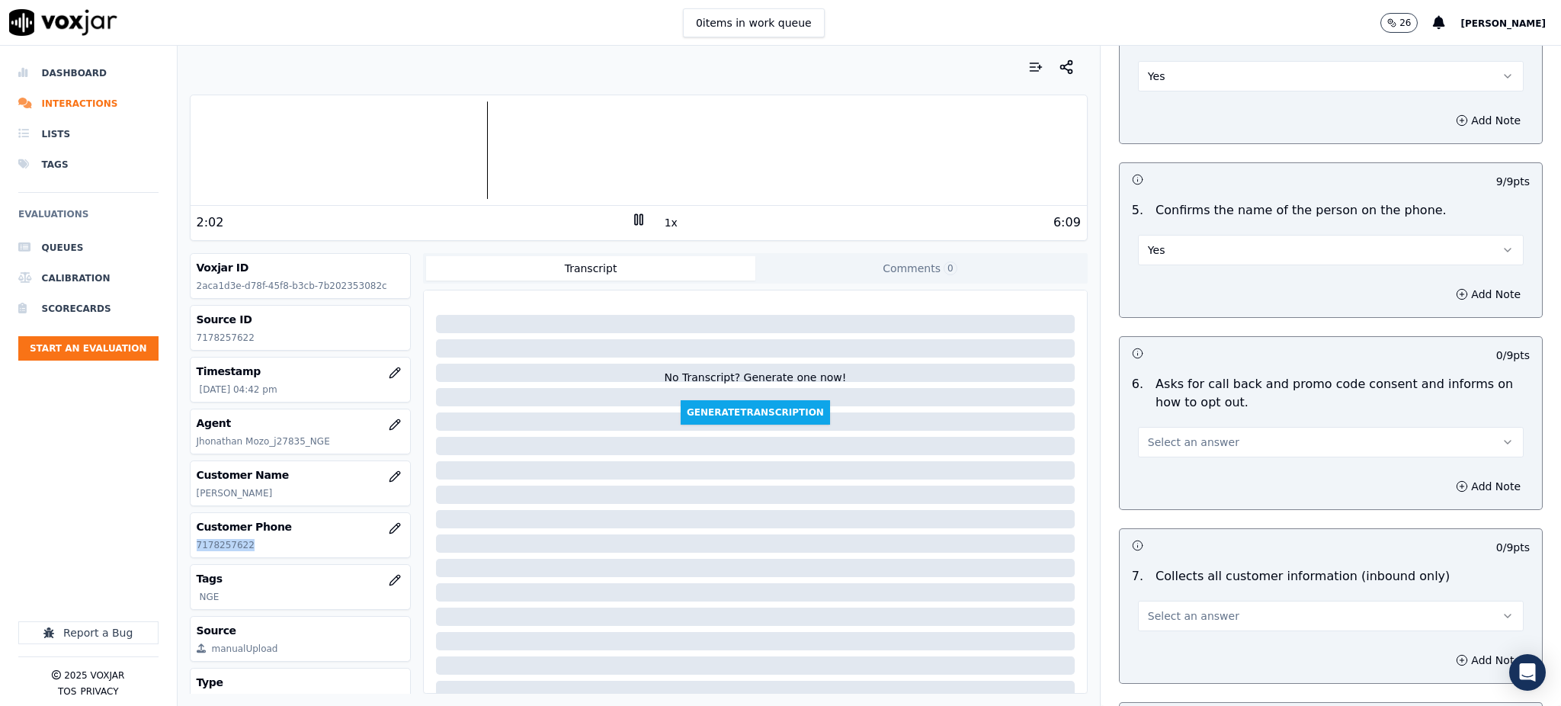
scroll to position [813, 0]
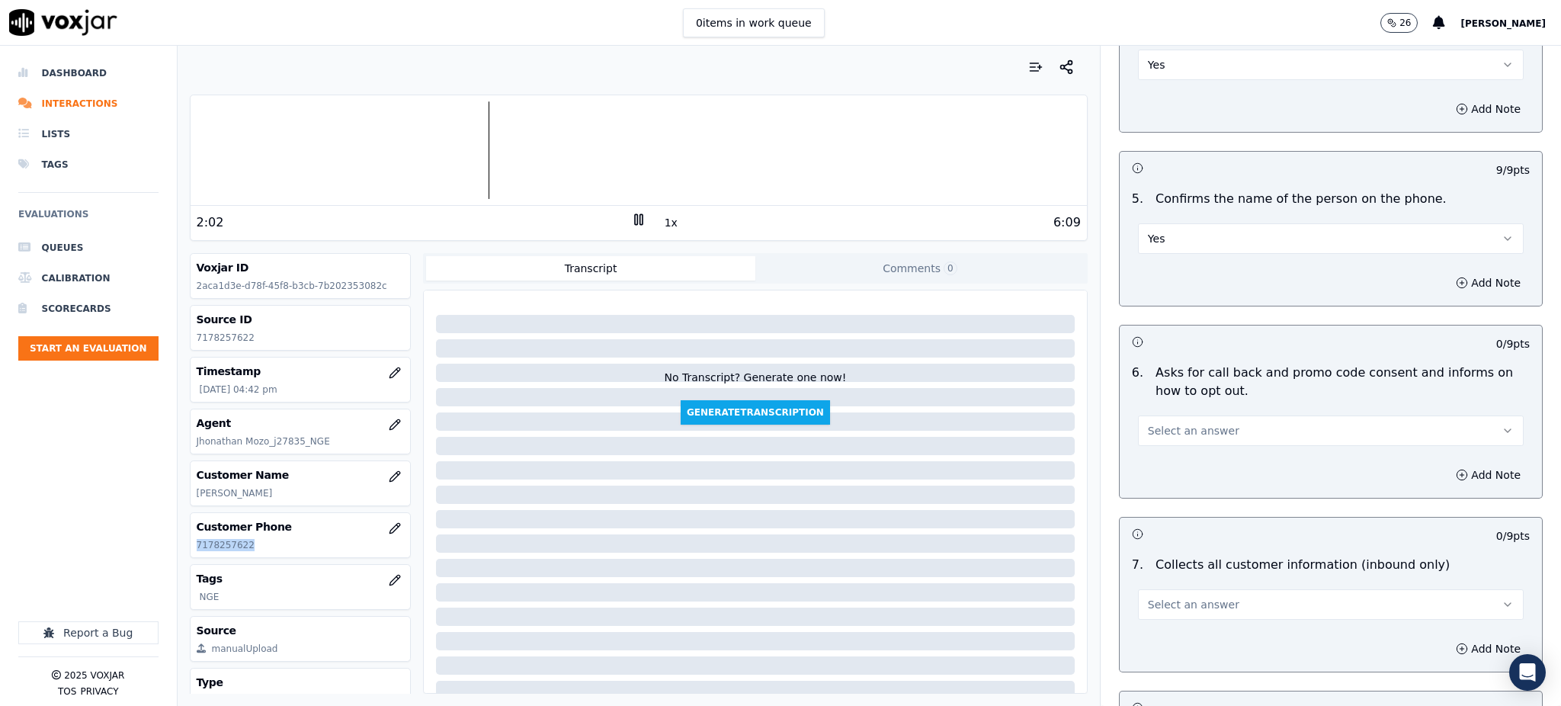
click at [1166, 423] on span "Select an answer" at bounding box center [1193, 430] width 91 height 15
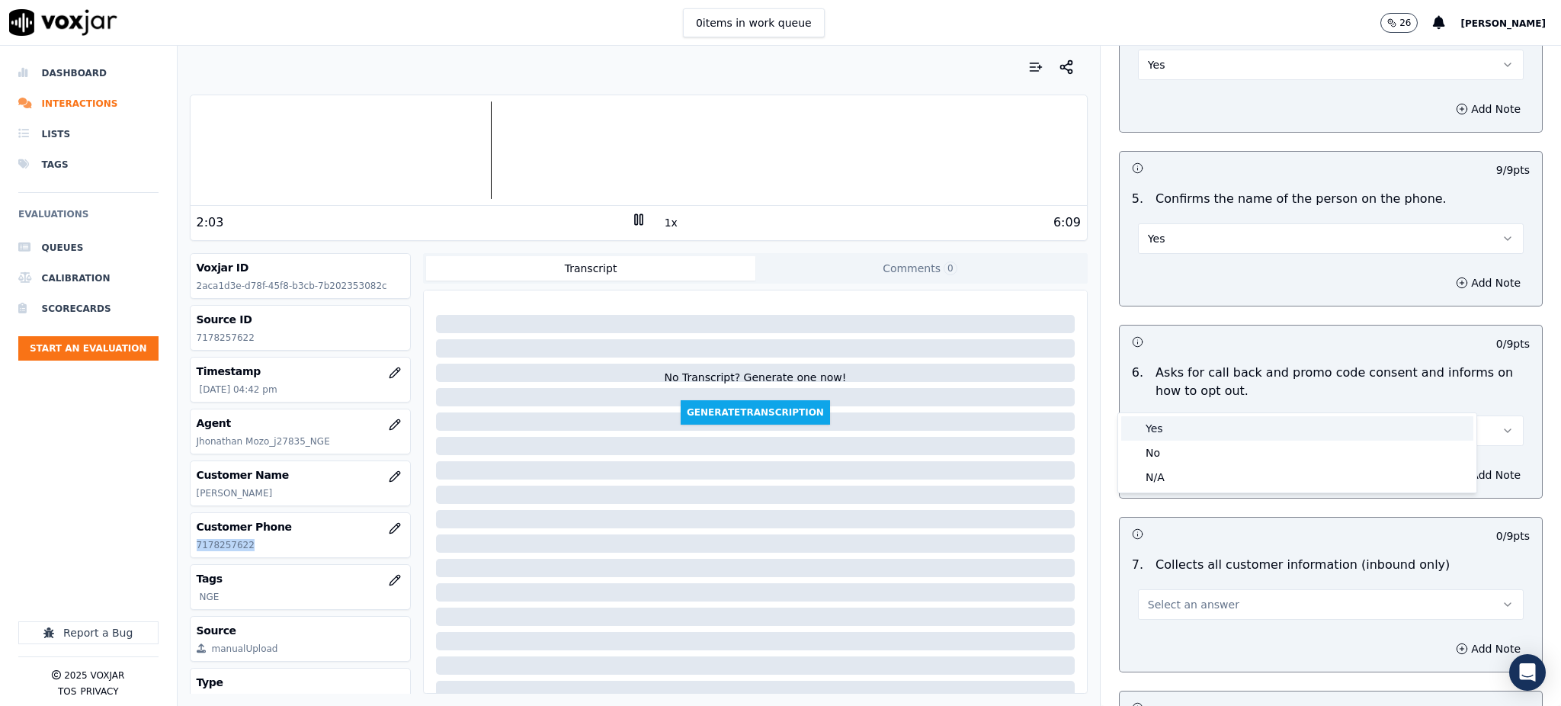
click at [1171, 433] on div "Yes" at bounding box center [1297, 428] width 352 height 24
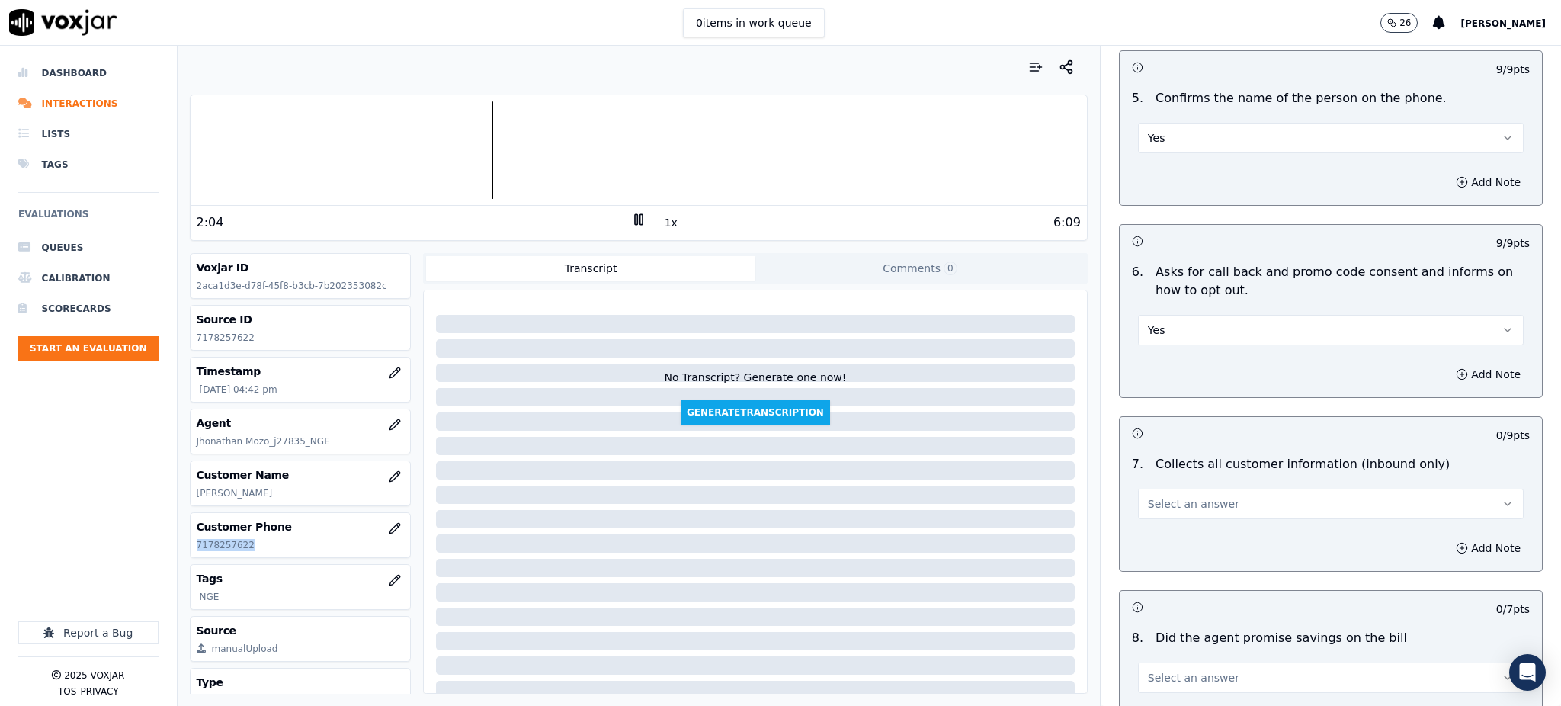
scroll to position [915, 0]
click at [1148, 495] on span "Select an answer" at bounding box center [1193, 502] width 91 height 15
drag, startPoint x: 1156, startPoint y: 505, endPoint x: 1156, endPoint y: 532, distance: 27.4
click at [1157, 505] on div "Yes" at bounding box center [1297, 501] width 352 height 24
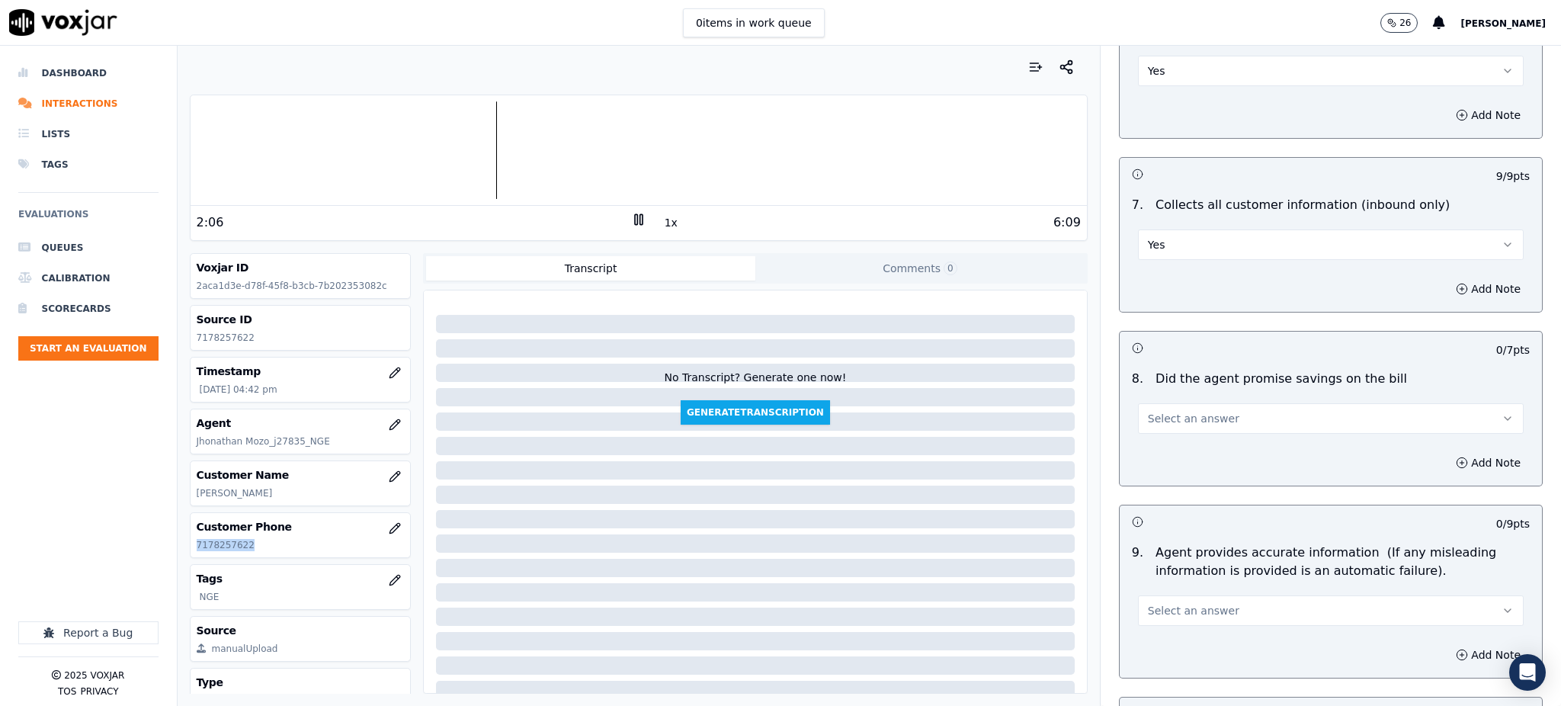
scroll to position [1220, 0]
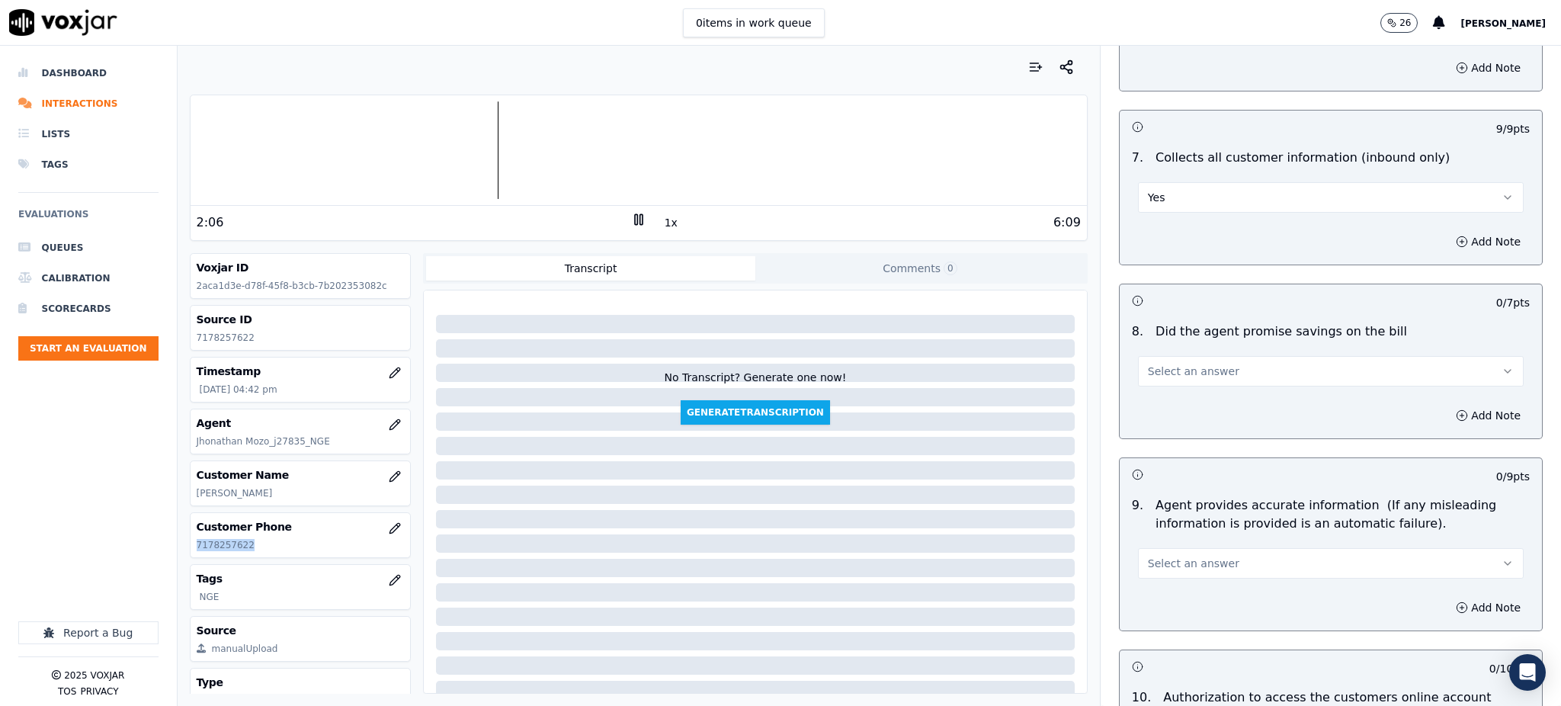
click at [1173, 364] on span "Select an answer" at bounding box center [1193, 371] width 91 height 15
click at [1172, 367] on div "Yes" at bounding box center [1297, 370] width 352 height 24
click at [1156, 556] on span "Select an answer" at bounding box center [1193, 563] width 91 height 15
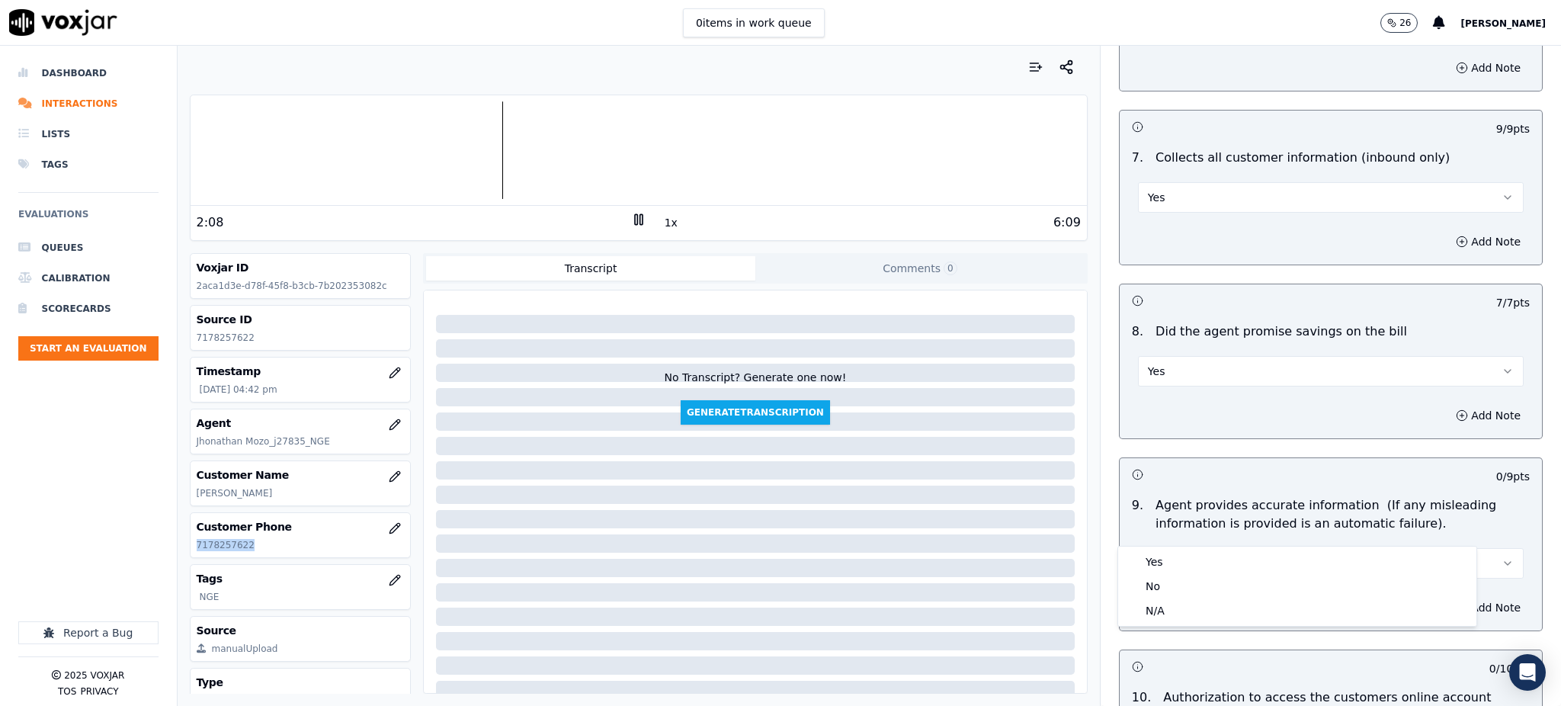
click at [1159, 547] on body "0 items in work queue 26 Juliana Zapata Dashboard Interactions Lists Tags Evalu…" at bounding box center [780, 353] width 1561 height 706
click at [1159, 558] on div "Yes" at bounding box center [1297, 562] width 352 height 24
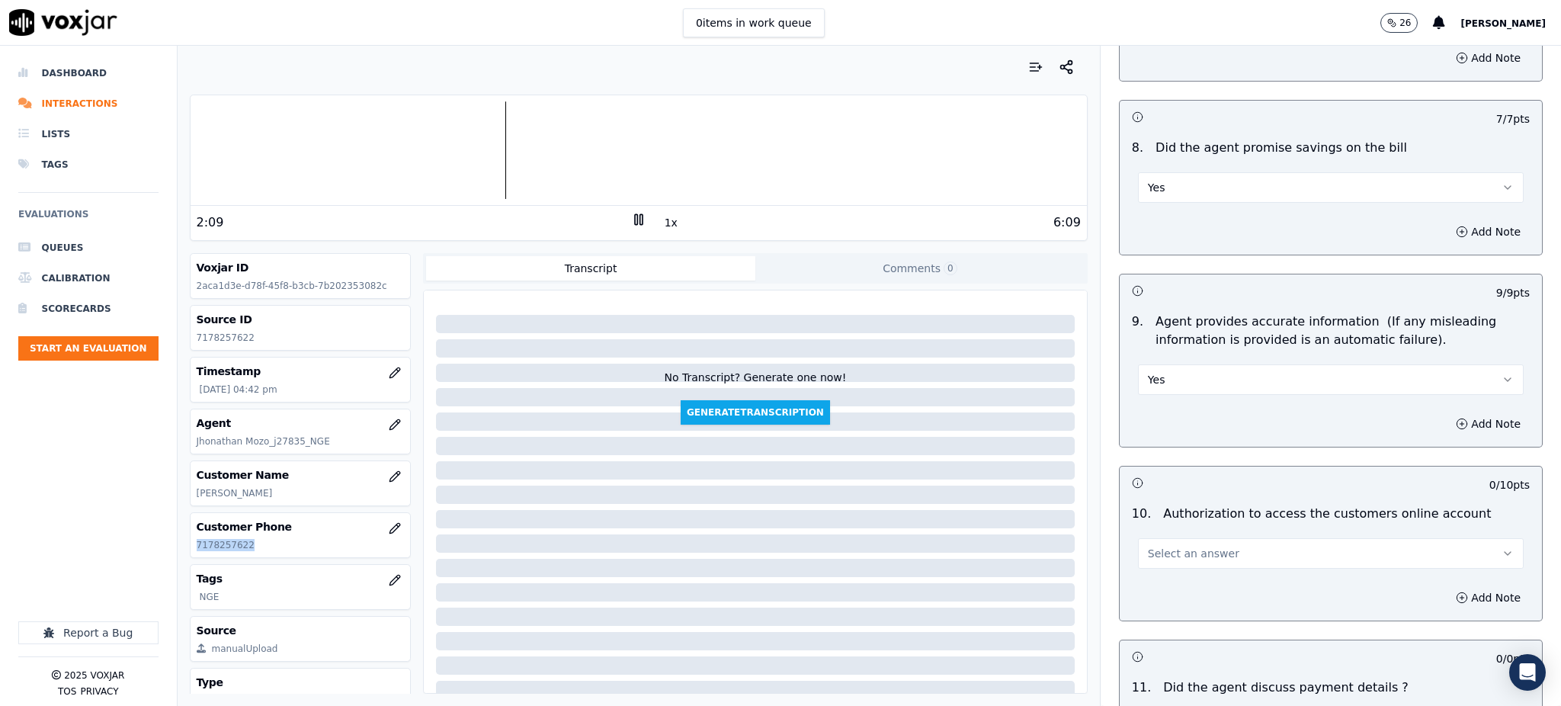
scroll to position [1422, 0]
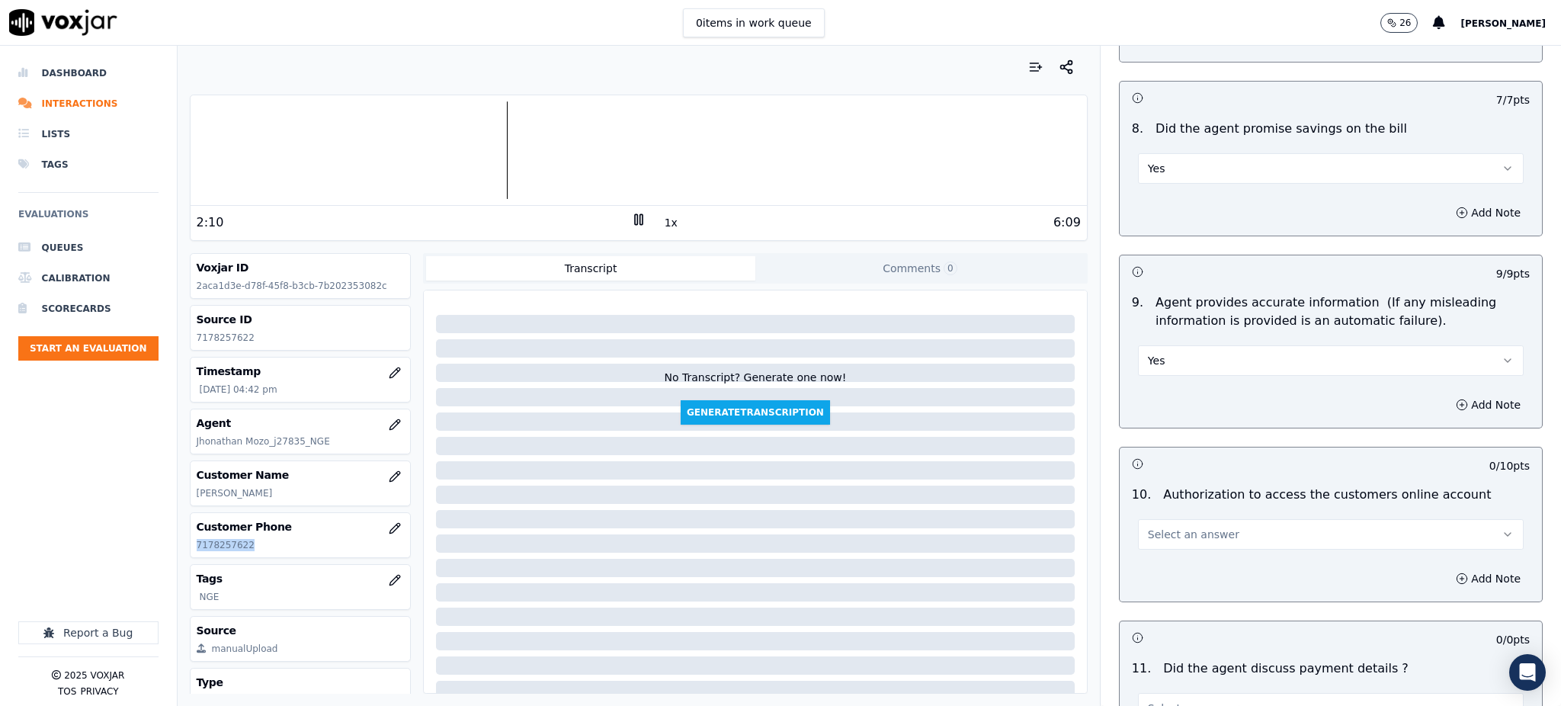
click at [1171, 527] on span "Select an answer" at bounding box center [1193, 534] width 91 height 15
click at [1185, 532] on div "Yes" at bounding box center [1297, 533] width 352 height 24
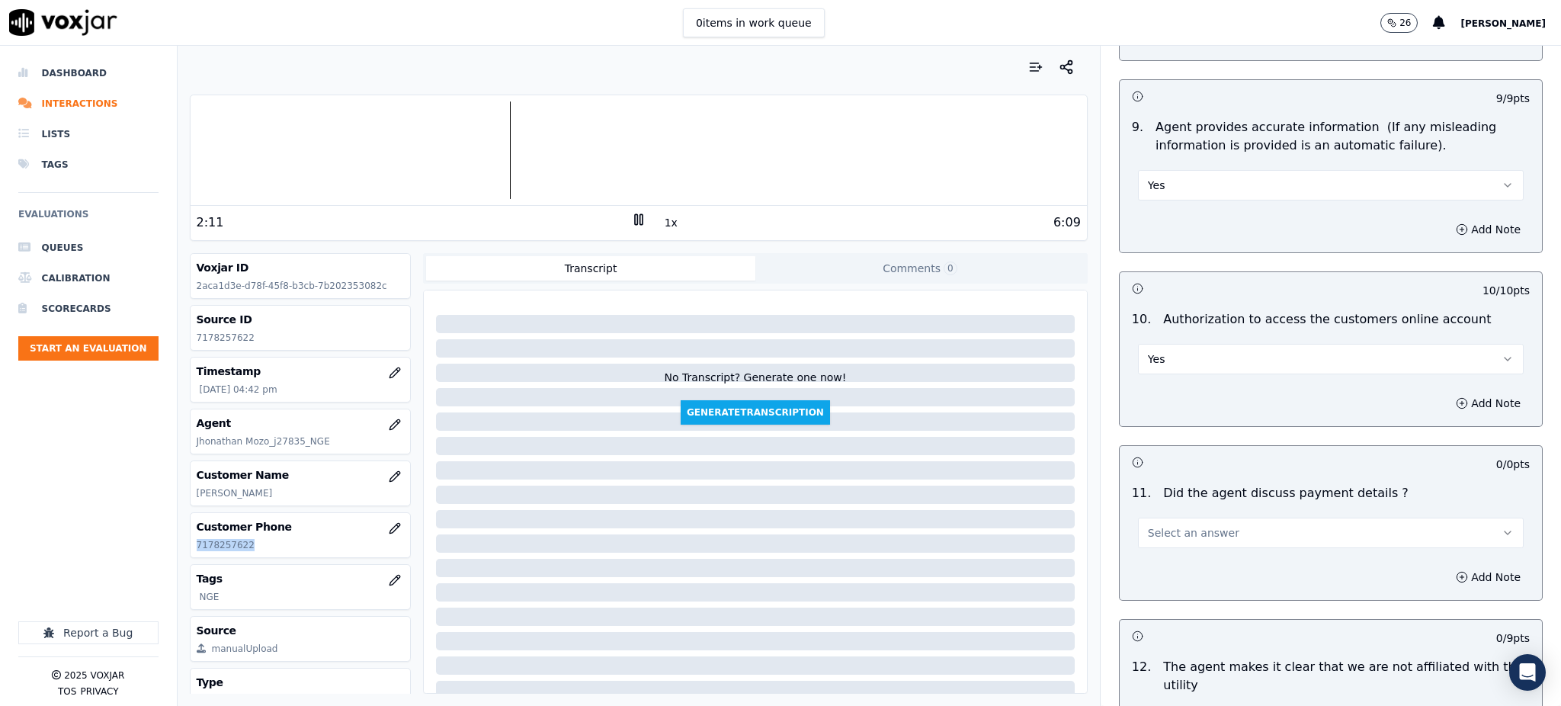
scroll to position [1626, 0]
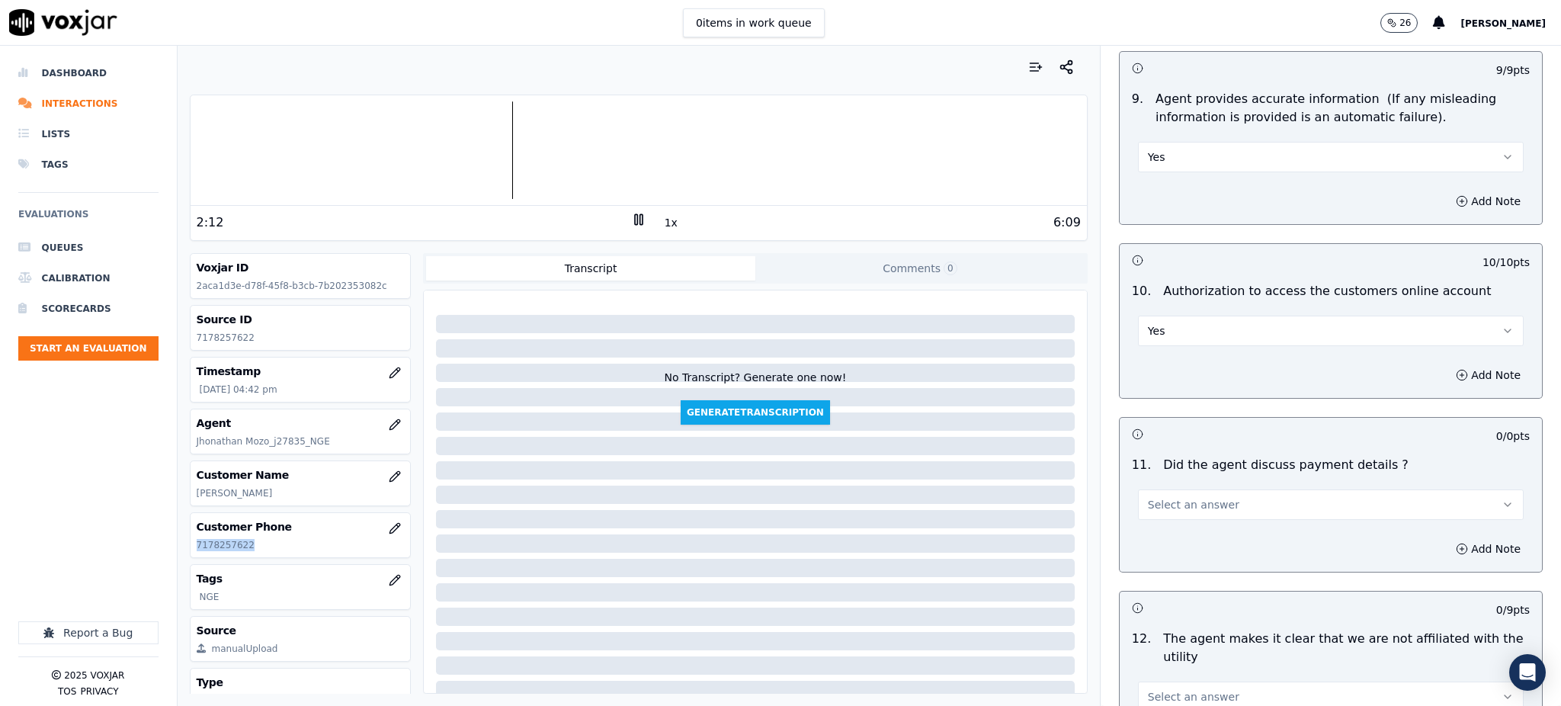
click at [1157, 497] on span "Select an answer" at bounding box center [1193, 504] width 91 height 15
click at [1154, 550] on div "N/A" at bounding box center [1297, 552] width 352 height 24
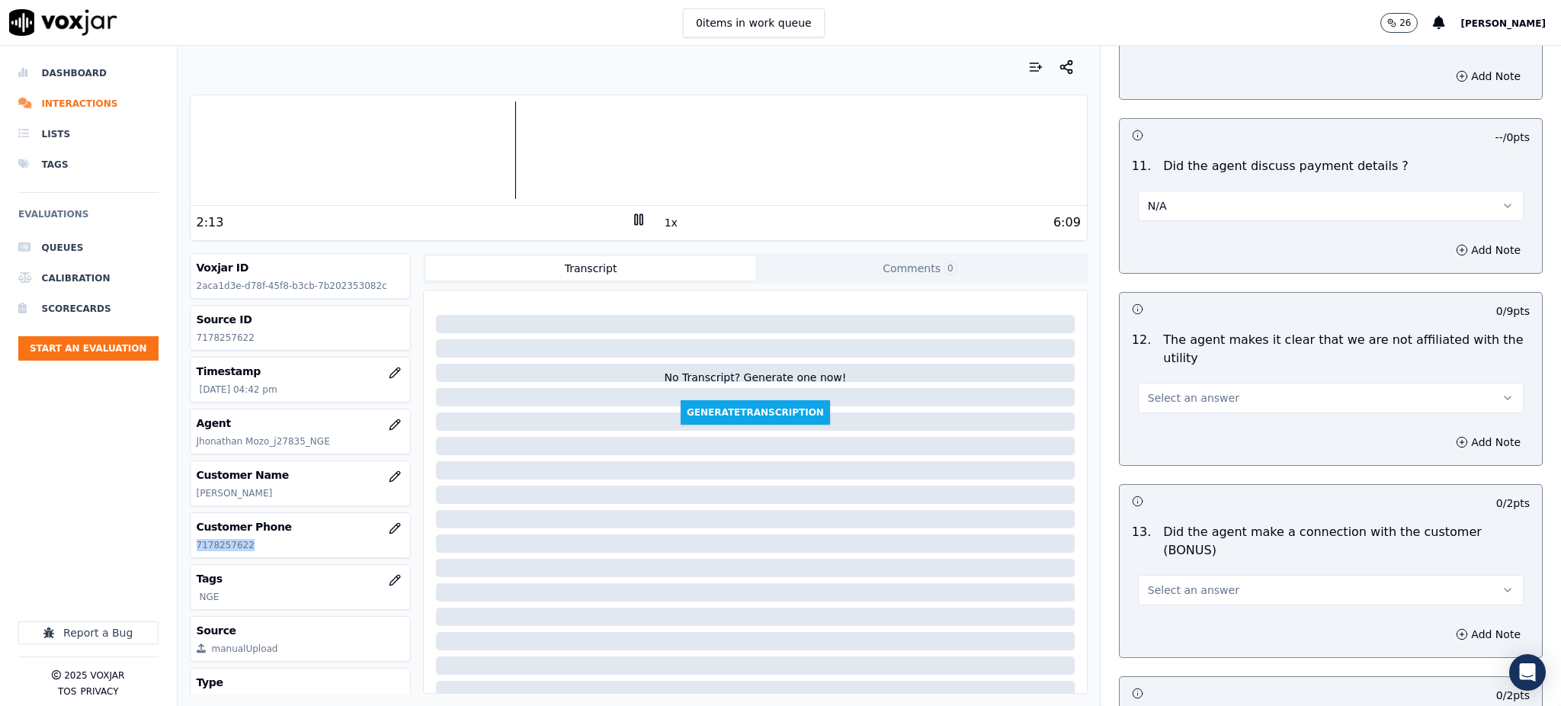
scroll to position [1931, 0]
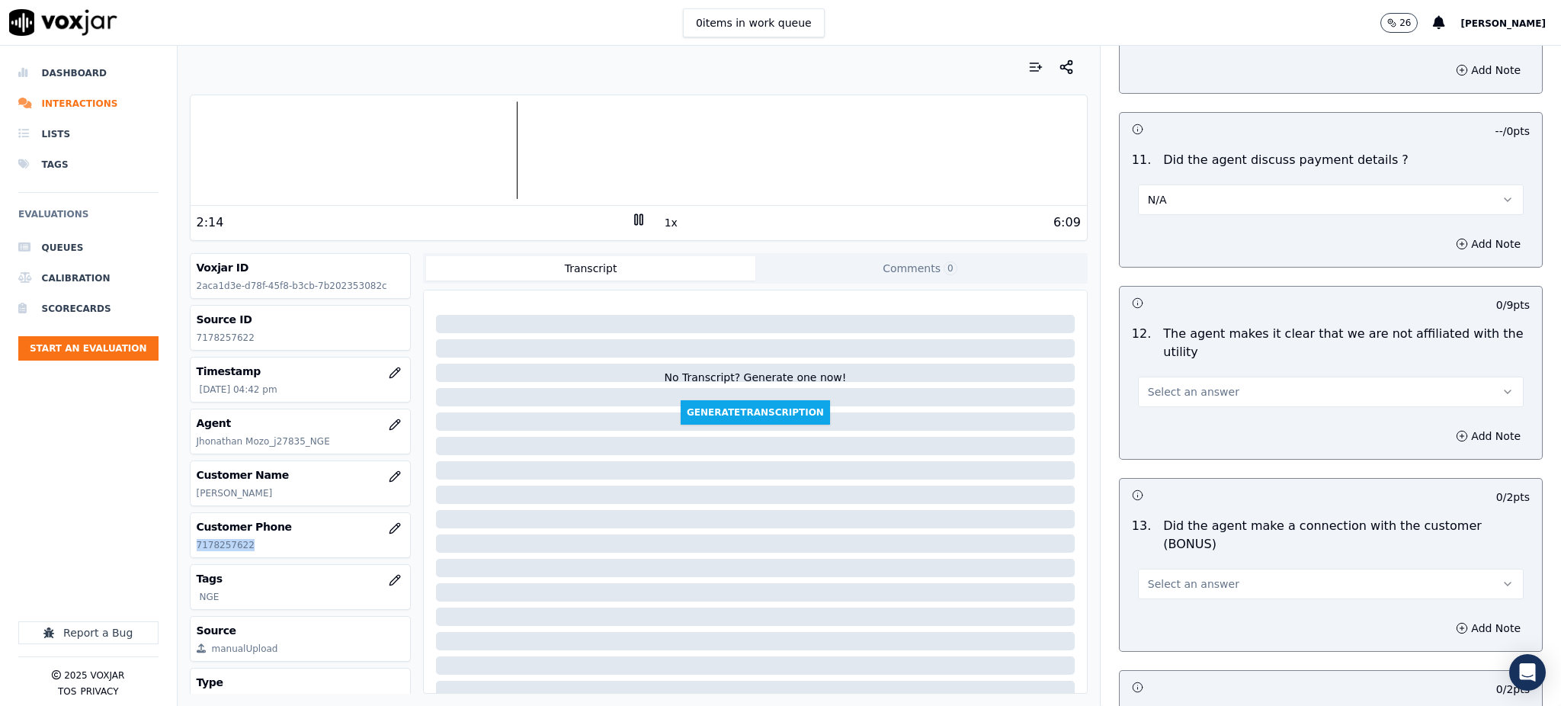
click at [1162, 377] on button "Select an answer" at bounding box center [1331, 392] width 386 height 30
click at [1164, 427] on div "N/A" at bounding box center [1297, 439] width 352 height 24
drag, startPoint x: 1162, startPoint y: 355, endPoint x: 1162, endPoint y: 365, distance: 9.9
click at [1162, 377] on button "N/A" at bounding box center [1331, 392] width 386 height 30
click at [1160, 394] on div "Yes" at bounding box center [1297, 390] width 352 height 24
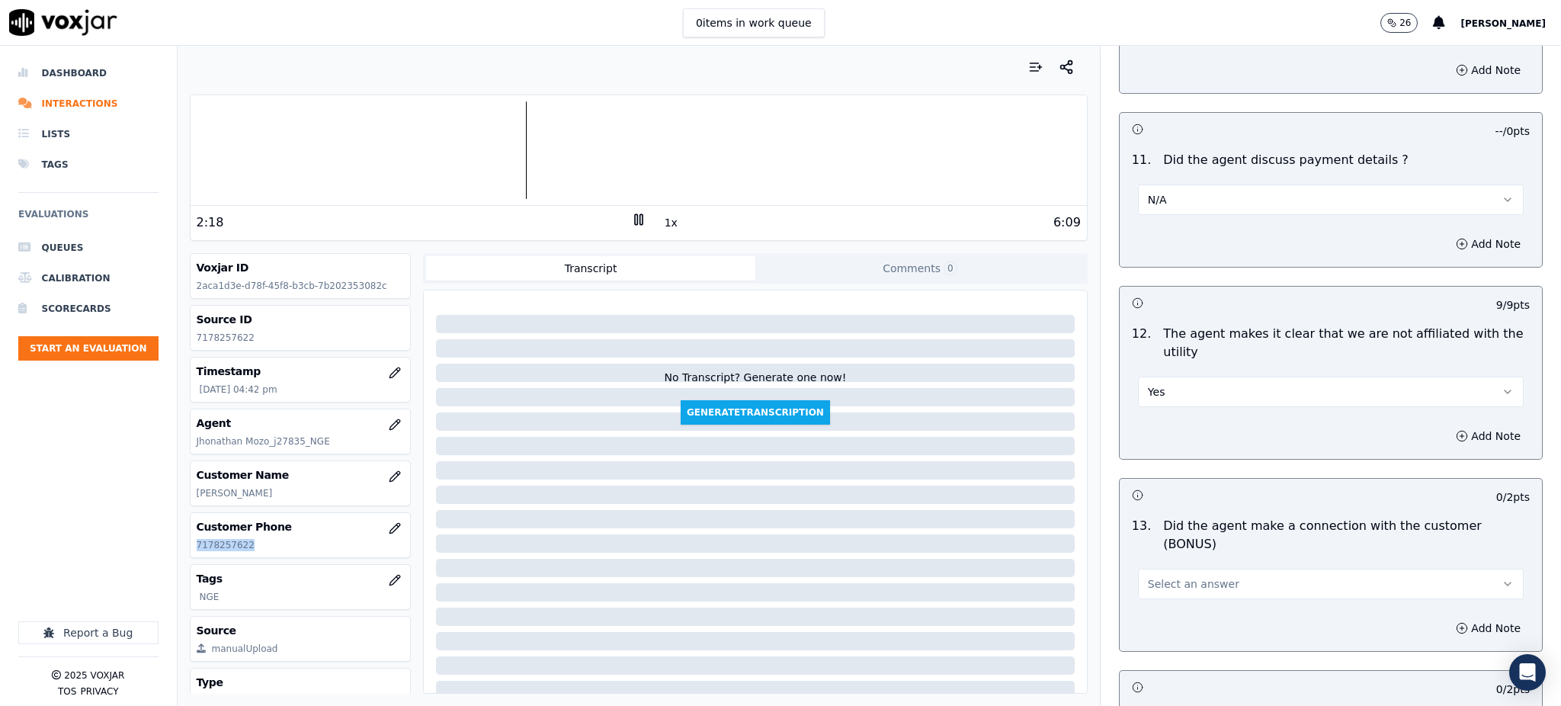
click at [1169, 576] on span "Select an answer" at bounding box center [1193, 583] width 91 height 15
click at [1157, 560] on div "Yes" at bounding box center [1297, 564] width 352 height 24
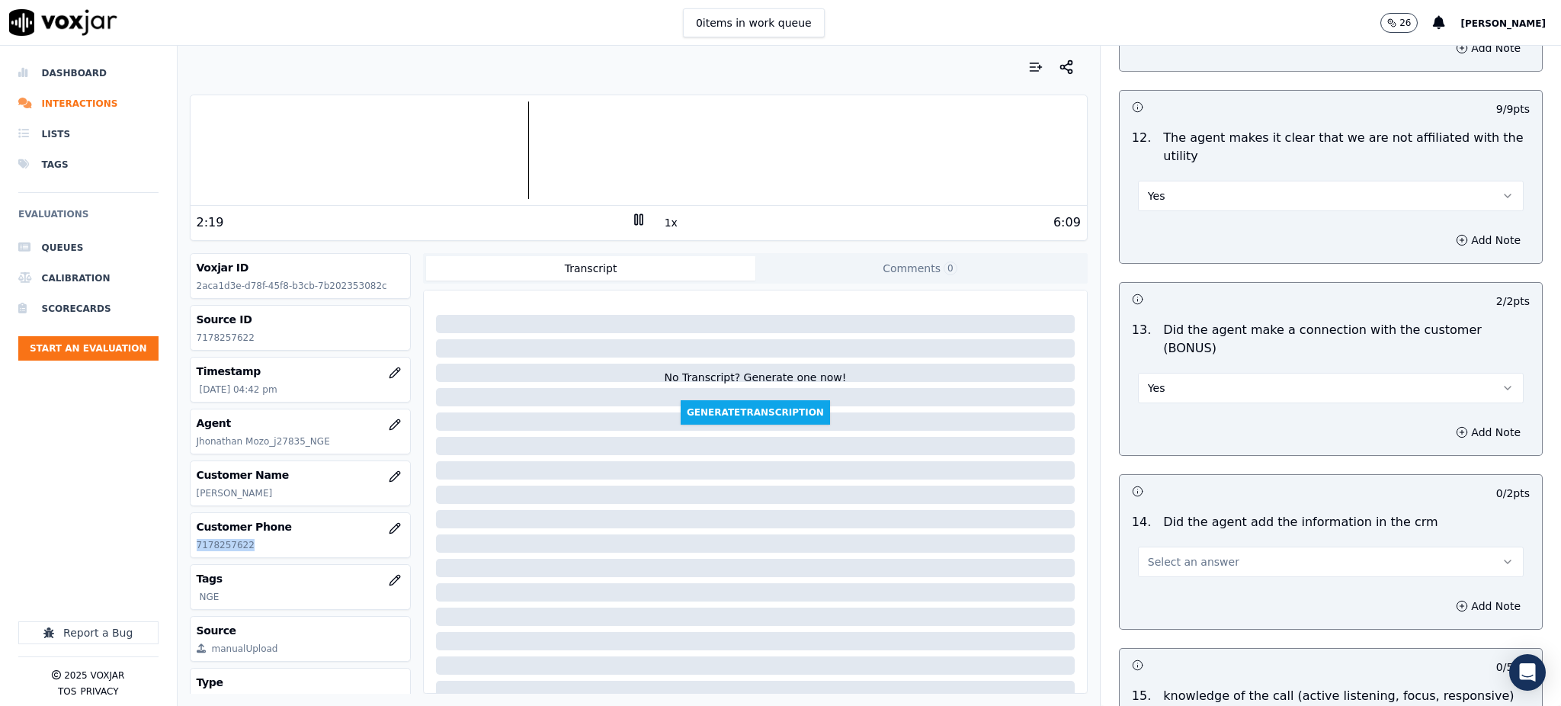
scroll to position [2134, 0]
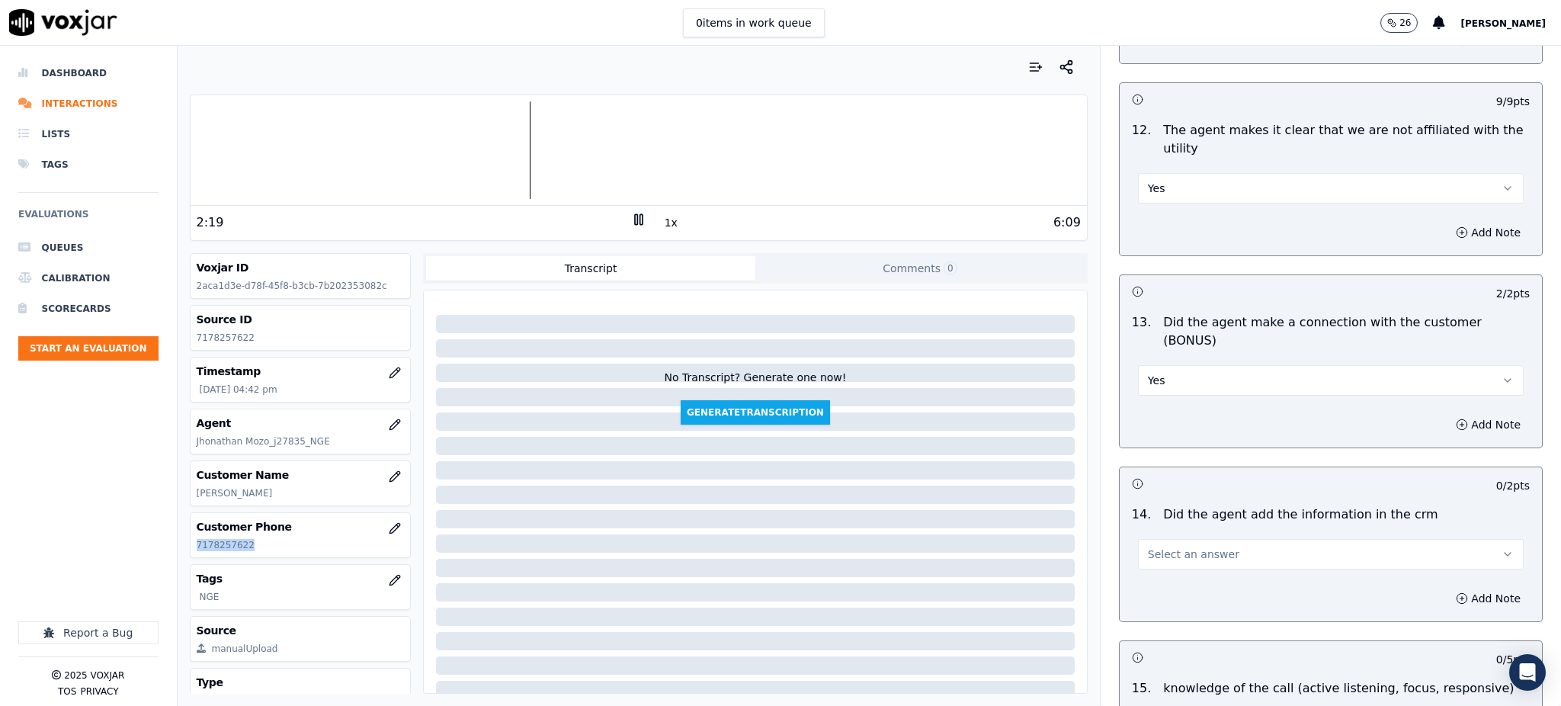
click at [1164, 539] on button "Select an answer" at bounding box center [1331, 554] width 386 height 30
click at [1153, 526] on div "Yes" at bounding box center [1297, 535] width 352 height 24
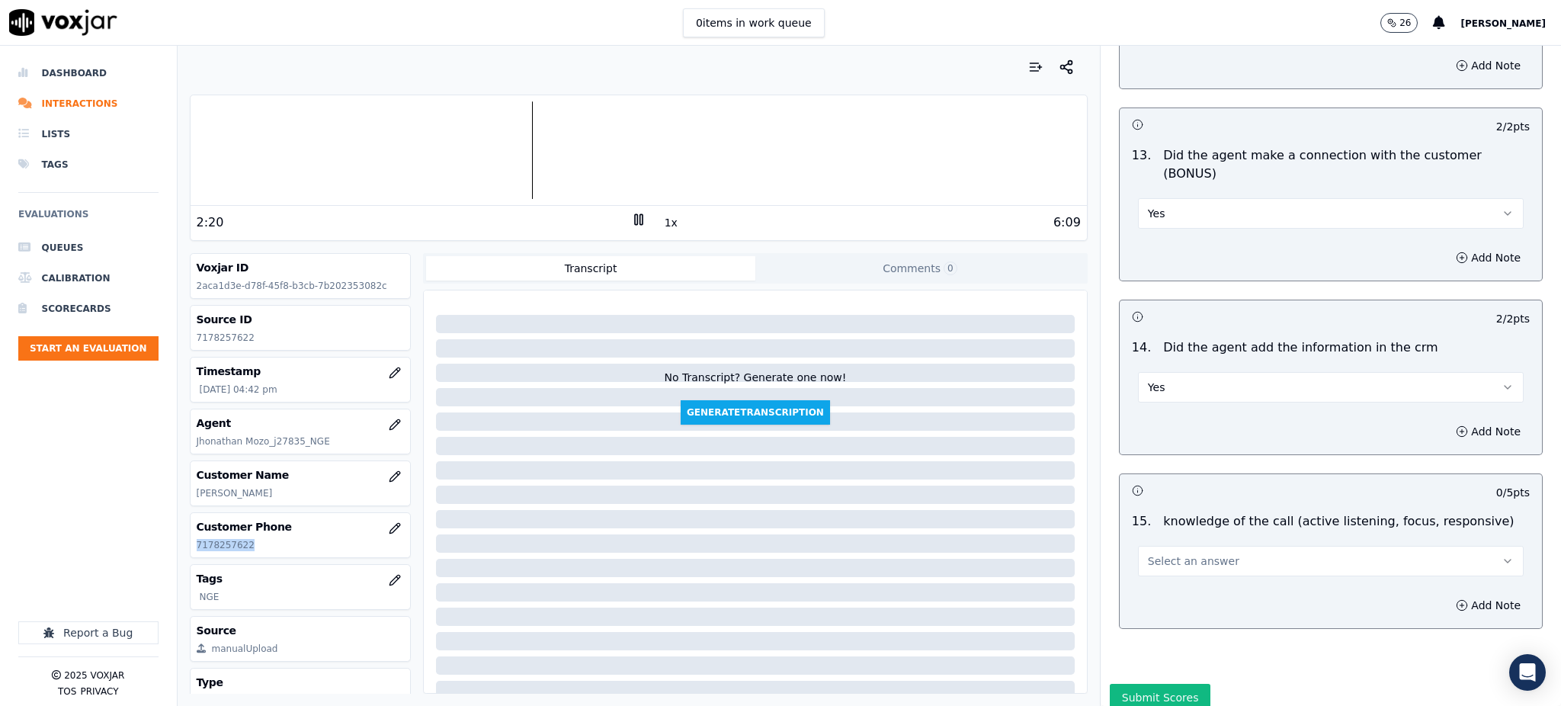
scroll to position [2307, 0]
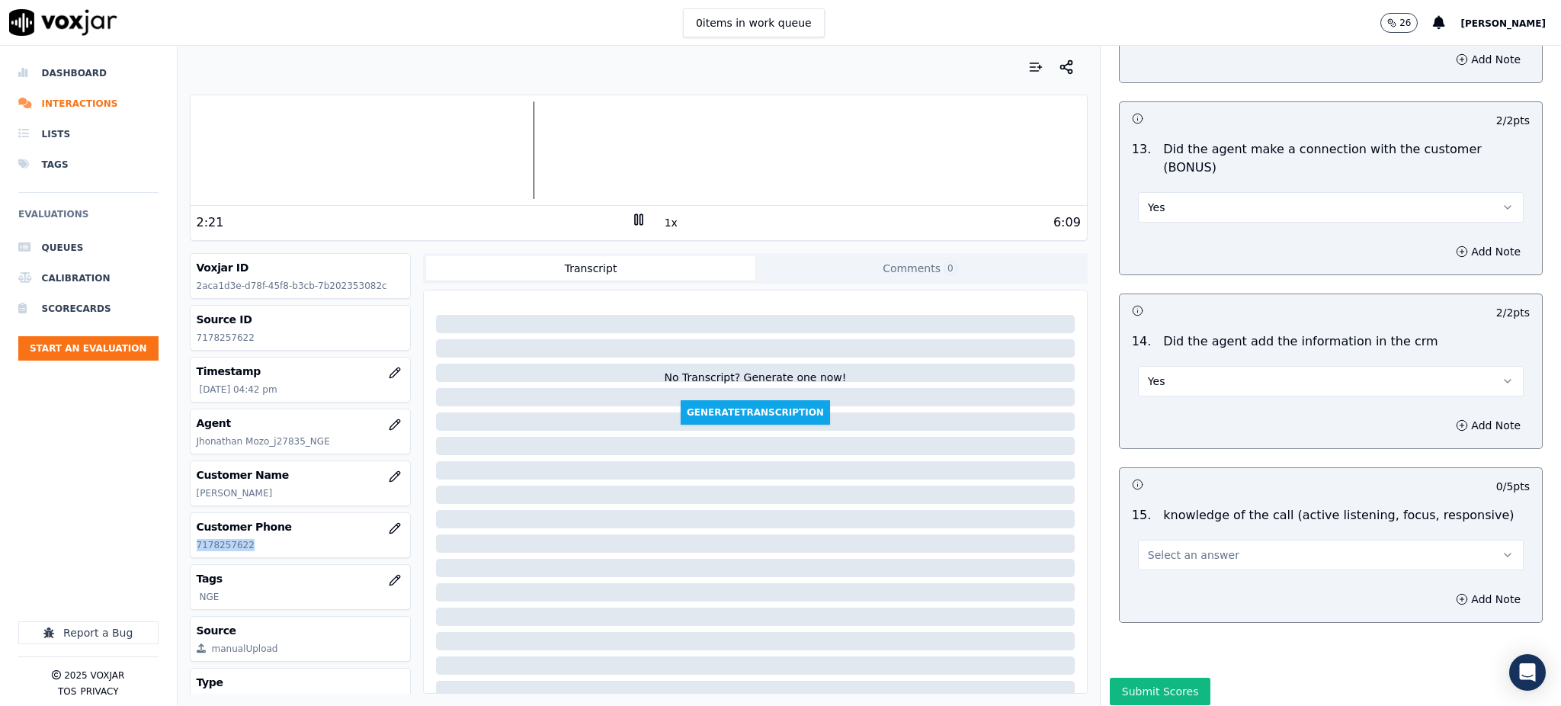
drag, startPoint x: 1162, startPoint y: 495, endPoint x: 1159, endPoint y: 513, distance: 18.5
click at [1162, 547] on span "Select an answer" at bounding box center [1193, 554] width 91 height 15
click at [1154, 534] on div "Yes" at bounding box center [1297, 536] width 352 height 24
click at [635, 219] on rect at bounding box center [636, 219] width 2 height 10
click at [631, 217] on icon at bounding box center [638, 219] width 15 height 15
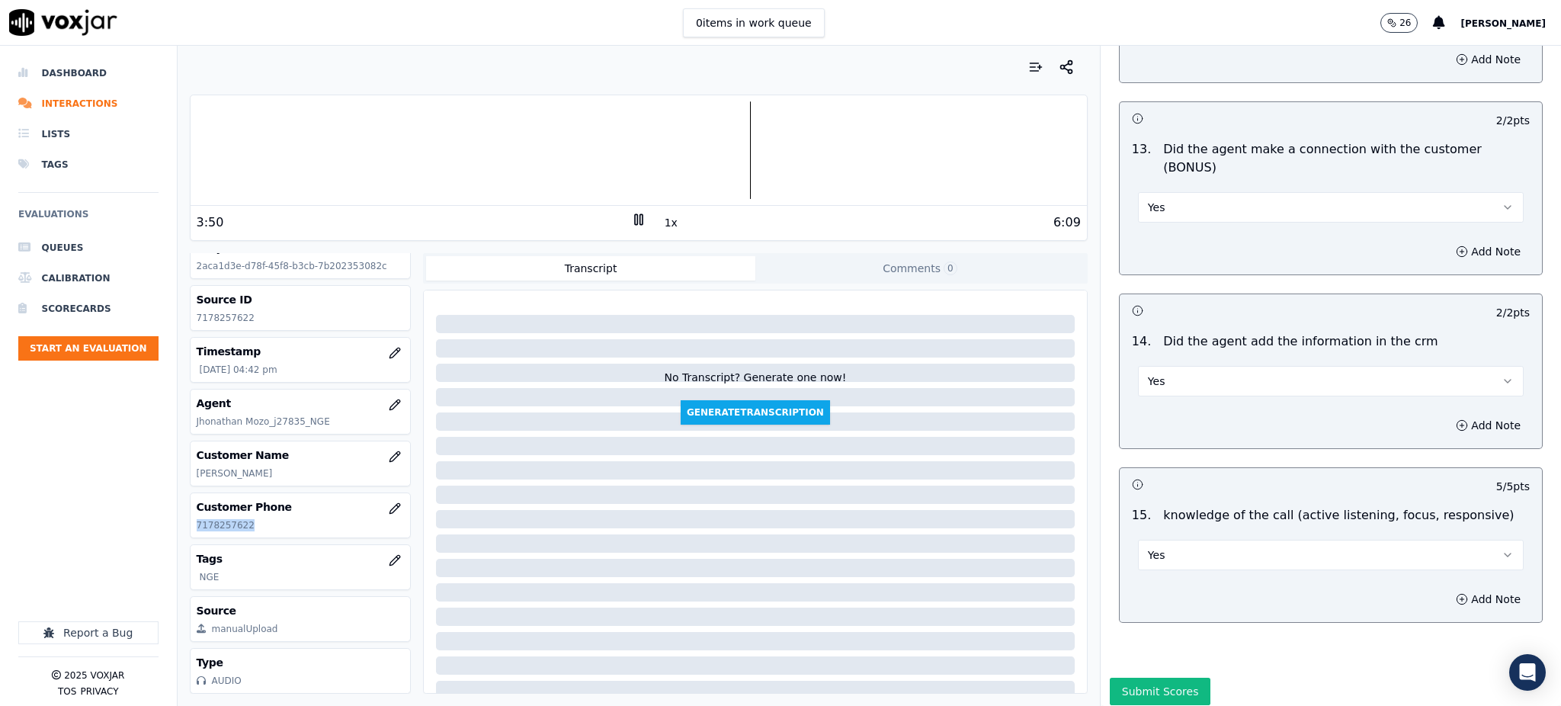
scroll to position [66, 0]
click at [635, 220] on rect at bounding box center [636, 219] width 2 height 10
click at [631, 215] on icon at bounding box center [638, 219] width 15 height 15
click at [1156, 678] on button "Submit Scores" at bounding box center [1160, 691] width 101 height 27
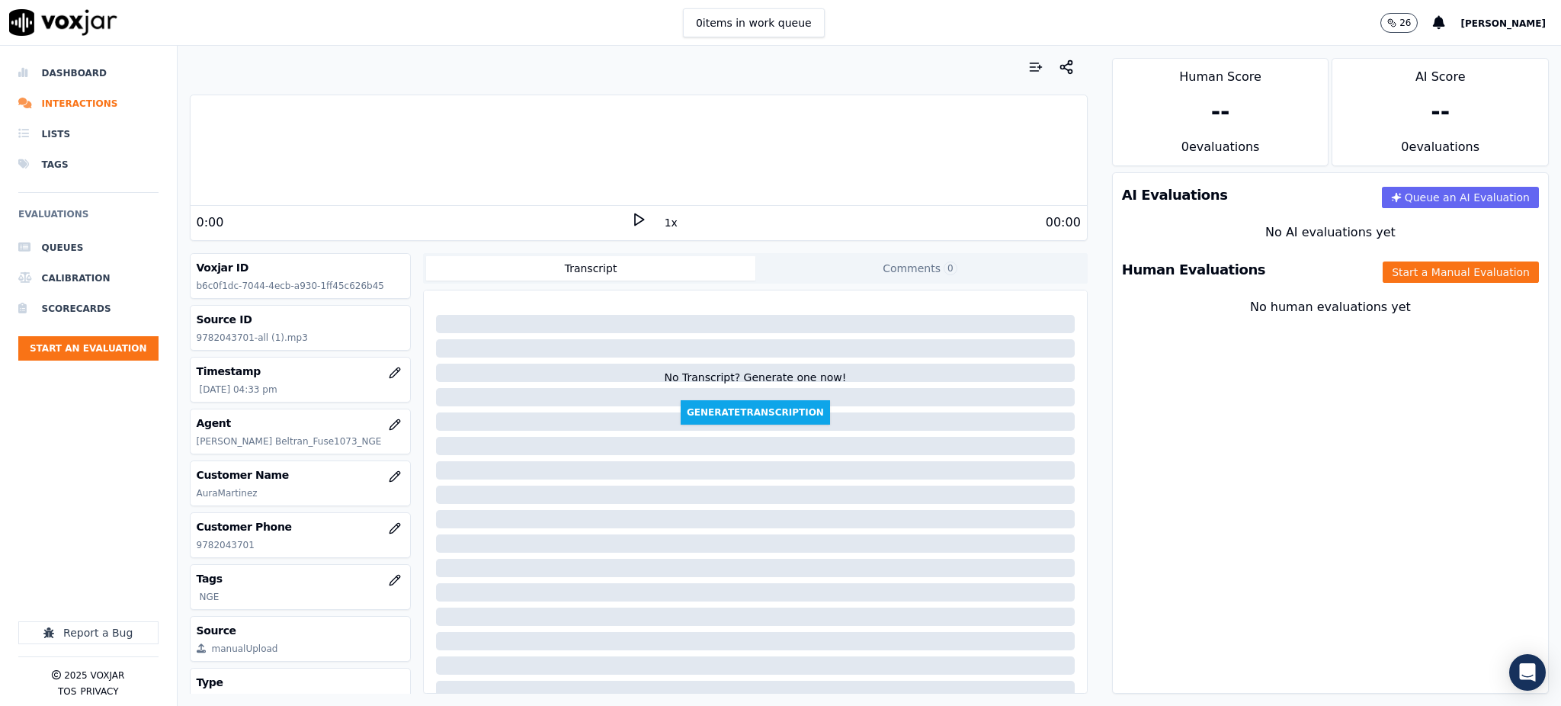
click at [631, 220] on icon at bounding box center [638, 219] width 15 height 15
click at [631, 216] on icon at bounding box center [638, 219] width 15 height 15
click at [635, 220] on polygon at bounding box center [639, 219] width 9 height 11
drag, startPoint x: 621, startPoint y: 216, endPoint x: 607, endPoint y: 196, distance: 24.1
click at [631, 214] on icon at bounding box center [638, 219] width 15 height 15
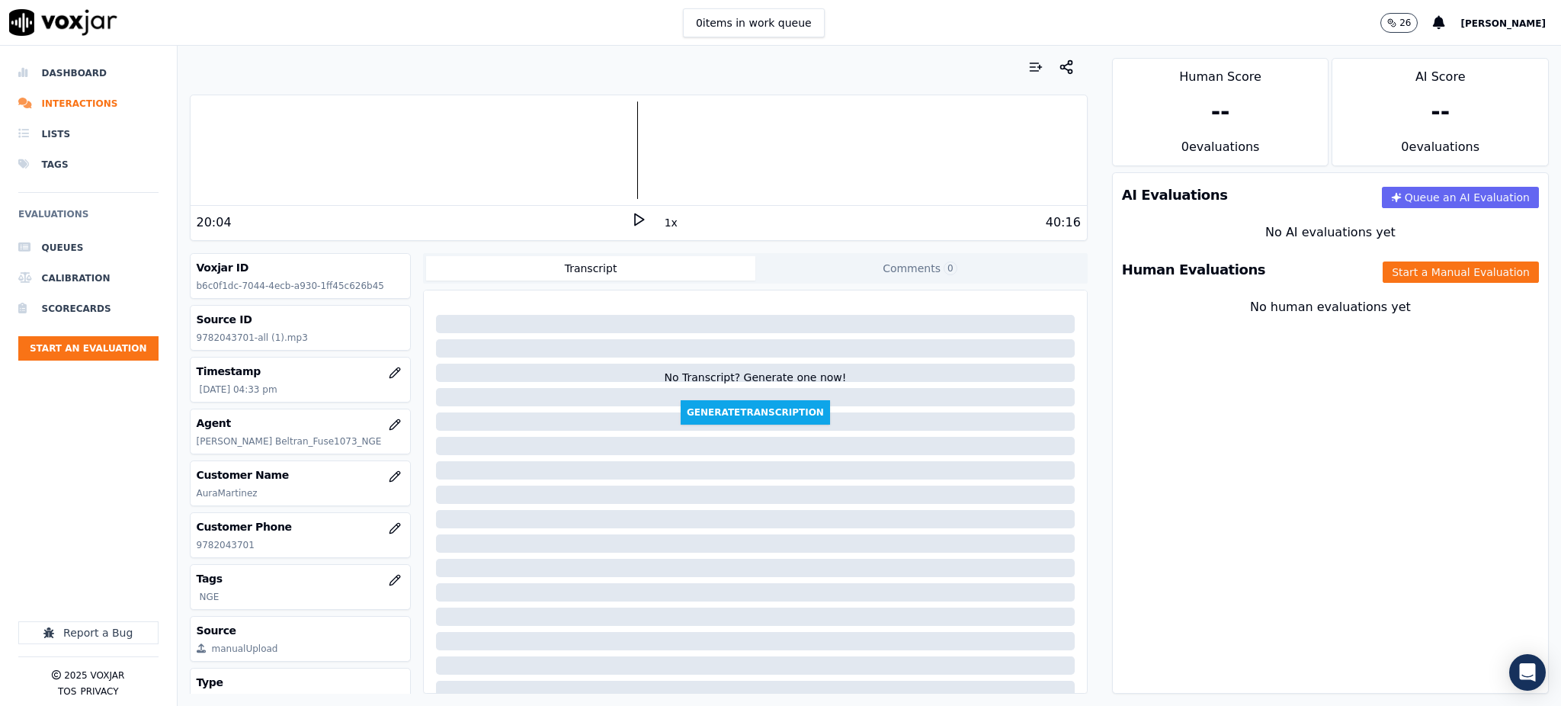
click at [631, 216] on icon at bounding box center [638, 219] width 15 height 15
